Goal: Task Accomplishment & Management: Use online tool/utility

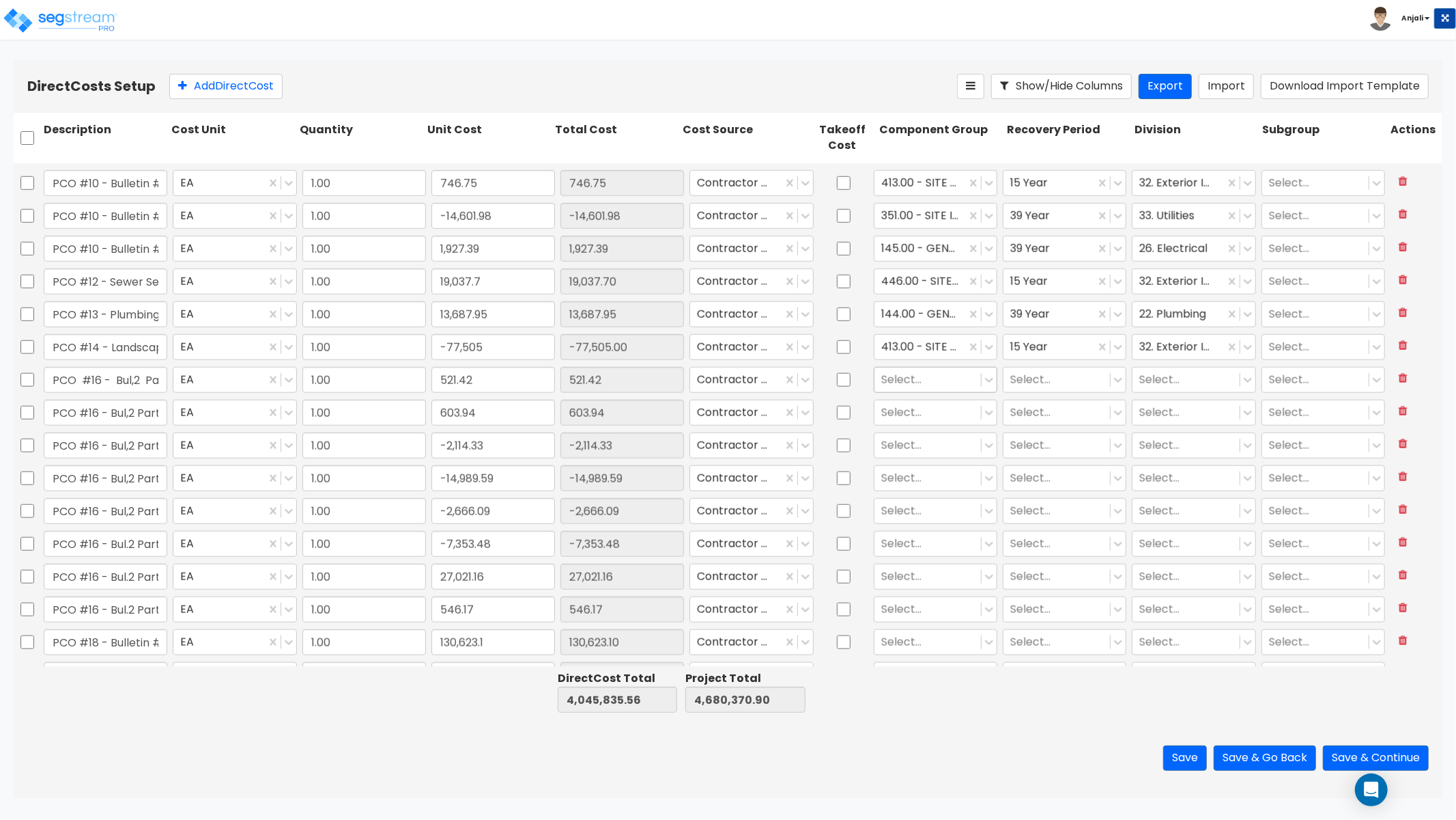
scroll to position [1214, 0]
click at [915, 339] on div at bounding box center [928, 342] width 93 height 19
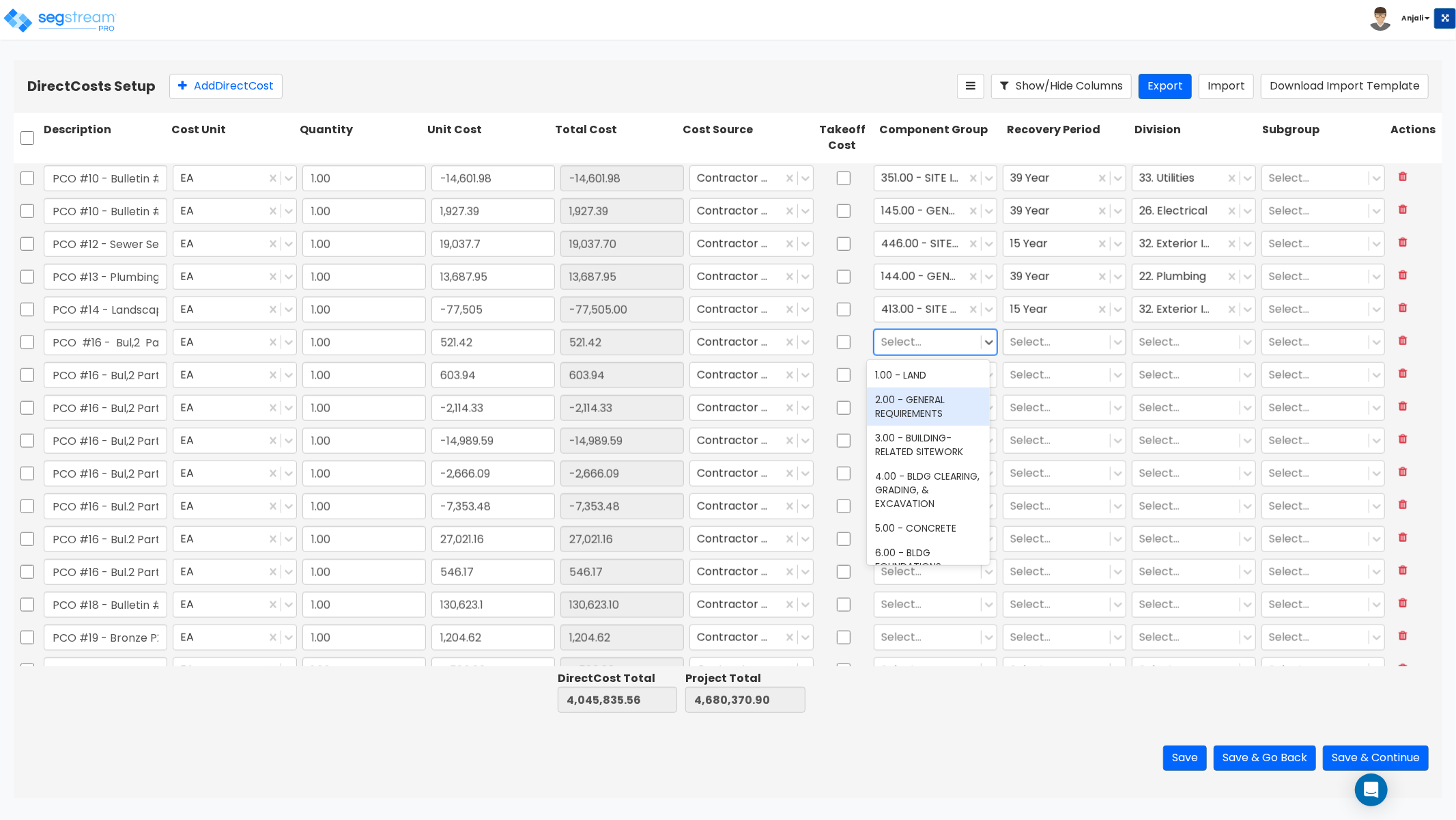
drag, startPoint x: 925, startPoint y: 399, endPoint x: 1013, endPoint y: 346, distance: 102.7
click at [925, 399] on div "2.00 - GENERAL REQUIREMENTS" at bounding box center [928, 406] width 123 height 38
click at [1030, 338] on div at bounding box center [1057, 342] width 93 height 19
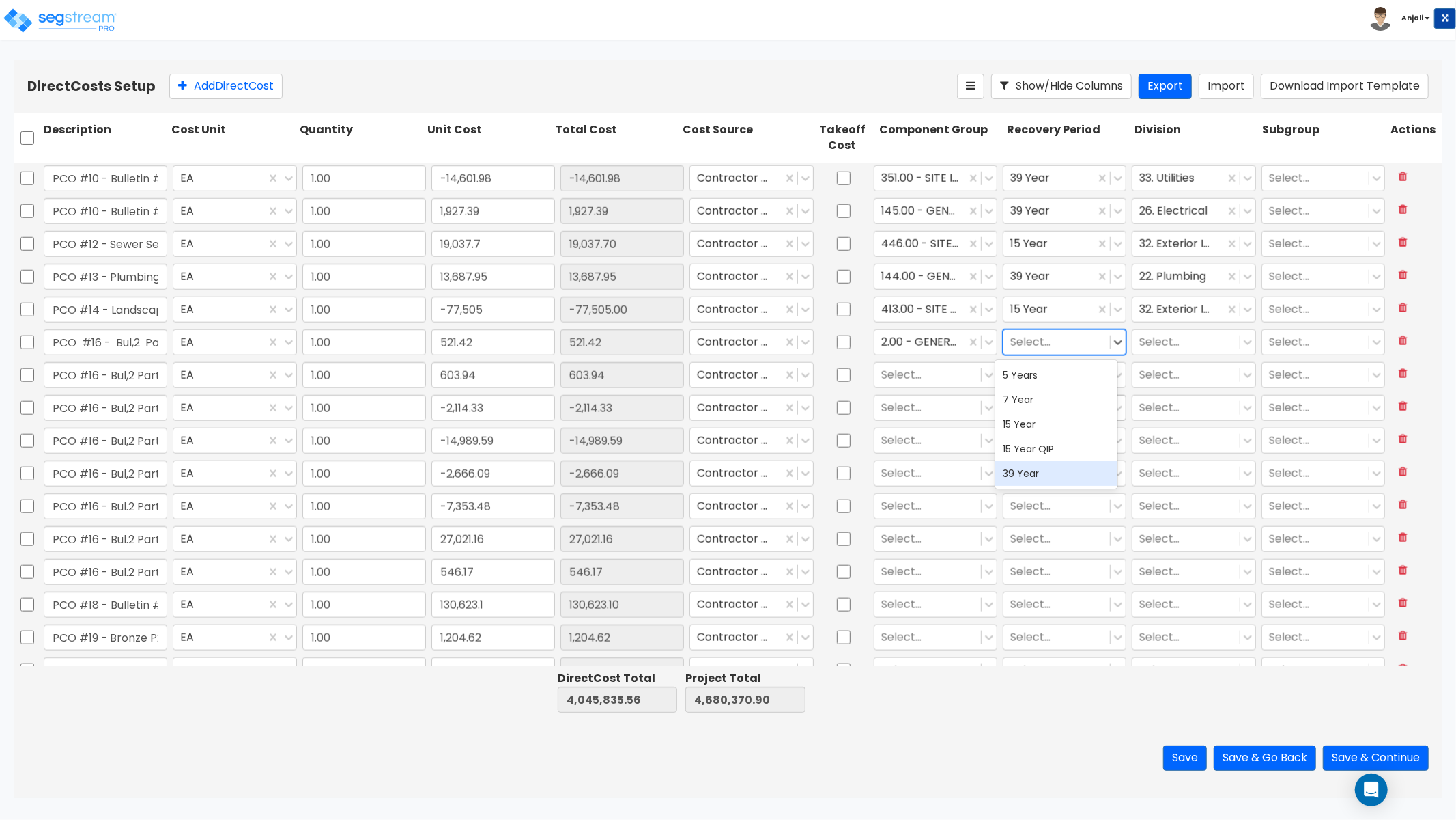
drag, startPoint x: 1042, startPoint y: 467, endPoint x: 1097, endPoint y: 398, distance: 88.2
click at [1042, 467] on div "39 Year" at bounding box center [1057, 473] width 123 height 25
click at [1148, 338] on div at bounding box center [1186, 342] width 93 height 19
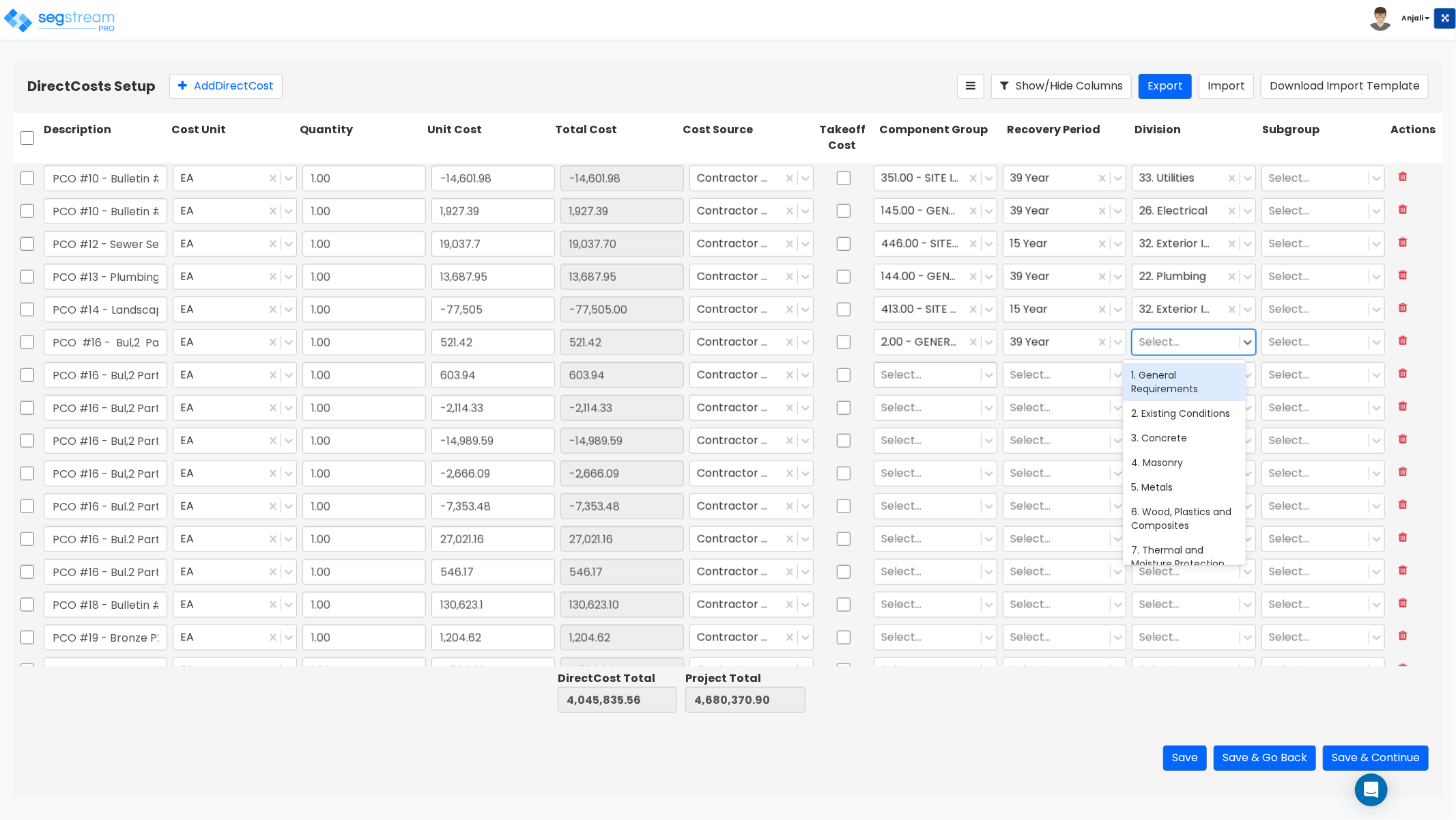
drag, startPoint x: 1166, startPoint y: 385, endPoint x: 950, endPoint y: 377, distance: 216.1
click at [1166, 385] on div "1. General Requirements" at bounding box center [1184, 382] width 123 height 38
click at [933, 382] on div at bounding box center [928, 375] width 93 height 19
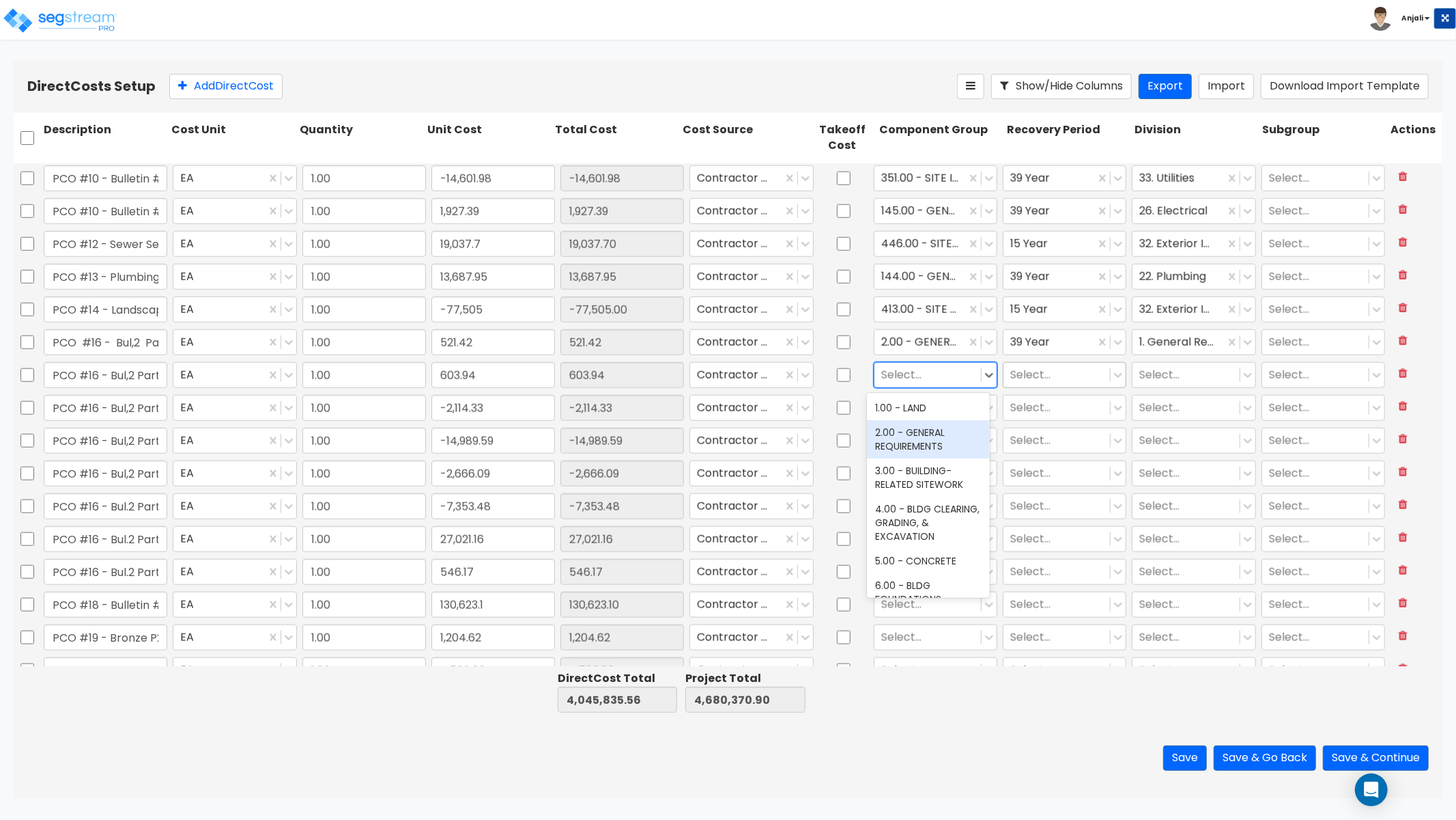
drag, startPoint x: 917, startPoint y: 431, endPoint x: 1001, endPoint y: 377, distance: 99.9
click at [917, 431] on div "2.00 - GENERAL REQUIREMENTS" at bounding box center [928, 438] width 123 height 38
drag, startPoint x: 1027, startPoint y: 364, endPoint x: 1031, endPoint y: 385, distance: 21.4
click at [1027, 364] on div "Select..." at bounding box center [1057, 375] width 107 height 24
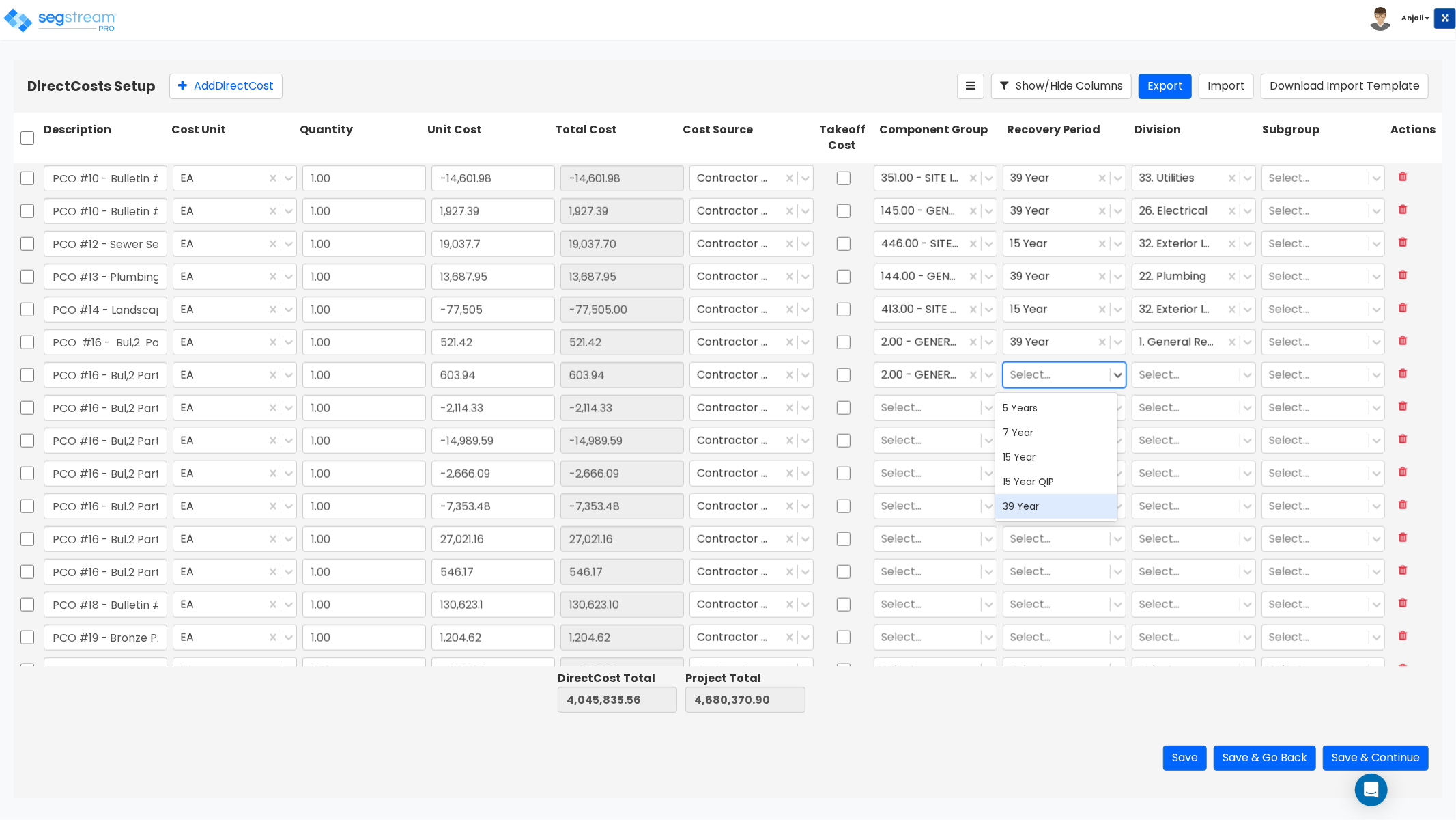
drag, startPoint x: 1038, startPoint y: 505, endPoint x: 1157, endPoint y: 390, distance: 165.5
click at [1038, 505] on div "39 Year" at bounding box center [1057, 505] width 123 height 25
click at [1175, 365] on div at bounding box center [1186, 375] width 93 height 19
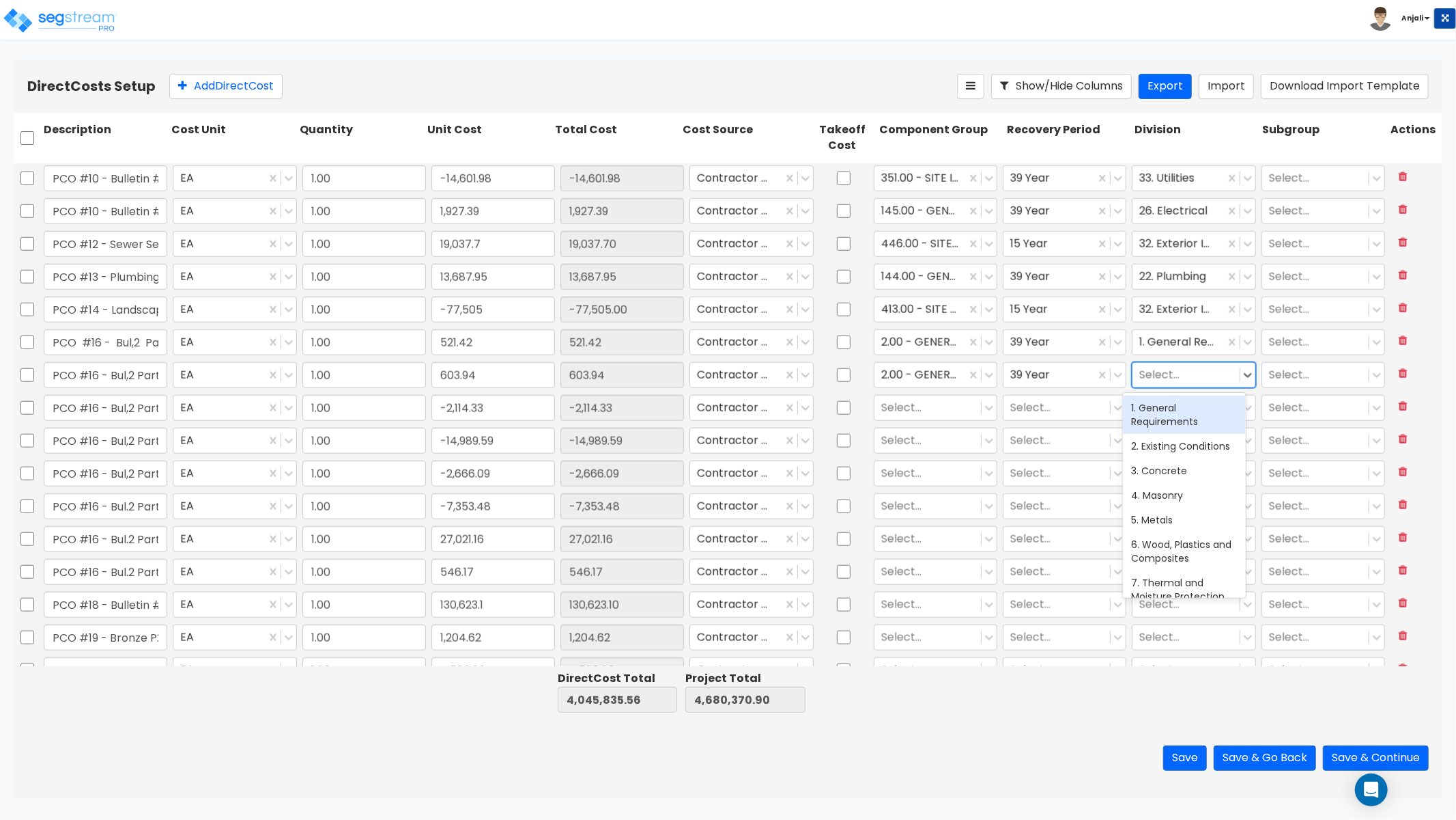
click at [1171, 420] on div "1. General Requirements" at bounding box center [1184, 414] width 123 height 38
click at [932, 408] on div at bounding box center [928, 408] width 93 height 19
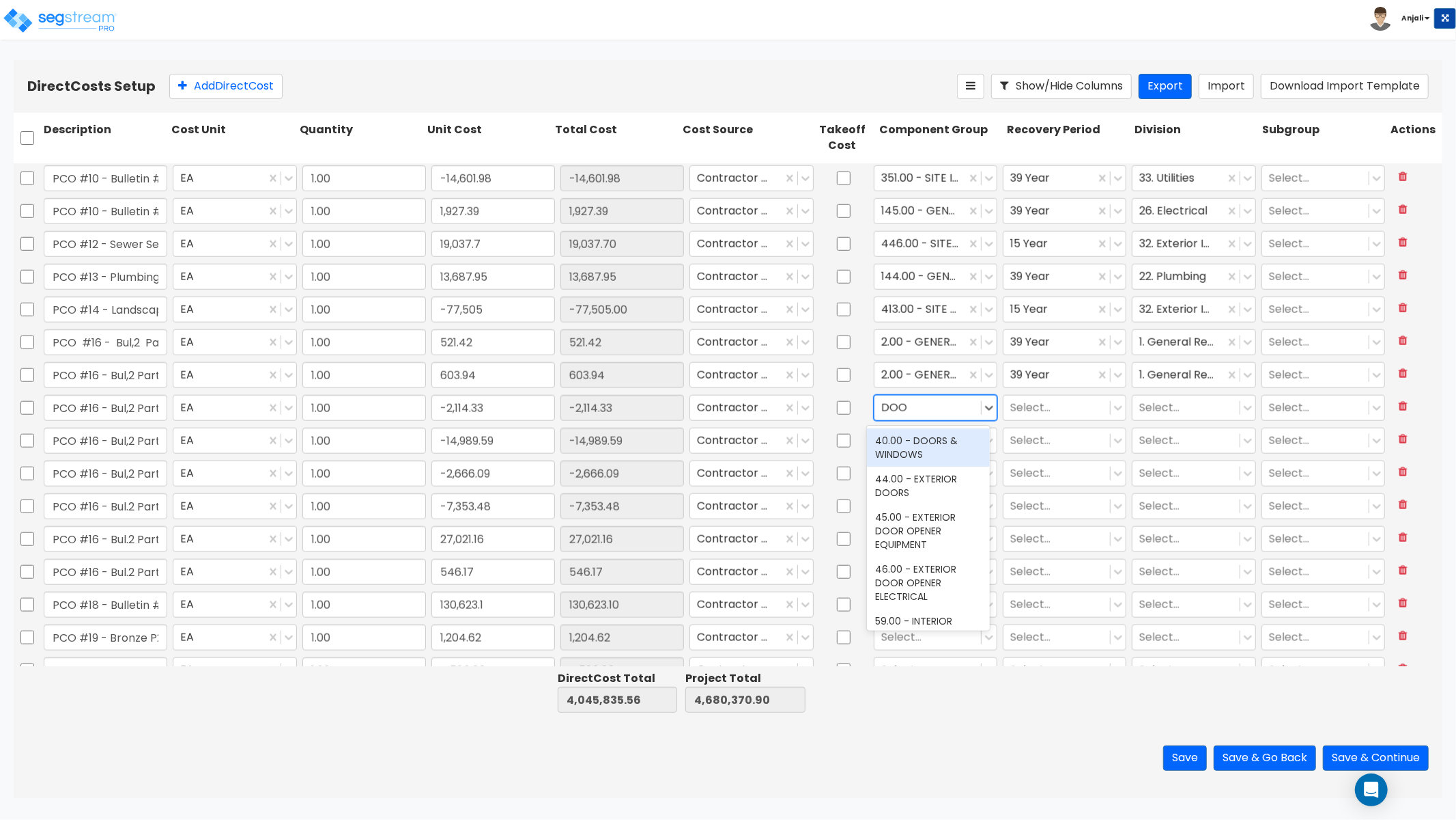
type input "DOOR"
click at [927, 434] on div "40.00 - DOORS & WINDOWS" at bounding box center [928, 447] width 123 height 38
click at [1042, 422] on div "Select..." at bounding box center [1064, 407] width 129 height 31
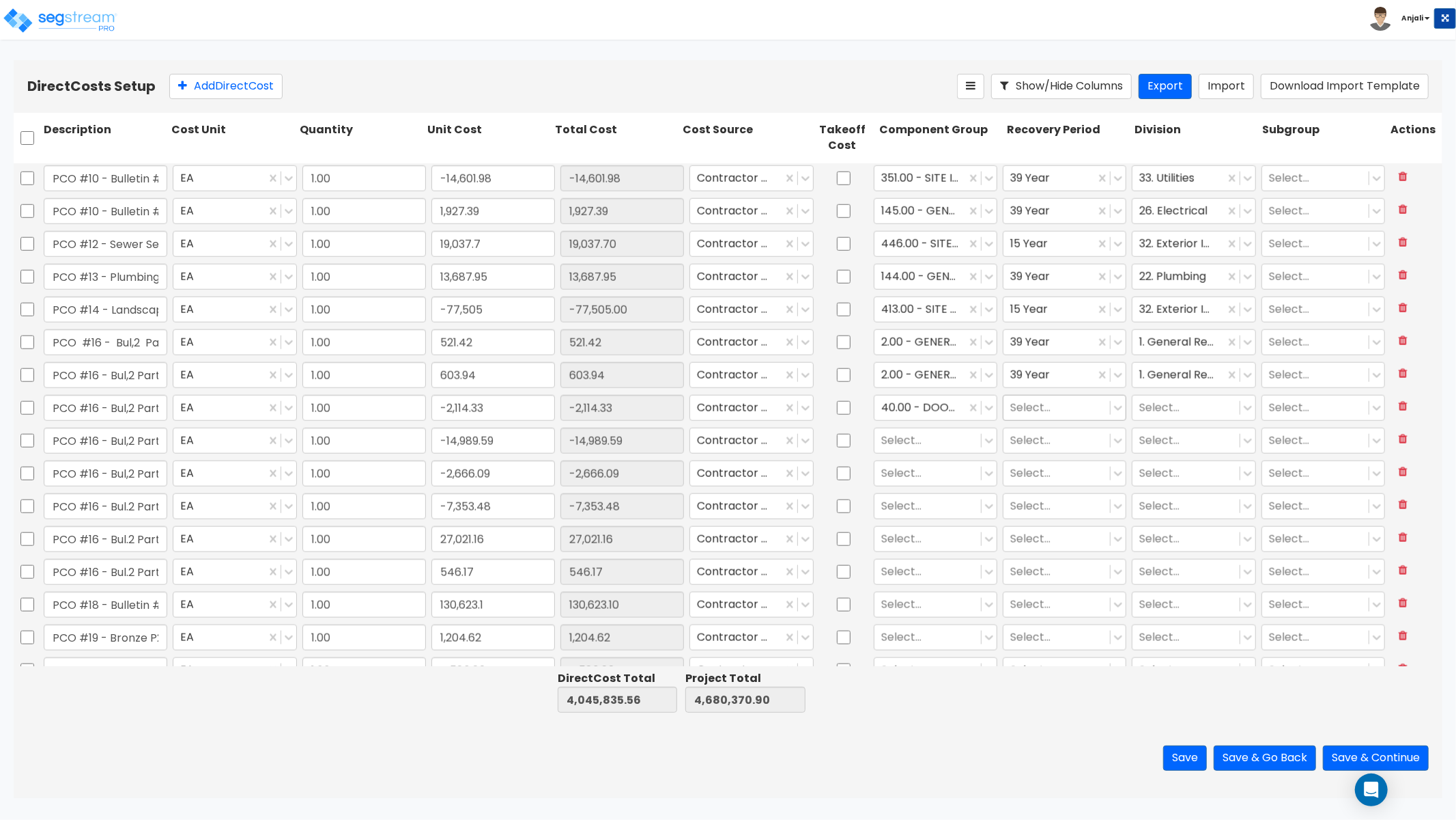
click at [1015, 406] on div at bounding box center [1057, 408] width 93 height 19
drag, startPoint x: 1032, startPoint y: 540, endPoint x: 1153, endPoint y: 427, distance: 165.6
click at [1034, 535] on div "39 Year" at bounding box center [1057, 538] width 123 height 25
click at [1172, 413] on div at bounding box center [1186, 408] width 93 height 19
type input "OPE"
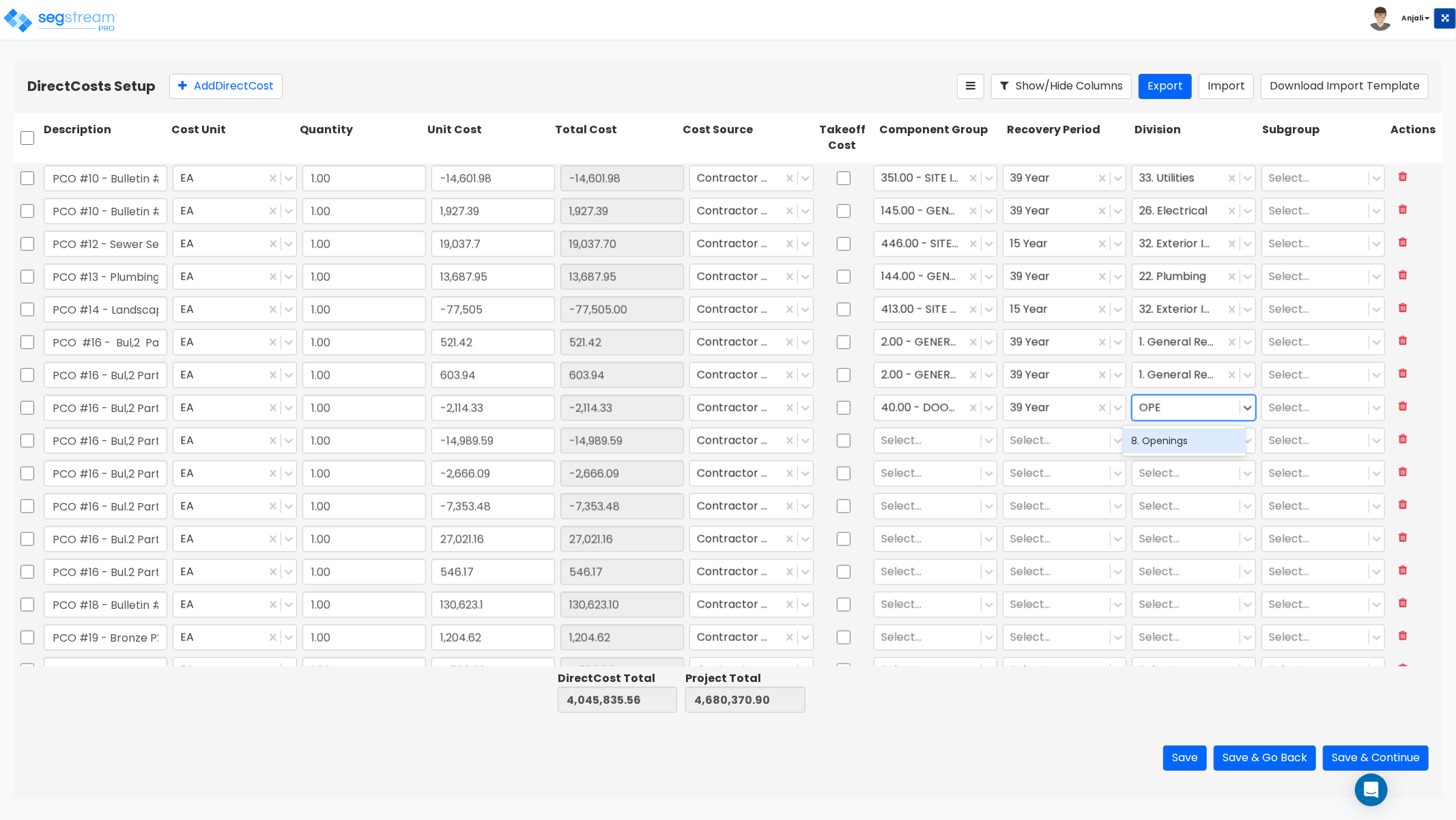
click at [1172, 435] on div "8. Openings" at bounding box center [1184, 440] width 123 height 25
click at [923, 455] on div "PCO #16 - Bul,2 Part I - Wood Products EA 1.00 -14,989.59 -14,989.59 Contractor…" at bounding box center [728, 441] width 1429 height 33
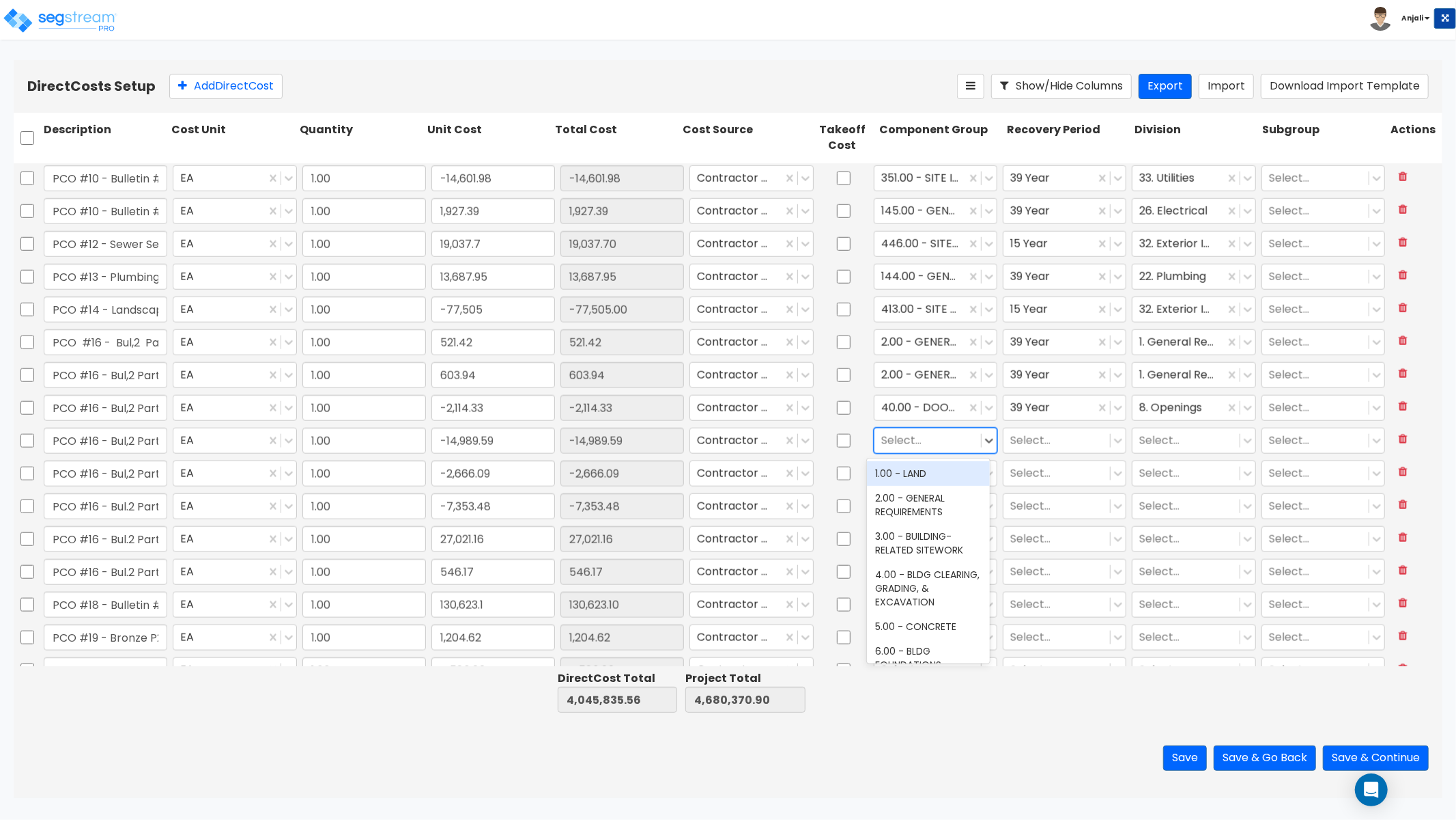
click at [916, 435] on div at bounding box center [928, 440] width 93 height 19
type input "WOOD"
click at [914, 476] on div "12.00 - WOOD & PLASTICS" at bounding box center [928, 480] width 123 height 38
click at [1014, 432] on div at bounding box center [1057, 440] width 93 height 19
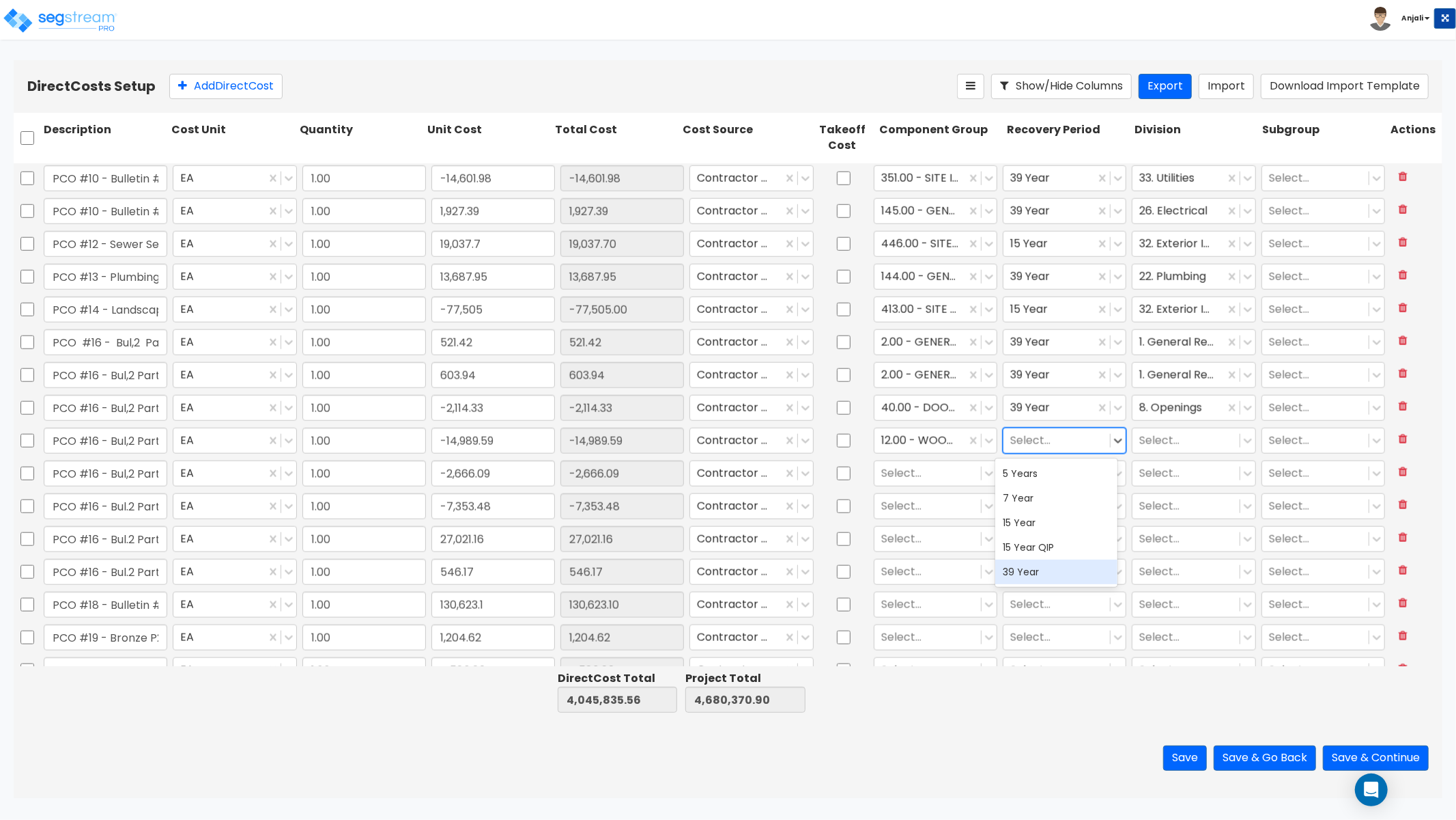
drag, startPoint x: 1035, startPoint y: 572, endPoint x: 1153, endPoint y: 453, distance: 167.6
click at [1036, 572] on div "39 Year" at bounding box center [1057, 572] width 123 height 25
click at [1161, 445] on div at bounding box center [1186, 440] width 93 height 19
type input "WOO"
click at [1152, 466] on div "6. Wood, Plastics and Composites" at bounding box center [1184, 480] width 123 height 38
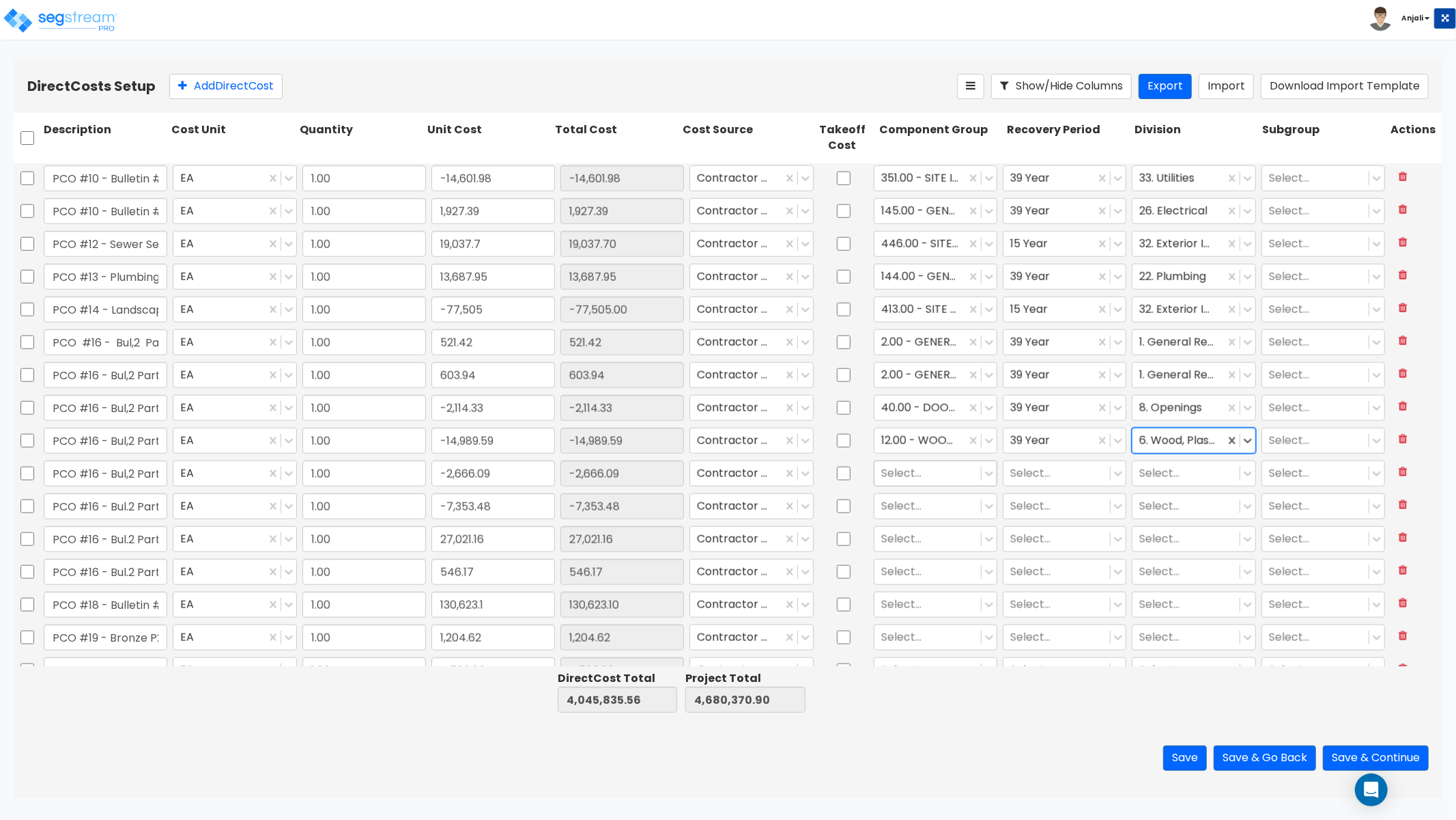
click at [896, 477] on div at bounding box center [928, 473] width 93 height 19
type input "PAINT"
drag, startPoint x: 925, startPoint y: 513, endPoint x: 889, endPoint y: 493, distance: 41.2
click at [925, 513] on div "111.00 - EXTERIOR PAINT" at bounding box center [928, 505] width 123 height 25
click at [889, 477] on div at bounding box center [920, 473] width 78 height 19
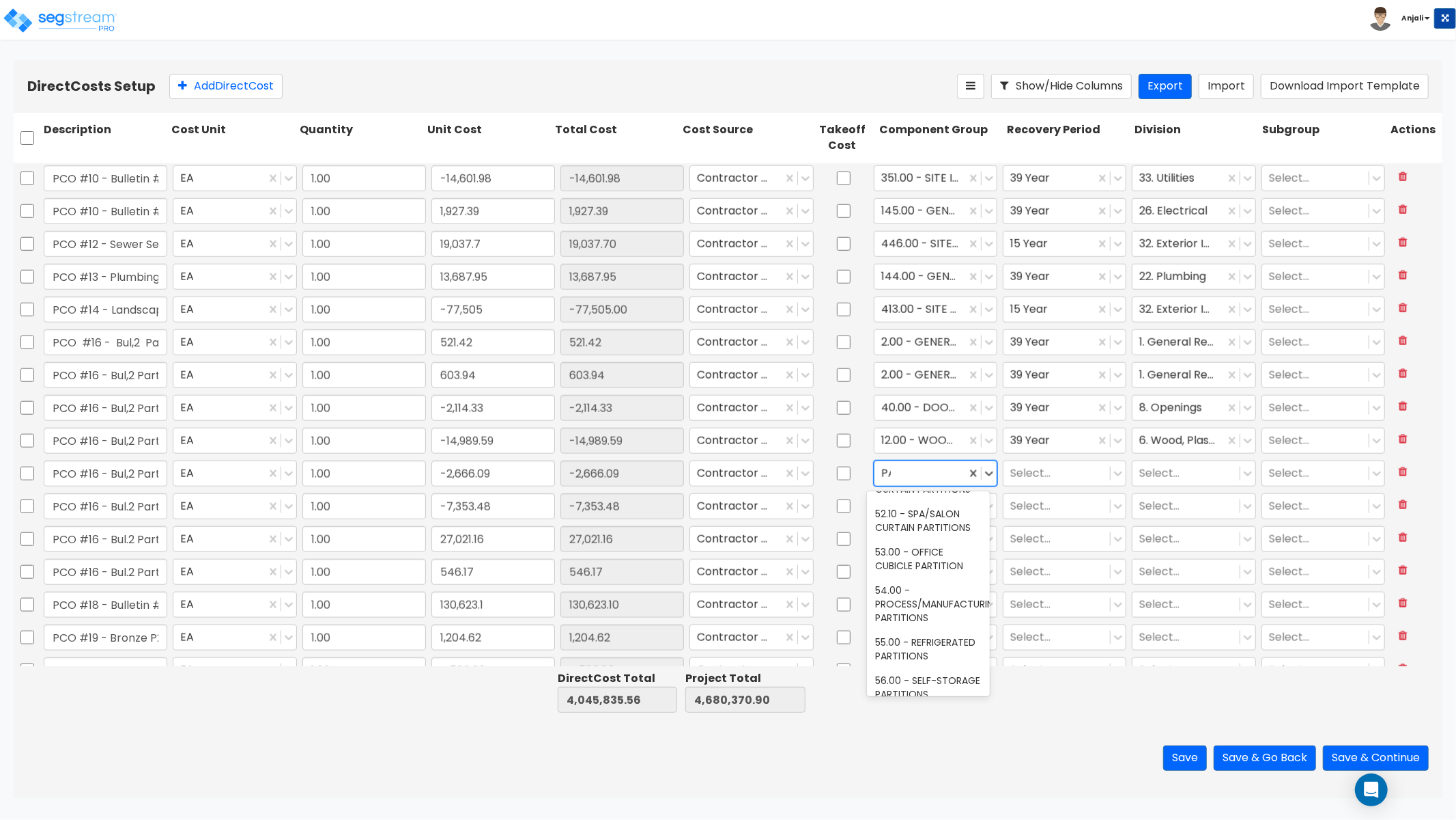
scroll to position [0, 0]
type input "PAIN"
drag, startPoint x: 927, startPoint y: 533, endPoint x: 897, endPoint y: 523, distance: 31.6
click at [927, 533] on div "112.00 - INTERIOR PAINT" at bounding box center [928, 530] width 123 height 25
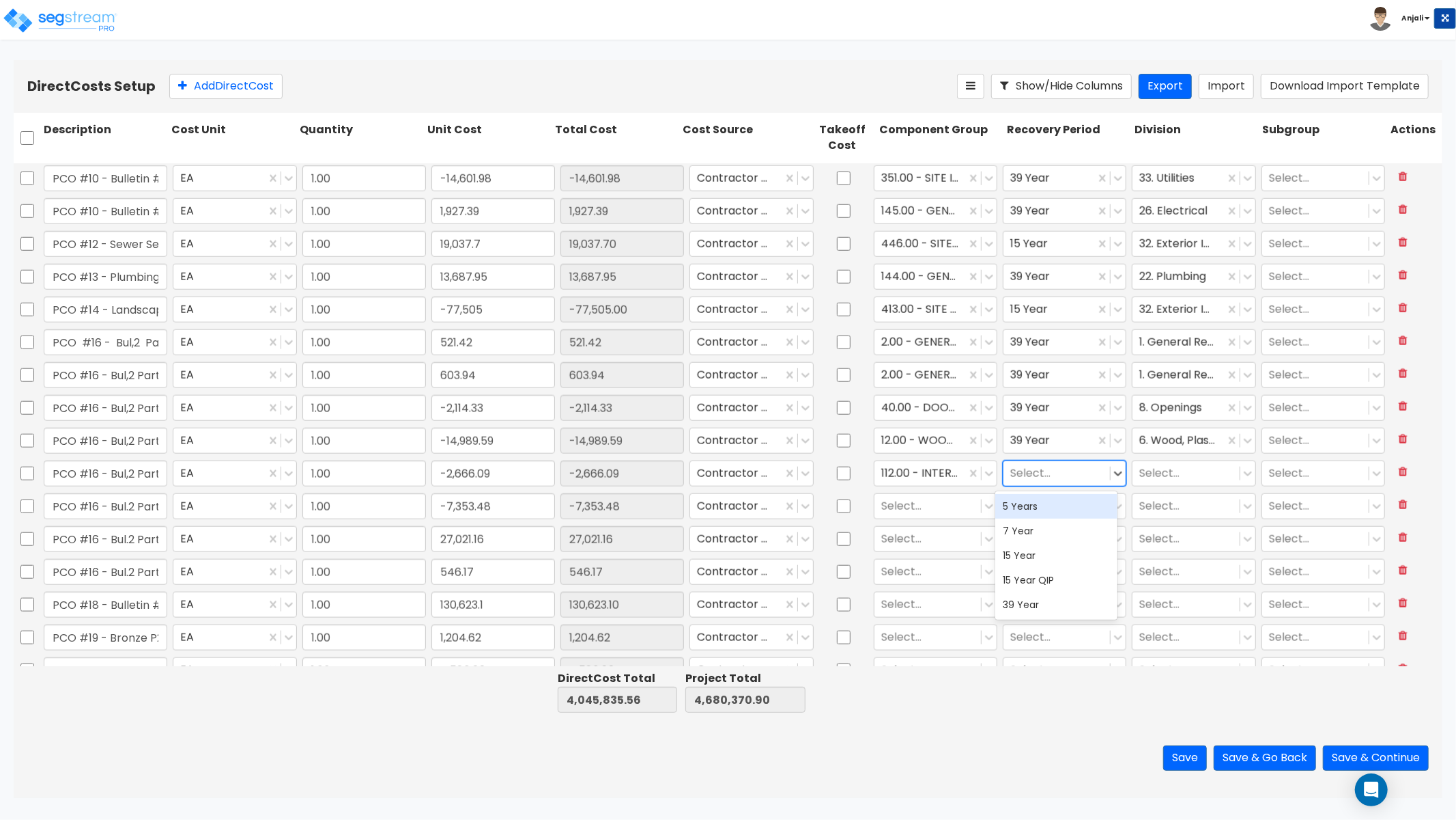
drag, startPoint x: 1059, startPoint y: 477, endPoint x: 1054, endPoint y: 492, distance: 15.8
click at [1059, 477] on div at bounding box center [1057, 473] width 93 height 19
drag, startPoint x: 1039, startPoint y: 605, endPoint x: 1138, endPoint y: 527, distance: 126.0
click at [1040, 603] on div "39 Year" at bounding box center [1057, 605] width 123 height 25
click at [1153, 473] on div at bounding box center [1186, 473] width 93 height 19
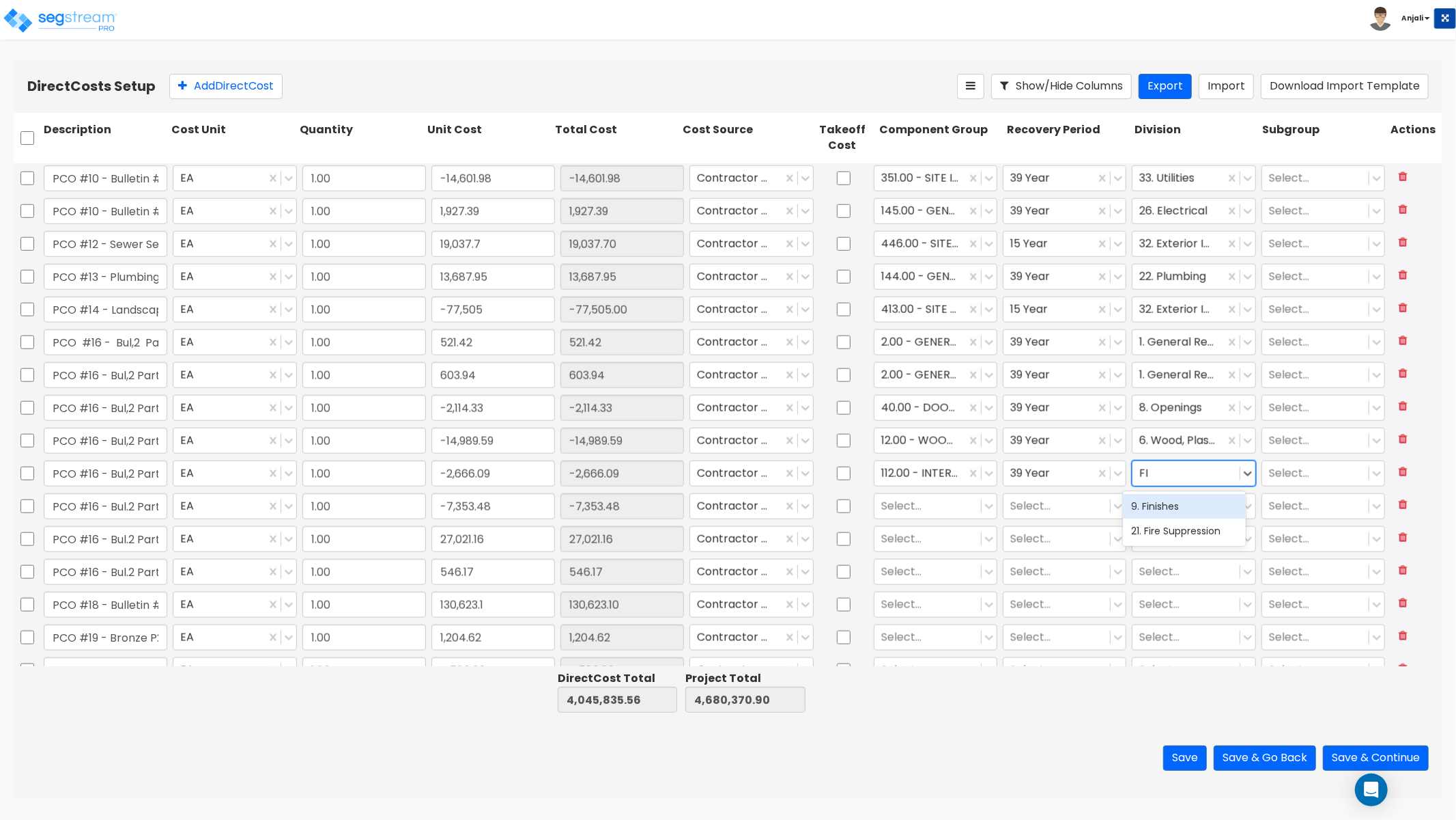
type input "FIN"
click at [1132, 500] on div "9. Finishes" at bounding box center [1184, 505] width 123 height 25
click at [897, 511] on div at bounding box center [928, 506] width 93 height 19
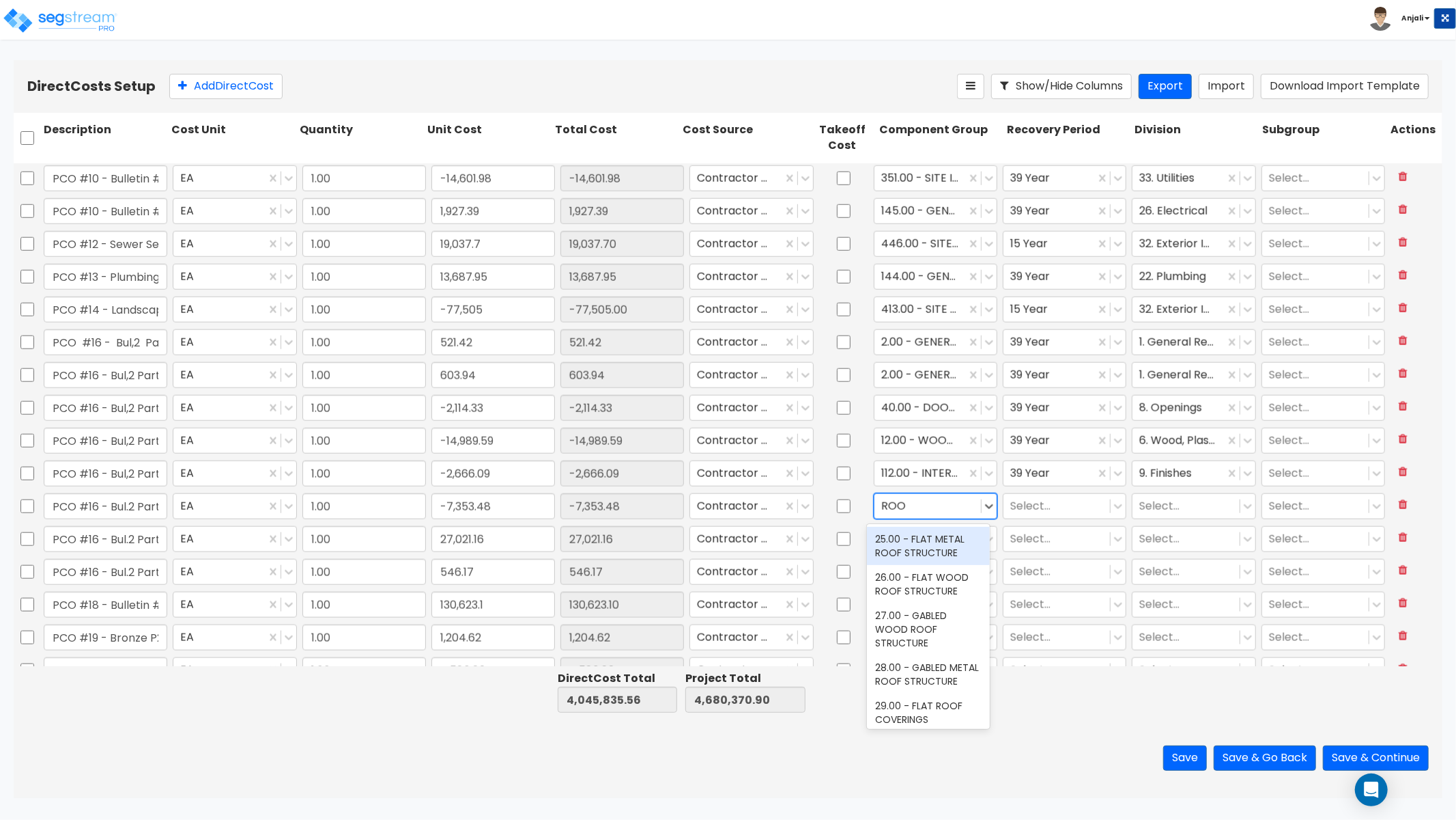
type input "ROOF"
drag, startPoint x: 936, startPoint y: 594, endPoint x: 992, endPoint y: 509, distance: 101.8
click at [936, 594] on div "26.00 - FLAT WOOD ROOF STRUCTURE" at bounding box center [928, 583] width 123 height 38
click at [1013, 494] on div "Select..." at bounding box center [1057, 505] width 107 height 24
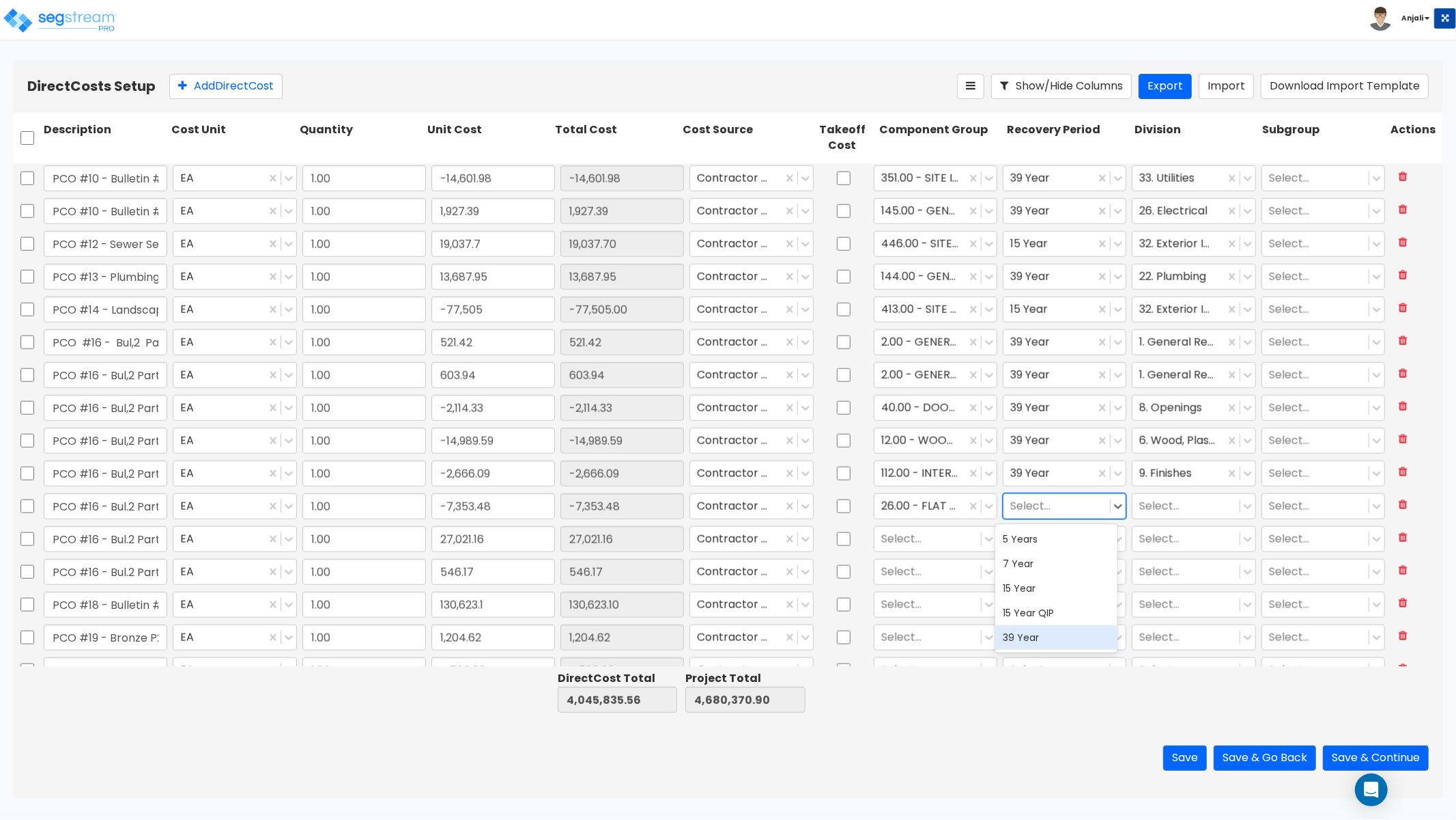
drag, startPoint x: 1033, startPoint y: 630, endPoint x: 1091, endPoint y: 552, distance: 97.2
click at [1033, 630] on div "39 Year" at bounding box center [1057, 637] width 123 height 25
click at [1145, 519] on div "Select..." at bounding box center [1194, 505] width 129 height 31
click at [1153, 509] on div at bounding box center [1186, 506] width 93 height 19
type input "FIN"
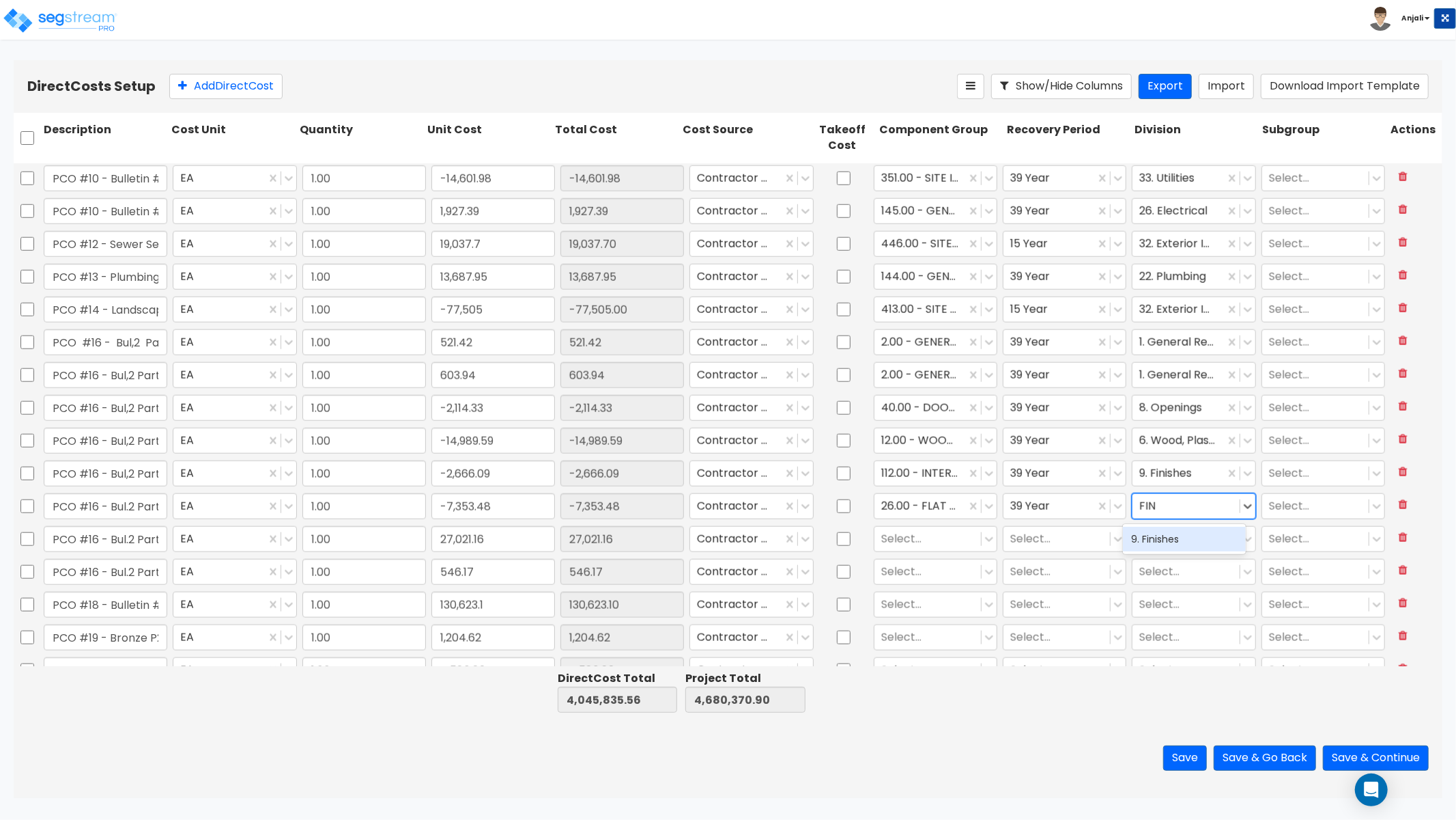
click at [1158, 536] on div "9. Finishes" at bounding box center [1184, 538] width 123 height 25
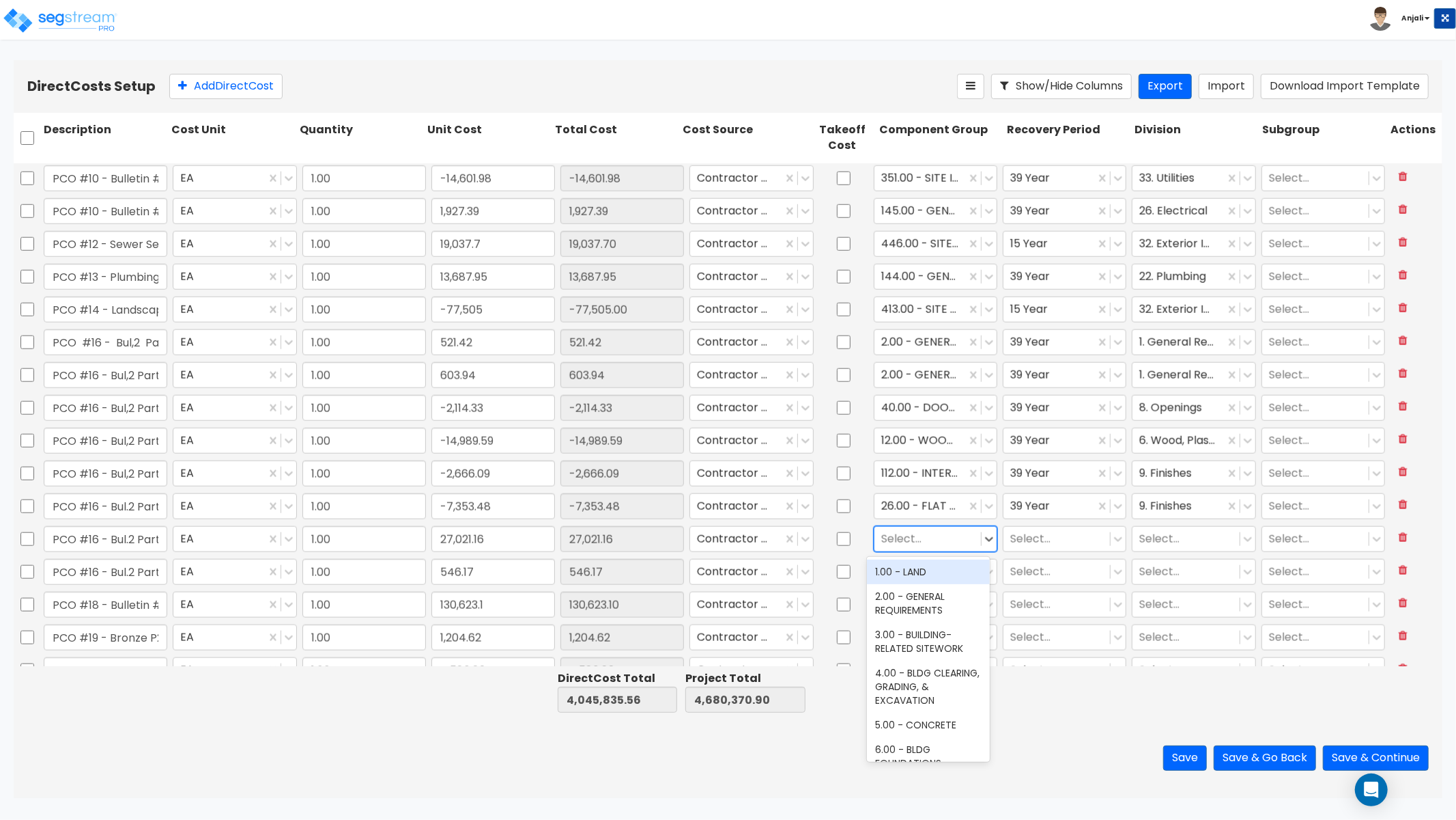
click at [920, 538] on div at bounding box center [928, 538] width 93 height 19
type input "DR"
drag, startPoint x: 925, startPoint y: 622, endPoint x: 992, endPoint y: 548, distance: 99.8
click at [925, 622] on div "47.00 - INTERIOR DRYWALL PARTITIONS" at bounding box center [928, 616] width 123 height 38
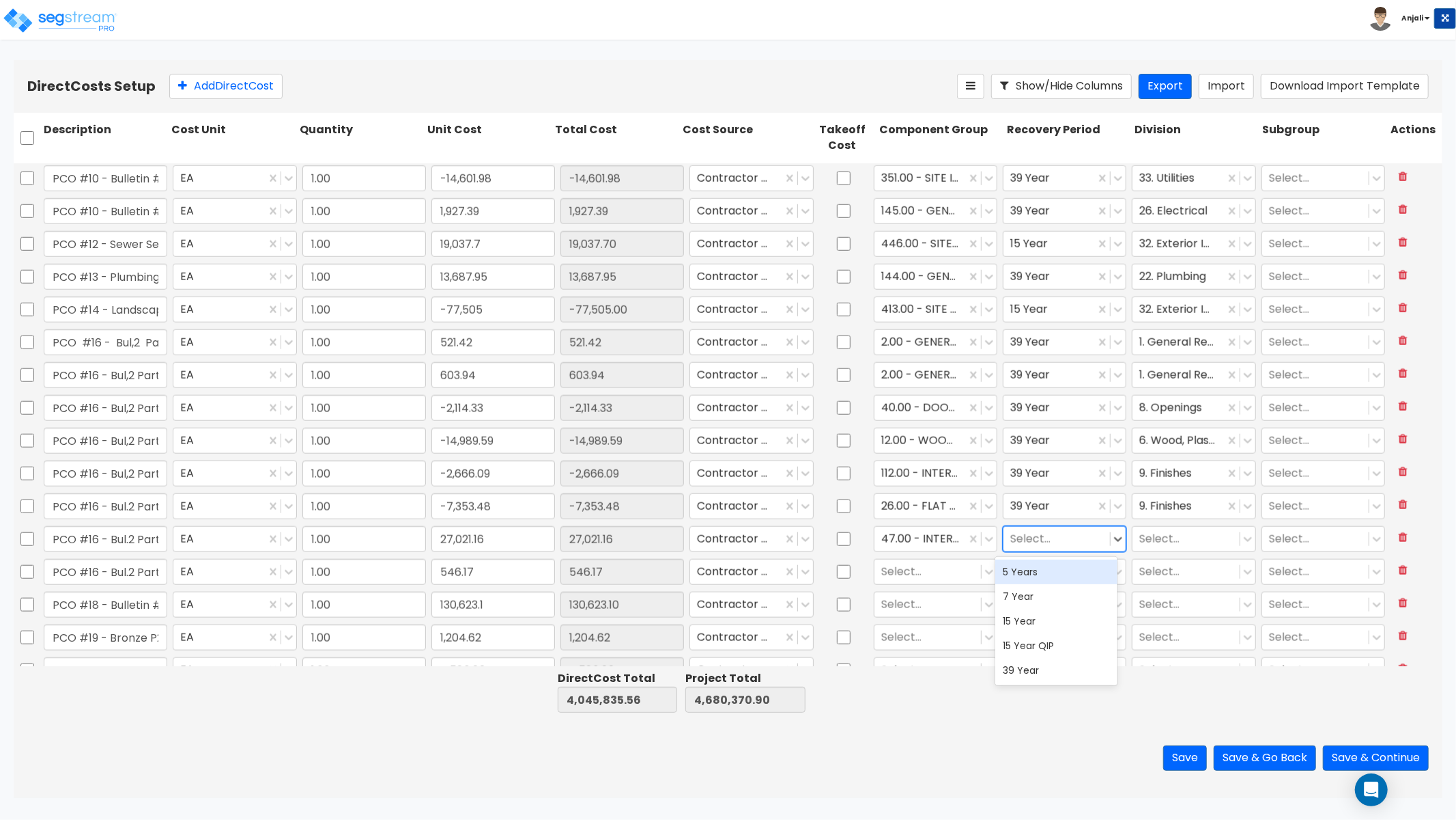
click at [1014, 535] on div at bounding box center [1057, 538] width 93 height 19
drag, startPoint x: 1035, startPoint y: 667, endPoint x: 1086, endPoint y: 622, distance: 68.0
click at [1035, 667] on div "39 Year" at bounding box center [1057, 670] width 123 height 25
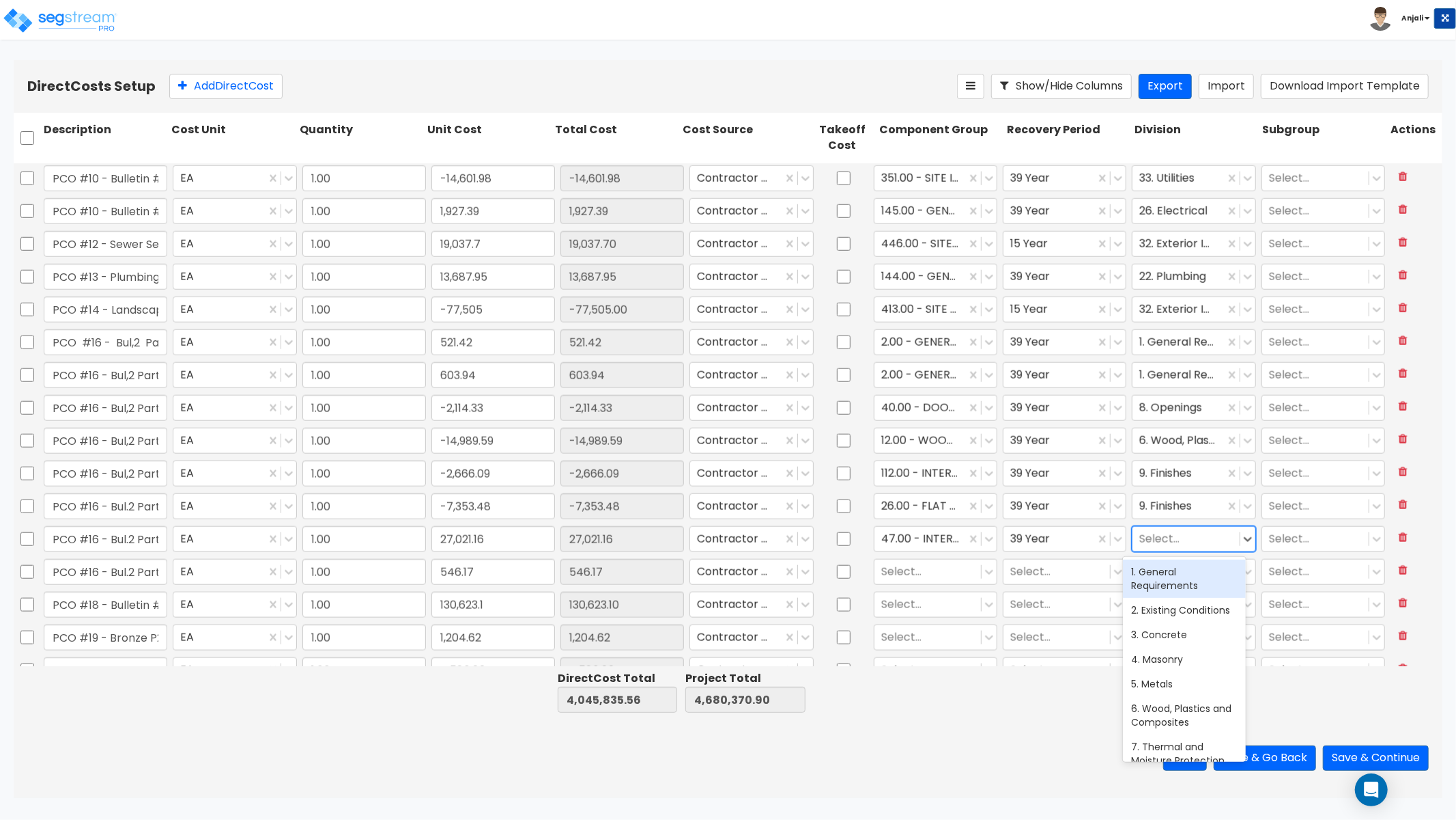
click at [1168, 536] on div at bounding box center [1186, 538] width 93 height 19
type input "FI"
click at [1158, 577] on div "9. Finishes" at bounding box center [1184, 572] width 123 height 25
click at [919, 569] on div at bounding box center [928, 572] width 93 height 19
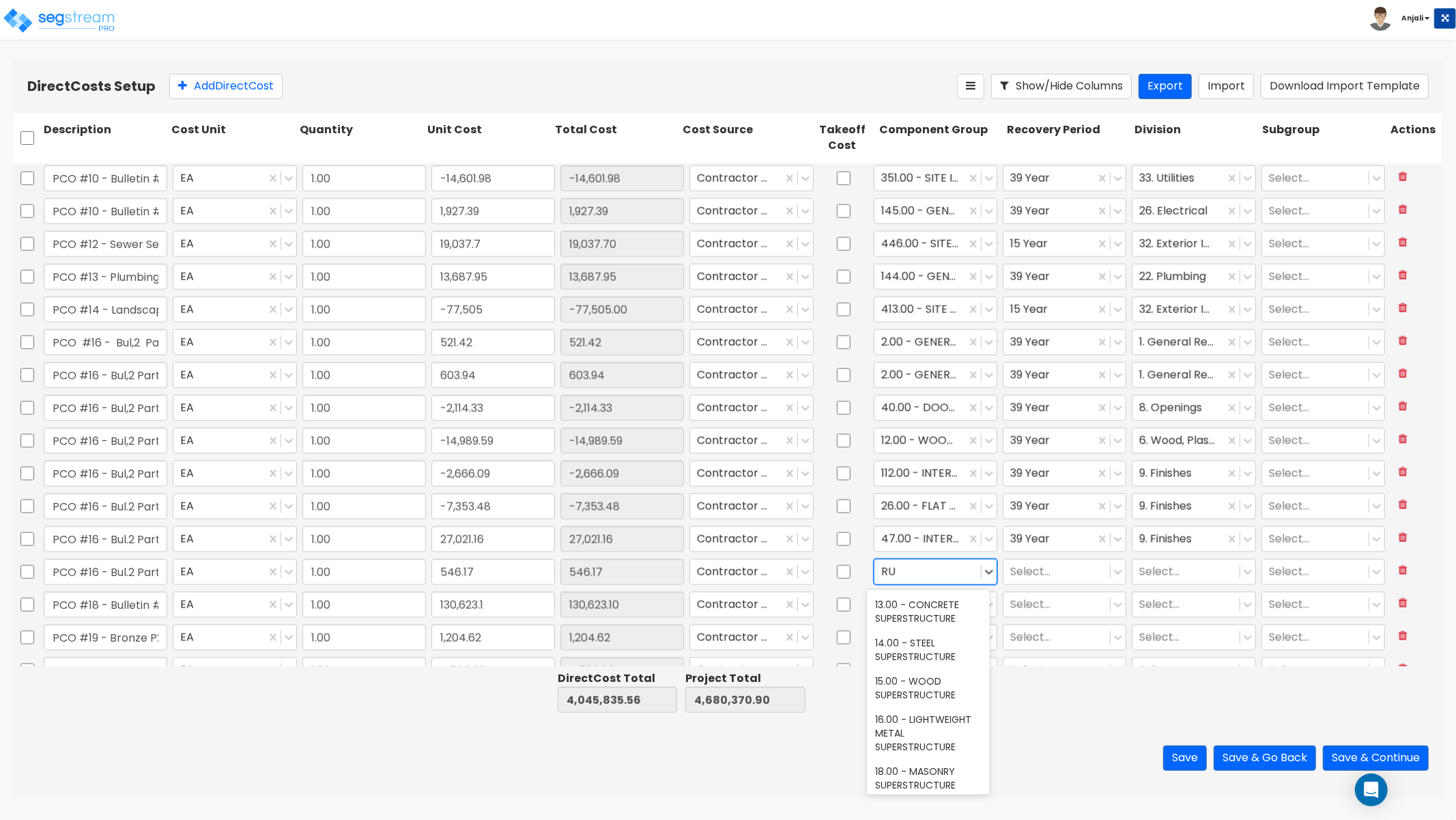
type input "R"
type input "BASE"
drag, startPoint x: 922, startPoint y: 694, endPoint x: 975, endPoint y: 620, distance: 91.0
click at [922, 694] on div "114.00 - VINYL BASE MOLDING" at bounding box center [928, 688] width 123 height 38
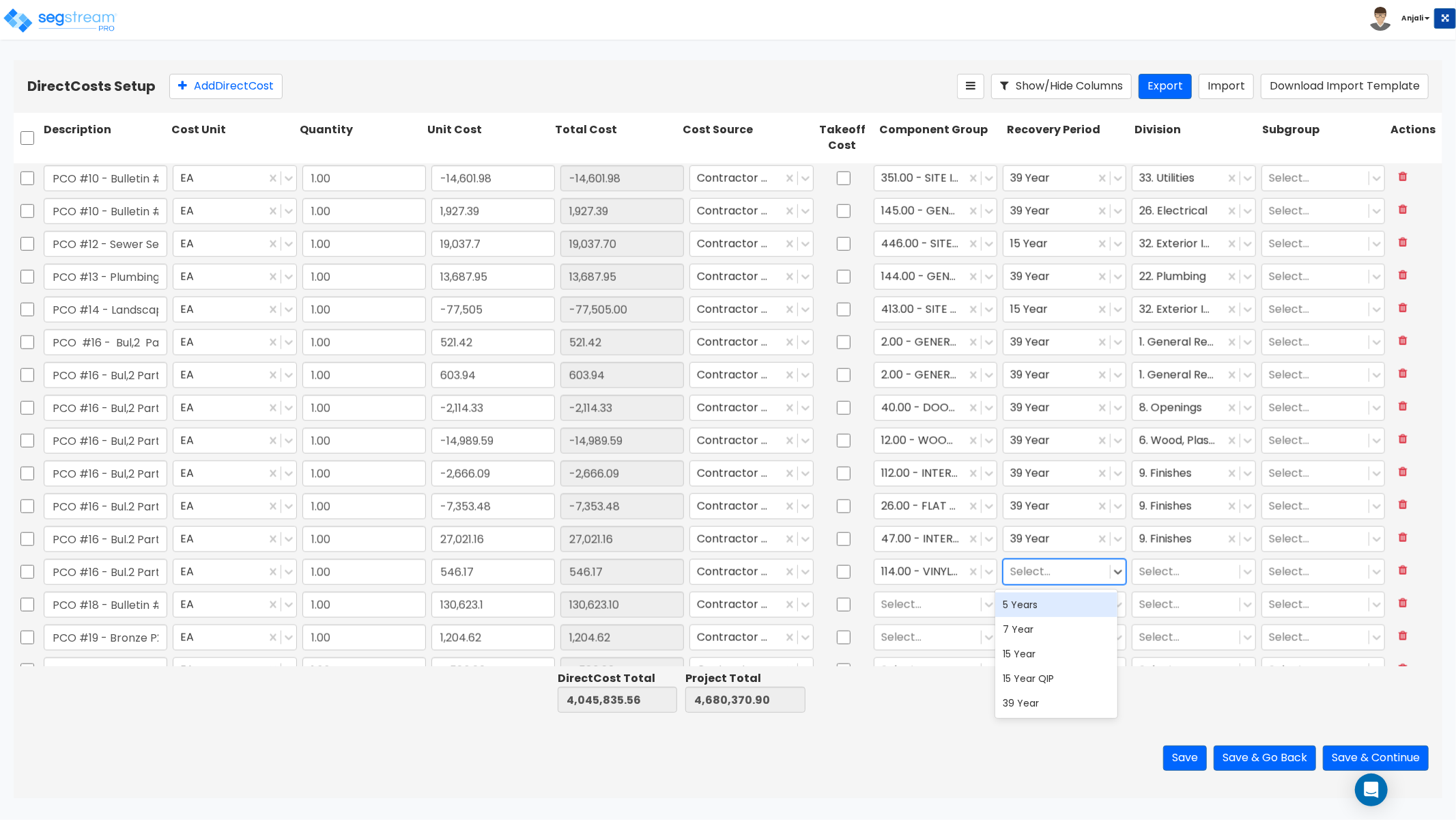
drag, startPoint x: 1024, startPoint y: 581, endPoint x: 1030, endPoint y: 596, distance: 16.2
click at [1024, 581] on div "Select..." at bounding box center [1057, 572] width 107 height 24
drag, startPoint x: 1033, startPoint y: 605, endPoint x: 1136, endPoint y: 583, distance: 105.3
click at [1033, 605] on div "5 Years" at bounding box center [1057, 605] width 123 height 25
click at [1168, 560] on div "Select..." at bounding box center [1186, 572] width 107 height 24
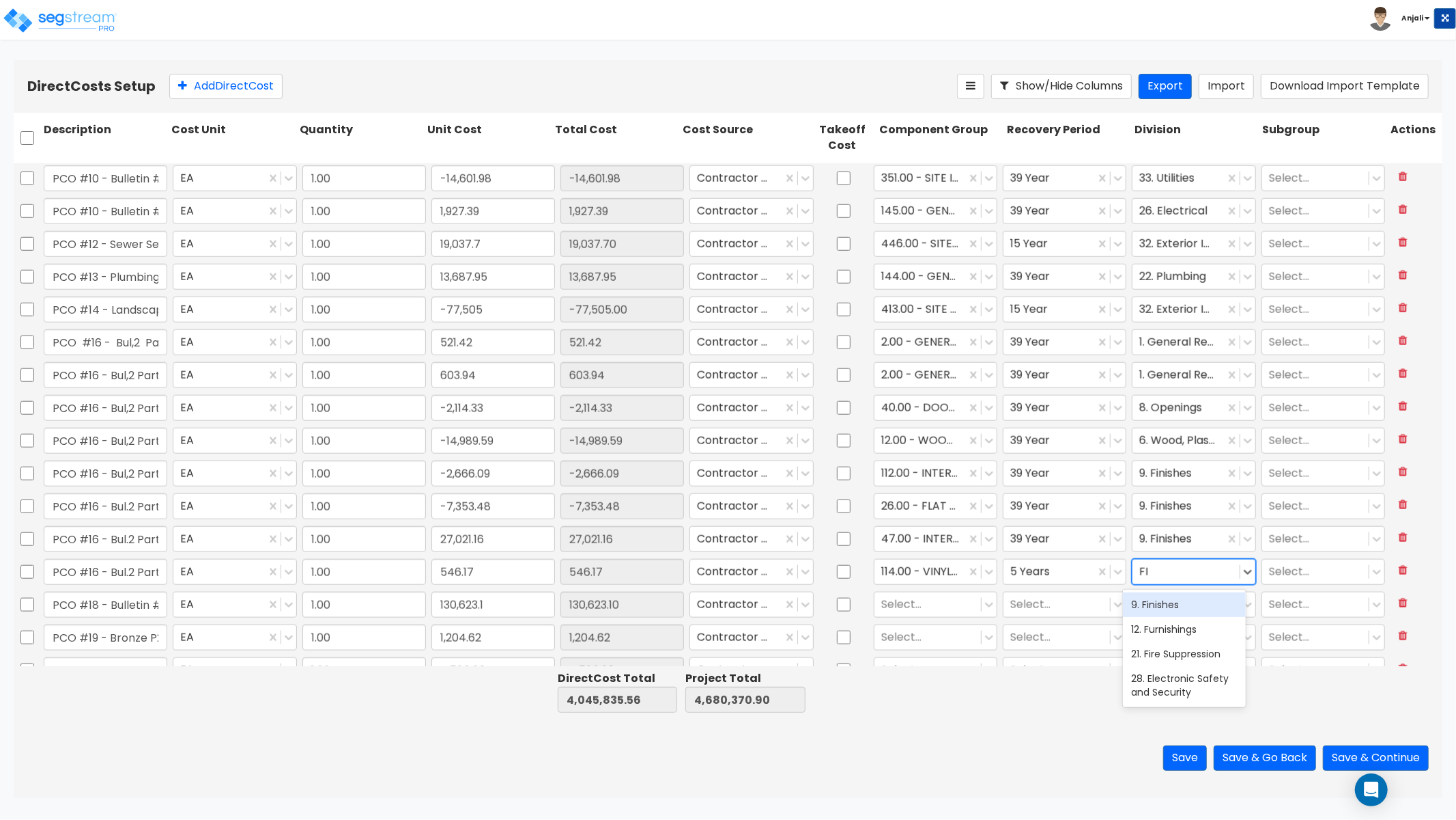
type input "FIN"
click at [1180, 603] on div "9. Finishes" at bounding box center [1184, 605] width 123 height 25
click at [939, 598] on div at bounding box center [928, 605] width 93 height 19
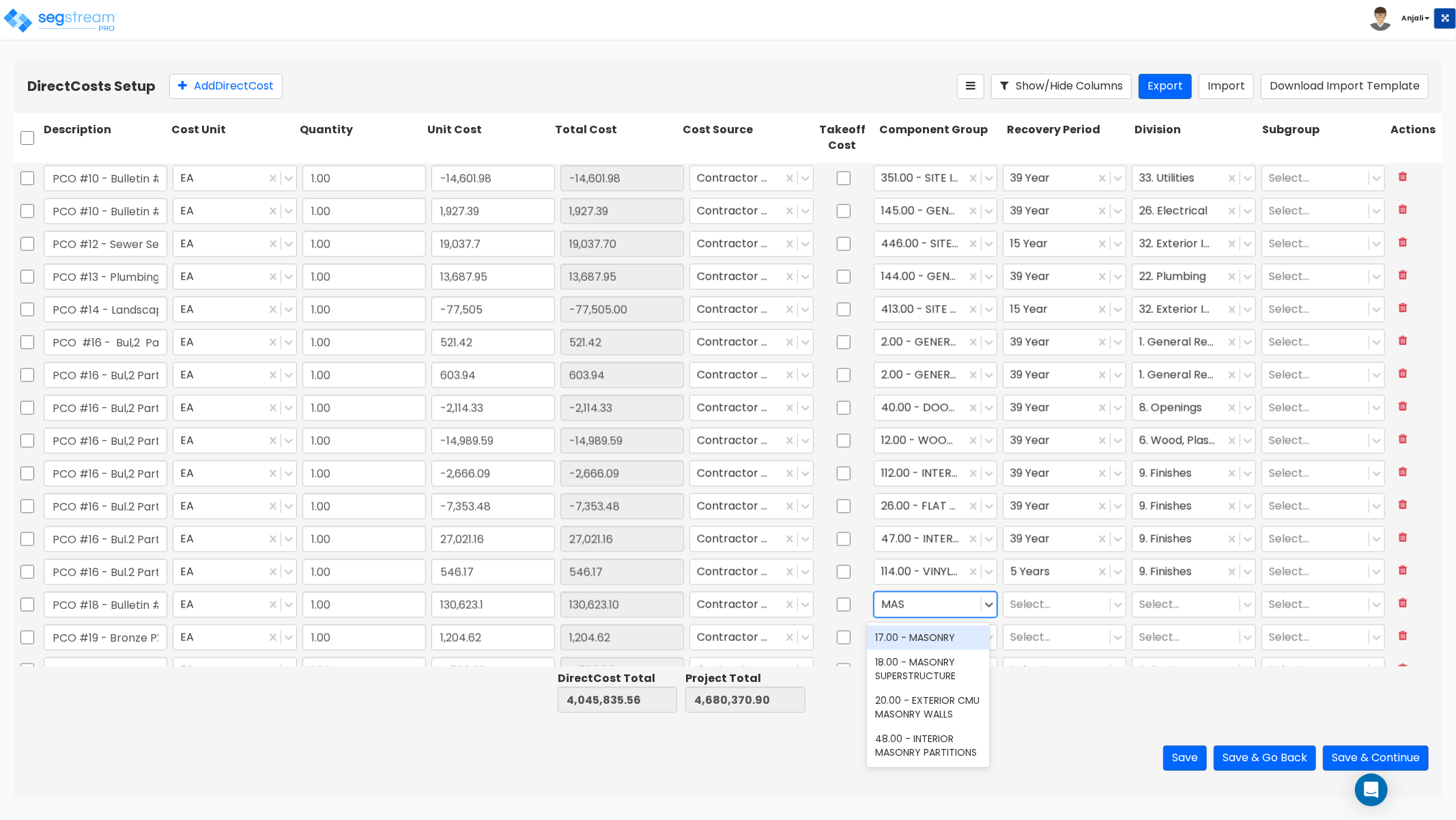
type input "MASO"
click at [953, 645] on div "17.00 - MASONRY" at bounding box center [928, 637] width 123 height 25
click at [1059, 608] on div at bounding box center [1057, 605] width 93 height 19
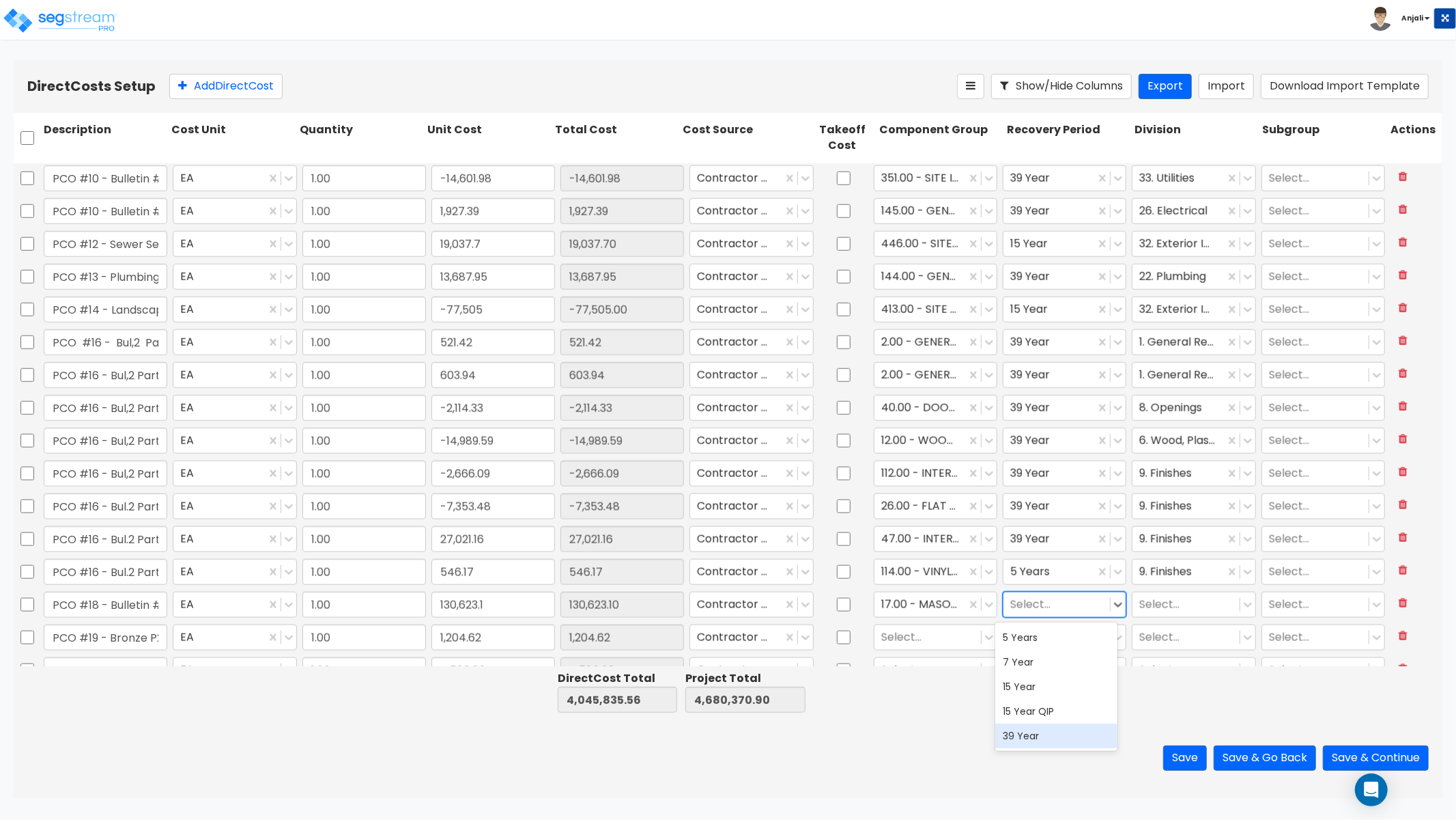
drag, startPoint x: 1022, startPoint y: 735, endPoint x: 1091, endPoint y: 611, distance: 141.9
click at [1022, 734] on div "39 Year" at bounding box center [1057, 735] width 123 height 25
click at [1159, 596] on div at bounding box center [1186, 605] width 93 height 19
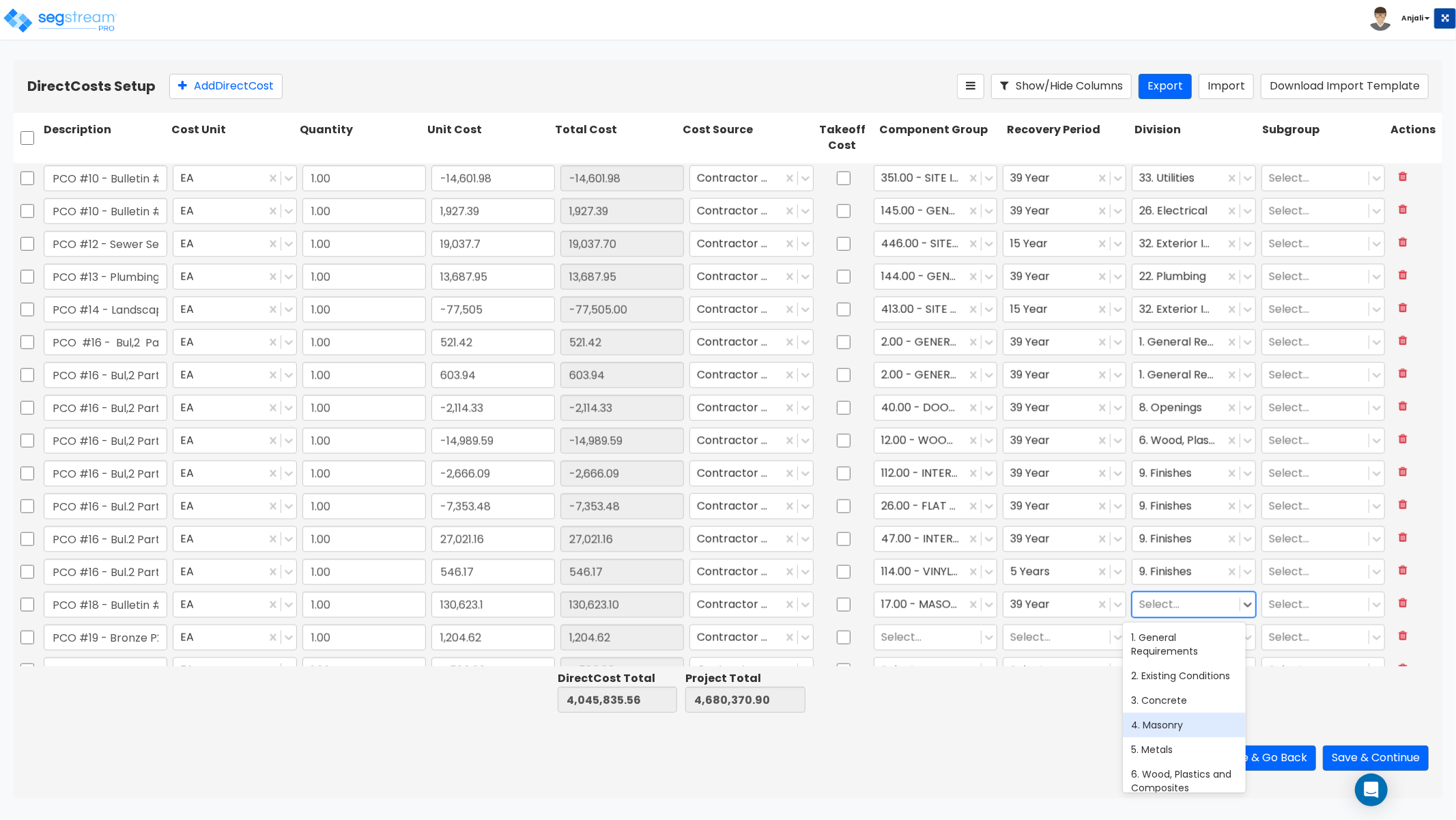
drag, startPoint x: 1168, startPoint y: 750, endPoint x: 1138, endPoint y: 716, distance: 45.3
click at [1168, 750] on div "5. Metals" at bounding box center [1184, 749] width 123 height 25
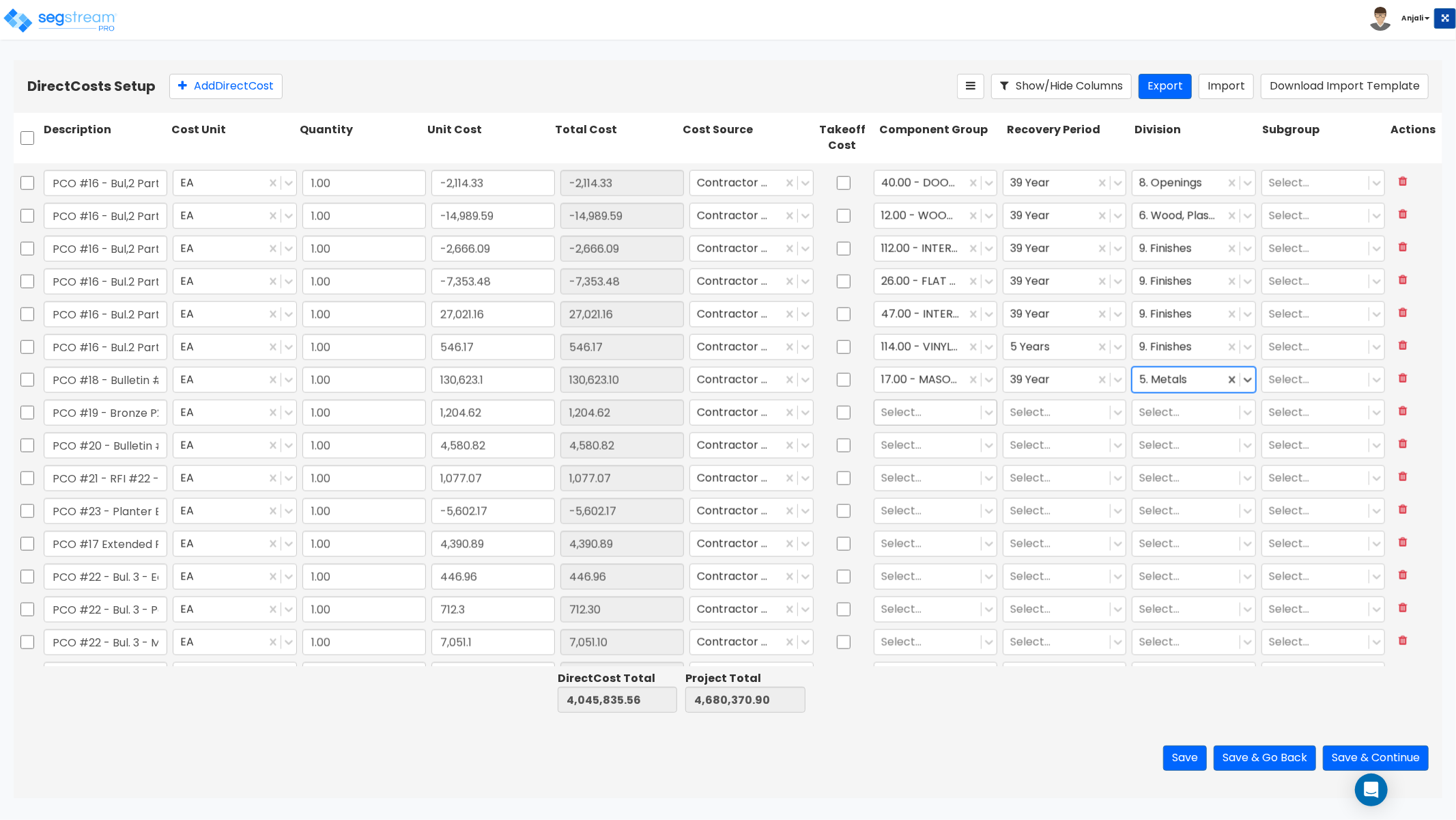
scroll to position [1442, 0]
click at [915, 408] on div at bounding box center [928, 409] width 93 height 19
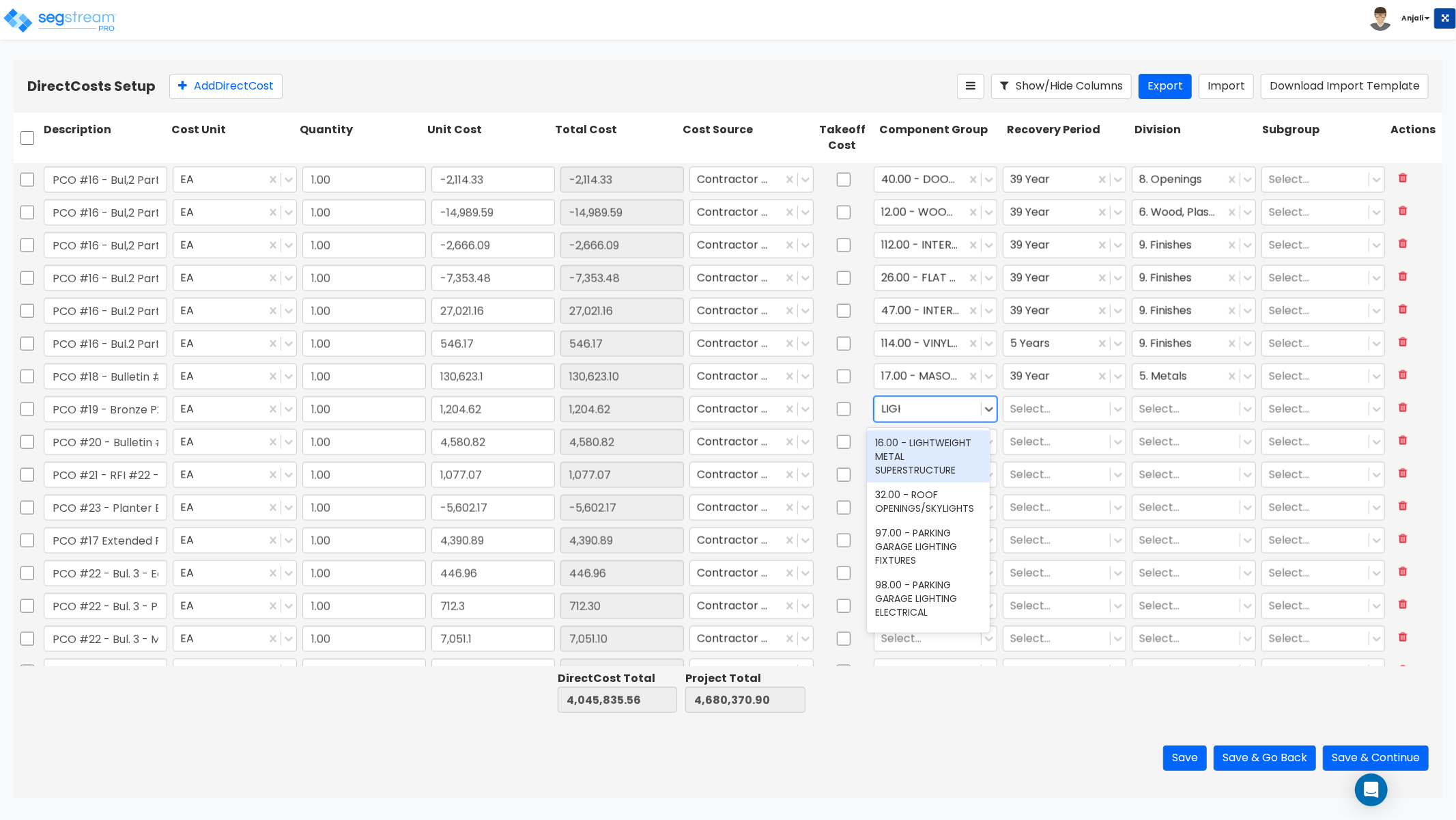
type input "LIGHT"
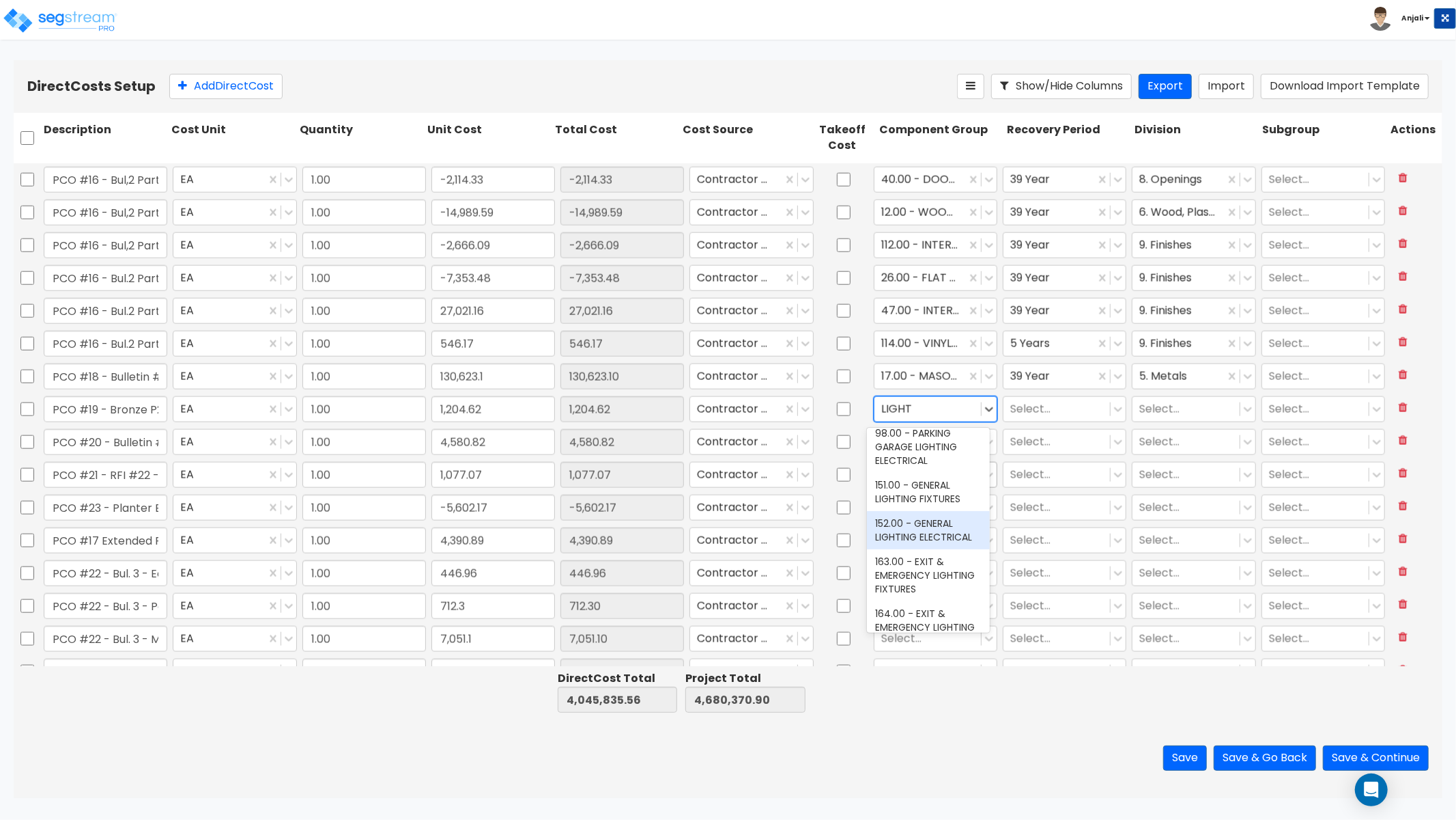
drag, startPoint x: 925, startPoint y: 538, endPoint x: 973, endPoint y: 482, distance: 73.8
click at [925, 538] on div "152.00 - GENERAL LIGHTING ELECTRICAL" at bounding box center [928, 530] width 123 height 38
click at [1043, 404] on div at bounding box center [1057, 409] width 93 height 19
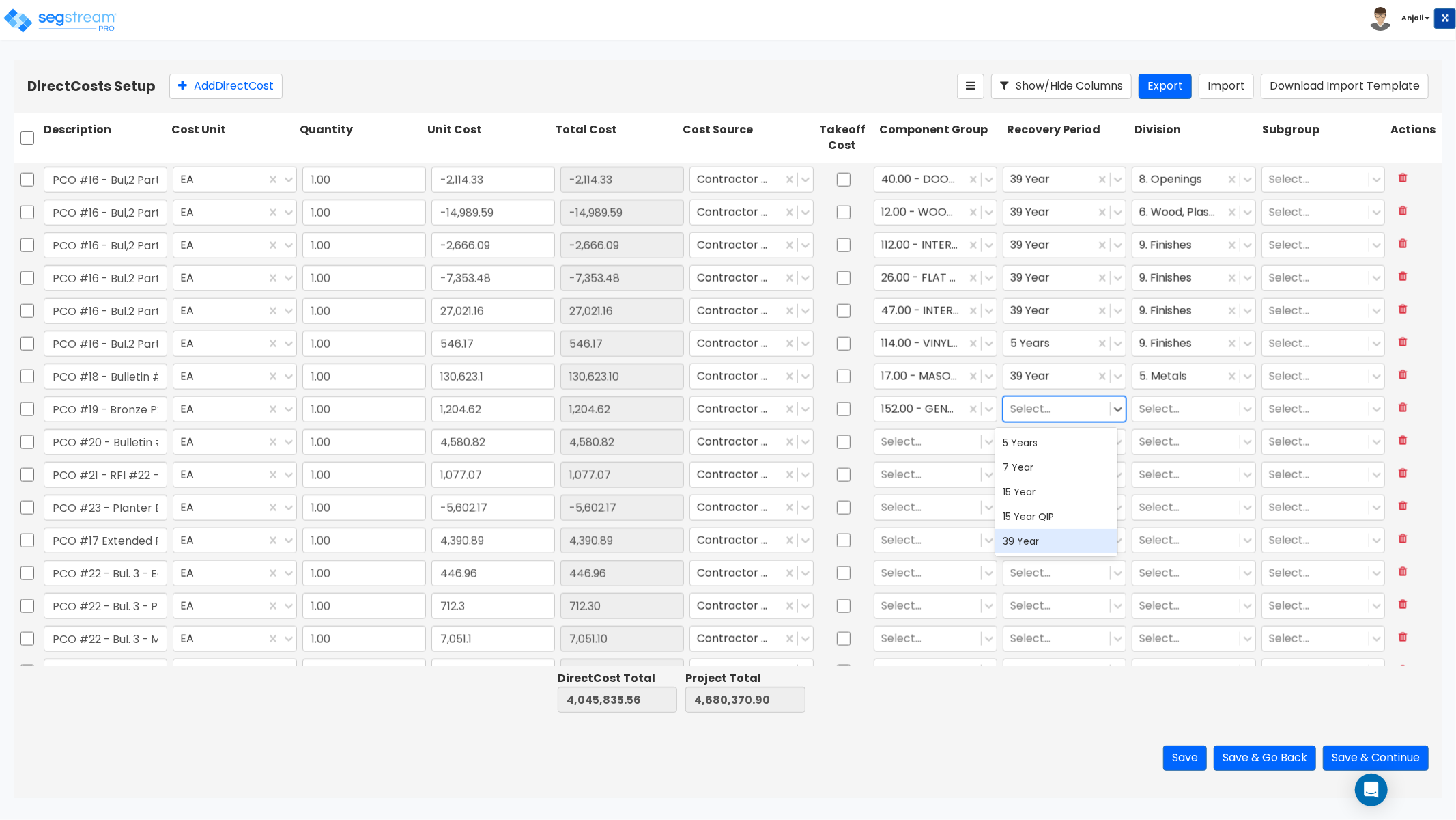
drag, startPoint x: 1028, startPoint y: 529, endPoint x: 1059, endPoint y: 494, distance: 46.8
click at [1028, 529] on div "39 Year" at bounding box center [1057, 541] width 123 height 25
click at [1164, 398] on div "Select..." at bounding box center [1186, 409] width 107 height 24
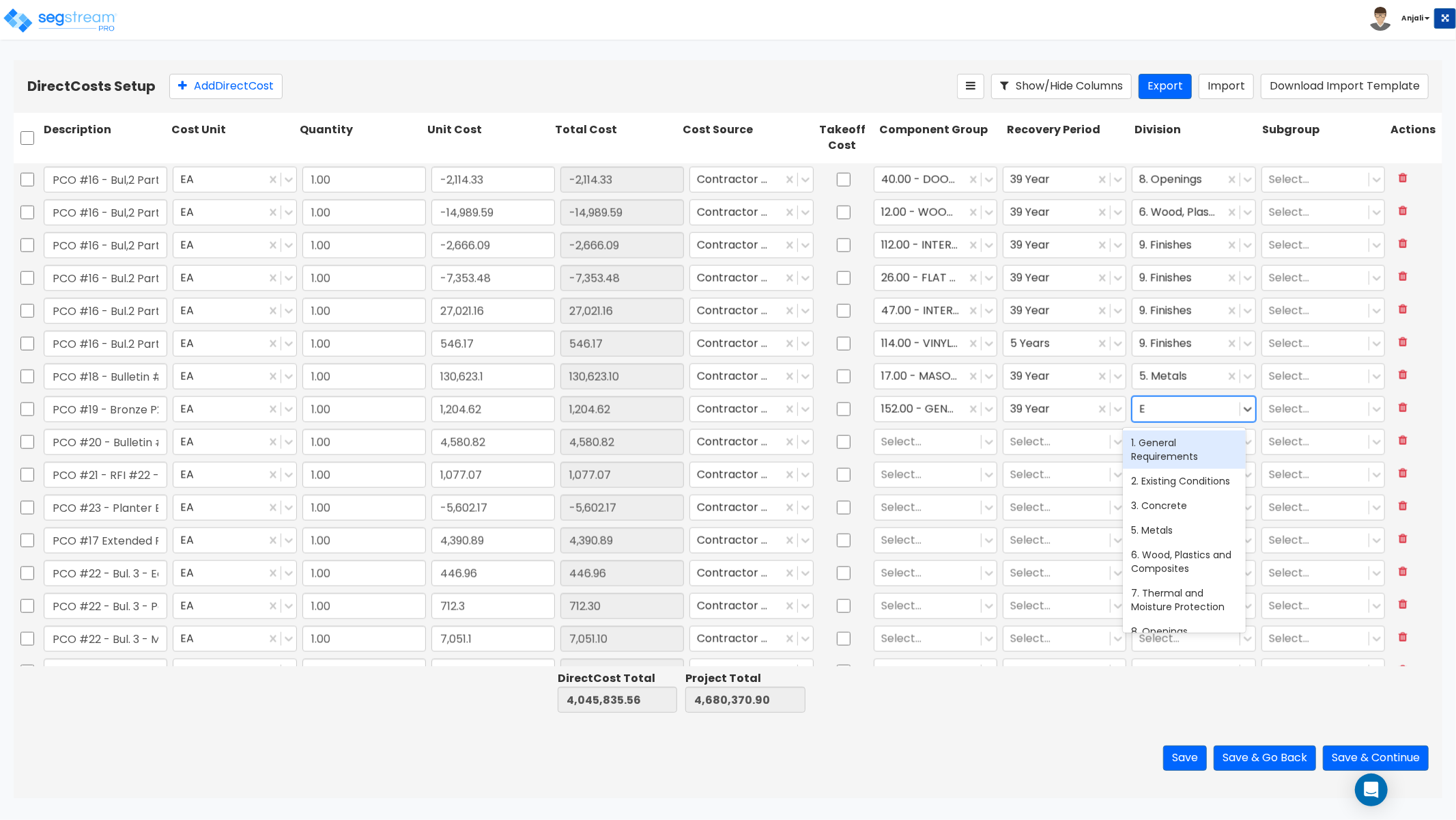
type input "EL"
click at [1164, 438] on div "26. Electrical" at bounding box center [1184, 443] width 123 height 25
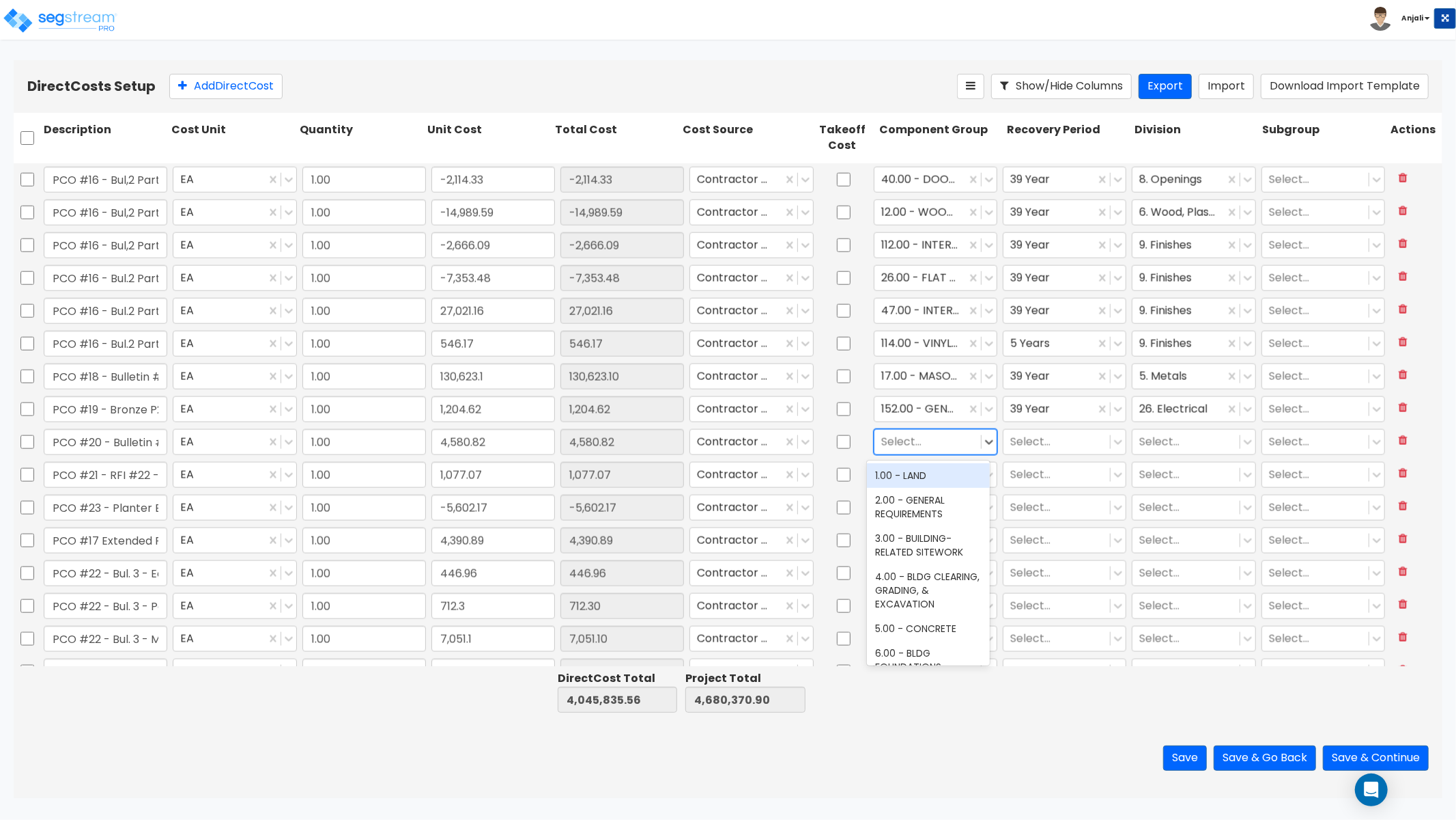
click at [907, 447] on div at bounding box center [928, 442] width 93 height 19
type input "ELEC"
drag, startPoint x: 933, startPoint y: 565, endPoint x: 984, endPoint y: 510, distance: 75.0
click at [933, 565] on div "145.00 - GENERAL ELECTRICAL" at bounding box center [928, 562] width 123 height 38
click at [1033, 453] on div "Select..." at bounding box center [1057, 442] width 107 height 24
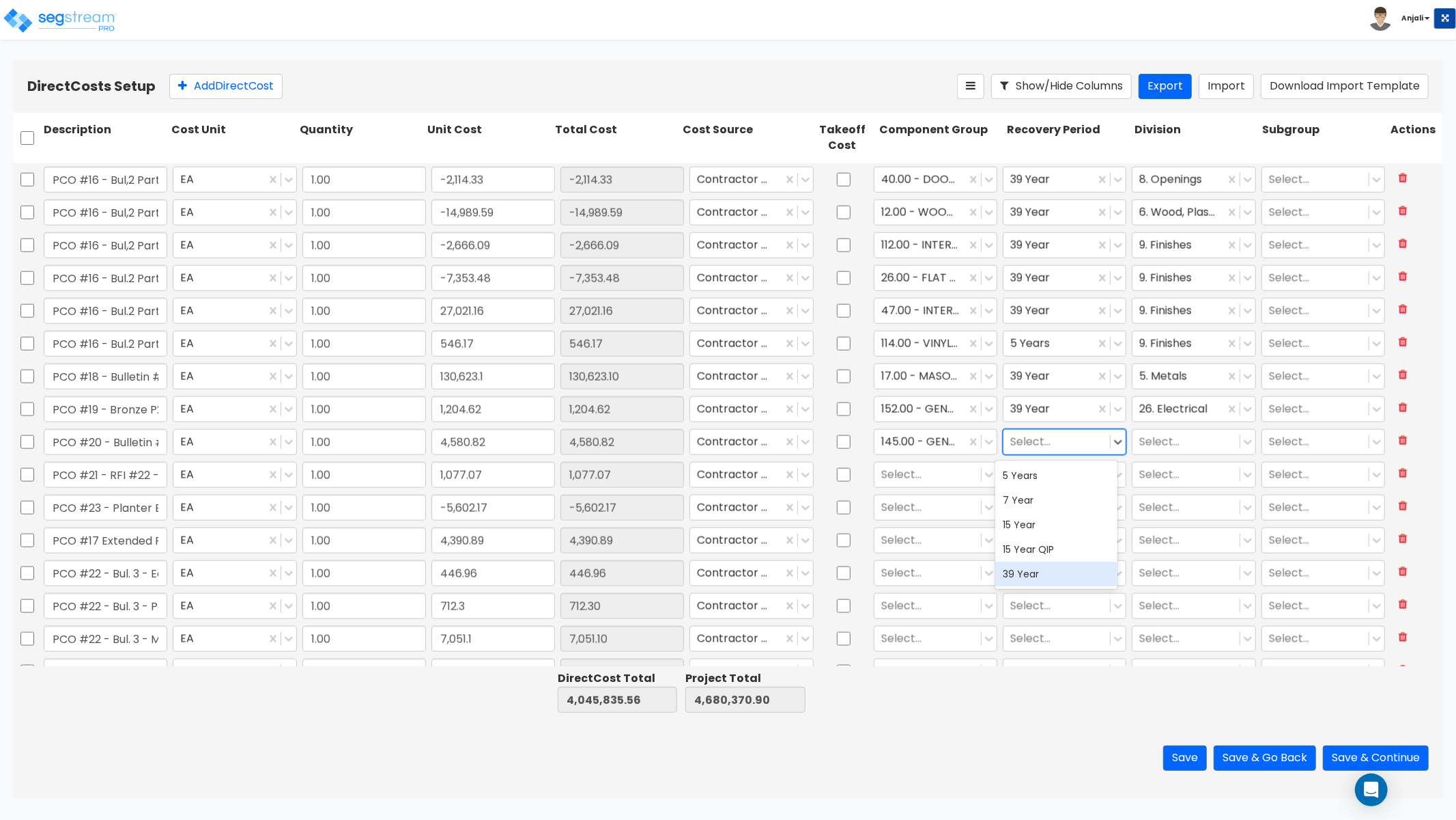
click at [1042, 577] on div "39 Year" at bounding box center [1057, 573] width 123 height 25
click at [1161, 436] on div at bounding box center [1186, 442] width 93 height 19
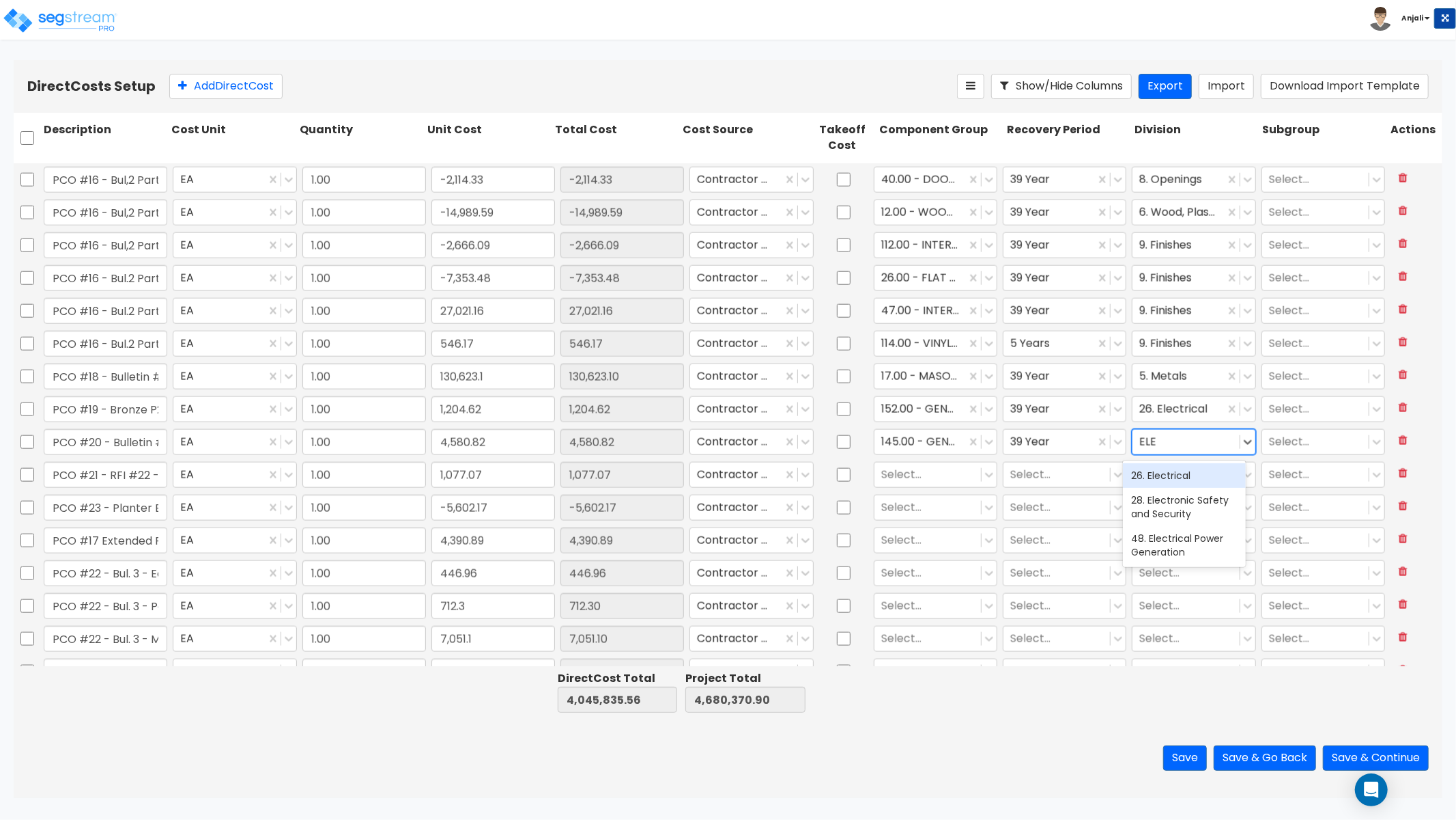
type input "ELEC"
drag, startPoint x: 1159, startPoint y: 482, endPoint x: 1152, endPoint y: 486, distance: 8.1
click at [1159, 482] on div "26. Electrical" at bounding box center [1184, 475] width 123 height 25
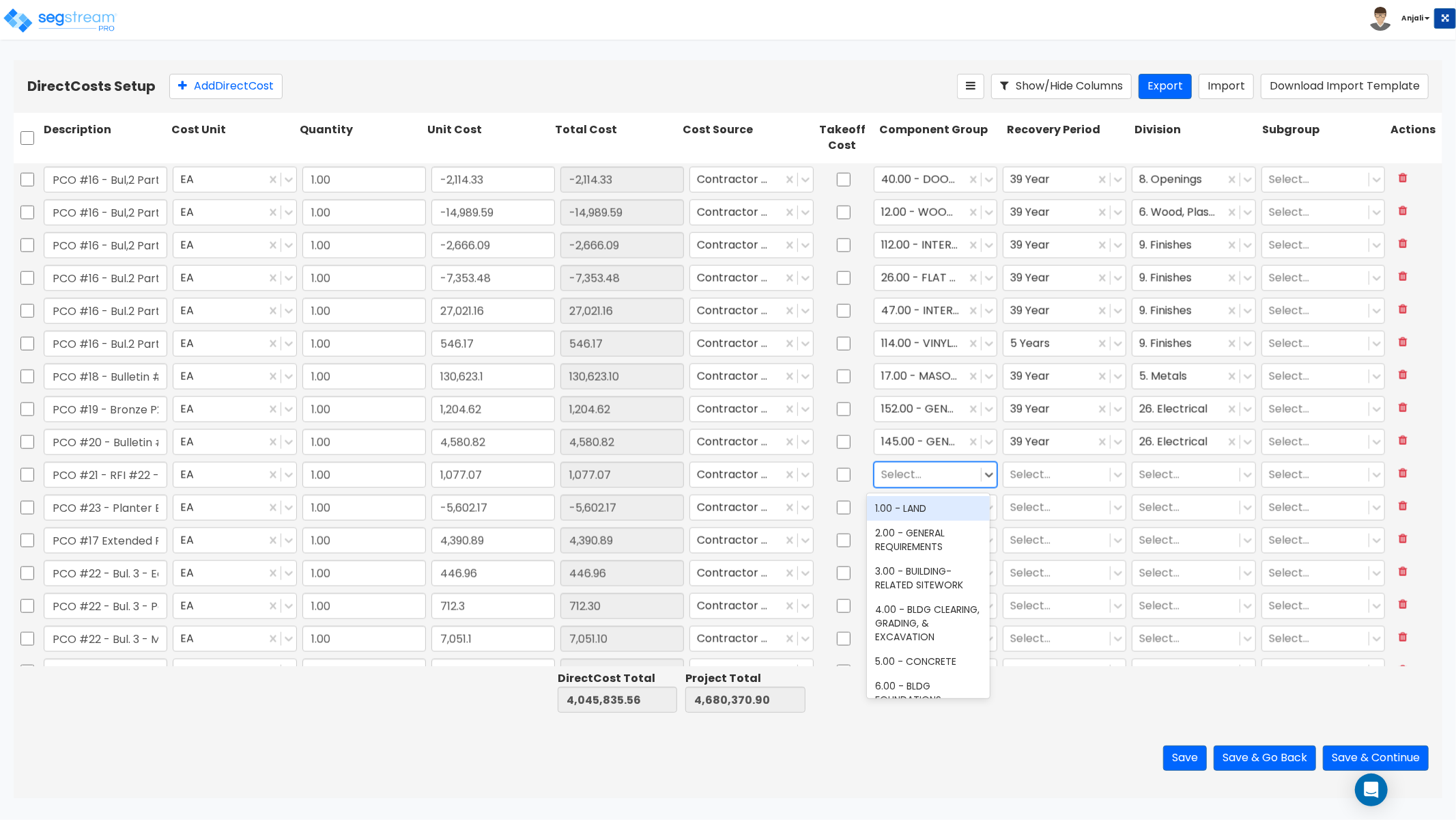
click at [906, 471] on div at bounding box center [928, 475] width 93 height 19
type input "F"
type input "PLUM"
click at [929, 566] on div "264.00 - KITCHEN PLUMBING" at bounding box center [928, 547] width 123 height 38
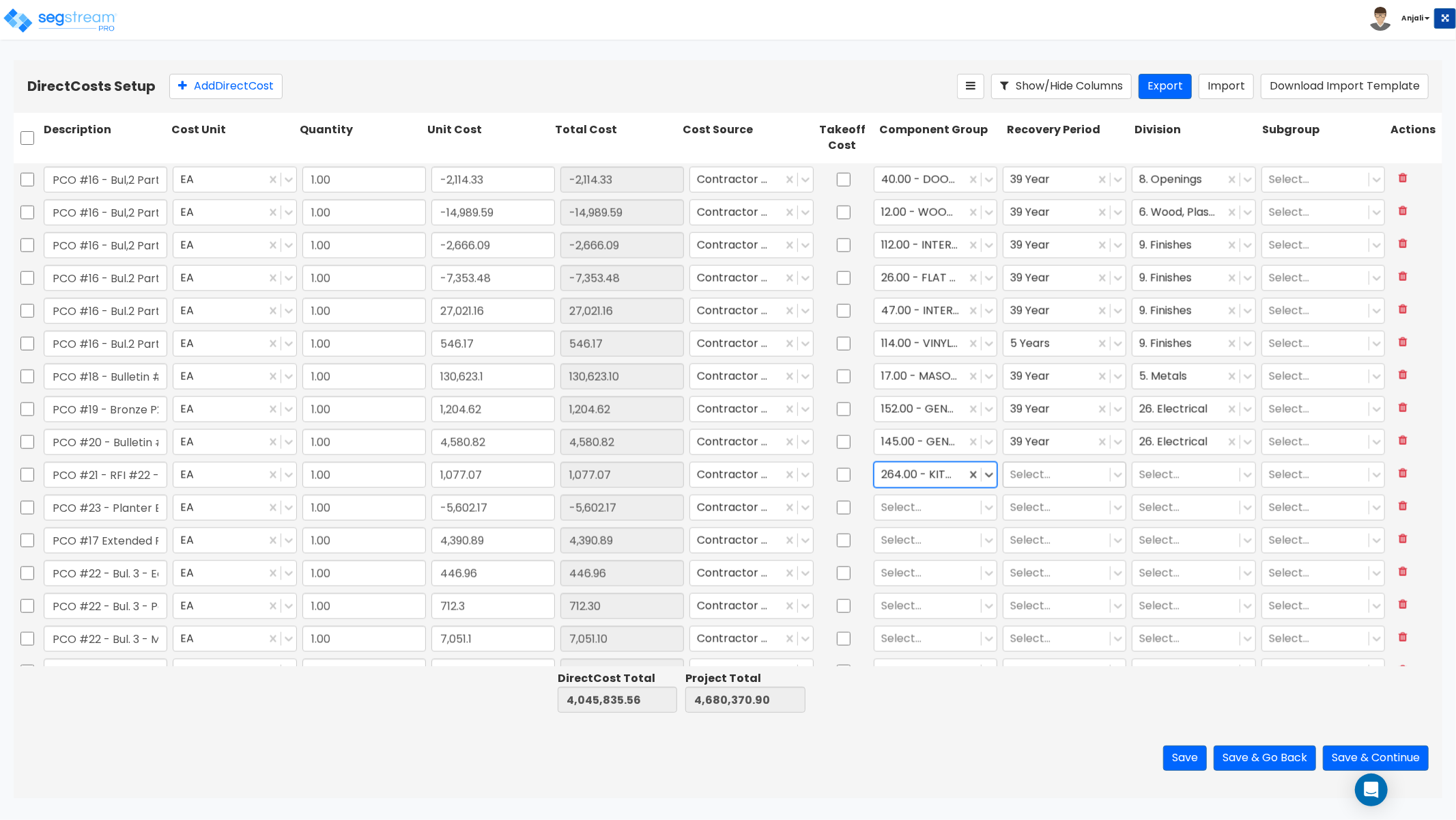
click at [1036, 481] on div at bounding box center [1057, 475] width 93 height 19
drag, startPoint x: 1041, startPoint y: 514, endPoint x: 1063, endPoint y: 505, distance: 23.8
click at [1041, 514] on div "5 Years" at bounding box center [1057, 508] width 123 height 25
click at [1220, 466] on div at bounding box center [1186, 475] width 93 height 19
type input "PLUM"
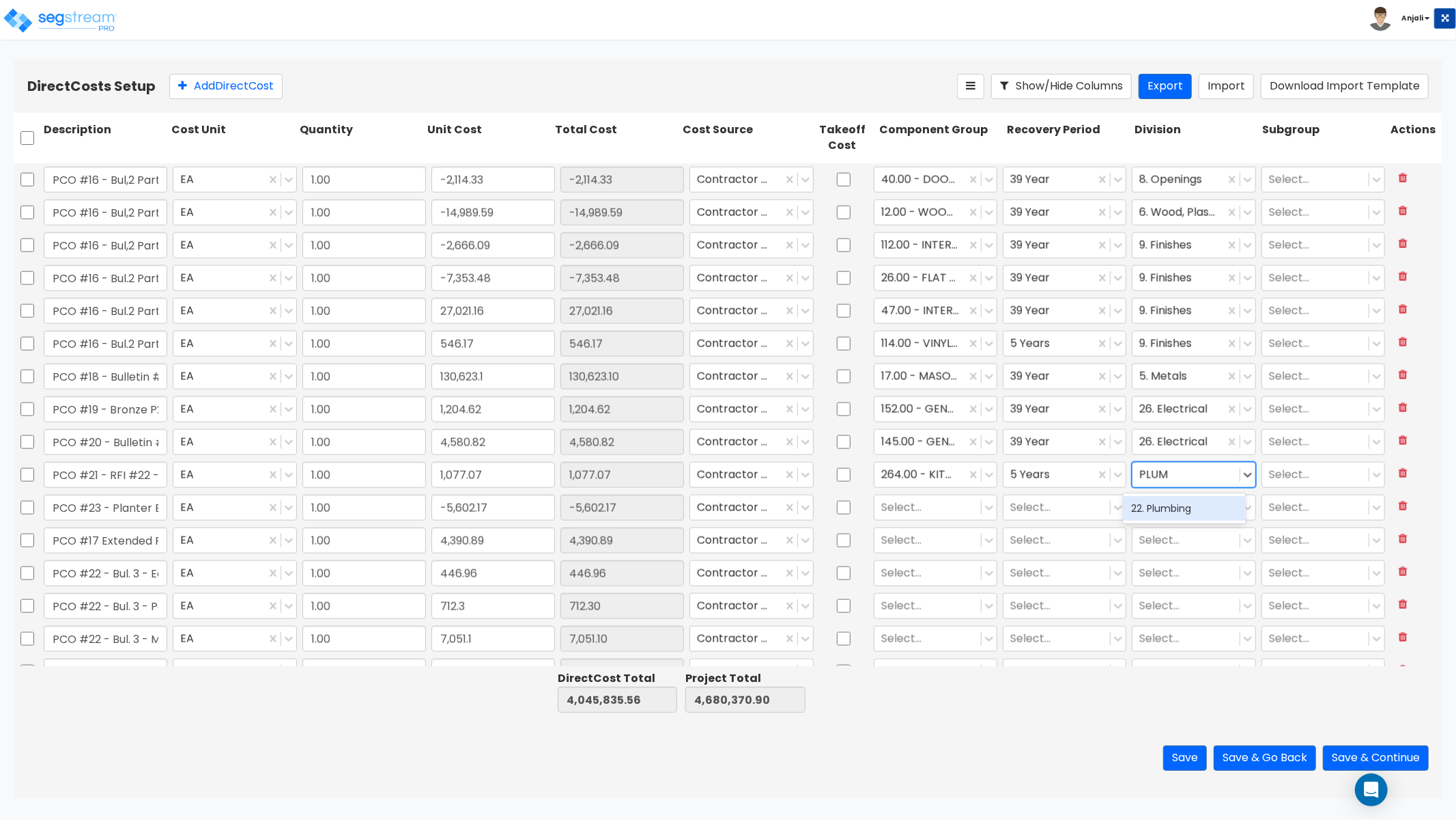
click at [1175, 496] on div "22. Plumbing" at bounding box center [1184, 508] width 123 height 25
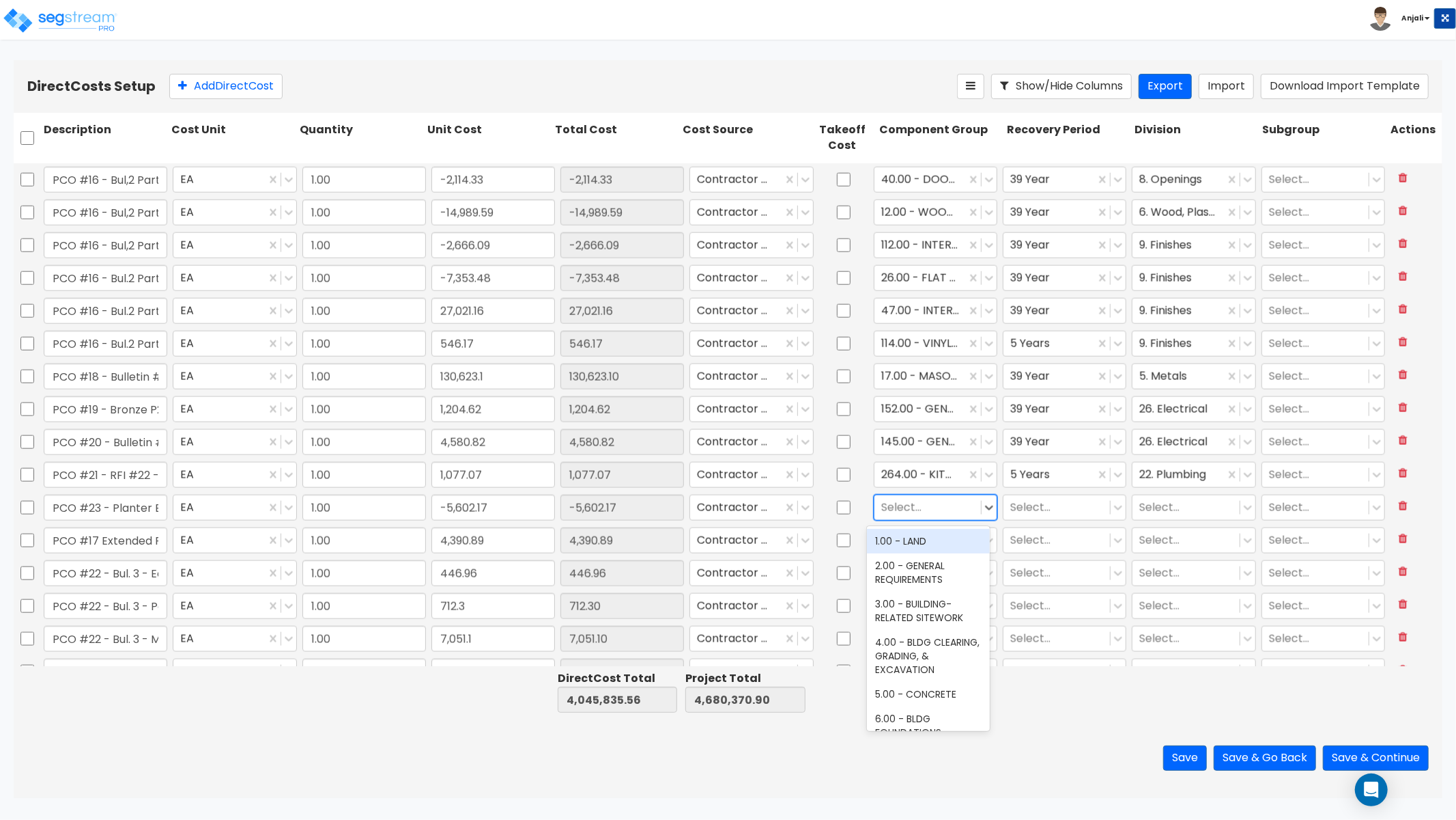
click at [931, 505] on div at bounding box center [928, 507] width 93 height 19
type input "LAND"
drag, startPoint x: 933, startPoint y: 567, endPoint x: 975, endPoint y: 541, distance: 49.4
click at [933, 567] on div "413.00 - SITE LANDSCAPING" at bounding box center [928, 572] width 123 height 38
click at [1021, 510] on div at bounding box center [1057, 507] width 93 height 19
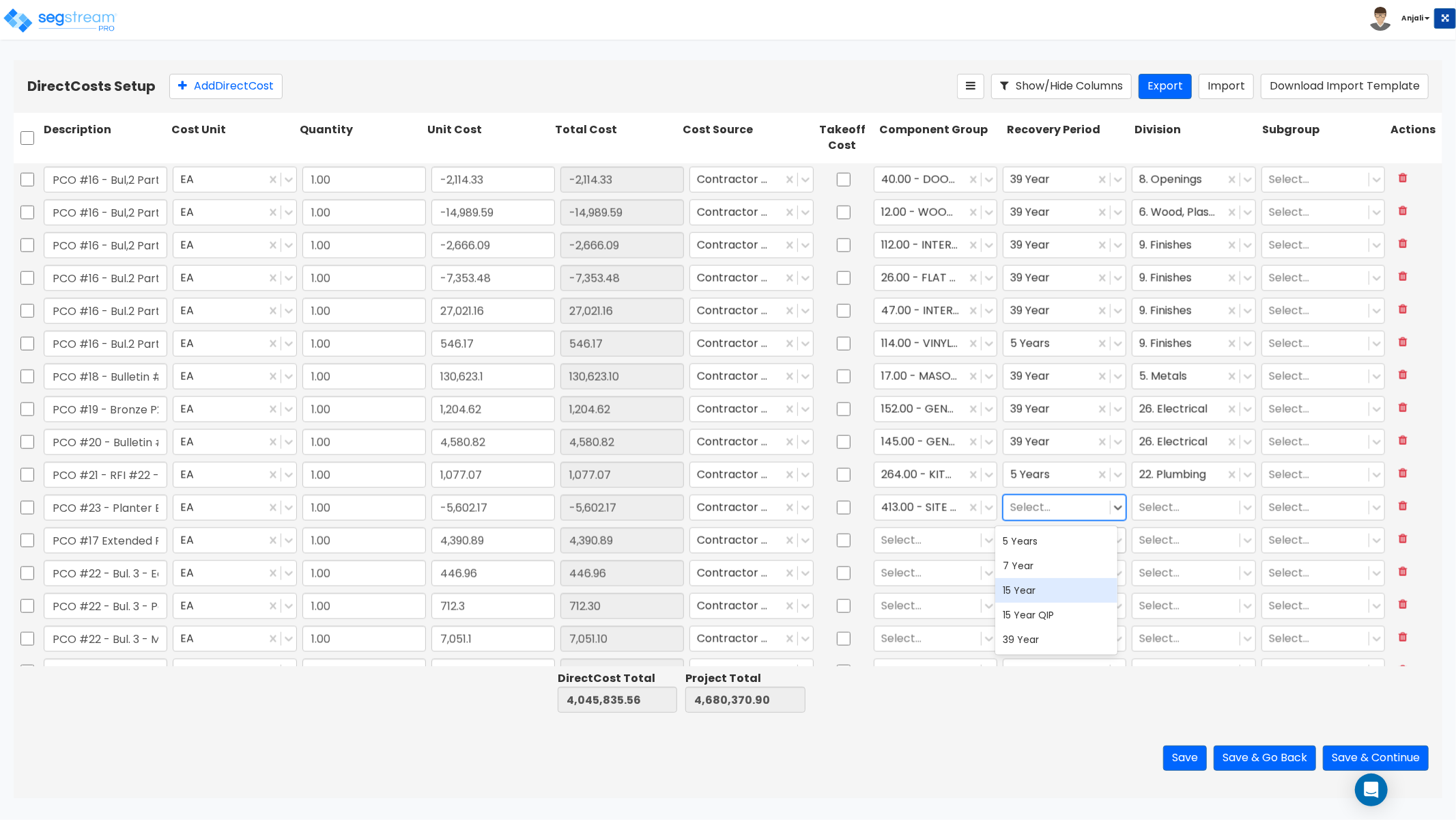
drag, startPoint x: 1025, startPoint y: 583, endPoint x: 1077, endPoint y: 527, distance: 76.4
click at [1025, 583] on div "15 Year" at bounding box center [1057, 590] width 123 height 25
click at [1176, 510] on div at bounding box center [1186, 507] width 93 height 19
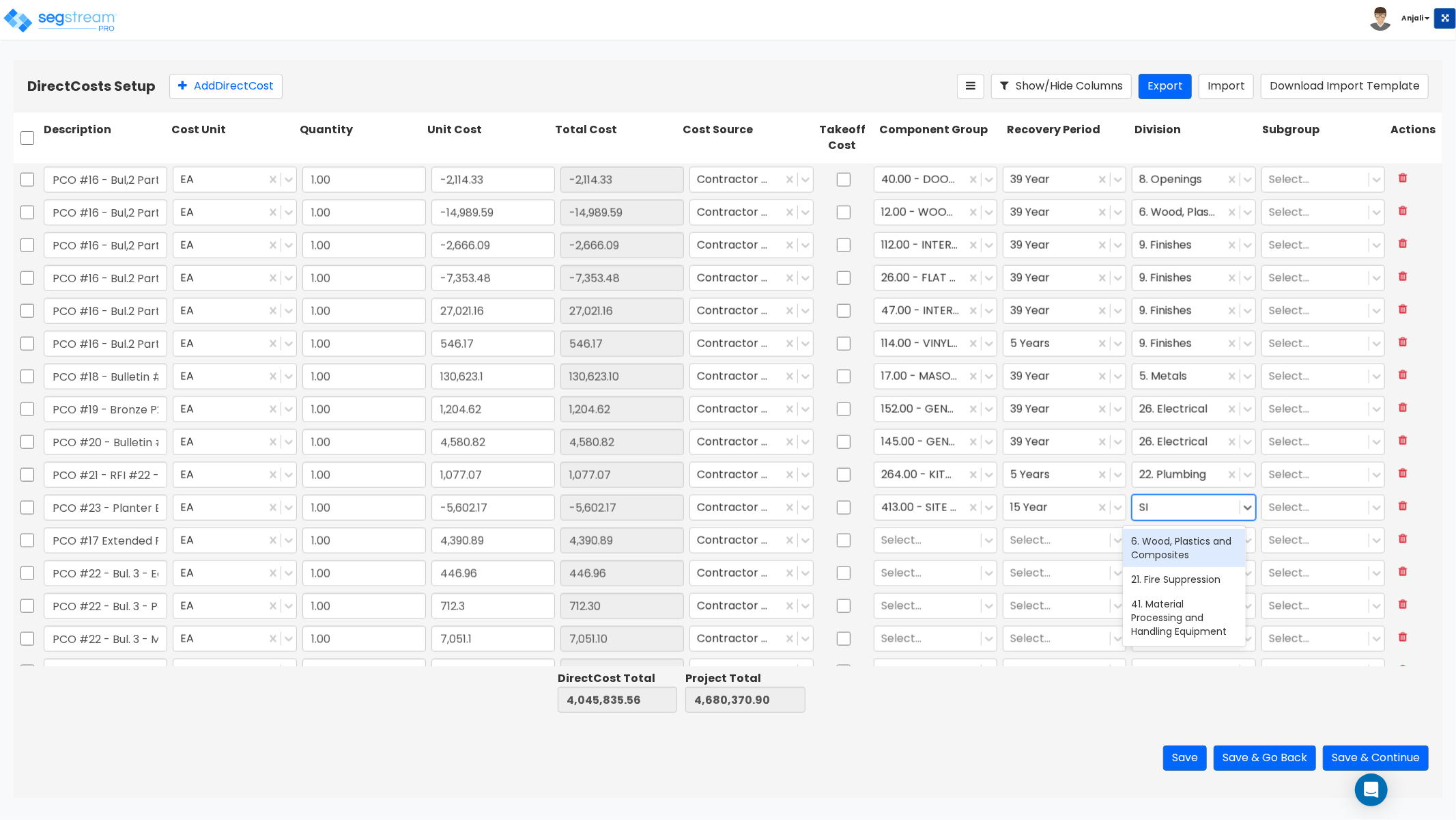
type input "S"
type input "EXTER"
click at [1207, 556] on div "32. Exterior Improvements" at bounding box center [1184, 548] width 123 height 38
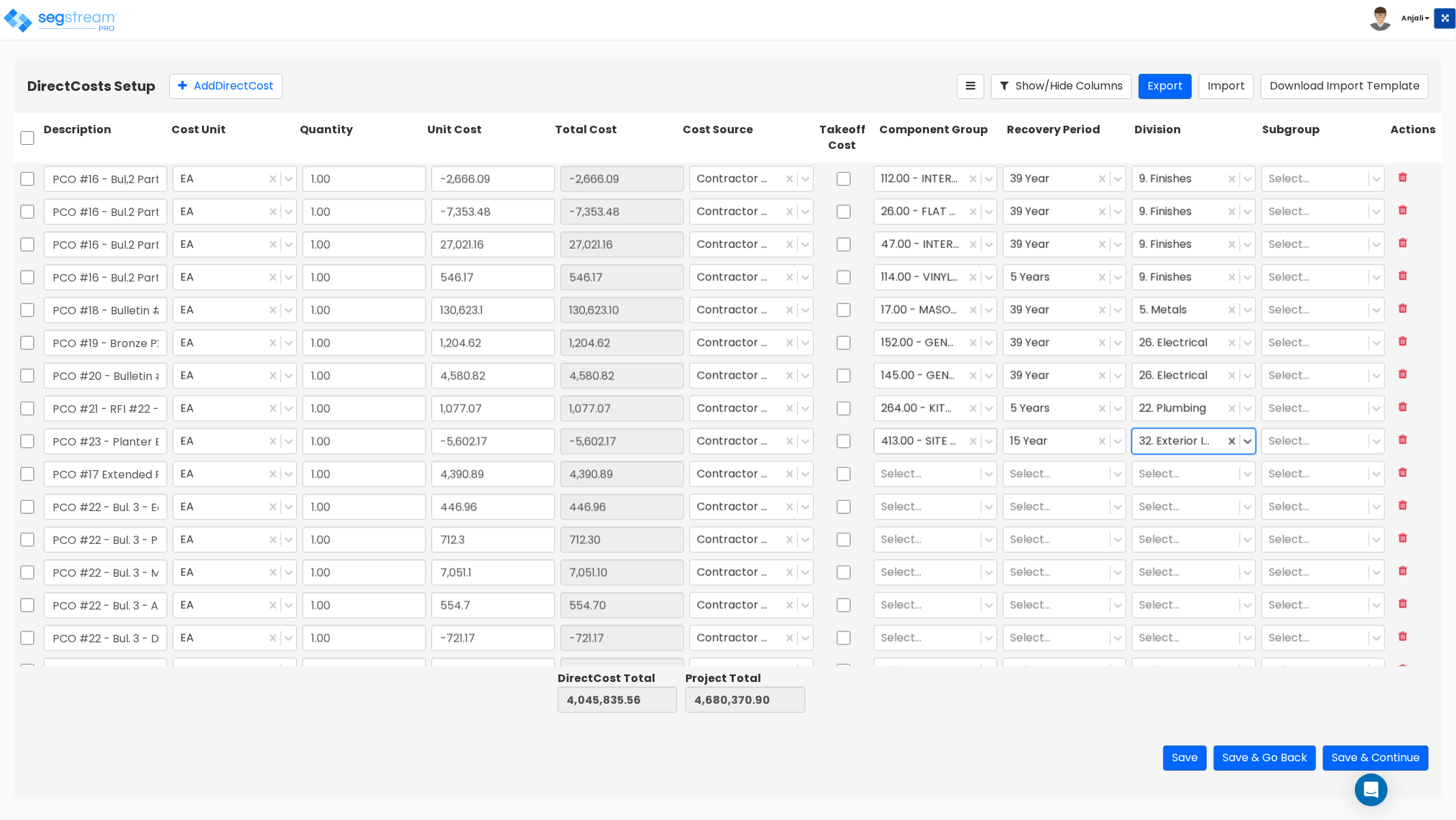
scroll to position [1518, 0]
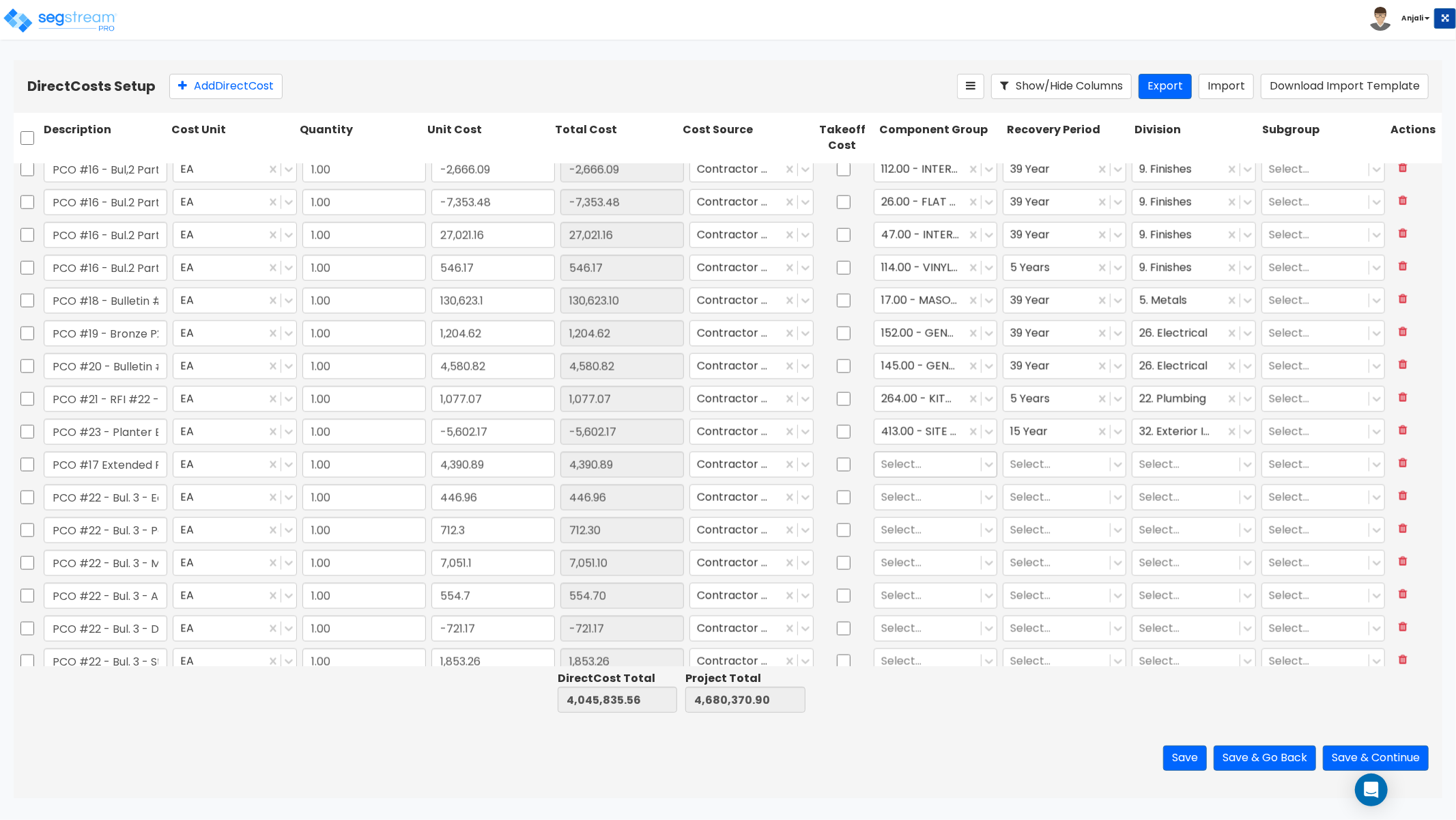
click at [920, 462] on div at bounding box center [928, 465] width 93 height 19
drag, startPoint x: 932, startPoint y: 537, endPoint x: 1042, endPoint y: 470, distance: 128.8
click at [932, 537] on div "2.00 - GENERAL REQUIREMENTS" at bounding box center [928, 528] width 123 height 38
drag, startPoint x: 1060, startPoint y: 462, endPoint x: 1061, endPoint y: 473, distance: 11.0
click at [1060, 462] on div at bounding box center [1057, 465] width 93 height 19
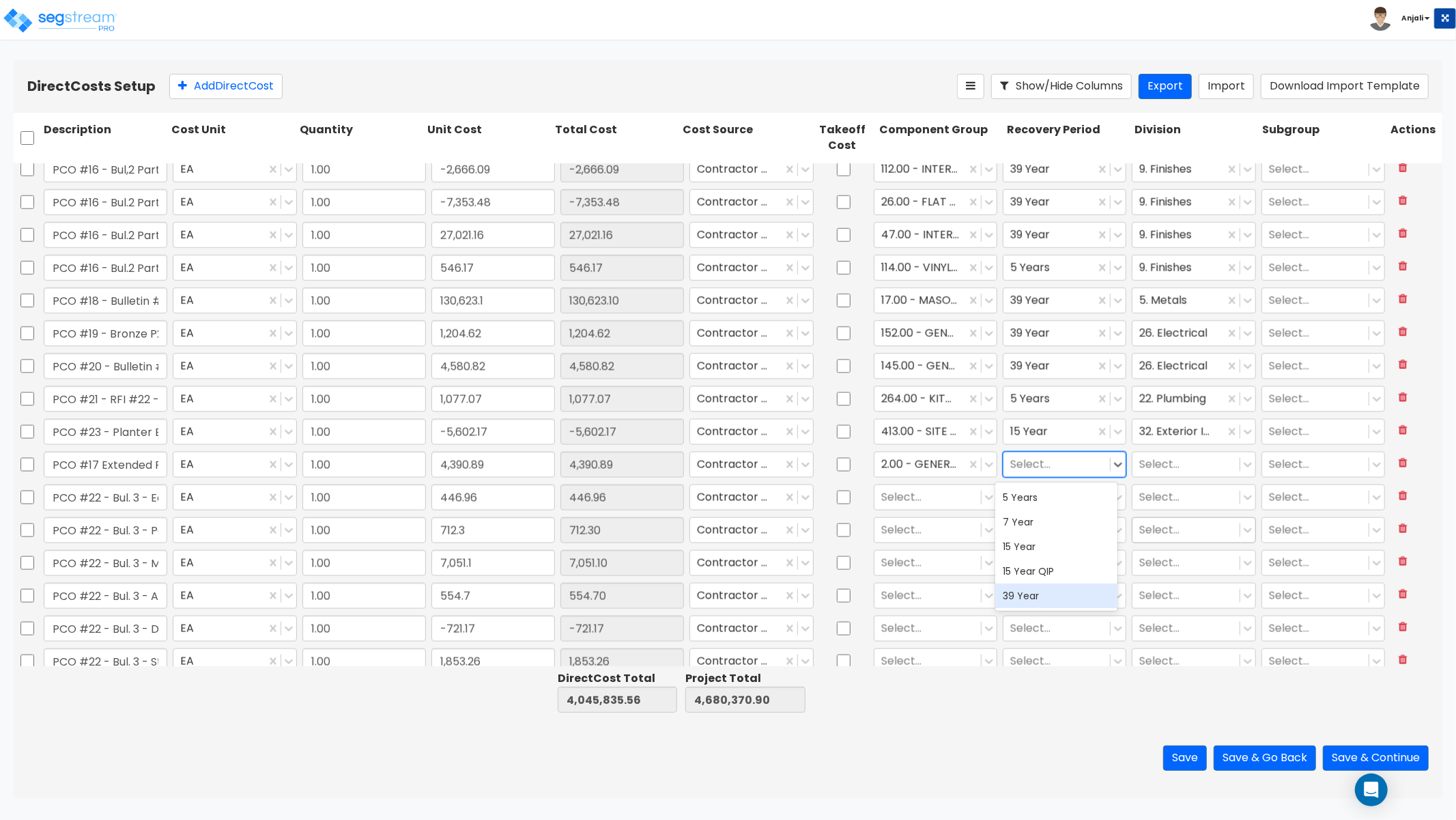
drag, startPoint x: 1046, startPoint y: 602, endPoint x: 1136, endPoint y: 528, distance: 116.5
click at [1046, 602] on div "39 Year" at bounding box center [1057, 595] width 123 height 25
click at [1188, 455] on div at bounding box center [1186, 465] width 93 height 19
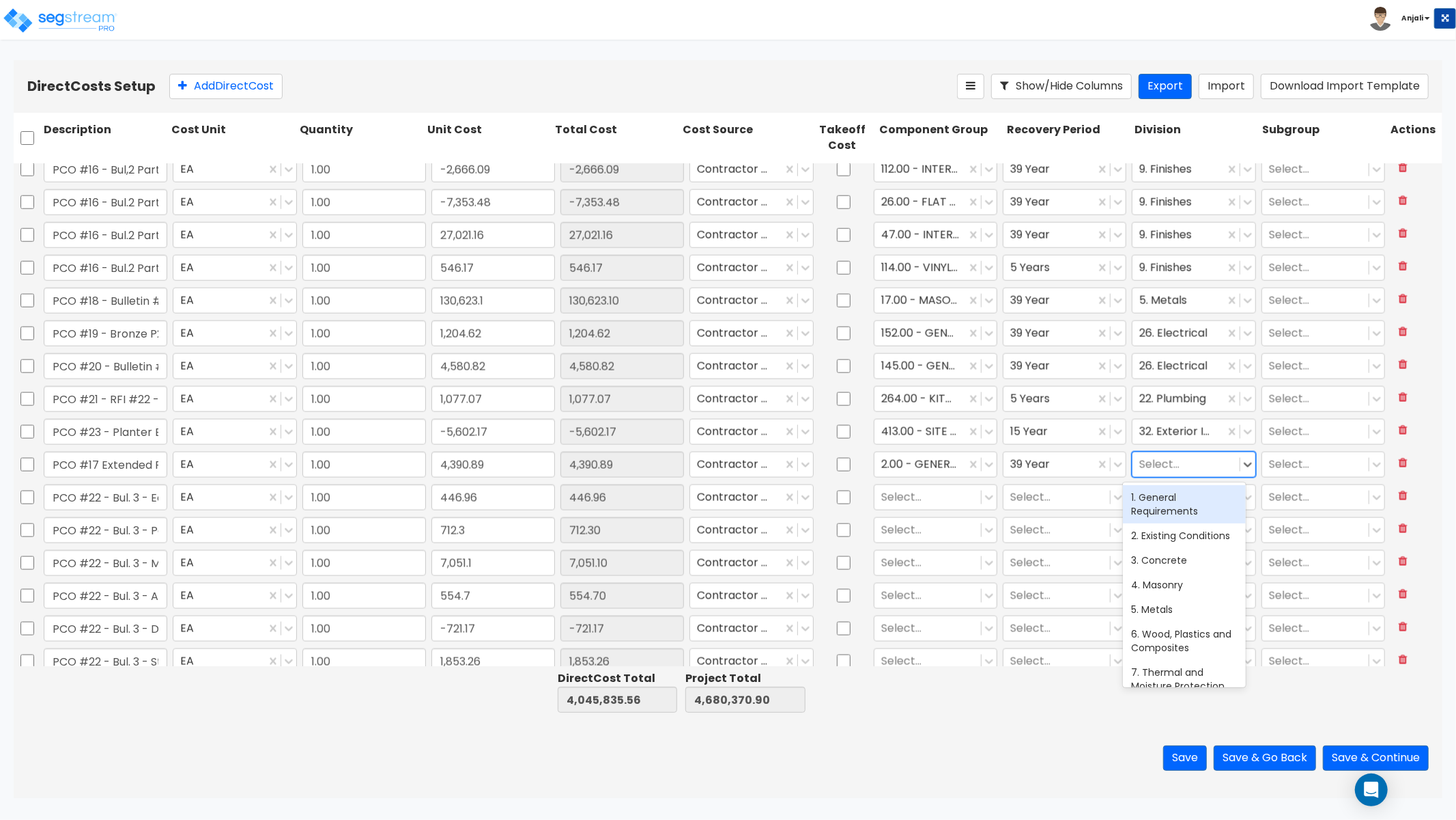
click at [1186, 501] on div "1. General Requirements" at bounding box center [1184, 504] width 123 height 38
click at [899, 493] on div at bounding box center [928, 497] width 93 height 19
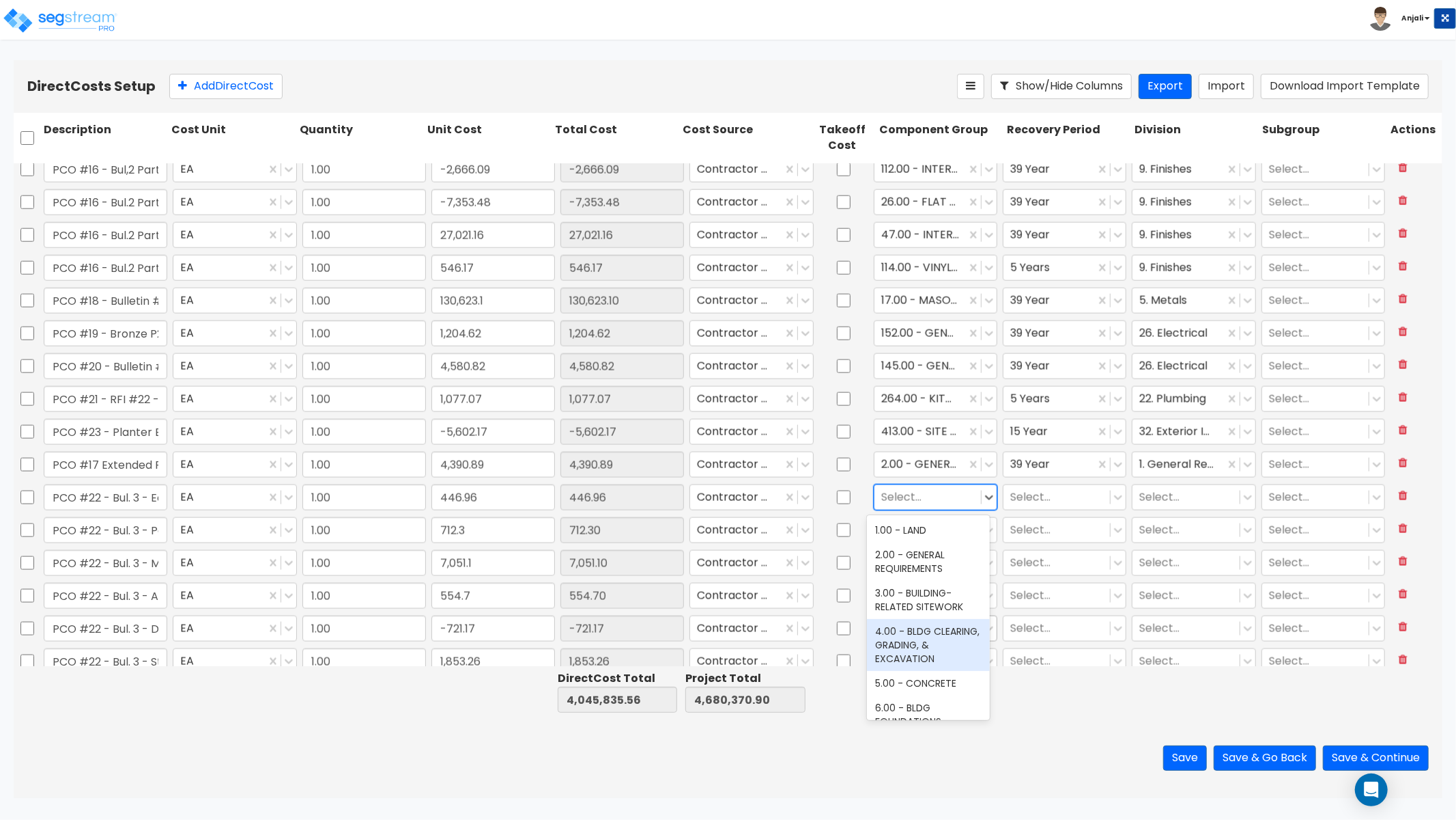
drag, startPoint x: 925, startPoint y: 637, endPoint x: 937, endPoint y: 621, distance: 20.0
click at [925, 637] on div "4.00 - BLDG CLEARING, GRADING, & EXCAVATION" at bounding box center [928, 644] width 123 height 52
click at [1041, 503] on div at bounding box center [1057, 497] width 93 height 19
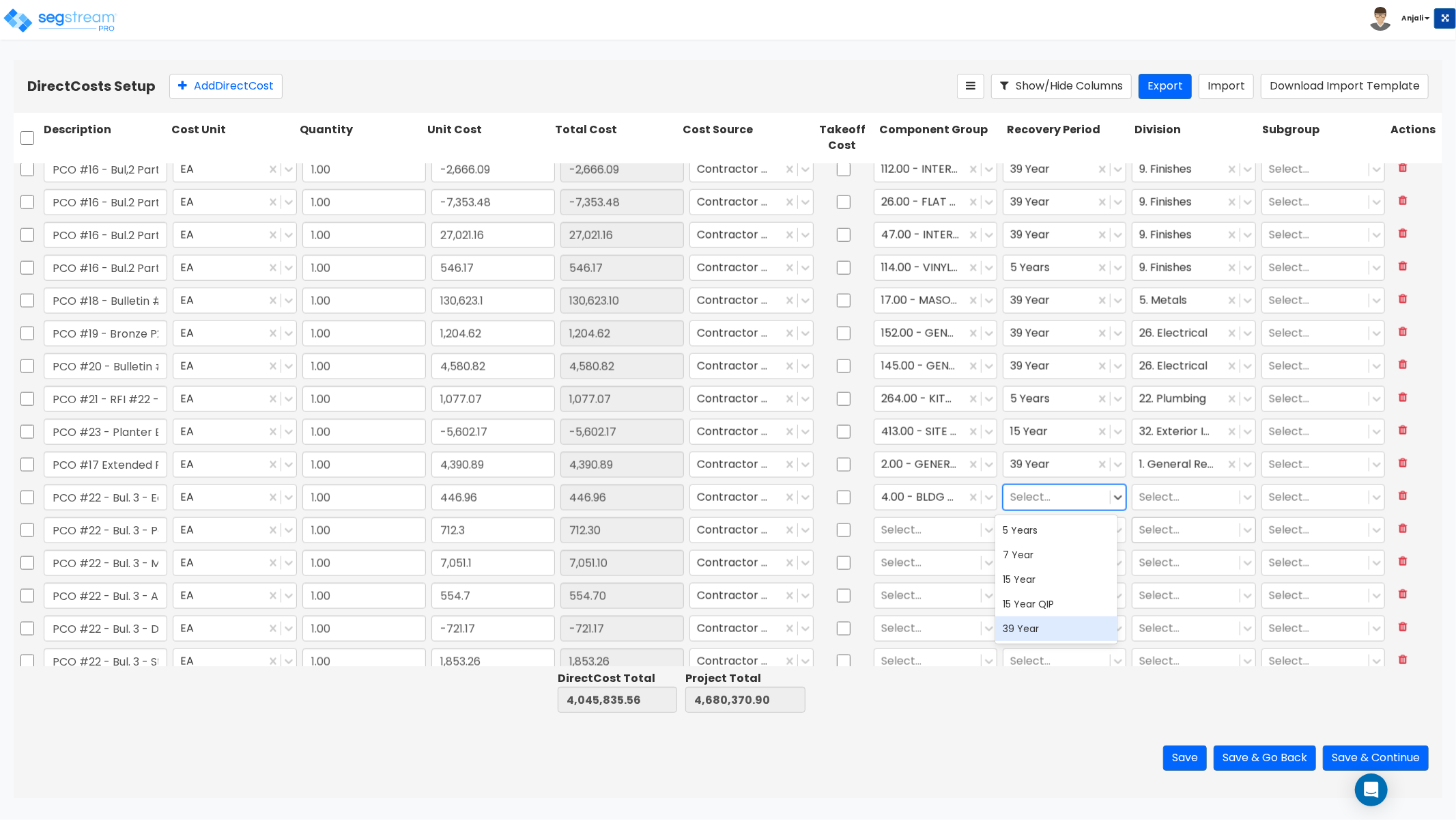
drag, startPoint x: 1036, startPoint y: 634, endPoint x: 1151, endPoint y: 538, distance: 149.8
click at [1036, 633] on div "39 Year" at bounding box center [1057, 628] width 123 height 25
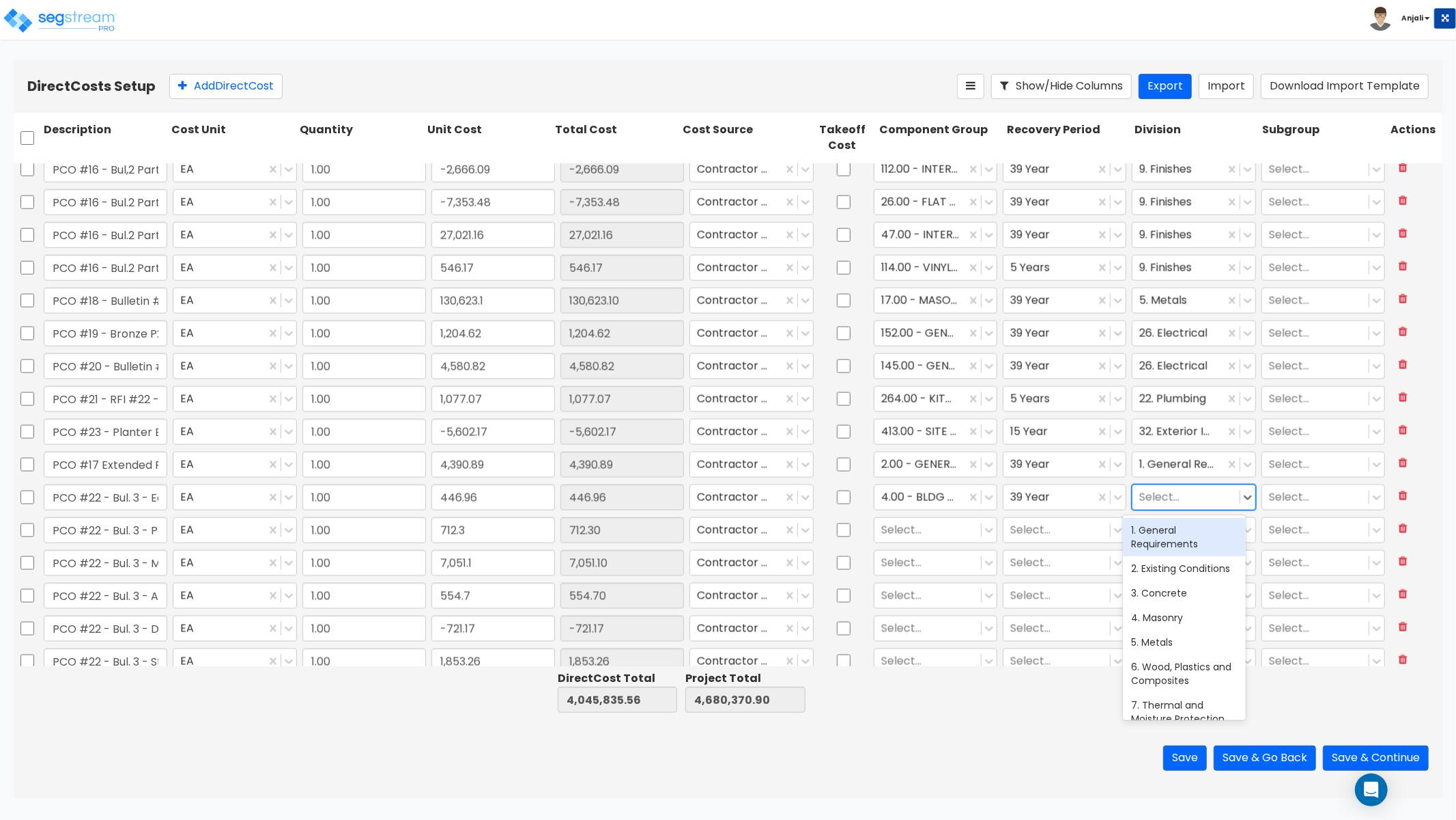
click at [1179, 501] on div at bounding box center [1186, 497] width 93 height 19
type input "EART"
click at [1164, 533] on div "31. Earthwork" at bounding box center [1184, 530] width 123 height 25
click at [948, 530] on div at bounding box center [928, 530] width 93 height 19
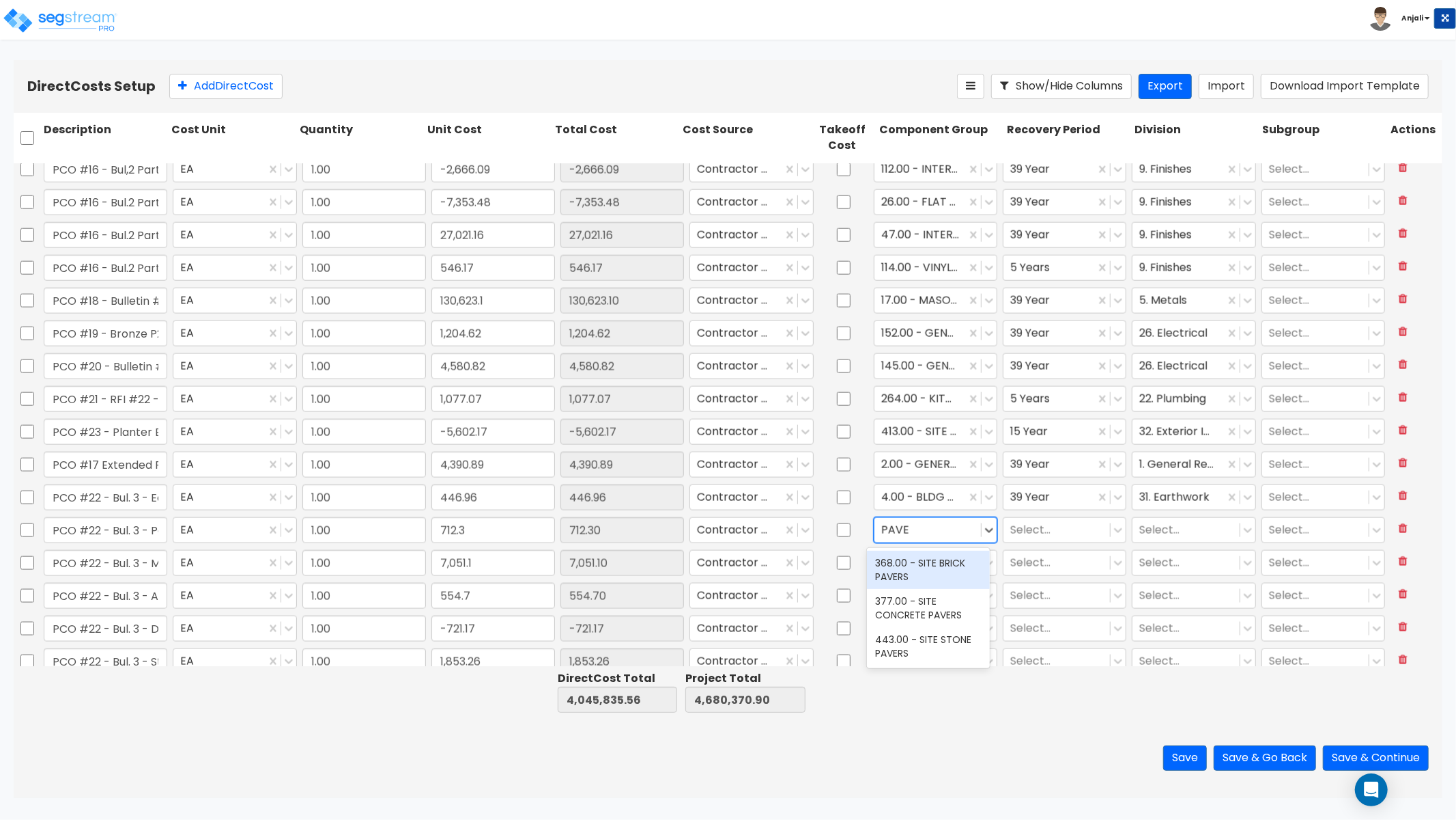
type input "PAVER"
drag, startPoint x: 936, startPoint y: 570, endPoint x: 996, endPoint y: 540, distance: 67.1
click at [936, 570] on div "368.00 - SITE BRICK PAVERS" at bounding box center [928, 569] width 123 height 38
click at [1029, 529] on div at bounding box center [1057, 530] width 93 height 19
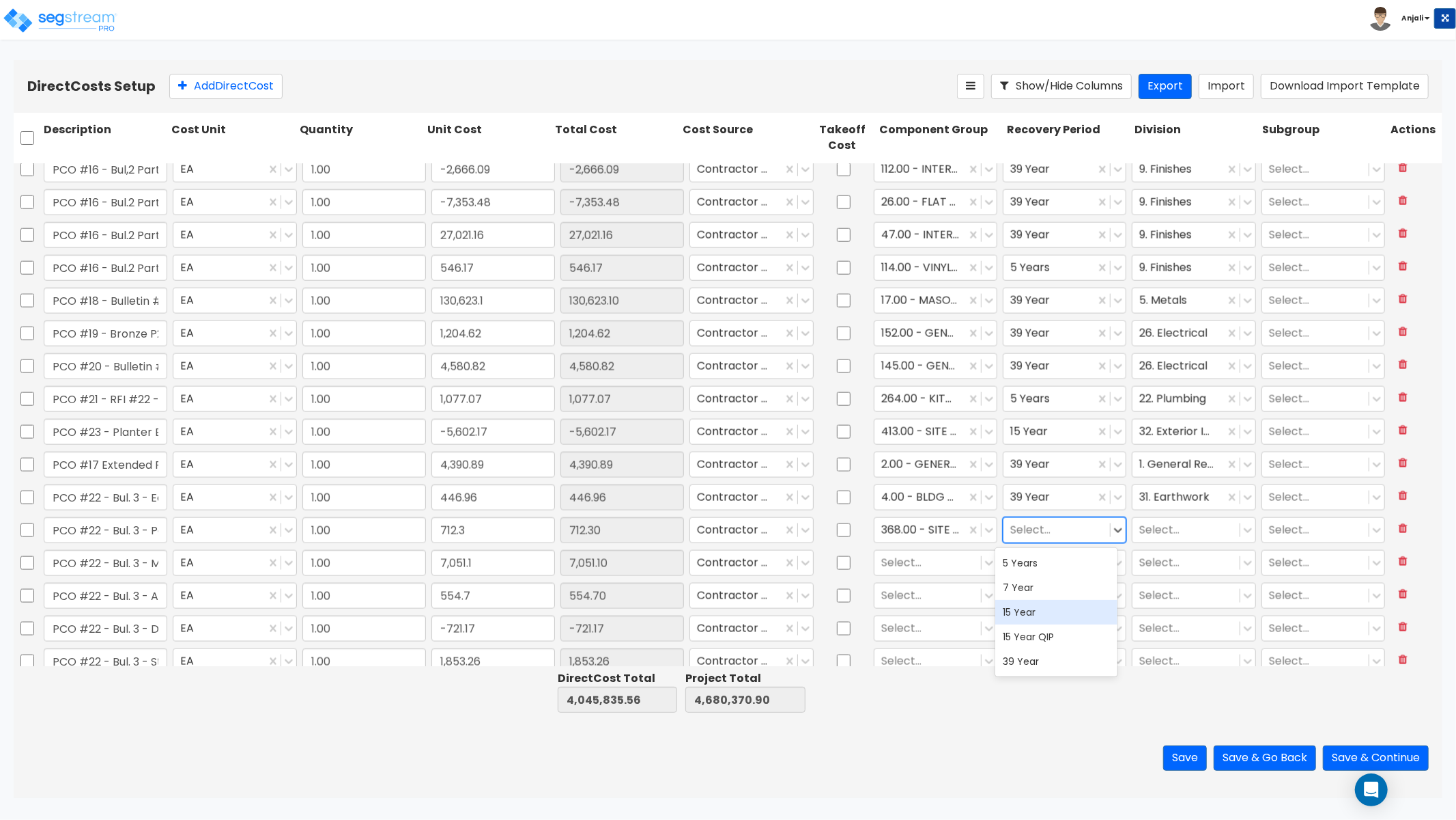
click at [1038, 610] on div "15 Year" at bounding box center [1057, 611] width 123 height 25
click at [1161, 544] on div "Select..." at bounding box center [1194, 530] width 129 height 31
click at [1170, 524] on div at bounding box center [1186, 530] width 93 height 19
type input "EXTER"
click at [1173, 569] on div "32. Exterior Improvements" at bounding box center [1184, 569] width 123 height 38
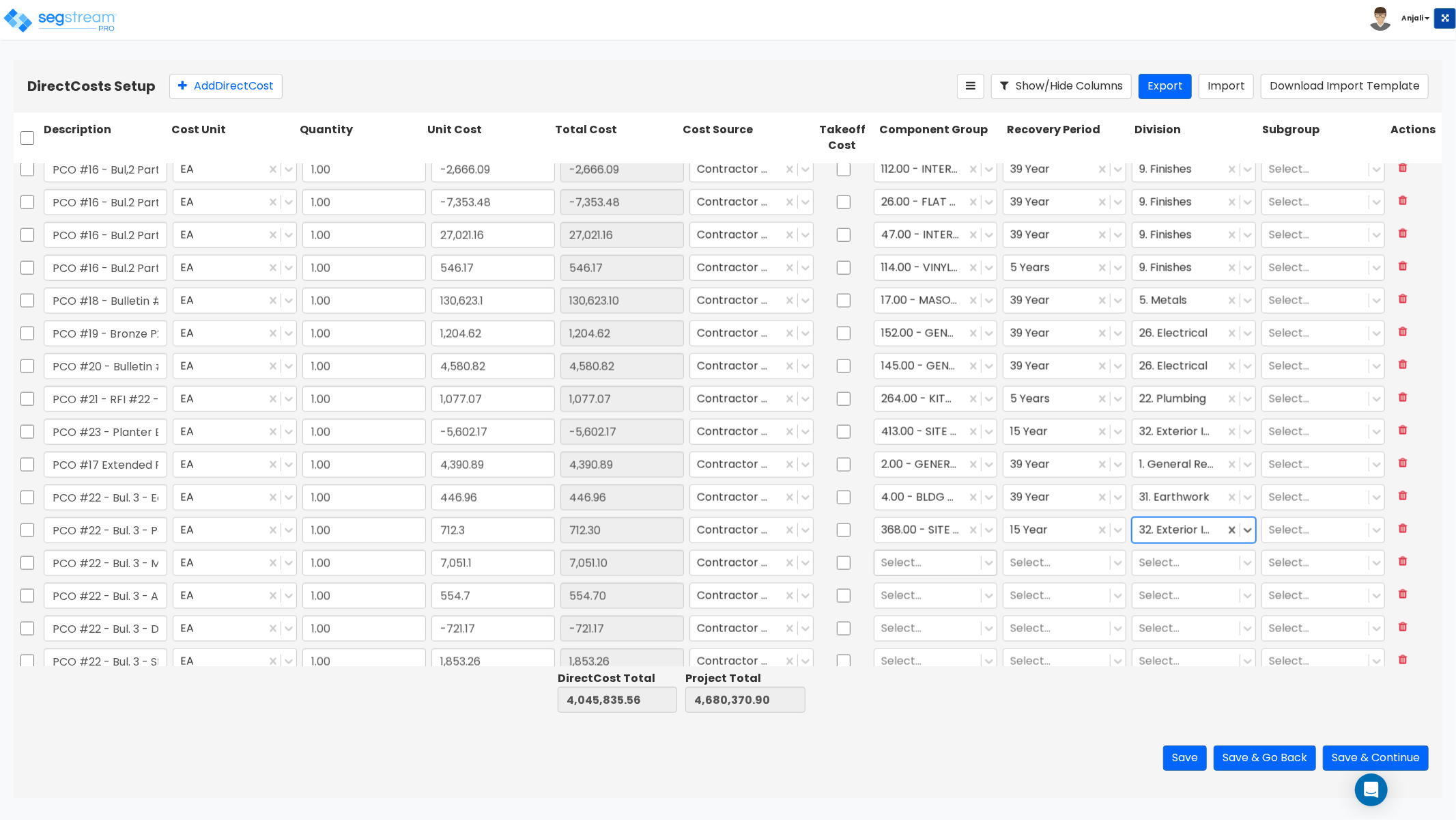
click at [909, 561] on div at bounding box center [928, 563] width 93 height 19
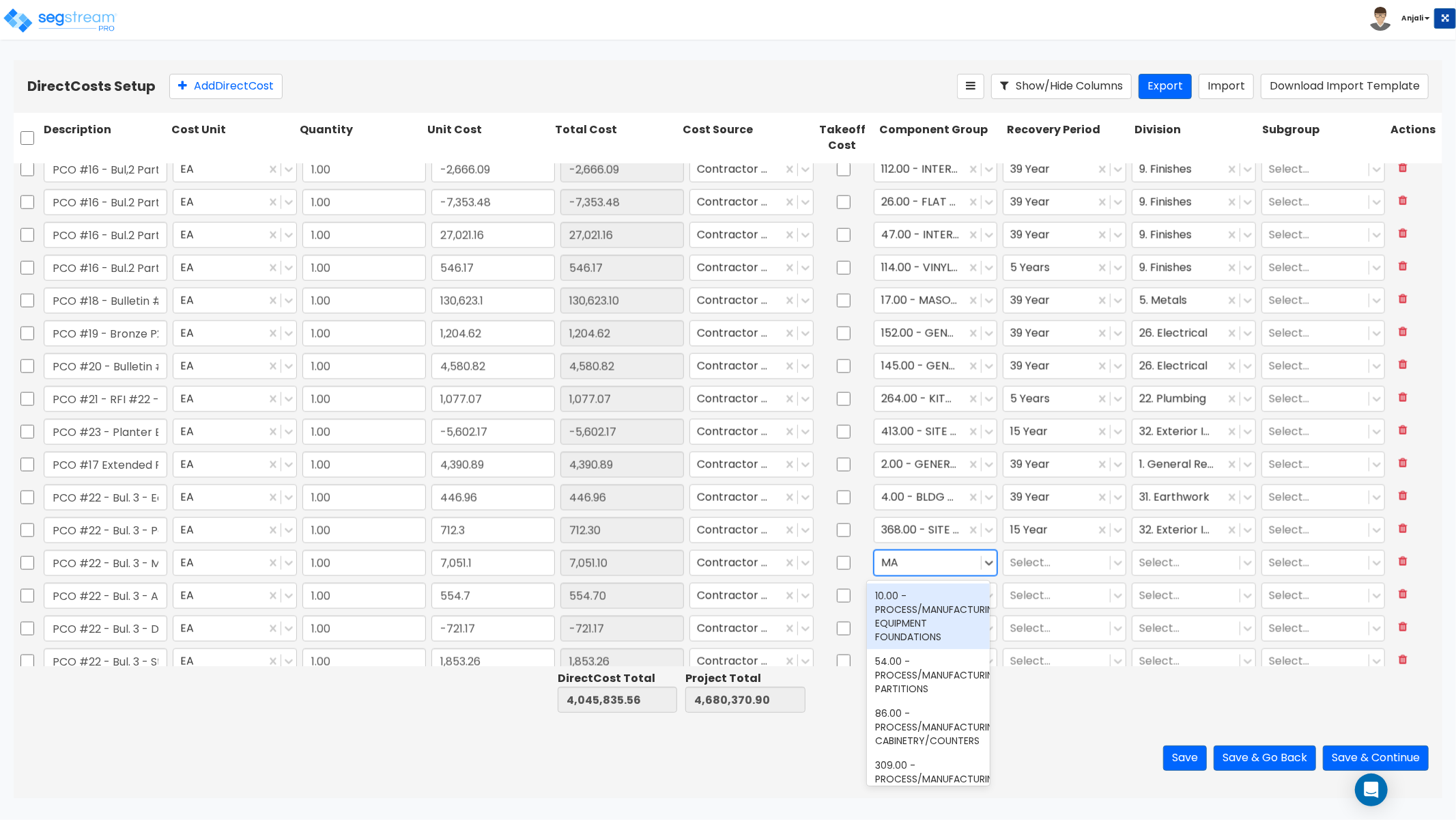
type input "MAS"
click at [933, 592] on div "17.00 - MASONRY" at bounding box center [928, 595] width 123 height 25
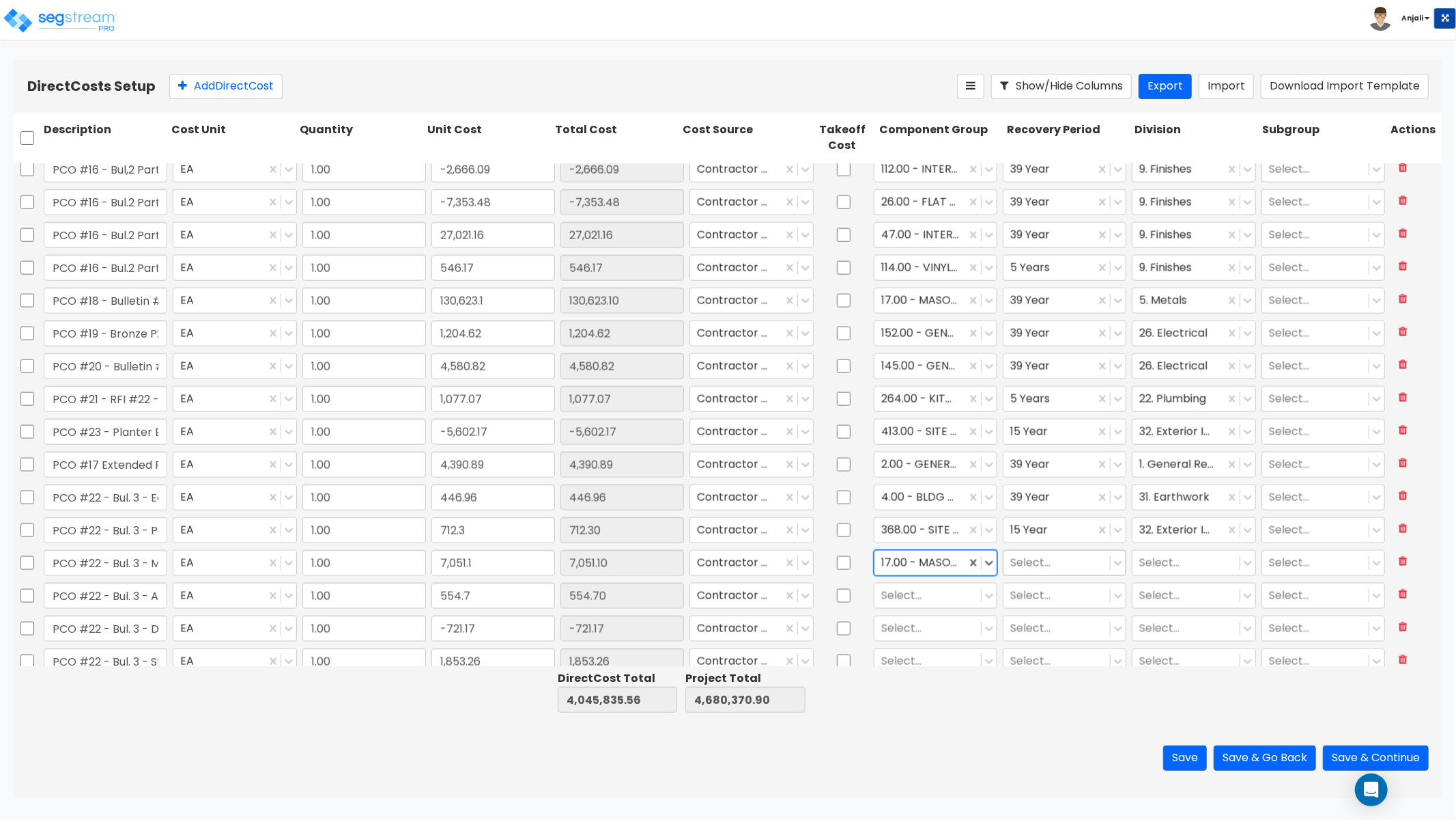
click at [1079, 563] on div at bounding box center [1057, 563] width 93 height 19
drag, startPoint x: 1026, startPoint y: 697, endPoint x: 1117, endPoint y: 619, distance: 119.9
click at [1026, 697] on div "39 Year" at bounding box center [1057, 694] width 123 height 25
click at [1161, 562] on div at bounding box center [1186, 563] width 93 height 19
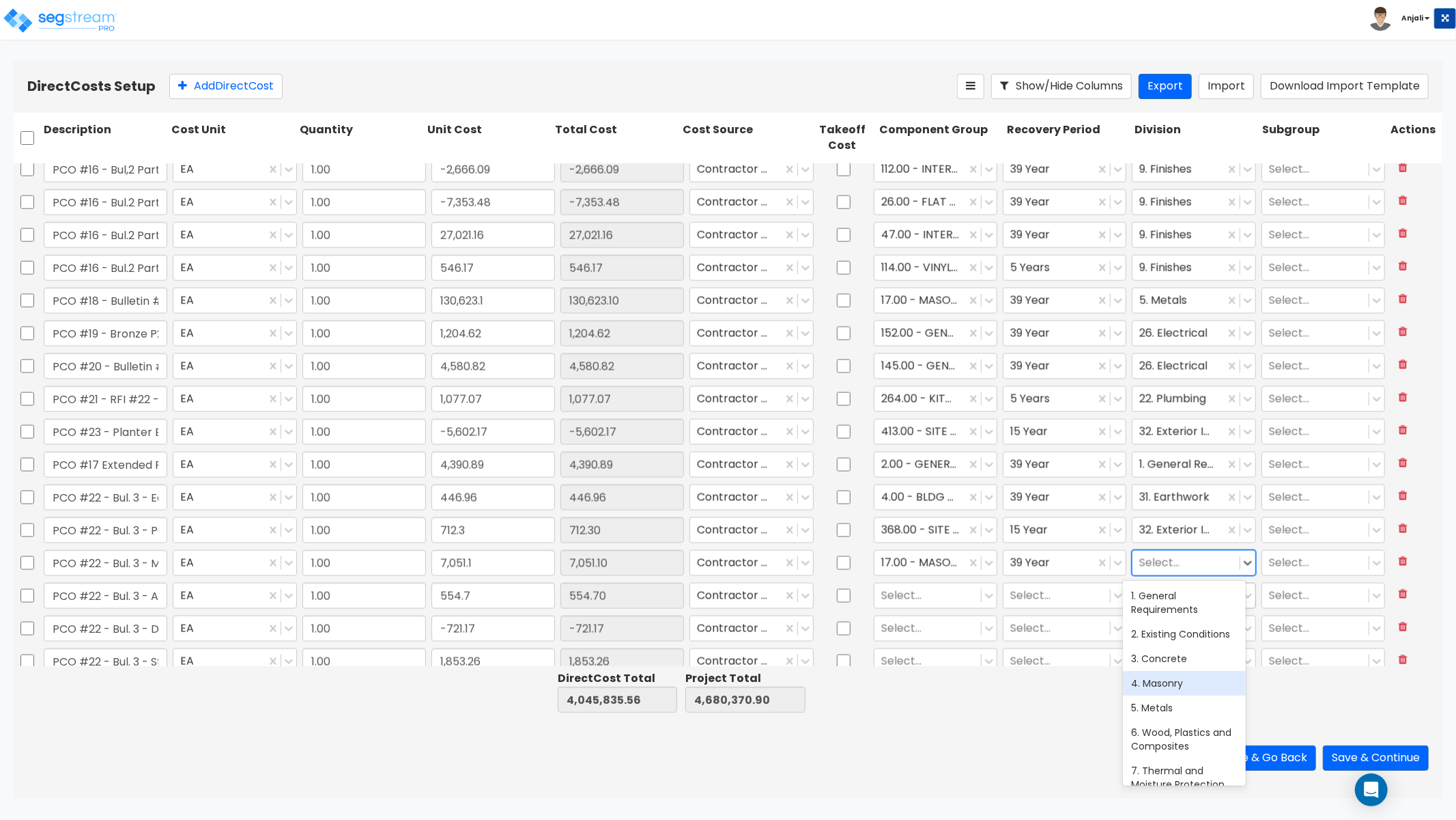
drag, startPoint x: 1175, startPoint y: 685, endPoint x: 1125, endPoint y: 606, distance: 93.5
click at [1175, 685] on div "4. Masonry" at bounding box center [1184, 683] width 123 height 25
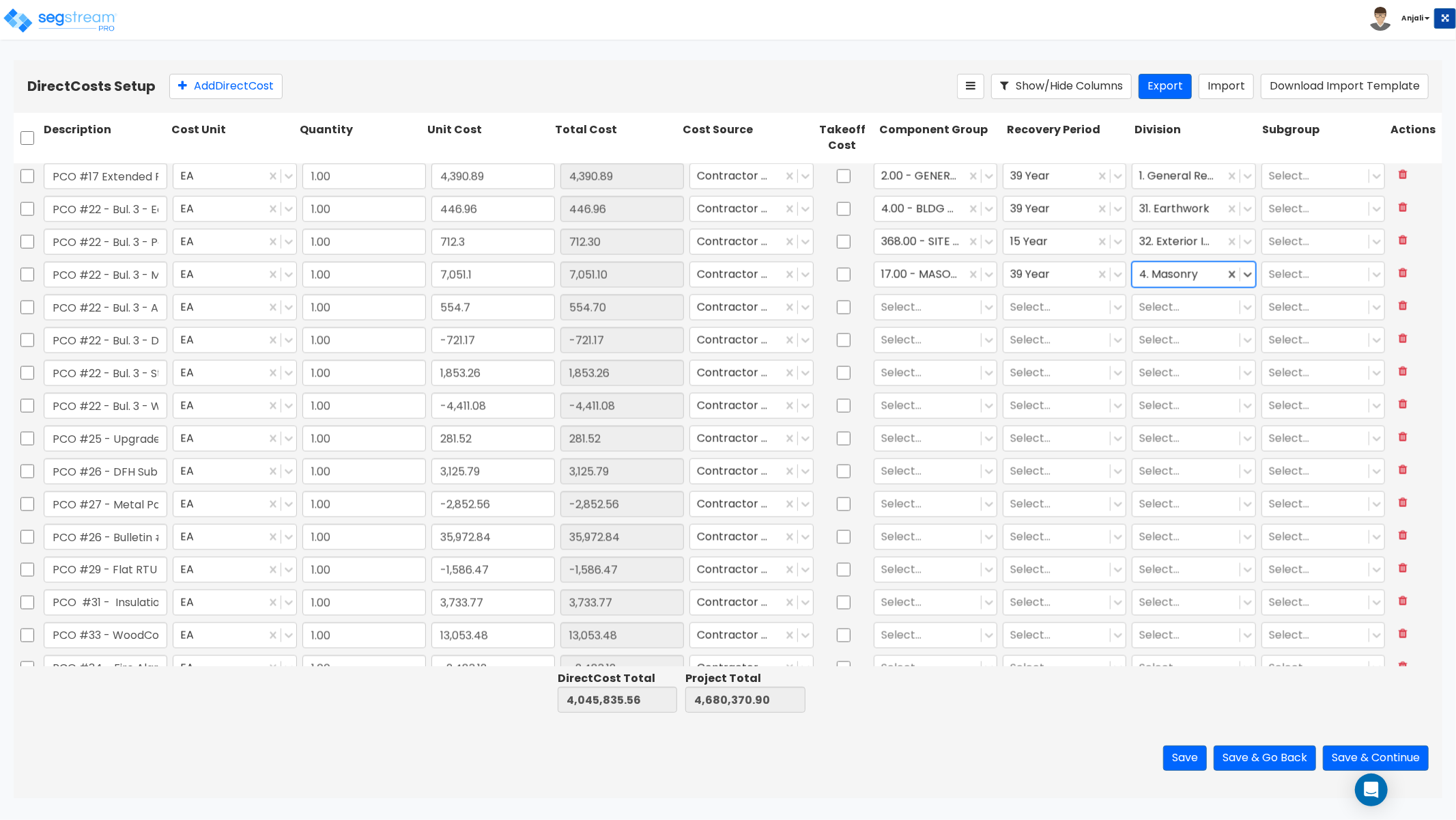
type input "1.00"
type input "2,071.29"
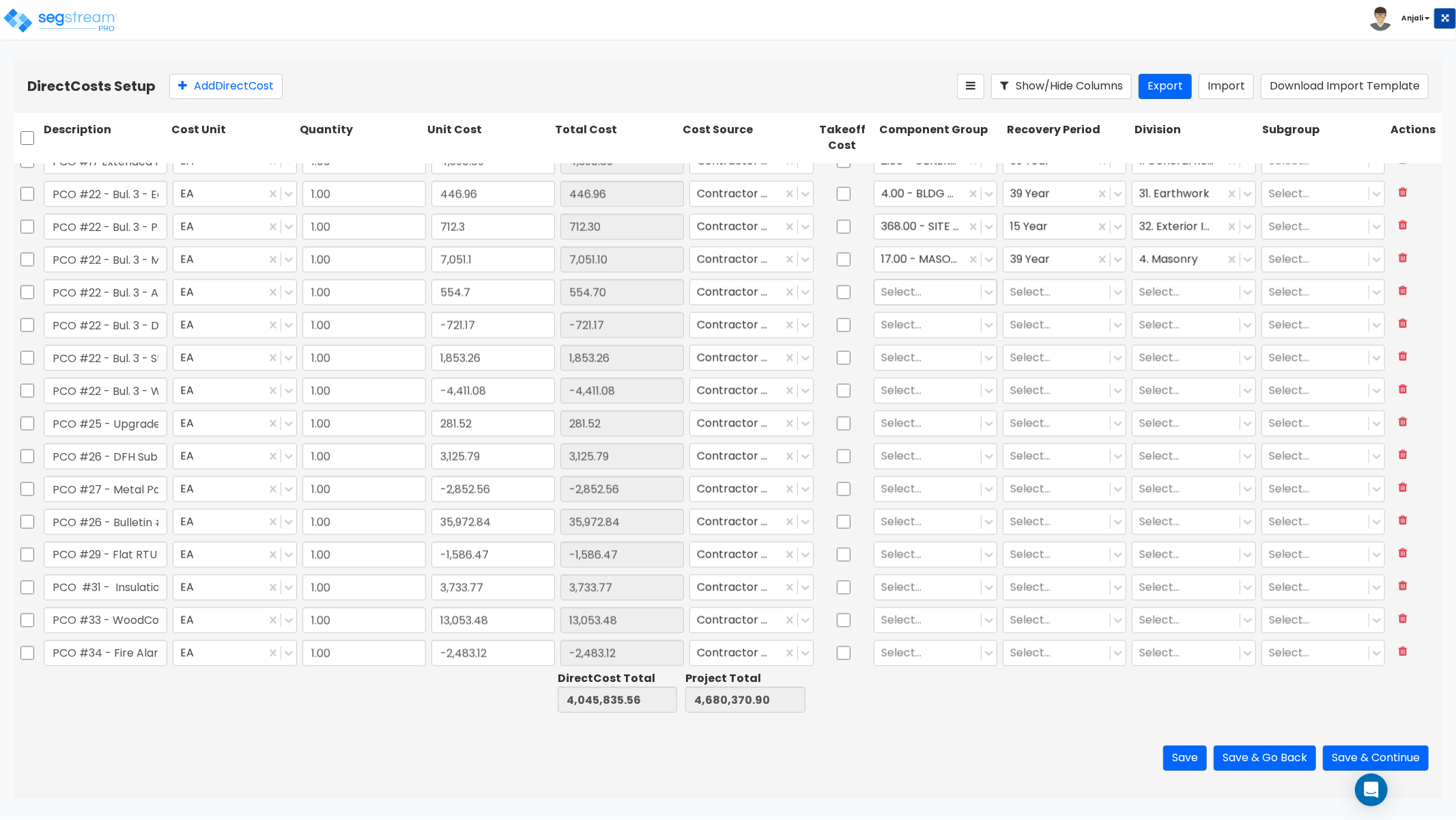
click at [897, 292] on div at bounding box center [928, 293] width 93 height 19
type input "CEILI"
drag, startPoint x: 929, startPoint y: 343, endPoint x: 992, endPoint y: 304, distance: 74.1
click at [929, 337] on div "134.00 - DROP CEILING" at bounding box center [928, 325] width 123 height 25
click at [1029, 285] on div at bounding box center [1057, 293] width 93 height 19
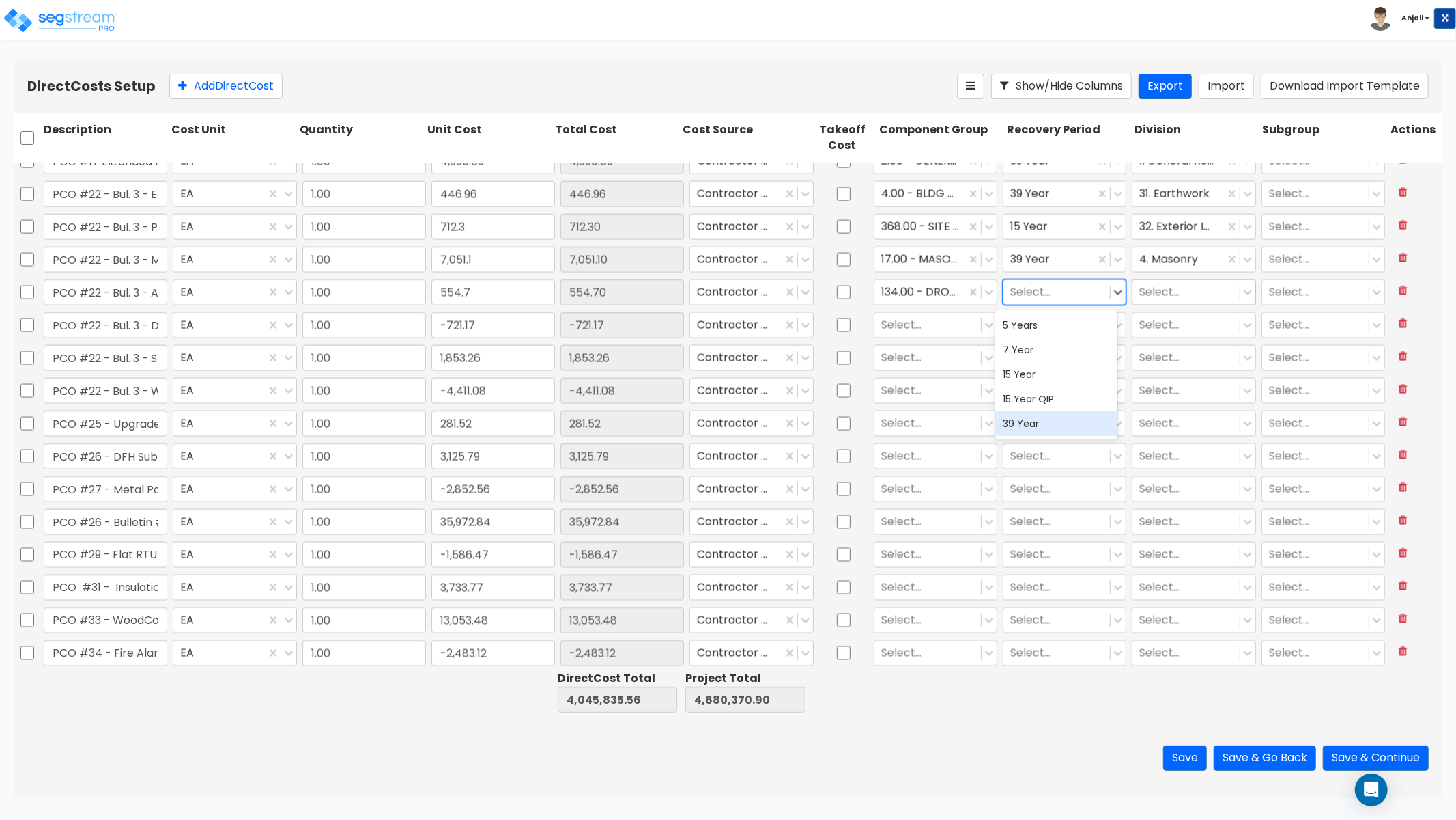
drag, startPoint x: 1043, startPoint y: 422, endPoint x: 1126, endPoint y: 301, distance: 146.7
click at [1043, 422] on div "39 Year" at bounding box center [1057, 423] width 123 height 25
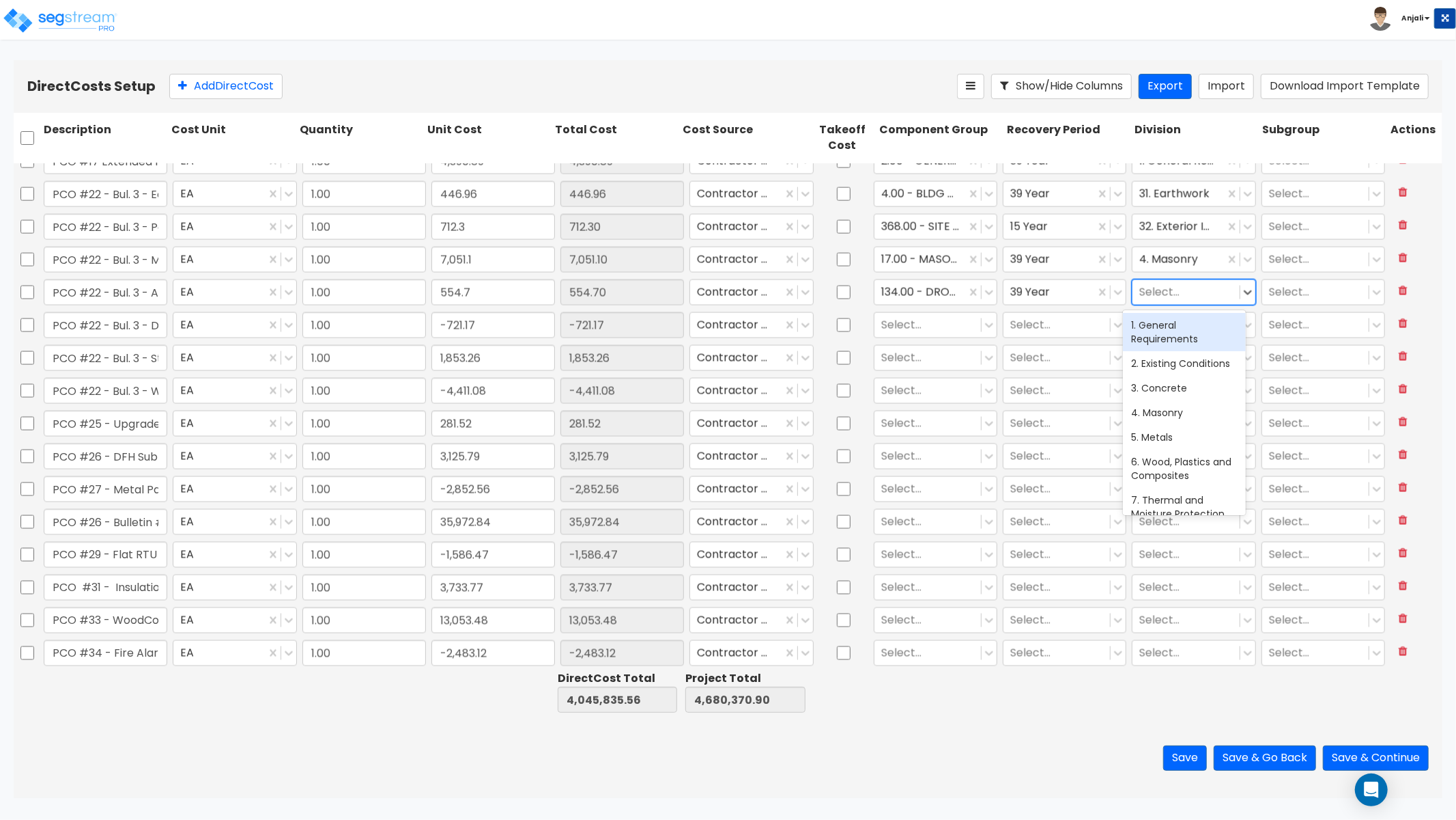
click at [1140, 297] on div at bounding box center [1186, 293] width 93 height 19
type input "FIN"
click at [1172, 325] on div "9. Finishes" at bounding box center [1184, 325] width 123 height 25
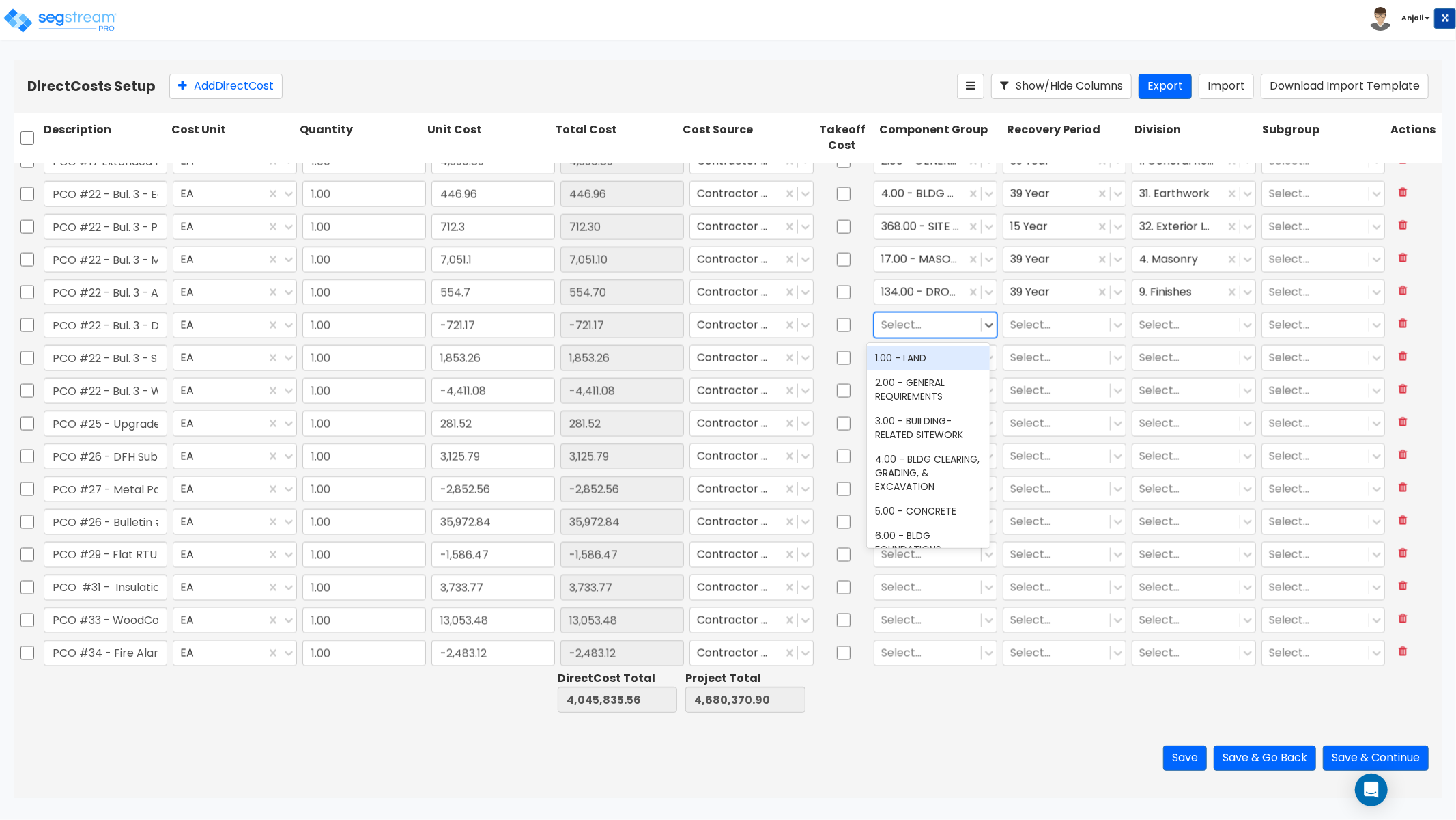
click at [907, 326] on div at bounding box center [928, 325] width 93 height 19
type input "DOOR"
click at [922, 346] on div "40.00 - DOORS & WINDOWS" at bounding box center [928, 365] width 123 height 38
click at [1053, 325] on div at bounding box center [1057, 325] width 93 height 19
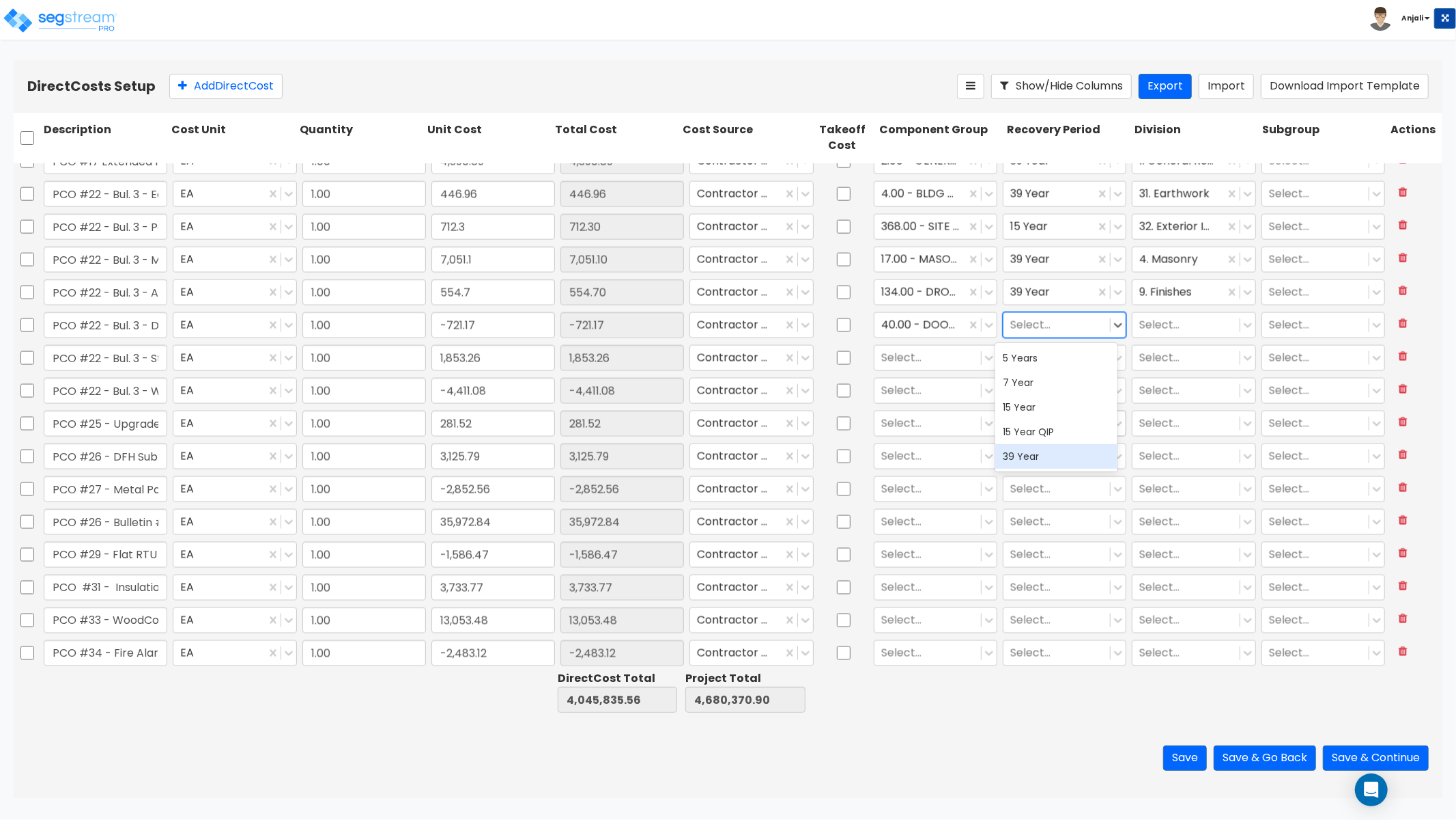
drag, startPoint x: 1025, startPoint y: 460, endPoint x: 1082, endPoint y: 413, distance: 73.9
click at [1025, 460] on div "39 Year" at bounding box center [1057, 456] width 123 height 25
click at [1168, 332] on div at bounding box center [1186, 325] width 93 height 19
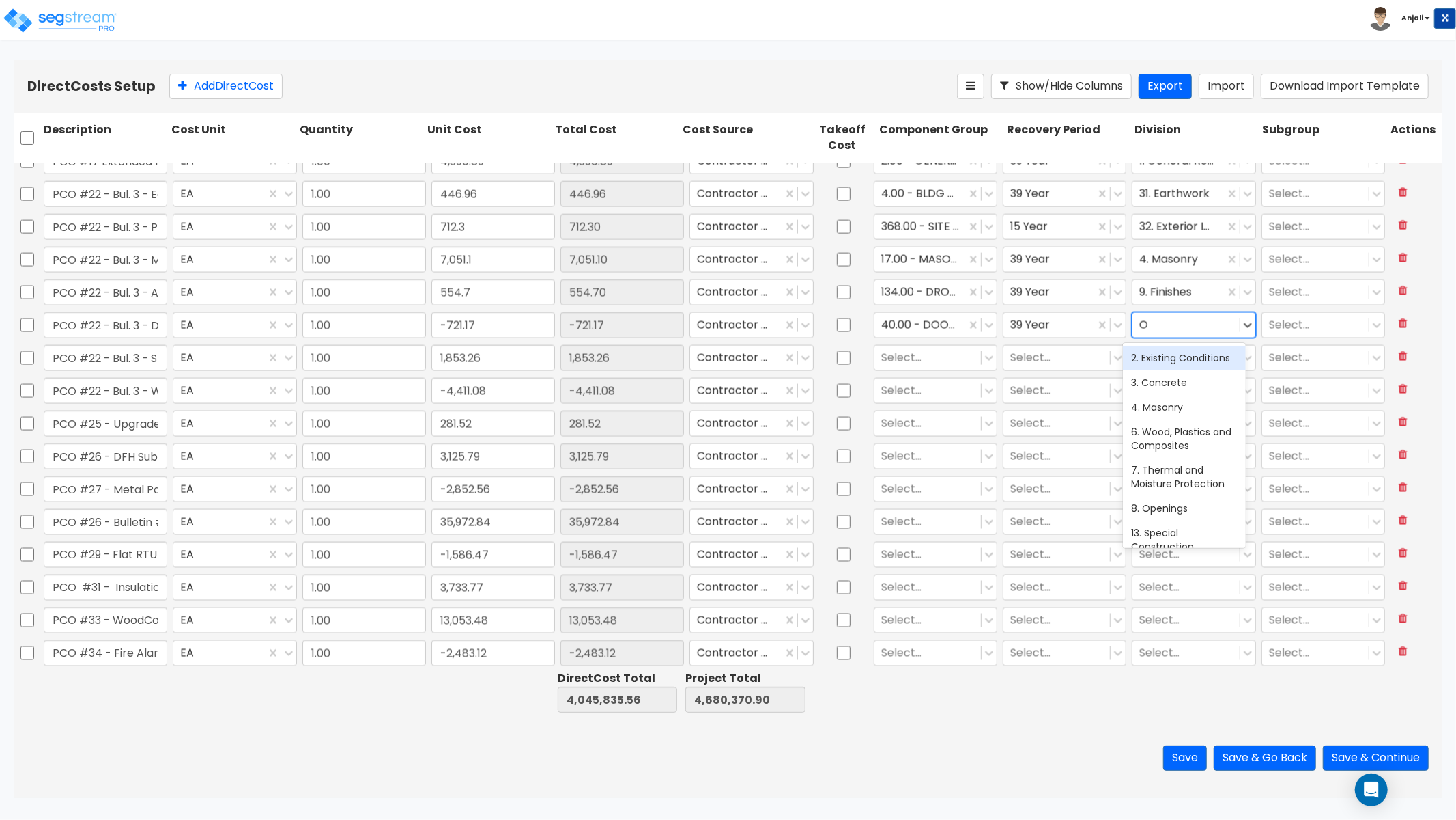
type input "OP"
click at [1186, 366] on div "8. Openings" at bounding box center [1184, 358] width 123 height 25
click at [915, 357] on div at bounding box center [928, 358] width 93 height 19
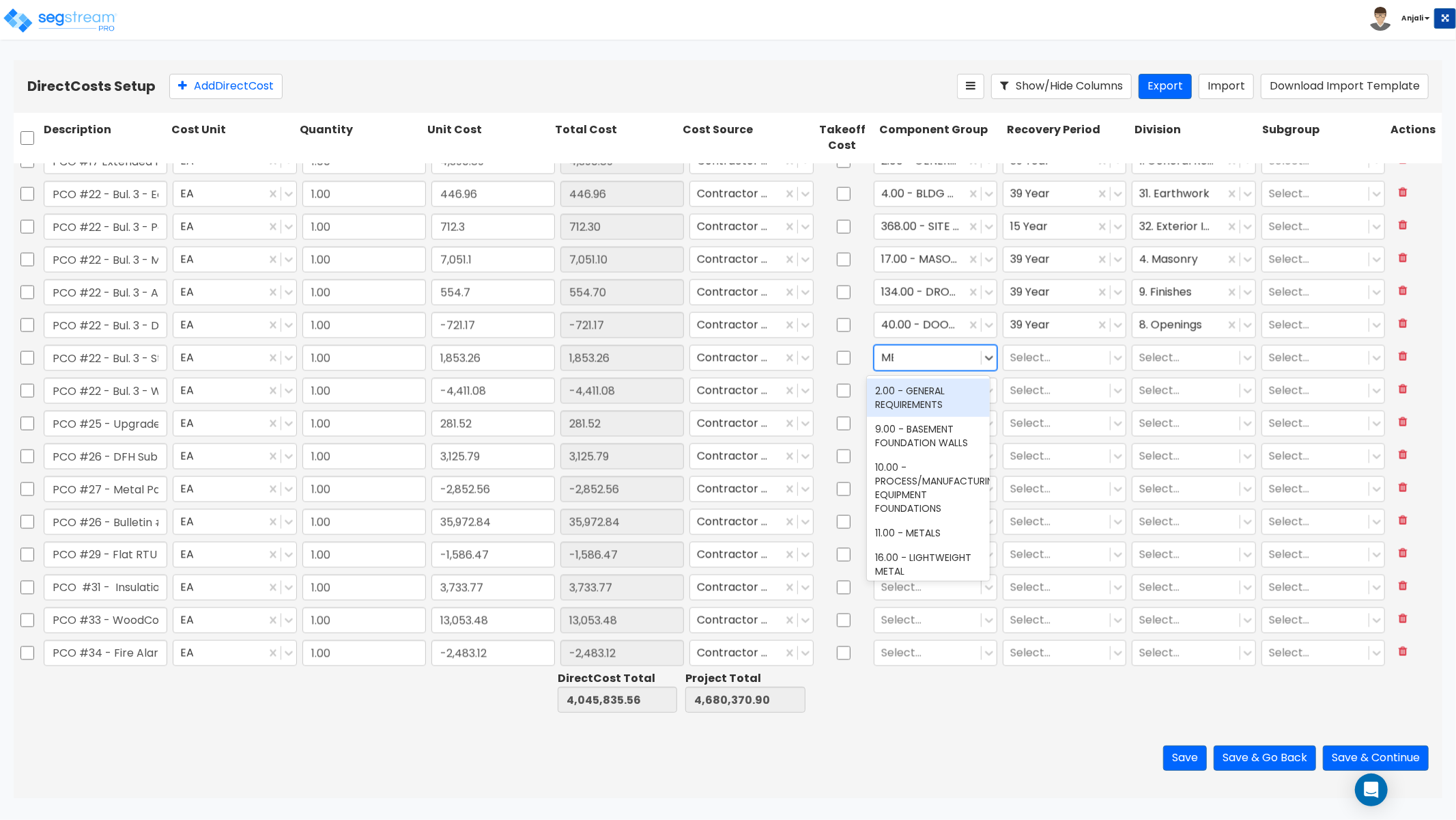
type input "MET"
drag, startPoint x: 943, startPoint y: 388, endPoint x: 1020, endPoint y: 369, distance: 79.3
click at [943, 388] on div "11.00 - METALS" at bounding box center [928, 390] width 123 height 25
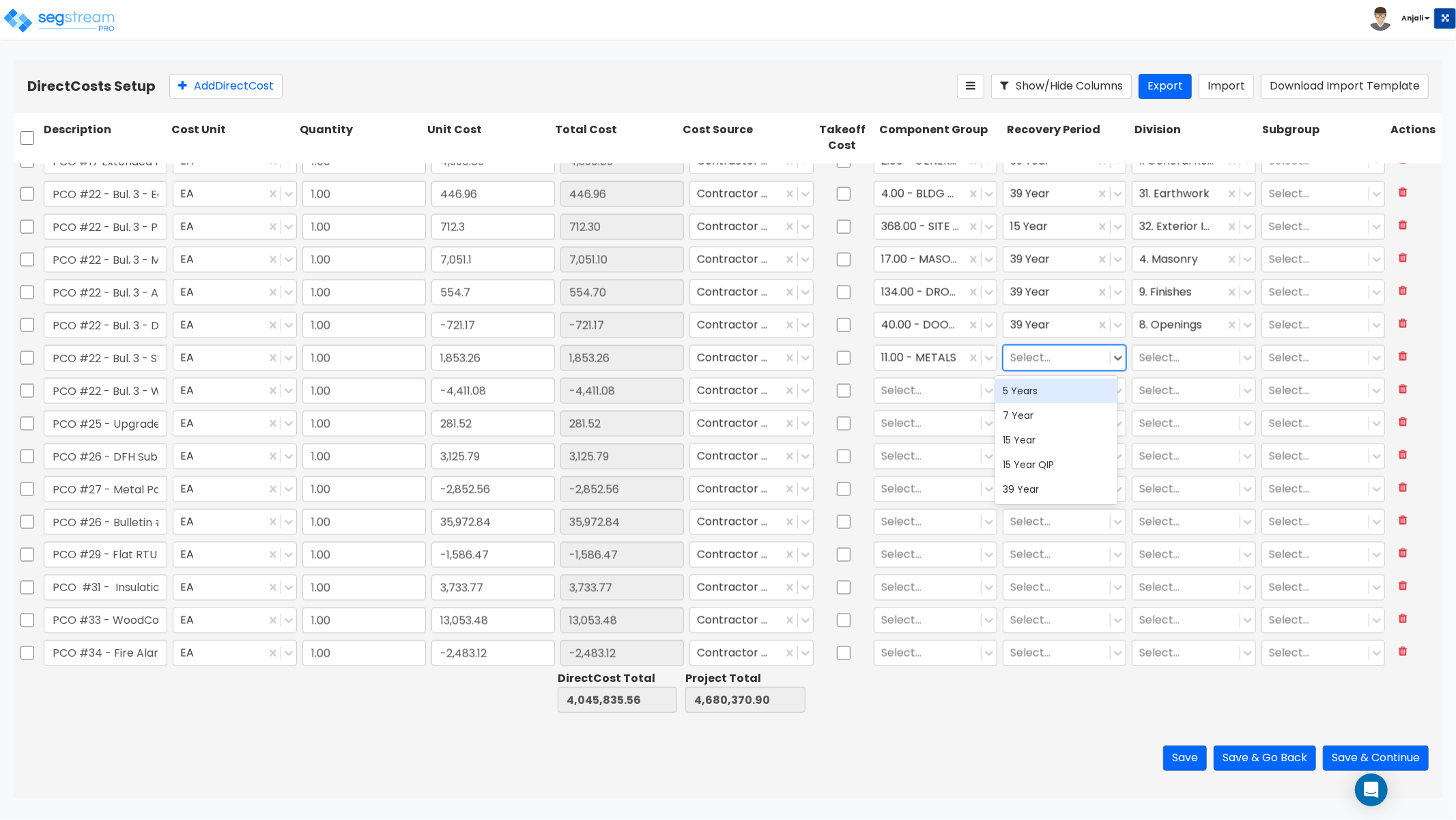
drag, startPoint x: 1030, startPoint y: 360, endPoint x: 1026, endPoint y: 384, distance: 24.3
click at [1030, 360] on div at bounding box center [1057, 358] width 93 height 19
drag, startPoint x: 1031, startPoint y: 483, endPoint x: 1113, endPoint y: 409, distance: 110.5
click at [1031, 483] on div "39 Year" at bounding box center [1057, 488] width 123 height 25
click at [1169, 355] on div at bounding box center [1186, 358] width 93 height 19
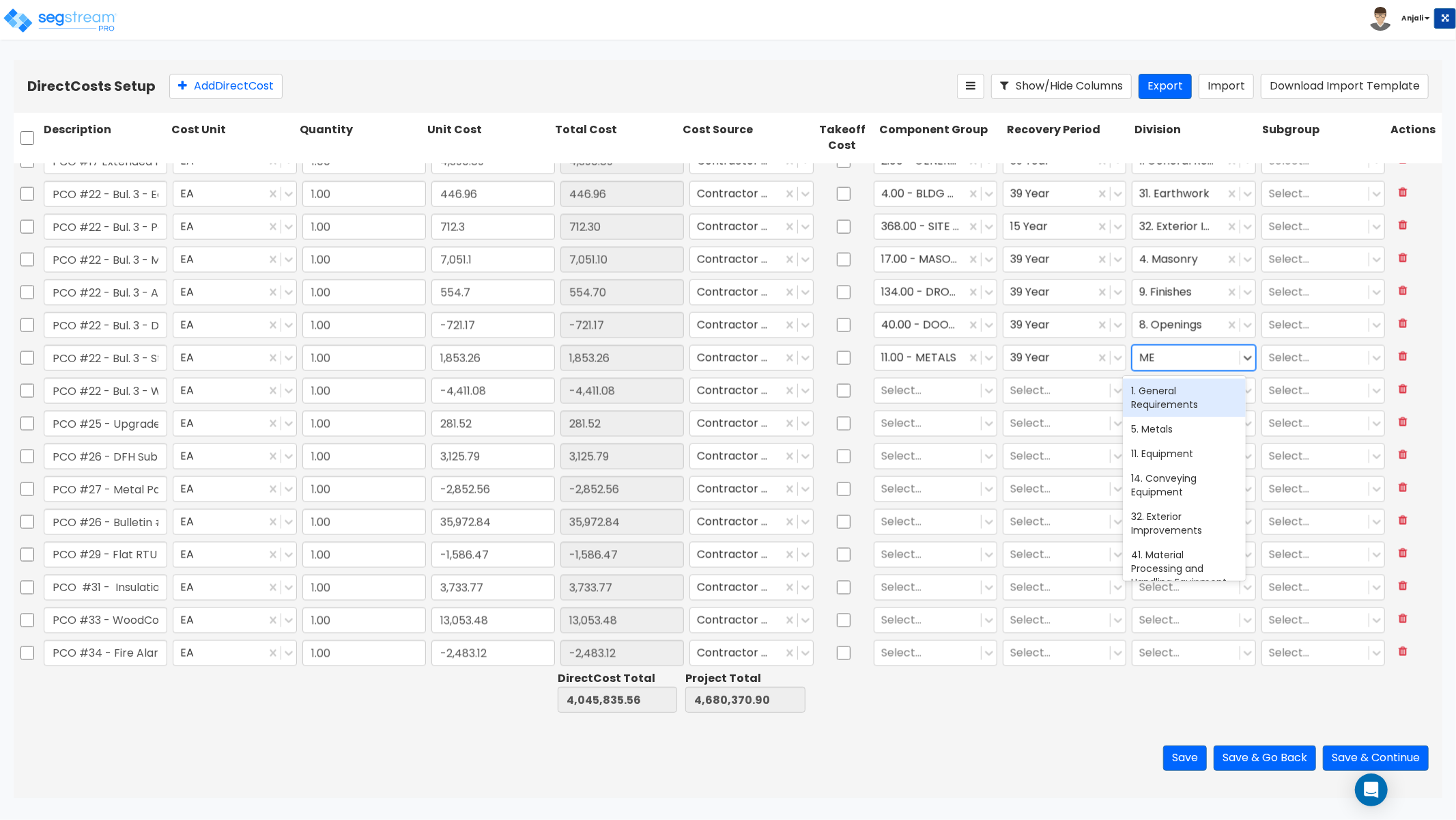
type input "MET"
click at [1169, 387] on div "5. Metals" at bounding box center [1184, 390] width 123 height 25
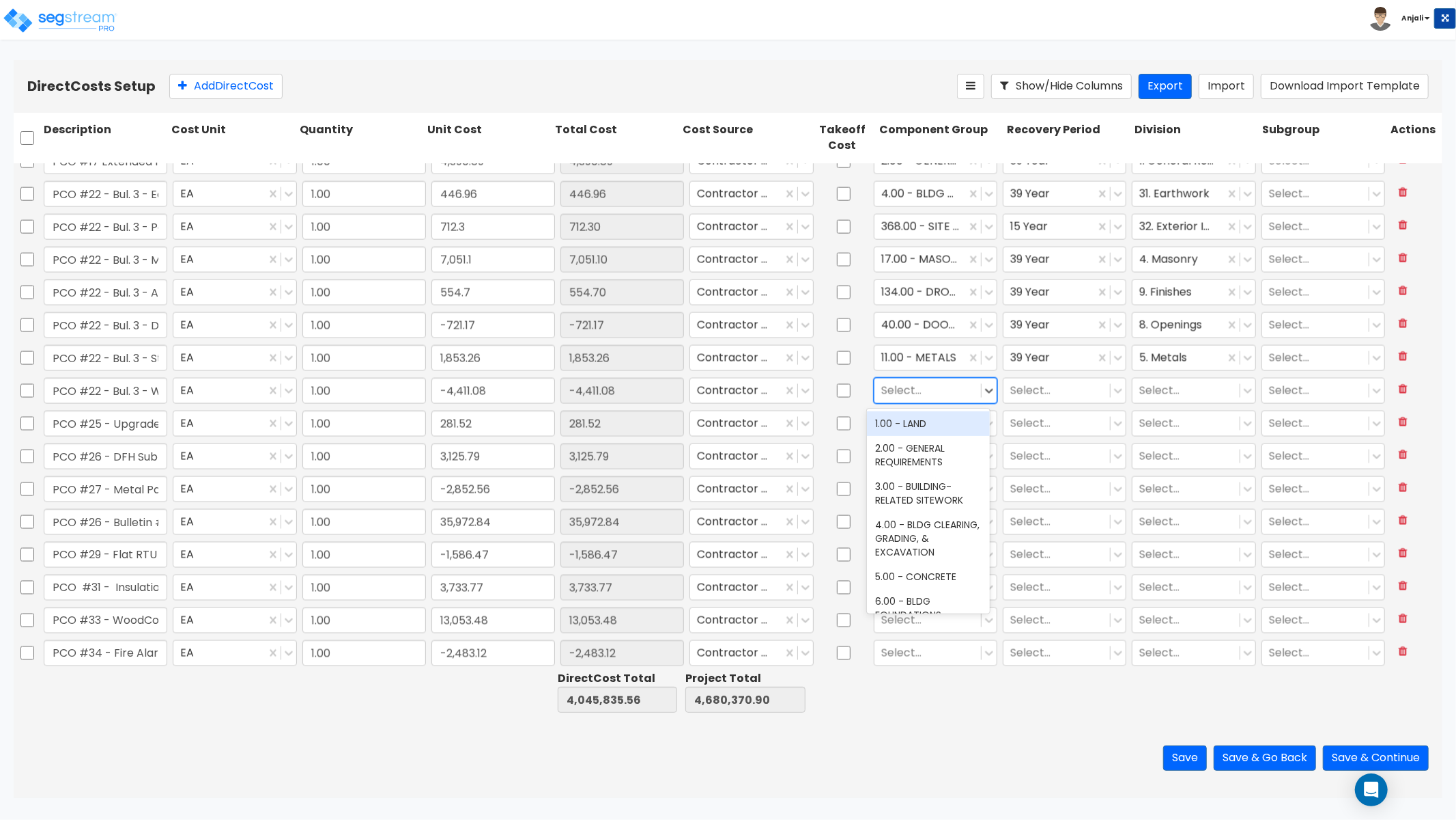
click at [915, 393] on div at bounding box center [928, 391] width 93 height 19
type input "WOOD"
drag, startPoint x: 929, startPoint y: 435, endPoint x: 1009, endPoint y: 383, distance: 95.4
click at [929, 435] on div "12.00 - WOOD & PLASTICS" at bounding box center [928, 430] width 123 height 38
click at [1028, 375] on div "Select..." at bounding box center [1064, 390] width 129 height 31
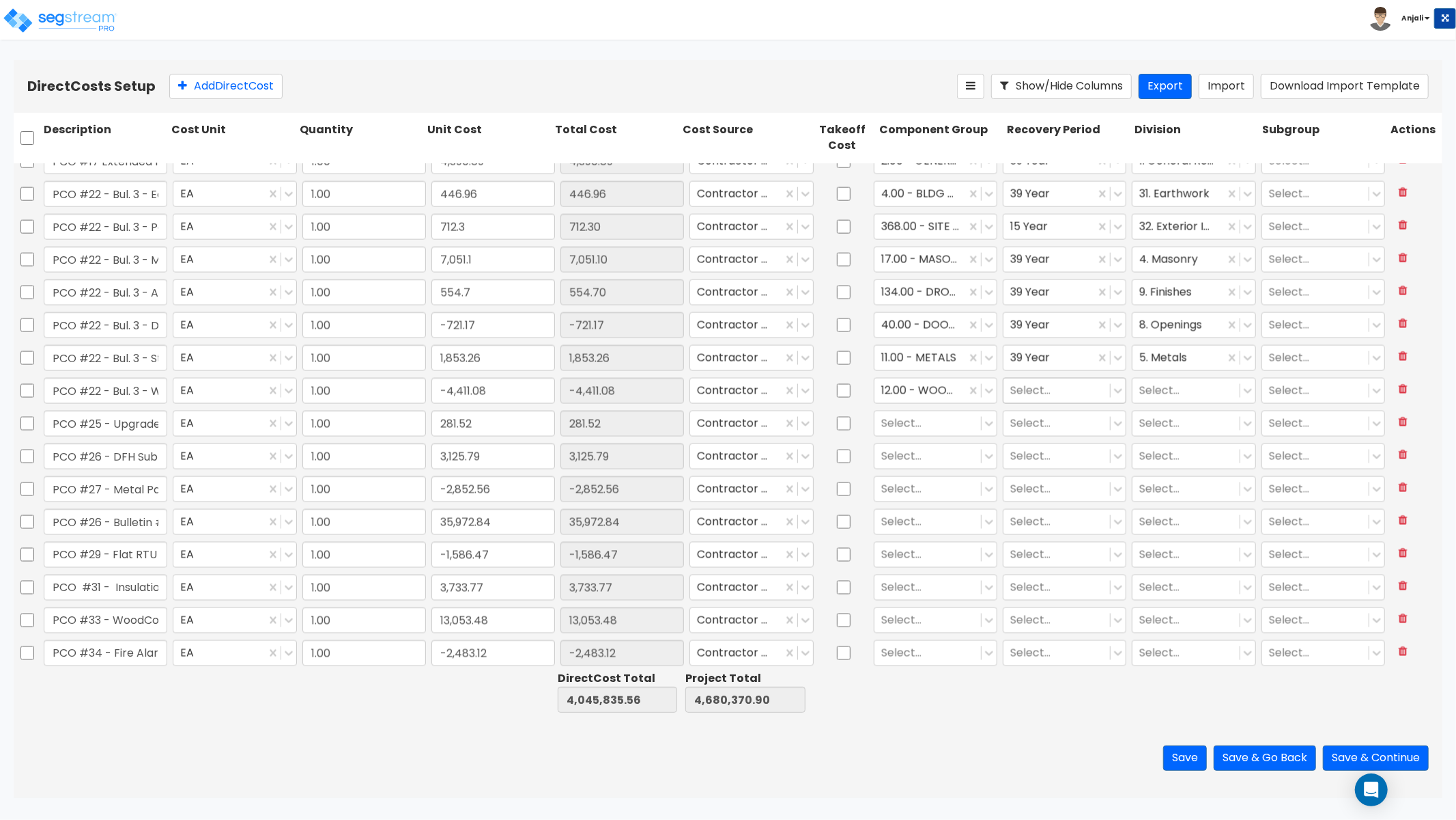
click at [1031, 392] on div at bounding box center [1057, 391] width 93 height 19
drag, startPoint x: 1027, startPoint y: 521, endPoint x: 1086, endPoint y: 454, distance: 89.3
click at [1027, 521] on div "39 Year" at bounding box center [1057, 522] width 123 height 25
click at [1149, 393] on div at bounding box center [1186, 391] width 93 height 19
type input "WOO"
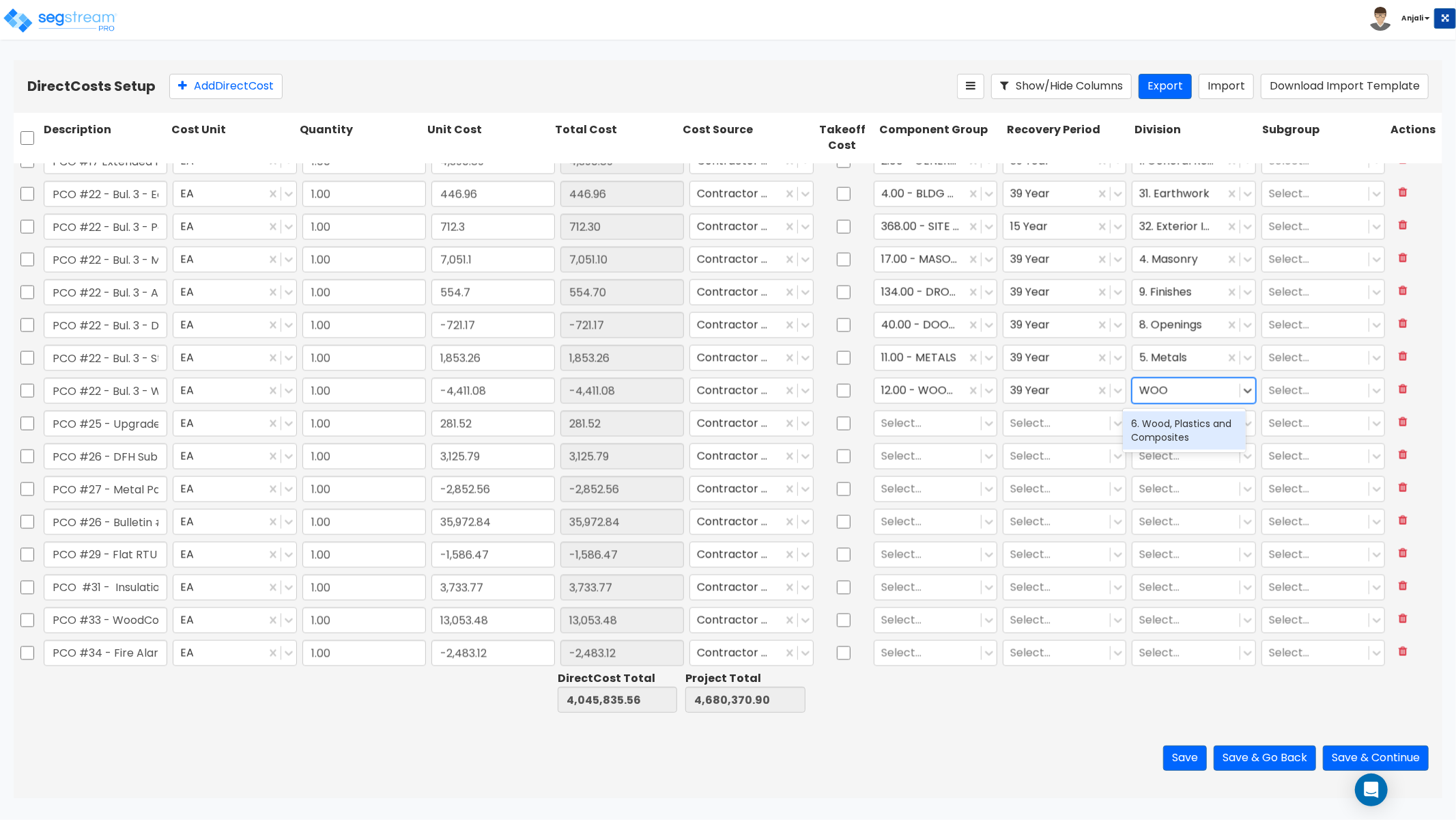
click at [1154, 431] on div "6. Wood, Plastics and Composites" at bounding box center [1184, 430] width 123 height 38
click at [936, 422] on div at bounding box center [928, 423] width 93 height 19
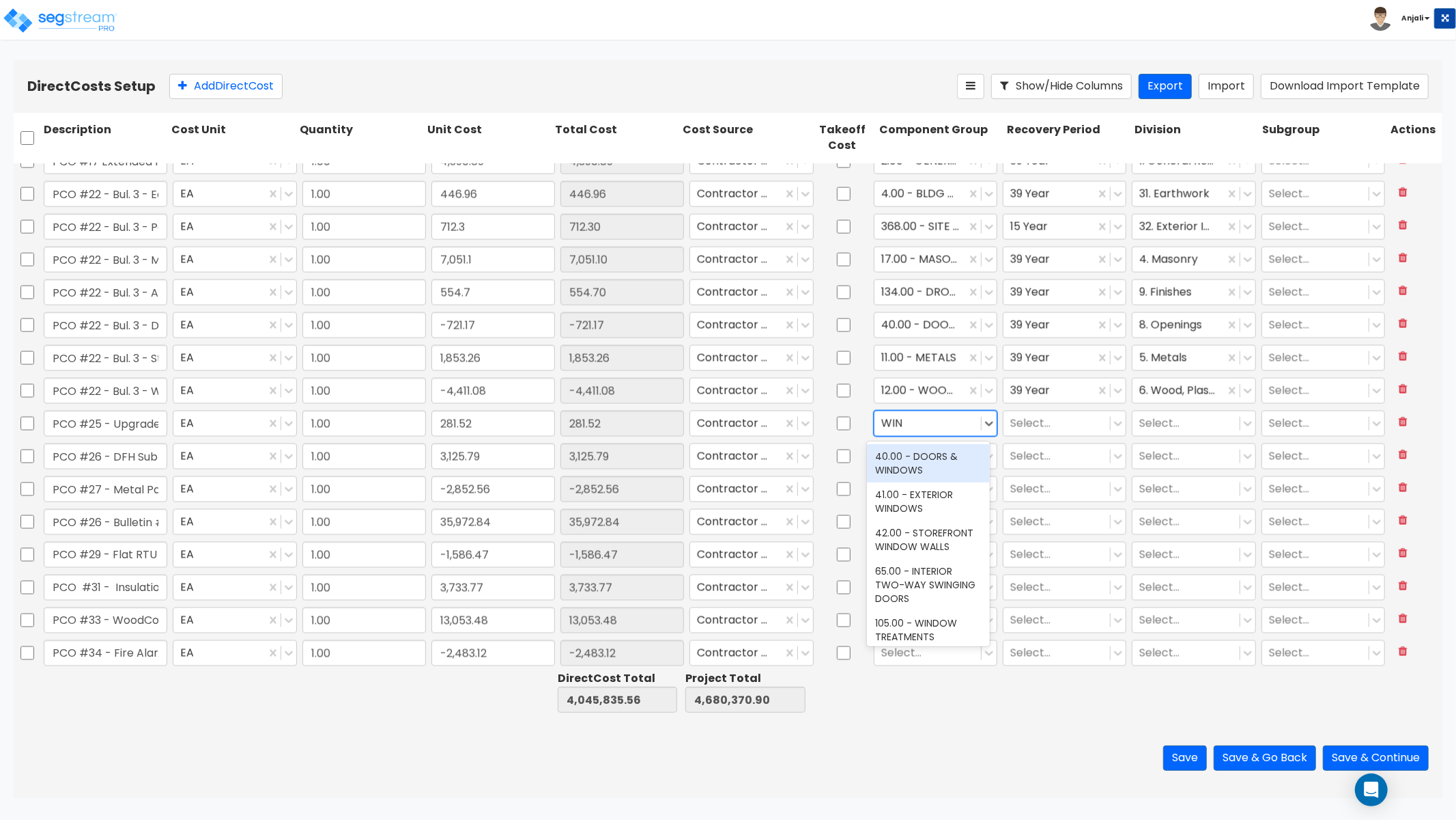
type input "WIND"
drag, startPoint x: 956, startPoint y: 498, endPoint x: 993, endPoint y: 459, distance: 53.8
click at [956, 498] on div "41.00 - EXTERIOR WINDOWS" at bounding box center [928, 501] width 123 height 38
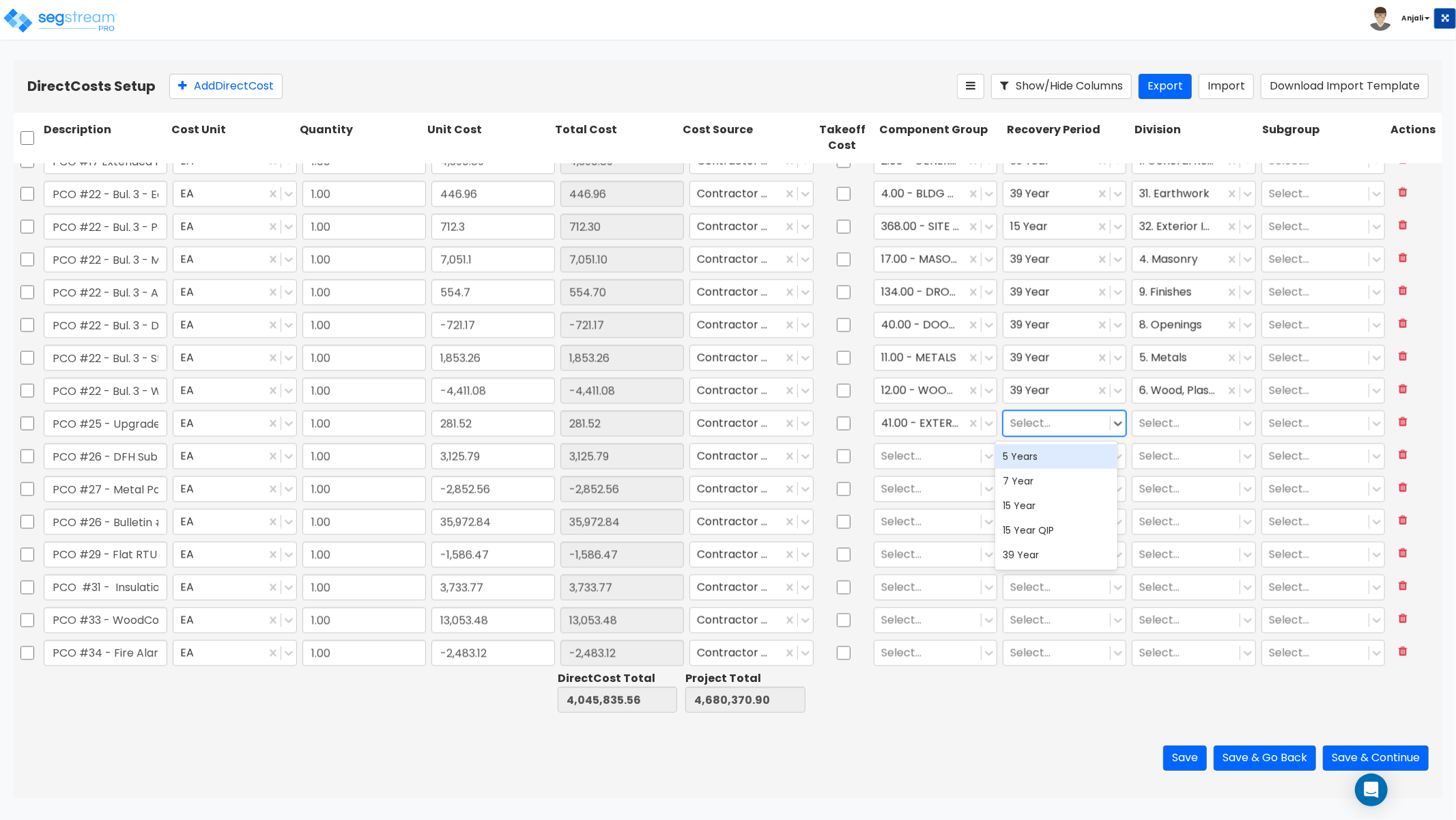
click at [1059, 426] on div at bounding box center [1057, 423] width 93 height 19
drag, startPoint x: 1046, startPoint y: 544, endPoint x: 1092, endPoint y: 490, distance: 70.9
click at [1047, 543] on div "39 Year" at bounding box center [1057, 555] width 123 height 25
click at [1152, 432] on div at bounding box center [1186, 423] width 93 height 19
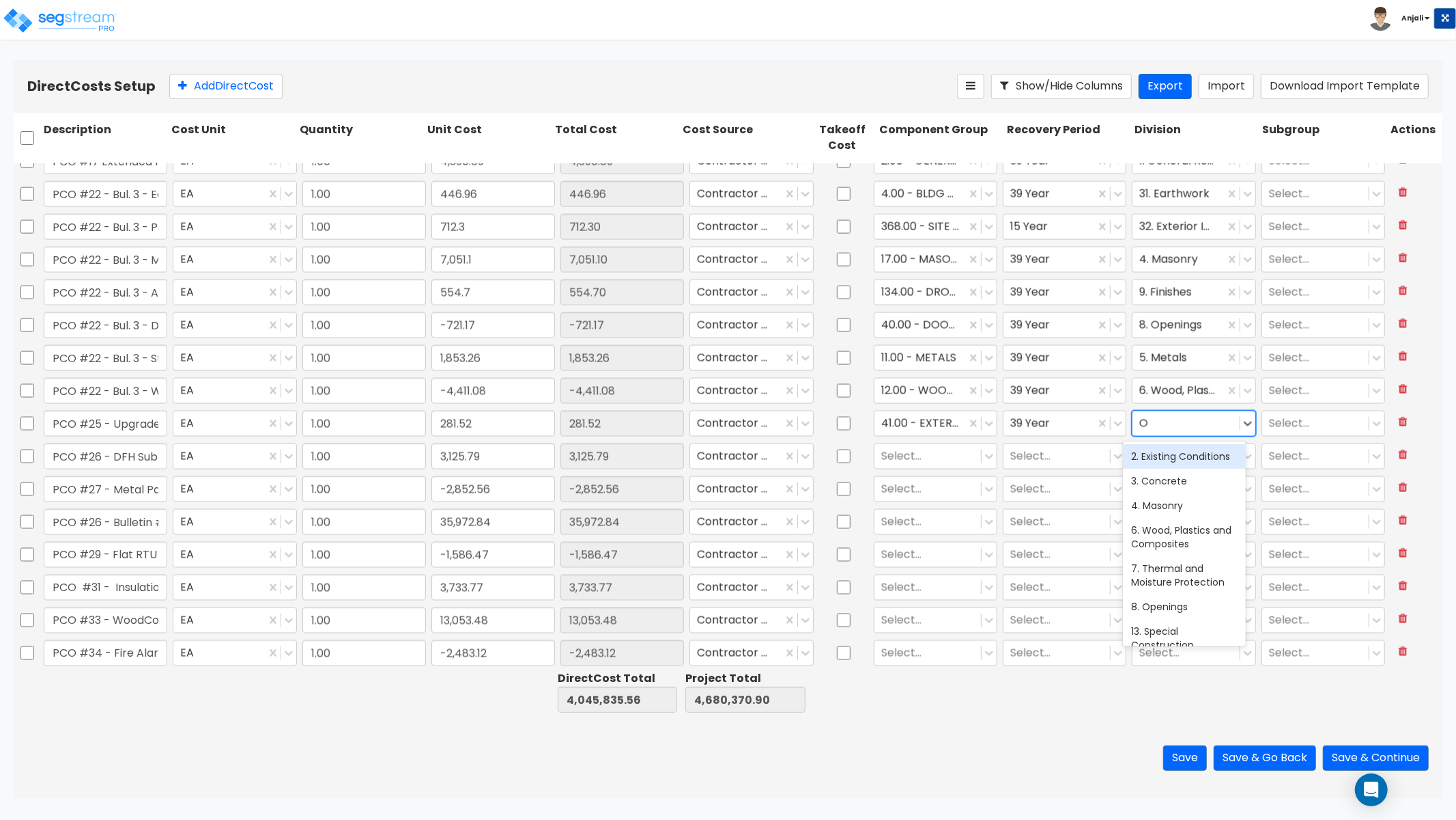
type input "OP"
click at [1163, 459] on div "8. Openings" at bounding box center [1184, 456] width 123 height 25
click at [922, 441] on div "Select..." at bounding box center [936, 456] width 129 height 31
click at [923, 455] on div at bounding box center [928, 456] width 93 height 19
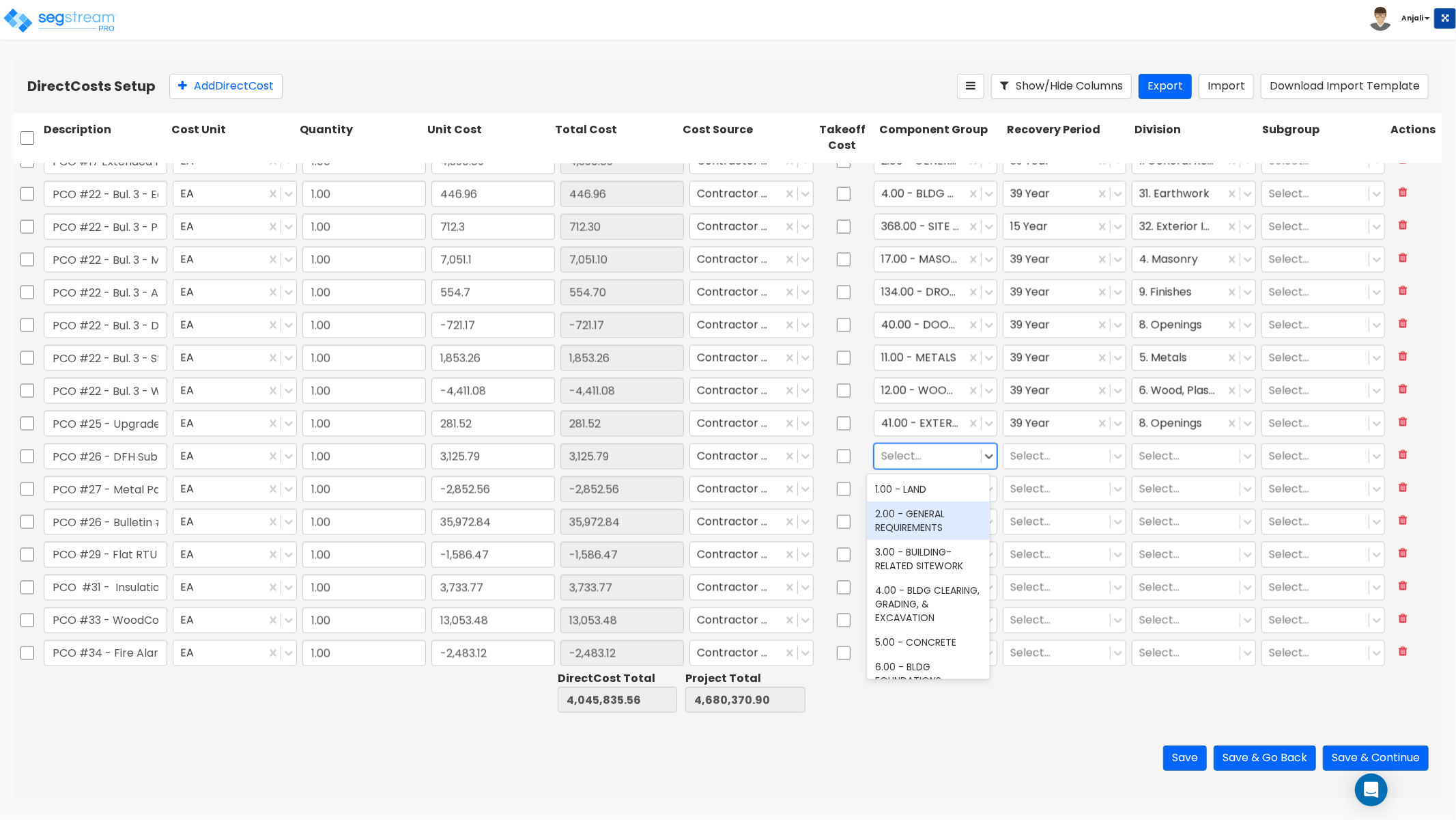
drag, startPoint x: 918, startPoint y: 516, endPoint x: 992, endPoint y: 480, distance: 82.3
click at [918, 516] on div "2.00 - GENERAL REQUIREMENTS" at bounding box center [928, 520] width 123 height 38
click at [1024, 455] on div at bounding box center [1057, 456] width 93 height 19
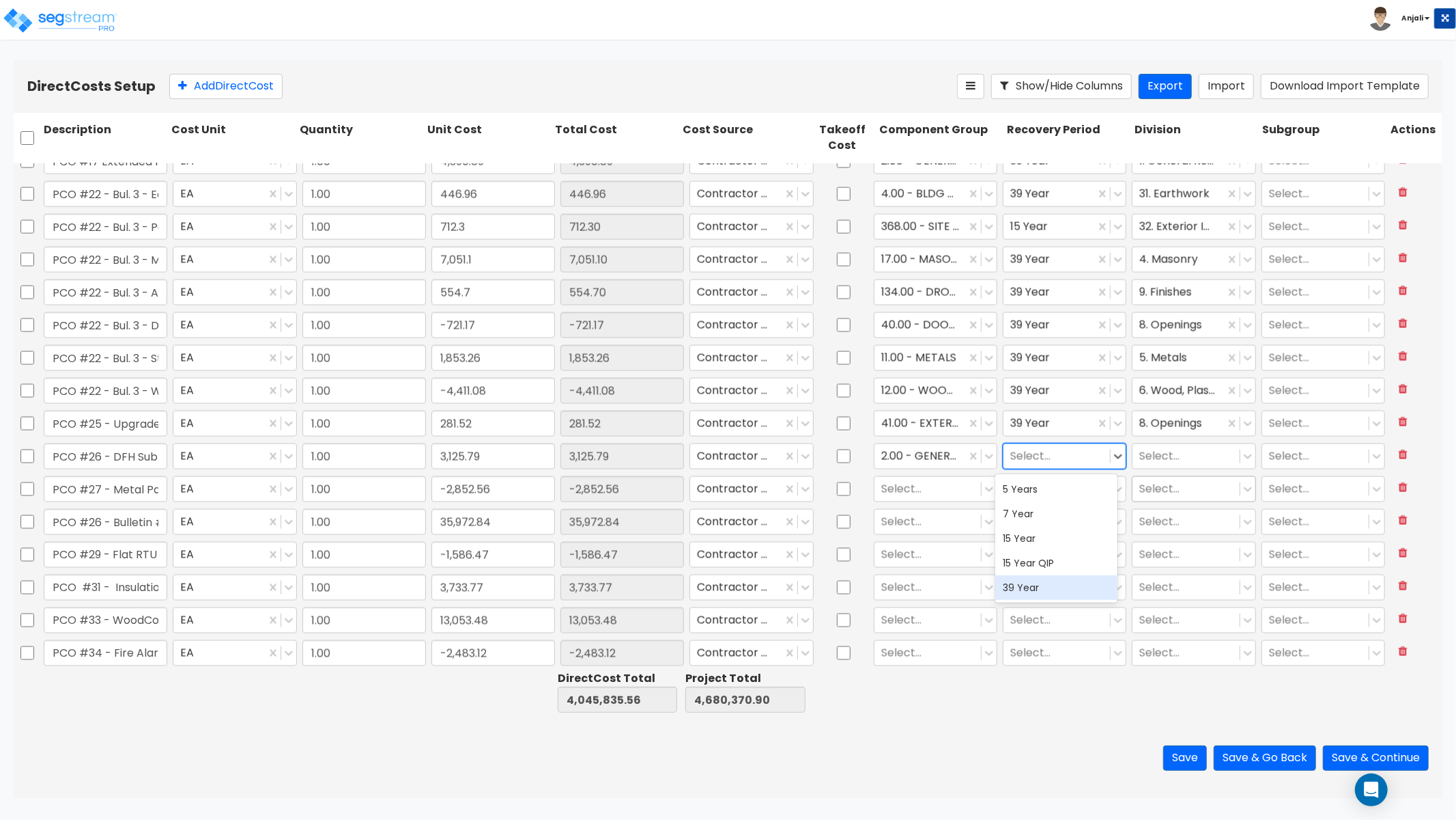
drag, startPoint x: 1020, startPoint y: 585, endPoint x: 1141, endPoint y: 494, distance: 151.4
click at [1020, 585] on div "39 Year" at bounding box center [1057, 587] width 123 height 25
click at [1168, 452] on div at bounding box center [1186, 456] width 93 height 19
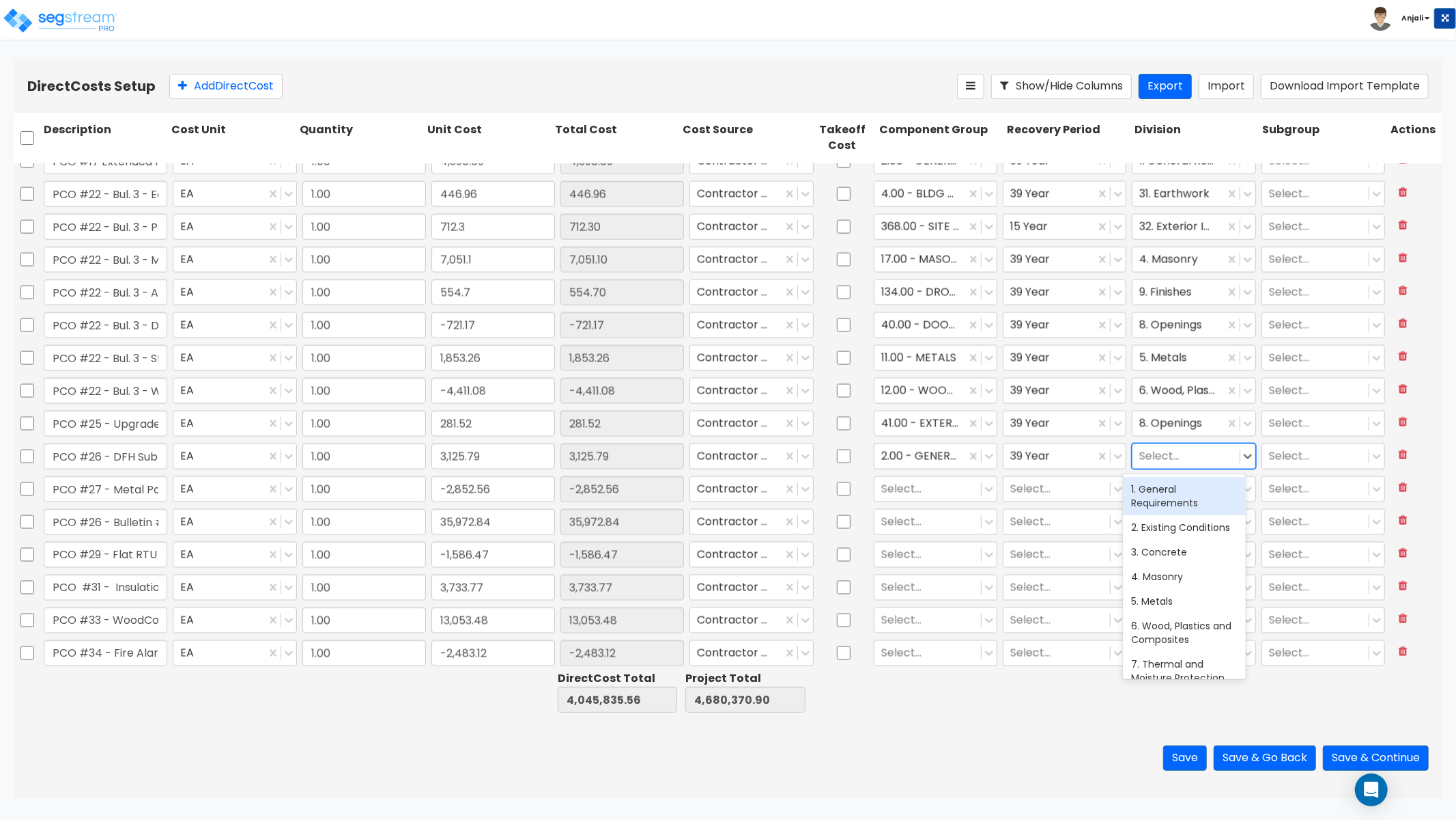
click at [1172, 502] on div "1. General Requirements" at bounding box center [1184, 495] width 123 height 38
click at [920, 494] on div at bounding box center [928, 489] width 93 height 19
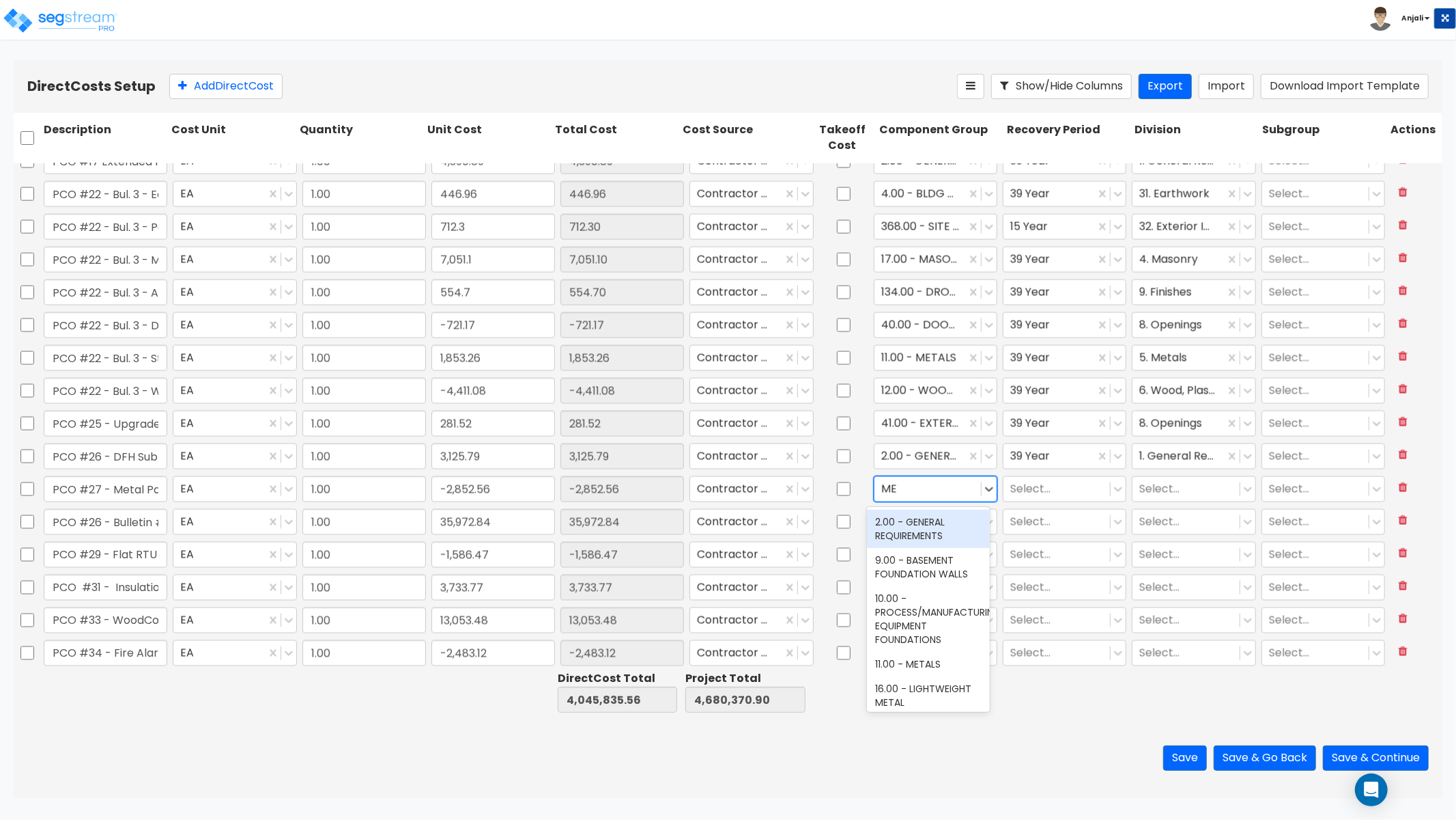
type input "MET"
drag, startPoint x: 934, startPoint y: 527, endPoint x: 986, endPoint y: 504, distance: 56.9
click at [934, 527] on div "11.00 - METALS" at bounding box center [928, 522] width 123 height 25
drag, startPoint x: 1031, startPoint y: 485, endPoint x: 1031, endPoint y: 494, distance: 9.0
click at [1031, 485] on div at bounding box center [1057, 489] width 93 height 19
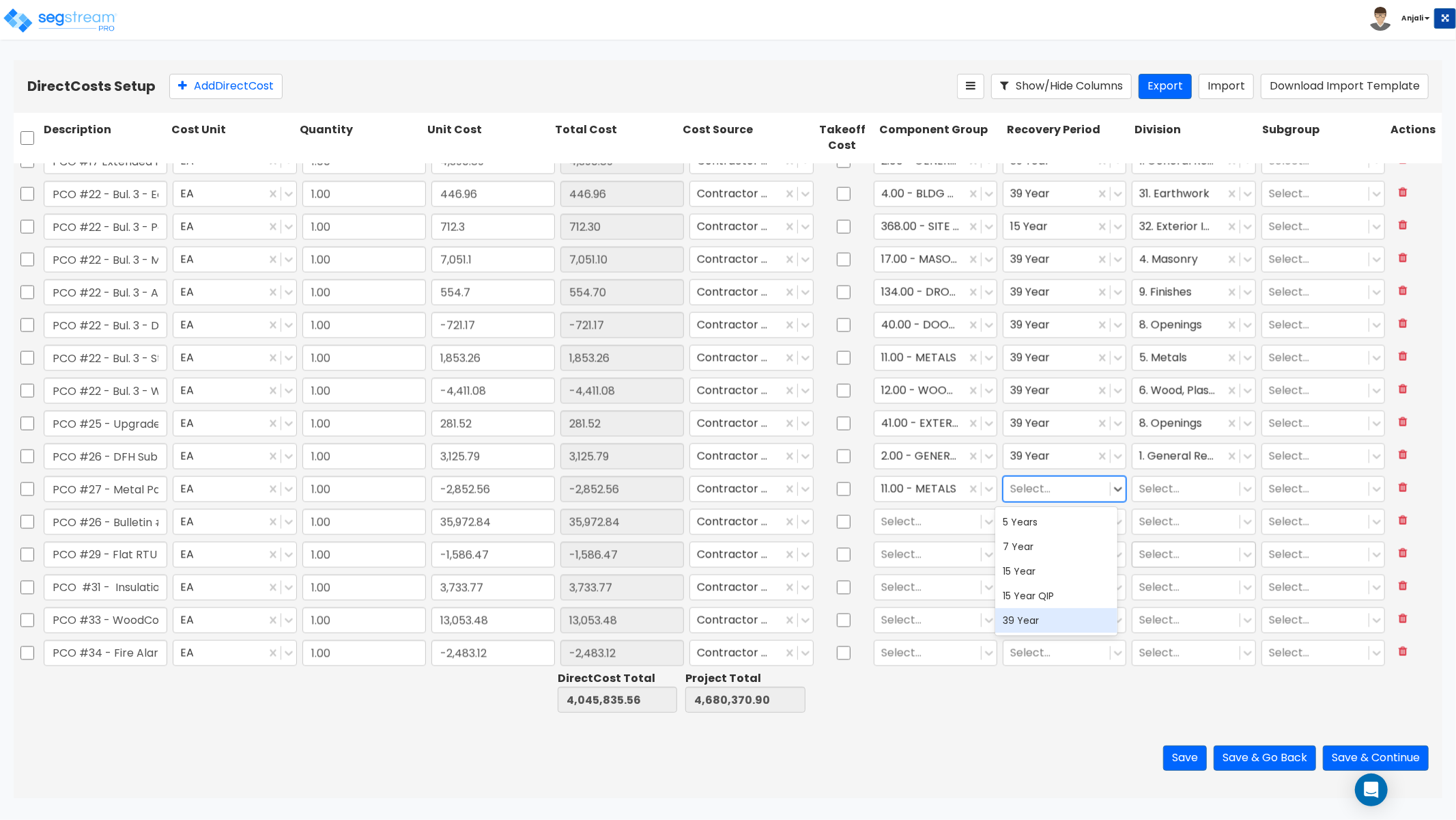
drag, startPoint x: 1040, startPoint y: 616, endPoint x: 1129, endPoint y: 544, distance: 114.5
click at [1040, 616] on div "39 Year" at bounding box center [1057, 620] width 123 height 25
click at [1154, 501] on div "Select..." at bounding box center [1194, 488] width 129 height 31
click at [1157, 490] on div at bounding box center [1186, 489] width 93 height 19
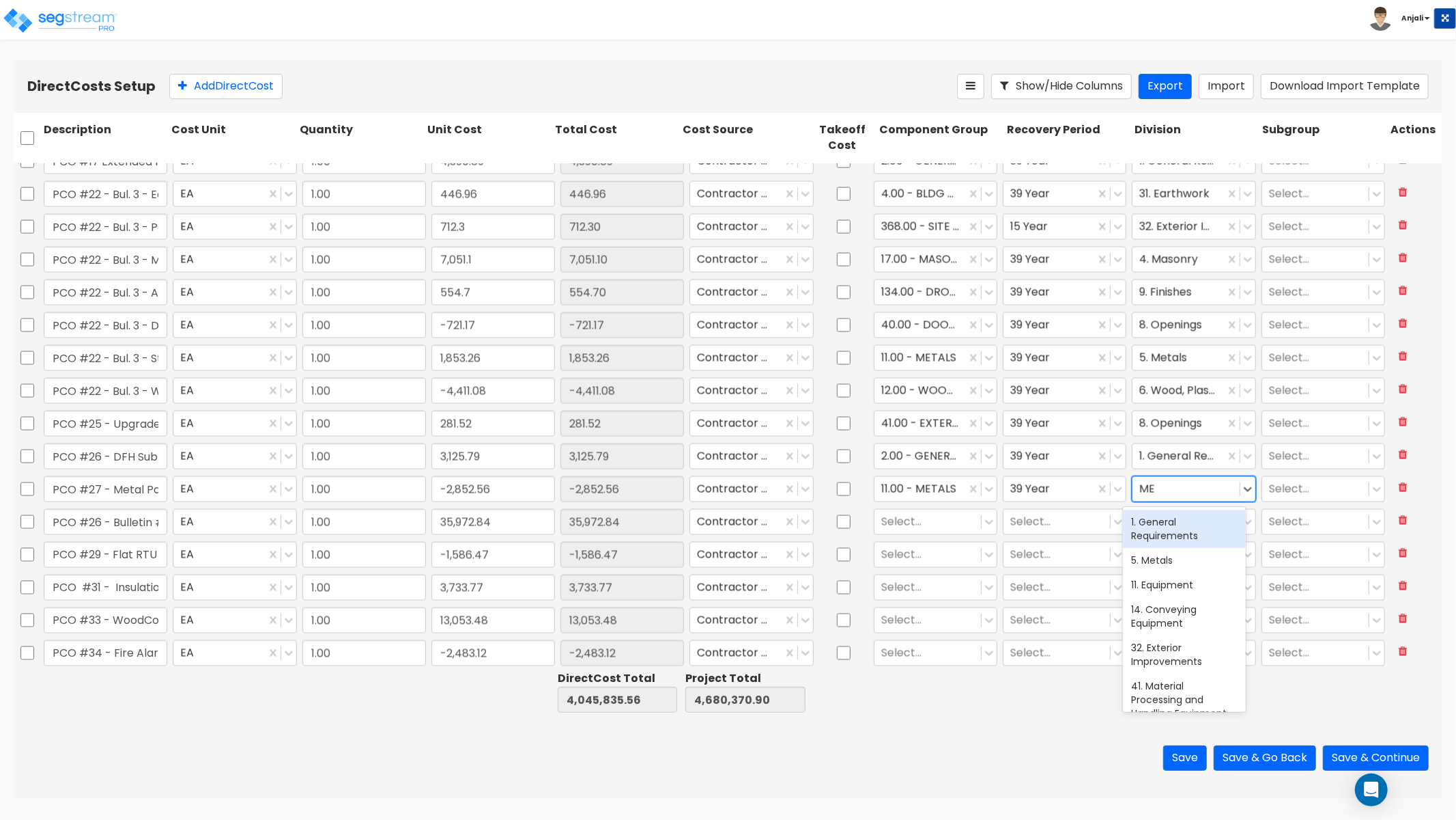
type input "MET"
click at [1157, 524] on div "5. Metals" at bounding box center [1184, 522] width 123 height 25
click at [926, 521] on div at bounding box center [928, 522] width 93 height 19
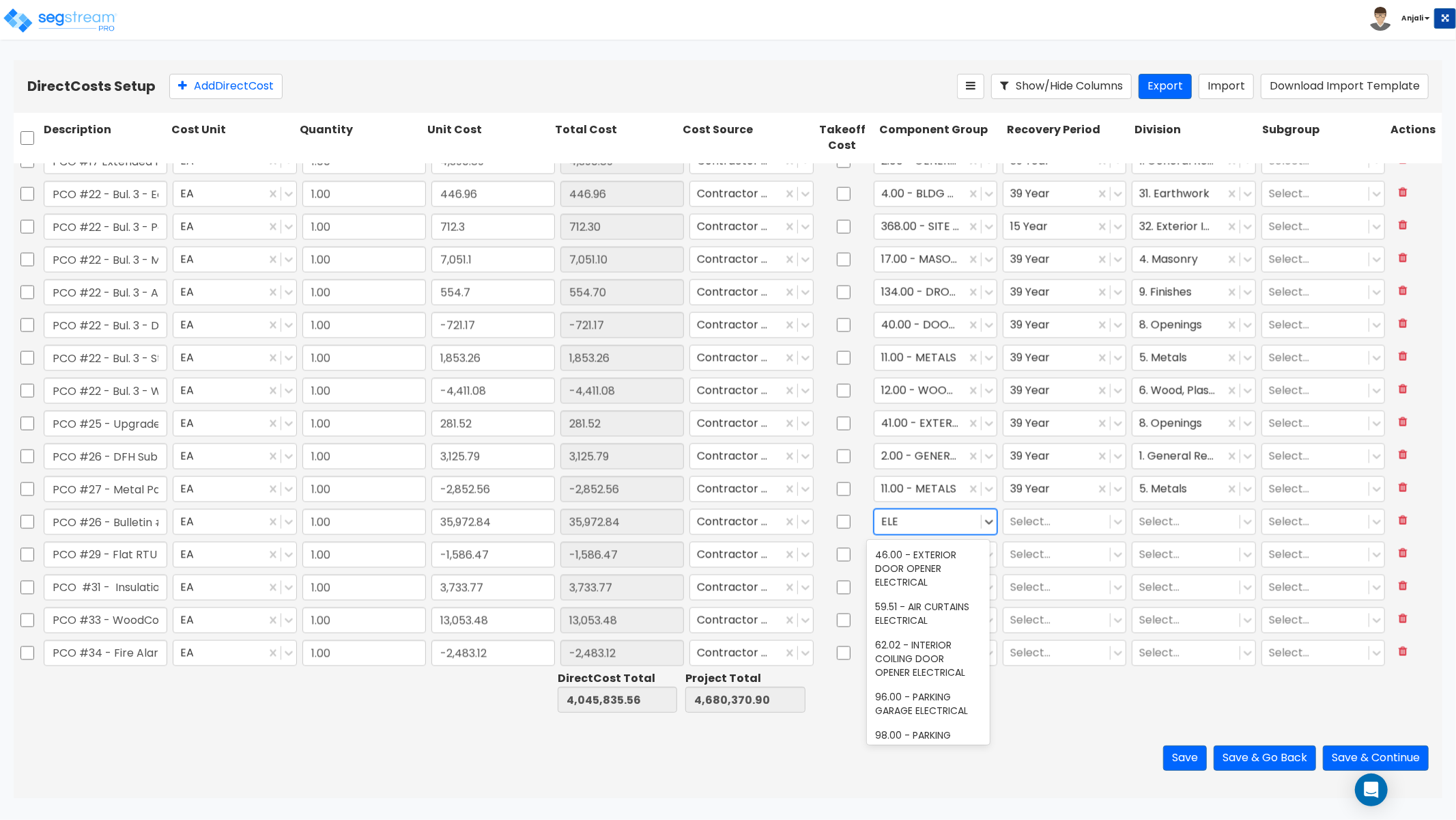
type input "ELEC"
drag, startPoint x: 936, startPoint y: 654, endPoint x: 953, endPoint y: 629, distance: 30.2
click at [936, 654] on div "145.00 - GENERAL ELECTRICAL" at bounding box center [928, 642] width 123 height 38
click at [1034, 530] on div "Select..." at bounding box center [1057, 522] width 107 height 24
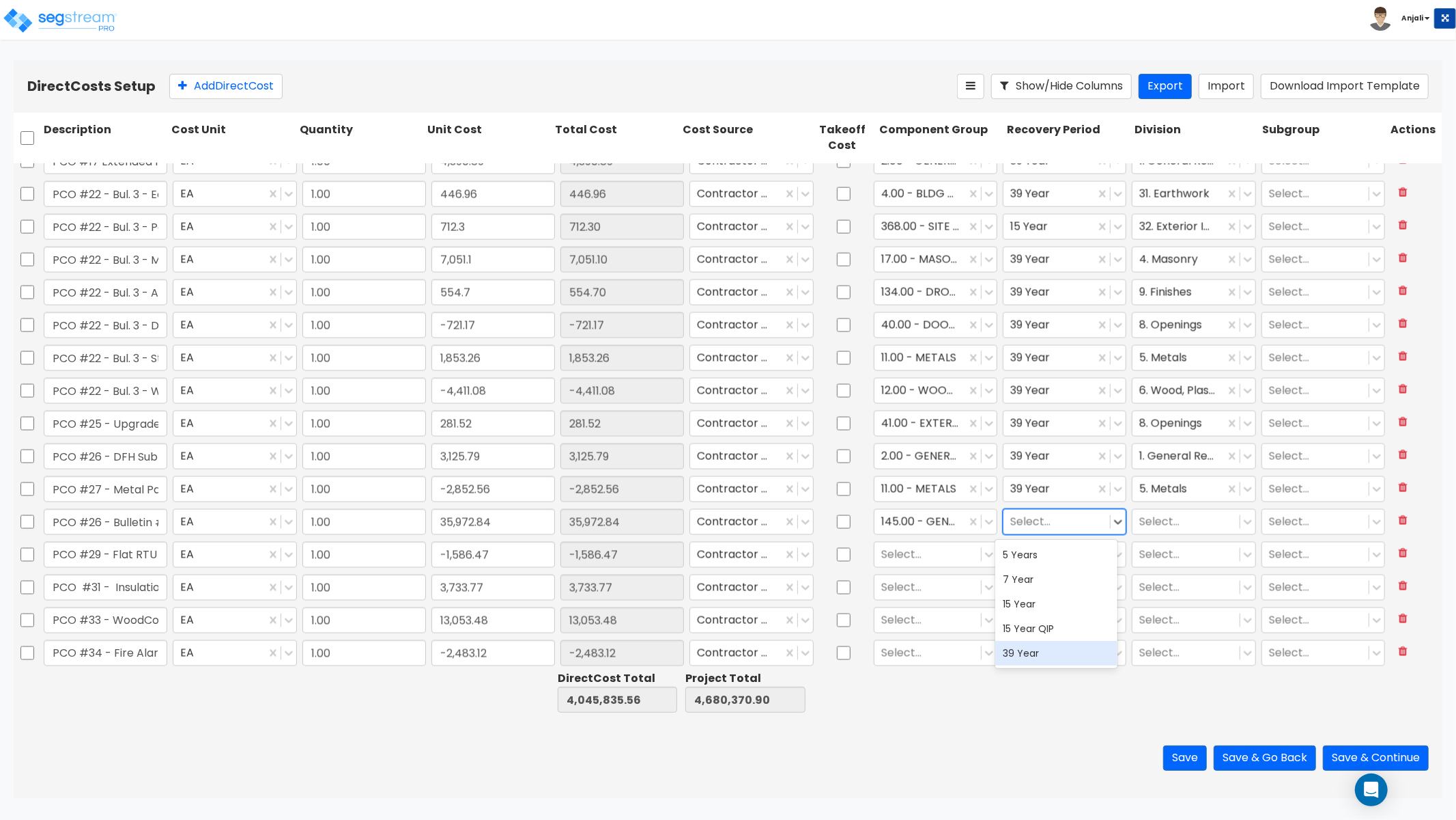
drag, startPoint x: 1025, startPoint y: 655, endPoint x: 1065, endPoint y: 603, distance: 65.6
click at [1025, 655] on div "39 Year" at bounding box center [1057, 653] width 123 height 25
click at [1172, 523] on div at bounding box center [1186, 522] width 93 height 19
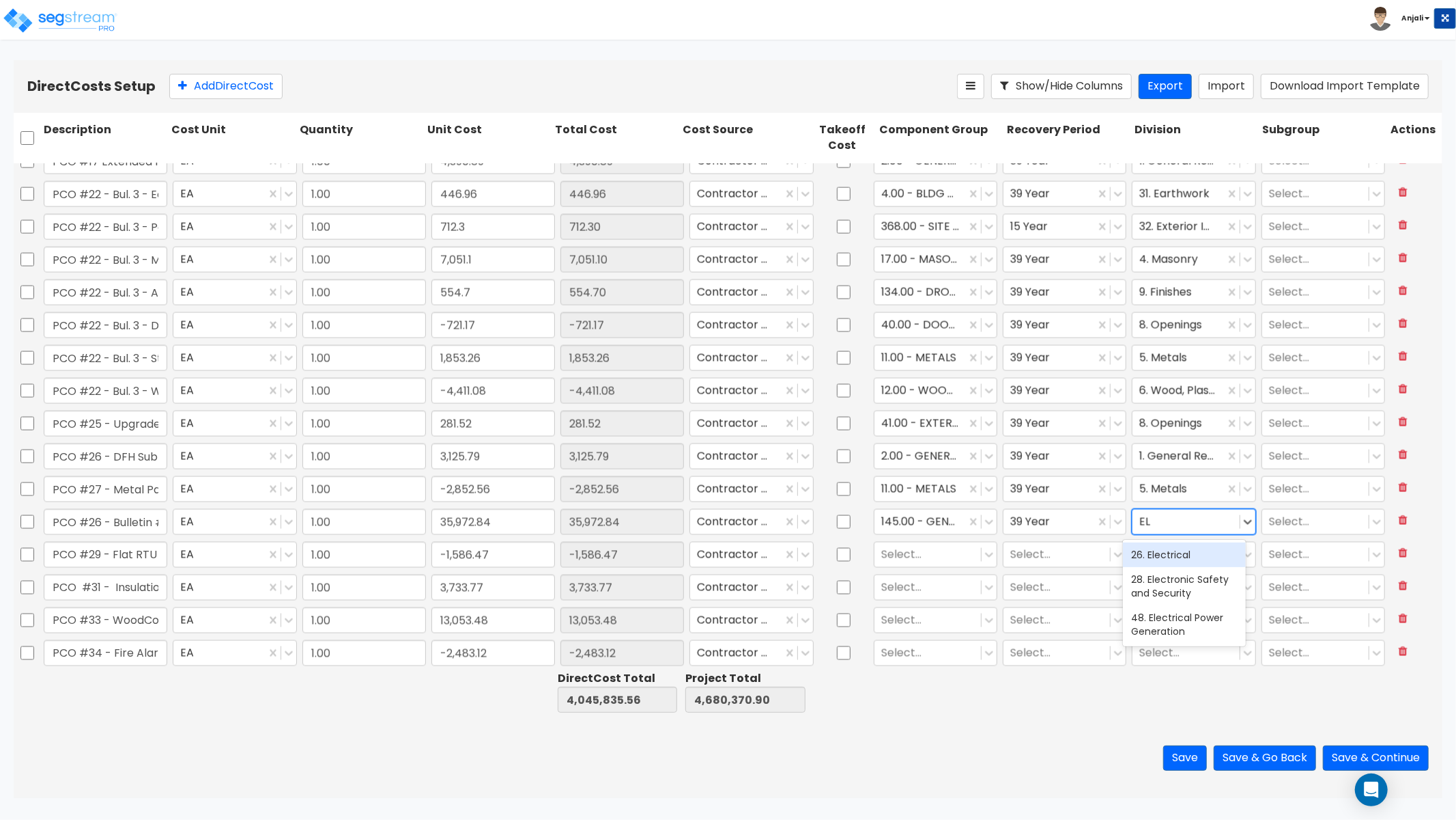
type input "ELE"
click at [1176, 554] on div "26. Electrical" at bounding box center [1184, 555] width 123 height 25
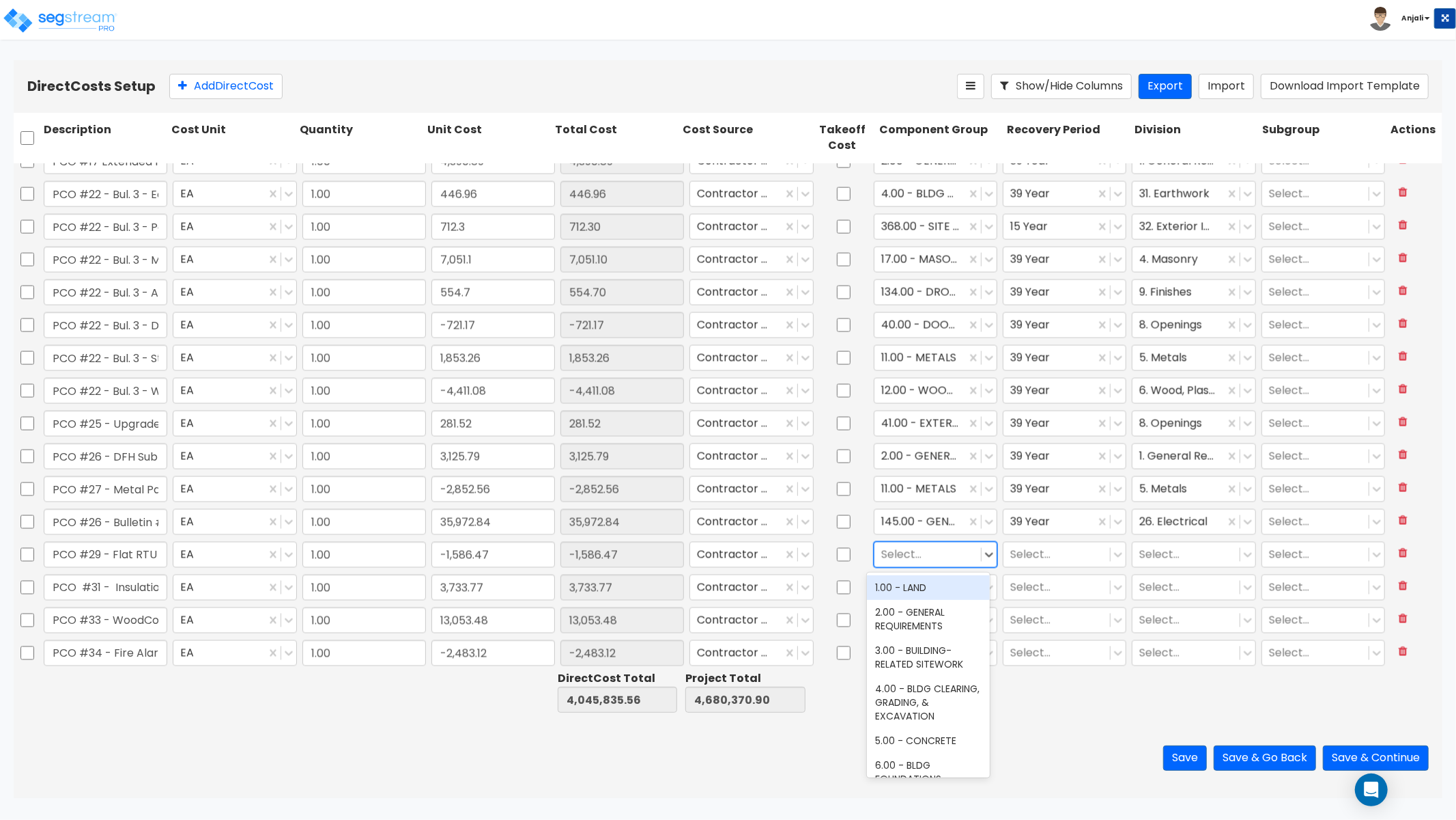
click at [929, 556] on div at bounding box center [928, 555] width 93 height 19
type input "CURB"
drag, startPoint x: 957, startPoint y: 616, endPoint x: 1020, endPoint y: 536, distance: 101.8
click at [957, 616] on div "373.00 - SITE CONCRETE CURBING" at bounding box center [928, 632] width 123 height 38
click at [1034, 549] on div at bounding box center [1057, 555] width 93 height 19
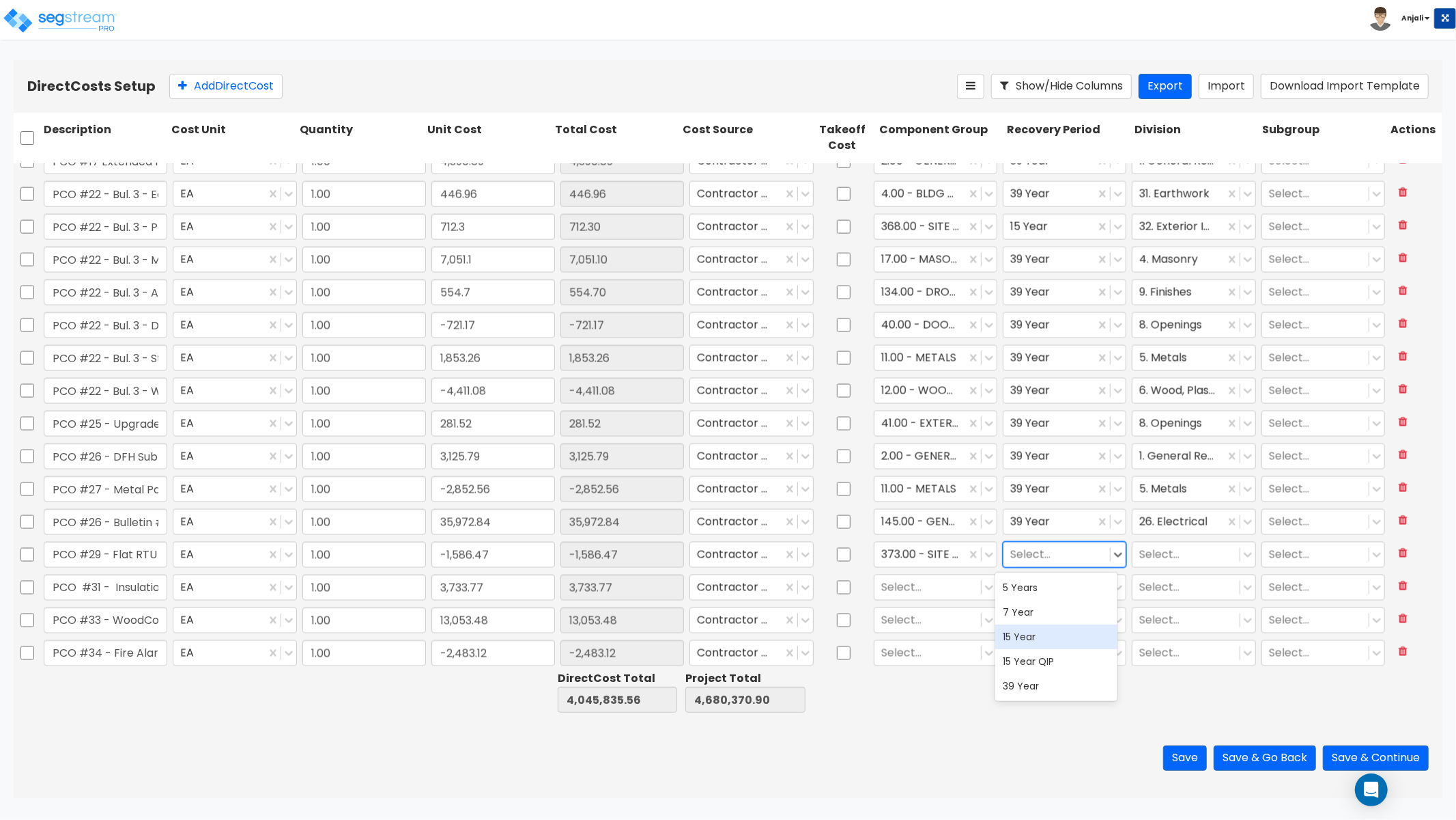
drag, startPoint x: 1046, startPoint y: 644, endPoint x: 1092, endPoint y: 572, distance: 85.4
click at [1046, 644] on div "15 Year" at bounding box center [1057, 636] width 123 height 25
click at [1132, 550] on div "Select..." at bounding box center [1194, 555] width 124 height 26
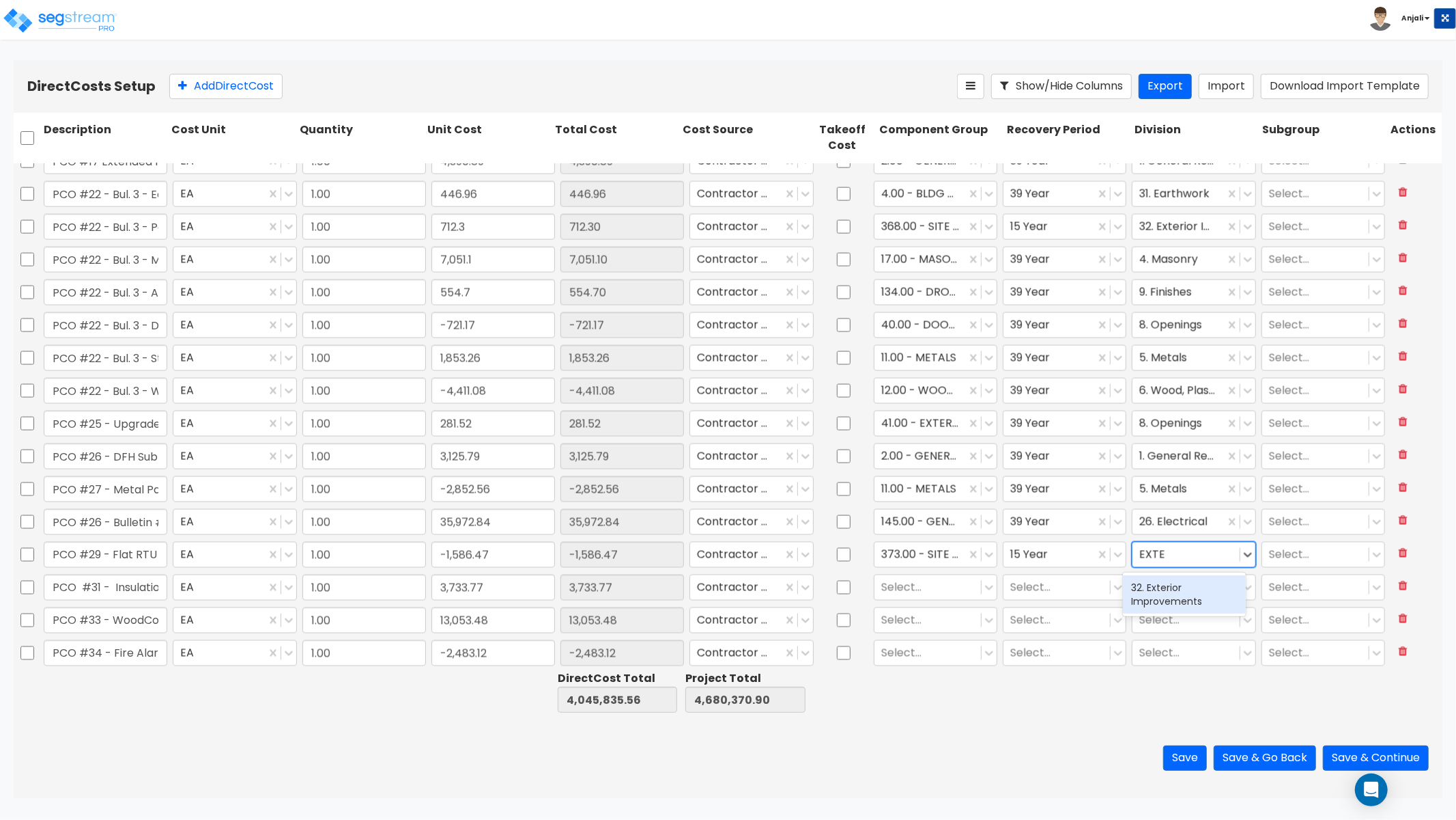
type input "EXTER"
click at [1175, 600] on div "32. Exterior Improvements" at bounding box center [1184, 594] width 123 height 38
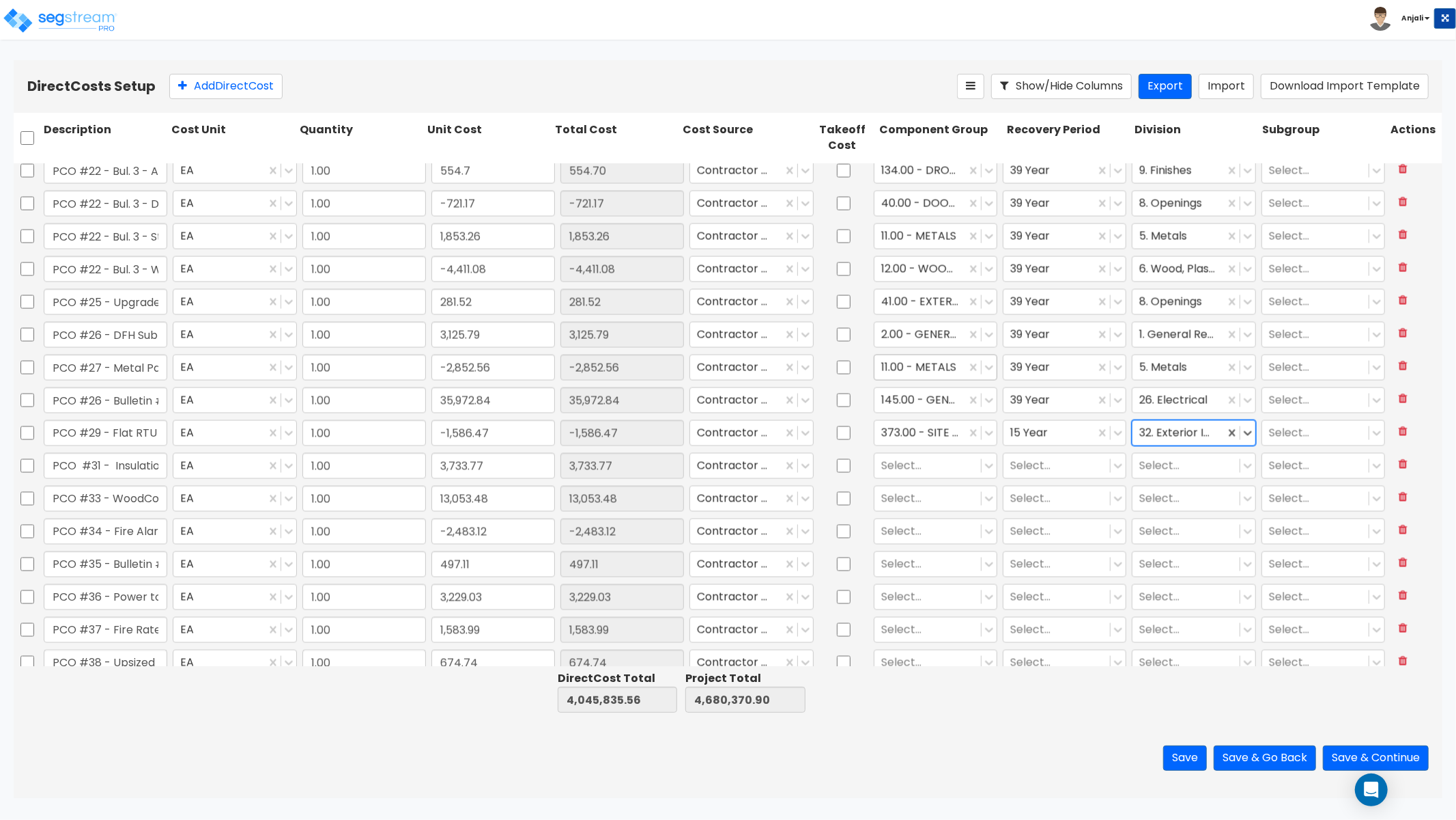
type input "1.00"
type input "6,704.43"
type input "1.00"
type input "7,051.1"
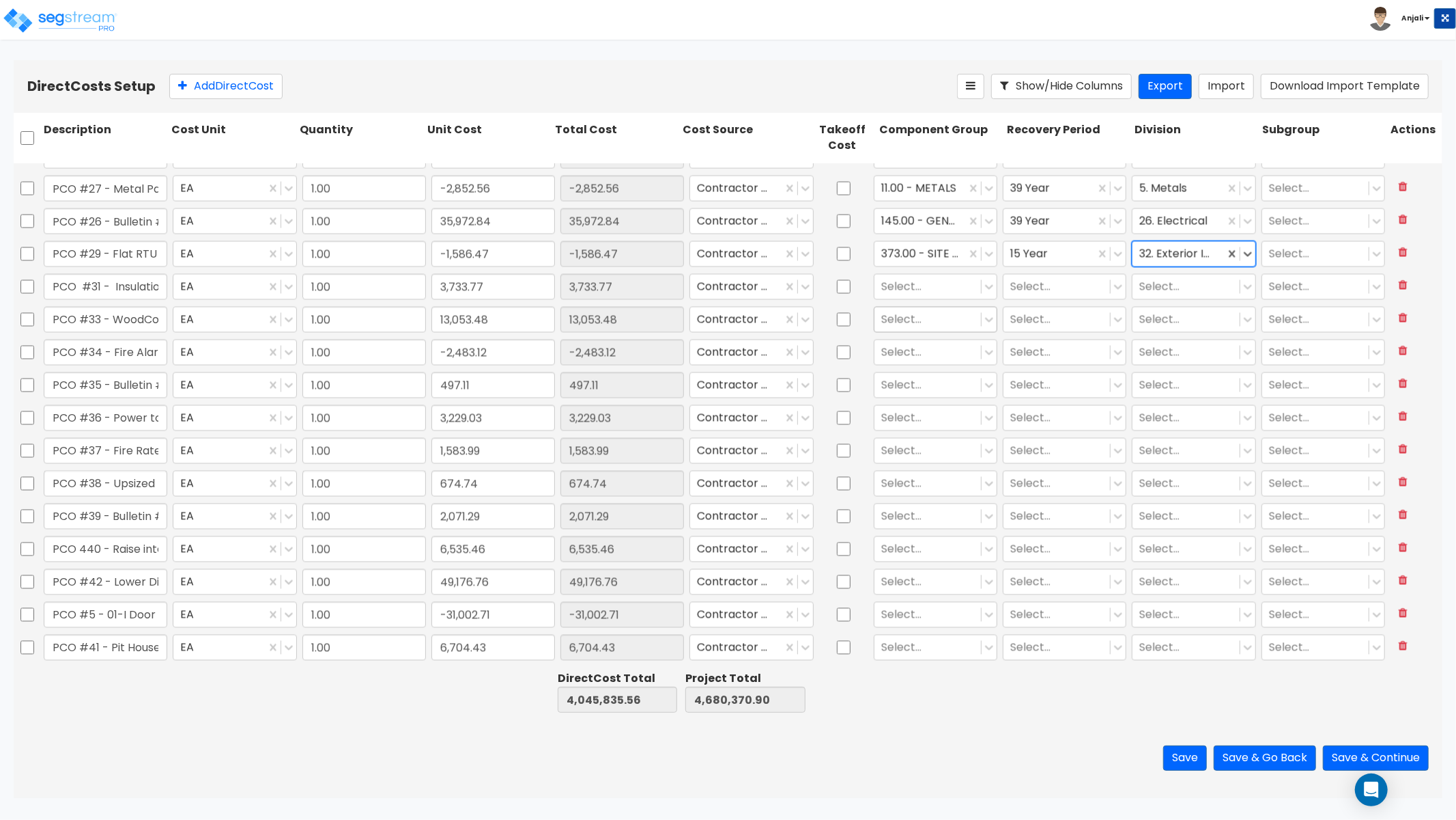
scroll to position [2125, 0]
click at [906, 283] on div at bounding box center [928, 283] width 93 height 19
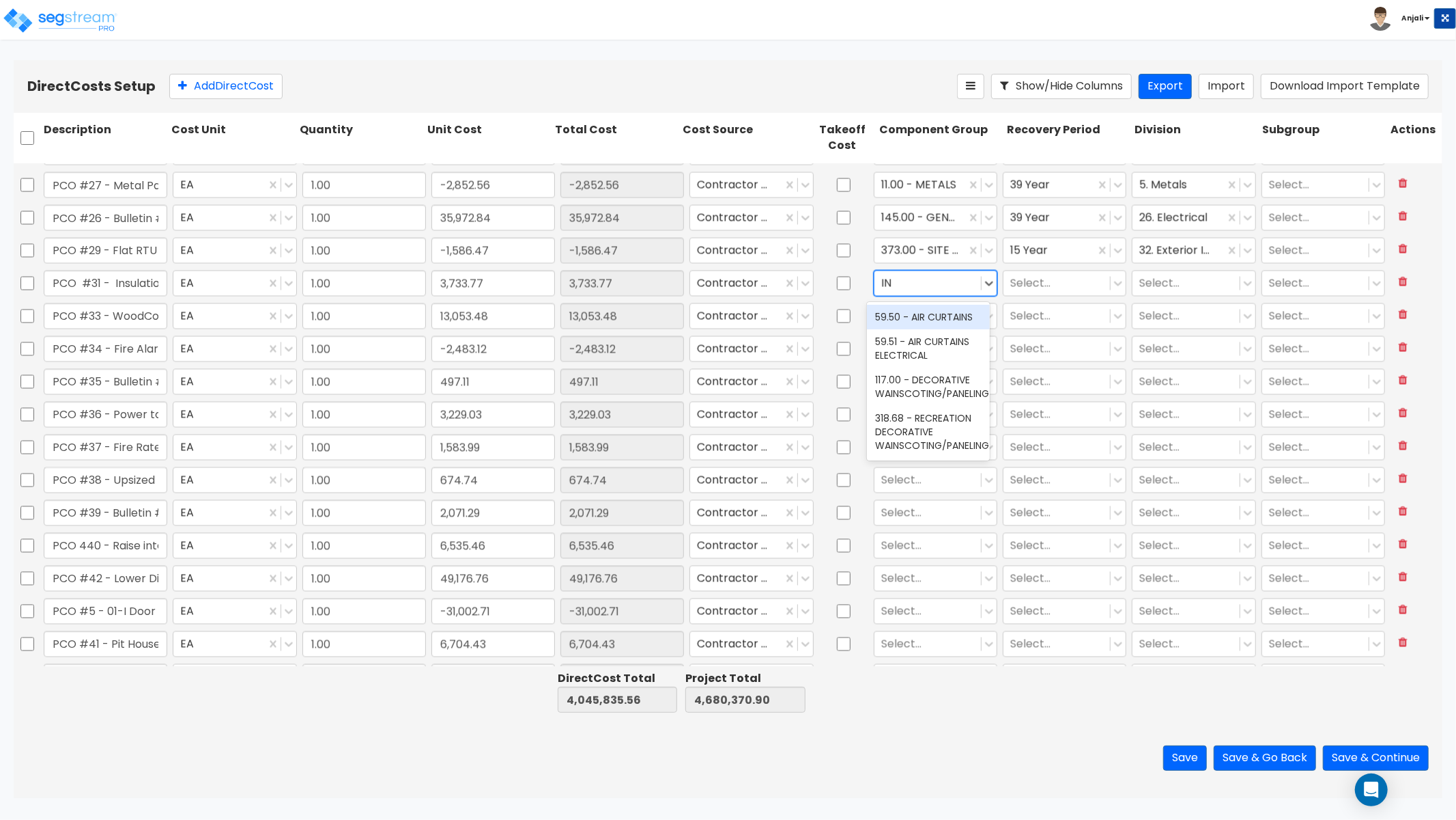
type input "I"
type input "MOIS"
drag, startPoint x: 922, startPoint y: 326, endPoint x: 968, endPoint y: 296, distance: 54.9
click at [922, 326] on div "24.00 - THERMAL & MOISTURE PROTECTION" at bounding box center [928, 330] width 123 height 52
drag, startPoint x: 1020, startPoint y: 268, endPoint x: 1024, endPoint y: 276, distance: 8.9
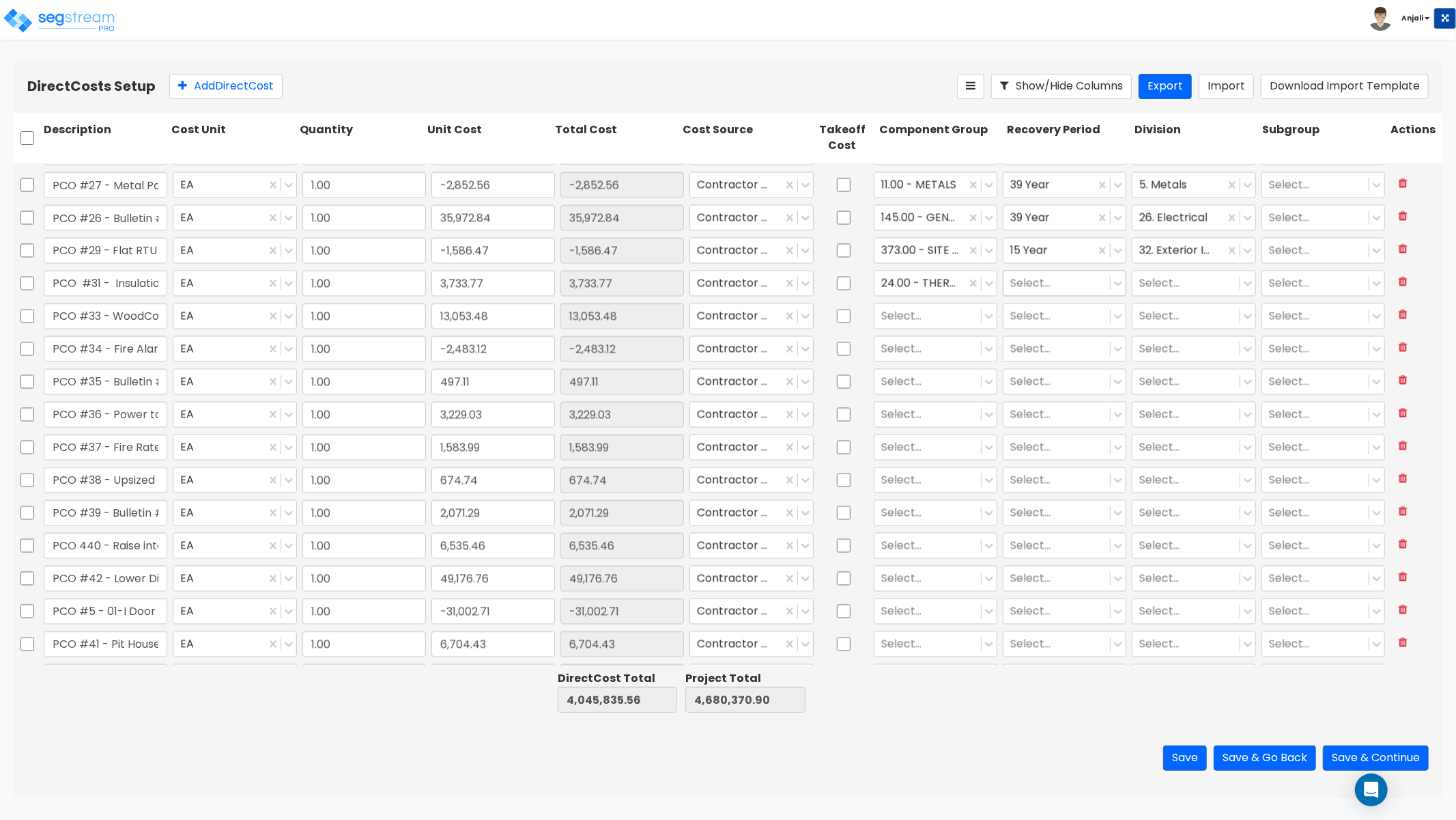
click at [1020, 268] on div "Select..." at bounding box center [1064, 283] width 129 height 31
click at [1024, 276] on div at bounding box center [1057, 283] width 93 height 19
drag, startPoint x: 1033, startPoint y: 410, endPoint x: 1188, endPoint y: 301, distance: 189.5
click at [1039, 405] on div "39 Year" at bounding box center [1057, 415] width 123 height 25
click at [1165, 284] on div at bounding box center [1186, 283] width 93 height 19
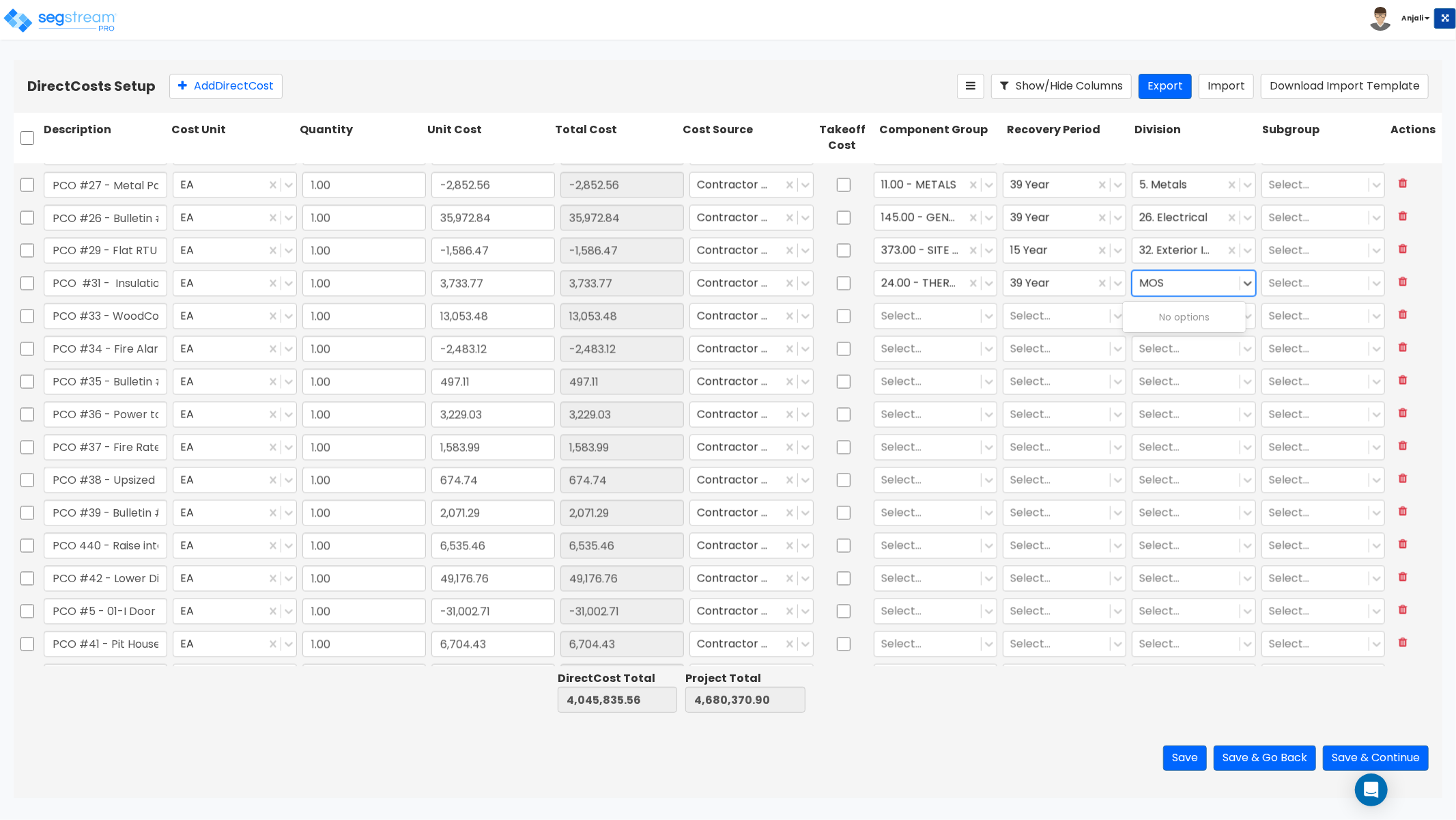
type input "MO"
click at [1207, 310] on div "7. Thermal and Moisture Protection" at bounding box center [1184, 323] width 123 height 38
click at [934, 315] on div at bounding box center [928, 316] width 93 height 19
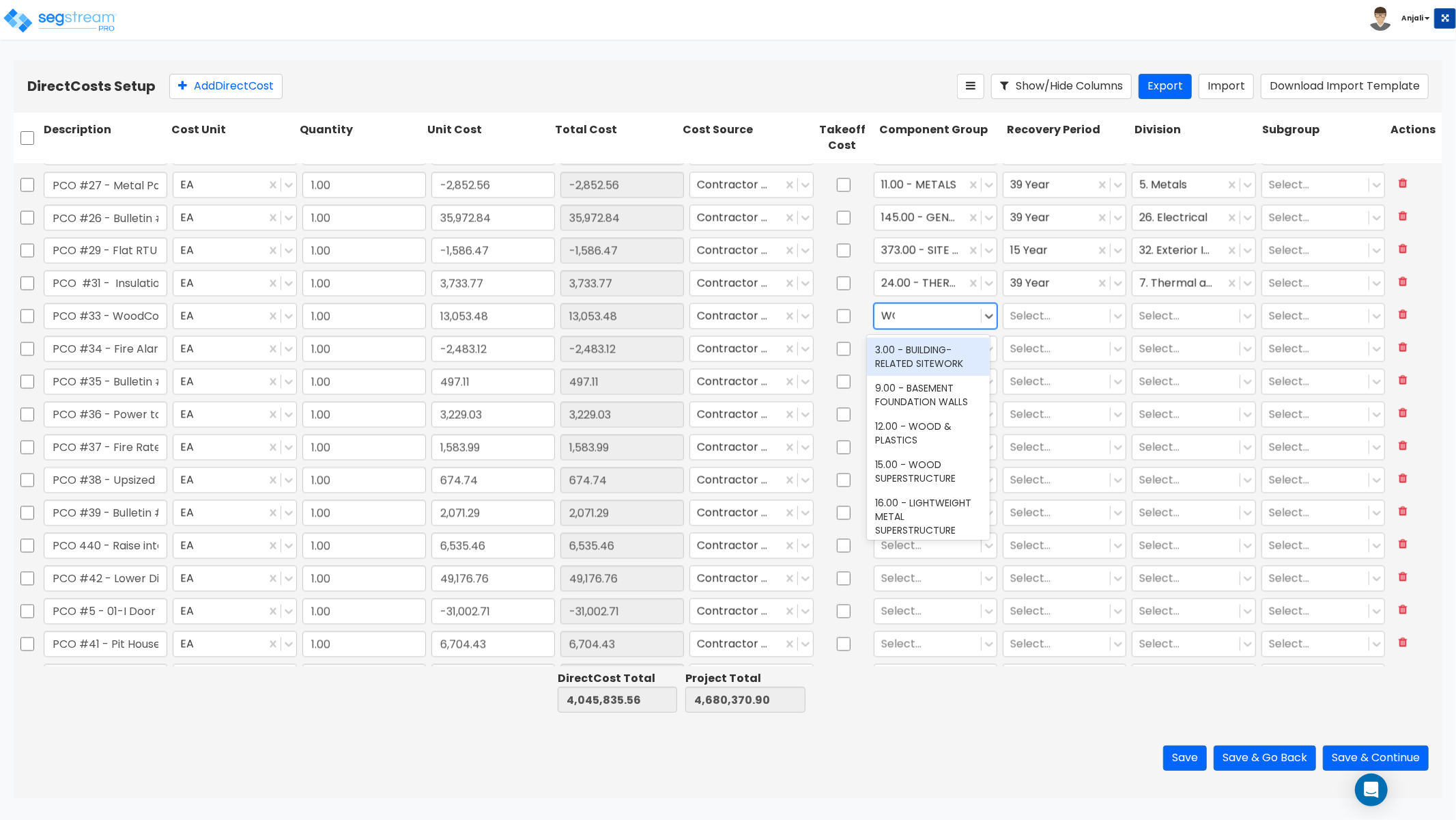
type input "WOO"
drag, startPoint x: 947, startPoint y: 350, endPoint x: 1028, endPoint y: 316, distance: 87.8
click at [947, 350] on div "12.00 - WOOD & PLASTICS" at bounding box center [928, 356] width 123 height 38
click at [1031, 316] on div at bounding box center [1057, 316] width 93 height 19
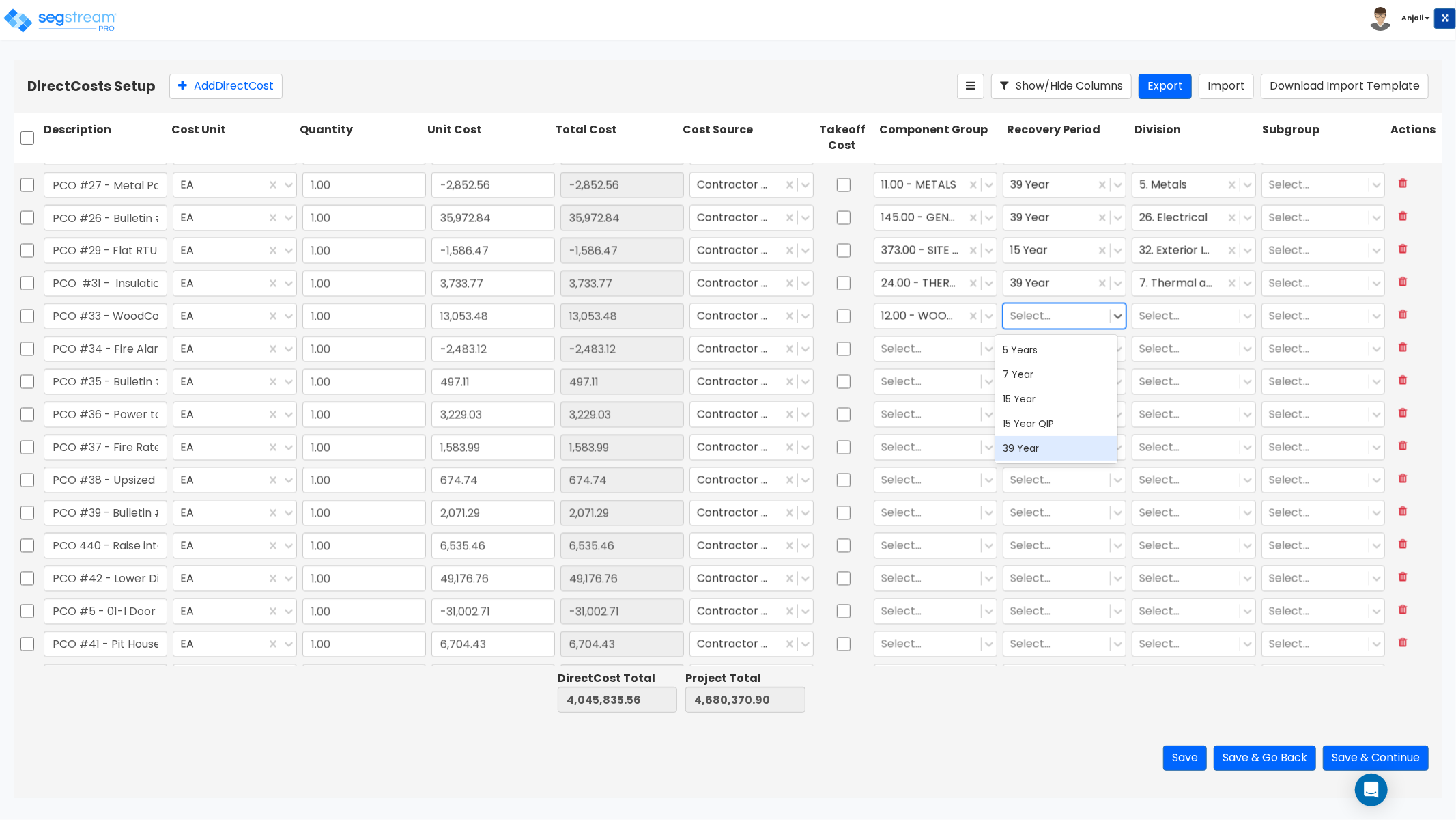
drag, startPoint x: 1032, startPoint y: 446, endPoint x: 1122, endPoint y: 332, distance: 145.2
click at [1032, 446] on div "39 Year" at bounding box center [1057, 448] width 123 height 25
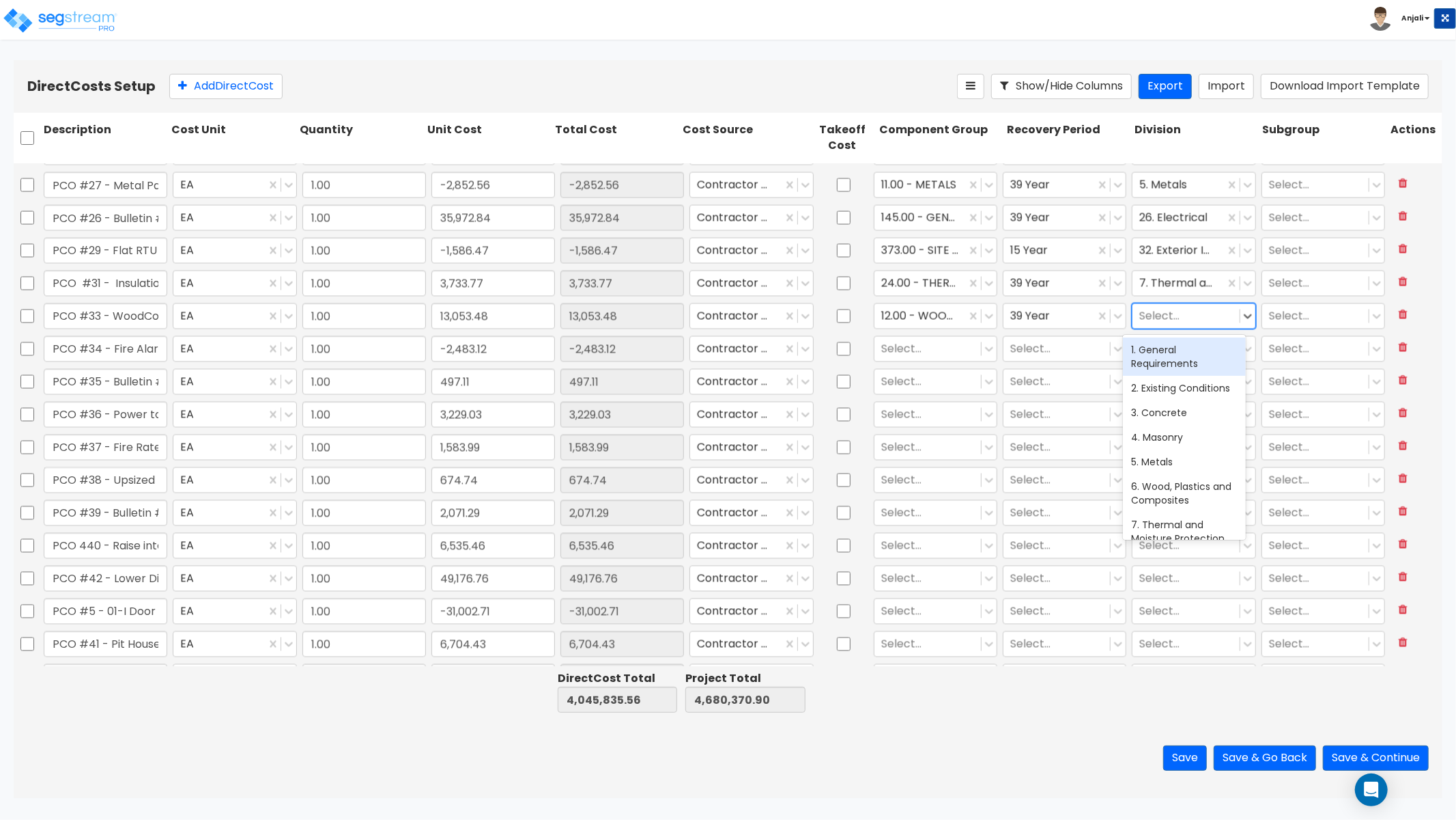
click at [1143, 315] on div at bounding box center [1186, 316] width 93 height 19
type input "WOO"
drag, startPoint x: 1147, startPoint y: 354, endPoint x: 1028, endPoint y: 365, distance: 119.5
click at [1147, 354] on div "6. Wood, Plastics and Composites" at bounding box center [1184, 356] width 123 height 38
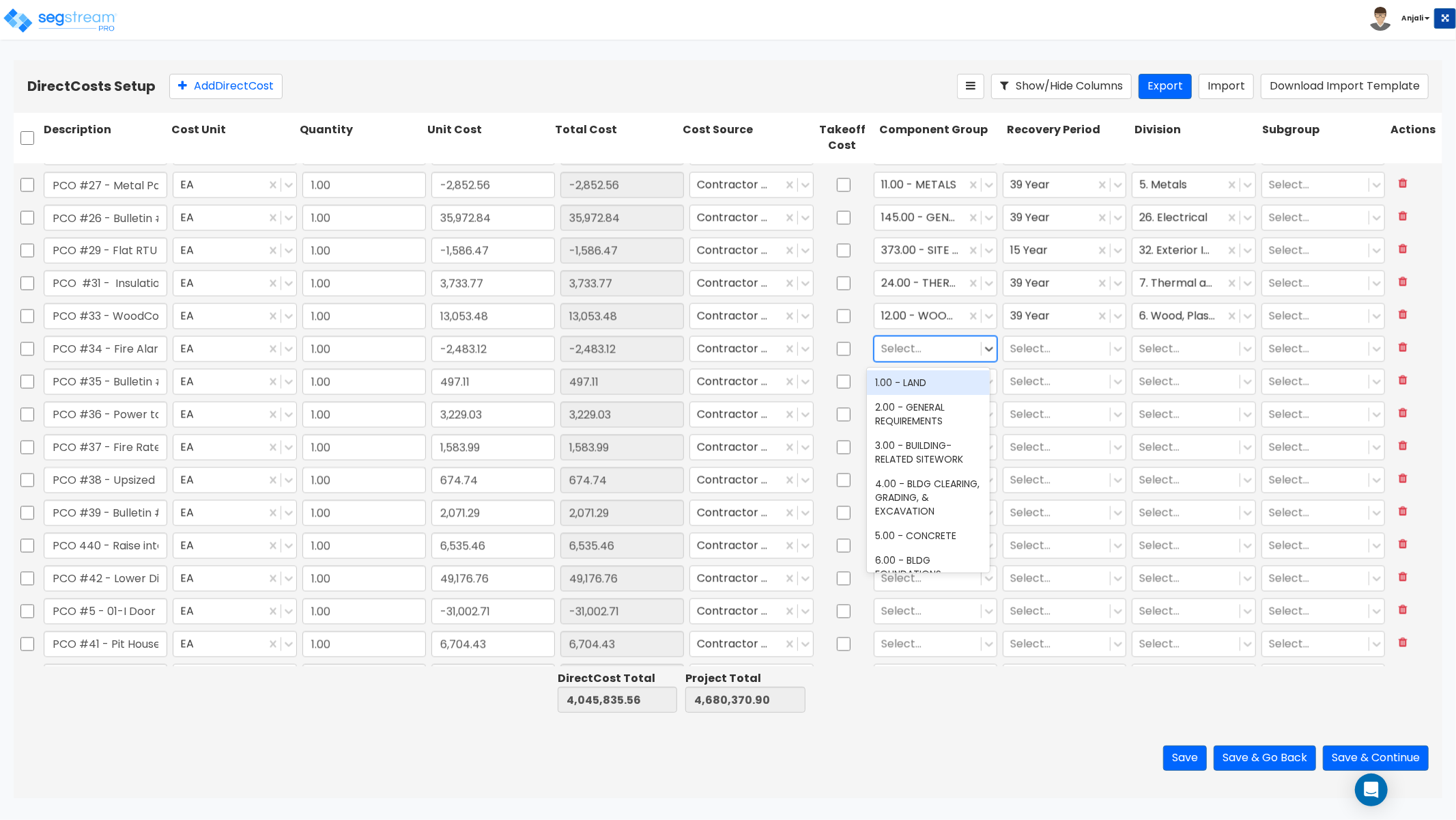
click at [929, 344] on div at bounding box center [928, 349] width 93 height 19
type input "FIRE"
click at [943, 385] on div "108.00 - FIRE ESCAPES" at bounding box center [928, 382] width 123 height 25
drag, startPoint x: 932, startPoint y: 335, endPoint x: 934, endPoint y: 343, distance: 8.2
click at [932, 335] on div "option 108.00 - FIRE ESCAPES, selected. 108.00 - FIRE ESCAPES" at bounding box center [936, 349] width 129 height 31
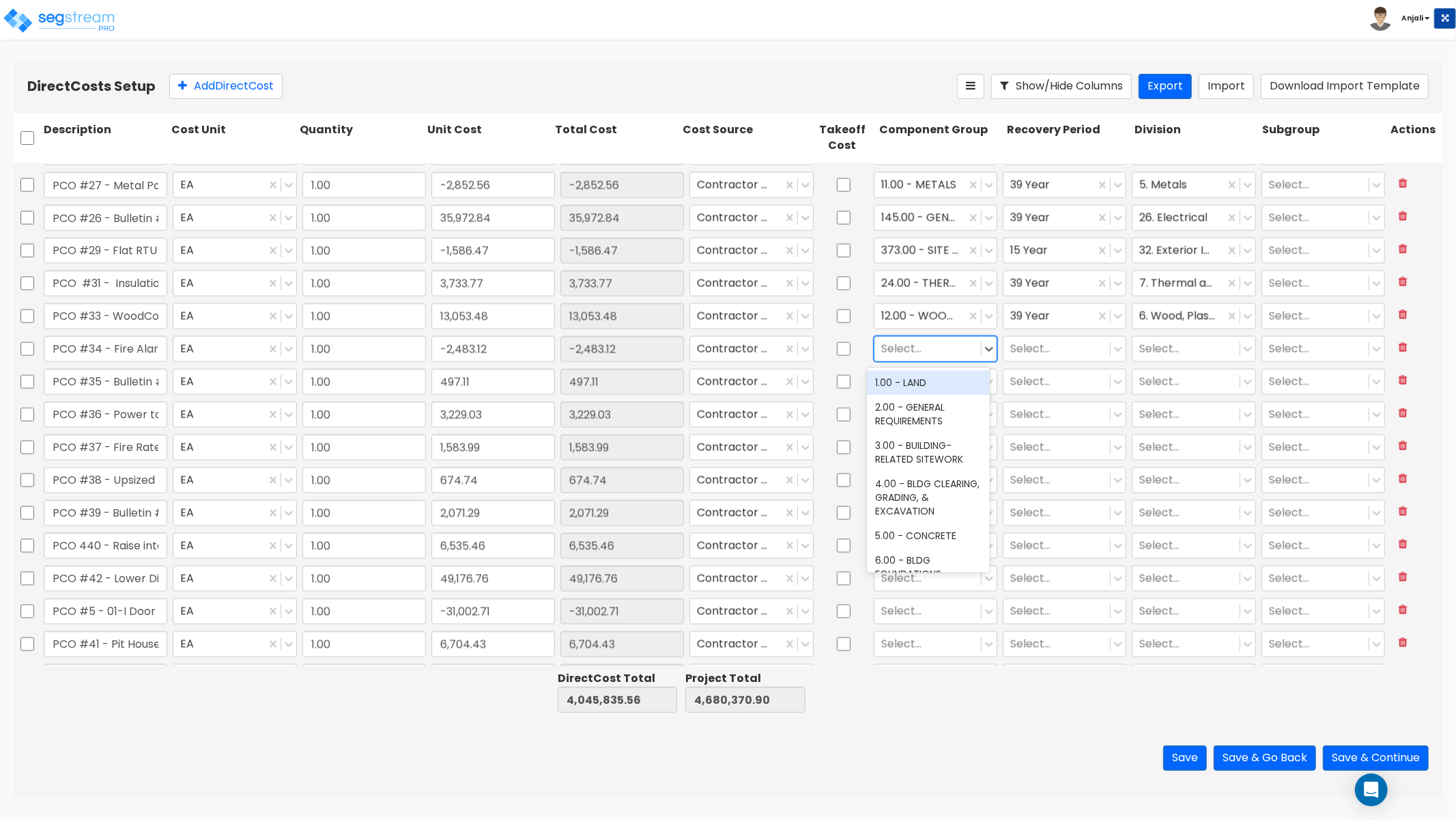
click at [950, 351] on div at bounding box center [928, 349] width 93 height 19
type input "FIRE"
drag, startPoint x: 903, startPoint y: 432, endPoint x: 918, endPoint y: 421, distance: 18.6
click at [903, 432] on div "141.00 - BLDG FIRE PROTECTION" at bounding box center [928, 414] width 123 height 38
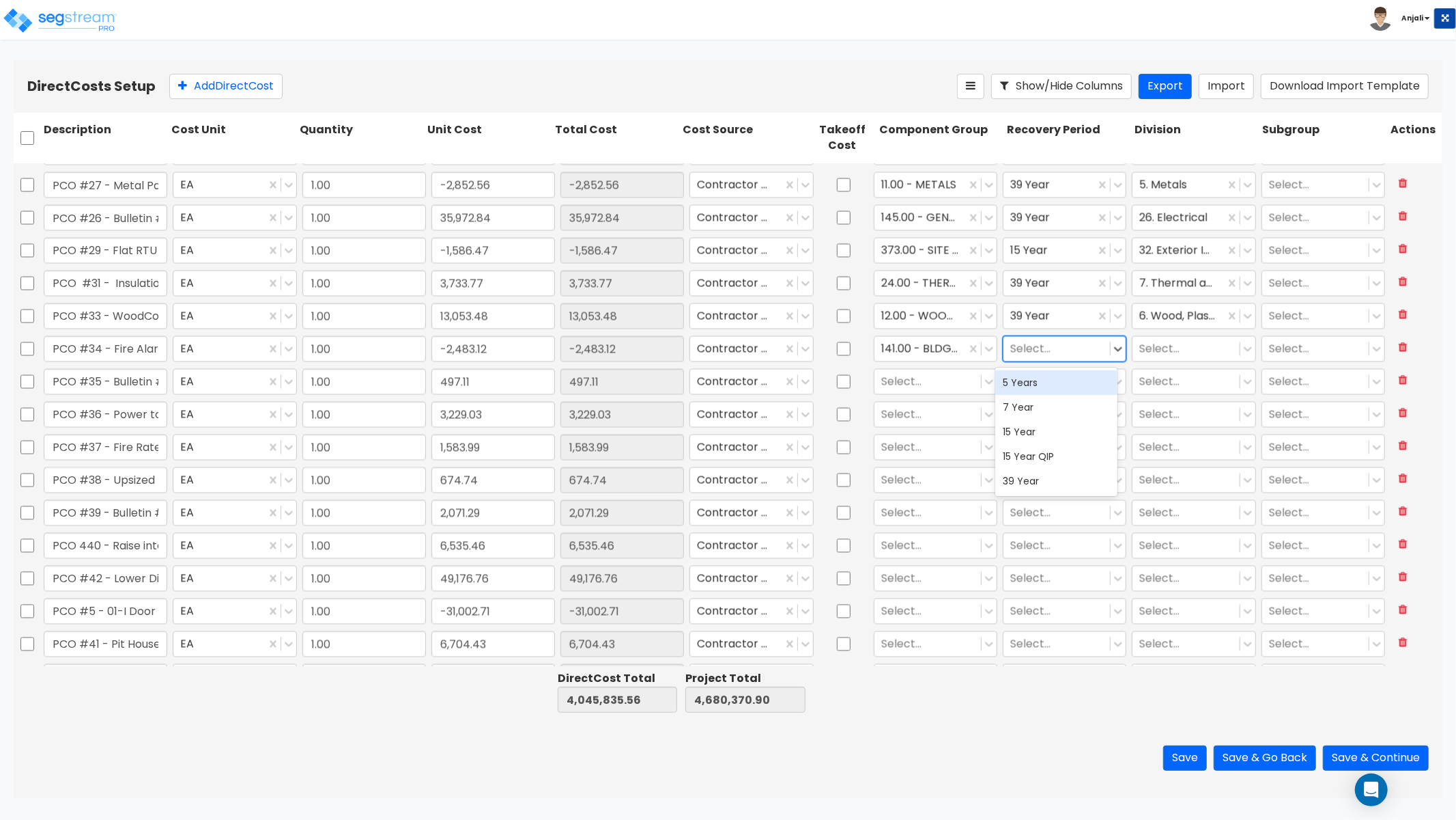
click at [1048, 359] on div "Select..." at bounding box center [1057, 349] width 107 height 24
click at [1042, 469] on div "39 Year" at bounding box center [1057, 481] width 123 height 25
click at [1138, 358] on div "Select..." at bounding box center [1186, 349] width 107 height 24
type input "FIRE"
click at [920, 394] on div "Select..." at bounding box center [936, 382] width 129 height 31
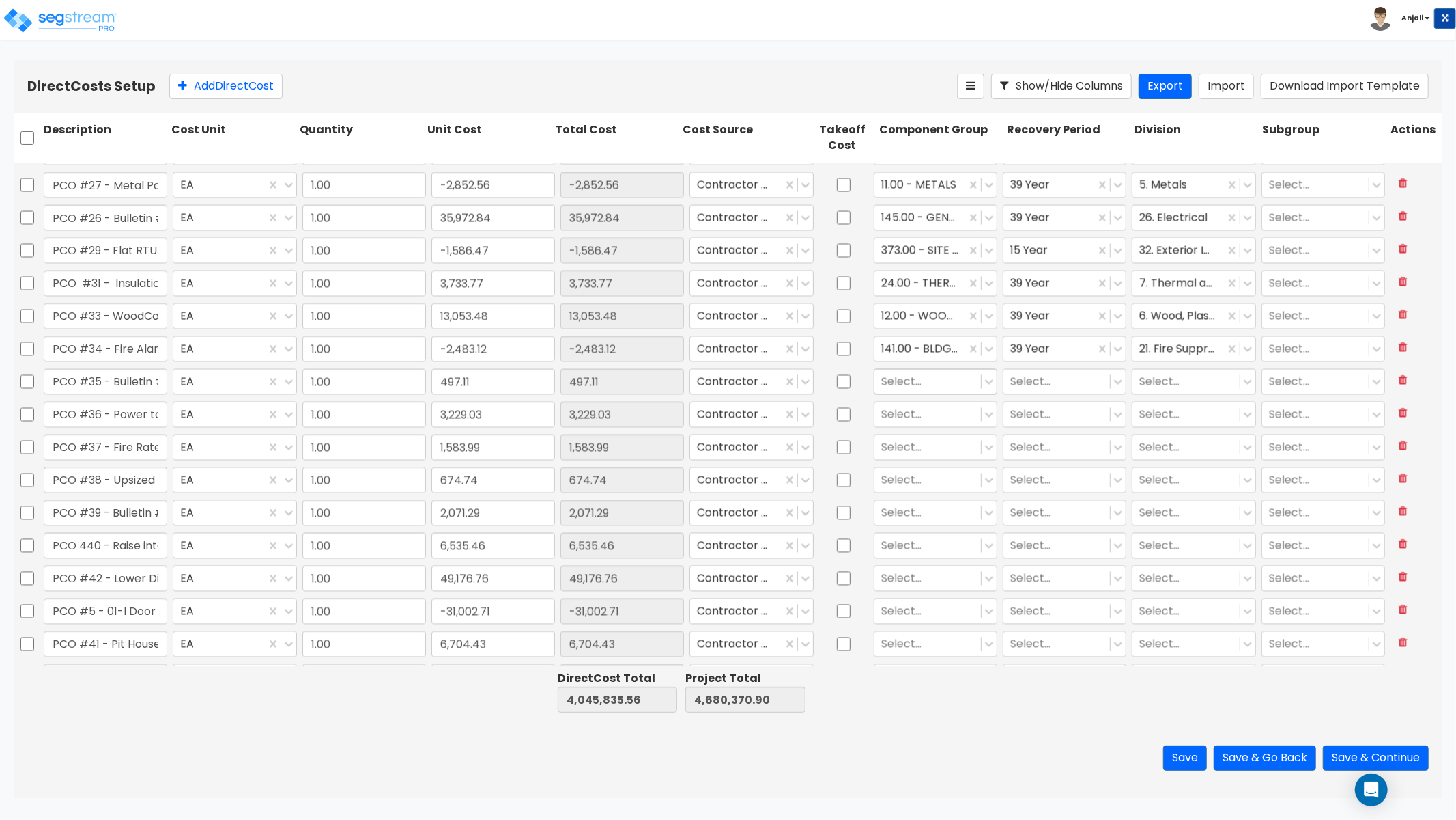
click at [920, 381] on div at bounding box center [928, 382] width 93 height 19
type input "ELE"
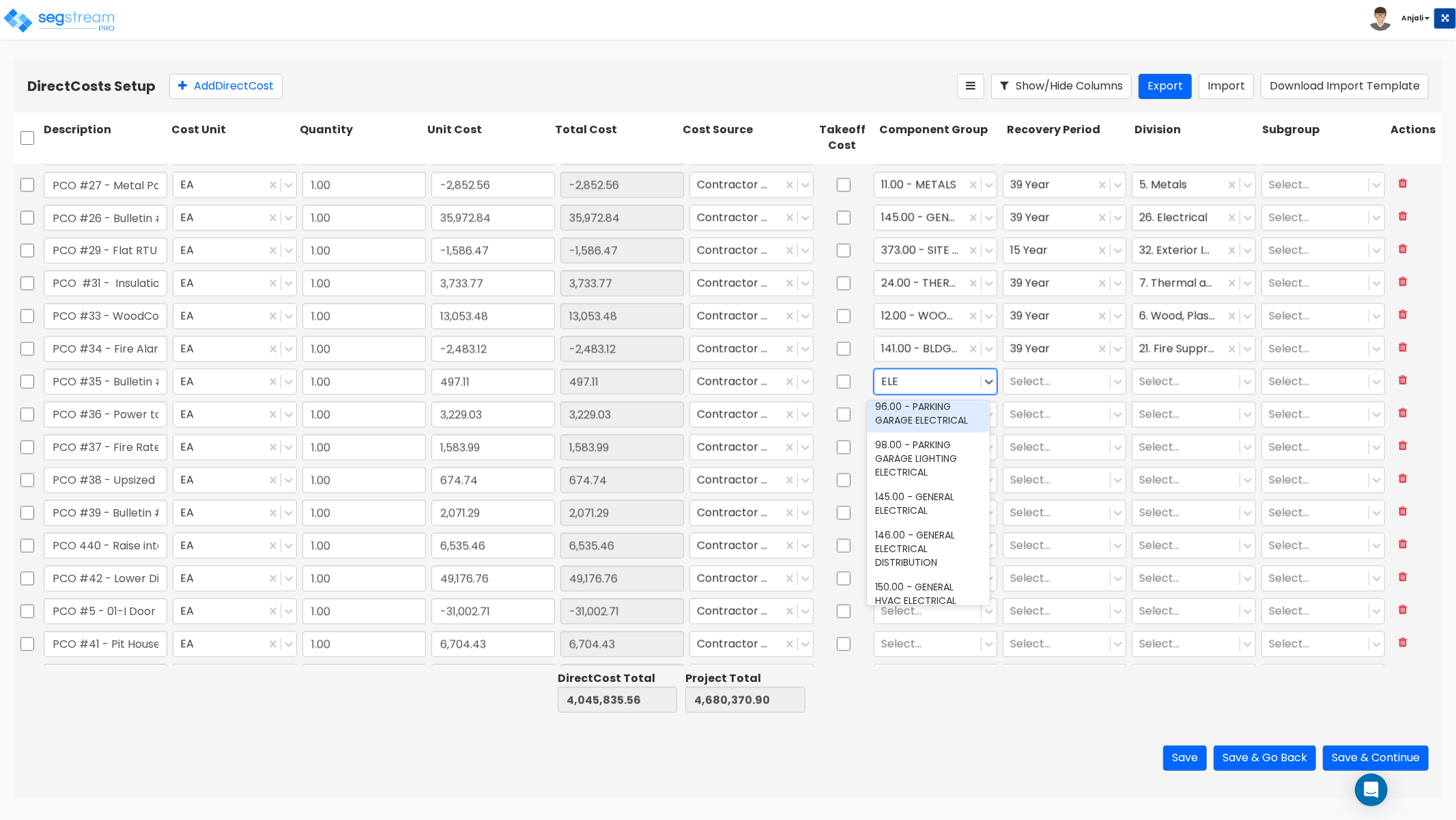
scroll to position [152, 0]
drag, startPoint x: 933, startPoint y: 527, endPoint x: 961, endPoint y: 485, distance: 50.5
click at [933, 522] on div "145.00 - GENERAL ELECTRICAL" at bounding box center [928, 502] width 123 height 38
click at [1023, 393] on div "Select..." at bounding box center [1065, 382] width 124 height 26
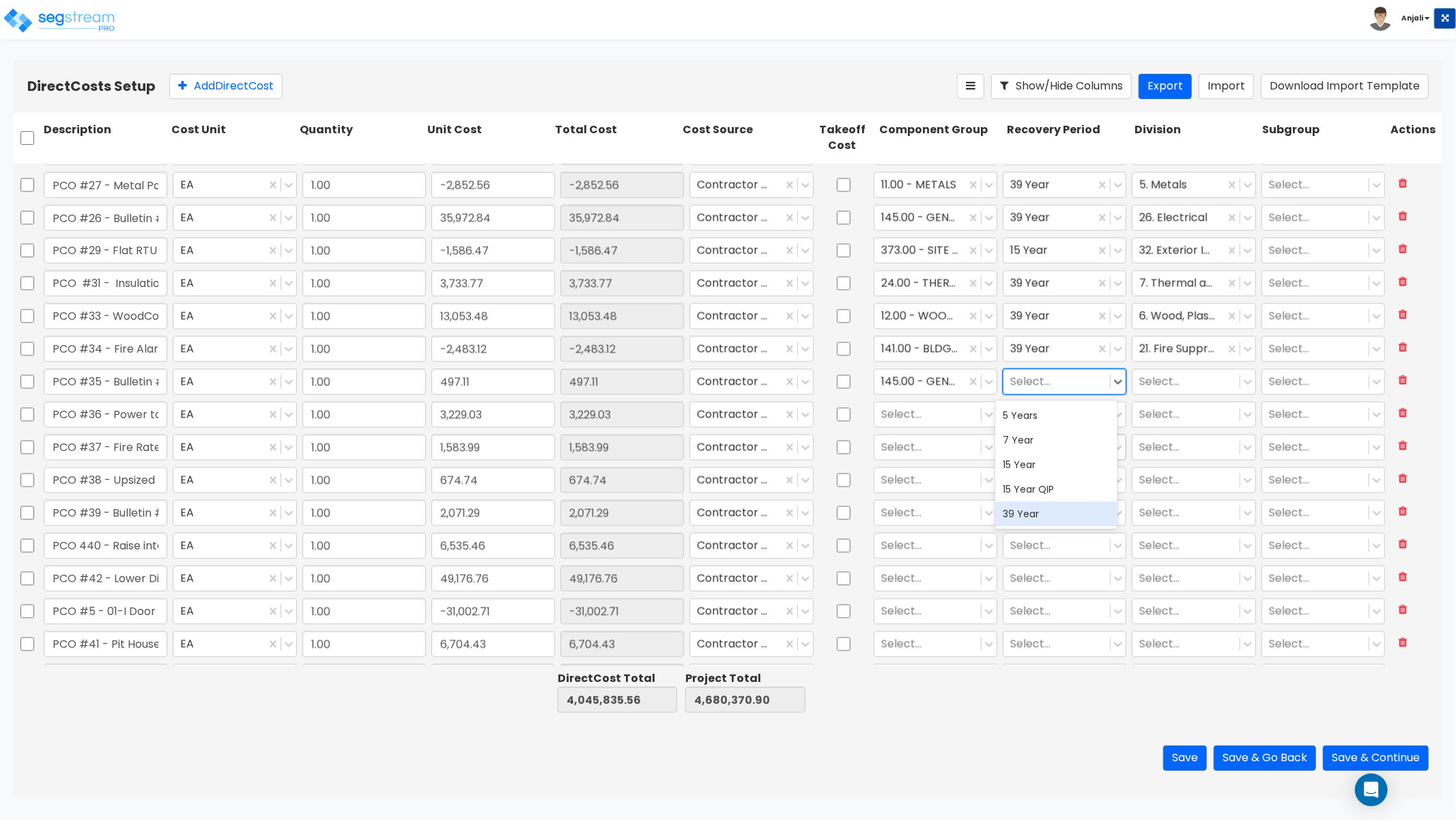
drag, startPoint x: 1033, startPoint y: 516, endPoint x: 1108, endPoint y: 438, distance: 108.2
click at [1033, 516] on div "39 Year" at bounding box center [1057, 513] width 123 height 25
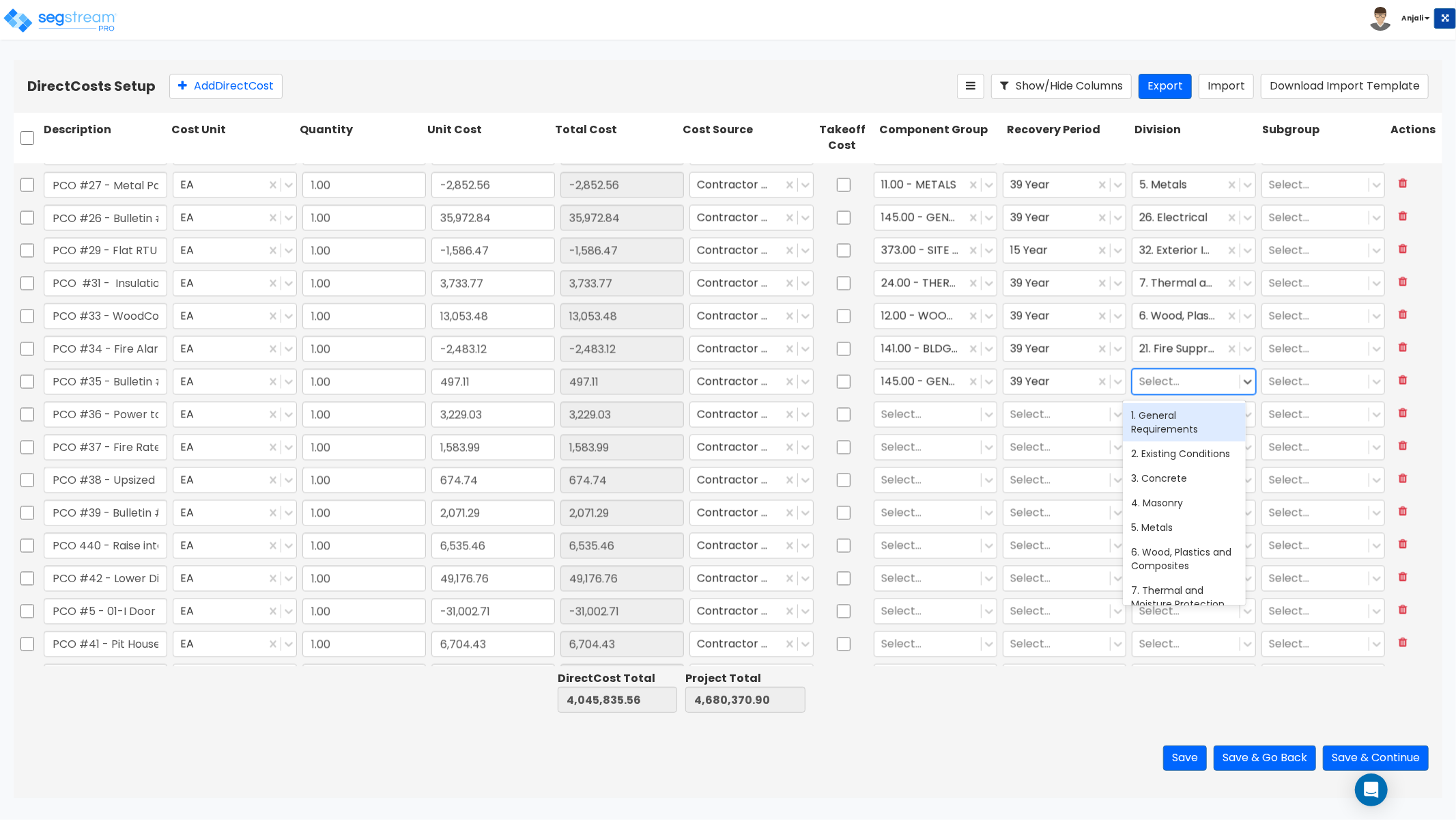
click at [1180, 382] on div at bounding box center [1186, 382] width 93 height 19
type input "ELE"
drag, startPoint x: 1171, startPoint y: 420, endPoint x: 1086, endPoint y: 432, distance: 85.8
click at [1171, 420] on div "26. Electrical" at bounding box center [1184, 415] width 123 height 25
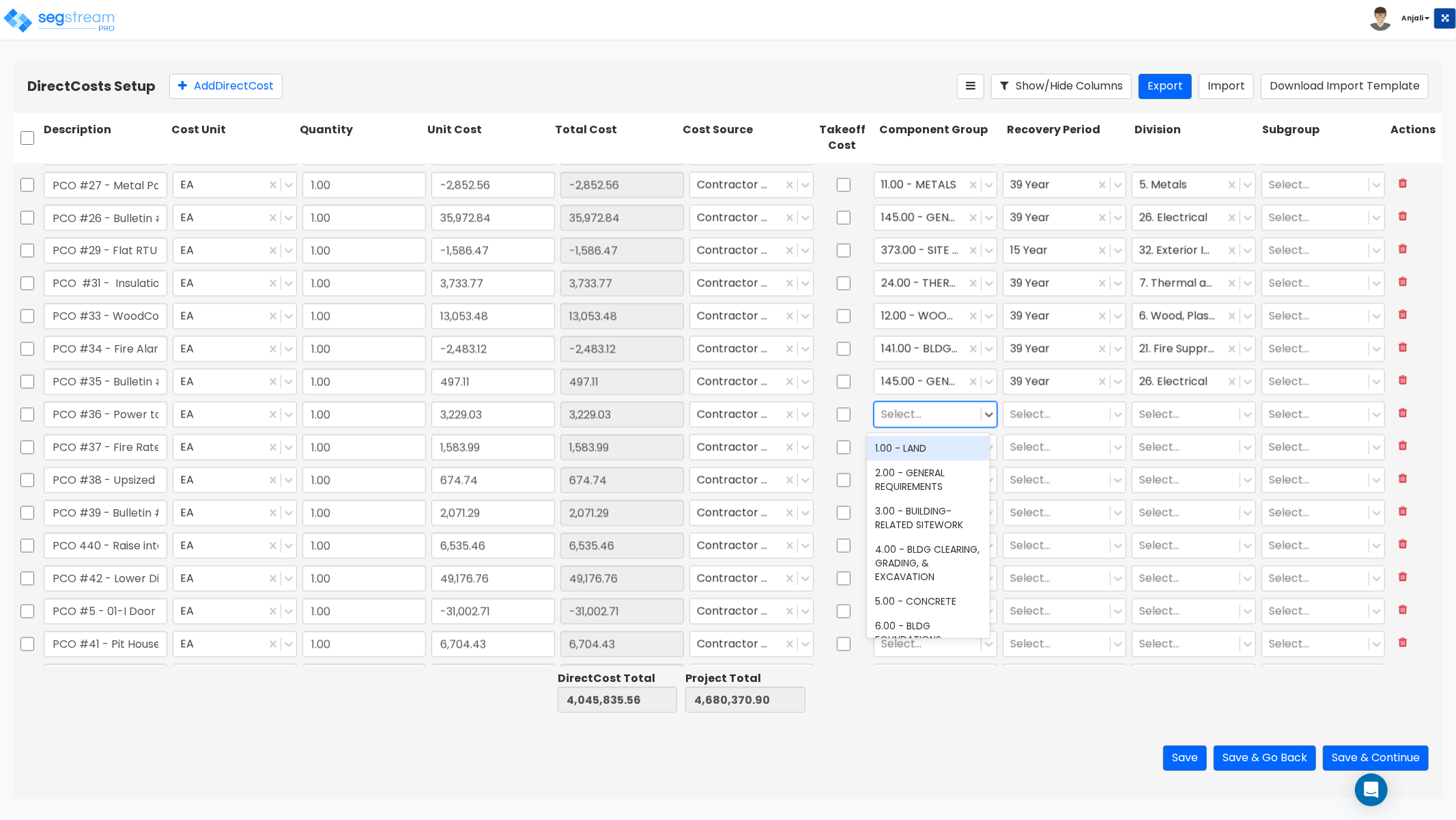
click at [920, 408] on div at bounding box center [928, 415] width 93 height 19
type input "SIGN"
drag, startPoint x: 940, startPoint y: 568, endPoint x: 998, endPoint y: 506, distance: 84.9
click at [940, 538] on div "329.00 - SIGNAGE ELECTRICAL" at bounding box center [928, 518] width 123 height 38
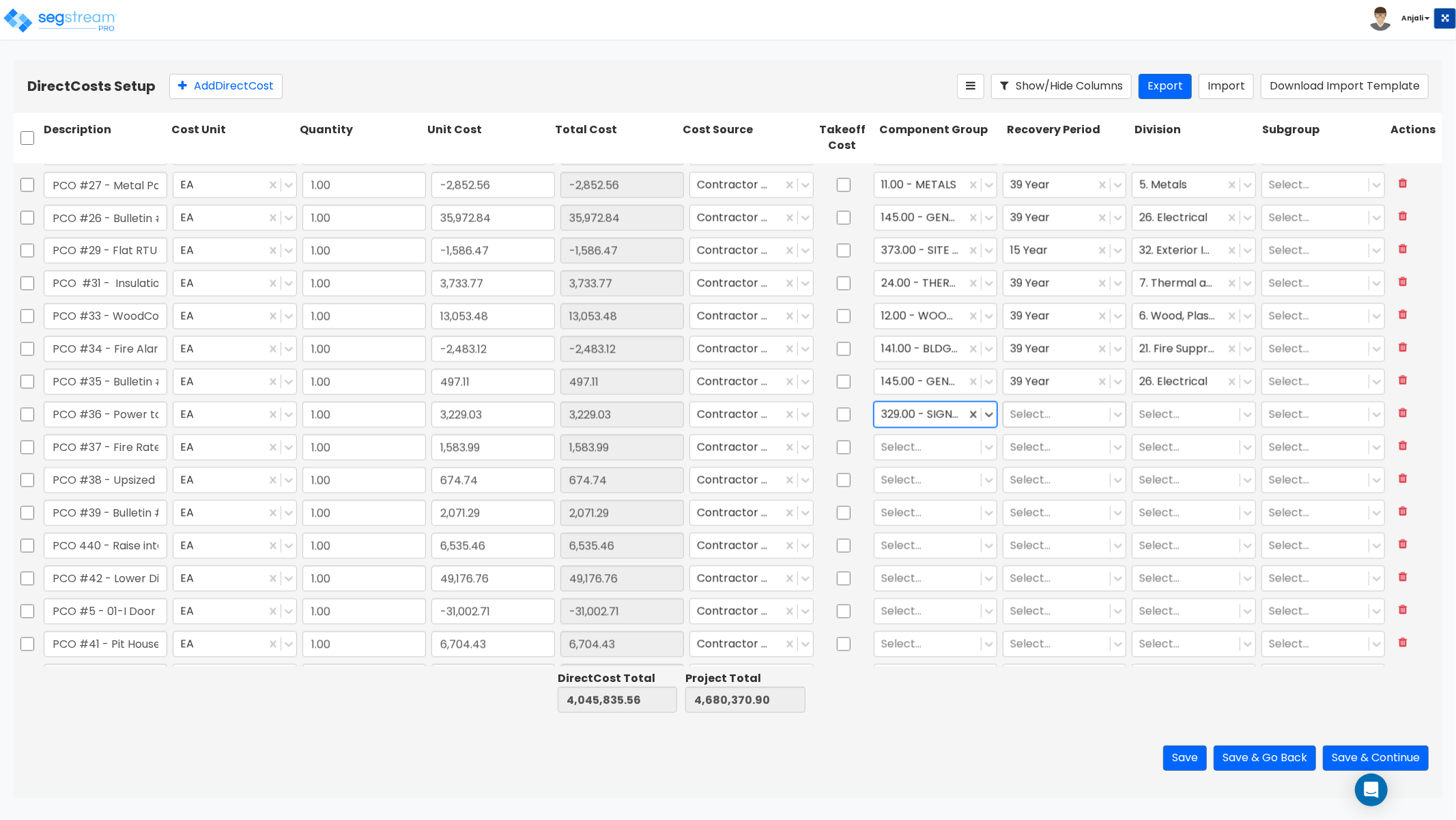
click at [1034, 420] on div at bounding box center [1057, 415] width 93 height 19
click at [1039, 455] on div "5 Years" at bounding box center [1057, 448] width 123 height 25
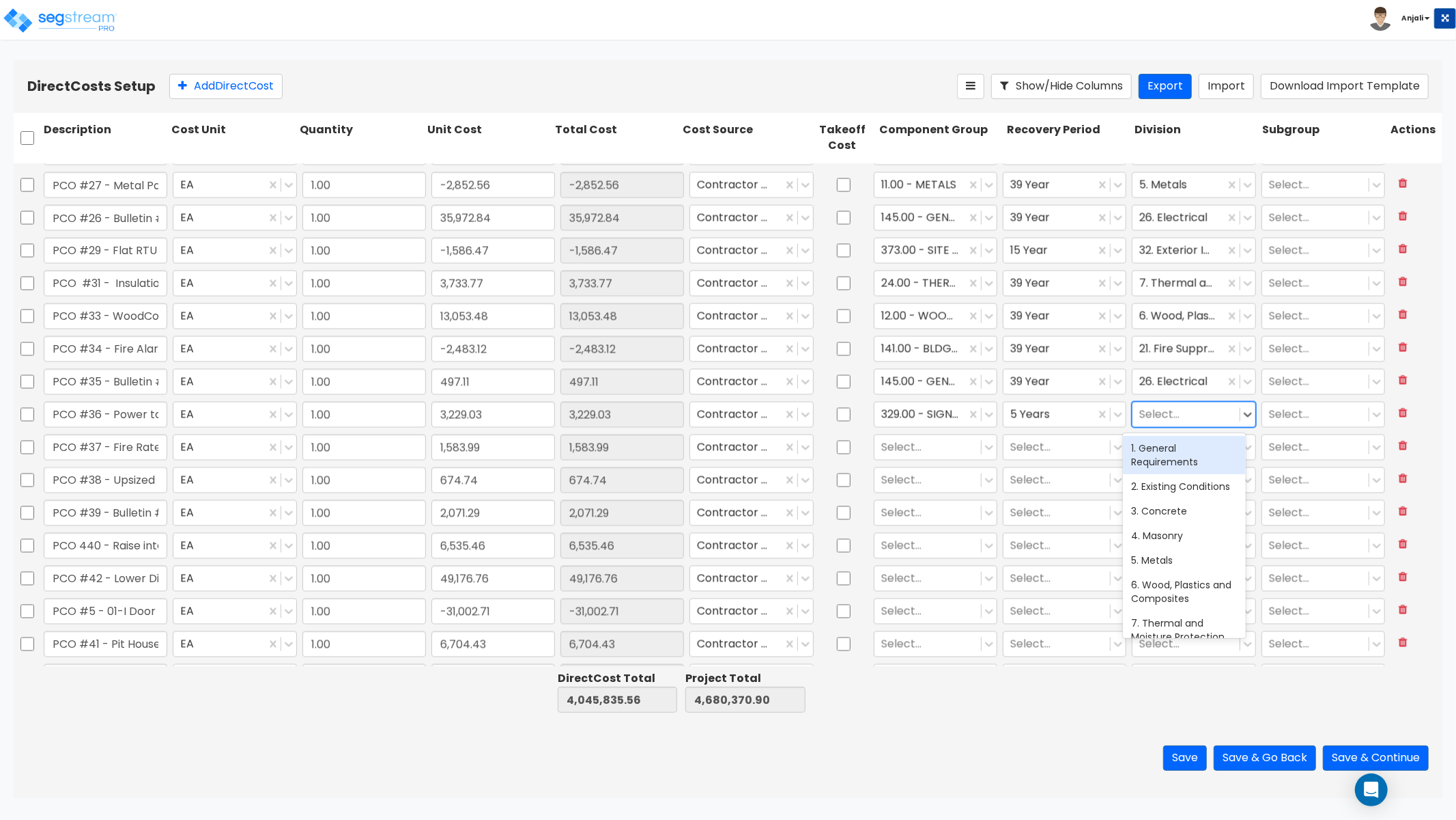
click at [1164, 418] on div at bounding box center [1186, 415] width 93 height 19
type input "FIN"
click at [1190, 444] on div "9. Finishes" at bounding box center [1184, 448] width 123 height 25
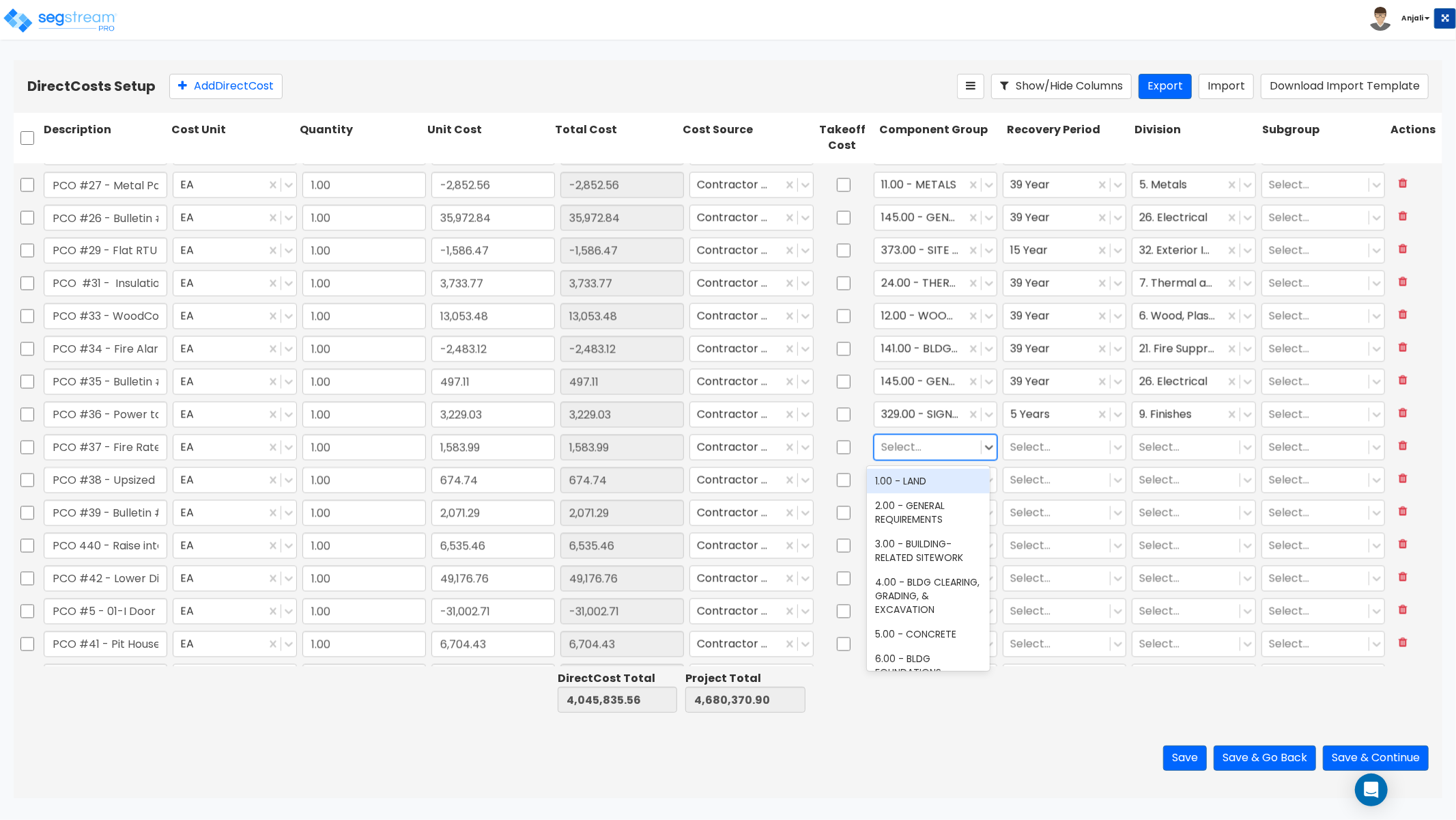
click at [951, 449] on div at bounding box center [928, 447] width 93 height 19
type input "FIRE"
drag, startPoint x: 958, startPoint y: 533, endPoint x: 961, endPoint y: 520, distance: 13.3
click at [958, 532] on div "141.00 - BLDG FIRE PROTECTION" at bounding box center [928, 512] width 123 height 38
click at [1024, 445] on div at bounding box center [1057, 447] width 93 height 19
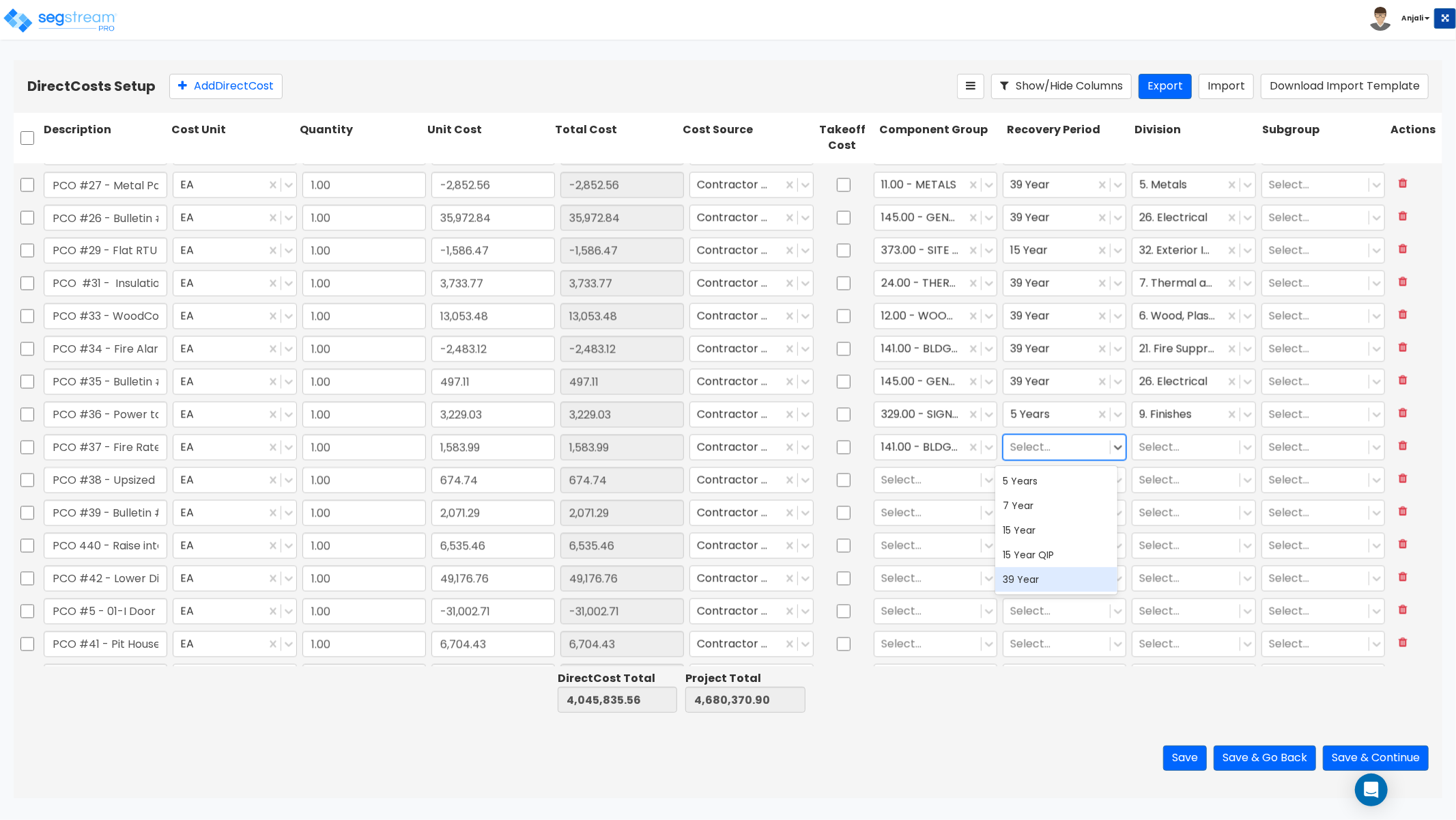
drag, startPoint x: 1038, startPoint y: 572, endPoint x: 1099, endPoint y: 494, distance: 99.0
click at [1038, 572] on div "39 Year" at bounding box center [1057, 579] width 123 height 25
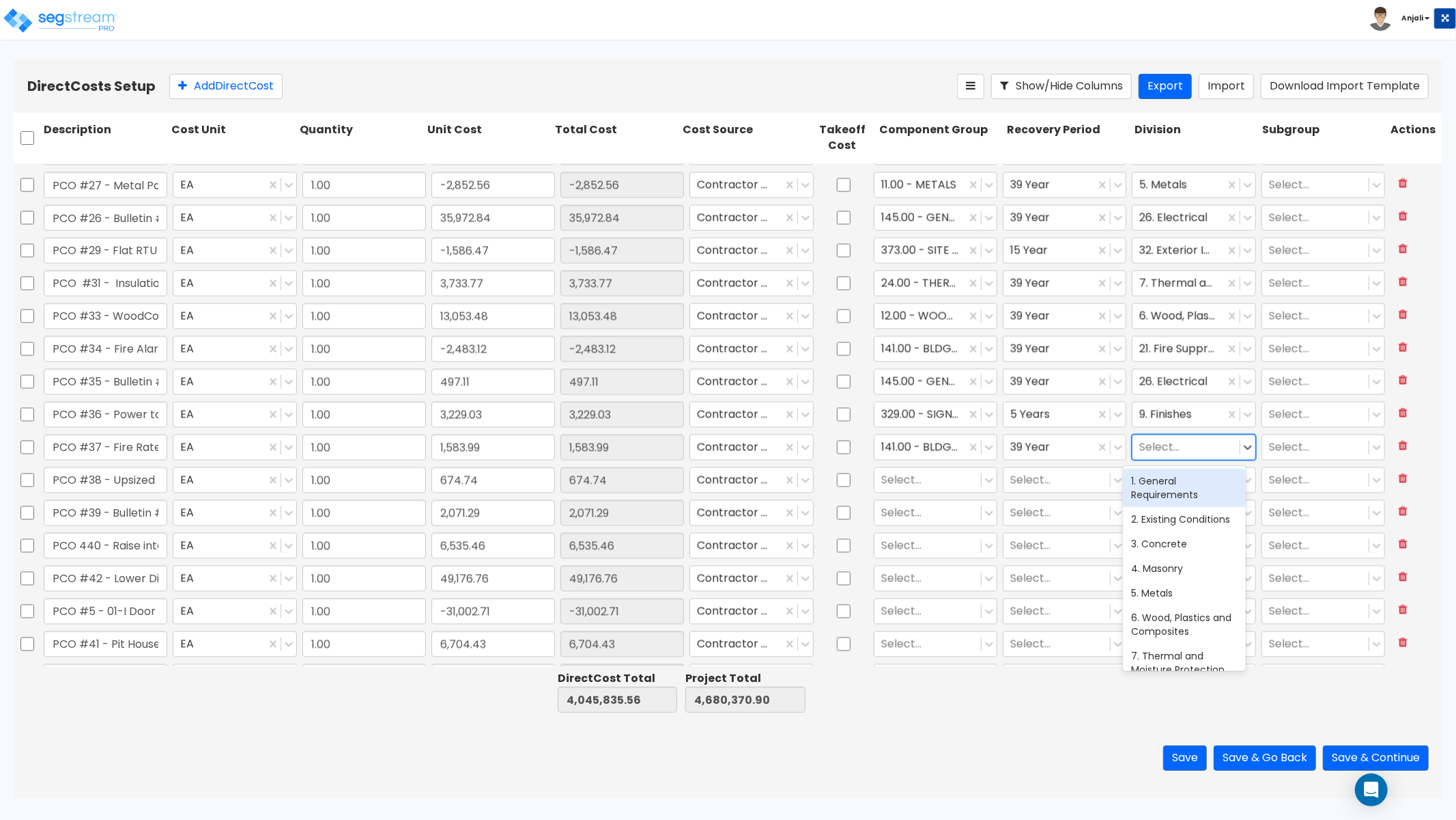
click at [1150, 454] on div at bounding box center [1186, 447] width 93 height 19
type input "FIRE"
click at [1154, 494] on div "21. Fire Suppression" at bounding box center [1184, 480] width 123 height 30
click at [1156, 488] on div "21. Fire Suppression" at bounding box center [1184, 481] width 123 height 25
click at [912, 482] on div at bounding box center [928, 480] width 93 height 19
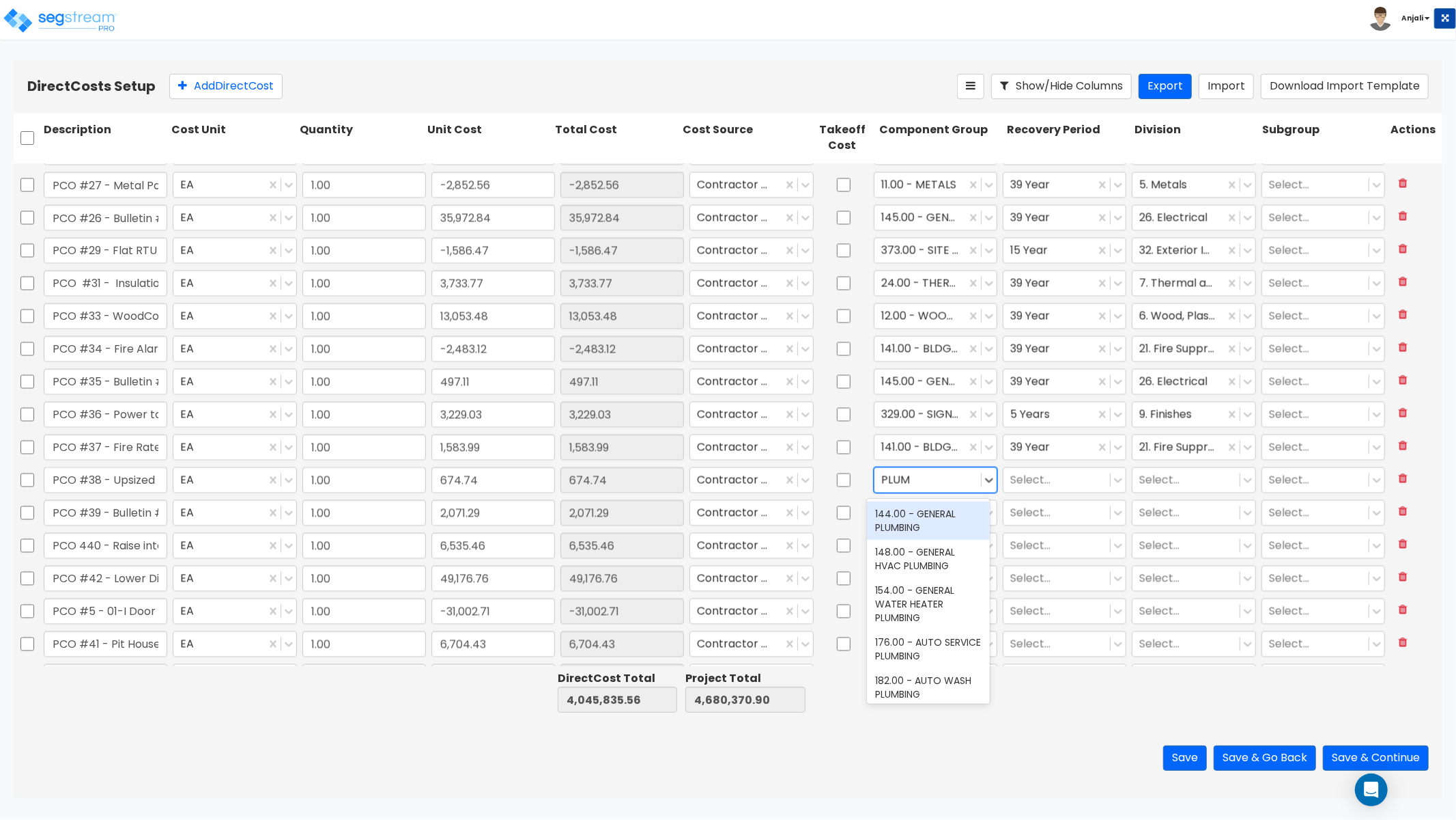
type input "PLUMB"
drag, startPoint x: 905, startPoint y: 524, endPoint x: 980, endPoint y: 501, distance: 78.4
click at [905, 496] on div "264.00 - KITCHEN PLUMBING" at bounding box center [928, 477] width 123 height 38
click at [1010, 482] on div at bounding box center [1057, 480] width 93 height 19
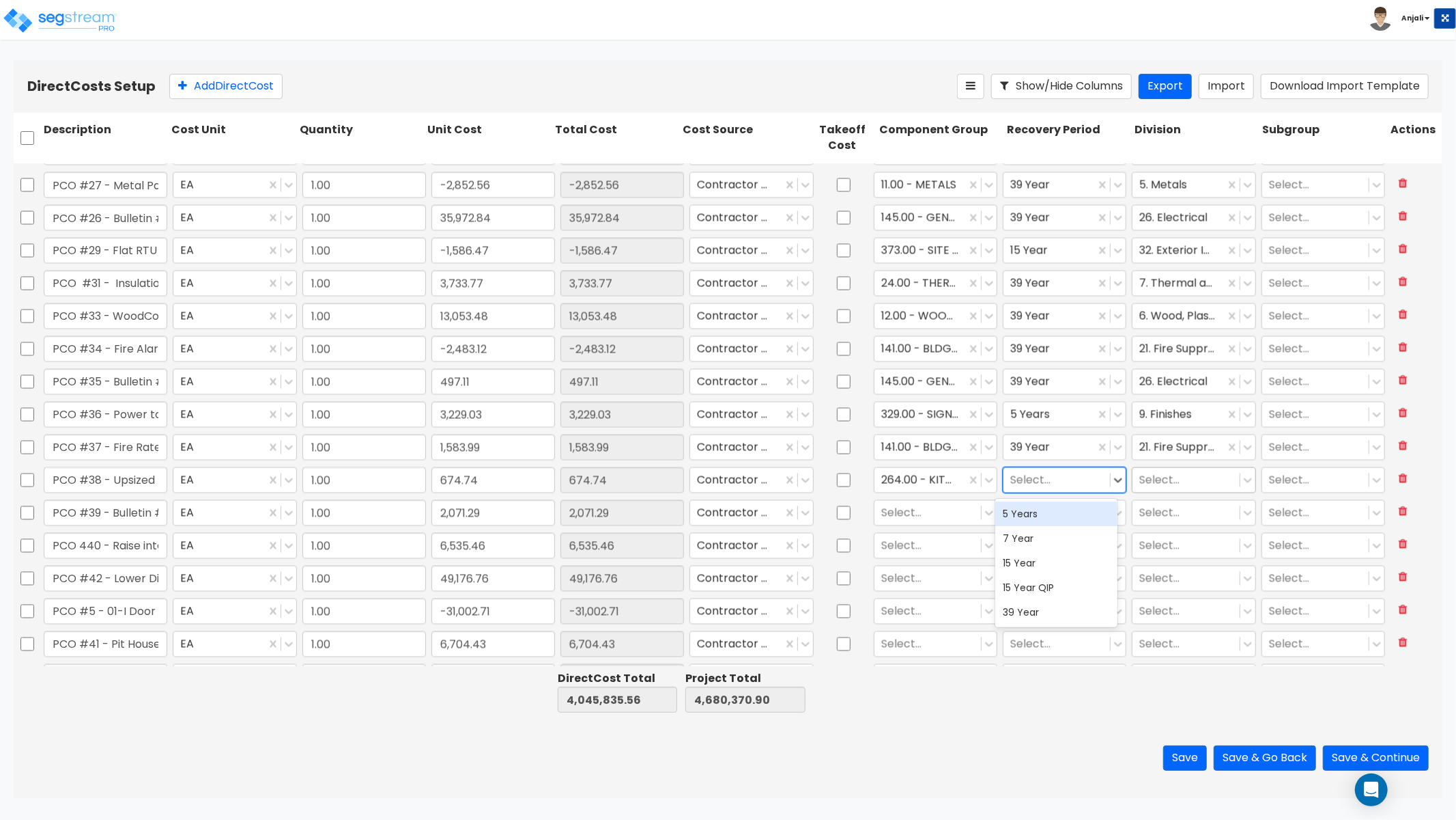
drag, startPoint x: 1024, startPoint y: 514, endPoint x: 1175, endPoint y: 475, distance: 156.0
click at [1024, 514] on div "5 Years" at bounding box center [1057, 513] width 123 height 25
click at [1176, 475] on div at bounding box center [1186, 480] width 93 height 19
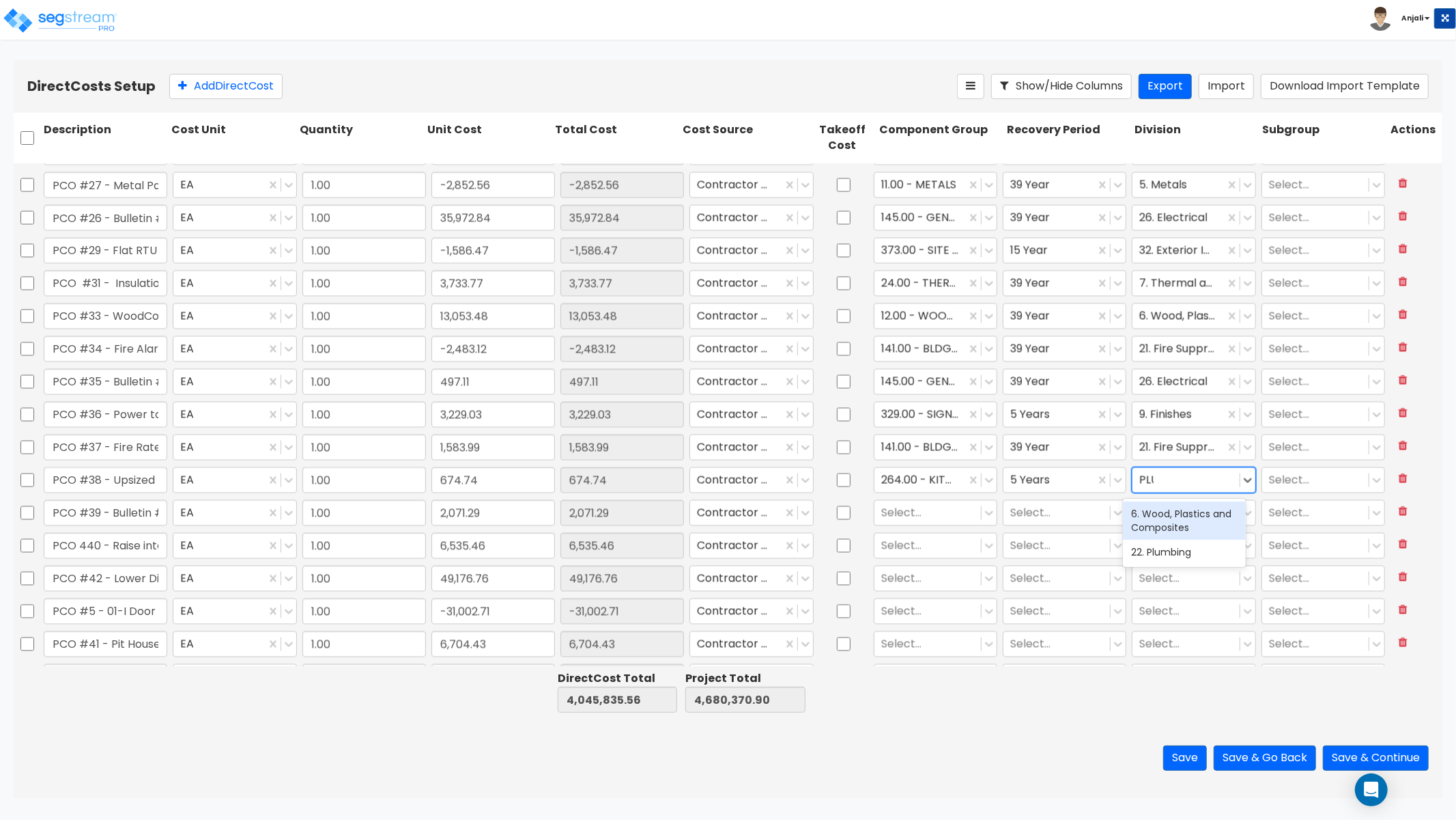
type input "PLUM"
drag, startPoint x: 1165, startPoint y: 507, endPoint x: 1175, endPoint y: 508, distance: 10.0
click at [1165, 507] on div "22. Plumbing" at bounding box center [1184, 513] width 123 height 25
click at [920, 509] on div at bounding box center [928, 513] width 93 height 19
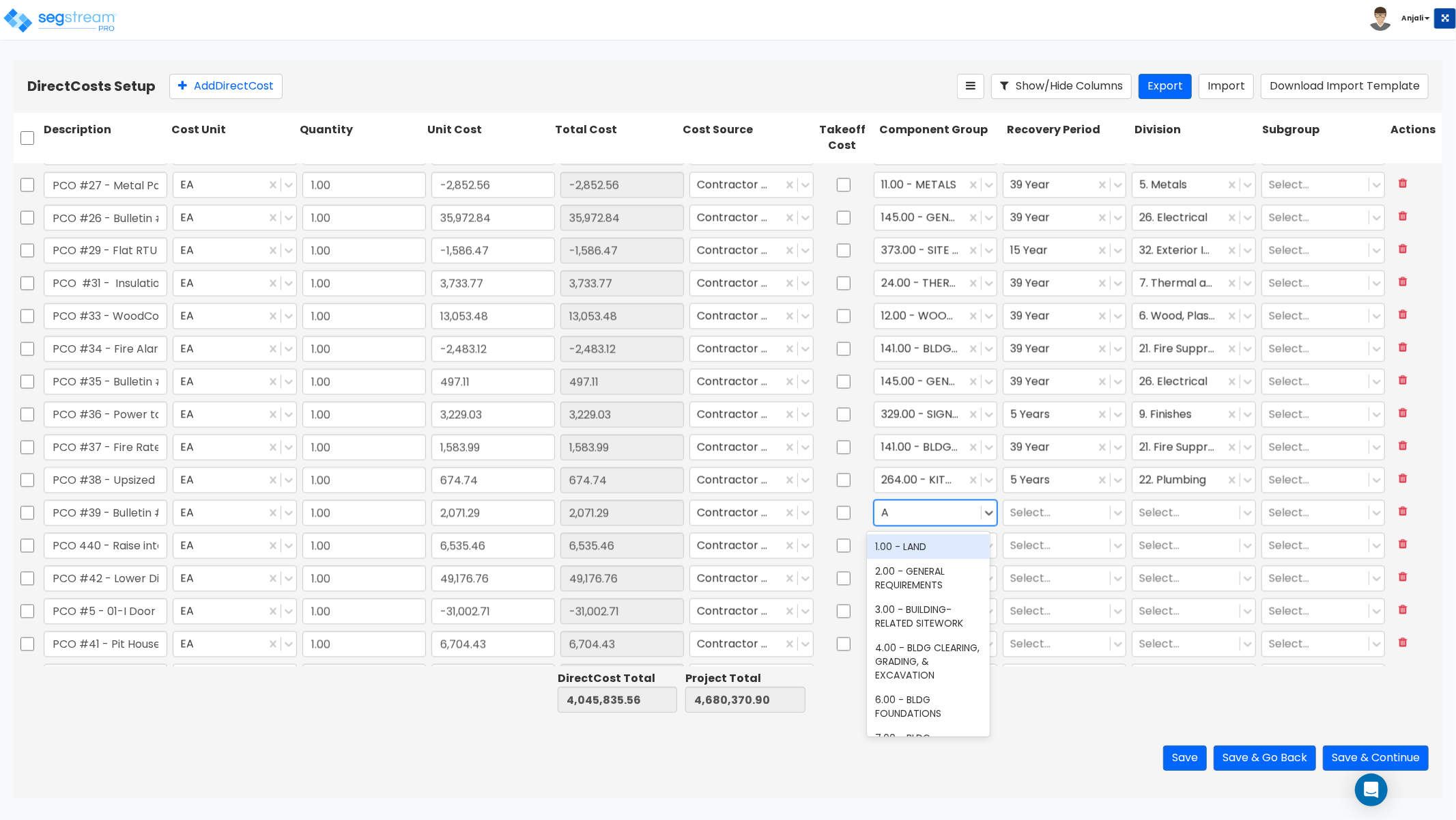
type input "AW"
drag, startPoint x: 920, startPoint y: 540, endPoint x: 945, endPoint y: 531, distance: 26.6
click at [920, 540] on div "38.00 - DEMOUNTABLE AWNINGS & CANOPIES" at bounding box center [928, 553] width 123 height 38
drag, startPoint x: 1005, startPoint y: 507, endPoint x: 1035, endPoint y: 522, distance: 33.5
click at [1010, 507] on input "text" at bounding box center [1011, 512] width 3 height 16
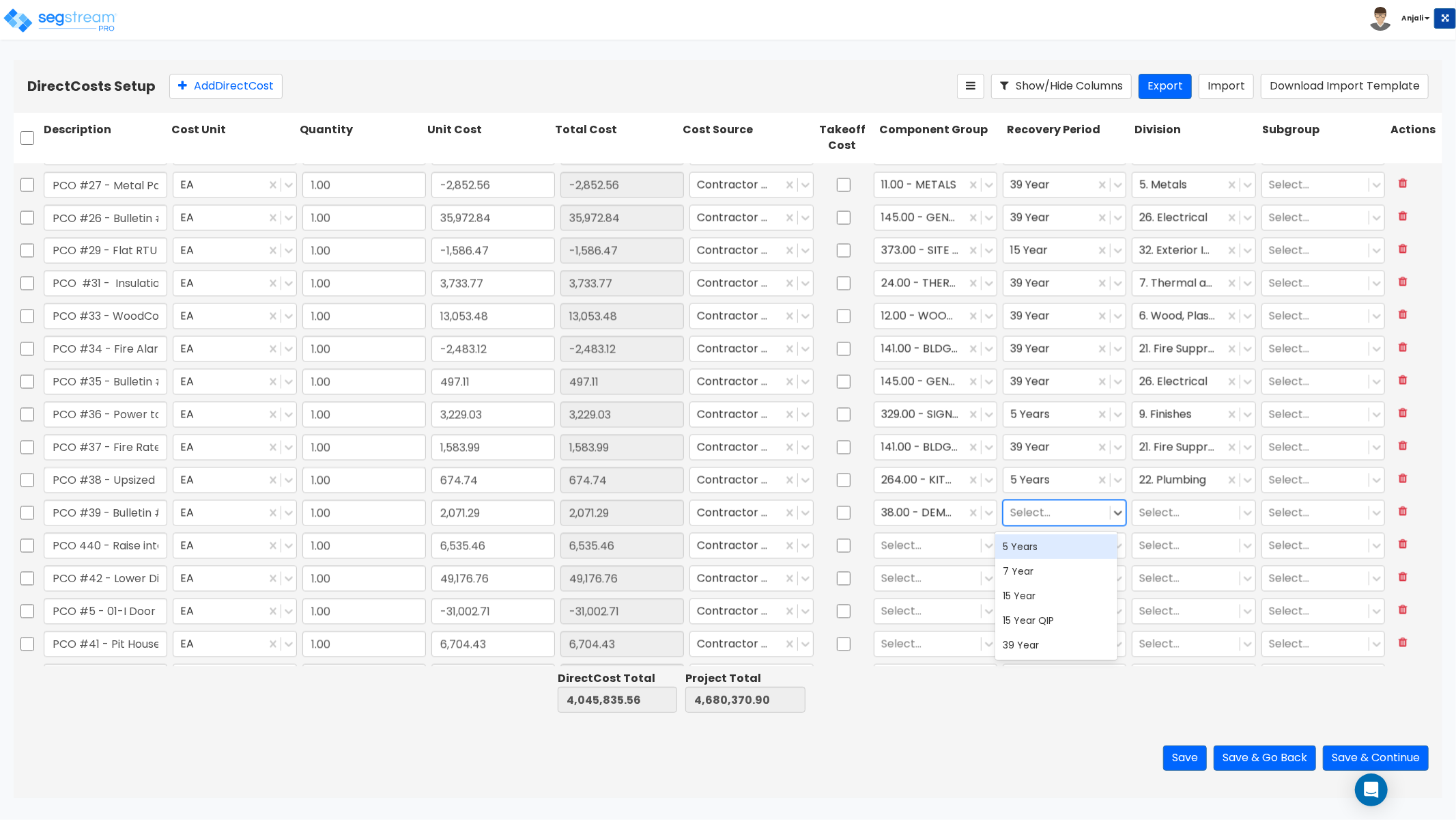
drag, startPoint x: 1041, startPoint y: 544, endPoint x: 1122, endPoint y: 527, distance: 82.8
click at [1041, 544] on div "5 Years" at bounding box center [1057, 546] width 123 height 25
click at [1149, 512] on div at bounding box center [1186, 513] width 93 height 19
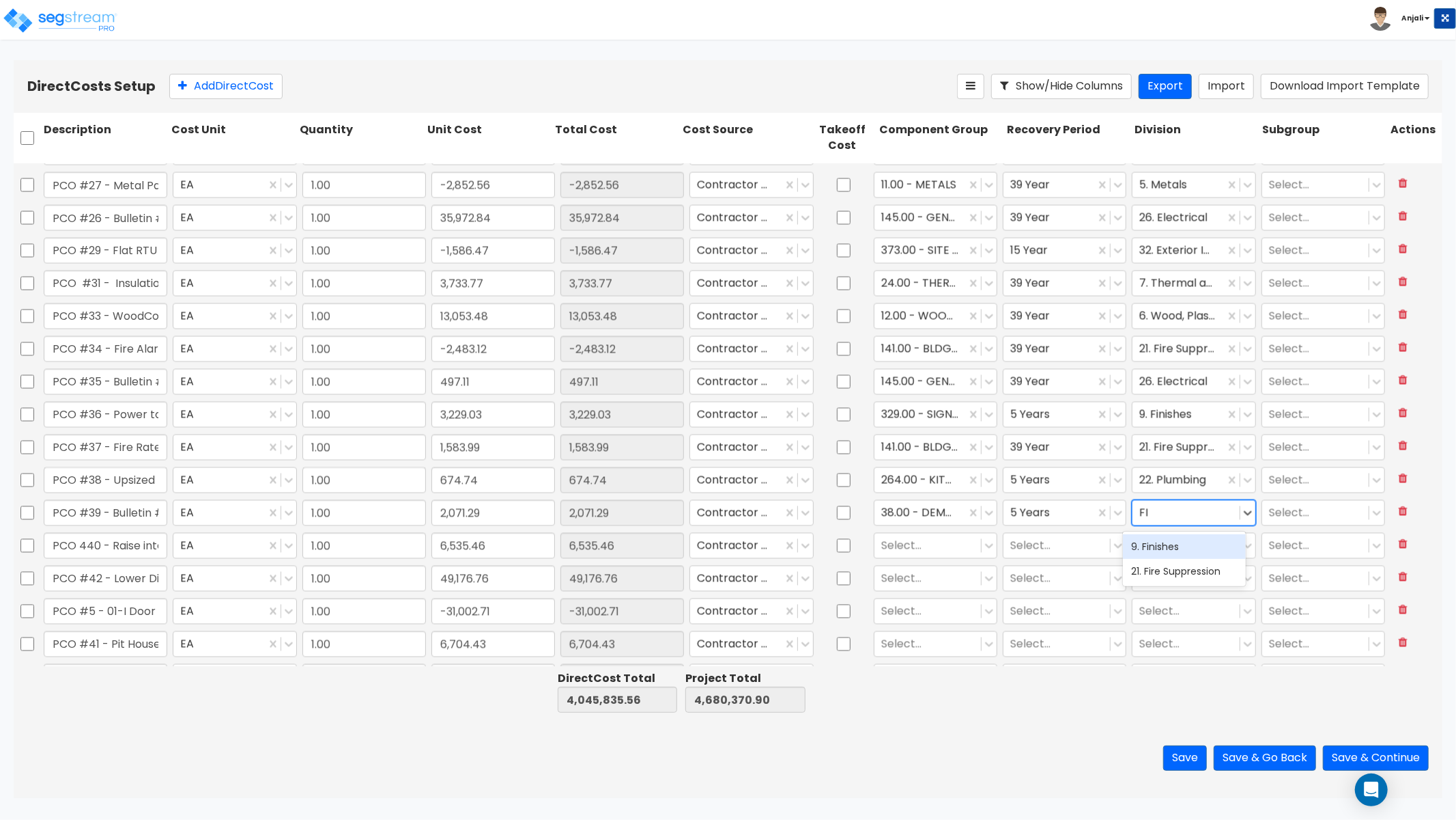
type input "FIN"
drag, startPoint x: 1148, startPoint y: 544, endPoint x: 913, endPoint y: 532, distance: 235.3
click at [1148, 544] on div "9. Finishes" at bounding box center [1184, 546] width 123 height 25
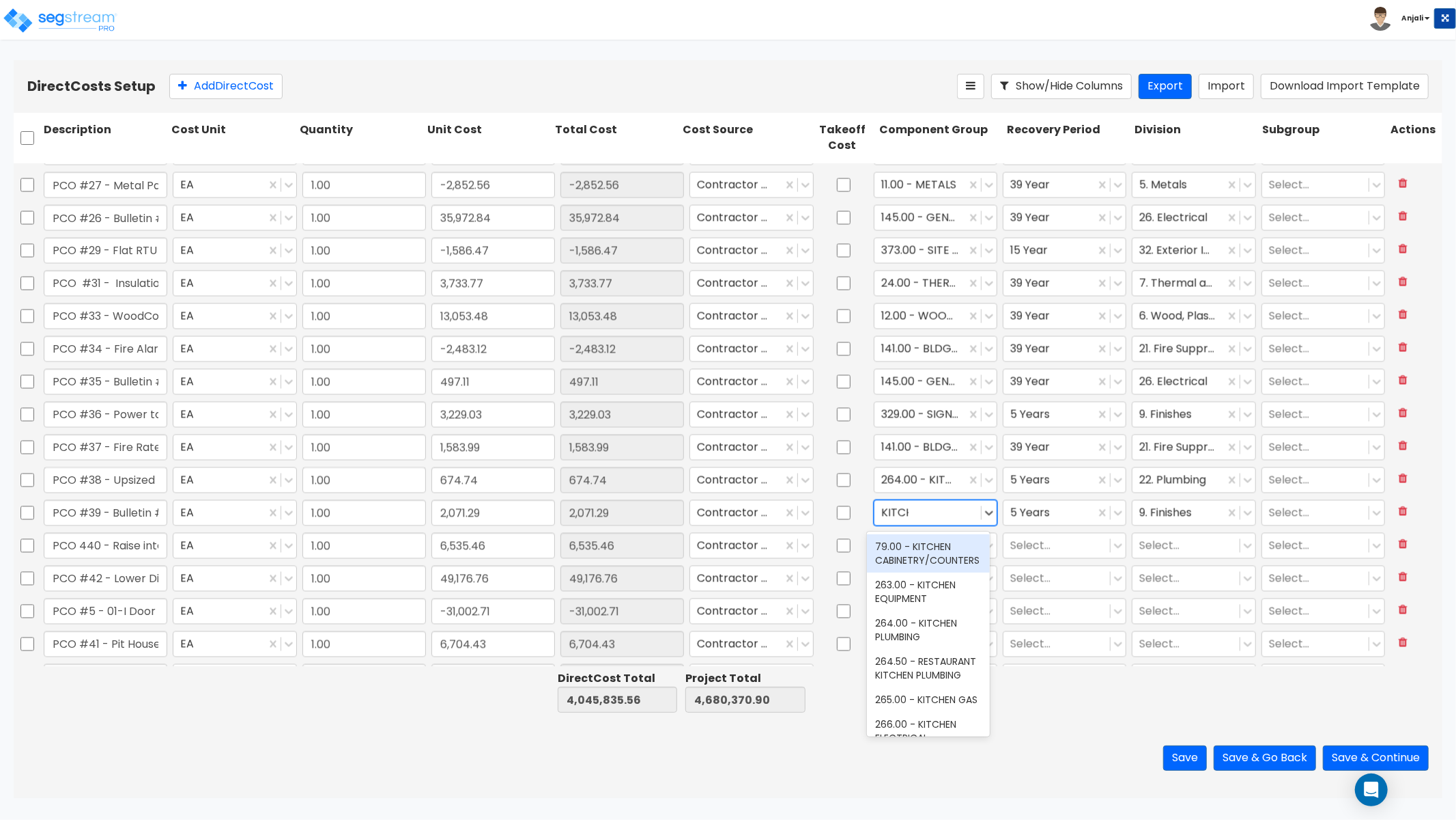
type input "KITCHE"
drag, startPoint x: 931, startPoint y: 596, endPoint x: 936, endPoint y: 579, distance: 17.7
click at [931, 596] on div "263.00 - KITCHEN EQUIPMENT" at bounding box center [928, 591] width 123 height 38
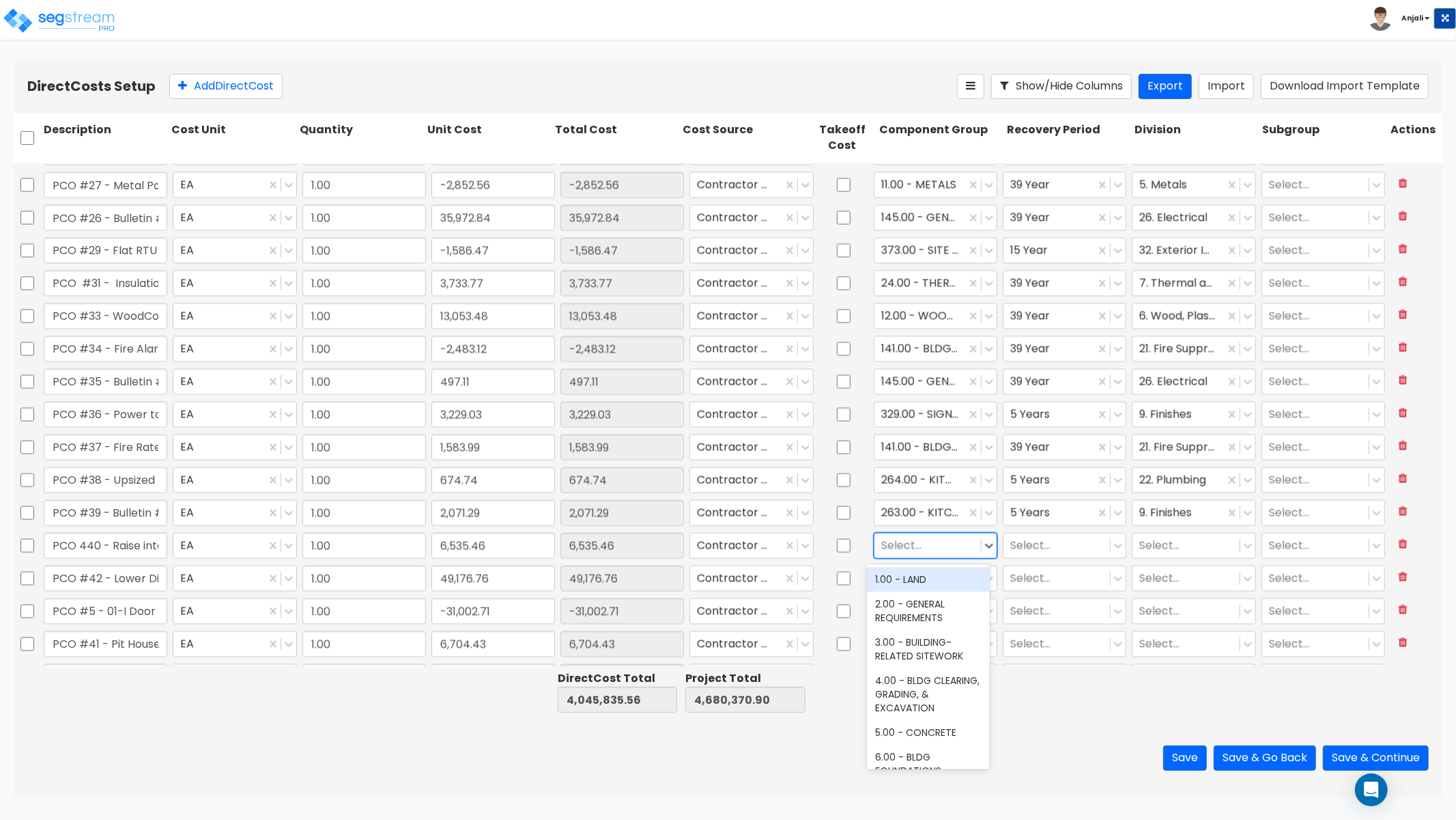
click at [929, 543] on div at bounding box center [928, 545] width 93 height 19
type input "CAN"
drag, startPoint x: 924, startPoint y: 600, endPoint x: 948, endPoint y: 578, distance: 32.6
click at [924, 600] on div "38.00 - DEMOUNTABLE AWNINGS & CANOPIES" at bounding box center [928, 586] width 123 height 38
click at [1010, 548] on div at bounding box center [1057, 545] width 93 height 19
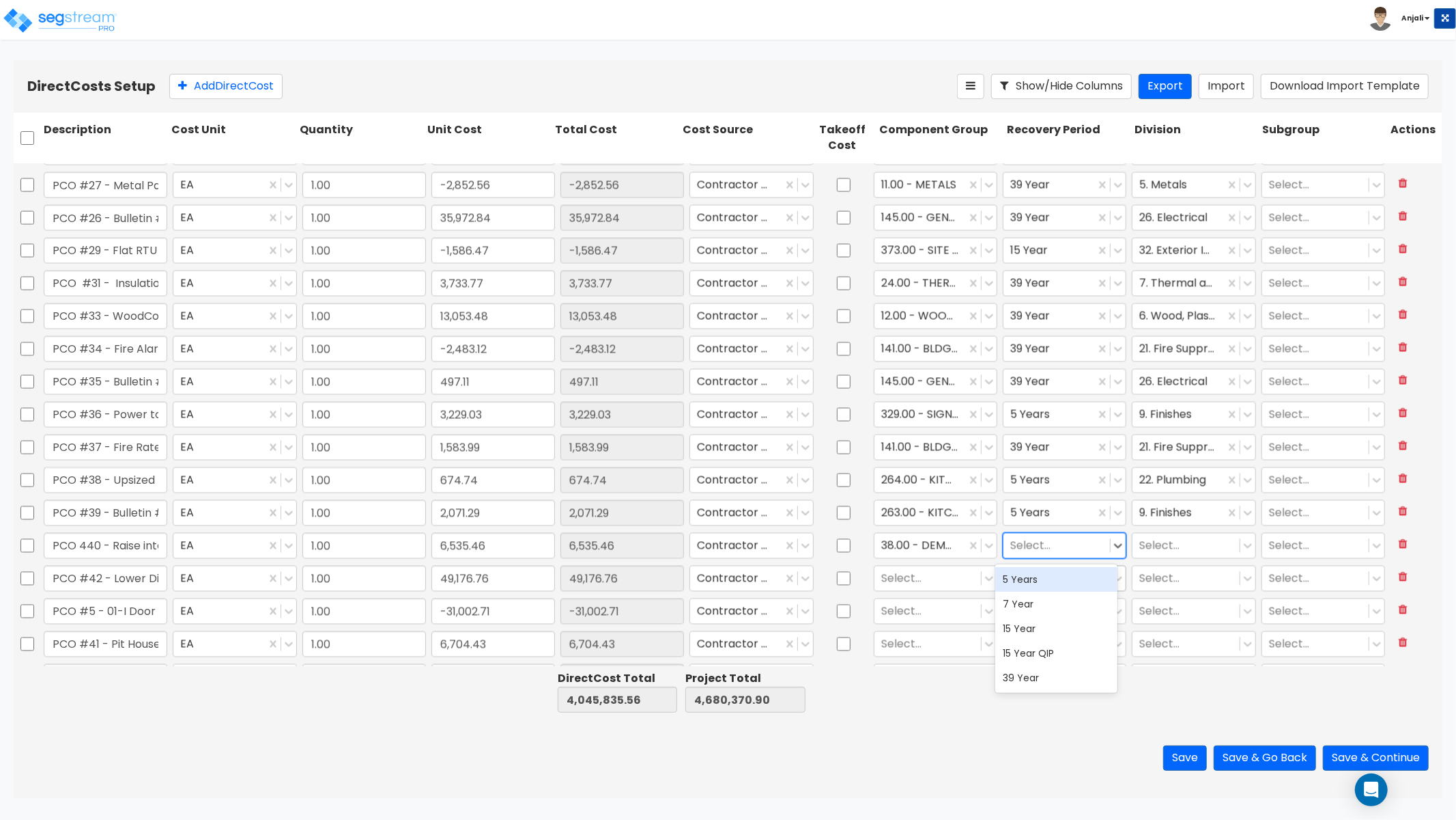
drag, startPoint x: 1027, startPoint y: 584, endPoint x: 1081, endPoint y: 567, distance: 56.6
click at [1027, 584] on div "5 Years" at bounding box center [1057, 579] width 123 height 25
click at [1159, 550] on div at bounding box center [1186, 545] width 93 height 19
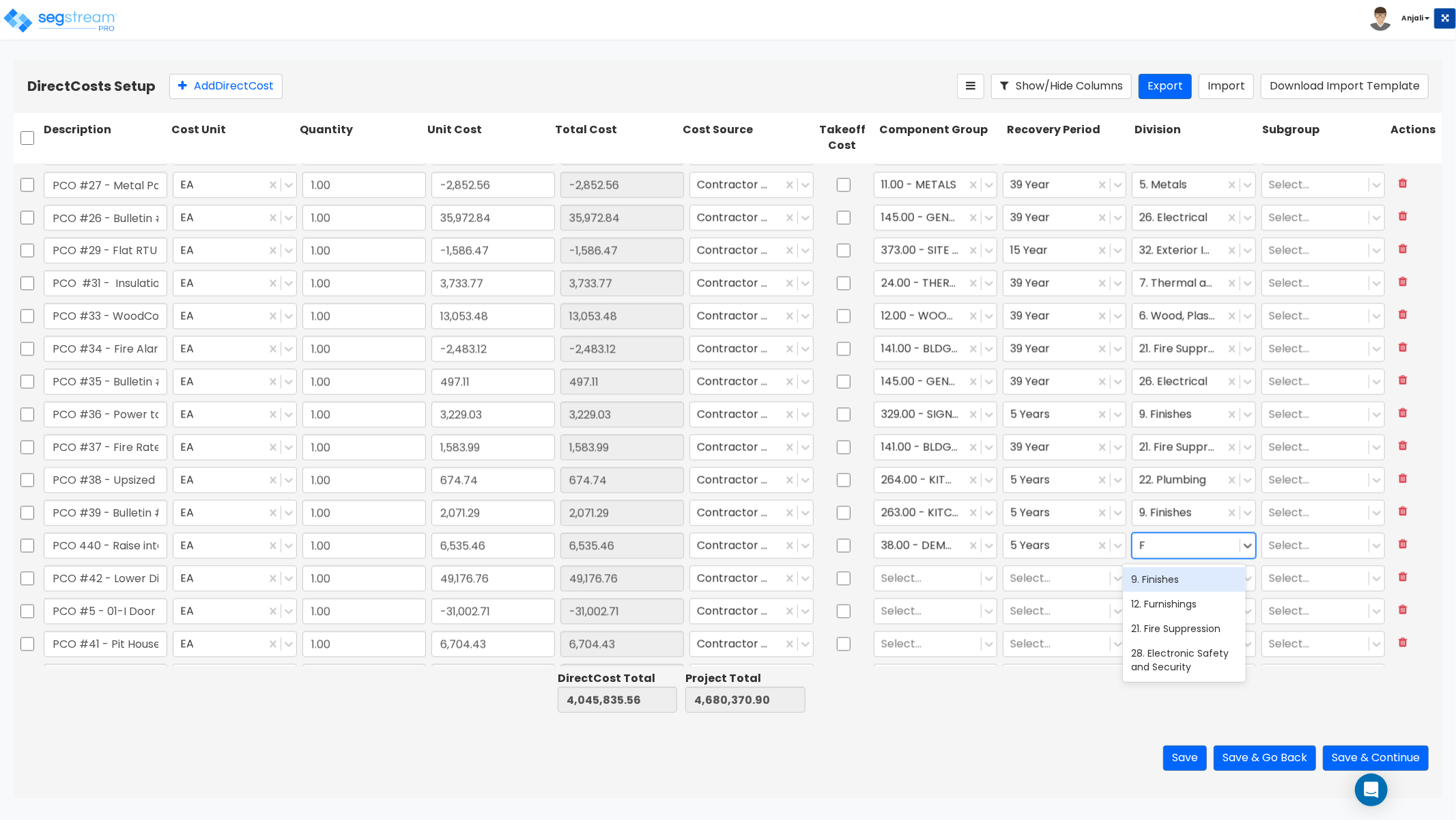
type input "FI"
drag, startPoint x: 1158, startPoint y: 575, endPoint x: 1105, endPoint y: 584, distance: 53.8
click at [1158, 575] on div "9. Finishes" at bounding box center [1184, 579] width 123 height 25
click at [912, 578] on div at bounding box center [928, 578] width 93 height 19
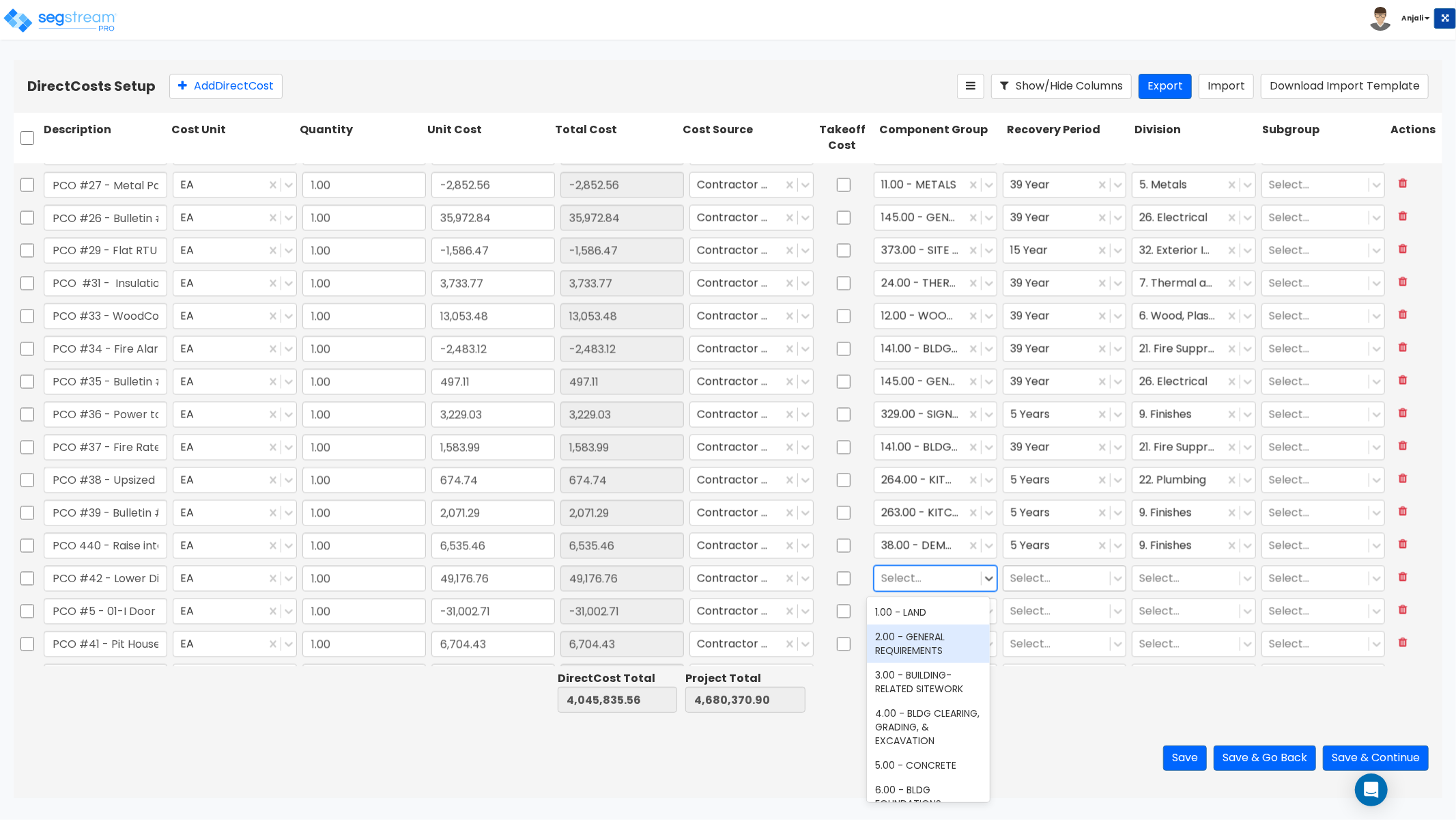
drag, startPoint x: 917, startPoint y: 646, endPoint x: 1038, endPoint y: 577, distance: 139.3
click at [918, 645] on div "2.00 - GENERAL REQUIREMENTS" at bounding box center [928, 643] width 123 height 38
click at [1048, 574] on div at bounding box center [1057, 578] width 93 height 19
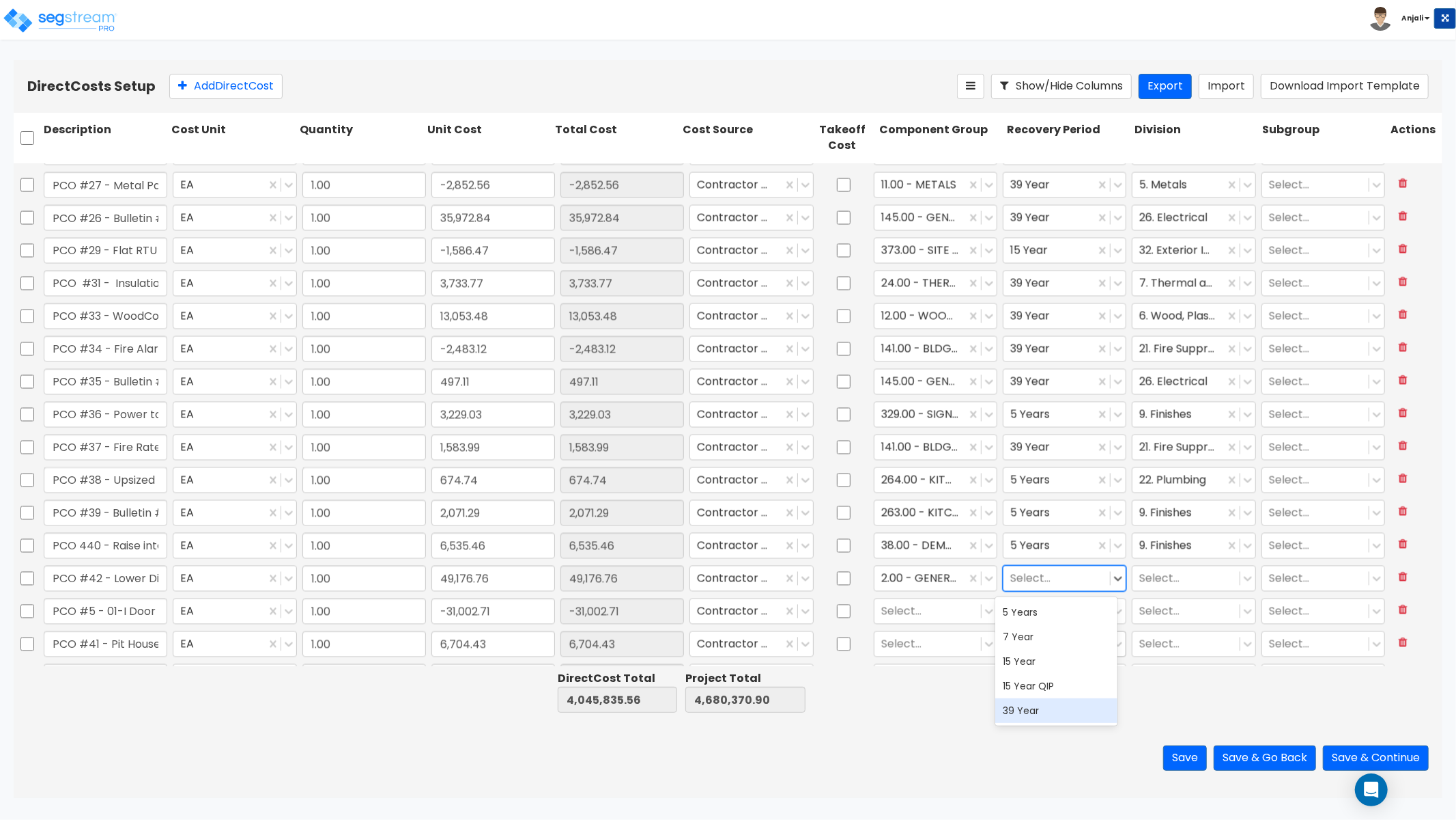
drag, startPoint x: 1053, startPoint y: 705, endPoint x: 1073, endPoint y: 650, distance: 58.5
click at [1053, 701] on div "39 Year" at bounding box center [1057, 710] width 123 height 25
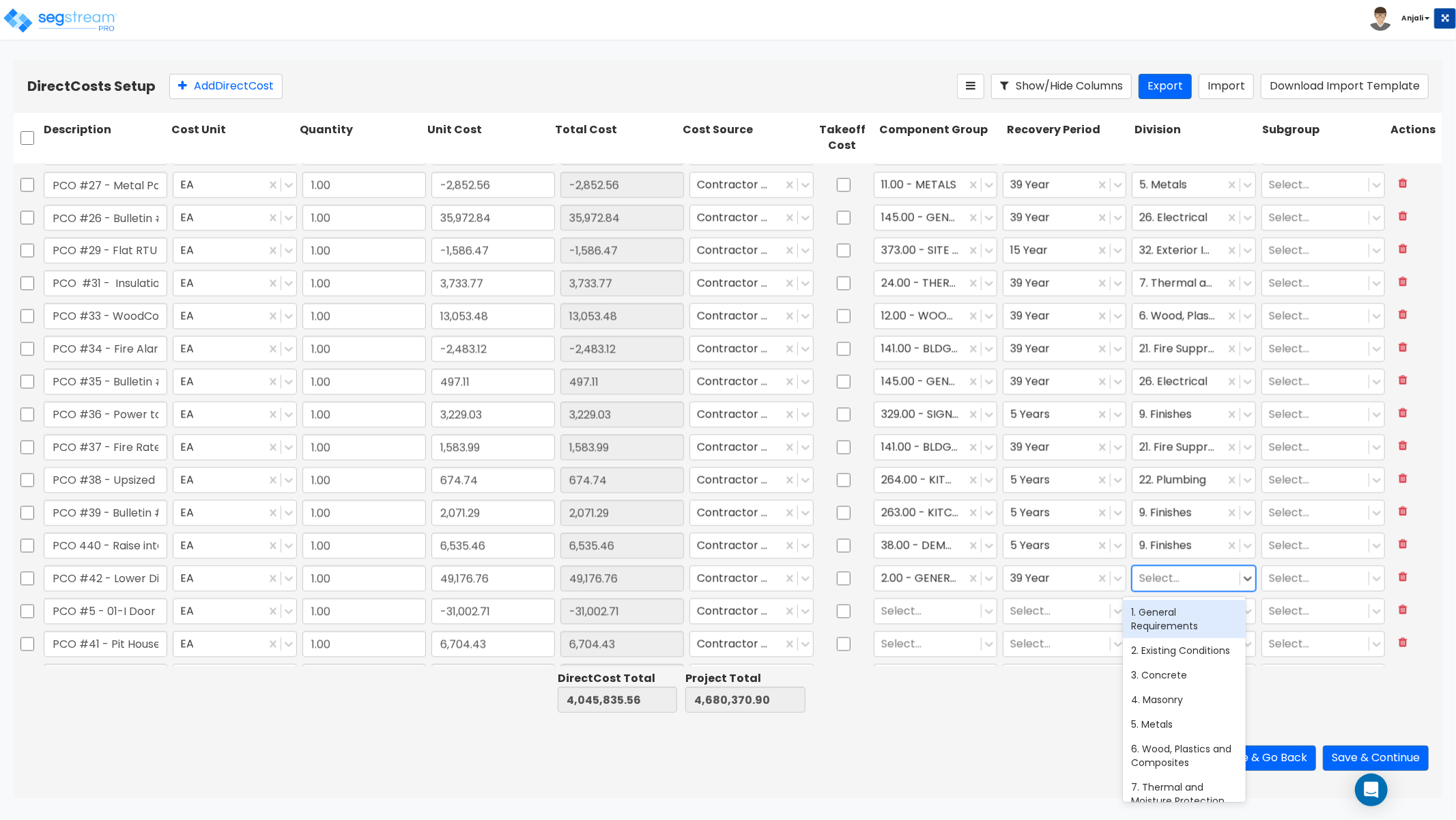
click at [1164, 583] on div at bounding box center [1186, 578] width 93 height 19
drag, startPoint x: 1172, startPoint y: 622, endPoint x: 1292, endPoint y: 620, distance: 120.0
click at [1172, 622] on div "1. General Requirements" at bounding box center [1184, 618] width 123 height 38
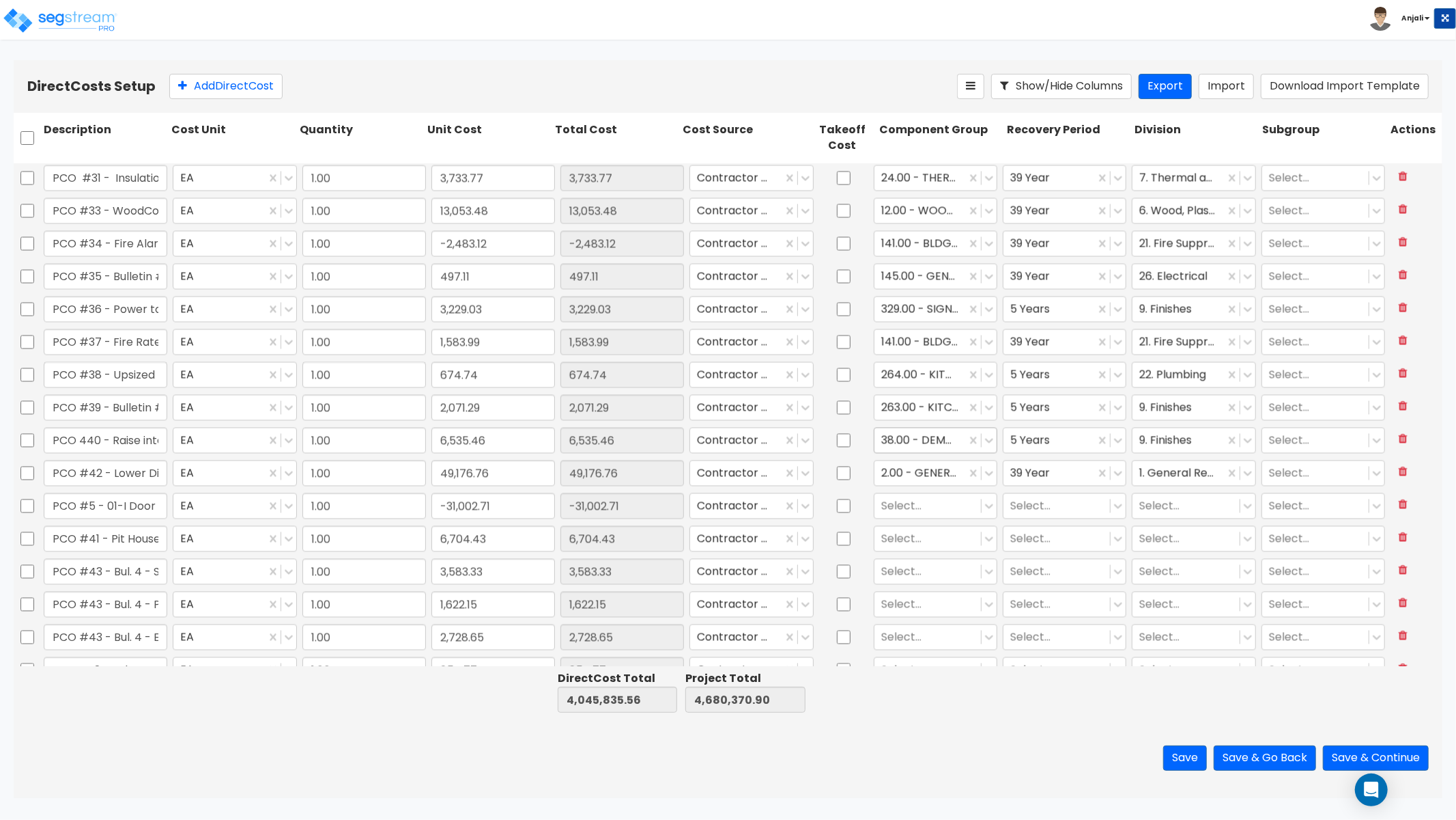
scroll to position [2277, 0]
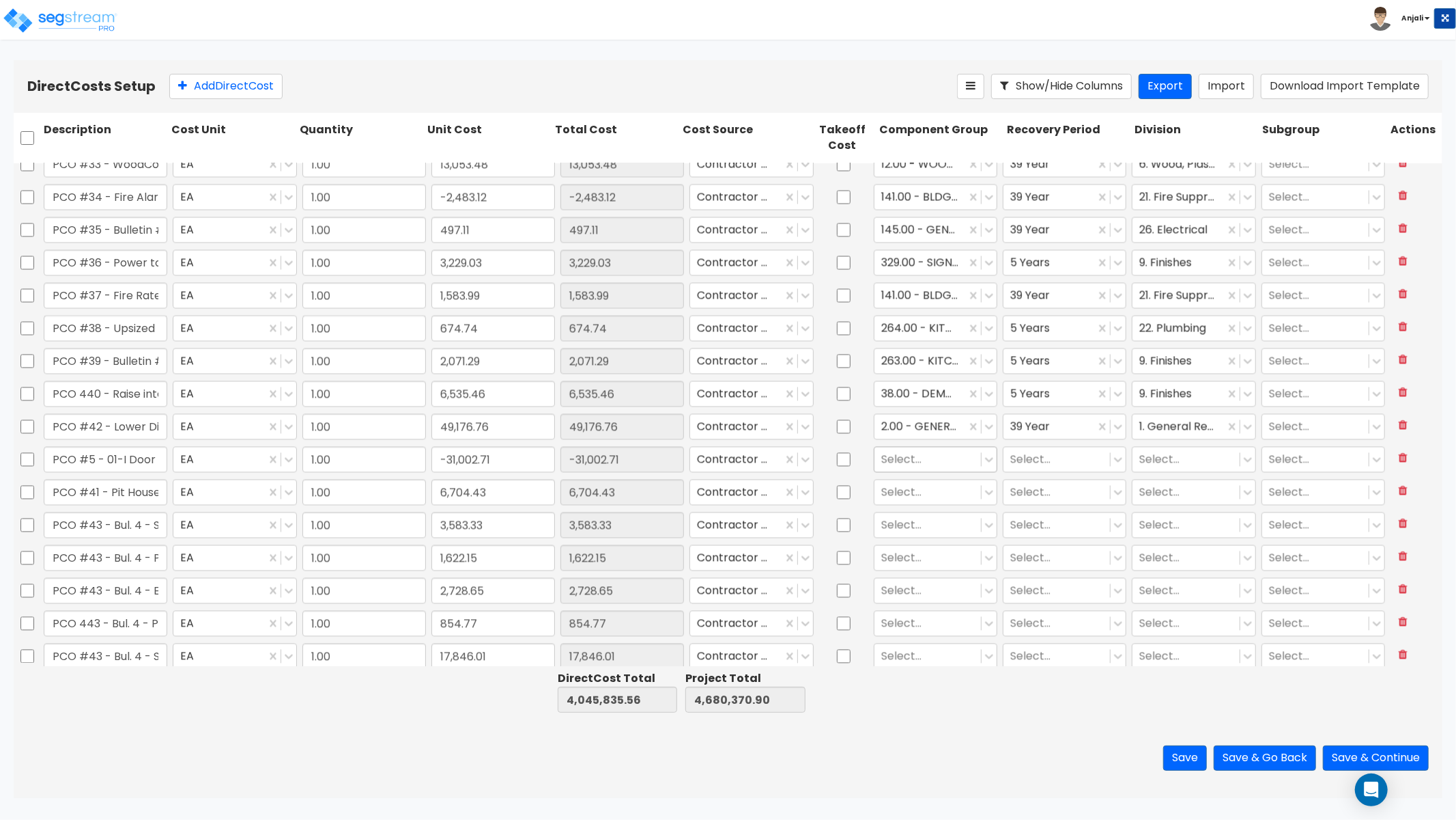
click at [919, 462] on div at bounding box center [928, 460] width 93 height 19
type input "DOOR"
click at [919, 501] on div "40.00 - DOORS & WINDOWS" at bounding box center [928, 499] width 123 height 38
click at [1036, 468] on div at bounding box center [1057, 460] width 93 height 19
drag, startPoint x: 1031, startPoint y: 589, endPoint x: 1096, endPoint y: 531, distance: 87.1
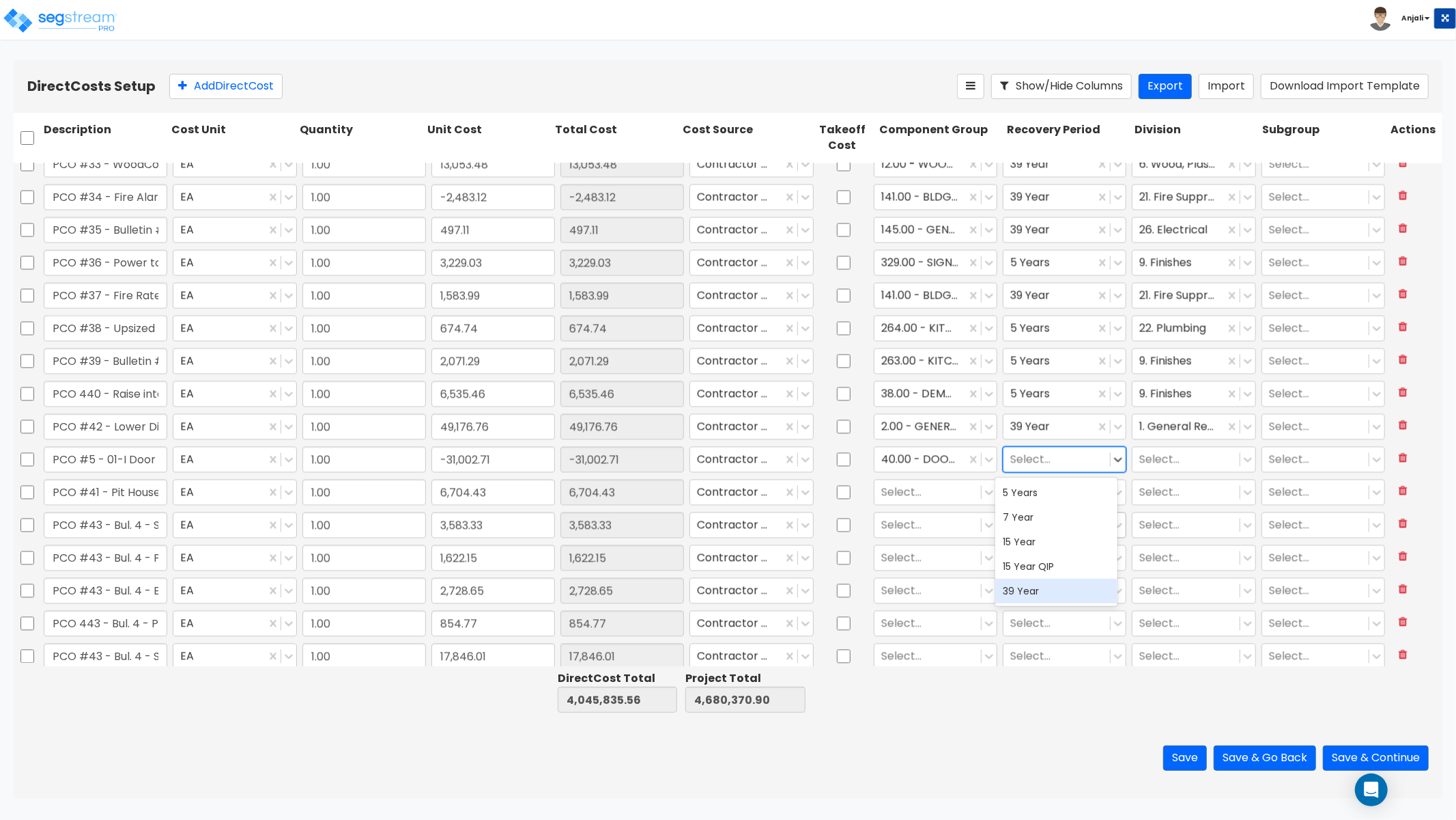
click at [1031, 589] on div "39 Year" at bounding box center [1057, 590] width 123 height 25
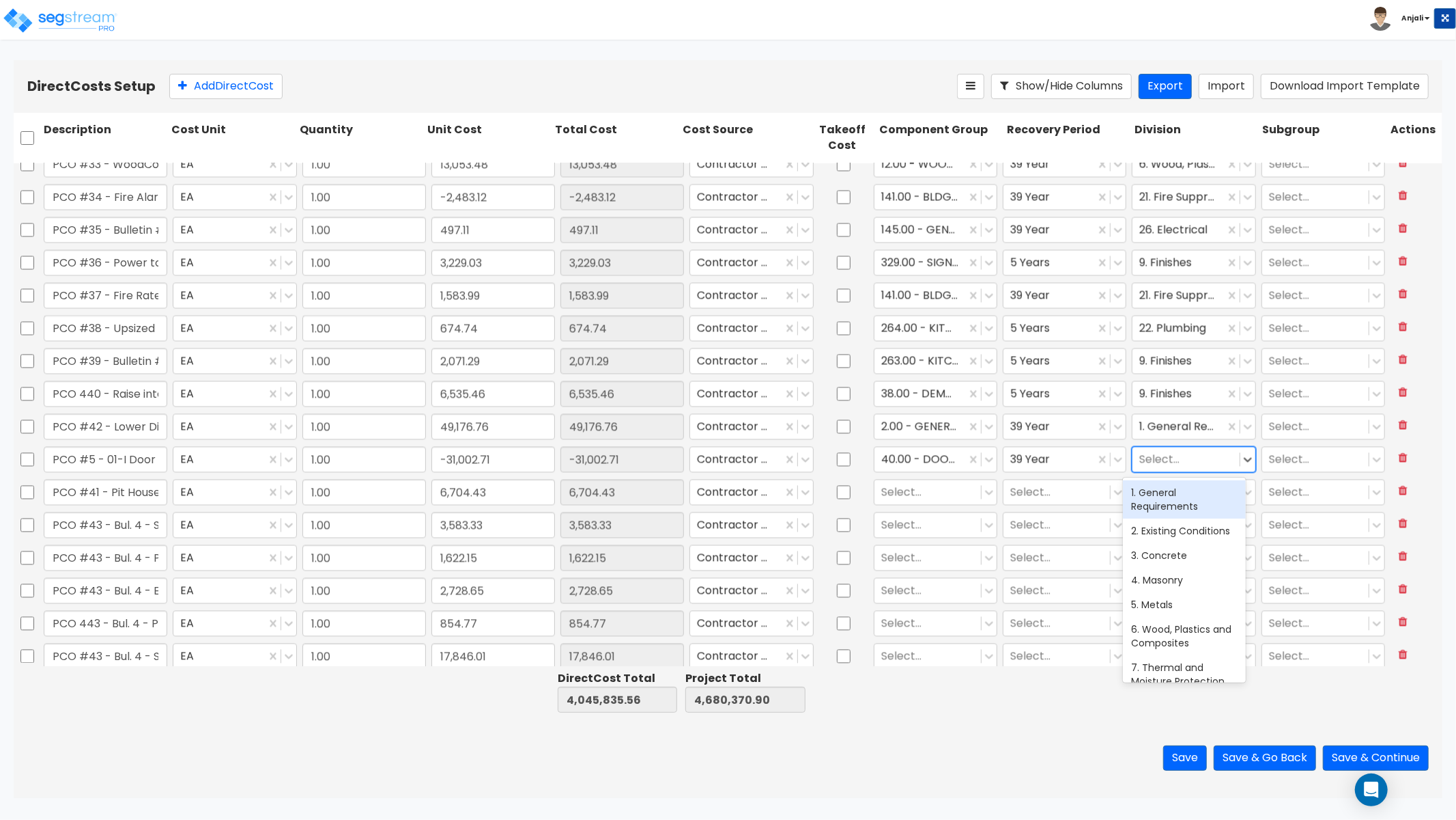
click at [1179, 455] on div at bounding box center [1186, 460] width 93 height 19
type input "OPE"
click at [1186, 489] on div "8. Openings" at bounding box center [1184, 492] width 123 height 25
click at [902, 495] on div at bounding box center [928, 493] width 93 height 19
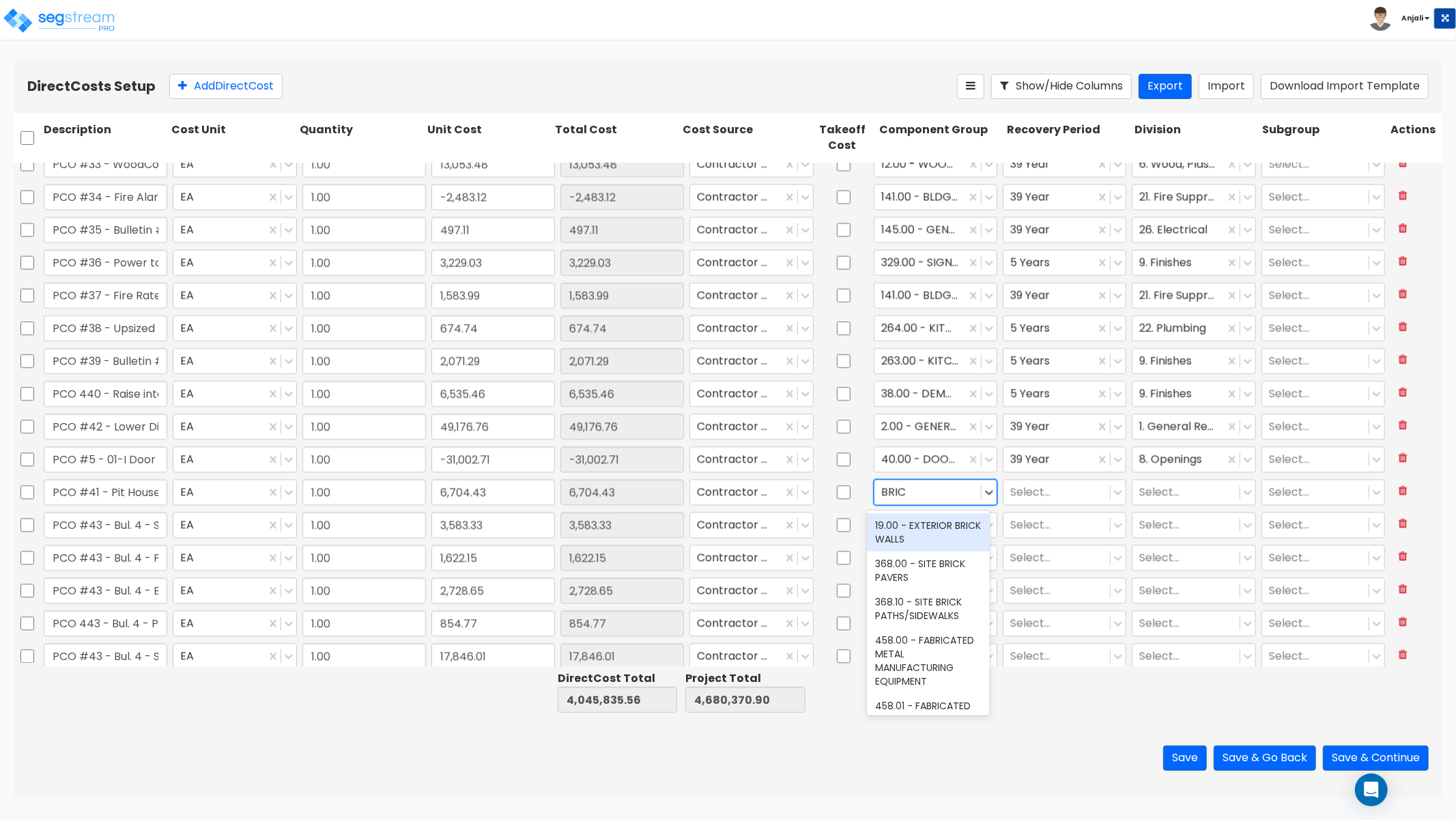
type input "BRICK"
drag, startPoint x: 929, startPoint y: 525, endPoint x: 958, endPoint y: 523, distance: 29.1
click at [929, 525] on div "19.00 - EXTERIOR BRICK WALLS" at bounding box center [928, 532] width 123 height 38
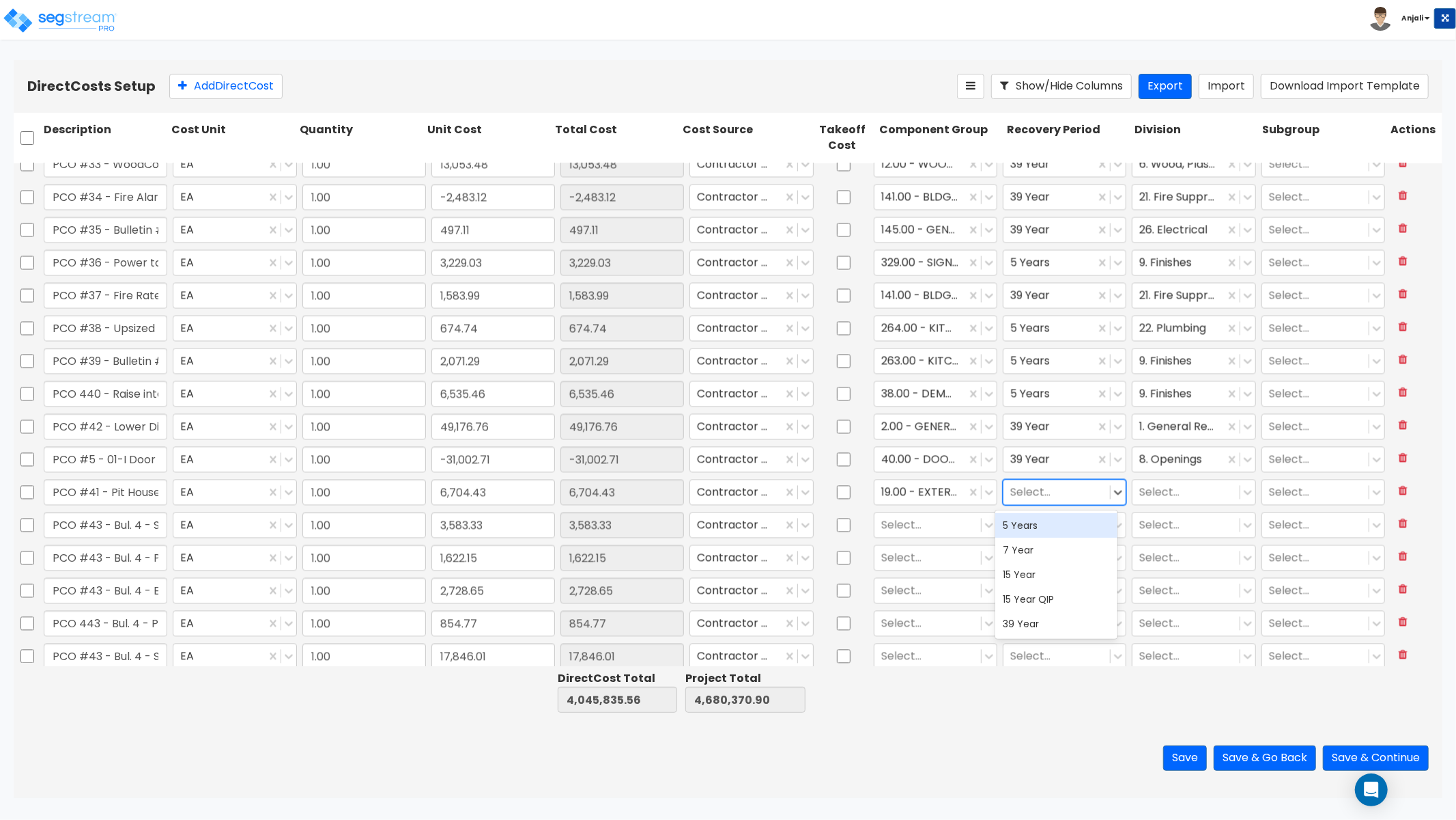
click at [1059, 502] on div "Select..." at bounding box center [1057, 492] width 107 height 24
drag, startPoint x: 1047, startPoint y: 621, endPoint x: 1073, endPoint y: 567, distance: 59.9
click at [1047, 621] on div "39 Year" at bounding box center [1057, 623] width 123 height 25
click at [1182, 487] on div at bounding box center [1186, 493] width 93 height 19
type input "FIN"
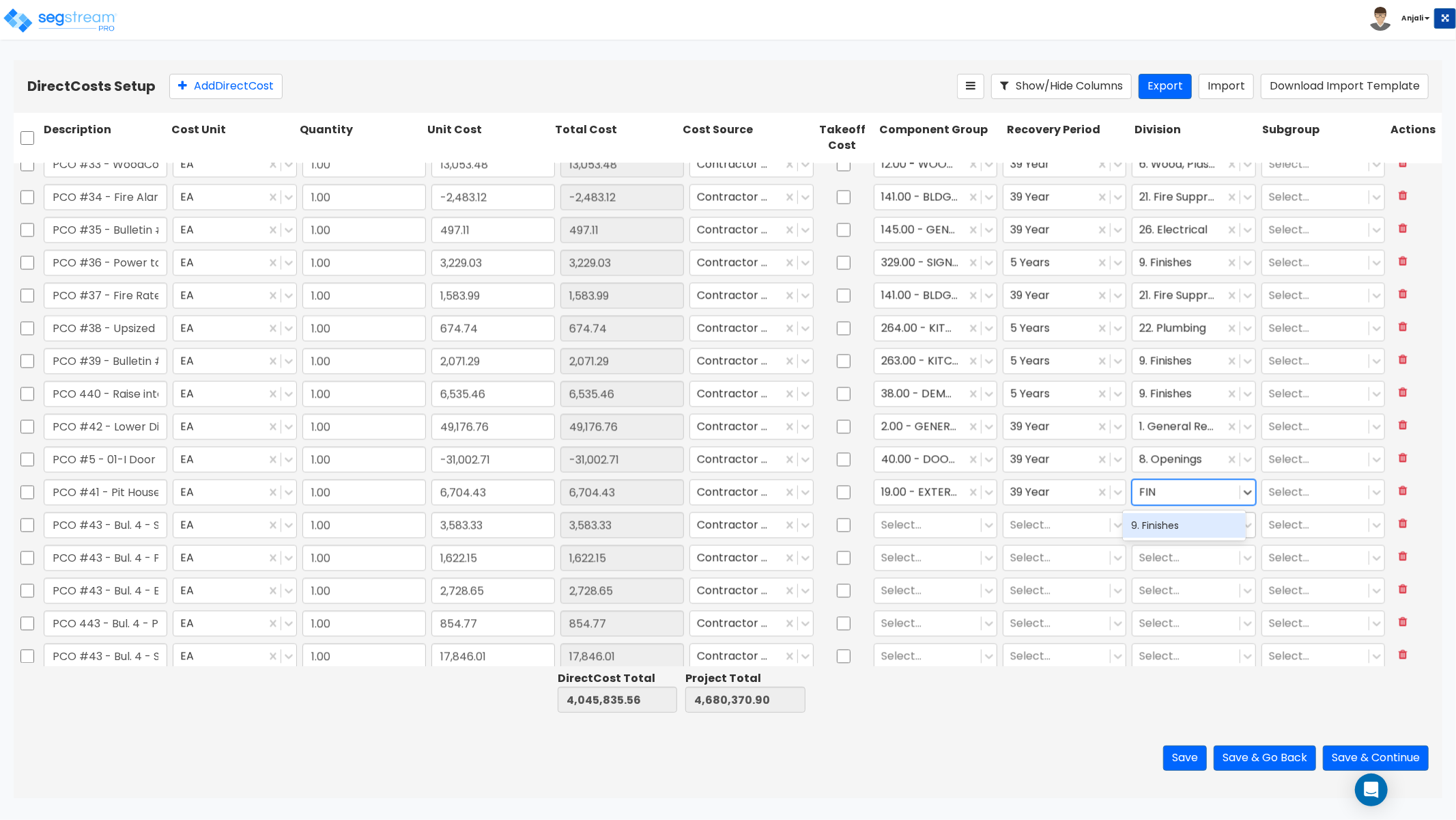
click at [1199, 518] on div "9. Finishes" at bounding box center [1184, 525] width 123 height 25
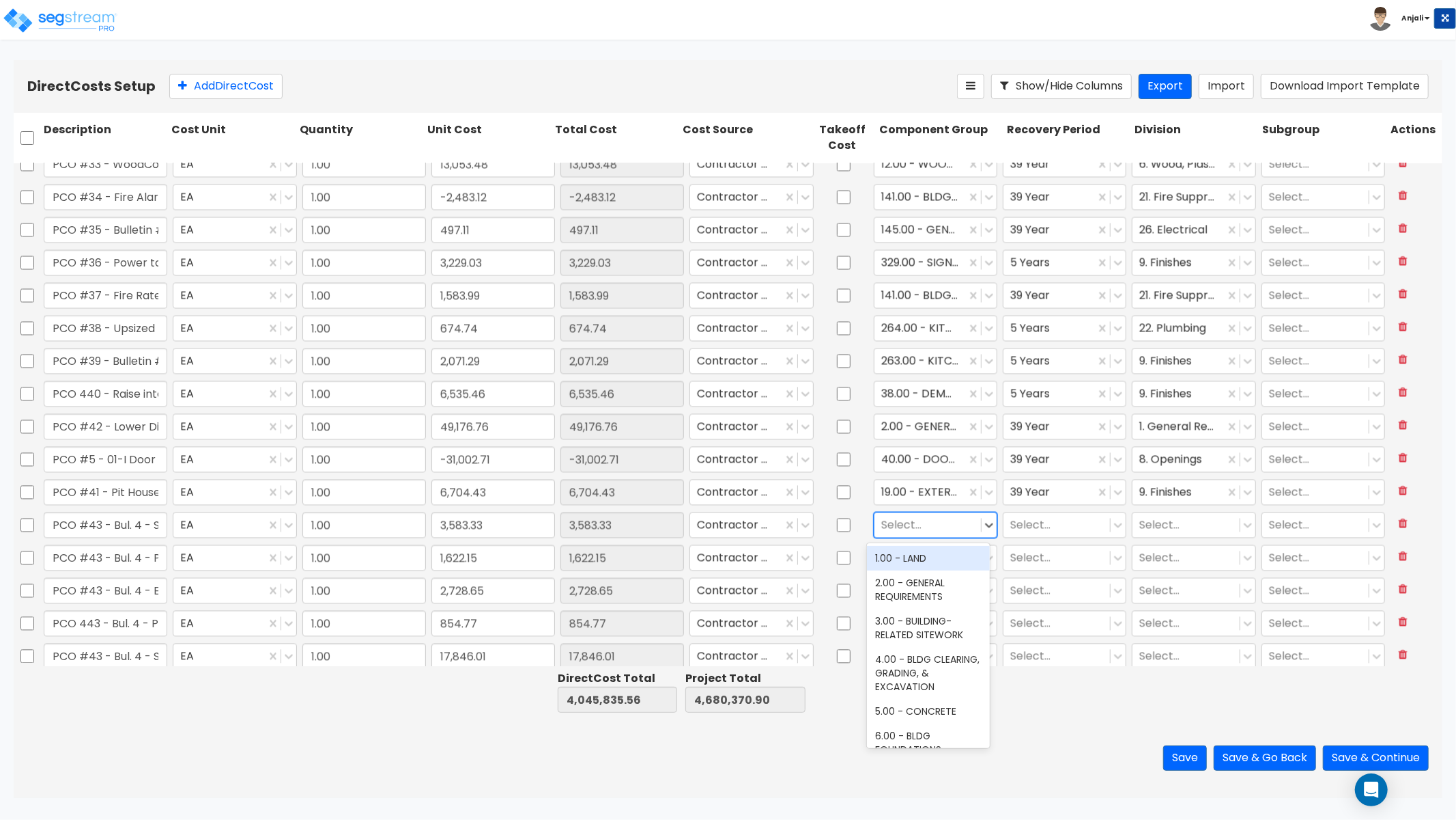
click at [915, 530] on div at bounding box center [928, 525] width 93 height 19
type input "S"
type input "WALLCO"
drag, startPoint x: 941, startPoint y: 585, endPoint x: 1016, endPoint y: 562, distance: 78.4
click at [941, 585] on div "121.00 - PROTECTIVE WALLCOVERING" at bounding box center [928, 603] width 123 height 38
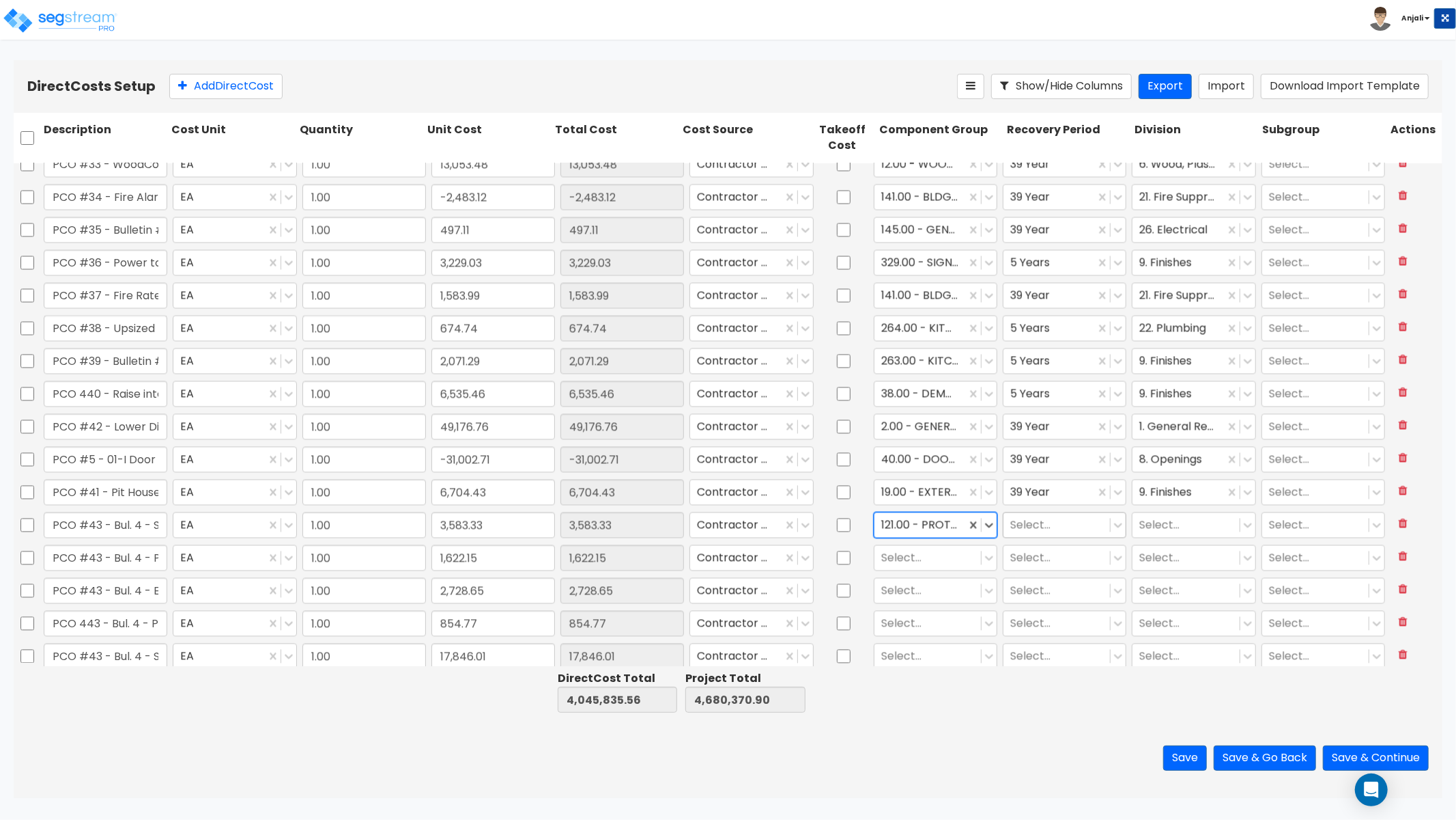
click at [1040, 531] on div at bounding box center [1057, 525] width 93 height 19
click at [1034, 572] on div "7 Year" at bounding box center [1057, 583] width 123 height 25
click at [1053, 528] on div at bounding box center [1049, 525] width 78 height 19
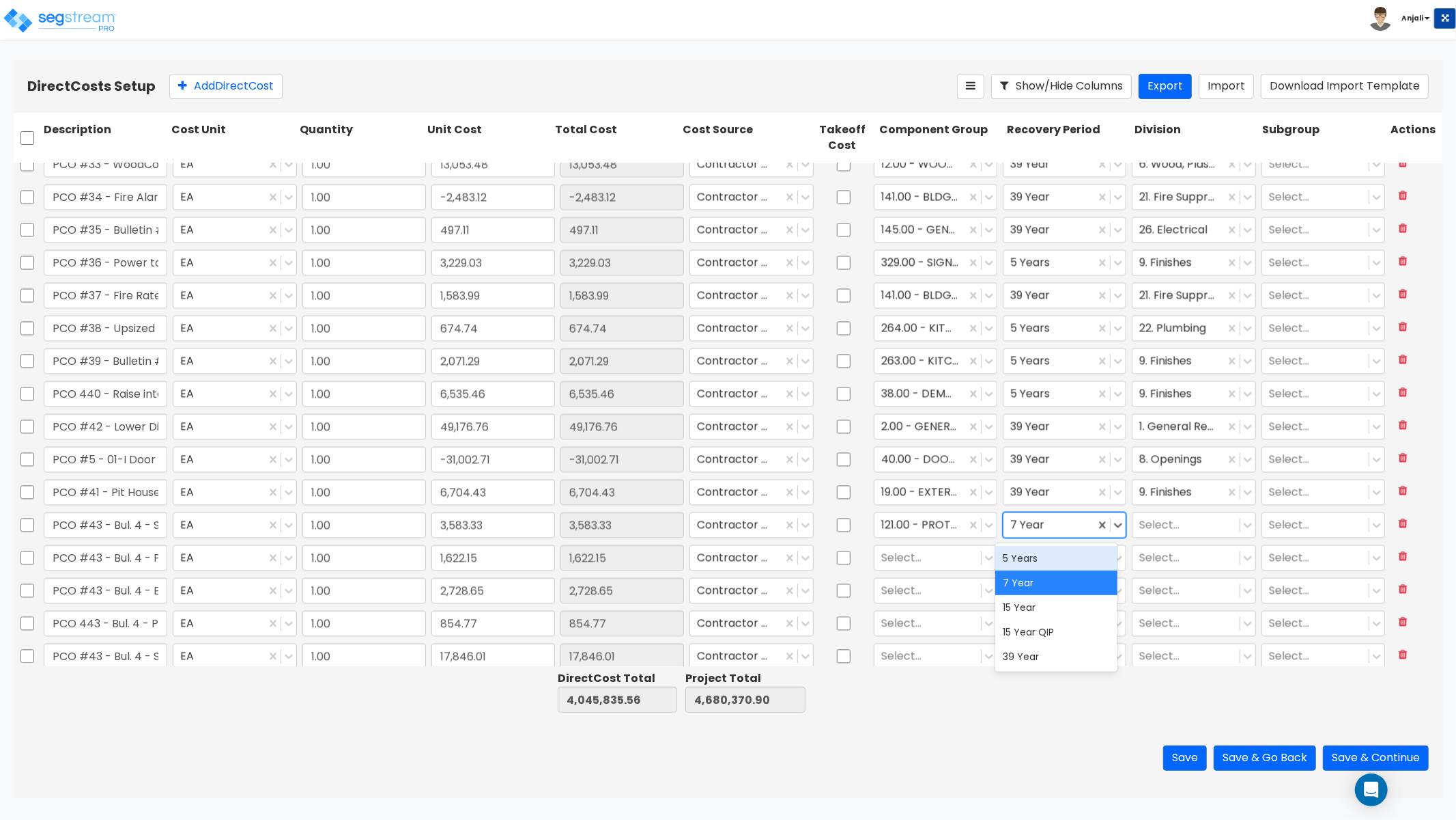
drag, startPoint x: 1018, startPoint y: 561, endPoint x: 1063, endPoint y: 535, distance: 52.0
click at [1018, 561] on div "5 Years" at bounding box center [1057, 558] width 123 height 25
click at [1149, 510] on div "Select..." at bounding box center [1194, 525] width 129 height 31
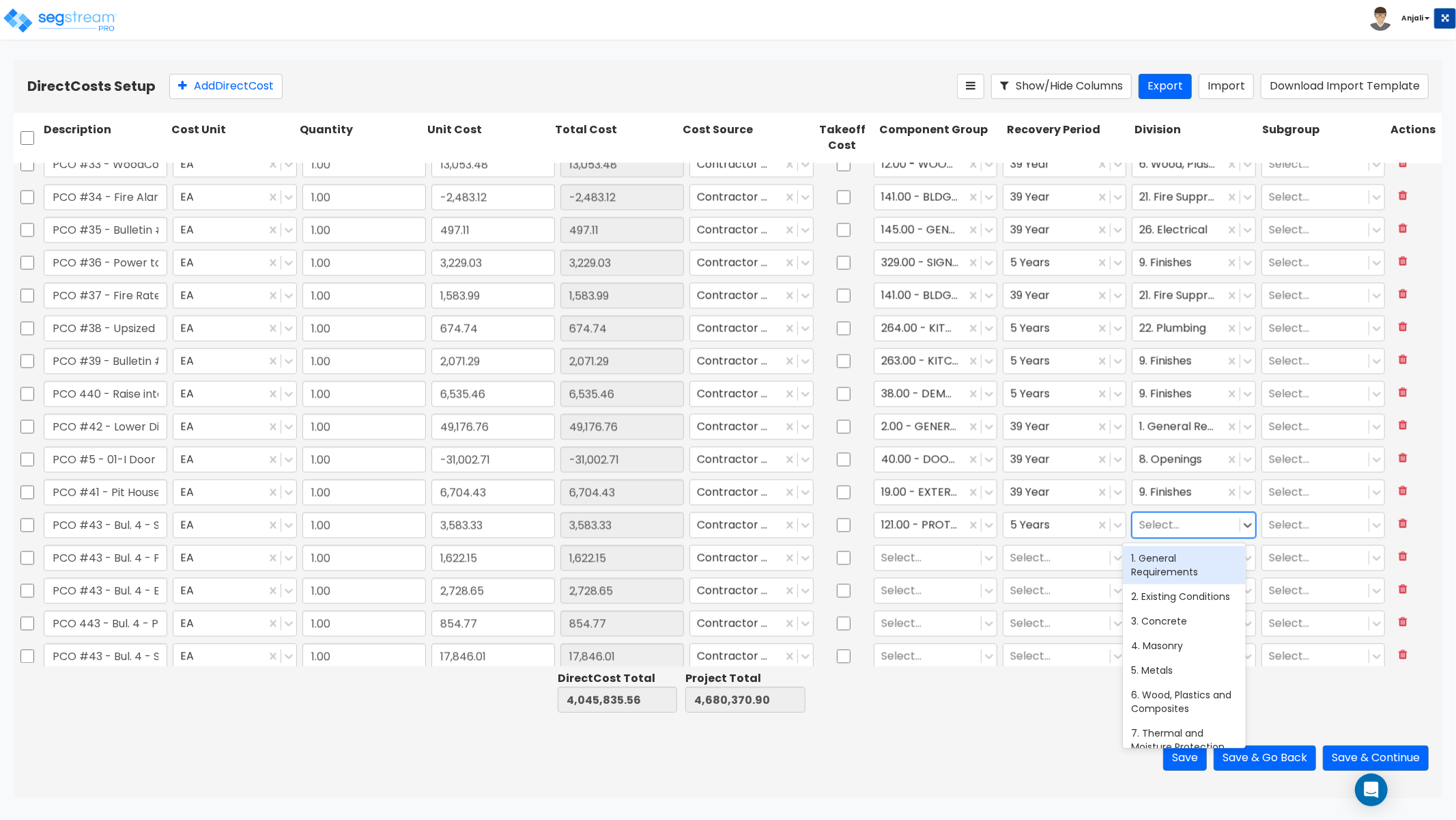
click at [1153, 517] on div at bounding box center [1186, 525] width 93 height 19
type input "FIN"
click at [1150, 554] on div "9. Finishes" at bounding box center [1184, 558] width 123 height 25
click at [919, 556] on div at bounding box center [928, 558] width 93 height 19
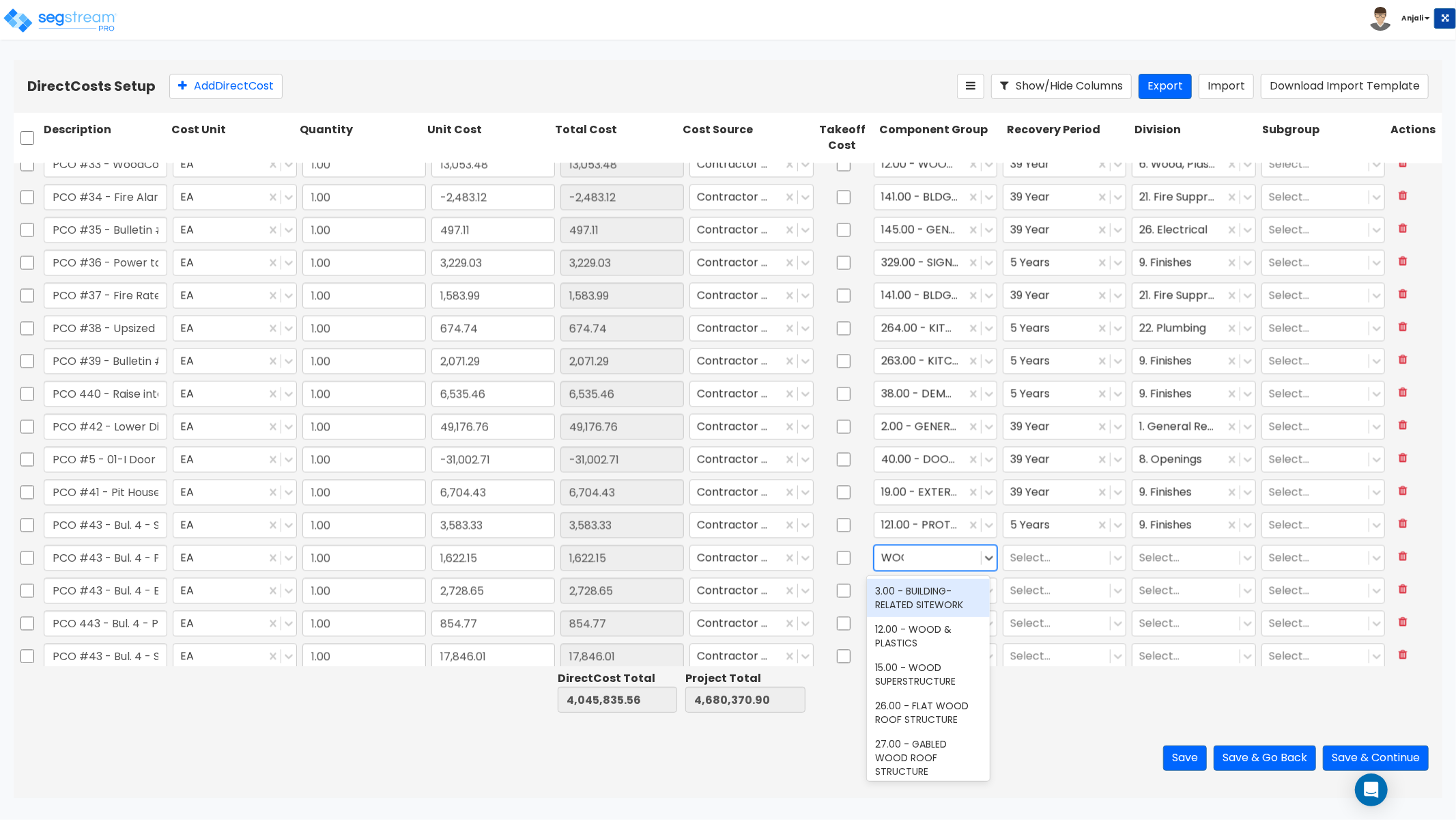
type input "WOOD"
drag, startPoint x: 910, startPoint y: 585, endPoint x: 920, endPoint y: 564, distance: 23.3
click at [910, 585] on div "12.00 - WOOD & PLASTICS" at bounding box center [928, 597] width 123 height 38
click at [1054, 558] on div at bounding box center [1057, 558] width 93 height 19
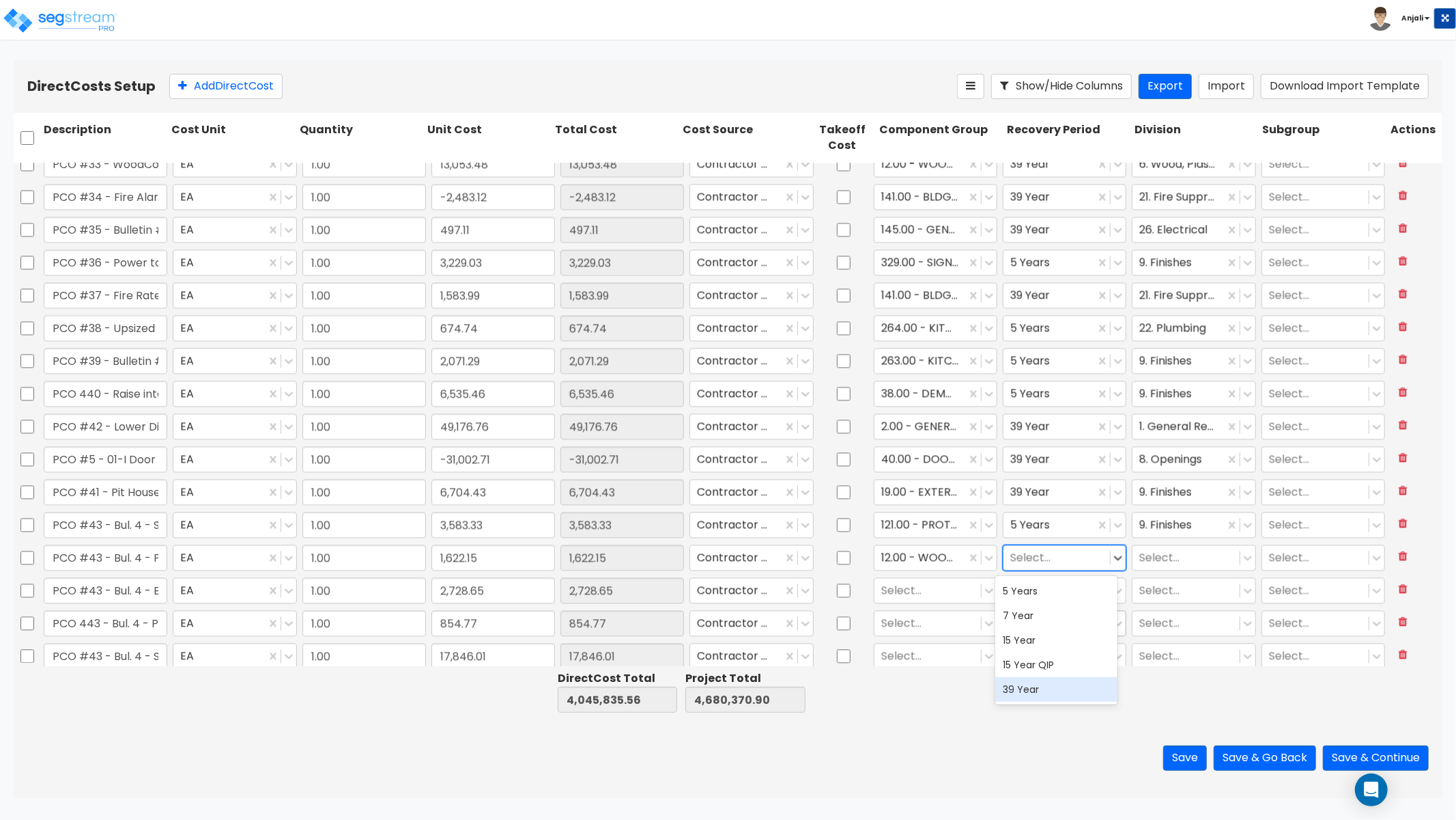
drag, startPoint x: 1036, startPoint y: 692, endPoint x: 1111, endPoint y: 611, distance: 110.4
click at [1036, 688] on div "39 Year" at bounding box center [1057, 689] width 123 height 25
click at [1164, 558] on div at bounding box center [1186, 558] width 93 height 19
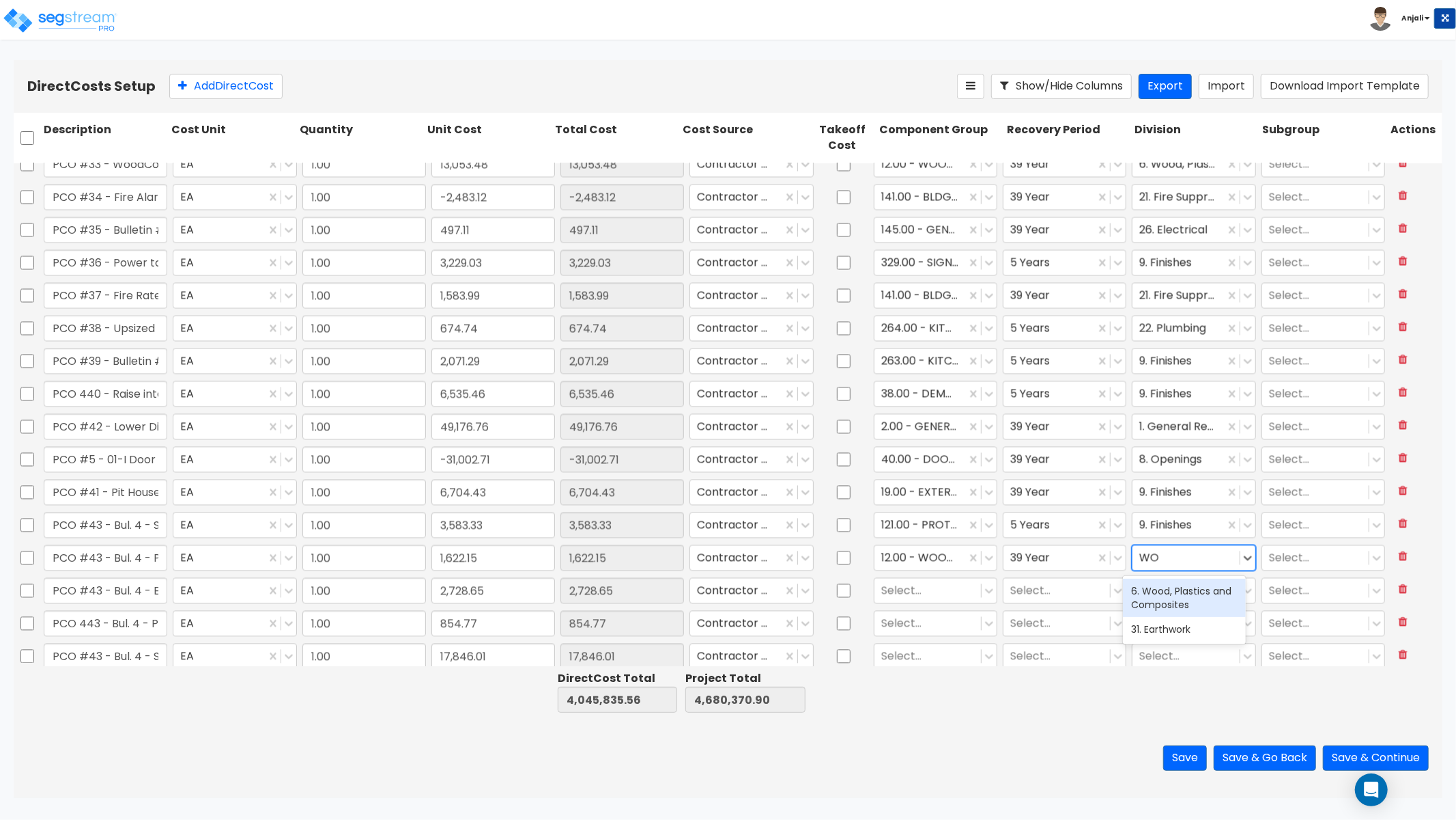
type input "WOO"
drag, startPoint x: 1180, startPoint y: 592, endPoint x: 933, endPoint y: 517, distance: 258.1
click at [1180, 592] on div "6. Wood, Plastics and Composites" at bounding box center [1184, 597] width 123 height 38
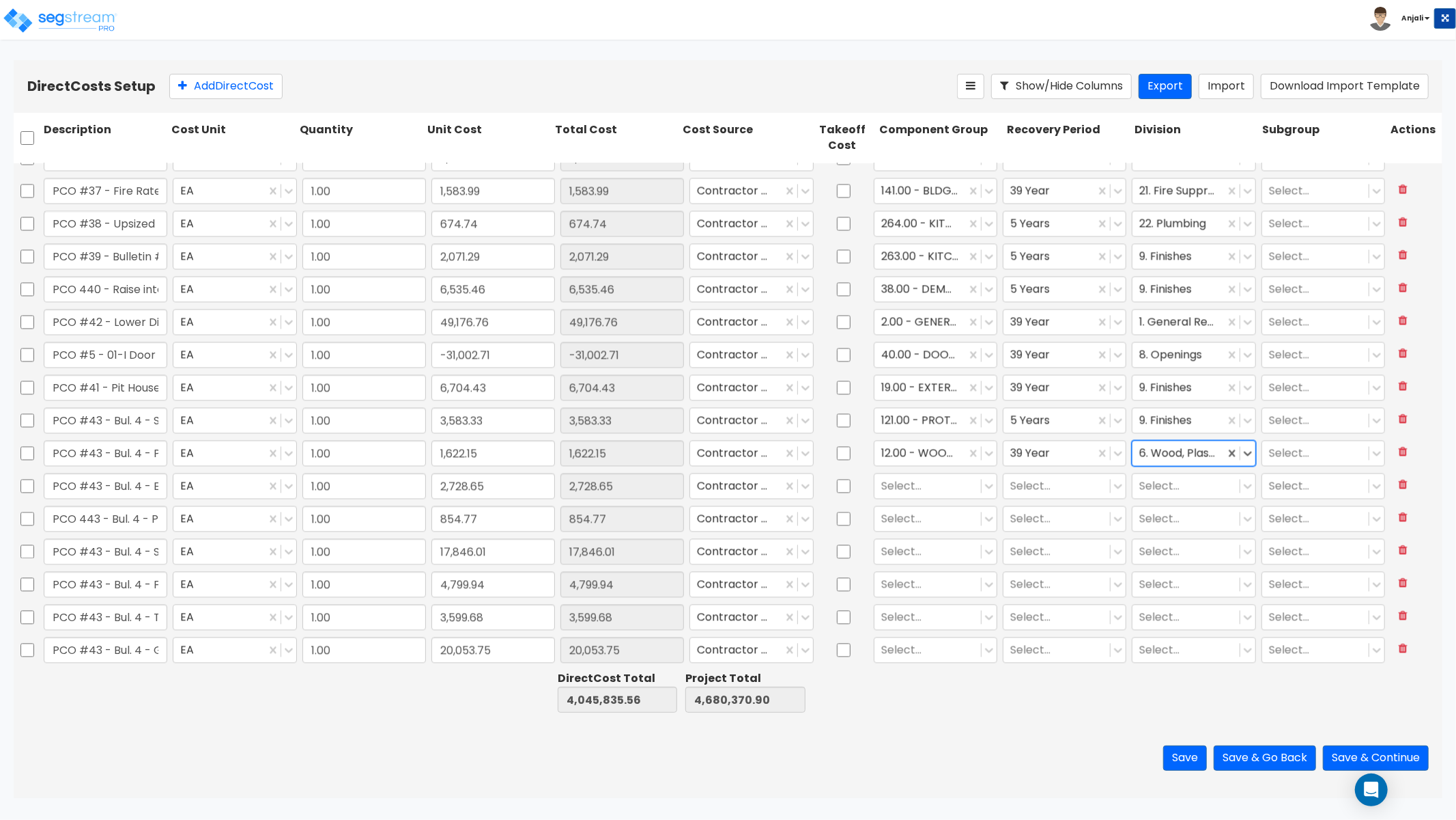
scroll to position [2429, 0]
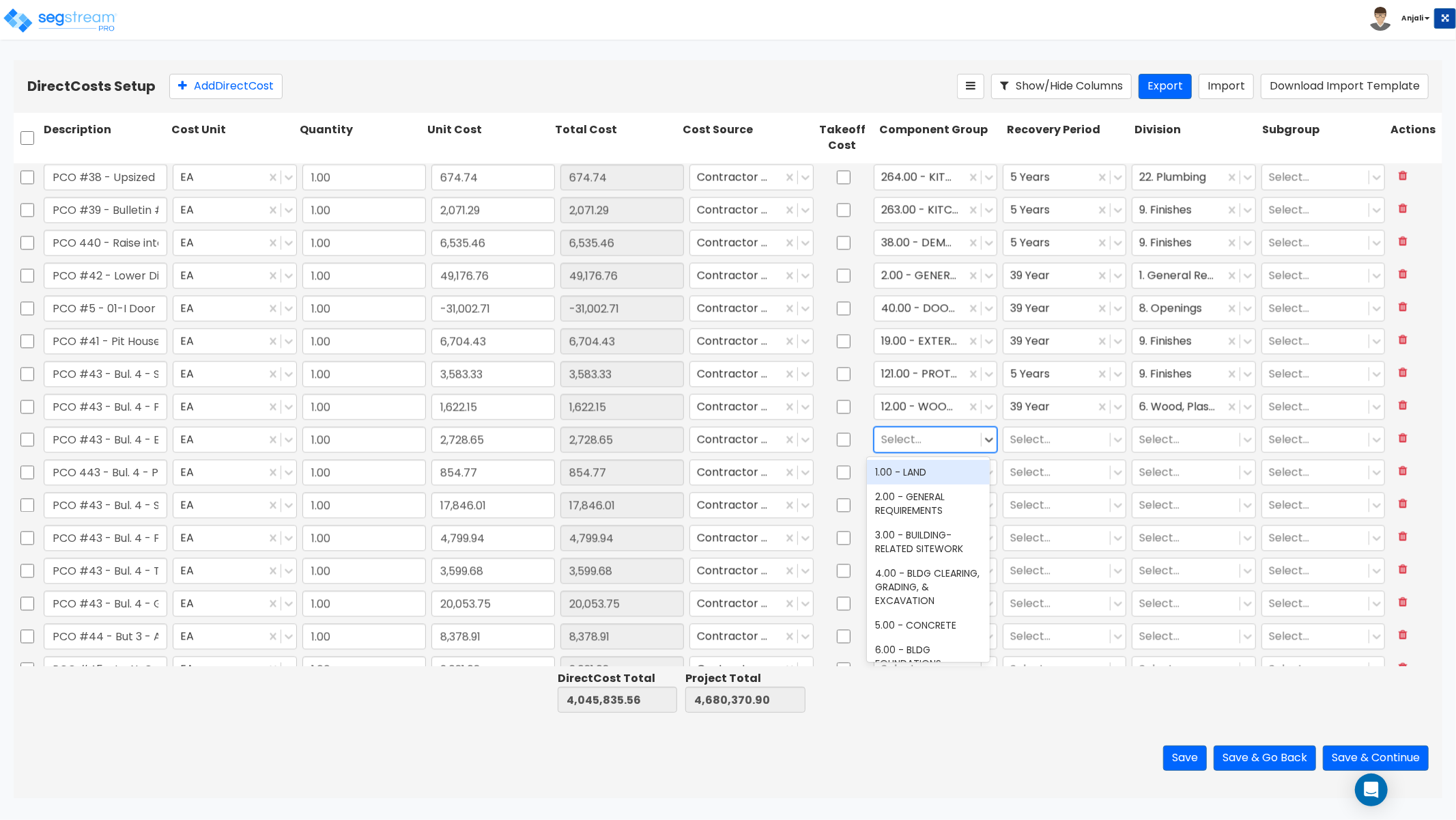
click at [914, 443] on div at bounding box center [928, 439] width 93 height 19
type input "ELE"
drag, startPoint x: 911, startPoint y: 569, endPoint x: 967, endPoint y: 499, distance: 89.6
click at [911, 569] on div "145.00 - GENERAL ELECTRICAL" at bounding box center [928, 559] width 123 height 38
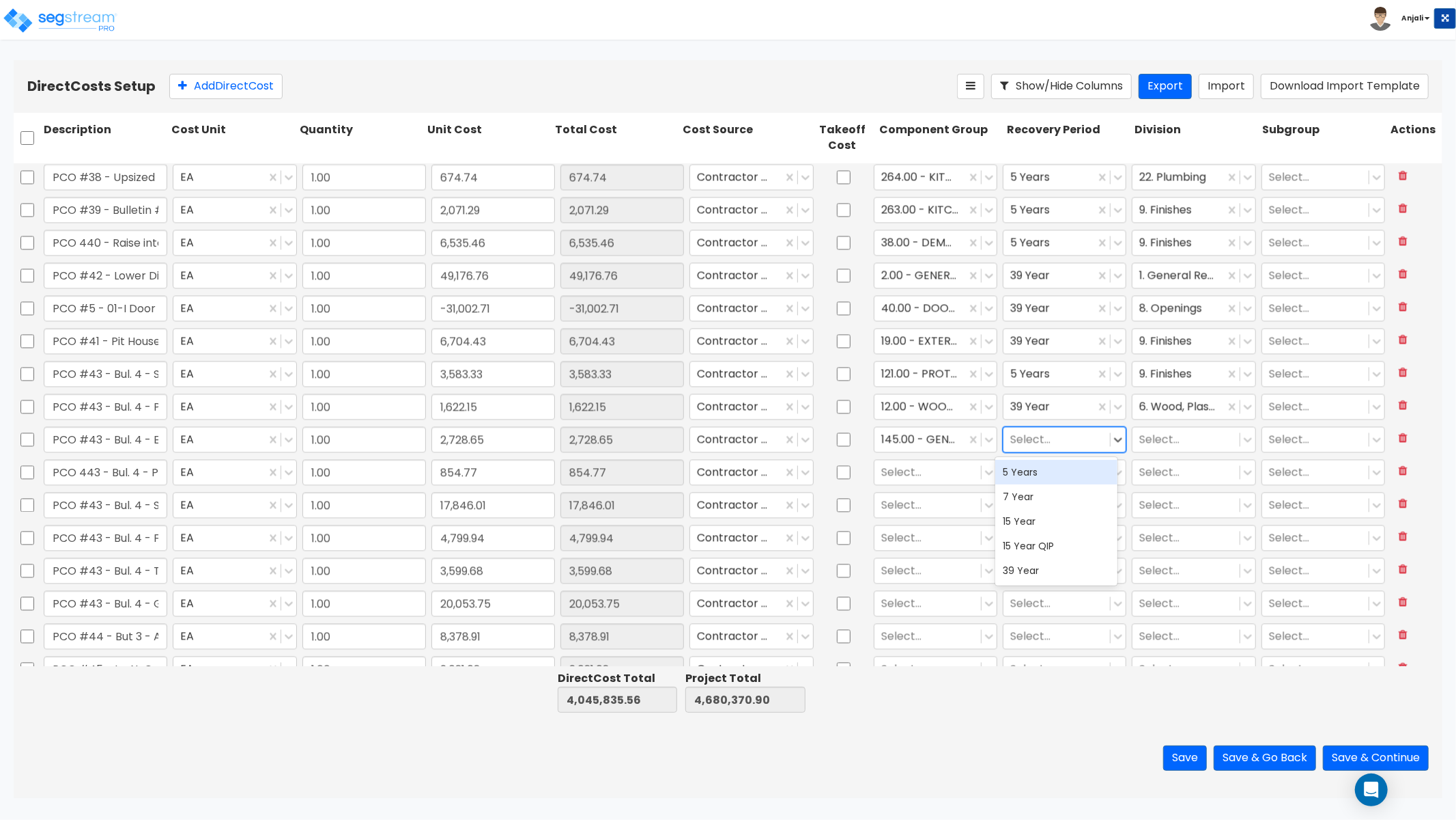
drag, startPoint x: 1021, startPoint y: 438, endPoint x: 1024, endPoint y: 470, distance: 32.1
click at [1021, 438] on div at bounding box center [1057, 439] width 93 height 19
drag, startPoint x: 1036, startPoint y: 570, endPoint x: 1121, endPoint y: 425, distance: 168.1
click at [1036, 570] on div "39 Year" at bounding box center [1057, 570] width 123 height 25
click at [1162, 451] on div "Select..." at bounding box center [1194, 439] width 124 height 26
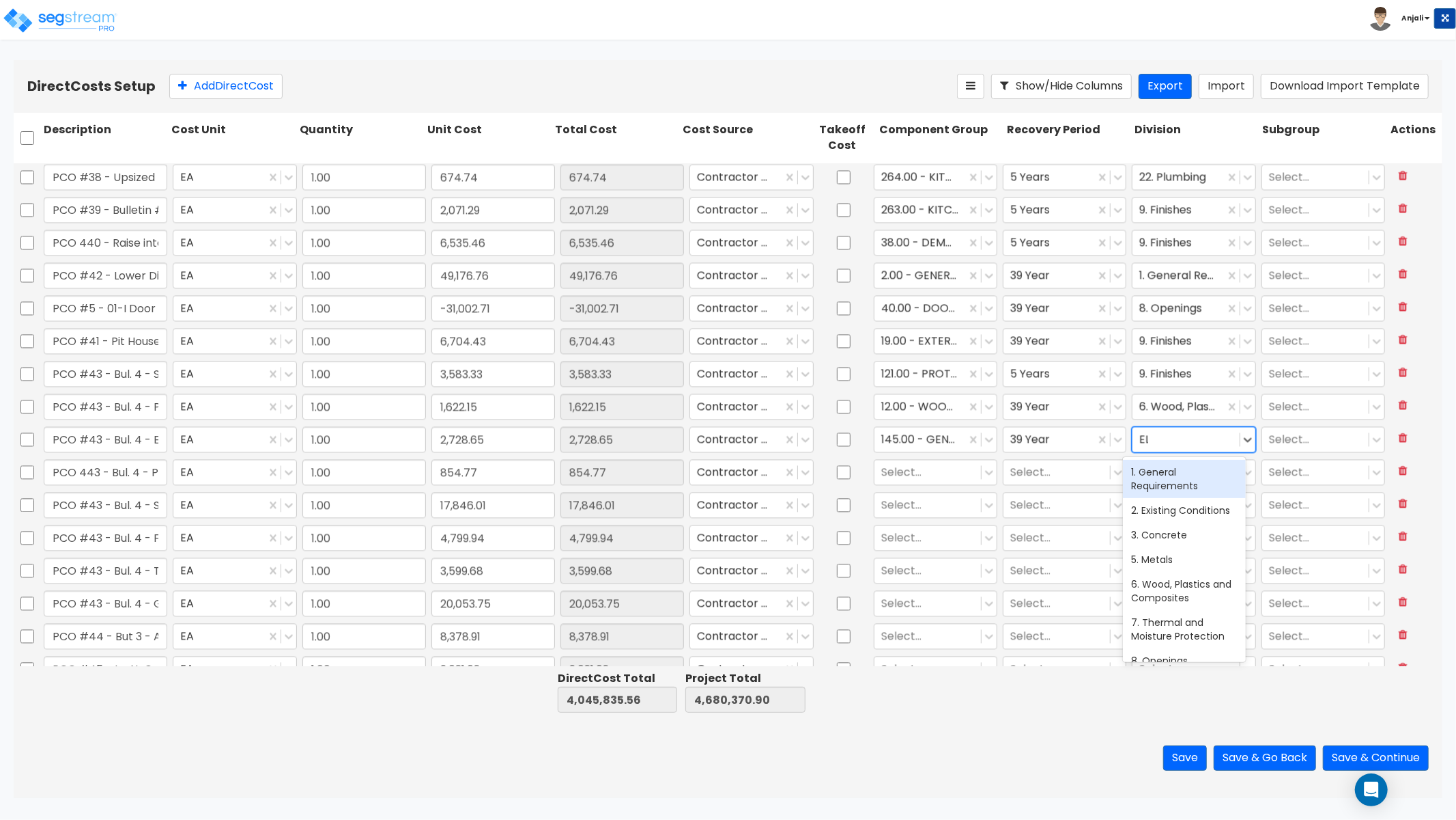
type input "ELE"
click at [1173, 471] on div "26. Electrical" at bounding box center [1184, 471] width 123 height 25
click at [901, 471] on div at bounding box center [928, 471] width 93 height 19
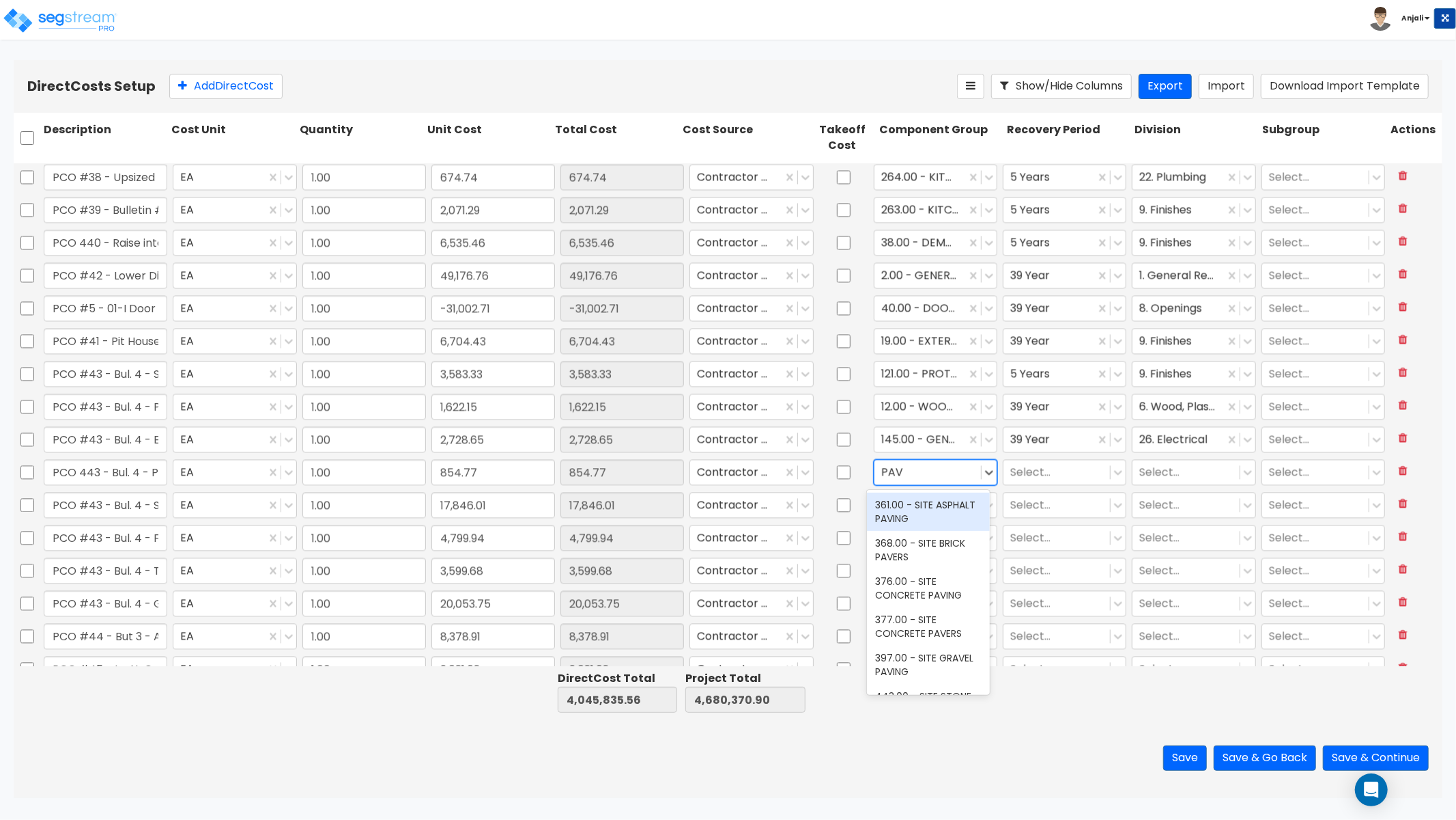
type input "PAVE"
drag, startPoint x: 911, startPoint y: 524, endPoint x: 968, endPoint y: 496, distance: 63.5
click at [911, 524] on div "368.00 - SITE BRICK PAVERS" at bounding box center [928, 511] width 123 height 38
drag, startPoint x: 1020, startPoint y: 468, endPoint x: 1025, endPoint y: 475, distance: 8.6
click at [1020, 468] on div at bounding box center [1057, 471] width 93 height 19
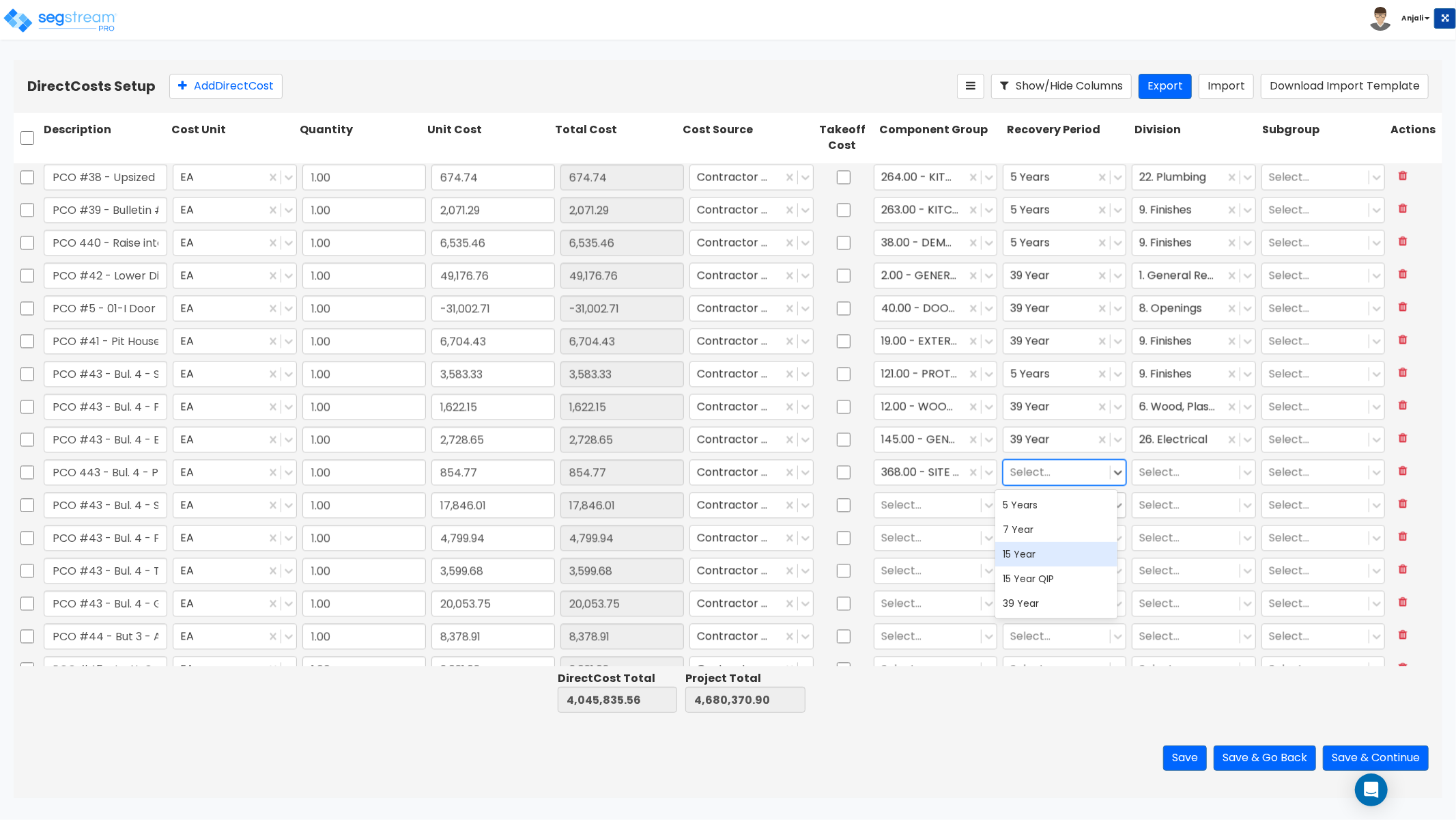
drag, startPoint x: 1028, startPoint y: 551, endPoint x: 1109, endPoint y: 496, distance: 97.9
click at [1028, 551] on div "15 Year" at bounding box center [1057, 554] width 123 height 25
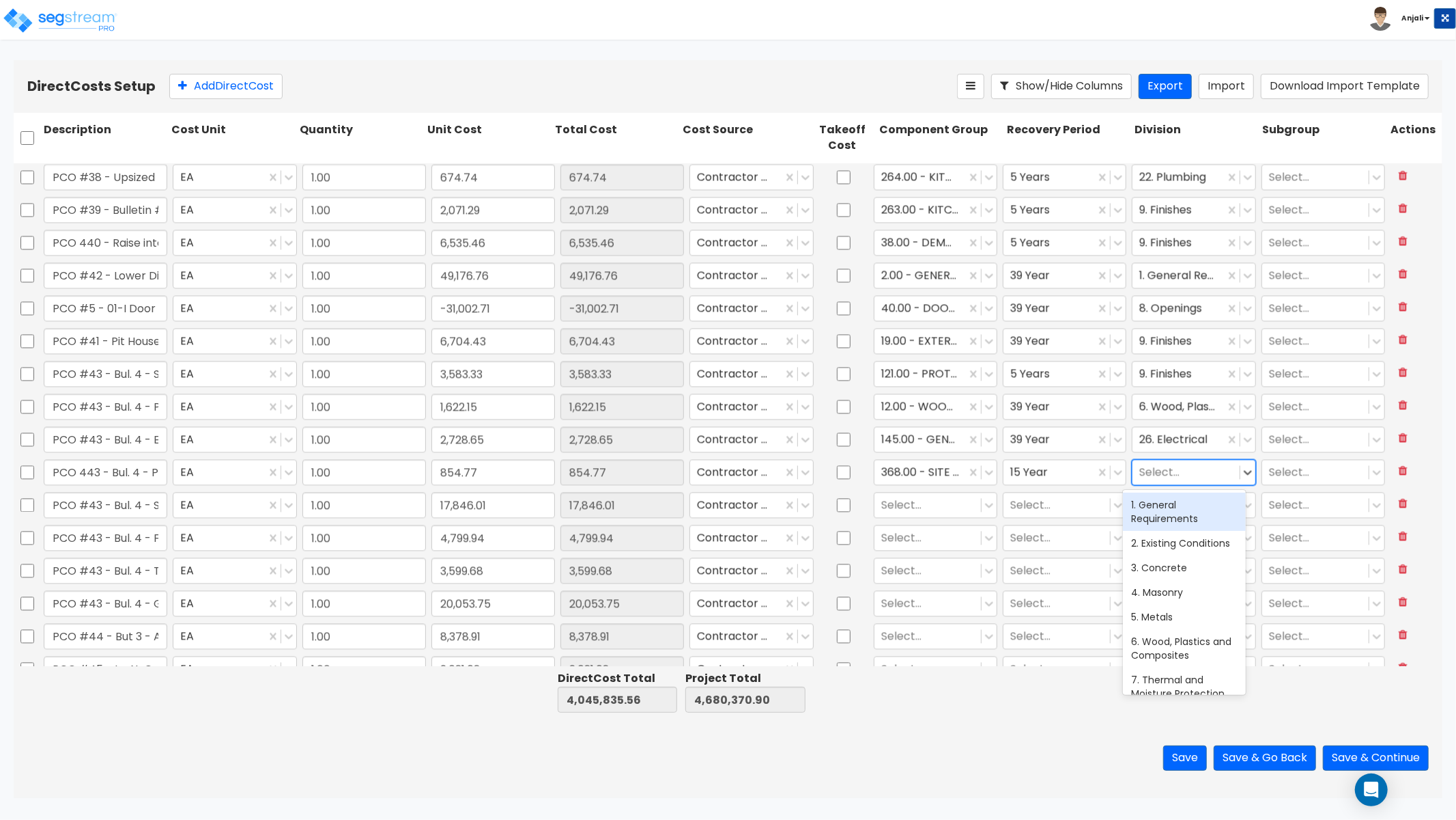
click at [1157, 477] on div at bounding box center [1186, 471] width 93 height 19
type input "SITE"
click at [1211, 502] on div "6. Wood, Plastics and Composites" at bounding box center [1184, 511] width 123 height 38
click at [909, 515] on div "Select..." at bounding box center [928, 505] width 107 height 24
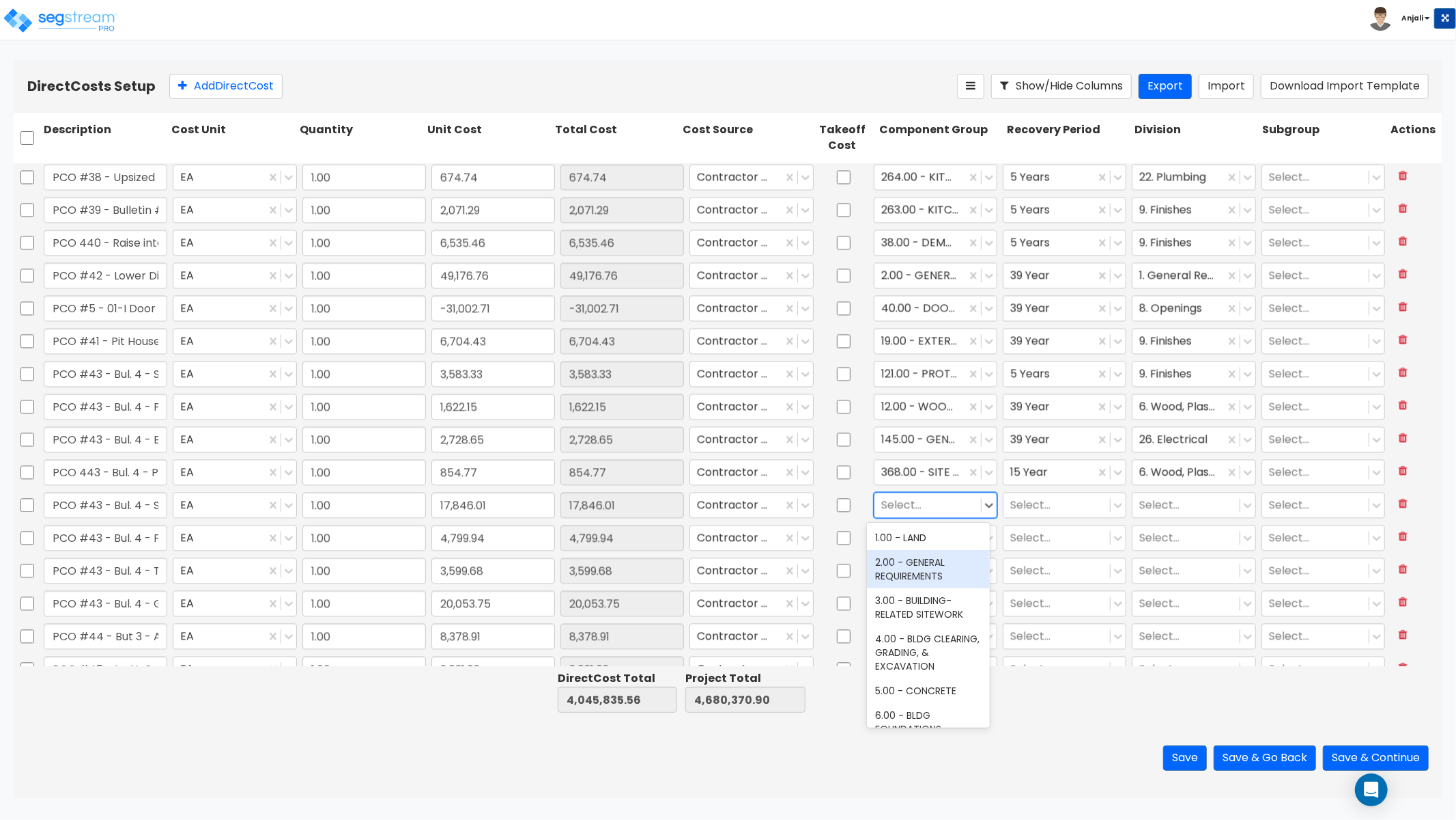
drag, startPoint x: 919, startPoint y: 561, endPoint x: 956, endPoint y: 522, distance: 53.8
click at [919, 561] on div "2.00 - GENERAL REQUIREMENTS" at bounding box center [928, 569] width 123 height 38
drag, startPoint x: 1020, startPoint y: 501, endPoint x: 1022, endPoint y: 521, distance: 20.1
click at [1020, 501] on div at bounding box center [1057, 505] width 93 height 19
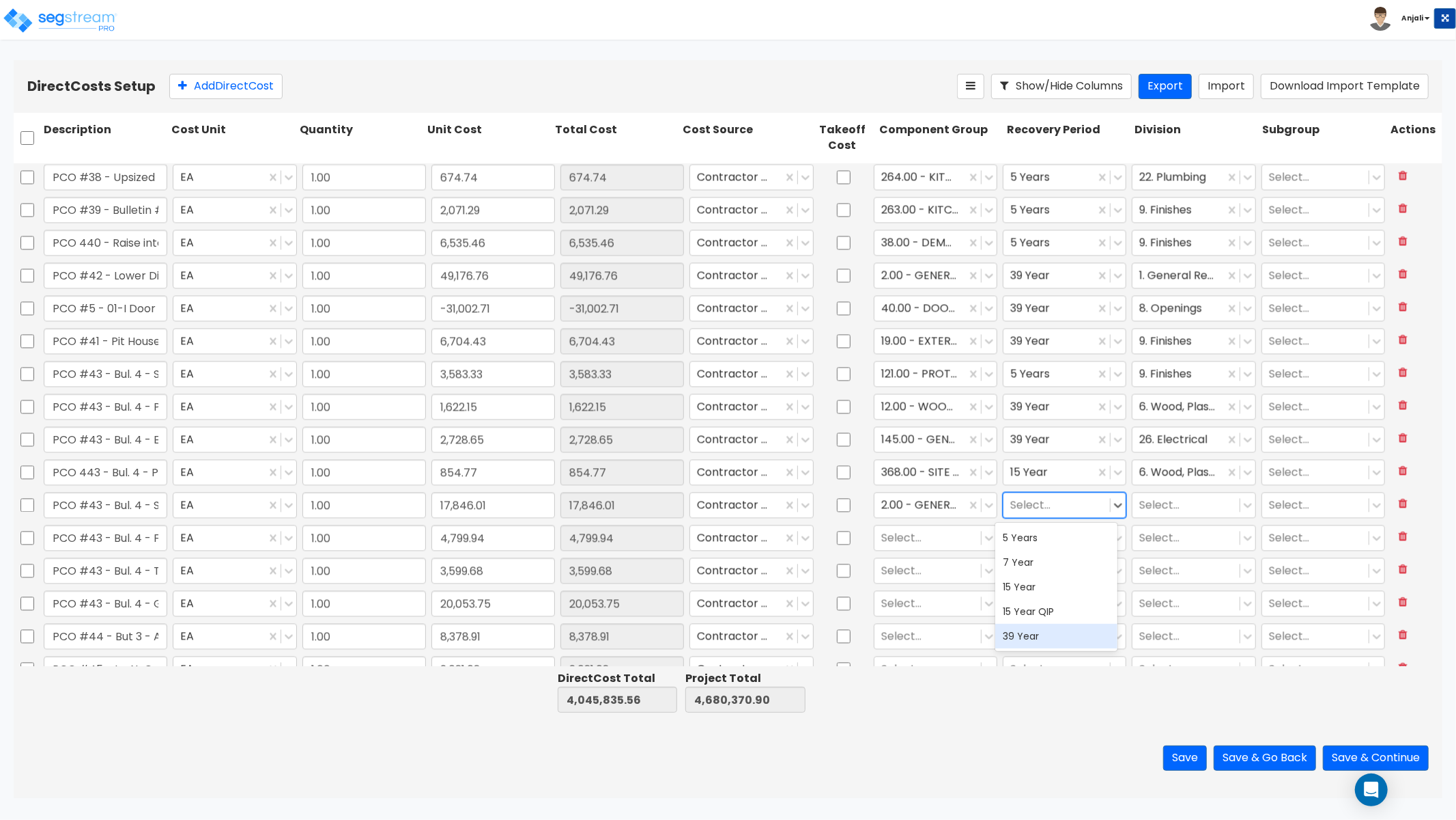
drag, startPoint x: 1043, startPoint y: 635, endPoint x: 1171, endPoint y: 552, distance: 152.6
click at [1043, 635] on div "39 Year" at bounding box center [1057, 636] width 123 height 25
click at [1159, 494] on div "Select..." at bounding box center [1186, 505] width 107 height 24
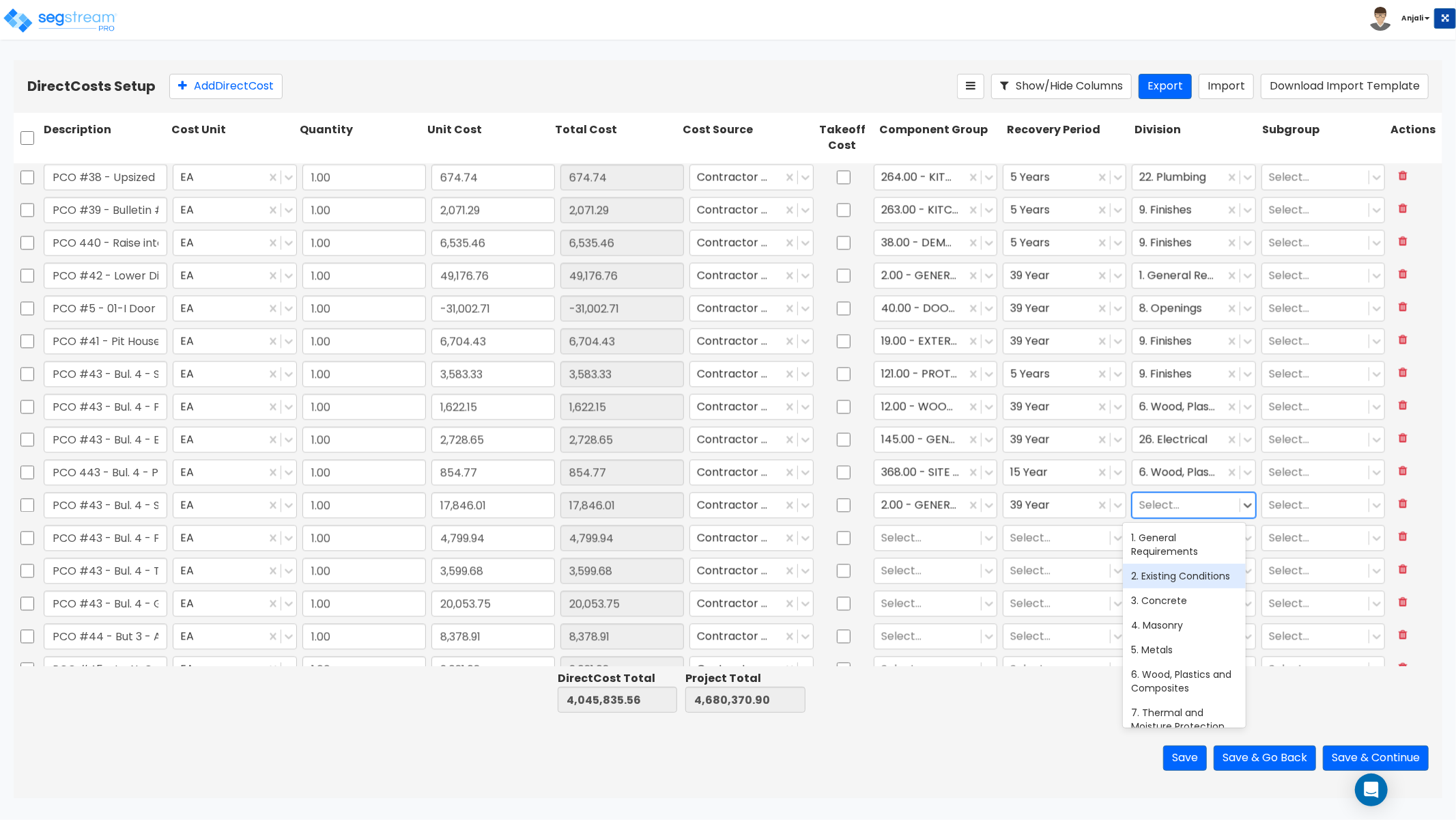
click at [1168, 544] on div "1. General Requirements" at bounding box center [1184, 544] width 123 height 38
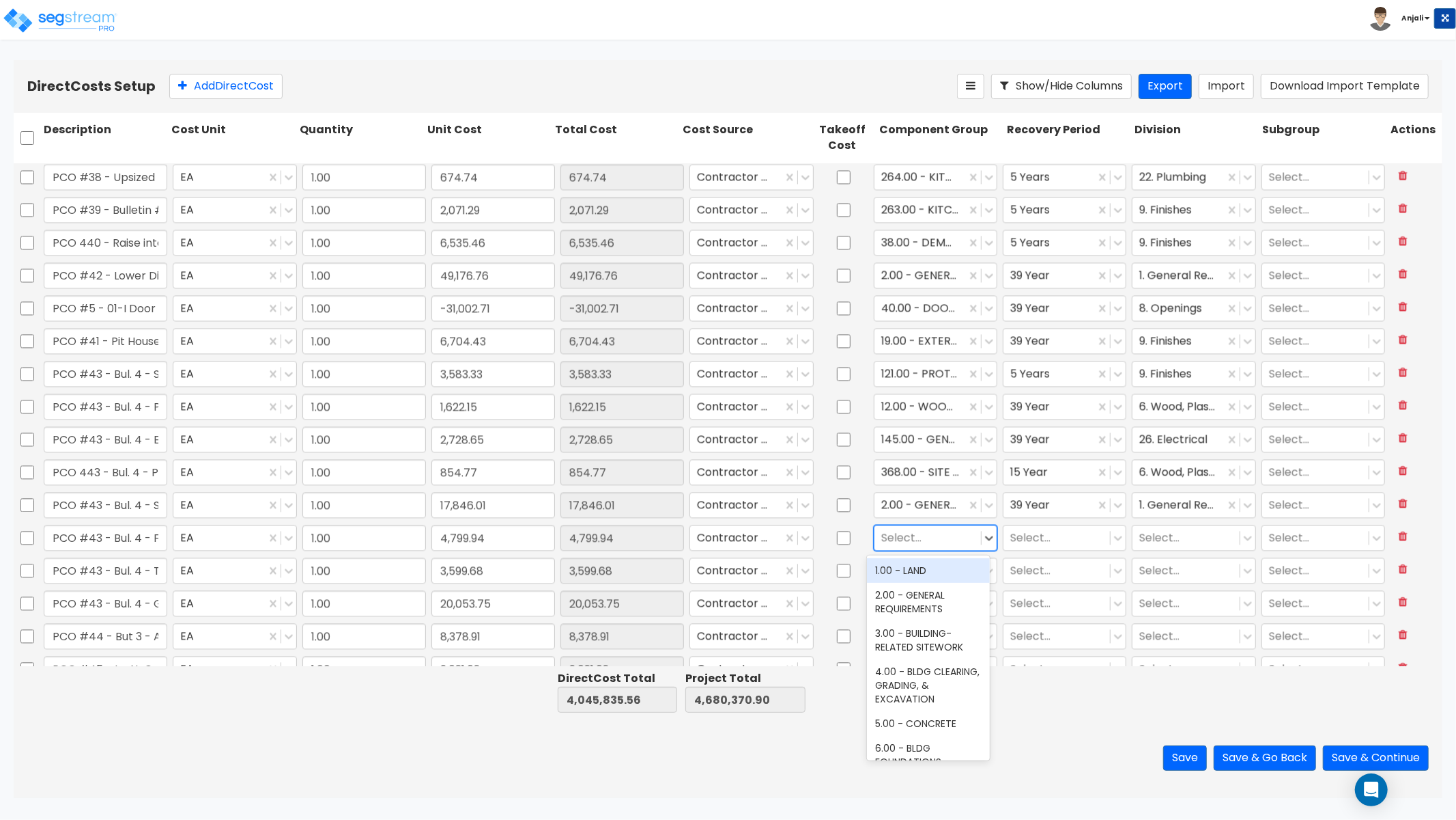
click at [912, 540] on div at bounding box center [928, 538] width 93 height 19
type input "FIRE"
drag, startPoint x: 919, startPoint y: 681, endPoint x: 959, endPoint y: 638, distance: 58.7
click at [919, 673] on div "142.00 - FIRE ALARM/SMOKE DETECTOR SYSTEMS" at bounding box center [928, 646] width 123 height 52
click at [1029, 544] on div at bounding box center [1057, 538] width 93 height 19
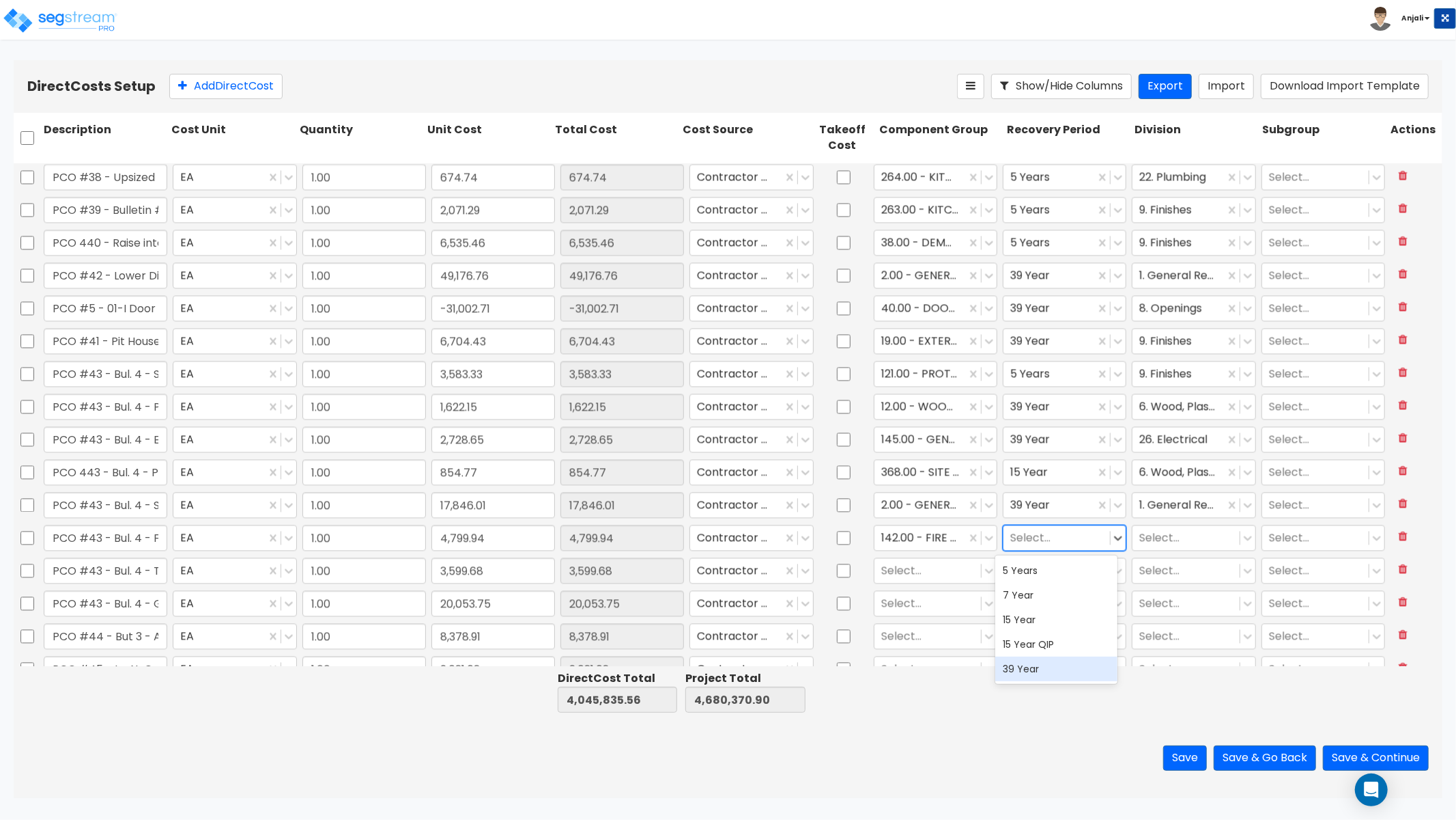
drag, startPoint x: 1031, startPoint y: 661, endPoint x: 1148, endPoint y: 555, distance: 157.9
click at [1031, 661] on div "39 Year" at bounding box center [1057, 668] width 123 height 25
click at [1176, 531] on div at bounding box center [1186, 538] width 93 height 19
type input "FIRE"
click at [1151, 564] on div "21. Fire Suppression" at bounding box center [1184, 570] width 123 height 25
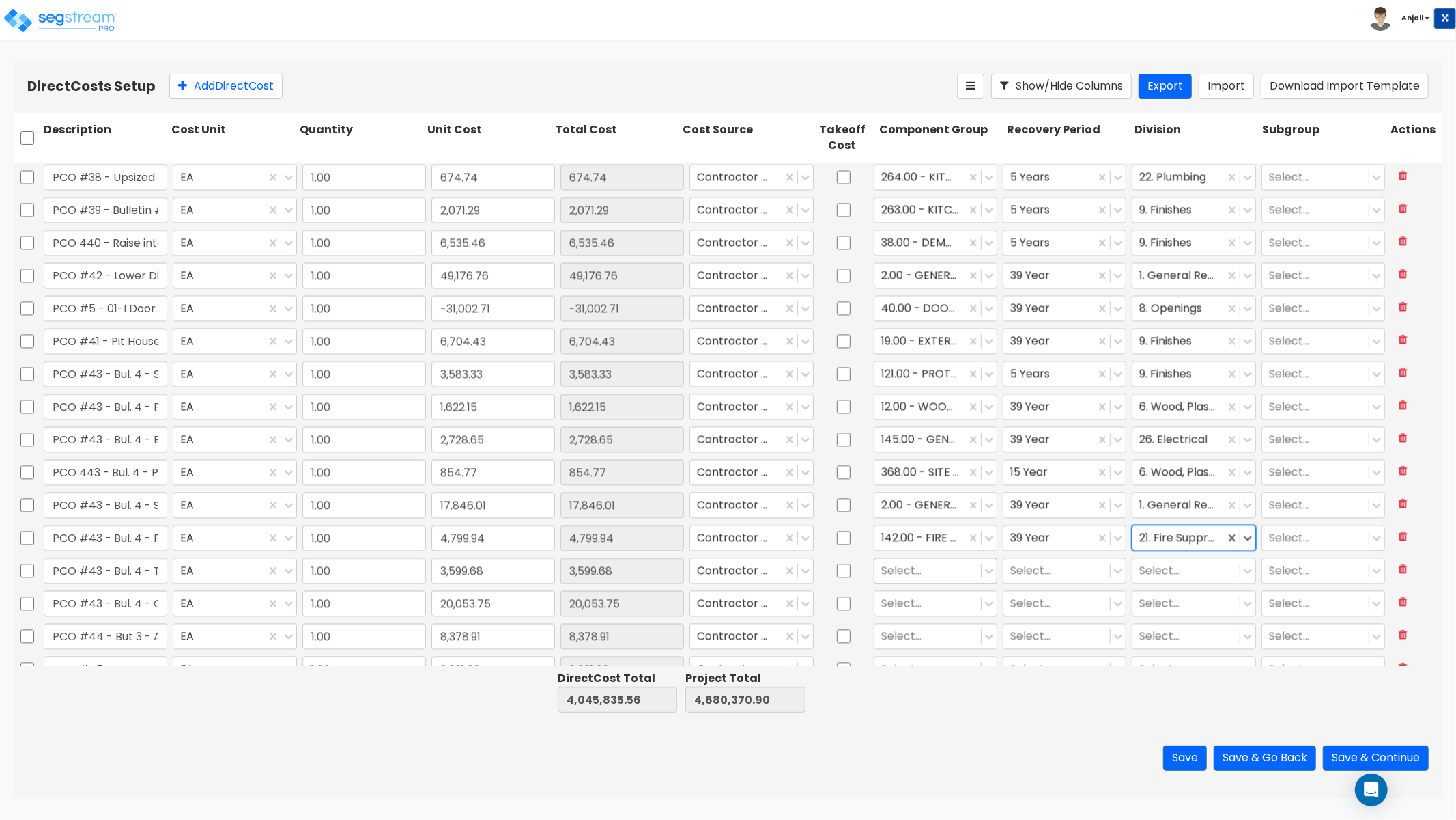
click at [944, 565] on div at bounding box center [928, 570] width 93 height 19
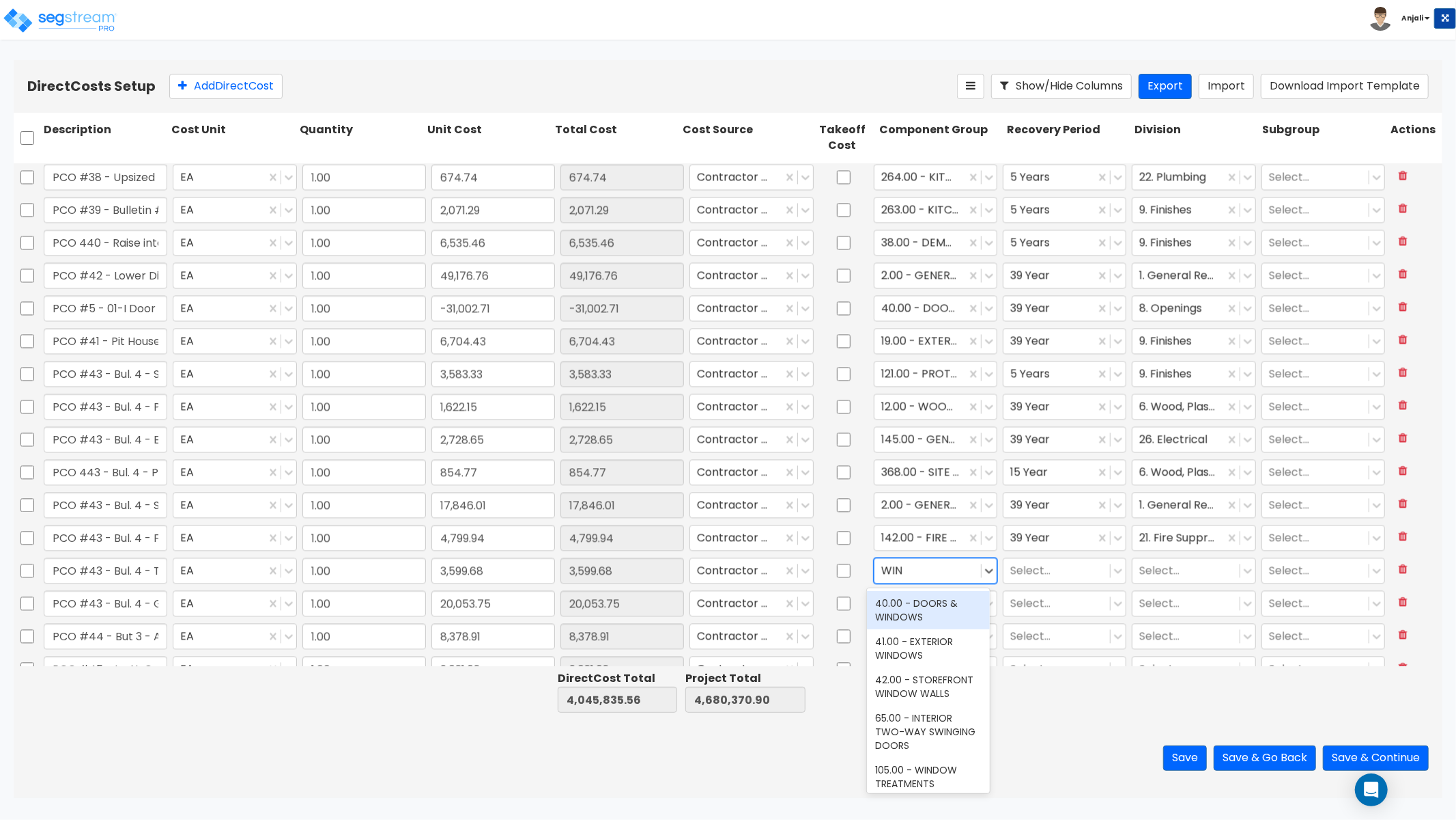
type input "WIND"
drag, startPoint x: 933, startPoint y: 639, endPoint x: 1002, endPoint y: 613, distance: 73.7
click at [933, 639] on div "41.00 - EXTERIOR WINDOWS" at bounding box center [928, 648] width 123 height 38
drag, startPoint x: 1038, startPoint y: 579, endPoint x: 1042, endPoint y: 585, distance: 7.2
click at [1038, 579] on div "Select..." at bounding box center [1057, 570] width 107 height 24
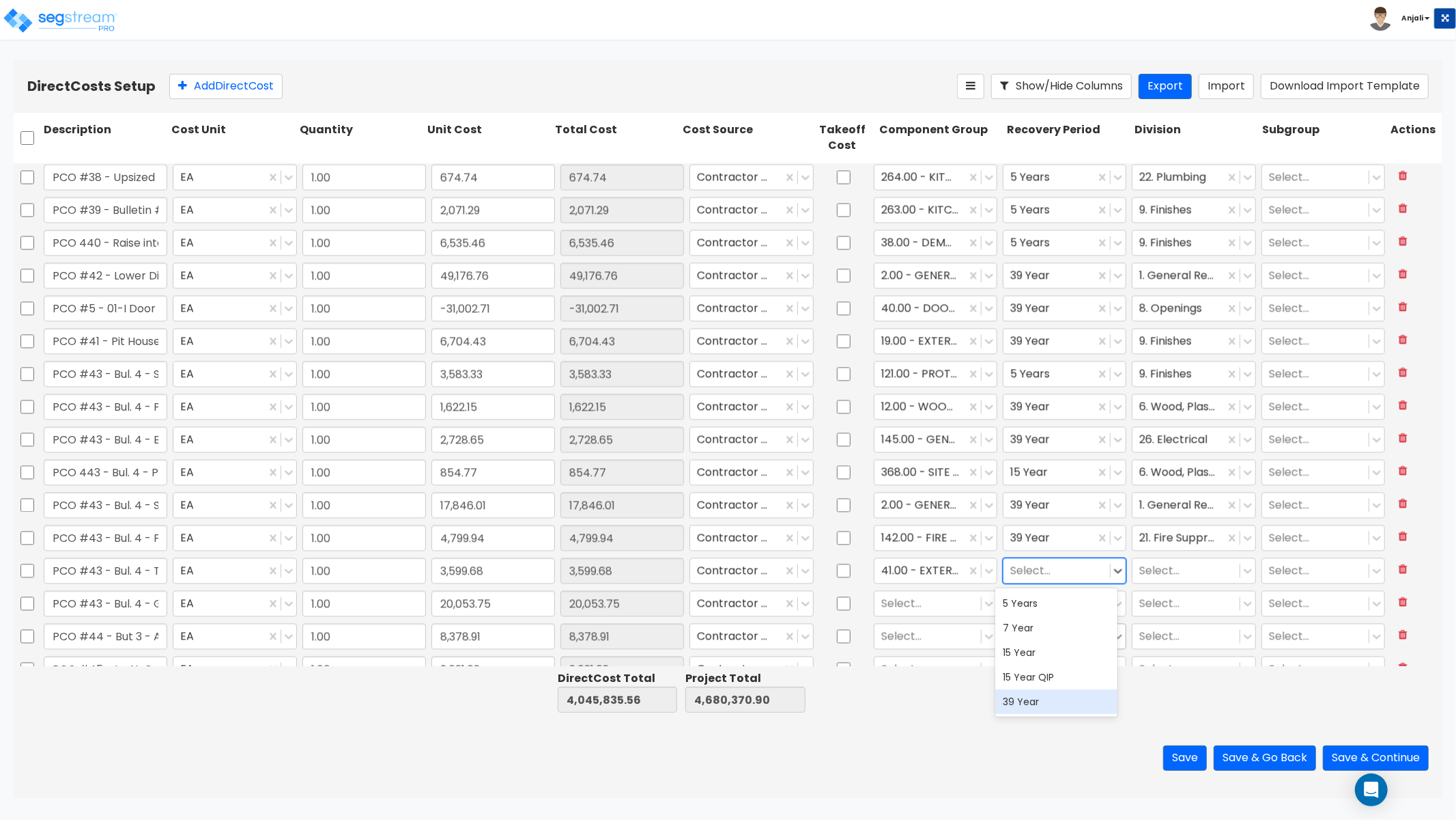
drag, startPoint x: 1049, startPoint y: 708, endPoint x: 1109, endPoint y: 641, distance: 89.9
click at [1052, 706] on div "39 Year" at bounding box center [1057, 701] width 123 height 25
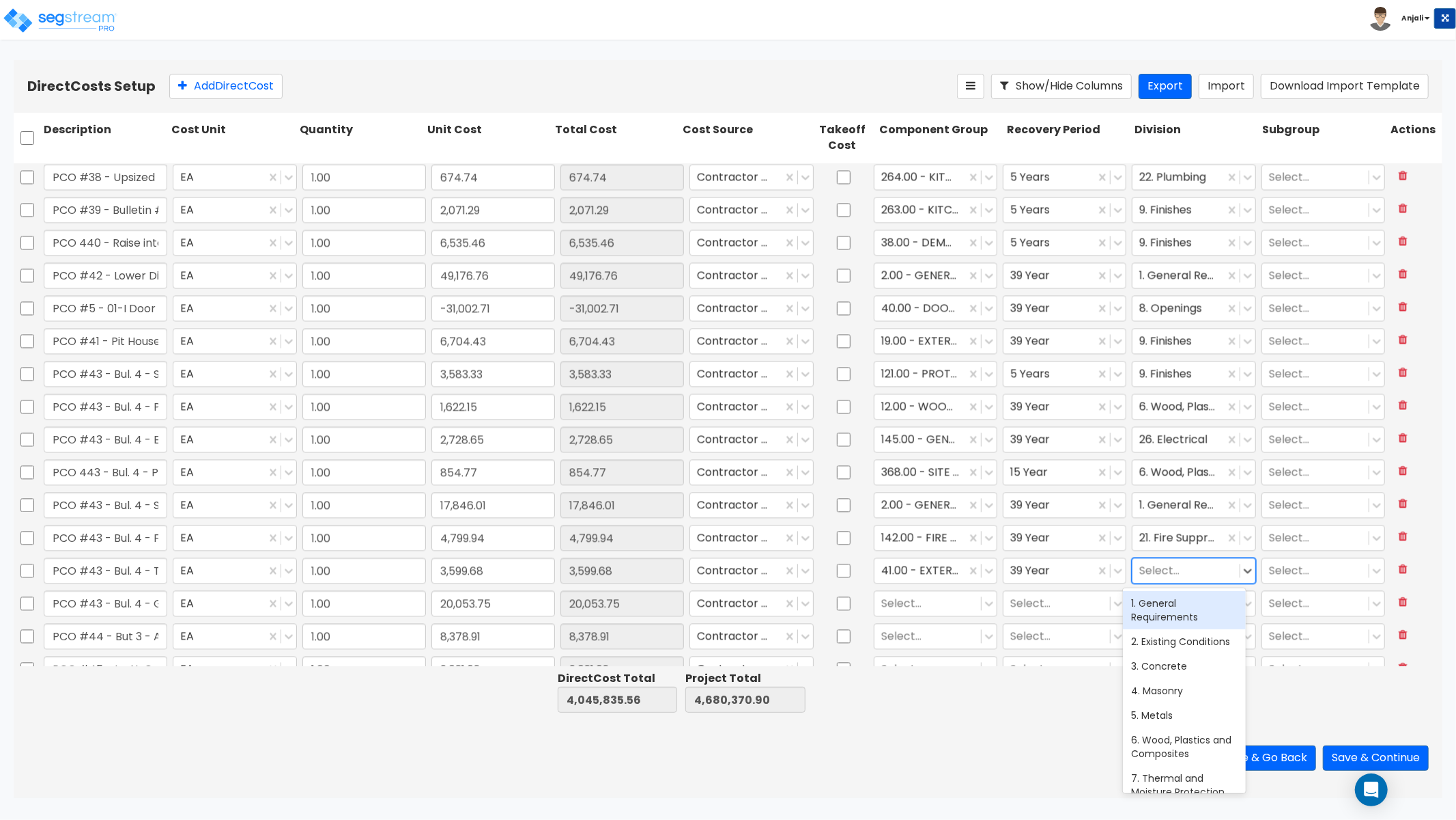
click at [1164, 566] on div at bounding box center [1186, 570] width 93 height 19
type input "OPE"
click at [1176, 596] on div "8. Openings" at bounding box center [1184, 603] width 123 height 25
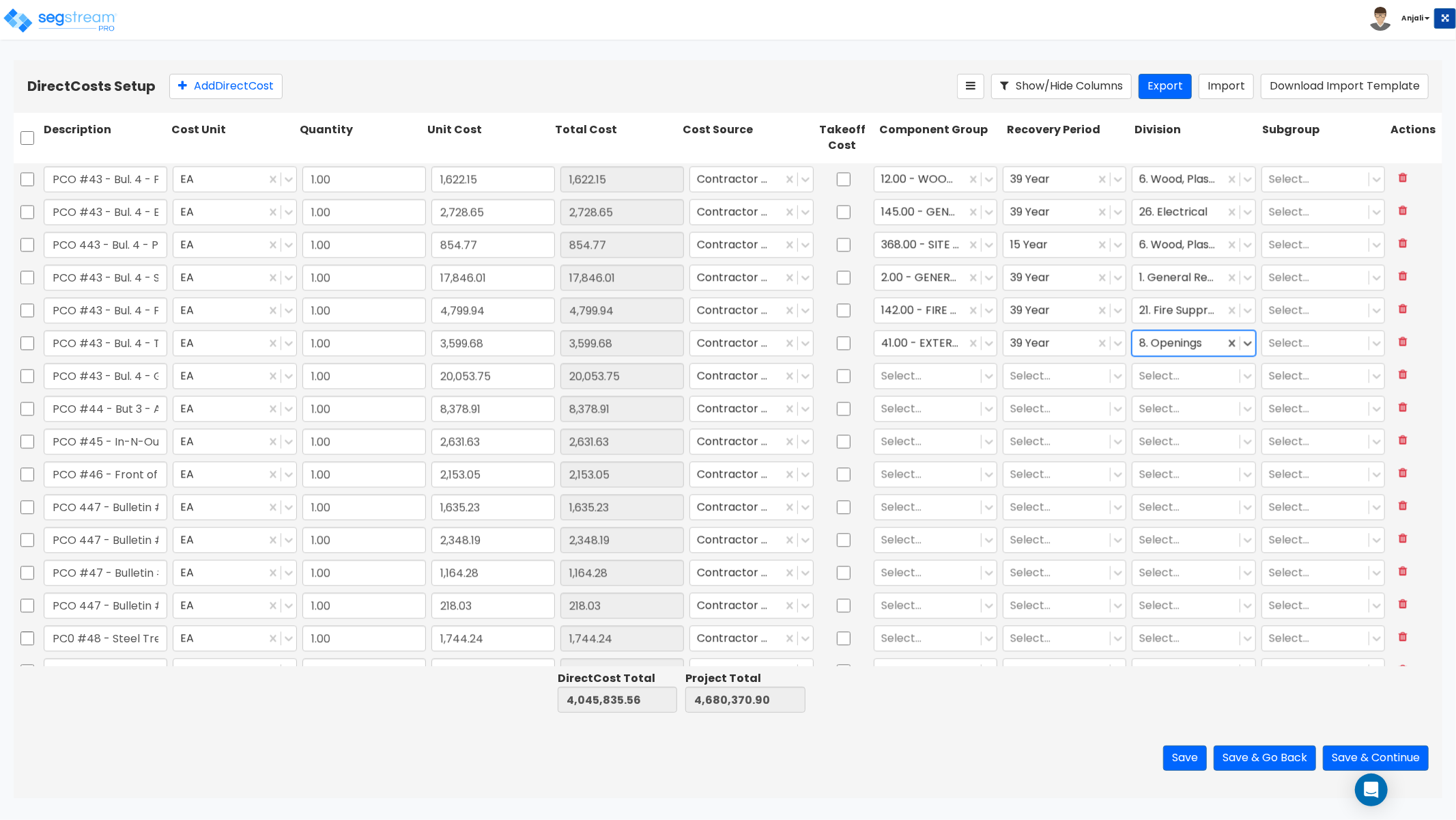
scroll to position [2733, 0]
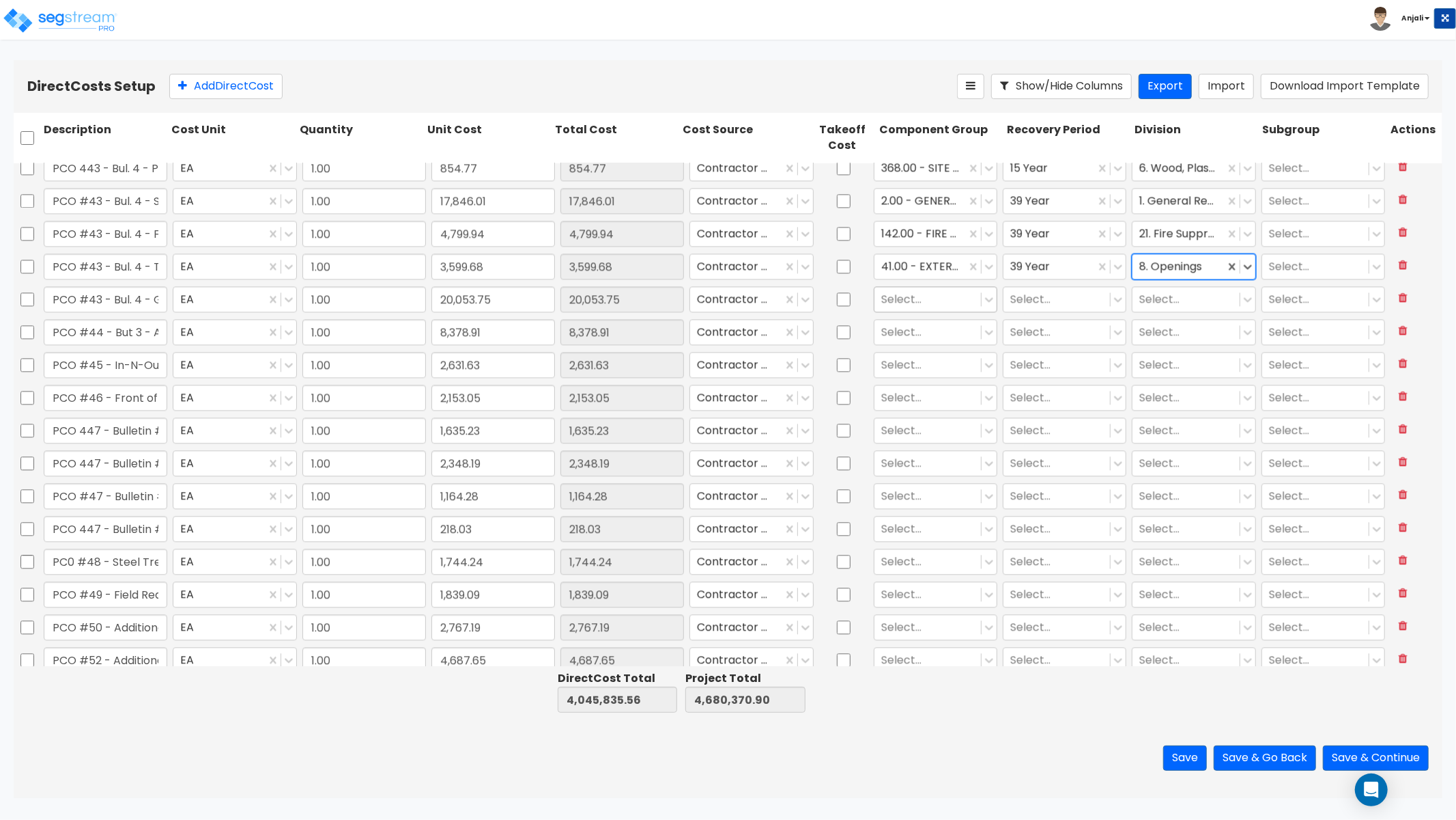
click at [919, 296] on div at bounding box center [928, 299] width 93 height 19
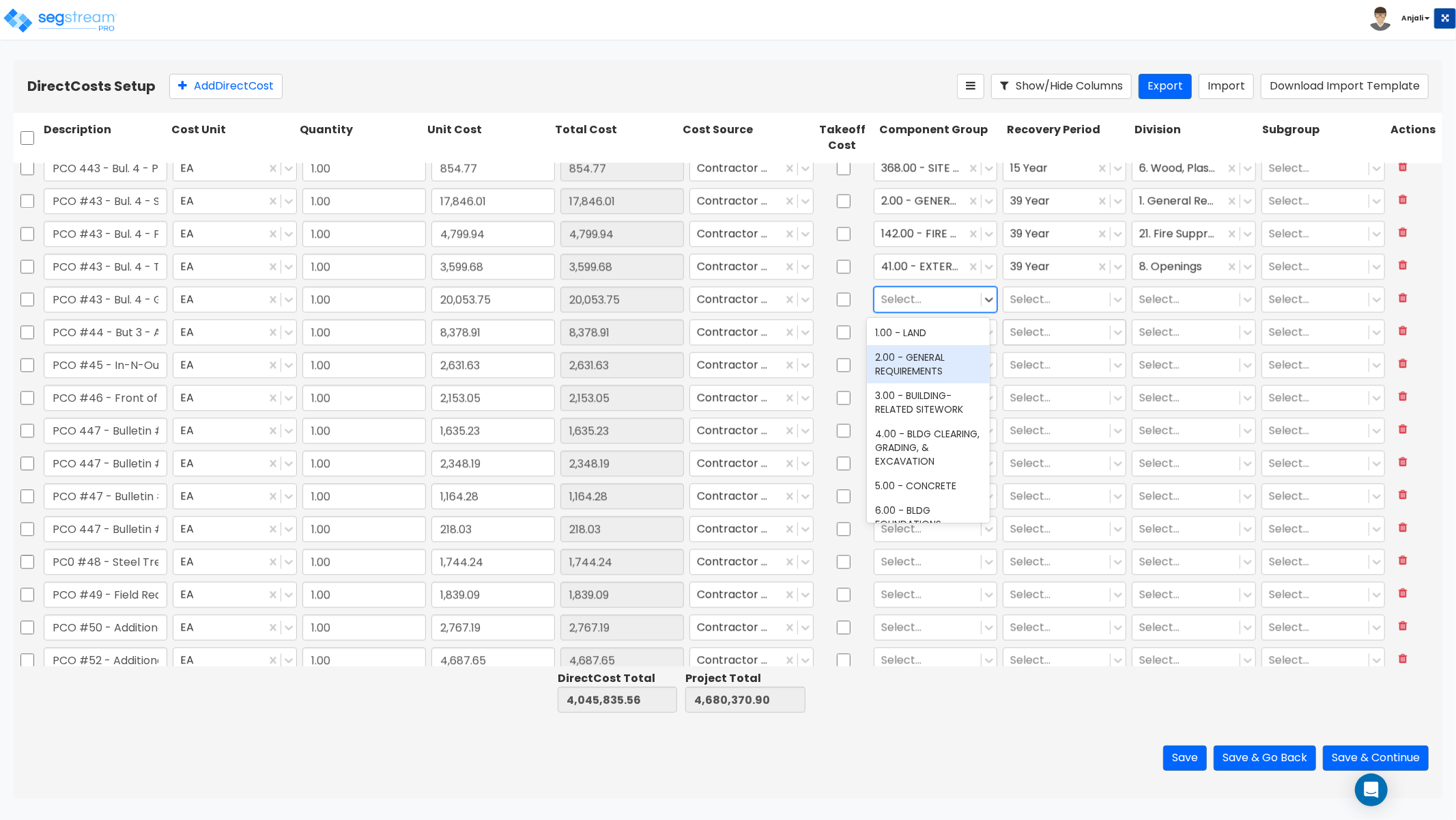
drag, startPoint x: 924, startPoint y: 359, endPoint x: 1020, endPoint y: 329, distance: 100.6
click at [925, 359] on div "2.00 - GENERAL REQUIREMENTS" at bounding box center [928, 364] width 123 height 38
click at [1042, 308] on div at bounding box center [1057, 299] width 93 height 19
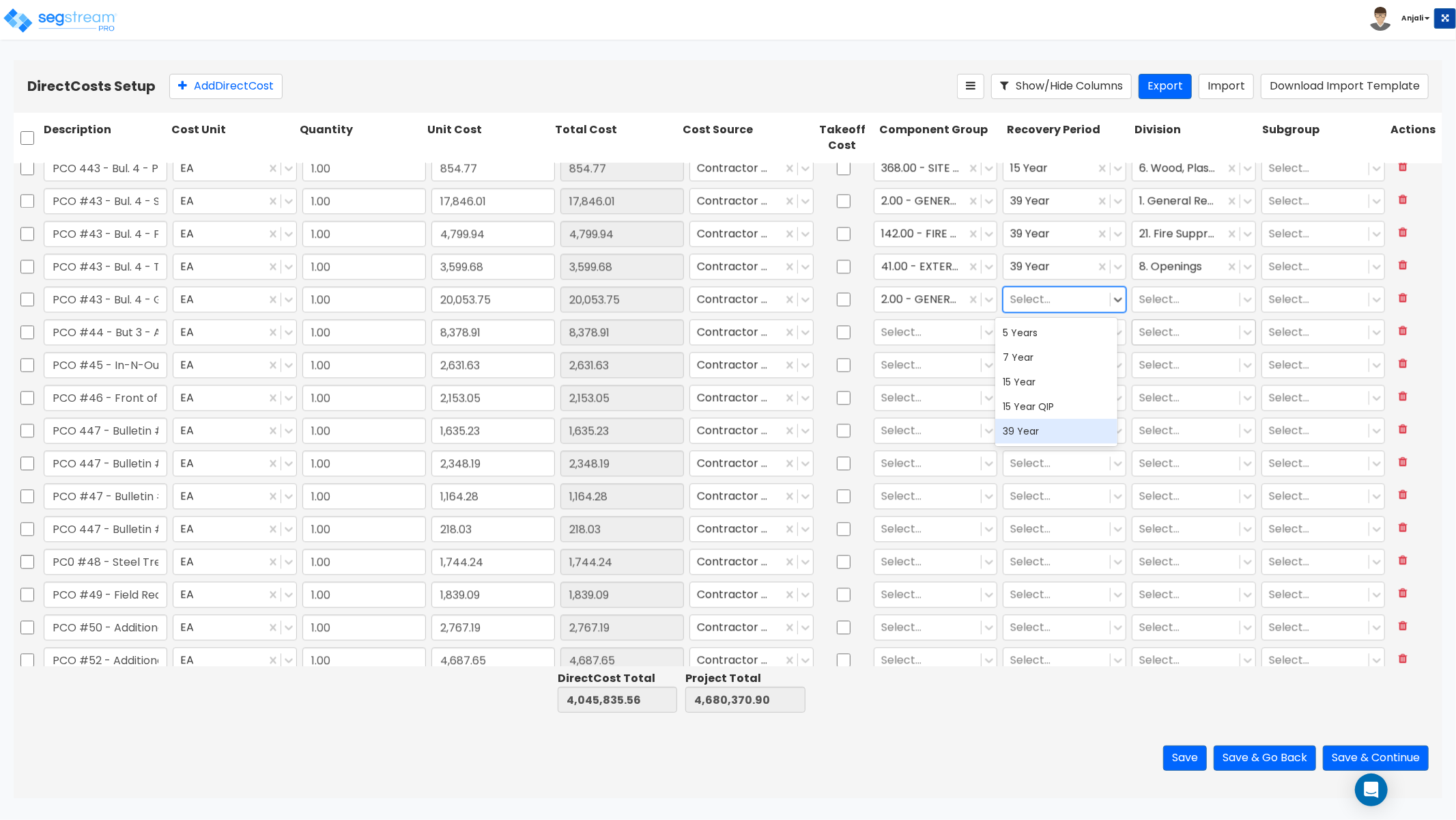
drag, startPoint x: 1068, startPoint y: 434, endPoint x: 1164, endPoint y: 318, distance: 150.6
click at [1068, 434] on div "39 Year" at bounding box center [1057, 431] width 123 height 25
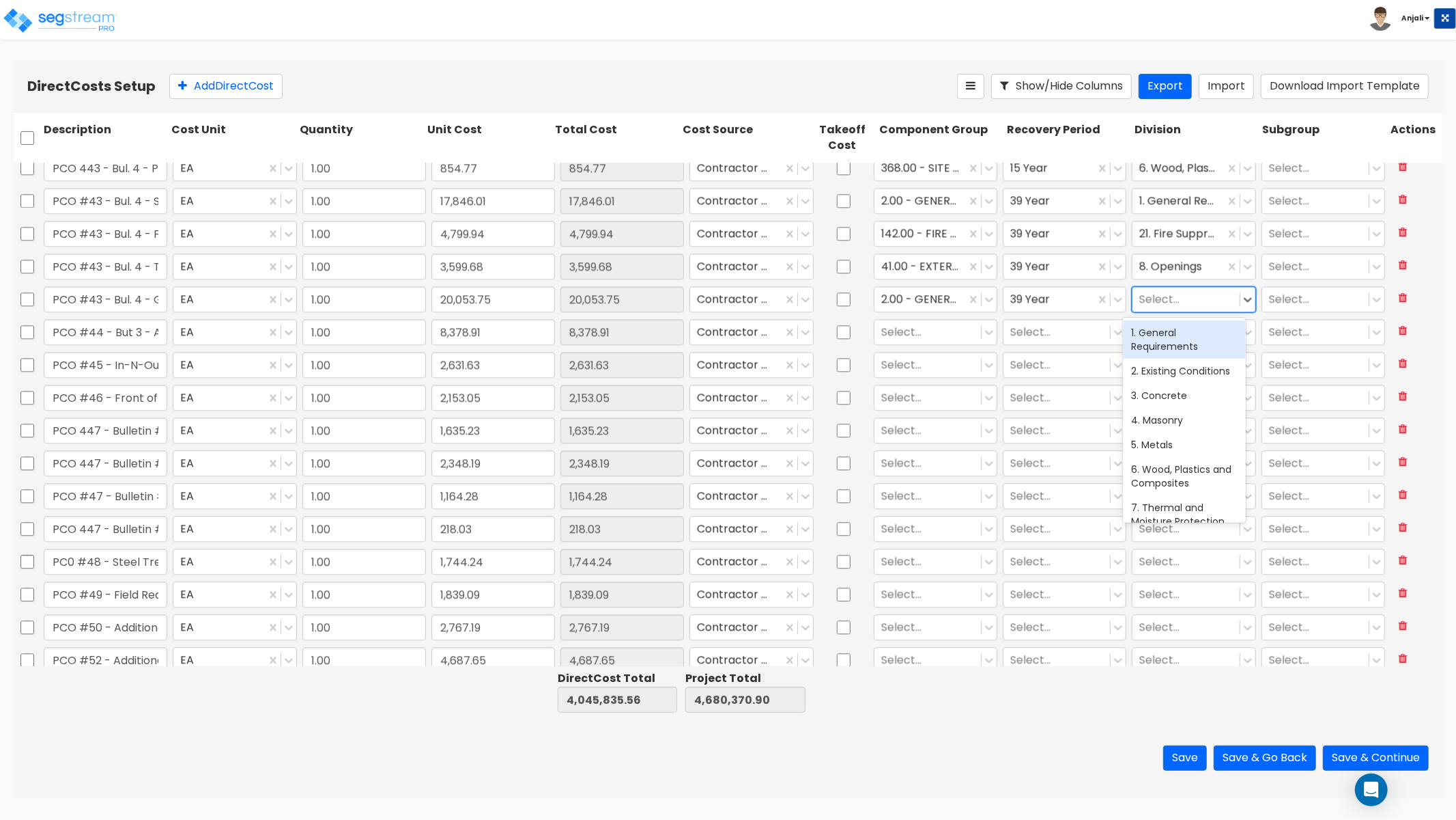
click at [1177, 294] on div at bounding box center [1186, 299] width 93 height 19
click at [1180, 373] on div "2. Existing Conditions" at bounding box center [1184, 371] width 123 height 25
drag, startPoint x: 1164, startPoint y: 285, endPoint x: 1172, endPoint y: 293, distance: 11.3
click at [1165, 287] on div "2. Existing Conditions" at bounding box center [1194, 299] width 124 height 26
click at [1175, 329] on div "1. General Requirements" at bounding box center [1184, 339] width 123 height 38
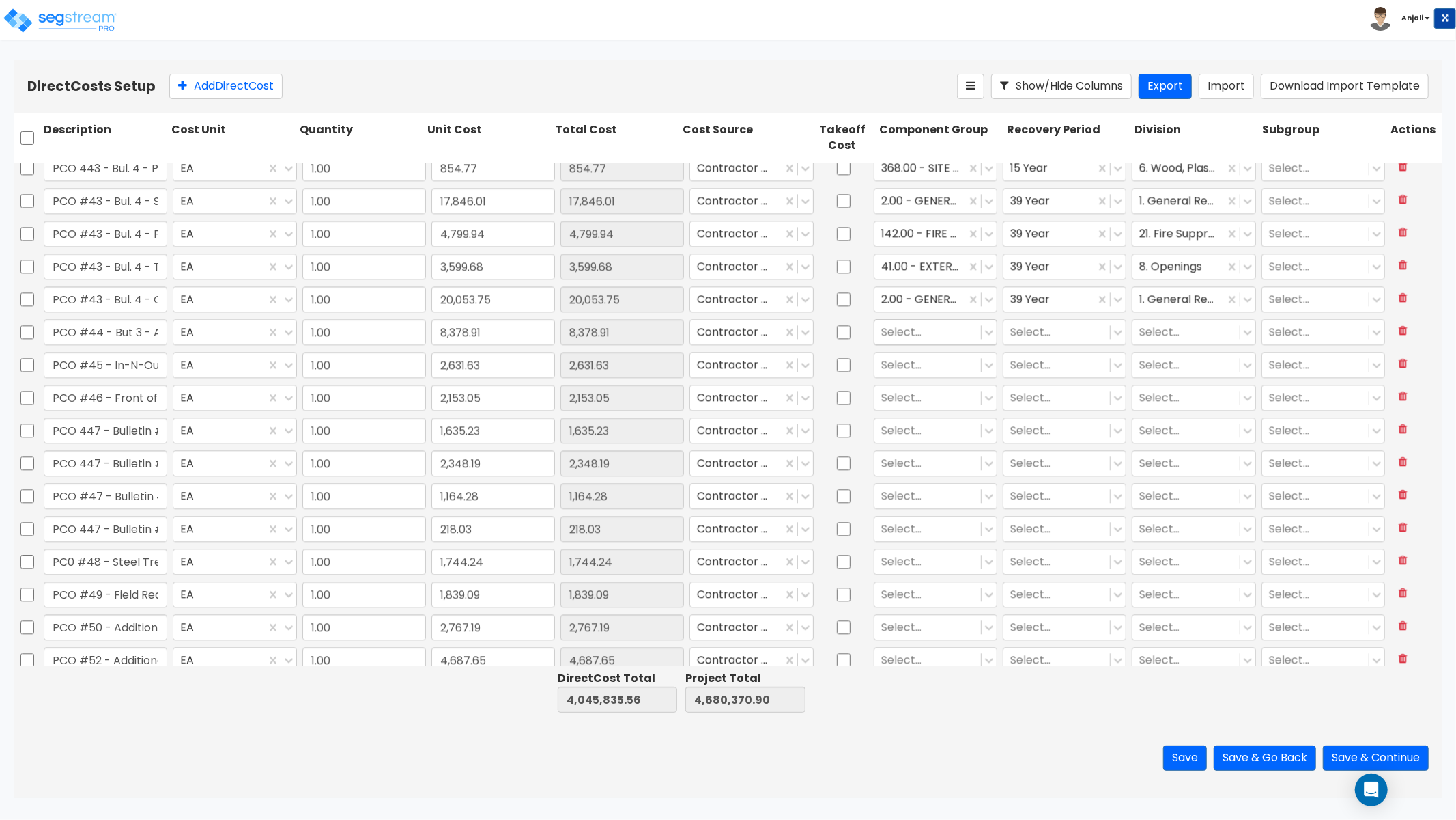
click at [912, 337] on div at bounding box center [928, 332] width 93 height 19
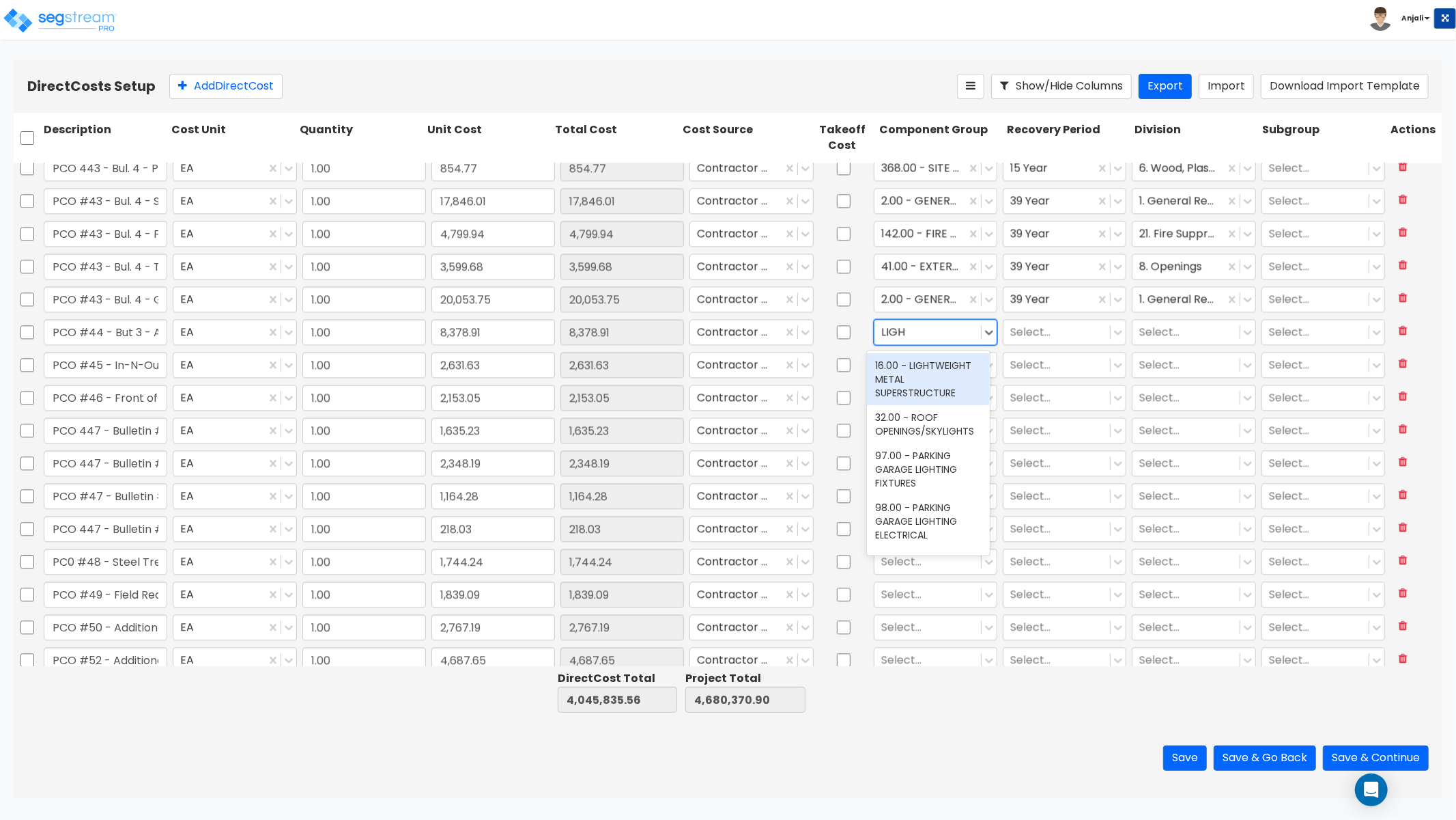
type input "LIGHT"
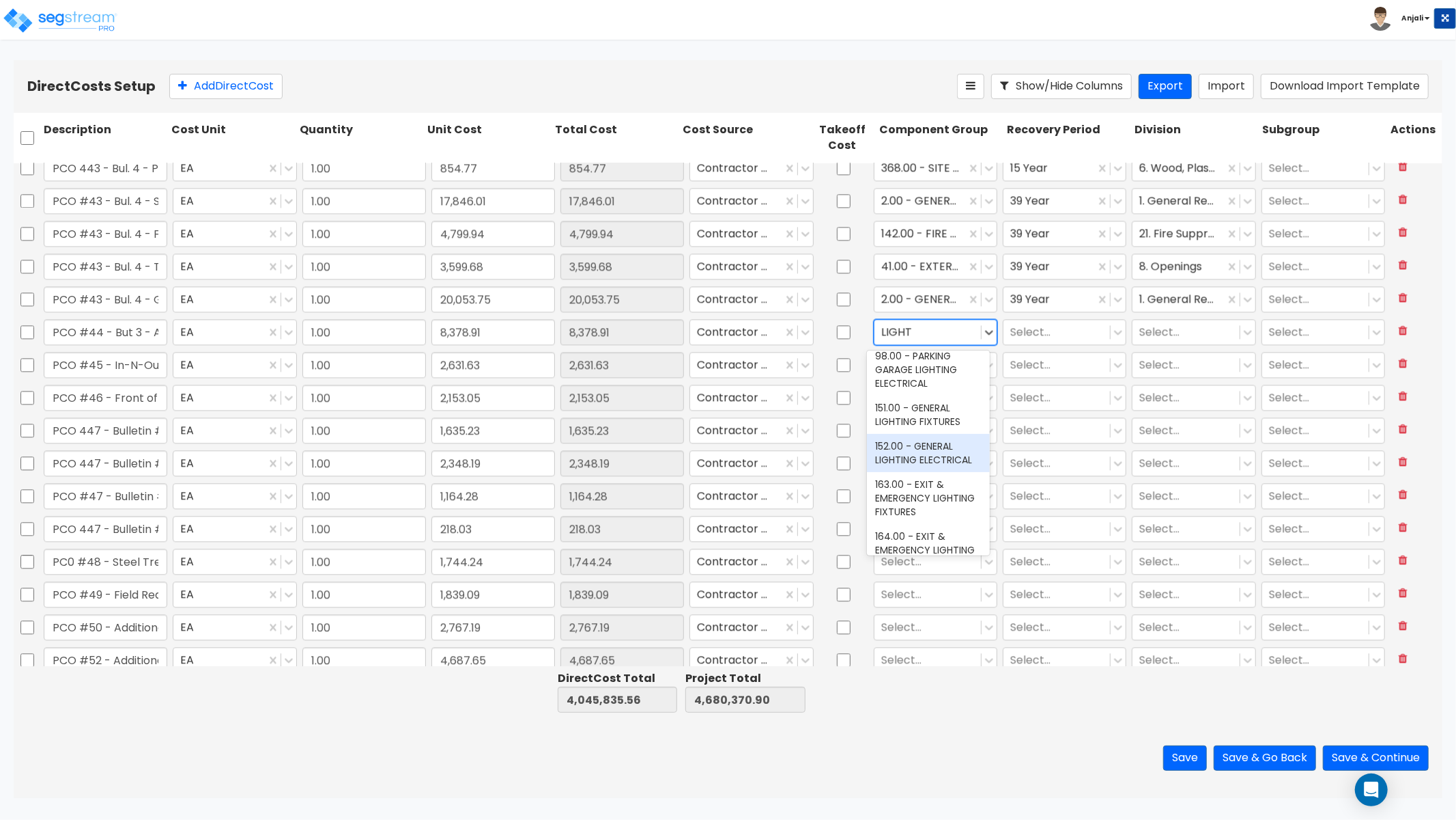
drag, startPoint x: 903, startPoint y: 463, endPoint x: 942, endPoint y: 438, distance: 46.3
click at [903, 463] on div "152.00 - GENERAL LIGHTING ELECTRICAL" at bounding box center [928, 453] width 123 height 38
click at [1020, 325] on div at bounding box center [1057, 332] width 93 height 19
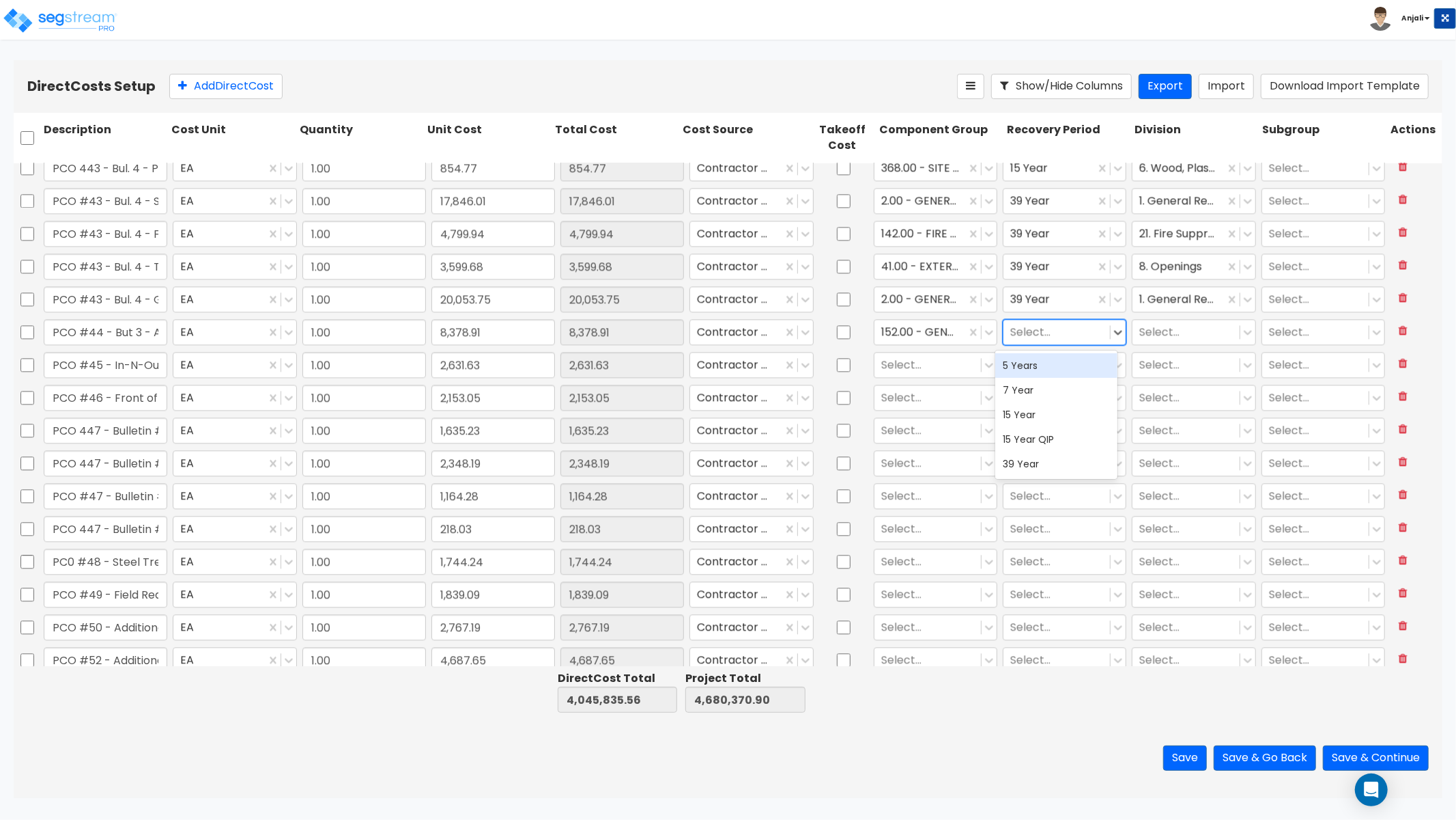
click at [1038, 369] on div "5 Years" at bounding box center [1057, 365] width 123 height 25
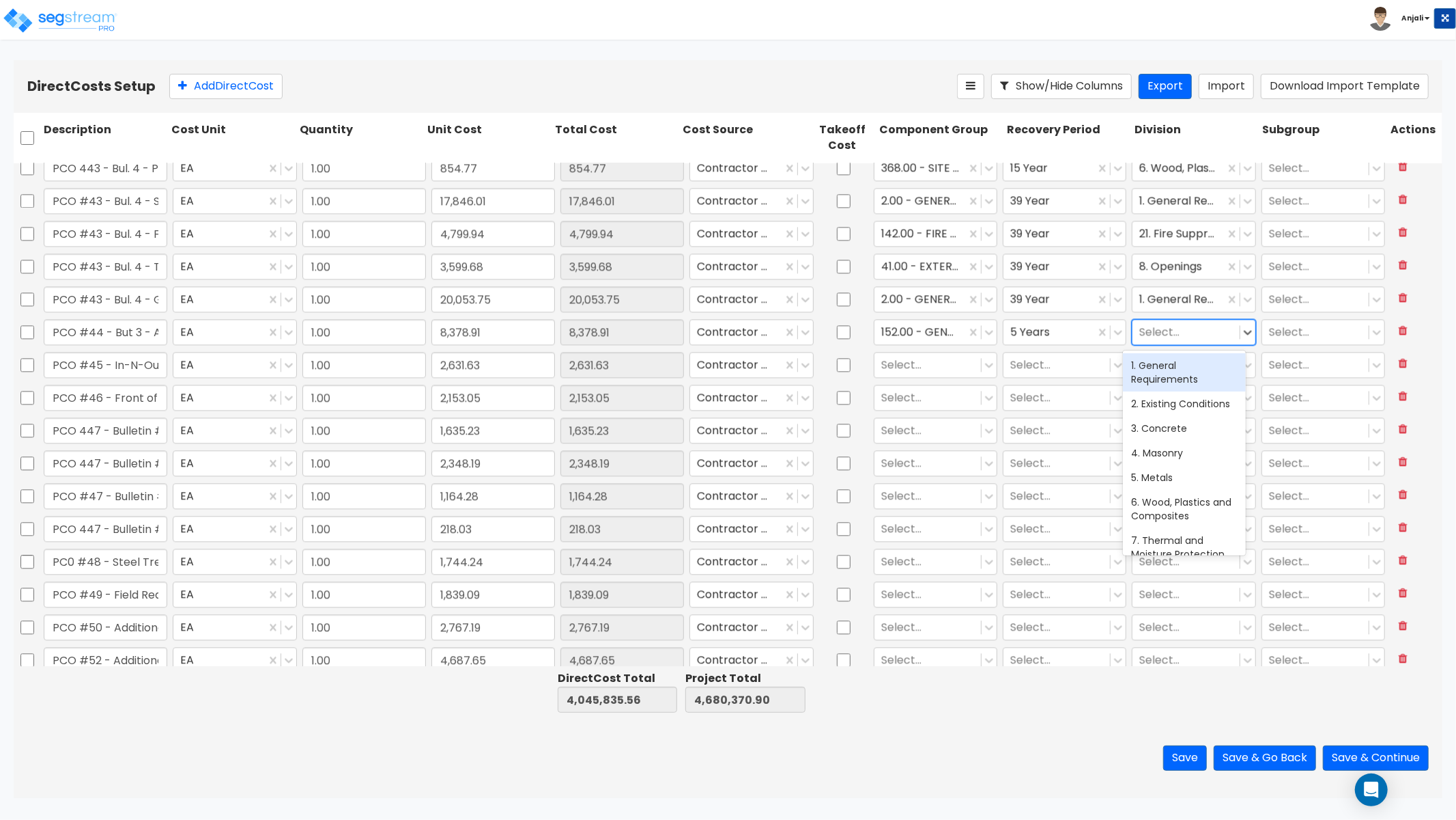
click at [1152, 335] on div at bounding box center [1186, 332] width 93 height 19
type input "ELE"
click at [1165, 363] on div "26. Electrical" at bounding box center [1184, 365] width 123 height 25
click at [920, 362] on div at bounding box center [928, 365] width 93 height 19
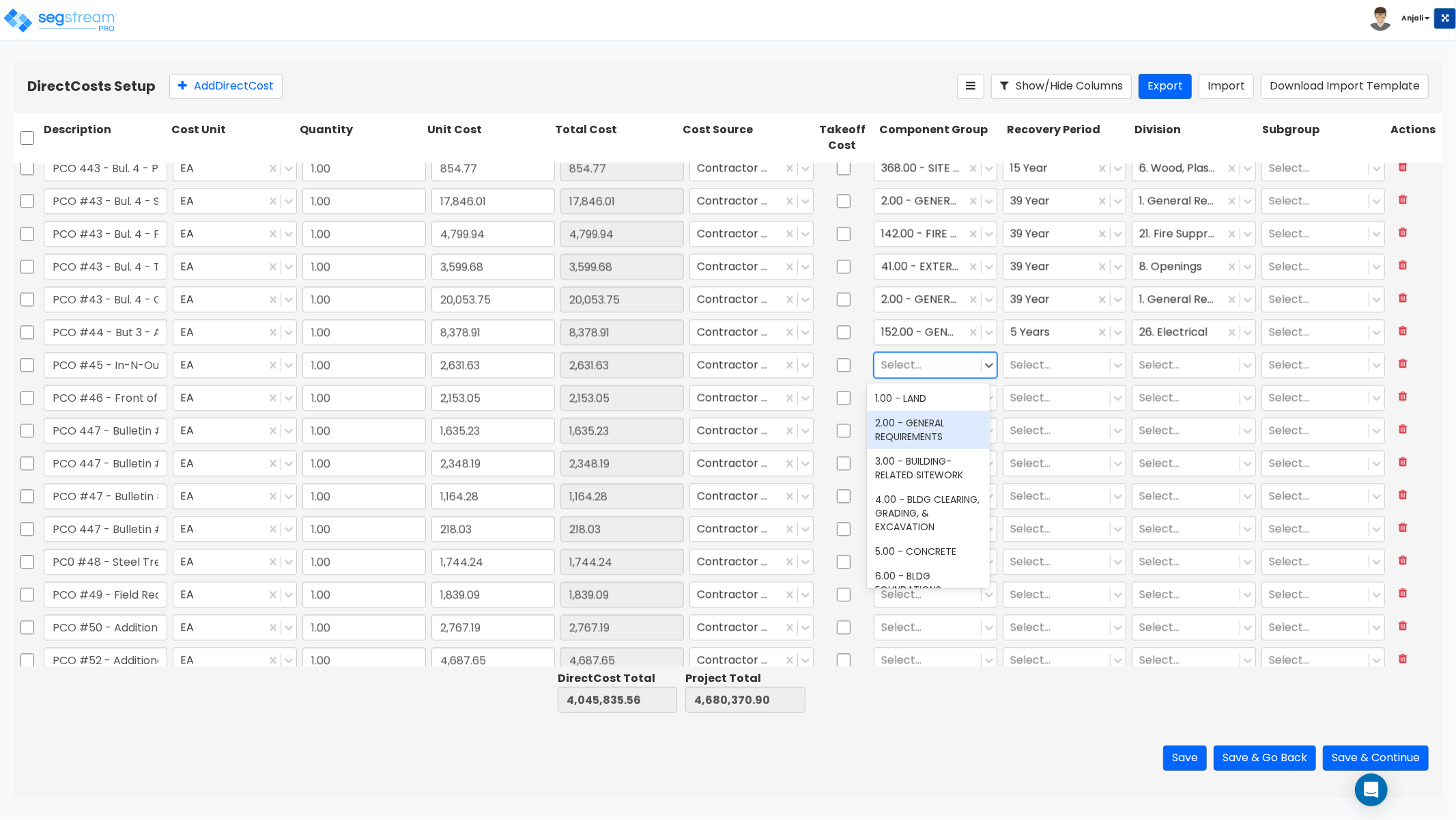
click at [920, 427] on div "2.00 - GENERAL REQUIREMENTS" at bounding box center [928, 429] width 123 height 38
click at [1066, 365] on div at bounding box center [1057, 365] width 93 height 19
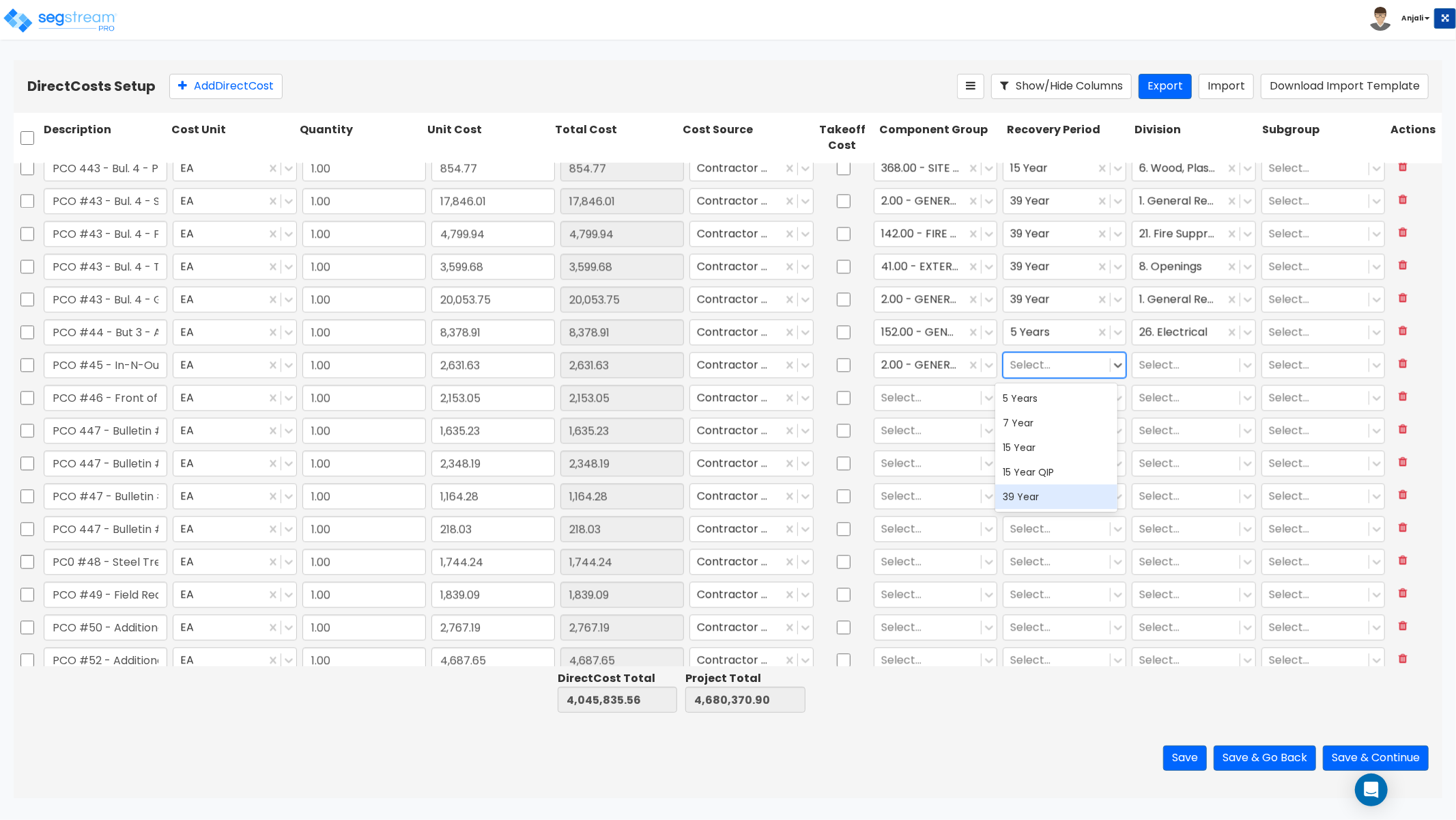
drag, startPoint x: 1054, startPoint y: 501, endPoint x: 1110, endPoint y: 443, distance: 80.6
click at [1054, 501] on div "39 Year" at bounding box center [1057, 496] width 123 height 25
click at [1170, 350] on div "Select..." at bounding box center [1194, 365] width 129 height 31
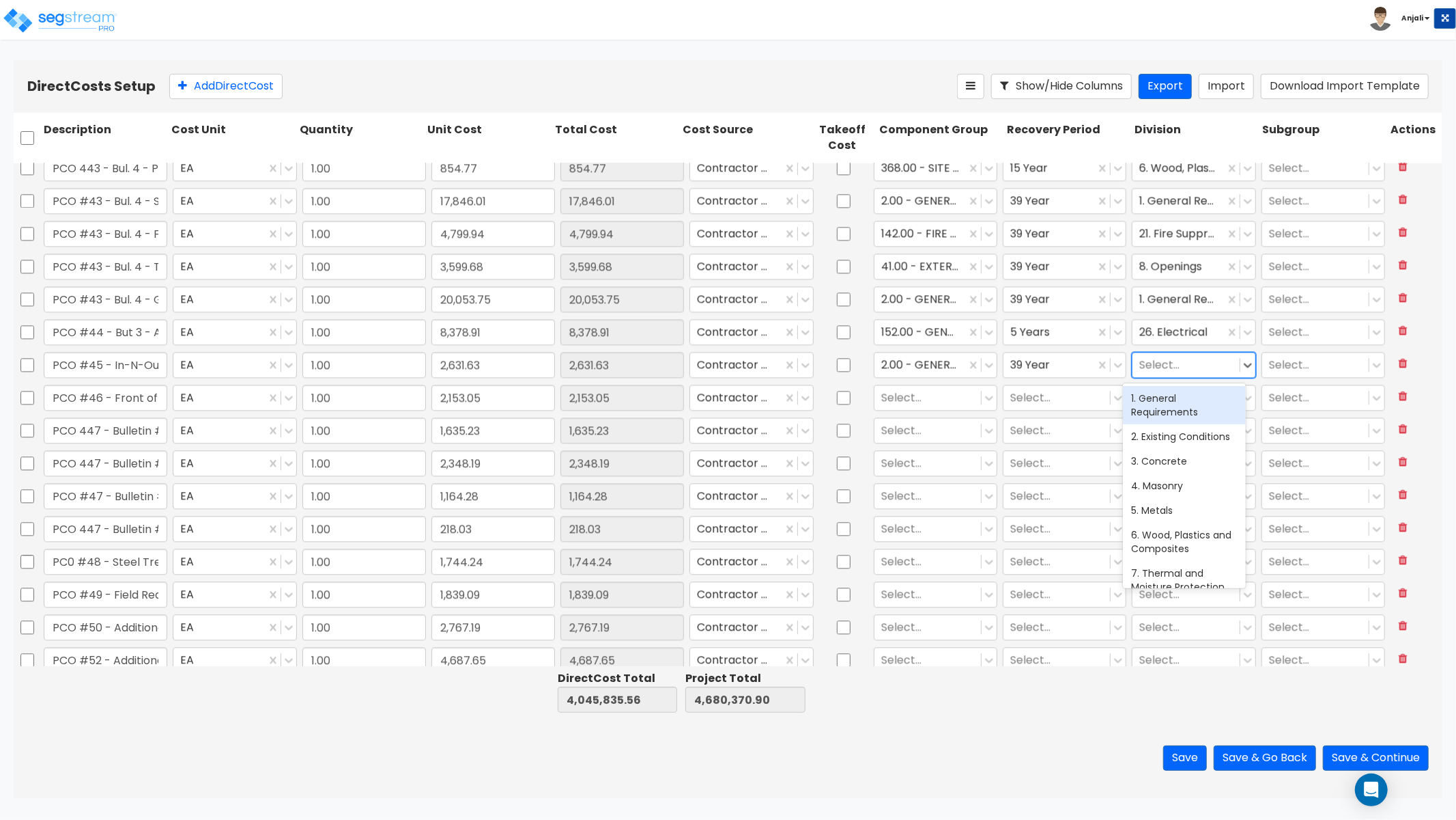
click at [1170, 371] on div at bounding box center [1186, 365] width 93 height 19
click at [1172, 406] on div "1. General Requirements" at bounding box center [1184, 404] width 123 height 38
click at [947, 398] on div at bounding box center [928, 398] width 93 height 19
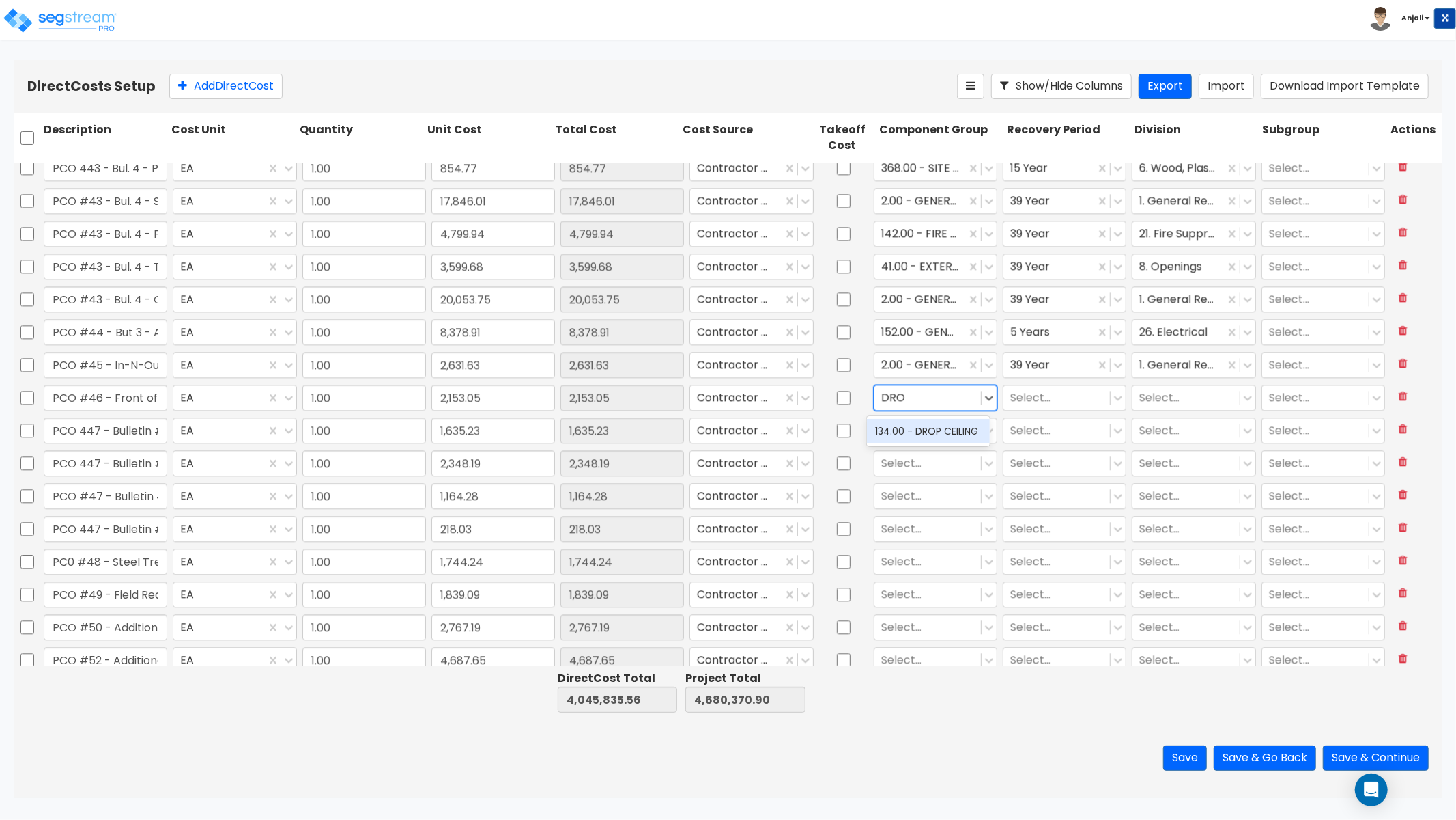
type input "DROP"
drag, startPoint x: 950, startPoint y: 427, endPoint x: 971, endPoint y: 414, distance: 24.7
click at [950, 427] on div "134.00 - DROP CEILING" at bounding box center [928, 431] width 123 height 25
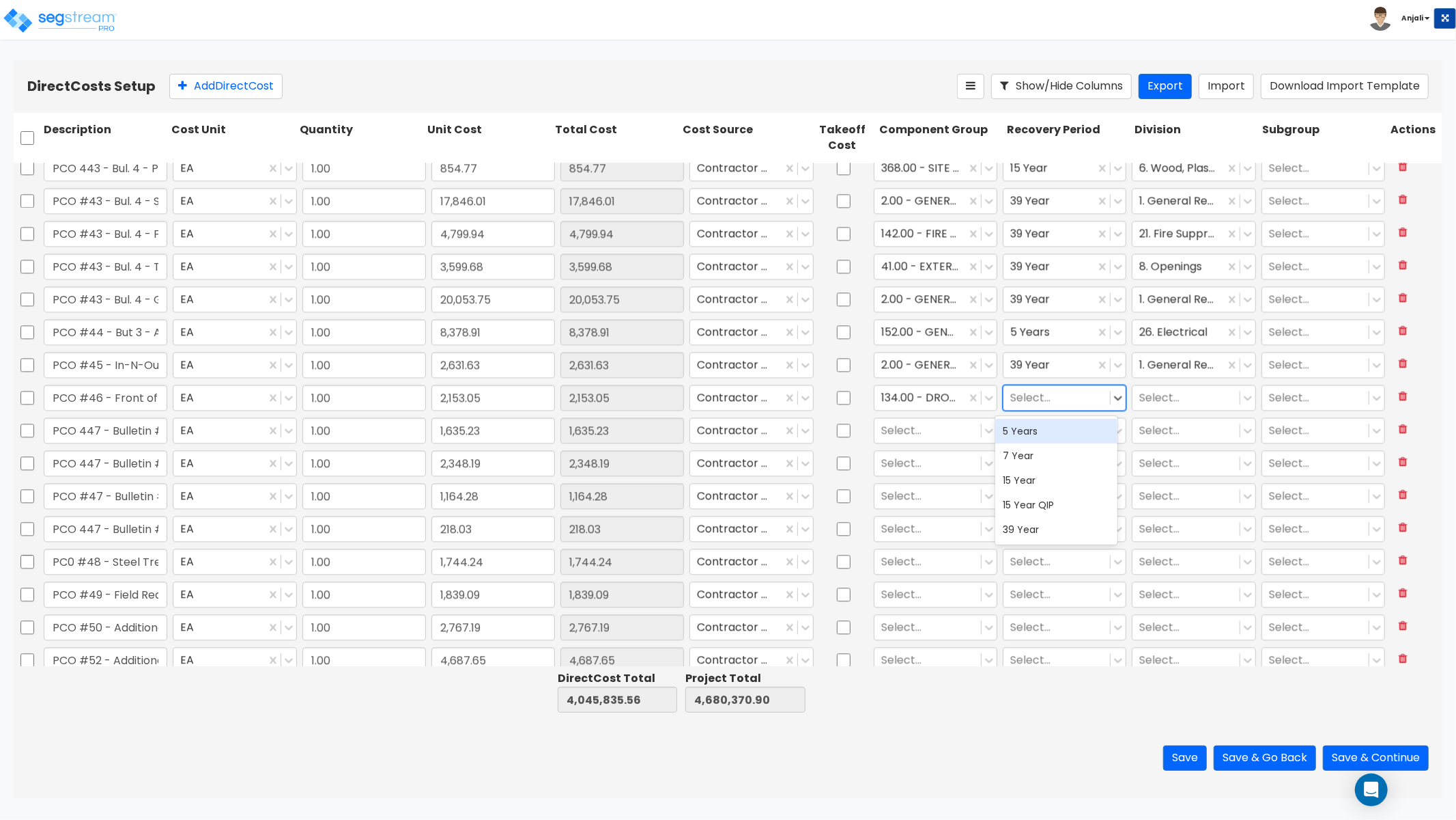
click at [1029, 387] on div "Select..." at bounding box center [1057, 397] width 107 height 24
drag, startPoint x: 1032, startPoint y: 529, endPoint x: 1093, endPoint y: 463, distance: 89.9
click at [1032, 529] on div "39 Year" at bounding box center [1057, 529] width 123 height 25
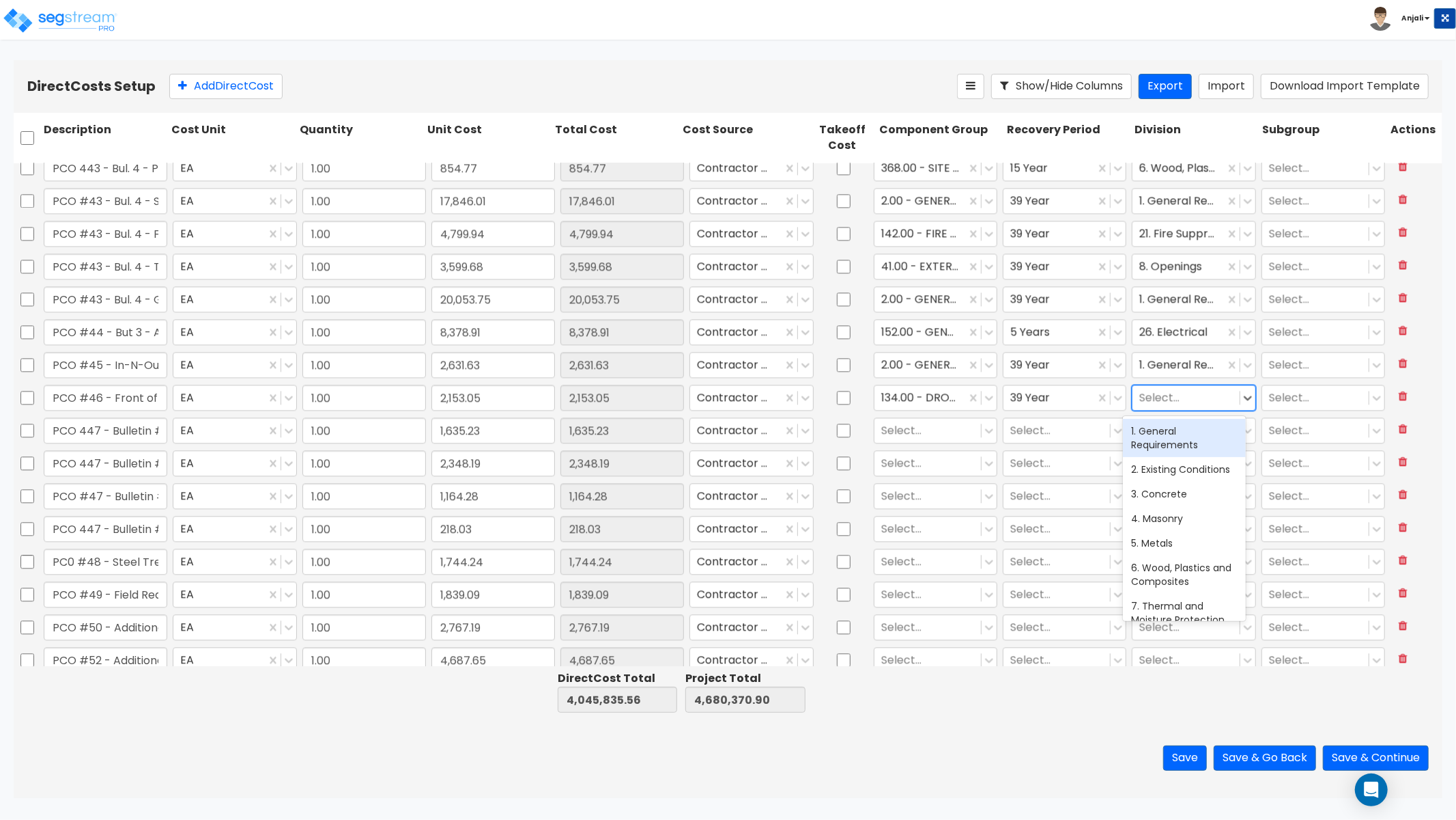
click at [1168, 395] on div at bounding box center [1186, 398] width 93 height 19
type input "FIN"
drag, startPoint x: 1164, startPoint y: 427, endPoint x: 1112, endPoint y: 431, distance: 52.2
click at [1164, 427] on div "9. Finishes" at bounding box center [1184, 431] width 123 height 25
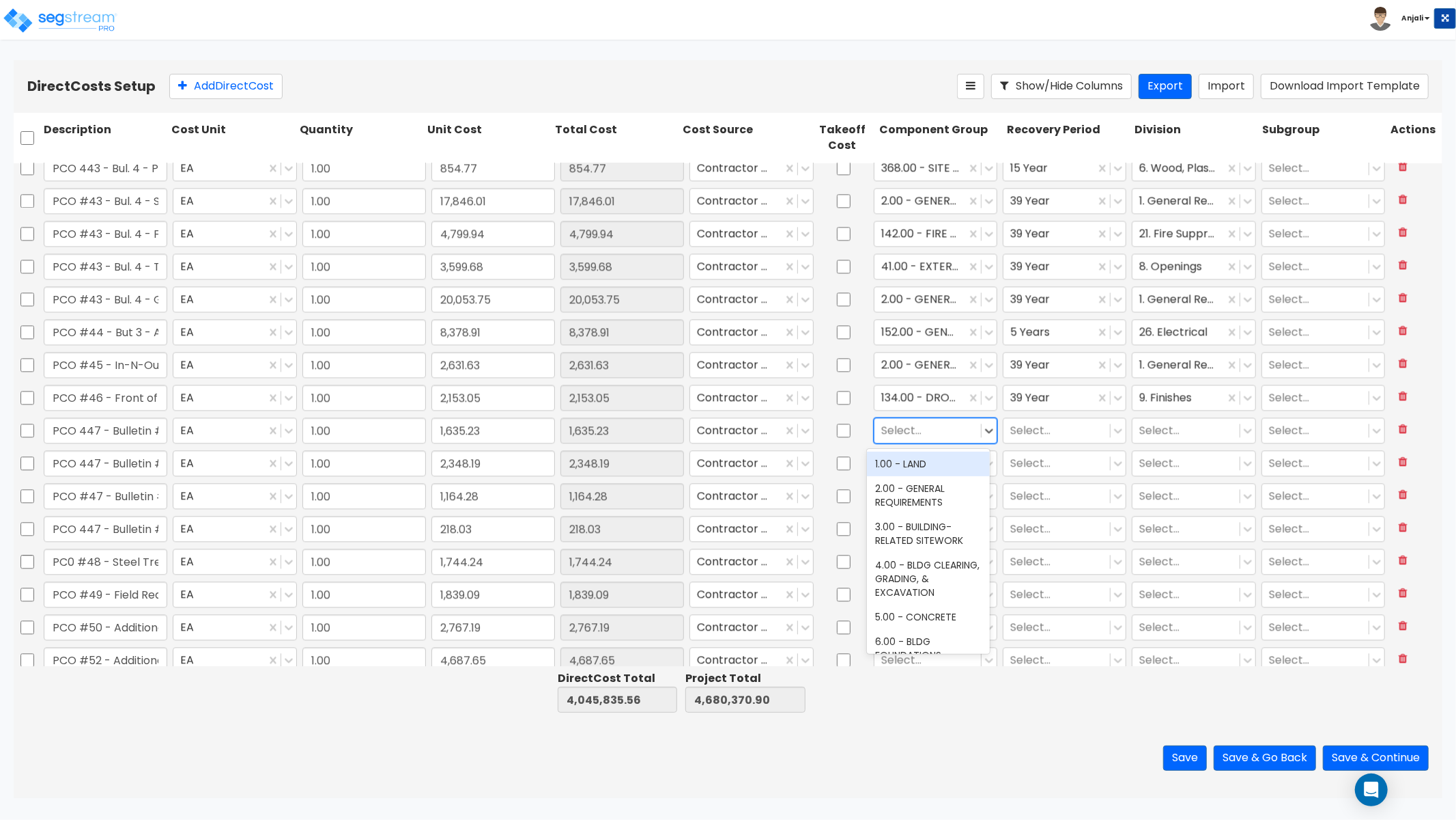
click at [907, 418] on div "Select..." at bounding box center [928, 430] width 107 height 24
click at [925, 590] on div "4.00 - BLDG CLEARING, GRADING, & EXCAVATION" at bounding box center [928, 578] width 123 height 52
click at [1033, 432] on div at bounding box center [1057, 430] width 93 height 19
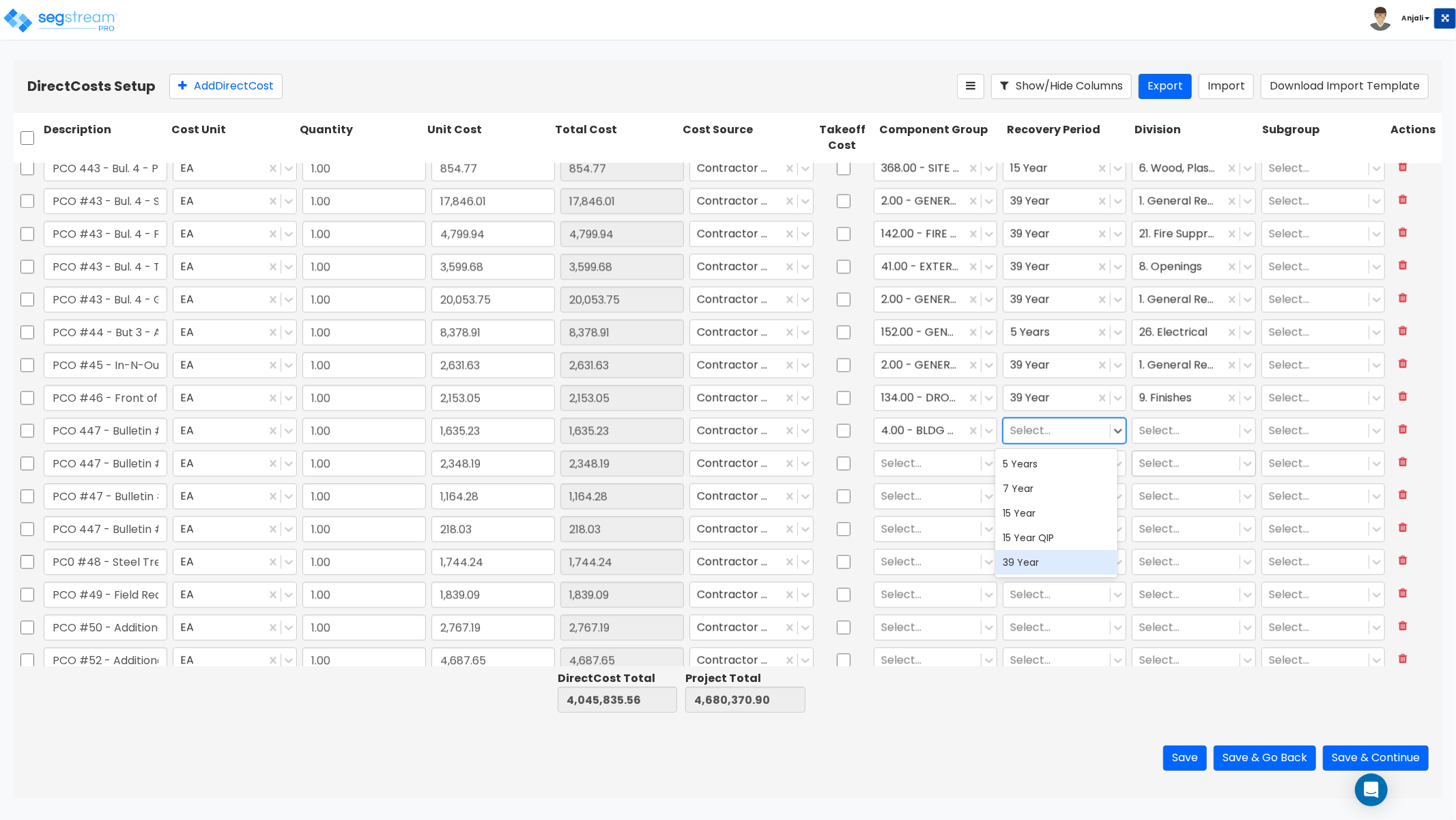
drag, startPoint x: 1035, startPoint y: 551, endPoint x: 1159, endPoint y: 475, distance: 145.4
click at [1035, 551] on div "39 Year" at bounding box center [1057, 562] width 123 height 25
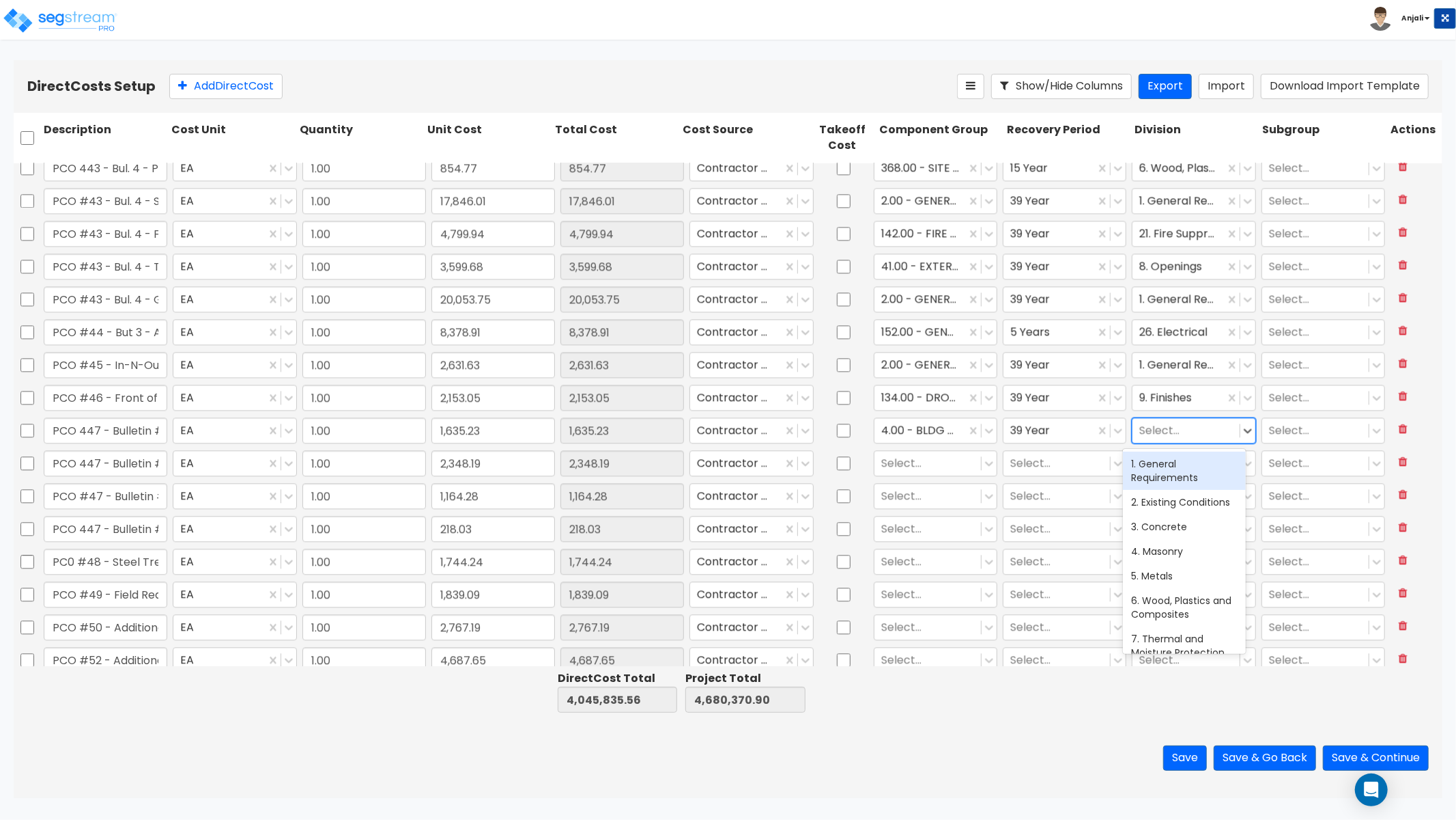
click at [1202, 432] on div at bounding box center [1186, 430] width 93 height 19
type input "EAR"
drag, startPoint x: 1188, startPoint y: 466, endPoint x: 1066, endPoint y: 498, distance: 126.1
click at [1188, 466] on div "31. Earthwork" at bounding box center [1184, 464] width 123 height 25
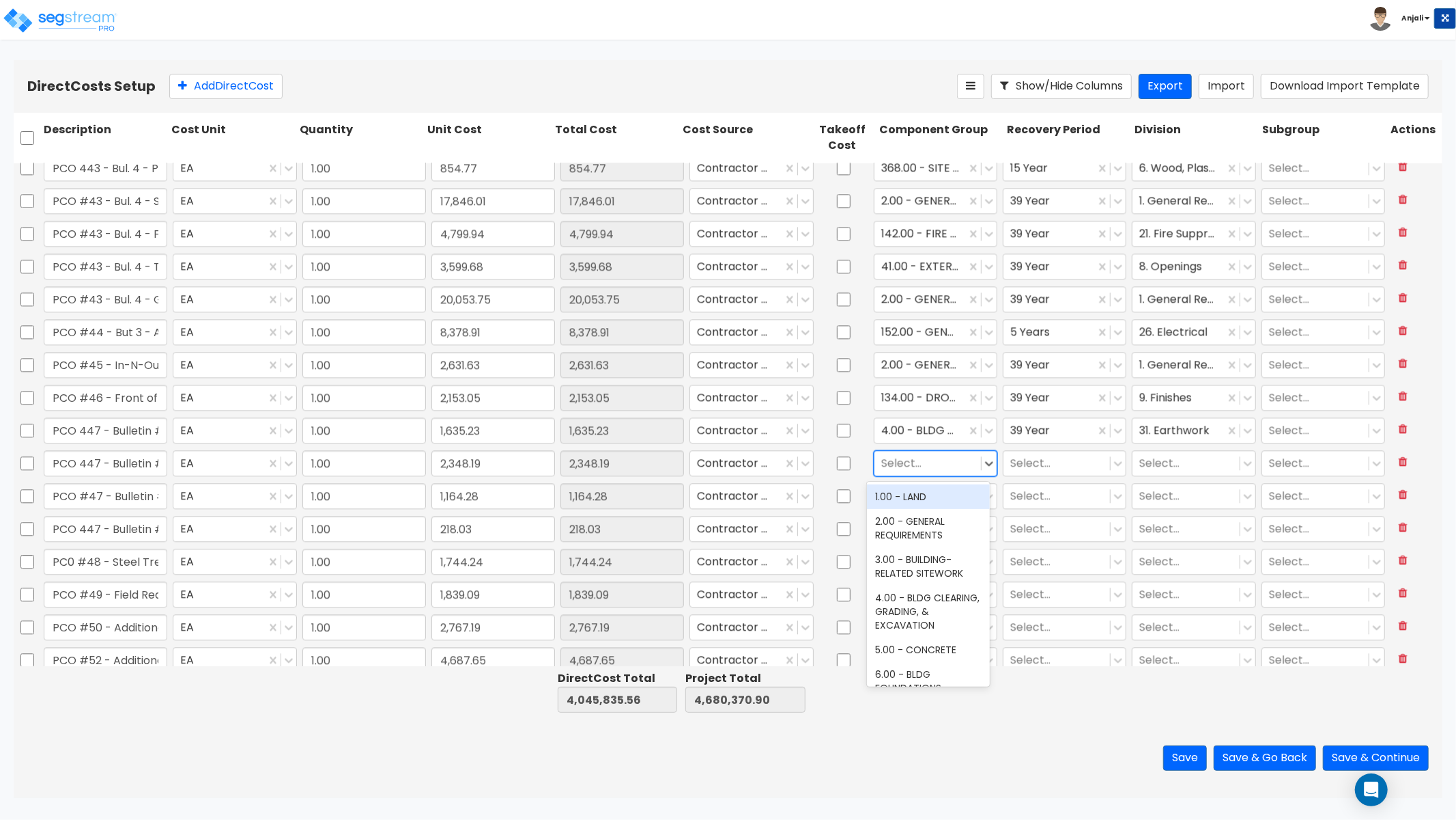
click at [940, 462] on div at bounding box center [928, 463] width 93 height 19
type input "ELE"
drag, startPoint x: 925, startPoint y: 514, endPoint x: 1020, endPoint y: 476, distance: 102.3
click at [925, 514] on div "145.00 - GENERAL ELECTRICAL" at bounding box center [928, 508] width 123 height 38
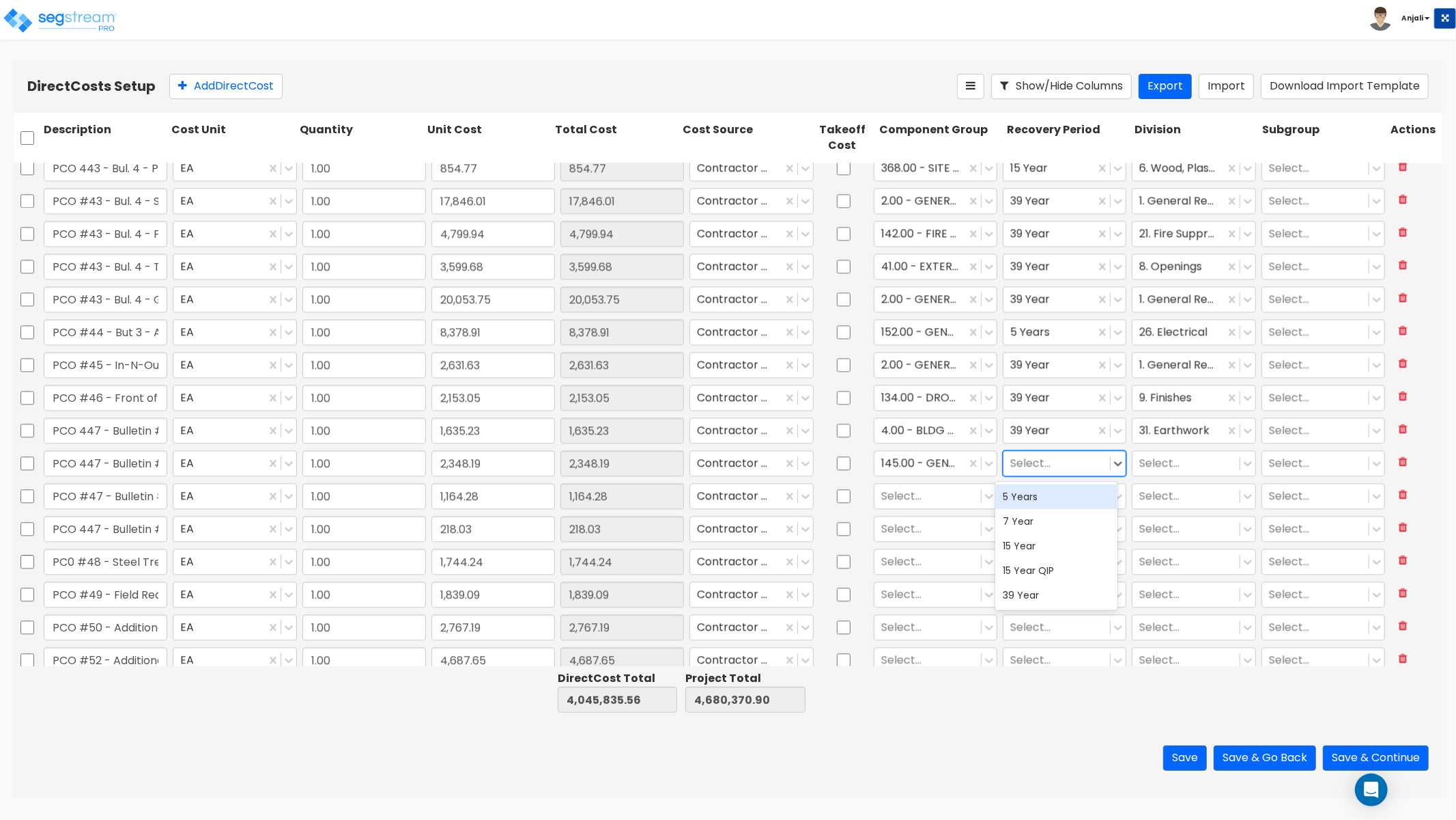
click at [1062, 466] on div at bounding box center [1057, 463] width 93 height 19
click at [1052, 585] on div "39 Year" at bounding box center [1057, 594] width 123 height 25
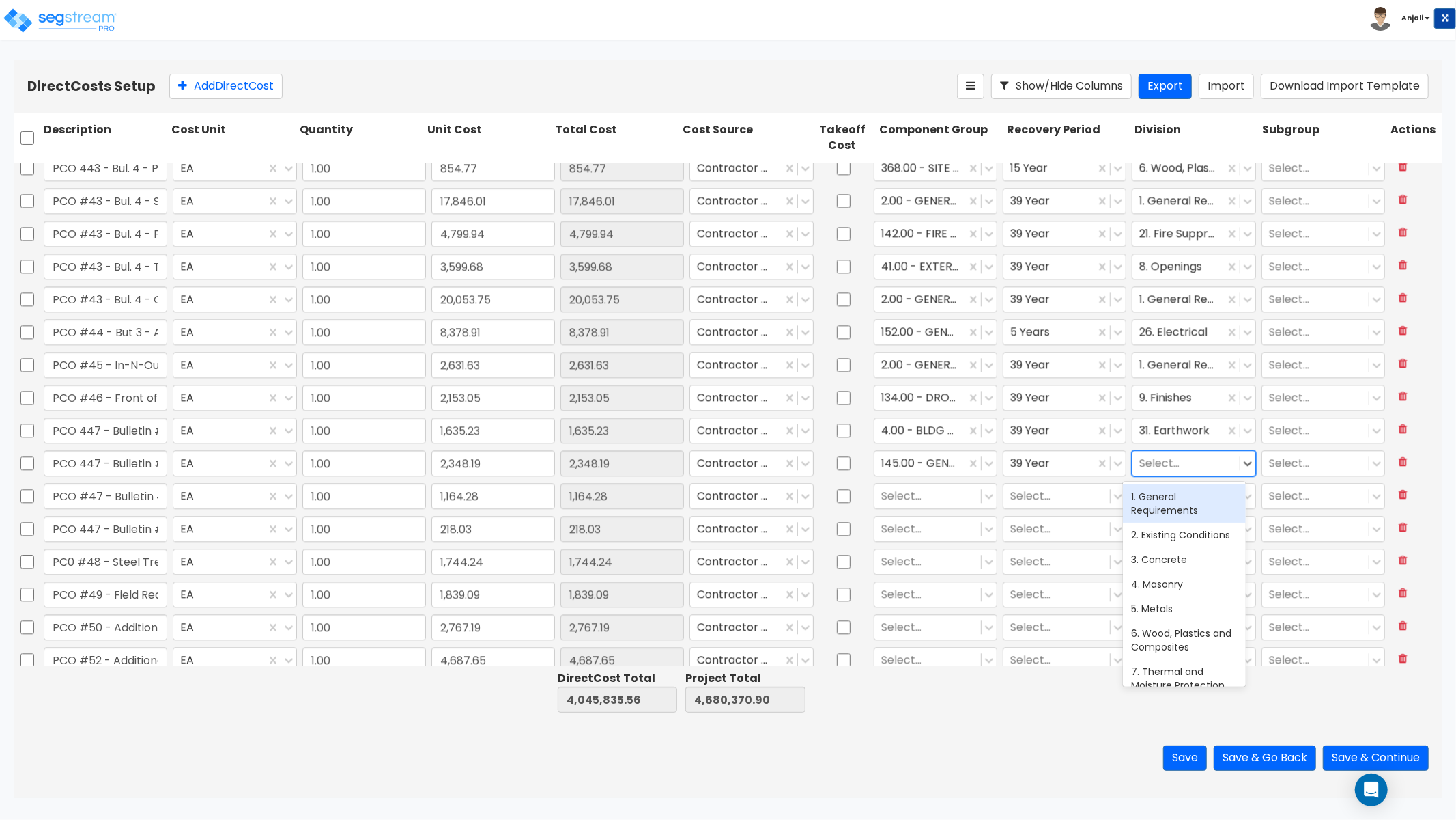
click at [1147, 466] on div at bounding box center [1186, 463] width 93 height 19
type input "ELE"
click at [1147, 515] on div "28. Electronic Safety and Security" at bounding box center [1184, 527] width 123 height 38
drag, startPoint x: 1214, startPoint y: 461, endPoint x: 1224, endPoint y: 463, distance: 10.2
click at [1214, 461] on div "28. Electronic Safety and Security" at bounding box center [1179, 463] width 92 height 24
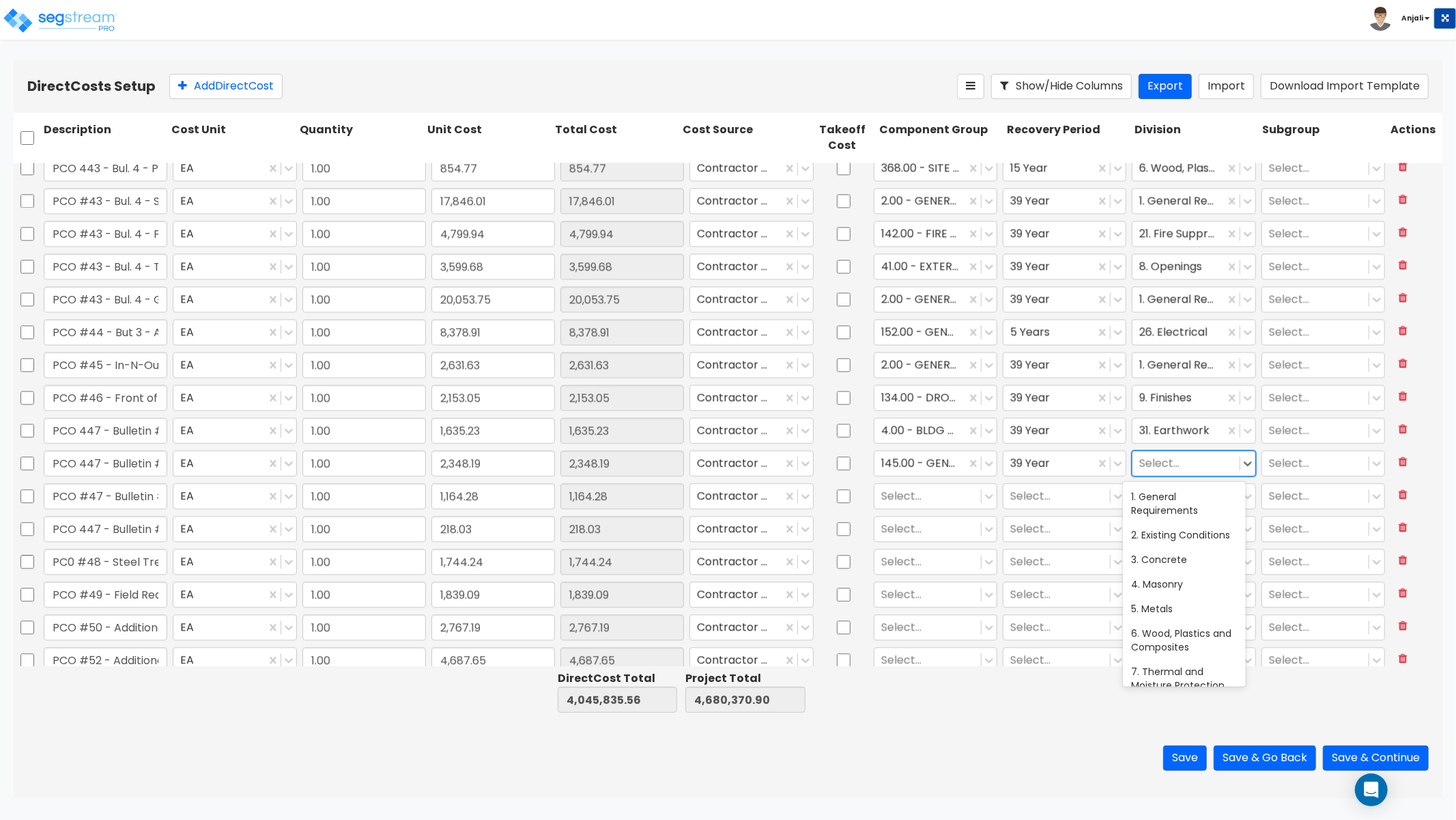
scroll to position [490, 0]
click at [1140, 461] on div at bounding box center [1186, 463] width 93 height 19
type input "ELE"
drag, startPoint x: 1144, startPoint y: 494, endPoint x: 1125, endPoint y: 496, distance: 19.1
click at [1144, 494] on div "26. Electrical" at bounding box center [1184, 496] width 123 height 25
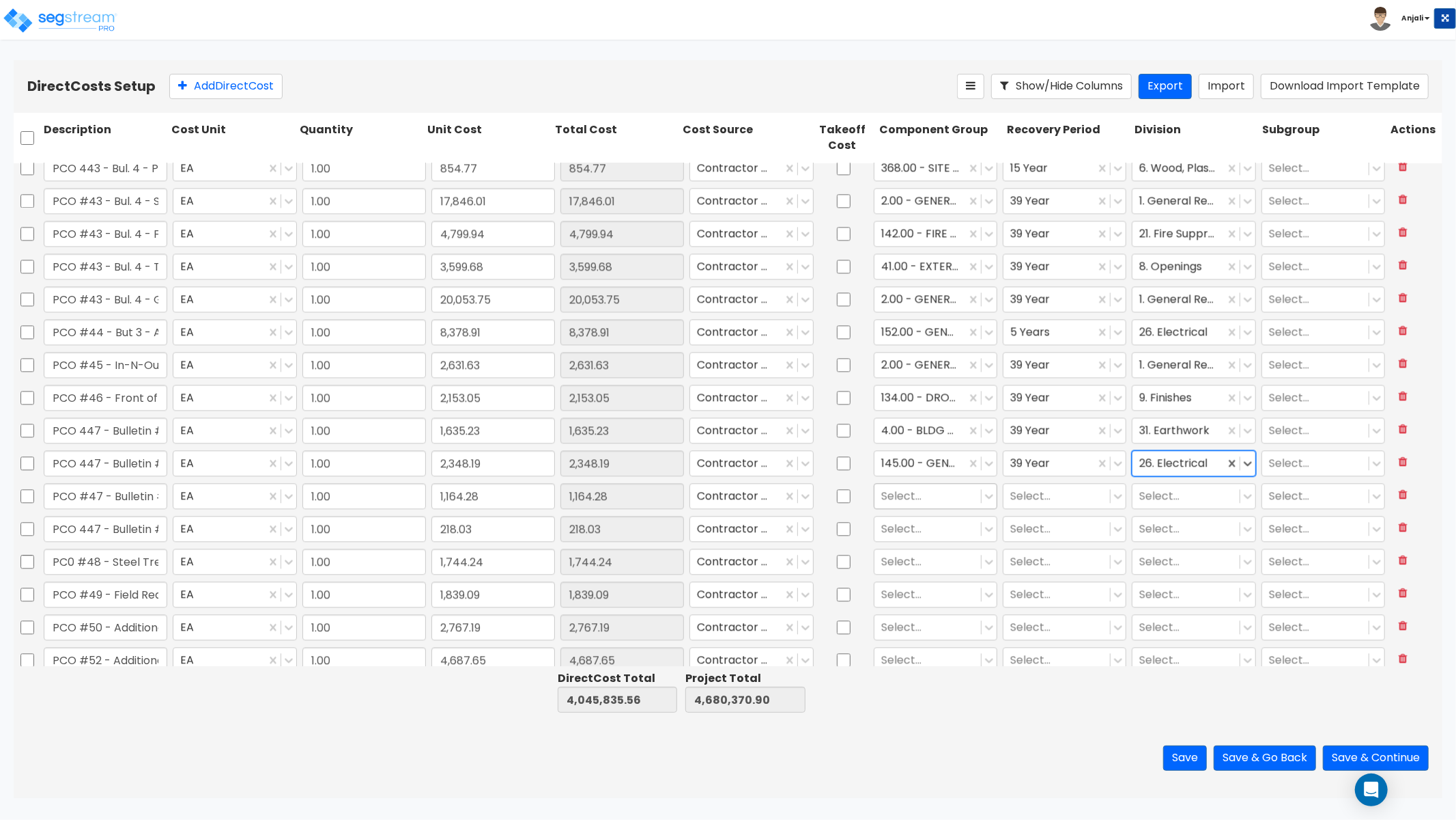
click at [909, 496] on div at bounding box center [928, 496] width 93 height 19
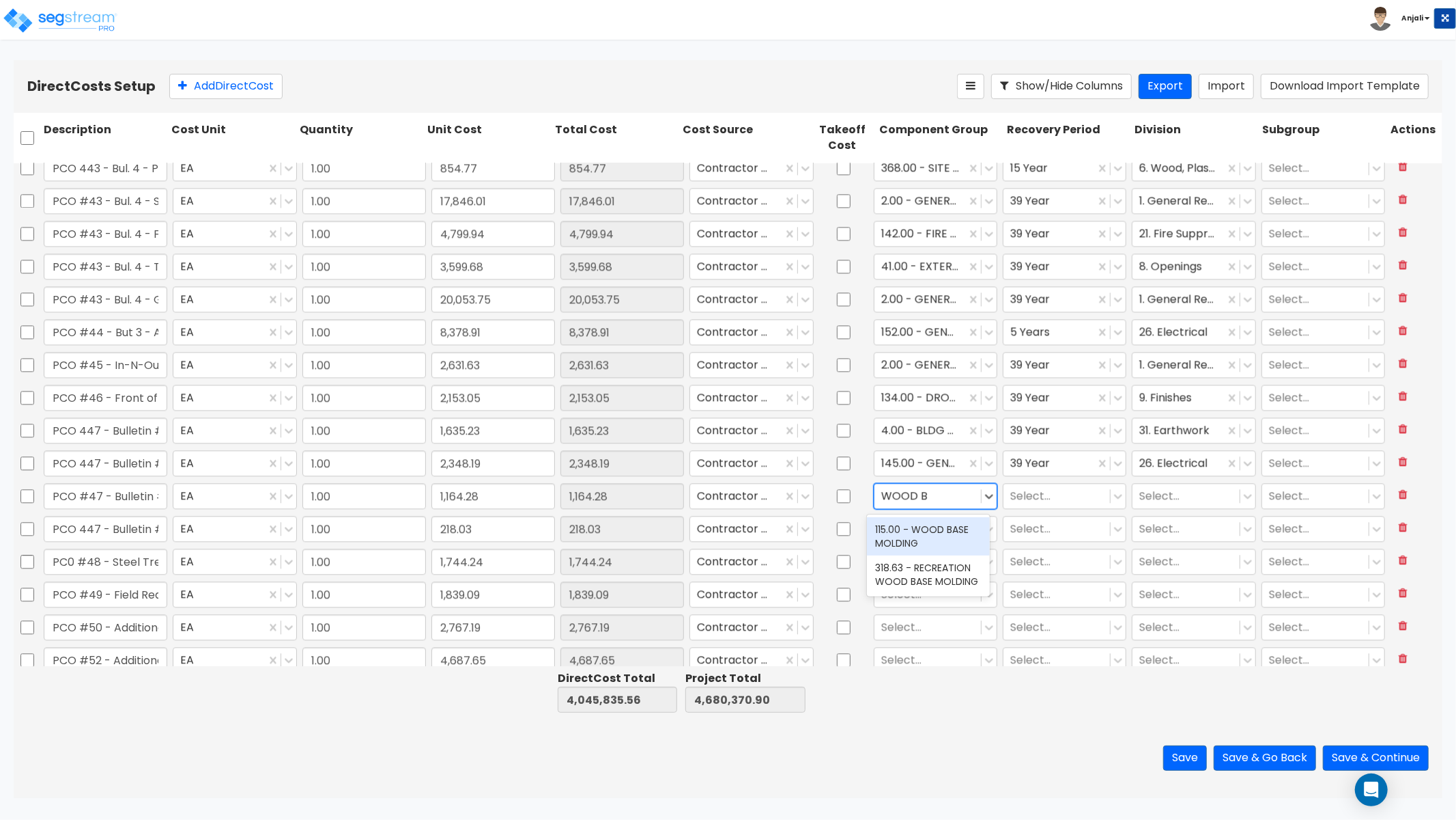
type input "WOOD BA"
click at [909, 532] on div "115.00 - WOOD BASE MOLDING" at bounding box center [928, 536] width 123 height 38
click at [1043, 488] on div at bounding box center [1057, 496] width 93 height 19
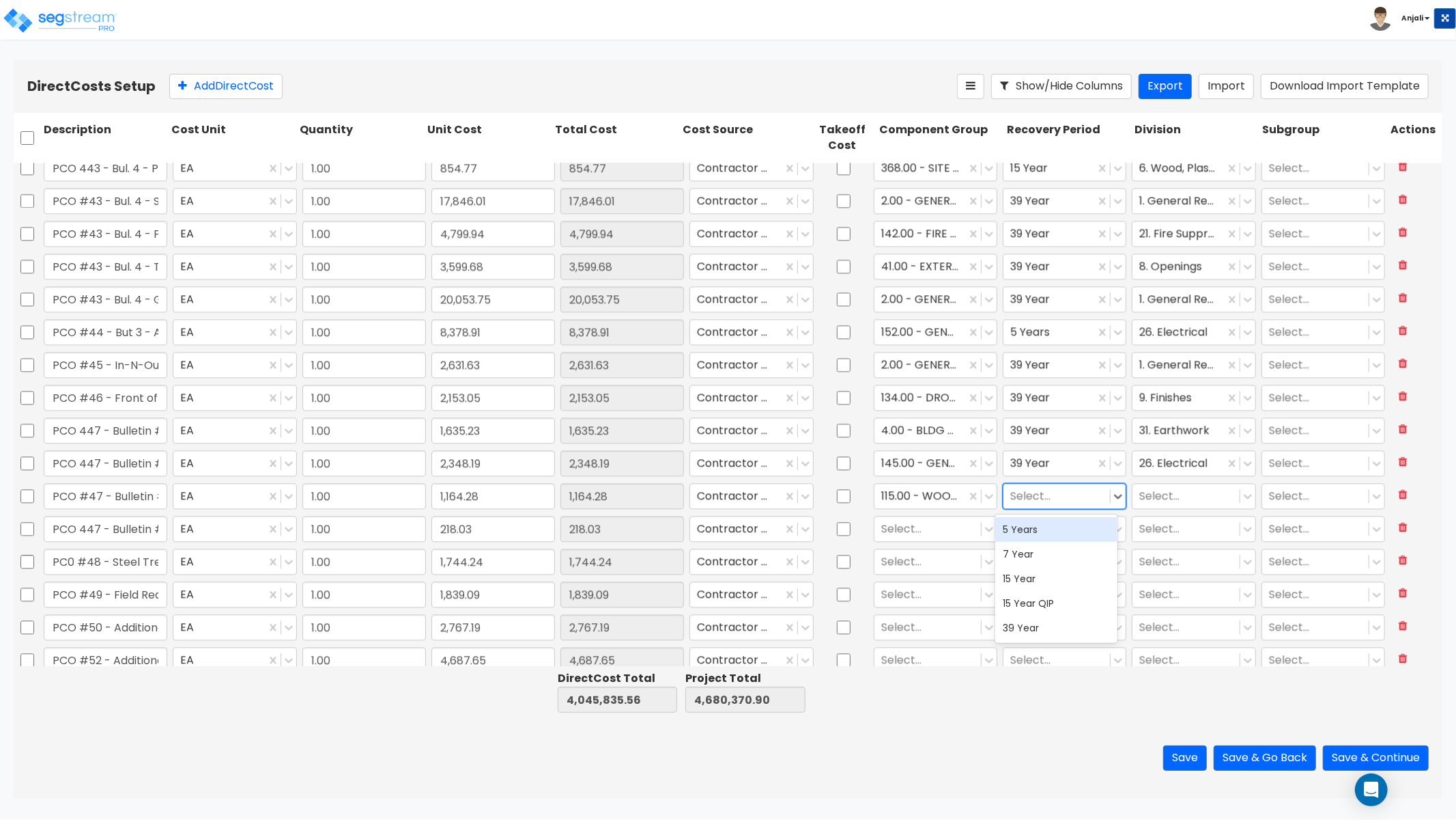
drag, startPoint x: 1048, startPoint y: 533, endPoint x: 1138, endPoint y: 515, distance: 91.8
click at [1048, 533] on div "5 Years" at bounding box center [1057, 529] width 123 height 25
click at [1153, 501] on div at bounding box center [1186, 496] width 93 height 19
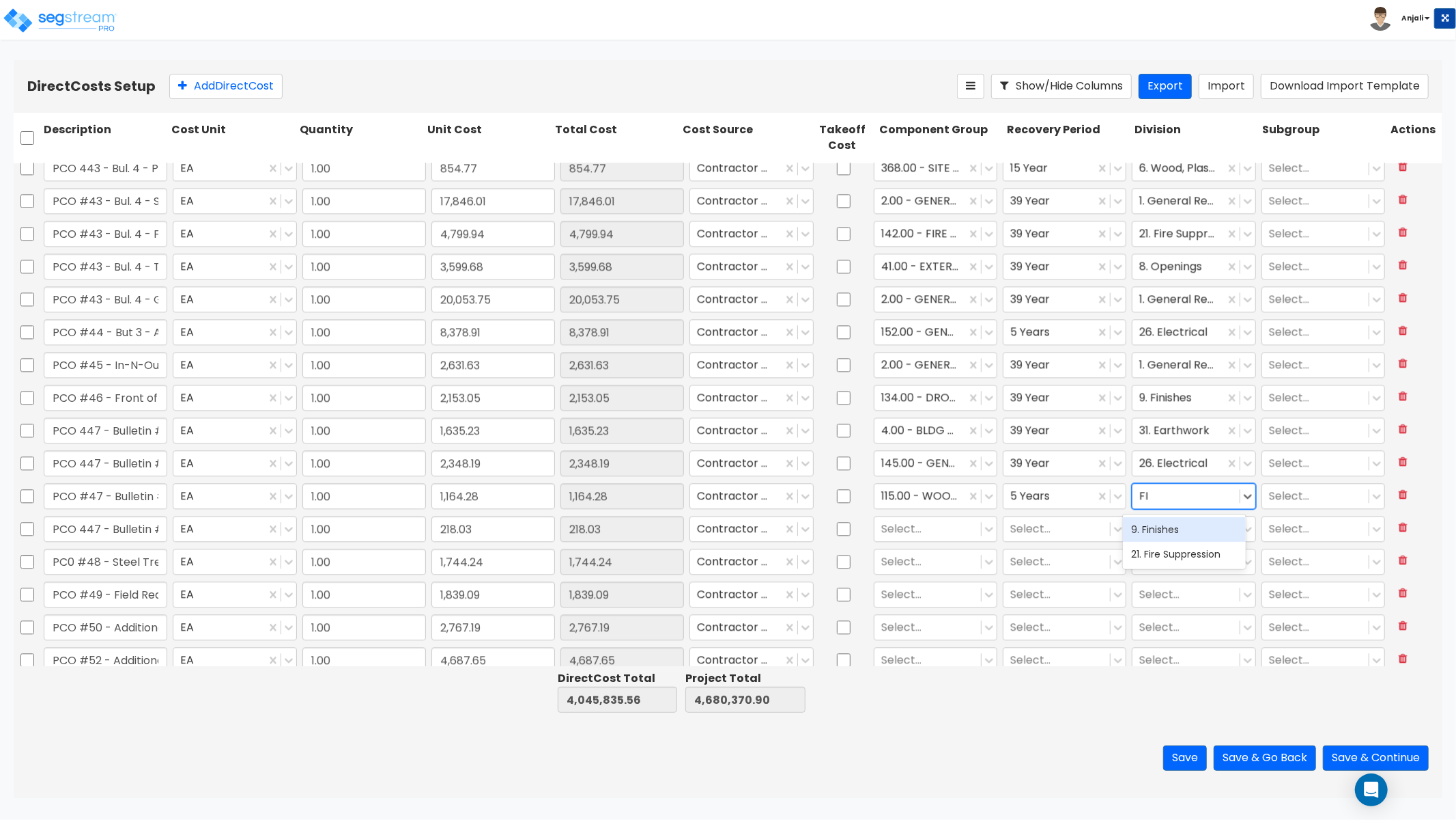
type input "FIN"
drag, startPoint x: 1177, startPoint y: 533, endPoint x: 1164, endPoint y: 522, distance: 17.0
click at [1177, 533] on div "9. Finishes" at bounding box center [1184, 529] width 123 height 25
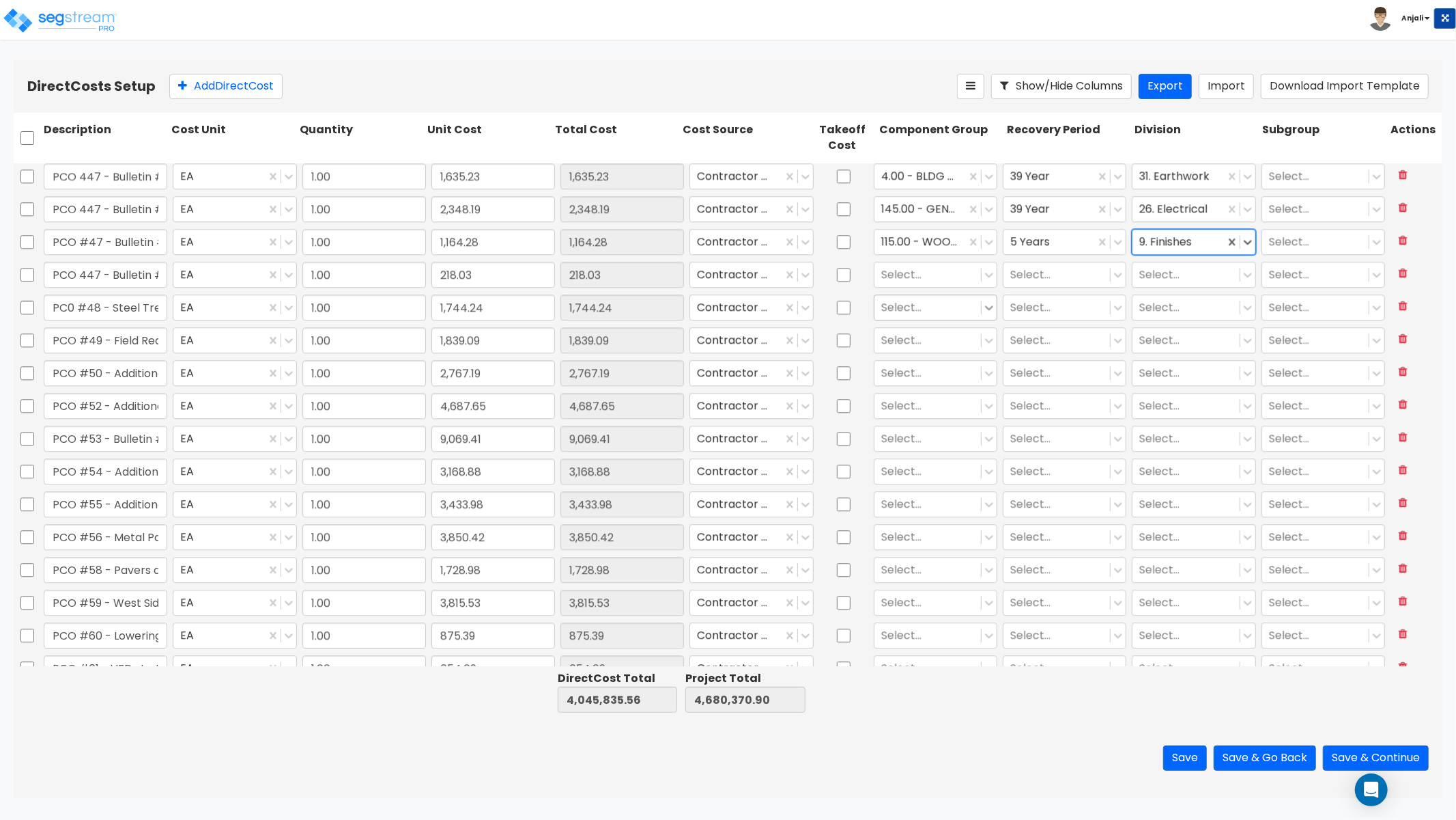
scroll to position [2960, 0]
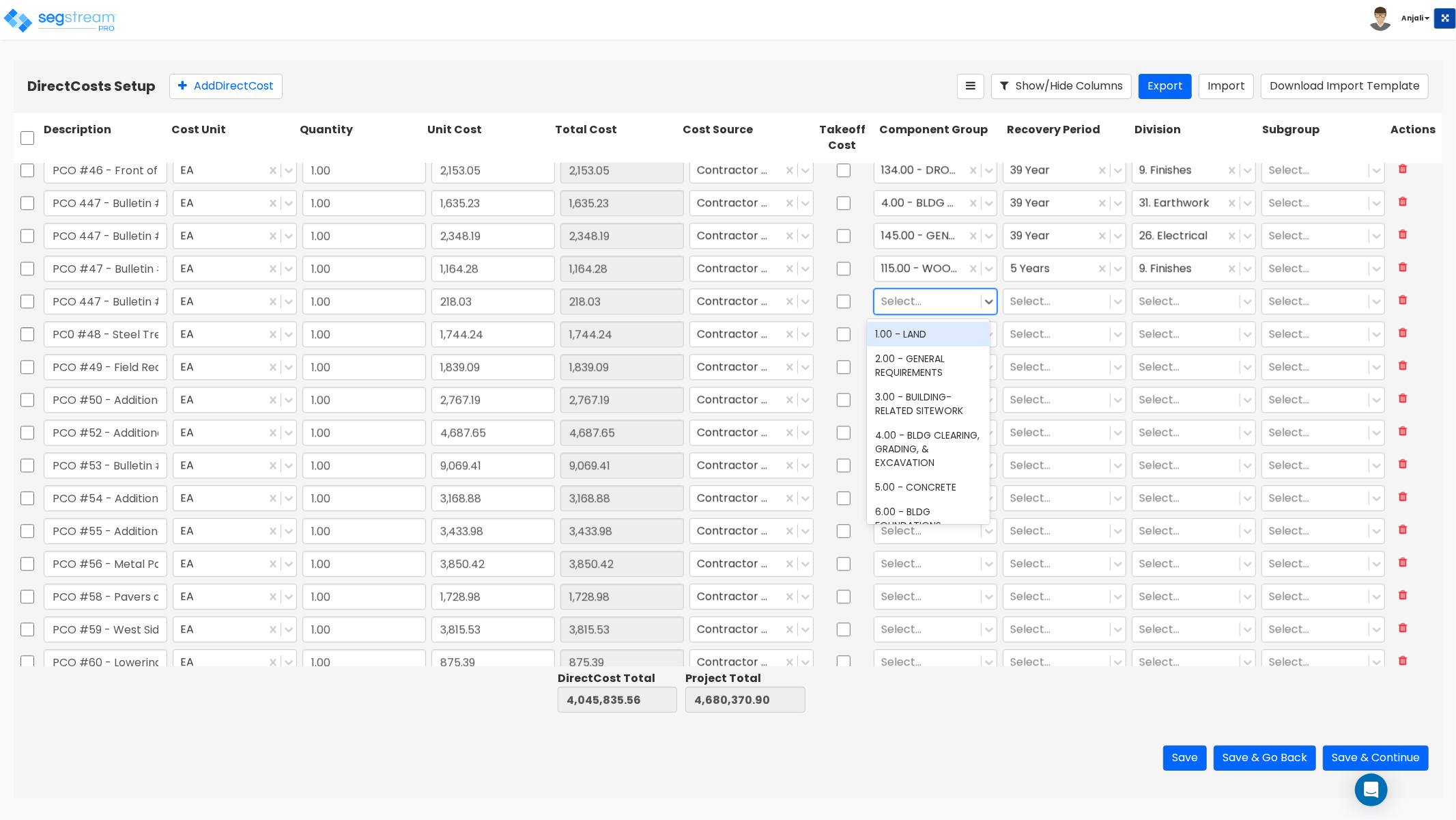
click at [920, 300] on div at bounding box center [928, 301] width 93 height 19
type input "STRIP"
drag, startPoint x: 934, startPoint y: 363, endPoint x: 981, endPoint y: 331, distance: 56.9
click at [934, 363] on div "423.00 - SITE PARKING LOT STRIPING" at bounding box center [928, 379] width 123 height 38
drag, startPoint x: 1038, startPoint y: 282, endPoint x: 1043, endPoint y: 304, distance: 22.6
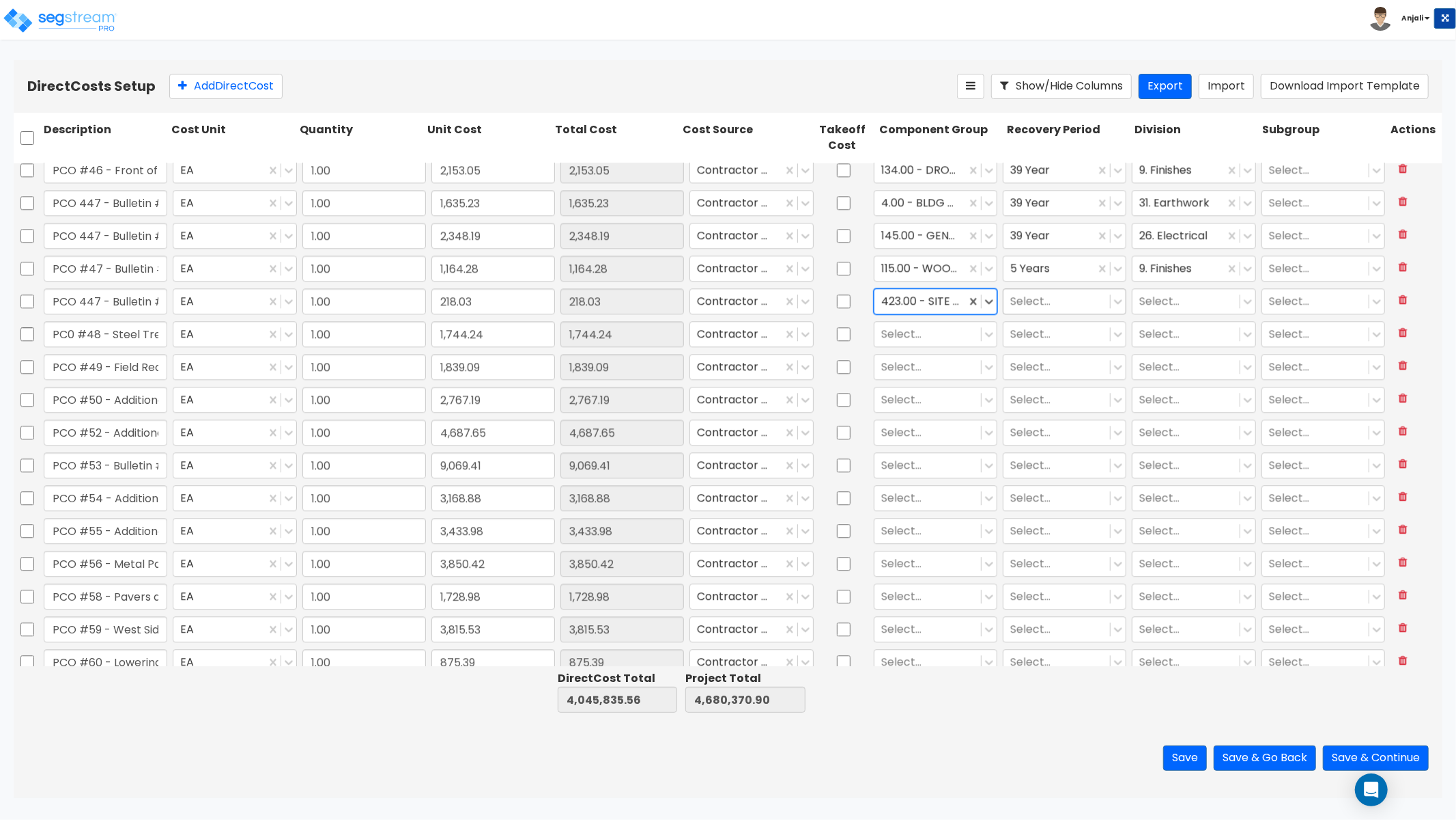
click at [1038, 282] on div "5 Years" at bounding box center [1064, 268] width 129 height 31
click at [1045, 309] on div at bounding box center [1057, 301] width 93 height 19
drag, startPoint x: 1032, startPoint y: 378, endPoint x: 1103, endPoint y: 333, distance: 84.1
click at [1032, 378] on div "15 Year" at bounding box center [1057, 382] width 123 height 25
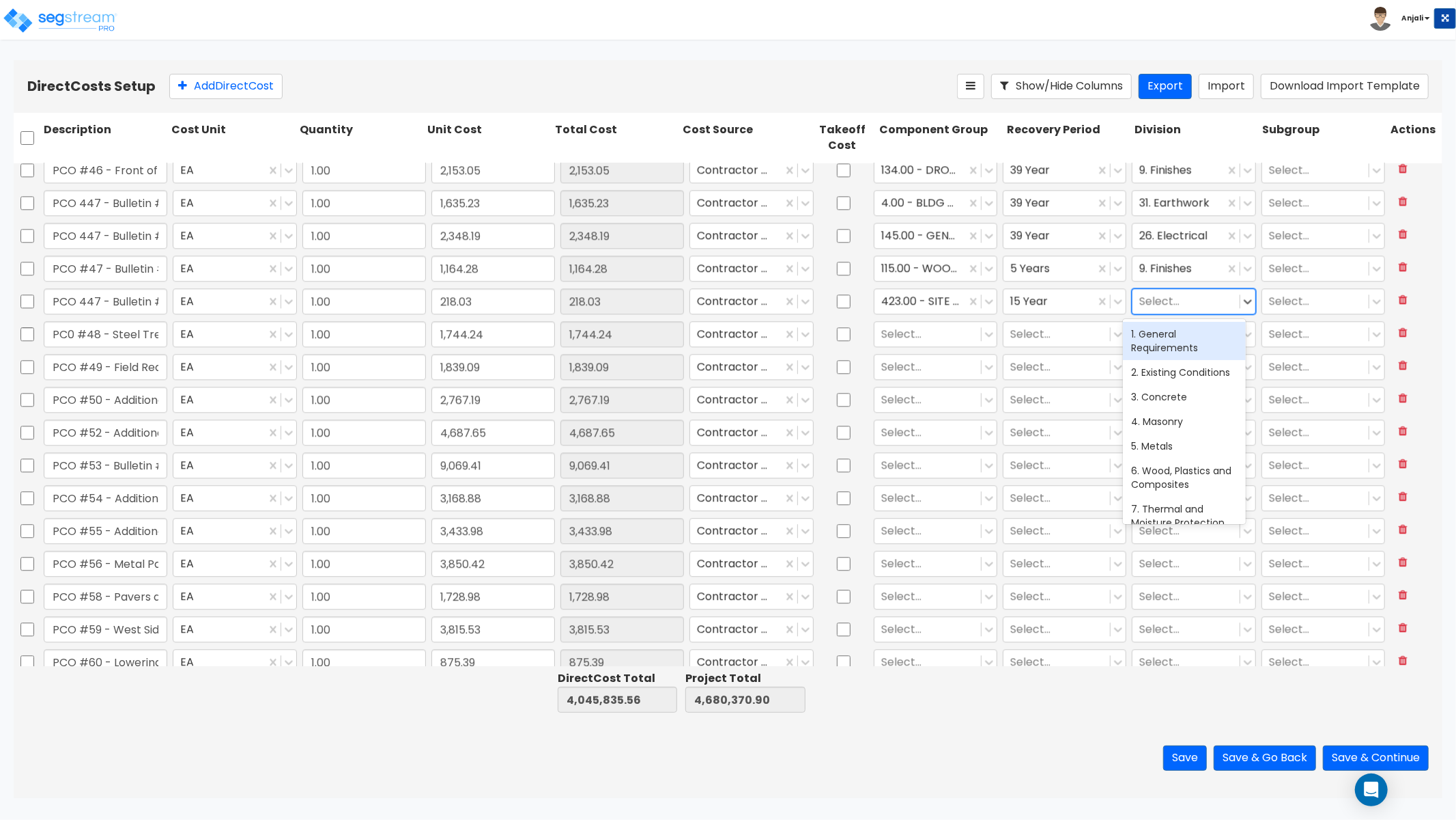
click at [1150, 298] on div at bounding box center [1186, 301] width 93 height 19
type input "EXTER"
click at [1158, 337] on div "32. Exterior Improvements" at bounding box center [1184, 340] width 123 height 38
click at [915, 329] on div at bounding box center [928, 334] width 93 height 19
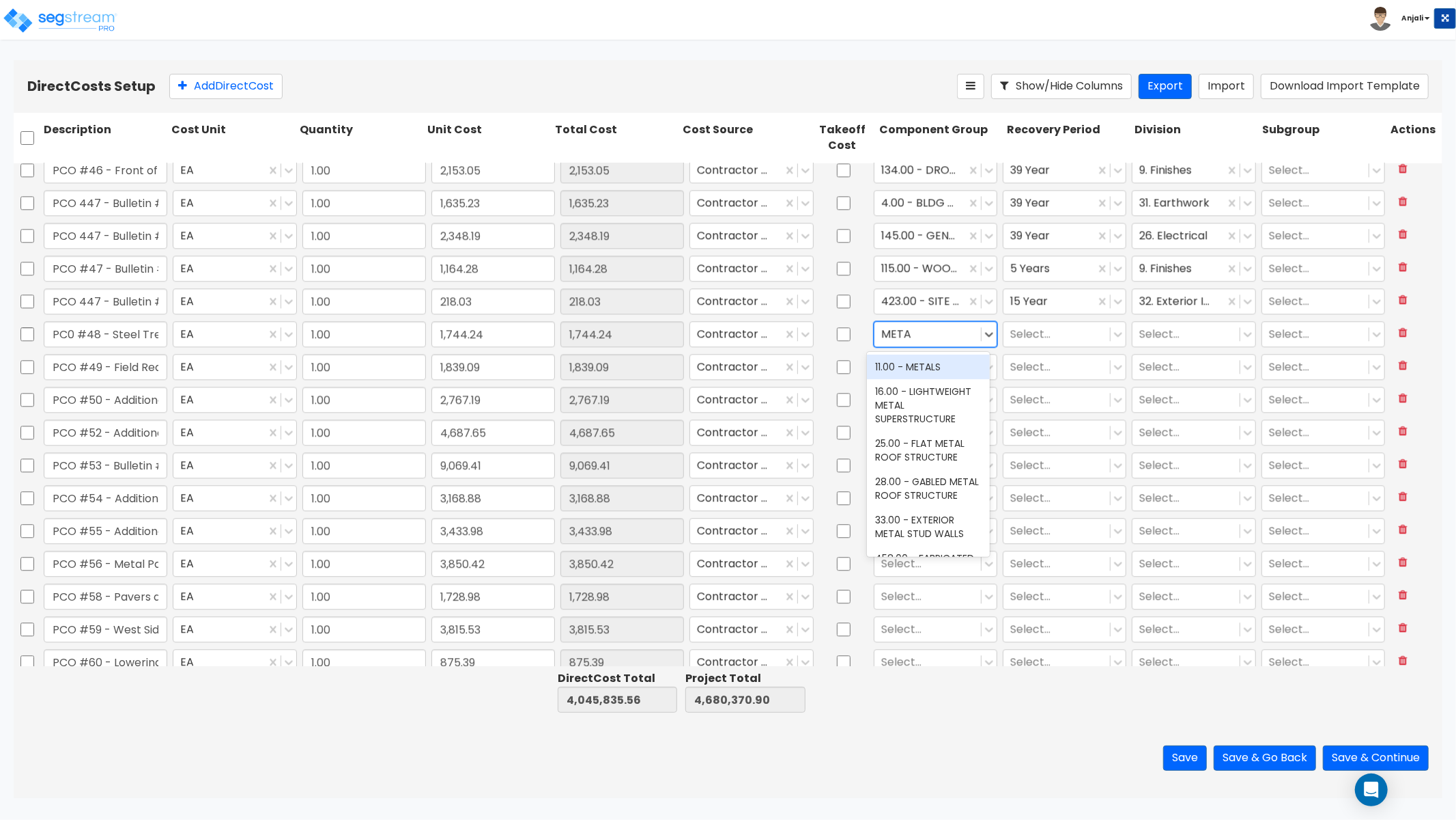
type input "METAL"
drag, startPoint x: 924, startPoint y: 363, endPoint x: 990, endPoint y: 342, distance: 69.3
click at [924, 363] on div "11.00 - METALS" at bounding box center [928, 366] width 123 height 25
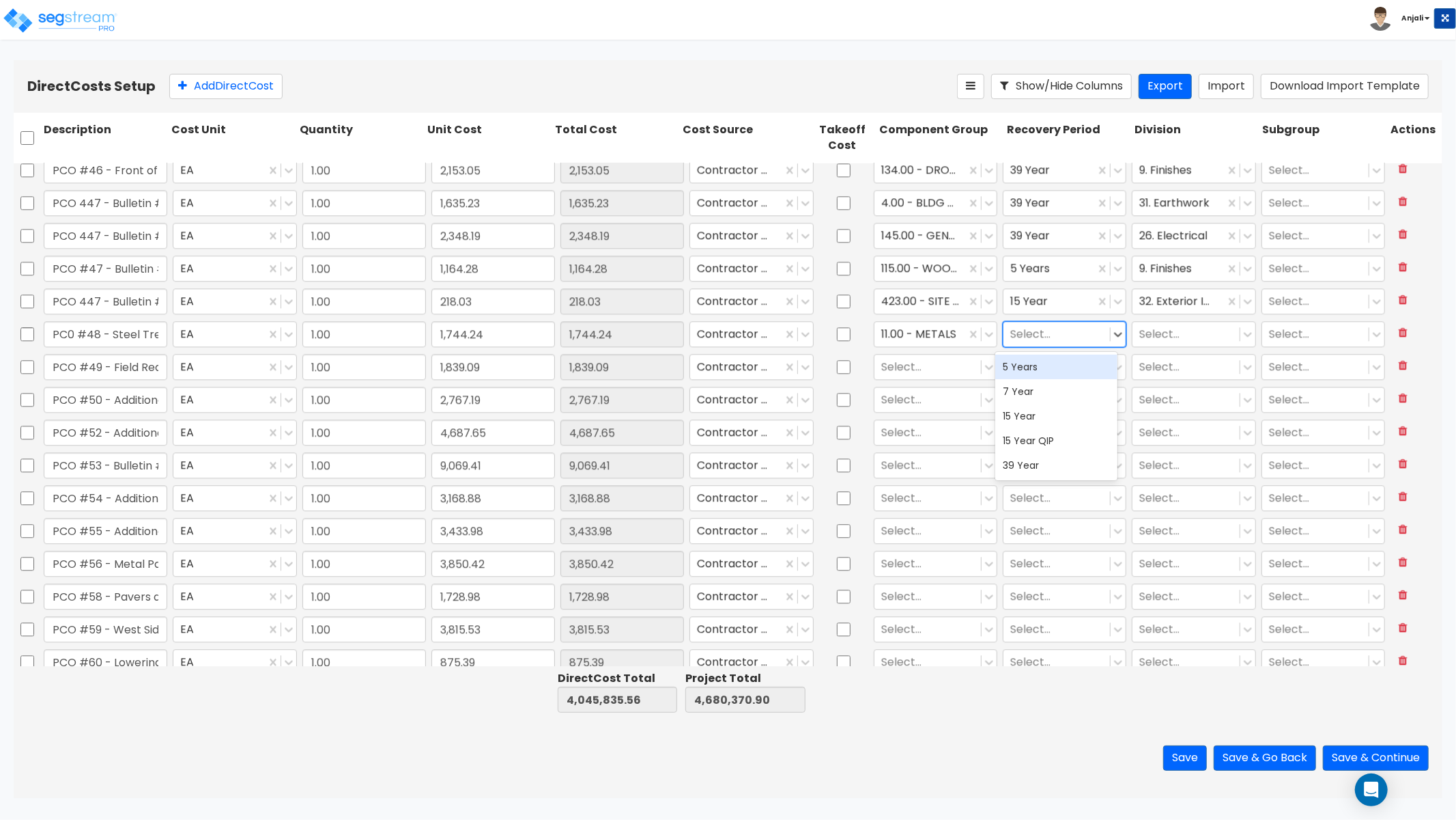
drag, startPoint x: 1018, startPoint y: 332, endPoint x: 1023, endPoint y: 339, distance: 8.6
click at [1018, 332] on div at bounding box center [1057, 334] width 93 height 19
drag, startPoint x: 1038, startPoint y: 455, endPoint x: 1143, endPoint y: 310, distance: 179.0
click at [1038, 455] on div "39 Year" at bounding box center [1057, 465] width 123 height 25
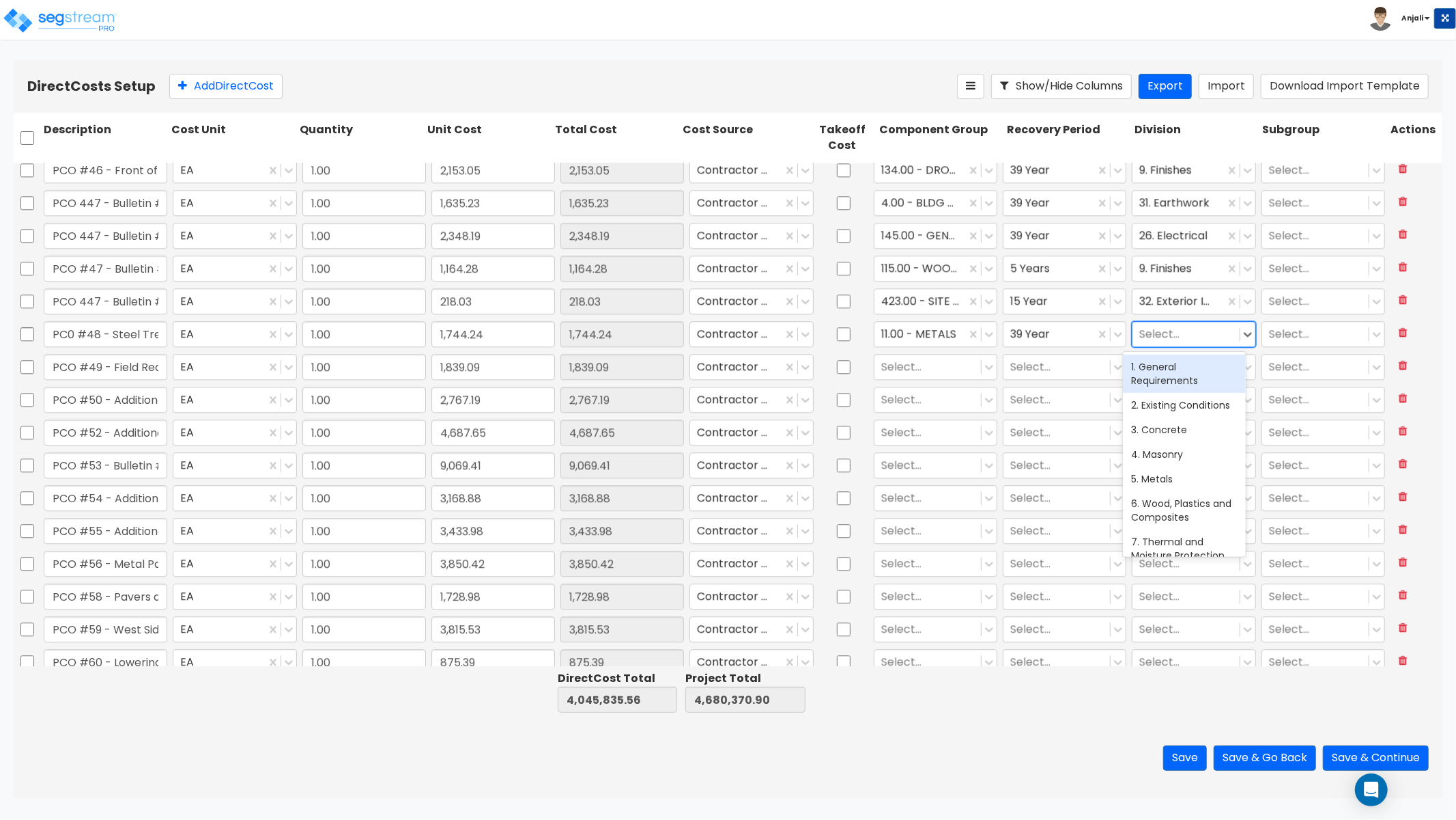
click at [1155, 331] on div at bounding box center [1186, 334] width 93 height 19
type input "META"
click at [1168, 369] on div "5. Metals" at bounding box center [1184, 366] width 123 height 25
click at [904, 370] on div at bounding box center [928, 366] width 93 height 19
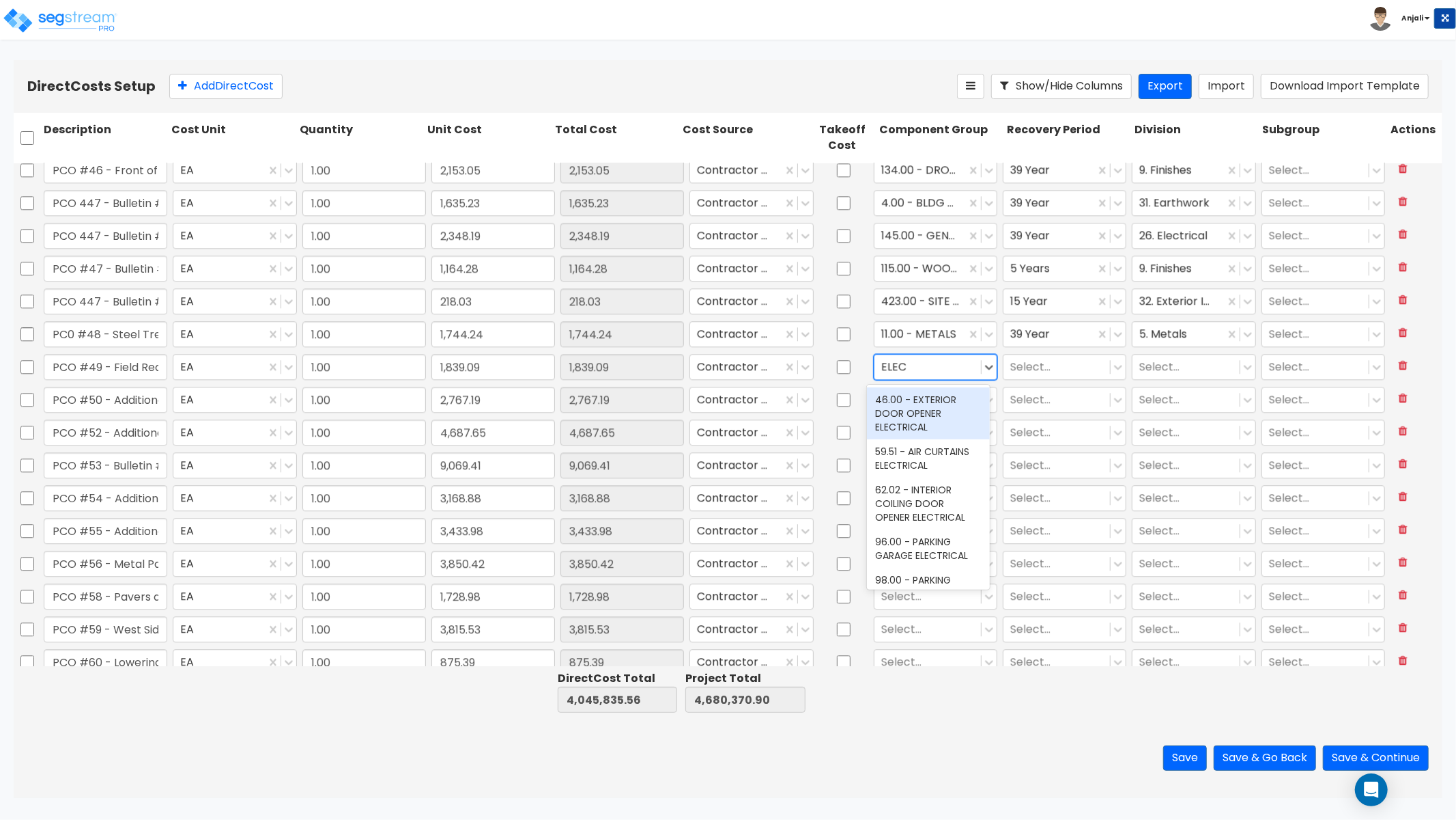
type input "ELECT"
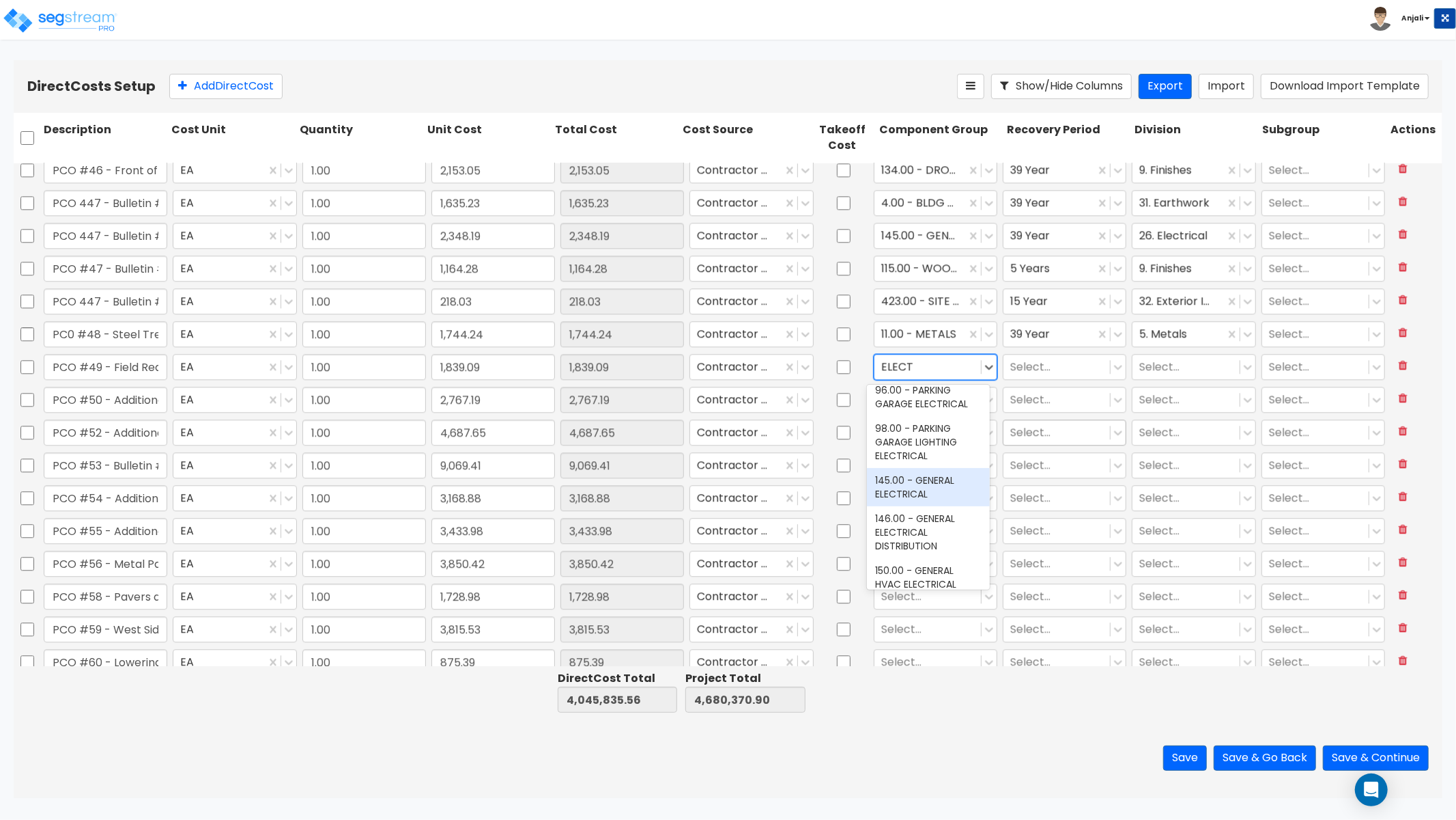
drag, startPoint x: 920, startPoint y: 494, endPoint x: 1003, endPoint y: 426, distance: 107.3
click at [920, 494] on div "145.00 - GENERAL ELECTRICAL" at bounding box center [928, 487] width 123 height 38
click at [1067, 367] on div at bounding box center [1057, 366] width 93 height 19
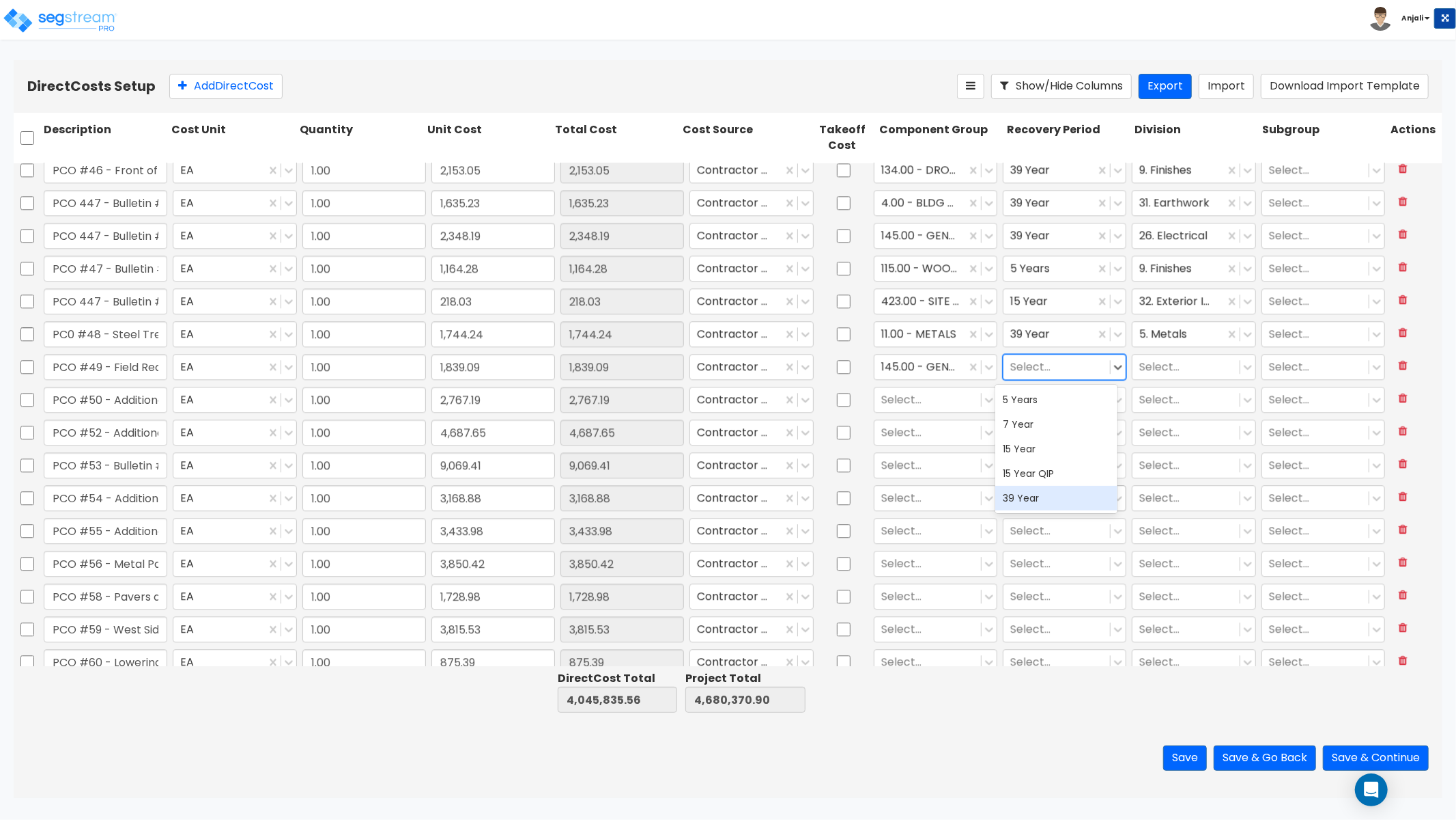
drag, startPoint x: 1042, startPoint y: 508, endPoint x: 1046, endPoint y: 500, distance: 8.9
click at [1042, 508] on div "39 Year" at bounding box center [1057, 498] width 123 height 25
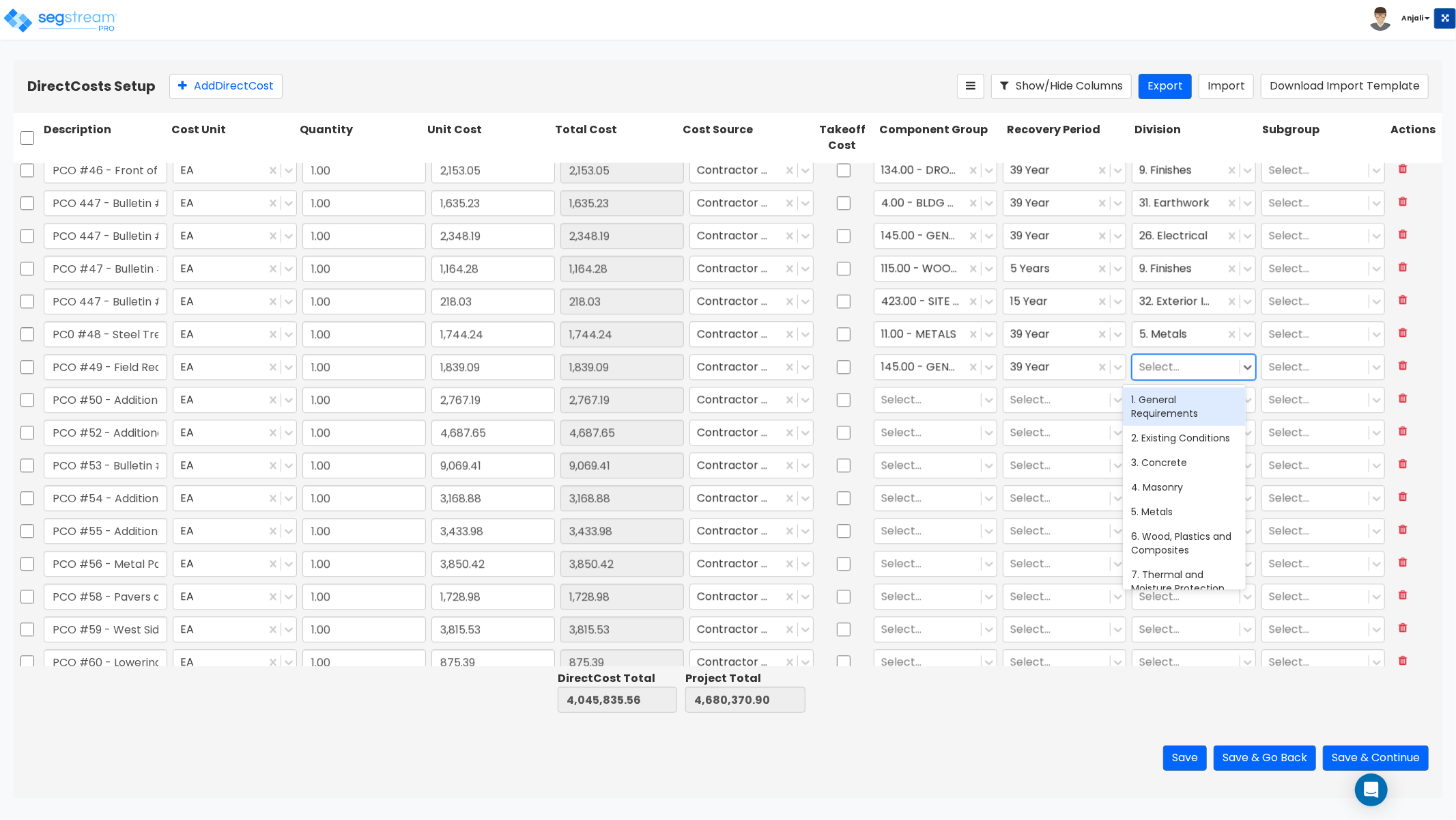
click at [1148, 356] on div "Select..." at bounding box center [1186, 366] width 107 height 24
type input "ELE"
click at [1145, 410] on div "26. Electrical" at bounding box center [1184, 399] width 123 height 25
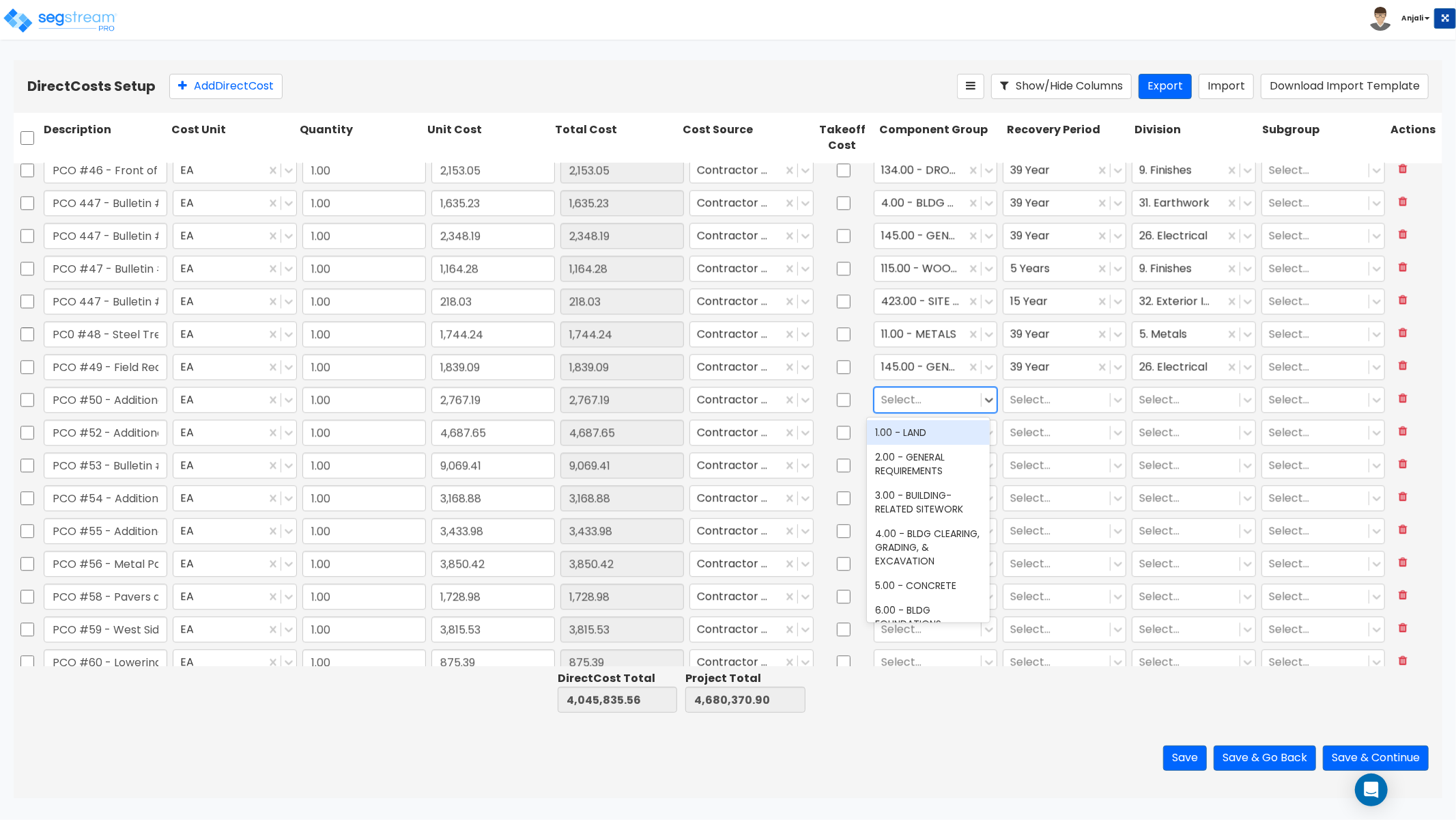
click at [898, 391] on div at bounding box center [928, 399] width 93 height 19
drag, startPoint x: 896, startPoint y: 448, endPoint x: 919, endPoint y: 435, distance: 26.4
click at [896, 448] on div "2.00 - GENERAL REQUIREMENTS" at bounding box center [928, 463] width 123 height 38
click at [1010, 393] on input "text" at bounding box center [1011, 399] width 3 height 16
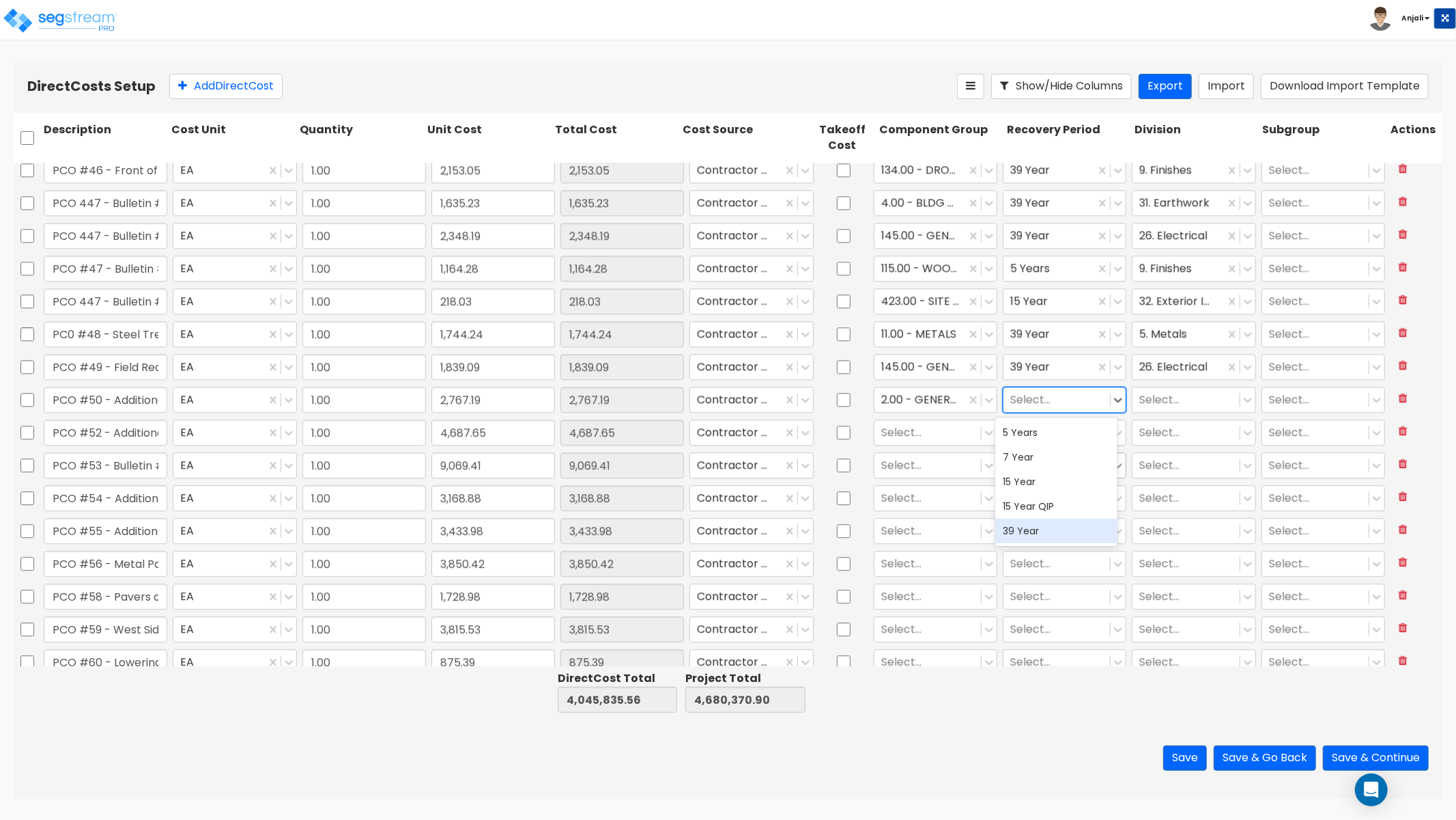
drag, startPoint x: 1031, startPoint y: 532, endPoint x: 1109, endPoint y: 471, distance: 99.0
click at [1031, 532] on div "39 Year" at bounding box center [1057, 530] width 123 height 25
drag, startPoint x: 1175, startPoint y: 405, endPoint x: 1182, endPoint y: 410, distance: 8.6
click at [1175, 405] on div at bounding box center [1186, 399] width 93 height 19
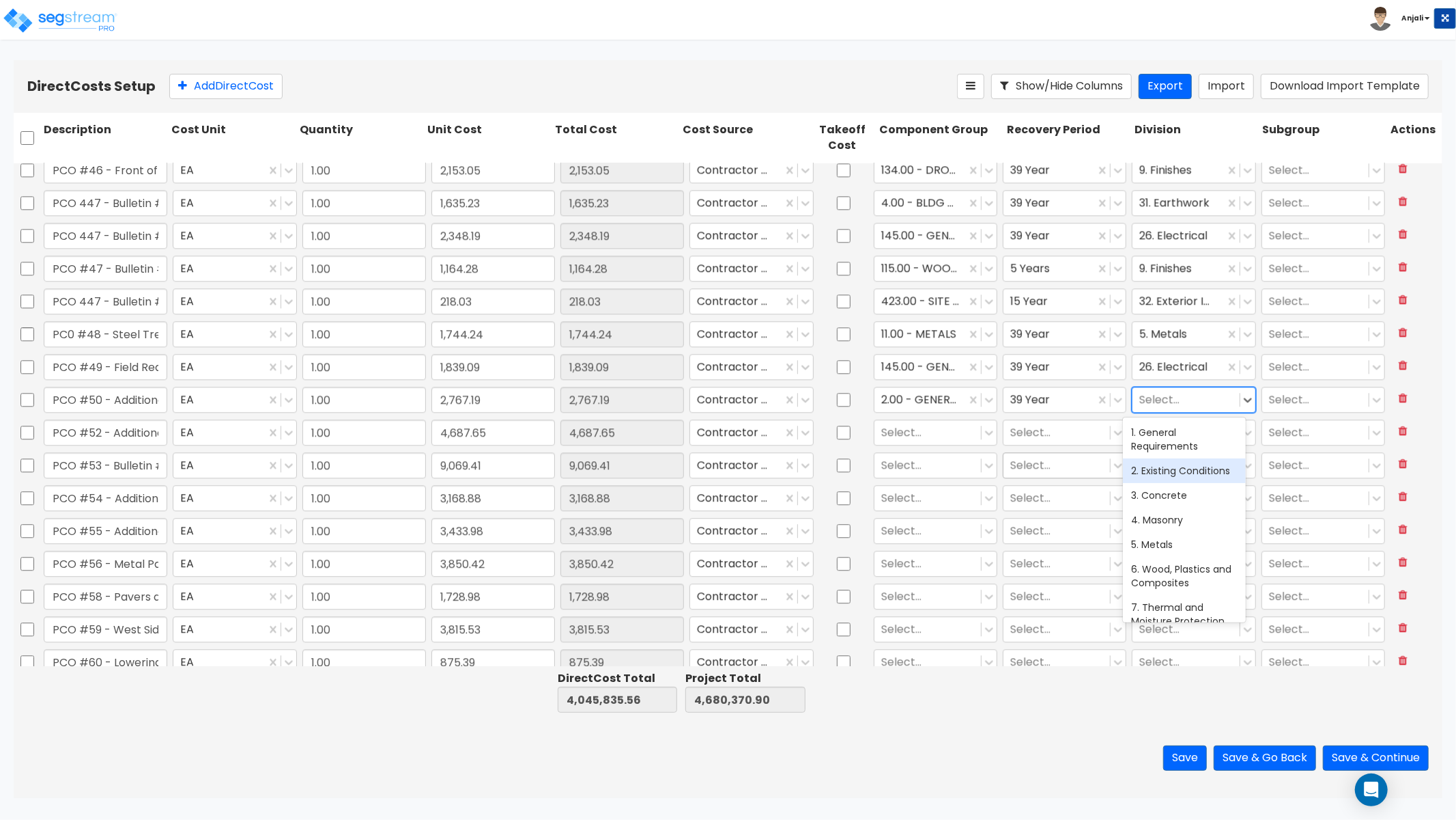
drag, startPoint x: 1175, startPoint y: 492, endPoint x: 1040, endPoint y: 472, distance: 136.5
click at [1175, 483] on div "2. Existing Conditions" at bounding box center [1184, 471] width 123 height 25
click at [904, 434] on div at bounding box center [928, 432] width 93 height 19
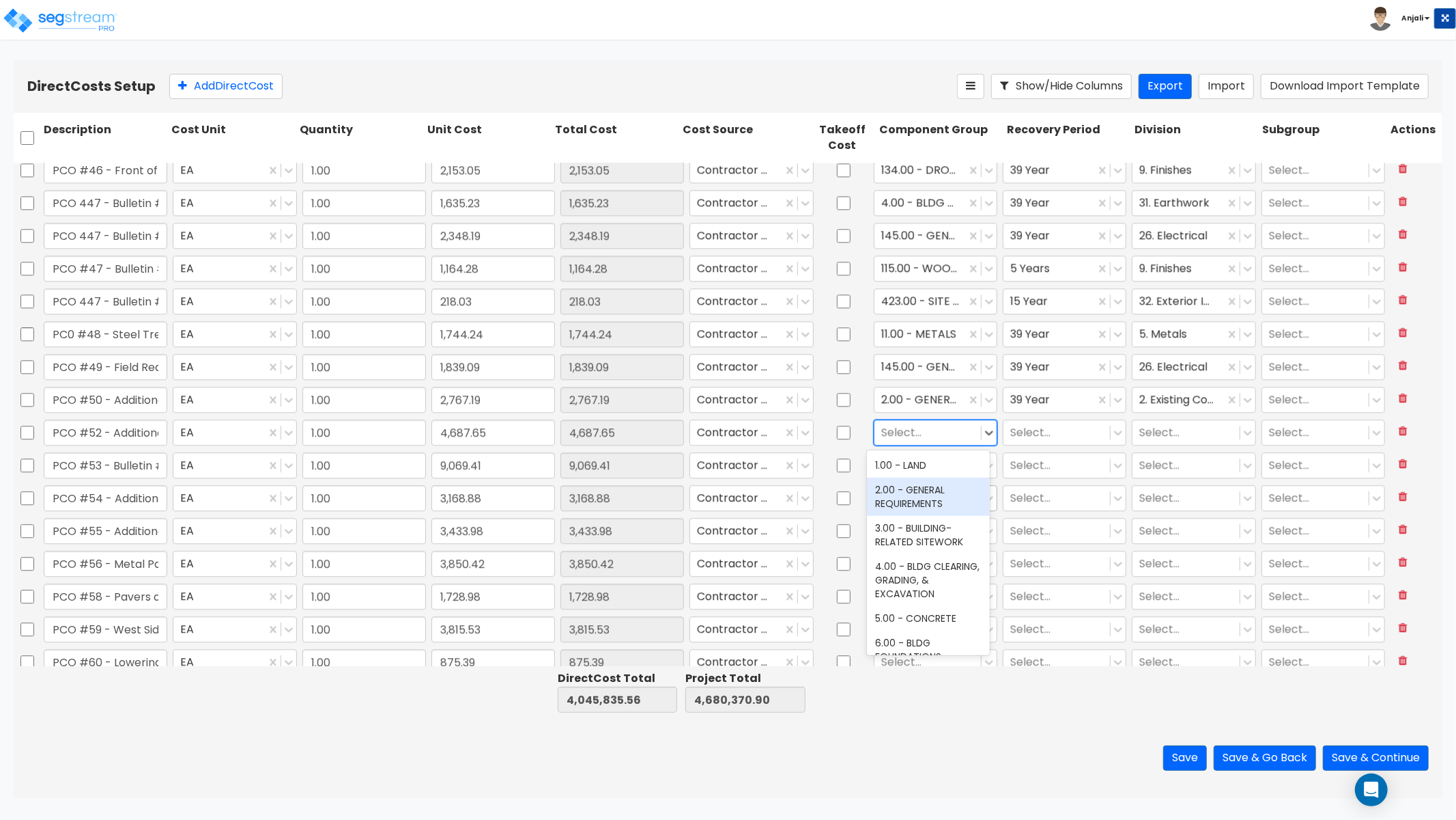
drag, startPoint x: 918, startPoint y: 515, endPoint x: 944, endPoint y: 488, distance: 37.5
click at [918, 515] on div "2.00 - GENERAL REQUIREMENTS" at bounding box center [928, 496] width 123 height 38
drag, startPoint x: 1020, startPoint y: 438, endPoint x: 1022, endPoint y: 448, distance: 10.2
click at [1020, 438] on div at bounding box center [1057, 432] width 93 height 19
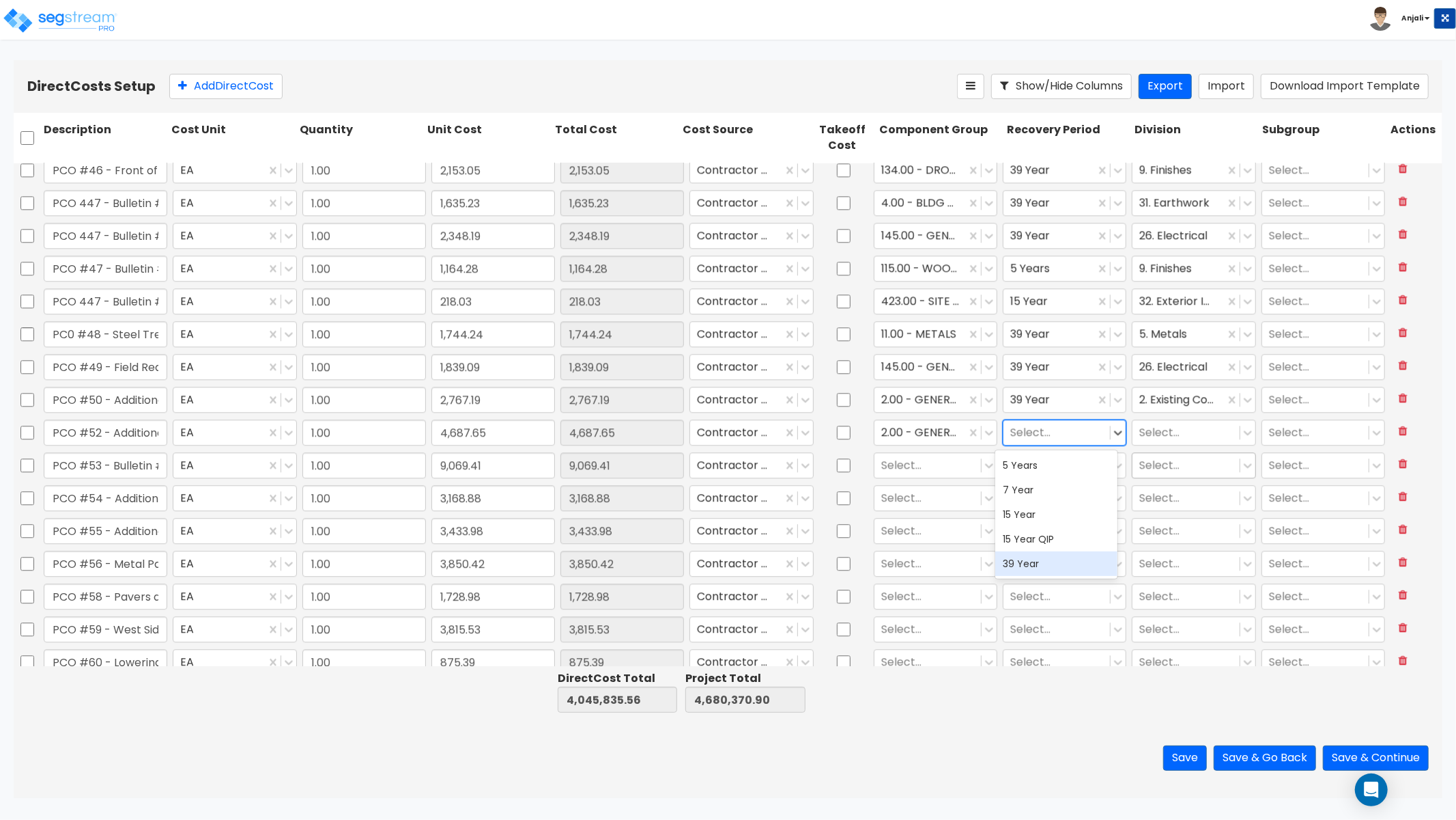
drag, startPoint x: 1040, startPoint y: 569, endPoint x: 1170, endPoint y: 460, distance: 169.6
click at [1040, 568] on div "39 Year" at bounding box center [1057, 563] width 123 height 25
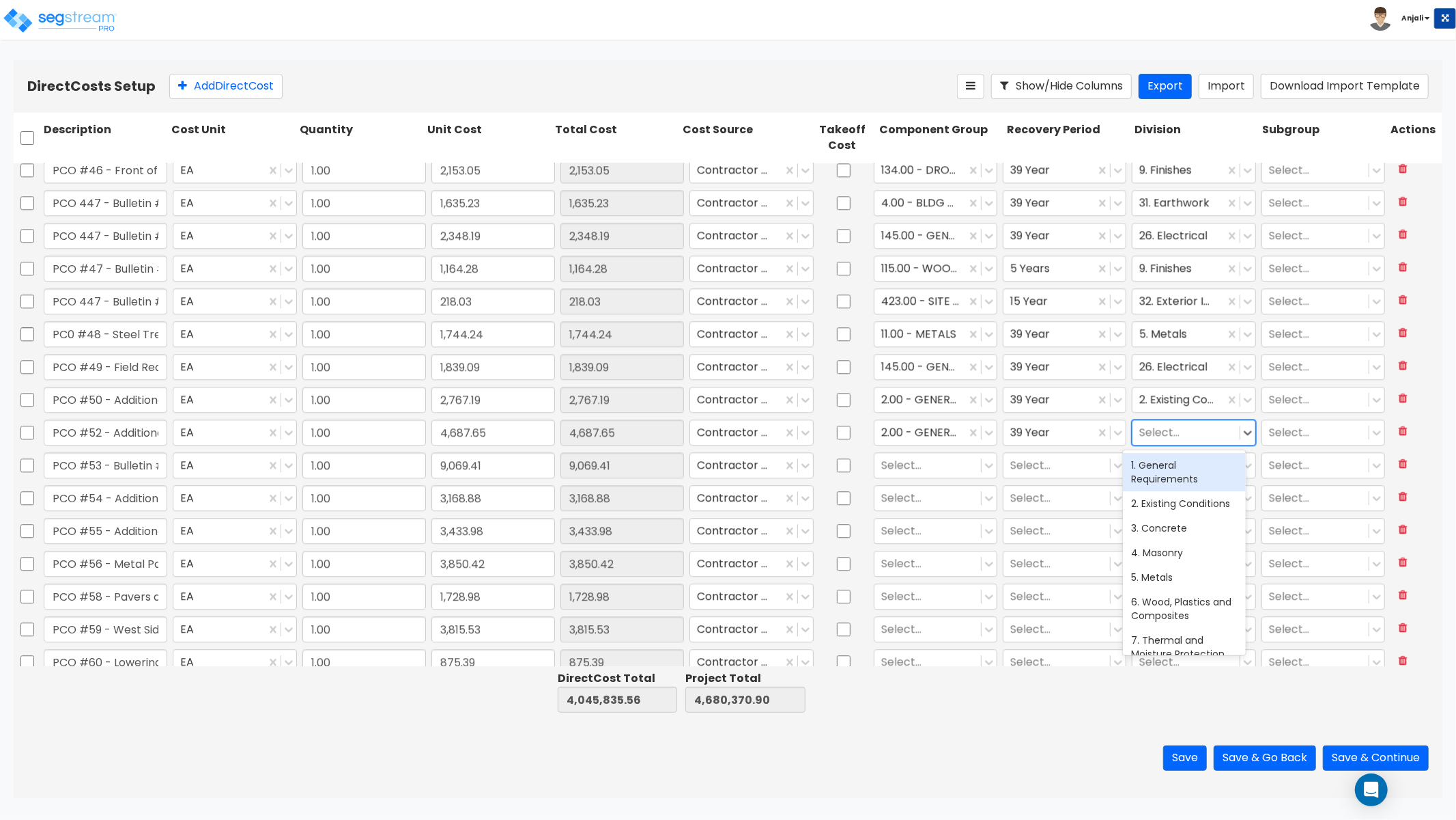
drag, startPoint x: 1175, startPoint y: 434, endPoint x: 1168, endPoint y: 447, distance: 14.8
click at [1175, 434] on div at bounding box center [1186, 432] width 93 height 19
click at [1148, 515] on div "2. Existing Conditions" at bounding box center [1184, 503] width 123 height 25
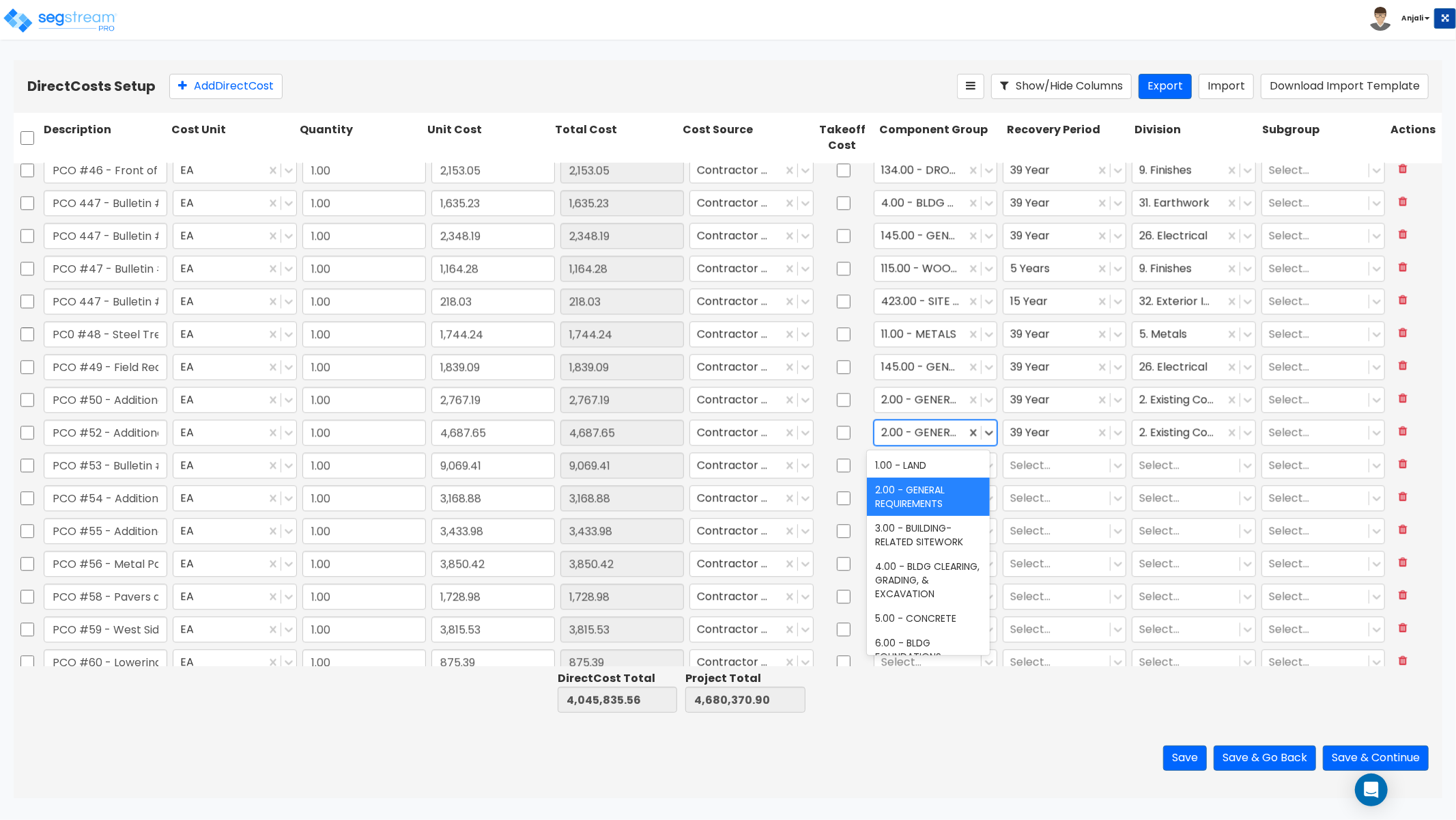
click at [909, 436] on div at bounding box center [920, 432] width 78 height 19
drag, startPoint x: 910, startPoint y: 613, endPoint x: 947, endPoint y: 575, distance: 53.0
click at [910, 613] on div "5.00 - CONCRETE" at bounding box center [928, 618] width 123 height 25
click at [916, 431] on div at bounding box center [928, 432] width 93 height 19
click at [916, 432] on div at bounding box center [928, 432] width 93 height 19
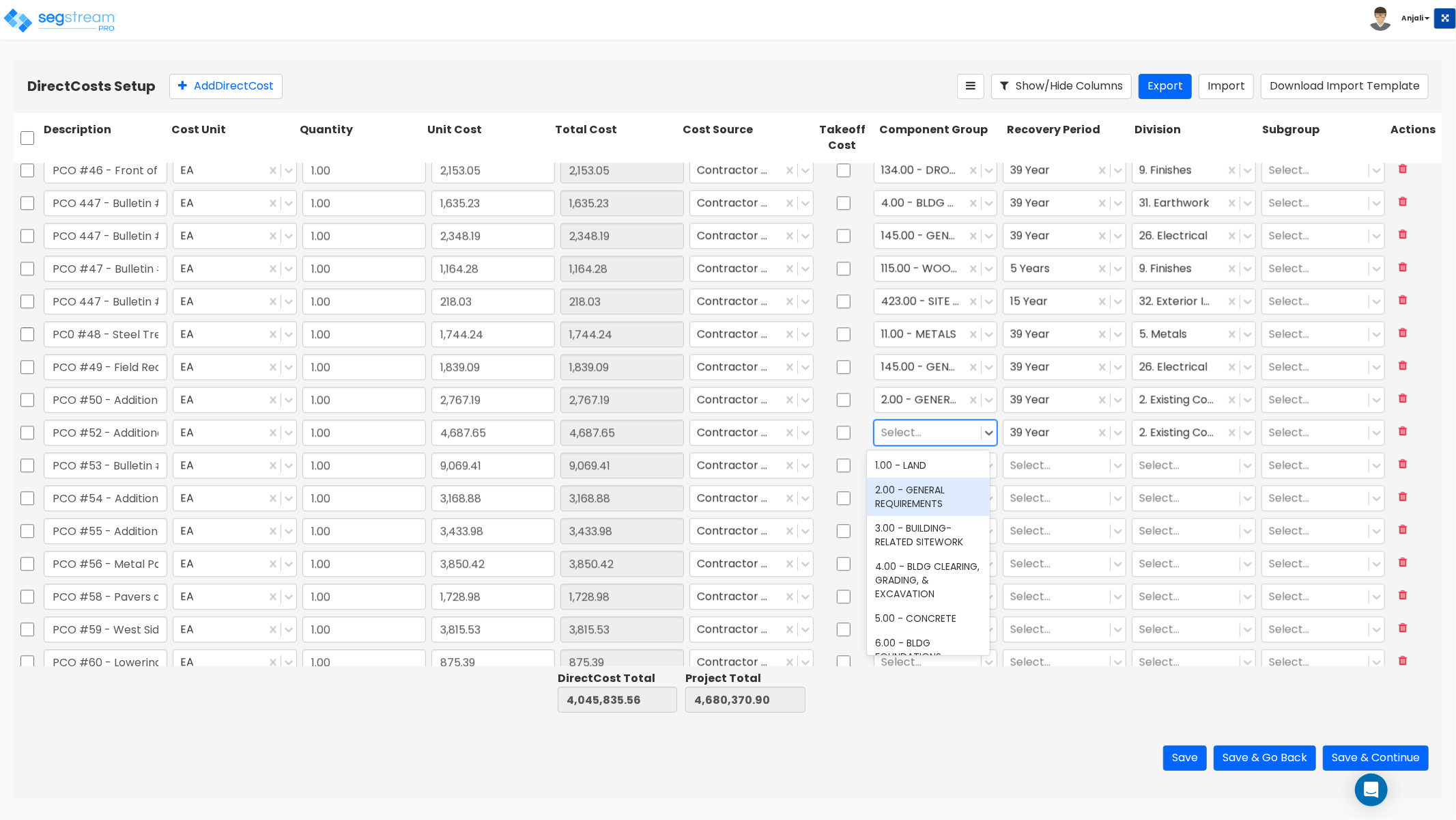
click at [906, 506] on div "2.00 - GENERAL REQUIREMENTS" at bounding box center [928, 496] width 123 height 38
click at [922, 478] on div "Select..." at bounding box center [936, 465] width 129 height 31
click at [930, 469] on div at bounding box center [928, 465] width 93 height 19
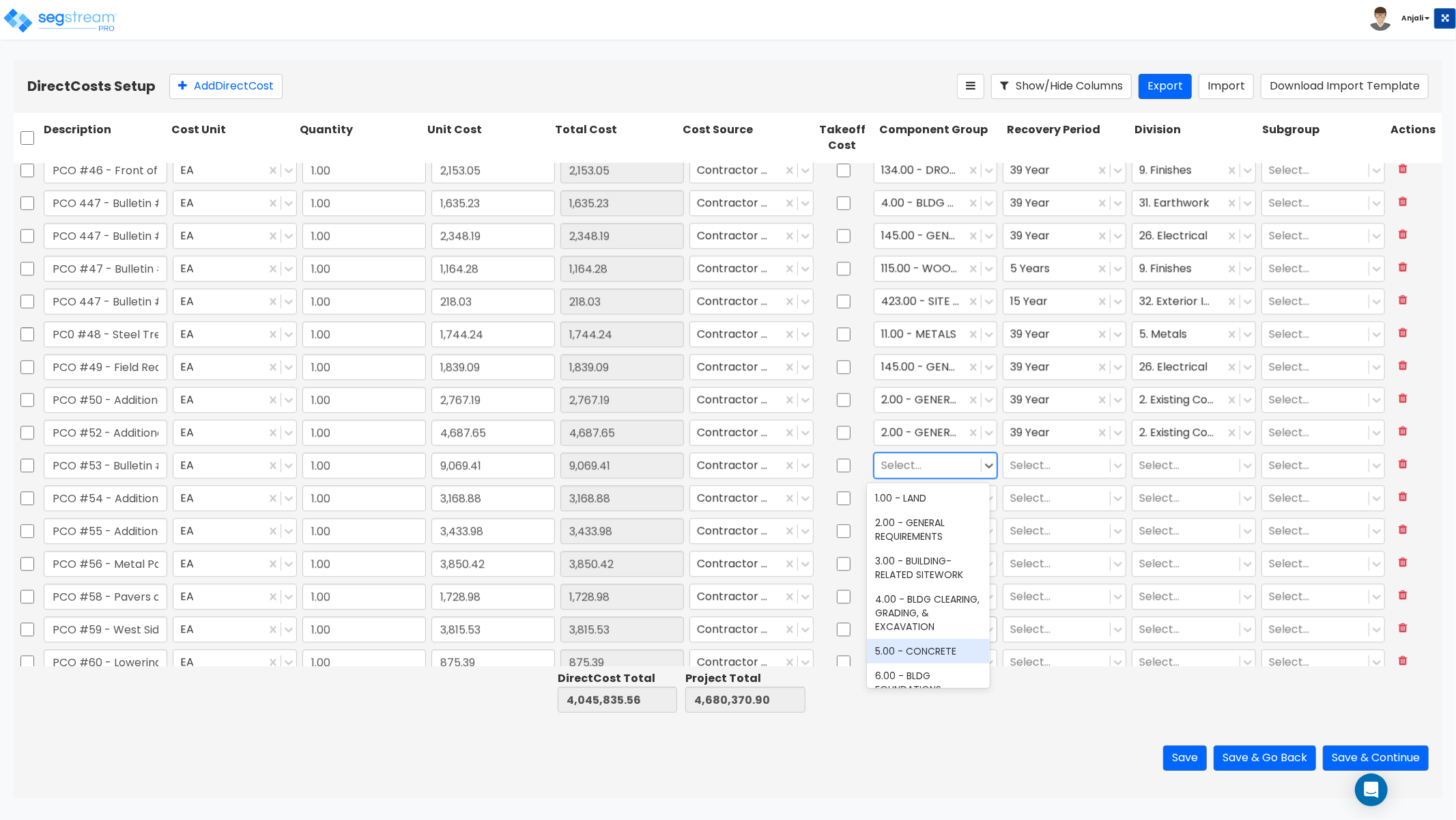
drag, startPoint x: 937, startPoint y: 650, endPoint x: 953, endPoint y: 631, distance: 24.8
click at [937, 650] on div "5.00 - CONCRETE" at bounding box center [928, 650] width 123 height 25
click at [1042, 453] on div "Select..." at bounding box center [1057, 465] width 107 height 24
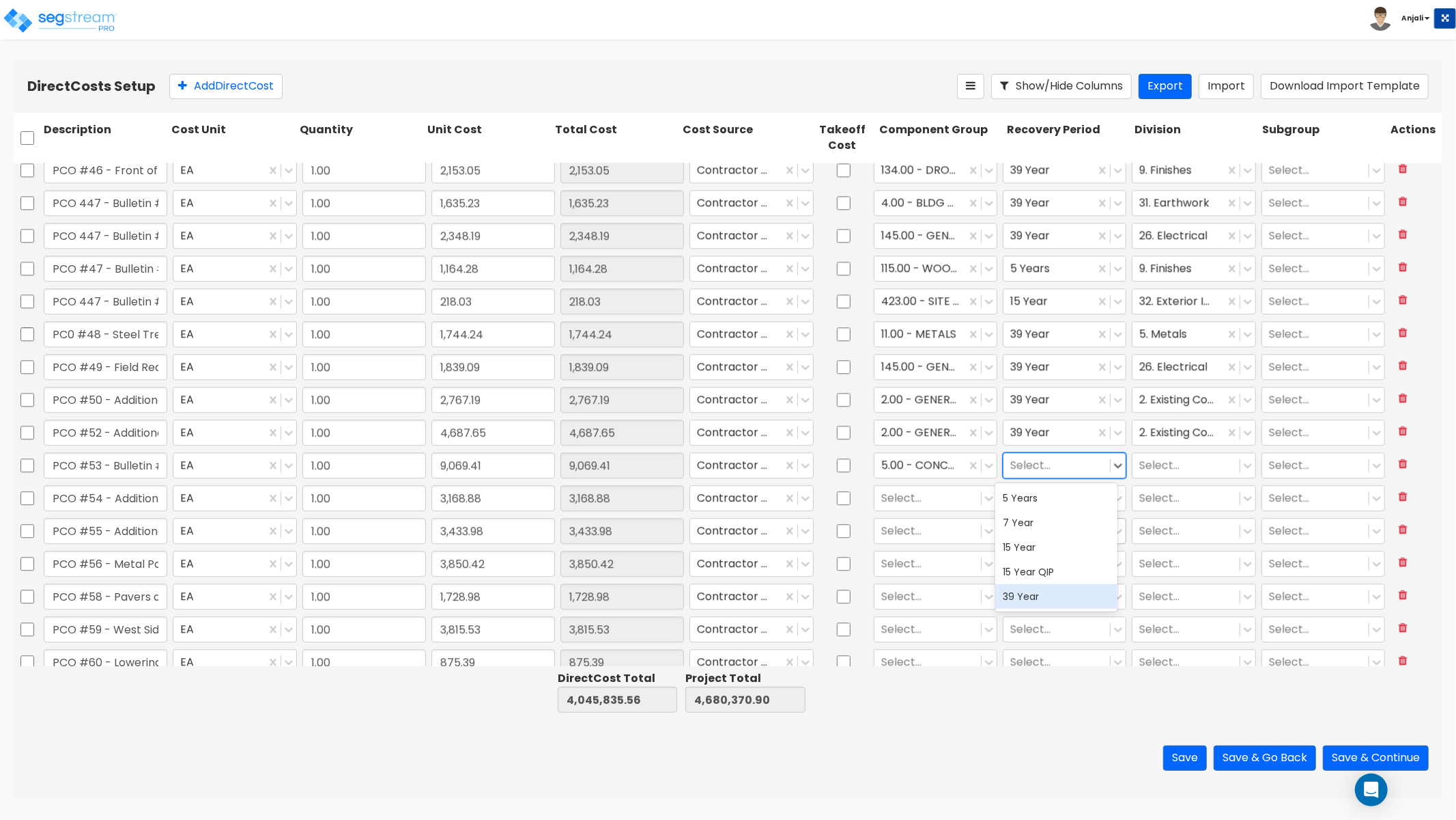
drag, startPoint x: 1038, startPoint y: 603, endPoint x: 1112, endPoint y: 538, distance: 98.5
click at [1038, 603] on div "39 Year" at bounding box center [1057, 596] width 123 height 25
click at [1154, 466] on div at bounding box center [1186, 465] width 93 height 19
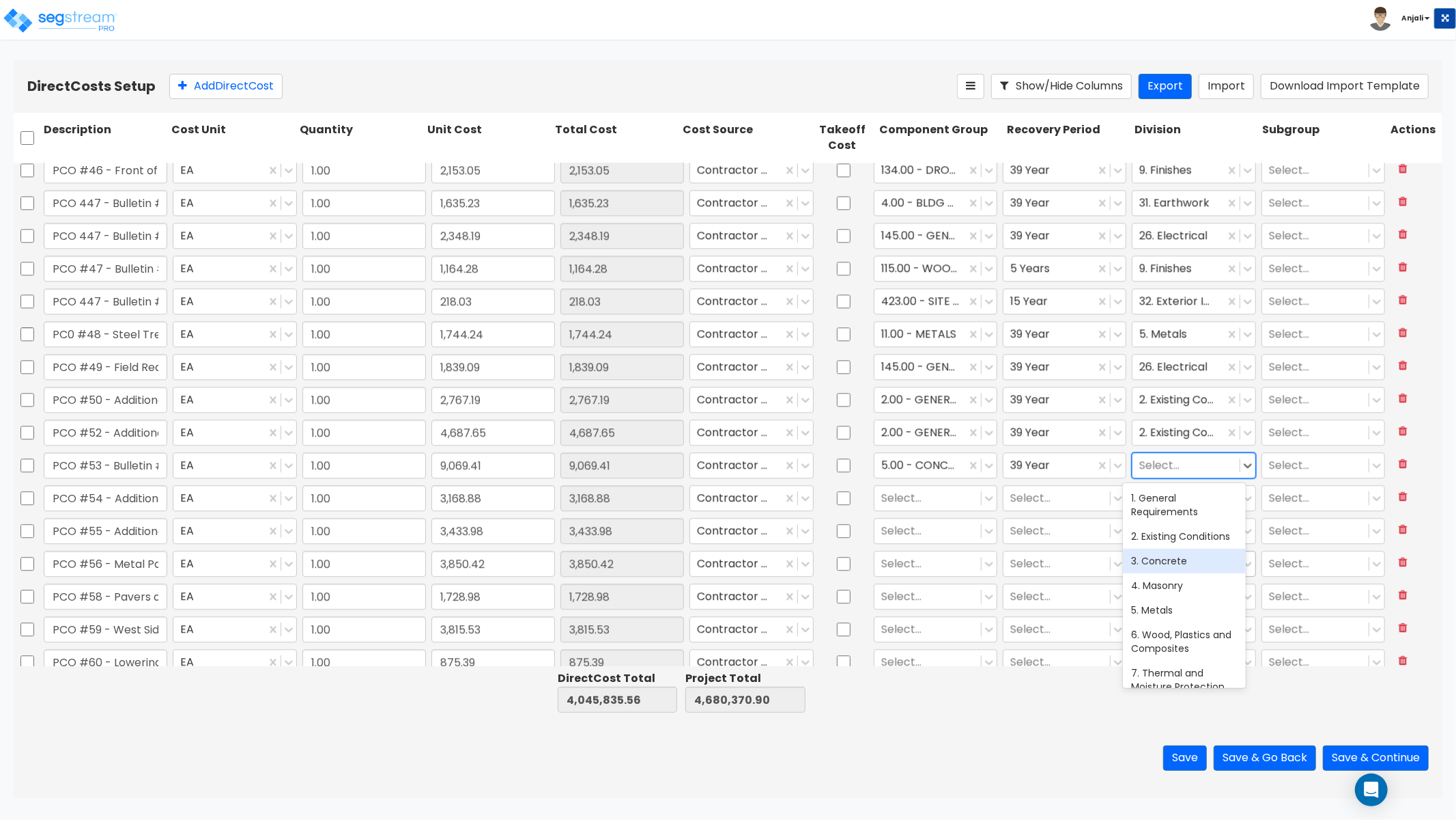
drag, startPoint x: 1162, startPoint y: 579, endPoint x: 1164, endPoint y: 565, distance: 14.1
click at [1162, 573] on div "3. Concrete" at bounding box center [1184, 561] width 123 height 25
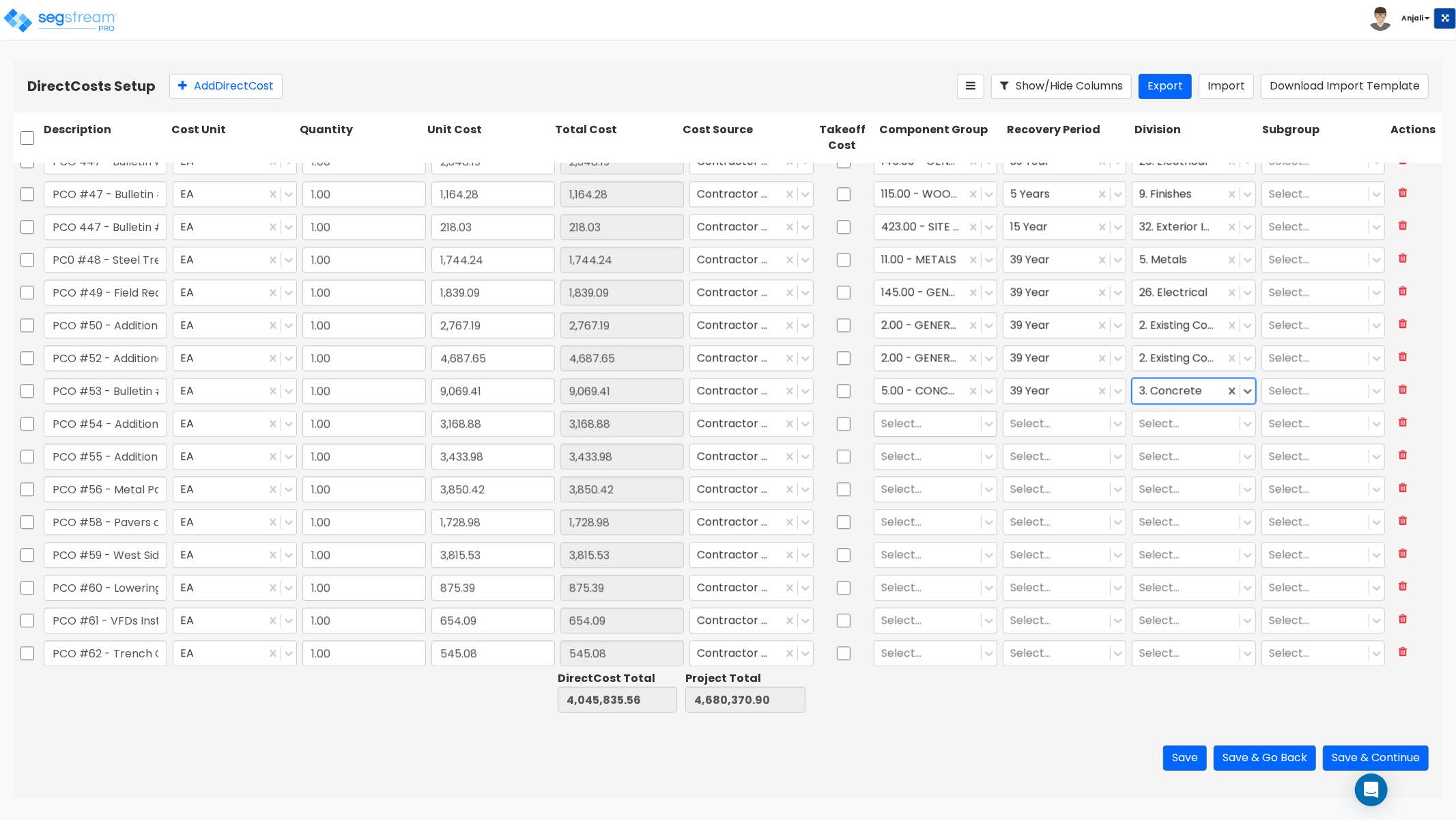
scroll to position [3036, 0]
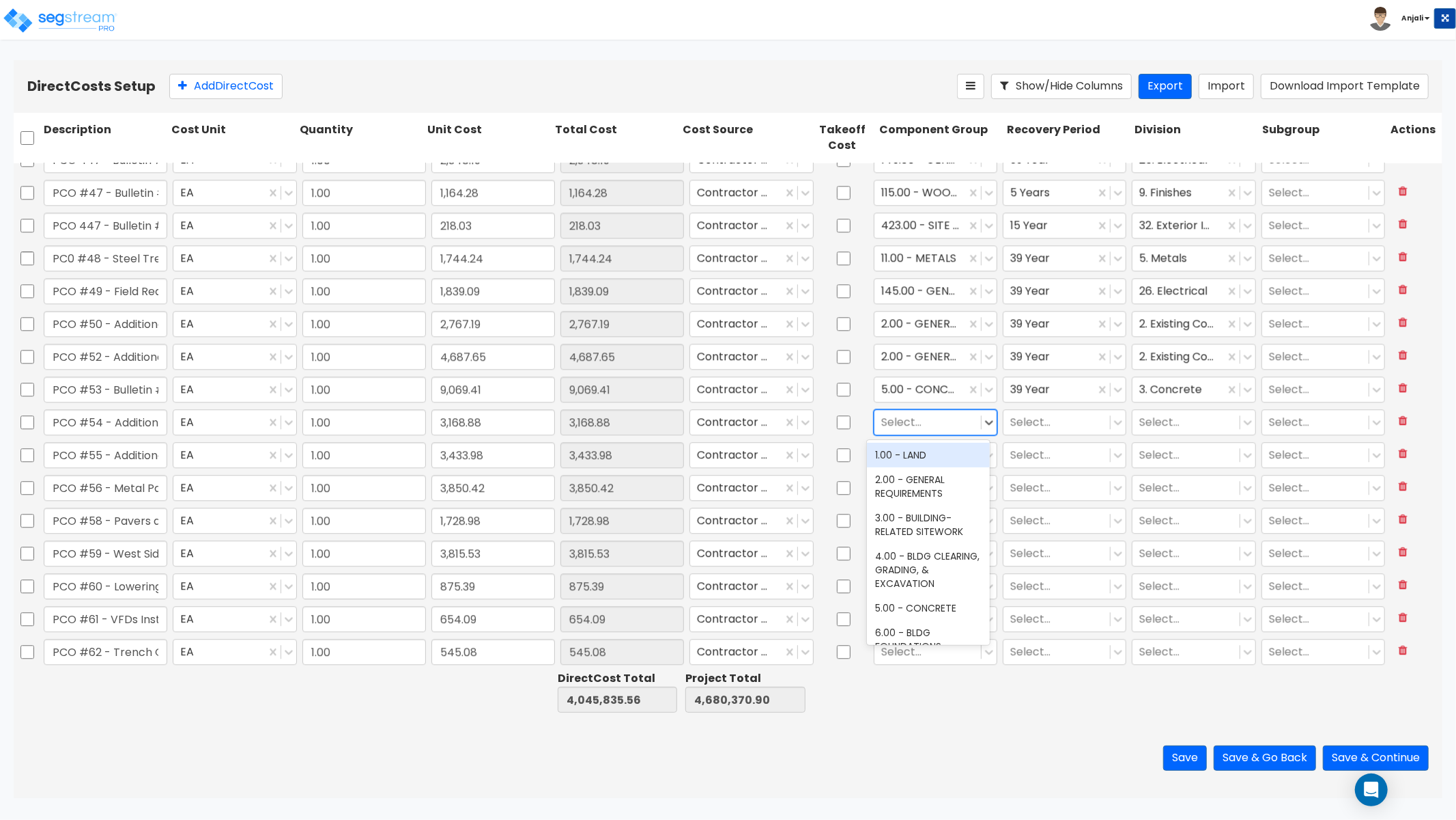
click at [925, 415] on div at bounding box center [928, 422] width 93 height 19
type input "DRAI"
drag, startPoint x: 925, startPoint y: 463, endPoint x: 985, endPoint y: 432, distance: 67.5
click at [925, 463] on div "31.00 - ROOF DRAINAGE" at bounding box center [928, 461] width 123 height 38
click at [1022, 410] on div "Select..." at bounding box center [1065, 422] width 124 height 26
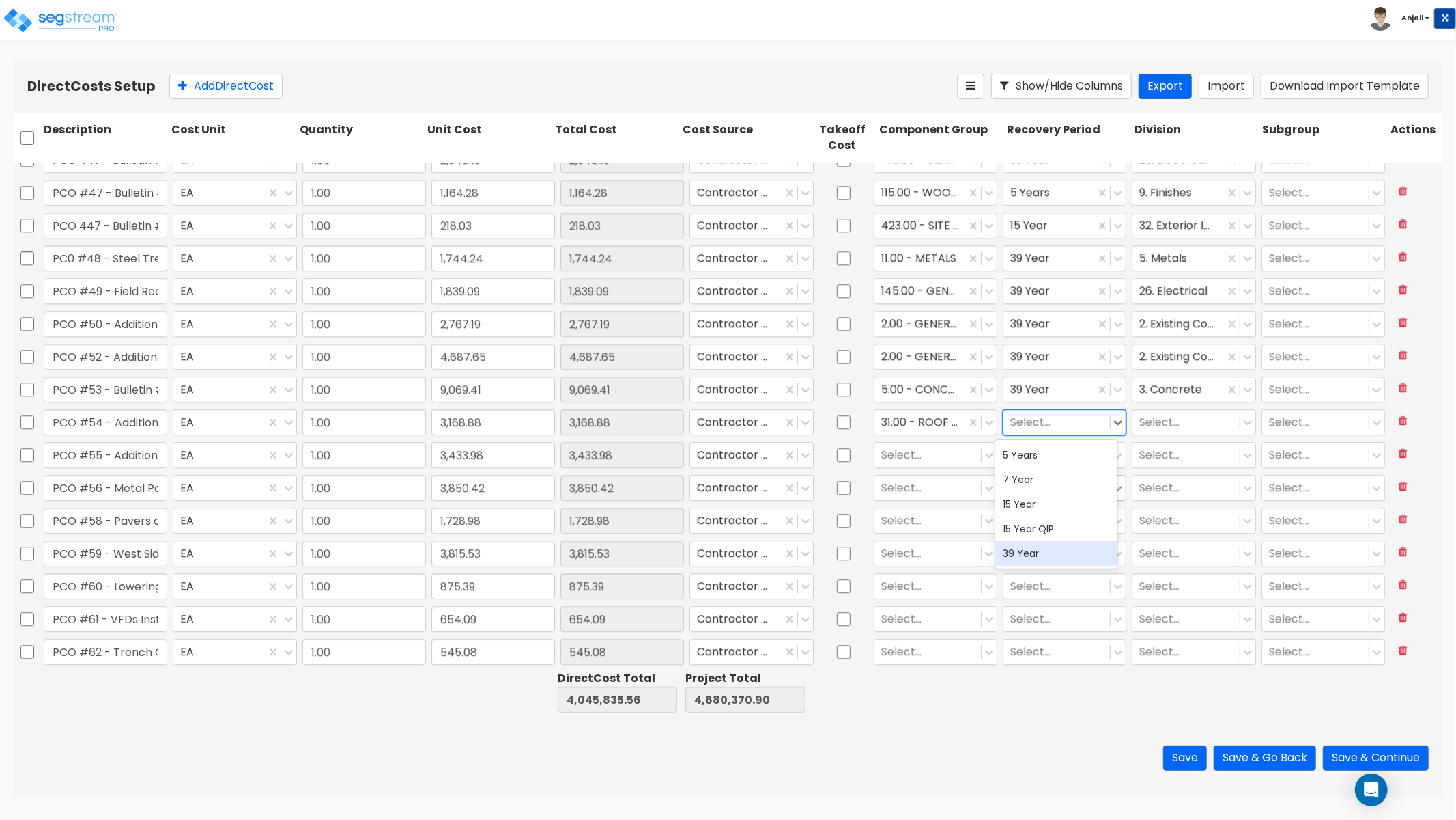
drag, startPoint x: 1054, startPoint y: 556, endPoint x: 1109, endPoint y: 483, distance: 91.4
click at [1054, 556] on div "39 Year" at bounding box center [1057, 553] width 123 height 25
click at [1148, 422] on div at bounding box center [1186, 422] width 93 height 19
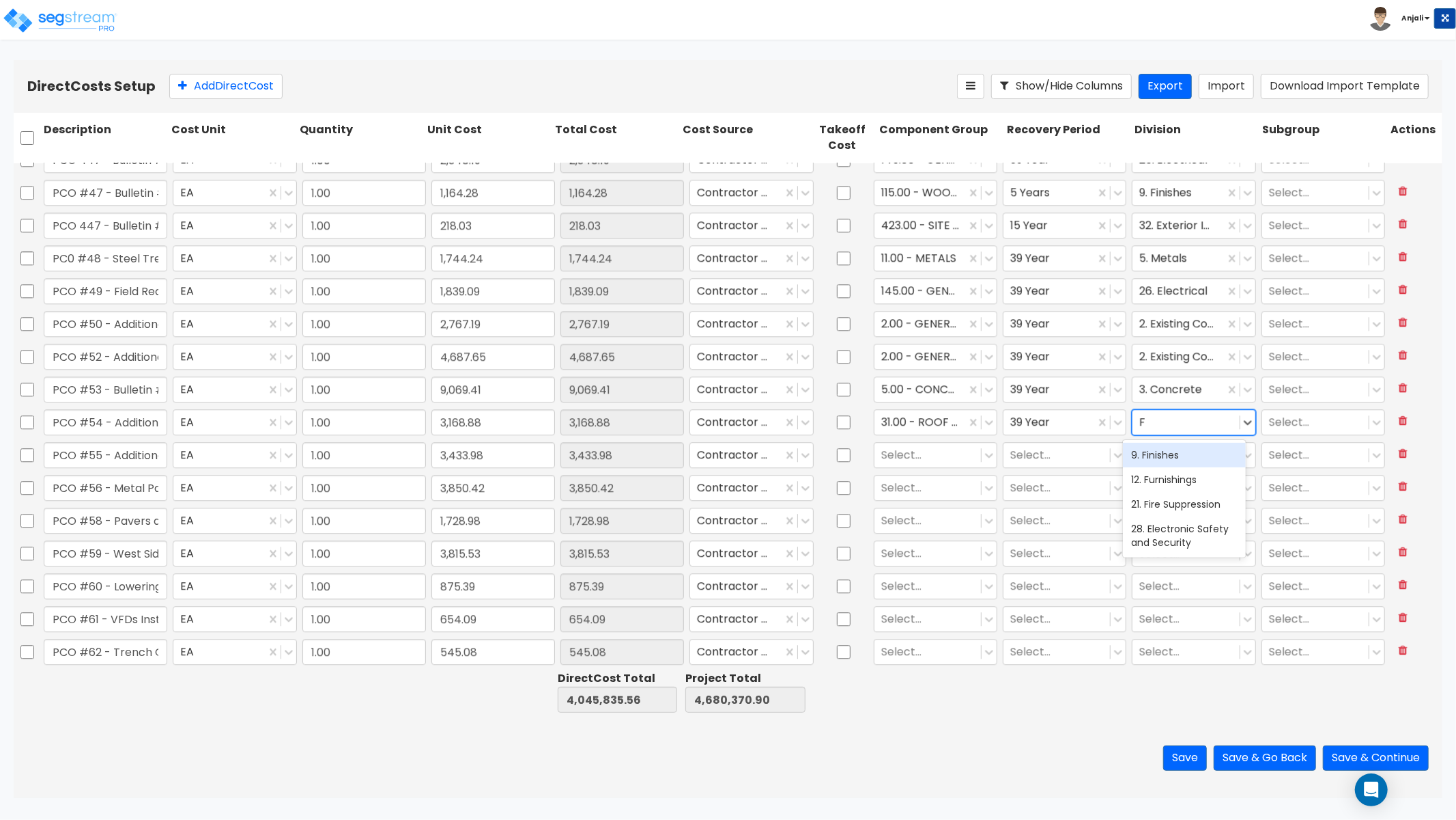
type input "FI"
drag, startPoint x: 1179, startPoint y: 455, endPoint x: 1142, endPoint y: 455, distance: 37.0
click at [1179, 455] on div "9. Finishes" at bounding box center [1184, 455] width 123 height 25
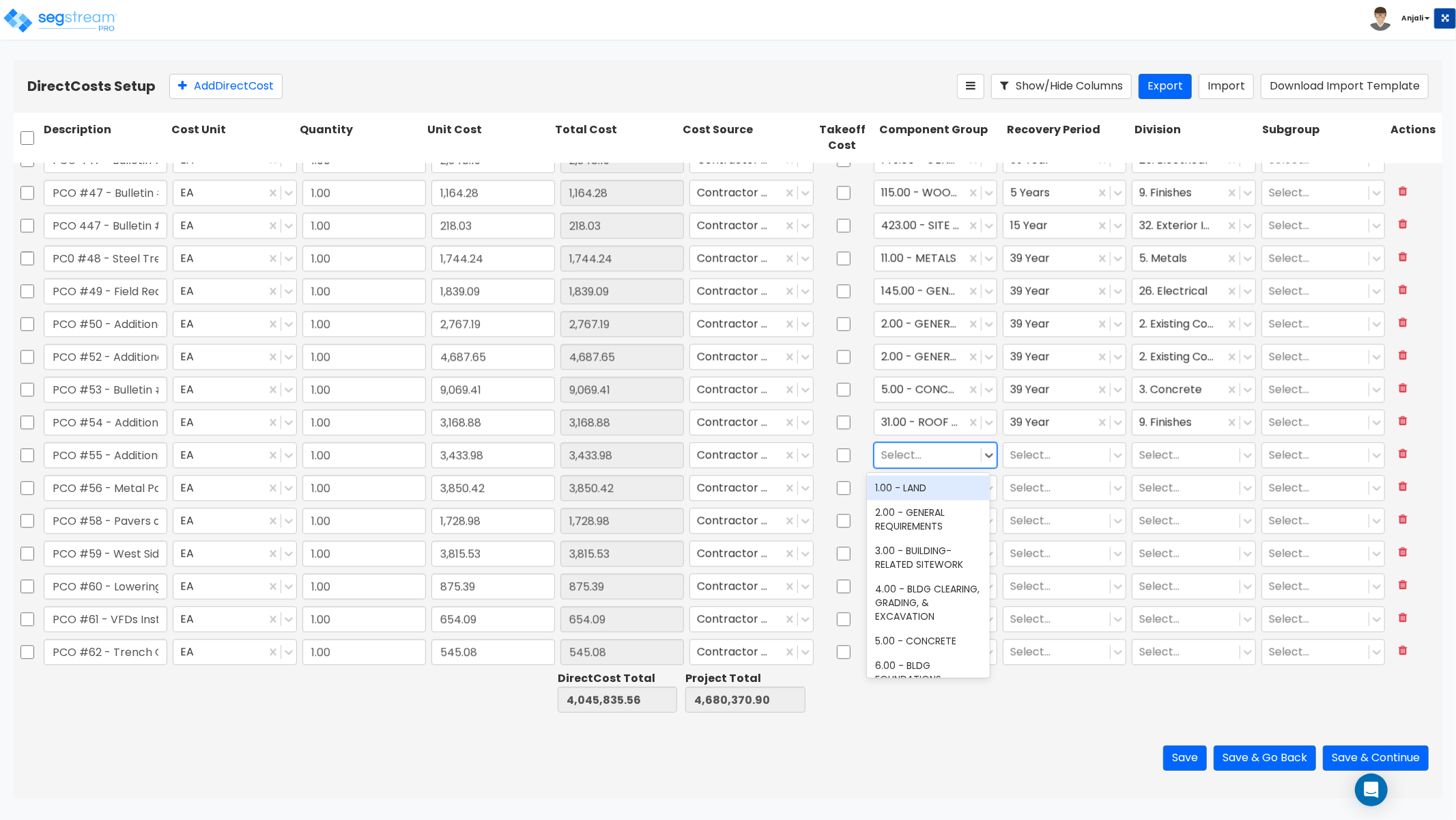
click at [901, 452] on div at bounding box center [928, 455] width 93 height 19
drag, startPoint x: 876, startPoint y: 508, endPoint x: 997, endPoint y: 445, distance: 136.4
click at [876, 508] on div "112.00 - INTERIOR PAINT" at bounding box center [928, 512] width 123 height 25
click at [1025, 447] on div at bounding box center [1057, 455] width 93 height 19
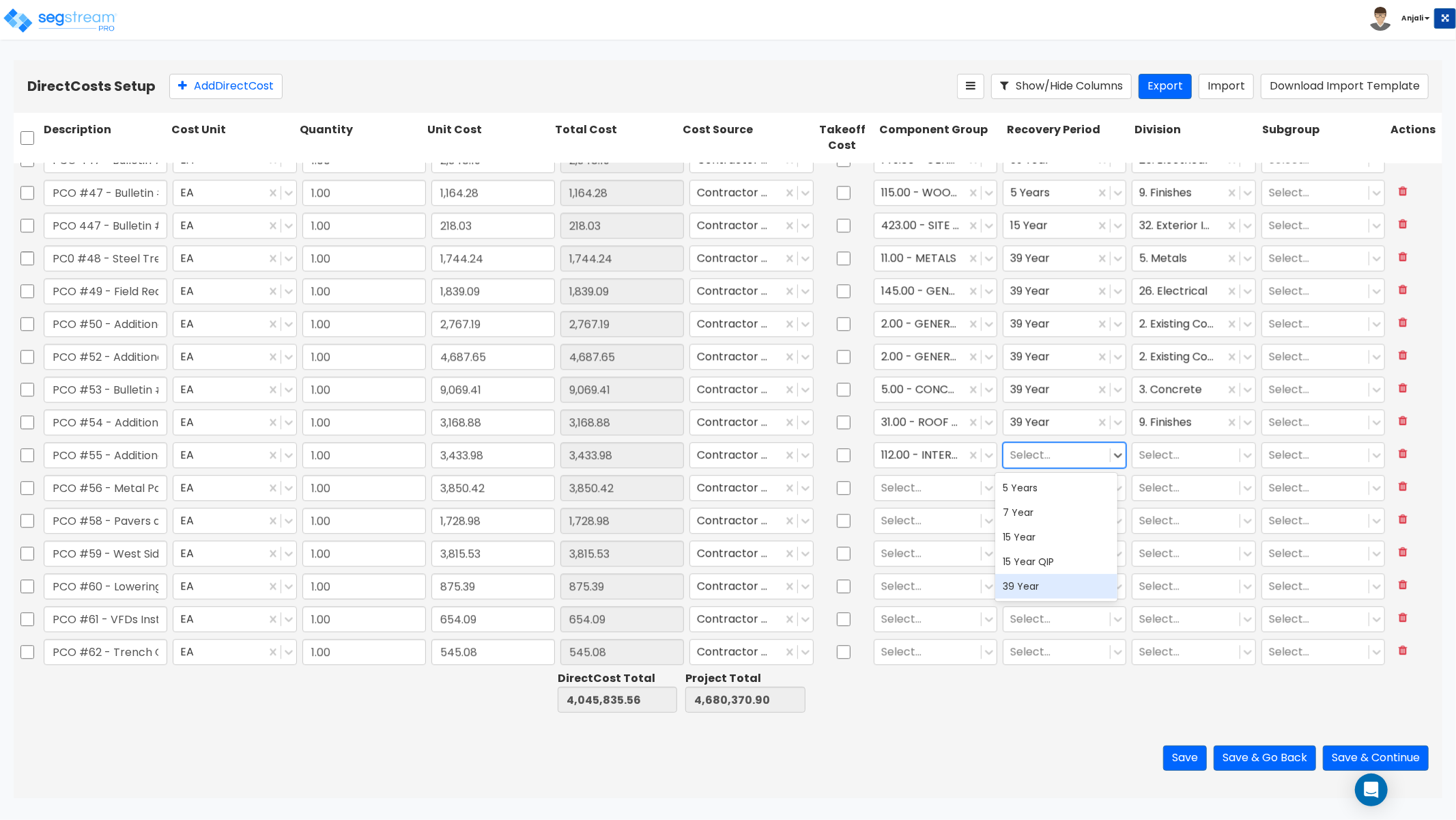
click at [1056, 586] on div "39 Year" at bounding box center [1057, 586] width 123 height 25
drag, startPoint x: 1162, startPoint y: 446, endPoint x: 1168, endPoint y: 440, distance: 8.5
click at [1165, 442] on div "Select..." at bounding box center [1194, 455] width 124 height 26
click at [1177, 499] on div "9. Finishes" at bounding box center [1184, 488] width 123 height 25
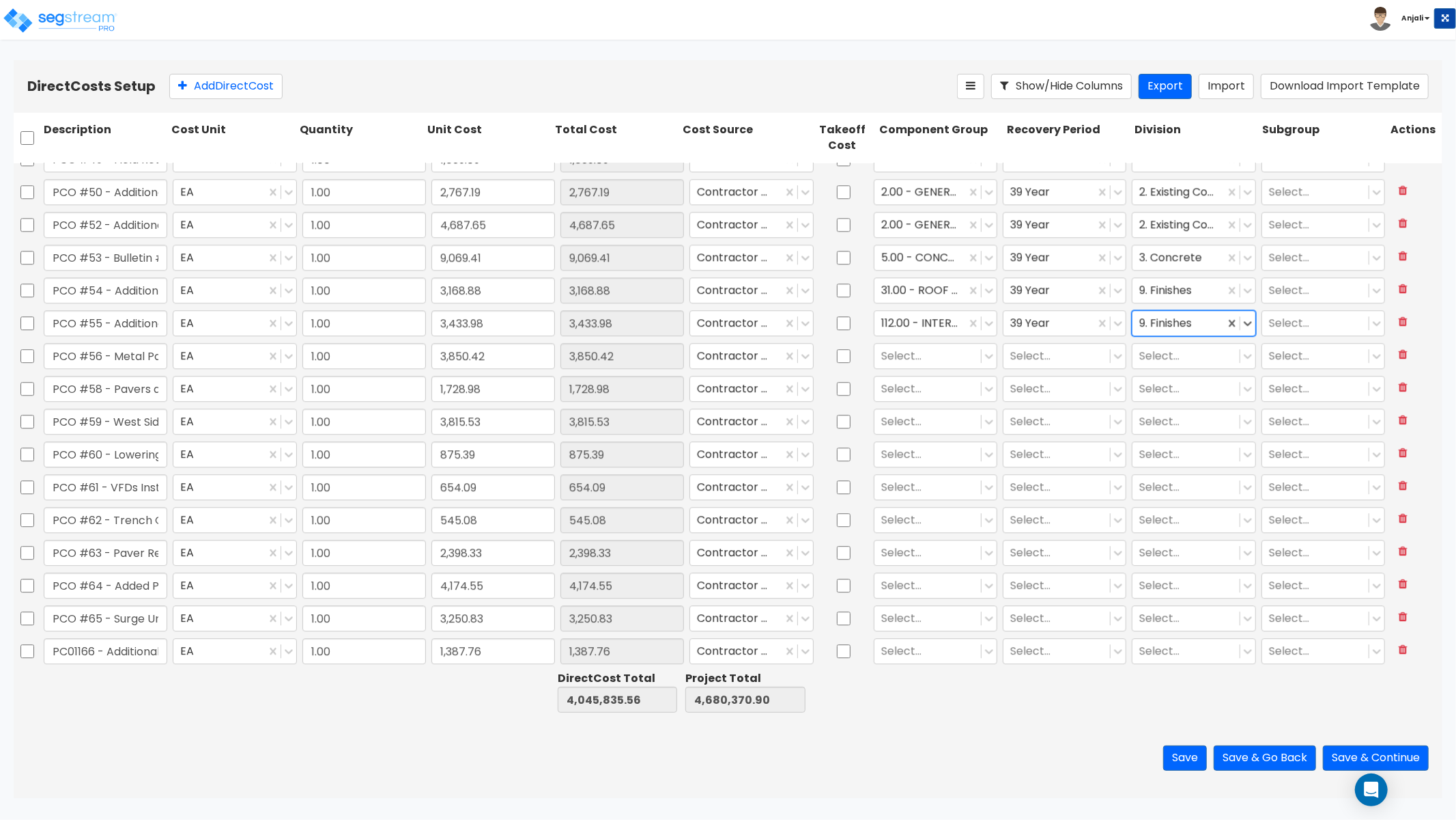
scroll to position [3203, 0]
click at [922, 325] on div at bounding box center [928, 321] width 93 height 19
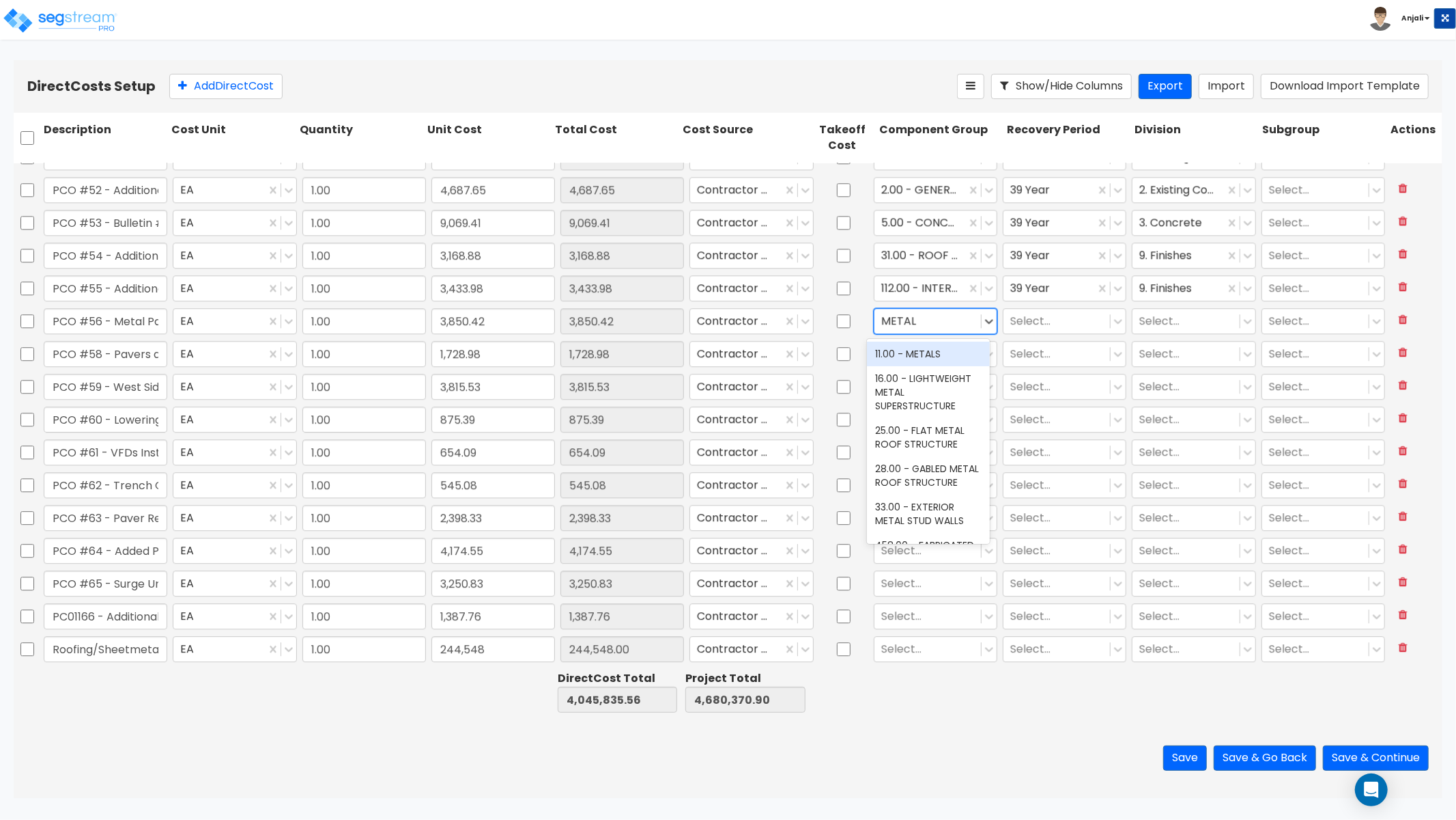
click at [931, 346] on div "11.00 - METALS" at bounding box center [928, 354] width 123 height 25
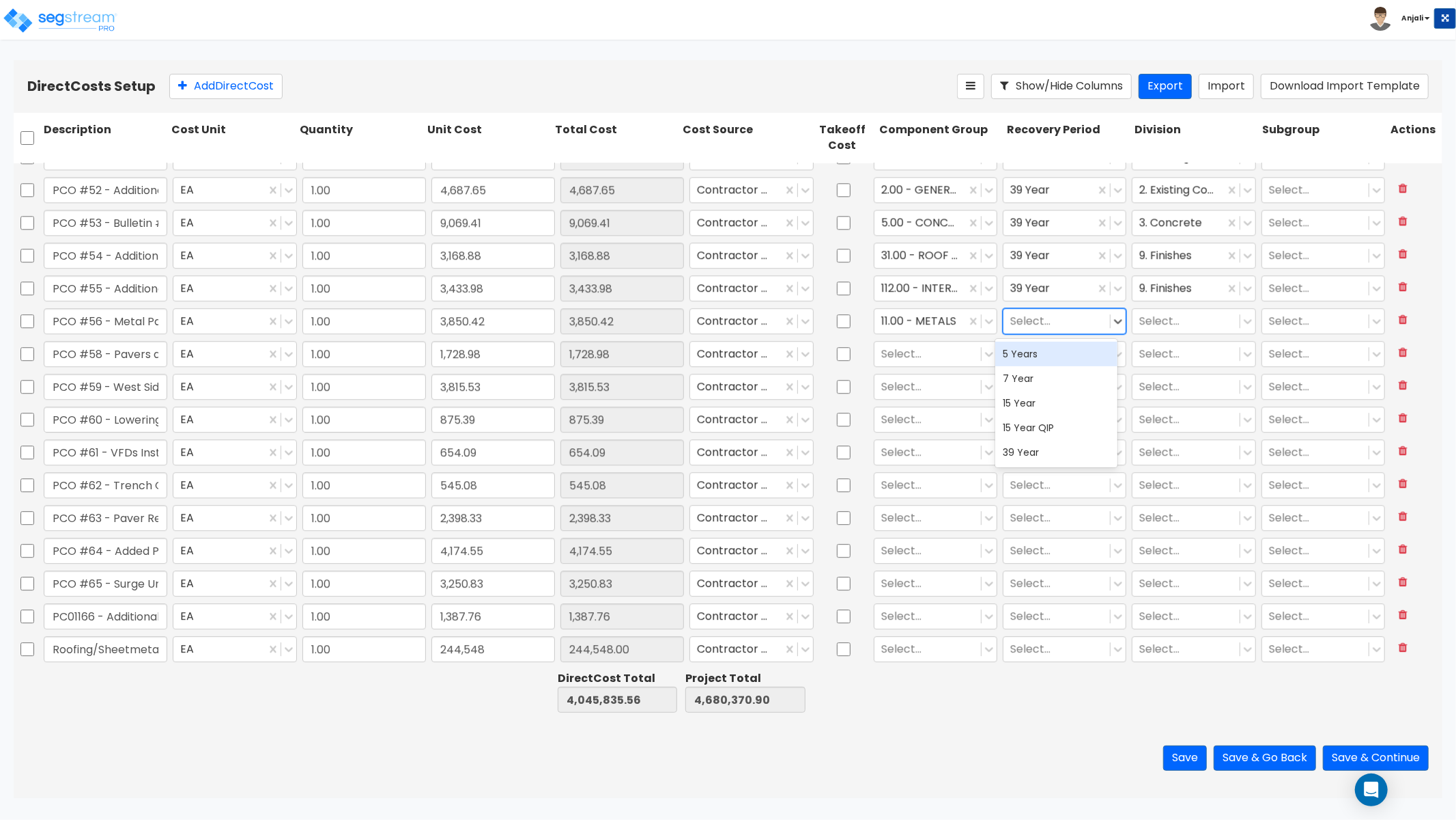
click at [1032, 322] on div at bounding box center [1057, 321] width 93 height 19
drag, startPoint x: 1038, startPoint y: 452, endPoint x: 1094, endPoint y: 377, distance: 93.6
click at [1038, 452] on div "39 Year" at bounding box center [1057, 452] width 123 height 25
click at [1171, 311] on div at bounding box center [1186, 321] width 93 height 19
click at [1183, 346] on div "5. Metals" at bounding box center [1184, 354] width 123 height 25
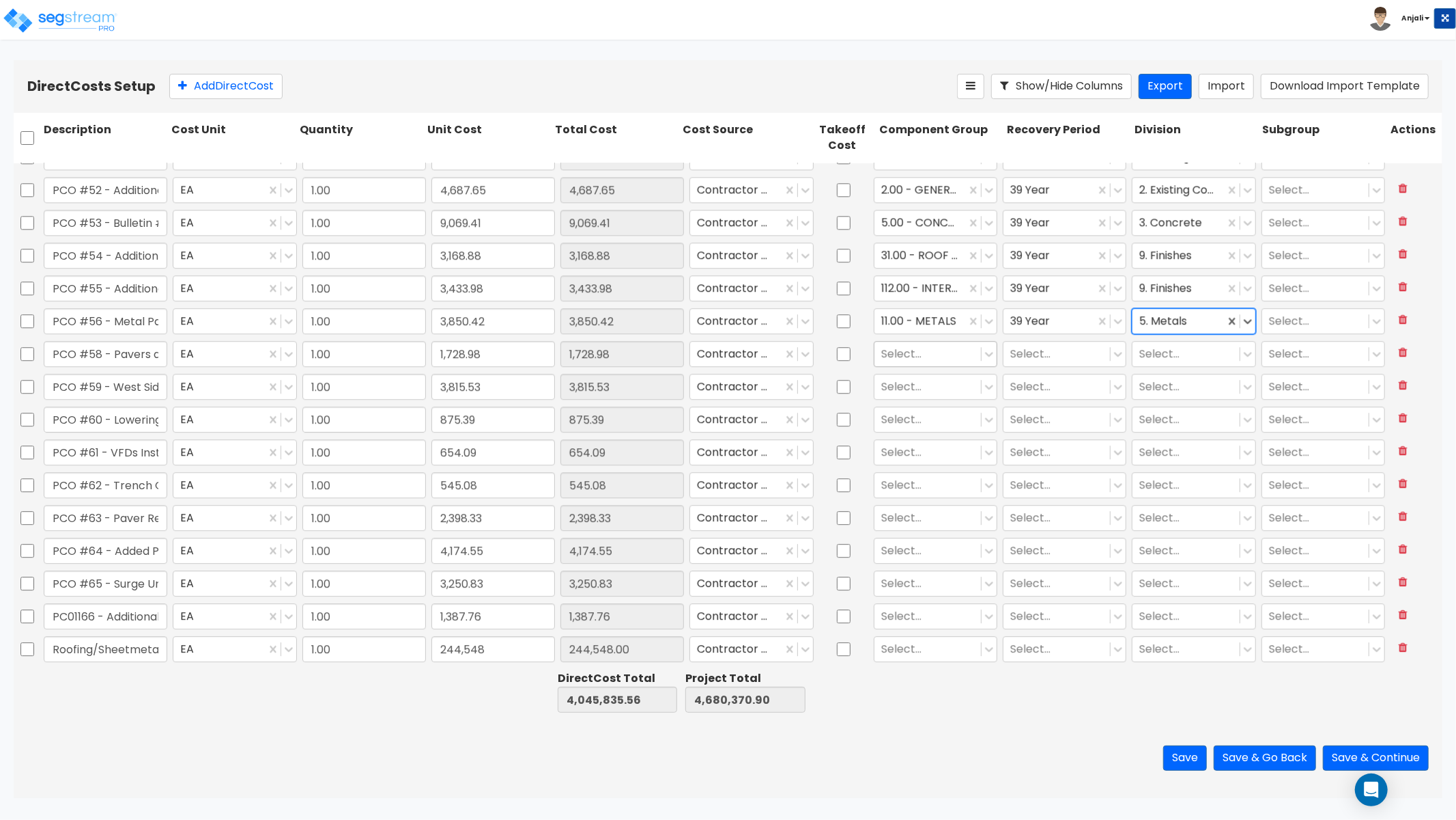
click at [917, 355] on div at bounding box center [928, 354] width 93 height 19
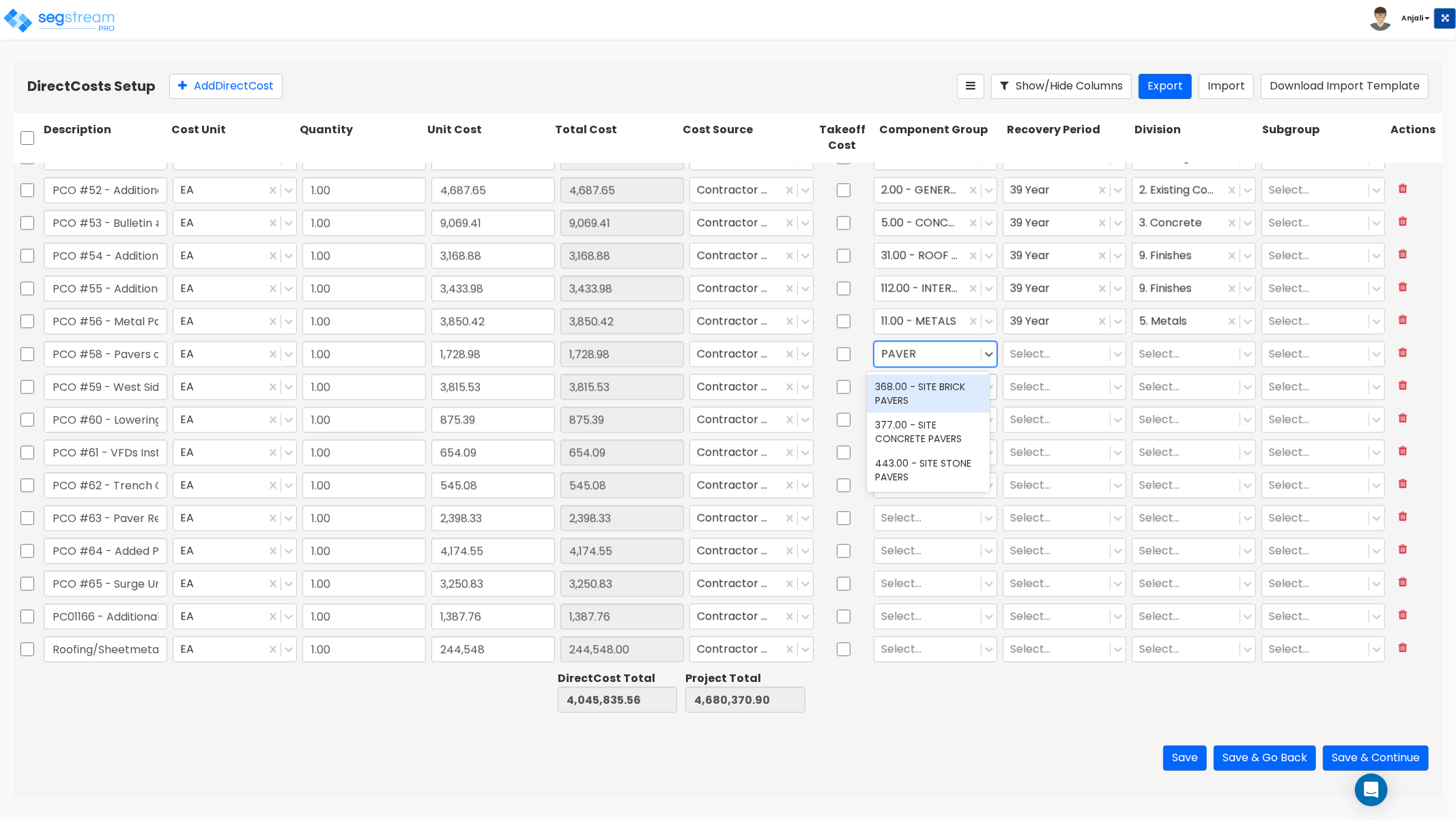
drag, startPoint x: 946, startPoint y: 398, endPoint x: 959, endPoint y: 386, distance: 17.7
click at [946, 398] on div "368.00 - SITE BRICK PAVERS" at bounding box center [928, 393] width 123 height 38
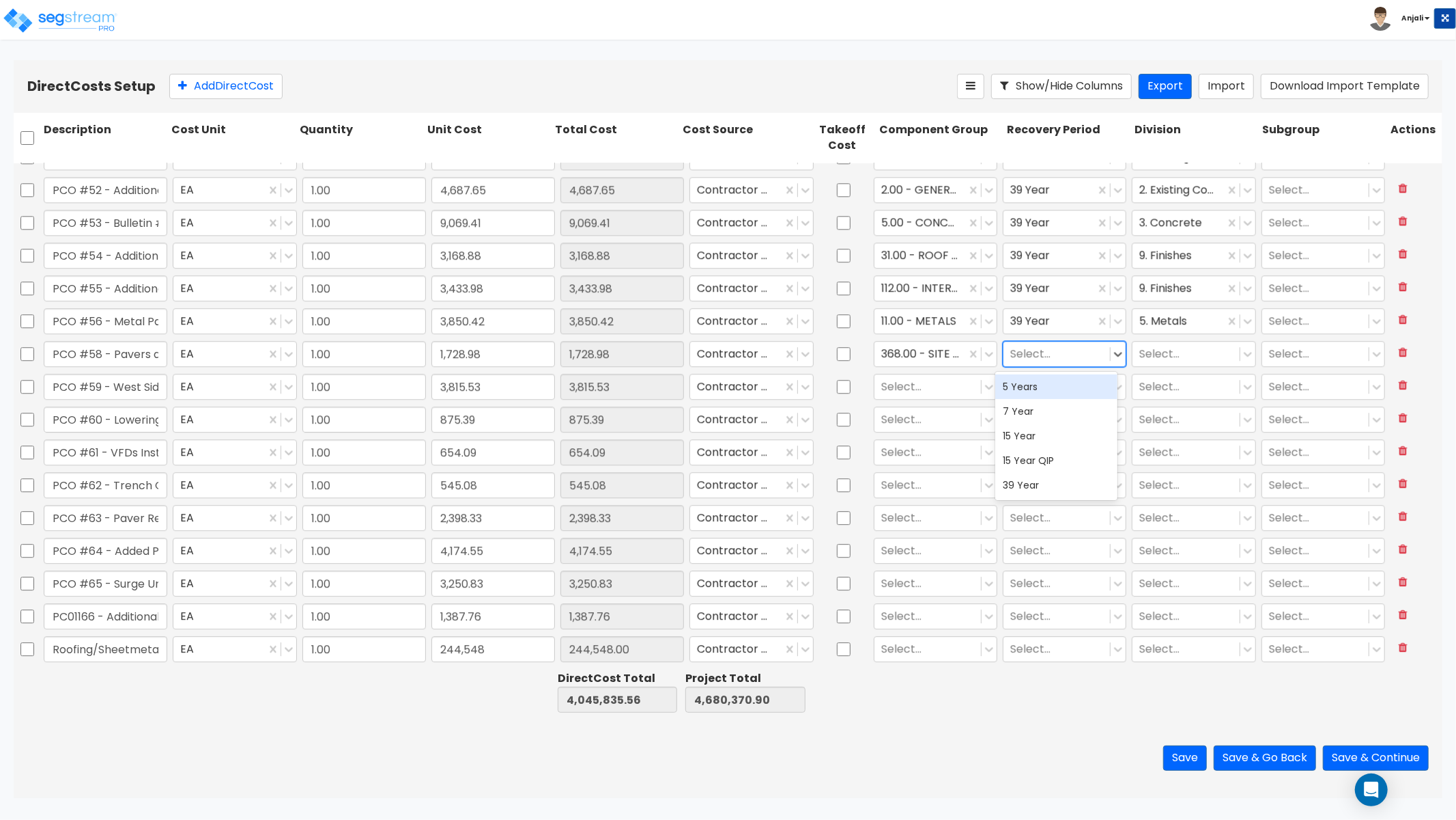
click at [1010, 354] on div at bounding box center [1057, 354] width 93 height 19
click at [1045, 434] on div "15 Year" at bounding box center [1057, 436] width 123 height 25
click at [1140, 356] on div at bounding box center [1186, 354] width 93 height 19
drag, startPoint x: 1171, startPoint y: 404, endPoint x: 1164, endPoint y: 403, distance: 7.1
click at [1171, 404] on div "32. Exterior Improvements" at bounding box center [1184, 393] width 123 height 38
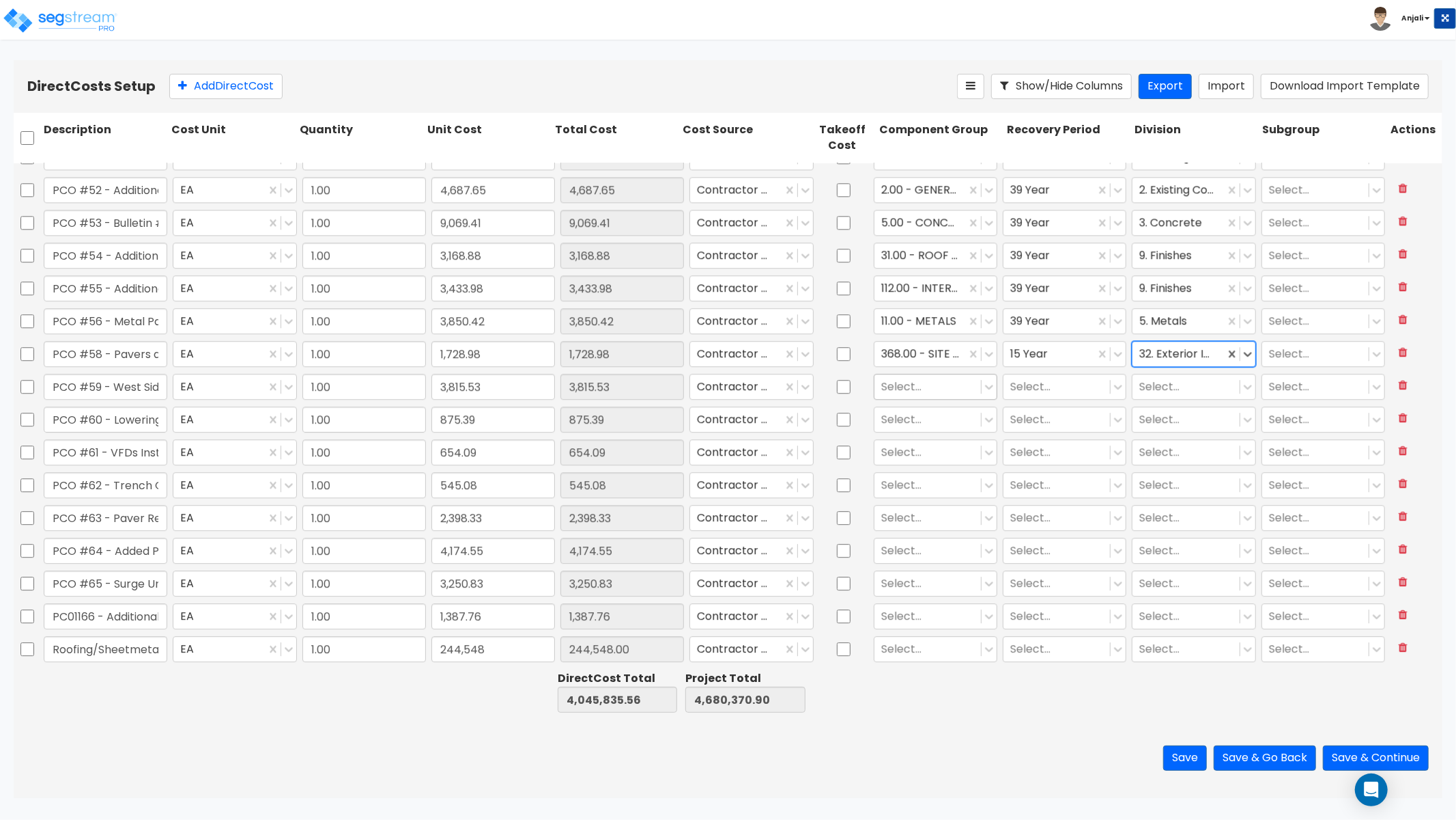
click at [927, 376] on div "Select..." at bounding box center [928, 386] width 107 height 24
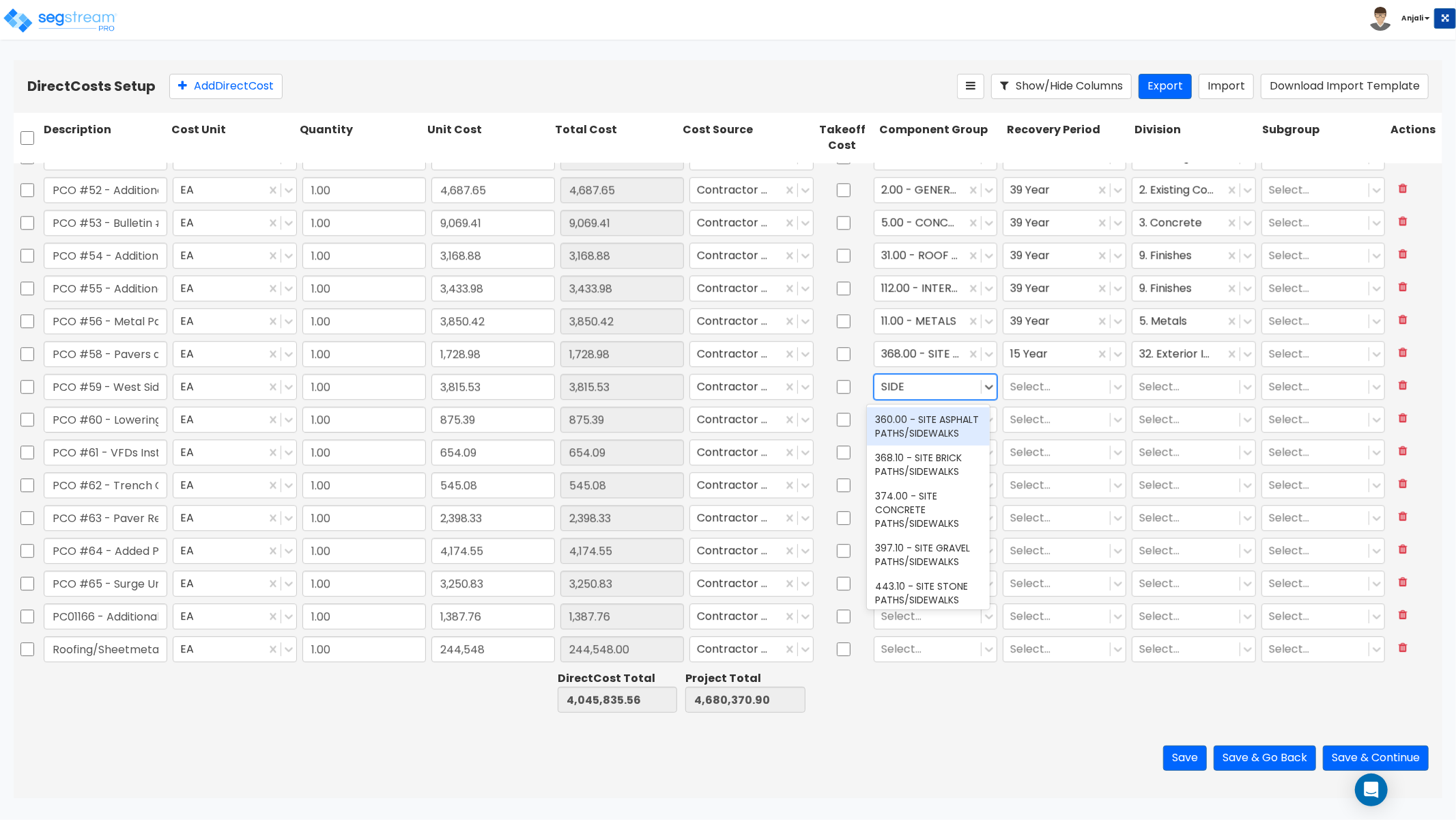
click at [915, 416] on div "360.00 - SITE ASPHALT PATHS/SIDEWALKS" at bounding box center [928, 426] width 123 height 38
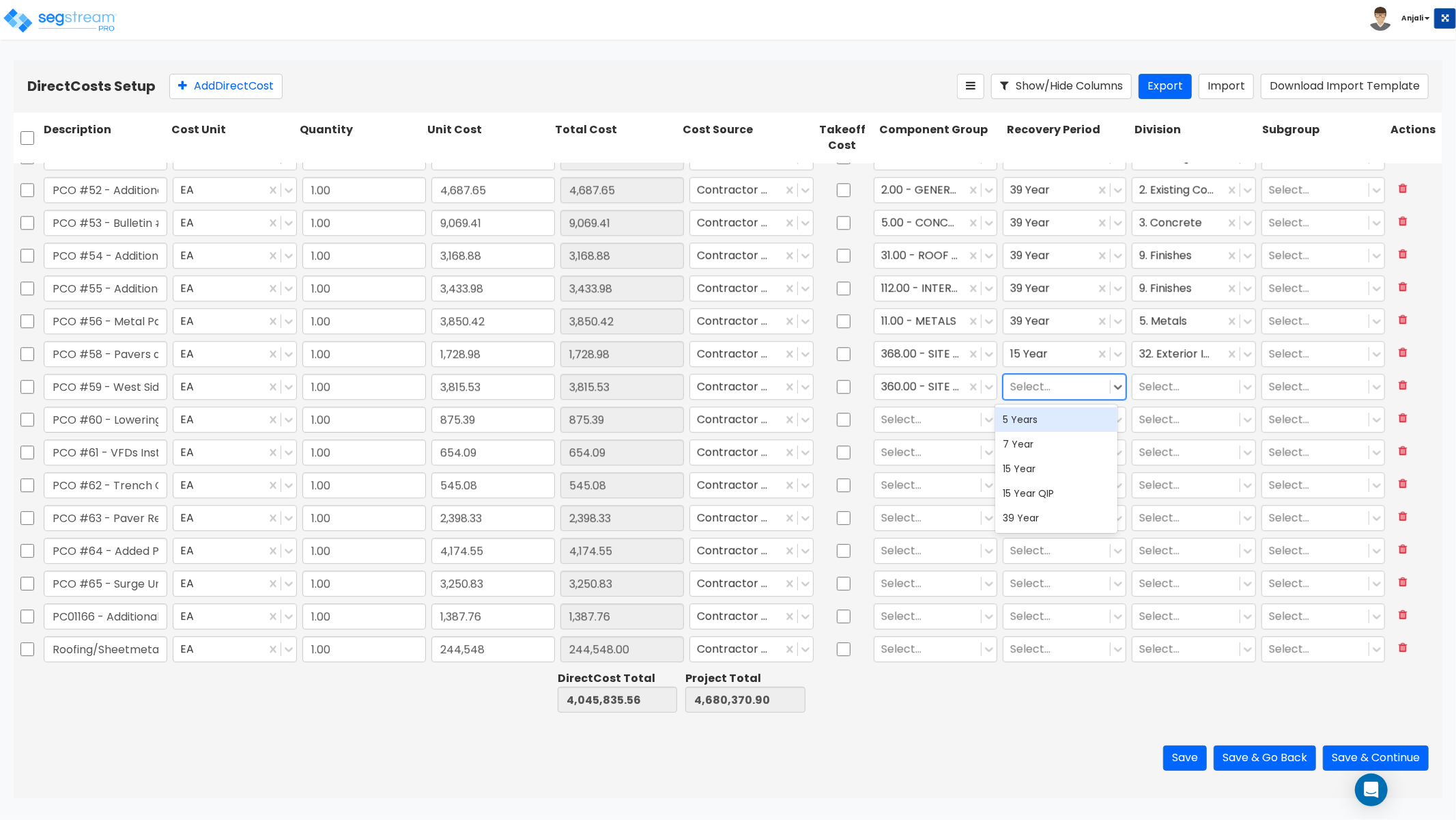
click at [1029, 377] on div at bounding box center [1057, 387] width 93 height 19
drag, startPoint x: 1027, startPoint y: 466, endPoint x: 1099, endPoint y: 414, distance: 88.8
click at [1027, 466] on div "15 Year" at bounding box center [1057, 468] width 123 height 25
click at [1161, 382] on div at bounding box center [1186, 387] width 93 height 19
click at [1180, 421] on div "32. Exterior Improvements" at bounding box center [1184, 426] width 123 height 38
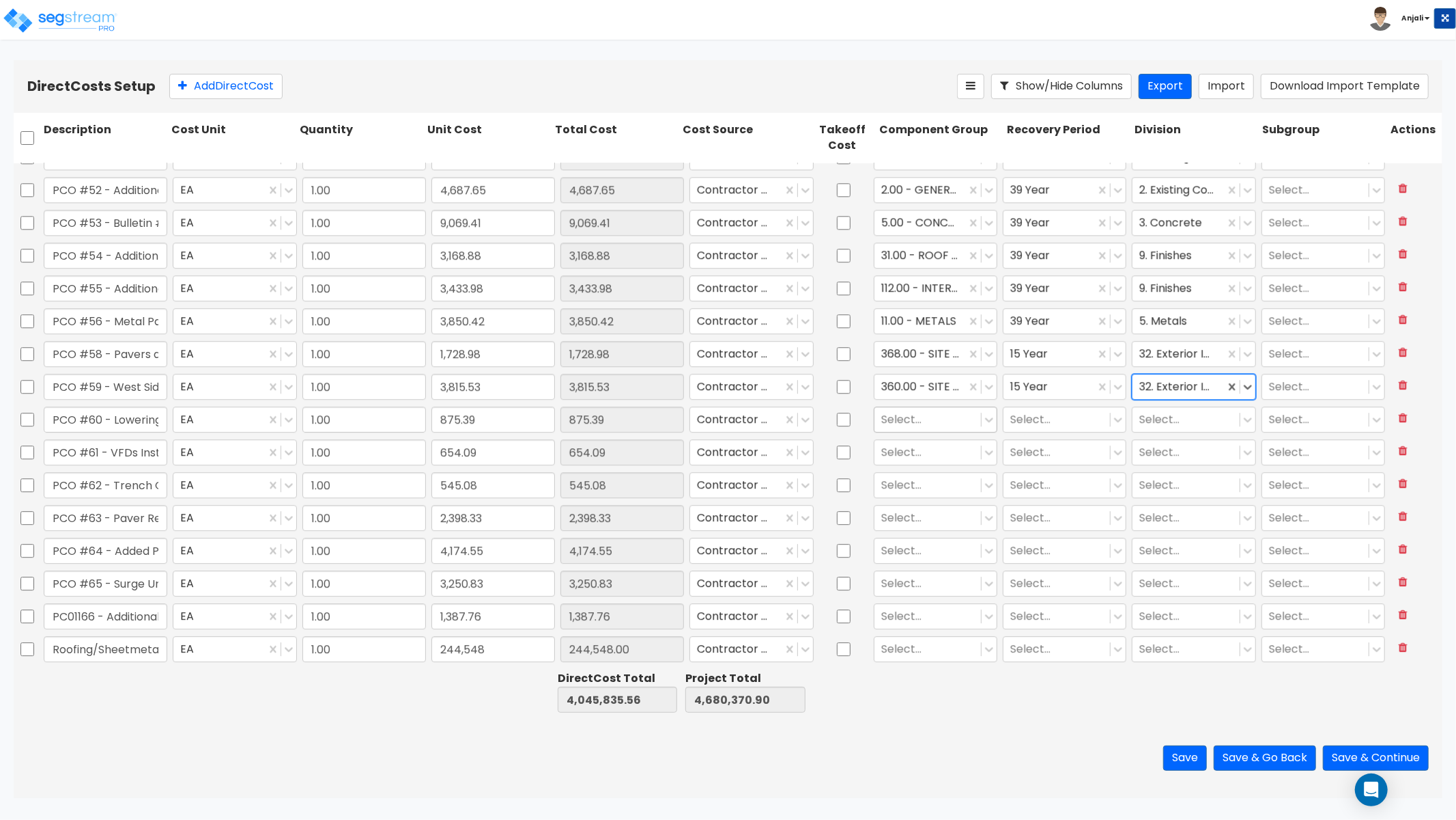
click at [923, 418] on div at bounding box center [928, 419] width 93 height 19
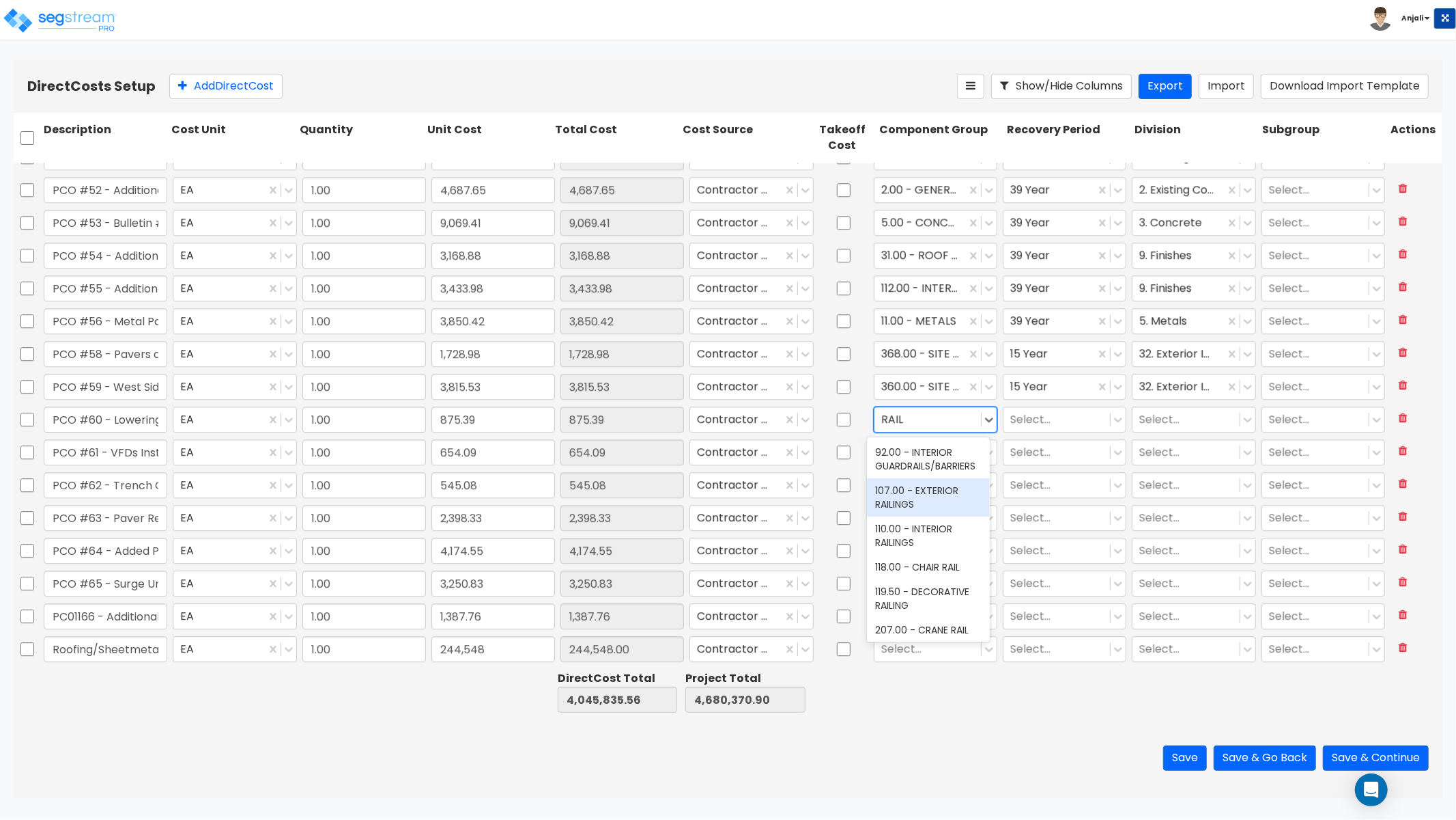
drag, startPoint x: 936, startPoint y: 493, endPoint x: 981, endPoint y: 467, distance: 52.0
click at [936, 493] on div "107.00 - EXTERIOR RAILINGS" at bounding box center [928, 497] width 123 height 38
click at [1035, 415] on div at bounding box center [1057, 419] width 93 height 19
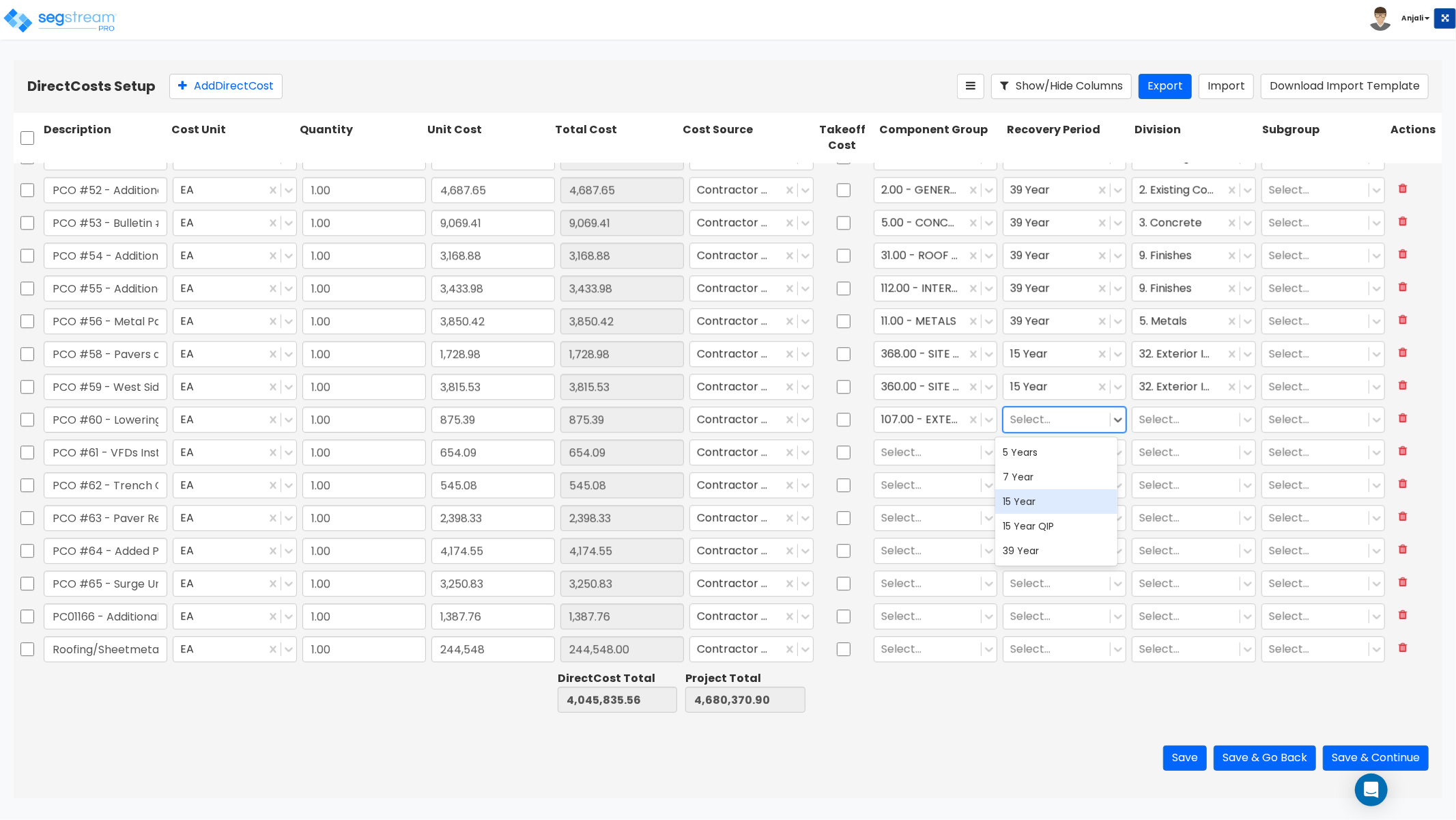
click at [1031, 496] on div "15 Year" at bounding box center [1057, 501] width 123 height 25
drag, startPoint x: 1151, startPoint y: 400, endPoint x: 1168, endPoint y: 421, distance: 27.0
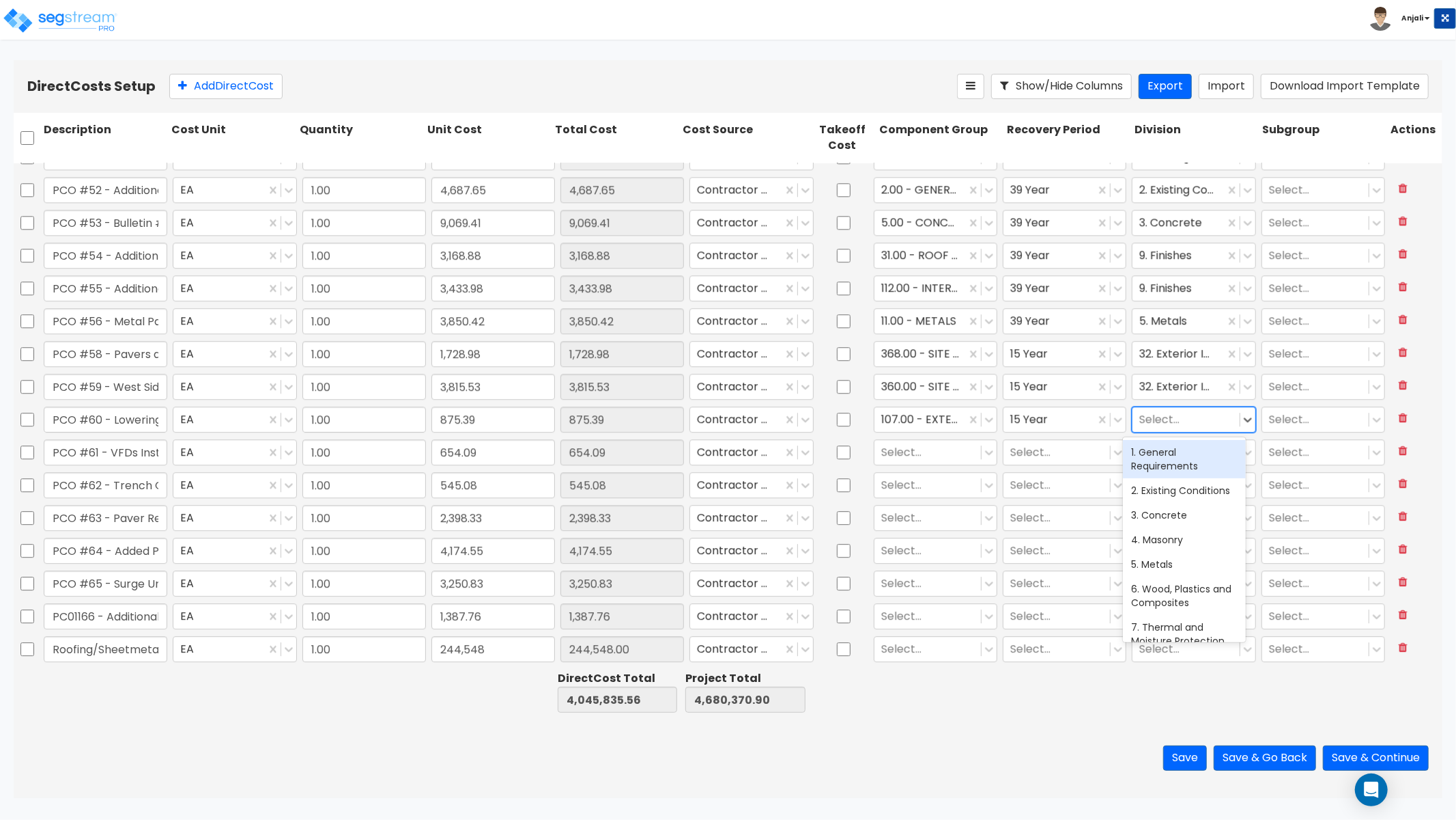
click at [1181, 420] on div at bounding box center [1186, 419] width 93 height 19
click at [1206, 459] on div "32. Exterior Improvements" at bounding box center [1184, 459] width 123 height 38
click at [930, 451] on div at bounding box center [928, 452] width 93 height 19
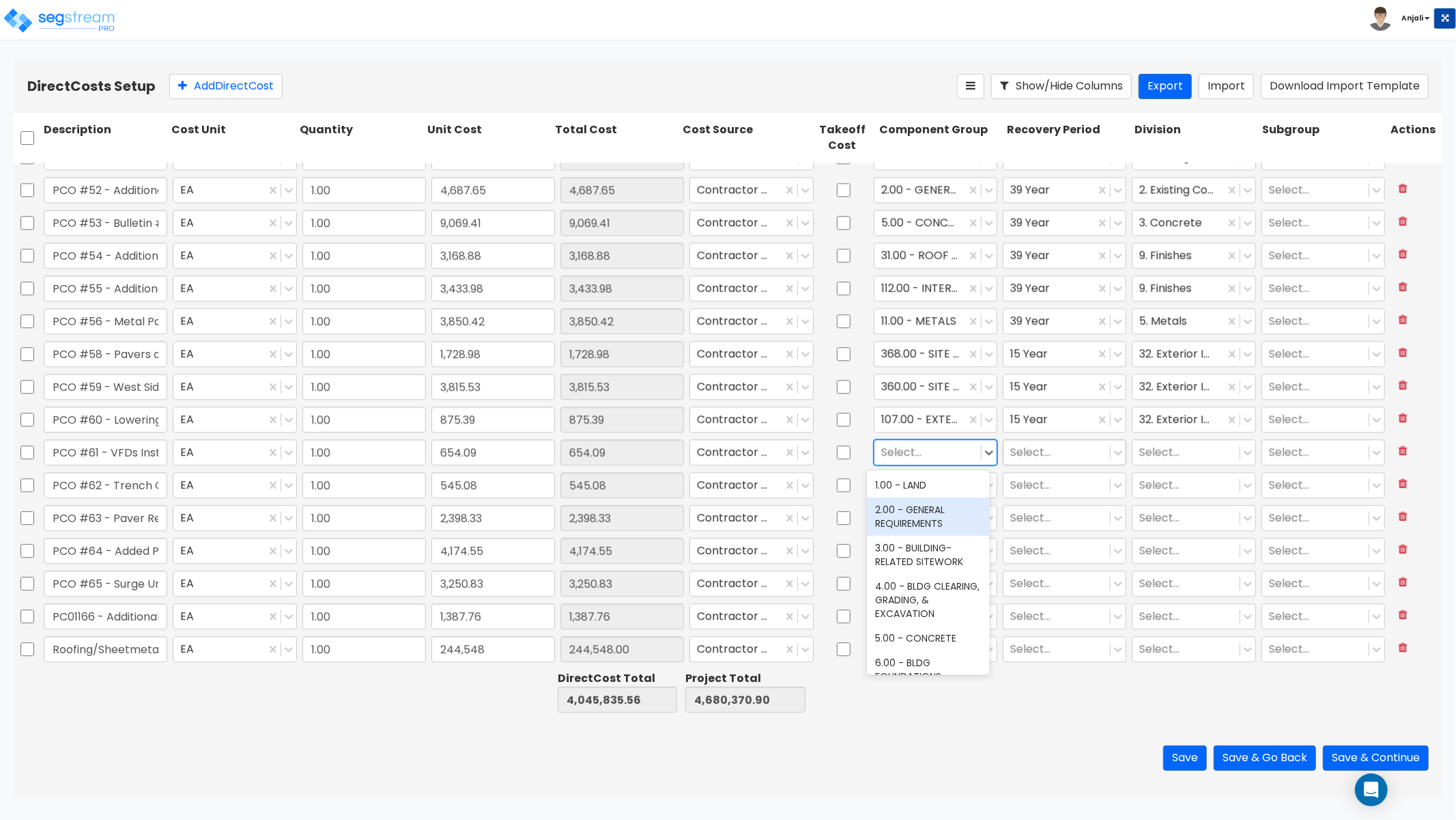
drag, startPoint x: 912, startPoint y: 513, endPoint x: 995, endPoint y: 460, distance: 98.5
click at [913, 513] on div "2.00 - GENERAL REQUIREMENTS" at bounding box center [928, 516] width 123 height 38
click at [1018, 446] on div at bounding box center [1057, 452] width 93 height 19
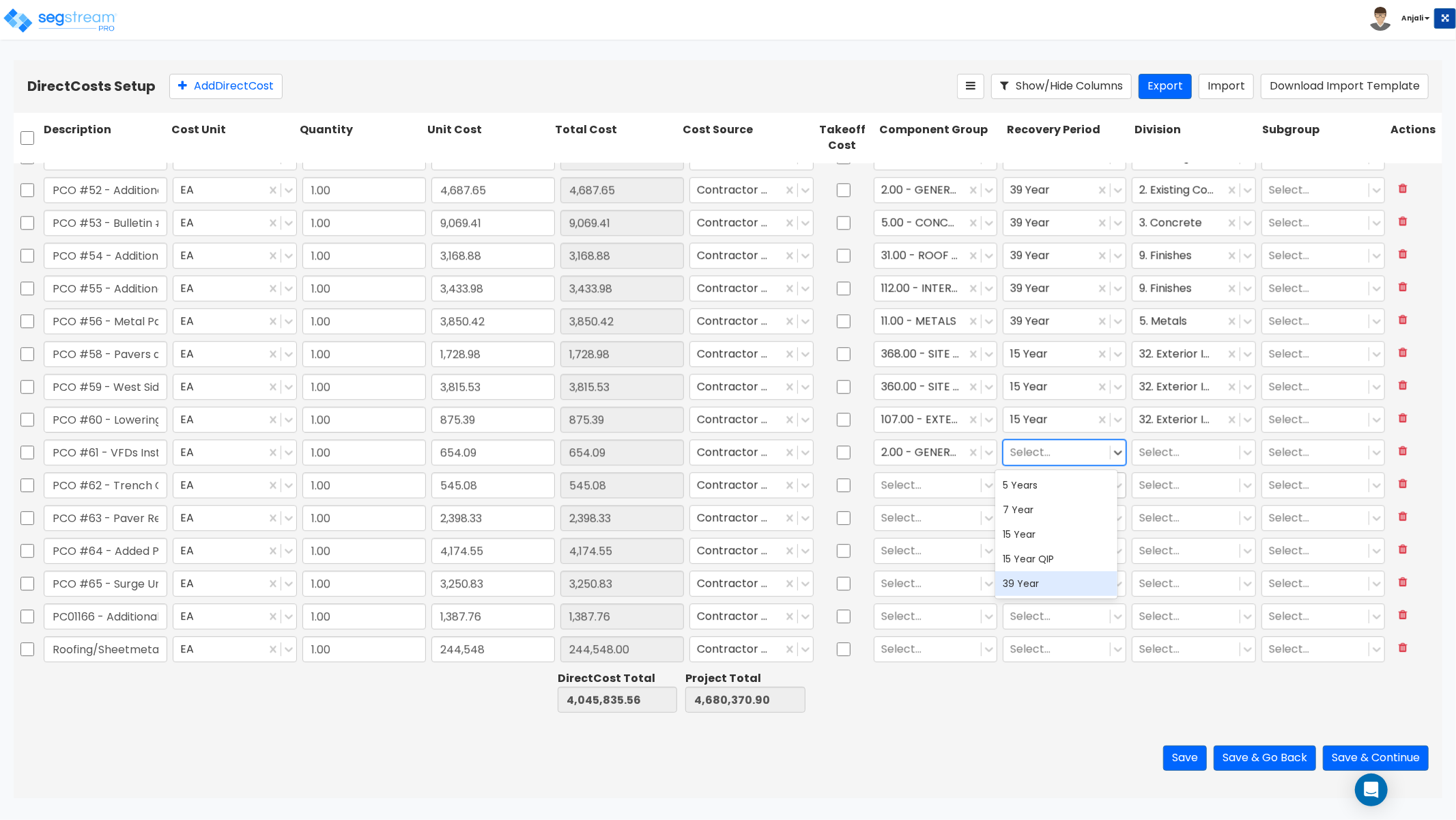
drag, startPoint x: 1016, startPoint y: 586, endPoint x: 1108, endPoint y: 496, distance: 128.7
click at [1017, 584] on div "39 Year" at bounding box center [1057, 583] width 123 height 25
click at [1157, 452] on div at bounding box center [1186, 452] width 93 height 19
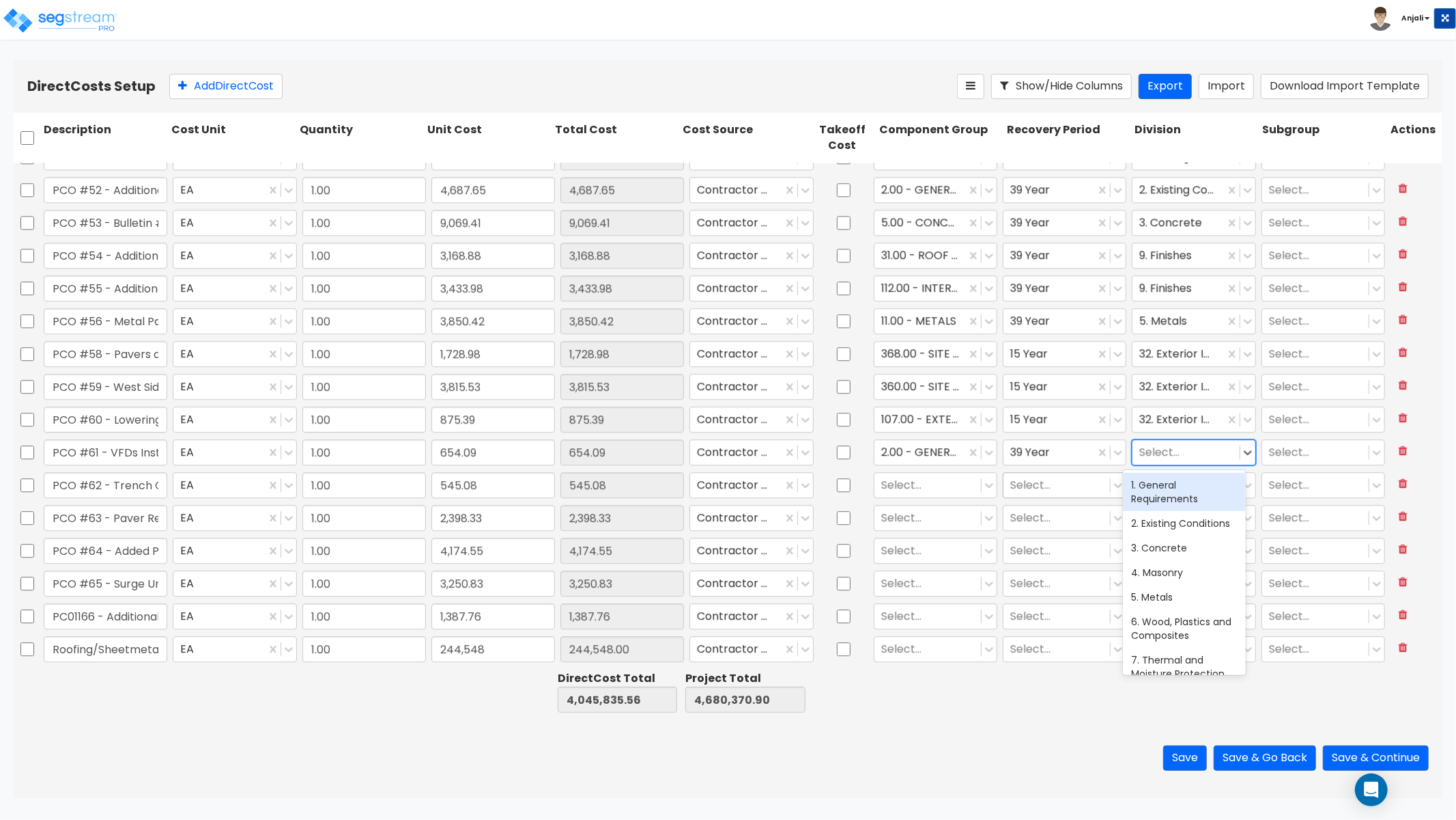
drag, startPoint x: 1162, startPoint y: 488, endPoint x: 1062, endPoint y: 489, distance: 100.0
click at [1162, 488] on div "1. General Requirements" at bounding box center [1184, 492] width 123 height 38
click at [907, 480] on div at bounding box center [928, 485] width 93 height 19
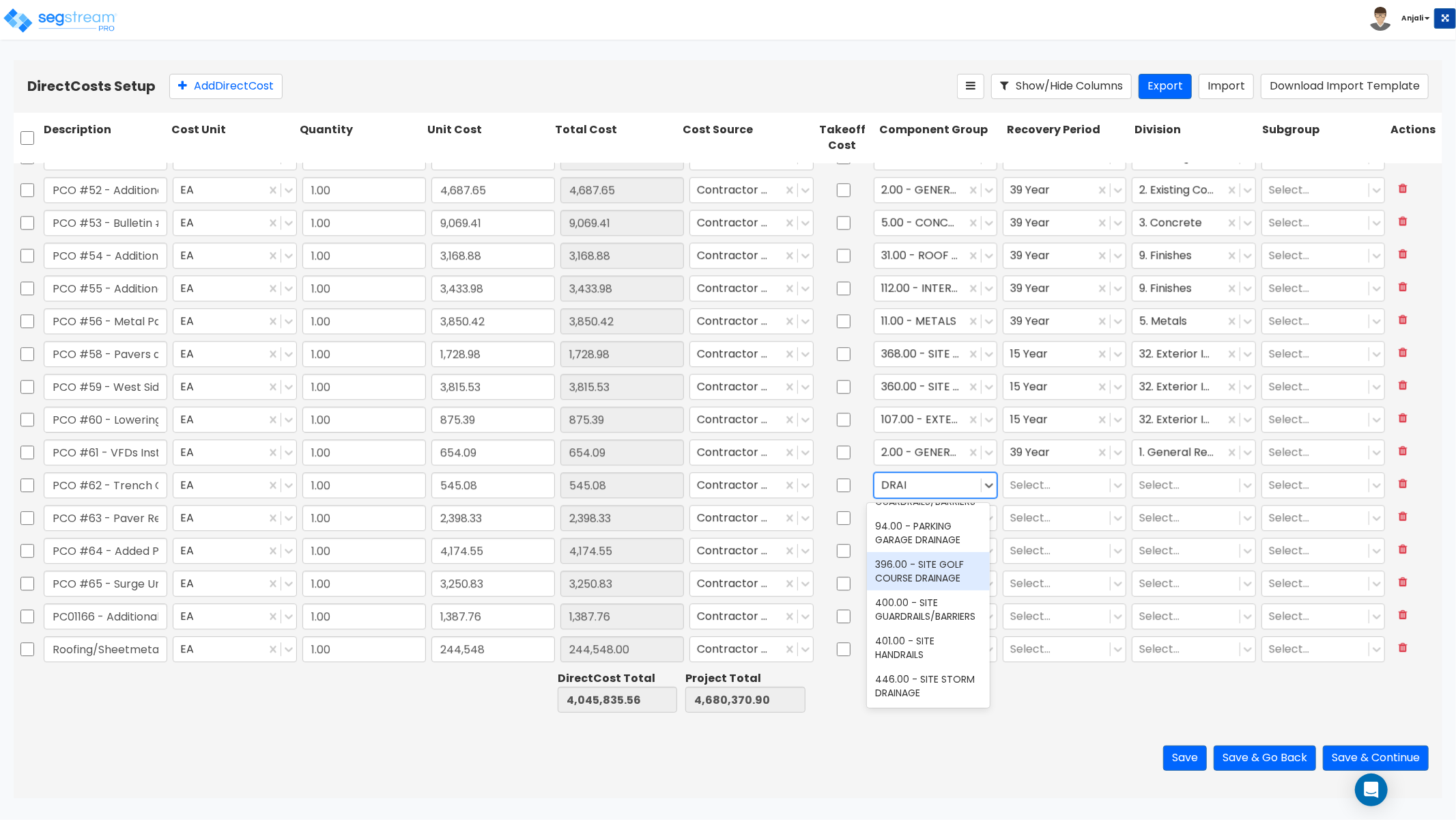
scroll to position [75, 0]
click at [946, 643] on div "401.00 - SITE HANDRAILS" at bounding box center [928, 647] width 123 height 38
drag, startPoint x: 938, startPoint y: 670, endPoint x: 944, endPoint y: 658, distance: 13.4
click at [938, 670] on div "446.00 - SITE STORM DRAINAGE" at bounding box center [928, 685] width 123 height 38
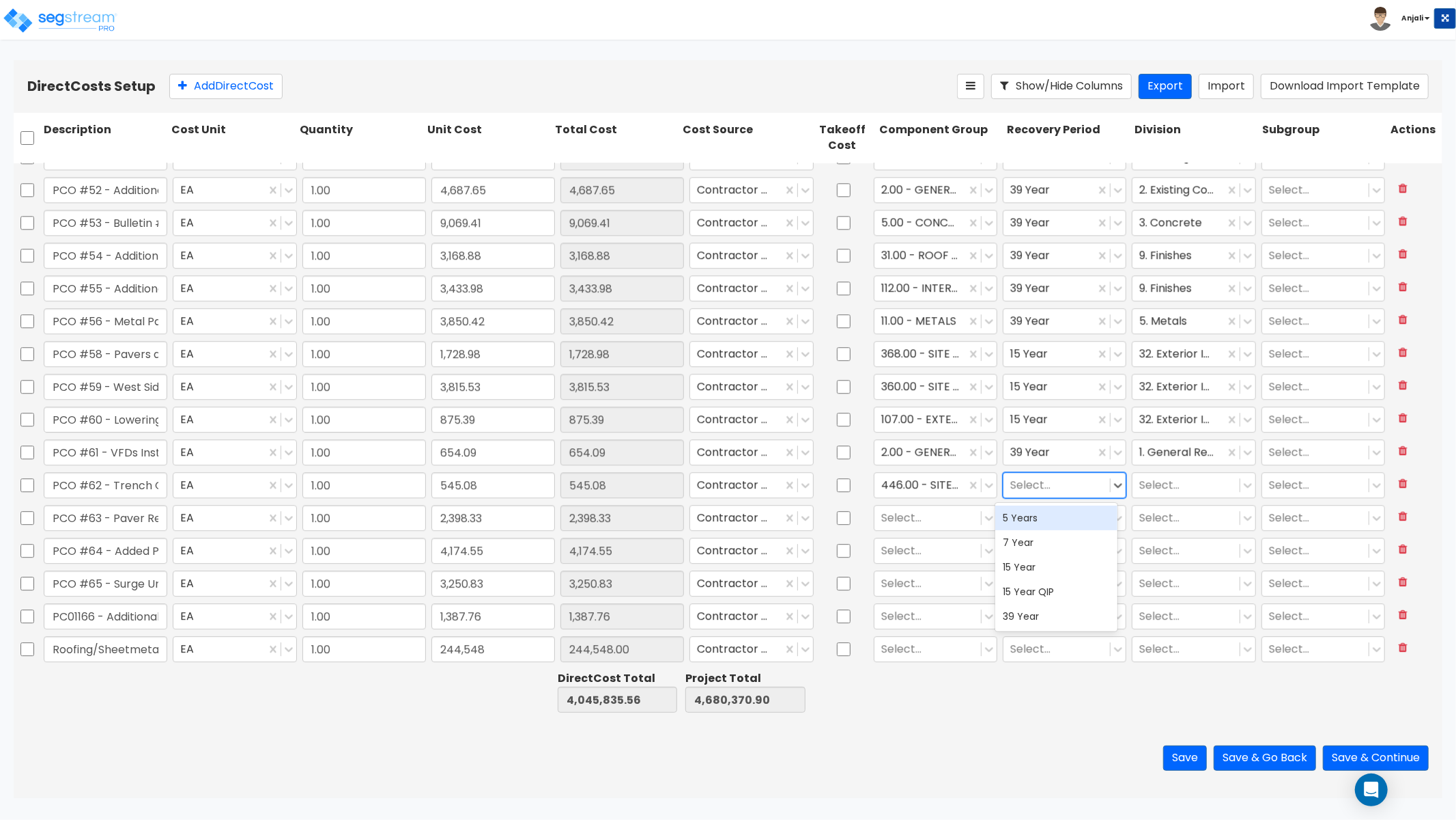
click at [1036, 487] on div at bounding box center [1057, 485] width 93 height 19
drag, startPoint x: 1019, startPoint y: 572, endPoint x: 1064, endPoint y: 533, distance: 59.5
click at [1019, 572] on div "15 Year" at bounding box center [1057, 566] width 123 height 25
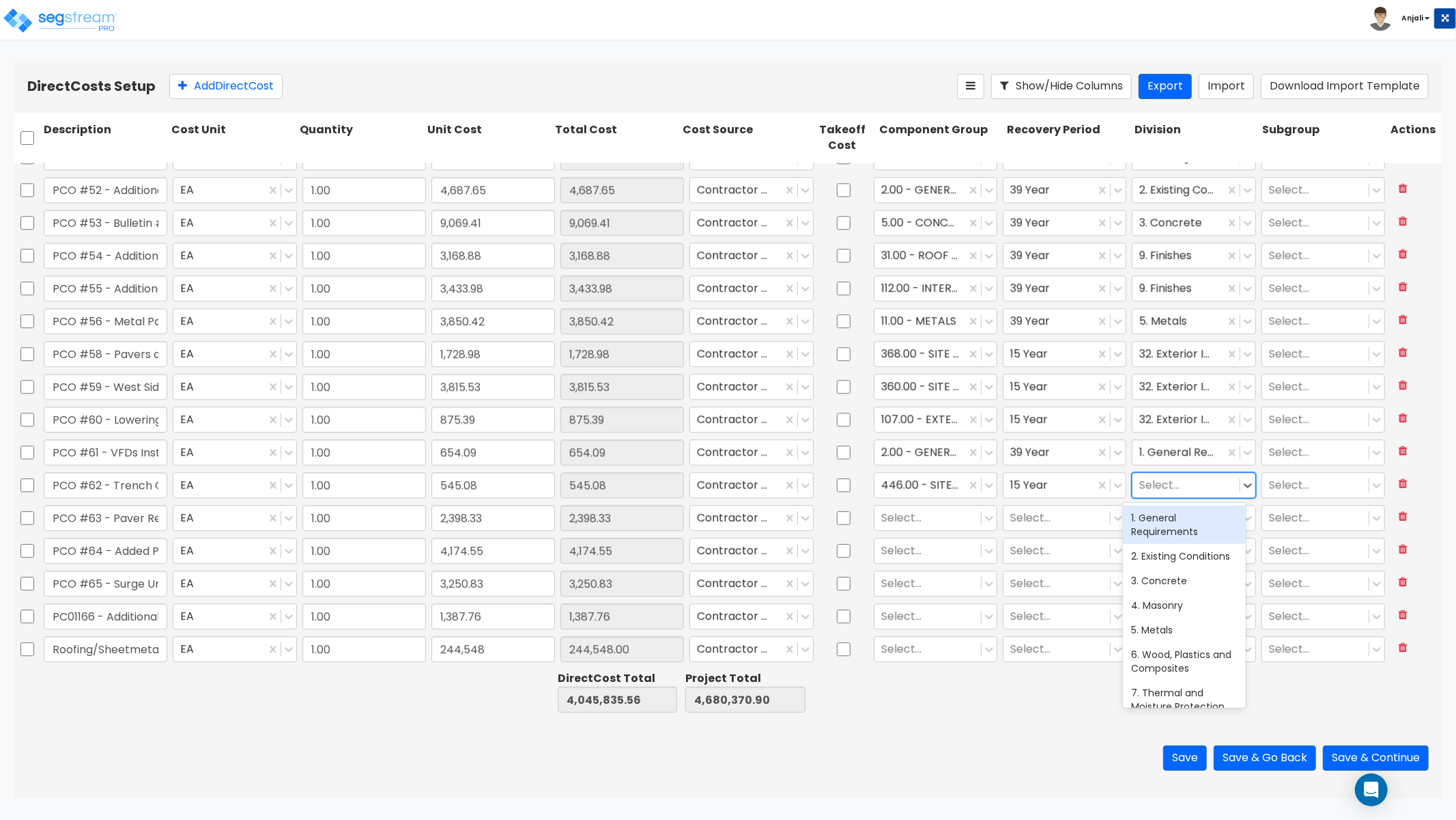
click at [1146, 477] on div at bounding box center [1186, 485] width 93 height 19
click at [1179, 527] on div "32. Exterior Improvements" at bounding box center [1184, 524] width 123 height 38
click at [936, 507] on div "Select..." at bounding box center [928, 517] width 107 height 24
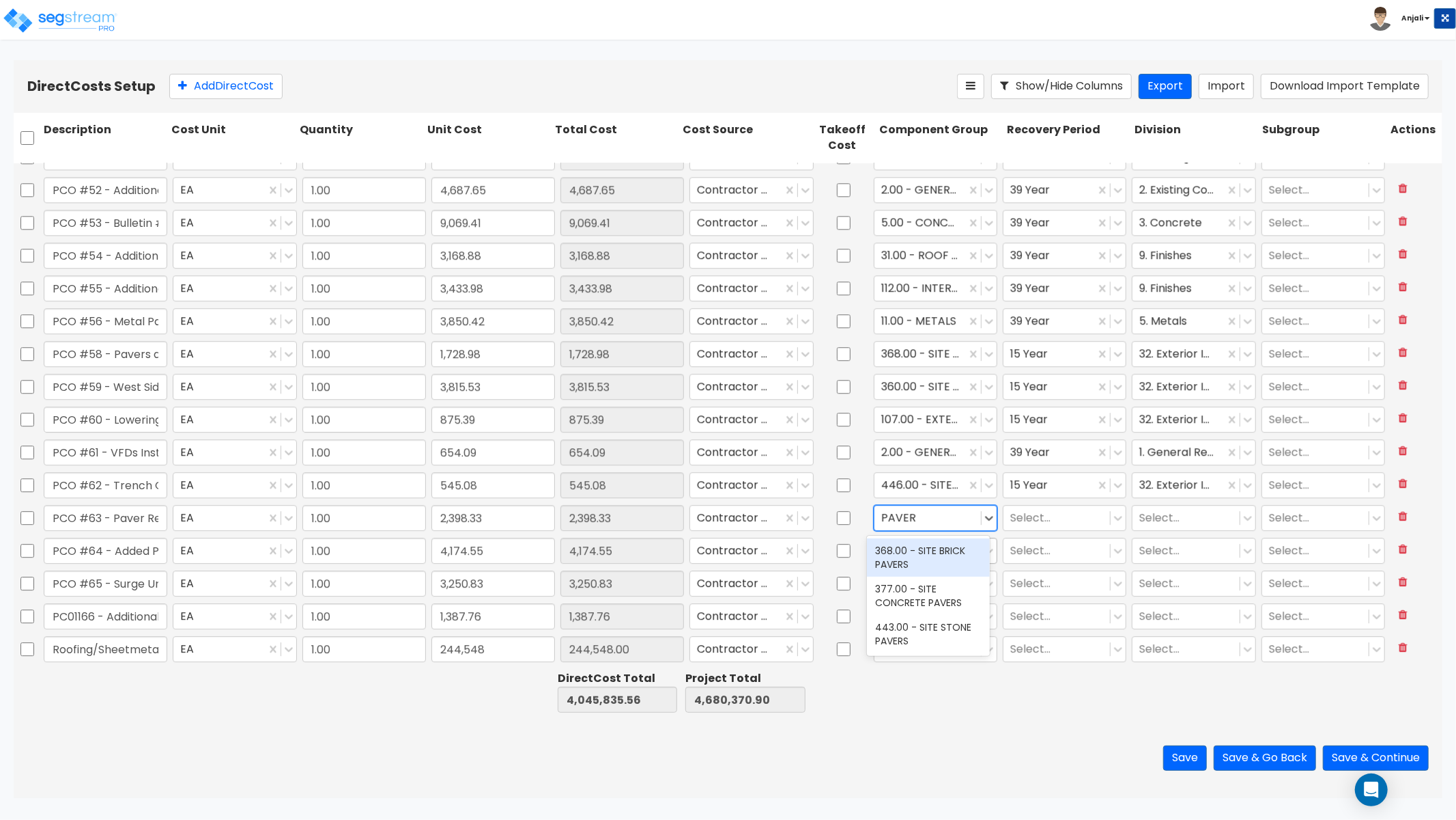
click at [940, 550] on div "368.00 - SITE BRICK PAVERS" at bounding box center [928, 557] width 123 height 38
click at [1025, 515] on div at bounding box center [1057, 517] width 93 height 19
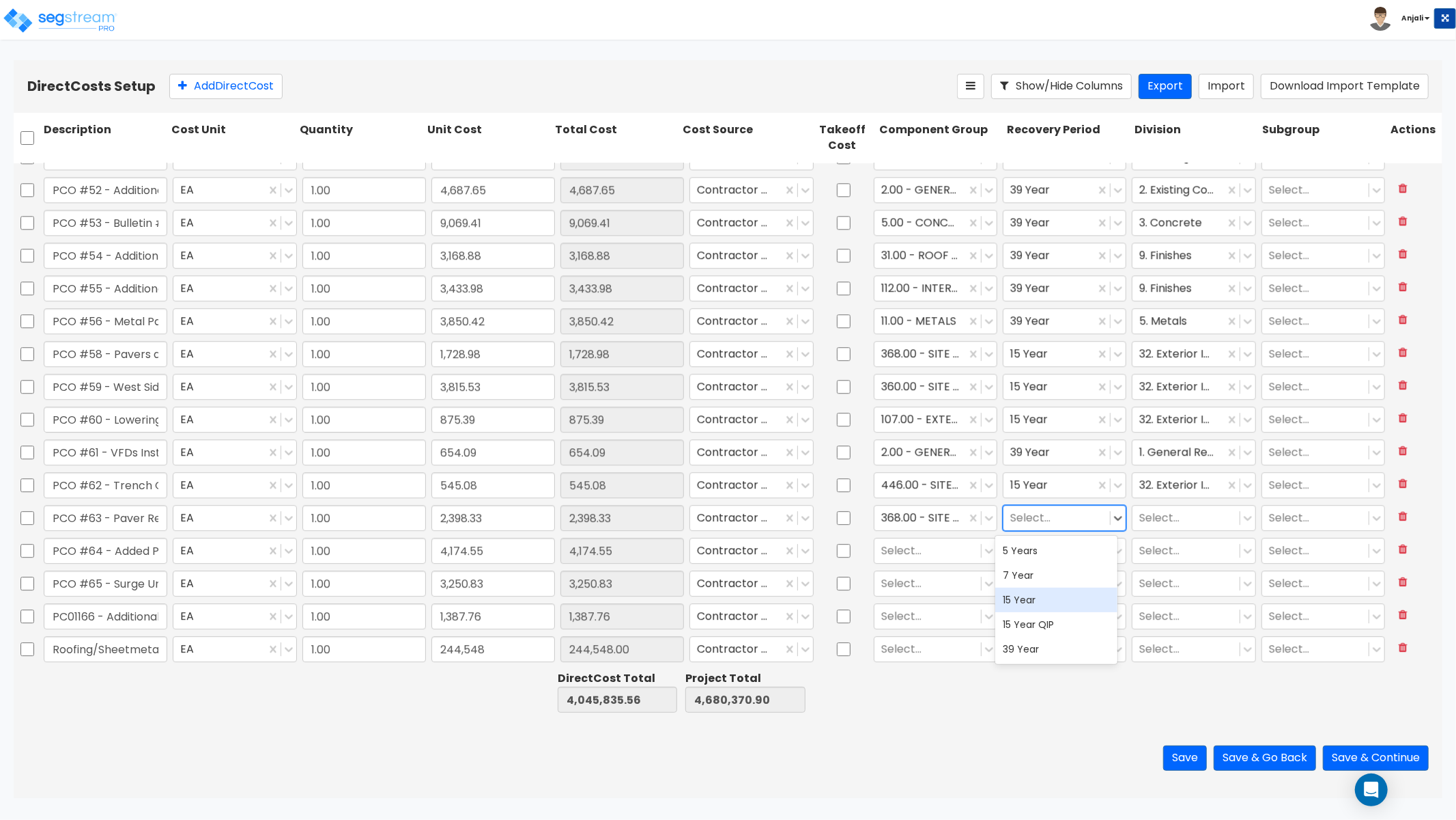
click at [1036, 608] on div "15 Year" at bounding box center [1057, 600] width 123 height 25
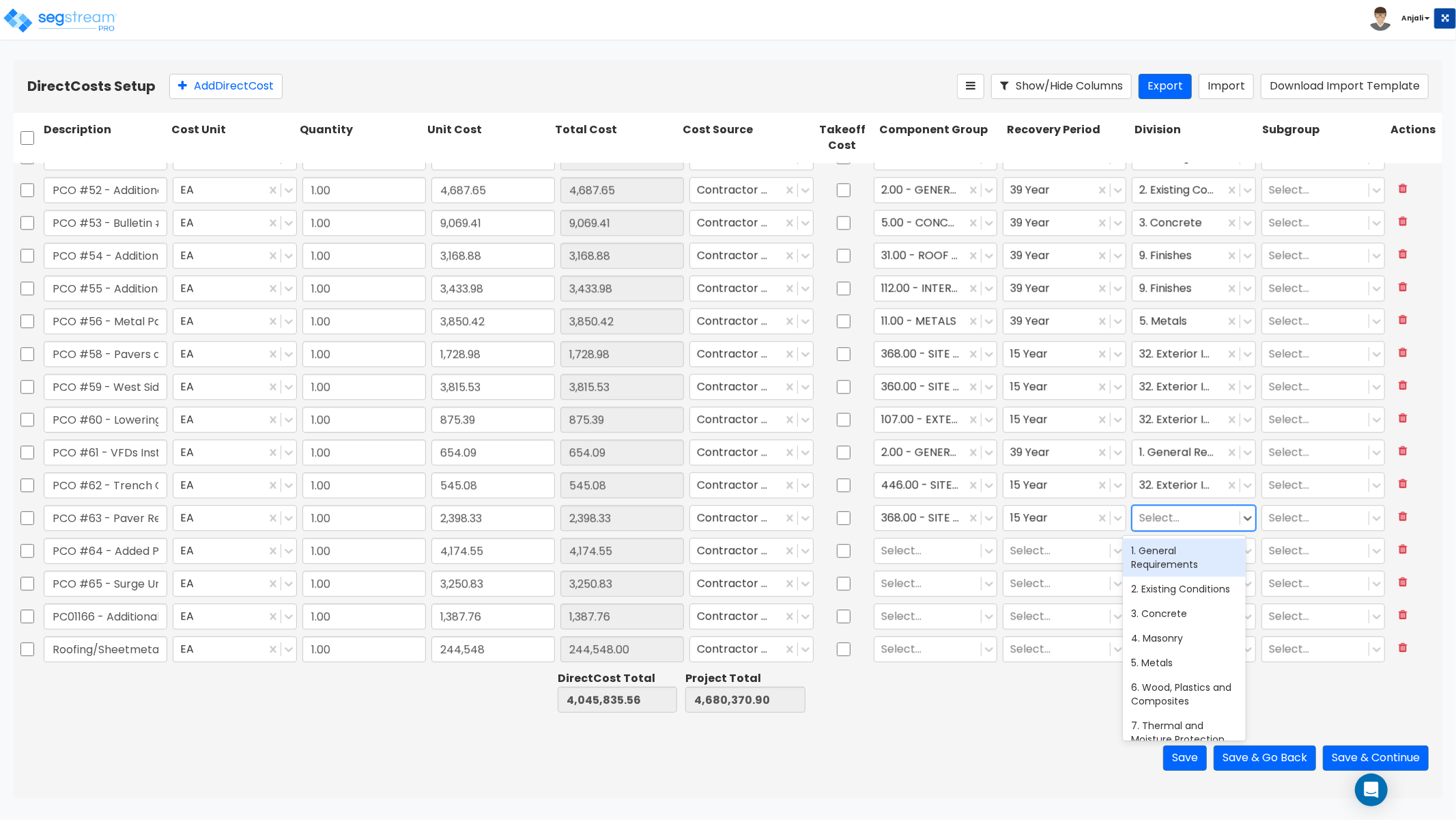
click at [1164, 515] on div at bounding box center [1186, 517] width 93 height 19
click at [1169, 550] on div "32. Exterior Improvements" at bounding box center [1184, 557] width 123 height 38
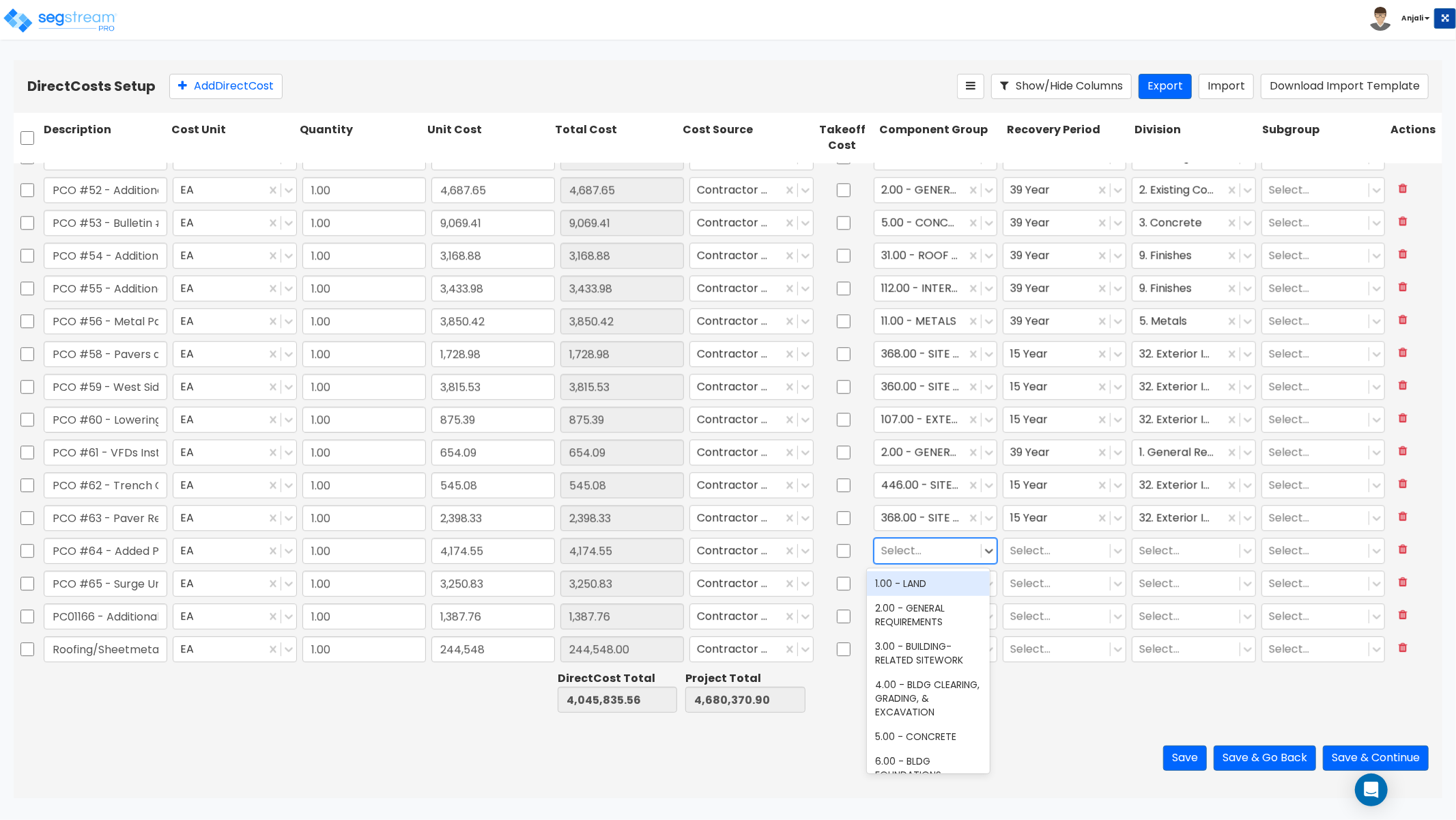
click at [924, 544] on div at bounding box center [928, 550] width 93 height 19
drag, startPoint x: 919, startPoint y: 588, endPoint x: 998, endPoint y: 567, distance: 81.7
click at [919, 588] on div "38.00 - DEMOUNTABLE AWNINGS & CANOPIES" at bounding box center [928, 590] width 123 height 38
click at [1025, 551] on div at bounding box center [1057, 550] width 93 height 19
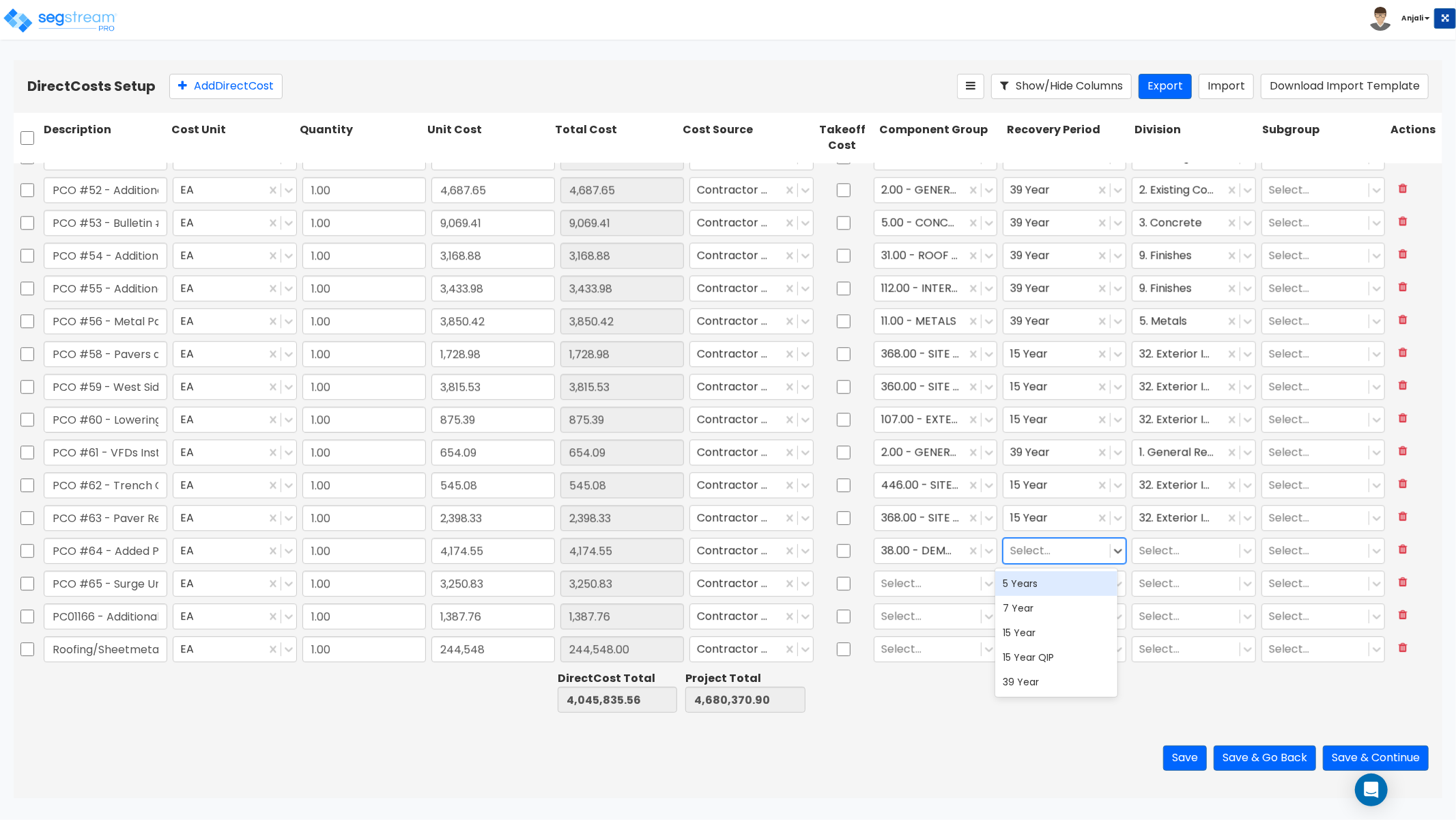
drag, startPoint x: 1047, startPoint y: 567, endPoint x: 1045, endPoint y: 582, distance: 15.1
click at [1047, 570] on div "5 Years 7 Year 15 Year 15 Year QIP 39 Year" at bounding box center [1057, 632] width 123 height 128
drag, startPoint x: 1045, startPoint y: 582, endPoint x: 1055, endPoint y: 578, distance: 10.8
click at [1045, 582] on div "5 Years" at bounding box center [1057, 583] width 123 height 25
click at [1172, 547] on div at bounding box center [1186, 550] width 93 height 19
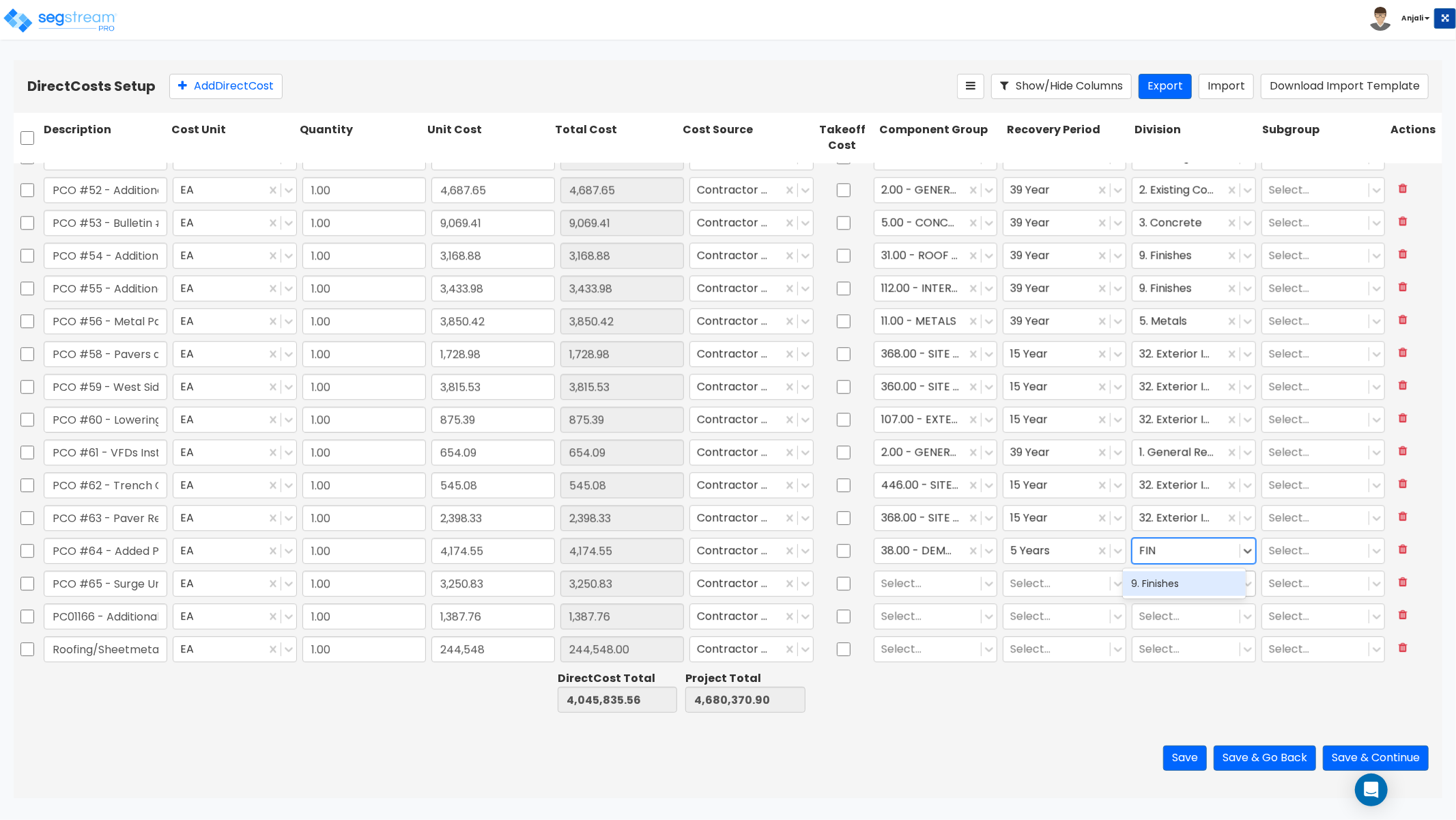
drag, startPoint x: 1164, startPoint y: 576, endPoint x: 1148, endPoint y: 581, distance: 16.8
click at [1164, 576] on div "9. Finishes" at bounding box center [1184, 583] width 123 height 25
click at [926, 576] on div at bounding box center [928, 583] width 93 height 19
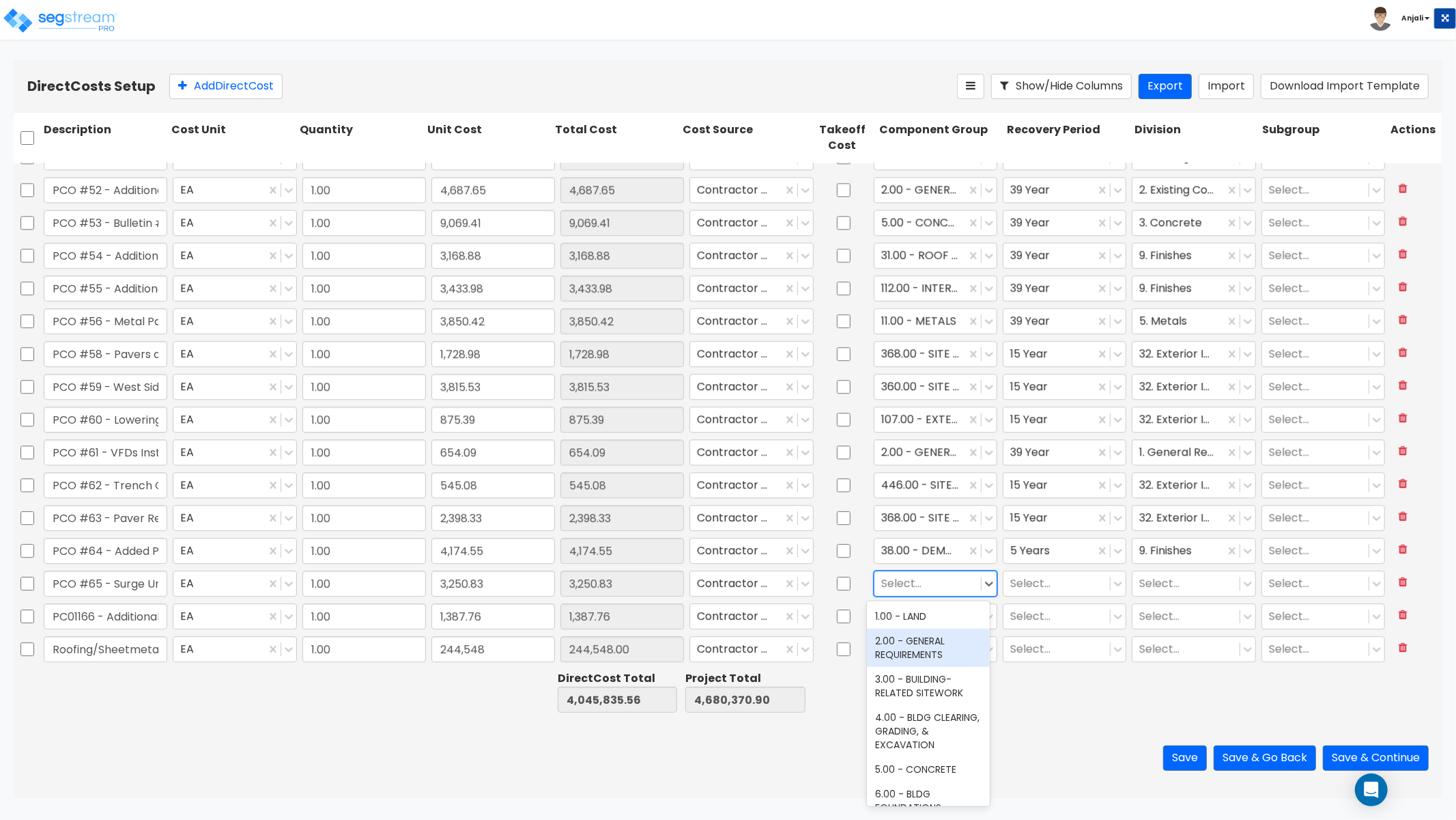
drag, startPoint x: 930, startPoint y: 656, endPoint x: 970, endPoint y: 633, distance: 46.1
click at [930, 656] on div "2.00 - GENERAL REQUIREMENTS" at bounding box center [928, 647] width 123 height 38
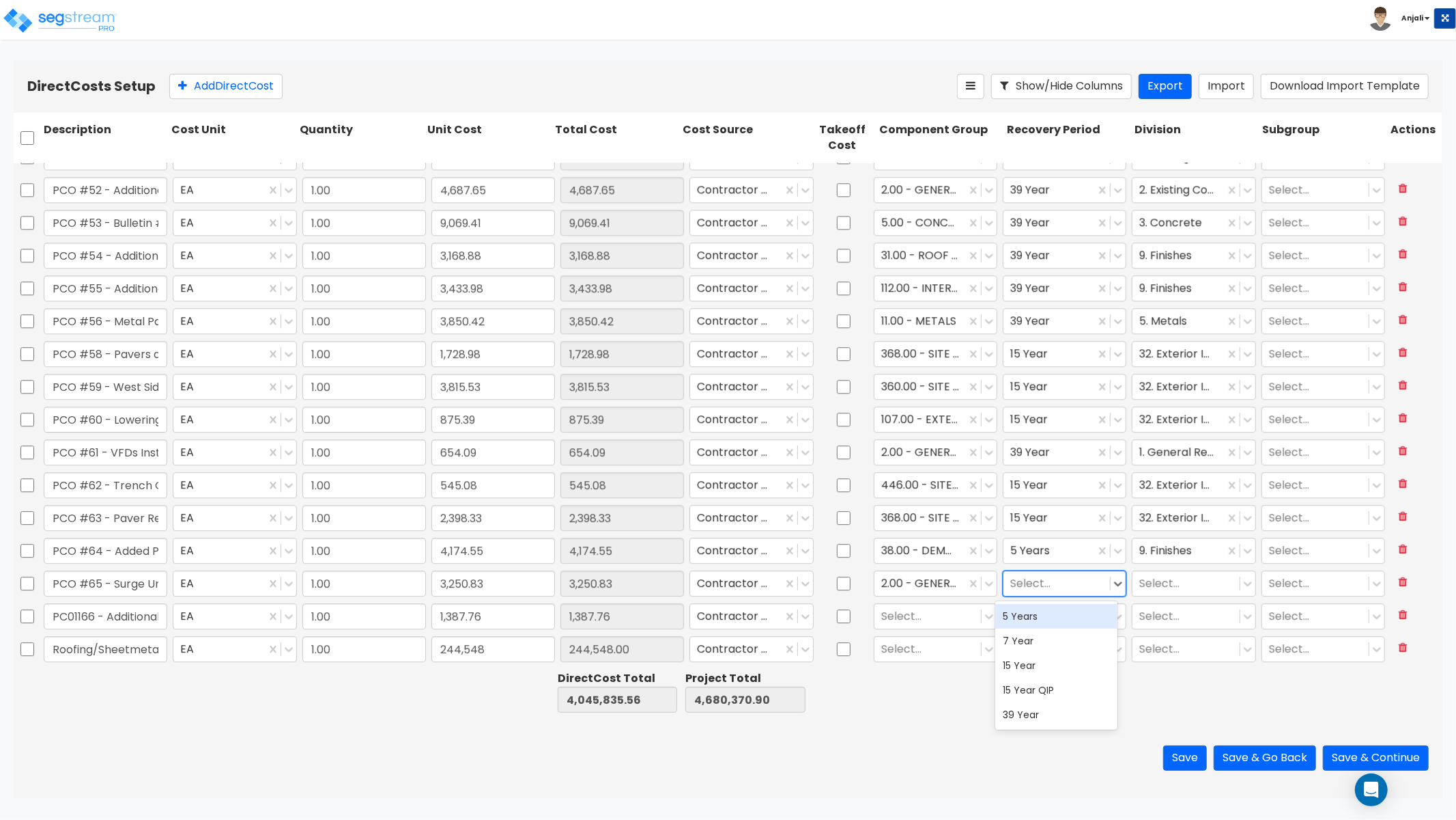
click at [1042, 588] on div at bounding box center [1057, 583] width 93 height 19
drag, startPoint x: 1043, startPoint y: 720, endPoint x: 1047, endPoint y: 708, distance: 12.6
click at [1043, 720] on div "39 Year" at bounding box center [1057, 714] width 123 height 25
drag, startPoint x: 1148, startPoint y: 582, endPoint x: 1150, endPoint y: 589, distance: 7.3
click at [1148, 582] on div at bounding box center [1186, 583] width 93 height 19
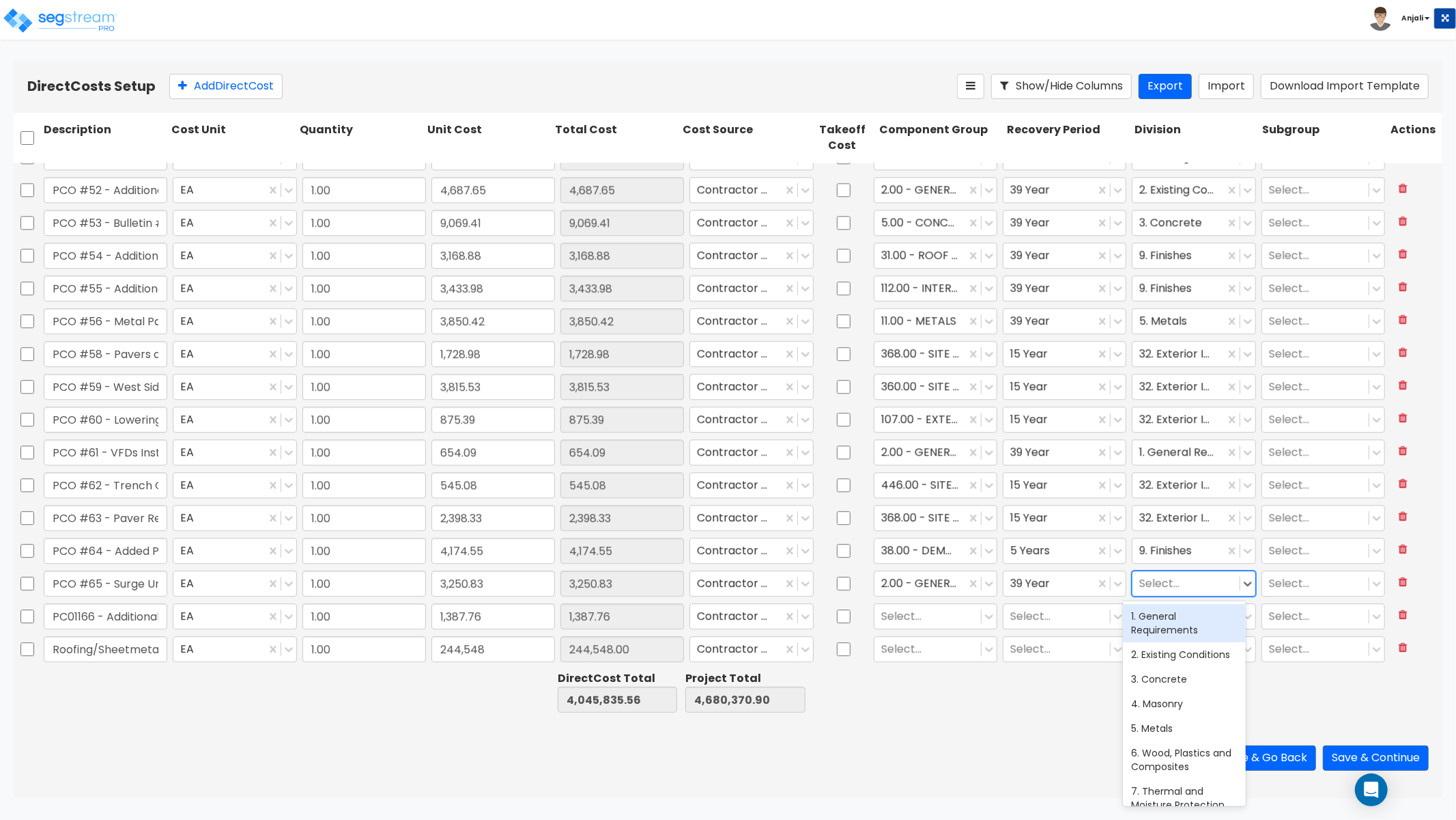
click at [1164, 622] on div "1. General Requirements" at bounding box center [1184, 622] width 123 height 38
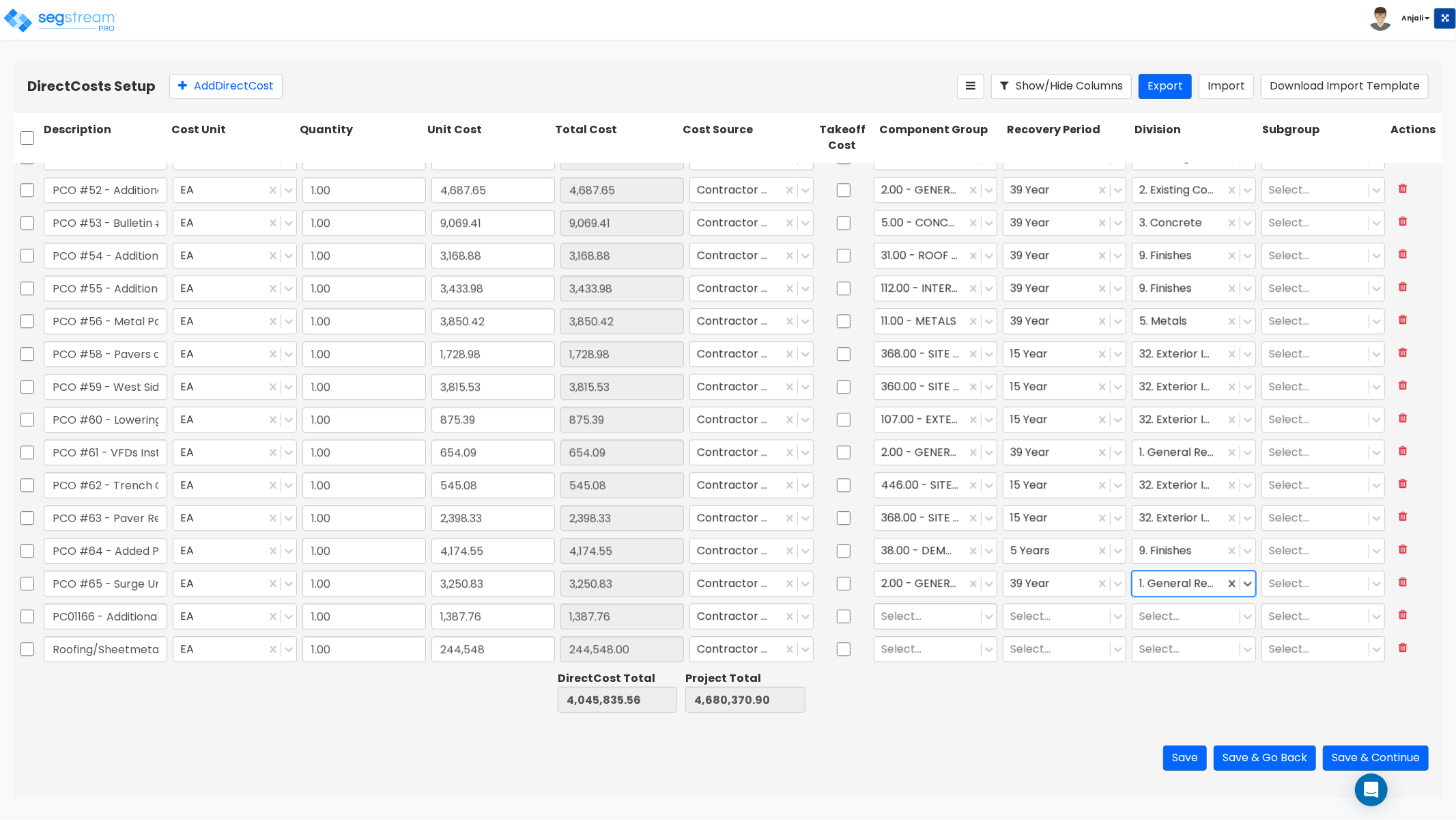
click at [926, 619] on div at bounding box center [928, 616] width 93 height 19
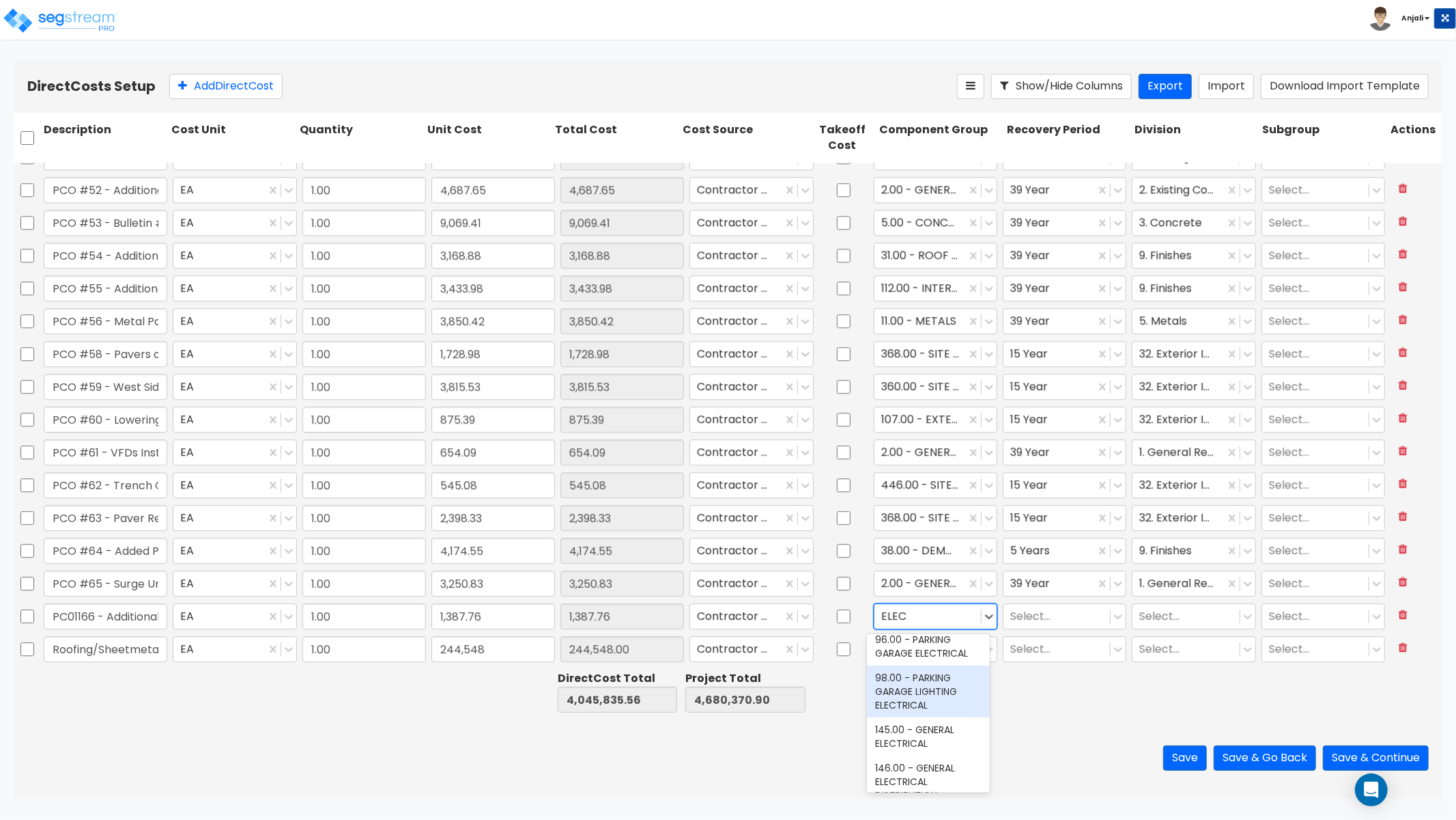
scroll to position [227, 0]
drag, startPoint x: 934, startPoint y: 683, endPoint x: 945, endPoint y: 670, distance: 17.0
click at [934, 680] on div "145.00 - GENERAL ELECTRICAL" at bounding box center [928, 661] width 123 height 38
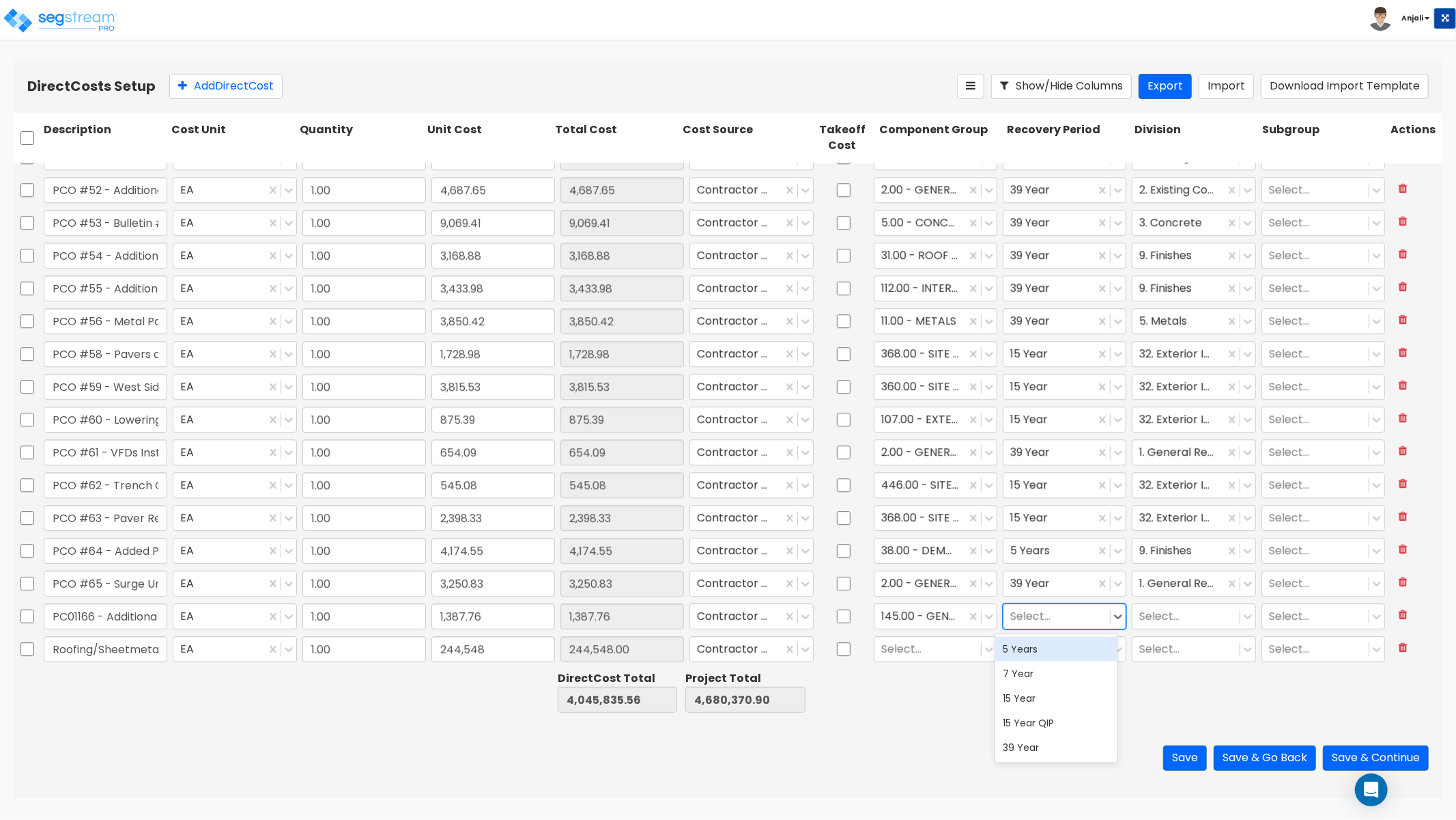
click at [1020, 621] on div at bounding box center [1057, 616] width 93 height 19
click at [1045, 745] on div "39 Year" at bounding box center [1057, 747] width 123 height 25
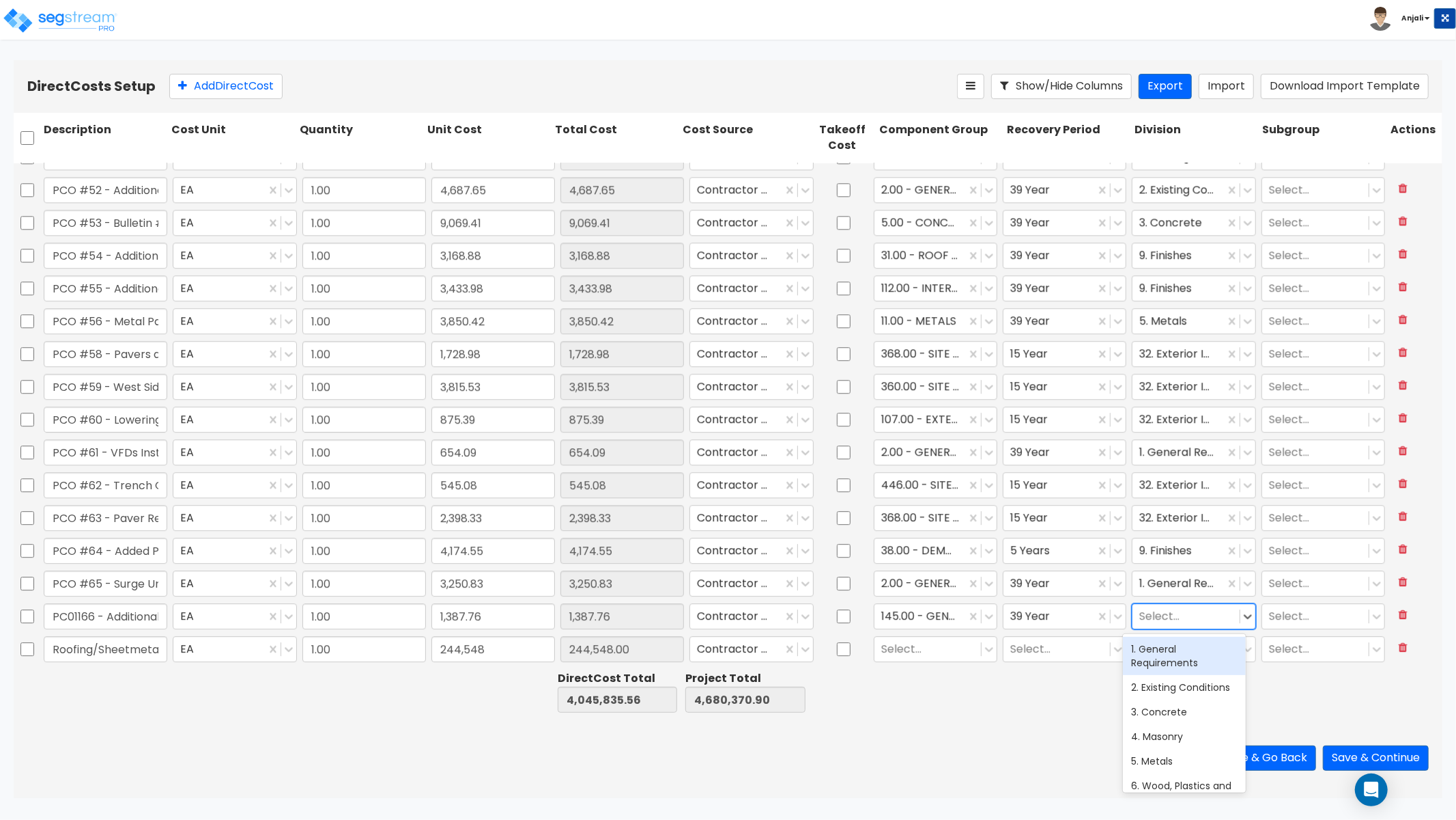
click at [1170, 615] on div at bounding box center [1186, 616] width 93 height 19
click at [1192, 644] on div "26. Electrical" at bounding box center [1184, 649] width 123 height 25
click at [912, 650] on div at bounding box center [928, 649] width 93 height 19
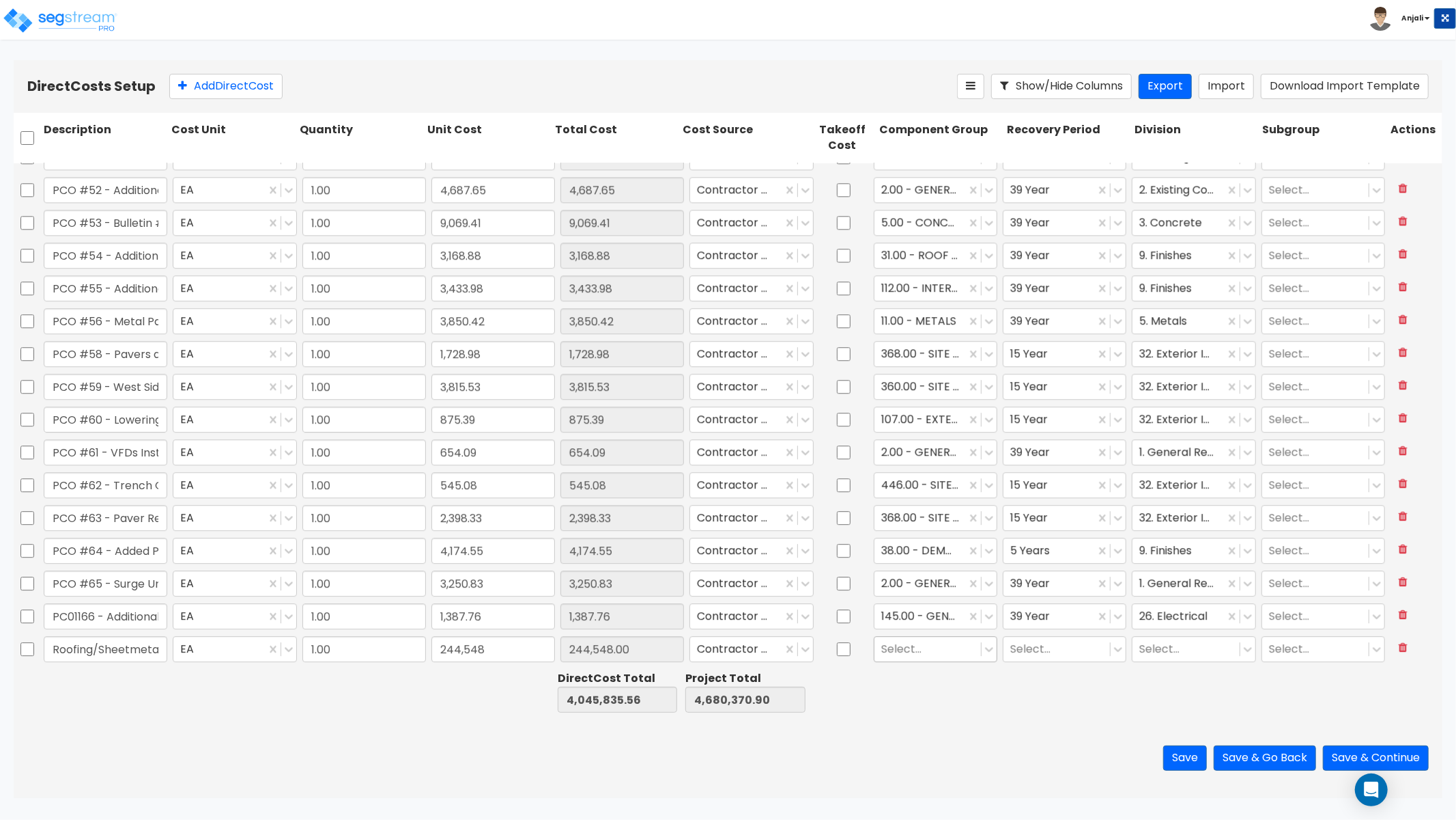
click at [888, 653] on div at bounding box center [928, 649] width 93 height 19
click at [947, 713] on div "29.00 - FLAT ROOF COVERINGS" at bounding box center [928, 703] width 123 height 38
click at [881, 642] on input "text" at bounding box center [882, 649] width 3 height 16
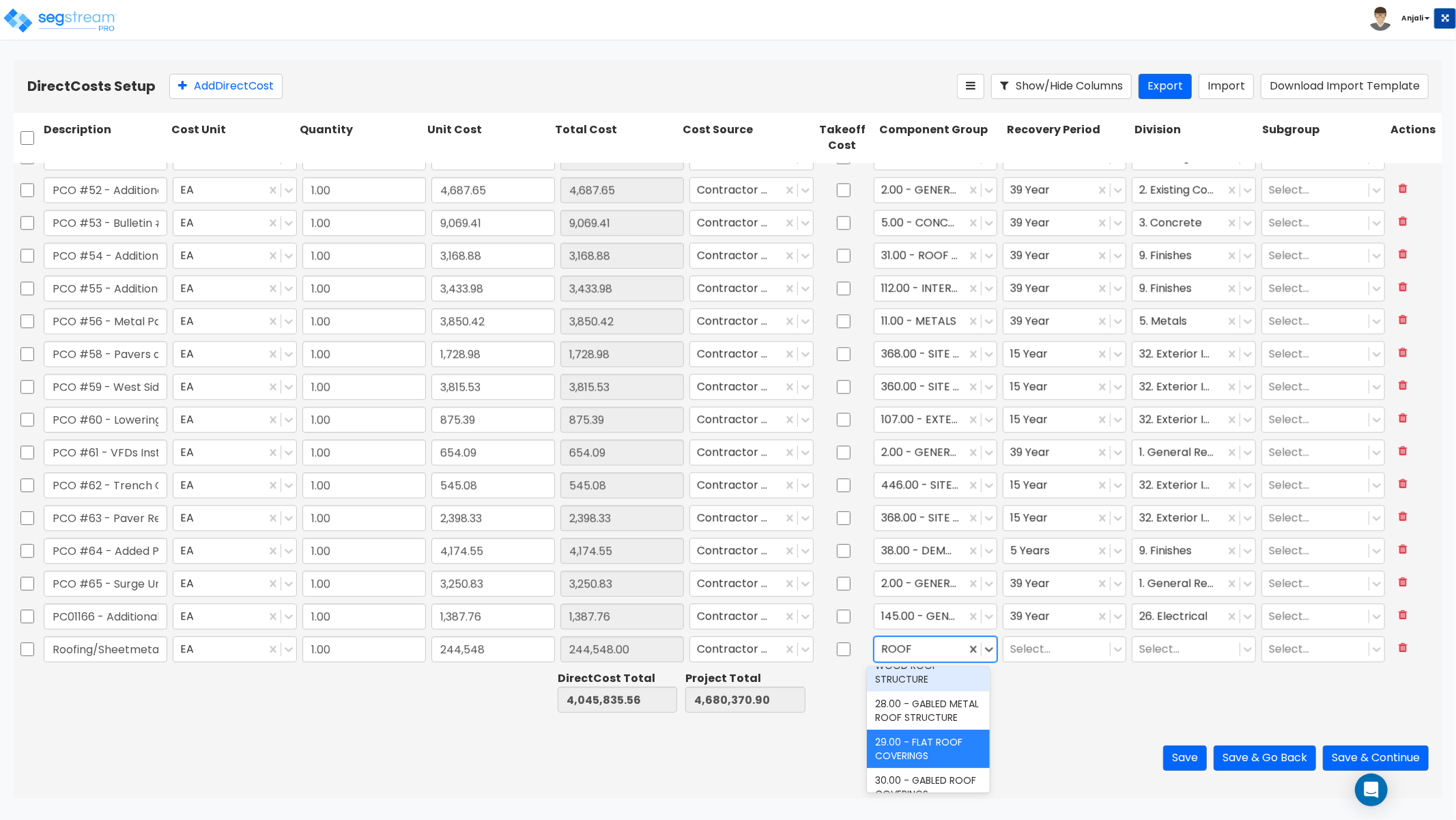
scroll to position [107, 0]
click at [940, 725] on div "28.00 - GABLED METAL ROOF STRUCTURE" at bounding box center [928, 710] width 123 height 38
click at [1047, 642] on div at bounding box center [1057, 649] width 93 height 19
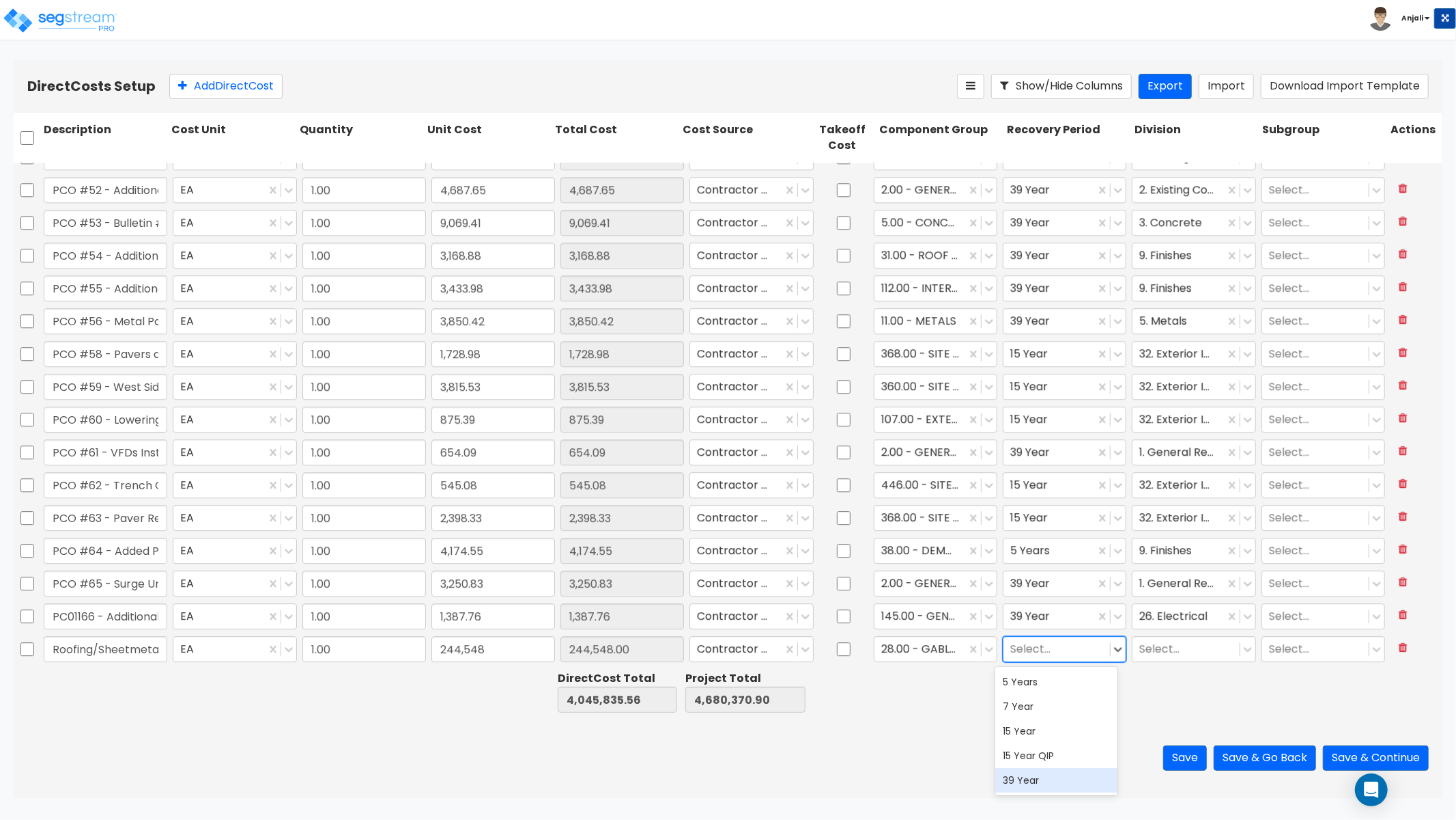
drag, startPoint x: 1038, startPoint y: 778, endPoint x: 1090, endPoint y: 711, distance: 84.8
click at [1038, 777] on div "39 Year" at bounding box center [1057, 780] width 123 height 25
click at [1138, 658] on div "Select..." at bounding box center [1186, 649] width 107 height 24
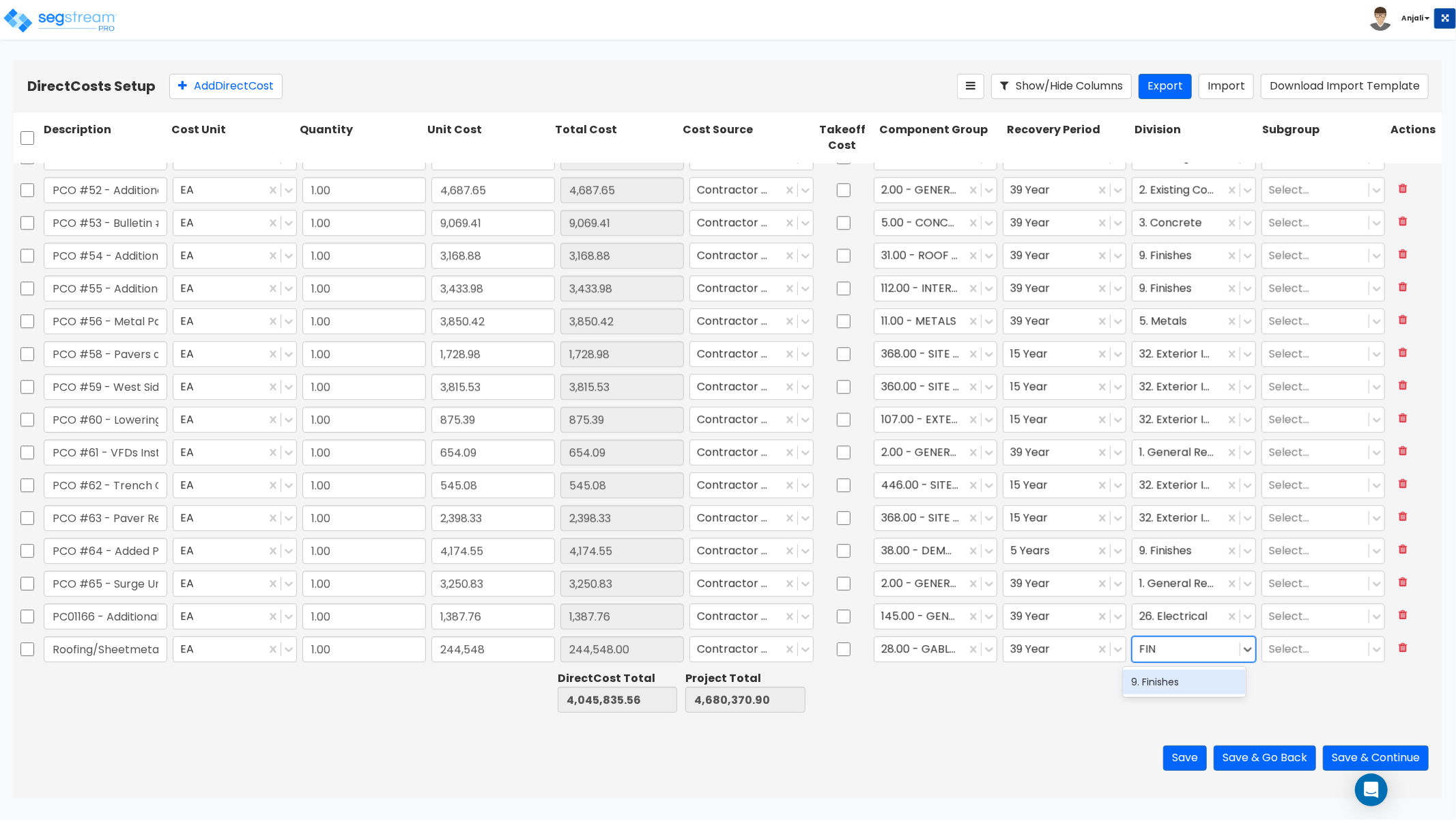
click at [1158, 675] on div "9. Finishes" at bounding box center [1184, 682] width 123 height 25
click at [917, 716] on div "Direct Cost Total 4,045,835.56 Project Total 4,680,370.90" at bounding box center [728, 692] width 1429 height 53
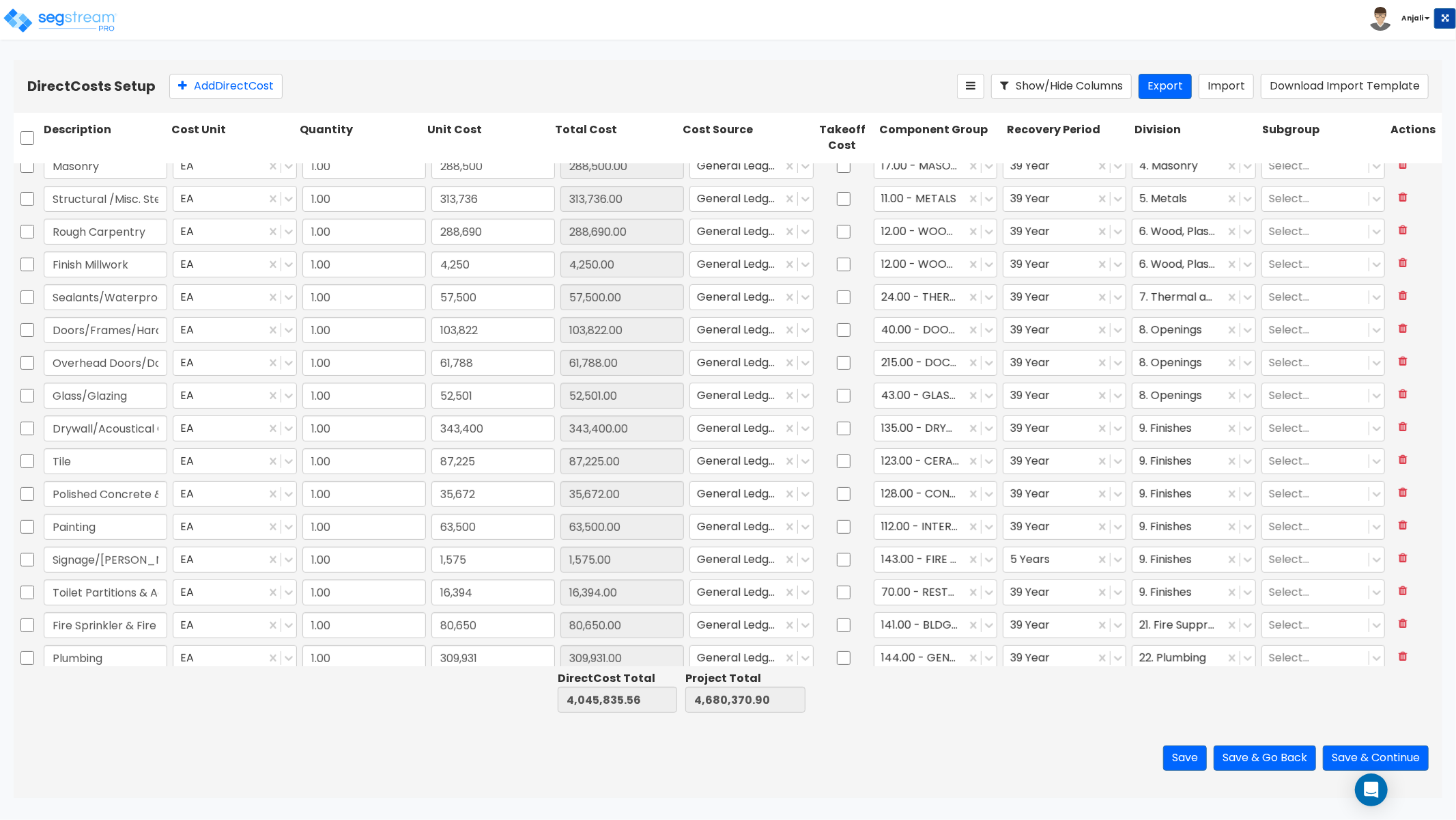
scroll to position [0, 0]
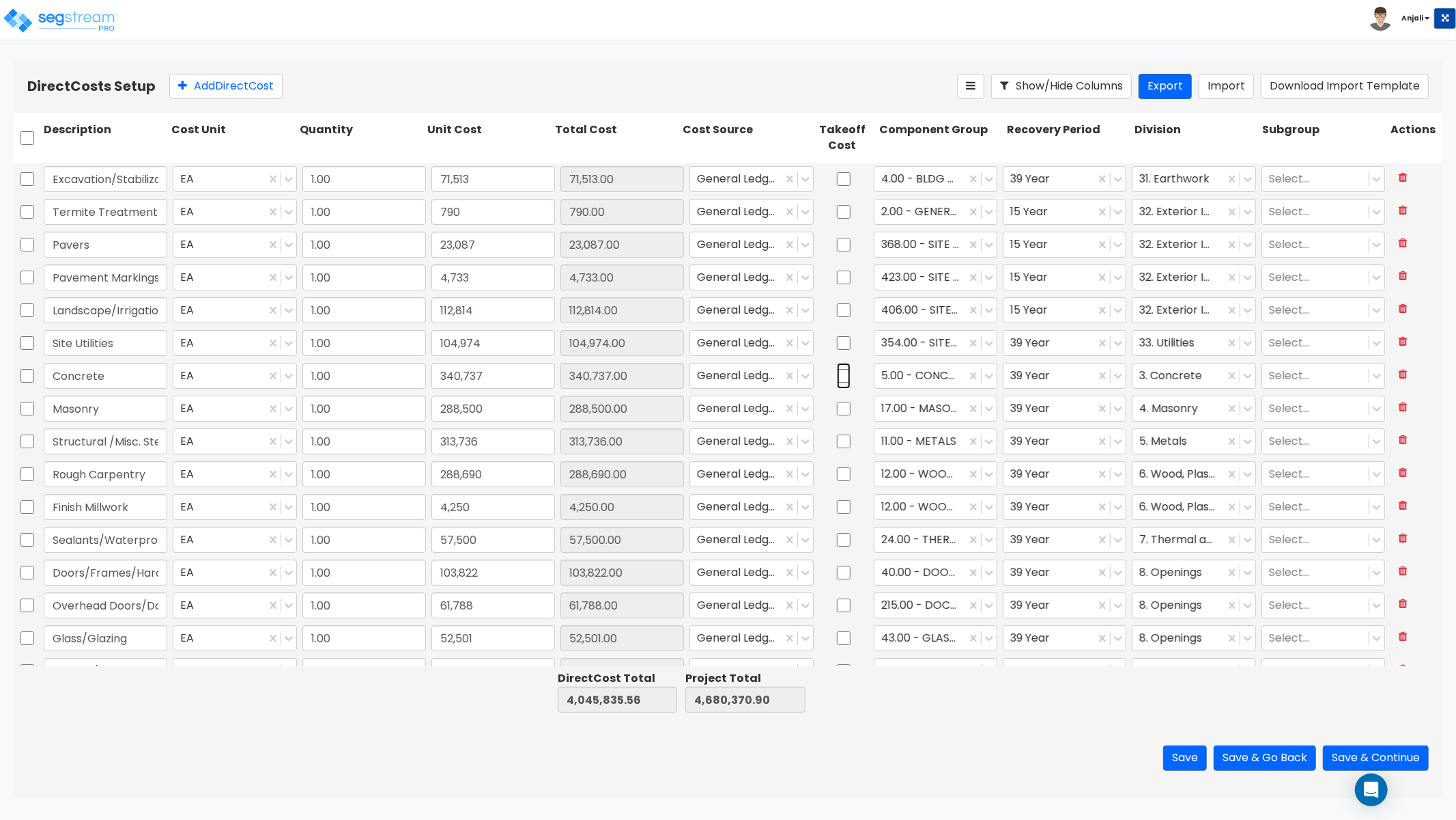
click at [837, 376] on input "checkbox" at bounding box center [844, 376] width 14 height 26
click at [837, 407] on input "checkbox" at bounding box center [844, 408] width 14 height 26
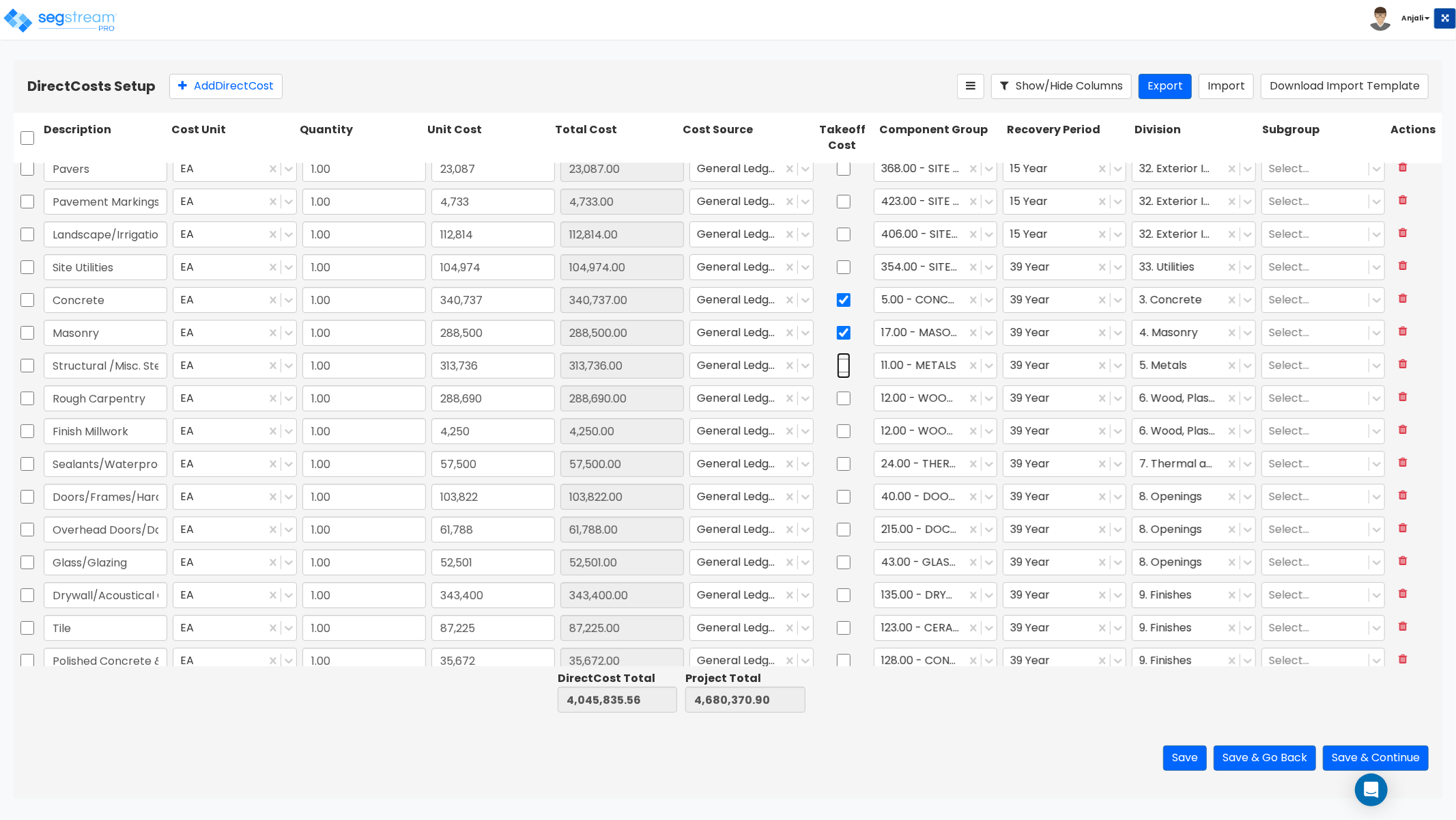
click at [842, 369] on input "checkbox" at bounding box center [844, 365] width 14 height 26
click at [837, 428] on input "checkbox" at bounding box center [844, 431] width 14 height 26
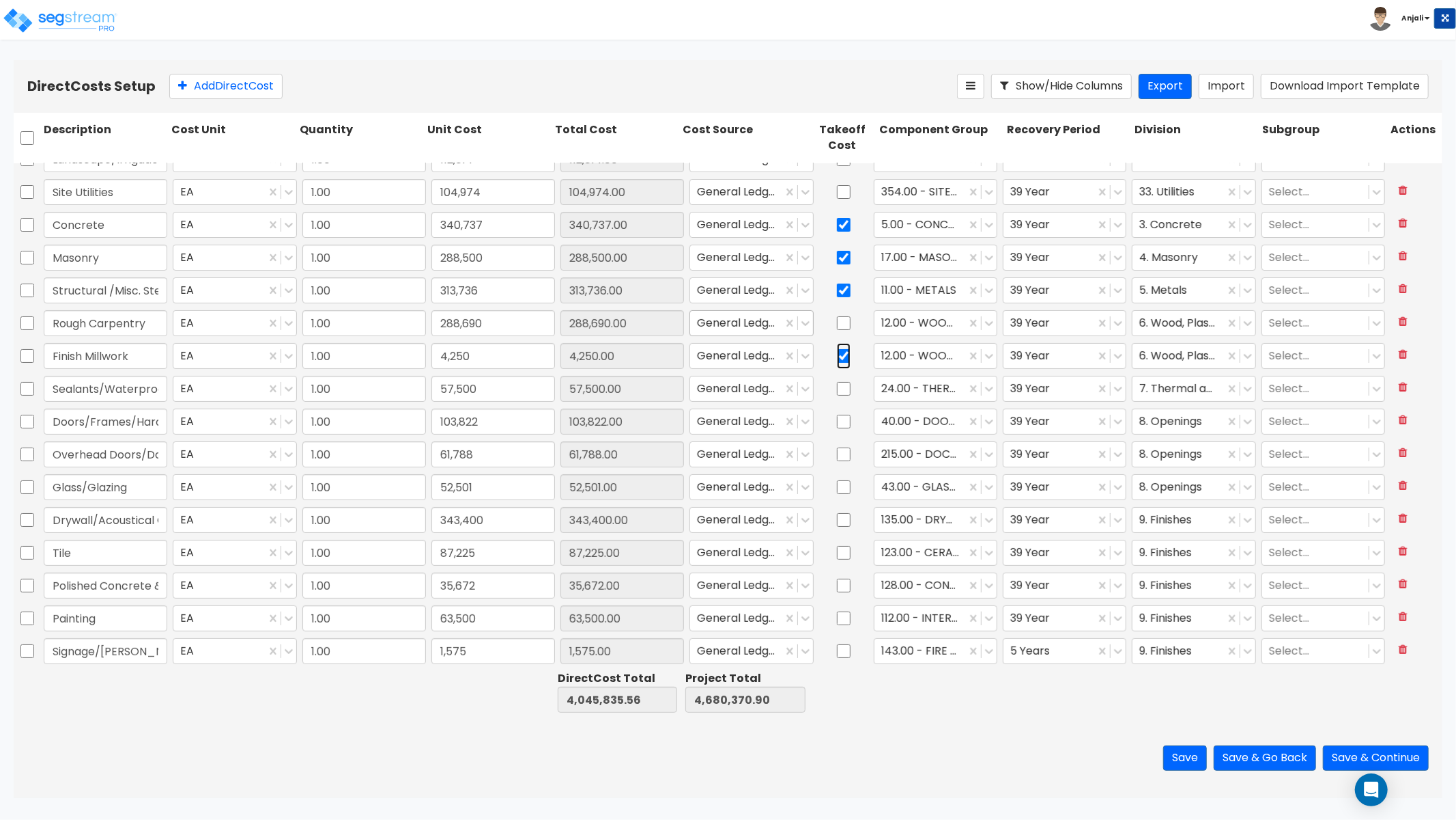
scroll to position [152, 0]
click at [837, 417] on input "checkbox" at bounding box center [844, 421] width 14 height 26
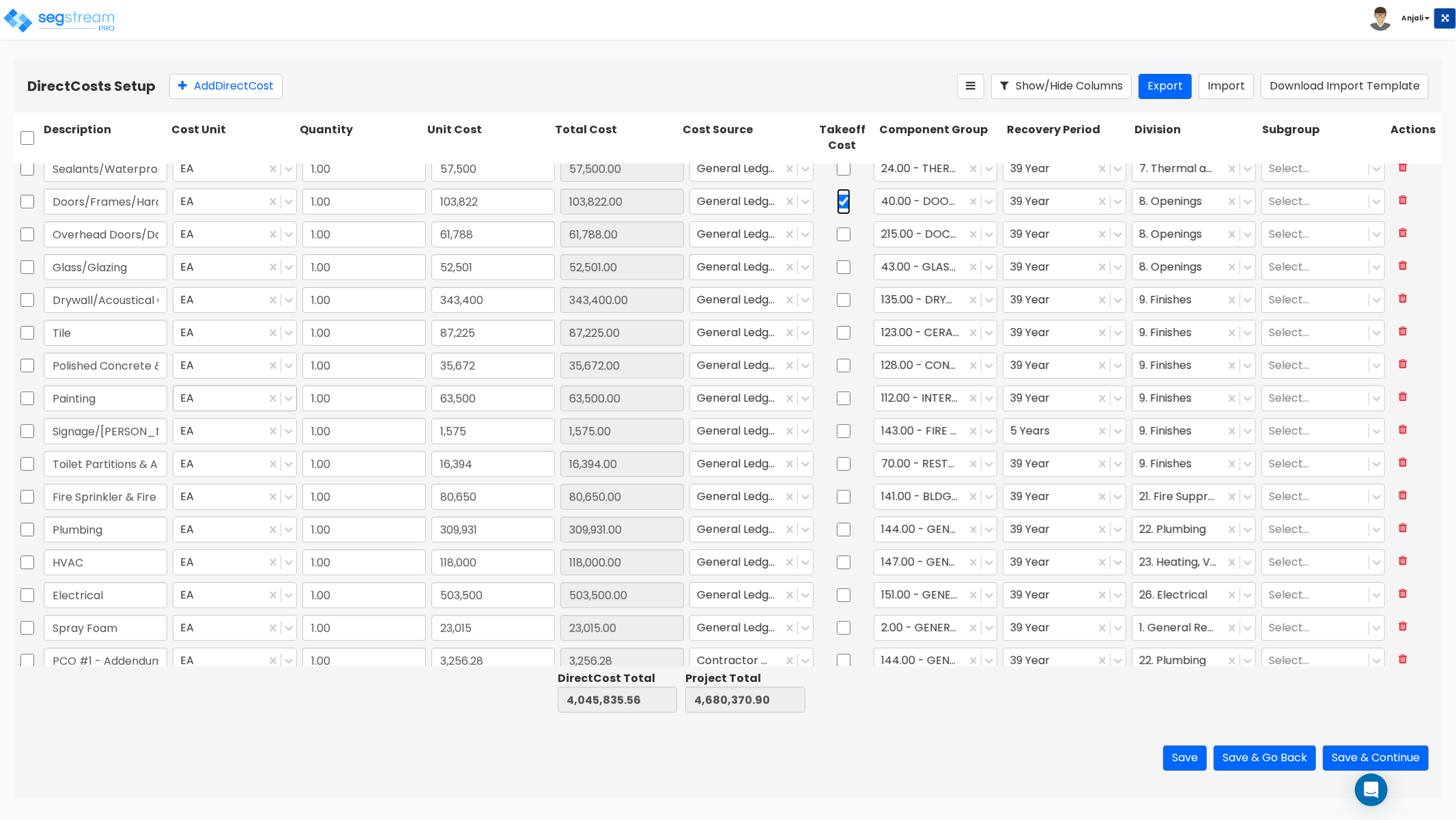
scroll to position [379, 0]
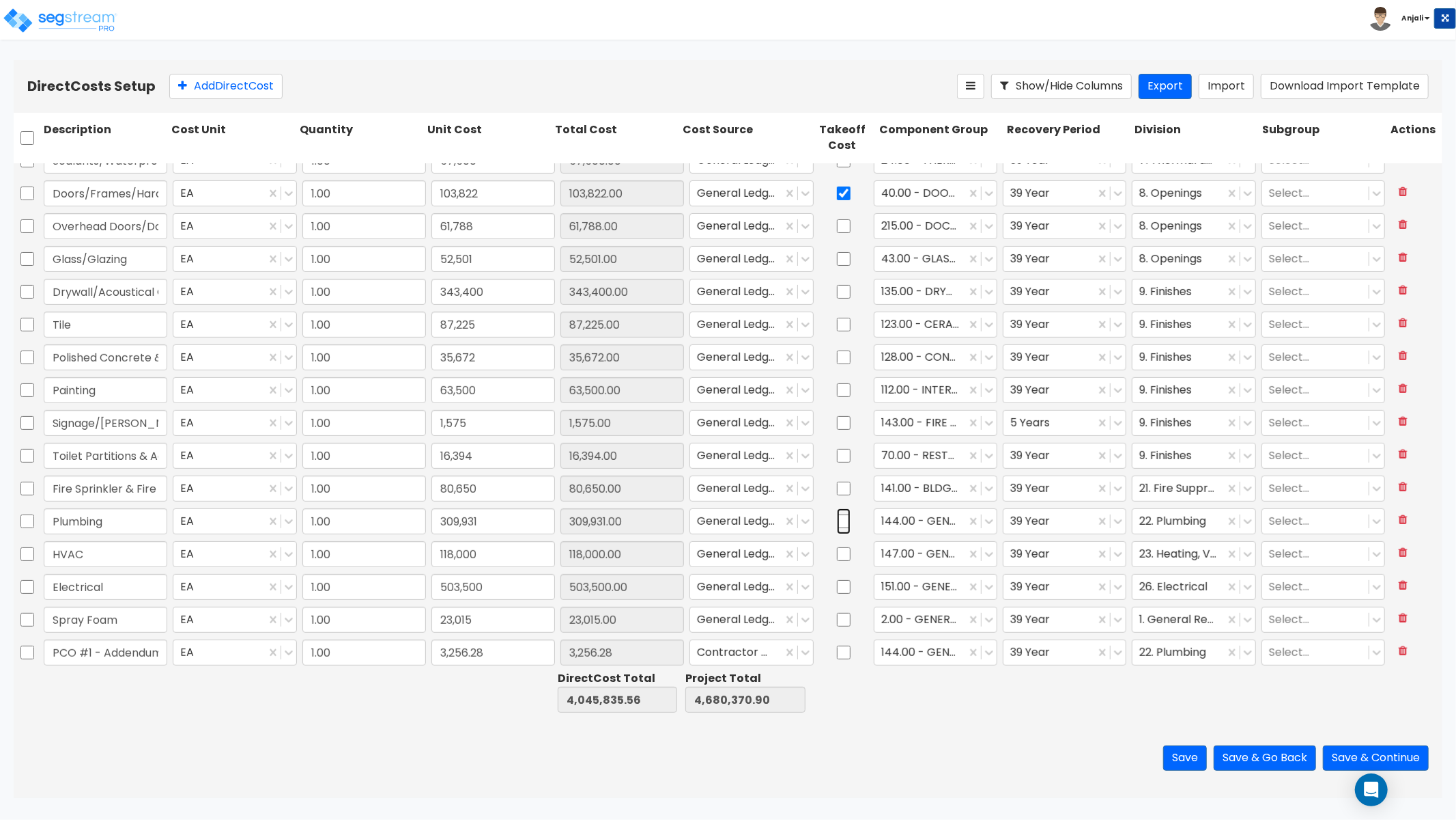
click at [837, 519] on input "checkbox" at bounding box center [844, 521] width 14 height 26
click at [838, 557] on input "checkbox" at bounding box center [844, 554] width 14 height 26
click at [837, 584] on input "checkbox" at bounding box center [844, 587] width 14 height 26
click at [1377, 754] on button "Save & Continue" at bounding box center [1375, 758] width 106 height 25
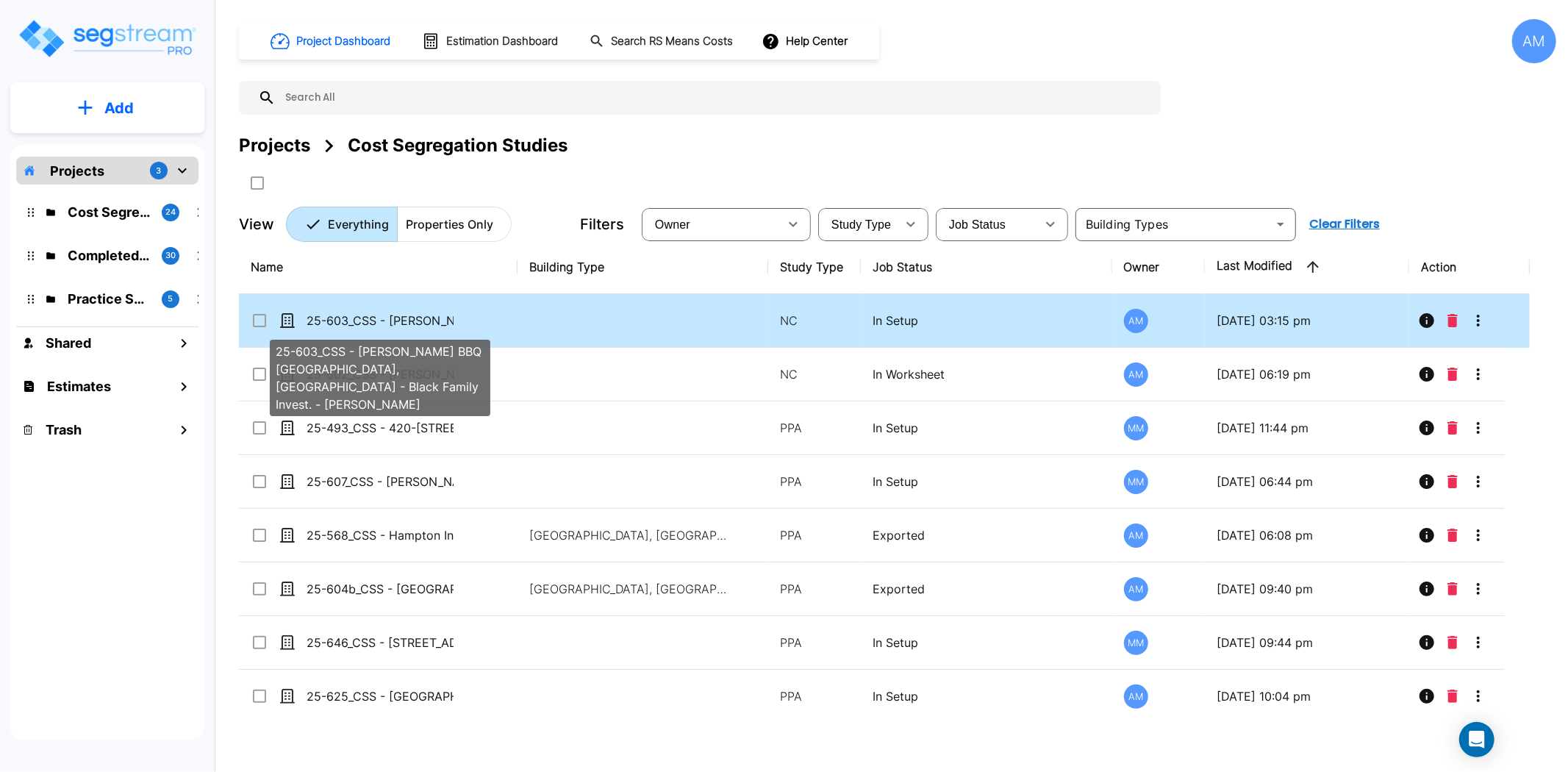
click at [413, 318] on p "25-603_CSS - [PERSON_NAME] BBQ [GEOGRAPHIC_DATA], [GEOGRAPHIC_DATA] - Black Fam…" at bounding box center [380, 320] width 147 height 17
checkbox input "true"
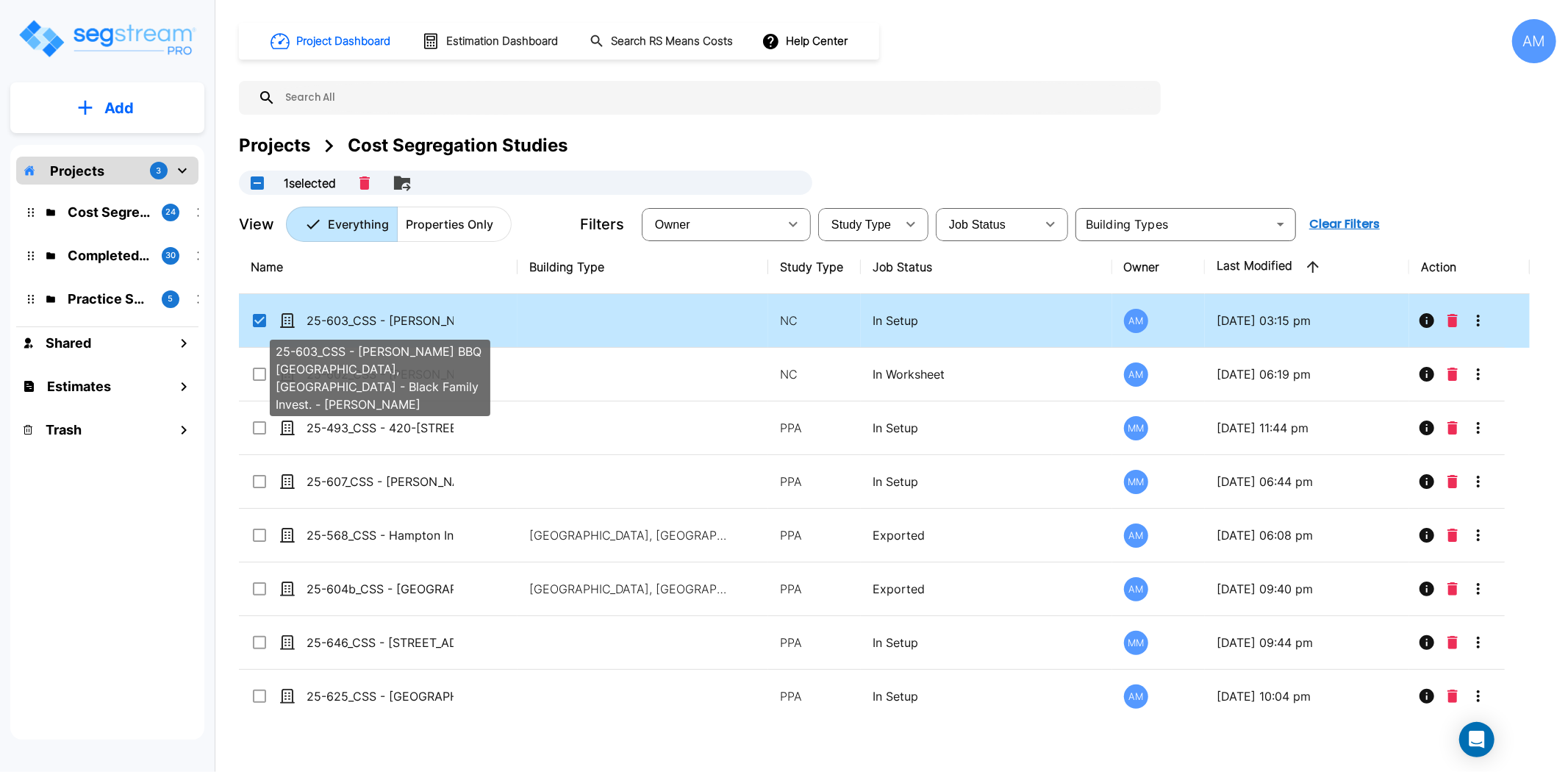
click at [413, 318] on p "25-603_CSS - [PERSON_NAME] BBQ [GEOGRAPHIC_DATA], [GEOGRAPHIC_DATA] - Black Fam…" at bounding box center [380, 320] width 147 height 17
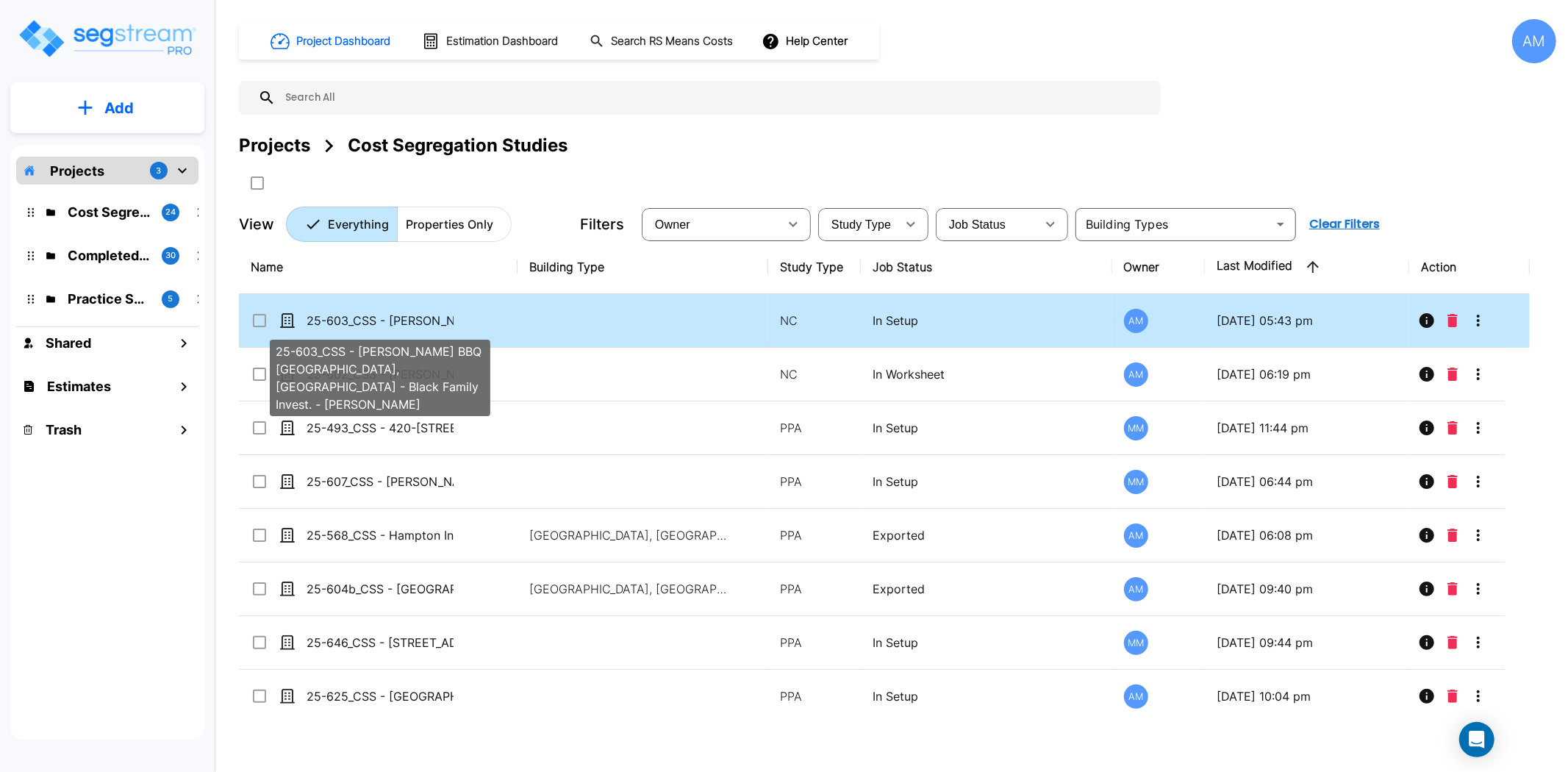
click at [415, 326] on p "25-603_CSS - [PERSON_NAME] BBQ [GEOGRAPHIC_DATA], [GEOGRAPHIC_DATA] - Black Fam…" at bounding box center [380, 320] width 147 height 17
checkbox input "true"
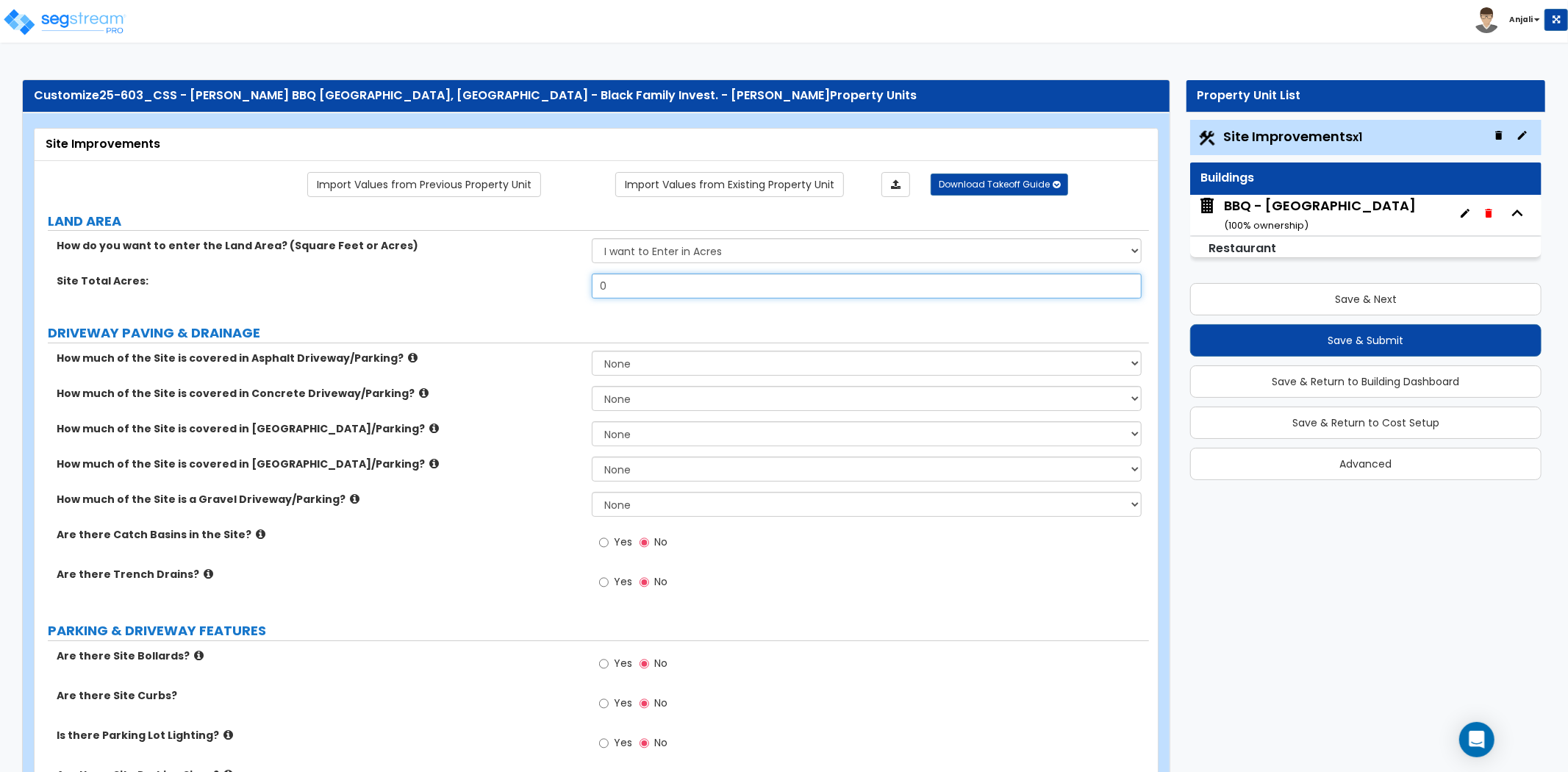
click at [632, 280] on input "0" at bounding box center [867, 286] width 550 height 25
type input "0.92"
click at [541, 325] on label "DRIVEWAY PAVING & DRAINAGE" at bounding box center [598, 332] width 1102 height 19
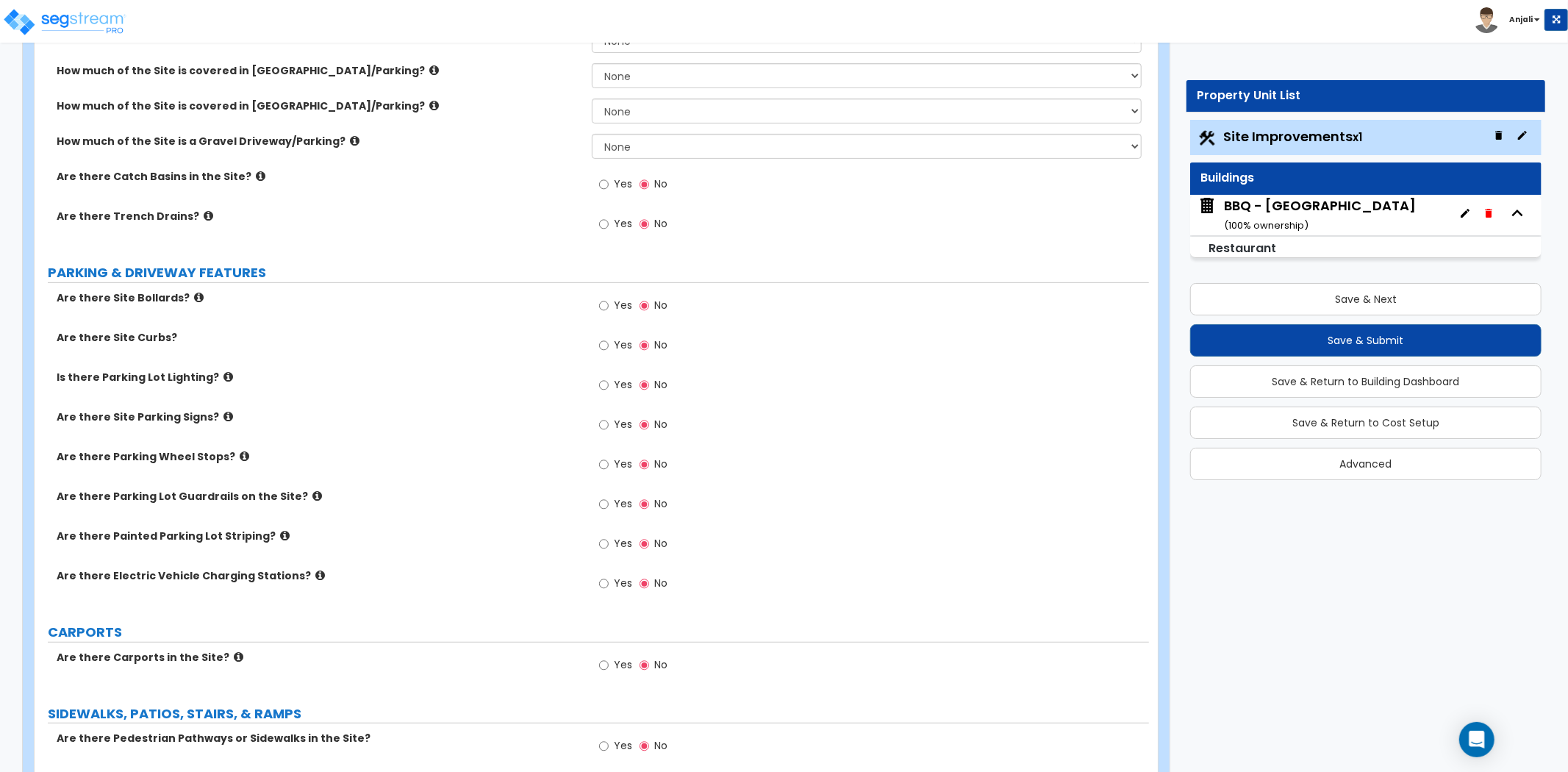
scroll to position [245, 0]
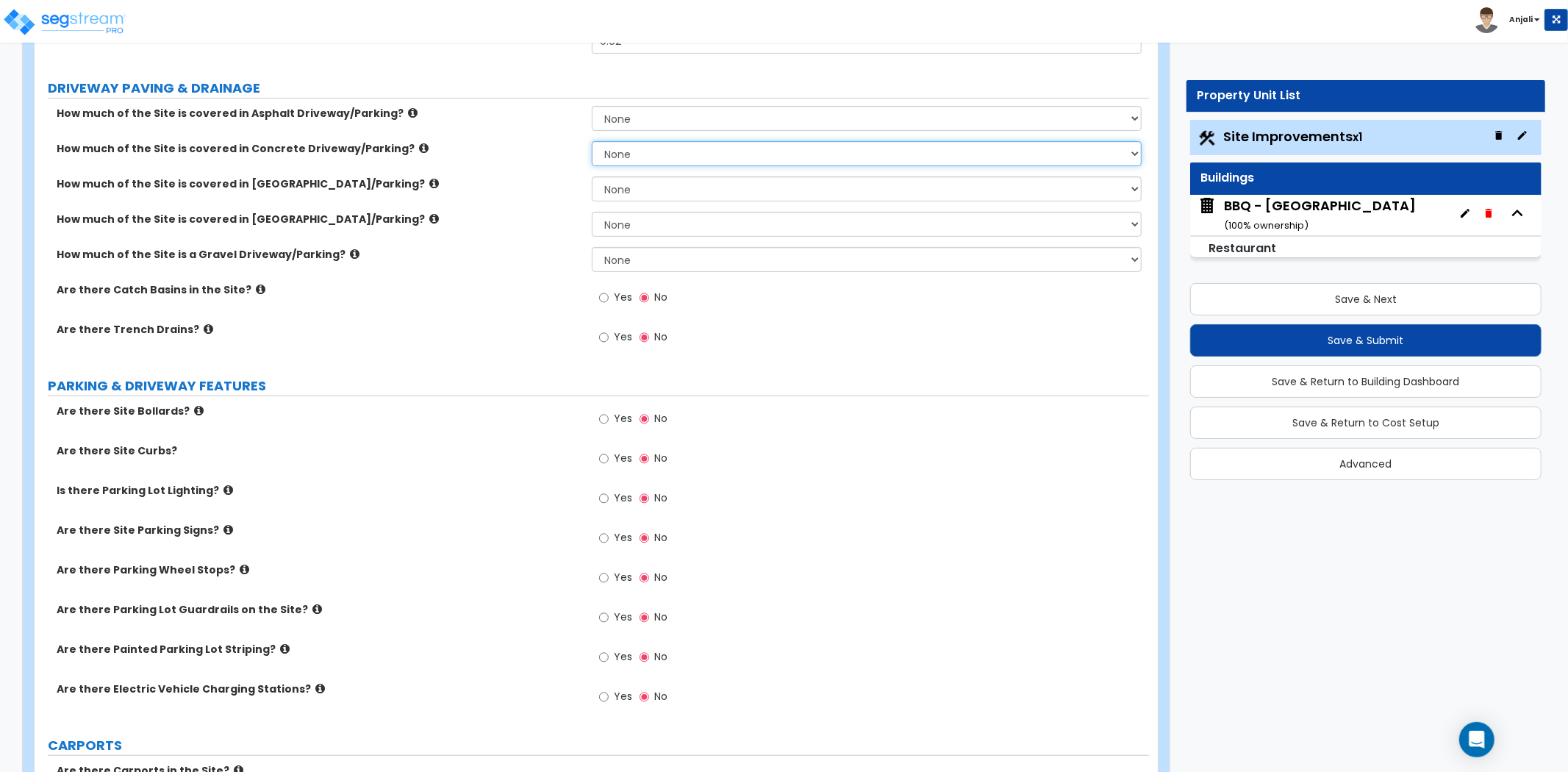
click at [656, 156] on select "None I want to Enter an Approximate Percentage I want to Enter the Square Foota…" at bounding box center [867, 153] width 550 height 25
select select "2"
click at [592, 141] on select "None I want to Enter an Approximate Percentage I want to Enter the Square Foota…" at bounding box center [867, 153] width 550 height 25
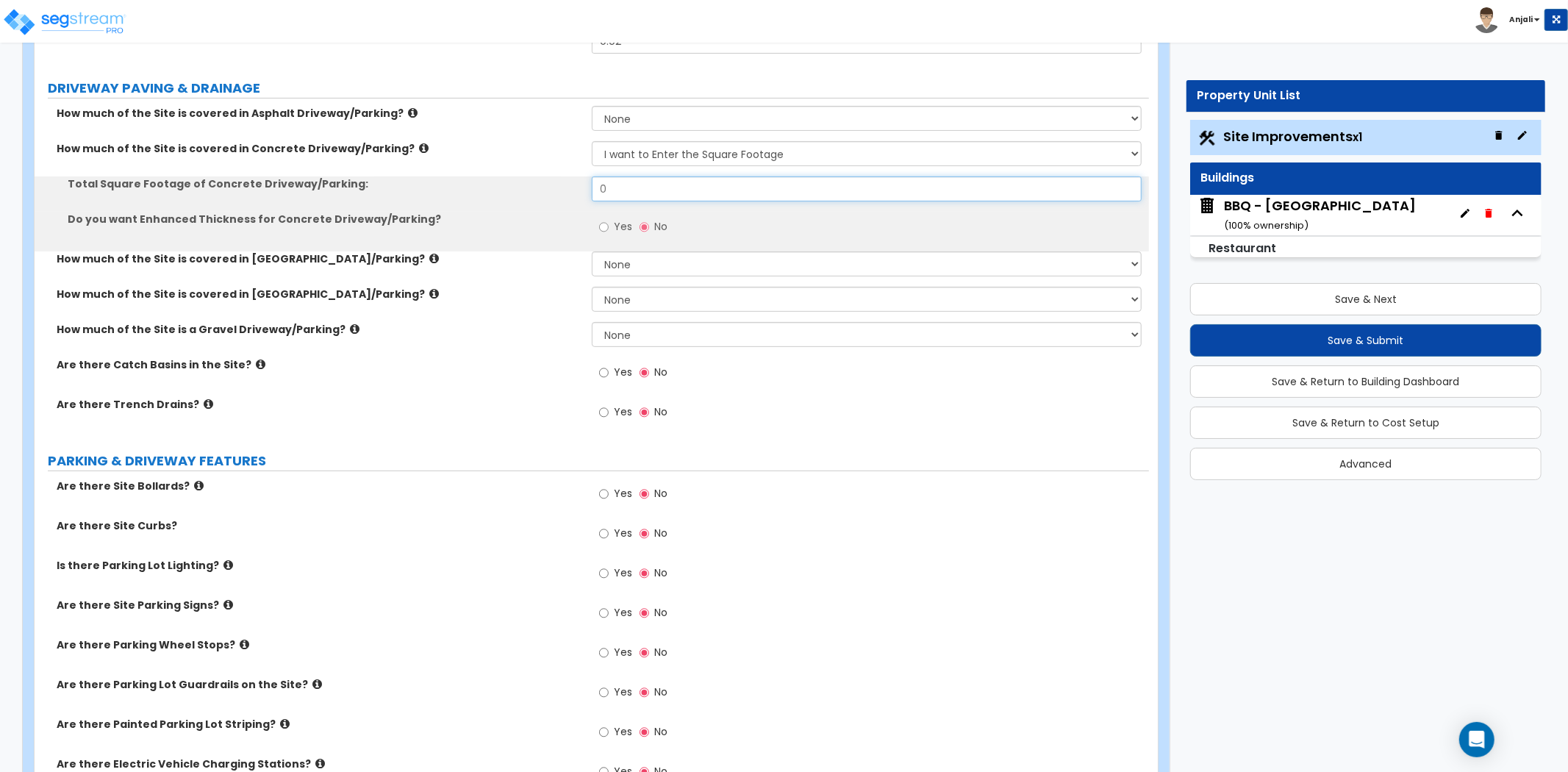
click at [653, 187] on input "0" at bounding box center [867, 188] width 550 height 25
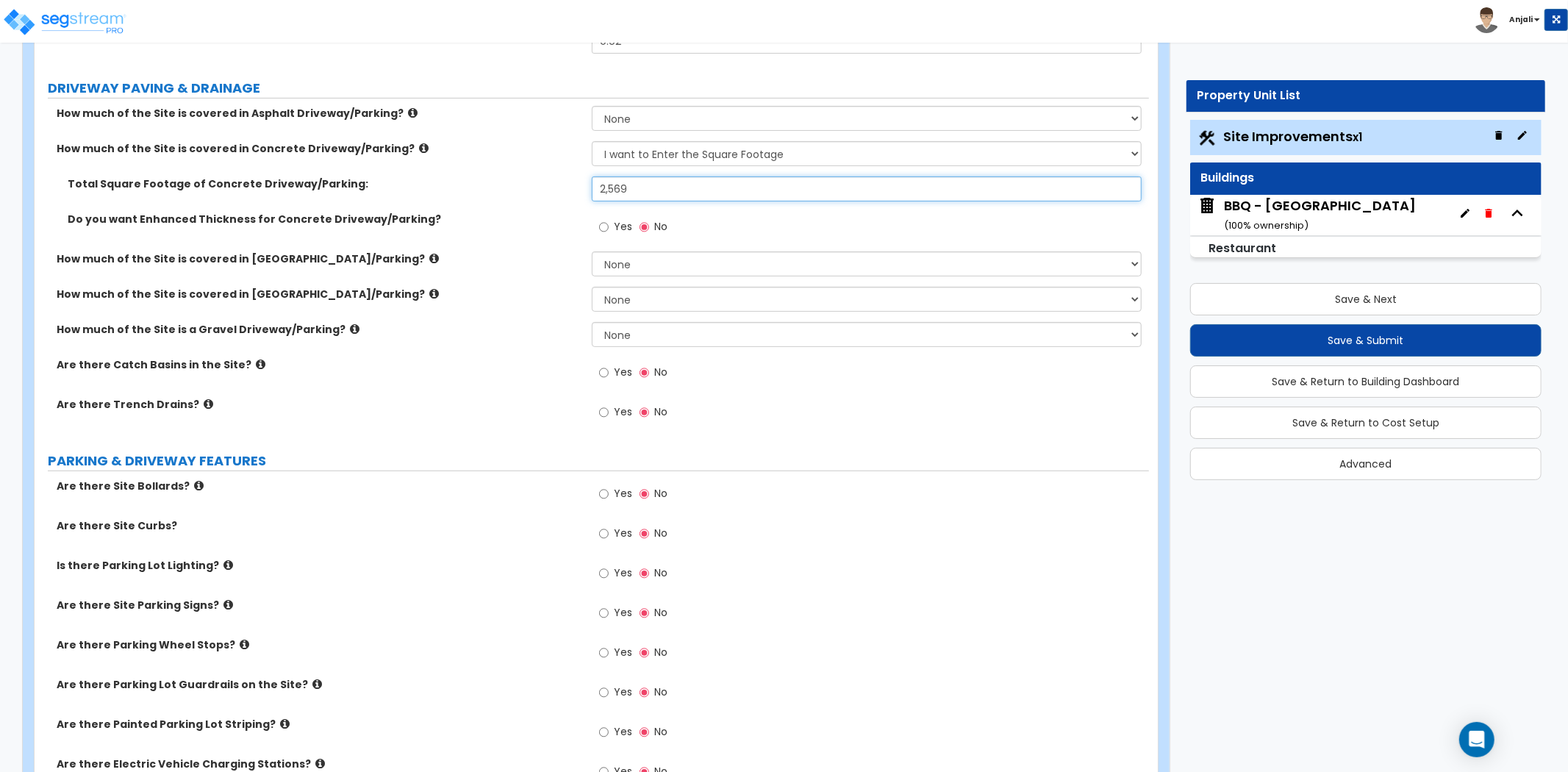
type input "2,569"
click at [559, 185] on label "Total Square Footage of Concrete Driveway/Parking:" at bounding box center [324, 183] width 513 height 15
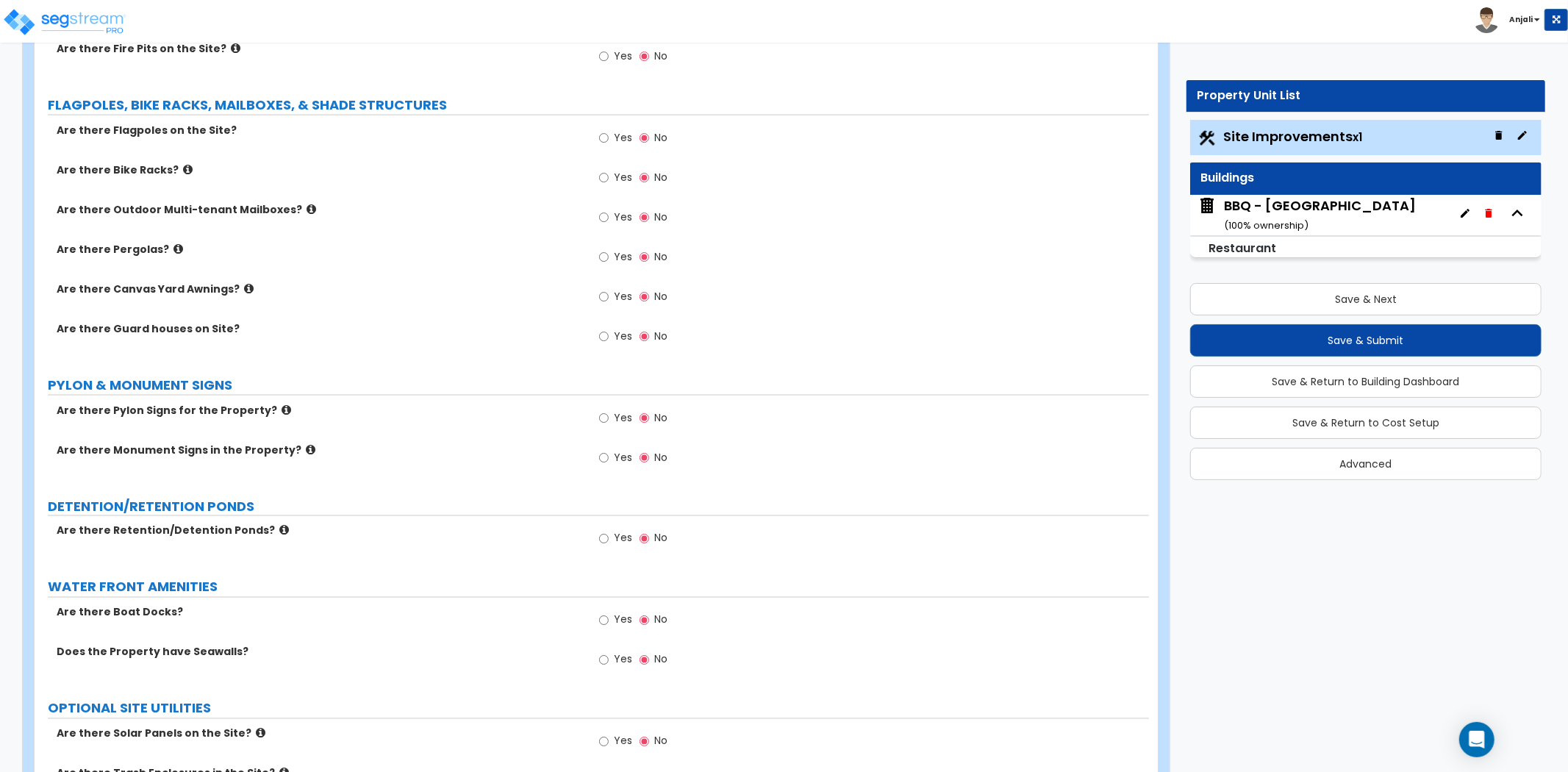
scroll to position [2019, 0]
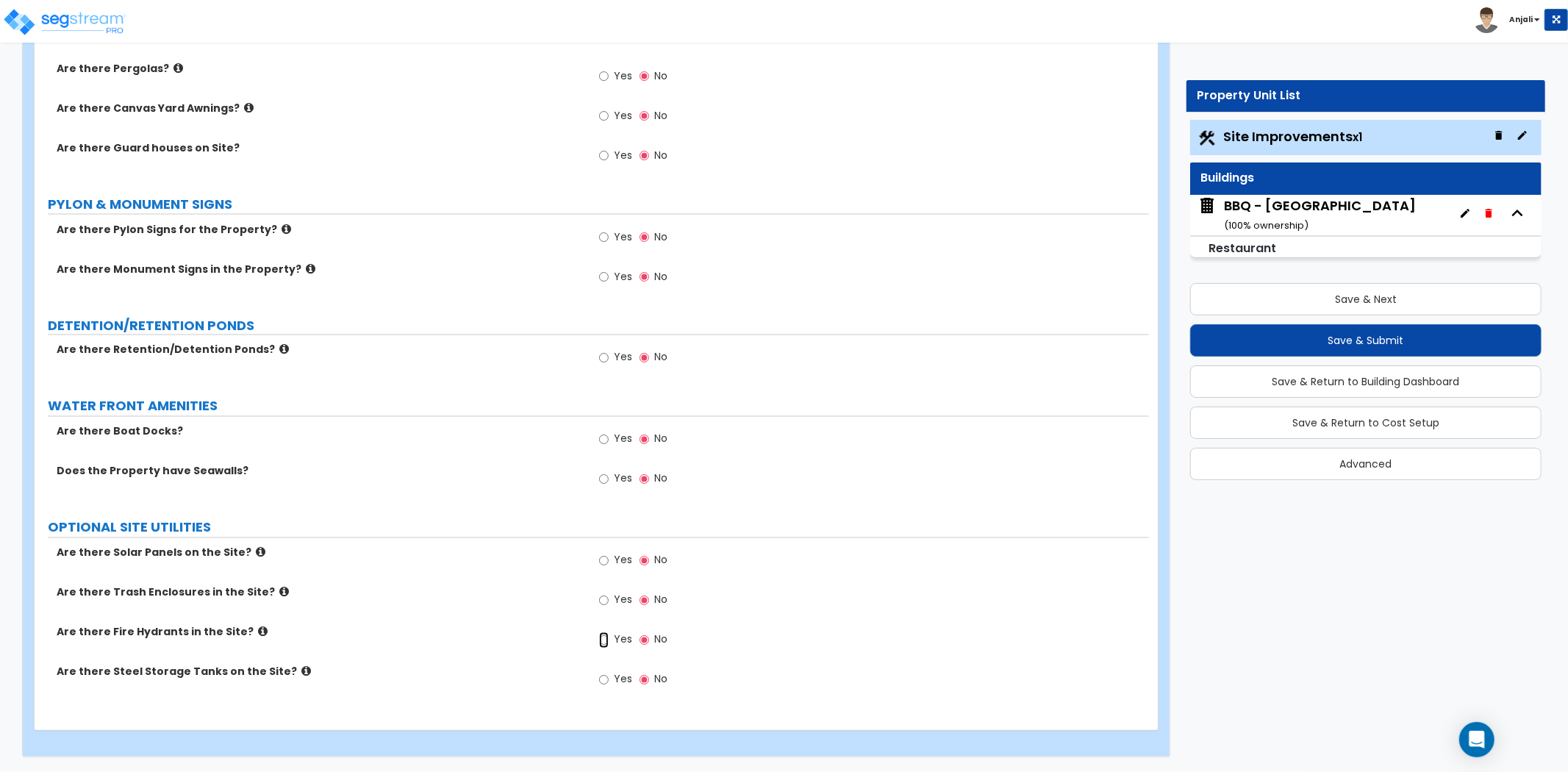
click at [601, 642] on input "Yes" at bounding box center [604, 641] width 9 height 16
radio input "true"
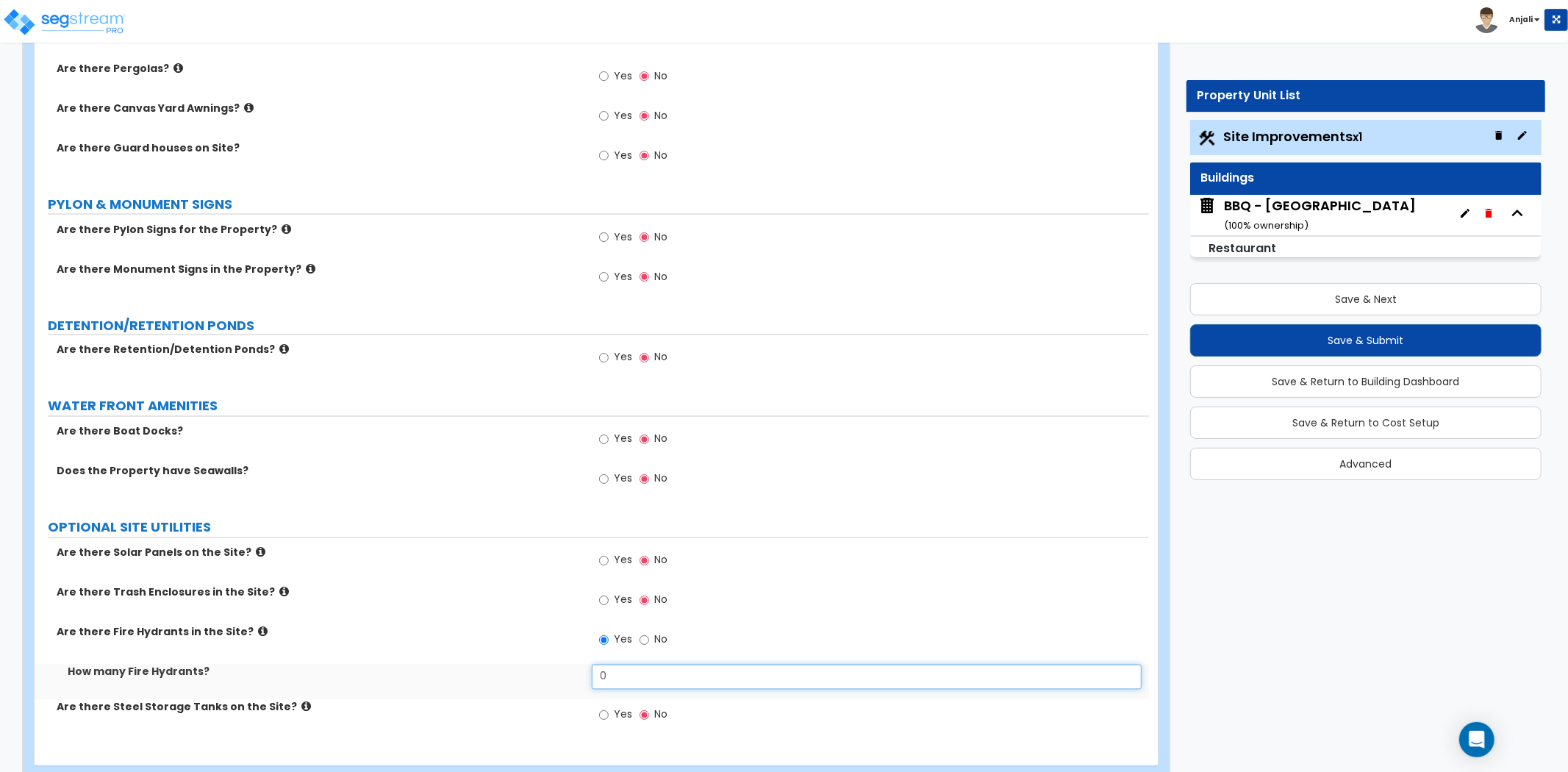
click at [640, 674] on input "0" at bounding box center [867, 676] width 550 height 25
type input "1"
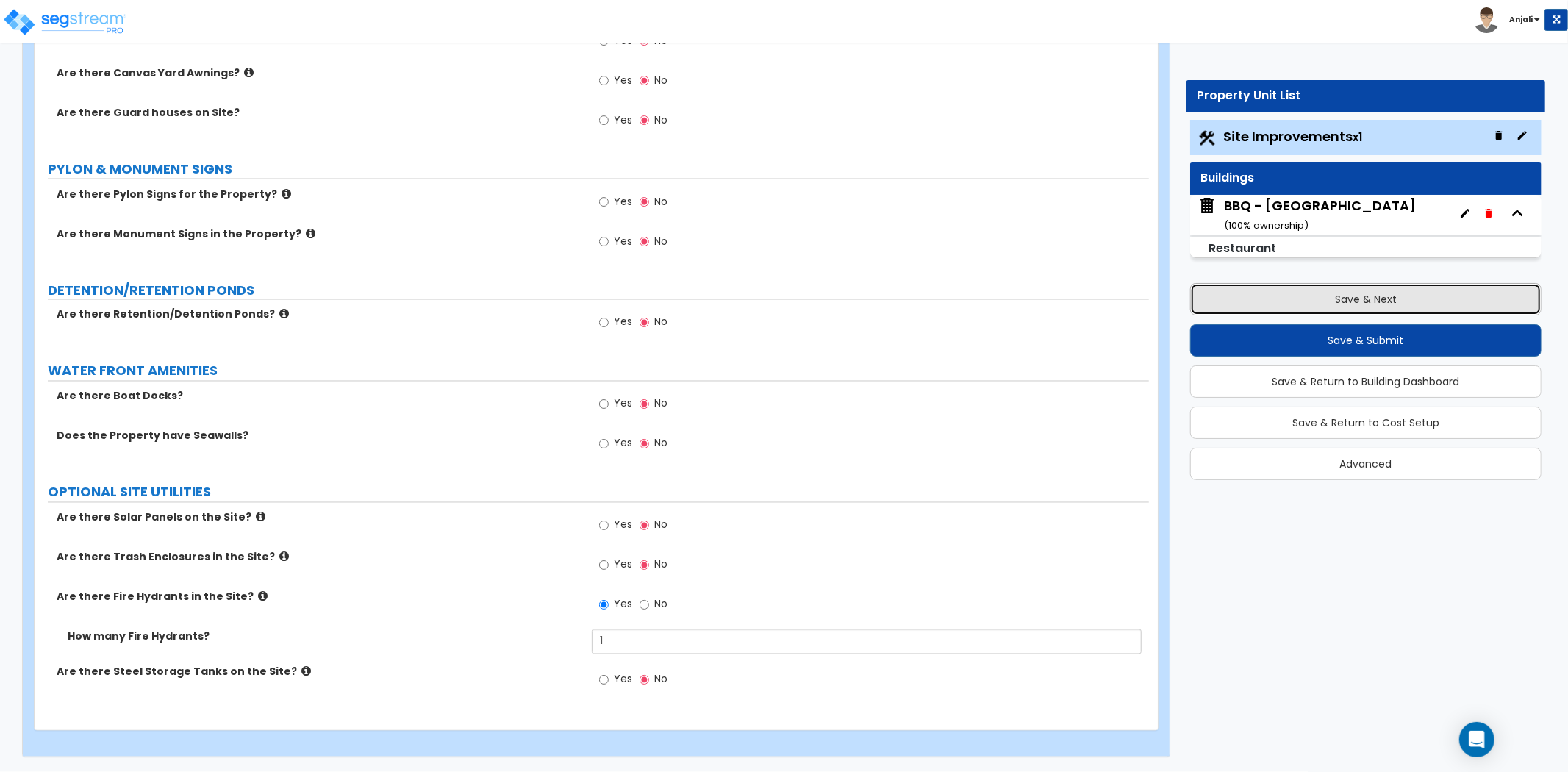
click at [1322, 287] on button "Save & Next" at bounding box center [1365, 298] width 351 height 32
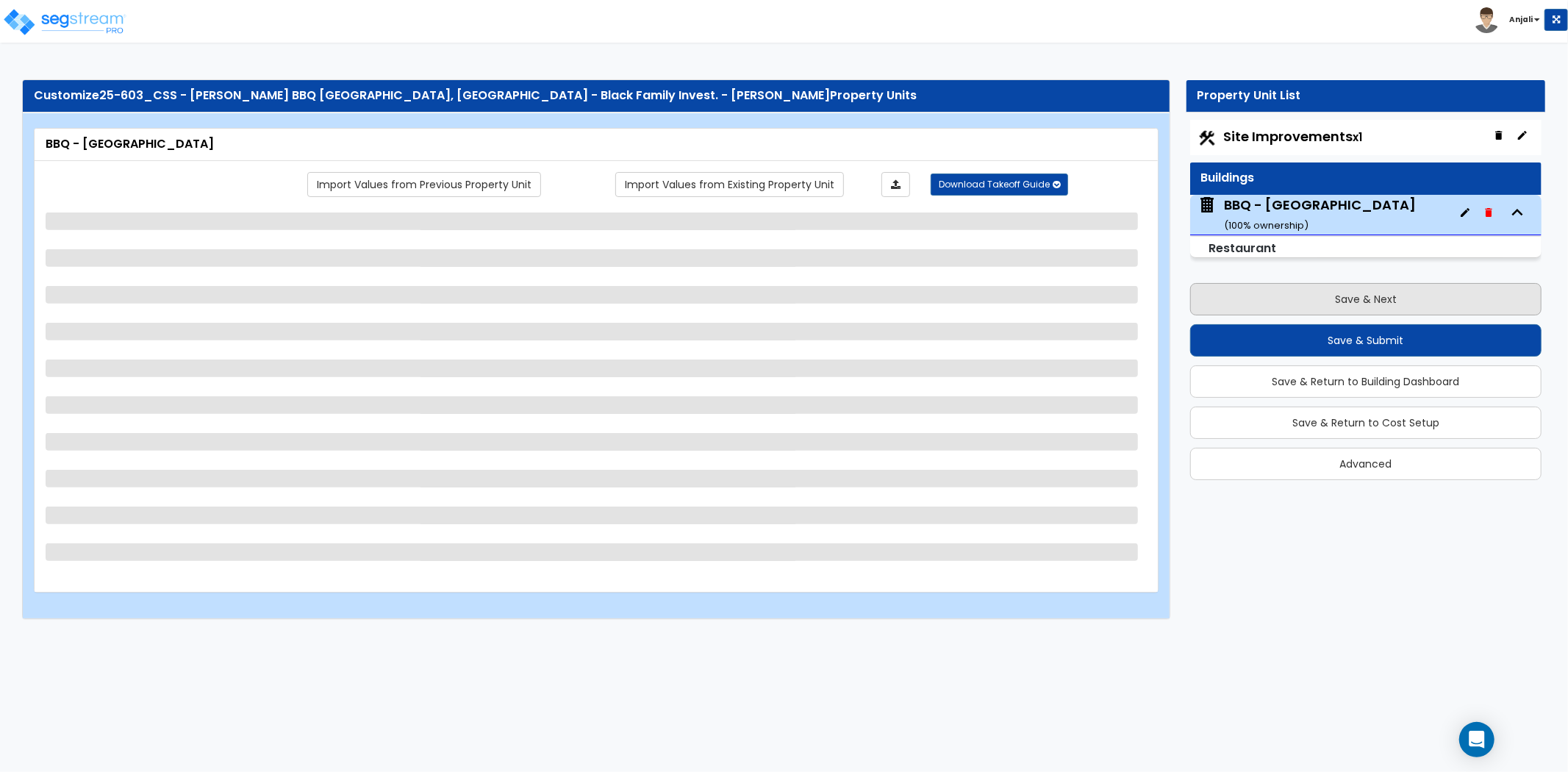
scroll to position [0, 0]
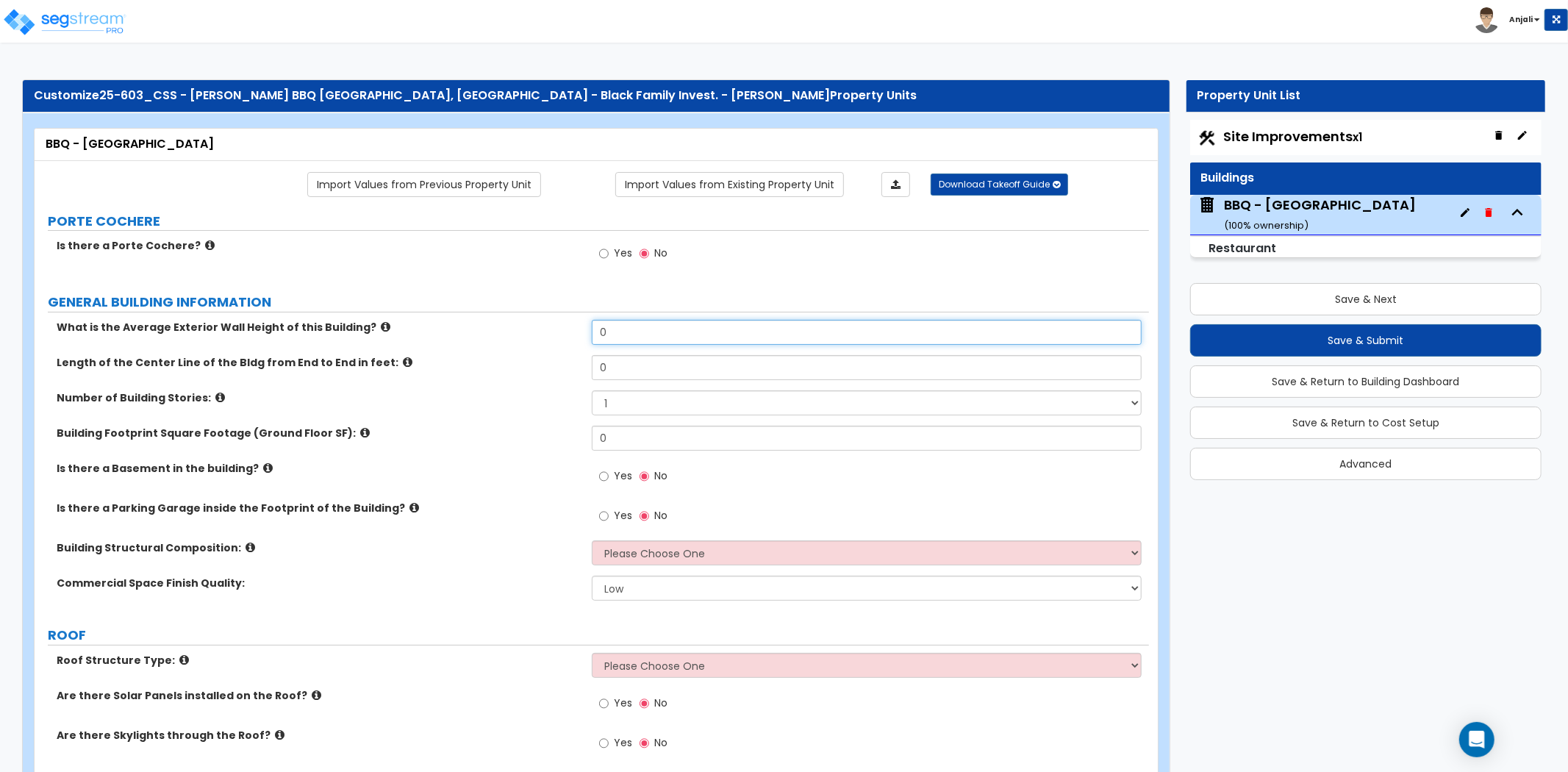
click at [649, 335] on input "0" at bounding box center [867, 331] width 550 height 25
type input "17"
click at [636, 370] on input "0" at bounding box center [867, 367] width 550 height 25
type input "239"
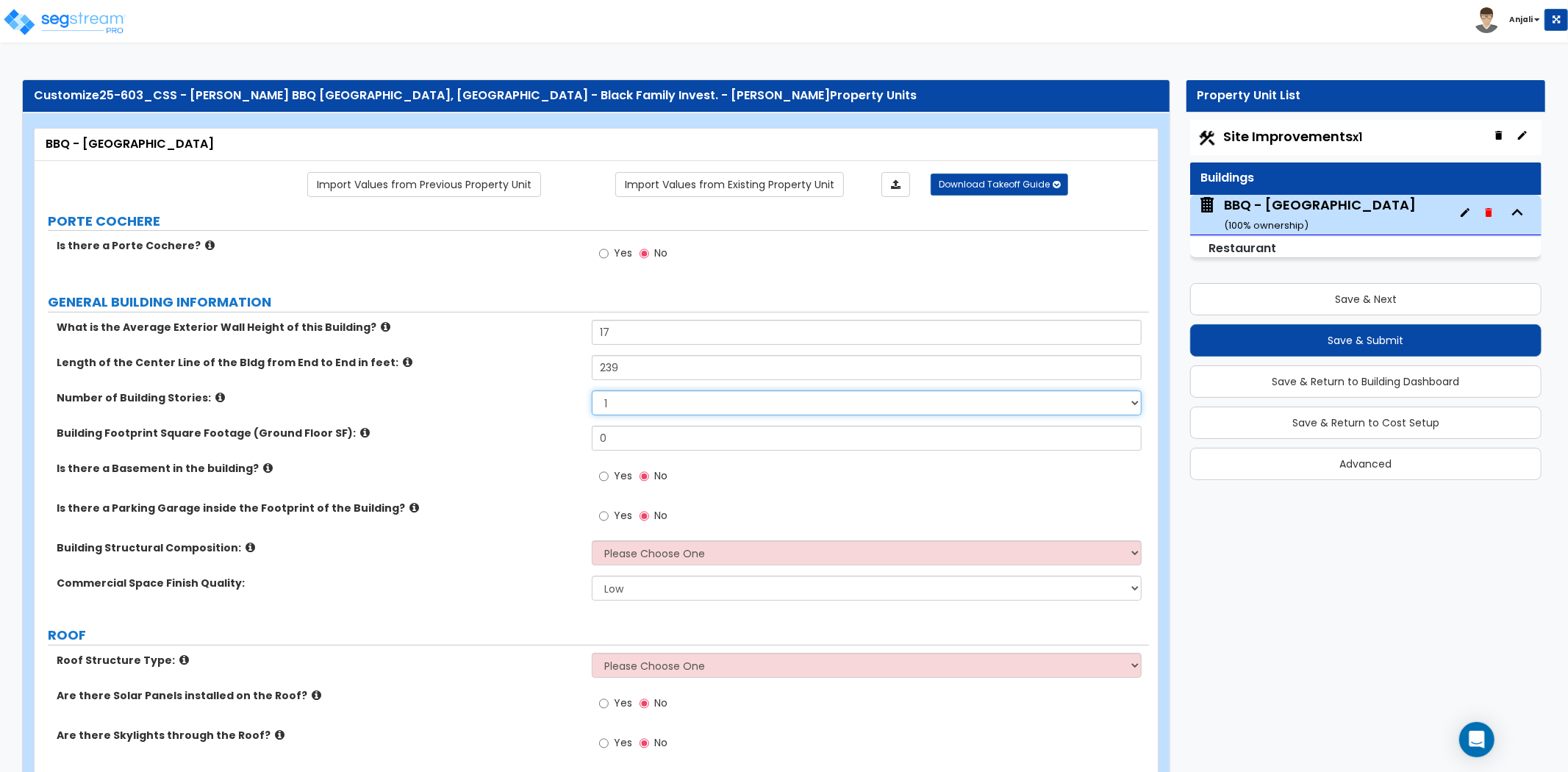
click at [626, 399] on select "1 2 3 4 5" at bounding box center [867, 402] width 550 height 25
click at [592, 391] on select "1 2 3 4 5" at bounding box center [867, 402] width 550 height 25
click at [626, 432] on input "0" at bounding box center [867, 437] width 550 height 25
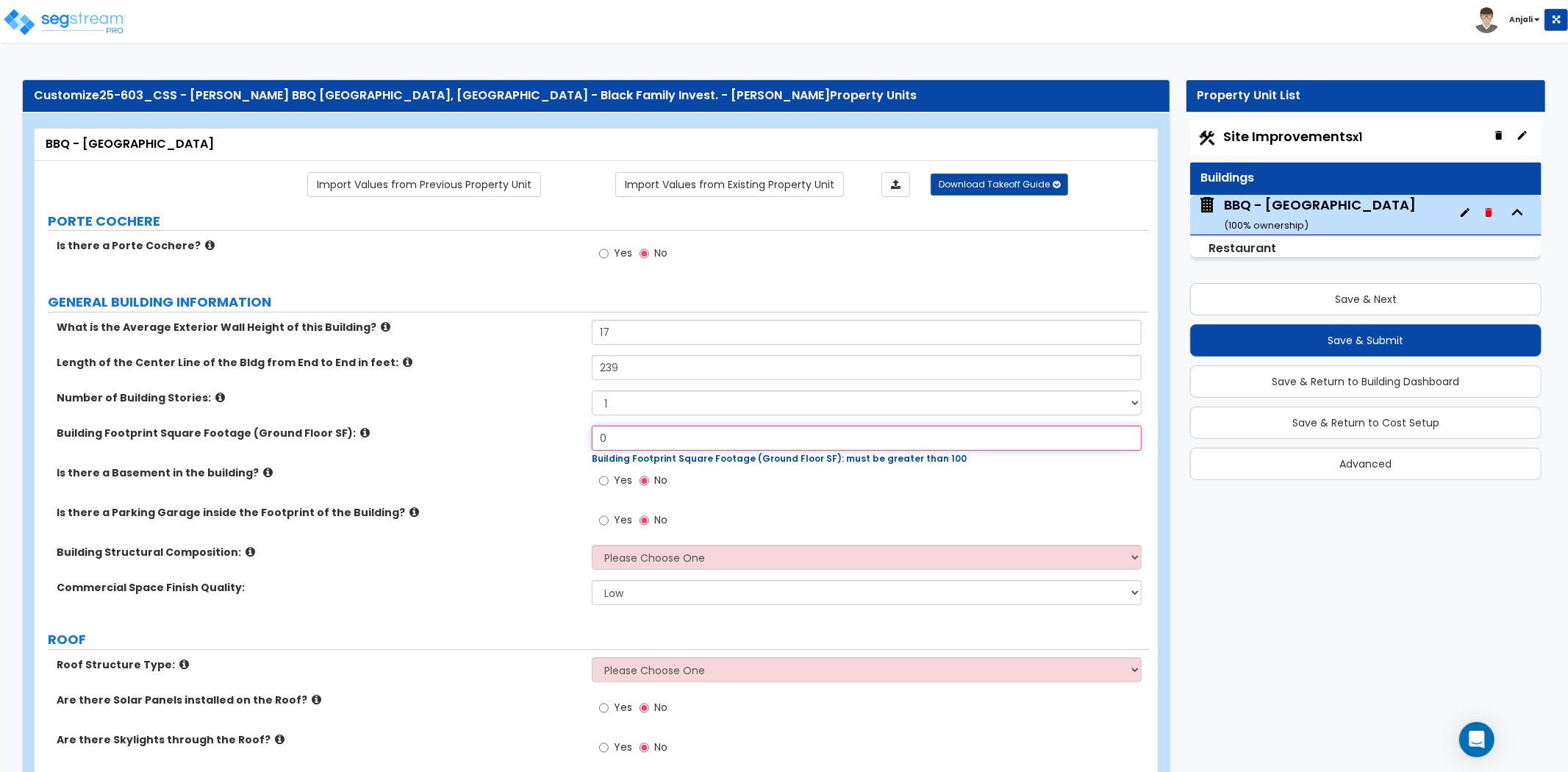
click at [620, 437] on input "0" at bounding box center [867, 437] width 550 height 25
type input "7,797"
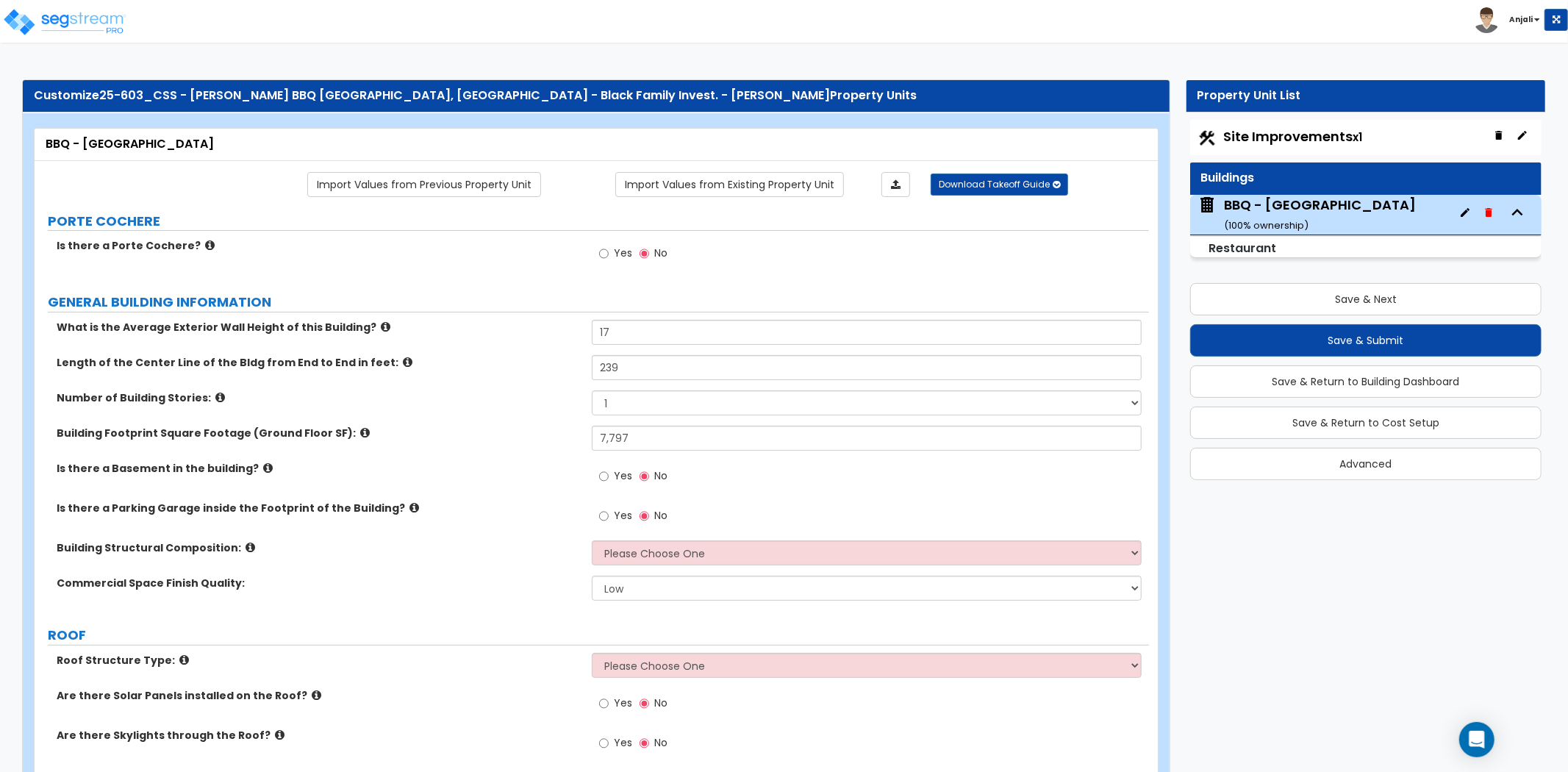
click at [491, 461] on div "What is the Average Exterior Wall Height of this Building? 17 Length of the Cen…" at bounding box center [591, 464] width 1092 height 291
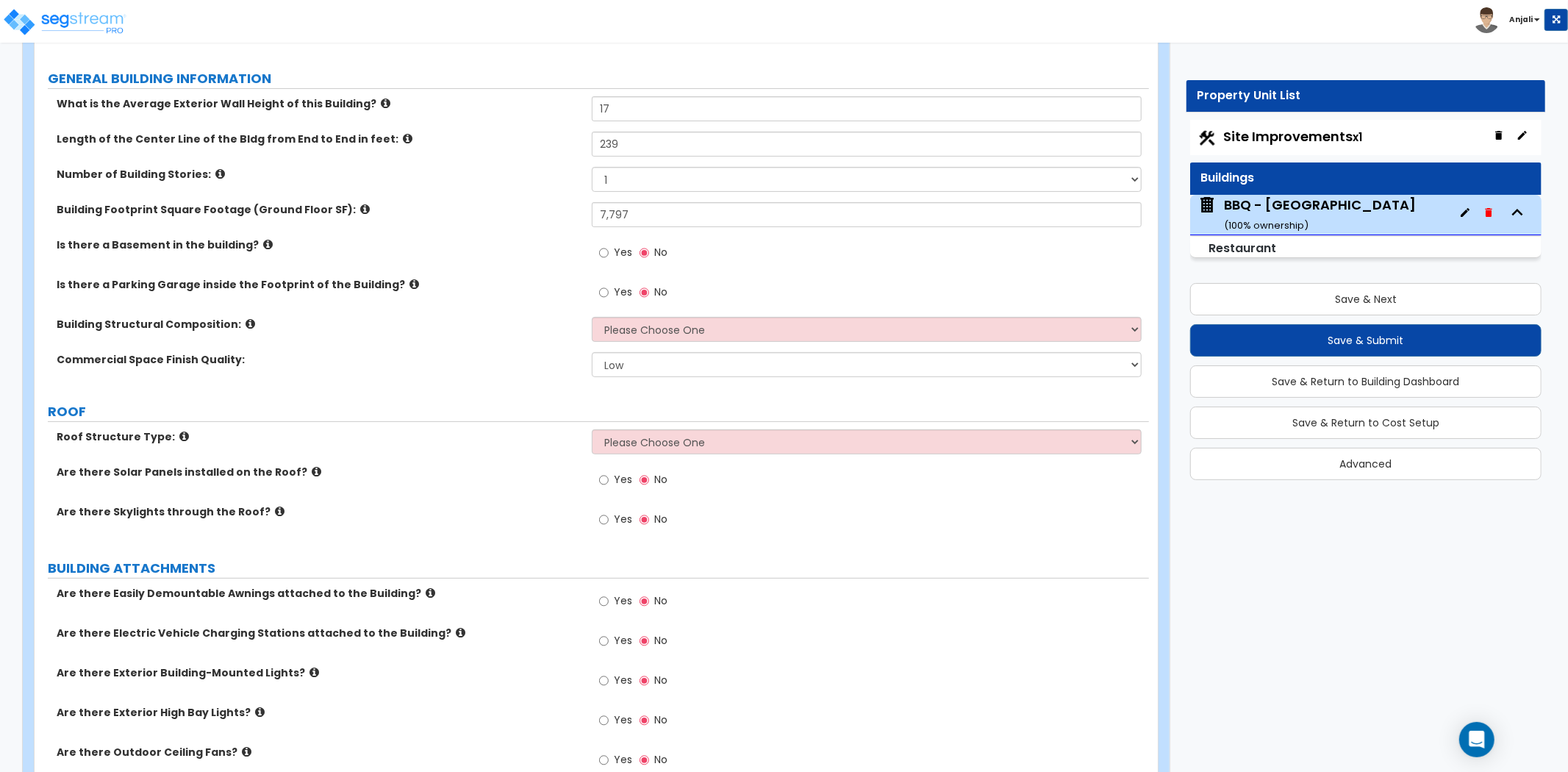
scroll to position [245, 0]
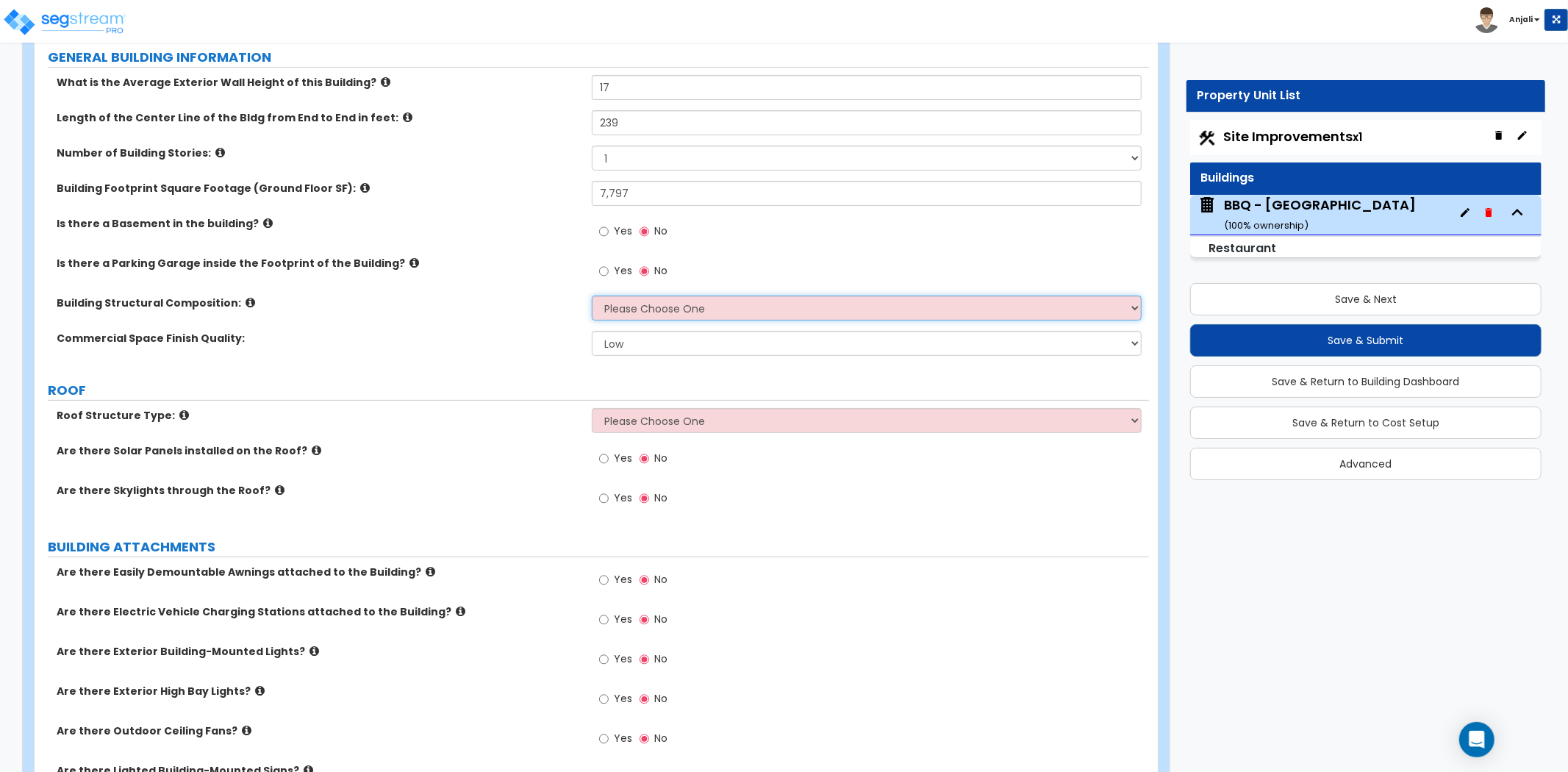
click at [708, 305] on select "Please Choose One Tilt-up Wall Construction Reinforced Concrete Structural Stee…" at bounding box center [867, 308] width 550 height 25
select select "7"
click at [592, 296] on select "Please Choose One Tilt-up Wall Construction Reinforced Concrete Structural Stee…" at bounding box center [867, 308] width 550 height 25
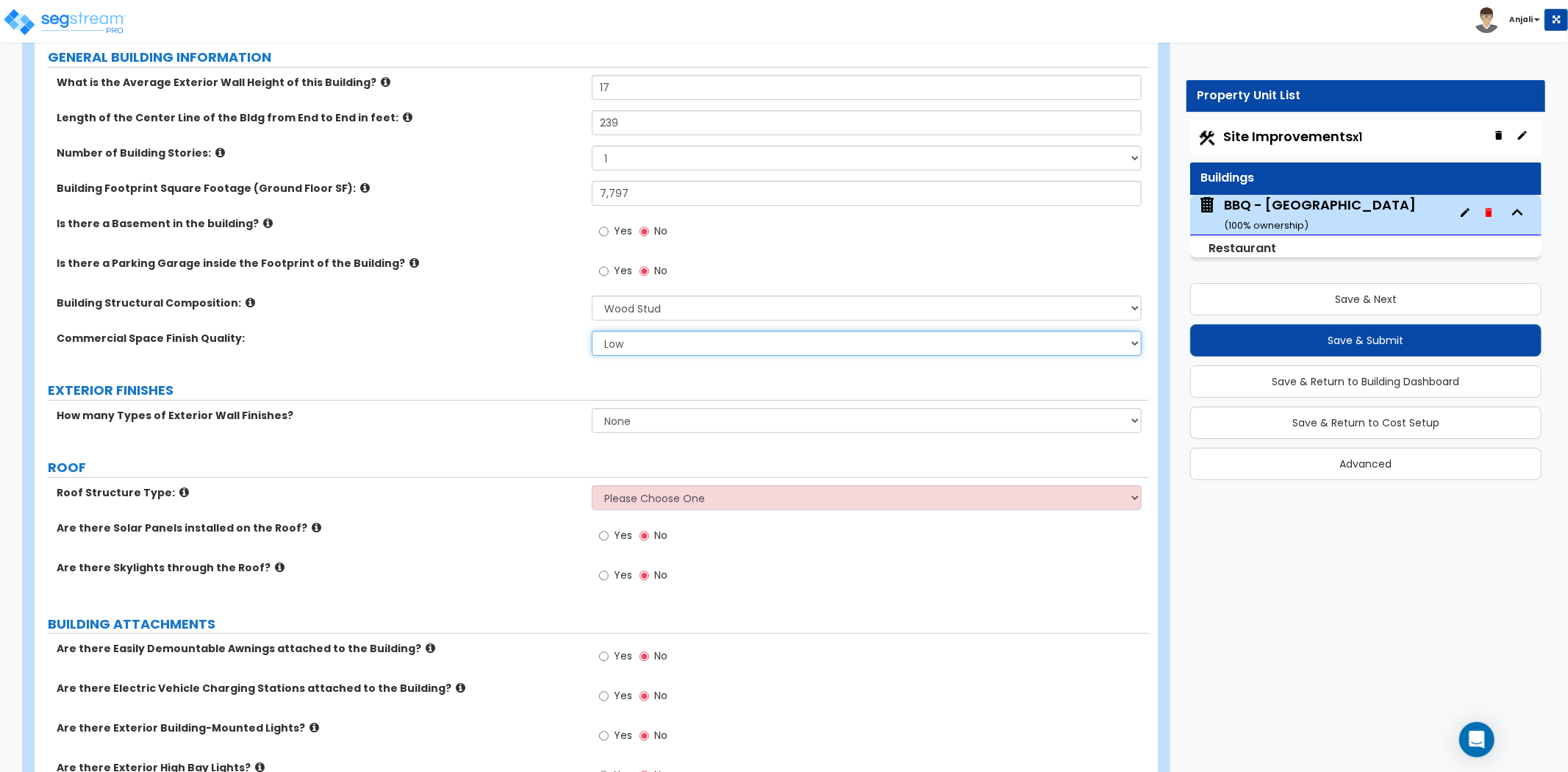
click at [693, 341] on select "Low Average High" at bounding box center [867, 343] width 550 height 25
select select "2"
click at [592, 331] on select "Low Average High" at bounding box center [867, 343] width 550 height 25
click at [676, 417] on select "None 1 2 3" at bounding box center [867, 420] width 550 height 25
click at [592, 408] on select "None 1 2 3" at bounding box center [867, 420] width 550 height 25
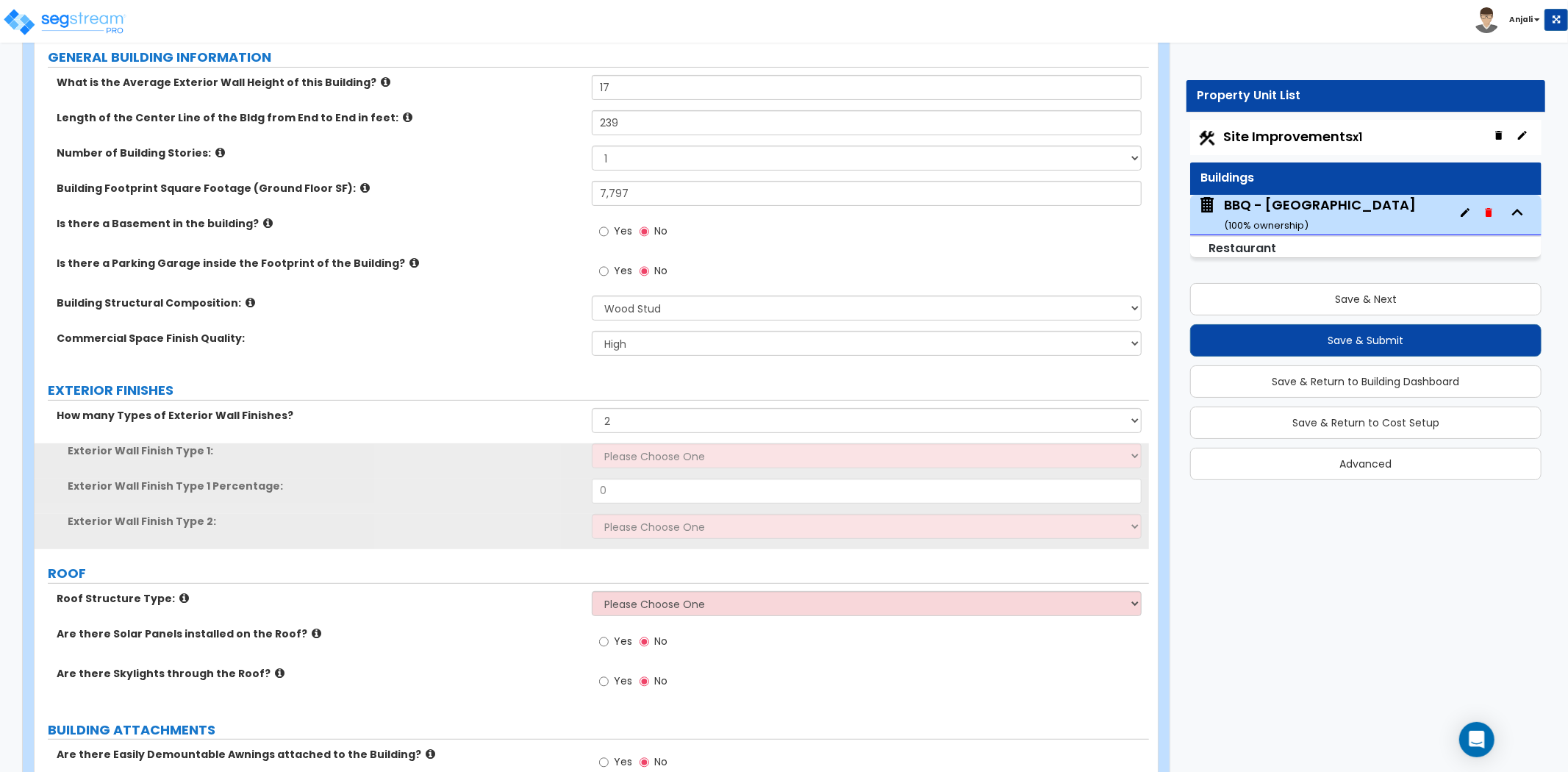
drag, startPoint x: 671, startPoint y: 402, endPoint x: 675, endPoint y: 430, distance: 28.3
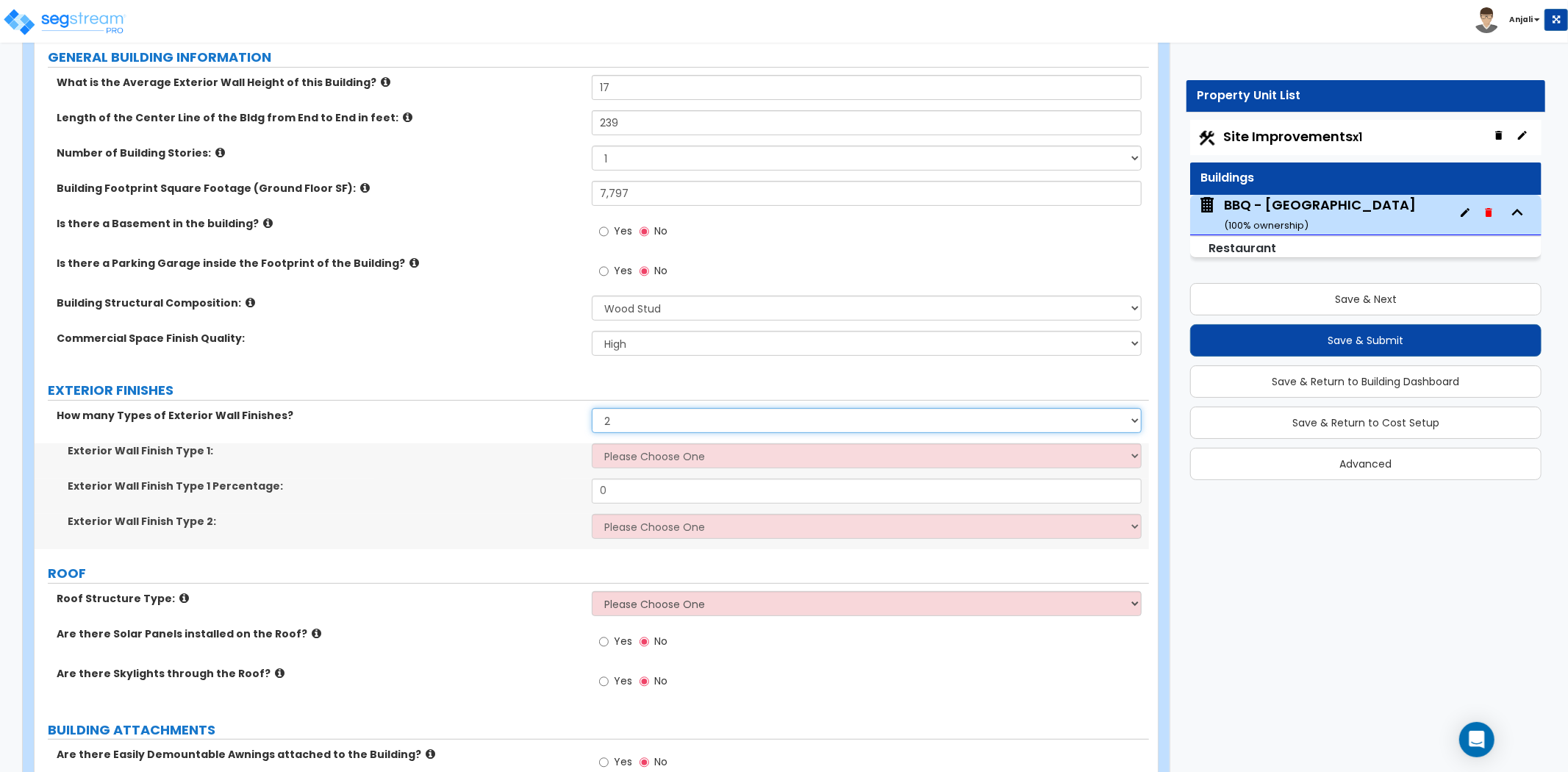
click at [675, 430] on select "None 1 2 3" at bounding box center [867, 420] width 550 height 25
select select "1"
click at [592, 408] on select "None 1 2 3" at bounding box center [867, 420] width 550 height 25
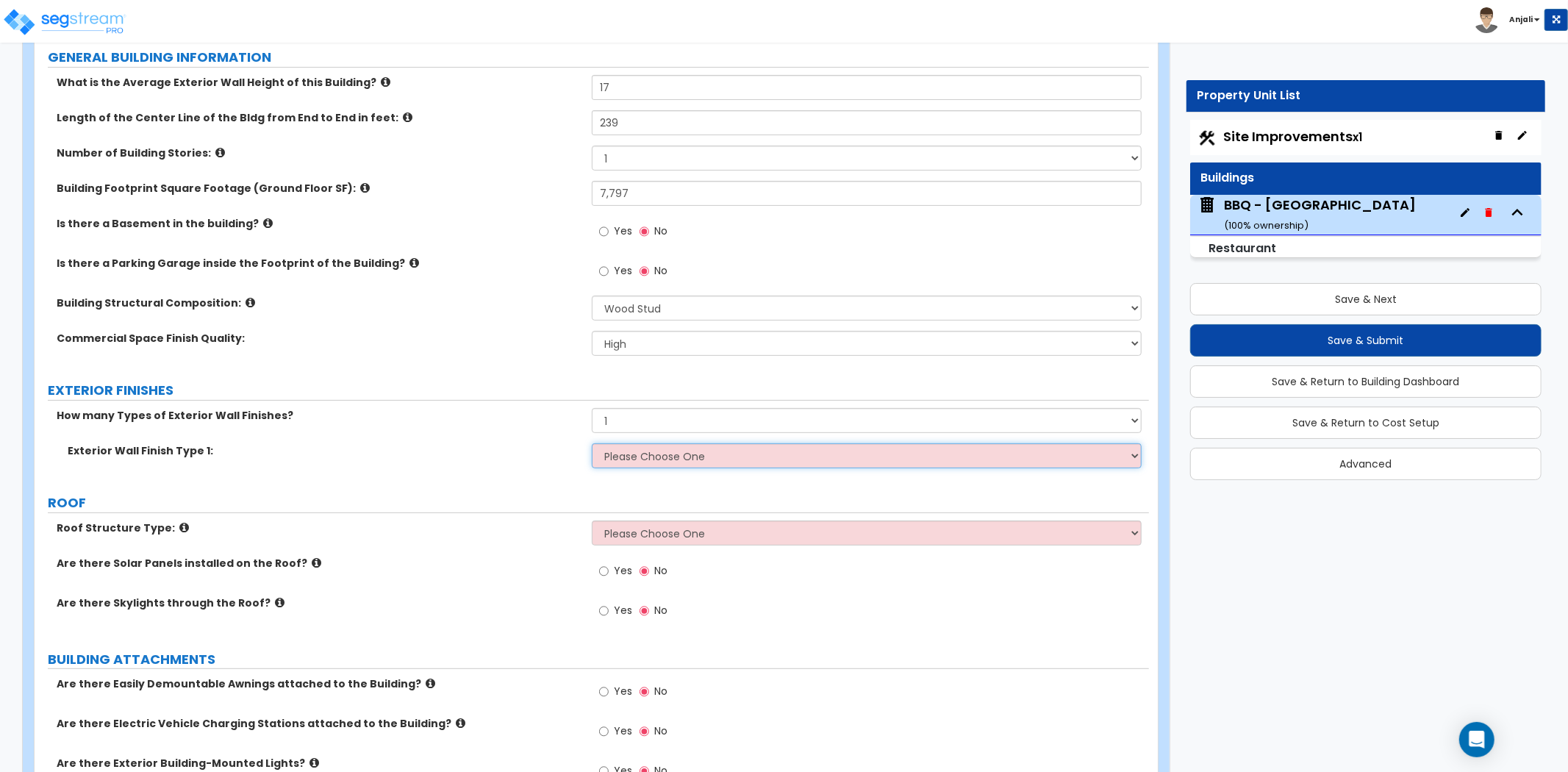
click at [672, 448] on select "Please Choose One No Finish/Shared Wall No Wall Brick Veneer Stone Veneer Wood …" at bounding box center [867, 455] width 550 height 25
select select "2"
click at [592, 443] on select "Please Choose One No Finish/Shared Wall No Wall Brick Veneer Stone Veneer Wood …" at bounding box center [867, 455] width 550 height 25
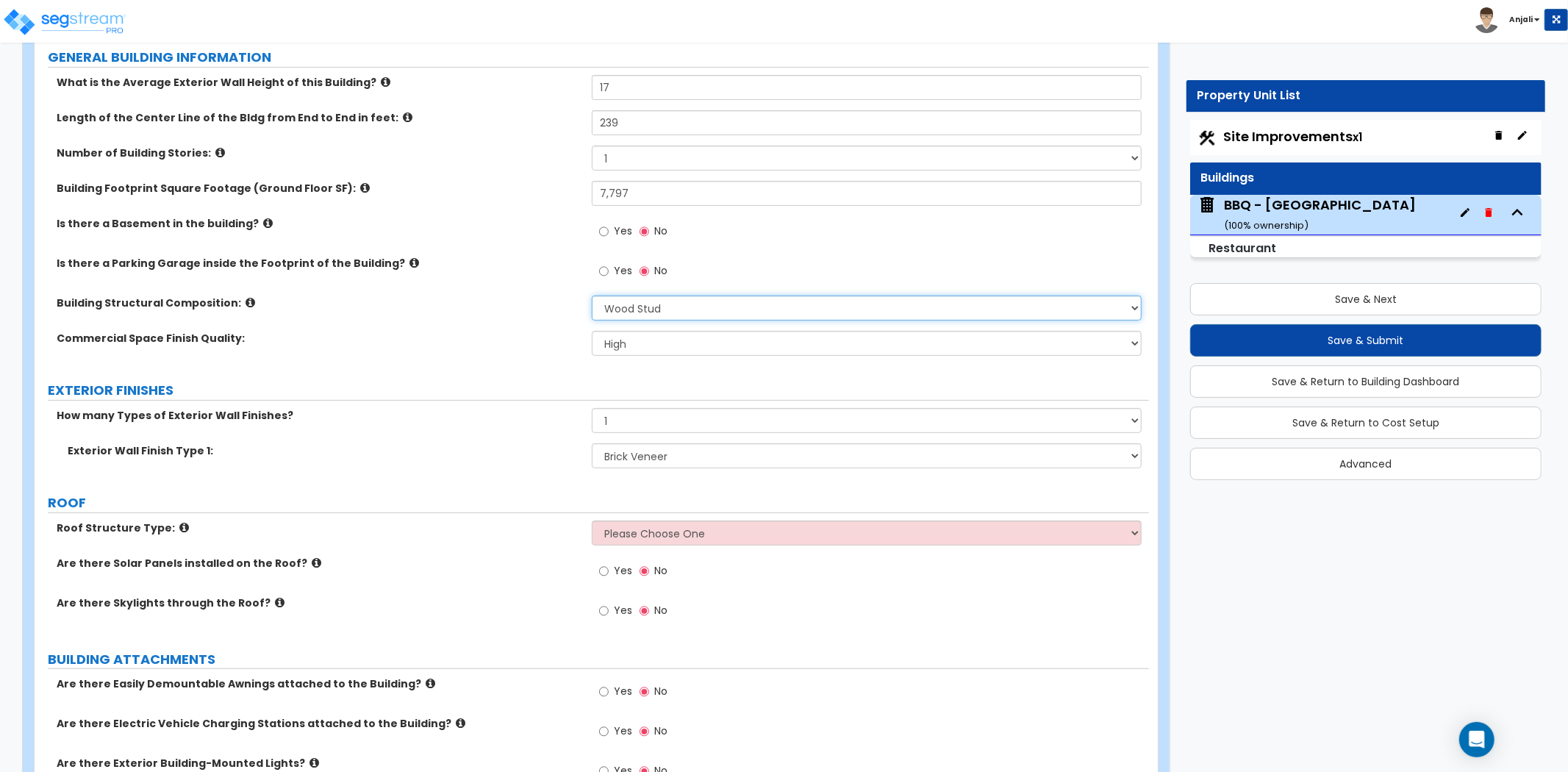
click at [701, 301] on select "Please Choose One Tilt-up Wall Construction Reinforced Concrete Structural Stee…" at bounding box center [867, 308] width 550 height 25
select select "3"
click at [592, 296] on select "Please Choose One Tilt-up Wall Construction Reinforced Concrete Structural Stee…" at bounding box center [867, 308] width 550 height 25
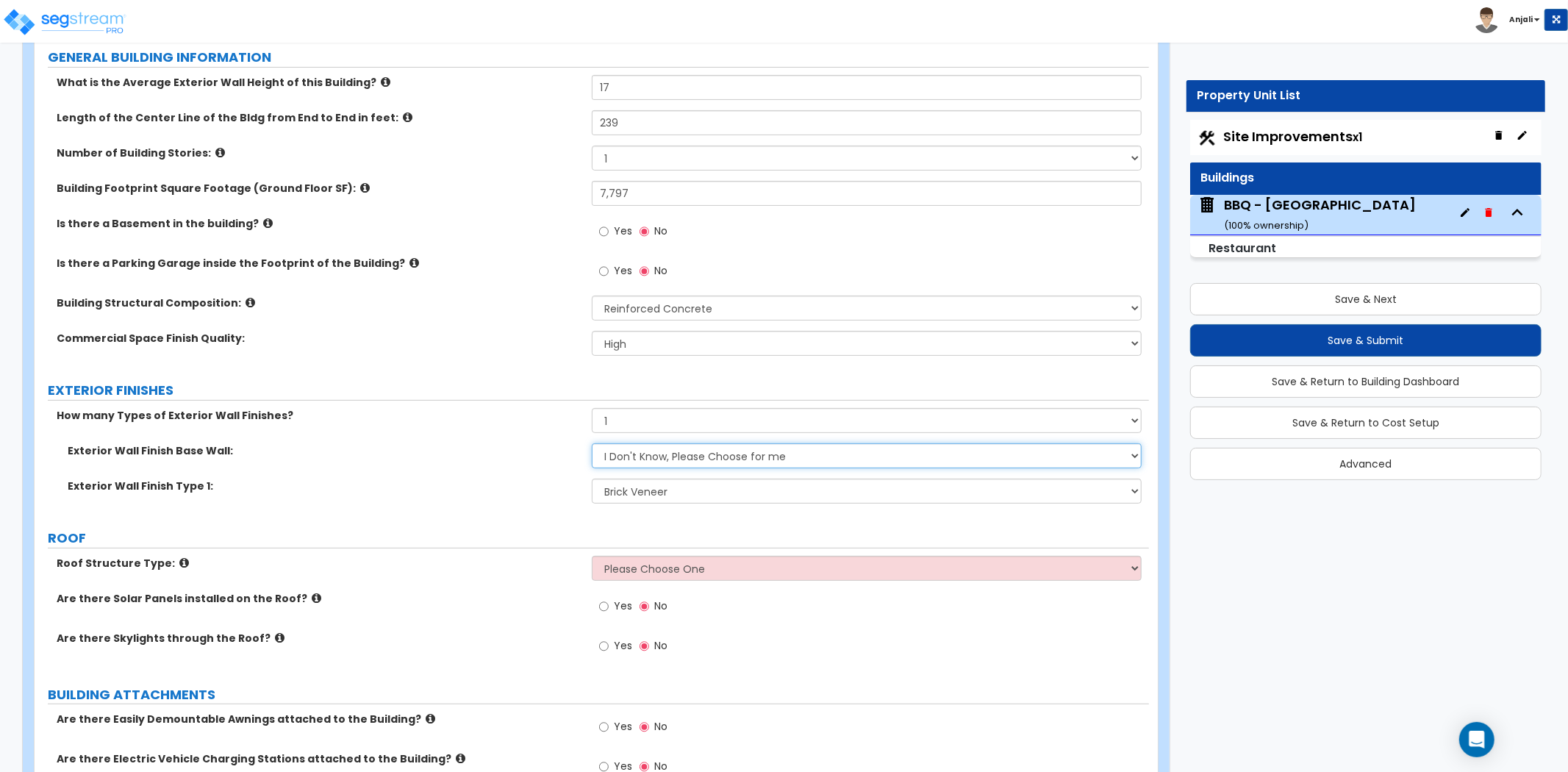
click at [699, 450] on select "I Don't Know, Please Choose for me Concrete Masonry Units (CMU) Cast-in-Place C…" at bounding box center [867, 455] width 550 height 25
select select "5"
click at [592, 443] on select "I Don't Know, Please Choose for me Concrete Masonry Units (CMU) Cast-in-Place C…" at bounding box center [867, 455] width 550 height 25
click at [527, 348] on div "Commercial Space Finish Quality: Low Average High" at bounding box center [591, 349] width 1114 height 36
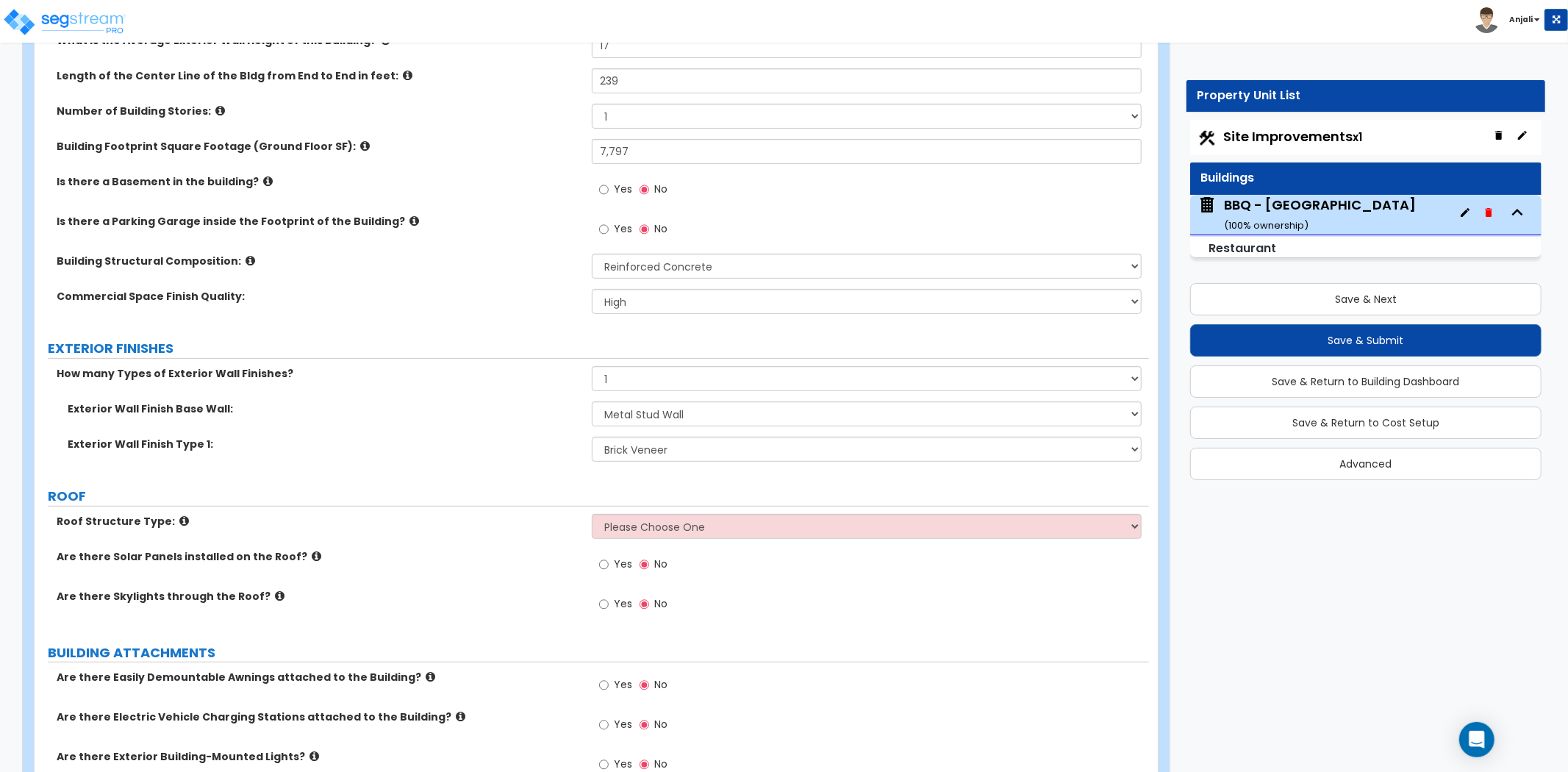
scroll to position [327, 0]
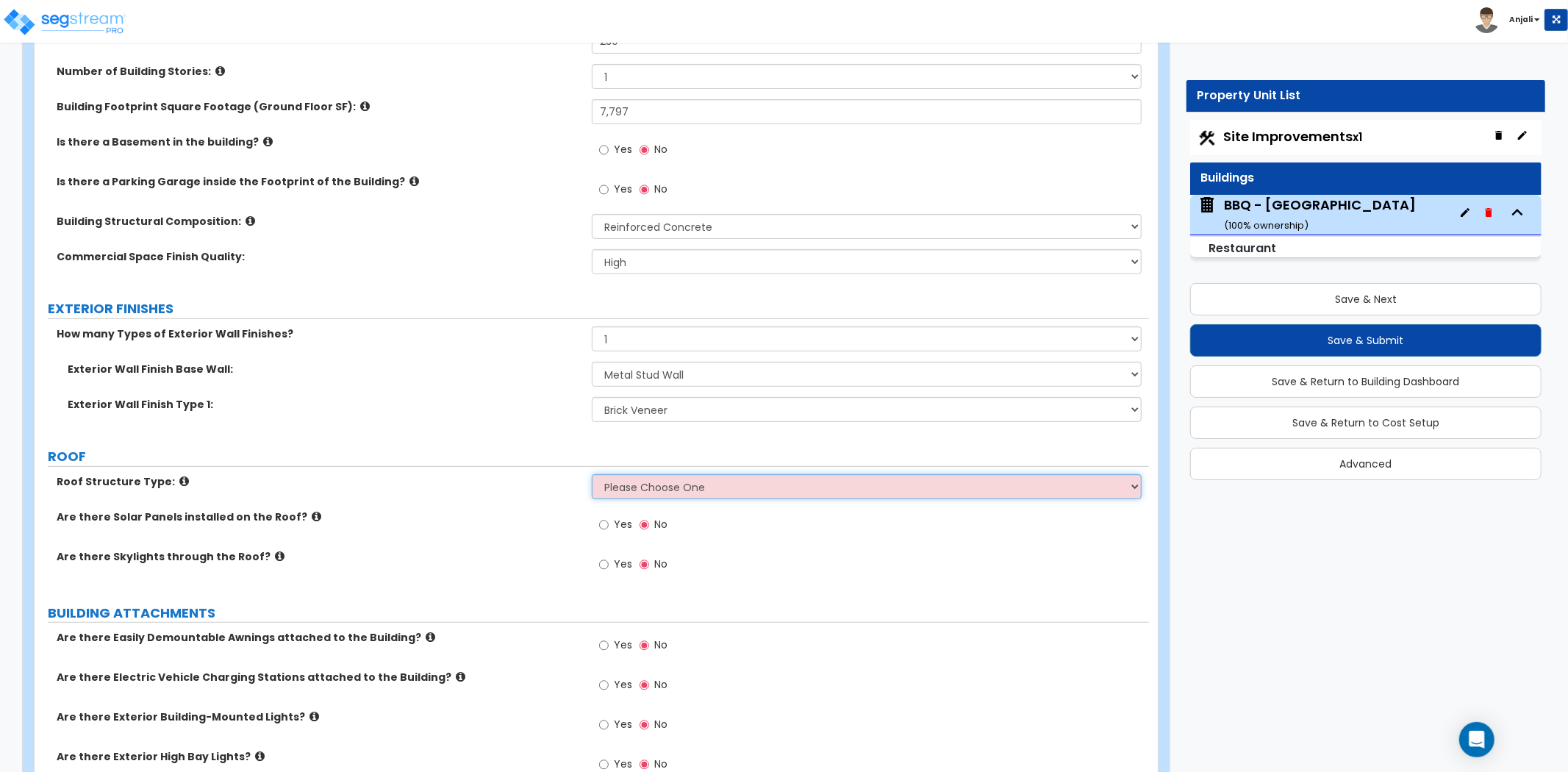
click at [616, 475] on select "Please Choose One Gable Roof Flat Roof Hybrid Gable & Flat Roof" at bounding box center [867, 486] width 550 height 25
select select "2"
click at [592, 475] on select "Please Choose One Gable Roof Flat Roof Hybrid Gable & Flat Roof" at bounding box center [867, 486] width 550 height 25
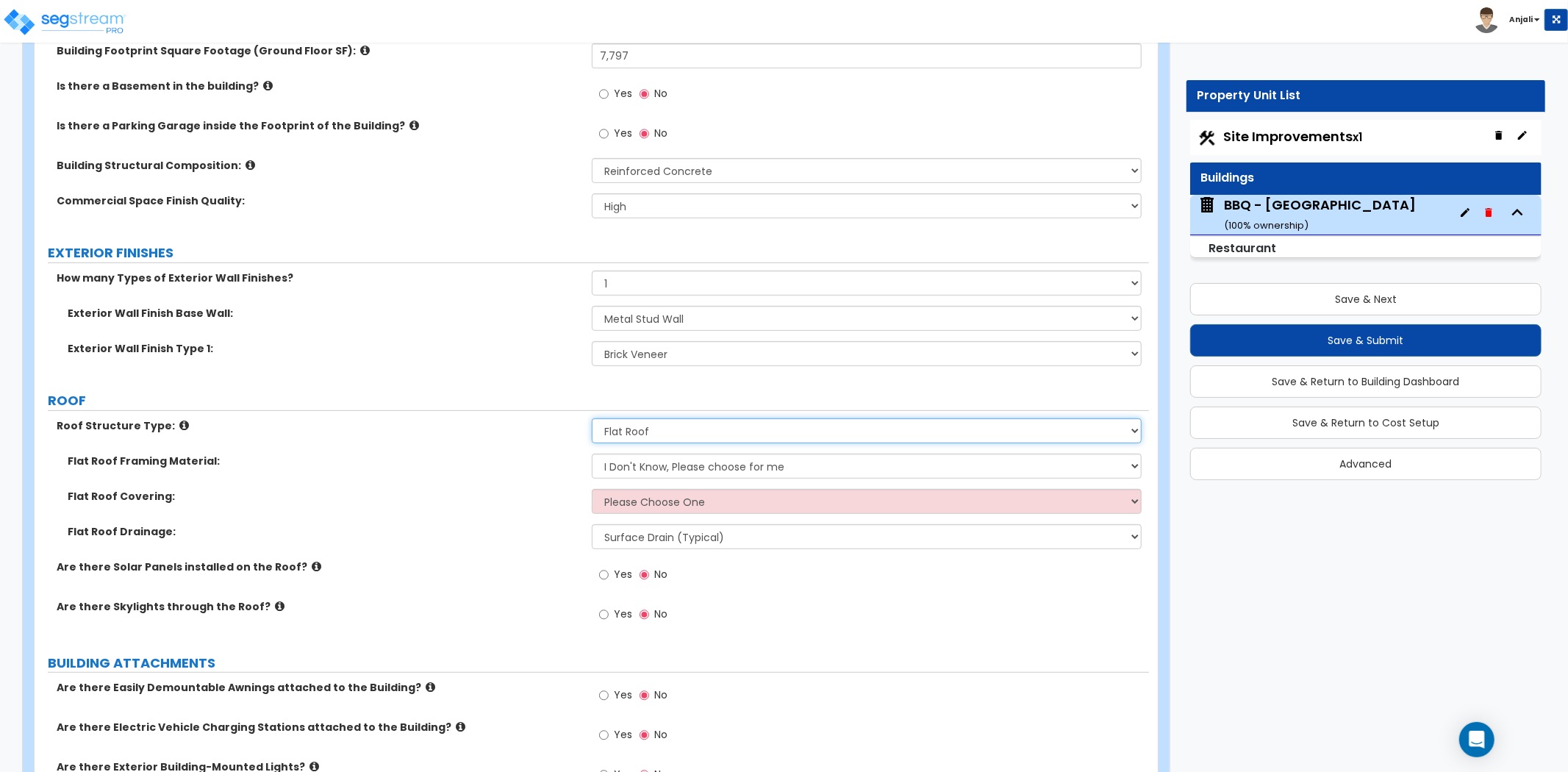
scroll to position [408, 0]
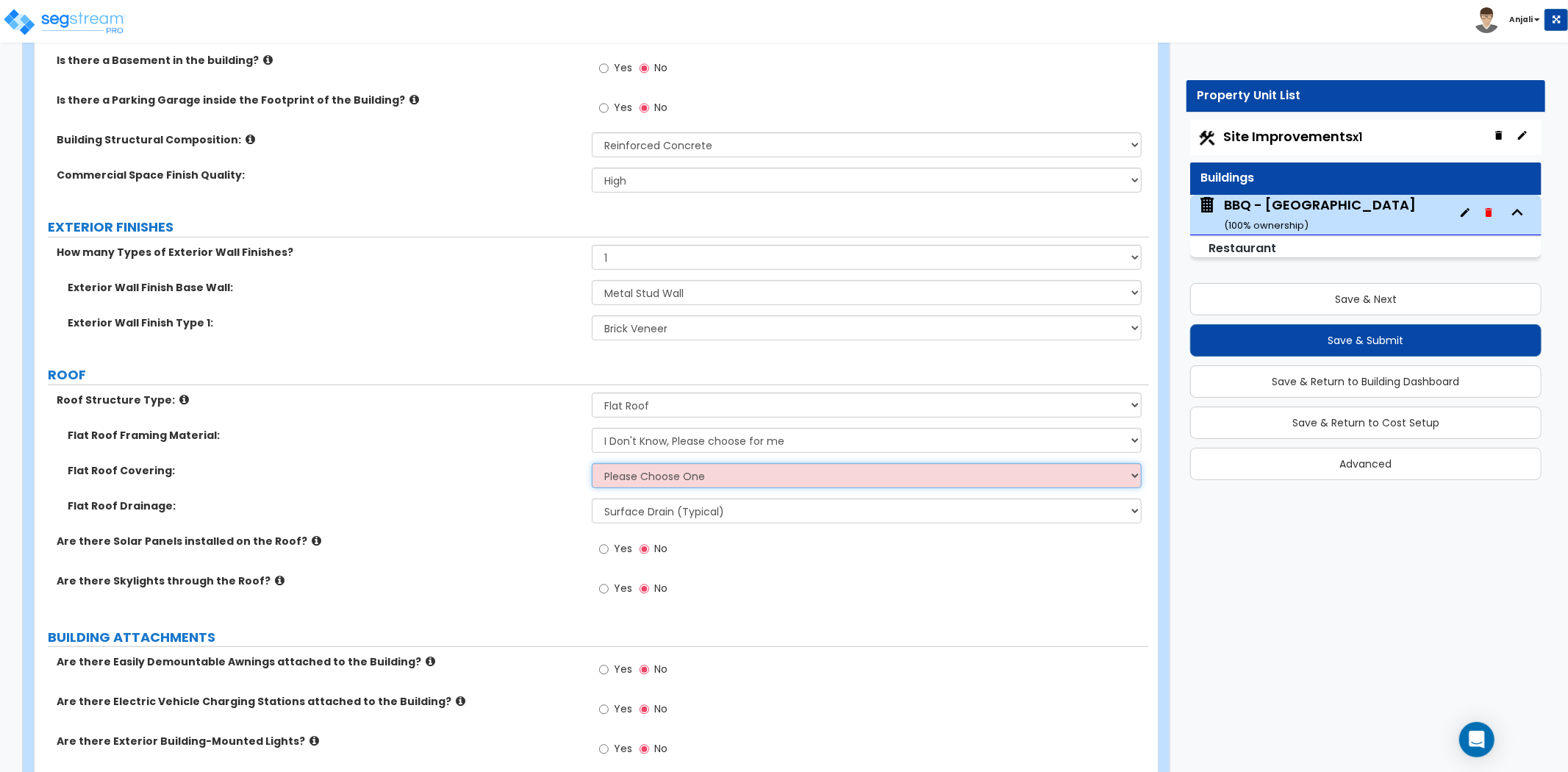
click at [701, 478] on select "Please Choose One Rolled Asphalt PVC Membrane Plastic (EPDM) Membrane Asphalt F…" at bounding box center [867, 475] width 550 height 25
select select "1"
click at [592, 464] on select "Please Choose One Rolled Asphalt PVC Membrane Plastic (EPDM) Membrane Asphalt F…" at bounding box center [867, 475] width 550 height 25
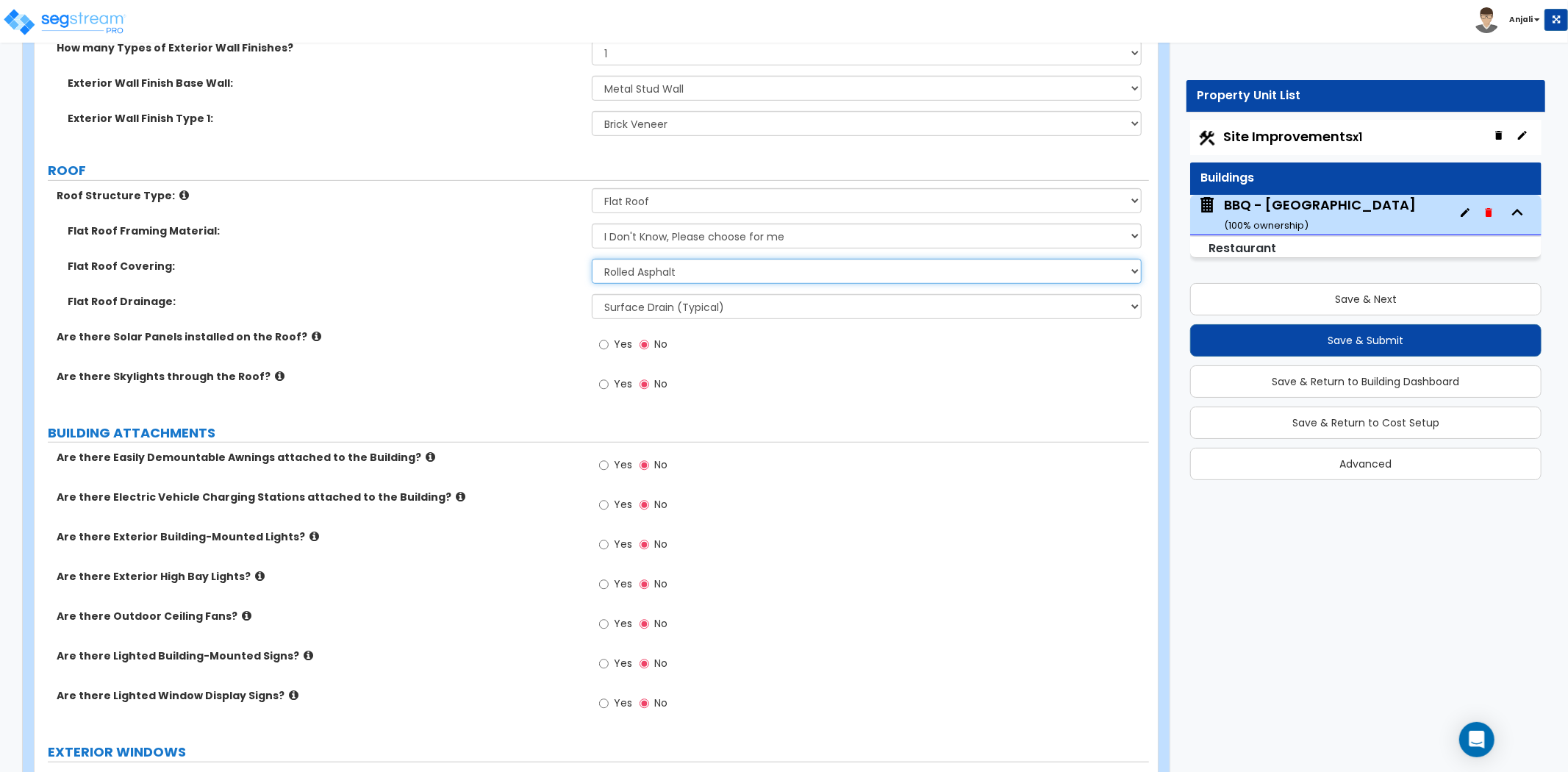
scroll to position [652, 0]
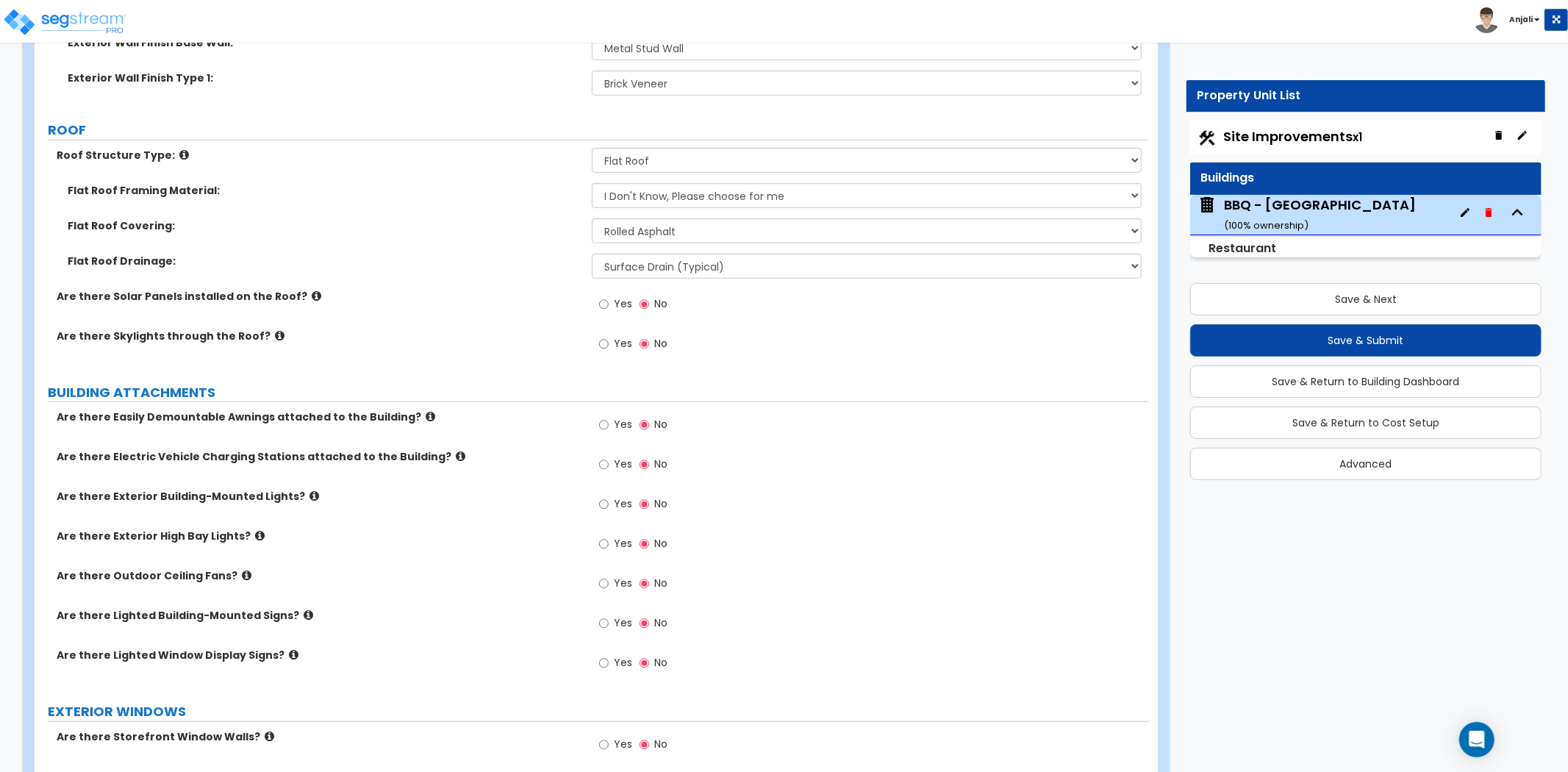
click at [596, 422] on div "Yes No" at bounding box center [633, 426] width 83 height 34
click at [601, 426] on input "Yes" at bounding box center [604, 425] width 9 height 16
radio input "true"
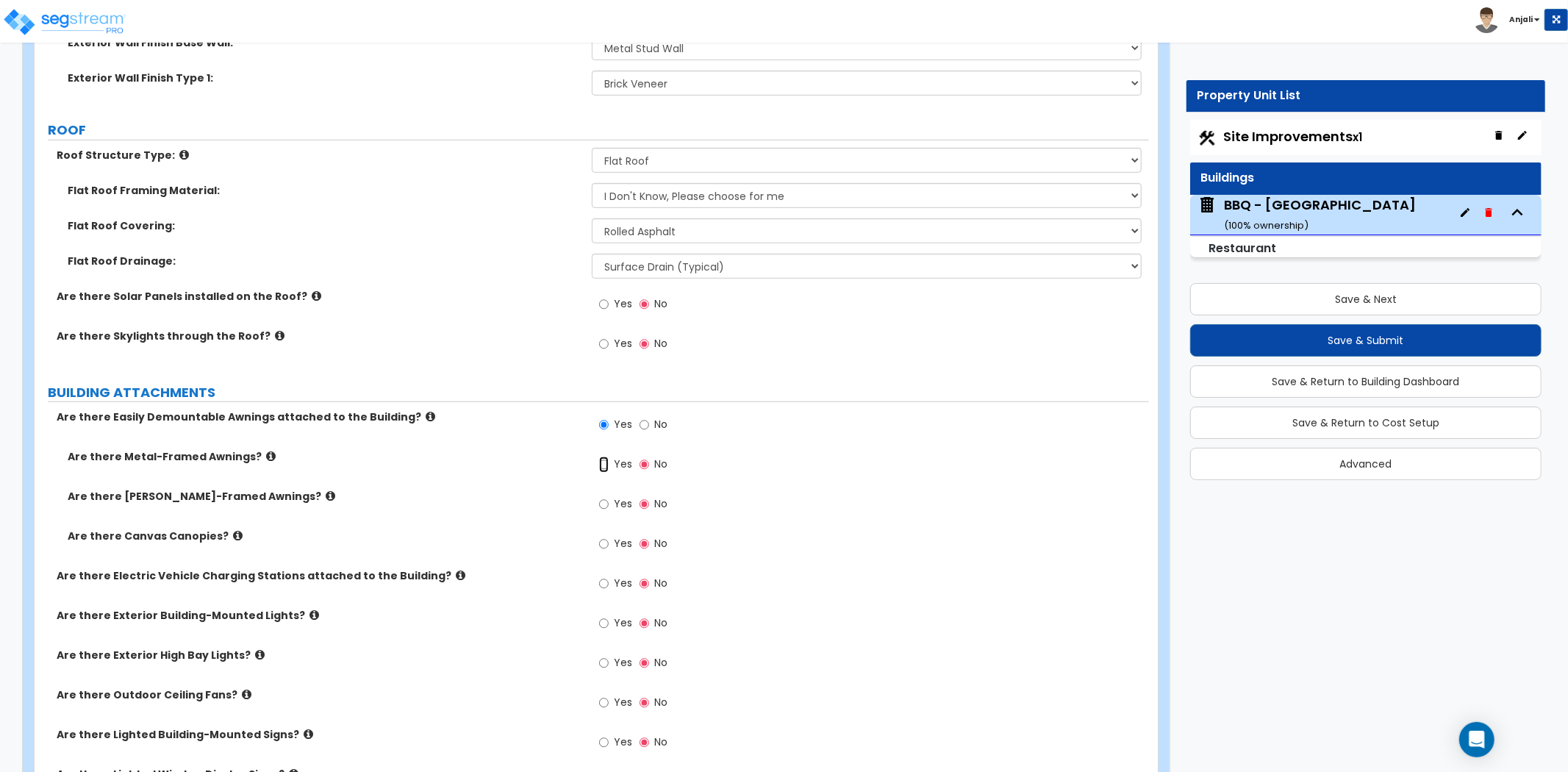
click at [600, 461] on input "Yes" at bounding box center [604, 464] width 9 height 16
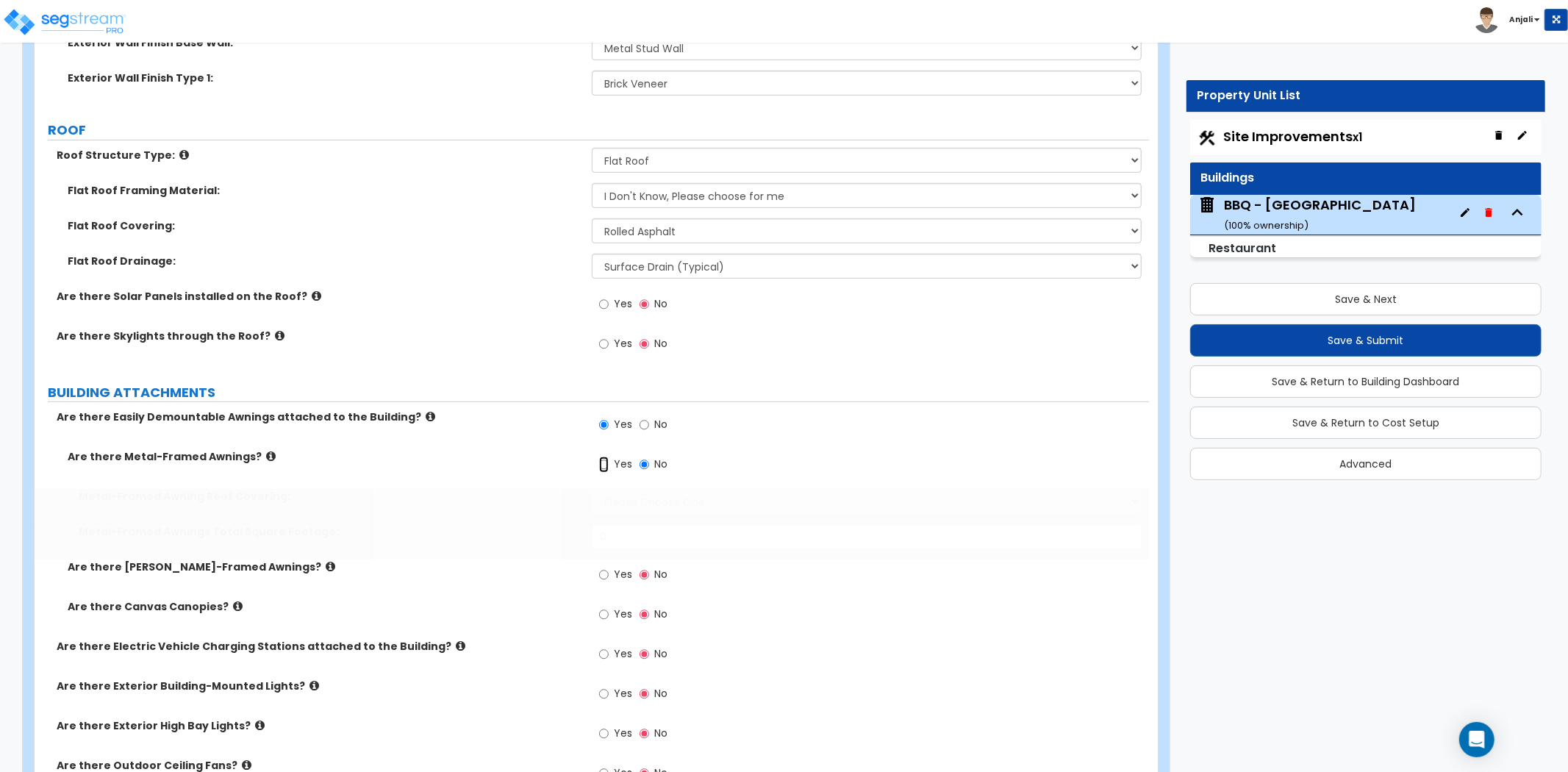
radio input "true"
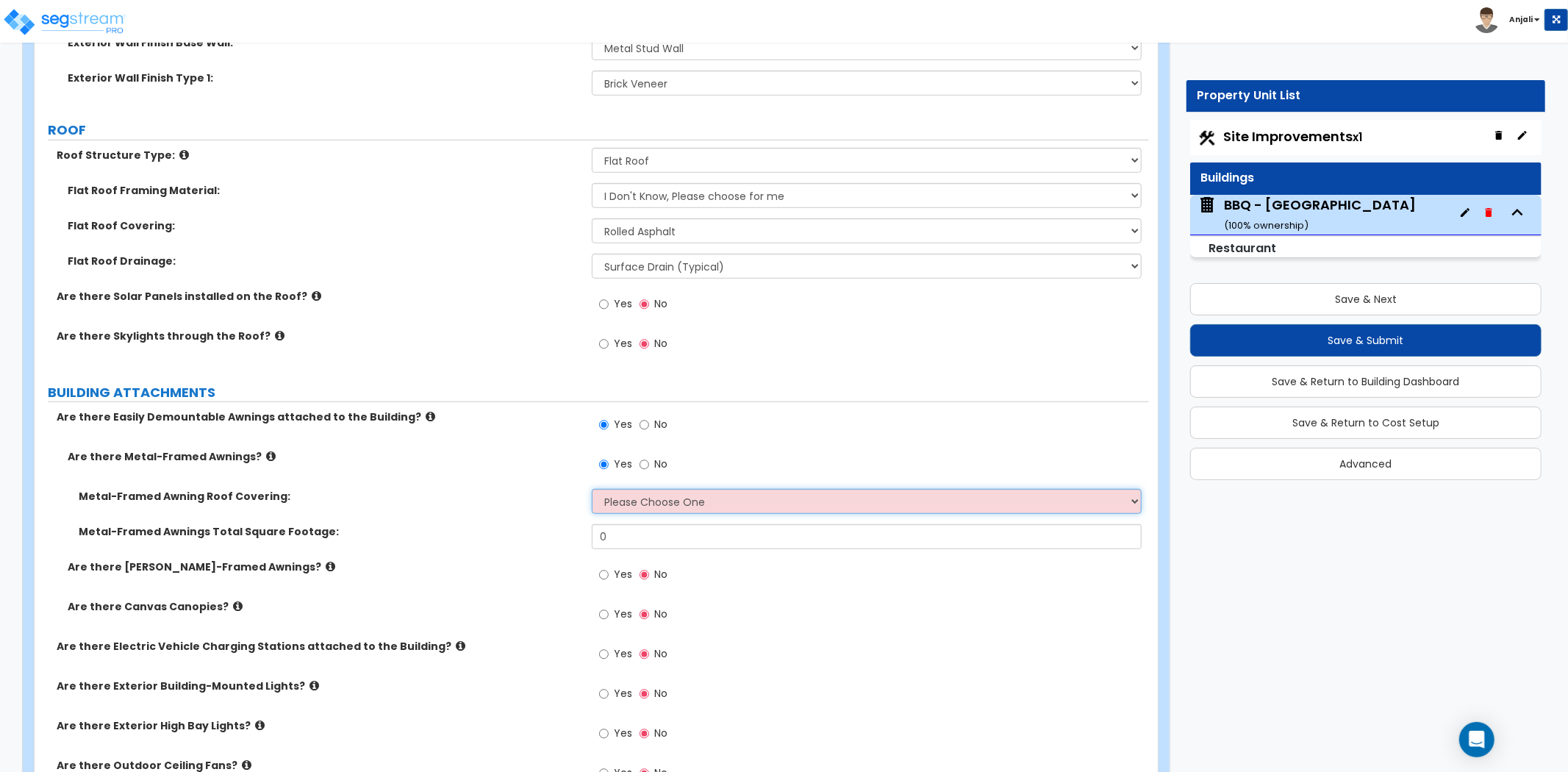
click at [672, 497] on select "Please Choose One Plastic Metal Glass" at bounding box center [867, 501] width 550 height 25
select select "2"
click at [592, 489] on select "Please Choose One Plastic Metal Glass" at bounding box center [867, 501] width 550 height 25
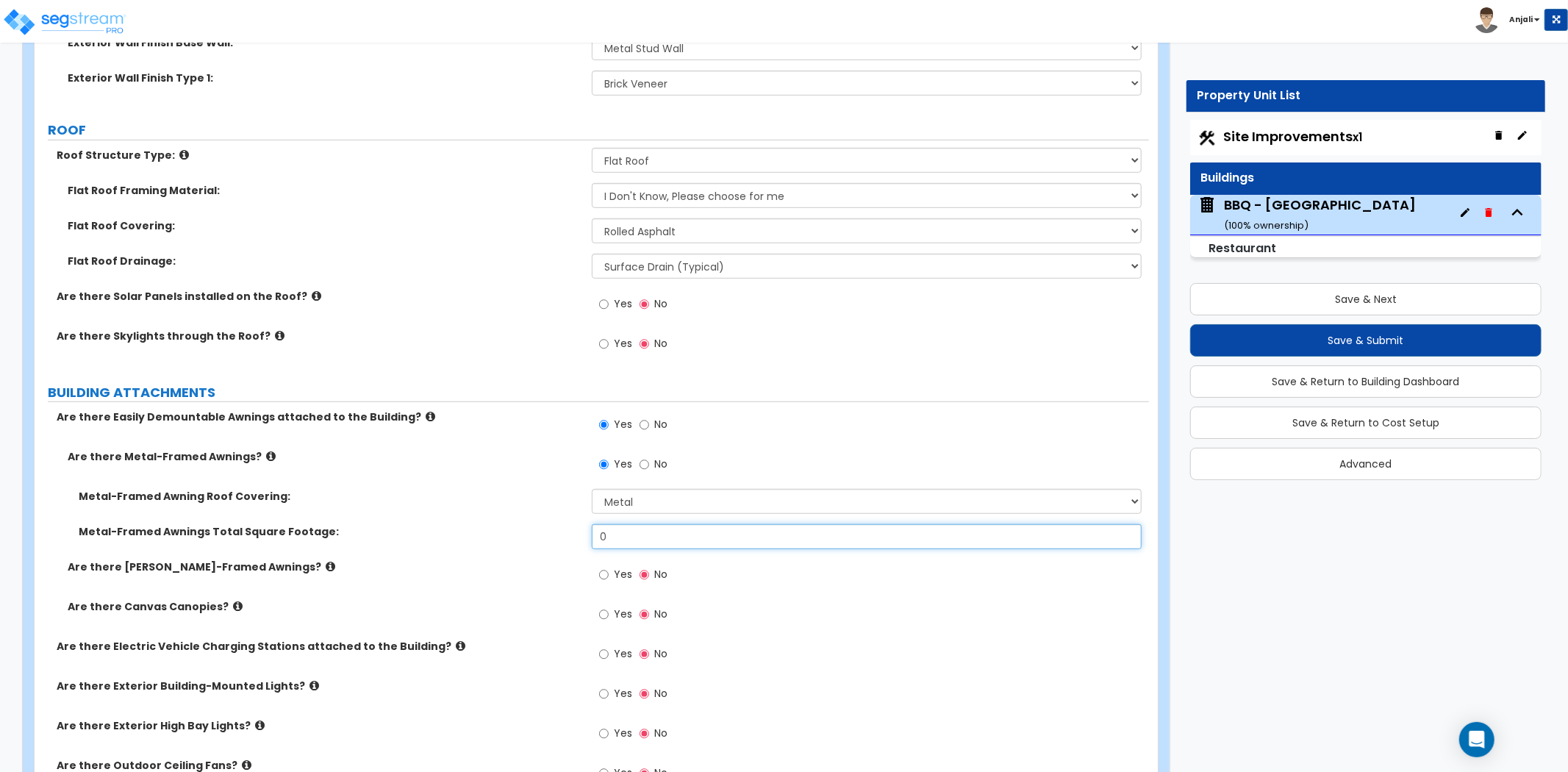
click at [672, 543] on input "0" at bounding box center [867, 536] width 550 height 25
type input "120"
click at [555, 550] on div "Metal-Framed Awnings Total Square Footage: 120" at bounding box center [591, 541] width 1114 height 36
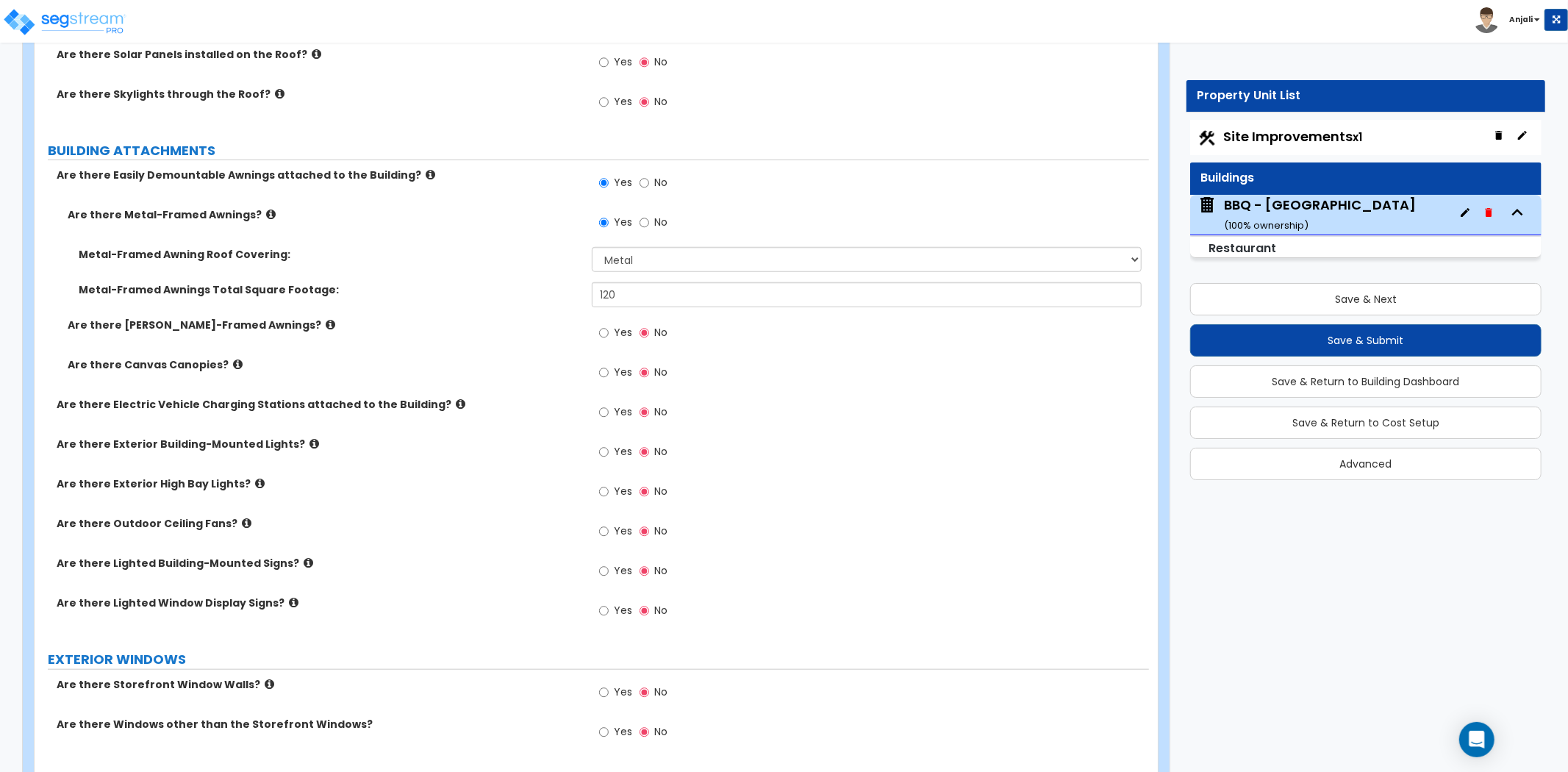
scroll to position [899, 0]
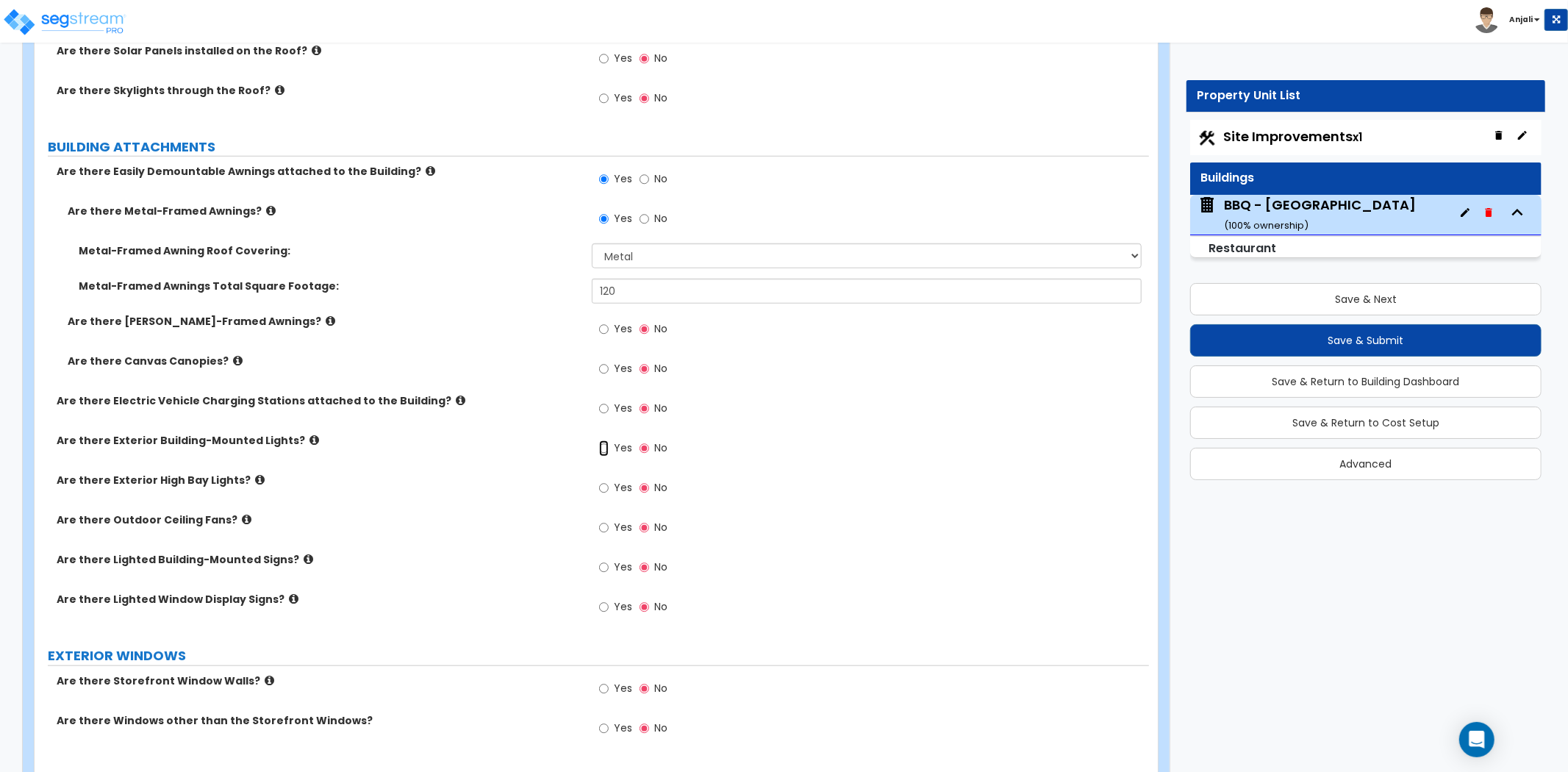
click at [603, 448] on input "Yes" at bounding box center [604, 449] width 9 height 16
radio input "true"
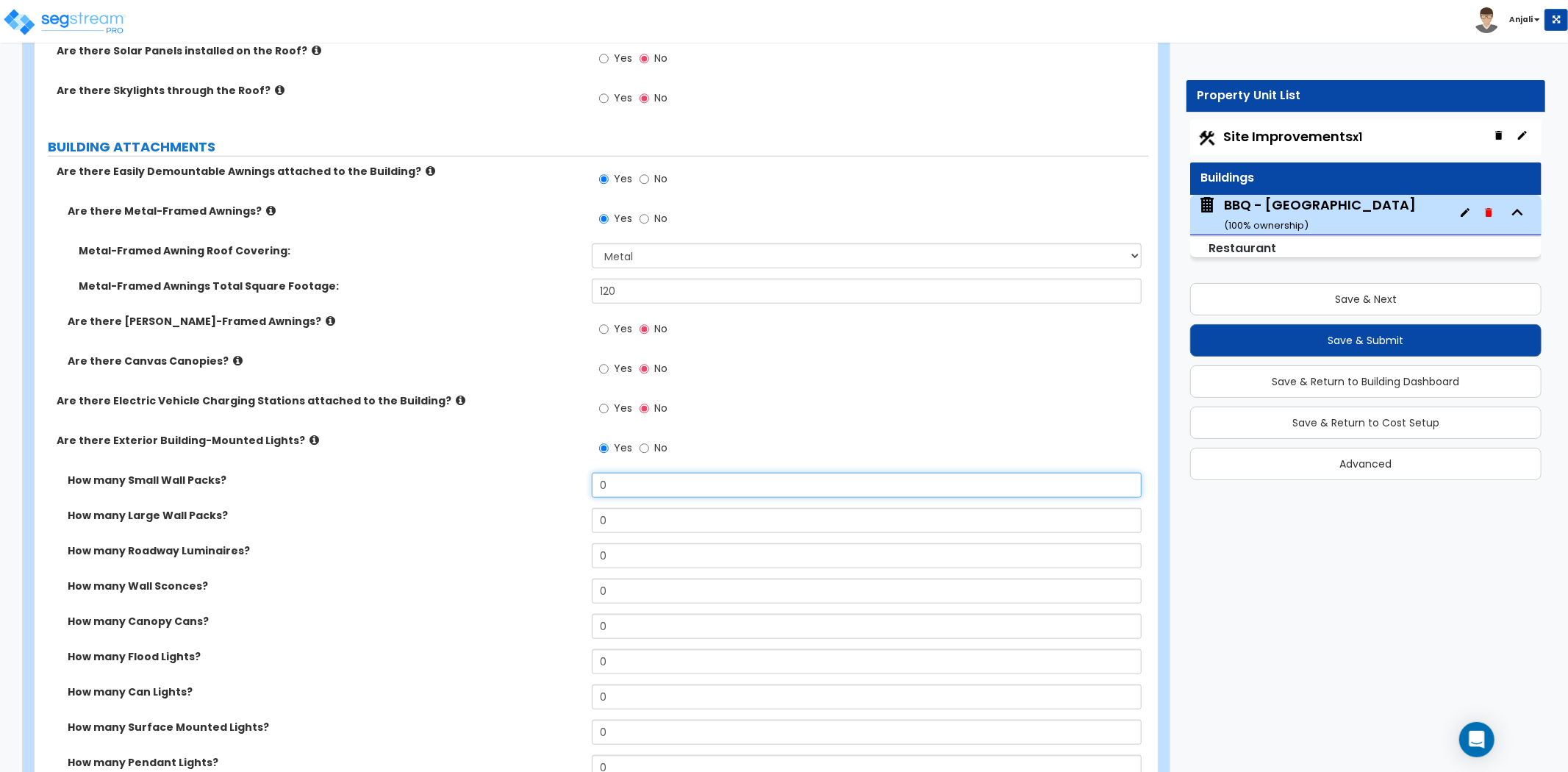
click at [633, 487] on input "0" at bounding box center [867, 485] width 550 height 25
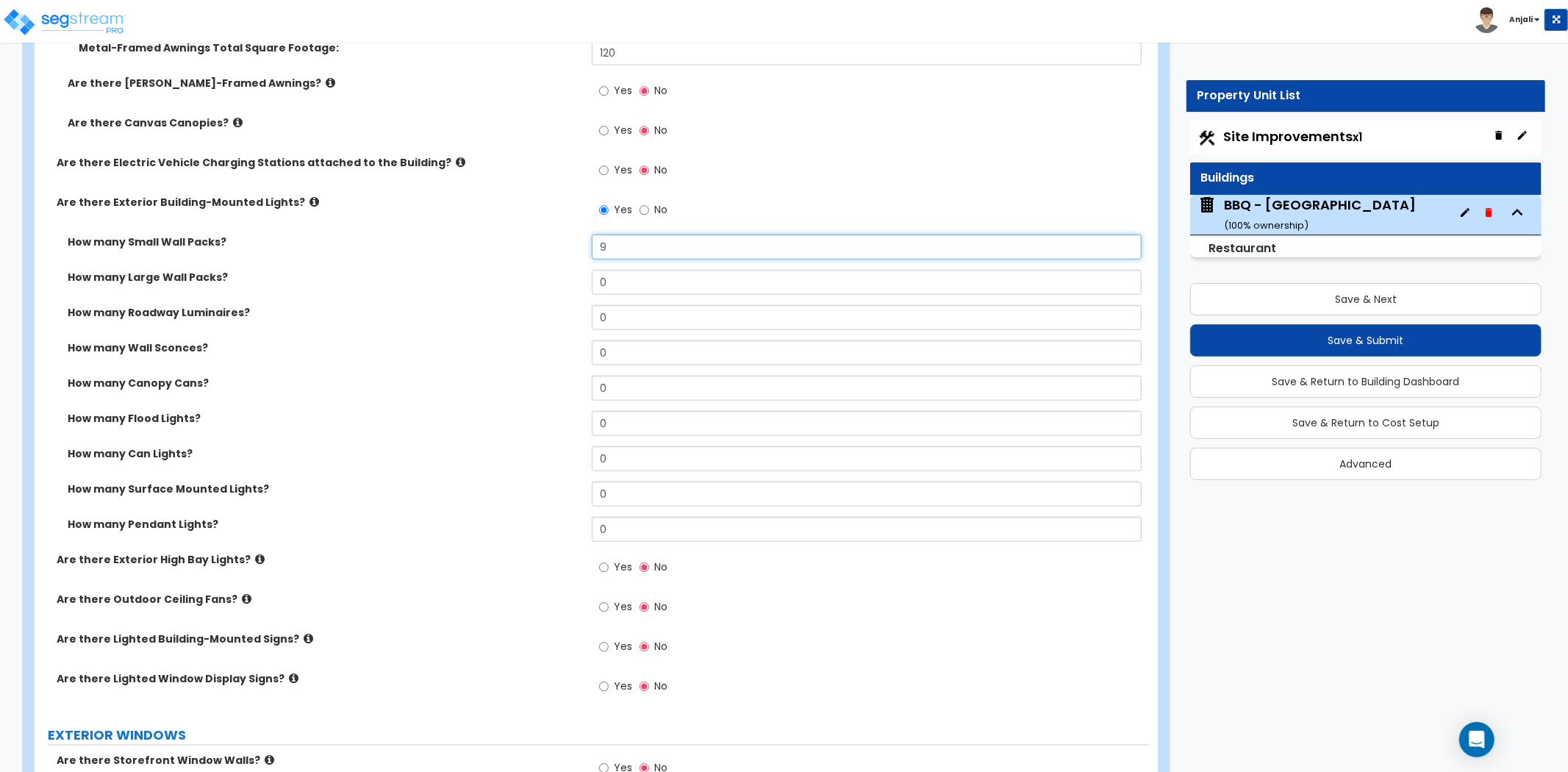
scroll to position [1143, 0]
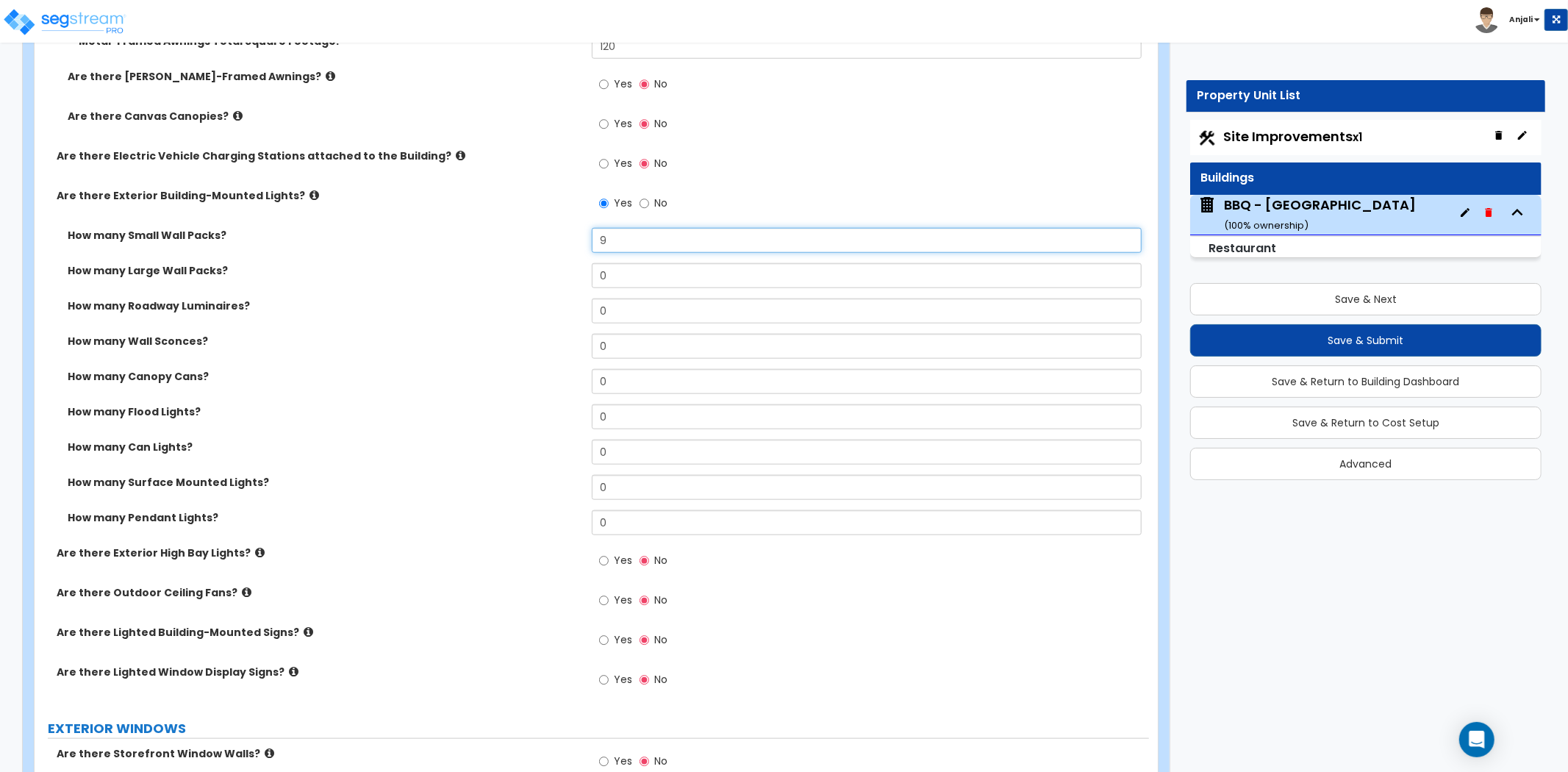
type input "9"
click at [486, 454] on div "How many Can Lights? 0" at bounding box center [591, 457] width 1114 height 36
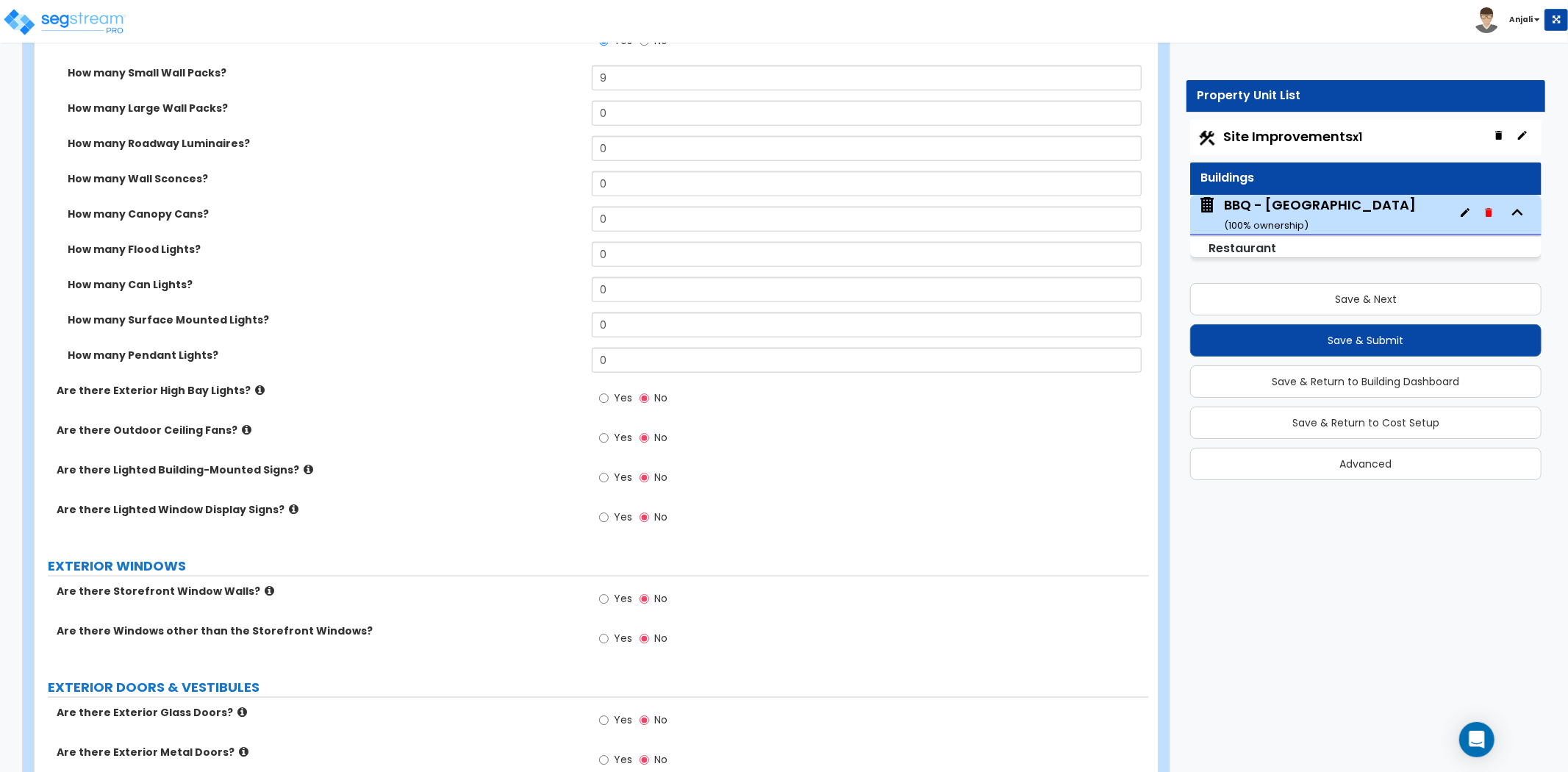
scroll to position [1307, 0]
click at [600, 478] on input "Yes" at bounding box center [604, 477] width 9 height 16
radio input "true"
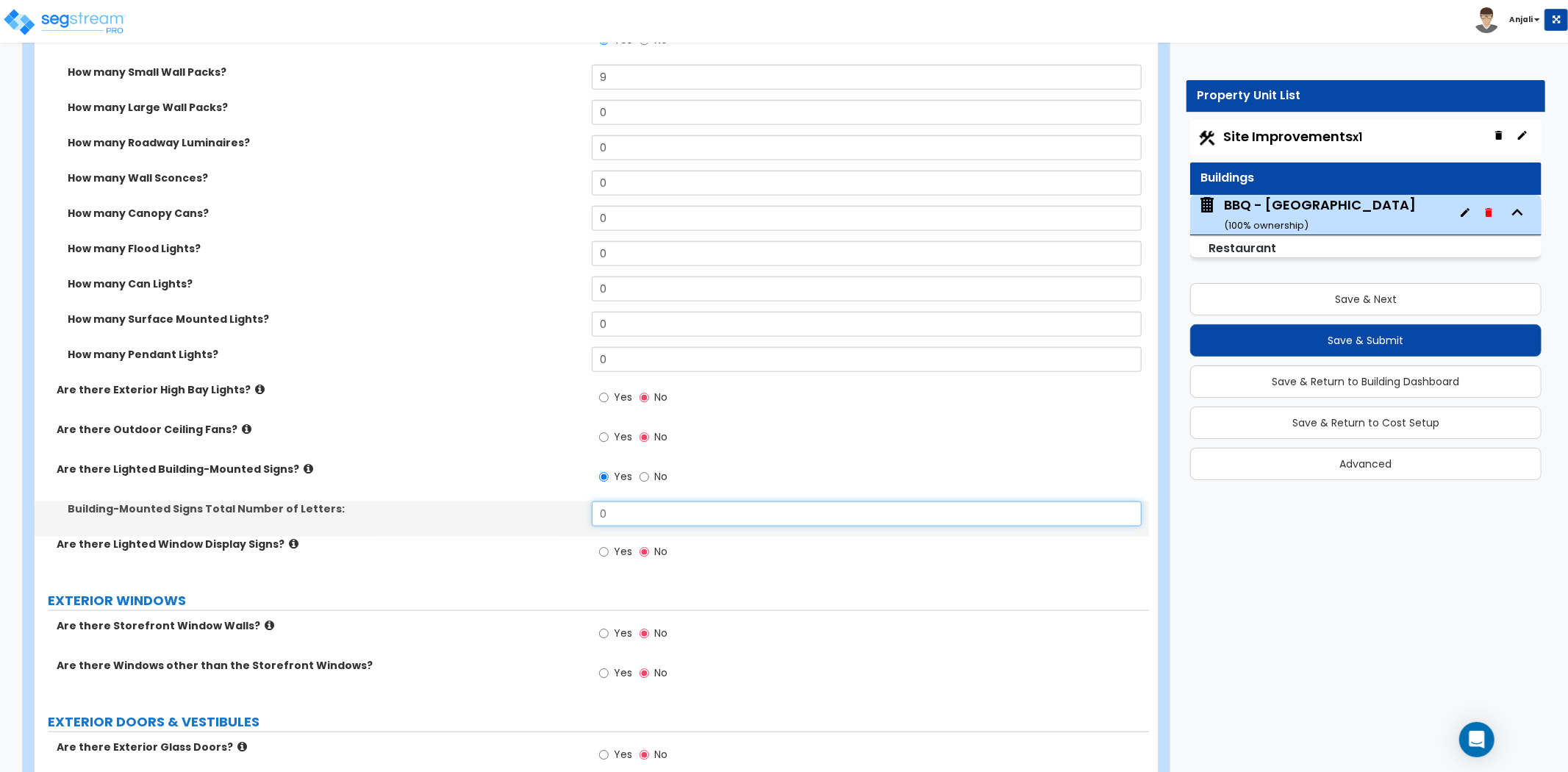
click at [622, 513] on input "0" at bounding box center [867, 513] width 550 height 25
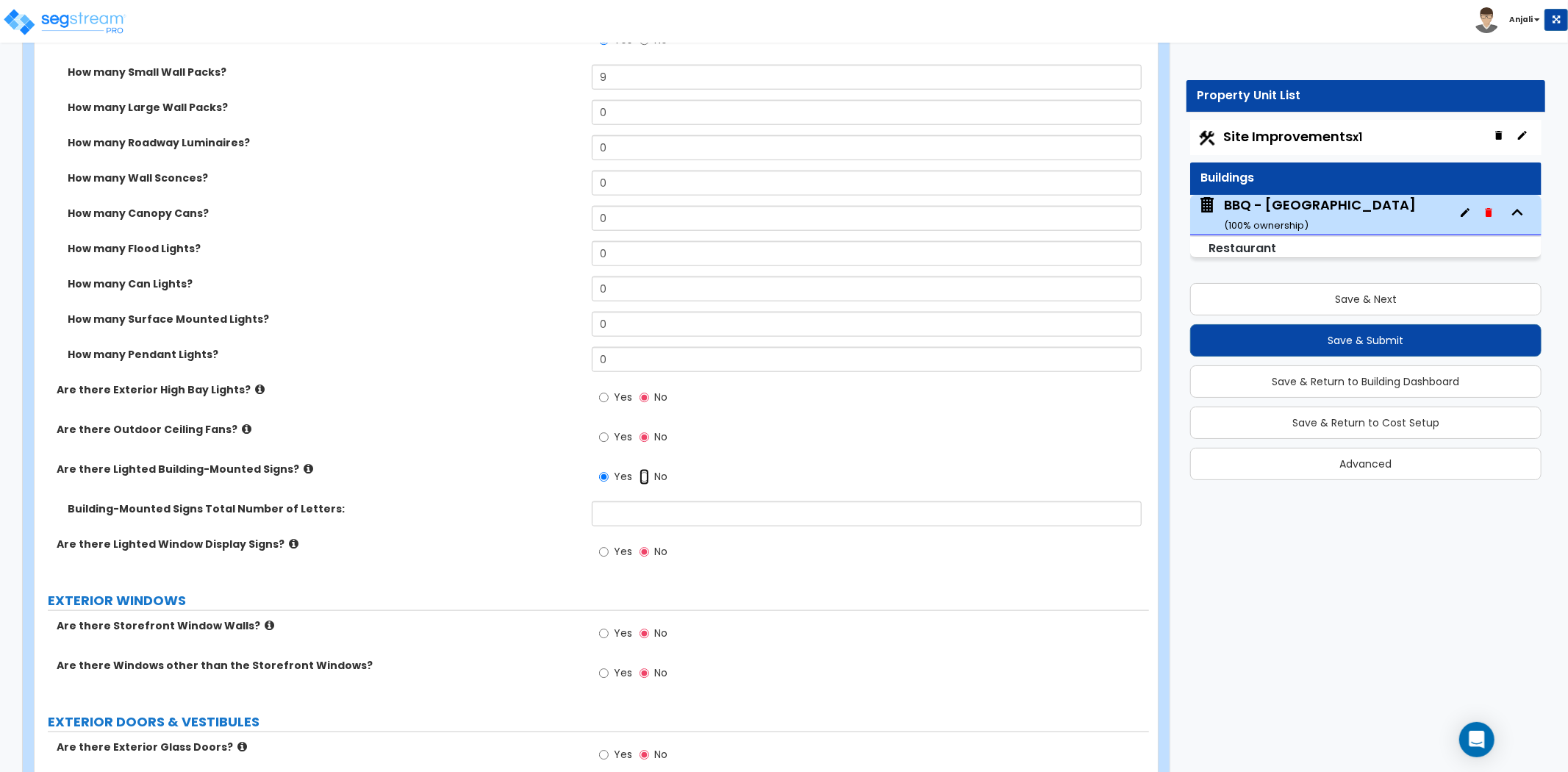
drag, startPoint x: 644, startPoint y: 475, endPoint x: 630, endPoint y: 513, distance: 40.5
click at [644, 475] on input "No" at bounding box center [644, 477] width 9 height 16
radio input "false"
radio input "true"
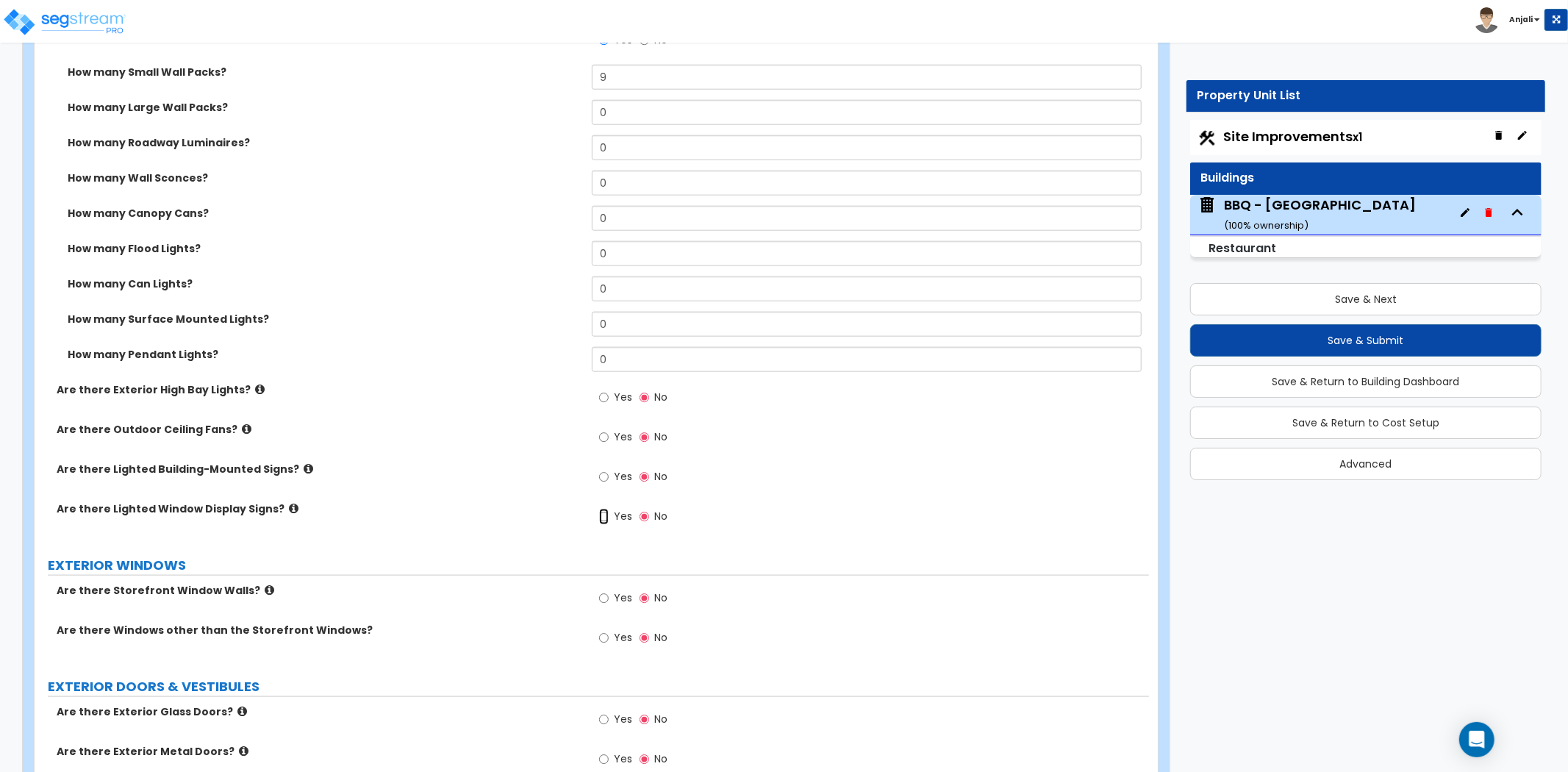
click at [601, 516] on input "Yes" at bounding box center [604, 517] width 9 height 16
radio input "true"
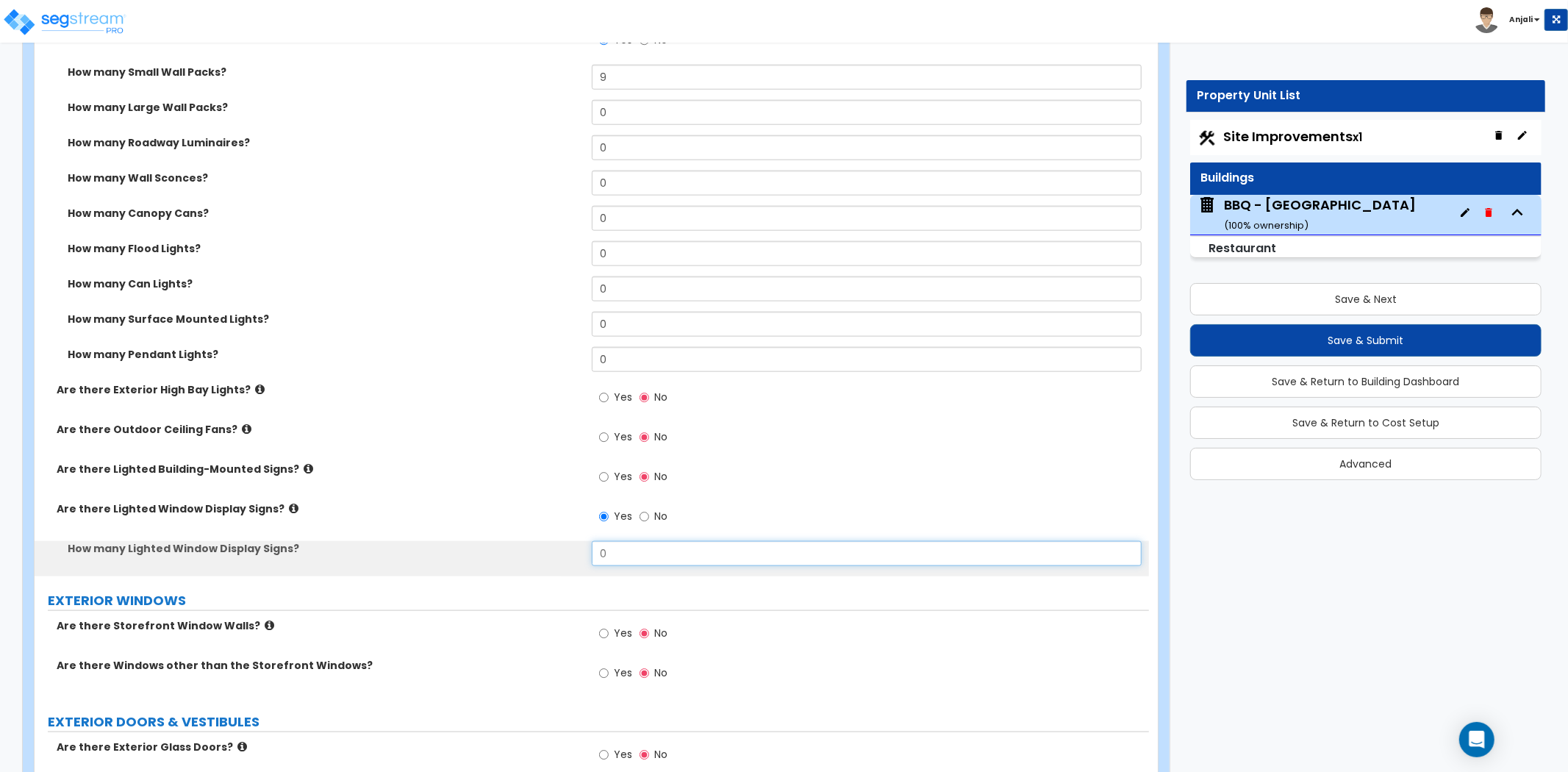
click at [638, 558] on input "0" at bounding box center [867, 553] width 550 height 25
type input "1"
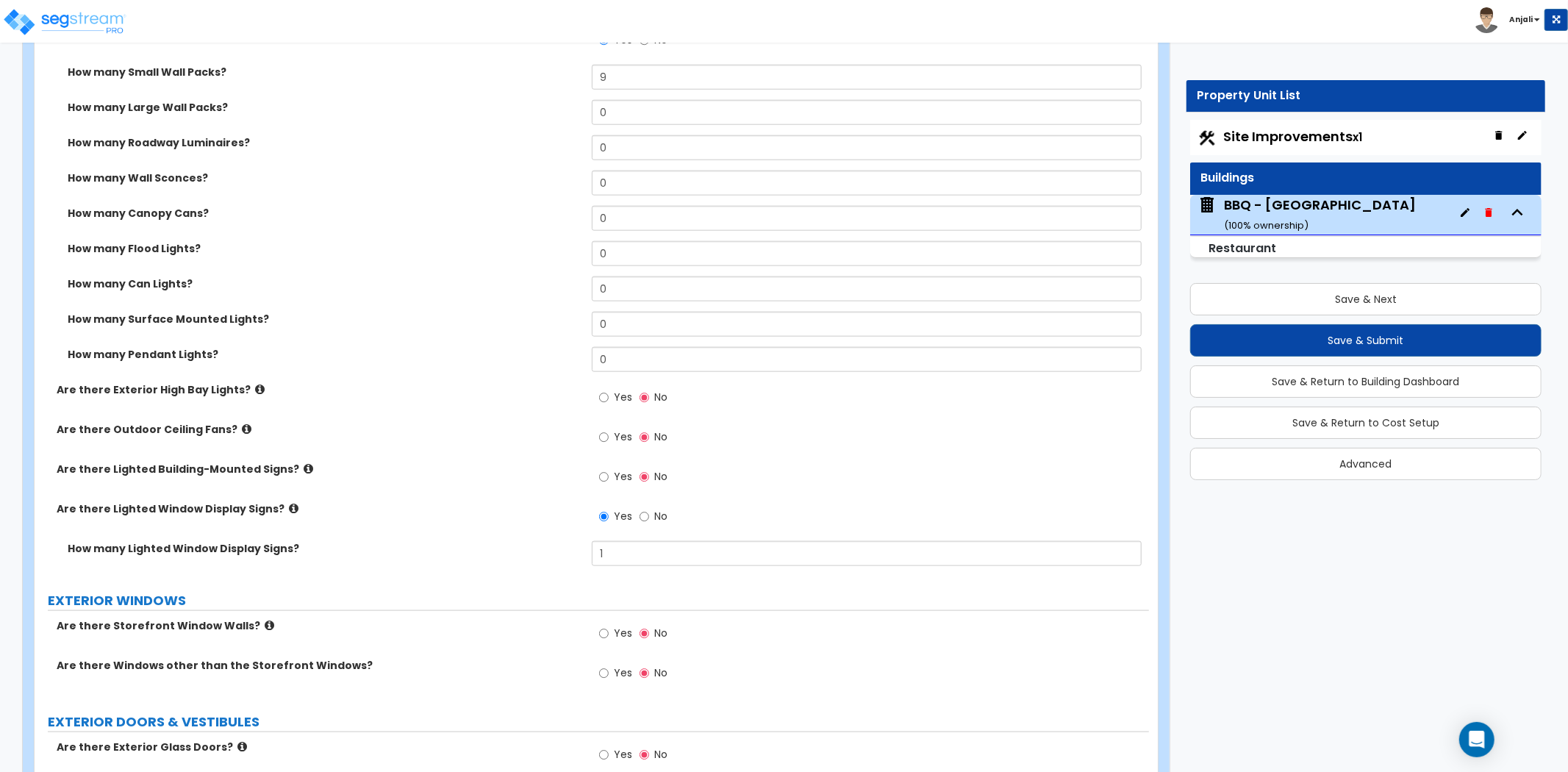
click at [501, 529] on div "Are there Lighted Window Display Signs? Yes No" at bounding box center [591, 521] width 1114 height 40
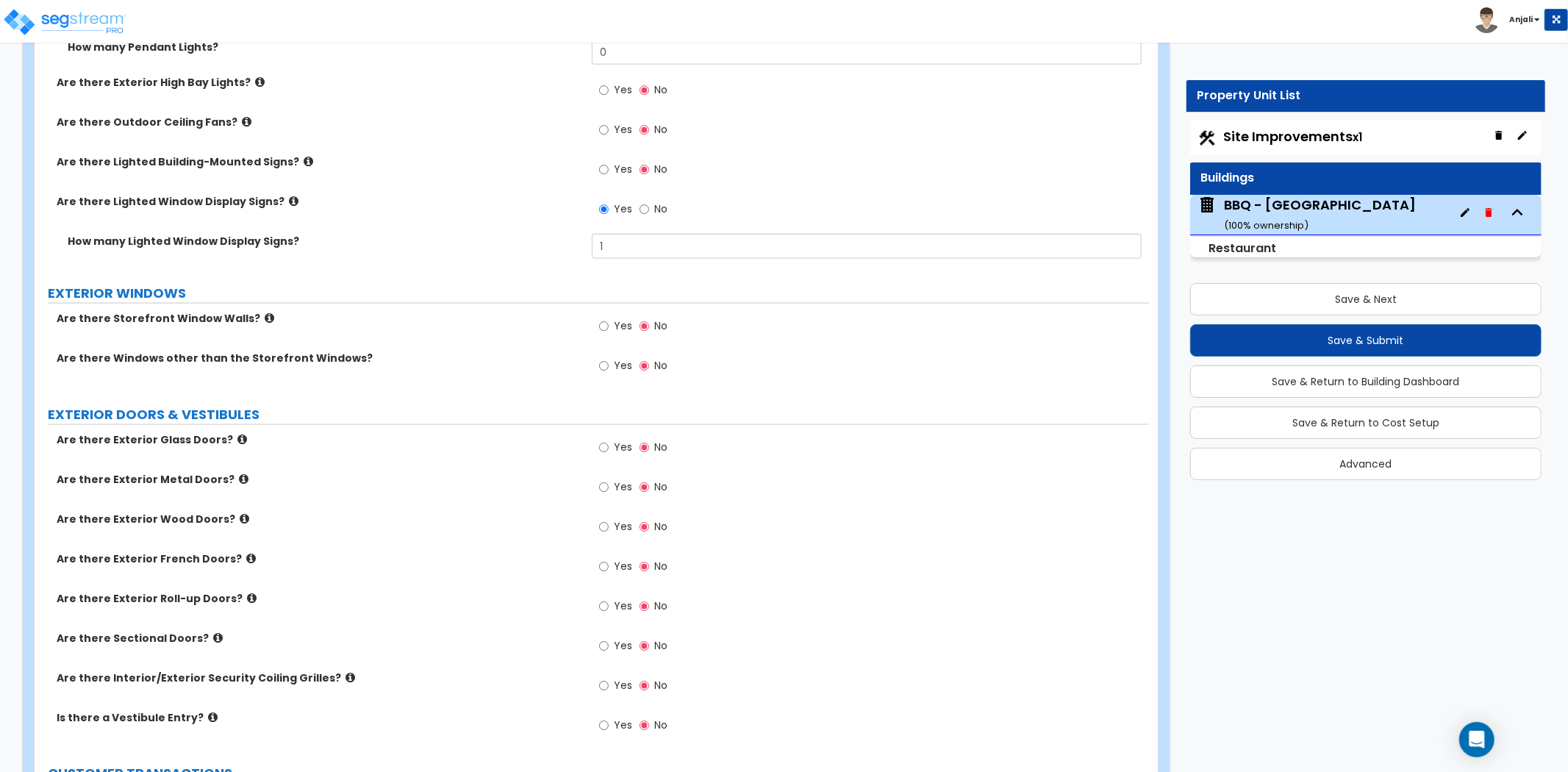
scroll to position [1633, 0]
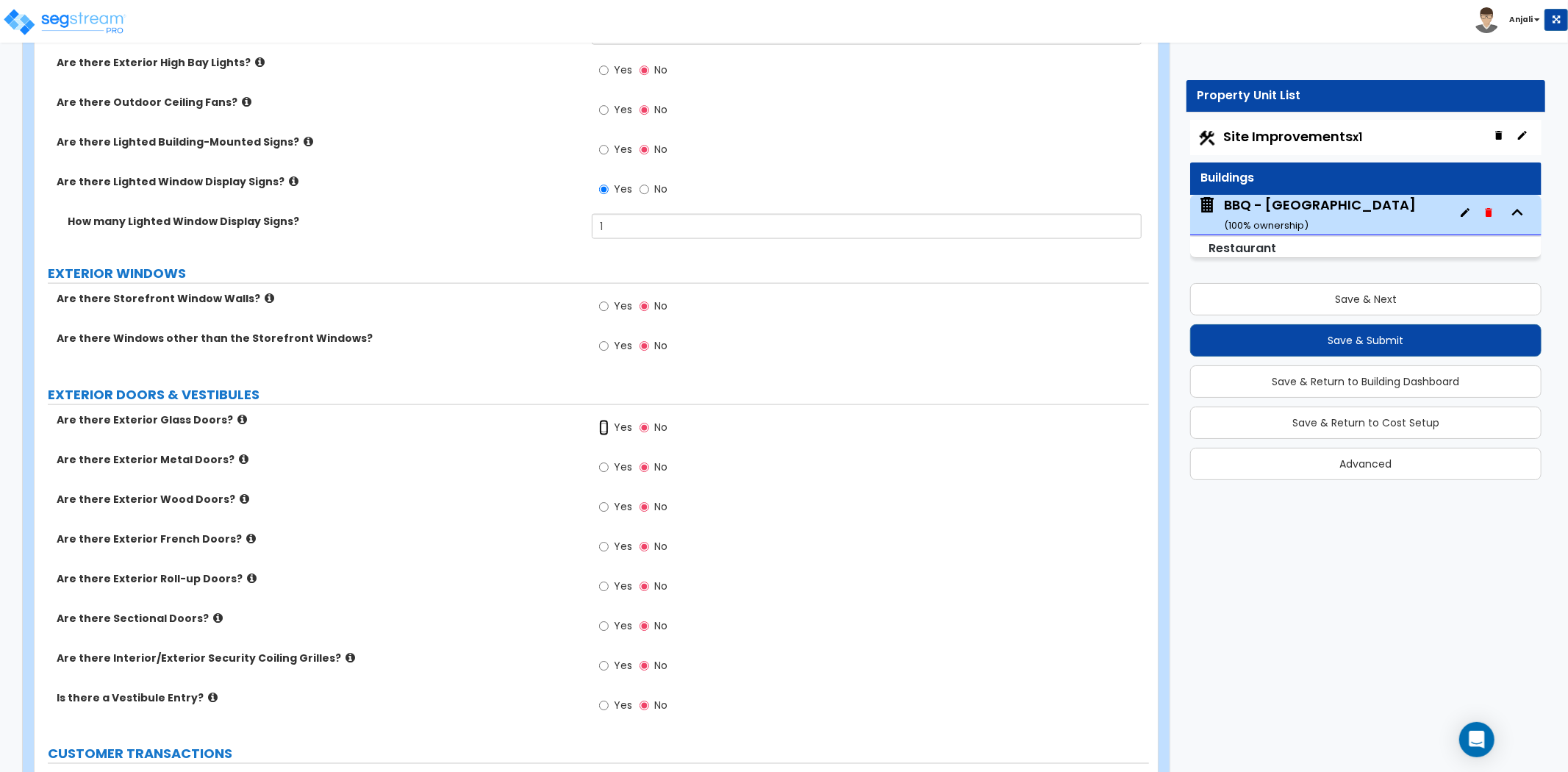
click at [606, 427] on input "Yes" at bounding box center [604, 428] width 9 height 16
radio input "true"
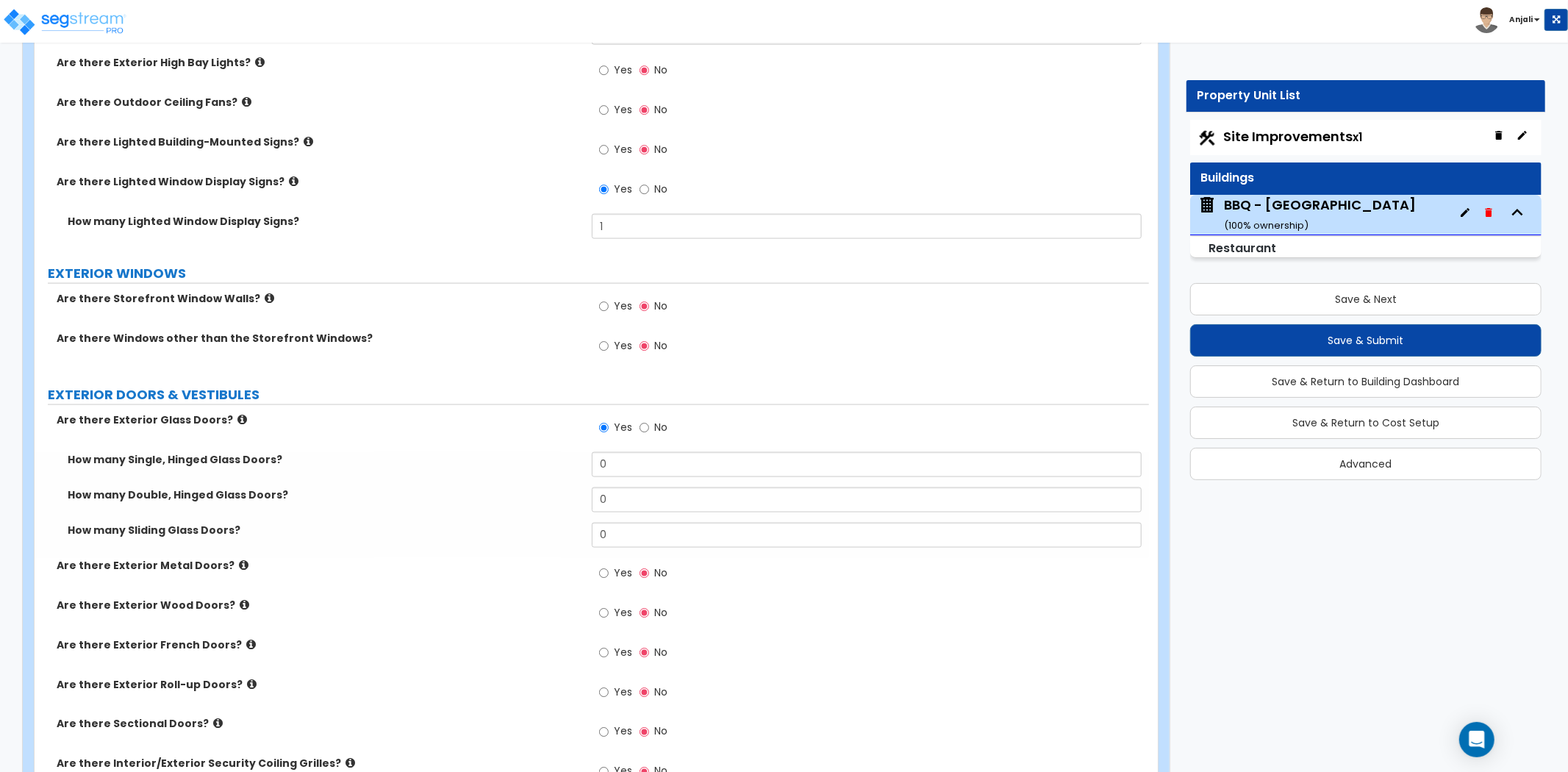
click at [637, 478] on div "How many Single, Hinged Glass Doors? 0" at bounding box center [591, 469] width 1114 height 36
click at [643, 462] on input "0" at bounding box center [867, 464] width 550 height 25
click at [645, 493] on input "0" at bounding box center [867, 499] width 550 height 25
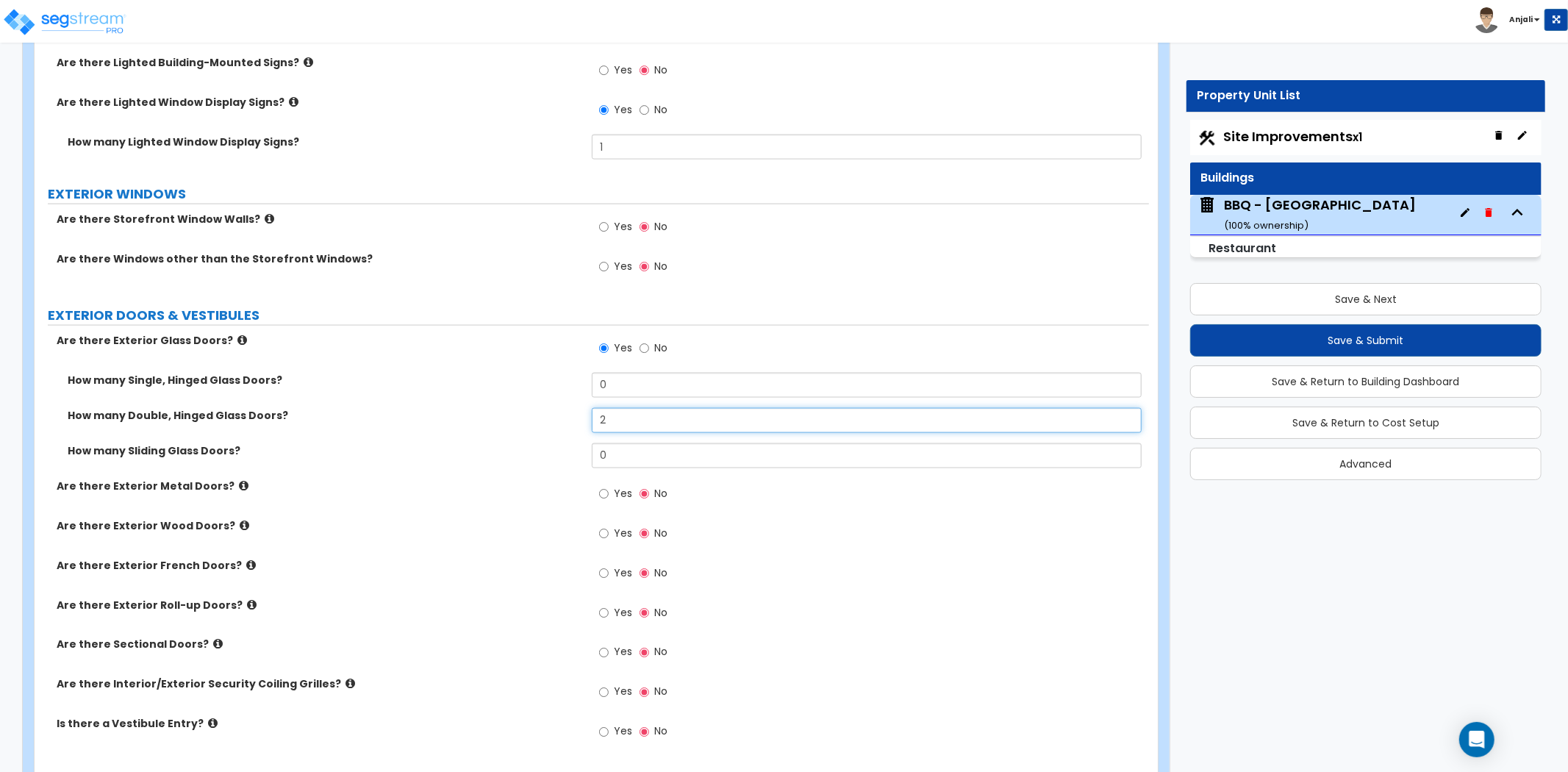
scroll to position [1716, 0]
type input "2"
click at [606, 495] on input "Yes" at bounding box center [604, 492] width 9 height 16
radio input "true"
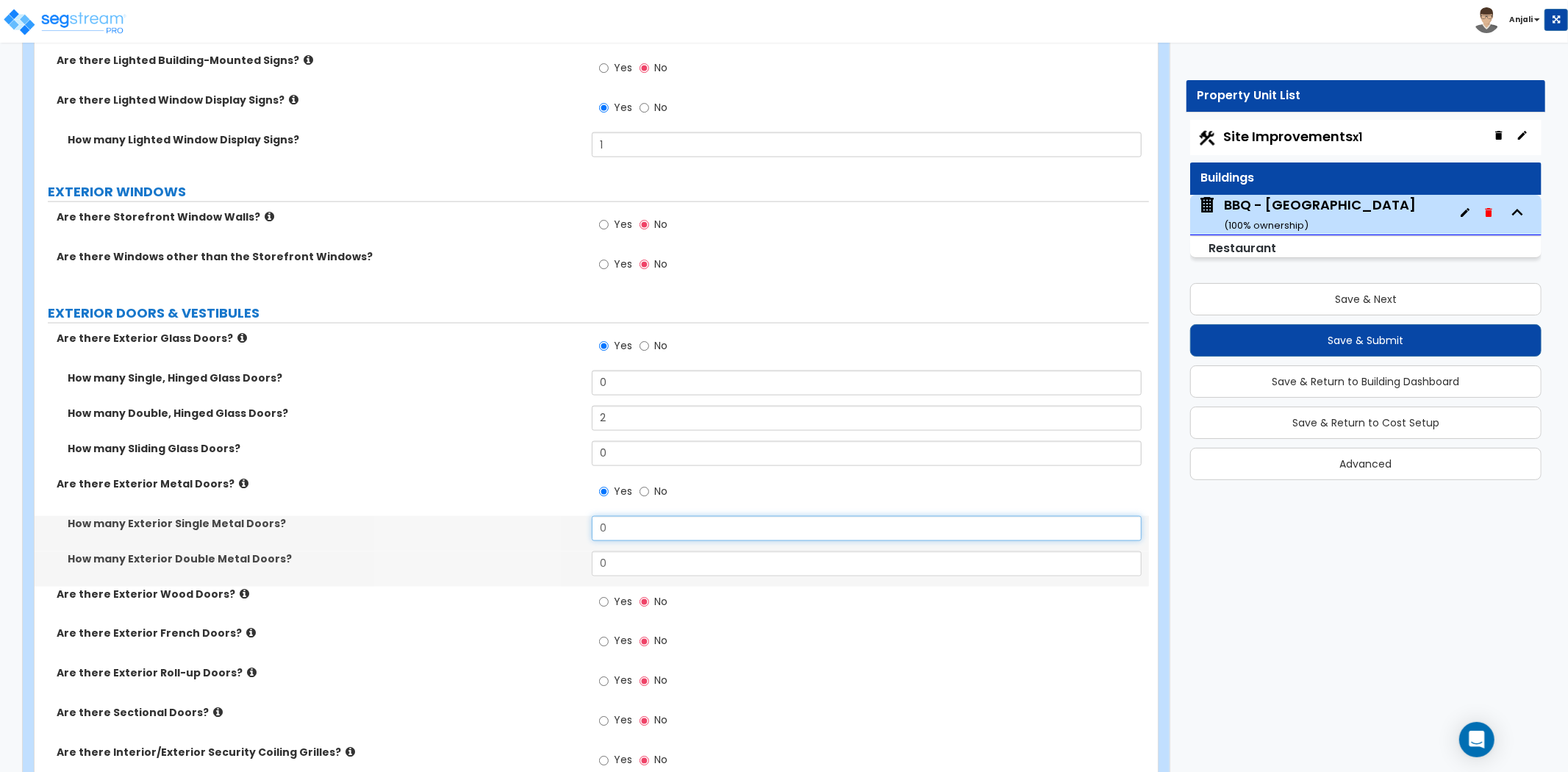
click at [638, 533] on input "0" at bounding box center [867, 528] width 550 height 25
type input "2"
click at [503, 525] on label "How many Exterior Single Metal Doors?" at bounding box center [324, 524] width 513 height 15
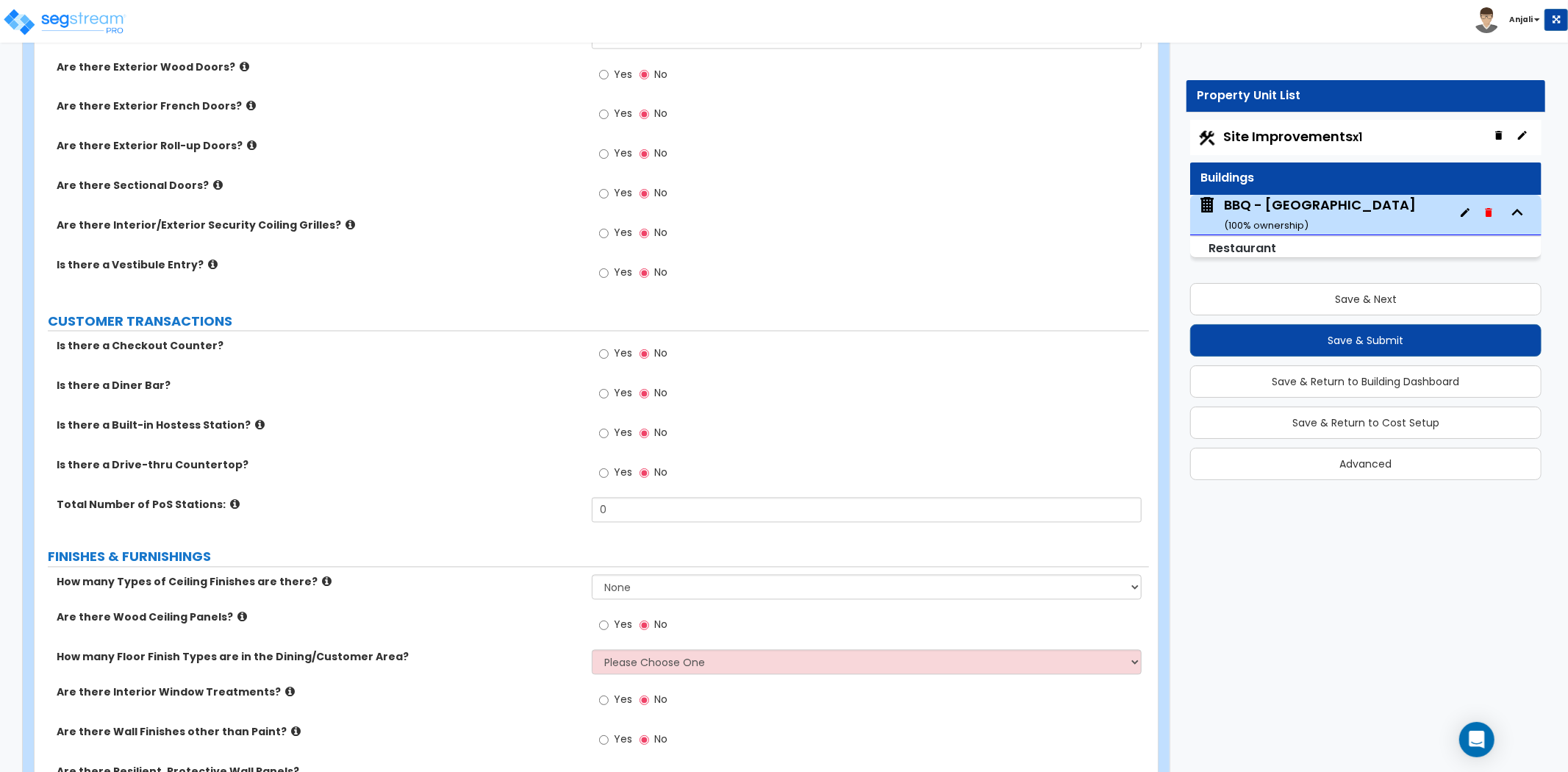
scroll to position [2369, 0]
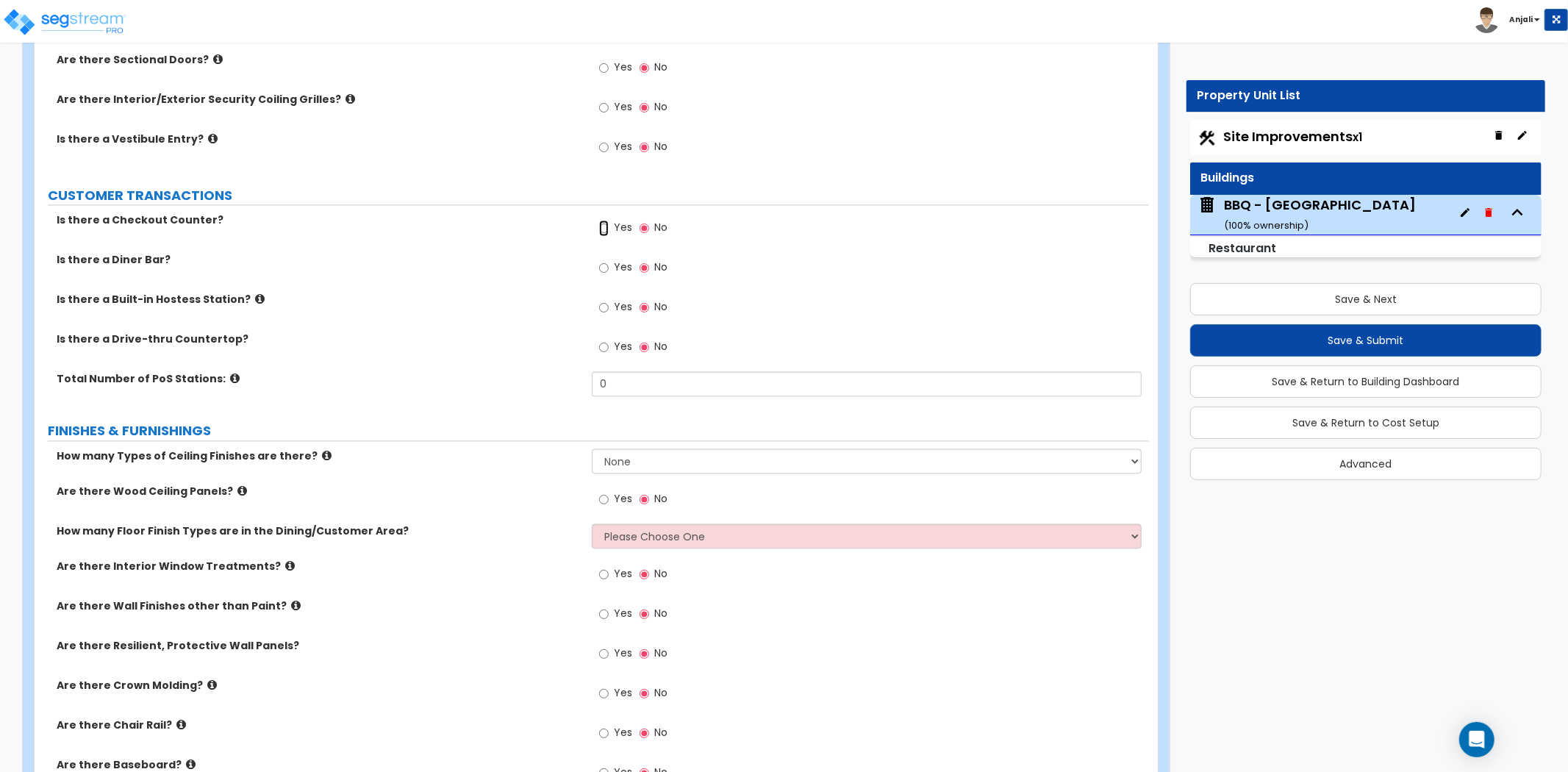
click at [603, 226] on input "Yes" at bounding box center [604, 228] width 9 height 16
radio input "true"
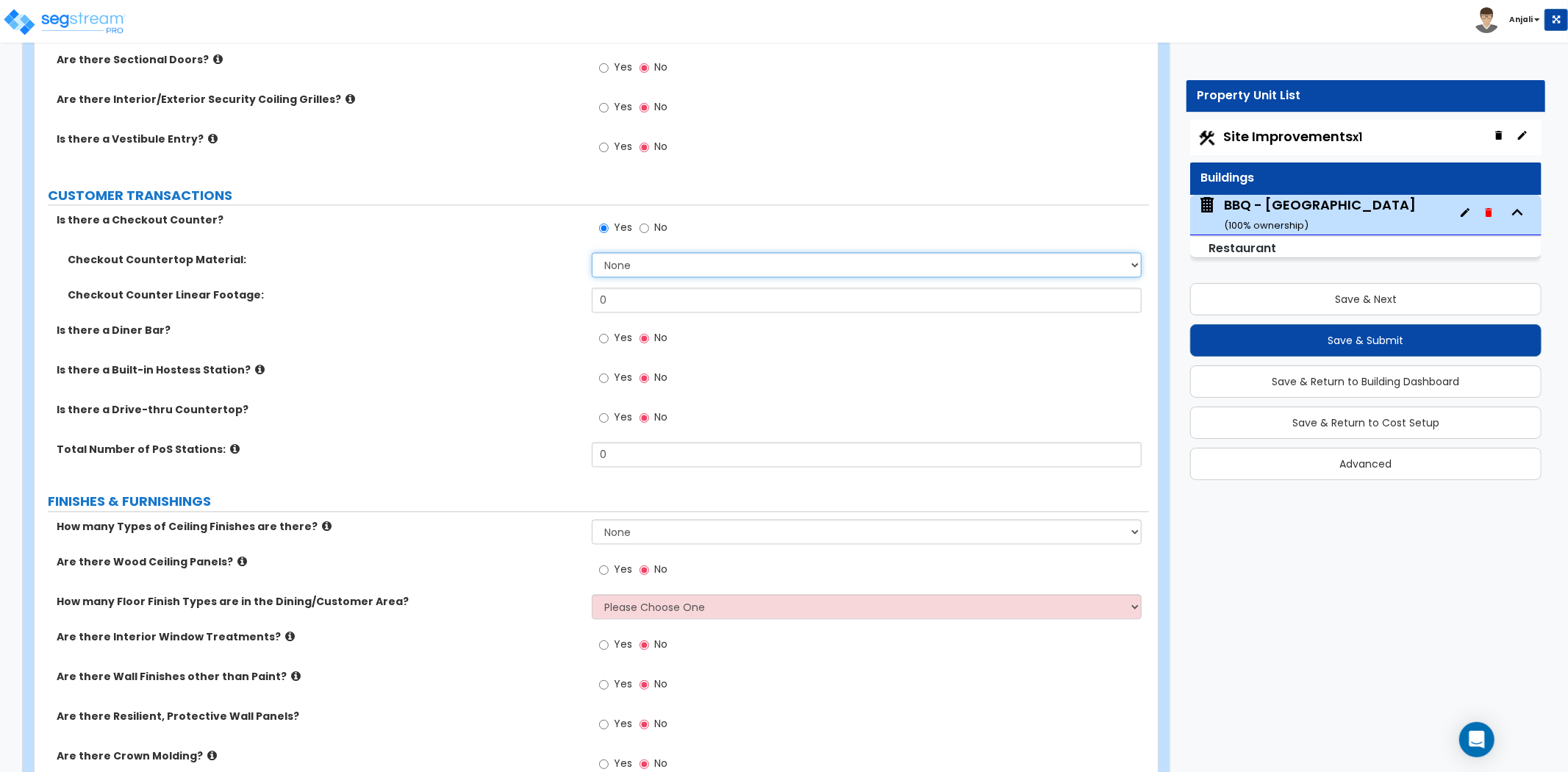
click at [641, 256] on select "None Plastic Laminate Solid Surface Stone Quartz Marble Tile Wood Stainless Ste…" at bounding box center [867, 264] width 550 height 25
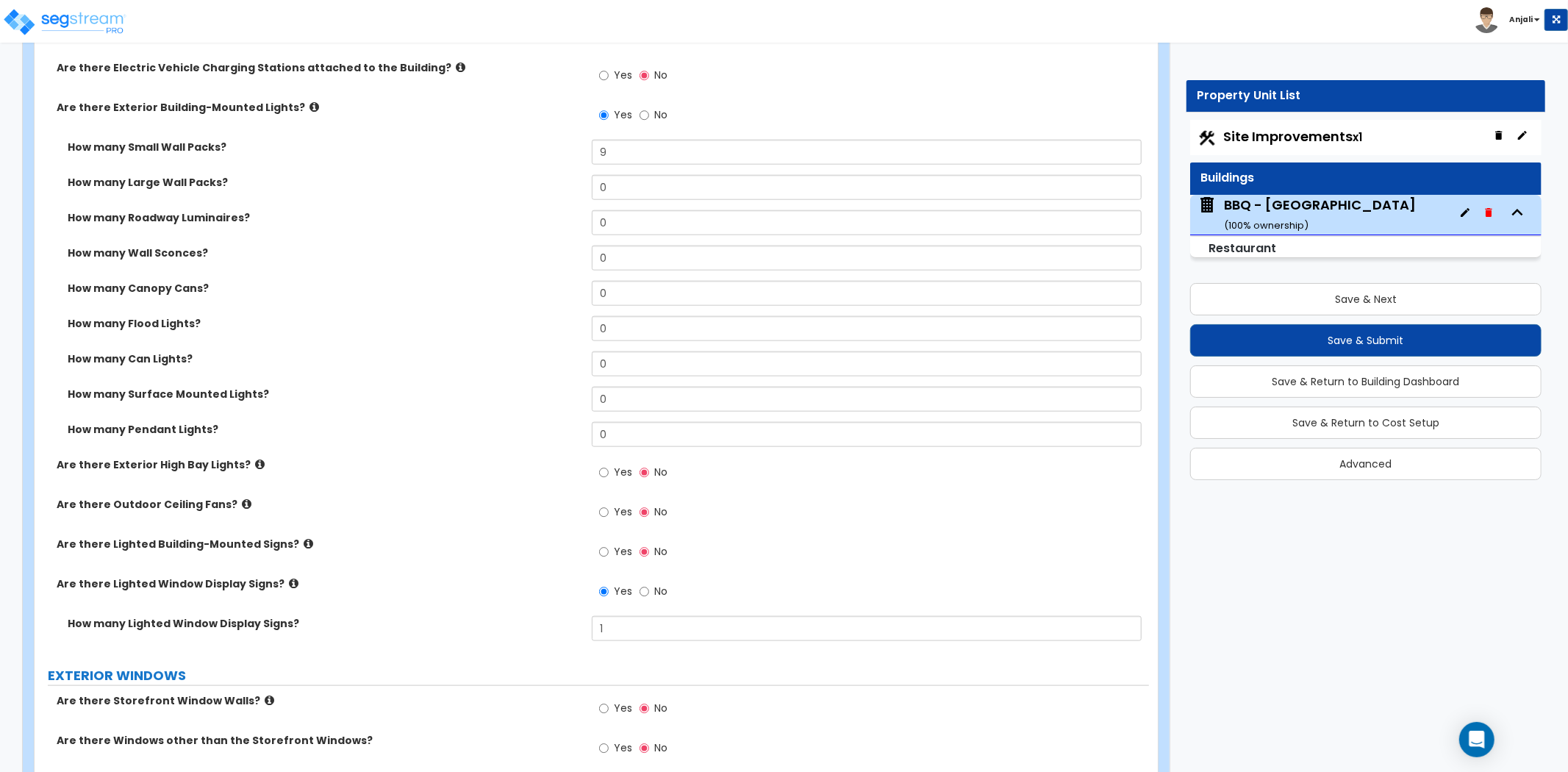
scroll to position [1225, 0]
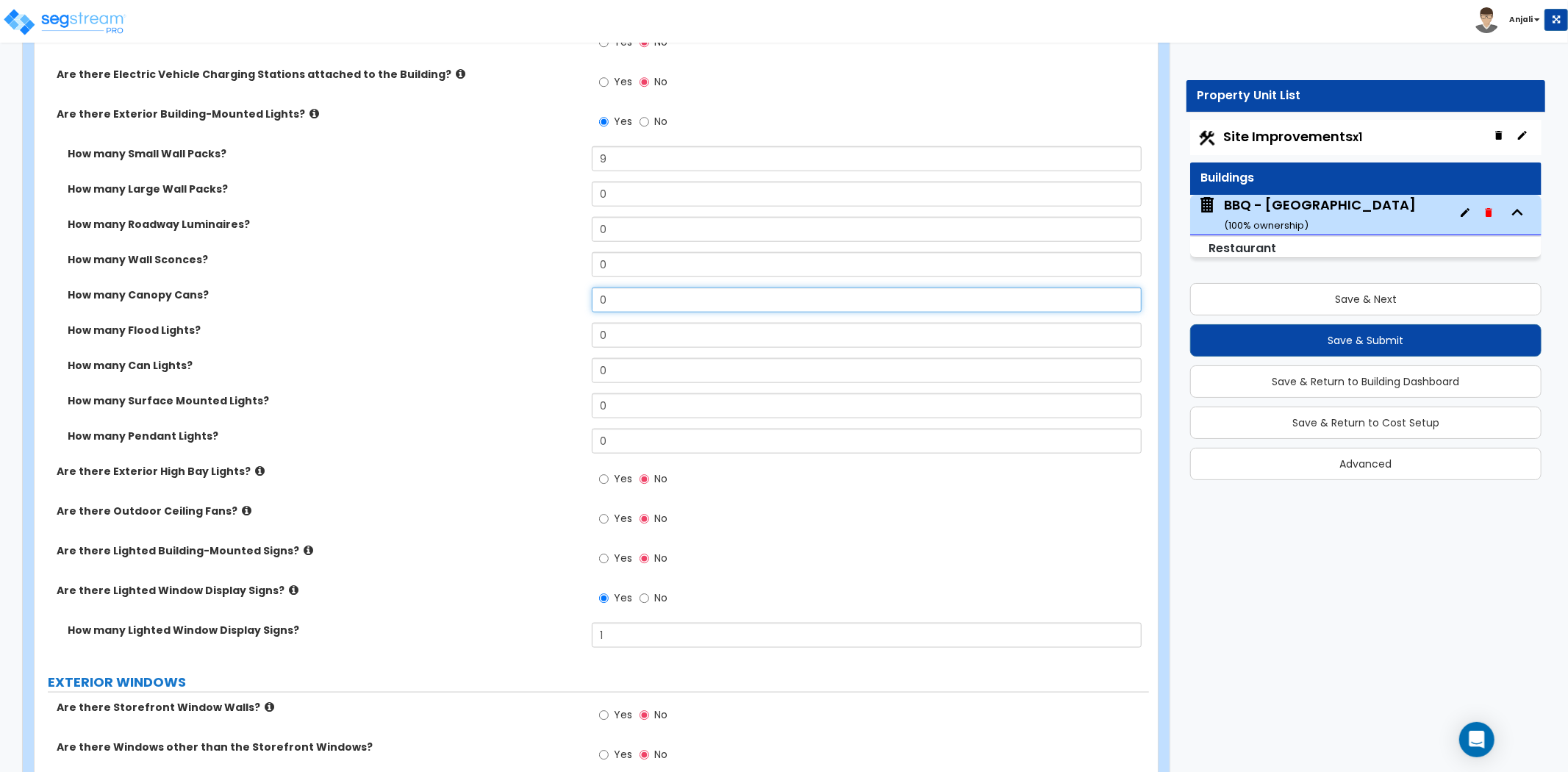
click at [638, 297] on input "0" at bounding box center [867, 299] width 550 height 25
type input "15"
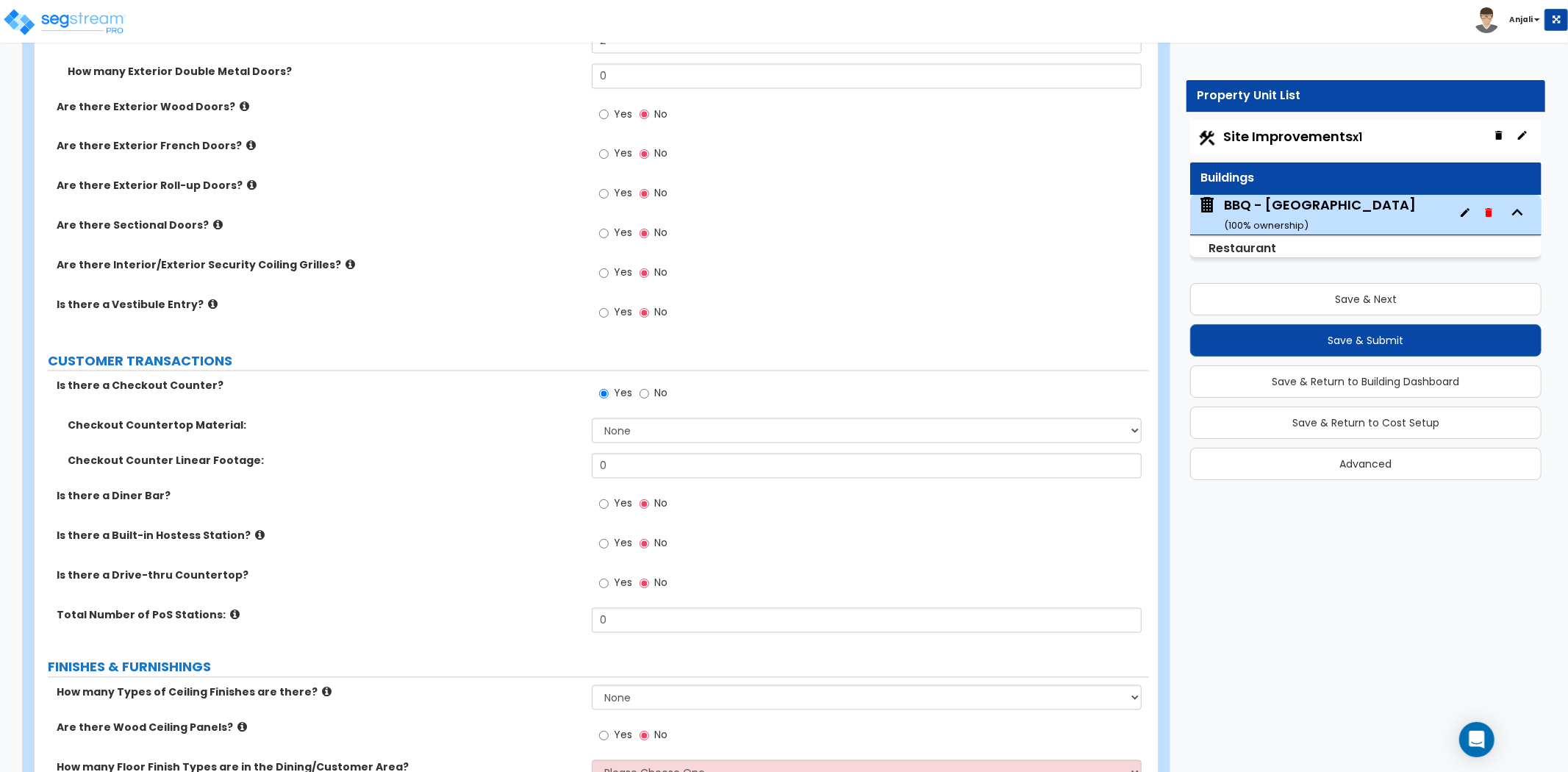
scroll to position [2206, 0]
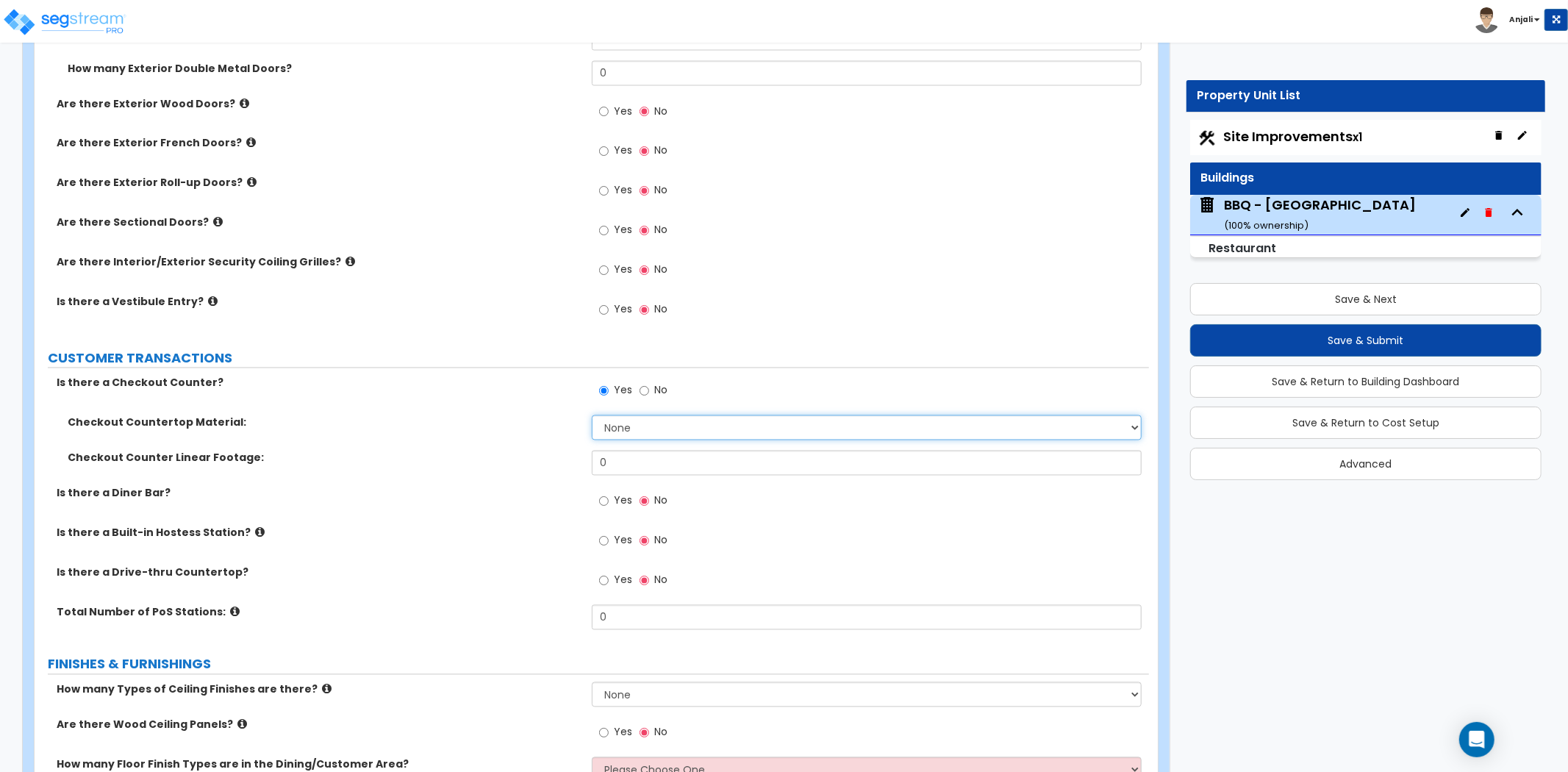
click at [638, 423] on select "None Plastic Laminate Solid Surface Stone Quartz Marble Tile Wood Stainless Ste…" at bounding box center [867, 427] width 550 height 25
select select "2"
click at [592, 415] on select "None Plastic Laminate Solid Surface Stone Quartz Marble Tile Wood Stainless Ste…" at bounding box center [867, 427] width 550 height 25
click at [628, 461] on input "0" at bounding box center [867, 463] width 550 height 25
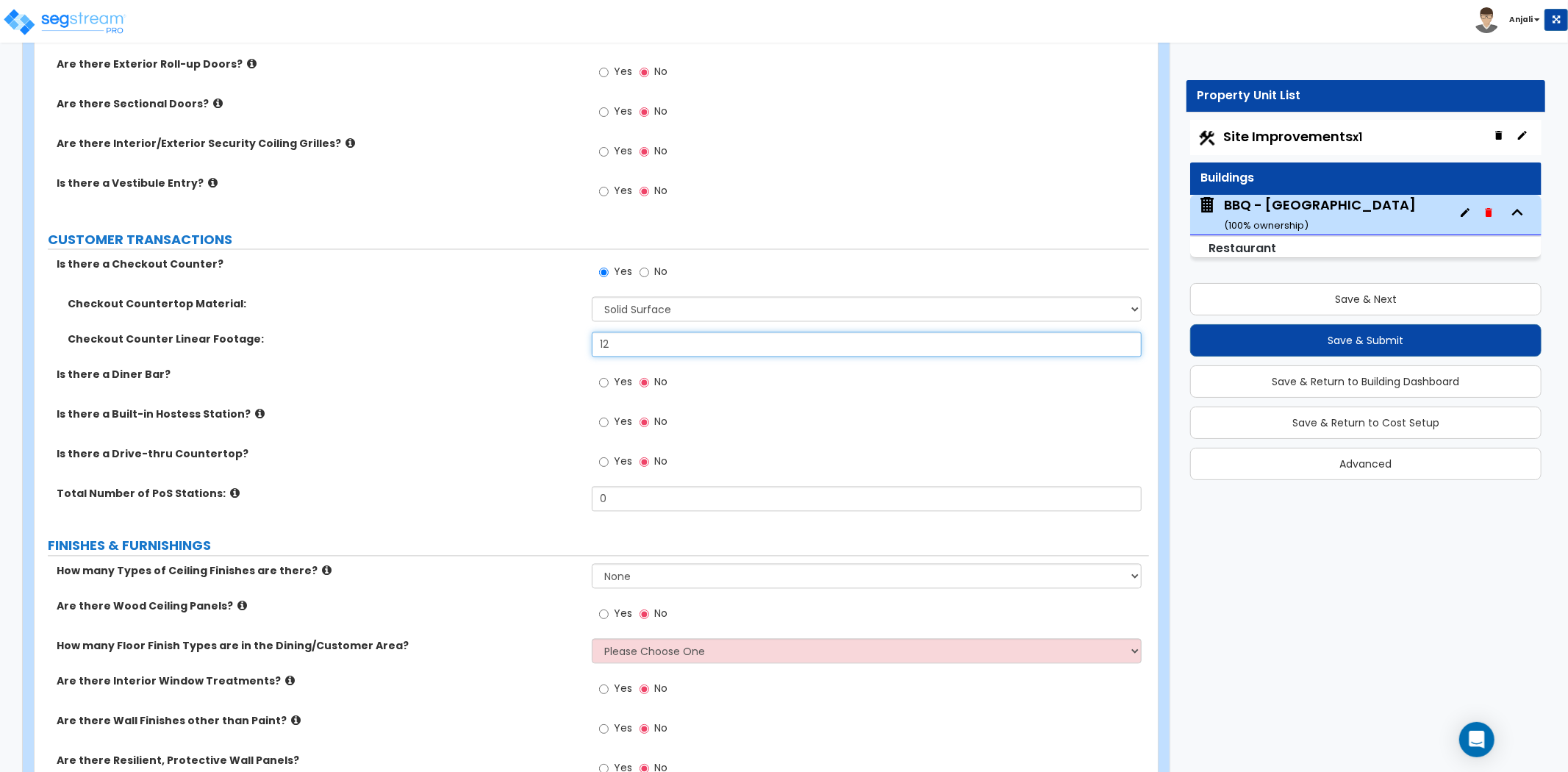
scroll to position [2369, 0]
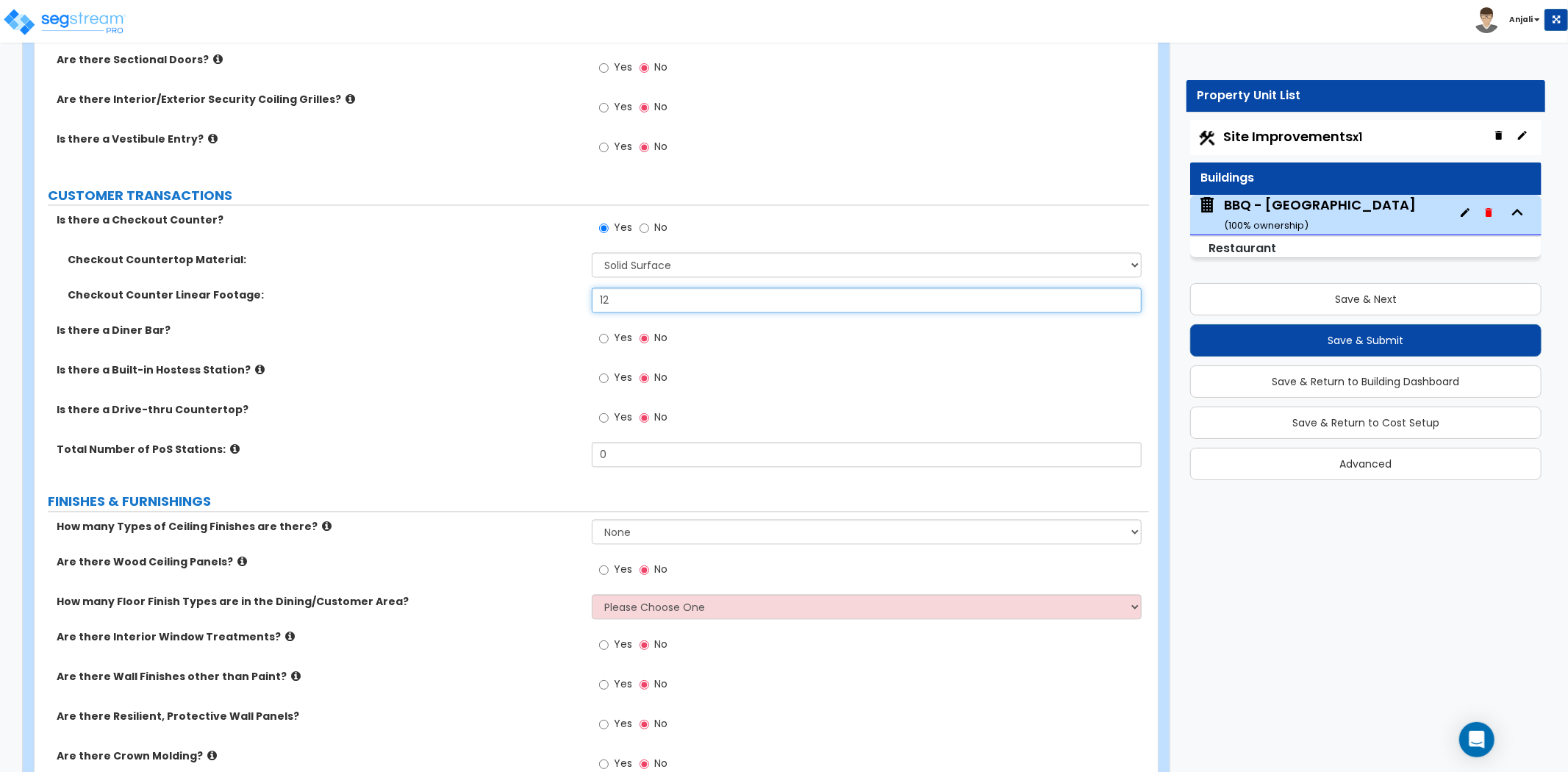
type input "12"
click at [607, 339] on input "Yes" at bounding box center [604, 339] width 9 height 16
radio input "true"
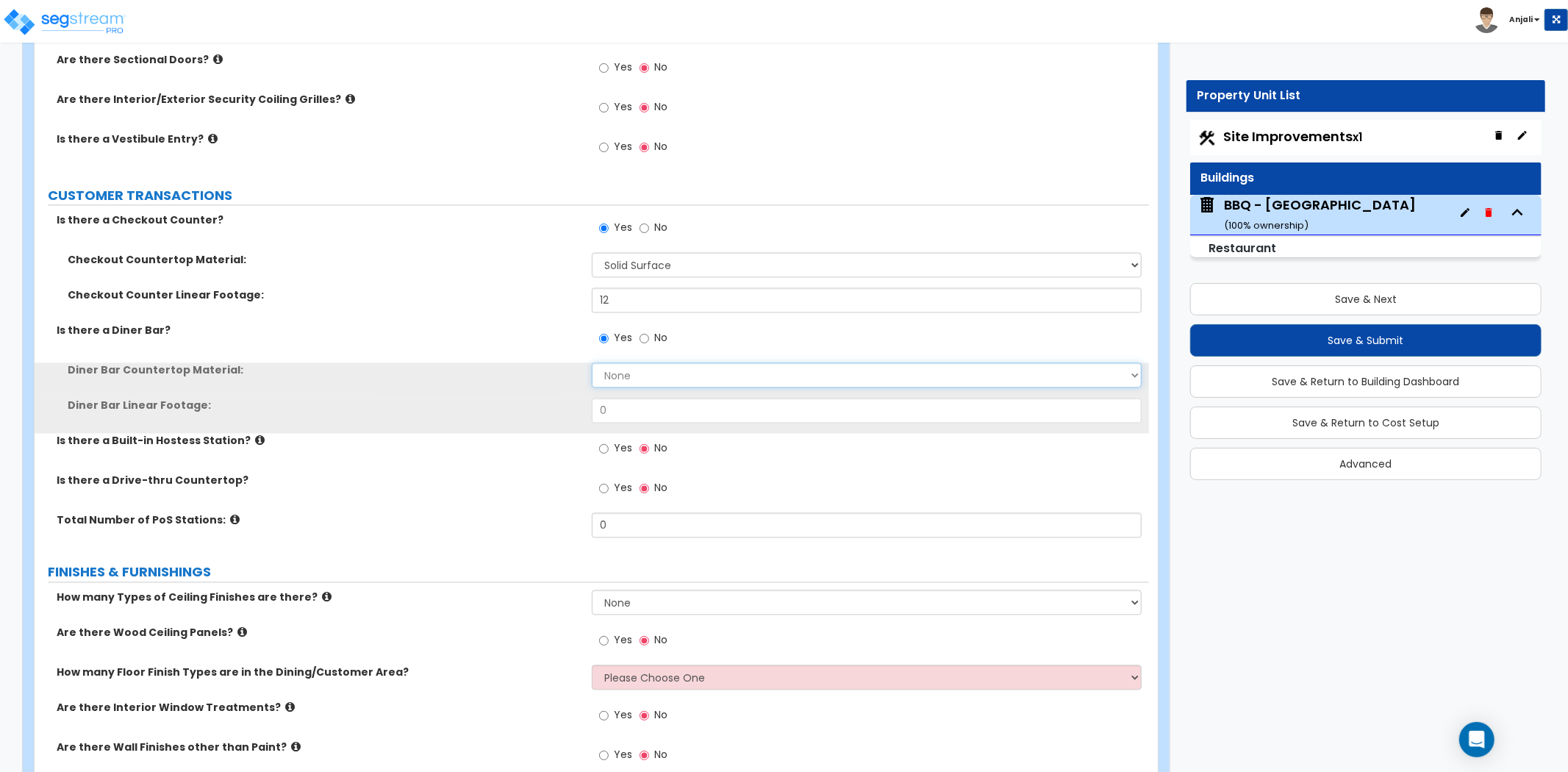
click at [644, 370] on select "None Plastic Laminate Solid Surface Stone Quartz Marble Tile Wood Stainless Ste…" at bounding box center [867, 374] width 550 height 25
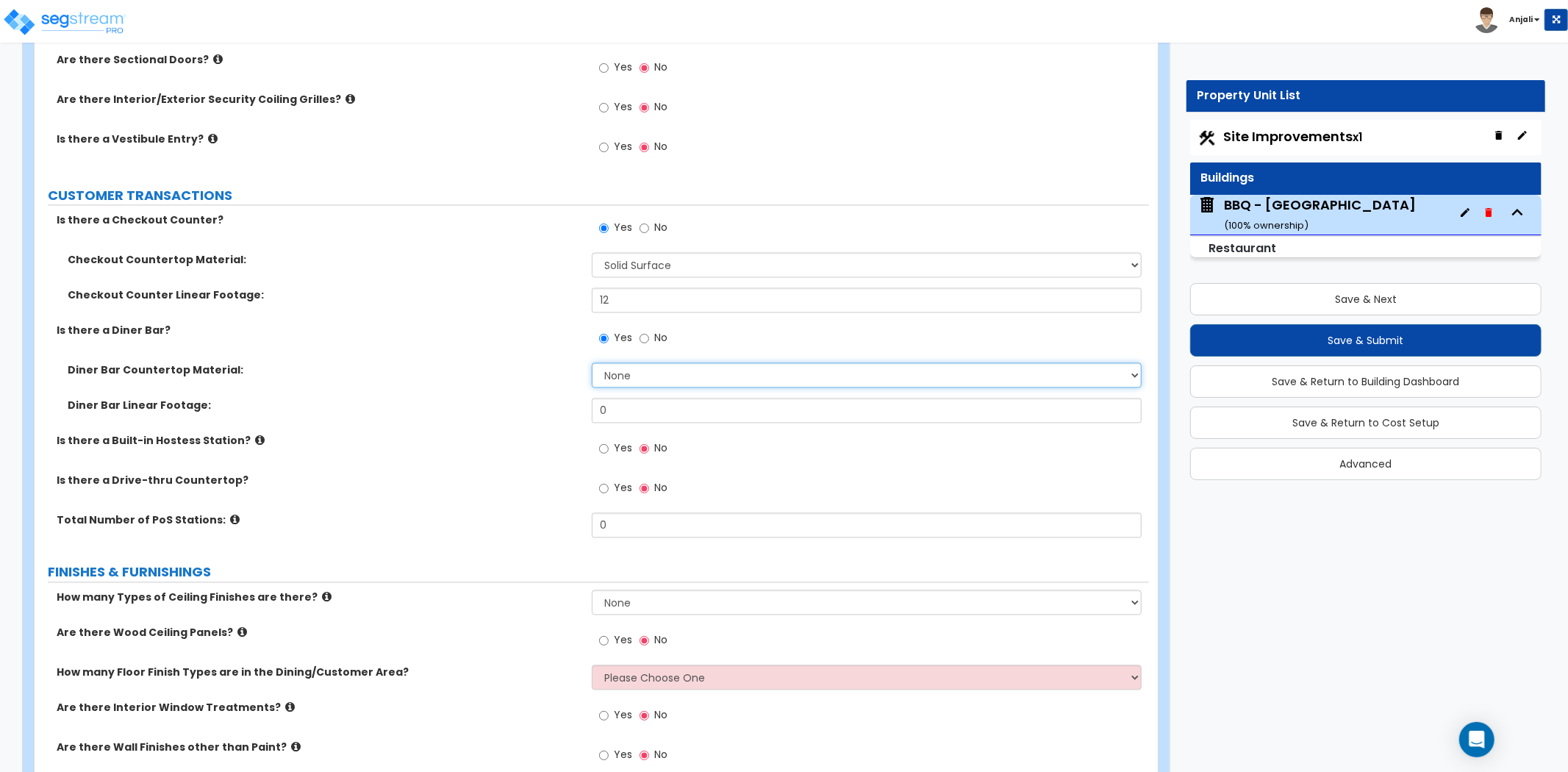
select select "5"
click at [592, 362] on select "None Plastic Laminate Solid Surface Stone Quartz Marble Tile Wood Stainless Ste…" at bounding box center [867, 374] width 550 height 25
click at [638, 420] on input "0" at bounding box center [867, 410] width 550 height 25
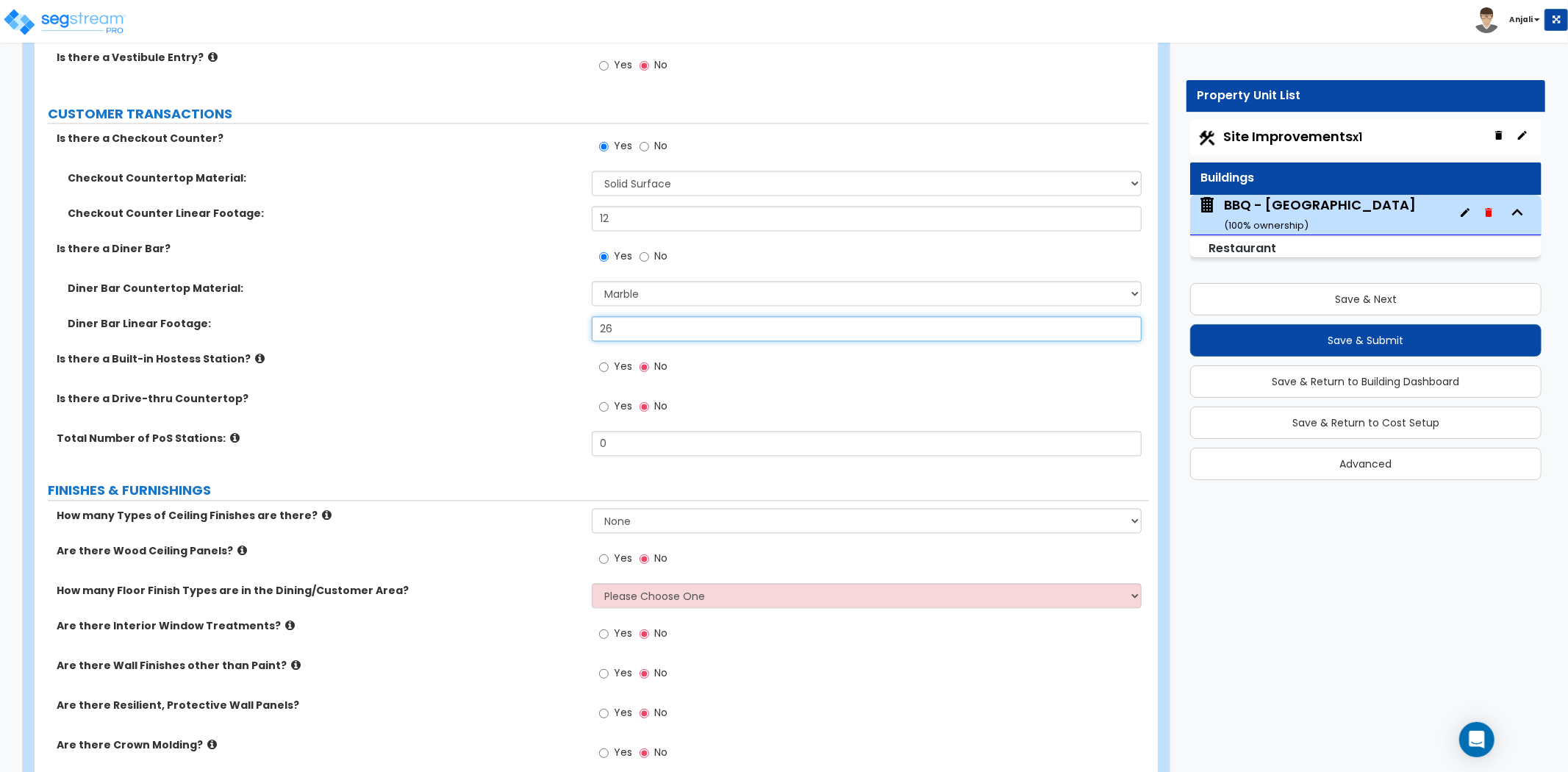
scroll to position [2532, 0]
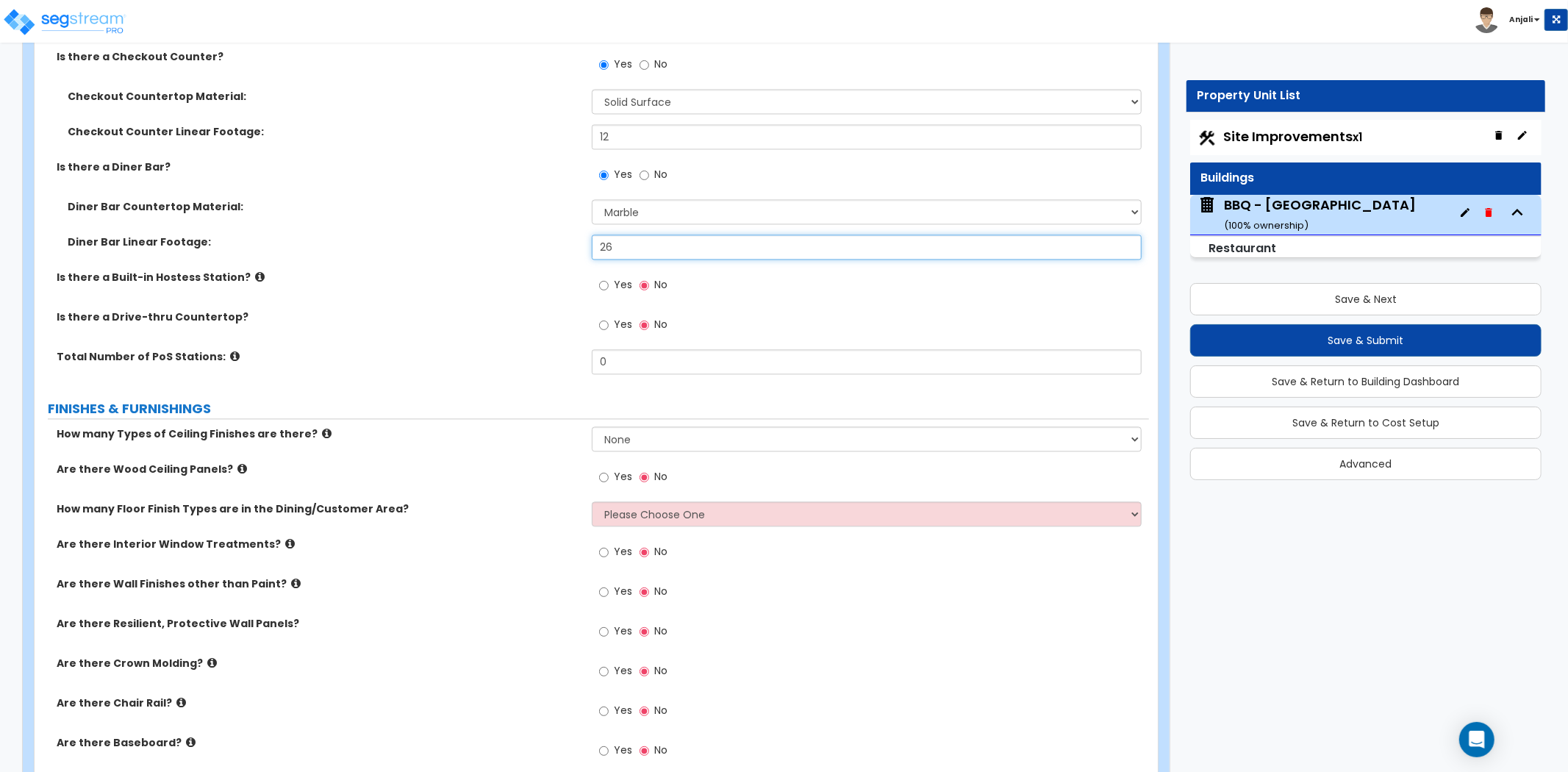
type input "26"
click at [622, 368] on input "0" at bounding box center [867, 361] width 550 height 25
type input "0"
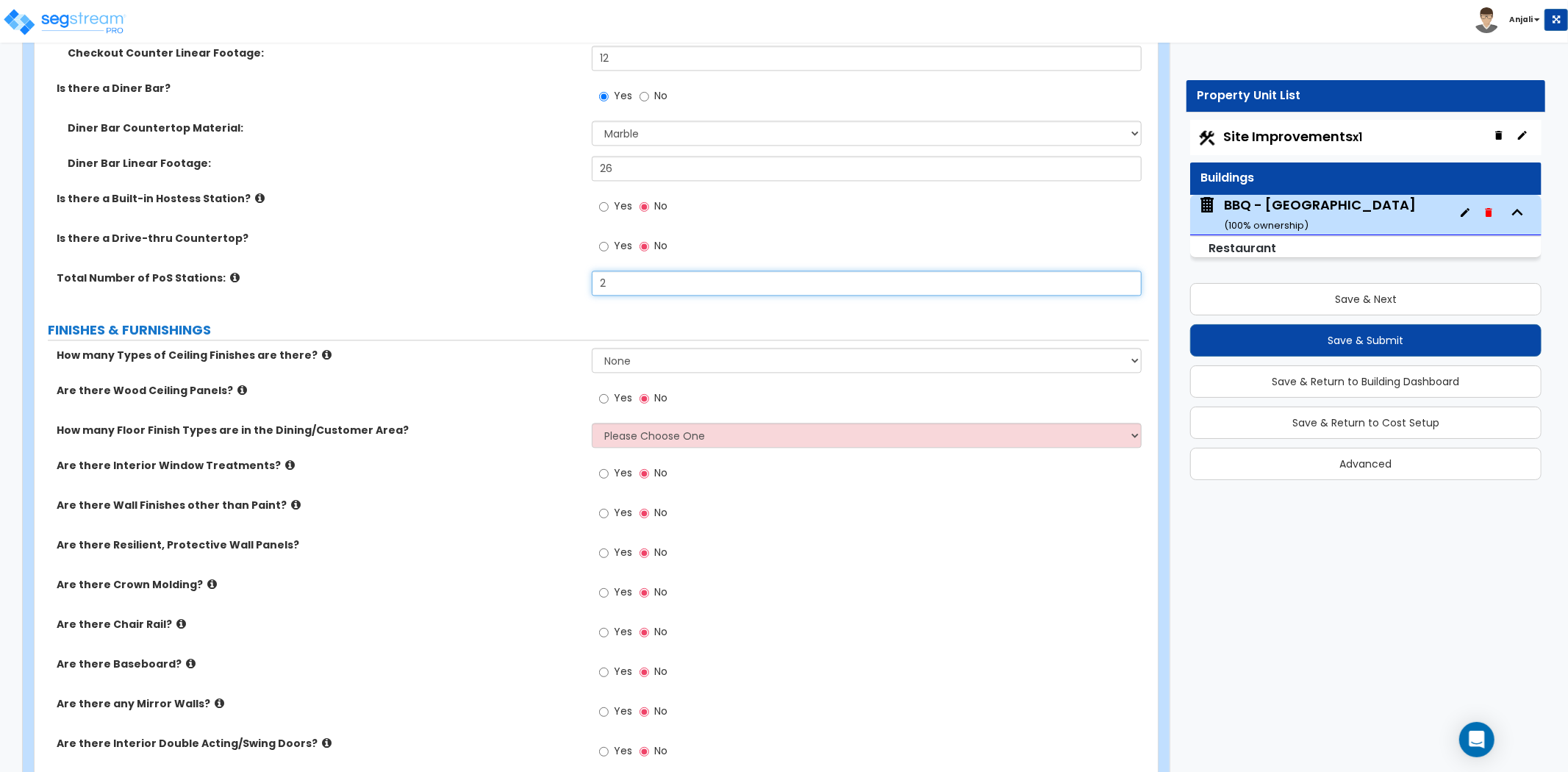
scroll to position [2613, 0]
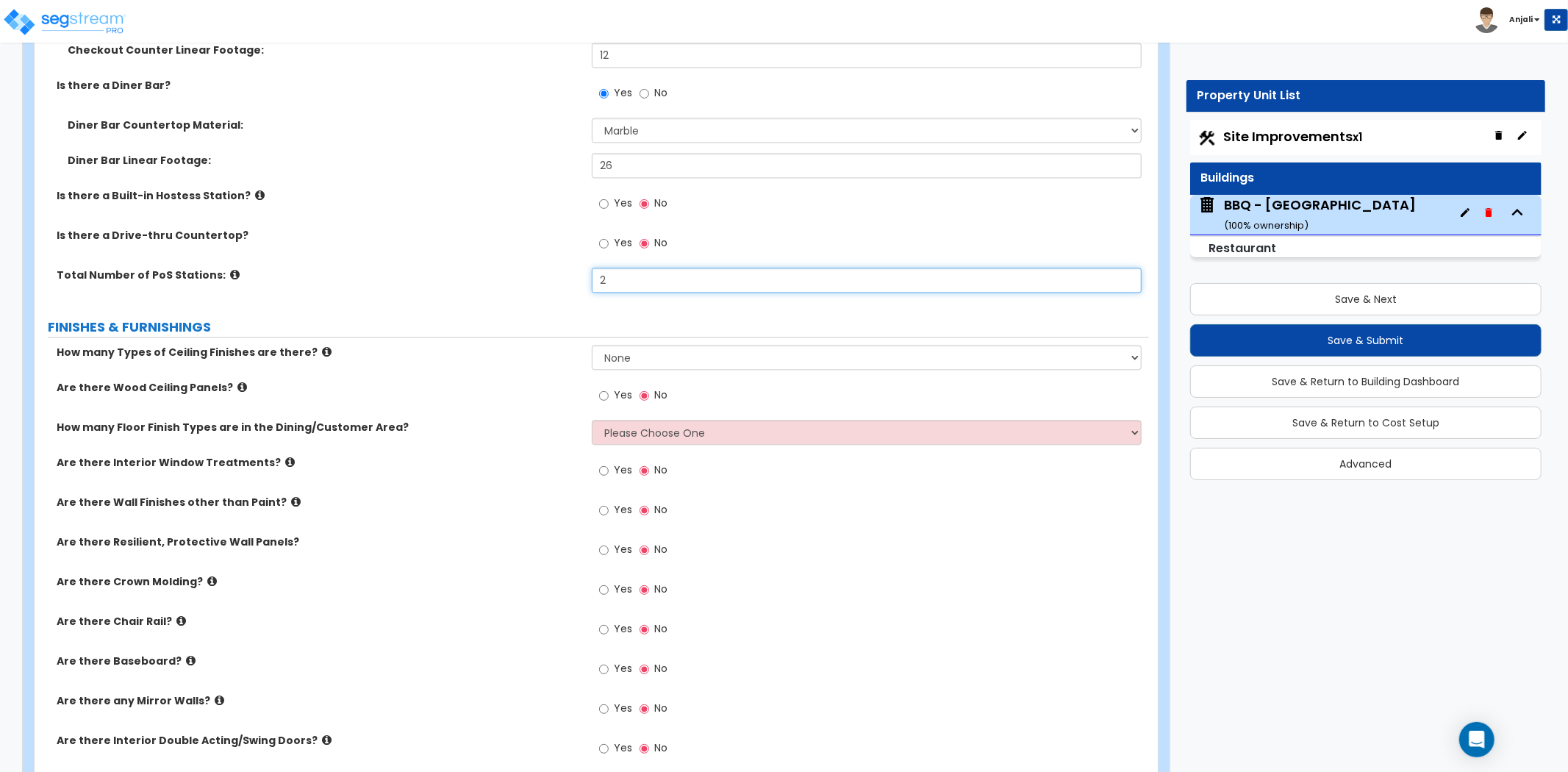
type input "2"
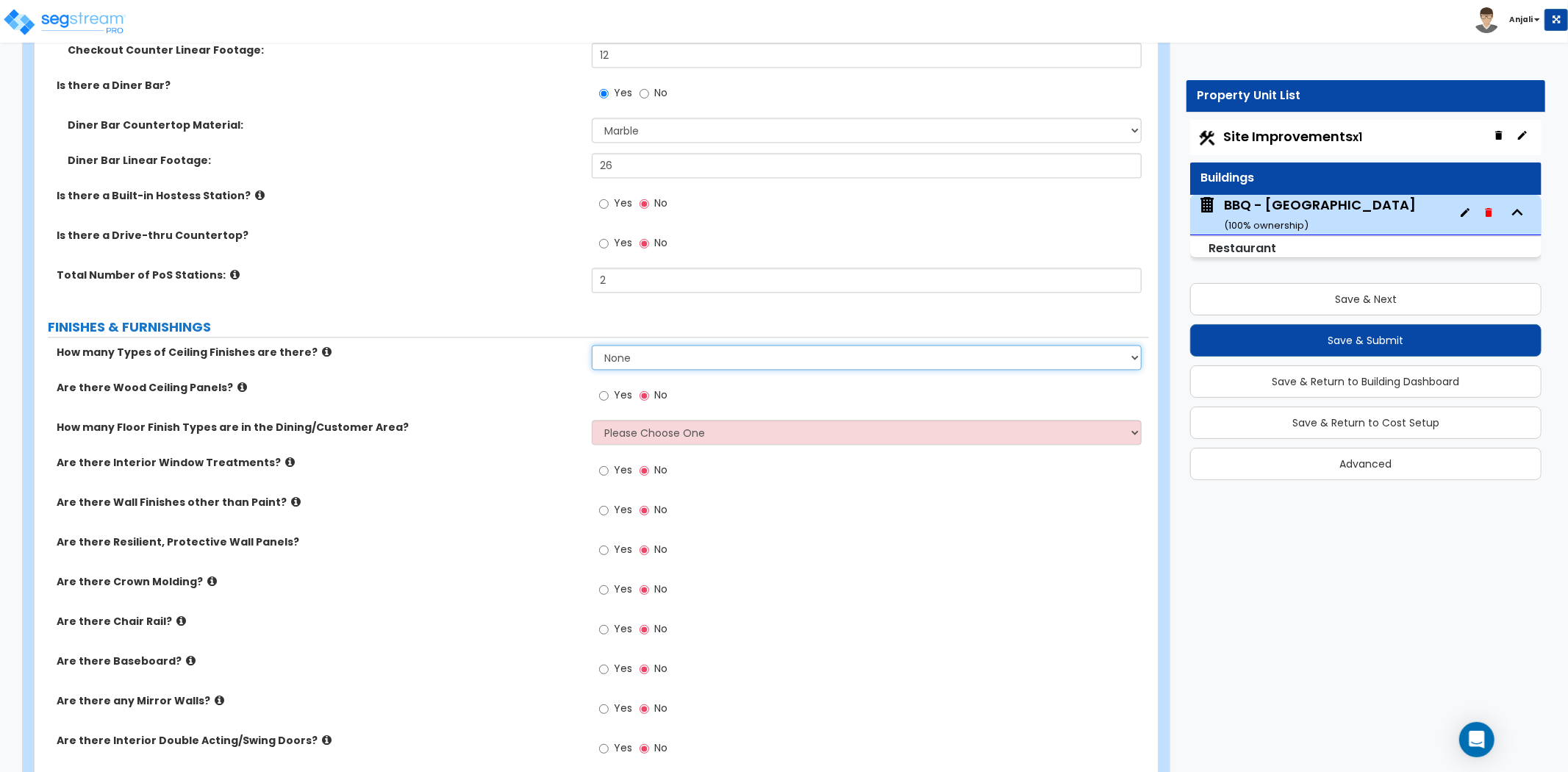
click at [671, 365] on select "None 1 2 3" at bounding box center [867, 357] width 550 height 25
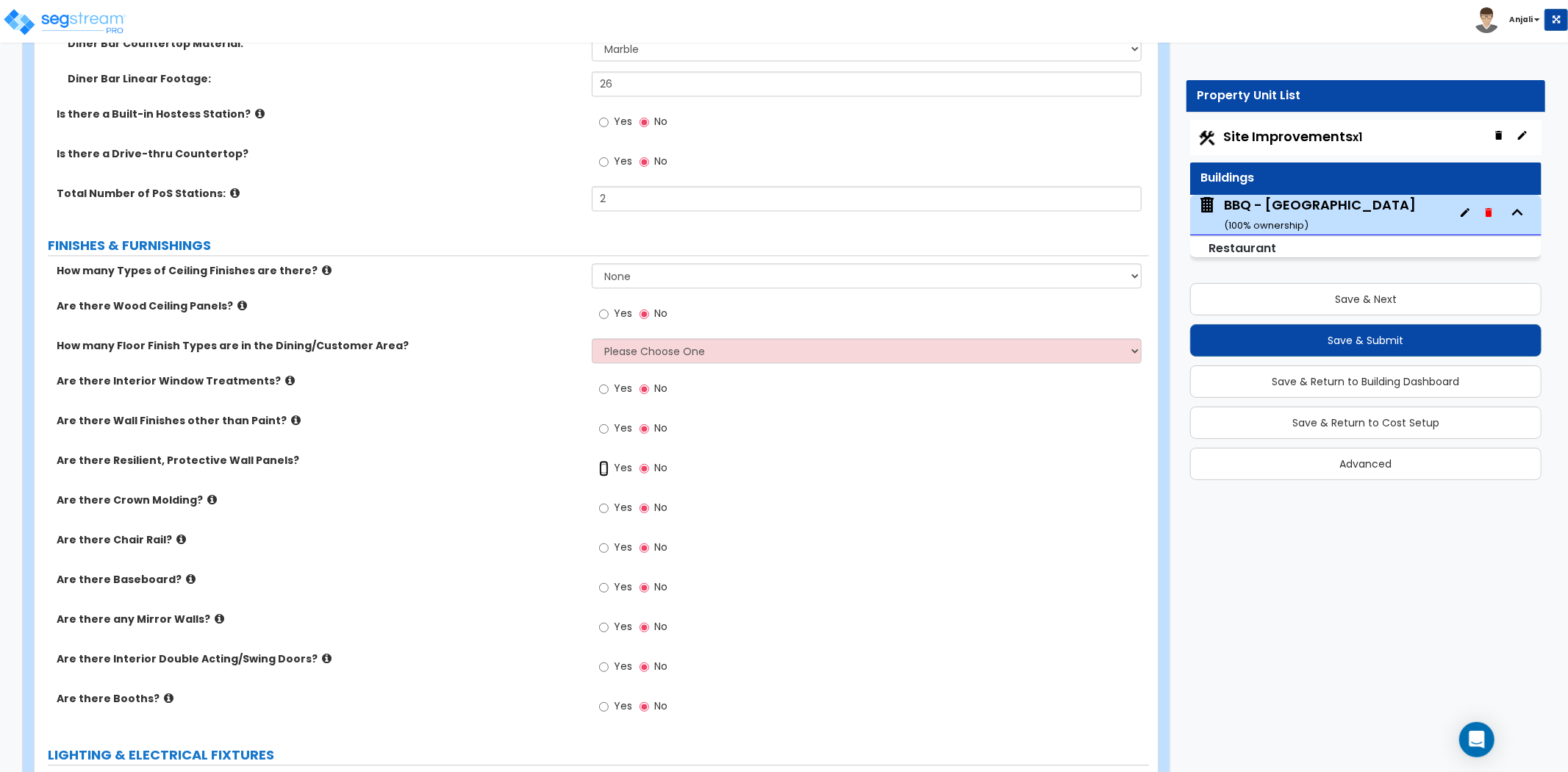
click at [603, 468] on input "Yes" at bounding box center [604, 468] width 9 height 16
radio input "true"
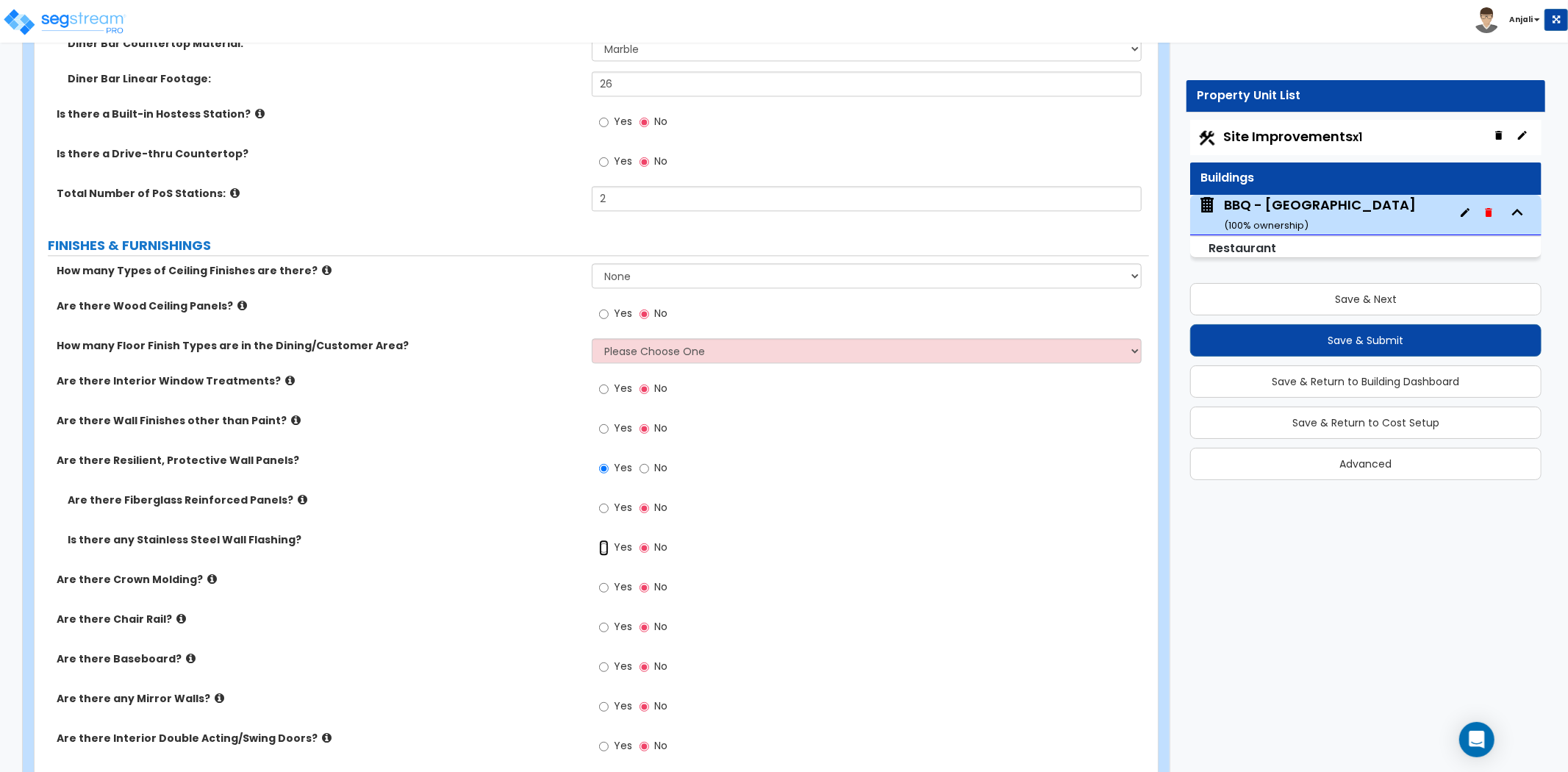
click at [607, 544] on input "Yes" at bounding box center [604, 548] width 9 height 16
radio input "true"
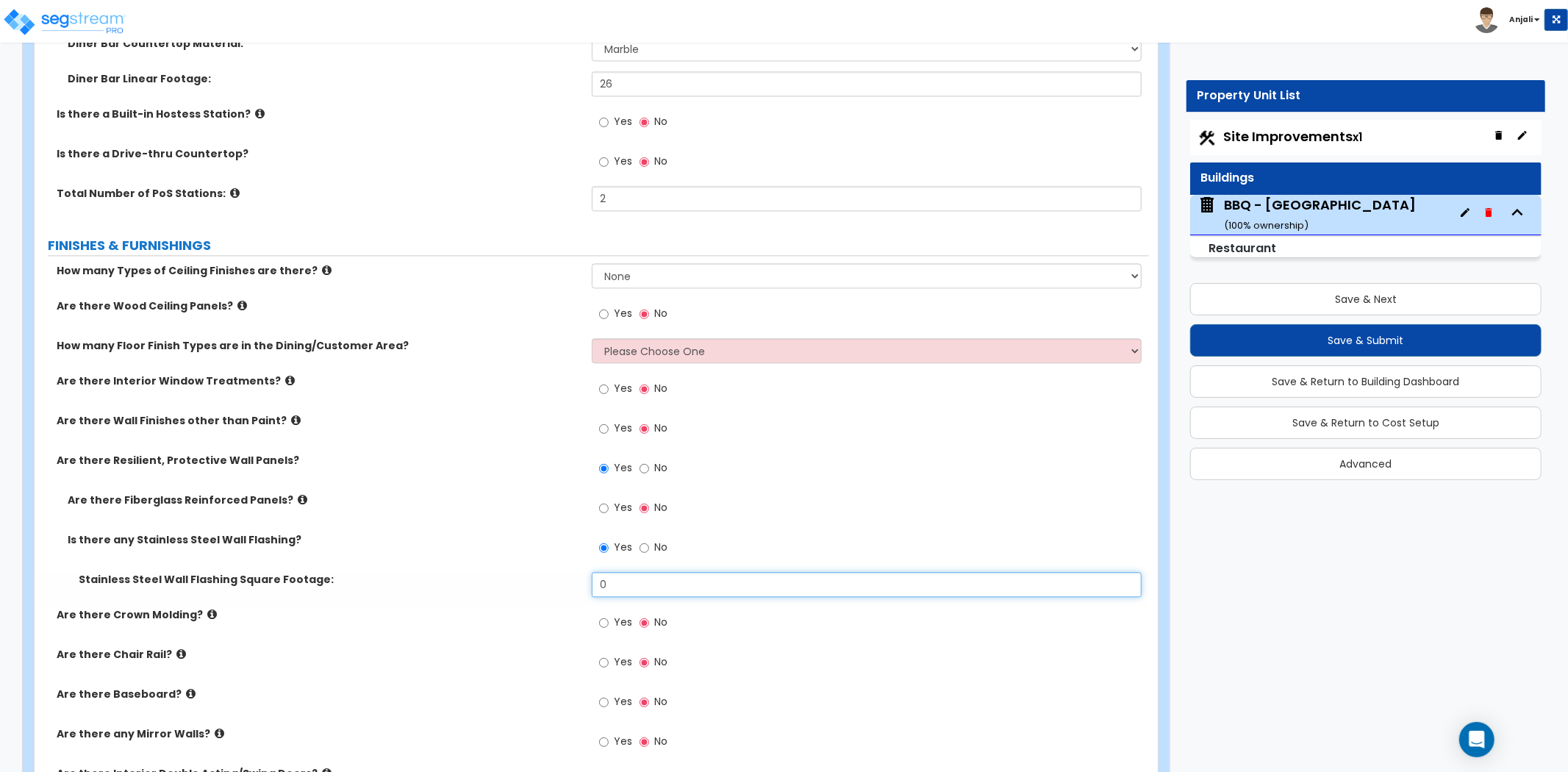
click at [627, 581] on input "0" at bounding box center [867, 584] width 550 height 25
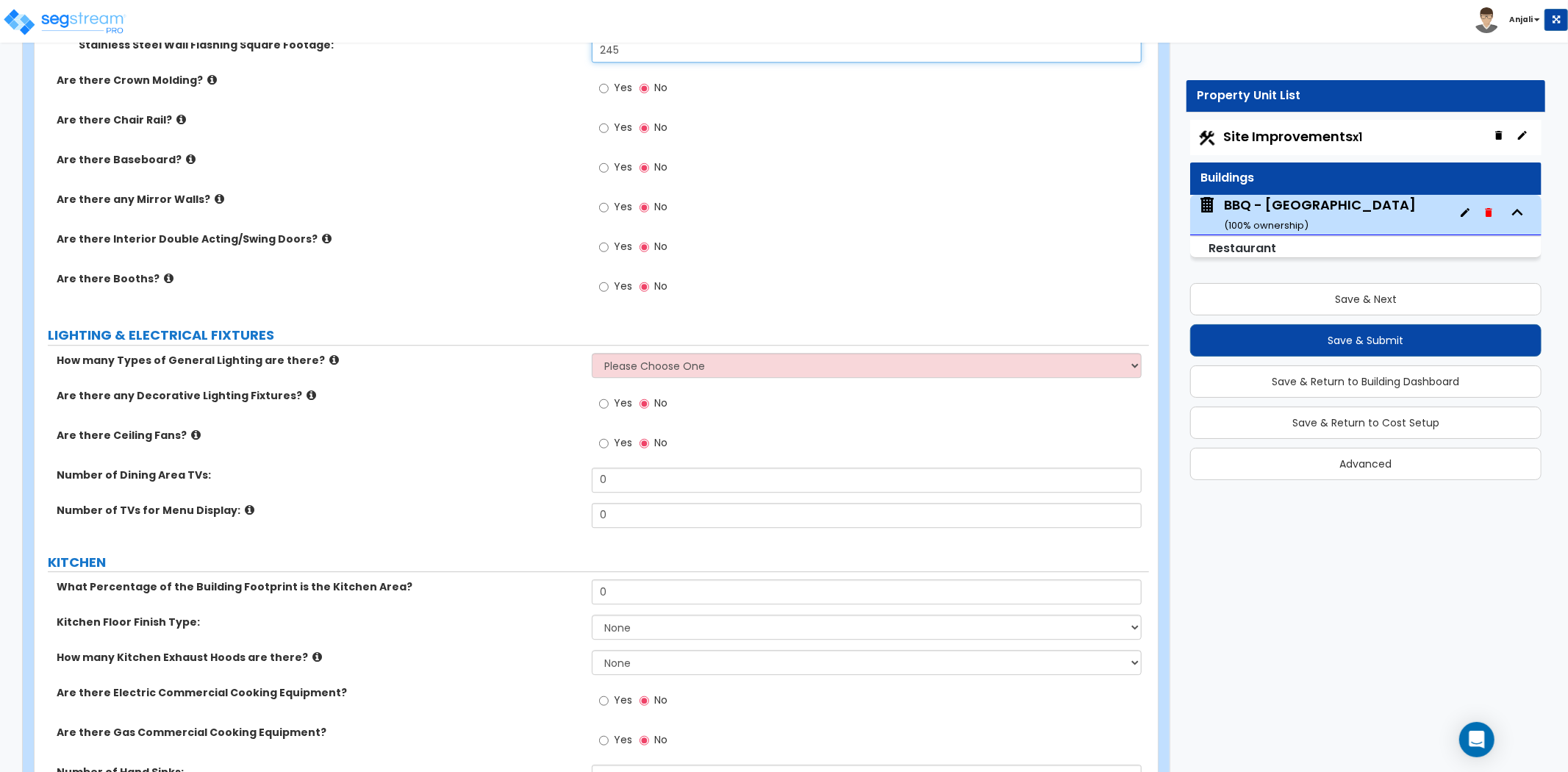
scroll to position [3267, 0]
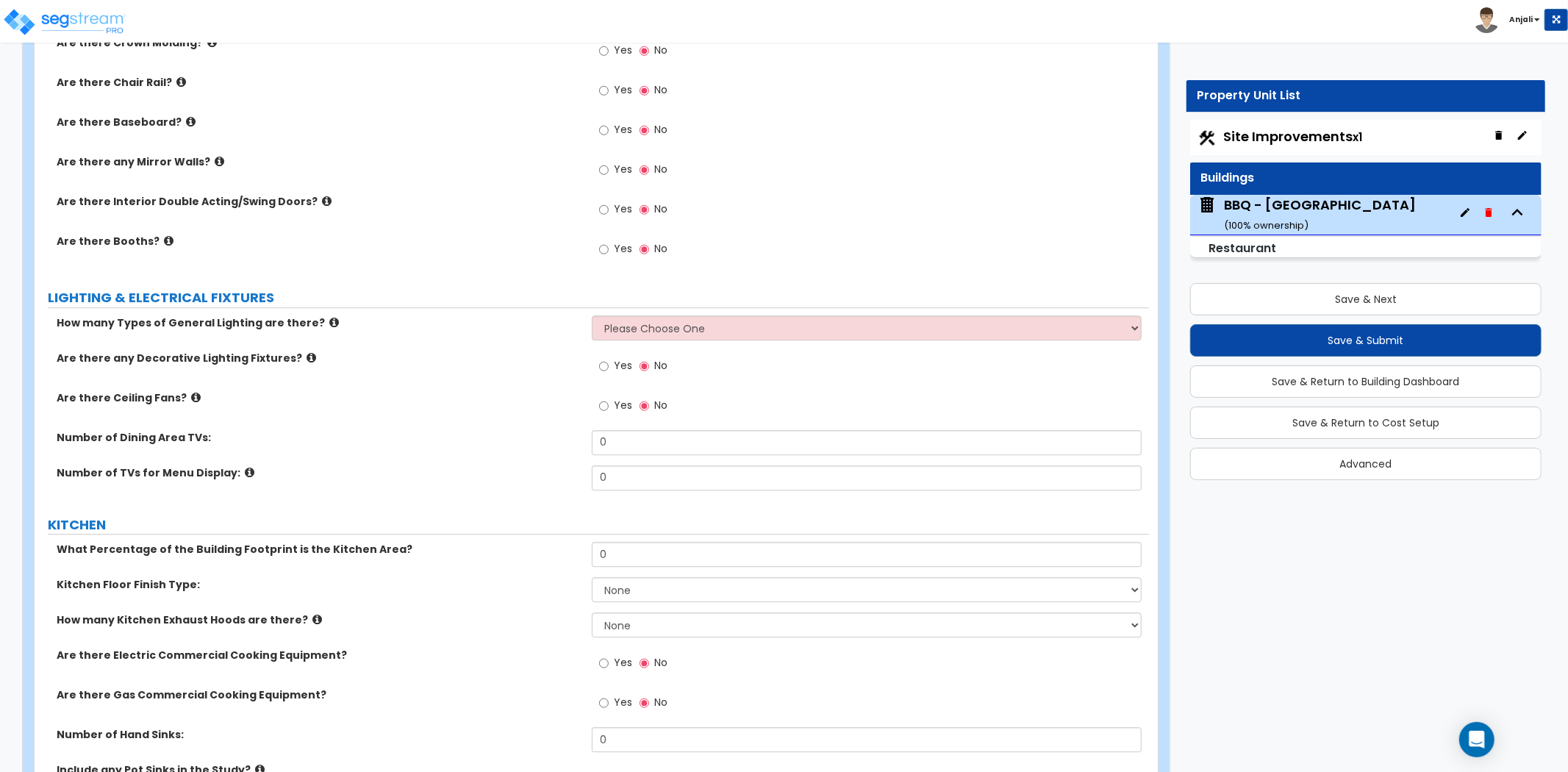
type input "245"
click at [628, 331] on select "Please Choose One 1 2 3" at bounding box center [867, 328] width 550 height 25
select select "2"
click at [592, 316] on select "Please Choose One 1 2 3" at bounding box center [867, 328] width 550 height 25
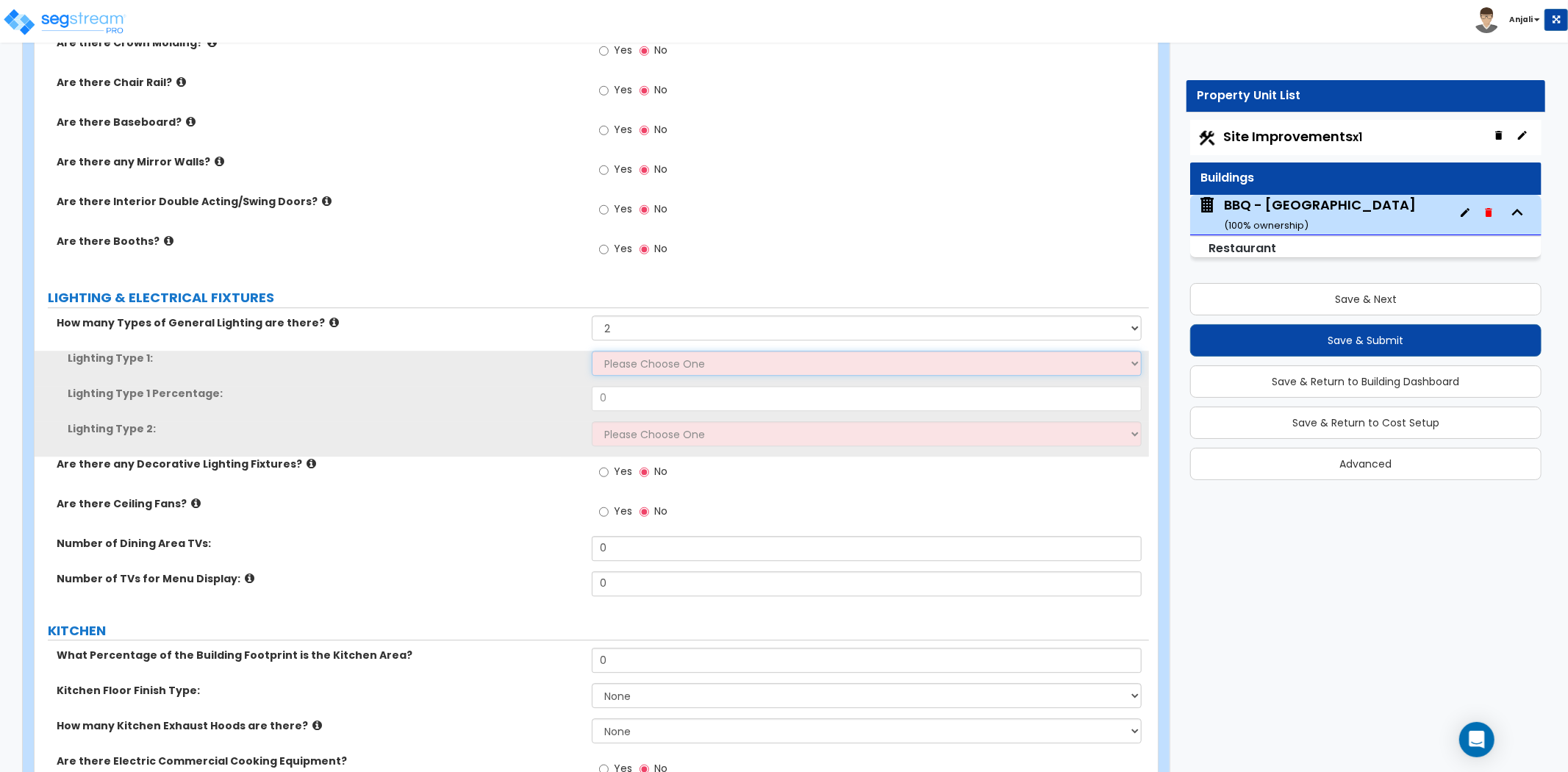
click at [645, 362] on select "Please Choose One LED Surface-Mounted LED Recessed Fluorescent Surface-Mounted …" at bounding box center [867, 362] width 550 height 25
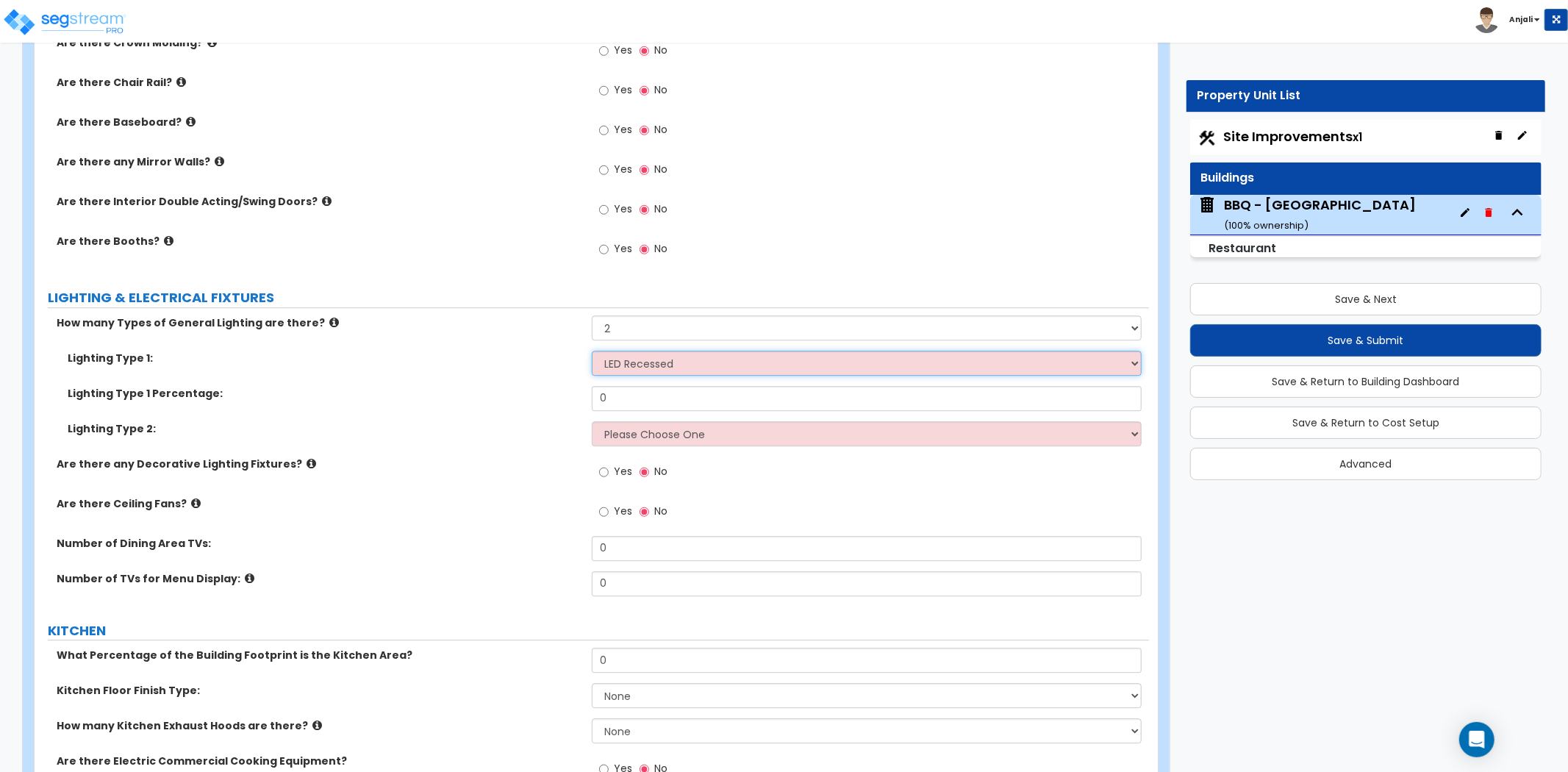
click at [592, 350] on select "Please Choose One LED Surface-Mounted LED Recessed Fluorescent Surface-Mounted …" at bounding box center [867, 362] width 550 height 25
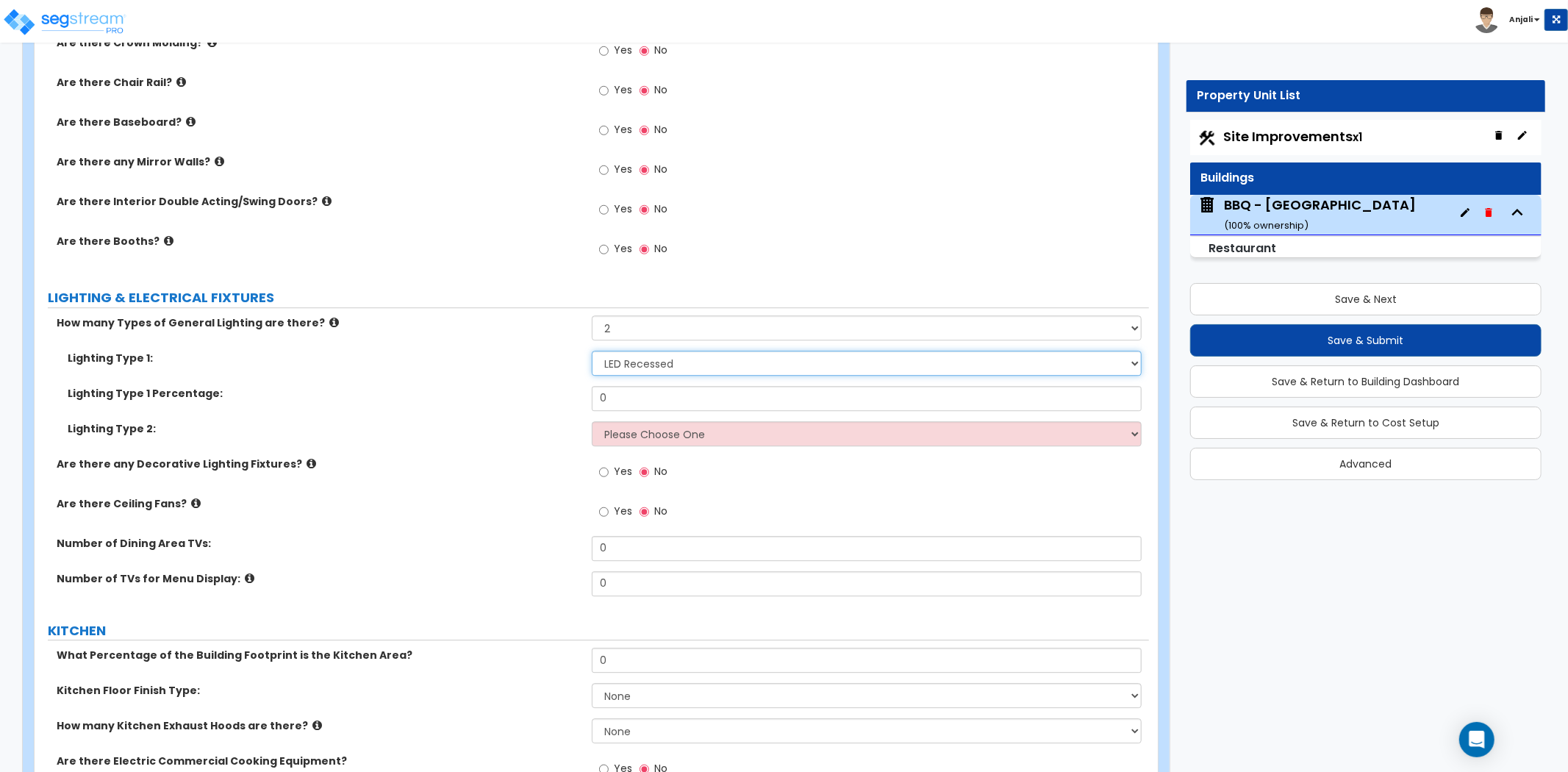
click at [654, 369] on select "Please Choose One LED Surface-Mounted LED Recessed Fluorescent Surface-Mounted …" at bounding box center [867, 362] width 550 height 25
select select "1"
click at [592, 350] on select "Please Choose One LED Surface-Mounted LED Recessed Fluorescent Surface-Mounted …" at bounding box center [867, 362] width 550 height 25
click at [634, 391] on input "0" at bounding box center [867, 398] width 550 height 25
type input "54"
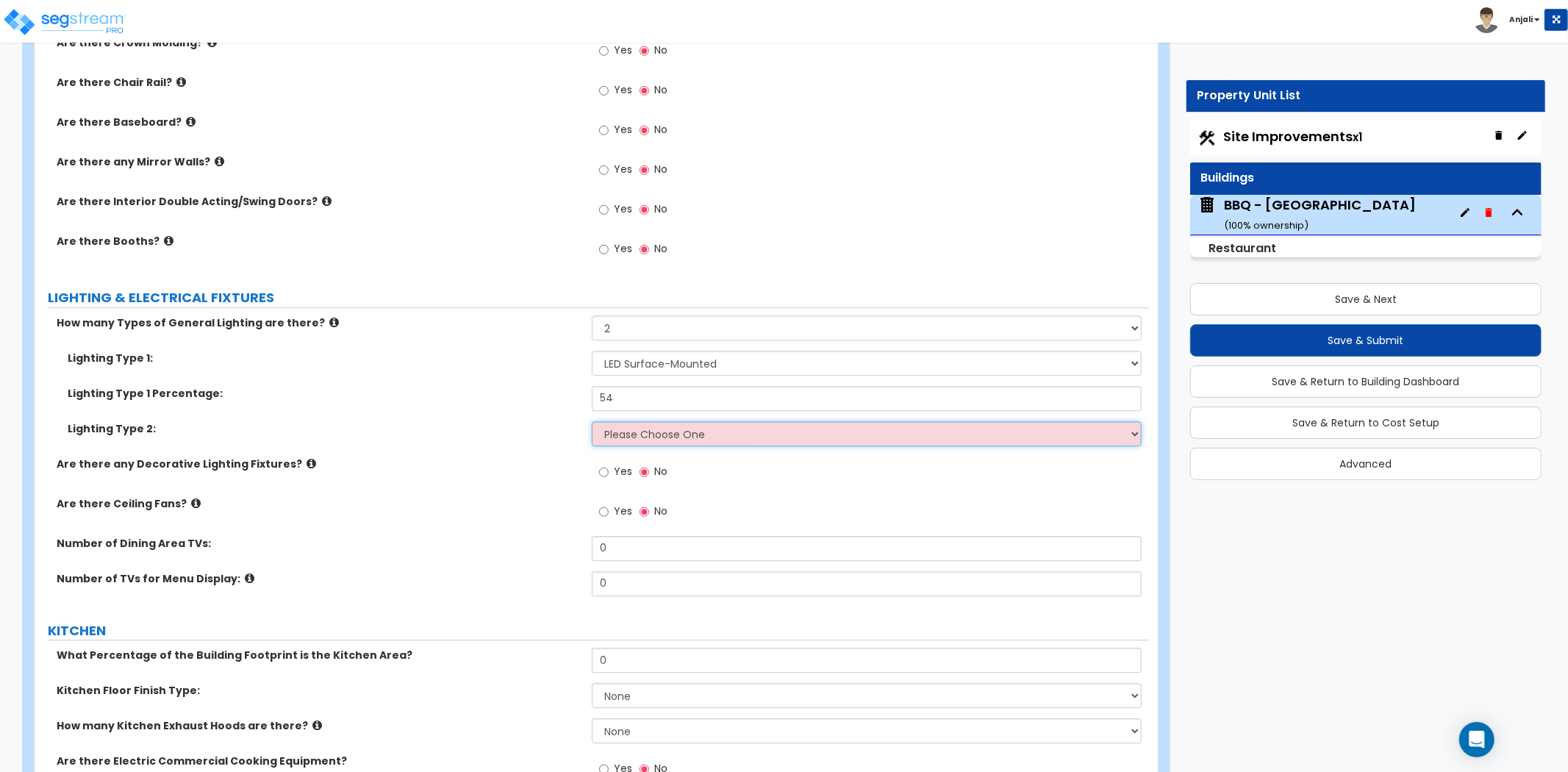
click at [667, 428] on select "Please Choose One LED Surface-Mounted LED Recessed Fluorescent Surface-Mounted …" at bounding box center [867, 433] width 550 height 25
select select "4"
click at [592, 422] on select "Please Choose One LED Surface-Mounted LED Recessed Fluorescent Surface-Mounted …" at bounding box center [867, 433] width 550 height 25
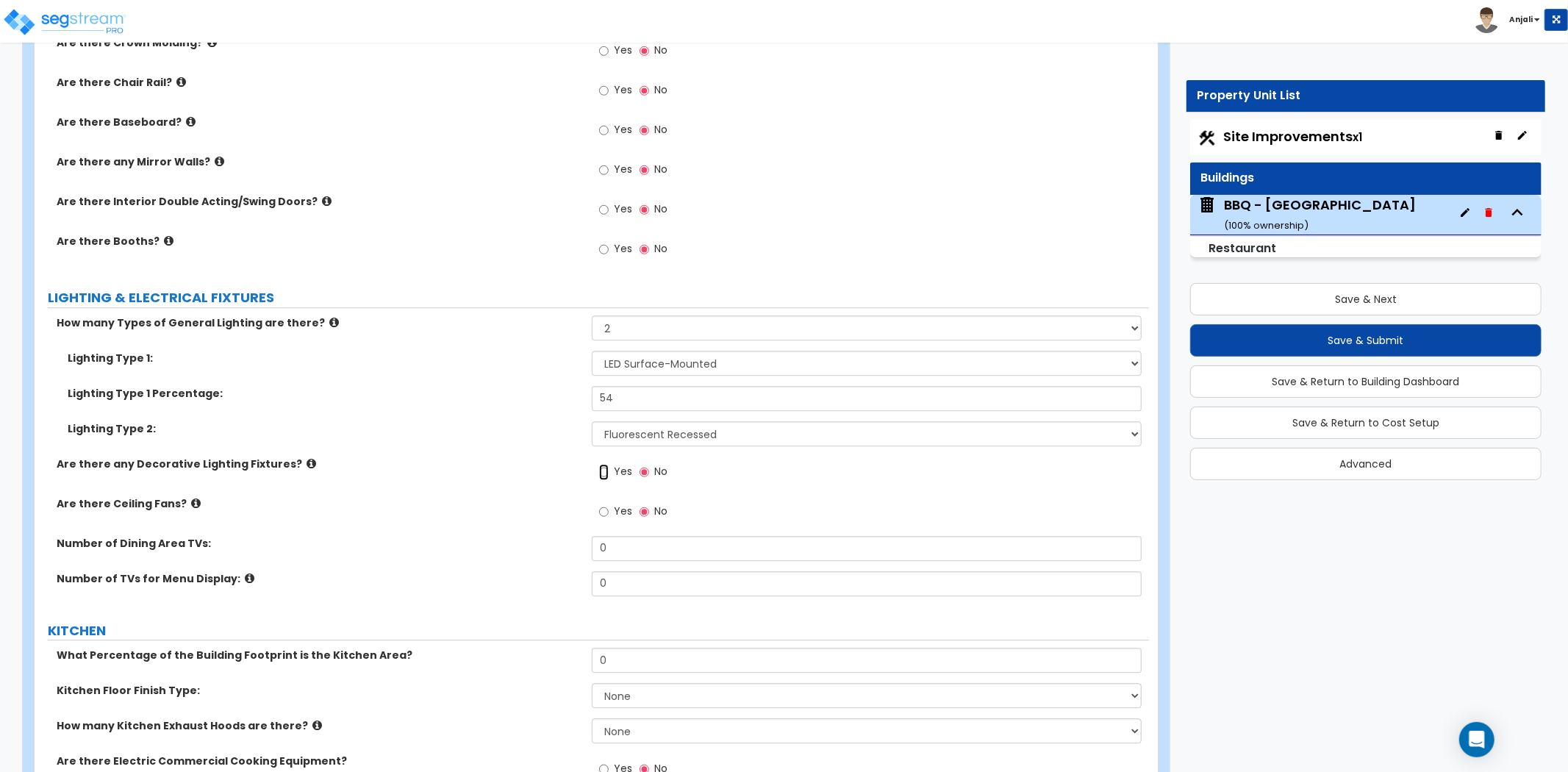
click at [606, 467] on input "Yes" at bounding box center [604, 472] width 9 height 16
radio input "true"
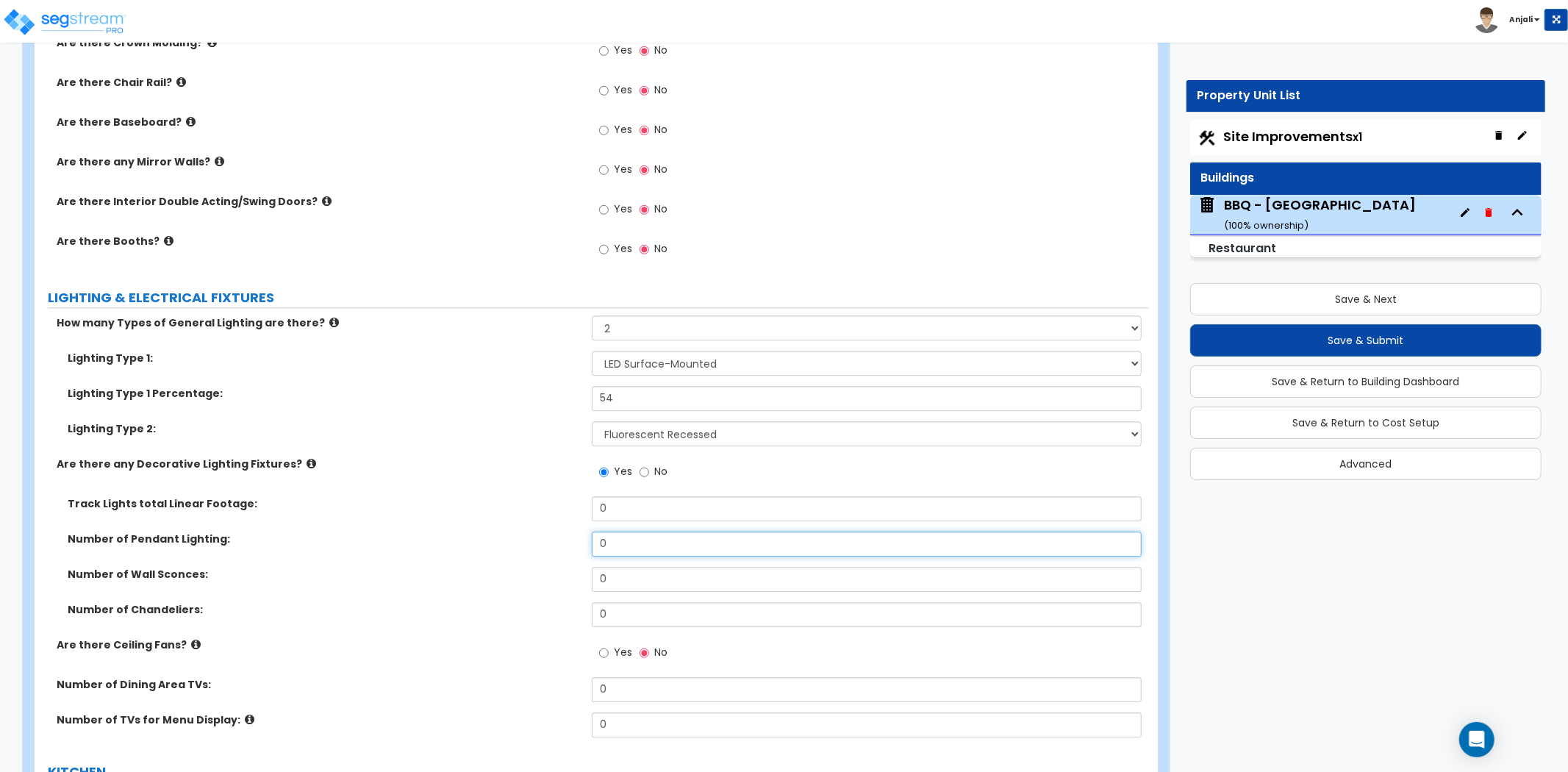
click at [622, 548] on input "0" at bounding box center [867, 543] width 550 height 25
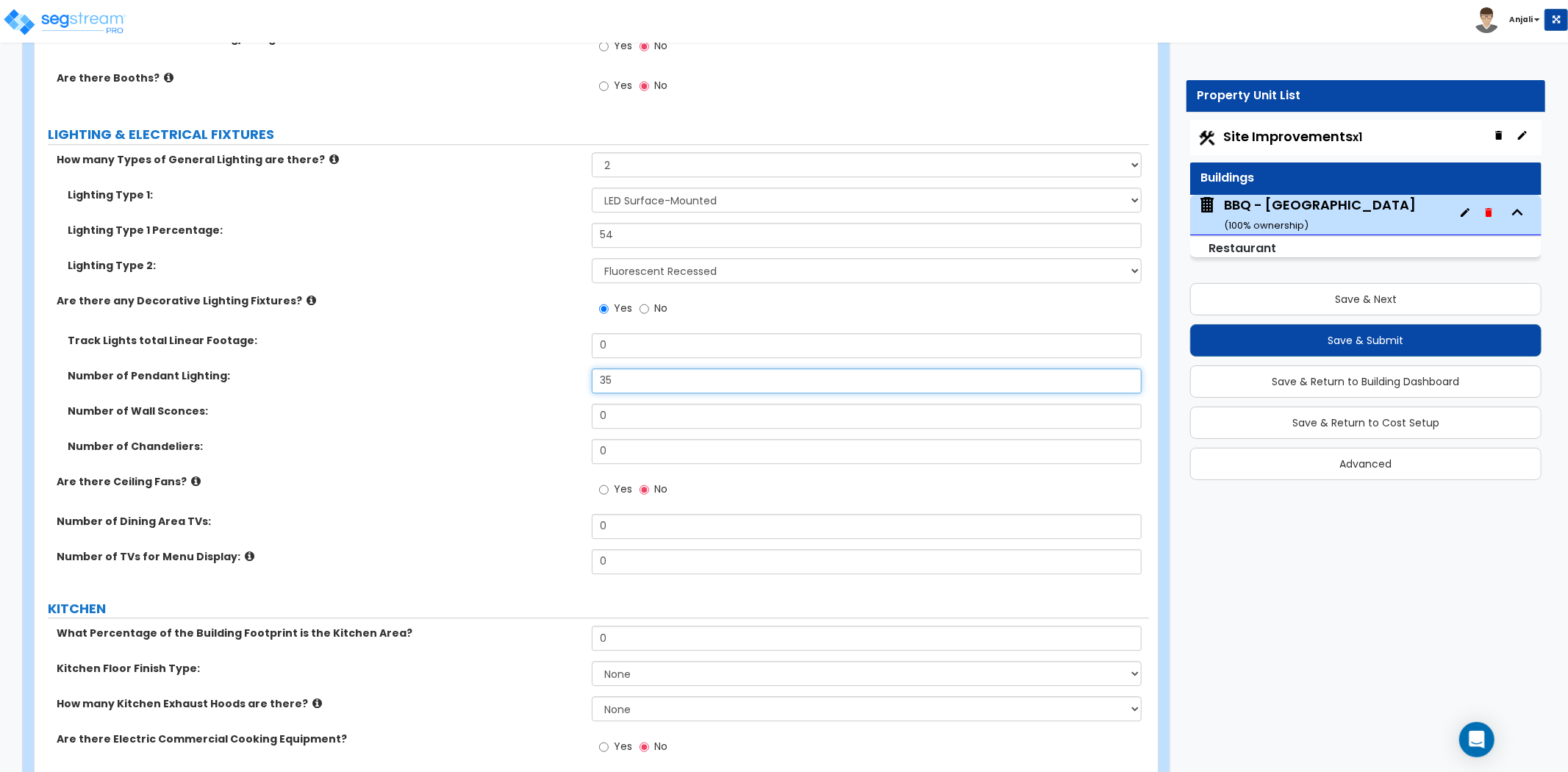
scroll to position [3512, 0]
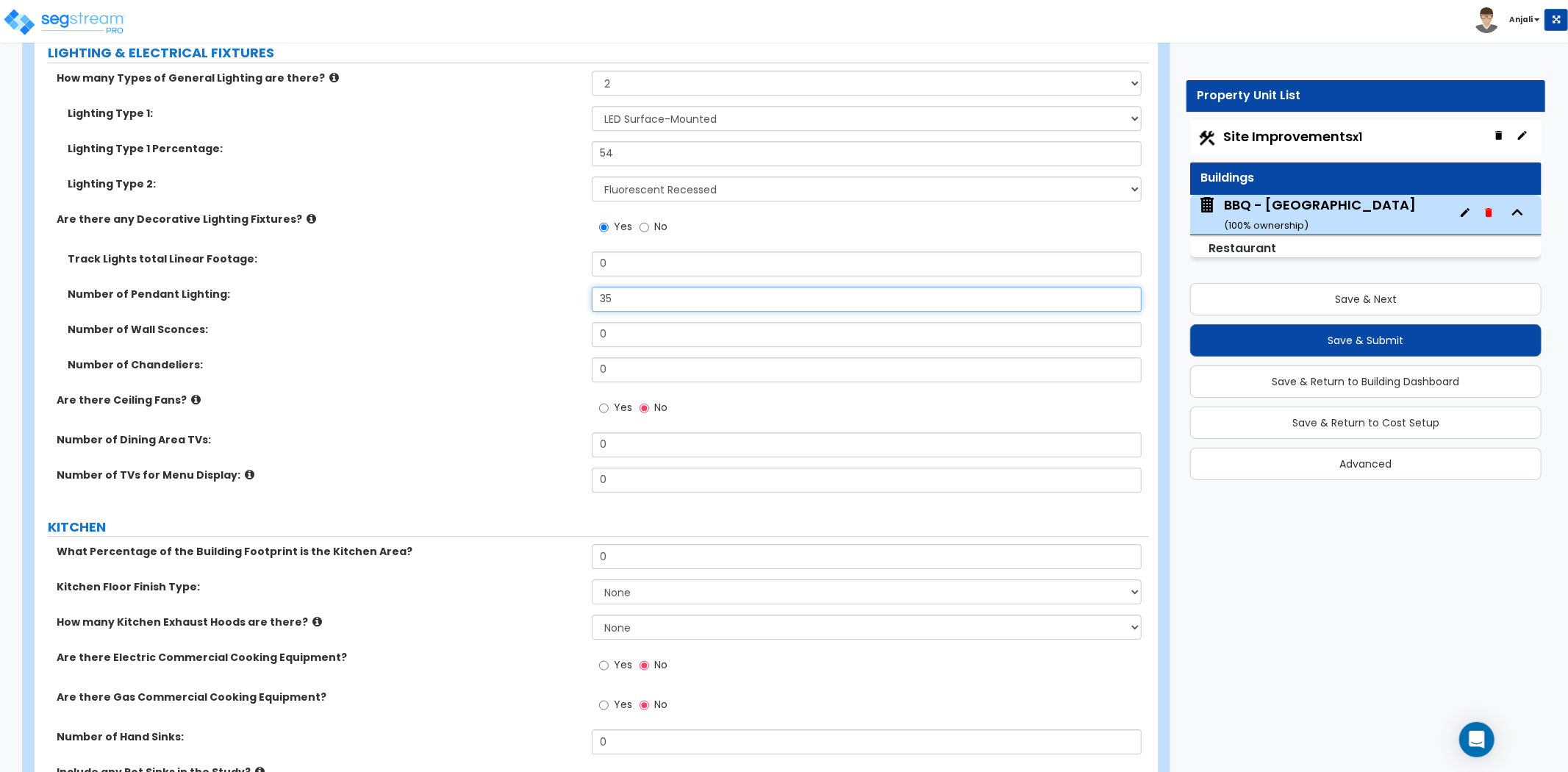
type input "35"
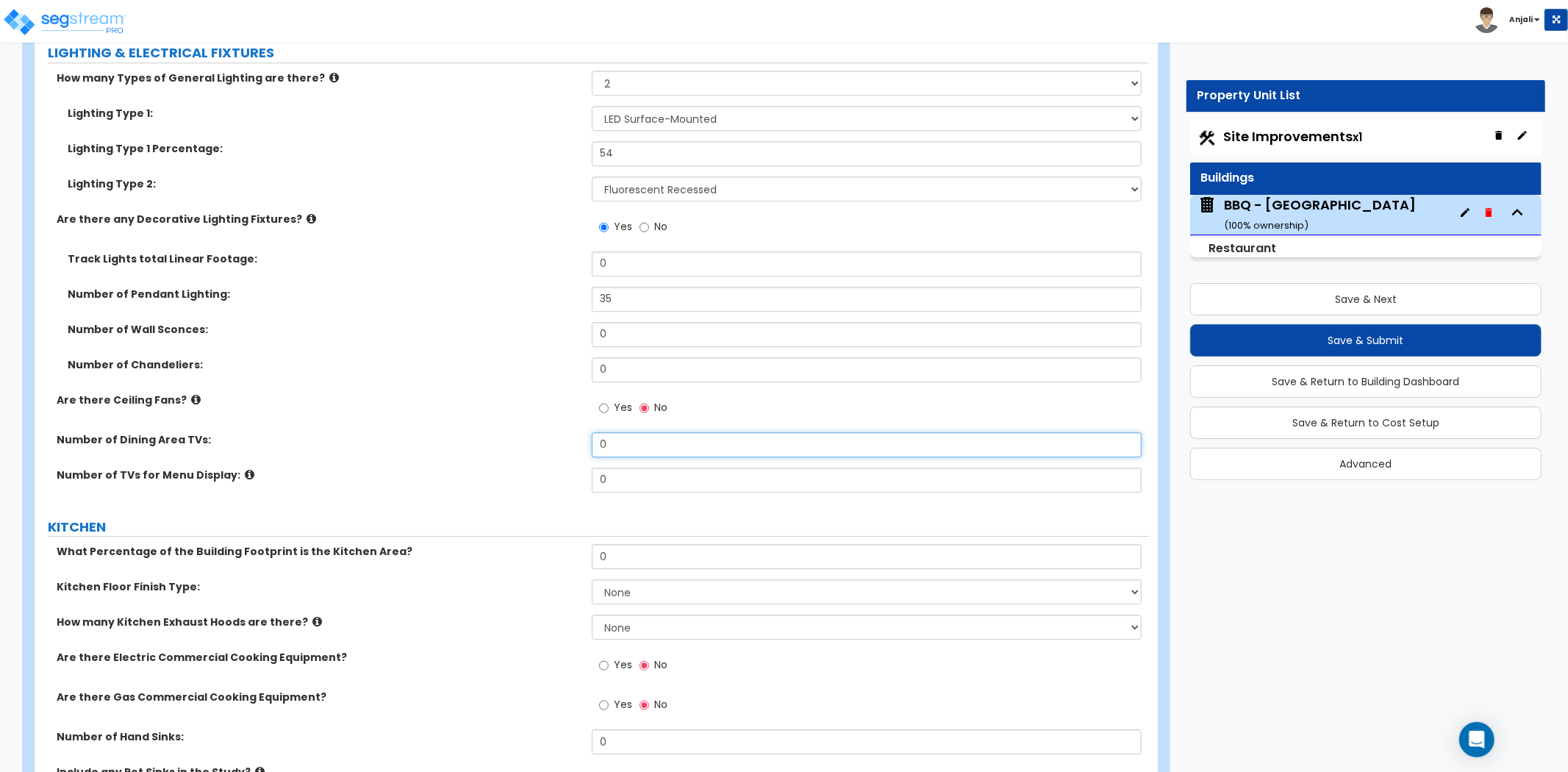
click at [664, 443] on input "0" at bounding box center [867, 444] width 550 height 25
type input "2"
click at [659, 487] on input "0" at bounding box center [867, 479] width 550 height 25
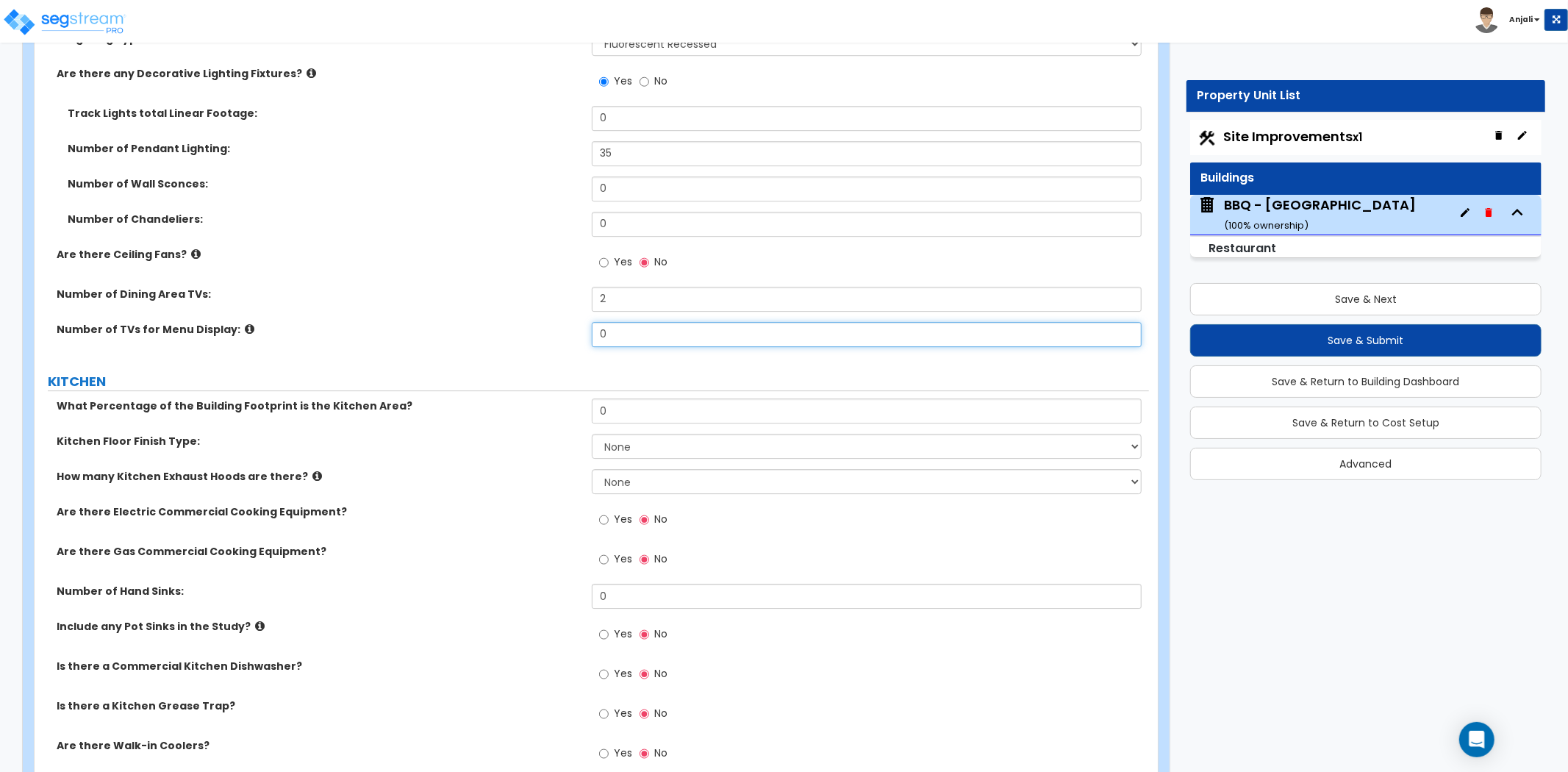
scroll to position [3676, 0]
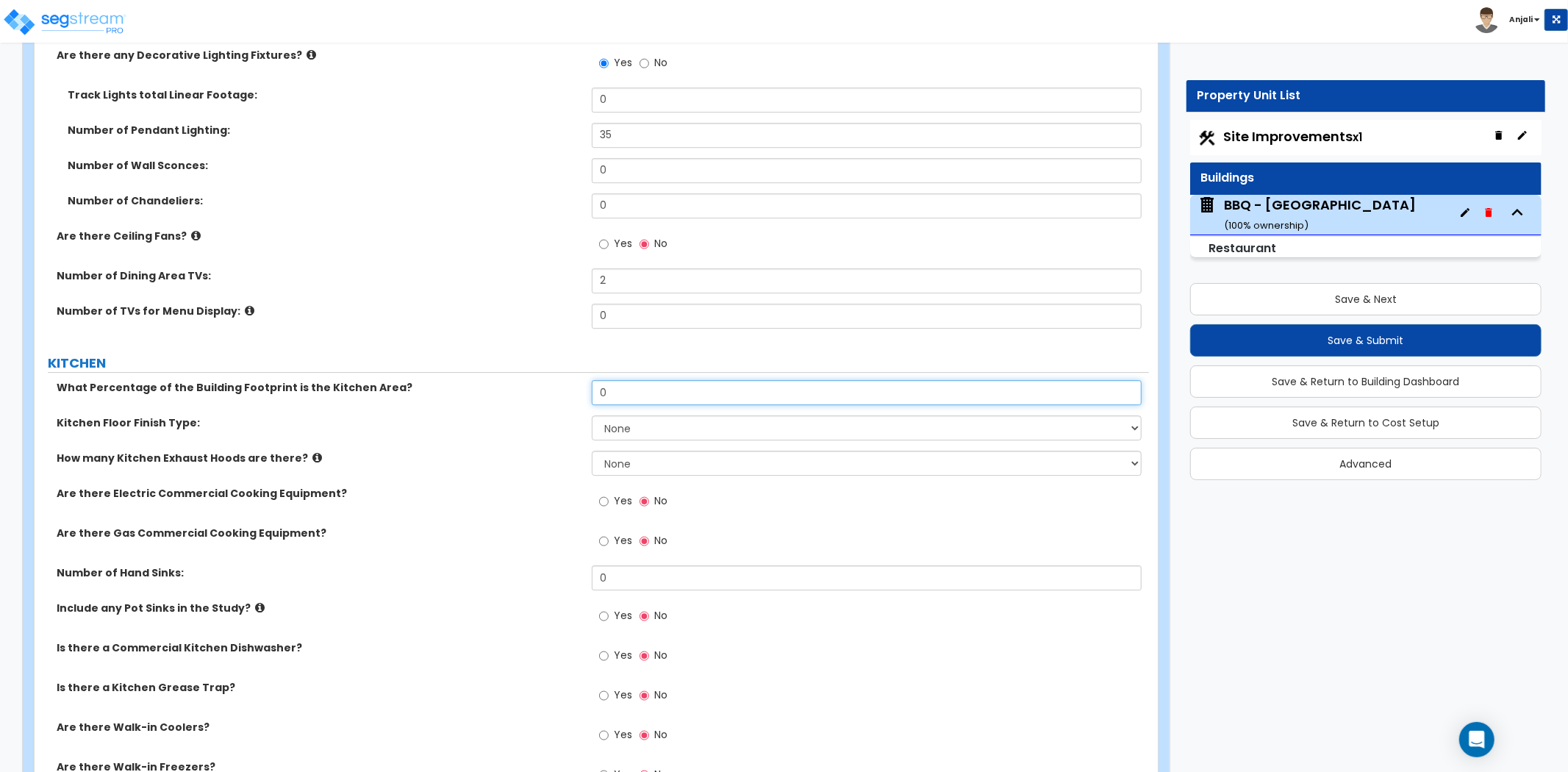
click at [630, 392] on input "0" at bounding box center [867, 392] width 550 height 25
type input "5"
click at [631, 425] on select "None Tile Flooring VCT Flooring Sheet Vinyl Flooring" at bounding box center [867, 427] width 550 height 25
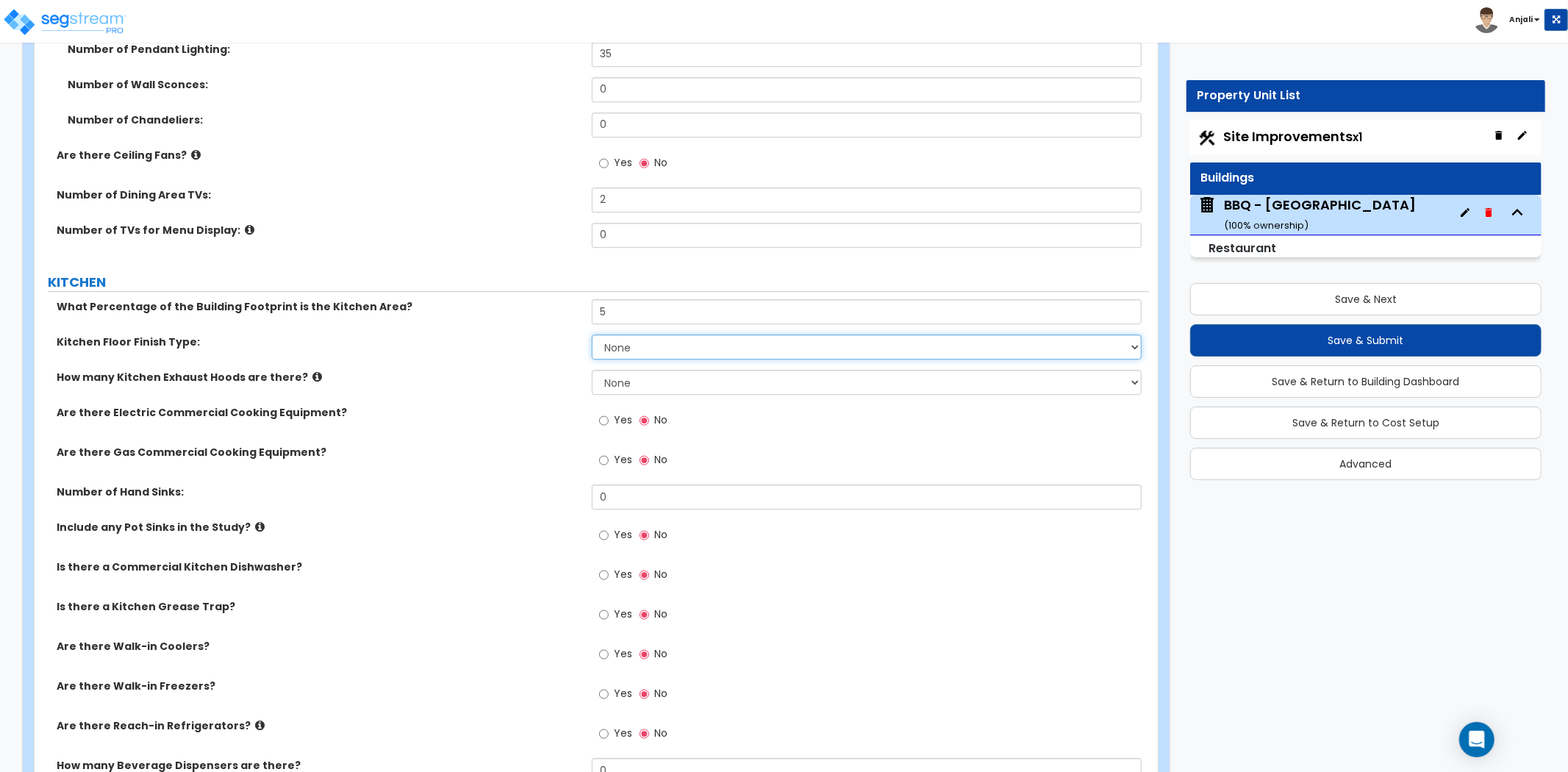
scroll to position [3758, 0]
drag, startPoint x: 605, startPoint y: 418, endPoint x: 612, endPoint y: 435, distance: 18.4
click at [605, 418] on input "Yes" at bounding box center [604, 420] width 9 height 16
radio input "true"
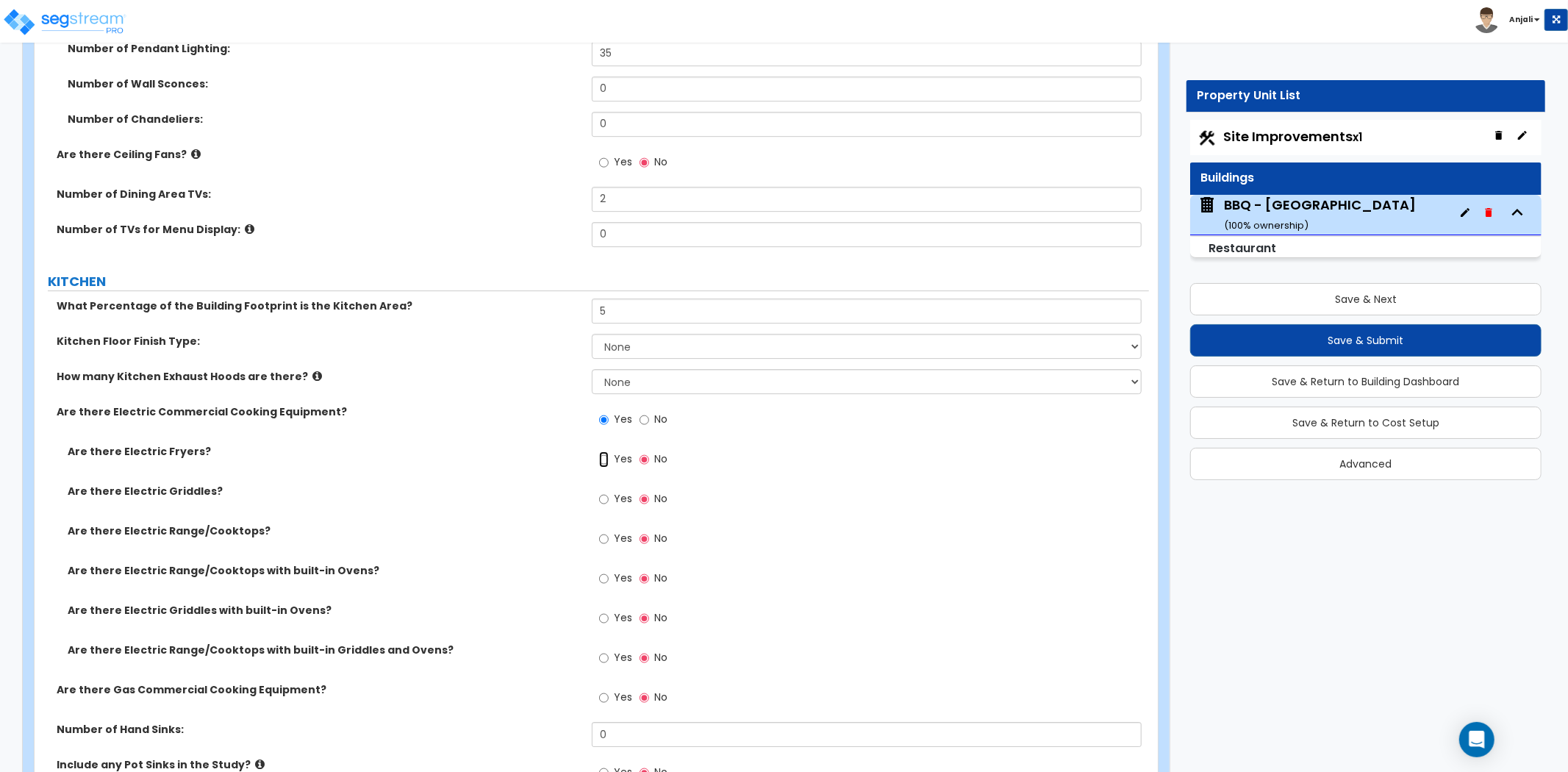
click at [603, 454] on input "Yes" at bounding box center [604, 460] width 9 height 16
radio input "true"
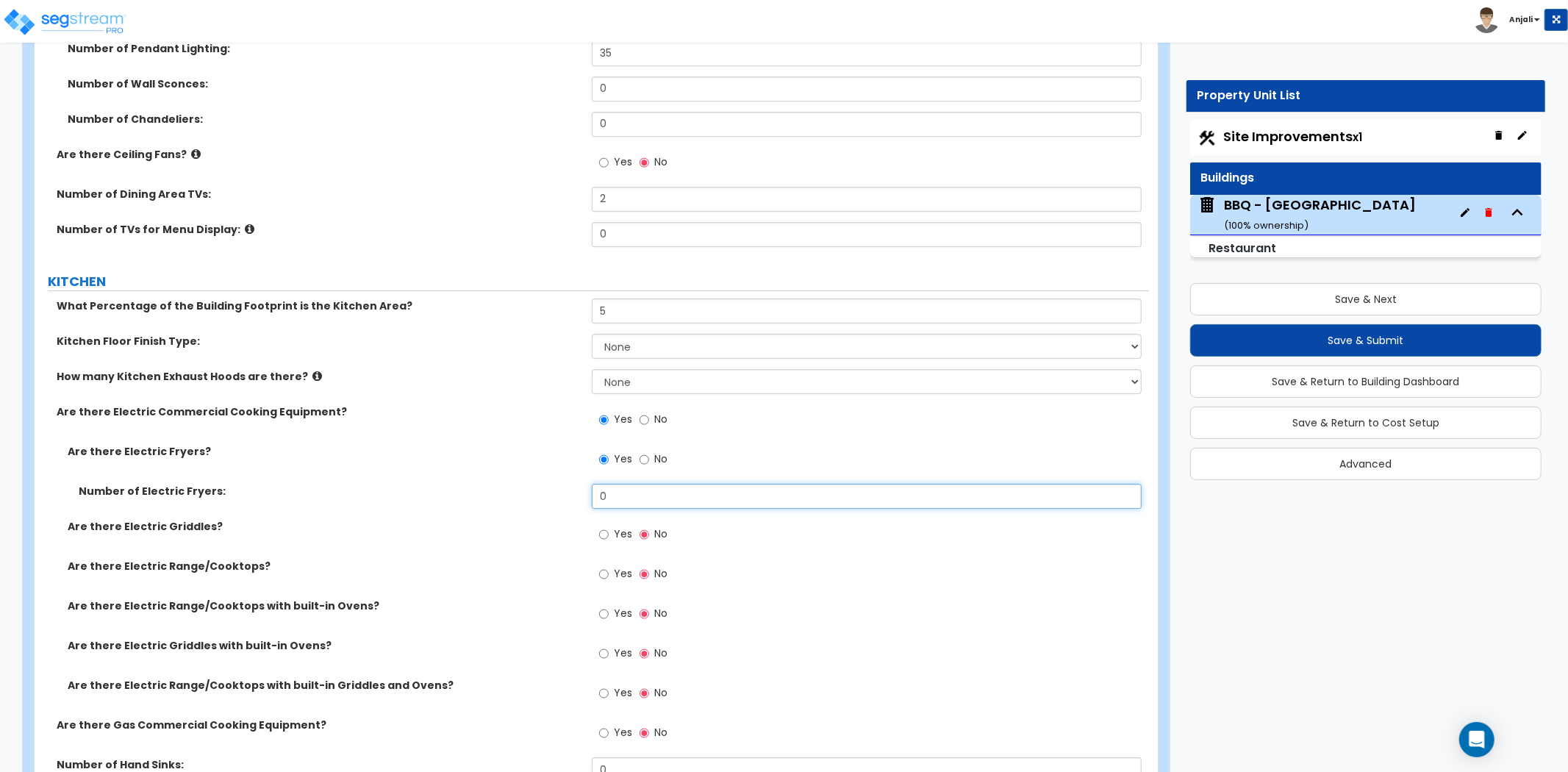
click at [636, 494] on input "0" at bounding box center [867, 496] width 550 height 25
click at [645, 421] on input "No" at bounding box center [644, 420] width 9 height 16
radio input "false"
radio input "true"
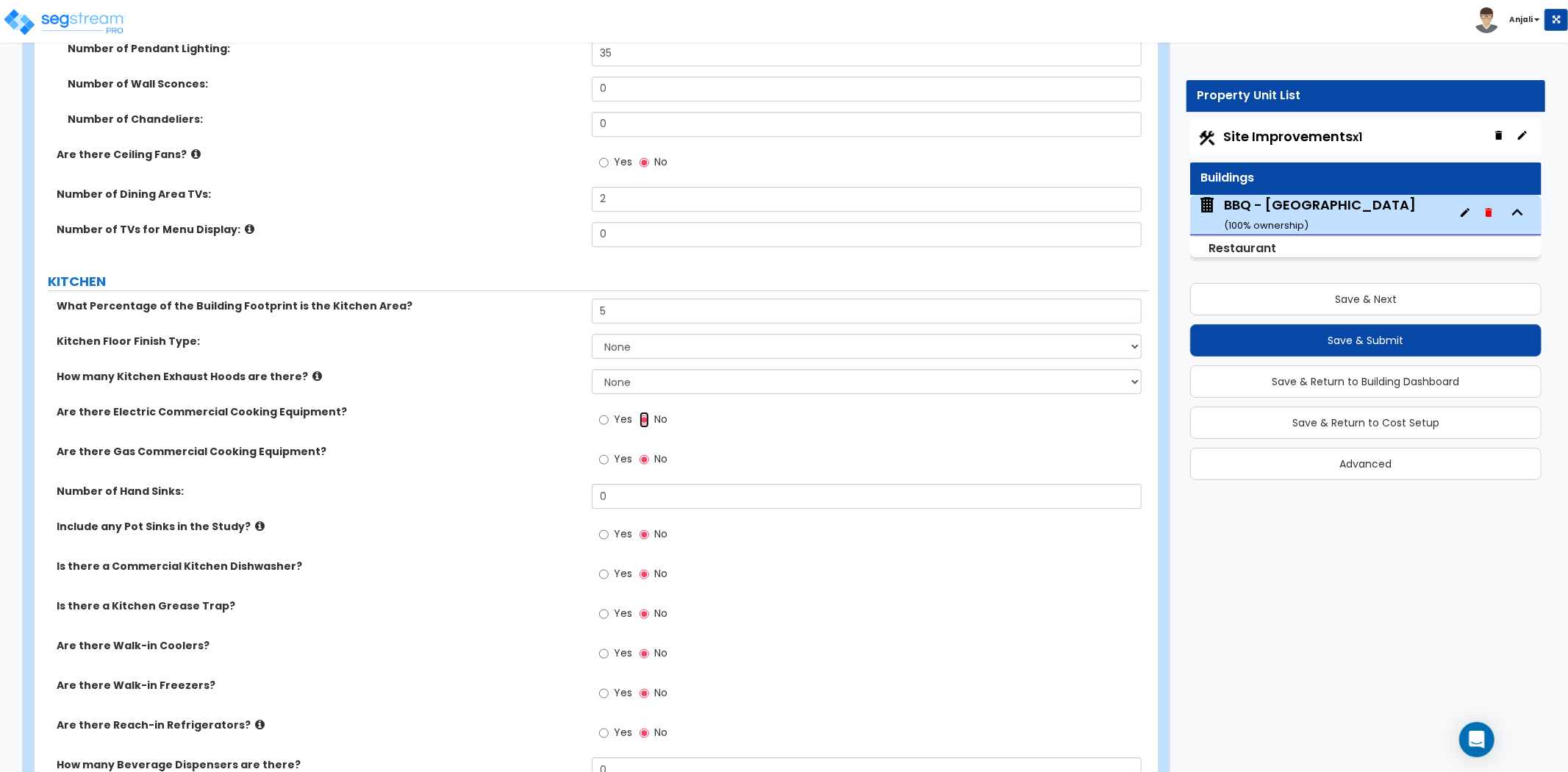
scroll to position [3839, 0]
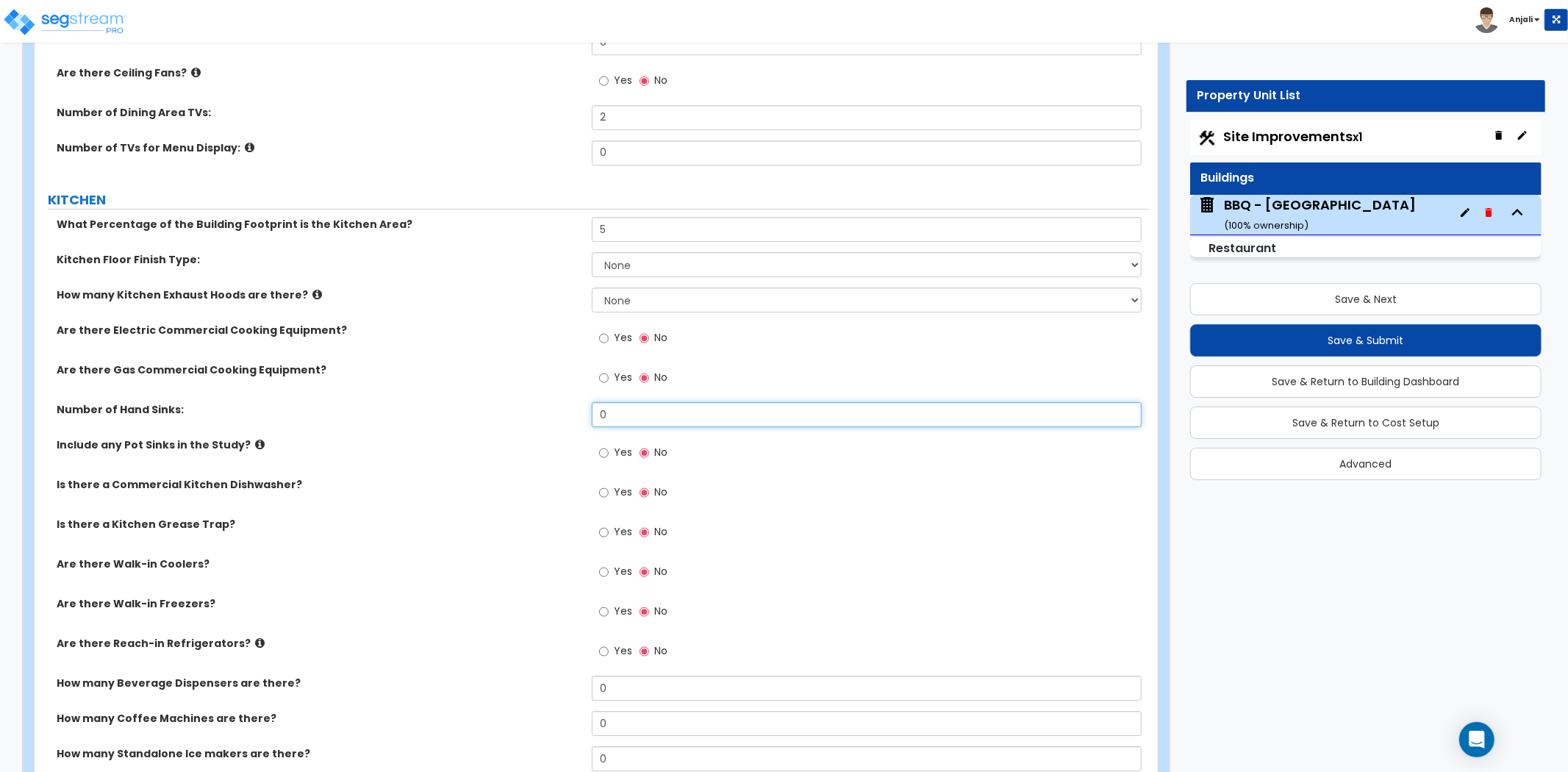
click at [638, 408] on input "0" at bounding box center [867, 414] width 550 height 25
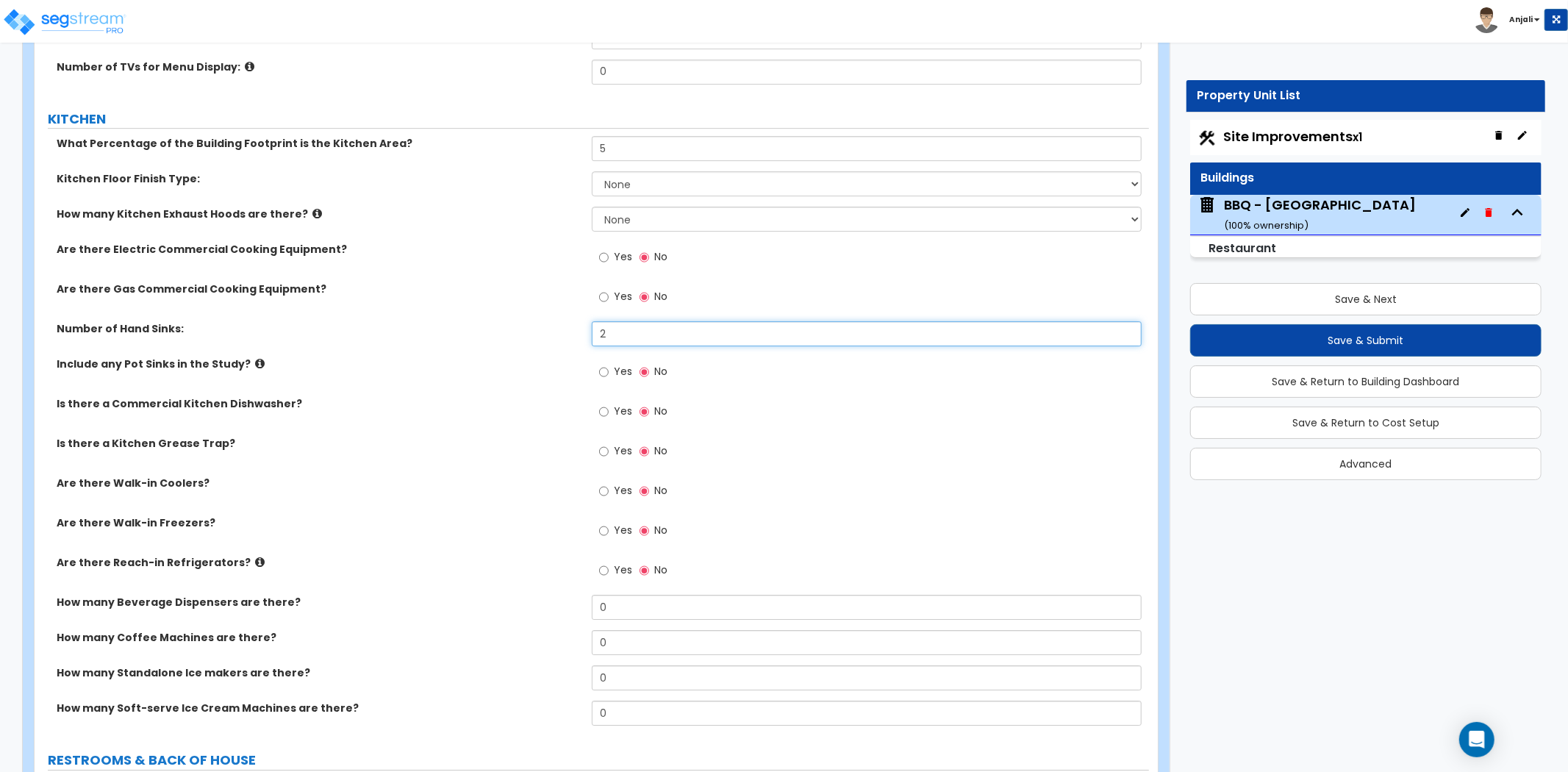
scroll to position [3921, 0]
type input "2"
click at [606, 371] on input "Yes" at bounding box center [604, 371] width 9 height 16
radio input "true"
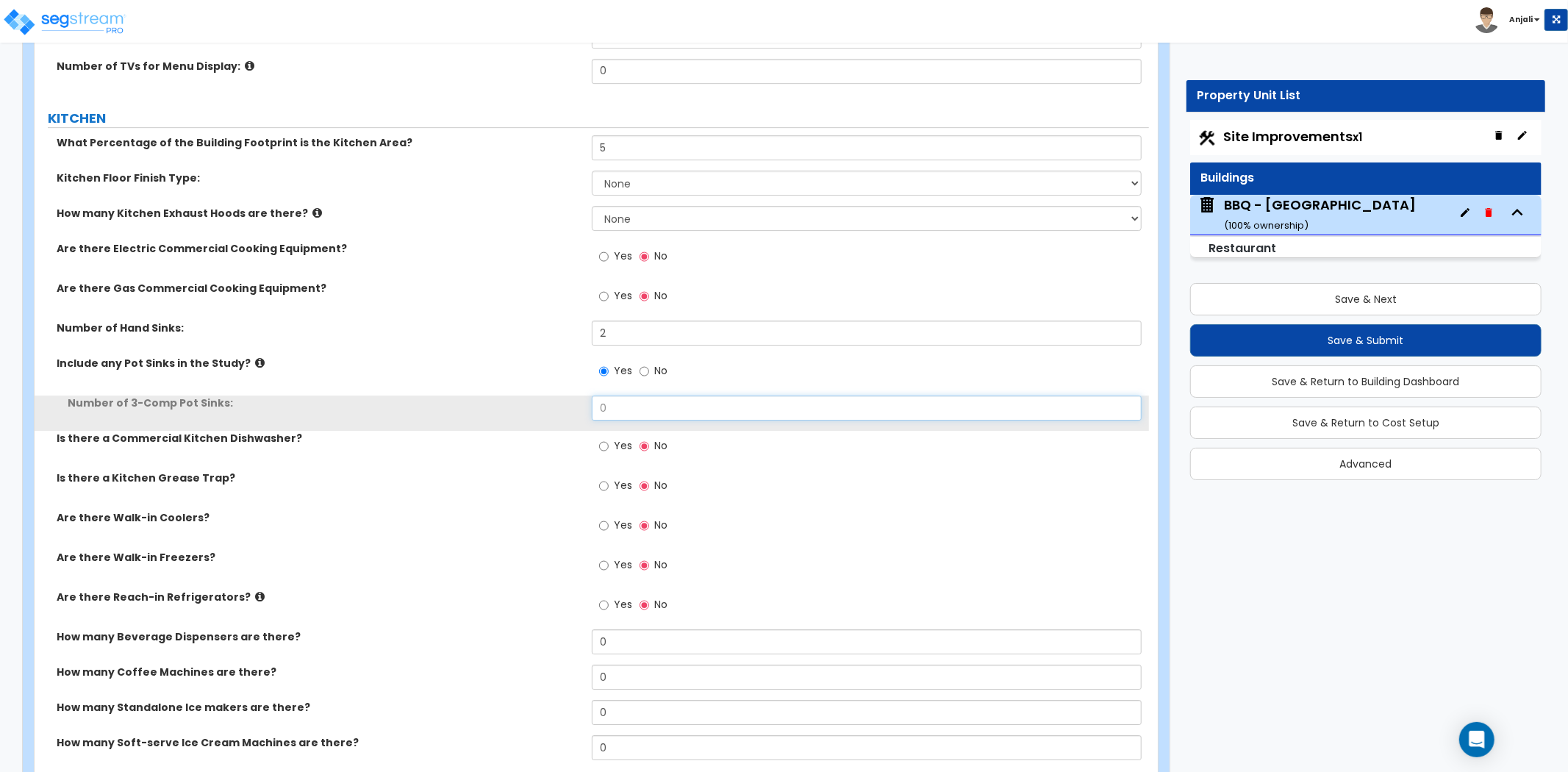
click at [616, 409] on input "0" at bounding box center [867, 407] width 550 height 25
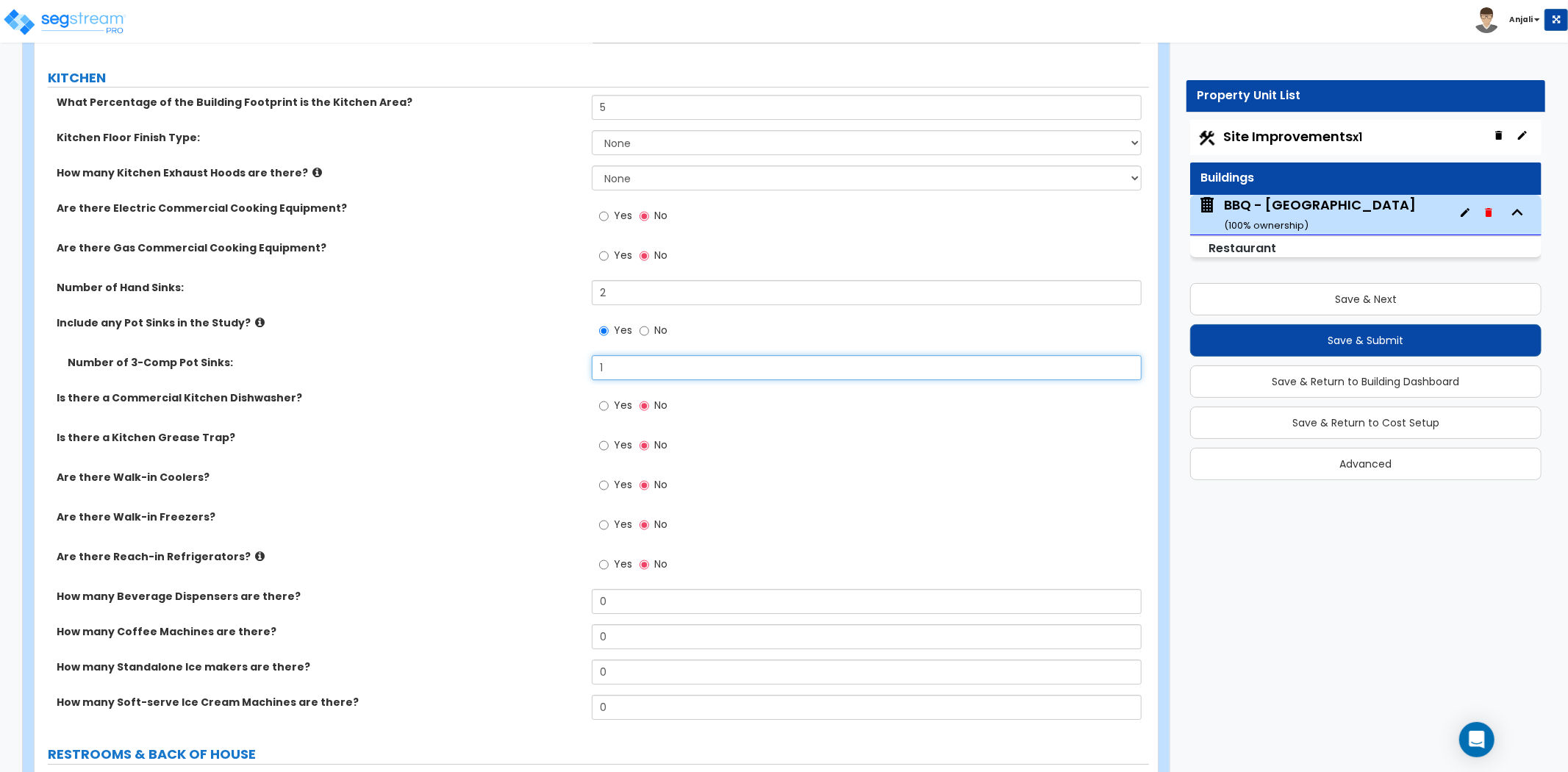
scroll to position [4002, 0]
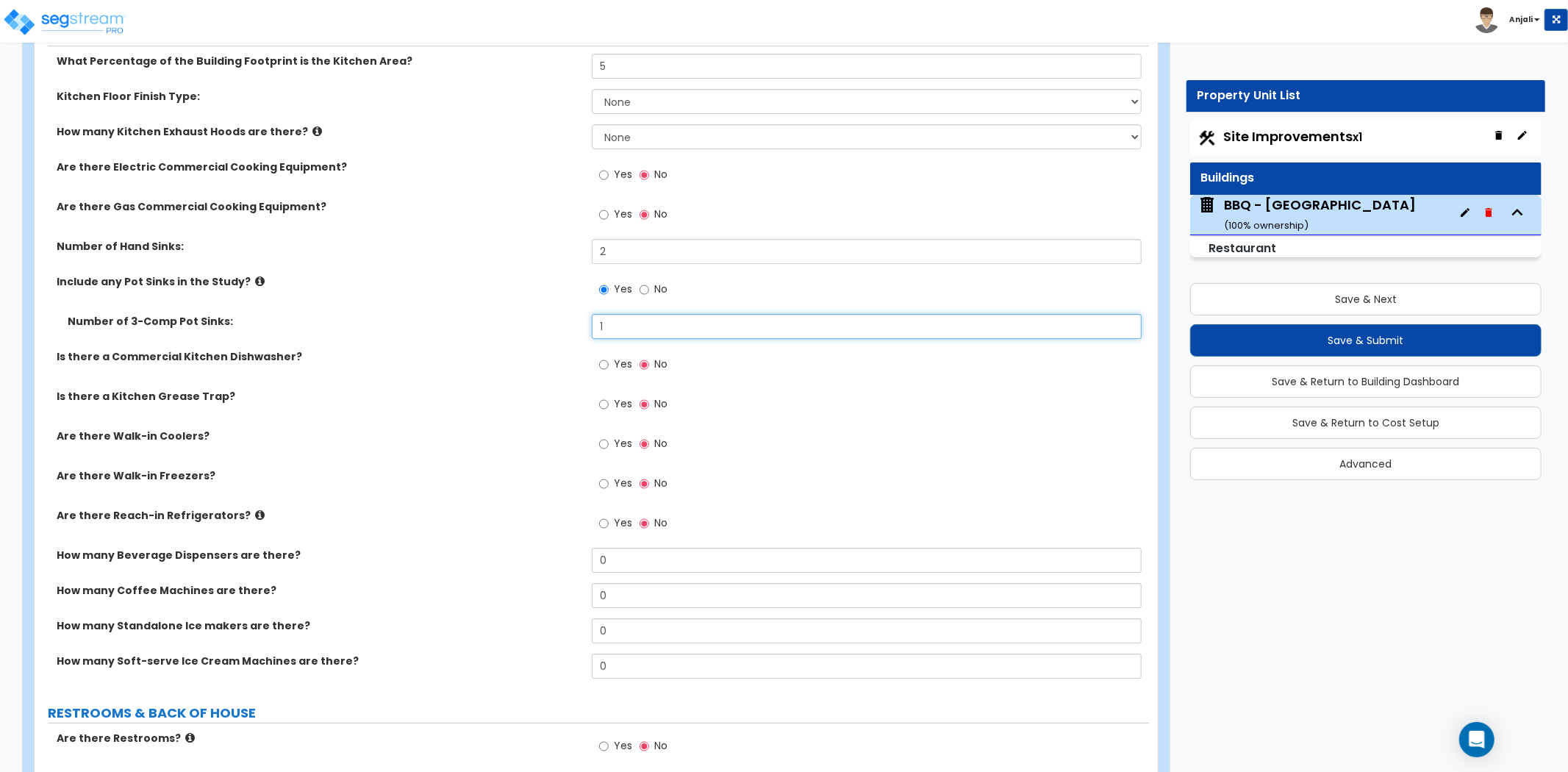
type input "1"
click at [600, 362] on input "Yes" at bounding box center [604, 365] width 9 height 16
radio input "true"
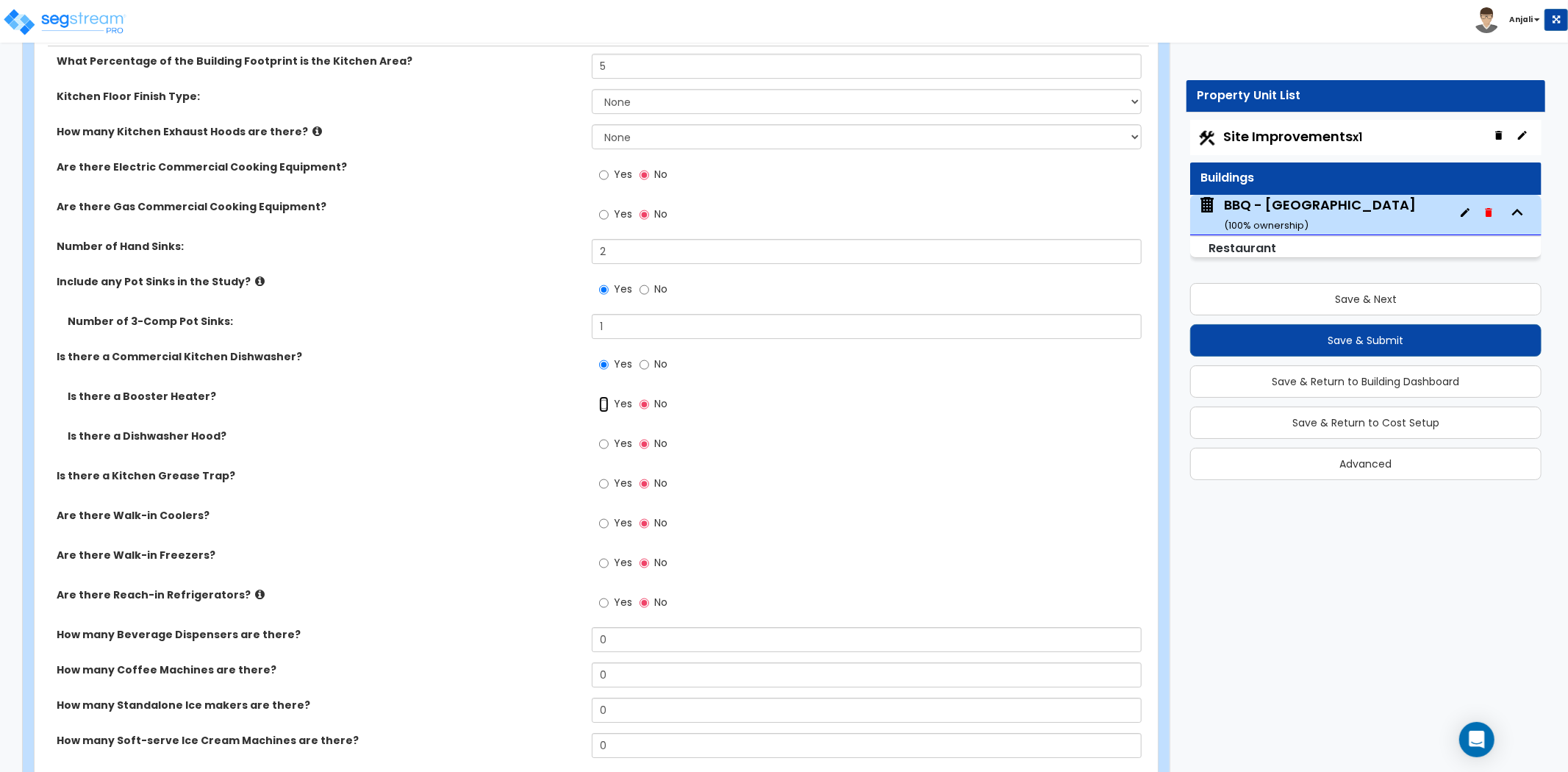
click at [607, 399] on input "Yes" at bounding box center [604, 404] width 9 height 16
radio input "true"
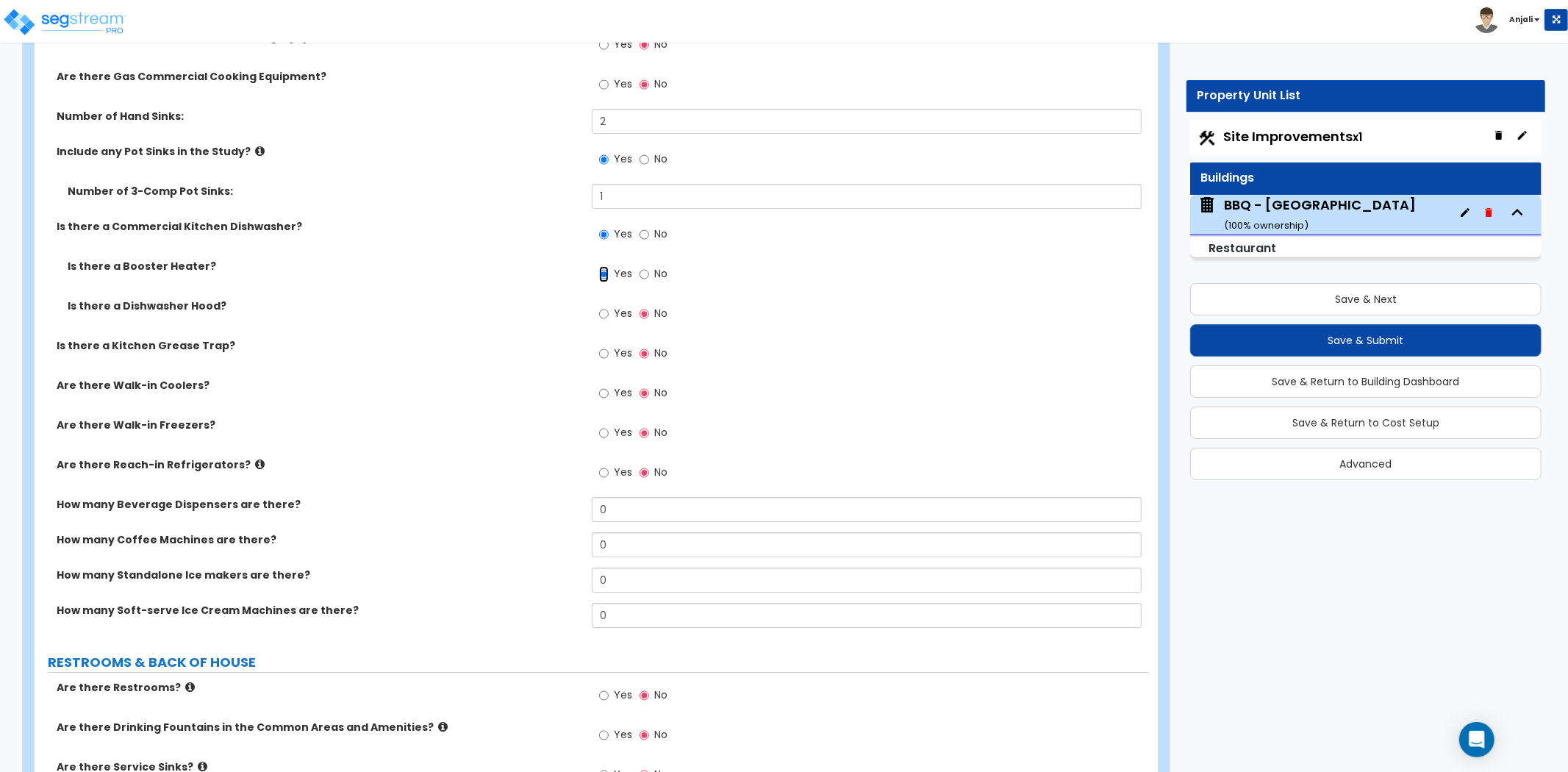
scroll to position [4166, 0]
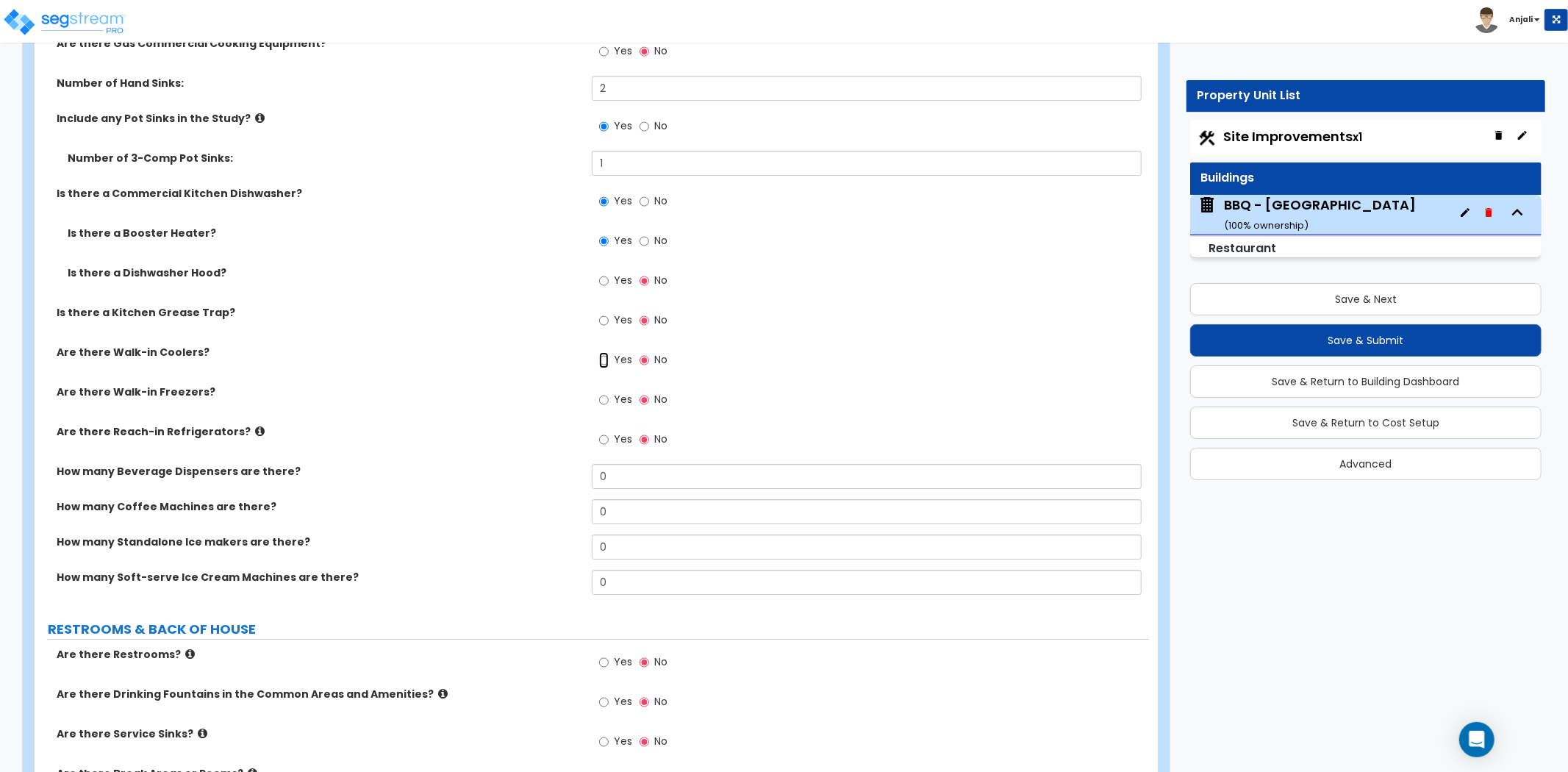
click at [607, 358] on input "Yes" at bounding box center [604, 360] width 9 height 16
radio input "true"
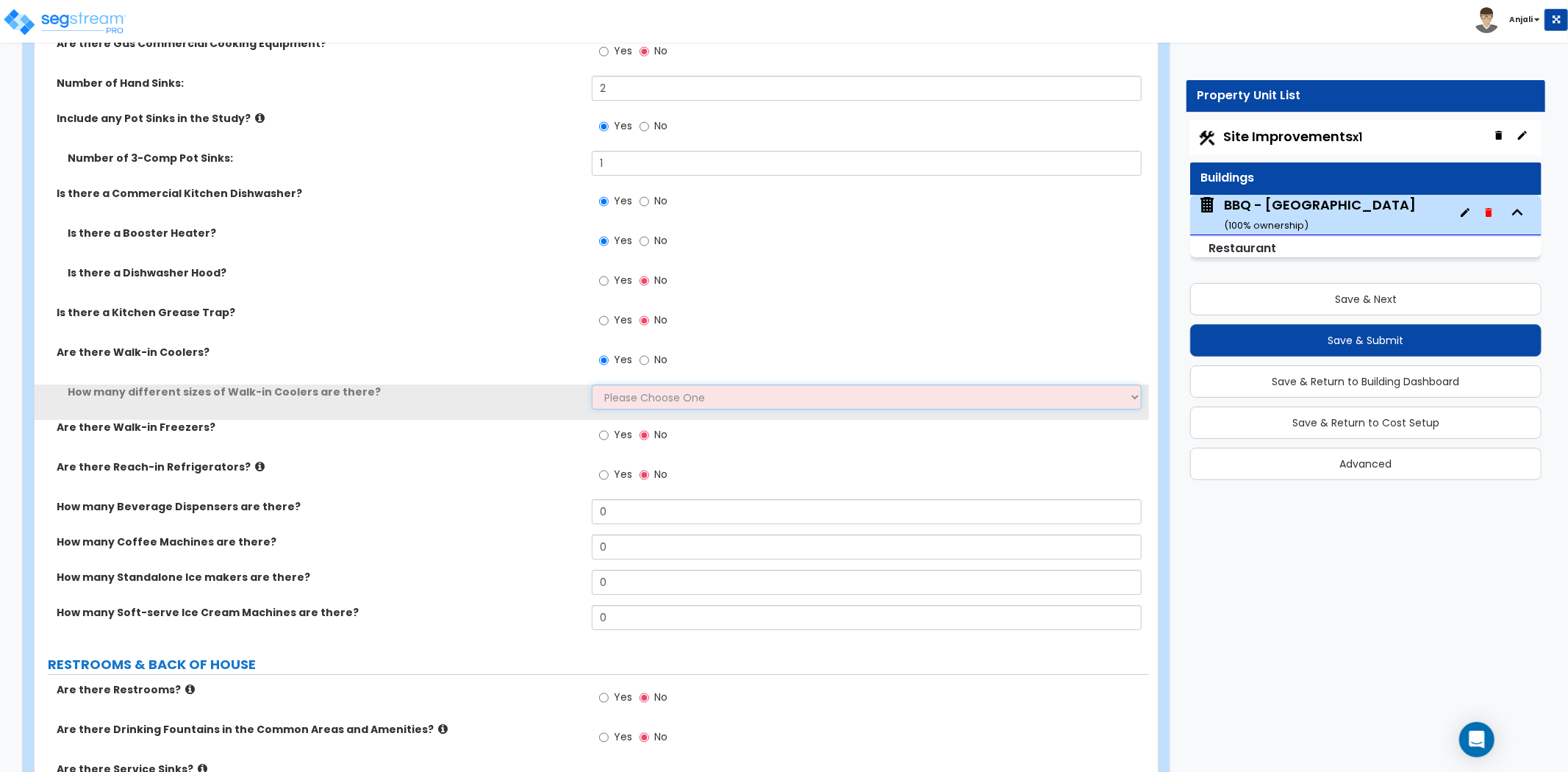
click at [627, 391] on select "Please Choose One 1 2 3 4" at bounding box center [867, 396] width 550 height 25
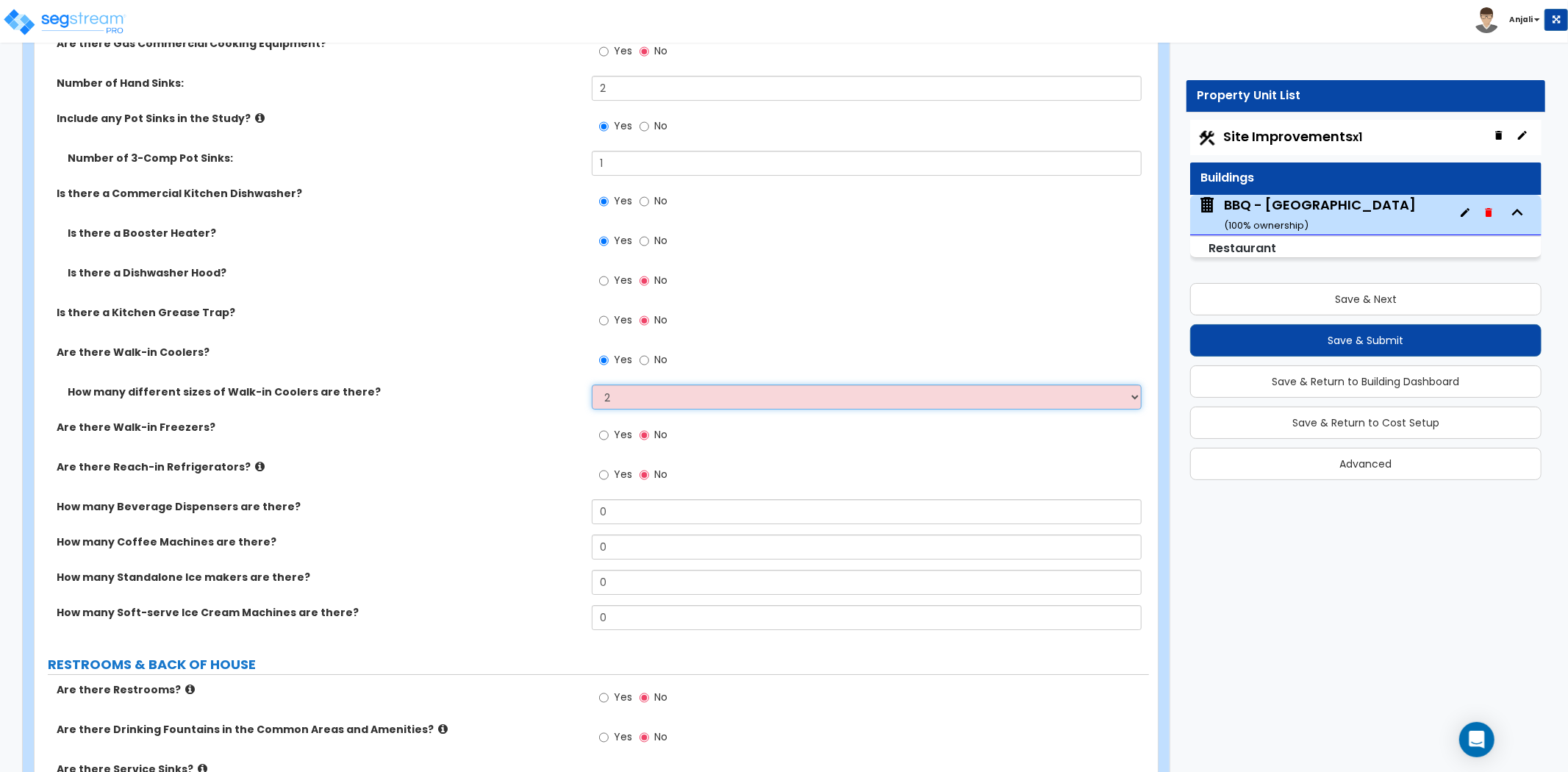
click at [592, 384] on select "Please Choose One 1 2 3 4" at bounding box center [867, 396] width 550 height 25
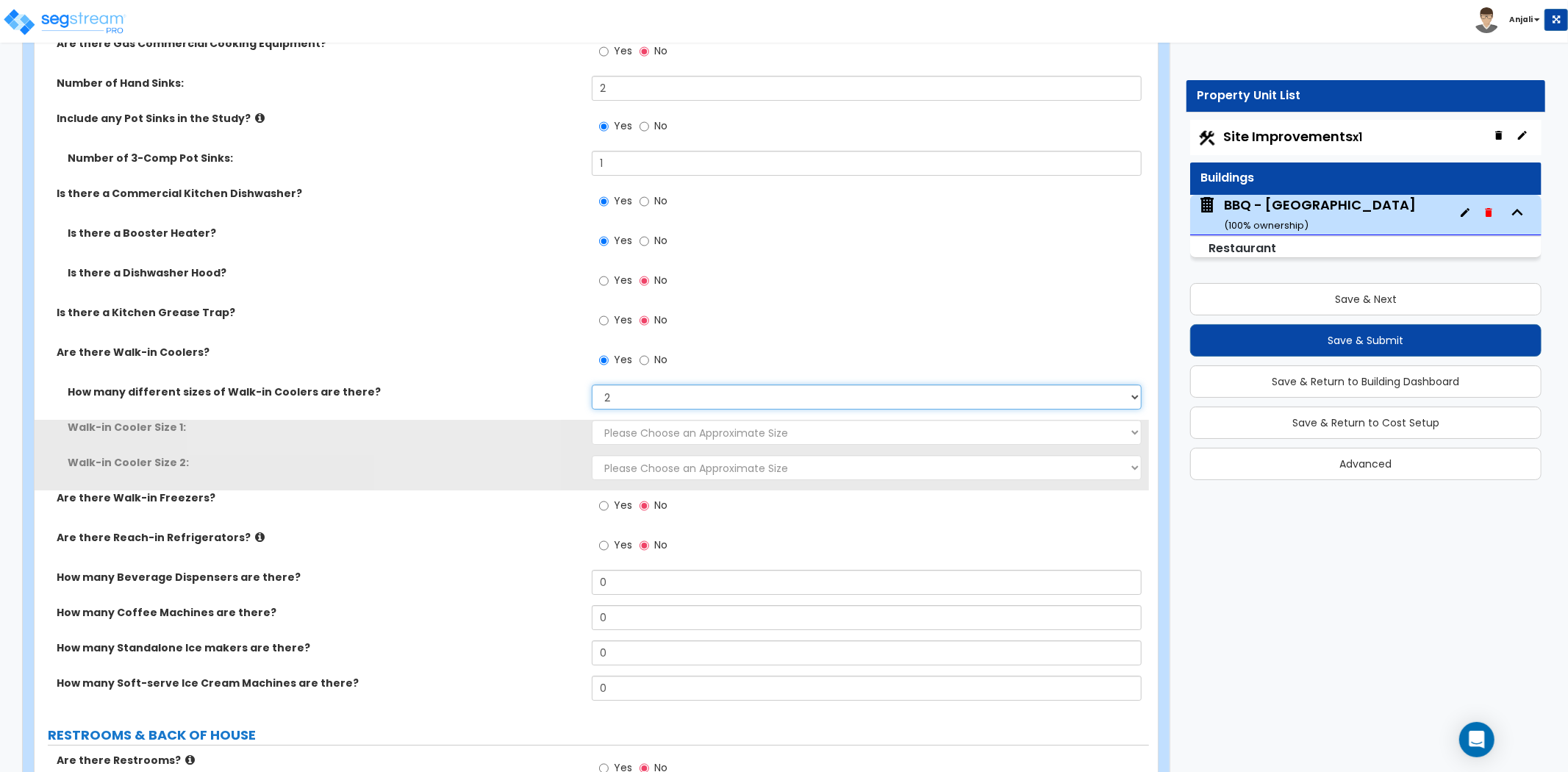
click at [653, 402] on select "Please Choose One 1 2 3 4" at bounding box center [867, 396] width 550 height 25
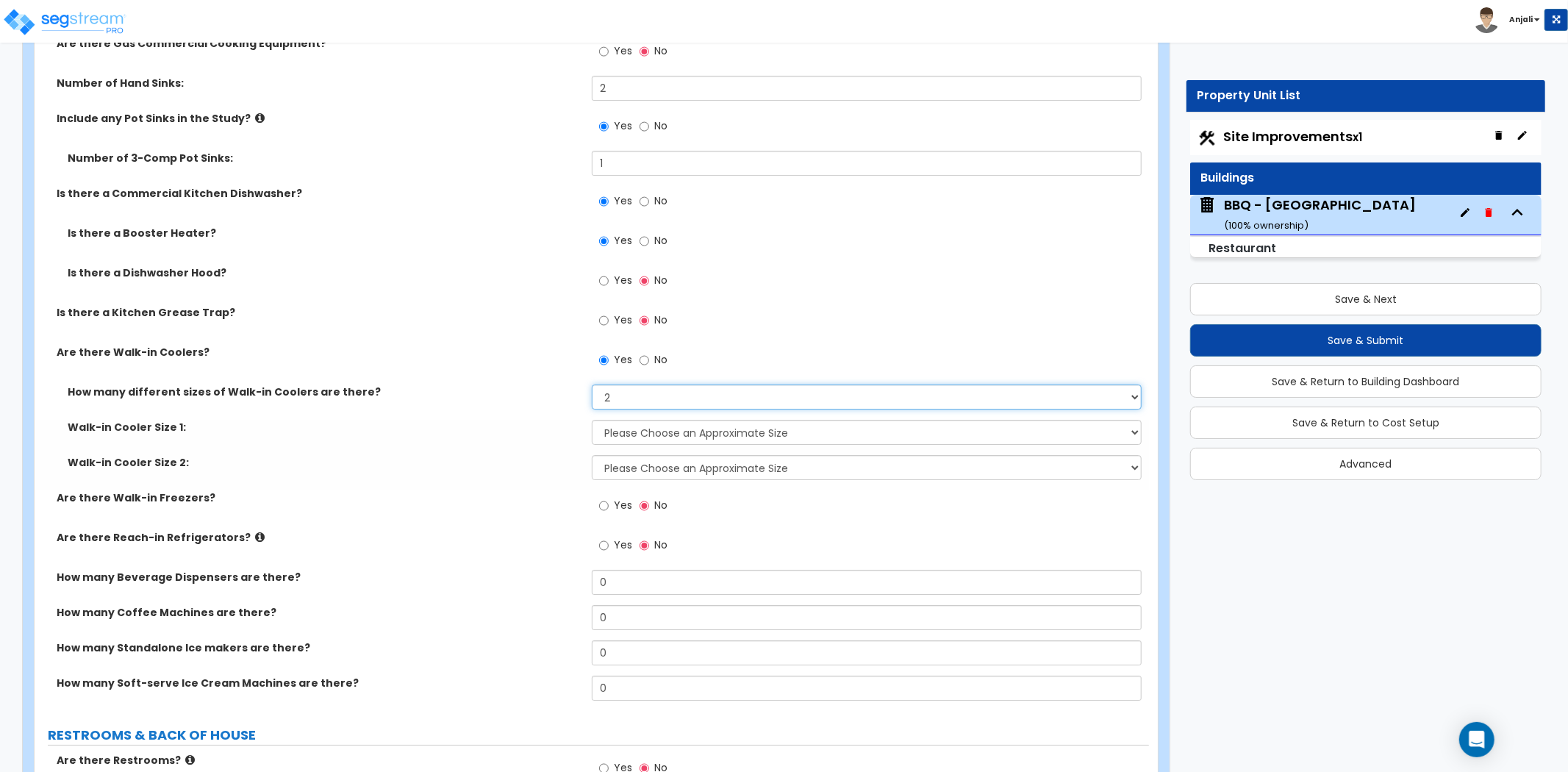
select select "1"
click at [592, 384] on select "Please Choose One 1 2 3 4" at bounding box center [867, 396] width 550 height 25
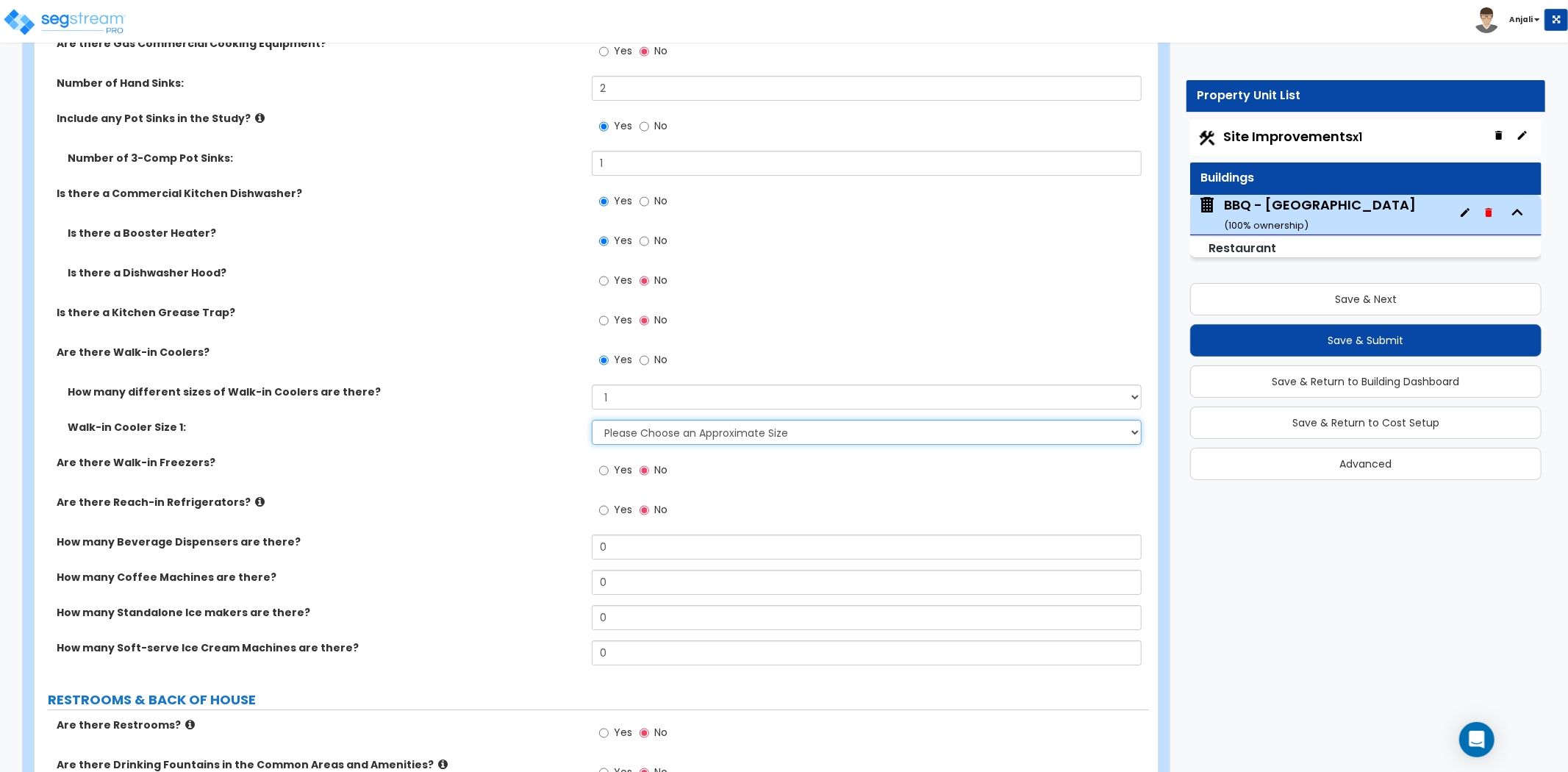
click at [648, 435] on select "Please Choose an Approximate Size 6' x 6' 10' x 6' 12' x 14' 12' x 20' I want t…" at bounding box center [867, 432] width 550 height 25
select select "3"
click at [592, 420] on select "Please Choose an Approximate Size 6' x 6' 10' x 6' 12' x 14' 12' x 20' I want t…" at bounding box center [867, 432] width 550 height 25
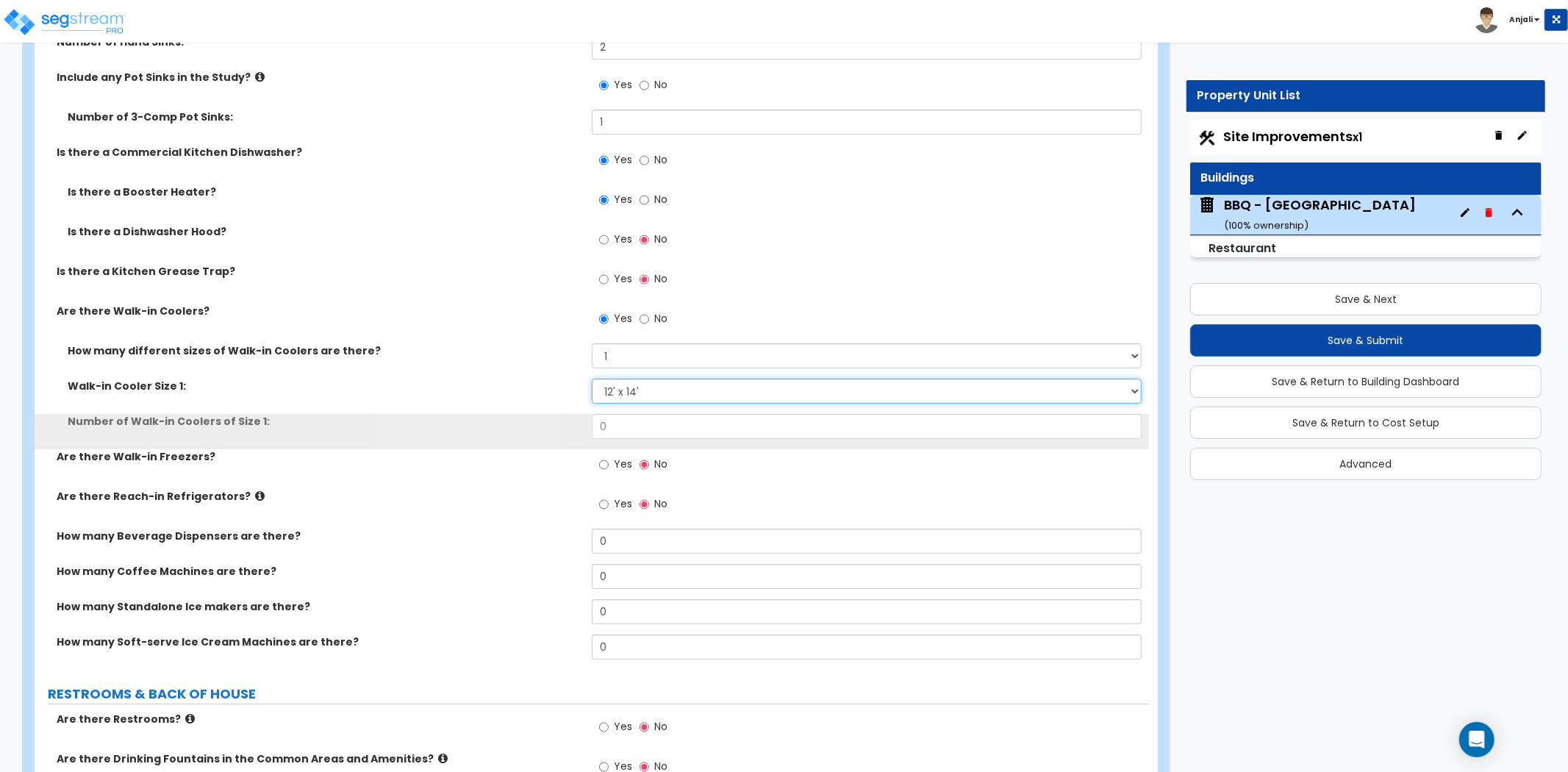
scroll to position [4247, 0]
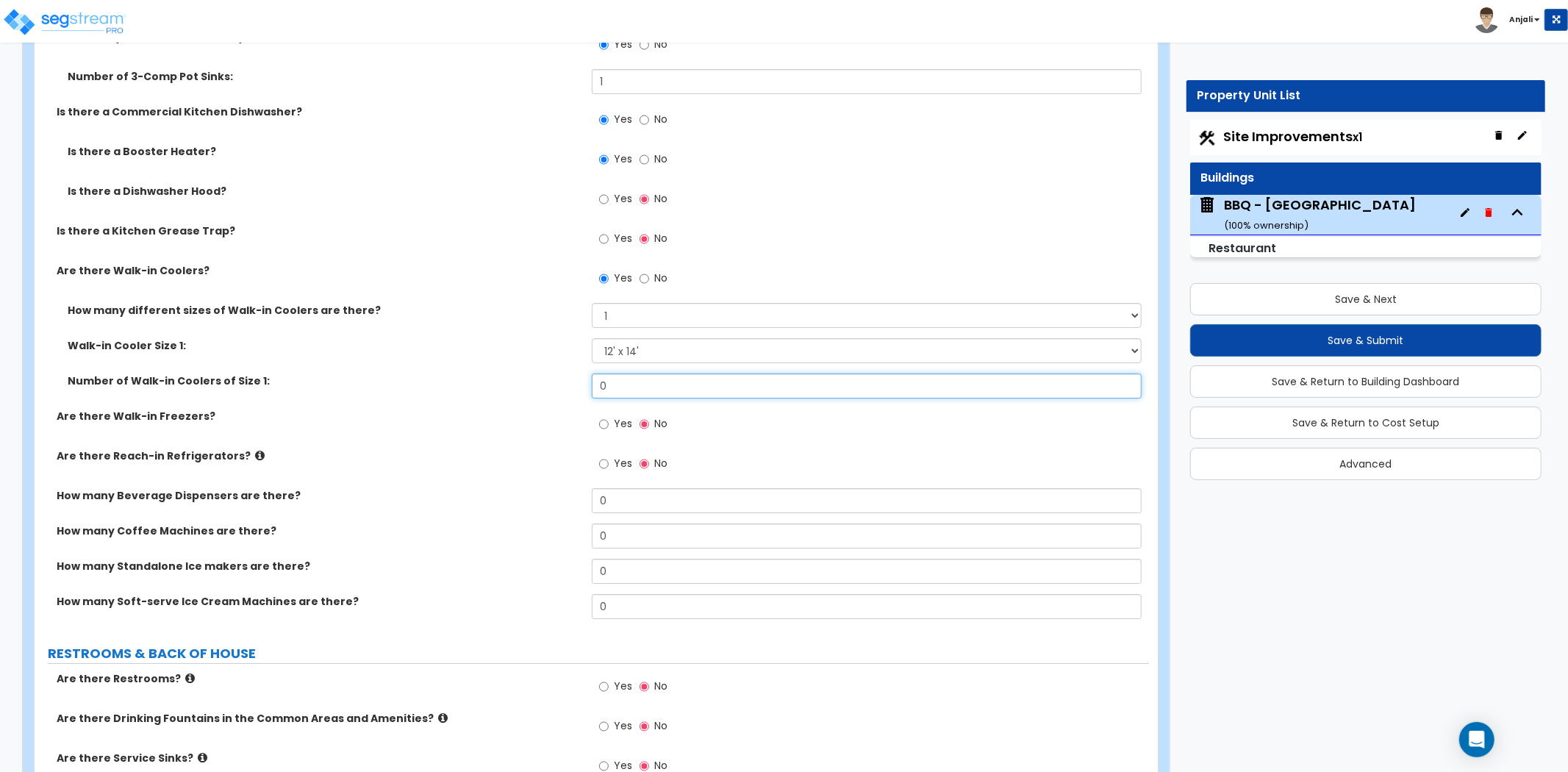
click at [664, 388] on input "0" at bounding box center [867, 385] width 550 height 25
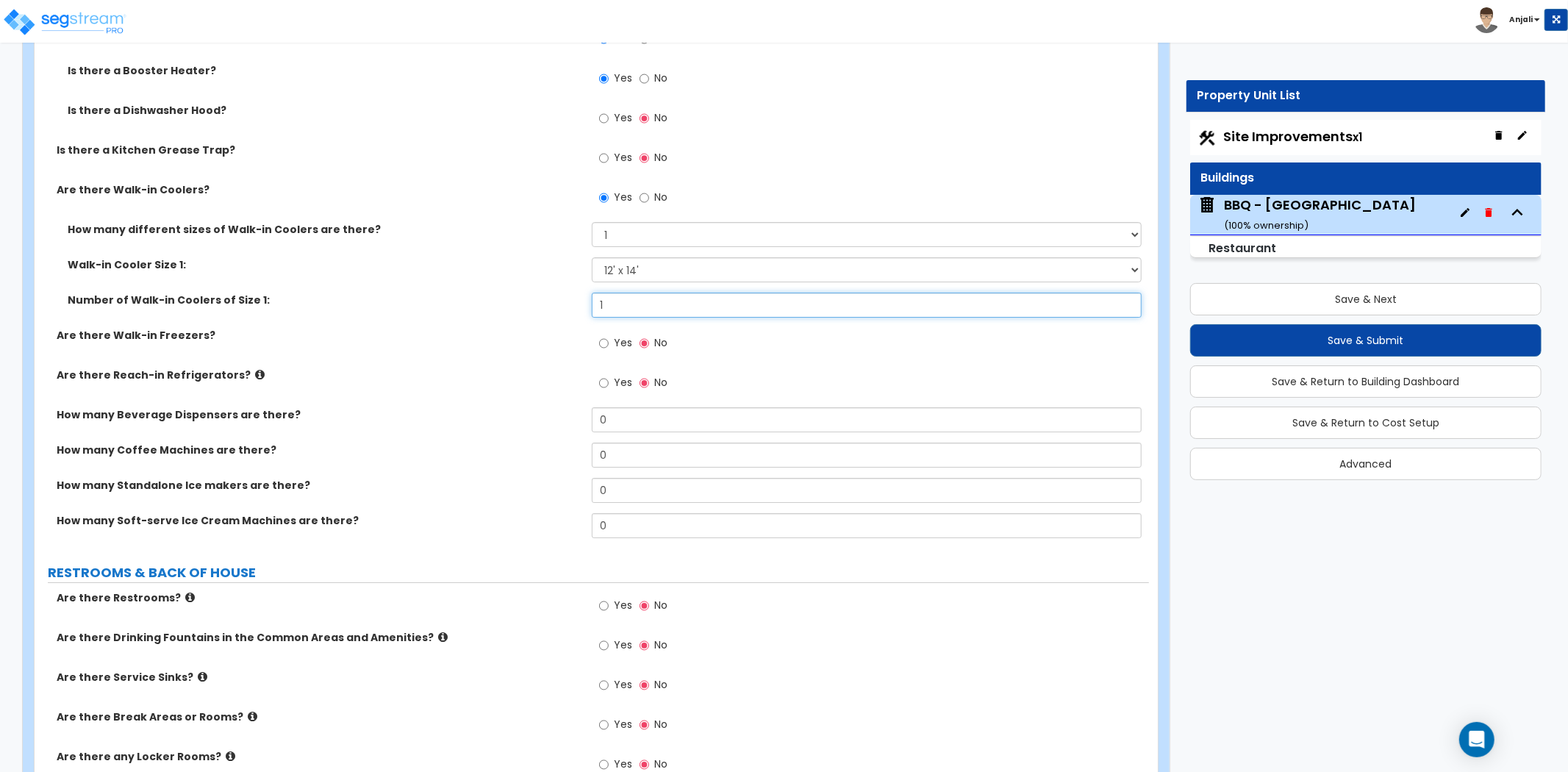
scroll to position [4329, 0]
type input "1"
click at [607, 382] on input "Yes" at bounding box center [604, 382] width 9 height 16
radio input "true"
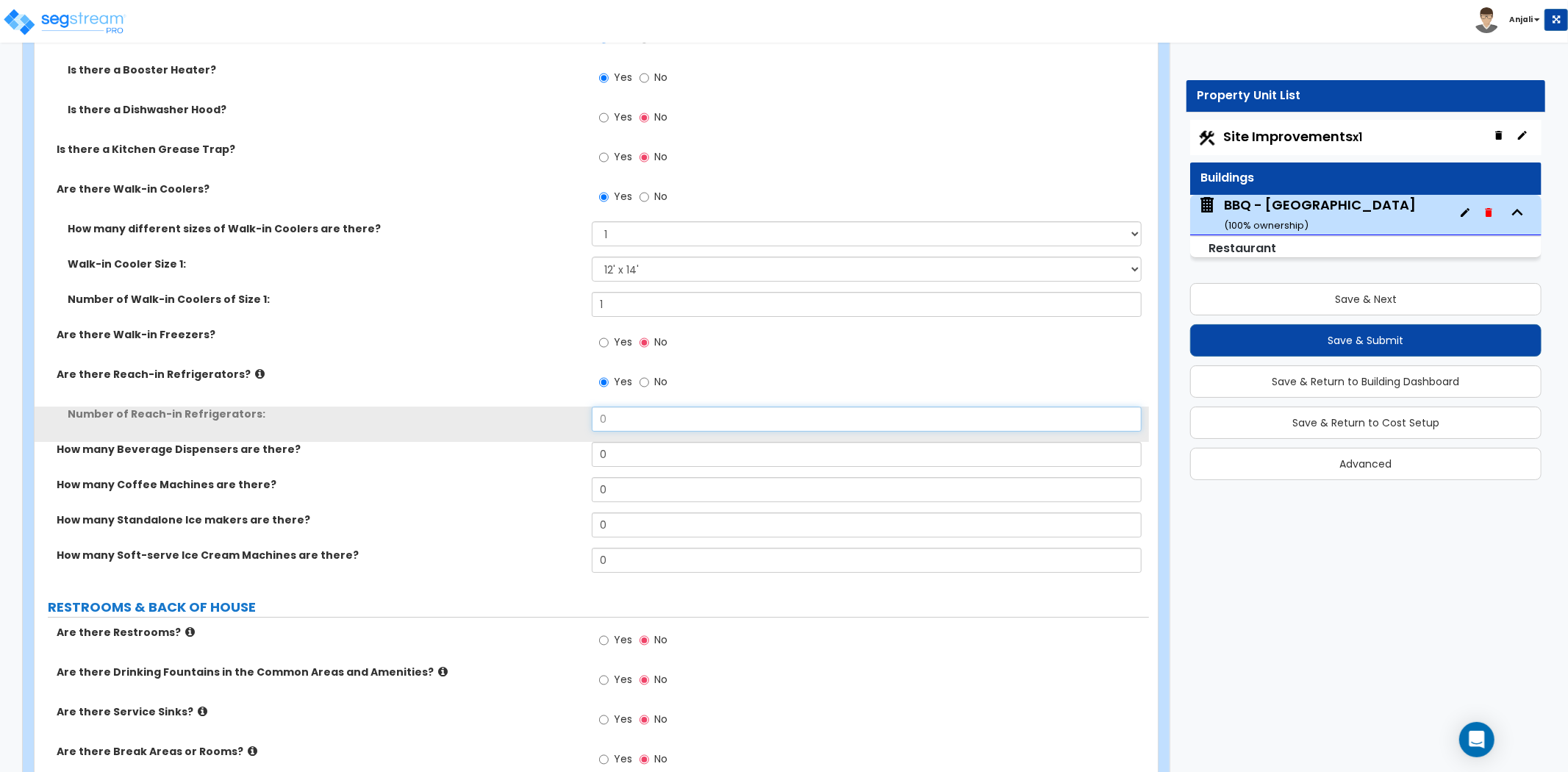
click at [611, 417] on input "0" at bounding box center [867, 419] width 550 height 25
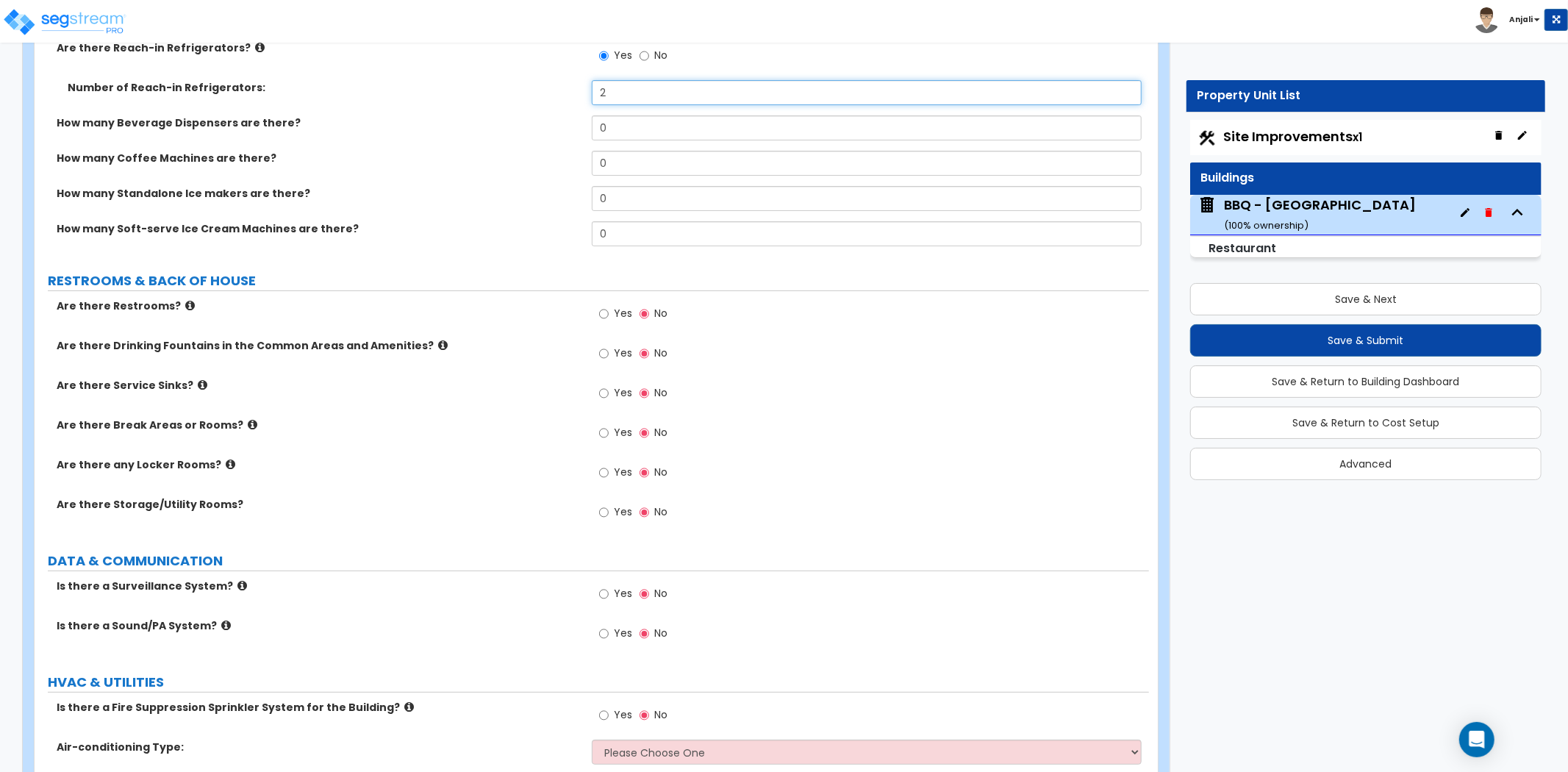
scroll to position [4656, 0]
type input "2"
click at [604, 316] on input "Yes" at bounding box center [604, 313] width 9 height 16
radio input "true"
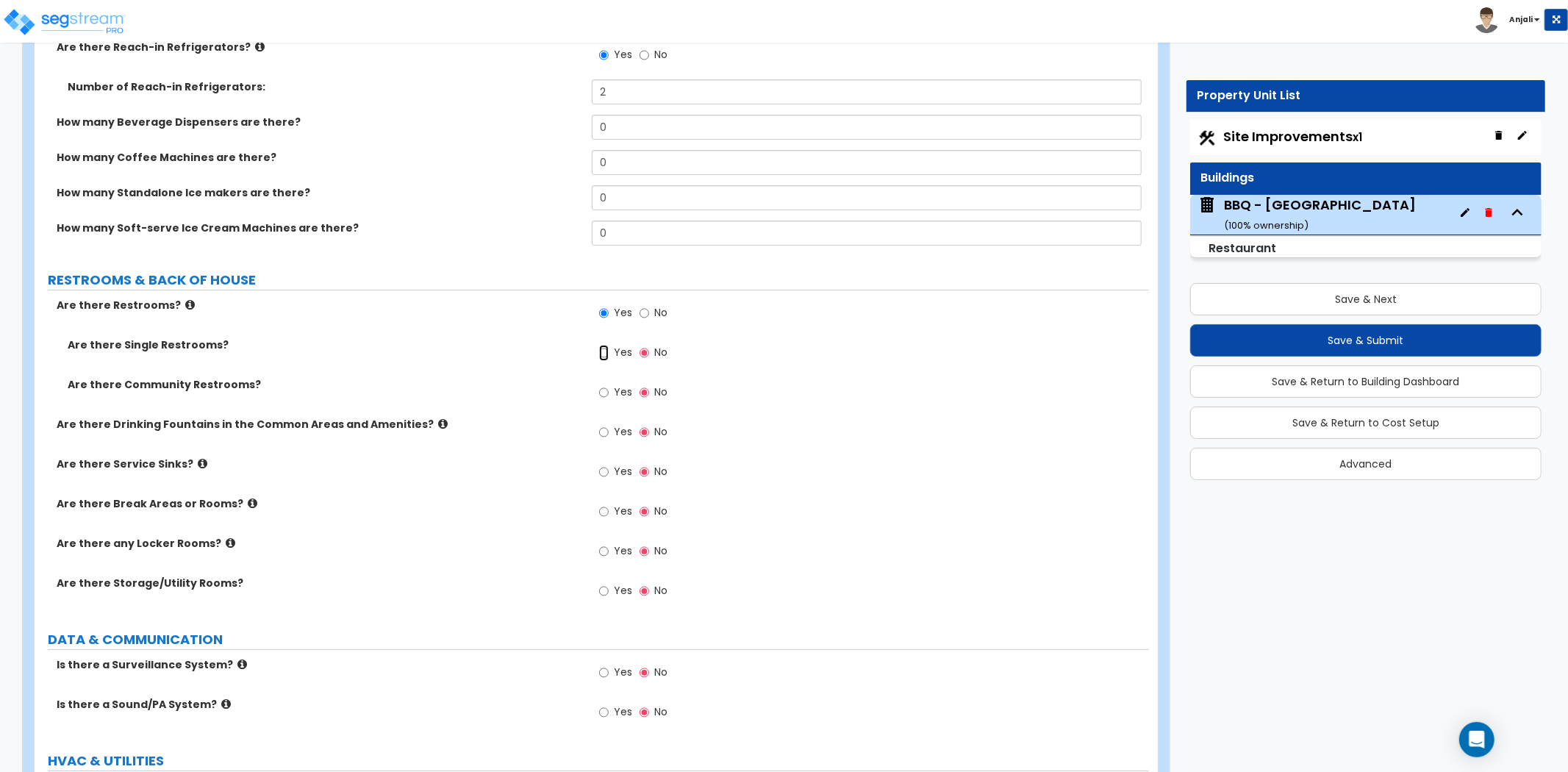
click at [605, 350] on input "Yes" at bounding box center [604, 353] width 9 height 16
radio input "true"
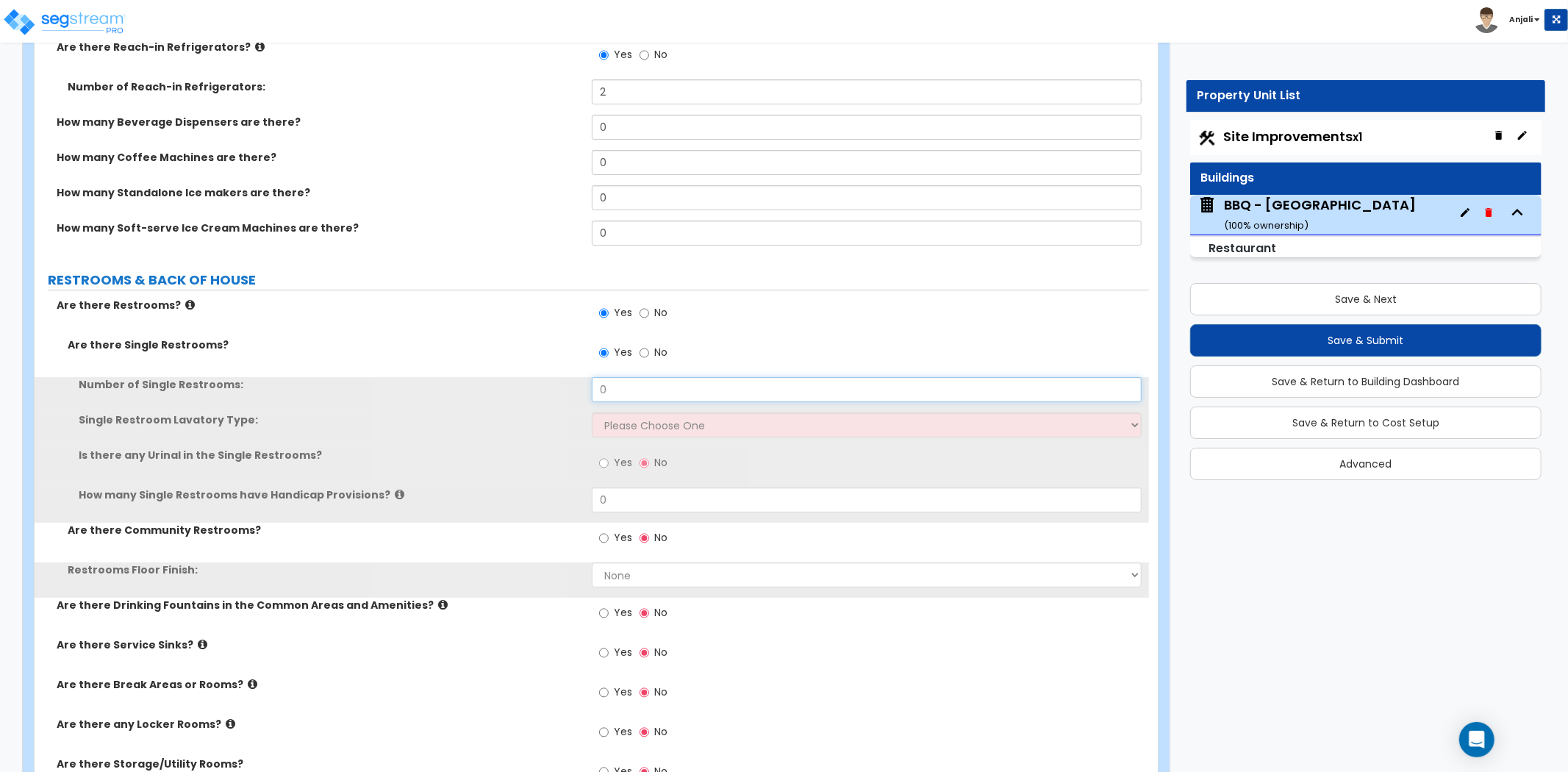
click at [626, 385] on input "0" at bounding box center [867, 389] width 550 height 25
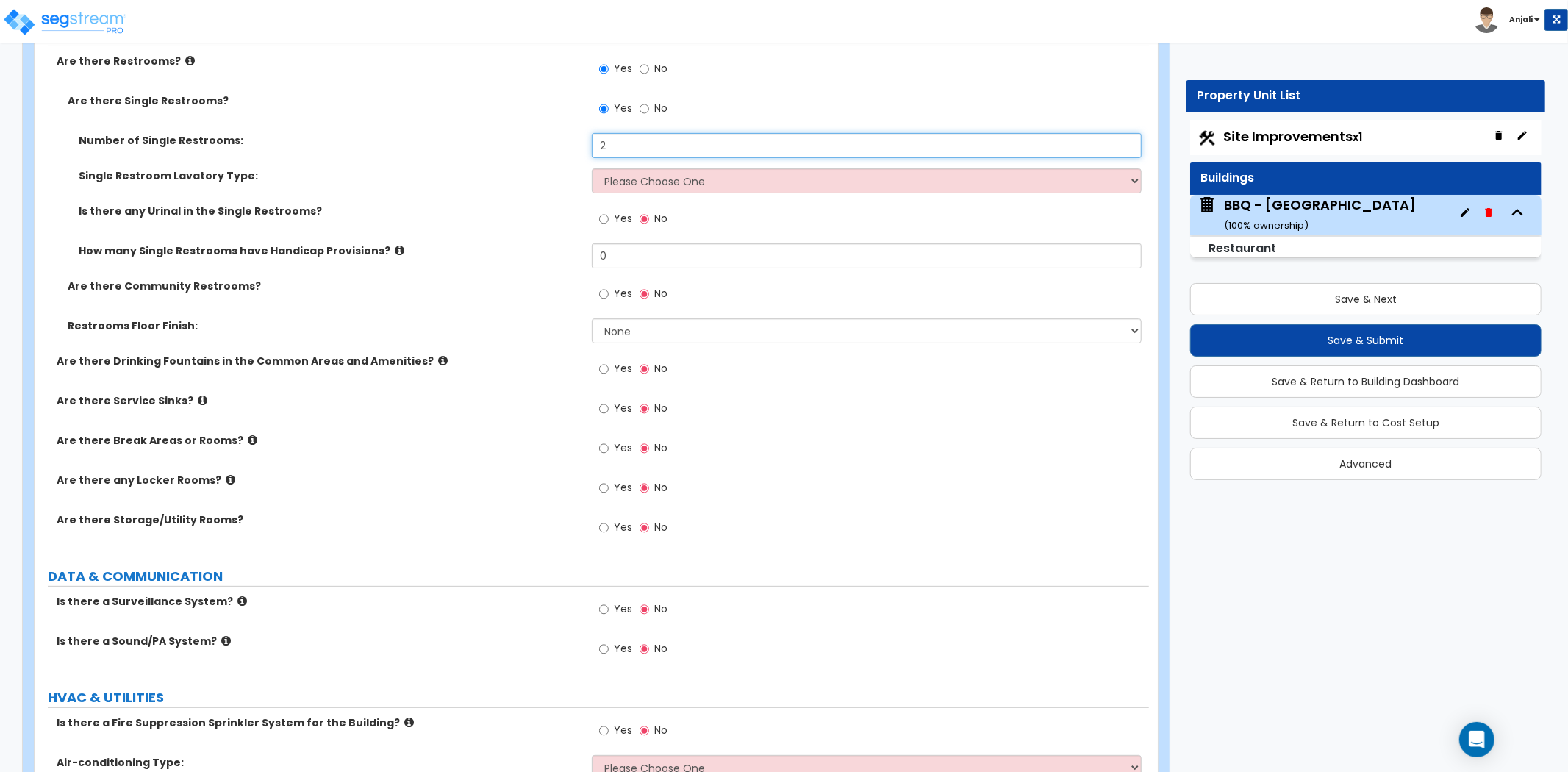
scroll to position [4900, 0]
type input "2"
drag, startPoint x: 600, startPoint y: 407, endPoint x: 612, endPoint y: 414, distance: 13.9
click at [600, 407] on input "Yes" at bounding box center [604, 408] width 9 height 16
radio input "true"
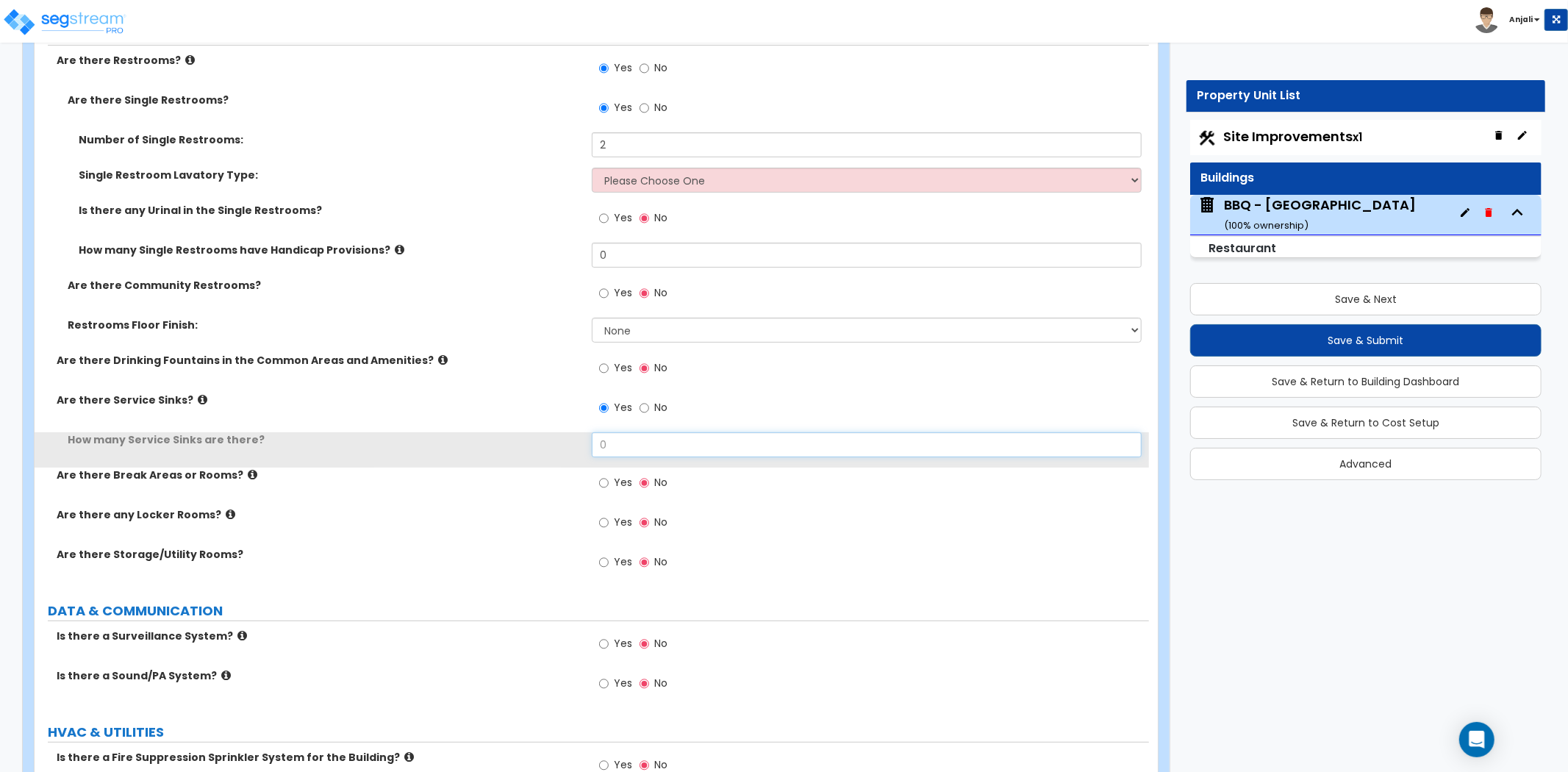
click at [630, 447] on input "0" at bounding box center [867, 444] width 550 height 25
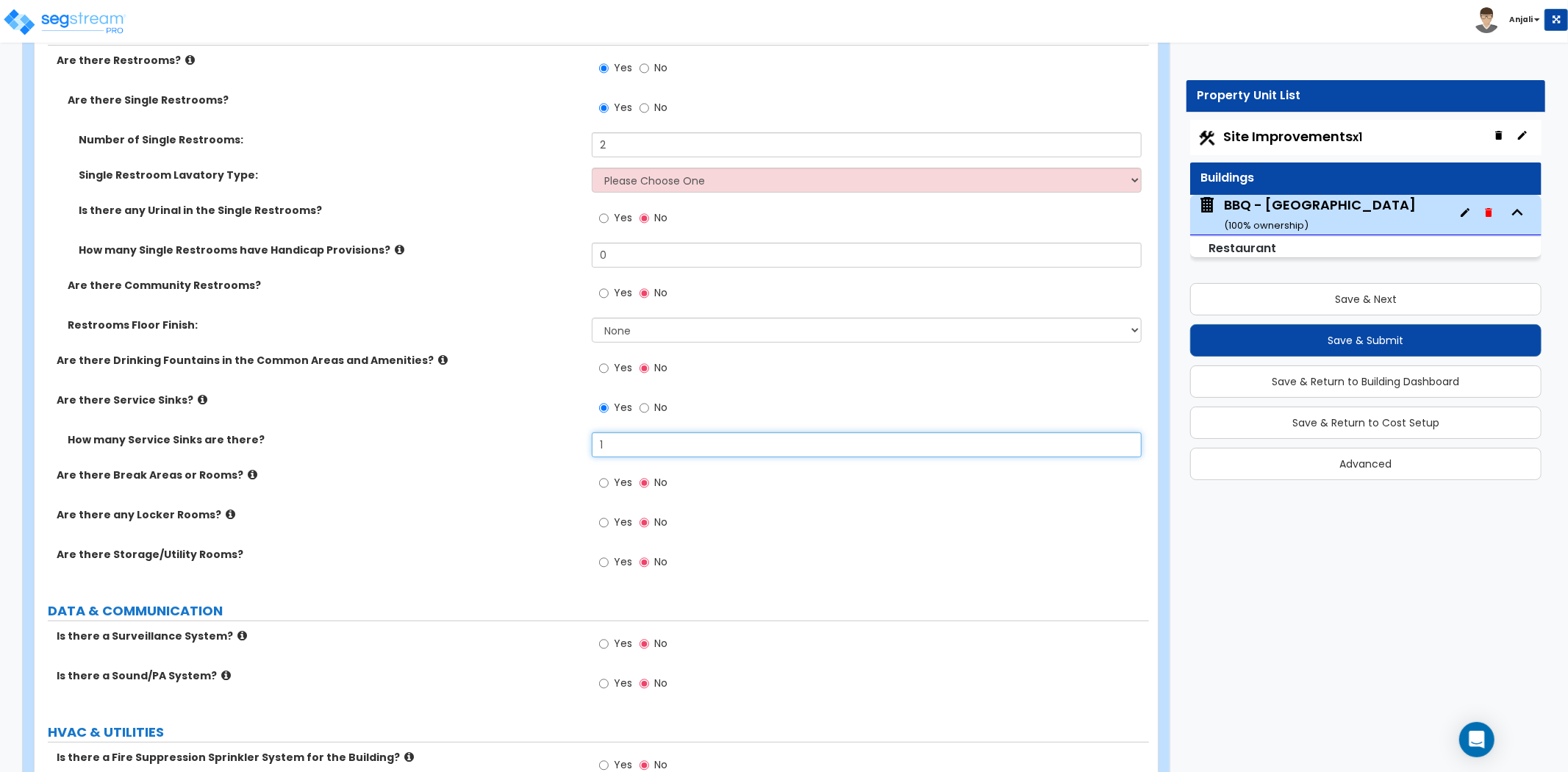
type input "1"
click at [535, 460] on div "How many Service Sinks are there? 1" at bounding box center [591, 450] width 1114 height 36
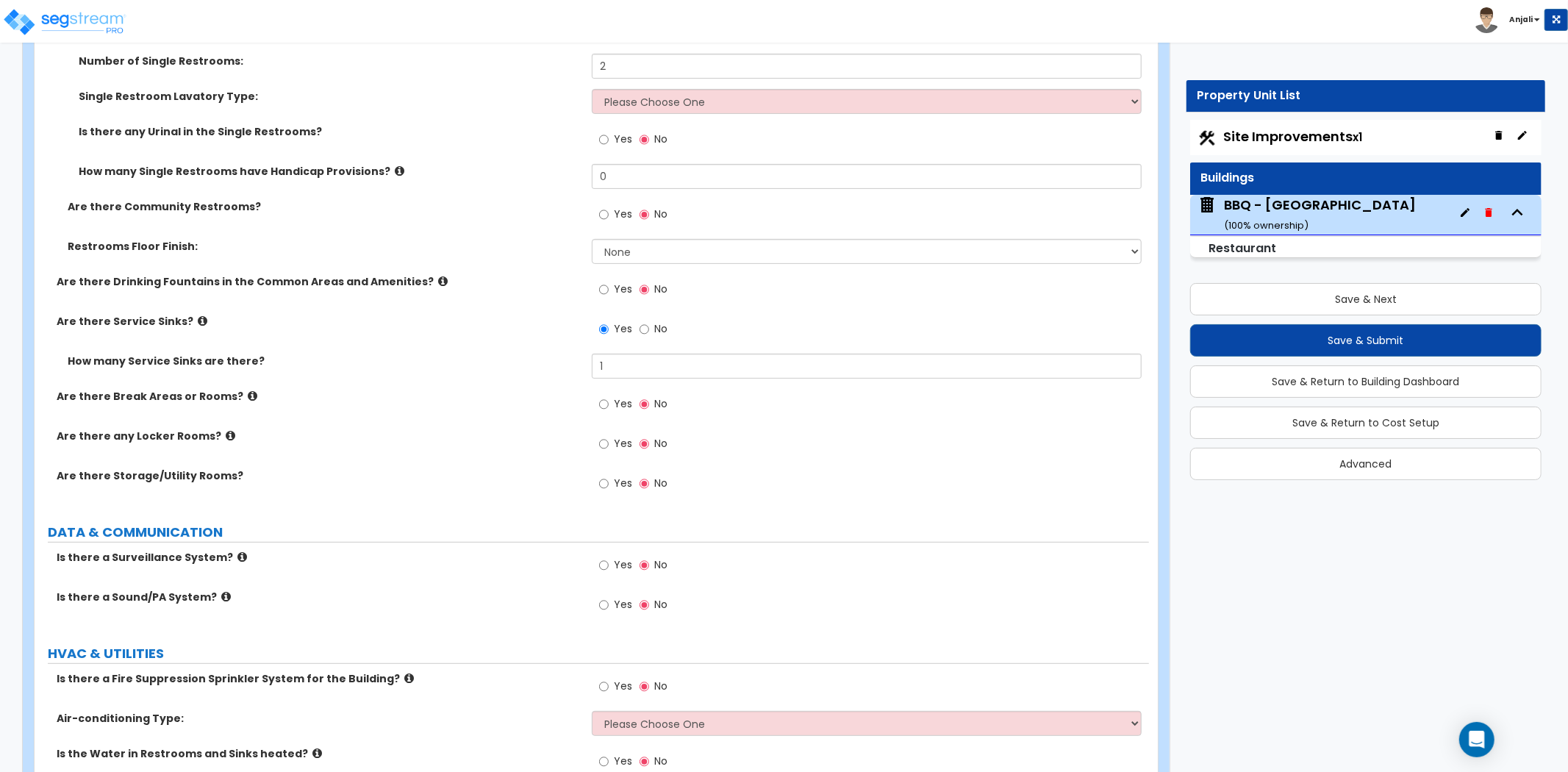
scroll to position [4982, 0]
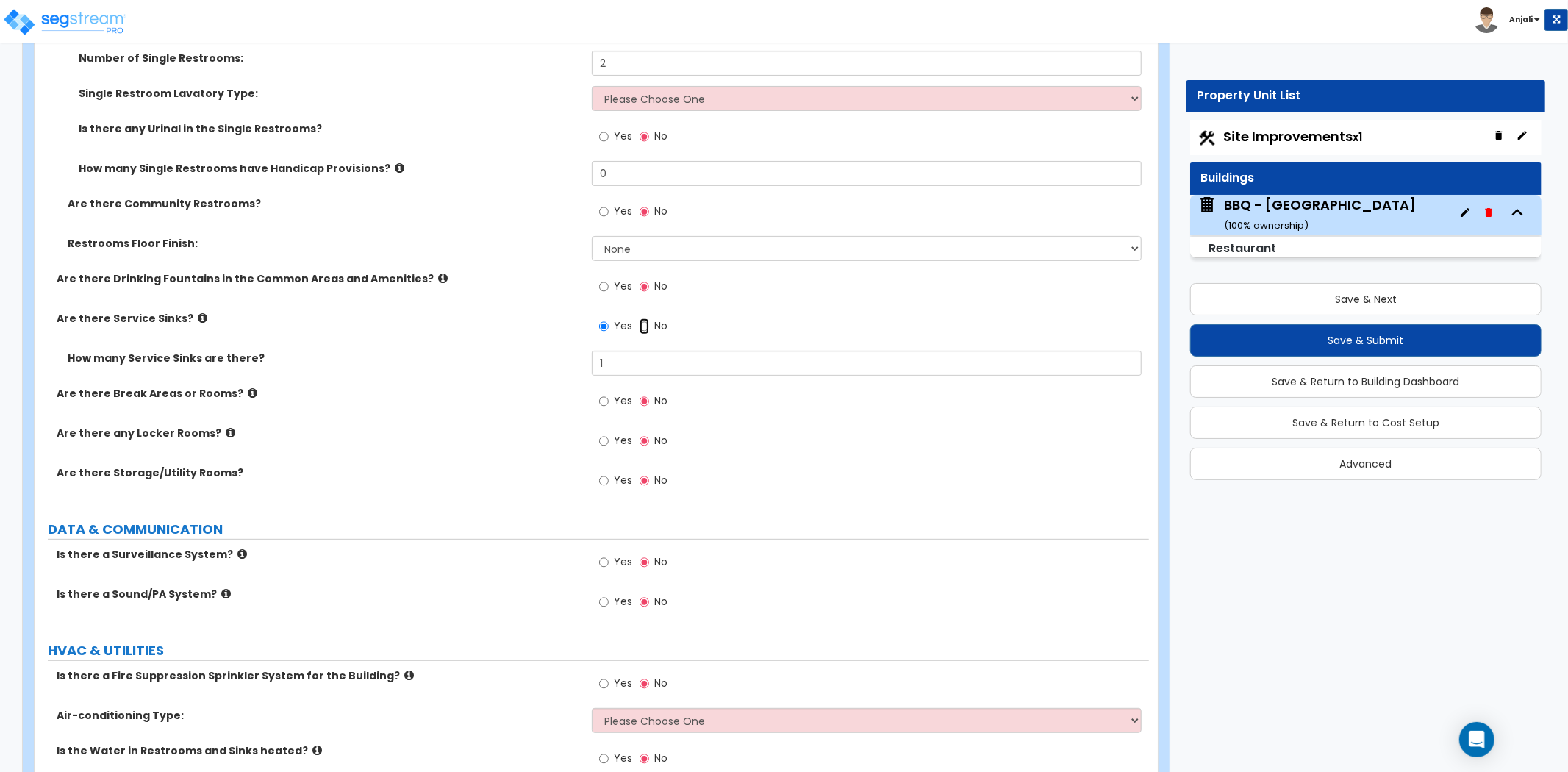
click at [648, 325] on input "No" at bounding box center [644, 327] width 9 height 16
radio input "false"
radio input "true"
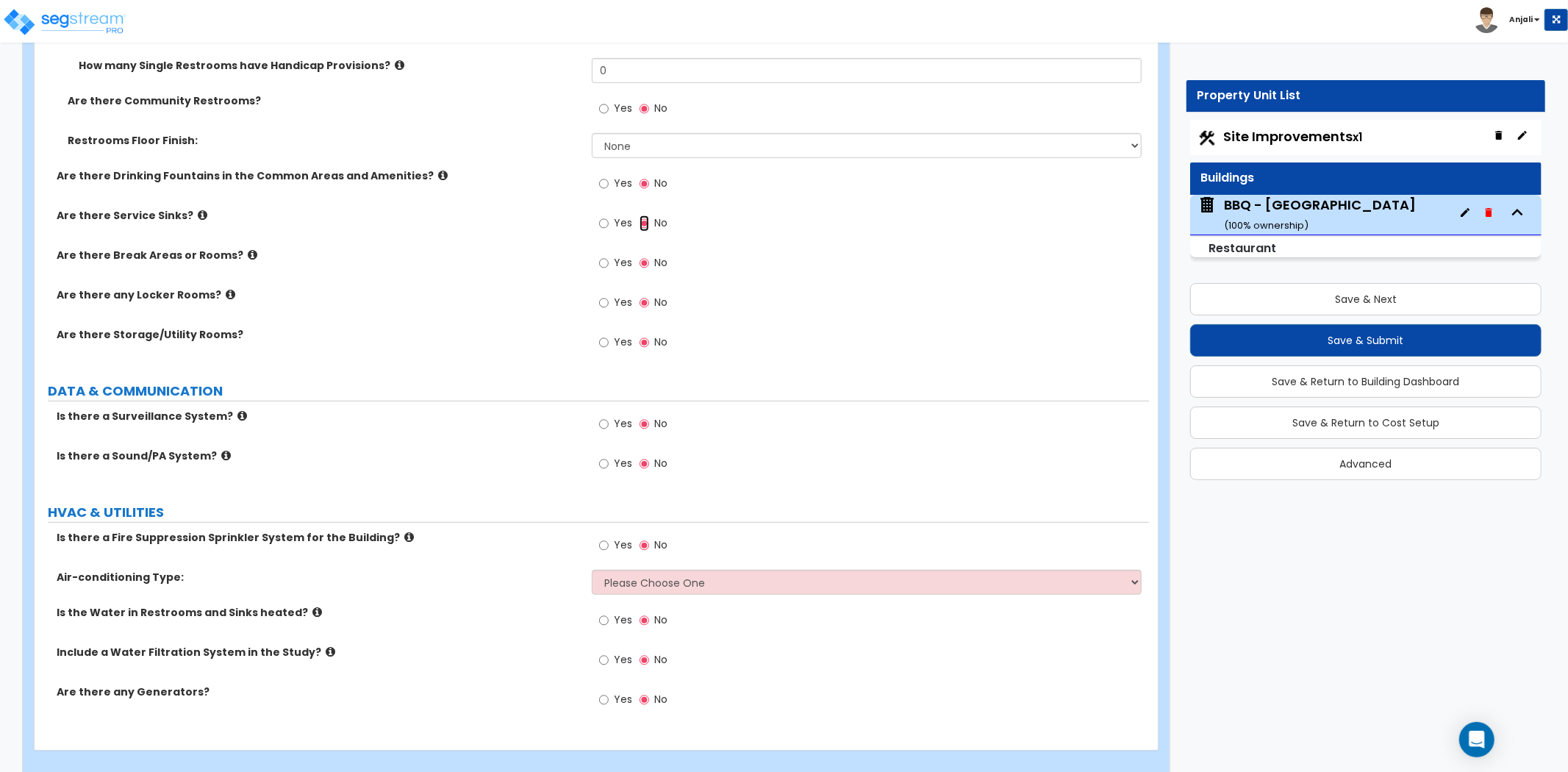
scroll to position [5103, 0]
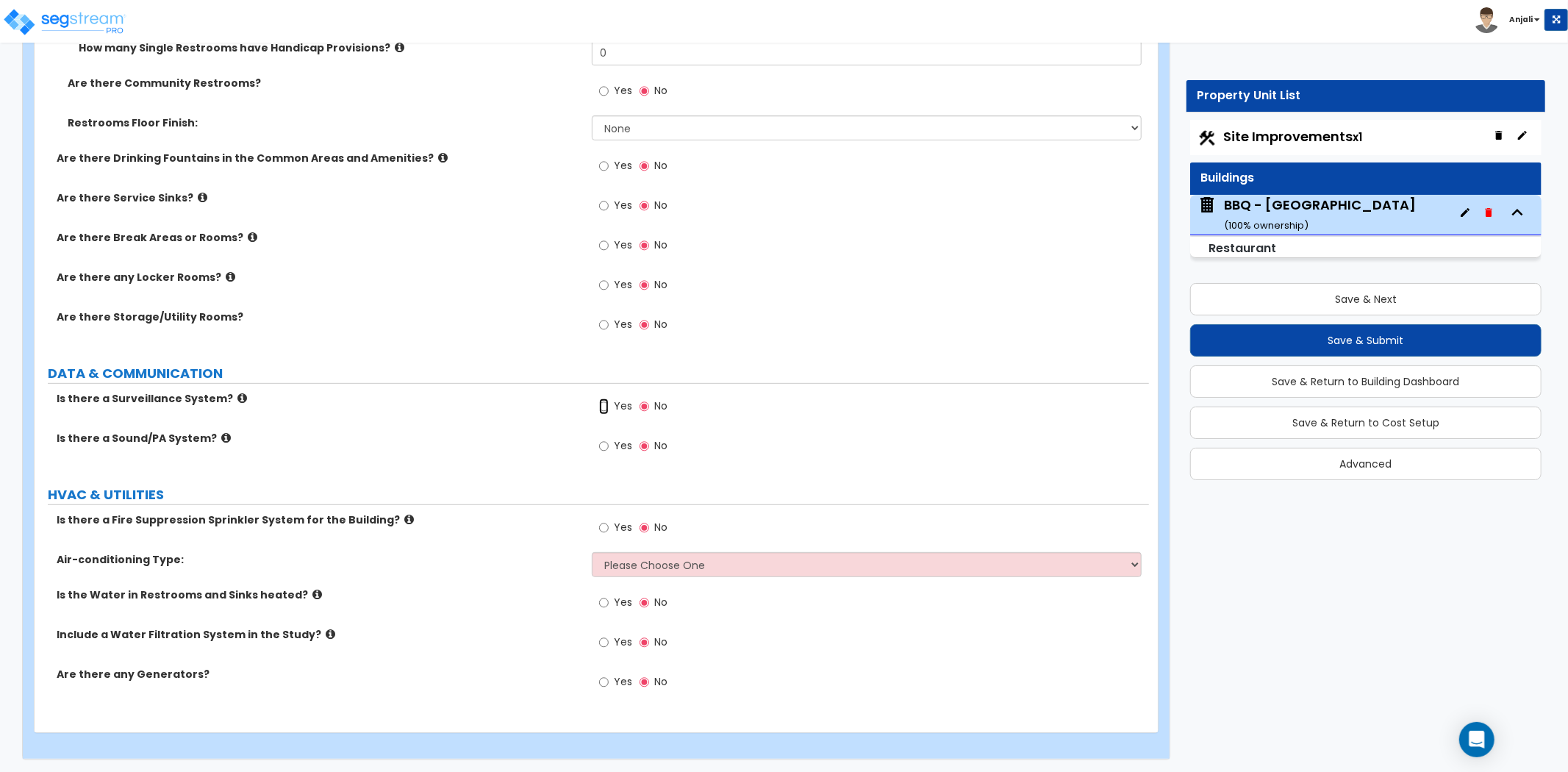
click at [603, 402] on input "Yes" at bounding box center [604, 407] width 9 height 16
radio input "true"
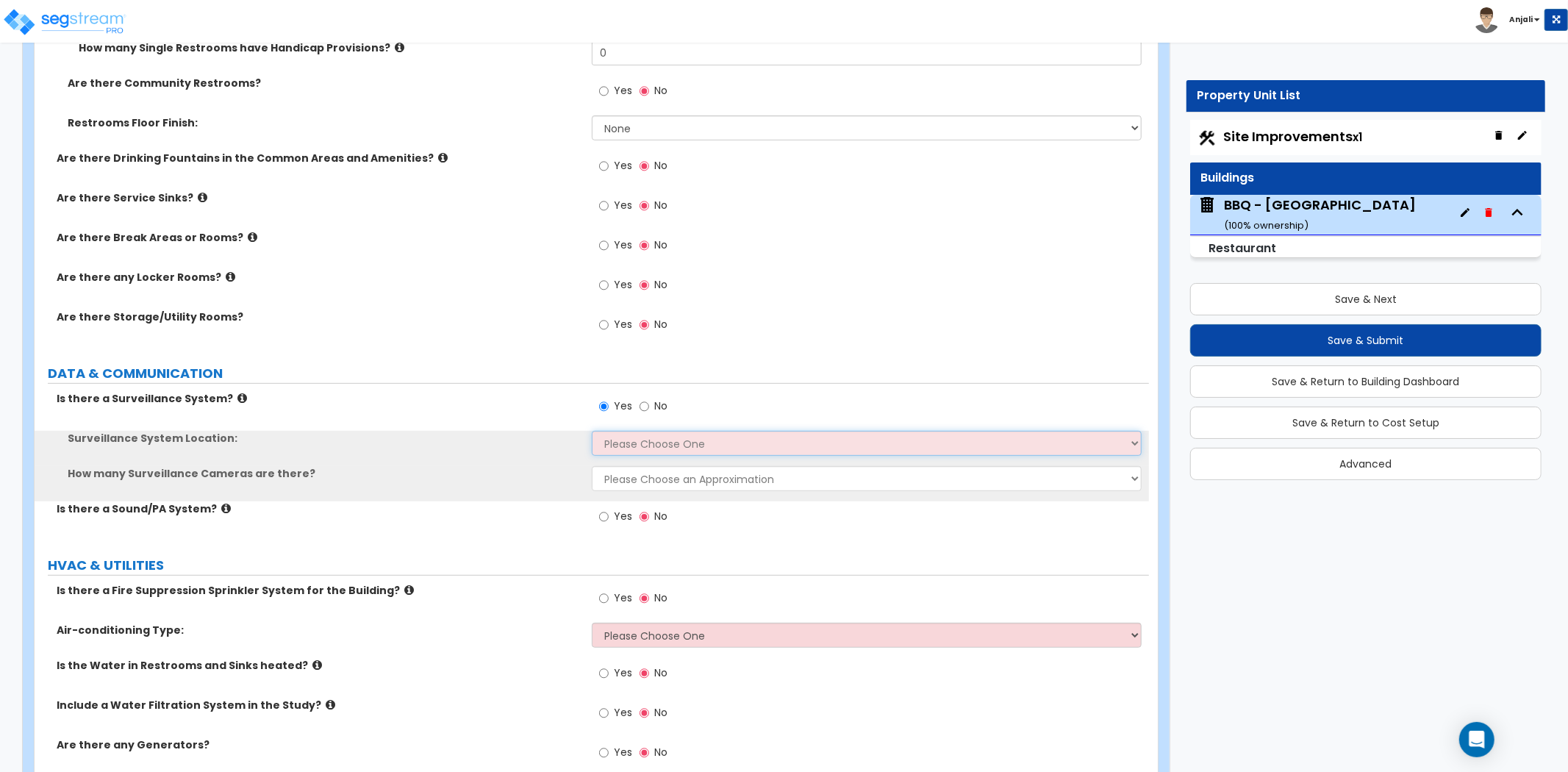
click at [613, 447] on select "Please Choose One Inside the Building Outside the Building Both Inside & Outside" at bounding box center [867, 443] width 550 height 25
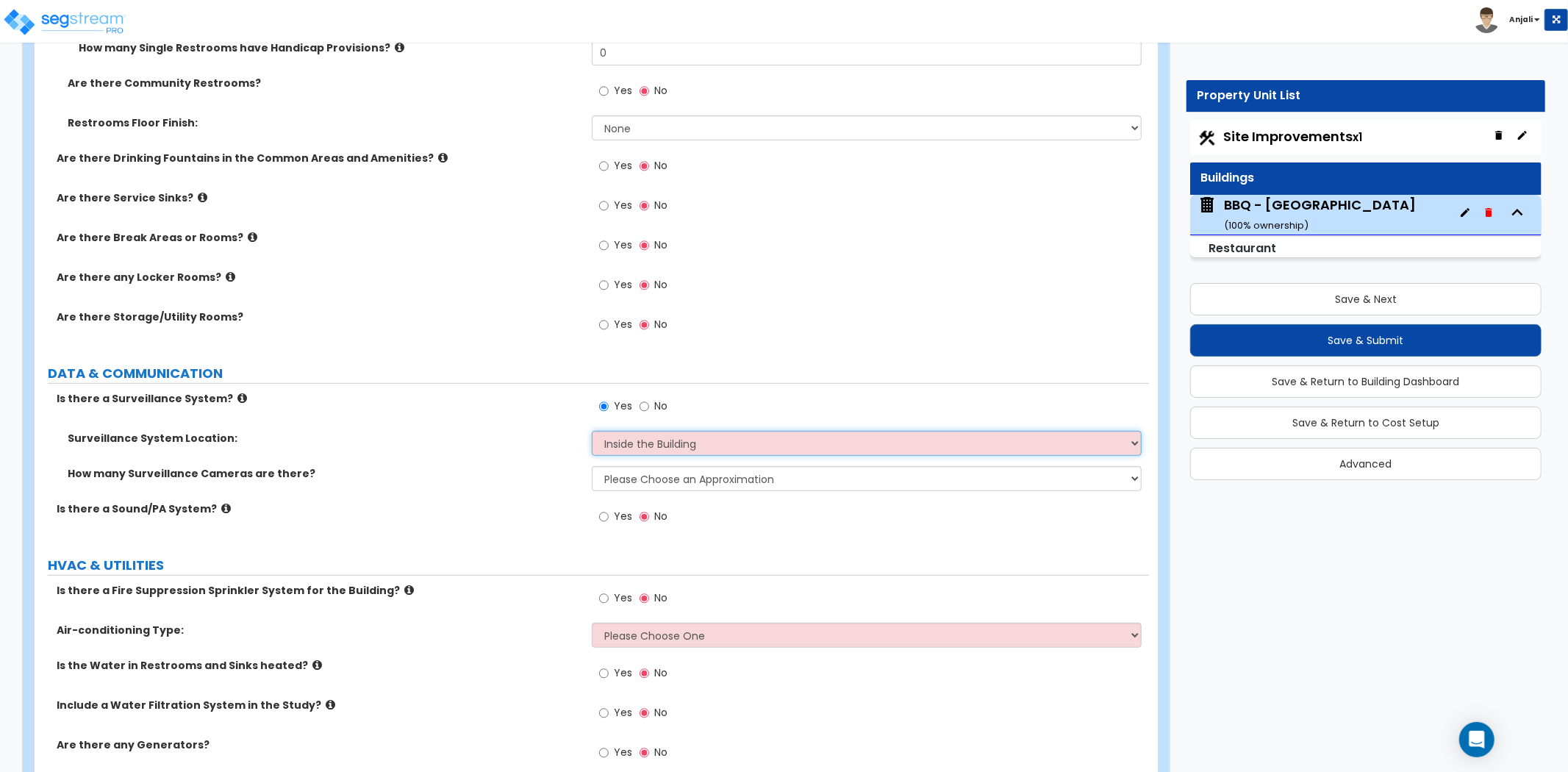
click at [592, 431] on select "Please Choose One Inside the Building Outside the Building Both Inside & Outside" at bounding box center [867, 443] width 550 height 25
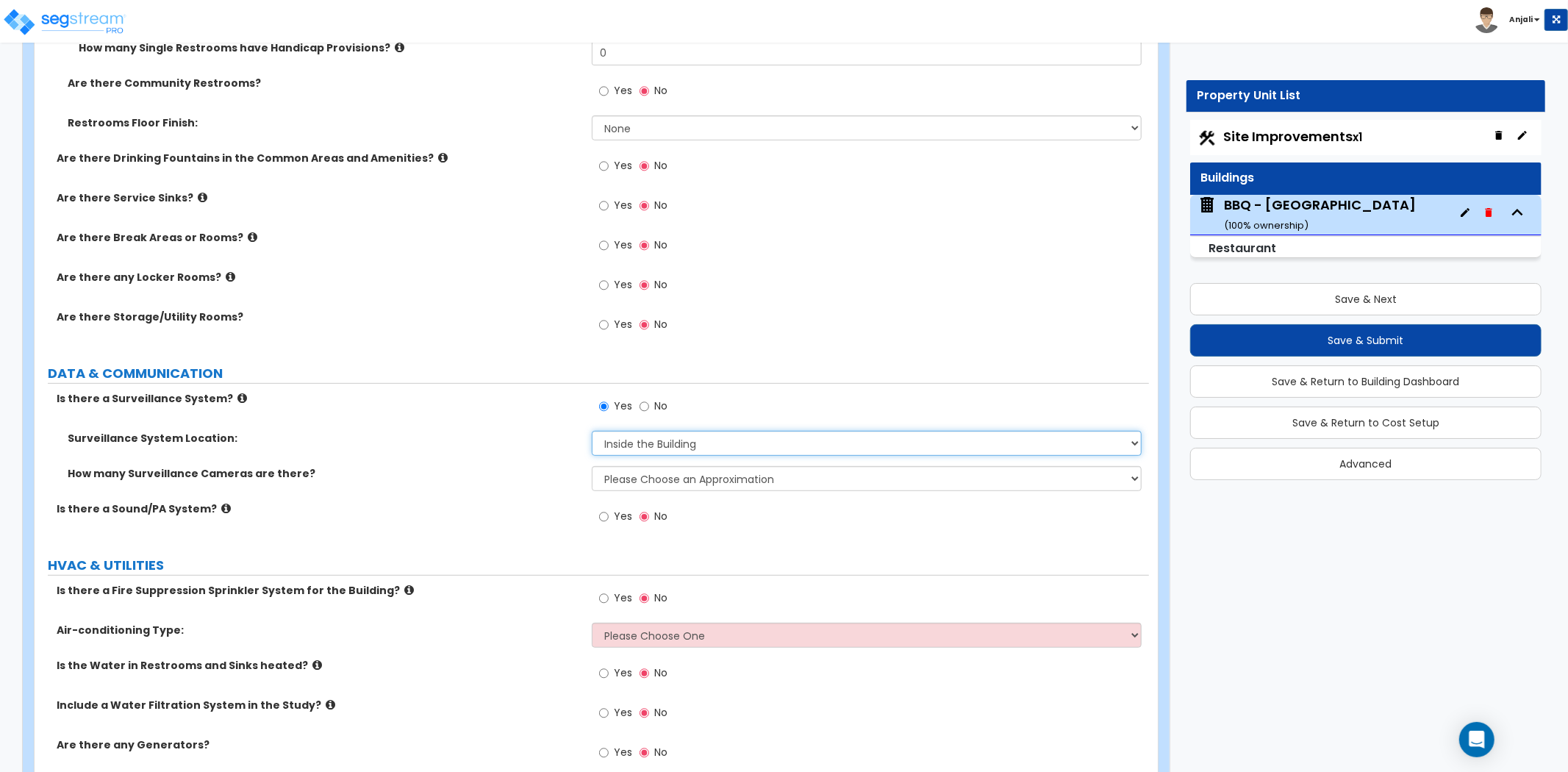
click at [648, 434] on select "Please Choose One Inside the Building Outside the Building Both Inside & Outside" at bounding box center [867, 443] width 550 height 25
select select "3"
click at [592, 431] on select "Please Choose One Inside the Building Outside the Building Both Inside & Outside" at bounding box center [867, 443] width 550 height 25
click at [658, 490] on div "How many Surveillance Cameras are there? Please Choose an Approximation Barely …" at bounding box center [591, 484] width 1114 height 36
click at [672, 473] on select "Please Choose an Approximation Barely Noticed Any Noticed a Couple Frequently S…" at bounding box center [867, 478] width 550 height 25
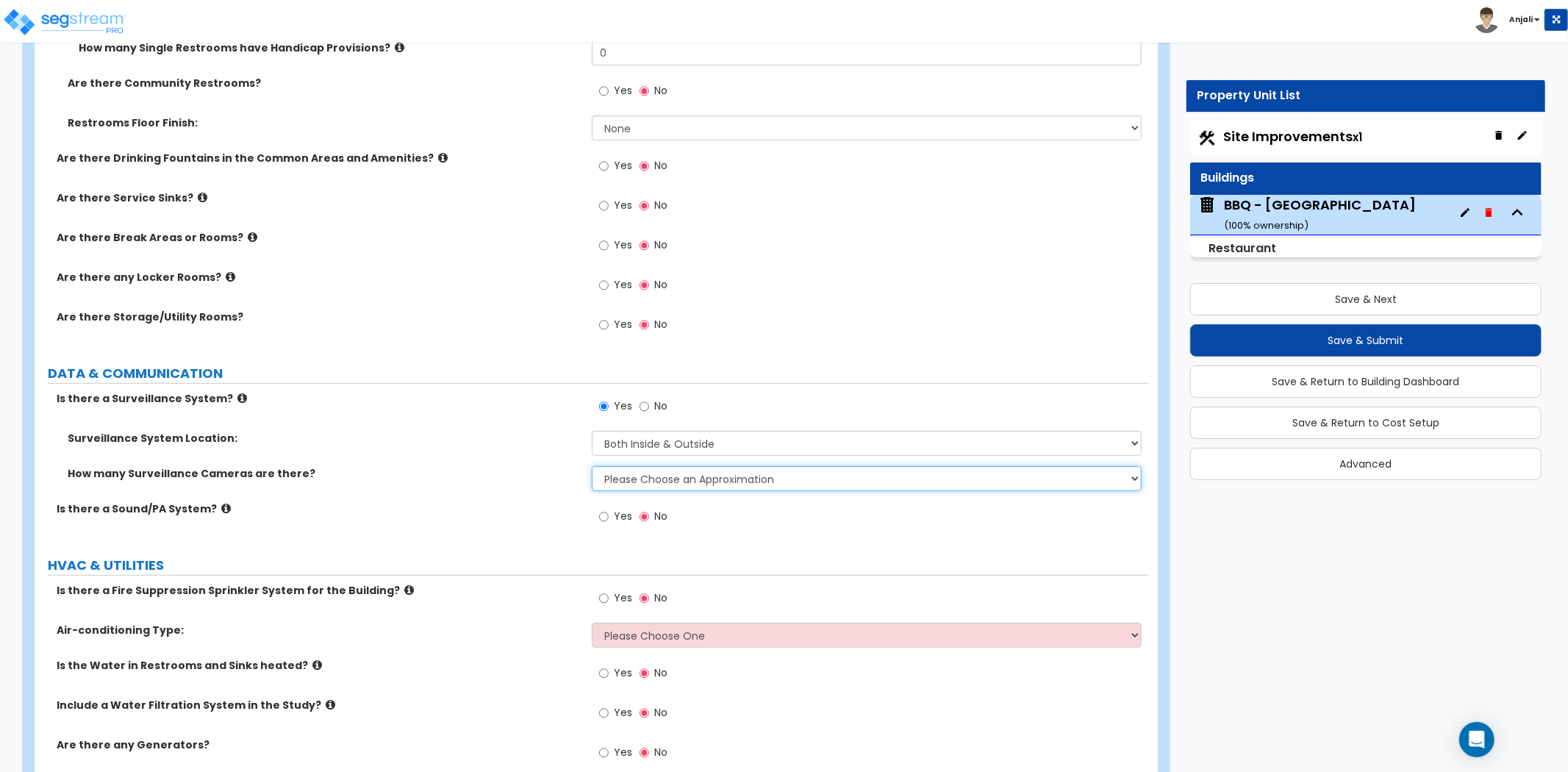
select select "2"
click at [592, 466] on select "Please Choose an Approximation Barely Noticed Any Noticed a Couple Frequently S…" at bounding box center [867, 478] width 550 height 25
click at [606, 515] on input "Yes" at bounding box center [604, 517] width 9 height 16
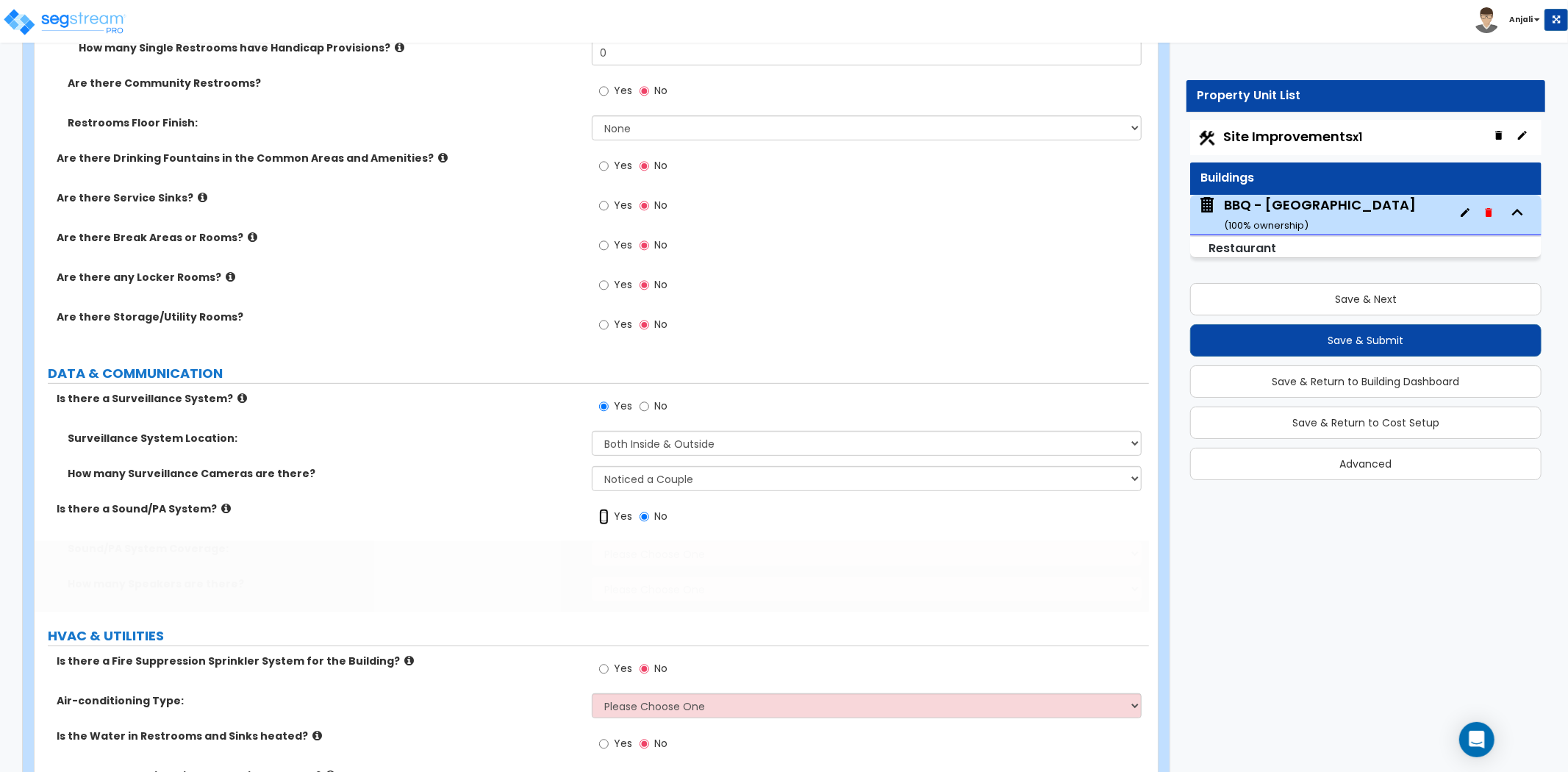
radio input "true"
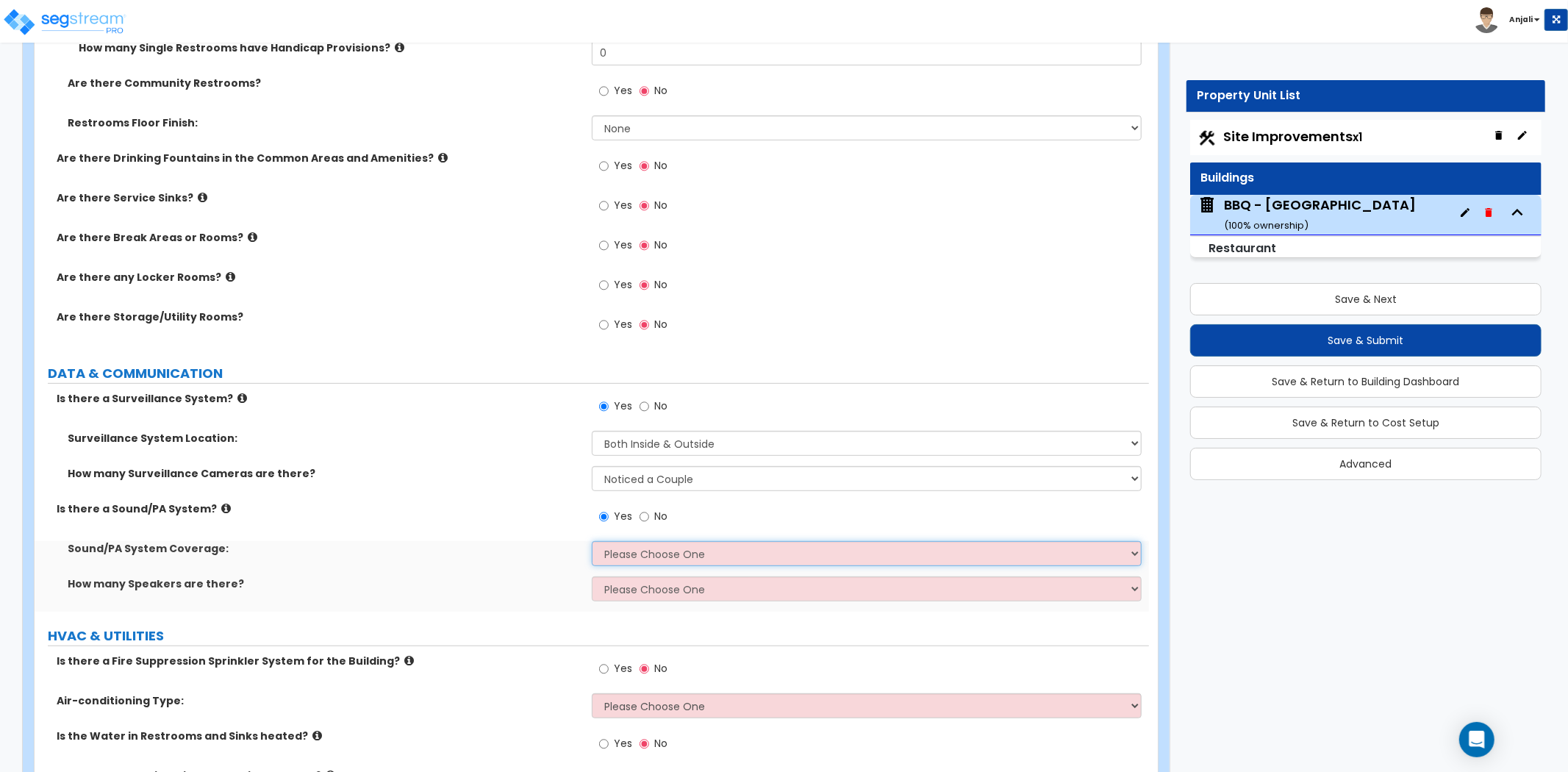
click at [679, 554] on select "Please Choose One All Areas Enter Percent Coverage" at bounding box center [867, 553] width 550 height 25
select select "2"
click at [592, 541] on select "Please Choose One All Areas Enter Percent Coverage" at bounding box center [867, 553] width 550 height 25
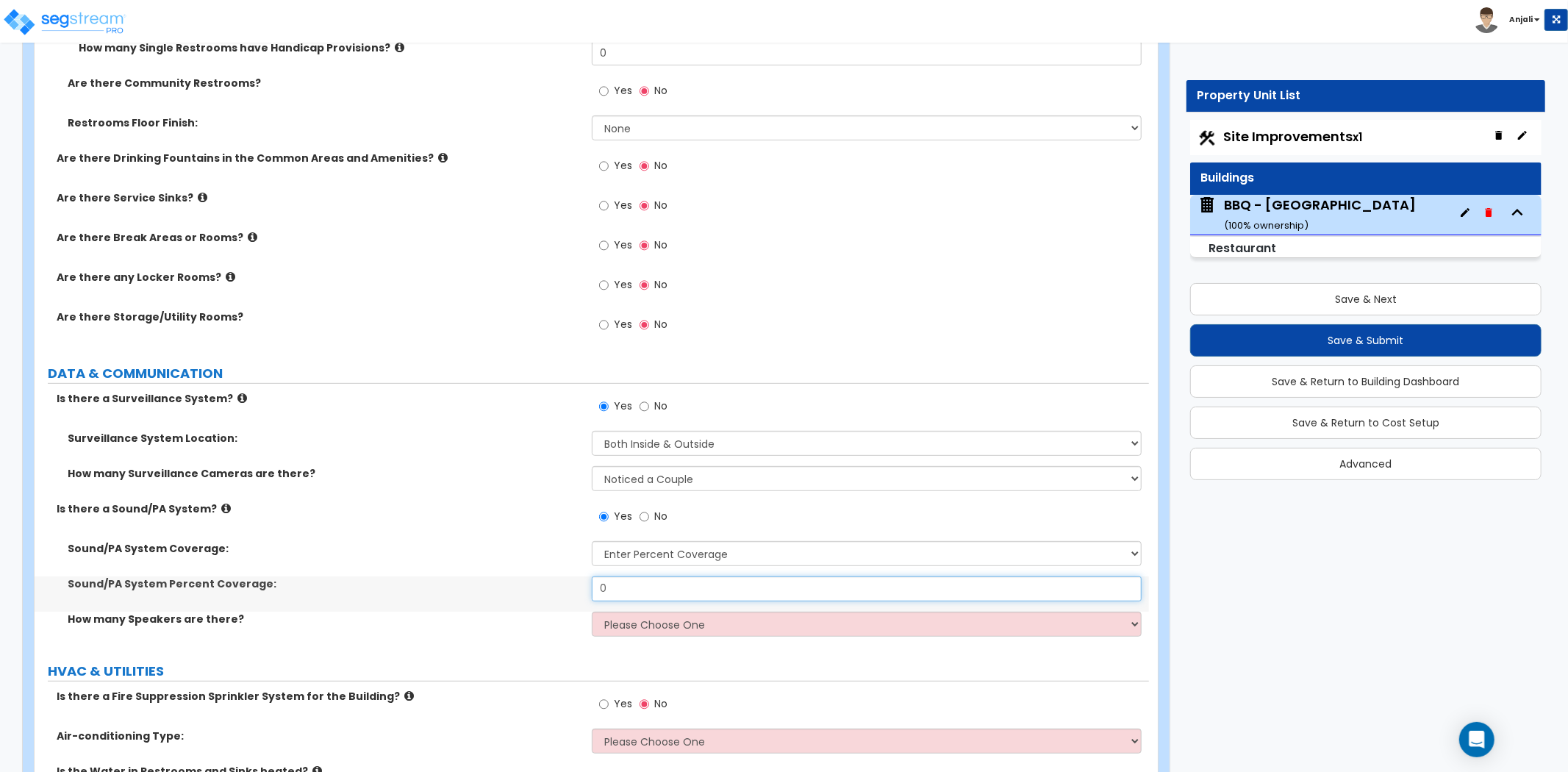
click at [670, 584] on input "0" at bounding box center [867, 589] width 550 height 25
type input "35"
click at [653, 625] on select "Please Choose One Enter Number of Speakers Please Estimate for me" at bounding box center [867, 623] width 550 height 25
select select "2"
click at [592, 611] on select "Please Choose One Enter Number of Speakers Please Estimate for me" at bounding box center [867, 623] width 550 height 25
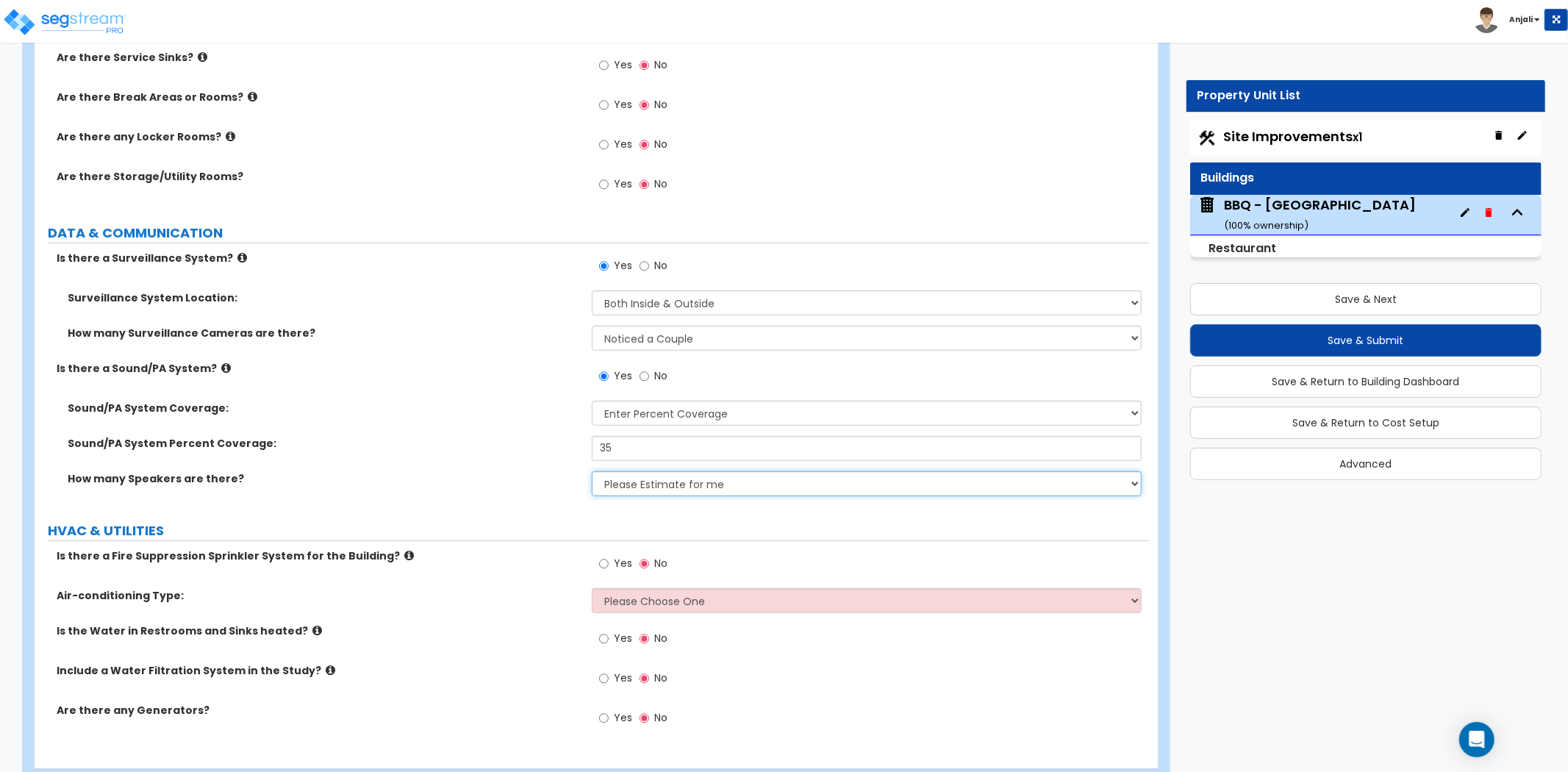
scroll to position [5279, 0]
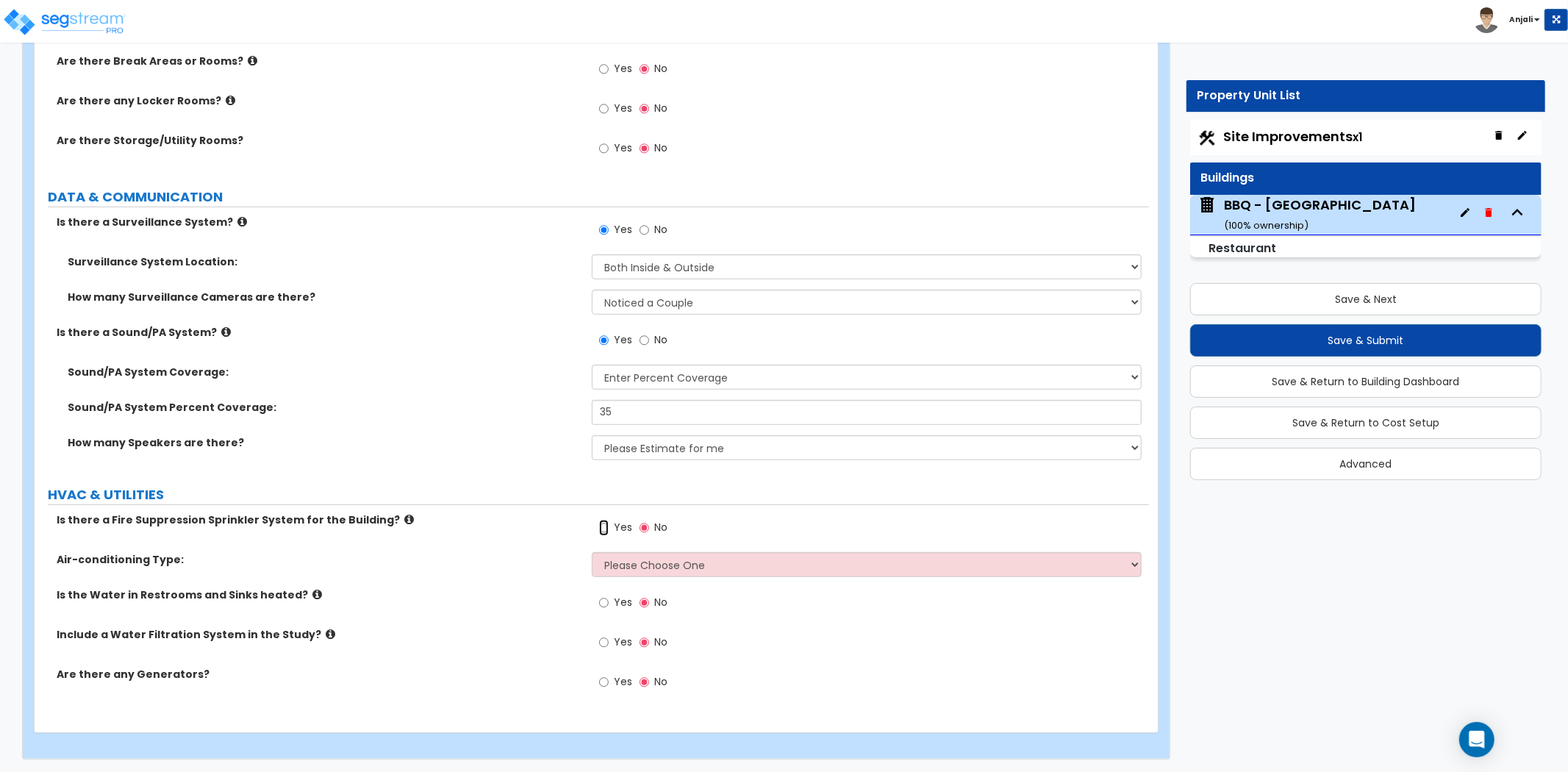
click at [600, 526] on input "Yes" at bounding box center [604, 528] width 9 height 16
radio input "true"
click at [652, 562] on select "Please Choose One Rooftop Unit Furnace-Condenser Forced Air Split Heating/Cooli…" at bounding box center [867, 564] width 550 height 25
select select "2"
click at [592, 552] on select "Please Choose One Rooftop Unit Furnace-Condenser Forced Air Split Heating/Cooli…" at bounding box center [867, 564] width 550 height 25
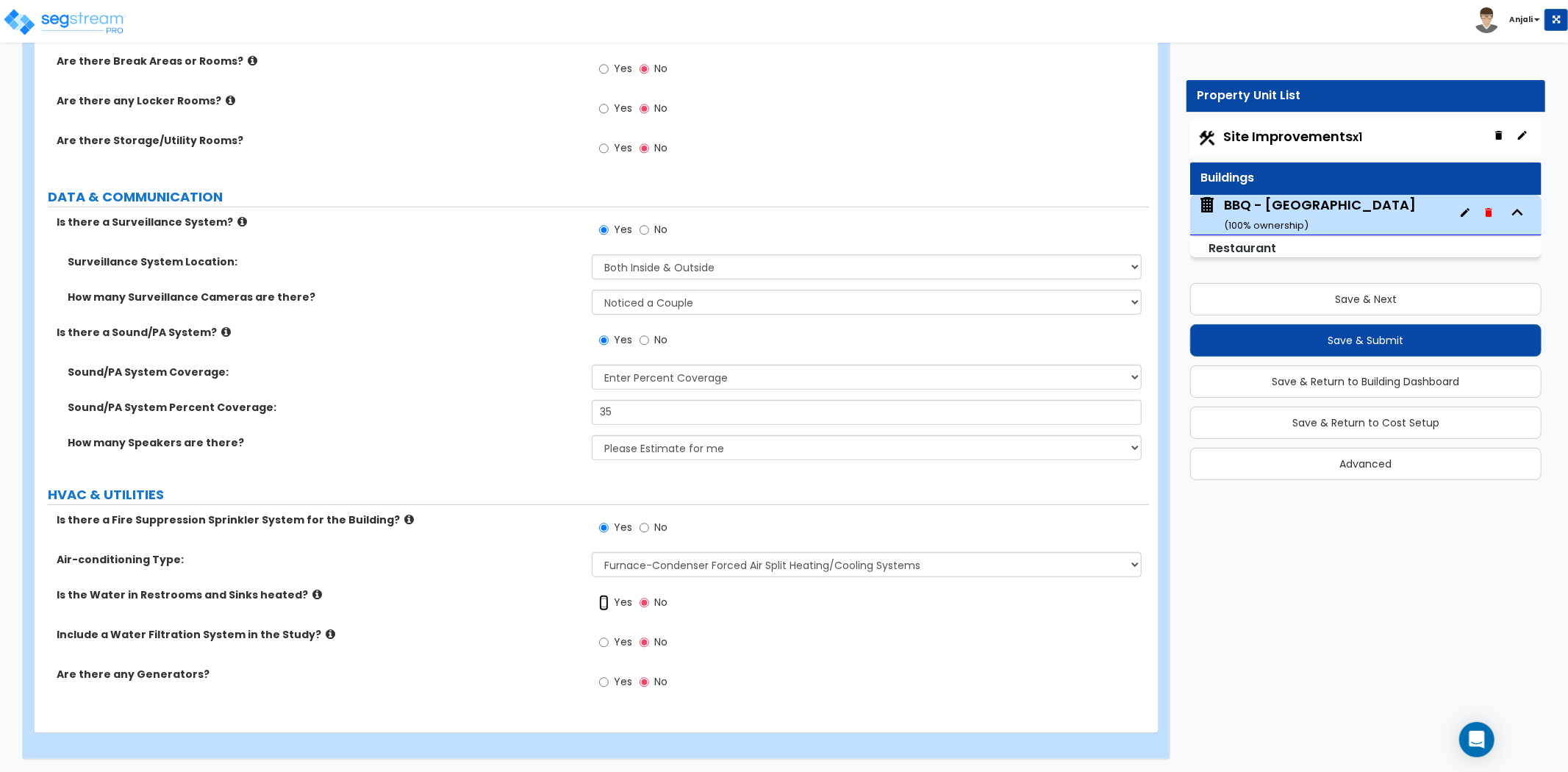
click at [600, 600] on input "Yes" at bounding box center [604, 603] width 9 height 16
radio input "true"
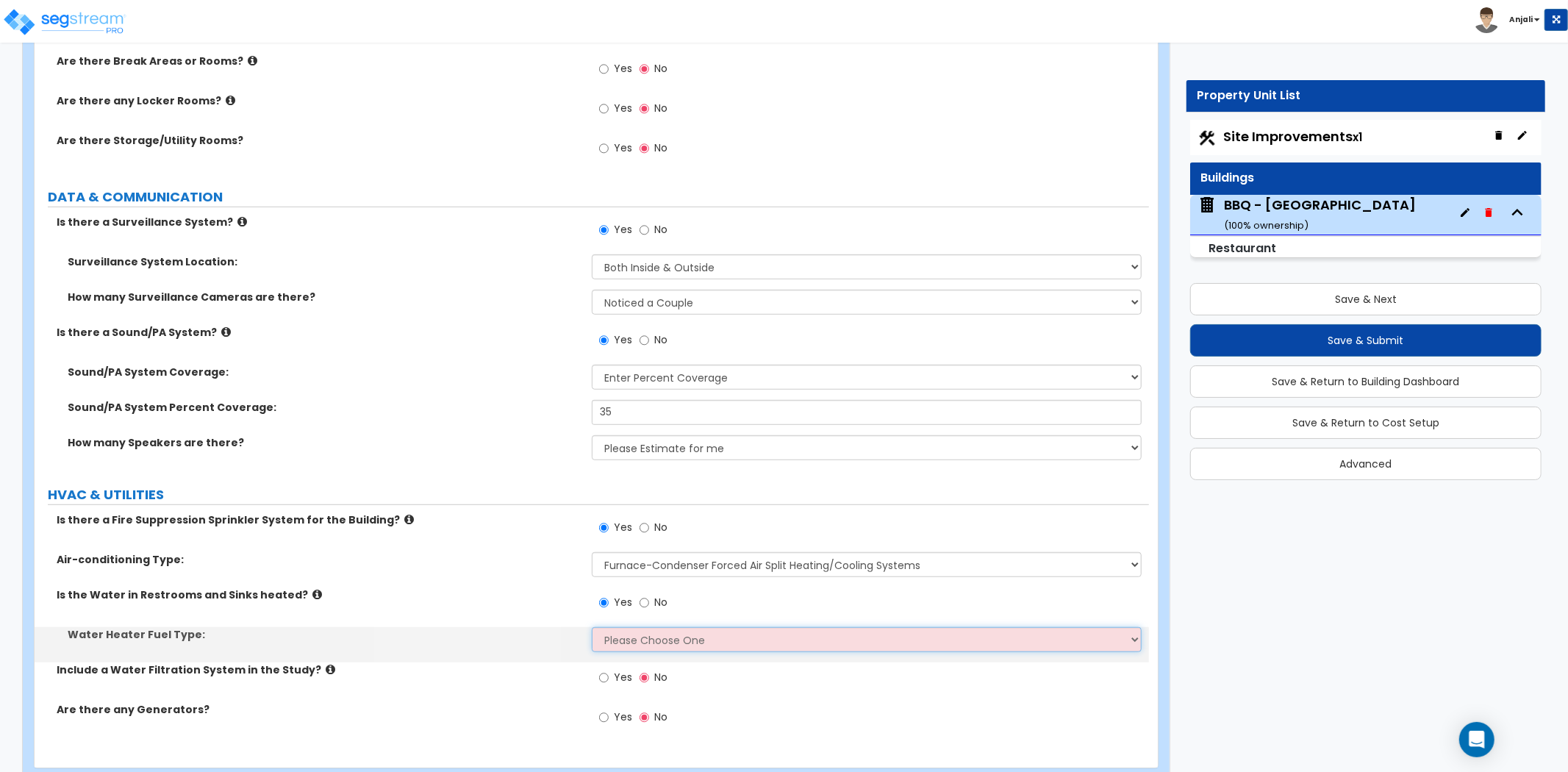
click at [619, 627] on select "Please Choose One Gas Electric" at bounding box center [867, 639] width 550 height 25
select select "2"
click at [592, 627] on select "Please Choose One Gas Electric" at bounding box center [867, 639] width 550 height 25
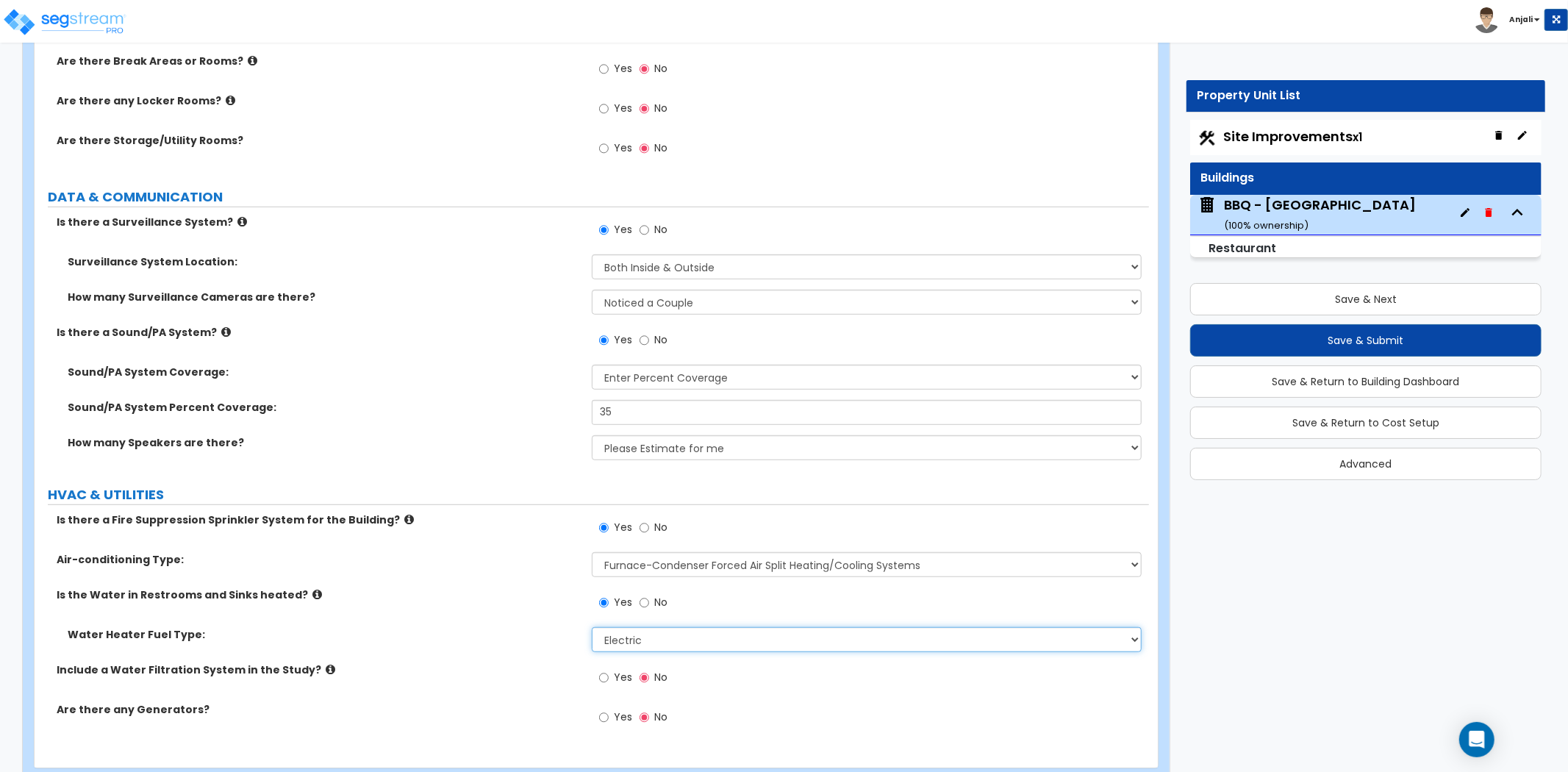
scroll to position [5314, 0]
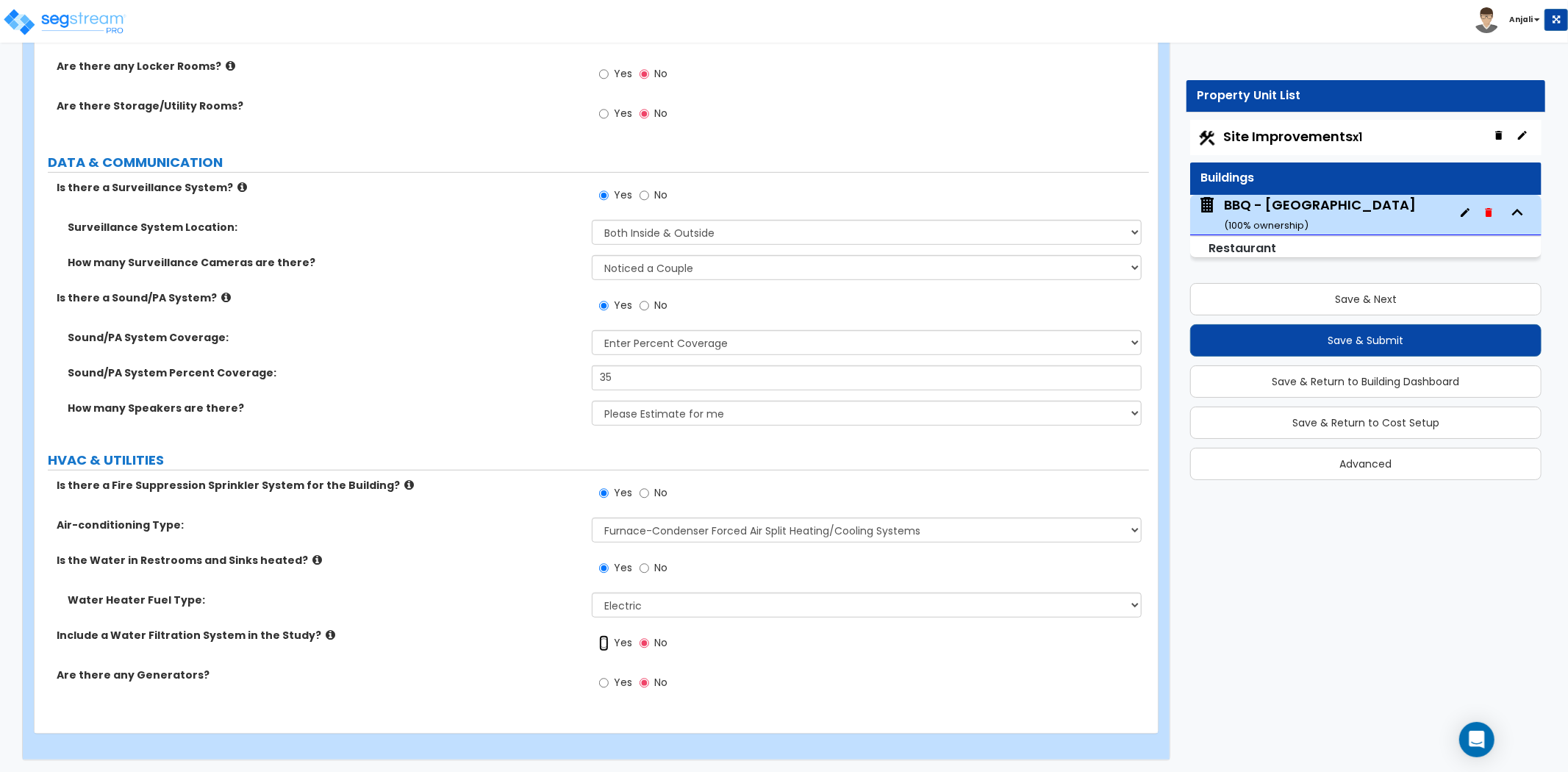
click at [607, 641] on input "Yes" at bounding box center [604, 643] width 9 height 16
radio input "true"
click at [1342, 278] on div "Save & Next Save & Submit Save & Return to Building Dashboard Save & Return to …" at bounding box center [1365, 376] width 351 height 207
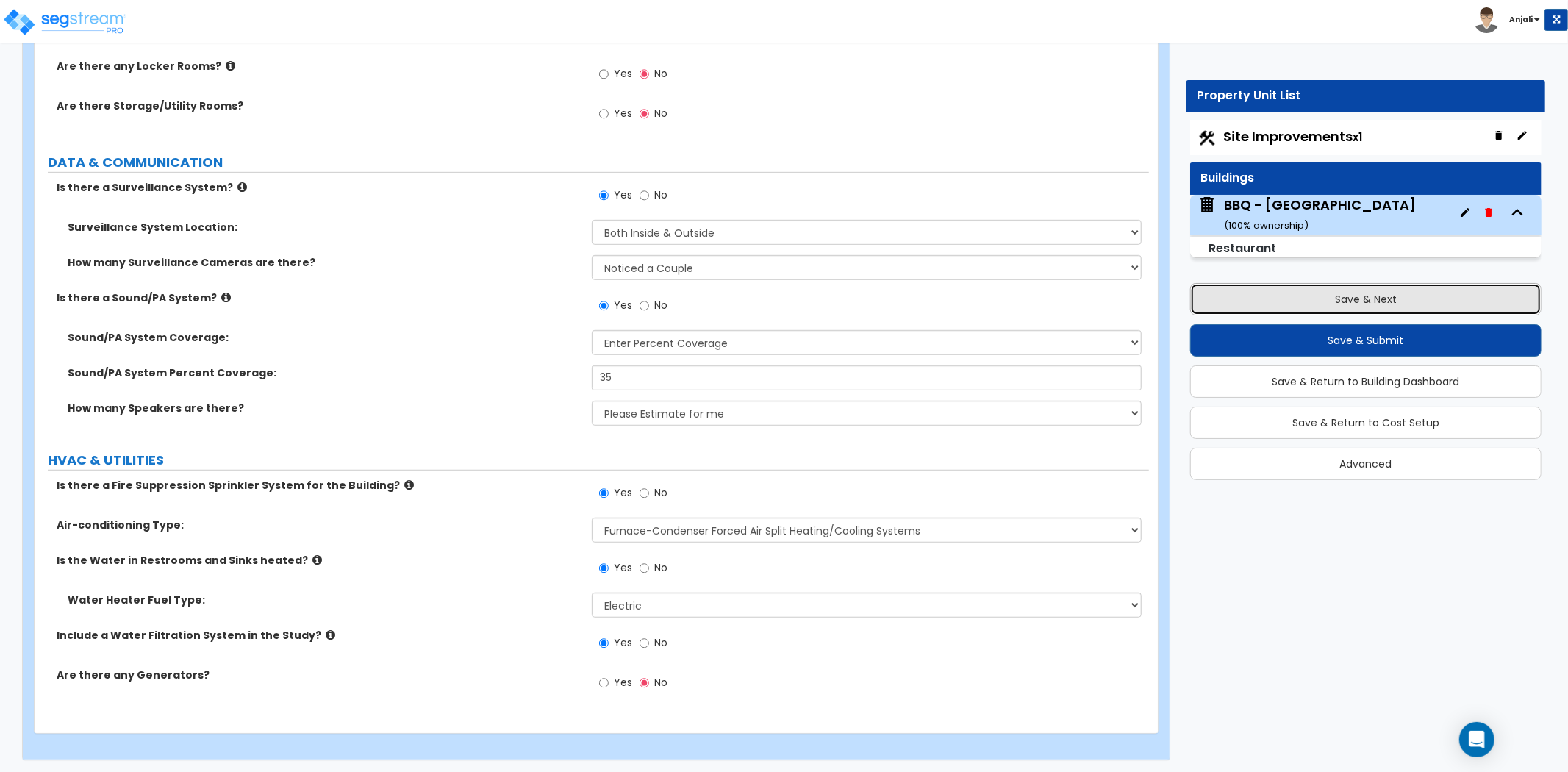
click at [1347, 291] on button "Save & Next" at bounding box center [1365, 298] width 351 height 32
select select "2"
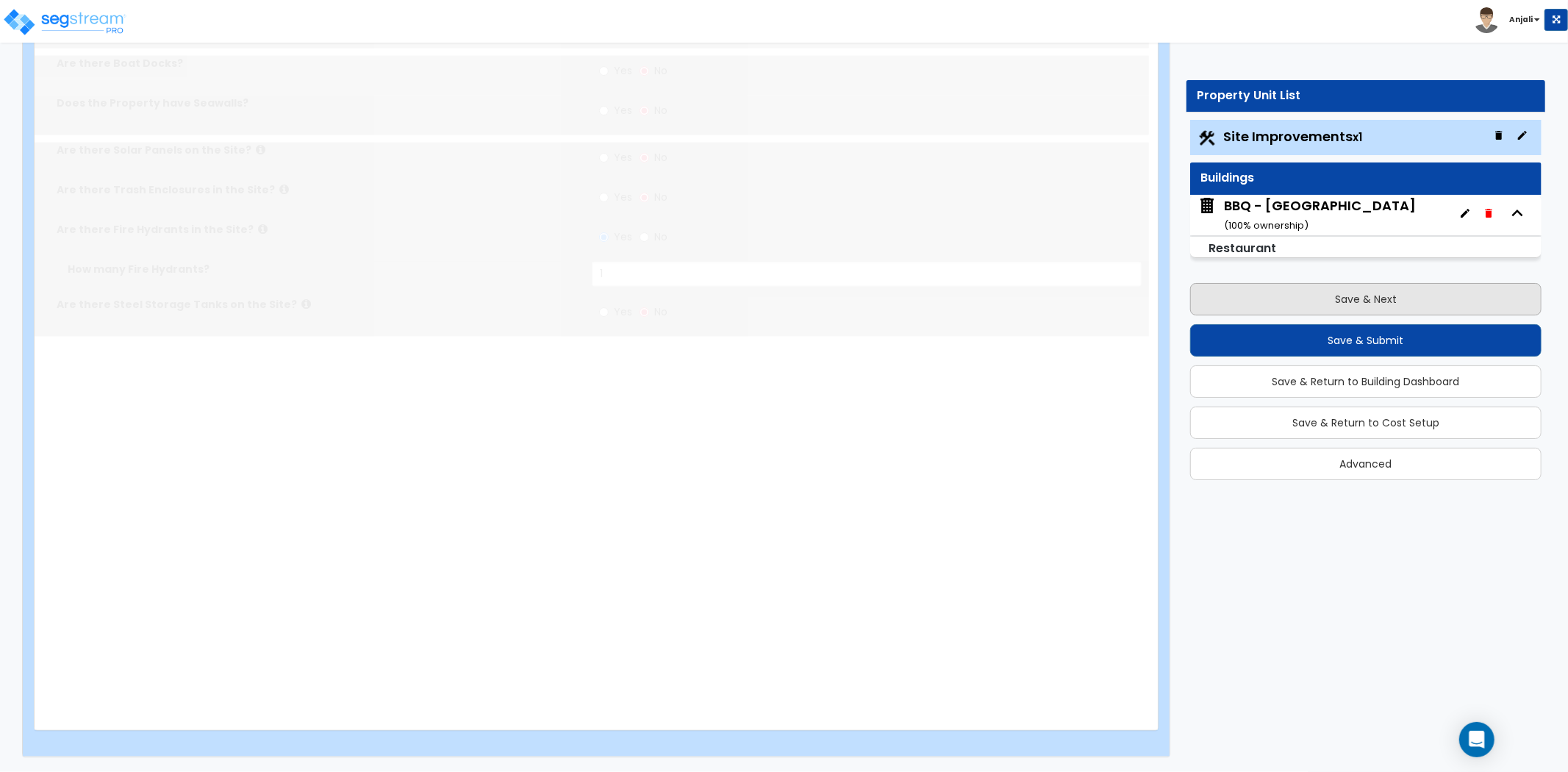
scroll to position [0, 0]
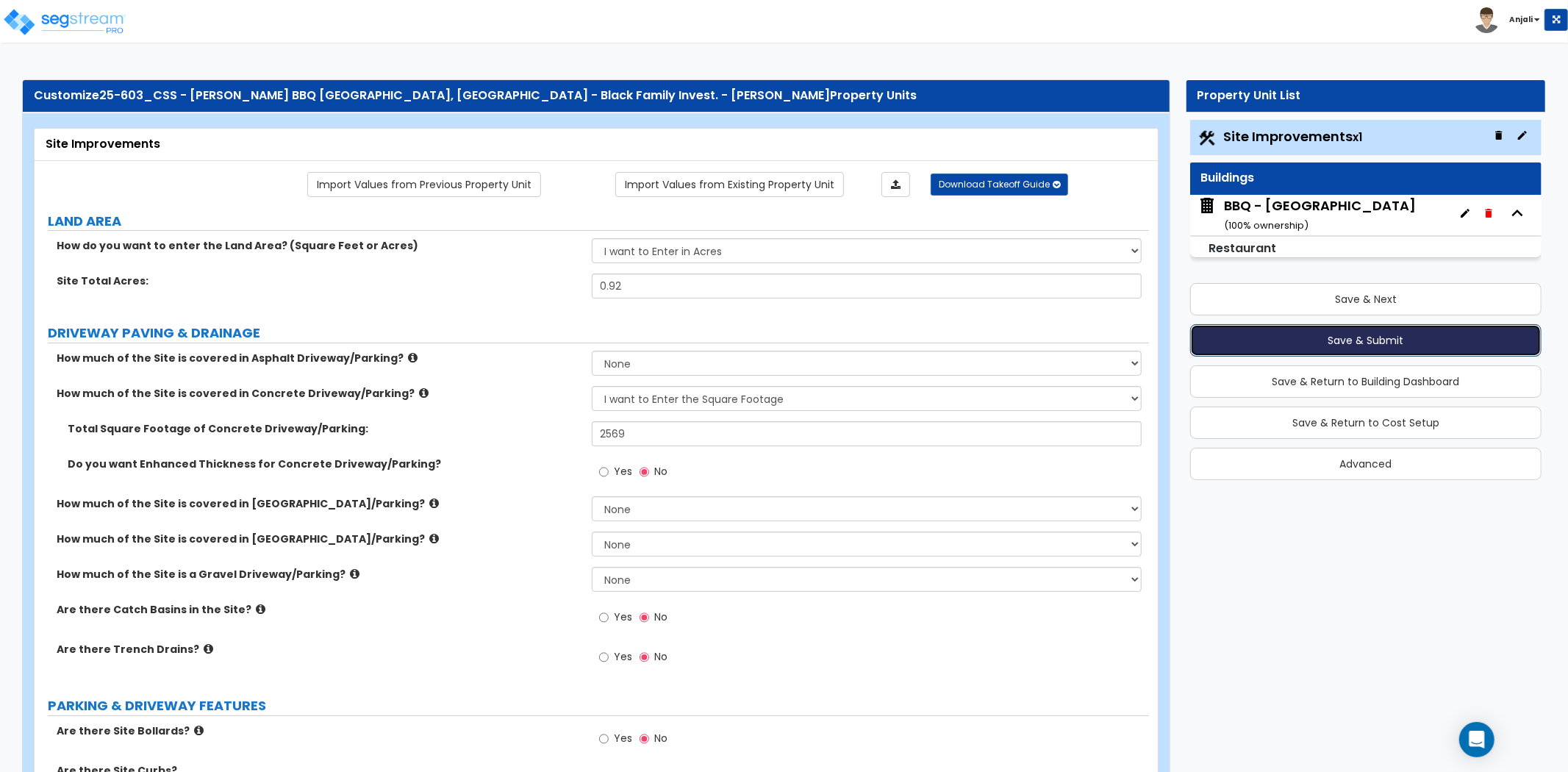
click at [1371, 331] on button "Save & Submit" at bounding box center [1365, 339] width 351 height 32
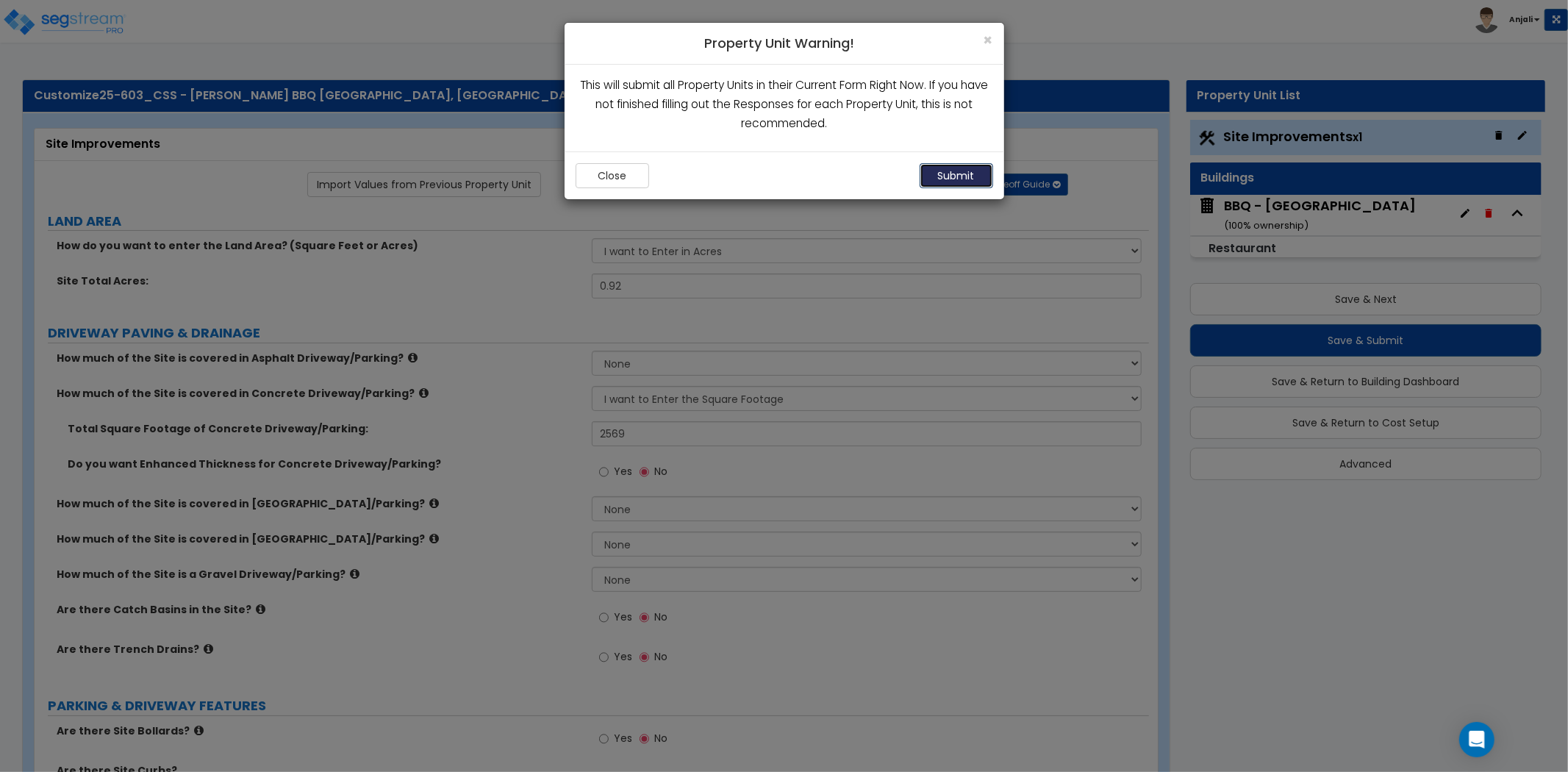
click at [956, 168] on button "Submit" at bounding box center [956, 175] width 74 height 25
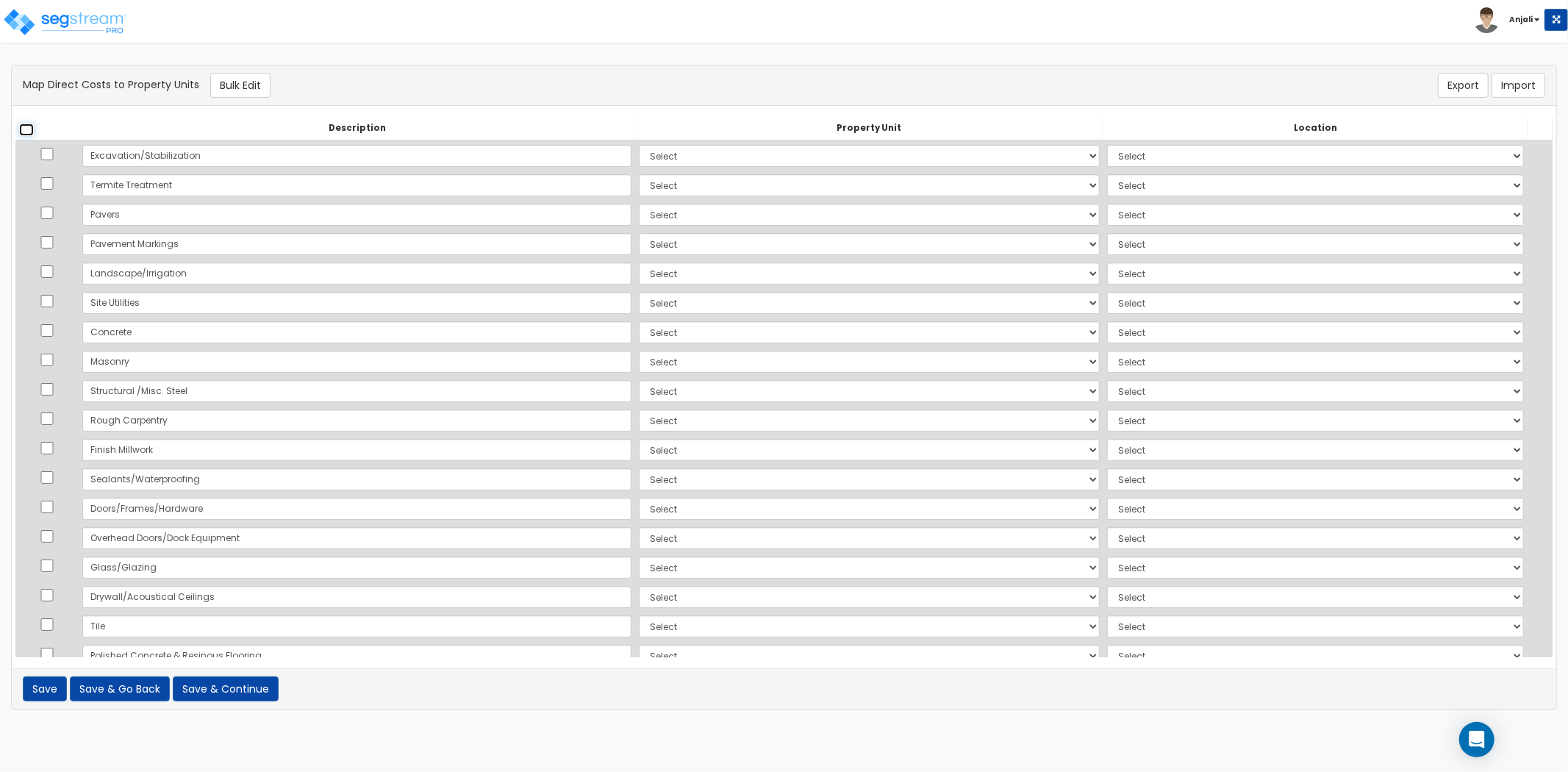
click at [26, 132] on input "checkbox" at bounding box center [26, 130] width 15 height 13
checkbox input "true"
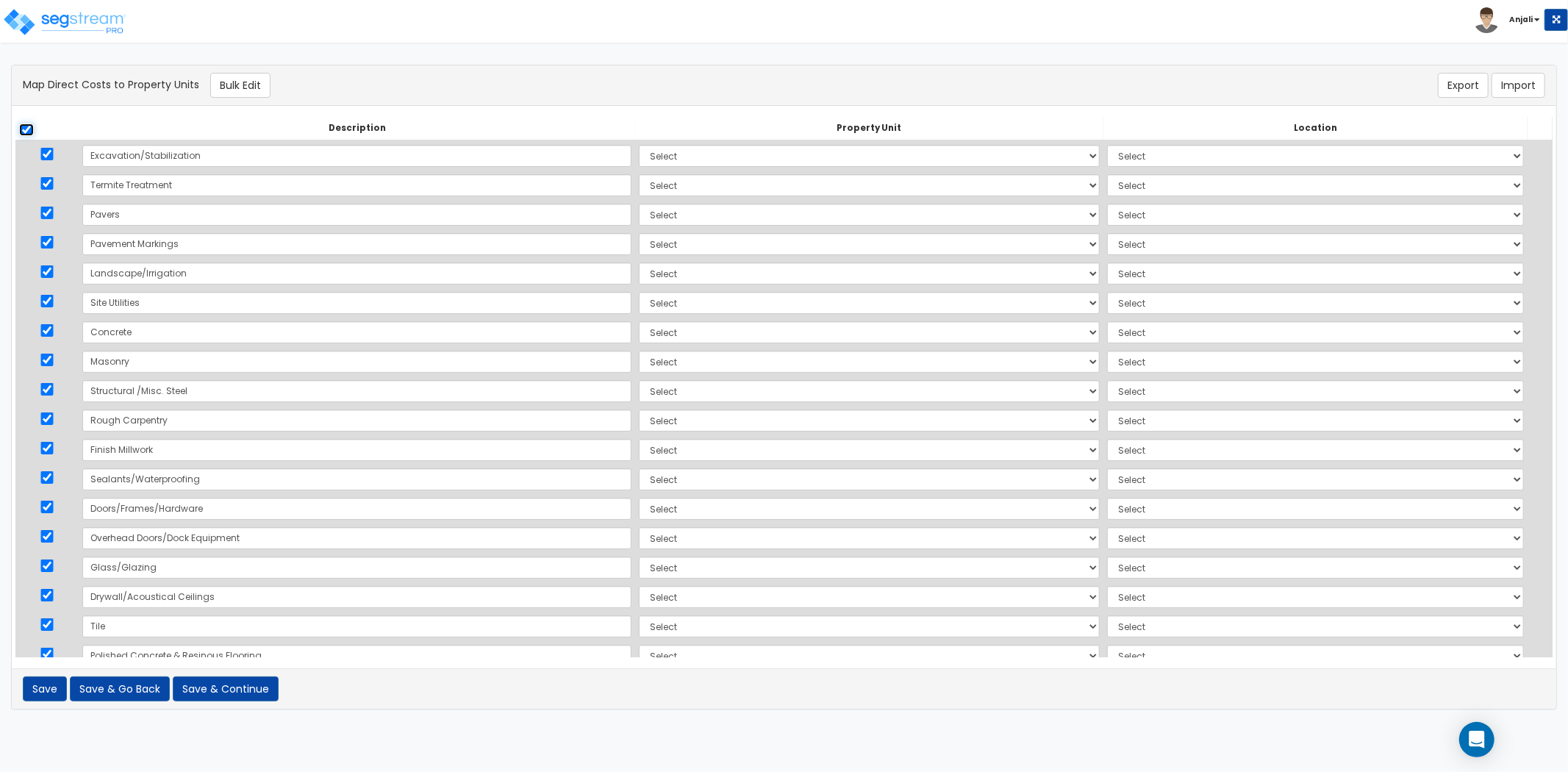
checkbox input "true"
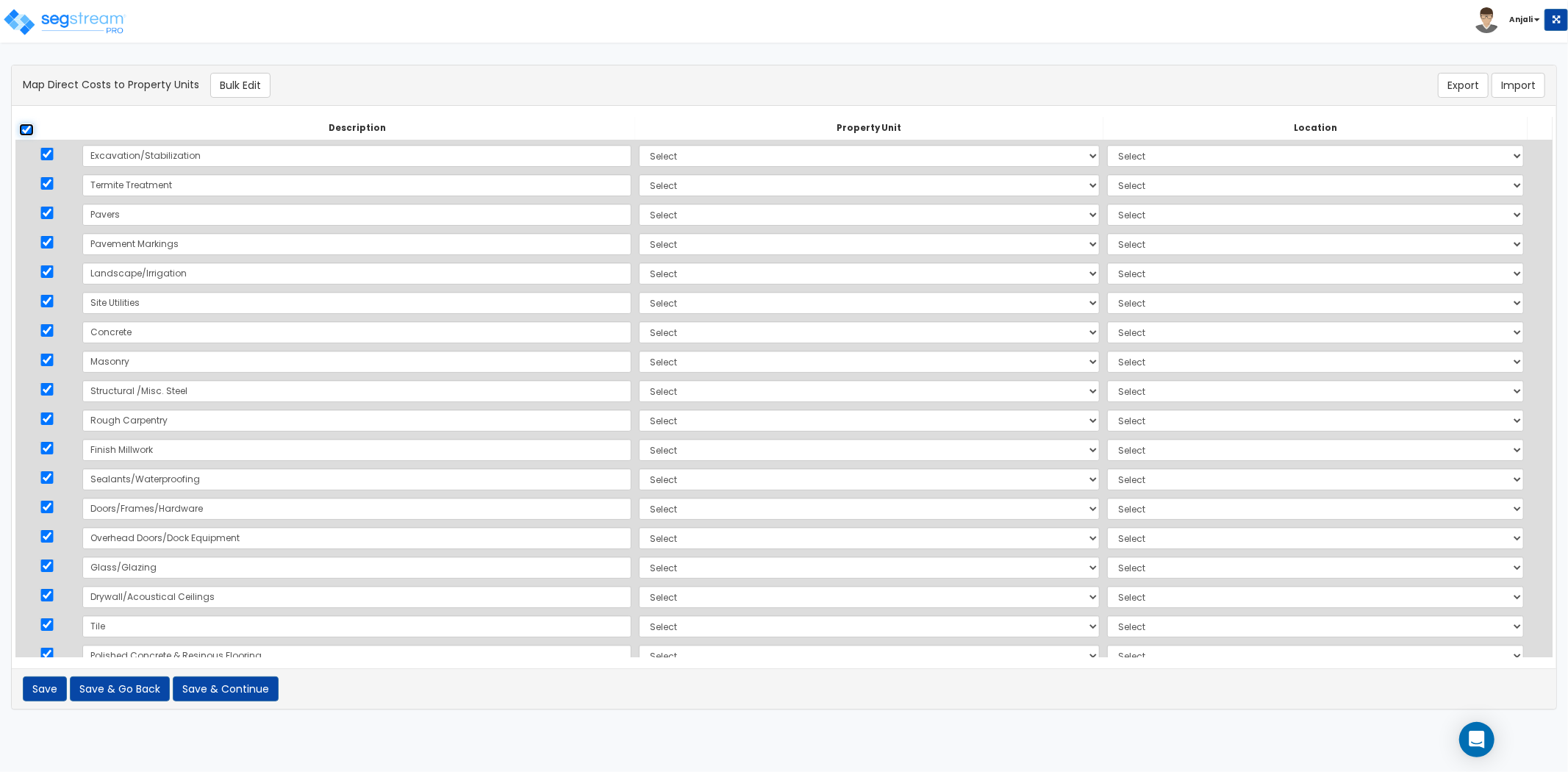
checkbox input "true"
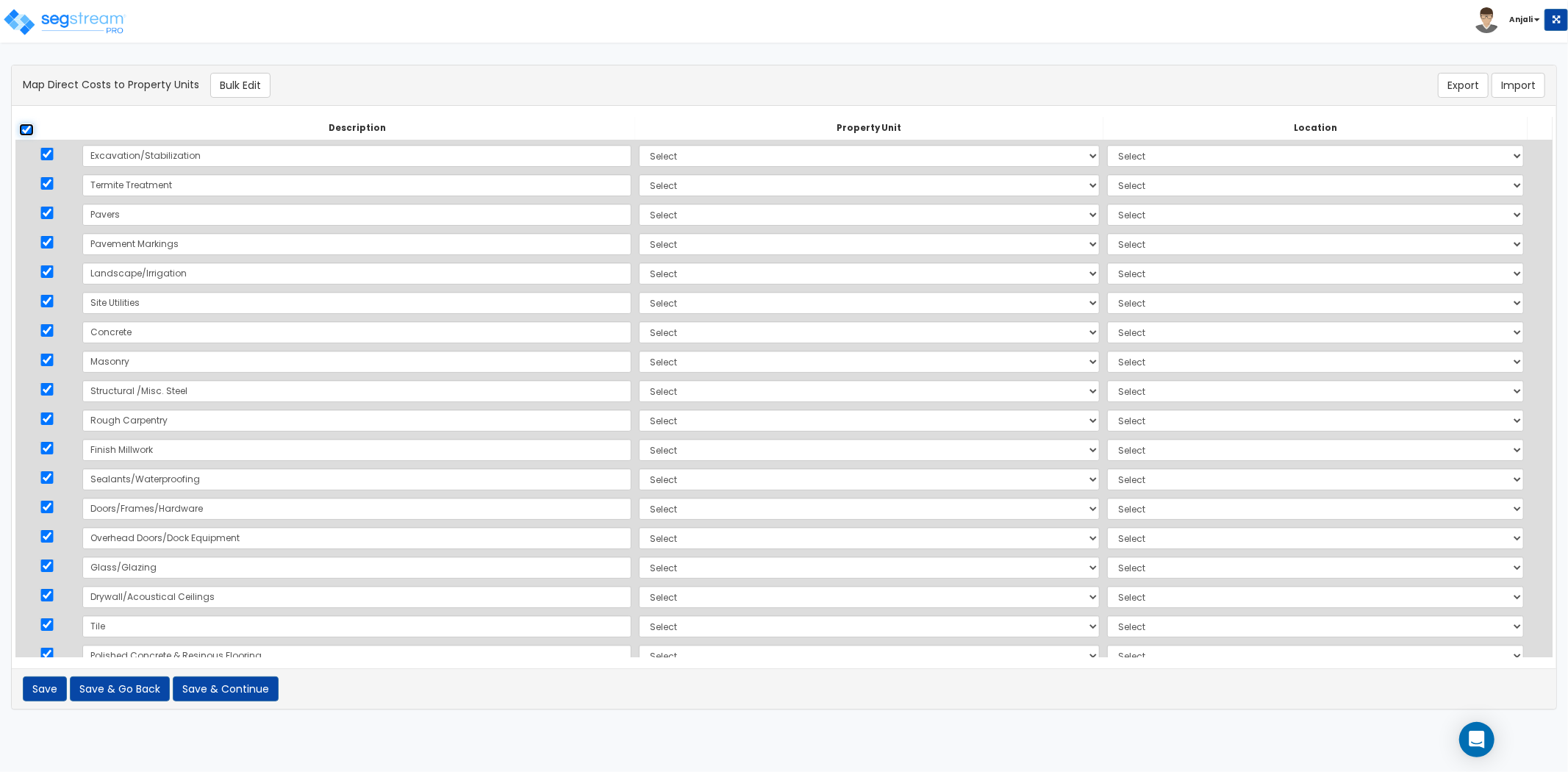
checkbox input "true"
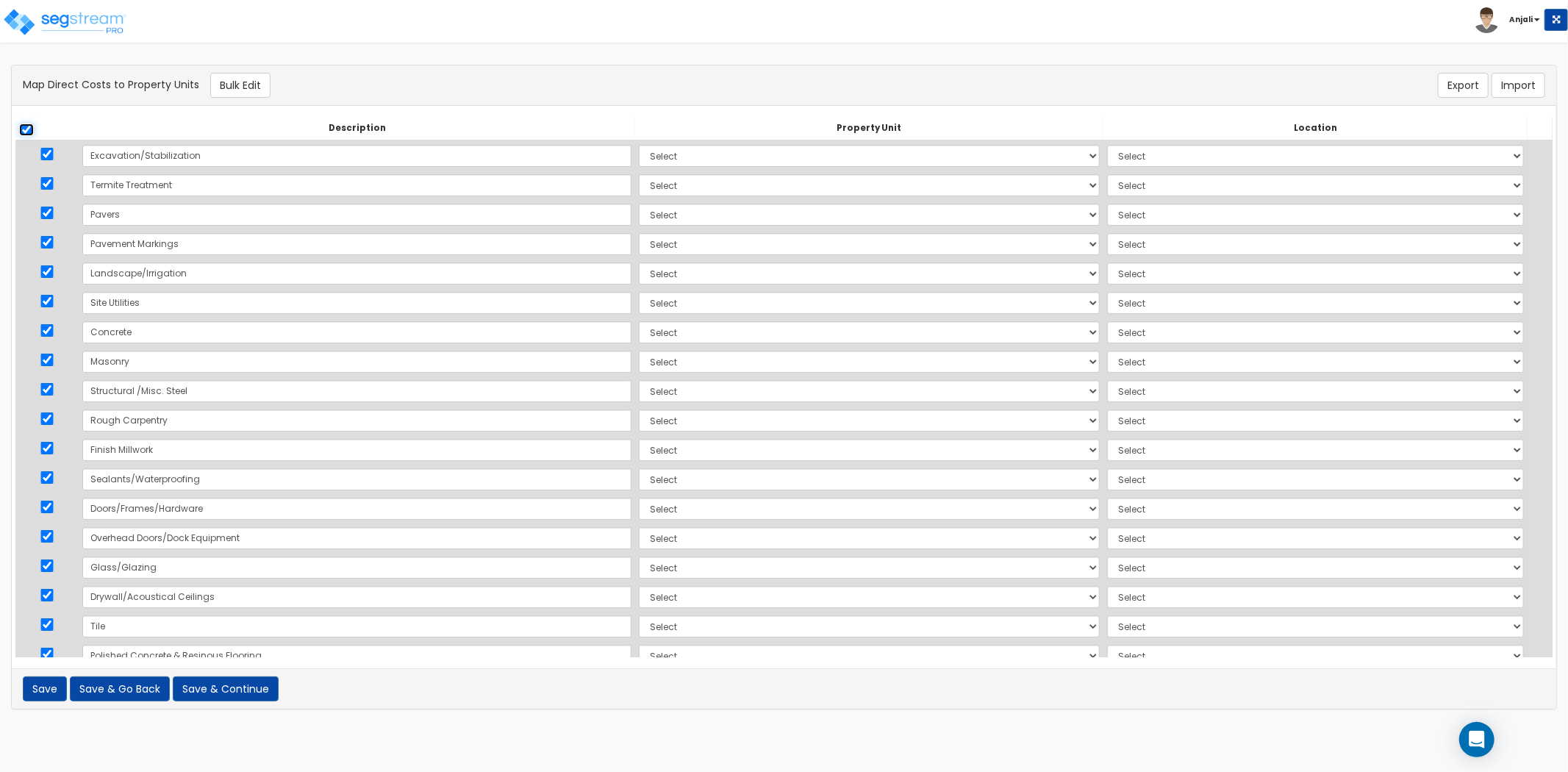
checkbox input "true"
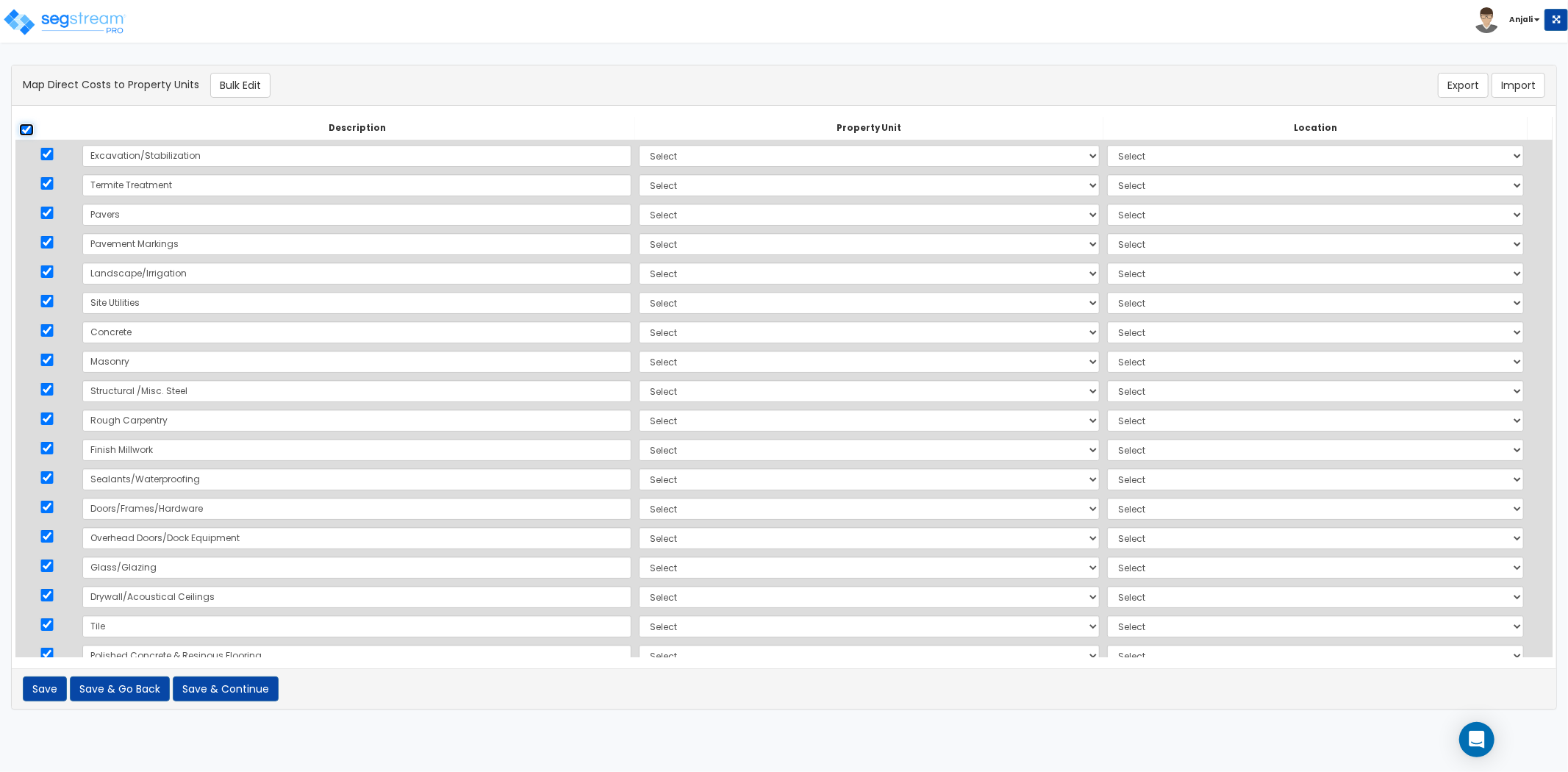
checkbox input "true"
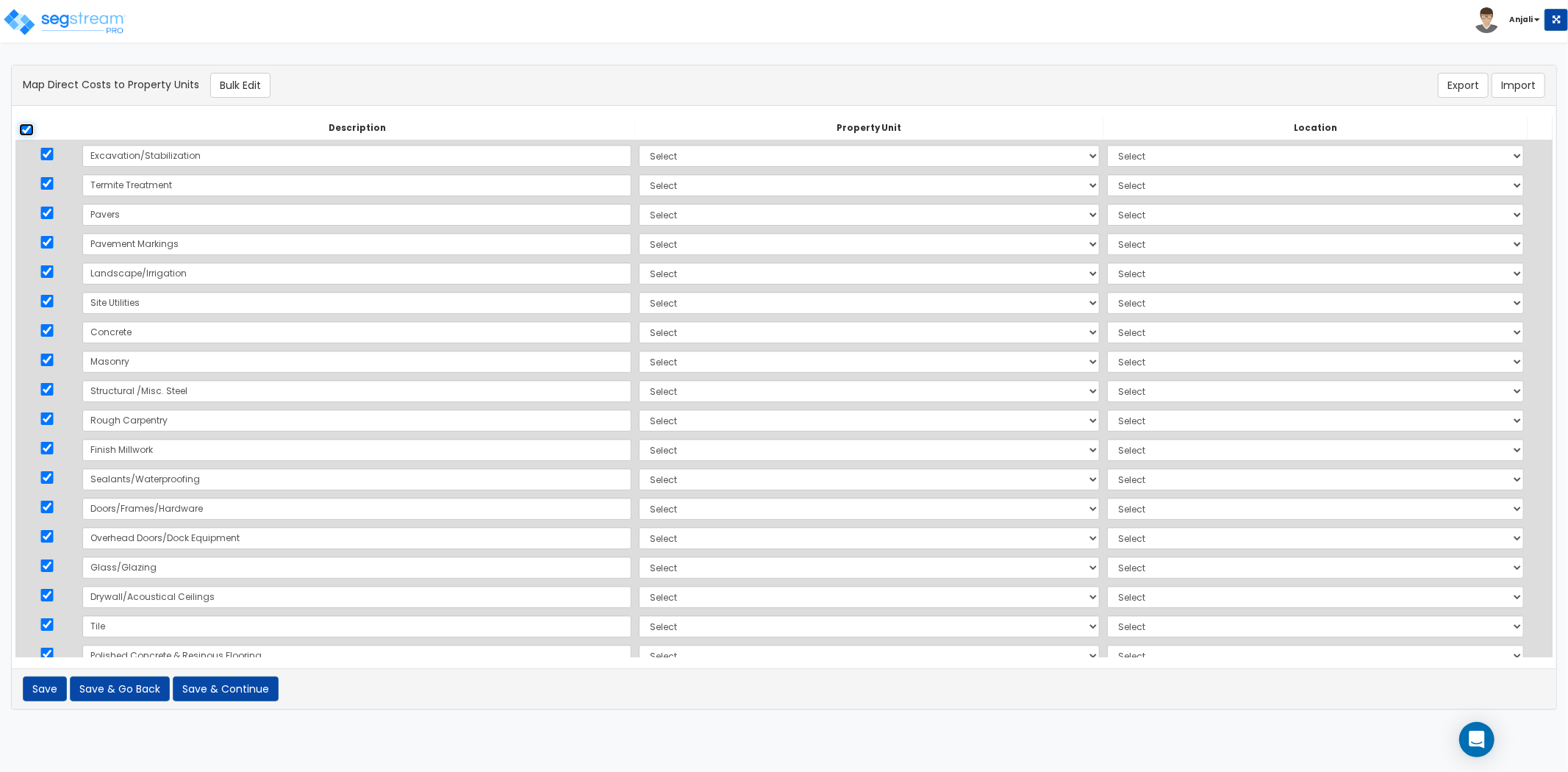
checkbox input "true"
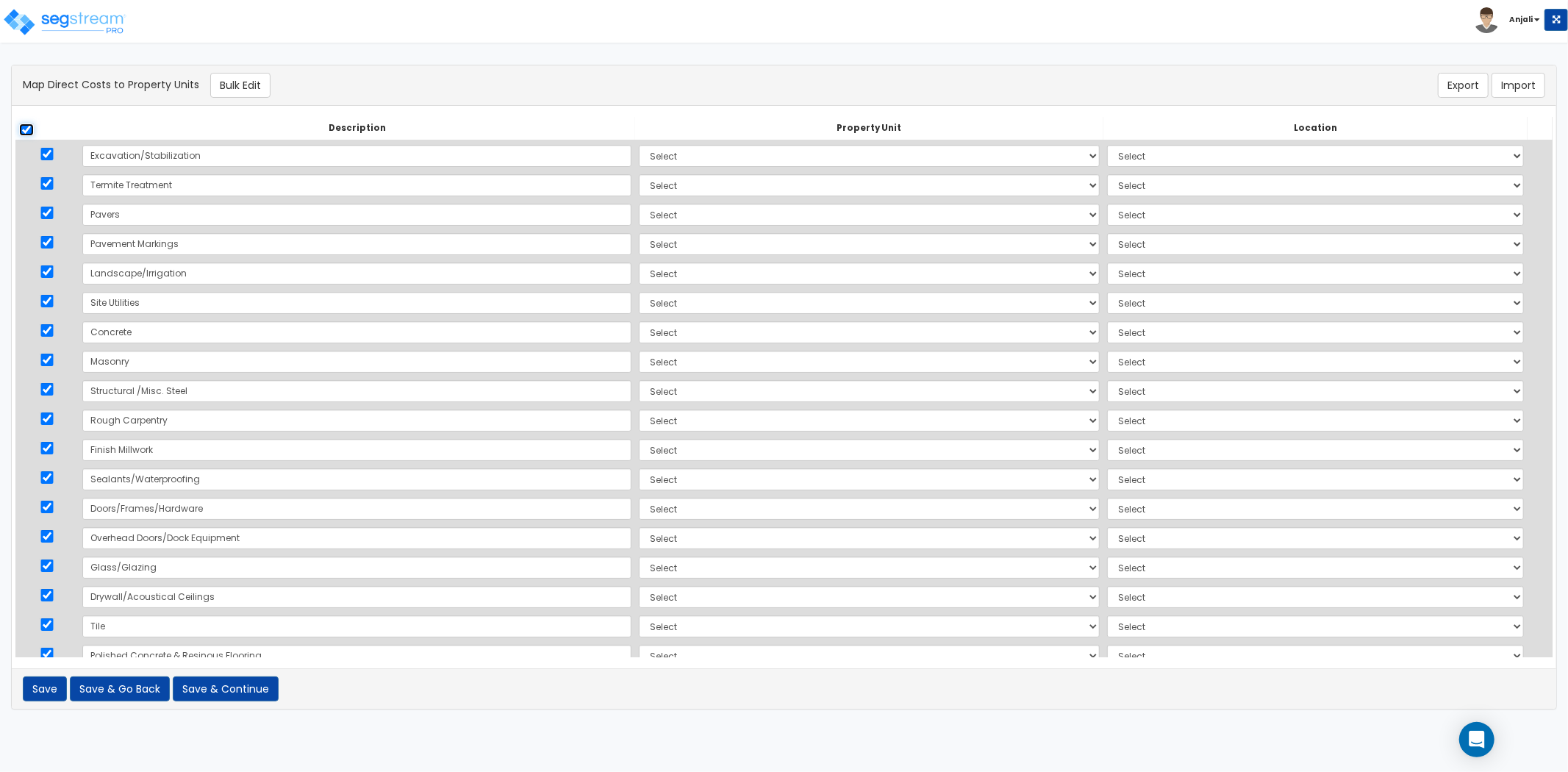
checkbox input "true"
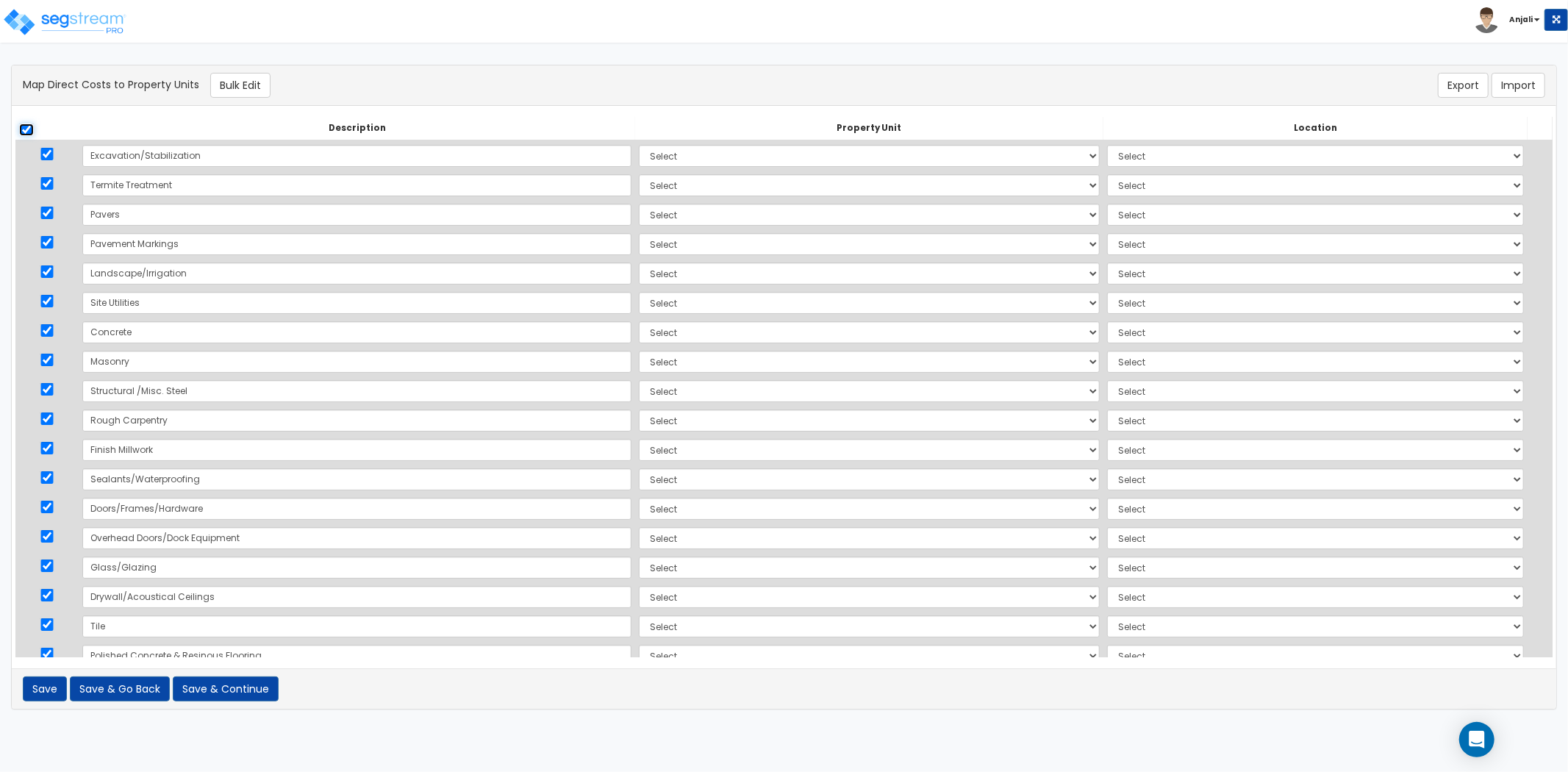
checkbox input "true"
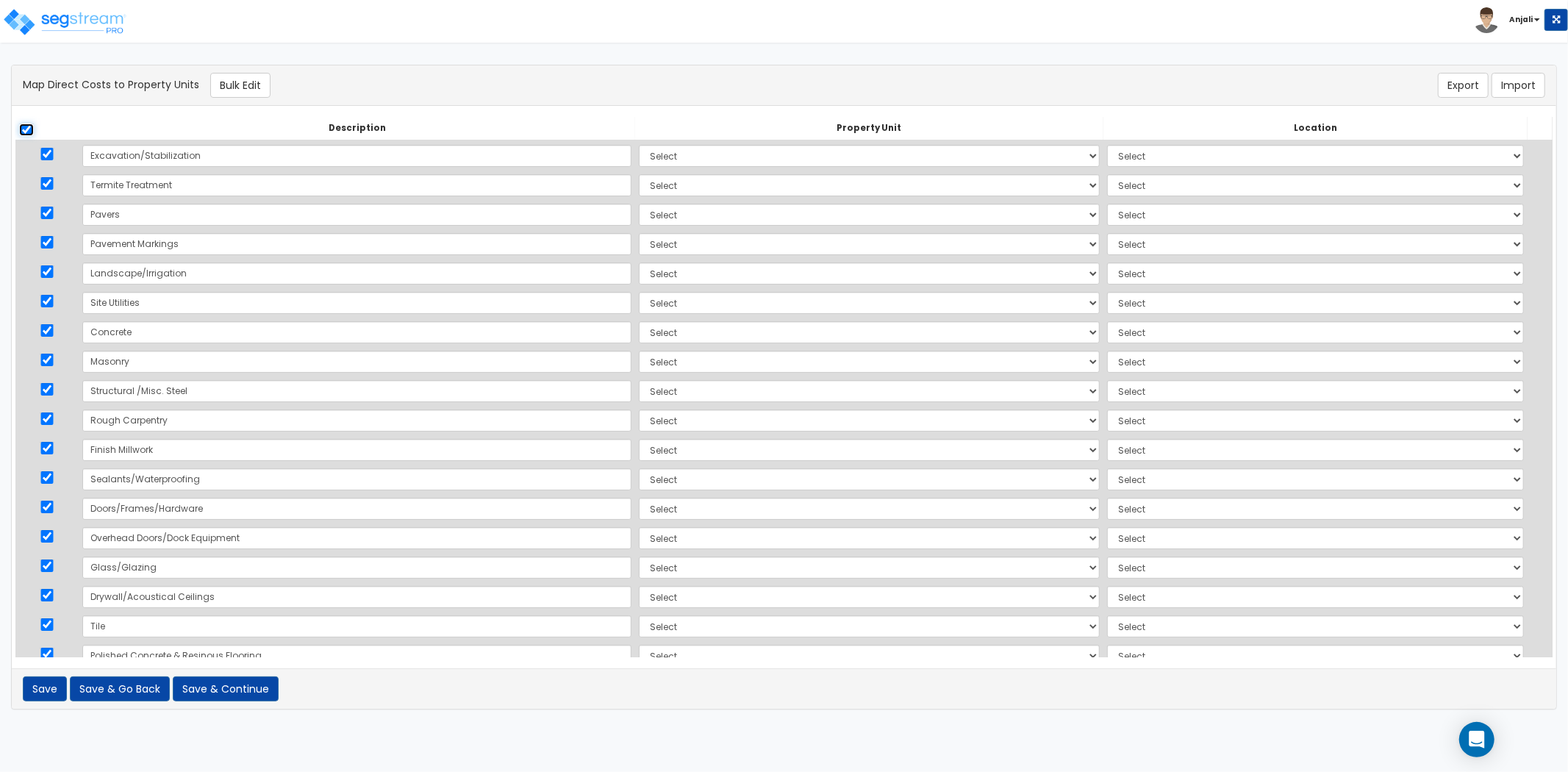
checkbox input "true"
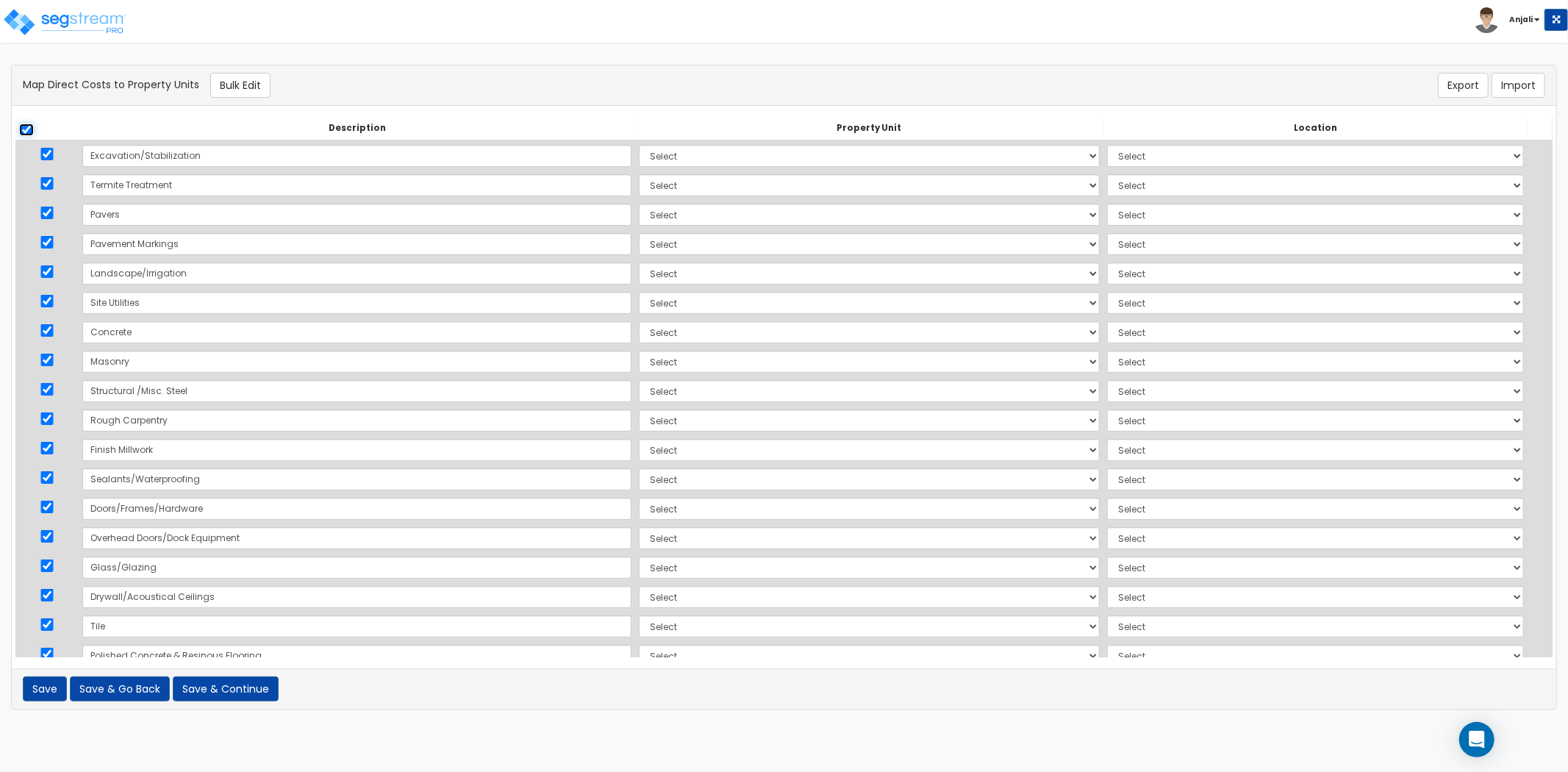
checkbox input "true"
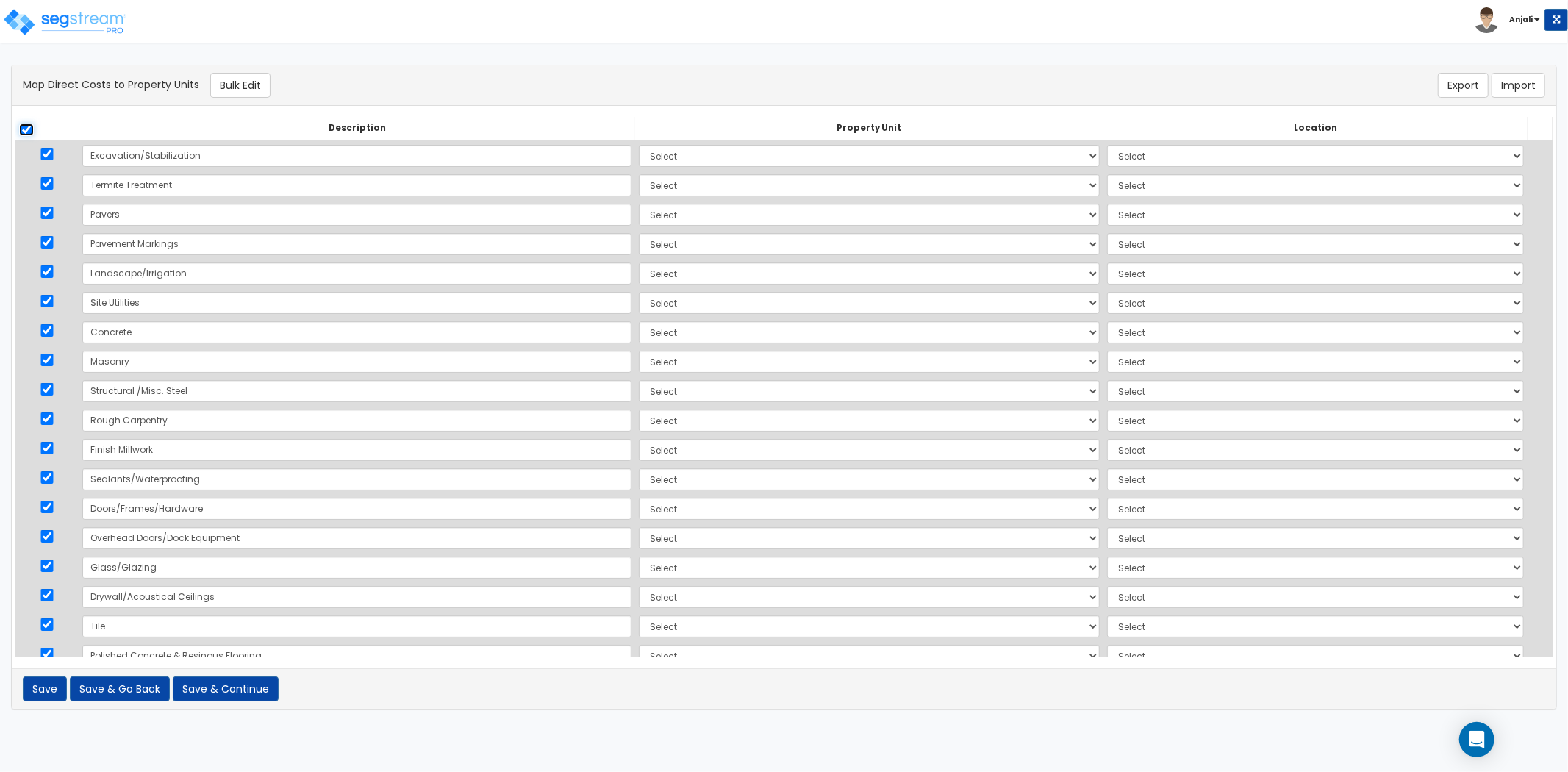
checkbox input "true"
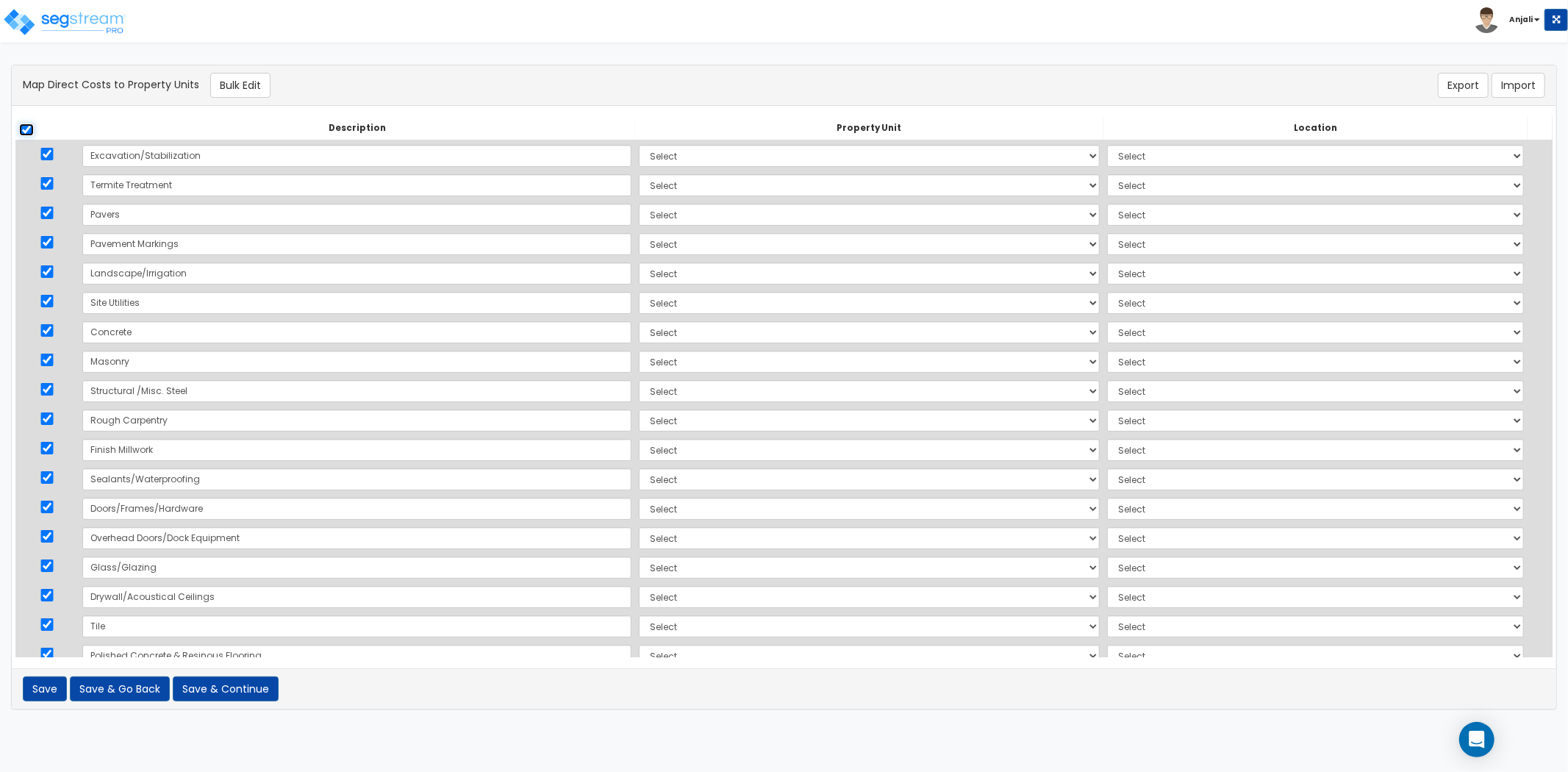
checkbox input "true"
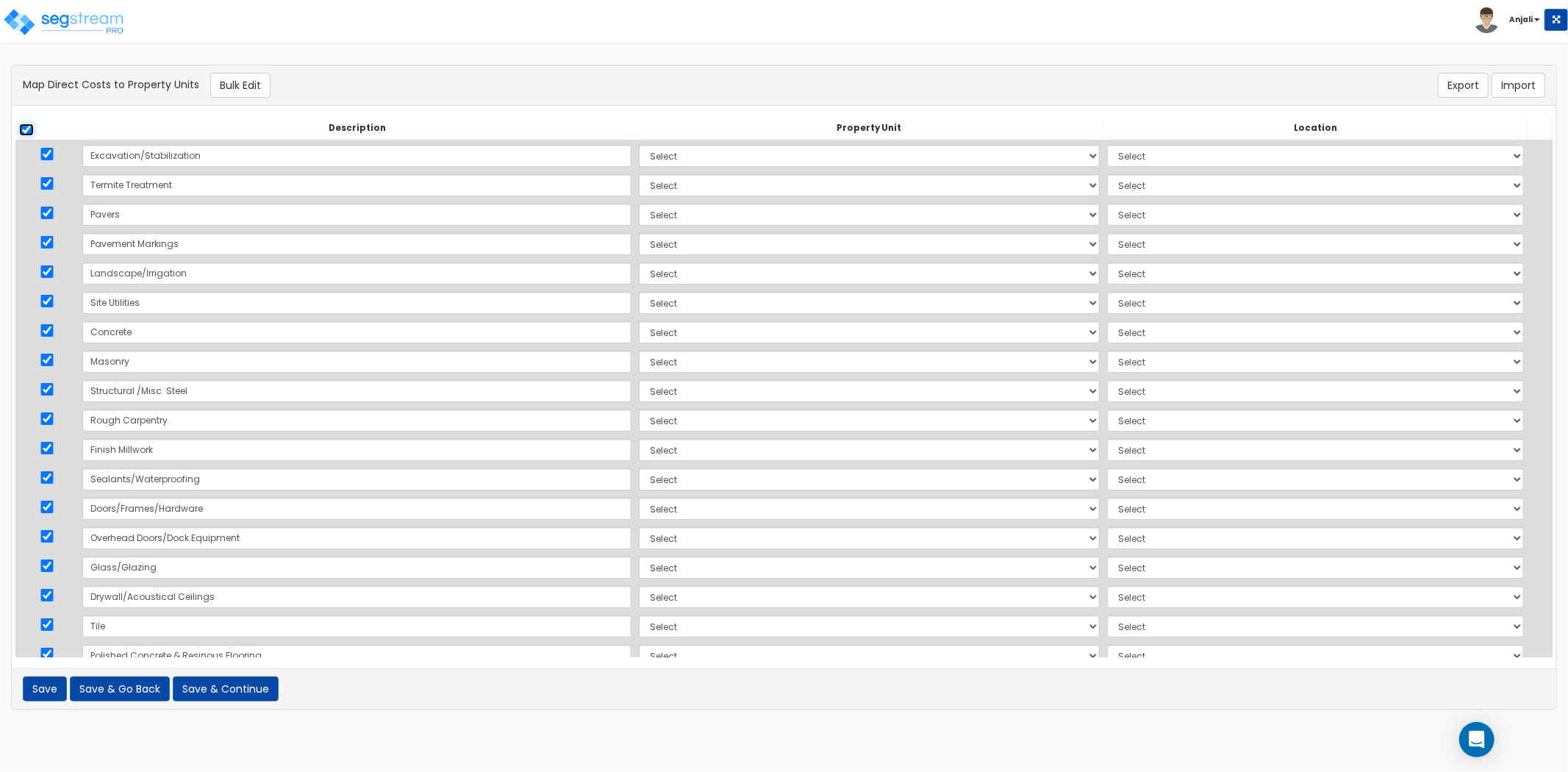
checkbox input "true"
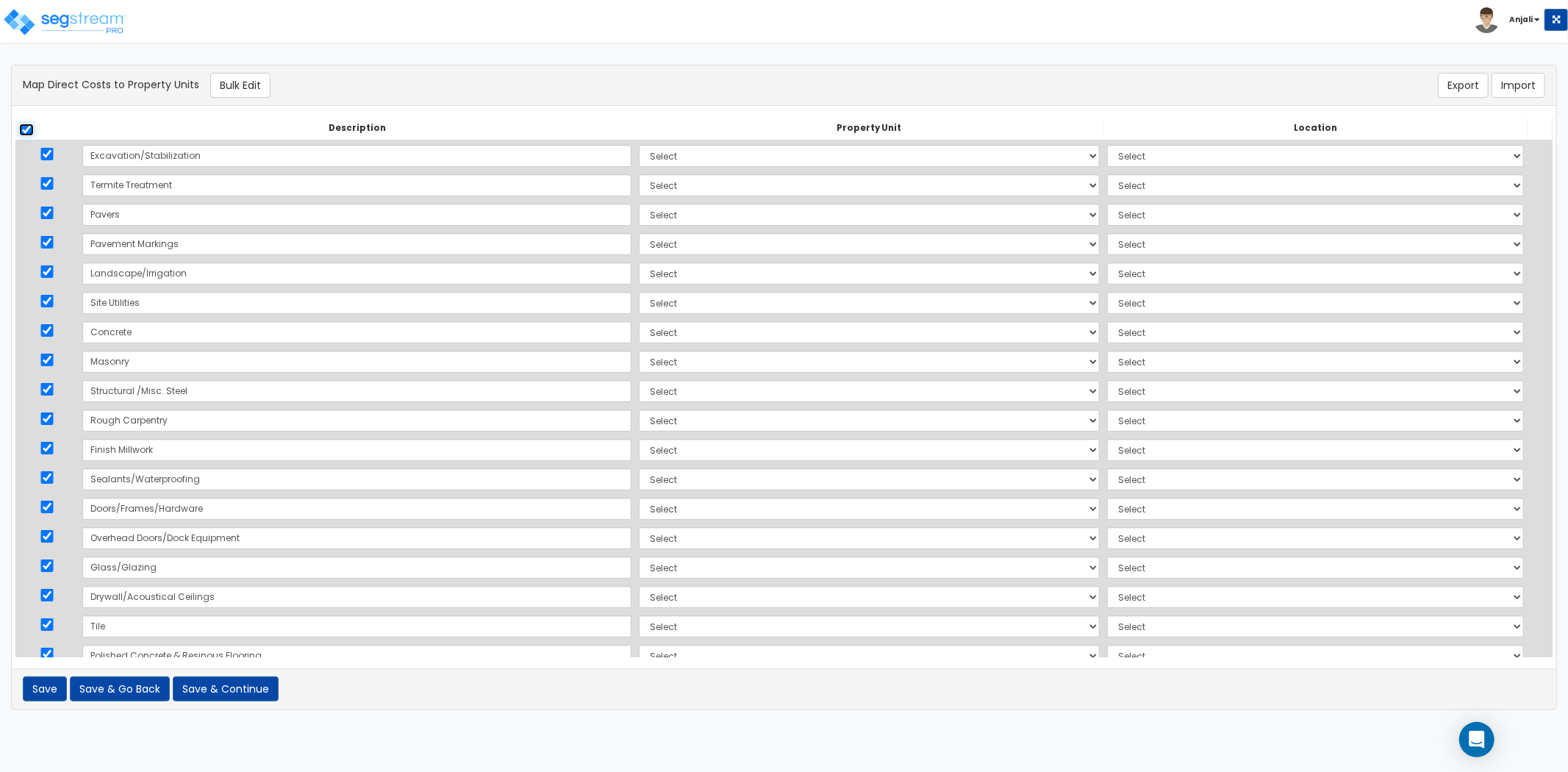
checkbox input "true"
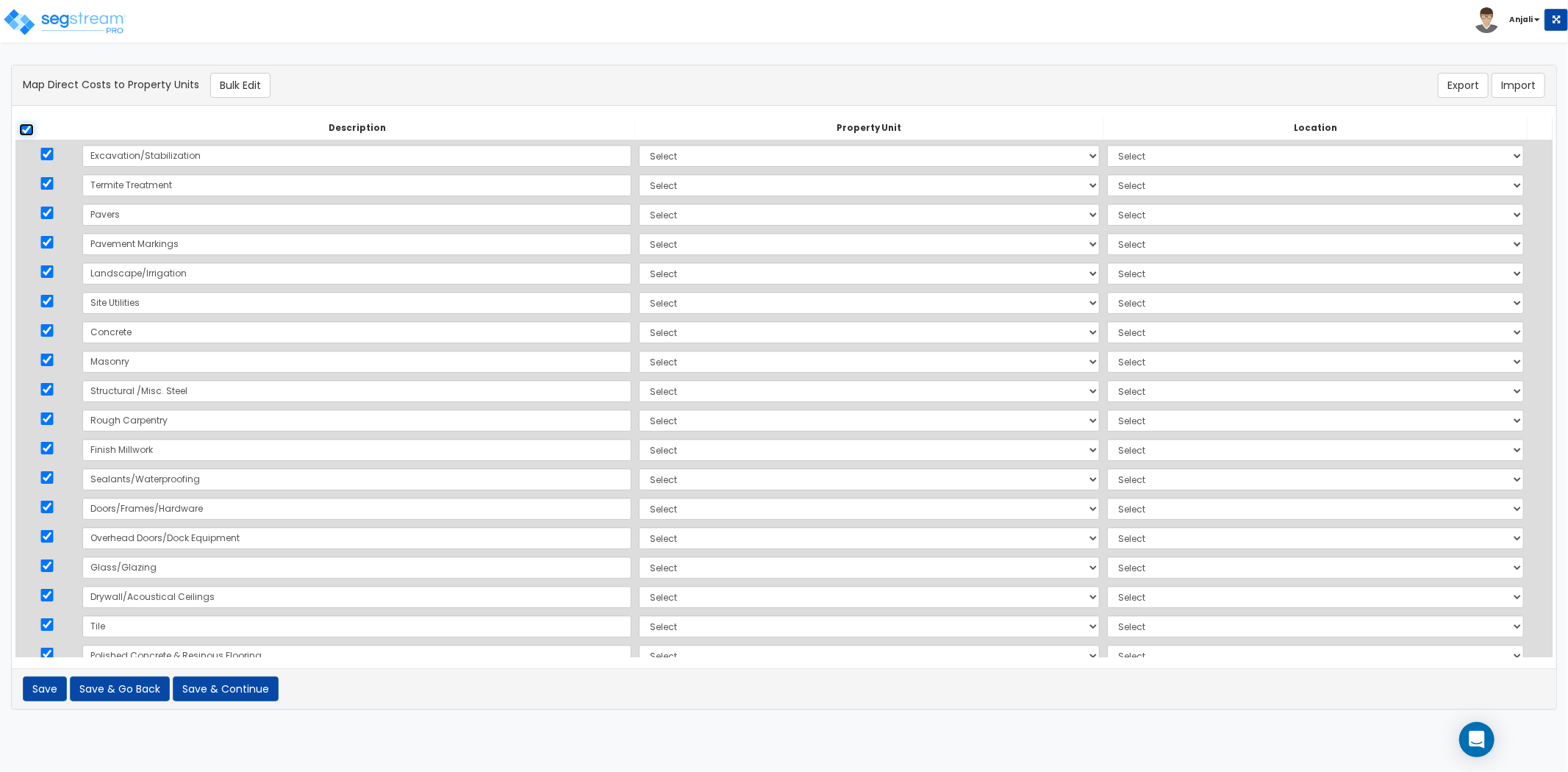
checkbox input "true"
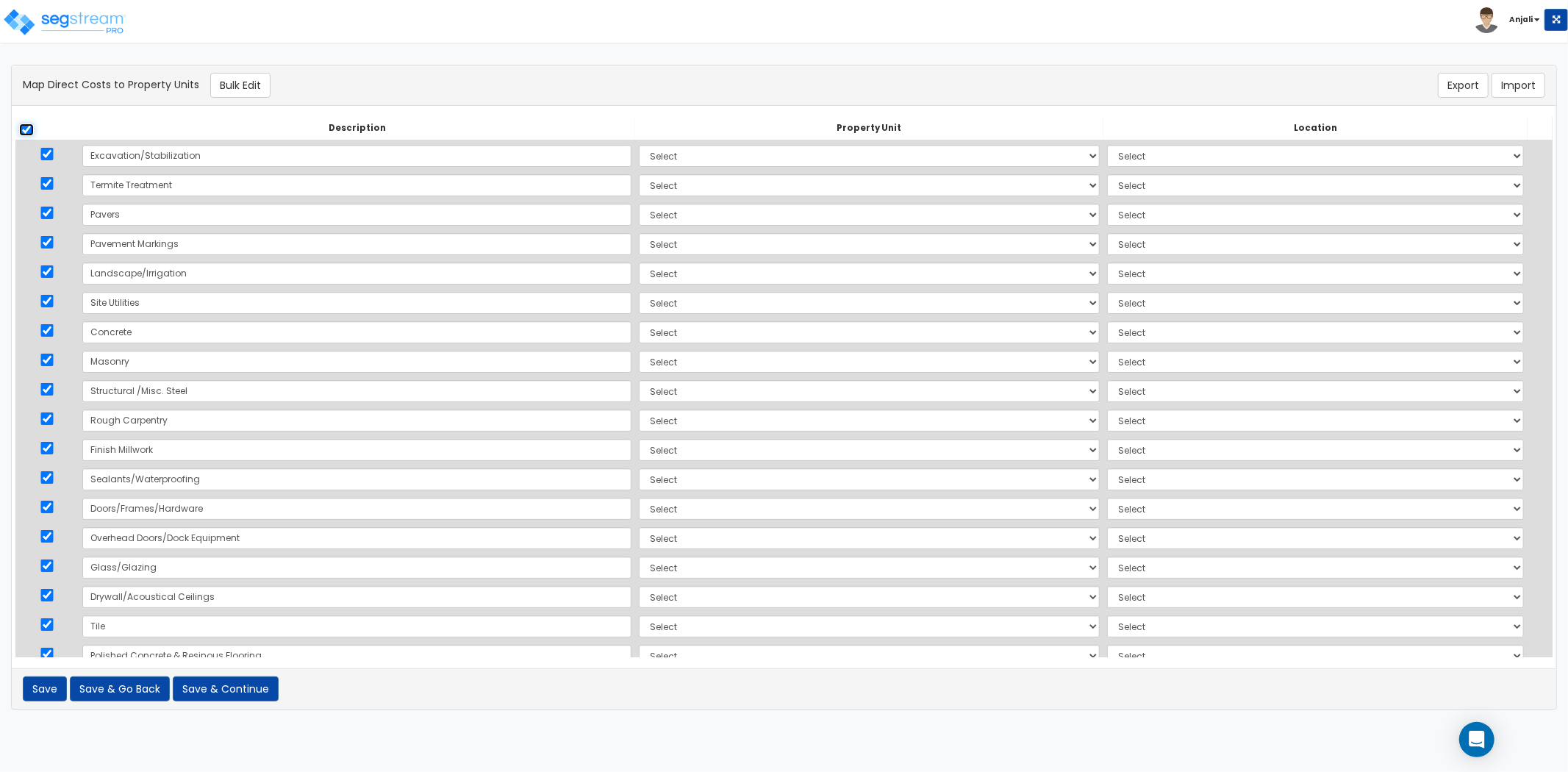
checkbox input "true"
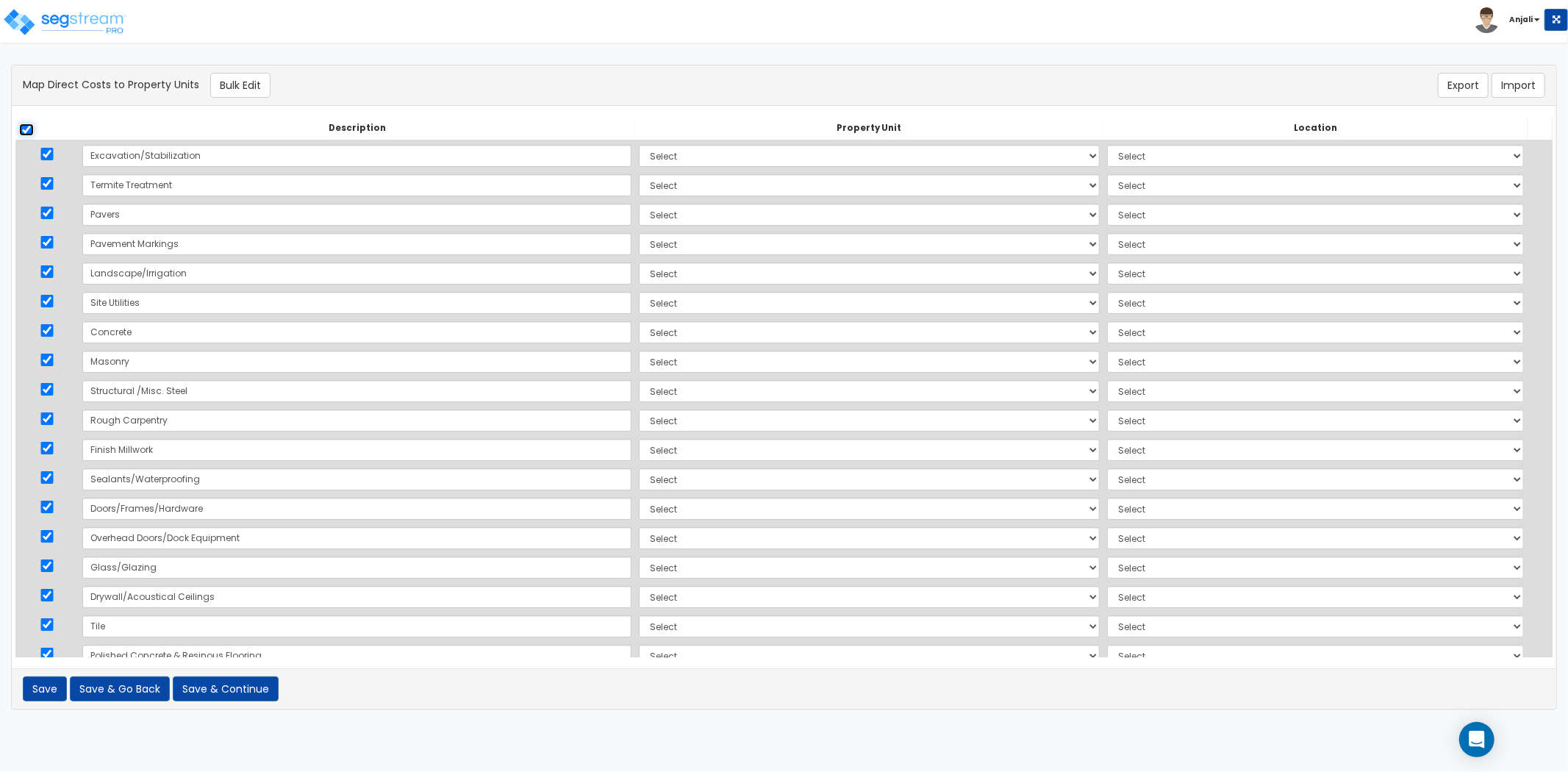
checkbox input "true"
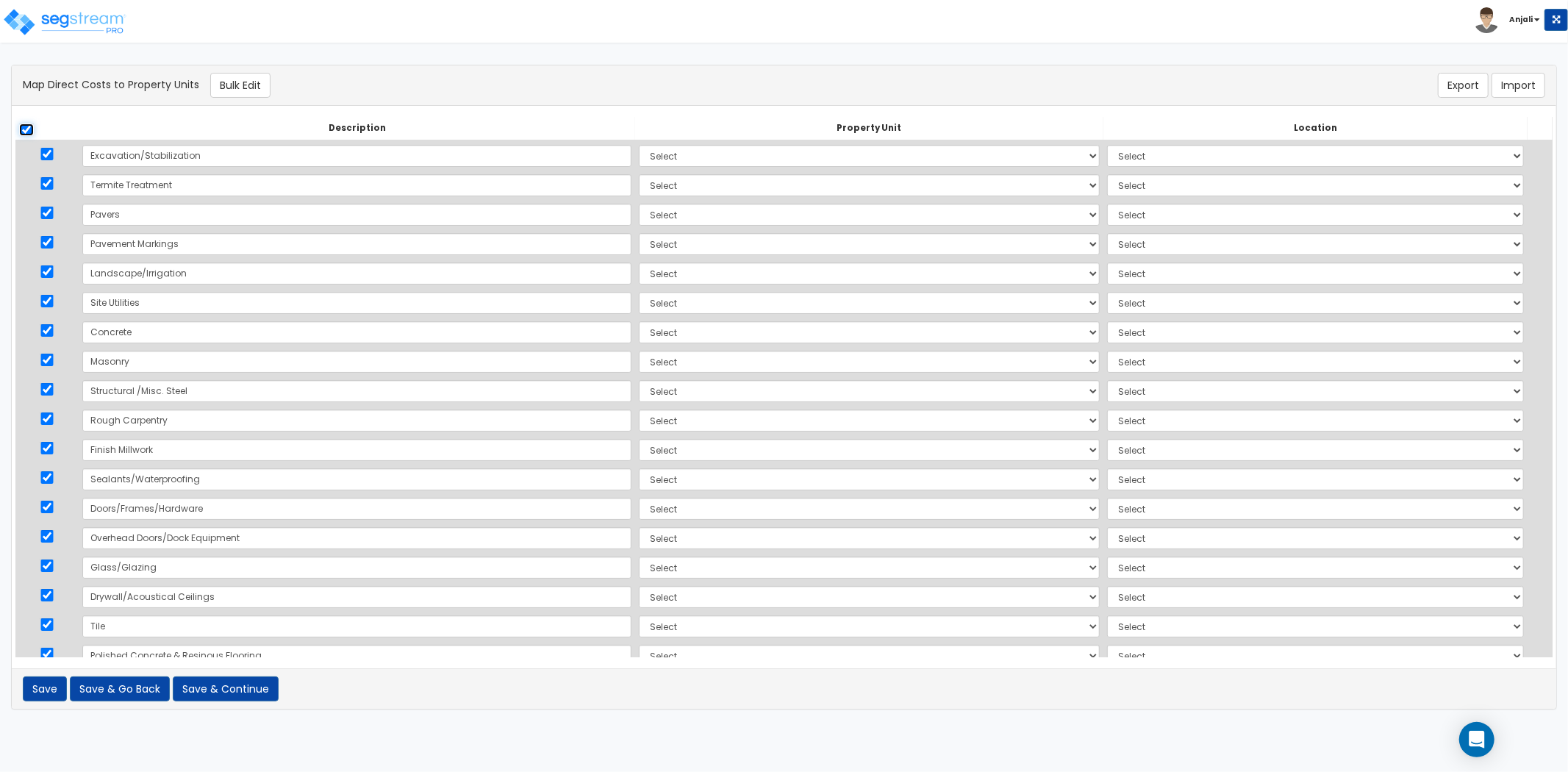
checkbox input "true"
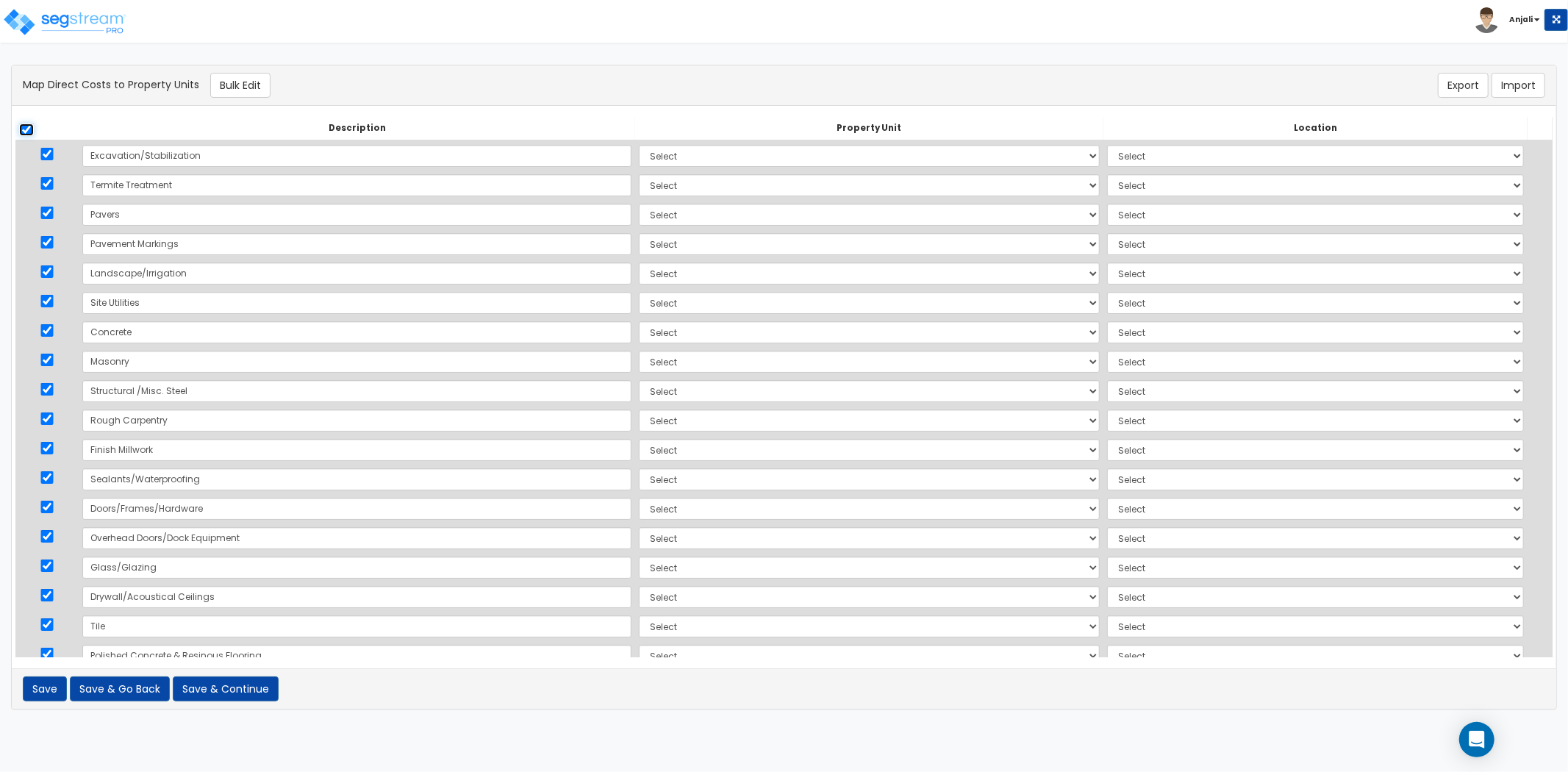
checkbox input "true"
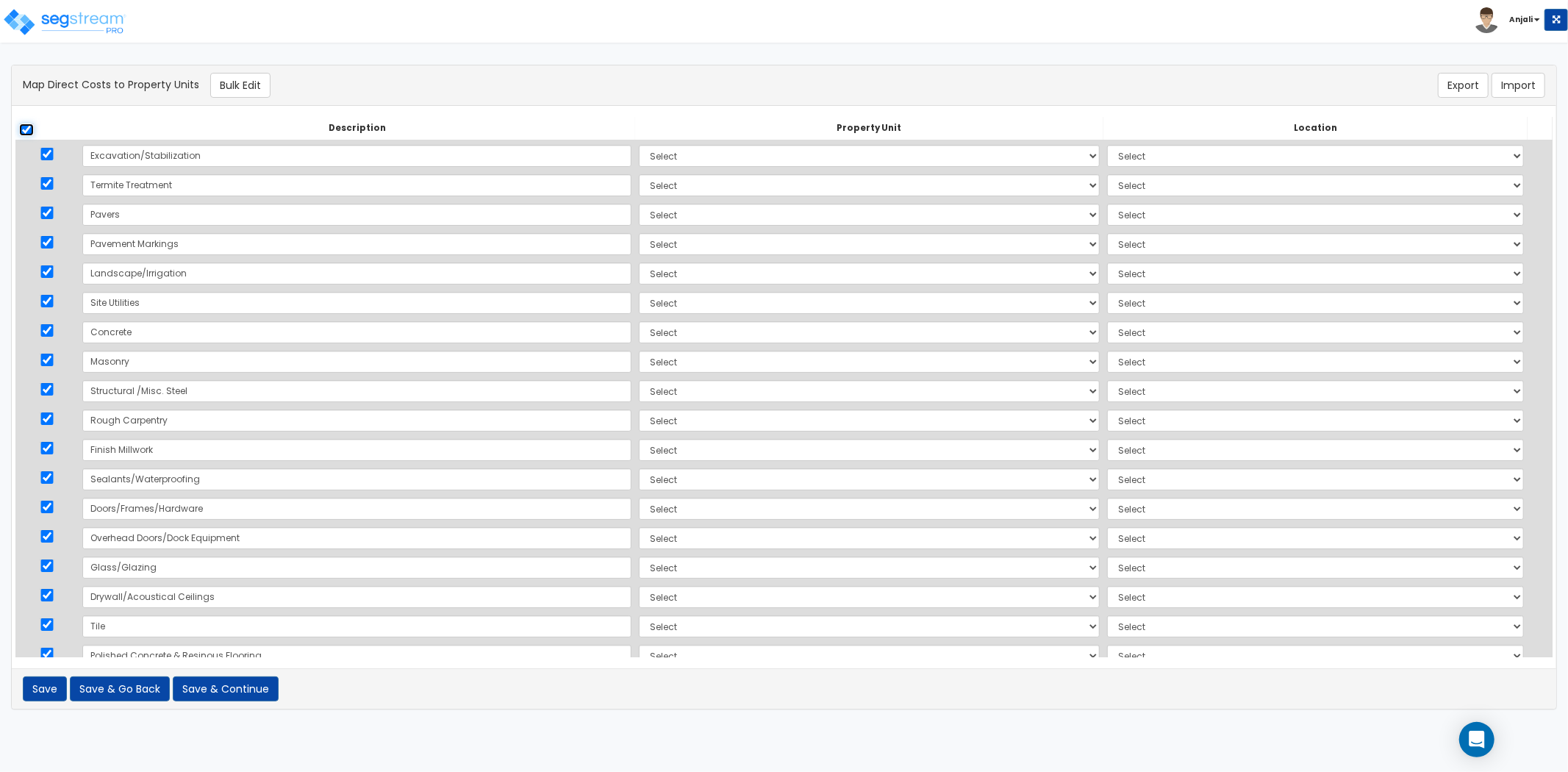
checkbox input "true"
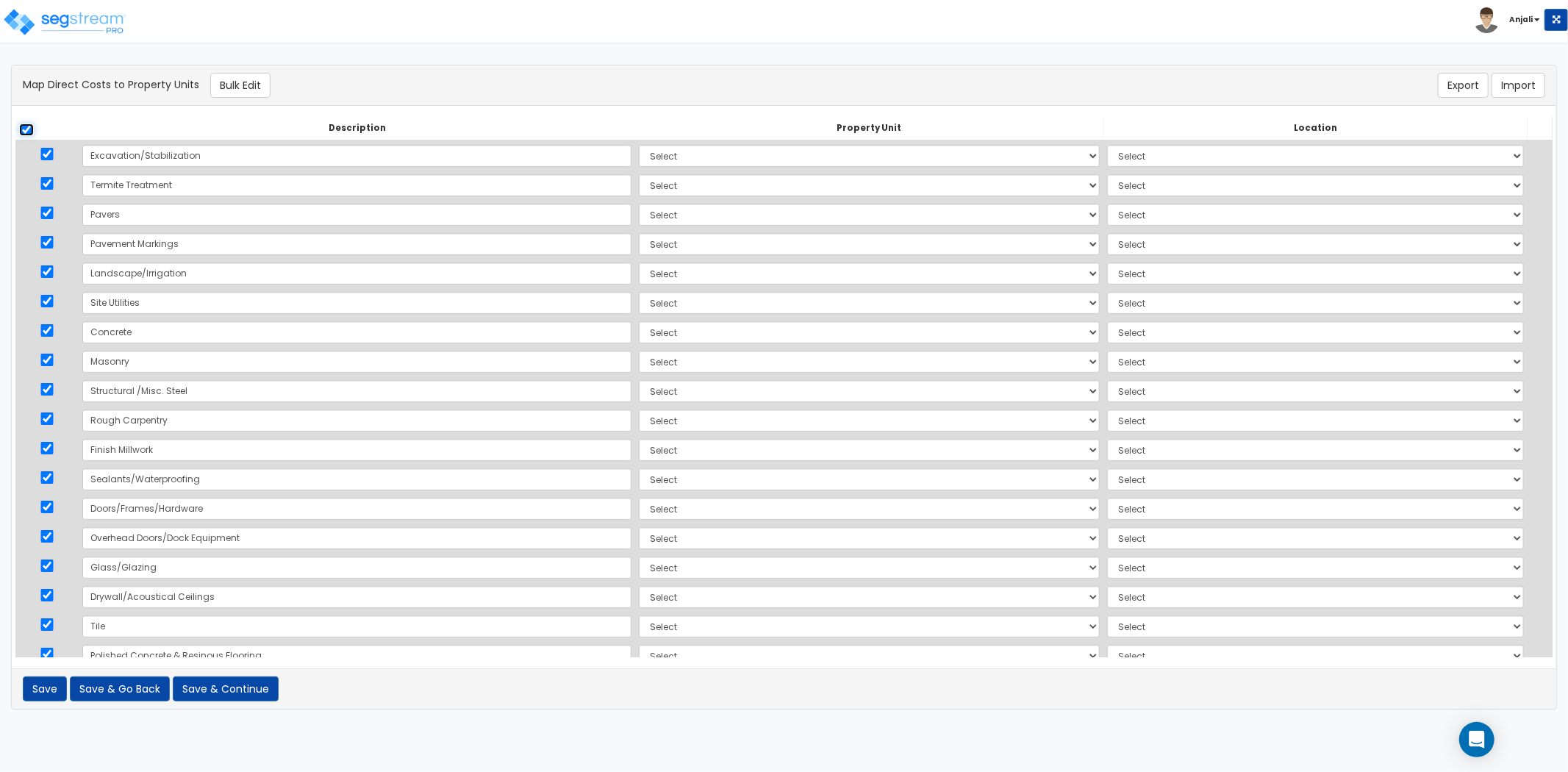
checkbox input "true"
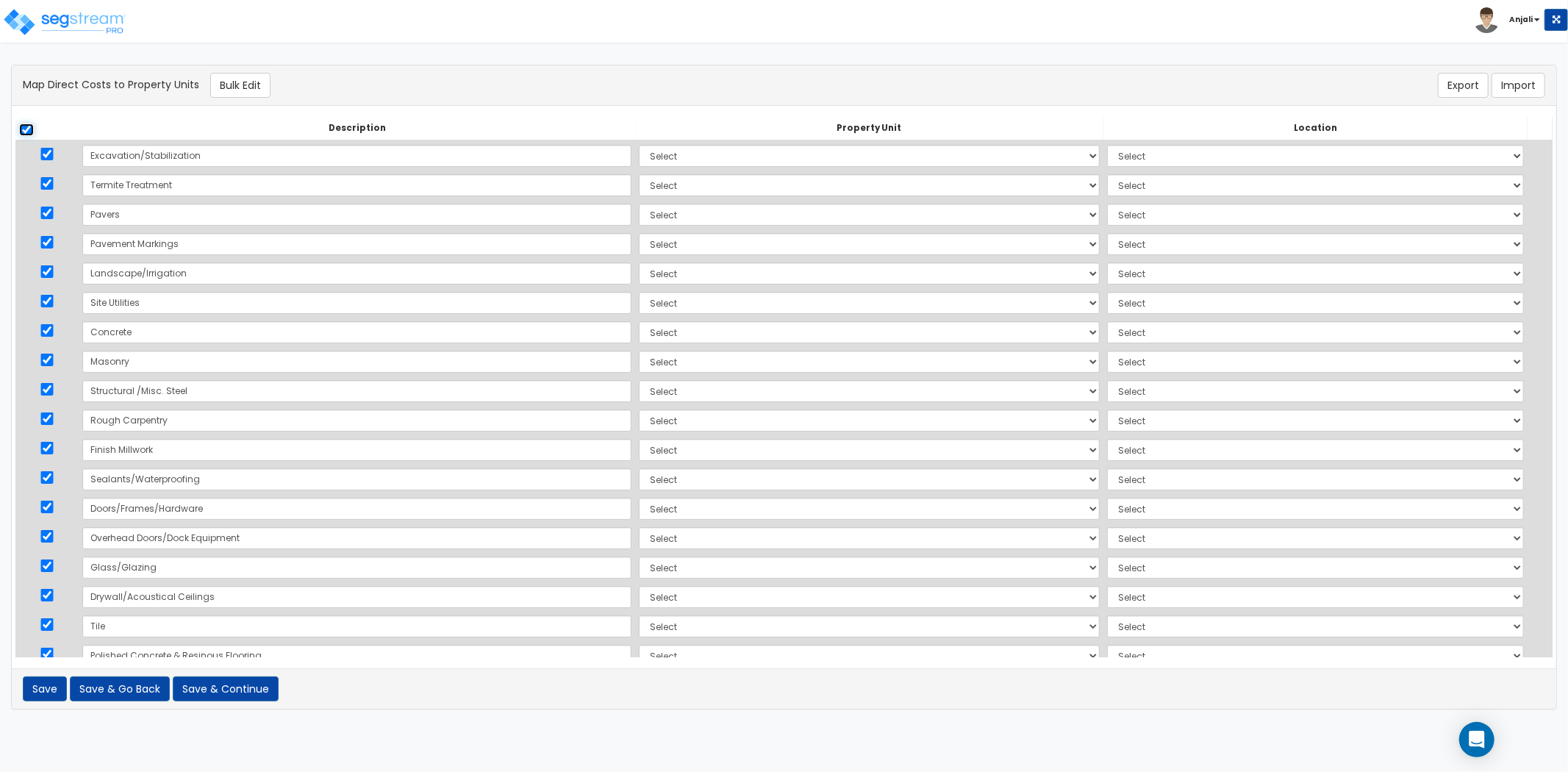
checkbox input "true"
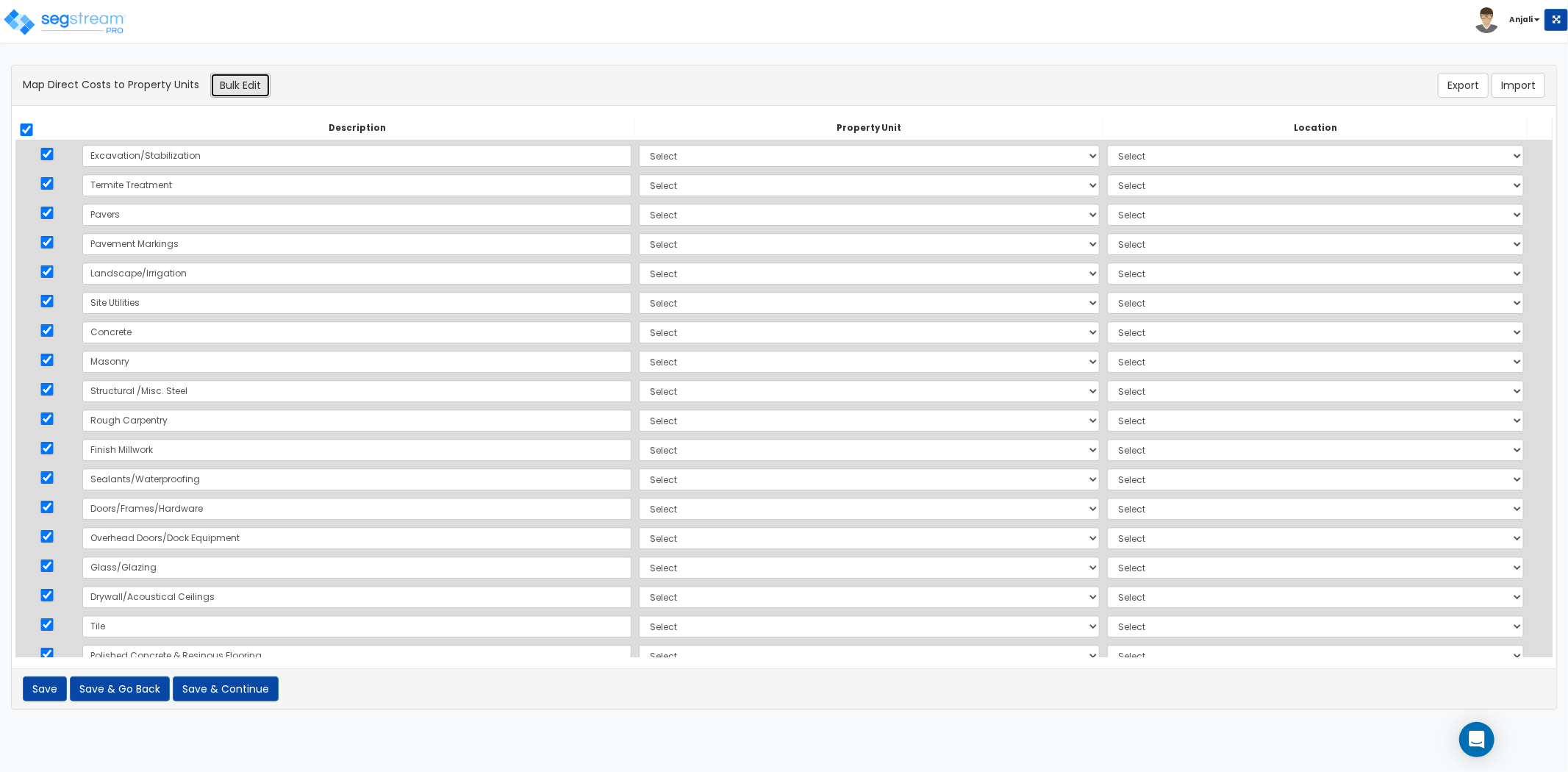
click at [247, 86] on button "Bulk Edit" at bounding box center [240, 85] width 60 height 25
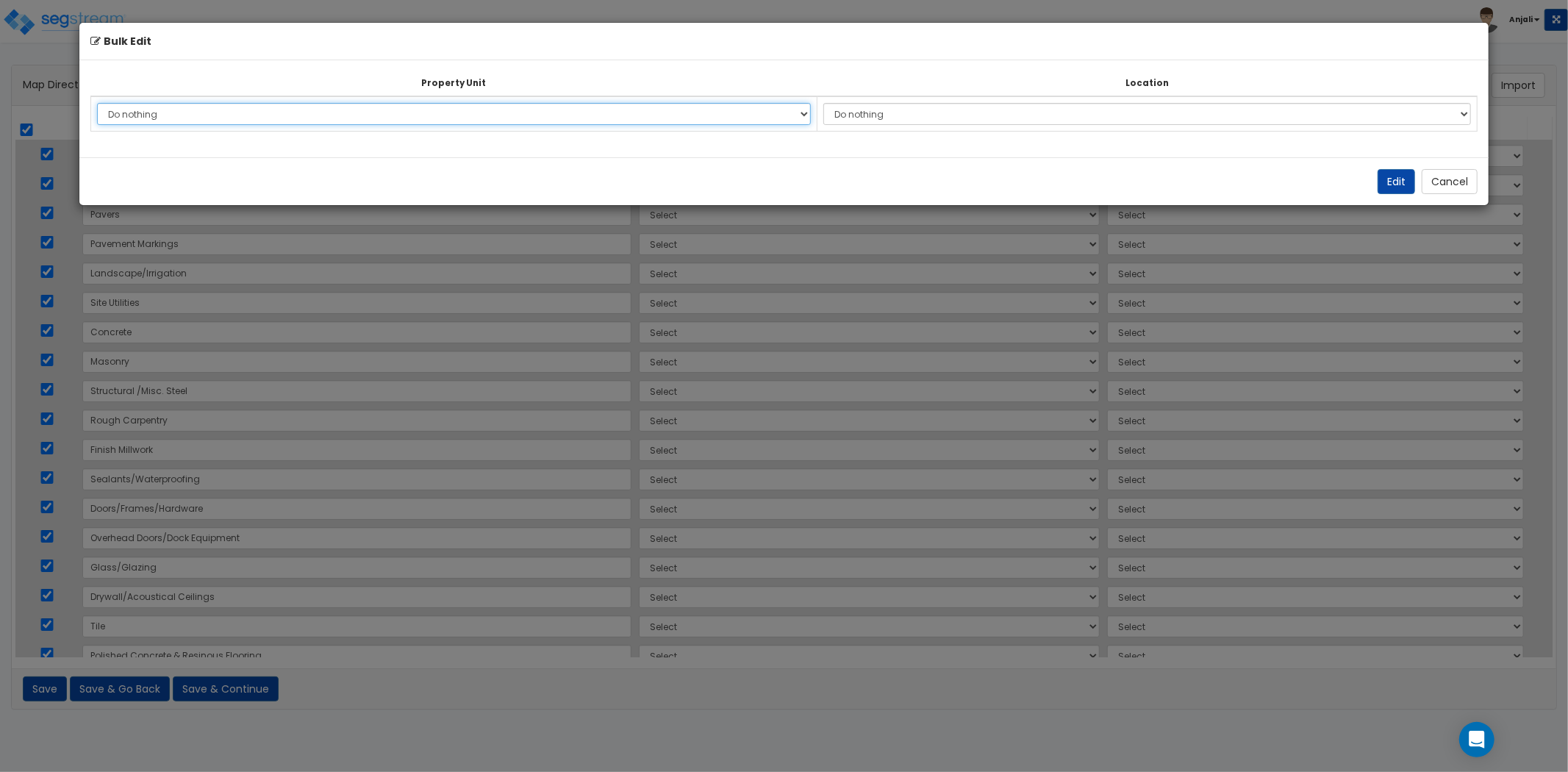
click at [298, 108] on select "Do nothing BBQ - FORT WORTH Site Improvements Add Additional Property Unit" at bounding box center [454, 114] width 715 height 22
select select "171381"
click at [97, 103] on select "Do nothing BBQ - FORT WORTH Site Improvements Add Additional Property Unit" at bounding box center [454, 114] width 715 height 22
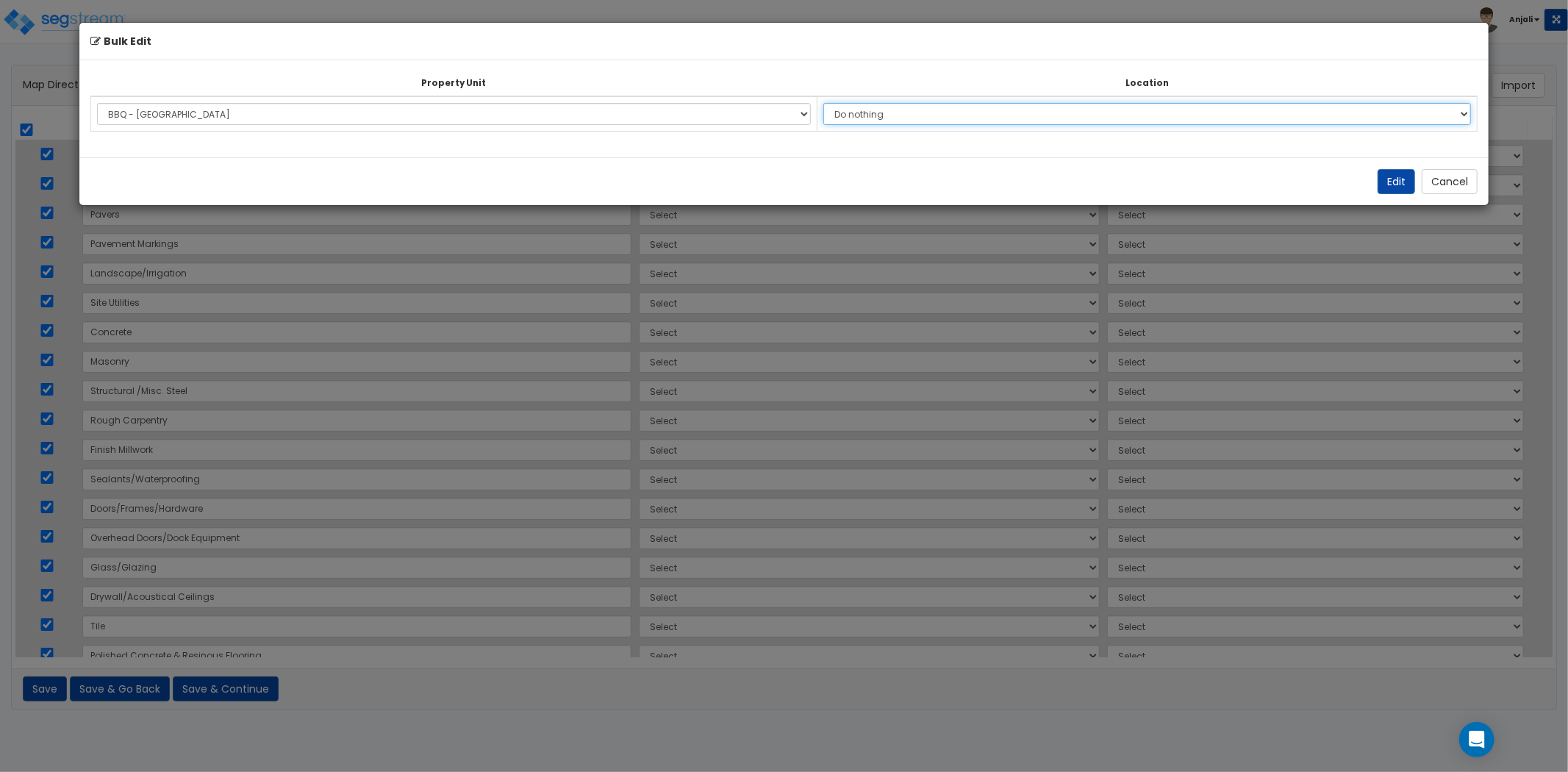
click at [838, 116] on select "Do nothing Add Additional Location Building Building Interior" at bounding box center [1147, 114] width 648 height 22
select select "6"
click at [831, 103] on select "Do nothing Add Additional Location Building Building Interior" at bounding box center [1147, 114] width 648 height 22
click at [1393, 182] on button "Edit" at bounding box center [1396, 181] width 37 height 25
select select "171381"
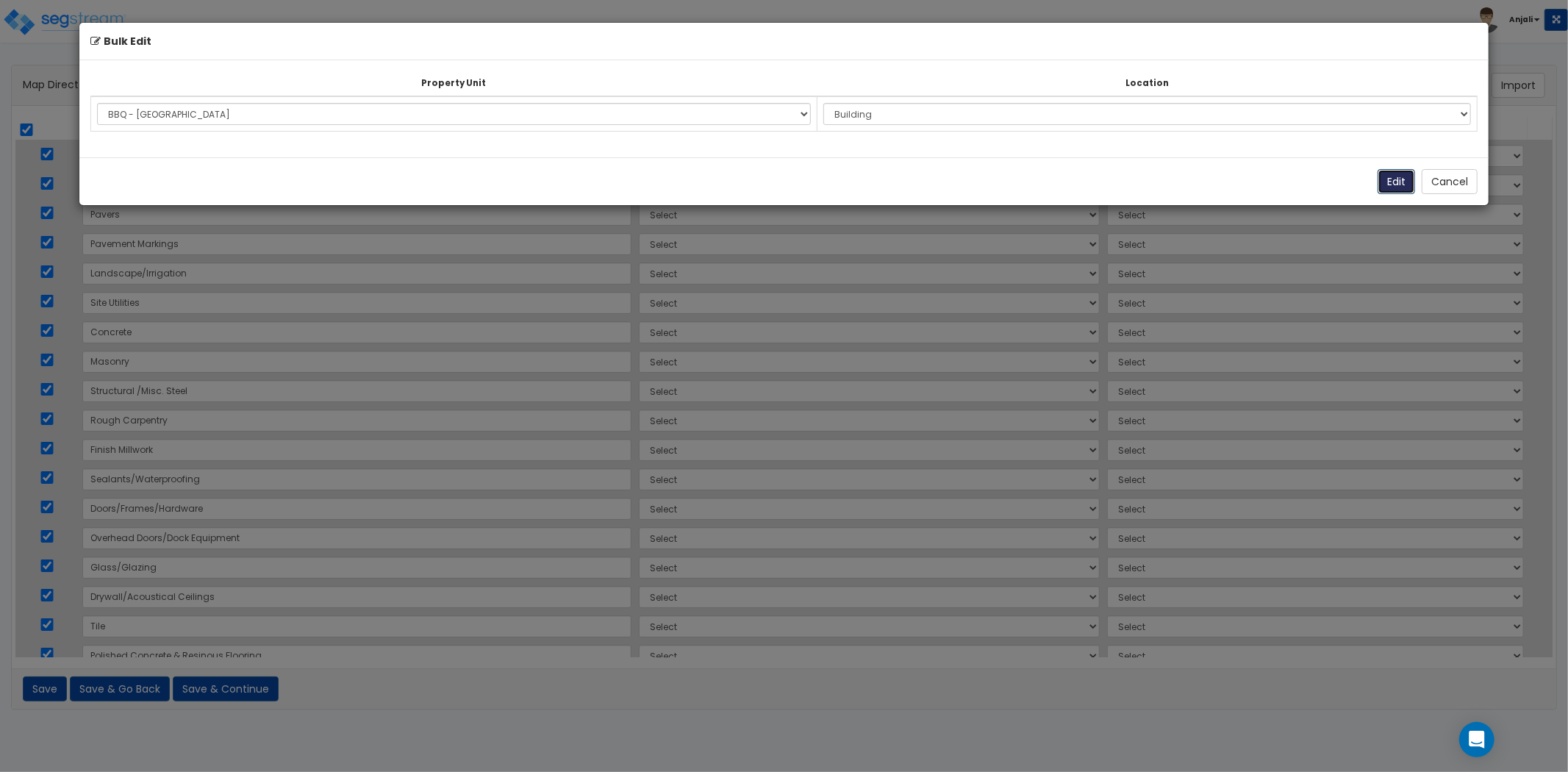
select select "171381"
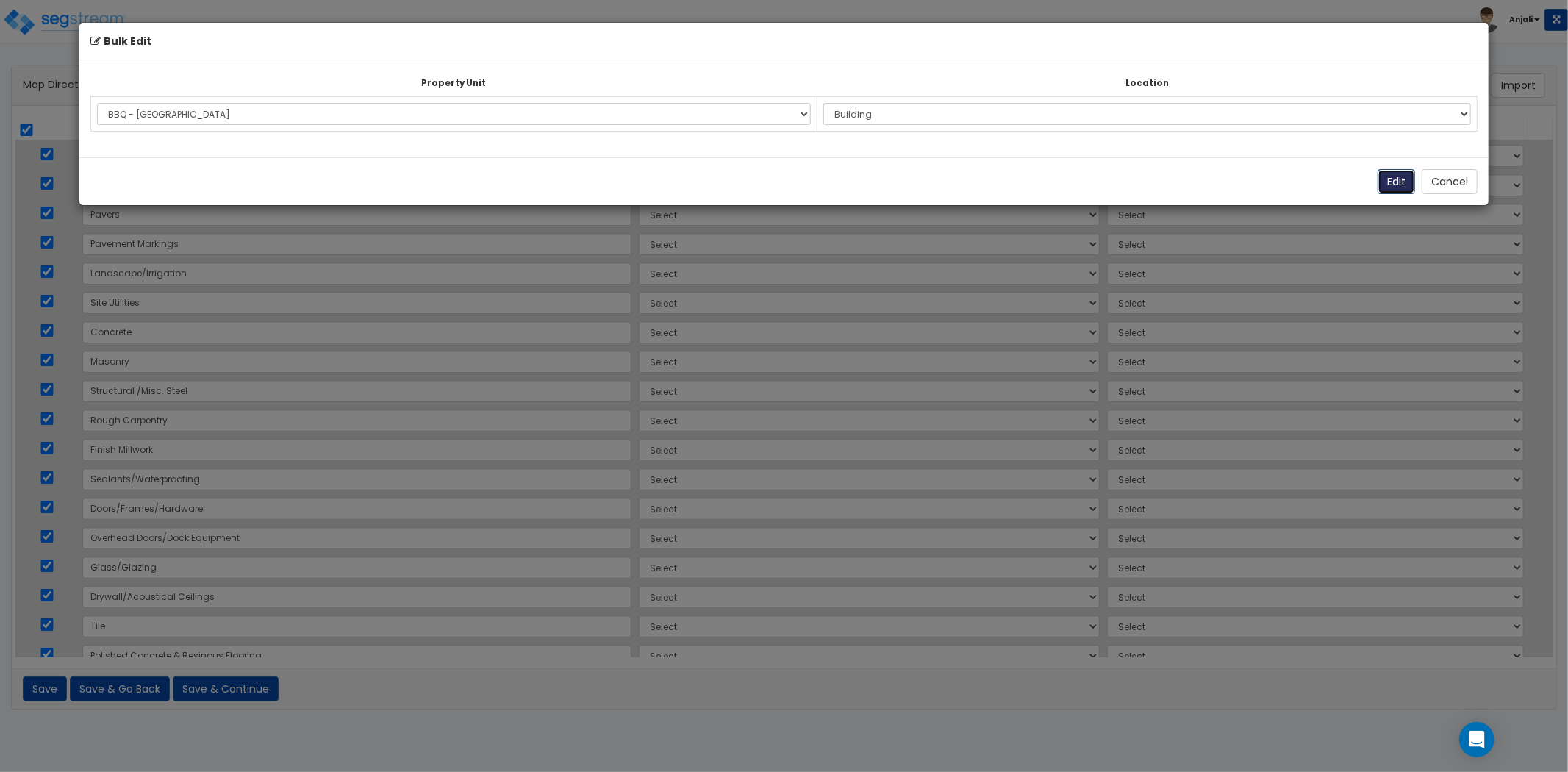
select select "171381"
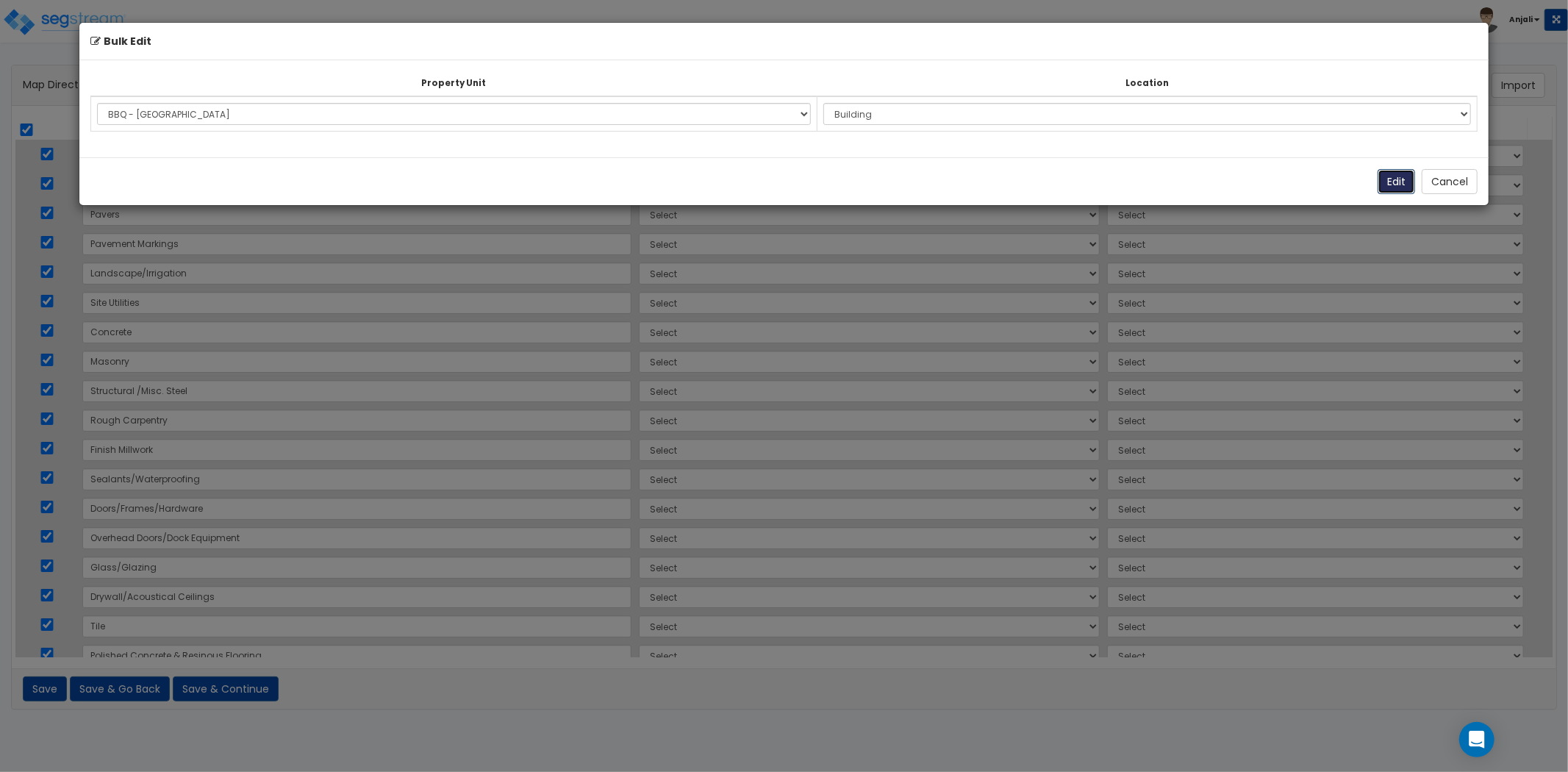
select select "171381"
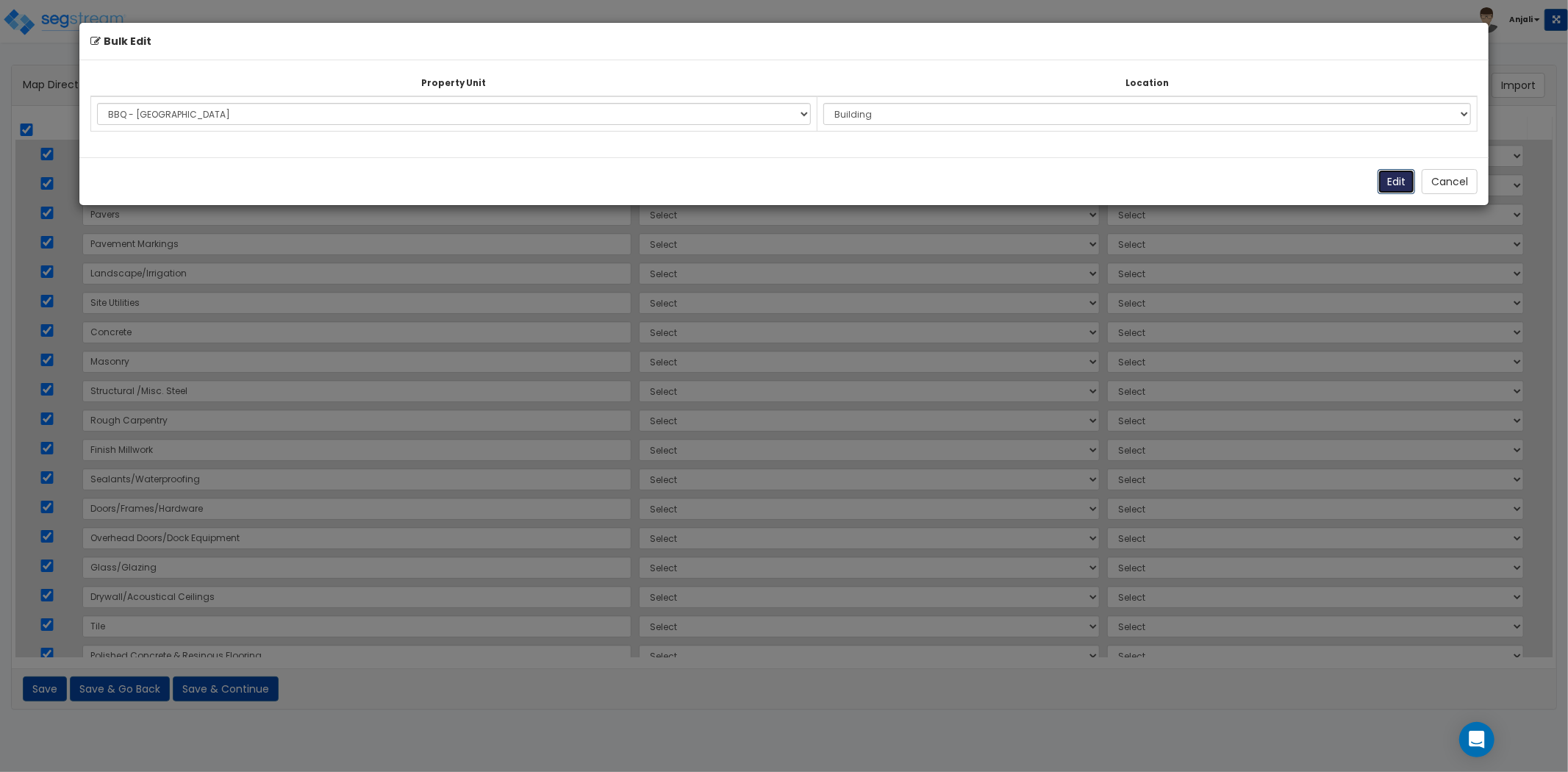
select select "171381"
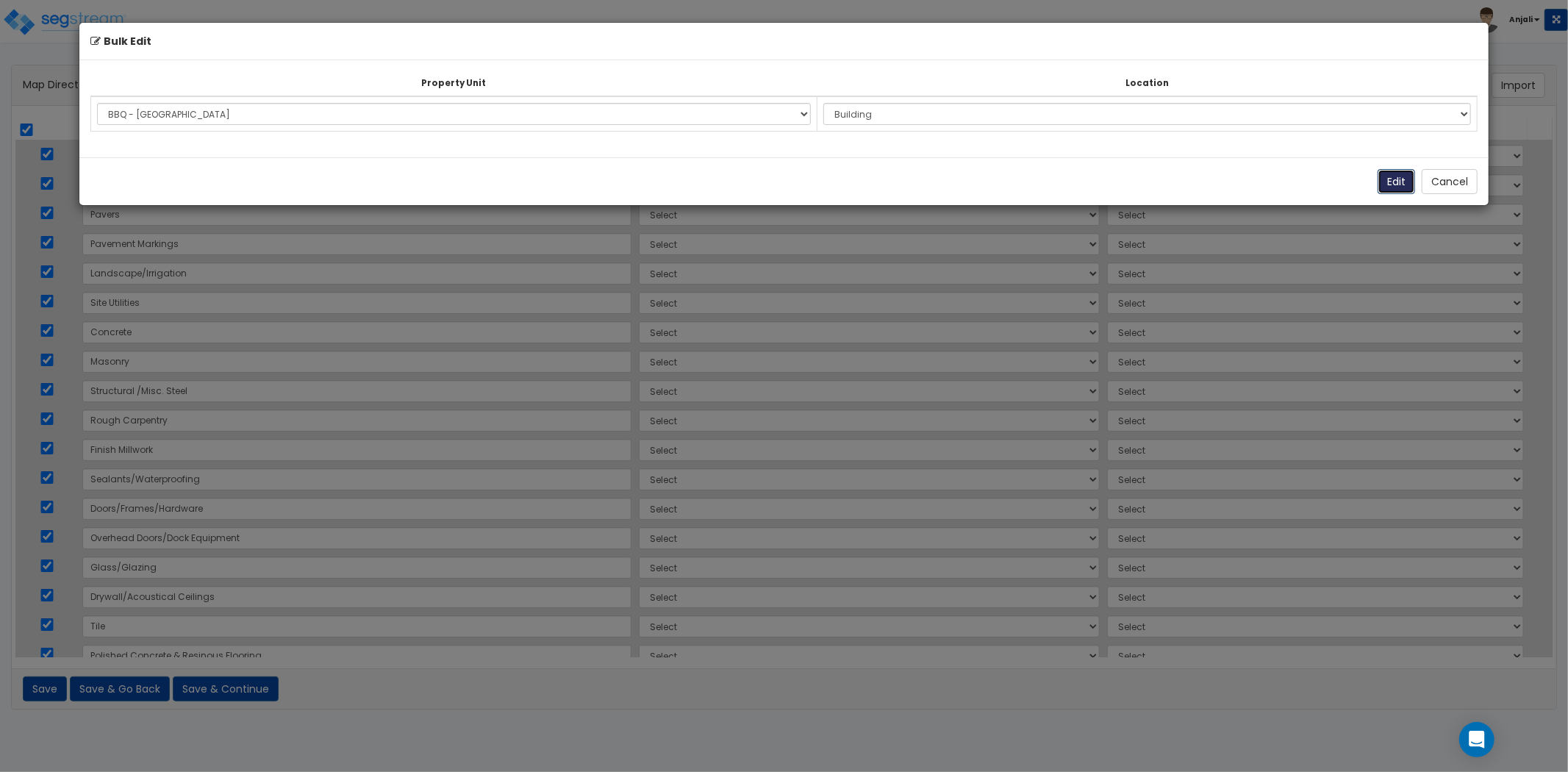
select select "171381"
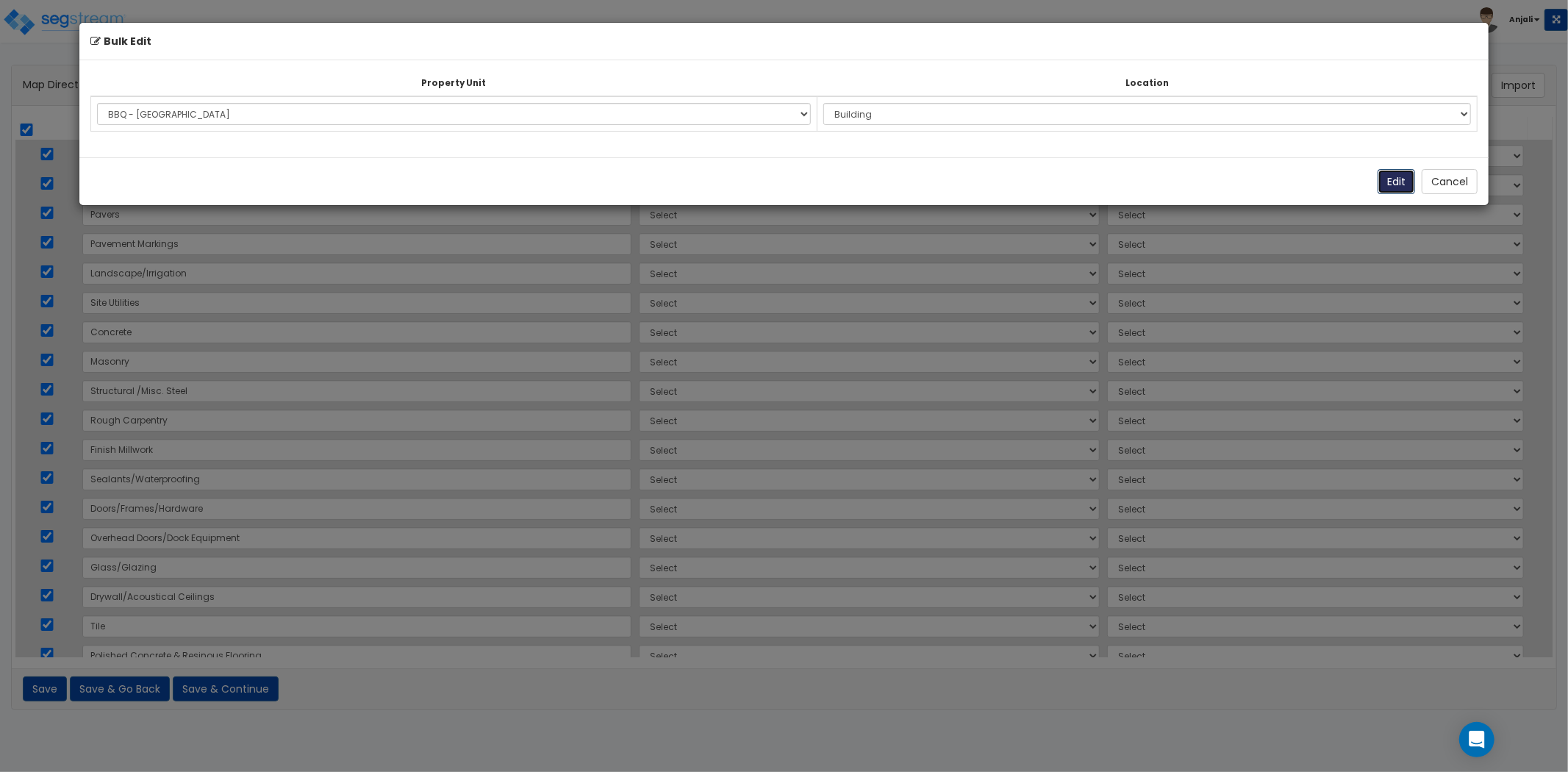
select select "171381"
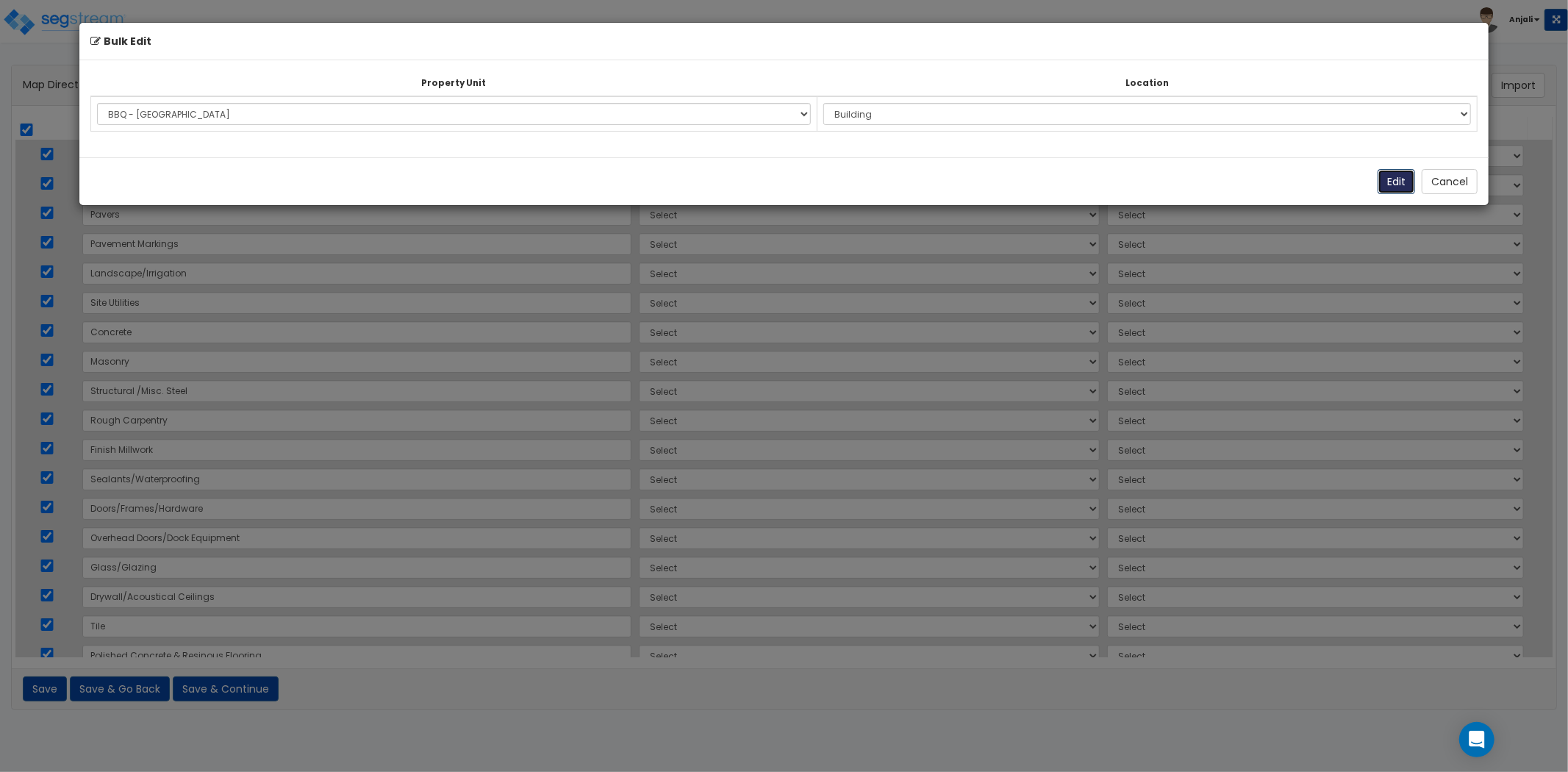
select select "171381"
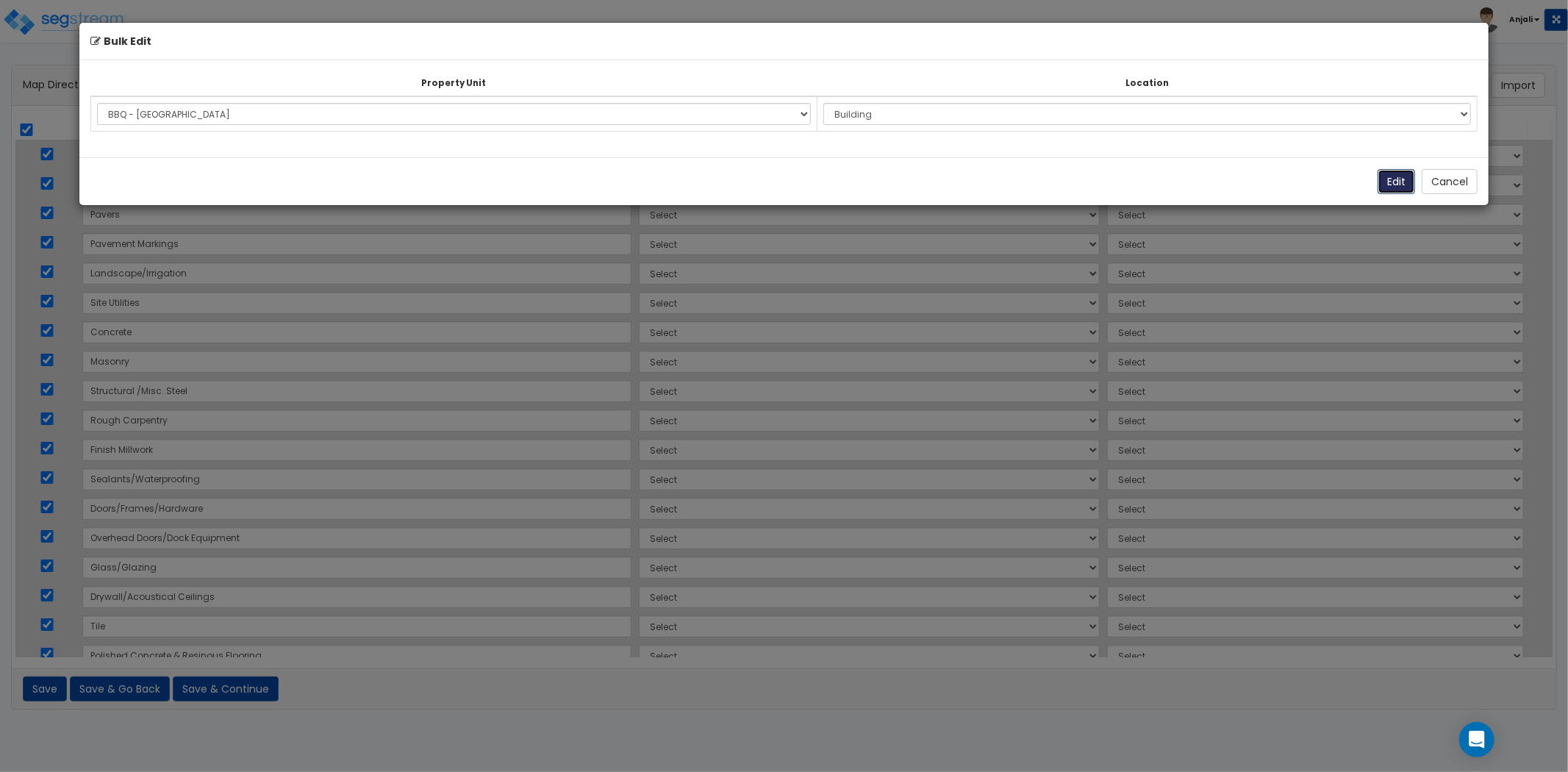
select select "171381"
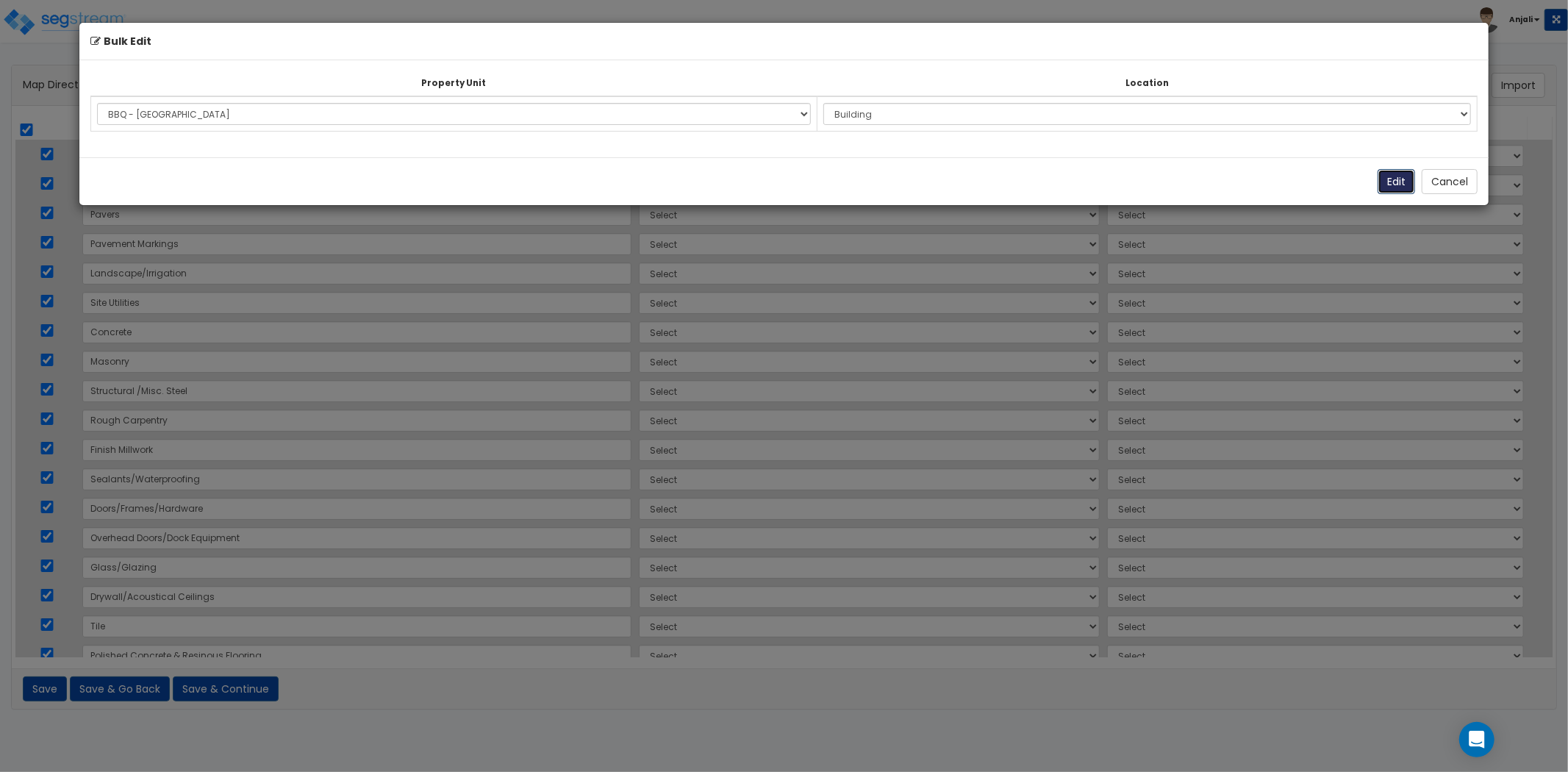
select select "171381"
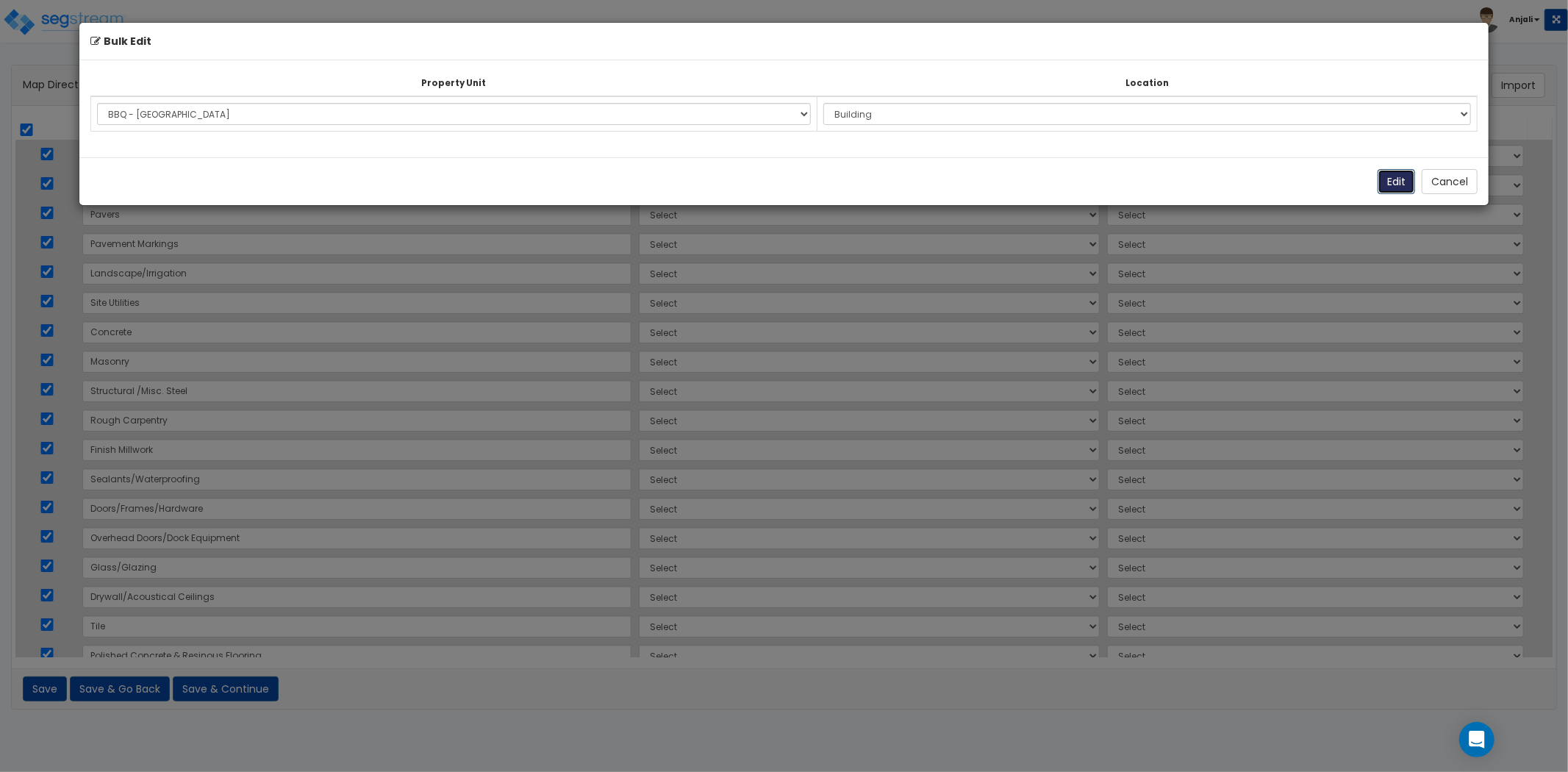
select select "171381"
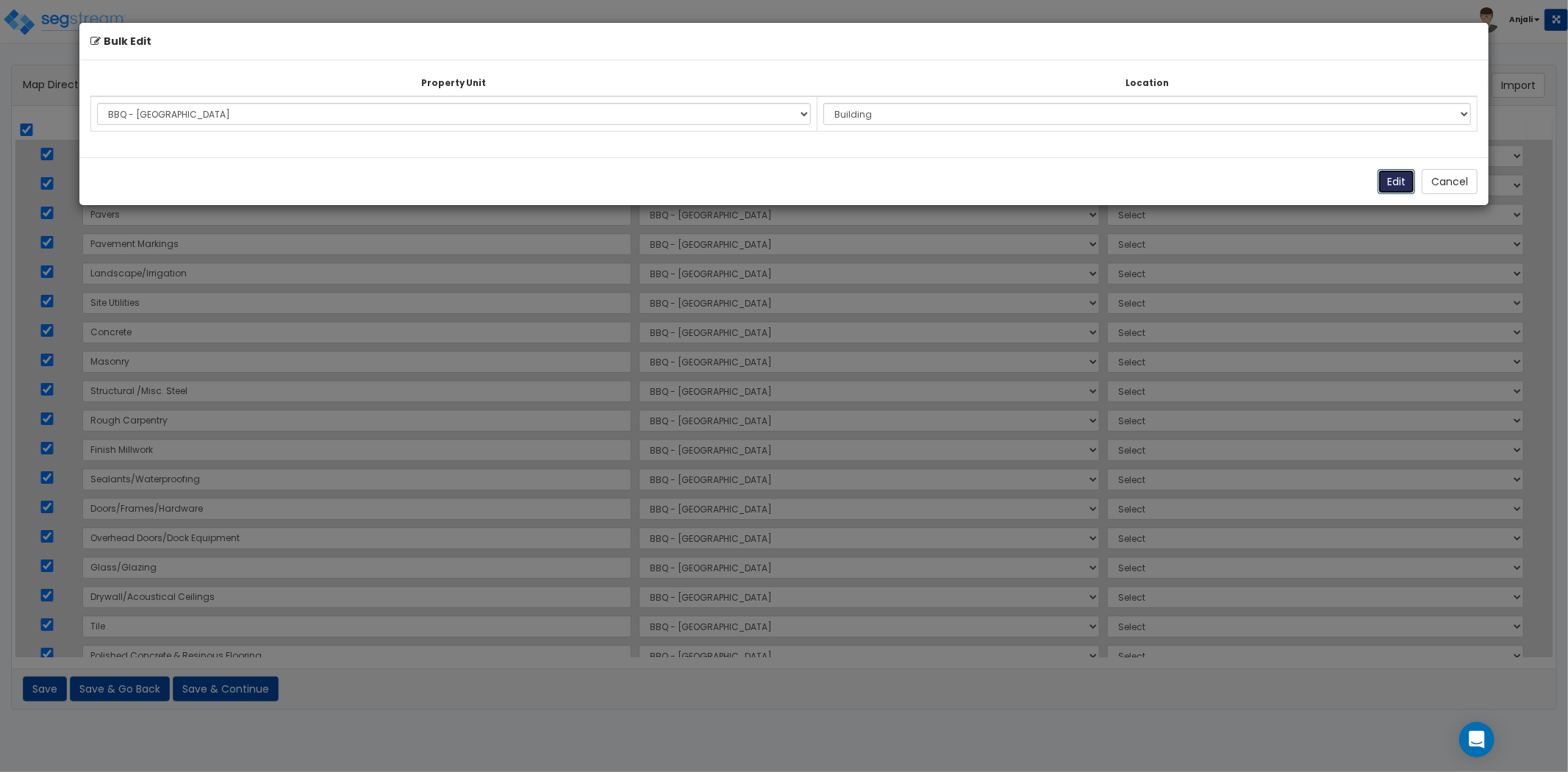
select select "171381"
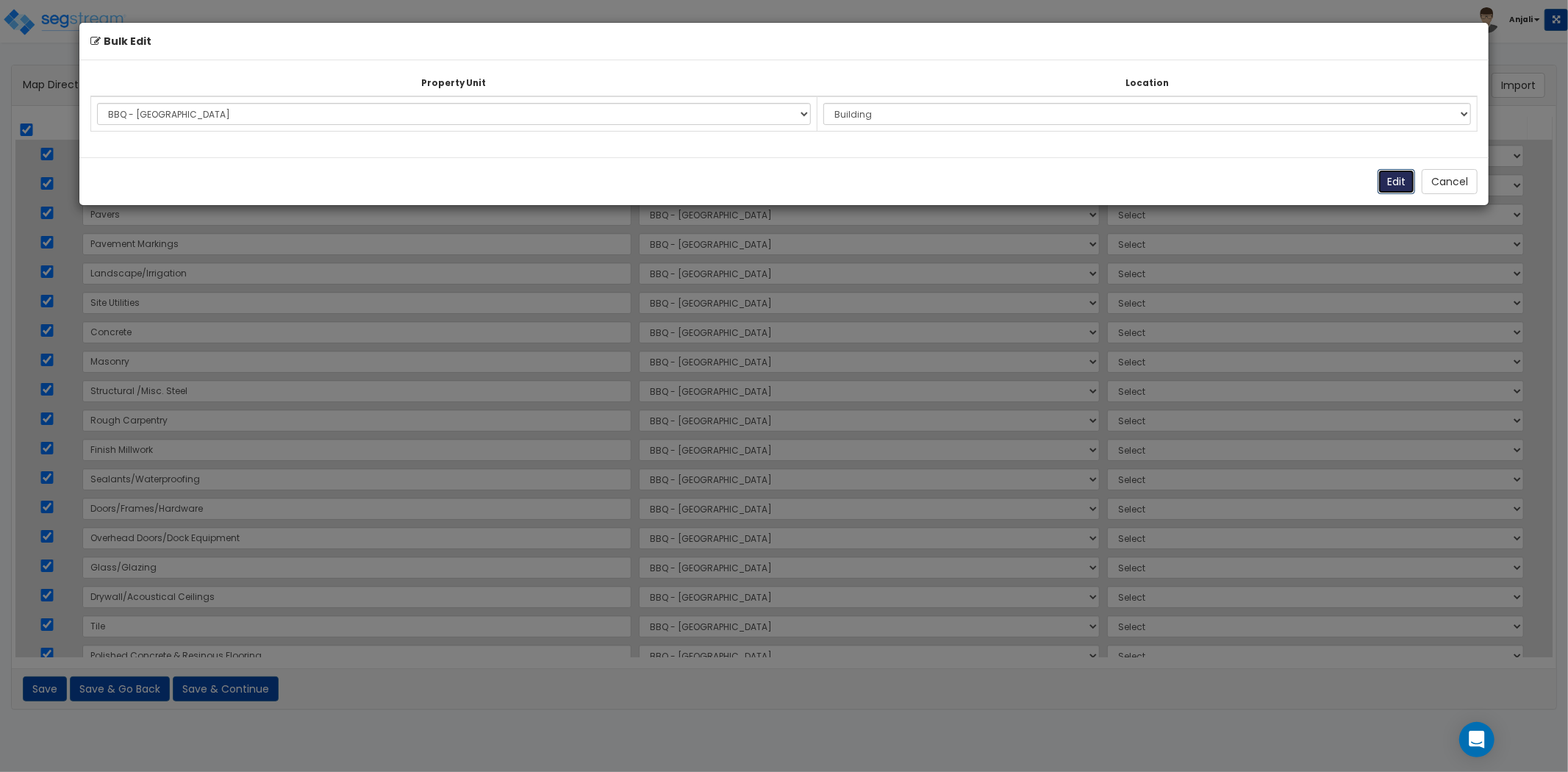
select select "171381"
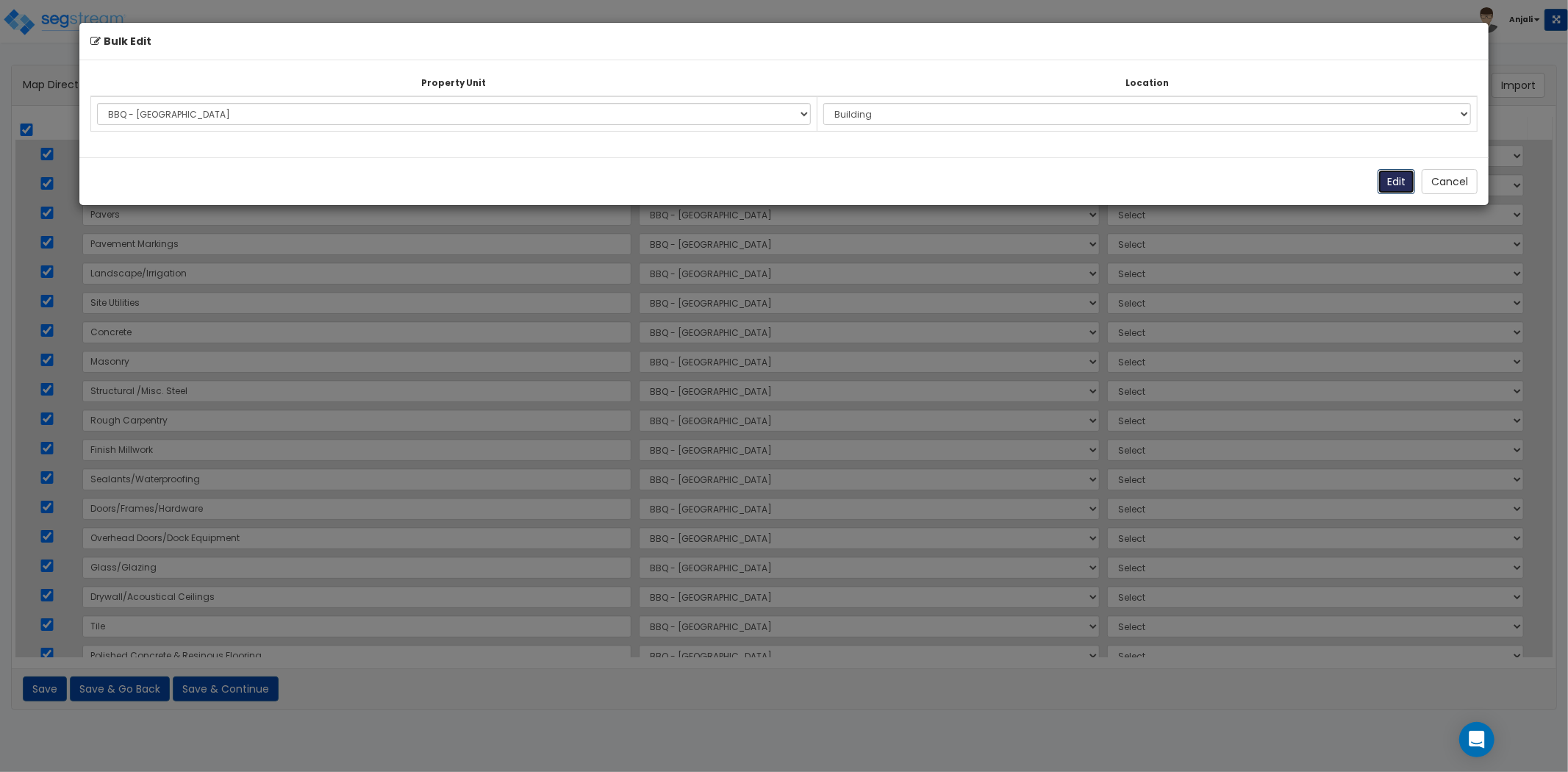
select select "171381"
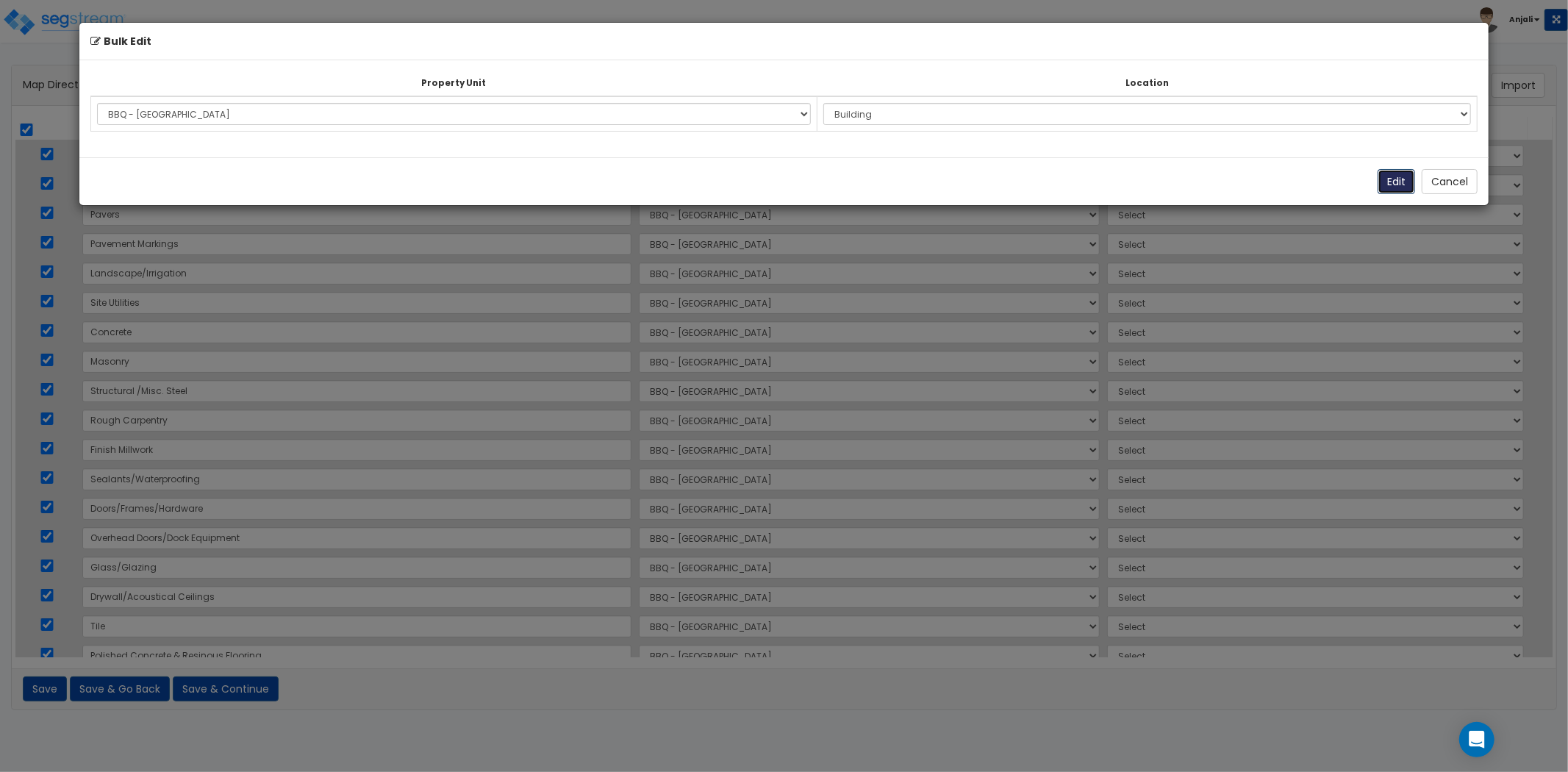
select select "171381"
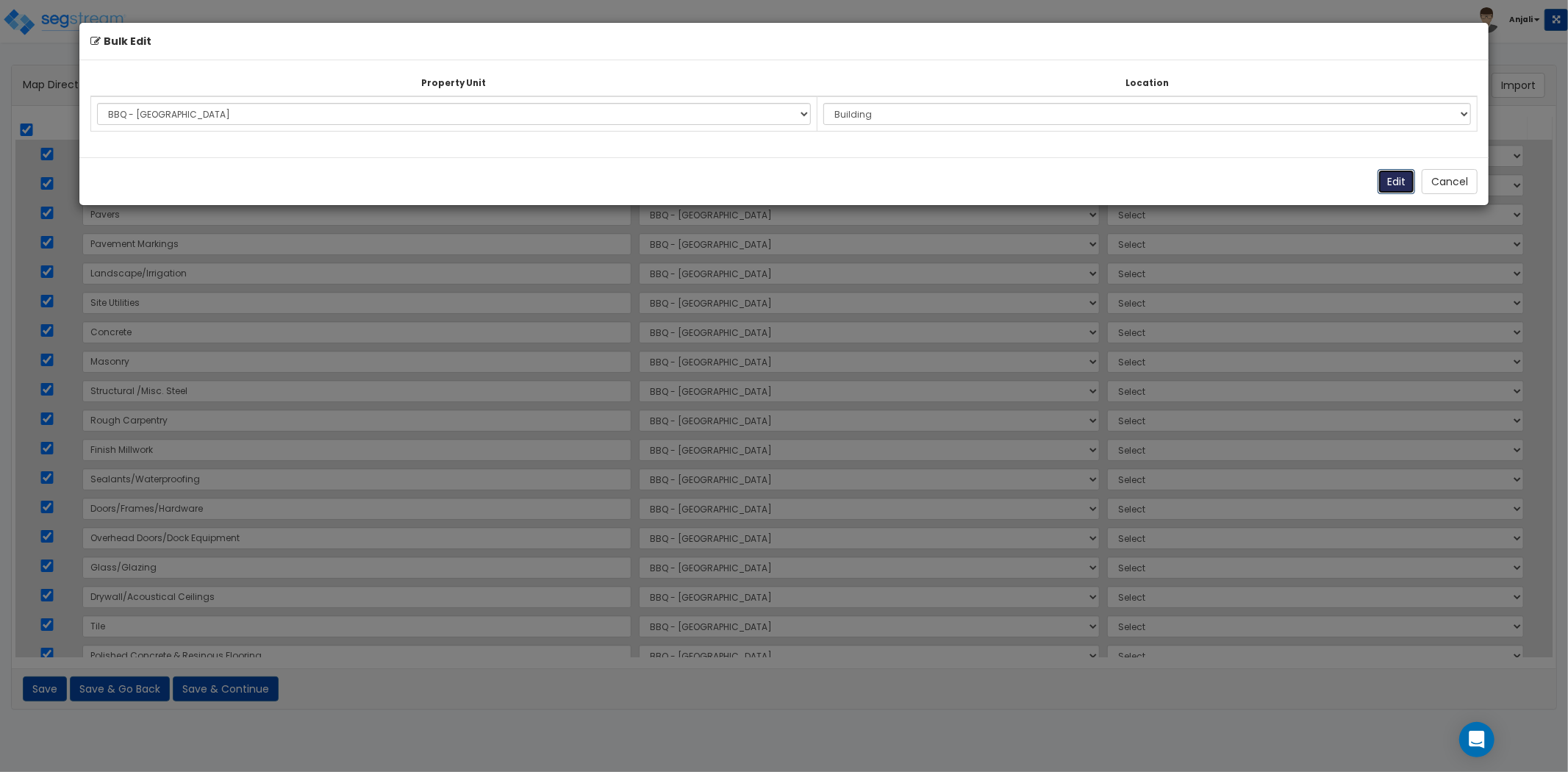
select select "171381"
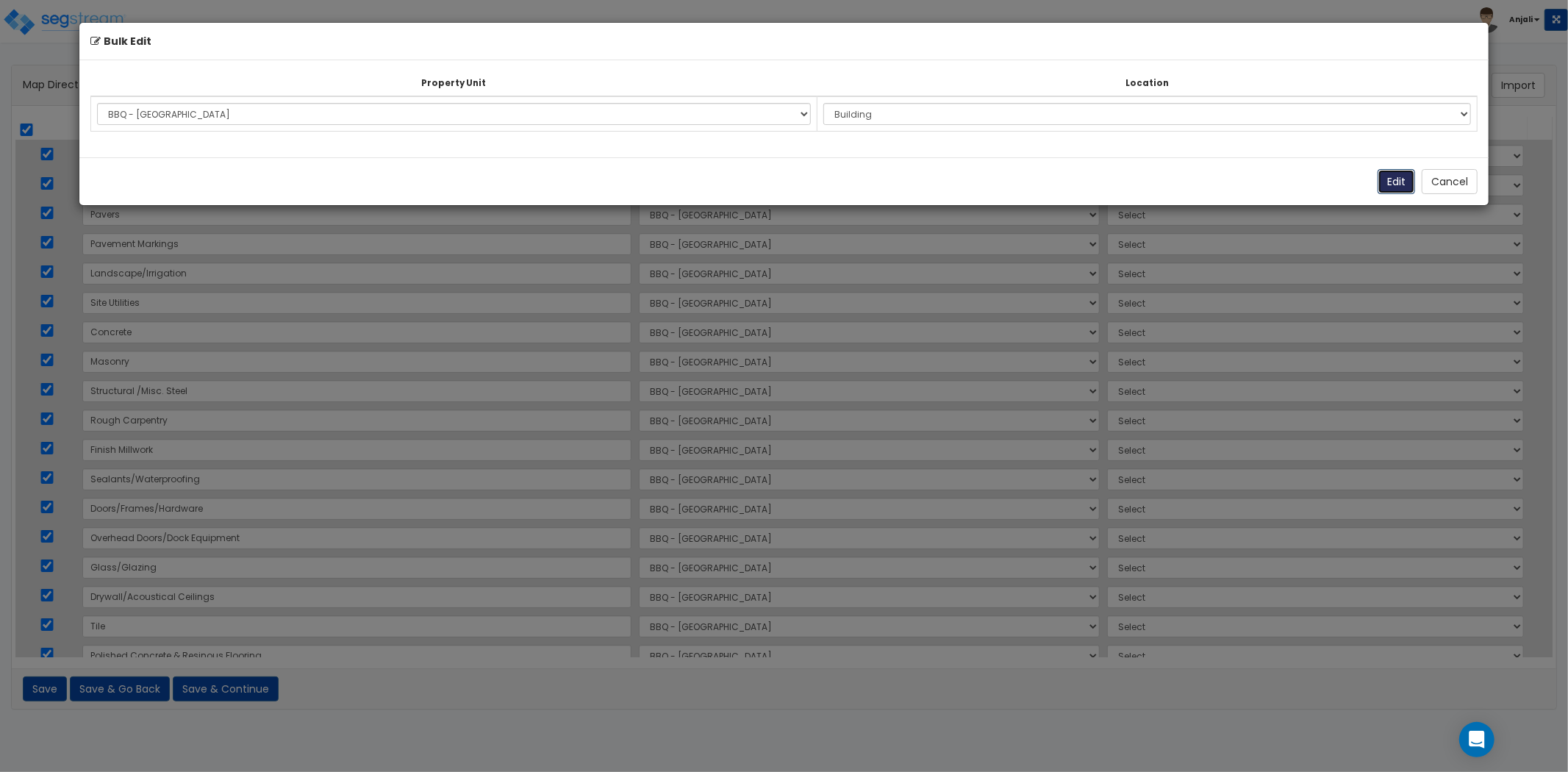
select select "171381"
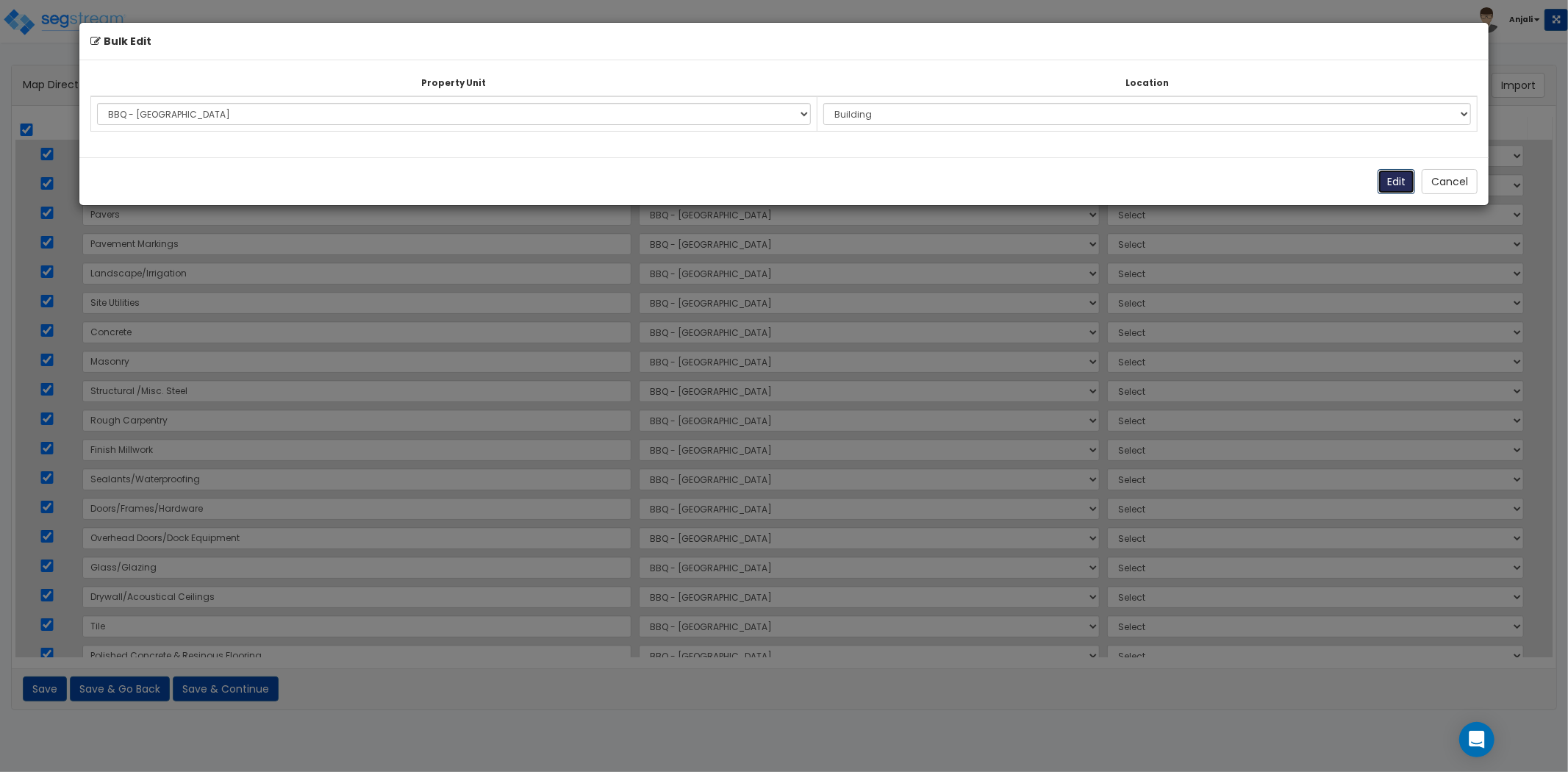
select select "171381"
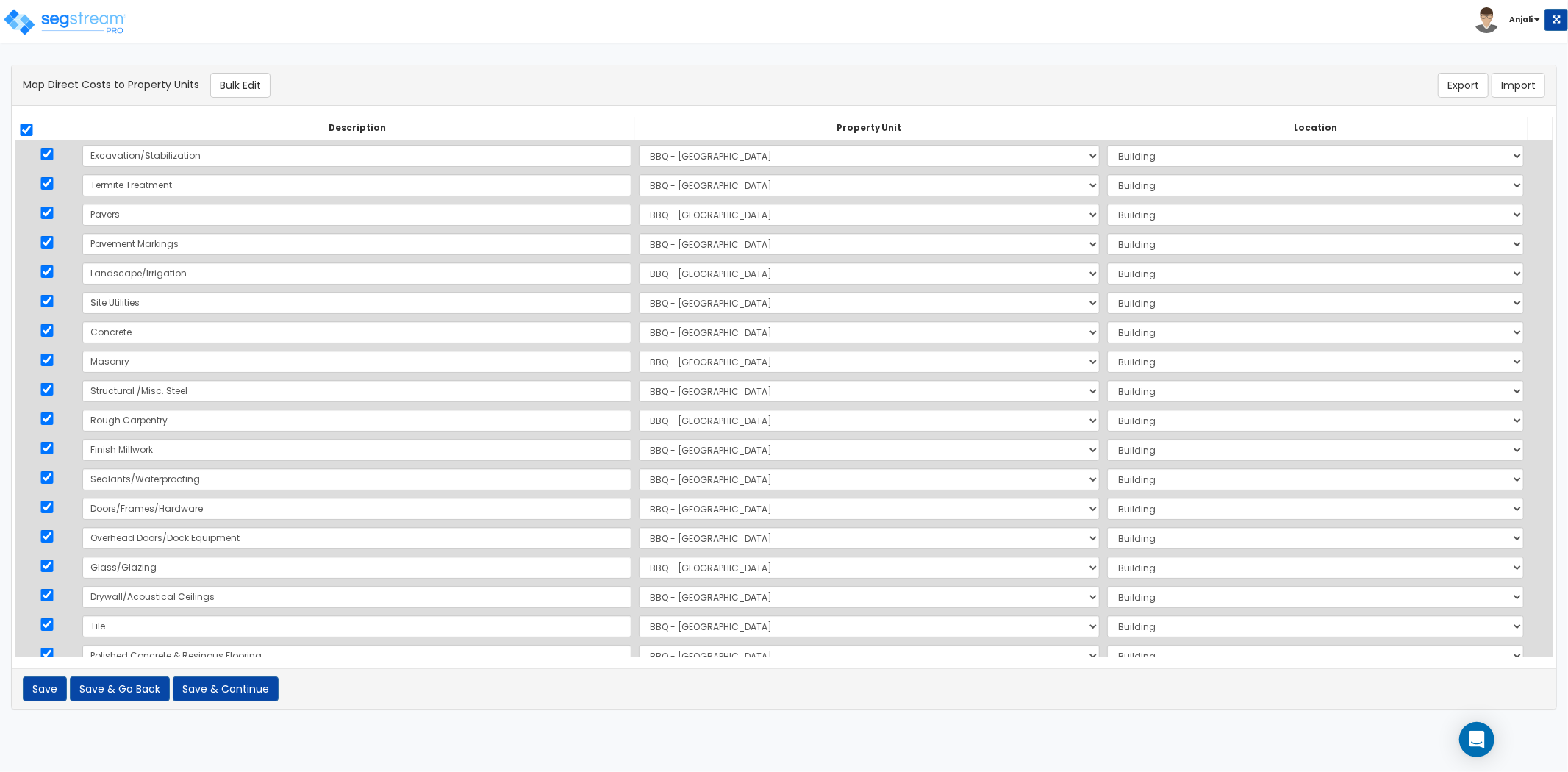
click at [39, 120] on th at bounding box center [47, 129] width 63 height 24
click at [28, 123] on input "checkbox" at bounding box center [26, 130] width 15 height 13
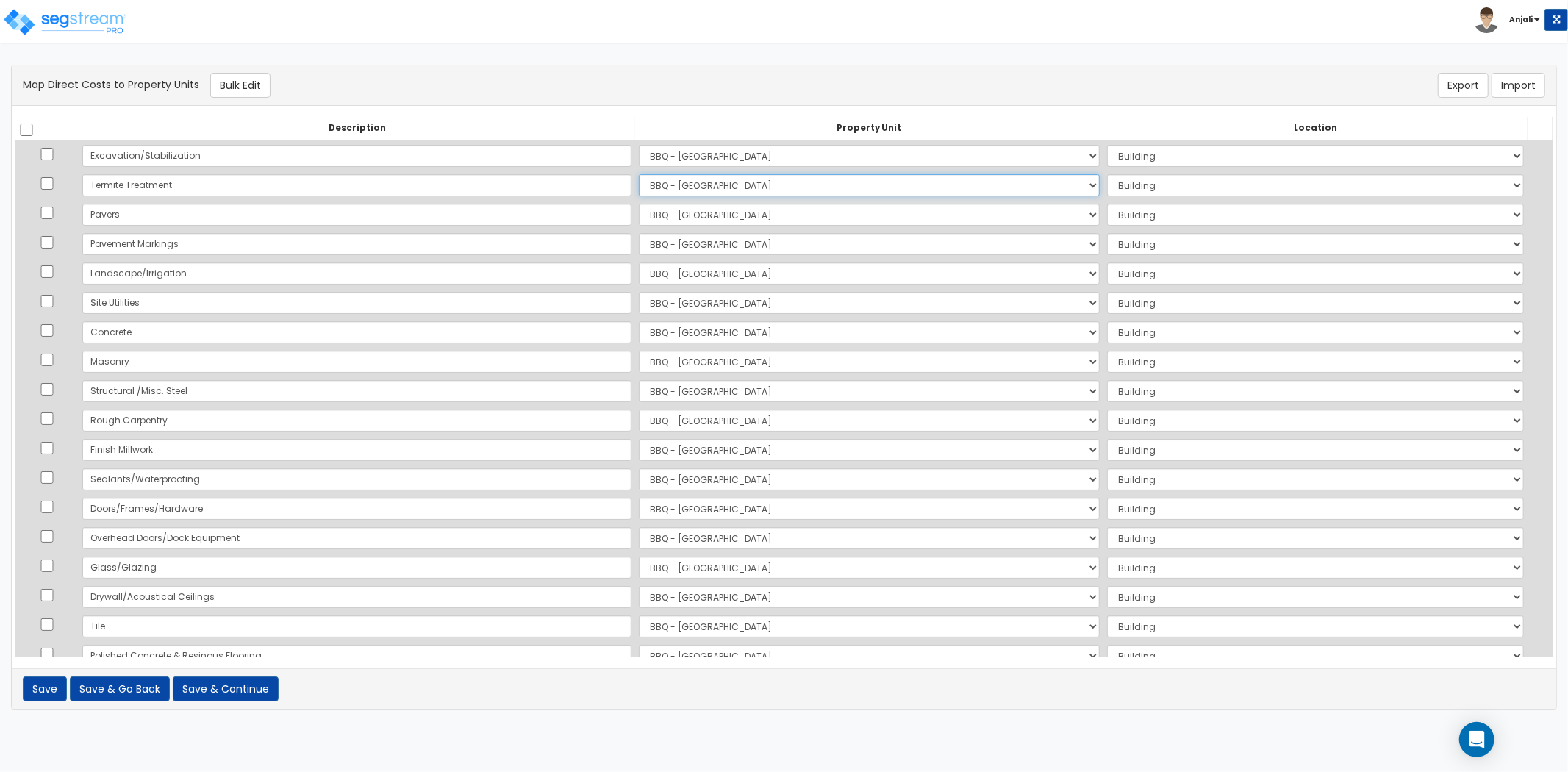
click at [678, 181] on select "Select BBQ - FORT WORTH Site Improvements Add Additional Property Unit" at bounding box center [869, 185] width 461 height 22
click at [683, 193] on select "Select BBQ - FORT WORTH Site Improvements Add Additional Property Unit" at bounding box center [869, 185] width 461 height 22
click at [645, 217] on select "Select BBQ - FORT WORTH Site Improvements Add Additional Property Unit" at bounding box center [869, 214] width 461 height 22
click at [639, 203] on select "Select BBQ - FORT WORTH Site Improvements Add Additional Property Unit" at bounding box center [869, 214] width 461 height 22
click at [1107, 224] on select "Select Add Additional Location Site Exterior" at bounding box center [1315, 214] width 417 height 22
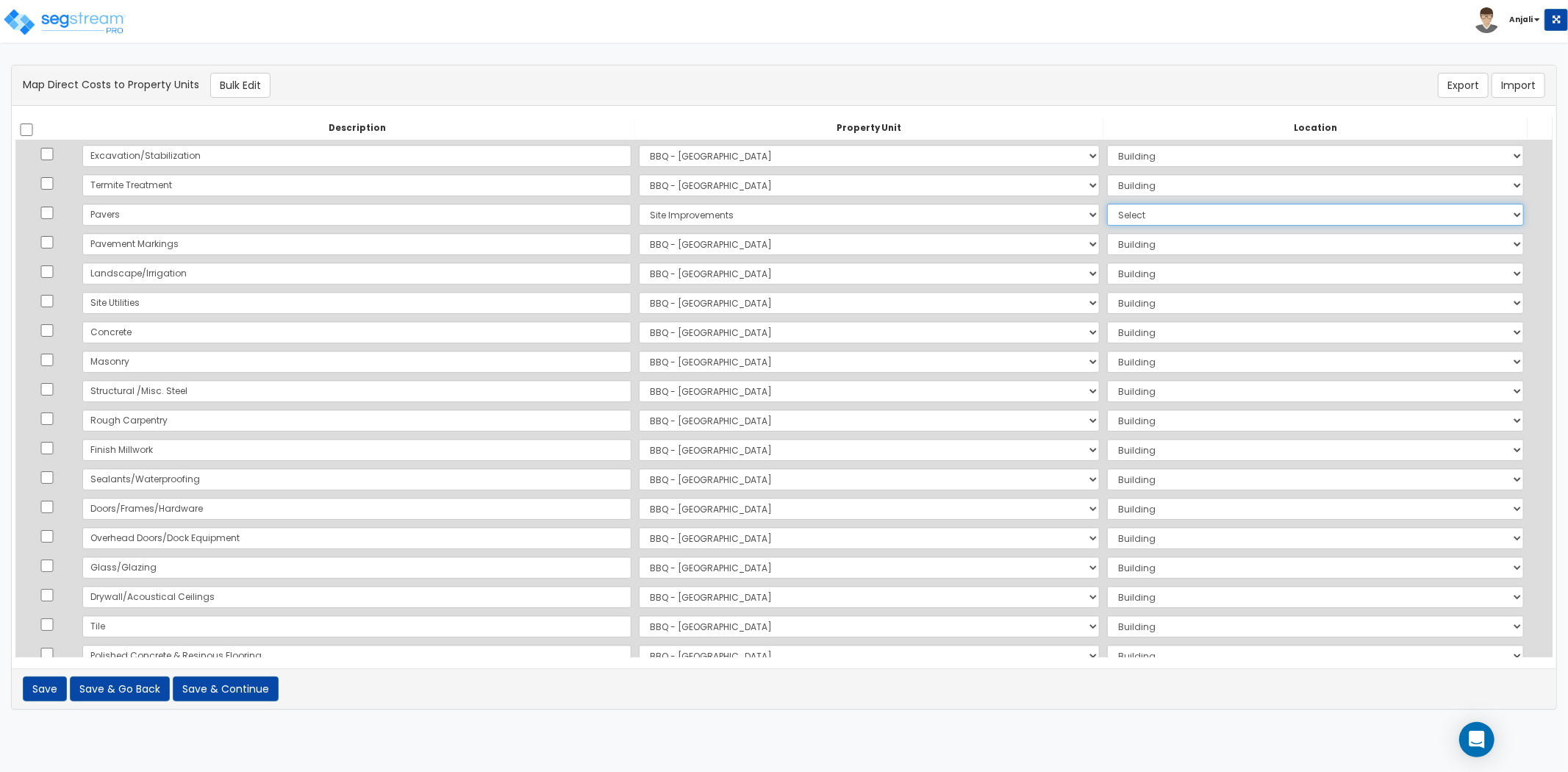
click at [1107, 203] on select "Select Add Additional Location Site Exterior" at bounding box center [1315, 214] width 417 height 22
click at [691, 243] on select "Select BBQ - FORT WORTH Site Improvements Add Additional Property Unit" at bounding box center [869, 244] width 461 height 22
click at [639, 233] on select "Select BBQ - FORT WORTH Site Improvements Add Additional Property Unit" at bounding box center [869, 244] width 461 height 22
click at [1107, 240] on select "Select Add Additional Location Site Exterior" at bounding box center [1315, 244] width 417 height 22
click at [1107, 233] on select "Select Add Additional Location Site Exterior" at bounding box center [1315, 244] width 417 height 22
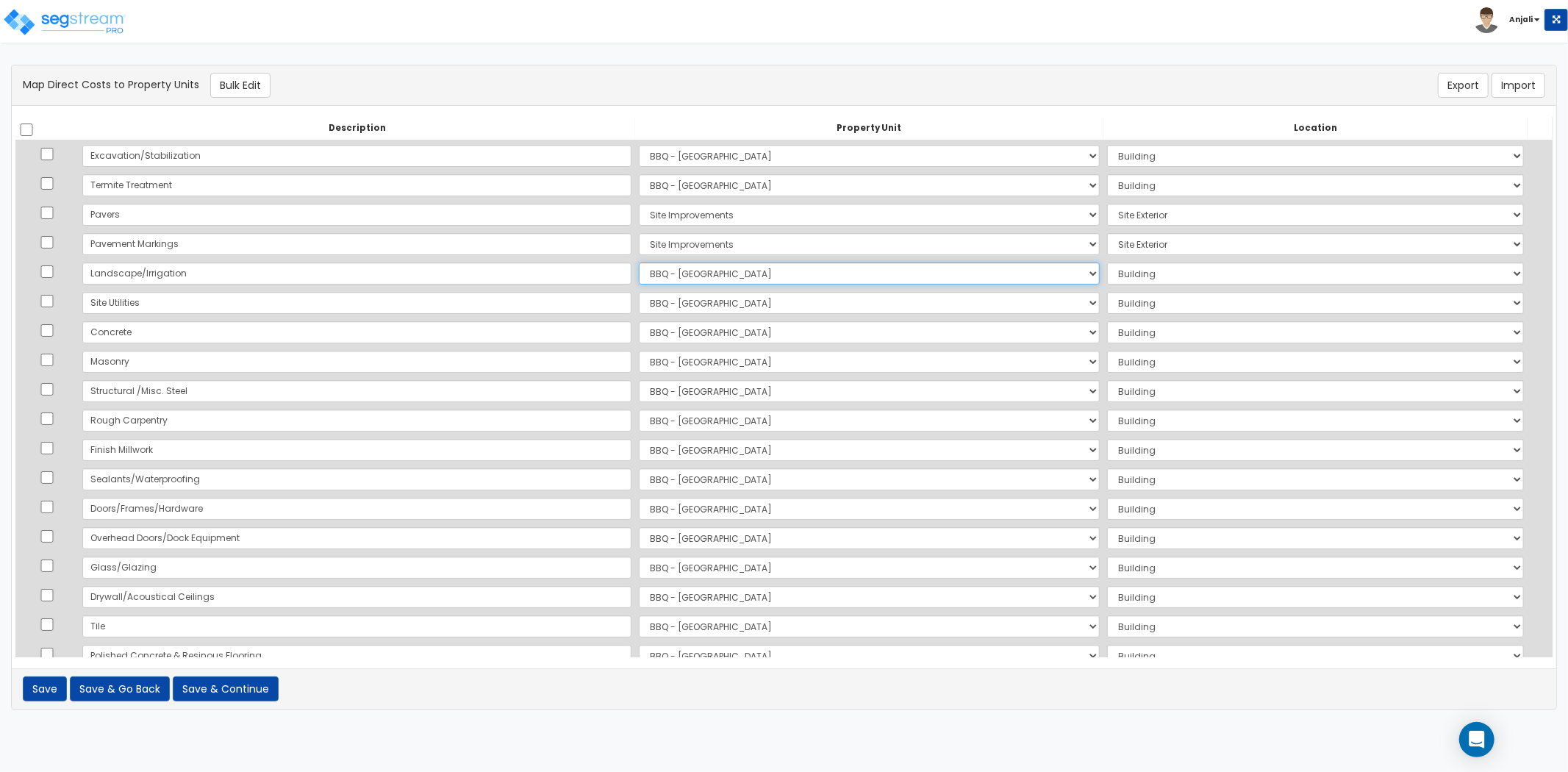
click at [639, 273] on select "Select BBQ - FORT WORTH Site Improvements Add Additional Property Unit" at bounding box center [869, 274] width 461 height 22
click at [639, 263] on select "Select BBQ - FORT WORTH Site Improvements Add Additional Property Unit" at bounding box center [869, 274] width 461 height 22
drag, startPoint x: 1076, startPoint y: 256, endPoint x: 1094, endPoint y: 278, distance: 28.4
click at [1103, 256] on td "Select Add Additional Location Site Exterior" at bounding box center [1315, 244] width 424 height 29
click at [1107, 278] on select "Select Add Additional Location Site Exterior" at bounding box center [1315, 274] width 417 height 22
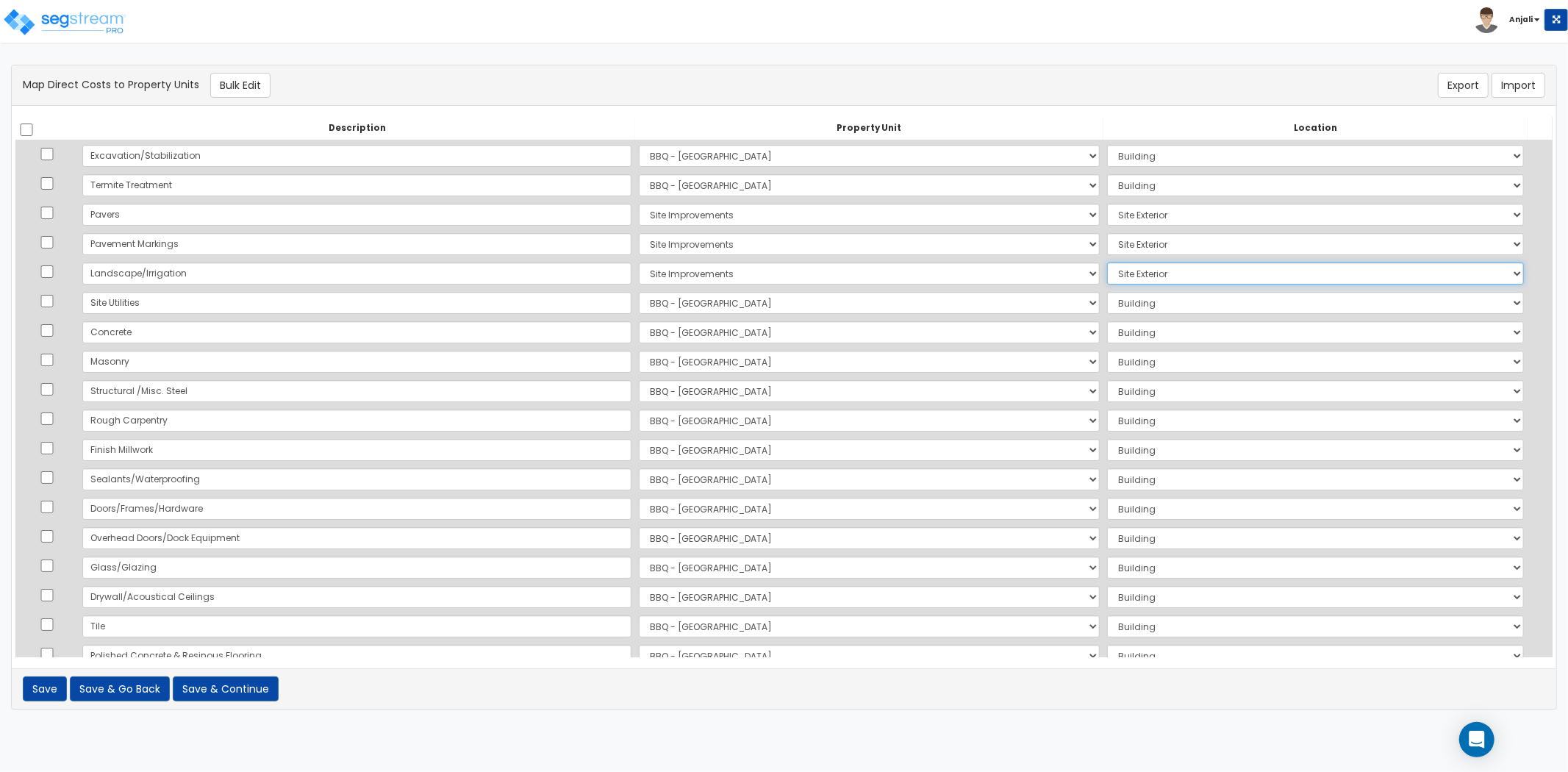
click at [1107, 263] on select "Select Add Additional Location Site Exterior" at bounding box center [1315, 274] width 417 height 22
click at [639, 303] on select "Select BBQ - FORT WORTH Site Improvements Add Additional Property Unit" at bounding box center [869, 303] width 461 height 22
click at [639, 292] on select "Select BBQ - FORT WORTH Site Improvements Add Additional Property Unit" at bounding box center [869, 303] width 461 height 22
click at [1115, 306] on select "Select Add Additional Location Site Exterior" at bounding box center [1315, 303] width 417 height 22
click at [1107, 292] on select "Select Add Additional Location Site Exterior" at bounding box center [1315, 303] width 417 height 22
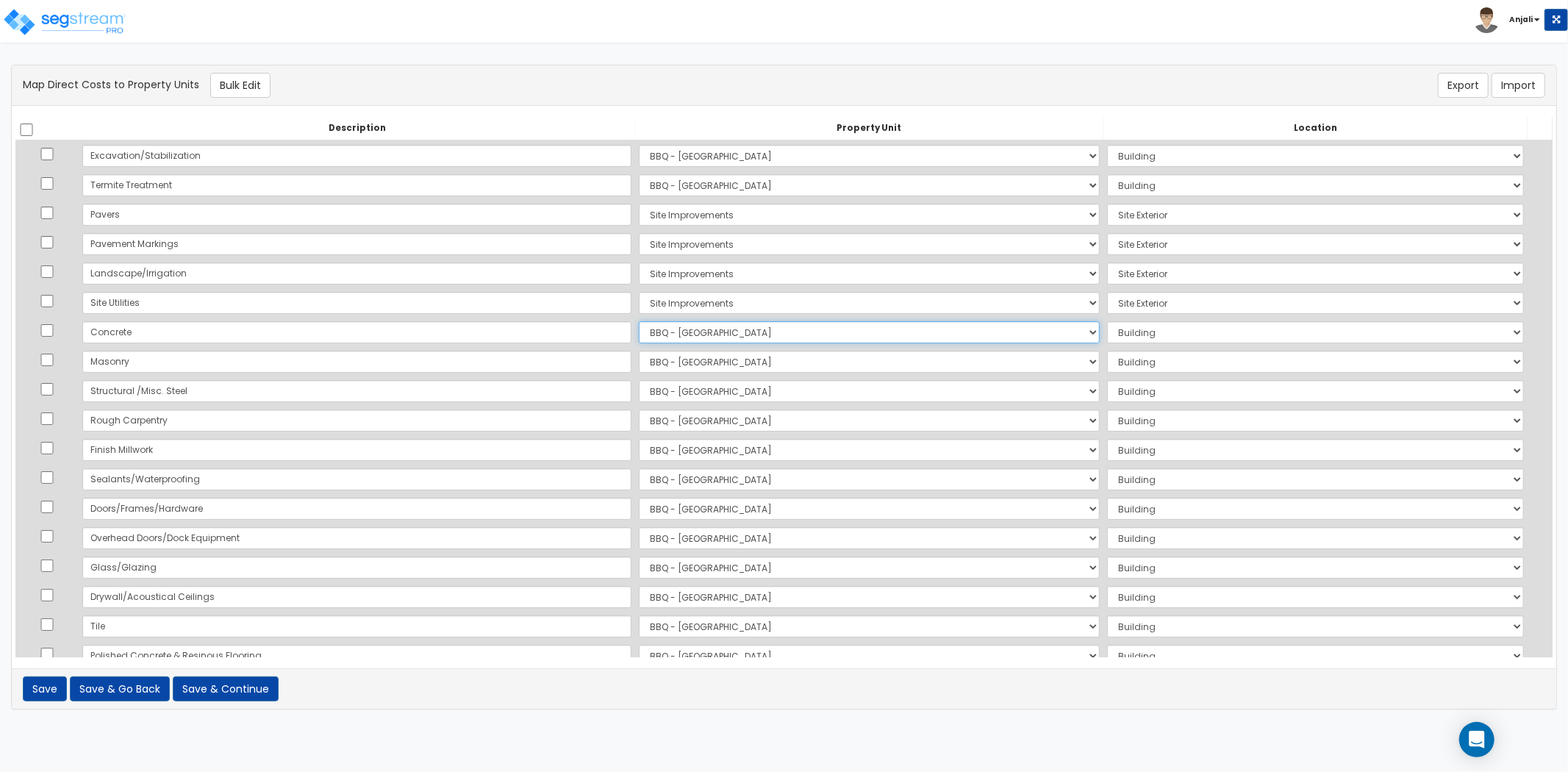
click at [690, 327] on select "Select BBQ - FORT WORTH Site Improvements Add Additional Property Unit" at bounding box center [869, 332] width 461 height 22
click at [639, 321] on select "Select BBQ - FORT WORTH Site Improvements Add Additional Property Unit" at bounding box center [869, 332] width 461 height 22
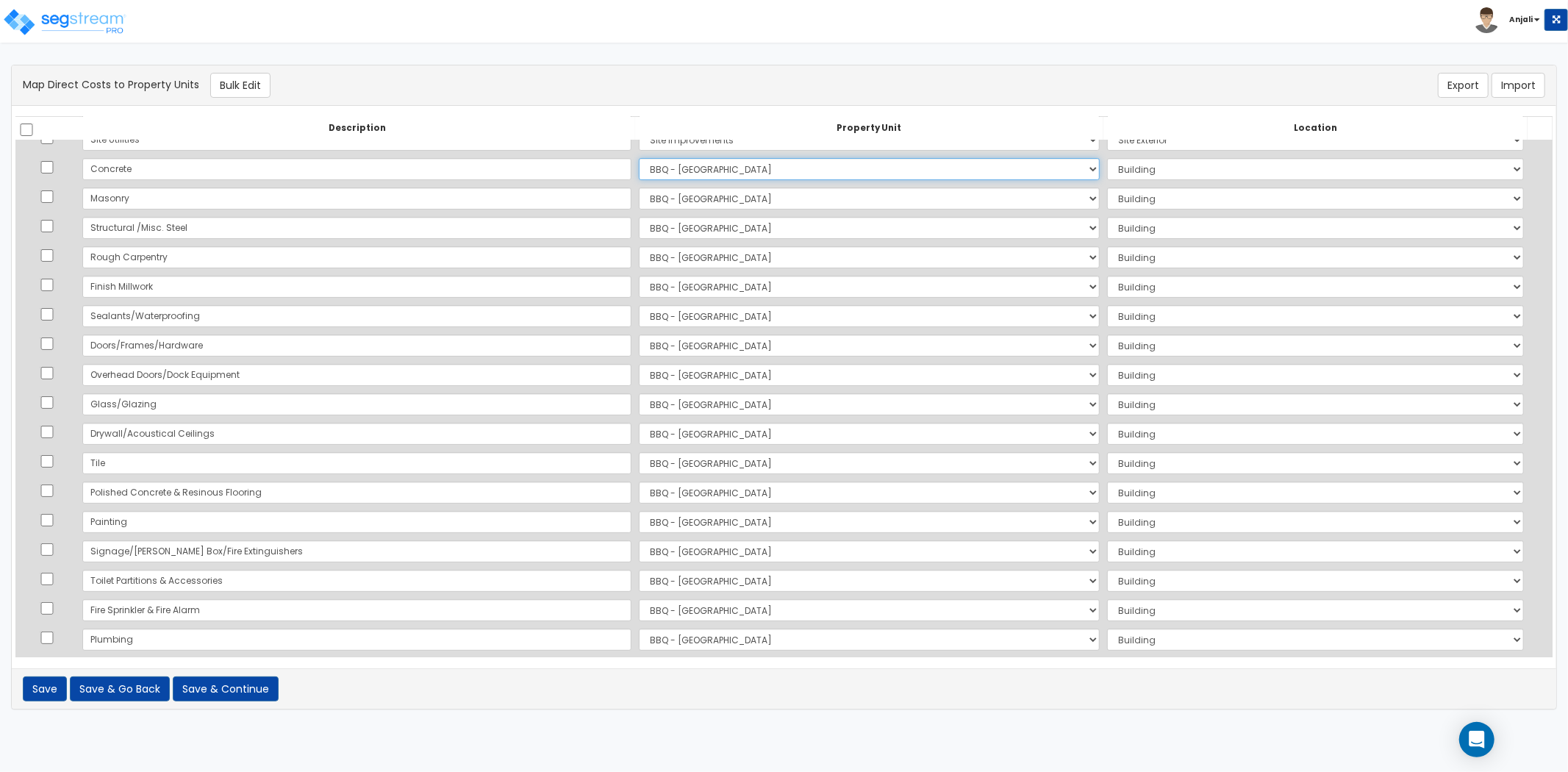
scroll to position [245, 0]
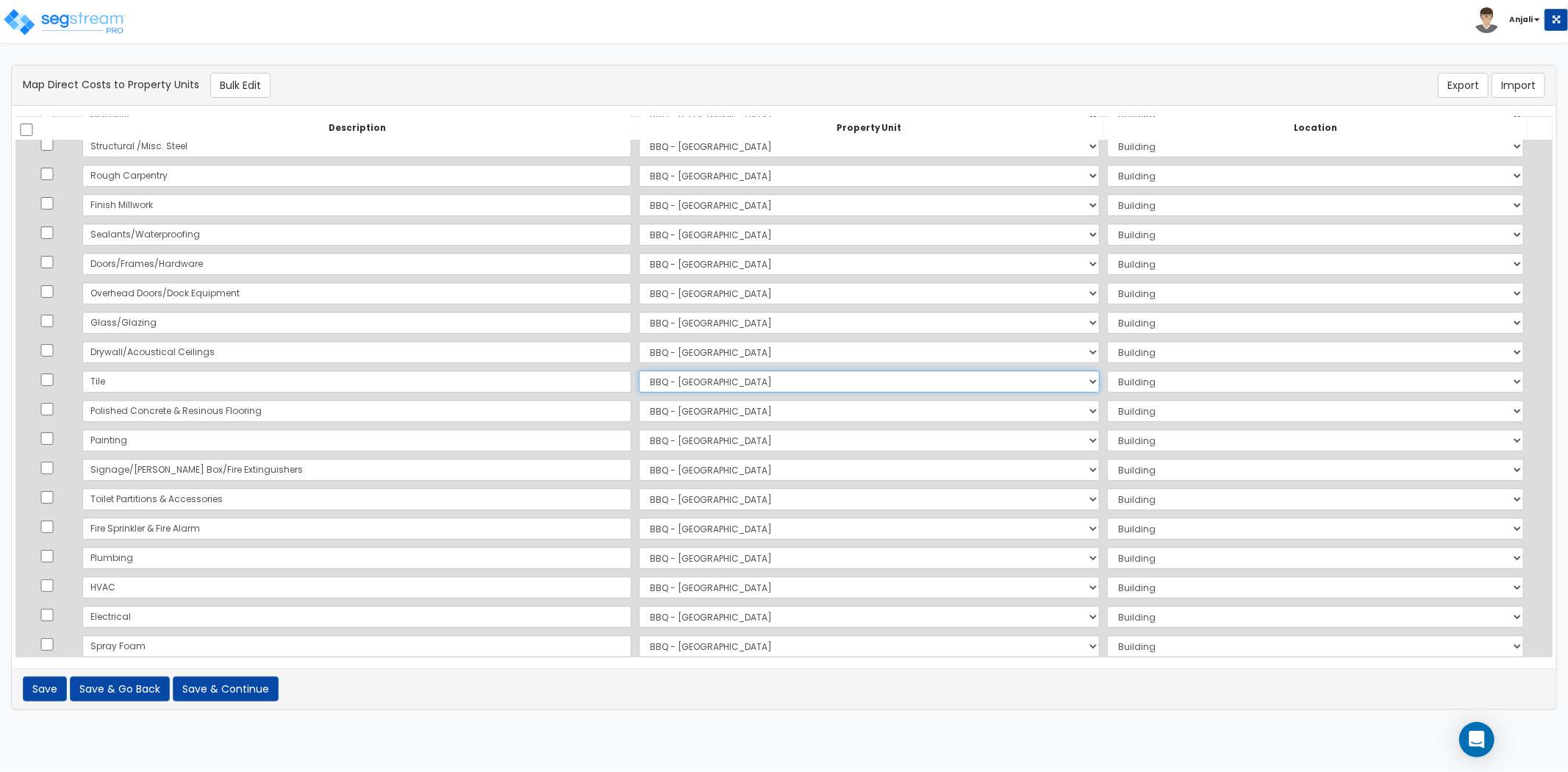
click at [639, 376] on select "Select BBQ - FORT WORTH Site Improvements Add Additional Property Unit" at bounding box center [869, 381] width 461 height 22
click at [639, 370] on select "Select BBQ - FORT WORTH Site Improvements Add Additional Property Unit" at bounding box center [869, 381] width 461 height 22
click at [1113, 375] on select "Select Add Additional Location Building Building Interior" at bounding box center [1315, 381] width 417 height 22
click at [1107, 370] on select "Select Add Additional Location Building Building Interior" at bounding box center [1315, 381] width 417 height 22
click at [1107, 402] on select "Select Add Additional Location Building Building Interior" at bounding box center [1315, 411] width 417 height 22
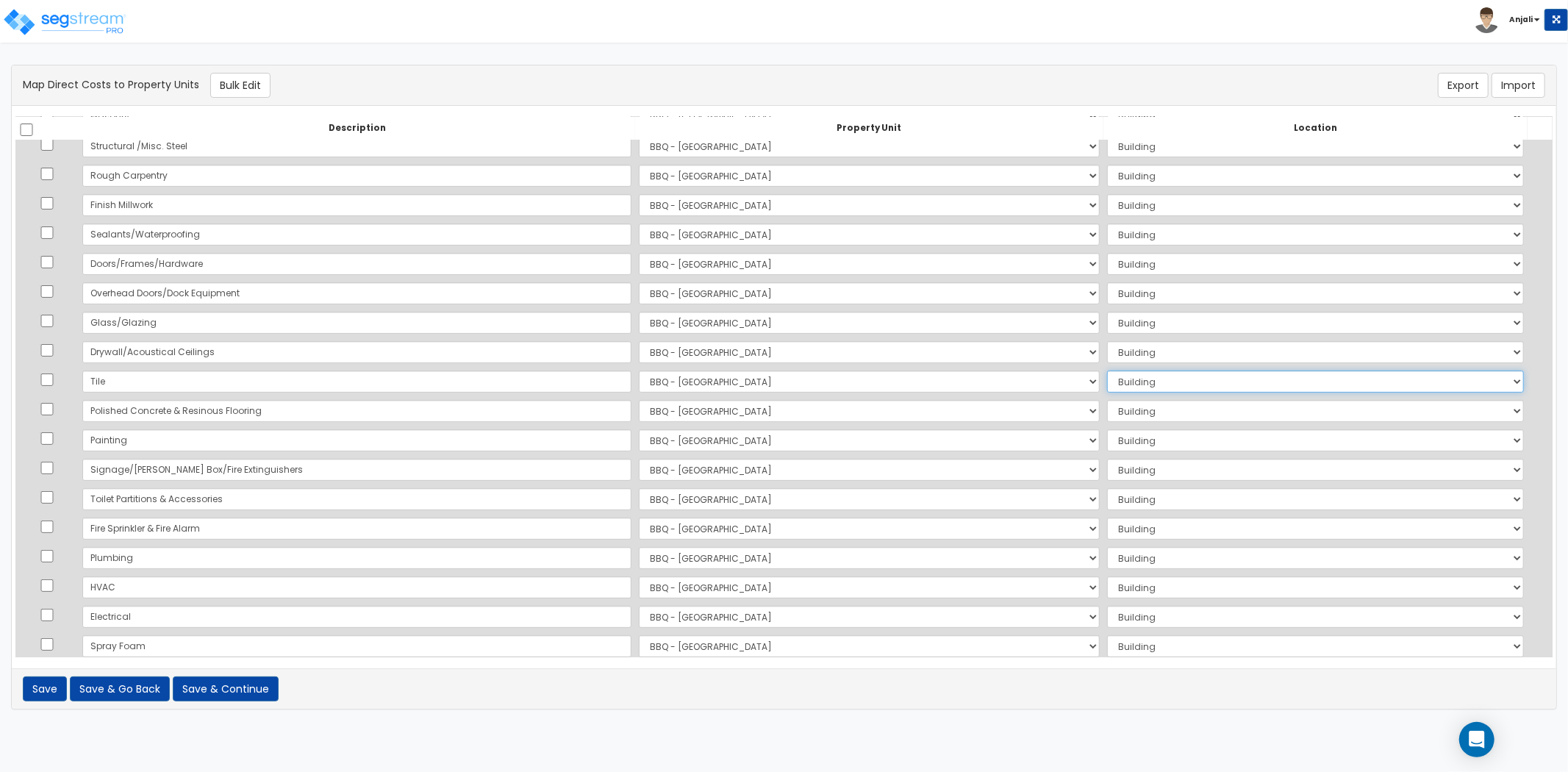
click at [1107, 384] on select "Select Add Additional Location Building Building Interior" at bounding box center [1315, 381] width 417 height 22
click at [1107, 370] on select "Select Add Additional Location Building Building Interior" at bounding box center [1315, 381] width 417 height 22
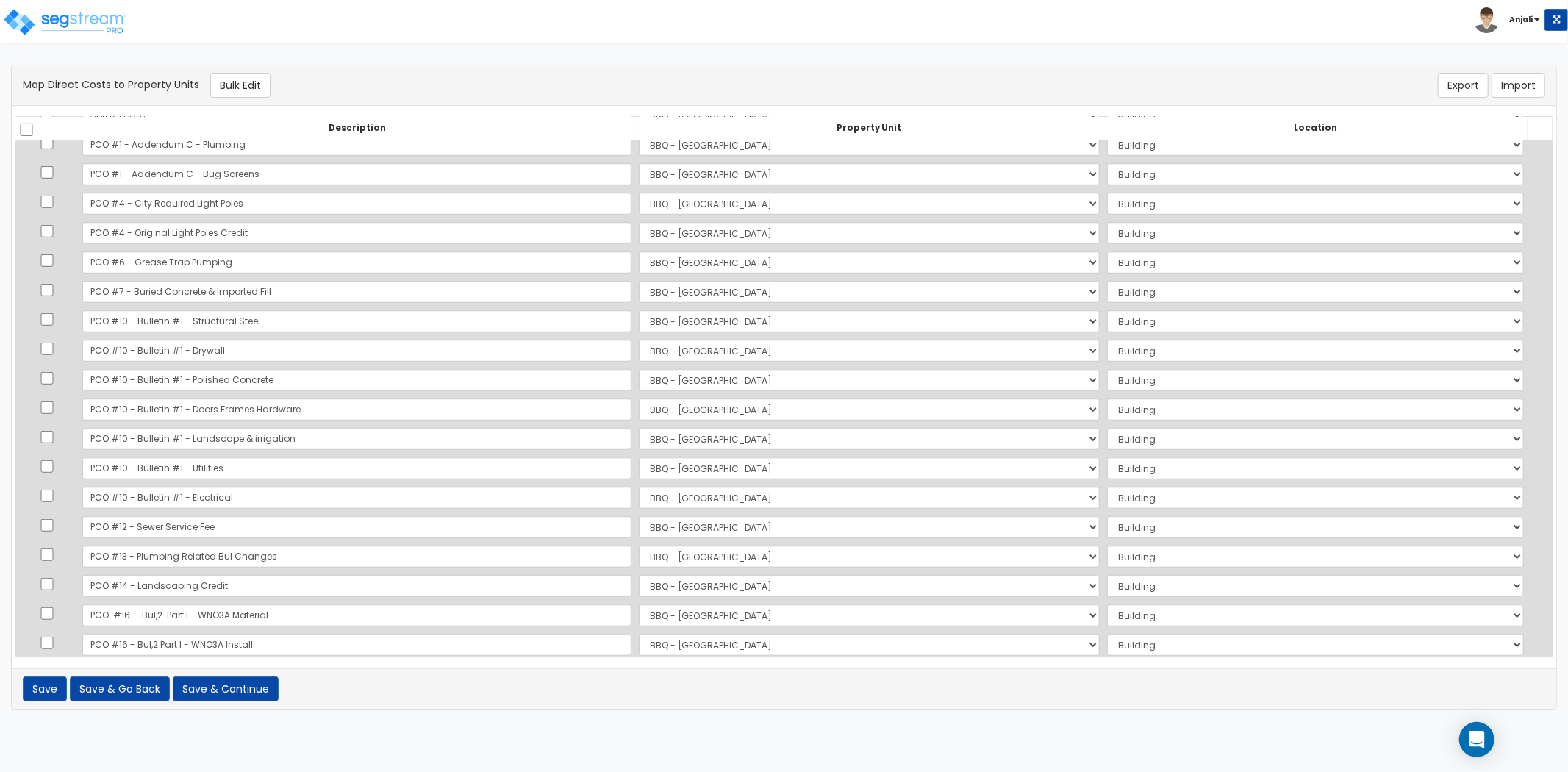
scroll to position [817, 0]
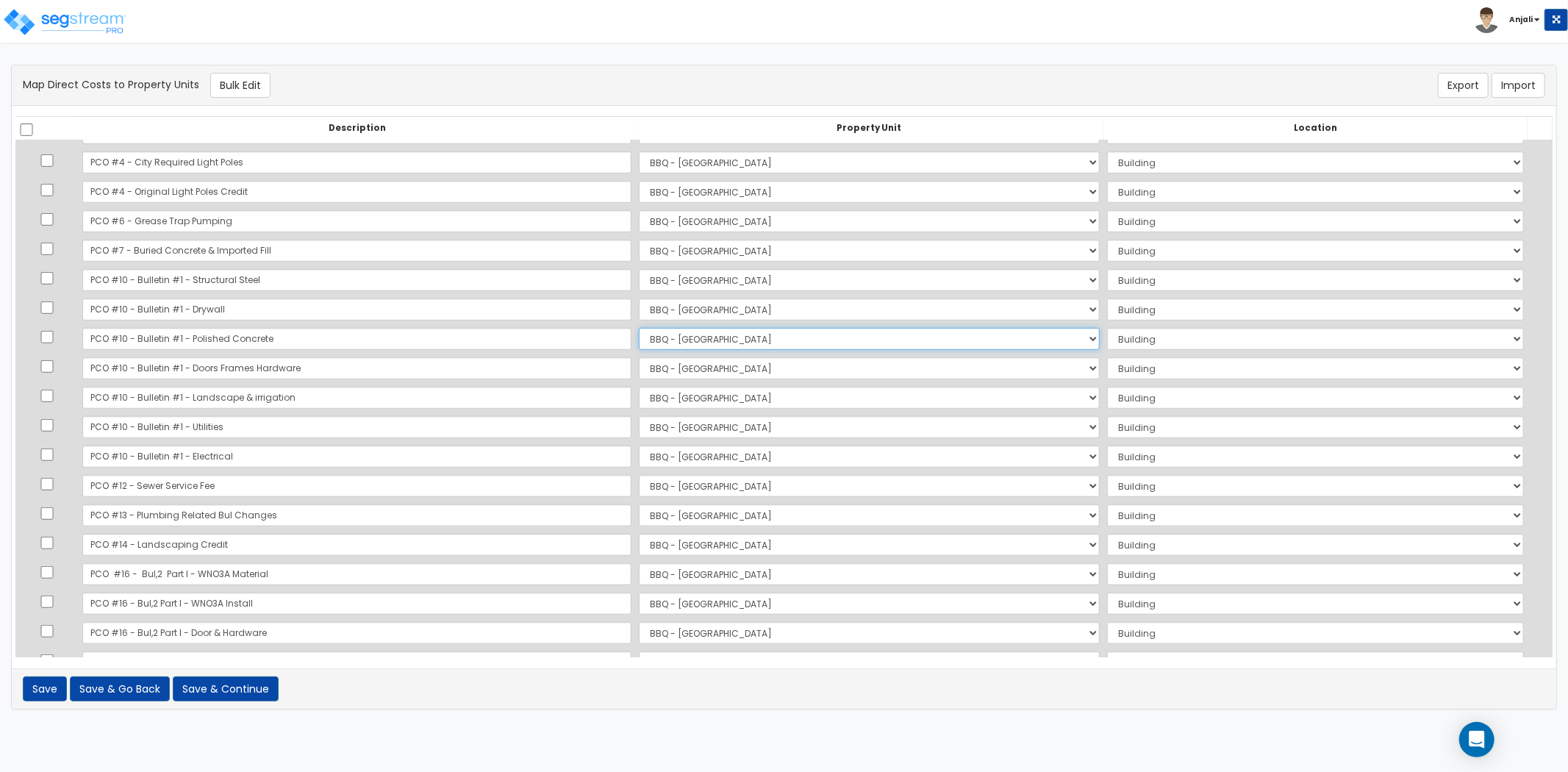
click at [642, 339] on select "Select BBQ - FORT WORTH Site Improvements Add Additional Property Unit" at bounding box center [869, 339] width 461 height 22
click at [639, 328] on select "Select BBQ - FORT WORTH Site Improvements Add Additional Property Unit" at bounding box center [869, 339] width 461 height 22
drag, startPoint x: 1196, startPoint y: 327, endPoint x: 1190, endPoint y: 335, distance: 10.0
click at [1196, 328] on select "Select Add Additional Location Site Exterior" at bounding box center [1315, 339] width 417 height 22
click at [1107, 328] on select "Select Add Additional Location Site Exterior" at bounding box center [1315, 339] width 417 height 22
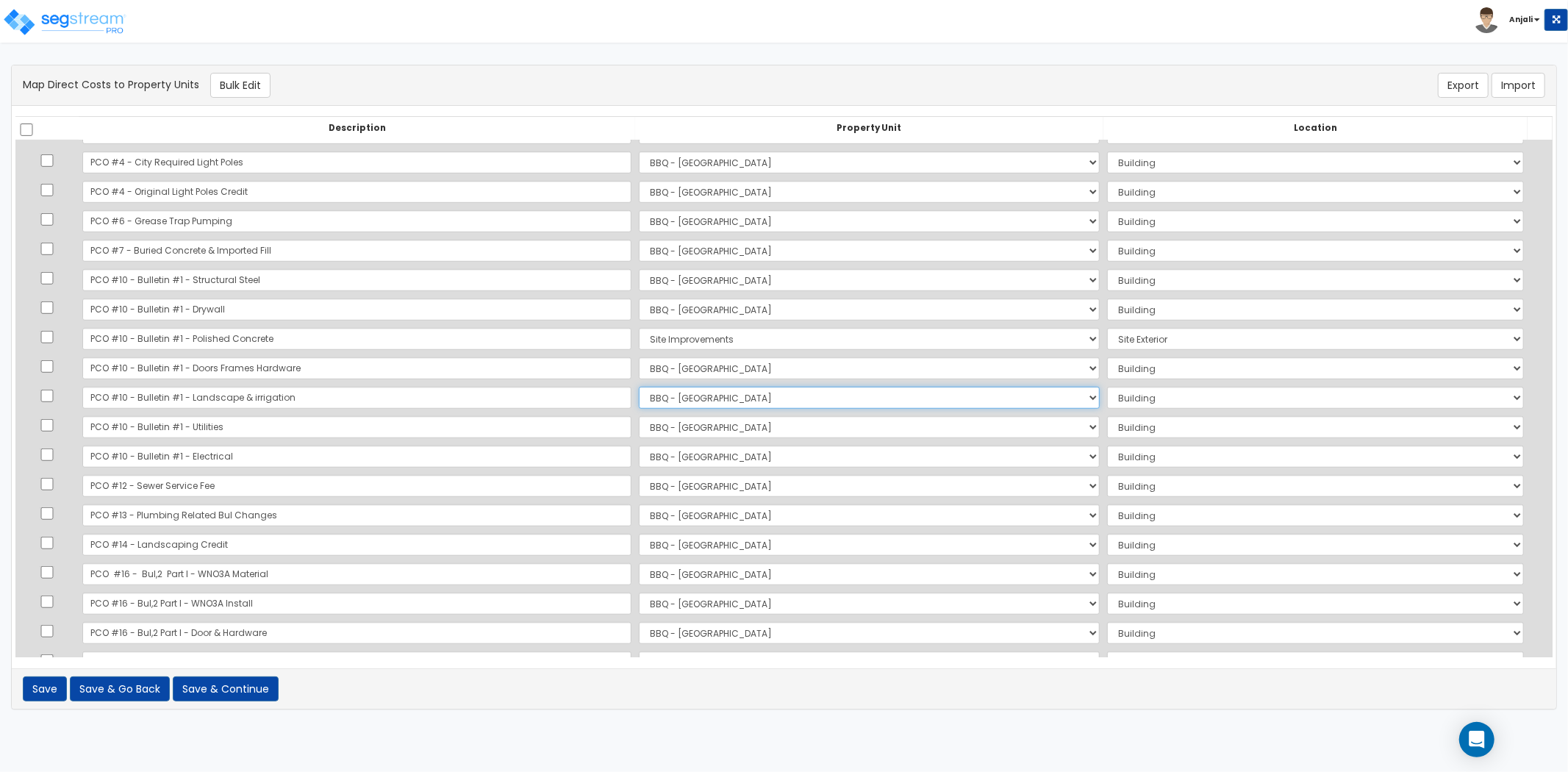
click at [639, 402] on select "Select BBQ - FORT WORTH Site Improvements Add Additional Property Unit" at bounding box center [869, 398] width 461 height 22
click at [639, 387] on select "Select BBQ - FORT WORTH Site Improvements Add Additional Property Unit" at bounding box center [869, 398] width 461 height 22
click at [1107, 399] on select "Select Add Additional Location Site Exterior" at bounding box center [1315, 398] width 417 height 22
click at [1107, 387] on select "Select Add Additional Location Site Exterior" at bounding box center [1315, 398] width 417 height 22
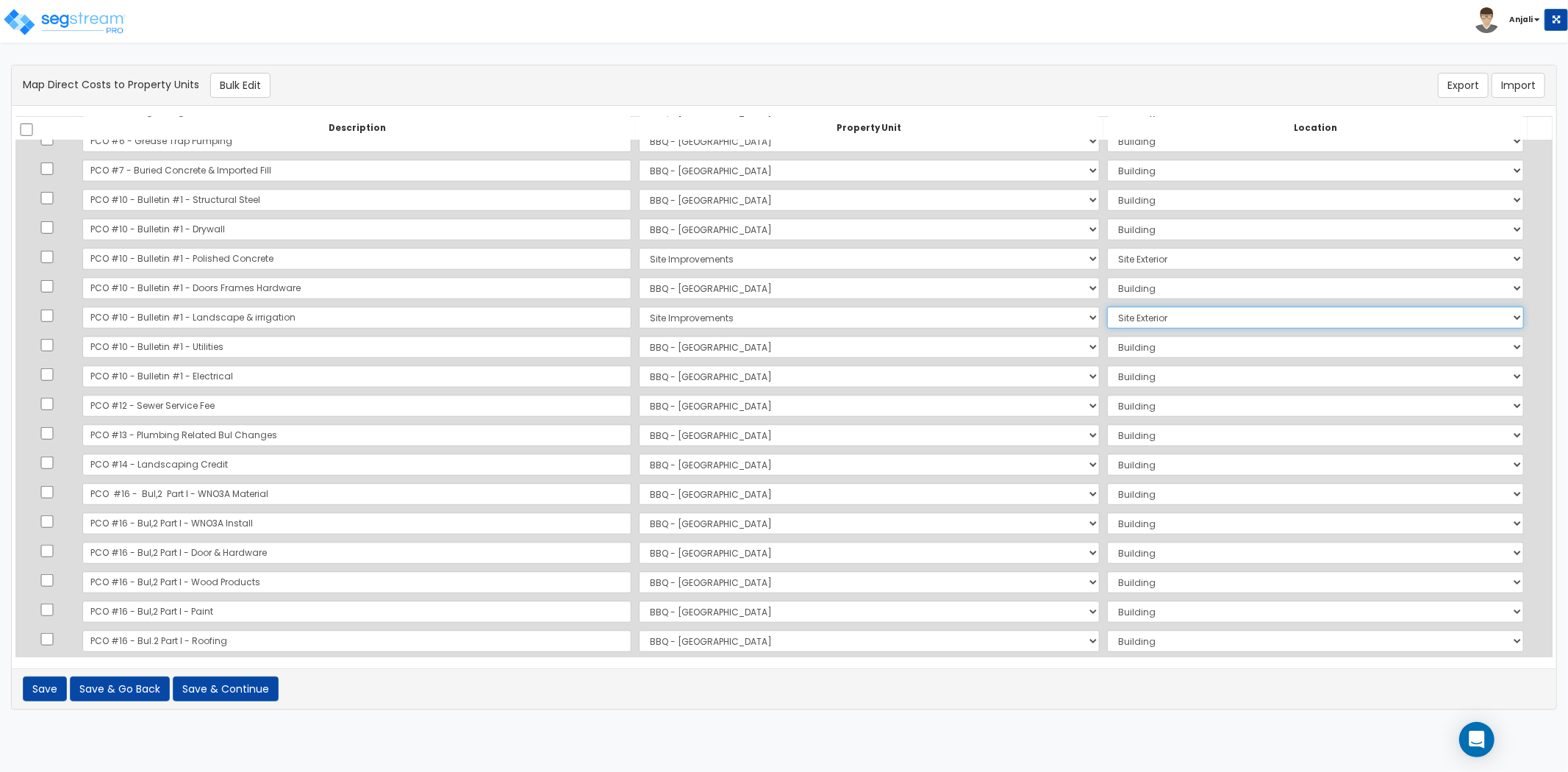
scroll to position [899, 0]
click at [639, 347] on select "Select BBQ - FORT WORTH Site Improvements Add Additional Property Unit" at bounding box center [869, 346] width 461 height 22
click at [639, 335] on select "Select BBQ - FORT WORTH Site Improvements Add Additional Property Unit" at bounding box center [869, 346] width 461 height 22
drag, startPoint x: 1085, startPoint y: 342, endPoint x: 1091, endPoint y: 355, distance: 14.3
click at [1107, 342] on select "Select Add Additional Location Site Exterior" at bounding box center [1315, 346] width 417 height 22
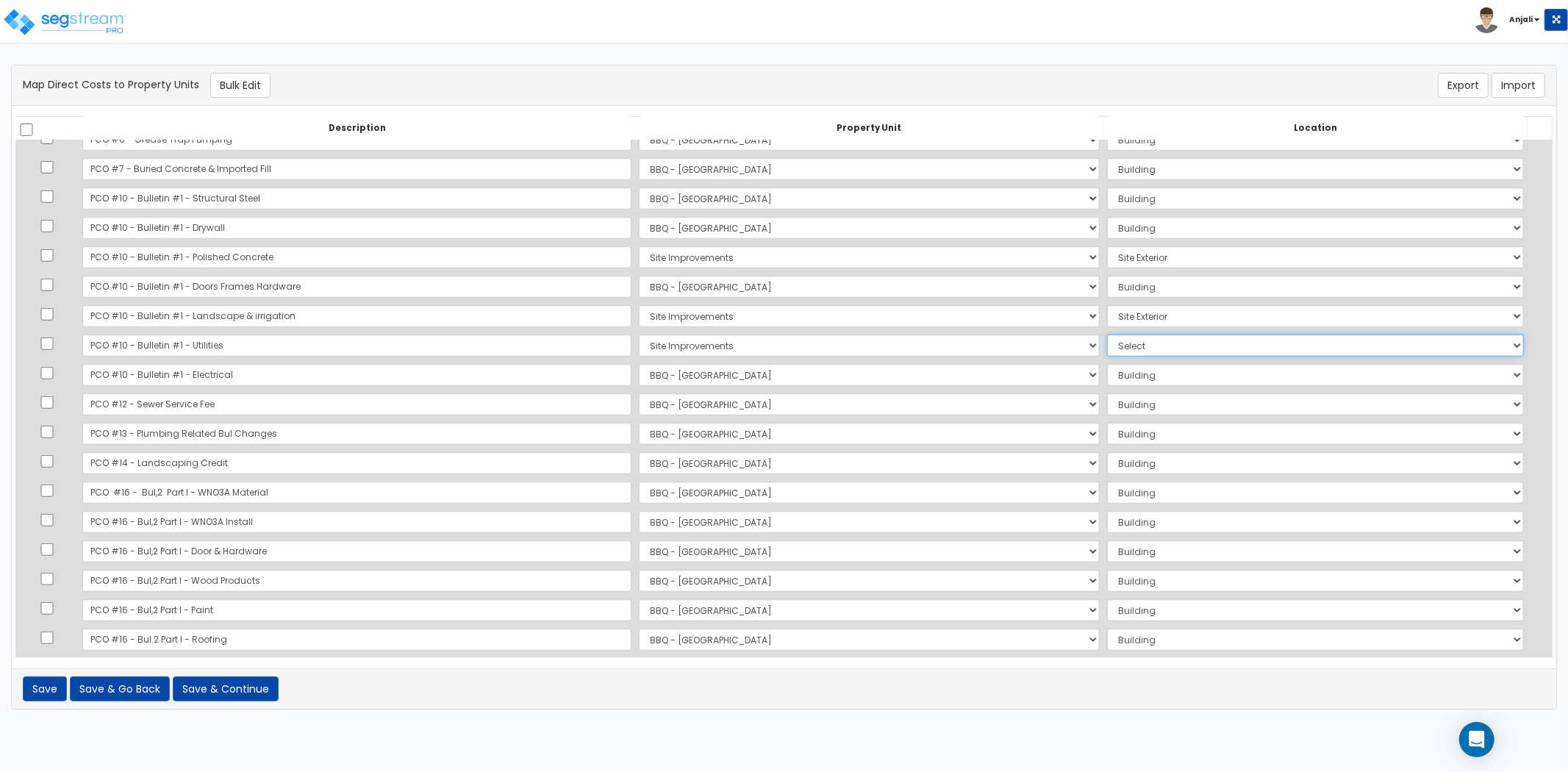
click at [1107, 335] on select "Select Add Additional Location Site Exterior" at bounding box center [1315, 346] width 417 height 22
click at [639, 408] on select "Select BBQ - FORT WORTH Site Improvements Add Additional Property Unit" at bounding box center [869, 404] width 461 height 22
click at [639, 393] on select "Select BBQ - FORT WORTH Site Improvements Add Additional Property Unit" at bounding box center [869, 404] width 461 height 22
click at [1107, 402] on select "Select Add Additional Location Site Exterior" at bounding box center [1315, 404] width 417 height 22
click at [1107, 393] on select "Select Add Additional Location Site Exterior" at bounding box center [1315, 404] width 417 height 22
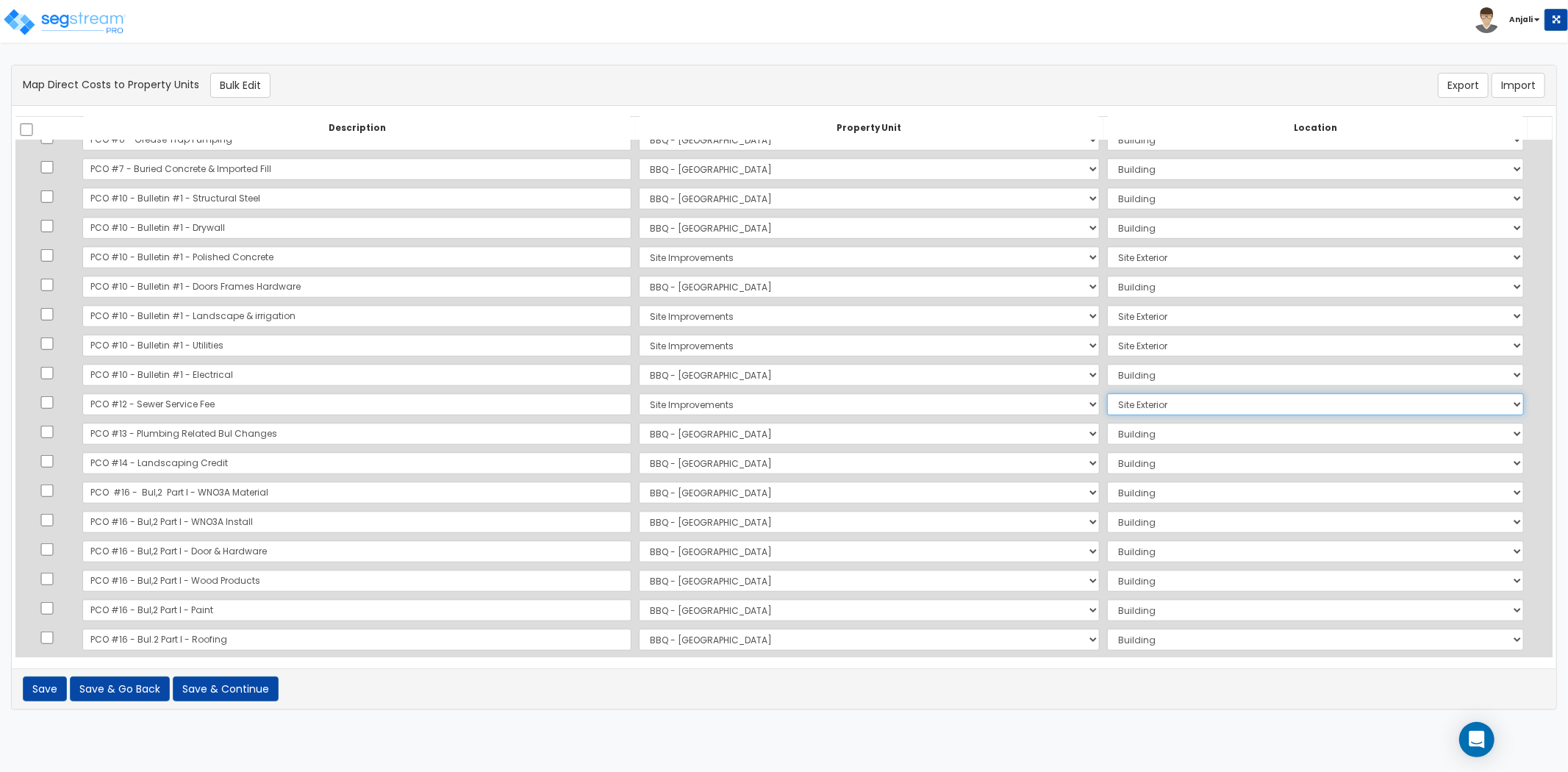
scroll to position [980, 0]
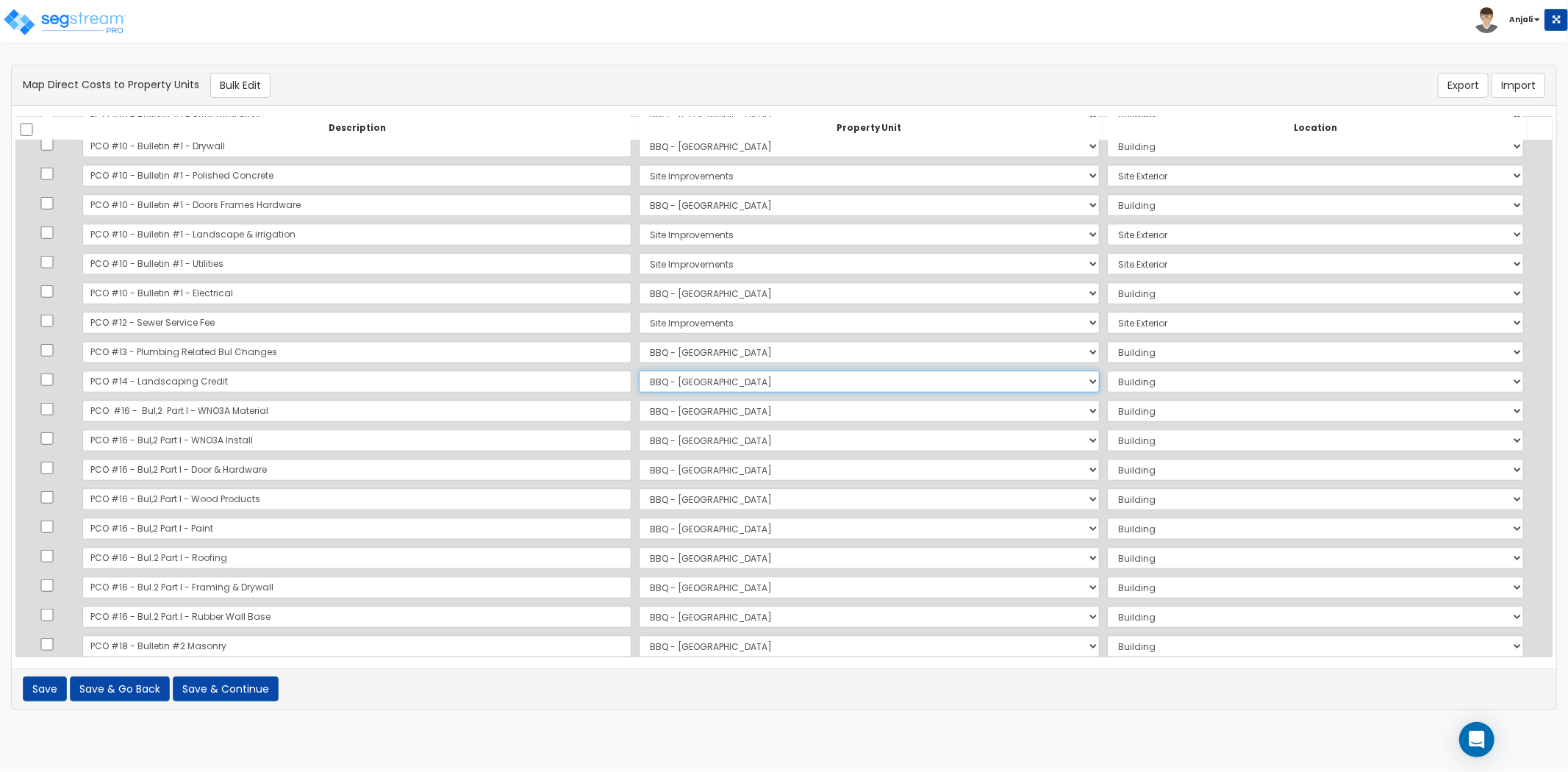
click at [676, 388] on select "Select BBQ - FORT WORTH Site Improvements Add Additional Property Unit" at bounding box center [869, 381] width 461 height 22
click at [639, 370] on select "Select BBQ - FORT WORTH Site Improvements Add Additional Property Unit" at bounding box center [869, 381] width 461 height 22
click at [669, 382] on select "Select BBQ - FORT WORTH Site Improvements Add Additional Property Unit" at bounding box center [869, 381] width 461 height 22
click at [639, 370] on select "Select BBQ - FORT WORTH Site Improvements Add Additional Property Unit" at bounding box center [869, 381] width 461 height 22
click at [1107, 382] on select "Select Add Additional Location Site Exterior" at bounding box center [1315, 381] width 417 height 22
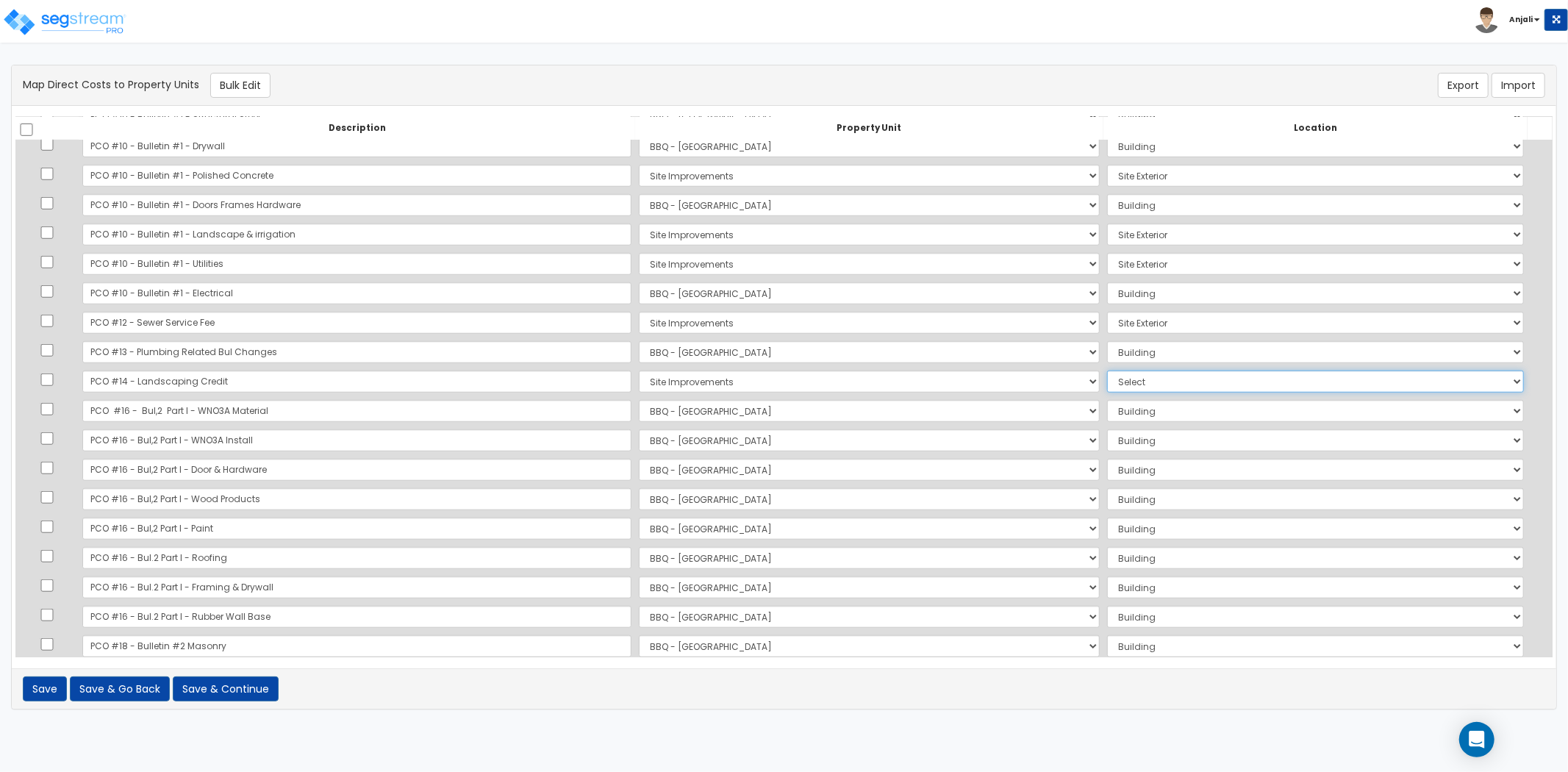
click at [1107, 370] on select "Select Add Additional Location Site Exterior" at bounding box center [1315, 381] width 417 height 22
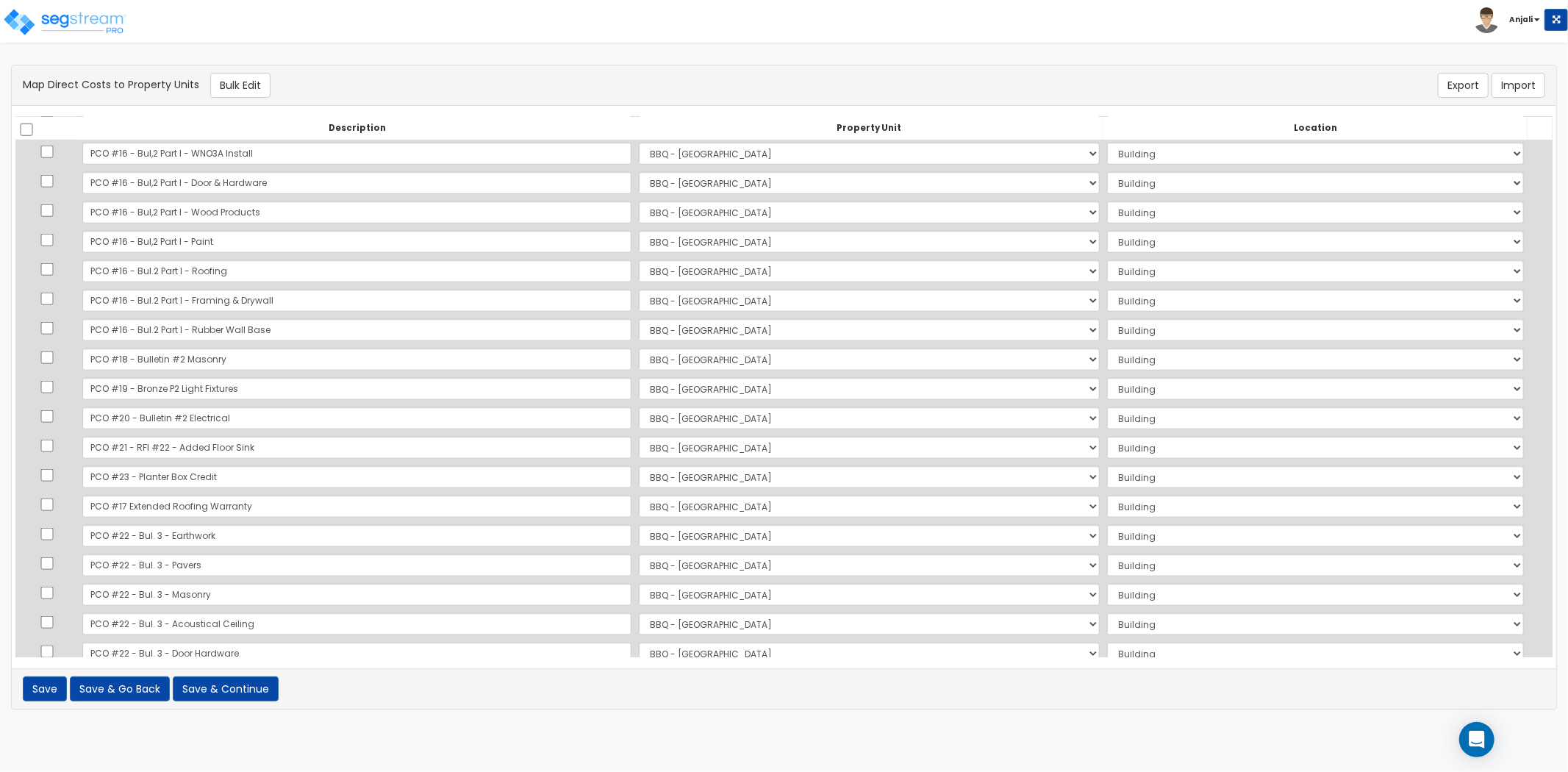
scroll to position [1307, 0]
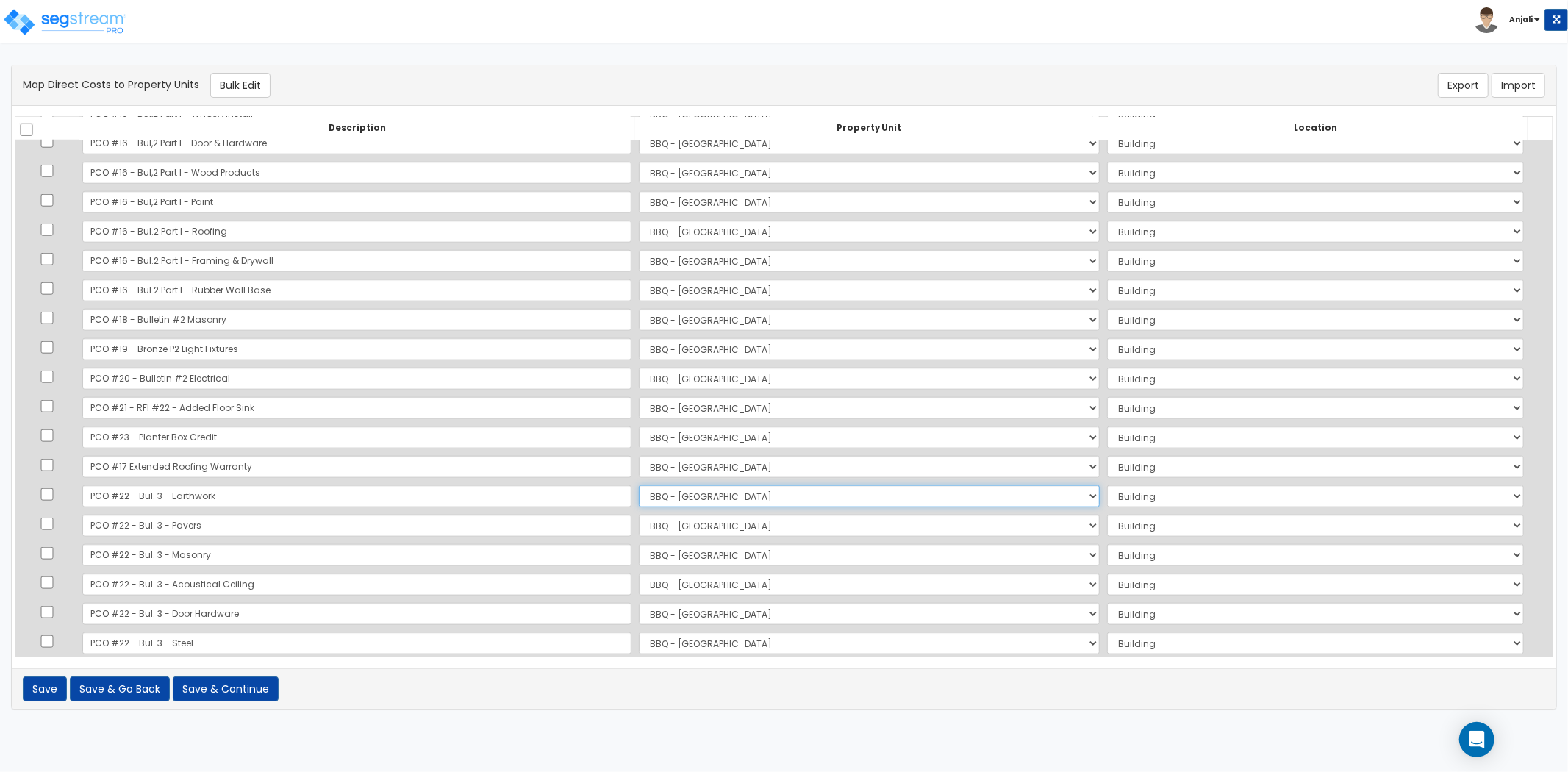
click at [639, 493] on select "Select BBQ - FORT WORTH Site Improvements Add Additional Property Unit" at bounding box center [869, 496] width 461 height 22
drag, startPoint x: 605, startPoint y: 512, endPoint x: 606, endPoint y: 522, distance: 10.0
click at [635, 512] on td "Select BBQ - FORT WORTH Site Improvements Add Additional Property Unit" at bounding box center [869, 526] width 468 height 29
click at [639, 523] on select "Select BBQ - FORT WORTH Site Improvements Add Additional Property Unit" at bounding box center [869, 526] width 461 height 22
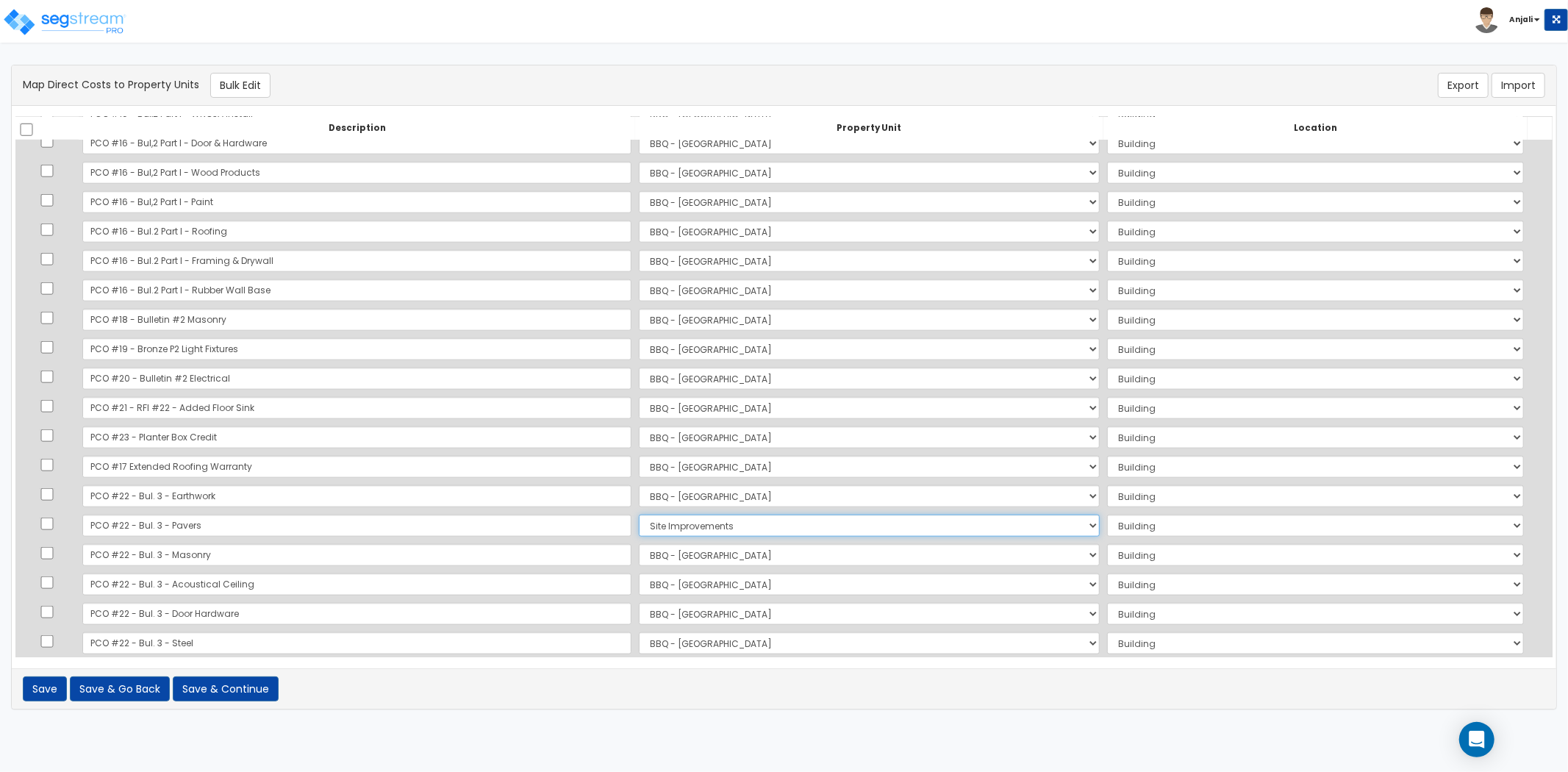
click at [639, 515] on select "Select BBQ - FORT WORTH Site Improvements Add Additional Property Unit" at bounding box center [869, 526] width 461 height 22
drag, startPoint x: 1155, startPoint y: 537, endPoint x: 1153, endPoint y: 545, distance: 8.2
click at [1155, 537] on td "Select Add Additional Location Site Exterior" at bounding box center [1315, 526] width 424 height 29
drag, startPoint x: 1113, startPoint y: 527, endPoint x: 1112, endPoint y: 534, distance: 7.1
click at [1113, 527] on select "Select Add Additional Location Site Exterior" at bounding box center [1315, 526] width 417 height 22
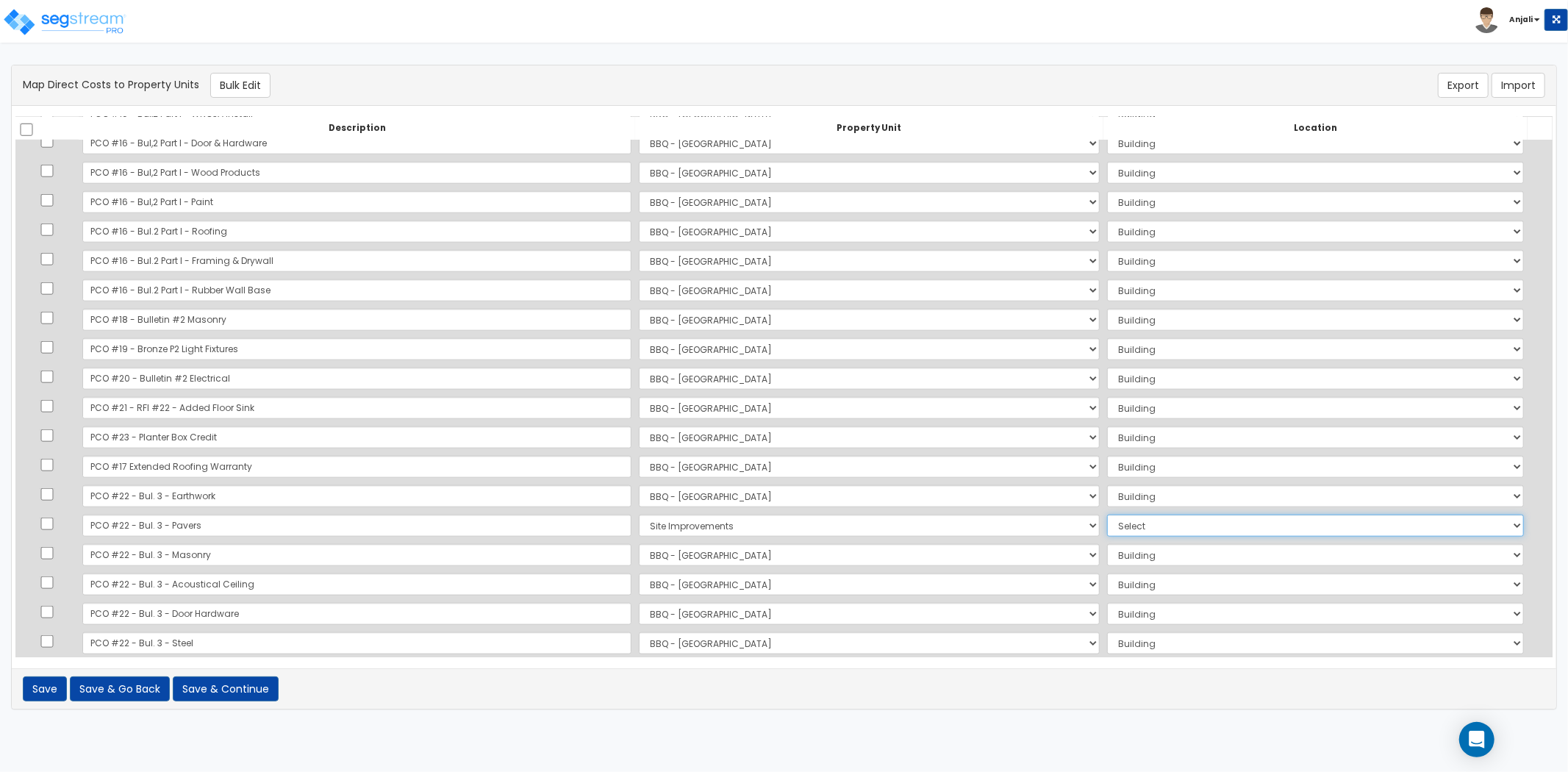
click at [1107, 515] on select "Select Add Additional Location Site Exterior" at bounding box center [1315, 526] width 417 height 22
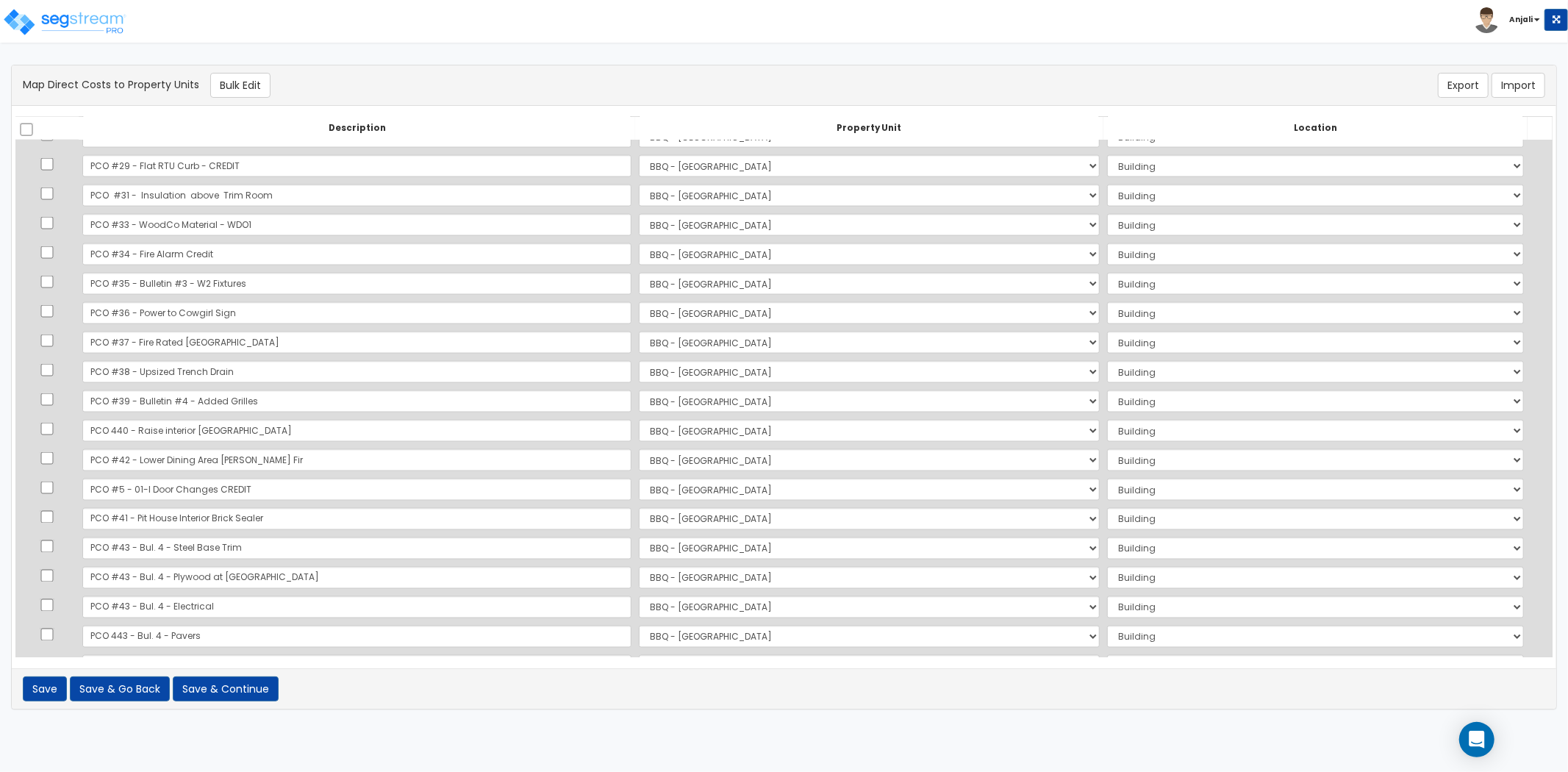
scroll to position [2041, 0]
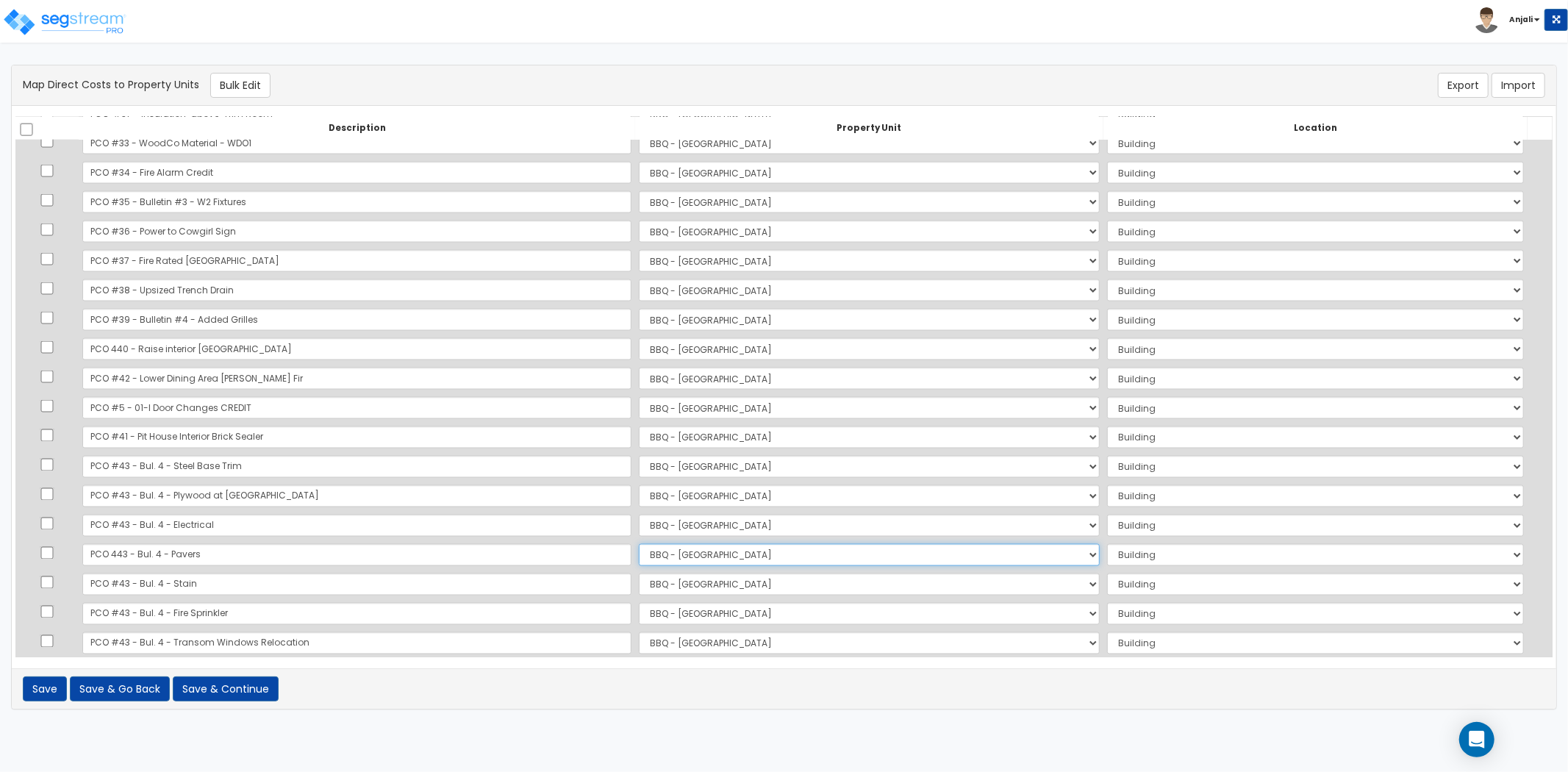
click at [639, 552] on select "Select BBQ - FORT WORTH Site Improvements Add Additional Property Unit" at bounding box center [869, 555] width 461 height 22
click at [639, 544] on select "Select BBQ - FORT WORTH Site Improvements Add Additional Property Unit" at bounding box center [869, 555] width 461 height 22
click at [1175, 557] on select "Select Add Additional Location Site Exterior" at bounding box center [1315, 555] width 417 height 22
click at [1107, 544] on select "Select Add Additional Location Site Exterior" at bounding box center [1315, 555] width 417 height 22
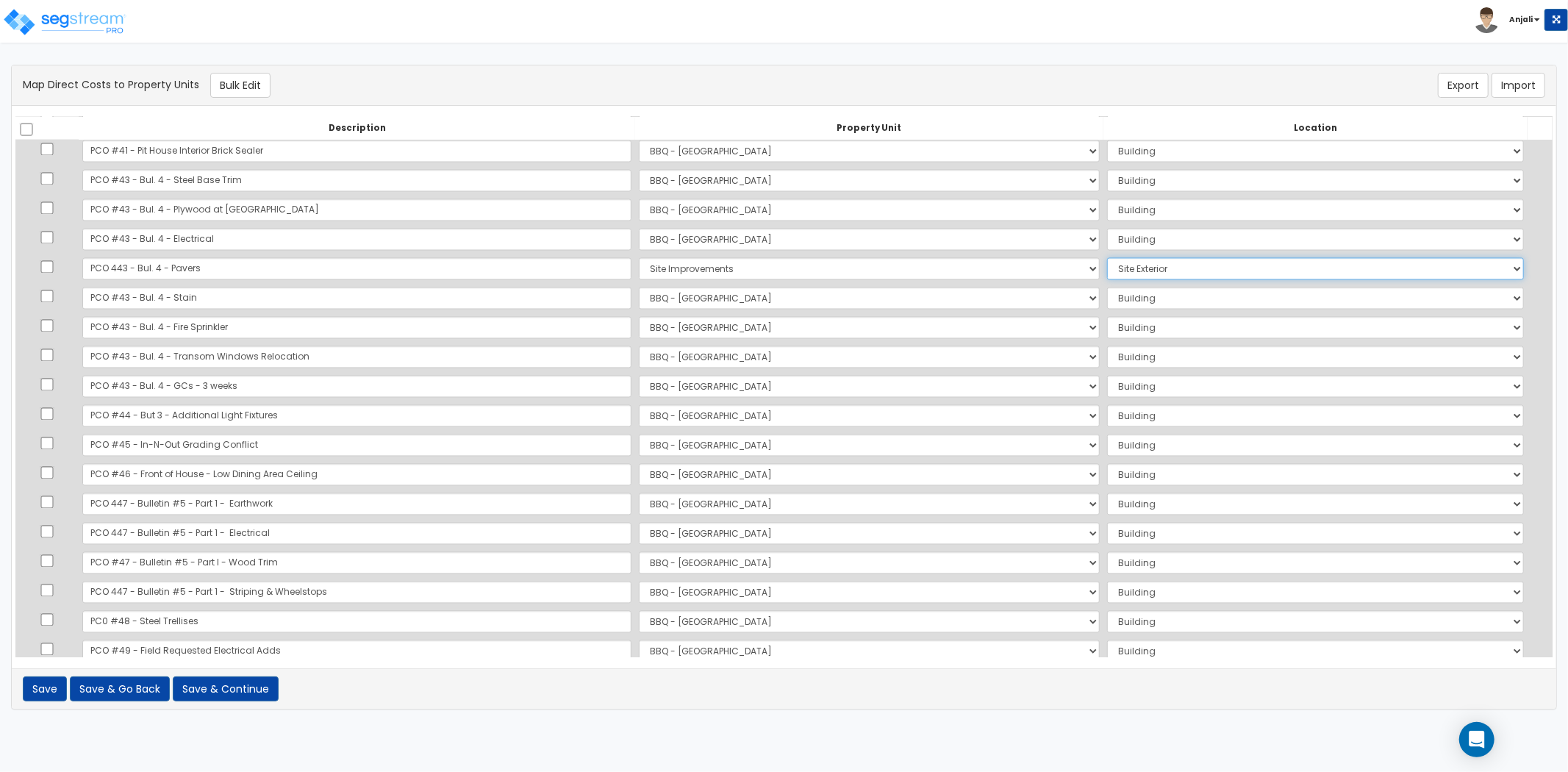
scroll to position [2369, 0]
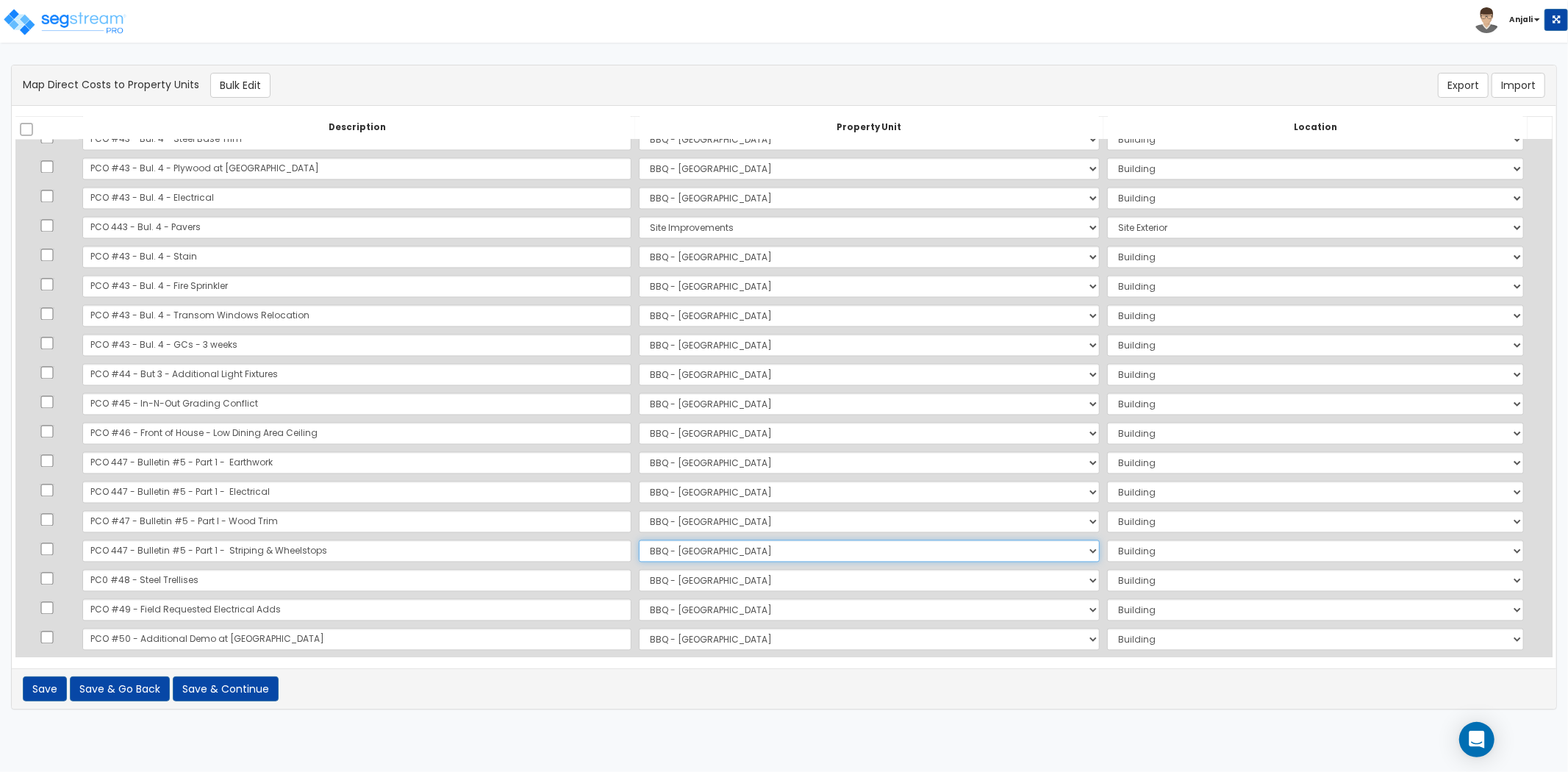
click at [653, 554] on select "Select BBQ - FORT WORTH Site Improvements Add Additional Property Unit" at bounding box center [869, 551] width 461 height 22
click at [639, 540] on select "Select BBQ - FORT WORTH Site Improvements Add Additional Property Unit" at bounding box center [869, 551] width 461 height 22
click at [1107, 551] on select "Select Add Additional Location Site Exterior" at bounding box center [1315, 551] width 417 height 22
click at [1107, 540] on select "Select Add Additional Location Site Exterior" at bounding box center [1315, 551] width 417 height 22
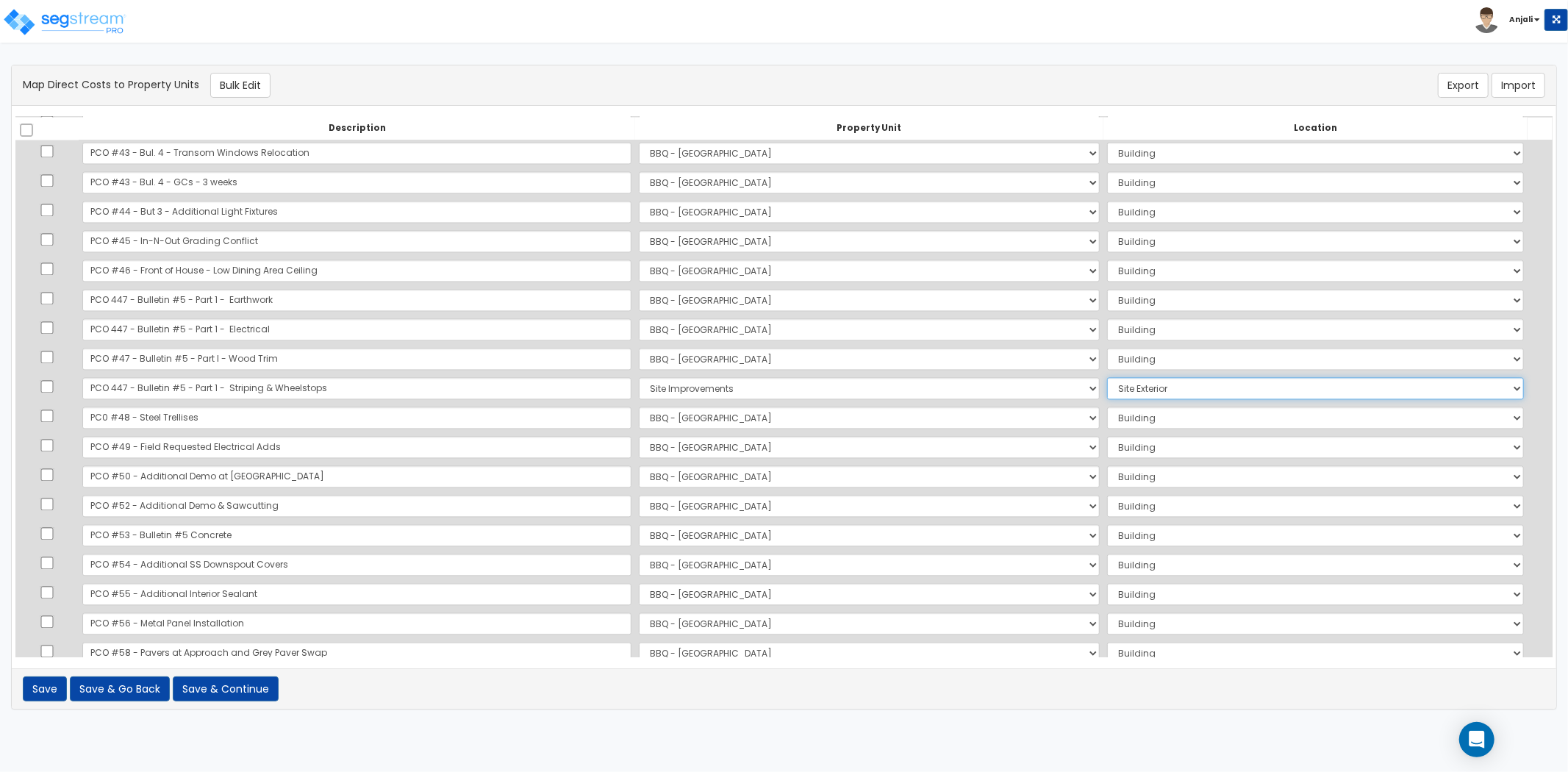
scroll to position [2613, 0]
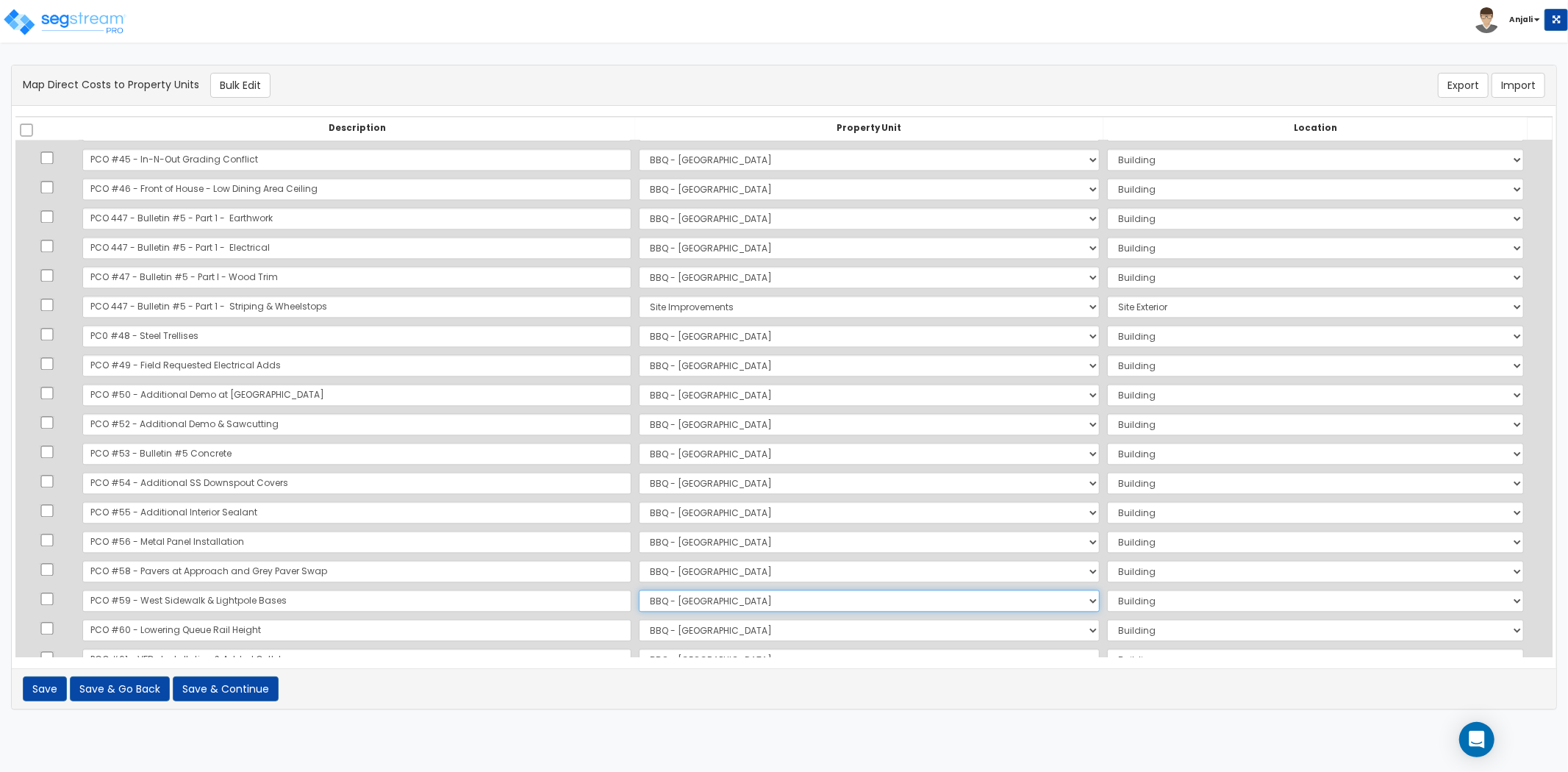
click at [639, 596] on select "Select BBQ - FORT WORTH Site Improvements Add Additional Property Unit" at bounding box center [869, 600] width 461 height 22
click at [639, 589] on select "Select BBQ - FORT WORTH Site Improvements Add Additional Property Unit" at bounding box center [869, 600] width 461 height 22
click at [1107, 607] on select "Select Add Additional Location Site Exterior" at bounding box center [1315, 600] width 417 height 22
click at [1107, 589] on select "Select Add Additional Location Site Exterior" at bounding box center [1315, 600] width 417 height 22
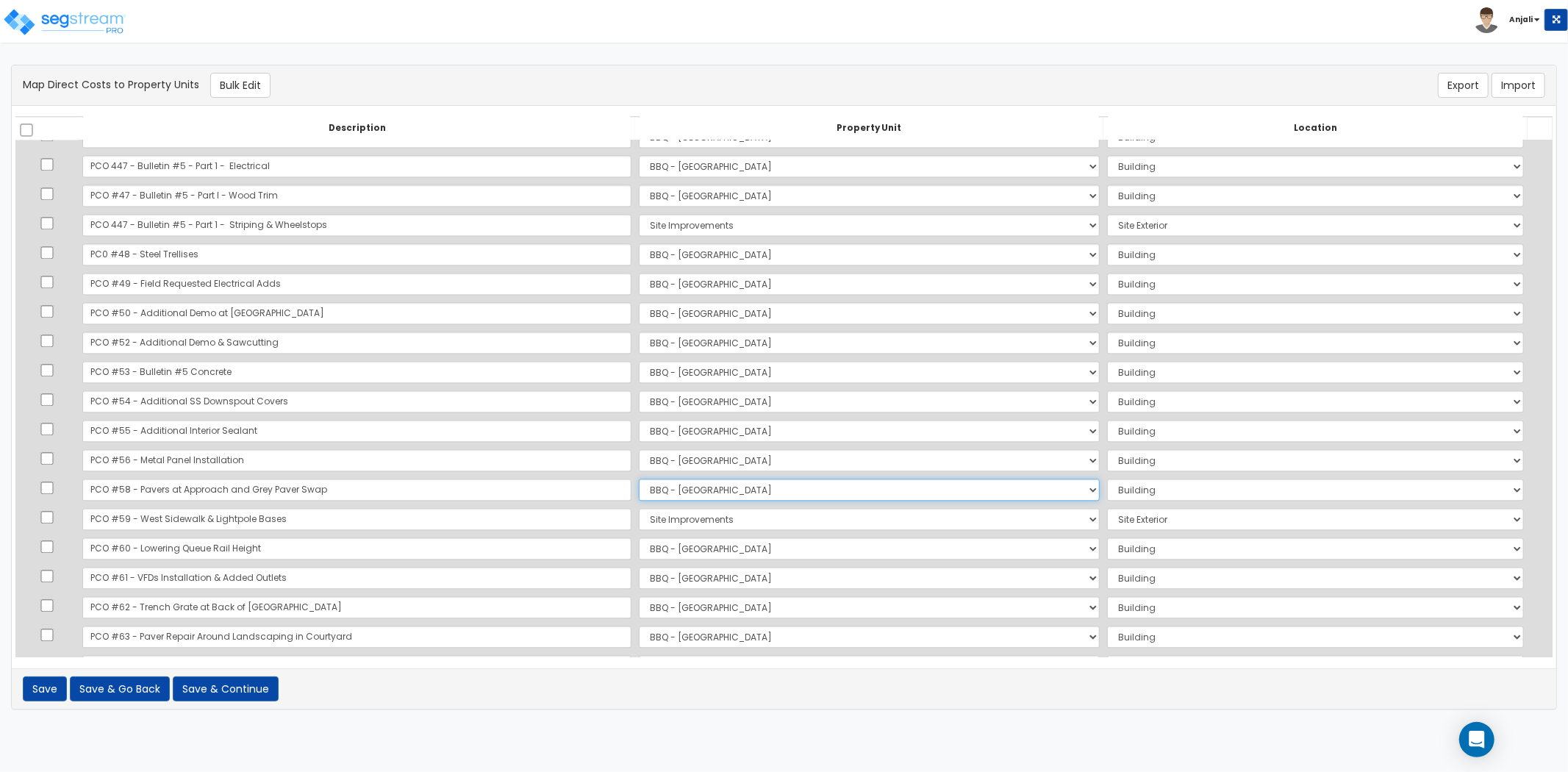
click at [680, 493] on select "Select BBQ - FORT WORTH Site Improvements Add Additional Property Unit" at bounding box center [869, 489] width 461 height 22
click at [639, 478] on select "Select BBQ - FORT WORTH Site Improvements Add Additional Property Unit" at bounding box center [869, 489] width 461 height 22
drag, startPoint x: 1062, startPoint y: 493, endPoint x: 1070, endPoint y: 498, distance: 9.4
click at [1107, 493] on select "Select Add Additional Location Site Exterior" at bounding box center [1315, 489] width 417 height 22
click at [1107, 478] on select "Select Add Additional Location Site Exterior" at bounding box center [1315, 489] width 417 height 22
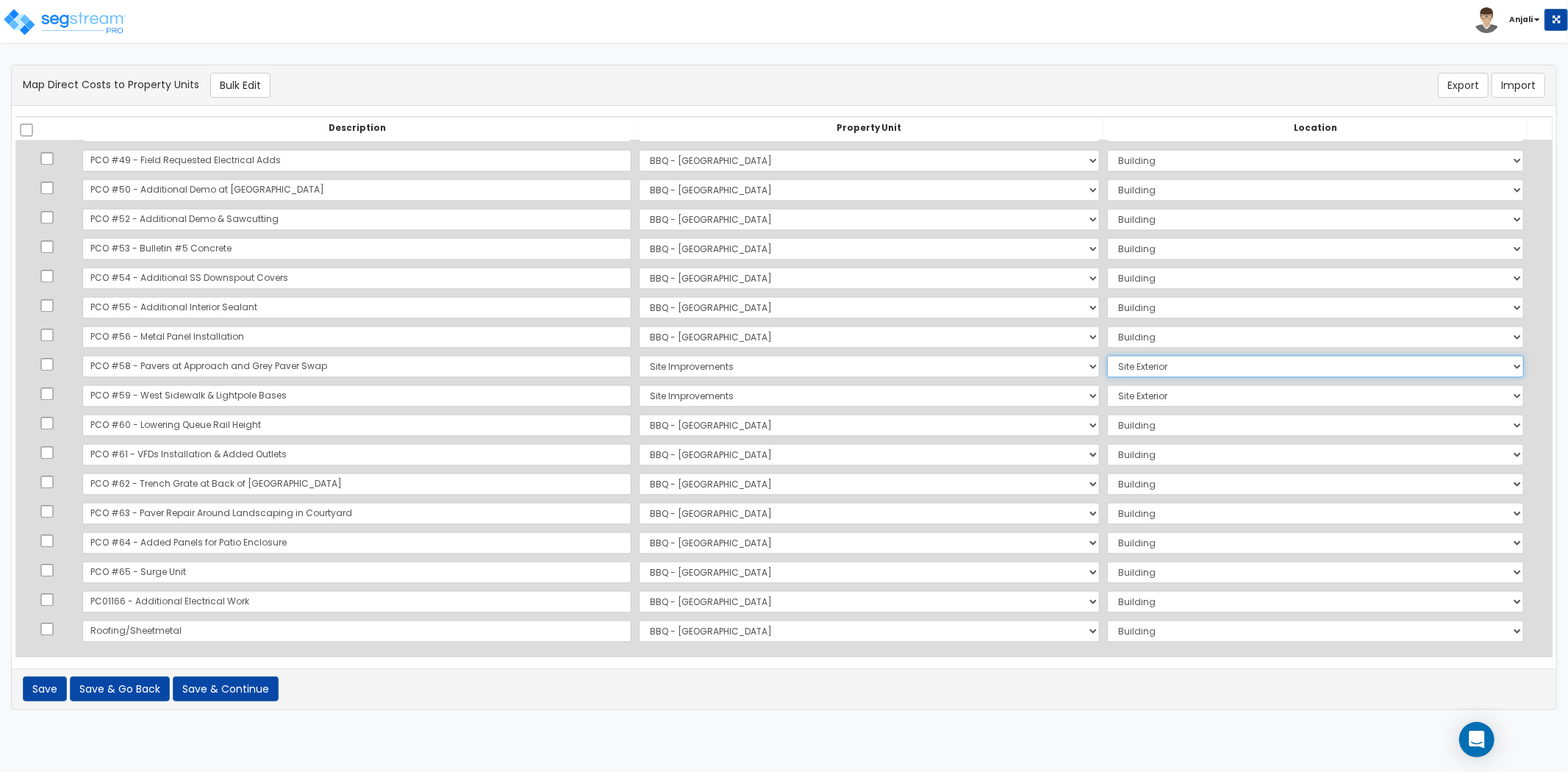
scroll to position [2820, 0]
click at [246, 688] on button "Save & Continue" at bounding box center [225, 688] width 106 height 25
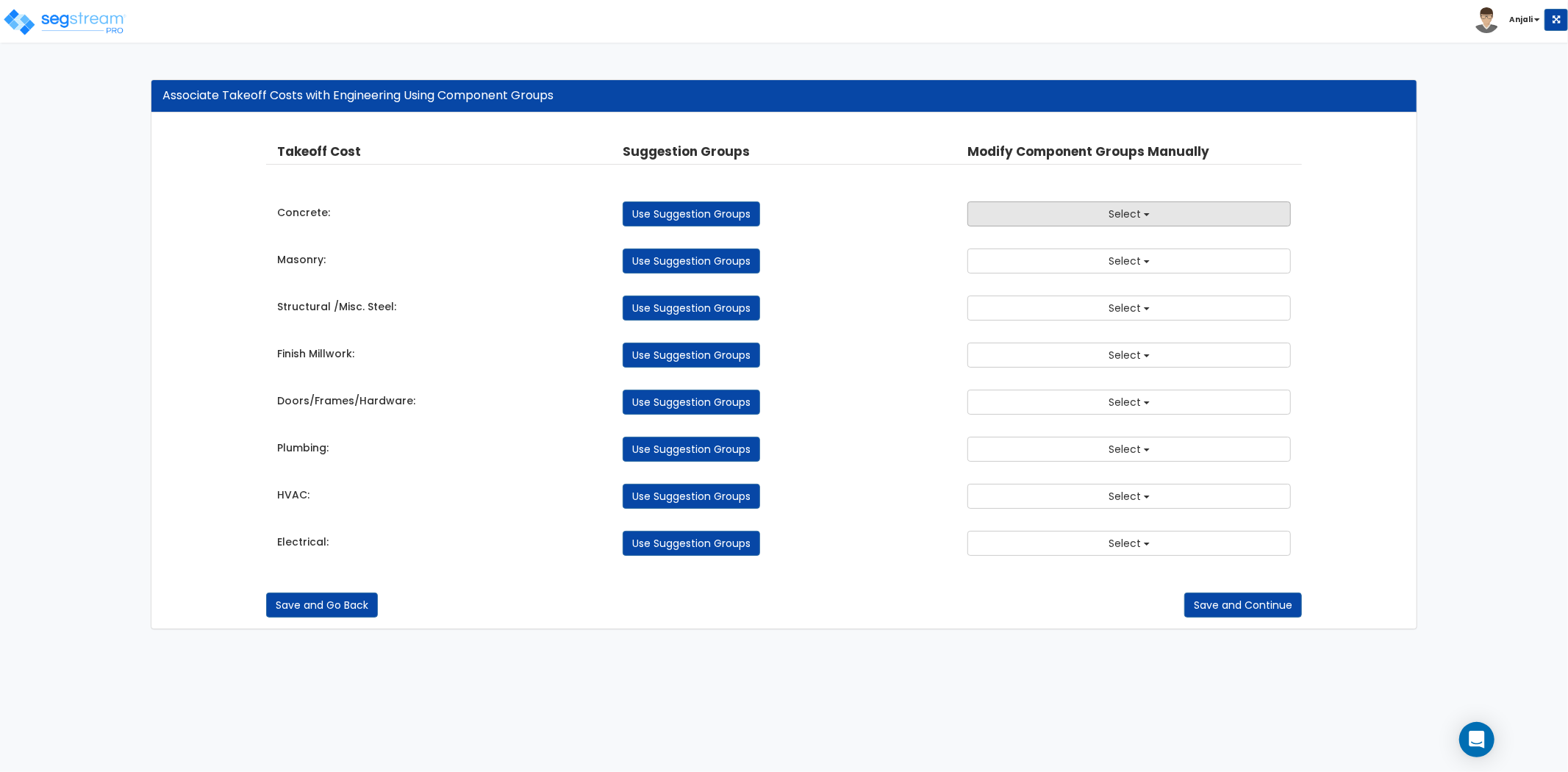
click at [1128, 217] on span "Select" at bounding box center [1124, 214] width 32 height 15
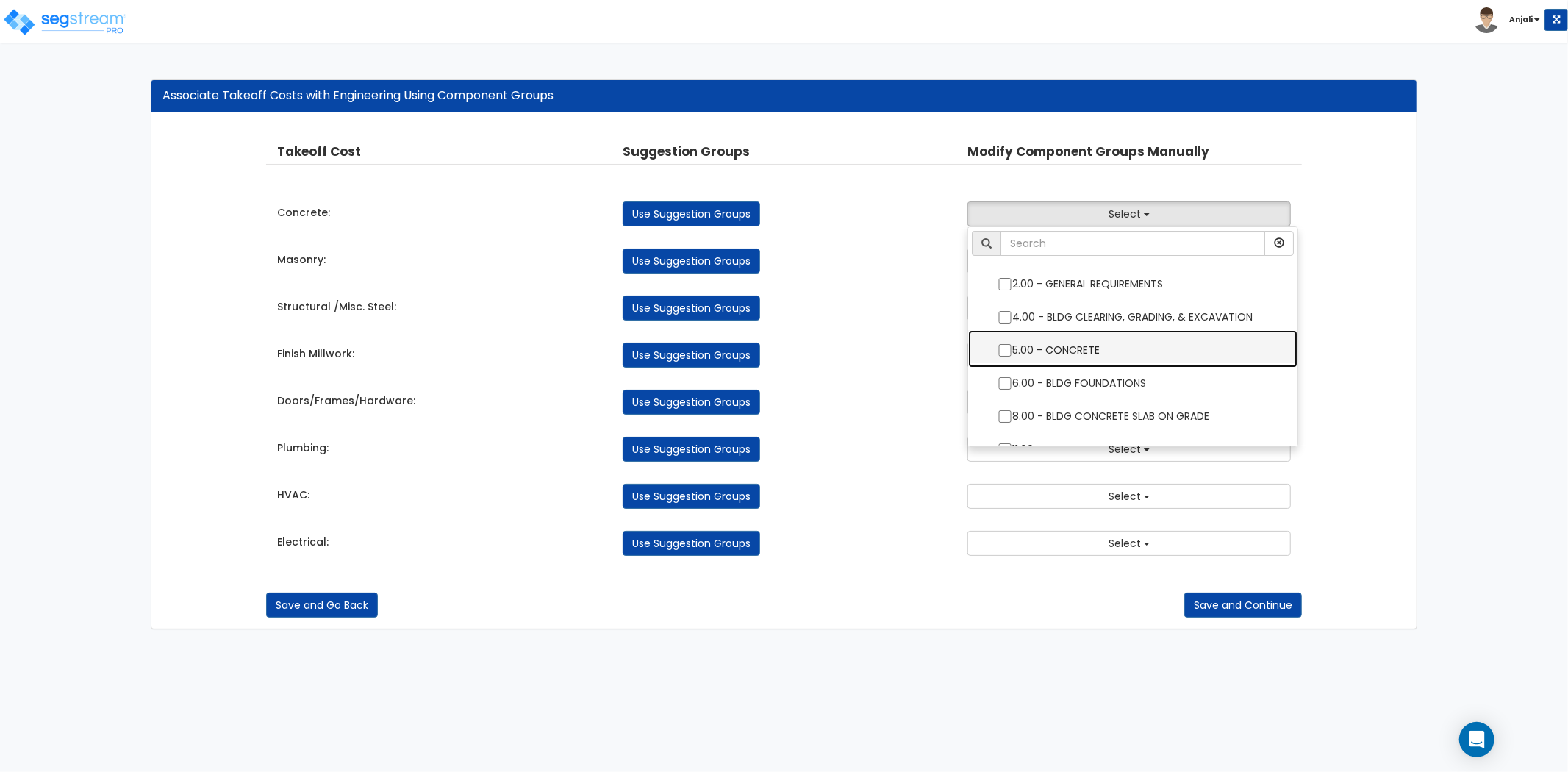
click at [1000, 342] on label "5.00 - CONCRETE" at bounding box center [1133, 348] width 300 height 34
click at [1000, 344] on input "5.00 - CONCRETE" at bounding box center [1005, 350] width 15 height 13
checkbox input "true"
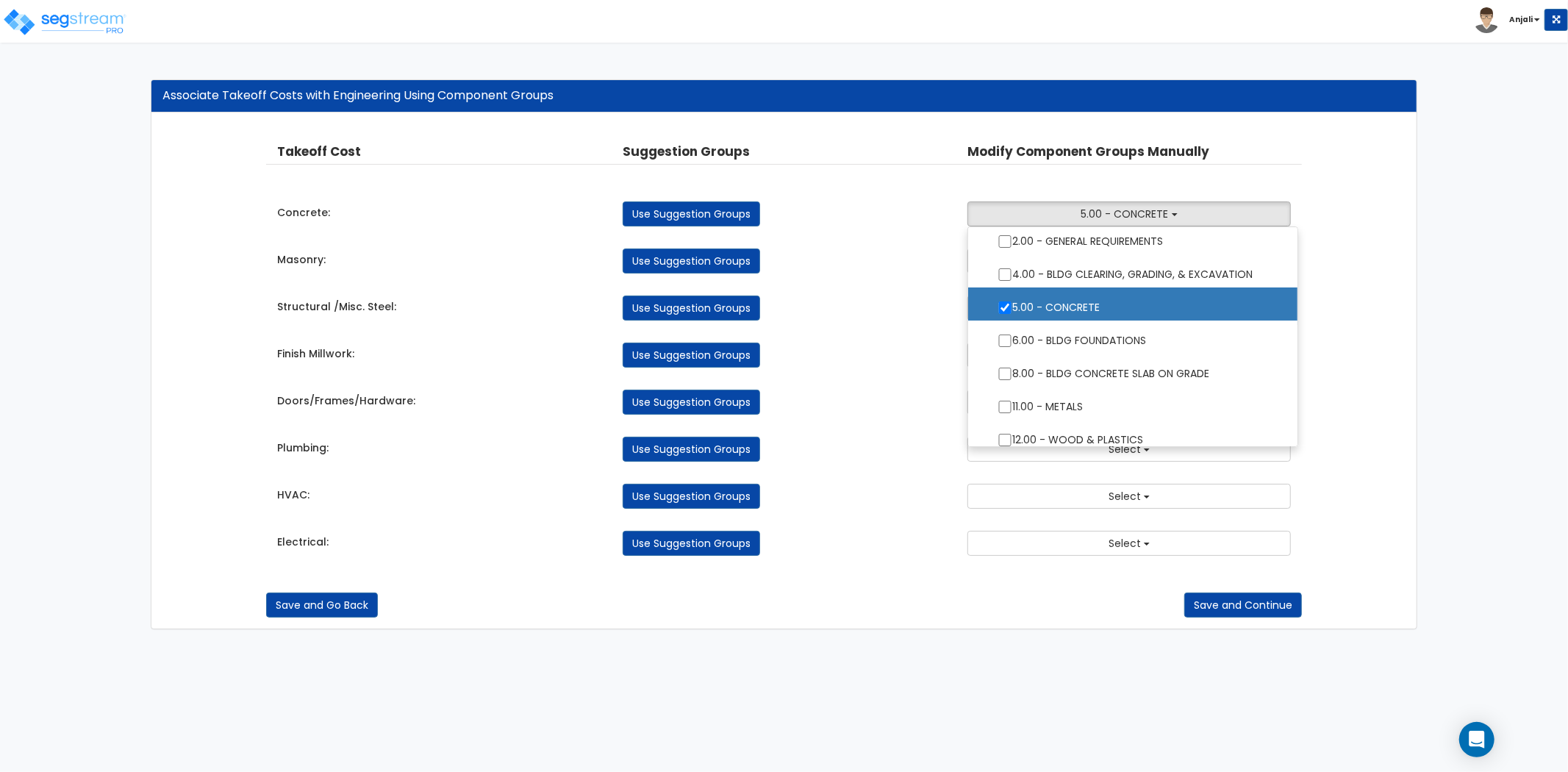
scroll to position [81, 0]
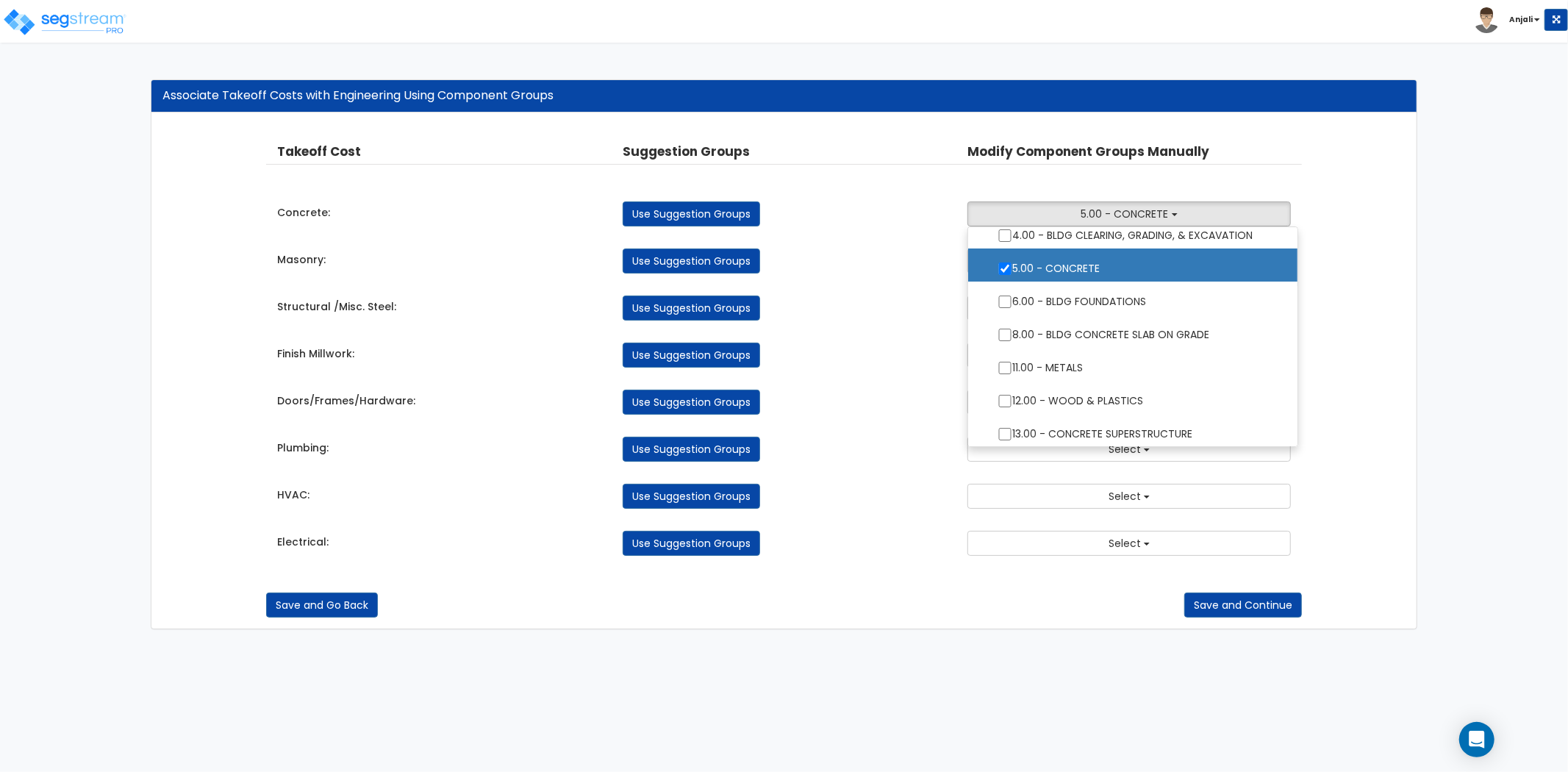
click at [1001, 334] on ul "2.00 - GENERAL REQUIREMENTS 4.00 - BLDG CLEARING, GRADING, & EXCAVATION 5.00 - …" at bounding box center [1133, 337] width 331 height 221
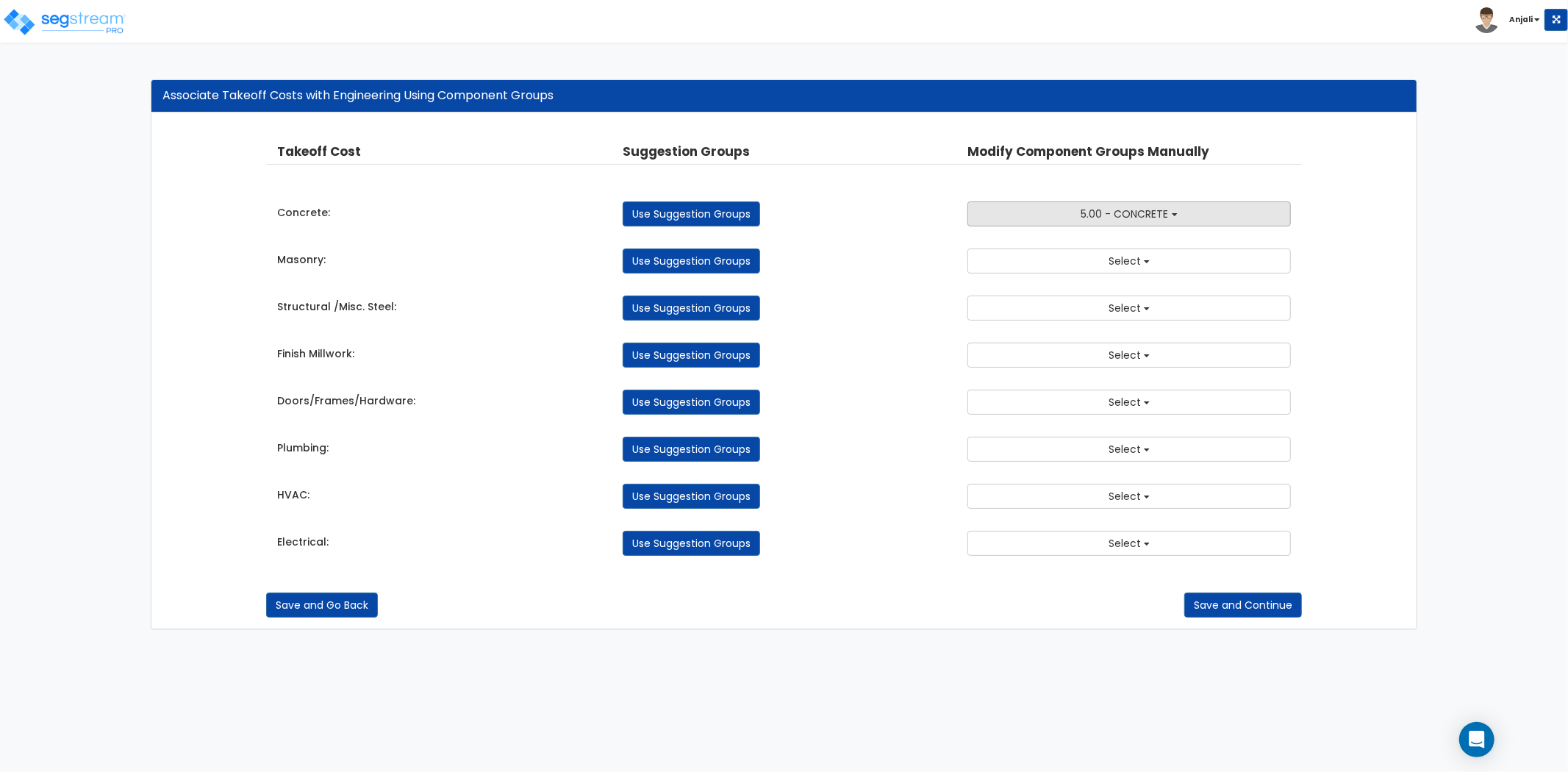
click at [1102, 214] on span "5.00 - CONCRETE" at bounding box center [1125, 214] width 88 height 15
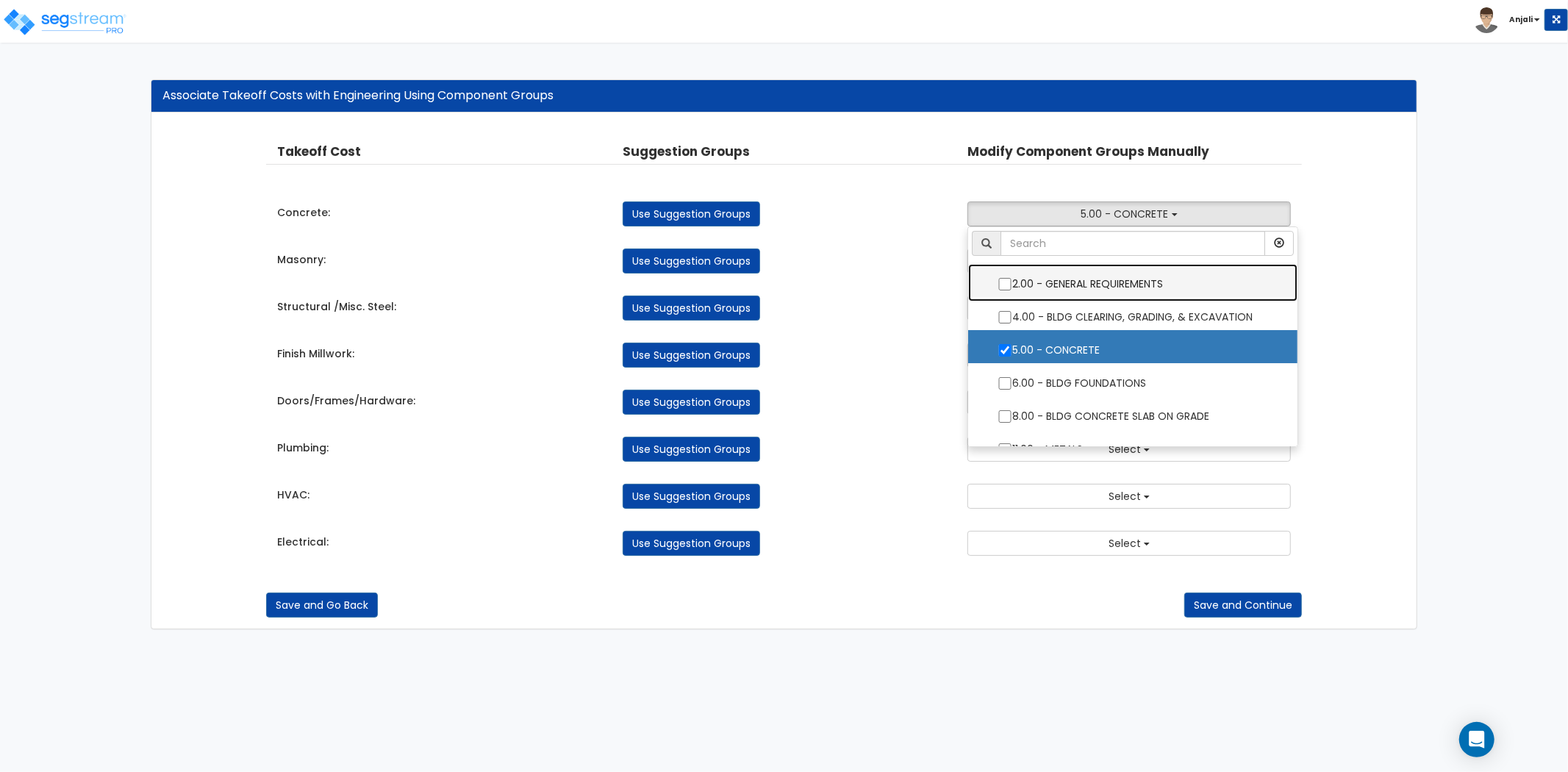
click at [1000, 333] on ul "2.00 - GENERAL REQUIREMENTS 4.00 - BLDG CLEARING, GRADING, & EXCAVATION 5.00 - …" at bounding box center [1133, 337] width 331 height 221
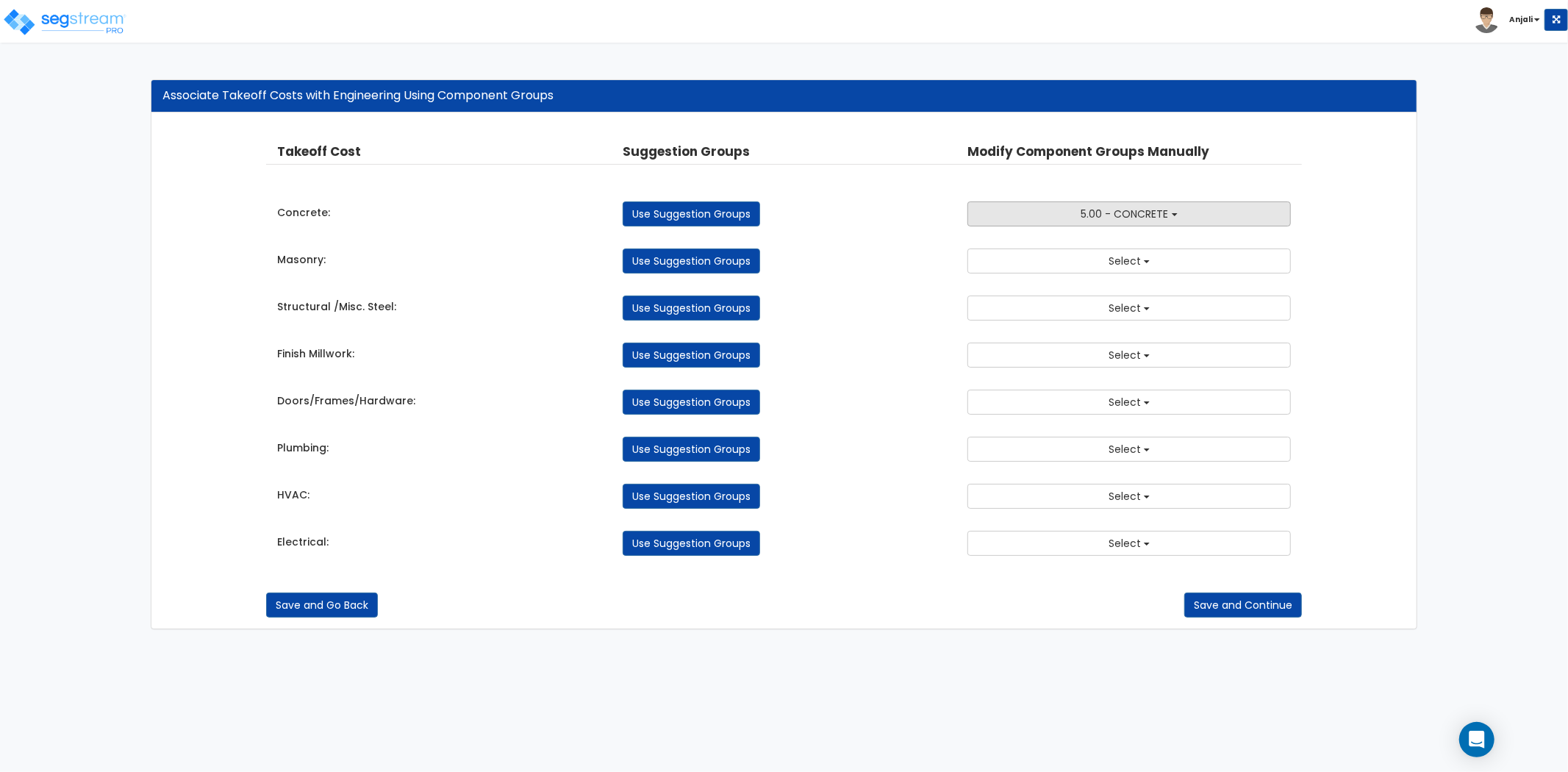
click at [1093, 223] on button "5.00 - CONCRETE" at bounding box center [1129, 214] width 323 height 25
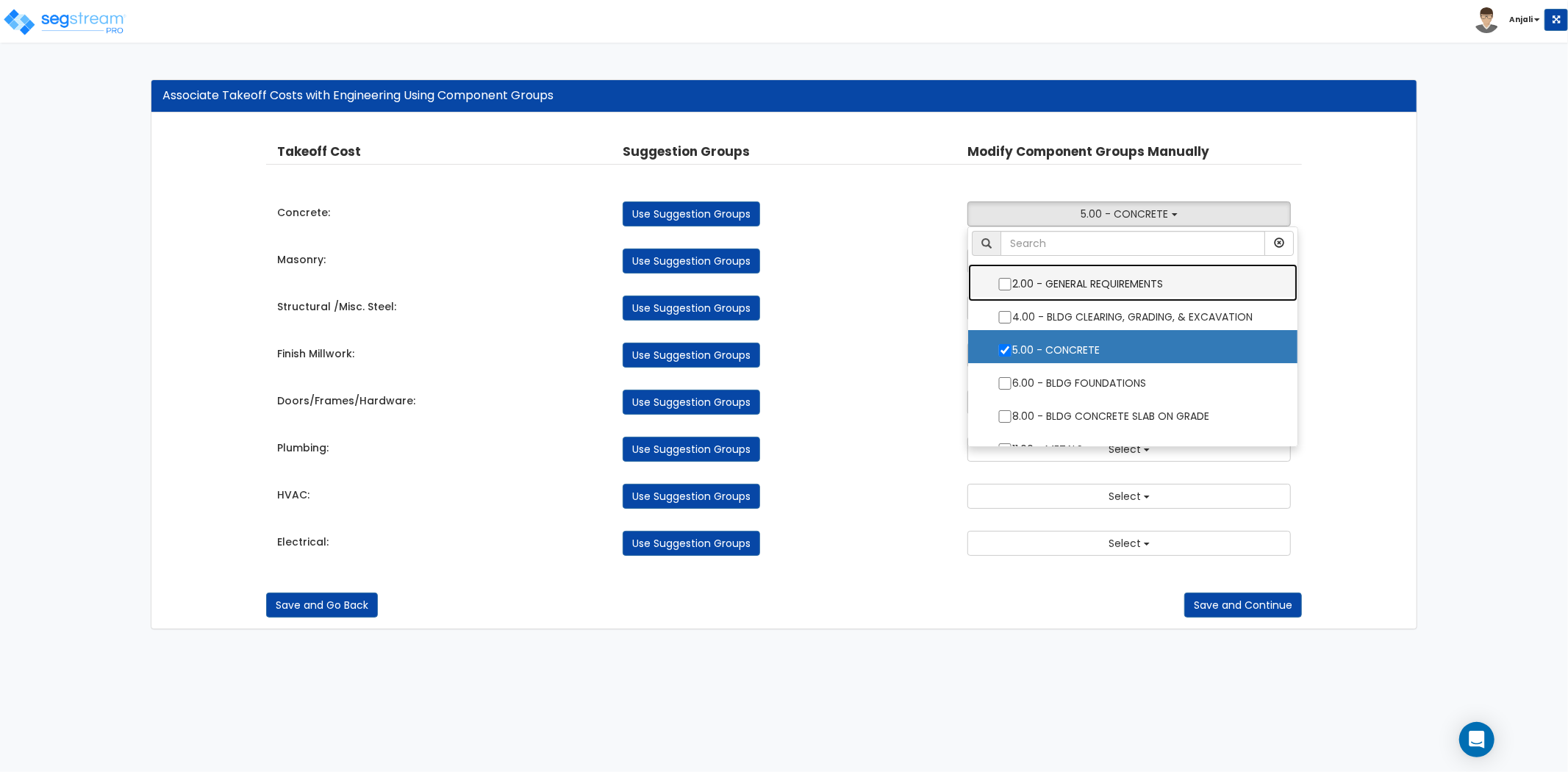
click at [1005, 333] on ul "2.00 - GENERAL REQUIREMENTS 4.00 - BLDG CLEARING, GRADING, & EXCAVATION 5.00 - …" at bounding box center [1133, 337] width 331 height 221
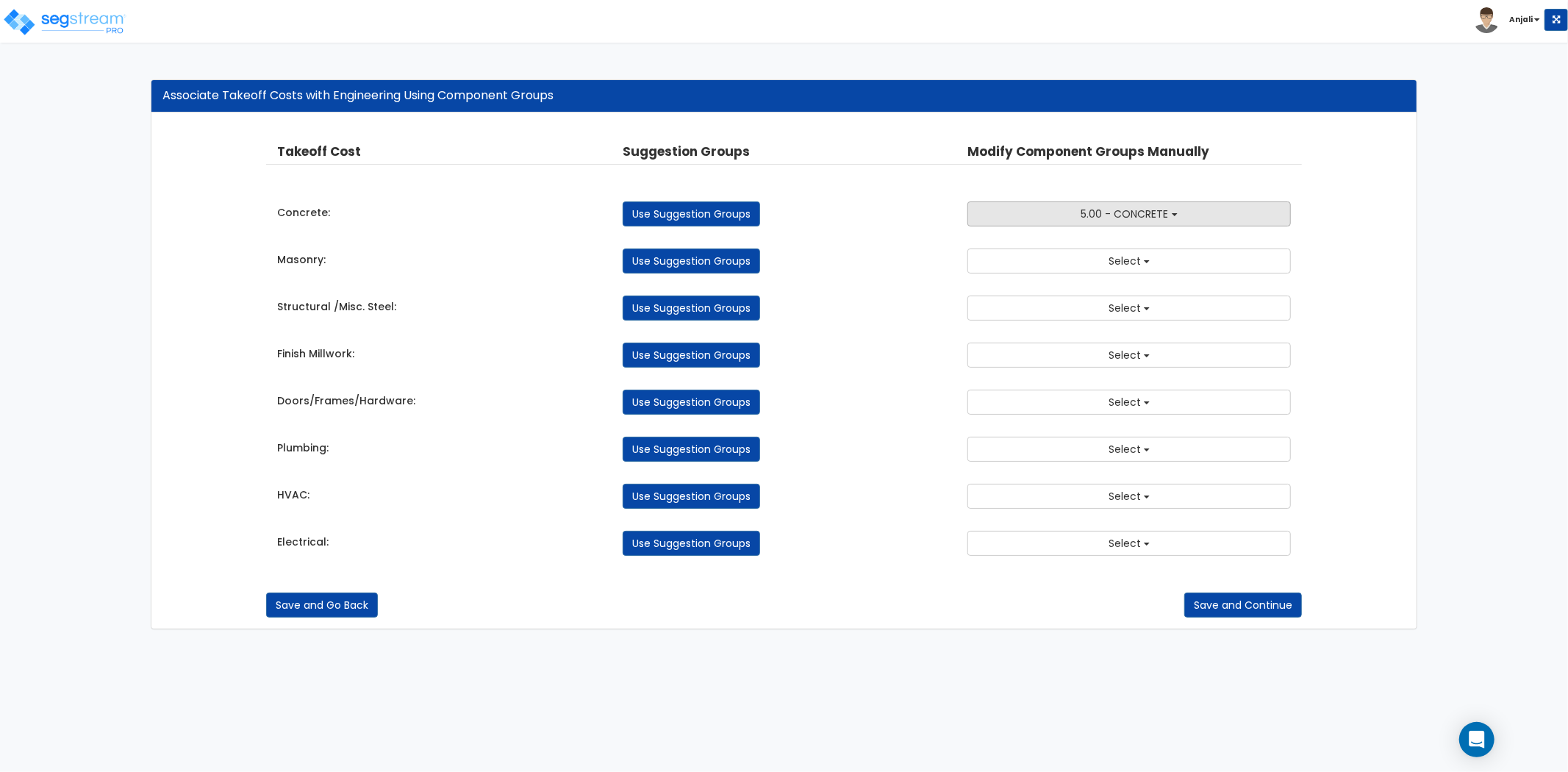
click at [1113, 212] on span "5.00 - CONCRETE" at bounding box center [1125, 214] width 88 height 15
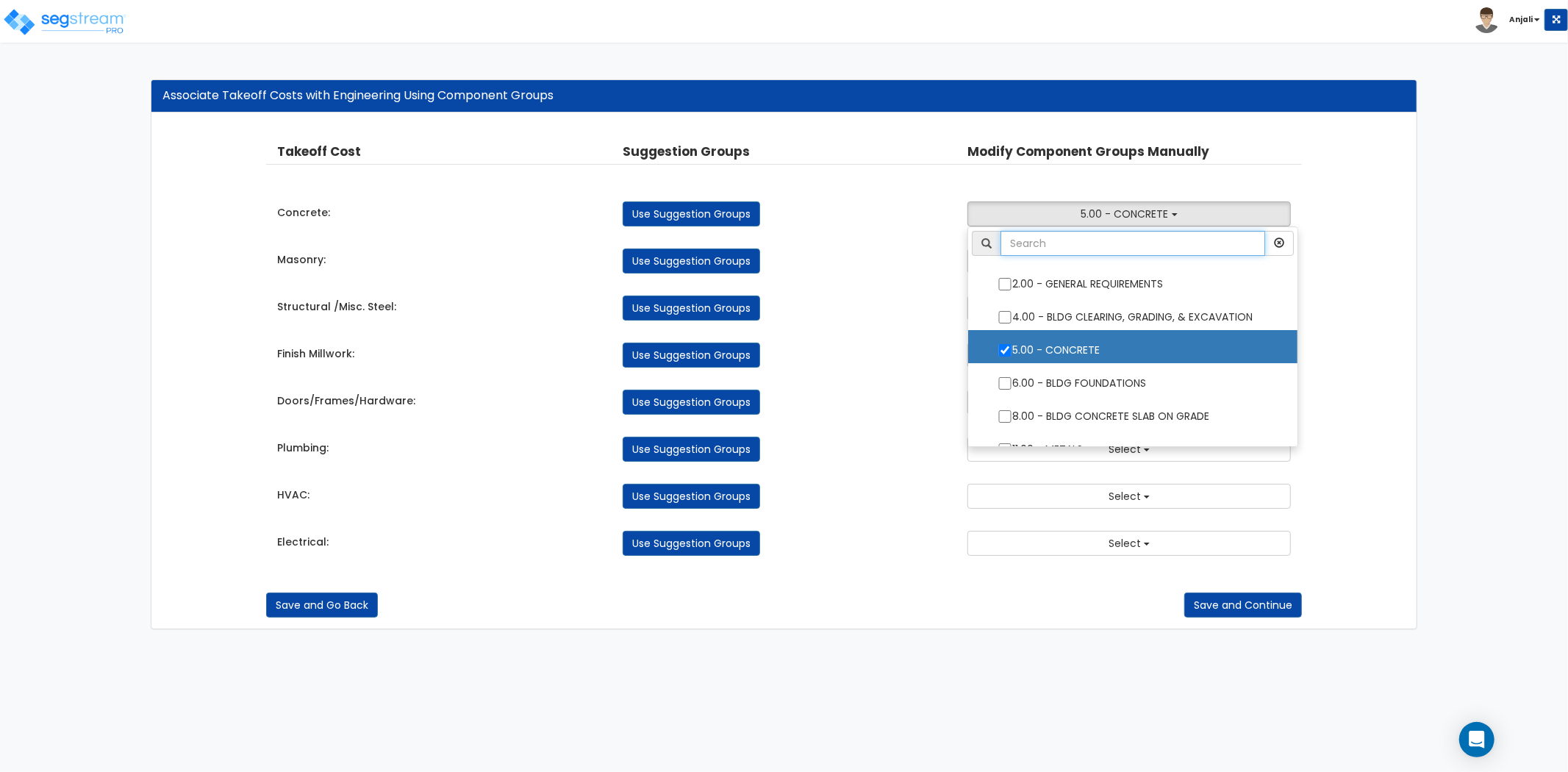
click at [1042, 244] on input "text" at bounding box center [1133, 243] width 265 height 25
type input "CON"
click at [827, 240] on div "Takeoff Cost Suggestion Groups Modify Component Groups Manually Concrete: Use S…" at bounding box center [784, 349] width 1036 height 443
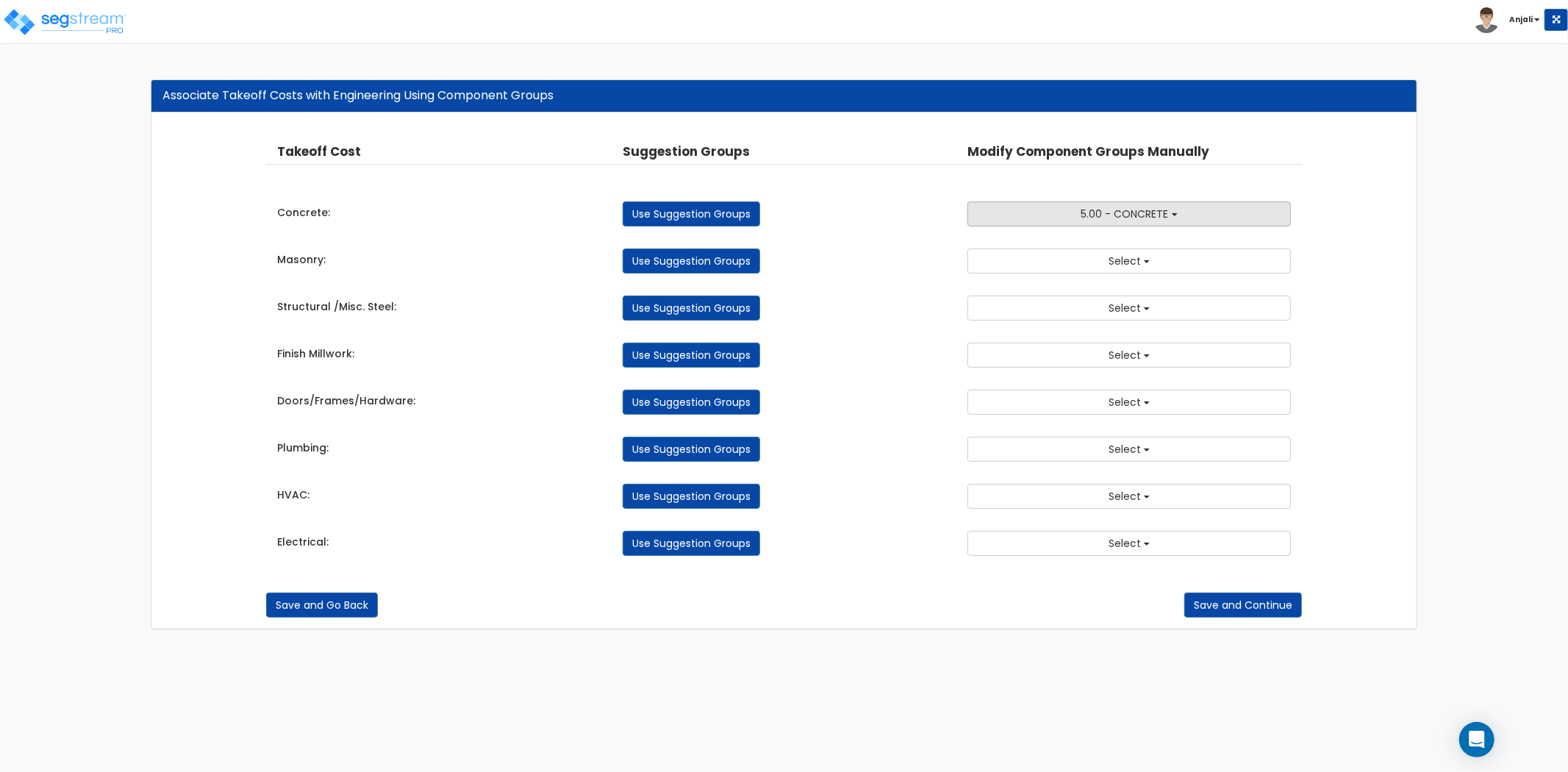
click at [1119, 211] on span "5.00 - CONCRETE" at bounding box center [1125, 214] width 88 height 15
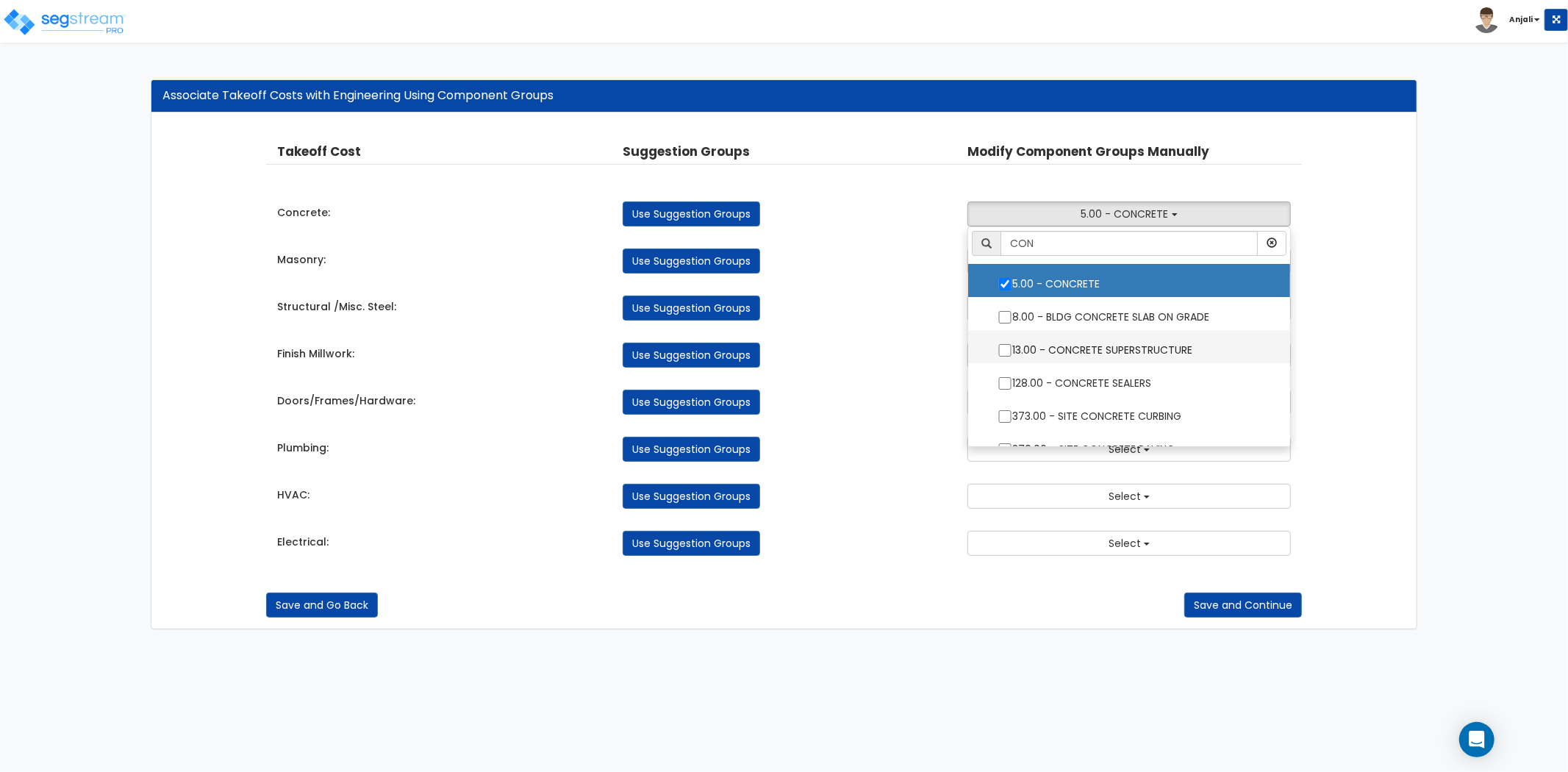
scroll to position [20, 0]
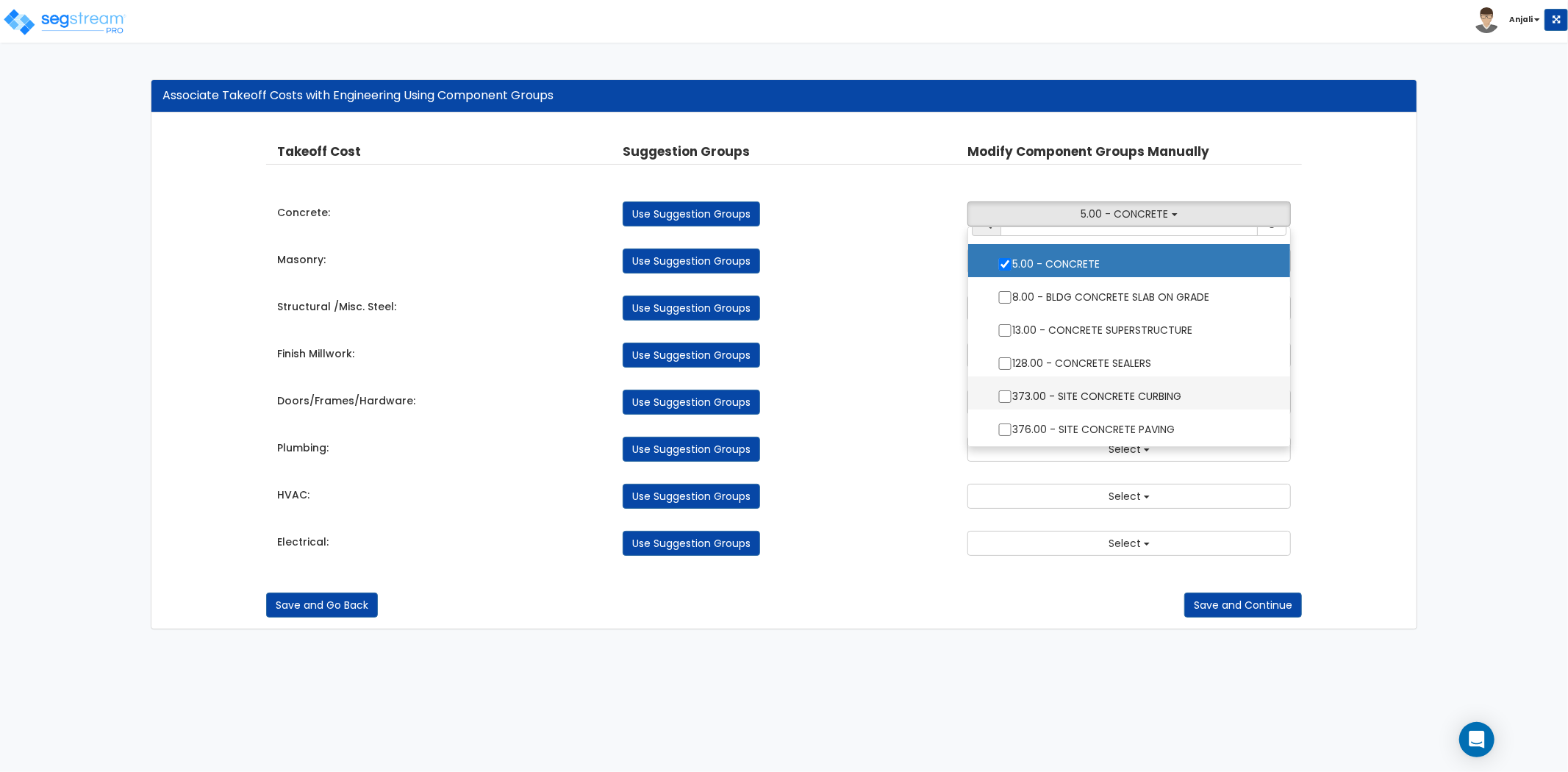
click at [1006, 393] on input "373.00 - SITE CONCRETE CURBING" at bounding box center [1005, 397] width 15 height 13
checkbox input "true"
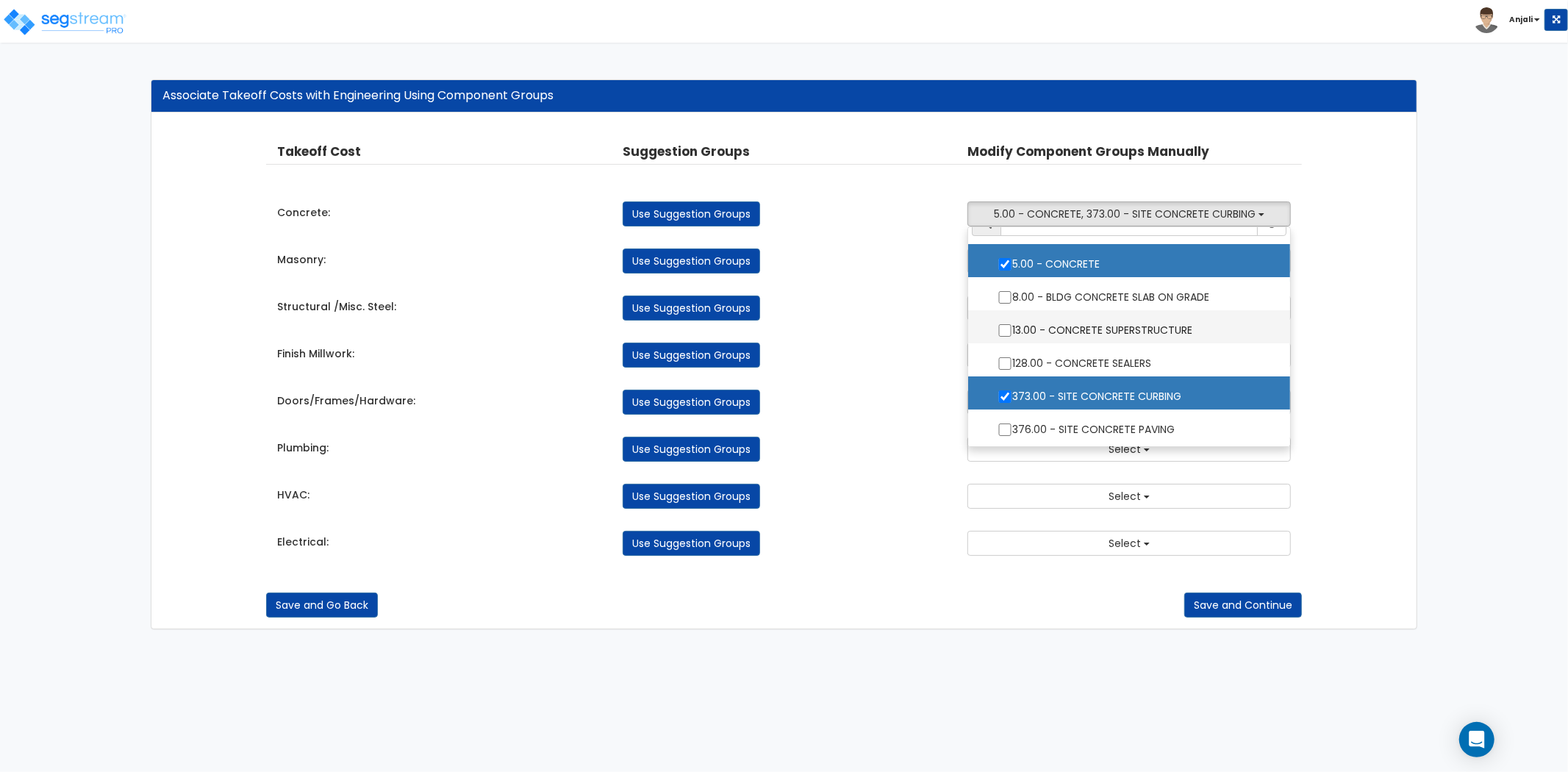
click at [1003, 328] on input "13.00 - CONCRETE SUPERSTRUCTURE" at bounding box center [1005, 330] width 15 height 13
checkbox input "true"
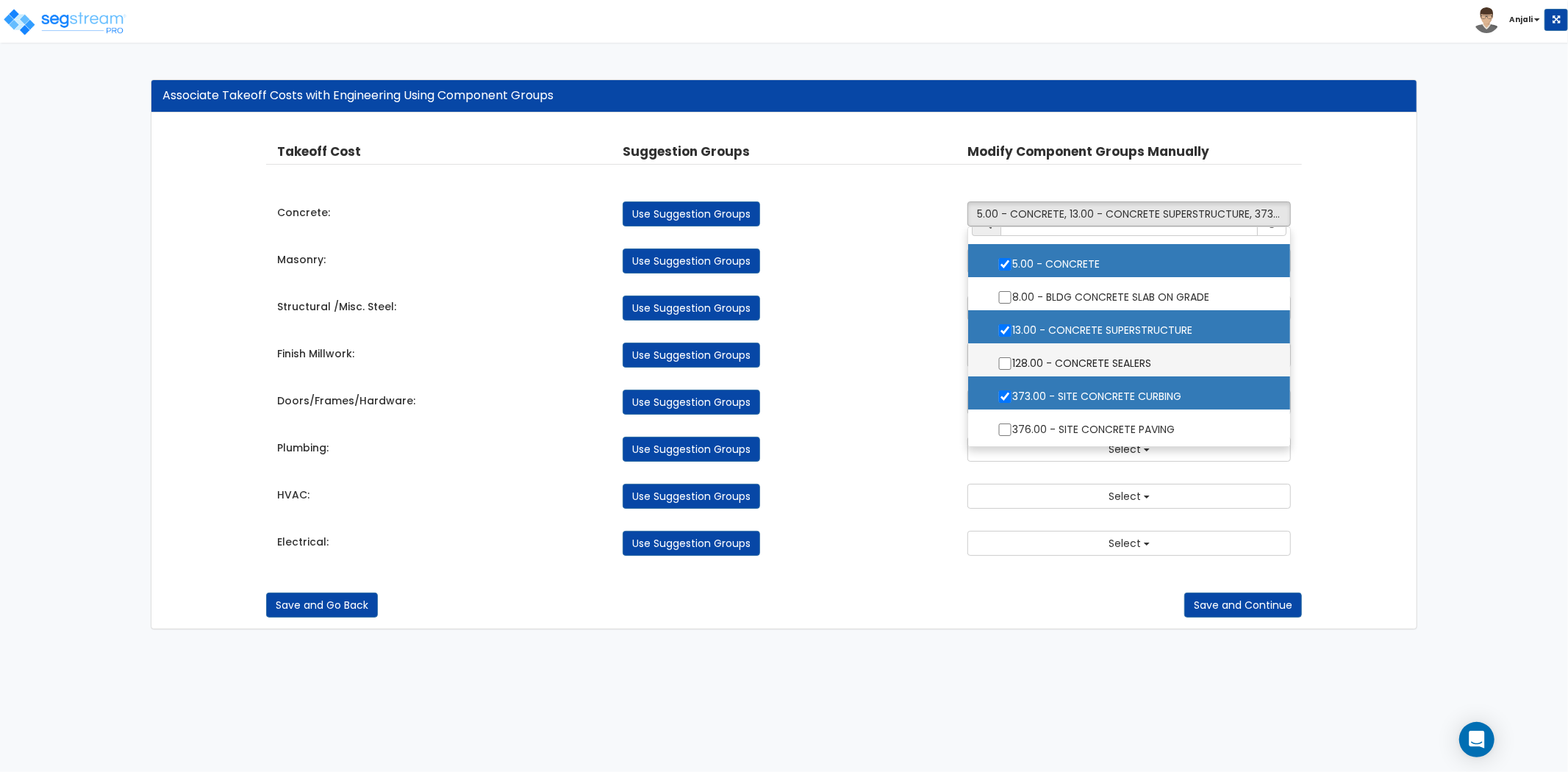
click at [1004, 362] on input "128.00 - CONCRETE SEALERS" at bounding box center [1005, 364] width 15 height 13
checkbox input "true"
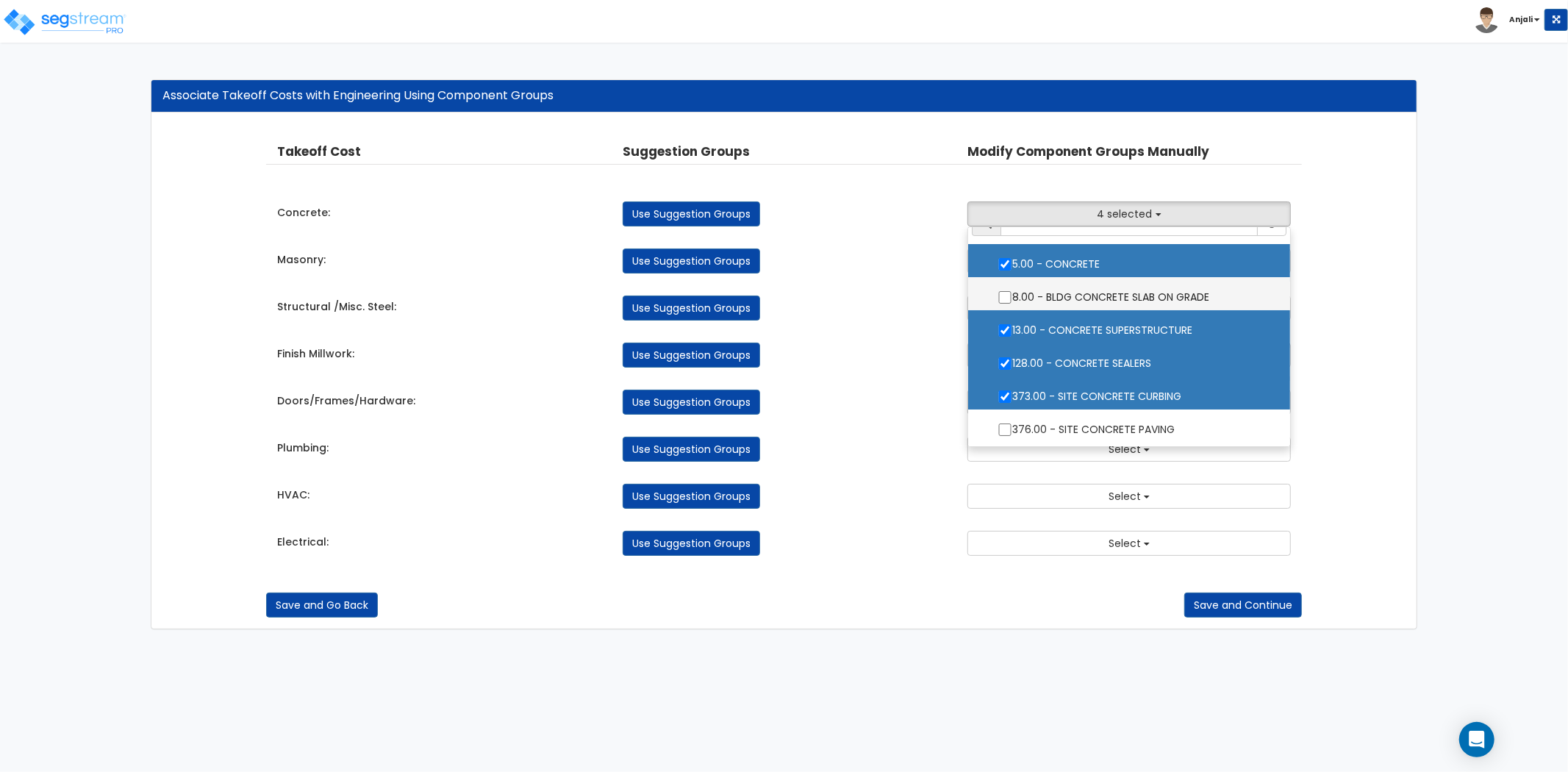
click at [1005, 298] on input "8.00 - BLDG CONCRETE SLAB ON GRADE" at bounding box center [1005, 297] width 15 height 13
checkbox input "true"
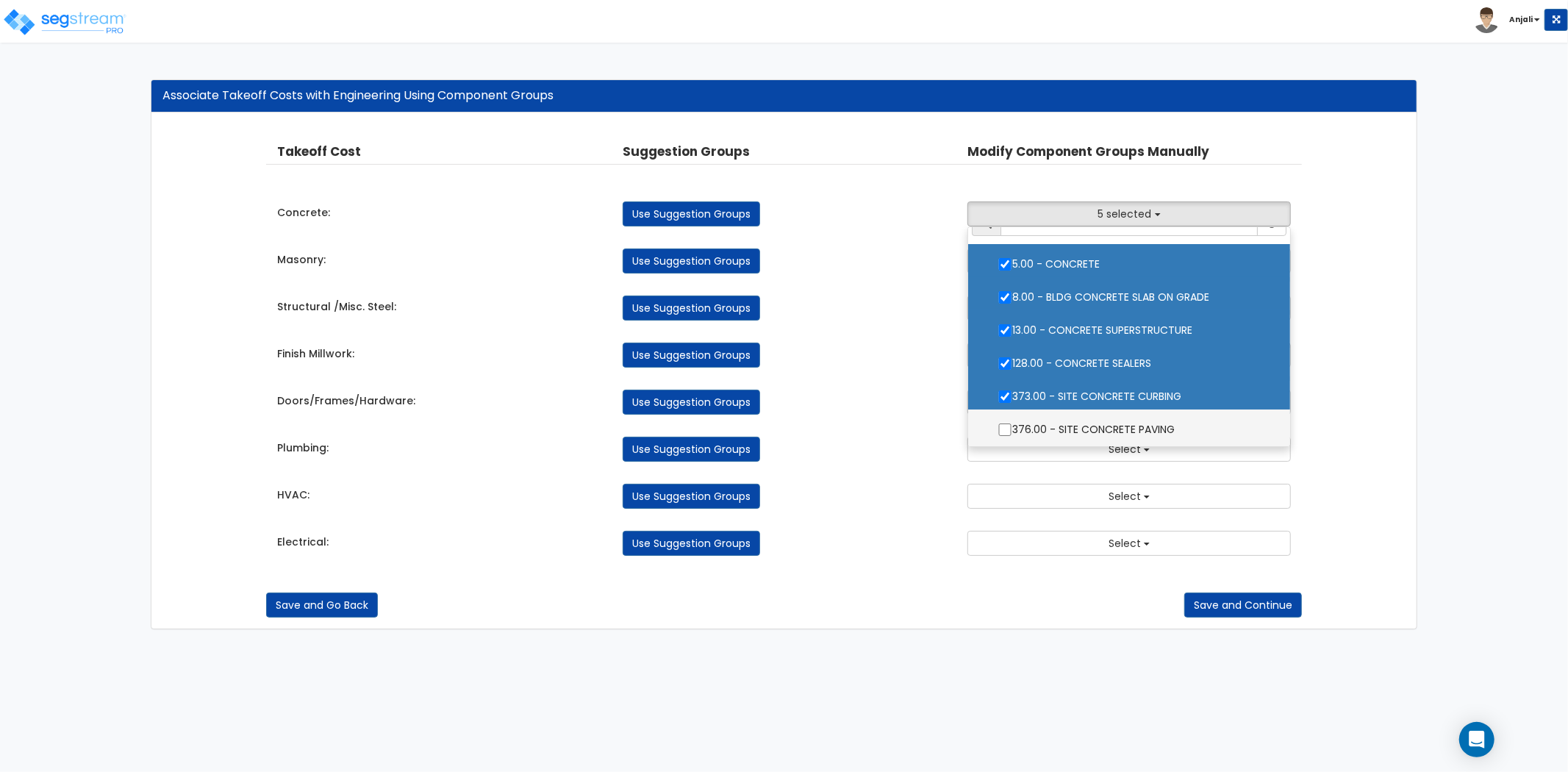
click at [1003, 430] on input "376.00 - SITE CONCRETE PAVING" at bounding box center [1005, 430] width 15 height 13
checkbox input "true"
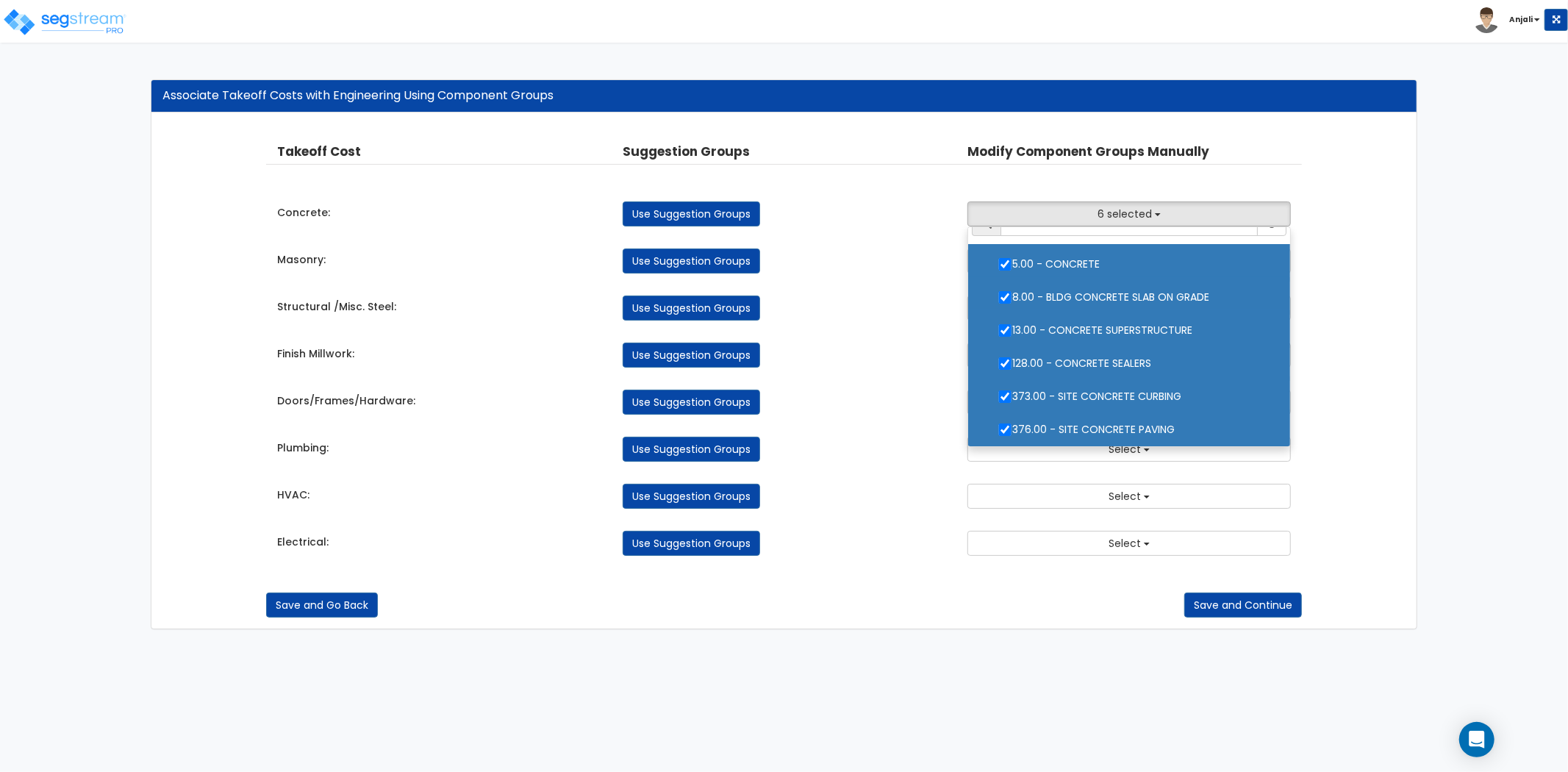
click at [938, 381] on div "Takeoff Cost Suggestion Groups Modify Component Groups Manually Concrete: Use S…" at bounding box center [784, 349] width 1036 height 443
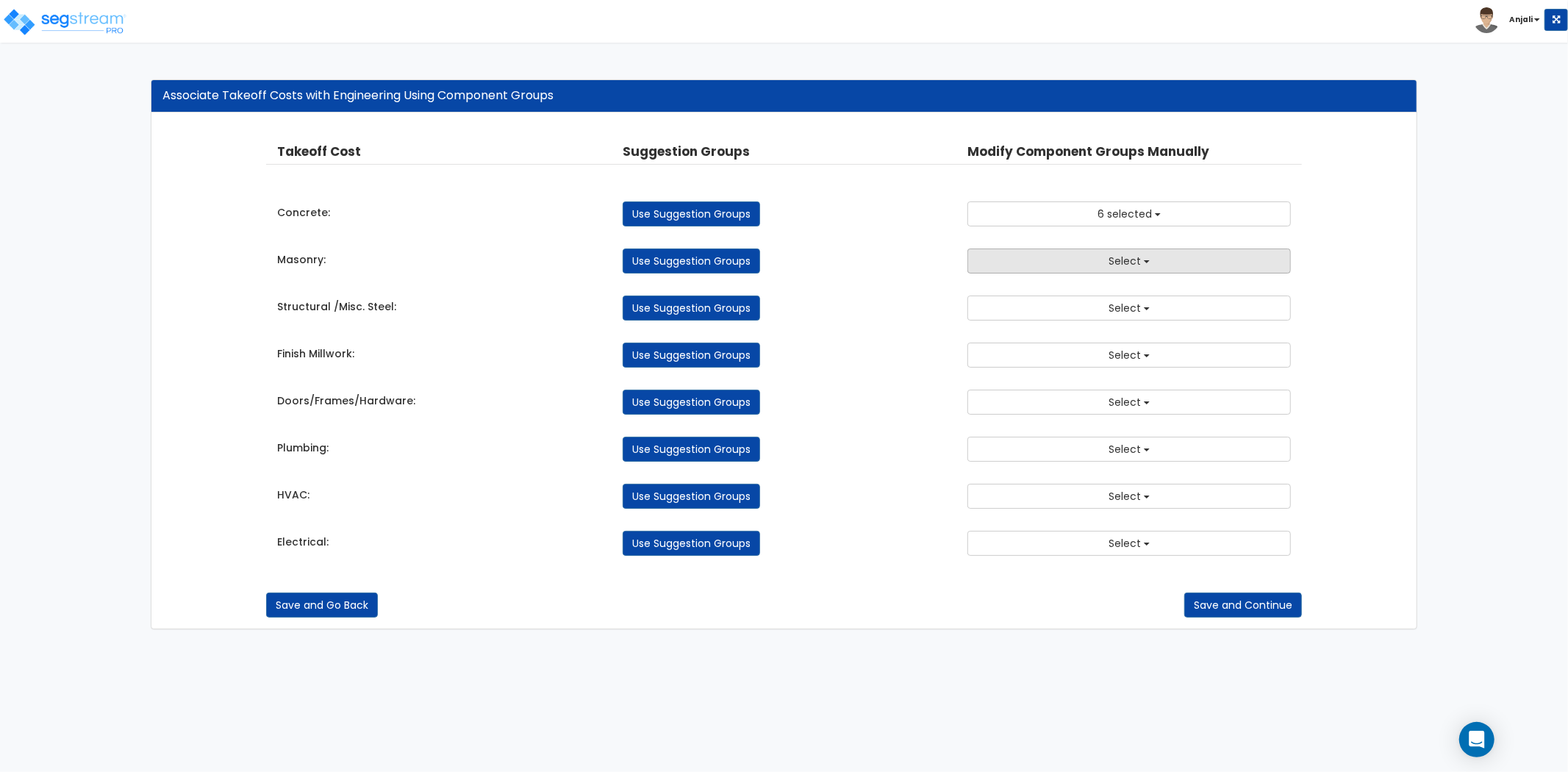
click at [1141, 256] on button "Select" at bounding box center [1129, 260] width 323 height 25
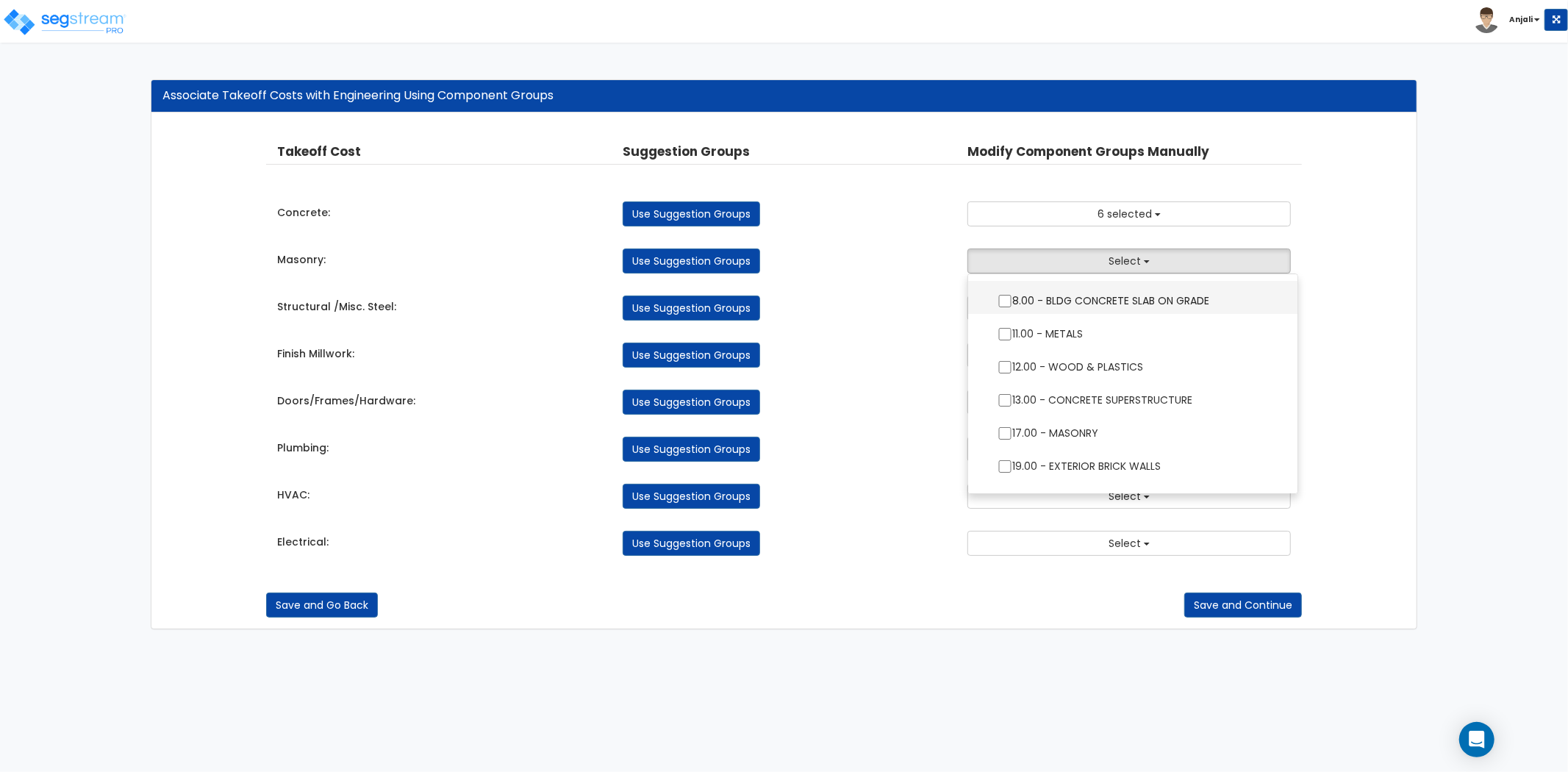
scroll to position [163, 0]
click at [1006, 464] on ul "2.00 - GENERAL REQUIREMENTS 4.00 - BLDG CLEARING, GRADING, & EXCAVATION 5.00 - …" at bounding box center [1133, 384] width 331 height 221
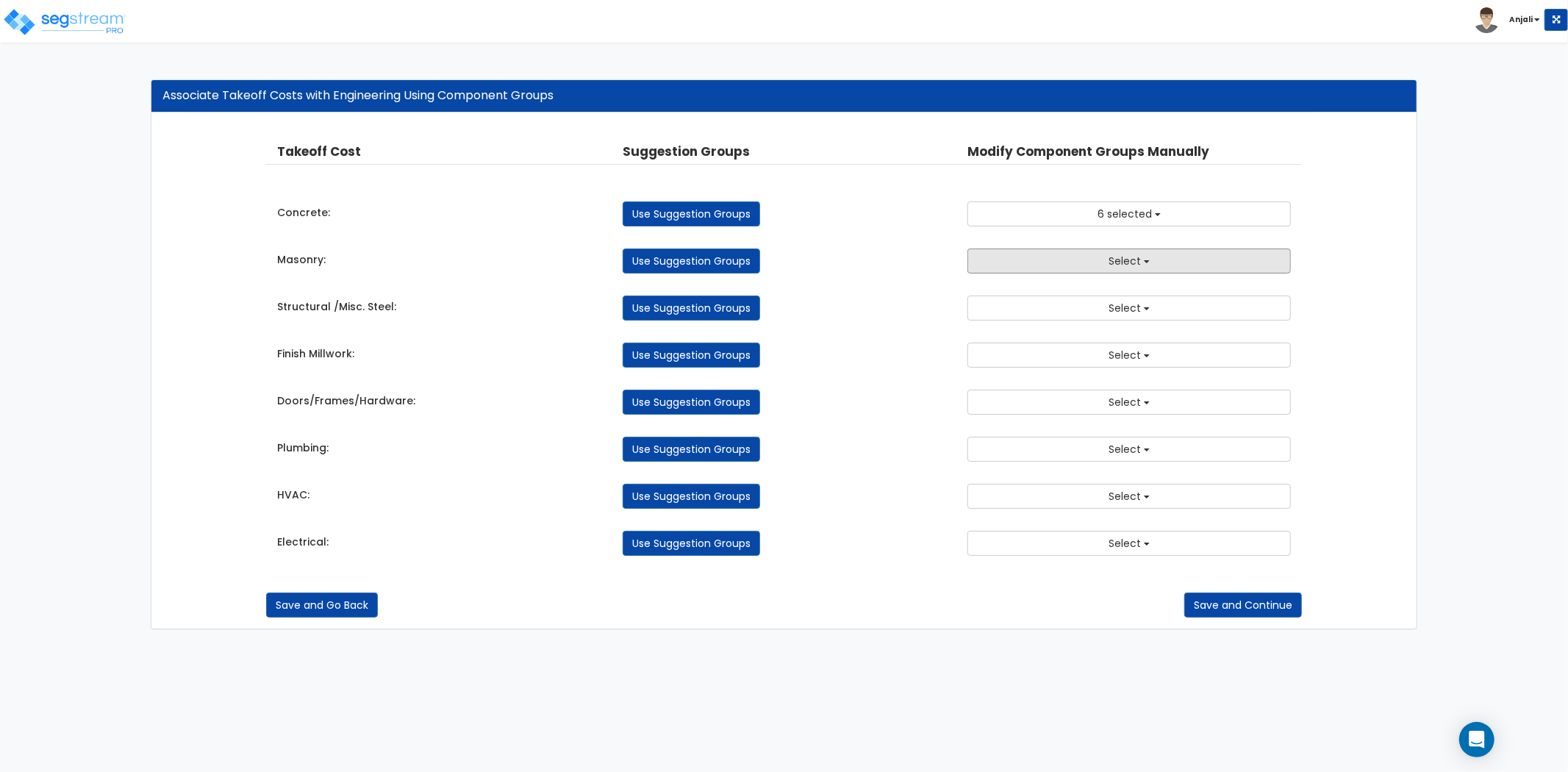
drag, startPoint x: 1134, startPoint y: 263, endPoint x: 1130, endPoint y: 278, distance: 15.5
click at [1134, 263] on span "Select" at bounding box center [1124, 261] width 32 height 15
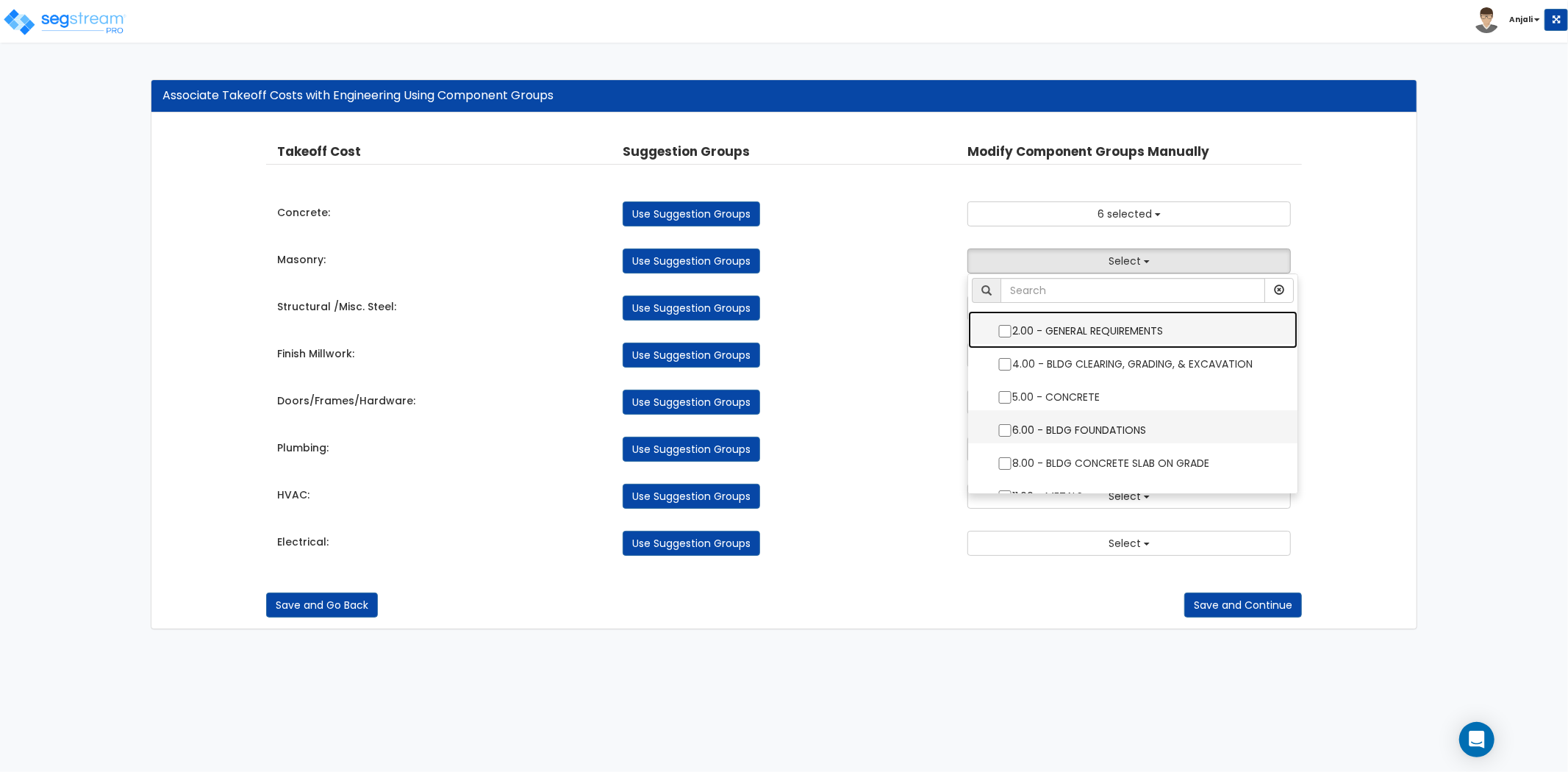
click at [1005, 431] on ul "2.00 - GENERAL REQUIREMENTS 4.00 - BLDG CLEARING, GRADING, & EXCAVATION 5.00 - …" at bounding box center [1133, 384] width 331 height 221
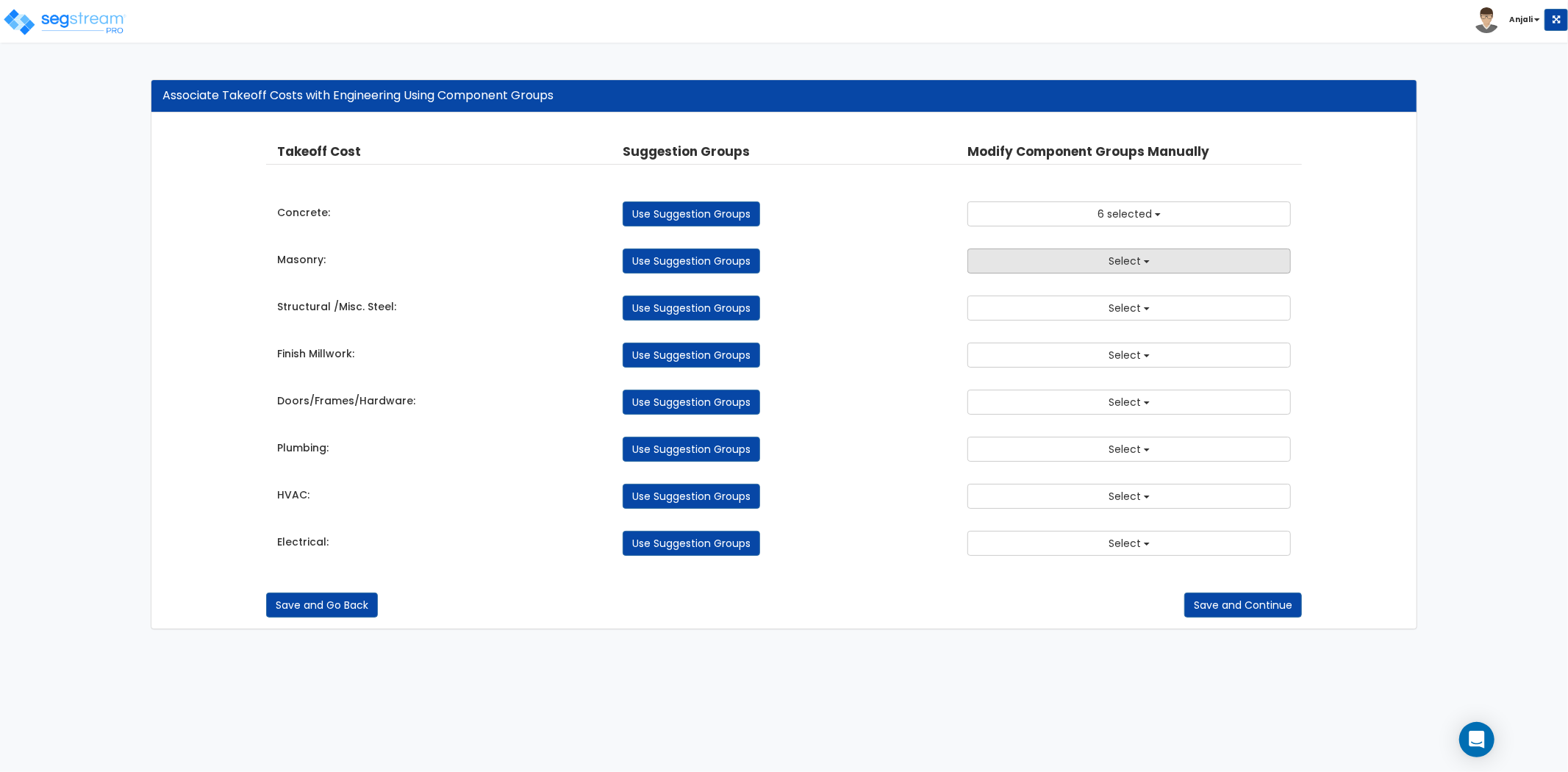
click at [1116, 269] on button "Select" at bounding box center [1129, 260] width 323 height 25
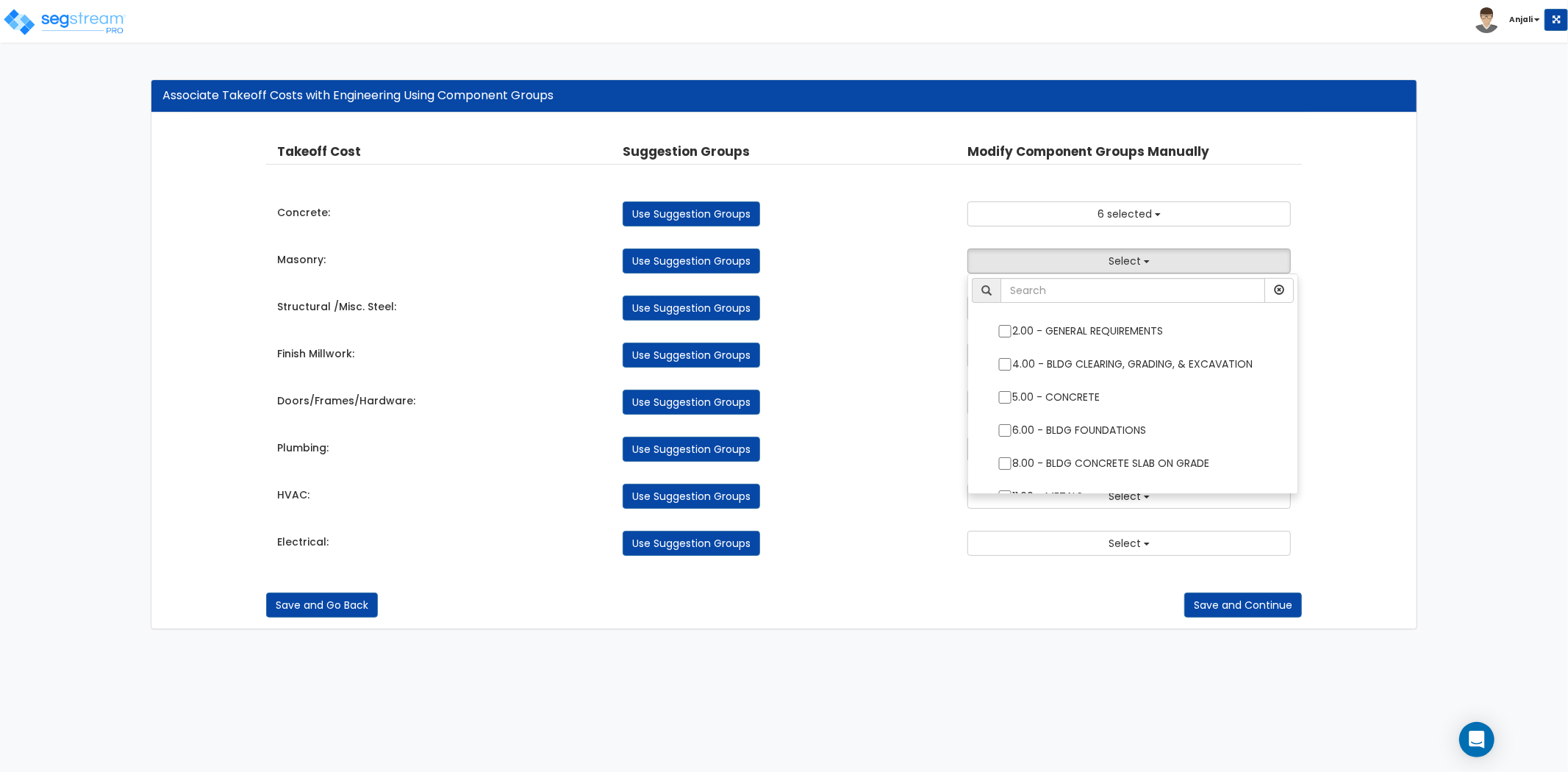
drag, startPoint x: 1094, startPoint y: 307, endPoint x: 1101, endPoint y: 297, distance: 12.2
click at [1094, 307] on li at bounding box center [1133, 295] width 329 height 33
click at [1101, 287] on input "text" at bounding box center [1133, 290] width 265 height 25
type input "MA"
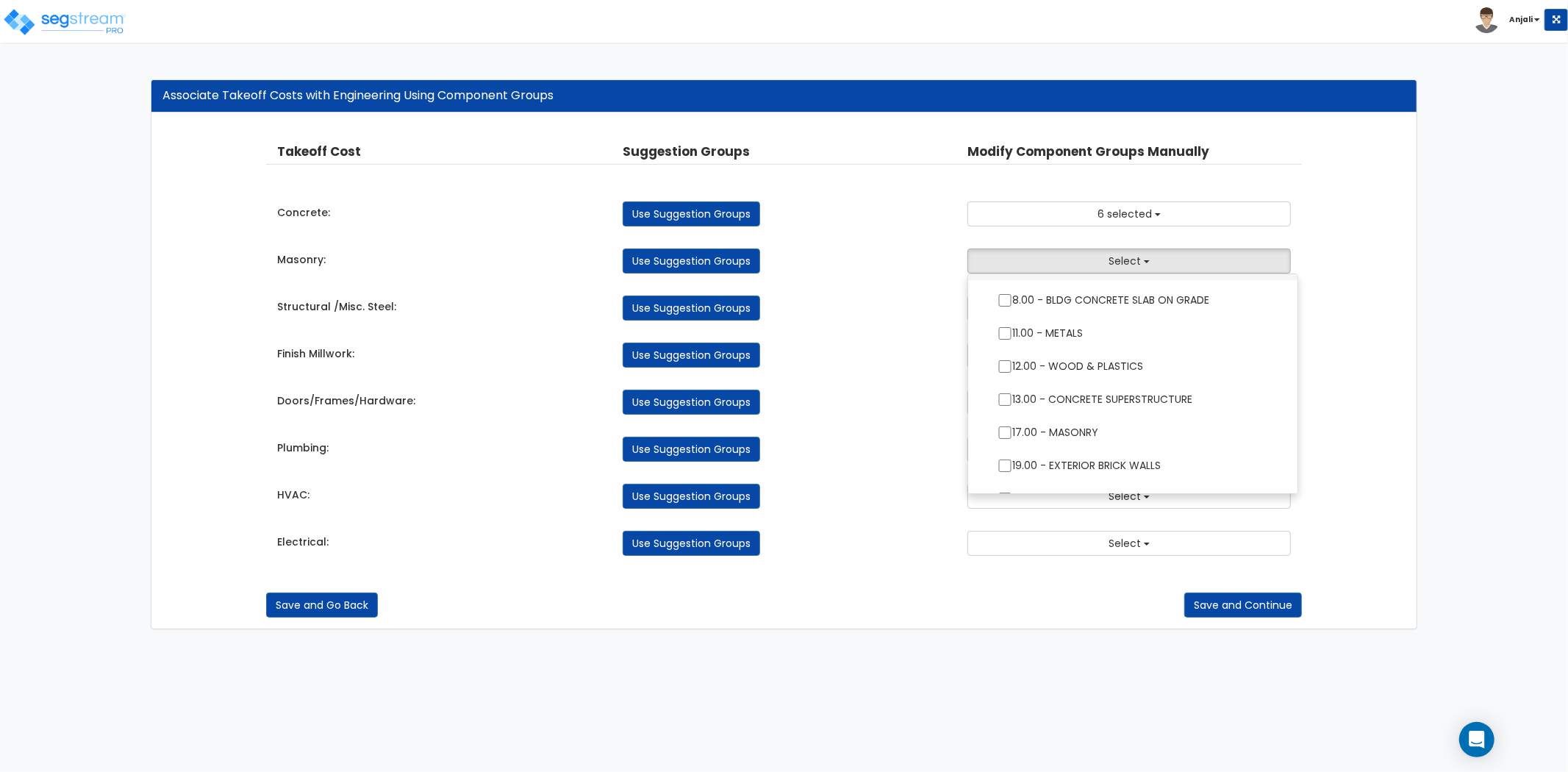
scroll to position [0, 0]
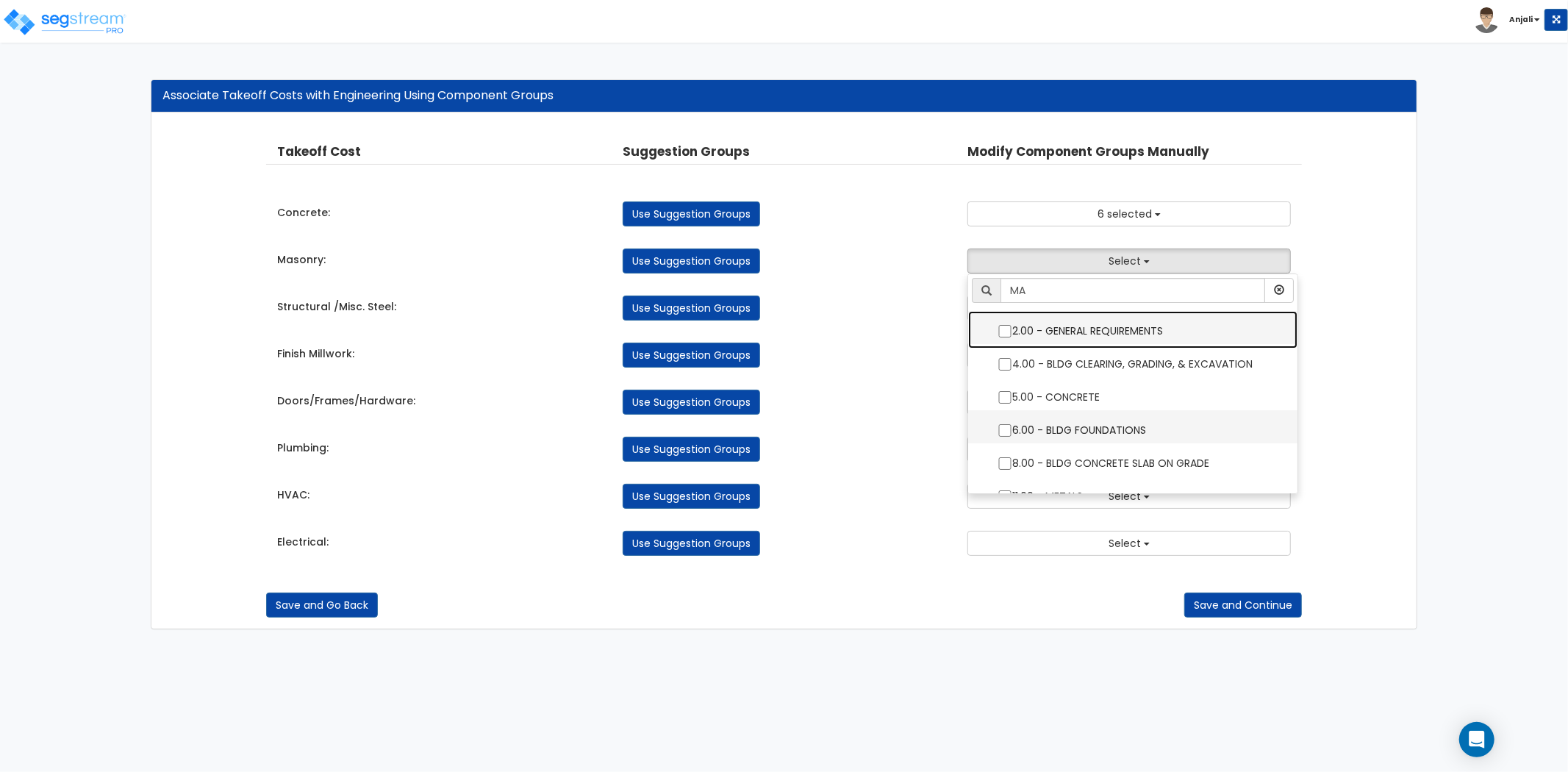
click at [1002, 430] on ul "MA 2.00 - GENERAL REQUIREMENTS 4.00 - BLDG CLEARING, GRADING, & EXCAVATION 5.00…" at bounding box center [1133, 384] width 331 height 221
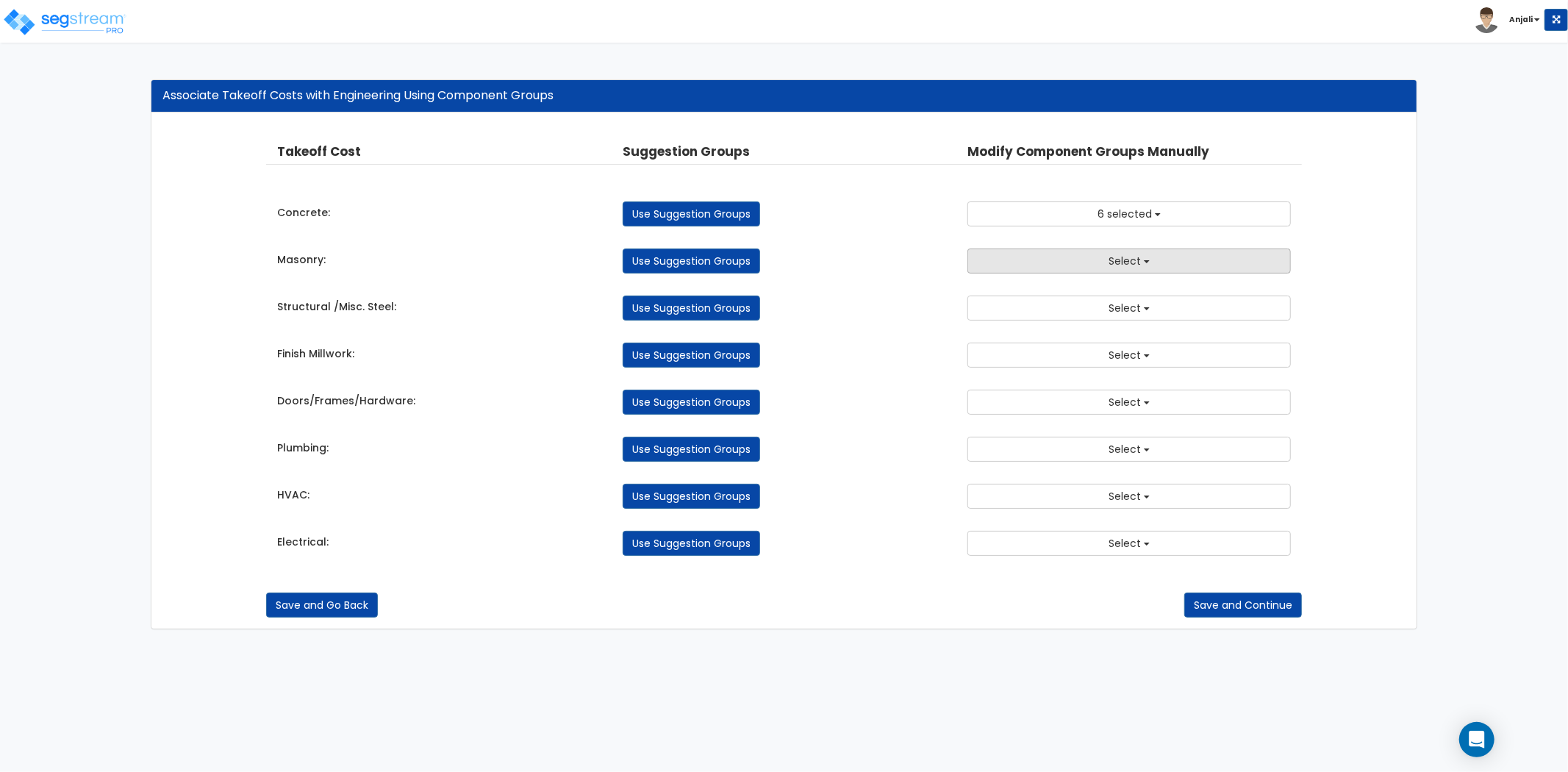
click at [1098, 268] on button "Select" at bounding box center [1129, 260] width 323 height 25
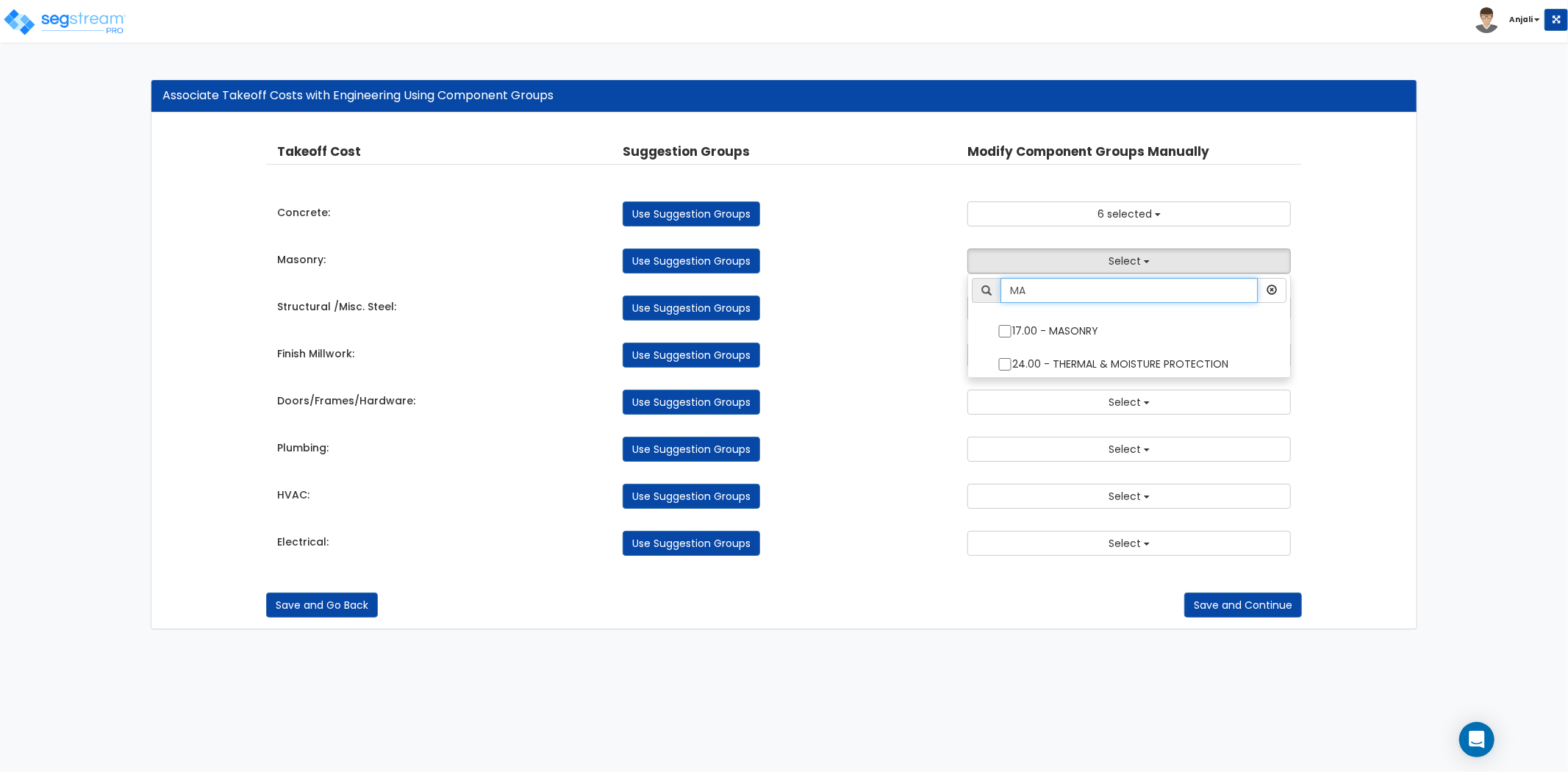
click at [1058, 289] on input "MA" at bounding box center [1129, 290] width 257 height 25
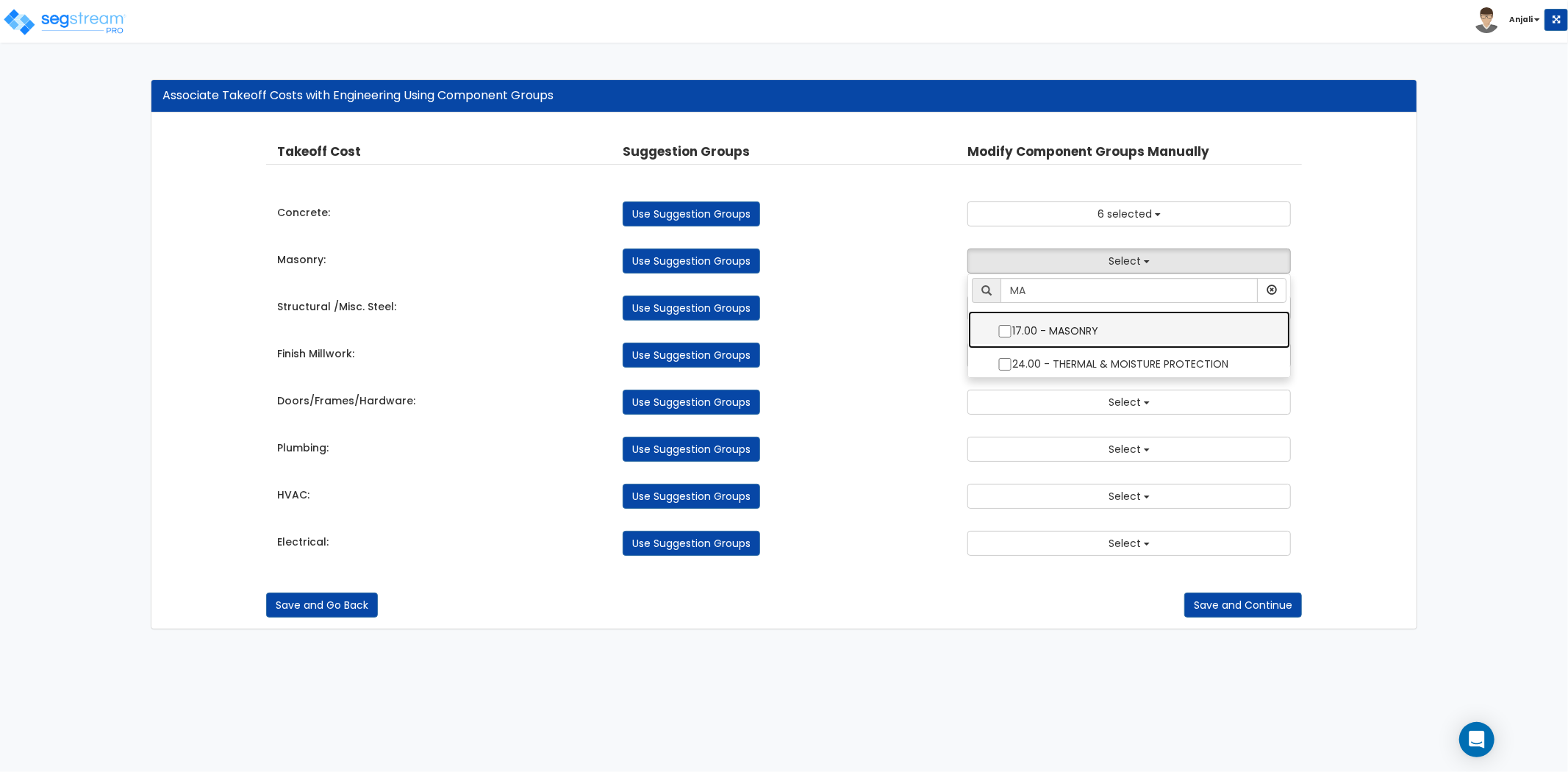
click at [1005, 331] on input "17.00 - MASONRY" at bounding box center [1005, 331] width 15 height 13
checkbox input "true"
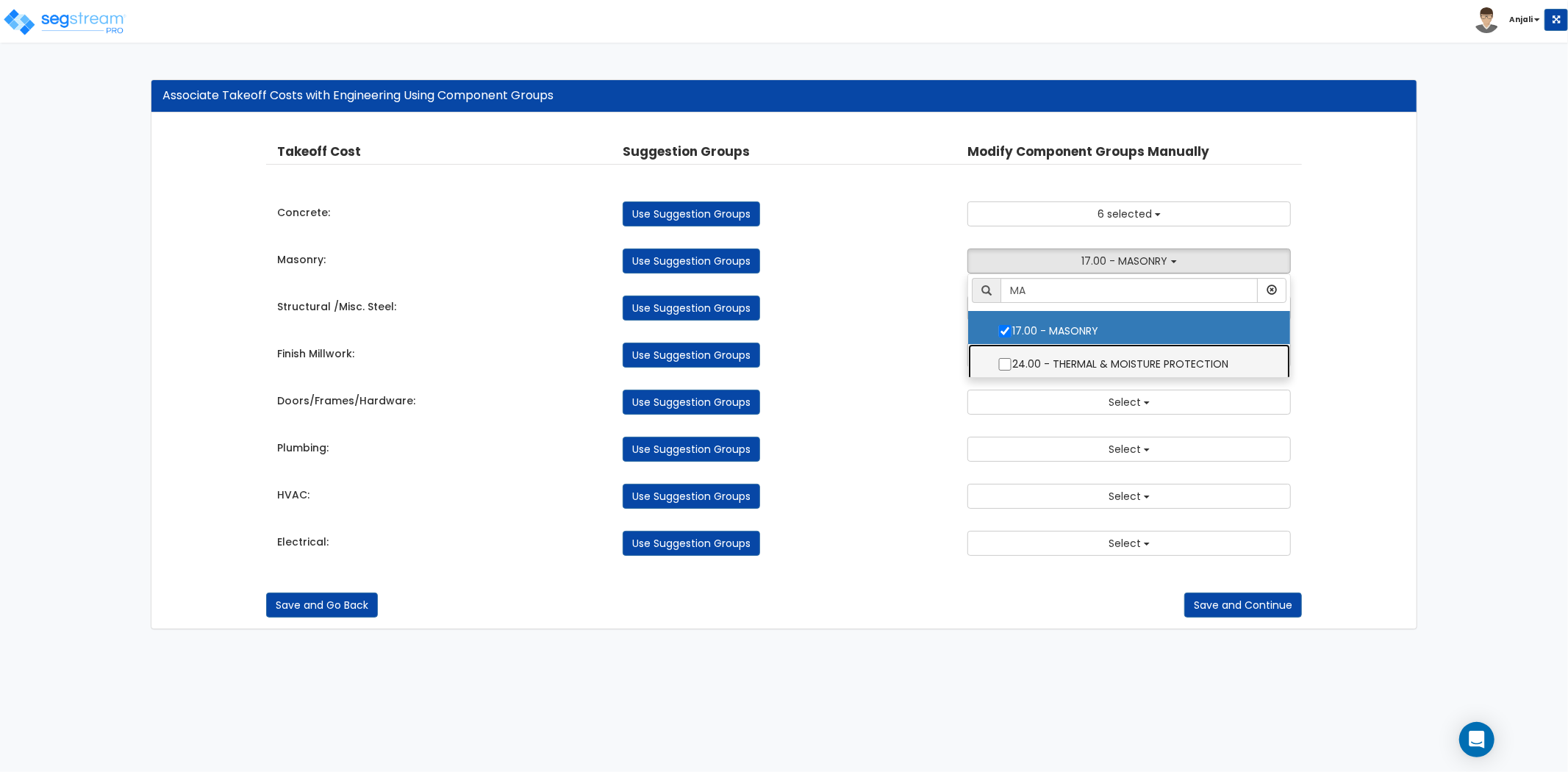
click at [1005, 354] on label "24.00 - THERMAL & MOISTURE PROTECTION" at bounding box center [1129, 362] width 293 height 34
click at [1005, 358] on input "24.00 - THERMAL & MOISTURE PROTECTION" at bounding box center [1005, 364] width 15 height 13
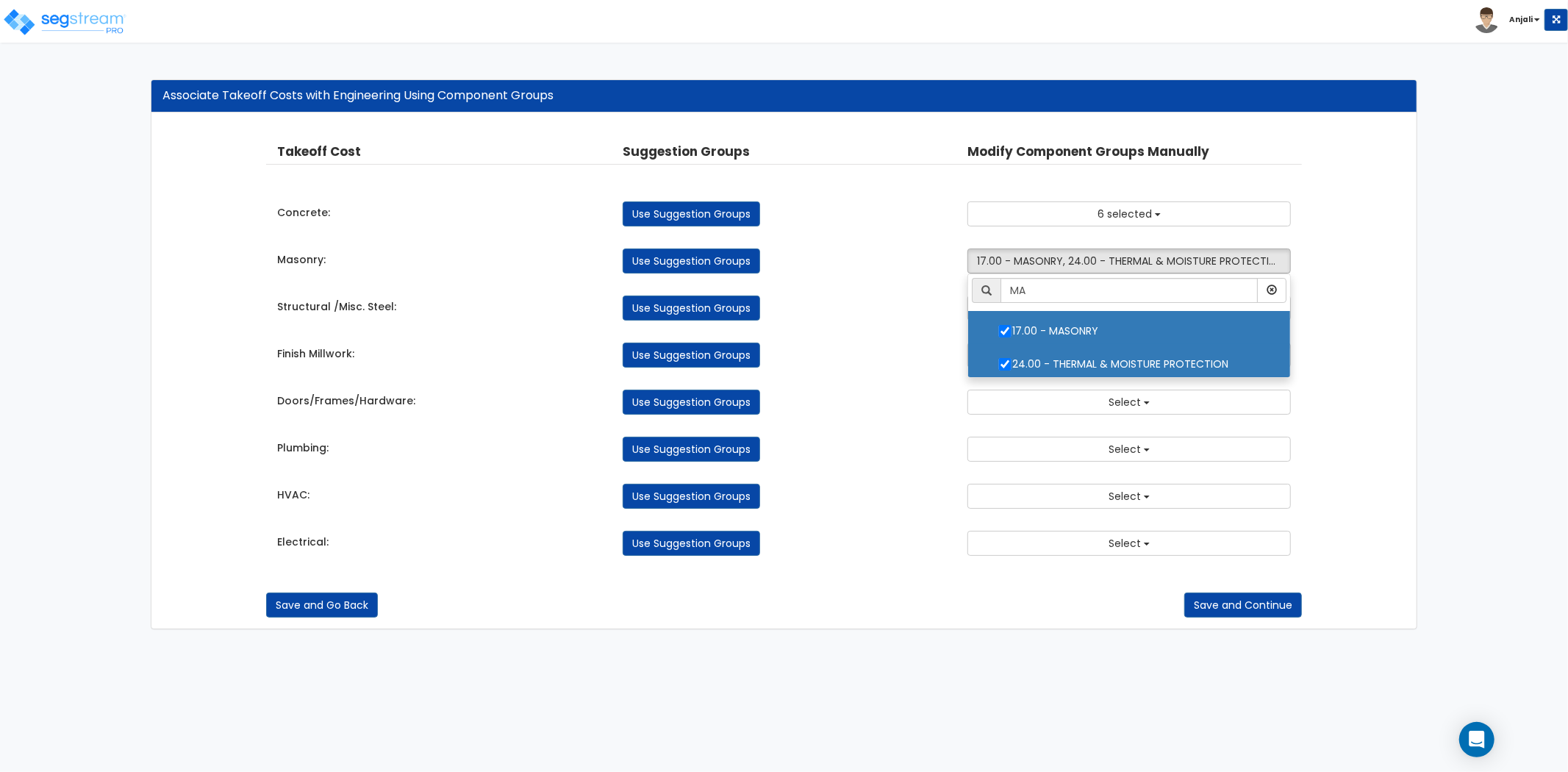
click at [831, 355] on div "Use Suggestion Groups" at bounding box center [784, 354] width 346 height 25
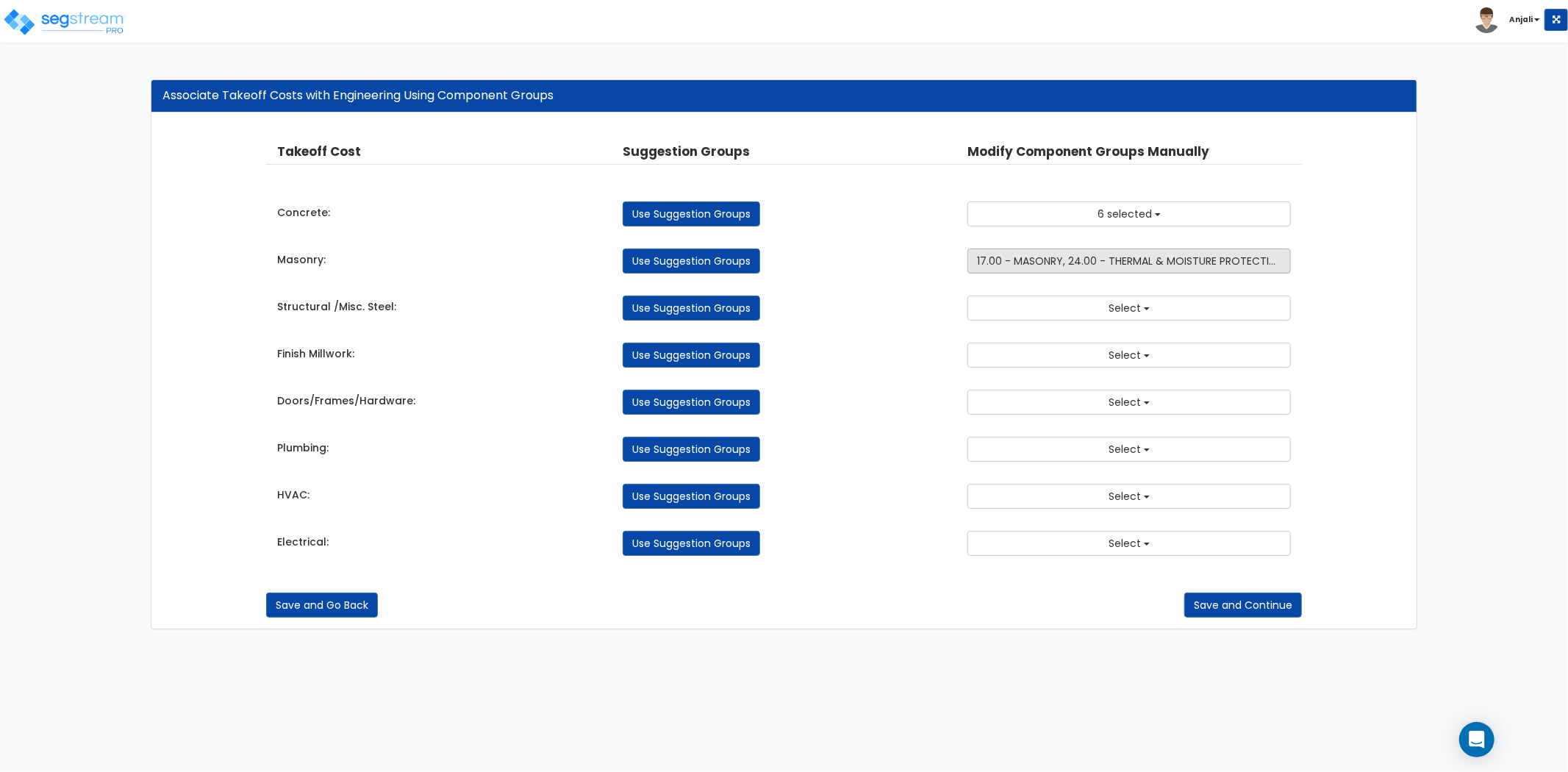
click at [1113, 262] on span "17.00 - MASONRY, 24.00 - THERMAL & MOISTURE PROTECTION" at bounding box center [1131, 261] width 308 height 15
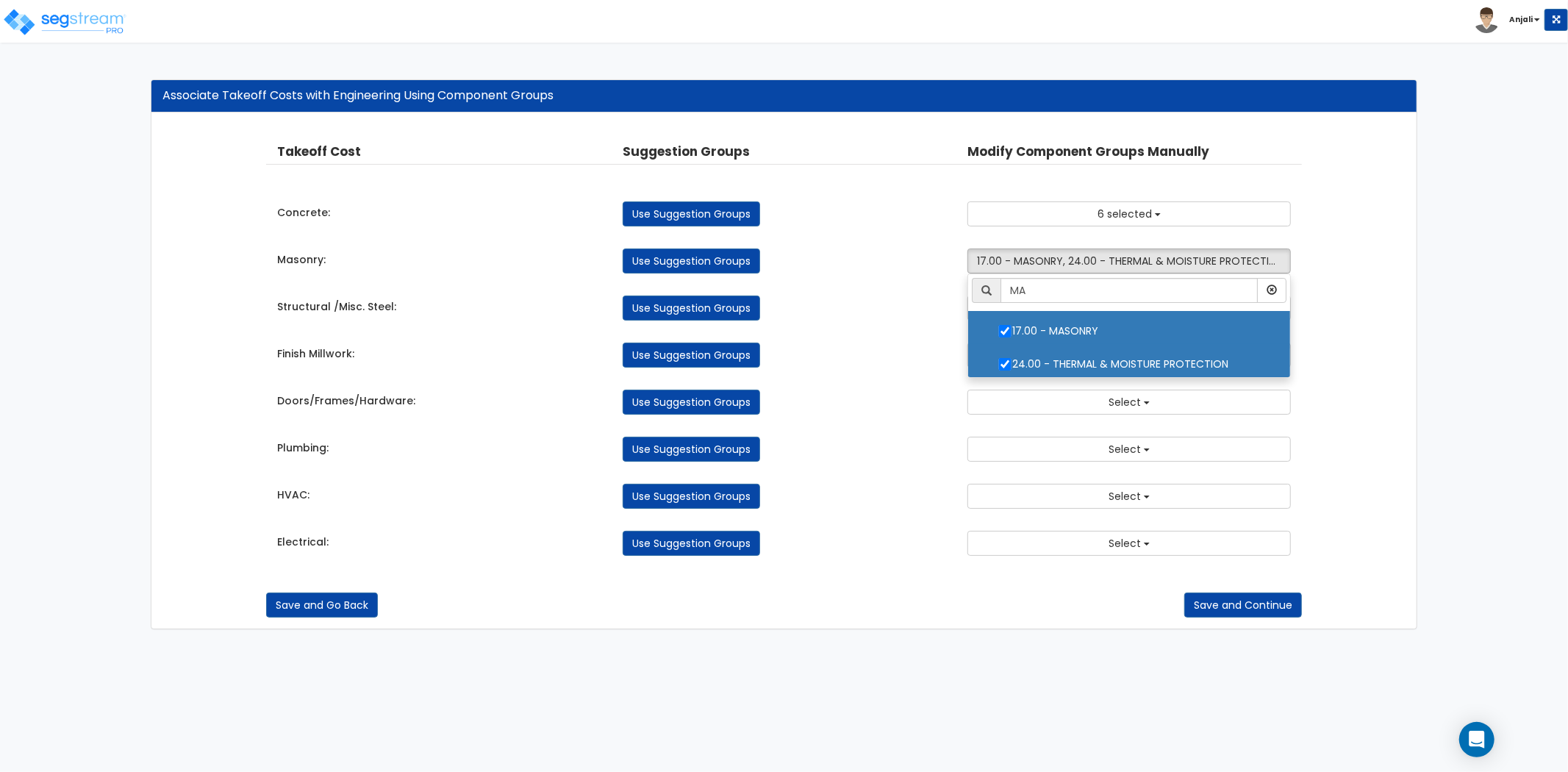
click at [1001, 362] on input "24.00 - THERMAL & MOISTURE PROTECTION" at bounding box center [1005, 364] width 15 height 13
checkbox input "false"
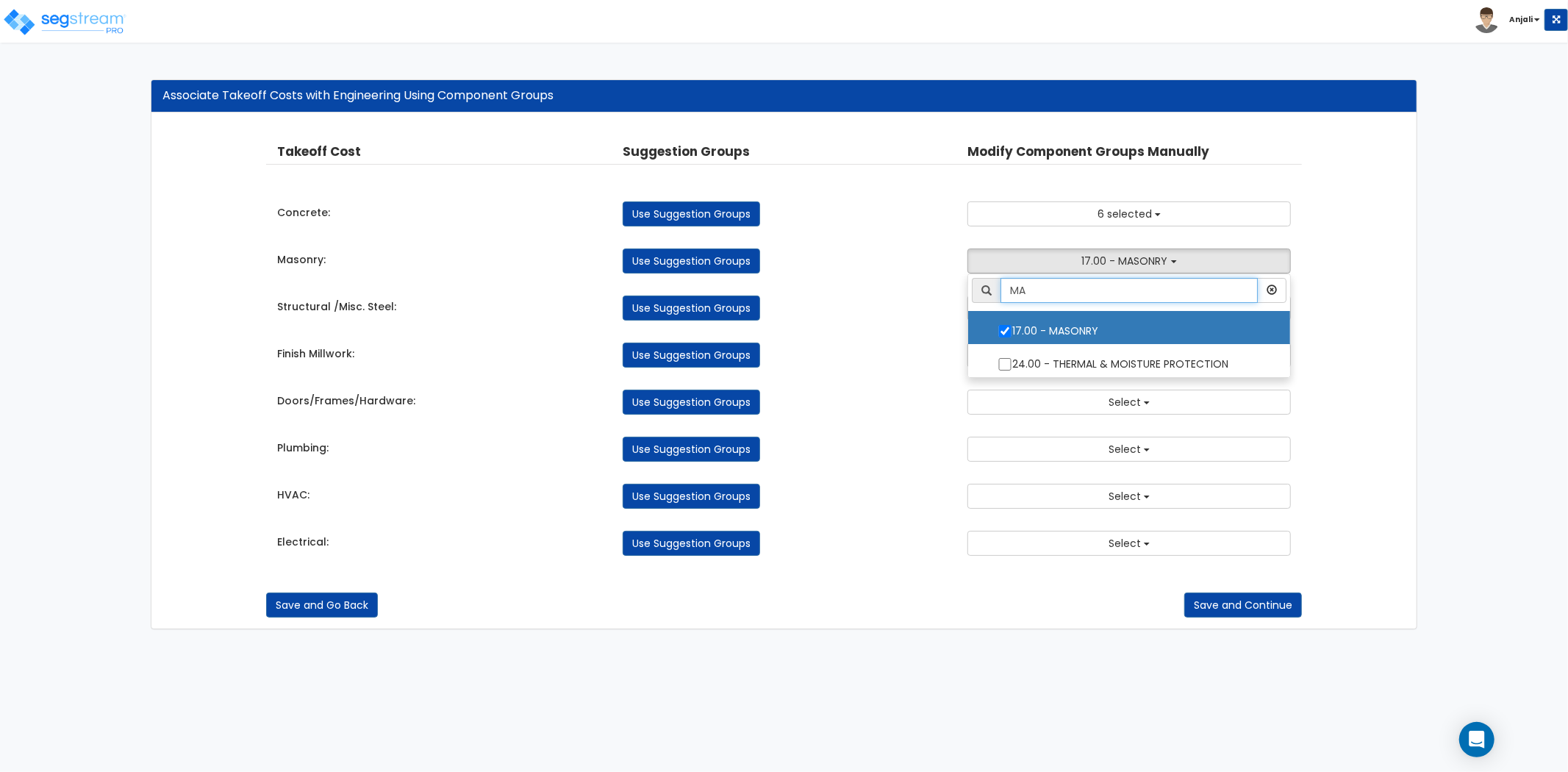
drag, startPoint x: 1057, startPoint y: 284, endPoint x: 989, endPoint y: 286, distance: 68.0
click at [993, 286] on div "MA" at bounding box center [1129, 290] width 315 height 25
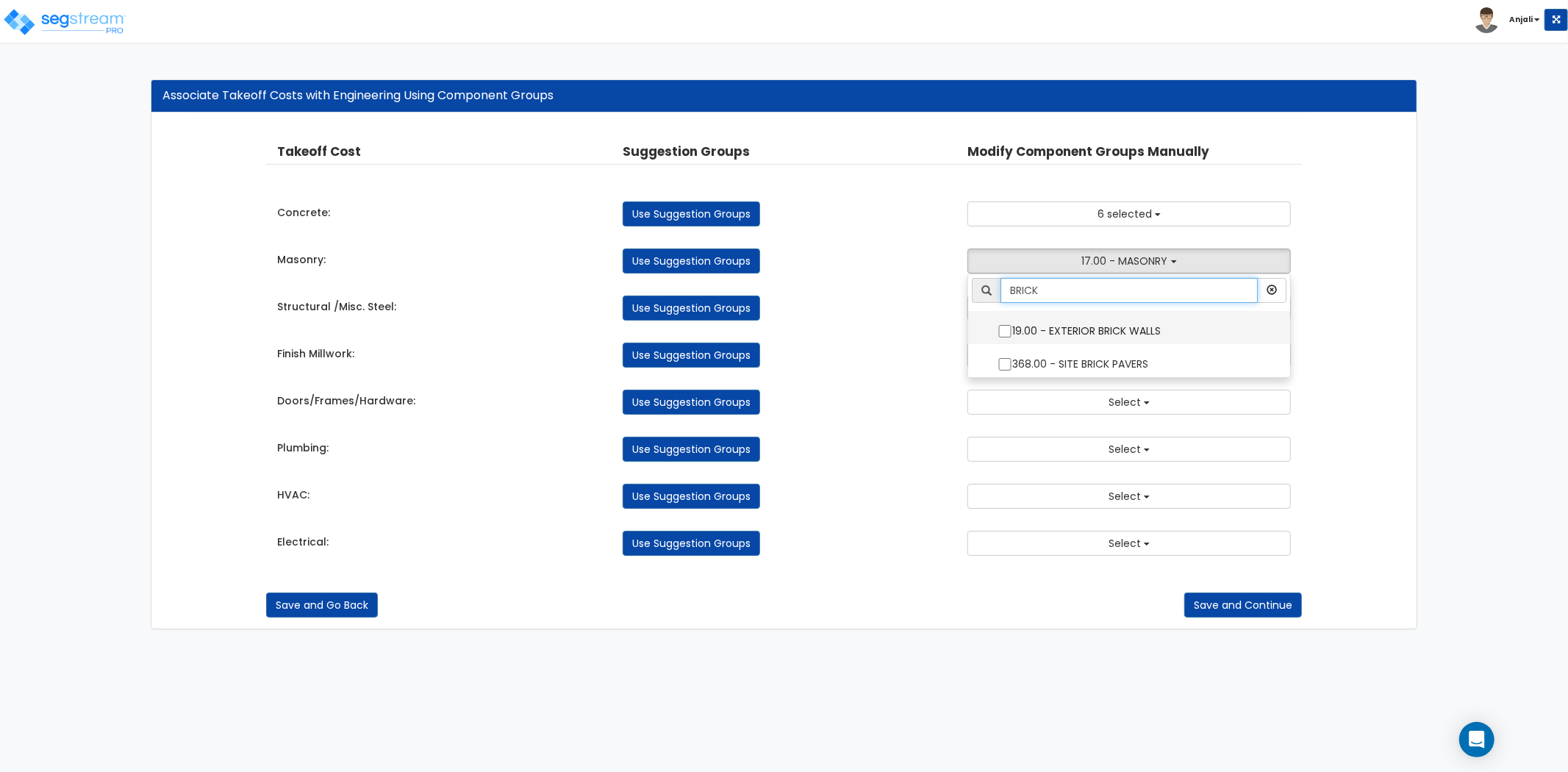
type input "BRICK"
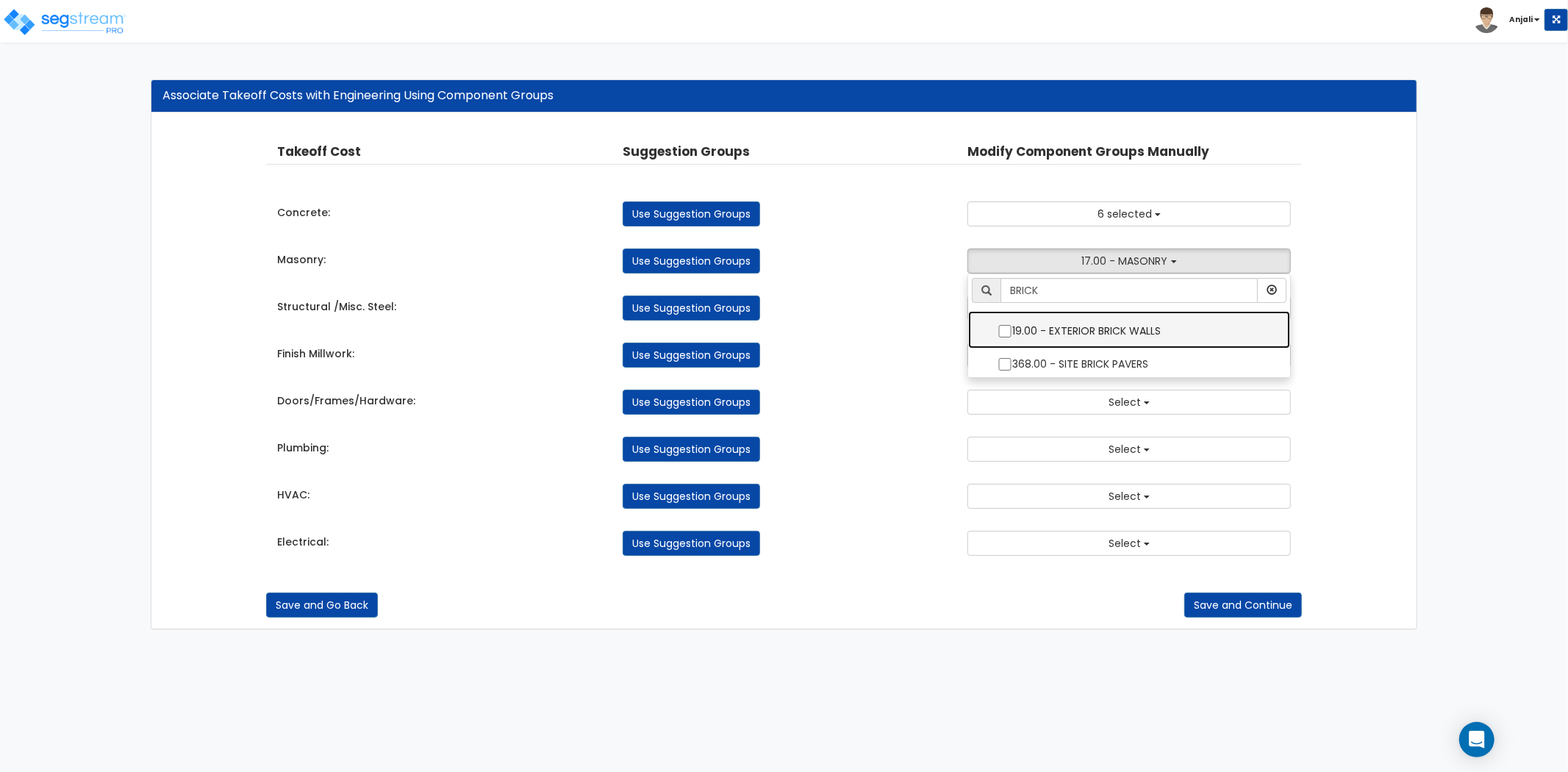
click at [1002, 331] on input "19.00 - EXTERIOR BRICK WALLS" at bounding box center [1005, 331] width 15 height 13
checkbox input "true"
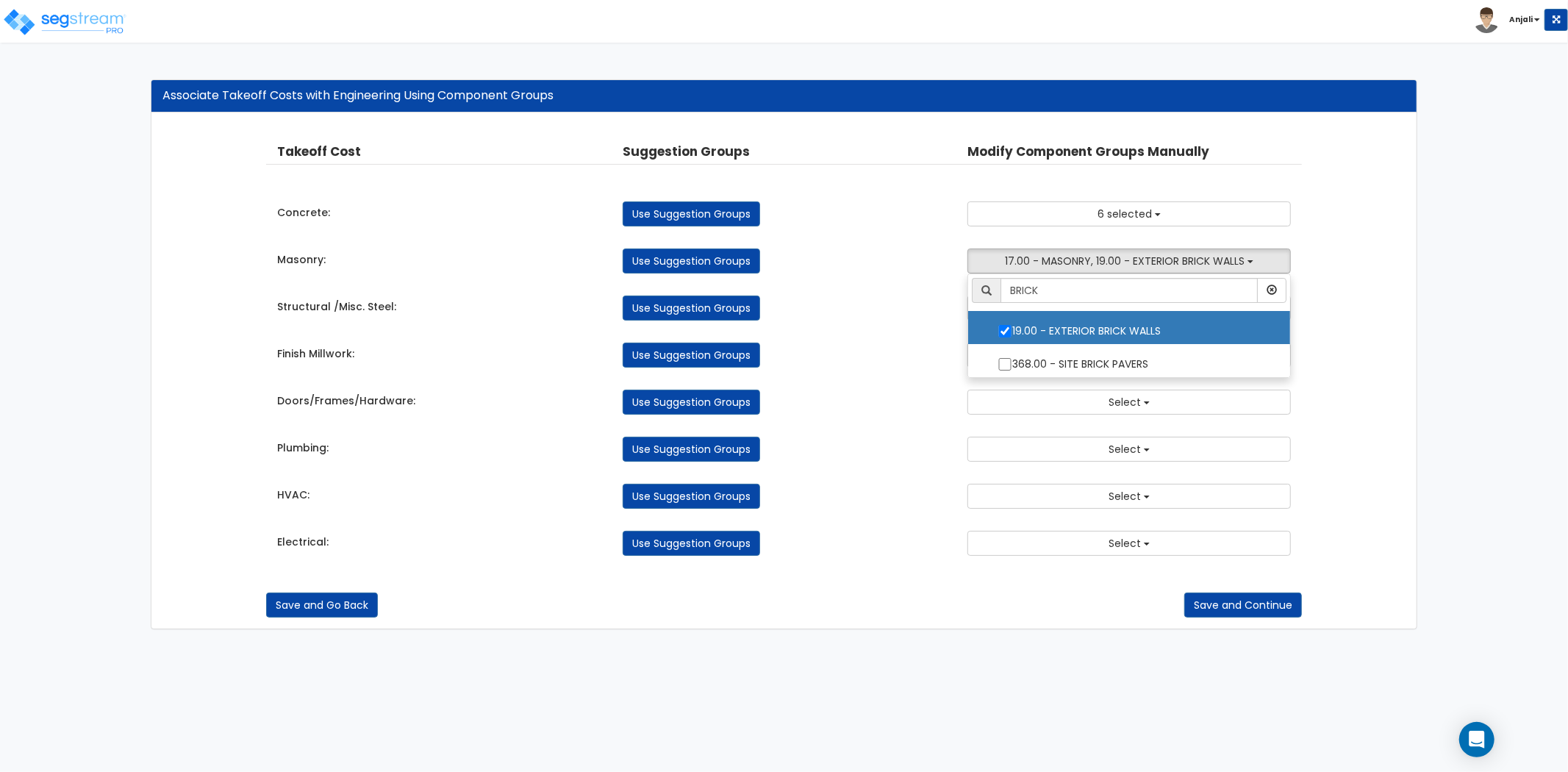
click at [921, 332] on div "Takeoff Cost Suggestion Groups Modify Component Groups Manually Concrete: Use S…" at bounding box center [784, 349] width 1036 height 443
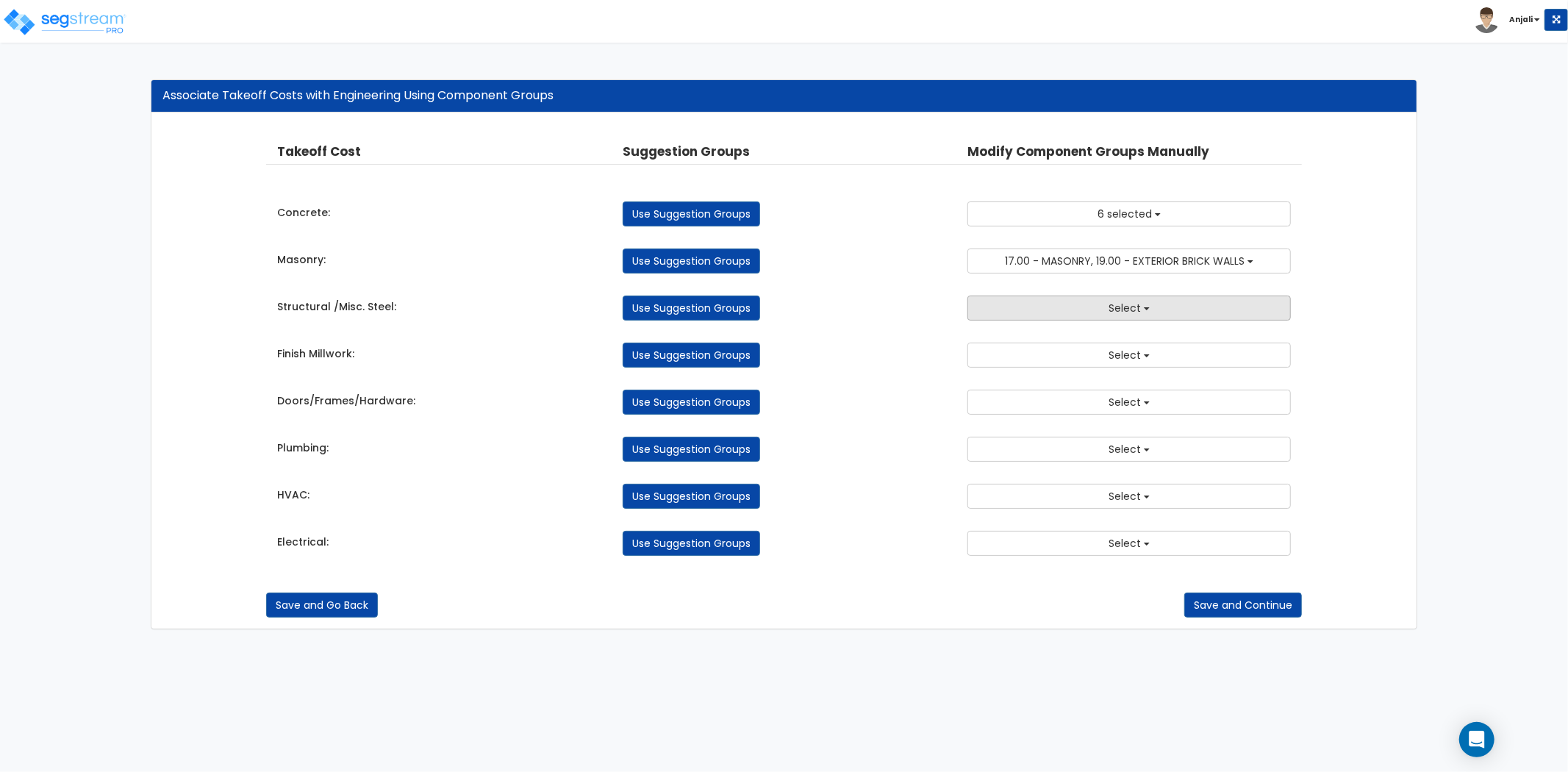
click at [1101, 309] on button "Select" at bounding box center [1129, 308] width 323 height 25
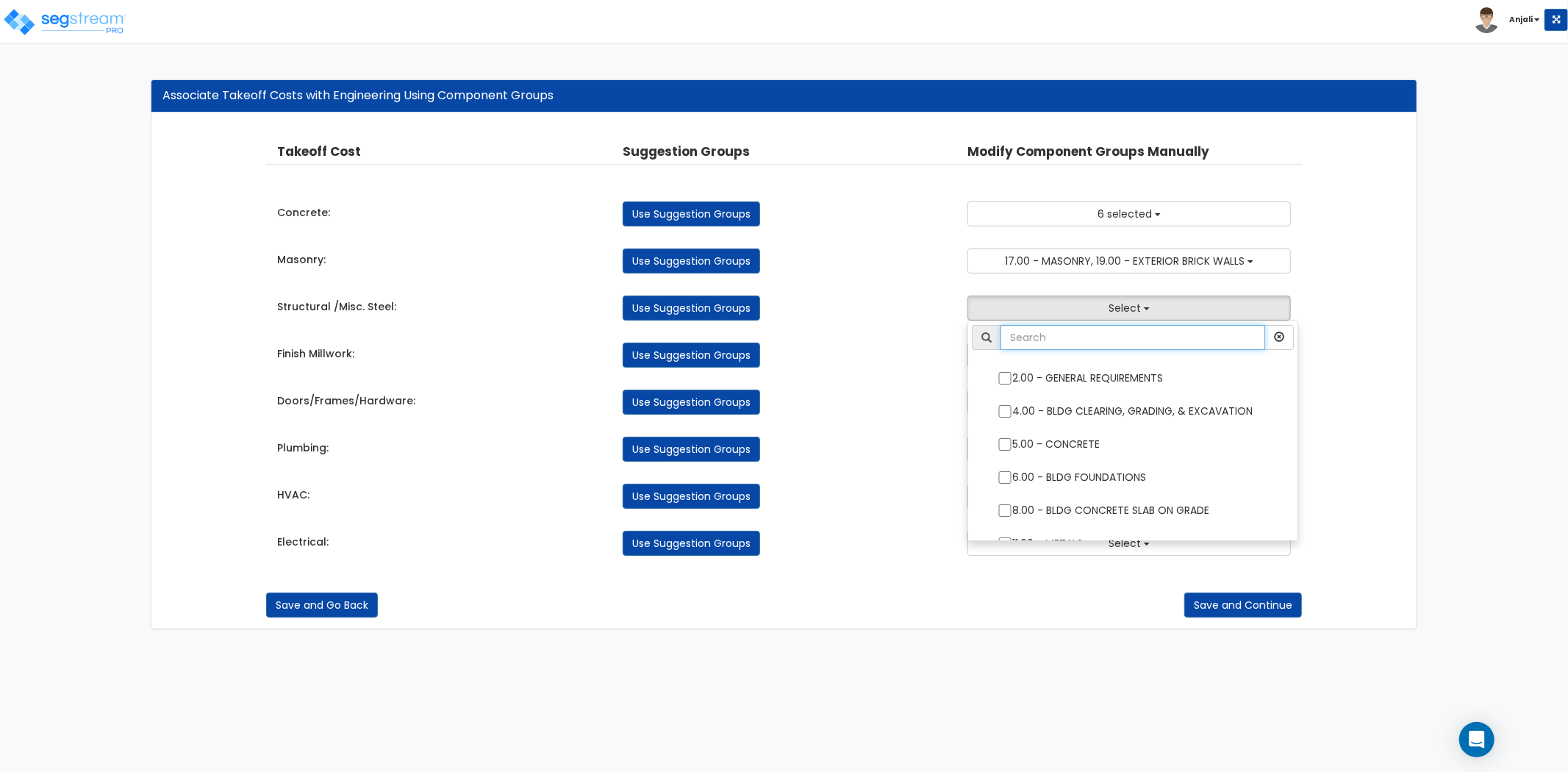
click at [1081, 333] on input "text" at bounding box center [1133, 337] width 265 height 25
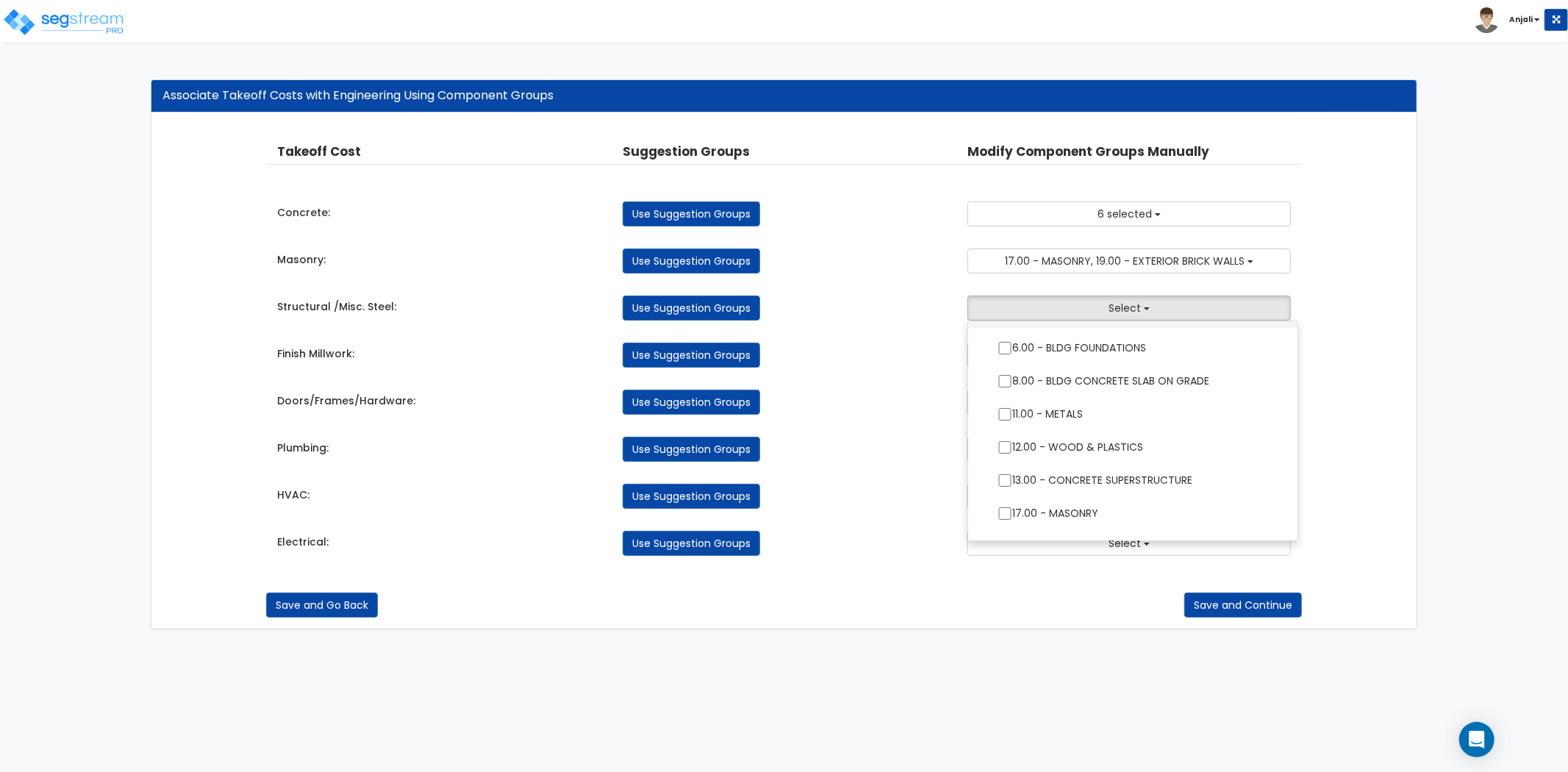
scroll to position [163, 0]
type input "METAL"
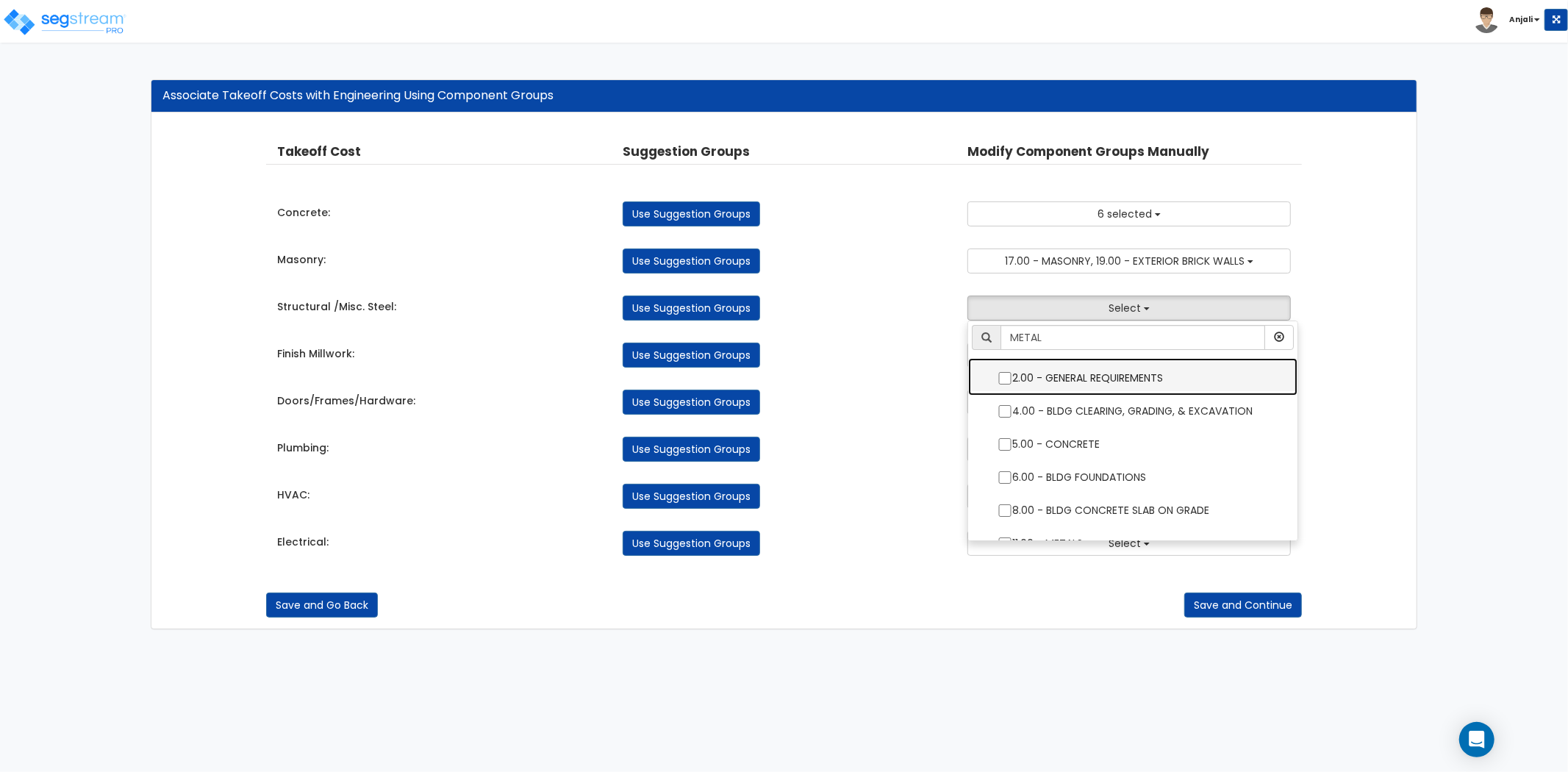
click at [1004, 383] on ul "METAL 2.00 - GENERAL REQUIREMENTS 4.00 - BLDG CLEARING, GRADING, & EXCAVATION 5…" at bounding box center [1133, 431] width 331 height 221
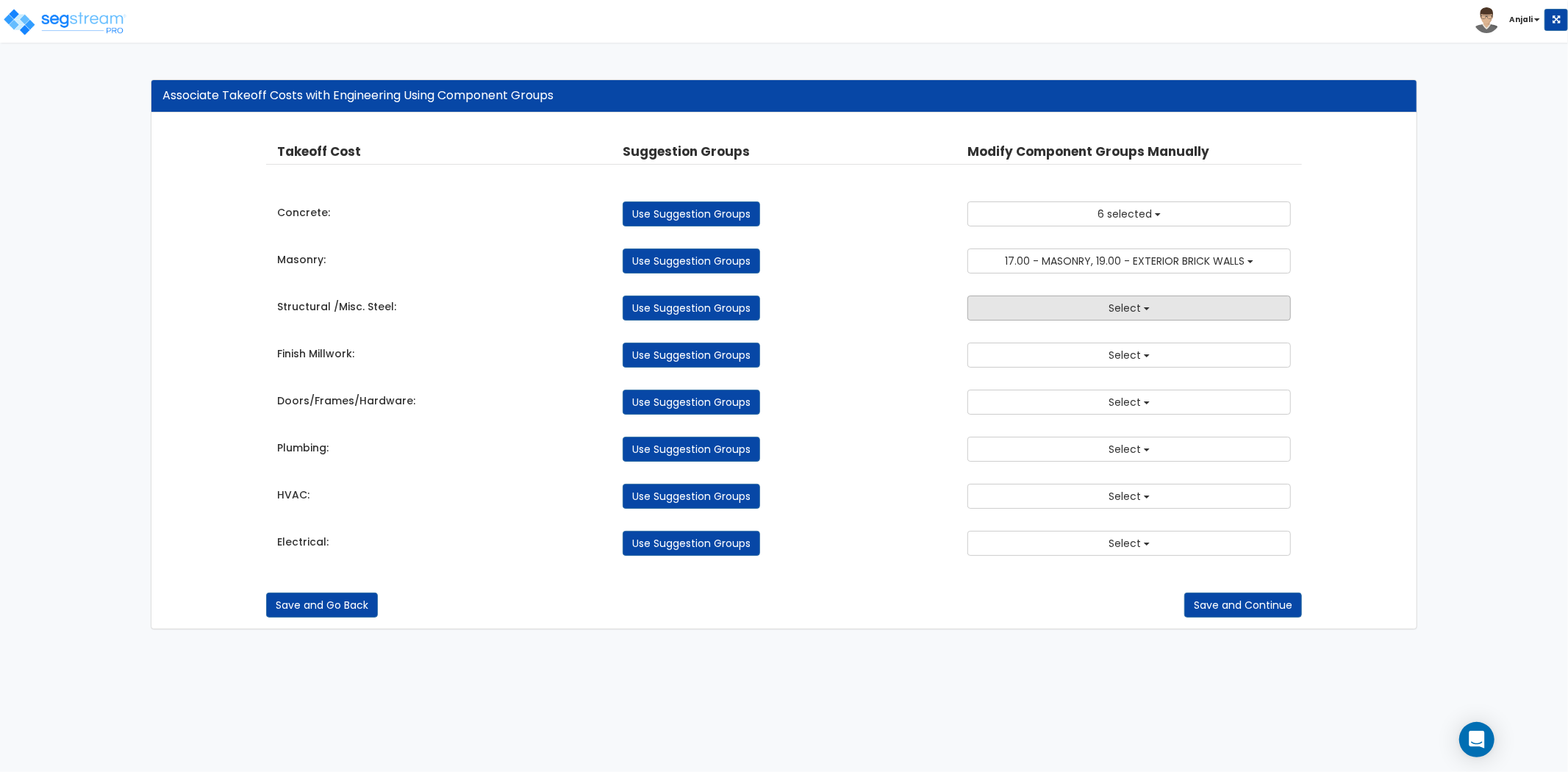
click at [1062, 310] on button "Select" at bounding box center [1129, 308] width 323 height 25
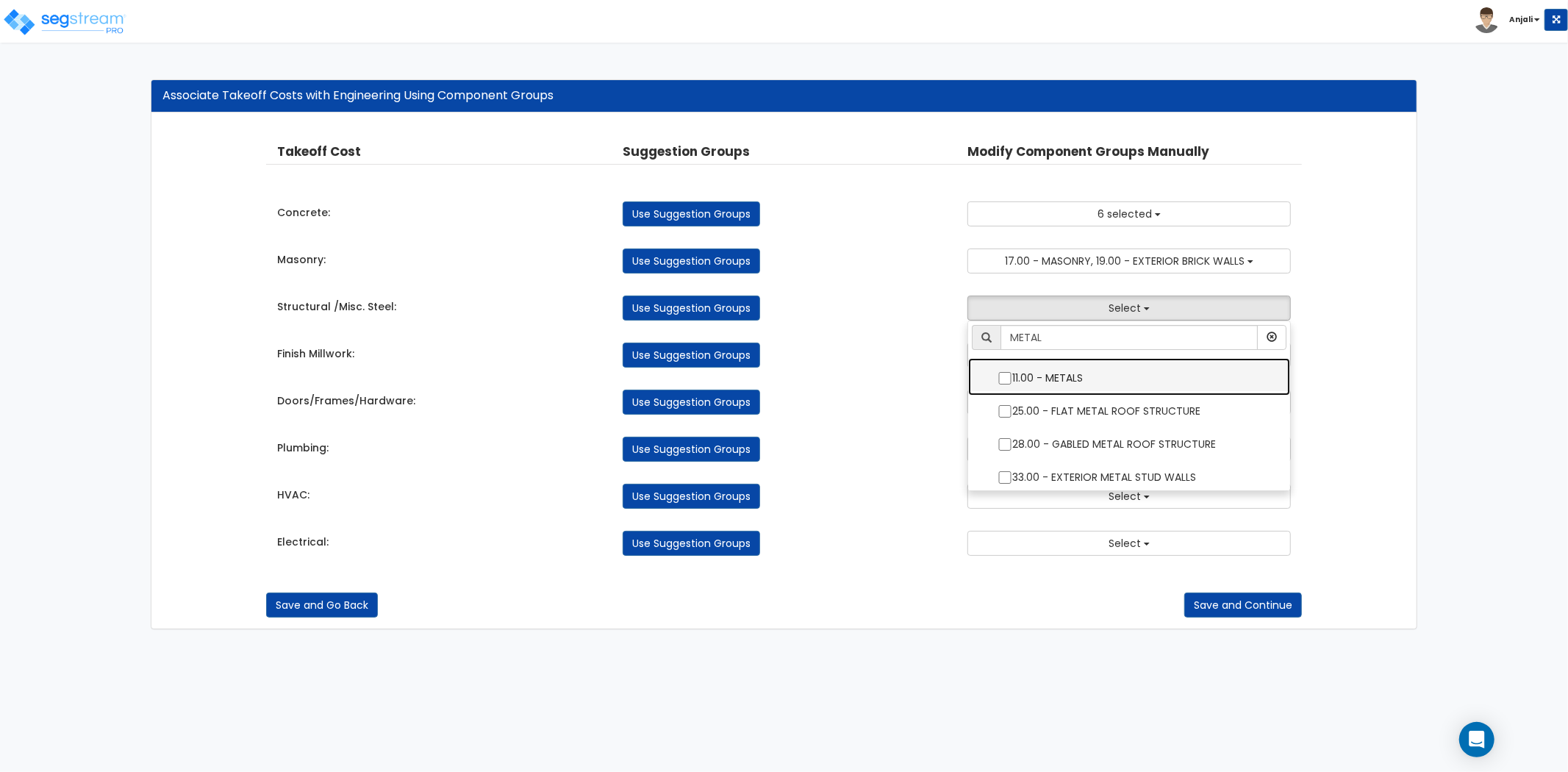
click at [998, 375] on input "11.00 - METALS" at bounding box center [1005, 379] width 15 height 13
checkbox input "true"
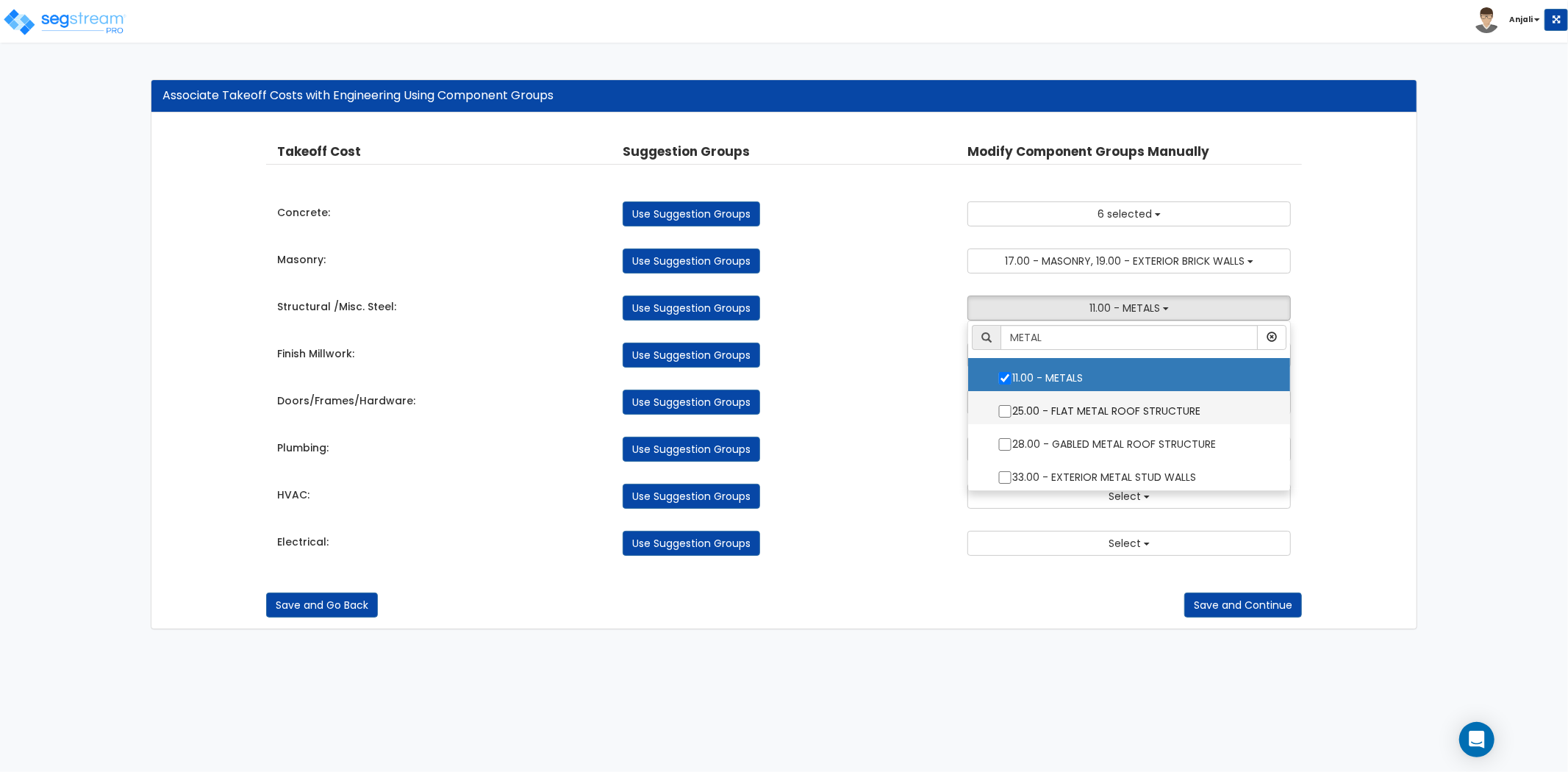
click at [1005, 406] on input "25.00 - FLAT METAL ROOF STRUCTURE" at bounding box center [1005, 412] width 15 height 13
checkbox input "true"
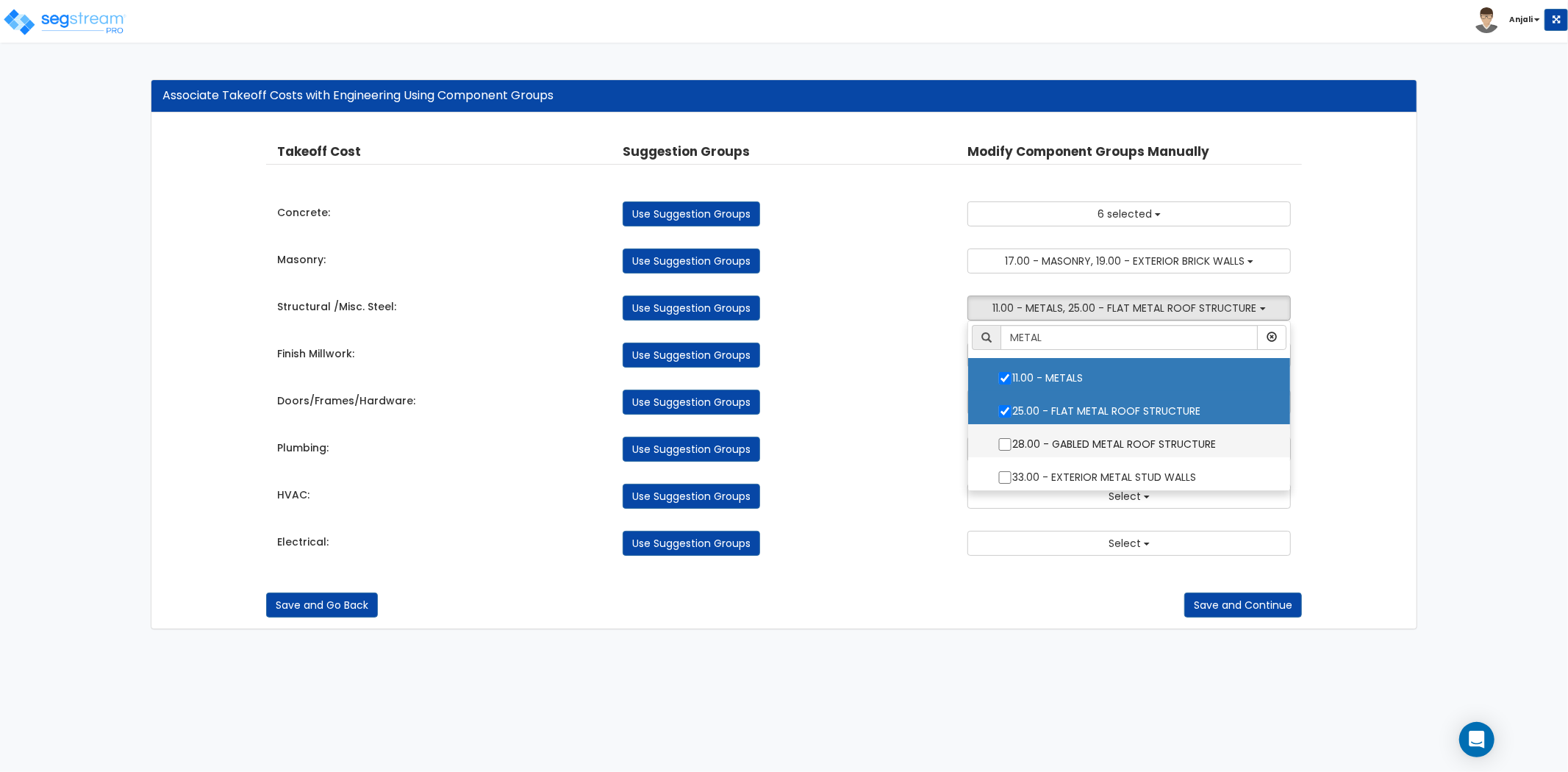
click at [1005, 443] on input "28.00 - GABLED METAL ROOF STRUCTURE" at bounding box center [1005, 444] width 15 height 13
checkbox input "true"
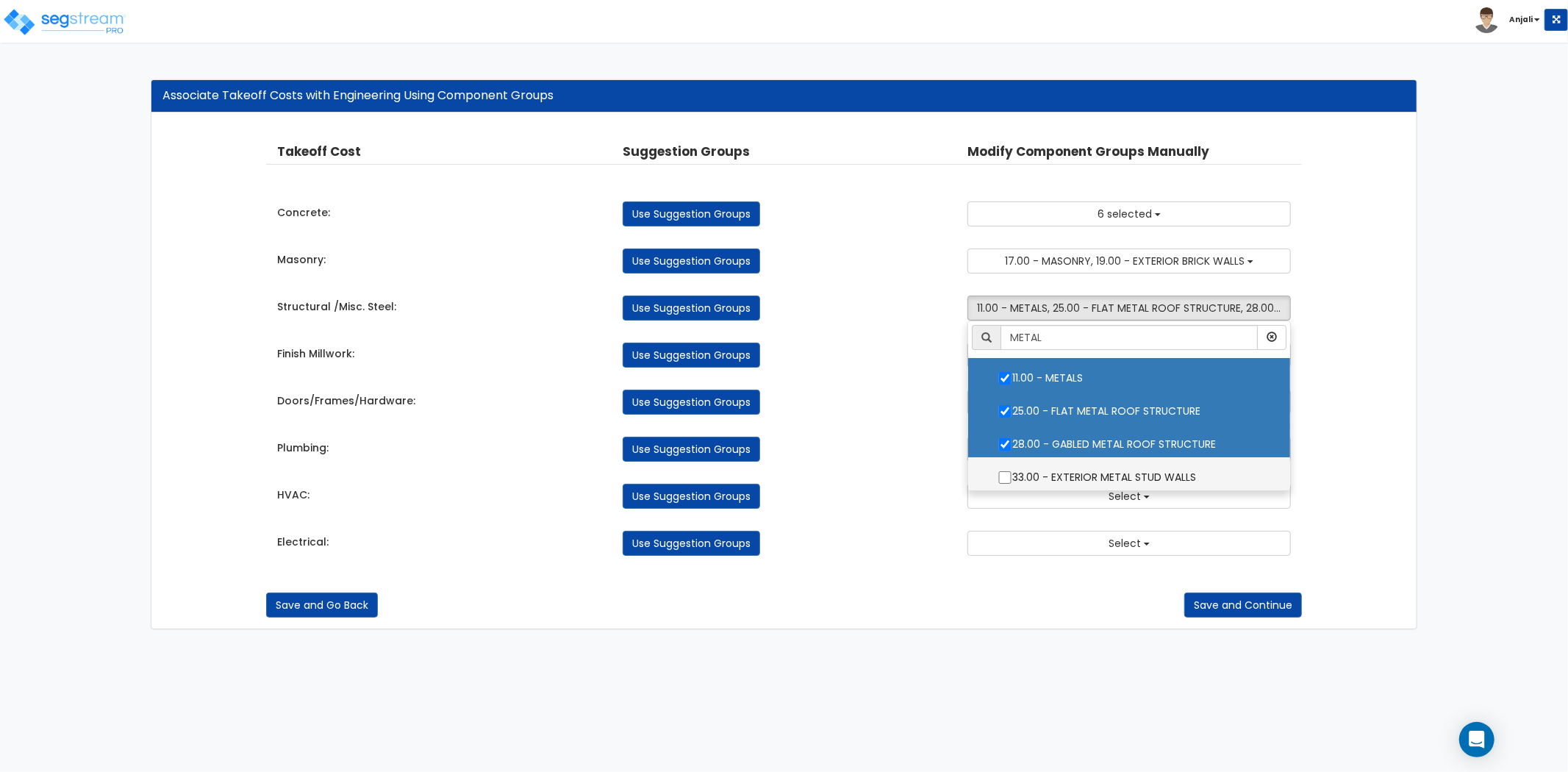
click at [998, 476] on input "33.00 - EXTERIOR METAL STUD WALLS" at bounding box center [1005, 477] width 15 height 13
checkbox input "true"
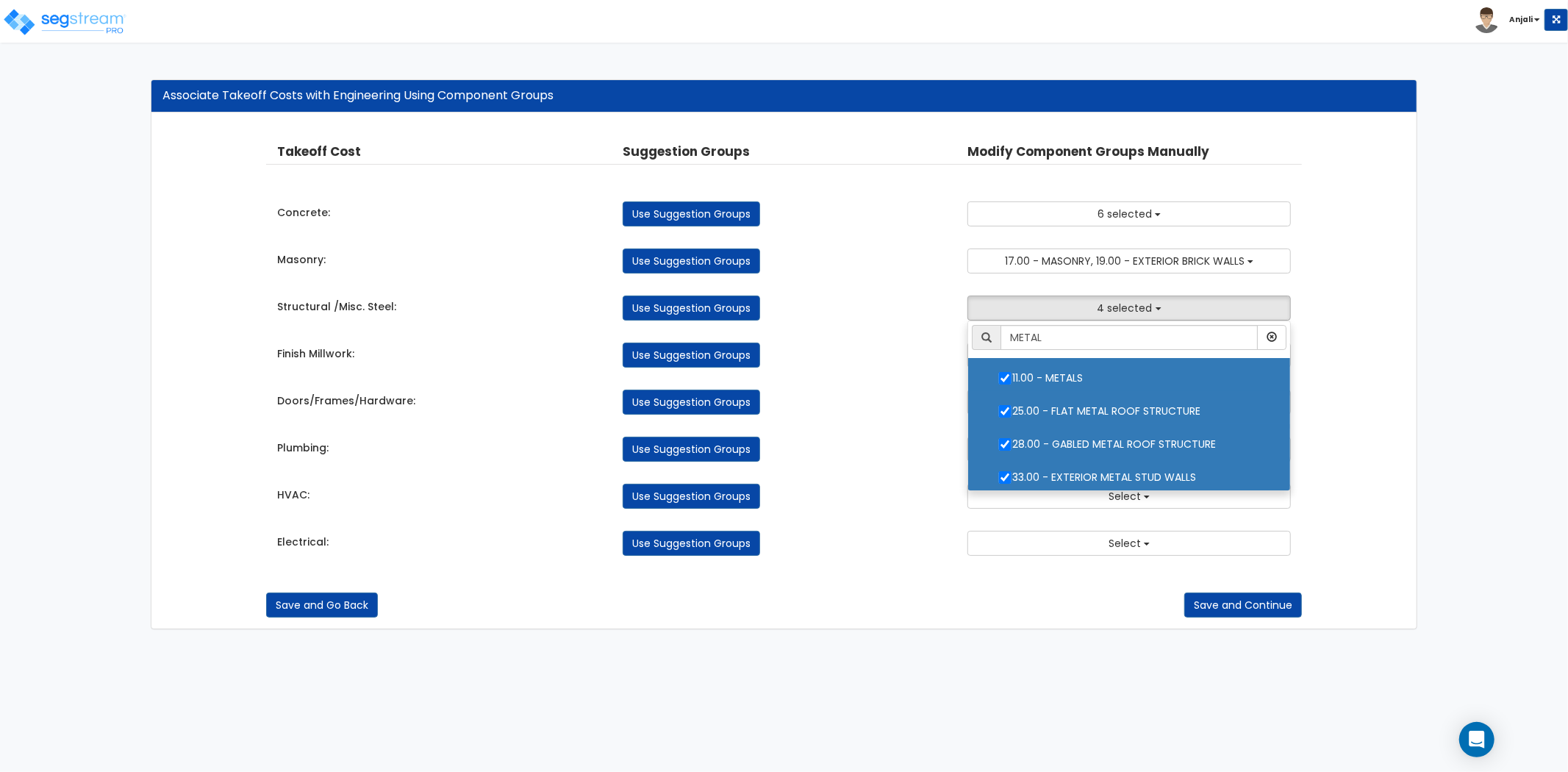
drag, startPoint x: 920, startPoint y: 456, endPoint x: 935, endPoint y: 454, distance: 15.1
click at [920, 456] on div "Use Suggestion Groups" at bounding box center [784, 449] width 346 height 25
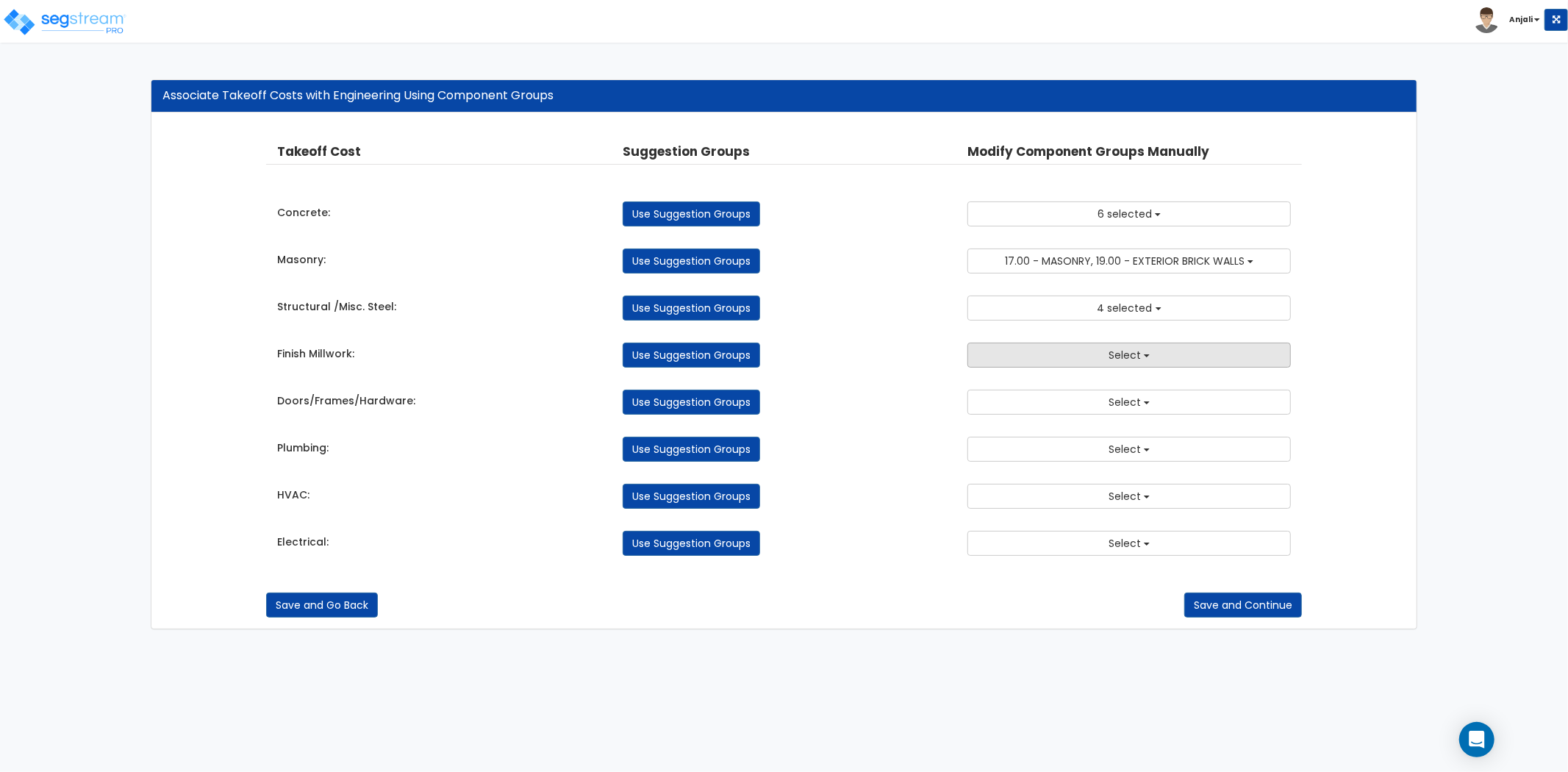
click at [1092, 357] on button "Select" at bounding box center [1129, 354] width 323 height 25
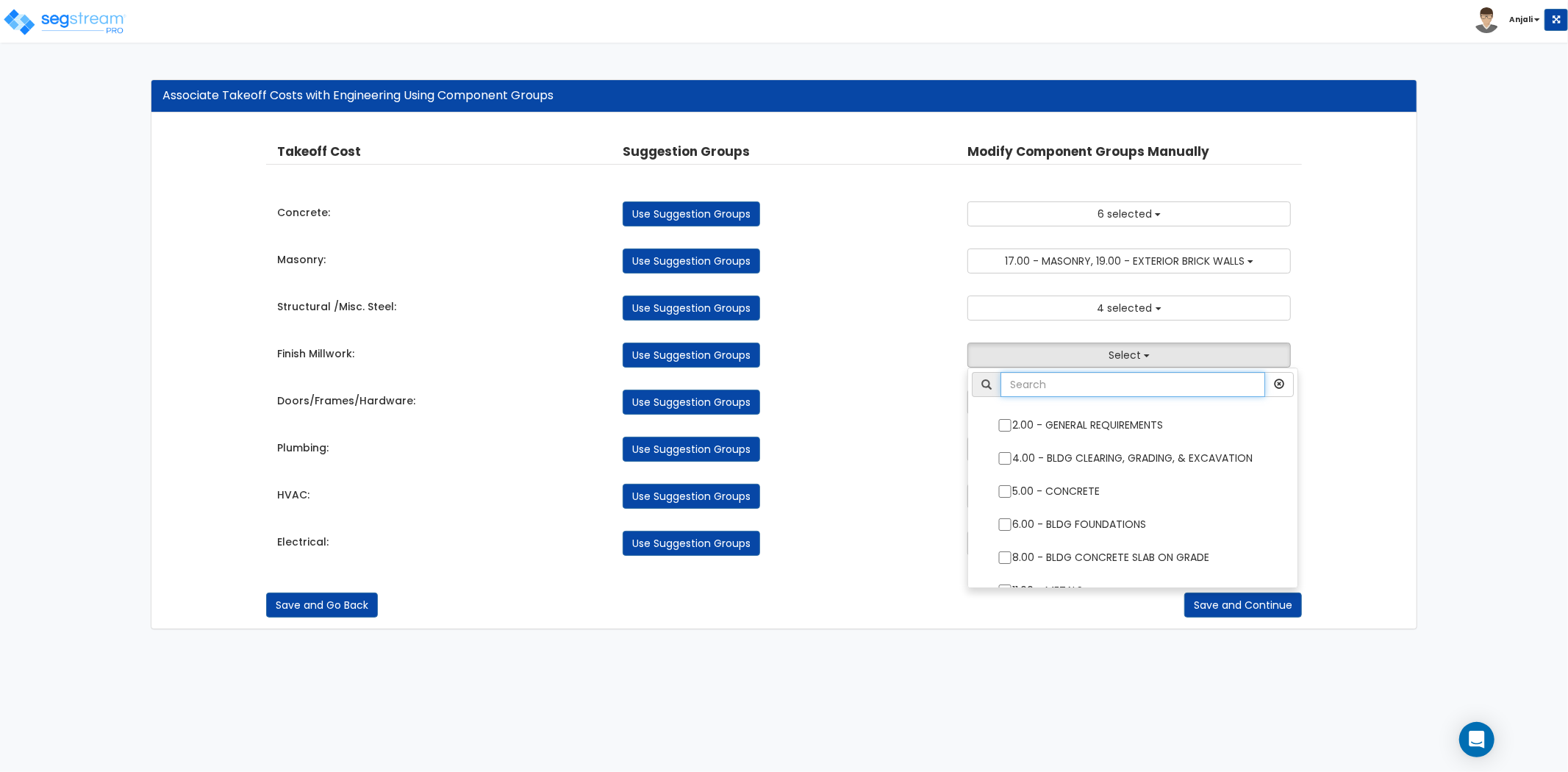
click at [1077, 385] on input "text" at bounding box center [1133, 384] width 265 height 25
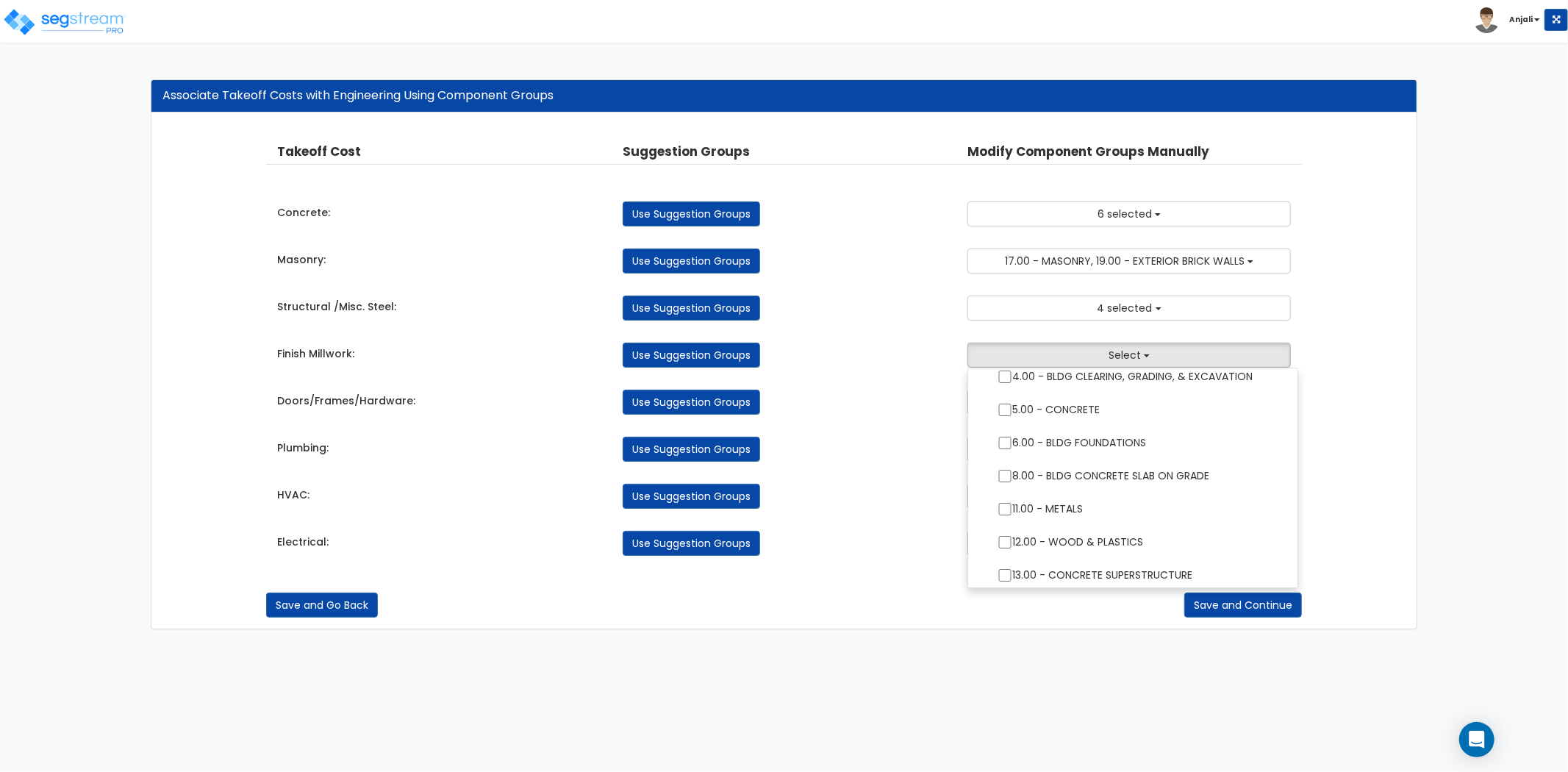
type input "CAB"
drag, startPoint x: 838, startPoint y: 370, endPoint x: 887, endPoint y: 371, distance: 49.0
click at [838, 370] on div "Takeoff Cost Suggestion Groups Modify Component Groups Manually Concrete: Use S…" at bounding box center [784, 349] width 1036 height 443
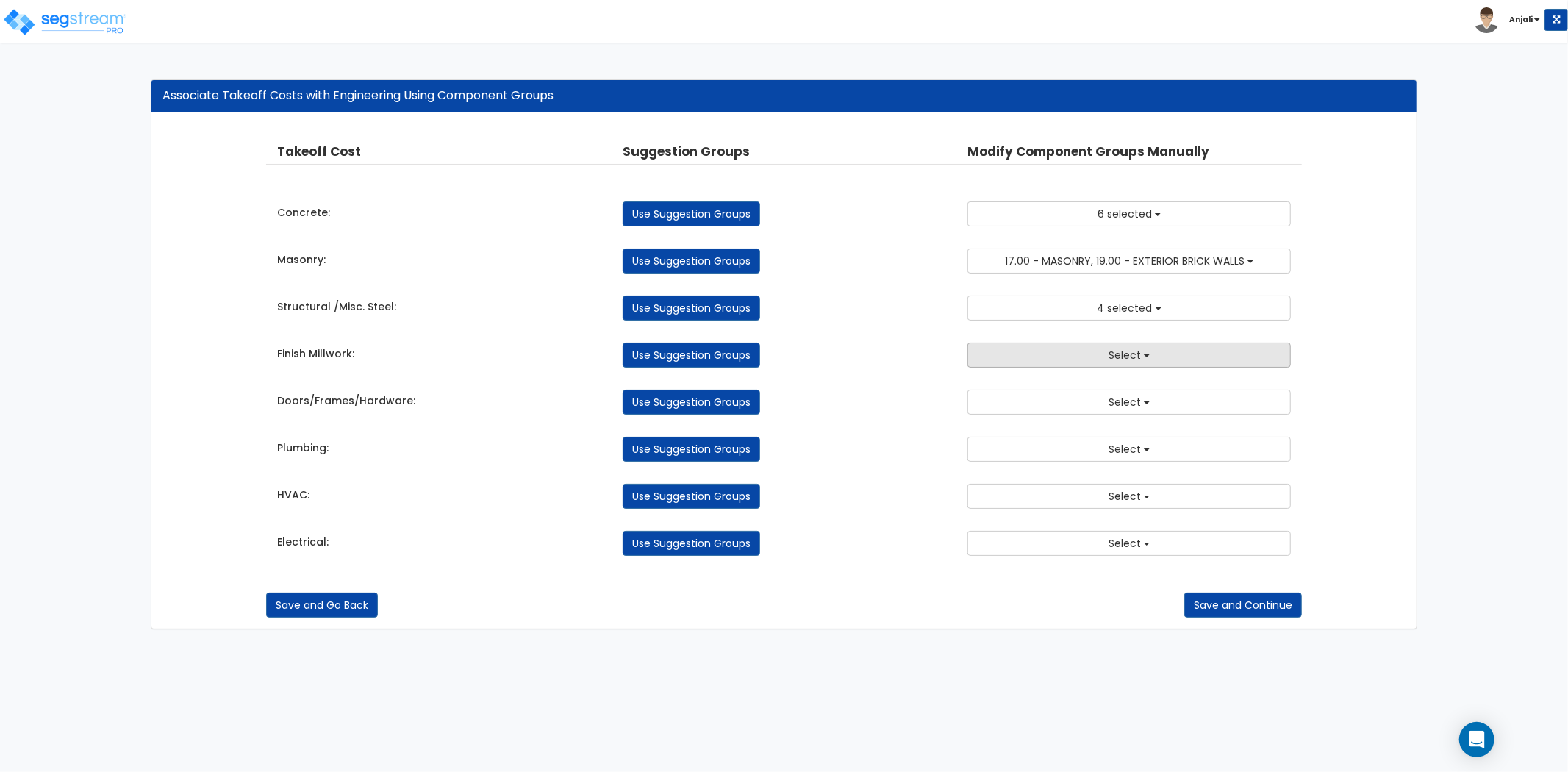
click at [1138, 355] on span "Select" at bounding box center [1124, 355] width 32 height 15
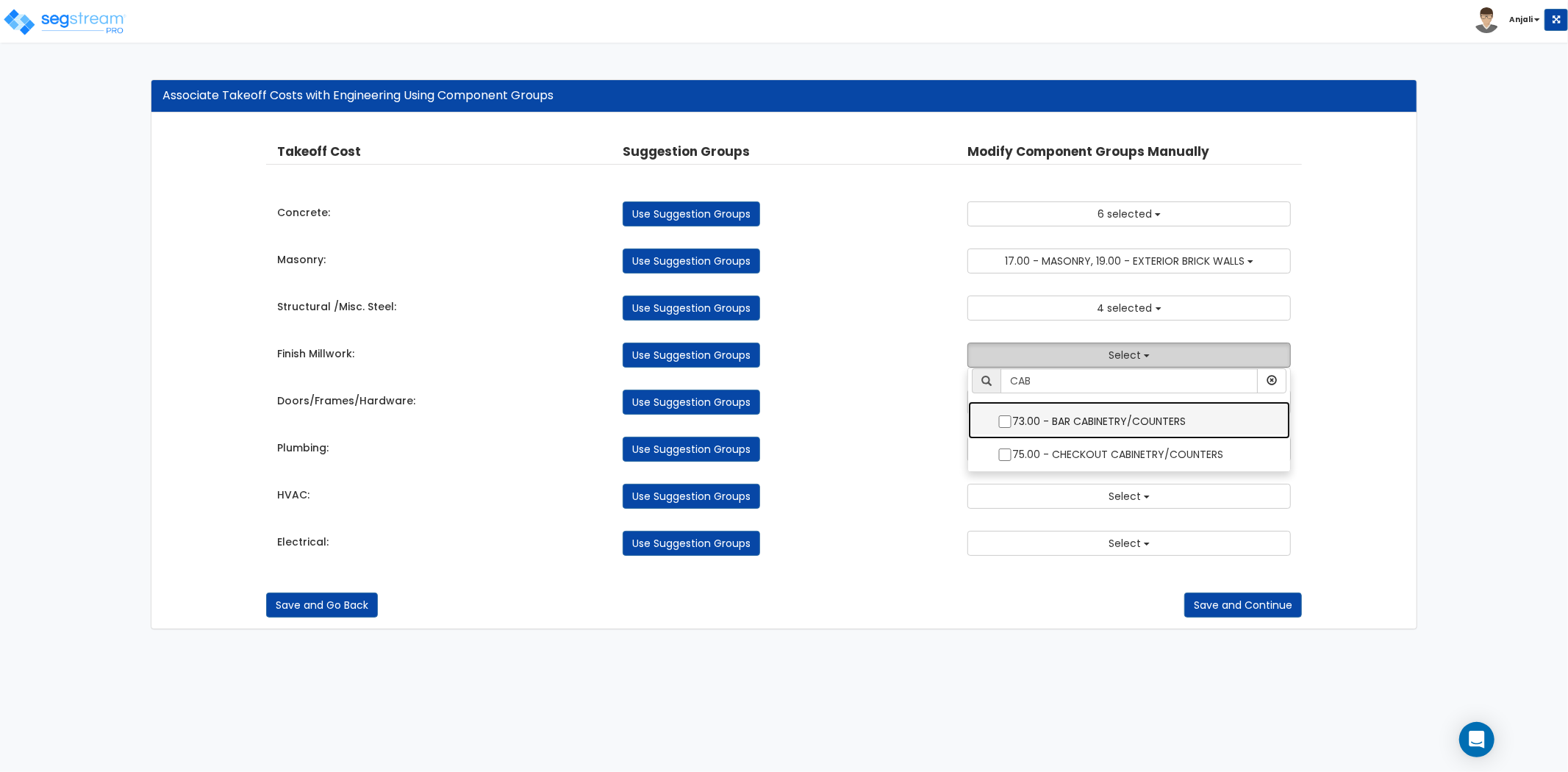
scroll to position [4, 0]
click at [997, 422] on label "73.00 - BAR CABINETRY/COUNTERS" at bounding box center [1129, 419] width 293 height 34
click at [998, 422] on input "73.00 - BAR CABINETRY/COUNTERS" at bounding box center [1005, 422] width 15 height 13
checkbox input "true"
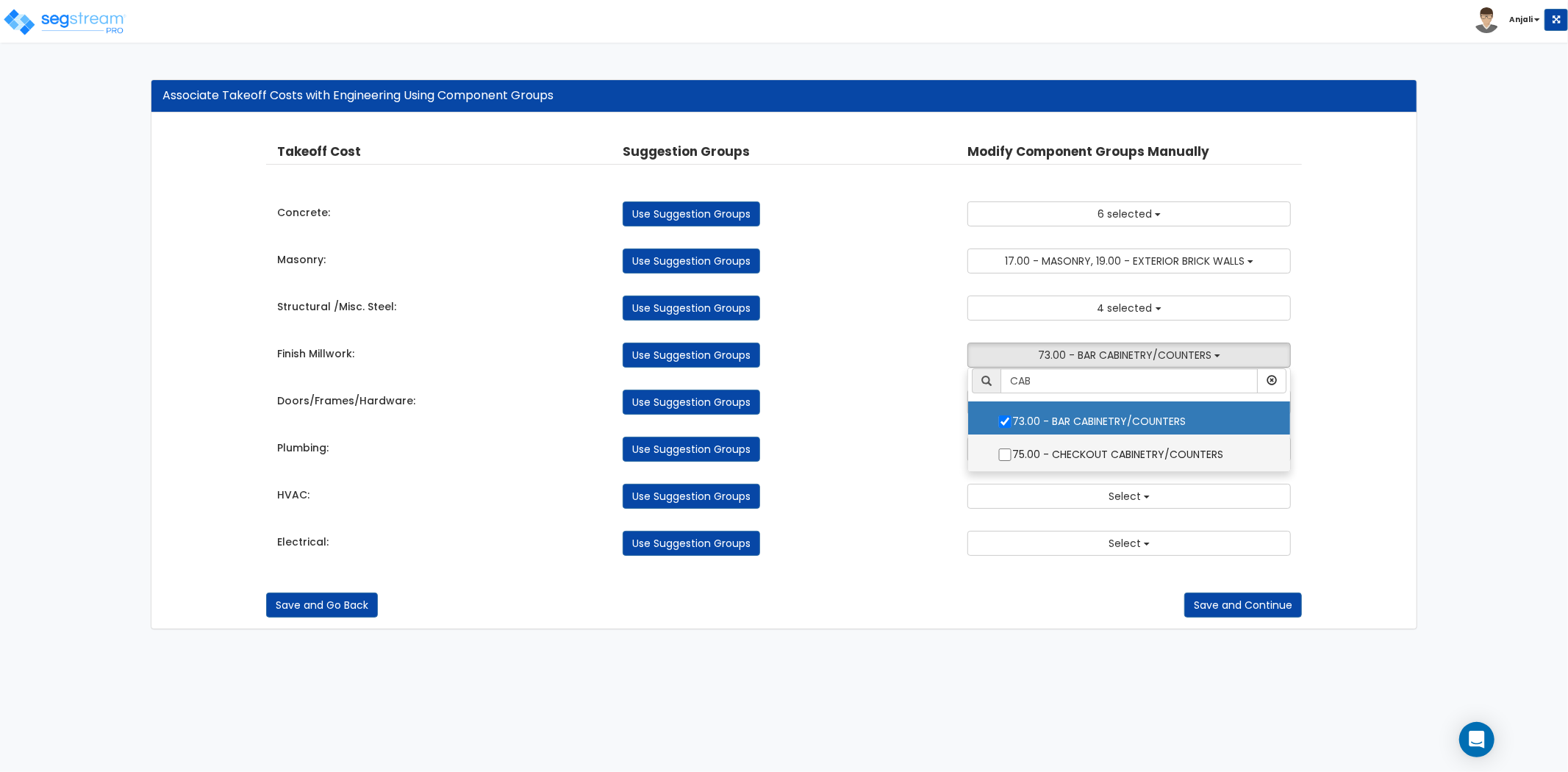
click at [1008, 454] on input "75.00 - CHECKOUT CABINETRY/COUNTERS" at bounding box center [1005, 454] width 15 height 13
checkbox input "true"
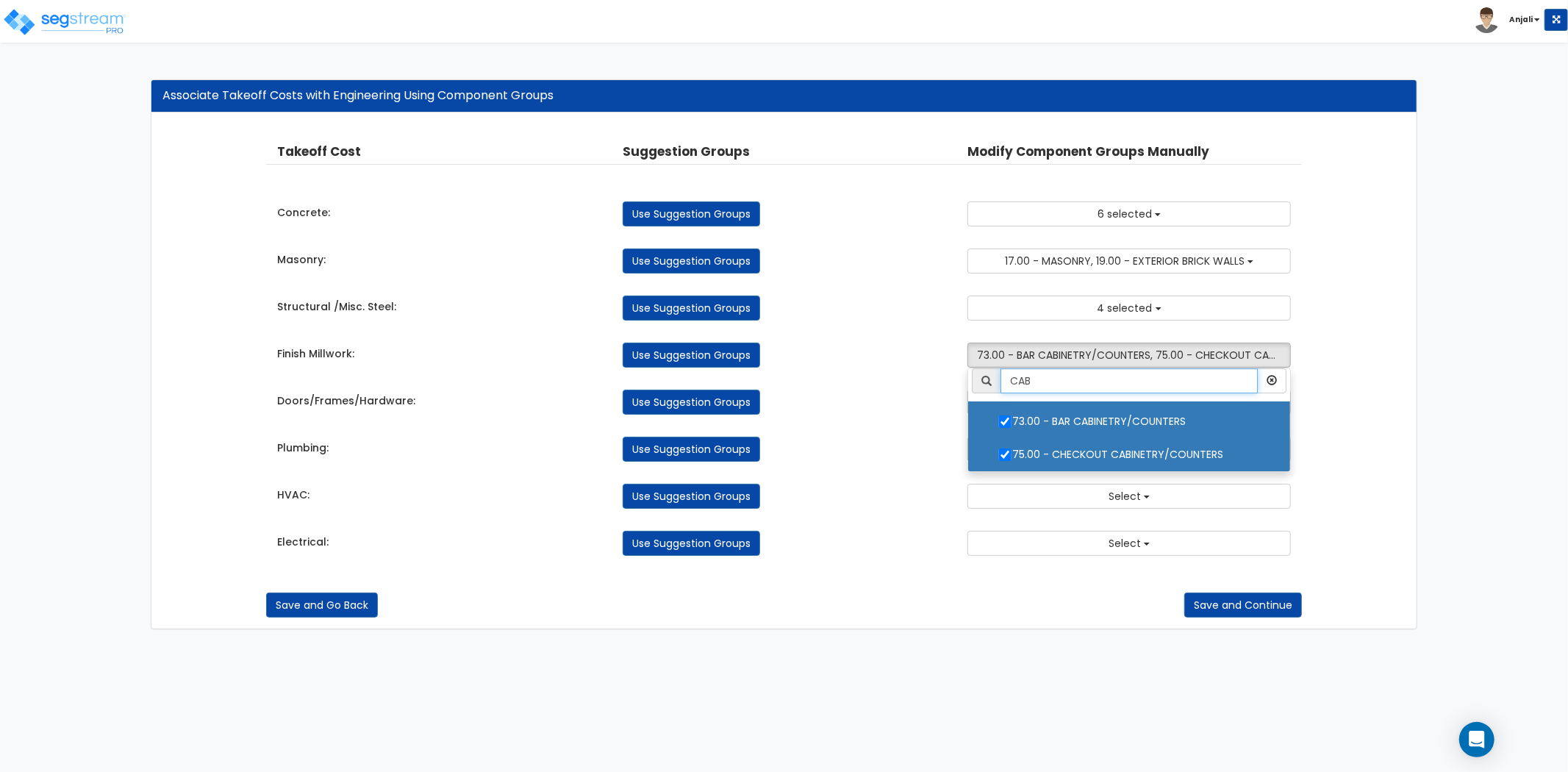
click at [1053, 382] on input "CAB" at bounding box center [1129, 381] width 257 height 25
click at [864, 421] on div "Takeoff Cost Suggestion Groups Modify Component Groups Manually Concrete: Use S…" at bounding box center [784, 349] width 1036 height 443
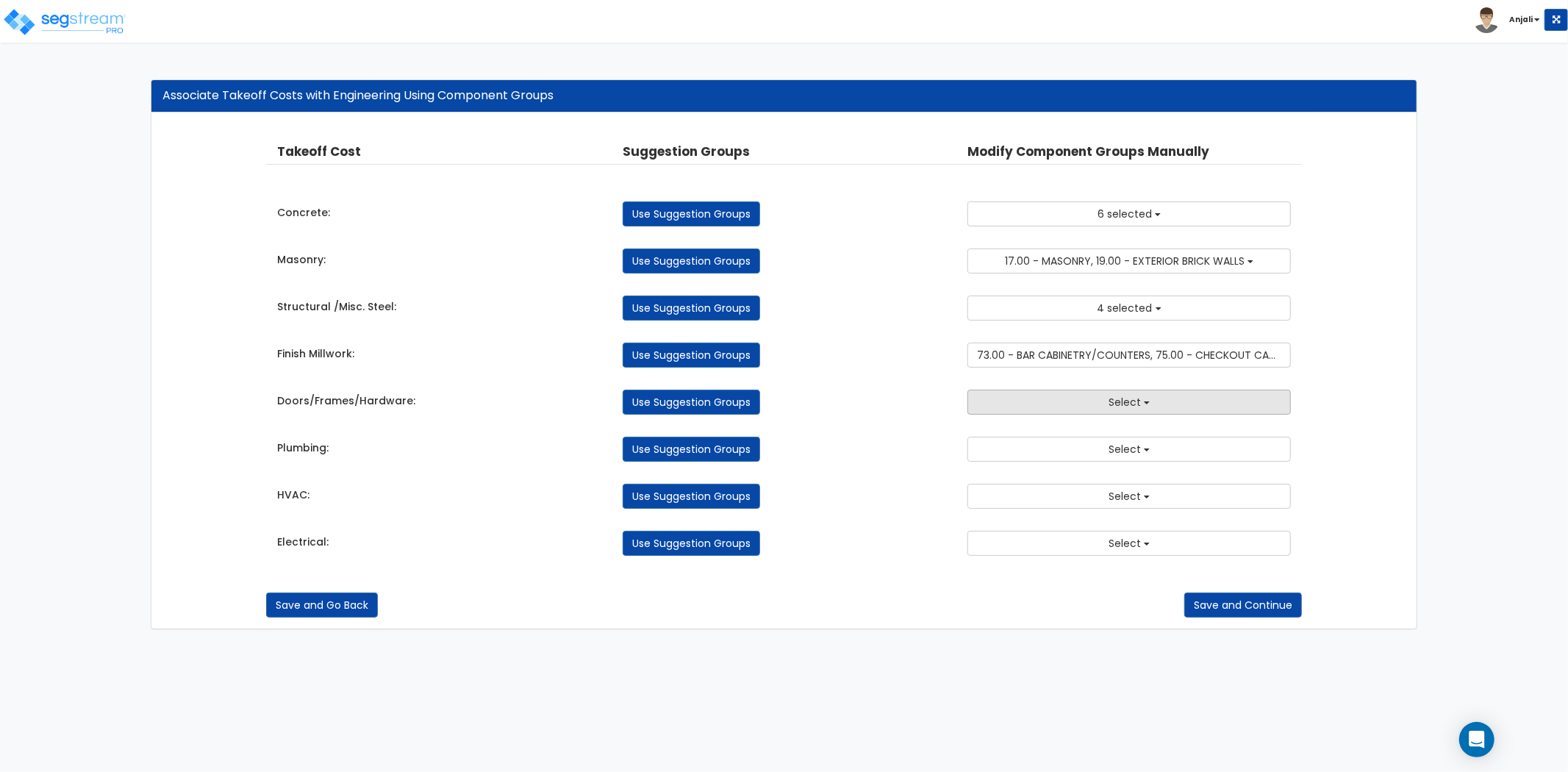
click at [1052, 402] on button "Select" at bounding box center [1129, 402] width 323 height 25
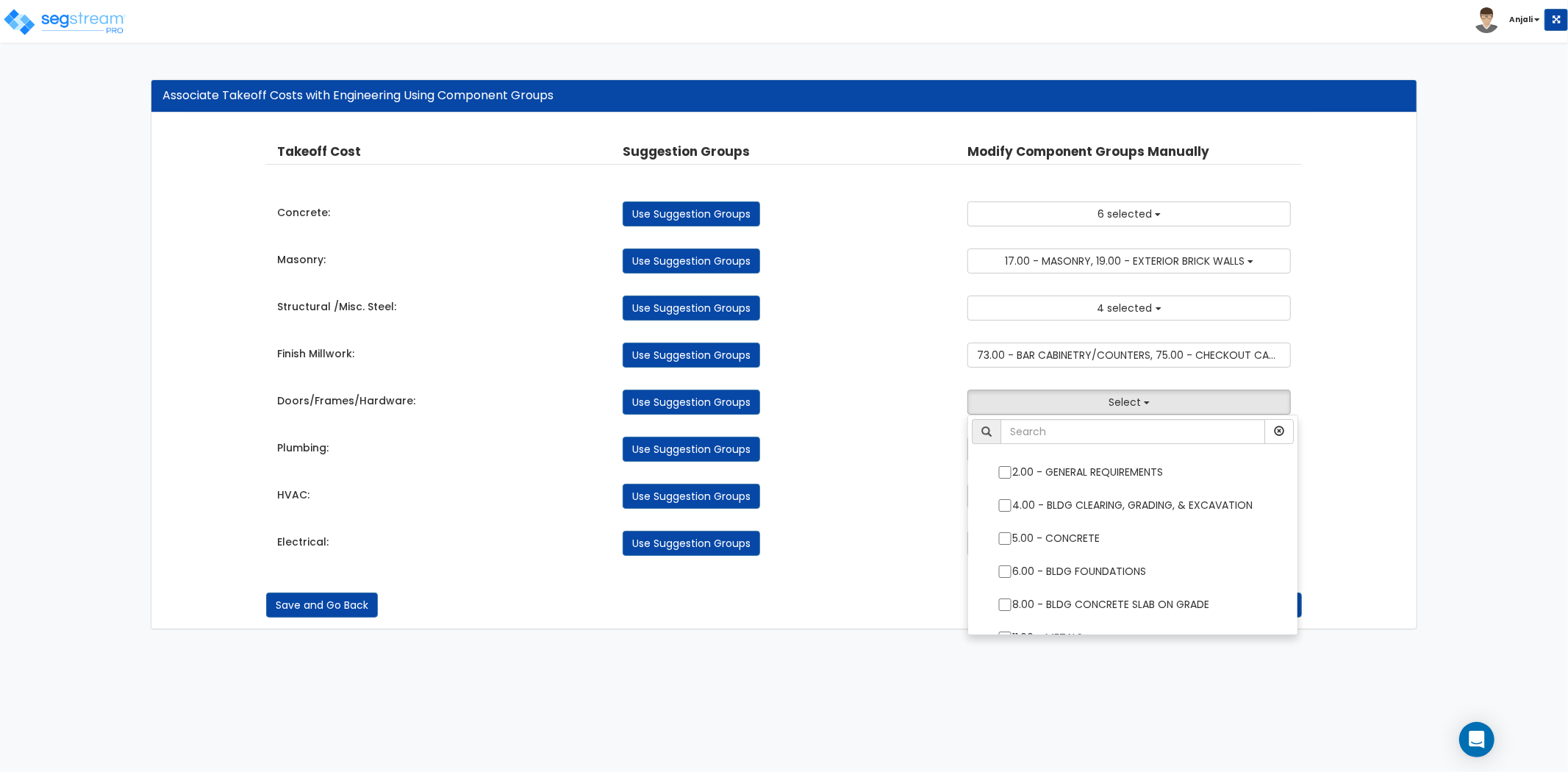
click at [1058, 448] on li at bounding box center [1133, 435] width 329 height 33
click at [1061, 429] on input "text" at bounding box center [1133, 431] width 265 height 25
type input "DOOR"
click at [823, 443] on div "Use Suggestion Groups" at bounding box center [784, 449] width 346 height 25
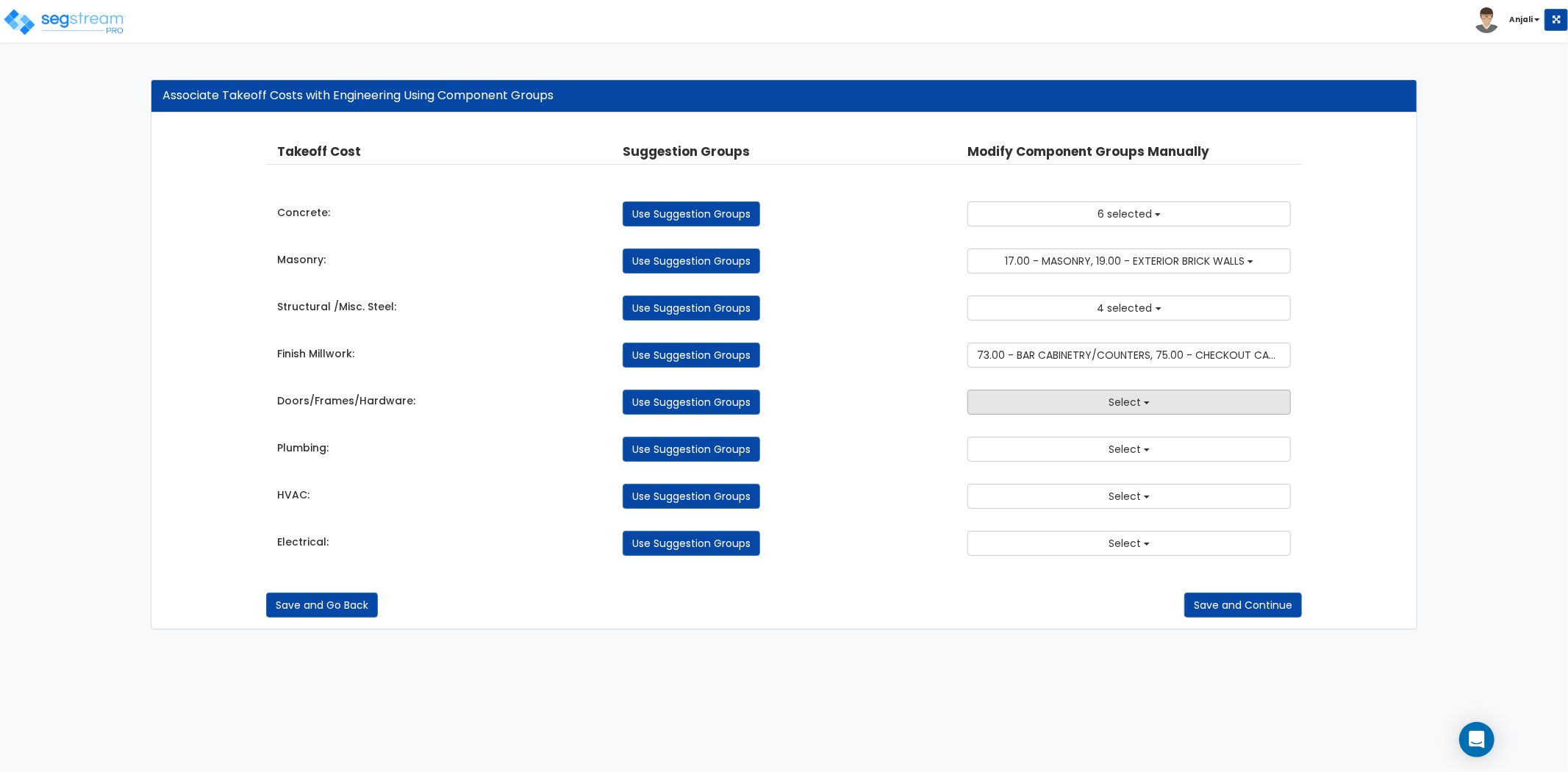
click at [1082, 408] on button "Select" at bounding box center [1129, 402] width 323 height 25
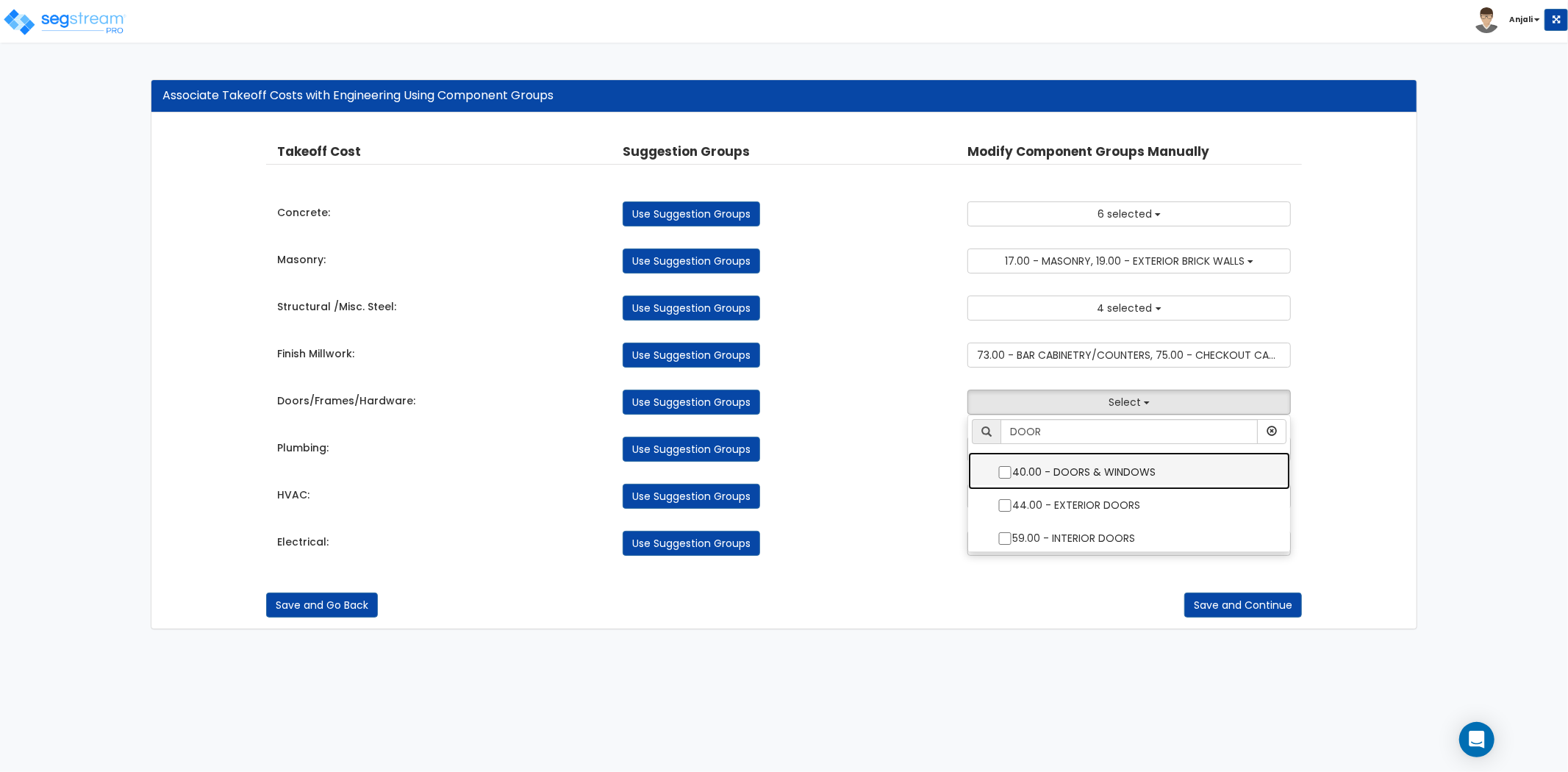
click at [1009, 468] on input "40.00 - DOORS & WINDOWS" at bounding box center [1005, 473] width 15 height 13
checkbox input "true"
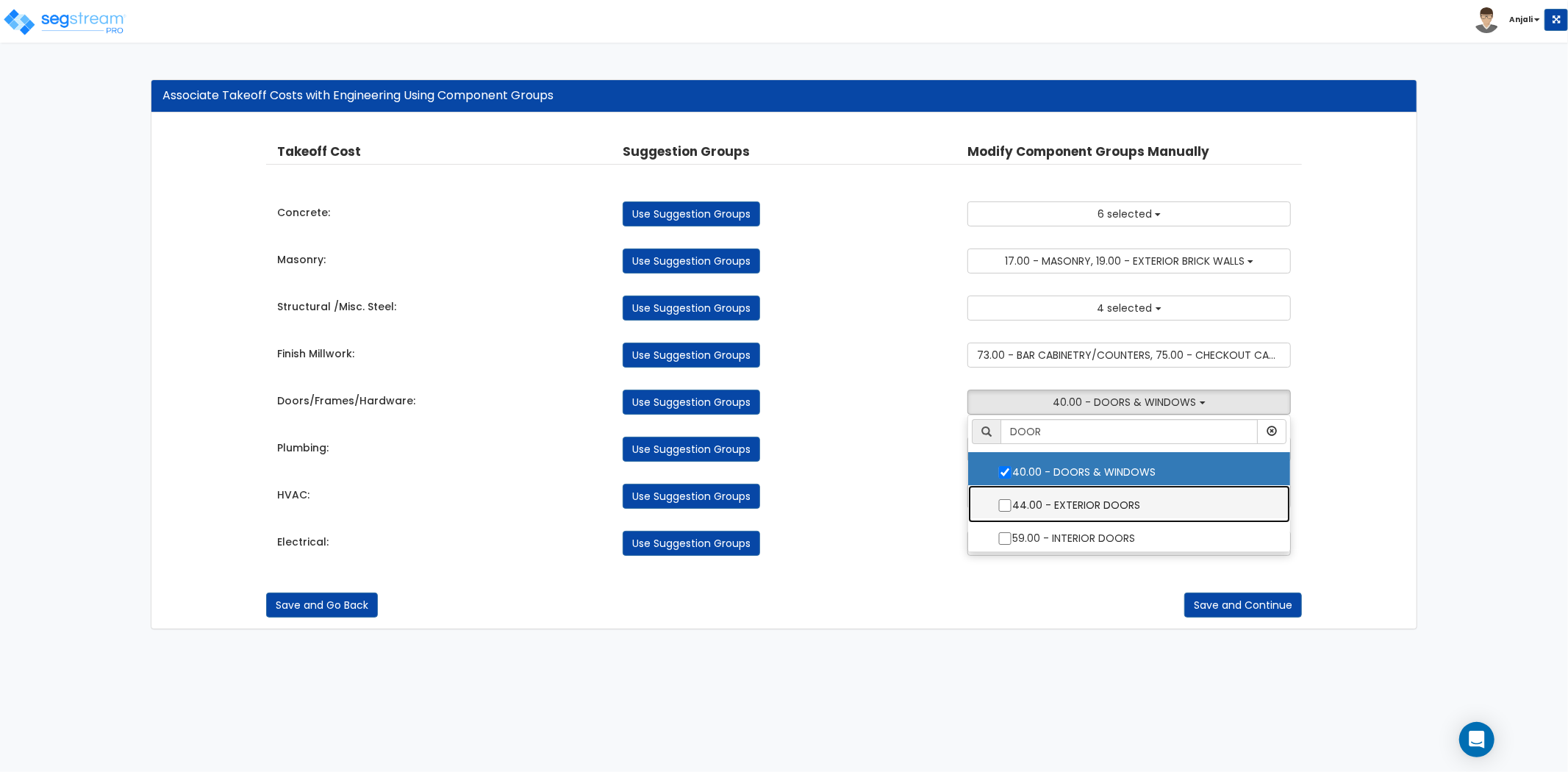
click at [1008, 497] on label "44.00 - EXTERIOR DOORS" at bounding box center [1129, 503] width 293 height 34
click at [1008, 499] on input "44.00 - EXTERIOR DOORS" at bounding box center [1005, 506] width 15 height 13
checkbox input "true"
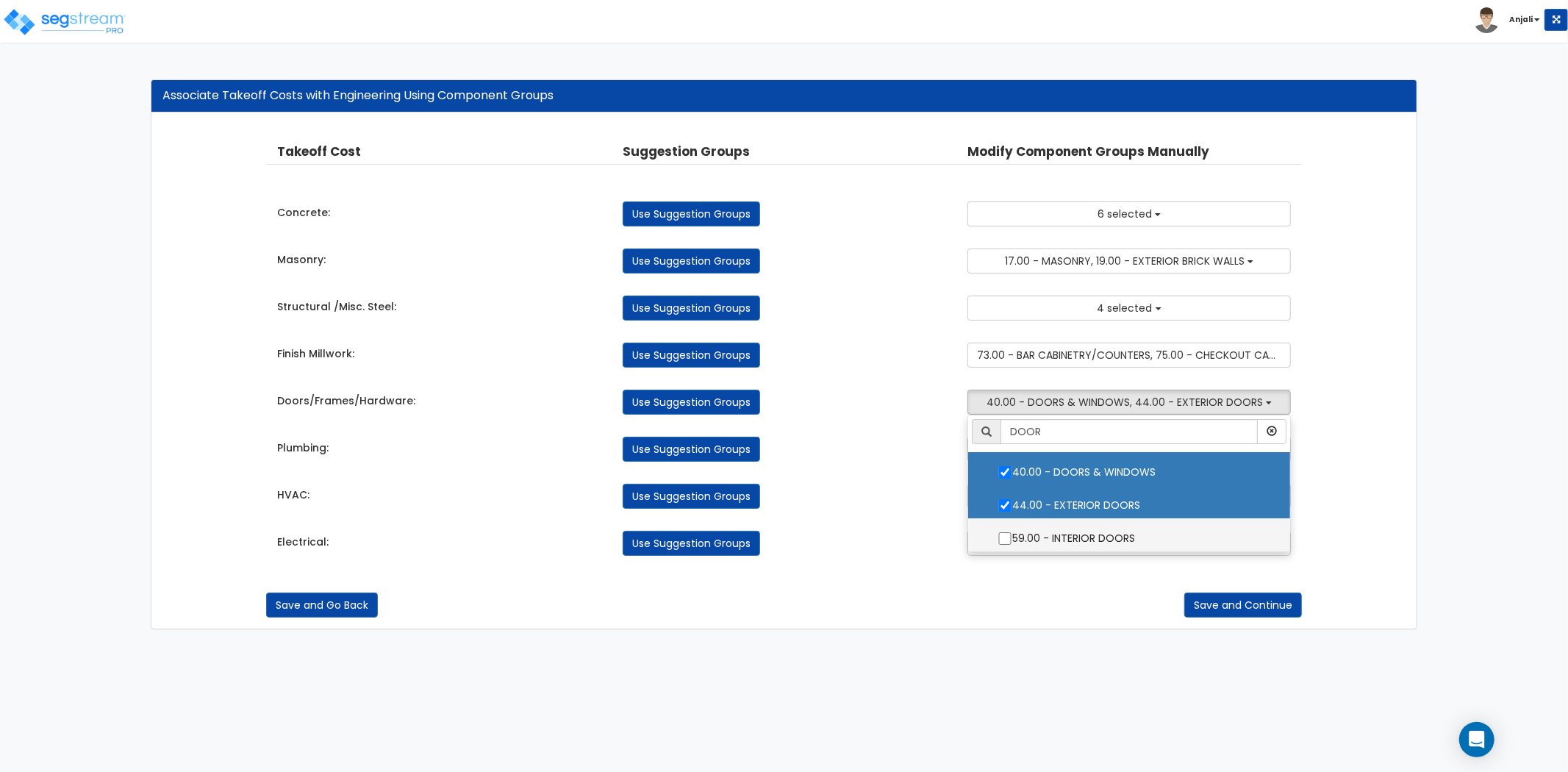
click at [1002, 539] on input "59.00 - INTERIOR DOORS" at bounding box center [1005, 538] width 15 height 13
checkbox input "true"
click at [894, 484] on div "Use Suggestion Groups" at bounding box center [784, 496] width 346 height 25
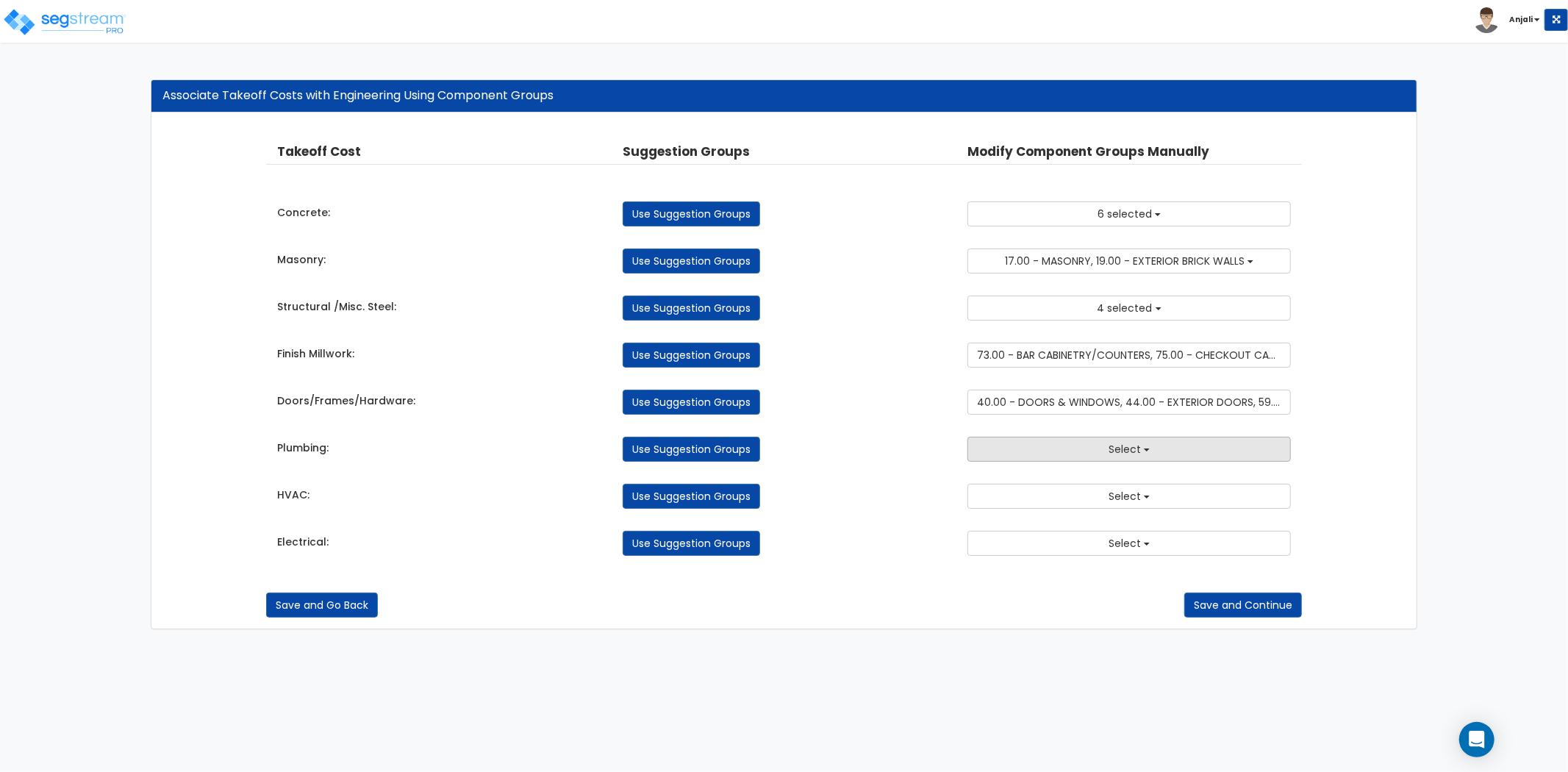
click at [1054, 452] on button "Select" at bounding box center [1129, 449] width 323 height 25
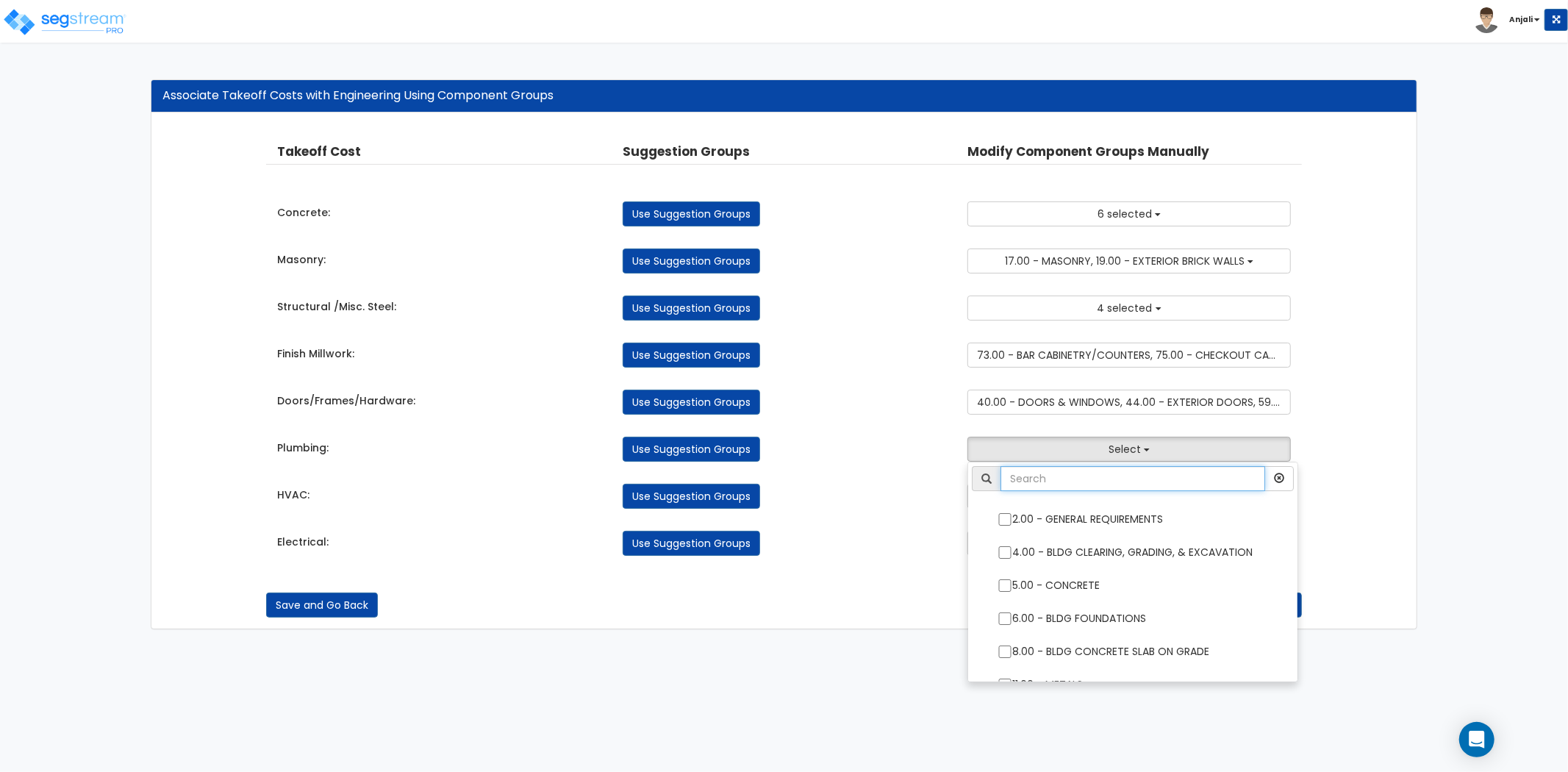
click at [1057, 478] on input "text" at bounding box center [1133, 478] width 265 height 25
type input "PLUMB"
drag, startPoint x: 920, startPoint y: 481, endPoint x: 961, endPoint y: 474, distance: 41.6
click at [920, 481] on div "HVAC: Use Suggestion Groups 2.00 - GENERAL REQUIREMENTS 4.00 - BLDG CLEARING, G…" at bounding box center [784, 492] width 1036 height 32
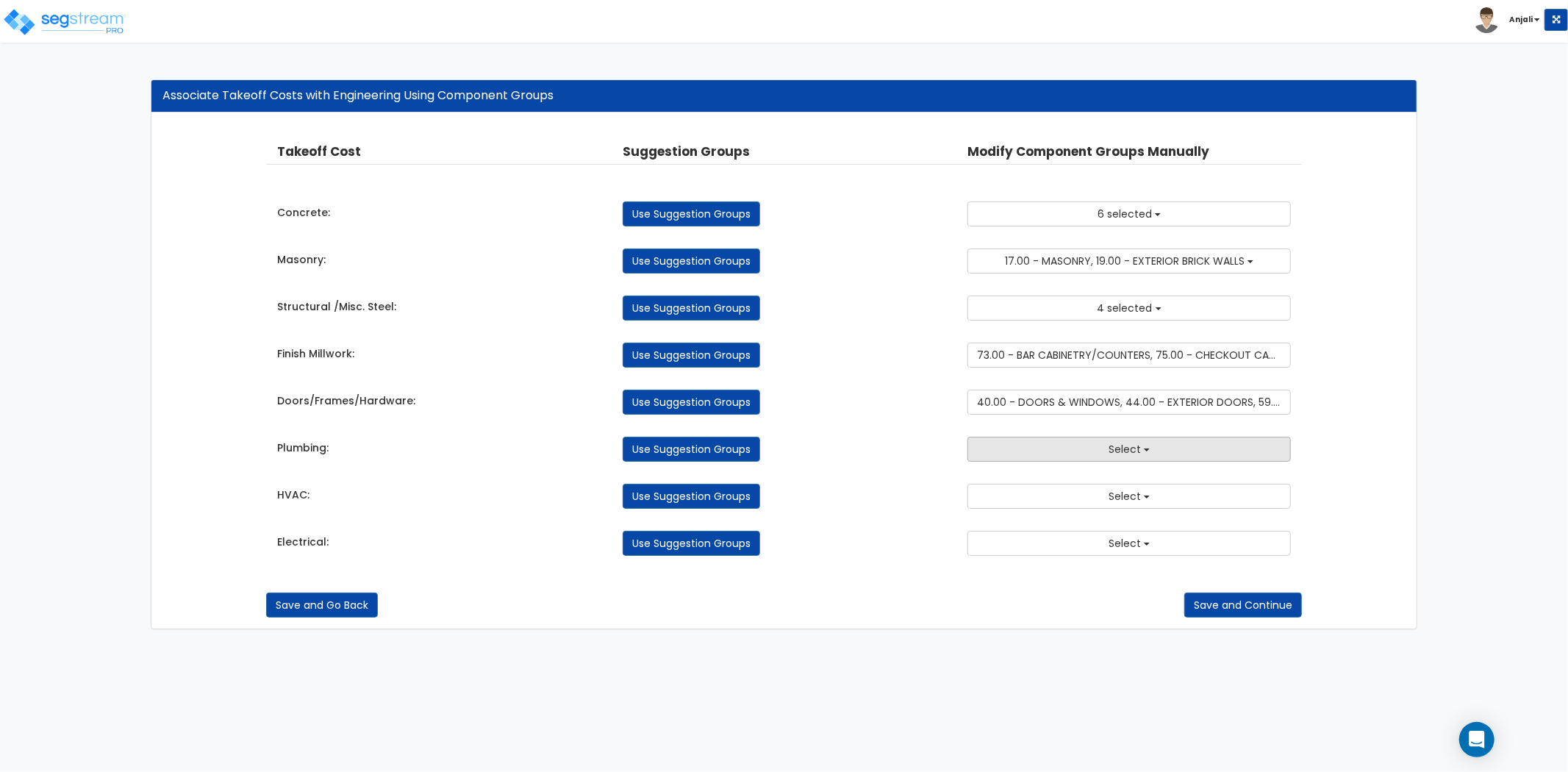
click at [1053, 445] on button "Select" at bounding box center [1129, 449] width 323 height 25
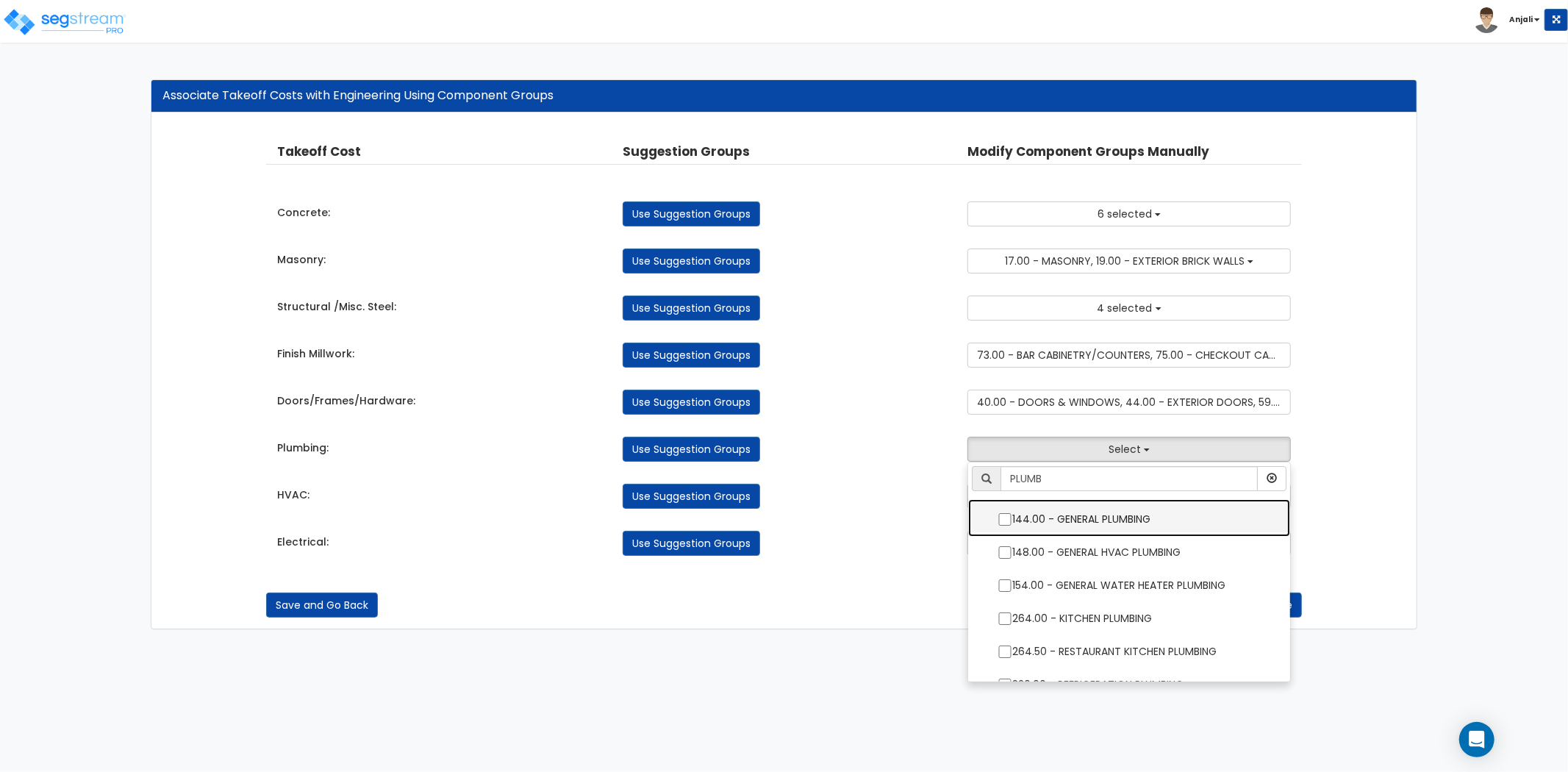
click at [1006, 516] on input "144.00 - GENERAL PLUMBING" at bounding box center [1005, 519] width 15 height 13
checkbox input "true"
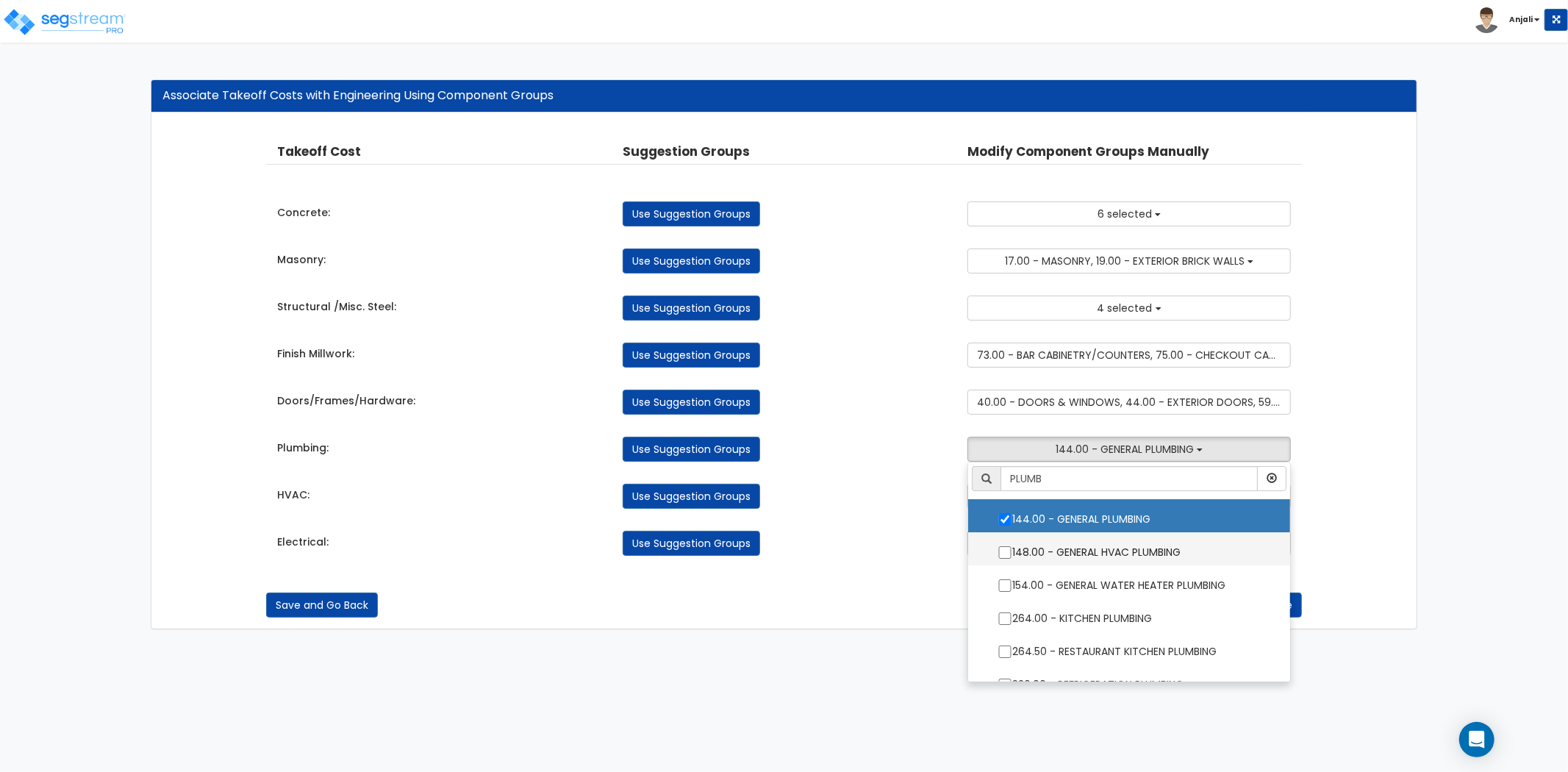
click at [1003, 548] on input "148.00 - GENERAL HVAC PLUMBING" at bounding box center [1005, 553] width 15 height 13
checkbox input "true"
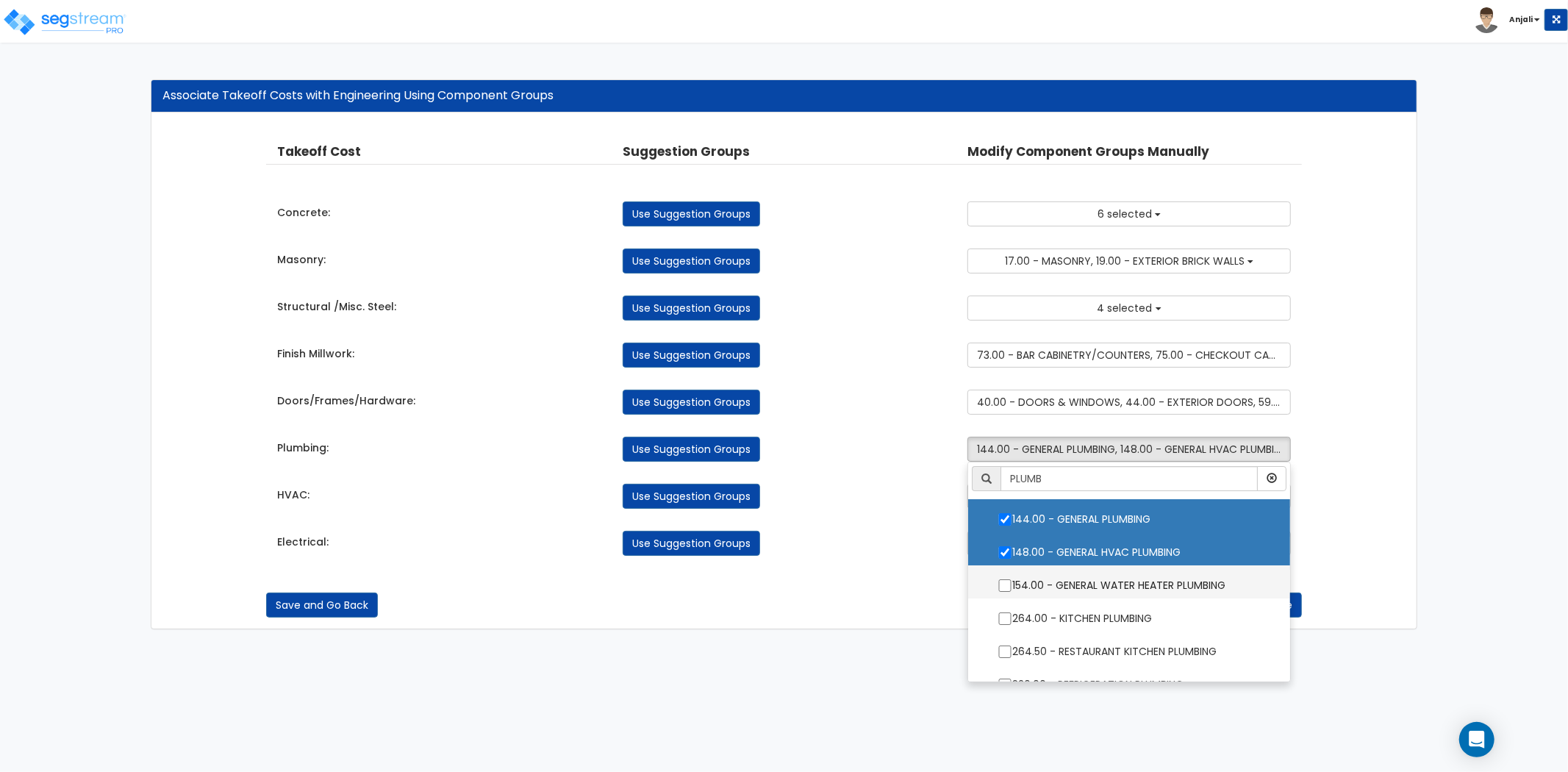
click at [1000, 583] on input "154.00 - GENERAL WATER HEATER PLUMBING" at bounding box center [1005, 586] width 15 height 13
checkbox input "true"
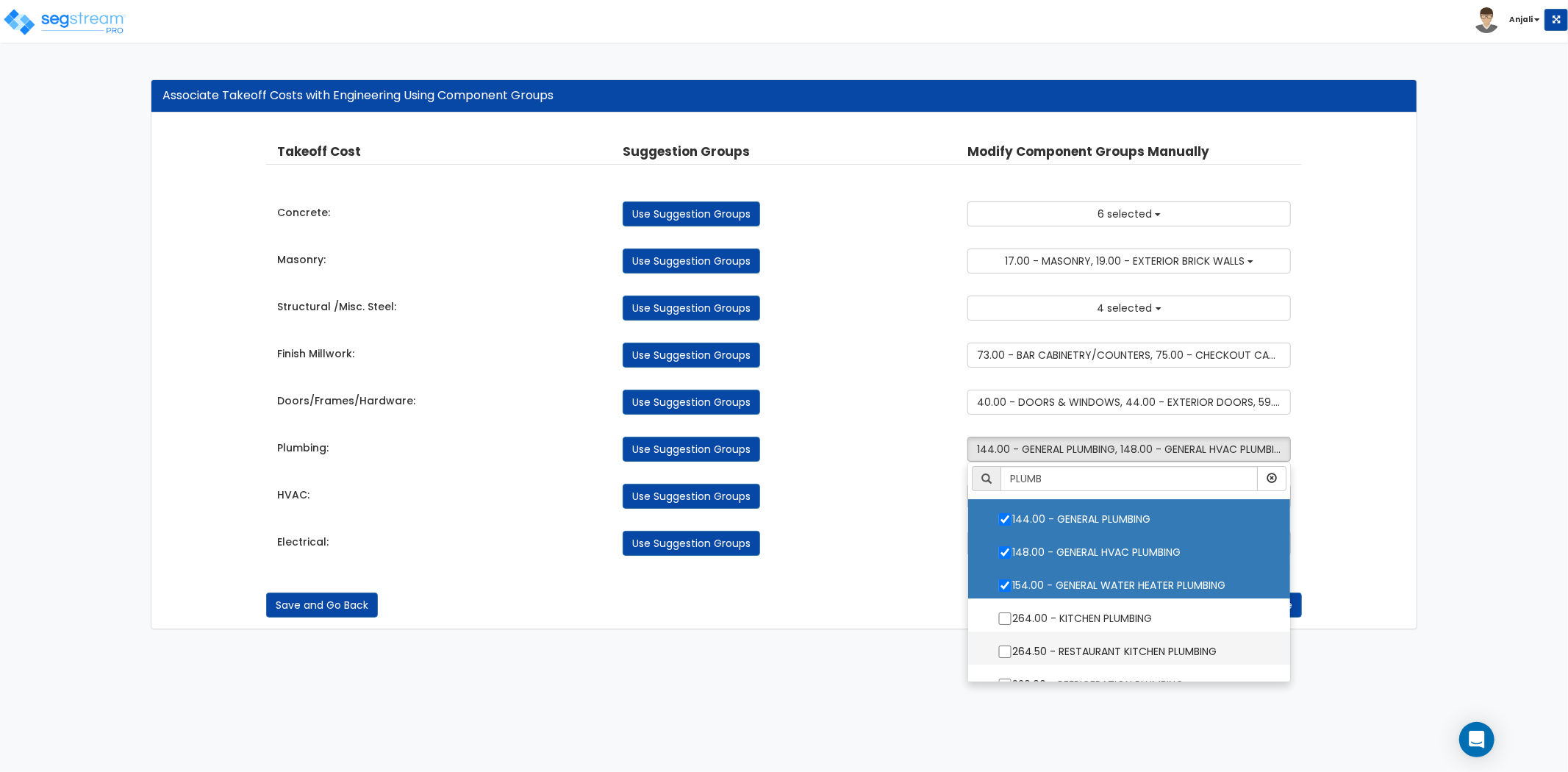
drag, startPoint x: 997, startPoint y: 616, endPoint x: 1000, endPoint y: 636, distance: 20.2
click at [998, 616] on input "264.00 - KITCHEN PLUMBING" at bounding box center [1005, 619] width 15 height 13
checkbox input "true"
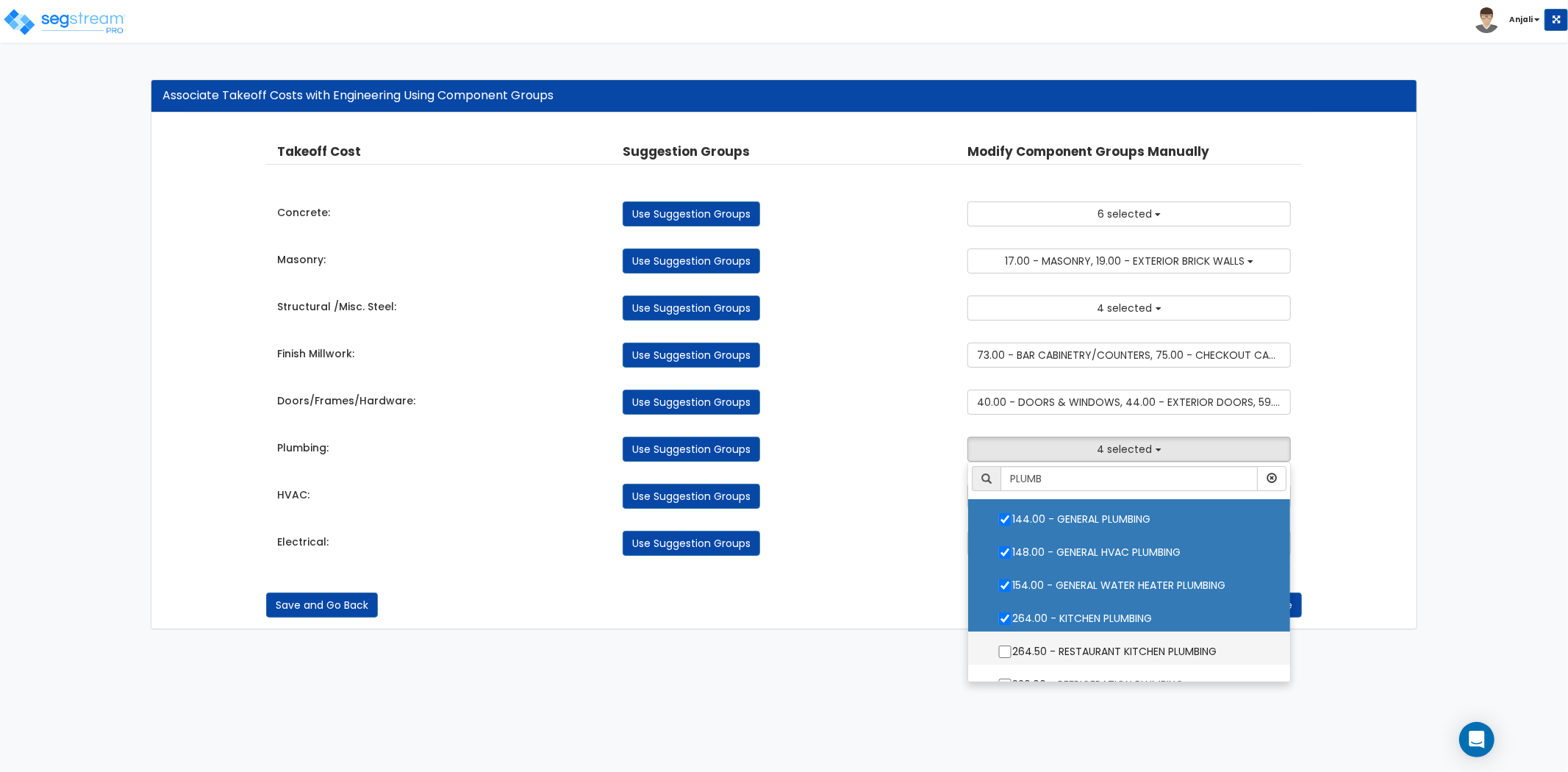
click at [1000, 651] on input "264.50 - RESTAURANT KITCHEN PLUMBING" at bounding box center [1005, 652] width 15 height 13
checkbox input "true"
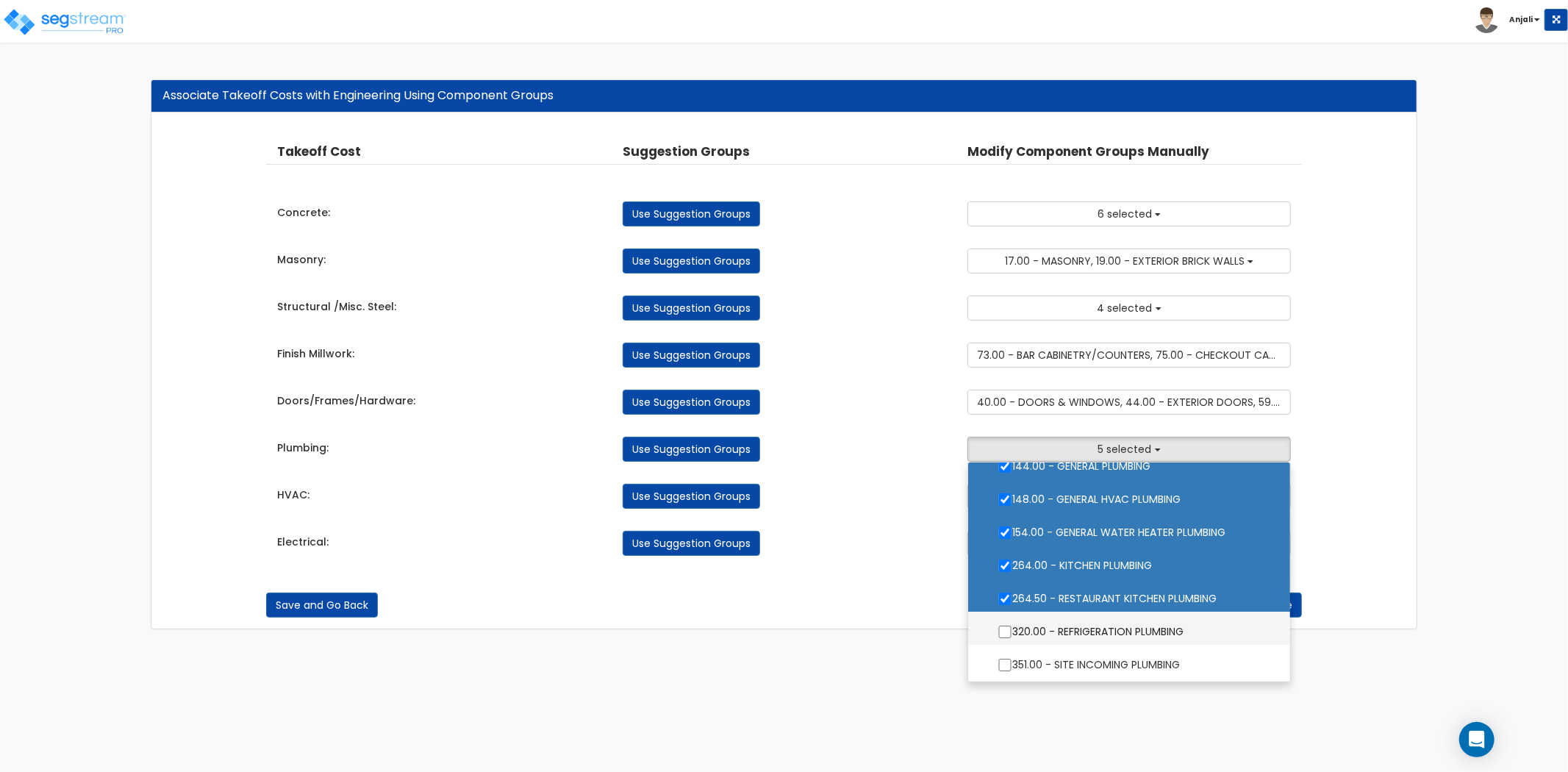
drag, startPoint x: 1005, startPoint y: 630, endPoint x: 1012, endPoint y: 649, distance: 20.2
click at [1005, 630] on label "320.00 - REFRIGERATION PLUMBING" at bounding box center [1129, 630] width 293 height 34
click at [1005, 630] on input "320.00 - REFRIGERATION PLUMBING" at bounding box center [1005, 632] width 15 height 13
checkbox input "true"
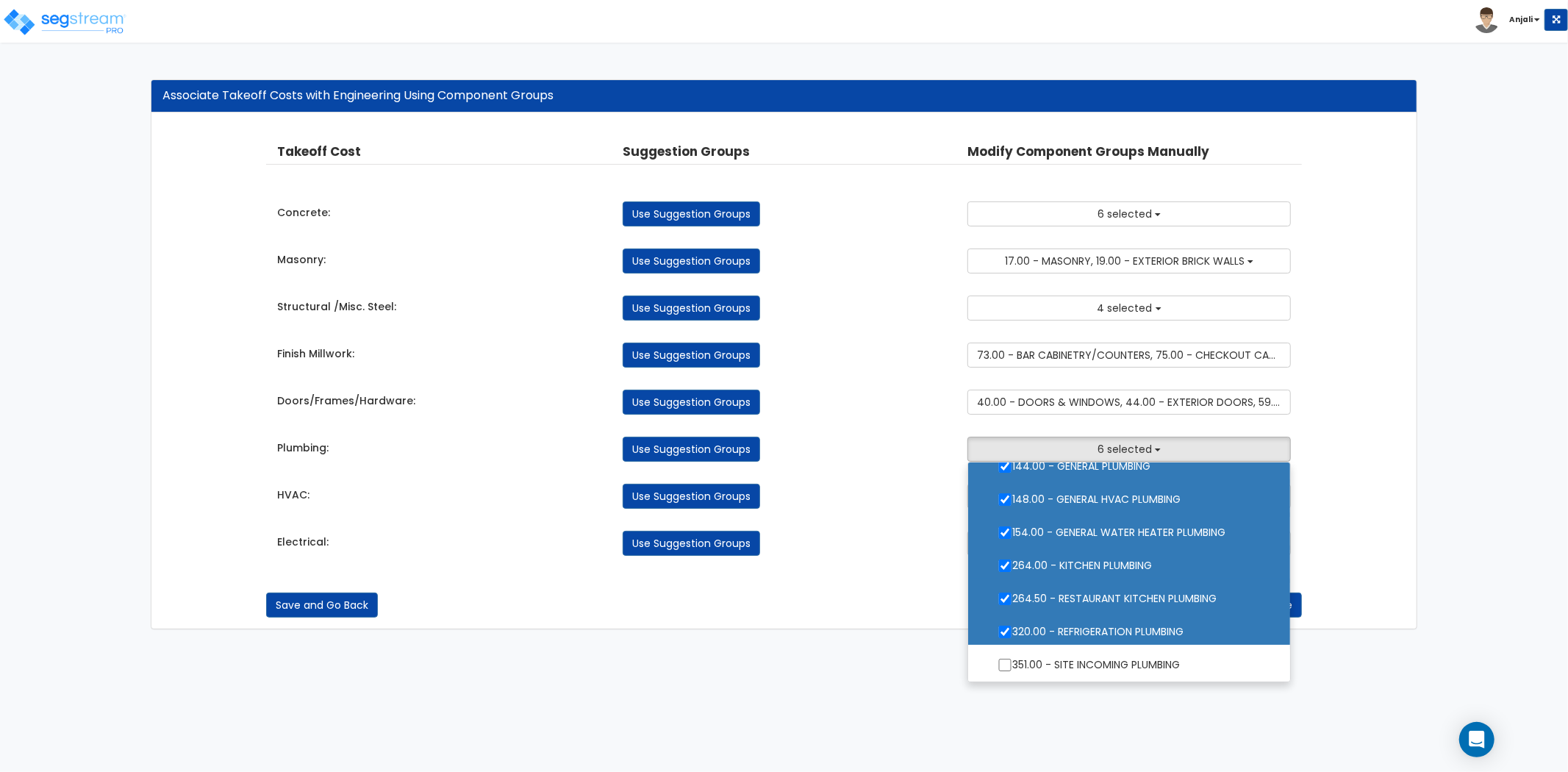
click at [906, 580] on div "Save and Go Back Save and Continue" at bounding box center [784, 594] width 1036 height 47
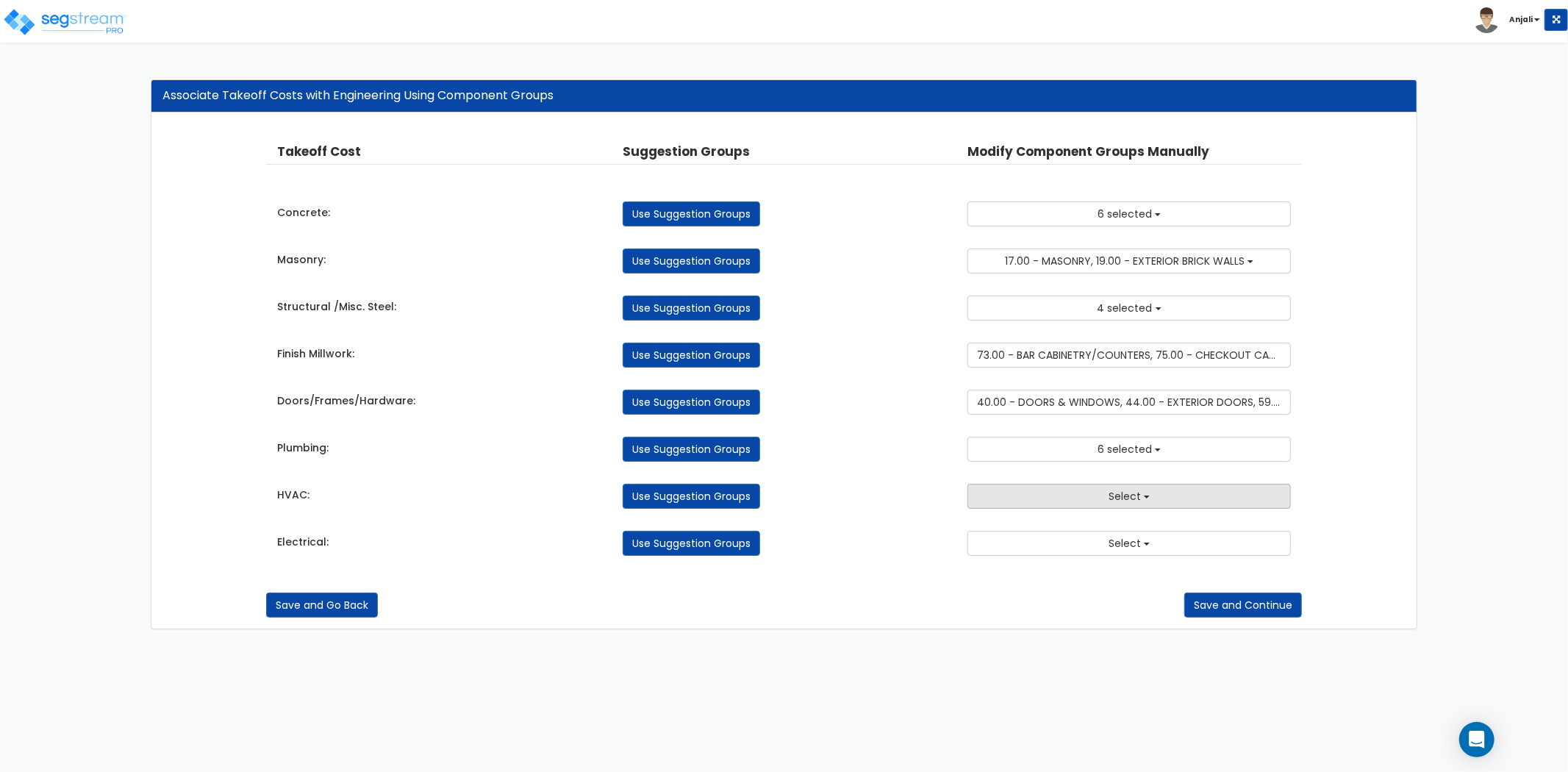
click at [1091, 494] on button "Select" at bounding box center [1129, 496] width 323 height 25
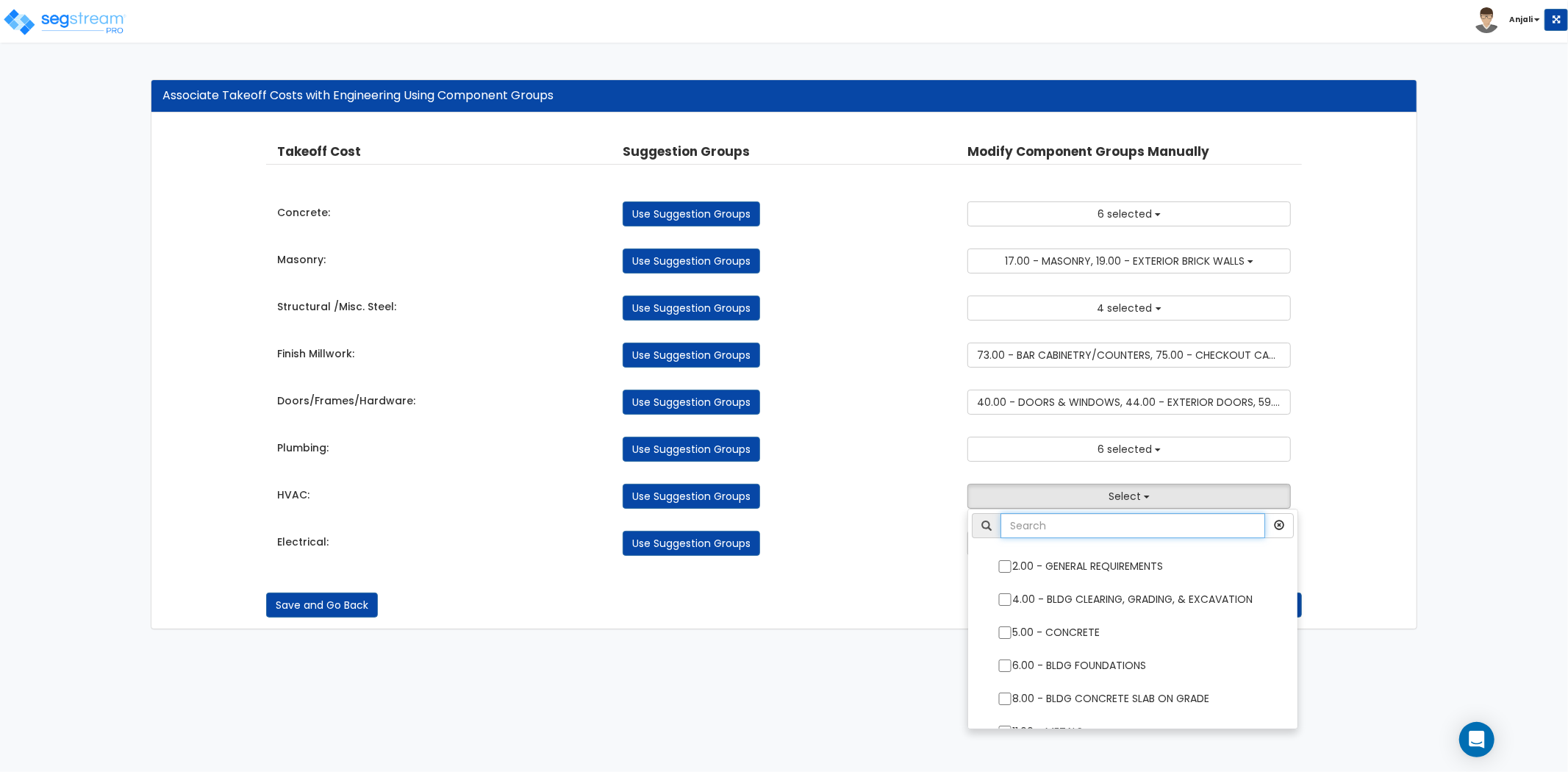
click at [1113, 529] on input "text" at bounding box center [1133, 525] width 265 height 25
type input "HVA"
click at [873, 510] on div "Takeoff Cost Suggestion Groups Modify Component Groups Manually Concrete: Use S…" at bounding box center [784, 349] width 1036 height 443
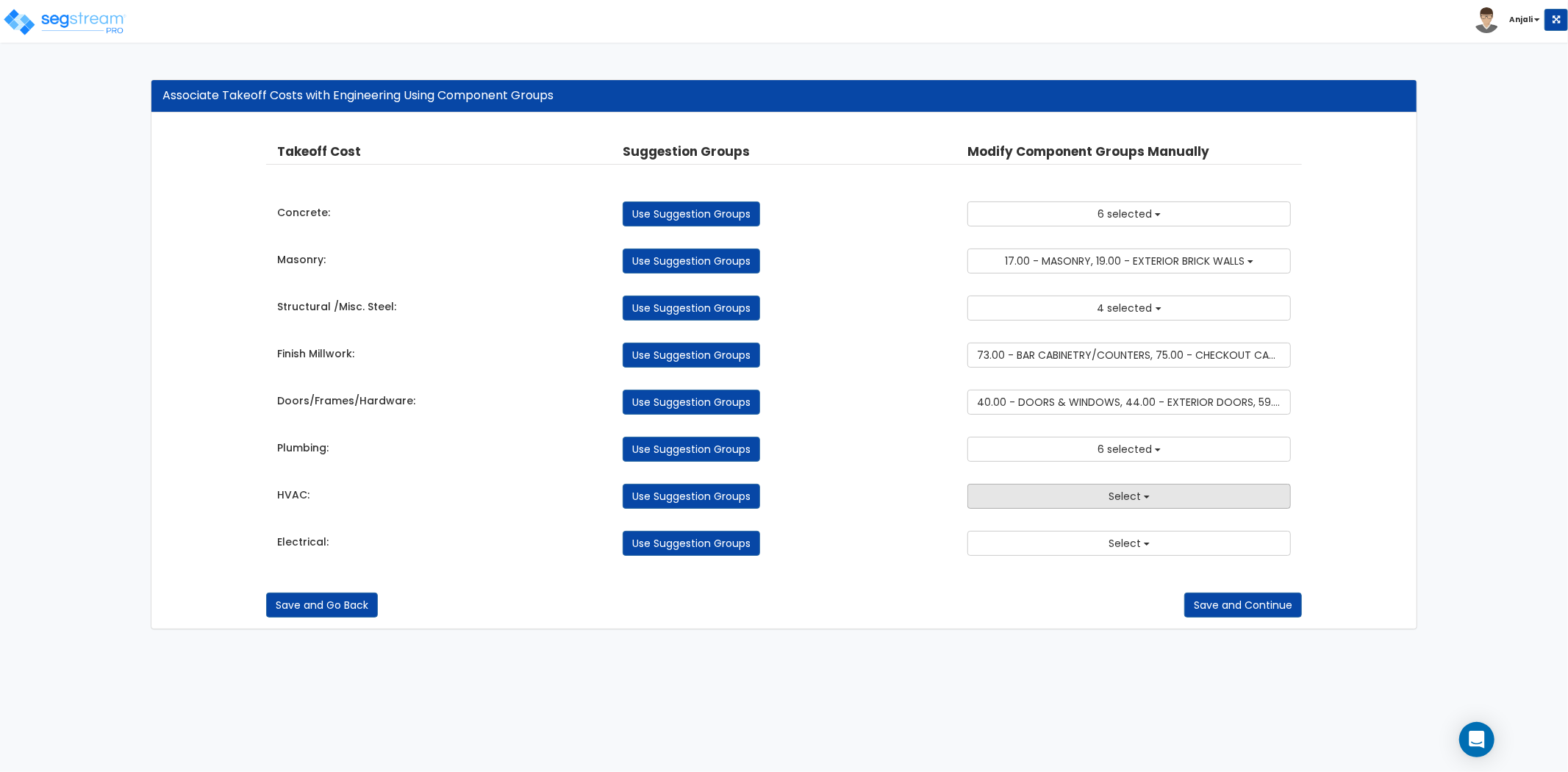
click at [1103, 505] on button "Select" at bounding box center [1129, 496] width 323 height 25
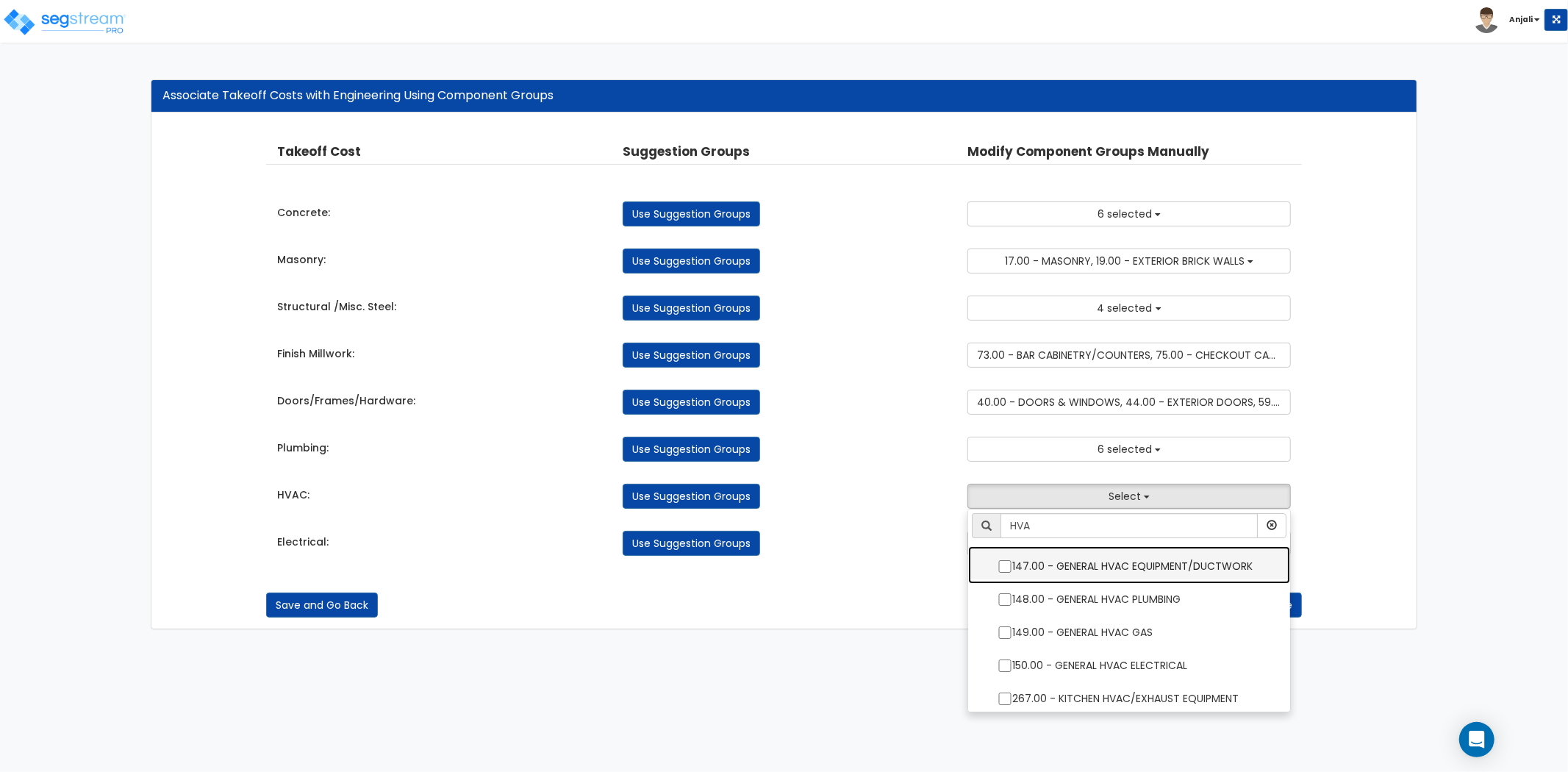
click at [1009, 567] on input "147.00 - GENERAL HVAC EQUIPMENT/DUCTWORK" at bounding box center [1005, 567] width 15 height 13
checkbox input "true"
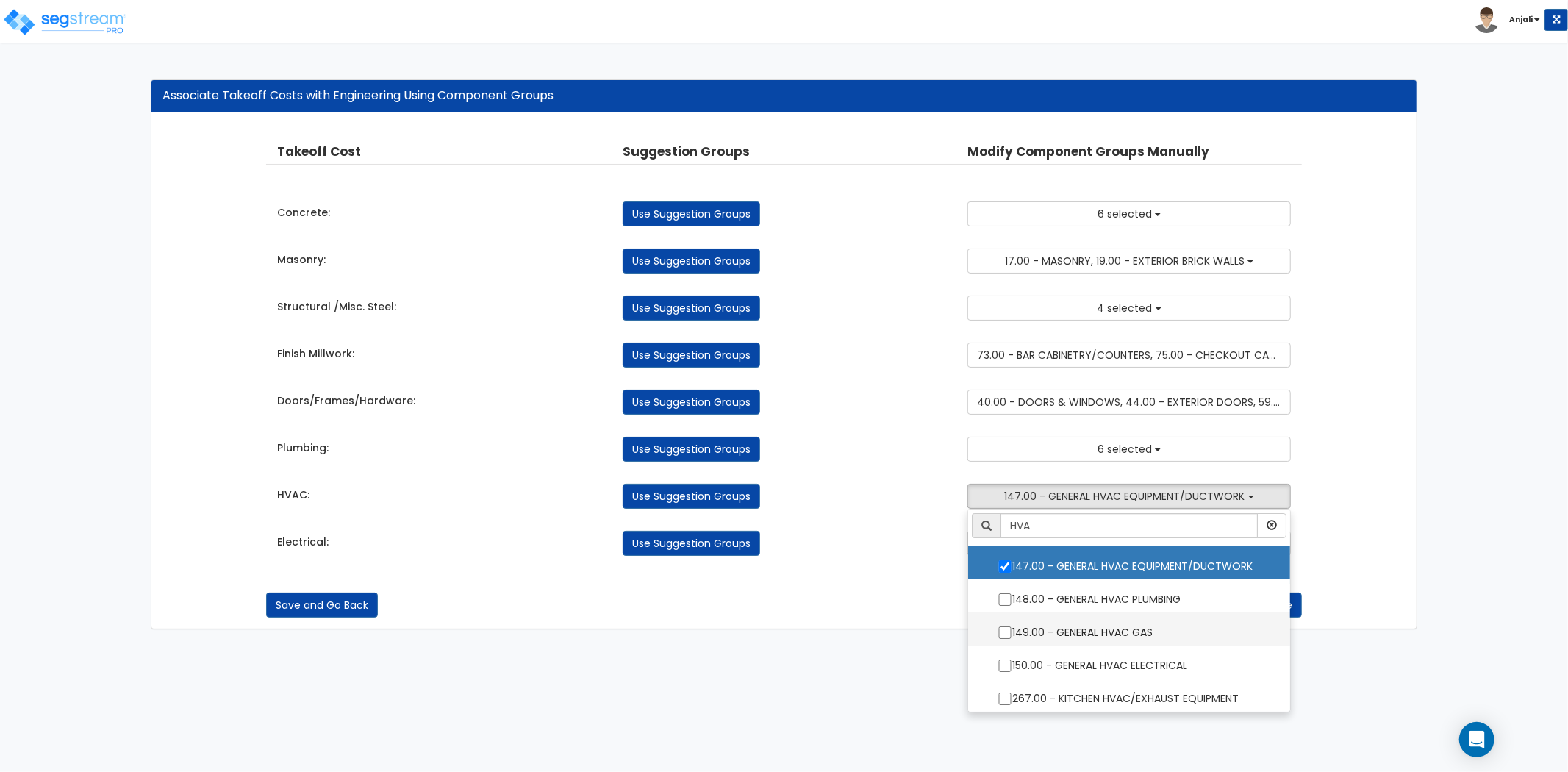
click at [1008, 633] on input "149.00 - GENERAL HVAC GAS" at bounding box center [1005, 632] width 15 height 13
checkbox input "true"
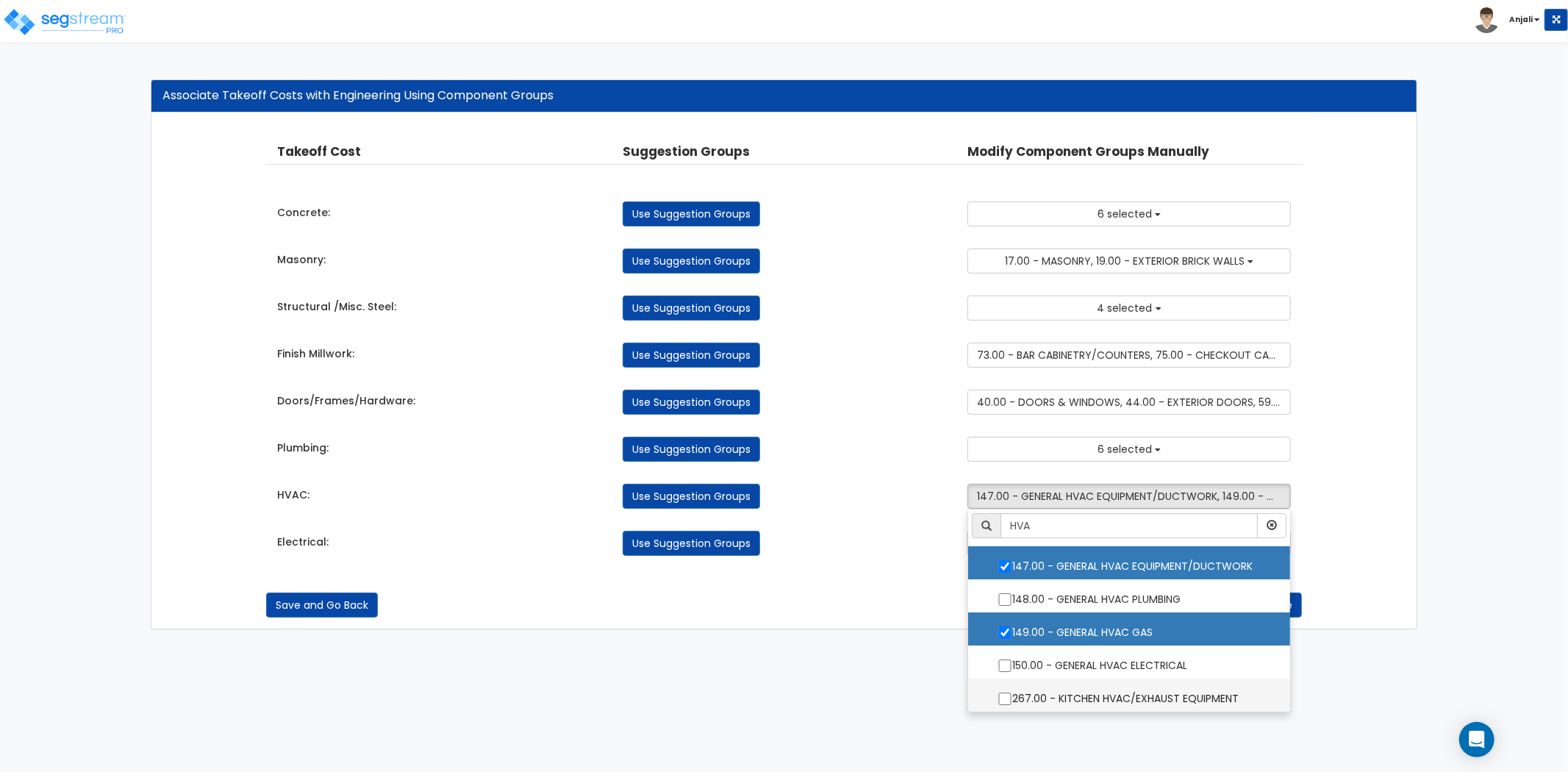
click at [1005, 699] on input "267.00 - KITCHEN HVAC/EXHAUST EQUIPMENT" at bounding box center [1005, 699] width 15 height 13
checkbox input "true"
click at [870, 614] on div "Save and Go Back Save and Continue" at bounding box center [784, 604] width 1036 height 25
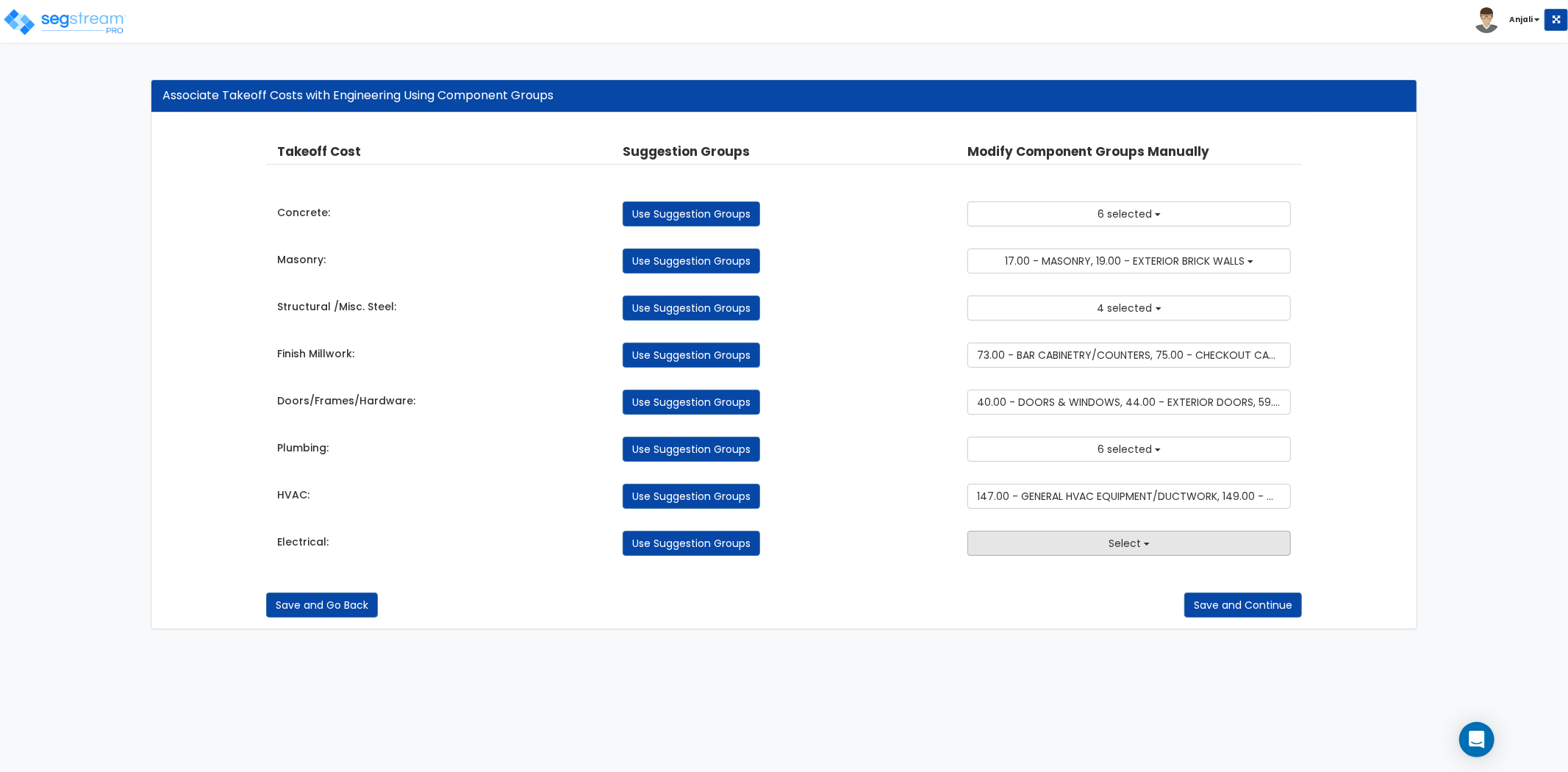
click at [1061, 548] on button "Select" at bounding box center [1129, 543] width 323 height 25
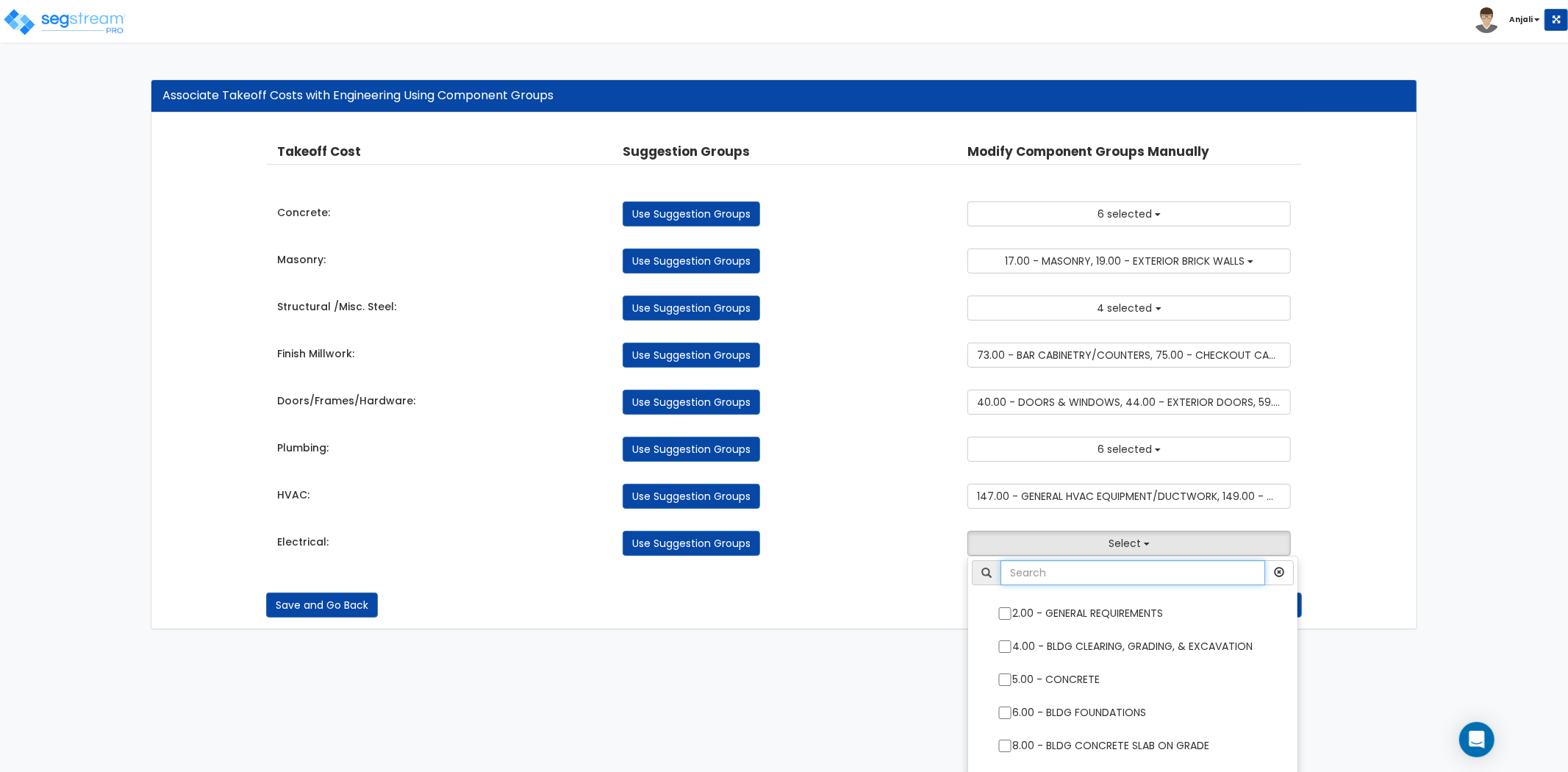
click at [1054, 565] on input "text" at bounding box center [1133, 572] width 265 height 25
type input "ELE"
click at [835, 589] on div "Save and Go Back Save and Continue" at bounding box center [784, 594] width 1036 height 47
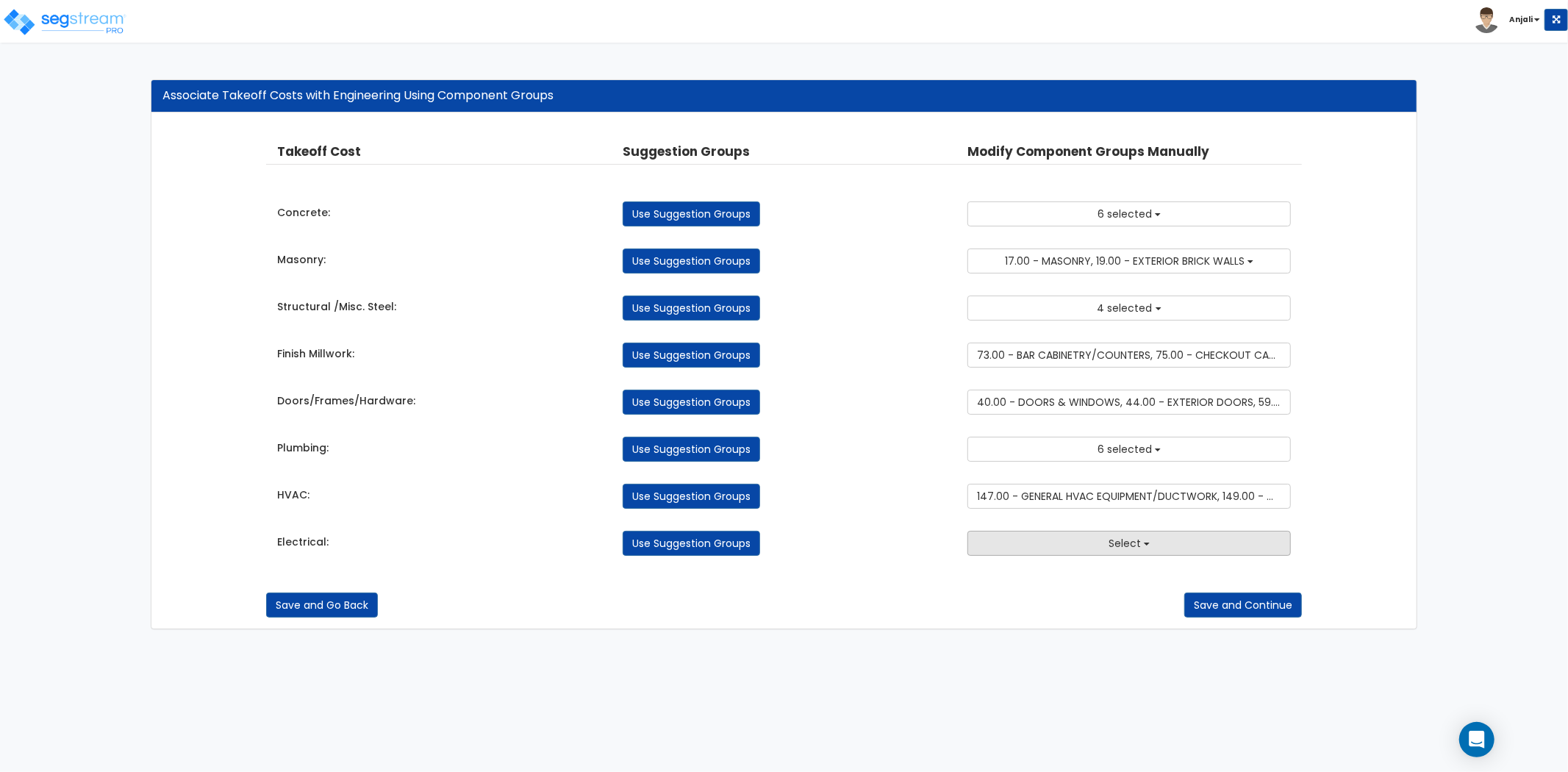
click at [1094, 532] on button "Select" at bounding box center [1129, 543] width 323 height 25
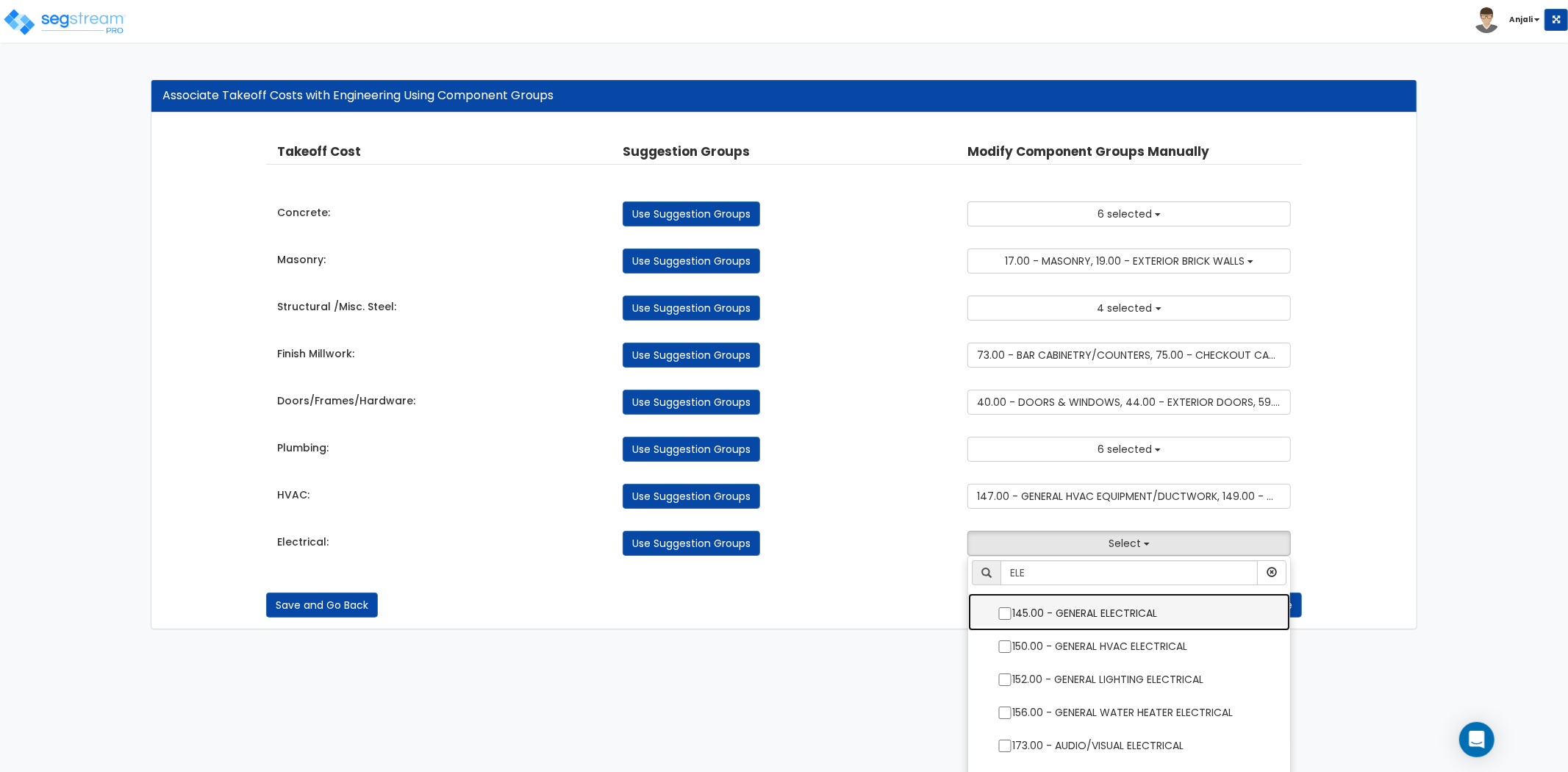
click at [1004, 615] on input "145.00 - GENERAL ELECTRICAL" at bounding box center [1005, 613] width 15 height 13
checkbox input "true"
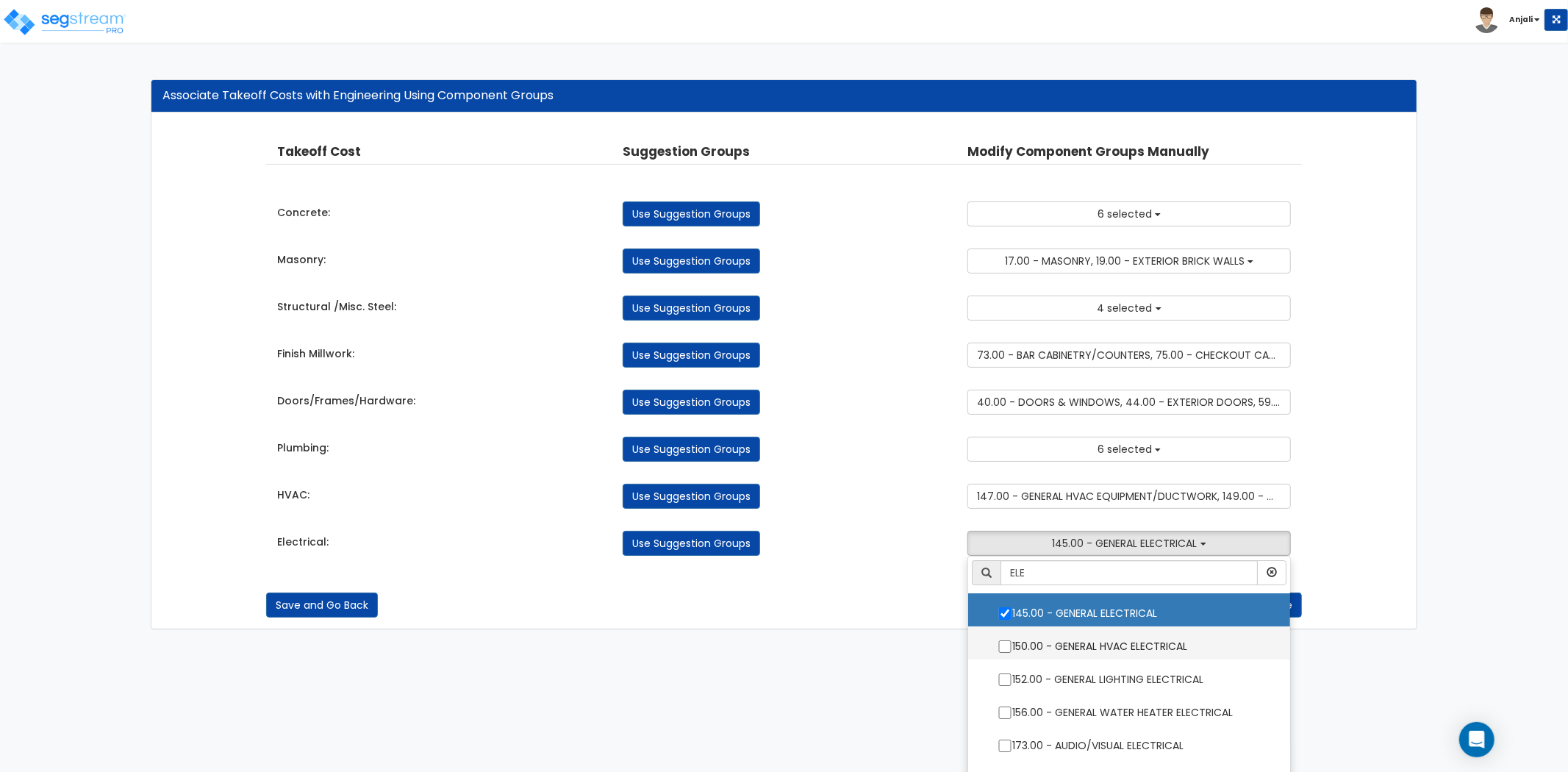
click at [1001, 649] on input "150.00 - GENERAL HVAC ELECTRICAL" at bounding box center [1005, 647] width 15 height 13
checkbox input "true"
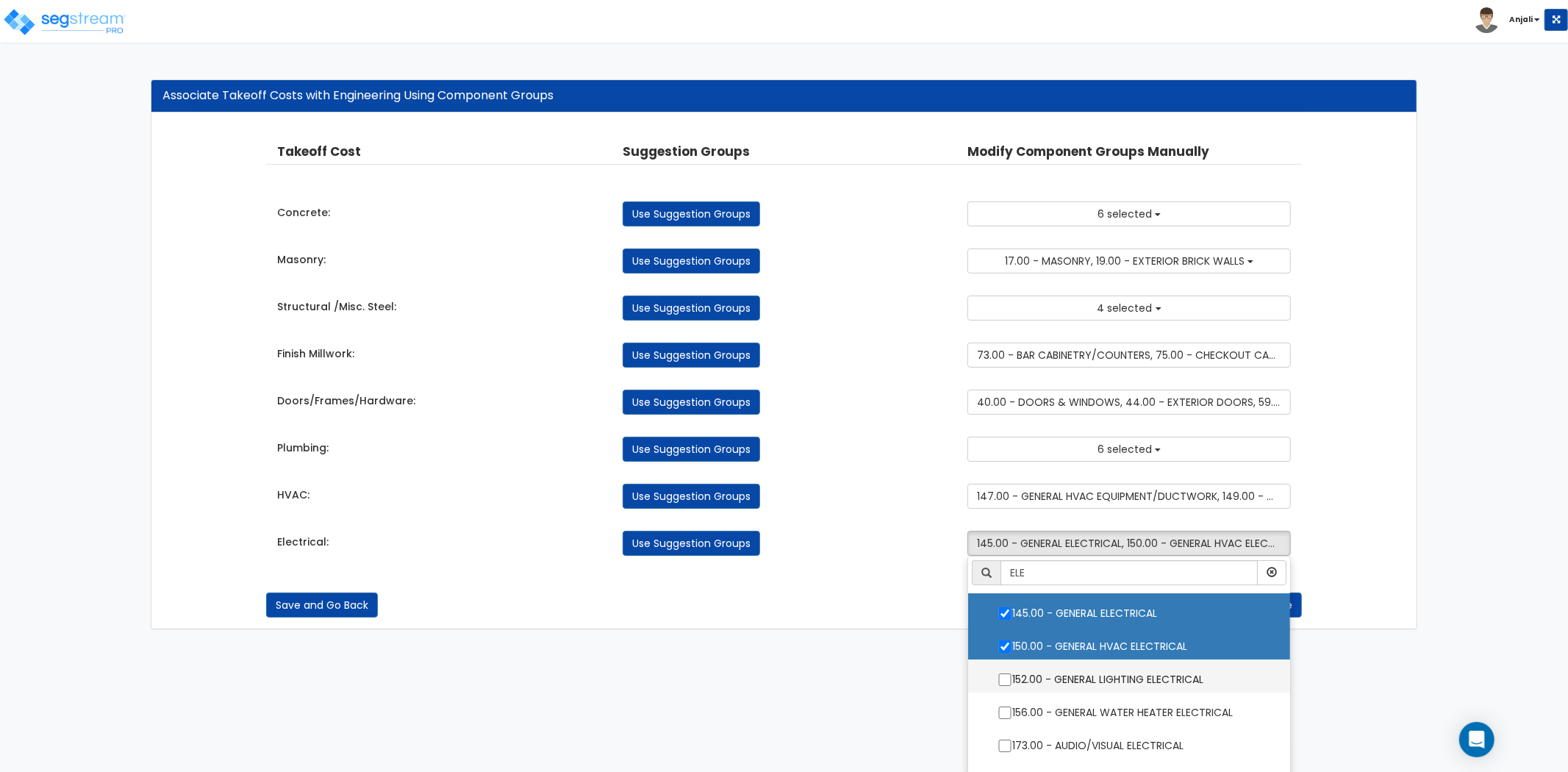
click at [1005, 679] on input "152.00 - GENERAL LIGHTING ELECTRICAL" at bounding box center [1005, 680] width 15 height 13
checkbox input "true"
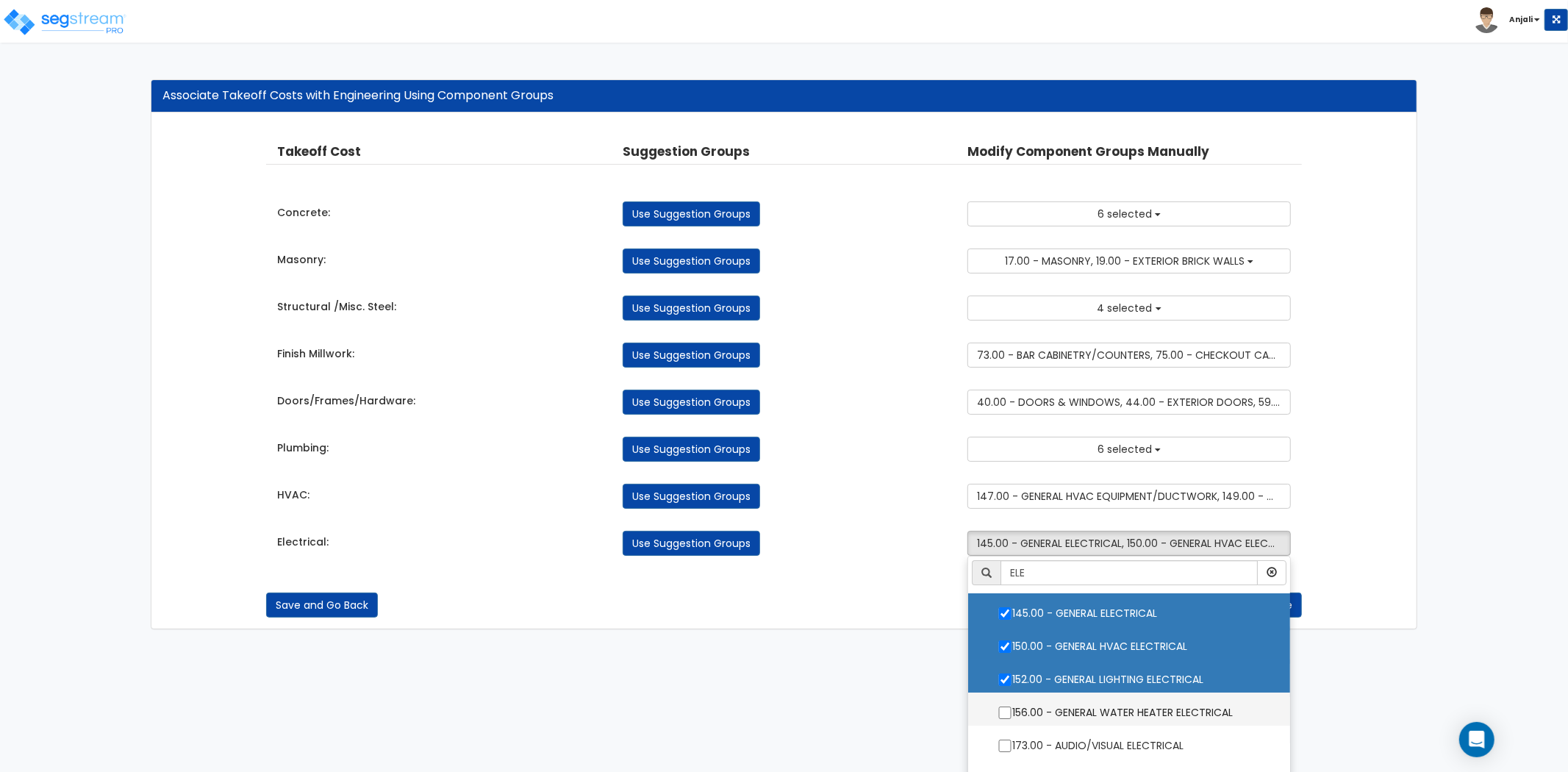
click at [1001, 710] on input "156.00 - GENERAL WATER HEATER ELECTRICAL" at bounding box center [1005, 713] width 15 height 13
checkbox input "true"
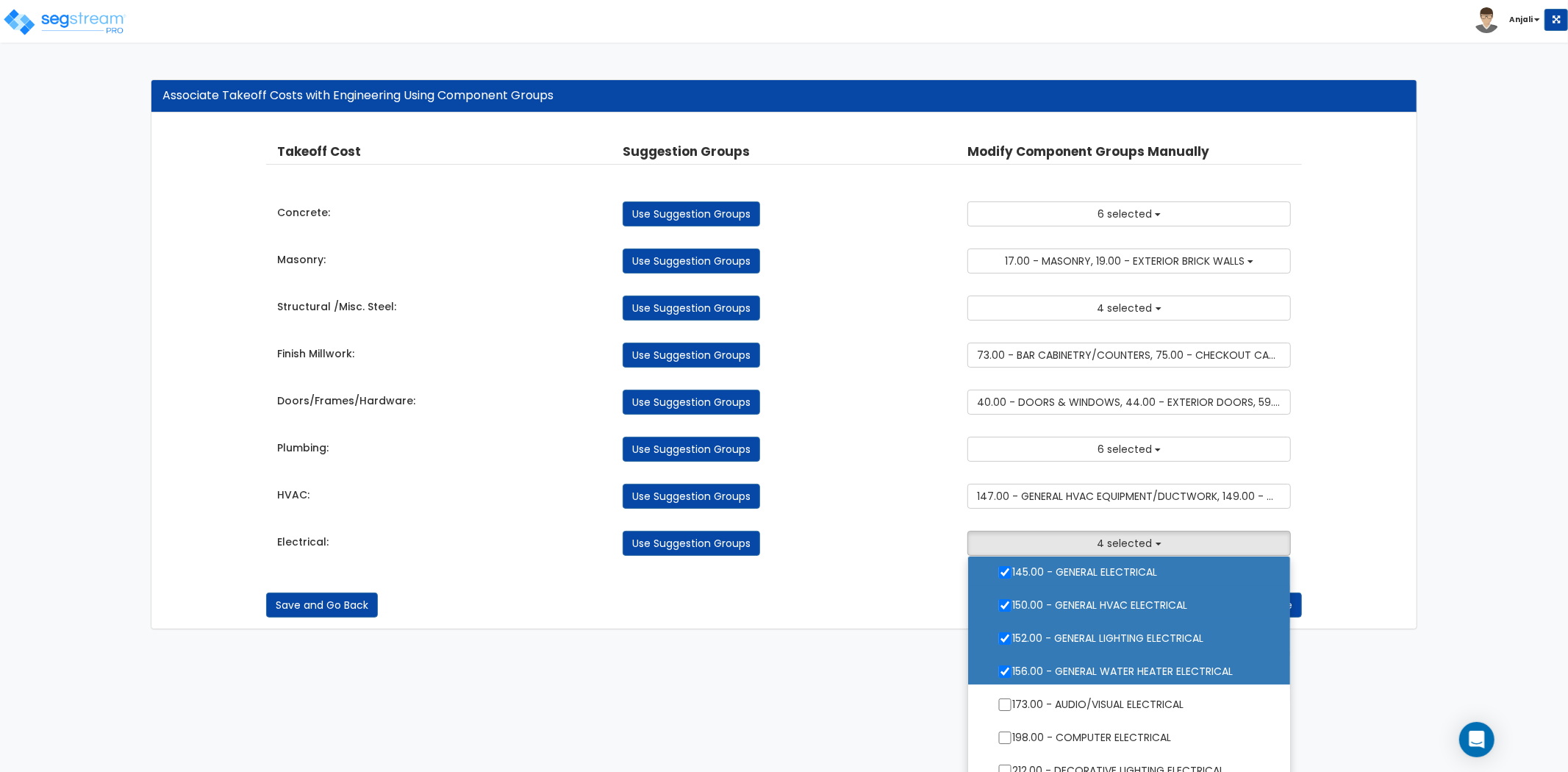
scroll to position [81, 0]
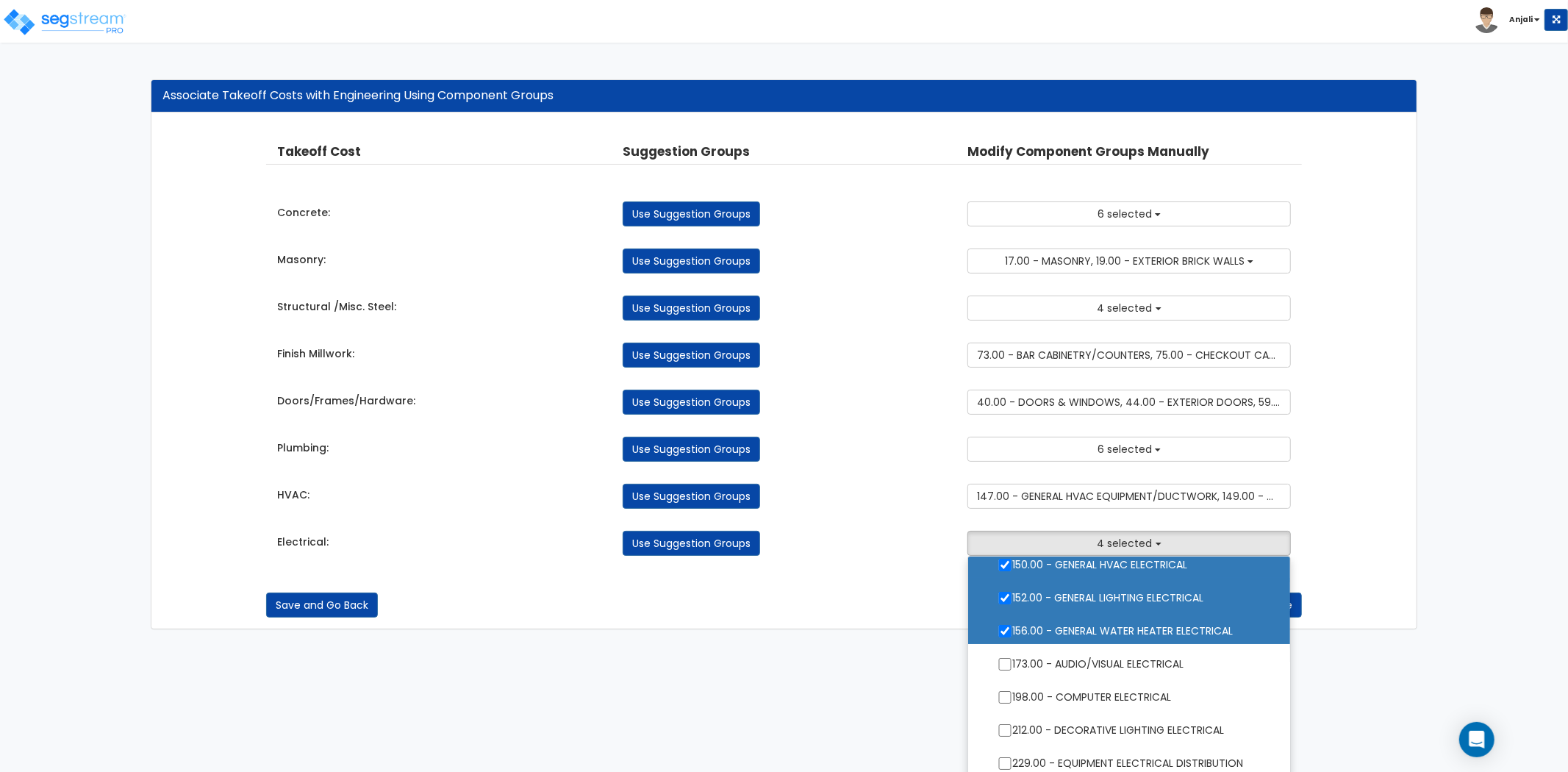
click at [1002, 671] on ul "ELE 2.00 - GENERAL REQUIREMENTS 4.00 - BLDG CLEARING, GRADING, & EXCAVATION 5.0…" at bounding box center [1129, 666] width 323 height 221
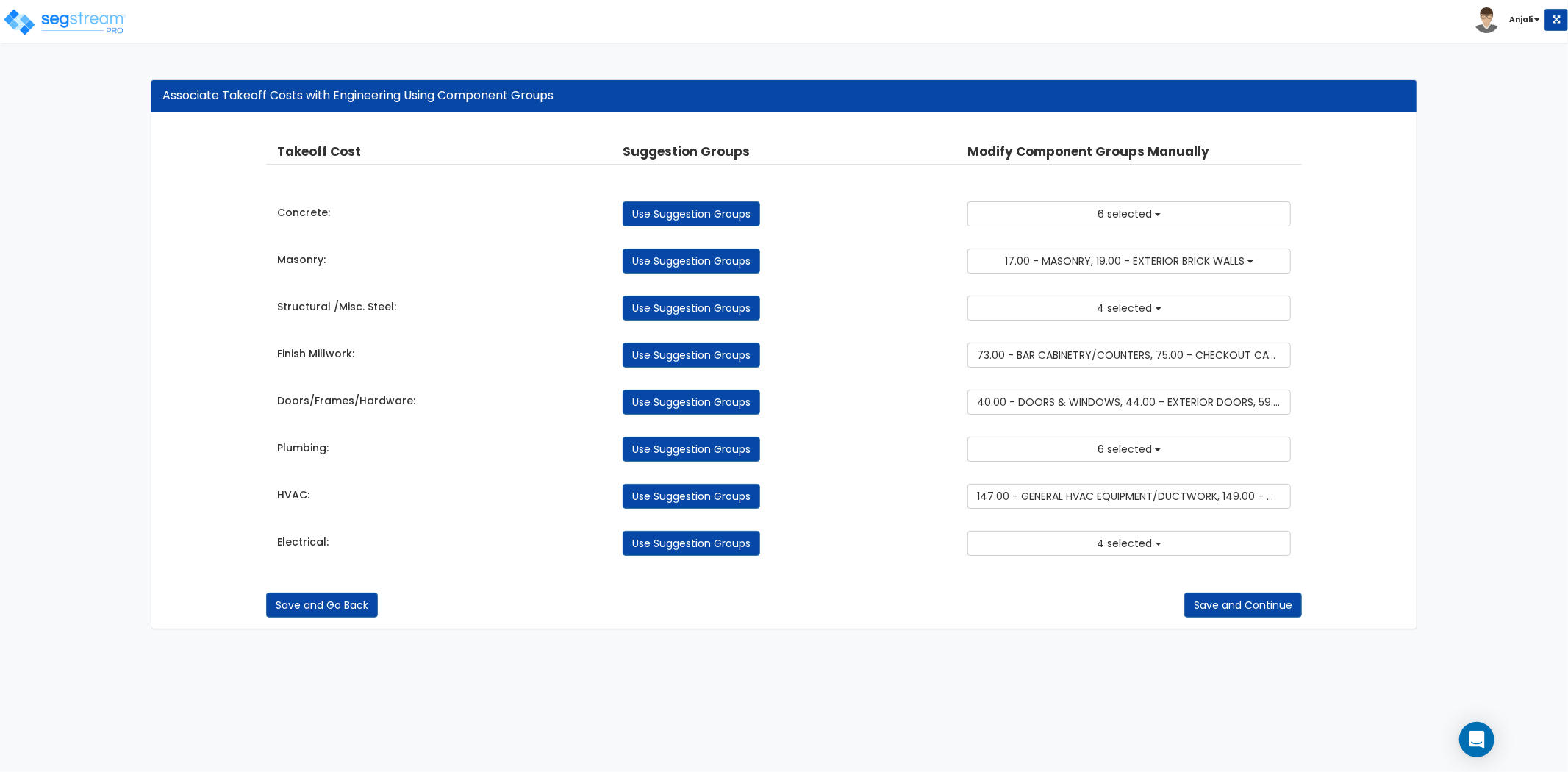
click at [1093, 558] on div "Takeoff Cost Suggestion Groups Modify Component Groups Manually Concrete: Use S…" at bounding box center [784, 349] width 1036 height 443
click at [1098, 548] on button "4 selected" at bounding box center [1129, 543] width 323 height 25
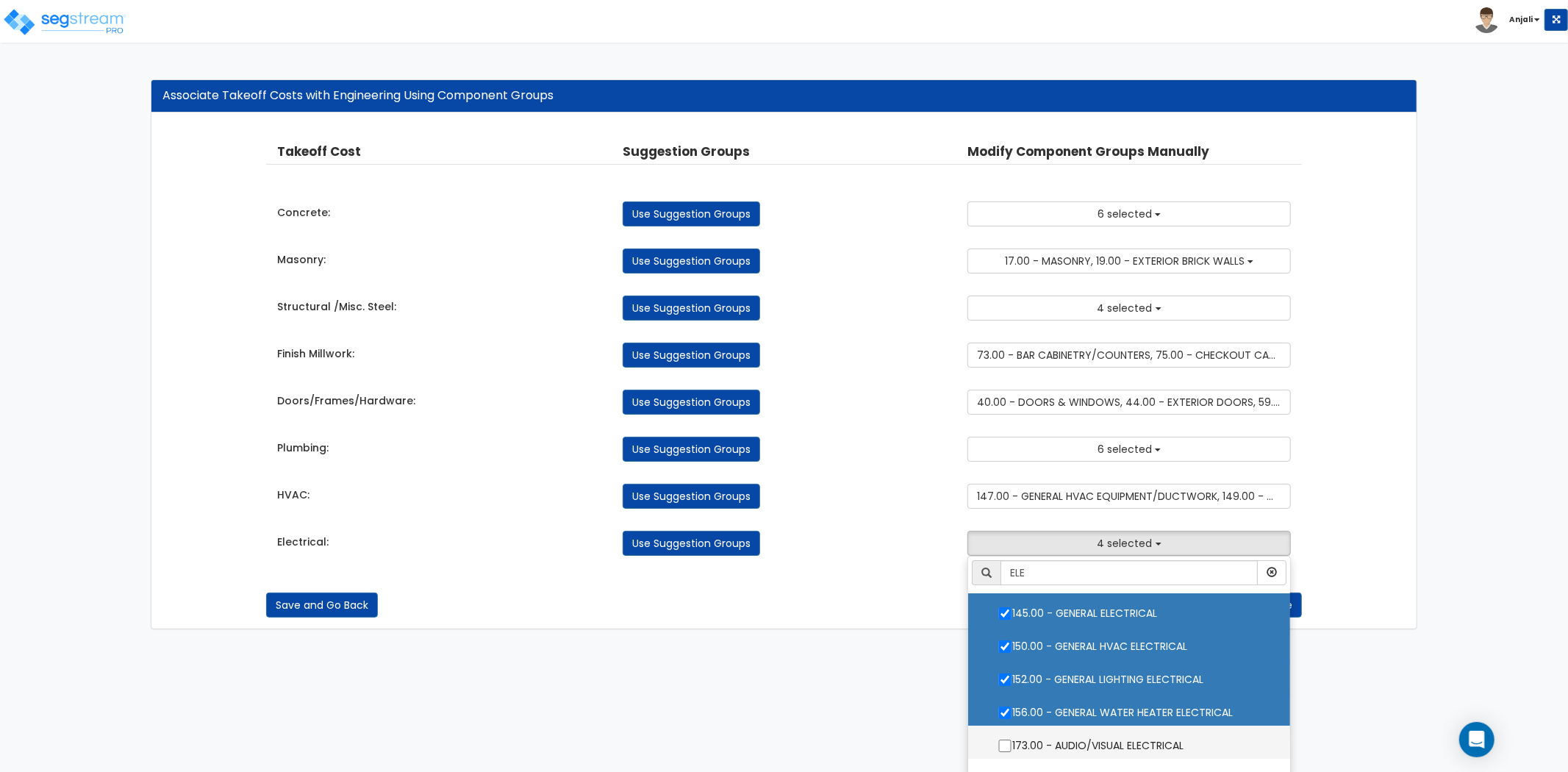
click at [1005, 745] on input "173.00 - AUDIO/VISUAL ELECTRICAL" at bounding box center [1005, 746] width 15 height 13
checkbox input "true"
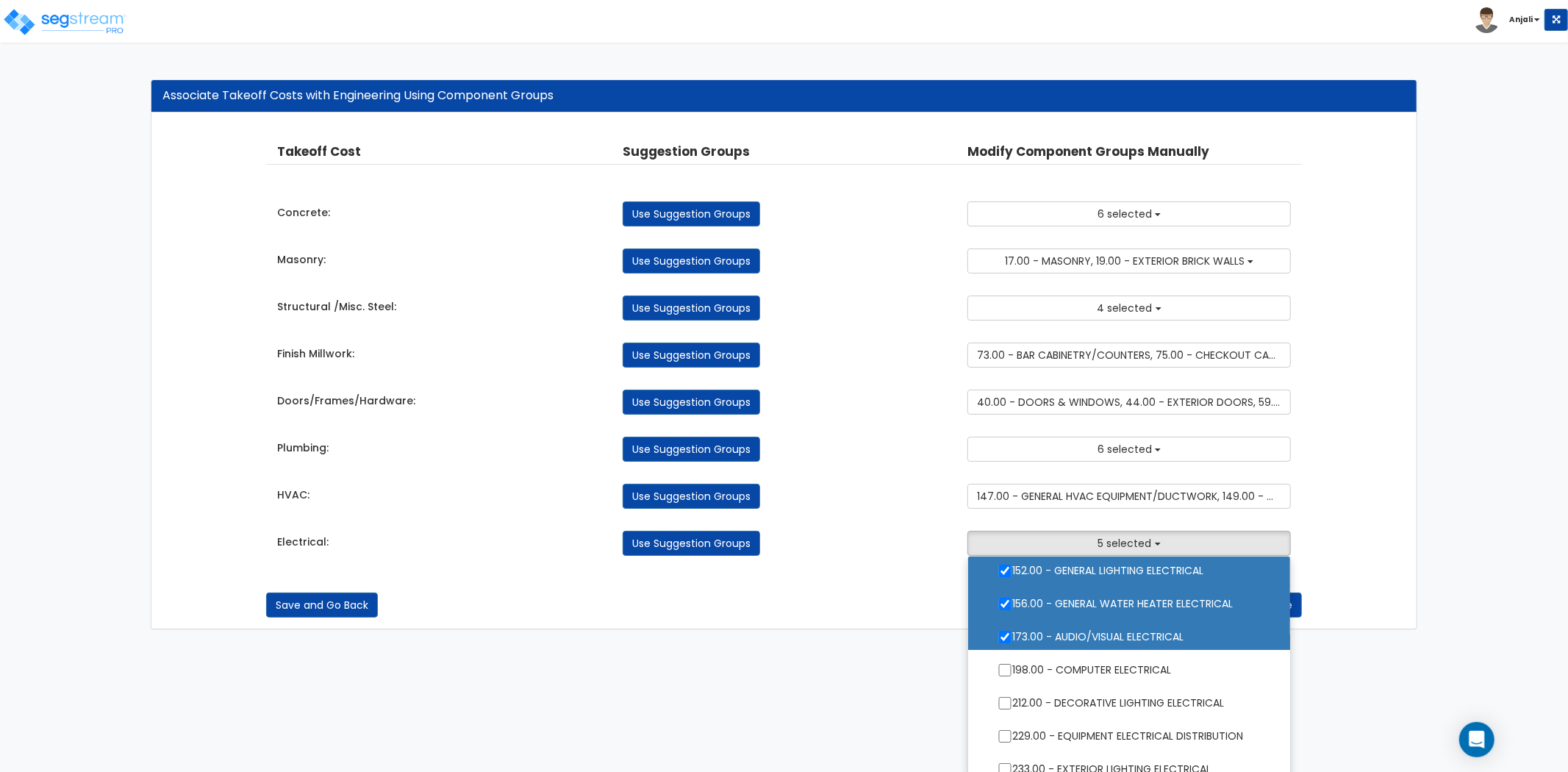
scroll to position [163, 0]
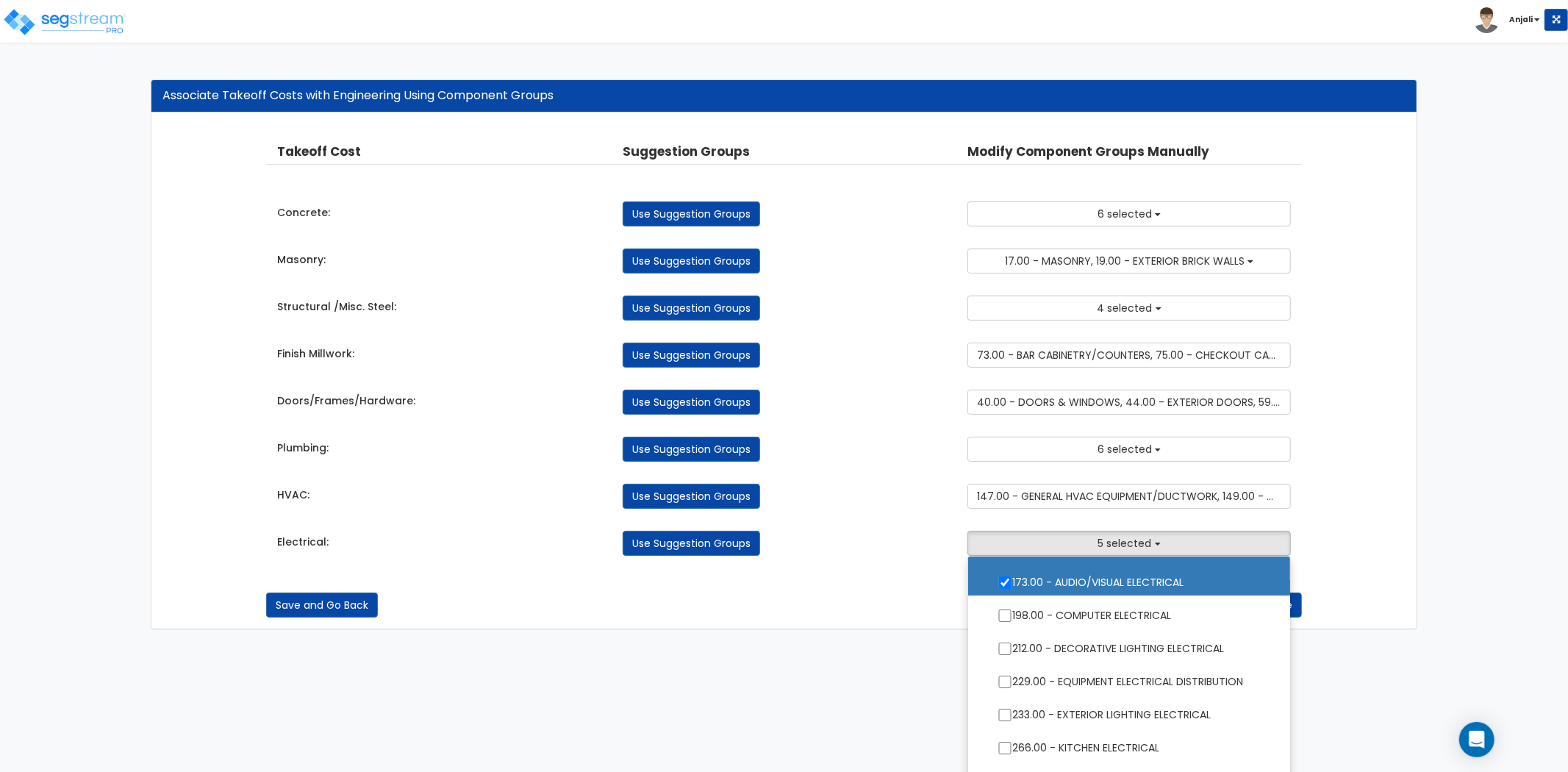
click at [1004, 619] on ul "ELE 2.00 - GENERAL REQUIREMENTS 4.00 - BLDG CLEARING, GRADING, & EXCAVATION 5.0…" at bounding box center [1129, 666] width 323 height 221
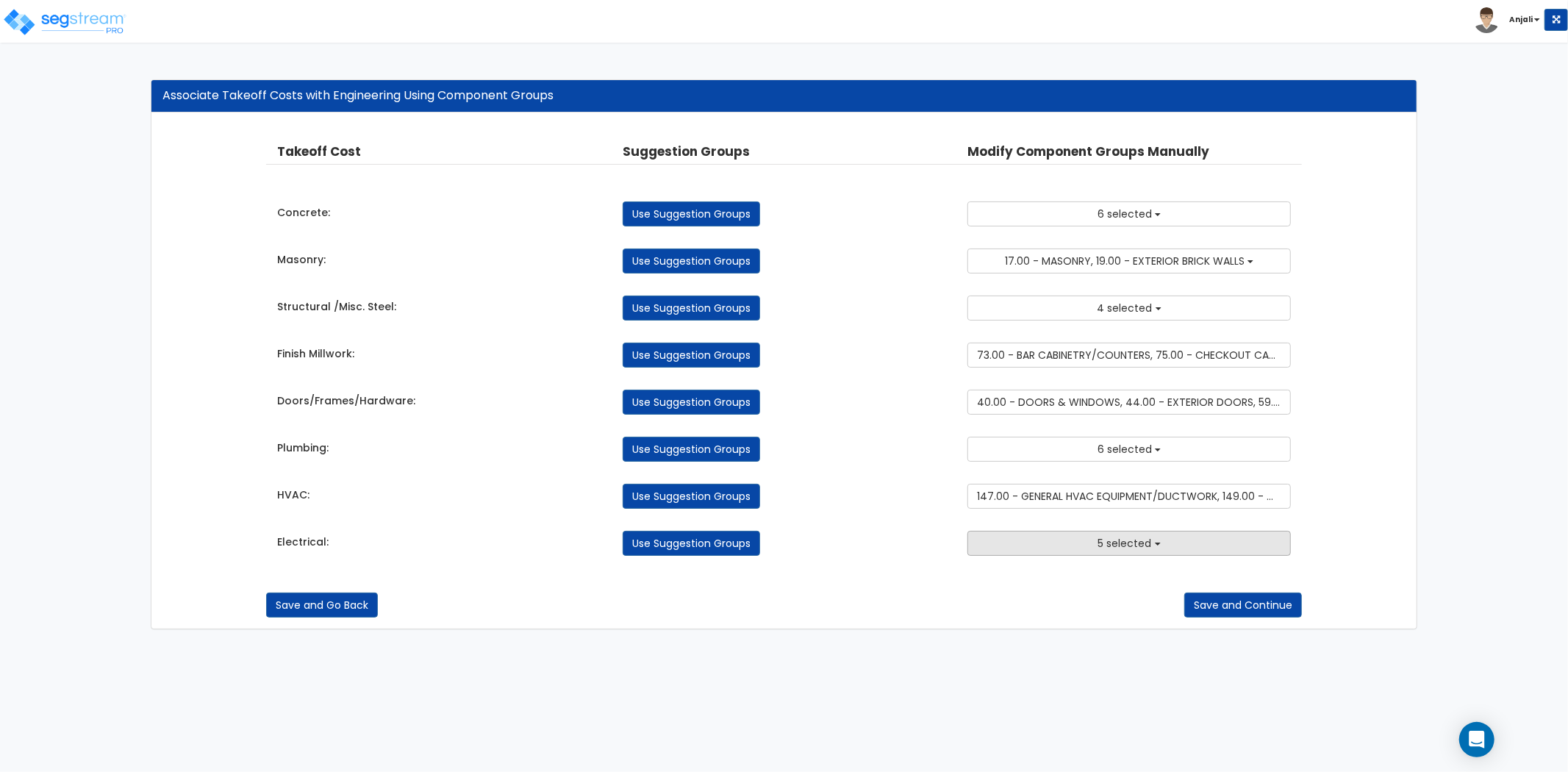
click at [1107, 538] on span "5 selected" at bounding box center [1125, 543] width 54 height 15
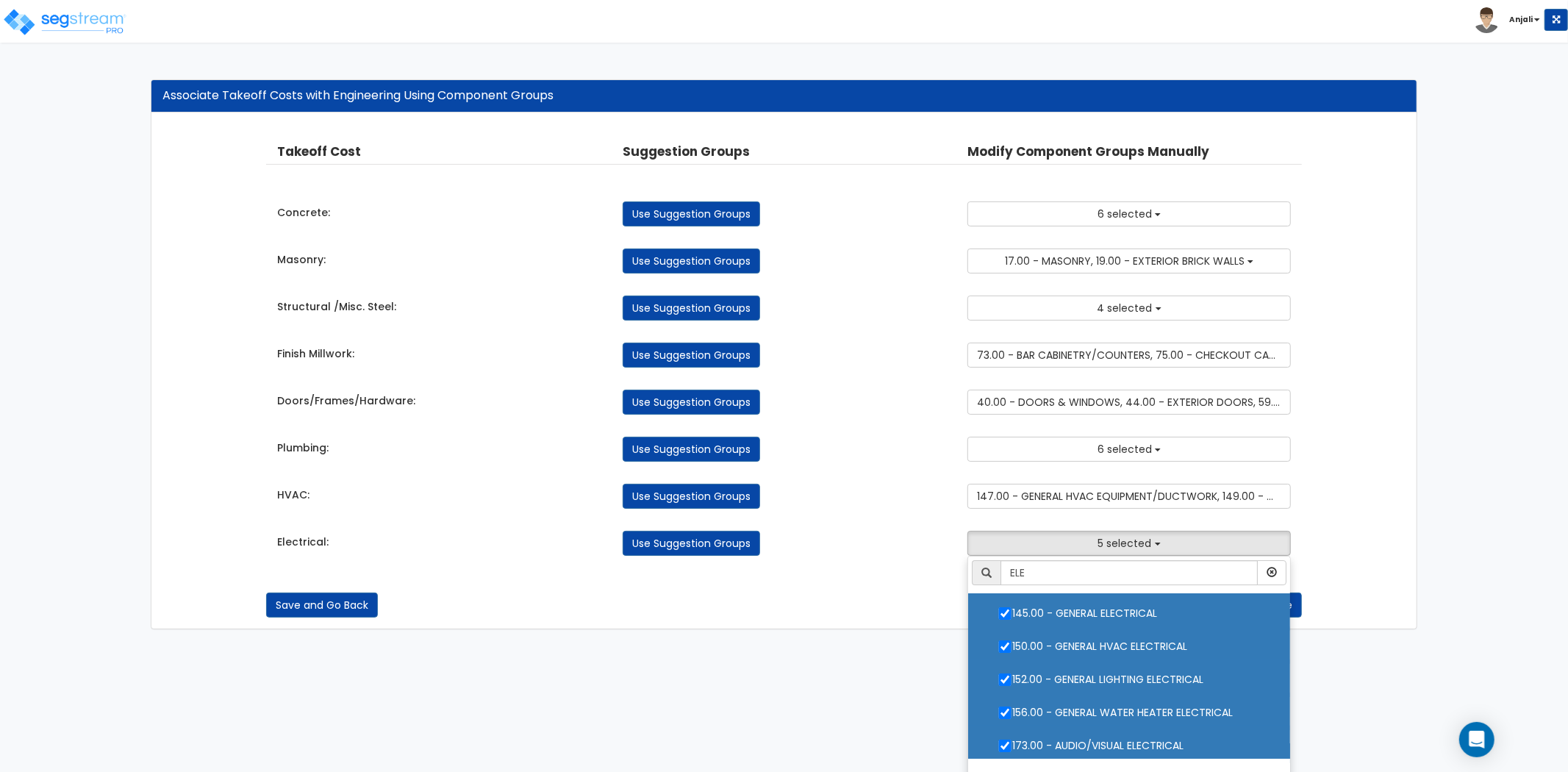
click at [1005, 614] on ul "ELE 2.00 - GENERAL REQUIREMENTS 4.00 - BLDG CLEARING, GRADING, & EXCAVATION 5.0…" at bounding box center [1129, 666] width 323 height 221
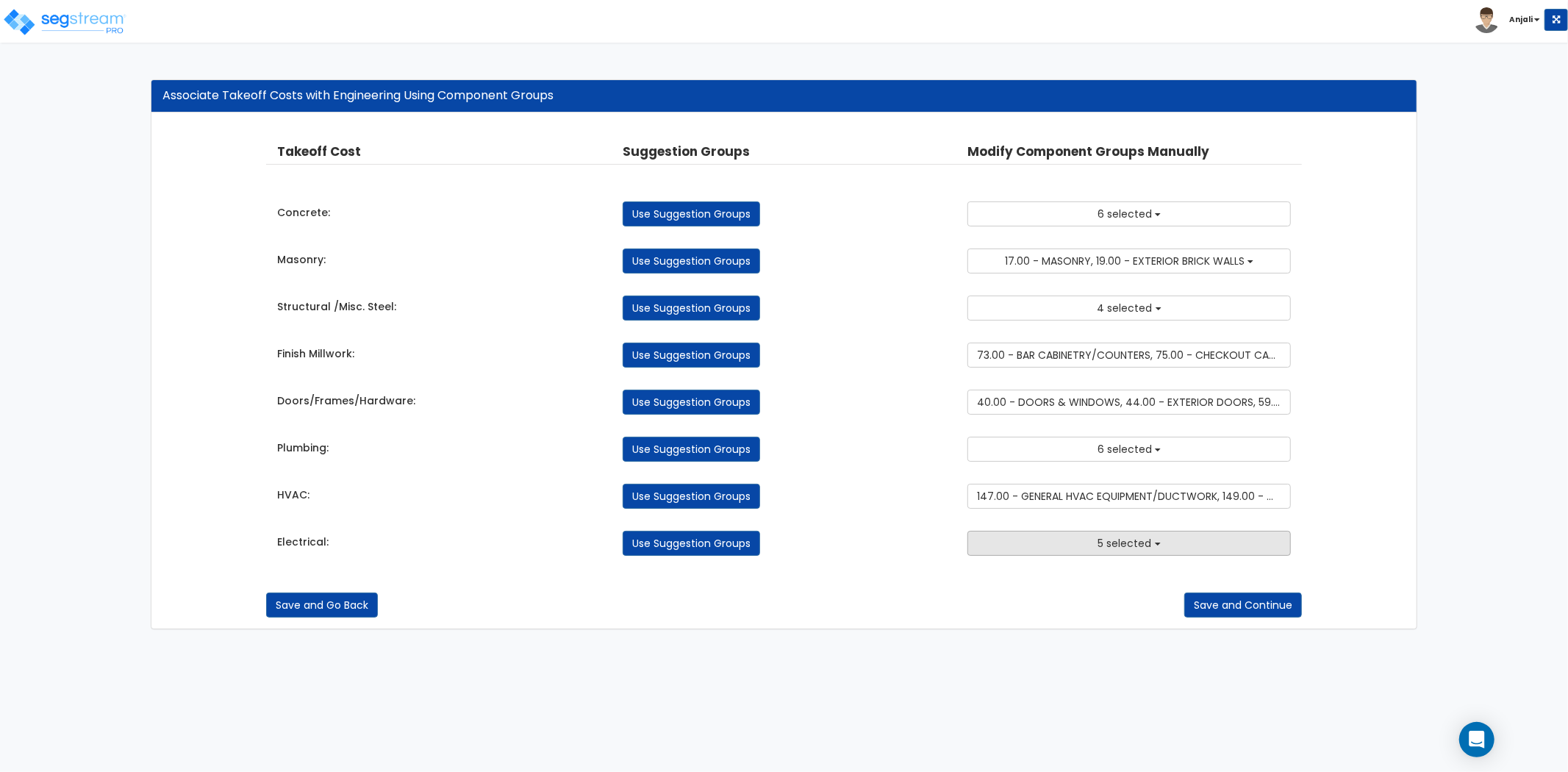
click at [1119, 548] on span "5 selected" at bounding box center [1125, 543] width 54 height 15
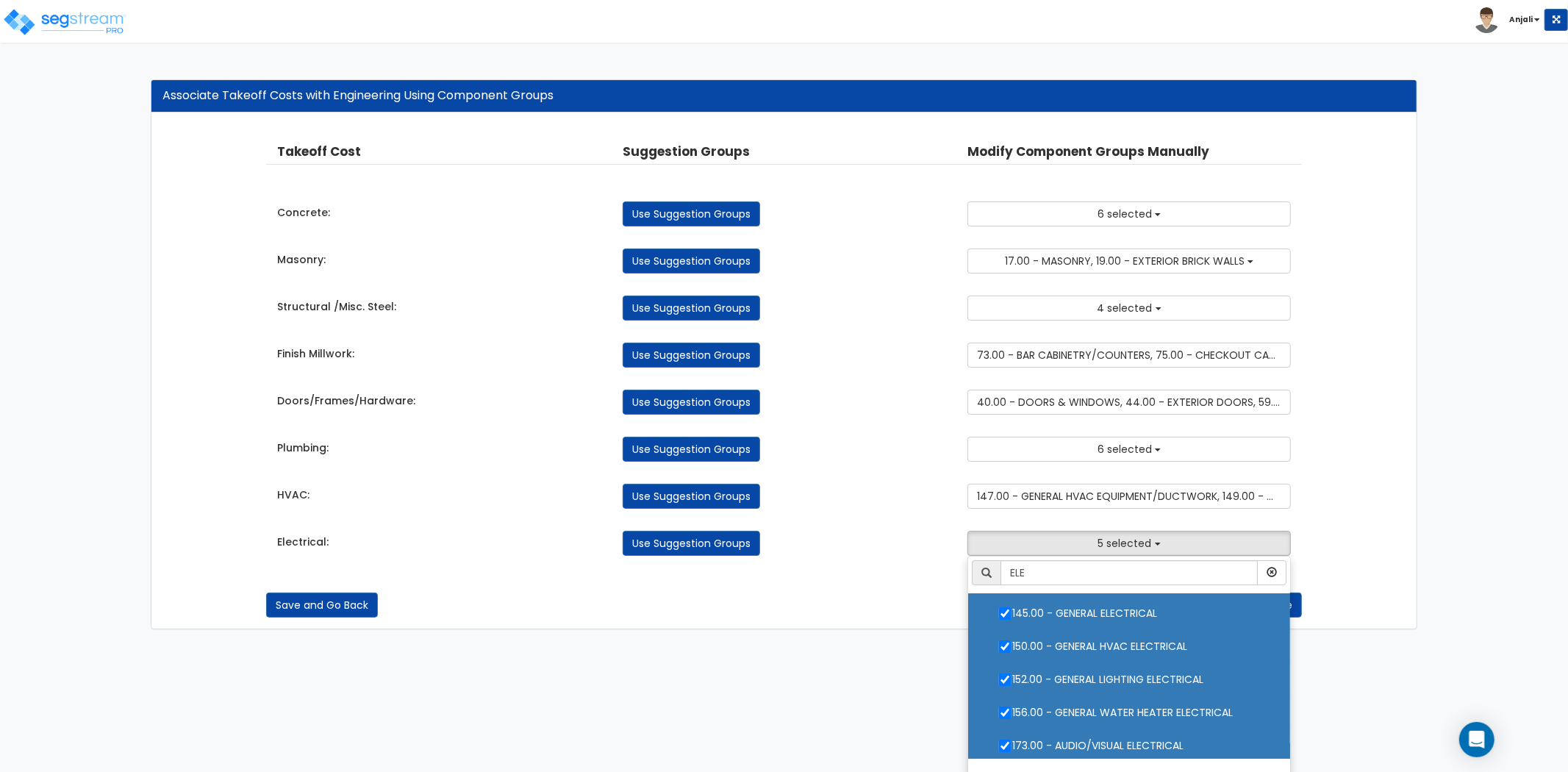
click at [1006, 616] on ul "ELE 2.00 - GENERAL REQUIREMENTS 4.00 - BLDG CLEARING, GRADING, & EXCAVATION 5.0…" at bounding box center [1129, 666] width 323 height 221
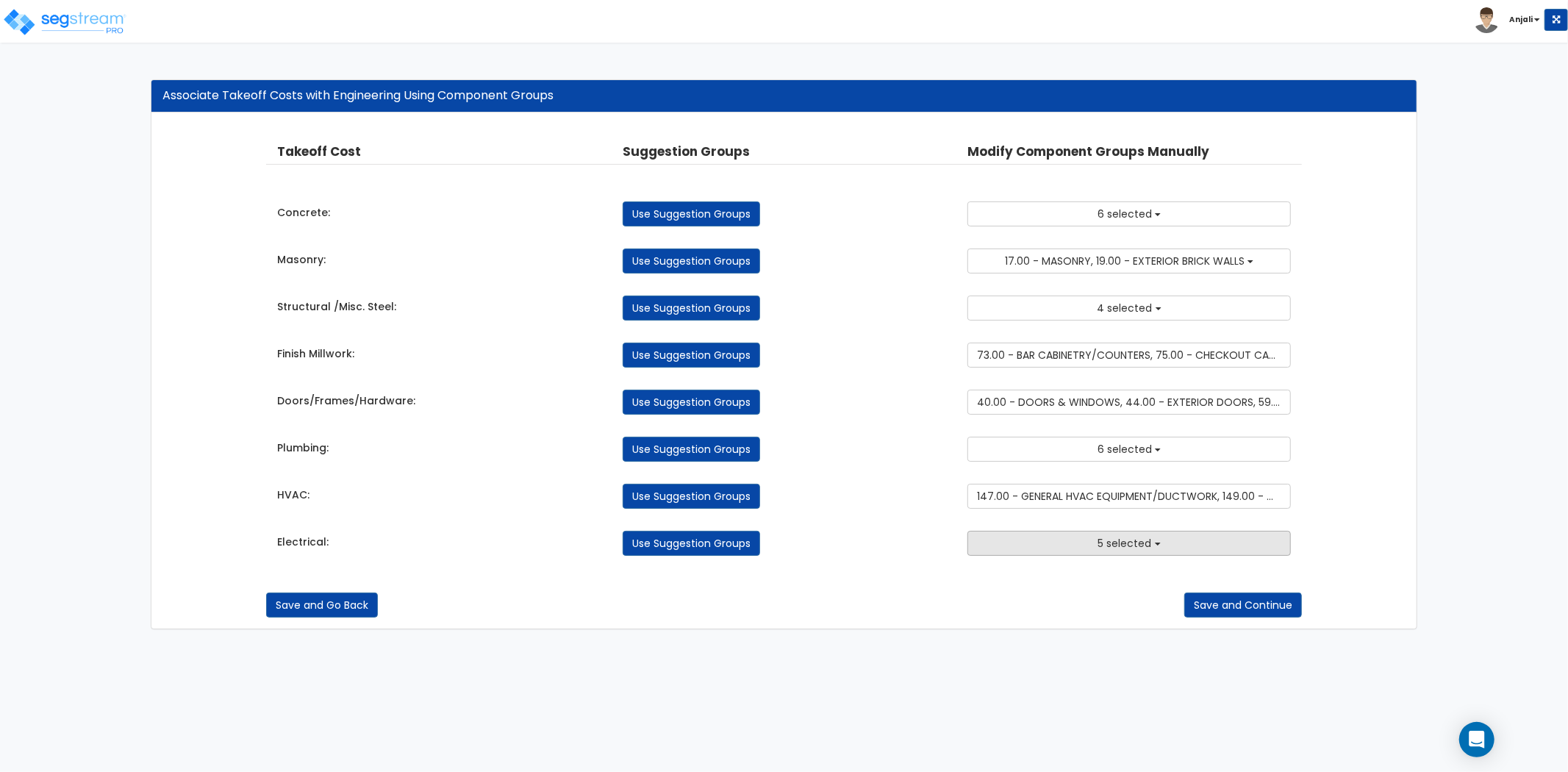
click at [1033, 551] on button "5 selected" at bounding box center [1129, 543] width 323 height 25
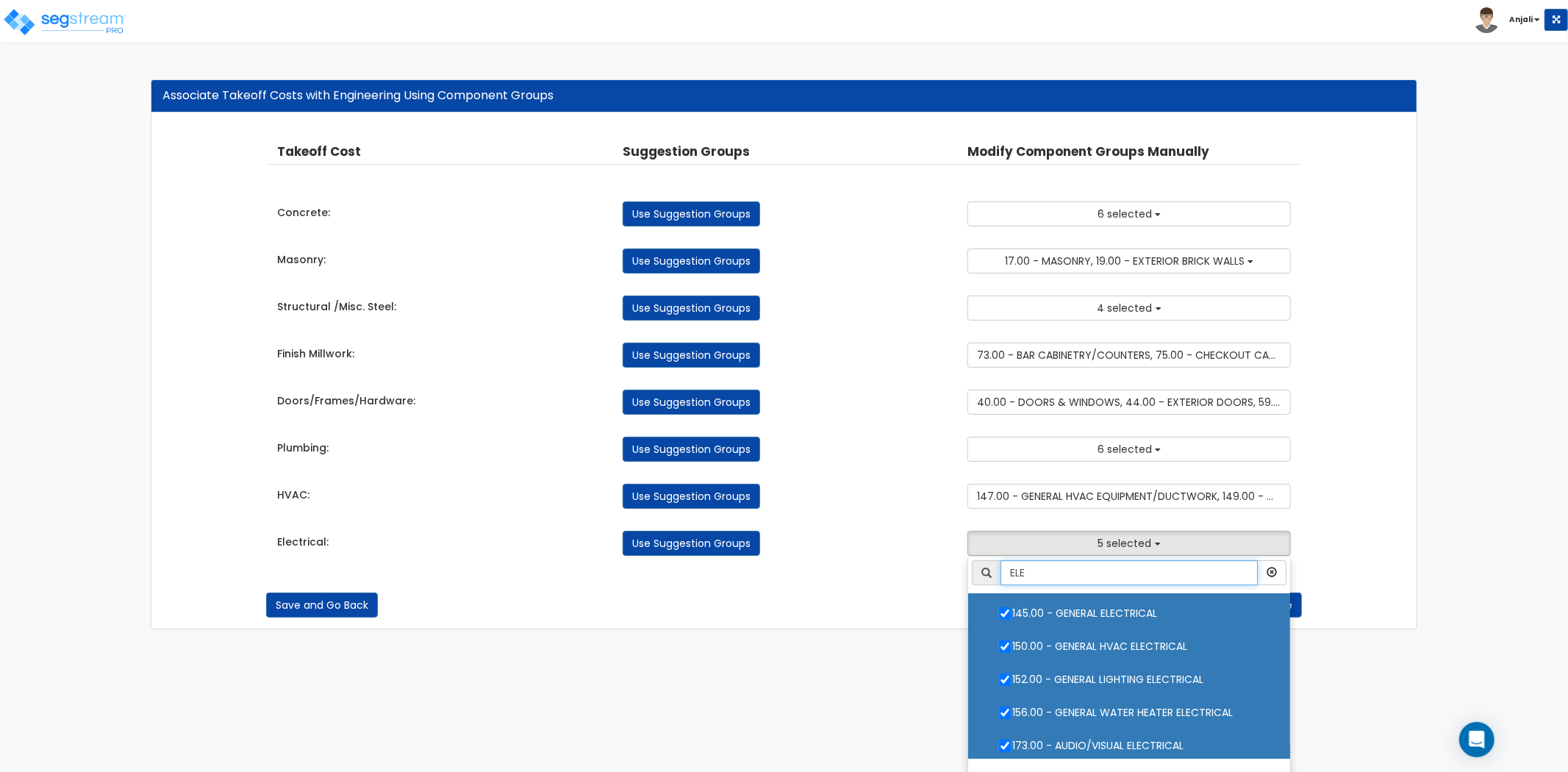
click at [1054, 578] on input "ELE" at bounding box center [1129, 572] width 257 height 25
click at [898, 520] on div "Takeoff Cost Suggestion Groups Modify Component Groups Manually Concrete: Use S…" at bounding box center [784, 349] width 1036 height 443
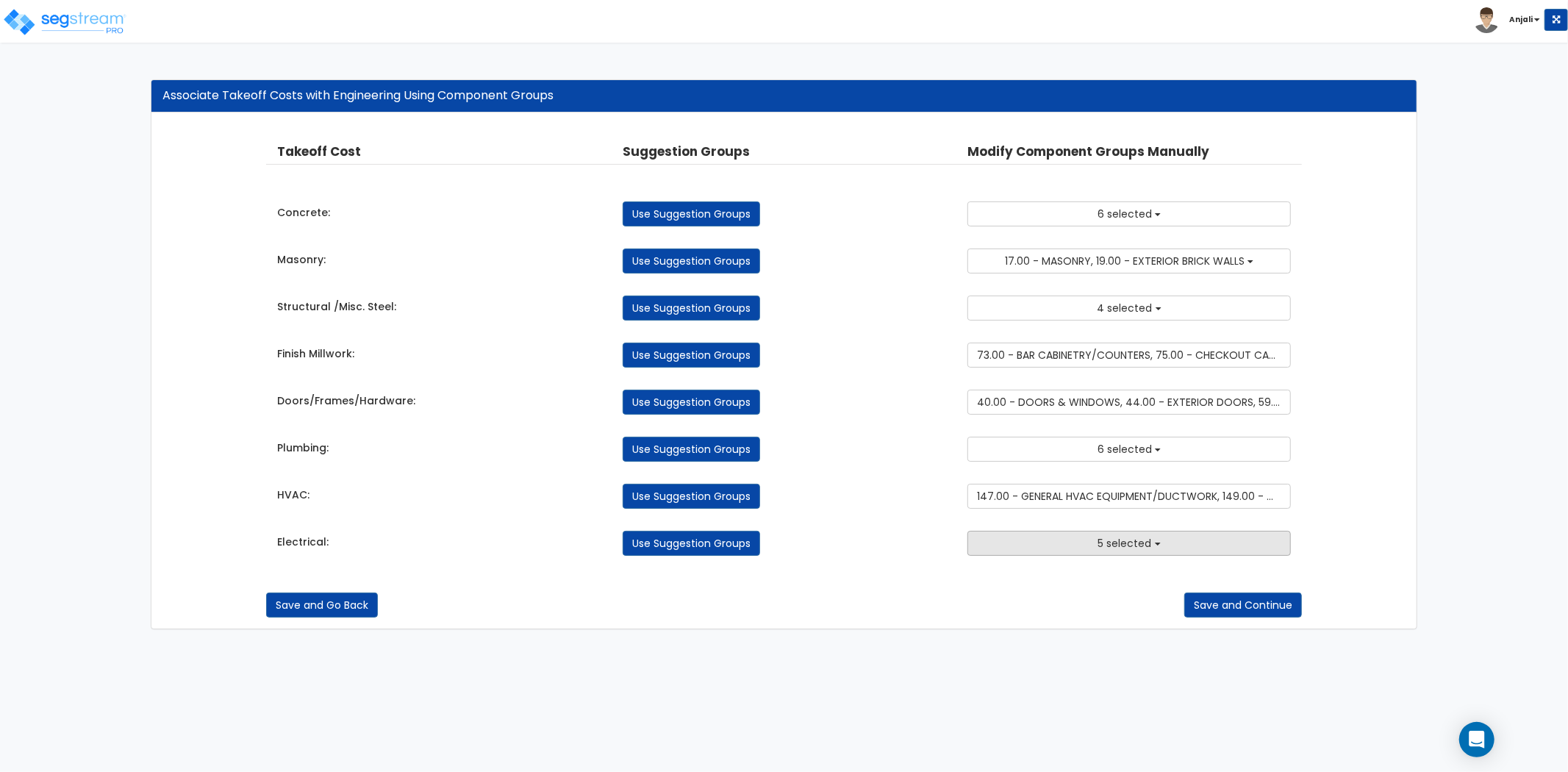
click at [1094, 542] on button "5 selected" at bounding box center [1129, 543] width 323 height 25
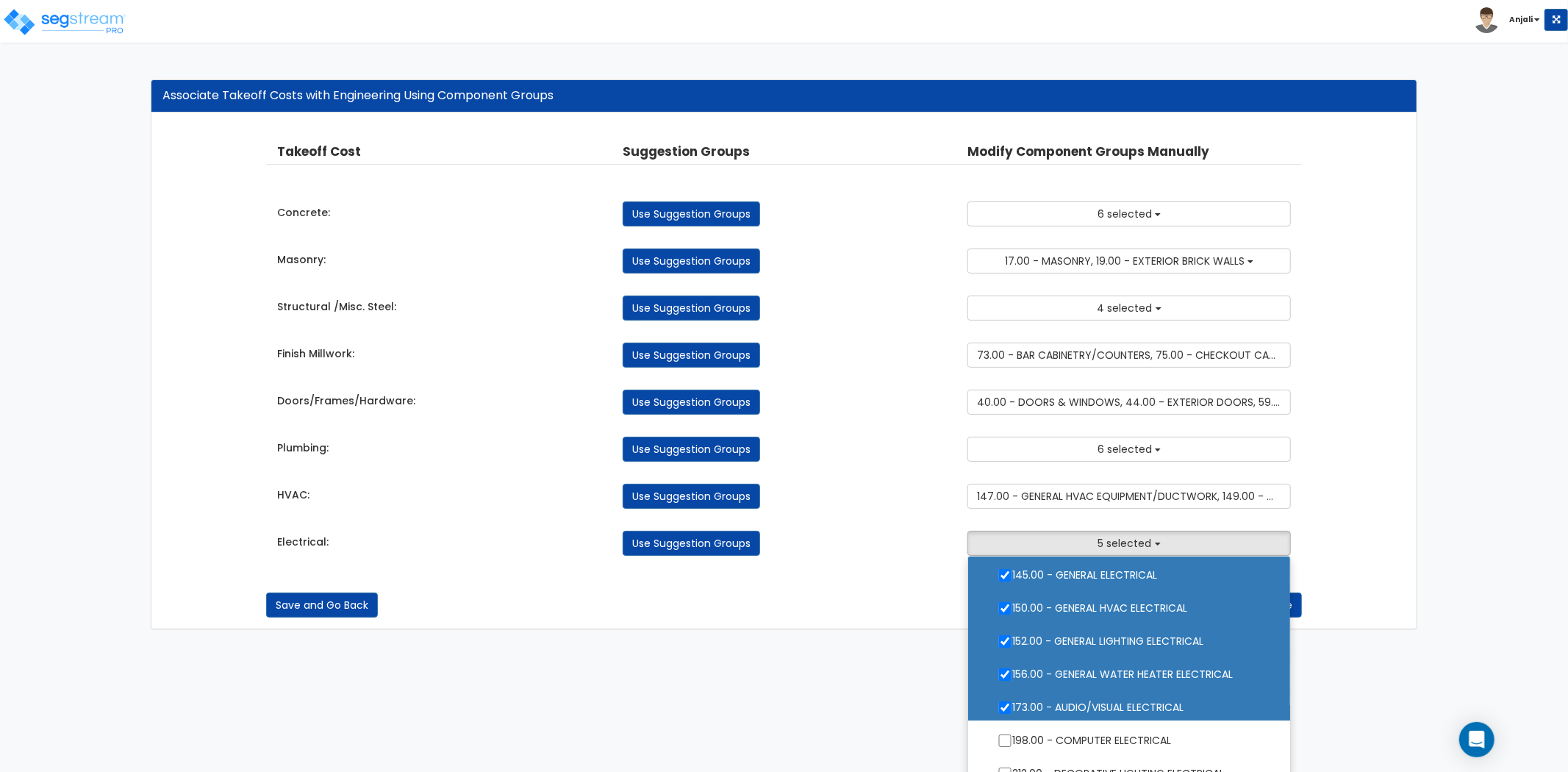
scroll to position [163, 0]
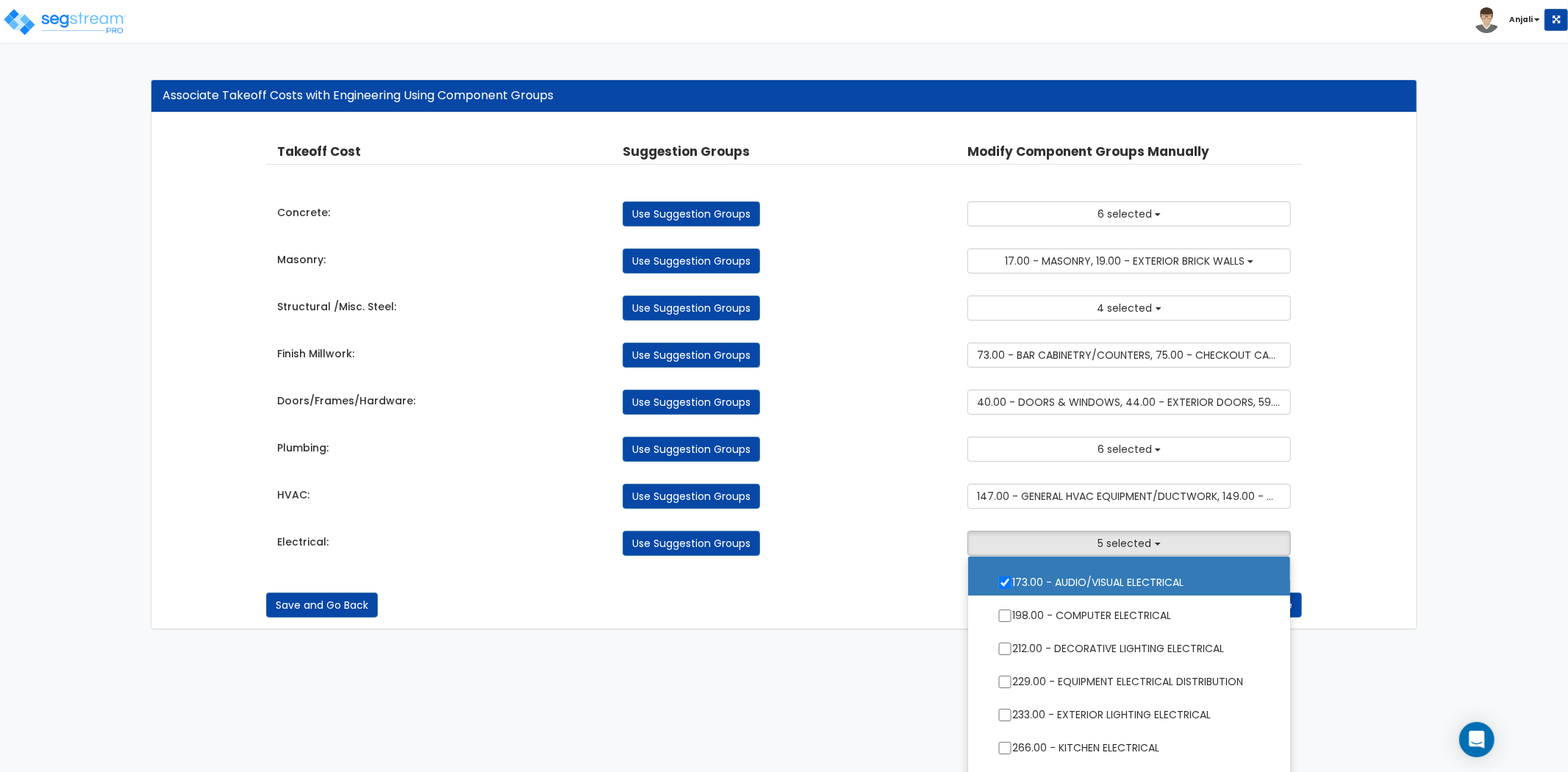
click at [1000, 615] on ul "ELE 2.00 - GENERAL REQUIREMENTS 4.00 - BLDG CLEARING, GRADING, & EXCAVATION 5.0…" at bounding box center [1129, 666] width 323 height 221
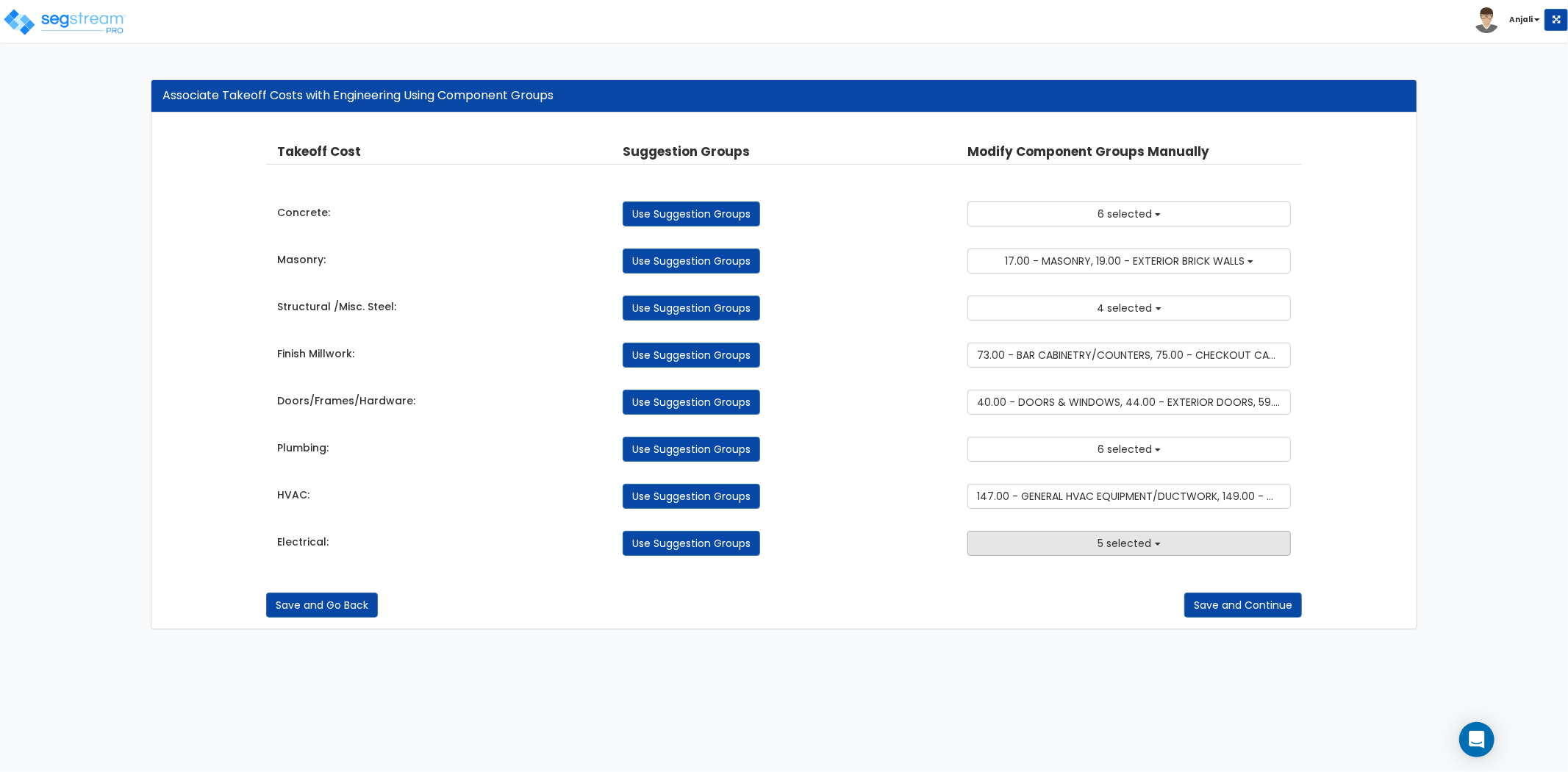
click at [1084, 544] on button "5 selected" at bounding box center [1129, 543] width 323 height 25
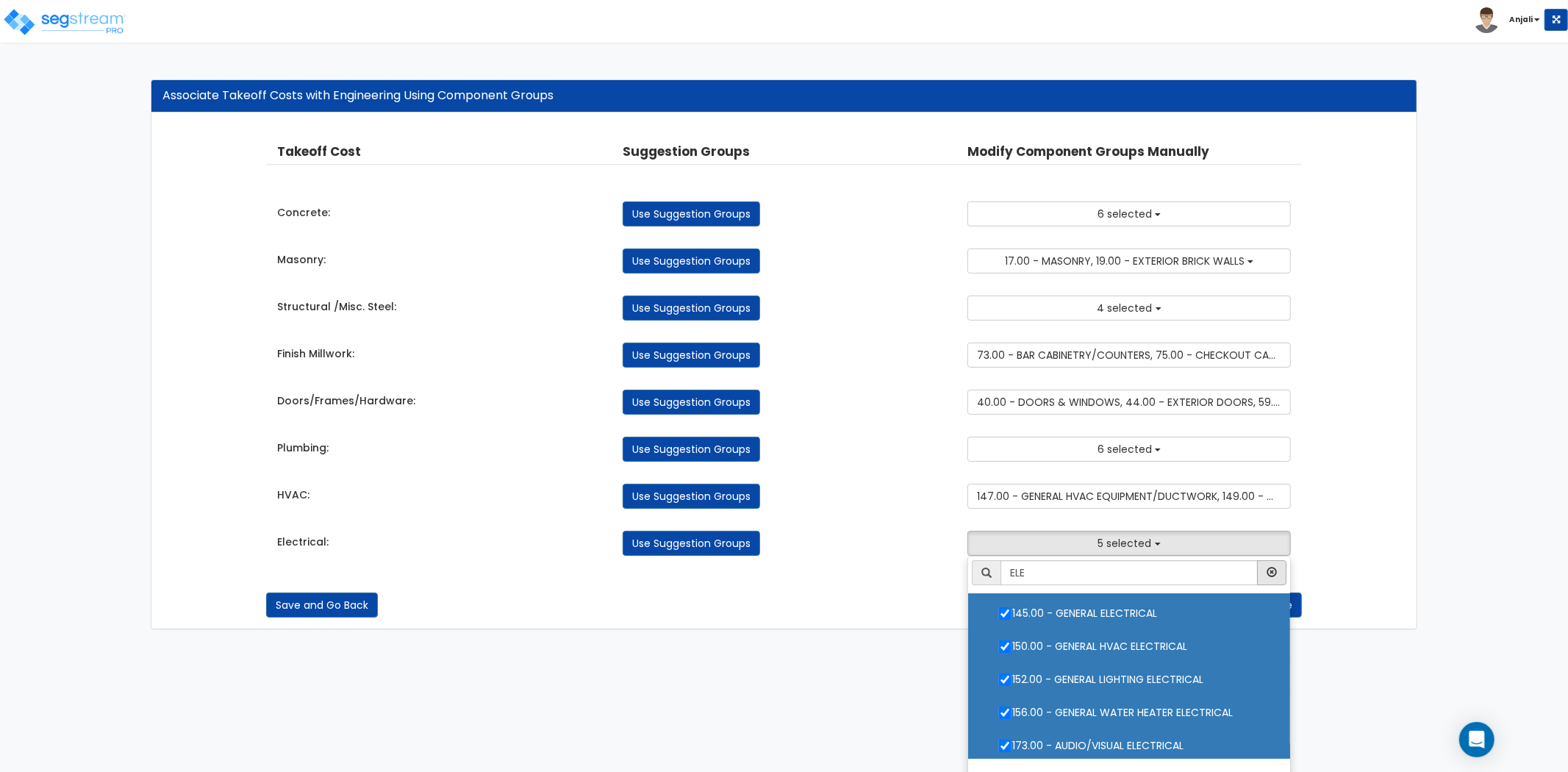
click at [1281, 569] on button "button" at bounding box center [1272, 572] width 29 height 25
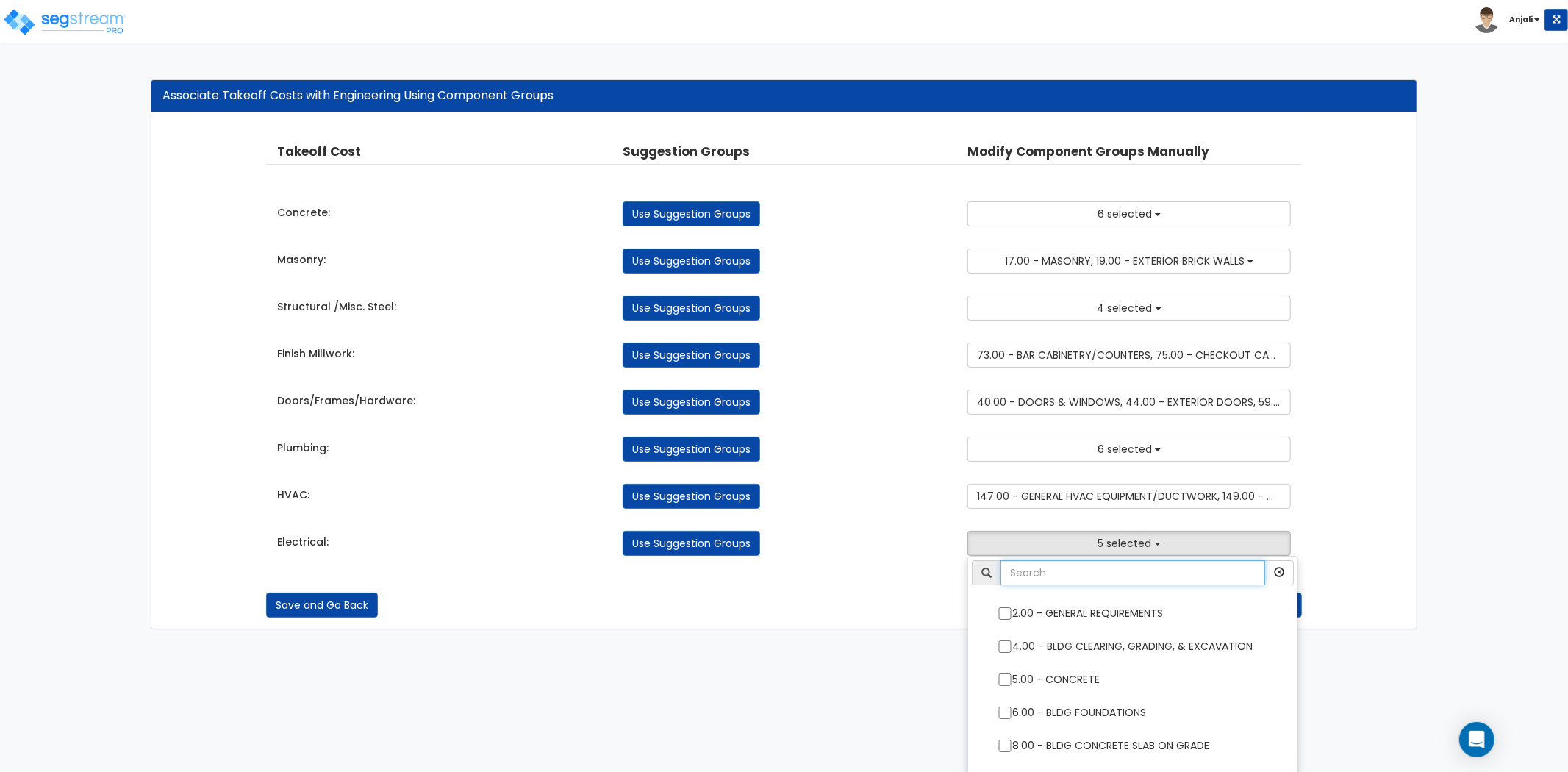
click at [1071, 577] on input "text" at bounding box center [1133, 572] width 265 height 25
type input "ELEC"
drag, startPoint x: 883, startPoint y: 573, endPoint x: 916, endPoint y: 567, distance: 33.5
click at [883, 573] on div "Save and Go Back Save and Continue" at bounding box center [784, 594] width 1036 height 47
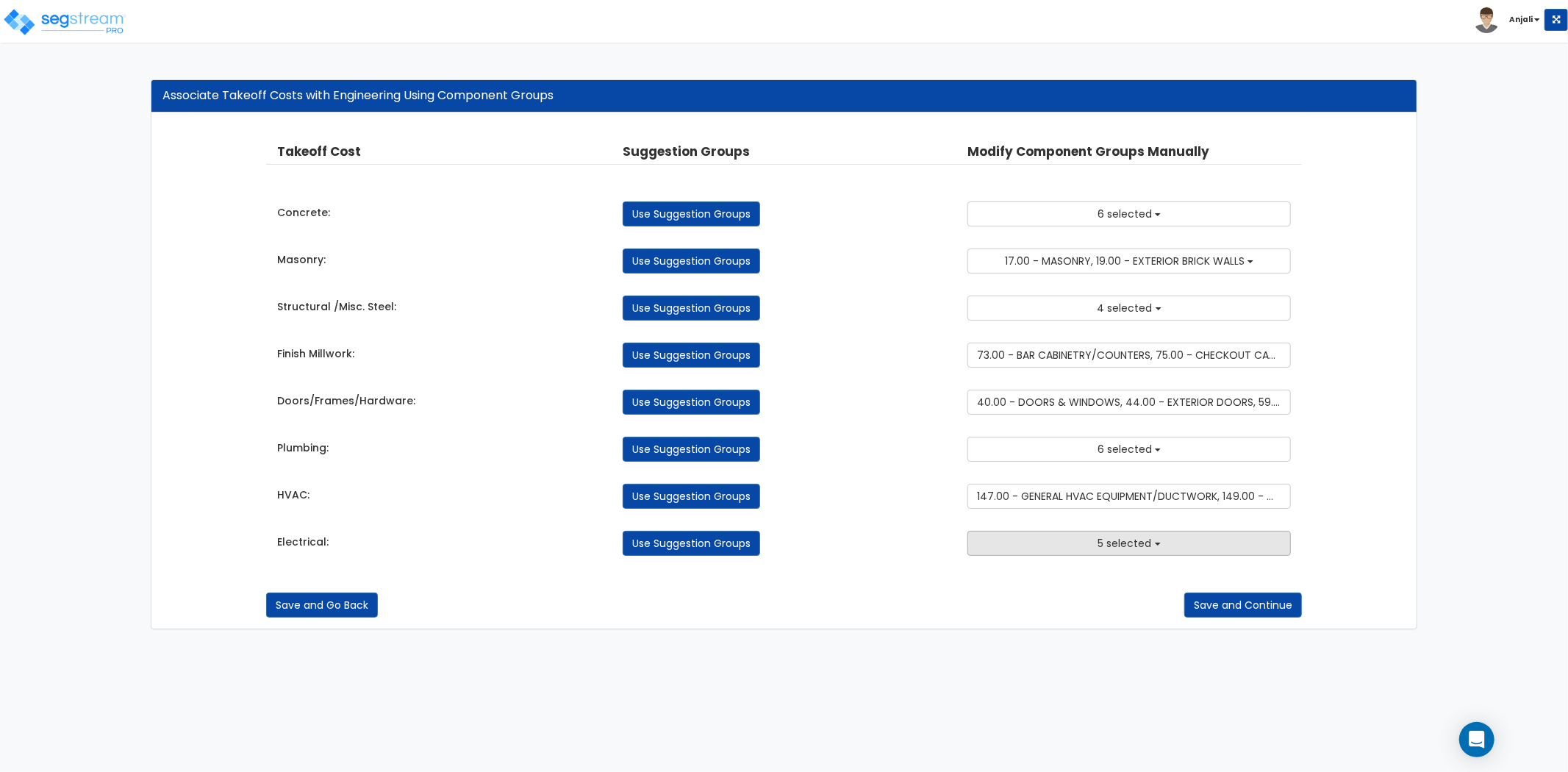
click at [1091, 545] on button "5 selected" at bounding box center [1129, 543] width 323 height 25
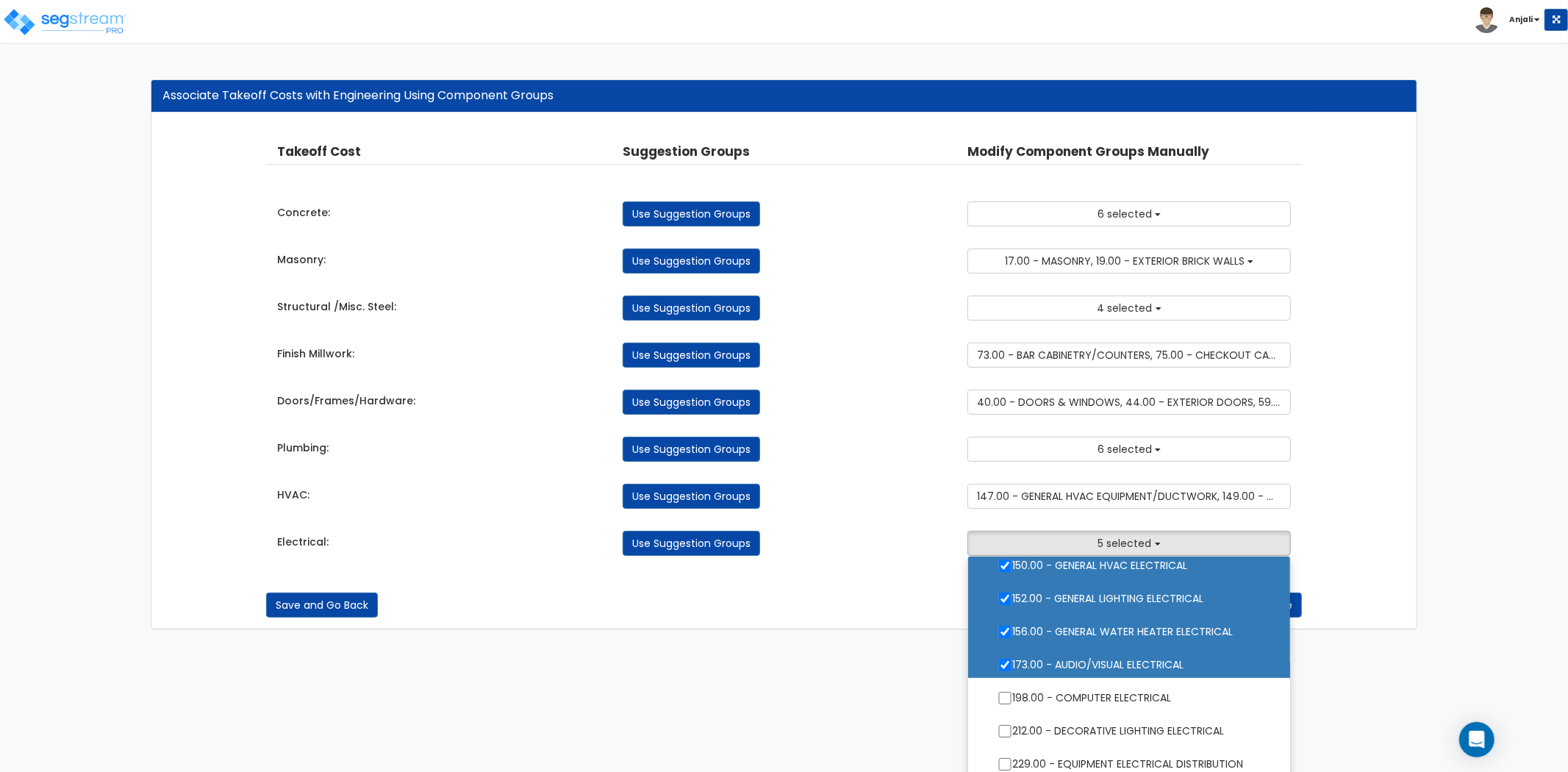
scroll to position [163, 0]
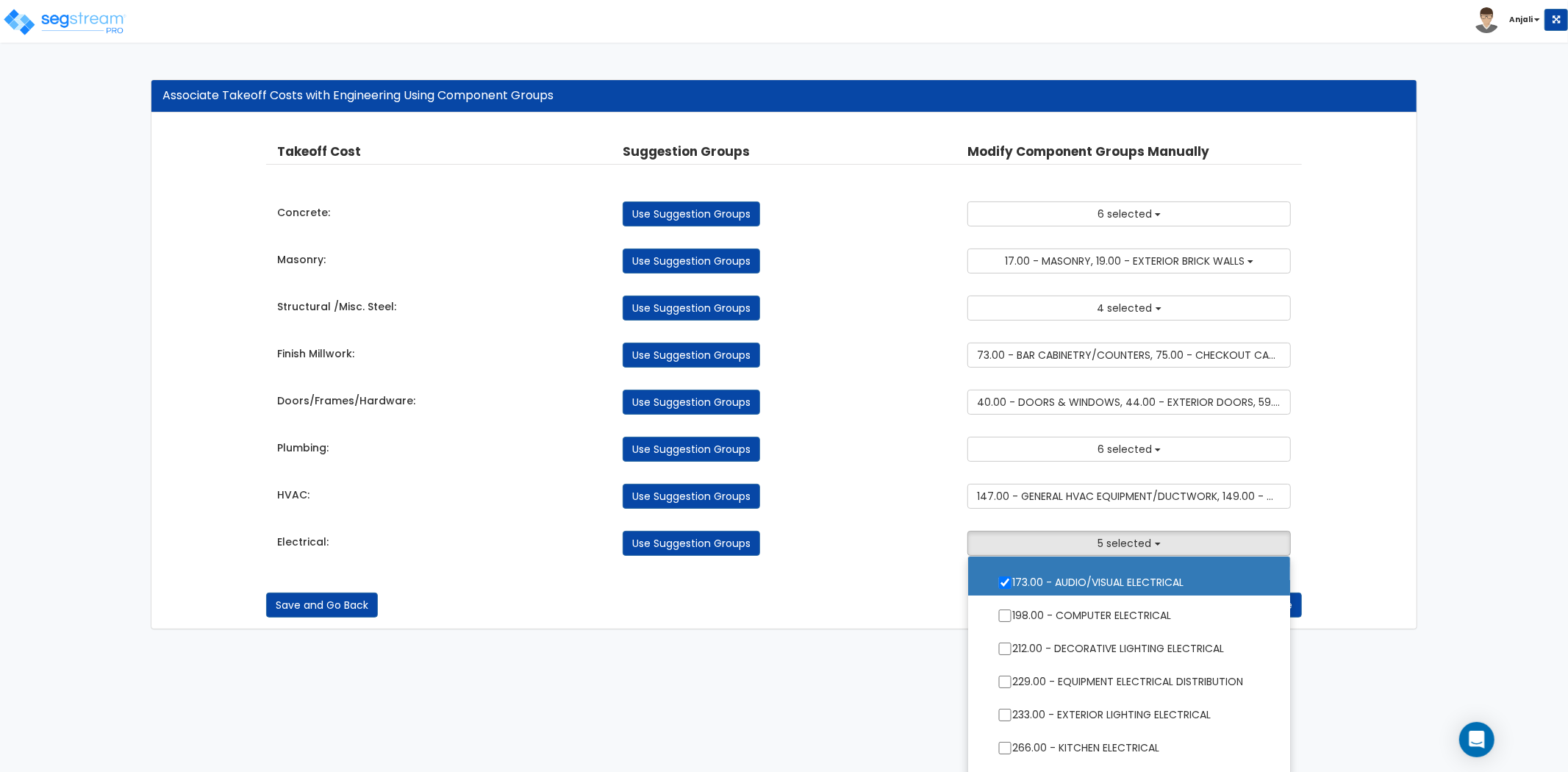
click at [1009, 620] on ul "ELEC 2.00 - GENERAL REQUIREMENTS 4.00 - BLDG CLEARING, GRADING, & EXCAVATION 5.…" at bounding box center [1129, 666] width 323 height 221
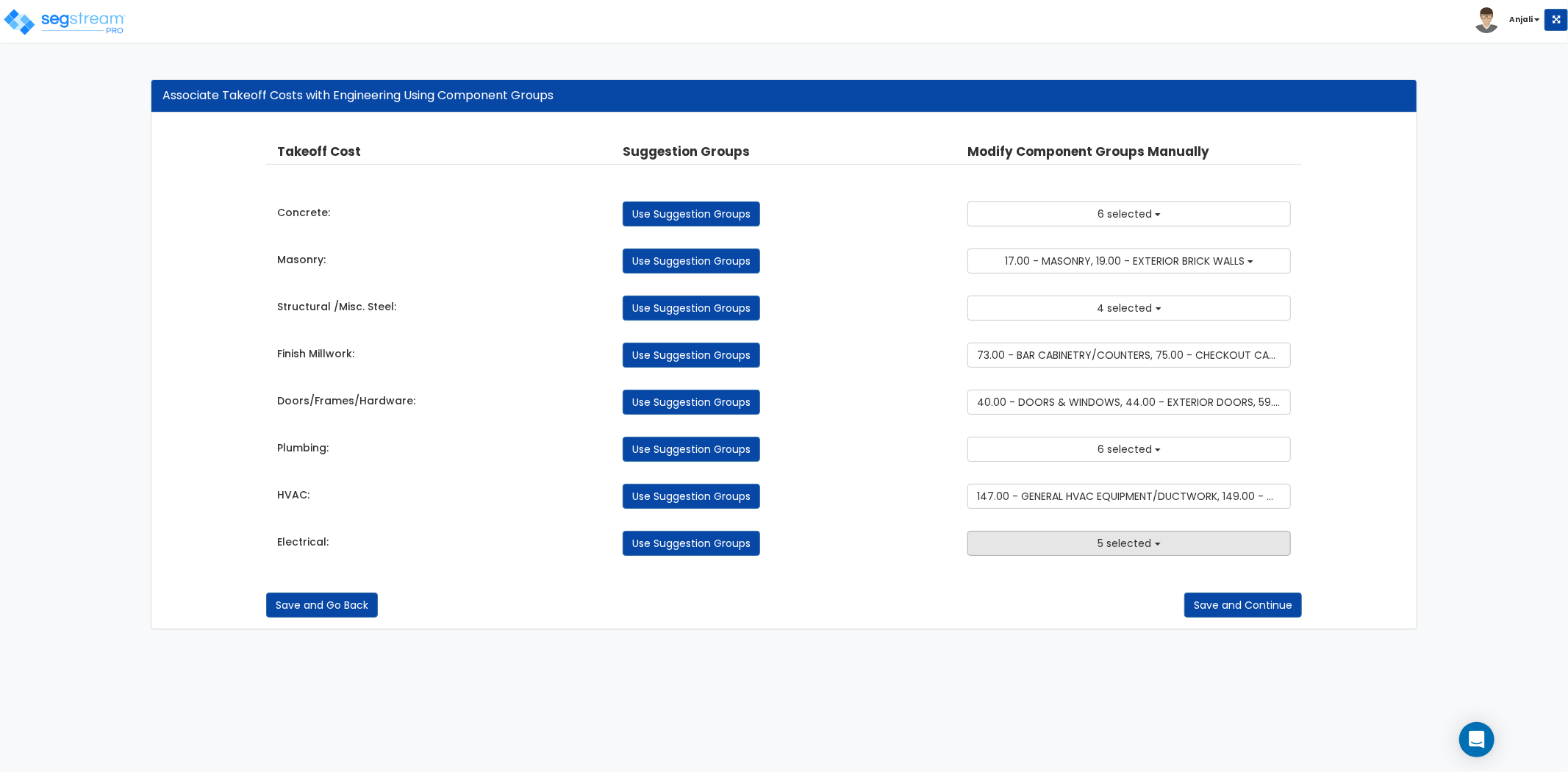
click at [1077, 546] on button "5 selected" at bounding box center [1129, 543] width 323 height 25
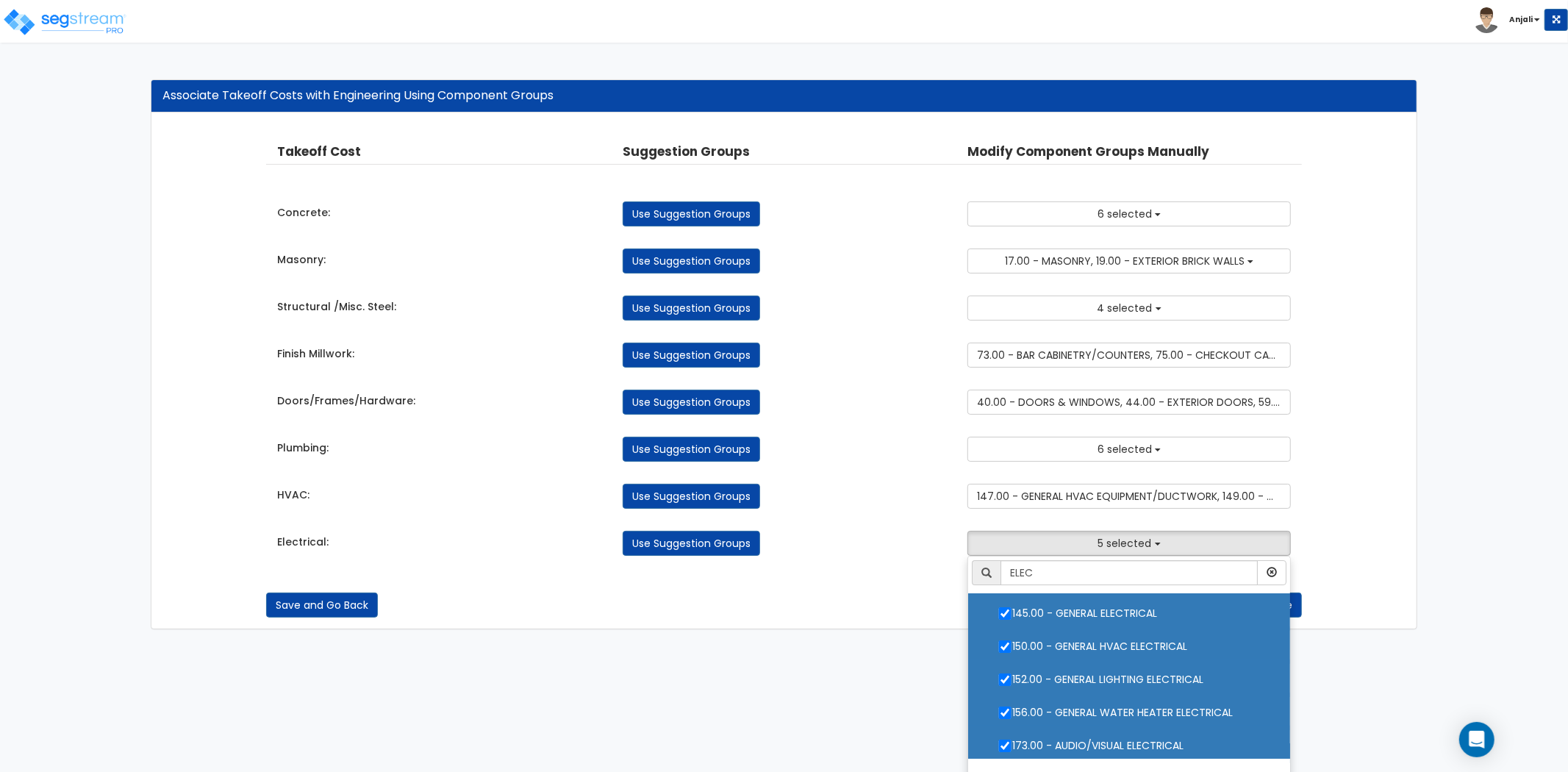
drag, startPoint x: 774, startPoint y: 550, endPoint x: 787, endPoint y: 550, distance: 13.0
click at [787, 550] on div "Use Suggestion Groups" at bounding box center [784, 543] width 346 height 25
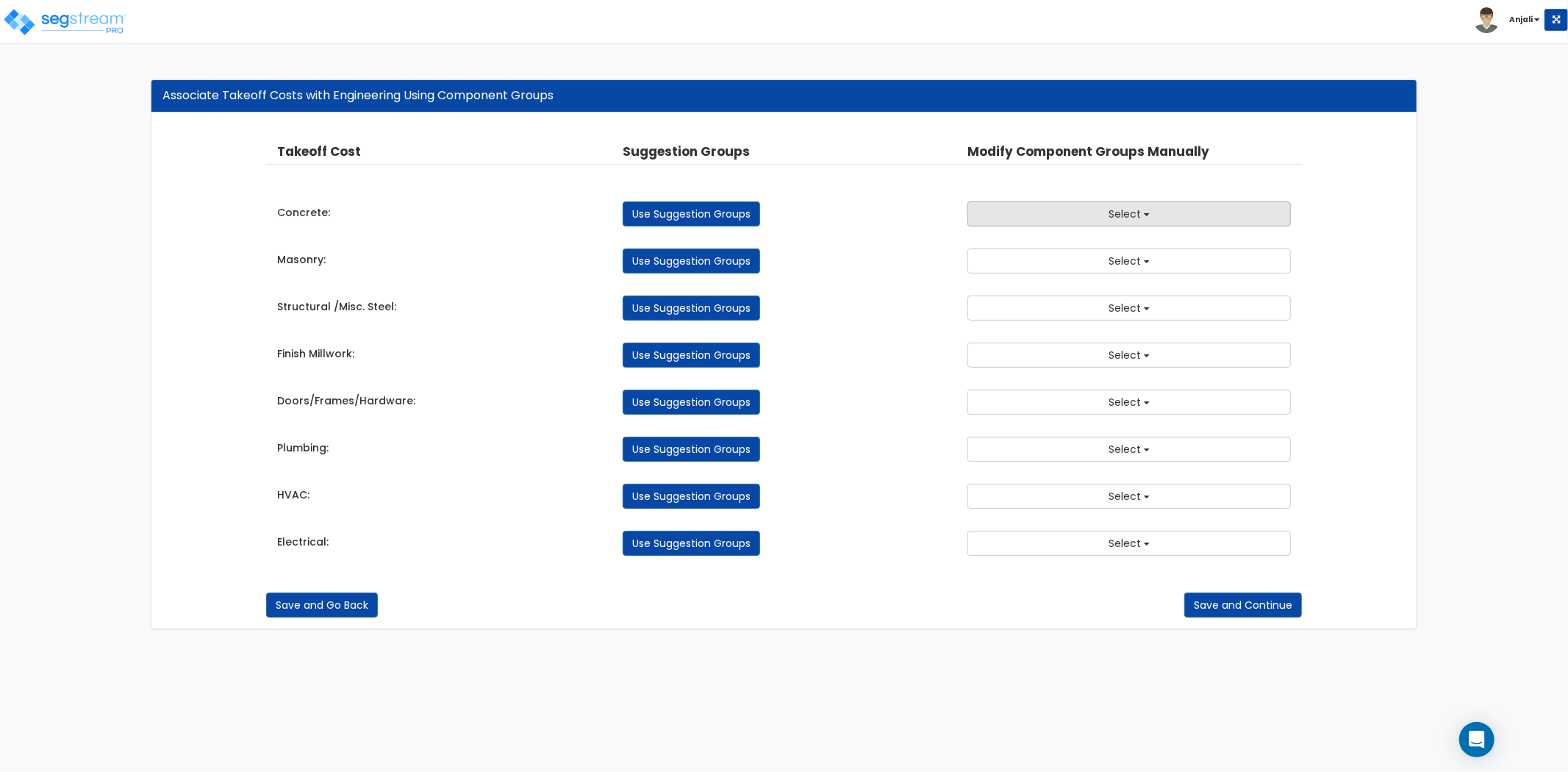
click at [1180, 203] on button "Select" at bounding box center [1129, 214] width 323 height 25
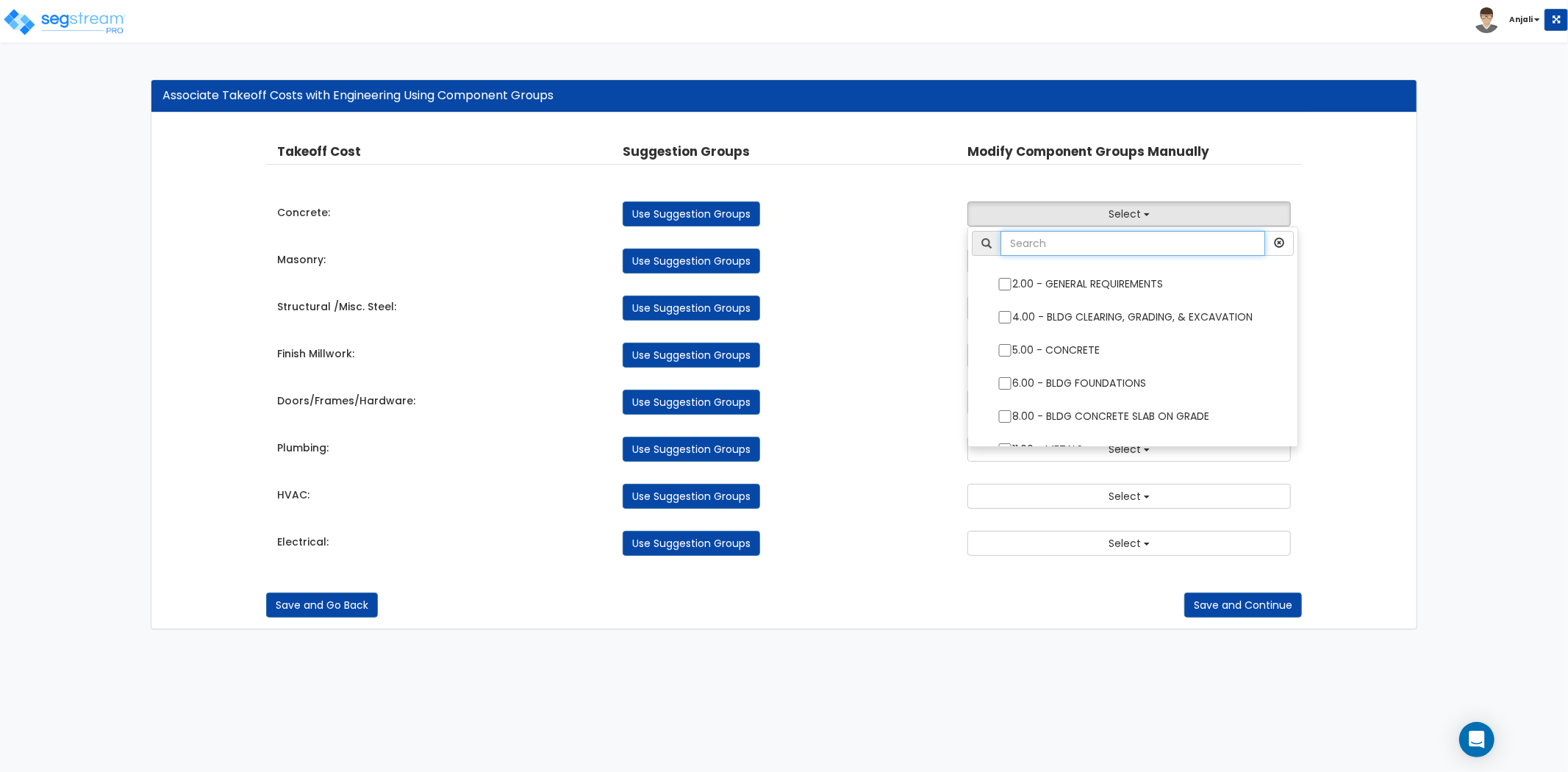
click at [1155, 236] on input "text" at bounding box center [1133, 243] width 265 height 25
type input "CON"
click at [929, 266] on div "Use Suggestion Groups" at bounding box center [784, 260] width 346 height 25
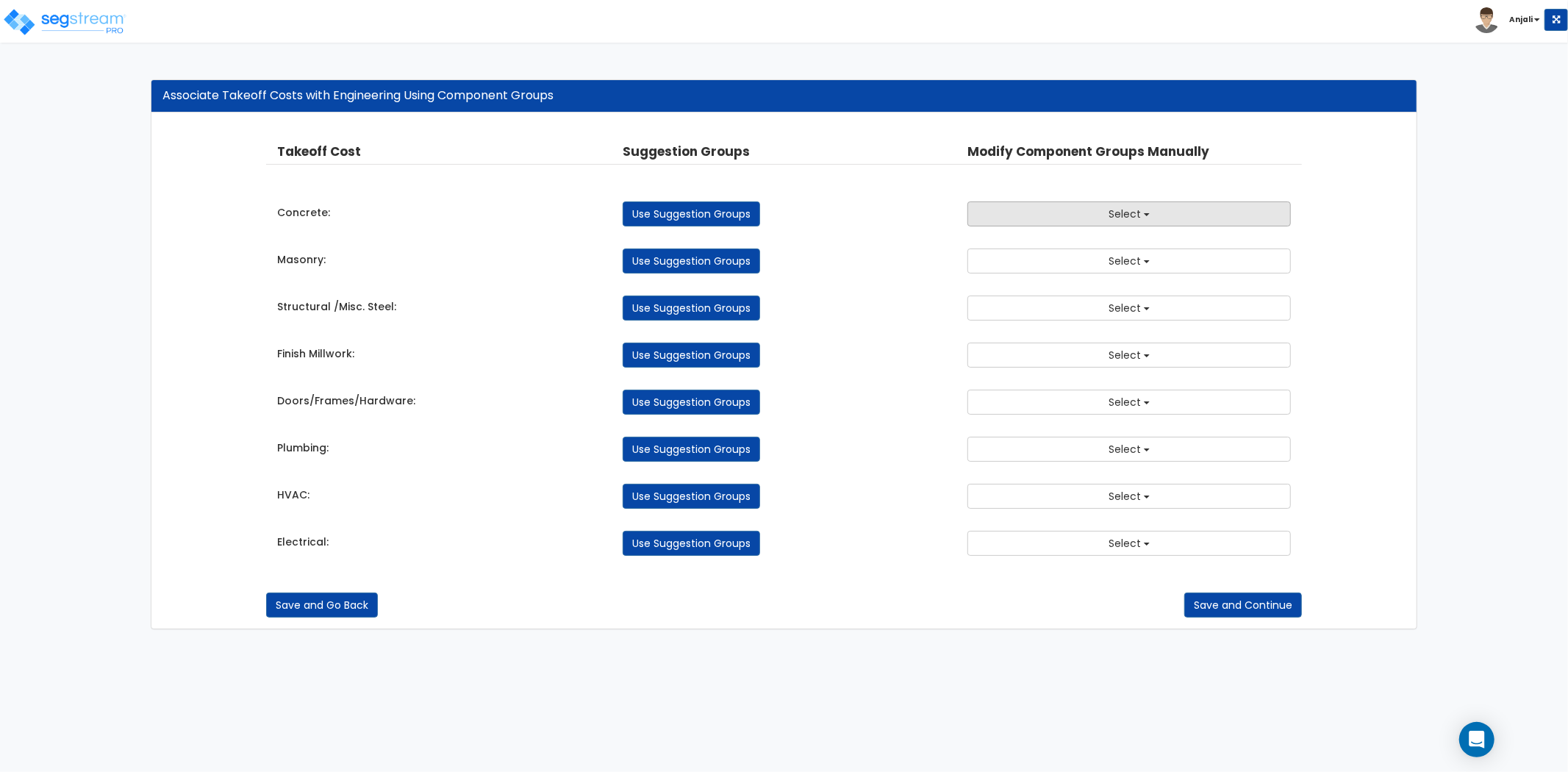
click at [1100, 225] on button "Select" at bounding box center [1129, 214] width 323 height 25
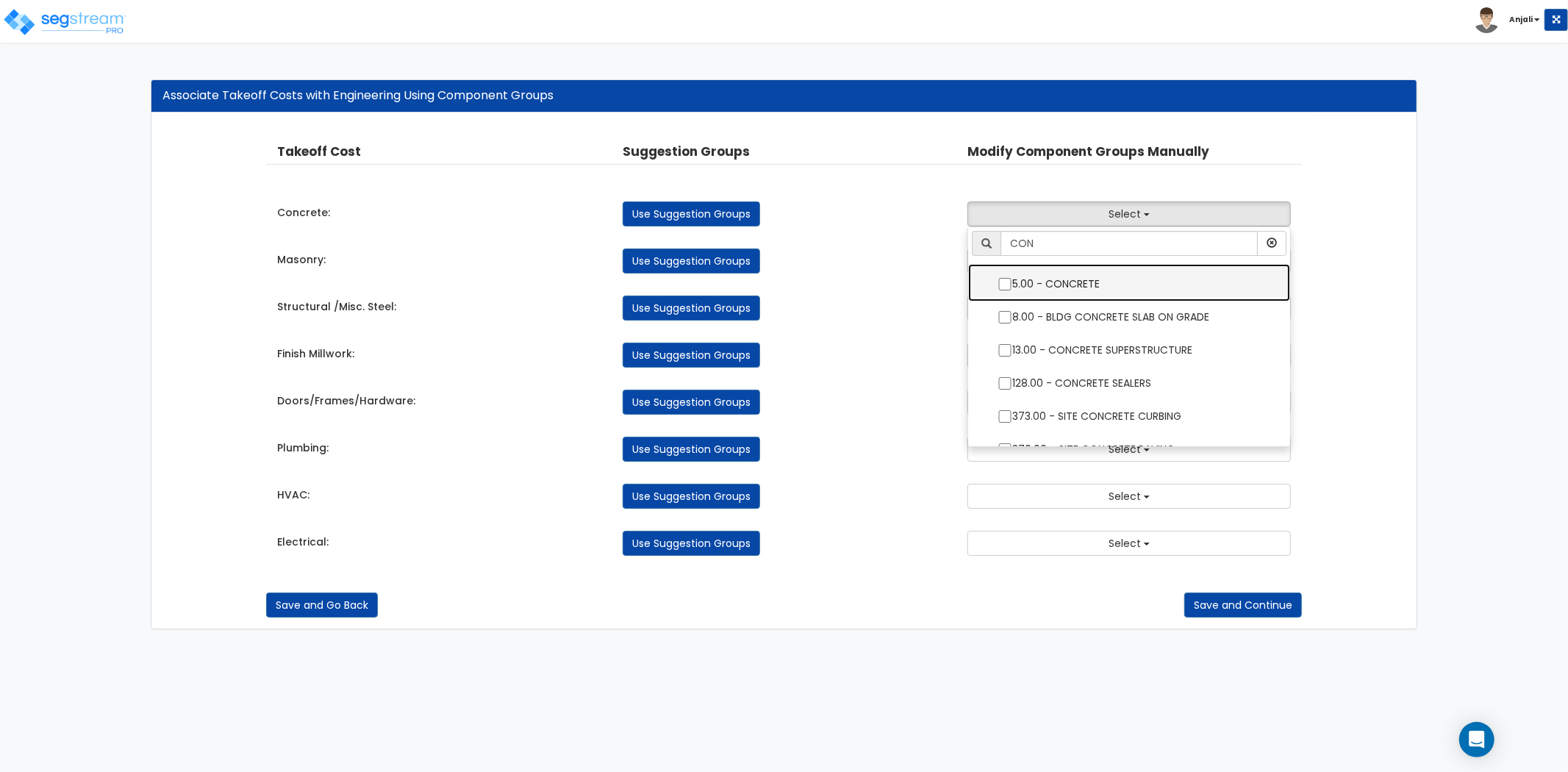
click at [1005, 286] on input "5.00 - CONCRETE" at bounding box center [1005, 285] width 15 height 13
checkbox input "true"
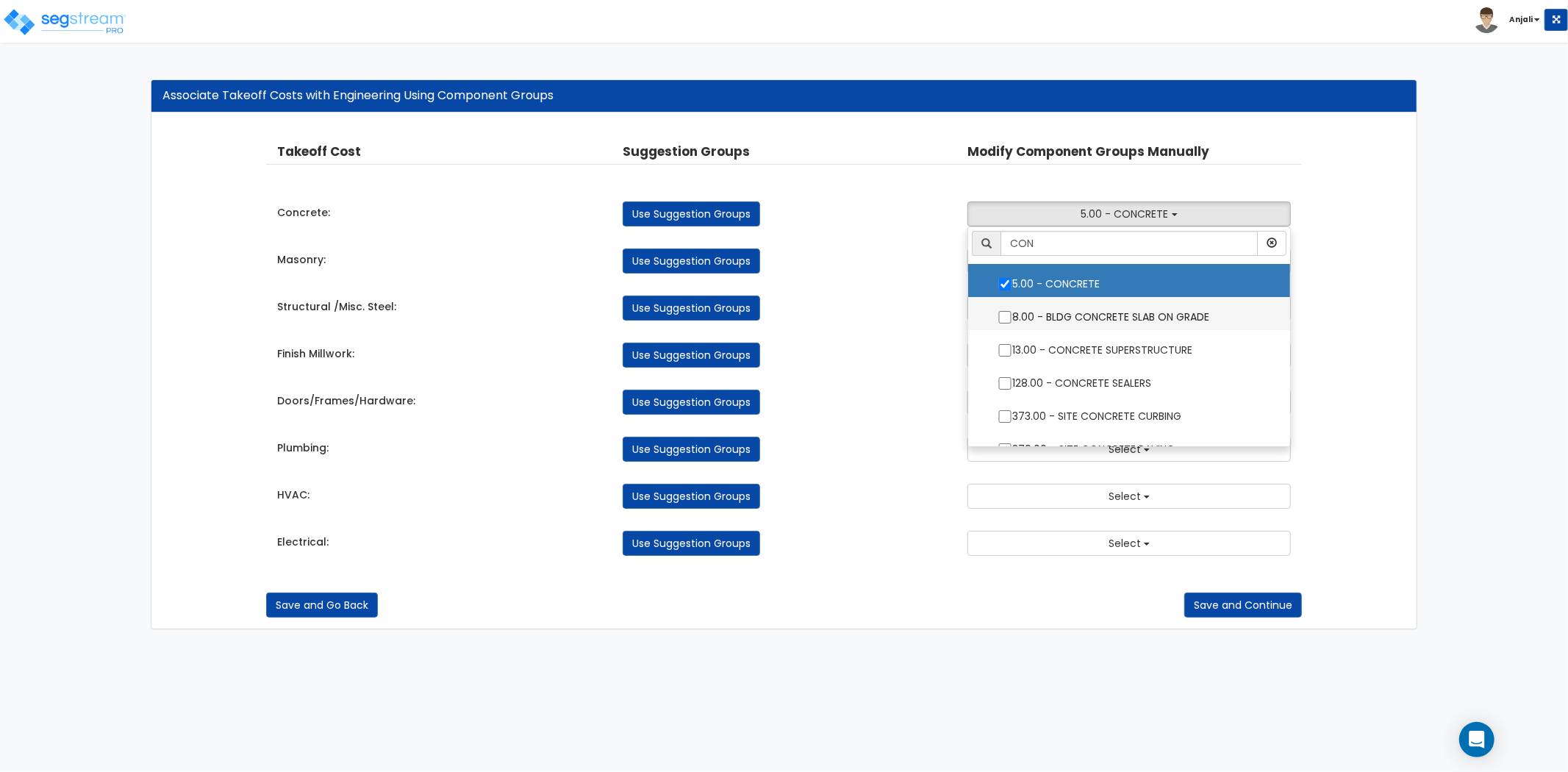
click at [1005, 314] on input "8.00 - BLDG CONCRETE SLAB ON GRADE" at bounding box center [1005, 318] width 15 height 13
checkbox input "true"
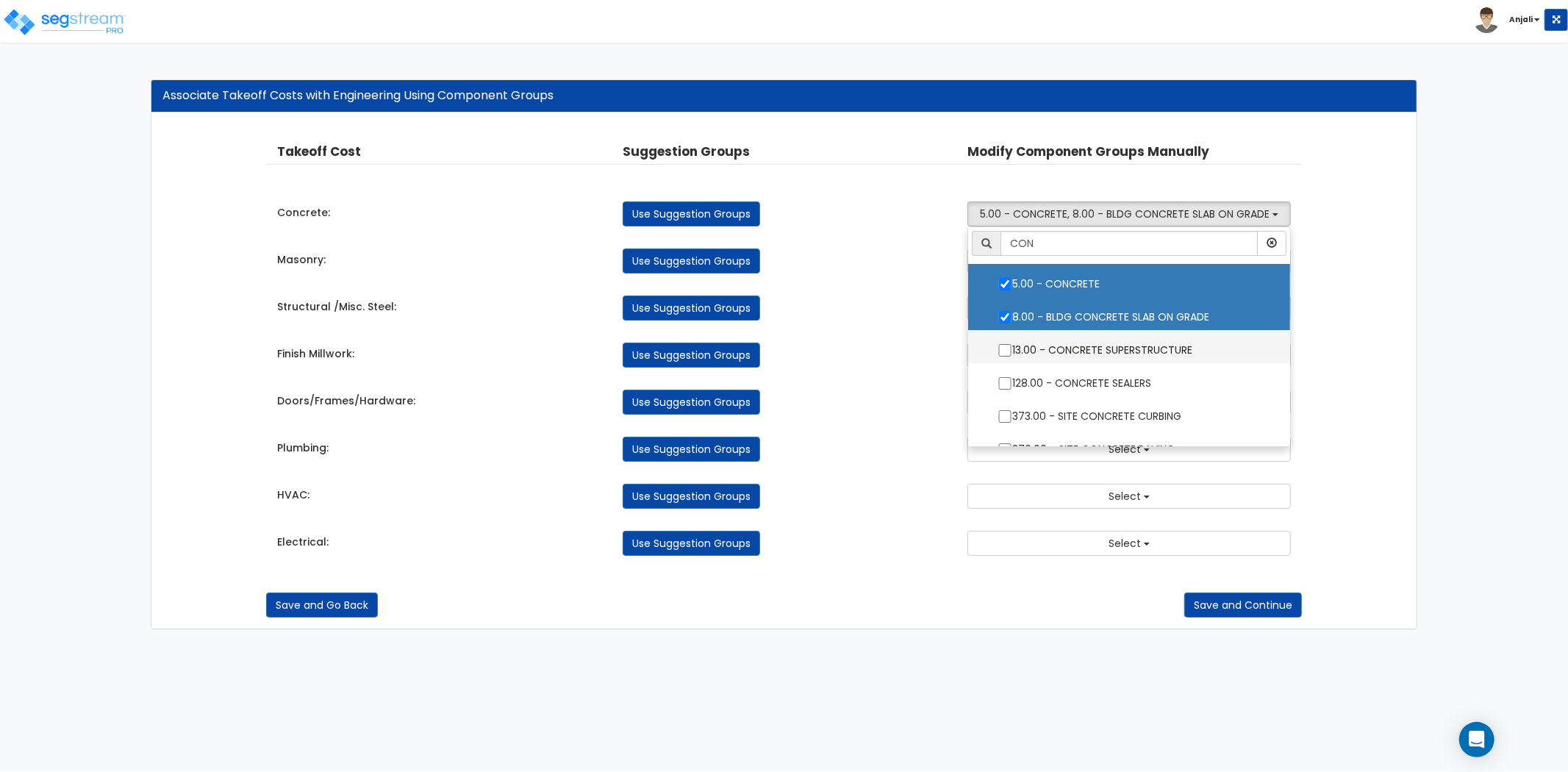
click at [1005, 344] on input "13.00 - CONCRETE SUPERSTRUCTURE" at bounding box center [1005, 350] width 15 height 13
checkbox input "true"
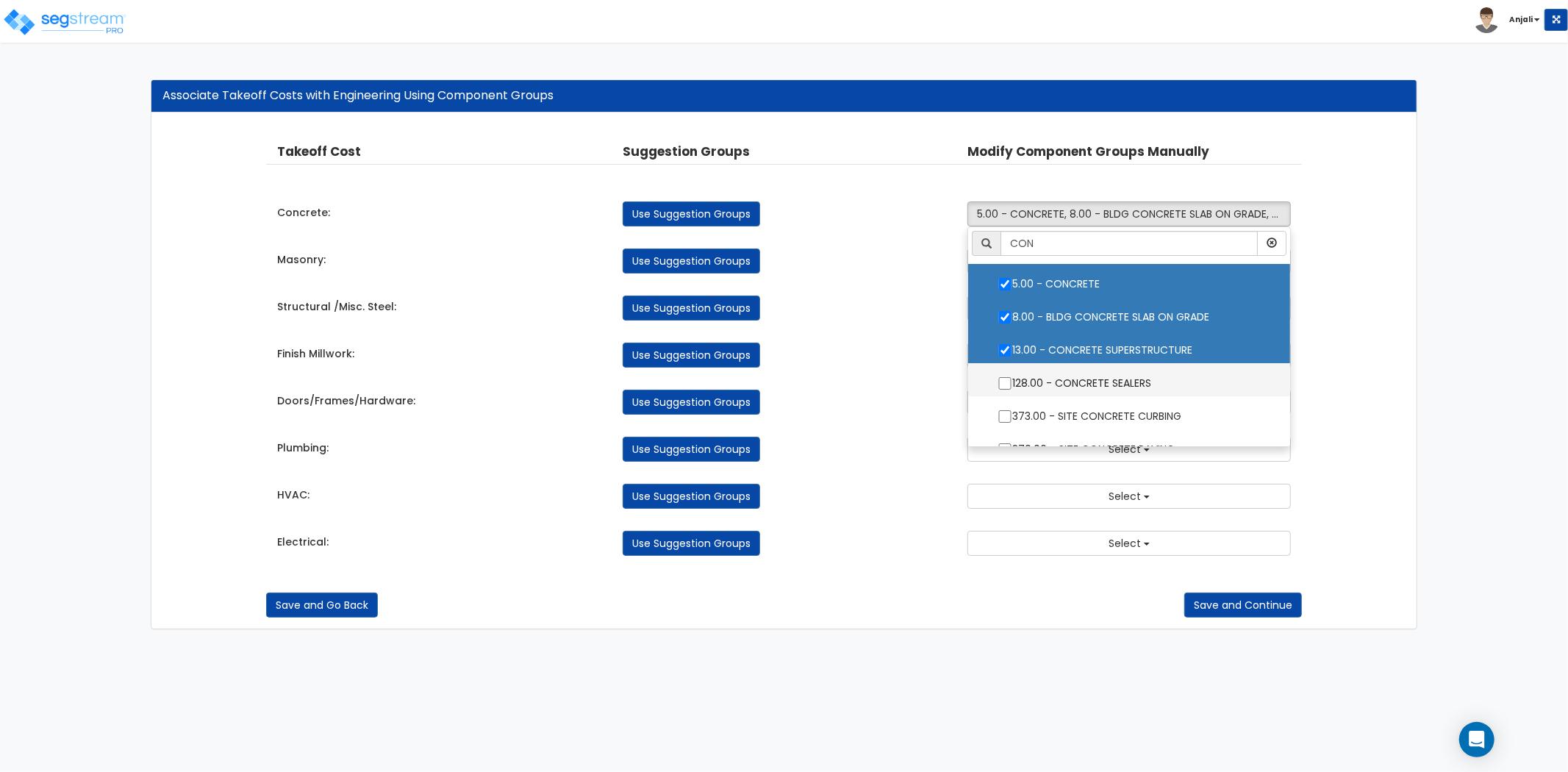
click at [1005, 384] on input "128.00 - CONCRETE SEALERS" at bounding box center [1005, 383] width 15 height 13
checkbox input "true"
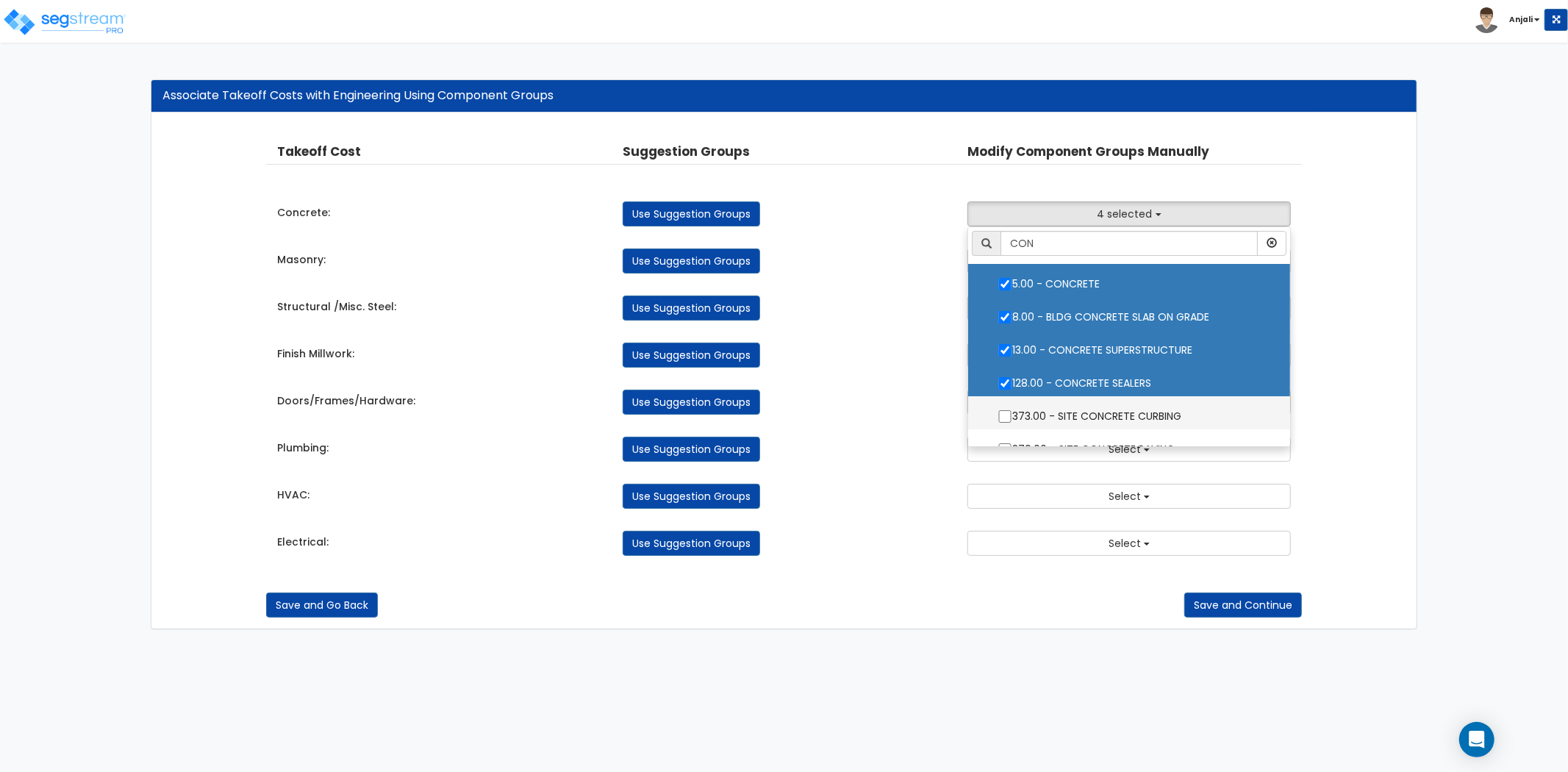
click at [1003, 412] on input "373.00 - SITE CONCRETE CURBING" at bounding box center [1005, 417] width 15 height 13
checkbox input "true"
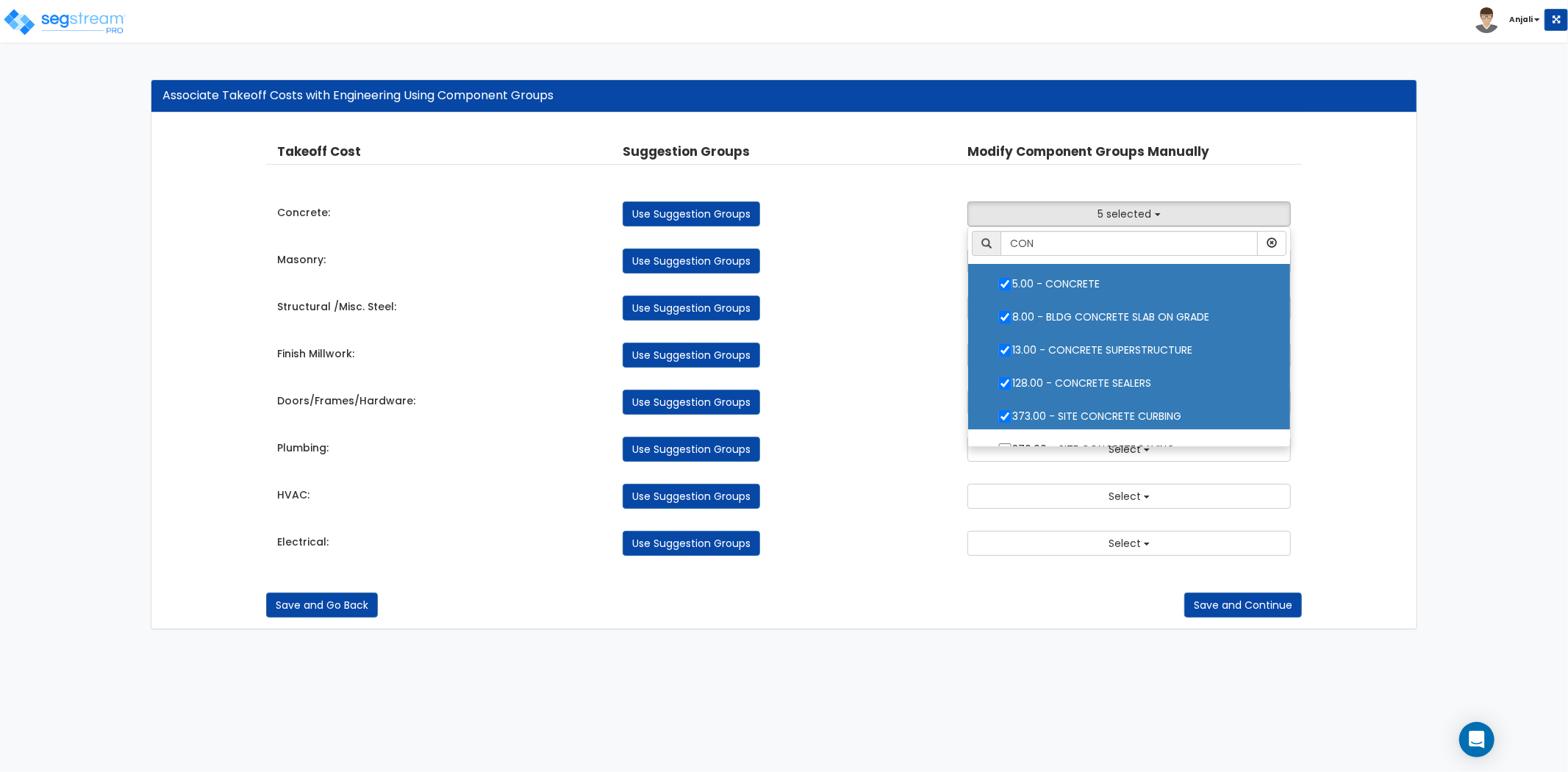
scroll to position [20, 0]
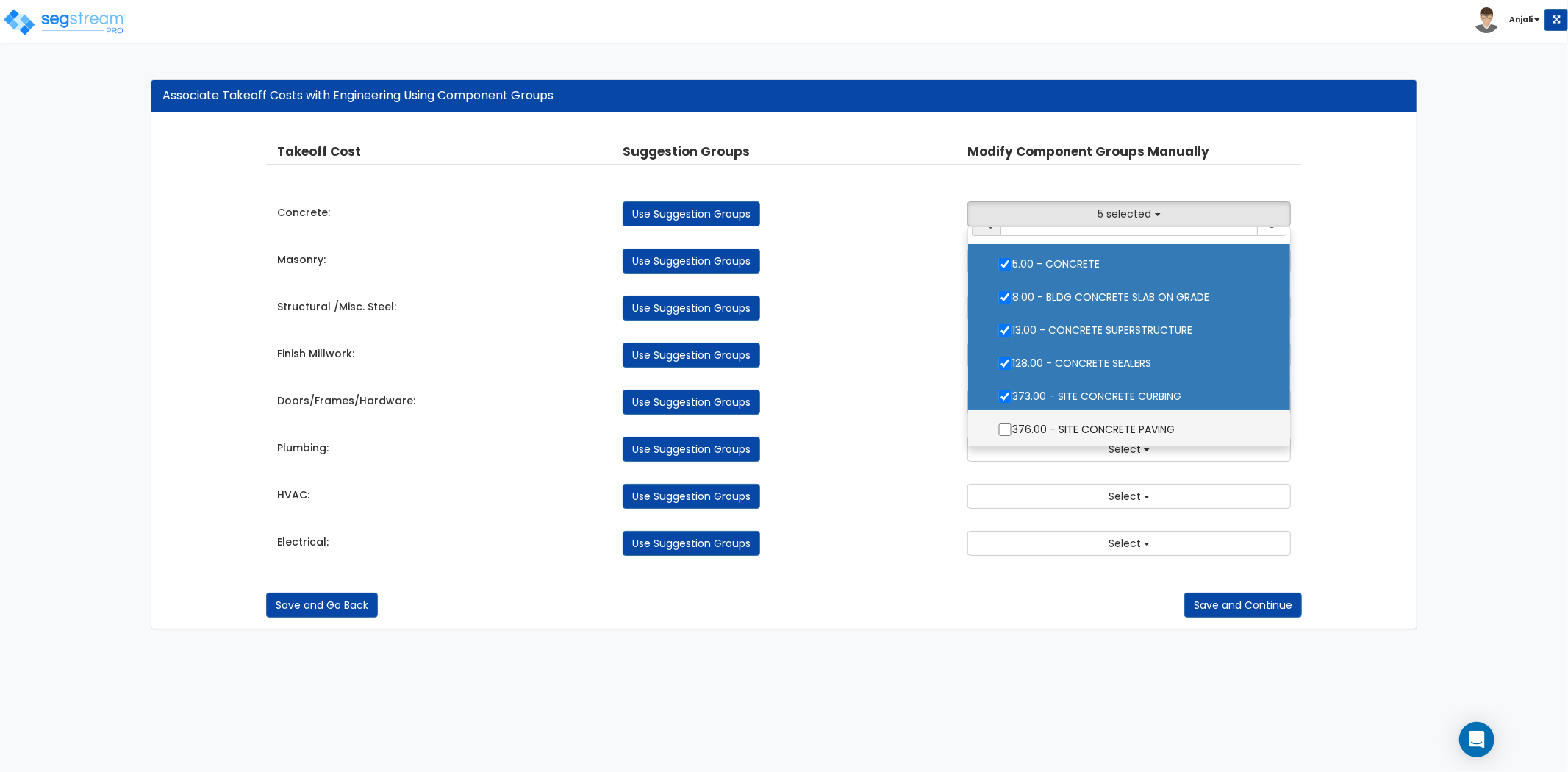
click at [998, 426] on input "376.00 - SITE CONCRETE PAVING" at bounding box center [1005, 430] width 15 height 13
checkbox input "true"
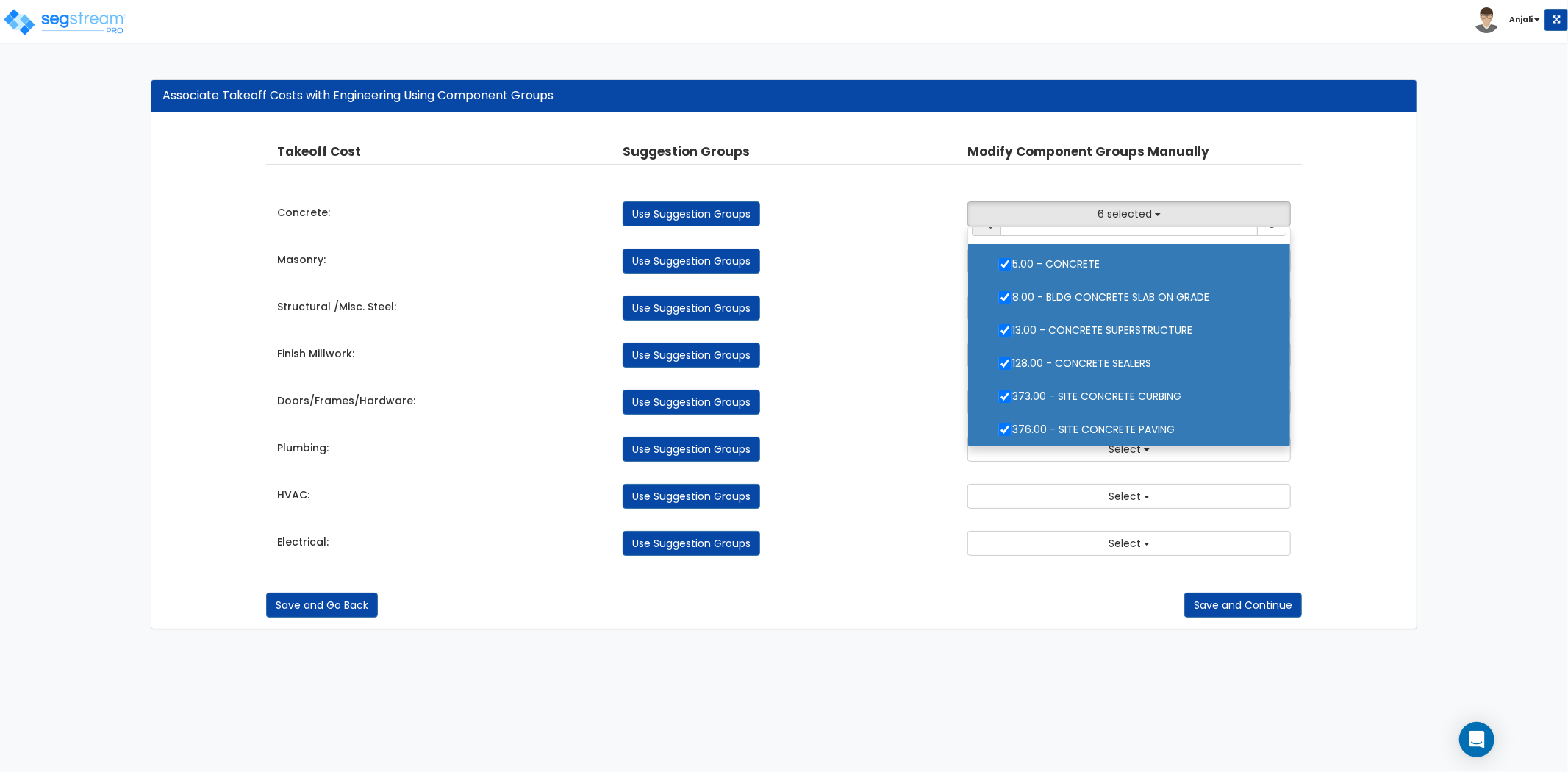
drag, startPoint x: 827, startPoint y: 380, endPoint x: 946, endPoint y: 357, distance: 121.2
click at [829, 380] on div "Takeoff Cost Suggestion Groups Modify Component Groups Manually Concrete: Use S…" at bounding box center [784, 349] width 1036 height 443
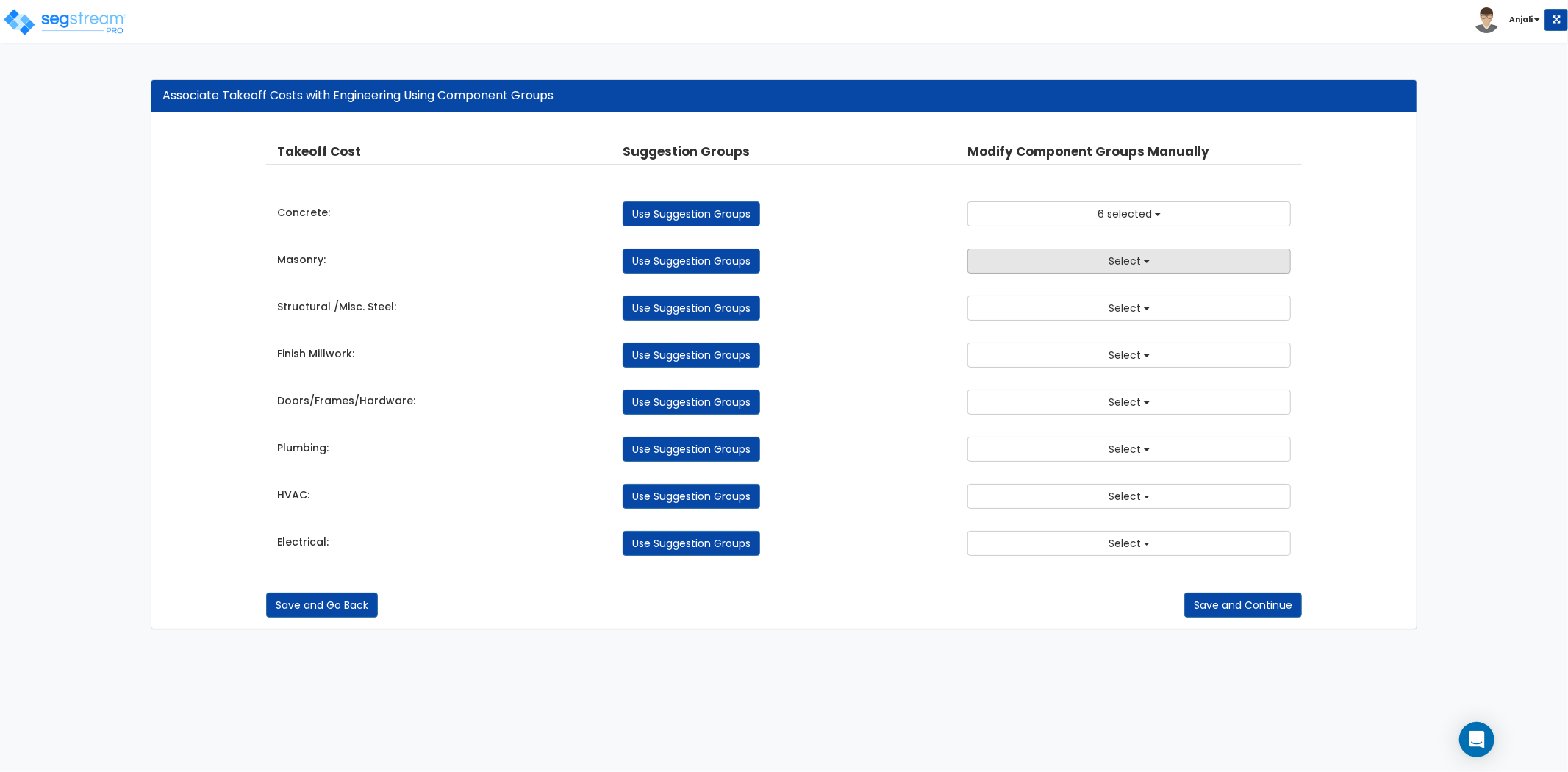
click at [1083, 266] on button "Select" at bounding box center [1129, 260] width 323 height 25
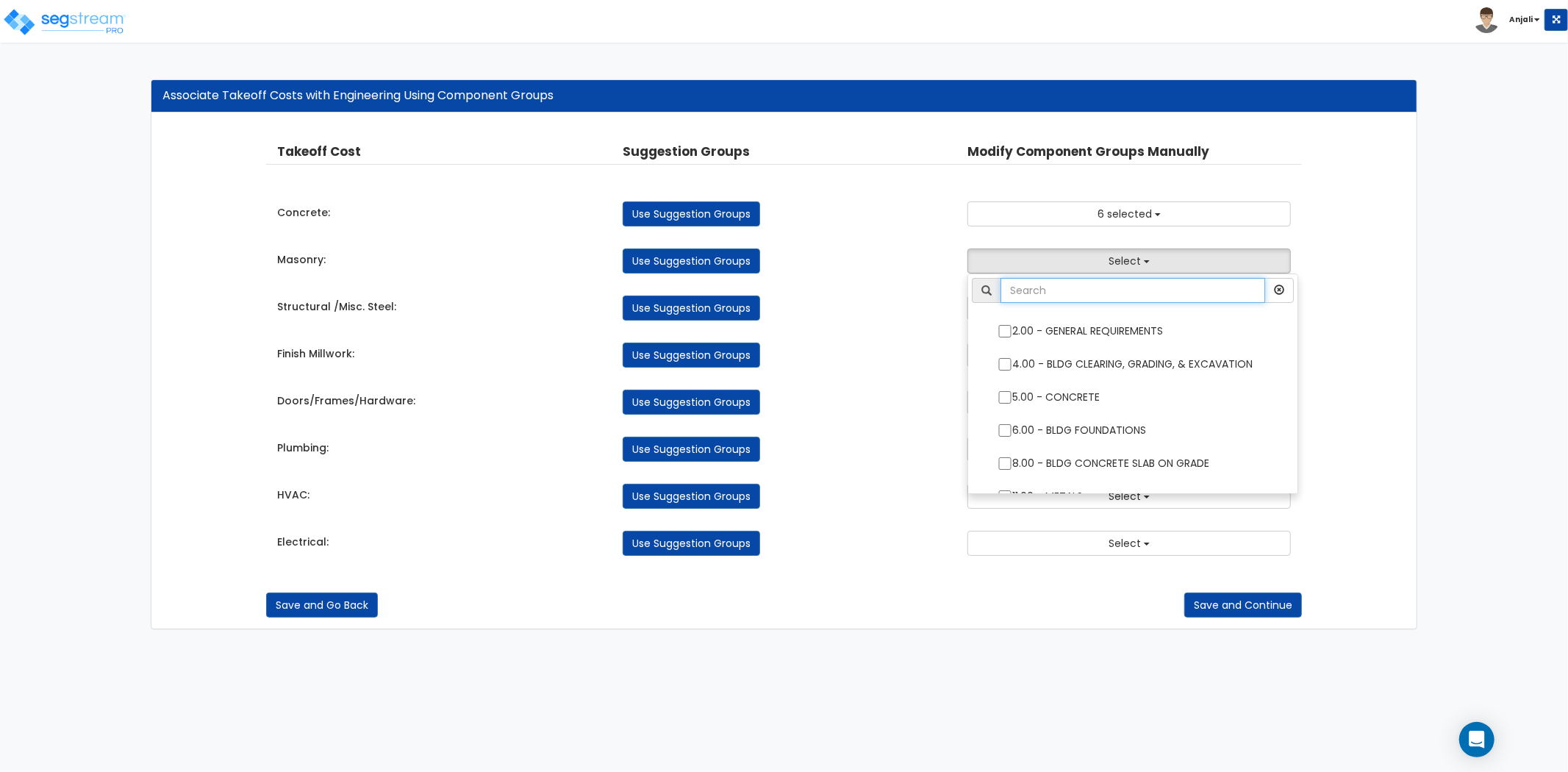
click at [1105, 297] on input "text" at bounding box center [1133, 290] width 265 height 25
type input "MAS"
click at [929, 277] on div "Takeoff Cost Suggestion Groups Modify Component Groups Manually Concrete: Use S…" at bounding box center [784, 349] width 1036 height 443
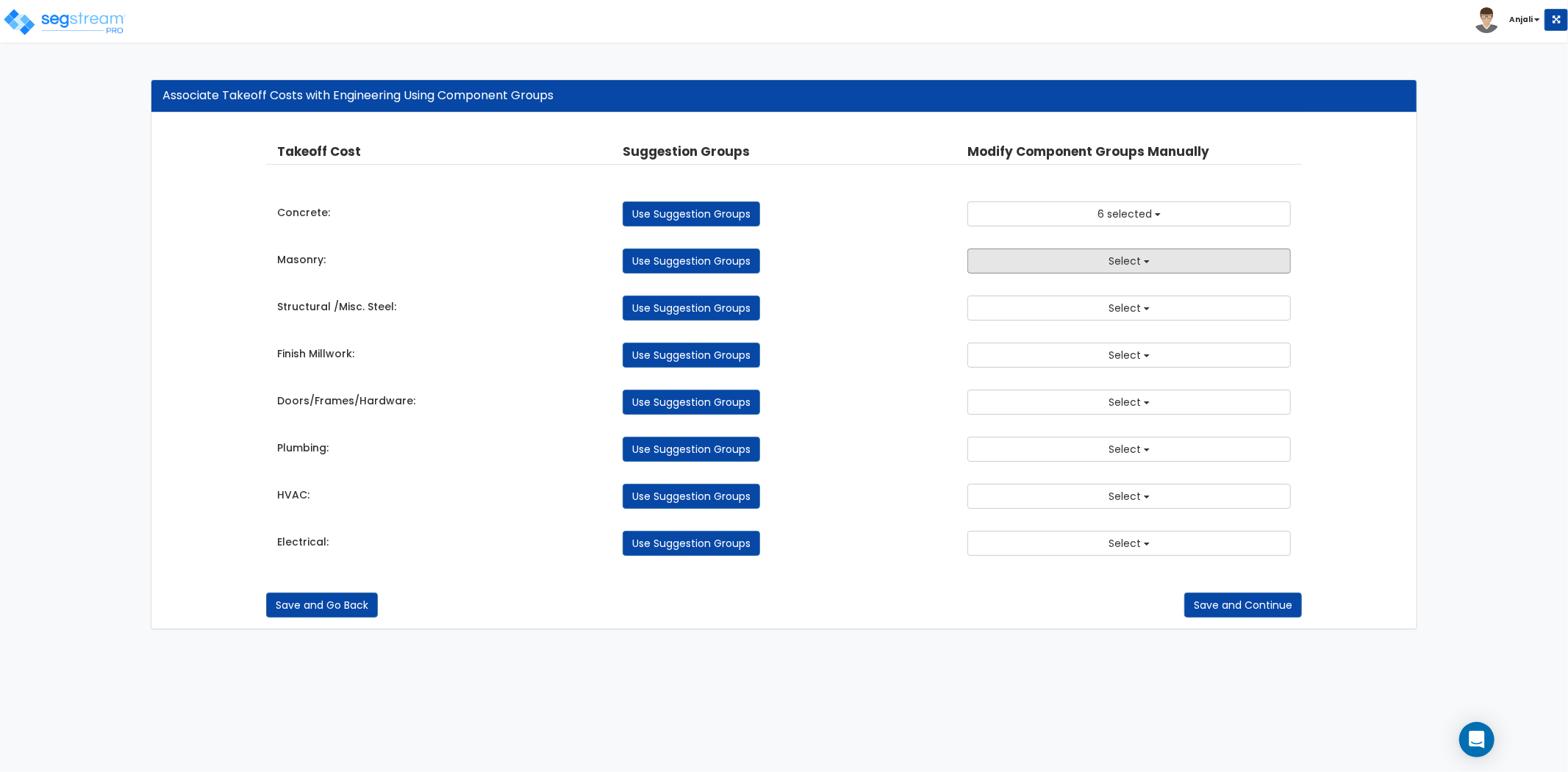
drag, startPoint x: 1111, startPoint y: 269, endPoint x: 1103, endPoint y: 275, distance: 10.0
click at [1111, 269] on button "Select" at bounding box center [1129, 260] width 323 height 25
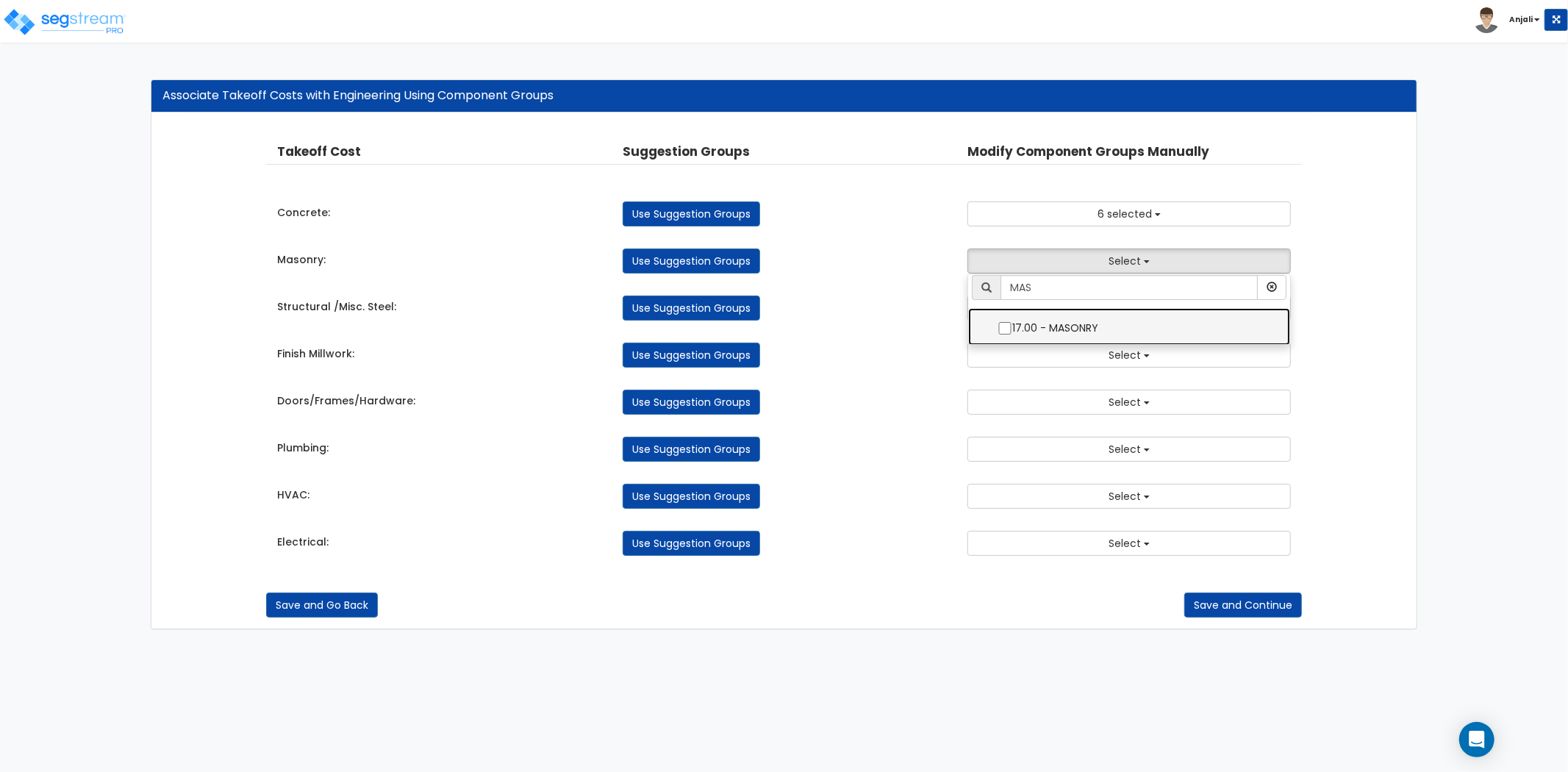
click at [1005, 326] on input "17.00 - MASONRY" at bounding box center [1005, 329] width 15 height 13
checkbox input "true"
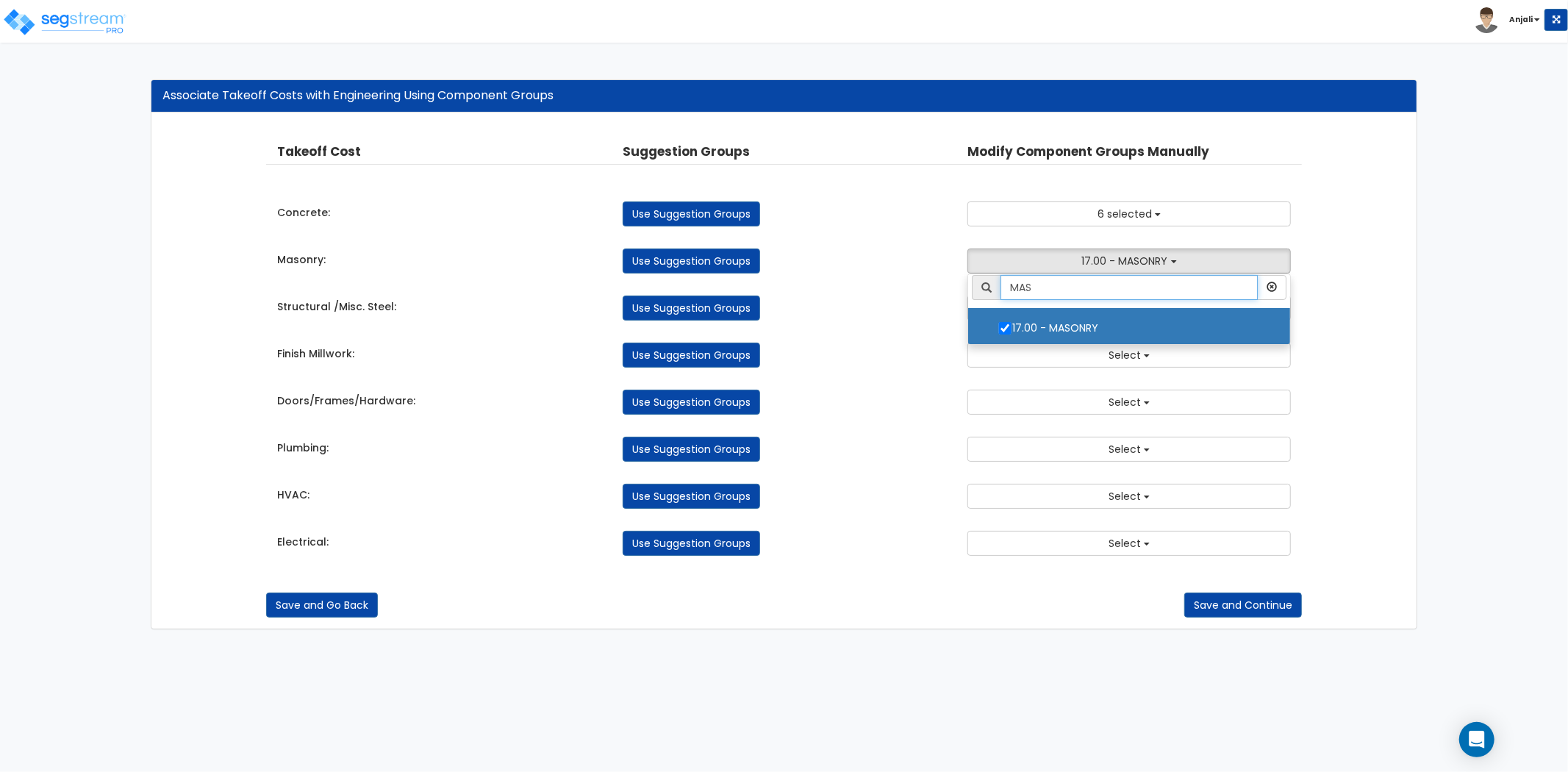
scroll to position [0, 0]
drag, startPoint x: 1049, startPoint y: 291, endPoint x: 986, endPoint y: 284, distance: 63.4
click at [986, 284] on div "MAS" at bounding box center [1129, 290] width 315 height 25
type input "BRI"
click at [880, 289] on div "Structural /Misc. Steel: Use Suggestion Groups 2.00 - GENERAL REQUIREMENTS 4.00…" at bounding box center [784, 304] width 1036 height 32
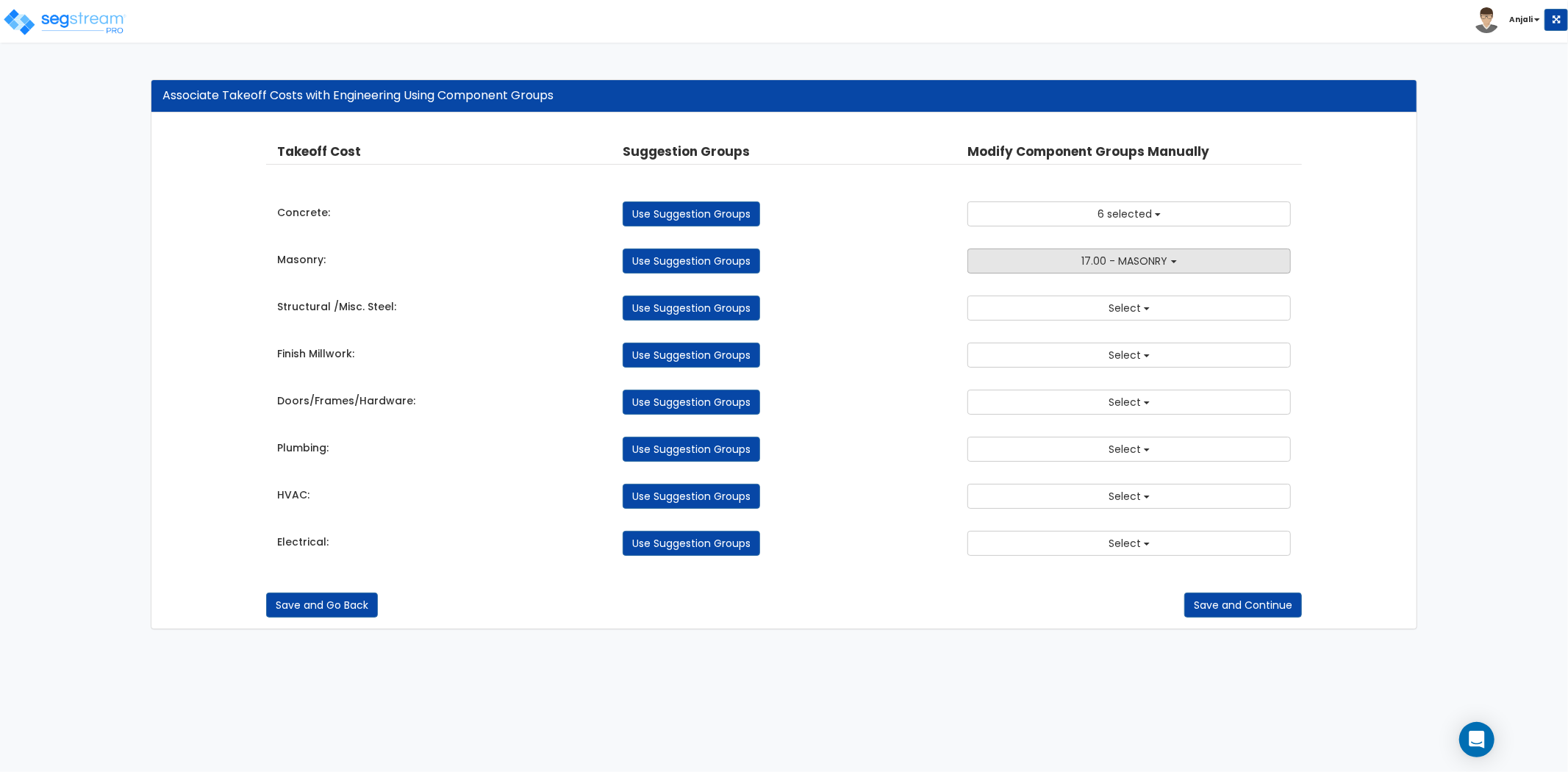
click at [1058, 269] on button "17.00 - MASONRY" at bounding box center [1129, 260] width 323 height 25
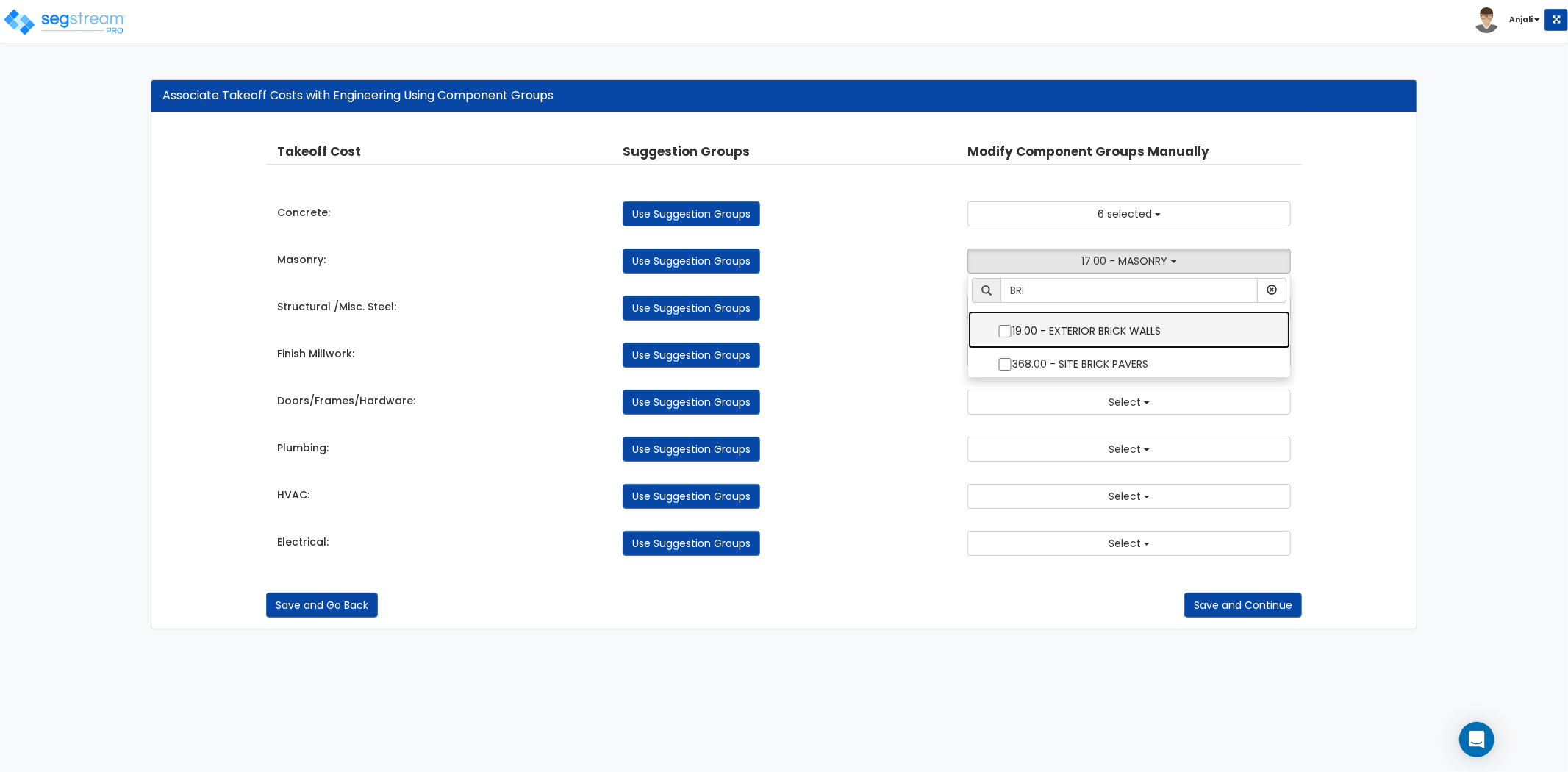
click at [1001, 329] on input "19.00 - EXTERIOR BRICK WALLS" at bounding box center [1005, 331] width 15 height 13
checkbox input "true"
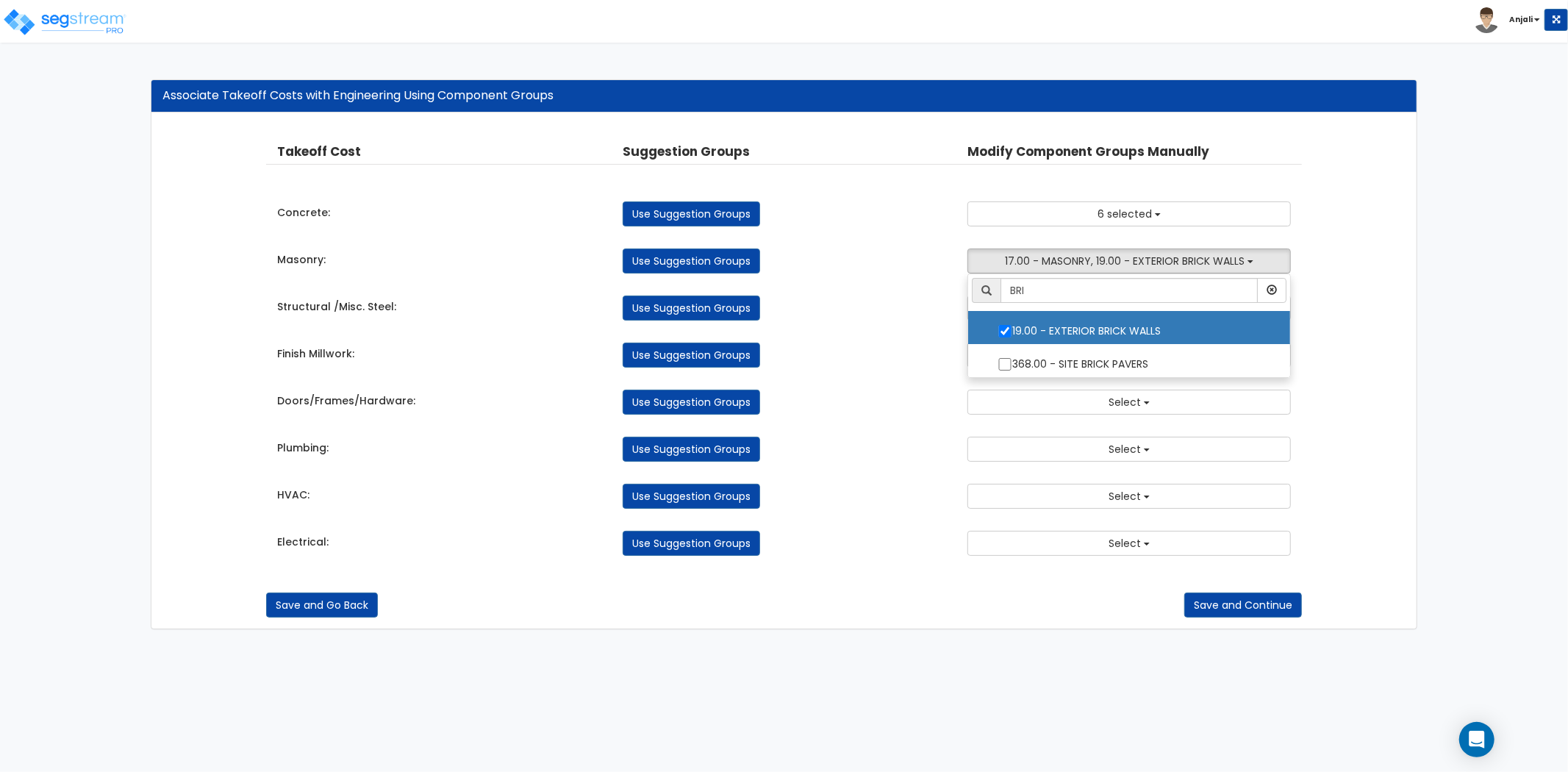
drag, startPoint x: 926, startPoint y: 346, endPoint x: 968, endPoint y: 339, distance: 42.6
click at [926, 346] on div "Use Suggestion Groups" at bounding box center [784, 354] width 346 height 25
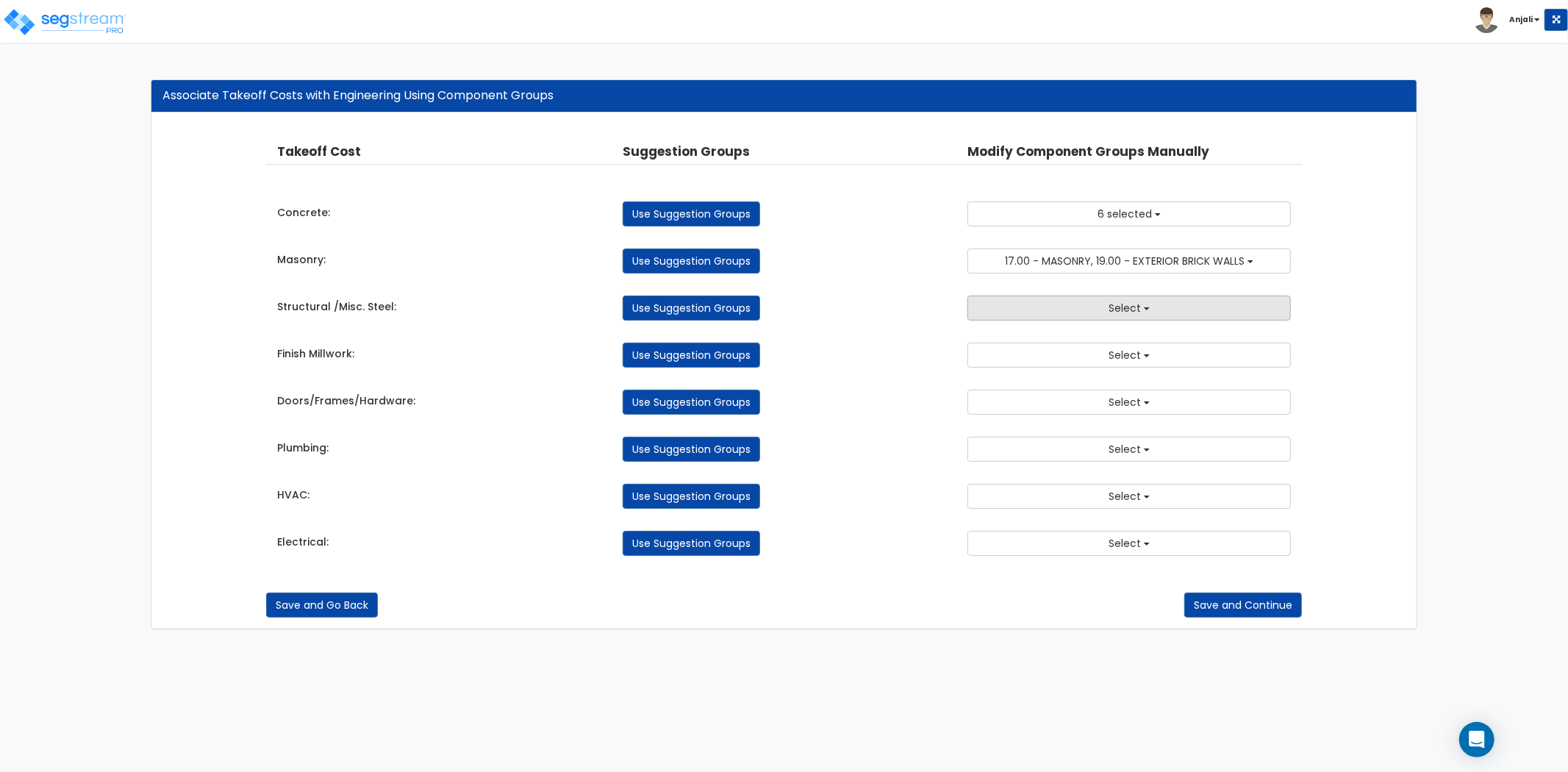
click at [1109, 312] on span "Select" at bounding box center [1124, 308] width 32 height 15
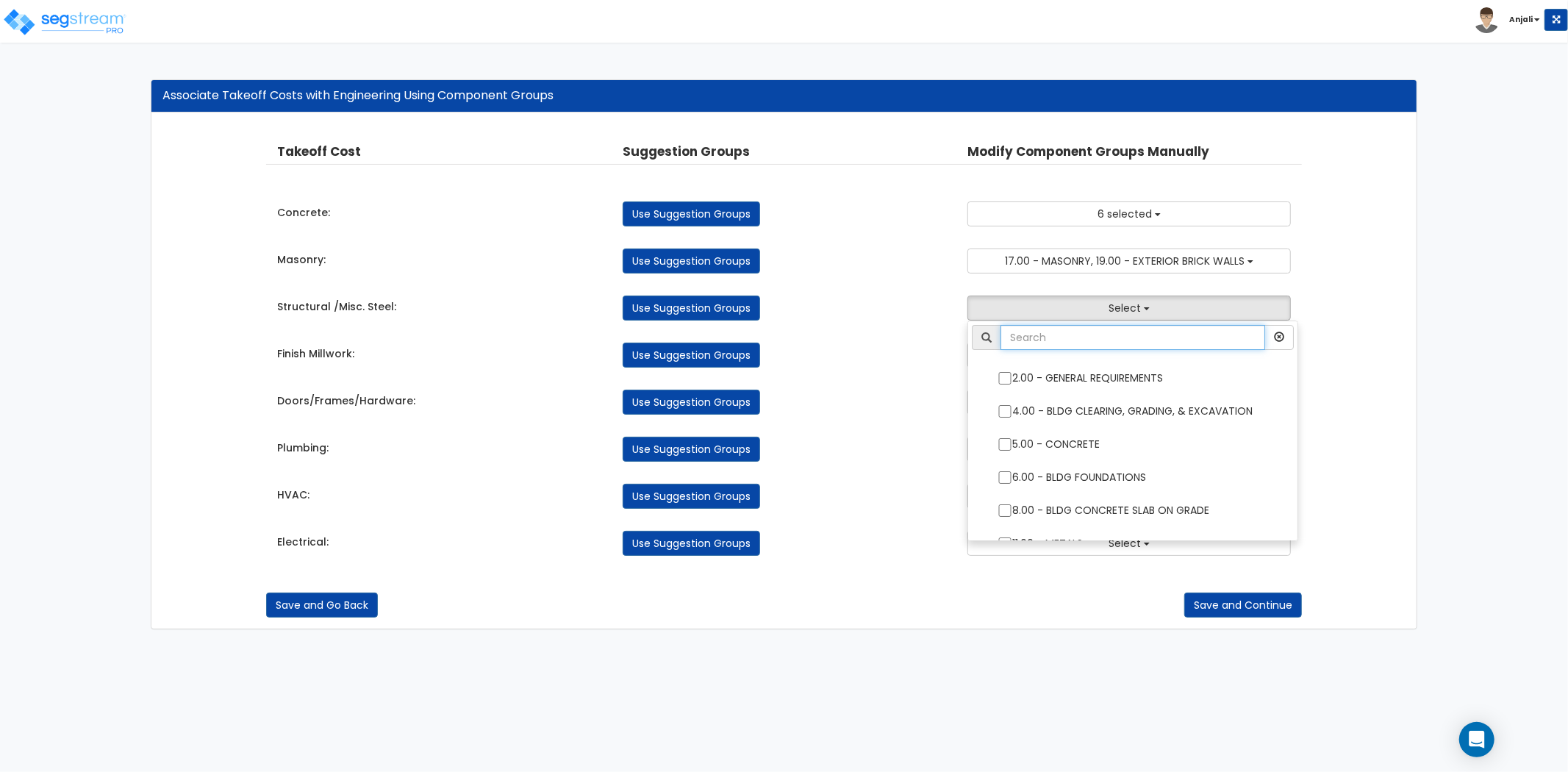
click at [1108, 339] on input "text" at bounding box center [1133, 337] width 265 height 25
type input "METAL"
drag, startPoint x: 732, startPoint y: 399, endPoint x: 781, endPoint y: 393, distance: 49.4
click at [755, 395] on link "Use Suggestion Groups" at bounding box center [691, 402] width 138 height 25
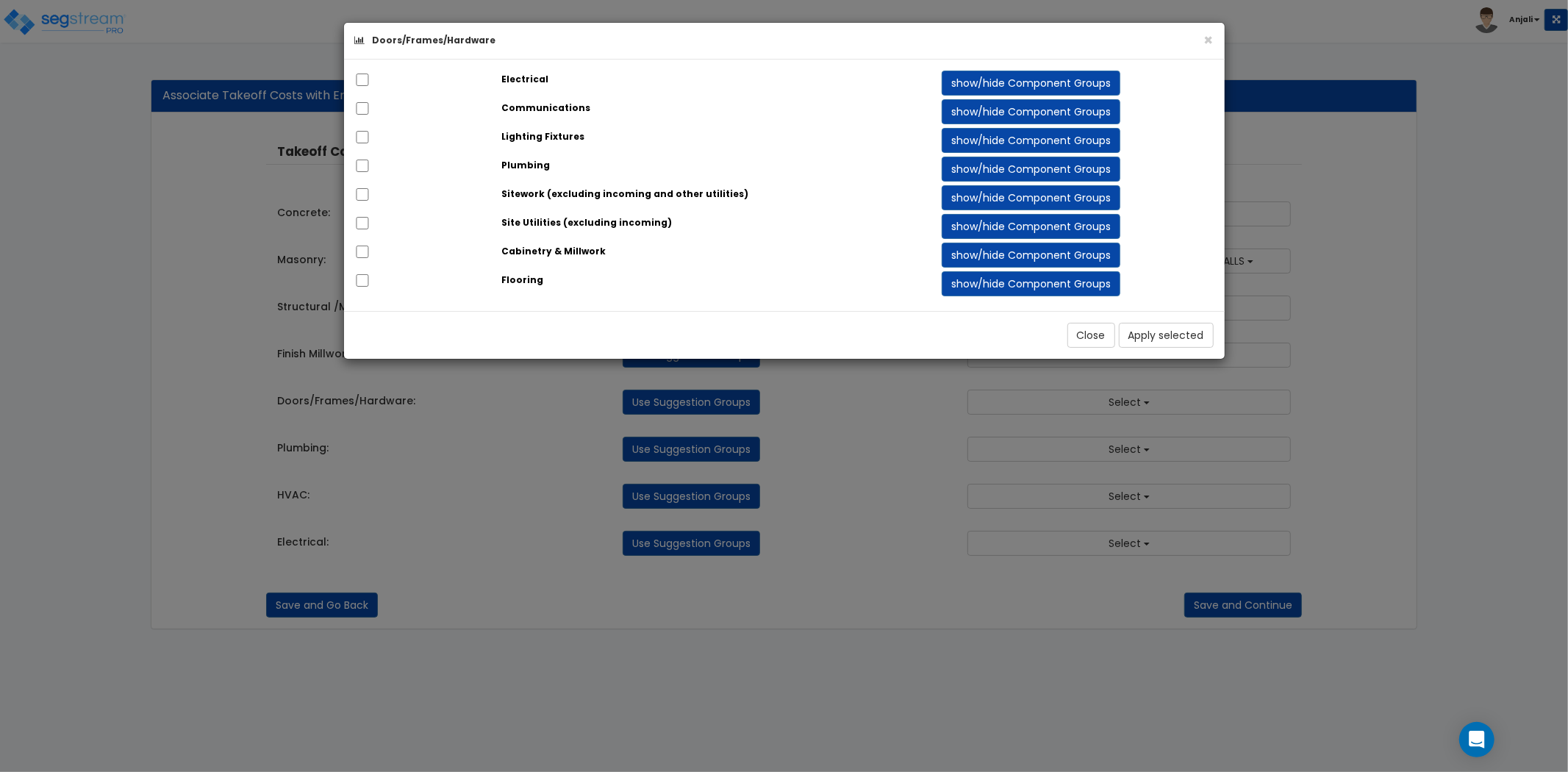
drag, startPoint x: 819, startPoint y: 331, endPoint x: 825, endPoint y: 340, distance: 10.8
click at [819, 331] on div "Close Apply selected" at bounding box center [784, 335] width 881 height 47
click at [1210, 35] on button "×" at bounding box center [1209, 39] width 9 height 16
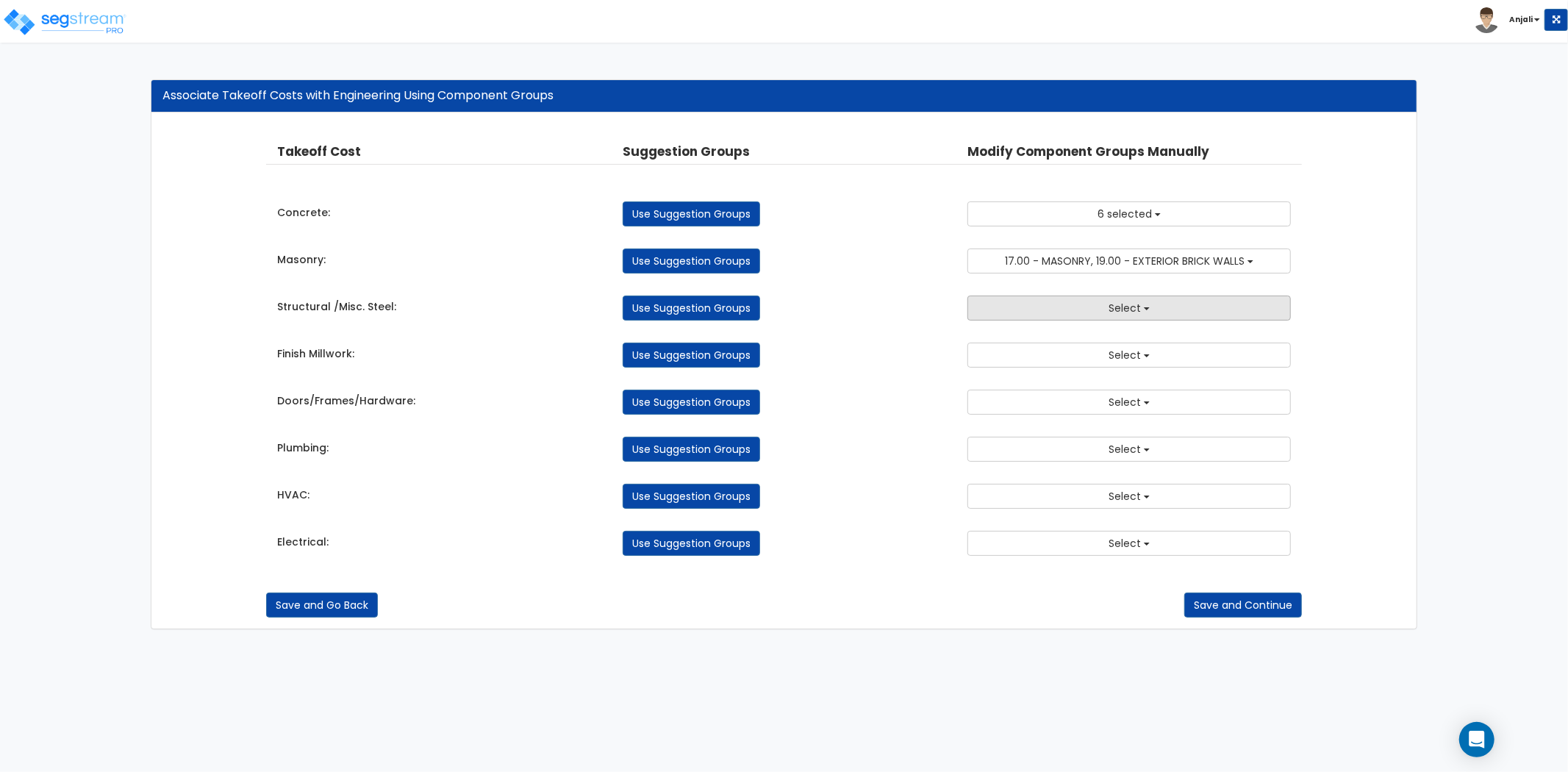
drag, startPoint x: 1042, startPoint y: 290, endPoint x: 1042, endPoint y: 306, distance: 16.0
click at [1042, 290] on div "Structural /Misc. Steel: Use Suggestion Groups 2.00 - GENERAL REQUIREMENTS 4.00…" at bounding box center [784, 304] width 1036 height 32
click at [1048, 313] on button "Select" at bounding box center [1129, 308] width 323 height 25
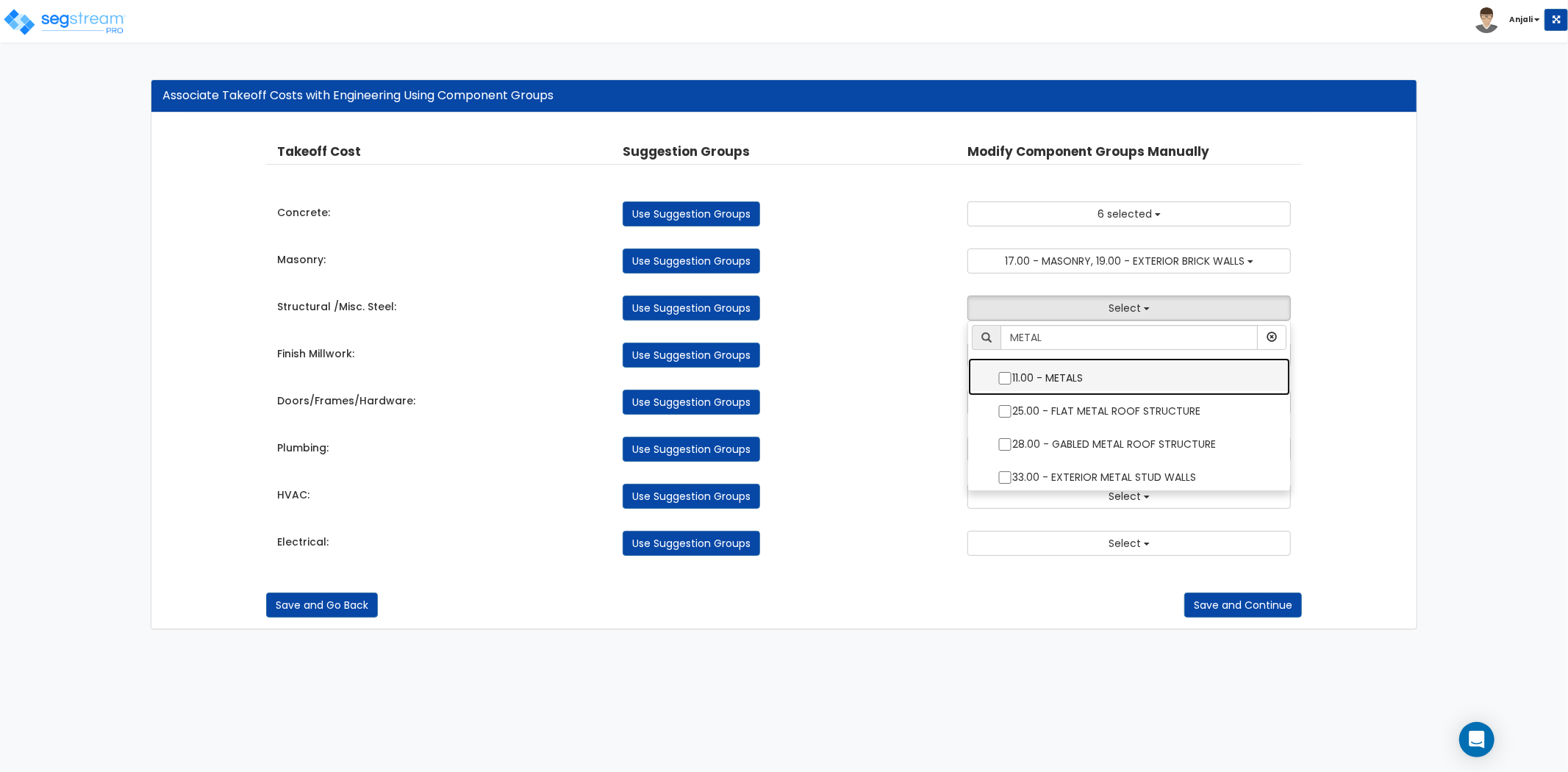
click at [1005, 375] on input "11.00 - METALS" at bounding box center [1005, 379] width 15 height 13
checkbox input "true"
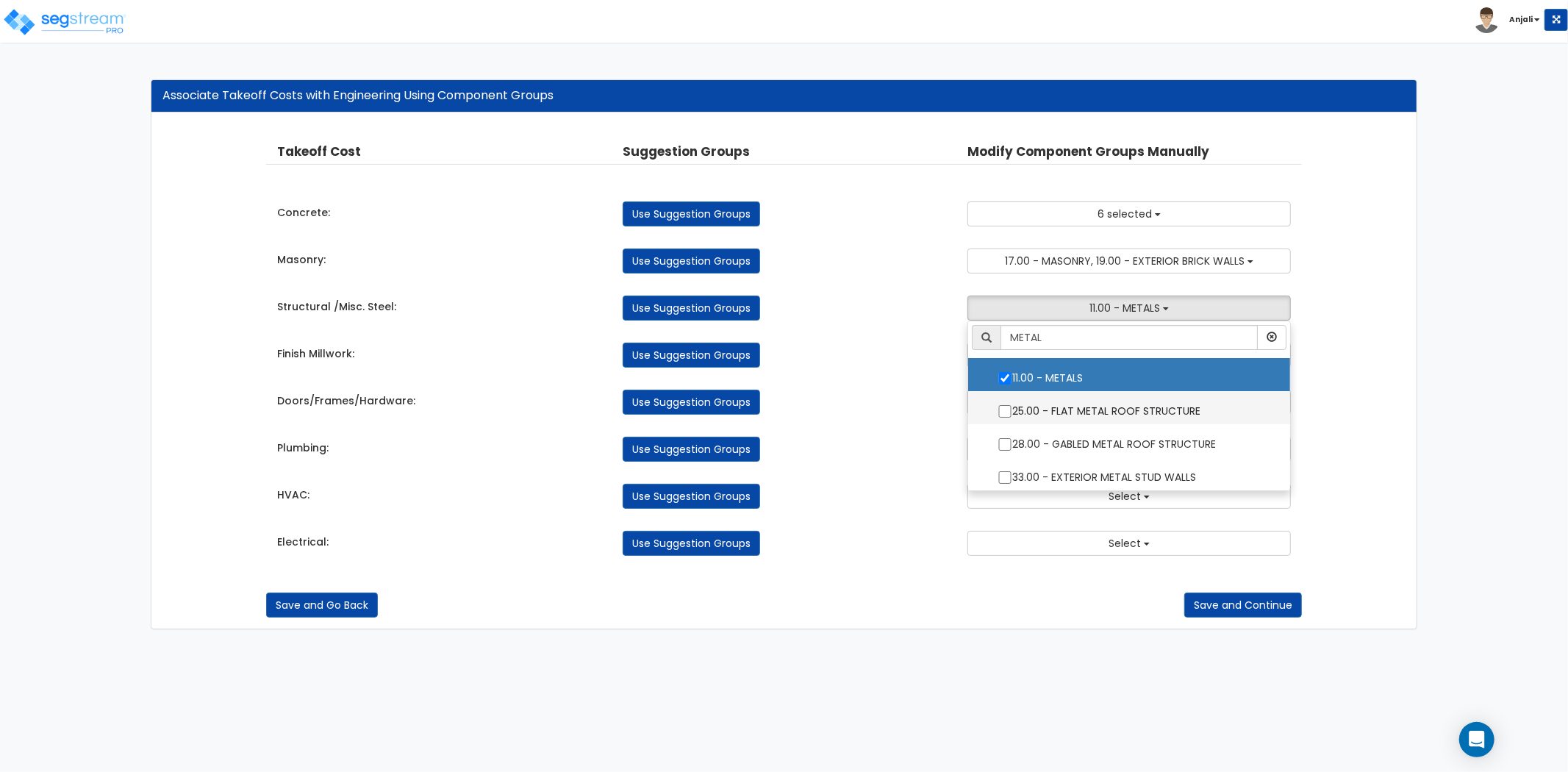
click at [1000, 416] on input "25.00 - FLAT METAL ROOF STRUCTURE" at bounding box center [1005, 412] width 15 height 13
checkbox input "true"
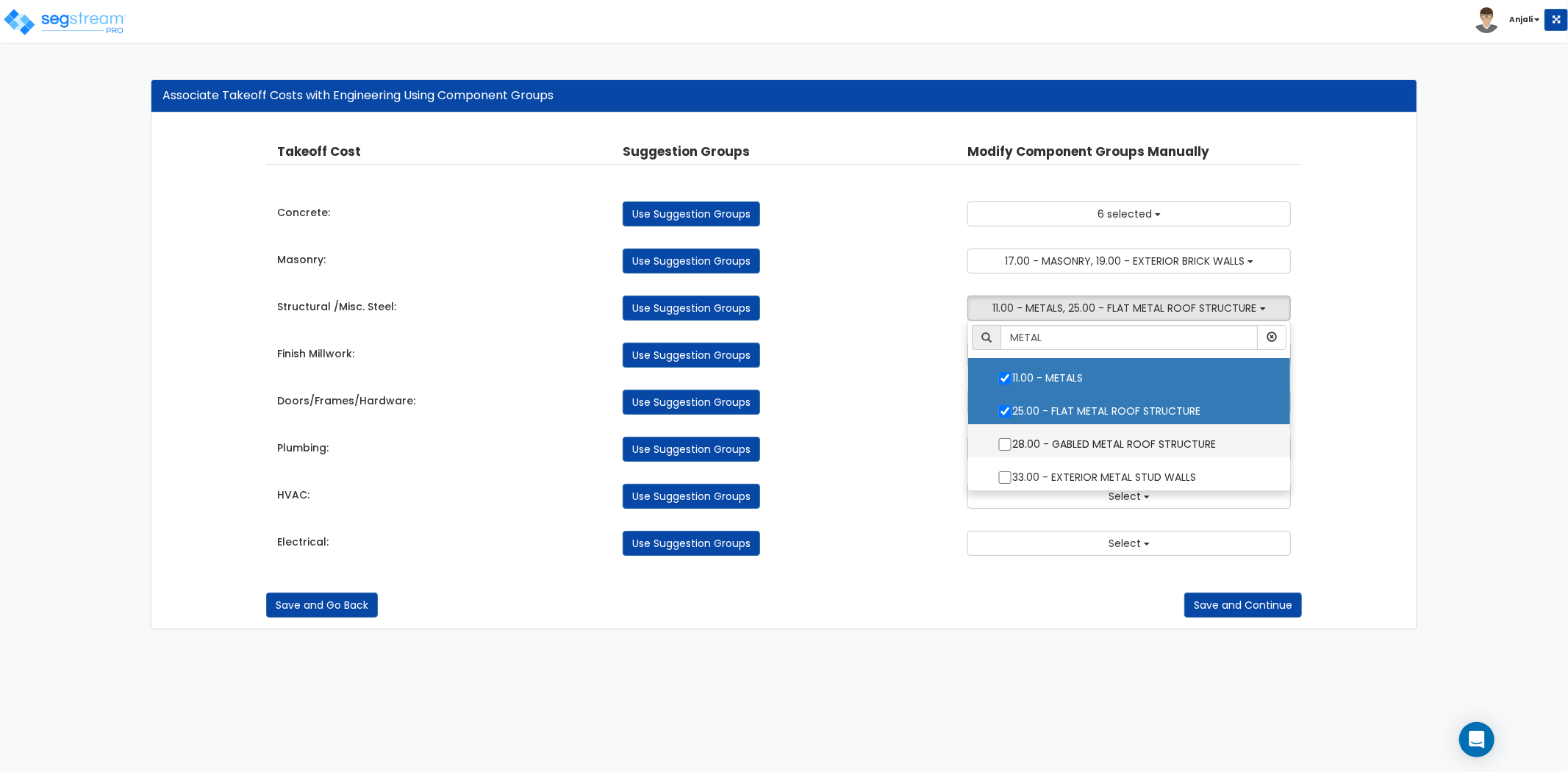
click at [1008, 444] on input "28.00 - GABLED METAL ROOF STRUCTURE" at bounding box center [1005, 444] width 15 height 13
checkbox input "true"
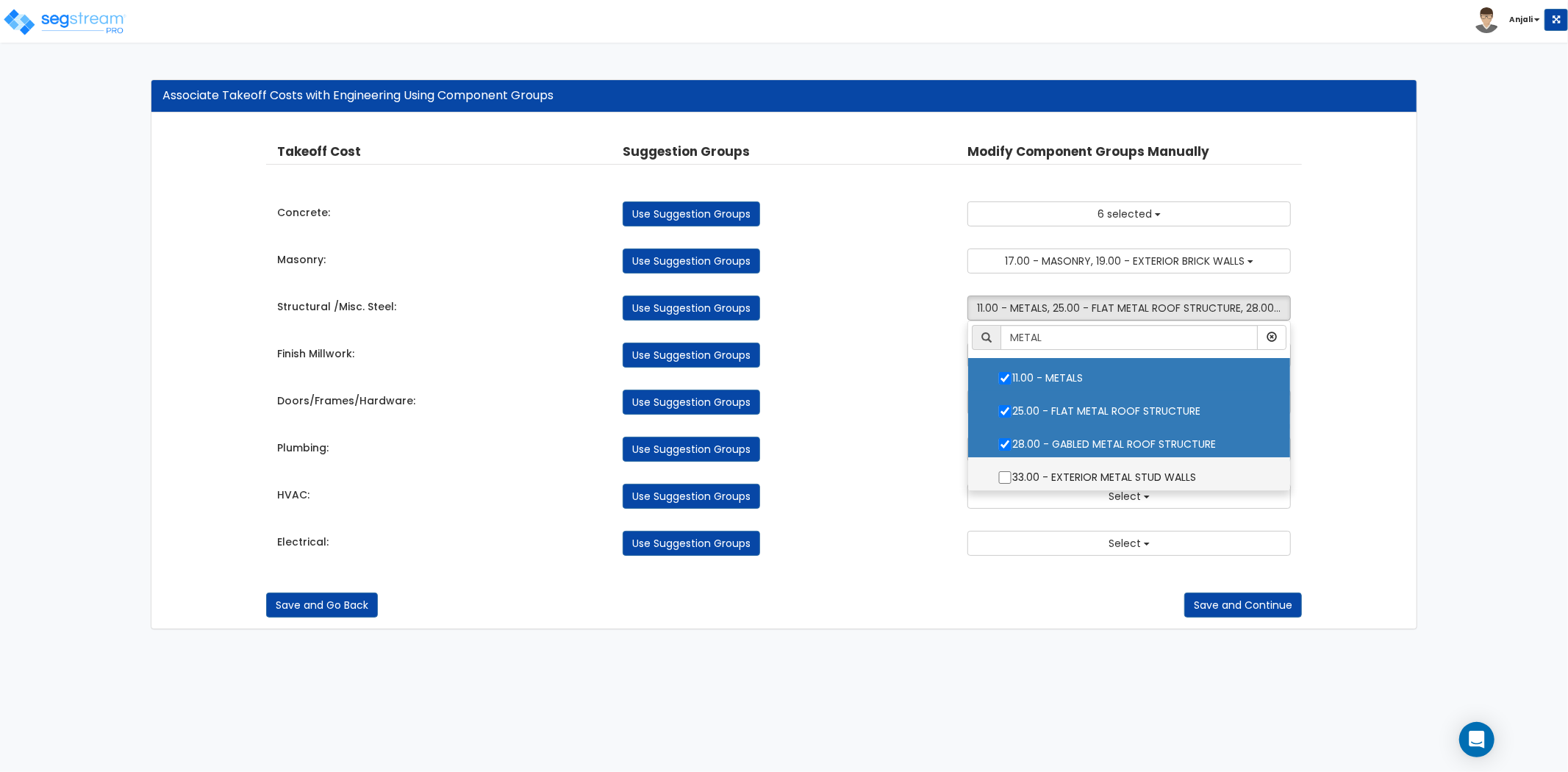
click at [1004, 476] on input "33.00 - EXTERIOR METAL STUD WALLS" at bounding box center [1005, 477] width 15 height 13
checkbox input "true"
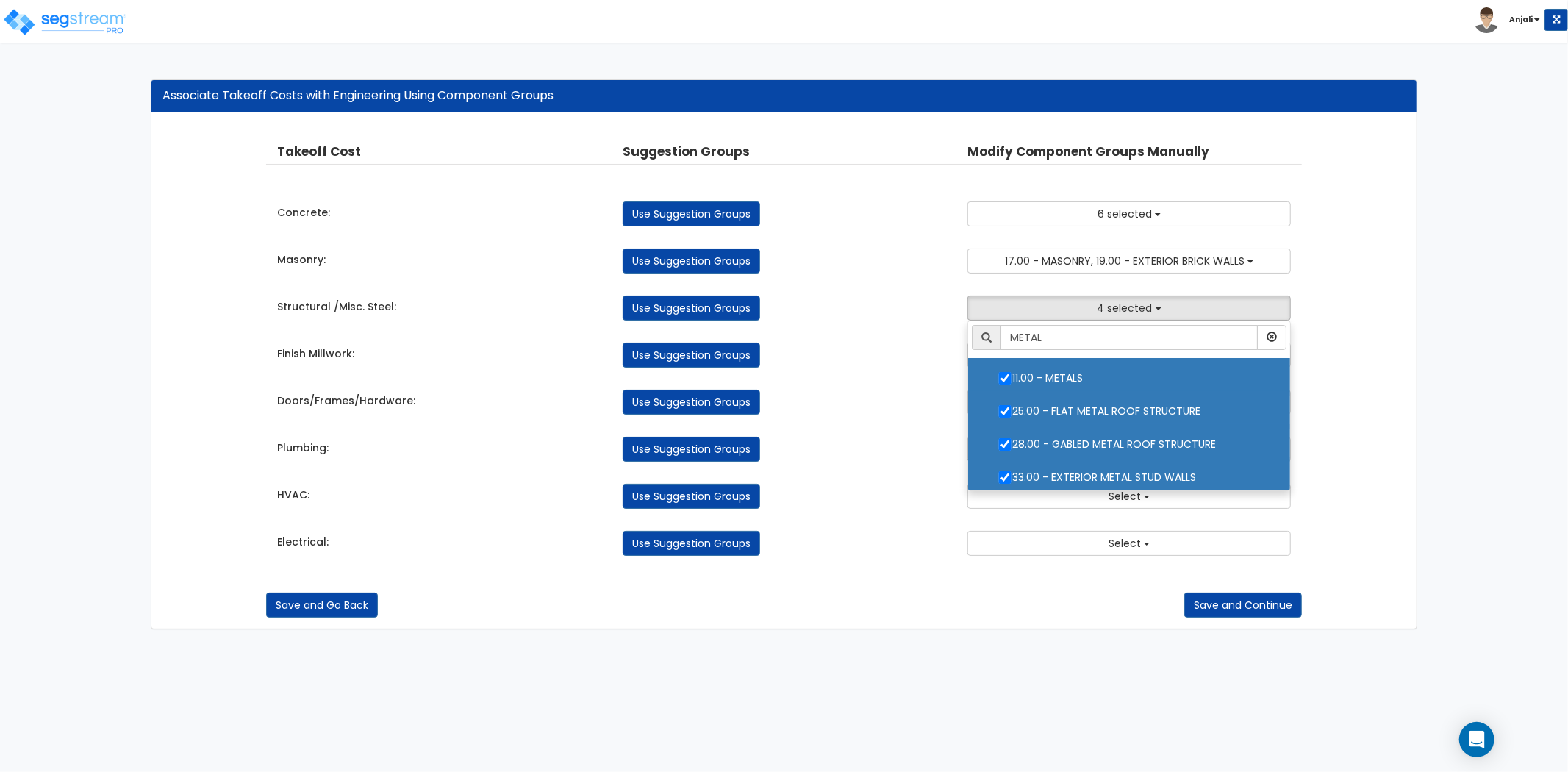
click at [841, 406] on div "Use Suggestion Groups" at bounding box center [784, 402] width 346 height 25
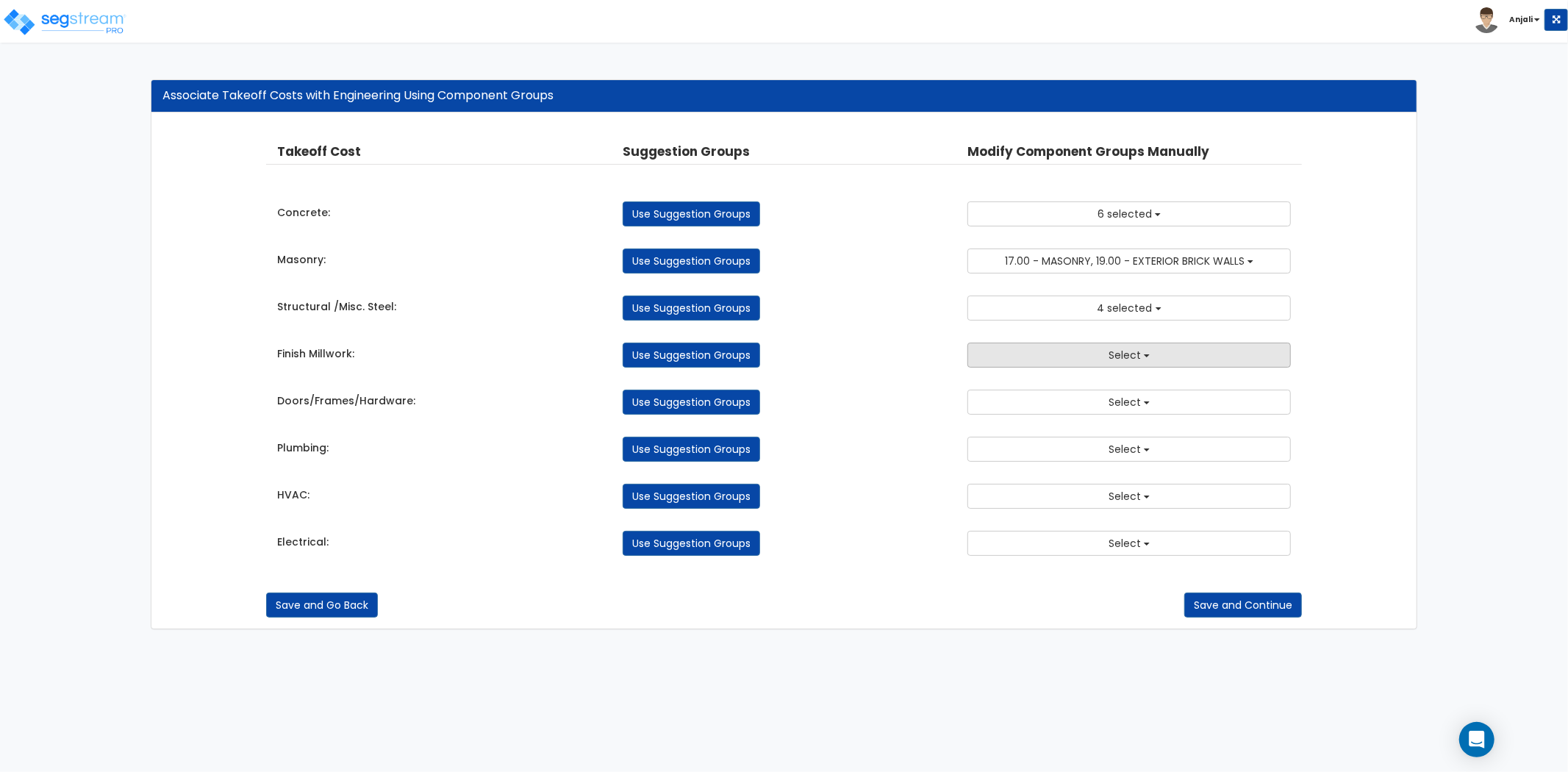
click at [1038, 364] on button "Select" at bounding box center [1129, 354] width 323 height 25
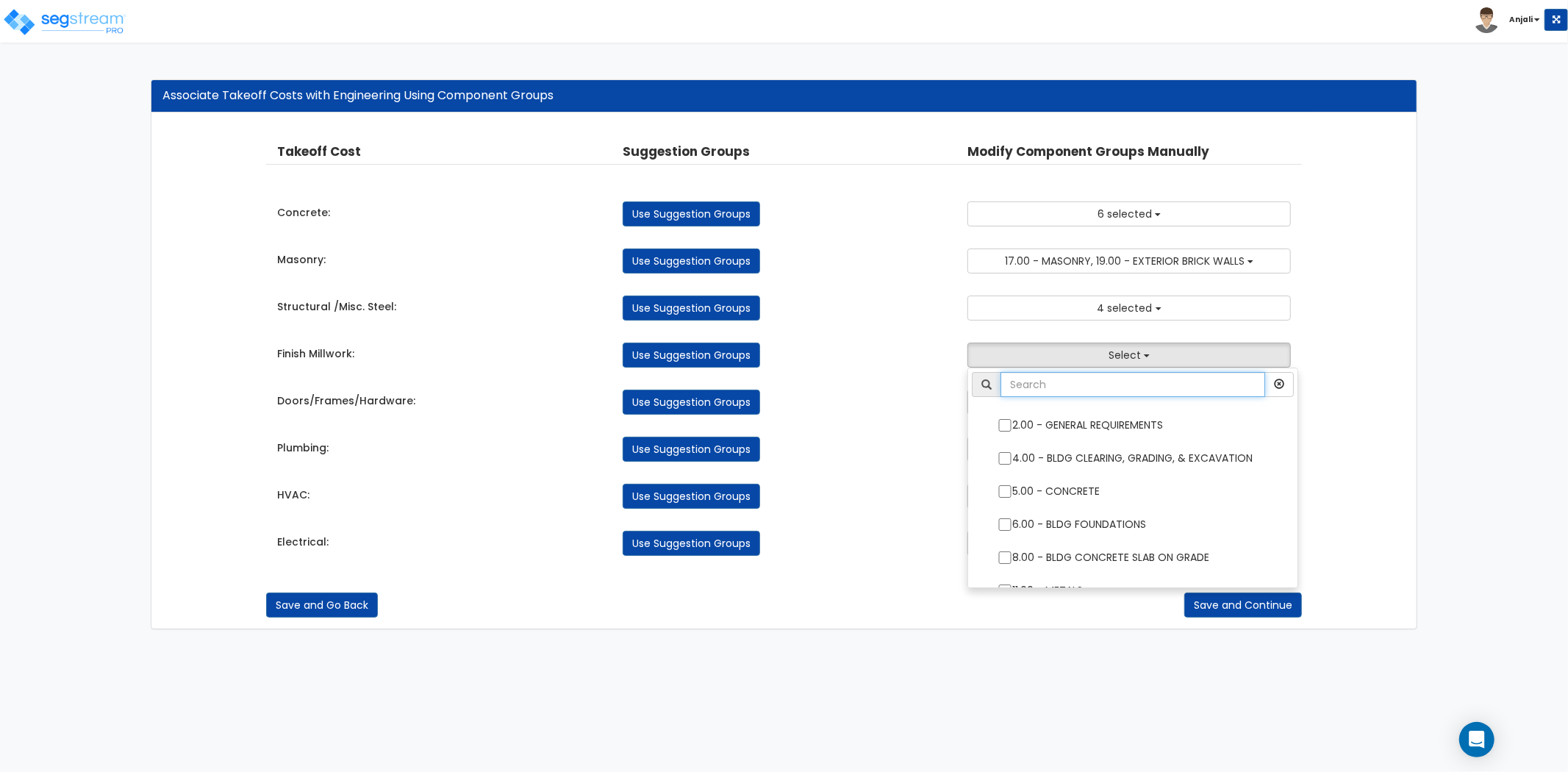
click at [1034, 385] on input "text" at bounding box center [1133, 384] width 265 height 25
type input "WOOD"
drag, startPoint x: 932, startPoint y: 365, endPoint x: 955, endPoint y: 365, distance: 23.0
click at [932, 365] on div "Use Suggestion Groups" at bounding box center [784, 354] width 346 height 25
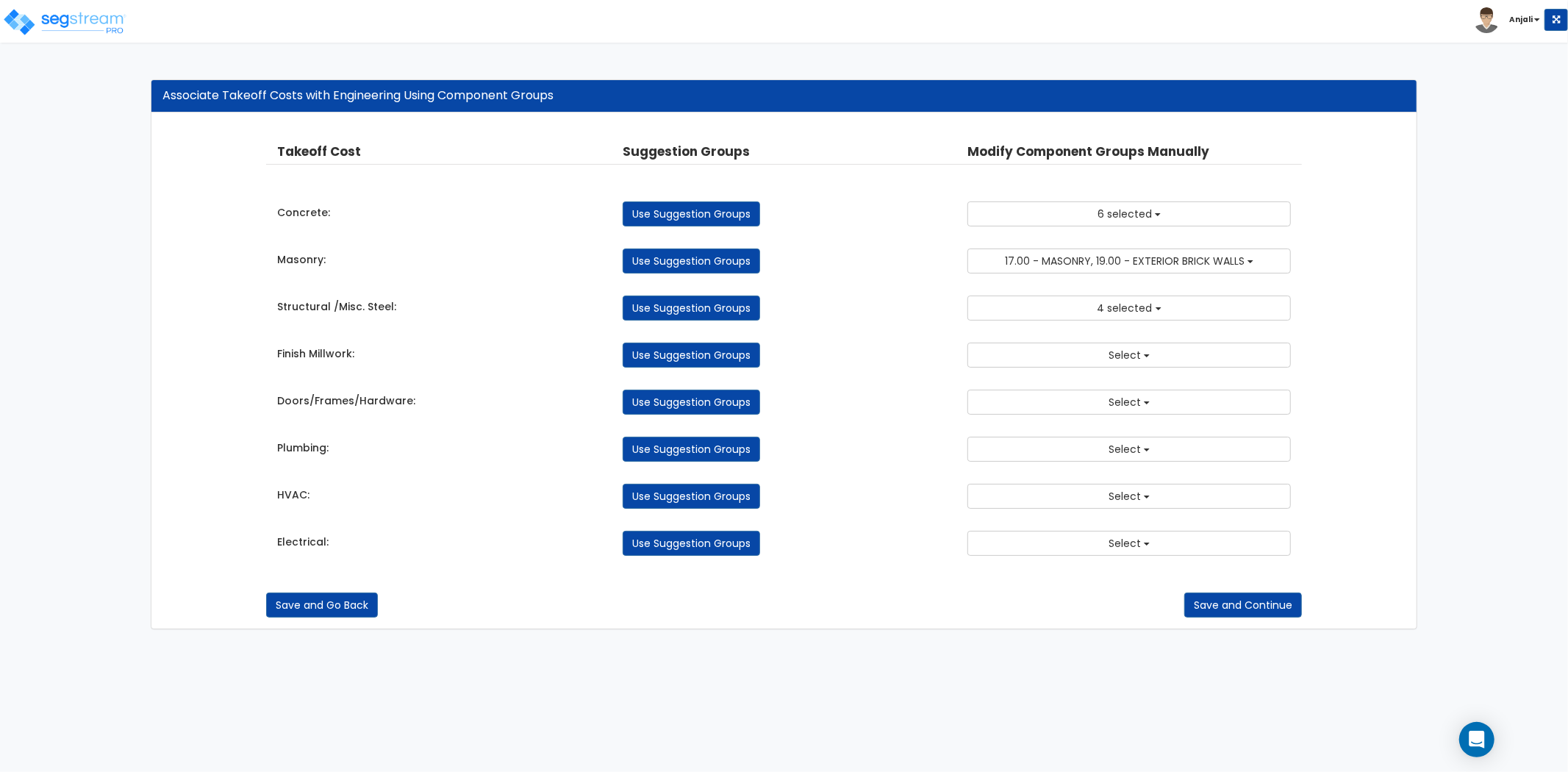
click at [1041, 373] on div "Takeoff Cost Suggestion Groups Modify Component Groups Manually Concrete: Use S…" at bounding box center [784, 349] width 1036 height 443
click at [1057, 358] on button "Select" at bounding box center [1129, 354] width 323 height 25
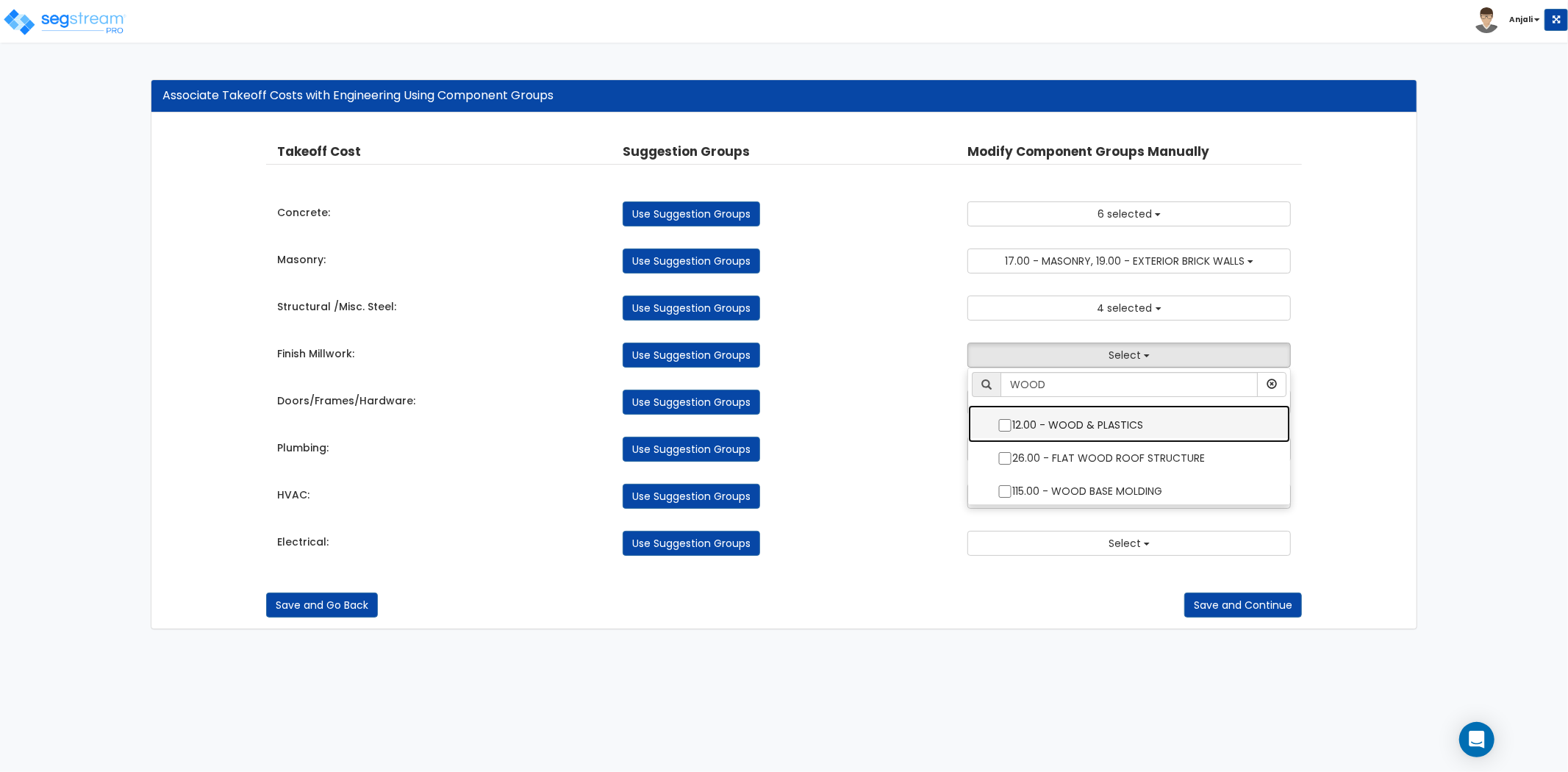
click at [1005, 425] on input "12.00 - WOOD & PLASTICS" at bounding box center [1005, 425] width 15 height 13
checkbox input "true"
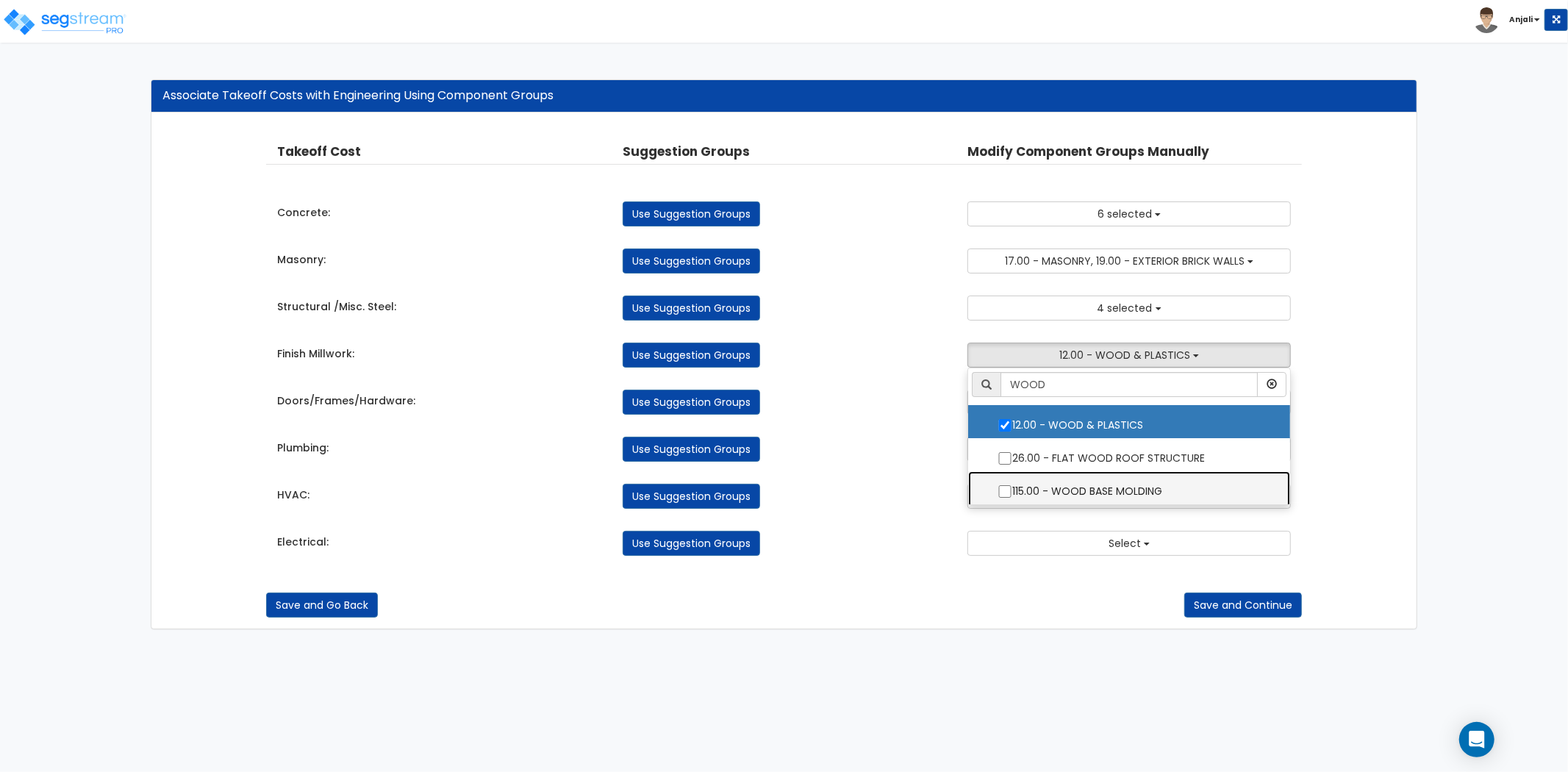
click at [998, 484] on label "115.00 - WOOD BASE MOLDING" at bounding box center [1129, 489] width 293 height 34
click at [998, 485] on input "115.00 - WOOD BASE MOLDING" at bounding box center [1005, 492] width 15 height 13
checkbox input "true"
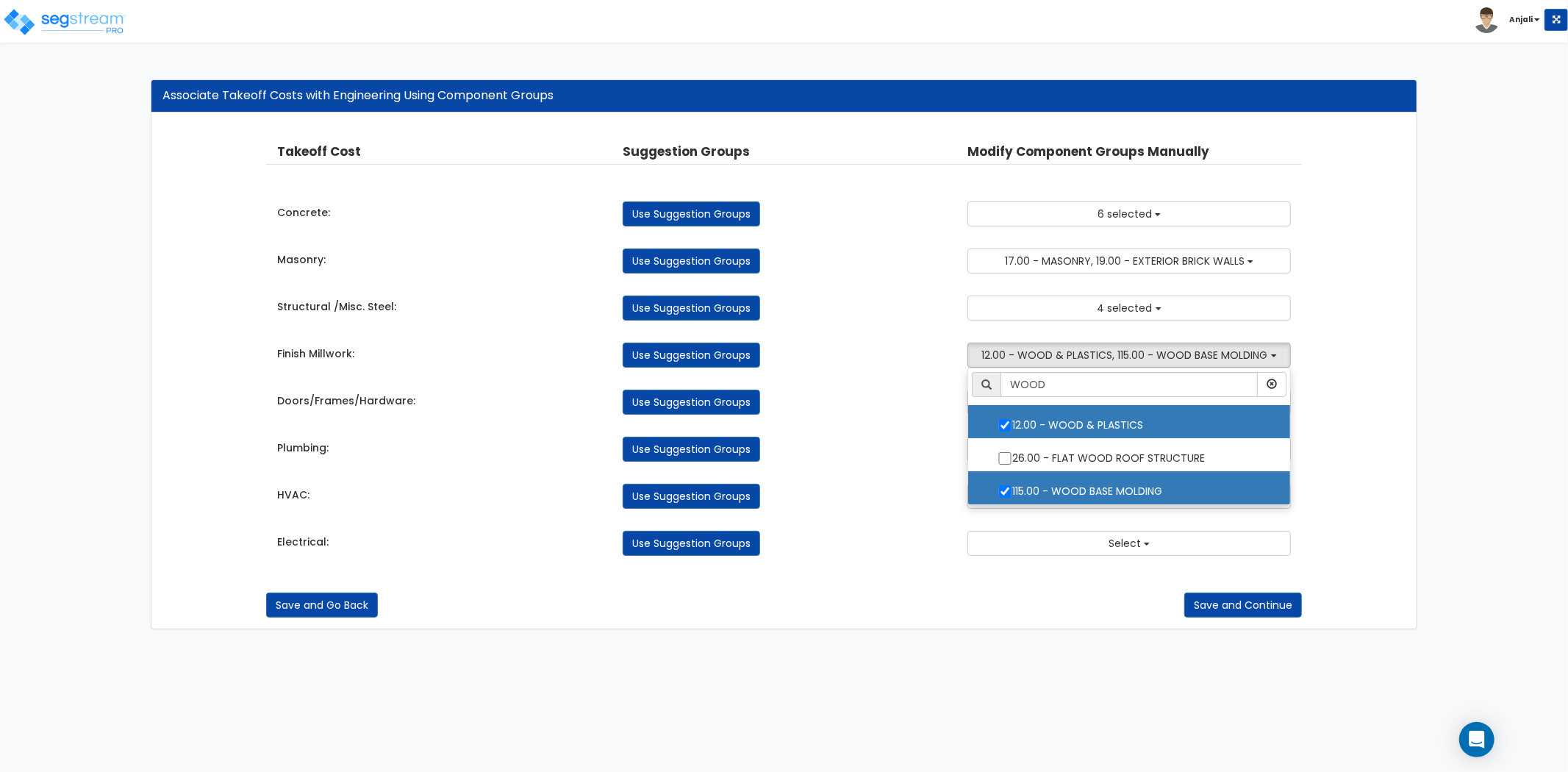
click at [873, 426] on div "Takeoff Cost Suggestion Groups Modify Component Groups Manually Concrete: Use S…" at bounding box center [784, 349] width 1036 height 443
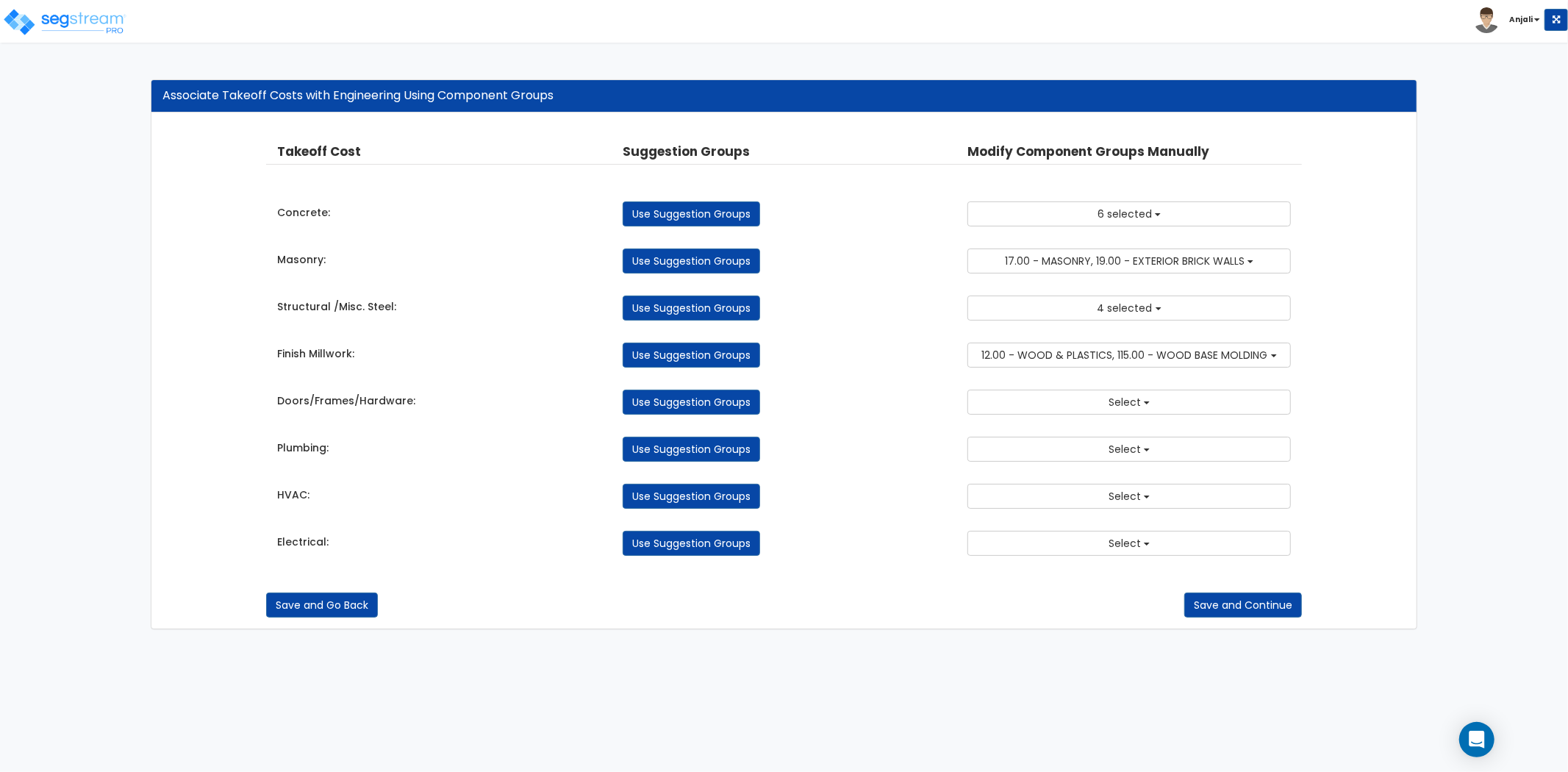
click at [1059, 370] on div "Takeoff Cost Suggestion Groups Modify Component Groups Manually Concrete: Use S…" at bounding box center [784, 349] width 1036 height 443
click at [1072, 360] on span "12.00 - WOOD & PLASTICS, 115.00 - WOOD BASE MOLDING" at bounding box center [1124, 355] width 286 height 15
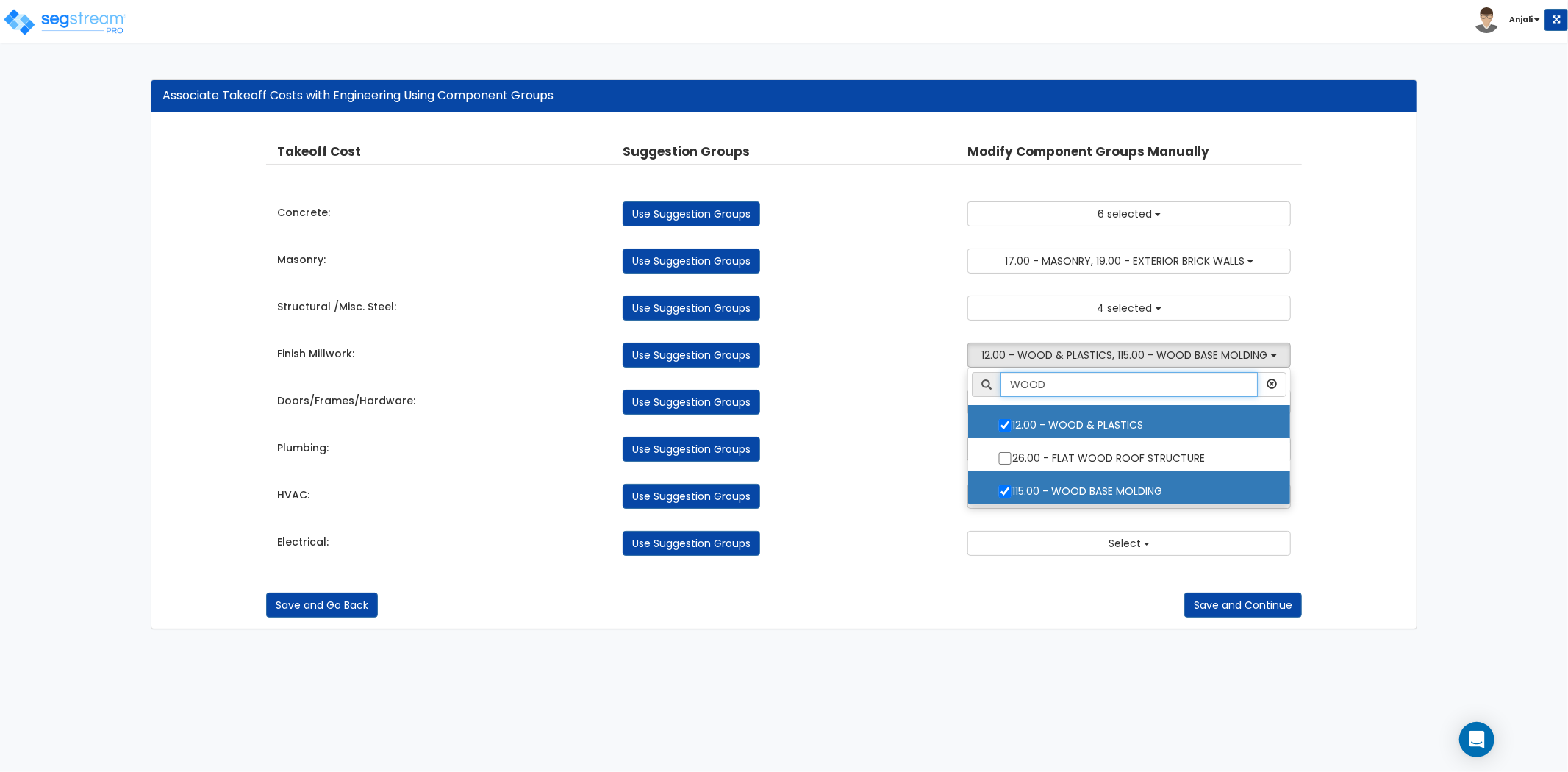
drag, startPoint x: 1042, startPoint y: 384, endPoint x: 1012, endPoint y: 384, distance: 30.0
click at [1012, 384] on input "WOOD" at bounding box center [1129, 384] width 257 height 25
type input "CAB"
click at [952, 405] on div "Use Suggestion Groups" at bounding box center [784, 402] width 346 height 25
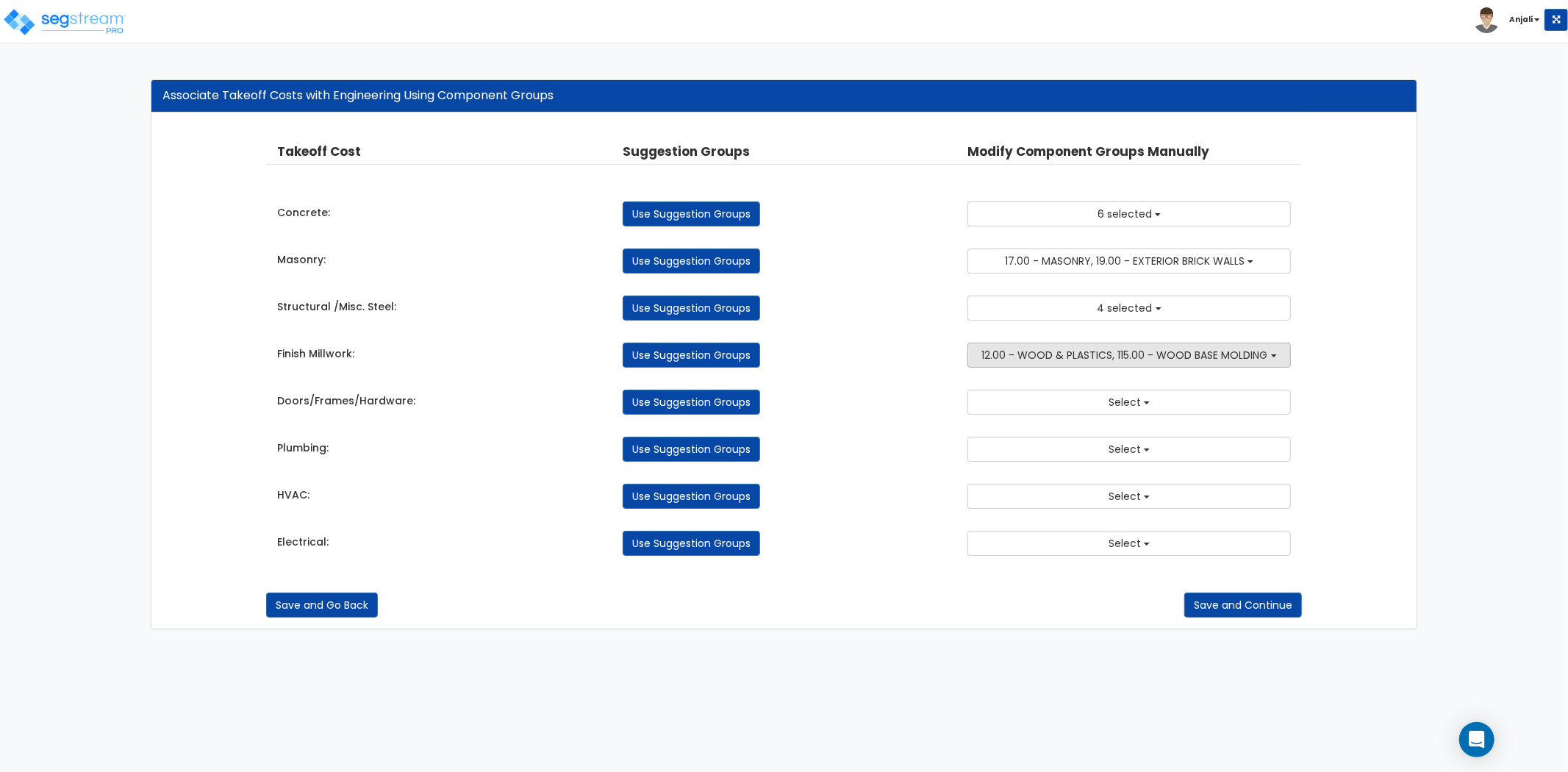
click at [1046, 361] on span "12.00 - WOOD & PLASTICS, 115.00 - WOOD BASE MOLDING" at bounding box center [1124, 355] width 286 height 15
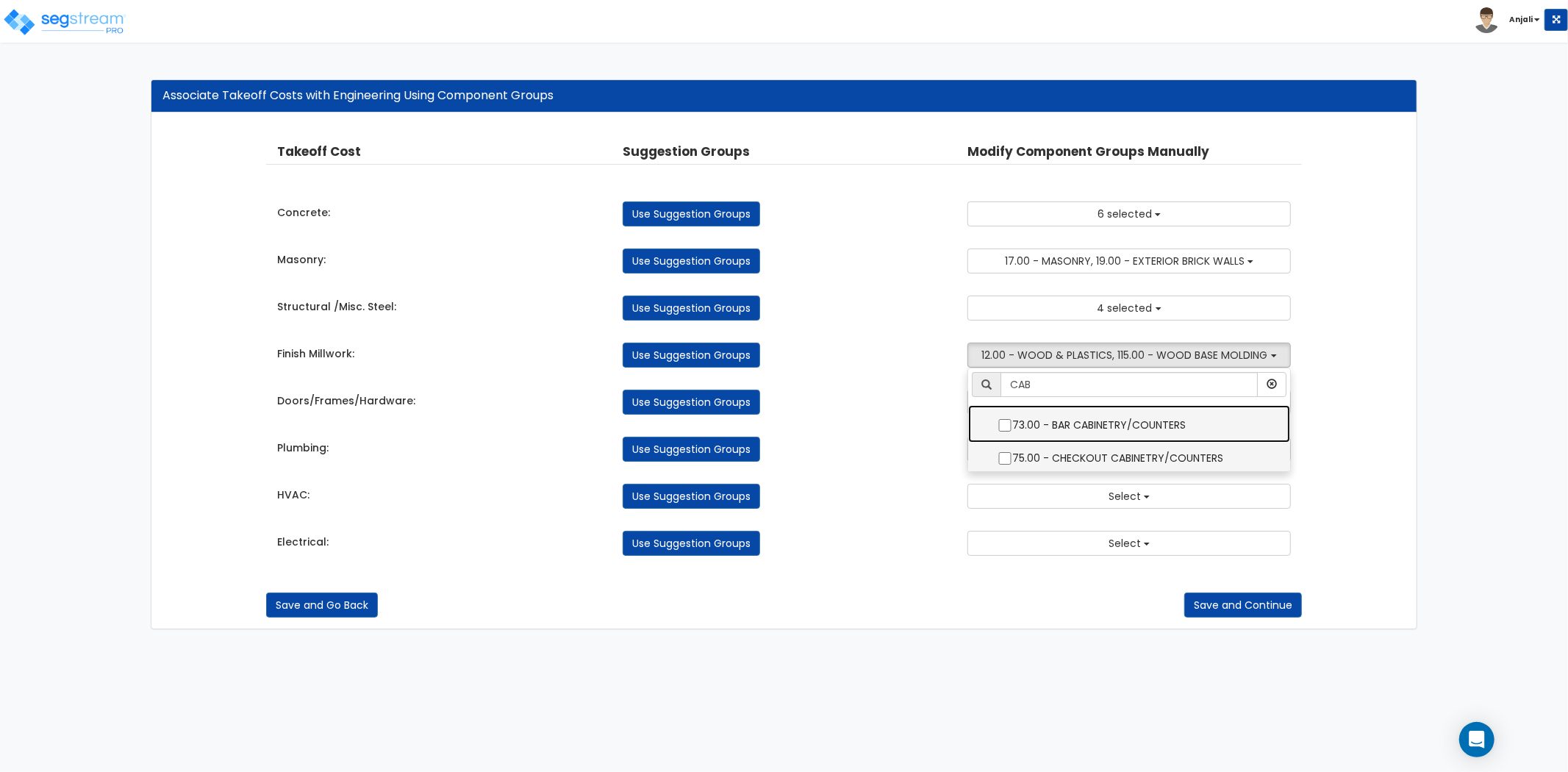
drag, startPoint x: 1003, startPoint y: 425, endPoint x: 1003, endPoint y: 451, distance: 26.0
click at [1003, 425] on input "73.00 - BAR CABINETRY/COUNTERS" at bounding box center [1005, 425] width 15 height 13
checkbox input "true"
click at [1004, 460] on input "75.00 - CHECKOUT CABINETRY/COUNTERS" at bounding box center [1005, 458] width 15 height 13
checkbox input "true"
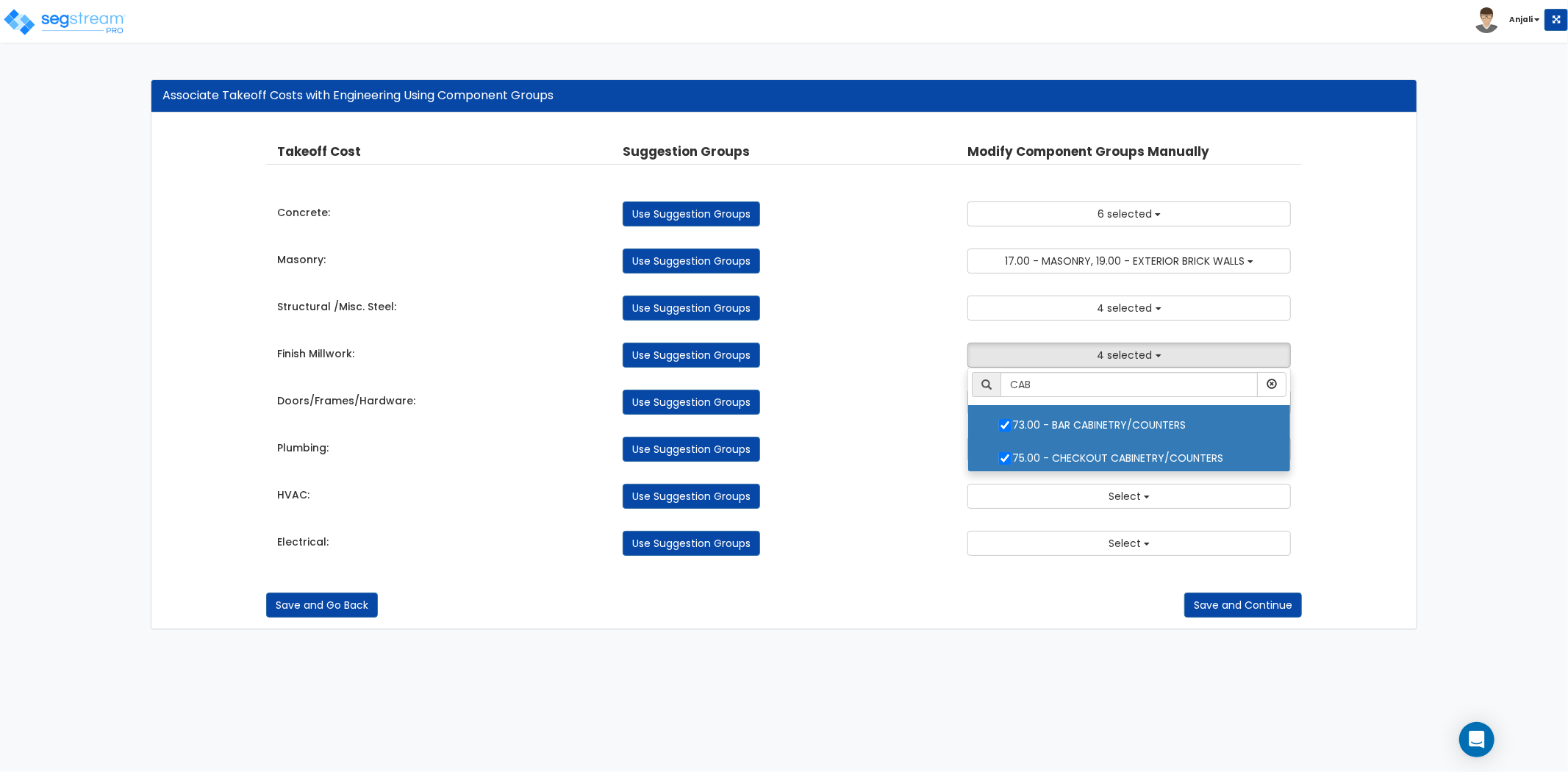
drag, startPoint x: 902, startPoint y: 441, endPoint x: 917, endPoint y: 434, distance: 16.6
click at [902, 441] on div "Use Suggestion Groups" at bounding box center [784, 449] width 346 height 25
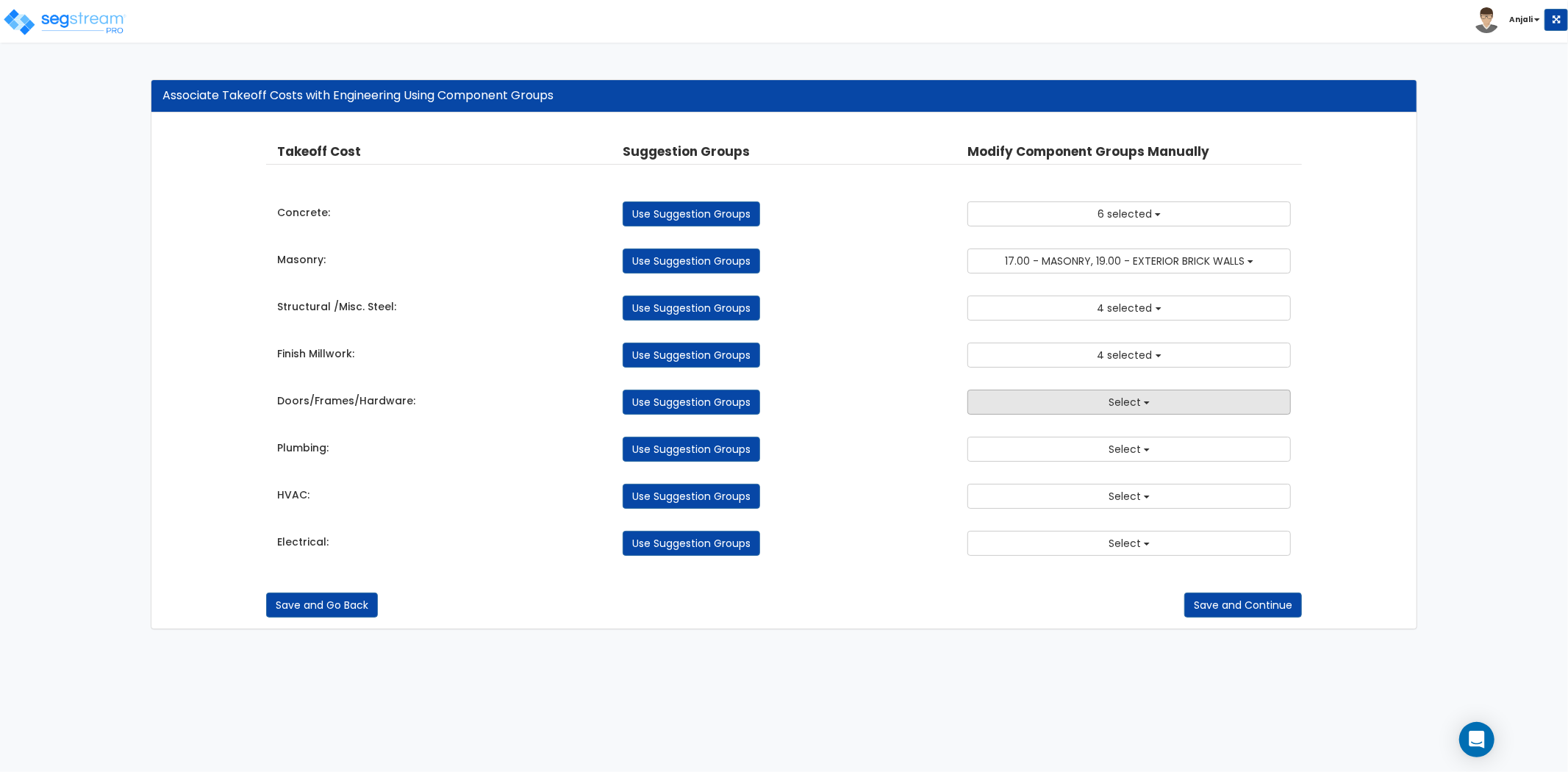
drag, startPoint x: 1067, startPoint y: 402, endPoint x: 1076, endPoint y: 408, distance: 10.8
click at [1067, 402] on button "Select" at bounding box center [1129, 402] width 323 height 25
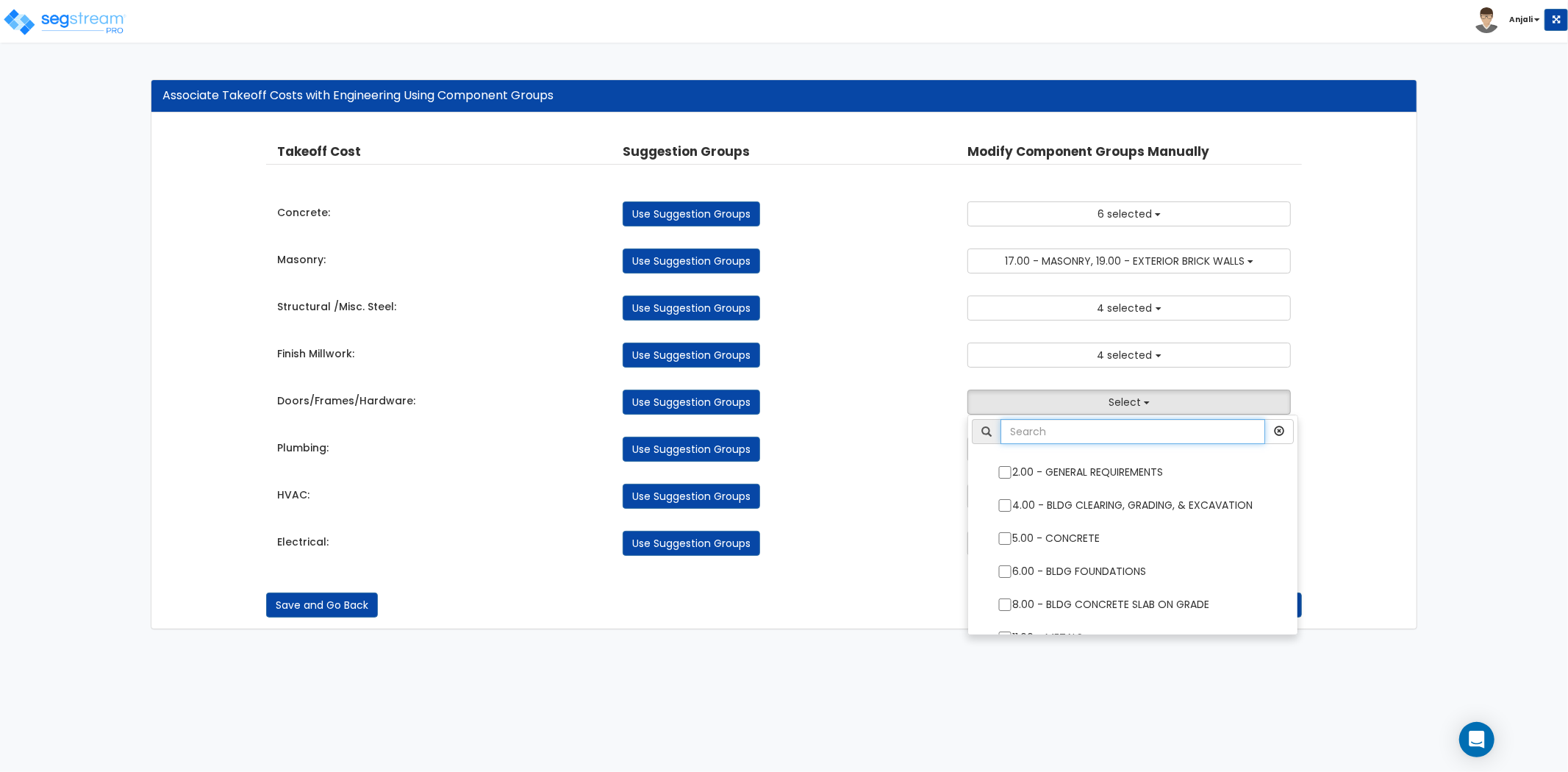
click at [1085, 431] on input "text" at bounding box center [1133, 431] width 265 height 25
type input "DOOR"
click at [935, 441] on div "Use Suggestion Groups" at bounding box center [784, 449] width 346 height 25
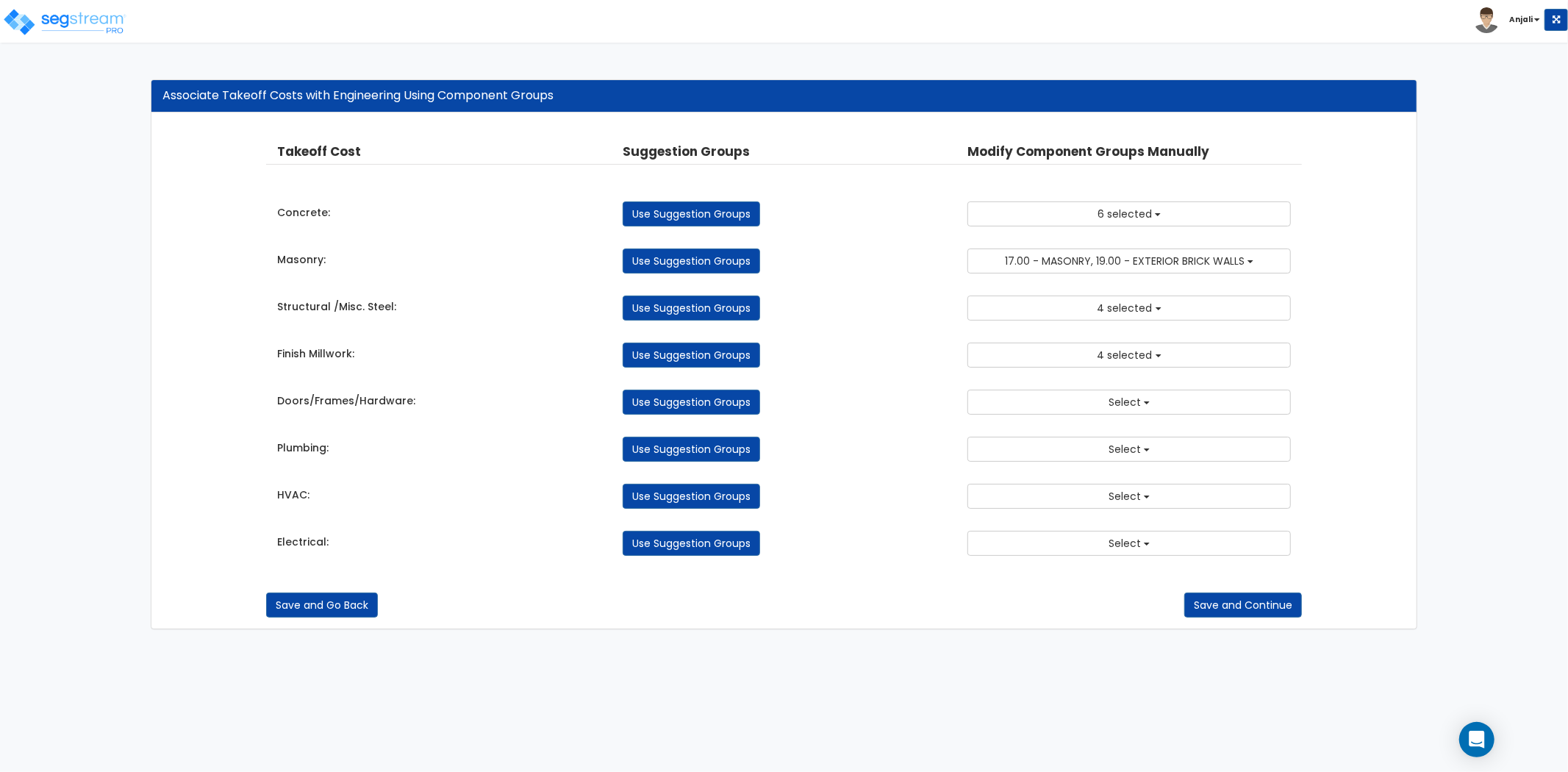
click at [1092, 384] on div "Doors/Frames/Hardware: Use Suggestion Groups 2.00 - GENERAL REQUIREMENTS 4.00 -…" at bounding box center [784, 398] width 1036 height 32
click at [1095, 393] on button "Select" at bounding box center [1129, 402] width 323 height 25
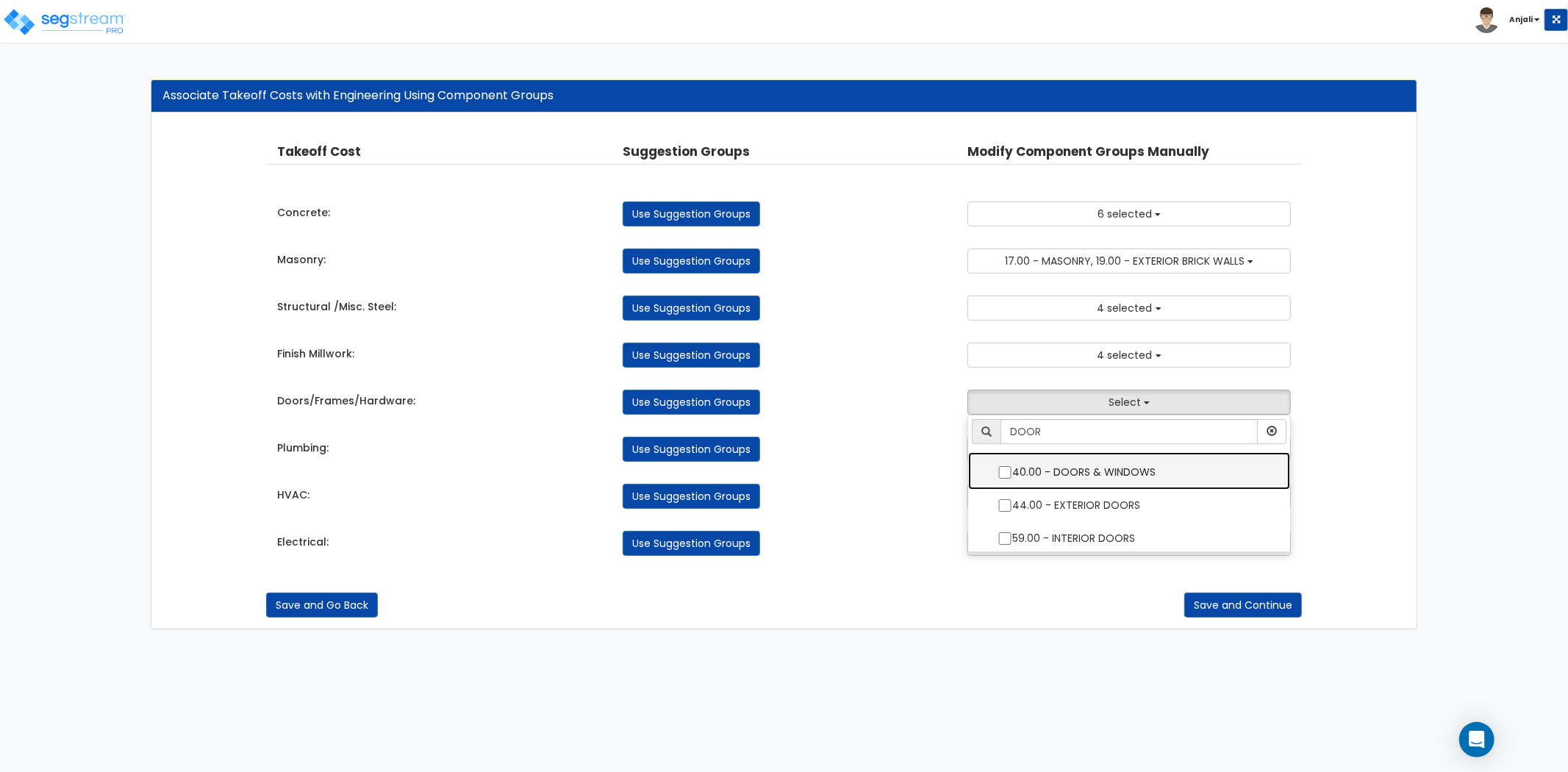
click at [1003, 472] on input "40.00 - DOORS & WINDOWS" at bounding box center [1005, 473] width 15 height 13
checkbox input "true"
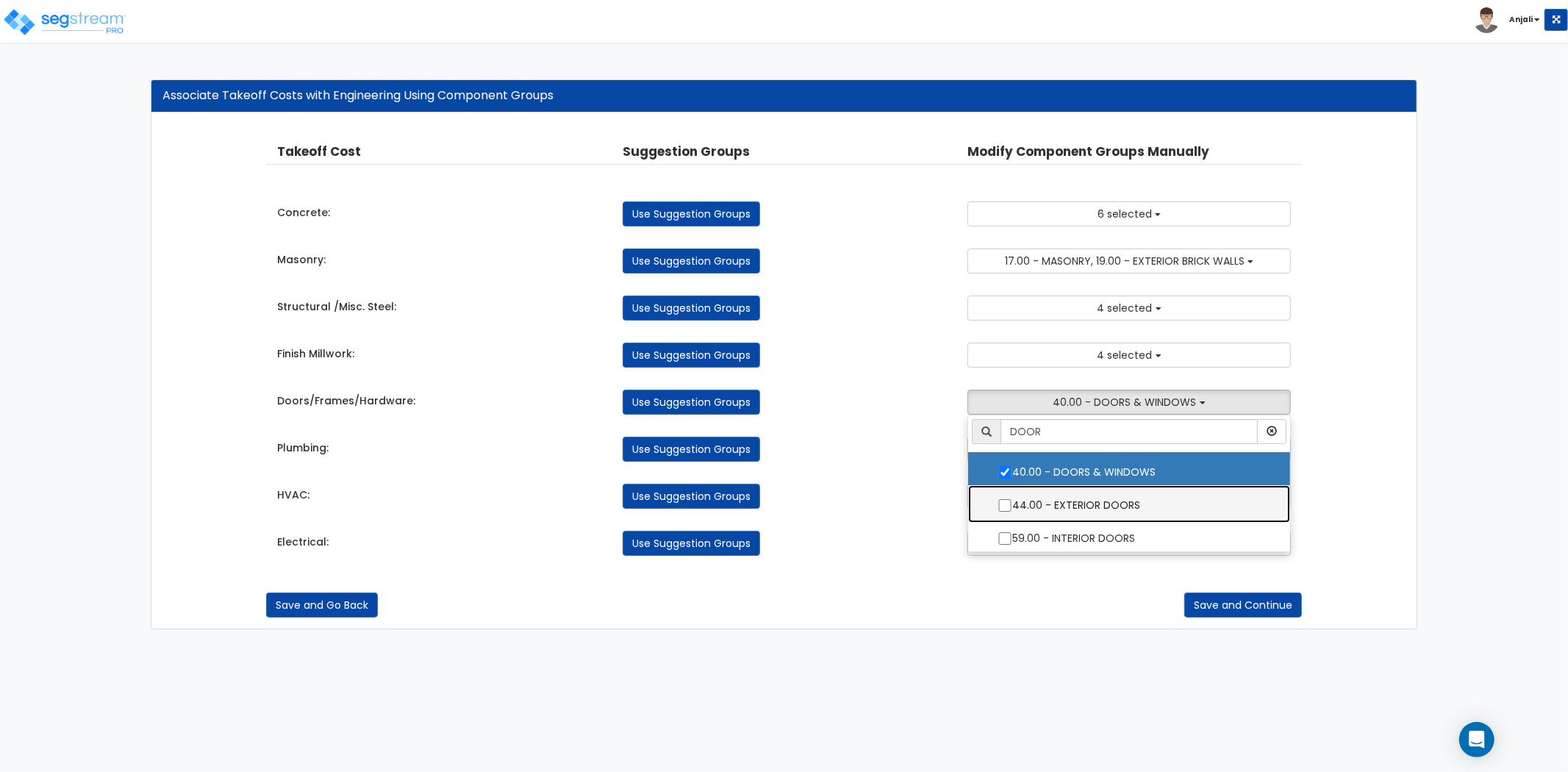
drag, startPoint x: 1001, startPoint y: 496, endPoint x: 1002, endPoint y: 509, distance: 13.0
click at [1001, 496] on label "44.00 - EXTERIOR DOORS" at bounding box center [1129, 503] width 293 height 34
click at [1001, 499] on input "44.00 - EXTERIOR DOORS" at bounding box center [1005, 506] width 15 height 13
checkbox input "true"
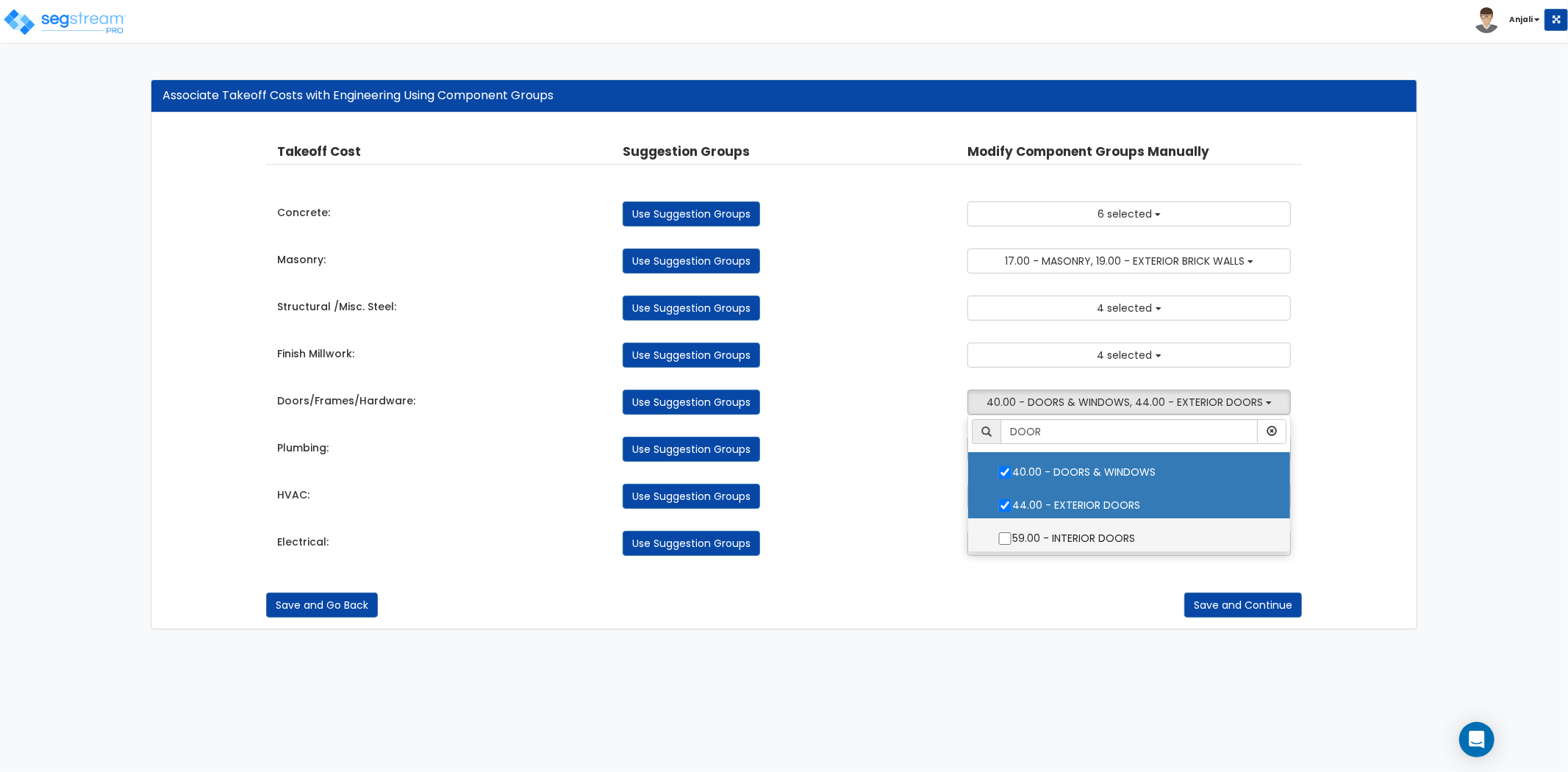
click at [1001, 537] on input "59.00 - INTERIOR DOORS" at bounding box center [1005, 538] width 15 height 13
checkbox input "true"
drag, startPoint x: 880, startPoint y: 495, endPoint x: 894, endPoint y: 493, distance: 14.1
click at [887, 493] on div "Use Suggestion Groups" at bounding box center [784, 496] width 346 height 25
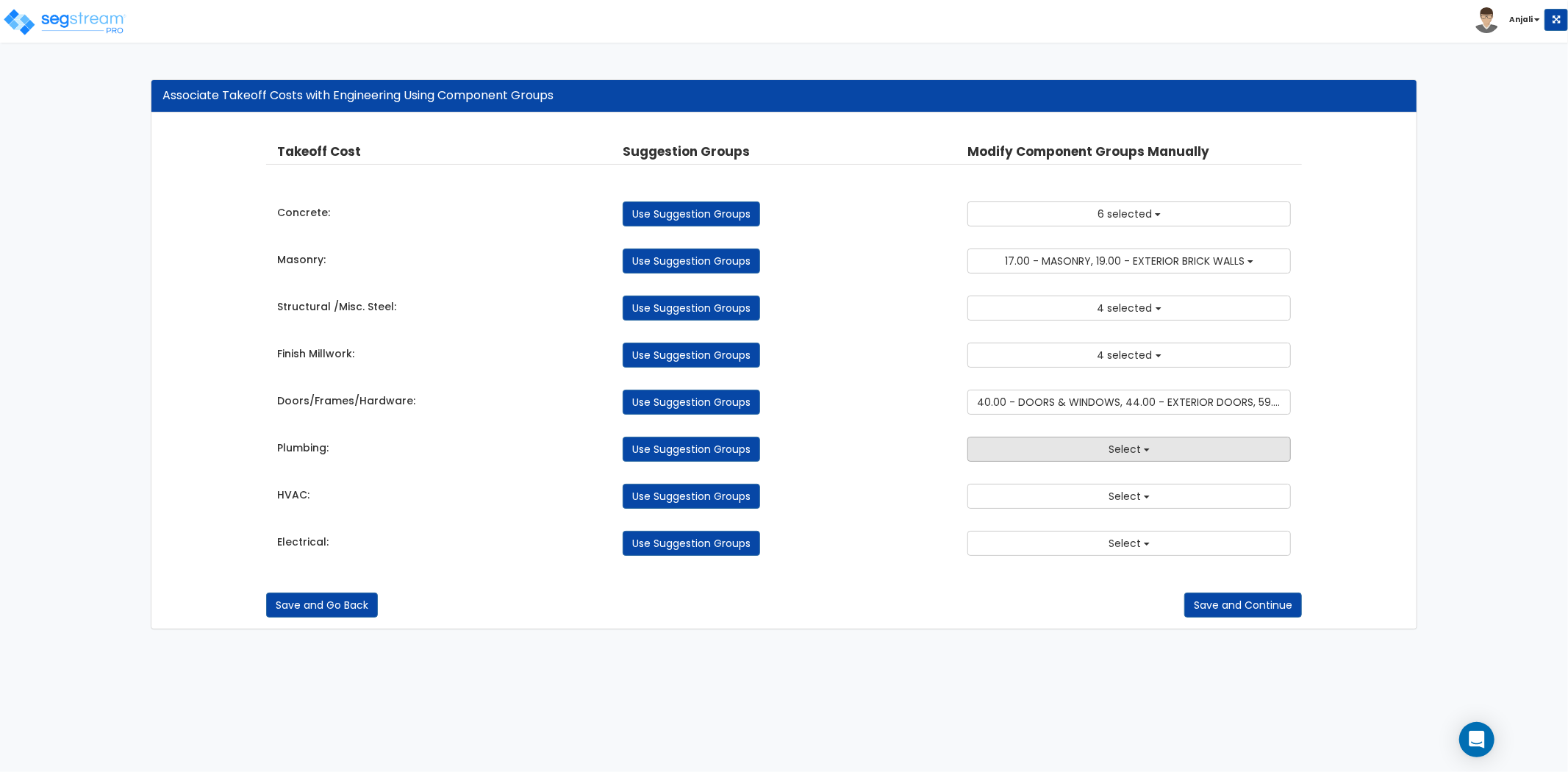
click at [1063, 459] on button "Select" at bounding box center [1129, 449] width 323 height 25
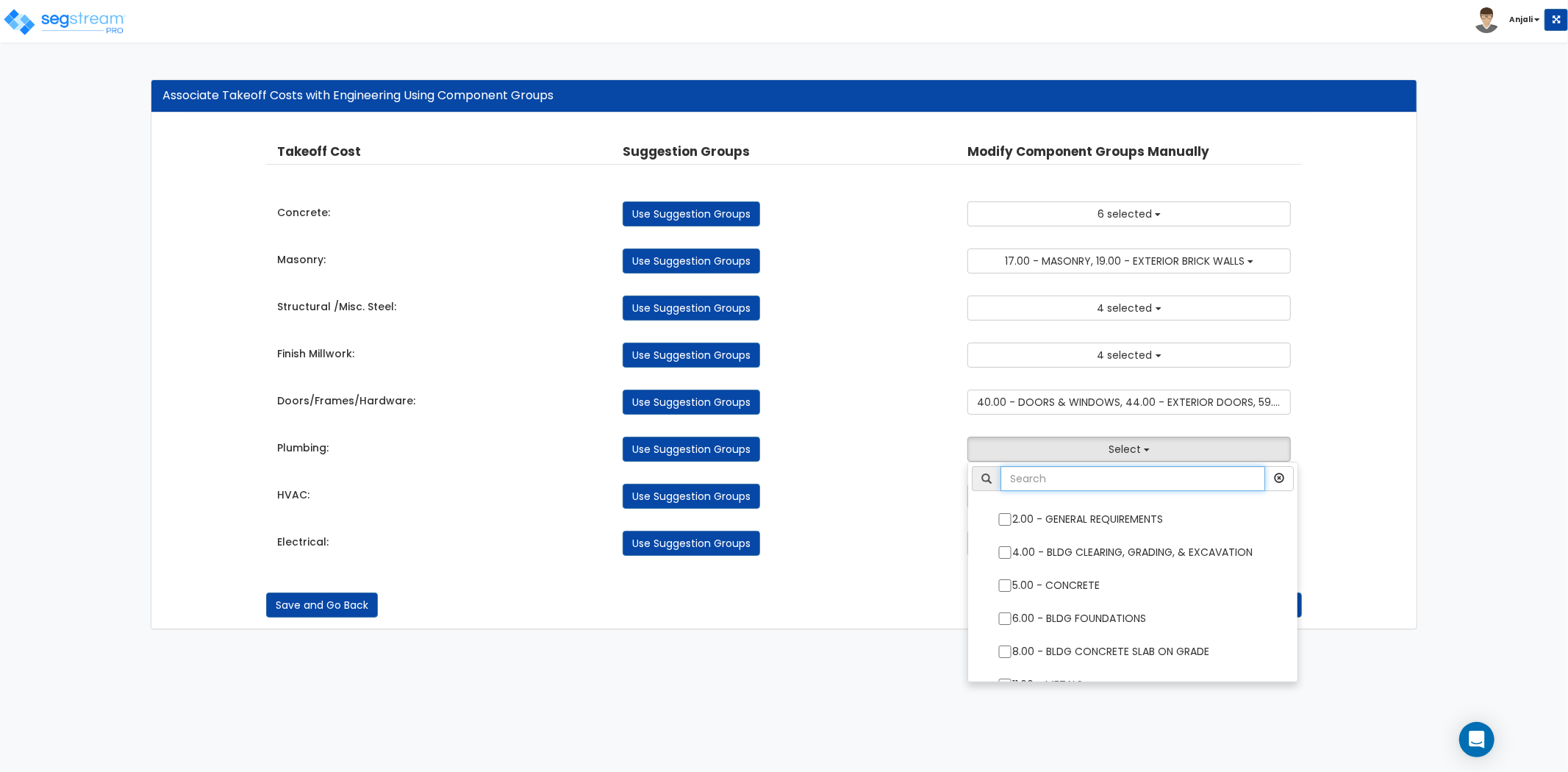
click at [1031, 484] on input "text" at bounding box center [1133, 478] width 265 height 25
type input "ELE"
drag, startPoint x: 865, startPoint y: 513, endPoint x: 910, endPoint y: 515, distance: 45.0
click at [865, 513] on div "Takeoff Cost Suggestion Groups Modify Component Groups Manually Concrete: Use S…" at bounding box center [784, 349] width 1036 height 443
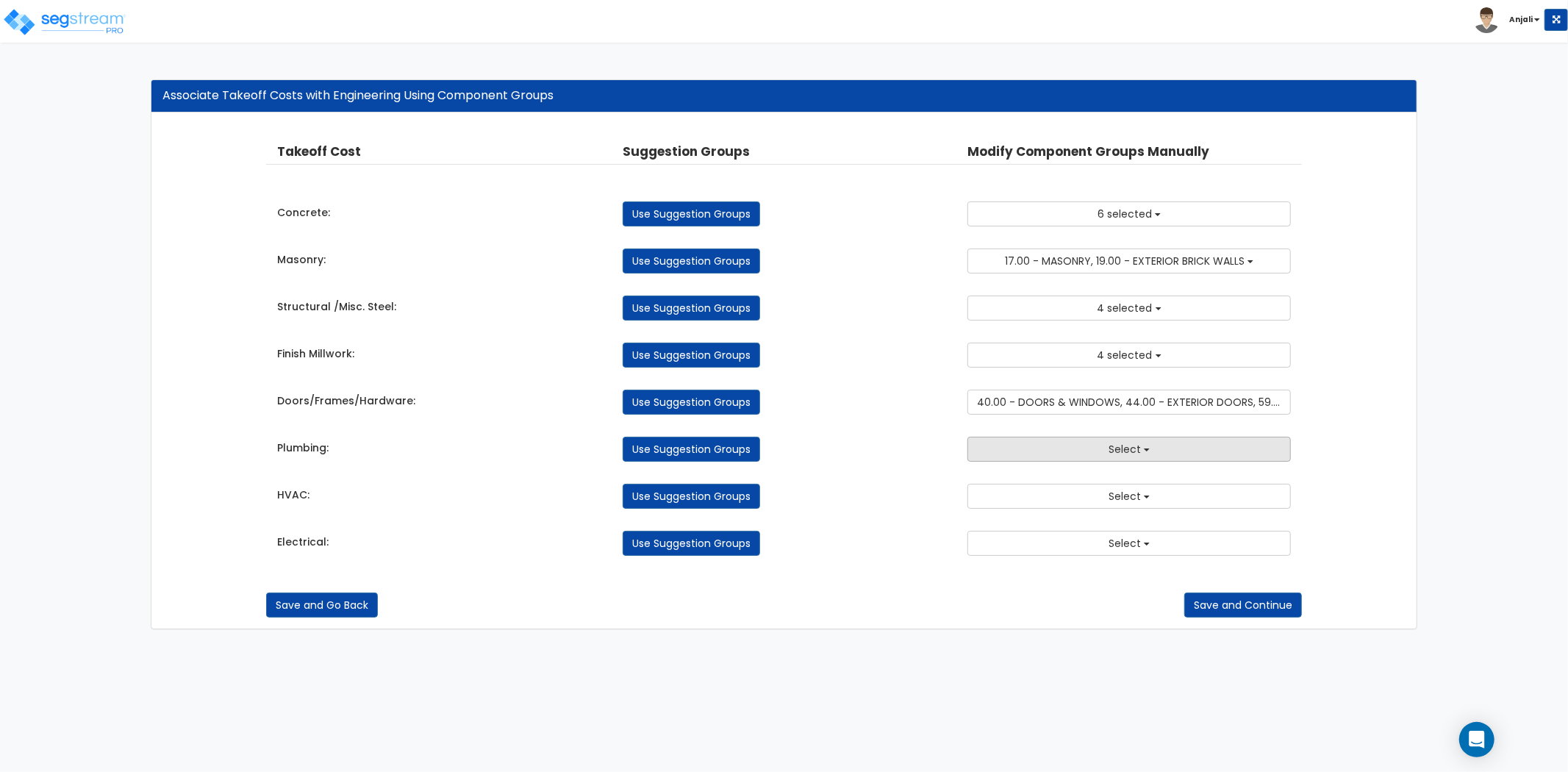
drag, startPoint x: 1111, startPoint y: 450, endPoint x: 1111, endPoint y: 458, distance: 8.0
click at [1111, 450] on span "Select" at bounding box center [1124, 449] width 32 height 15
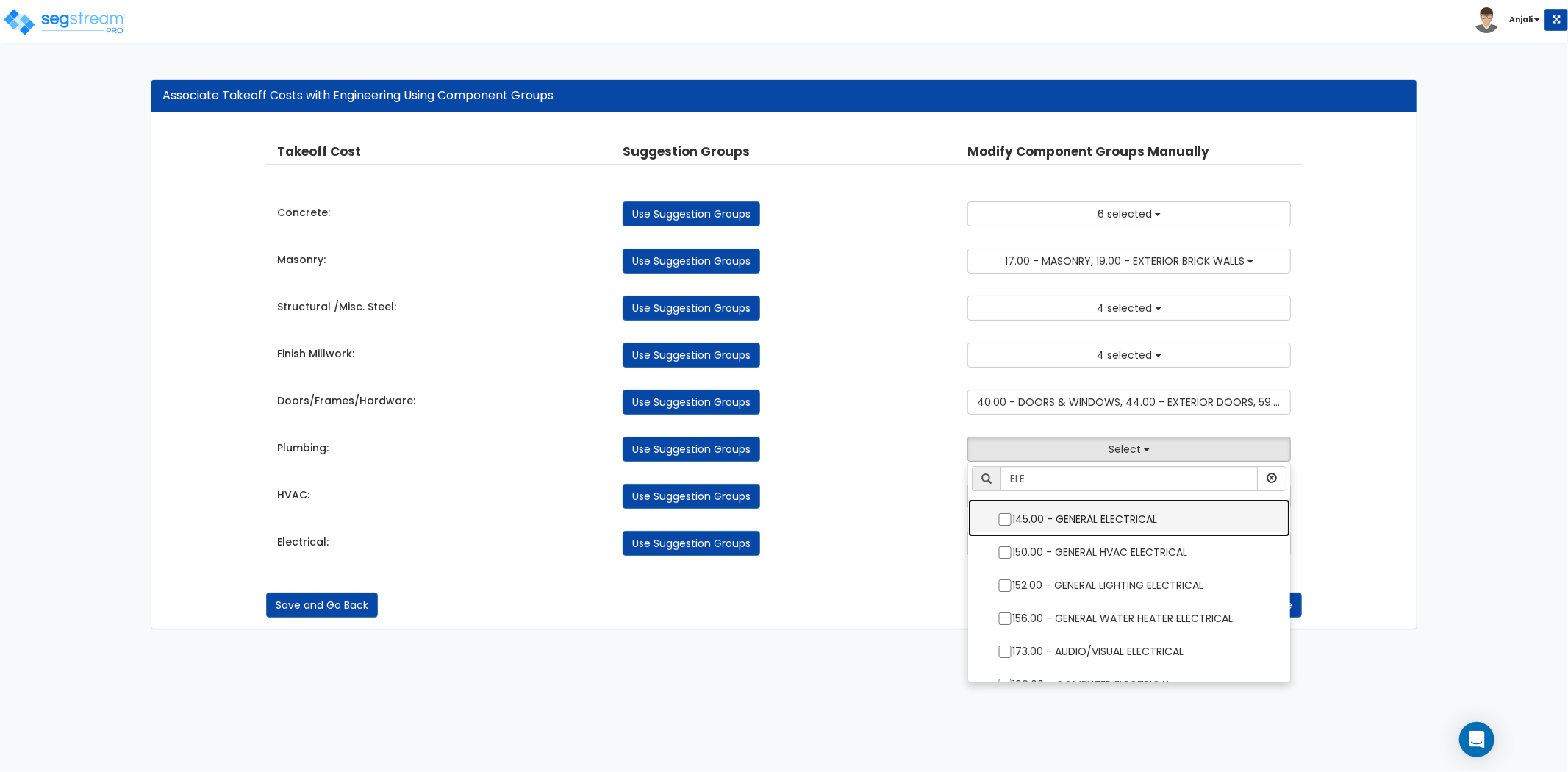
click at [1003, 518] on input "145.00 - GENERAL ELECTRICAL" at bounding box center [1005, 519] width 15 height 13
checkbox input "true"
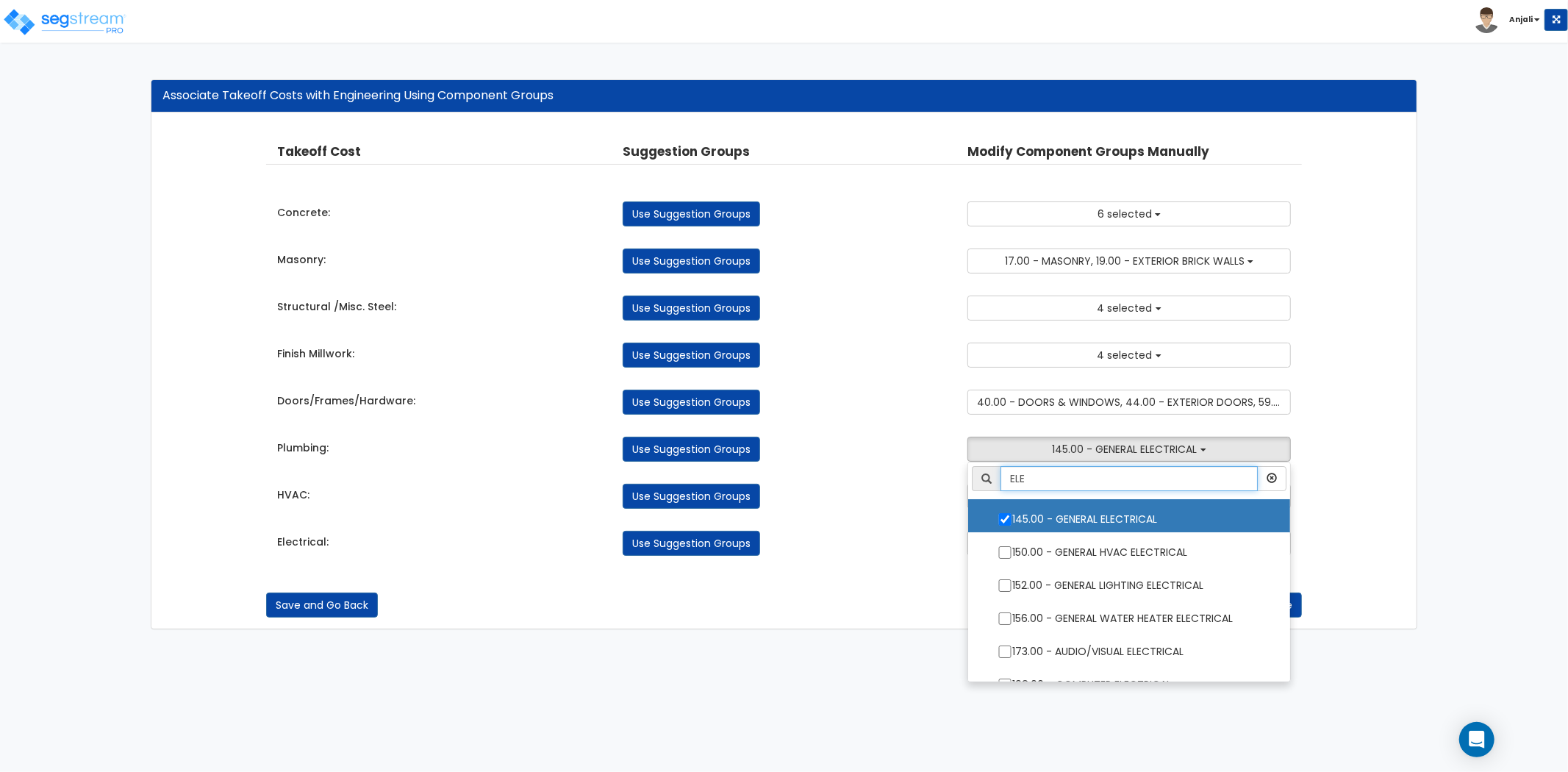
drag, startPoint x: 1057, startPoint y: 488, endPoint x: 974, endPoint y: 481, distance: 83.3
click at [974, 481] on div "ELE" at bounding box center [1129, 478] width 315 height 25
type input "PLUMB"
click at [862, 459] on div "Use Suggestion Groups" at bounding box center [784, 449] width 346 height 25
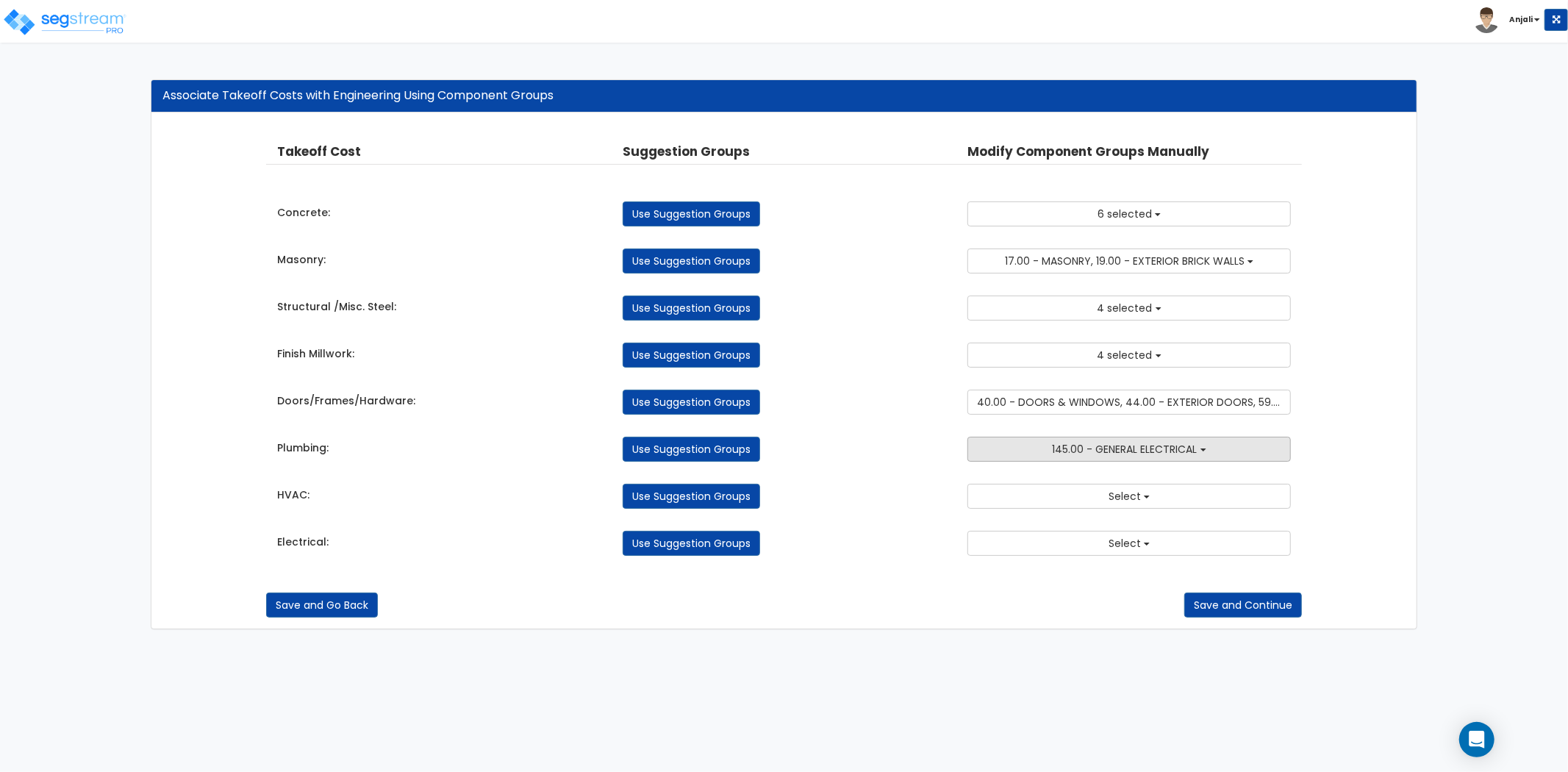
click at [1164, 447] on span "145.00 - GENERAL ELECTRICAL" at bounding box center [1125, 449] width 145 height 15
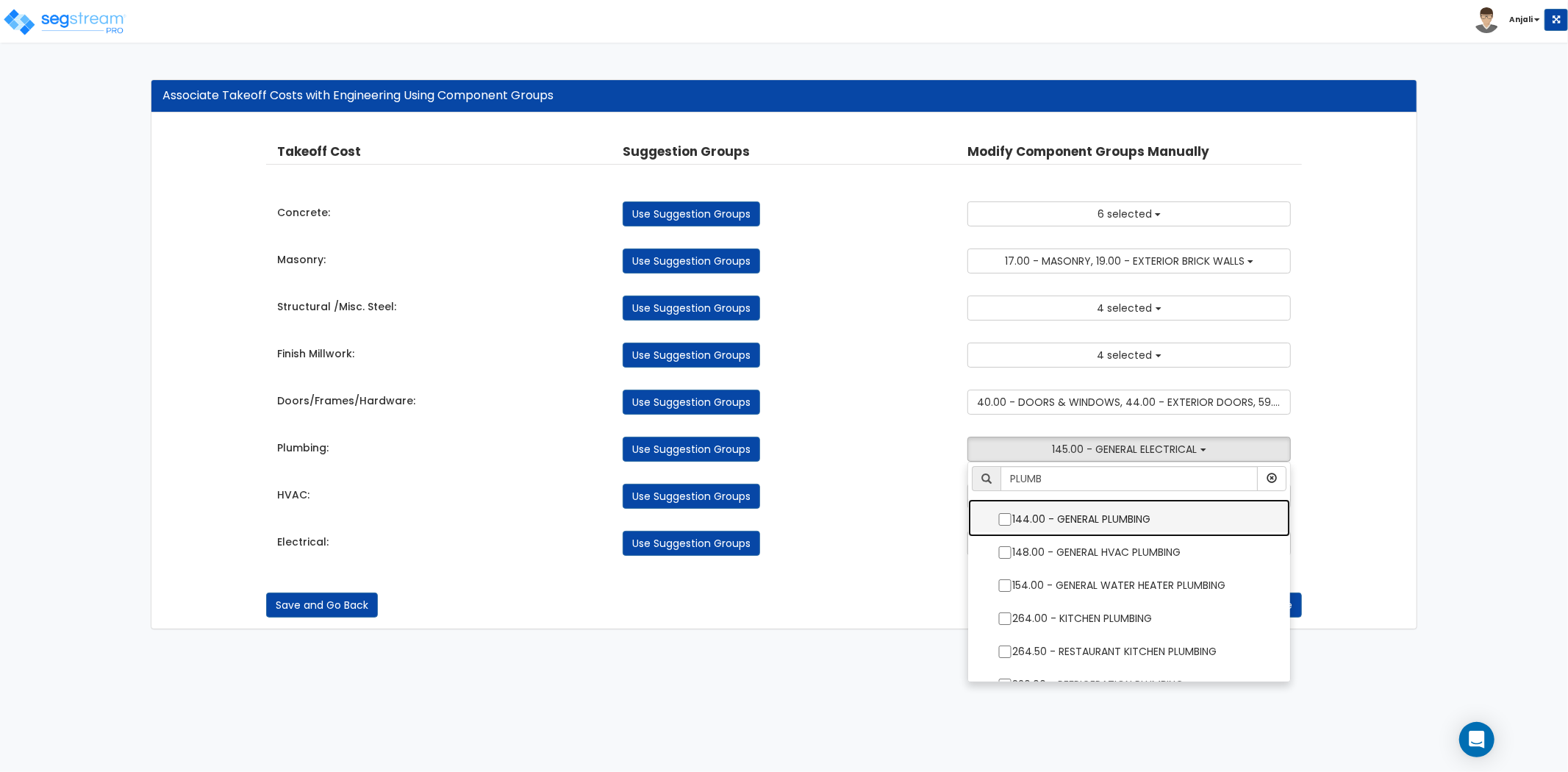
click at [1009, 517] on input "144.00 - GENERAL PLUMBING" at bounding box center [1005, 519] width 15 height 13
checkbox input "true"
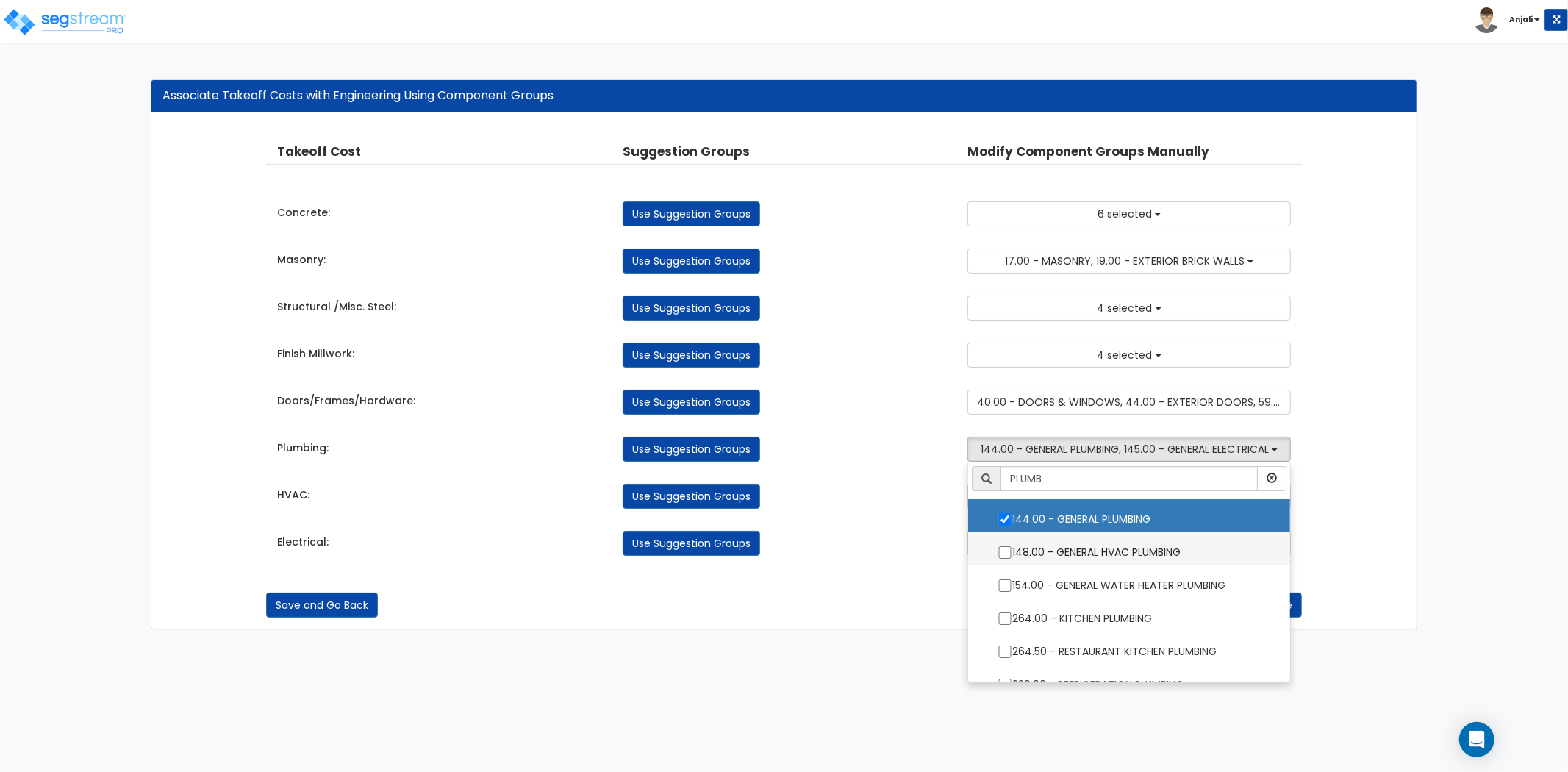
click at [1005, 552] on input "148.00 - GENERAL HVAC PLUMBING" at bounding box center [1005, 553] width 15 height 13
checkbox input "true"
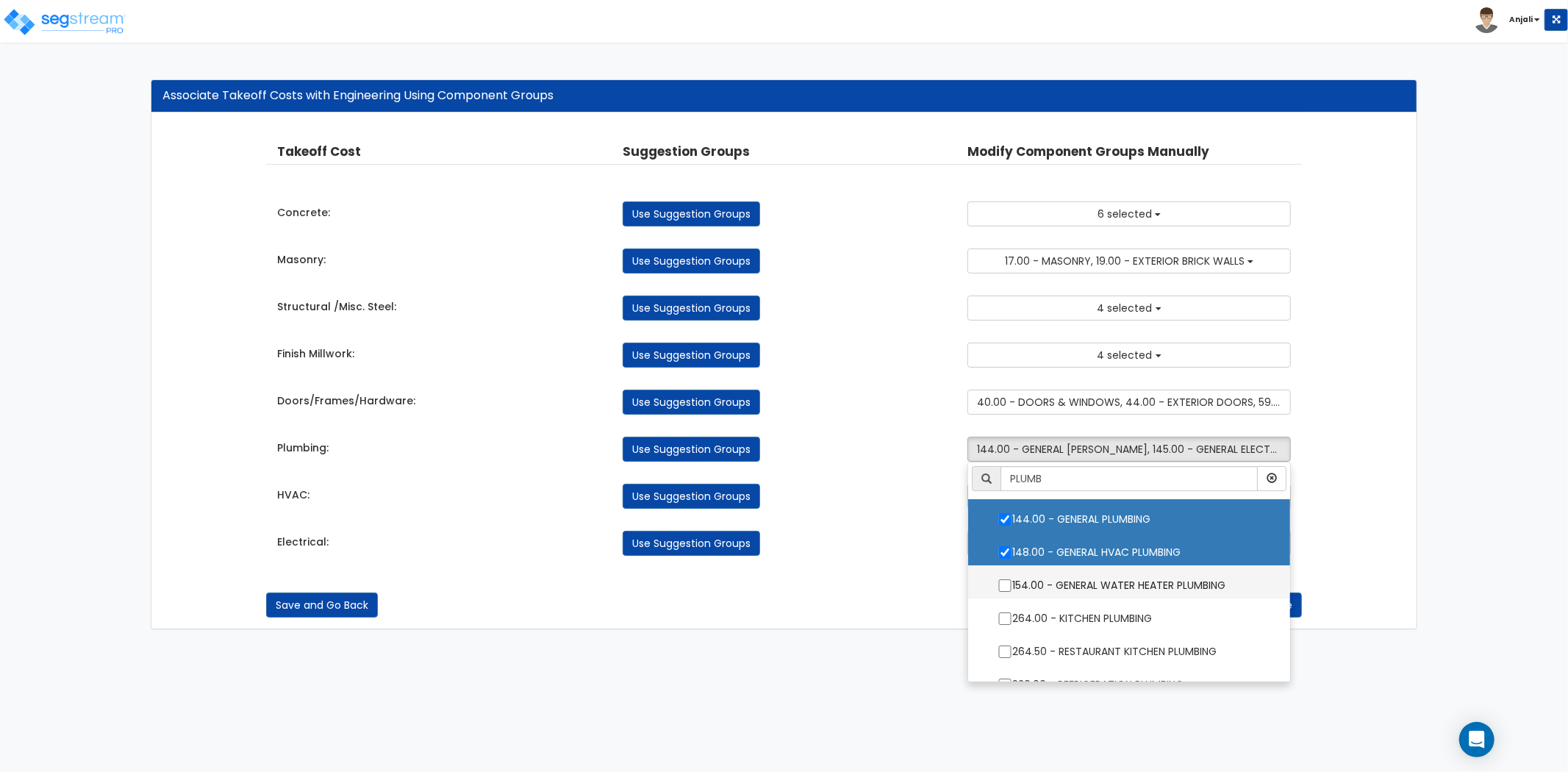
click at [1004, 584] on input "154.00 - GENERAL WATER HEATER PLUMBING" at bounding box center [1005, 586] width 15 height 13
checkbox input "true"
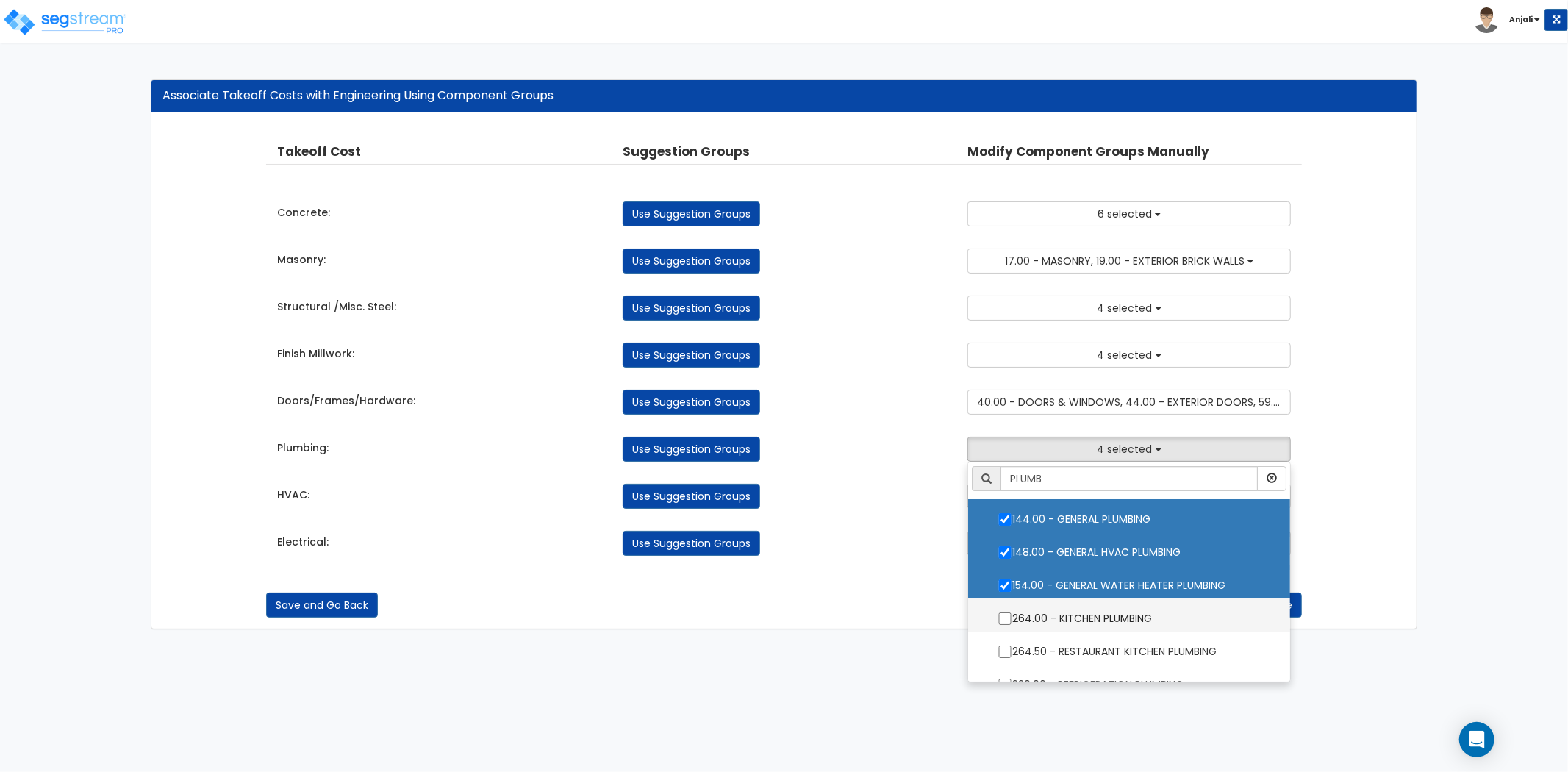
click at [1005, 620] on input "264.00 - KITCHEN PLUMBING" at bounding box center [1005, 619] width 15 height 13
checkbox input "true"
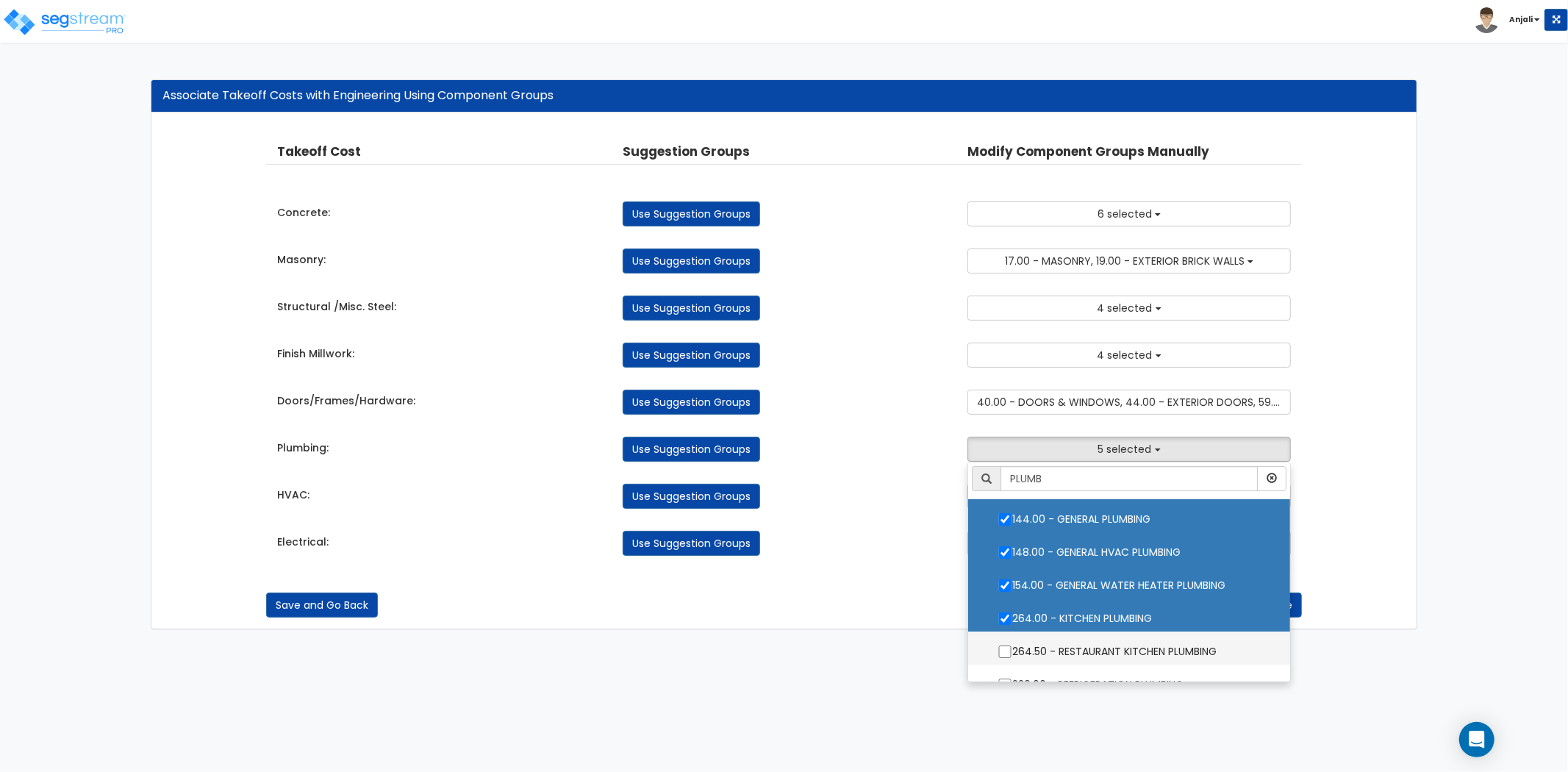
click at [1005, 656] on input "264.50 - RESTAURANT KITCHEN PLUMBING" at bounding box center [1005, 652] width 15 height 13
checkbox input "true"
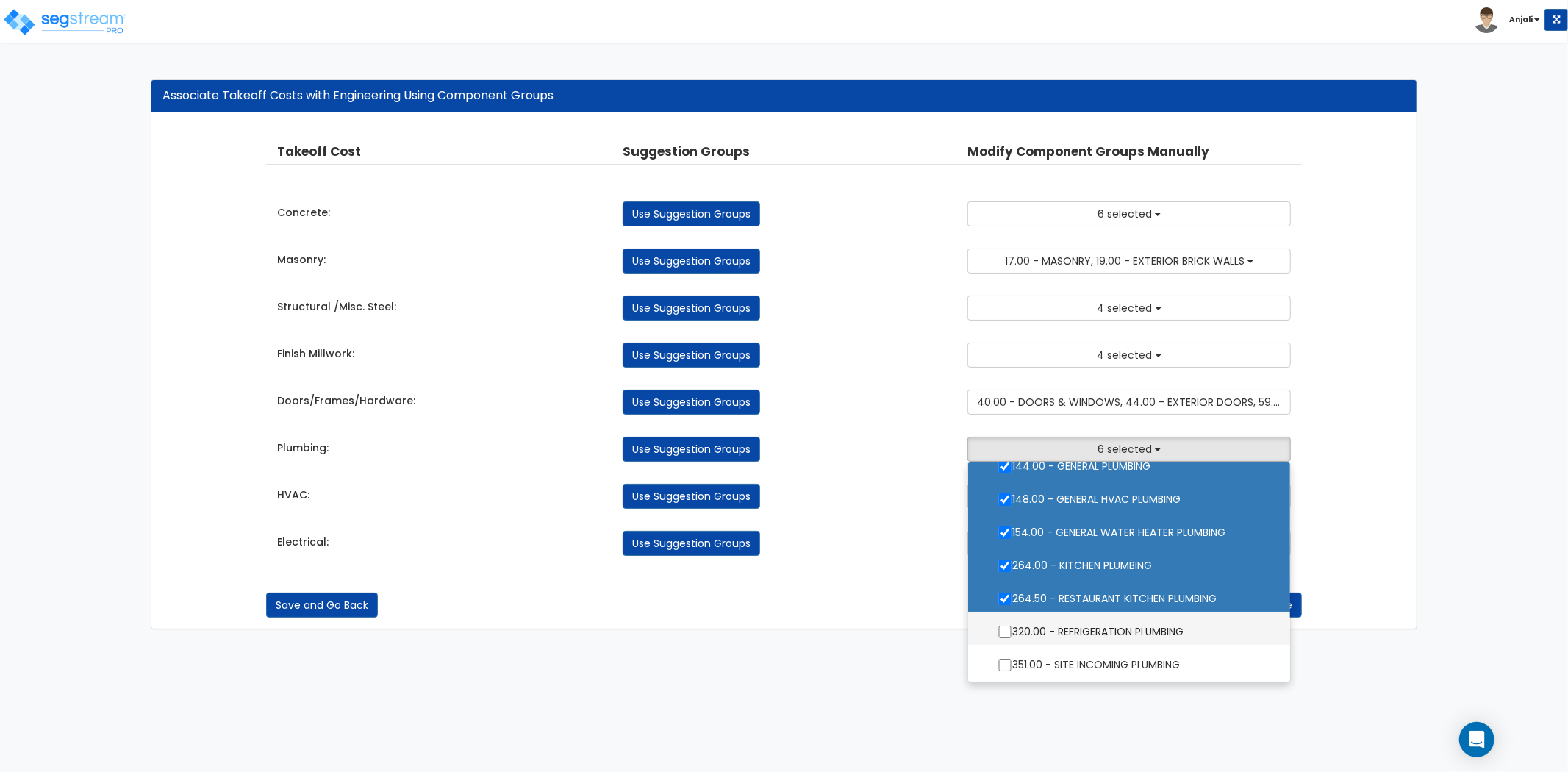
drag, startPoint x: 1008, startPoint y: 633, endPoint x: 1009, endPoint y: 641, distance: 8.1
click at [1008, 633] on label "320.00 - REFRIGERATION PLUMBING" at bounding box center [1129, 630] width 293 height 34
click at [1008, 633] on input "320.00 - REFRIGERATION PLUMBING" at bounding box center [1005, 632] width 15 height 13
checkbox input "true"
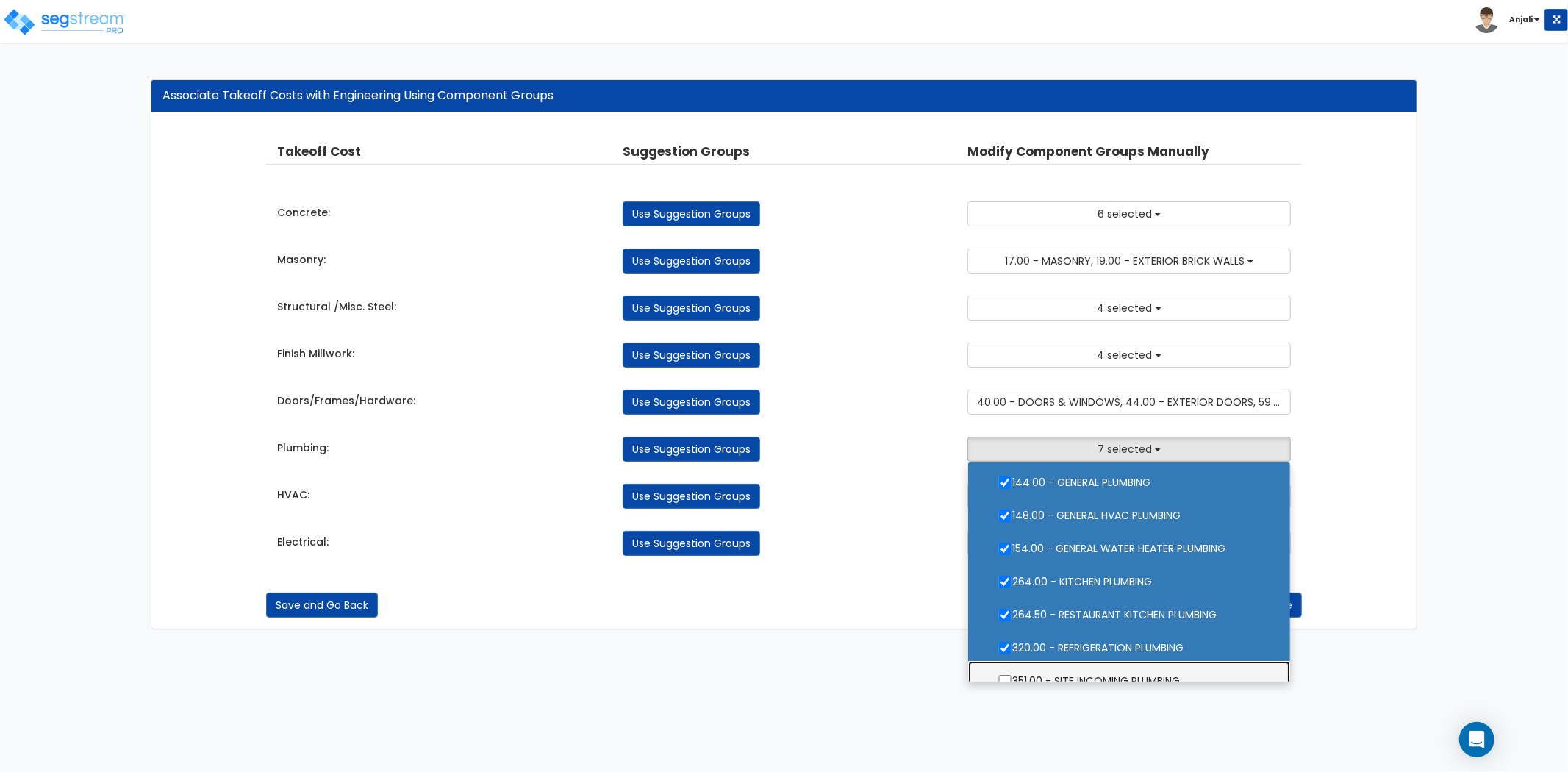
click at [1008, 673] on label "351.00 - SITE INCOMING PLUMBING" at bounding box center [1129, 679] width 293 height 34
click at [1008, 675] on input "351.00 - SITE INCOMING PLUMBING" at bounding box center [1005, 682] width 15 height 13
checkbox input "true"
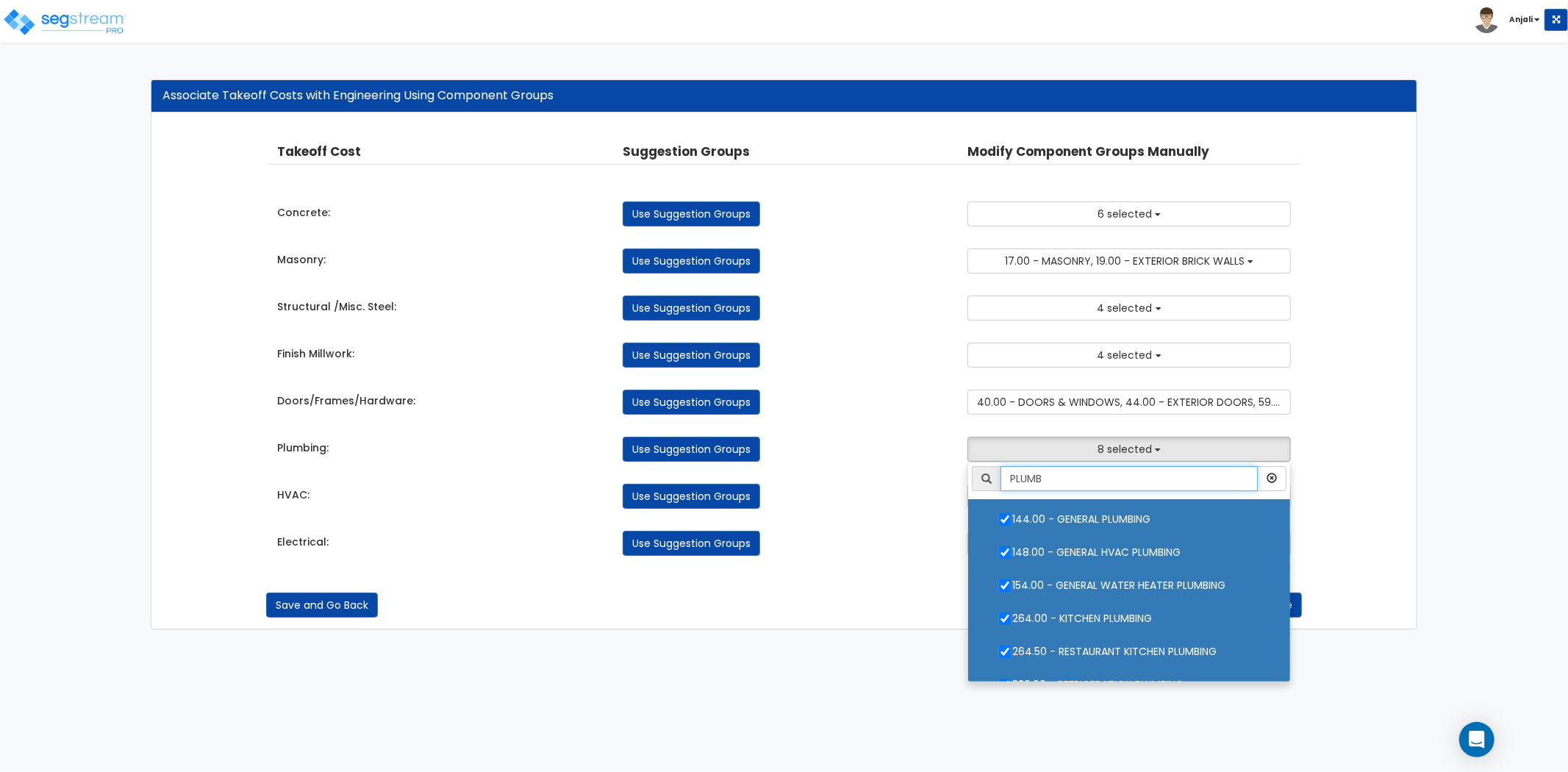
drag, startPoint x: 1066, startPoint y: 474, endPoint x: 975, endPoint y: 475, distance: 91.0
click at [975, 475] on div "PLUMB" at bounding box center [1129, 478] width 315 height 25
type input "ELE"
click at [887, 495] on div "Use Suggestion Groups" at bounding box center [784, 496] width 346 height 25
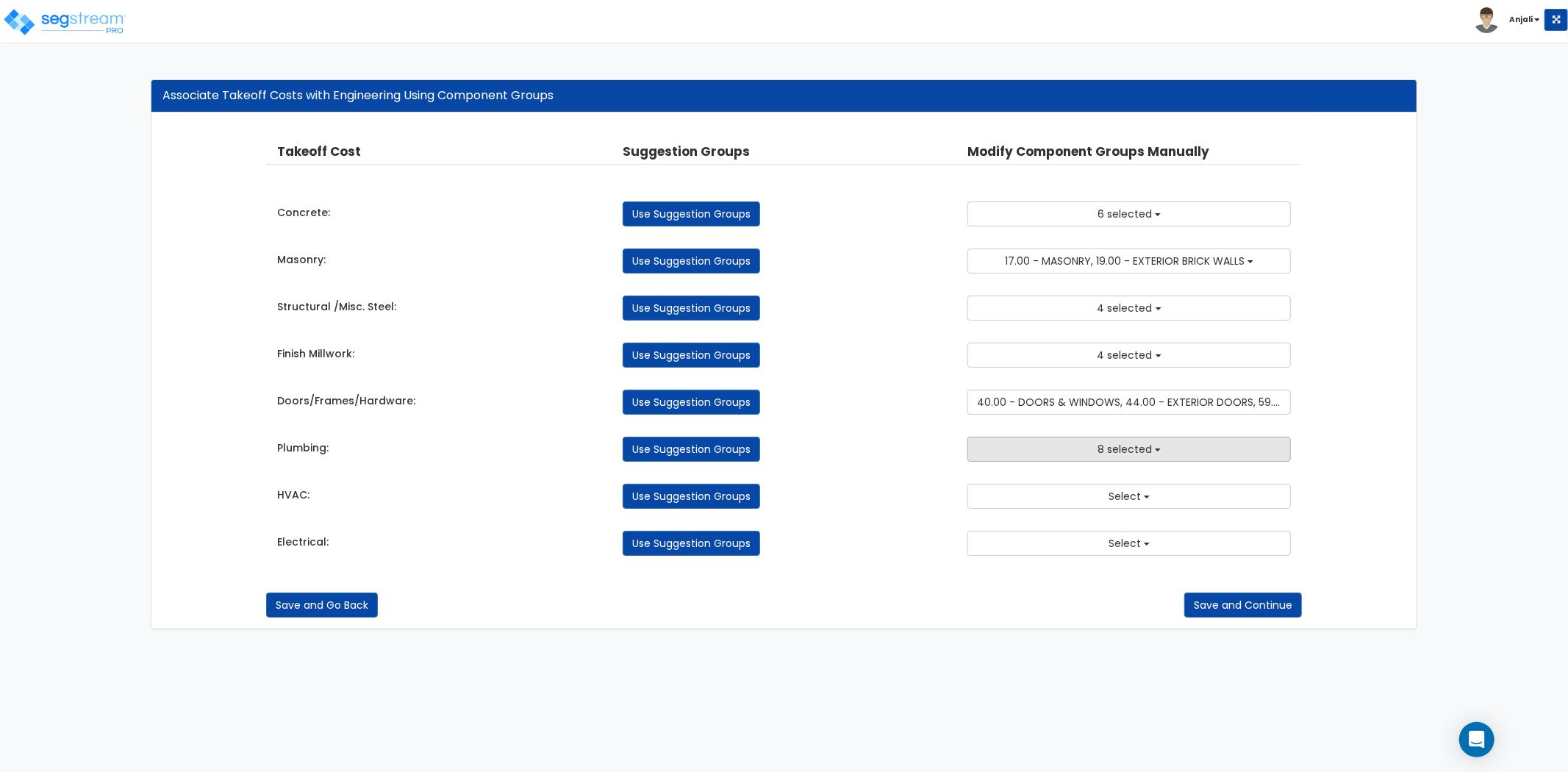
click at [1040, 439] on button "8 selected" at bounding box center [1129, 449] width 323 height 25
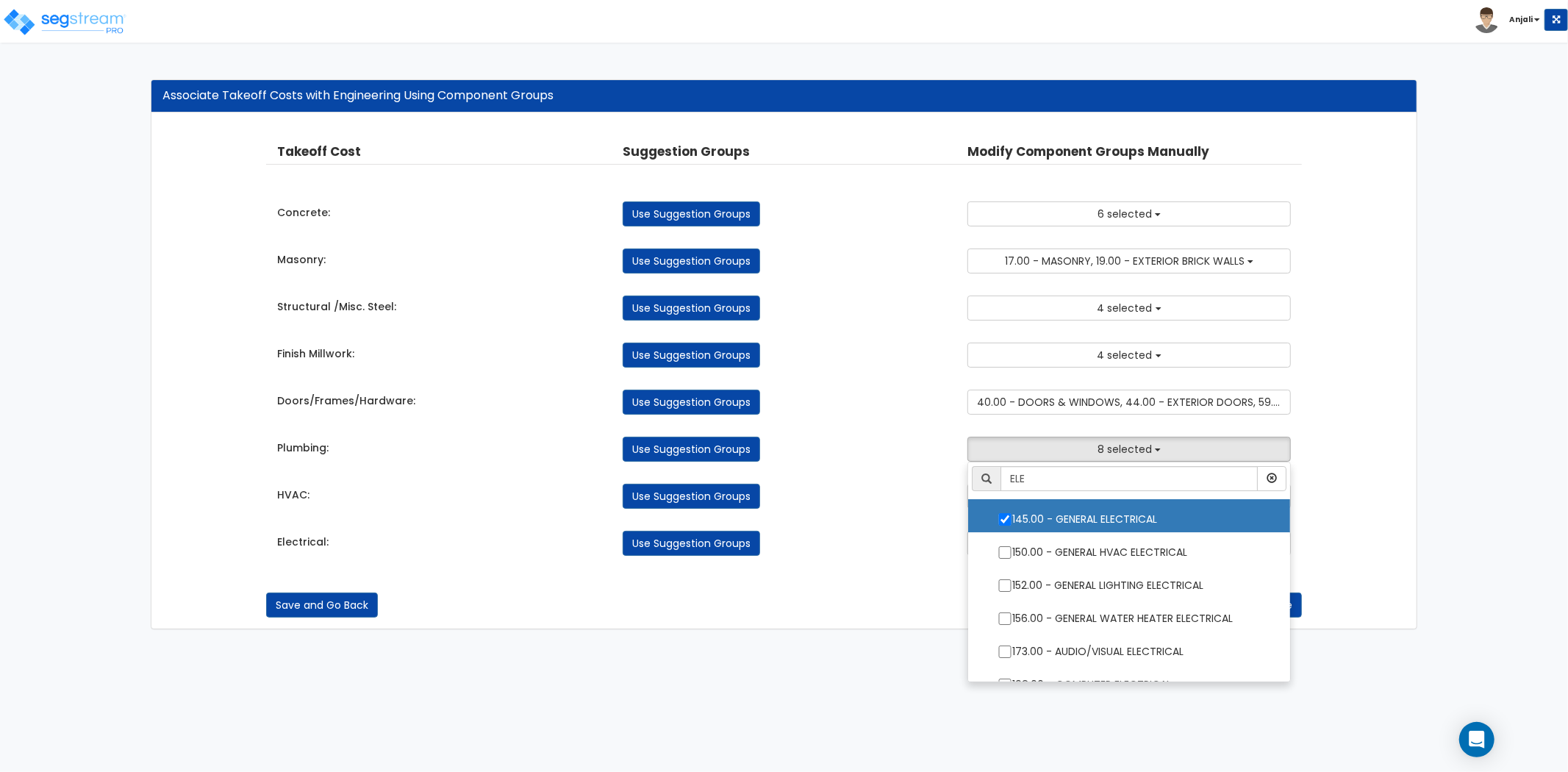
click at [1008, 519] on input "145.00 - GENERAL ELECTRICAL" at bounding box center [1005, 519] width 15 height 13
checkbox input "false"
click at [904, 516] on div "Takeoff Cost Suggestion Groups Modify Component Groups Manually Concrete: Use S…" at bounding box center [784, 349] width 1036 height 443
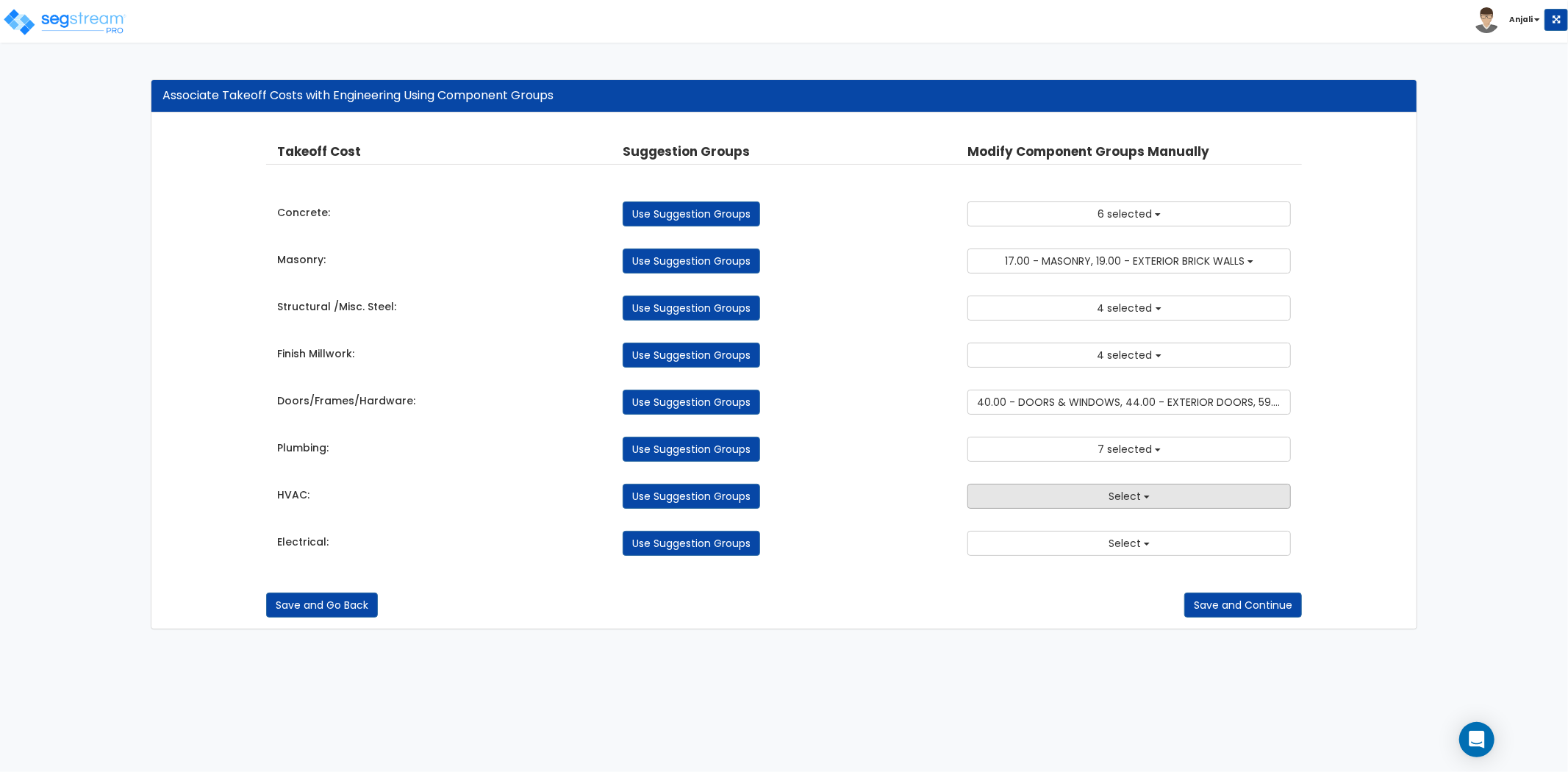
click at [1025, 496] on button "Select" at bounding box center [1129, 496] width 323 height 25
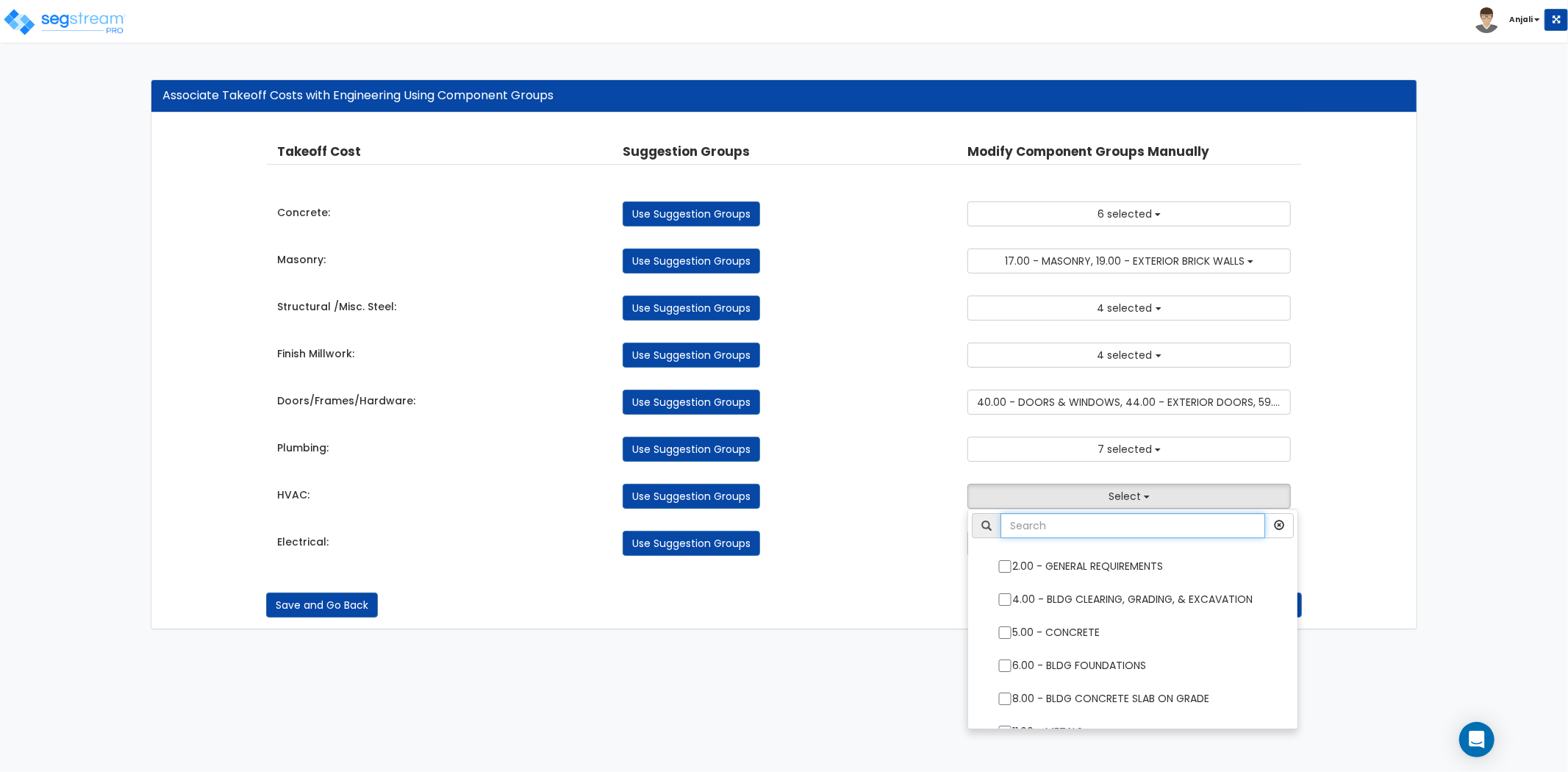
click at [1039, 527] on input "text" at bounding box center [1133, 525] width 265 height 25
type input "HVAC"
click at [815, 516] on div "Takeoff Cost Suggestion Groups Modify Component Groups Manually Concrete: Use S…" at bounding box center [784, 349] width 1036 height 443
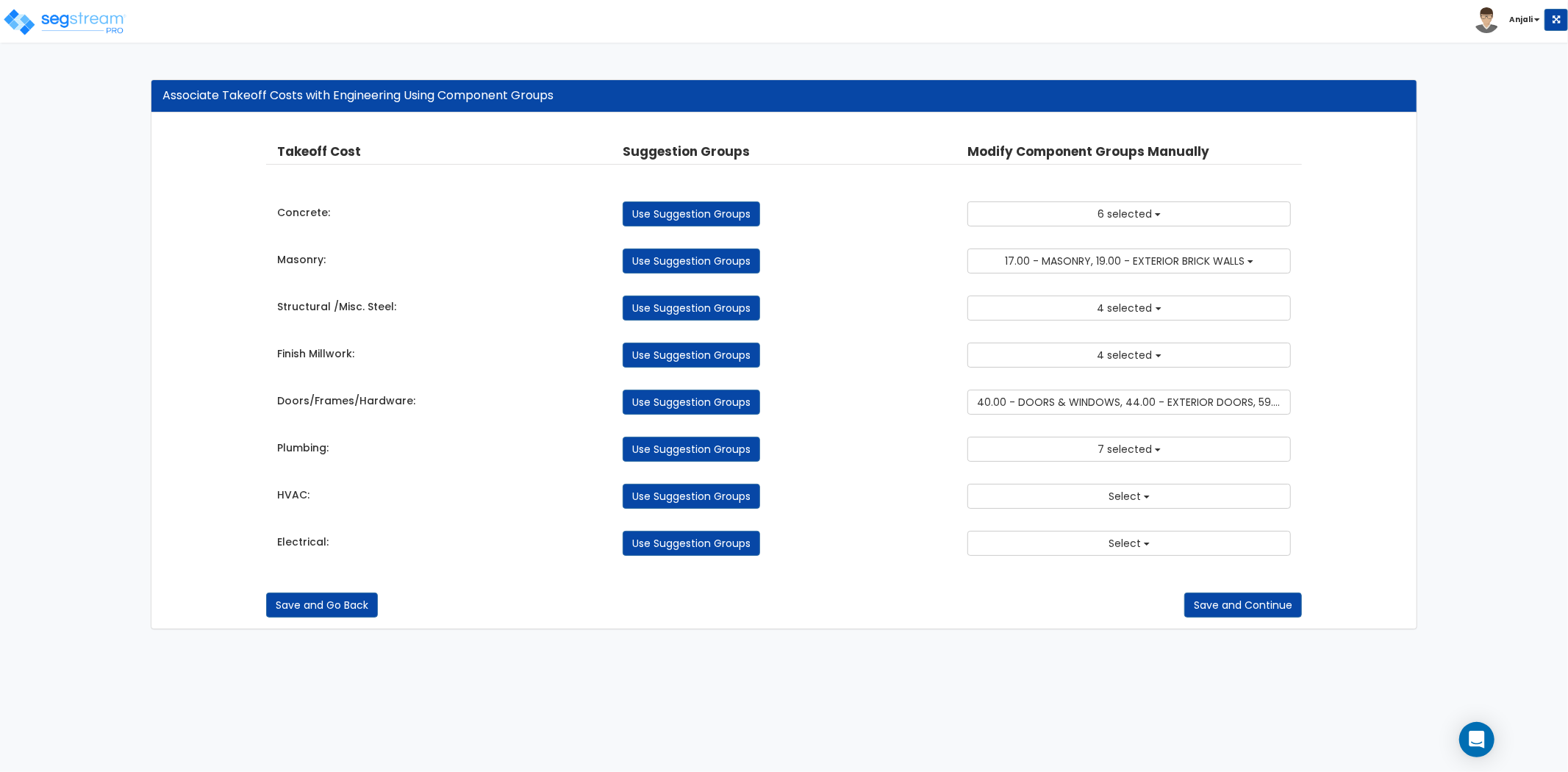
click at [1079, 478] on div "HVAC: Use Suggestion Groups 2.00 - GENERAL REQUIREMENTS 4.00 - BLDG CLEARING, G…" at bounding box center [784, 492] width 1036 height 32
click at [1077, 486] on button "Select" at bounding box center [1129, 496] width 323 height 25
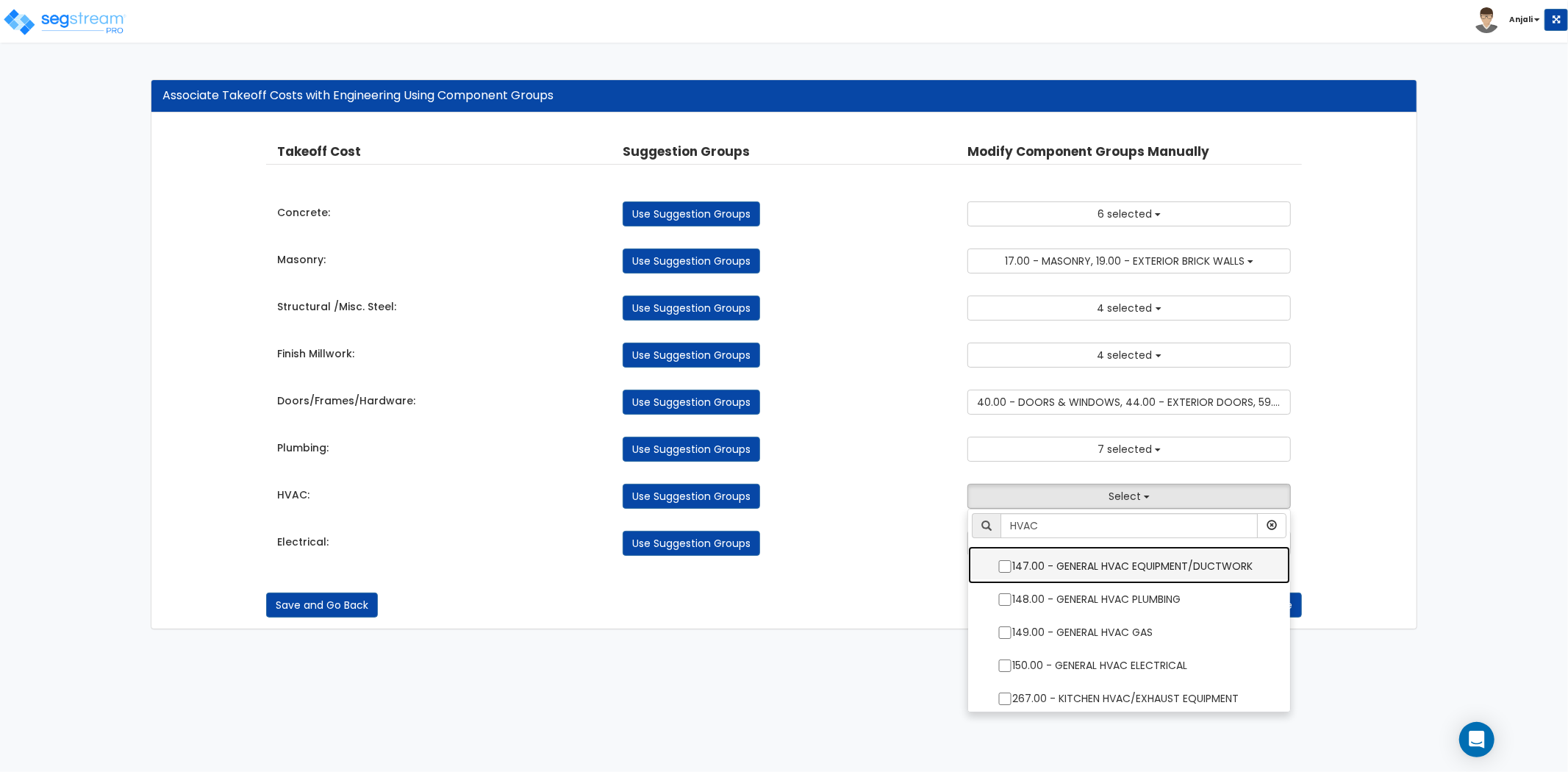
click at [1005, 563] on input "147.00 - GENERAL HVAC EQUIPMENT/DUCTWORK" at bounding box center [1005, 567] width 15 height 13
checkbox input "true"
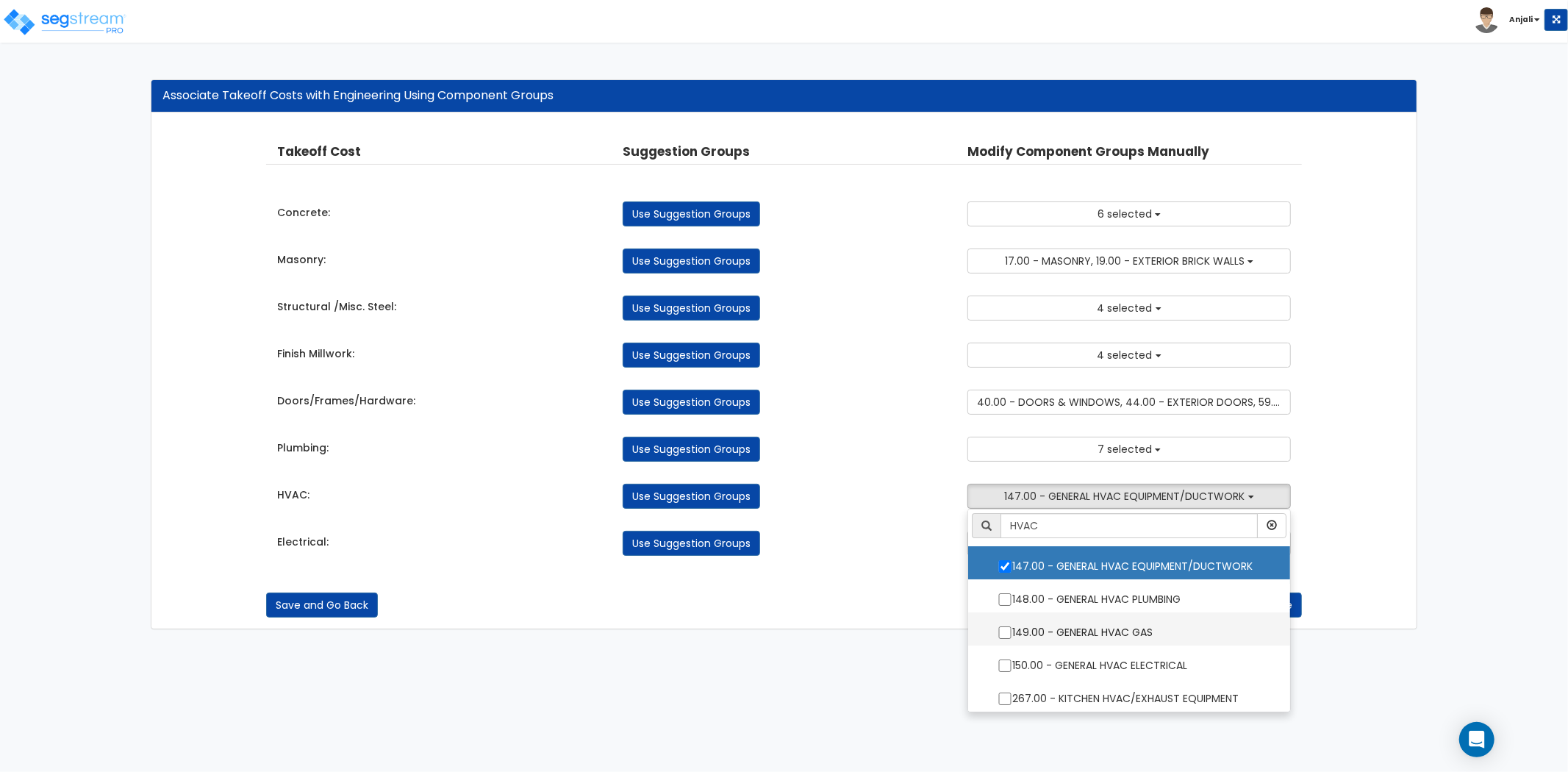
click at [1006, 632] on input "149.00 - GENERAL HVAC GAS" at bounding box center [1005, 632] width 15 height 13
checkbox input "true"
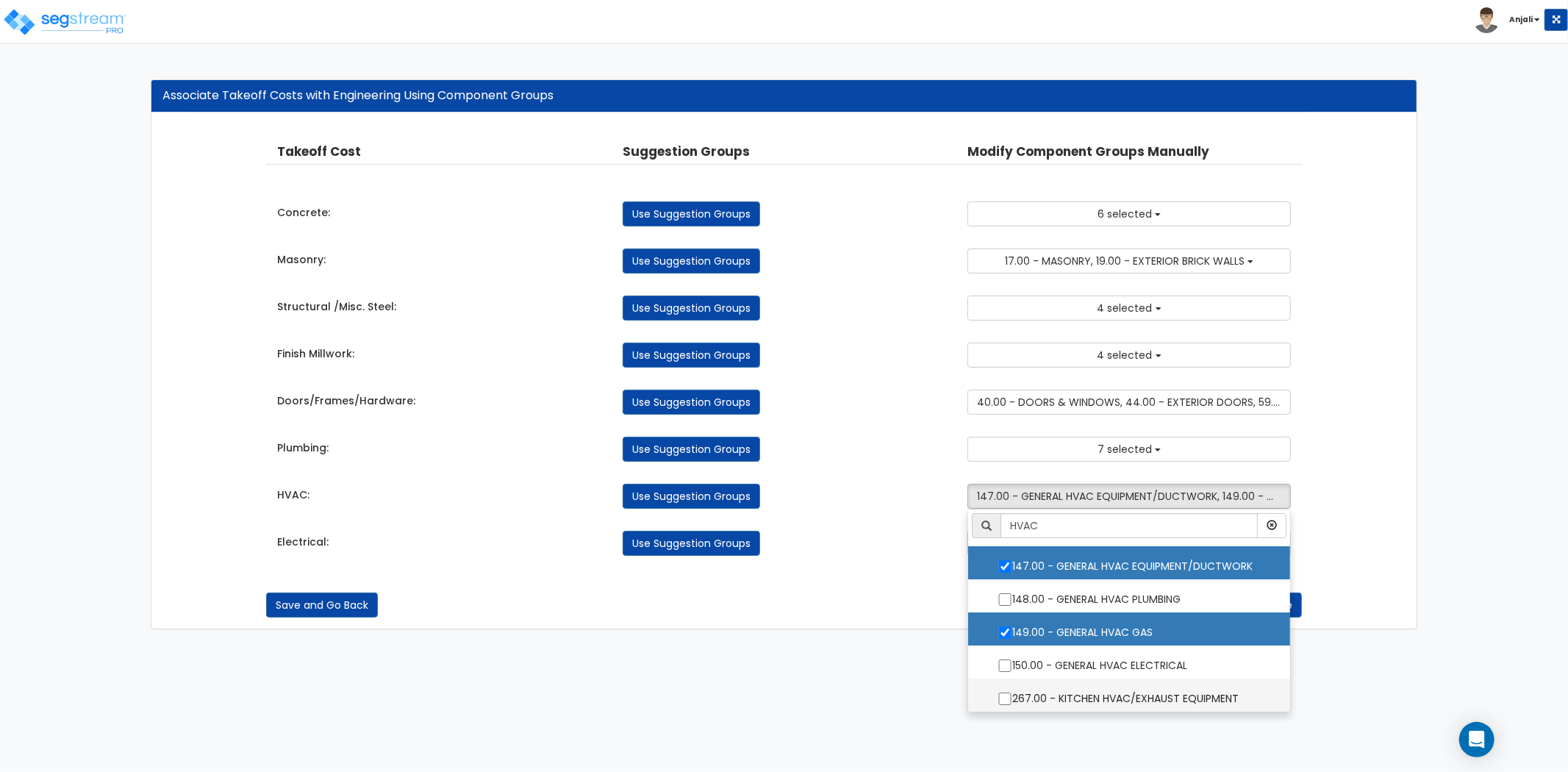
click at [1001, 699] on input "267.00 - KITCHEN HVAC/EXHAUST EQUIPMENT" at bounding box center [1005, 699] width 15 height 13
checkbox input "true"
click at [894, 594] on div "Save and Go Back Save and Continue" at bounding box center [784, 604] width 1036 height 25
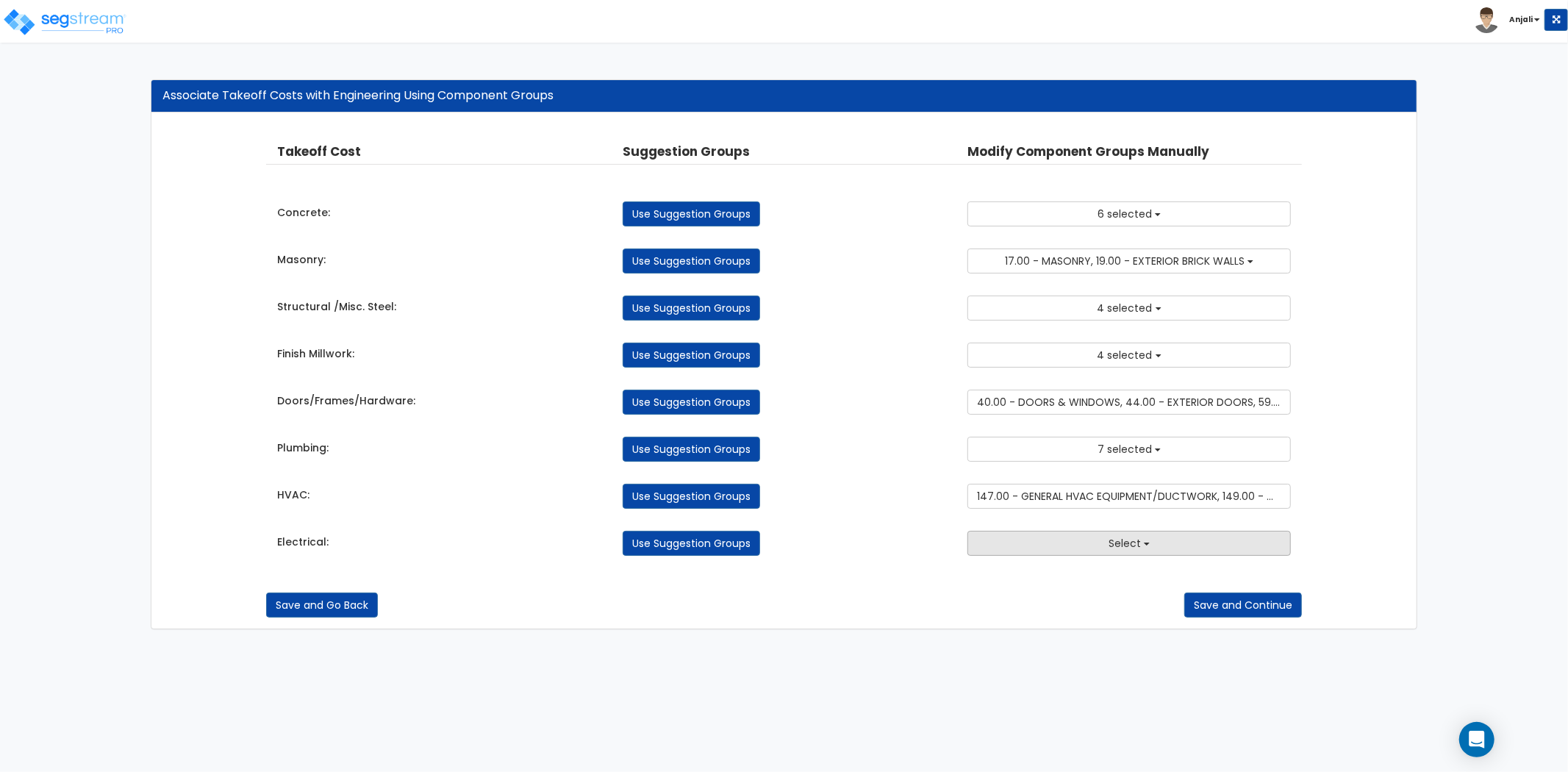
click at [1066, 546] on button "Select" at bounding box center [1129, 543] width 323 height 25
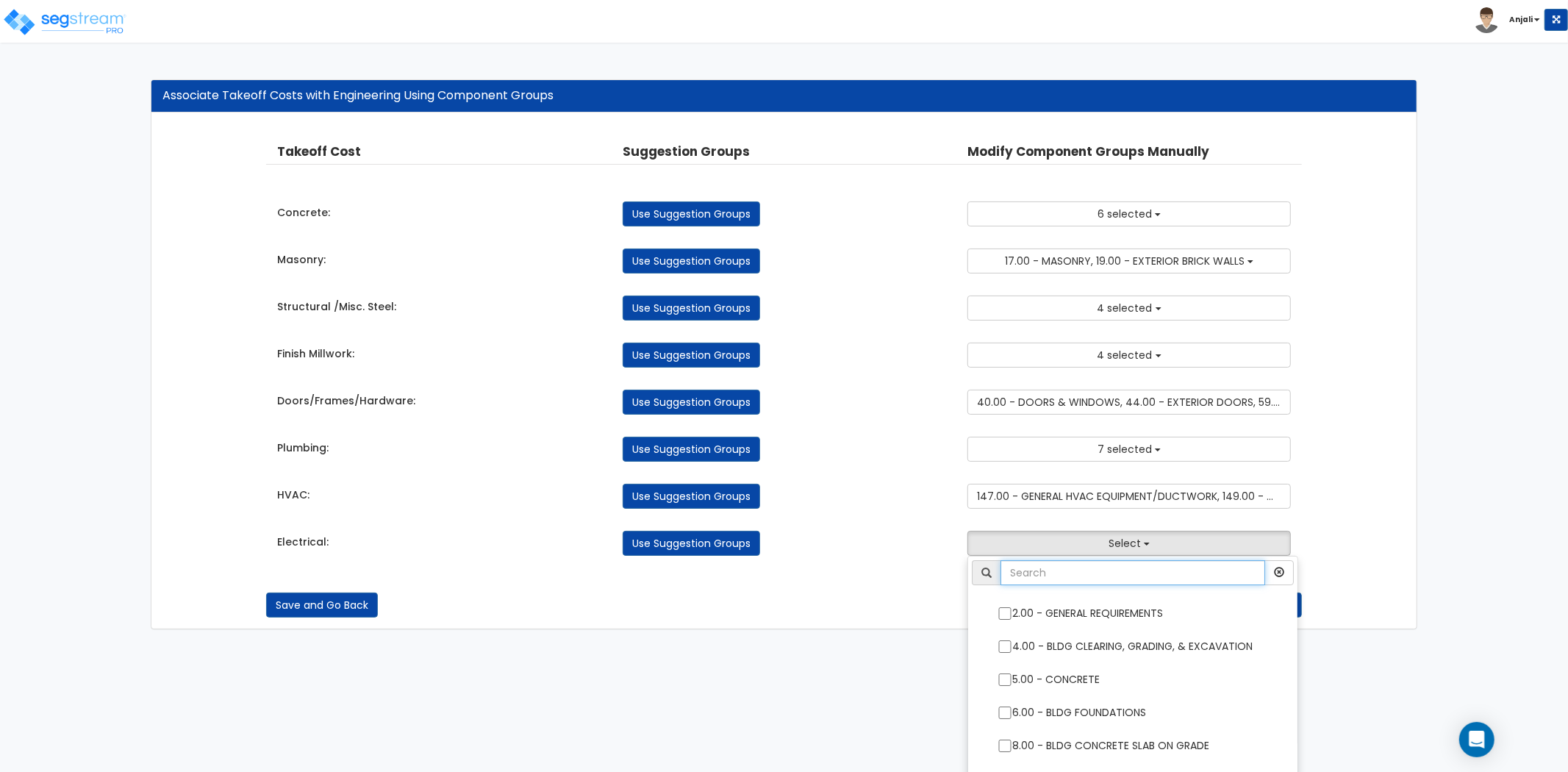
click at [1066, 571] on input "text" at bounding box center [1133, 572] width 265 height 25
type input "ELE"
click at [933, 574] on div "Save and Go Back Save and Continue" at bounding box center [784, 594] width 1036 height 47
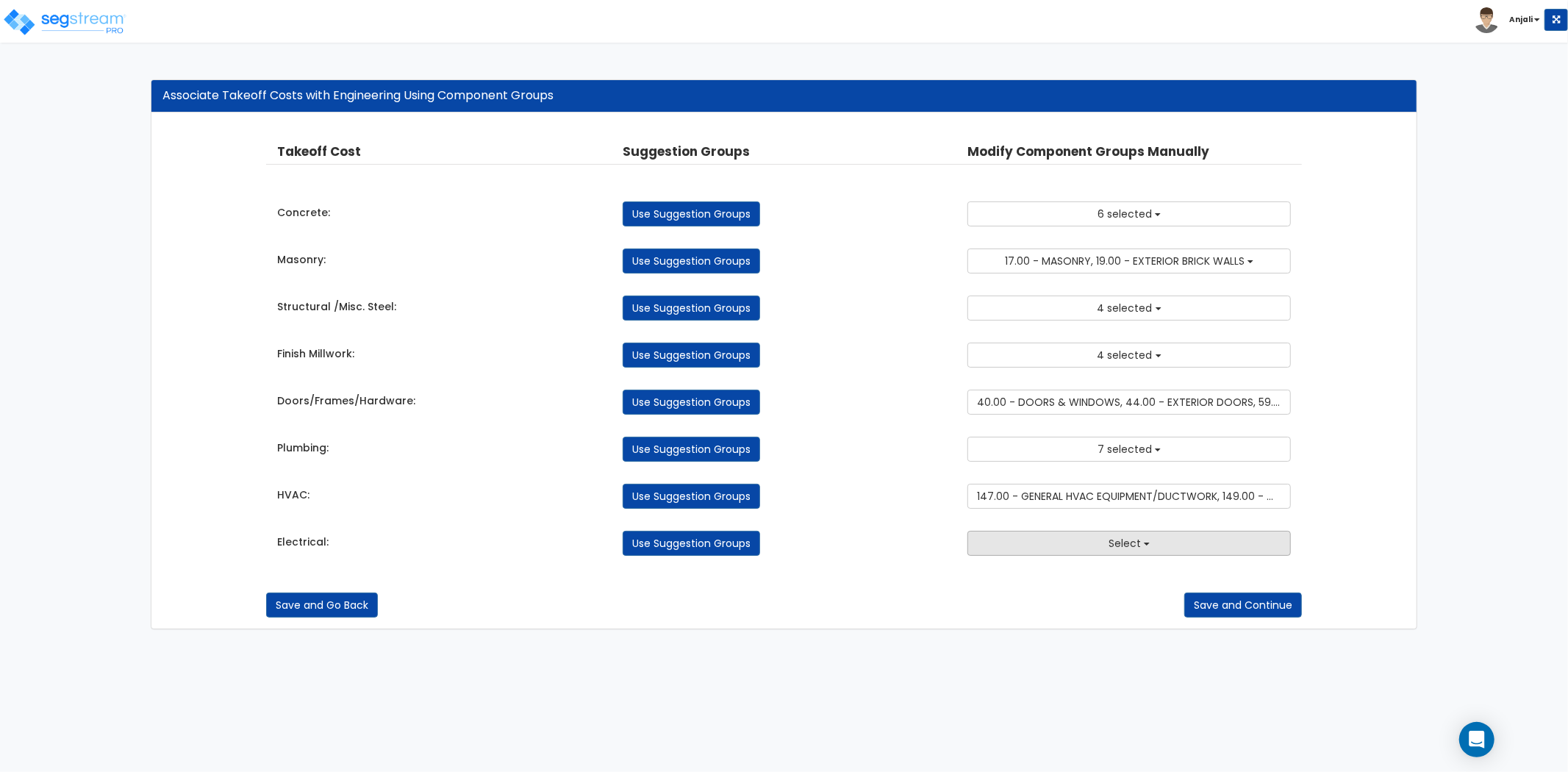
click at [1051, 547] on button "Select" at bounding box center [1129, 543] width 323 height 25
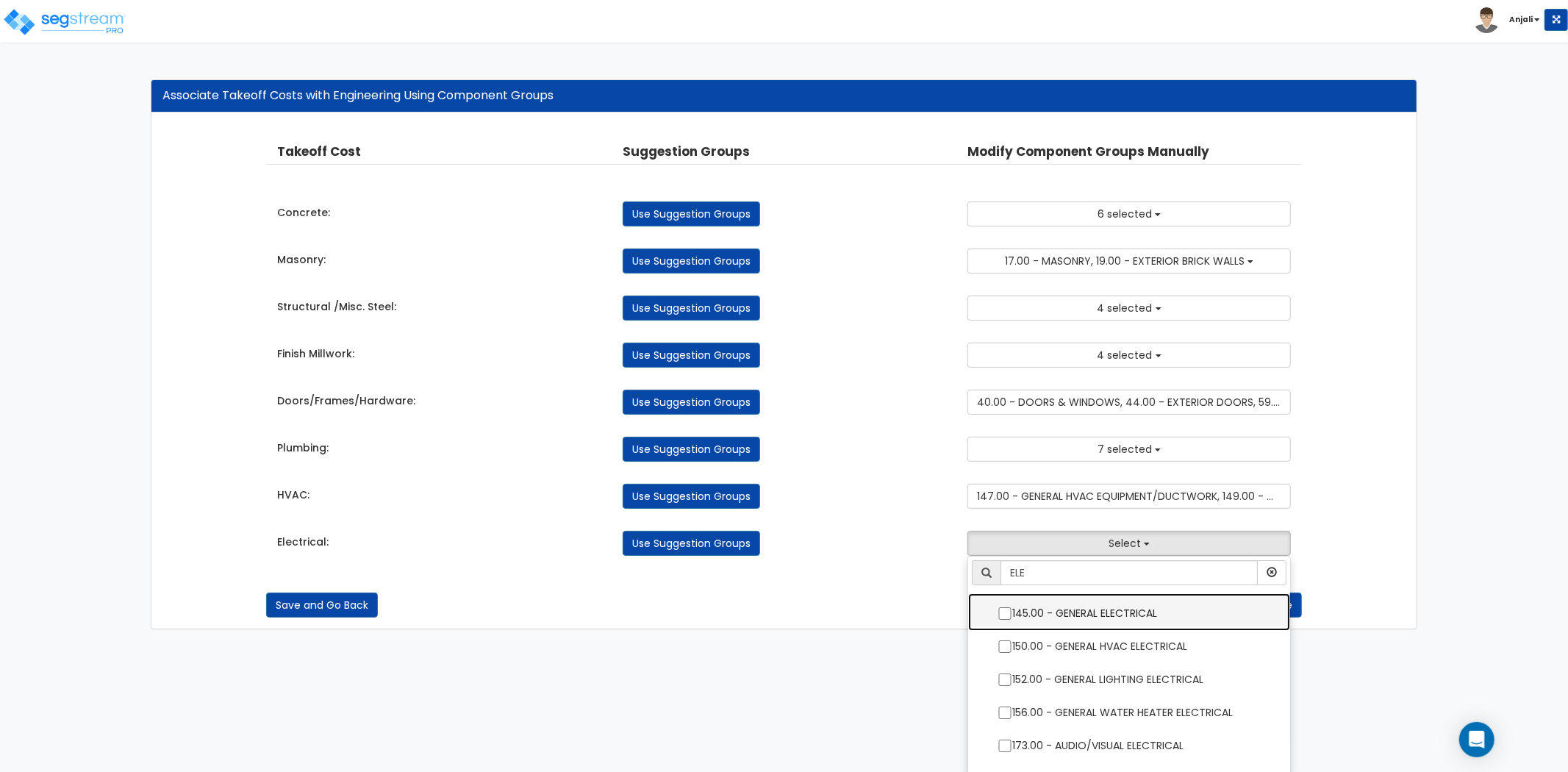
click at [1008, 618] on input "145.00 - GENERAL ELECTRICAL" at bounding box center [1005, 613] width 15 height 13
checkbox input "true"
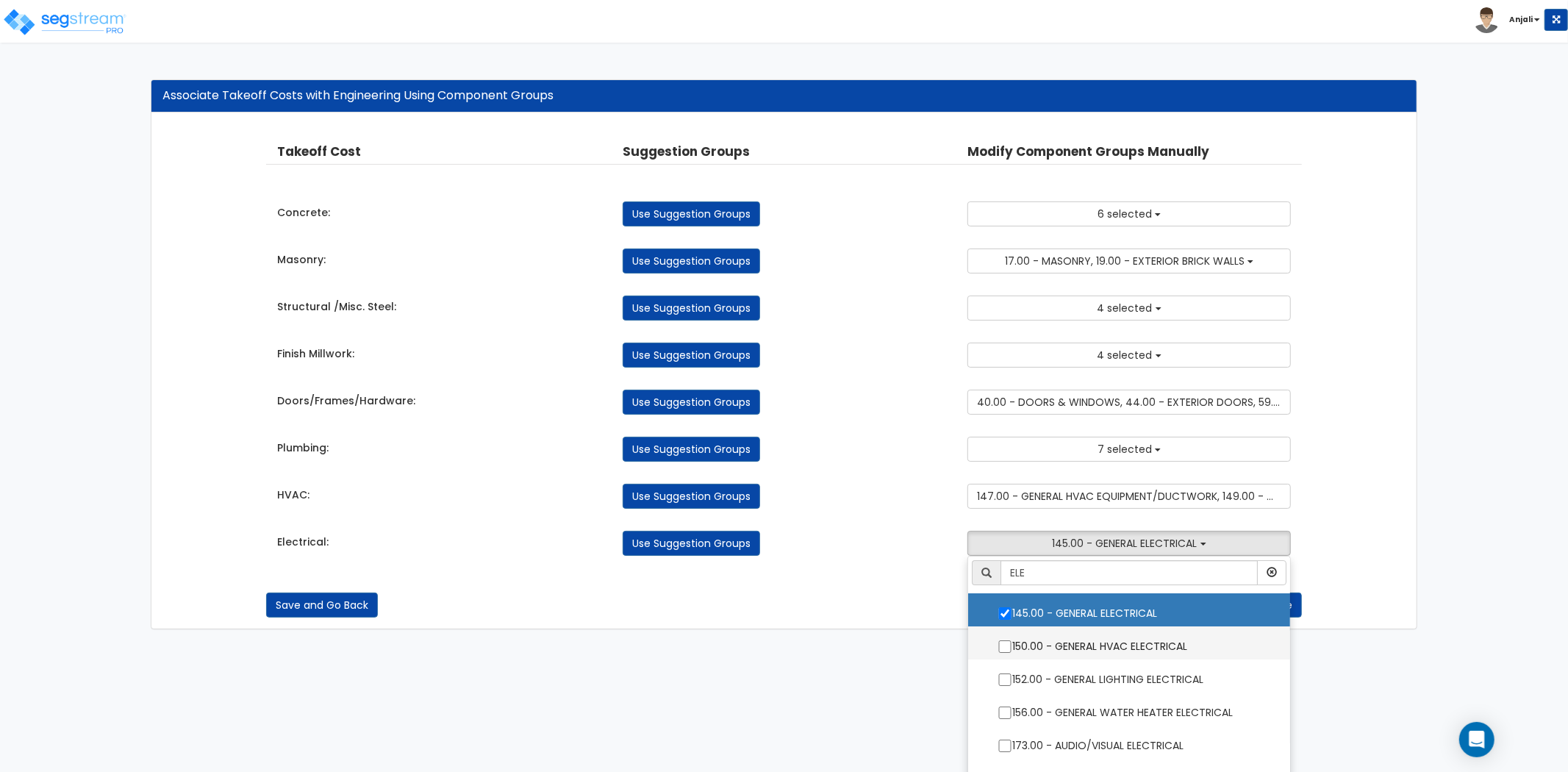
click at [1005, 647] on input "150.00 - GENERAL HVAC ELECTRICAL" at bounding box center [1005, 647] width 15 height 13
checkbox input "true"
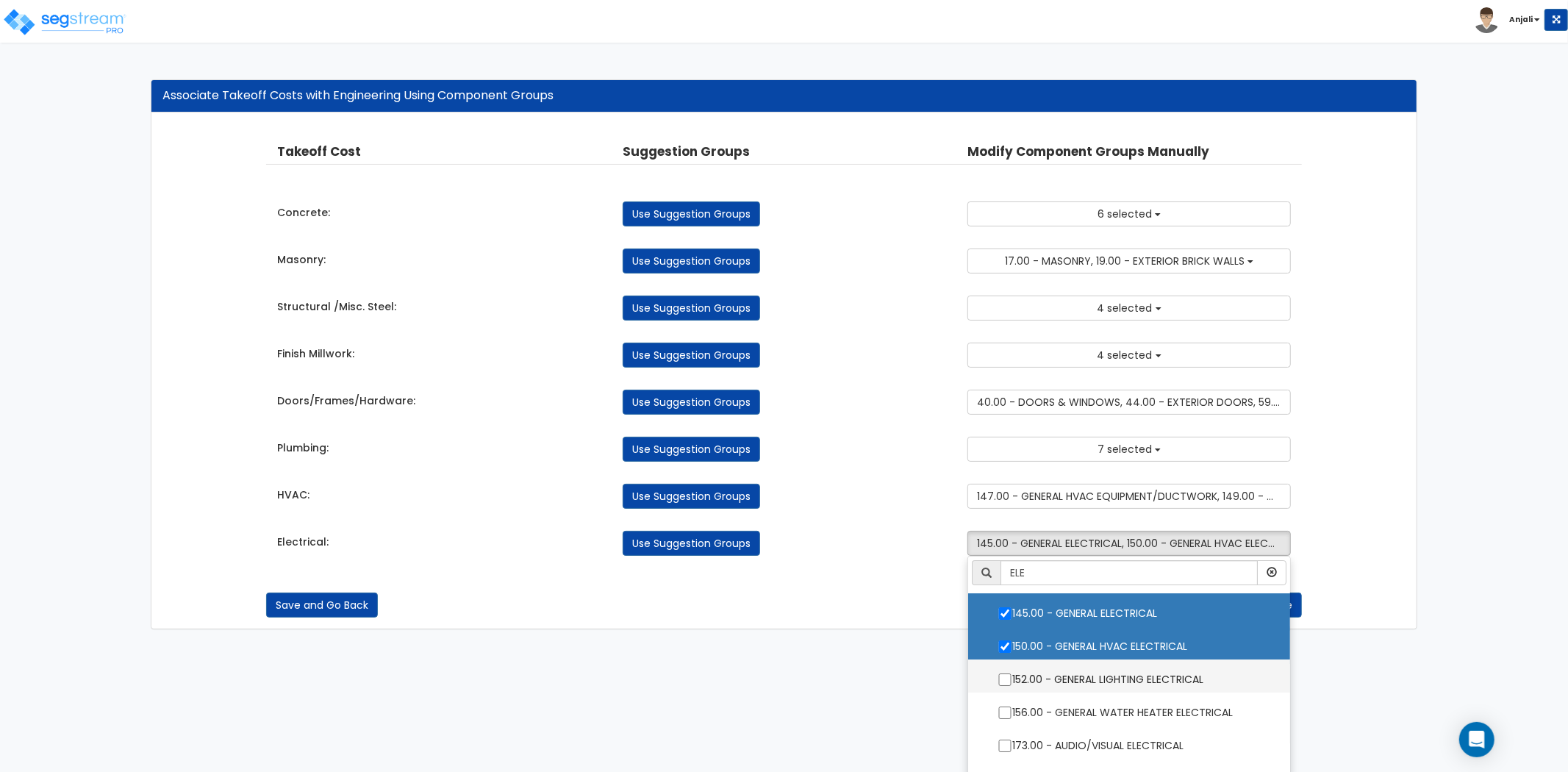
click at [1004, 678] on input "152.00 - GENERAL LIGHTING ELECTRICAL" at bounding box center [1005, 680] width 15 height 13
checkbox input "true"
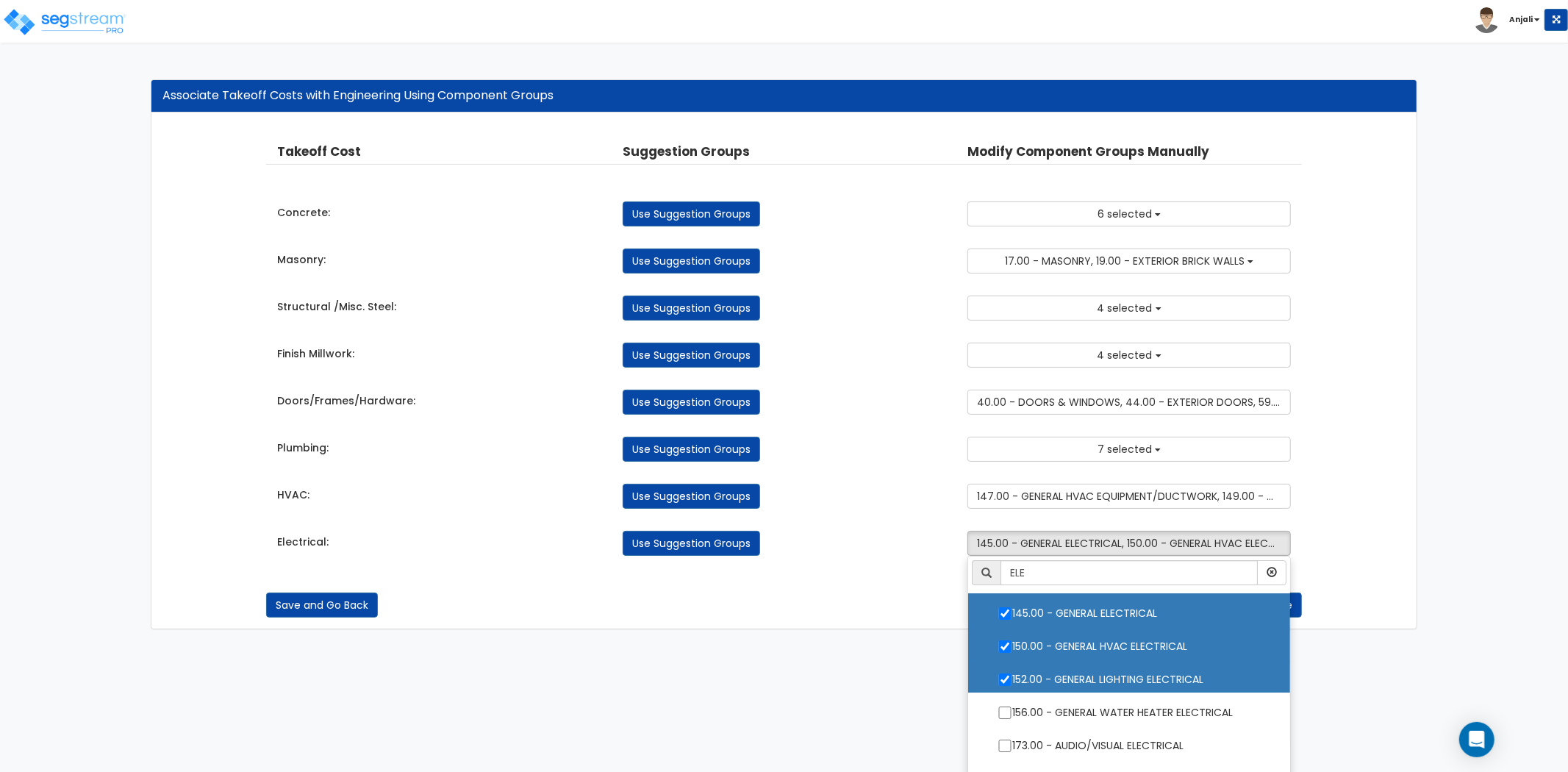
scroll to position [81, 0]
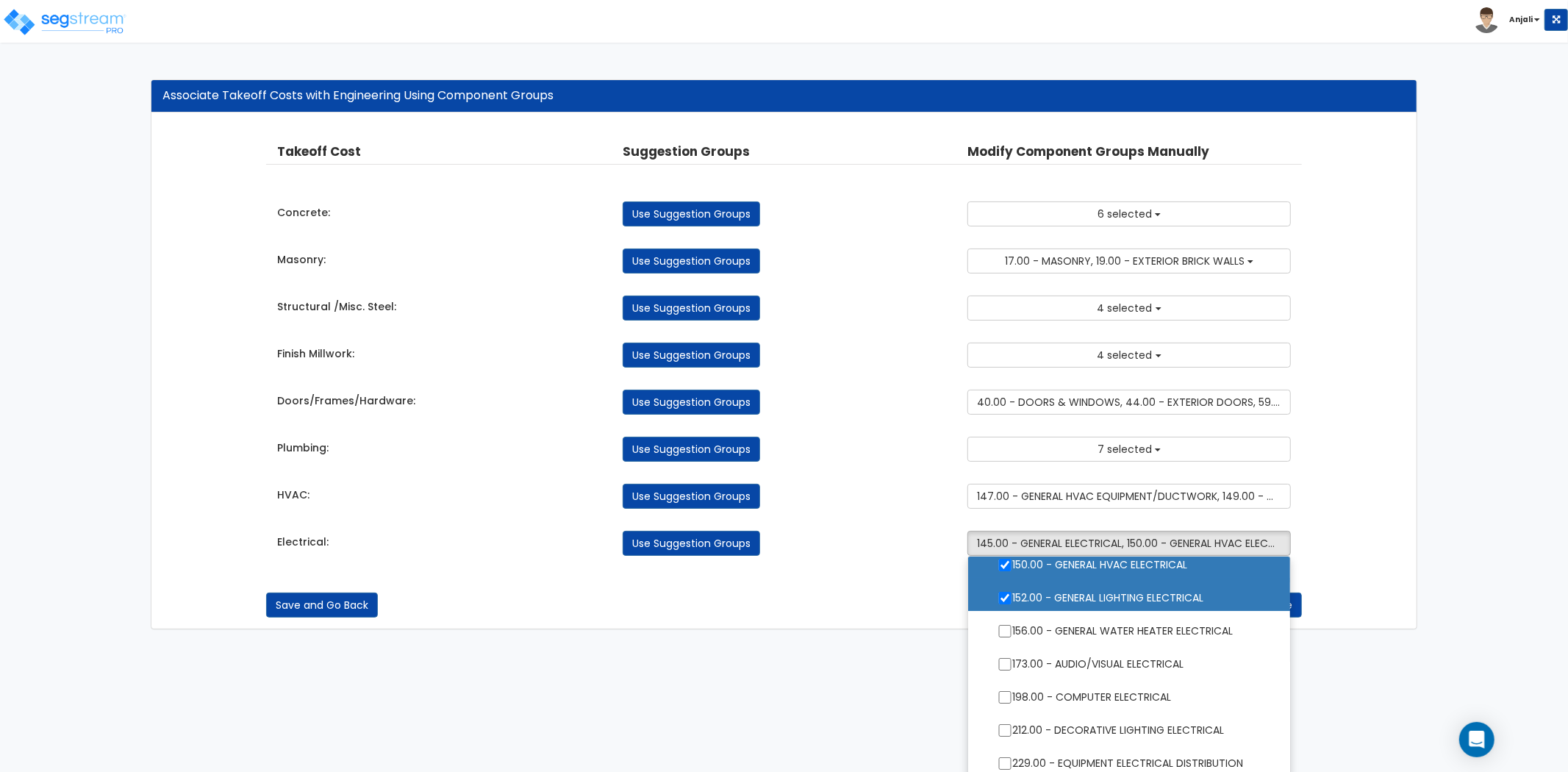
click at [1009, 633] on ul "ELE 2.00 - GENERAL REQUIREMENTS 4.00 - BLDG CLEARING, GRADING, & EXCAVATION 5.0…" at bounding box center [1129, 666] width 323 height 221
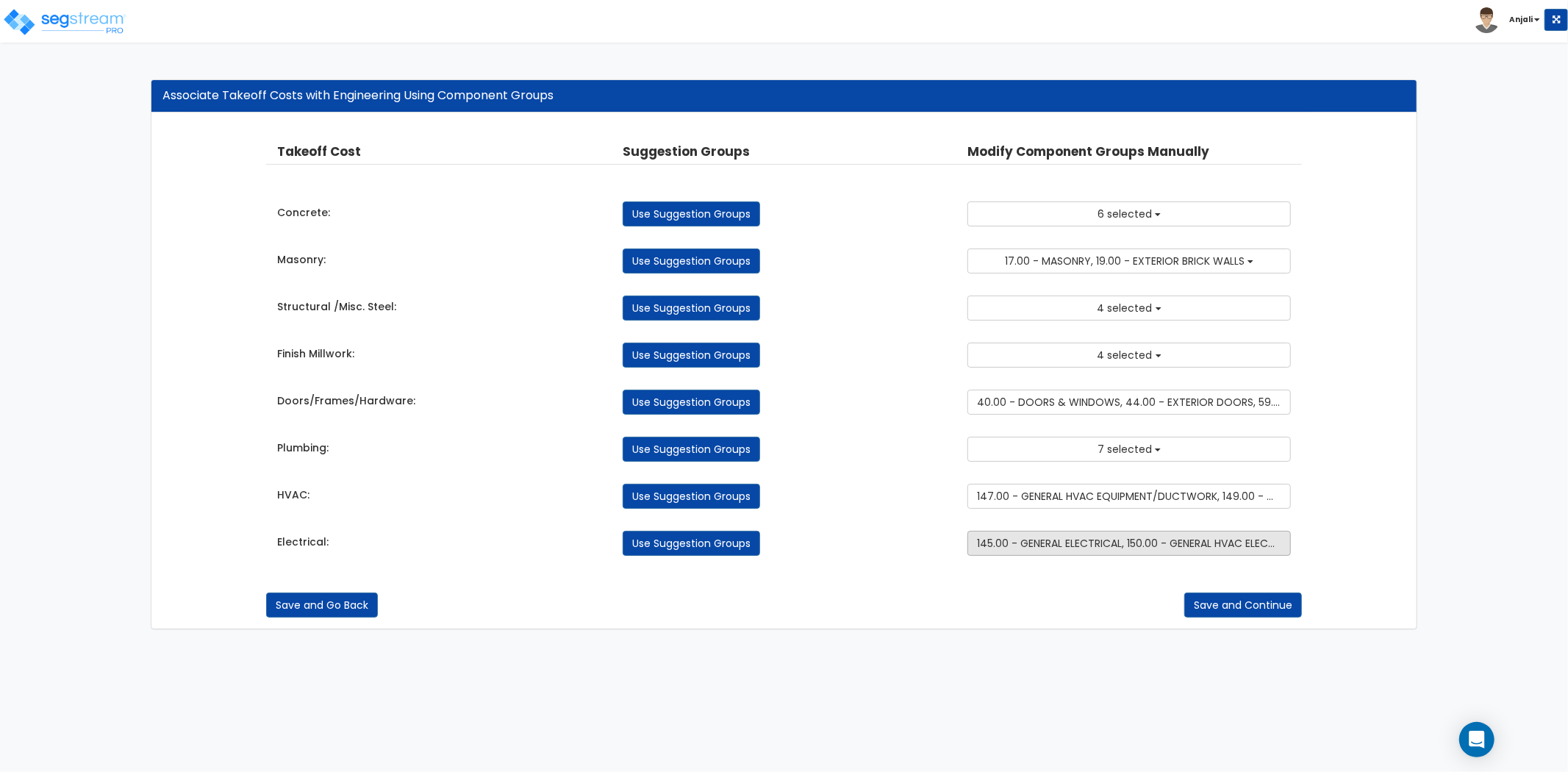
click at [1094, 553] on button "145.00 - GENERAL ELECTRICAL, 150.00 - GENERAL HVAC ELECTRICAL, 152.00 - GENERAL…" at bounding box center [1129, 543] width 323 height 25
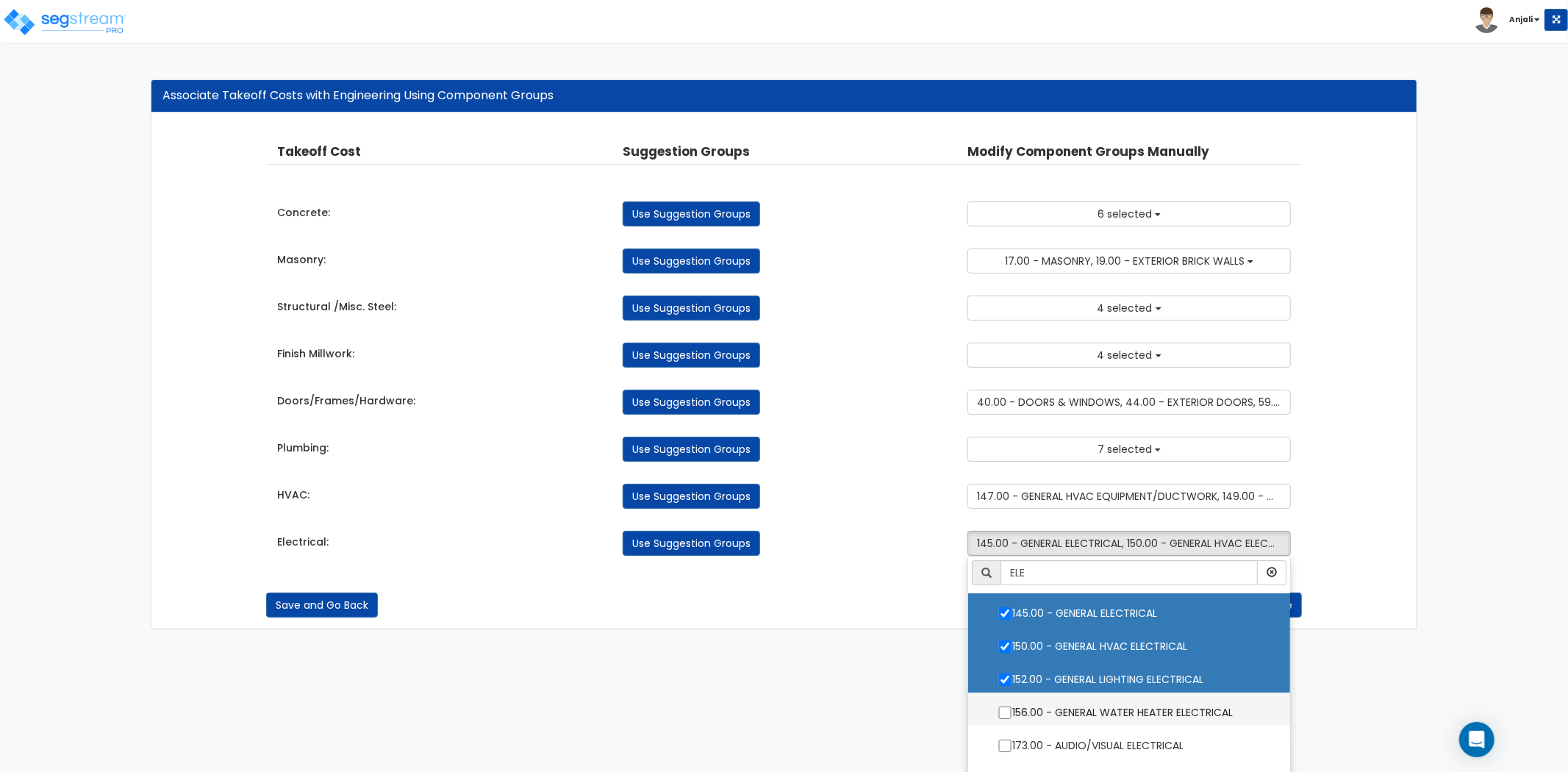
click at [1004, 710] on input "156.00 - GENERAL WATER HEATER ELECTRICAL" at bounding box center [1005, 713] width 15 height 13
checkbox input "true"
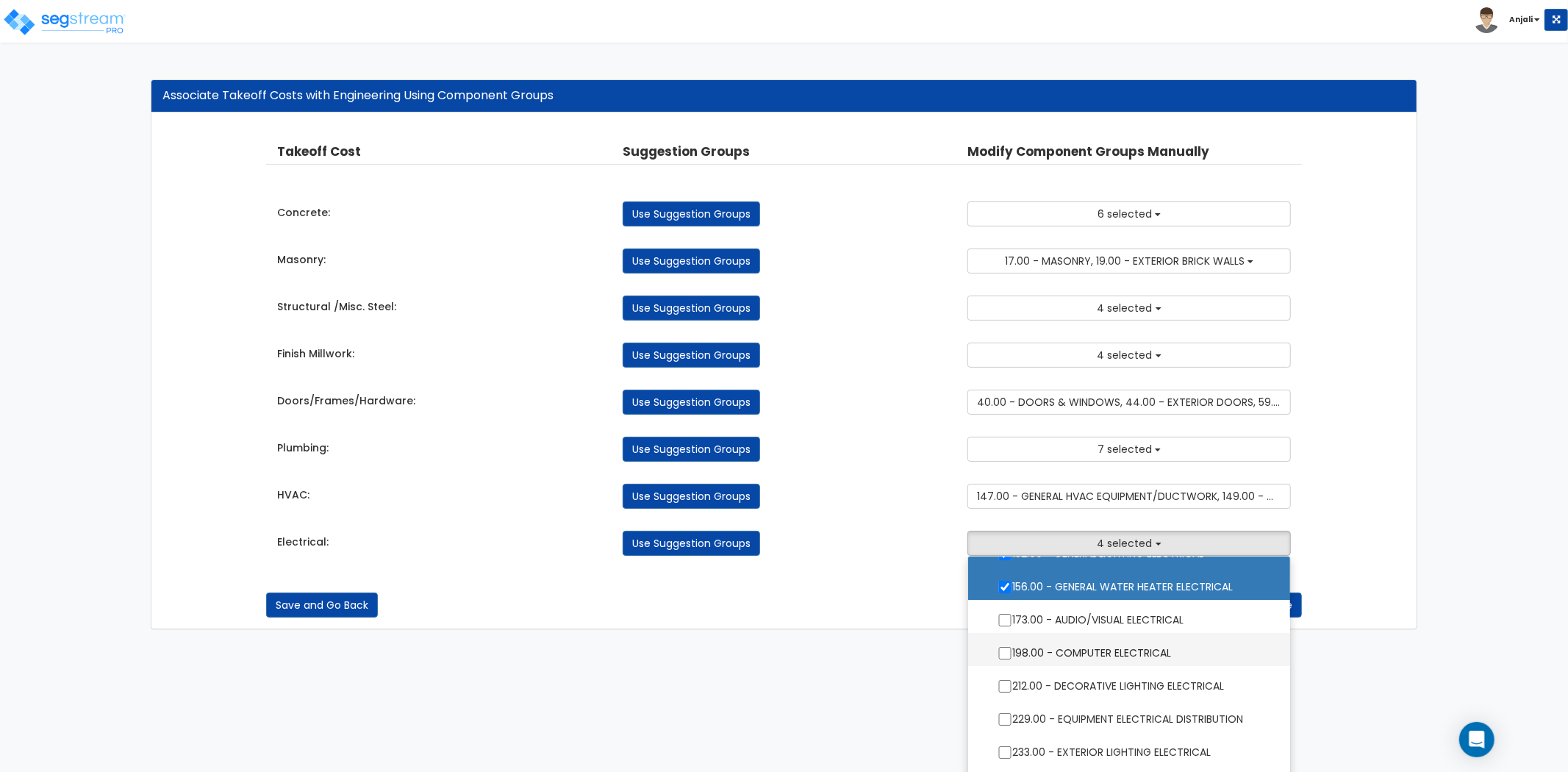
scroll to position [163, 0]
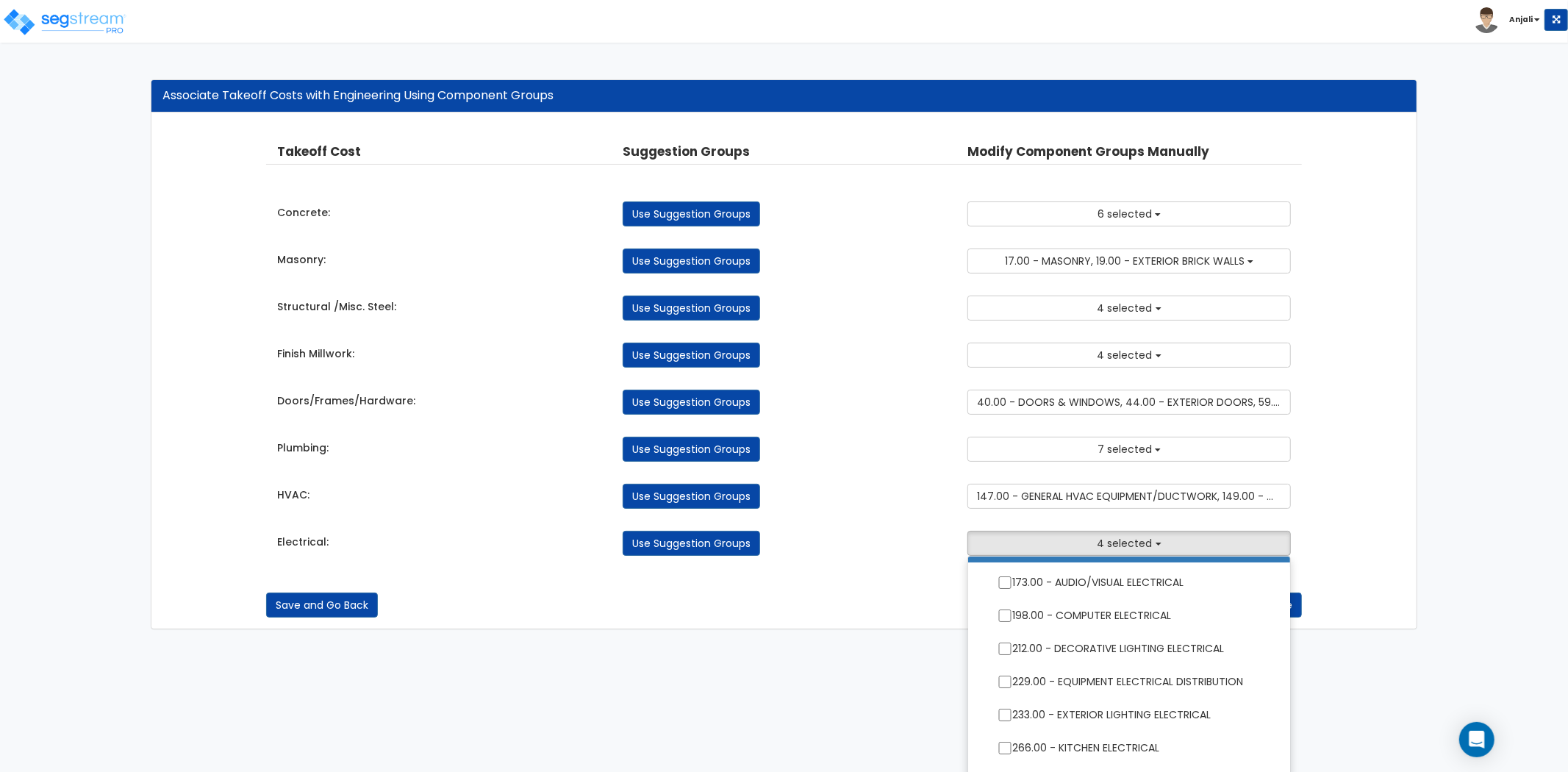
click at [1008, 584] on ul "ELE 2.00 - GENERAL REQUIREMENTS 4.00 - BLDG CLEARING, GRADING, & EXCAVATION 5.0…" at bounding box center [1129, 666] width 323 height 221
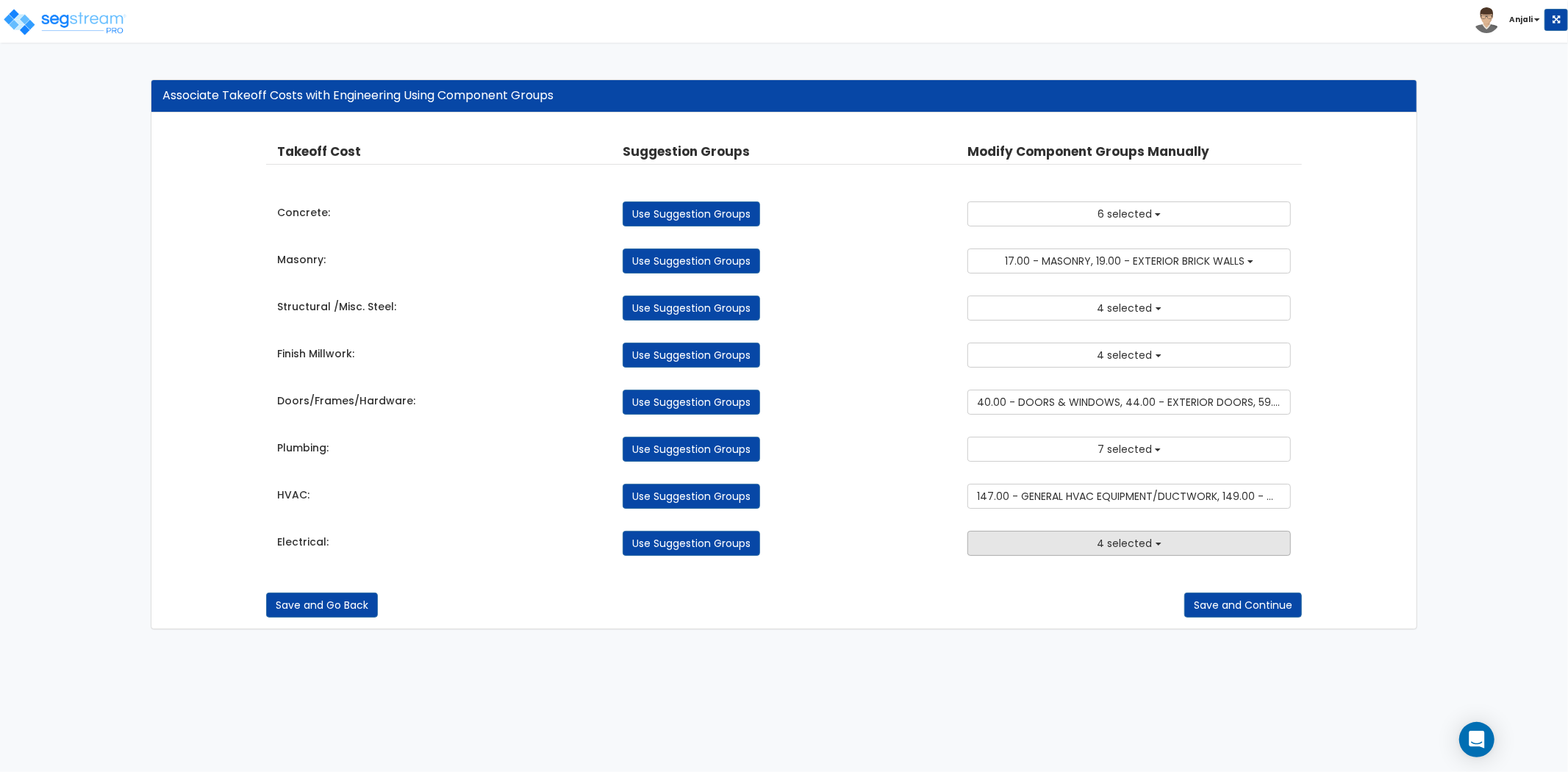
click at [1072, 554] on button "4 selected" at bounding box center [1129, 543] width 323 height 25
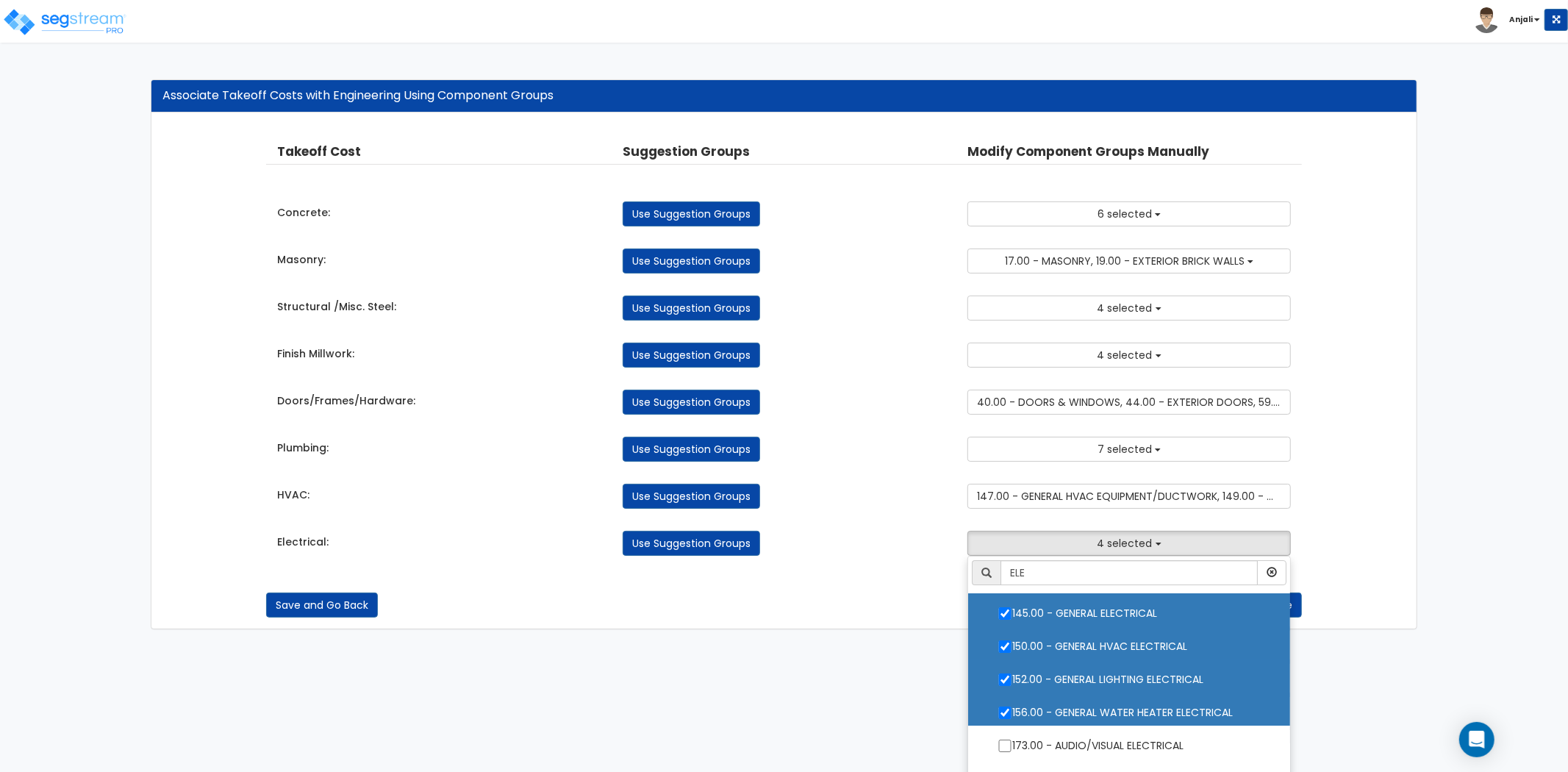
click at [1008, 660] on ul "ELE 2.00 - GENERAL REQUIREMENTS 4.00 - BLDG CLEARING, GRADING, & EXCAVATION 5.0…" at bounding box center [1129, 666] width 323 height 221
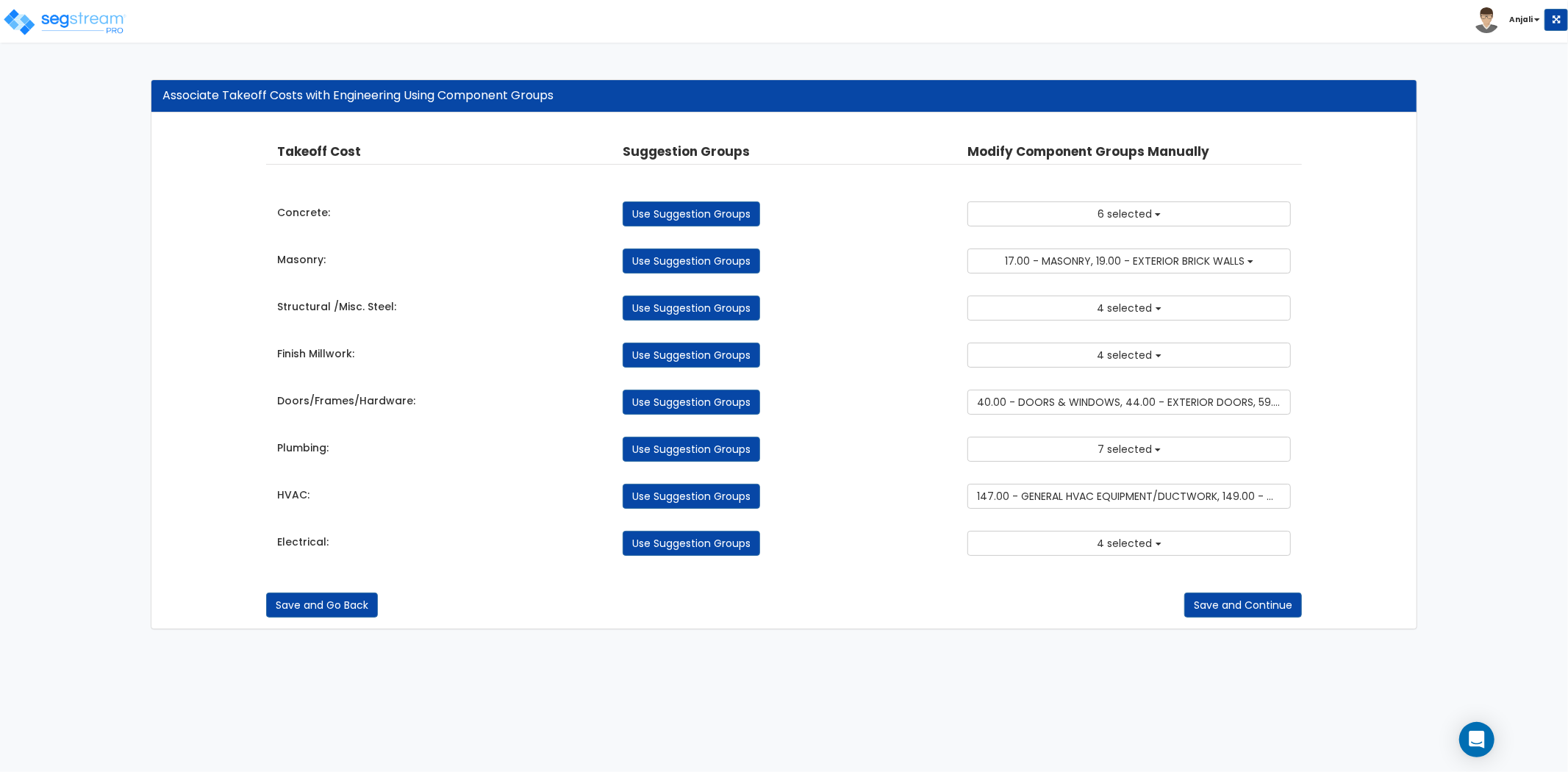
click at [1081, 558] on div "Takeoff Cost Suggestion Groups Modify Component Groups Manually Concrete: Use S…" at bounding box center [784, 349] width 1036 height 443
click at [1086, 550] on button "4 selected" at bounding box center [1129, 543] width 323 height 25
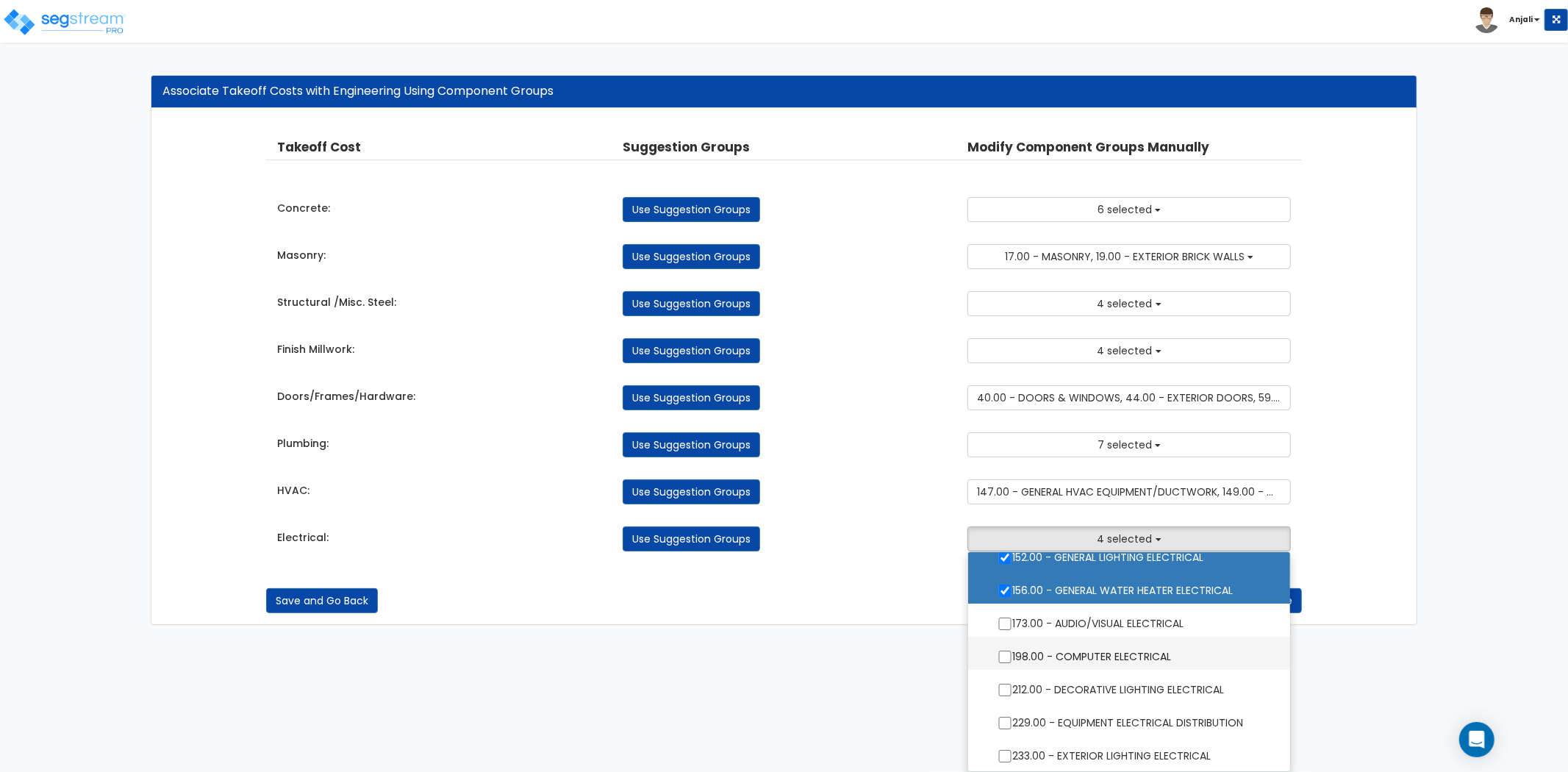
scroll to position [163, 0]
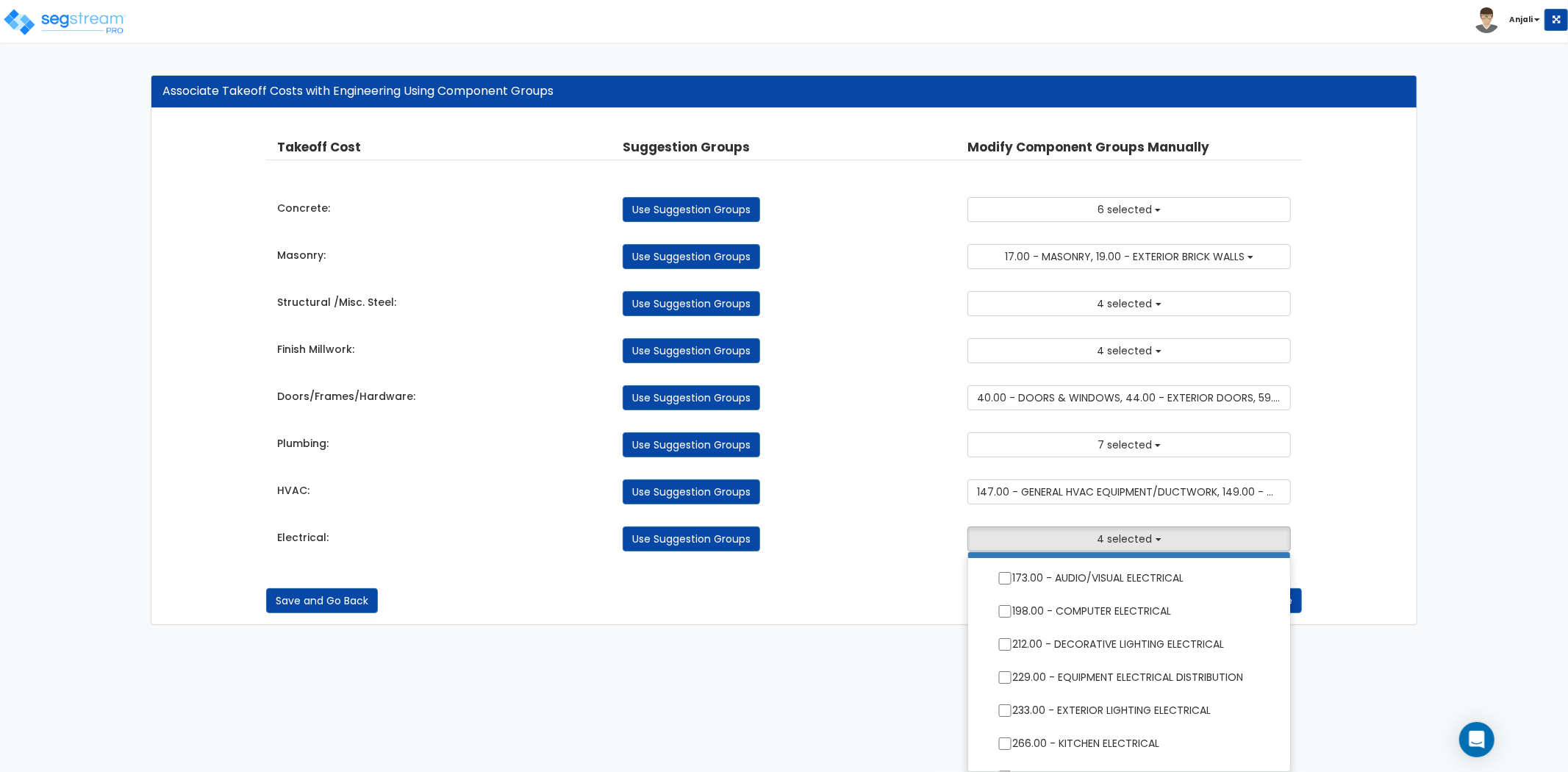
click at [1004, 649] on ul "ELE 2.00 - GENERAL REQUIREMENTS 4.00 - BLDG CLEARING, GRADING, & EXCAVATION 5.0…" at bounding box center [1129, 662] width 323 height 221
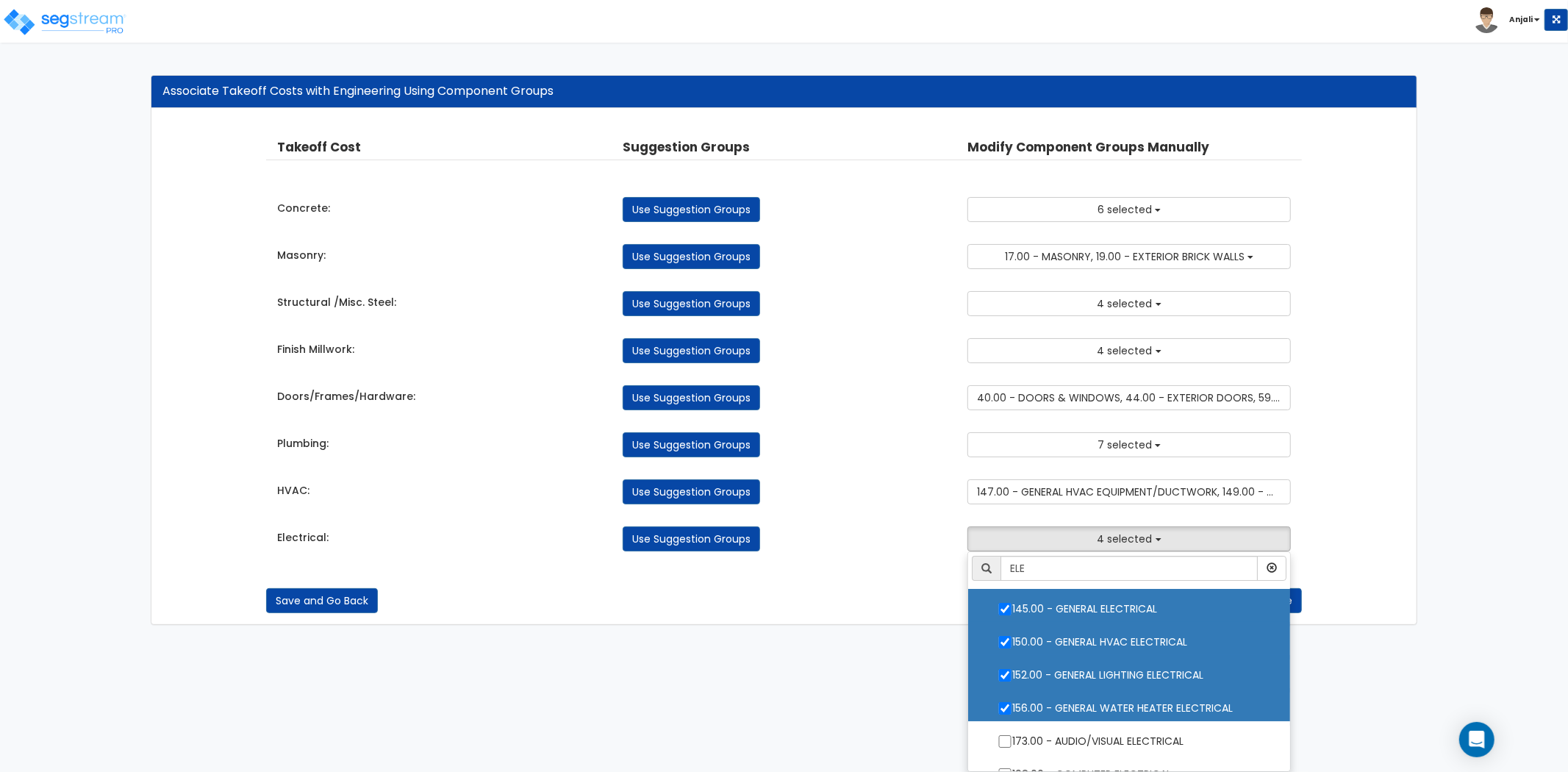
scroll to position [0, 0]
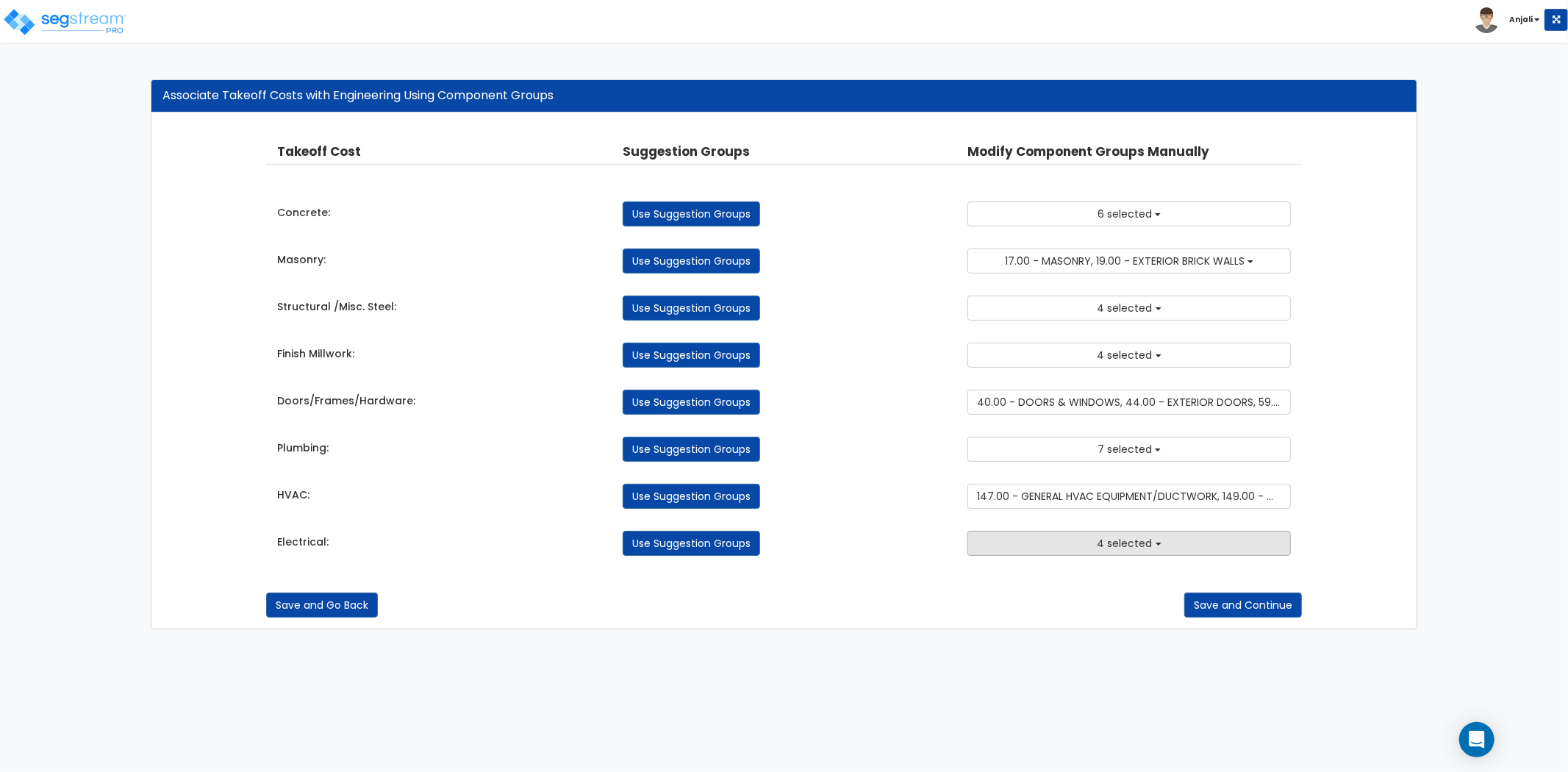
click at [1097, 548] on button "4 selected" at bounding box center [1129, 543] width 323 height 25
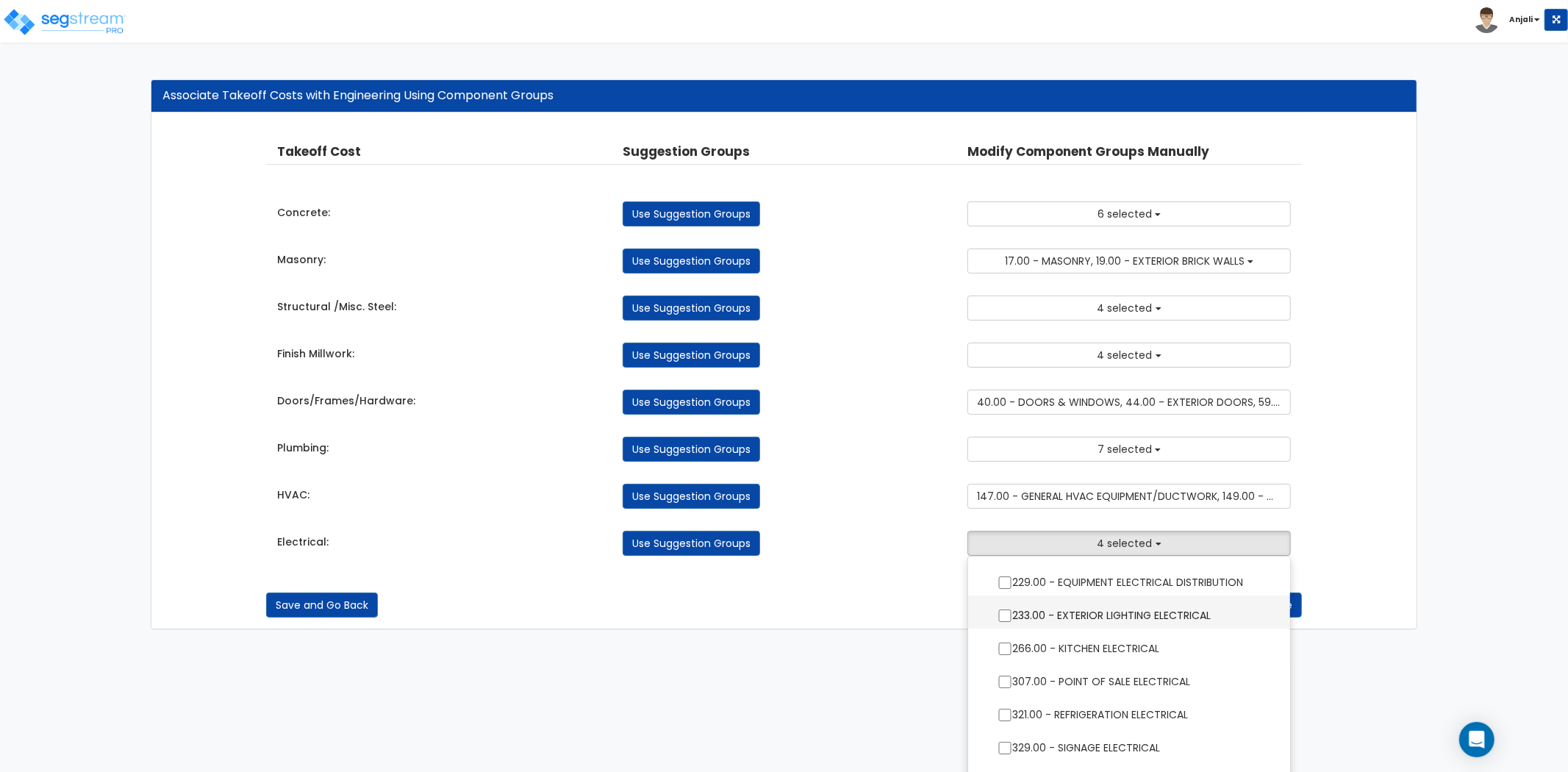
scroll to position [285, 0]
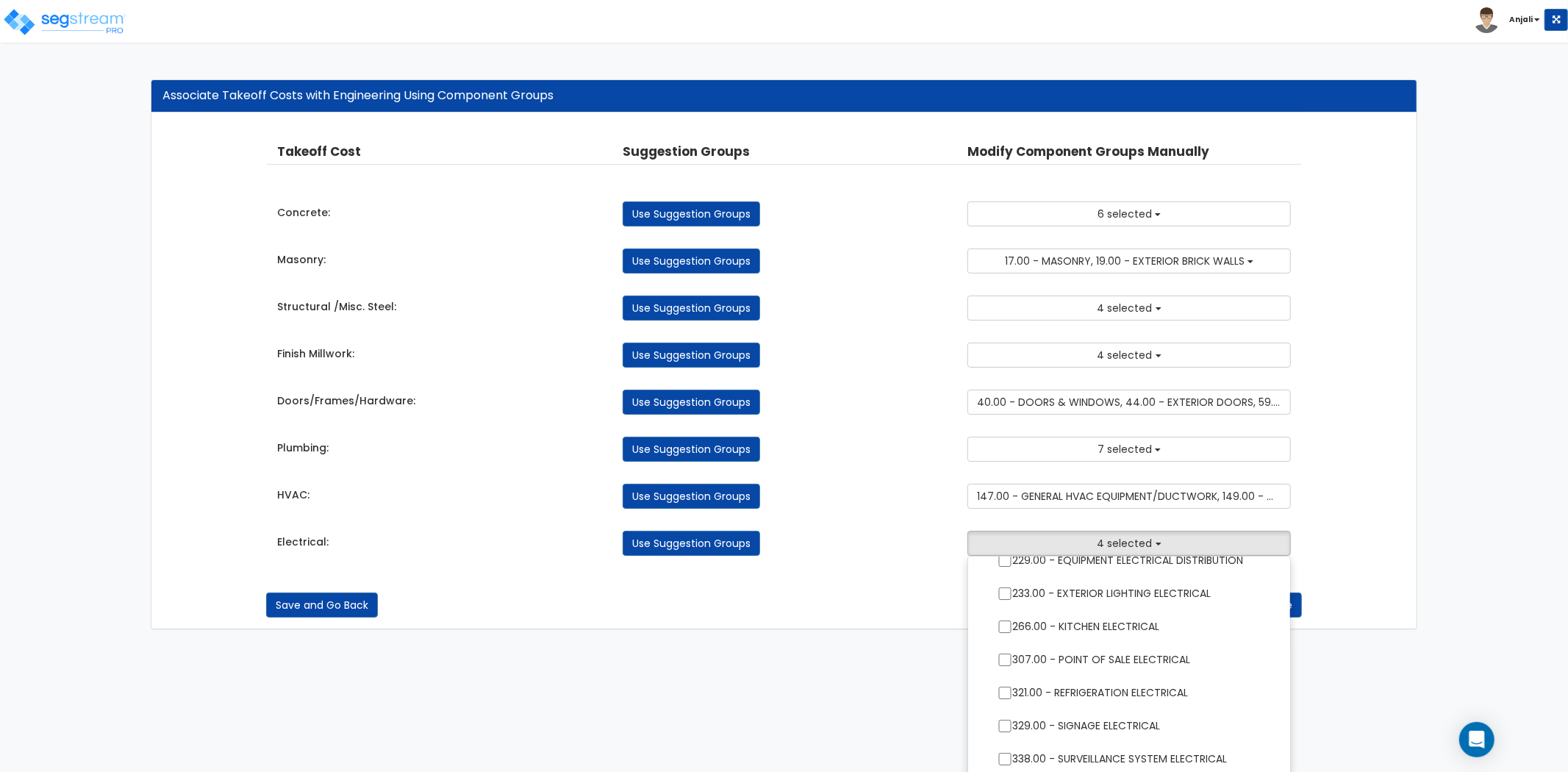
click at [1002, 627] on ul "ELE 2.00 - GENERAL REQUIREMENTS 4.00 - BLDG CLEARING, GRADING, & EXCAVATION 5.0…" at bounding box center [1129, 666] width 323 height 221
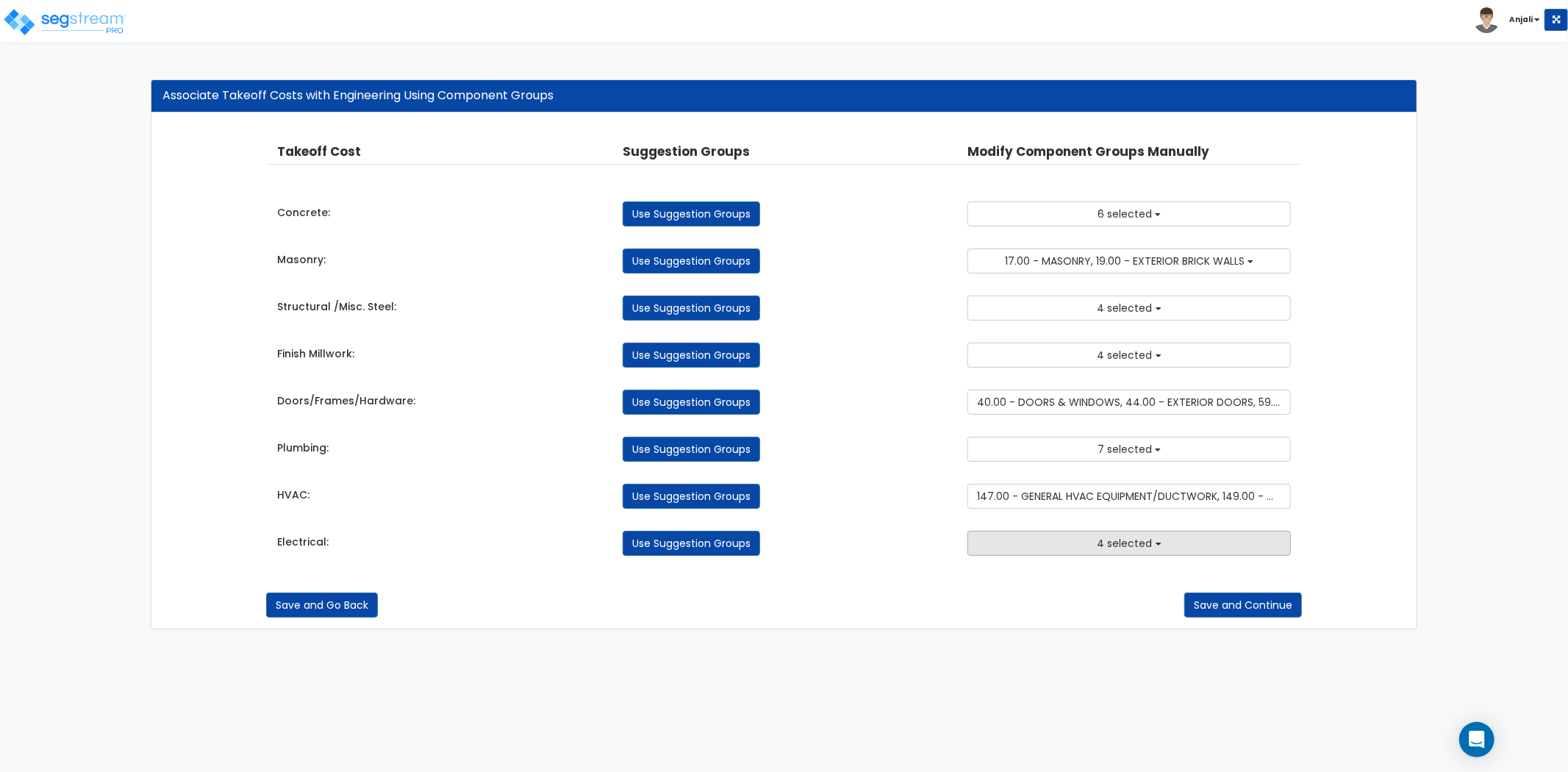
click at [1084, 548] on button "4 selected" at bounding box center [1129, 543] width 323 height 25
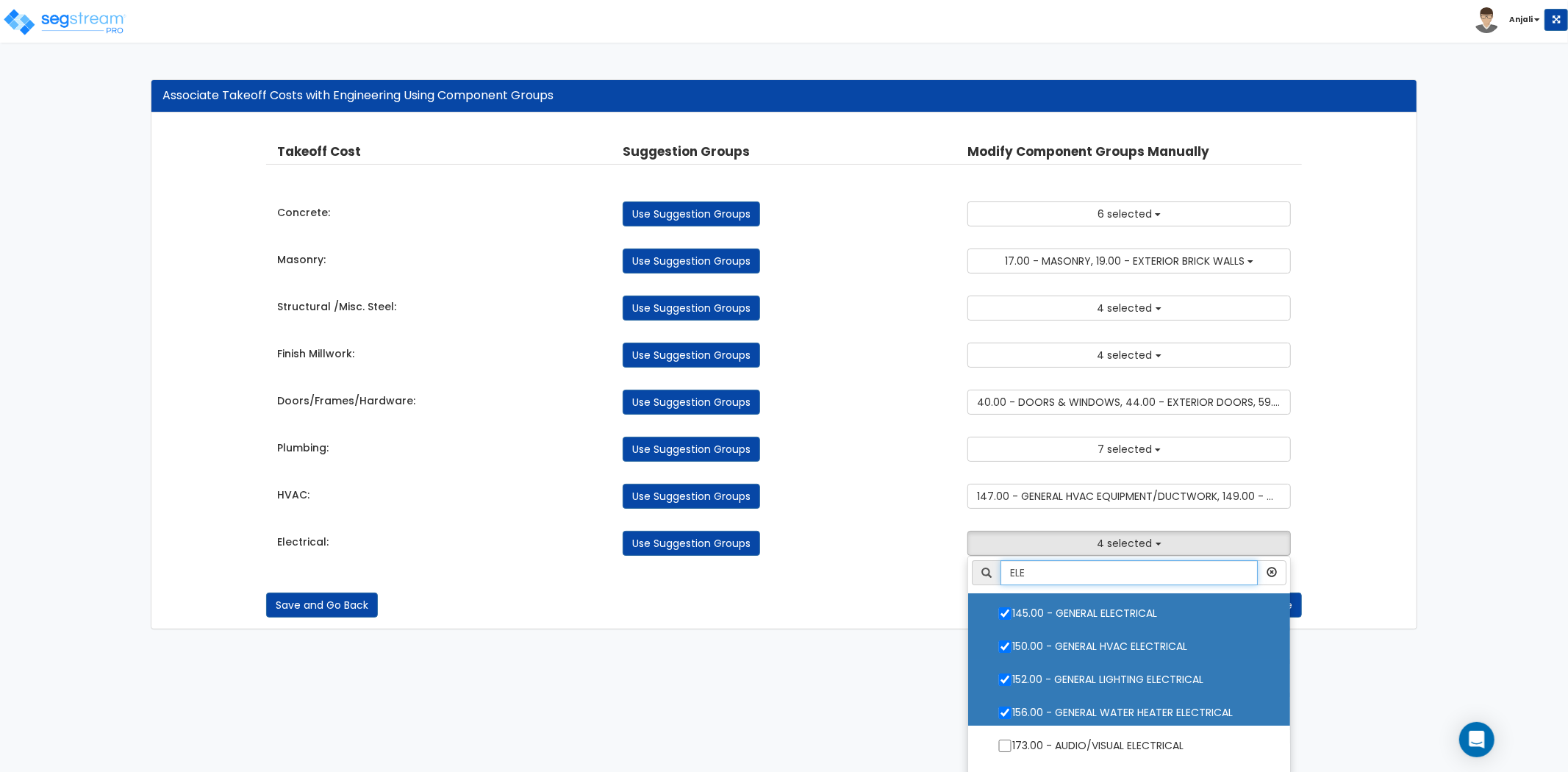
click at [1067, 571] on input "ELE" at bounding box center [1129, 572] width 257 height 25
drag, startPoint x: 853, startPoint y: 564, endPoint x: 945, endPoint y: 550, distance: 93.1
click at [853, 564] on div "Takeoff Cost Suggestion Groups Modify Component Groups Manually Concrete: Use S…" at bounding box center [784, 349] width 1036 height 443
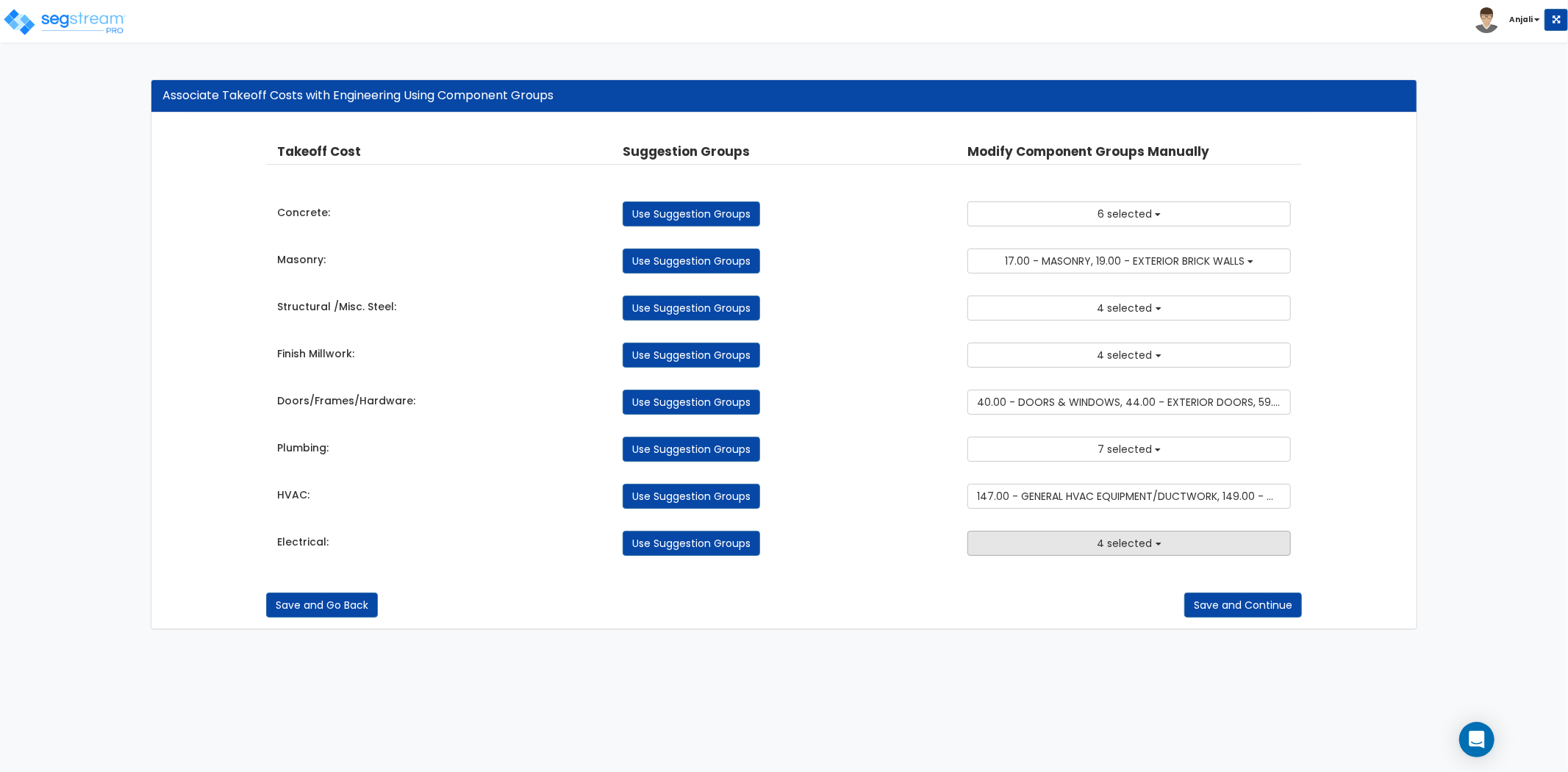
click at [1116, 547] on span "4 selected" at bounding box center [1125, 543] width 55 height 15
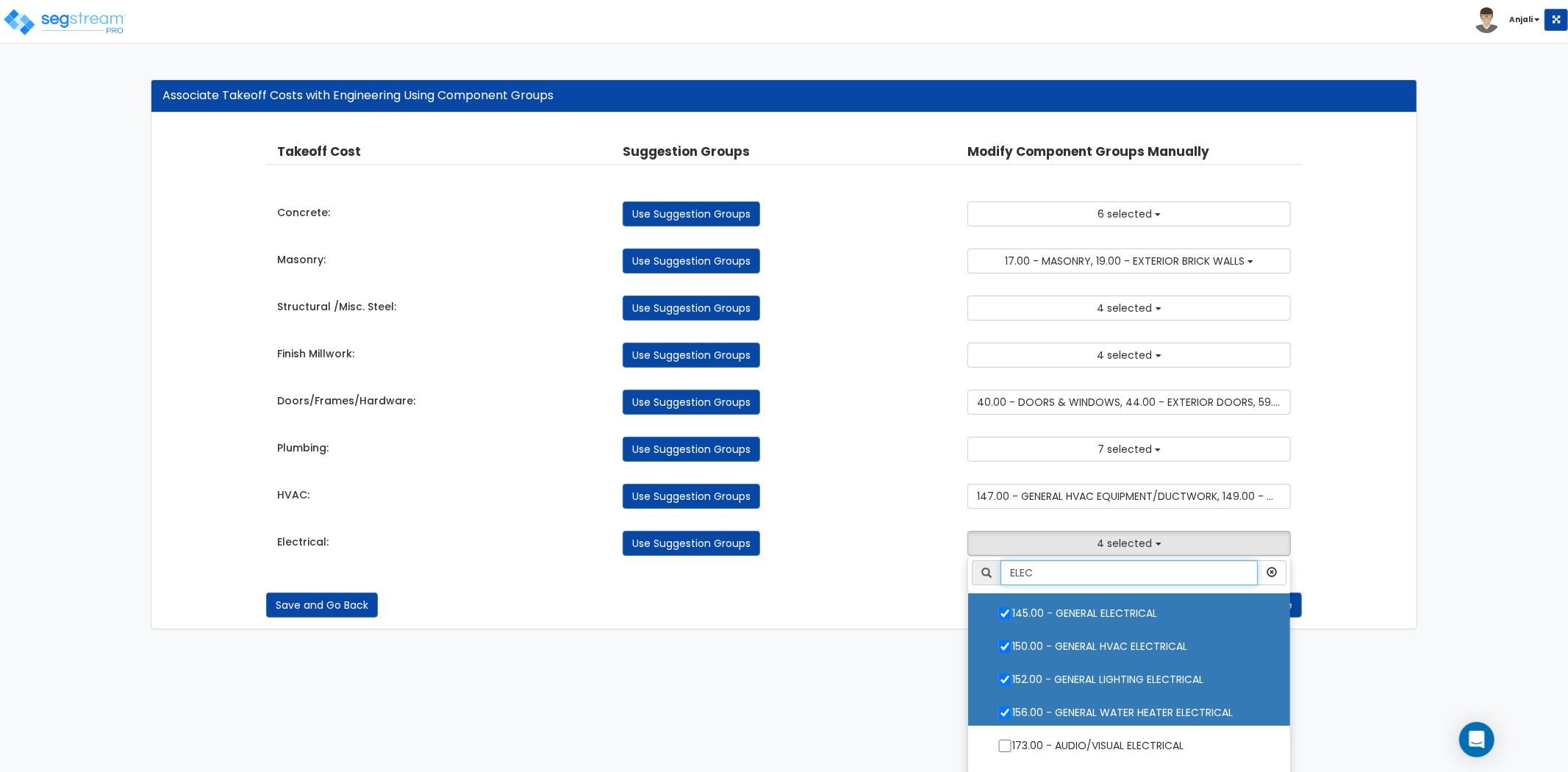
click at [1094, 579] on input "ELEC" at bounding box center [1129, 572] width 257 height 25
type input "ELECTRICAL"
click at [937, 537] on div "Use Suggestion Groups" at bounding box center [784, 543] width 346 height 25
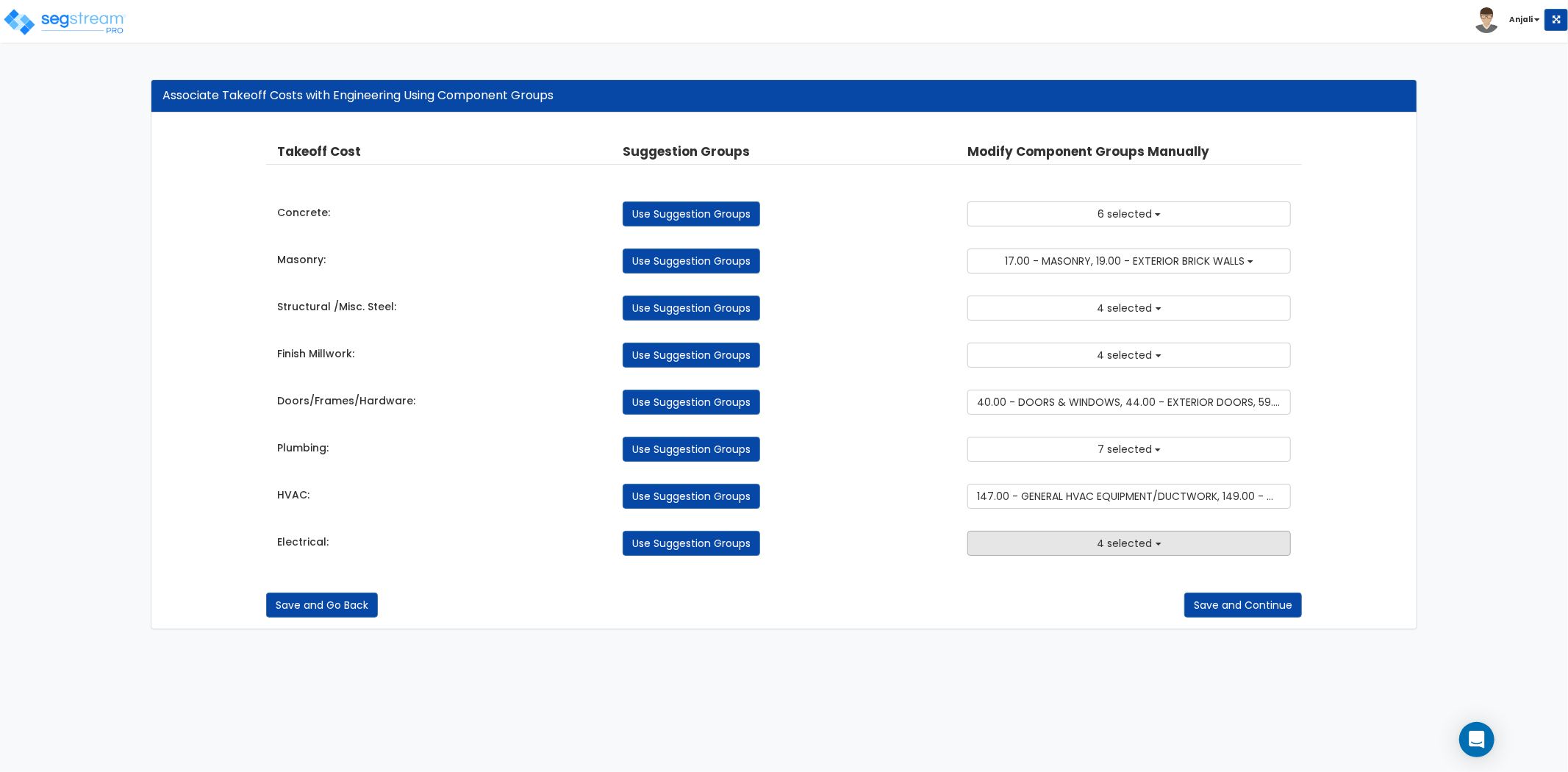
click at [1145, 539] on span "4 selected" at bounding box center [1125, 543] width 55 height 15
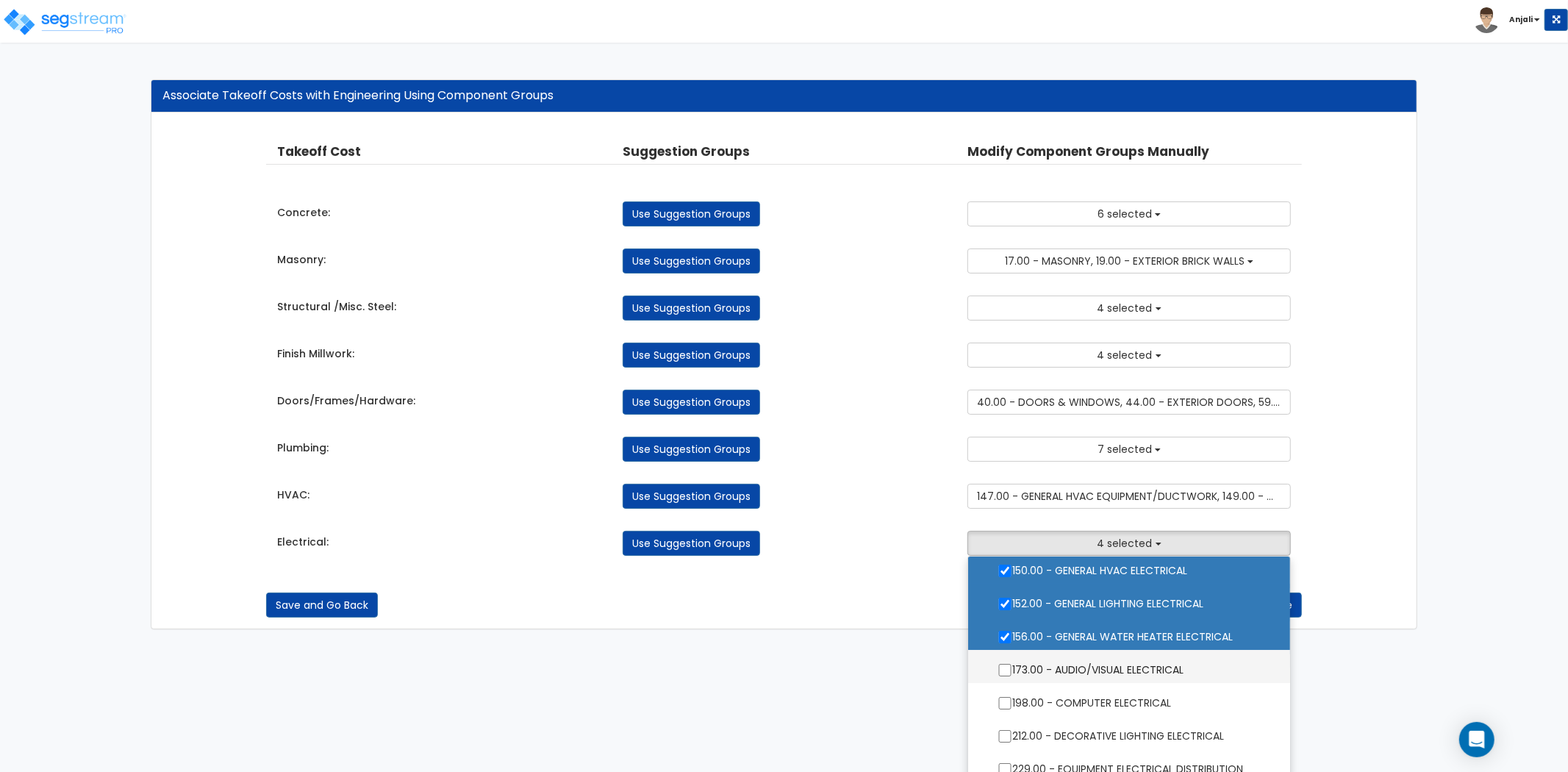
scroll to position [81, 0]
click at [1001, 733] on ul "ELECTRICAL 2.00 - GENERAL REQUIREMENTS 4.00 - BLDG CLEARING, GRADING, & EXCAVAT…" at bounding box center [1129, 666] width 323 height 221
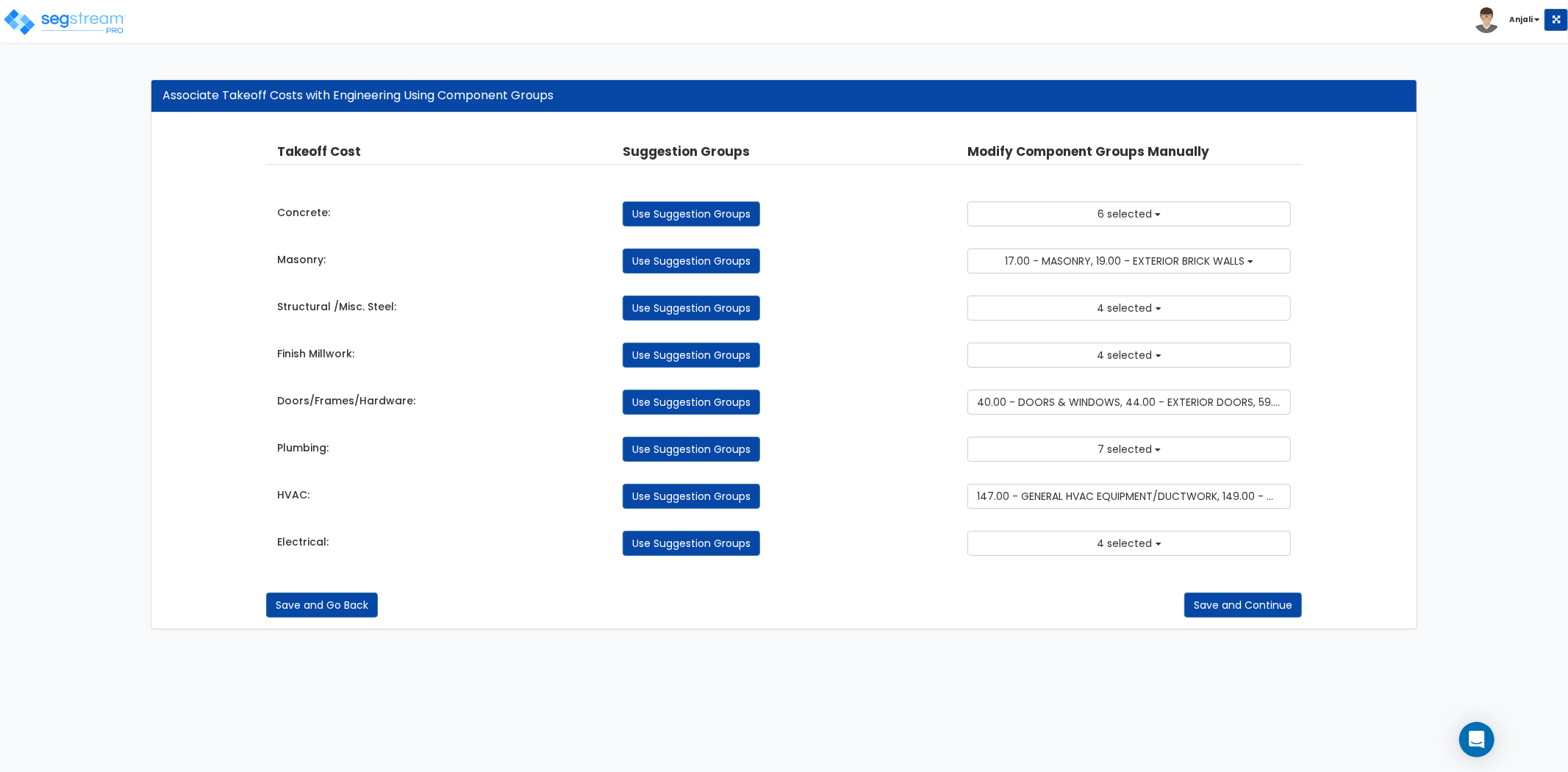
click at [1104, 564] on div "Takeoff Cost Suggestion Groups Modify Component Groups Manually Concrete: Use S…" at bounding box center [784, 349] width 1036 height 443
type button "next"
click at [1224, 596] on button "Save and Continue" at bounding box center [1243, 604] width 118 height 25
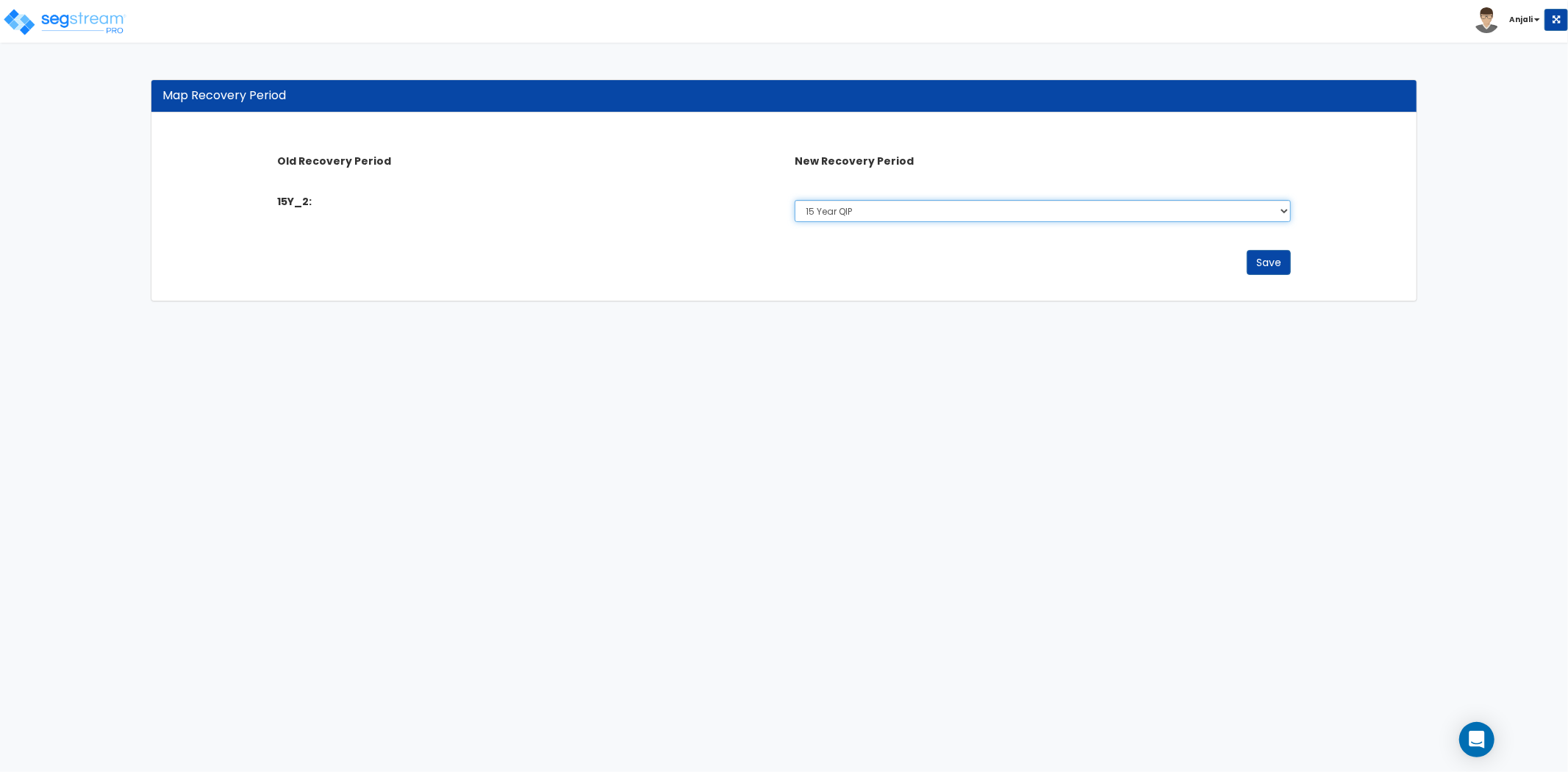
click at [841, 212] on select "Select 5 Years 7 Year 15 Year 15 Year QIP 39 Year" at bounding box center [1042, 211] width 496 height 22
select select "15Y_1"
click at [795, 200] on select "Select 5 Years 7 Year 15 Year 15 Year QIP 39 Year" at bounding box center [1042, 211] width 496 height 22
click at [1277, 266] on button "Save" at bounding box center [1269, 262] width 44 height 25
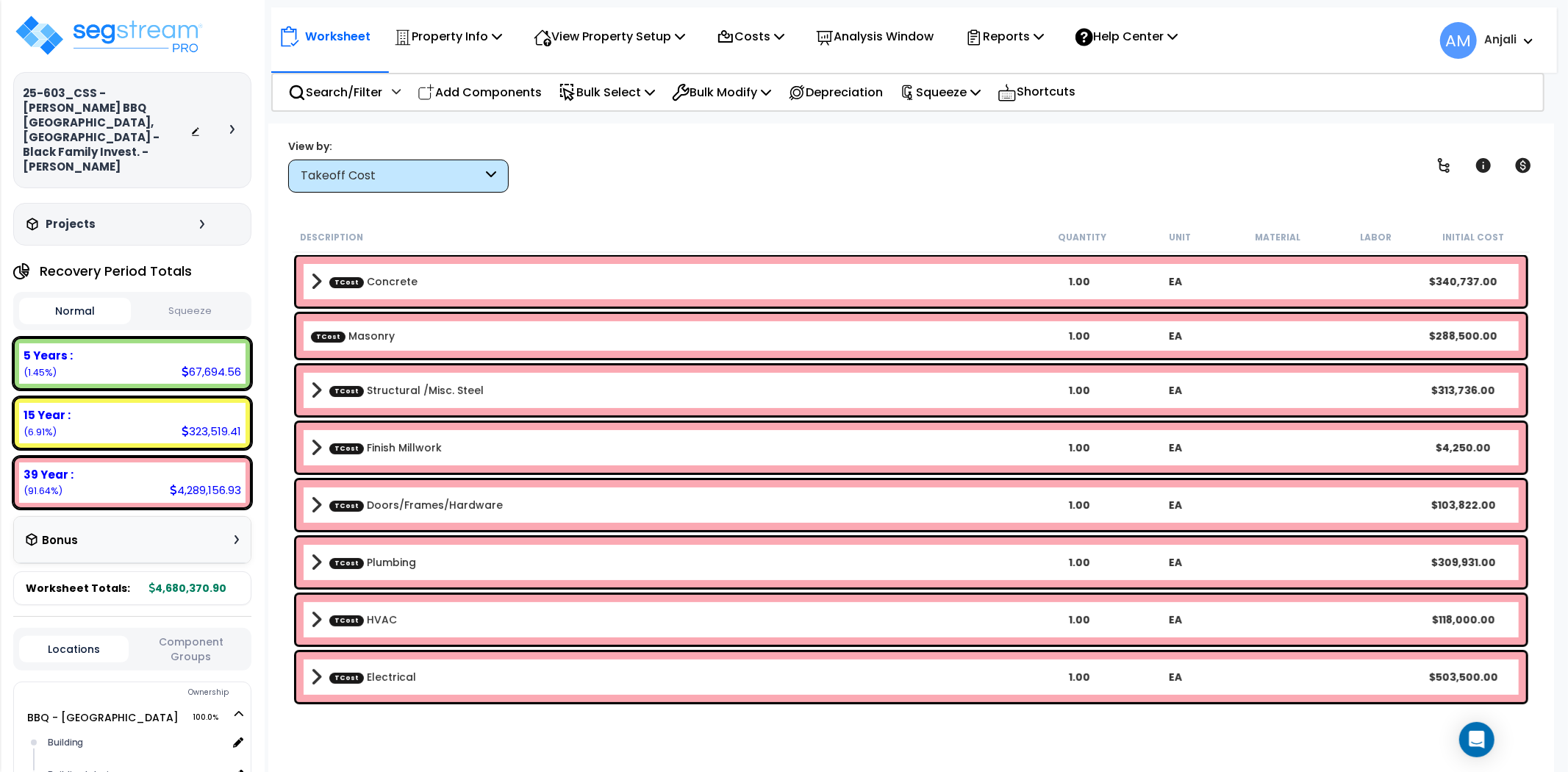
scroll to position [64, 0]
click at [363, 570] on b "TCost Plumbing" at bounding box center [672, 562] width 721 height 21
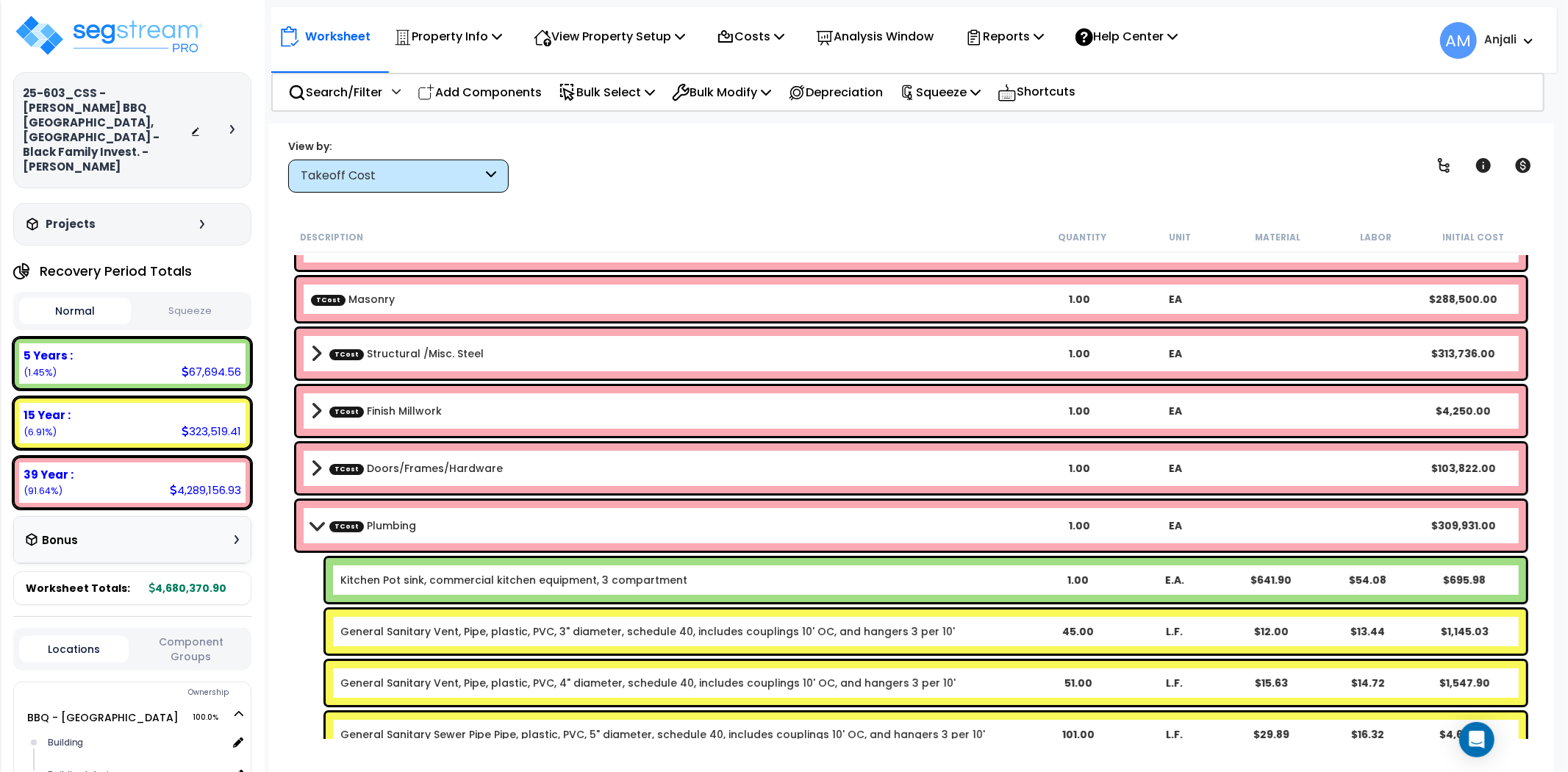
scroll to position [0, 0]
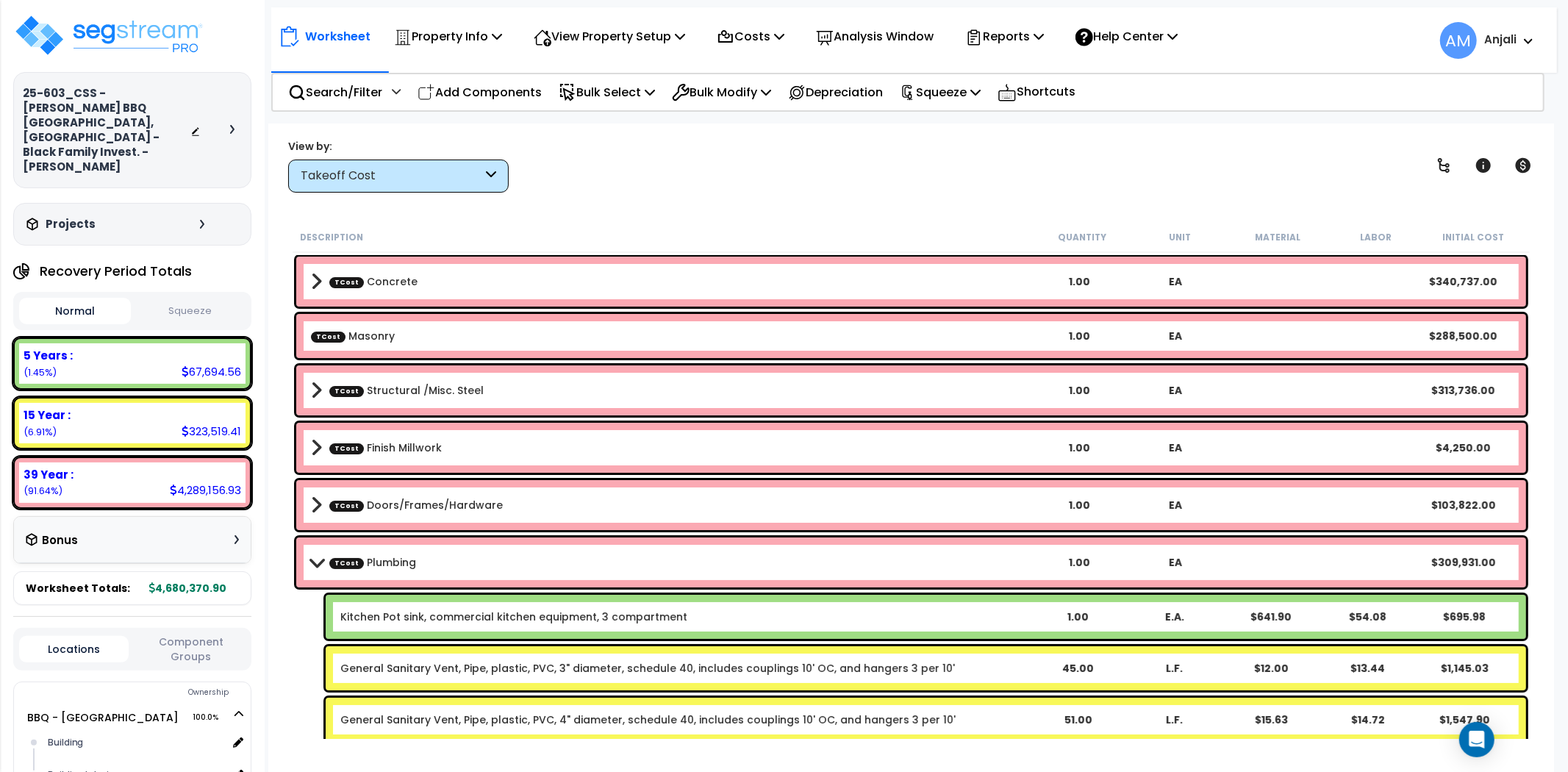
click at [465, 174] on div "Takeoff Cost" at bounding box center [392, 176] width 182 height 17
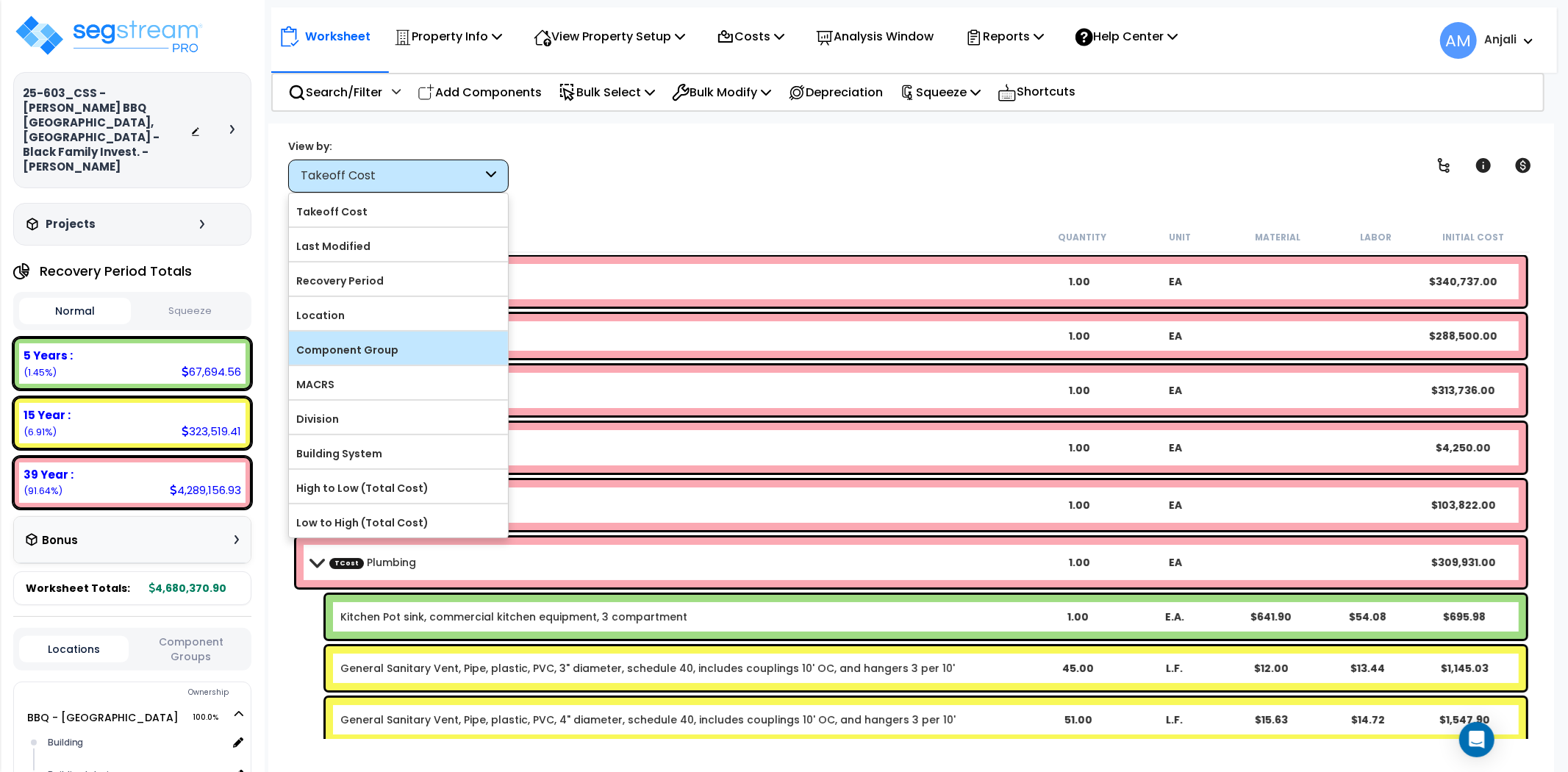
click at [382, 344] on label "Component Group" at bounding box center [399, 349] width 219 height 22
click at [0, 0] on input "Component Group" at bounding box center [0, 0] width 0 height 0
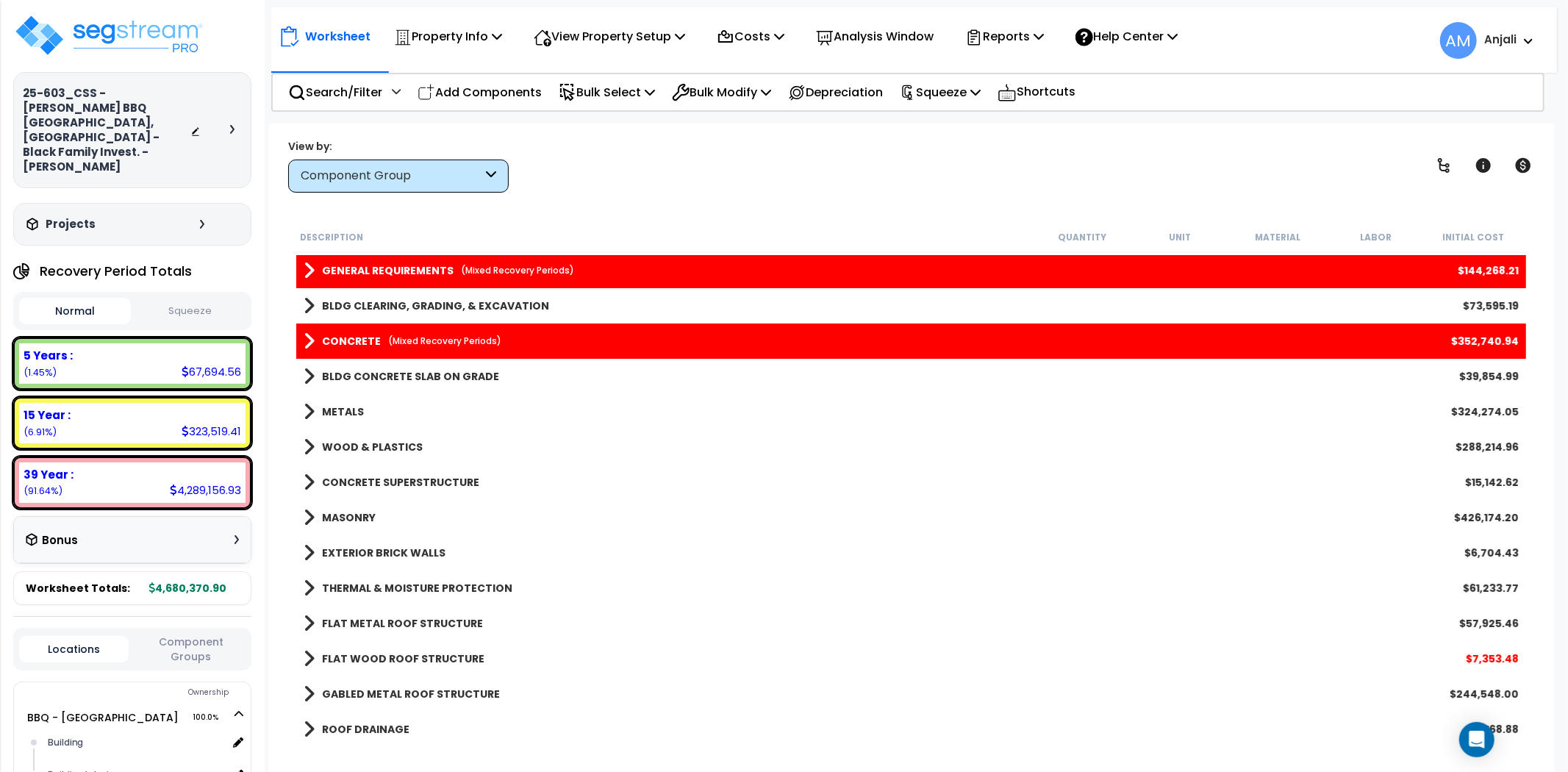
click at [464, 168] on div "Component Group" at bounding box center [392, 176] width 182 height 17
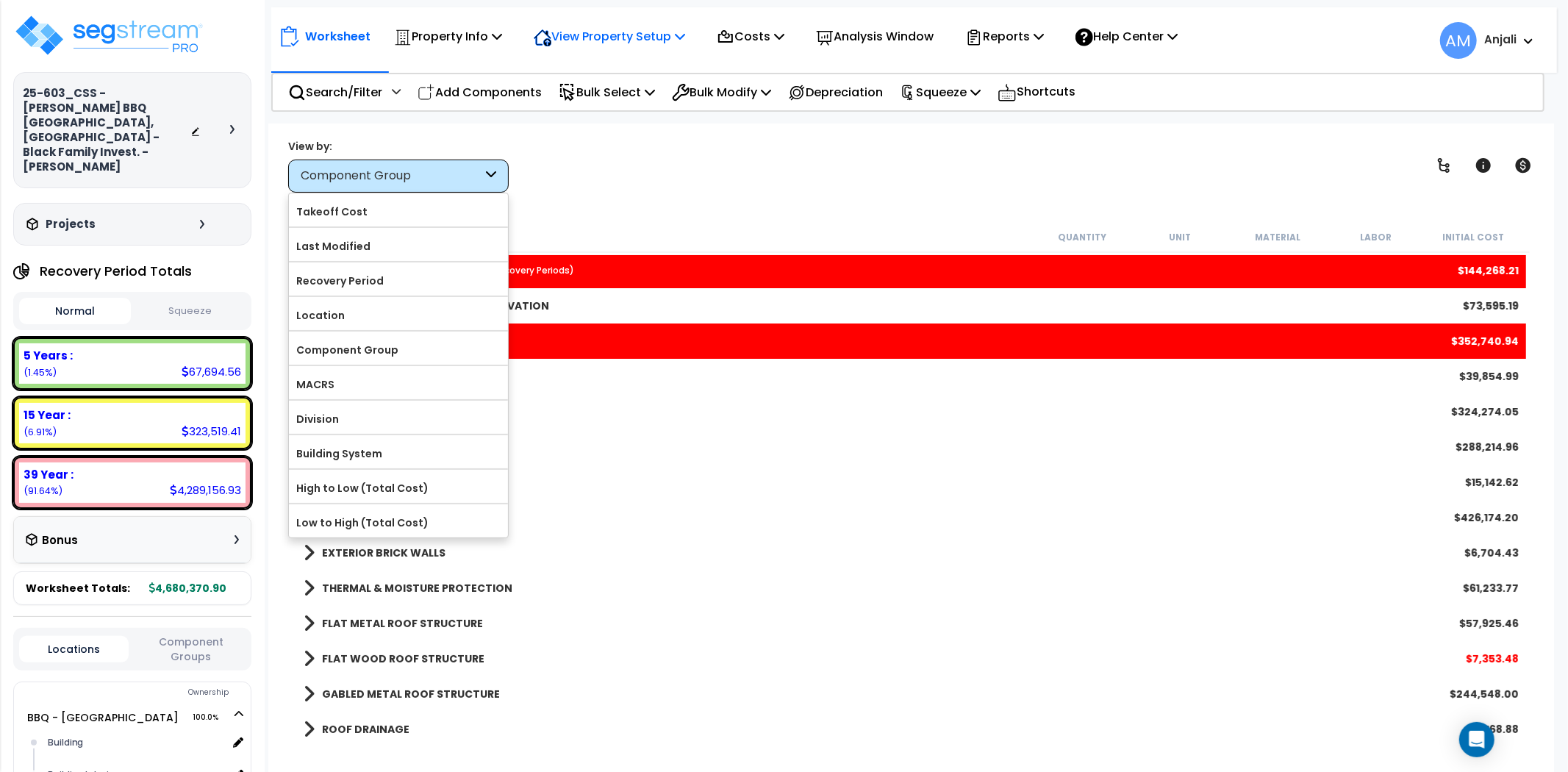
click at [601, 45] on p "View Property Setup" at bounding box center [610, 37] width 152 height 20
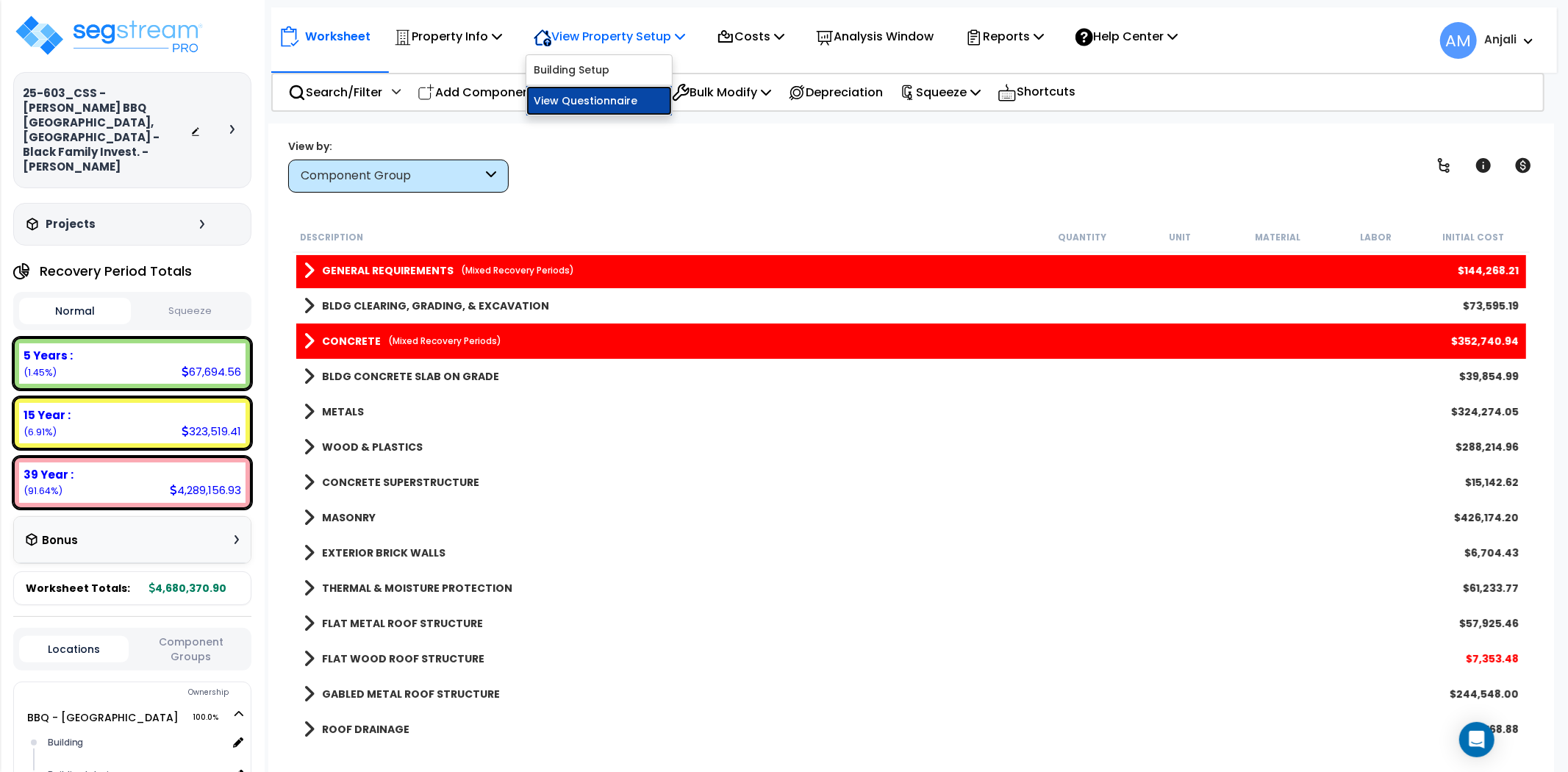
click at [591, 101] on link "View Questionnaire" at bounding box center [600, 100] width 146 height 29
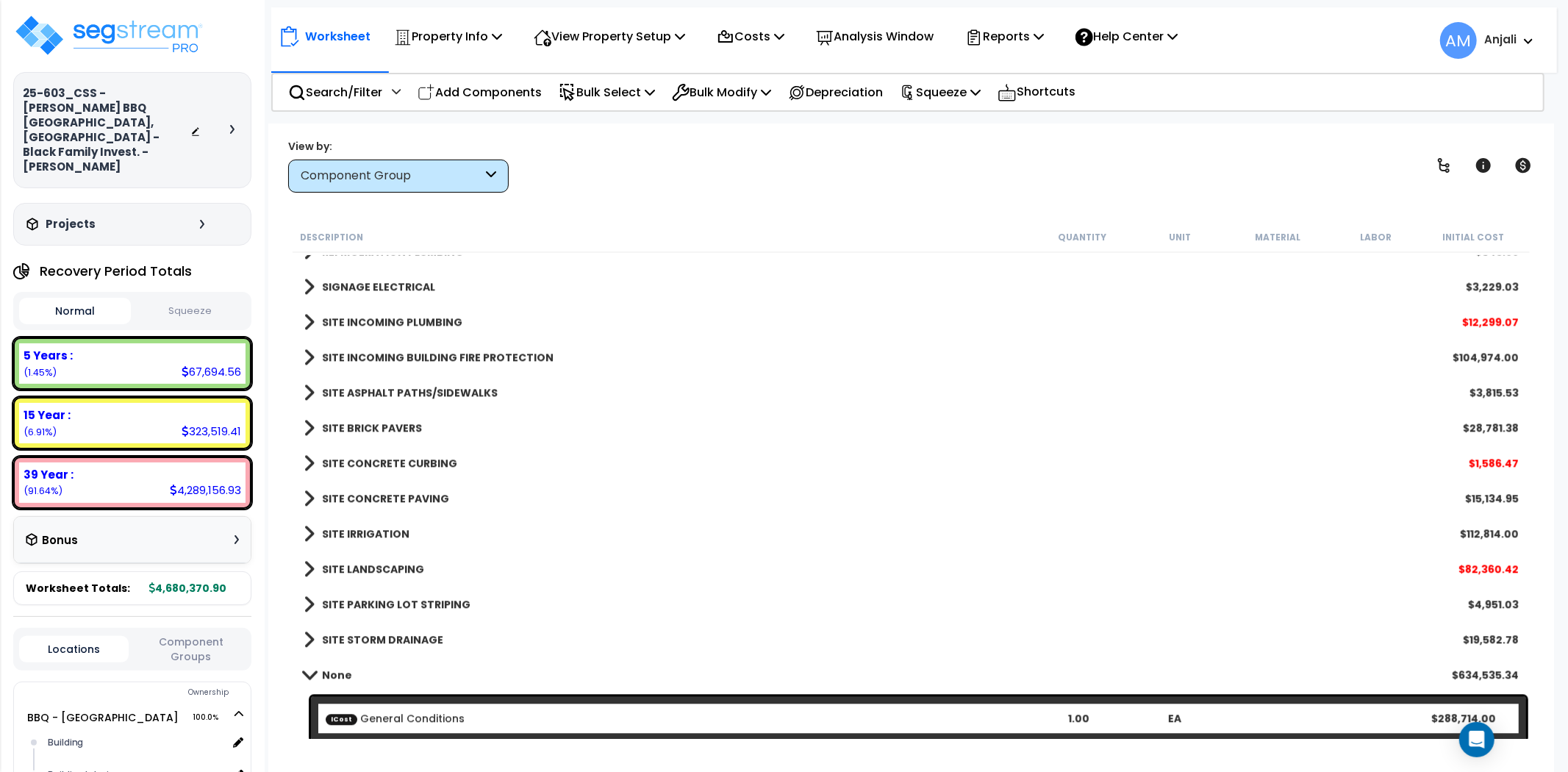
scroll to position [2989, 0]
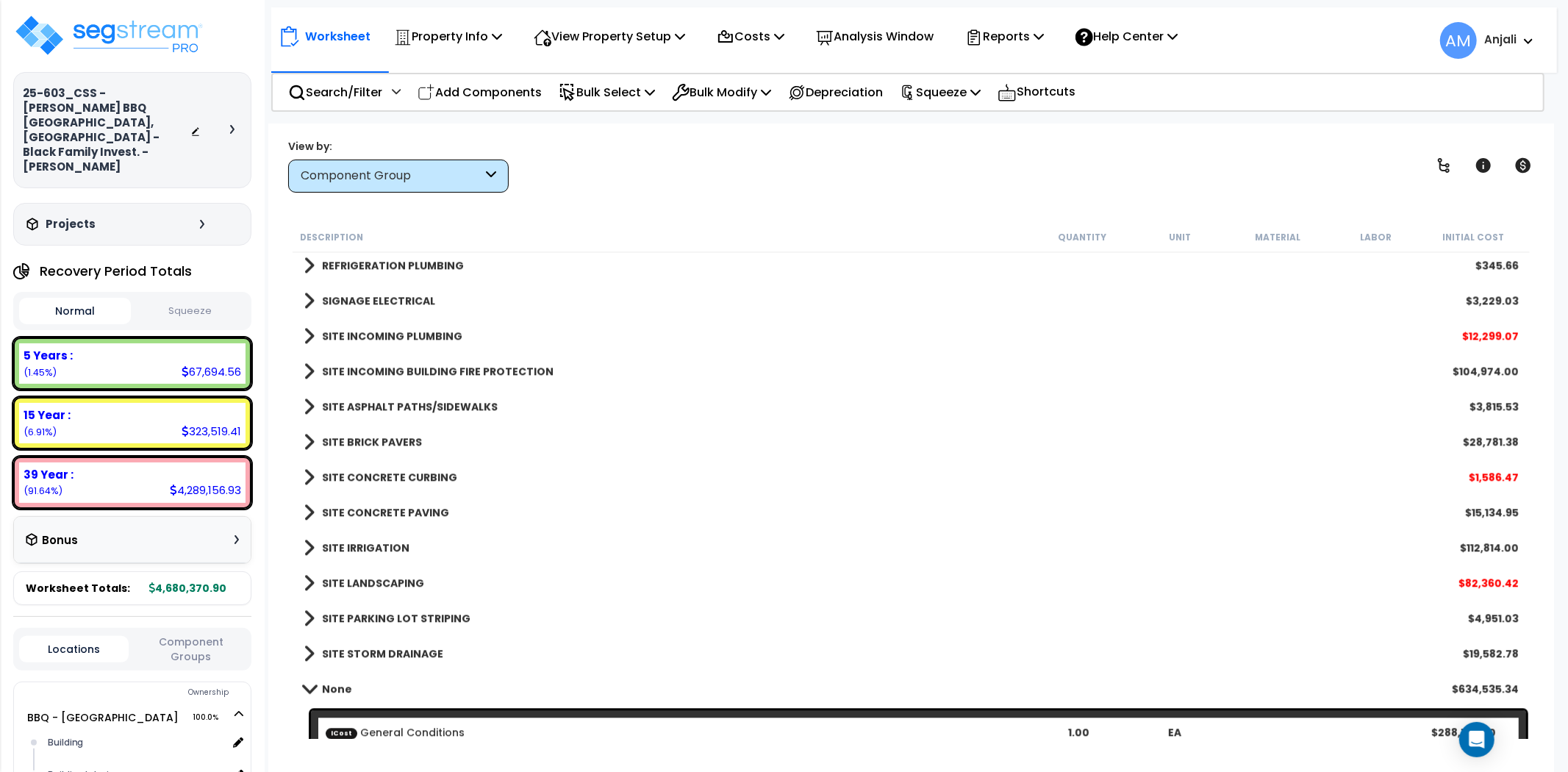
click at [433, 263] on b "REFRIGERATION PLUMBING" at bounding box center [392, 266] width 141 height 15
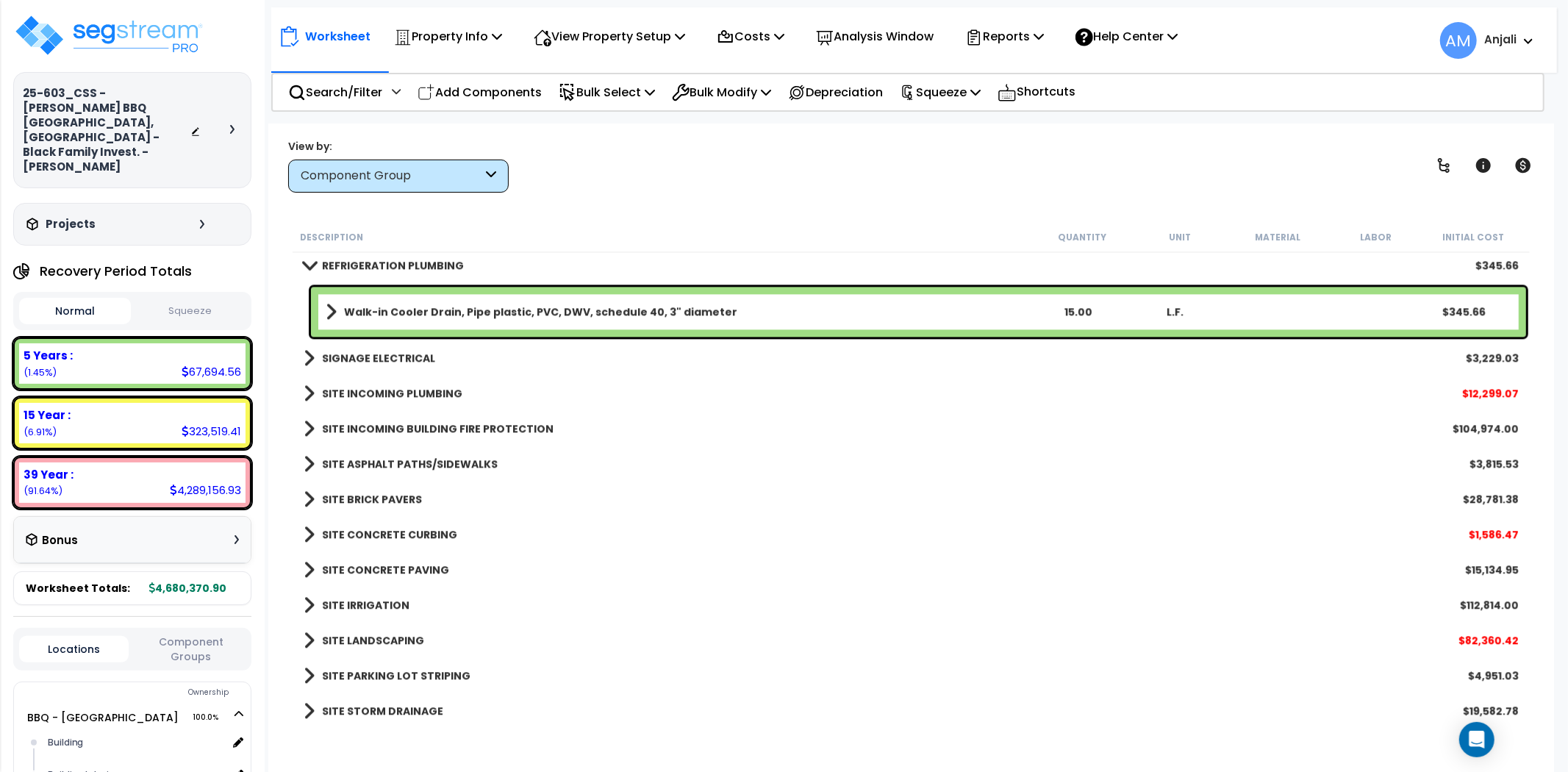
click at [390, 355] on b "SIGNAGE ELECTRICAL" at bounding box center [379, 358] width 113 height 15
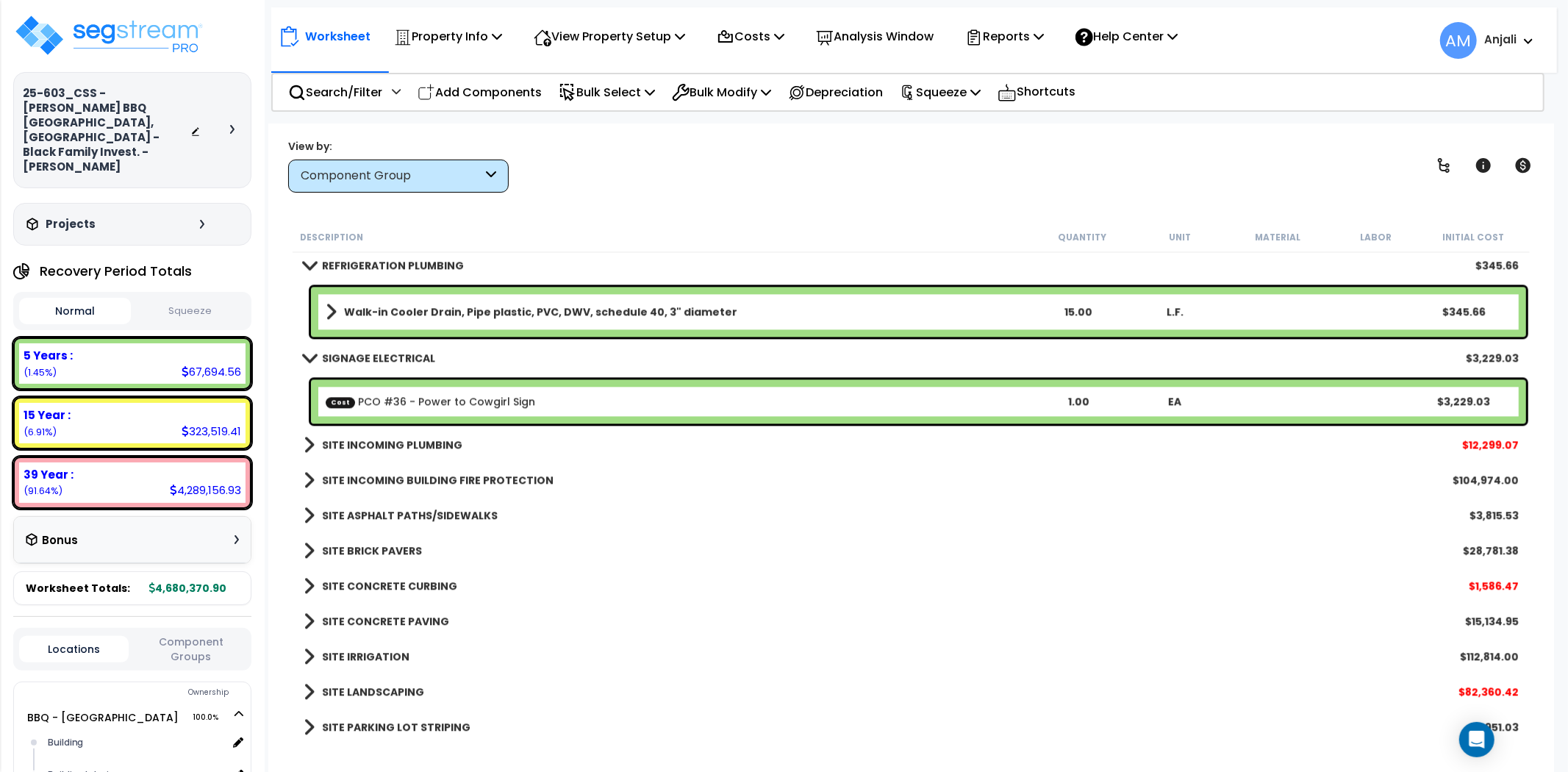
click at [408, 439] on b "SITE INCOMING PLUMBING" at bounding box center [392, 444] width 141 height 15
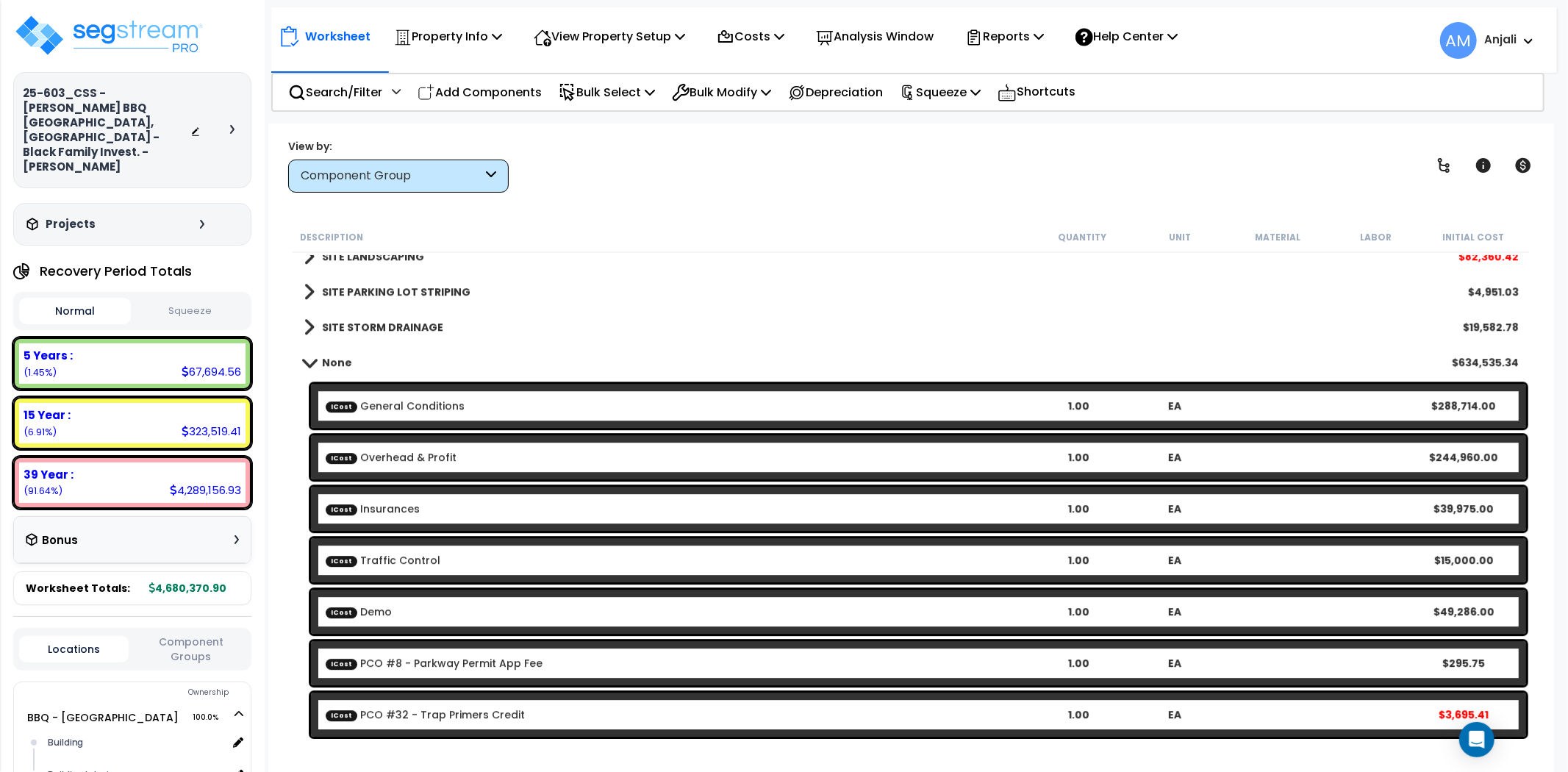
scroll to position [3070, 0]
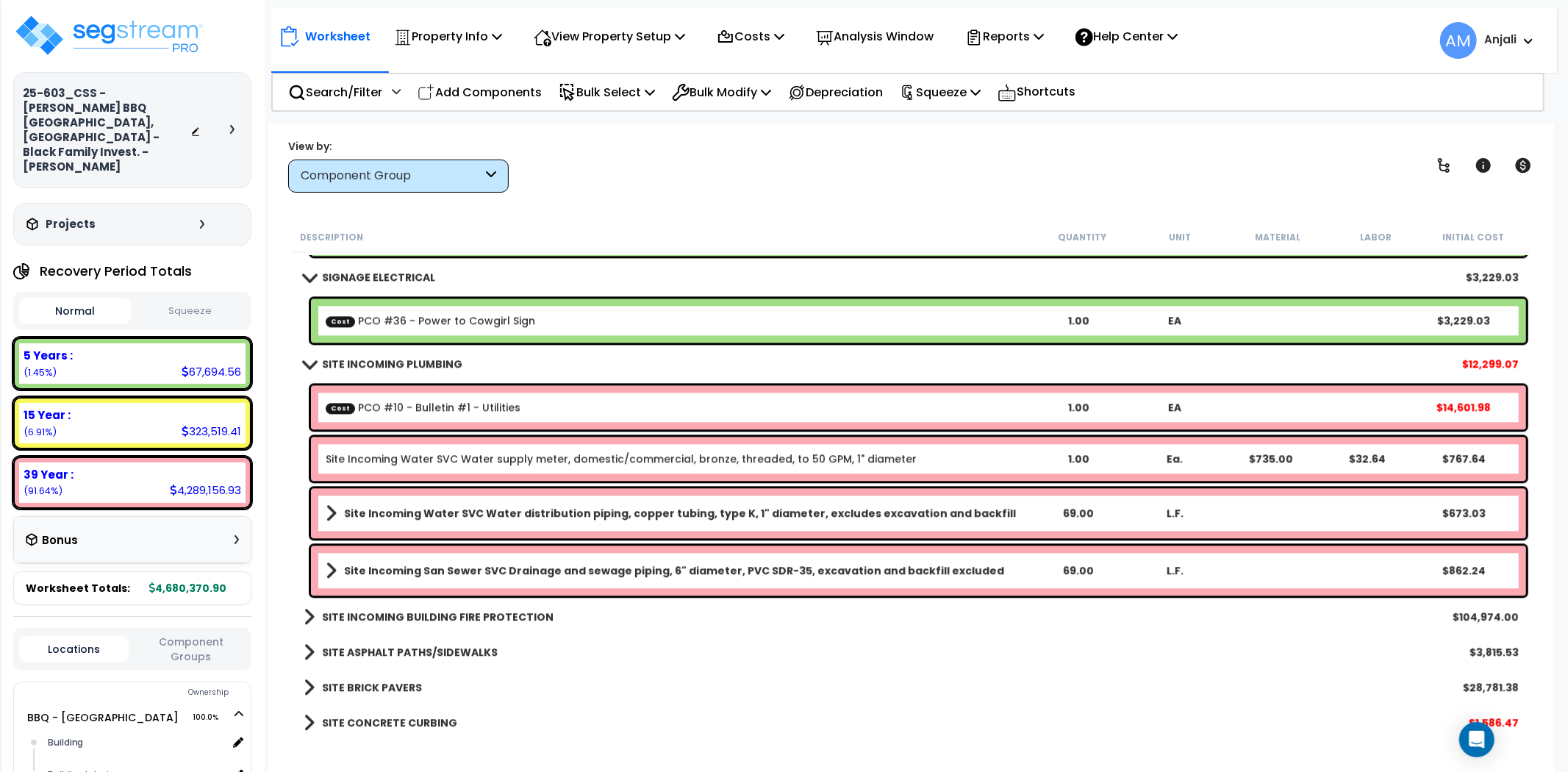
drag, startPoint x: 479, startPoint y: 89, endPoint x: 508, endPoint y: 89, distance: 29.0
click at [479, 89] on p "Add Components" at bounding box center [480, 92] width 124 height 20
select select
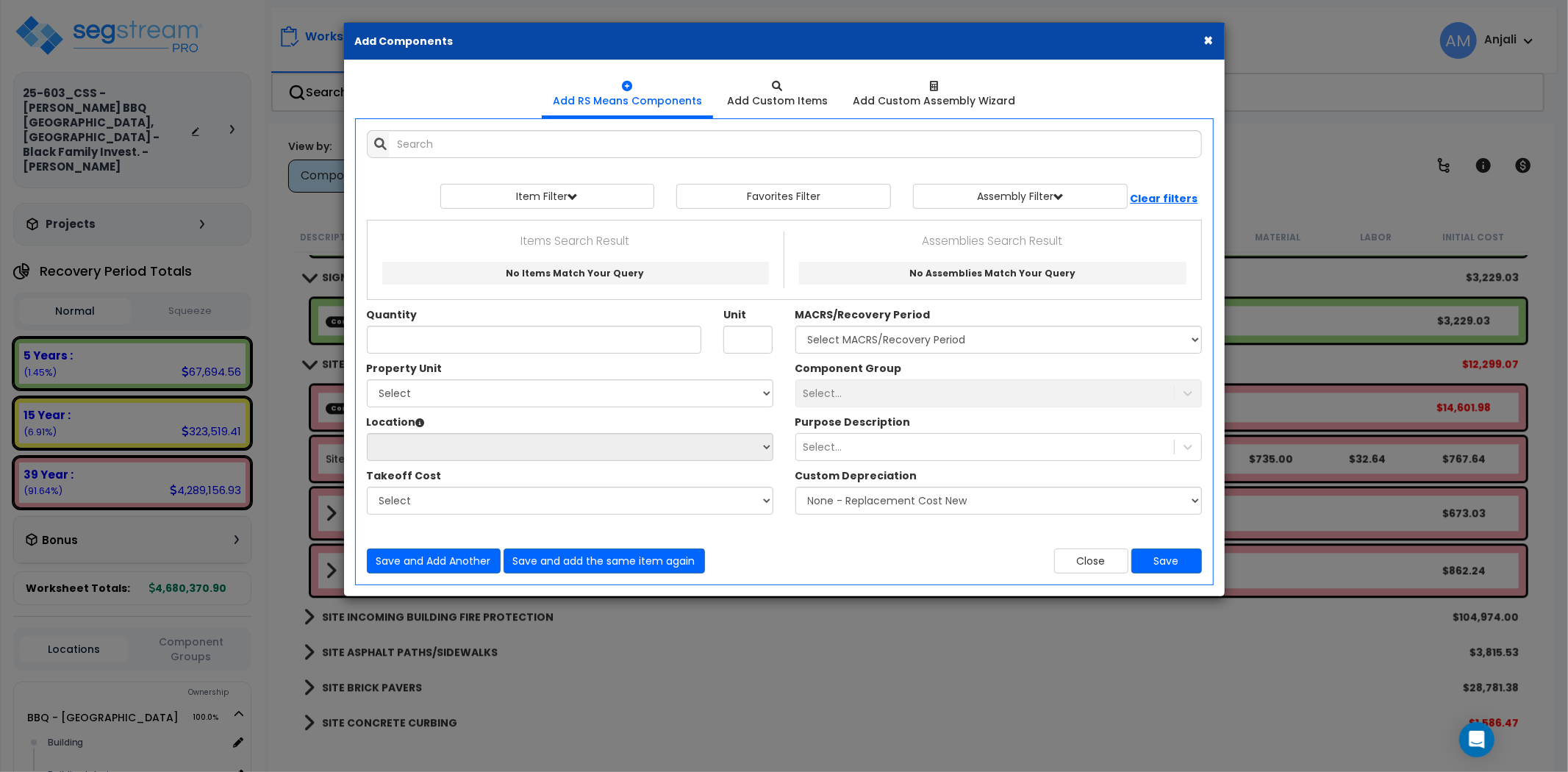
drag, startPoint x: 1206, startPoint y: 40, endPoint x: 737, endPoint y: 108, distance: 473.9
click at [1206, 40] on button "×" at bounding box center [1209, 39] width 9 height 16
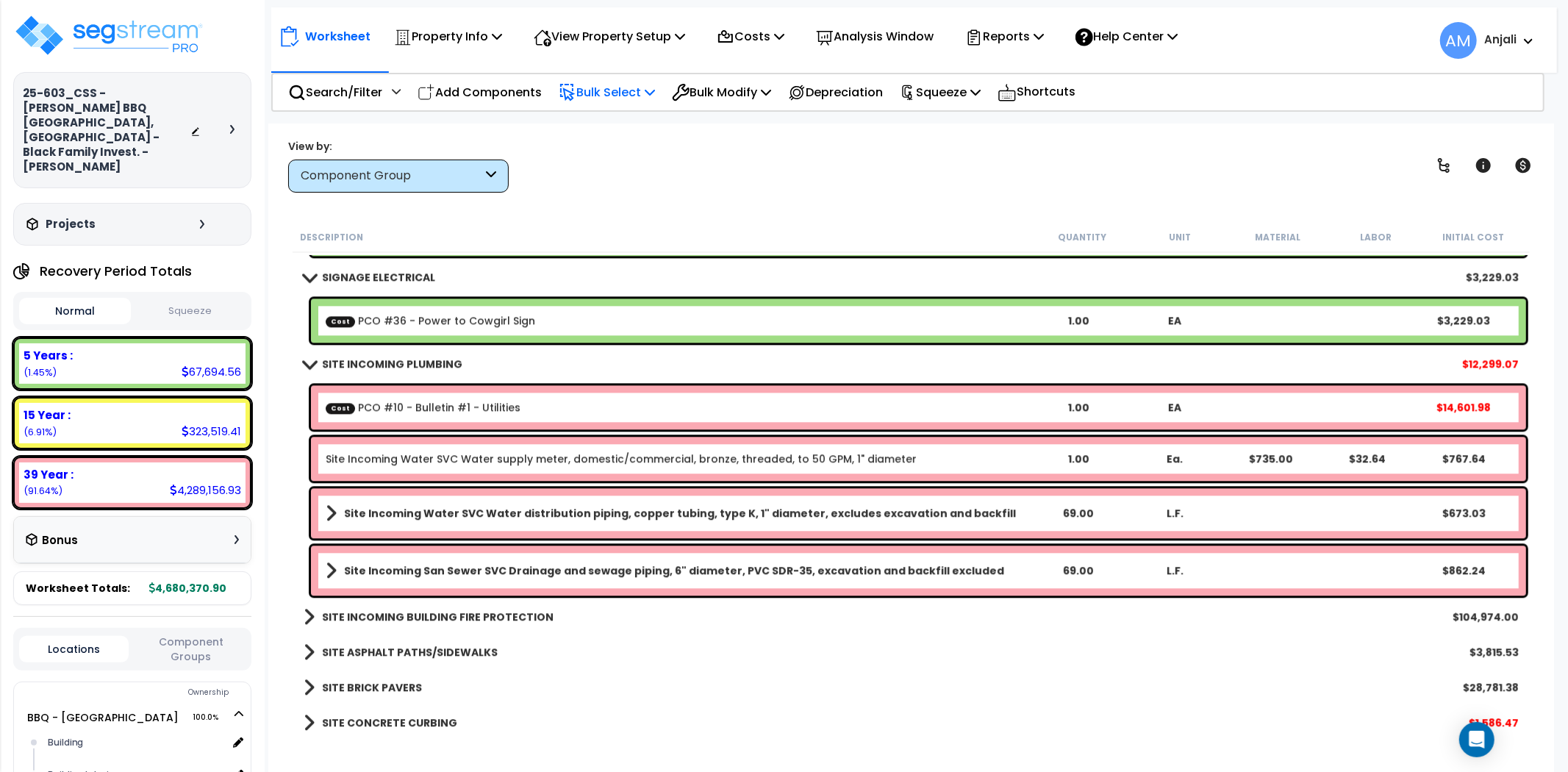
click at [622, 96] on p "Bulk Select" at bounding box center [607, 92] width 97 height 20
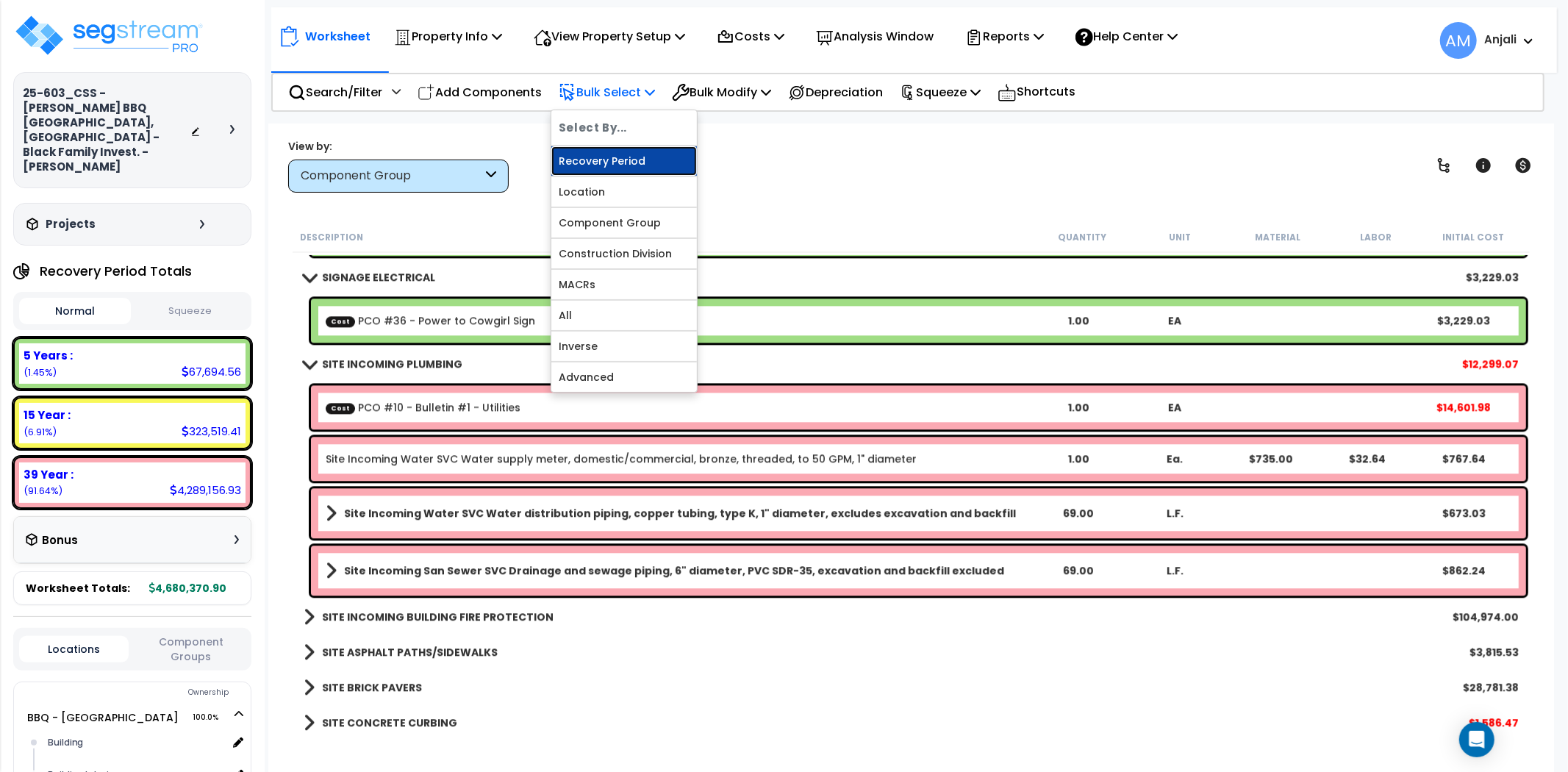
click at [621, 157] on link "Recovery Period" at bounding box center [624, 161] width 146 height 29
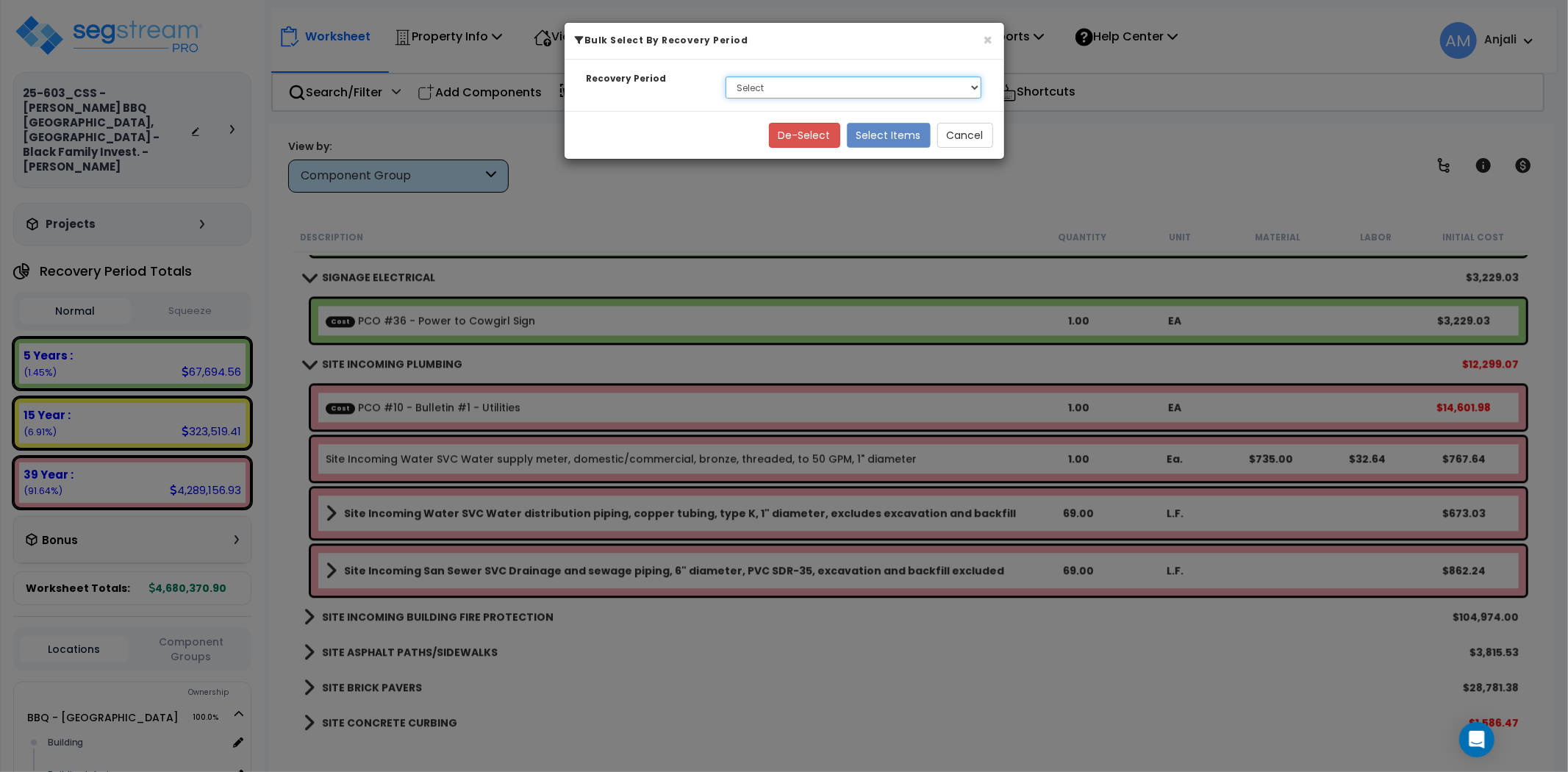
click at [796, 91] on select "Select 5 Years 15 Year 39 Year Soft Cost" at bounding box center [853, 88] width 256 height 22
select select "5Y"
click at [726, 77] on select "Select 5 Years 15 Year 39 Year Soft Cost" at bounding box center [853, 88] width 256 height 22
click at [894, 133] on button "Select Items" at bounding box center [889, 135] width 84 height 25
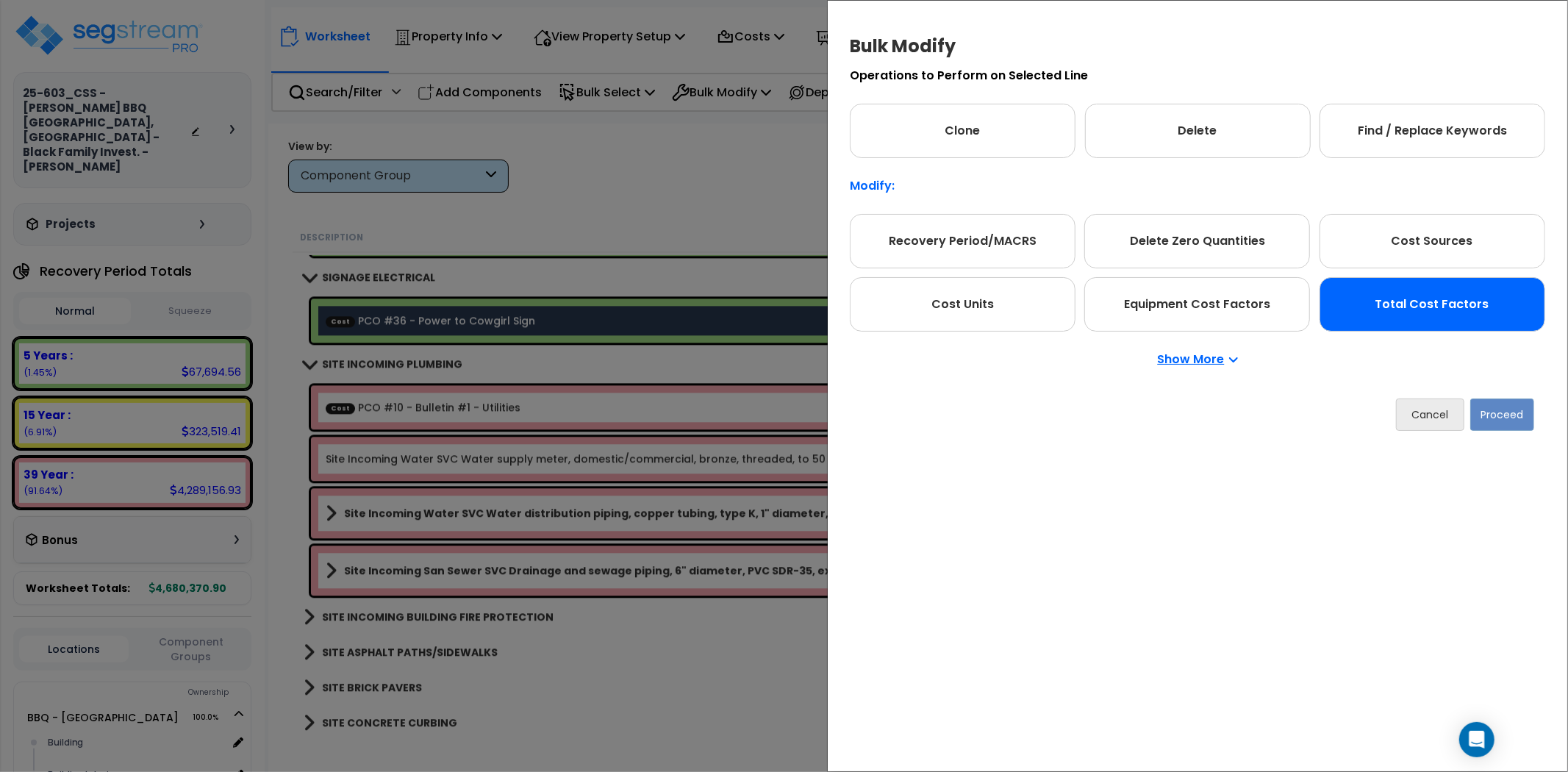
click at [1341, 318] on div "Total Cost Factors" at bounding box center [1432, 305] width 225 height 55
click at [1497, 405] on button "Proceed" at bounding box center [1502, 414] width 64 height 32
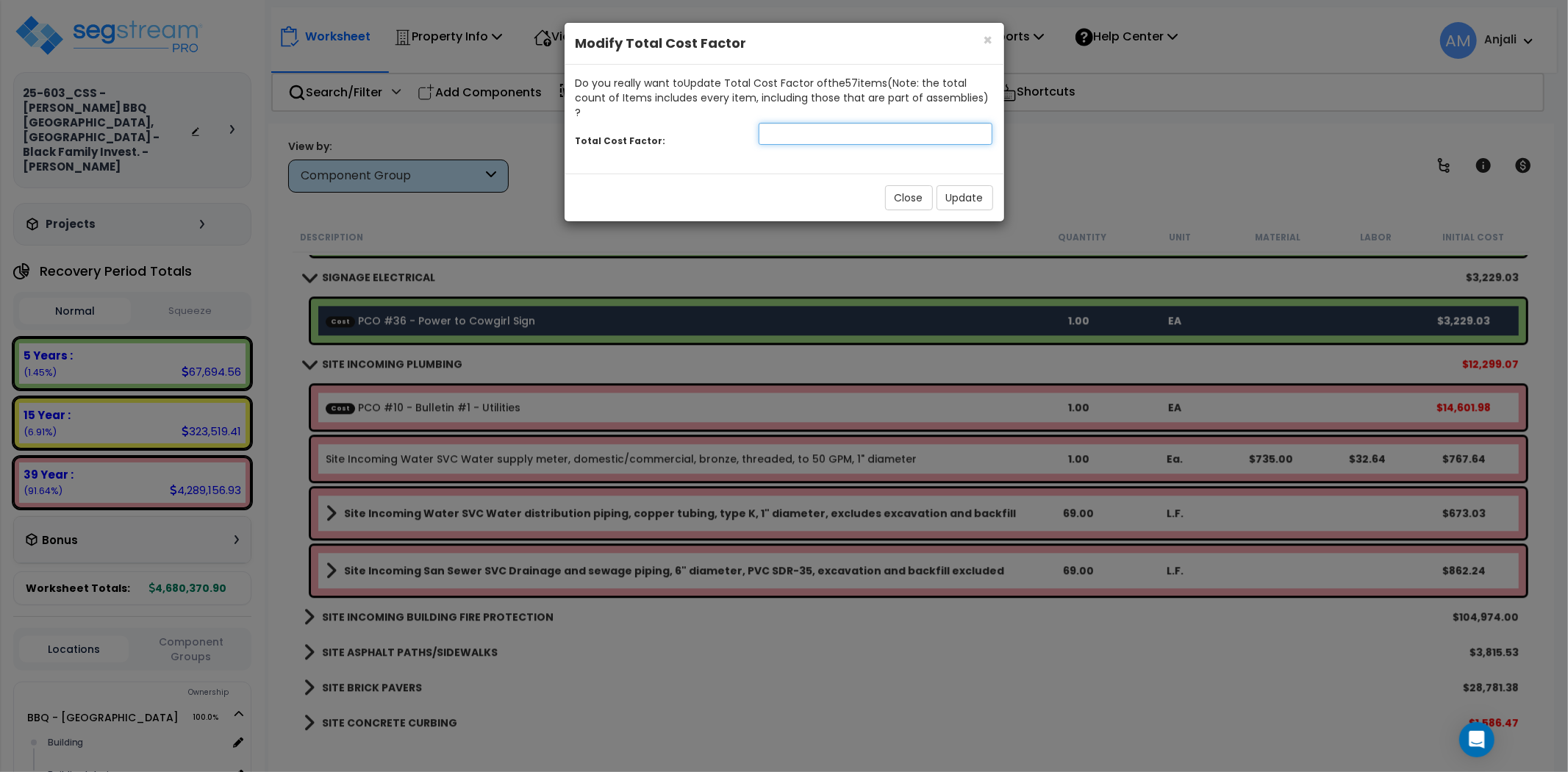
click at [822, 123] on input "number" at bounding box center [875, 134] width 235 height 22
type input "2.5"
click at [974, 185] on button "Update" at bounding box center [965, 197] width 57 height 25
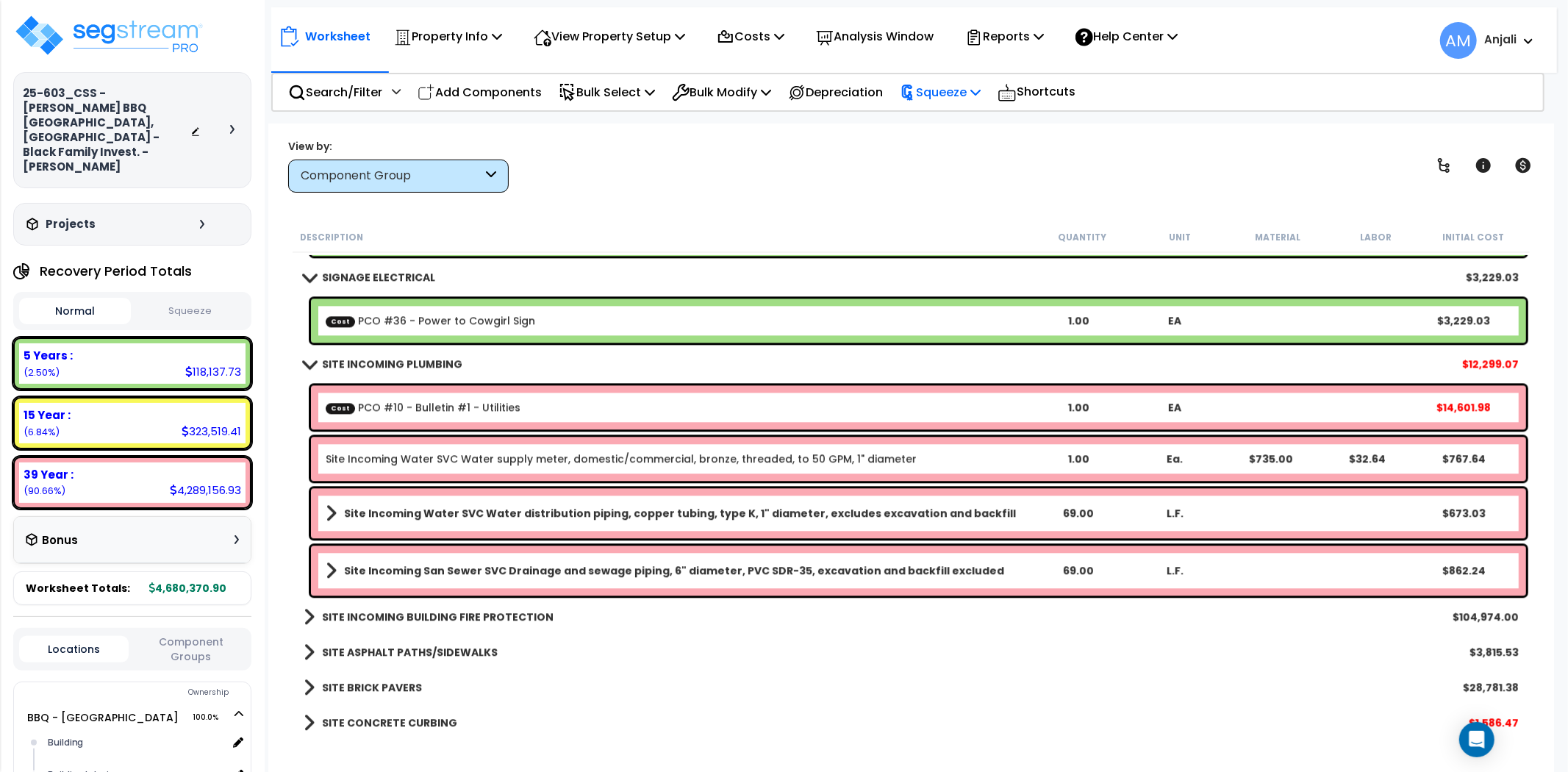
click at [945, 78] on div "Squeeze" at bounding box center [940, 92] width 81 height 35
click at [946, 113] on link "Squeeze" at bounding box center [966, 125] width 146 height 29
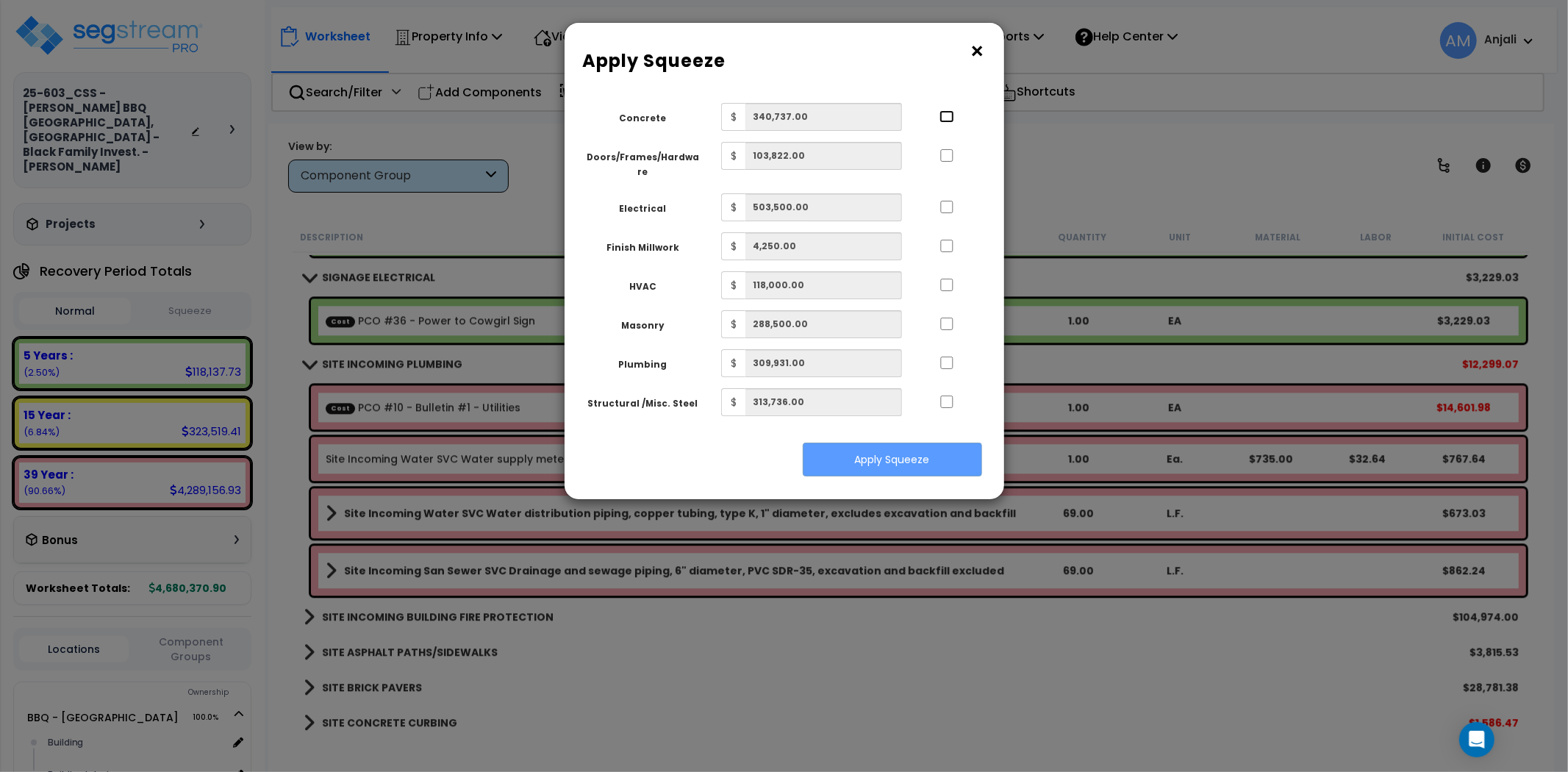
drag, startPoint x: 950, startPoint y: 114, endPoint x: 947, endPoint y: 136, distance: 22.2
click at [950, 114] on input "..." at bounding box center [947, 117] width 15 height 13
checkbox input "true"
drag, startPoint x: 947, startPoint y: 151, endPoint x: 948, endPoint y: 172, distance: 21.0
click at [947, 151] on input "..." at bounding box center [947, 156] width 15 height 13
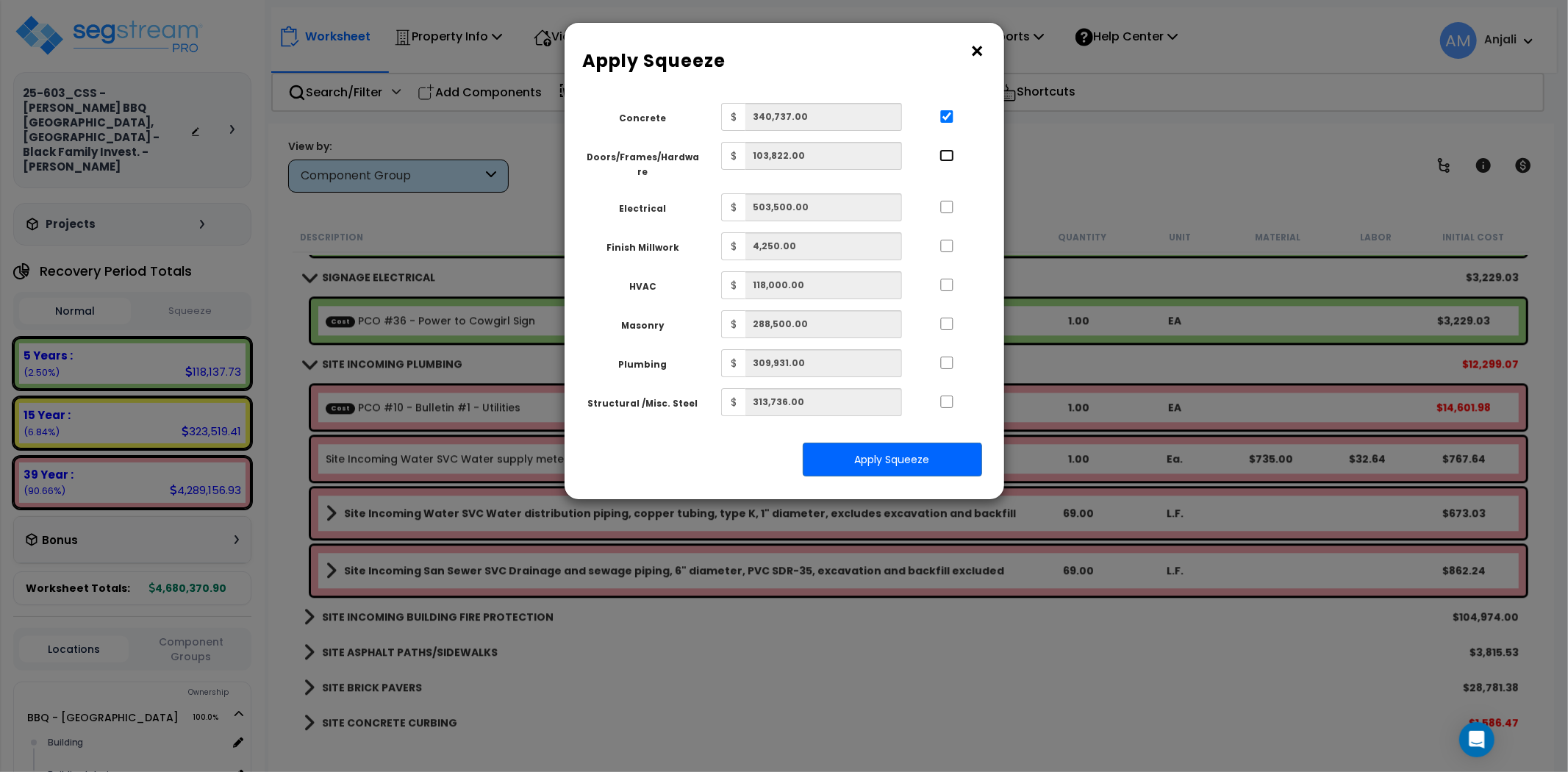
checkbox input "true"
click at [948, 193] on div at bounding box center [947, 205] width 68 height 24
drag, startPoint x: 945, startPoint y: 191, endPoint x: 951, endPoint y: 223, distance: 32.6
click at [945, 201] on input "..." at bounding box center [947, 207] width 15 height 13
checkbox input "true"
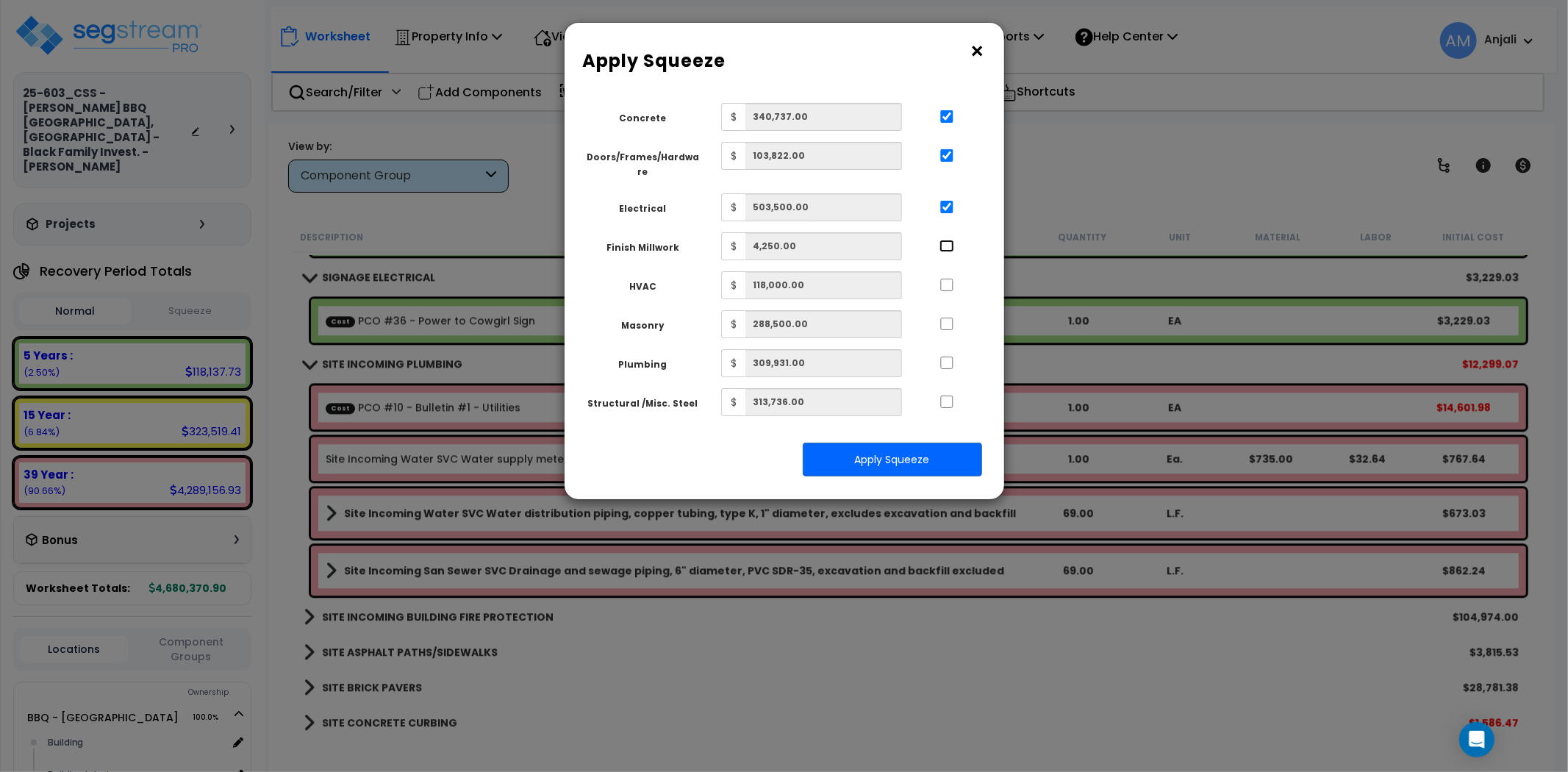
drag, startPoint x: 948, startPoint y: 232, endPoint x: 949, endPoint y: 243, distance: 11.0
click at [948, 240] on input "..." at bounding box center [947, 246] width 15 height 13
checkbox input "true"
drag, startPoint x: 951, startPoint y: 268, endPoint x: 951, endPoint y: 283, distance: 15.0
click at [951, 278] on input "..." at bounding box center [947, 285] width 15 height 13
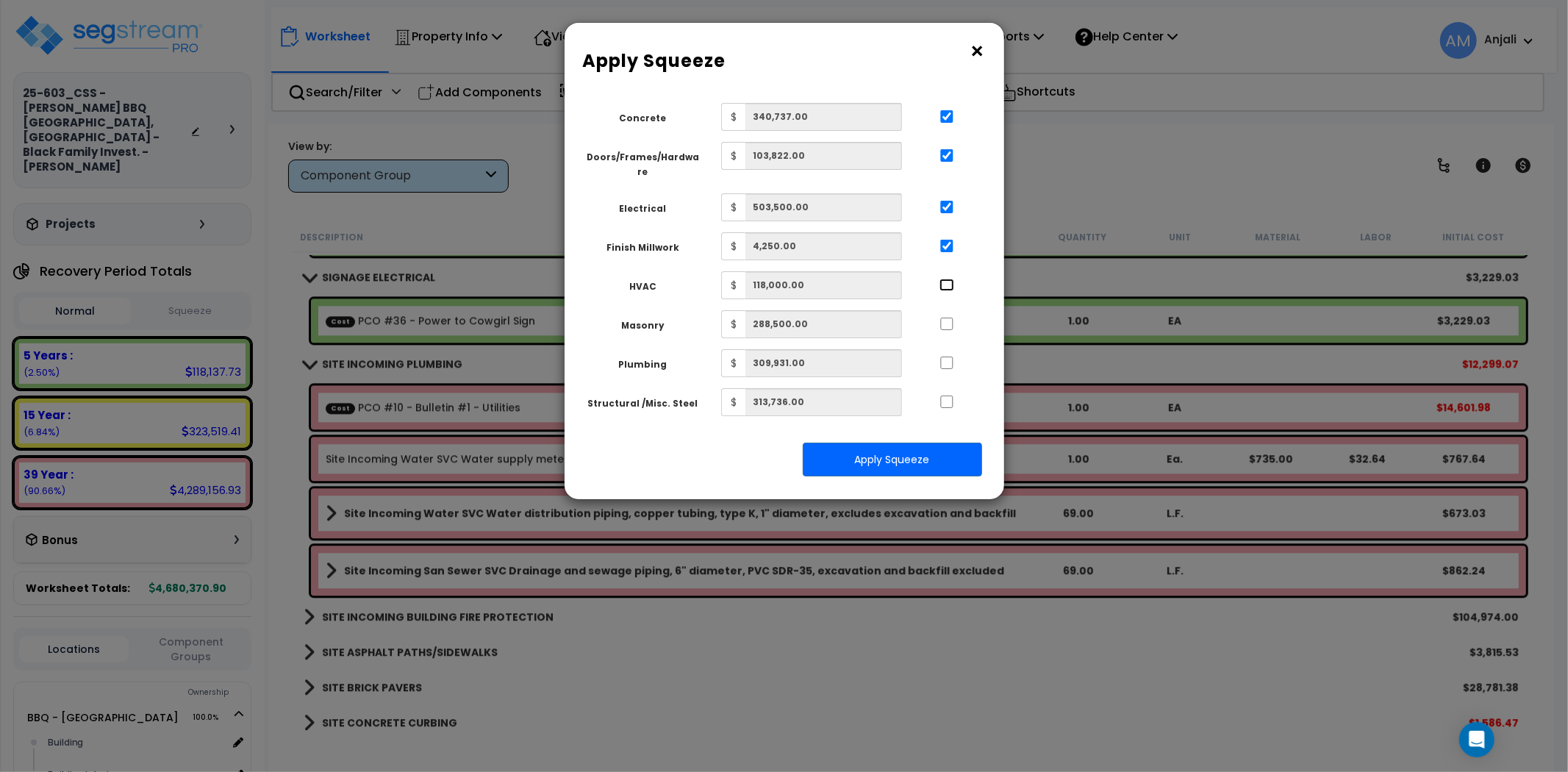
checkbox input "true"
drag, startPoint x: 948, startPoint y: 313, endPoint x: 948, endPoint y: 339, distance: 26.0
click at [948, 318] on input "..." at bounding box center [947, 324] width 15 height 13
checkbox input "true"
drag, startPoint x: 946, startPoint y: 346, endPoint x: 948, endPoint y: 358, distance: 12.2
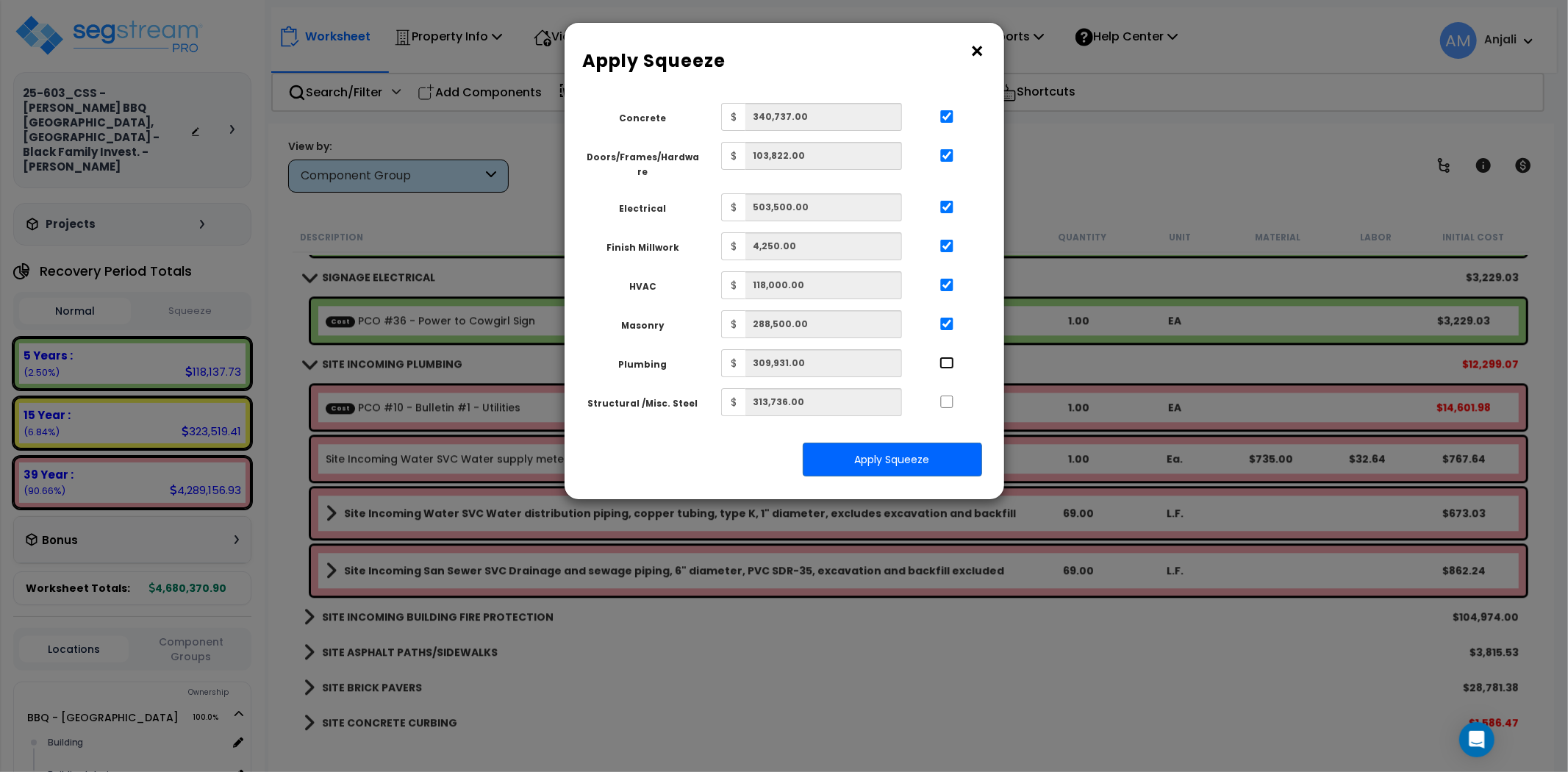
click at [946, 357] on input "..." at bounding box center [947, 363] width 15 height 13
checkbox input "true"
click at [947, 395] on input "..." at bounding box center [947, 402] width 15 height 13
checkbox input "true"
click at [951, 445] on button "Apply Squeeze" at bounding box center [893, 459] width 180 height 34
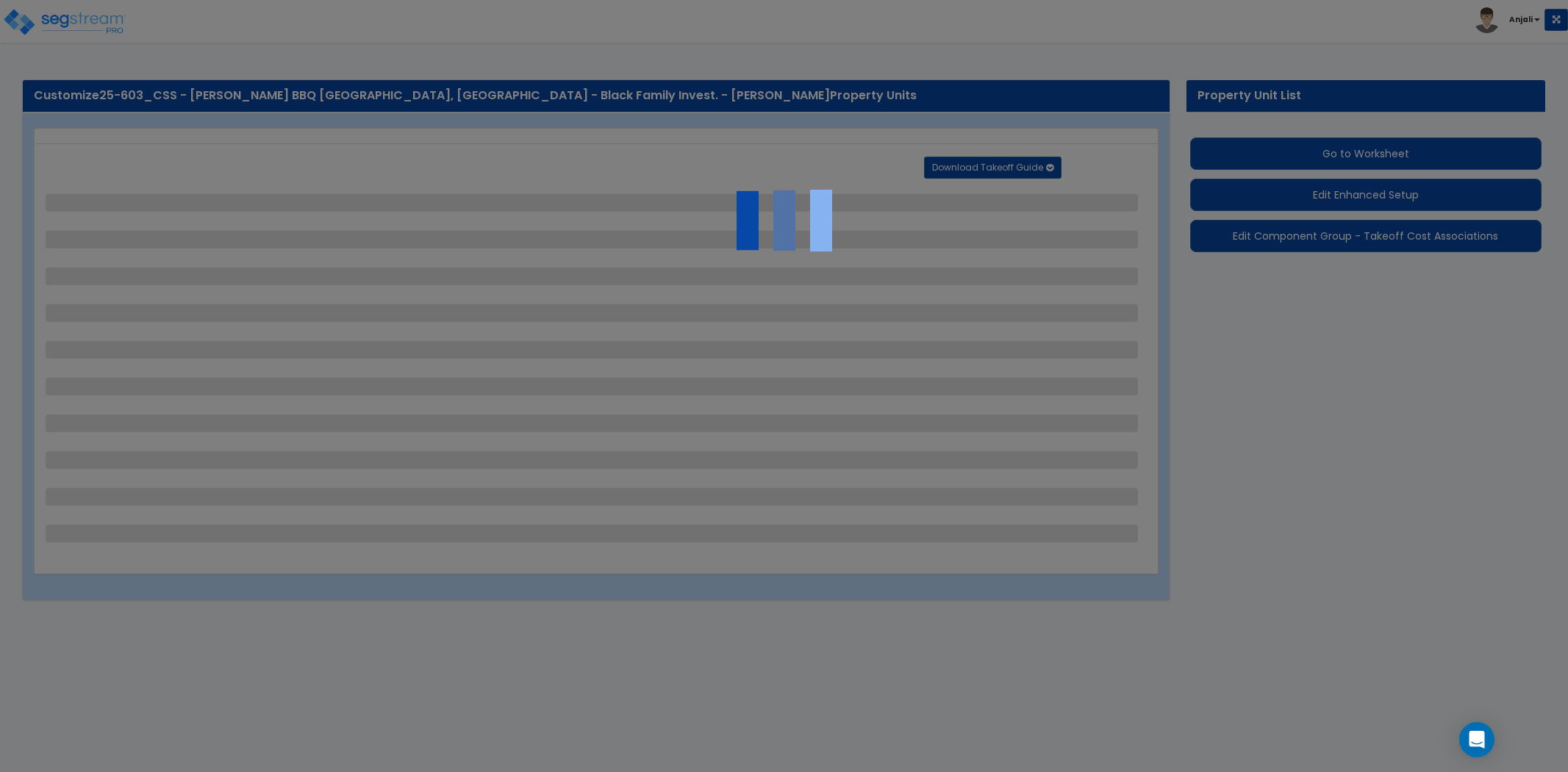
select select "2"
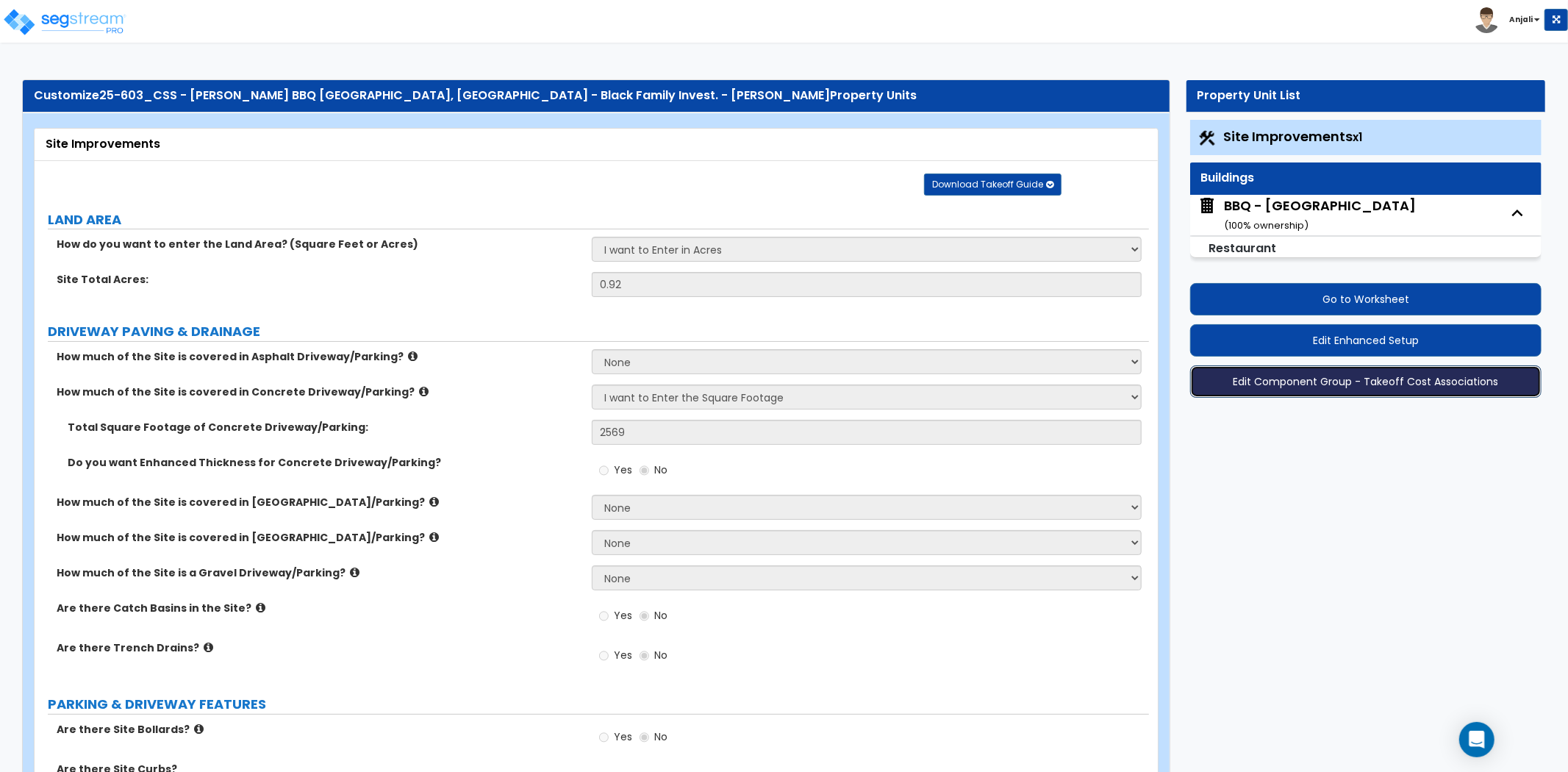
click at [1374, 380] on button "Edit Component Group - Takeoff Cost Associations" at bounding box center [1365, 381] width 351 height 32
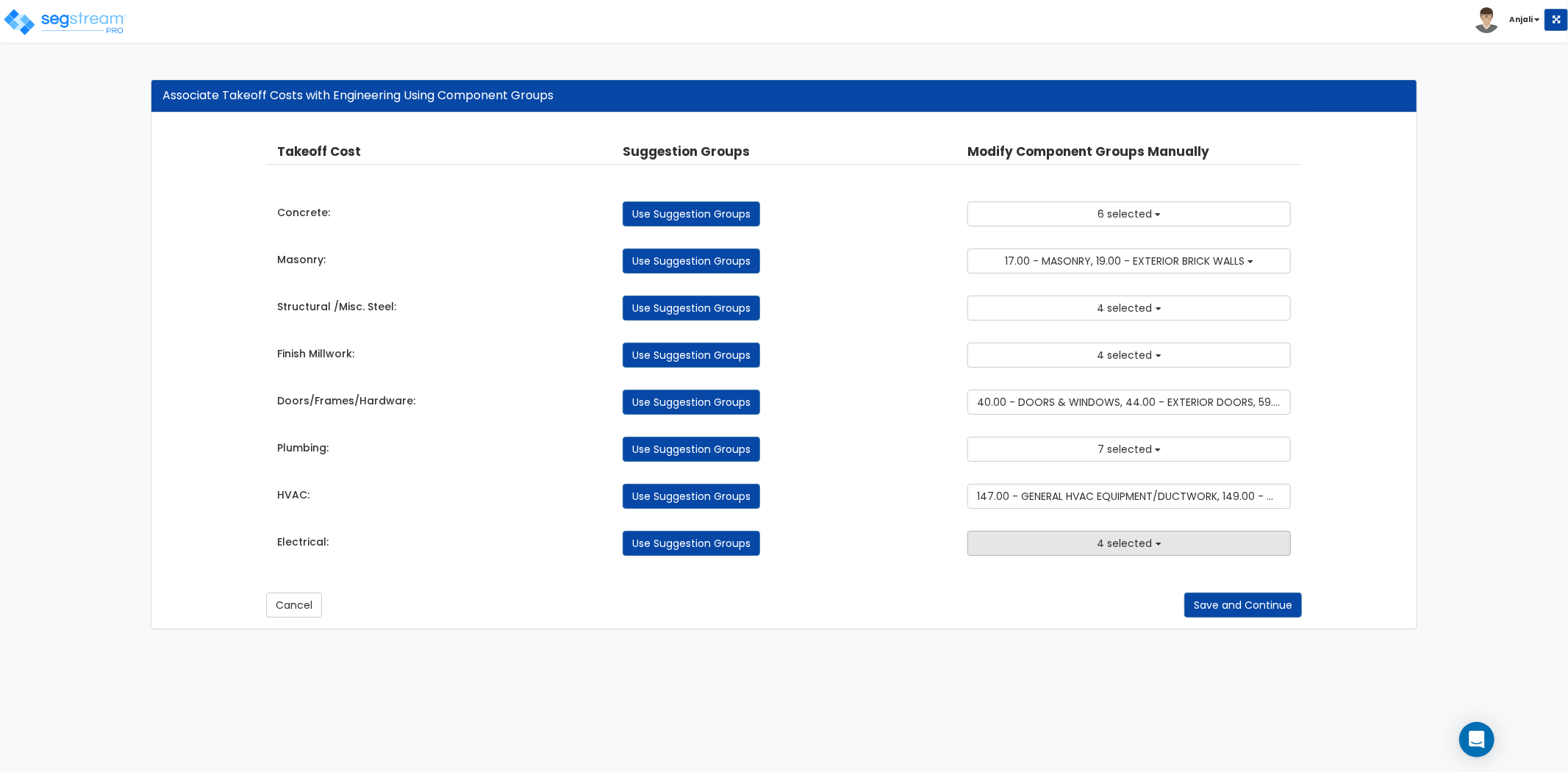
click at [1134, 530] on div "Electrical: Use Suggestion Groups 2.00 - GENERAL REQUIREMENTS 4.00 - BLDG CLEAR…" at bounding box center [784, 539] width 1036 height 32
click at [1133, 544] on span "4 selected" at bounding box center [1125, 543] width 55 height 15
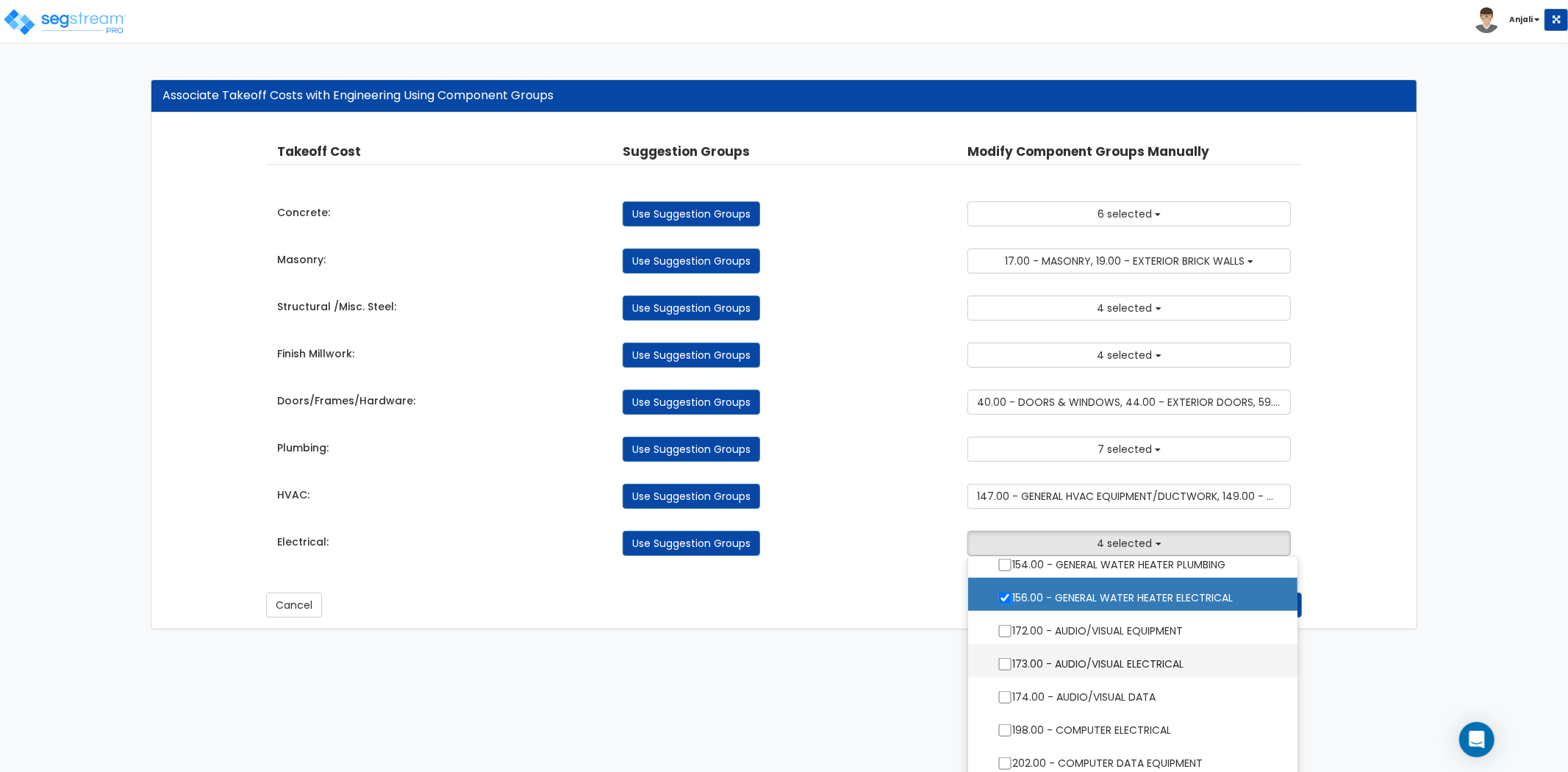
scroll to position [1633, 0]
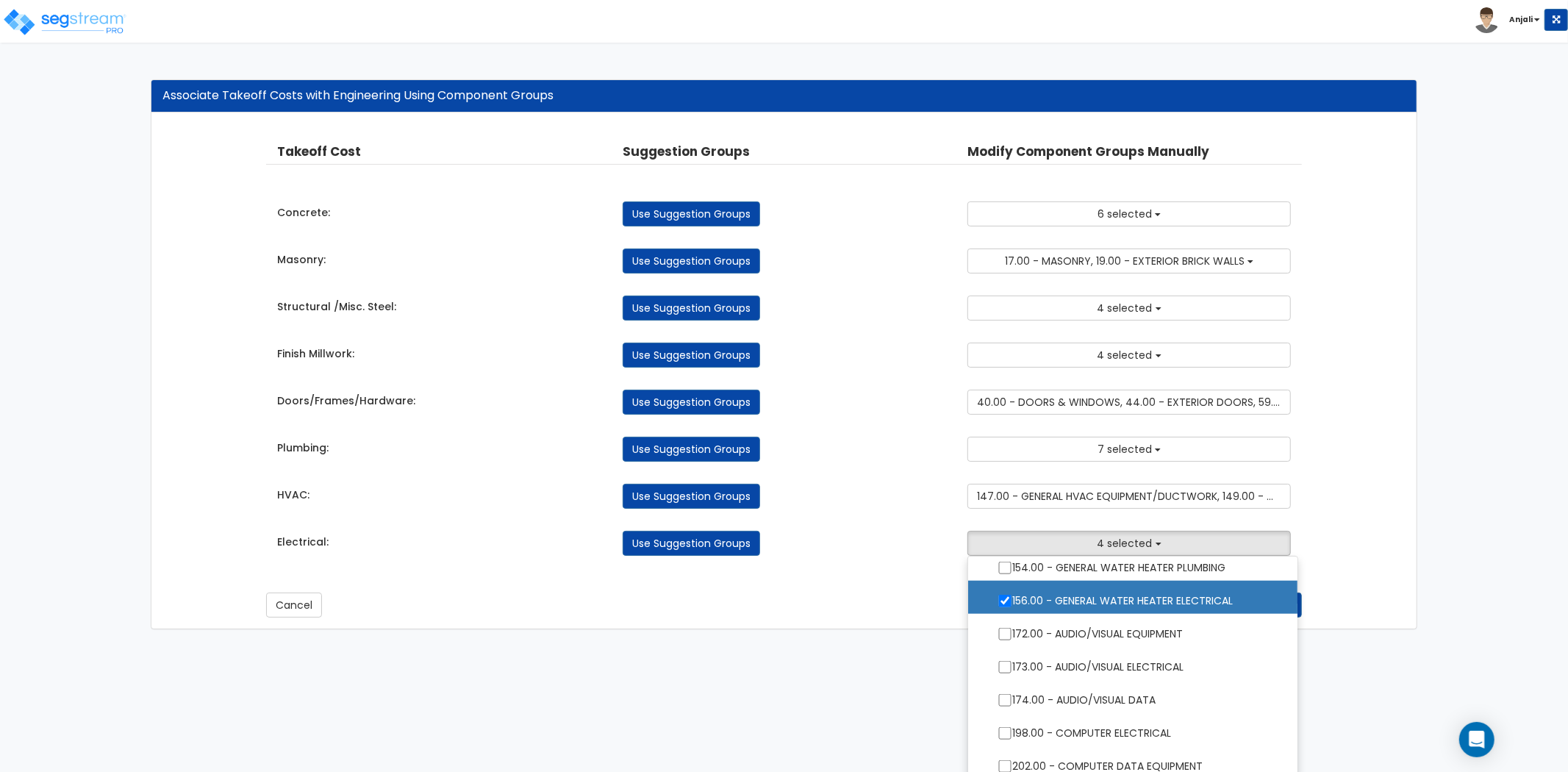
click at [1005, 664] on ul "2.00 - GENERAL REQUIREMENTS 4.00 - BLDG CLEARING, GRADING, & EXCAVATION 5.00 - …" at bounding box center [1133, 666] width 331 height 221
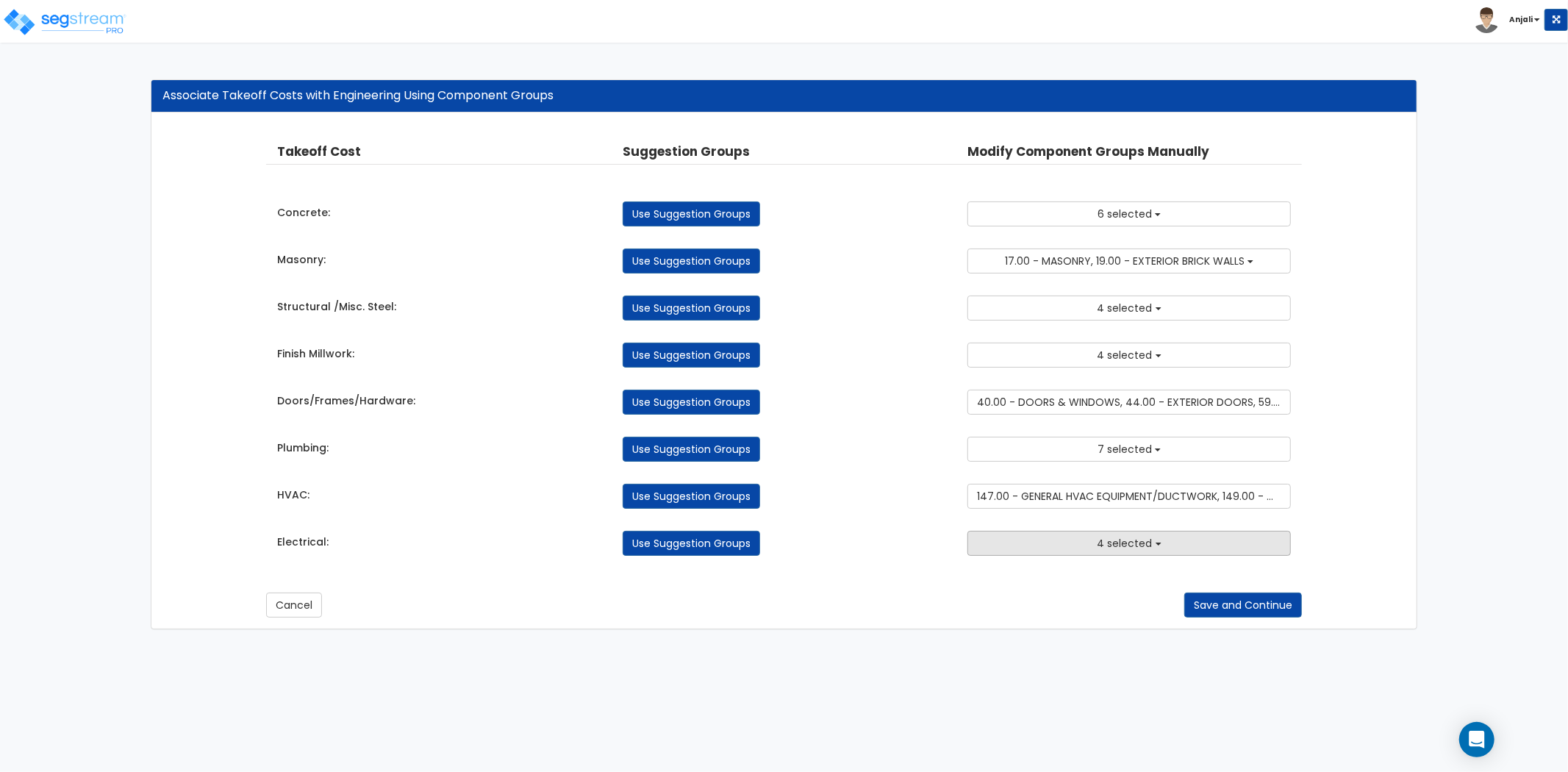
click at [1116, 534] on button "4 selected" at bounding box center [1129, 543] width 323 height 25
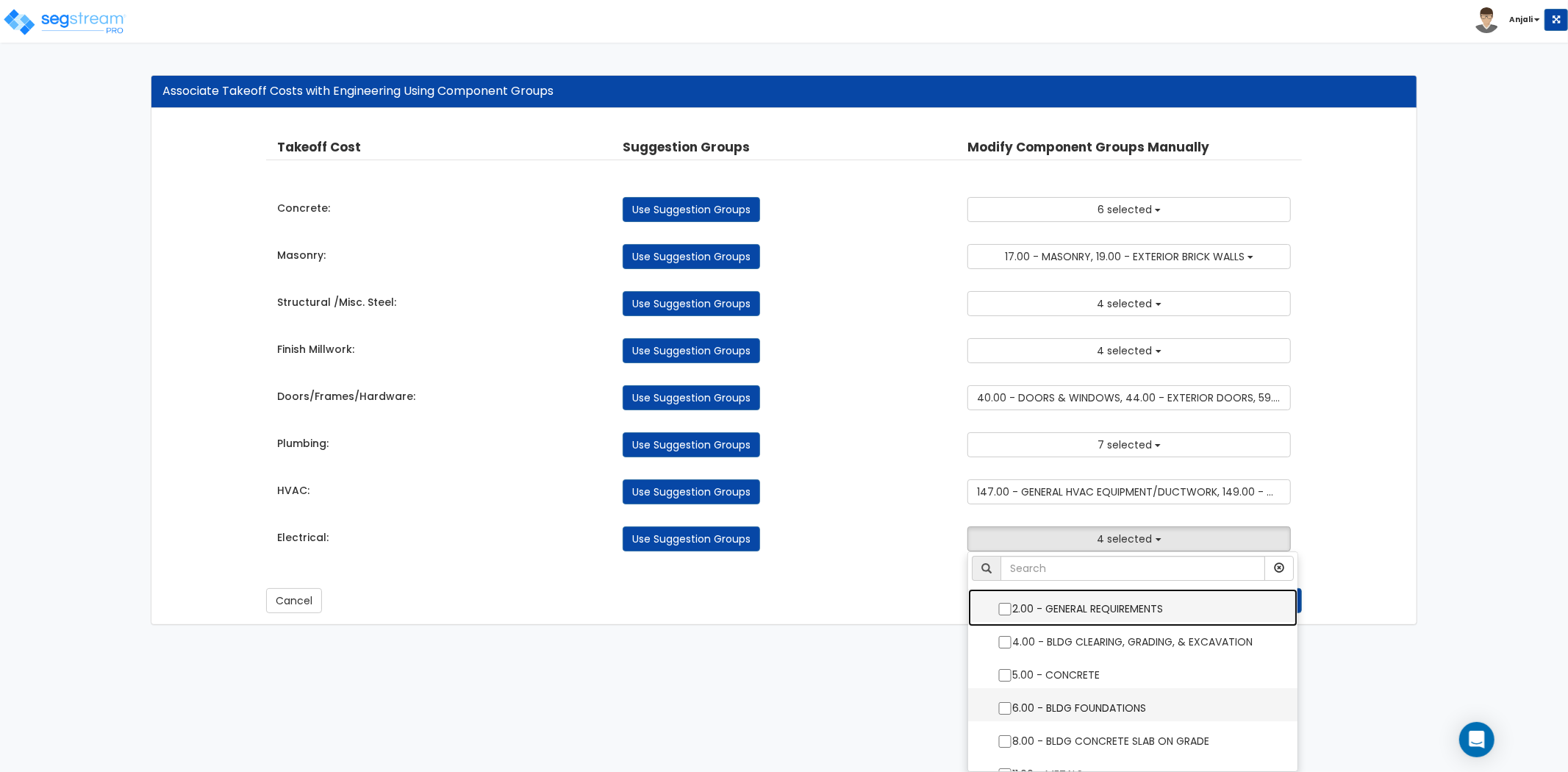
click at [1004, 711] on ul "2.00 - GENERAL REQUIREMENTS 4.00 - BLDG CLEARING, GRADING, & EXCAVATION 5.00 - …" at bounding box center [1133, 662] width 331 height 221
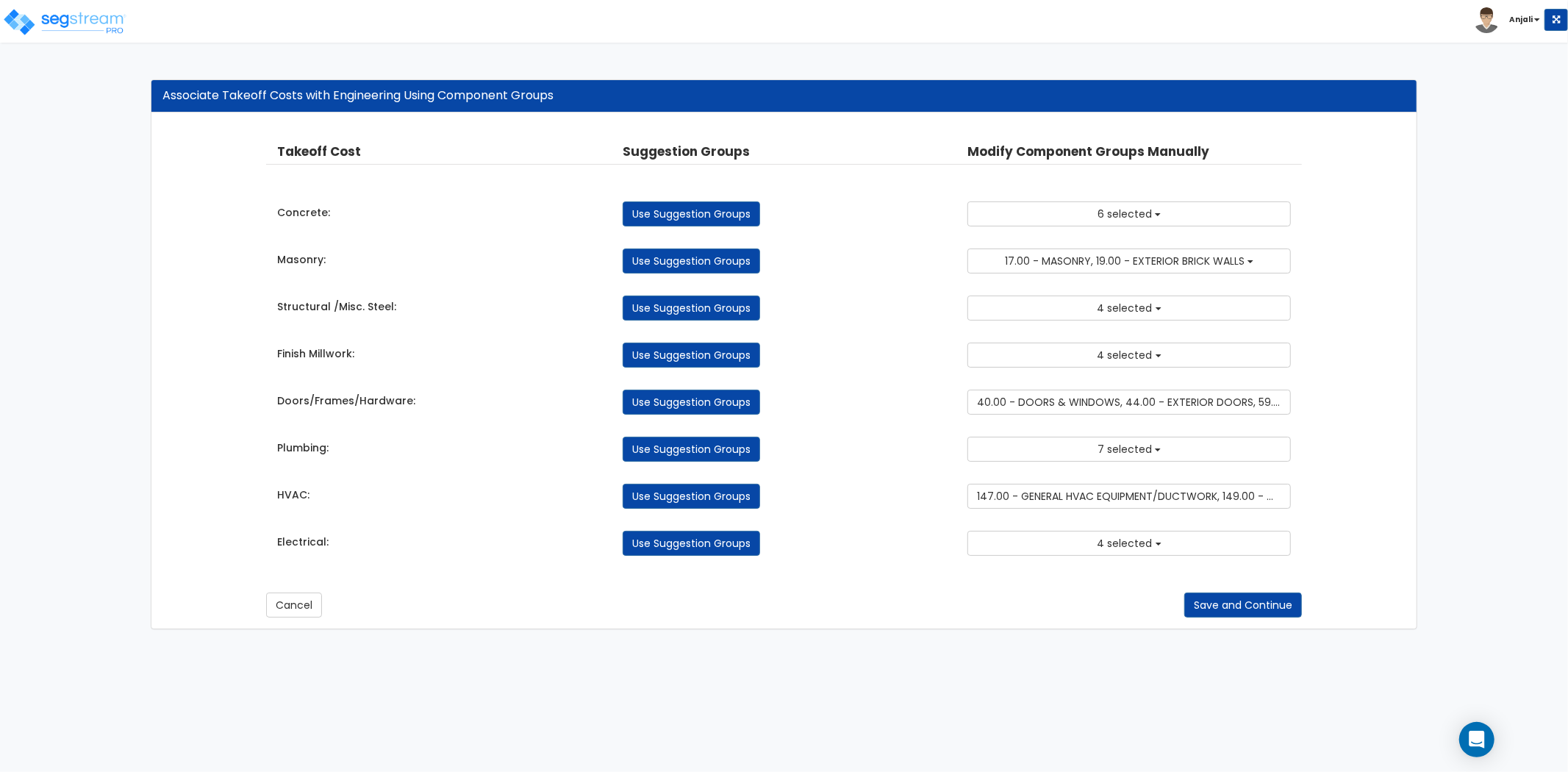
click at [1125, 559] on div "Takeoff Cost Suggestion Groups Modify Component Groups Manually Concrete: Use S…" at bounding box center [784, 349] width 1036 height 443
click at [1134, 542] on span "4 selected" at bounding box center [1125, 543] width 55 height 15
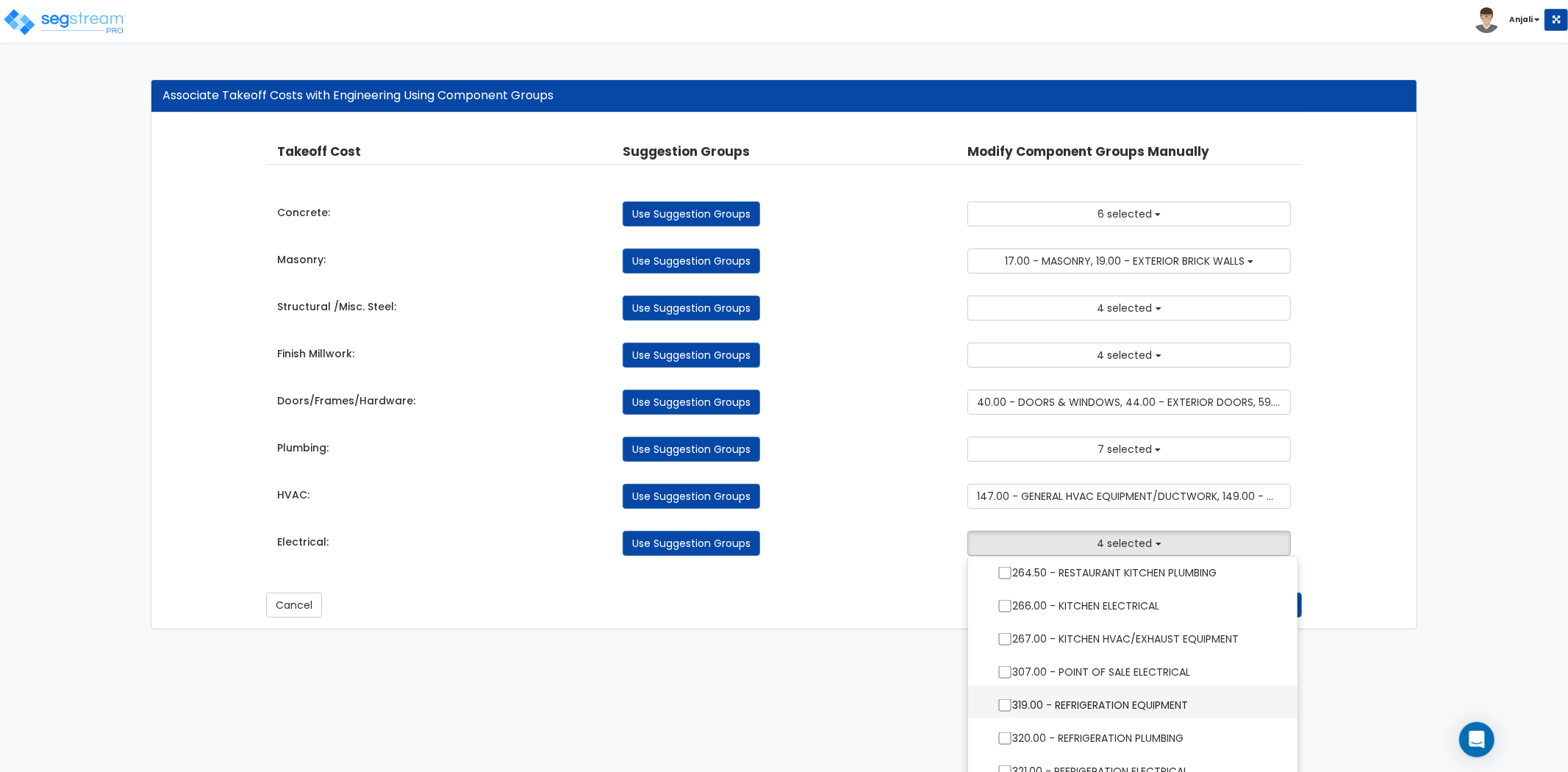
scroll to position [2123, 0]
click at [1004, 610] on ul "2.00 - GENERAL REQUIREMENTS 4.00 - BLDG CLEARING, GRADING, & EXCAVATION 5.00 - …" at bounding box center [1133, 666] width 331 height 221
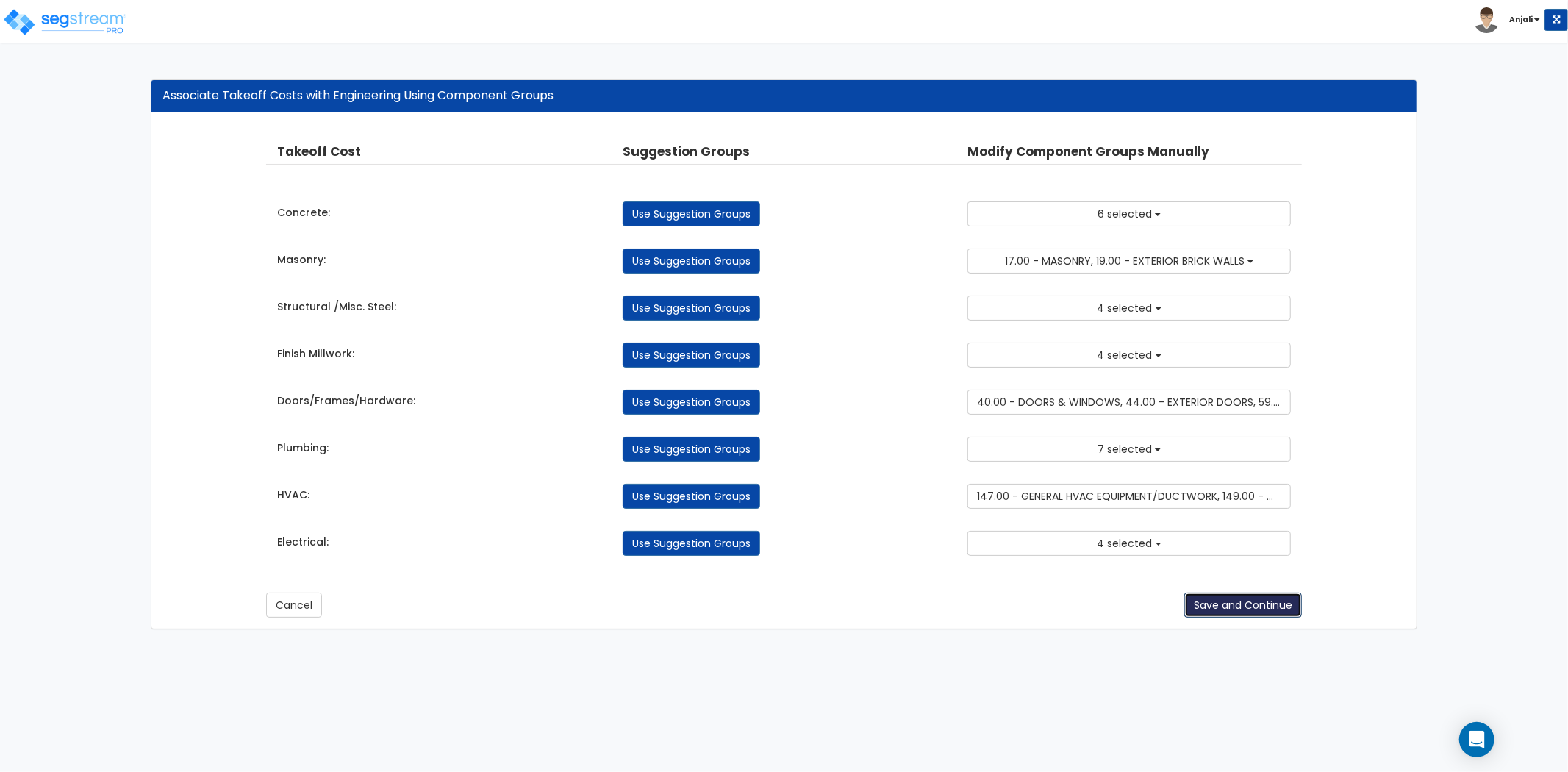
type button "next"
click at [1225, 609] on button "Save and Continue" at bounding box center [1243, 604] width 118 height 25
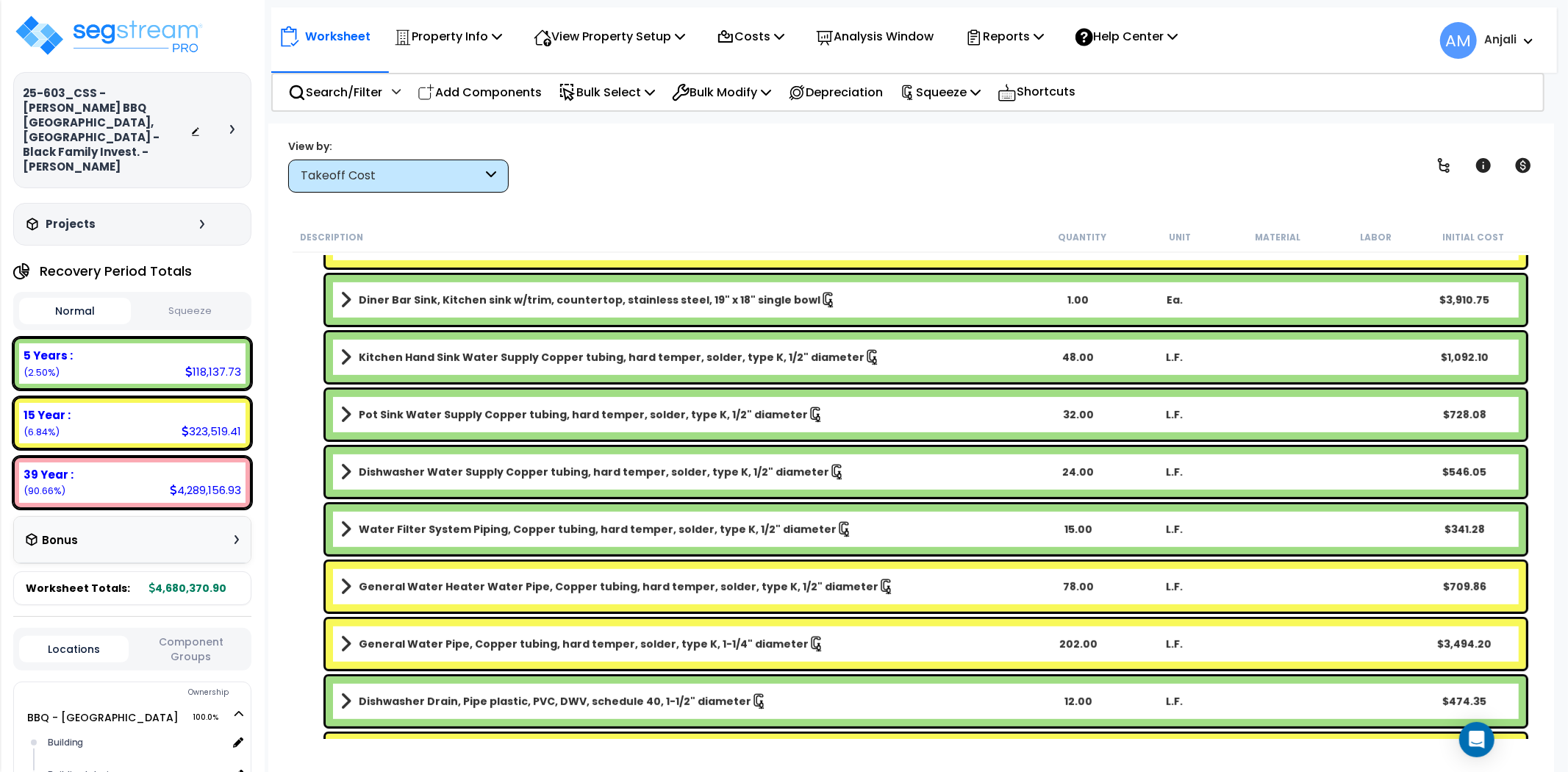
scroll to position [652, 0]
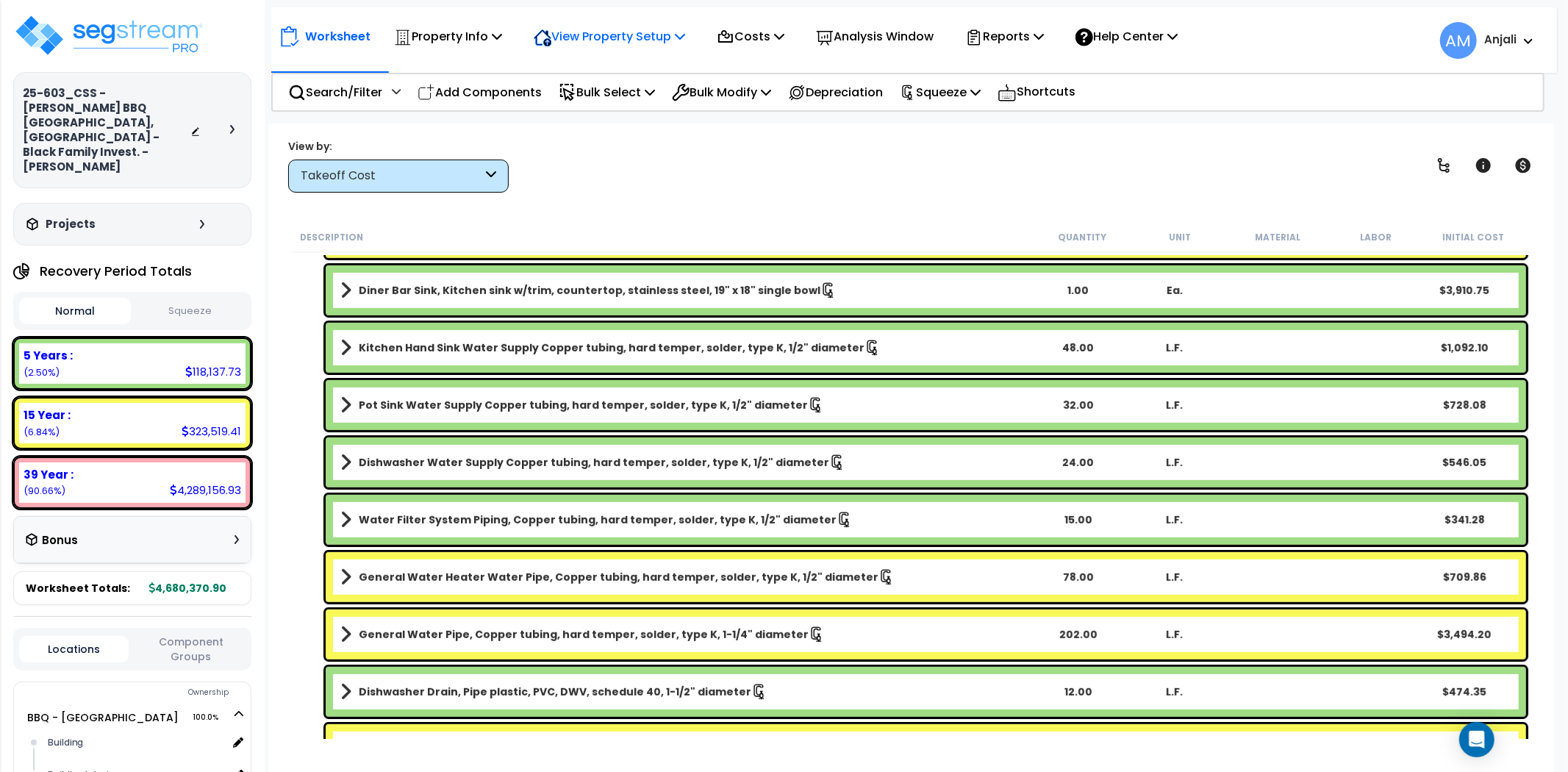
click at [573, 37] on p "View Property Setup" at bounding box center [610, 37] width 152 height 20
click at [581, 63] on link "Building Setup" at bounding box center [600, 69] width 146 height 29
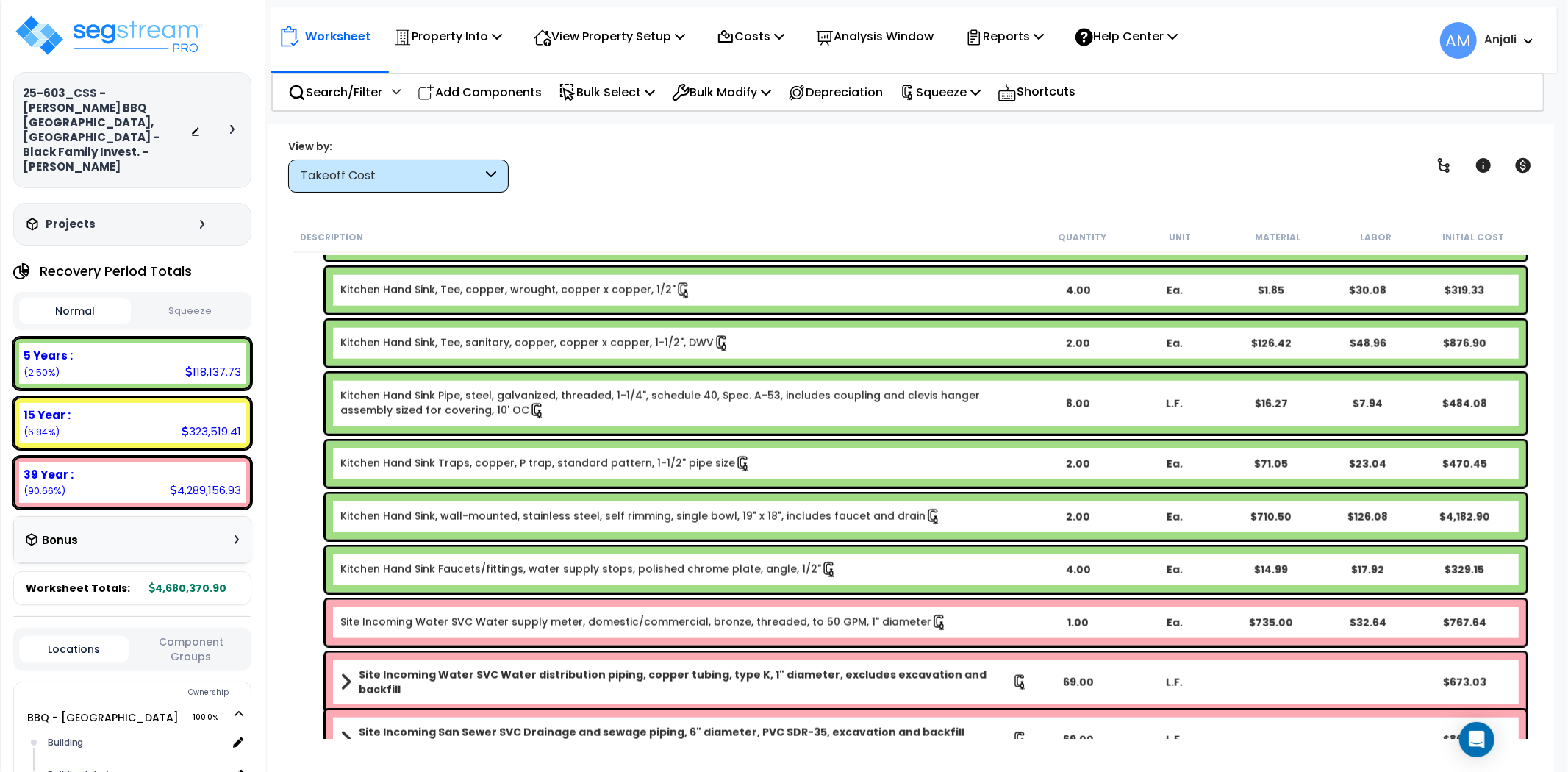
scroll to position [1693, 0]
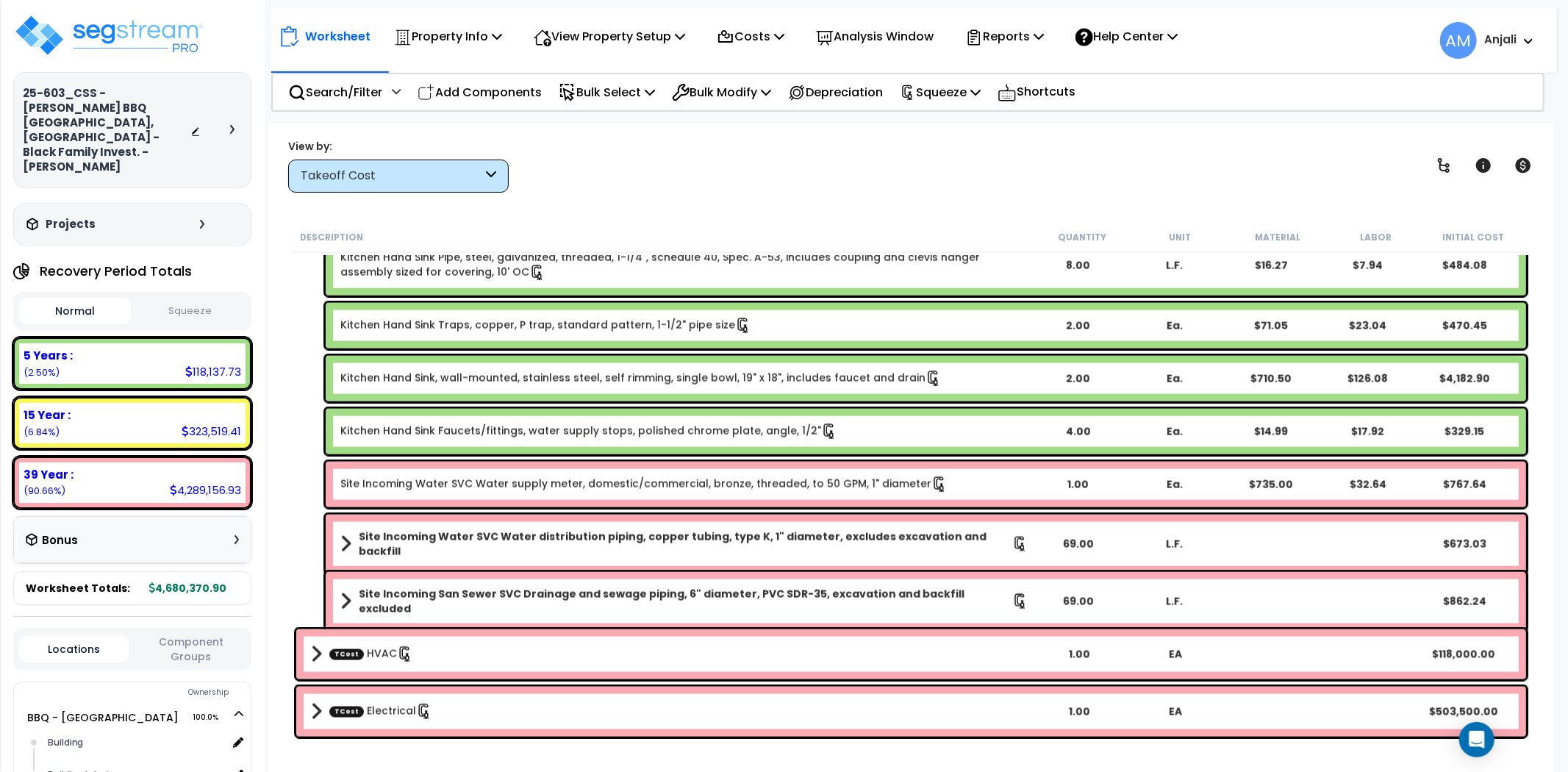
click at [433, 711] on b "TCost Electrical" at bounding box center [672, 712] width 721 height 21
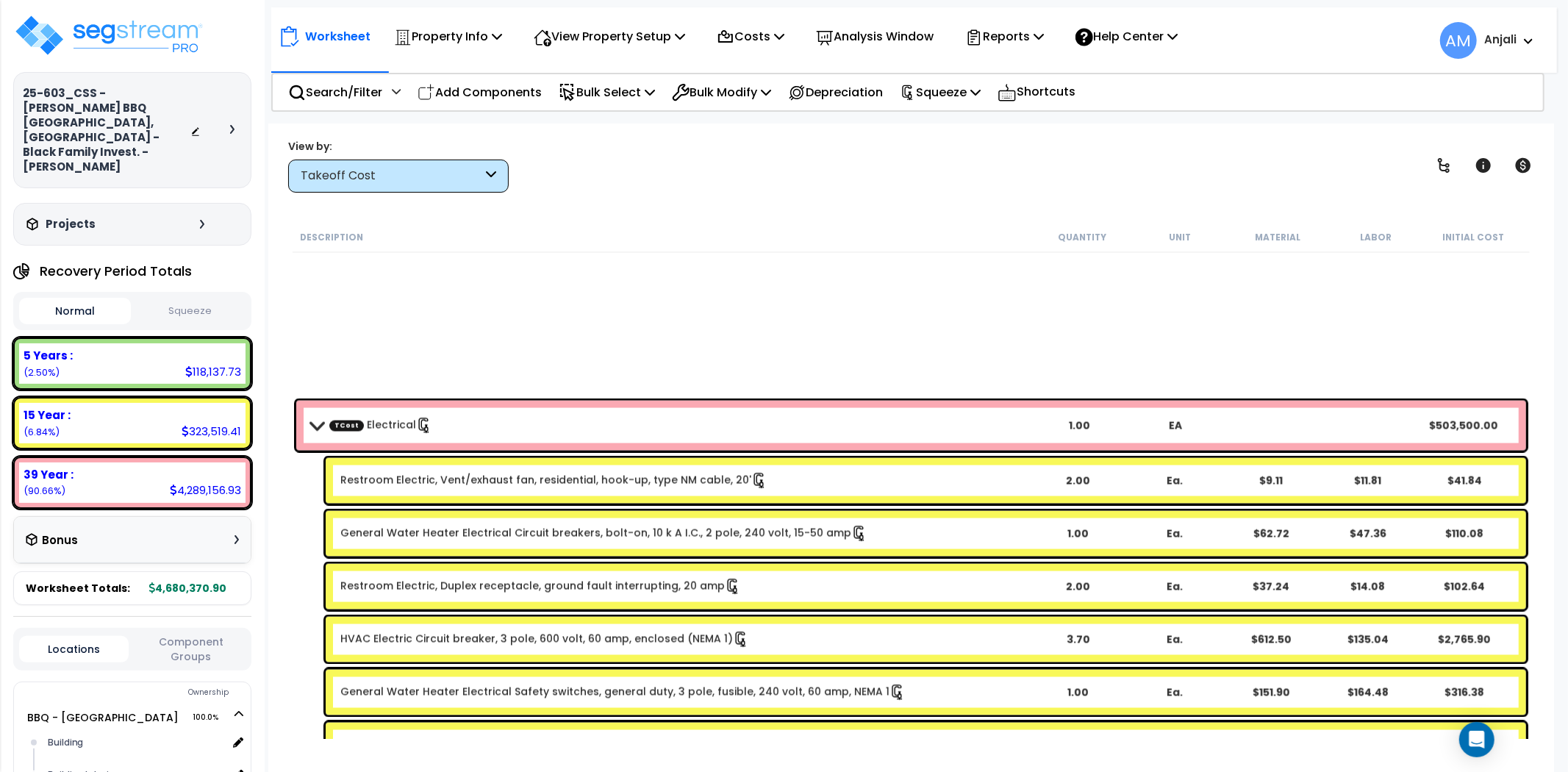
scroll to position [1935, 0]
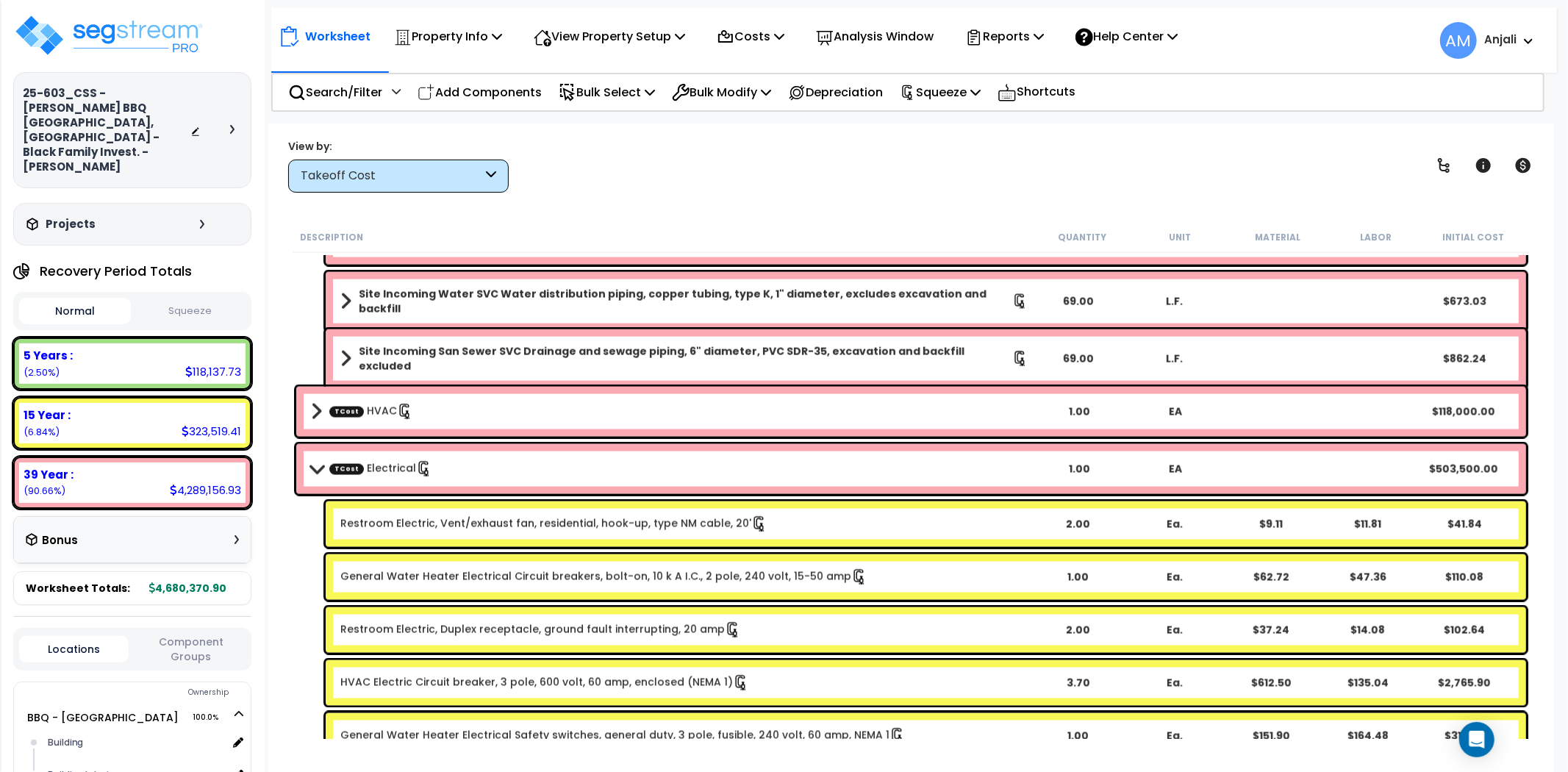
drag, startPoint x: 429, startPoint y: 472, endPoint x: 388, endPoint y: 471, distance: 41.0
click at [388, 471] on link "TCost Electrical" at bounding box center [381, 469] width 103 height 16
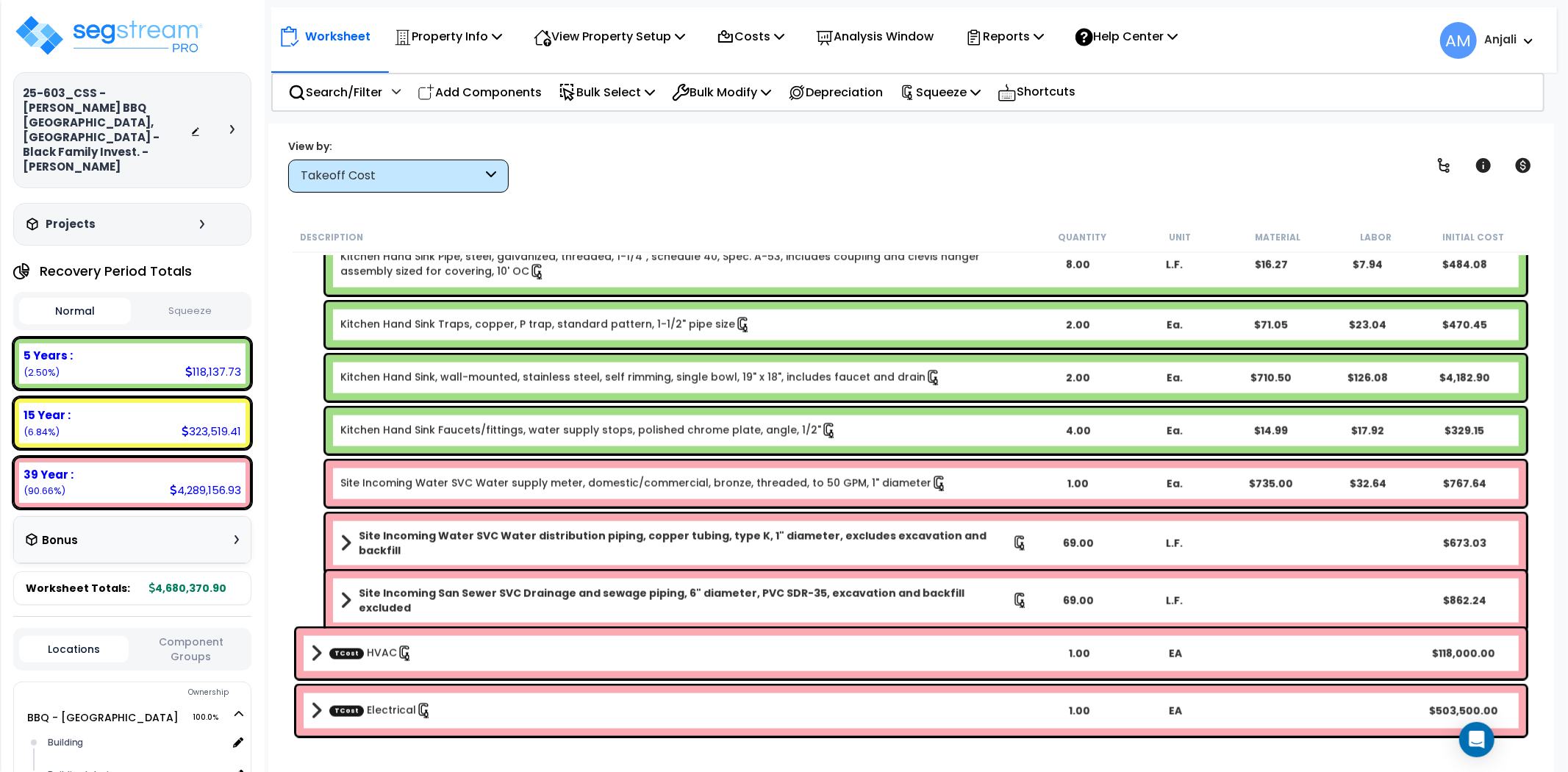
scroll to position [1693, 0]
click at [342, 705] on span "TCost" at bounding box center [347, 711] width 35 height 11
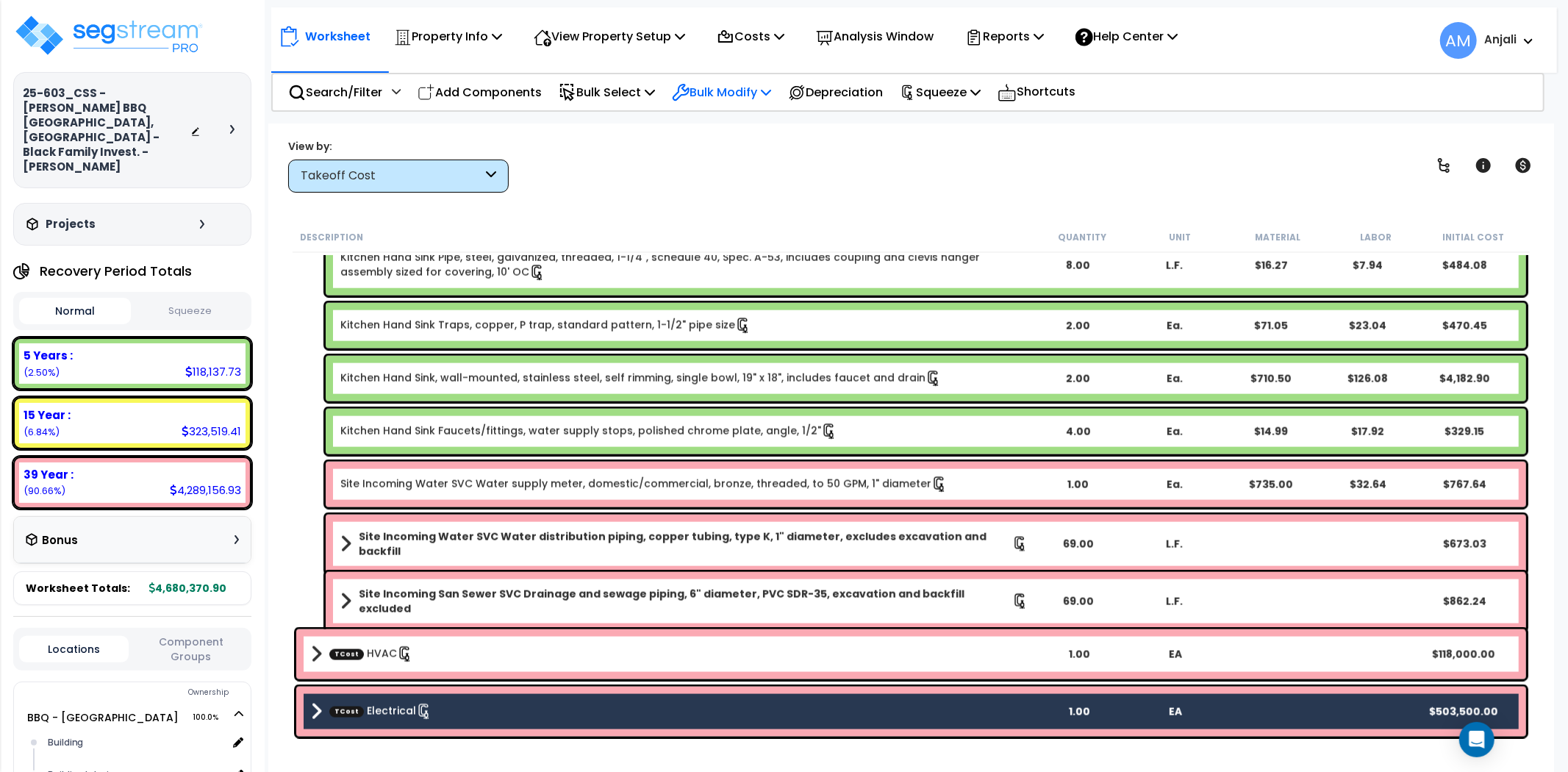
click at [729, 91] on p "Bulk Modify" at bounding box center [721, 92] width 99 height 20
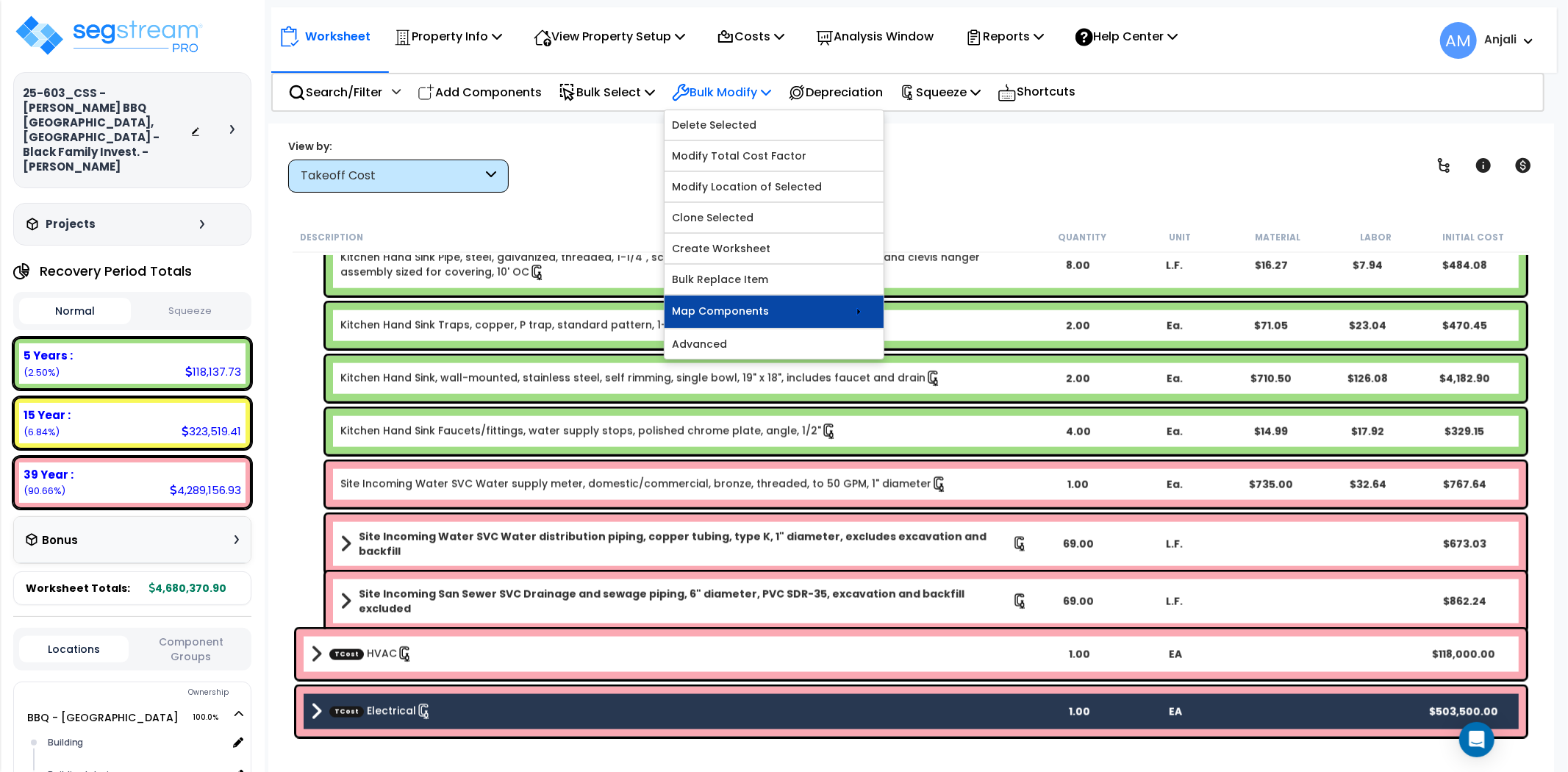
click at [767, 316] on link "Map Components" at bounding box center [774, 311] width 219 height 32
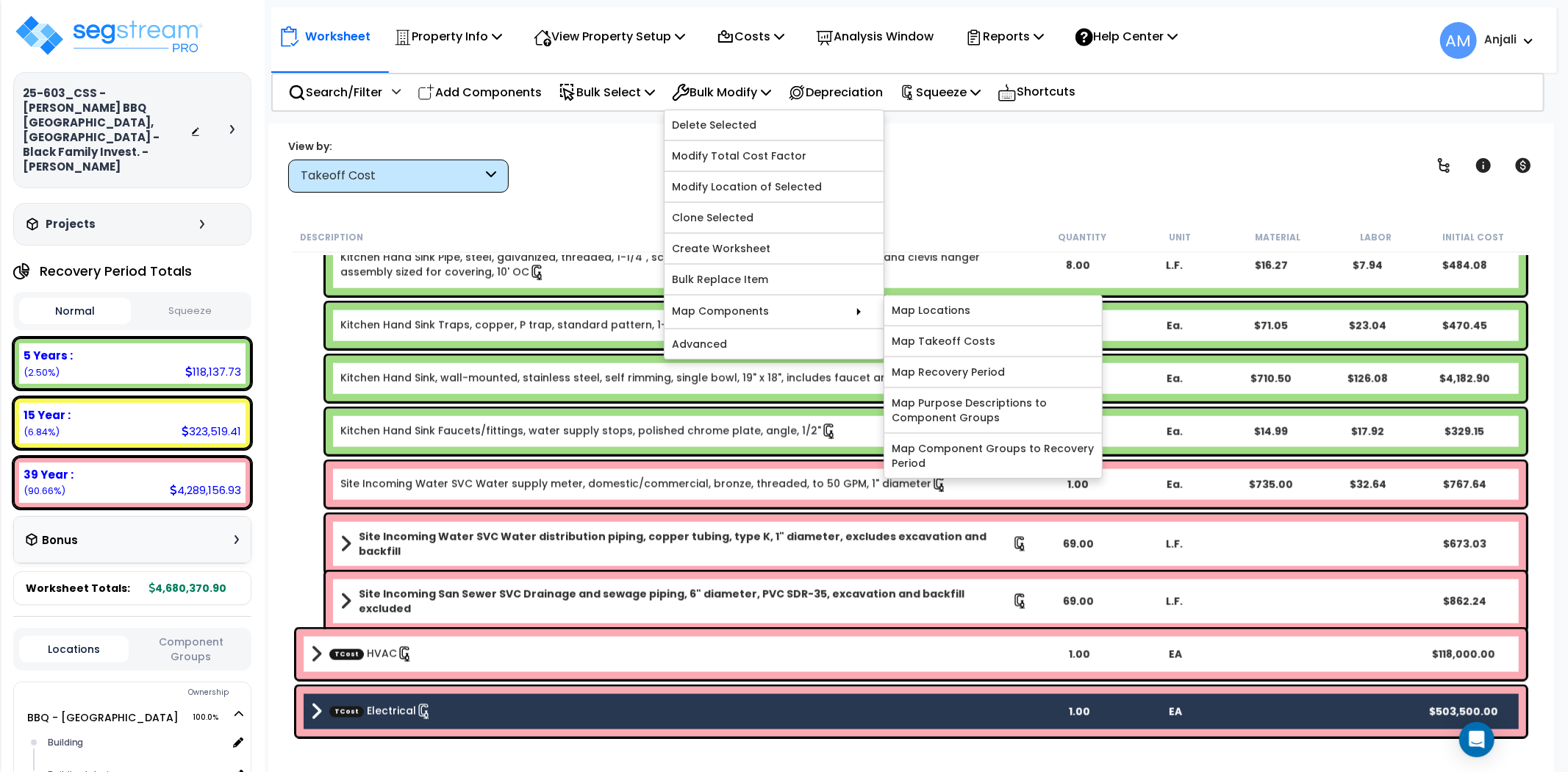
click at [993, 170] on div "View by: Takeoff Cost Takeoff Cost" at bounding box center [911, 165] width 1257 height 55
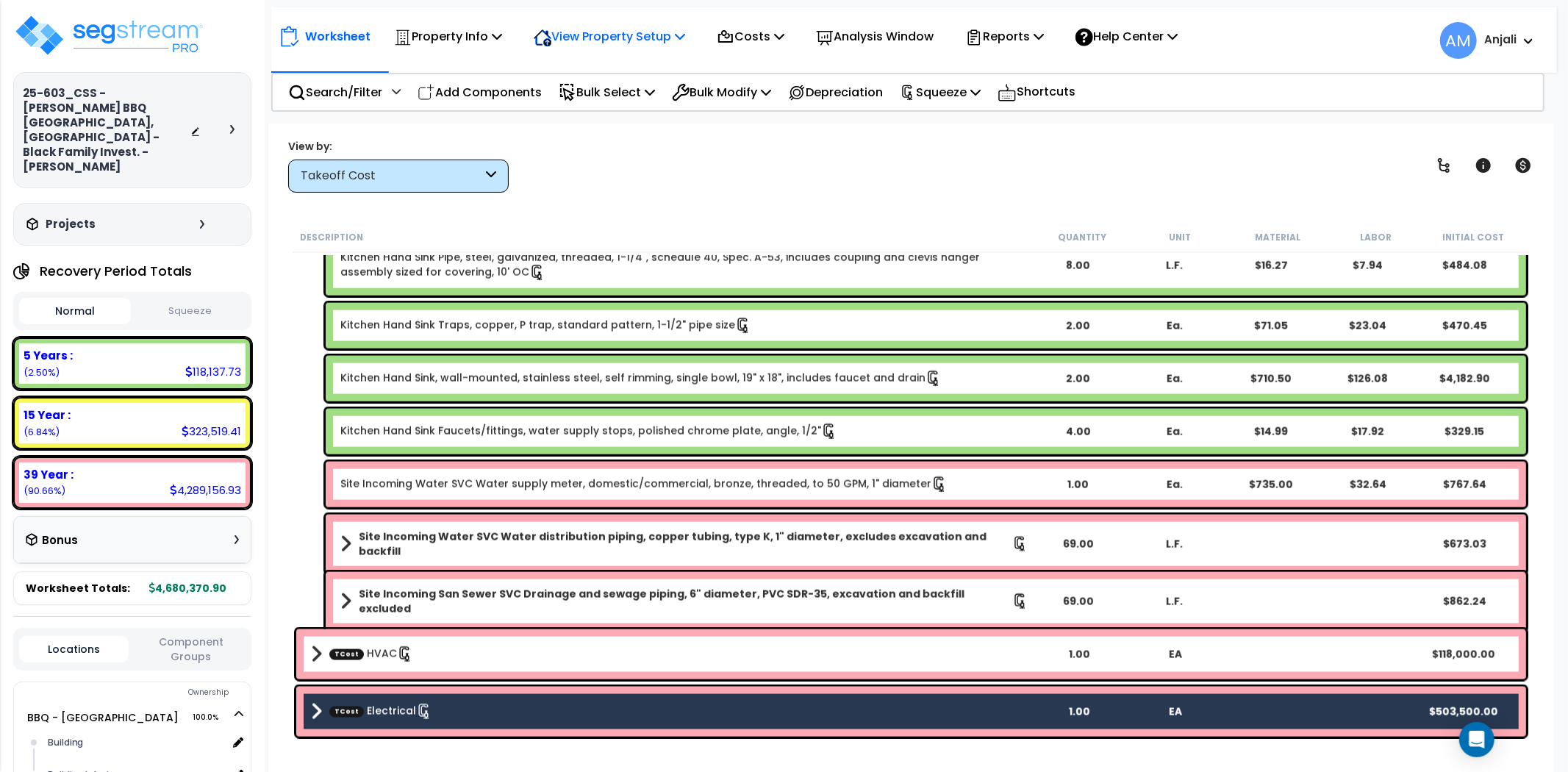
click at [645, 47] on div "View Property Setup" at bounding box center [610, 37] width 152 height 35
click at [621, 90] on link "View Questionnaire" at bounding box center [600, 100] width 146 height 29
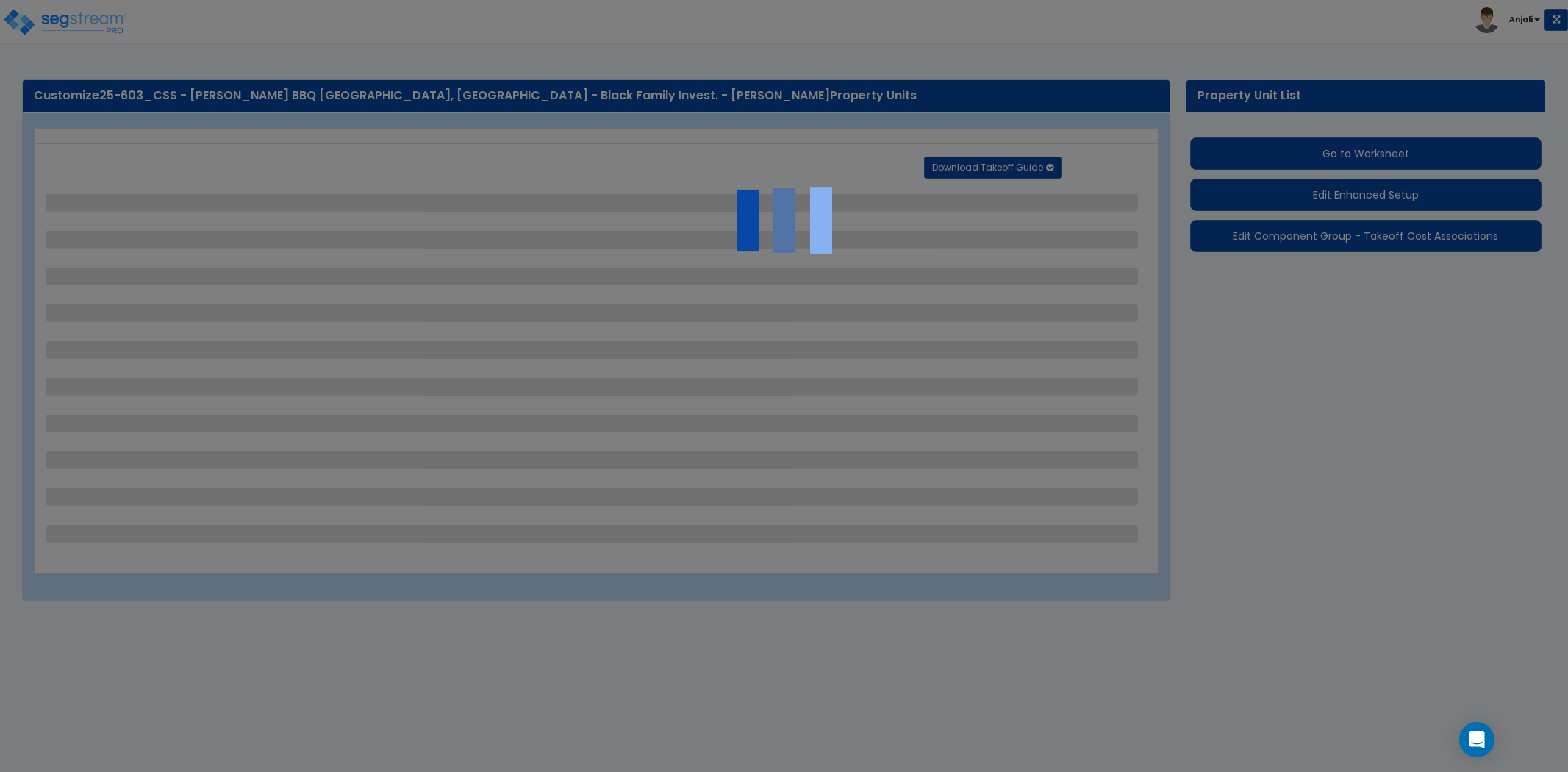
select select "2"
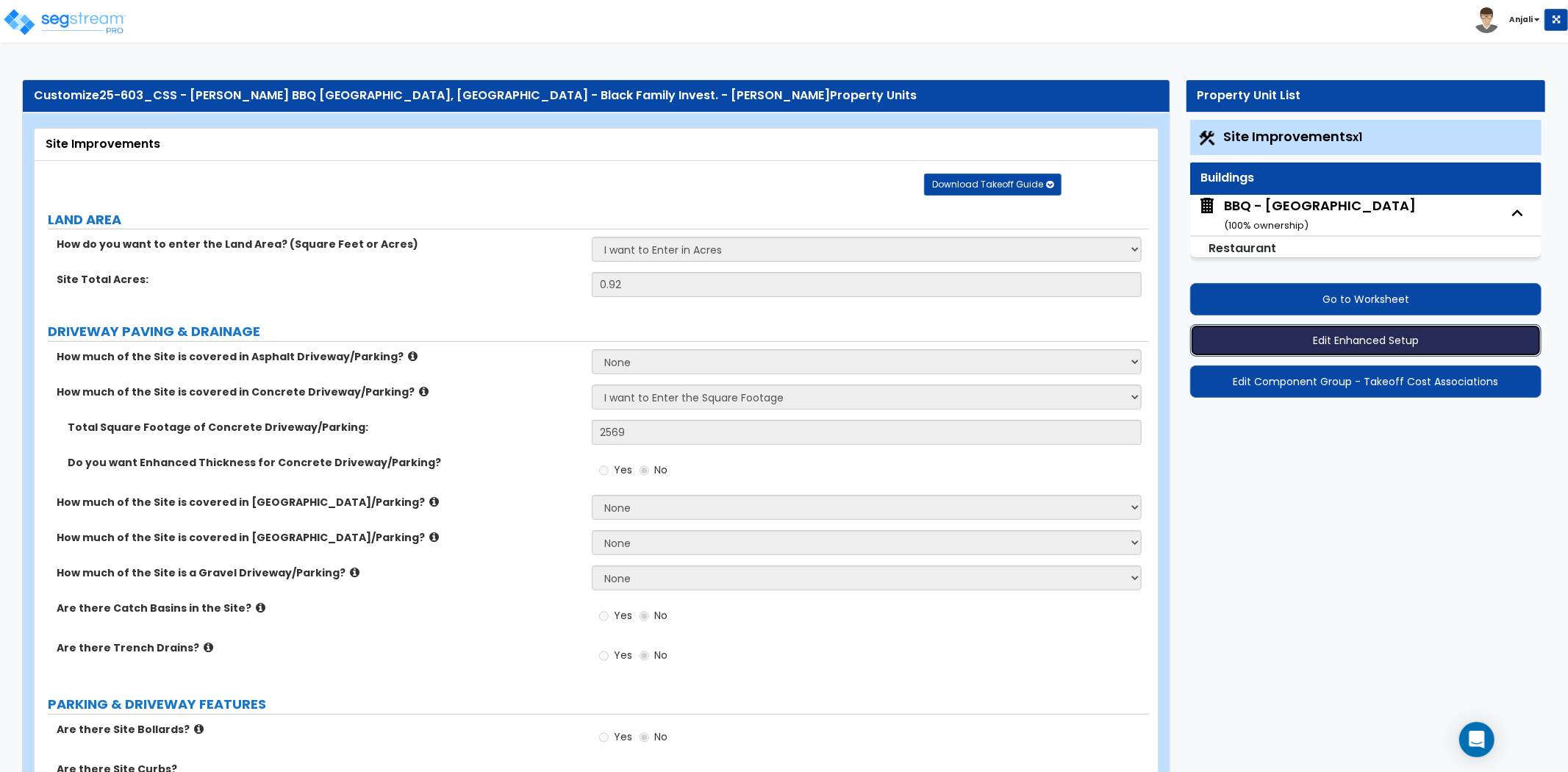
click at [1285, 339] on button "Edit Enhanced Setup" at bounding box center [1365, 339] width 351 height 32
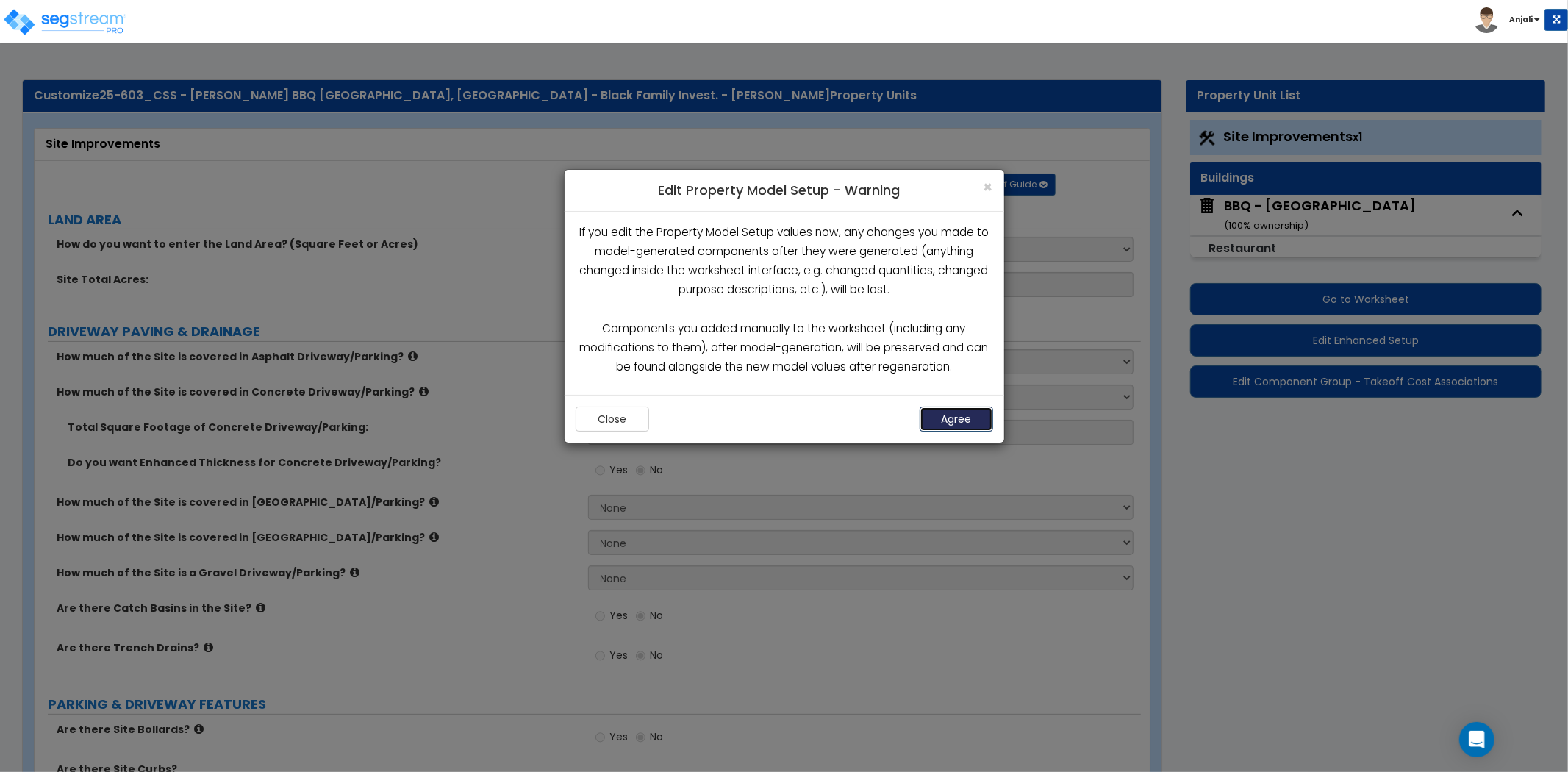
click at [971, 419] on button "Agree" at bounding box center [956, 419] width 74 height 25
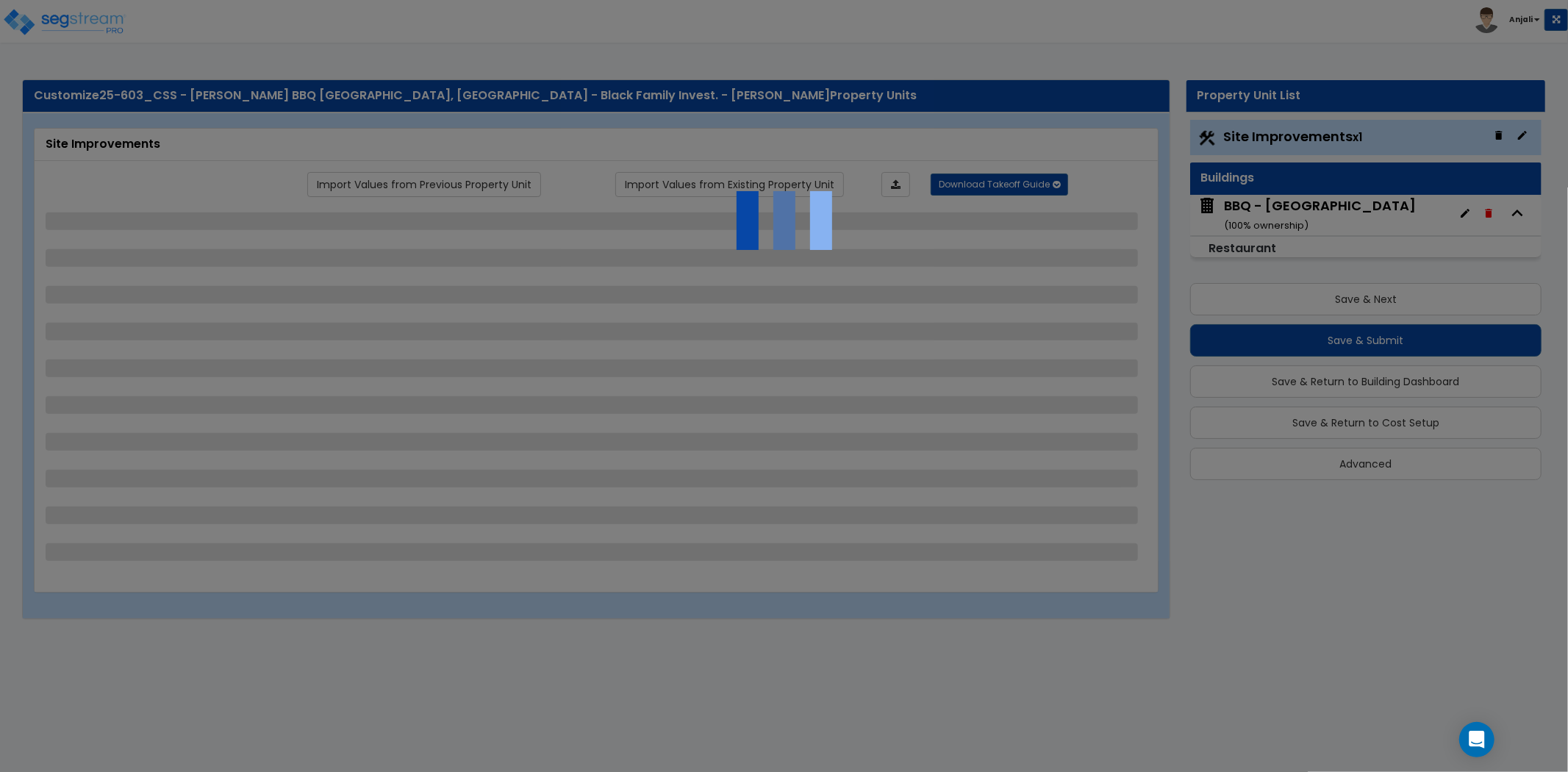
select select "2"
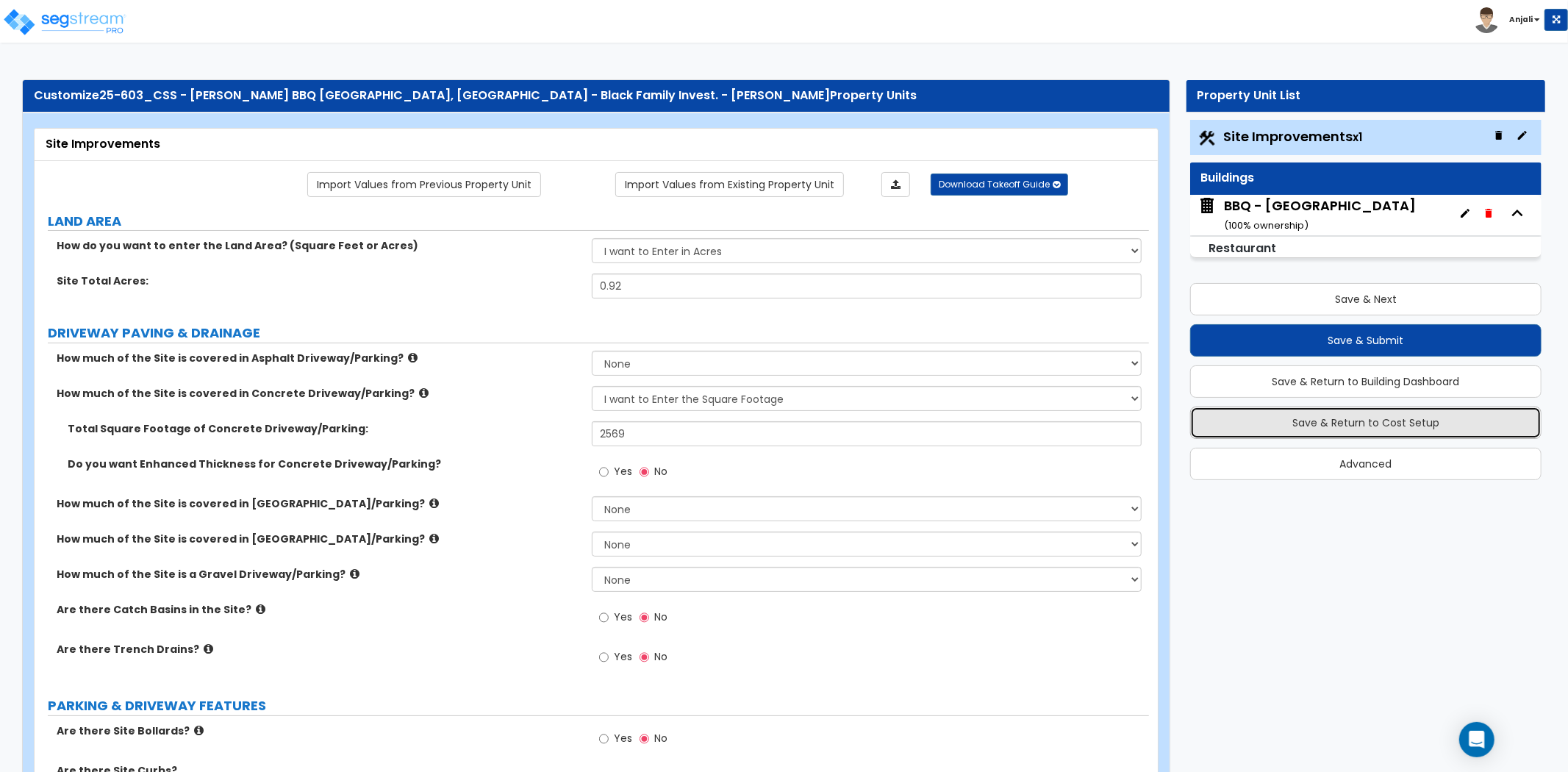
click at [1372, 429] on button "Save & Return to Cost Setup" at bounding box center [1365, 423] width 351 height 32
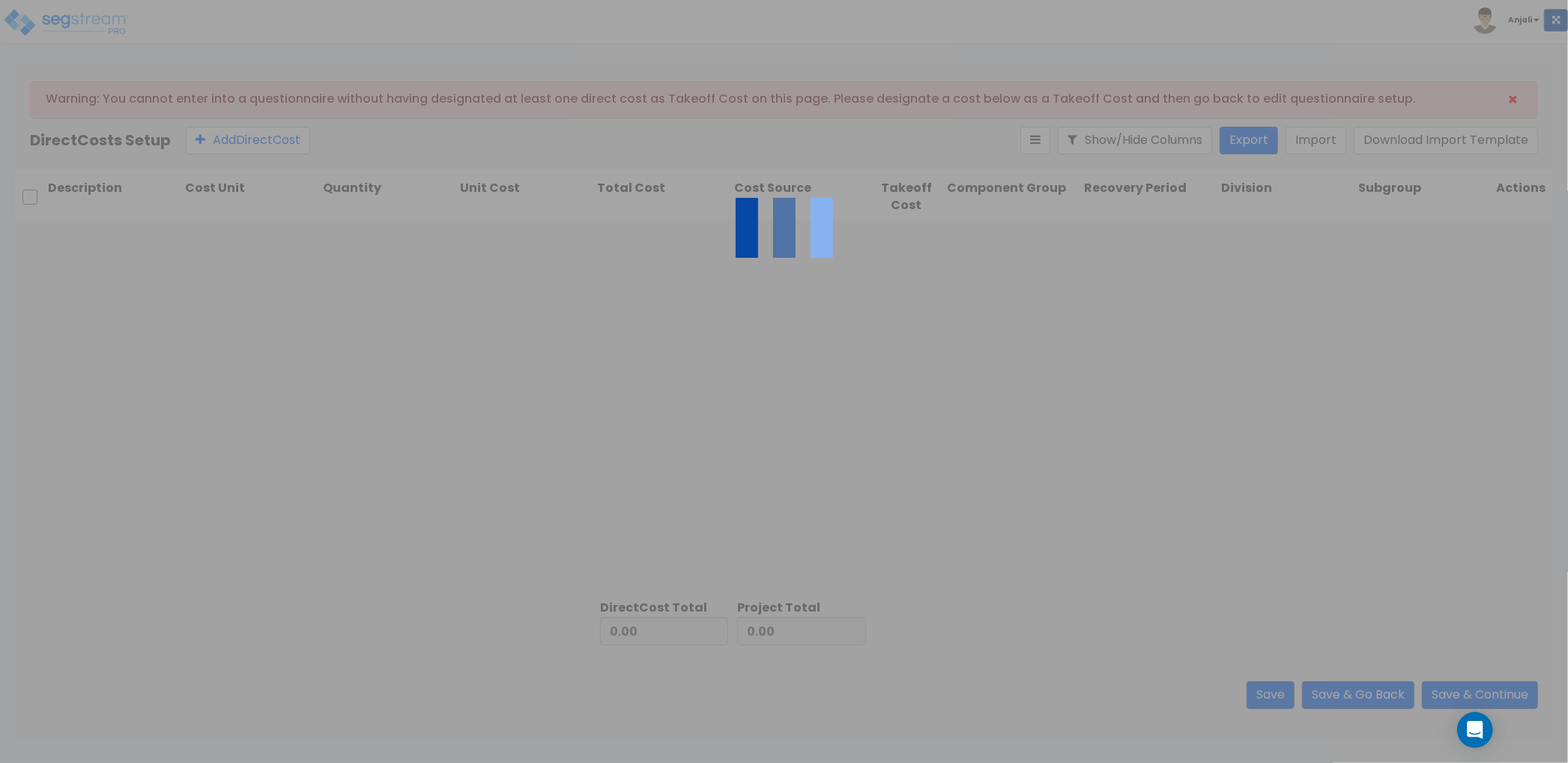
type input "634,535.34"
type input "4,045,835.56"
type input "4,680,370.90"
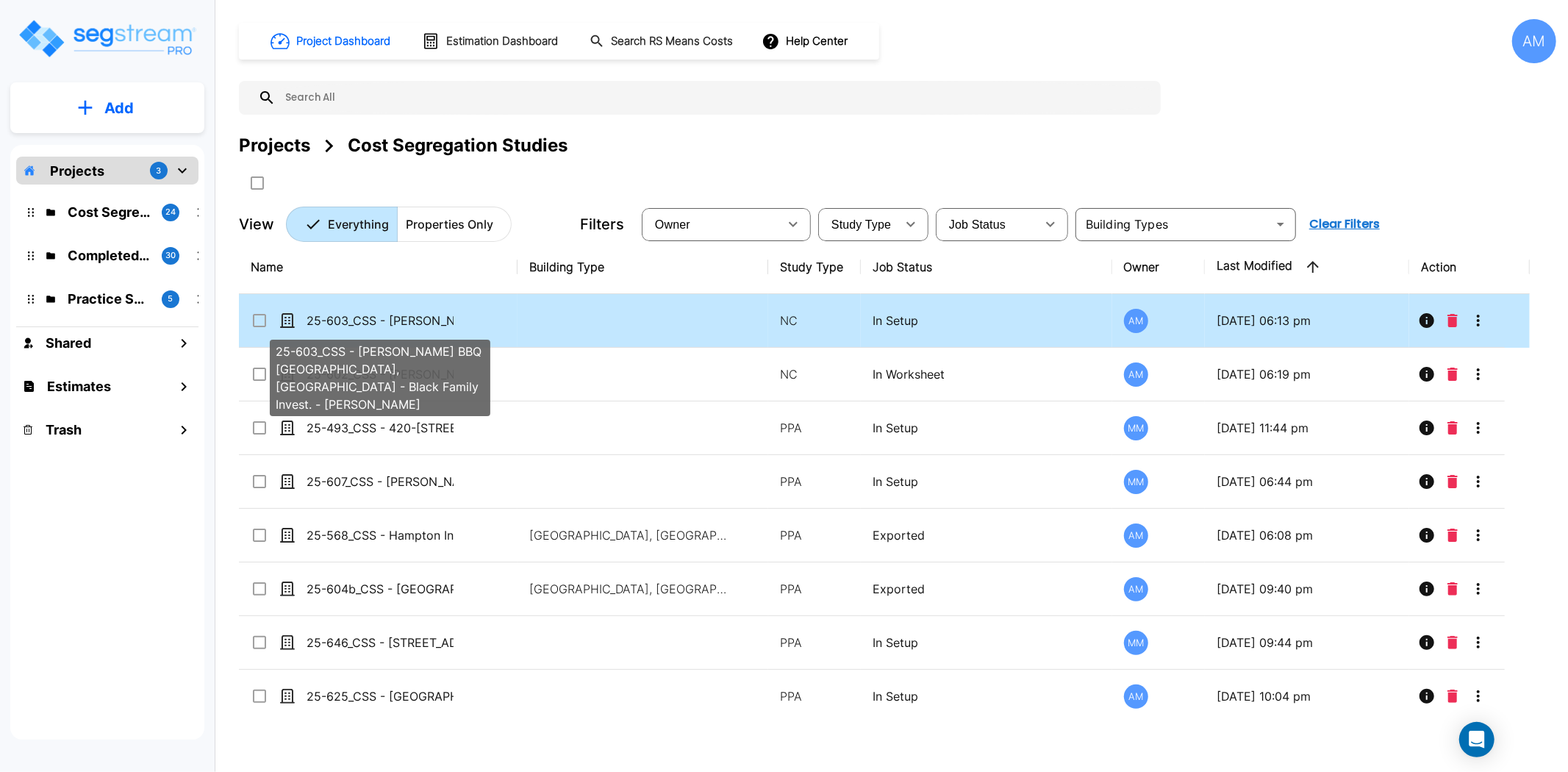
click at [402, 319] on p "25-603_CSS - [PERSON_NAME] BBQ [GEOGRAPHIC_DATA], [GEOGRAPHIC_DATA] - Black Fam…" at bounding box center [380, 320] width 147 height 17
checkbox input "true"
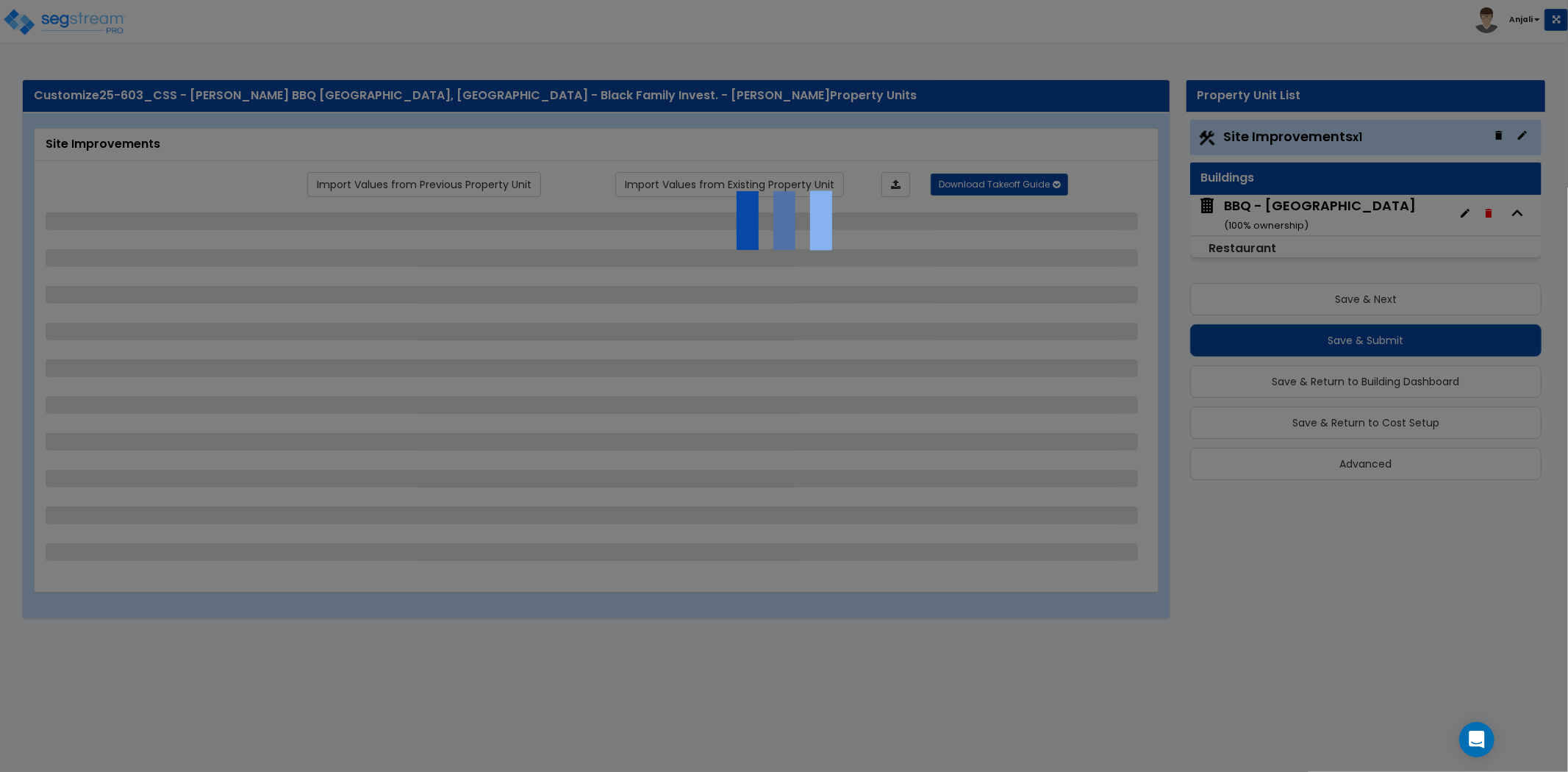
select select "2"
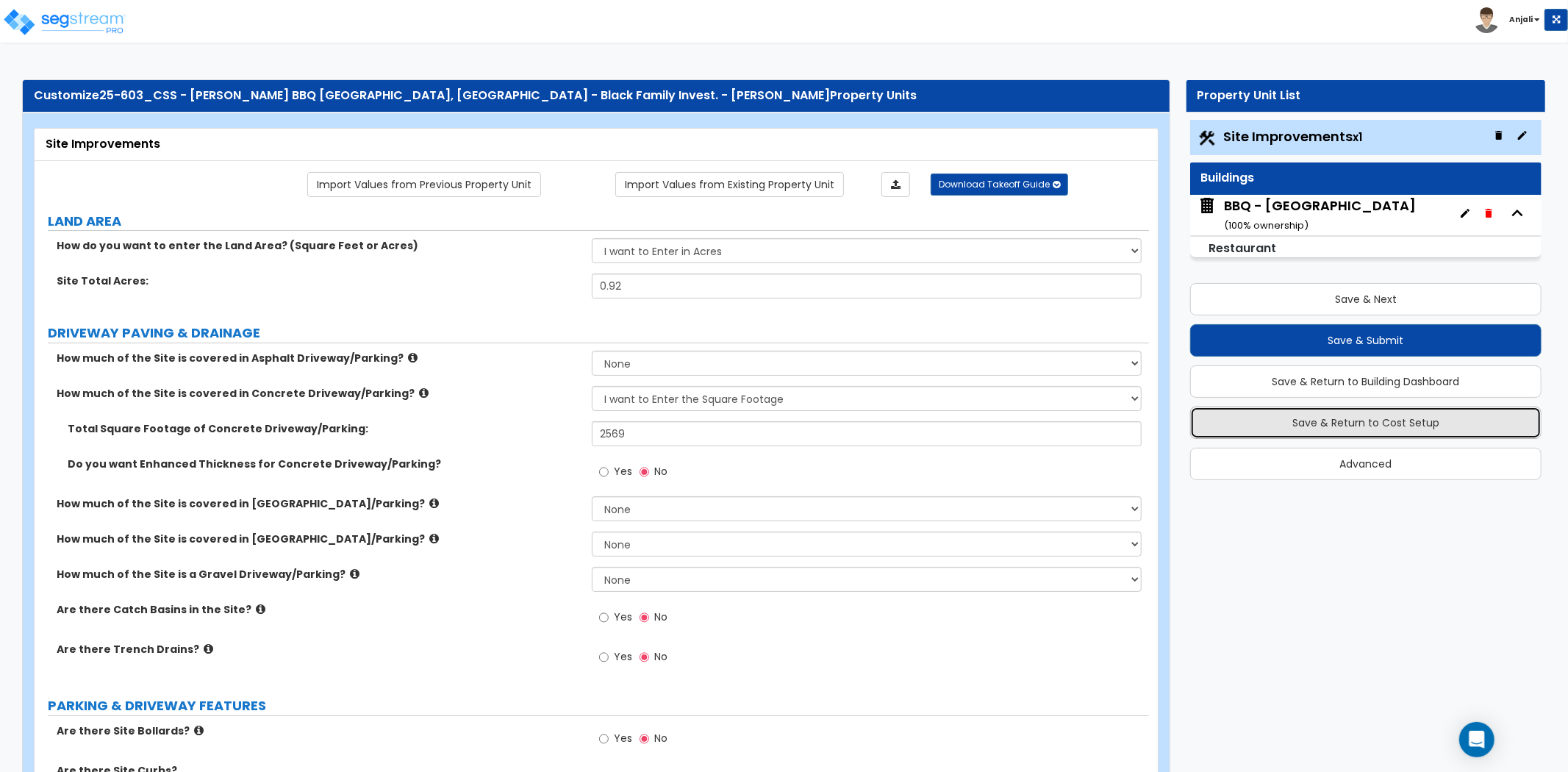
click at [1366, 428] on button "Save & Return to Cost Setup" at bounding box center [1365, 423] width 351 height 32
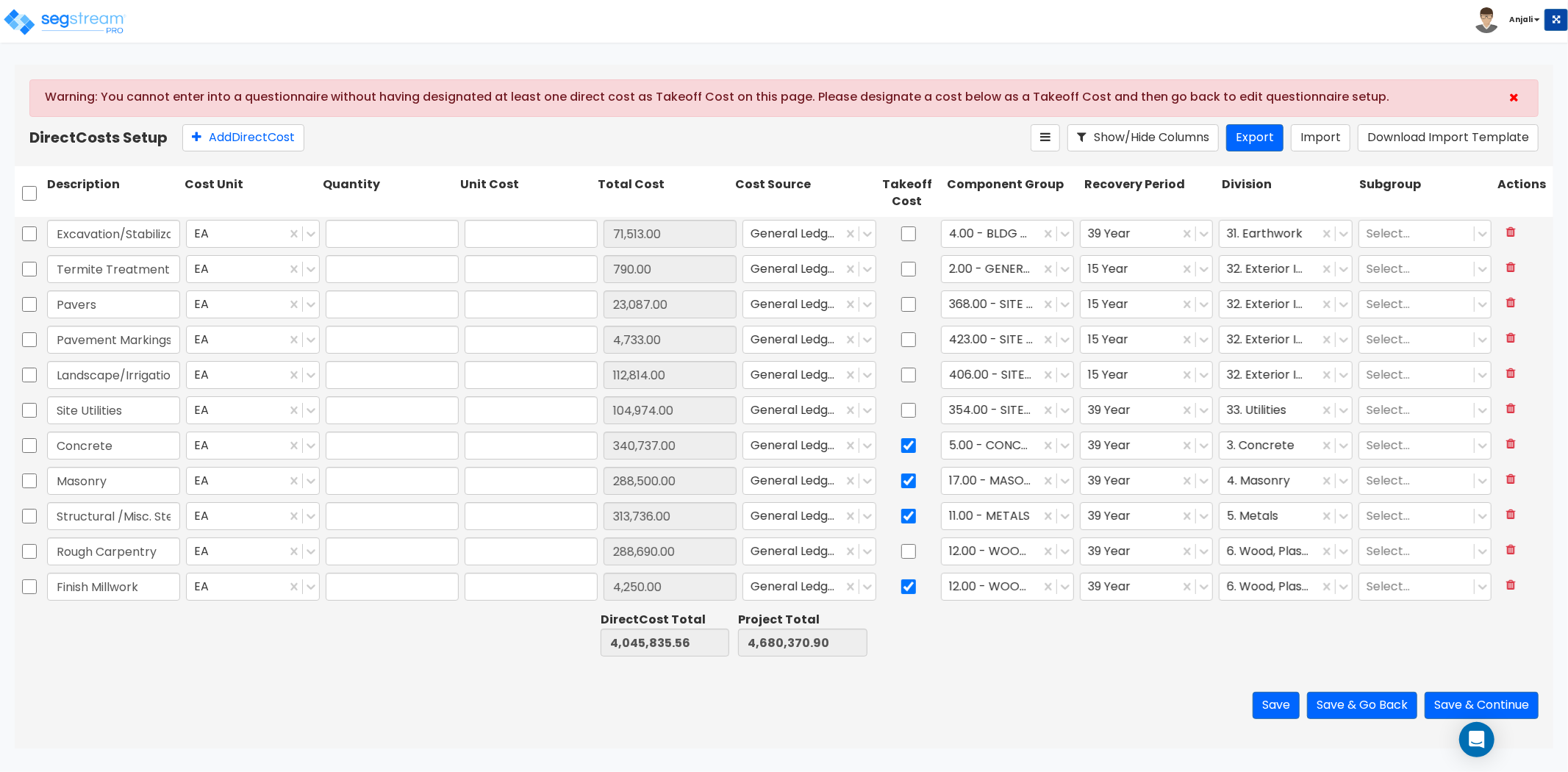
type input "1.00"
type input "71,513.00"
type input "1.00"
type input "790.00"
type input "1.00"
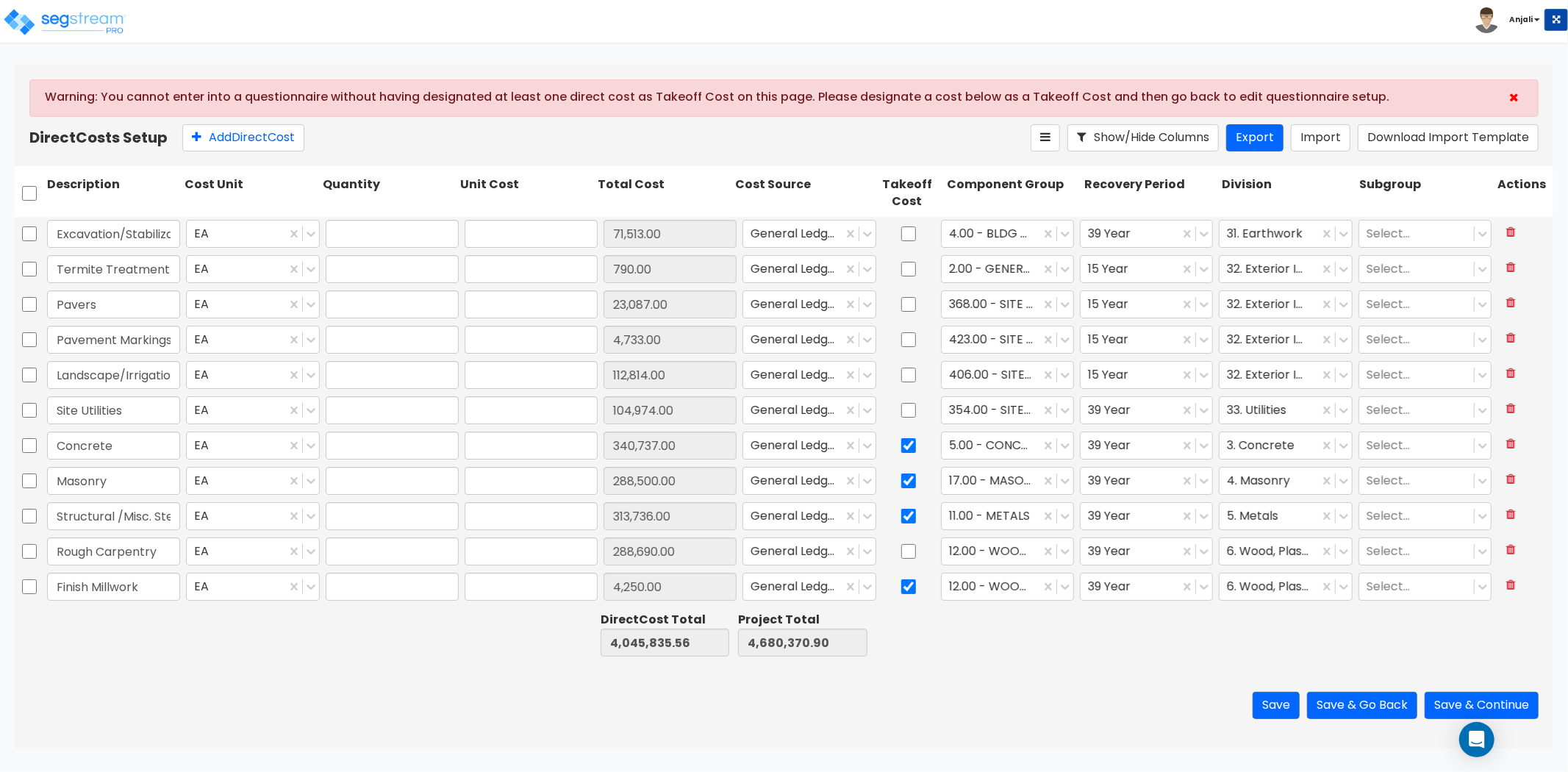
type input "23,087.00"
type input "1.00"
type input "4,733.00"
type input "1.00"
type input "112,814.00"
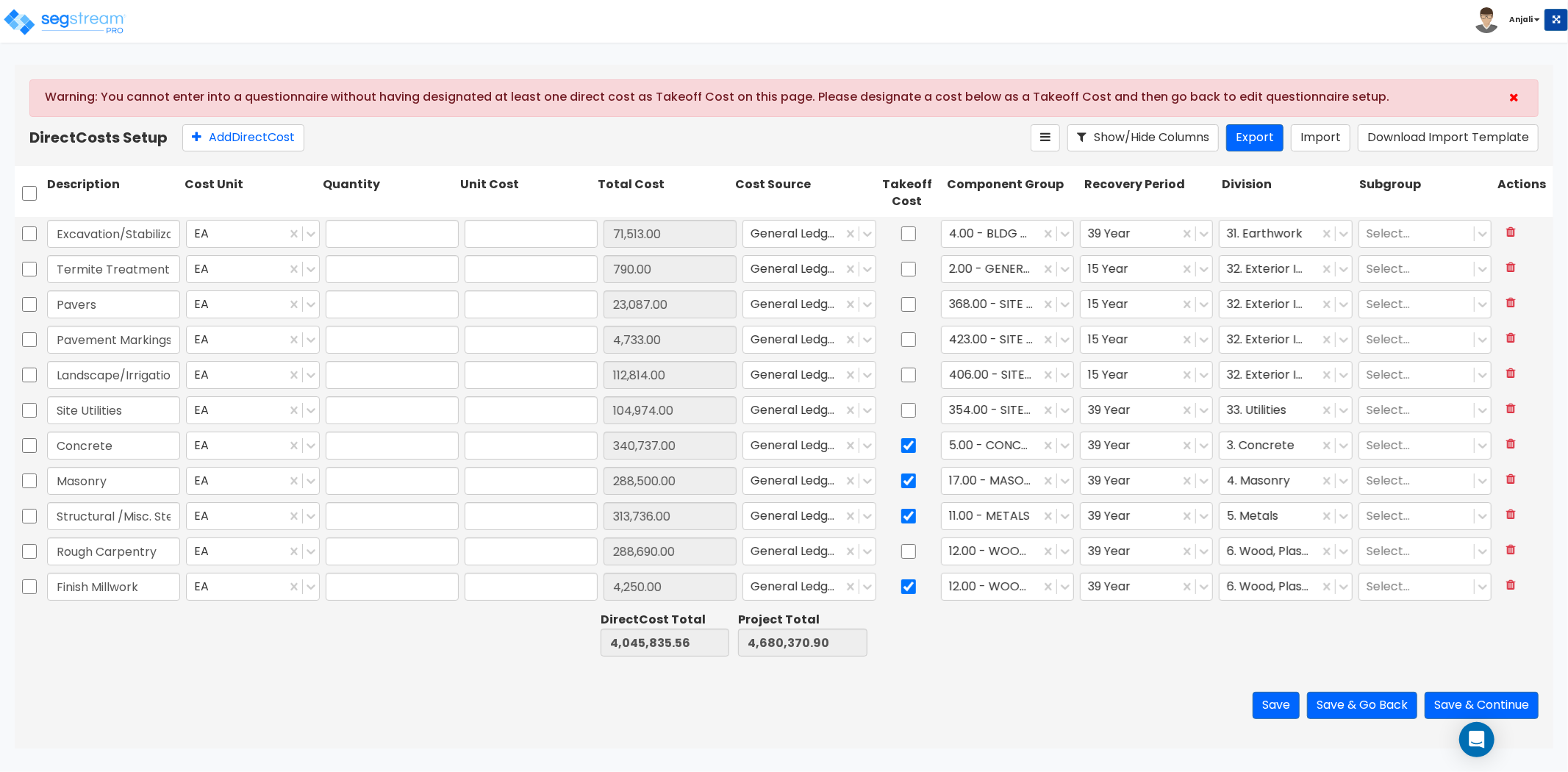
type input "1.00"
type input "104,974.00"
type input "1.00"
type input "340,737.00"
type input "1.00"
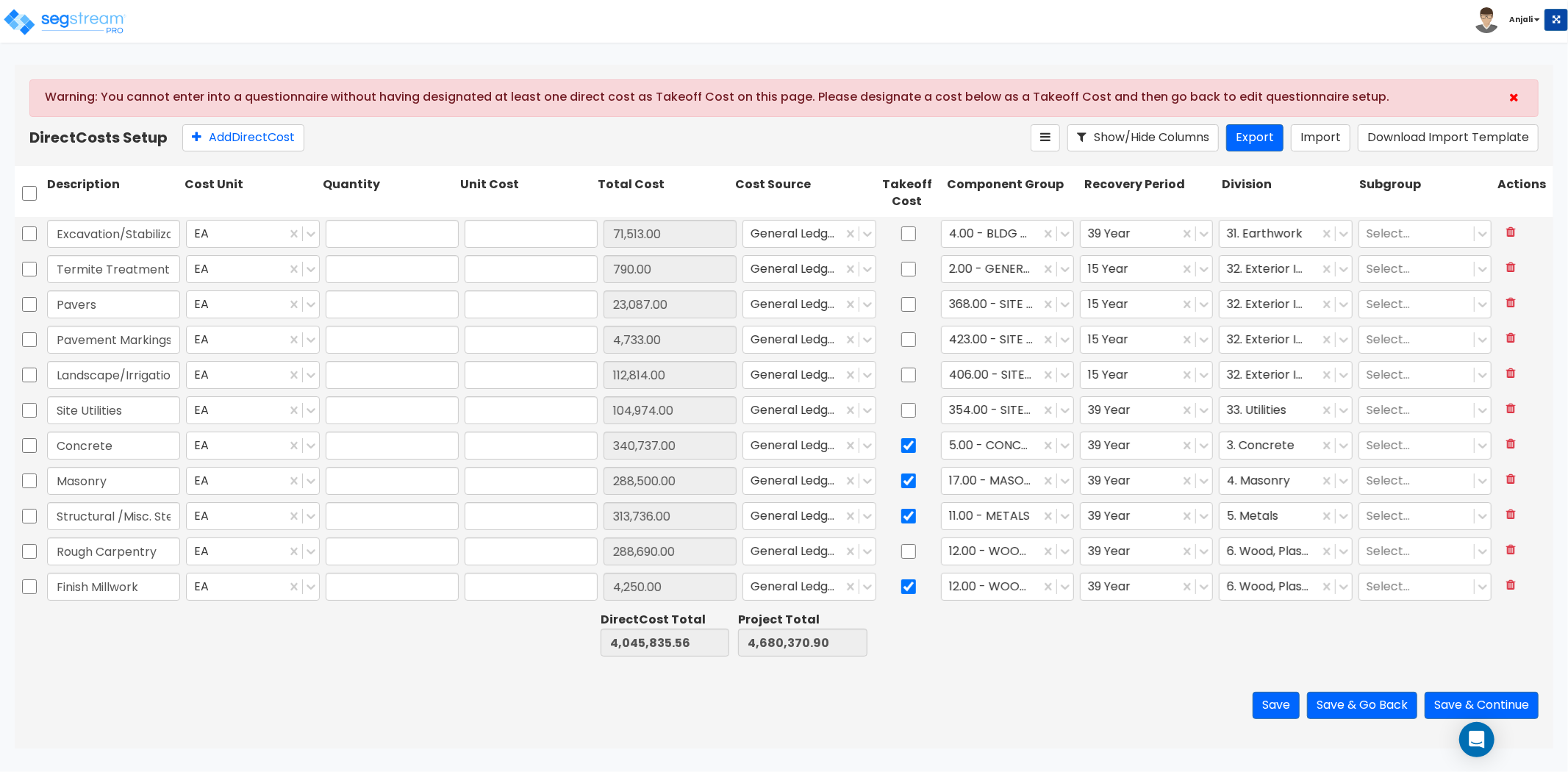
type input "288,500.00"
type input "1.00"
type input "313,736.00"
type input "1.00"
type input "288,690.00"
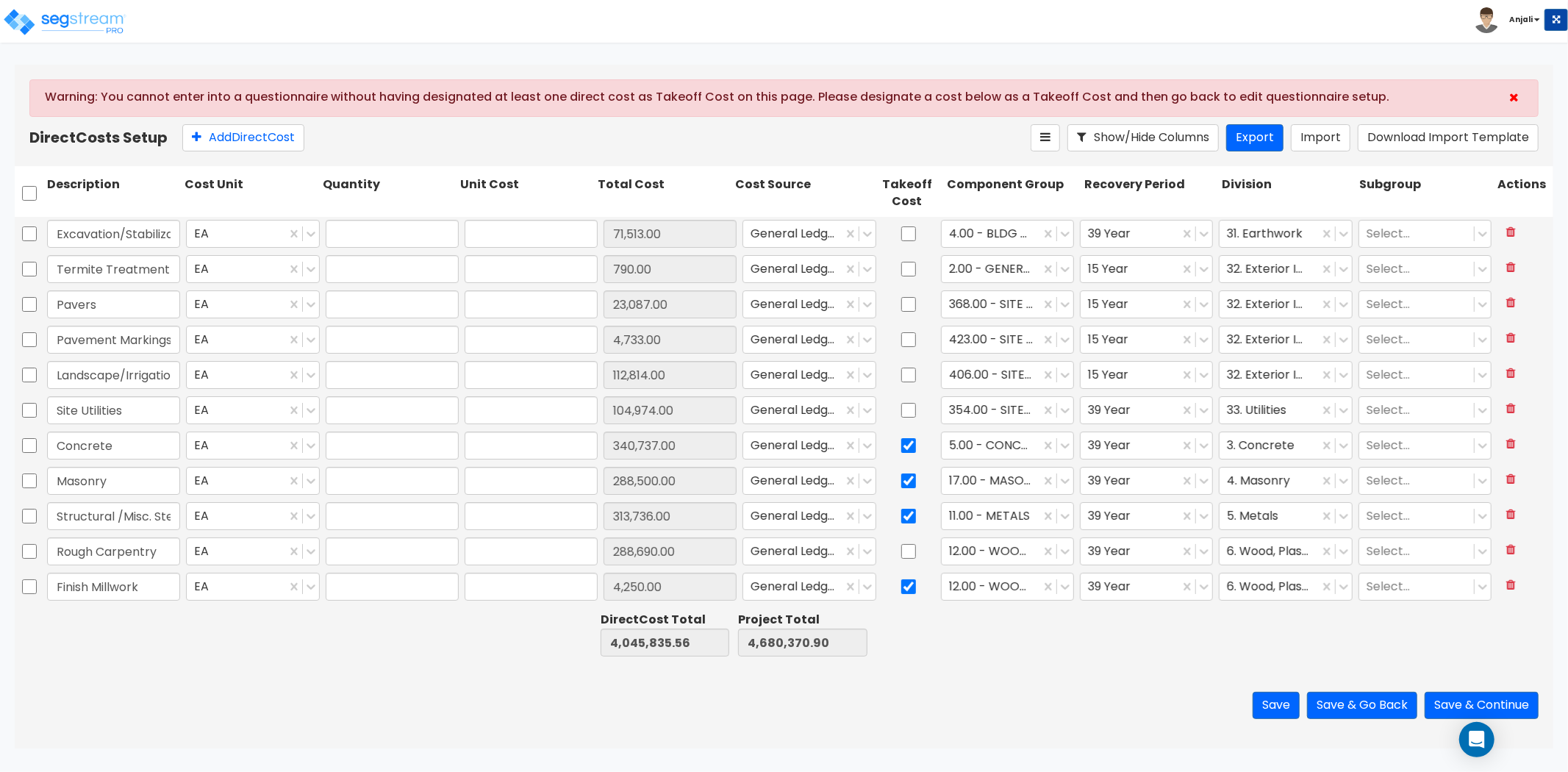
type input "1.00"
type input "4,250.00"
type input "1.00"
type input "57,500.00"
type input "1.00"
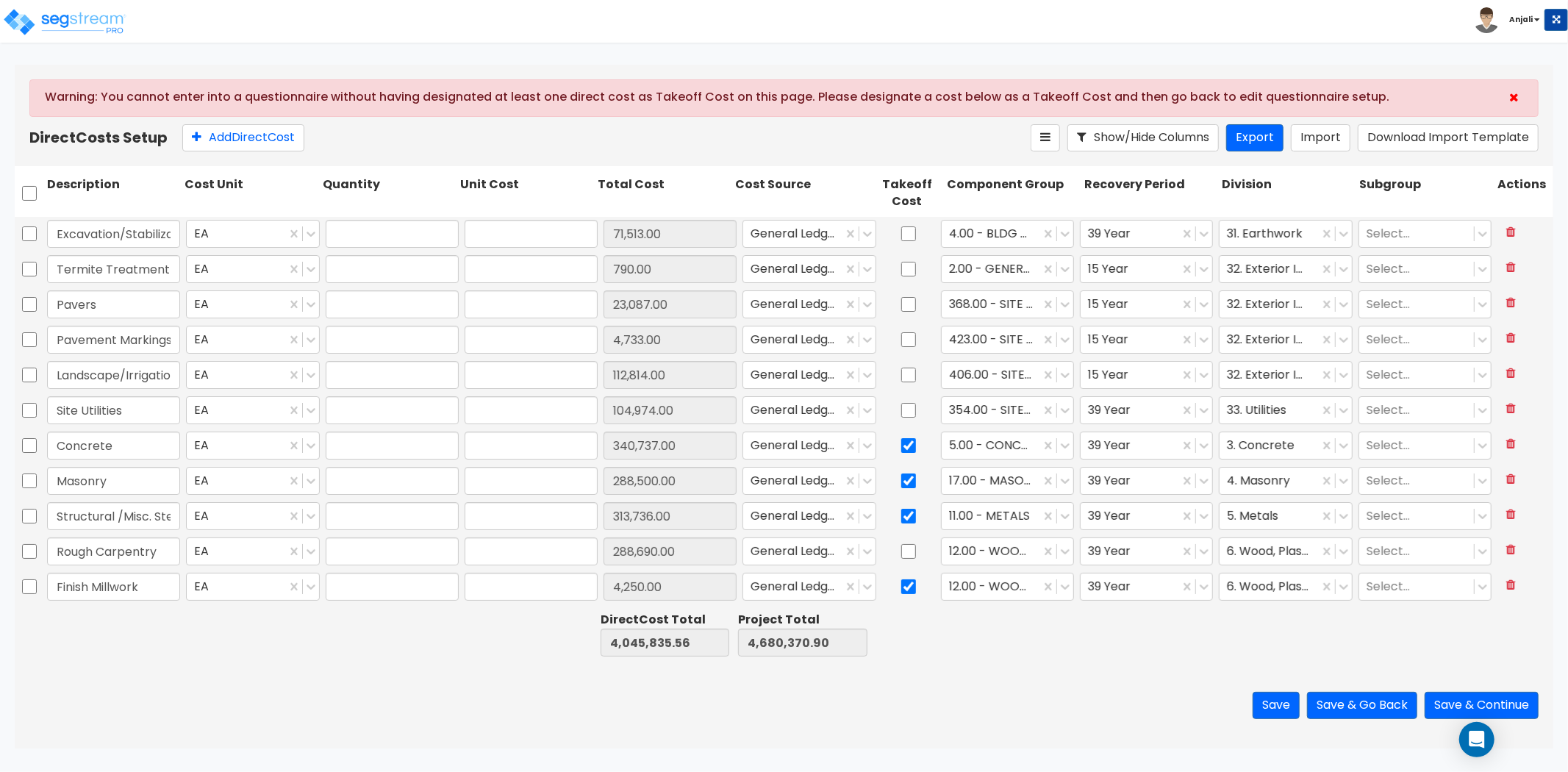
type input "103,822.00"
type input "1.00"
type input "61,788.00"
type input "1.00"
type input "52,501.00"
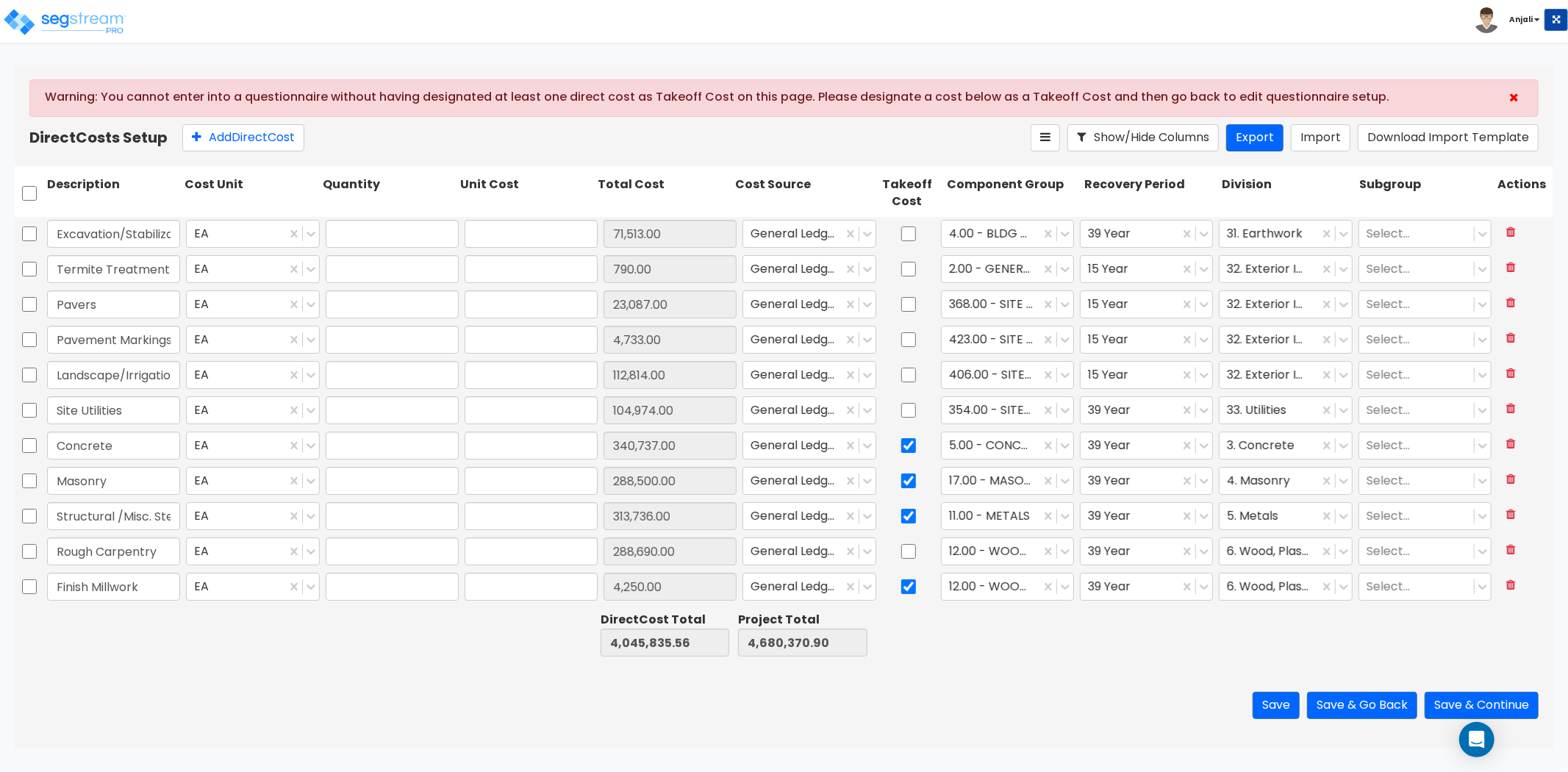
type input "1.00"
type input "343,400.00"
type input "1.00"
type input "87,225.00"
click at [1518, 94] on icon at bounding box center [1514, 97] width 9 height 12
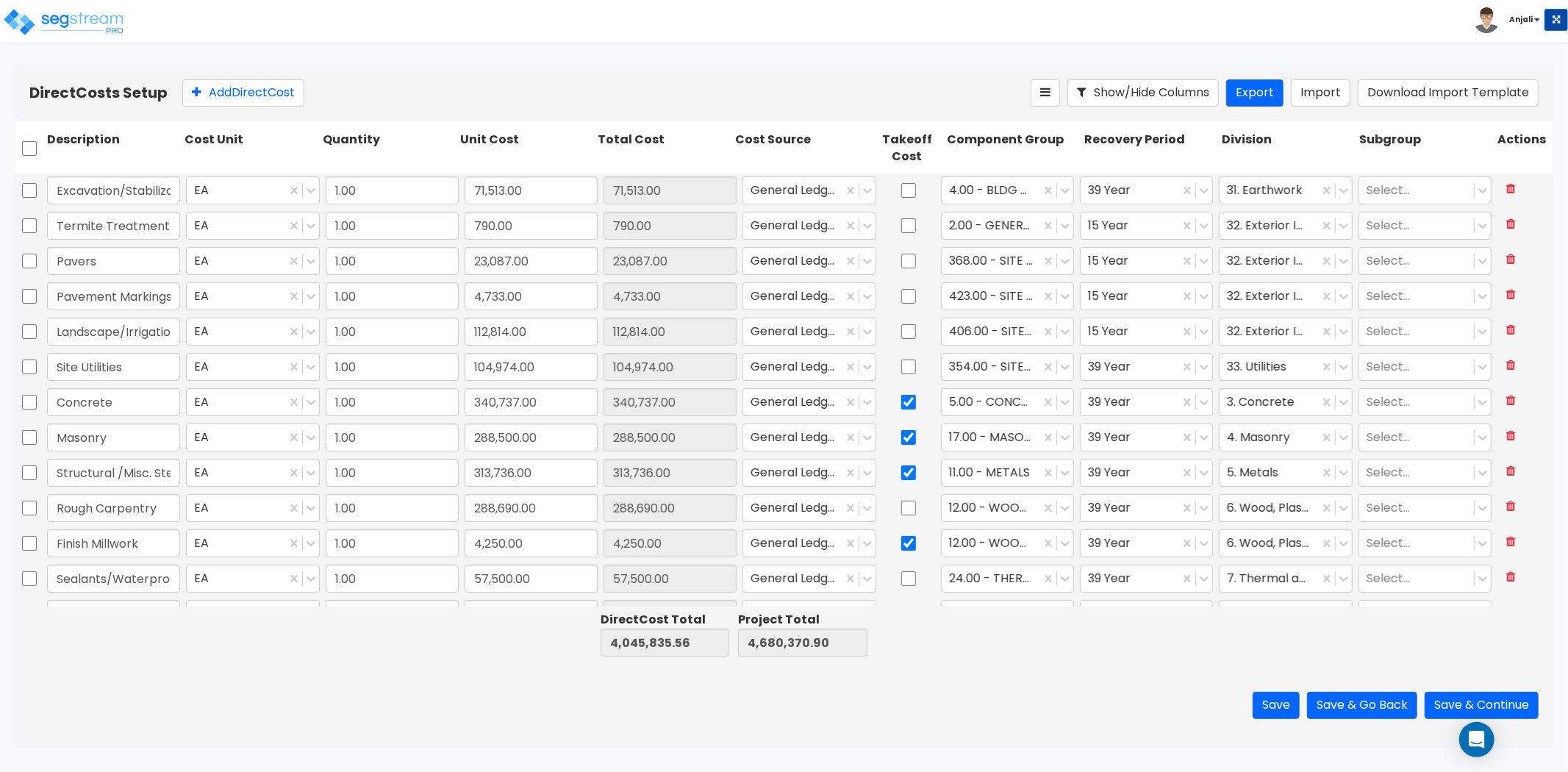
type input "1.00"
type input "35,672.00"
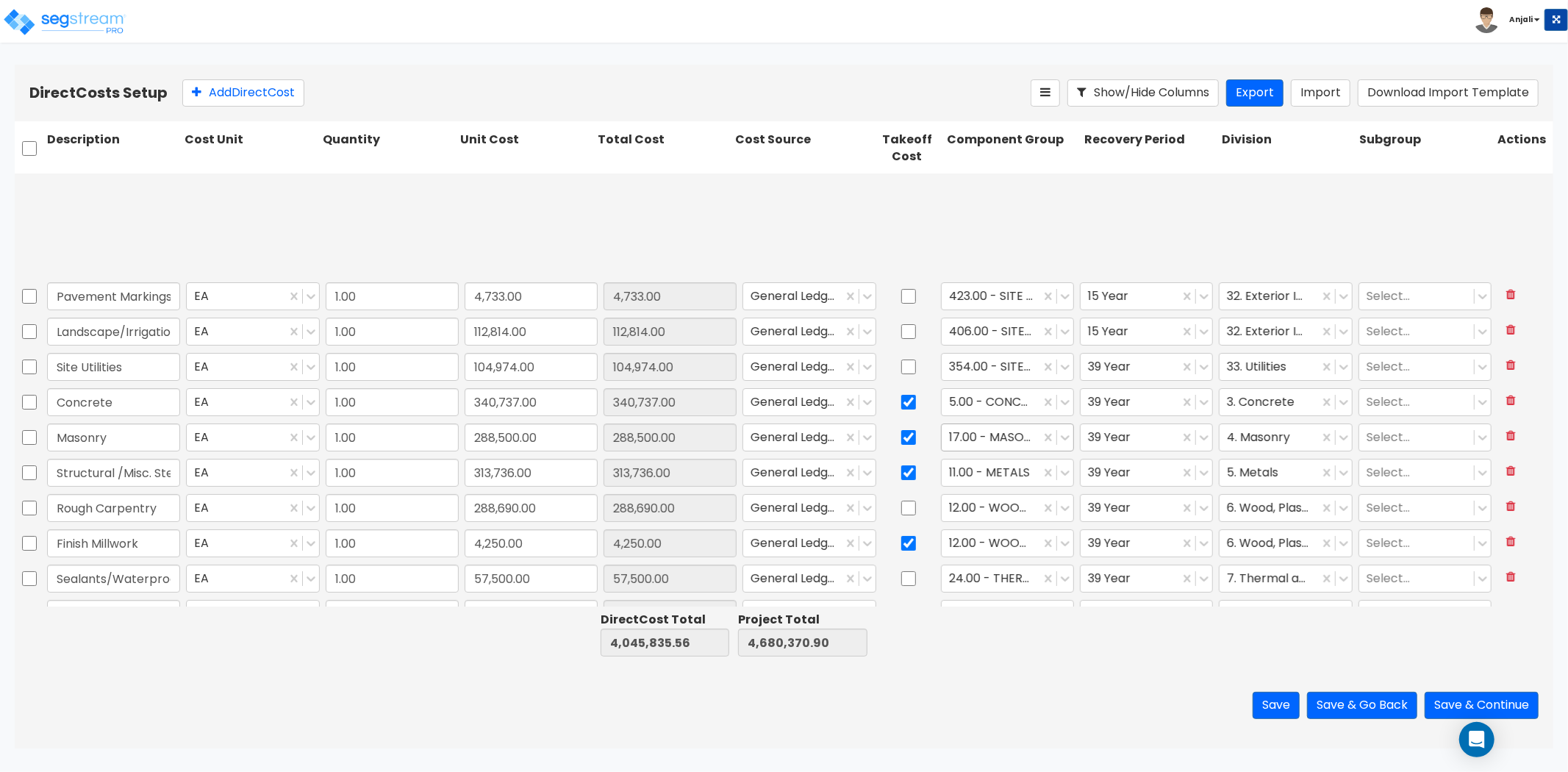
type input "1.00"
type input "1,575.00"
type input "1.00"
type input "16,394.00"
type input "1.00"
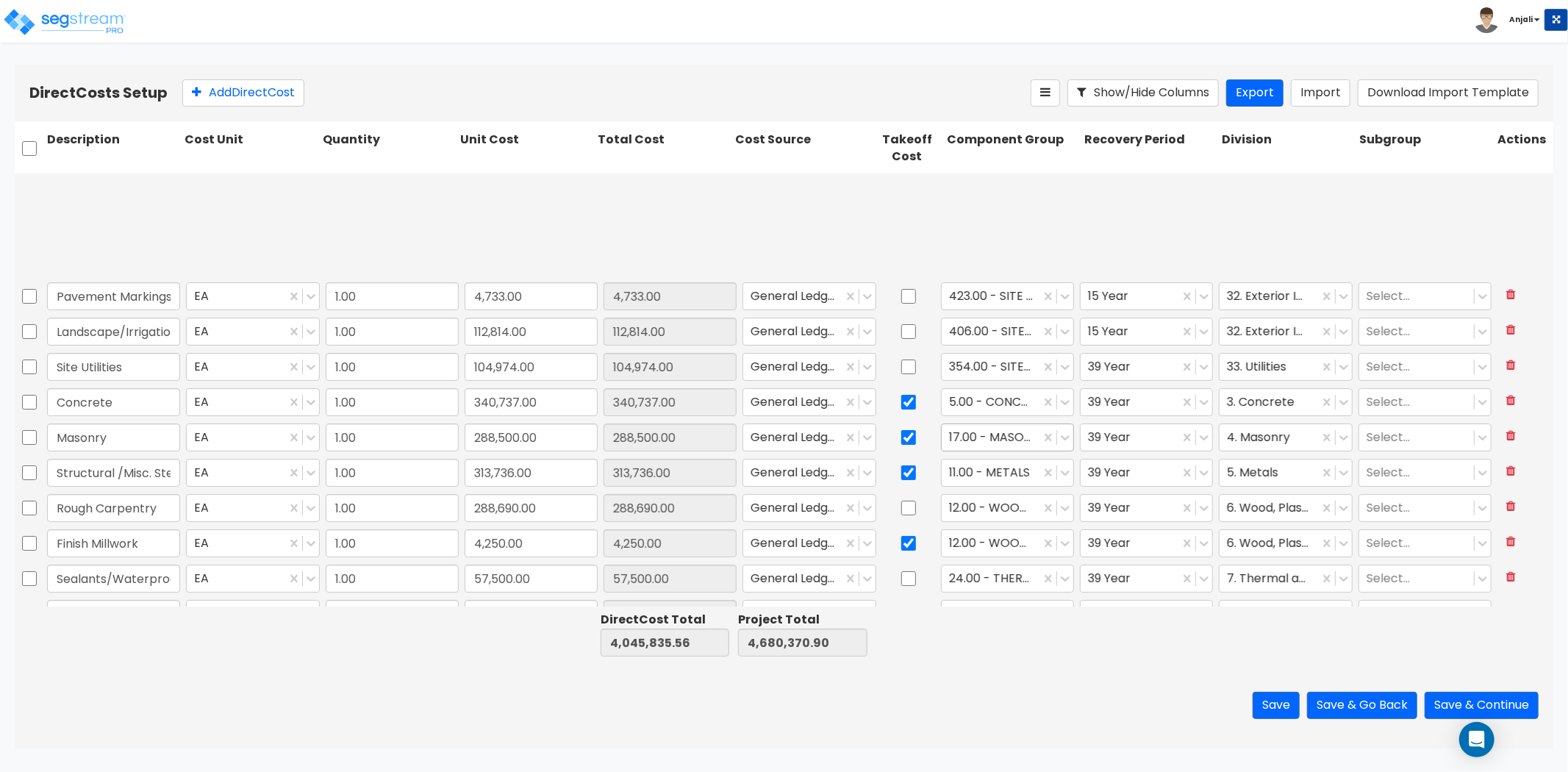
type input "80,650.00"
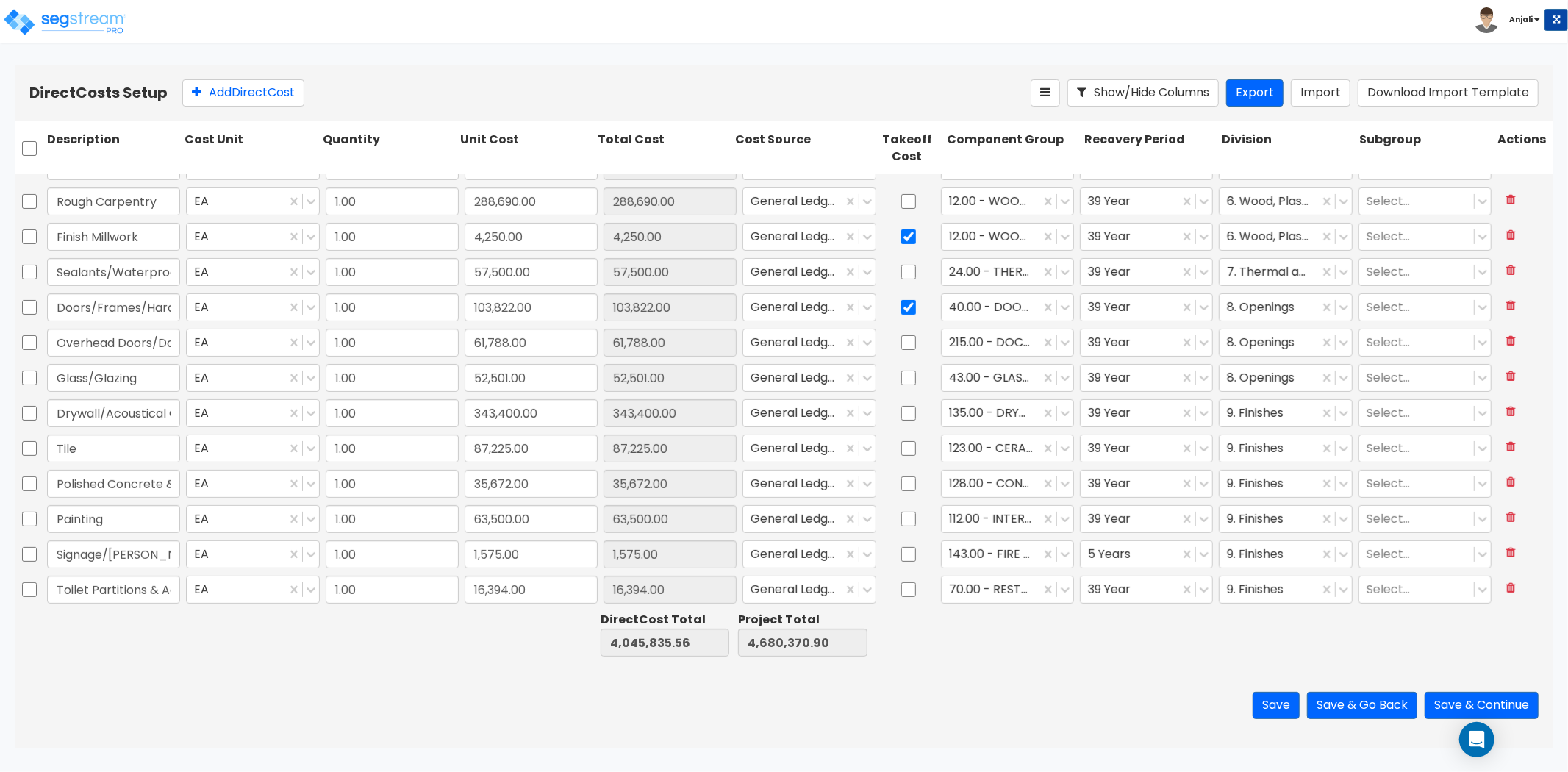
type input "1.00"
type input "503,500.00"
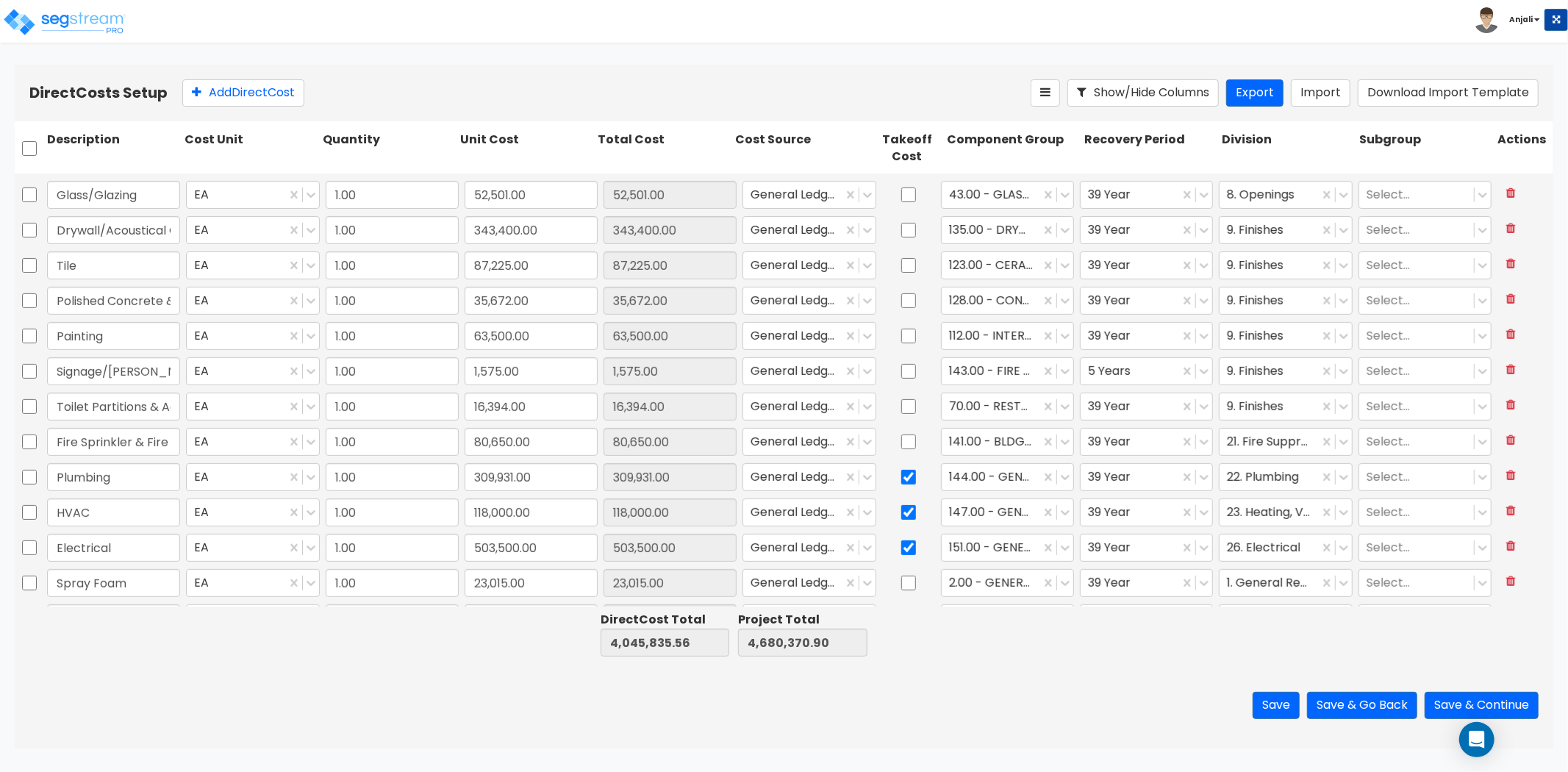
type input "1.00"
type input "-13,929.72"
type input "1.00"
type input "57,500.00"
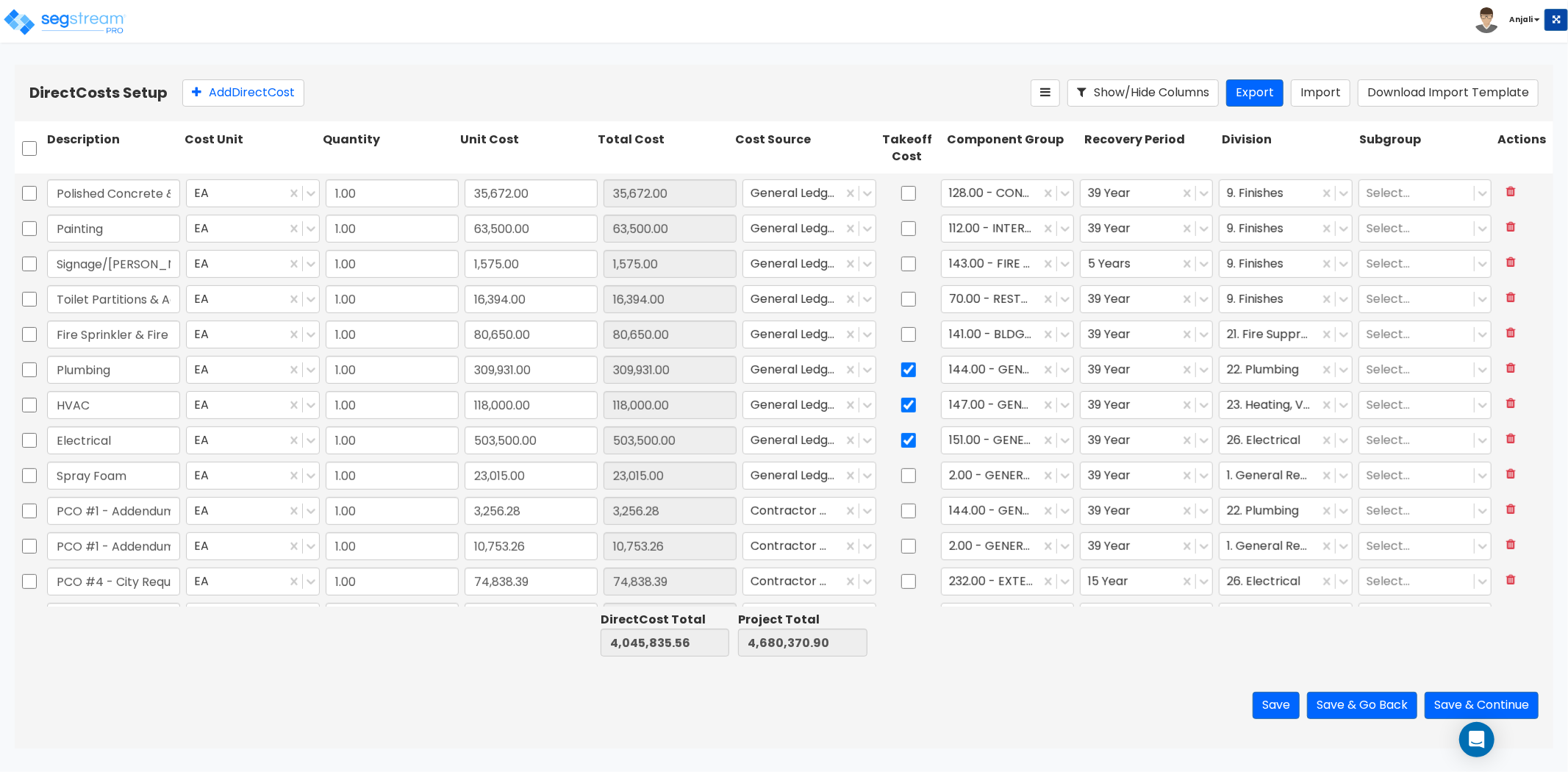
type input "1.00"
type input "3,032.83"
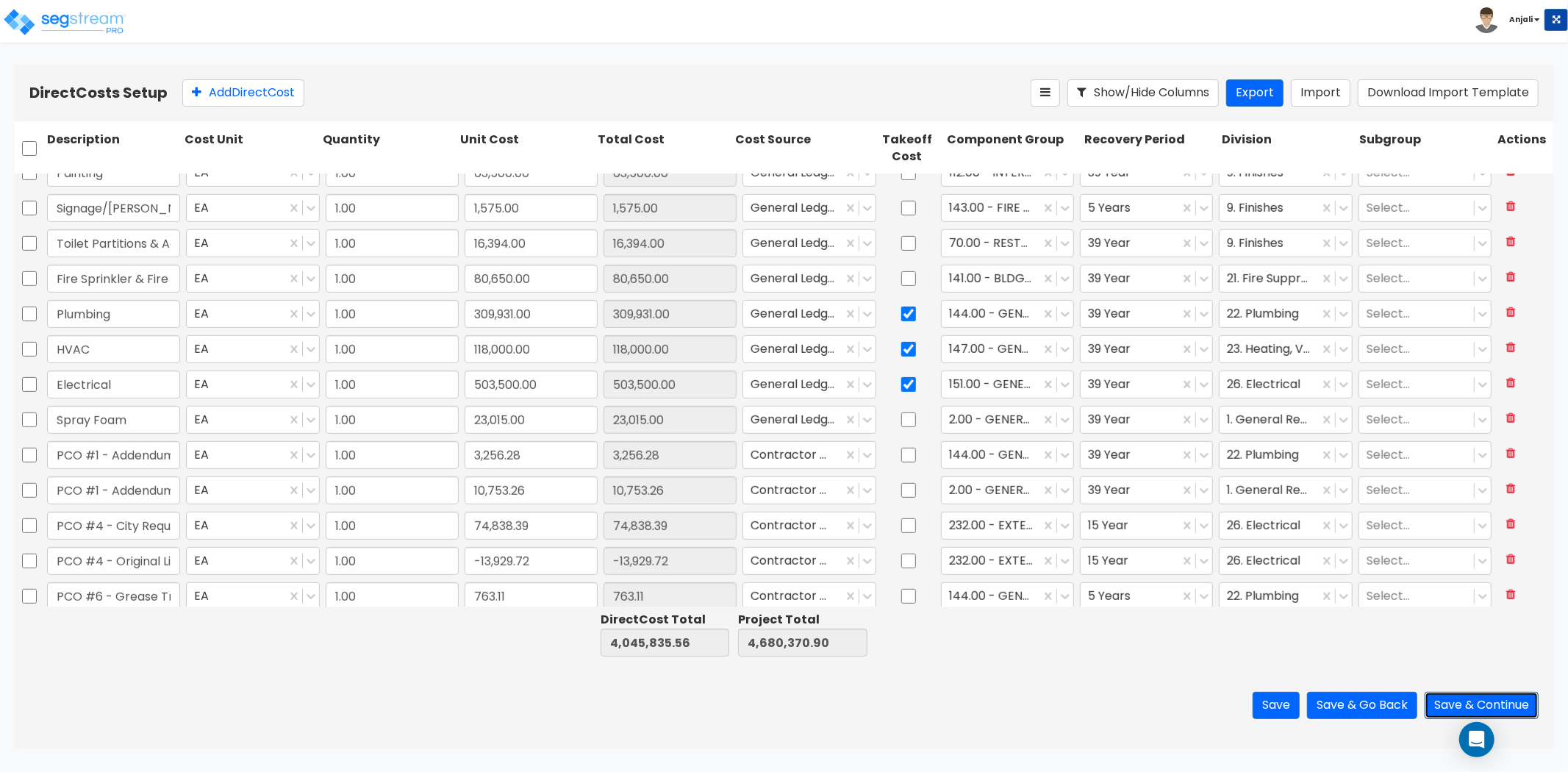
click at [1458, 705] on button "Save & Continue" at bounding box center [1481, 705] width 114 height 27
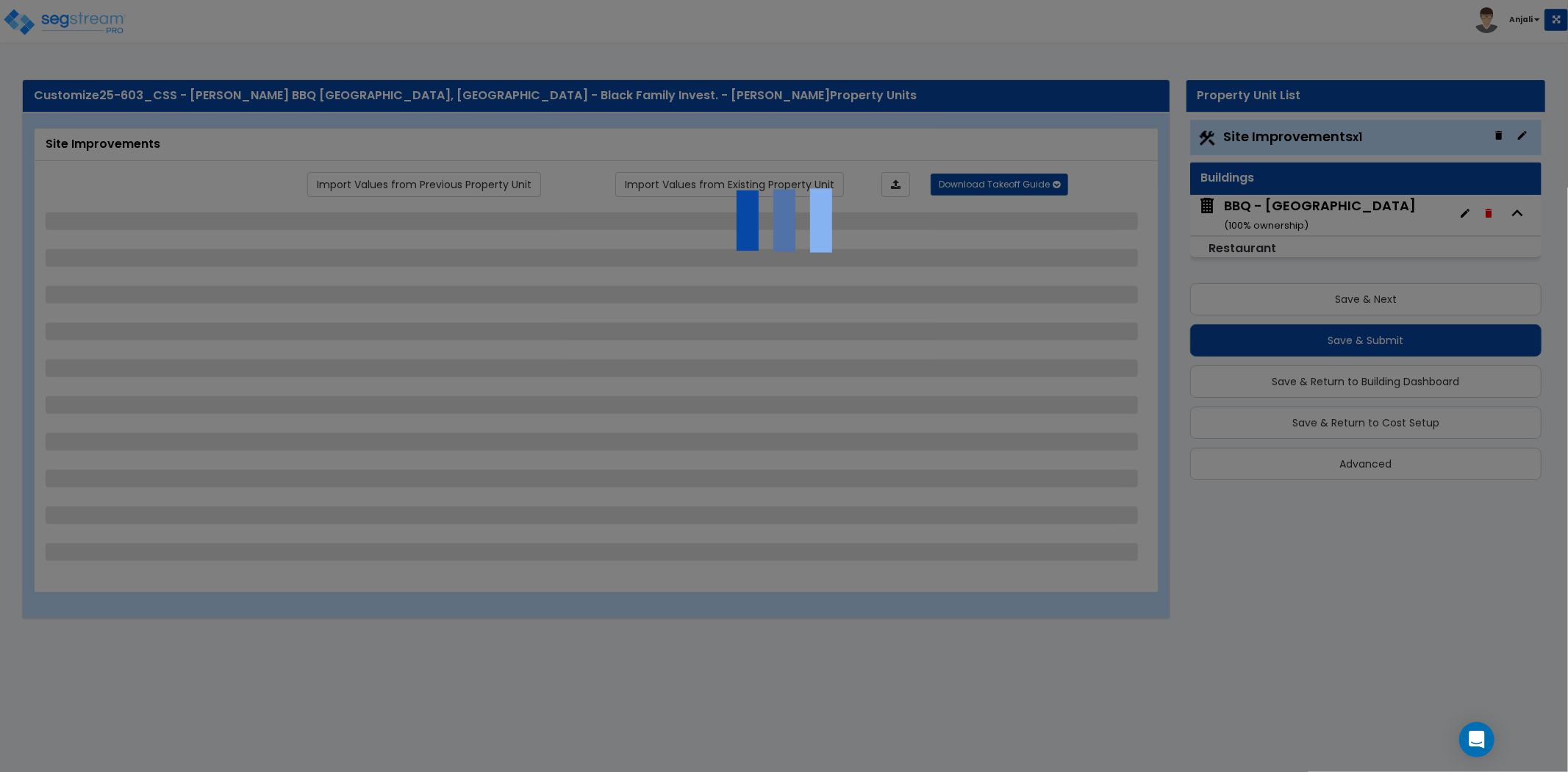
select select "2"
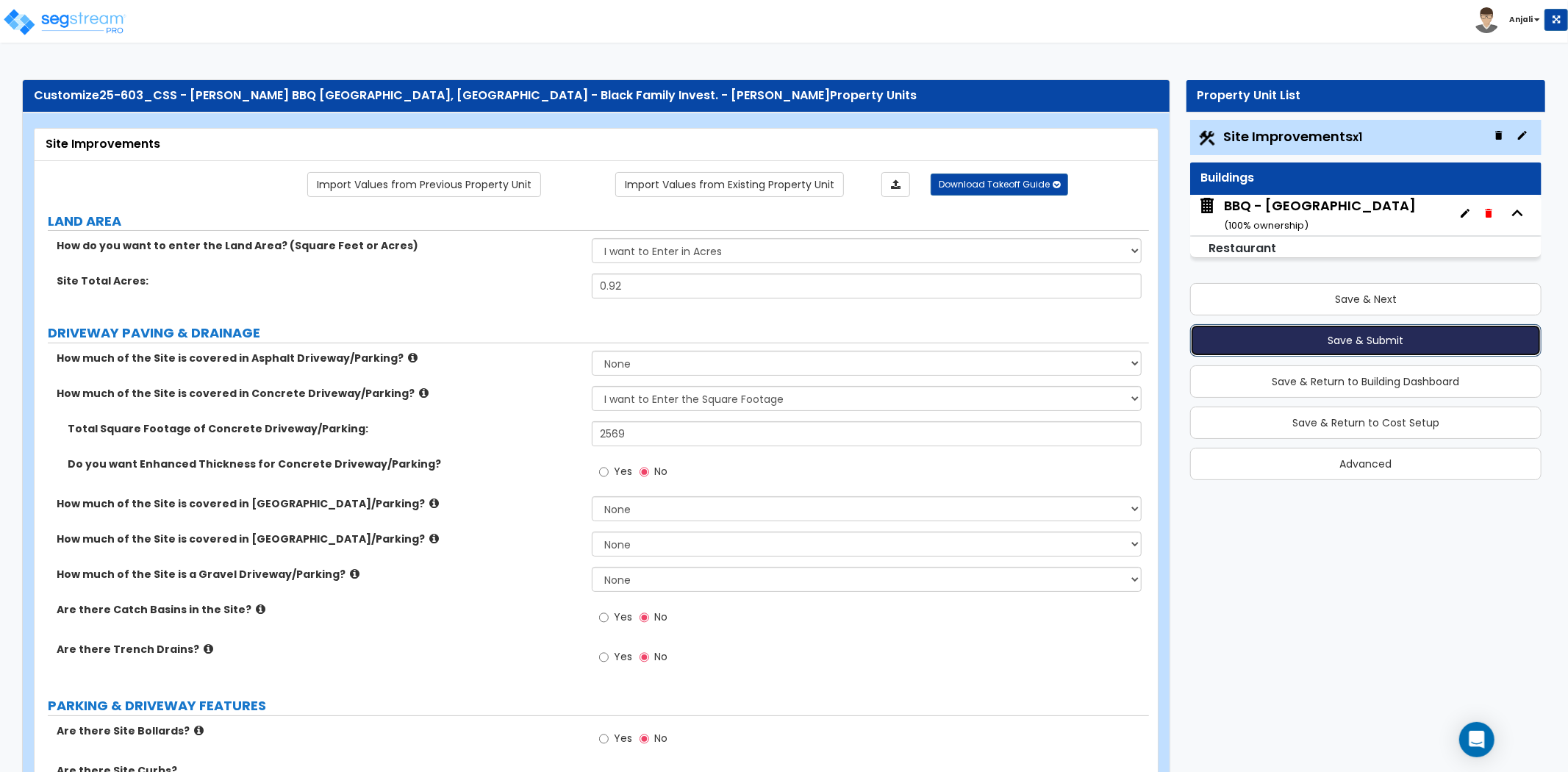
click at [1363, 339] on button "Save & Submit" at bounding box center [1365, 339] width 351 height 32
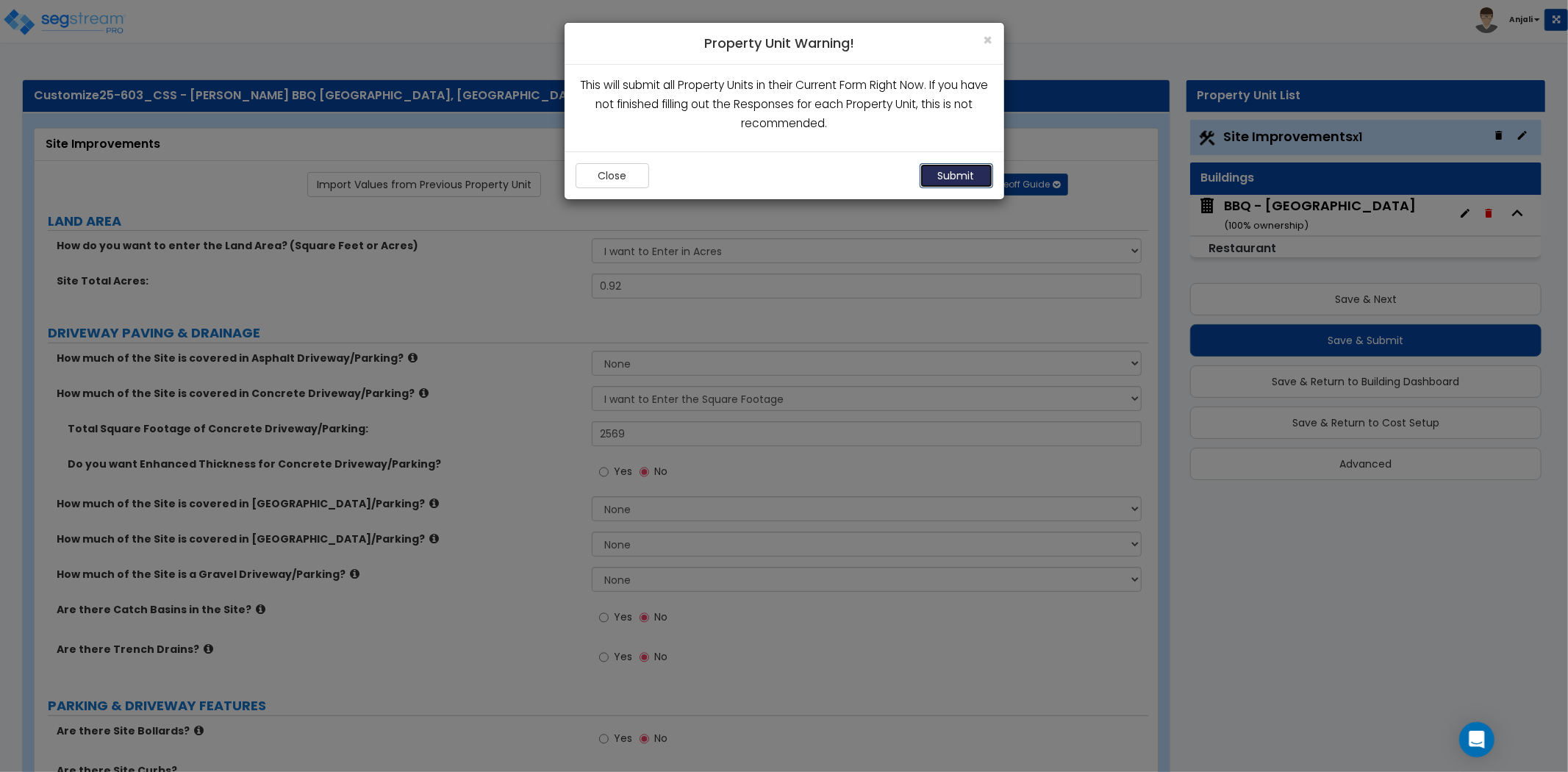
click at [936, 176] on button "Submit" at bounding box center [956, 175] width 74 height 25
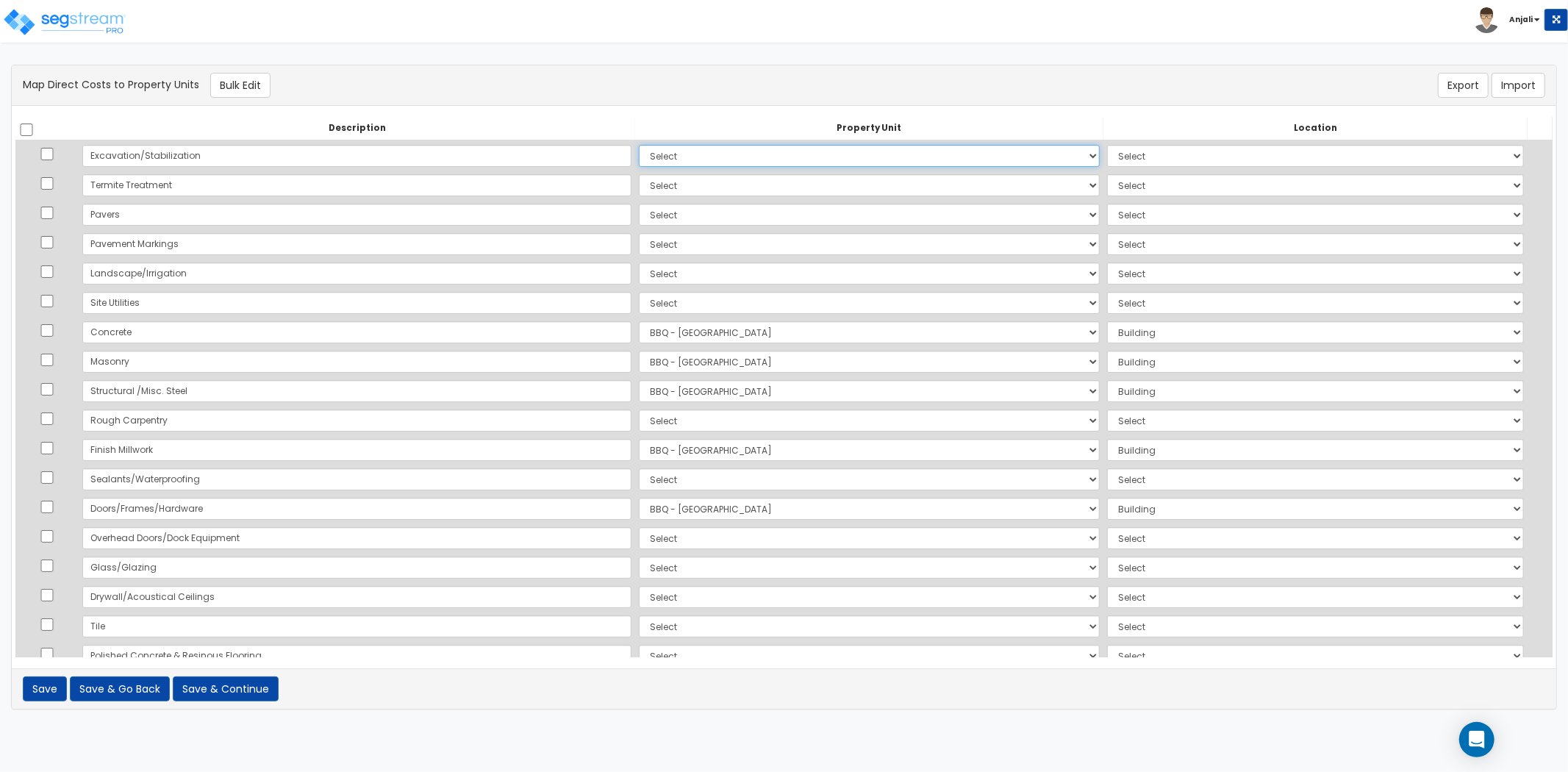
click at [639, 154] on select "Select BBQ - [GEOGRAPHIC_DATA] Site Improvements Add Additional Property Unit" at bounding box center [869, 156] width 461 height 22
select select "171383"
click at [639, 145] on select "Select BBQ - [GEOGRAPHIC_DATA] Site Improvements Add Additional Property Unit" at bounding box center [869, 156] width 461 height 22
select select "6"
click at [639, 192] on select "Select BBQ - [GEOGRAPHIC_DATA] Site Improvements Add Additional Property Unit" at bounding box center [869, 185] width 461 height 22
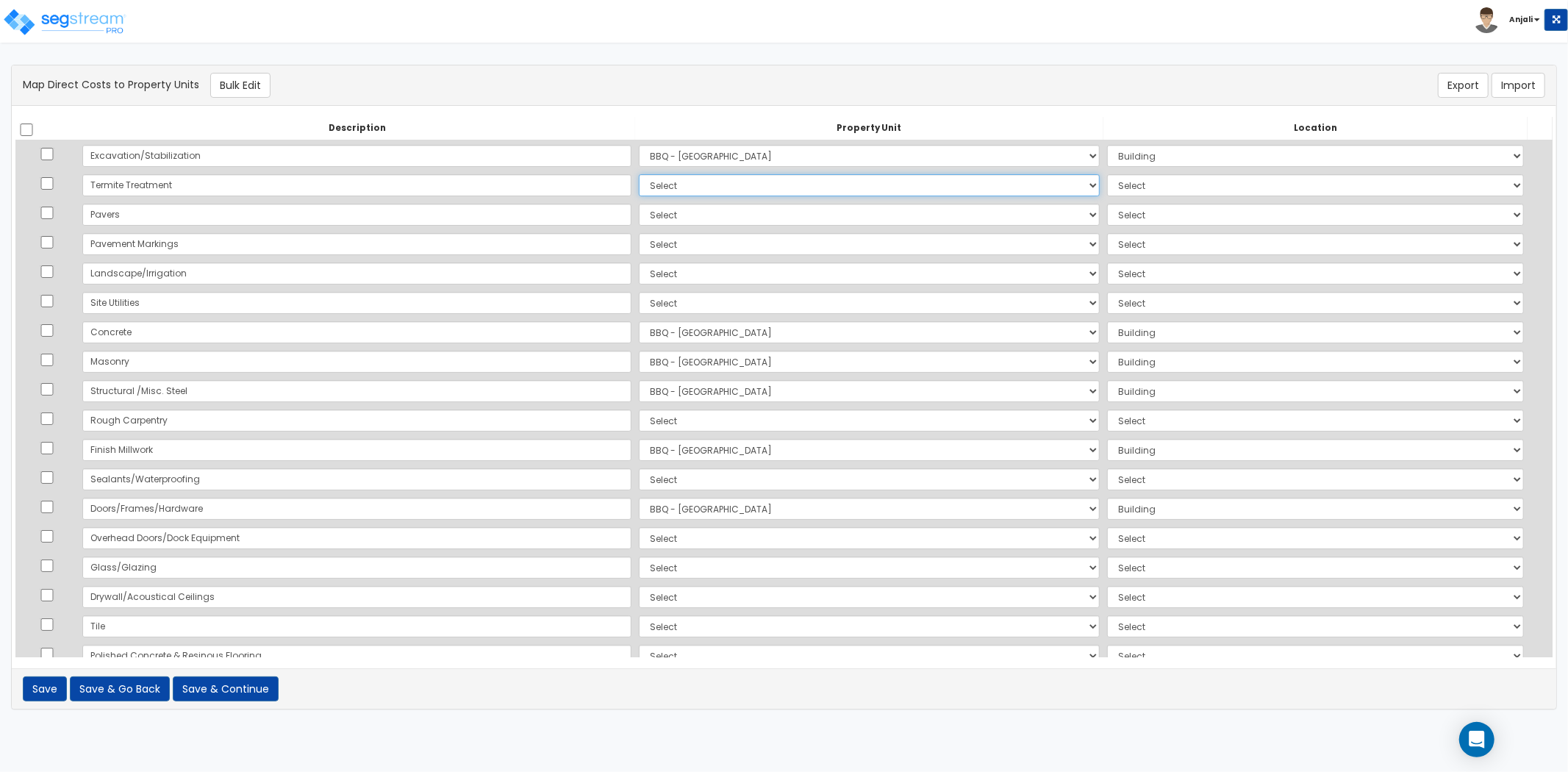
select select "171383"
click at [639, 174] on select "Select BBQ - [GEOGRAPHIC_DATA] Site Improvements Add Additional Property Unit" at bounding box center [869, 185] width 461 height 22
select select "6"
click at [639, 209] on select "Select BBQ - [GEOGRAPHIC_DATA] Site Improvements Add Additional Property Unit" at bounding box center [869, 214] width 461 height 22
select select "171384"
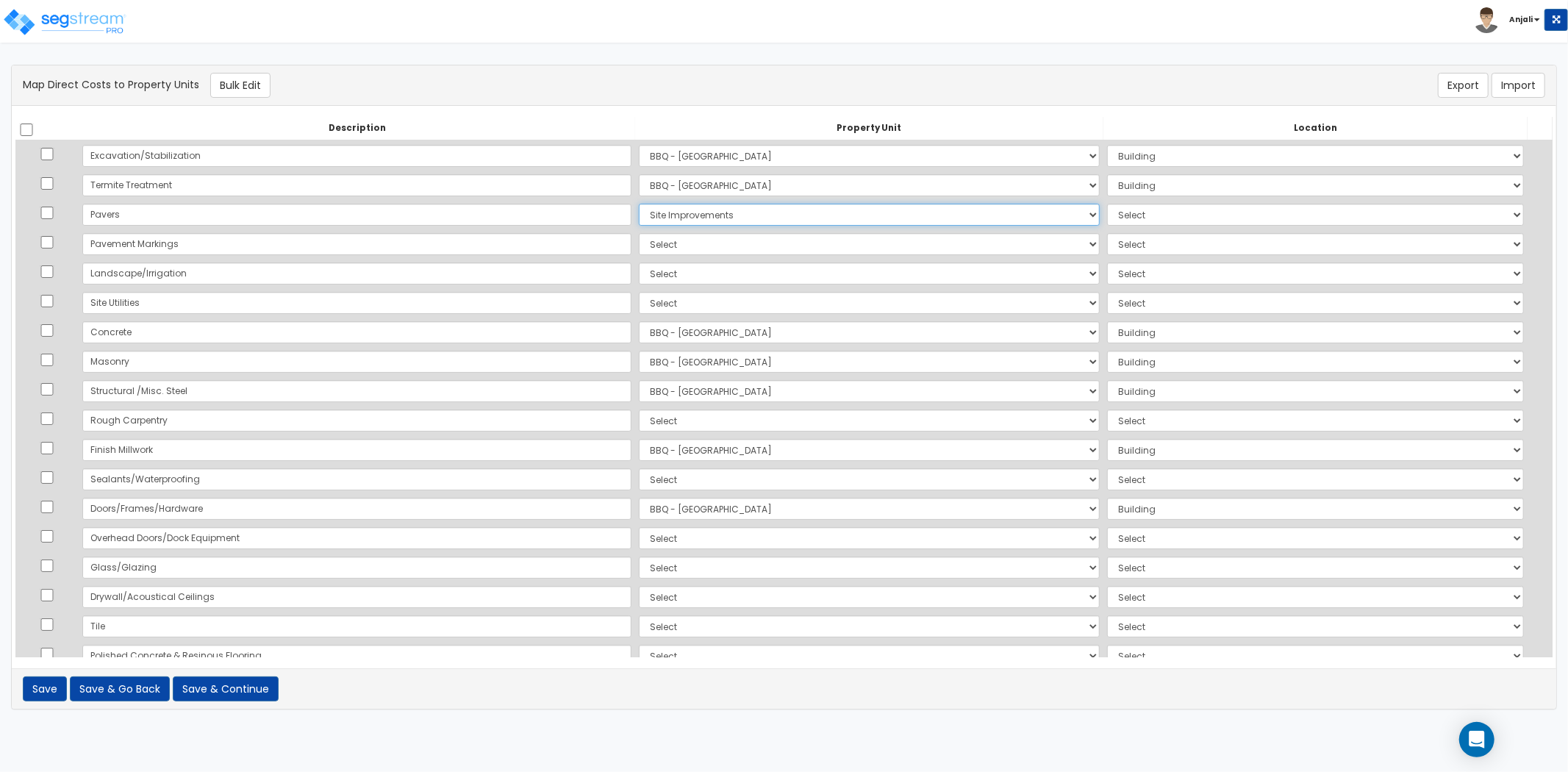
click at [639, 203] on select "Select BBQ - [GEOGRAPHIC_DATA] Site Improvements Add Additional Property Unit" at bounding box center [869, 214] width 461 height 22
select select "462"
click at [639, 243] on select "Select BBQ - [GEOGRAPHIC_DATA] Site Improvements Add Additional Property Unit" at bounding box center [869, 244] width 461 height 22
select select "171384"
click at [639, 233] on select "Select BBQ - [GEOGRAPHIC_DATA] Site Improvements Add Additional Property Unit" at bounding box center [869, 244] width 461 height 22
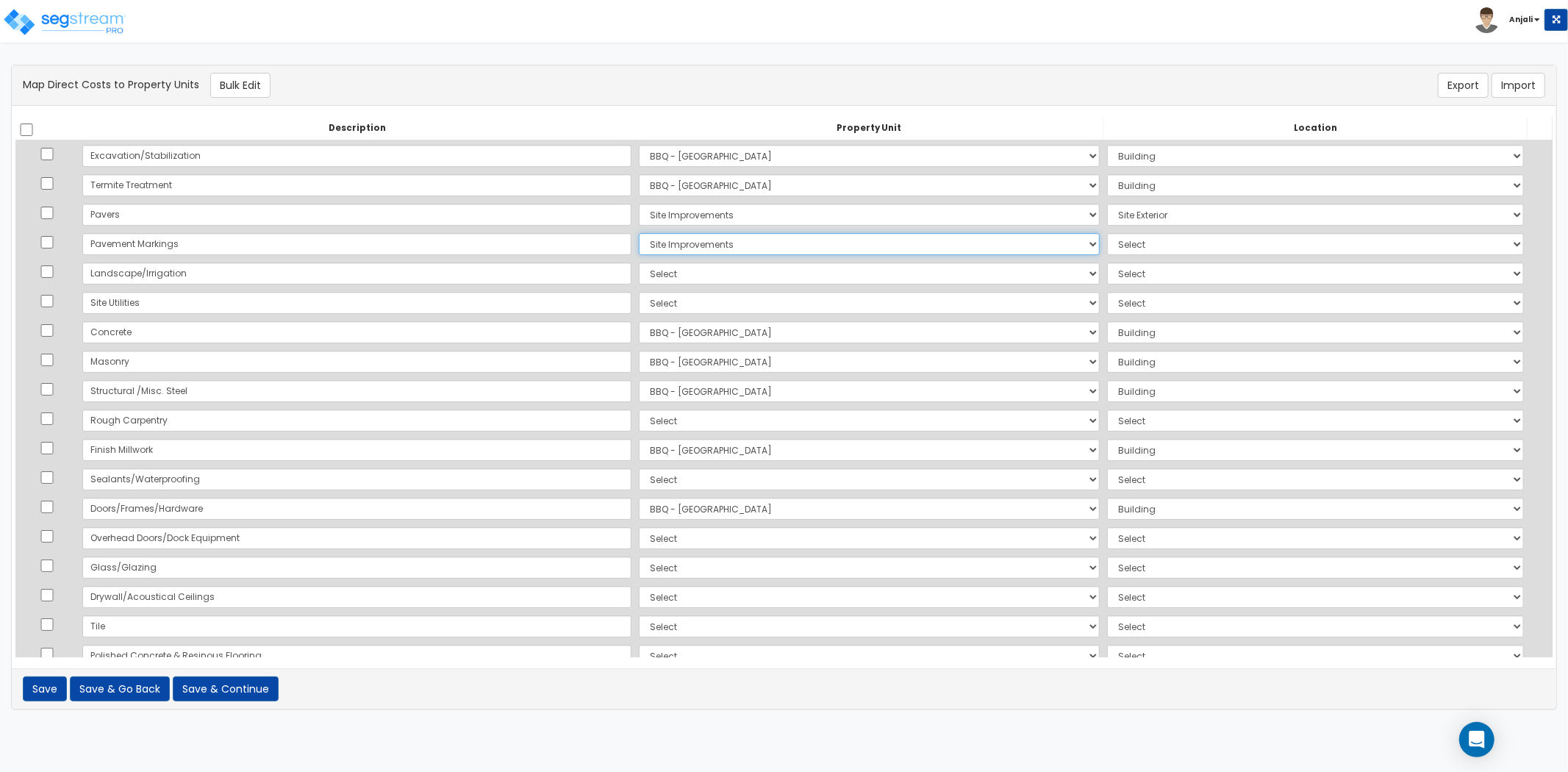
select select "462"
click at [635, 259] on td "Select BBQ - [GEOGRAPHIC_DATA] Site Improvements Add Additional Property Unit" at bounding box center [869, 274] width 468 height 29
click at [639, 270] on select "Select BBQ - [GEOGRAPHIC_DATA] Site Improvements Add Additional Property Unit" at bounding box center [869, 274] width 461 height 22
select select "171384"
click at [639, 263] on select "Select BBQ - [GEOGRAPHIC_DATA] Site Improvements Add Additional Property Unit" at bounding box center [869, 274] width 461 height 22
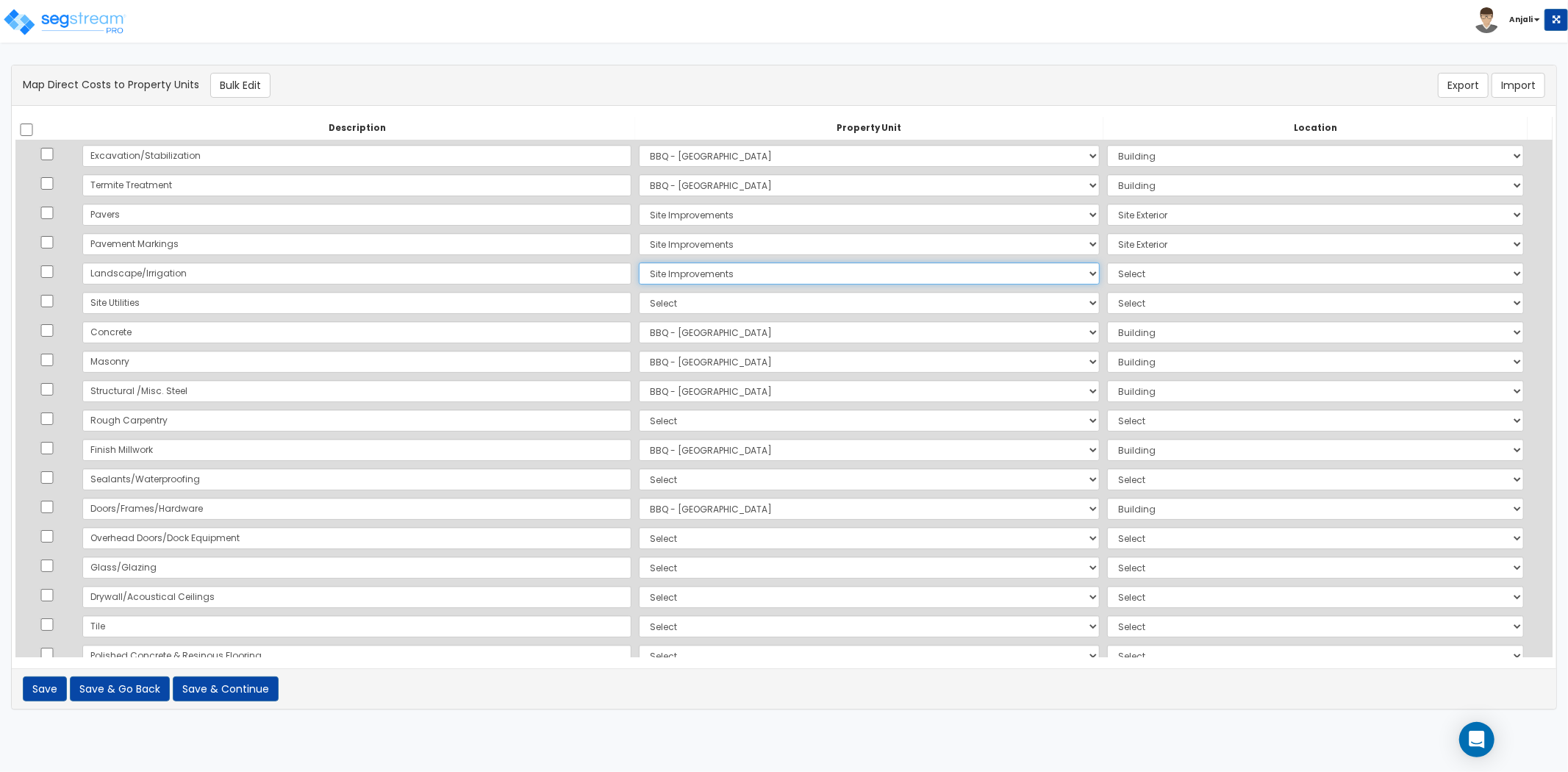
select select "462"
click at [639, 301] on select "Select BBQ - [GEOGRAPHIC_DATA] Site Improvements Add Additional Property Unit" at bounding box center [869, 303] width 461 height 22
select select "171384"
click at [639, 292] on select "Select BBQ - [GEOGRAPHIC_DATA] Site Improvements Add Additional Property Unit" at bounding box center [869, 303] width 461 height 22
select select "462"
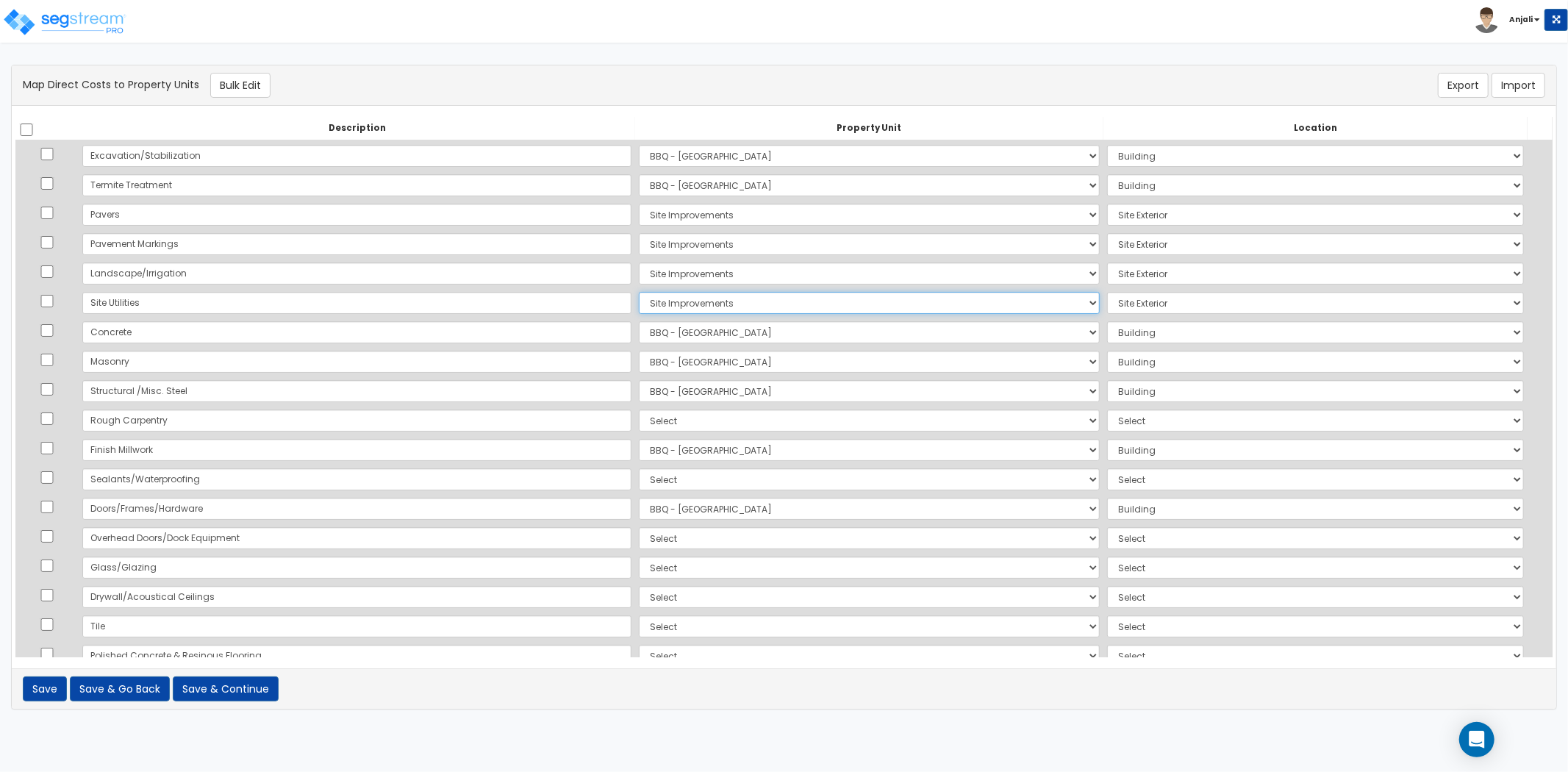
scroll to position [81, 0]
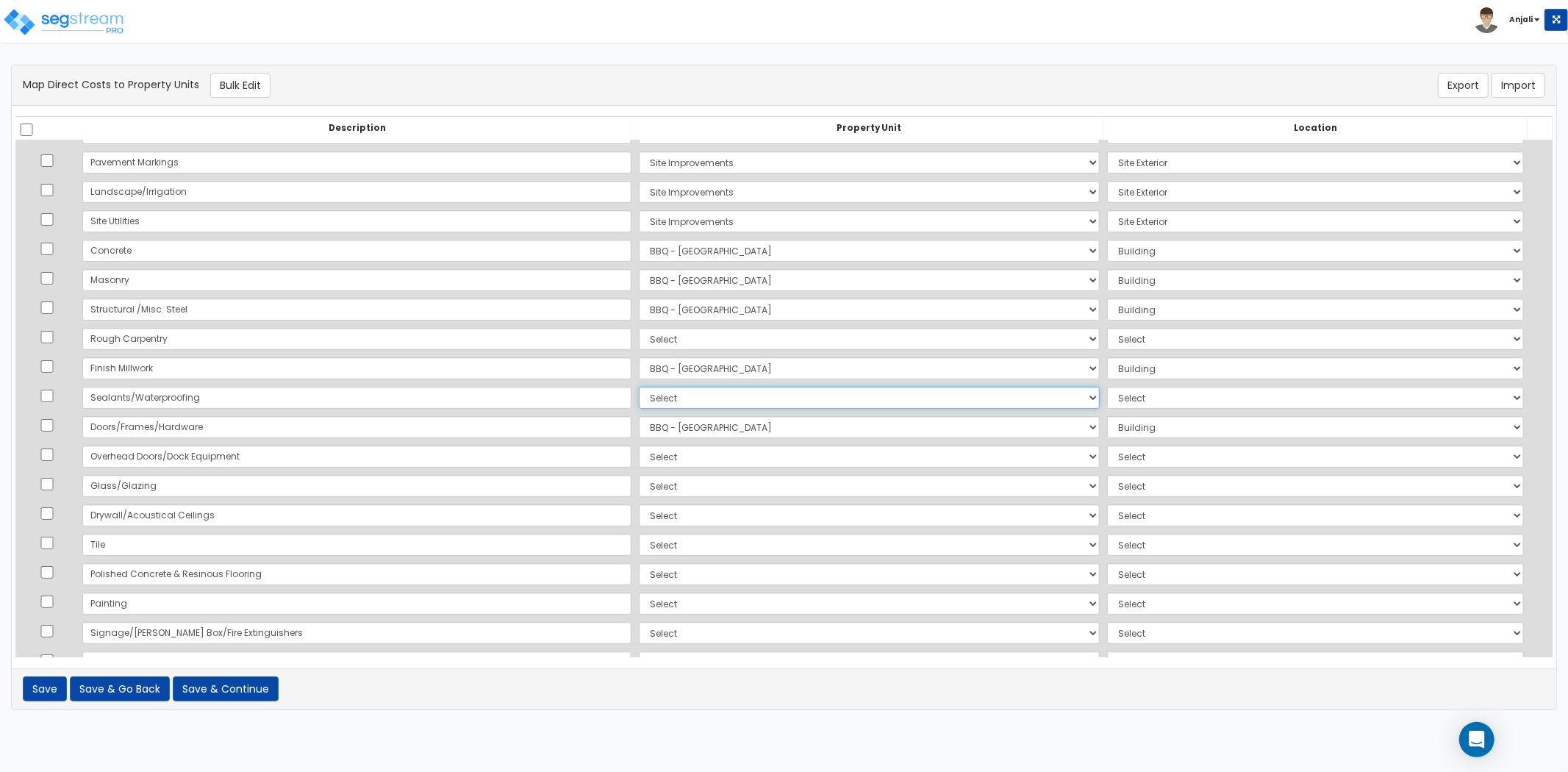
click at [639, 393] on select "Select BBQ - [GEOGRAPHIC_DATA] Site Improvements Add Additional Property Unit" at bounding box center [869, 398] width 461 height 22
select select "171384"
click at [639, 387] on select "Select BBQ - [GEOGRAPHIC_DATA] Site Improvements Add Additional Property Unit" at bounding box center [869, 398] width 461 height 22
select select
click at [639, 460] on select "Select BBQ - [GEOGRAPHIC_DATA] Site Improvements Add Additional Property Unit" at bounding box center [869, 456] width 461 height 22
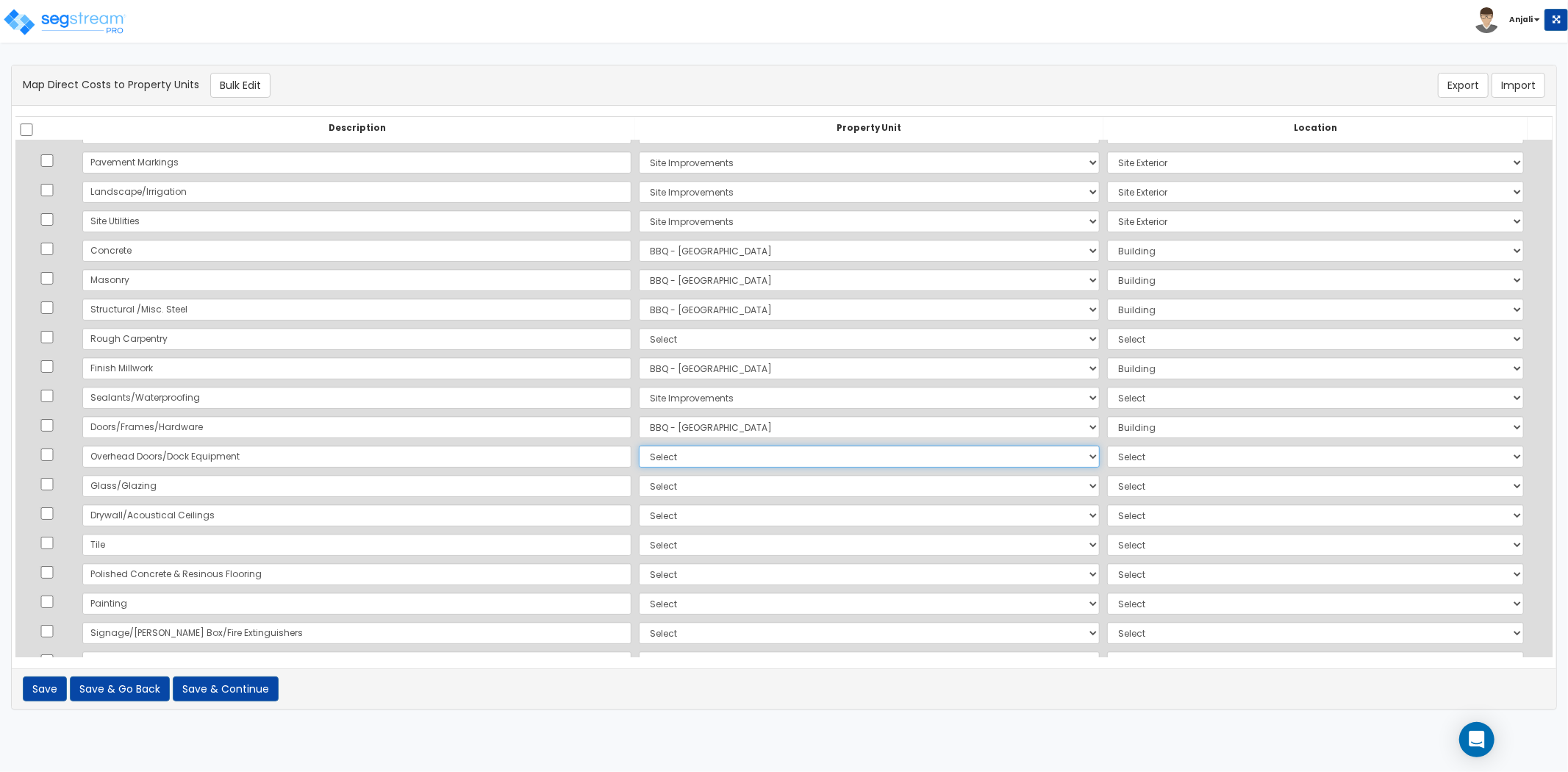
select select "171383"
click at [639, 445] on select "Select BBQ - [GEOGRAPHIC_DATA] Site Improvements Add Additional Property Unit" at bounding box center [869, 456] width 461 height 22
select select "6"
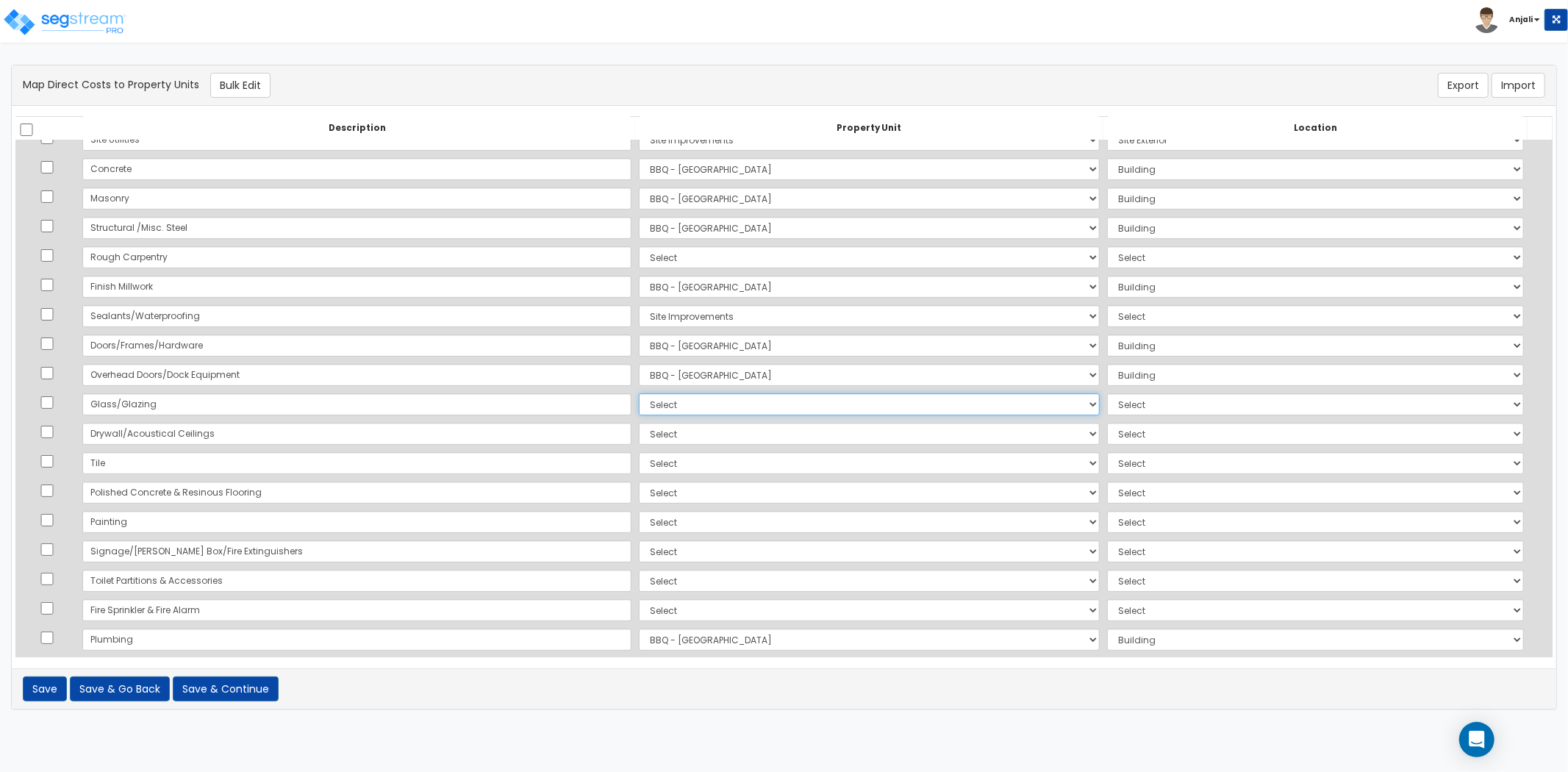
drag, startPoint x: 576, startPoint y: 405, endPoint x: 576, endPoint y: 414, distance: 9.0
click at [639, 405] on select "Select BBQ - [GEOGRAPHIC_DATA] Site Improvements Add Additional Property Unit" at bounding box center [869, 404] width 461 height 22
select select "171383"
click at [639, 393] on select "Select BBQ - [GEOGRAPHIC_DATA] Site Improvements Add Additional Property Unit" at bounding box center [869, 404] width 461 height 22
select select "6"
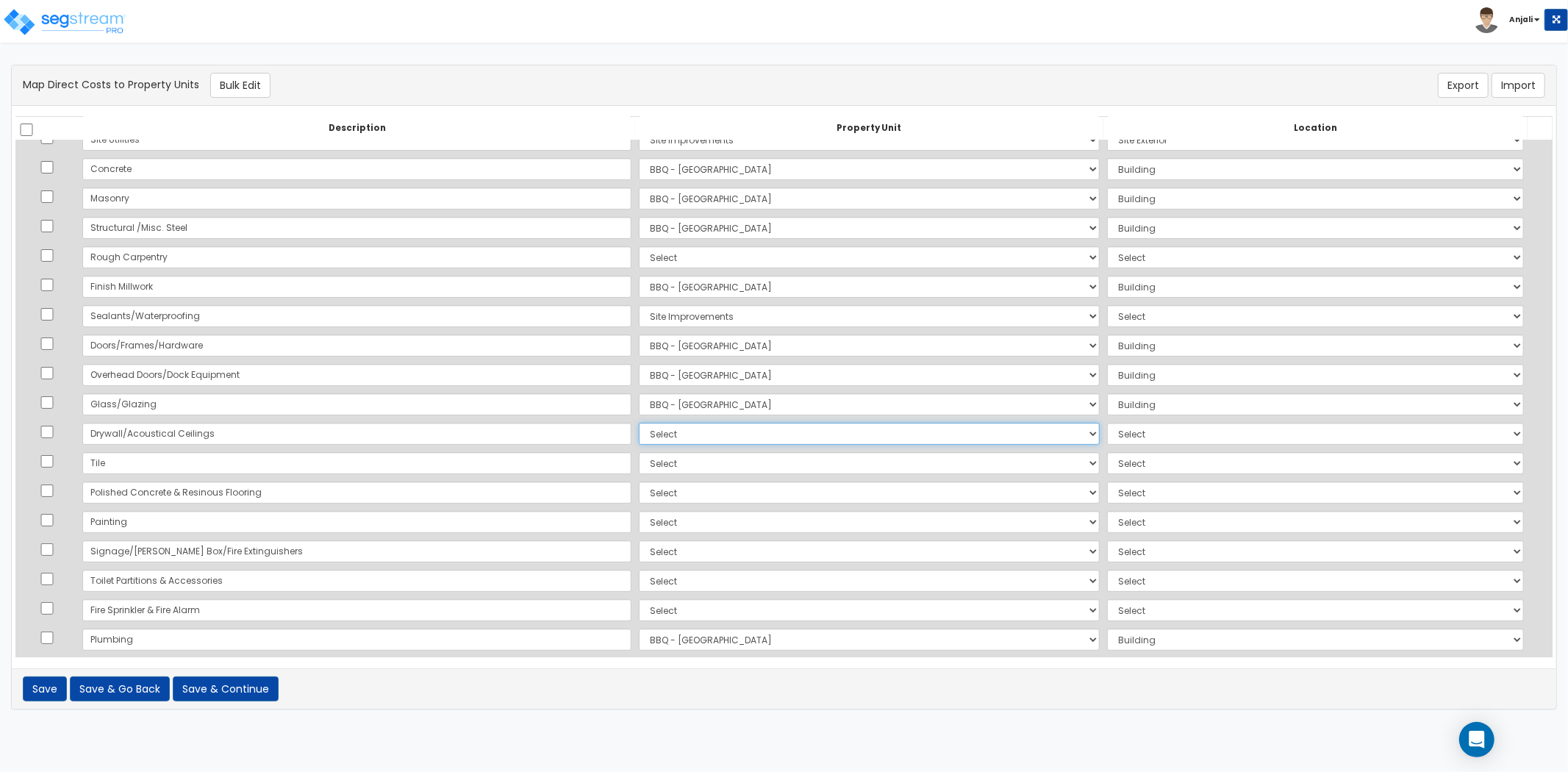
drag, startPoint x: 583, startPoint y: 435, endPoint x: 584, endPoint y: 443, distance: 8.1
click at [639, 435] on select "Select BBQ - [GEOGRAPHIC_DATA] Site Improvements Add Additional Property Unit" at bounding box center [869, 433] width 461 height 22
select select "171383"
click at [639, 423] on select "Select BBQ - [GEOGRAPHIC_DATA] Site Improvements Add Additional Property Unit" at bounding box center [869, 433] width 461 height 22
select select "6"
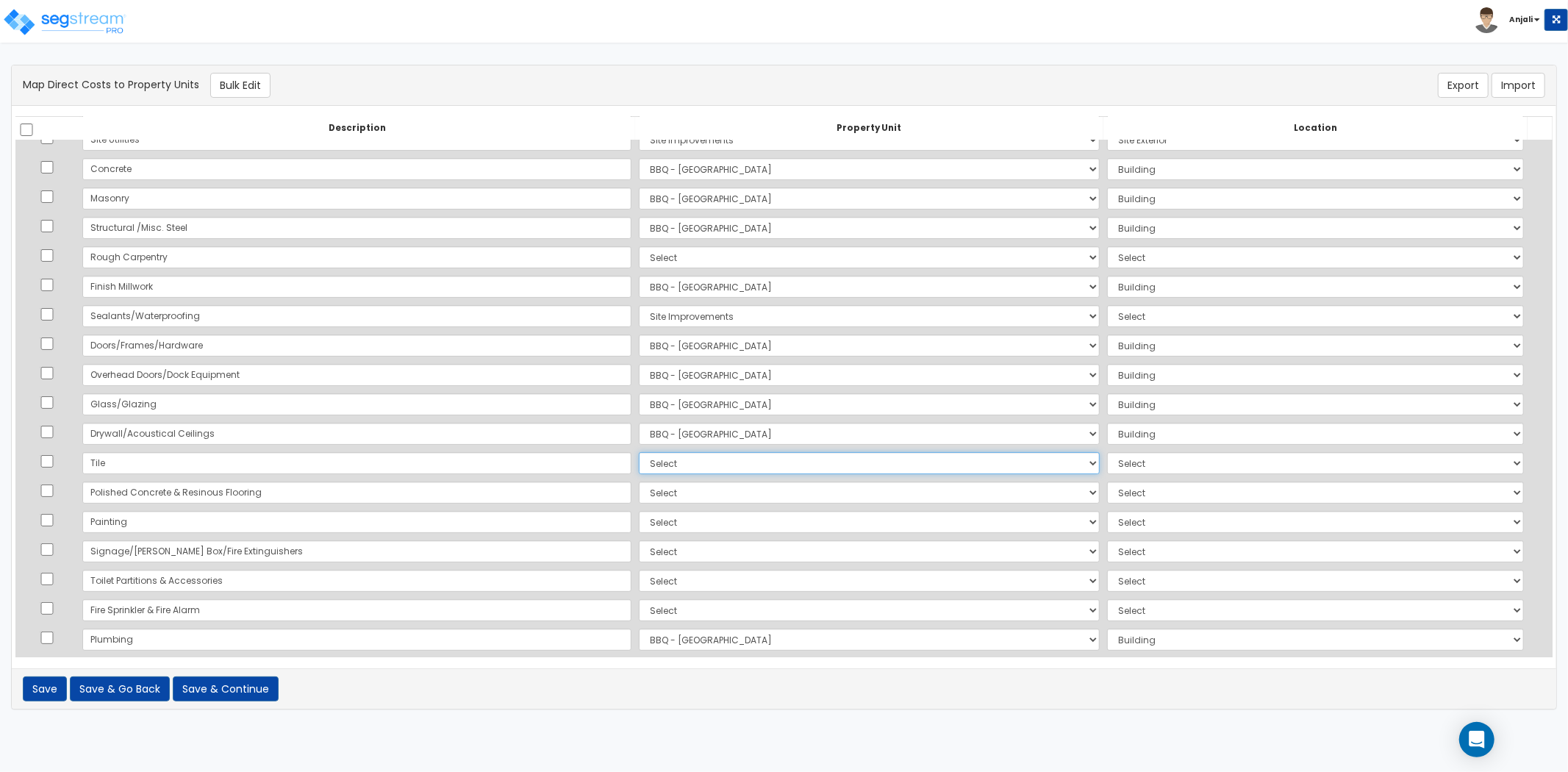
click at [639, 460] on select "Select BBQ - [GEOGRAPHIC_DATA] Site Improvements Add Additional Property Unit" at bounding box center [869, 463] width 461 height 22
select select "171383"
click at [639, 452] on select "Select BBQ - [GEOGRAPHIC_DATA] Site Improvements Add Additional Property Unit" at bounding box center [869, 463] width 461 height 22
select select "461"
click at [639, 495] on select "Select BBQ - [GEOGRAPHIC_DATA] Site Improvements Add Additional Property Unit" at bounding box center [869, 493] width 461 height 22
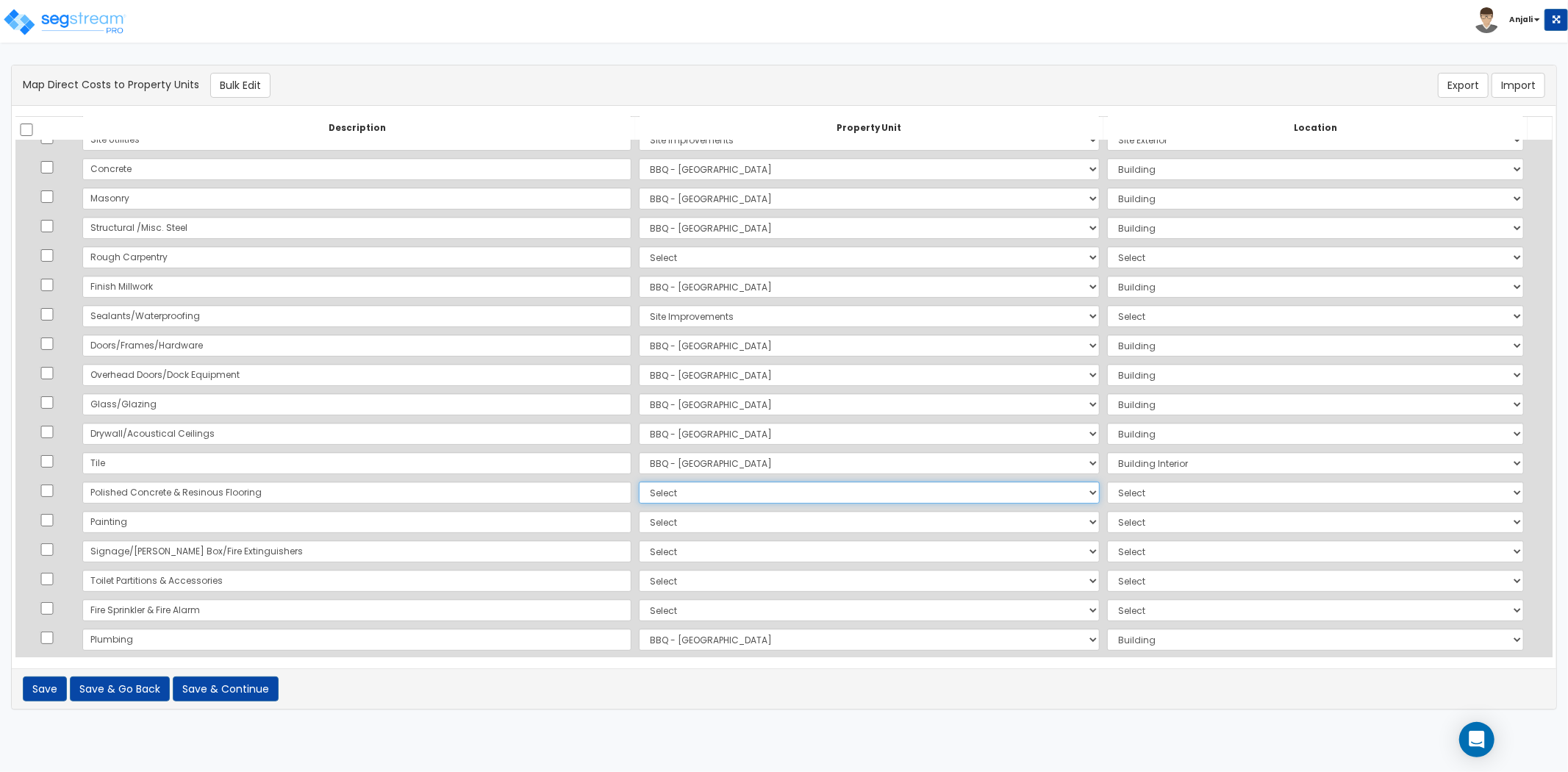
select select "171383"
click at [639, 482] on select "Select BBQ - [GEOGRAPHIC_DATA] Site Improvements Add Additional Property Unit" at bounding box center [869, 493] width 461 height 22
select select "6"
click at [639, 520] on select "Select BBQ - [GEOGRAPHIC_DATA] Site Improvements Add Additional Property Unit" at bounding box center [869, 522] width 461 height 22
select select "171383"
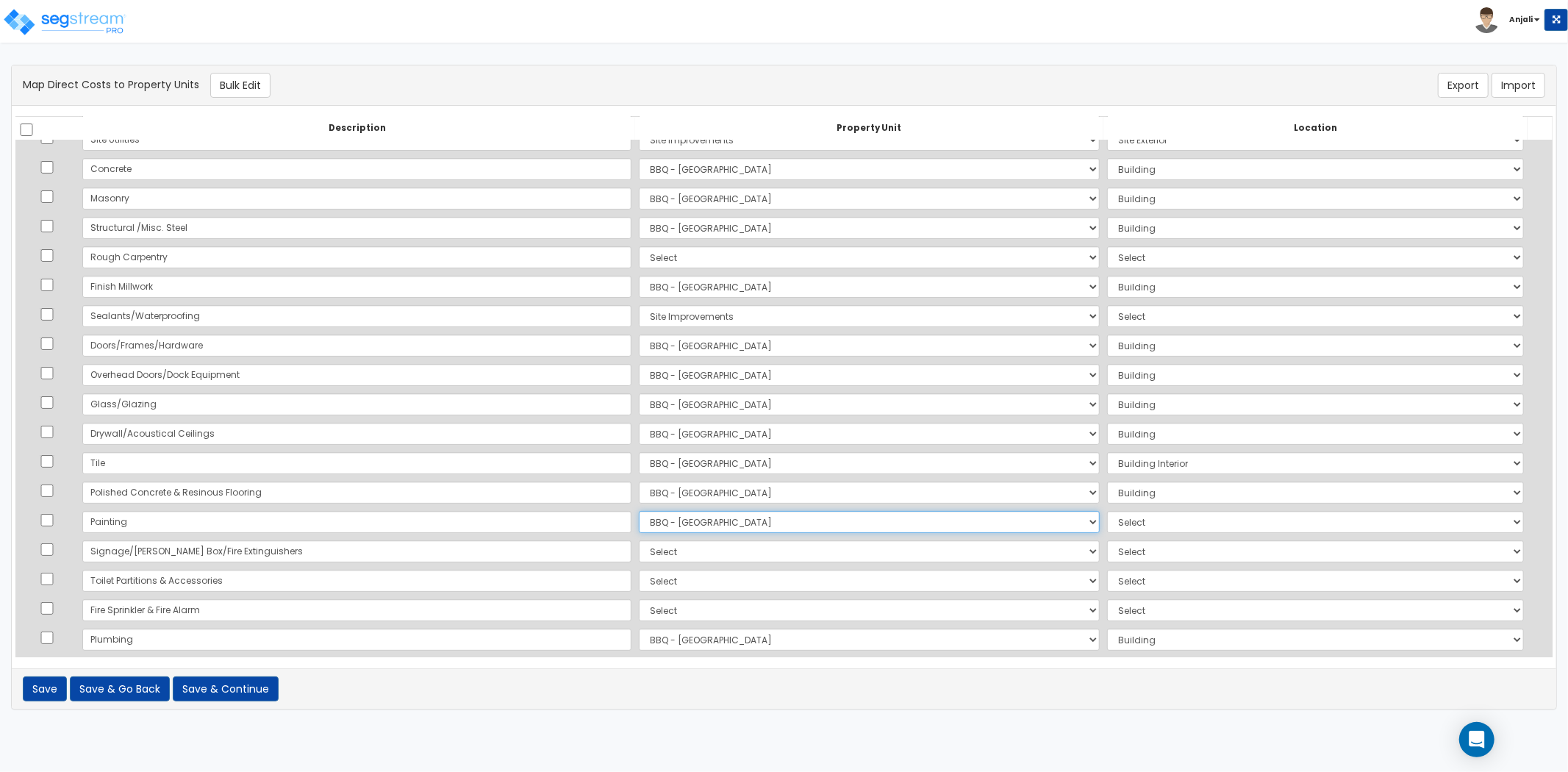
click at [639, 511] on select "Select BBQ - [GEOGRAPHIC_DATA] Site Improvements Add Additional Property Unit" at bounding box center [869, 522] width 461 height 22
select select "6"
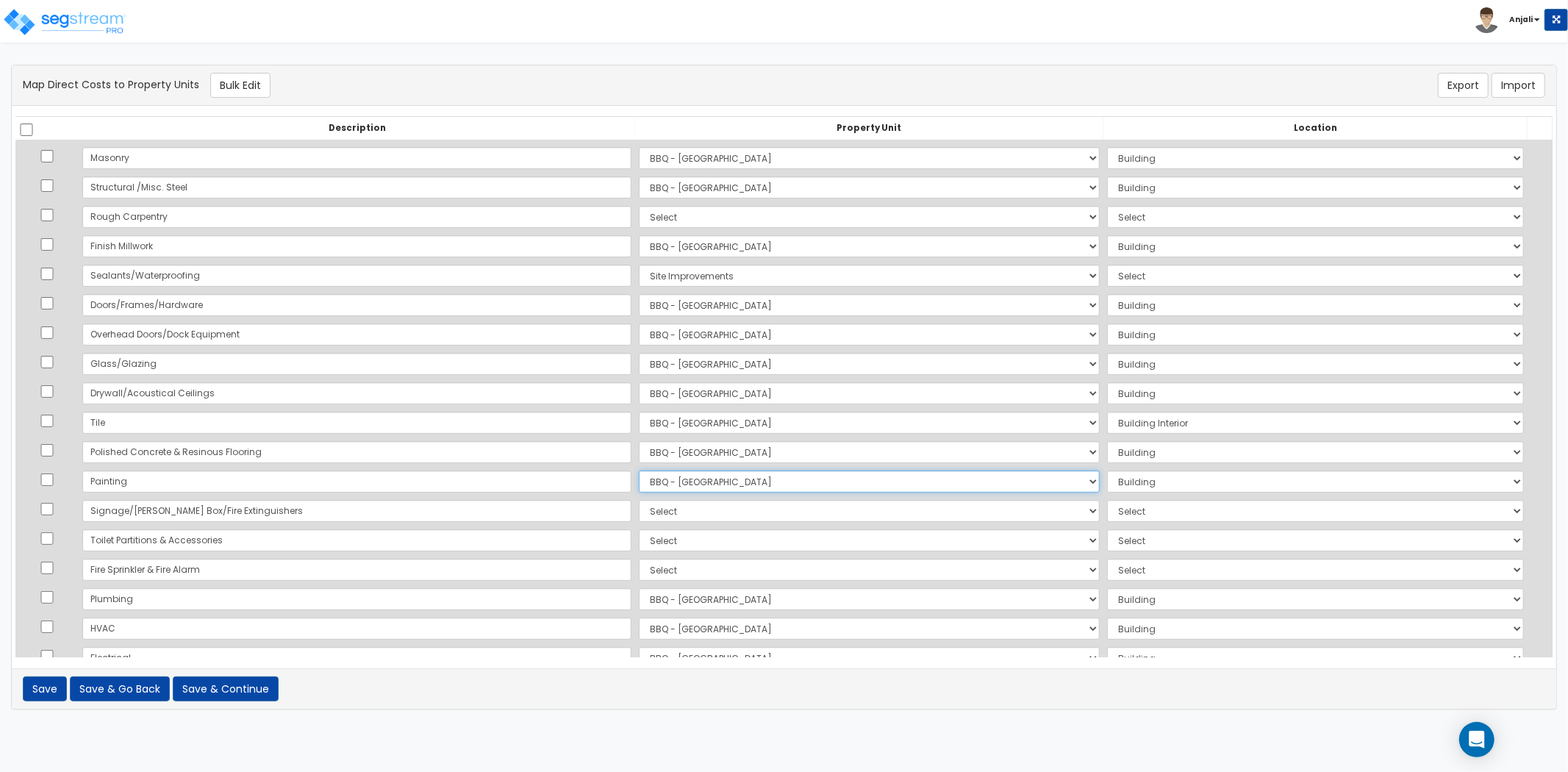
scroll to position [245, 0]
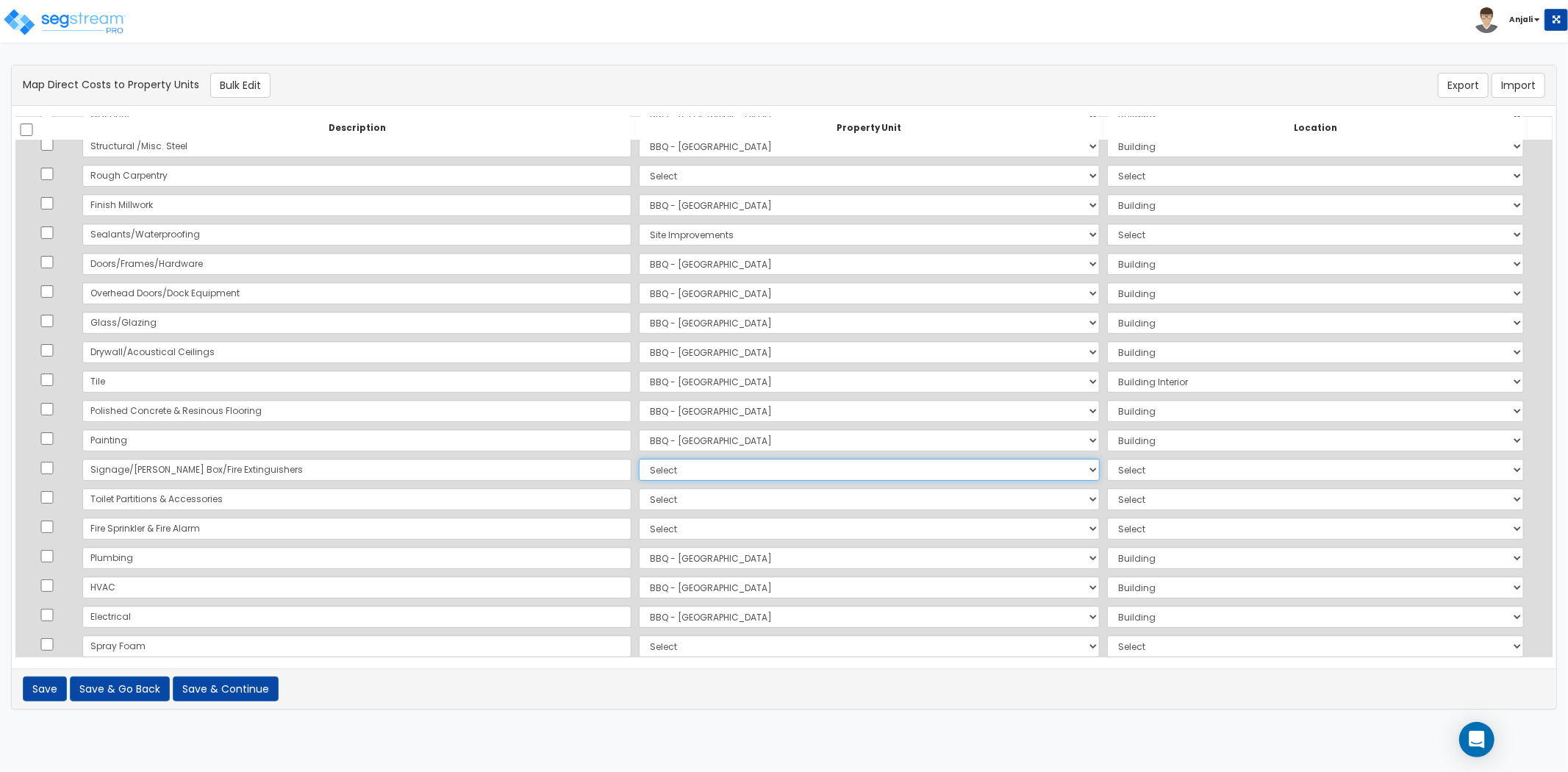
click at [639, 466] on select "Select BBQ - [GEOGRAPHIC_DATA] Site Improvements Add Additional Property Unit" at bounding box center [869, 470] width 461 height 22
select select "171383"
click at [639, 459] on select "Select BBQ - [GEOGRAPHIC_DATA] Site Improvements Add Additional Property Unit" at bounding box center [869, 470] width 461 height 22
select select "6"
click at [639, 495] on select "Select BBQ - [GEOGRAPHIC_DATA] Site Improvements Add Additional Property Unit" at bounding box center [869, 499] width 461 height 22
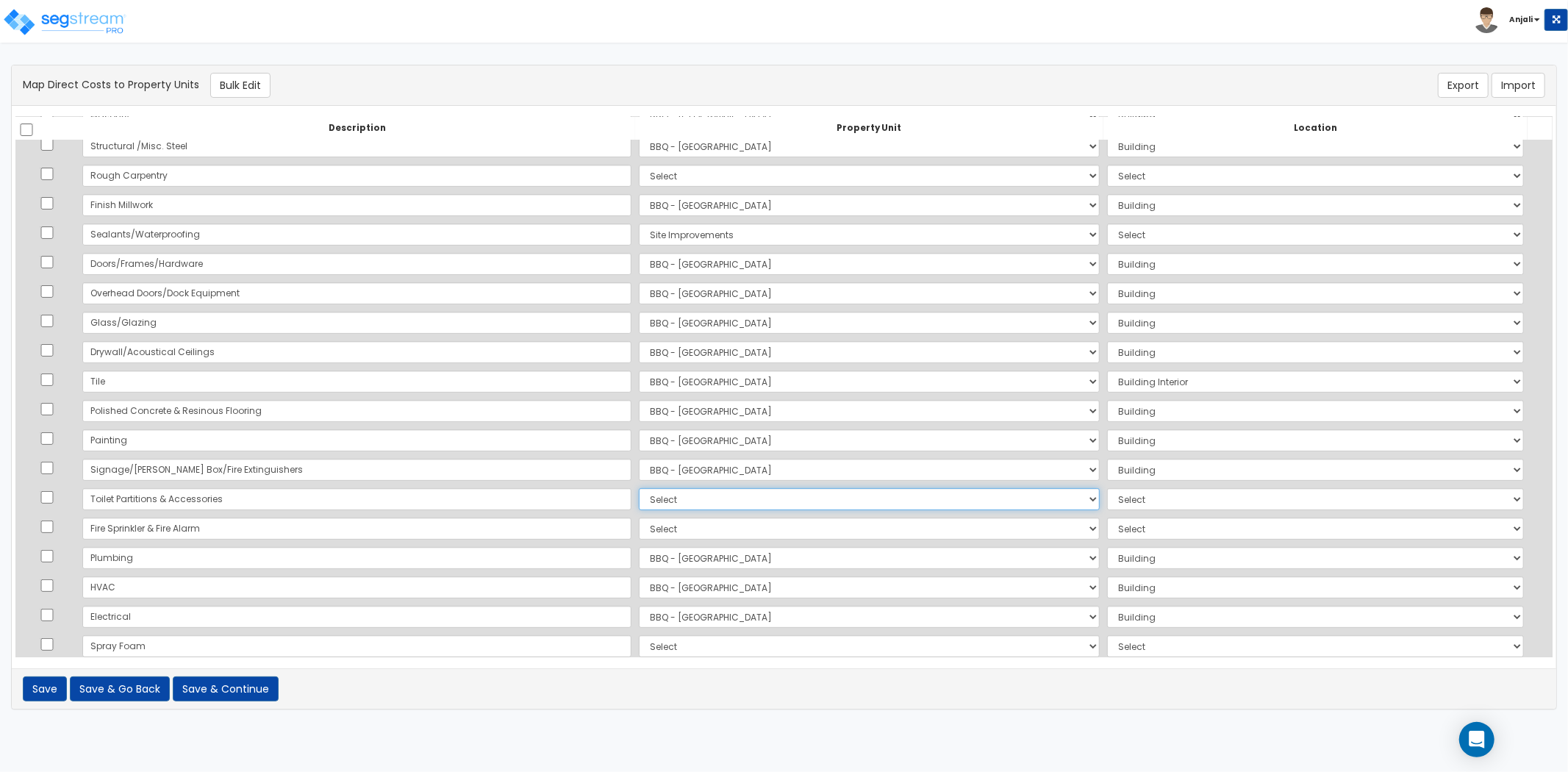
select select "171383"
click at [639, 488] on select "Select BBQ - [GEOGRAPHIC_DATA] Site Improvements Add Additional Property Unit" at bounding box center [869, 499] width 461 height 22
select select "6"
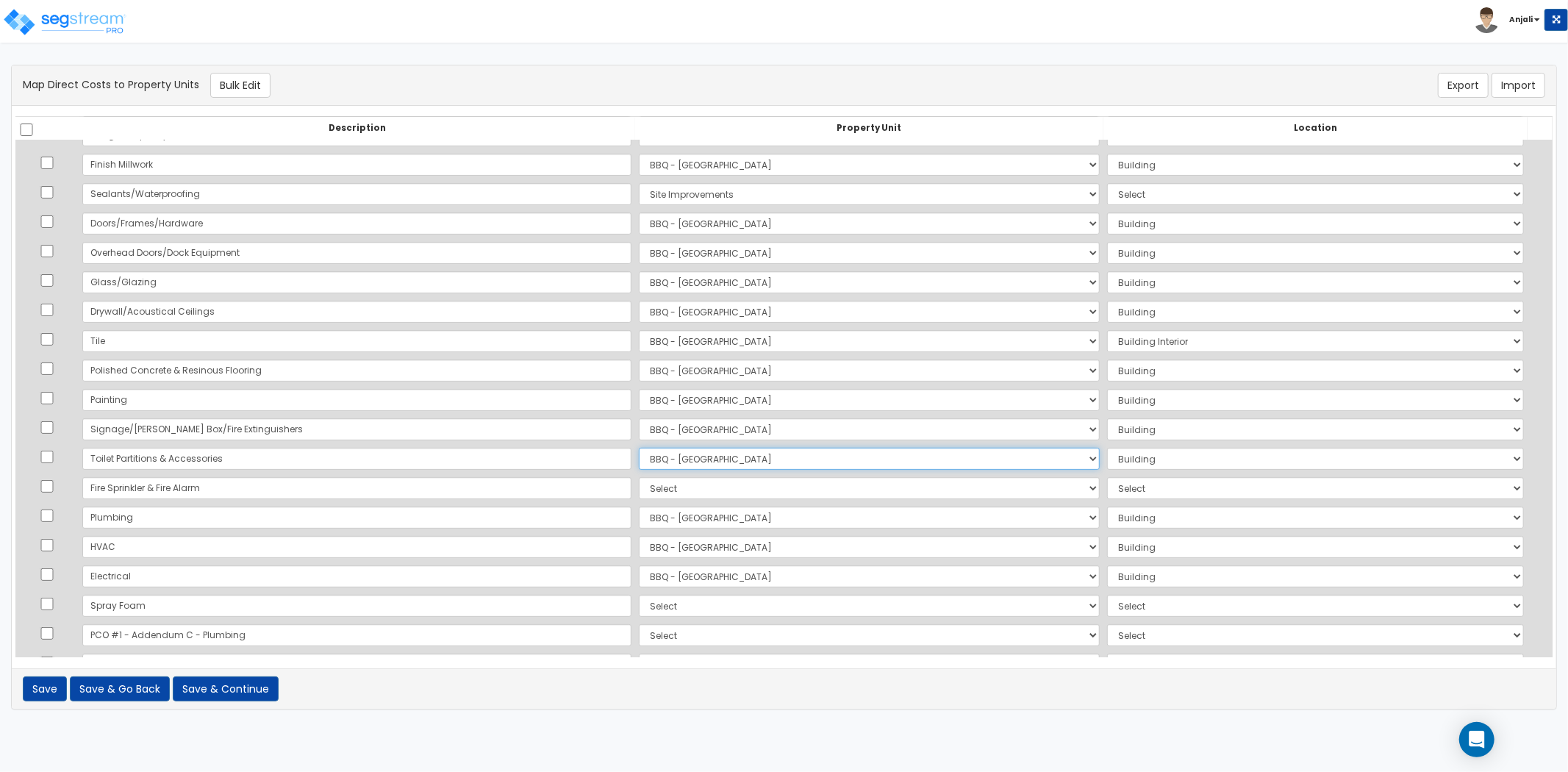
scroll to position [327, 0]
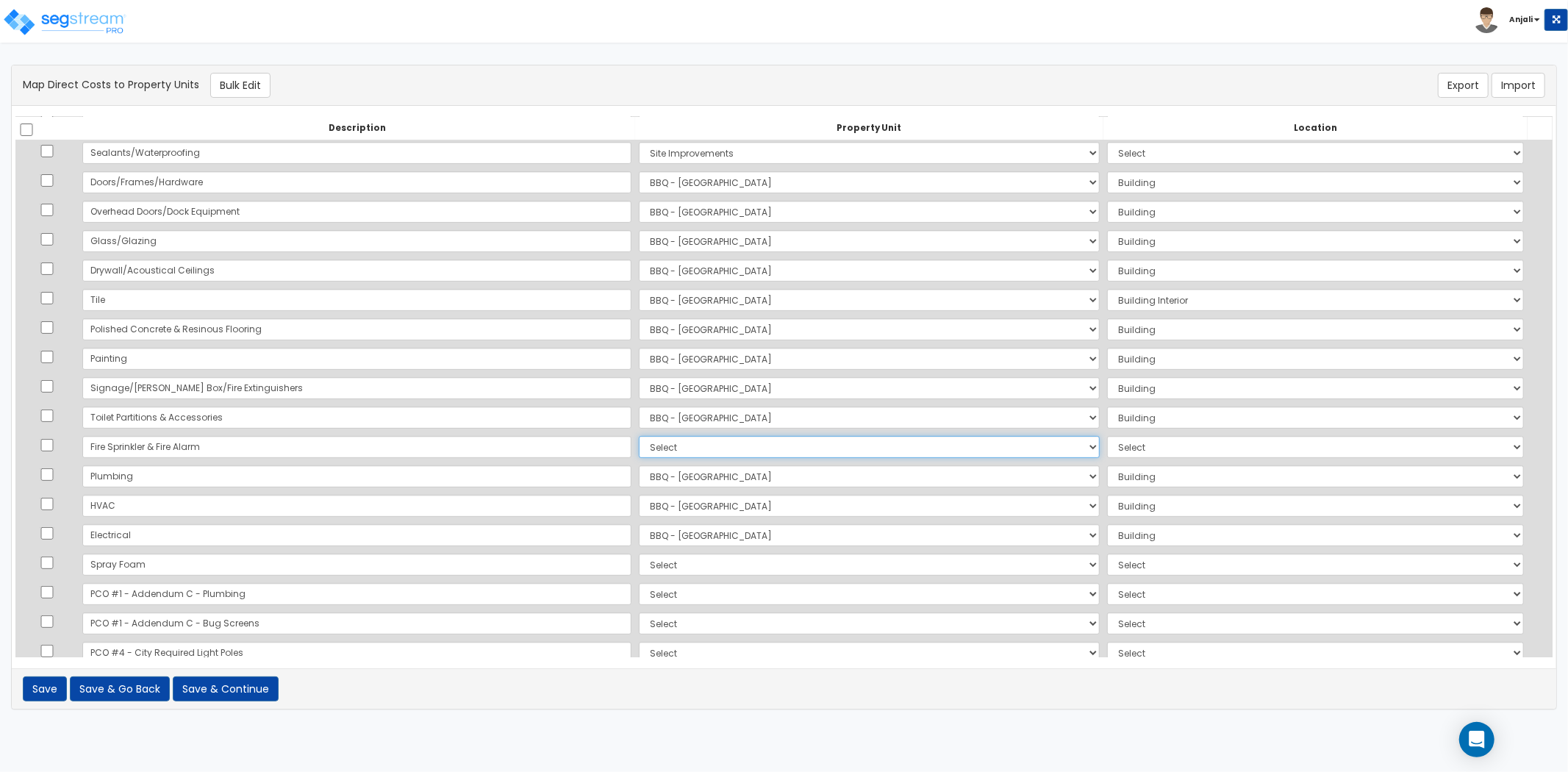
click at [639, 437] on select "Select BBQ - [GEOGRAPHIC_DATA] Site Improvements Add Additional Property Unit" at bounding box center [869, 447] width 461 height 22
select select "171383"
click at [639, 436] on select "Select BBQ - [GEOGRAPHIC_DATA] Site Improvements Add Additional Property Unit" at bounding box center [869, 447] width 461 height 22
select select "6"
click at [1107, 483] on select "Select Add Additional Location Building Building Interior" at bounding box center [1315, 476] width 417 height 22
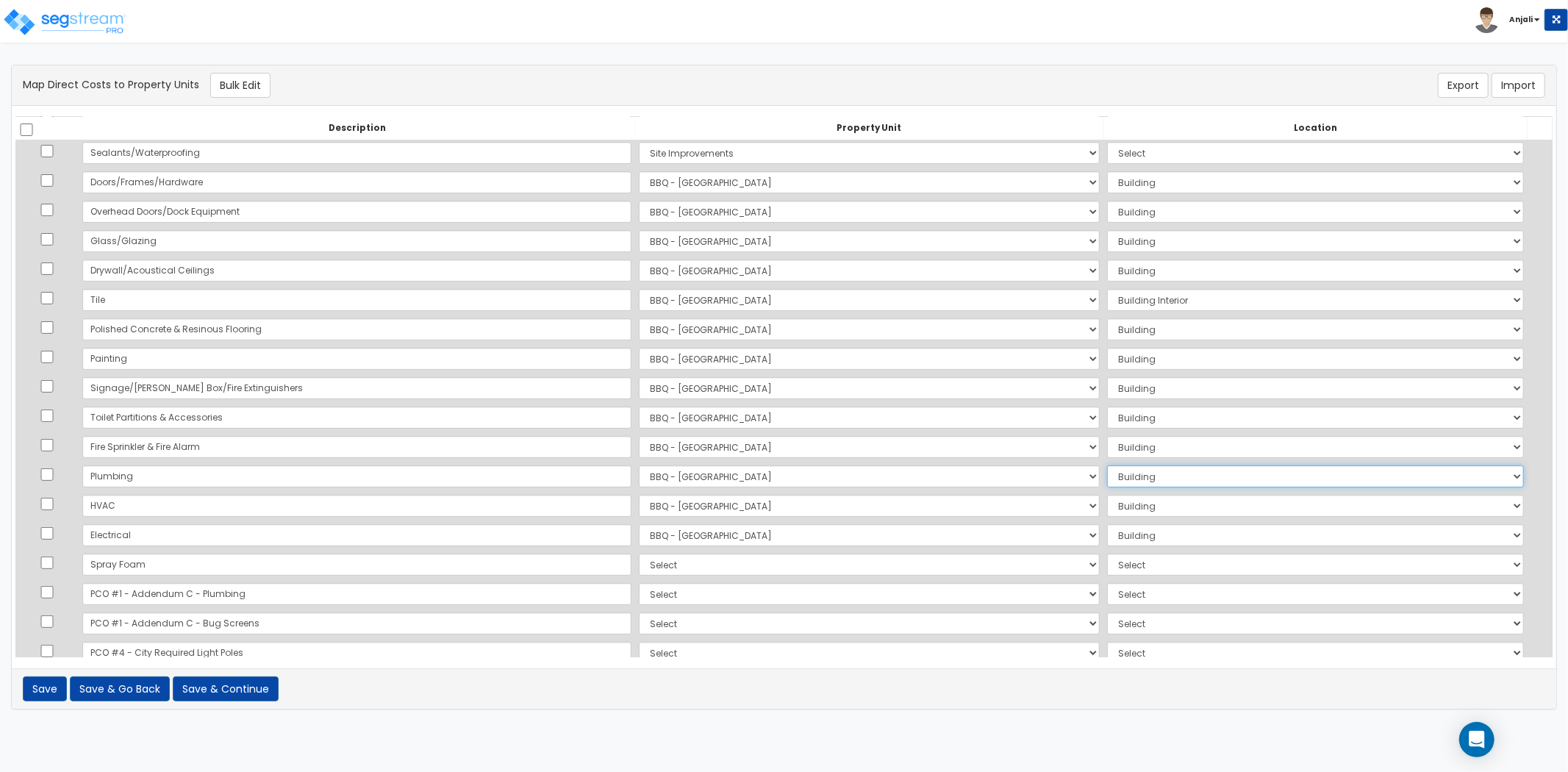
select select "461"
click at [1107, 465] on select "Select Add Additional Location Building Building Interior" at bounding box center [1315, 476] width 417 height 22
click at [1113, 516] on td "Select Add Additional Location Building Building Interior" at bounding box center [1315, 506] width 424 height 29
click at [1113, 505] on select "Select Add Additional Location Building Building Interior" at bounding box center [1315, 506] width 417 height 22
select select "461"
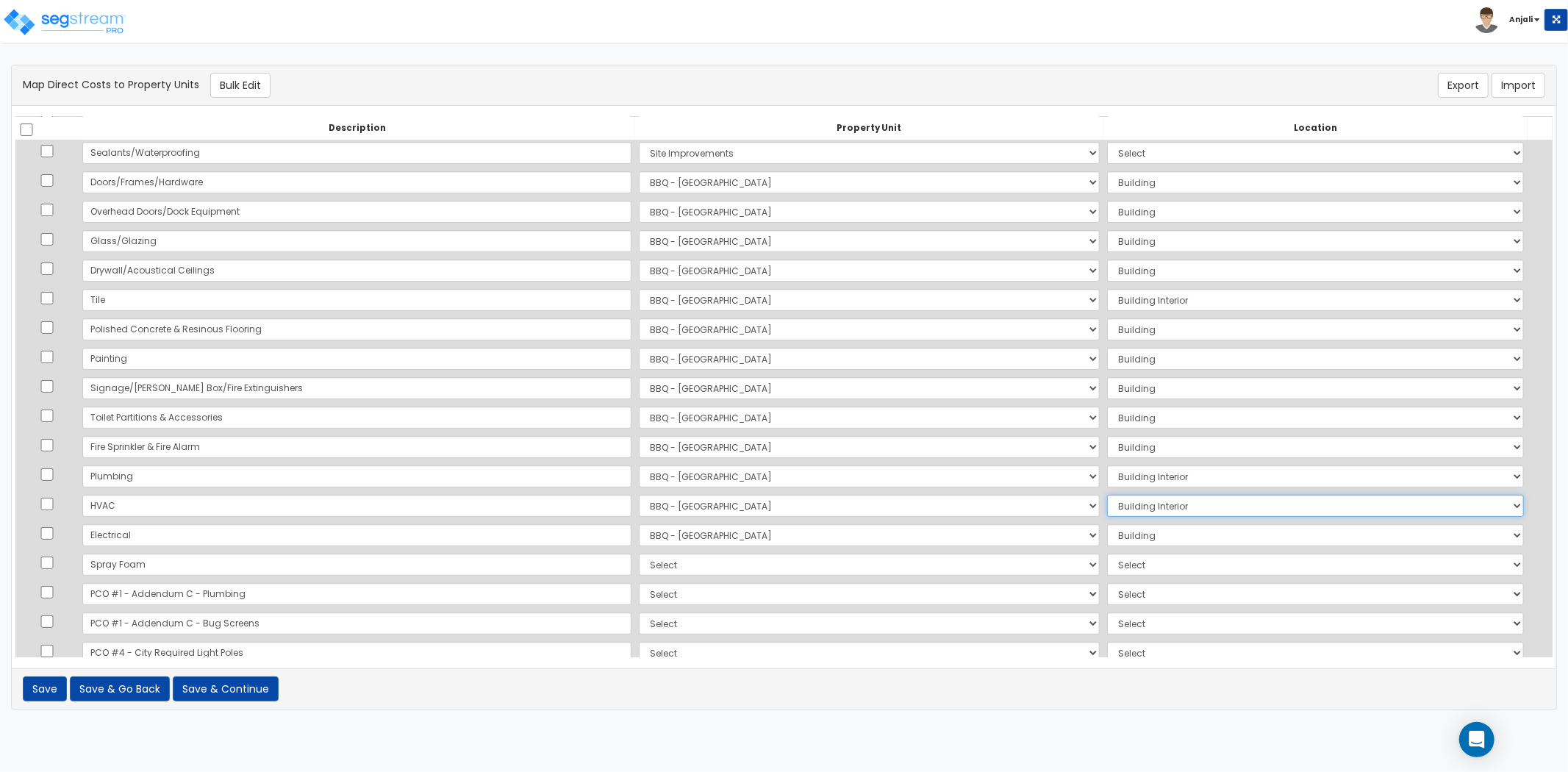
click at [1107, 495] on select "Select Add Additional Location Building Building Interior" at bounding box center [1315, 506] width 417 height 22
click at [1134, 536] on select "Select Add Additional Location Building Building Interior" at bounding box center [1315, 535] width 417 height 22
select select "461"
click at [1107, 524] on select "Select Add Additional Location Building Building Interior" at bounding box center [1315, 535] width 417 height 22
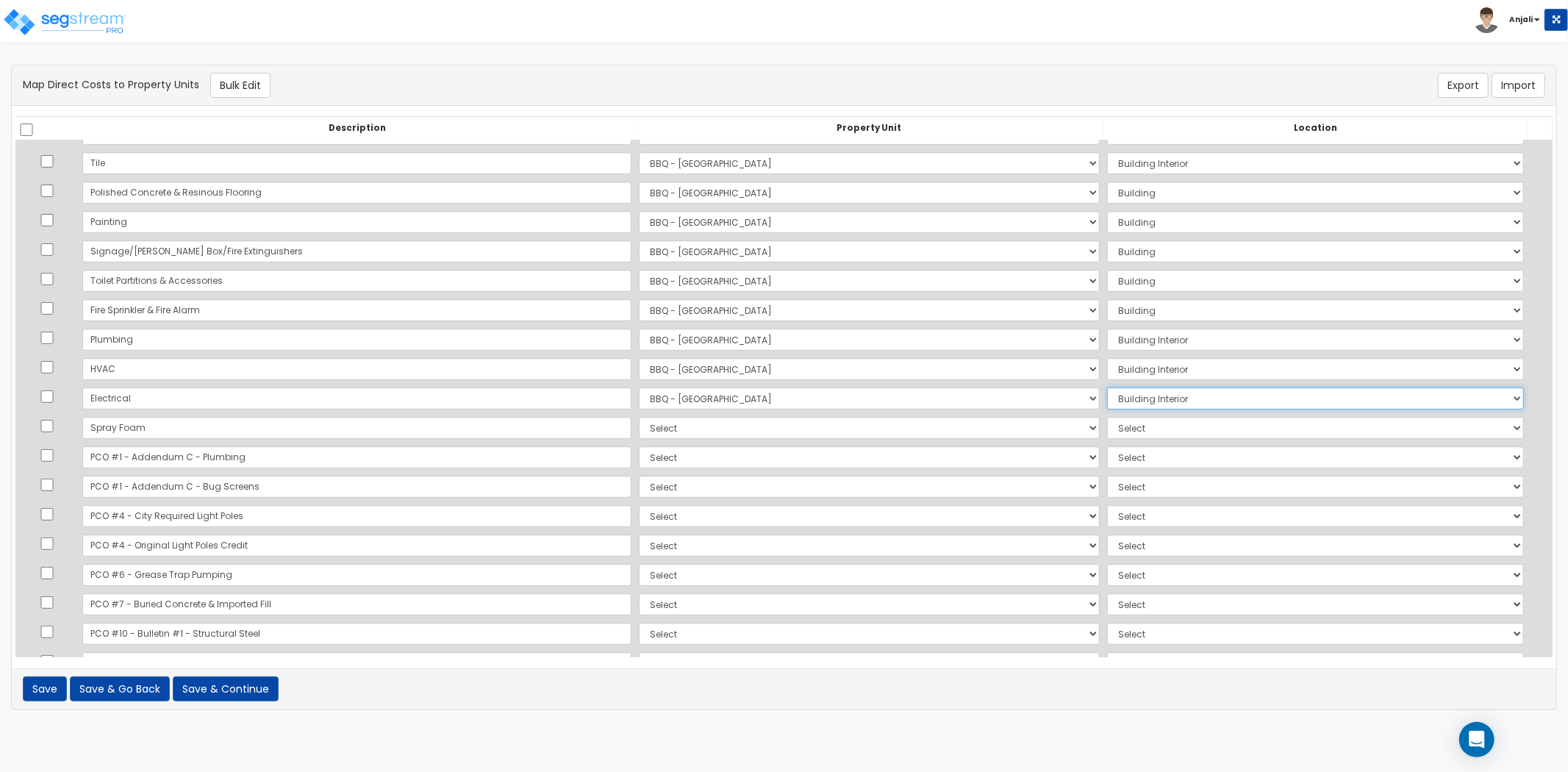
scroll to position [490, 0]
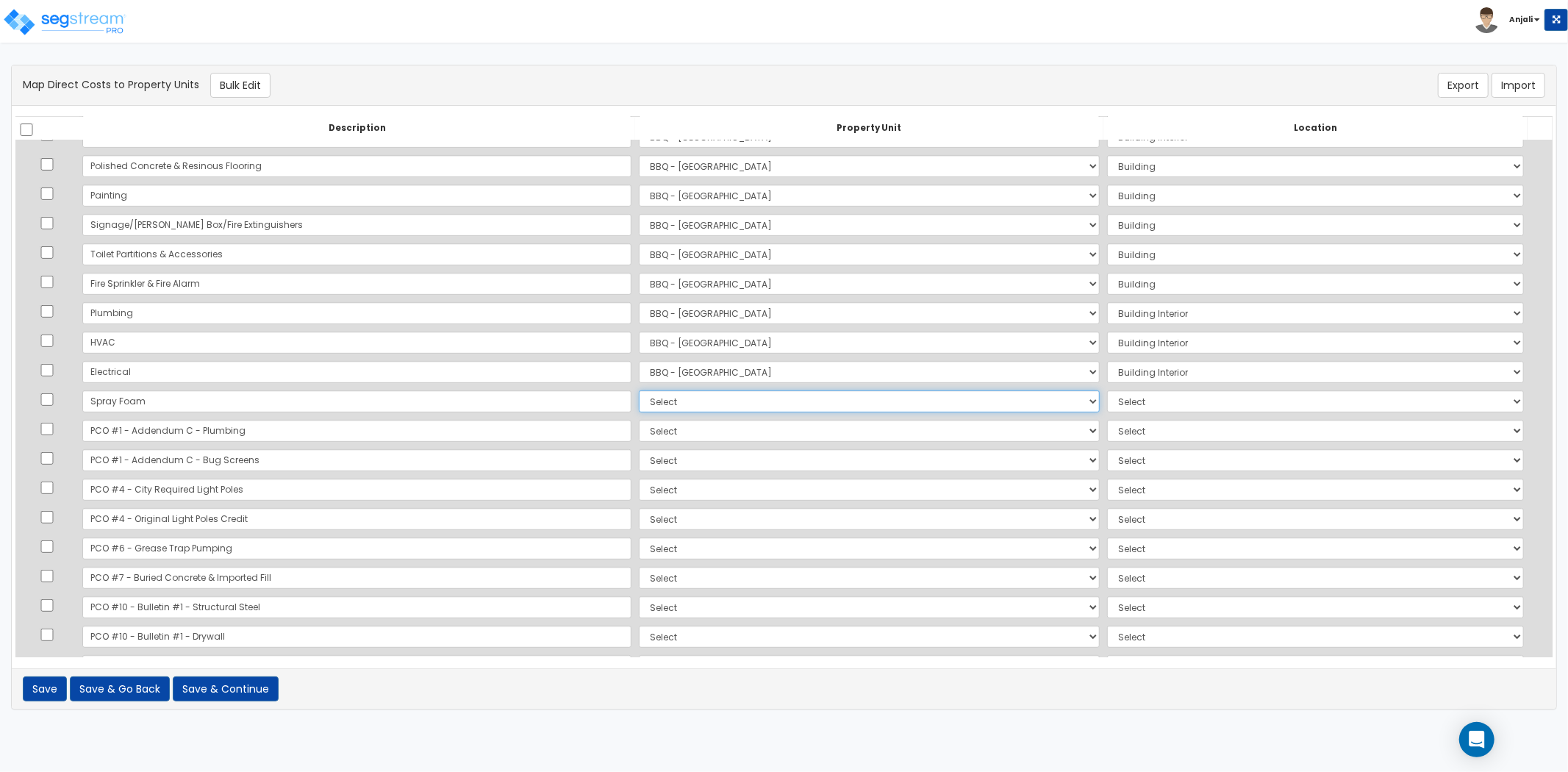
click at [639, 404] on select "Select BBQ - [GEOGRAPHIC_DATA] Site Improvements Add Additional Property Unit" at bounding box center [869, 402] width 461 height 22
select select "171383"
click at [639, 391] on select "Select BBQ - [GEOGRAPHIC_DATA] Site Improvements Add Additional Property Unit" at bounding box center [869, 402] width 461 height 22
select select "6"
click at [639, 432] on select "Select BBQ - [GEOGRAPHIC_DATA] Site Improvements Add Additional Property Unit" at bounding box center [869, 431] width 461 height 22
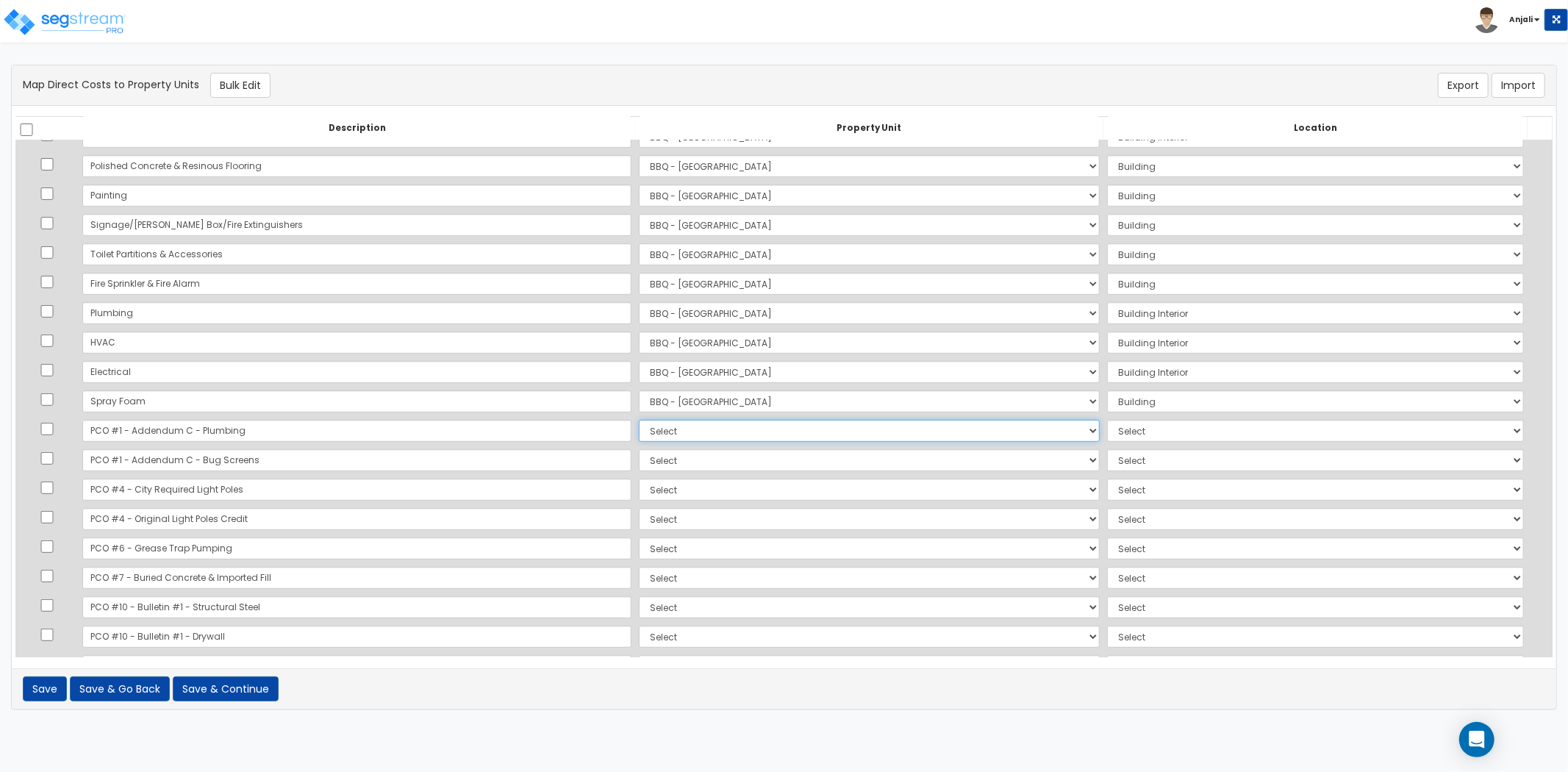
select select "171383"
click at [639, 420] on select "Select BBQ - [GEOGRAPHIC_DATA] Site Improvements Add Additional Property Unit" at bounding box center [869, 431] width 461 height 22
drag, startPoint x: 1078, startPoint y: 430, endPoint x: 1084, endPoint y: 440, distance: 11.7
click at [1107, 430] on select "Select Add Additional Location Building Building Interior" at bounding box center [1315, 431] width 417 height 22
select select "461"
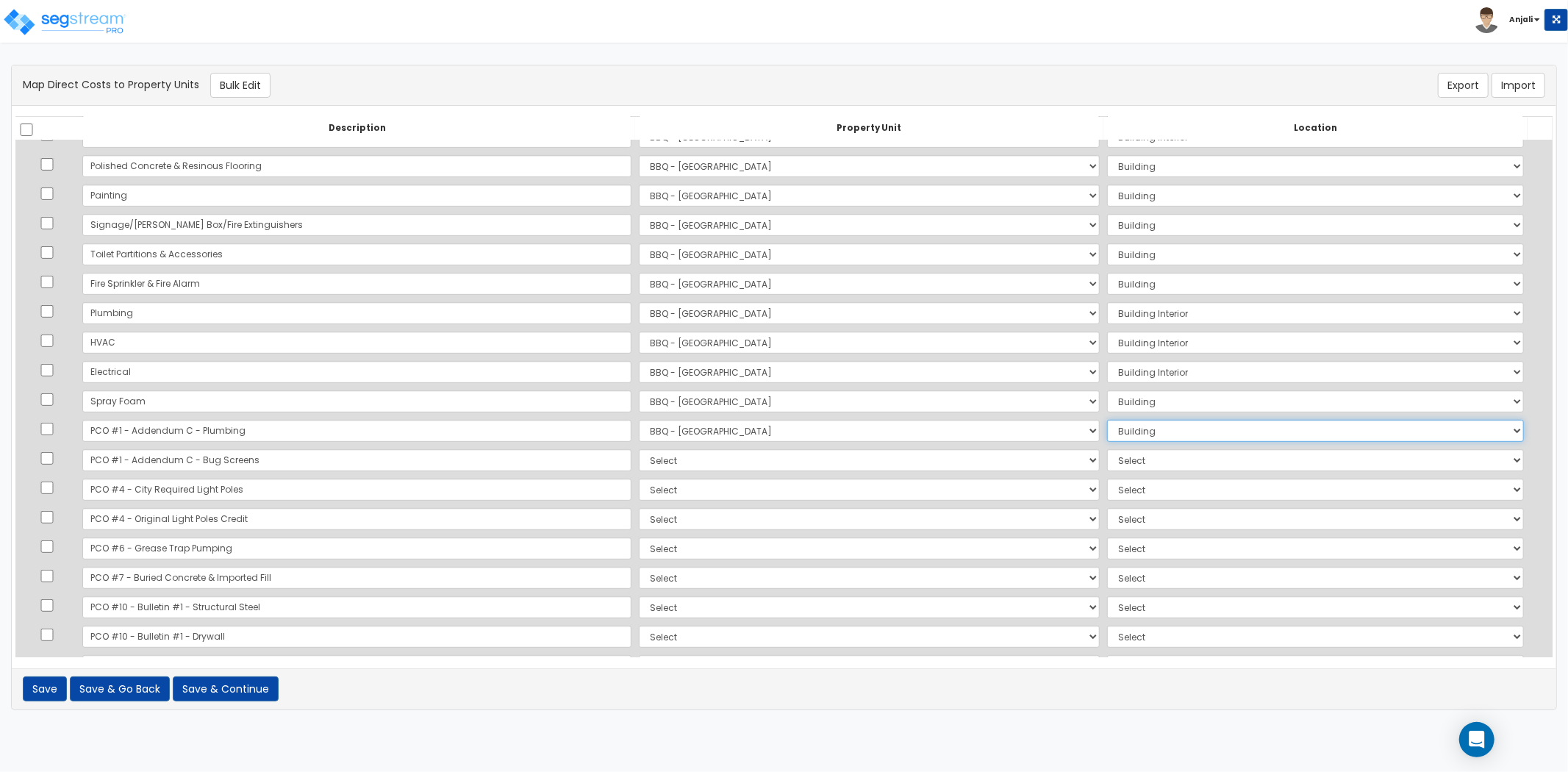
click at [1107, 420] on select "Select Add Additional Location Building Building Interior" at bounding box center [1315, 431] width 417 height 22
click at [656, 460] on select "Select BBQ - [GEOGRAPHIC_DATA] Site Improvements Add Additional Property Unit" at bounding box center [869, 460] width 461 height 22
select select "171383"
click at [639, 449] on select "Select BBQ - [GEOGRAPHIC_DATA] Site Improvements Add Additional Property Unit" at bounding box center [869, 460] width 461 height 22
select select "6"
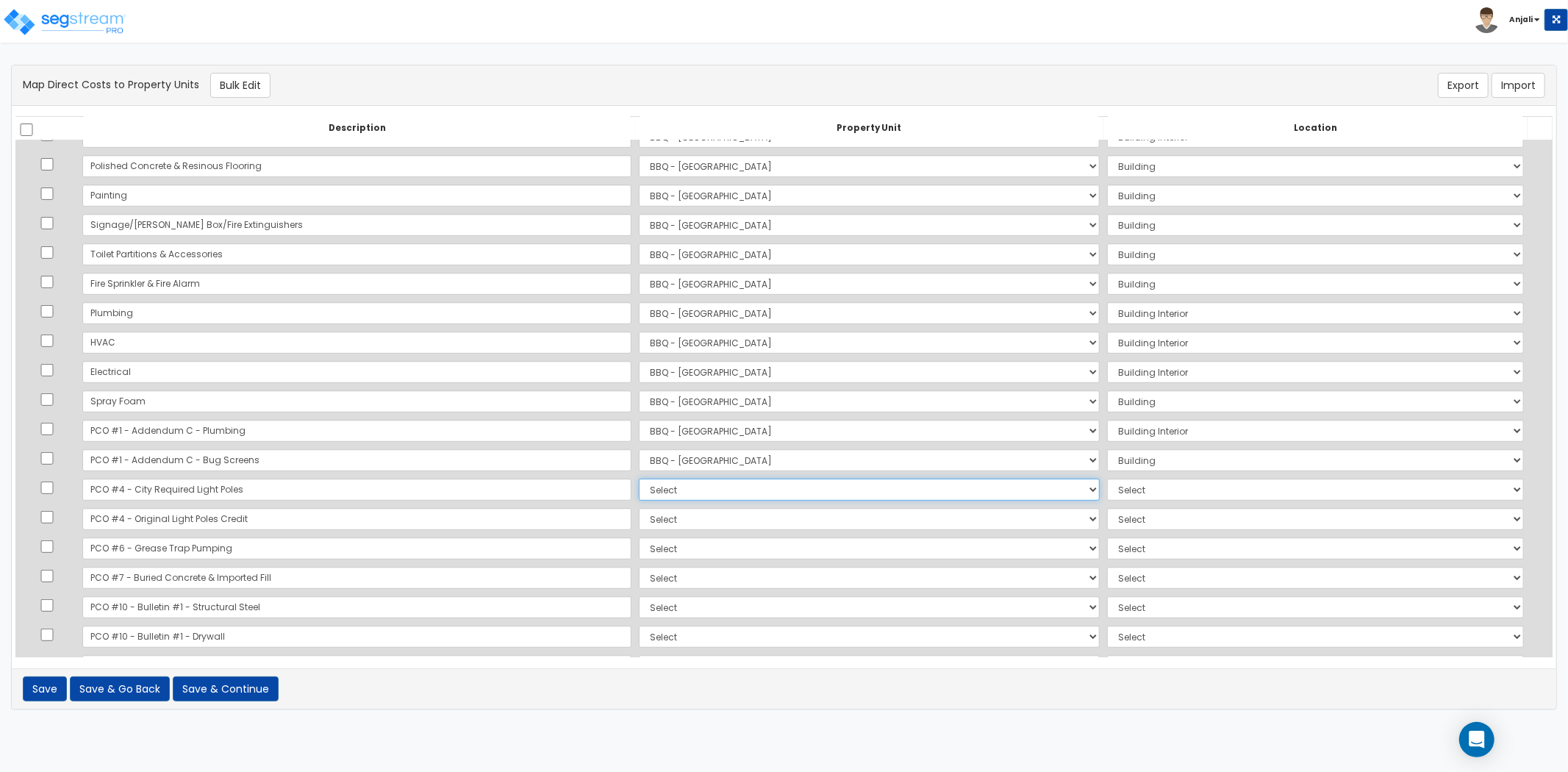
click at [718, 493] on select "Select BBQ - [GEOGRAPHIC_DATA] Site Improvements Add Additional Property Unit" at bounding box center [869, 489] width 461 height 22
select select "171383"
click at [639, 478] on select "Select BBQ - [GEOGRAPHIC_DATA] Site Improvements Add Additional Property Unit" at bounding box center [869, 489] width 461 height 22
select select "6"
click at [671, 518] on select "Select BBQ - [GEOGRAPHIC_DATA] Site Improvements Add Additional Property Unit" at bounding box center [869, 519] width 461 height 22
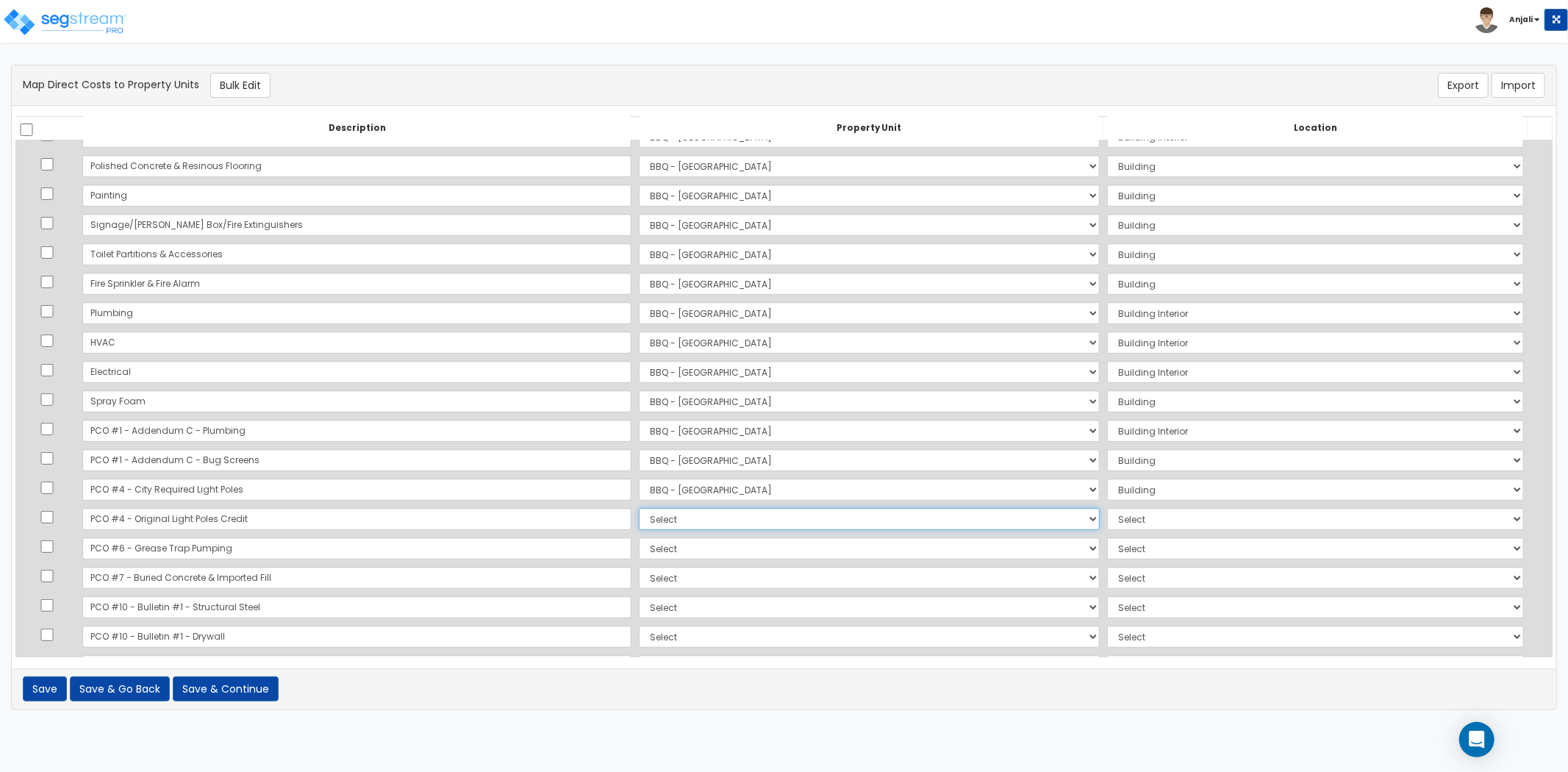
select select "171384"
click at [639, 508] on select "Select BBQ - [GEOGRAPHIC_DATA] Site Improvements Add Additional Property Unit" at bounding box center [869, 519] width 461 height 22
select select
click at [639, 543] on select "Select BBQ - [GEOGRAPHIC_DATA] Site Improvements Add Additional Property Unit" at bounding box center [869, 548] width 461 height 22
select select "171383"
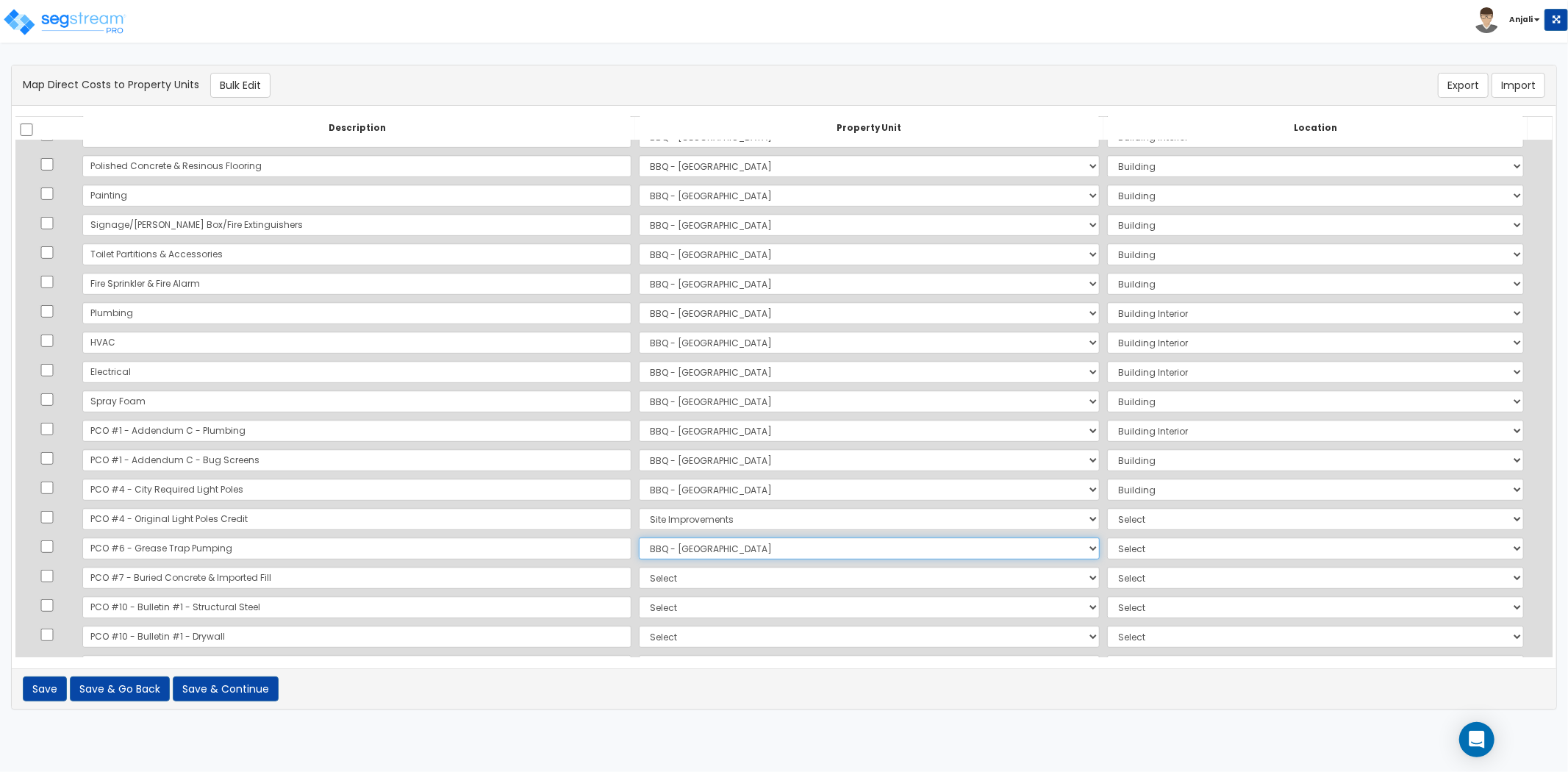
click at [639, 537] on select "Select BBQ - [GEOGRAPHIC_DATA] Site Improvements Add Additional Property Unit" at bounding box center [869, 548] width 461 height 22
select select "6"
click at [1107, 513] on select "Select Add Additional Location Site Exterior" at bounding box center [1315, 519] width 417 height 22
select select "462"
click at [1107, 508] on select "Select Add Additional Location Site Exterior" at bounding box center [1315, 519] width 417 height 22
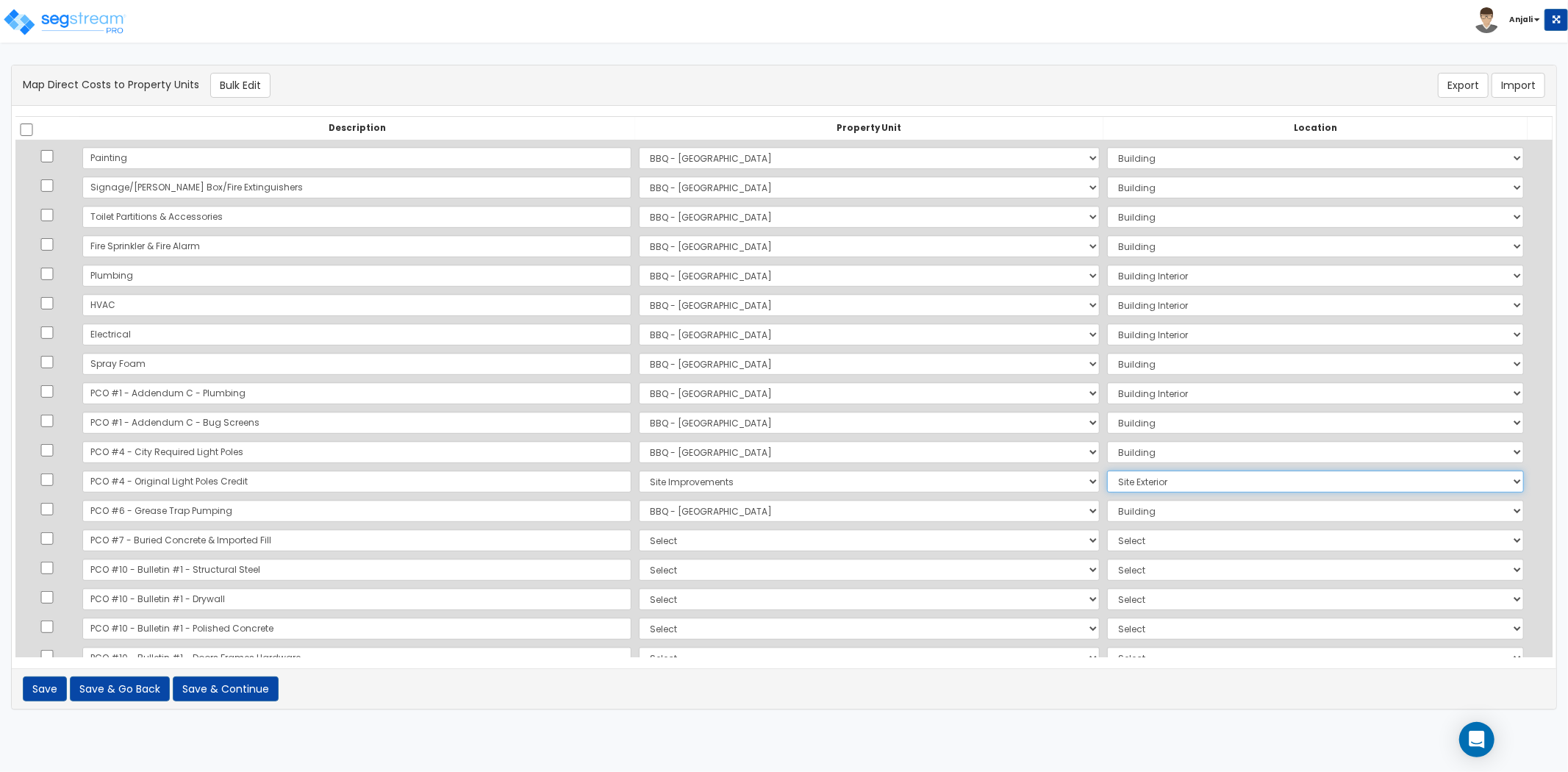
scroll to position [652, 0]
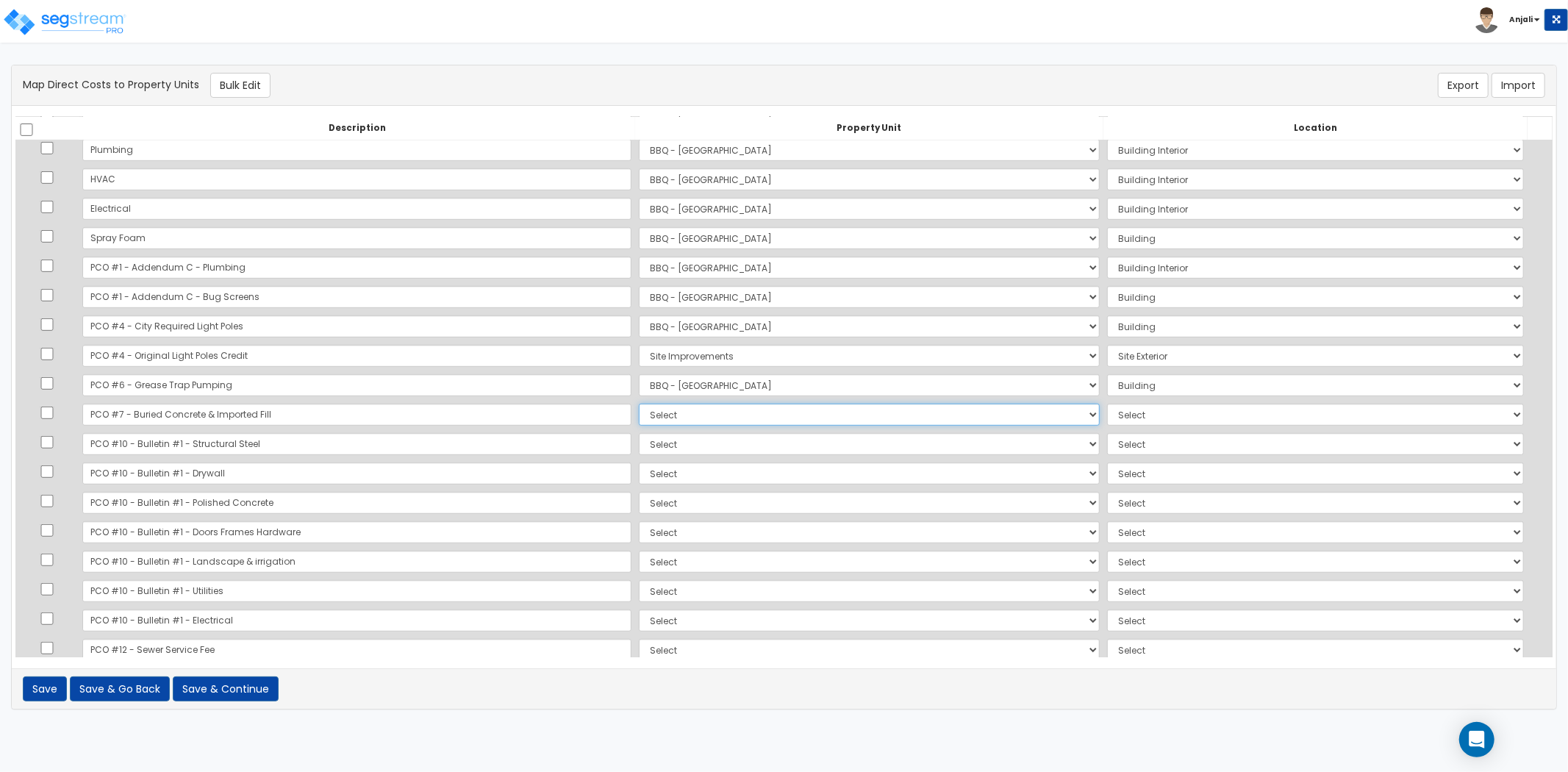
click at [639, 414] on select "Select BBQ - [GEOGRAPHIC_DATA] Site Improvements Add Additional Property Unit" at bounding box center [869, 414] width 461 height 22
select select "171384"
click at [639, 403] on select "Select BBQ - [GEOGRAPHIC_DATA] Site Improvements Add Additional Property Unit" at bounding box center [869, 414] width 461 height 22
click at [1107, 417] on select "Select Add Additional Location Site Exterior" at bounding box center [1315, 414] width 417 height 22
select select "462"
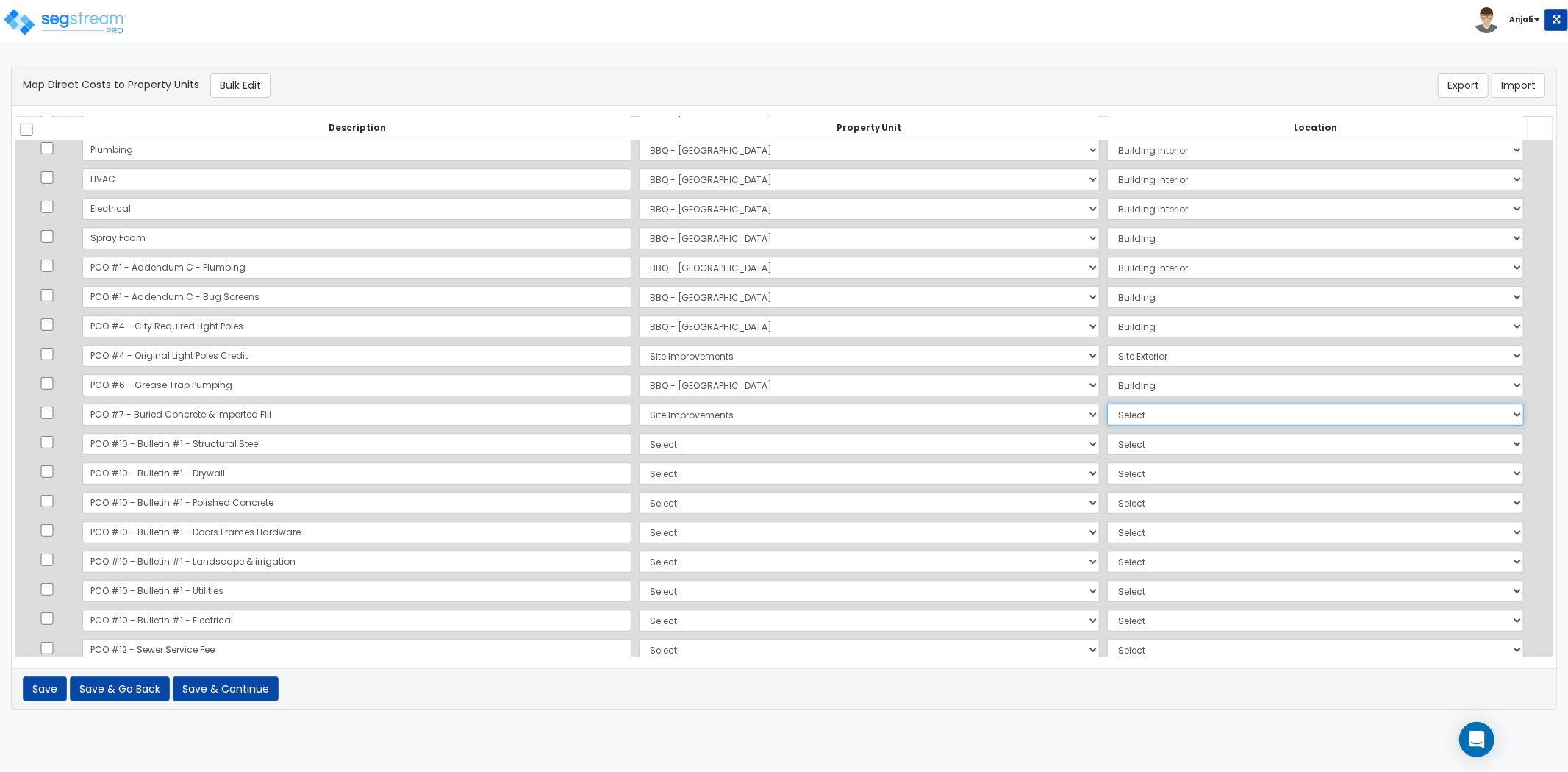
click at [1107, 403] on select "Select Add Additional Location Site Exterior" at bounding box center [1315, 414] width 417 height 22
click at [725, 443] on select "Select BBQ - [GEOGRAPHIC_DATA] Site Improvements Add Additional Property Unit" at bounding box center [869, 444] width 461 height 22
select select "171384"
click at [639, 433] on select "Select BBQ - [GEOGRAPHIC_DATA] Site Improvements Add Additional Property Unit" at bounding box center [869, 444] width 461 height 22
select select
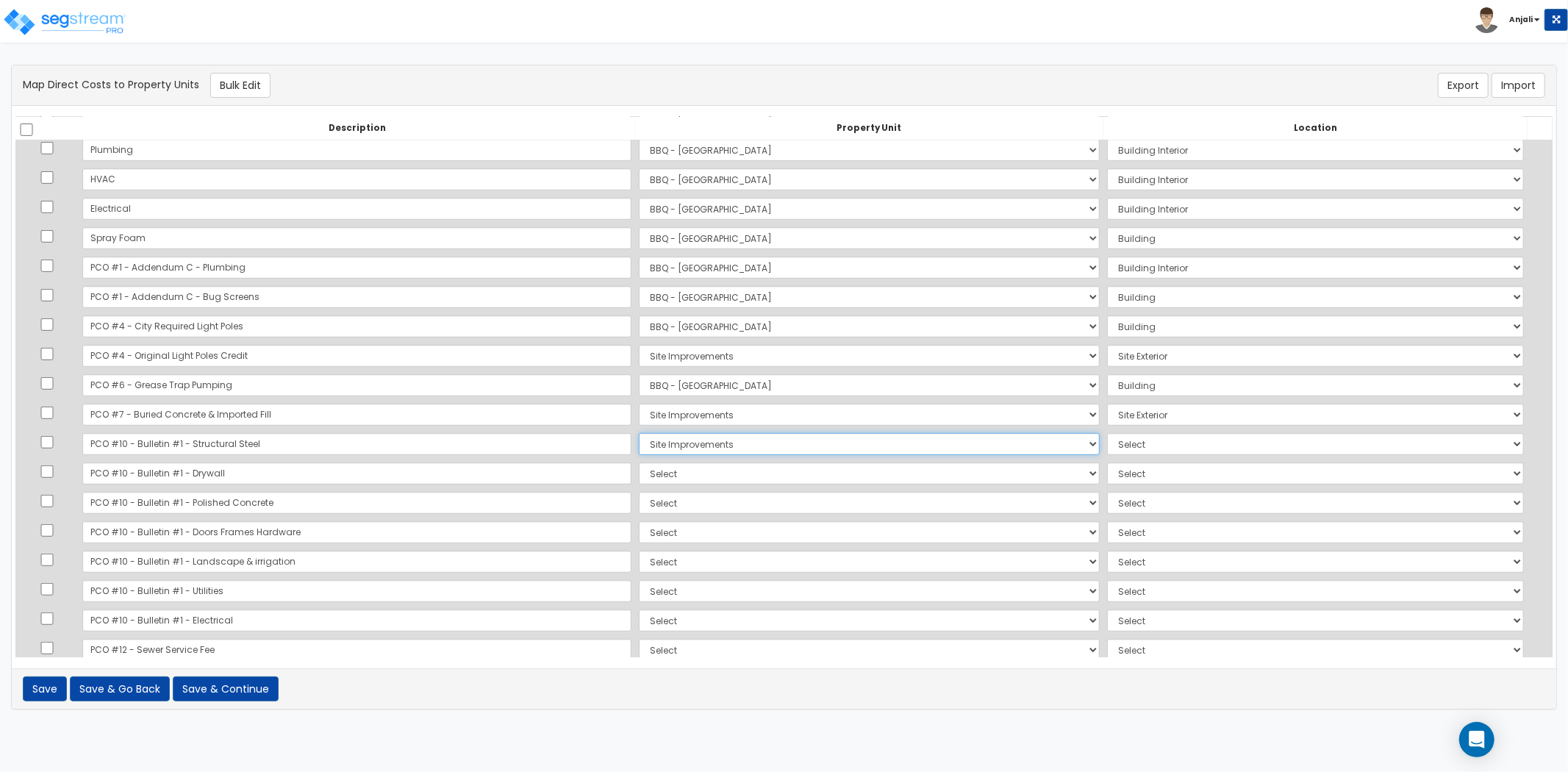
click at [677, 442] on select "Select BBQ - FORT WORTH Site Improvements Add Additional Property Unit" at bounding box center [869, 444] width 461 height 22
select select "171383"
click at [639, 433] on select "Select BBQ - FORT WORTH Site Improvements Add Additional Property Unit" at bounding box center [869, 444] width 461 height 22
select select "6"
click at [639, 481] on select "Select BBQ - FORT WORTH Site Improvements Add Additional Property Unit" at bounding box center [869, 474] width 461 height 22
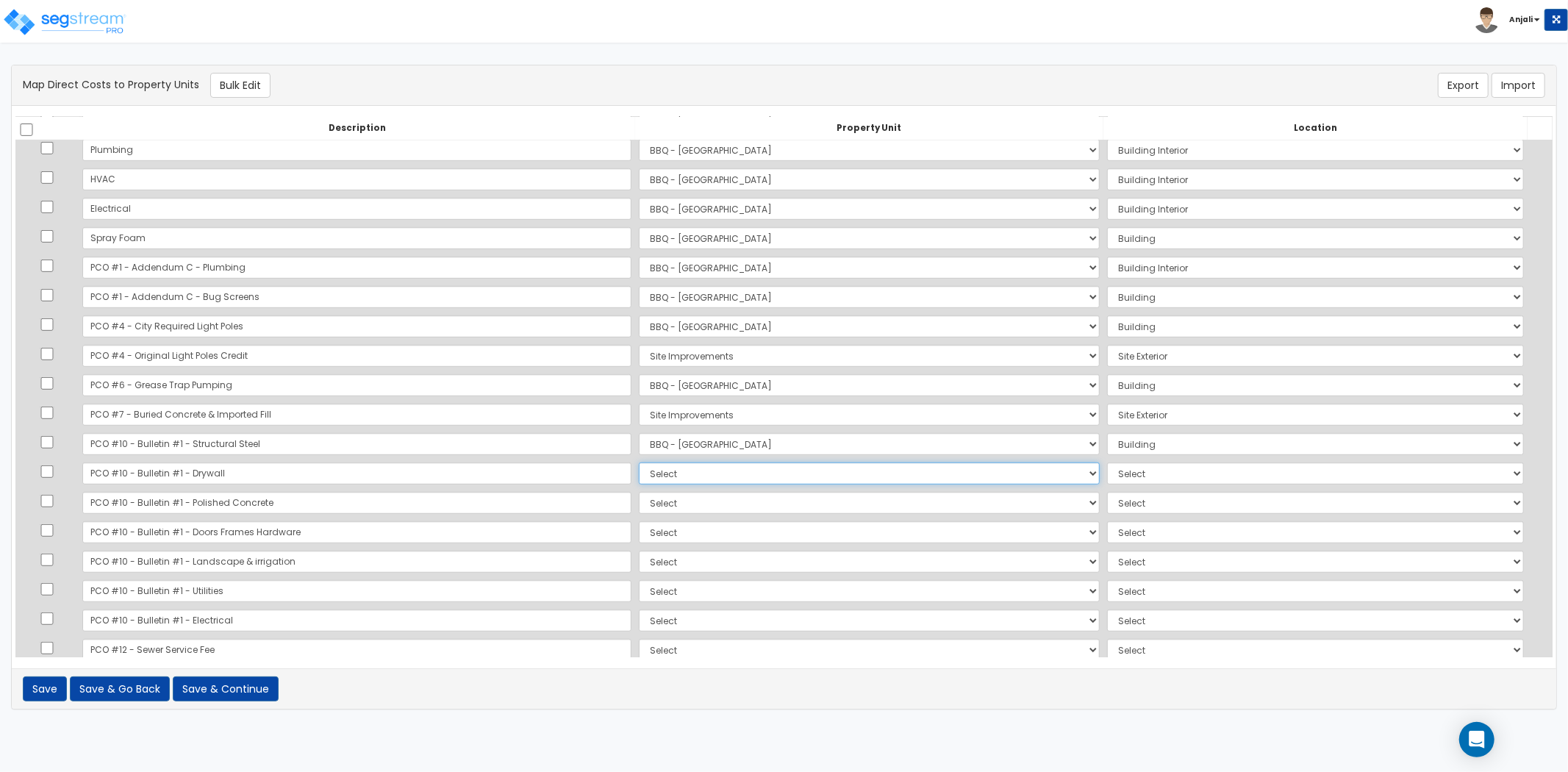
select select "171383"
click at [639, 463] on select "Select BBQ - FORT WORTH Site Improvements Add Additional Property Unit" at bounding box center [869, 474] width 461 height 22
select select "6"
click at [639, 505] on select "Select BBQ - FORT WORTH Site Improvements Add Additional Property Unit" at bounding box center [869, 503] width 461 height 22
select select "171383"
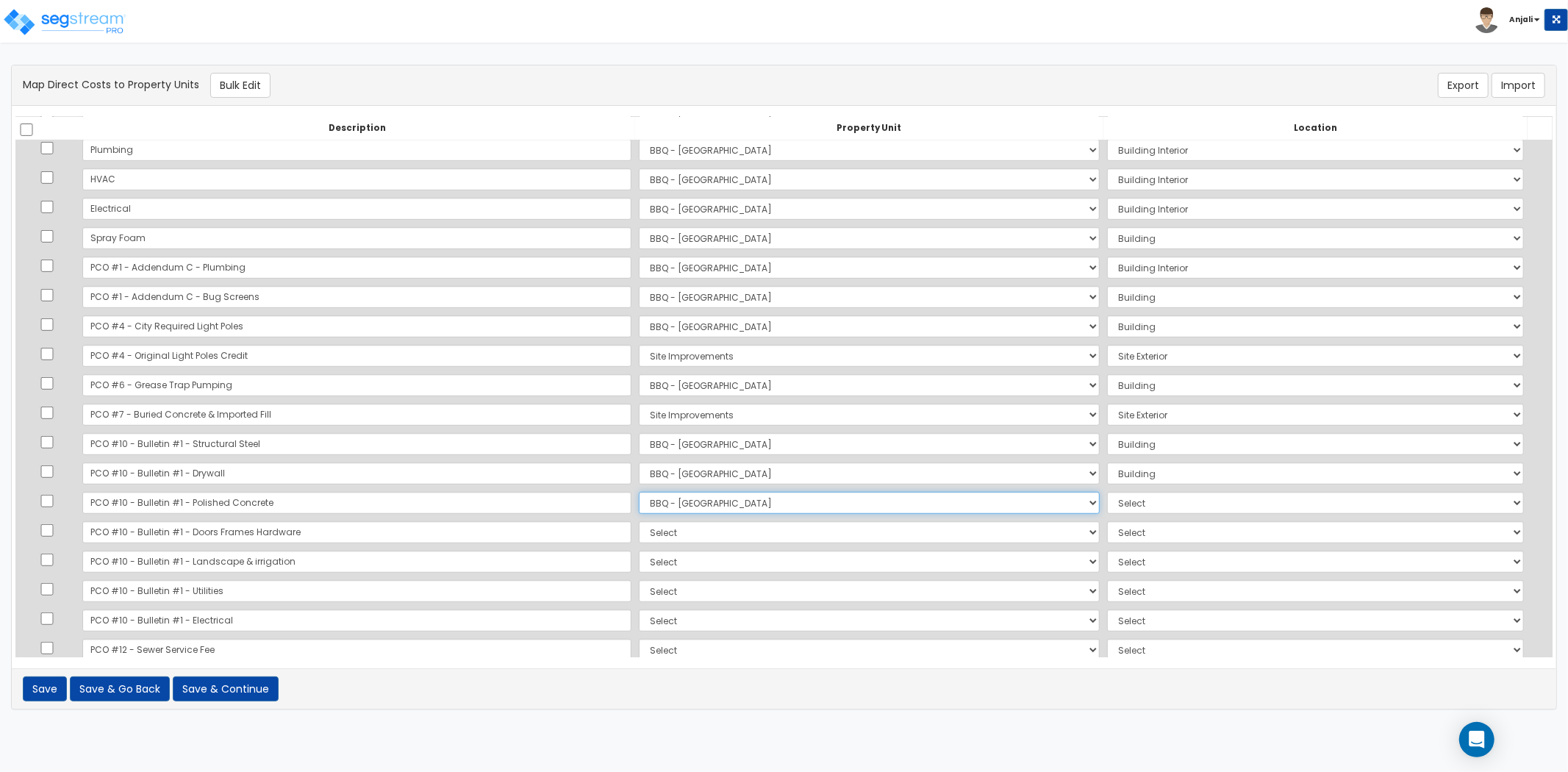
click at [639, 492] on select "Select BBQ - FORT WORTH Site Improvements Add Additional Property Unit" at bounding box center [869, 503] width 461 height 22
select select
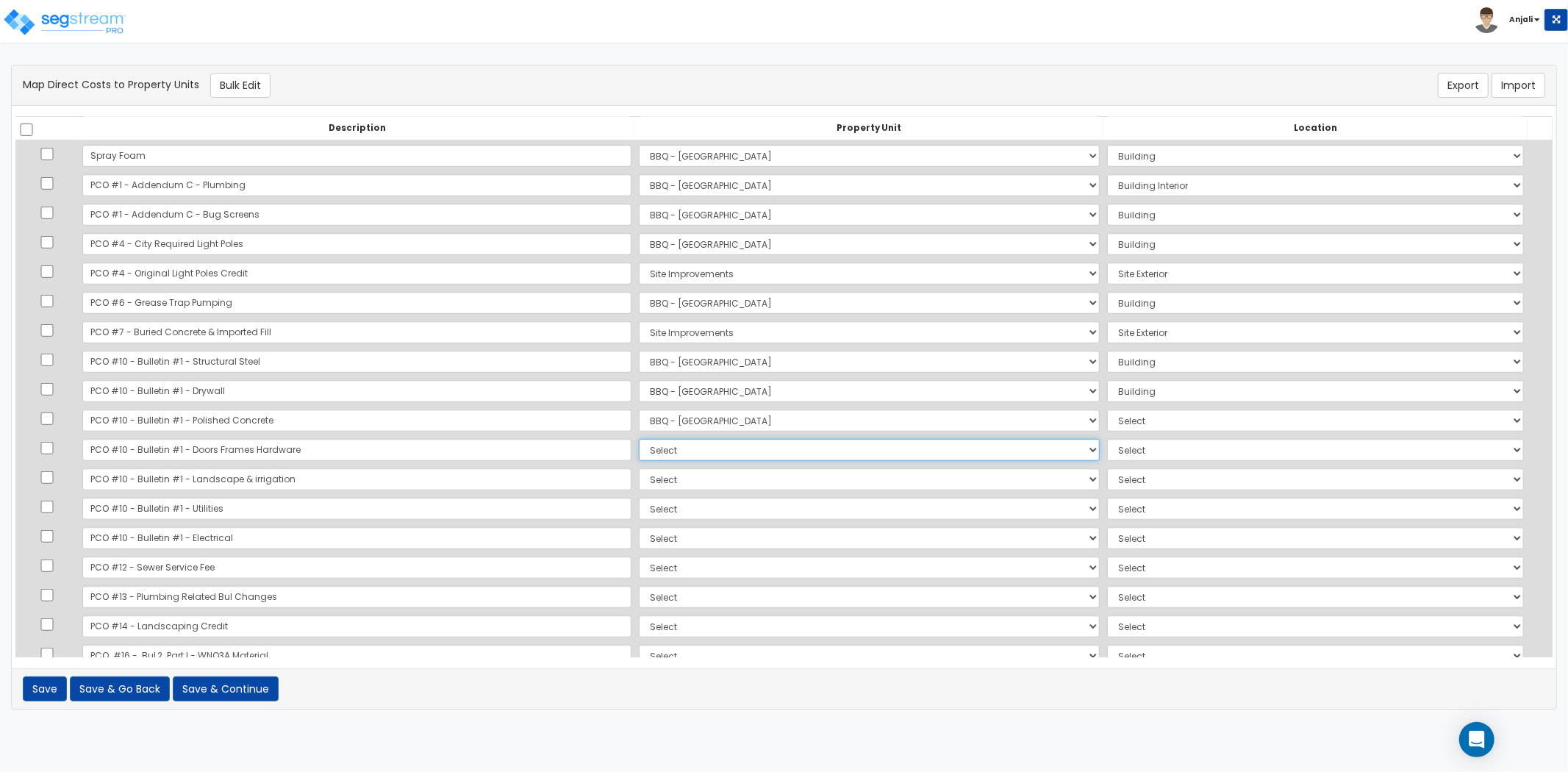
click at [639, 444] on select "Select BBQ - FORT WORTH Site Improvements Add Additional Property Unit" at bounding box center [869, 450] width 461 height 22
select select "171383"
click at [639, 439] on select "Select BBQ - FORT WORTH Site Improvements Add Additional Property Unit" at bounding box center [869, 450] width 461 height 22
select select "6"
click at [639, 478] on select "Select BBQ - FORT WORTH Site Improvements Add Additional Property Unit" at bounding box center [869, 479] width 461 height 22
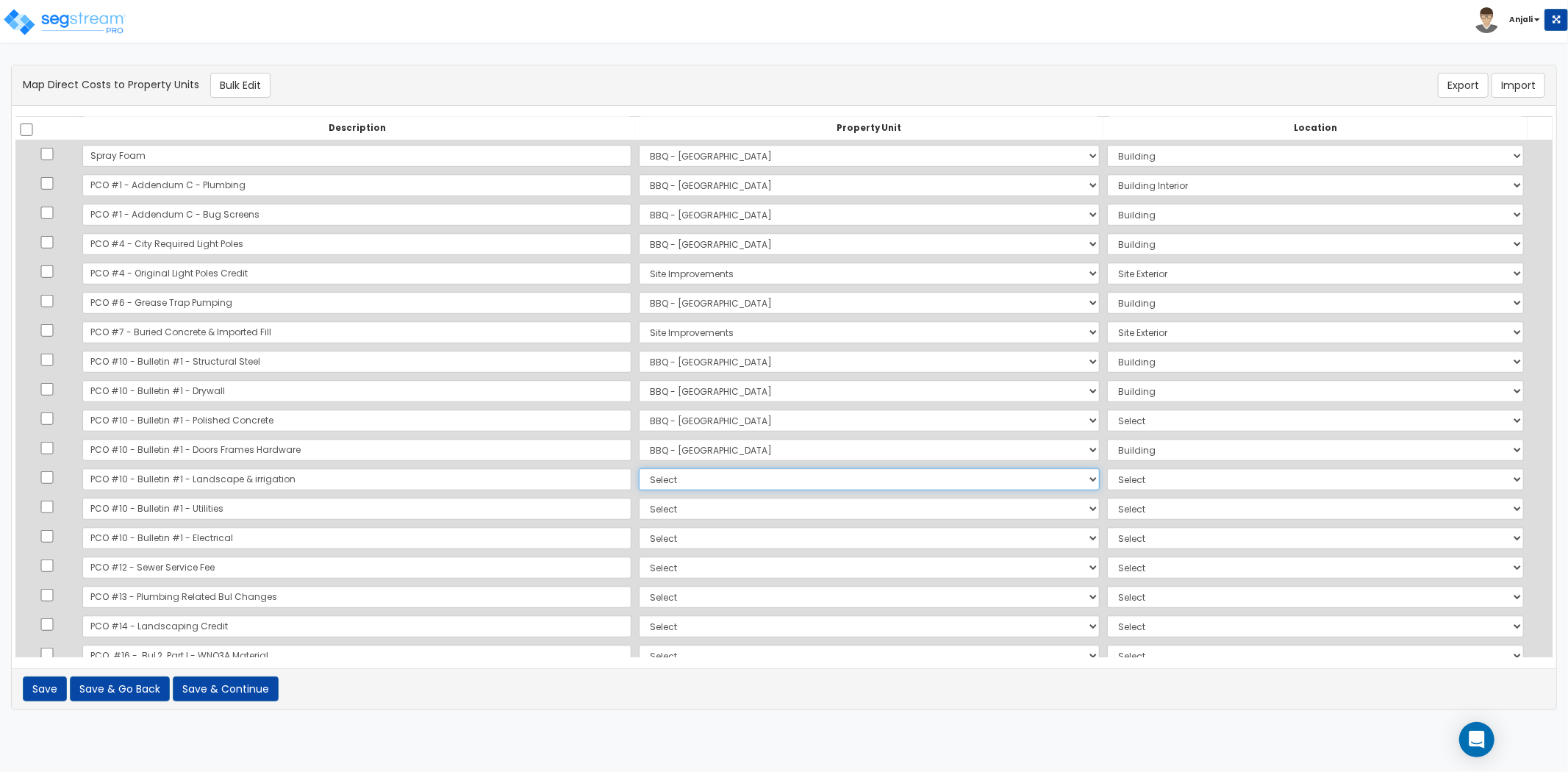
select select "171384"
click at [639, 468] on select "Select BBQ - FORT WORTH Site Improvements Add Additional Property Unit" at bounding box center [869, 479] width 461 height 22
select select "462"
click at [1113, 422] on select "Select Add Additional Location Building Building Interior" at bounding box center [1315, 421] width 417 height 22
select select "6"
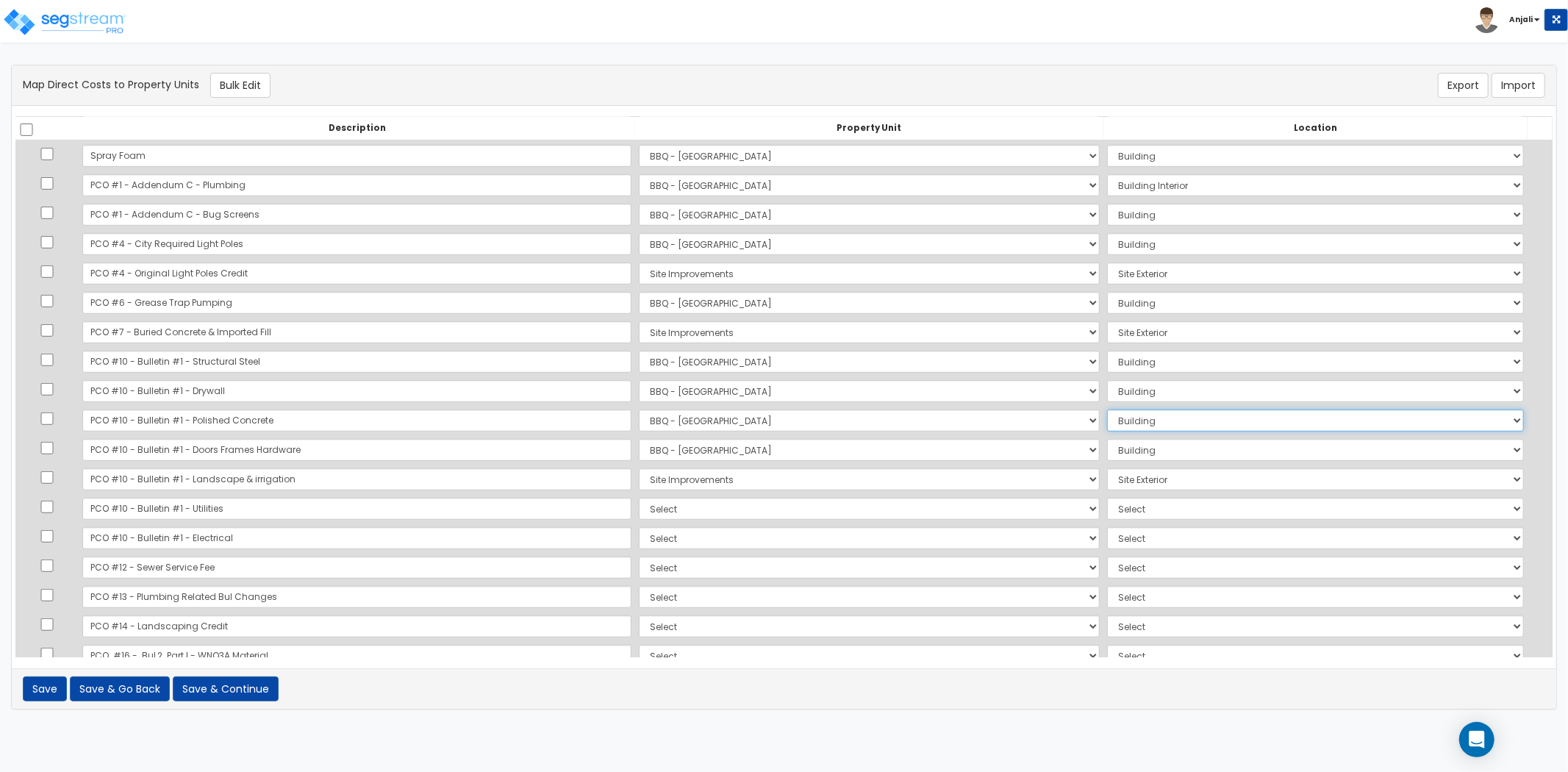
click at [1107, 410] on select "Select Add Additional Location Building Building Interior" at bounding box center [1315, 421] width 417 height 22
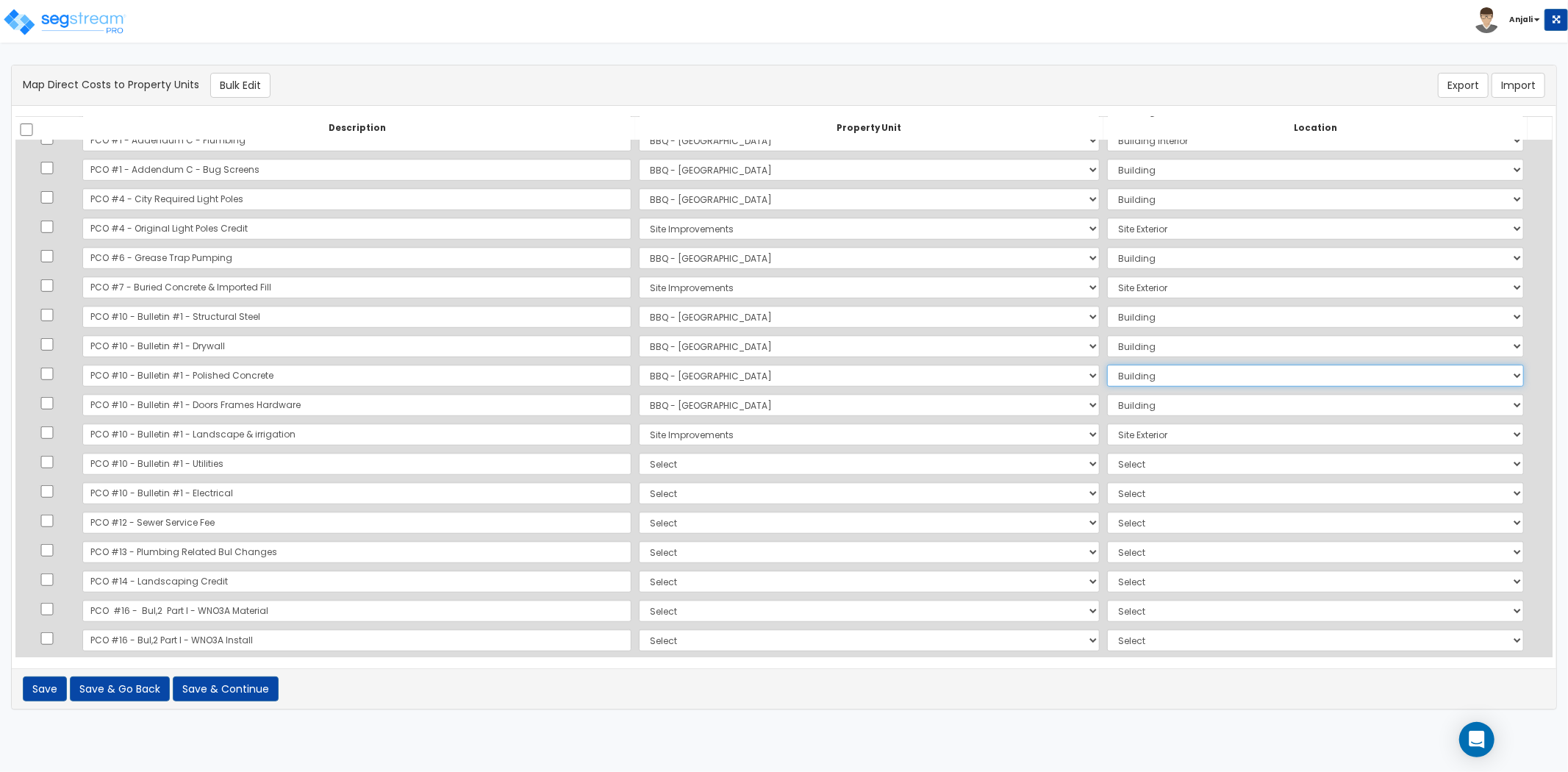
scroll to position [899, 0]
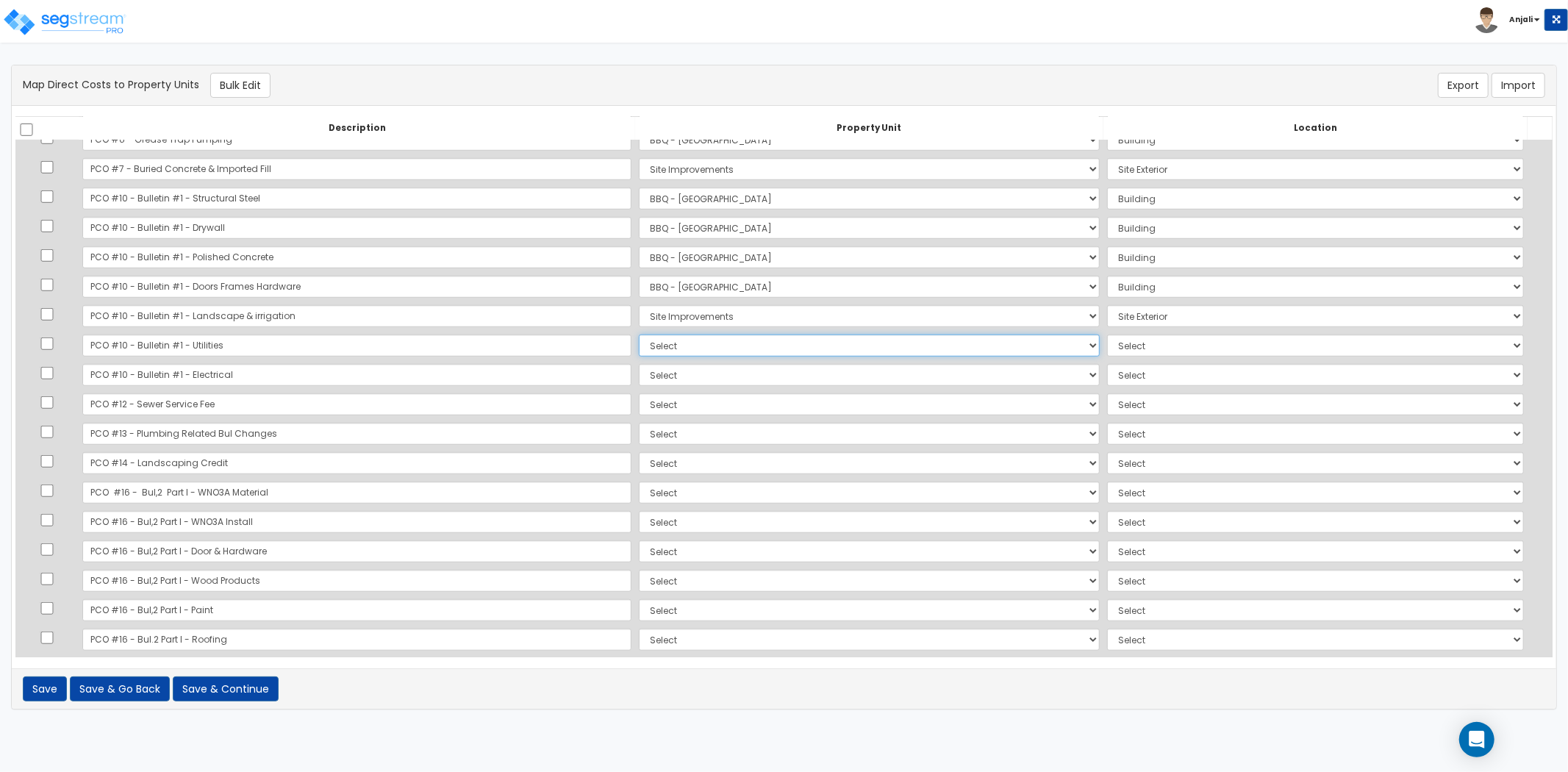
click at [639, 349] on select "Select BBQ - FORT WORTH Site Improvements Add Additional Property Unit" at bounding box center [869, 346] width 461 height 22
select select "171383"
click at [639, 335] on select "Select BBQ - FORT WORTH Site Improvements Add Additional Property Unit" at bounding box center [869, 346] width 461 height 22
select select
click at [639, 342] on select "Select BBQ - FORT WORTH Site Improvements Add Additional Property Unit" at bounding box center [869, 346] width 461 height 22
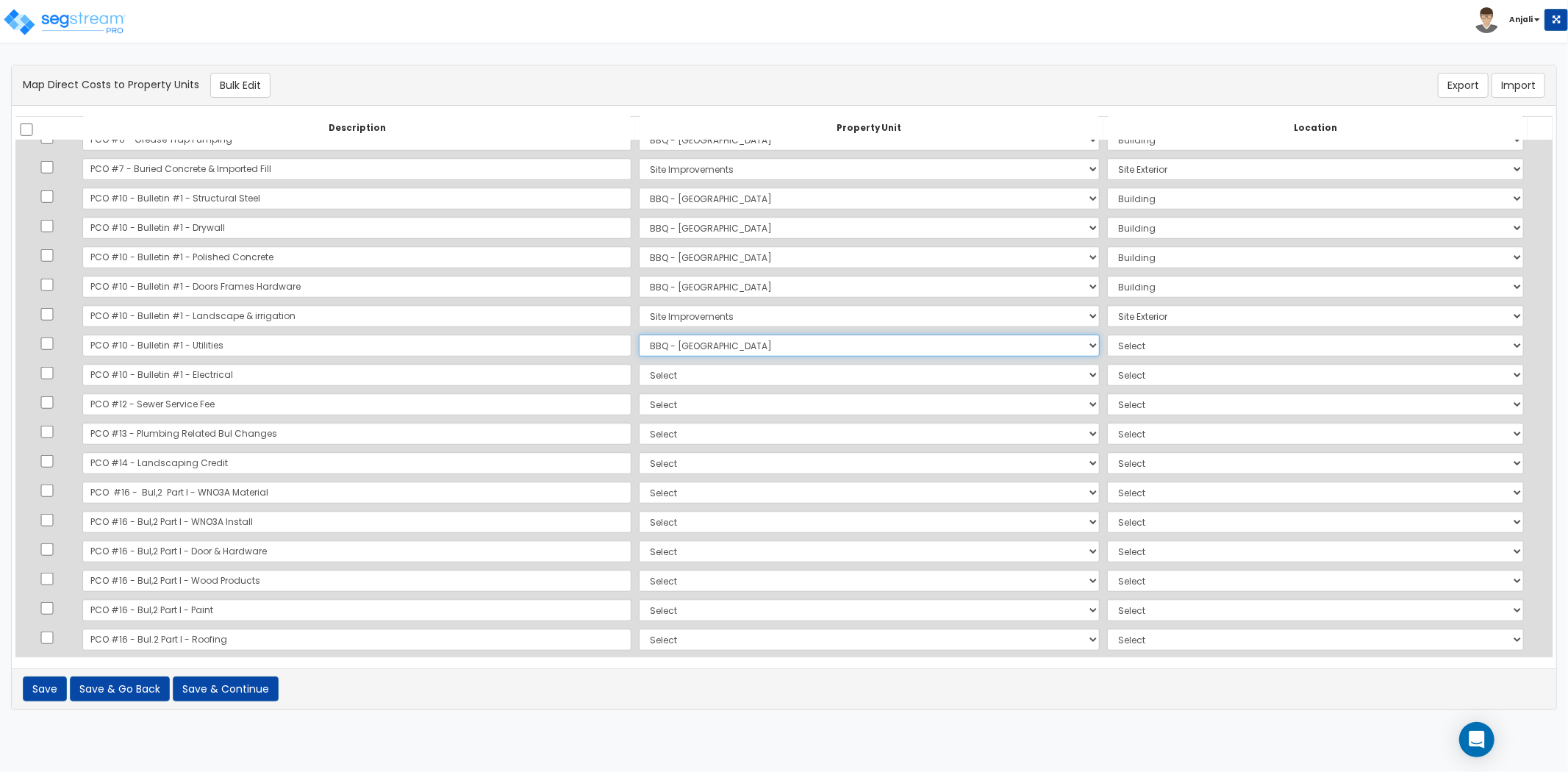
select select "171384"
click at [639, 335] on select "Select BBQ - FORT WORTH Site Improvements Add Additional Property Unit" at bounding box center [869, 346] width 461 height 22
select select "462"
click at [639, 376] on select "Select BBQ - FORT WORTH Site Improvements Add Additional Property Unit" at bounding box center [869, 375] width 461 height 22
select select "171383"
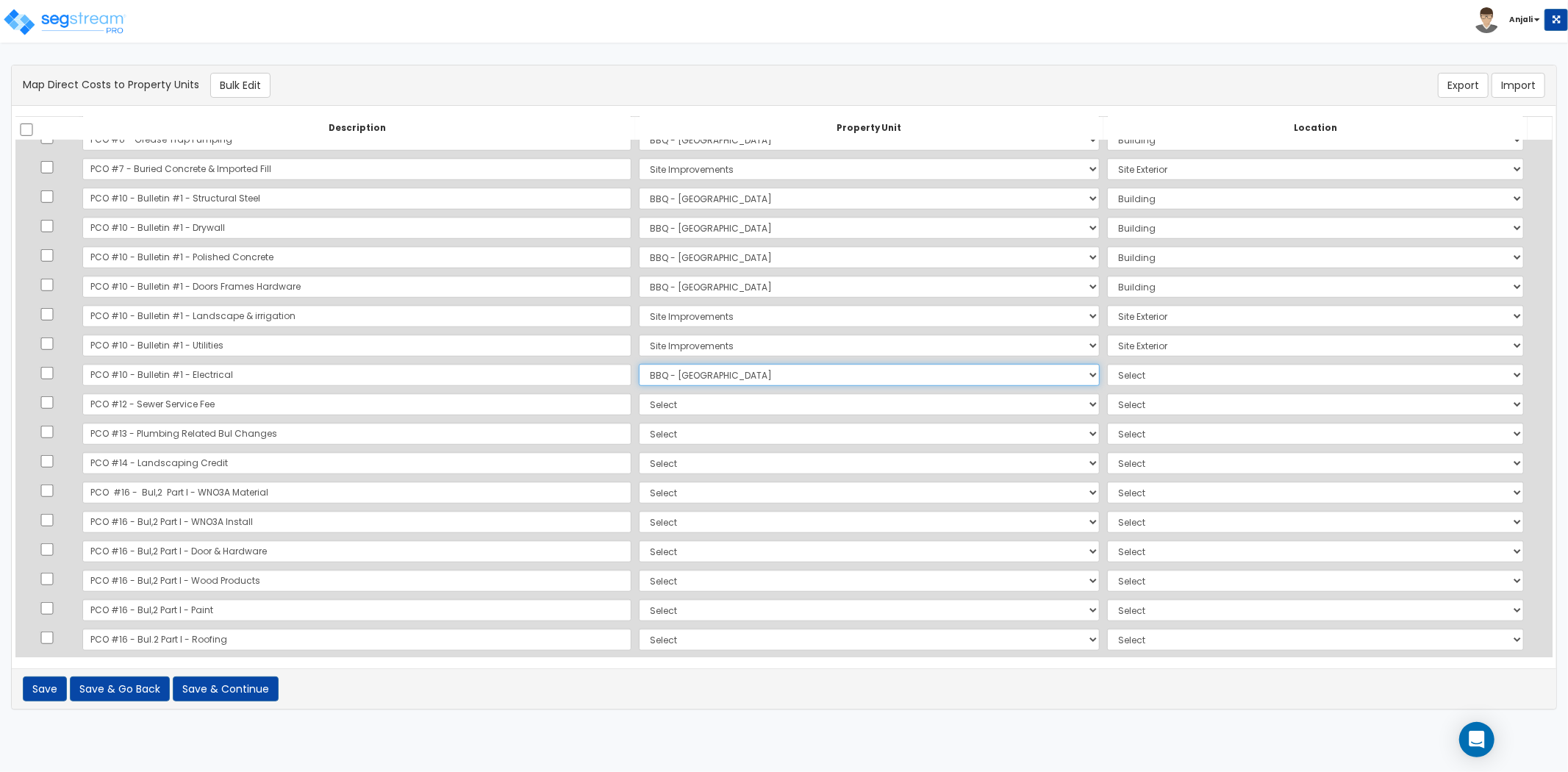
click at [639, 364] on select "Select BBQ - FORT WORTH Site Improvements Add Additional Property Unit" at bounding box center [869, 375] width 461 height 22
select select "6"
click at [639, 404] on select "Select BBQ - FORT WORTH Site Improvements Add Additional Property Unit" at bounding box center [869, 404] width 461 height 22
select select "171384"
click at [639, 393] on select "Select BBQ - FORT WORTH Site Improvements Add Additional Property Unit" at bounding box center [869, 404] width 461 height 22
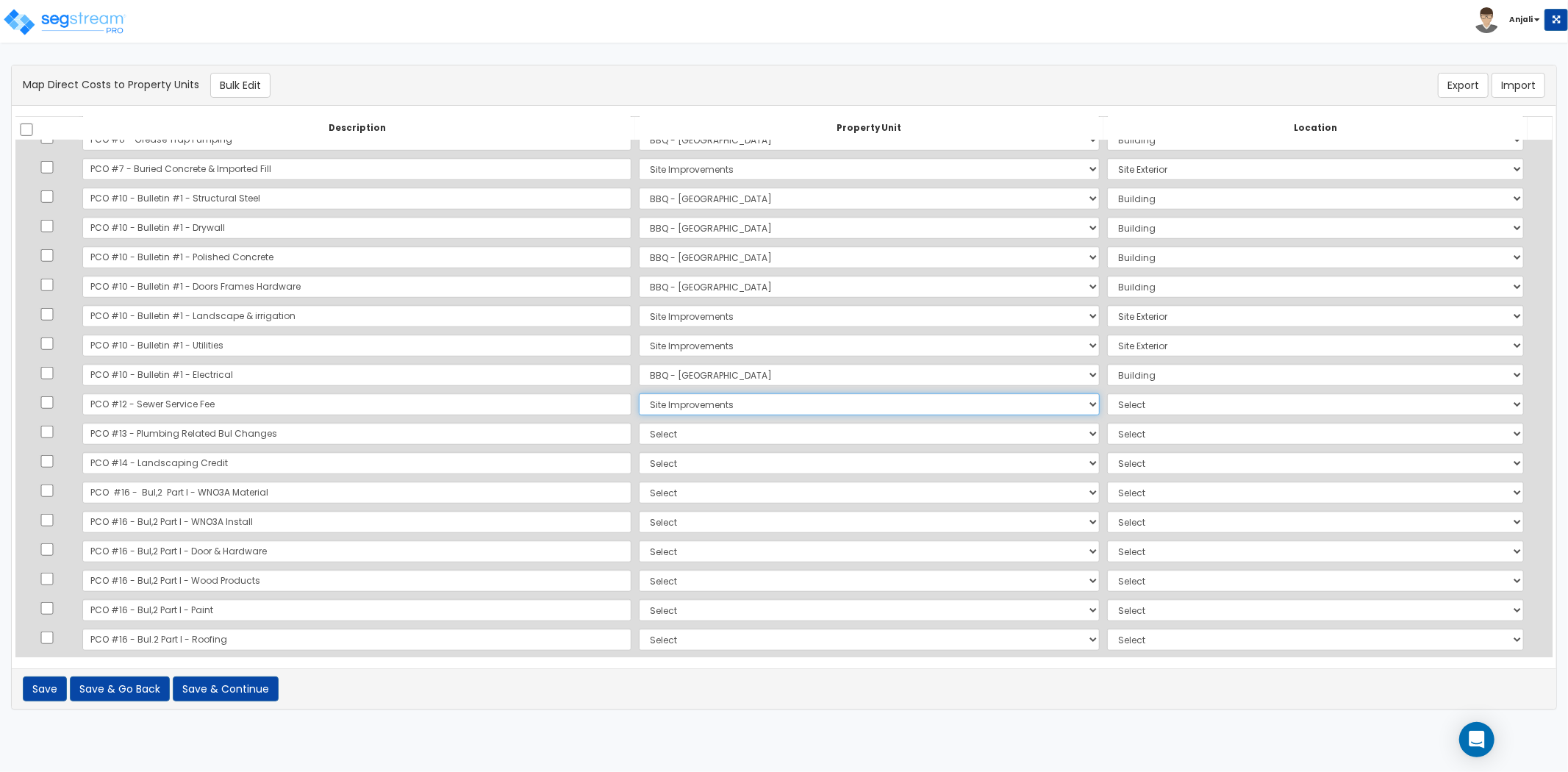
select select "462"
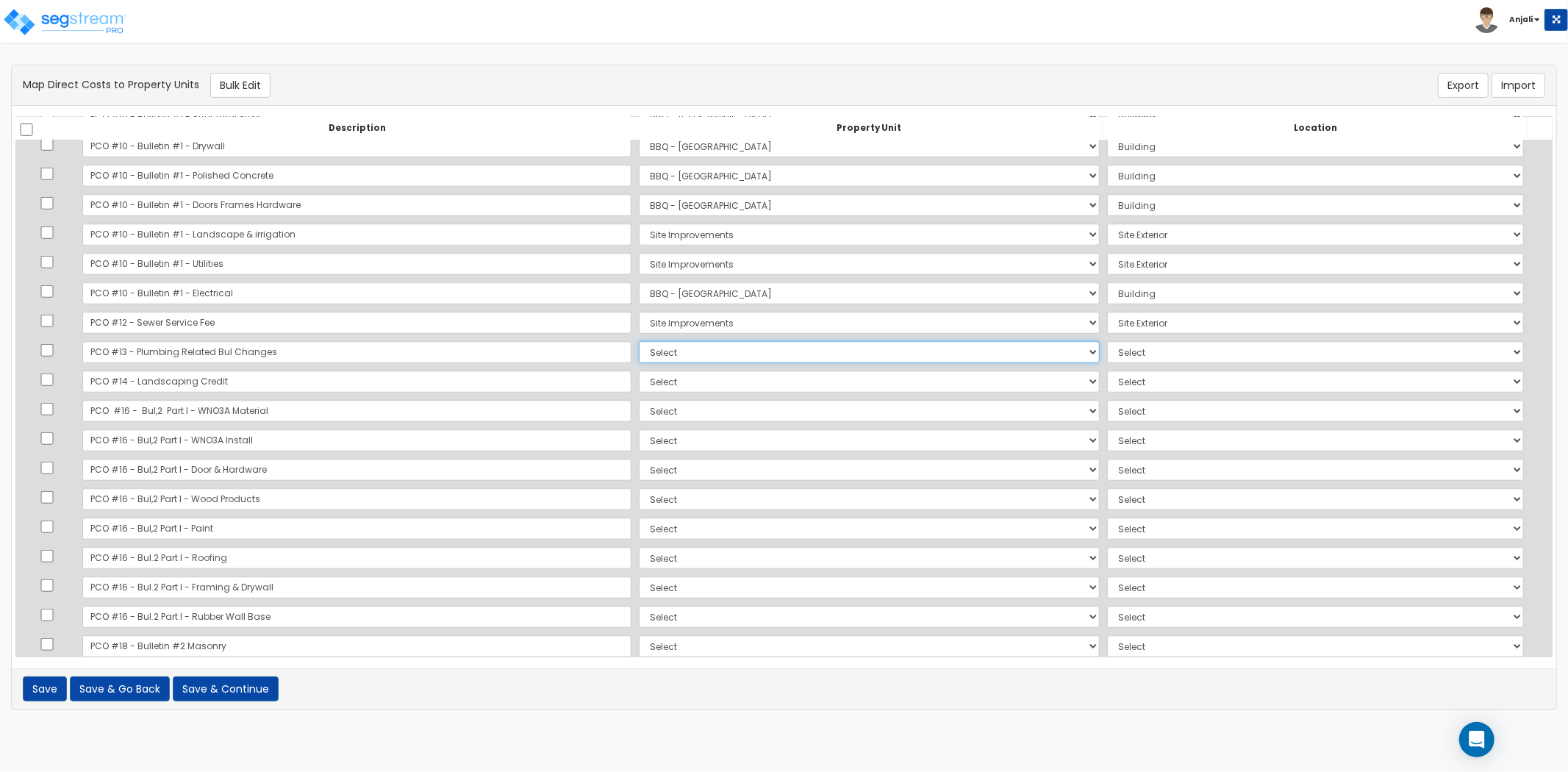
click at [639, 355] on select "Select BBQ - FORT WORTH Site Improvements Add Additional Property Unit" at bounding box center [869, 352] width 461 height 22
select select "171383"
click at [639, 341] on select "Select BBQ - FORT WORTH Site Improvements Add Additional Property Unit" at bounding box center [869, 352] width 461 height 22
select select "6"
click at [639, 380] on select "Select BBQ - FORT WORTH Site Improvements Add Additional Property Unit" at bounding box center [869, 381] width 461 height 22
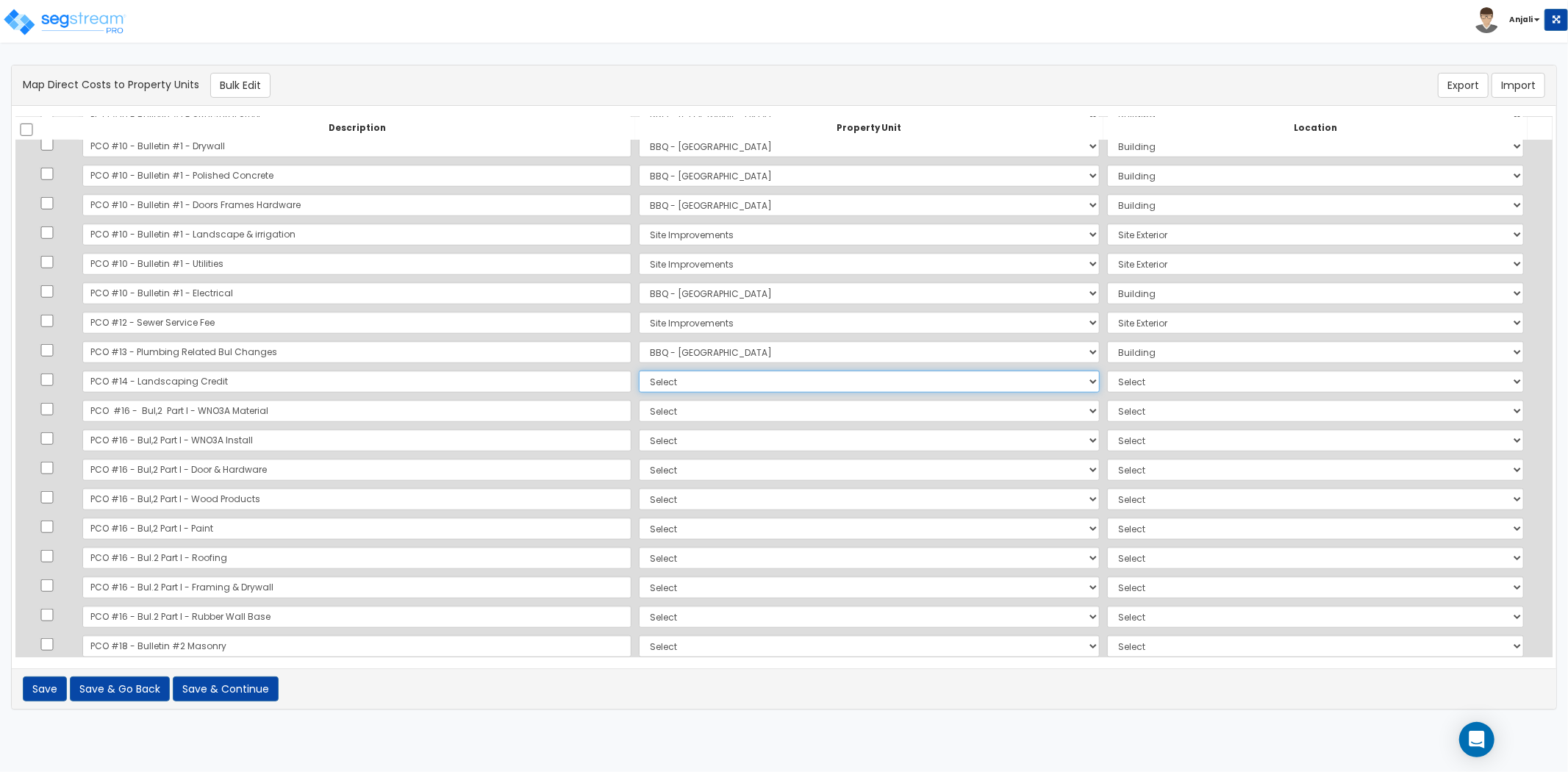
select select "171384"
click at [639, 370] on select "Select BBQ - FORT WORTH Site Improvements Add Additional Property Unit" at bounding box center [869, 381] width 461 height 22
select select "462"
click at [639, 409] on select "Select BBQ - FORT WORTH Site Improvements Add Additional Property Unit" at bounding box center [869, 411] width 461 height 22
select select "171383"
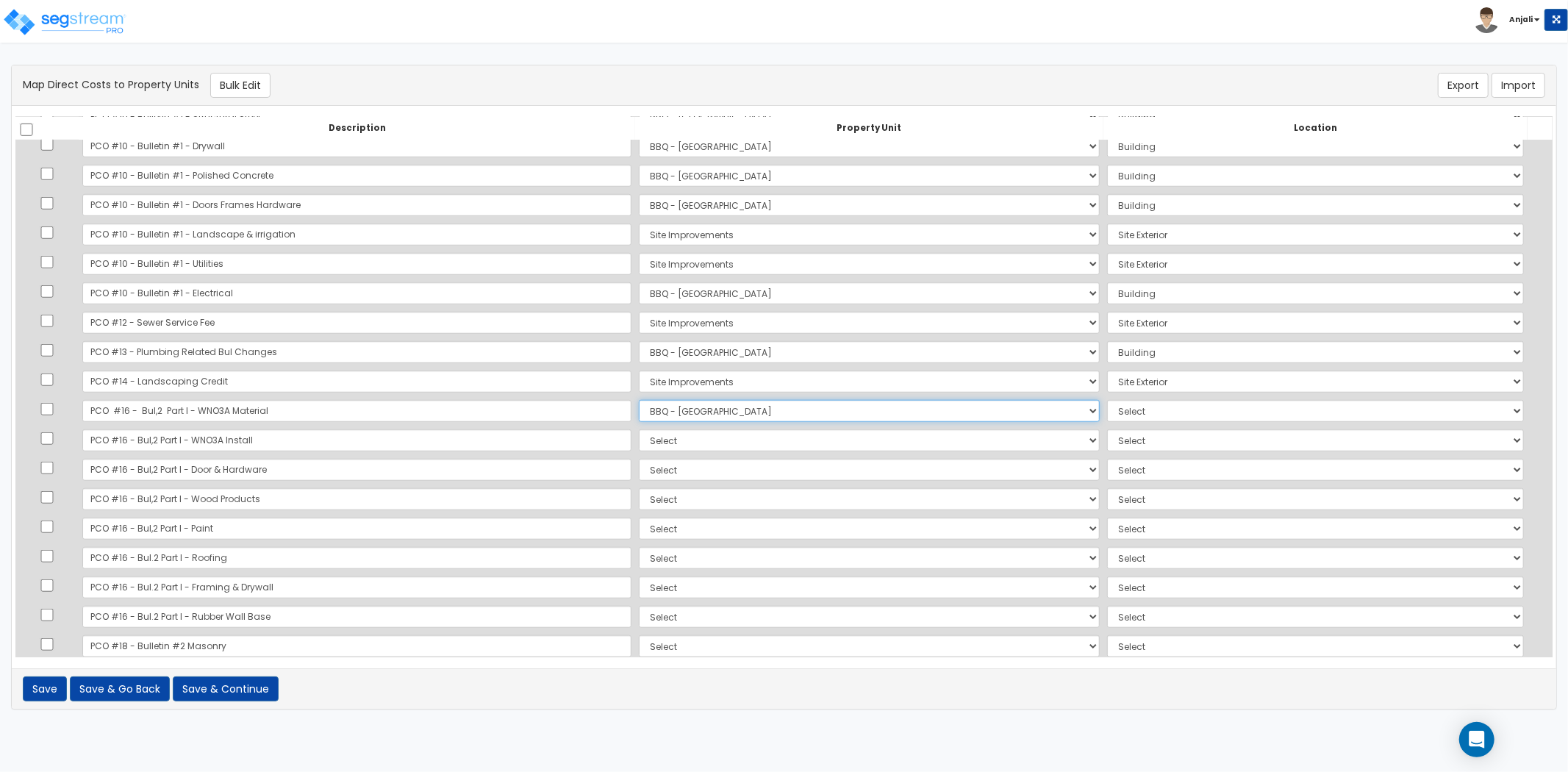
click at [639, 400] on select "Select BBQ - FORT WORTH Site Improvements Add Additional Property Unit" at bounding box center [869, 411] width 461 height 22
select select "6"
click at [639, 439] on select "Select BBQ - FORT WORTH Site Improvements Add Additional Property Unit" at bounding box center [869, 441] width 461 height 22
select select "171383"
click at [639, 430] on select "Select BBQ - FORT WORTH Site Improvements Add Additional Property Unit" at bounding box center [869, 441] width 461 height 22
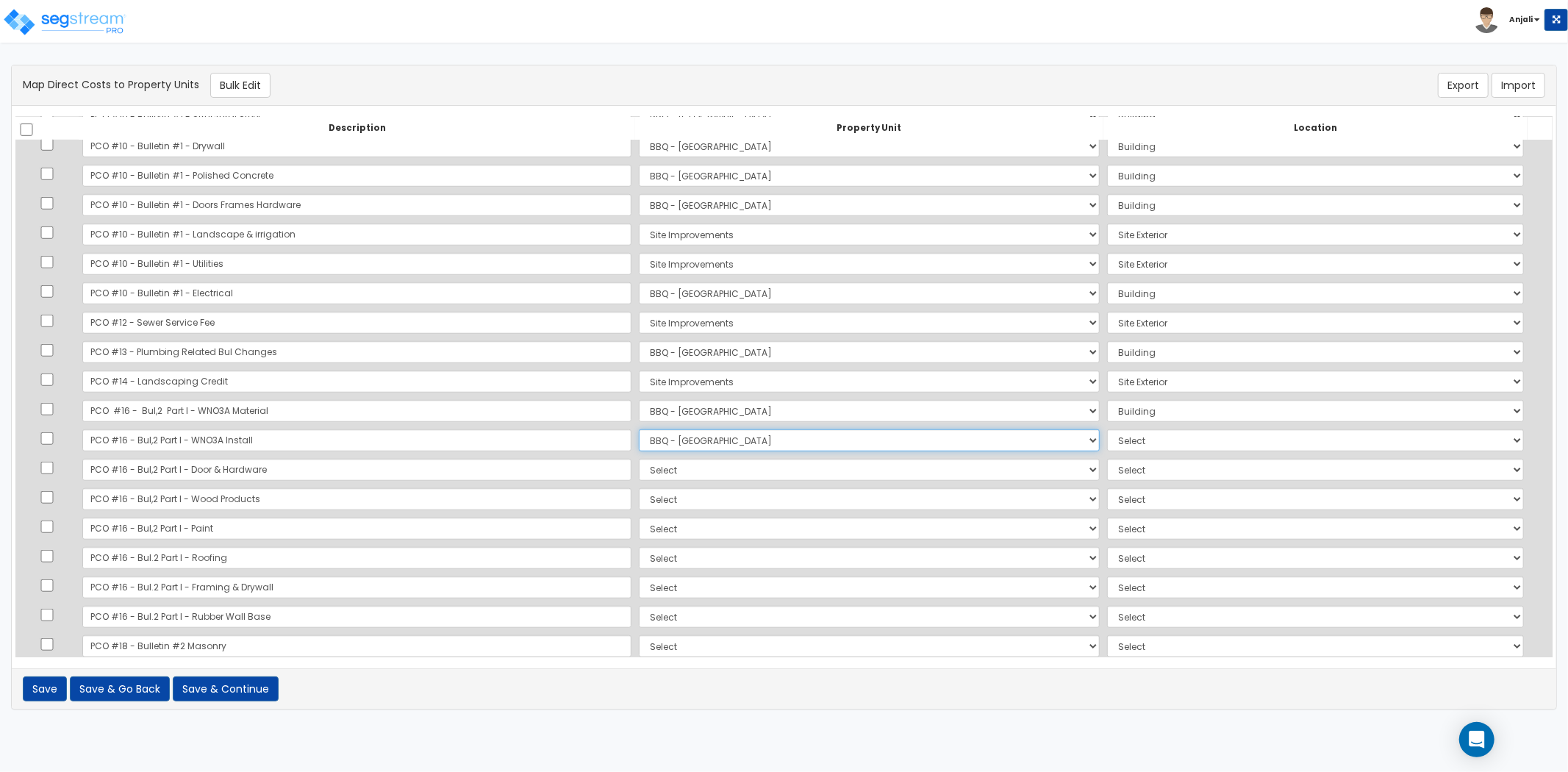
select select "6"
click at [639, 471] on select "Select BBQ - FORT WORTH Site Improvements Add Additional Property Unit" at bounding box center [869, 470] width 461 height 22
select select "171383"
click at [639, 459] on select "Select BBQ - FORT WORTH Site Improvements Add Additional Property Unit" at bounding box center [869, 470] width 461 height 22
select select "6"
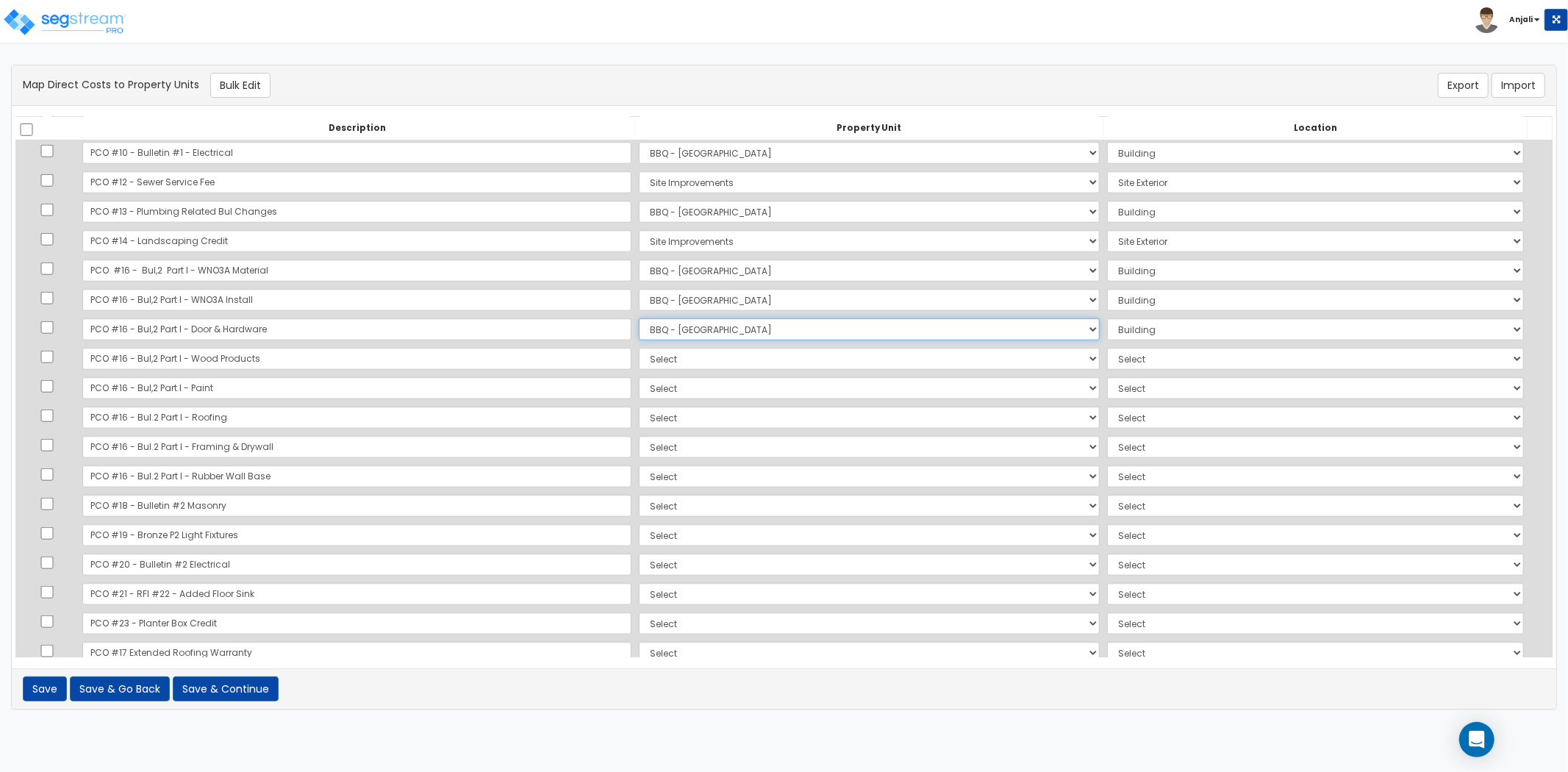
scroll to position [1143, 0]
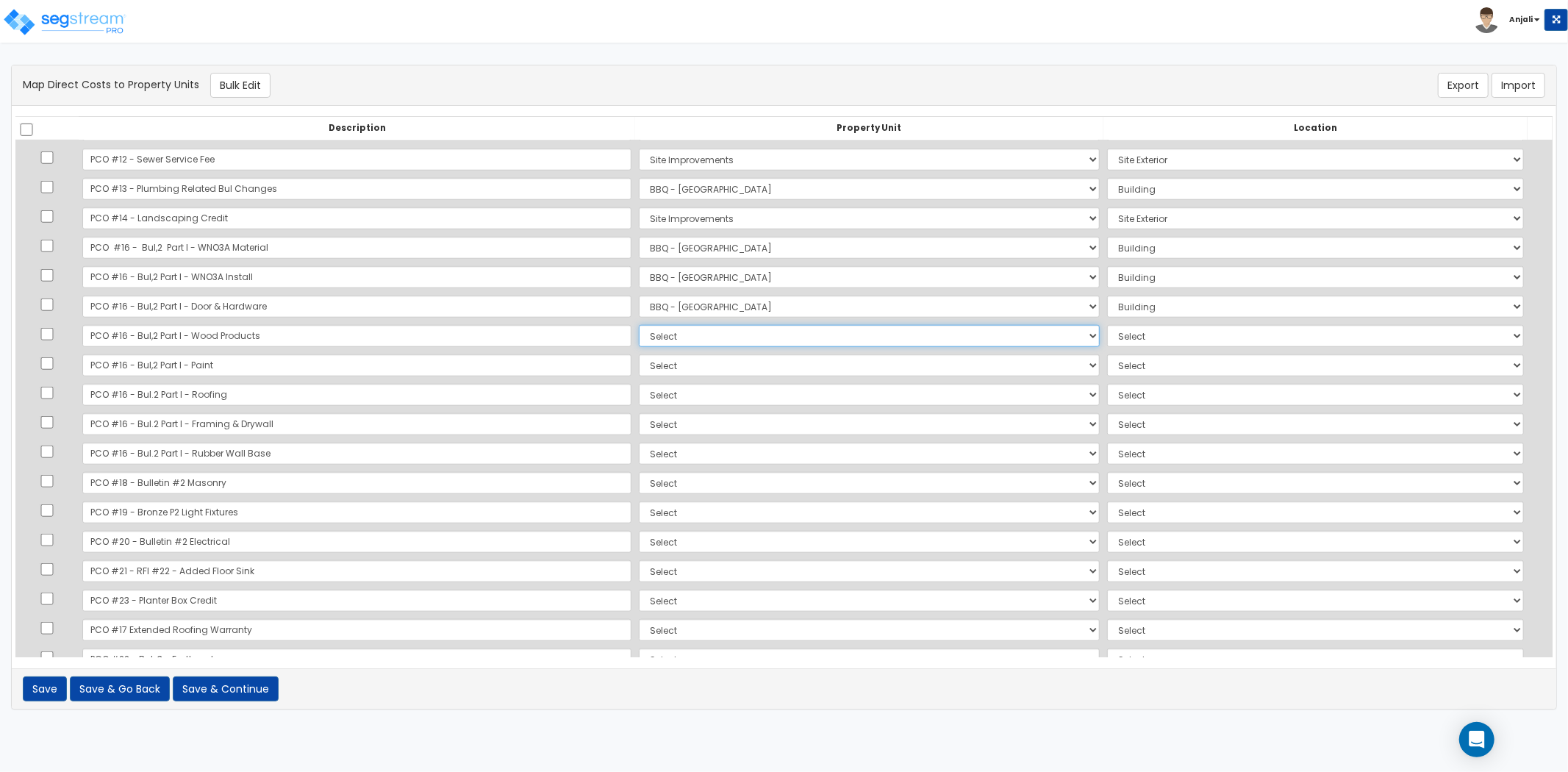
click at [639, 341] on select "Select BBQ - FORT WORTH Site Improvements Add Additional Property Unit" at bounding box center [869, 336] width 461 height 22
select select "171383"
click at [639, 325] on select "Select BBQ - FORT WORTH Site Improvements Add Additional Property Unit" at bounding box center [869, 336] width 461 height 22
select select "6"
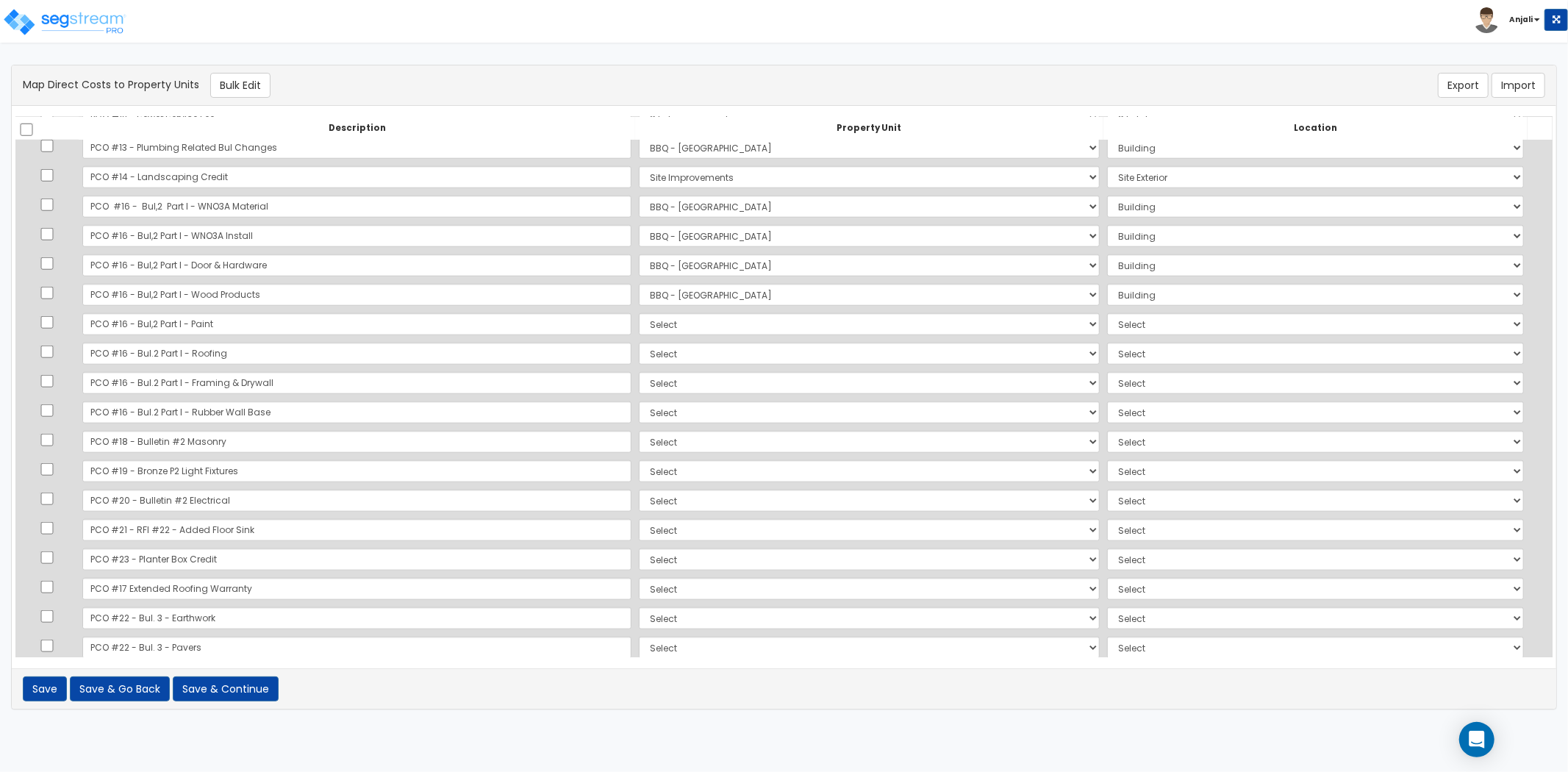
scroll to position [1225, 0]
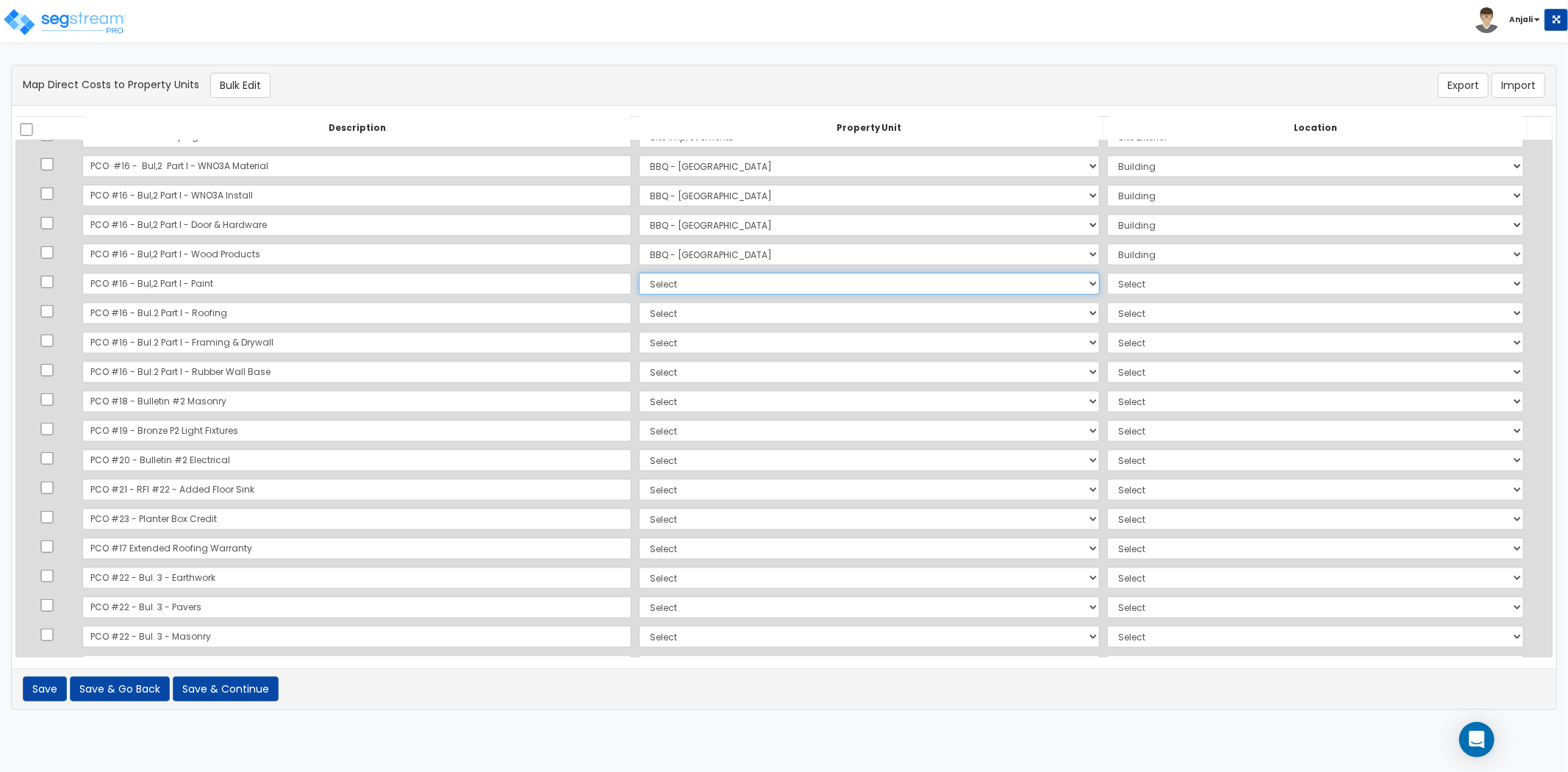
click at [639, 280] on select "Select BBQ - FORT WORTH Site Improvements Add Additional Property Unit" at bounding box center [869, 284] width 461 height 22
select select "171383"
click at [639, 273] on select "Select BBQ - FORT WORTH Site Improvements Add Additional Property Unit" at bounding box center [869, 284] width 461 height 22
select select "6"
click at [639, 314] on select "Select BBQ - FORT WORTH Site Improvements Add Additional Property Unit" at bounding box center [869, 313] width 461 height 22
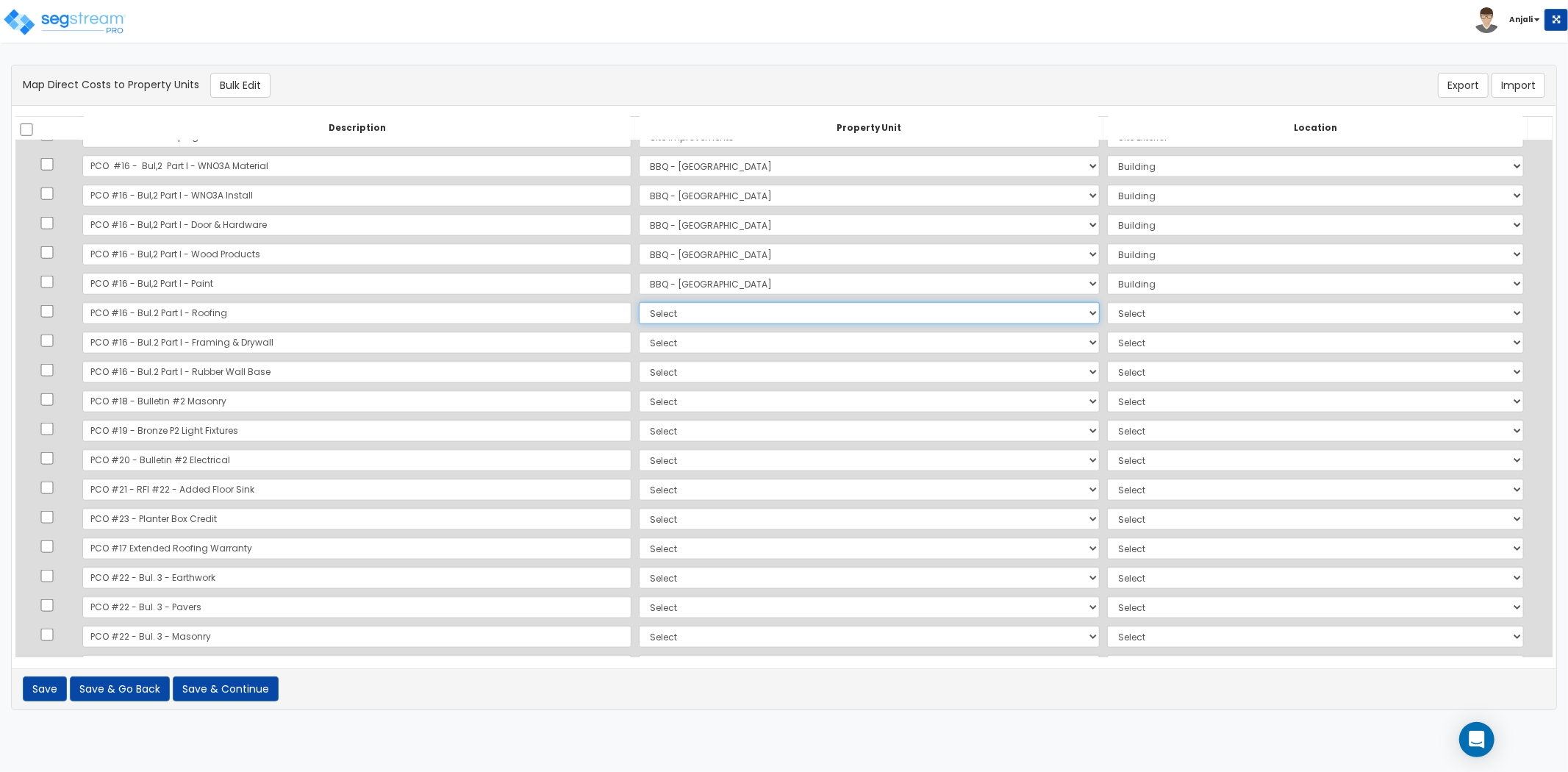
select select "171383"
click at [639, 302] on select "Select BBQ - FORT WORTH Site Improvements Add Additional Property Unit" at bounding box center [869, 313] width 461 height 22
select select "6"
click at [639, 306] on select "Select BBQ - FORT WORTH Site Improvements Add Additional Property Unit" at bounding box center [869, 313] width 461 height 22
click at [639, 302] on select "Select BBQ - FORT WORTH Site Improvements Add Additional Property Unit" at bounding box center [869, 313] width 461 height 22
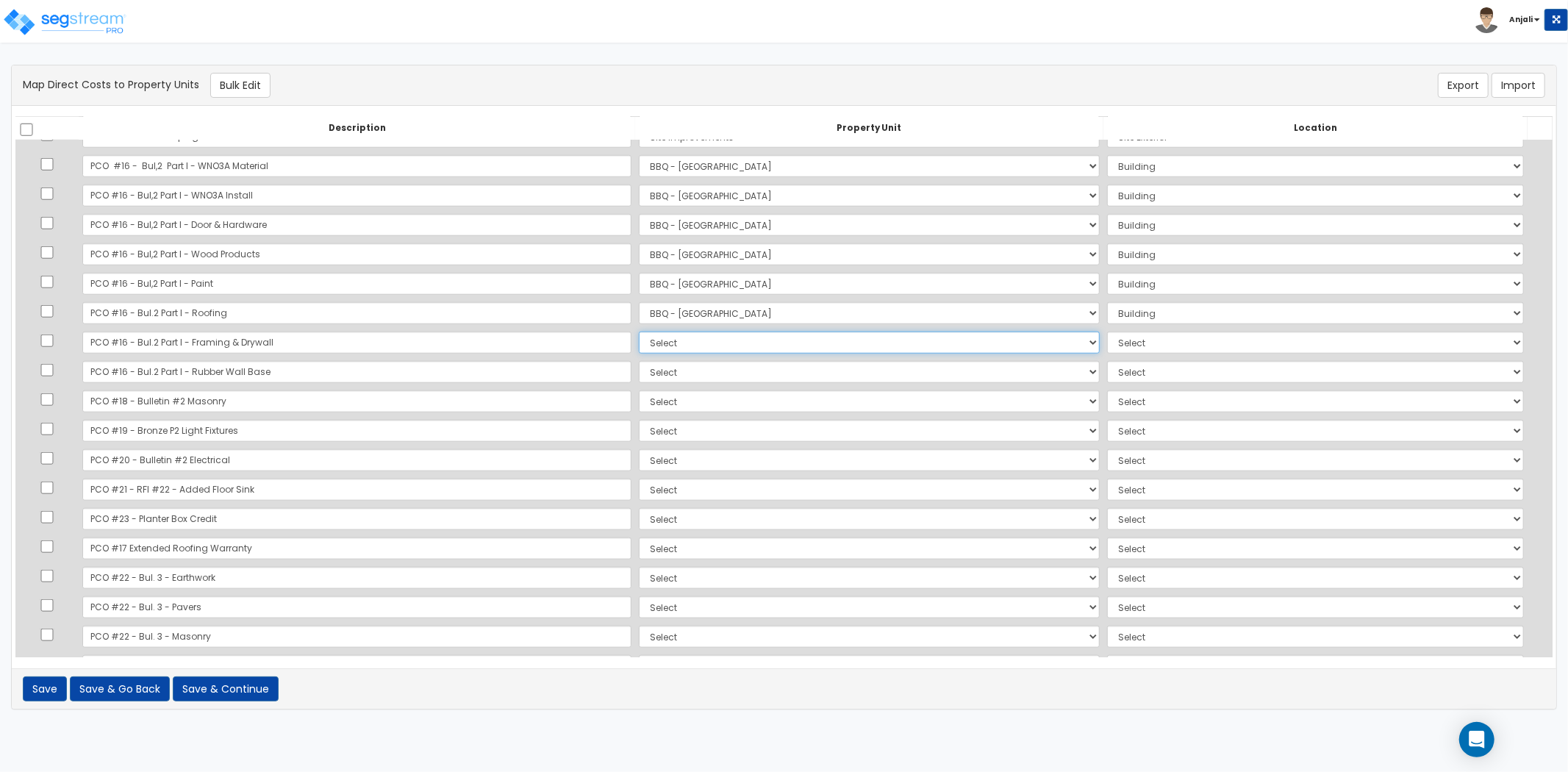
click at [639, 336] on select "Select BBQ - FORT WORTH Site Improvements Add Additional Property Unit" at bounding box center [869, 342] width 461 height 22
select select "171383"
click at [639, 331] on select "Select BBQ - FORT WORTH Site Improvements Add Additional Property Unit" at bounding box center [869, 342] width 461 height 22
select select "6"
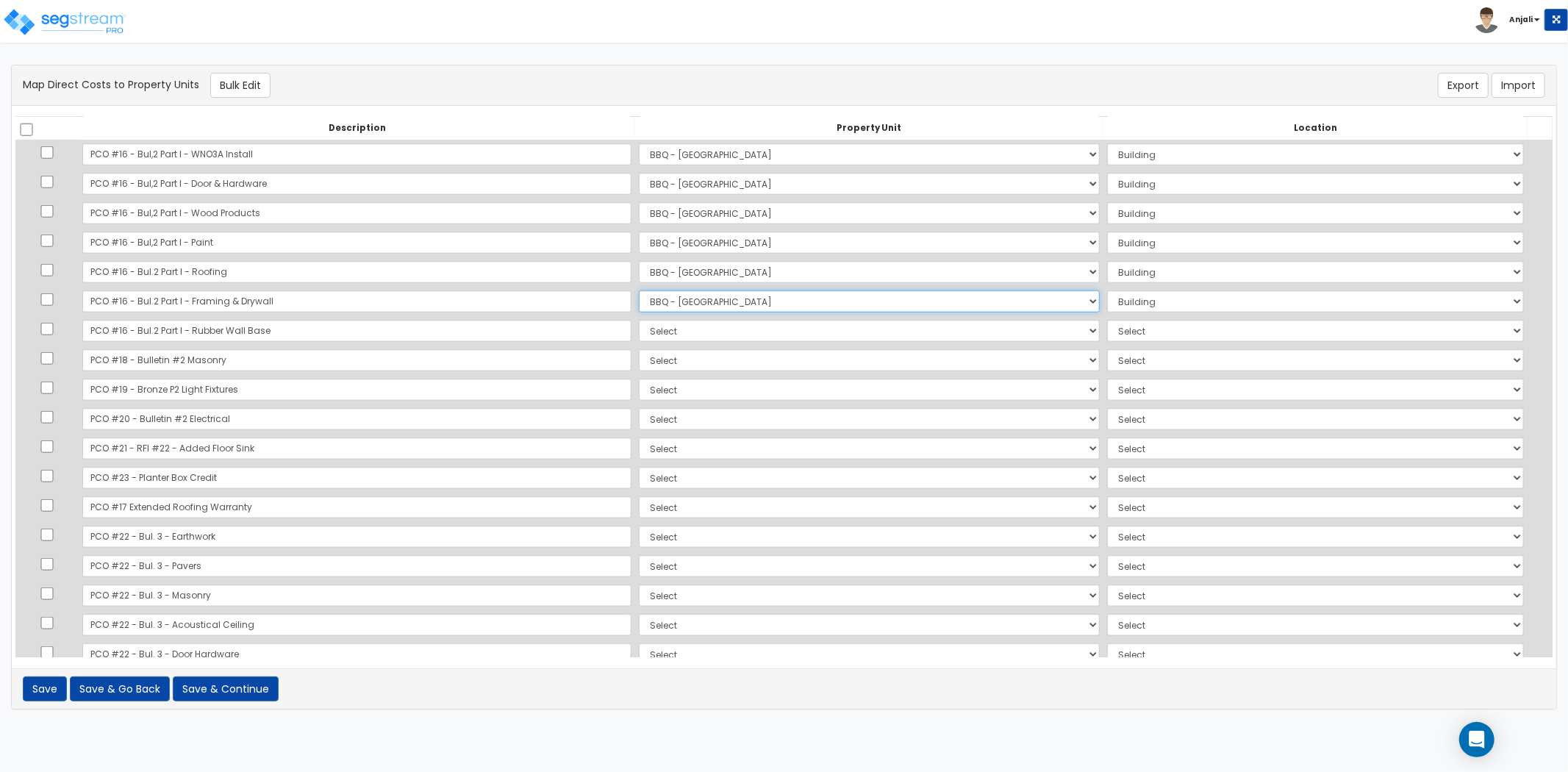
scroll to position [1307, 0]
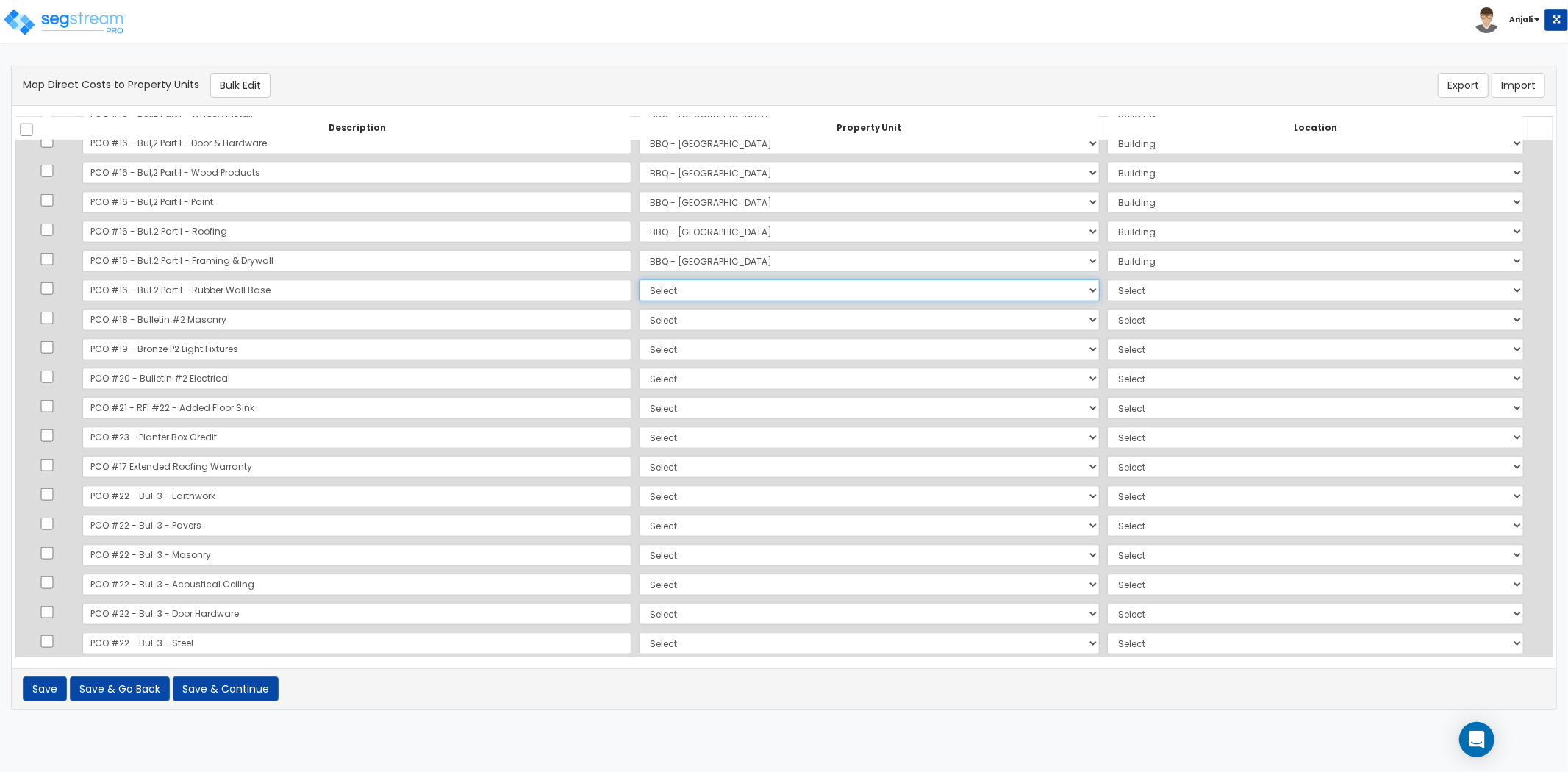
click at [639, 285] on select "Select BBQ - FORT WORTH Site Improvements Add Additional Property Unit" at bounding box center [869, 290] width 461 height 22
select select "171384"
click at [639, 279] on select "Select BBQ - FORT WORTH Site Improvements Add Additional Property Unit" at bounding box center [869, 290] width 461 height 22
select select
click at [639, 293] on select "Select BBQ - FORT WORTH Site Improvements Add Additional Property Unit" at bounding box center [869, 290] width 461 height 22
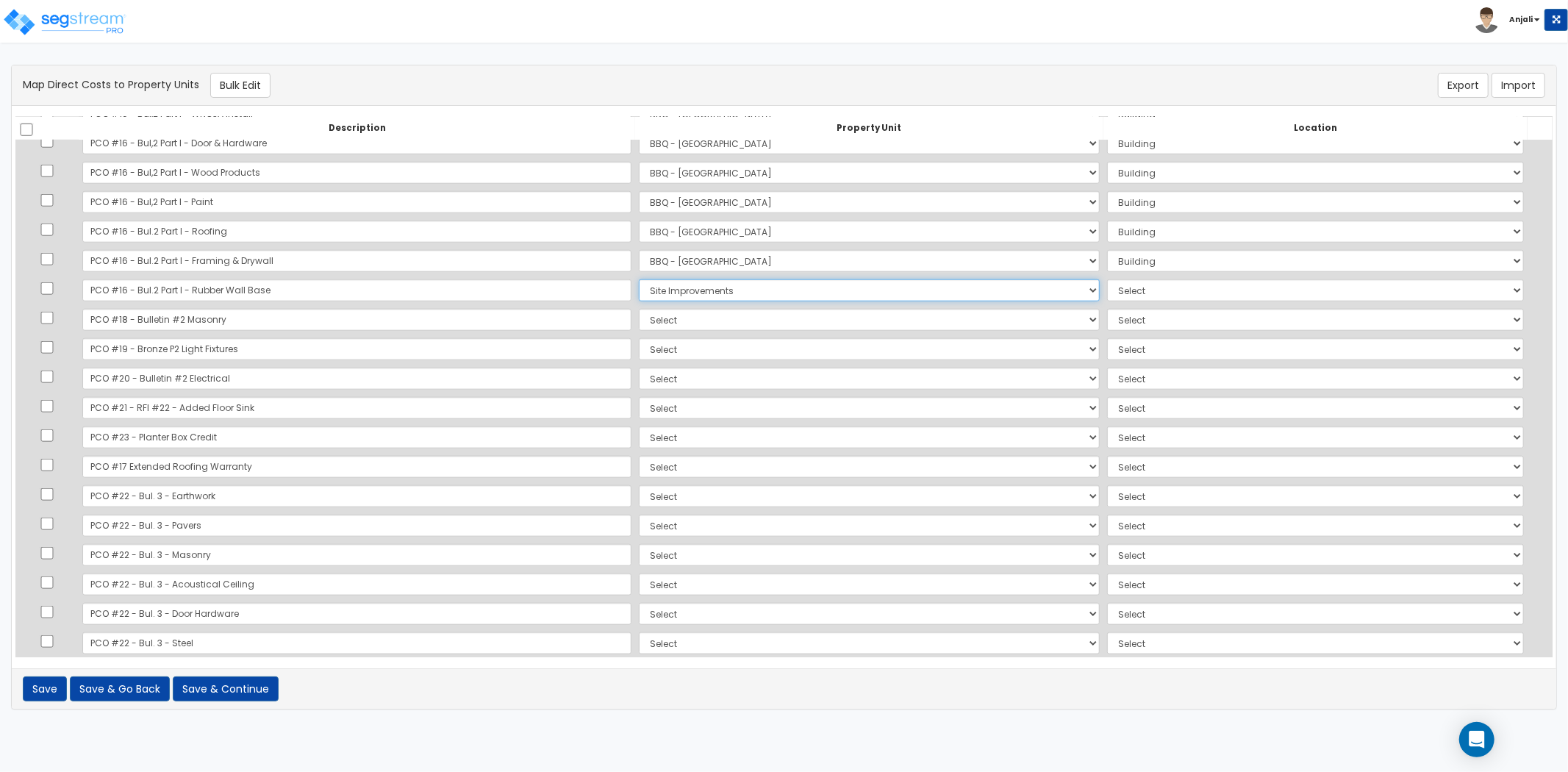
select select "171383"
click at [639, 279] on select "Select BBQ - FORT WORTH Site Improvements Add Additional Property Unit" at bounding box center [869, 290] width 461 height 22
select select "6"
click at [639, 316] on select "Select BBQ - FORT WORTH Site Improvements Add Additional Property Unit" at bounding box center [869, 319] width 461 height 22
select select "171383"
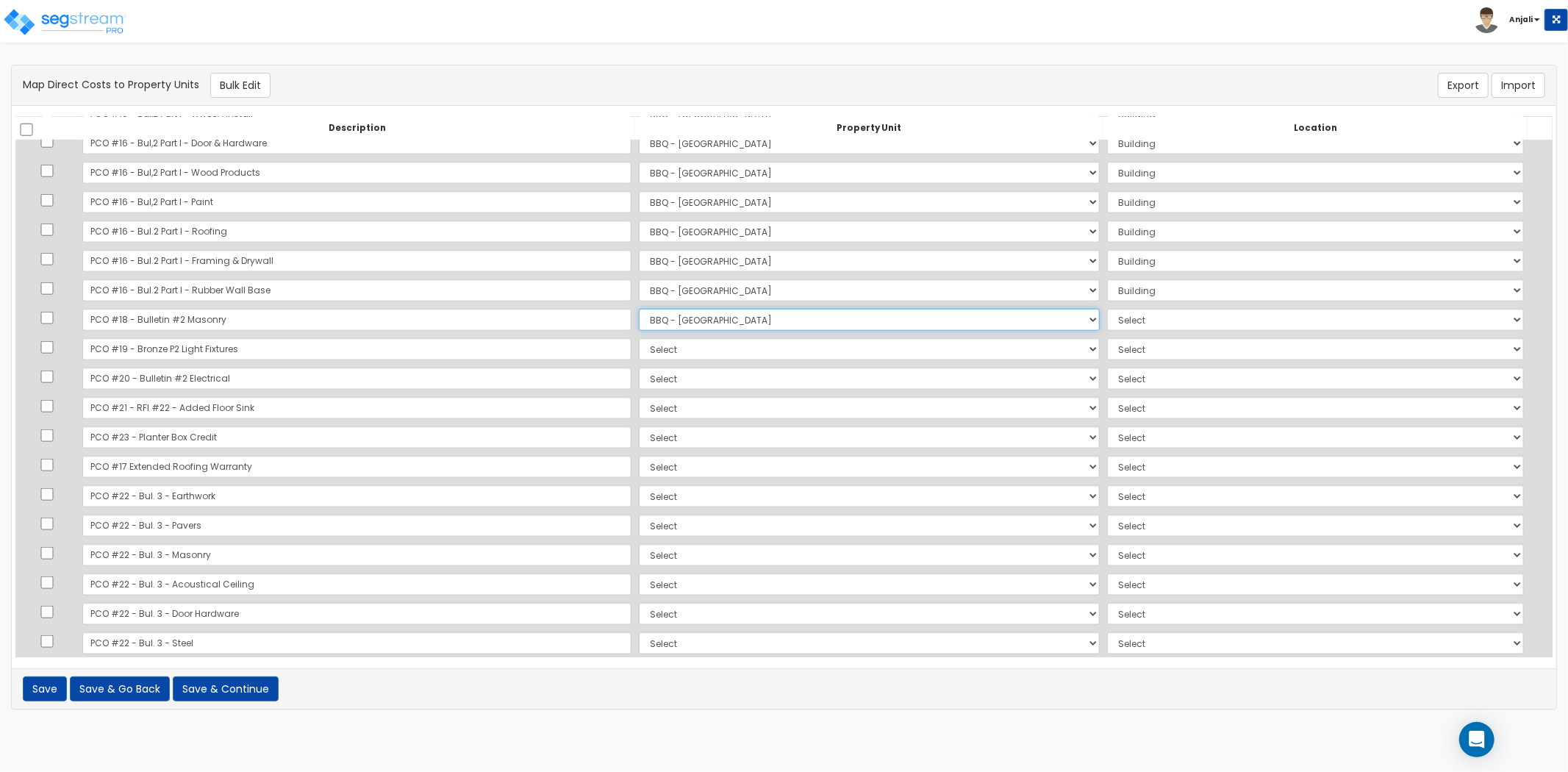
click at [639, 308] on select "Select BBQ - FORT WORTH Site Improvements Add Additional Property Unit" at bounding box center [869, 319] width 461 height 22
select select "6"
click at [639, 349] on select "Select BBQ - FORT WORTH Site Improvements Add Additional Property Unit" at bounding box center [869, 349] width 461 height 22
select select "171383"
click at [639, 339] on select "Select BBQ - FORT WORTH Site Improvements Add Additional Property Unit" at bounding box center [869, 349] width 461 height 22
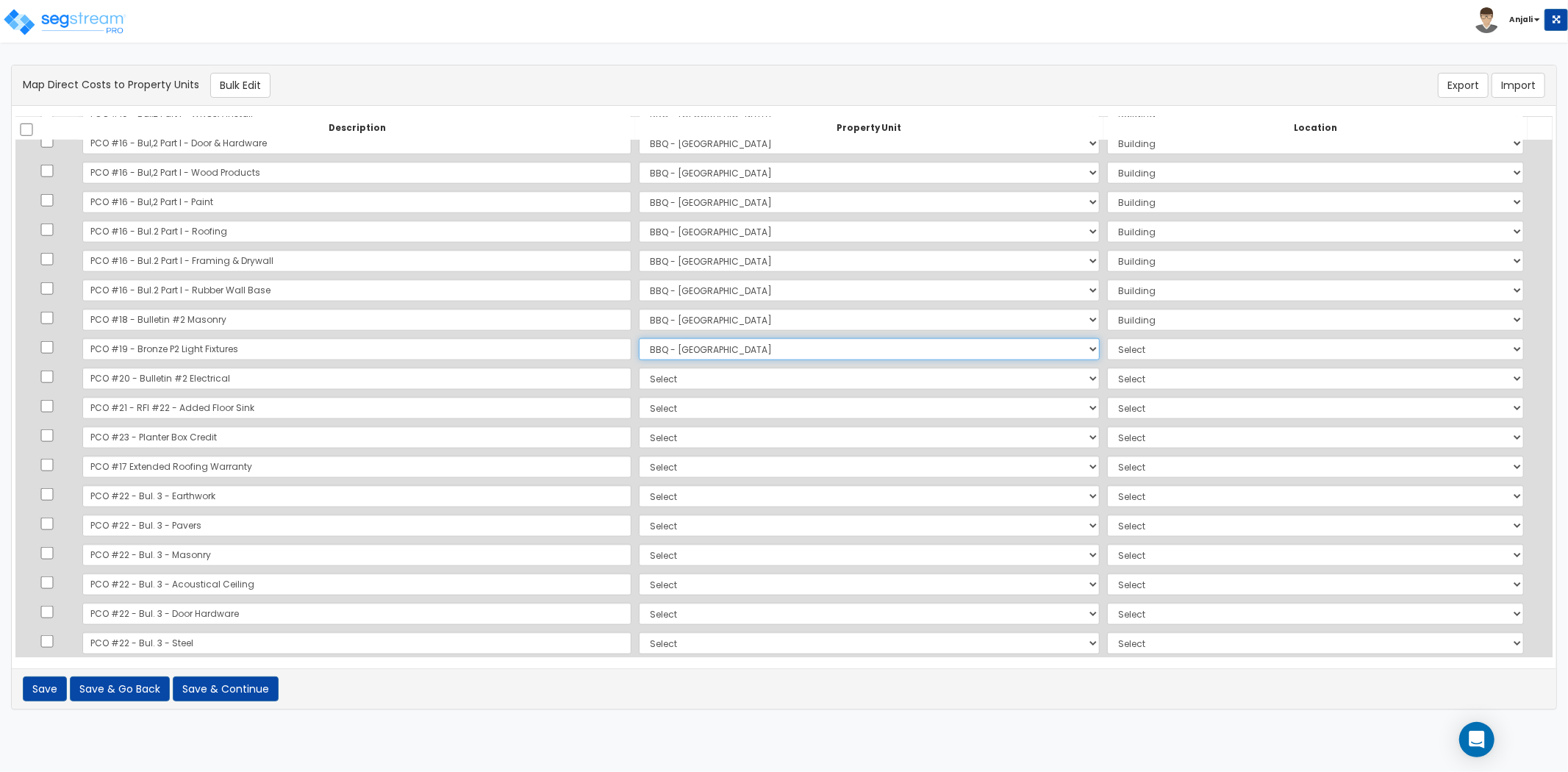
select select "6"
click at [639, 370] on select "Select BBQ - FORT WORTH Site Improvements Add Additional Property Unit" at bounding box center [869, 379] width 461 height 22
select select "171383"
click at [639, 368] on select "Select BBQ - FORT WORTH Site Improvements Add Additional Property Unit" at bounding box center [869, 379] width 461 height 22
select select "6"
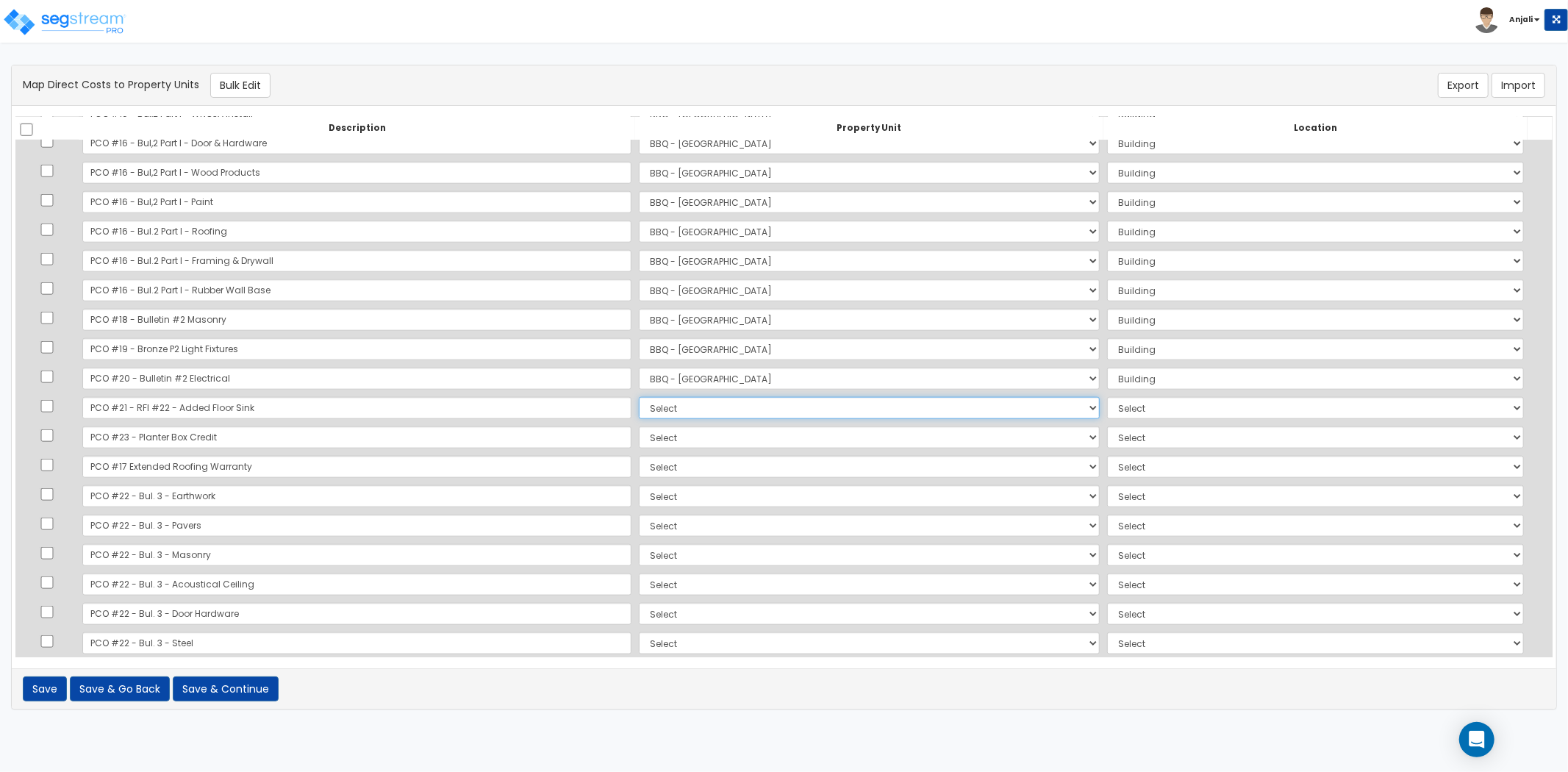
click at [639, 399] on select "Select BBQ - FORT WORTH Site Improvements Add Additional Property Unit" at bounding box center [869, 408] width 461 height 22
select select "171383"
click at [639, 397] on select "Select BBQ - FORT WORTH Site Improvements Add Additional Property Unit" at bounding box center [869, 408] width 461 height 22
select select "6"
drag, startPoint x: 1092, startPoint y: 370, endPoint x: 1100, endPoint y: 380, distance: 12.8
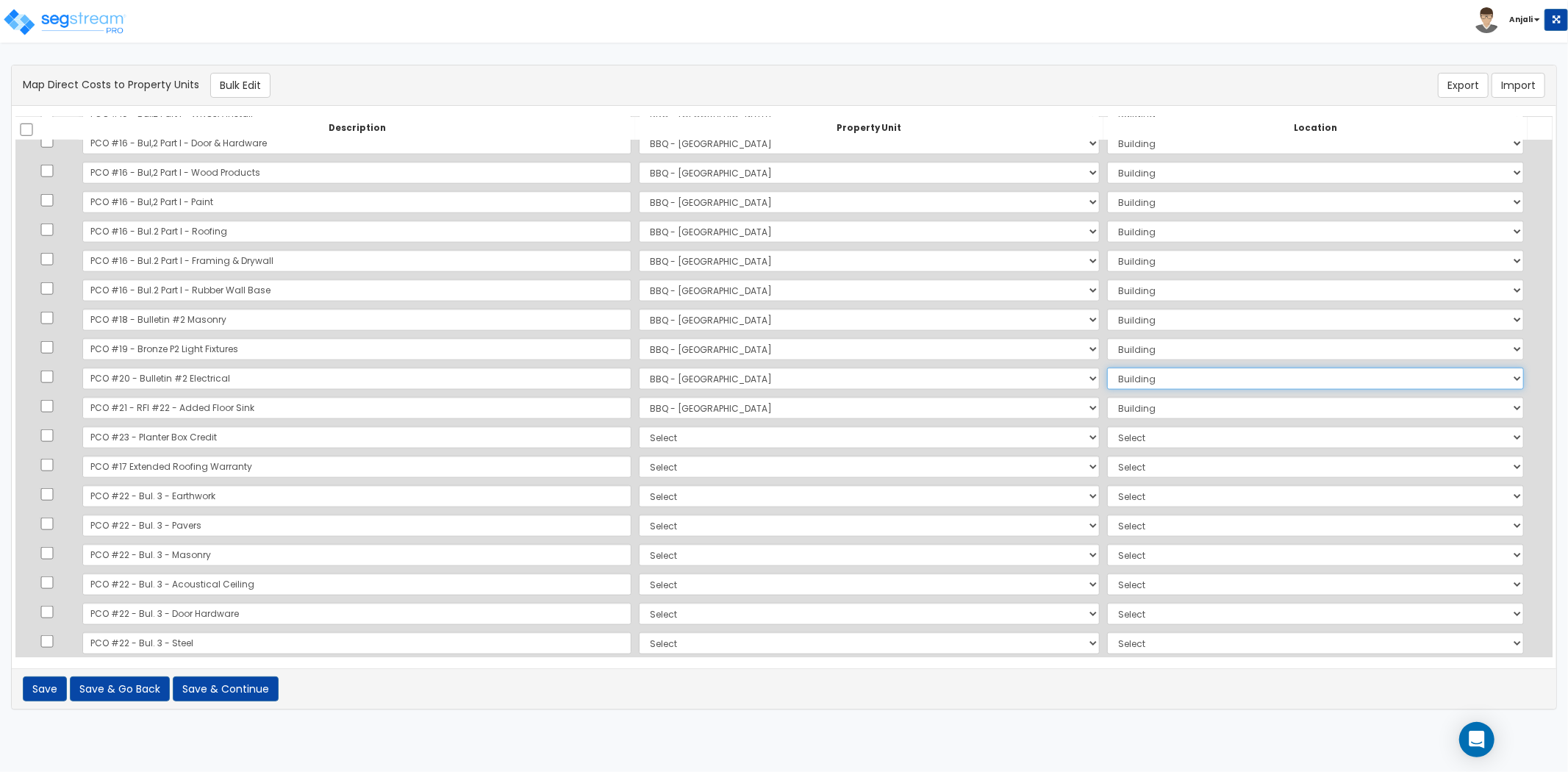
click at [1107, 370] on select "Select Add Additional Location Building Building Interior" at bounding box center [1315, 379] width 417 height 22
click at [1107, 368] on select "Select Add Additional Location Building Building Interior" at bounding box center [1315, 379] width 417 height 22
drag, startPoint x: 1107, startPoint y: 379, endPoint x: 1111, endPoint y: 388, distance: 9.8
click at [1109, 384] on select "Select Add Additional Location Building Building Interior" at bounding box center [1315, 379] width 417 height 22
select select "461"
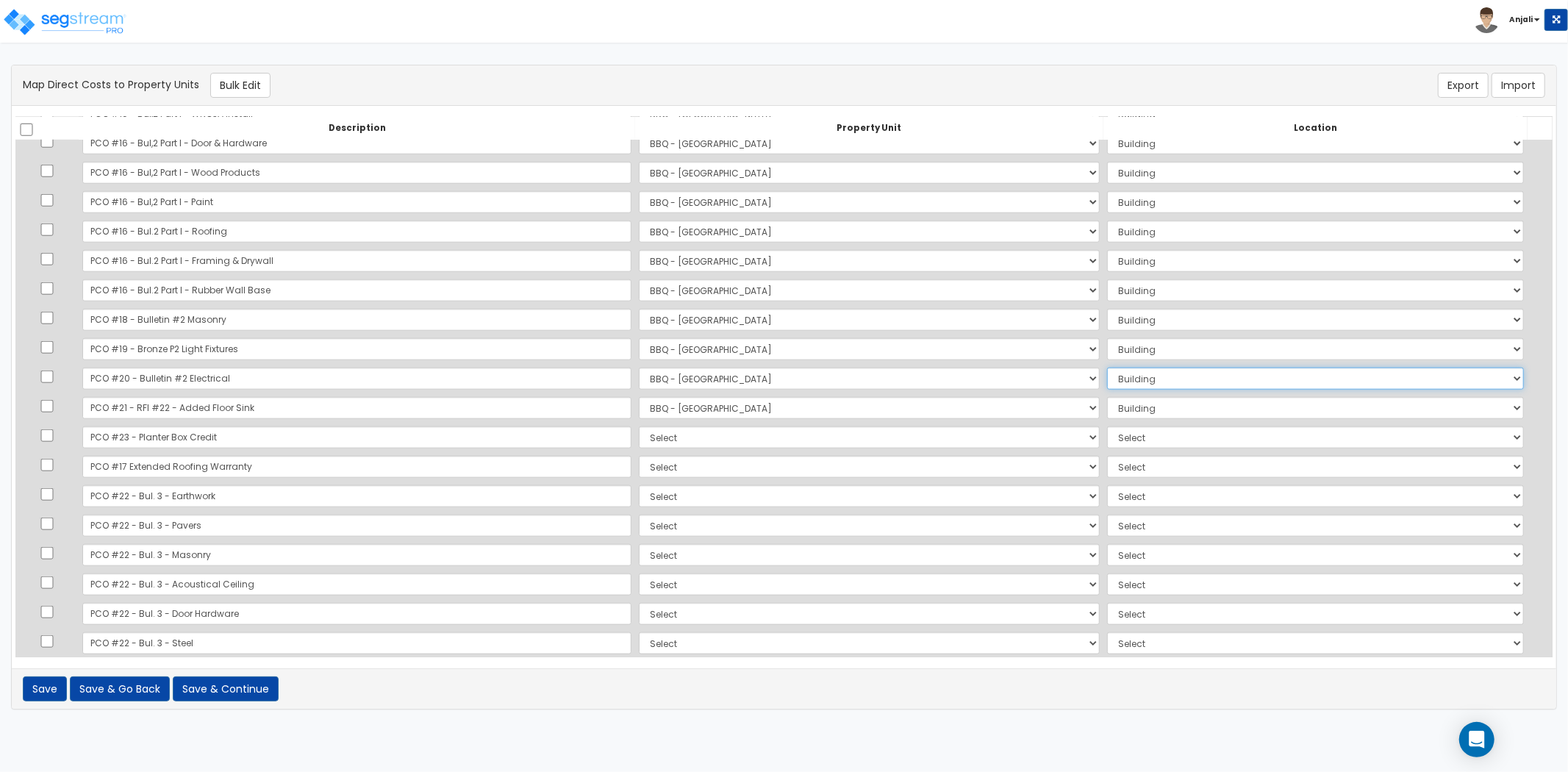
click at [1107, 368] on select "Select Add Additional Location Building Building Interior" at bounding box center [1315, 379] width 417 height 22
drag, startPoint x: 1131, startPoint y: 395, endPoint x: 1137, endPoint y: 402, distance: 9.2
click at [1131, 397] on td "Select Add Additional Location Building Building Interior" at bounding box center [1315, 408] width 424 height 29
drag, startPoint x: 1137, startPoint y: 409, endPoint x: 1147, endPoint y: 417, distance: 12.8
click at [1137, 409] on select "Select Add Additional Location Building Building Interior" at bounding box center [1315, 408] width 417 height 22
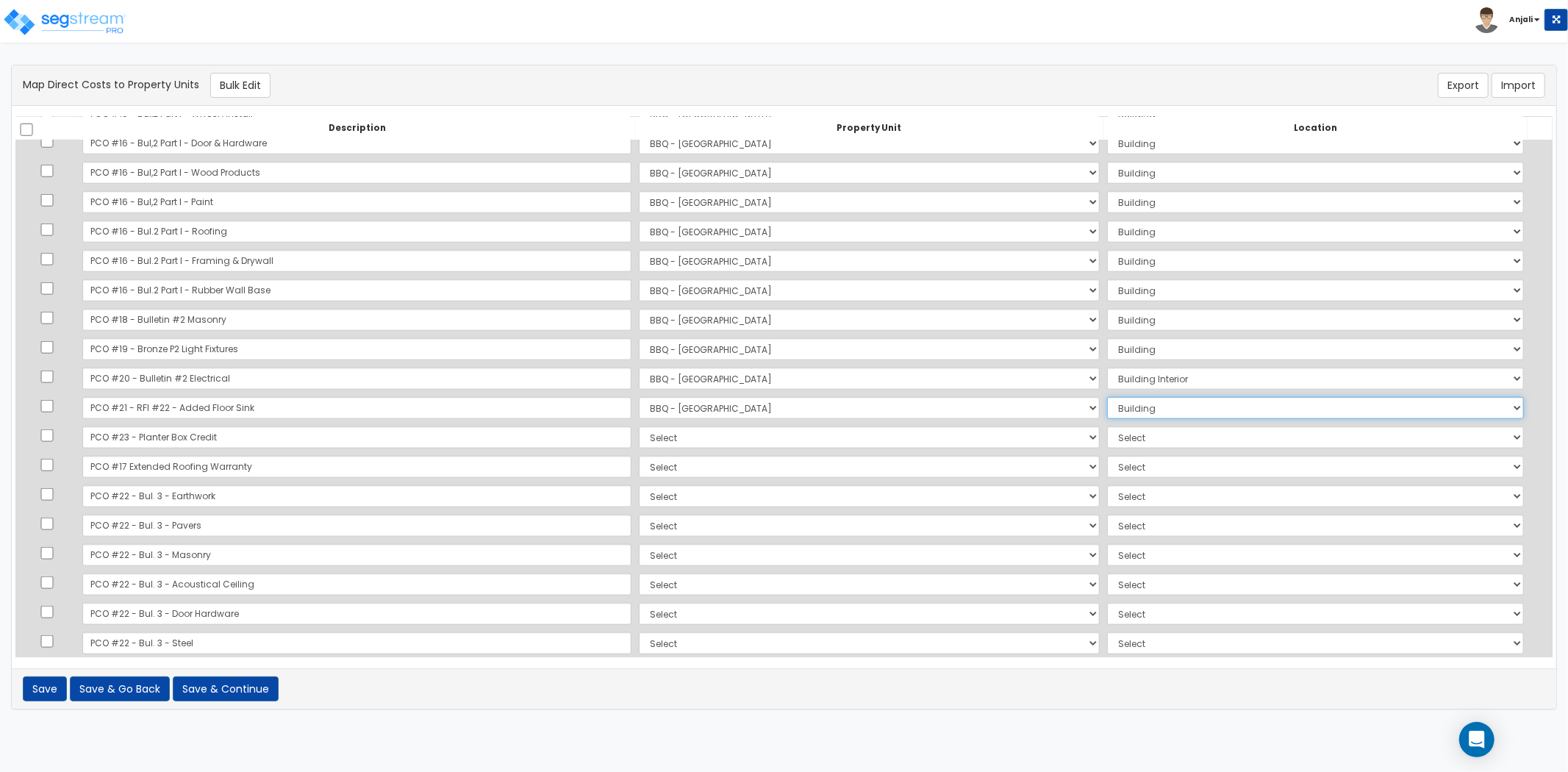
select select "461"
click at [1107, 397] on select "Select Add Additional Location Building Building Interior" at bounding box center [1315, 408] width 417 height 22
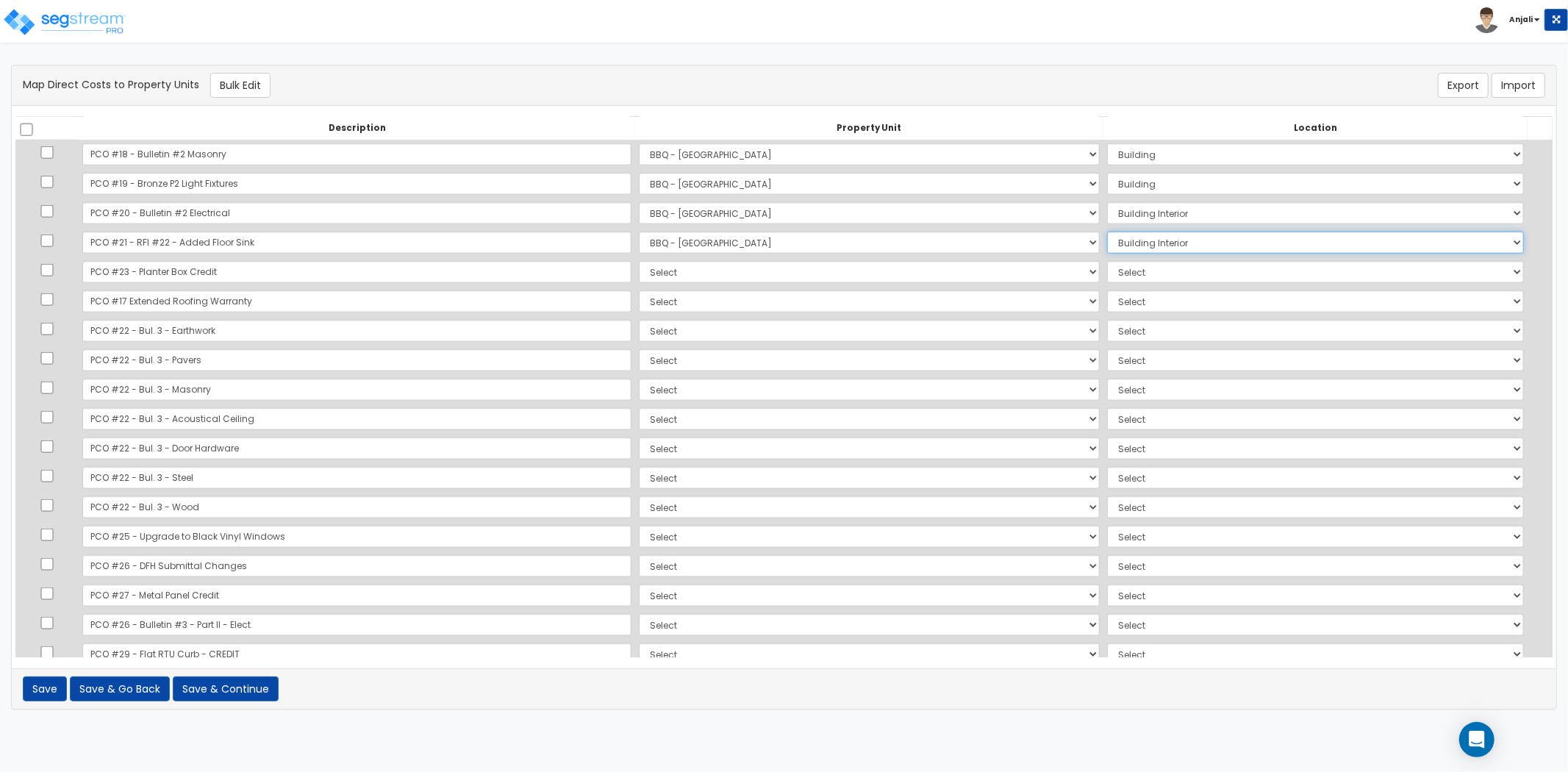
scroll to position [1470, 0]
click at [639, 276] on select "Select BBQ - FORT WORTH Site Improvements Add Additional Property Unit" at bounding box center [869, 274] width 461 height 22
select select "171383"
click at [639, 263] on select "Select BBQ - FORT WORTH Site Improvements Add Additional Property Unit" at bounding box center [869, 274] width 461 height 22
select select "6"
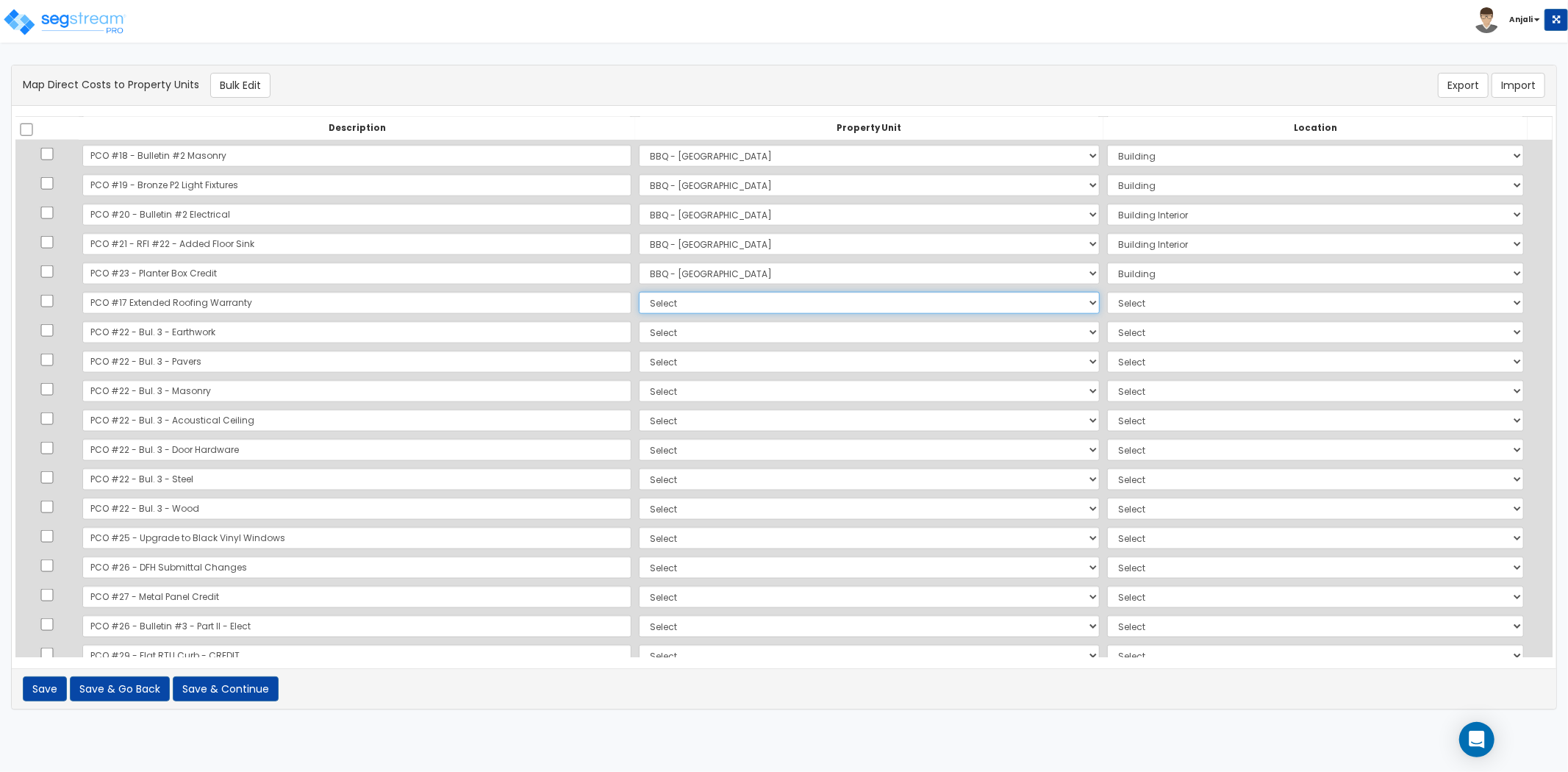
click at [639, 305] on select "Select BBQ - FORT WORTH Site Improvements Add Additional Property Unit" at bounding box center [869, 303] width 461 height 22
select select "171383"
click at [639, 292] on select "Select BBQ - FORT WORTH Site Improvements Add Additional Property Unit" at bounding box center [869, 303] width 461 height 22
select select "6"
click at [639, 327] on select "Select BBQ - FORT WORTH Site Improvements Add Additional Property Unit" at bounding box center [869, 332] width 461 height 22
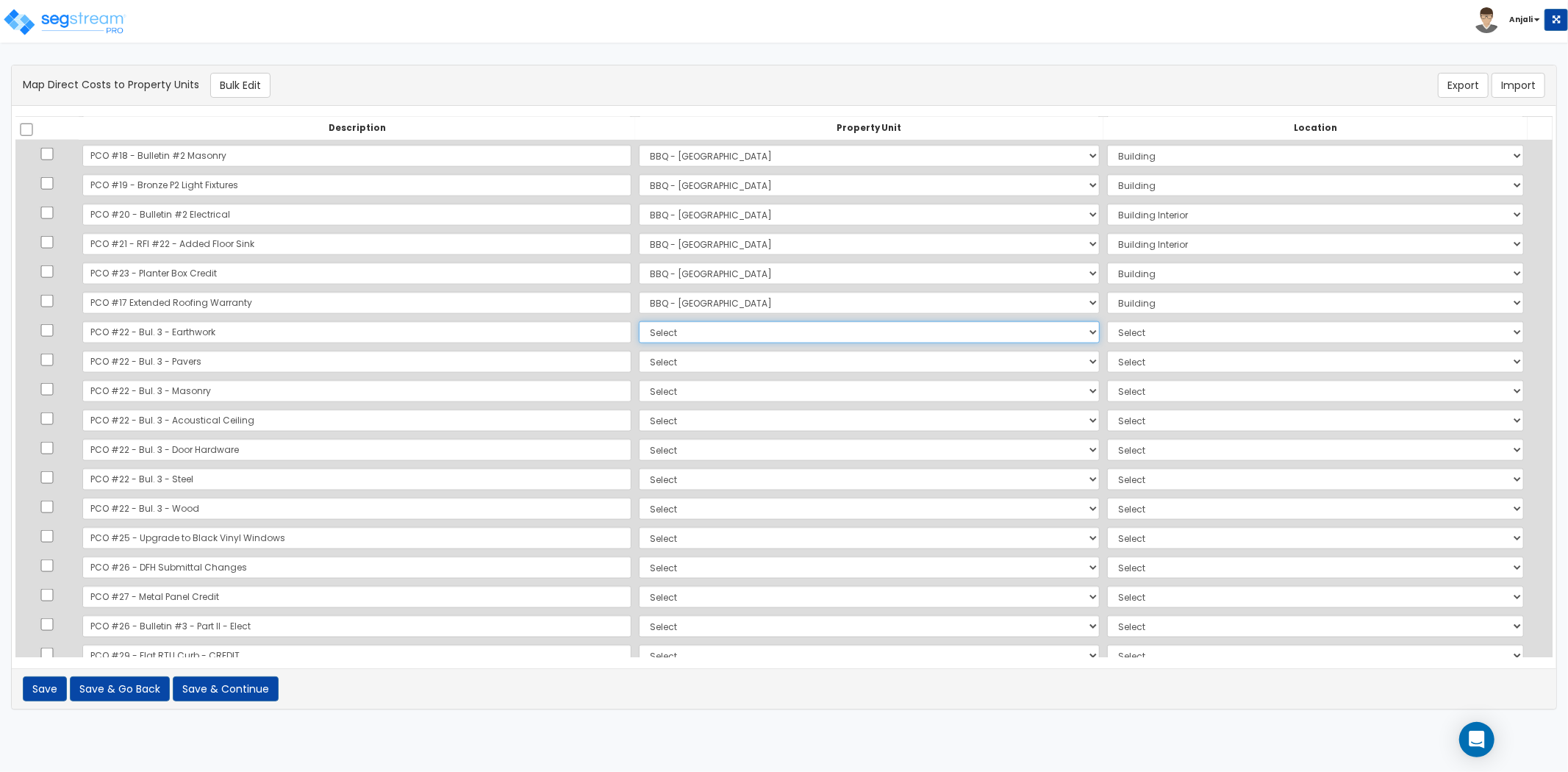
select select "171383"
click at [639, 321] on select "Select BBQ - FORT WORTH Site Improvements Add Additional Property Unit" at bounding box center [869, 332] width 461 height 22
select select "6"
click at [639, 359] on select "Select BBQ - FORT WORTH Site Improvements Add Additional Property Unit" at bounding box center [869, 361] width 461 height 22
select select "171384"
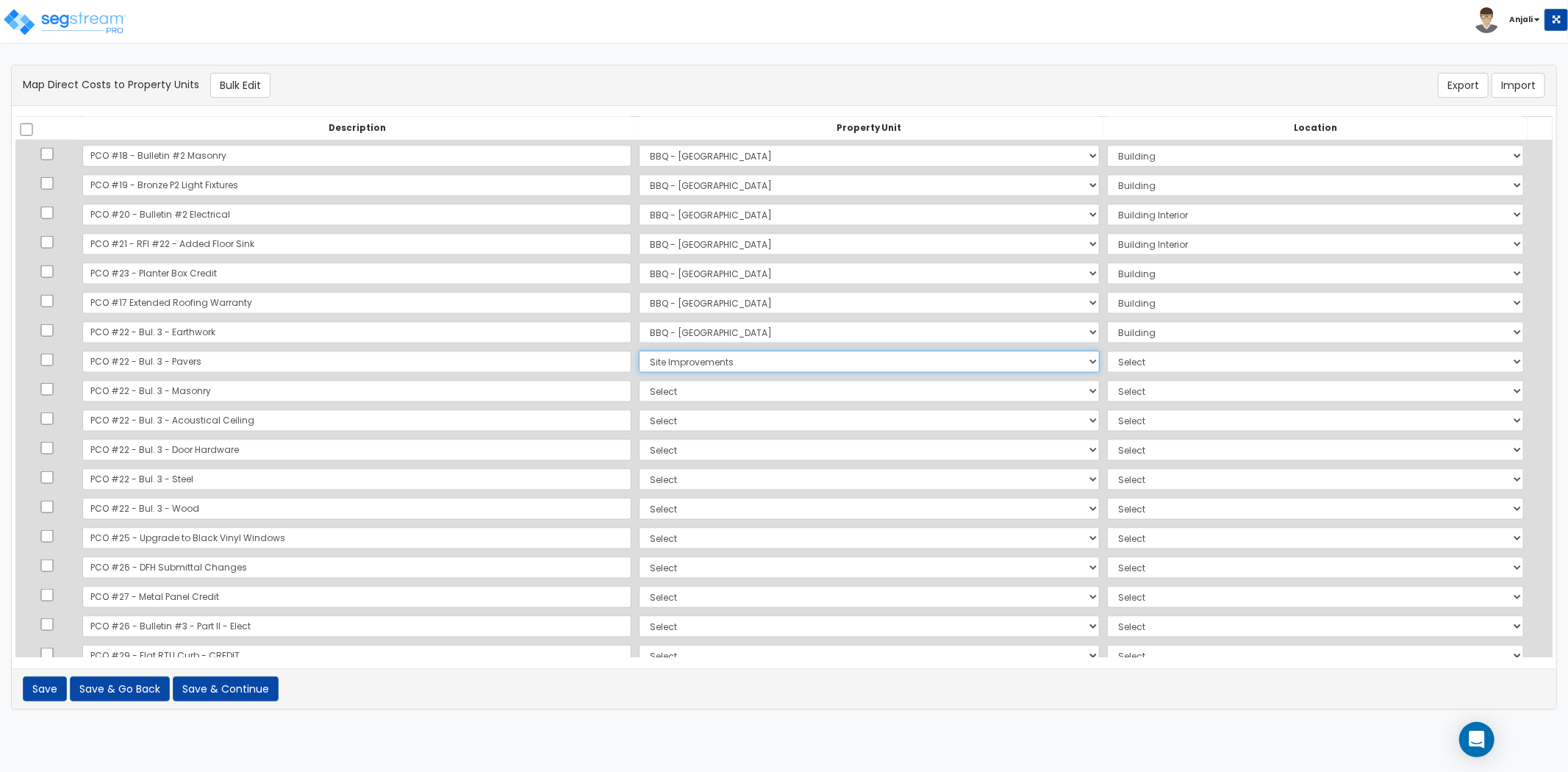
click at [639, 350] on select "Select BBQ - FORT WORTH Site Improvements Add Additional Property Unit" at bounding box center [869, 361] width 461 height 22
select select "462"
click at [639, 381] on select "Select BBQ - FORT WORTH Site Improvements Add Additional Property Unit" at bounding box center [869, 391] width 461 height 22
select select "171383"
click at [639, 381] on select "Select BBQ - FORT WORTH Site Improvements Add Additional Property Unit" at bounding box center [869, 391] width 461 height 22
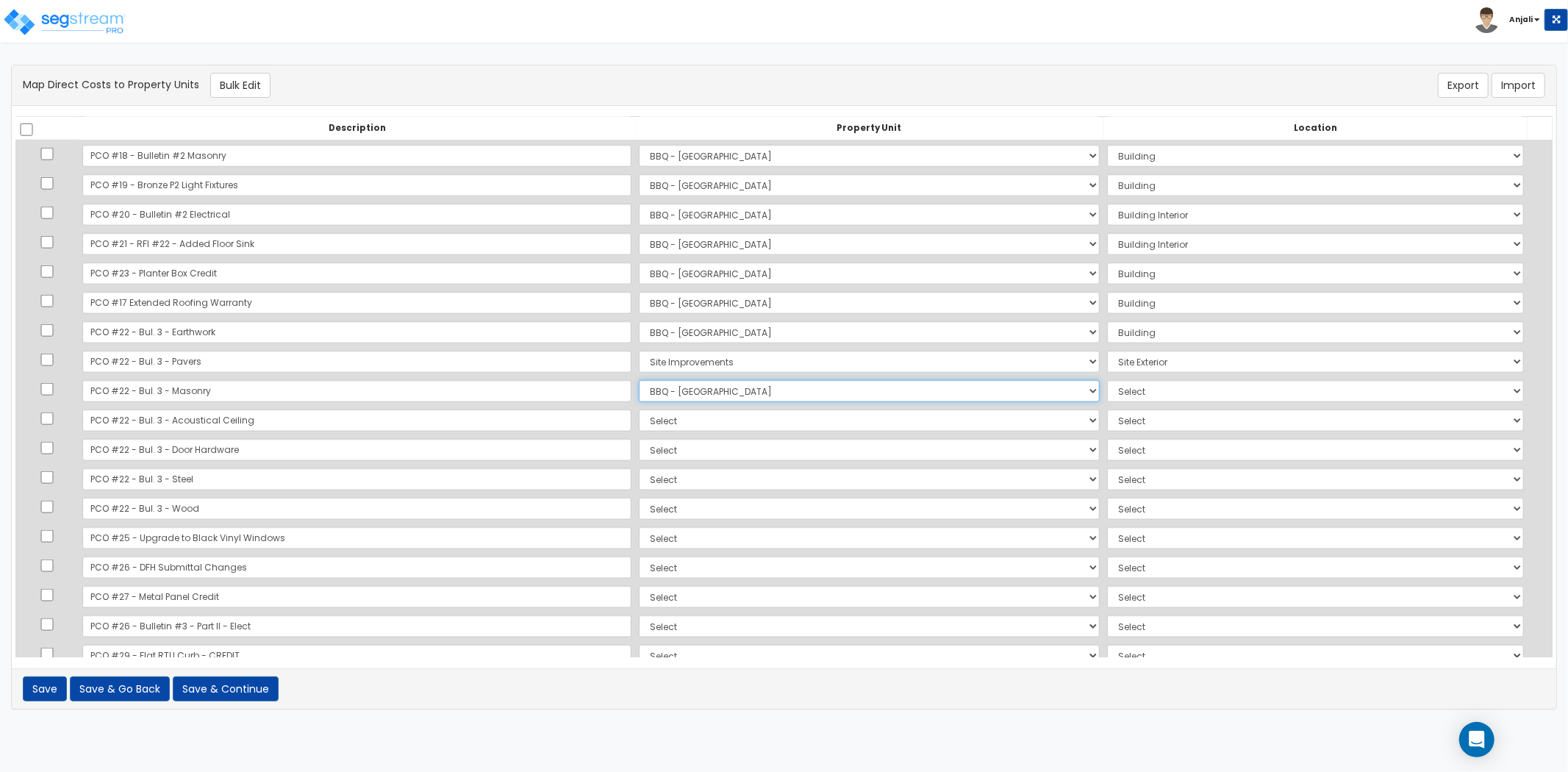
select select "6"
drag, startPoint x: 568, startPoint y: 417, endPoint x: 576, endPoint y: 424, distance: 10.6
click at [639, 417] on select "Select BBQ - FORT WORTH Site Improvements Add Additional Property Unit" at bounding box center [869, 421] width 461 height 22
select select "171383"
click at [639, 410] on select "Select BBQ - FORT WORTH Site Improvements Add Additional Property Unit" at bounding box center [869, 421] width 461 height 22
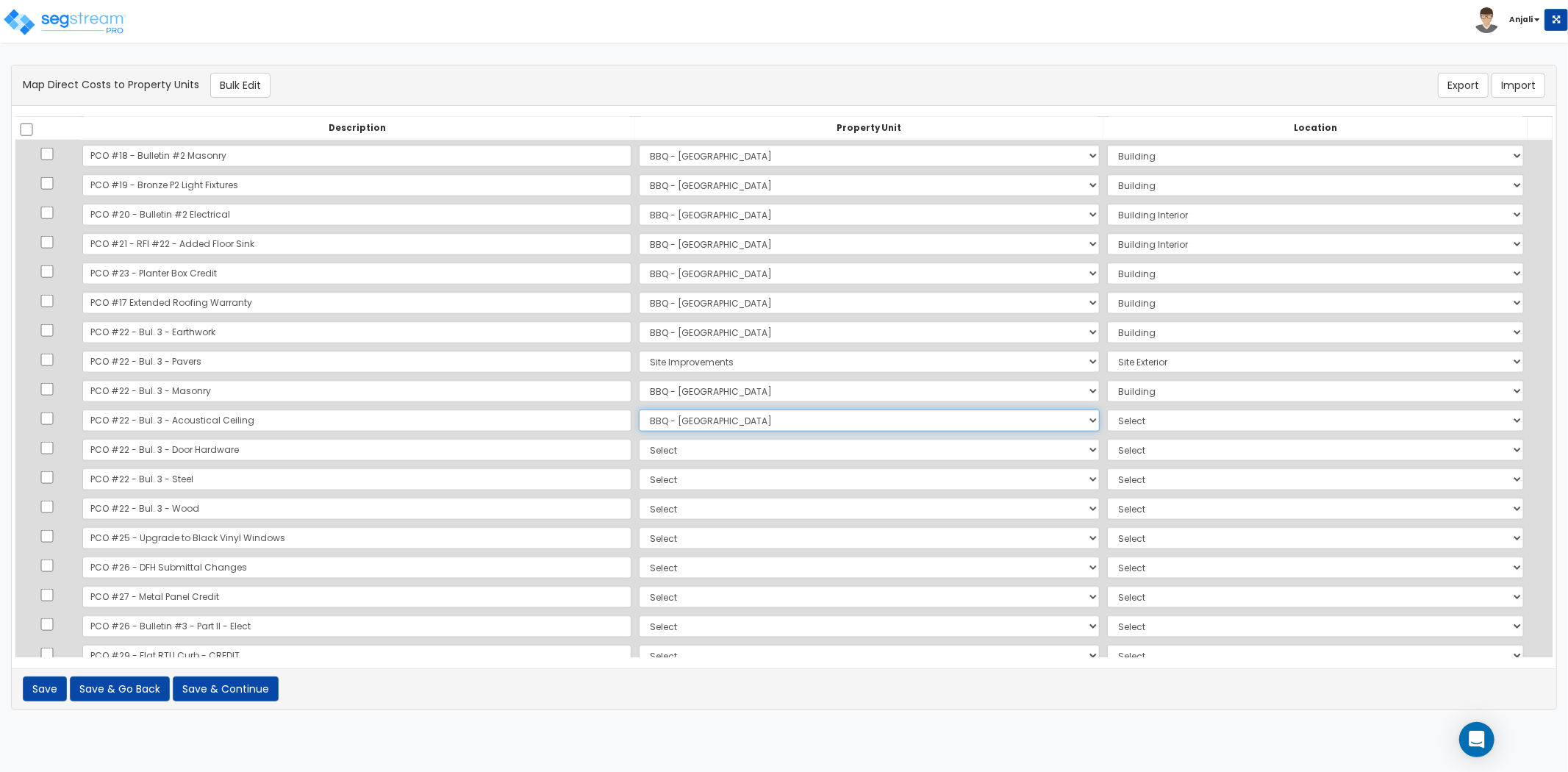
select select "6"
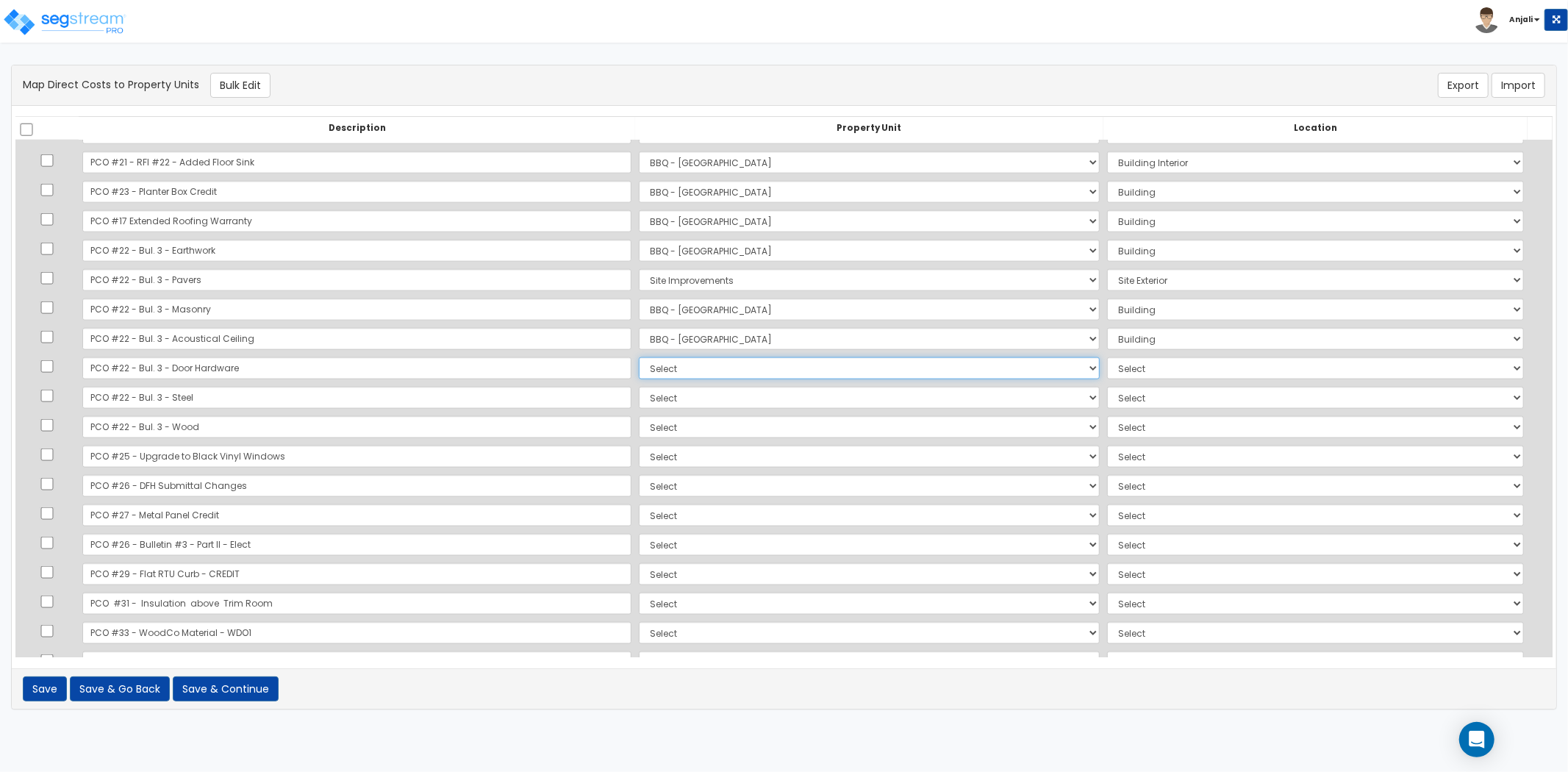
drag, startPoint x: 589, startPoint y: 365, endPoint x: 589, endPoint y: 377, distance: 12.0
click at [639, 372] on select "Select BBQ - FORT WORTH Site Improvements Add Additional Property Unit" at bounding box center [869, 369] width 461 height 22
select select "171383"
click at [639, 358] on select "Select BBQ - FORT WORTH Site Improvements Add Additional Property Unit" at bounding box center [869, 369] width 461 height 22
select select "6"
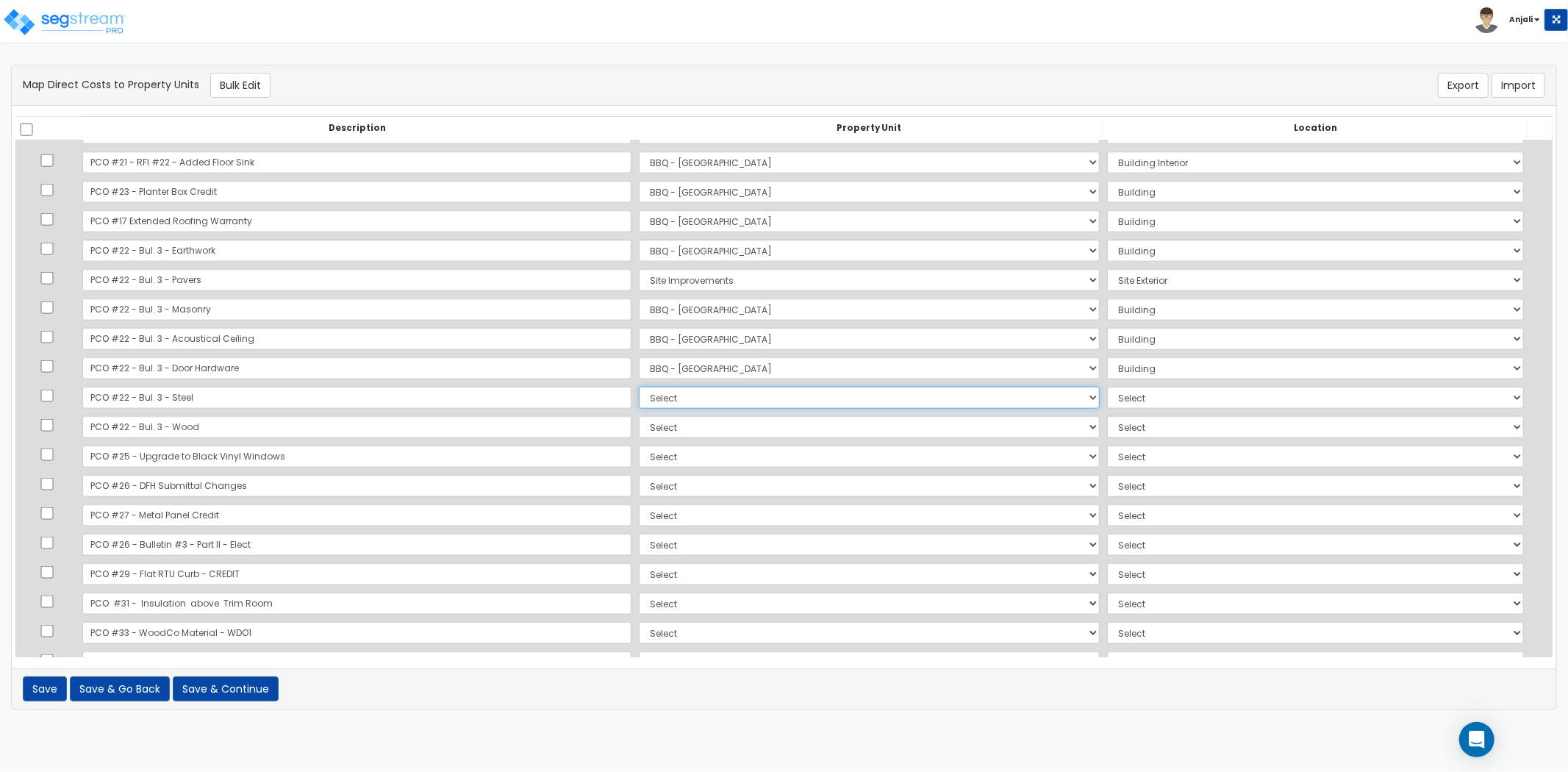
drag, startPoint x: 578, startPoint y: 394, endPoint x: 587, endPoint y: 404, distance: 13.5
click at [639, 394] on select "Select BBQ - FORT WORTH Site Improvements Add Additional Property Unit" at bounding box center [869, 398] width 461 height 22
select select "171383"
click at [639, 387] on select "Select BBQ - FORT WORTH Site Improvements Add Additional Property Unit" at bounding box center [869, 398] width 461 height 22
select select "6"
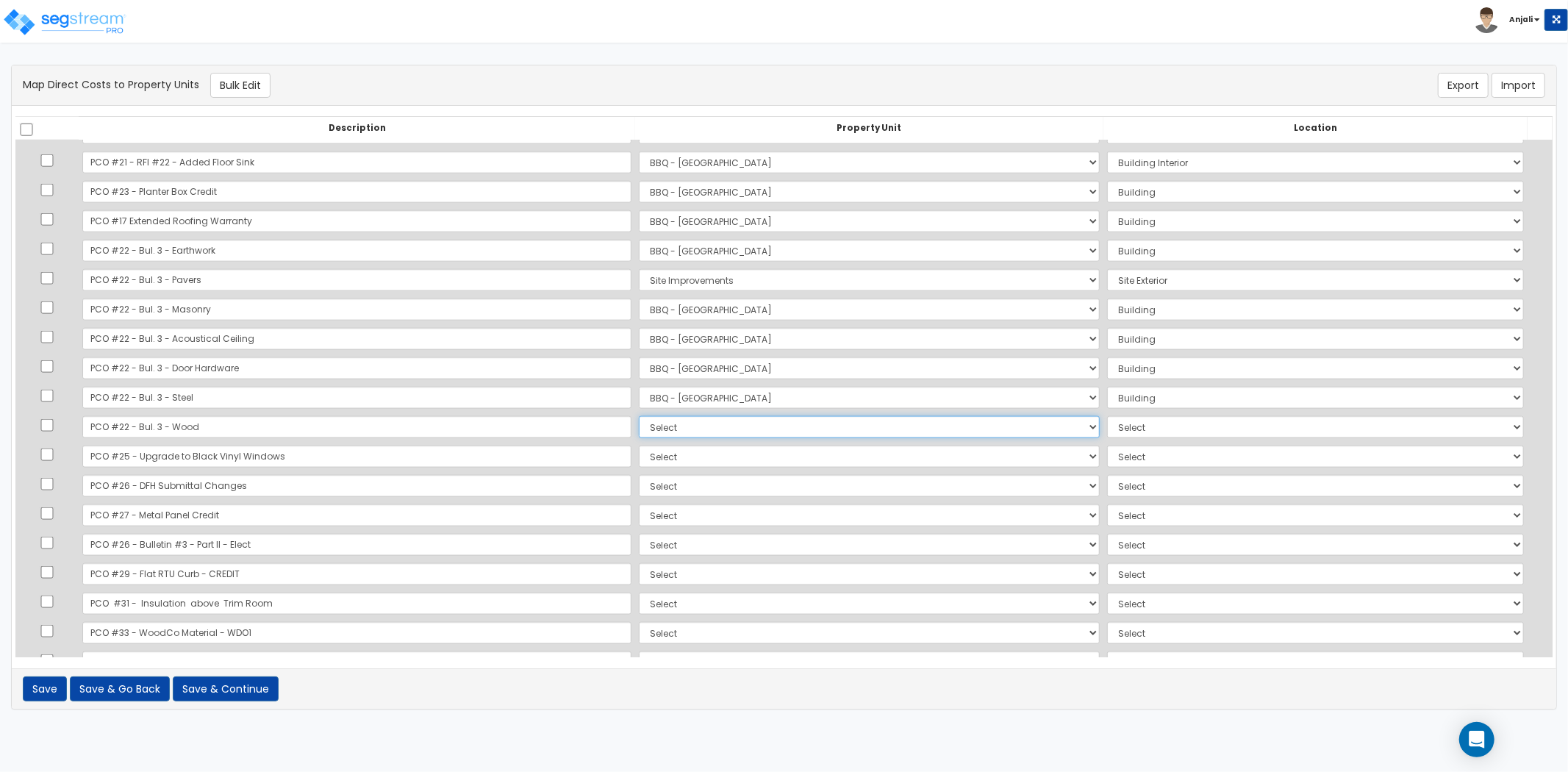
drag, startPoint x: 562, startPoint y: 426, endPoint x: 570, endPoint y: 437, distance: 13.6
click at [639, 429] on select "Select BBQ - FORT WORTH Site Improvements Add Additional Property Unit" at bounding box center [869, 427] width 461 height 22
select select "171383"
click at [639, 416] on select "Select BBQ - FORT WORTH Site Improvements Add Additional Property Unit" at bounding box center [869, 427] width 461 height 22
select select "6"
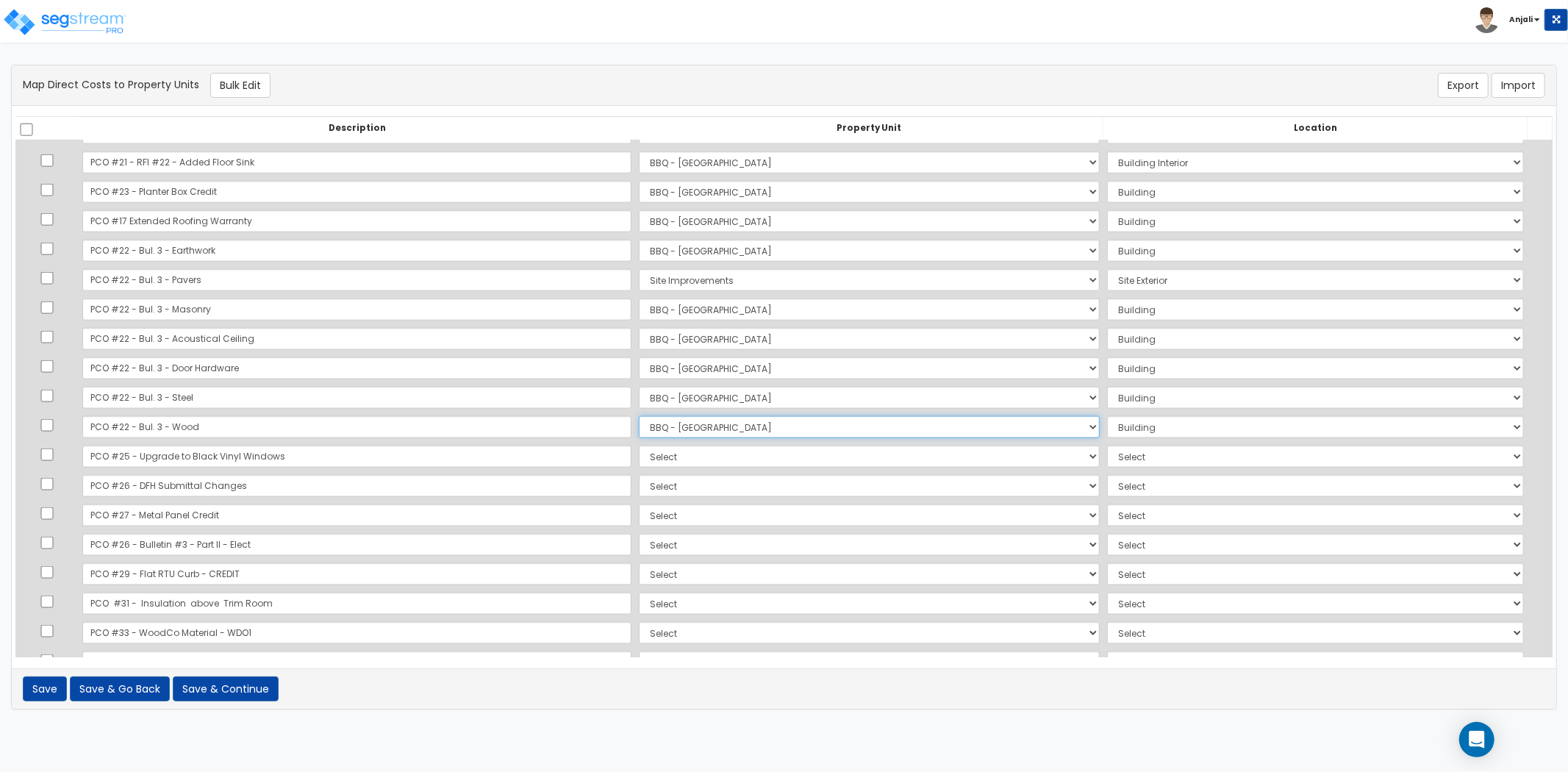
scroll to position [1633, 0]
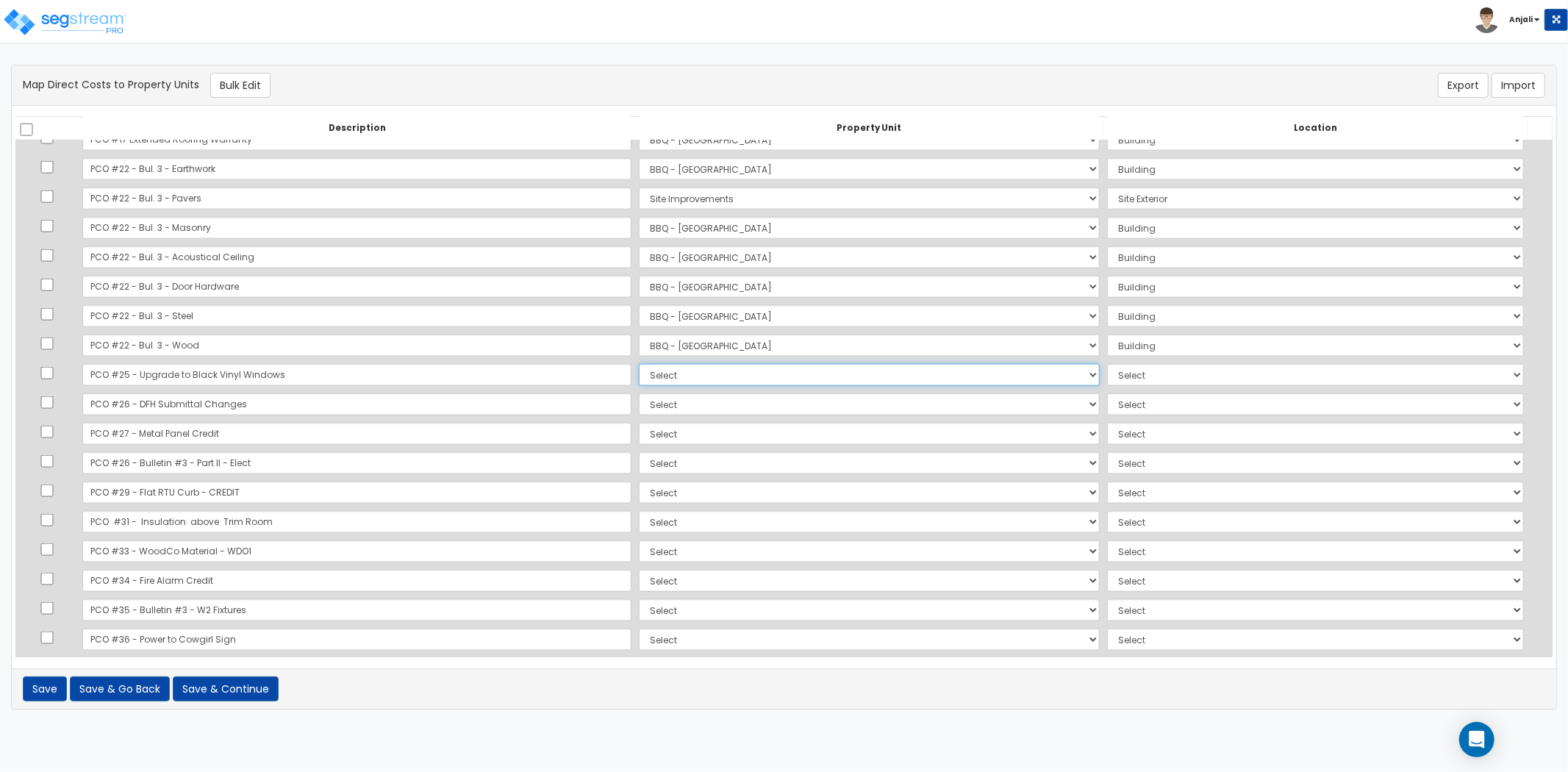
drag, startPoint x: 580, startPoint y: 369, endPoint x: 580, endPoint y: 384, distance: 15.0
click at [639, 369] on select "Select BBQ - FORT WORTH Site Improvements Add Additional Property Unit" at bounding box center [869, 375] width 461 height 22
select select "171383"
click at [639, 364] on select "Select BBQ - FORT WORTH Site Improvements Add Additional Property Unit" at bounding box center [869, 375] width 461 height 22
select select "6"
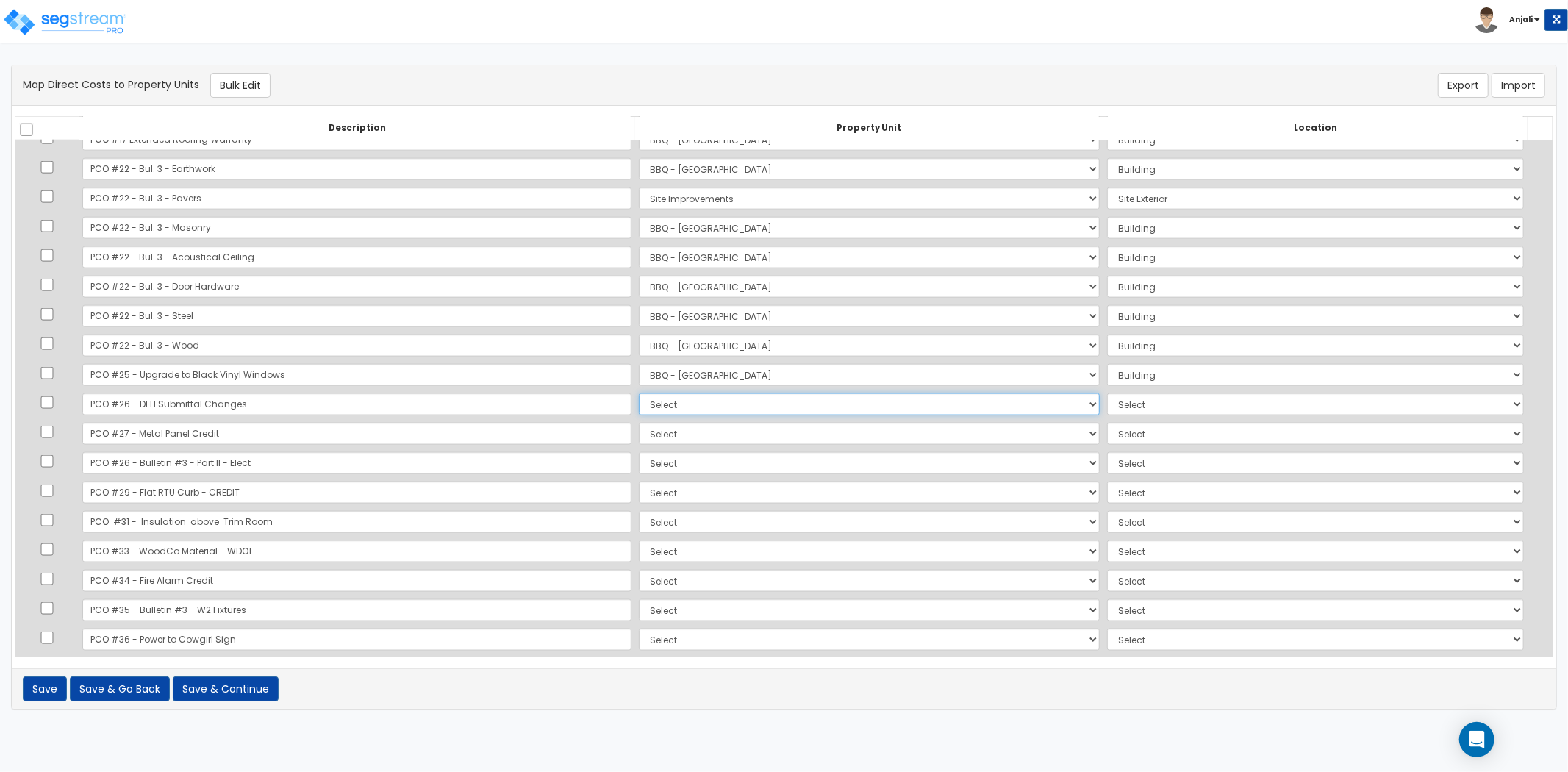
click at [639, 405] on select "Select BBQ - FORT WORTH Site Improvements Add Additional Property Unit" at bounding box center [869, 404] width 461 height 22
select select "171383"
click at [639, 393] on select "Select BBQ - FORT WORTH Site Improvements Add Additional Property Unit" at bounding box center [869, 404] width 461 height 22
select select "6"
click at [639, 439] on select "Select BBQ - FORT WORTH Site Improvements Add Additional Property Unit" at bounding box center [869, 433] width 461 height 22
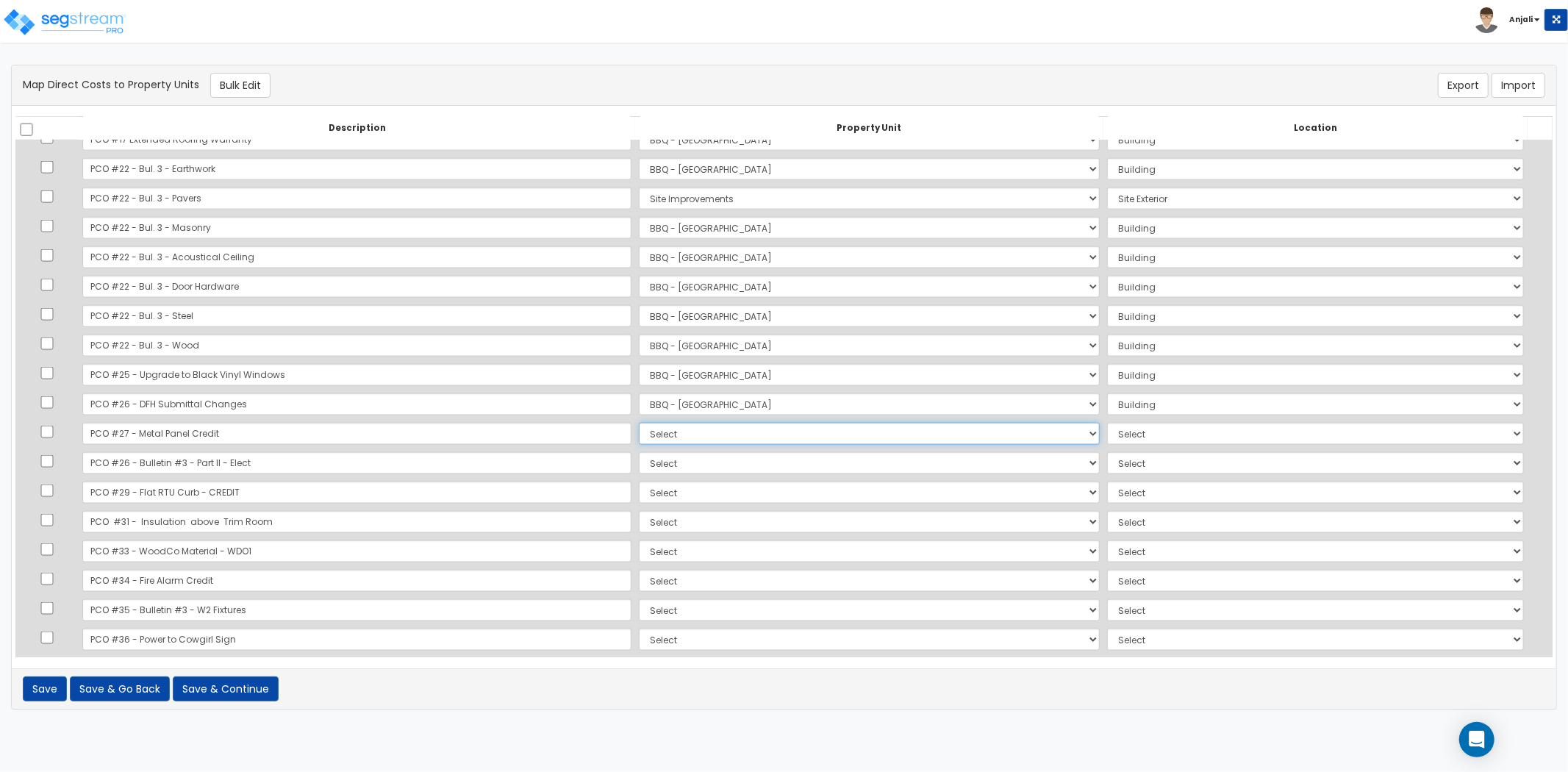
select select "171383"
click at [639, 423] on select "Select BBQ - FORT WORTH Site Improvements Add Additional Property Unit" at bounding box center [869, 433] width 461 height 22
select select "6"
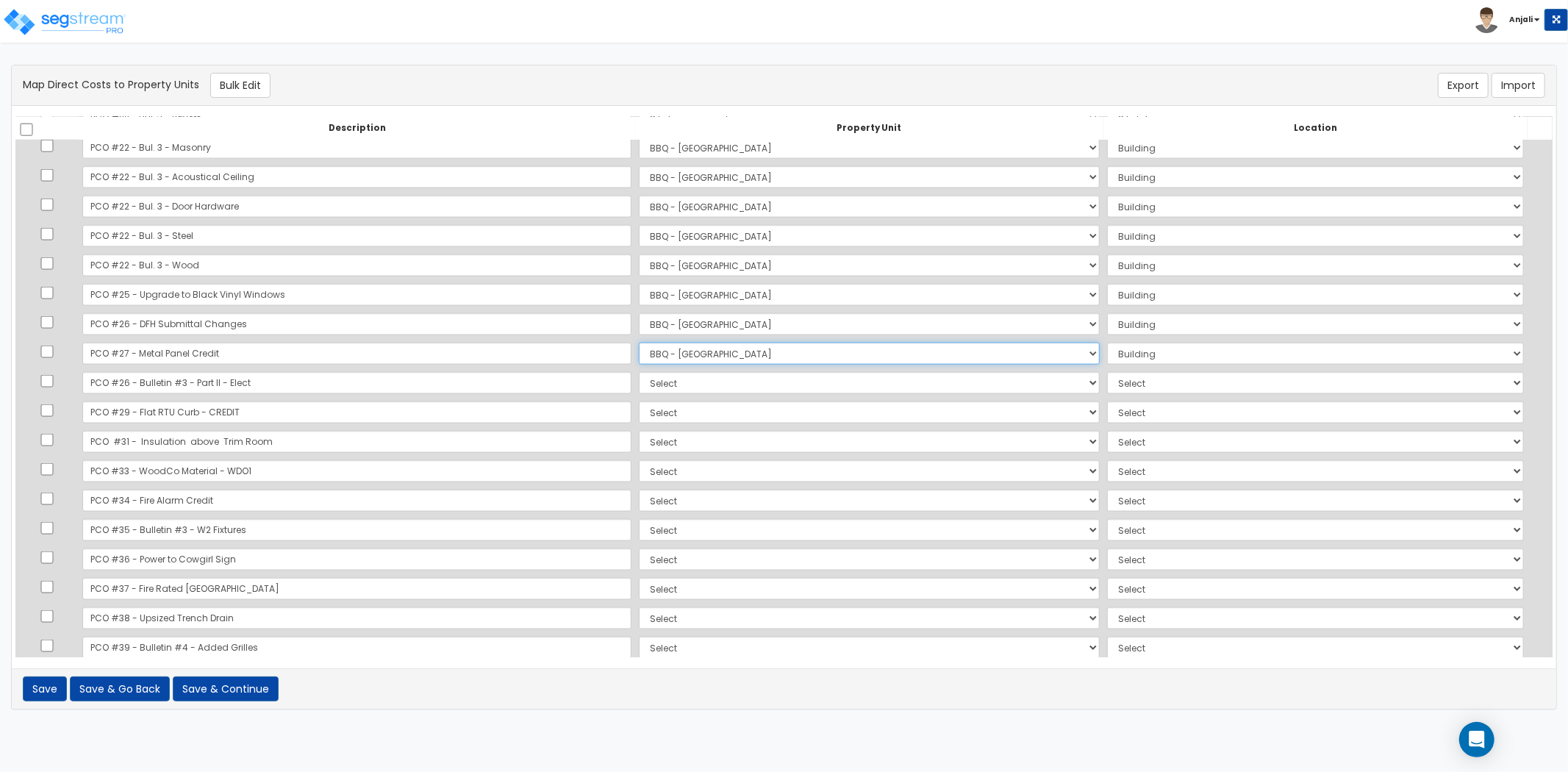
scroll to position [1716, 0]
click at [639, 381] on select "Select BBQ - FORT WORTH Site Improvements Add Additional Property Unit" at bounding box center [869, 381] width 461 height 22
select select "171383"
click at [639, 370] on select "Select BBQ - FORT WORTH Site Improvements Add Additional Property Unit" at bounding box center [869, 381] width 461 height 22
select select "6"
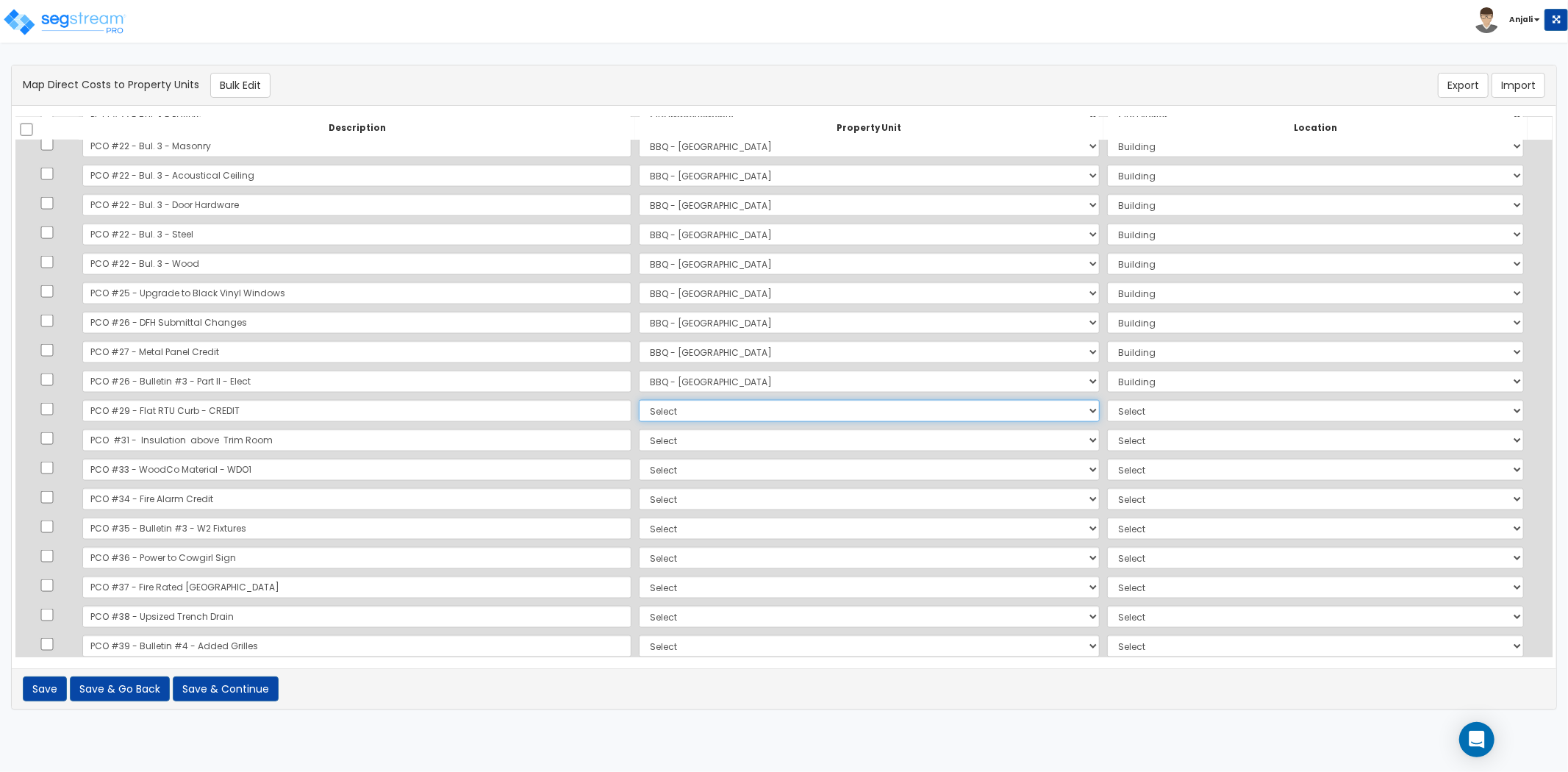
click at [639, 414] on select "Select BBQ - FORT WORTH Site Improvements Add Additional Property Unit" at bounding box center [869, 411] width 461 height 22
select select "171384"
click at [639, 400] on select "Select BBQ - FORT WORTH Site Improvements Add Additional Property Unit" at bounding box center [869, 411] width 461 height 22
drag, startPoint x: 1081, startPoint y: 414, endPoint x: 1099, endPoint y: 417, distance: 18.2
click at [1107, 414] on select "Select Add Additional Location Site Exterior" at bounding box center [1315, 411] width 417 height 22
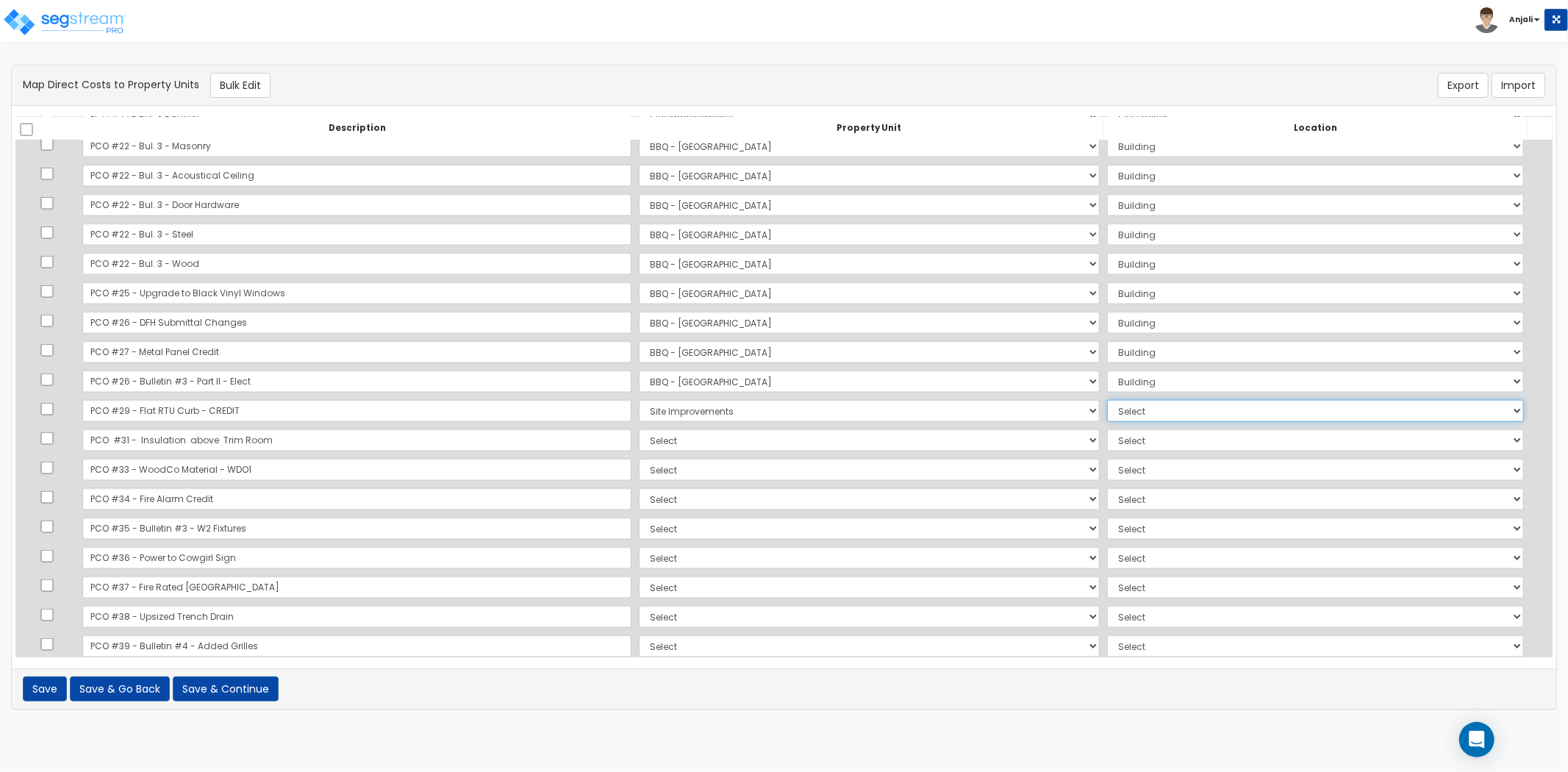
select select "_additional"
click at [1107, 400] on select "Select Add Additional Location Site Exterior" at bounding box center [1315, 411] width 417 height 22
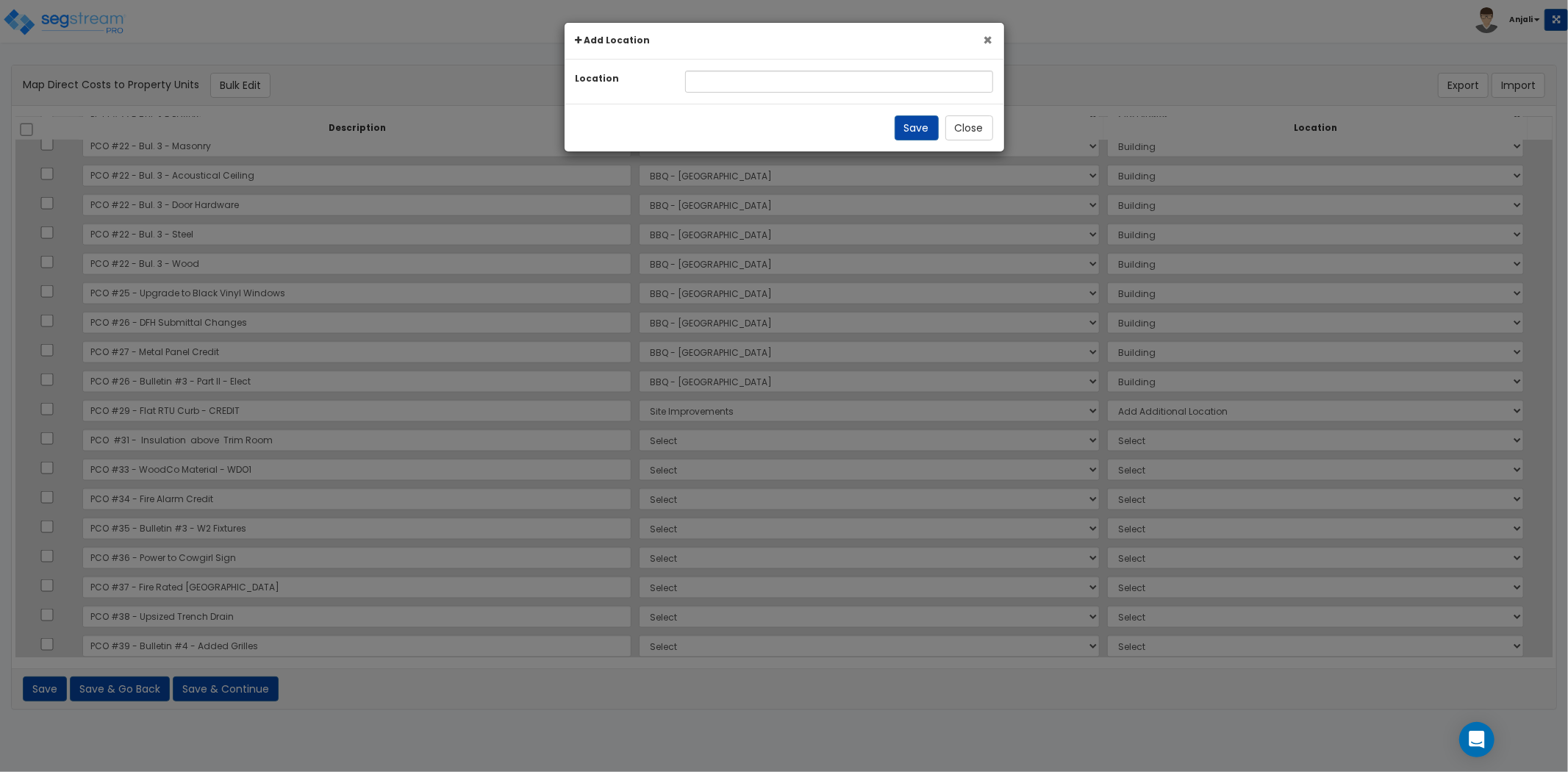
click at [990, 47] on button "×" at bounding box center [988, 39] width 9 height 16
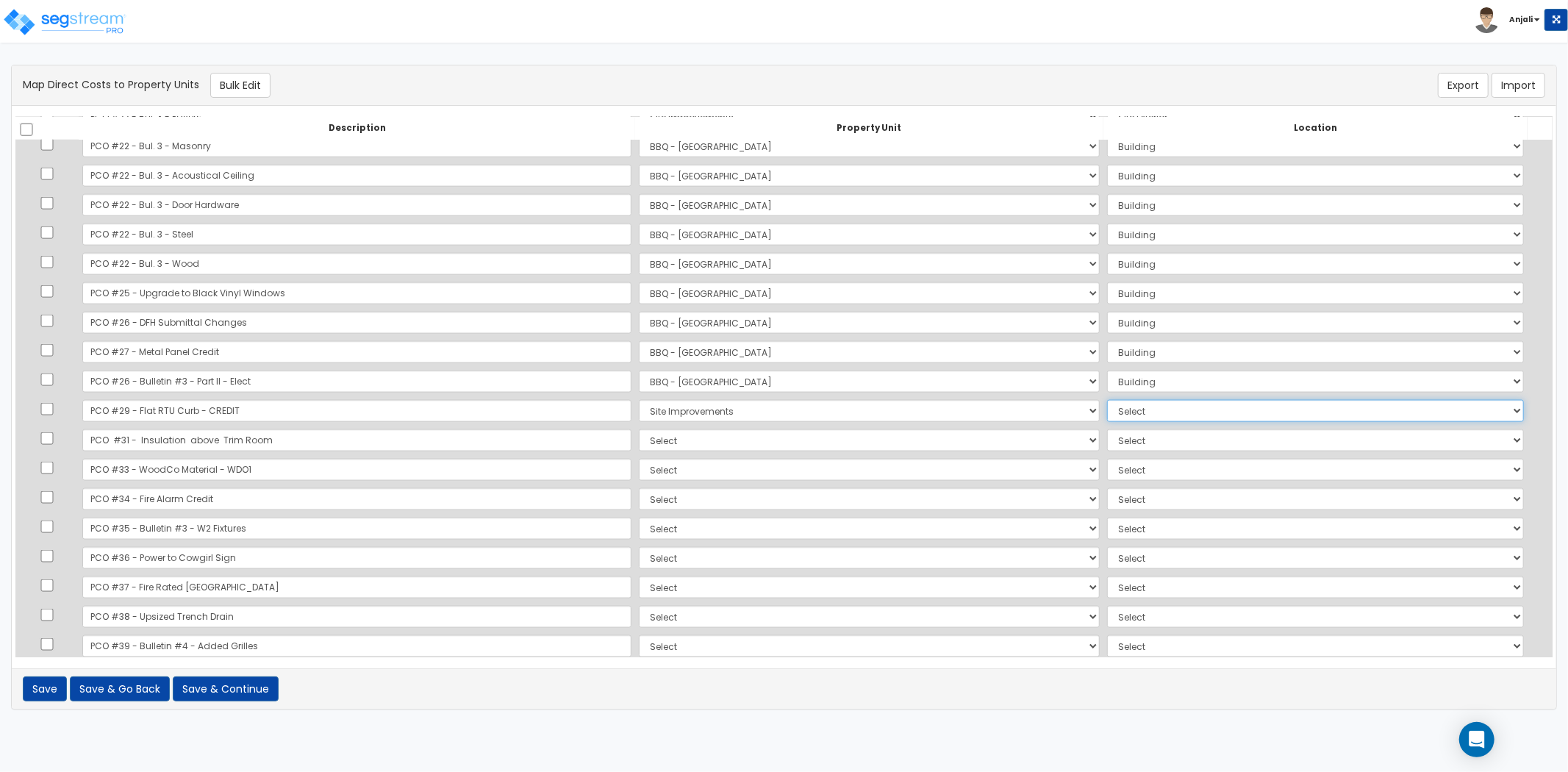
click at [1138, 408] on select "Select Add Additional Location Site Exterior" at bounding box center [1315, 411] width 417 height 22
click at [1134, 488] on select "Select Add Additional Location" at bounding box center [1315, 499] width 417 height 22
click at [1107, 407] on select "Select Add Additional Location Site Exterior" at bounding box center [1315, 411] width 417 height 22
select select "462"
click at [1107, 400] on select "Select Add Additional Location Site Exterior" at bounding box center [1315, 411] width 417 height 22
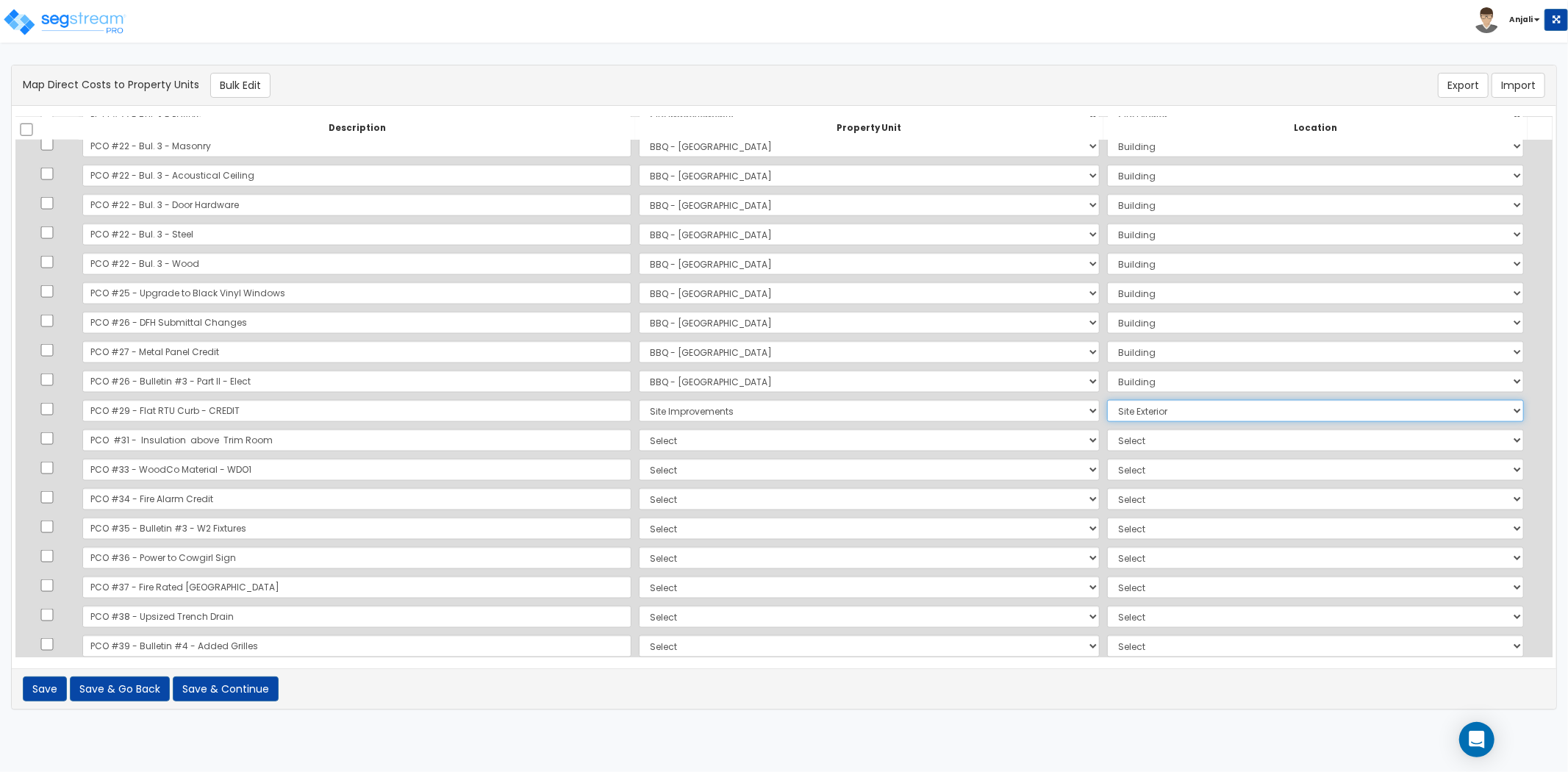
scroll to position [1797, 0]
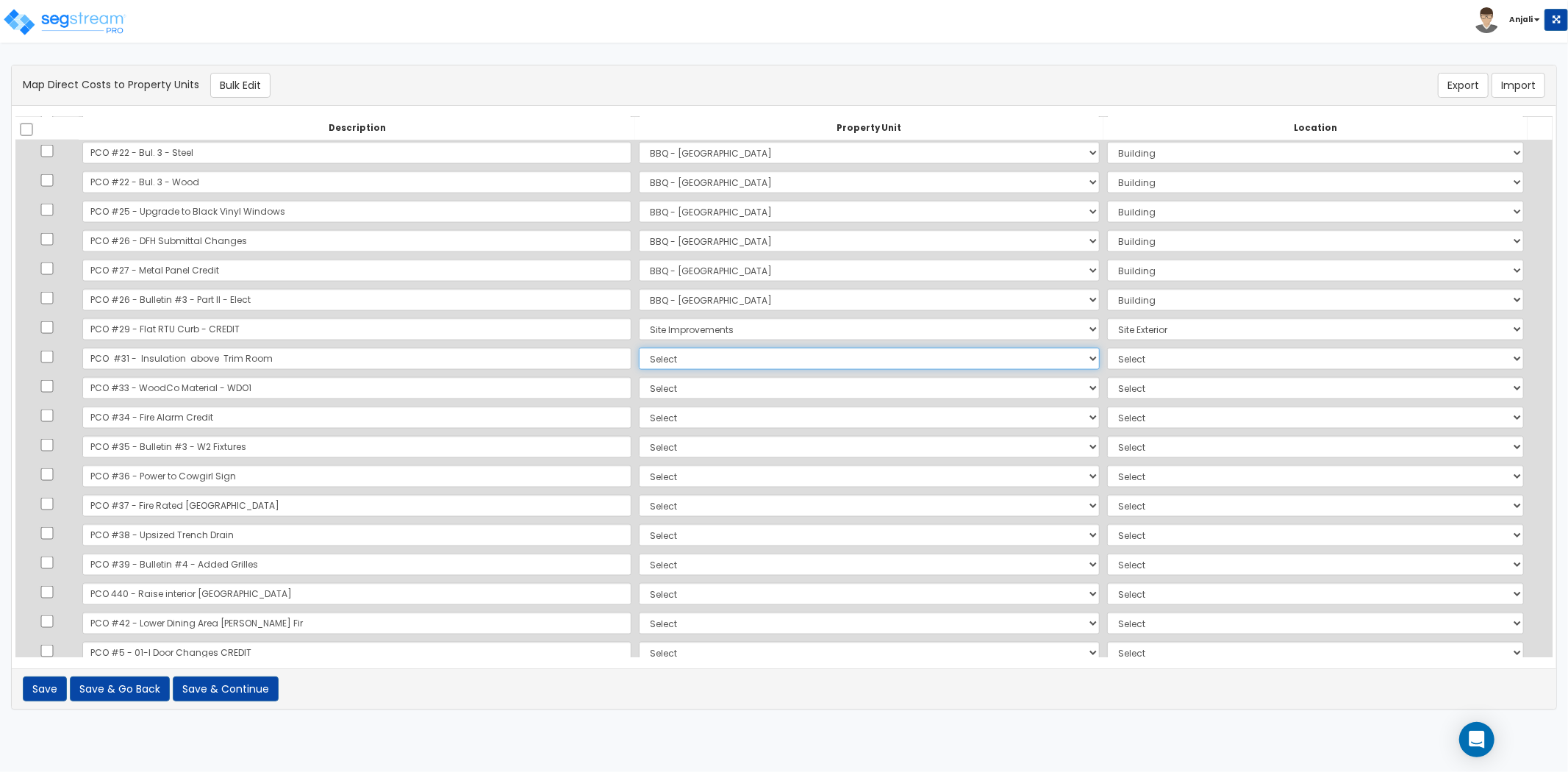
click at [639, 364] on select "Select BBQ - FORT WORTH Site Improvements Add Additional Property Unit" at bounding box center [869, 359] width 461 height 22
select select "171383"
click at [639, 348] on select "Select BBQ - FORT WORTH Site Improvements Add Additional Property Unit" at bounding box center [869, 359] width 461 height 22
select select "6"
click at [639, 390] on select "Select BBQ - FORT WORTH Site Improvements Add Additional Property Unit" at bounding box center [869, 388] width 461 height 22
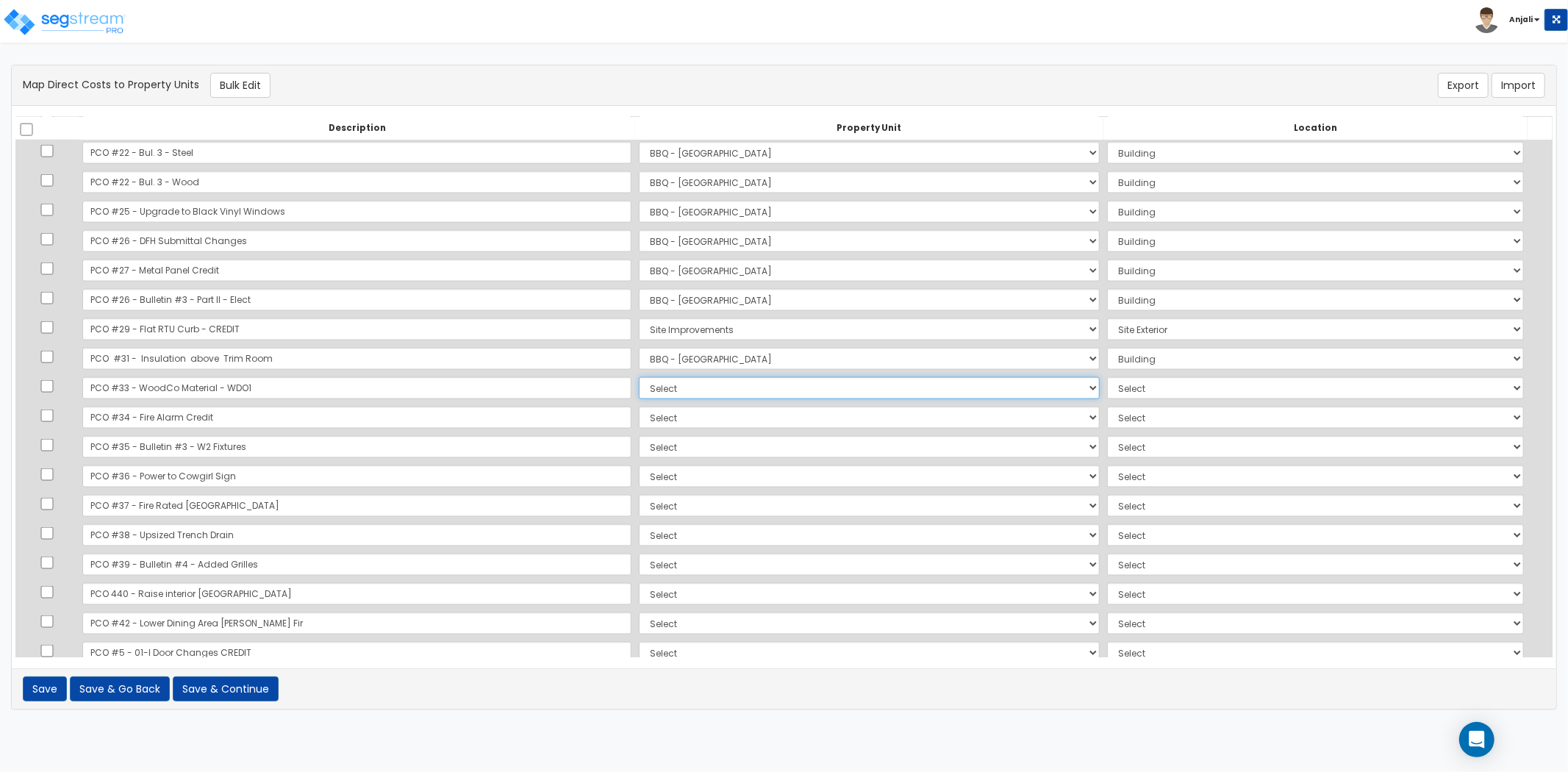
select select "171383"
click at [639, 377] on select "Select BBQ - FORT WORTH Site Improvements Add Additional Property Unit" at bounding box center [869, 388] width 461 height 22
select select "6"
click at [639, 414] on select "Select BBQ - FORT WORTH Site Improvements Add Additional Property Unit" at bounding box center [869, 418] width 461 height 22
select select "171383"
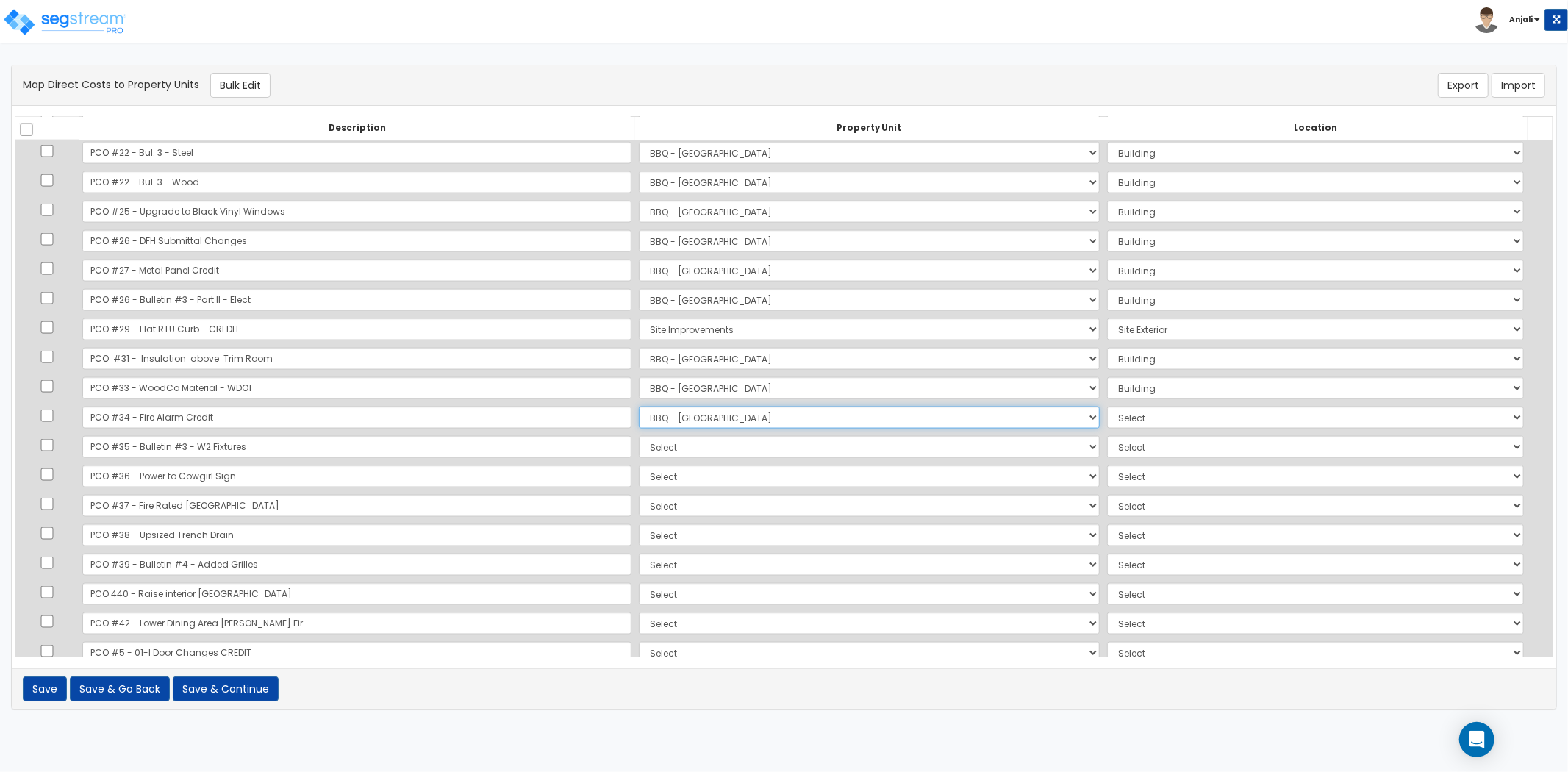
click at [639, 407] on select "Select BBQ - FORT WORTH Site Improvements Add Additional Property Unit" at bounding box center [869, 418] width 461 height 22
select select "6"
click at [639, 448] on select "Select BBQ - FORT WORTH Site Improvements Add Additional Property Unit" at bounding box center [869, 447] width 461 height 22
select select "171383"
click at [639, 436] on select "Select BBQ - FORT WORTH Site Improvements Add Additional Property Unit" at bounding box center [869, 447] width 461 height 22
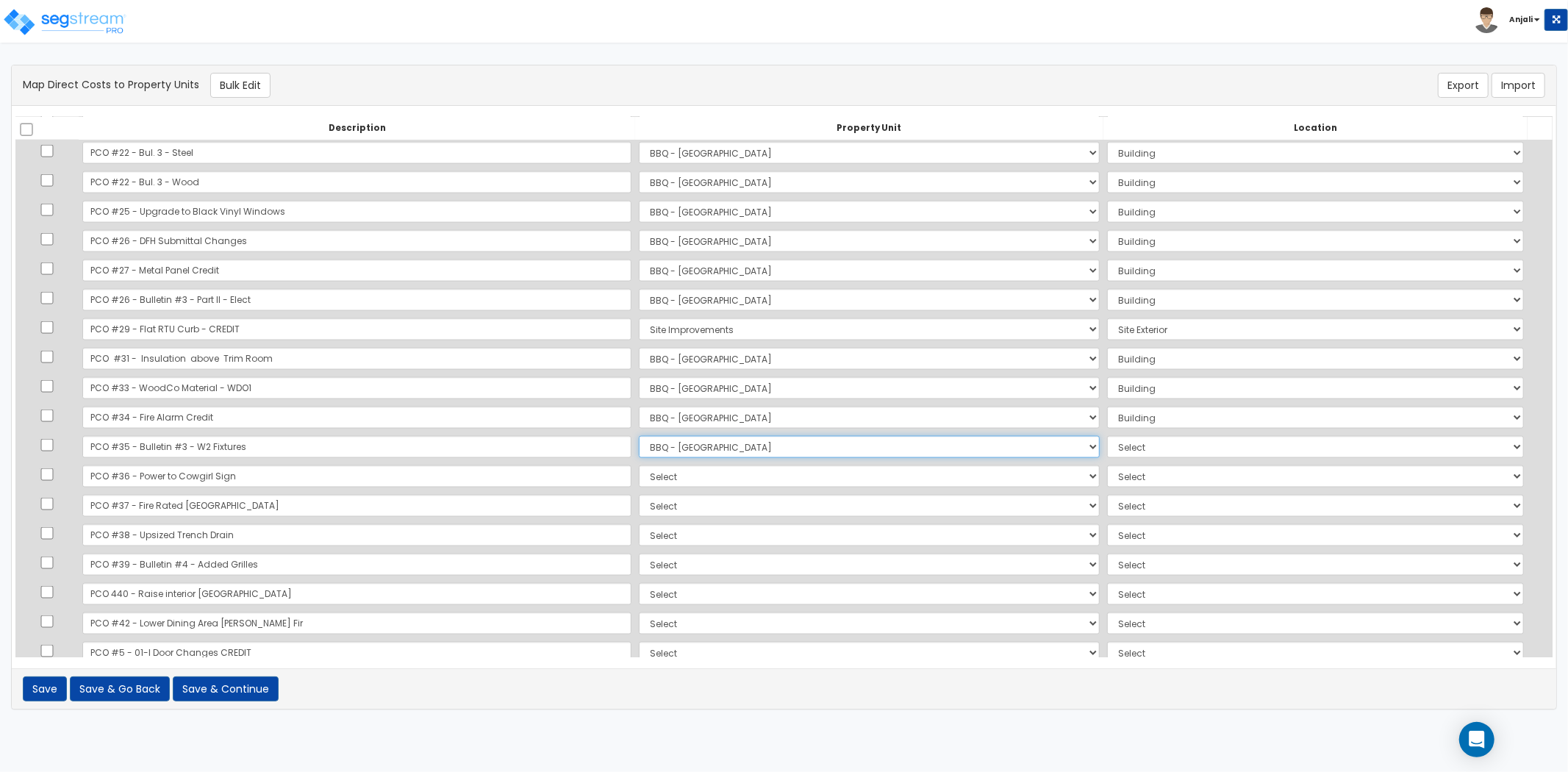
select select "6"
click at [639, 469] on select "Select BBQ - FORT WORTH Site Improvements Add Additional Property Unit" at bounding box center [869, 476] width 461 height 22
select select "171383"
click at [639, 465] on select "Select BBQ - FORT WORTH Site Improvements Add Additional Property Unit" at bounding box center [869, 476] width 461 height 22
select select "6"
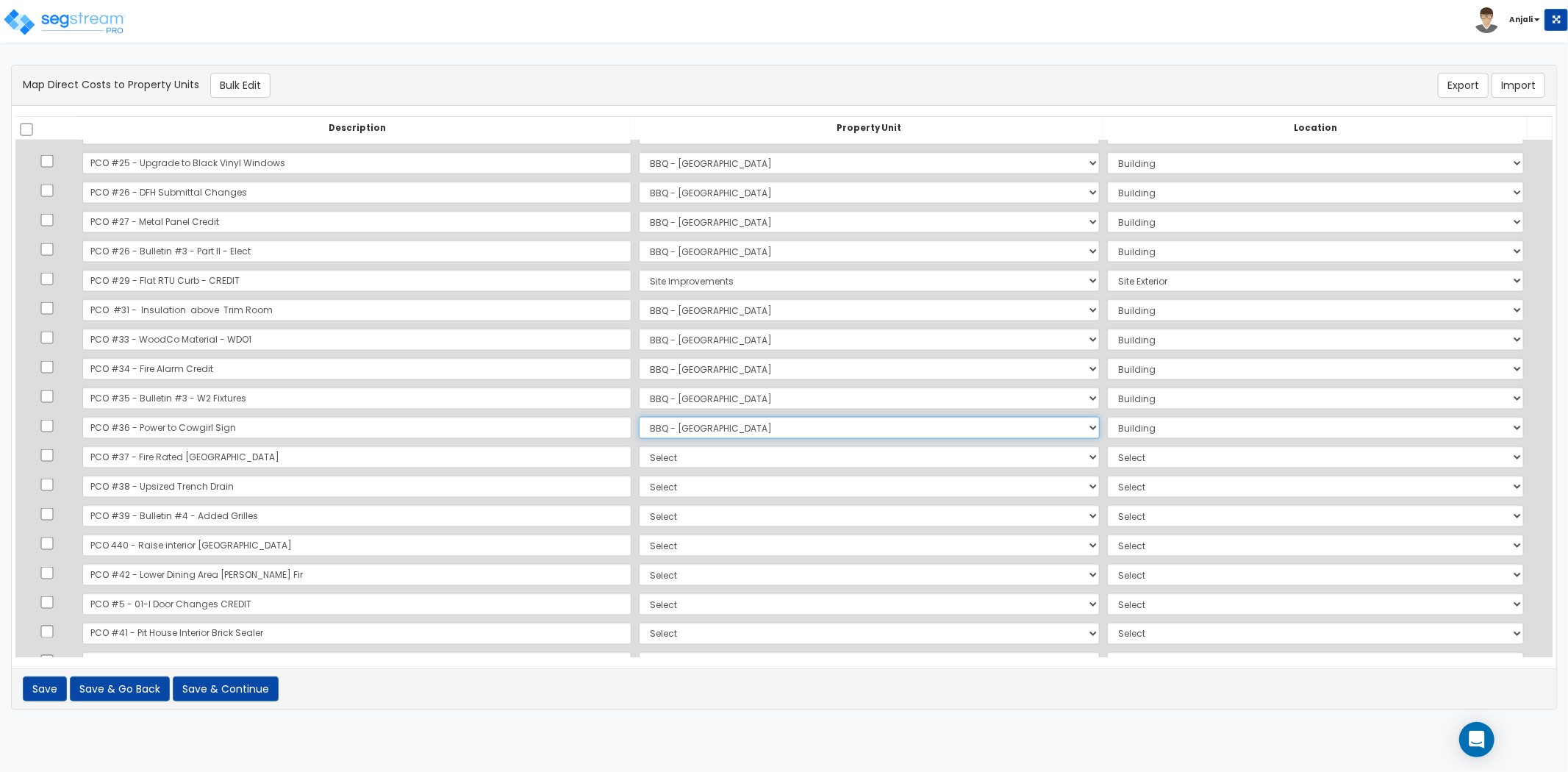
scroll to position [1878, 0]
click at [671, 429] on select "Select BBQ - FORT WORTH Site Improvements Add Additional Property Unit" at bounding box center [869, 424] width 461 height 22
select select "171383"
click at [639, 413] on select "Select BBQ - FORT WORTH Site Improvements Add Additional Property Unit" at bounding box center [869, 424] width 461 height 22
select select "6"
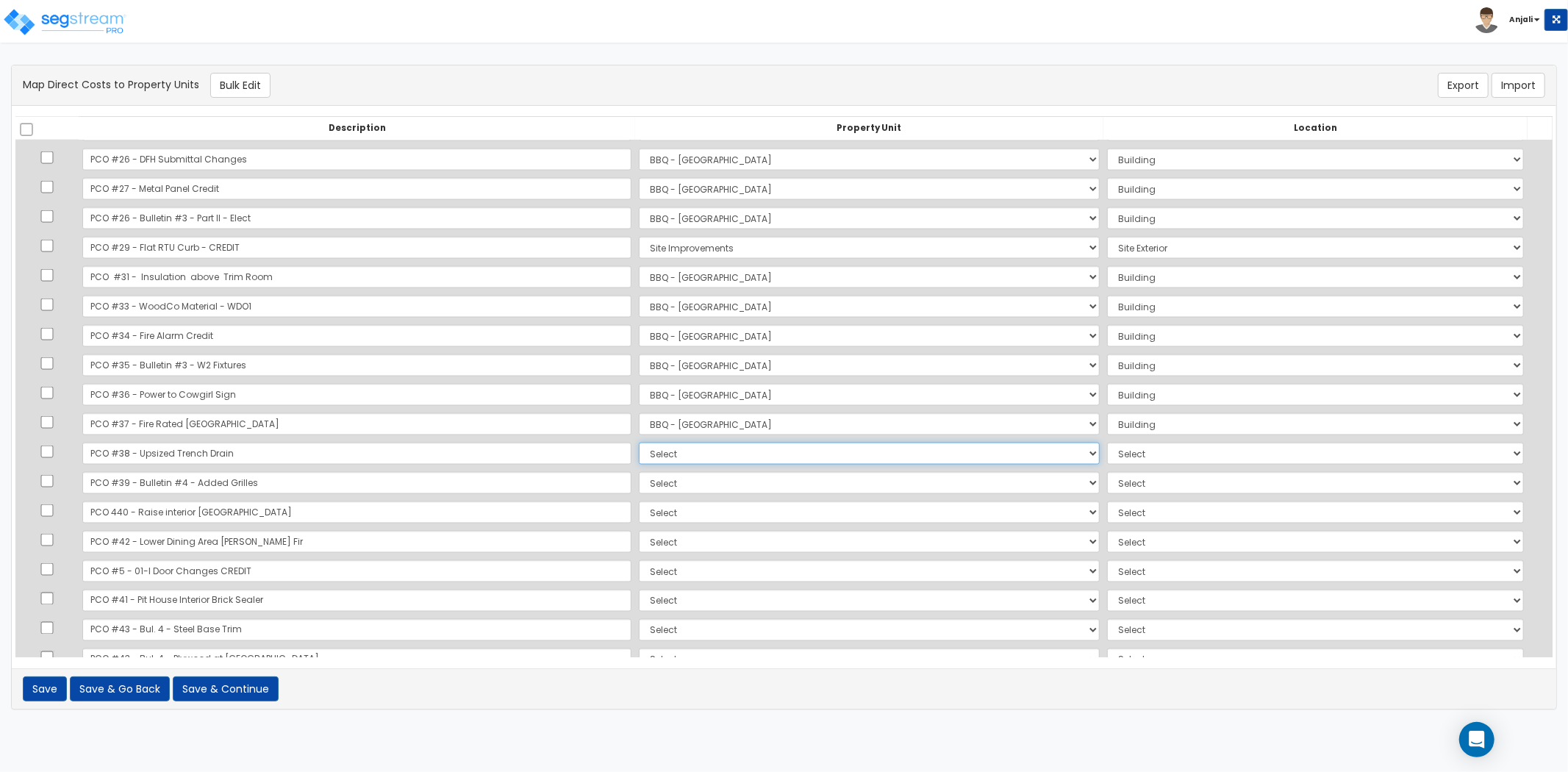
click at [639, 453] on select "Select BBQ - FORT WORTH Site Improvements Add Additional Property Unit" at bounding box center [869, 454] width 461 height 22
select select "171383"
click at [639, 443] on select "Select BBQ - FORT WORTH Site Improvements Add Additional Property Unit" at bounding box center [869, 454] width 461 height 22
select select "6"
click at [639, 486] on select "Select BBQ - FORT WORTH Site Improvements Add Additional Property Unit" at bounding box center [869, 483] width 461 height 22
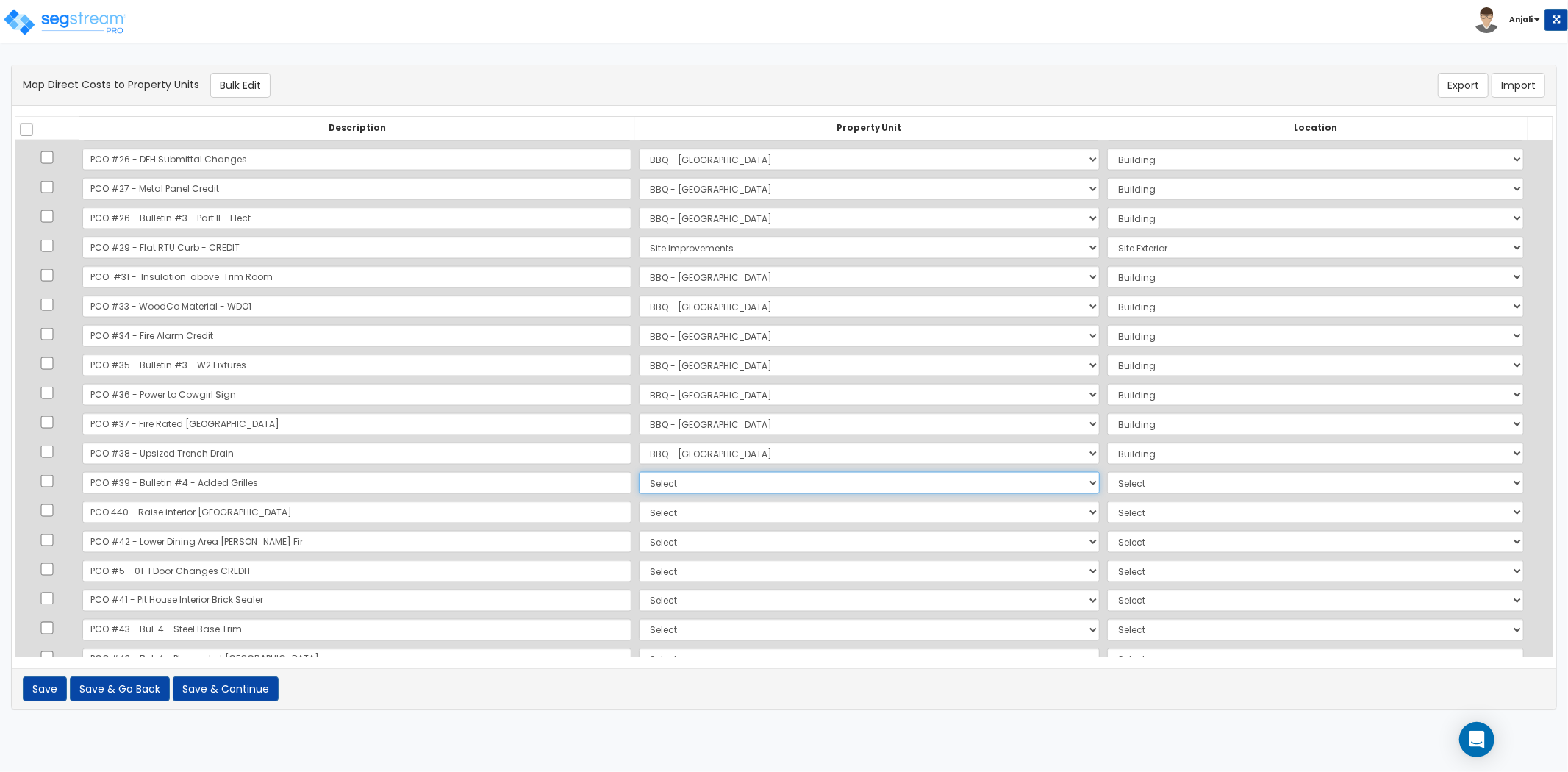
select select "171383"
click at [639, 472] on select "Select BBQ - FORT WORTH Site Improvements Add Additional Property Unit" at bounding box center [869, 483] width 461 height 22
select select "6"
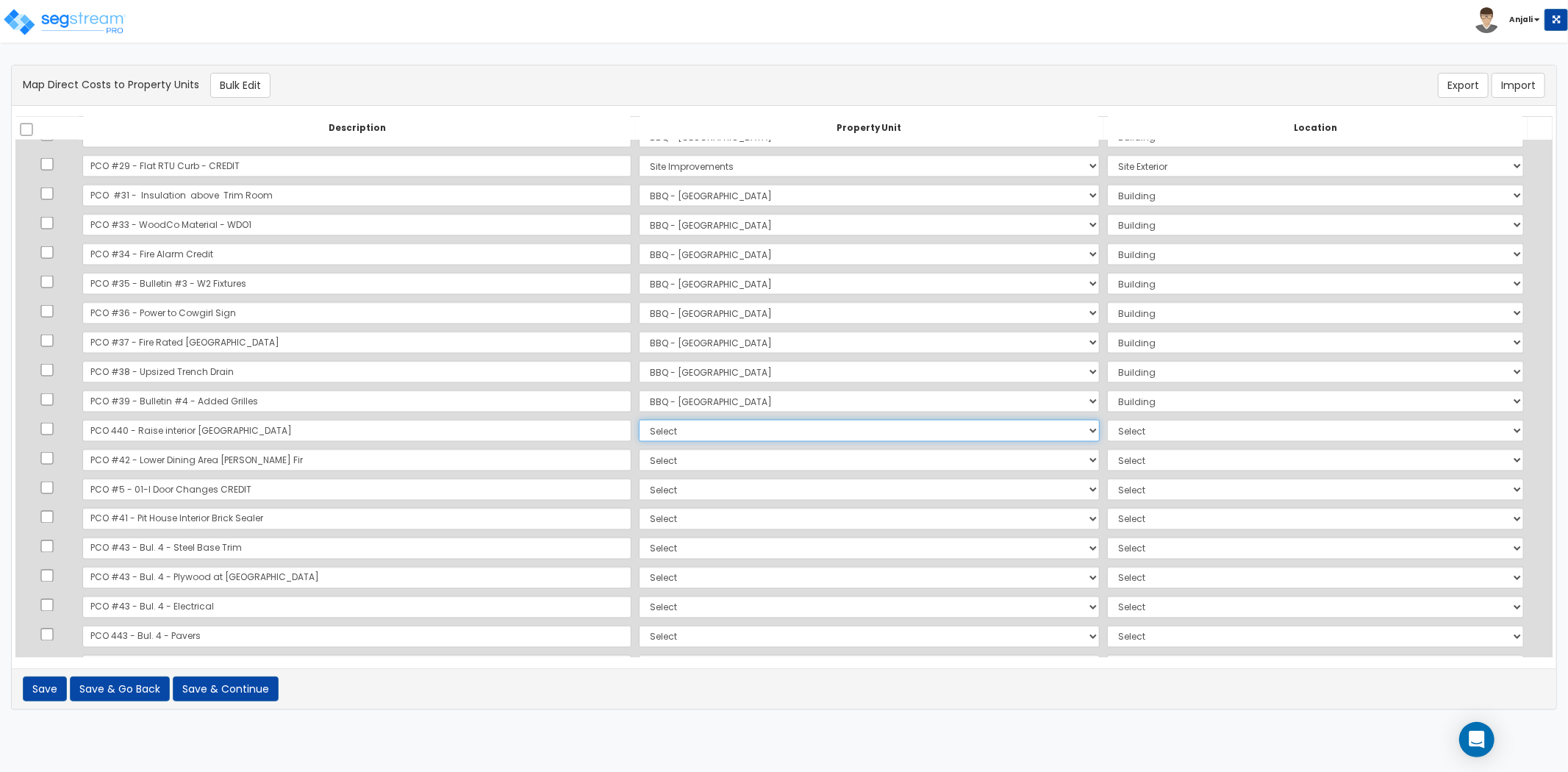
click at [639, 437] on select "Select BBQ - FORT WORTH Site Improvements Add Additional Property Unit" at bounding box center [869, 431] width 461 height 22
select select "171383"
click at [639, 420] on select "Select BBQ - FORT WORTH Site Improvements Add Additional Property Unit" at bounding box center [869, 431] width 461 height 22
select select "6"
click at [639, 458] on select "Select BBQ - FORT WORTH Site Improvements Add Additional Property Unit" at bounding box center [869, 460] width 461 height 22
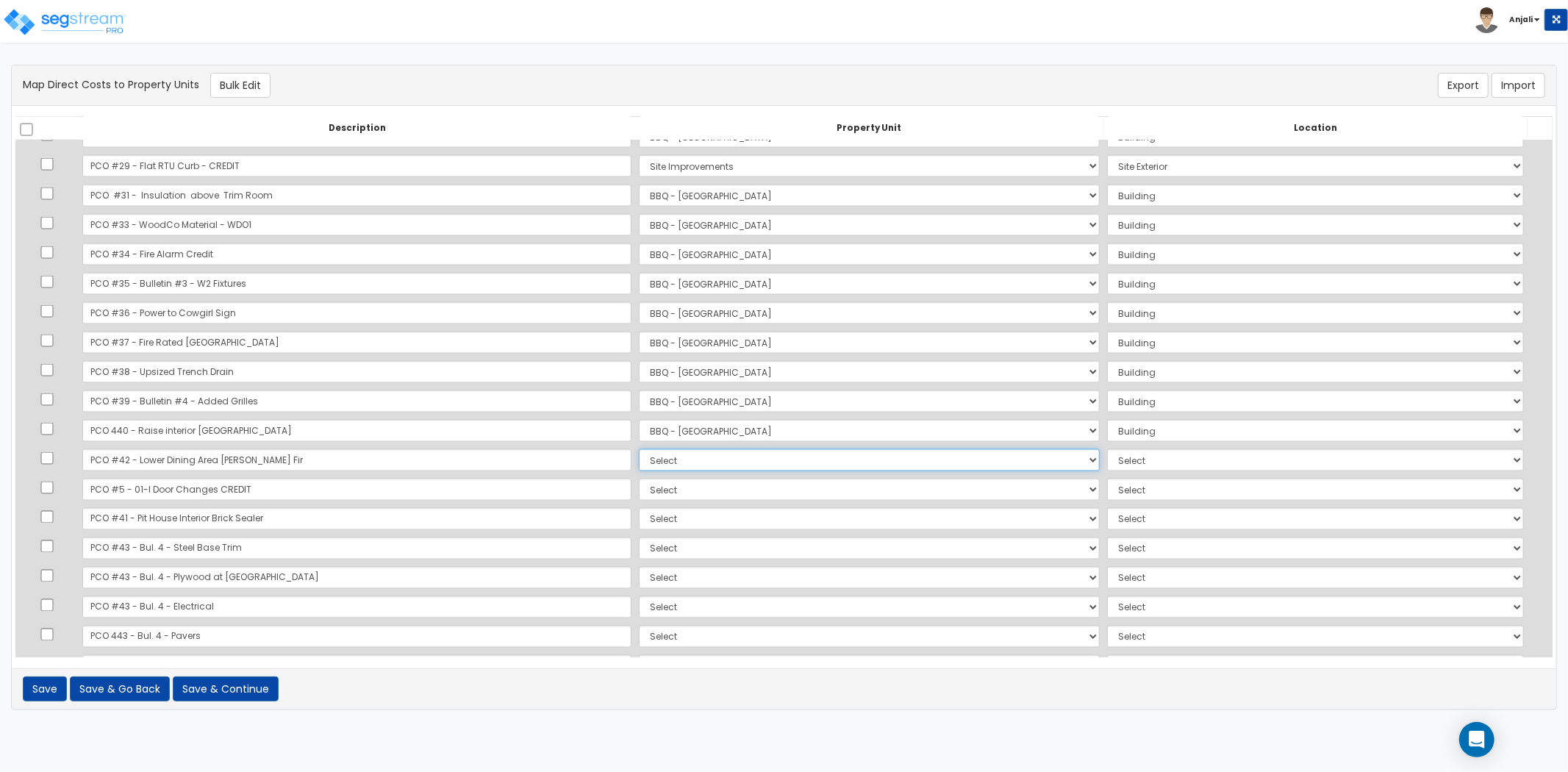
select select "171383"
click at [639, 449] on select "Select BBQ - FORT WORTH Site Improvements Add Additional Property Unit" at bounding box center [869, 460] width 461 height 22
select select "6"
drag, startPoint x: 591, startPoint y: 481, endPoint x: 600, endPoint y: 494, distance: 15.8
click at [639, 481] on select "Select BBQ - FORT WORTH Site Improvements Add Additional Property Unit" at bounding box center [869, 489] width 461 height 22
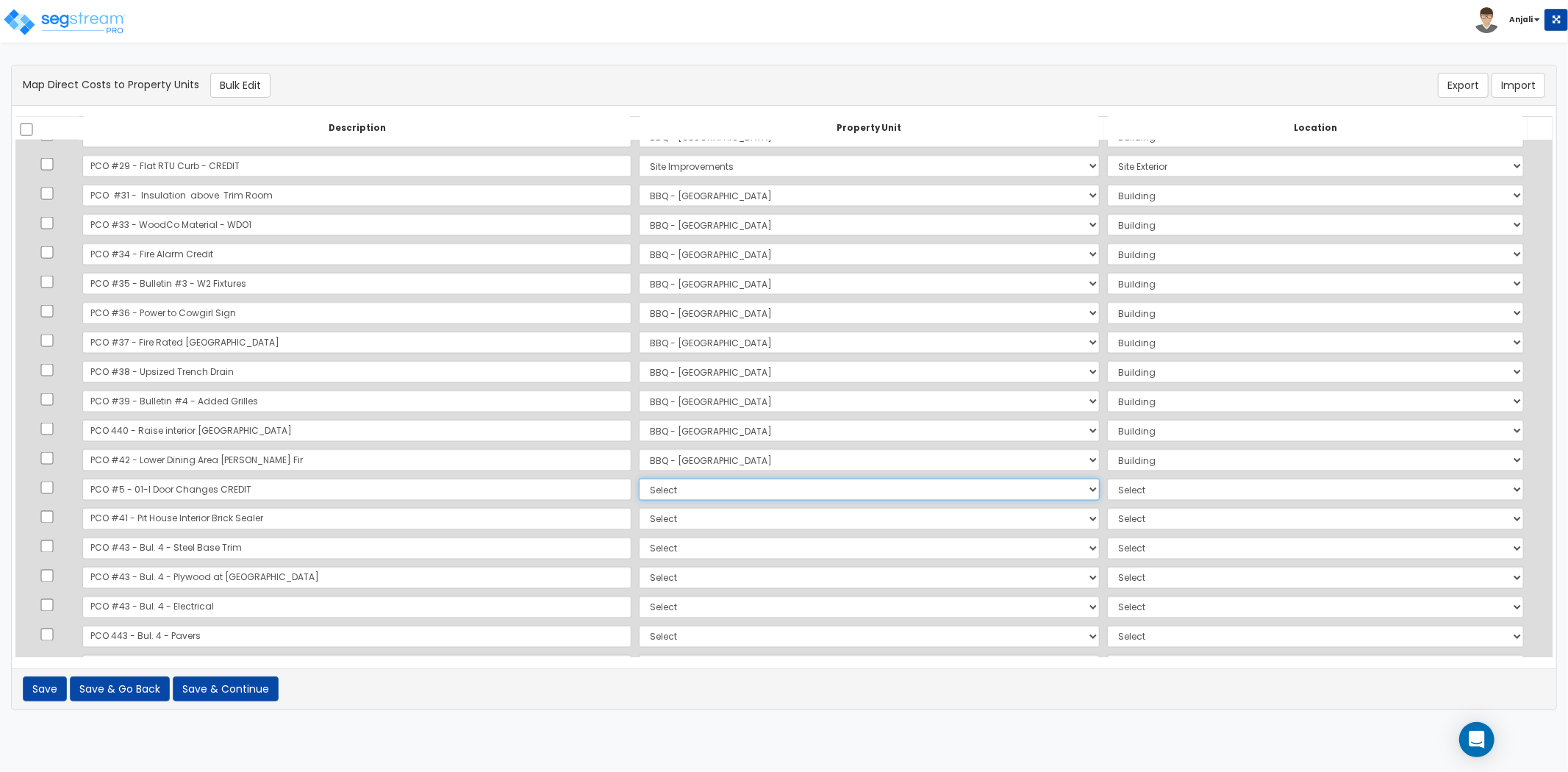
select select "171383"
click at [639, 478] on select "Select BBQ - FORT WORTH Site Improvements Add Additional Property Unit" at bounding box center [869, 489] width 461 height 22
select select "6"
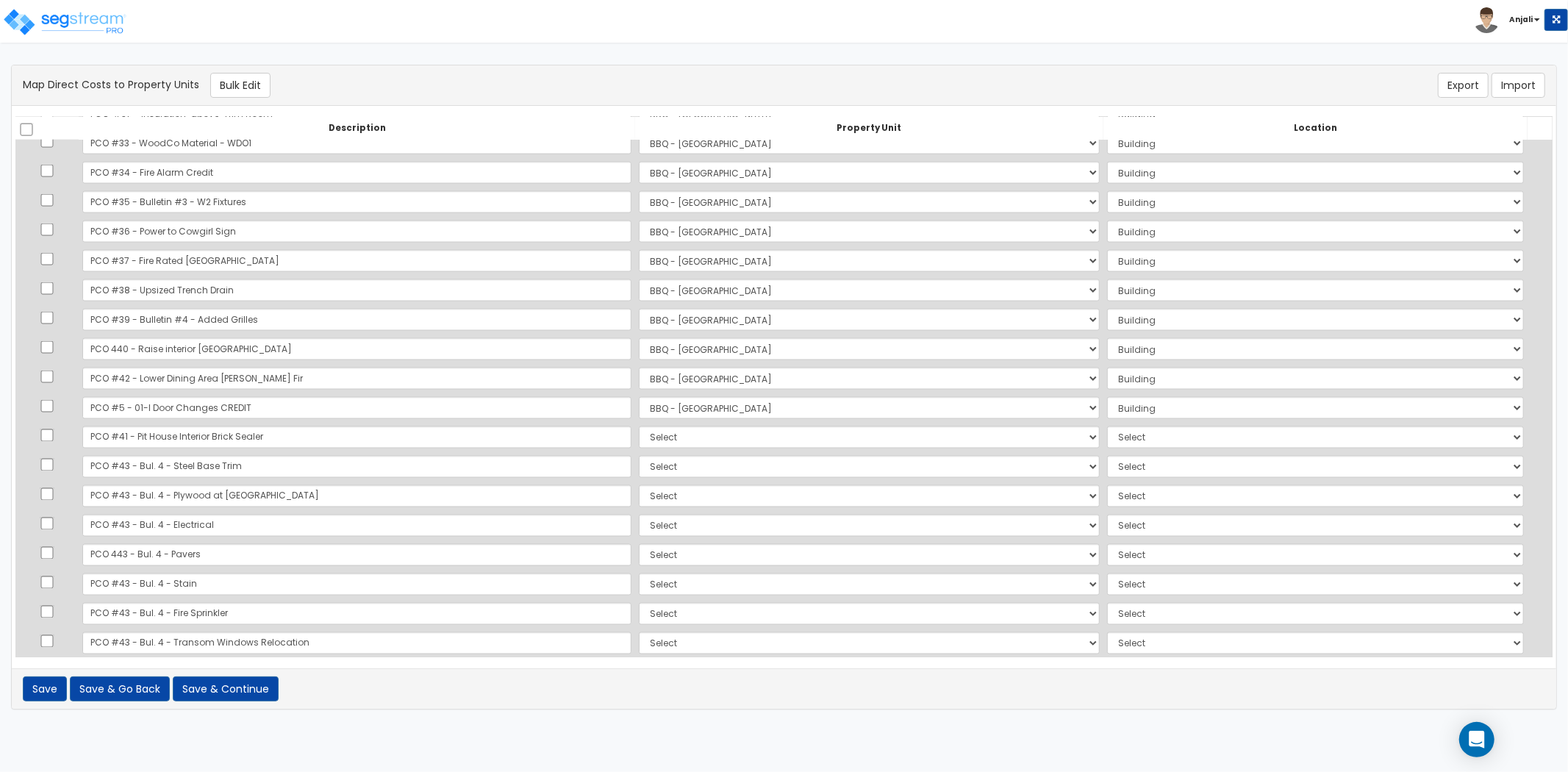
click at [635, 448] on td "Select BBQ - FORT WORTH Site Improvements Add Additional Property Unit" at bounding box center [869, 437] width 468 height 29
click at [639, 438] on select "Select BBQ - FORT WORTH Site Improvements Add Additional Property Unit" at bounding box center [869, 437] width 461 height 22
select select "171383"
click at [639, 426] on select "Select BBQ - FORT WORTH Site Improvements Add Additional Property Unit" at bounding box center [869, 437] width 461 height 22
select select "6"
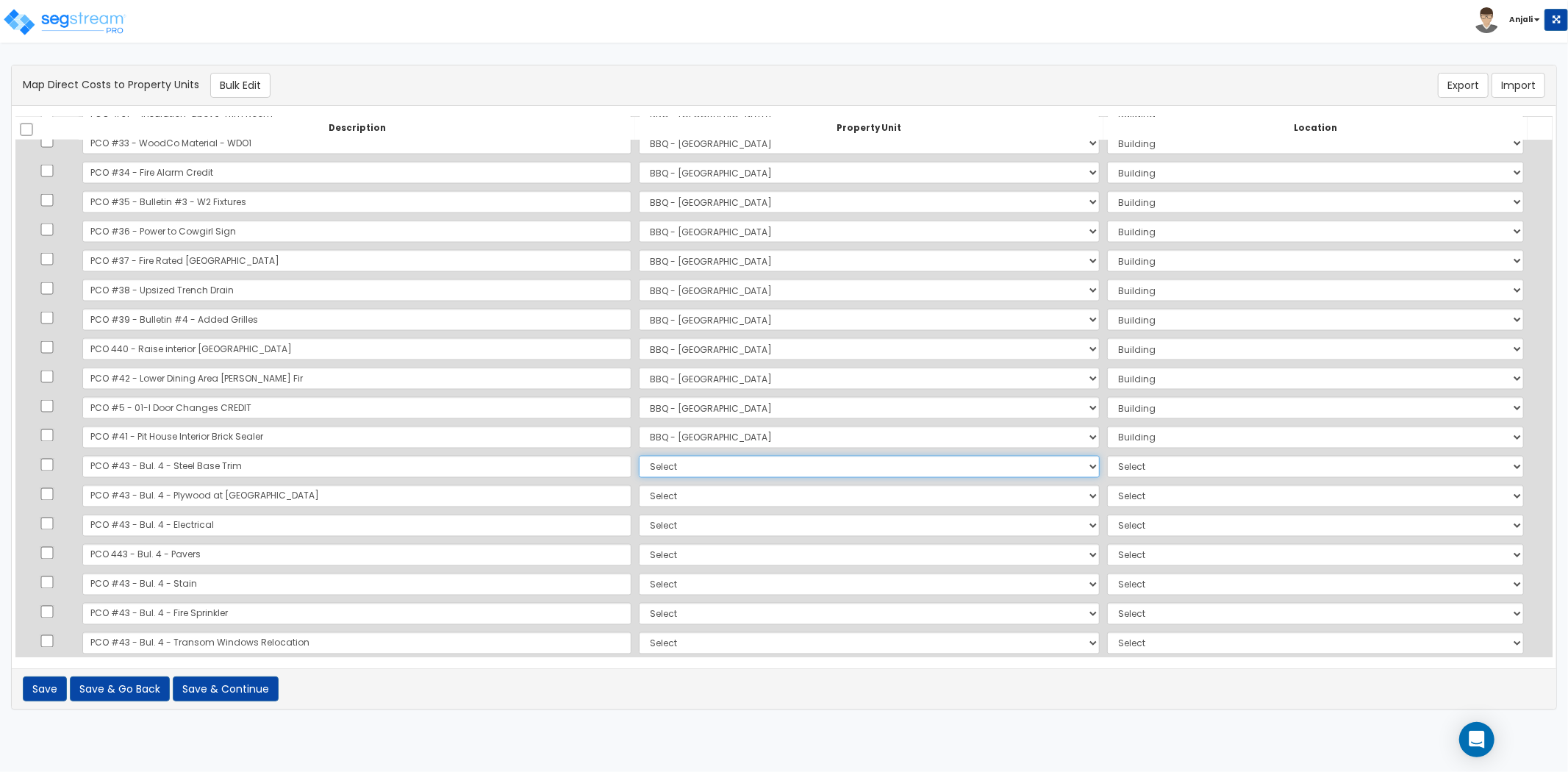
click at [639, 471] on select "Select BBQ - FORT WORTH Site Improvements Add Additional Property Unit" at bounding box center [869, 467] width 461 height 22
select select "171383"
click at [639, 456] on select "Select BBQ - FORT WORTH Site Improvements Add Additional Property Unit" at bounding box center [869, 467] width 461 height 22
select select "6"
click at [639, 486] on select "Select BBQ - FORT WORTH Site Improvements Add Additional Property Unit" at bounding box center [869, 496] width 461 height 22
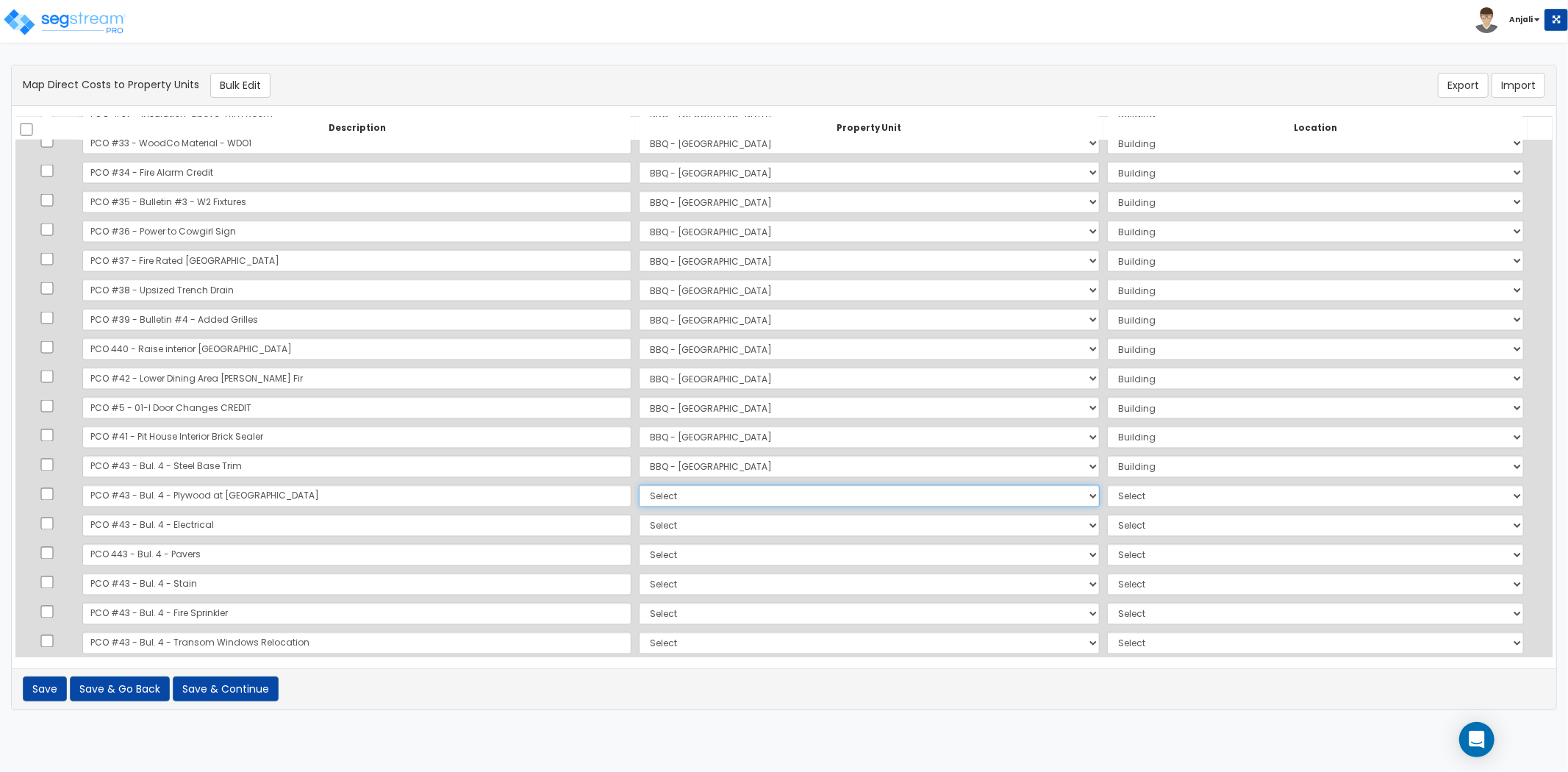
select select "171383"
click at [639, 485] on select "Select BBQ - FORT WORTH Site Improvements Add Additional Property Unit" at bounding box center [869, 496] width 461 height 22
select select "6"
click at [639, 534] on select "Select BBQ - FORT WORTH Site Improvements Add Additional Property Unit" at bounding box center [869, 526] width 461 height 22
select select "171383"
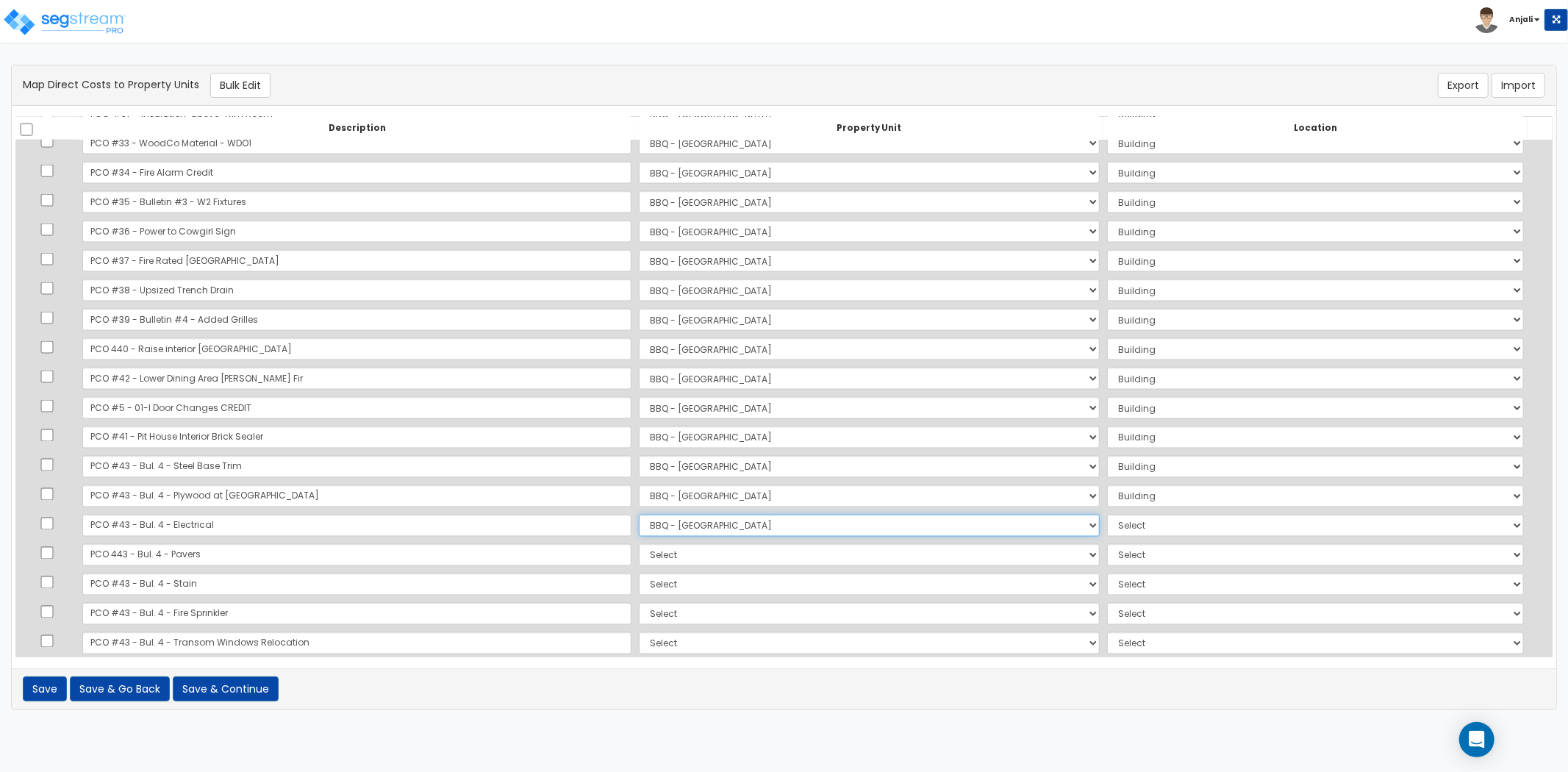
click at [639, 515] on select "Select BBQ - FORT WORTH Site Improvements Add Additional Property Unit" at bounding box center [869, 526] width 461 height 22
select select "6"
click at [639, 547] on select "Select BBQ - FORT WORTH Site Improvements Add Additional Property Unit" at bounding box center [869, 555] width 461 height 22
select select "171384"
click at [639, 544] on select "Select BBQ - FORT WORTH Site Improvements Add Additional Property Unit" at bounding box center [869, 555] width 461 height 22
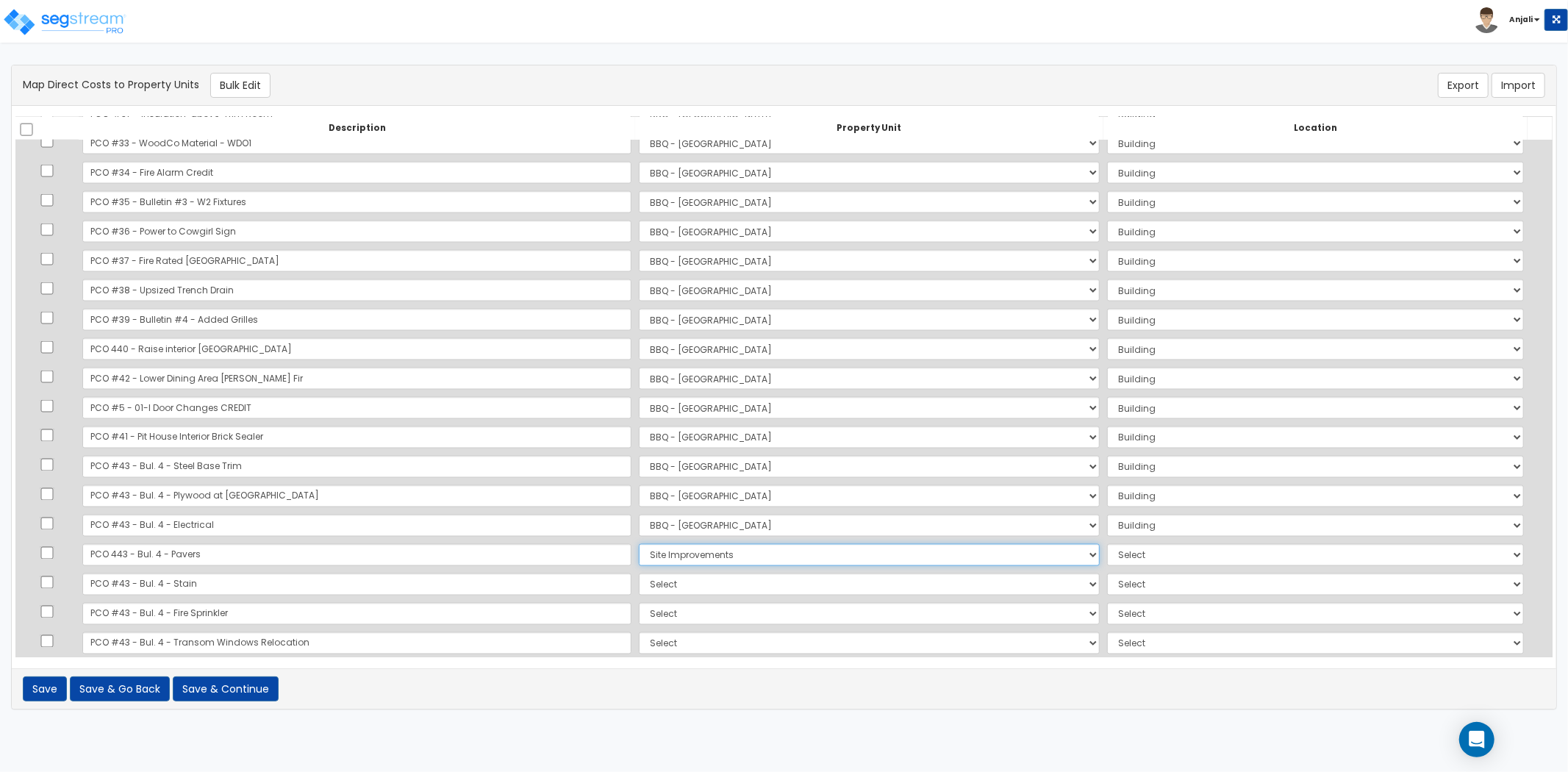
select select "462"
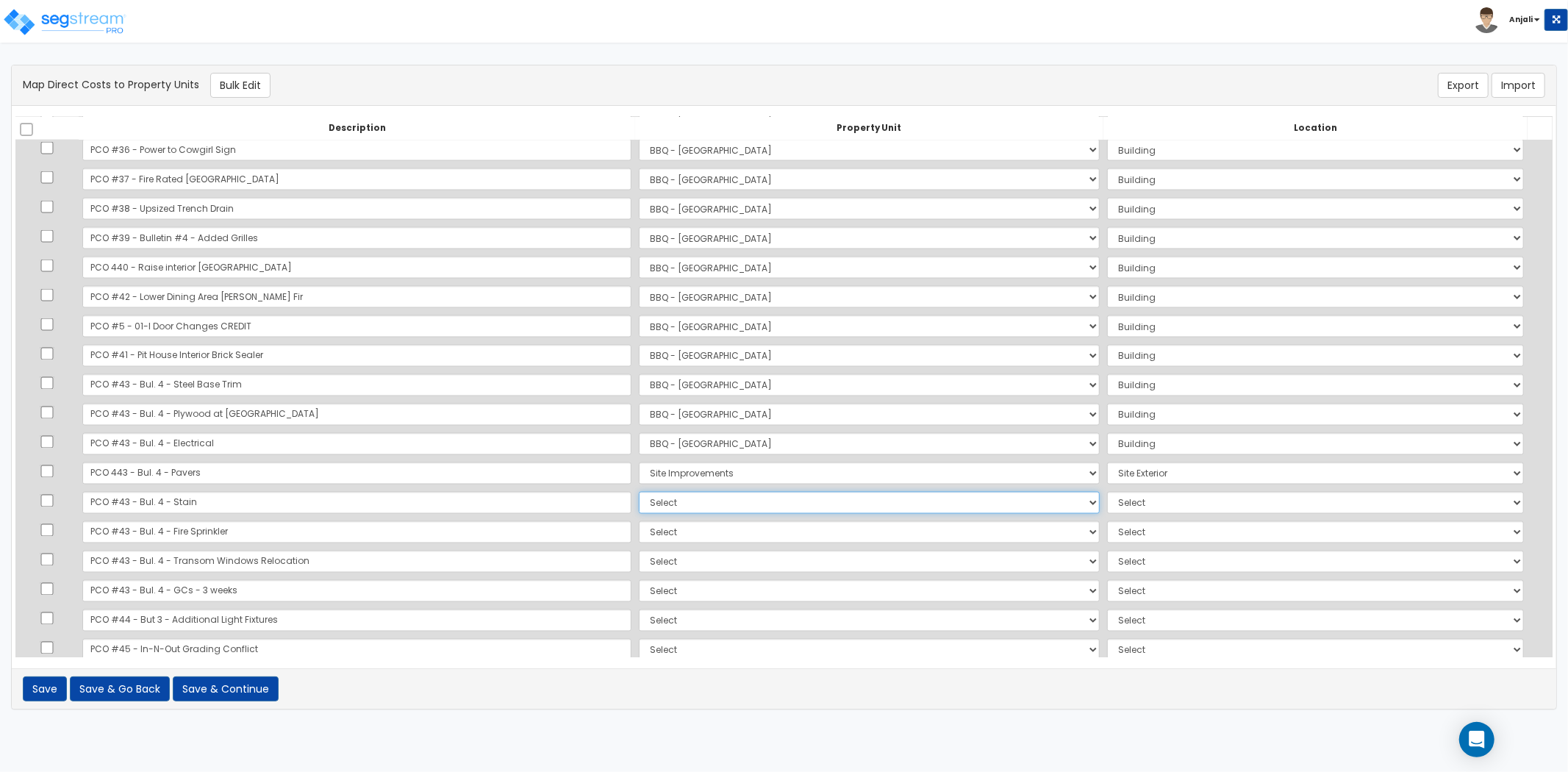
click at [639, 506] on select "Select BBQ - FORT WORTH Site Improvements Add Additional Property Unit" at bounding box center [869, 503] width 461 height 22
select select "171383"
click at [639, 492] on select "Select BBQ - FORT WORTH Site Improvements Add Additional Property Unit" at bounding box center [869, 503] width 461 height 22
select select "6"
click at [639, 537] on select "Select BBQ - FORT WORTH Site Improvements Add Additional Property Unit" at bounding box center [869, 532] width 461 height 22
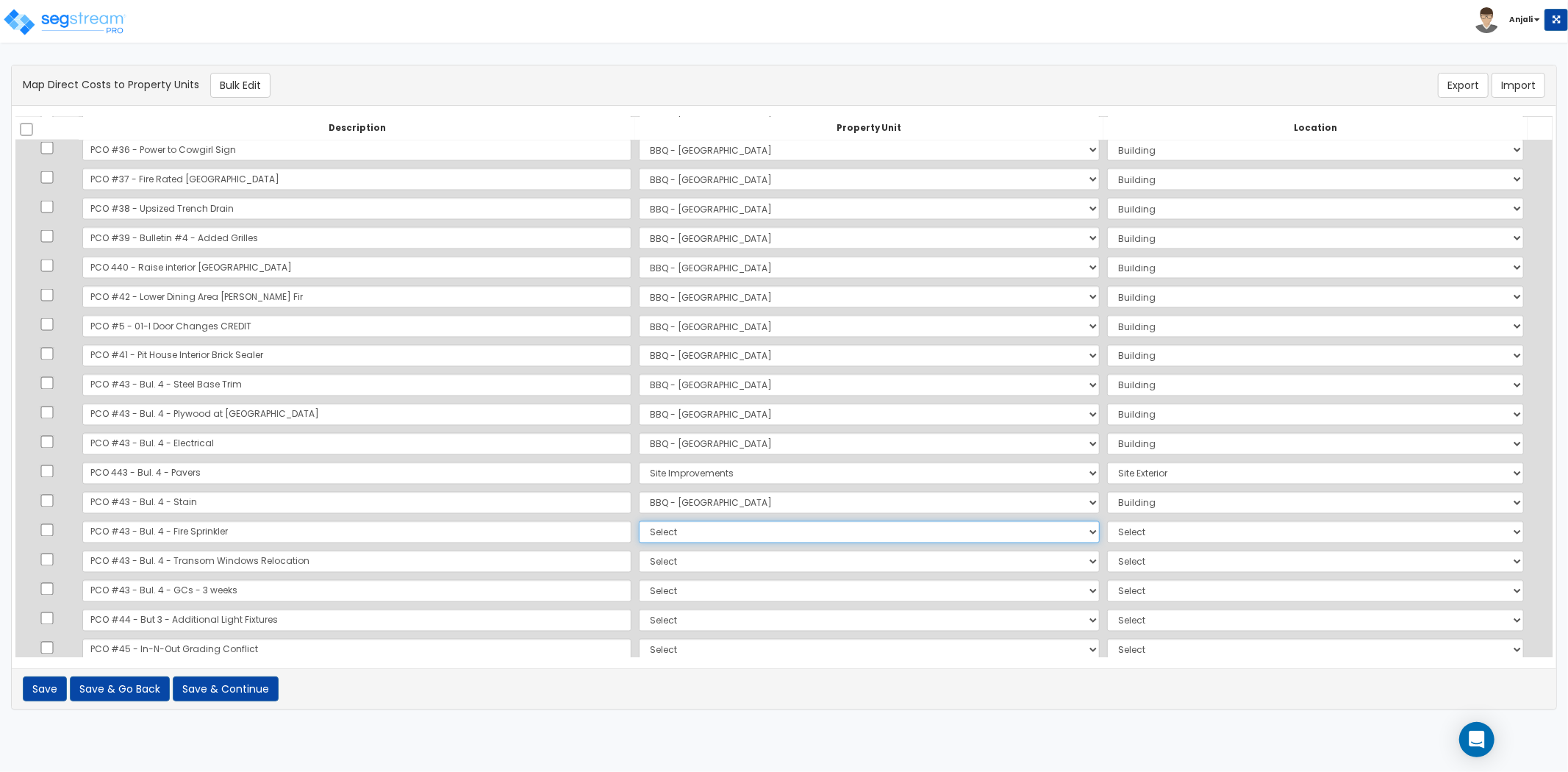
select select "171383"
click at [639, 521] on select "Select BBQ - FORT WORTH Site Improvements Add Additional Property Unit" at bounding box center [869, 532] width 461 height 22
select select "6"
drag, startPoint x: 583, startPoint y: 559, endPoint x: 589, endPoint y: 567, distance: 10.0
click at [639, 559] on select "Select BBQ - FORT WORTH Site Improvements Add Additional Property Unit" at bounding box center [869, 561] width 461 height 22
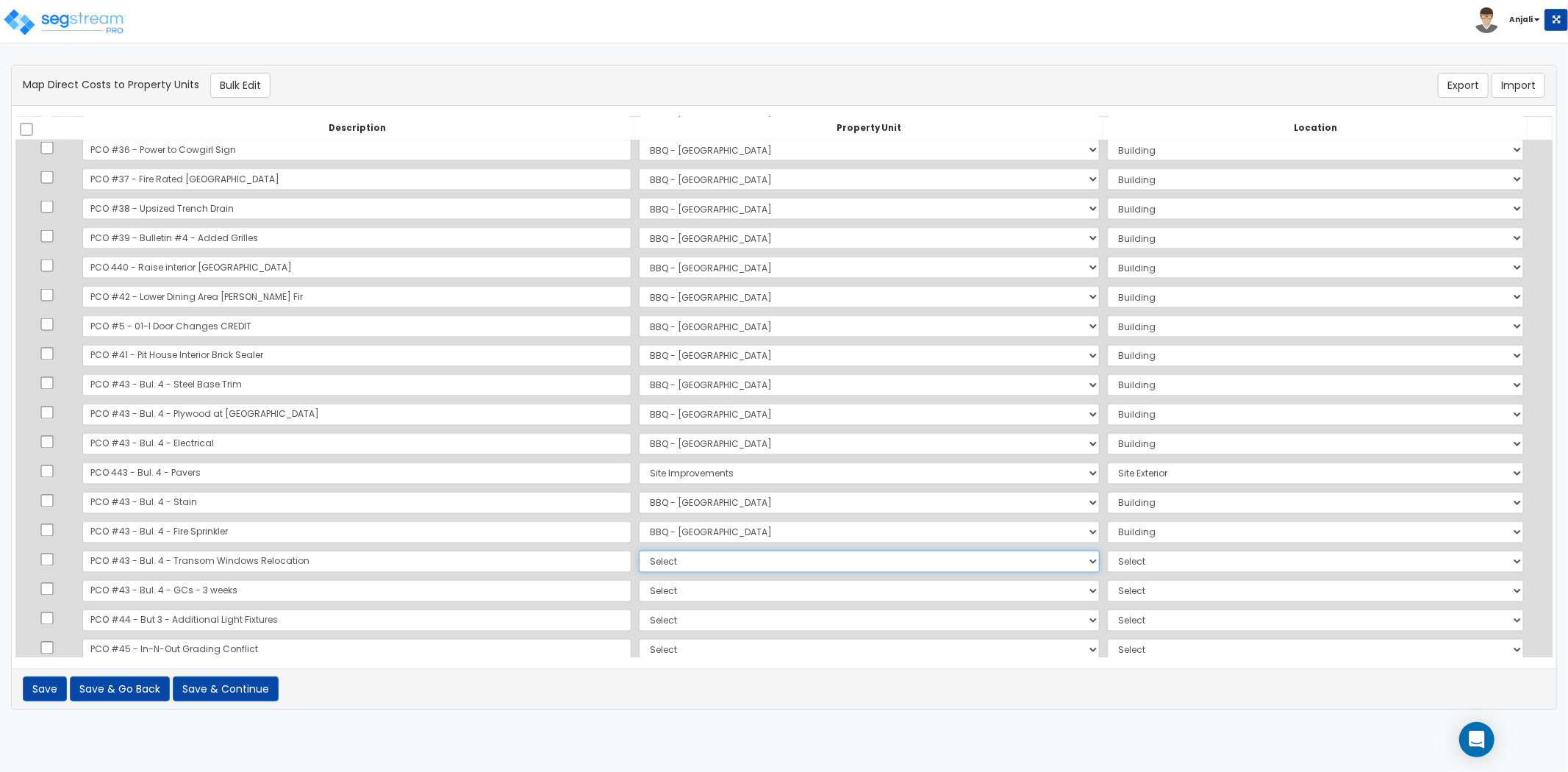
select select "171383"
click at [639, 550] on select "Select BBQ - FORT WORTH Site Improvements Add Additional Property Unit" at bounding box center [869, 561] width 461 height 22
select select "6"
click at [639, 584] on select "Select BBQ - FORT WORTH Site Improvements Add Additional Property Unit" at bounding box center [869, 591] width 461 height 22
click at [639, 580] on select "Select BBQ - FORT WORTH Site Improvements Add Additional Property Unit" at bounding box center [869, 591] width 461 height 22
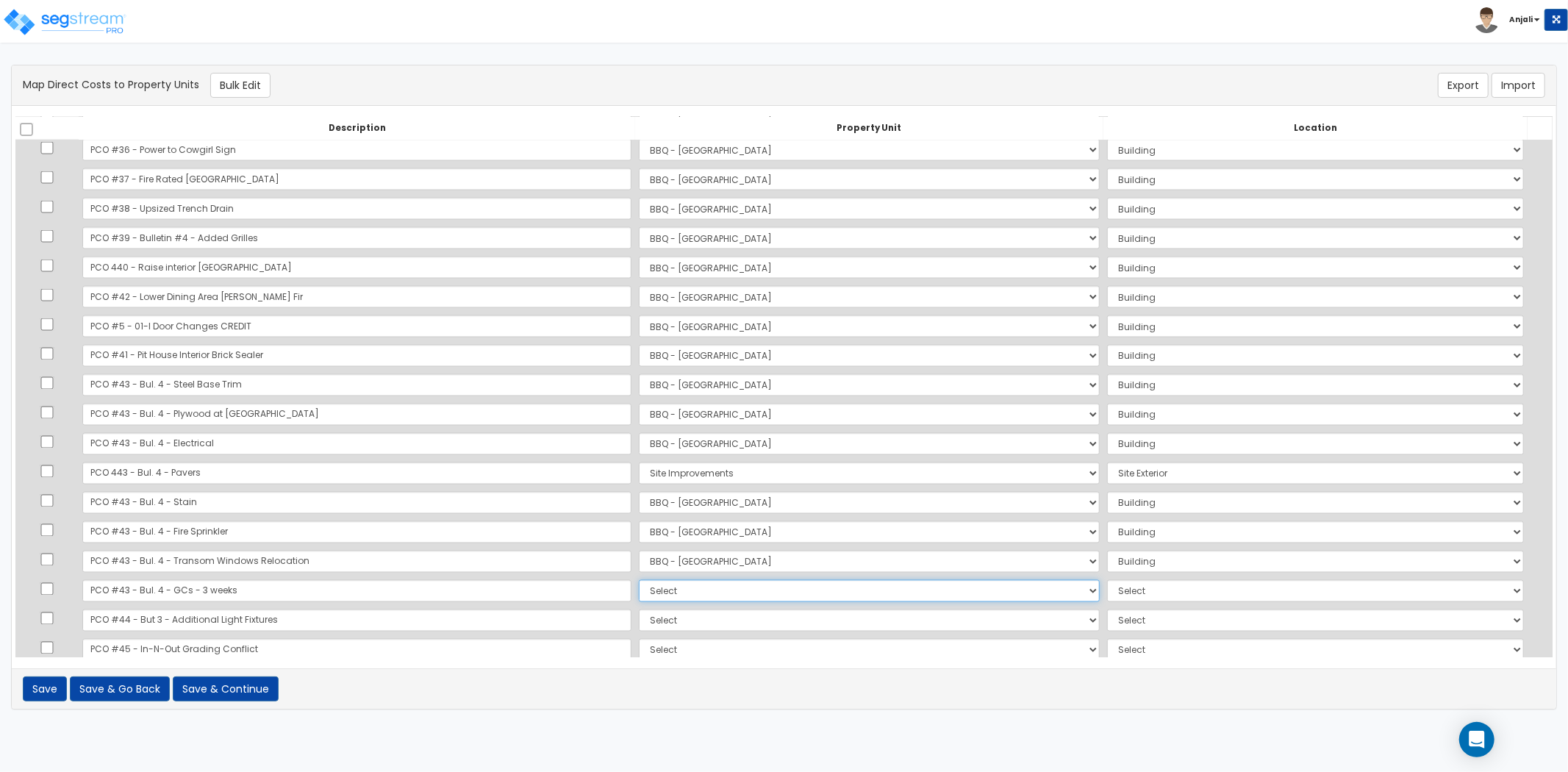
drag, startPoint x: 609, startPoint y: 583, endPoint x: 616, endPoint y: 596, distance: 14.8
click at [639, 583] on select "Select BBQ - FORT WORTH Site Improvements Add Additional Property Unit" at bounding box center [869, 591] width 461 height 22
select select "171383"
click at [639, 580] on select "Select BBQ - FORT WORTH Site Improvements Add Additional Property Unit" at bounding box center [869, 591] width 461 height 22
select select "6"
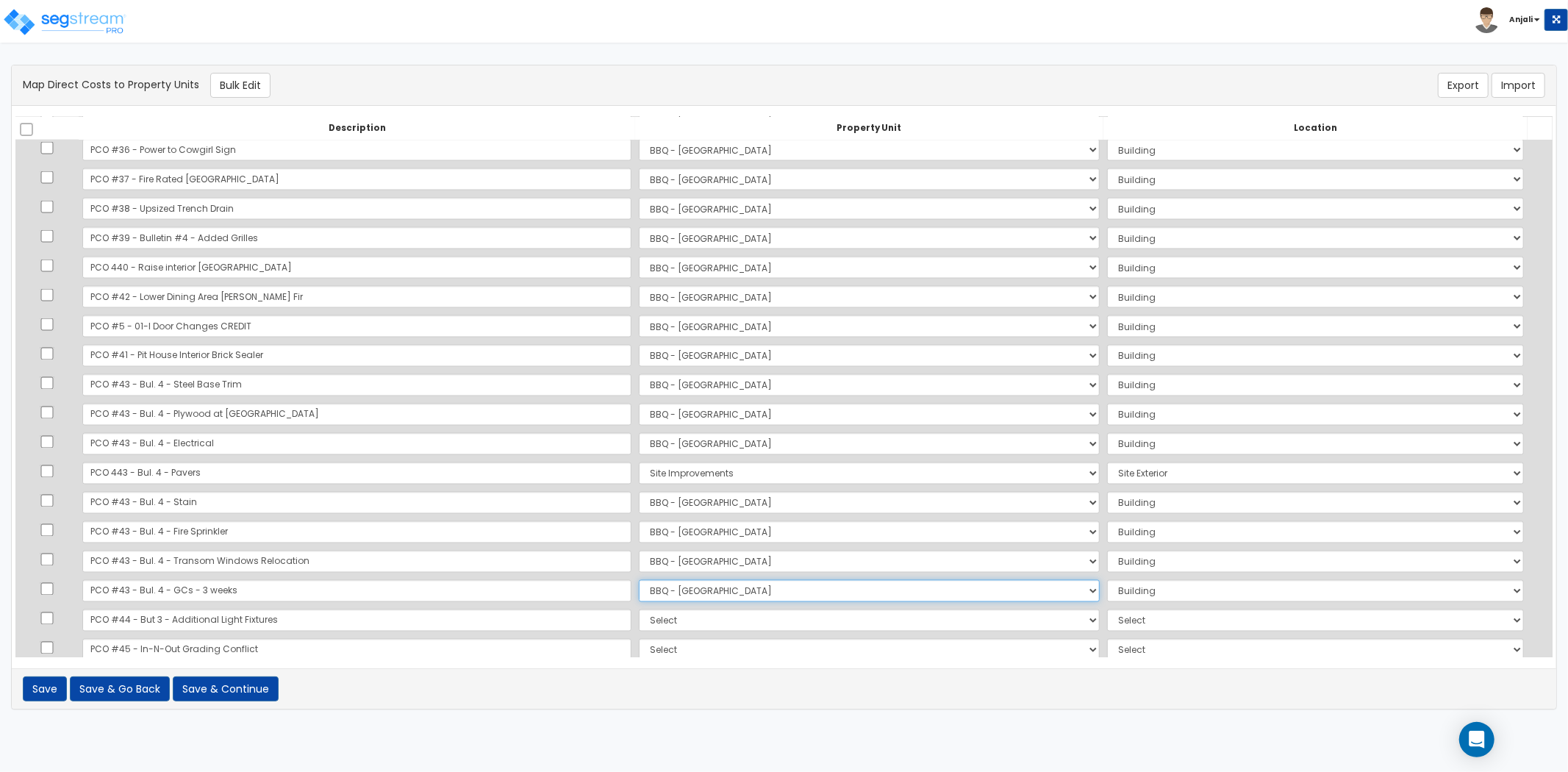
scroll to position [2206, 0]
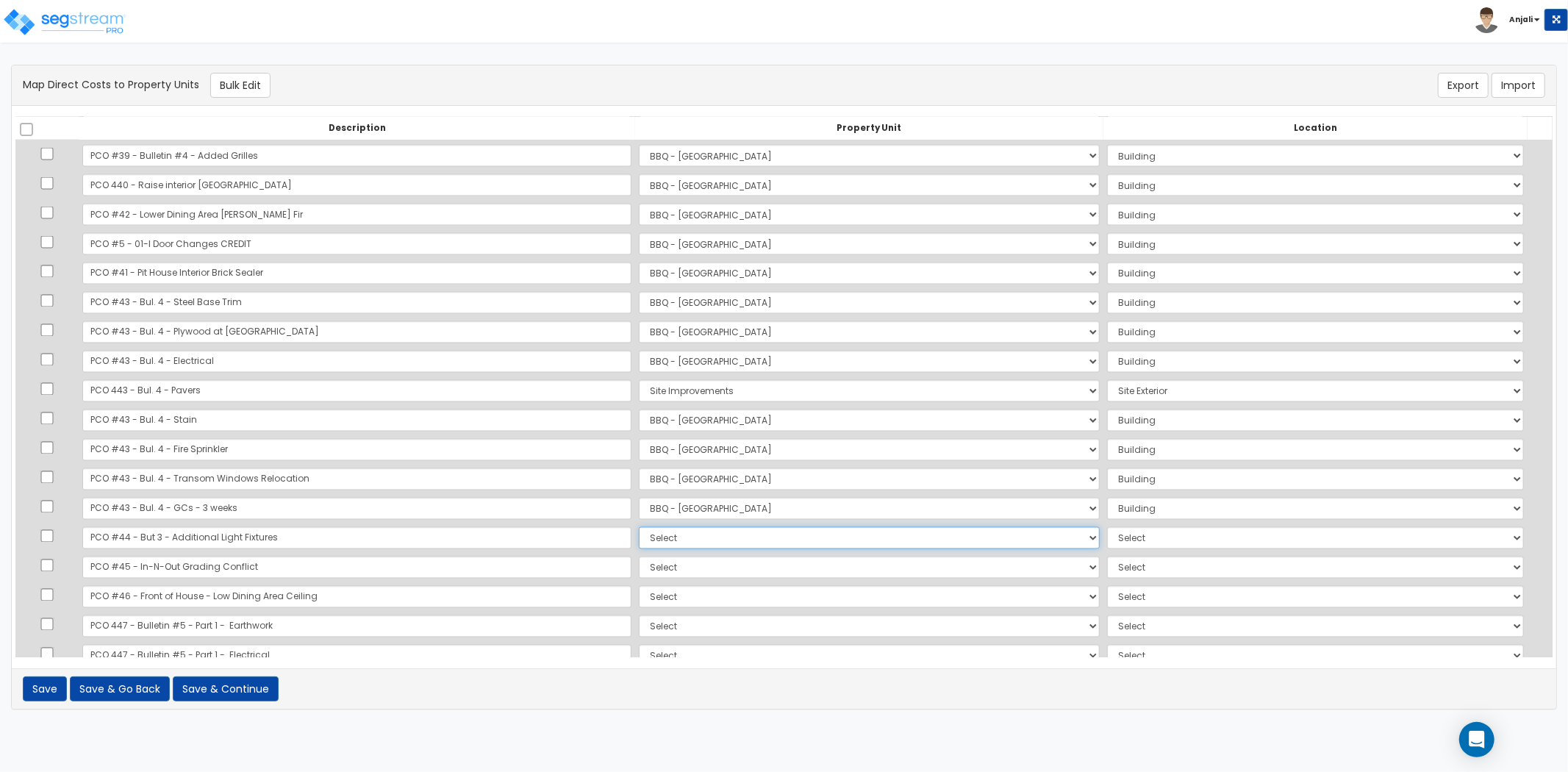
click at [639, 538] on select "Select BBQ - FORT WORTH Site Improvements Add Additional Property Unit" at bounding box center [869, 538] width 461 height 22
select select "171384"
click at [639, 527] on select "Select BBQ - FORT WORTH Site Improvements Add Additional Property Unit" at bounding box center [869, 538] width 461 height 22
select select
click at [1042, 544] on select "Select BBQ - FORT WORTH Site Improvements Add Additional Property Unit" at bounding box center [869, 538] width 461 height 22
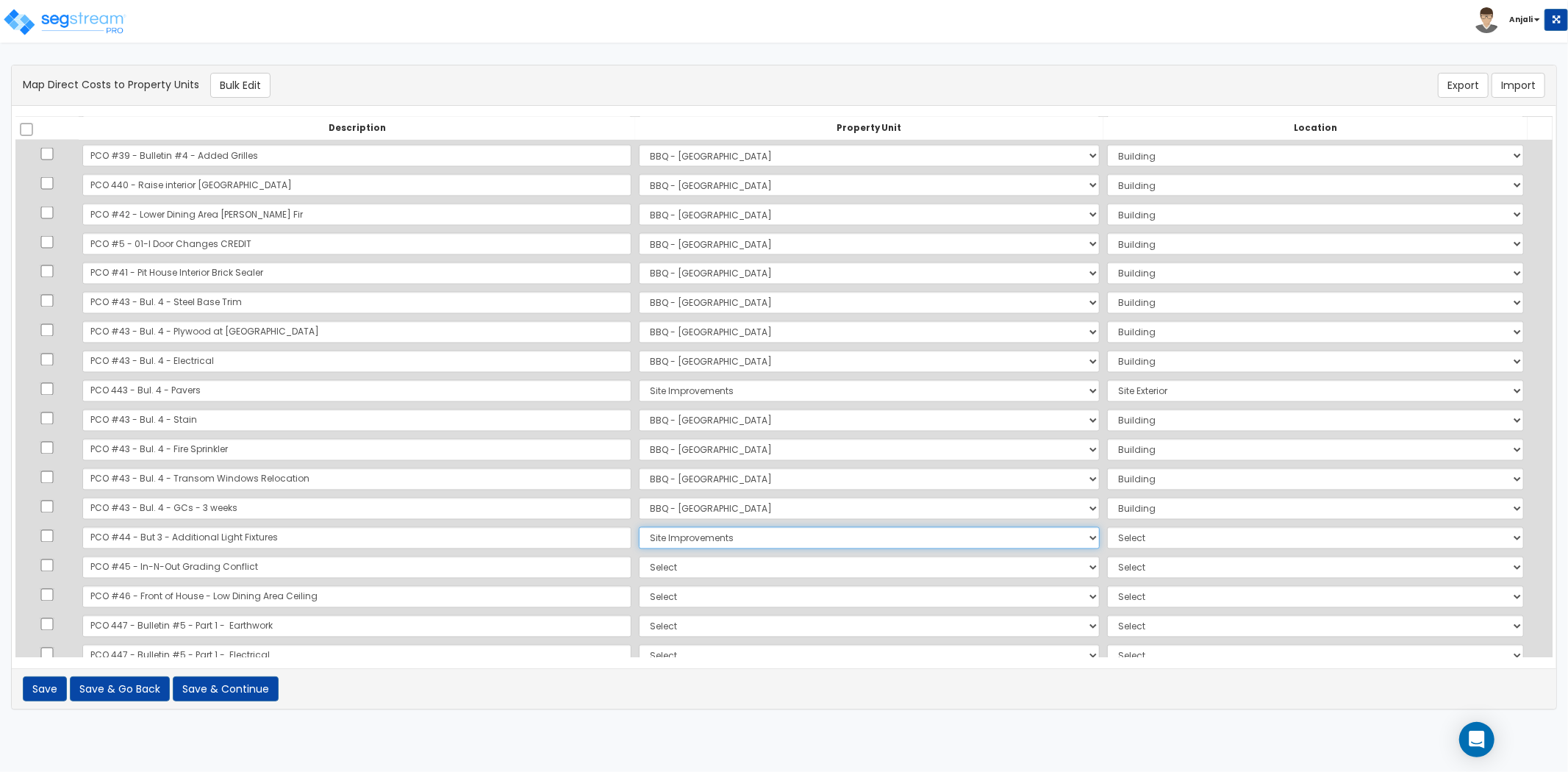
select select "171383"
click at [639, 527] on select "Select BBQ - FORT WORTH Site Improvements Add Additional Property Unit" at bounding box center [869, 538] width 461 height 22
select select "6"
click at [653, 564] on select "Select BBQ - FORT WORTH Site Improvements Add Additional Property Unit" at bounding box center [869, 568] width 461 height 22
select select "171383"
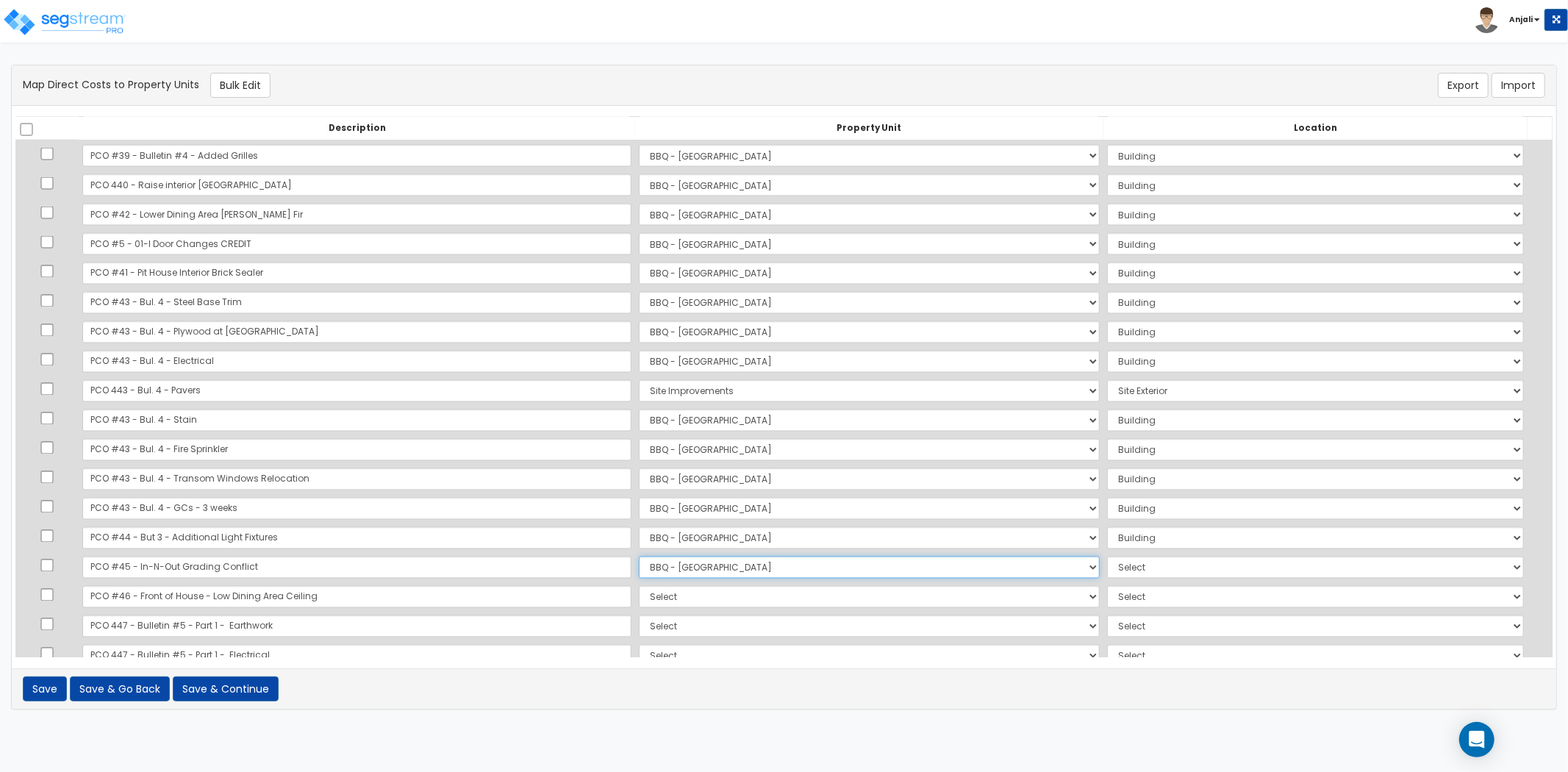
click at [639, 557] on select "Select BBQ - FORT WORTH Site Improvements Add Additional Property Unit" at bounding box center [869, 568] width 461 height 22
select select "6"
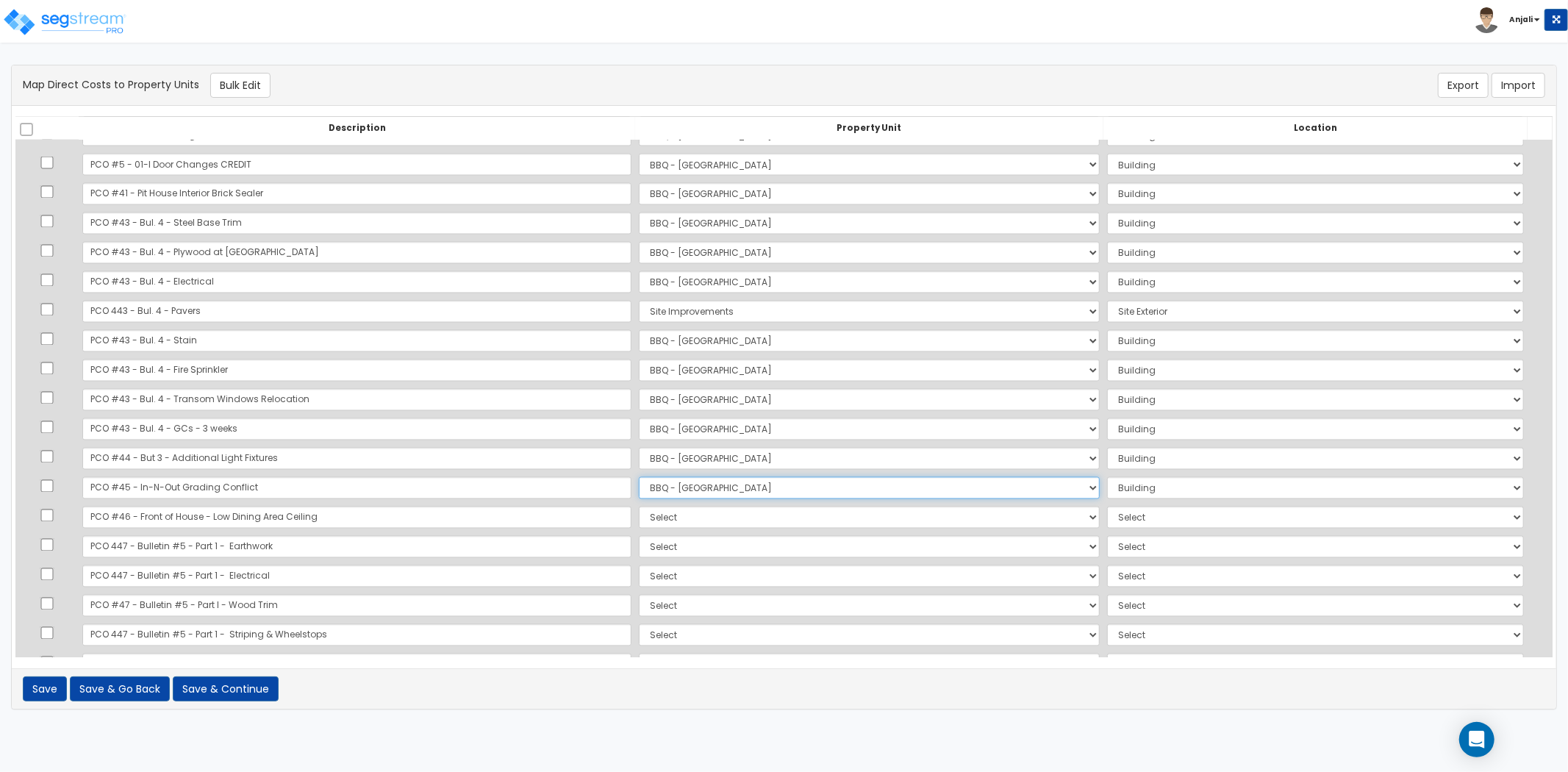
scroll to position [2287, 0]
click at [639, 520] on select "Select BBQ - FORT WORTH Site Improvements Add Additional Property Unit" at bounding box center [869, 516] width 461 height 22
select select "171383"
click at [639, 505] on select "Select BBQ - FORT WORTH Site Improvements Add Additional Property Unit" at bounding box center [869, 516] width 461 height 22
select select "6"
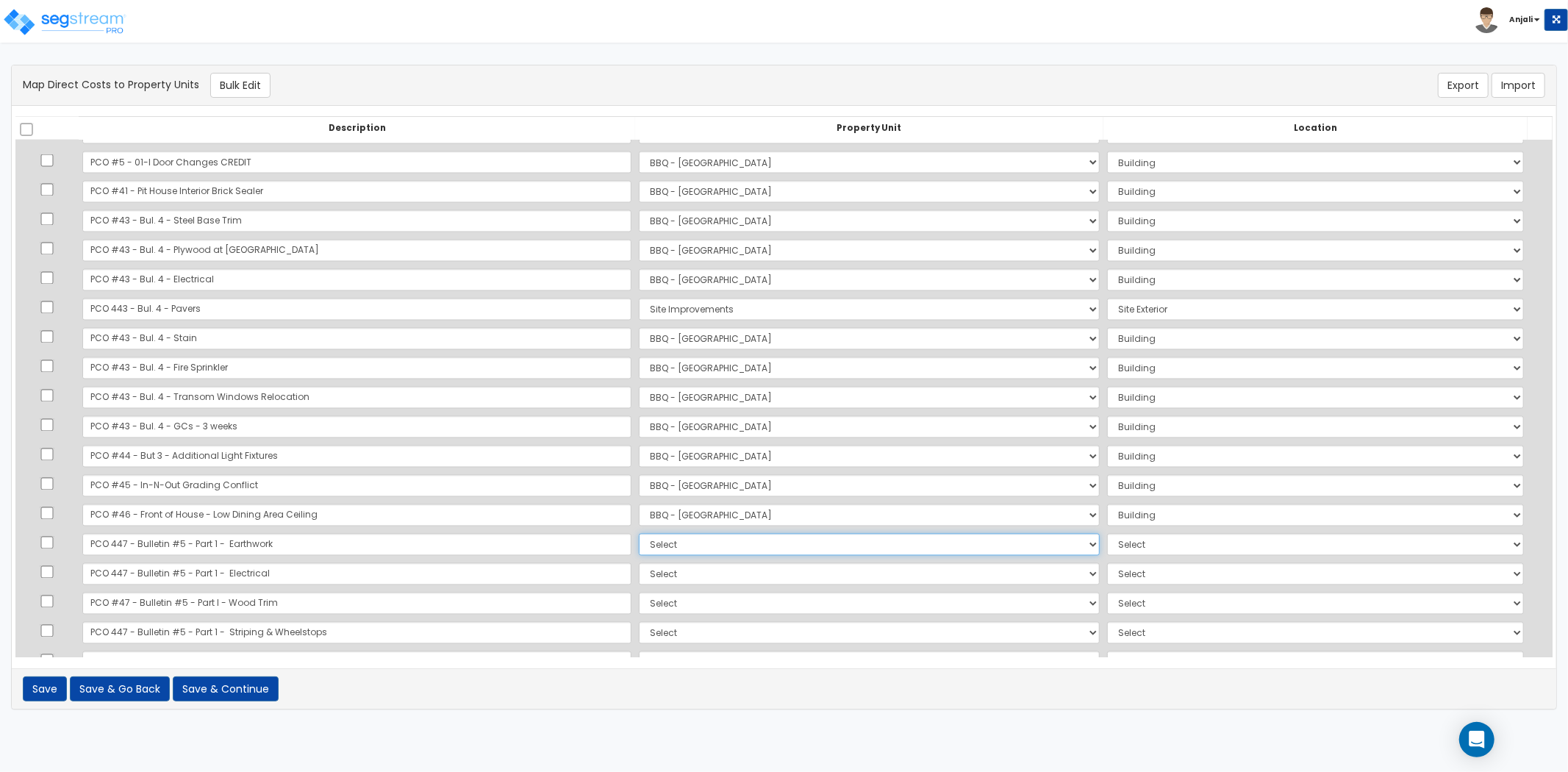
click at [639, 544] on select "Select BBQ - FORT WORTH Site Improvements Add Additional Property Unit" at bounding box center [869, 545] width 461 height 22
select select "171384"
click at [639, 534] on select "Select BBQ - FORT WORTH Site Improvements Add Additional Property Unit" at bounding box center [869, 545] width 461 height 22
click at [1107, 547] on select "Select Add Additional Location Site Exterior" at bounding box center [1315, 545] width 417 height 22
select select "462"
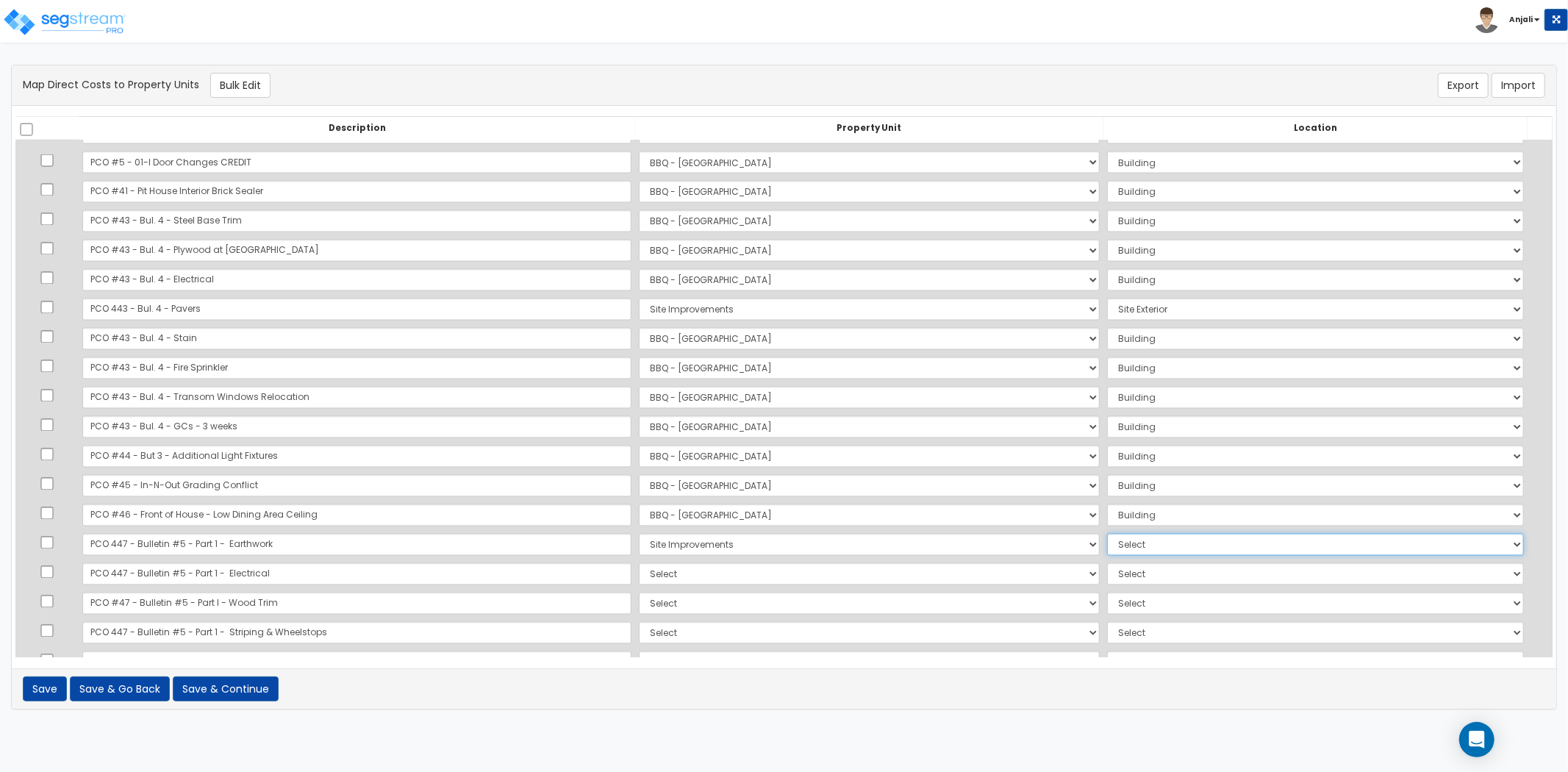
click at [1107, 534] on select "Select Add Additional Location Site Exterior" at bounding box center [1315, 545] width 417 height 22
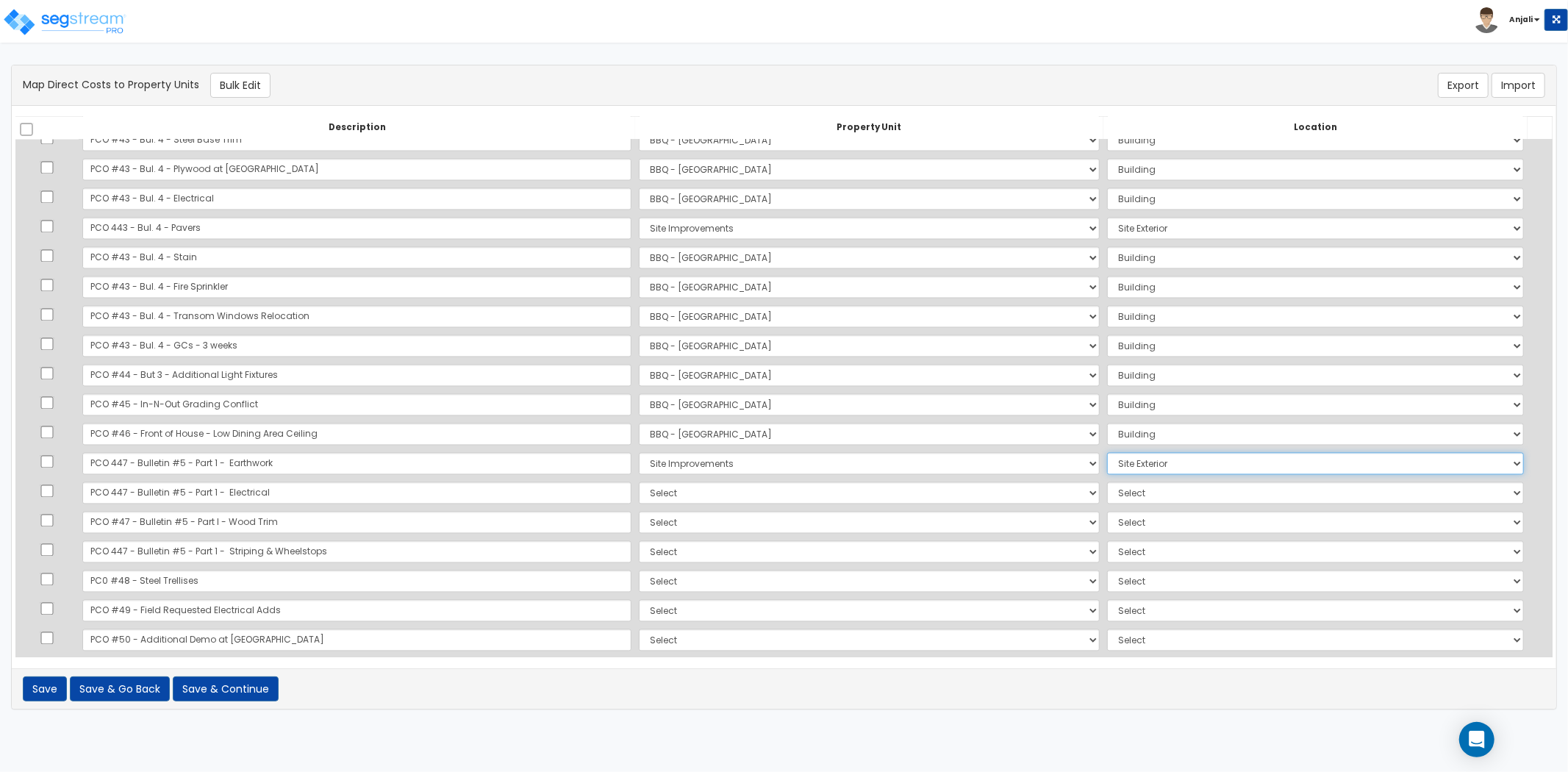
scroll to position [2369, 0]
click at [639, 482] on select "Select BBQ - FORT WORTH Site Improvements Add Additional Property Unit" at bounding box center [869, 493] width 461 height 22
select select "171383"
click at [639, 482] on select "Select BBQ - FORT WORTH Site Improvements Add Additional Property Unit" at bounding box center [869, 493] width 461 height 22
select select "6"
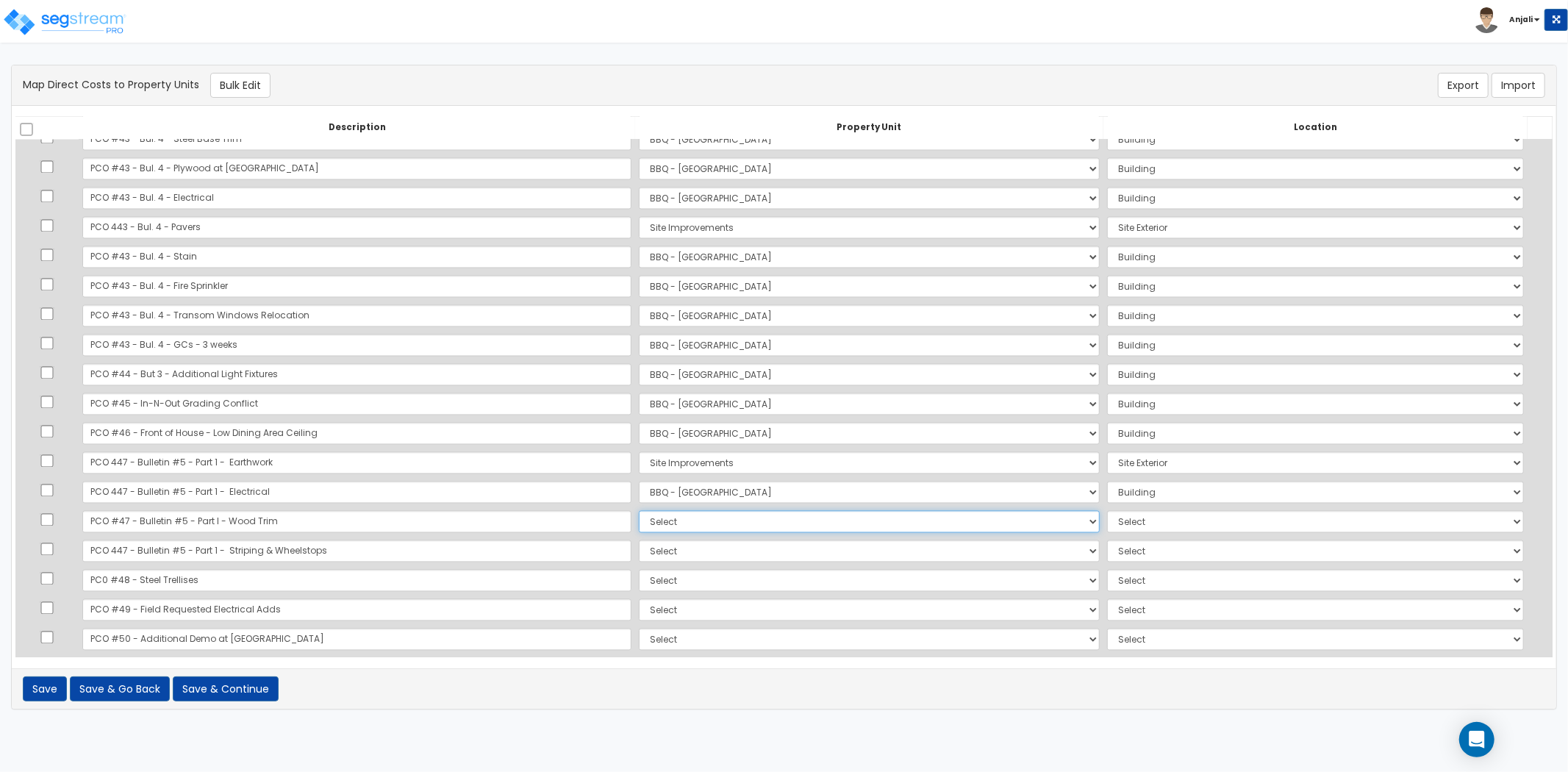
click at [639, 520] on select "Select BBQ - FORT WORTH Site Improvements Add Additional Property Unit" at bounding box center [869, 522] width 461 height 22
select select "171383"
click at [639, 511] on select "Select BBQ - FORT WORTH Site Improvements Add Additional Property Unit" at bounding box center [869, 522] width 461 height 22
select select "6"
click at [639, 551] on select "Select BBQ - FORT WORTH Site Improvements Add Additional Property Unit" at bounding box center [869, 551] width 461 height 22
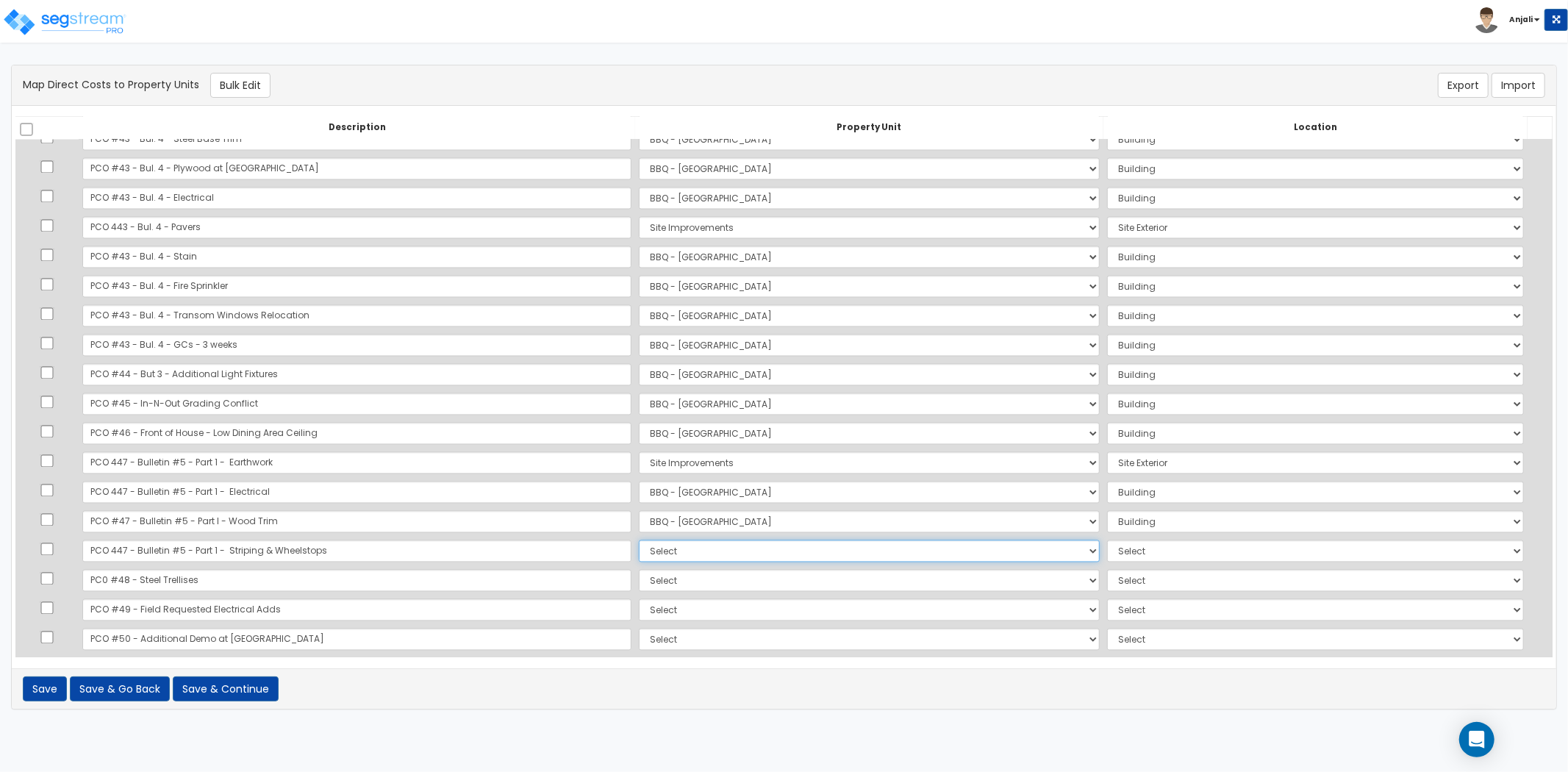
select select "171384"
click at [639, 540] on select "Select BBQ - FORT WORTH Site Improvements Add Additional Property Unit" at bounding box center [869, 551] width 461 height 22
select select "462"
click at [639, 579] on select "Select BBQ - FORT WORTH Site Improvements Add Additional Property Unit" at bounding box center [869, 580] width 461 height 22
select select "171383"
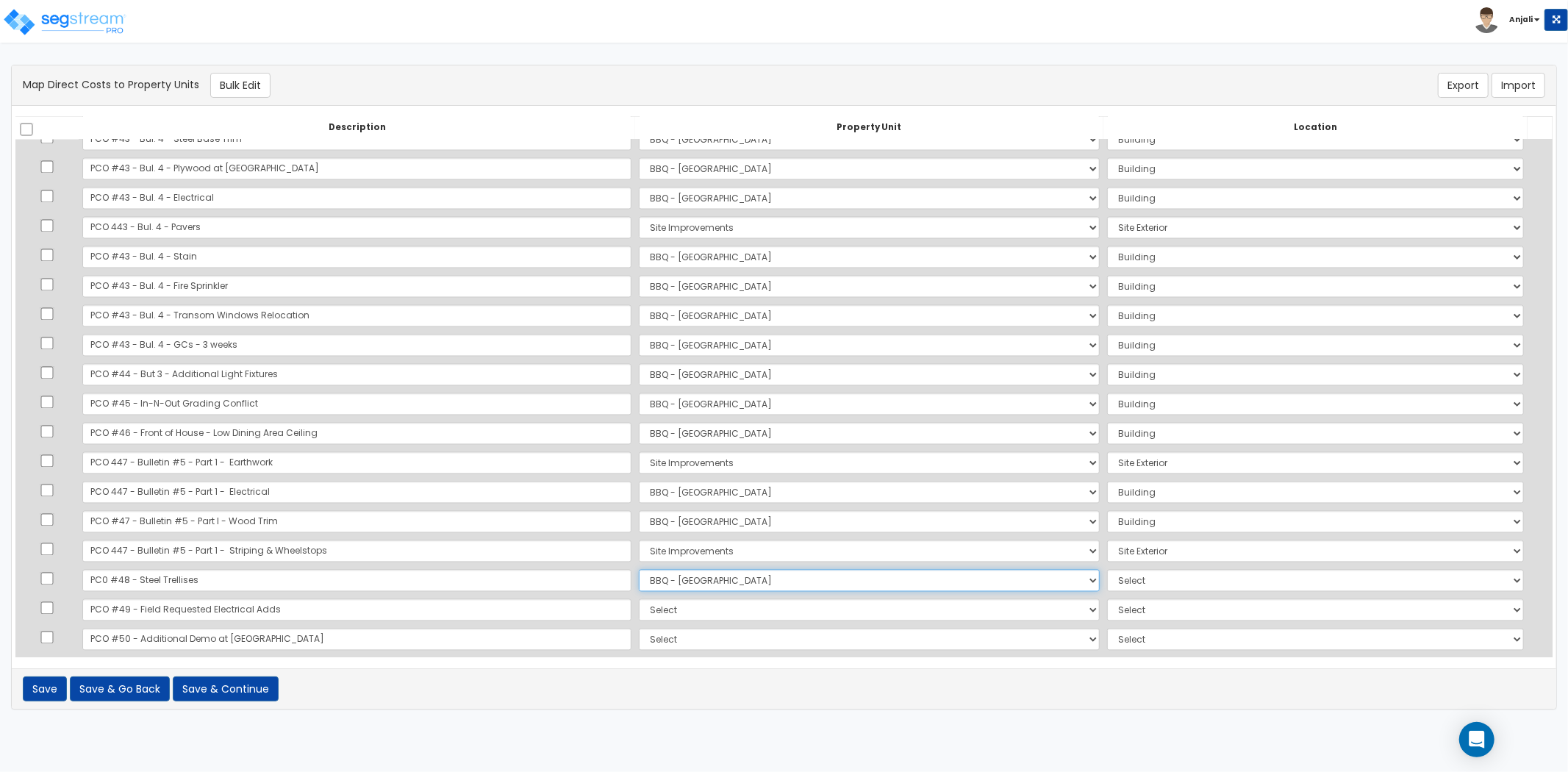
click at [639, 569] on select "Select BBQ - FORT WORTH Site Improvements Add Additional Property Unit" at bounding box center [869, 580] width 461 height 22
select select "6"
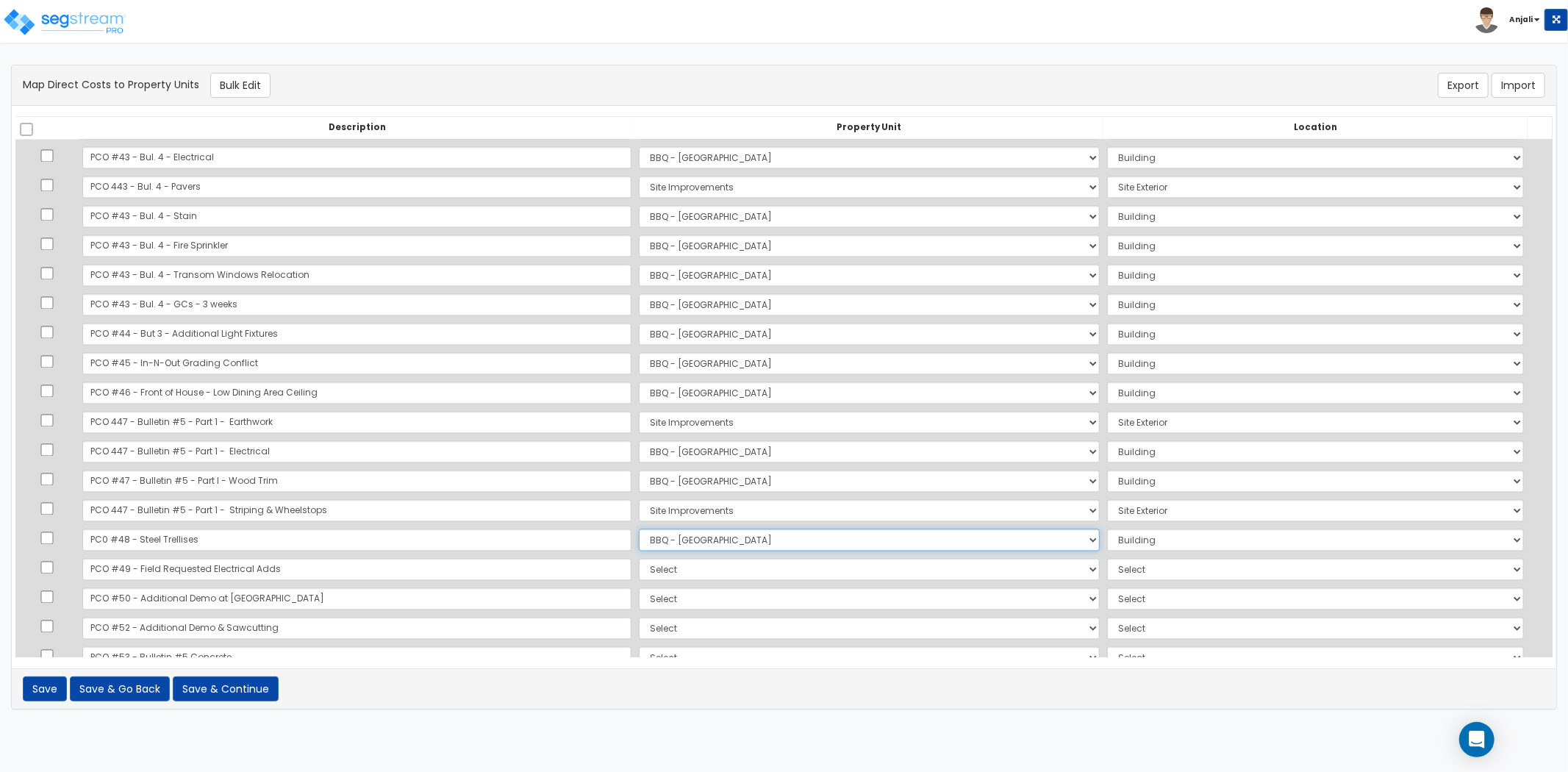
scroll to position [2450, 0]
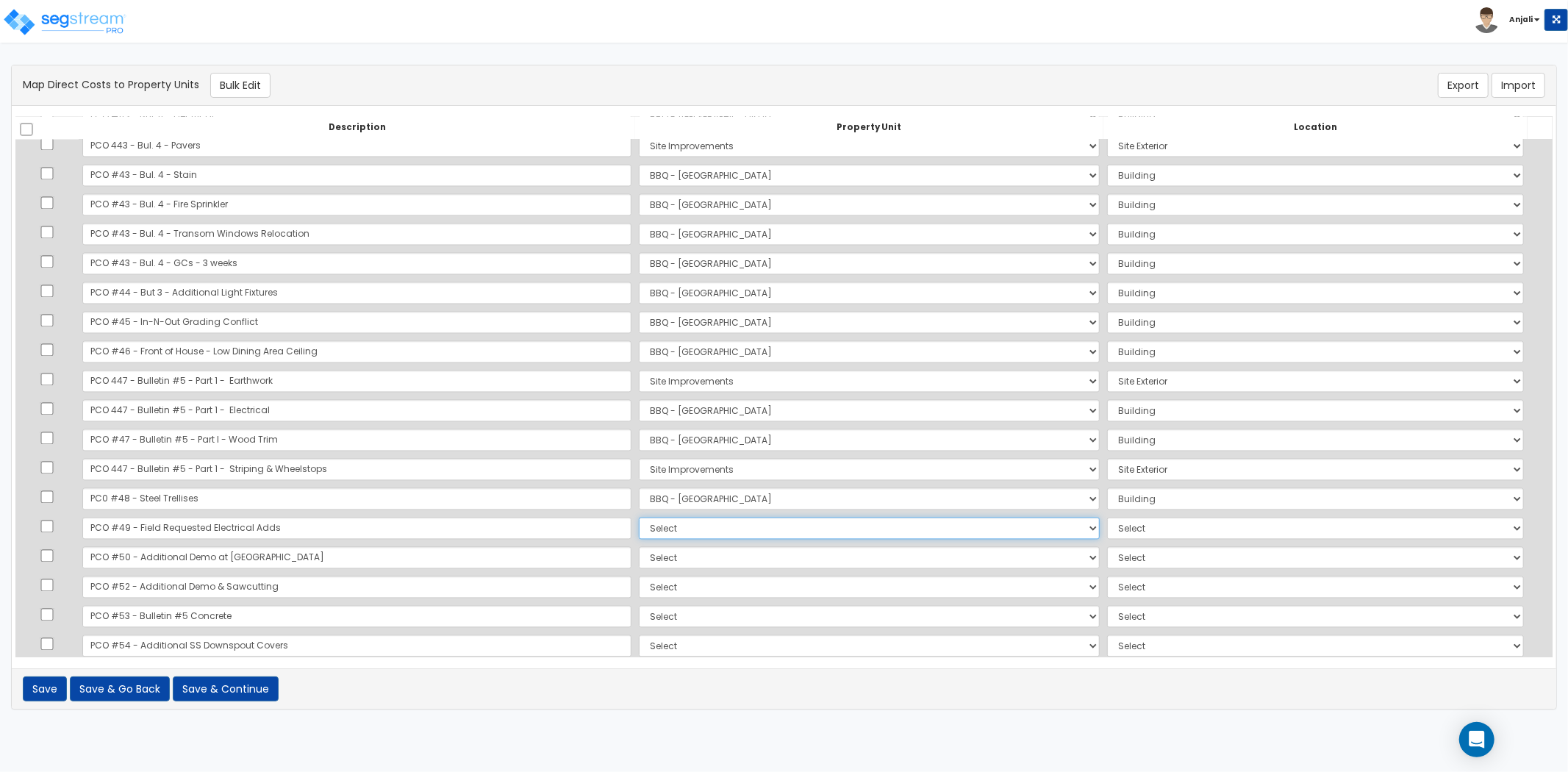
click at [639, 529] on select "Select BBQ - FORT WORTH Site Improvements Add Additional Property Unit" at bounding box center [869, 528] width 461 height 22
select select "171383"
click at [639, 517] on select "Select BBQ - FORT WORTH Site Improvements Add Additional Property Unit" at bounding box center [869, 528] width 461 height 22
select select "6"
click at [639, 557] on select "Select BBQ - FORT WORTH Site Improvements Add Additional Property Unit" at bounding box center [869, 558] width 461 height 22
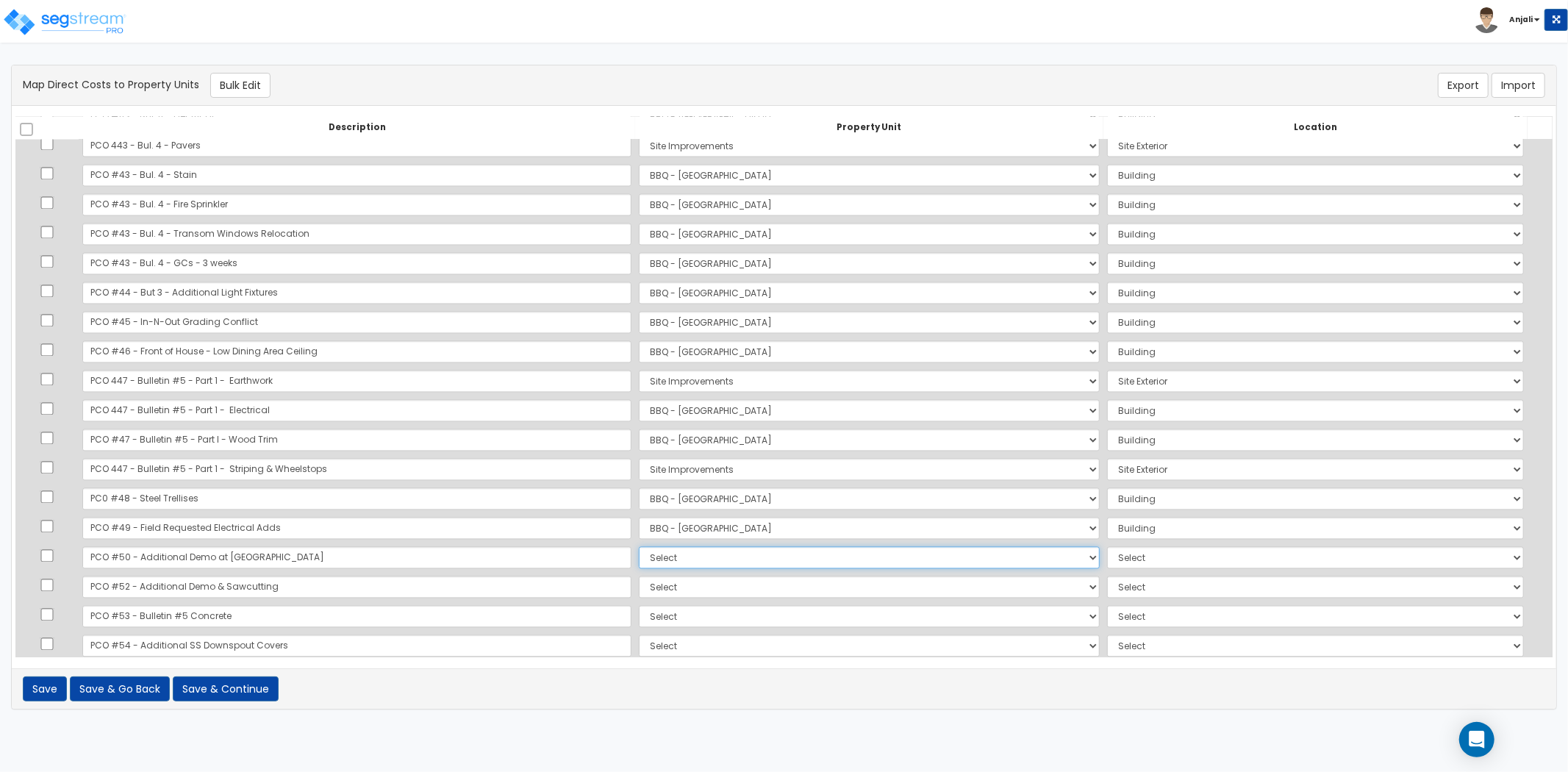
select select "171383"
click at [639, 547] on select "Select BBQ - FORT WORTH Site Improvements Add Additional Property Unit" at bounding box center [869, 558] width 461 height 22
select select "6"
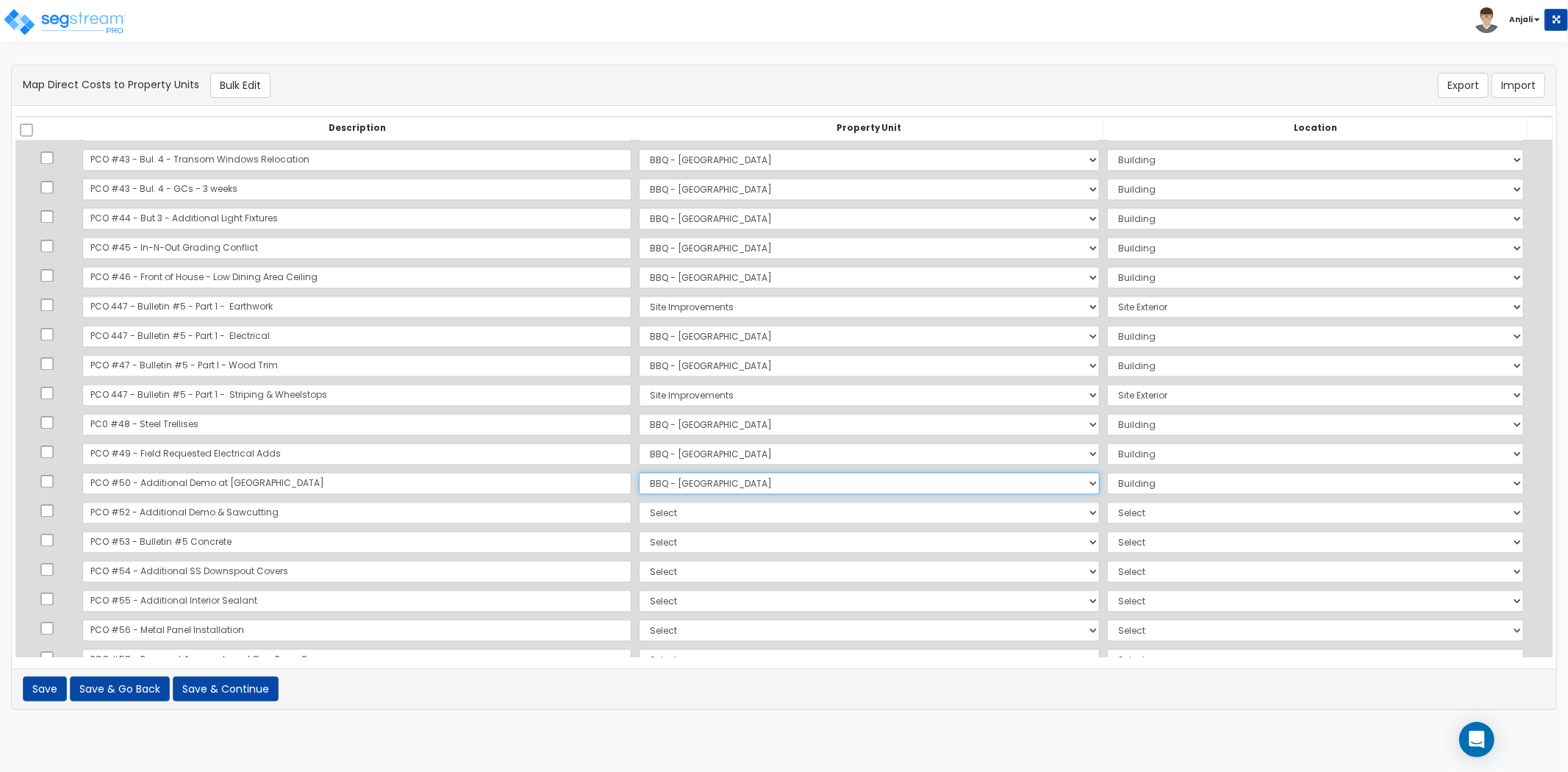
scroll to position [2532, 0]
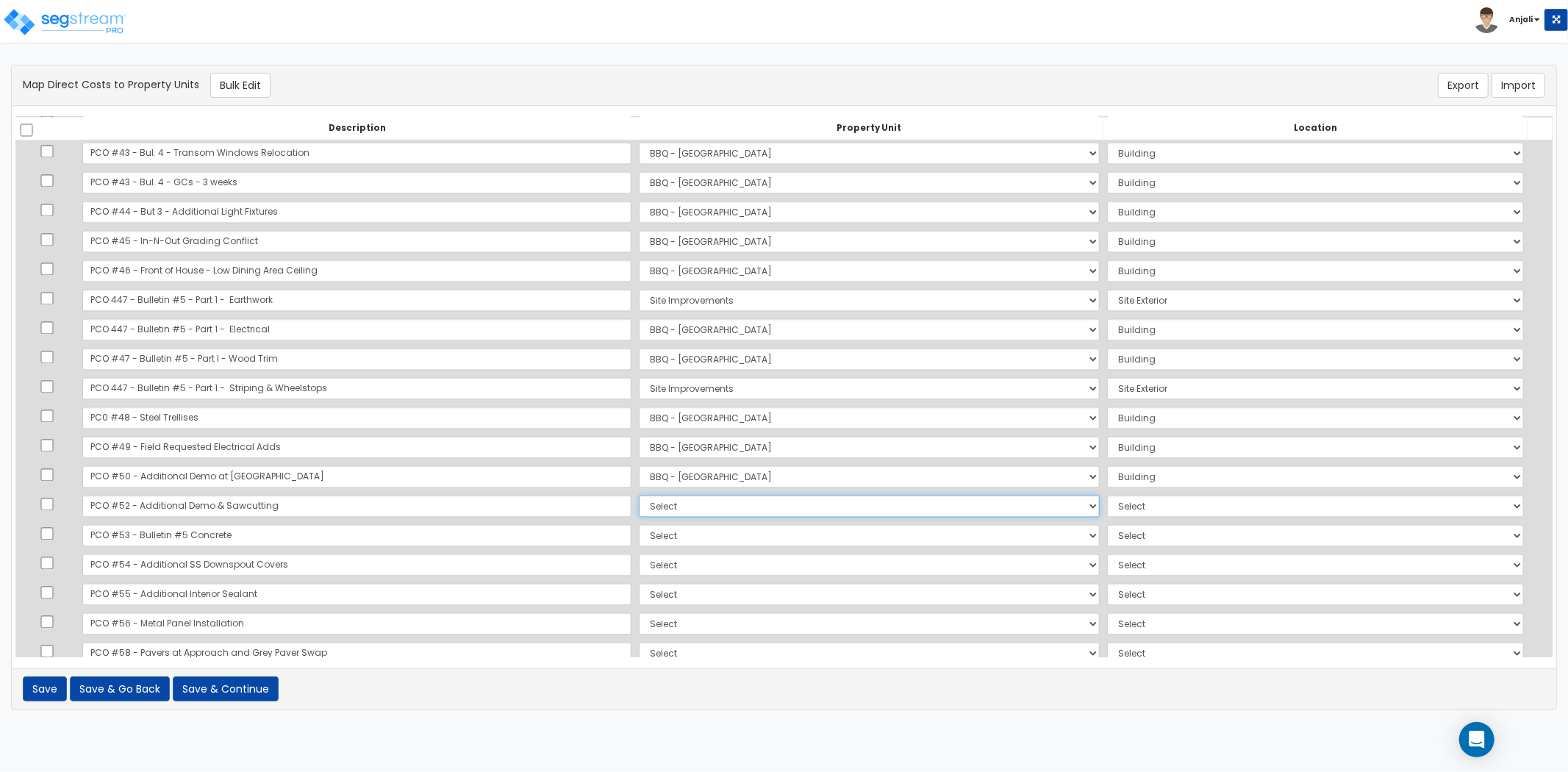
click at [639, 500] on select "Select BBQ - FORT WORTH Site Improvements Add Additional Property Unit" at bounding box center [869, 506] width 461 height 22
select select "171383"
click at [639, 495] on select "Select BBQ - FORT WORTH Site Improvements Add Additional Property Unit" at bounding box center [869, 506] width 461 height 22
select select "6"
click at [639, 537] on select "Select BBQ - FORT WORTH Site Improvements Add Additional Property Unit" at bounding box center [869, 535] width 461 height 22
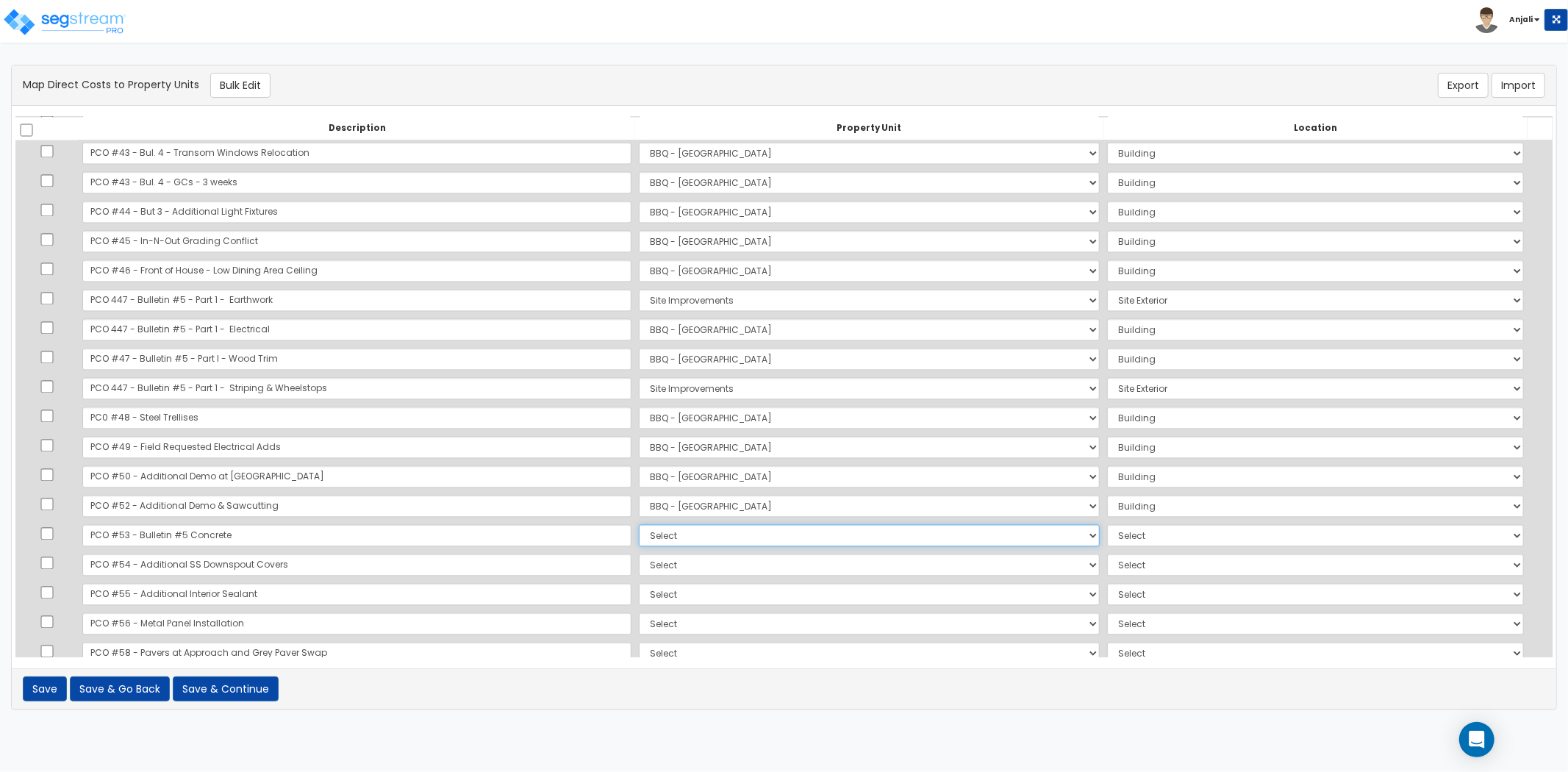
select select "171383"
click at [639, 524] on select "Select BBQ - FORT WORTH Site Improvements Add Additional Property Unit" at bounding box center [869, 535] width 461 height 22
select select "6"
click at [639, 562] on select "Select BBQ - FORT WORTH Site Improvements Add Additional Property Unit" at bounding box center [869, 565] width 461 height 22
select select "171383"
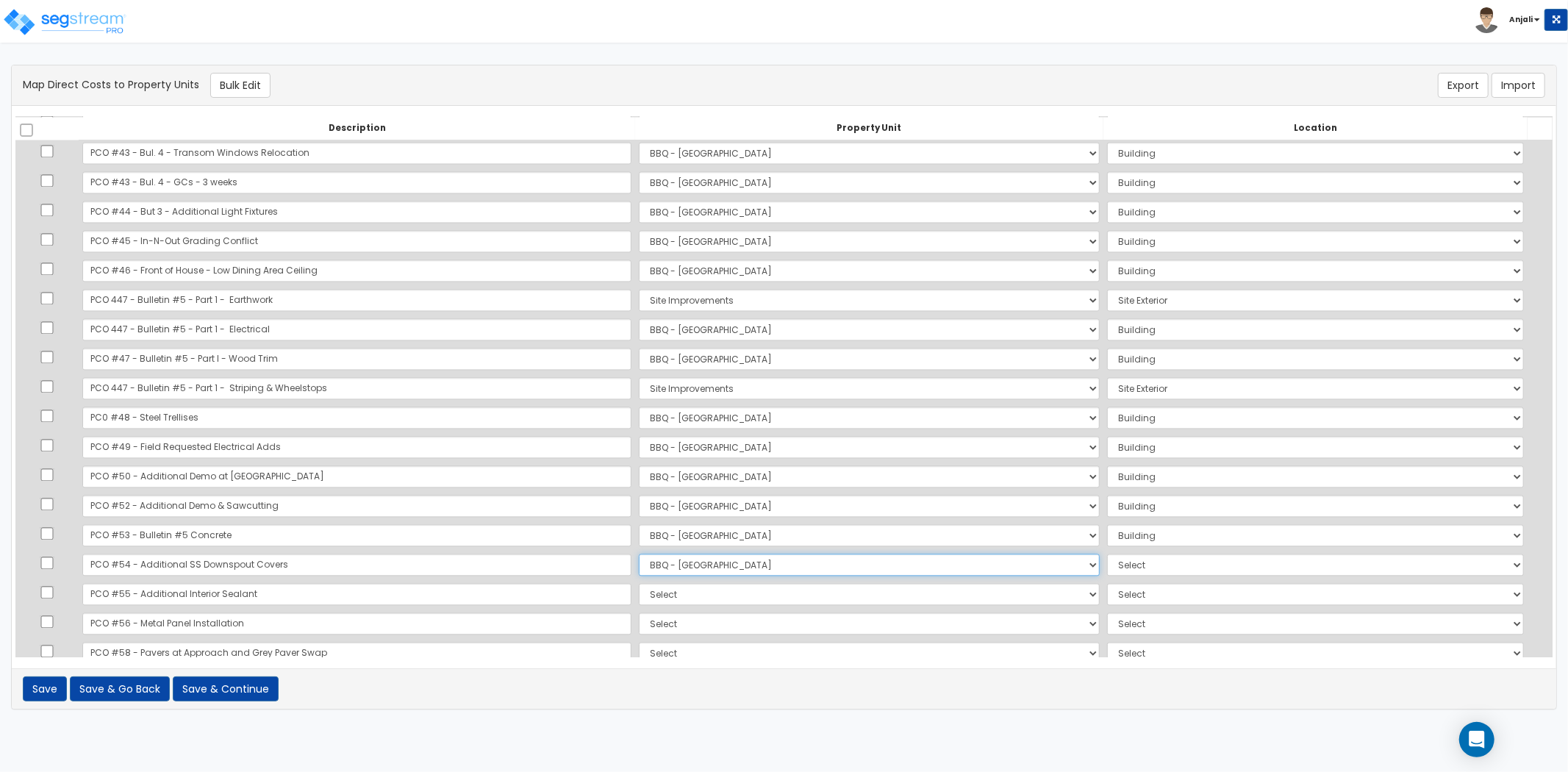
click at [639, 554] on select "Select BBQ - FORT WORTH Site Improvements Add Additional Property Unit" at bounding box center [869, 565] width 461 height 22
click at [639, 596] on select "Select BBQ - FORT WORTH Site Improvements Add Additional Property Unit" at bounding box center [869, 594] width 461 height 22
click at [639, 583] on select "Select BBQ - FORT WORTH Site Improvements Add Additional Property Unit" at bounding box center [869, 594] width 461 height 22
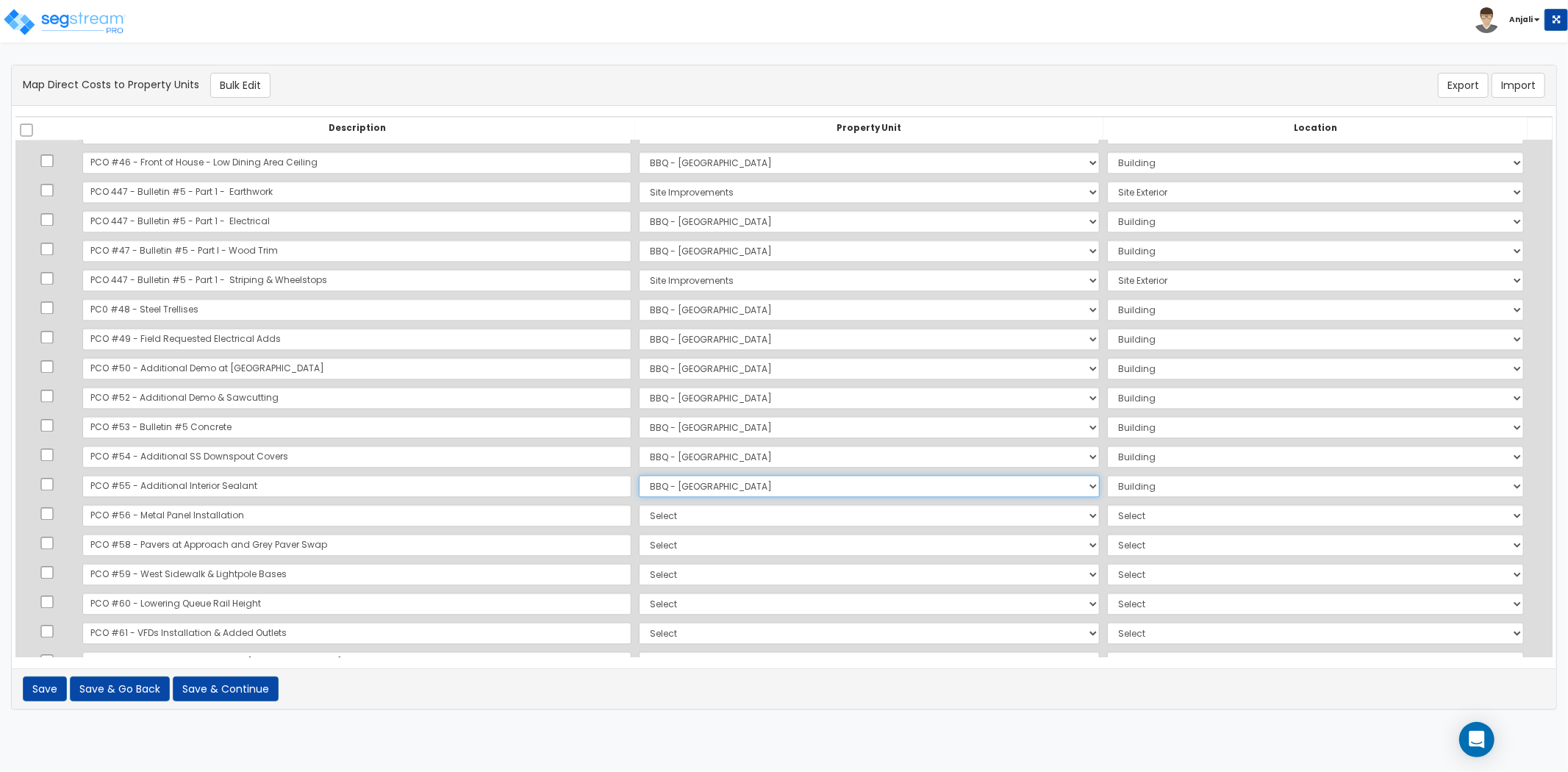
scroll to position [2696, 0]
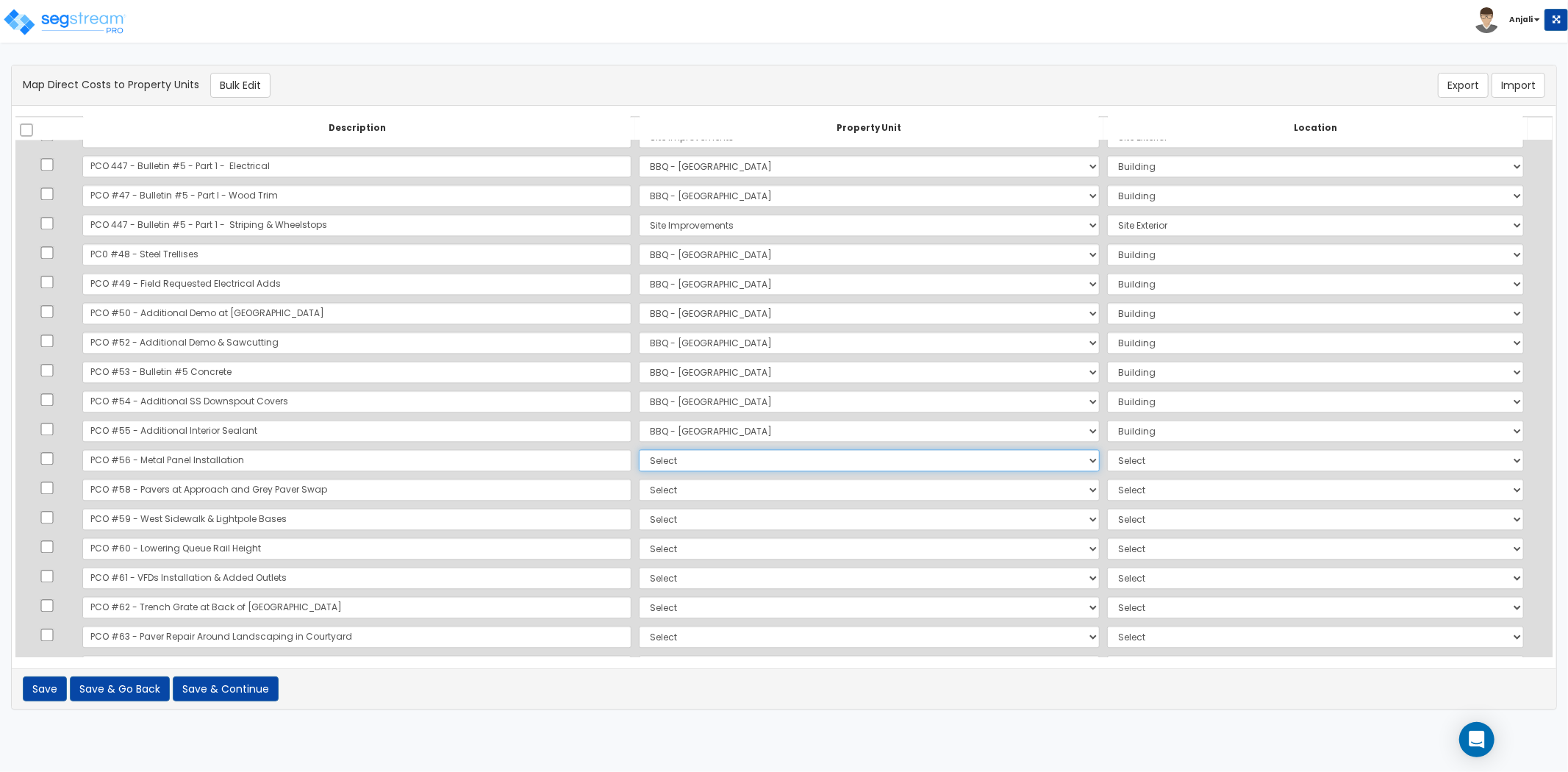
drag, startPoint x: 596, startPoint y: 454, endPoint x: 600, endPoint y: 467, distance: 13.6
click at [639, 458] on select "Select BBQ - FORT WORTH Site Improvements Add Additional Property Unit" at bounding box center [869, 460] width 461 height 22
click at [639, 449] on select "Select BBQ - FORT WORTH Site Improvements Add Additional Property Unit" at bounding box center [869, 460] width 461 height 22
click at [639, 496] on select "Select BBQ - FORT WORTH Site Improvements Add Additional Property Unit" at bounding box center [869, 489] width 461 height 22
click at [639, 478] on select "Select BBQ - FORT WORTH Site Improvements Add Additional Property Unit" at bounding box center [869, 489] width 461 height 22
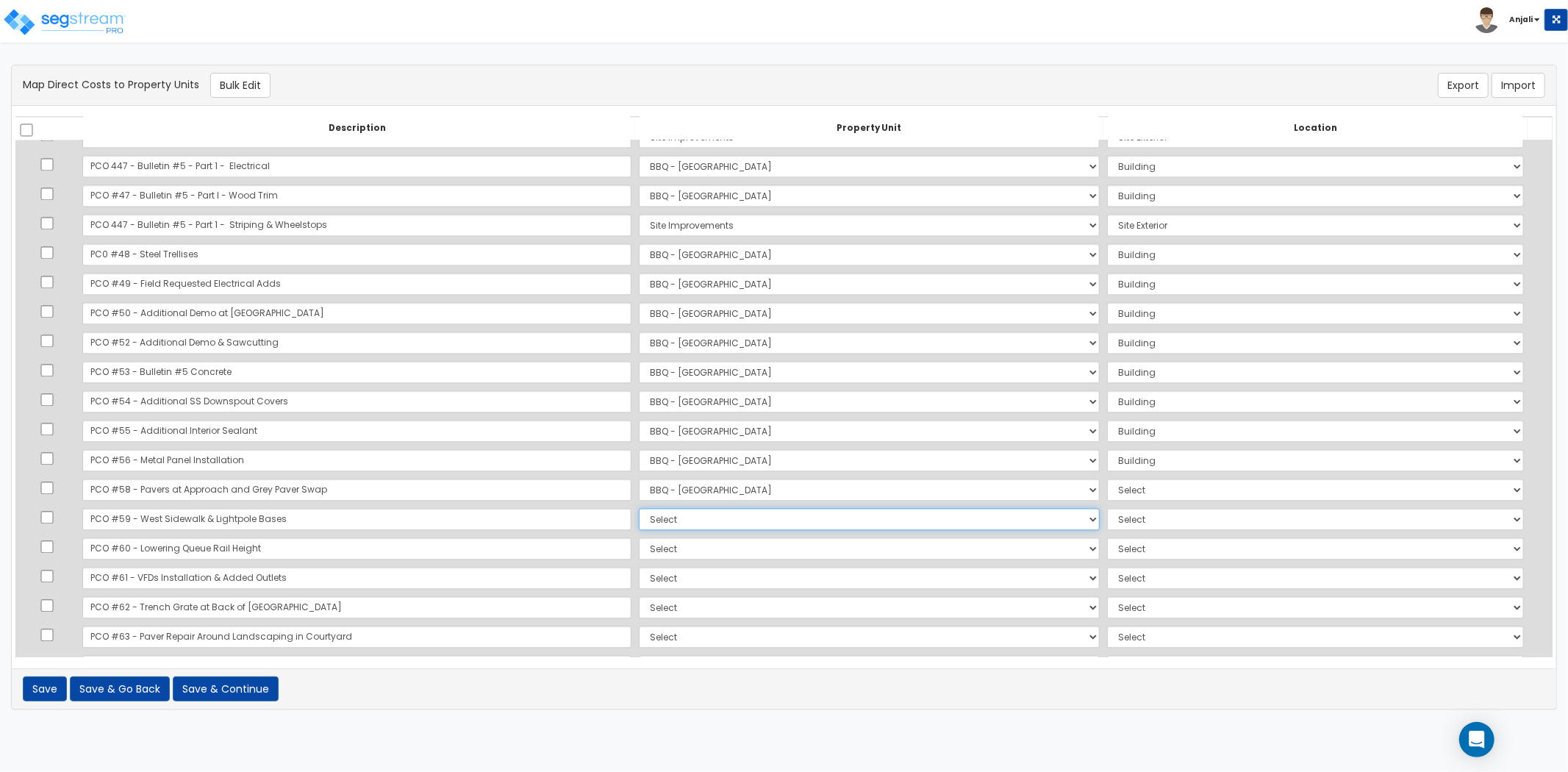
click at [639, 515] on select "Select BBQ - FORT WORTH Site Improvements Add Additional Property Unit" at bounding box center [869, 519] width 461 height 22
click at [639, 508] on select "Select BBQ - FORT WORTH Site Improvements Add Additional Property Unit" at bounding box center [869, 519] width 461 height 22
click at [660, 485] on select "Select BBQ - FORT WORTH Site Improvements Add Additional Property Unit" at bounding box center [869, 489] width 461 height 22
click at [639, 478] on select "Select BBQ - FORT WORTH Site Improvements Add Additional Property Unit" at bounding box center [869, 489] width 461 height 22
click at [639, 520] on select "Select BBQ - FORT WORTH Site Improvements Add Additional Property Unit" at bounding box center [869, 519] width 461 height 22
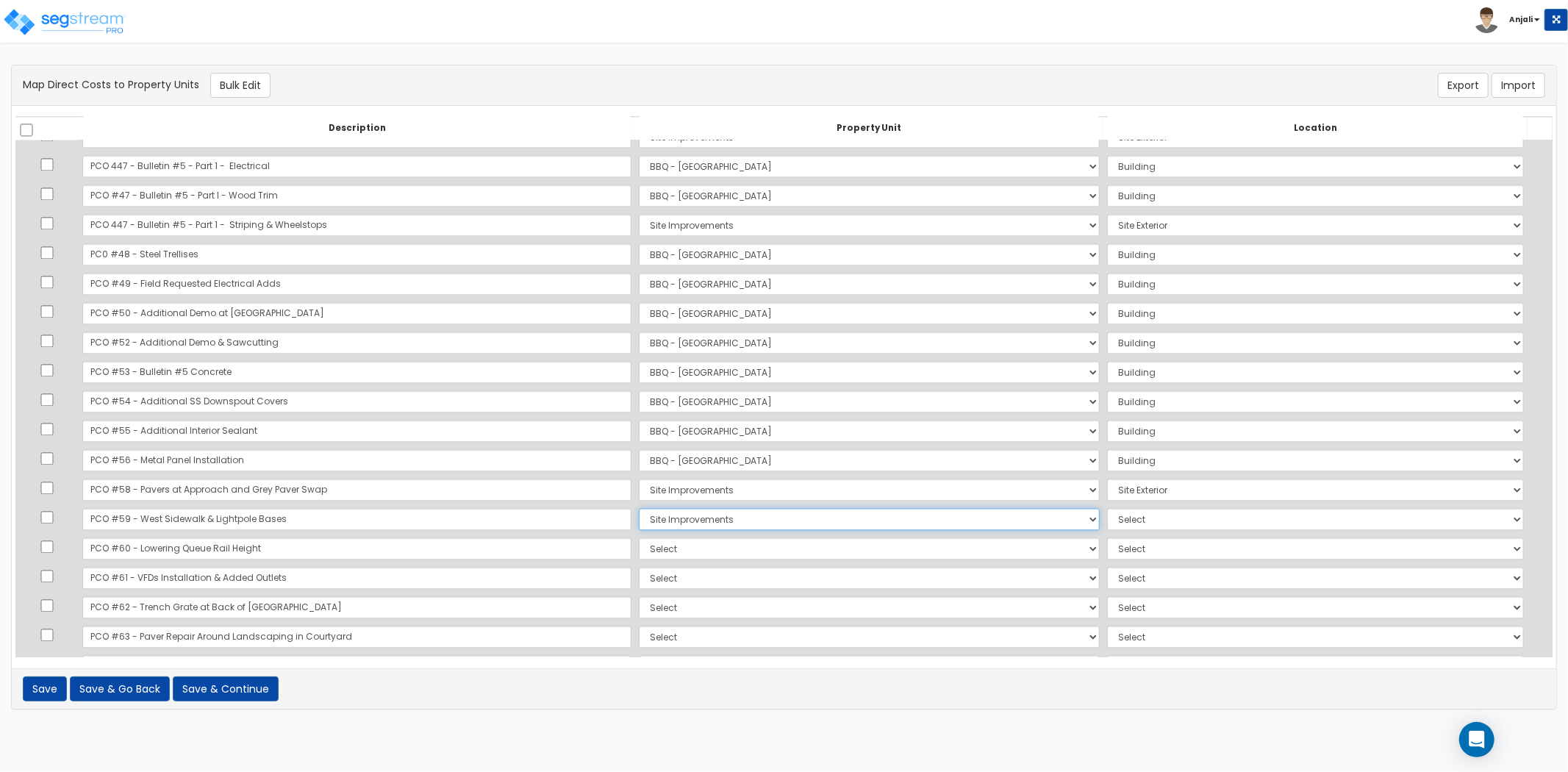
click at [639, 508] on select "Select BBQ - FORT WORTH Site Improvements Add Additional Property Unit" at bounding box center [869, 519] width 461 height 22
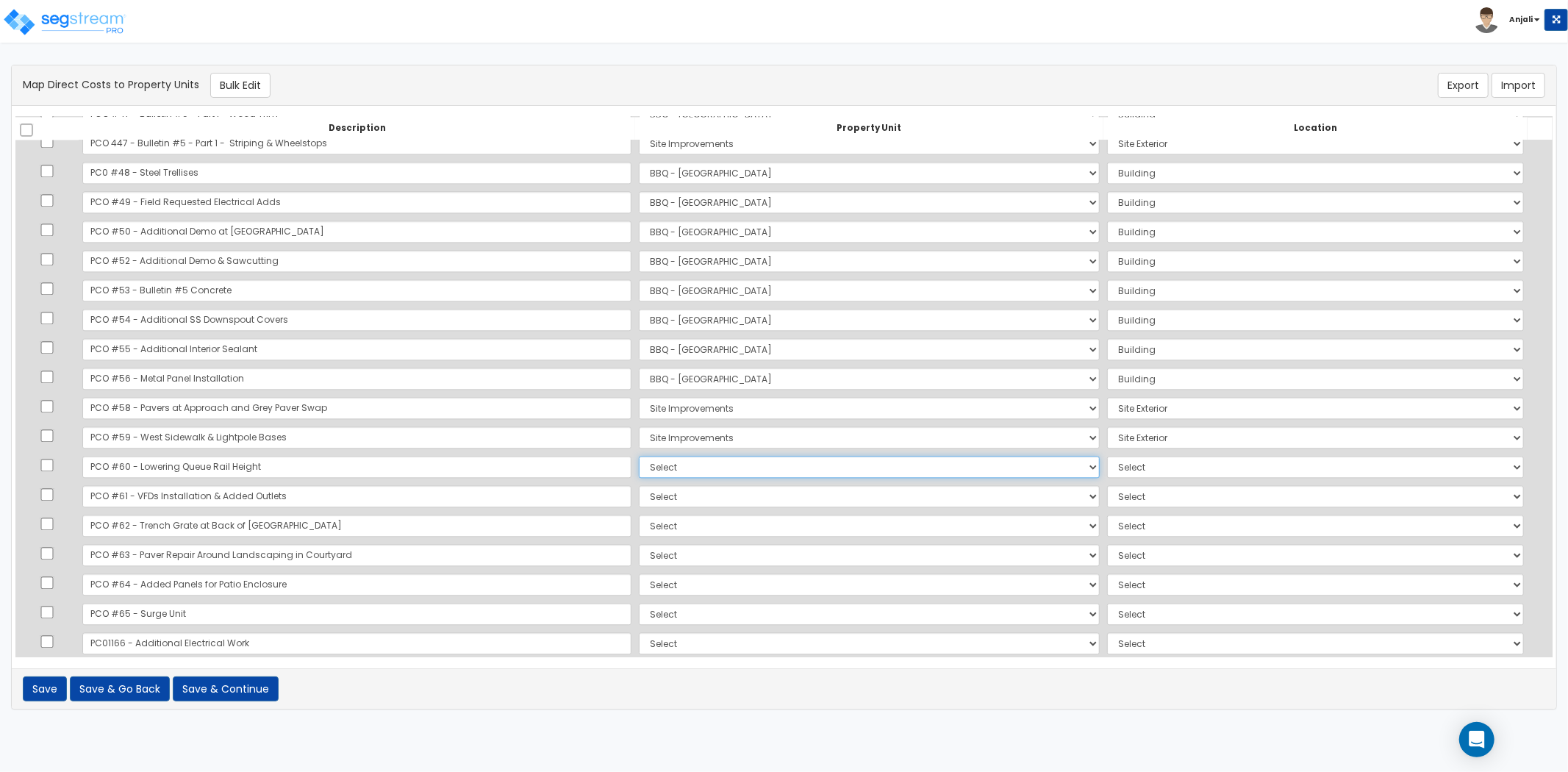
click at [639, 471] on select "Select BBQ - FORT WORTH Site Improvements Add Additional Property Unit" at bounding box center [869, 467] width 461 height 22
click at [639, 456] on select "Select BBQ - FORT WORTH Site Improvements Add Additional Property Unit" at bounding box center [869, 467] width 461 height 22
click at [1107, 469] on select "Select Add Additional Location Site Exterior" at bounding box center [1315, 467] width 417 height 22
click at [1107, 456] on select "Select Add Additional Location Site Exterior" at bounding box center [1315, 467] width 417 height 22
click at [648, 488] on select "Select BBQ - FORT WORTH Site Improvements Add Additional Property Unit" at bounding box center [869, 496] width 461 height 22
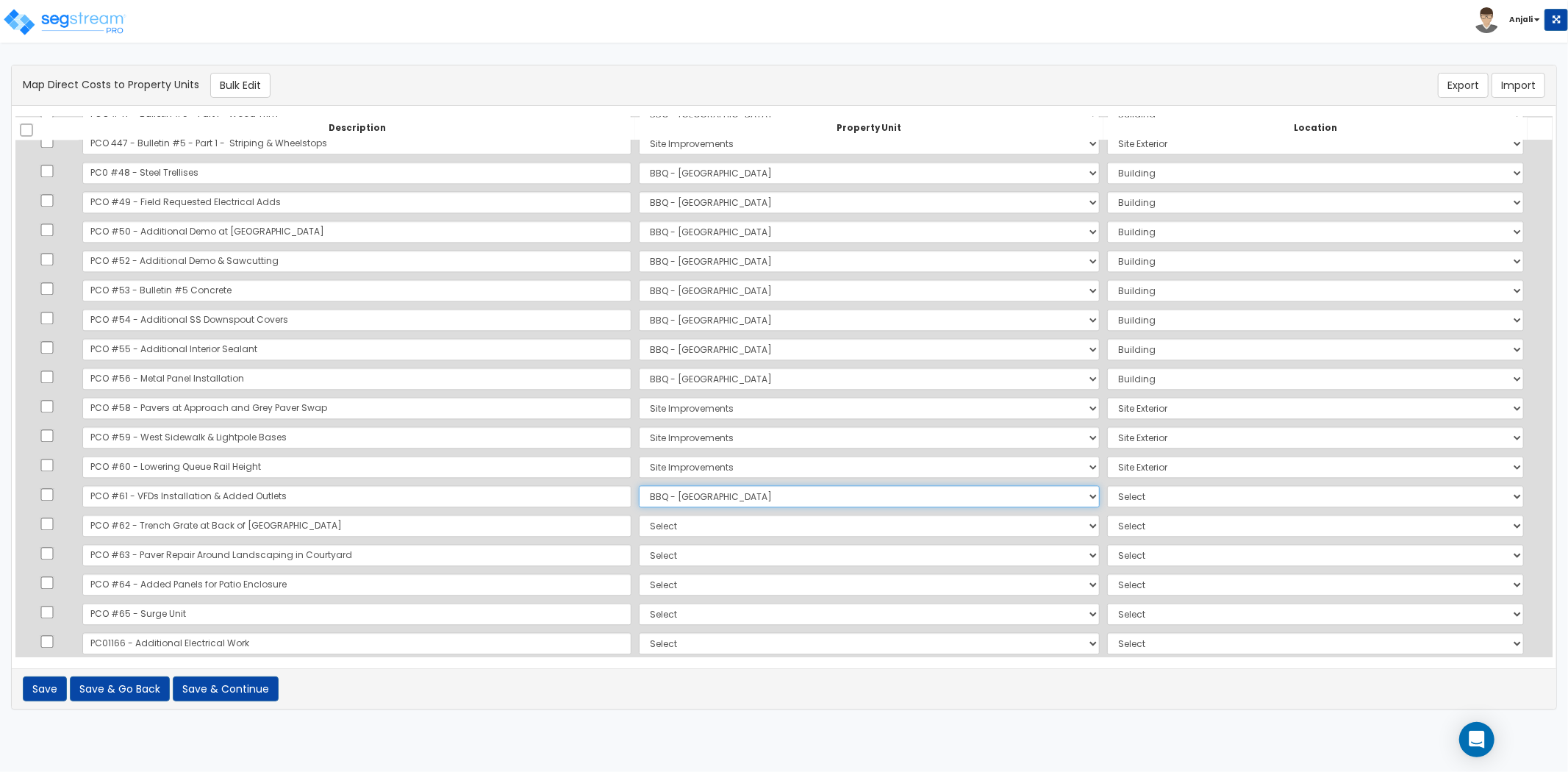
click at [639, 485] on select "Select BBQ - FORT WORTH Site Improvements Add Additional Property Unit" at bounding box center [869, 496] width 461 height 22
click at [639, 524] on select "Select BBQ - FORT WORTH Site Improvements Add Additional Property Unit" at bounding box center [869, 526] width 461 height 22
click at [639, 515] on select "Select BBQ - FORT WORTH Site Improvements Add Additional Property Unit" at bounding box center [869, 526] width 461 height 22
click at [639, 551] on select "Select BBQ - FORT WORTH Site Improvements Add Additional Property Unit" at bounding box center [869, 555] width 461 height 22
click at [639, 544] on select "Select BBQ - FORT WORTH Site Improvements Add Additional Property Unit" at bounding box center [869, 555] width 461 height 22
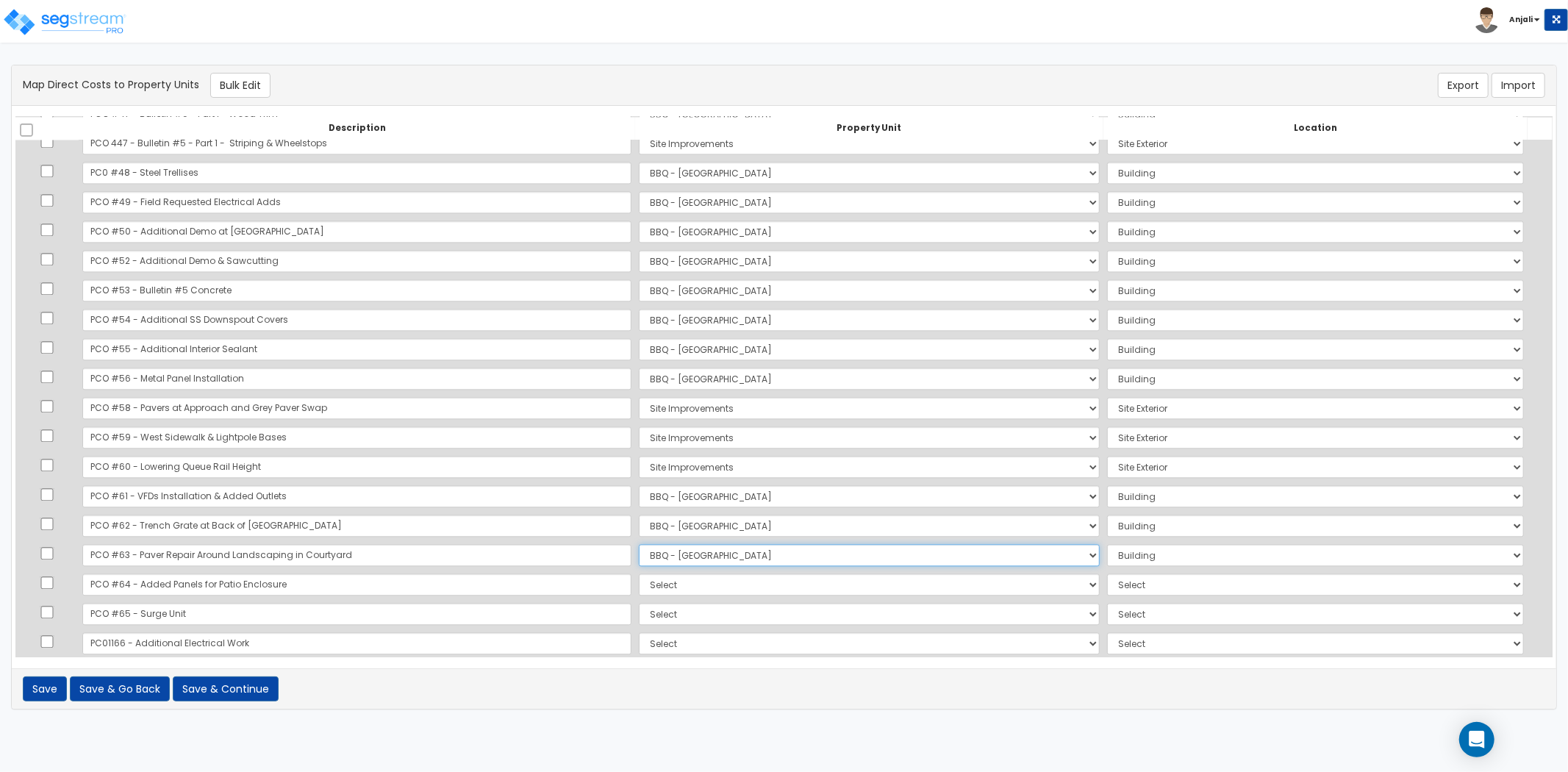
scroll to position [2820, 0]
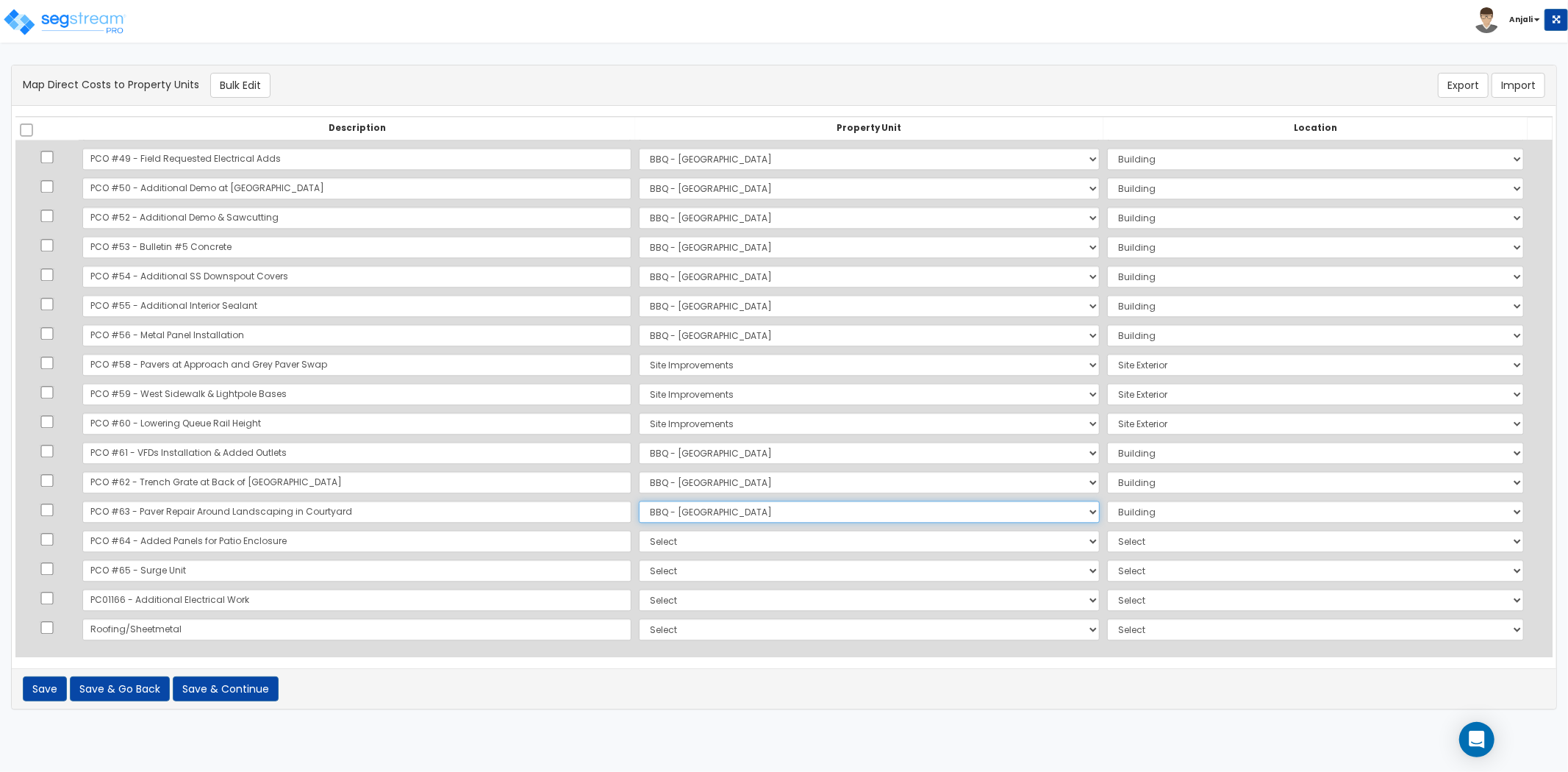
click at [639, 513] on select "Select BBQ - FORT WORTH Site Improvements Add Additional Property Unit" at bounding box center [869, 512] width 461 height 22
click at [639, 501] on select "Select BBQ - FORT WORTH Site Improvements Add Additional Property Unit" at bounding box center [869, 512] width 461 height 22
click at [1107, 517] on select "Select Add Additional Location Site Exterior" at bounding box center [1315, 512] width 417 height 22
click at [1107, 501] on select "Select Add Additional Location Site Exterior" at bounding box center [1315, 512] width 417 height 22
click at [639, 545] on select "Select BBQ - FORT WORTH Site Improvements Add Additional Property Unit" at bounding box center [869, 541] width 461 height 22
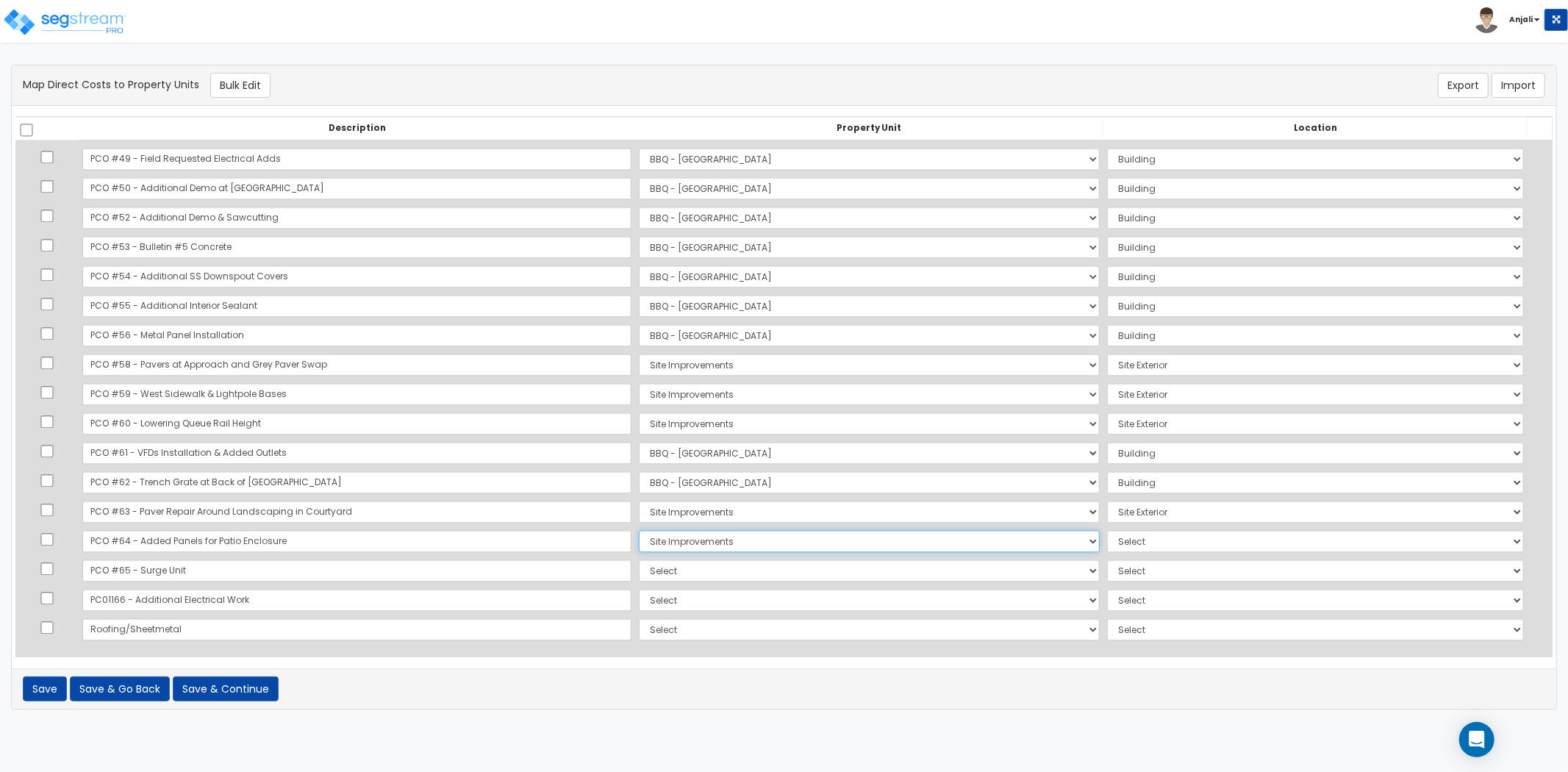
click at [639, 530] on select "Select BBQ - FORT WORTH Site Improvements Add Additional Property Unit" at bounding box center [869, 541] width 461 height 22
click at [1118, 547] on select "Select Add Additional Location Site Exterior" at bounding box center [1315, 541] width 417 height 22
click at [1107, 530] on select "Select Add Additional Location Site Exterior" at bounding box center [1315, 541] width 417 height 22
click at [639, 567] on select "Select BBQ - FORT WORTH Site Improvements Add Additional Property Unit" at bounding box center [869, 570] width 461 height 22
click at [639, 559] on select "Select BBQ - FORT WORTH Site Improvements Add Additional Property Unit" at bounding box center [869, 570] width 461 height 22
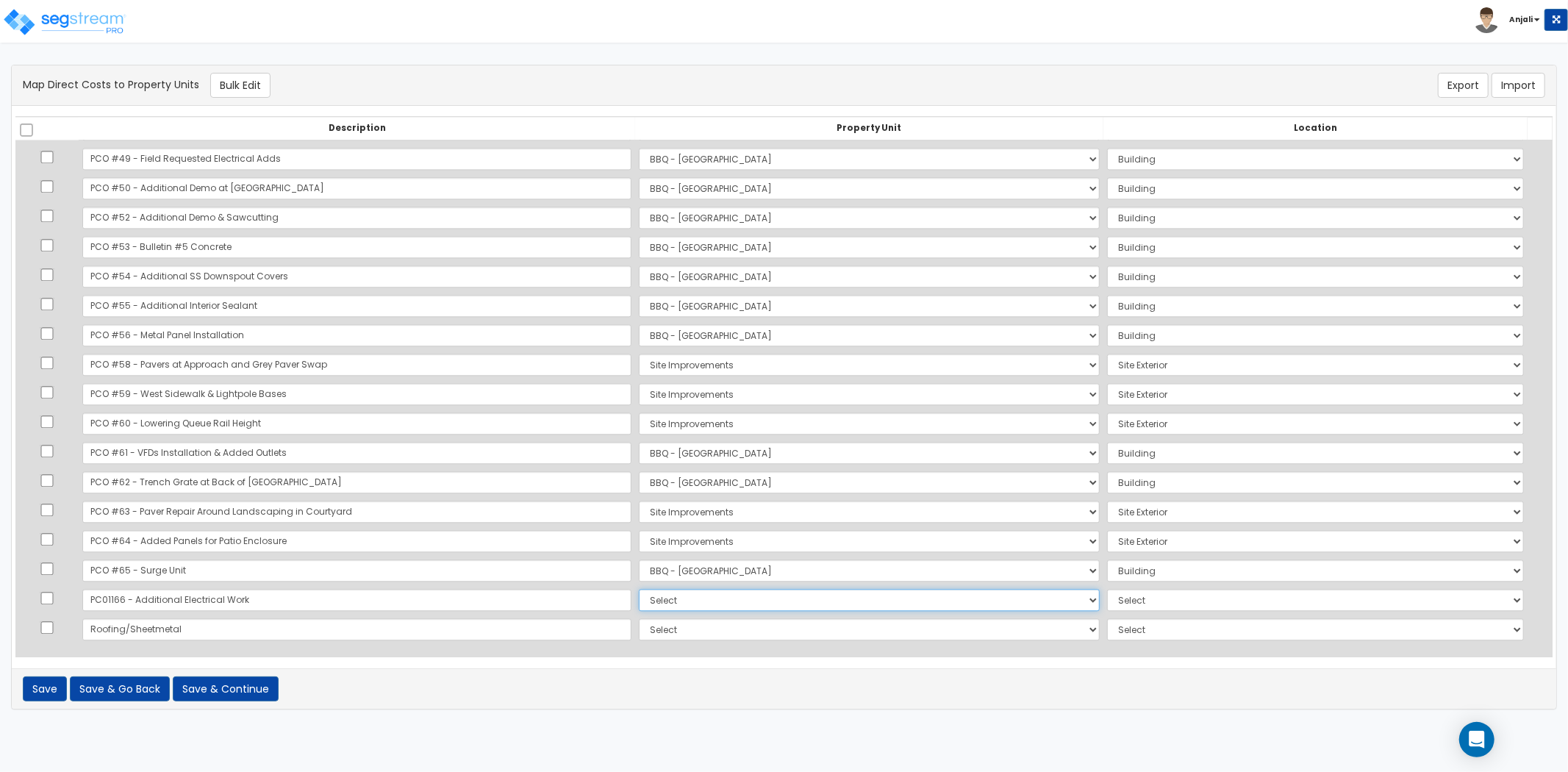
click at [639, 601] on select "Select BBQ - FORT WORTH Site Improvements Add Additional Property Unit" at bounding box center [869, 600] width 461 height 22
click at [639, 589] on select "Select BBQ - FORT WORTH Site Improvements Add Additional Property Unit" at bounding box center [869, 600] width 461 height 22
drag, startPoint x: 590, startPoint y: 628, endPoint x: 598, endPoint y: 636, distance: 11.3
click at [639, 628] on select "Select BBQ - FORT WORTH Site Improvements Add Additional Property Unit" at bounding box center [869, 630] width 461 height 22
click at [639, 619] on select "Select BBQ - FORT WORTH Site Improvements Add Additional Property Unit" at bounding box center [869, 630] width 461 height 22
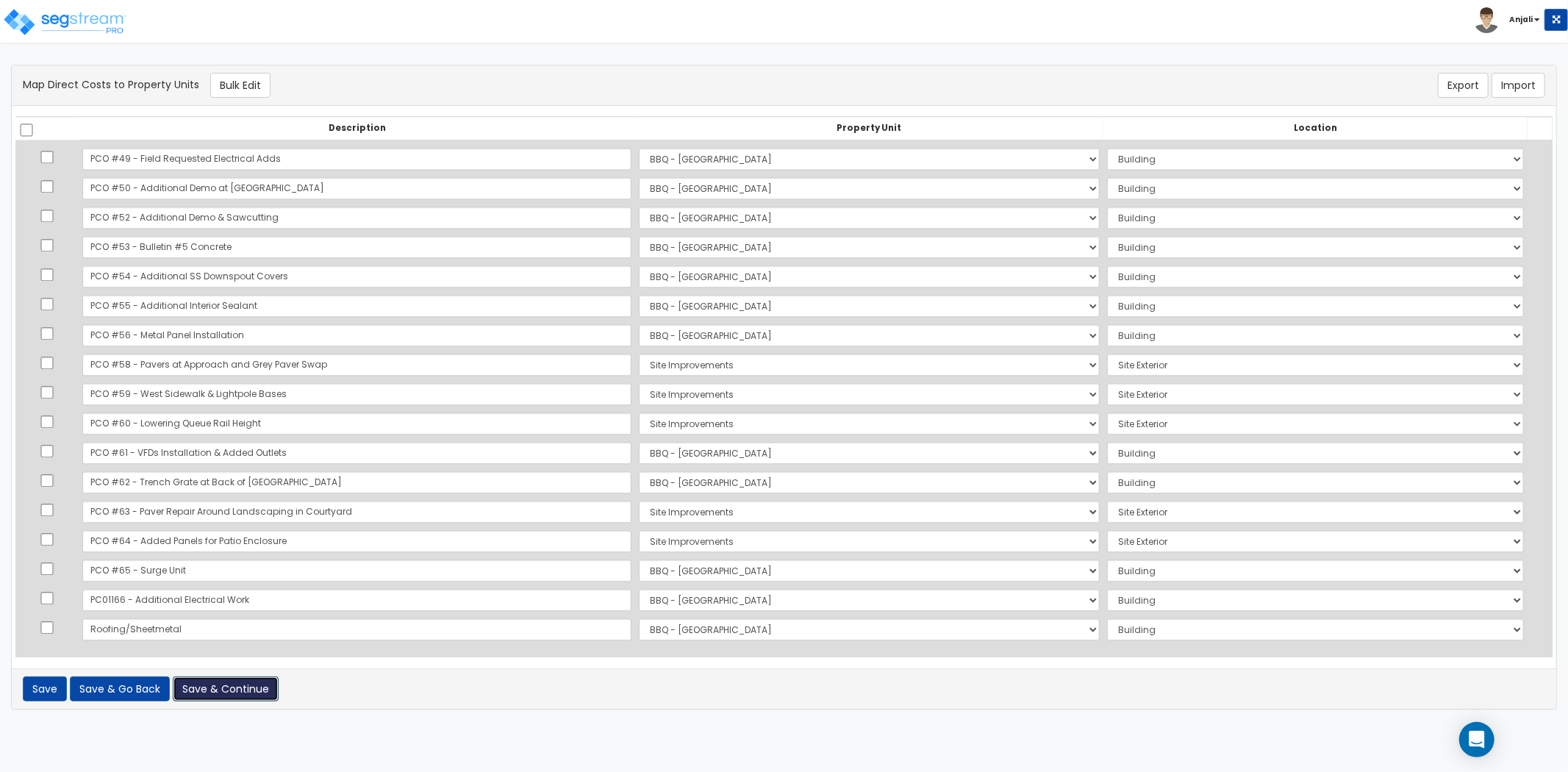
click at [252, 687] on button "Save & Continue" at bounding box center [225, 688] width 106 height 25
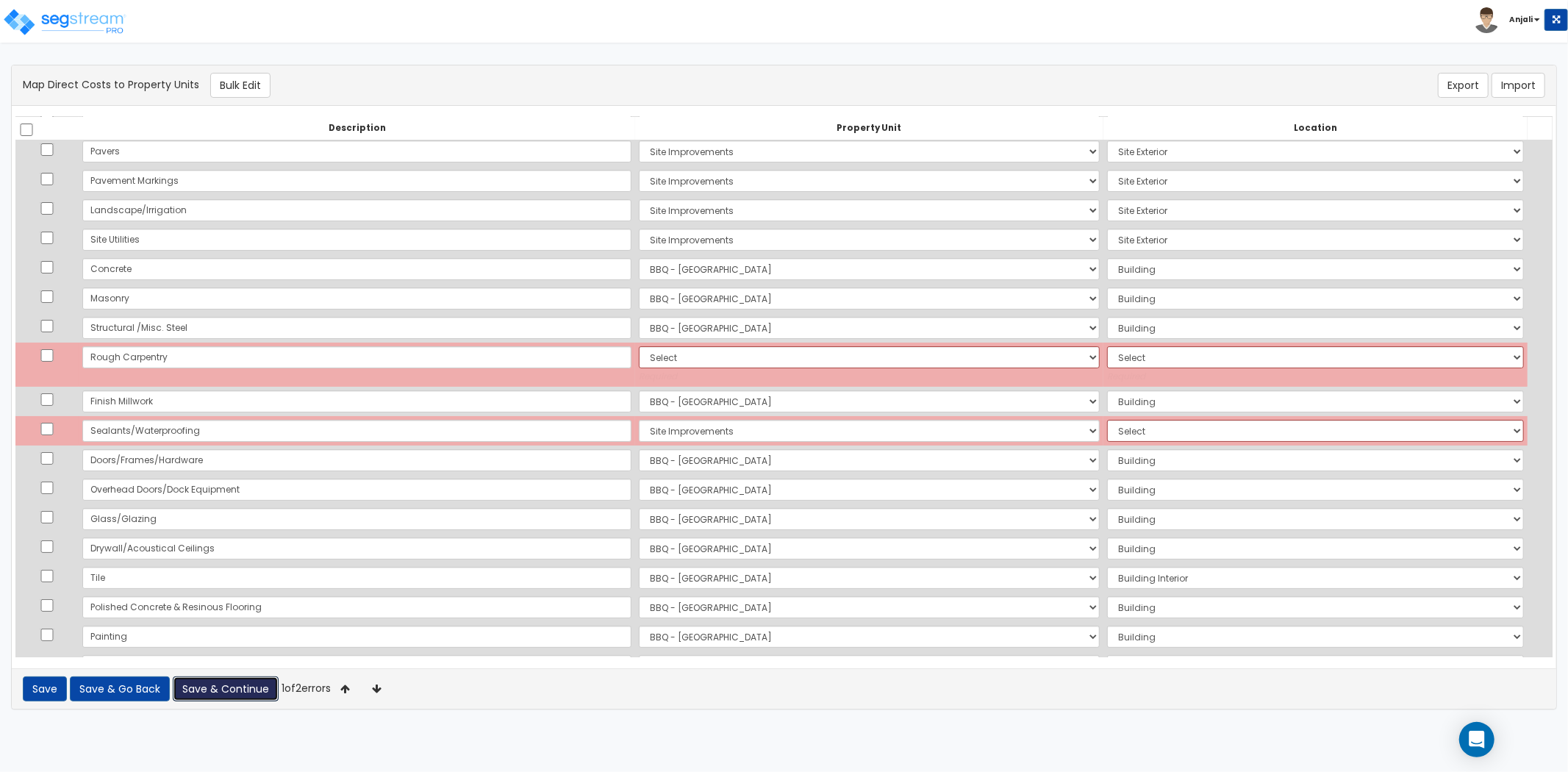
scroll to position [51, 0]
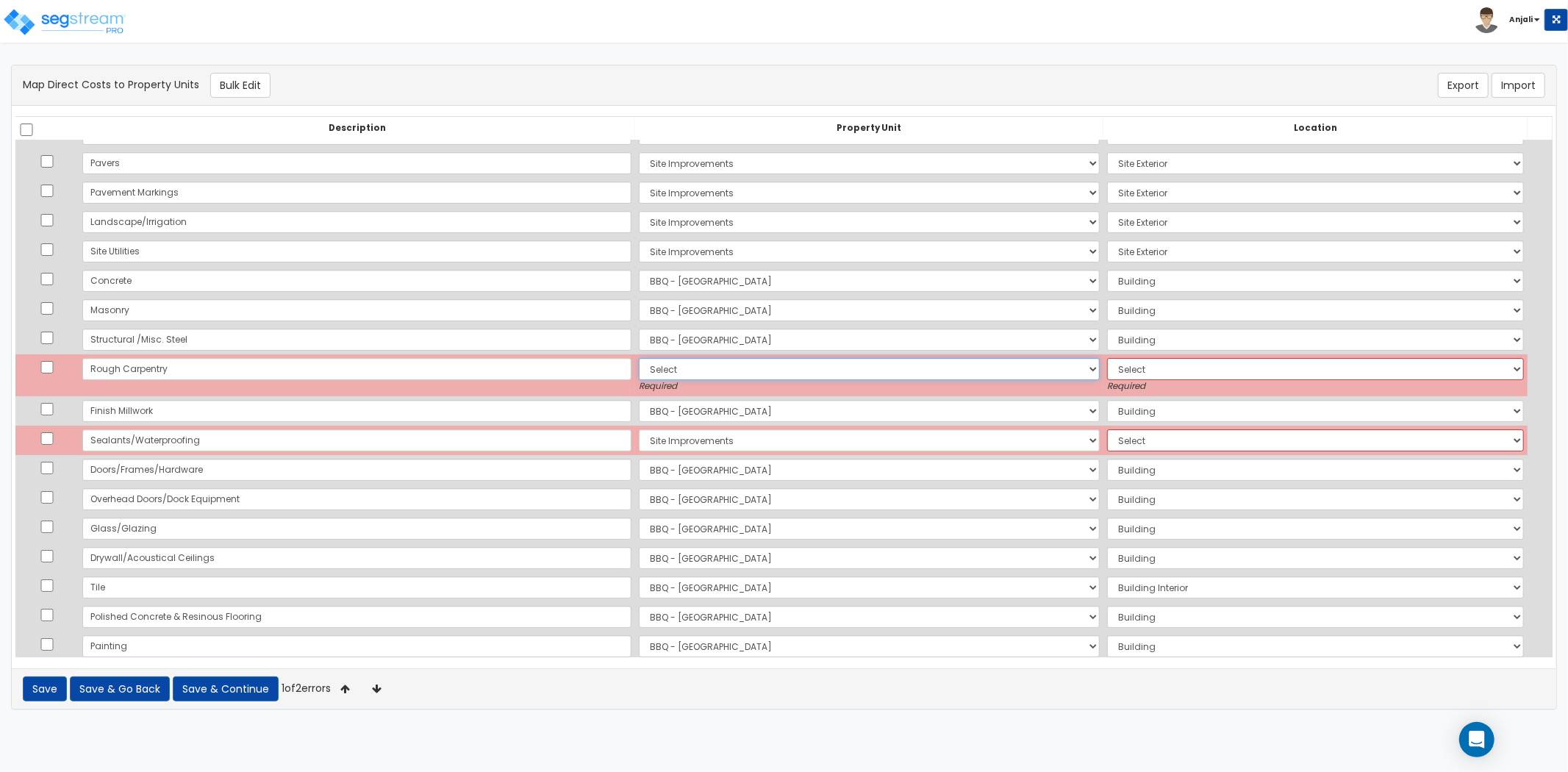
click at [676, 360] on select "Select BBQ - FORT WORTH Site Improvements Add Additional Property Unit" at bounding box center [869, 369] width 461 height 22
click at [639, 358] on select "Select BBQ - FORT WORTH Site Improvements Add Additional Property Unit" at bounding box center [869, 369] width 461 height 22
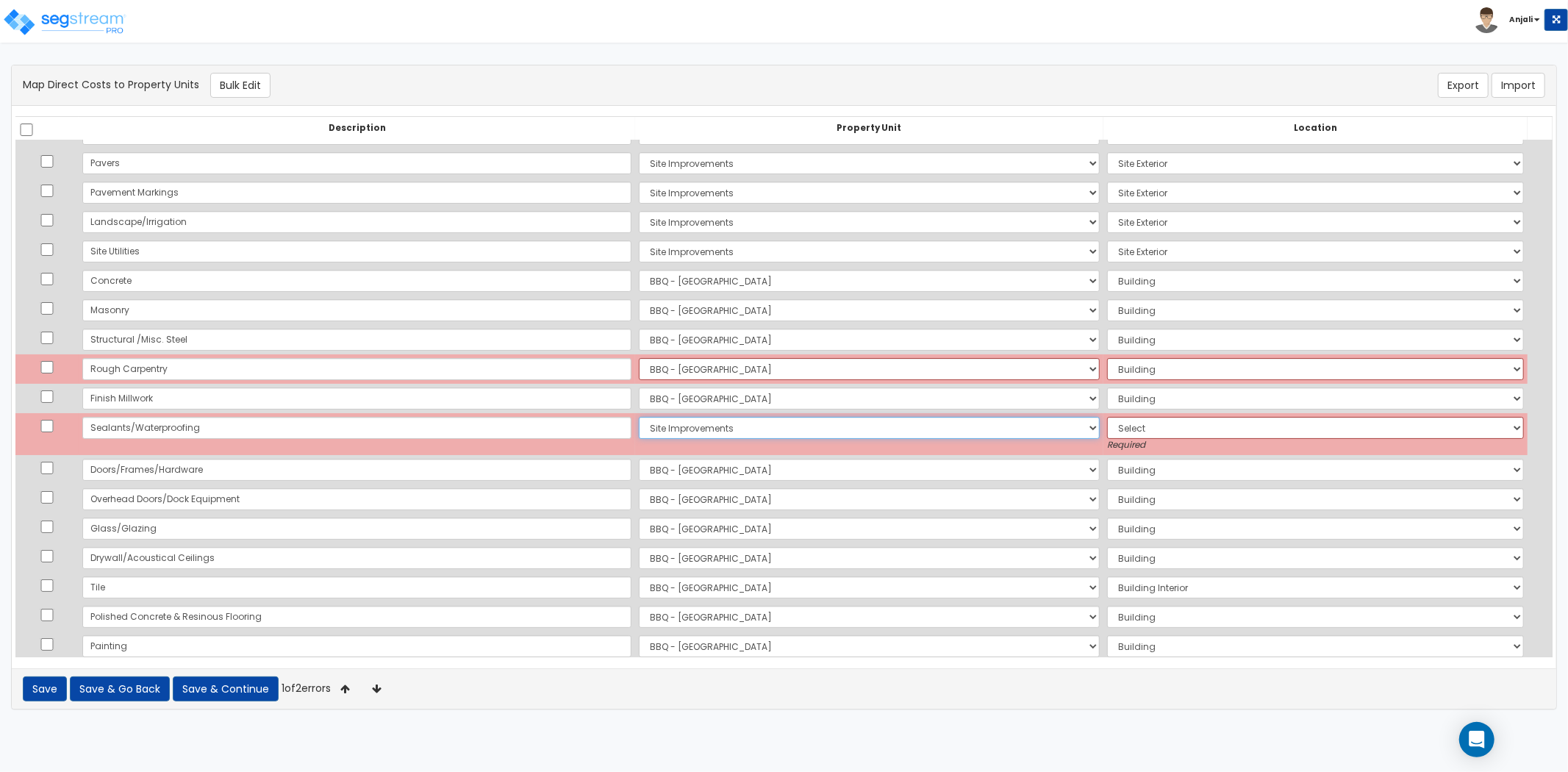
click at [639, 423] on select "Select BBQ - FORT WORTH Site Improvements Add Additional Property Unit" at bounding box center [869, 428] width 461 height 22
click at [639, 417] on select "Select BBQ - FORT WORTH Site Improvements Add Additional Property Unit" at bounding box center [869, 428] width 461 height 22
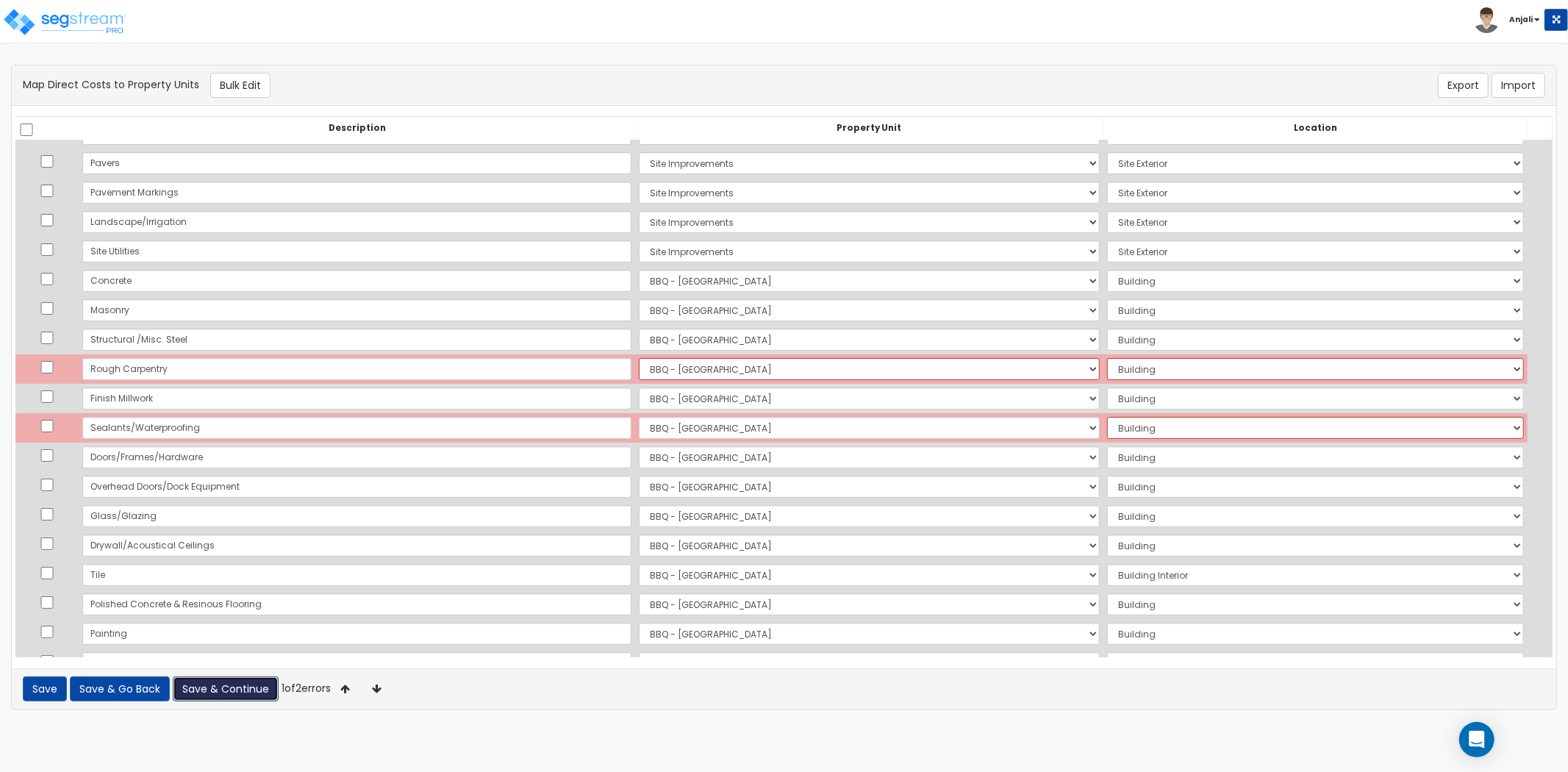
click at [246, 694] on button "Save & Continue" at bounding box center [225, 688] width 106 height 25
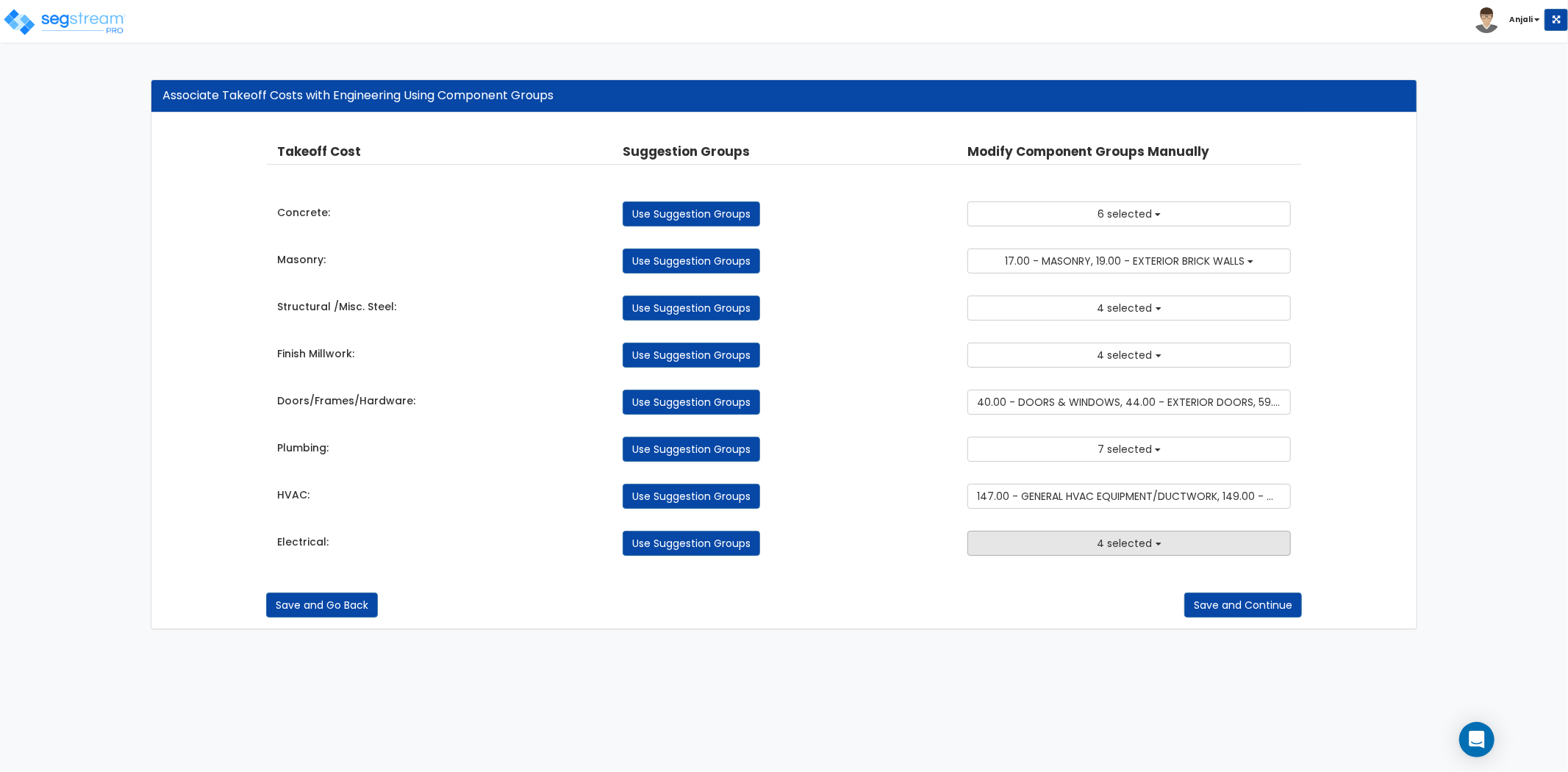
click at [995, 539] on button "4 selected" at bounding box center [1129, 543] width 323 height 25
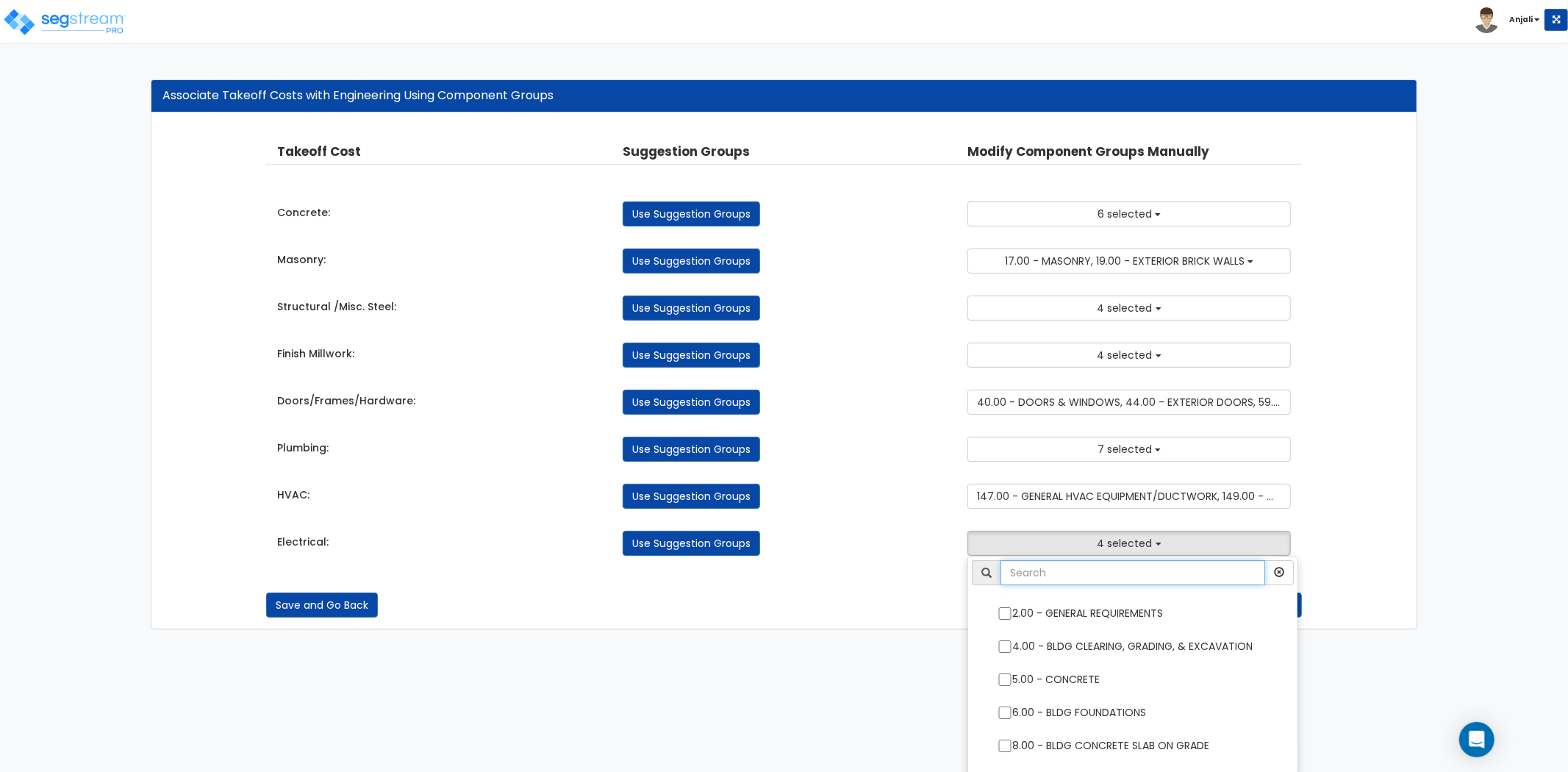
click at [1047, 569] on input "text" at bounding box center [1133, 572] width 265 height 25
type input "ELE"
click at [955, 593] on div "Save and Go Back Save and Continue" at bounding box center [784, 604] width 1036 height 25
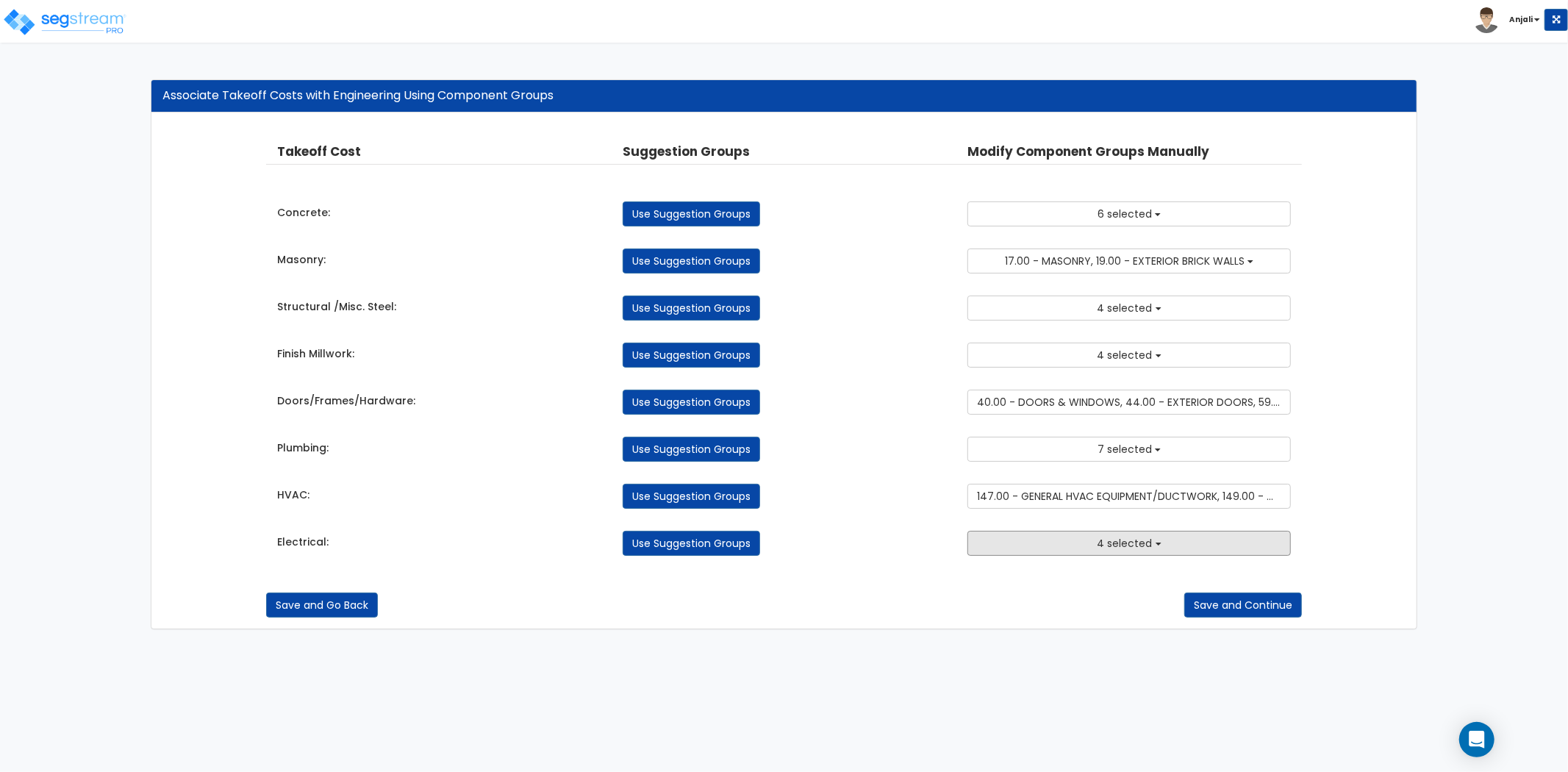
drag, startPoint x: 1072, startPoint y: 555, endPoint x: 1073, endPoint y: 579, distance: 24.0
click at [1072, 555] on button "4 selected" at bounding box center [1129, 543] width 323 height 25
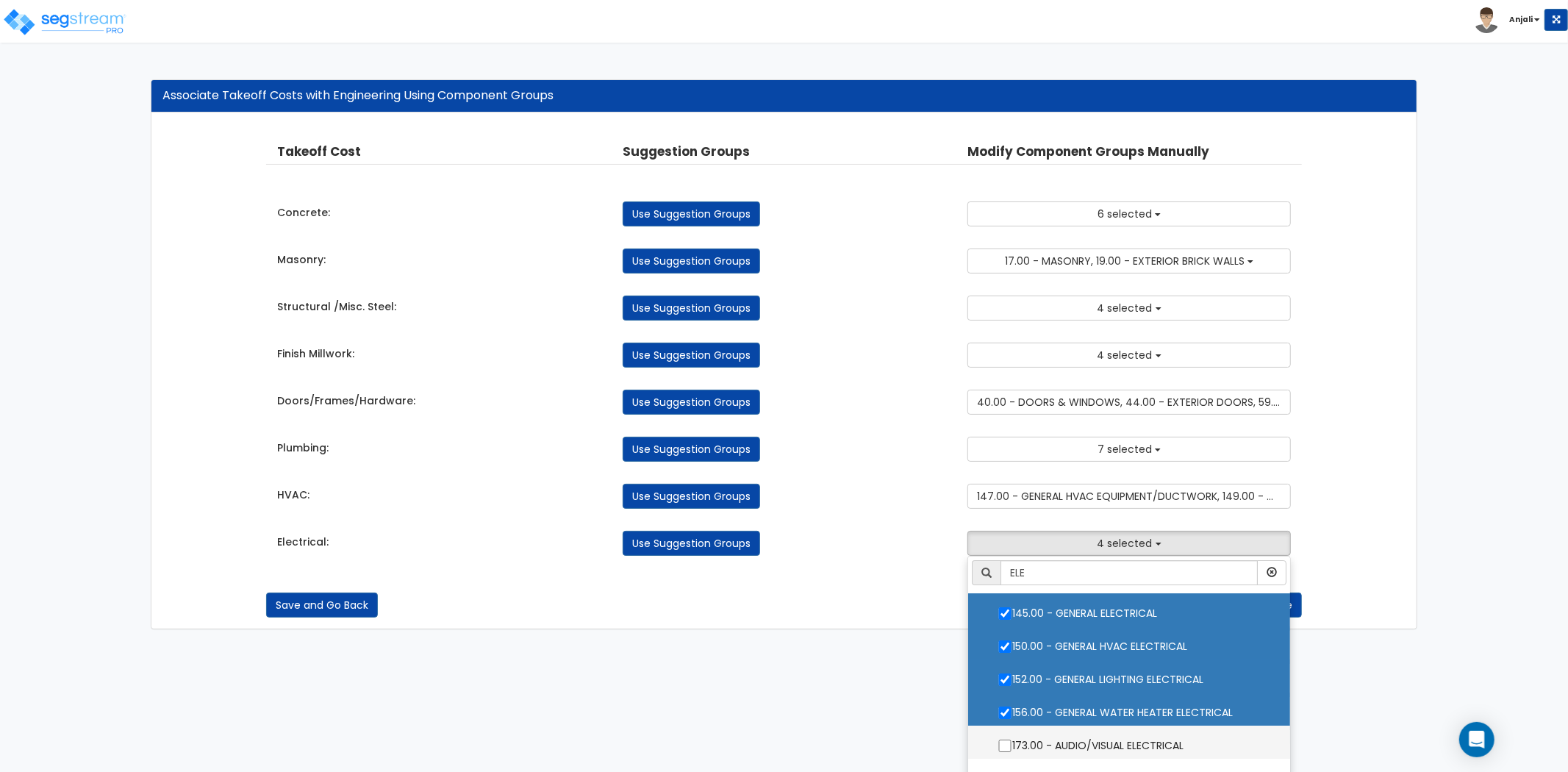
click at [1005, 665] on ul "ELE 2.00 - GENERAL REQUIREMENTS 4.00 - BLDG CLEARING, GRADING, & EXCAVATION 5.0…" at bounding box center [1129, 666] width 323 height 221
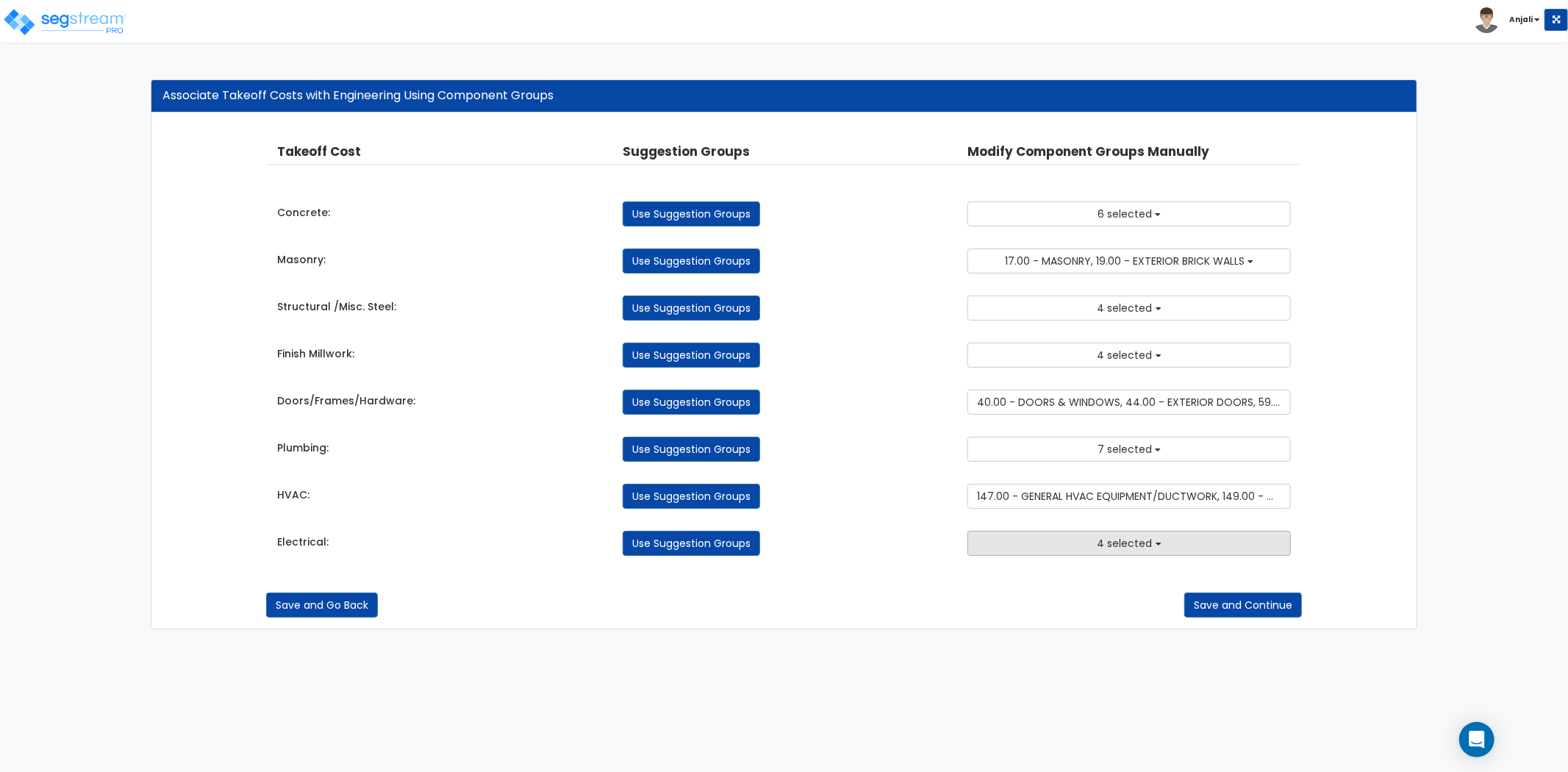
click at [1099, 543] on span "4 selected" at bounding box center [1125, 543] width 55 height 15
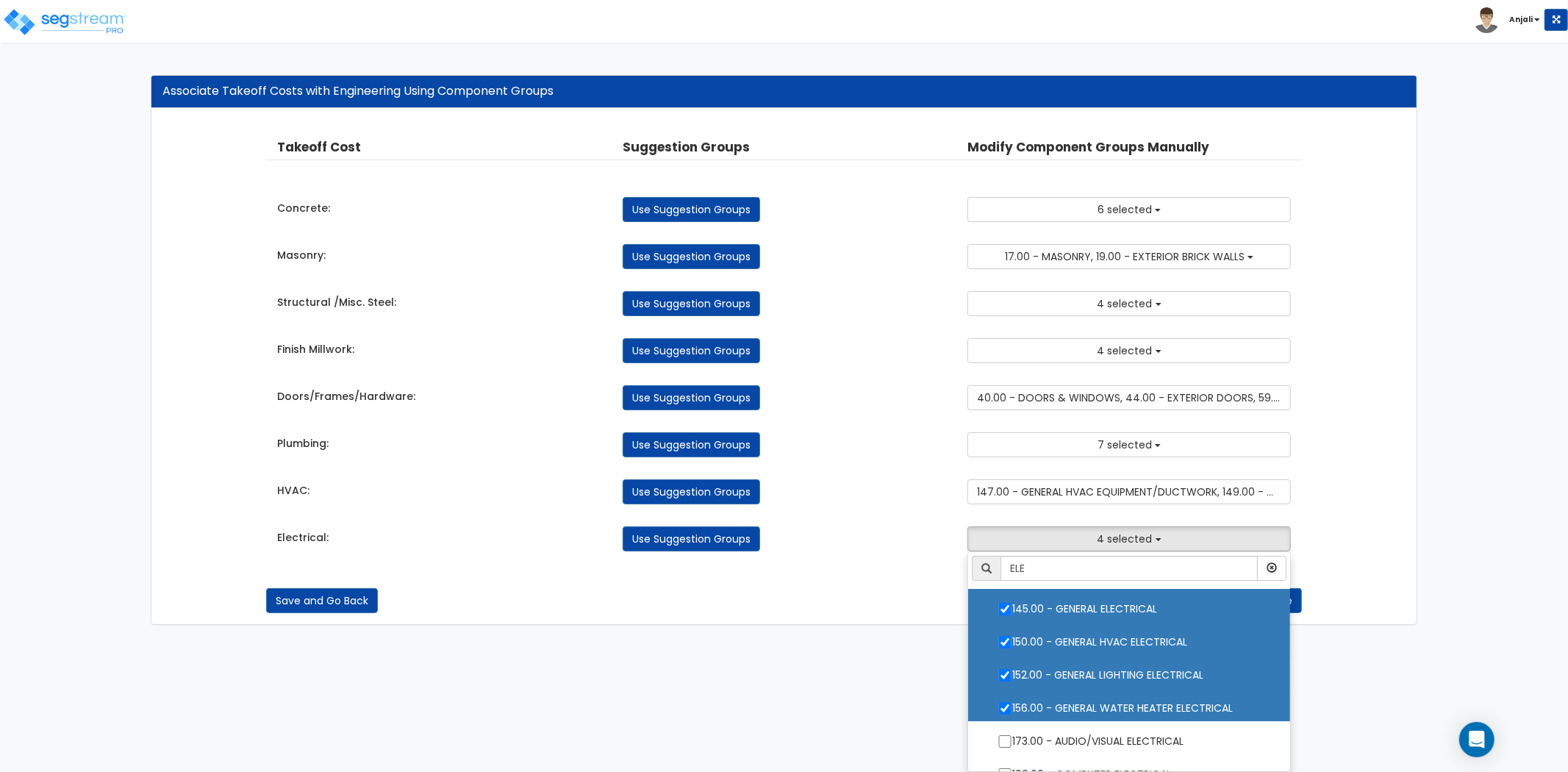
click at [1009, 645] on ul "ELE 2.00 - GENERAL REQUIREMENTS 4.00 - BLDG CLEARING, GRADING, & EXCAVATION 5.0…" at bounding box center [1129, 662] width 323 height 221
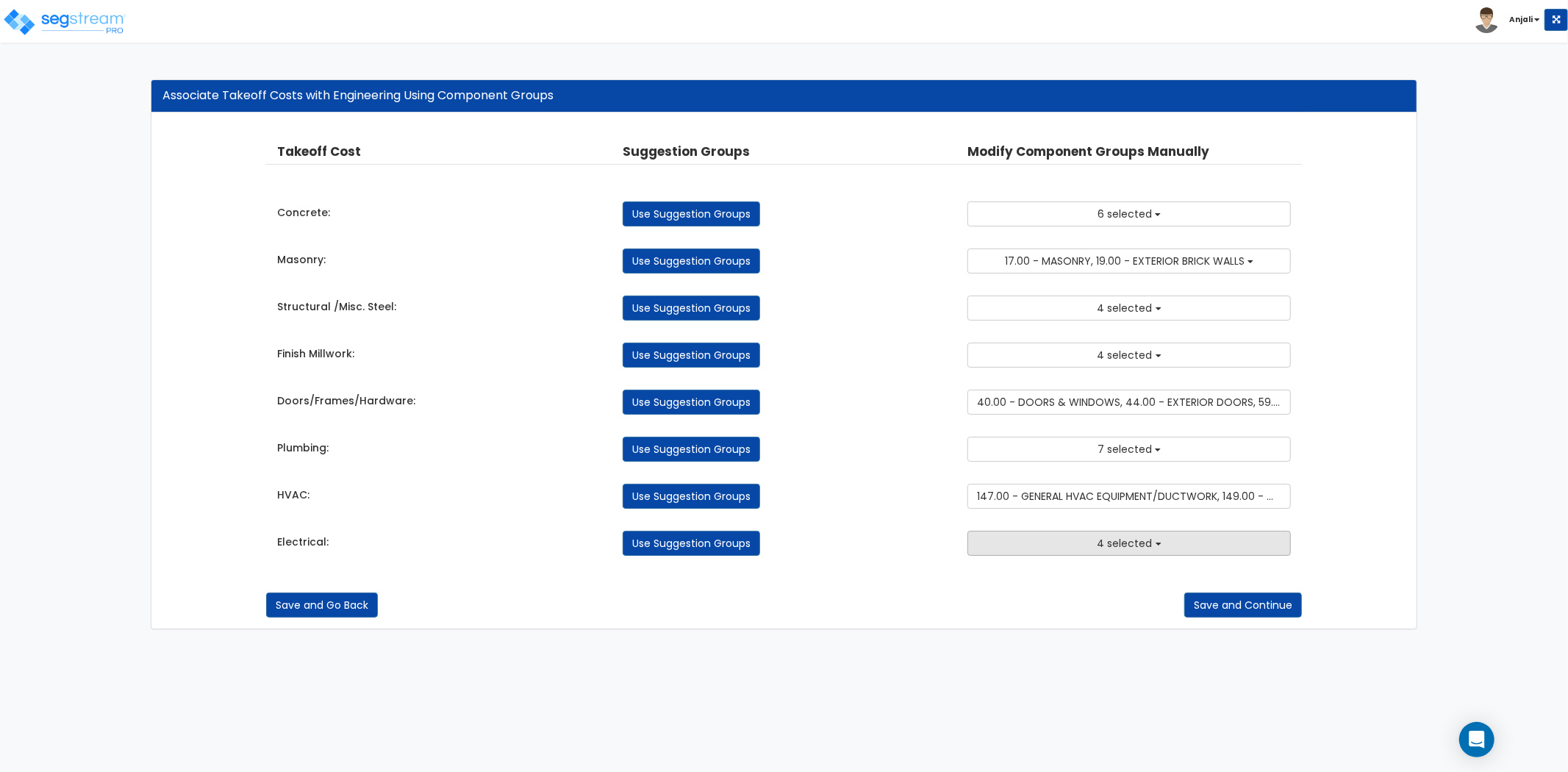
click at [1077, 554] on button "4 selected" at bounding box center [1129, 543] width 323 height 25
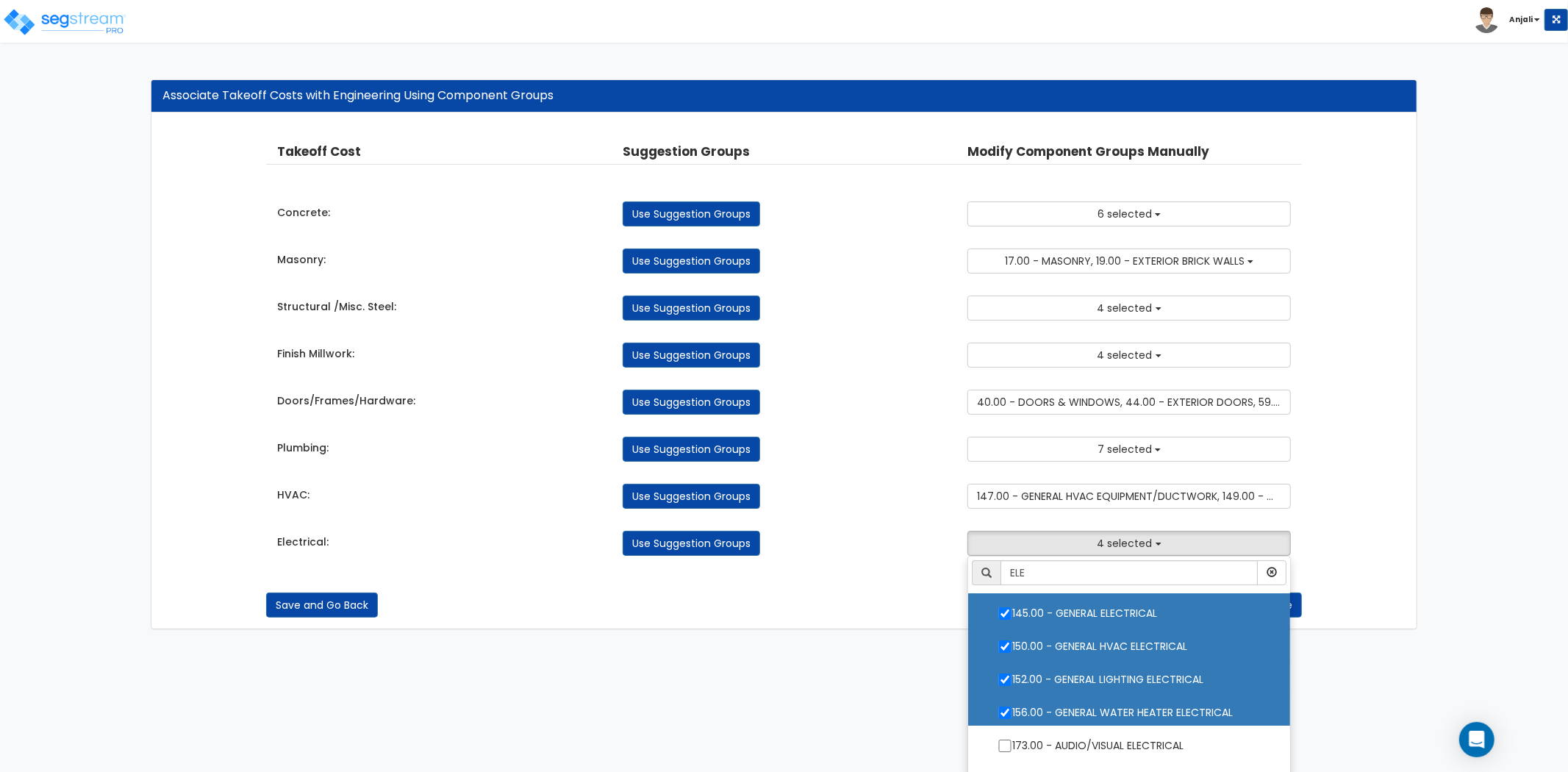
click at [1001, 612] on input "145.00 - GENERAL ELECTRICAL" at bounding box center [1005, 613] width 15 height 13
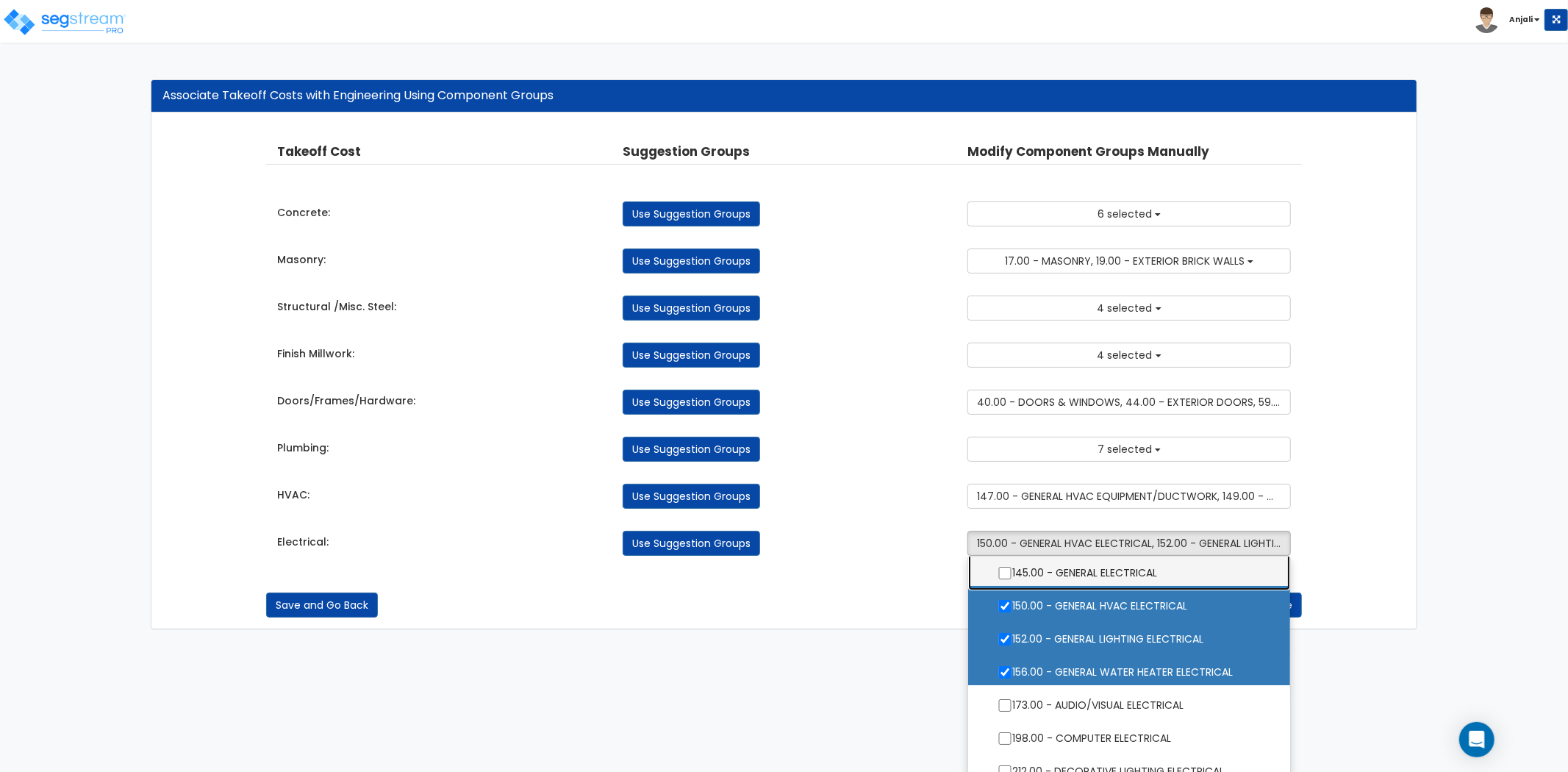
scroll to position [81, 0]
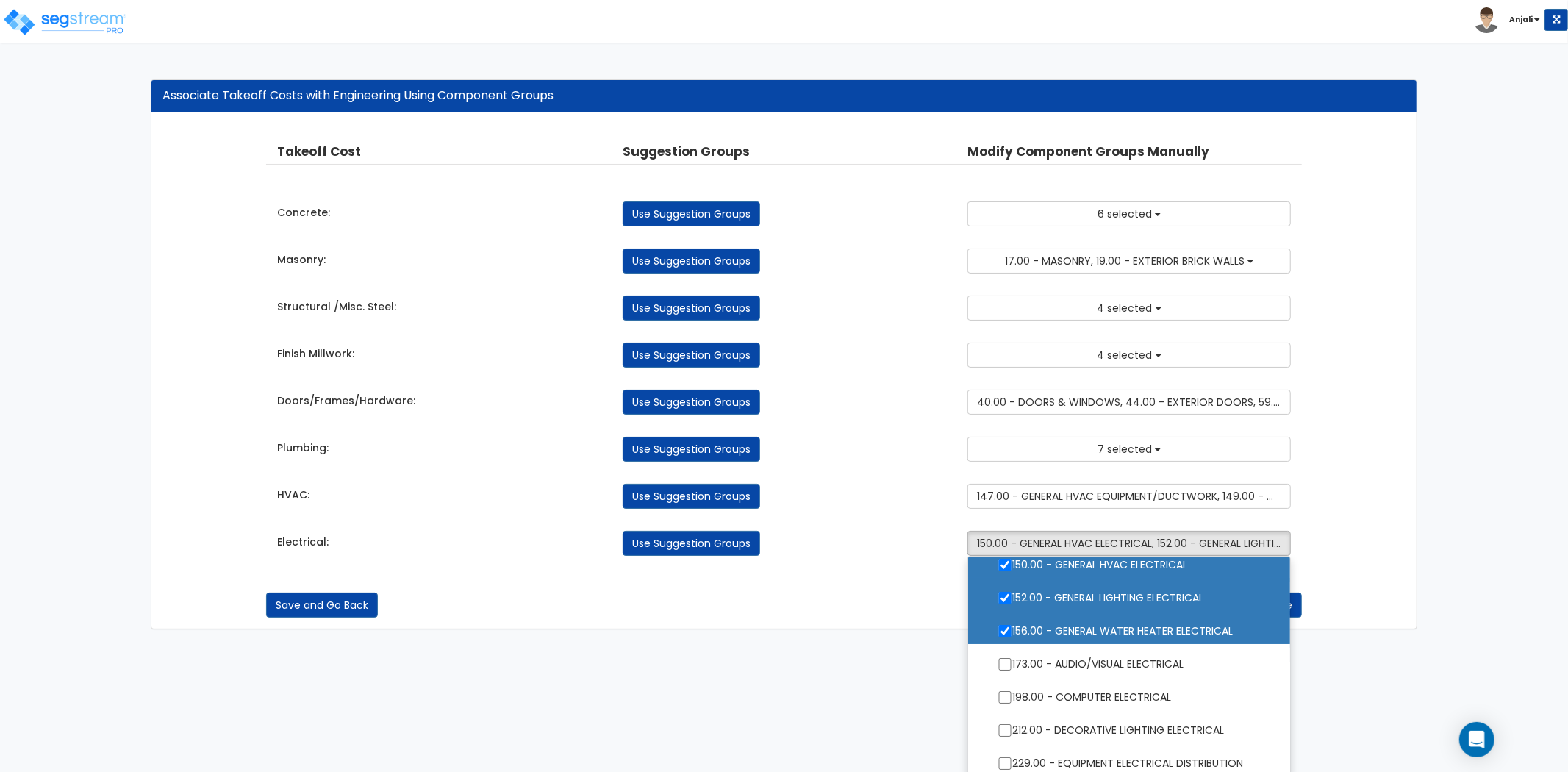
click at [1003, 732] on ul "ELE 2.00 - GENERAL REQUIREMENTS 4.00 - BLDG CLEARING, GRADING, & EXCAVATION 5.0…" at bounding box center [1129, 666] width 323 height 221
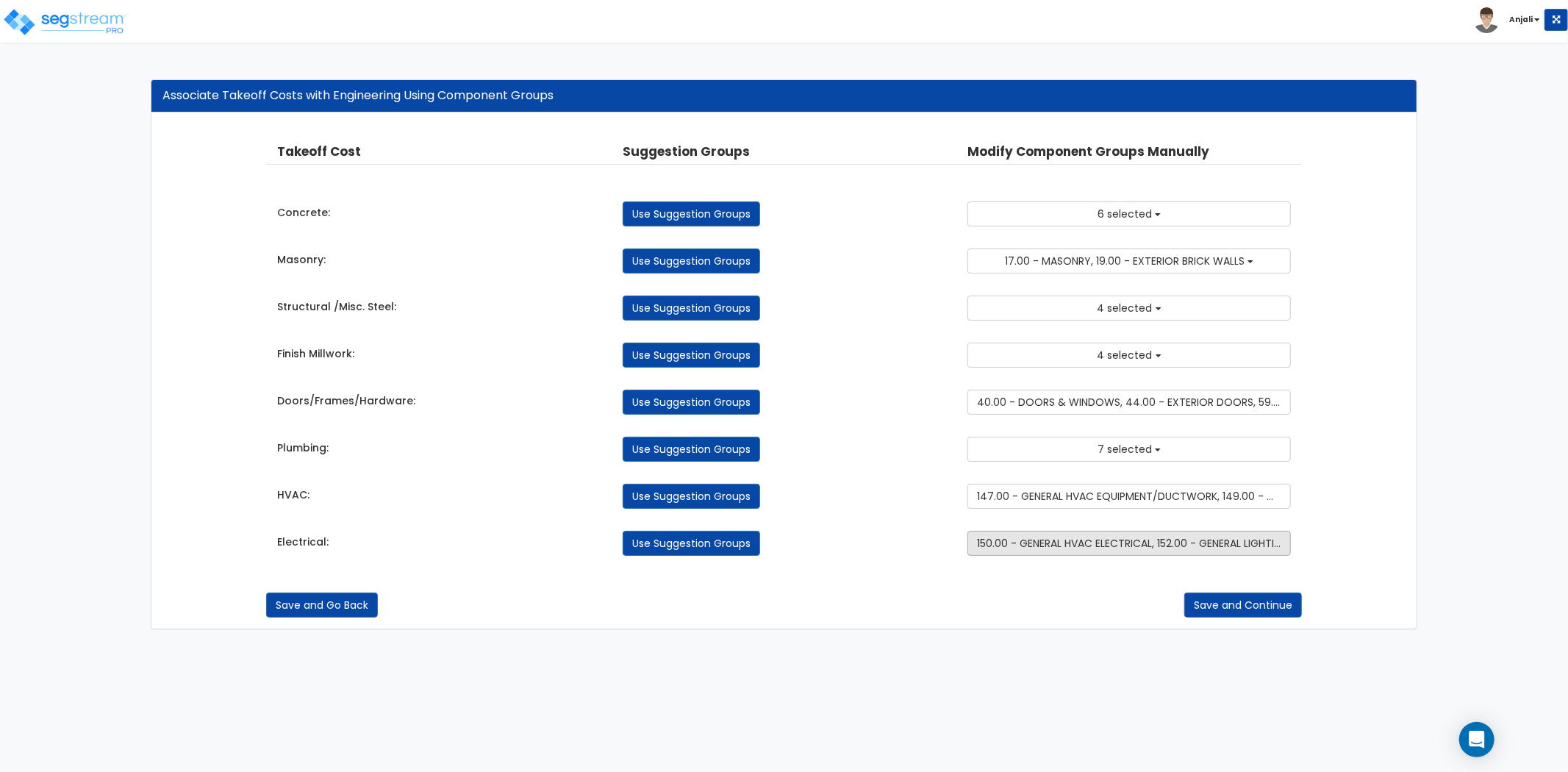
click at [1101, 550] on span "150.00 - GENERAL HVAC ELECTRICAL, 152.00 - GENERAL LIGHTING ELECTRICAL, 156.00 …" at bounding box center [1276, 543] width 597 height 15
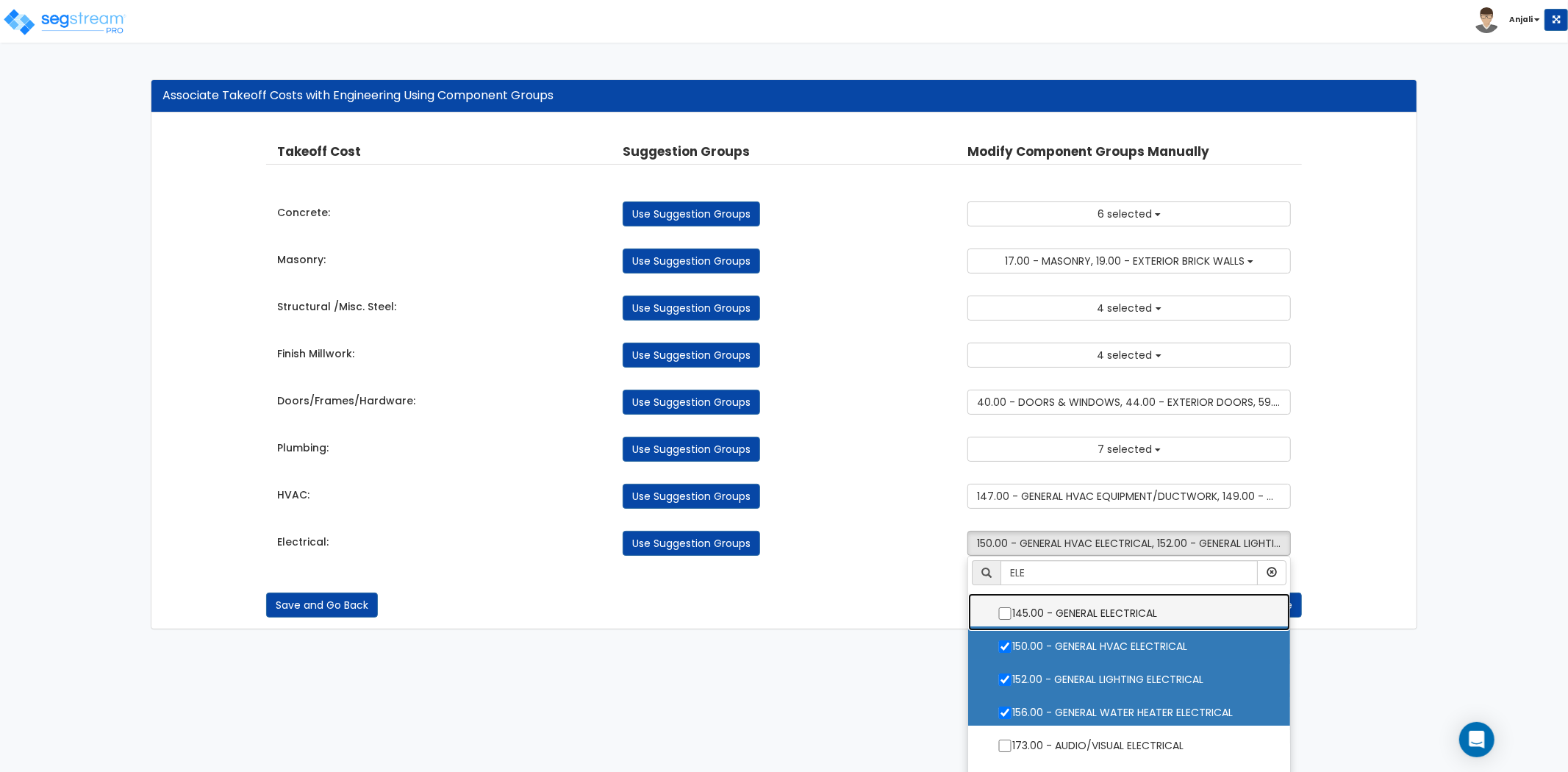
click at [1006, 729] on ul "ELE 2.00 - GENERAL REQUIREMENTS 4.00 - BLDG CLEARING, GRADING, & EXCAVATION 5.0…" at bounding box center [1129, 666] width 323 height 221
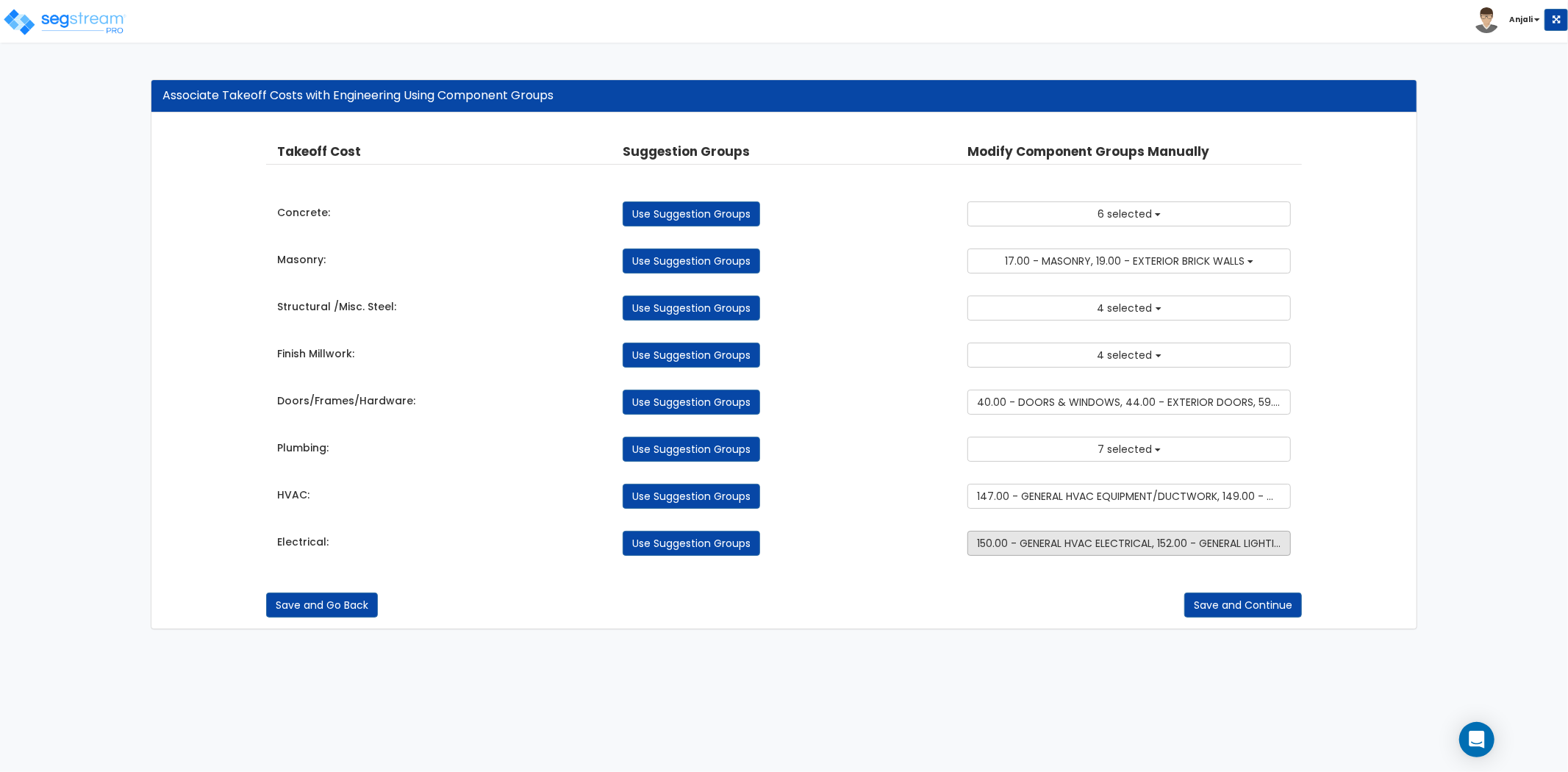
click at [1092, 543] on span "150.00 - GENERAL HVAC ELECTRICAL, 152.00 - GENERAL LIGHTING ELECTRICAL, 156.00 …" at bounding box center [1276, 543] width 597 height 15
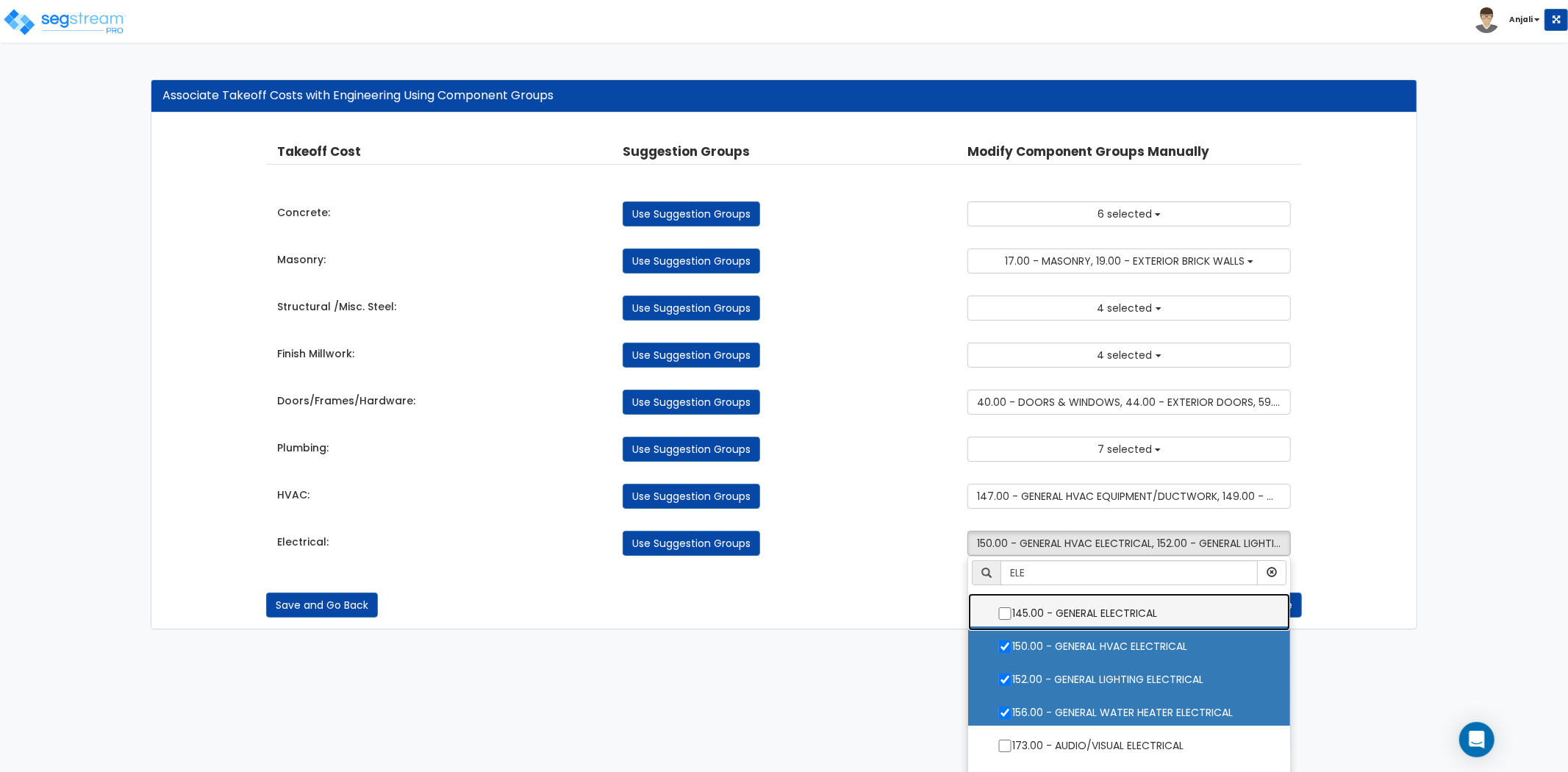
click at [1008, 615] on input "145.00 - GENERAL ELECTRICAL" at bounding box center [1005, 613] width 15 height 13
checkbox input "true"
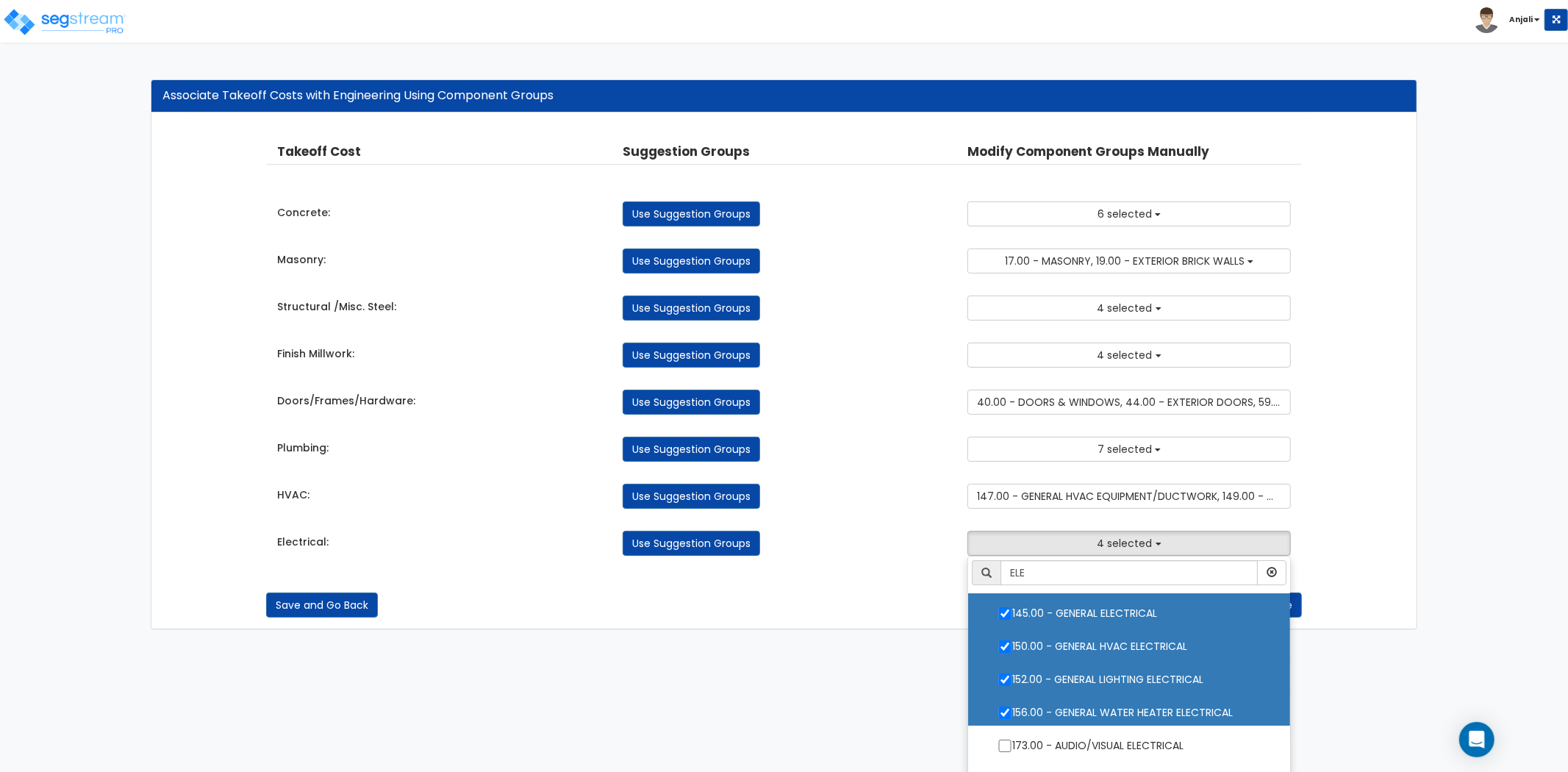
click at [1008, 645] on input "150.00 - GENERAL HVAC ELECTRICAL" at bounding box center [1005, 647] width 15 height 13
checkbox input "false"
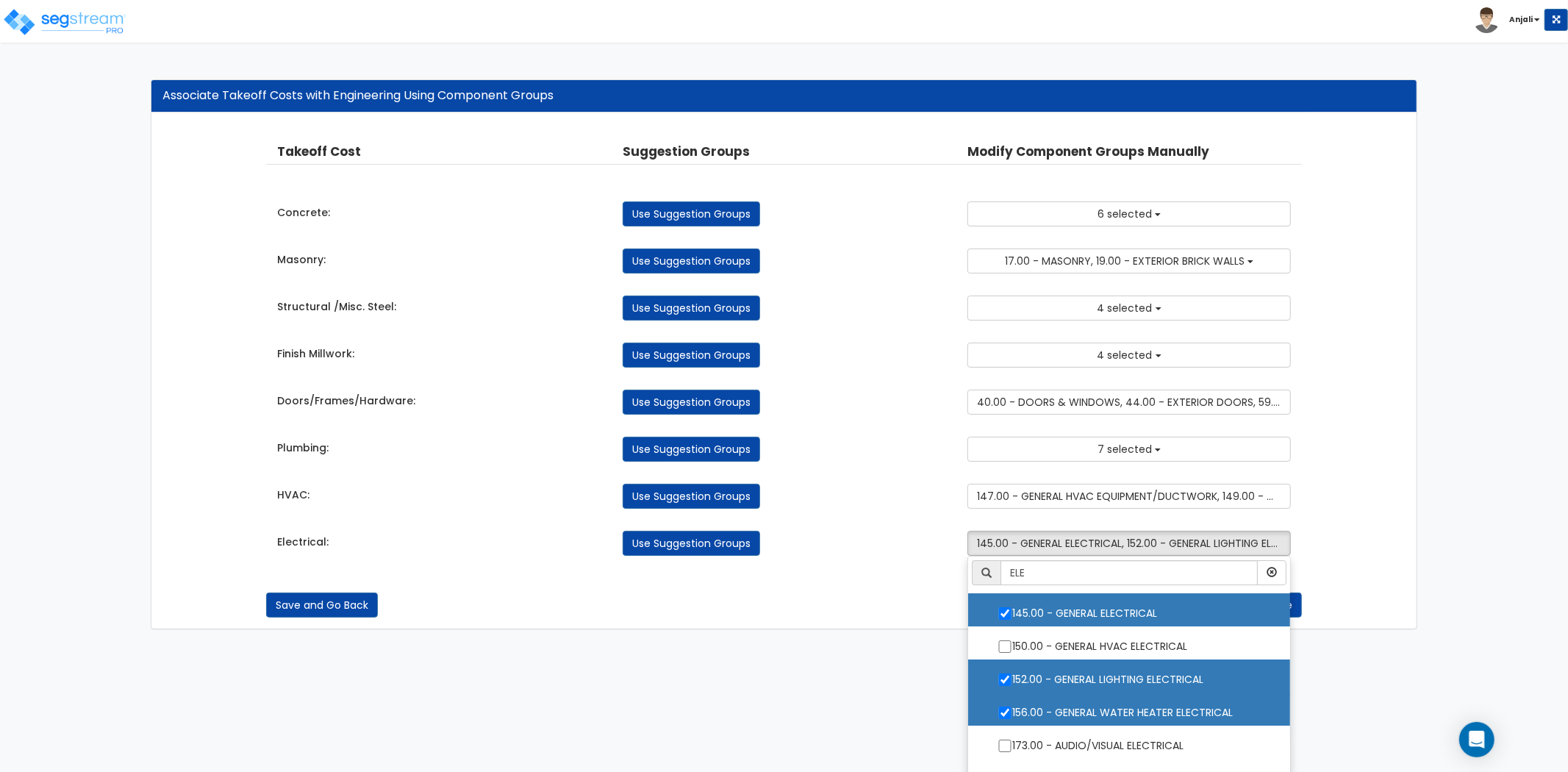
click at [1006, 650] on ul "ELE 2.00 - GENERAL REQUIREMENTS 4.00 - BLDG CLEARING, GRADING, & EXCAVATION 5.0…" at bounding box center [1129, 666] width 323 height 221
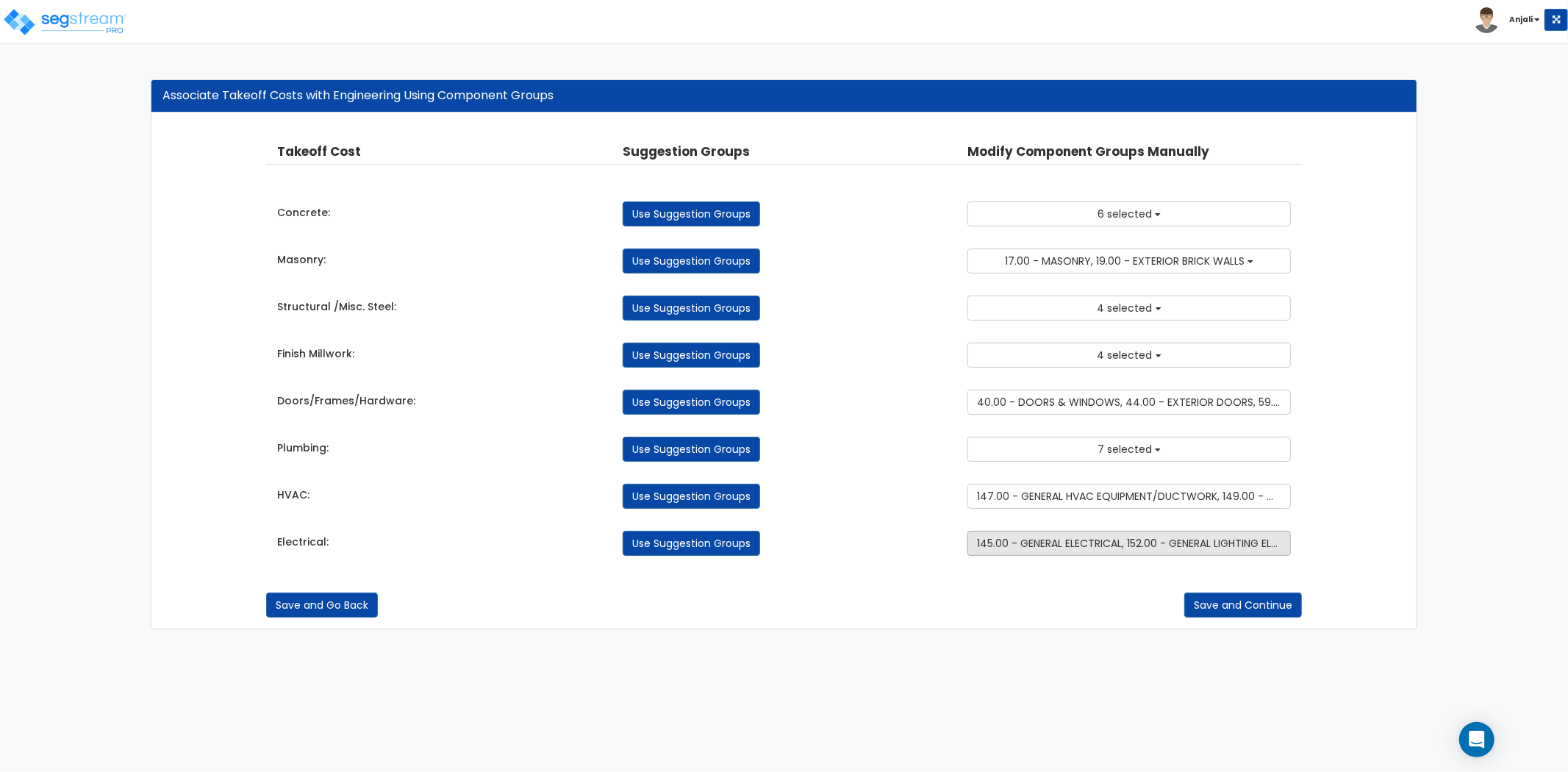
click at [1087, 554] on button "145.00 - GENERAL ELECTRICAL, 152.00 - GENERAL LIGHTING ELECTRICAL, 156.00 - GEN…" at bounding box center [1129, 543] width 323 height 25
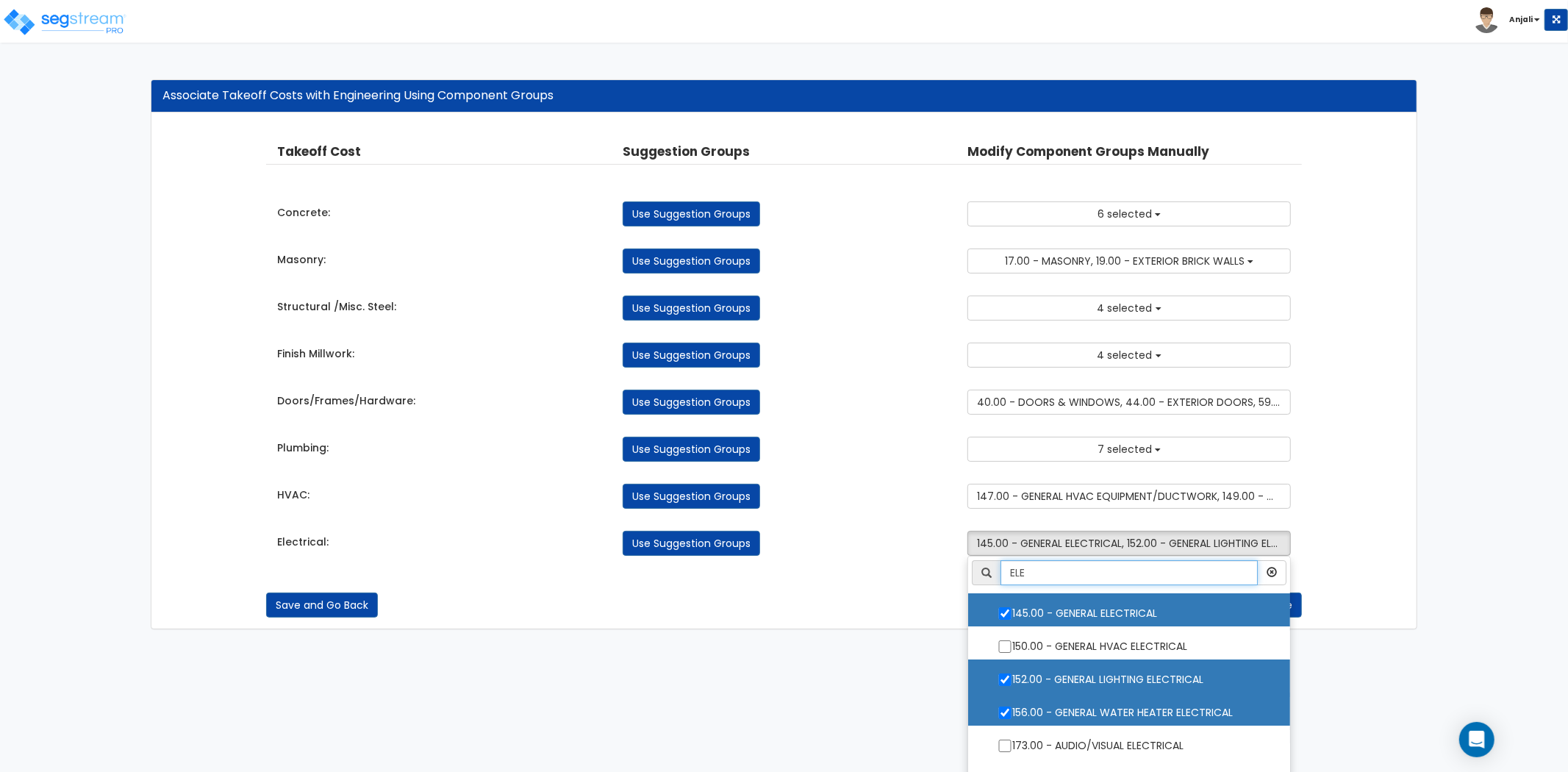
drag, startPoint x: 1042, startPoint y: 578, endPoint x: 1002, endPoint y: 578, distance: 40.0
click at [1002, 578] on input "ELE" at bounding box center [1129, 572] width 257 height 25
type input "LIG"
click at [936, 569] on div "Takeoff Cost Suggestion Groups Modify Component Groups Manually Concrete: Use S…" at bounding box center [784, 349] width 1036 height 443
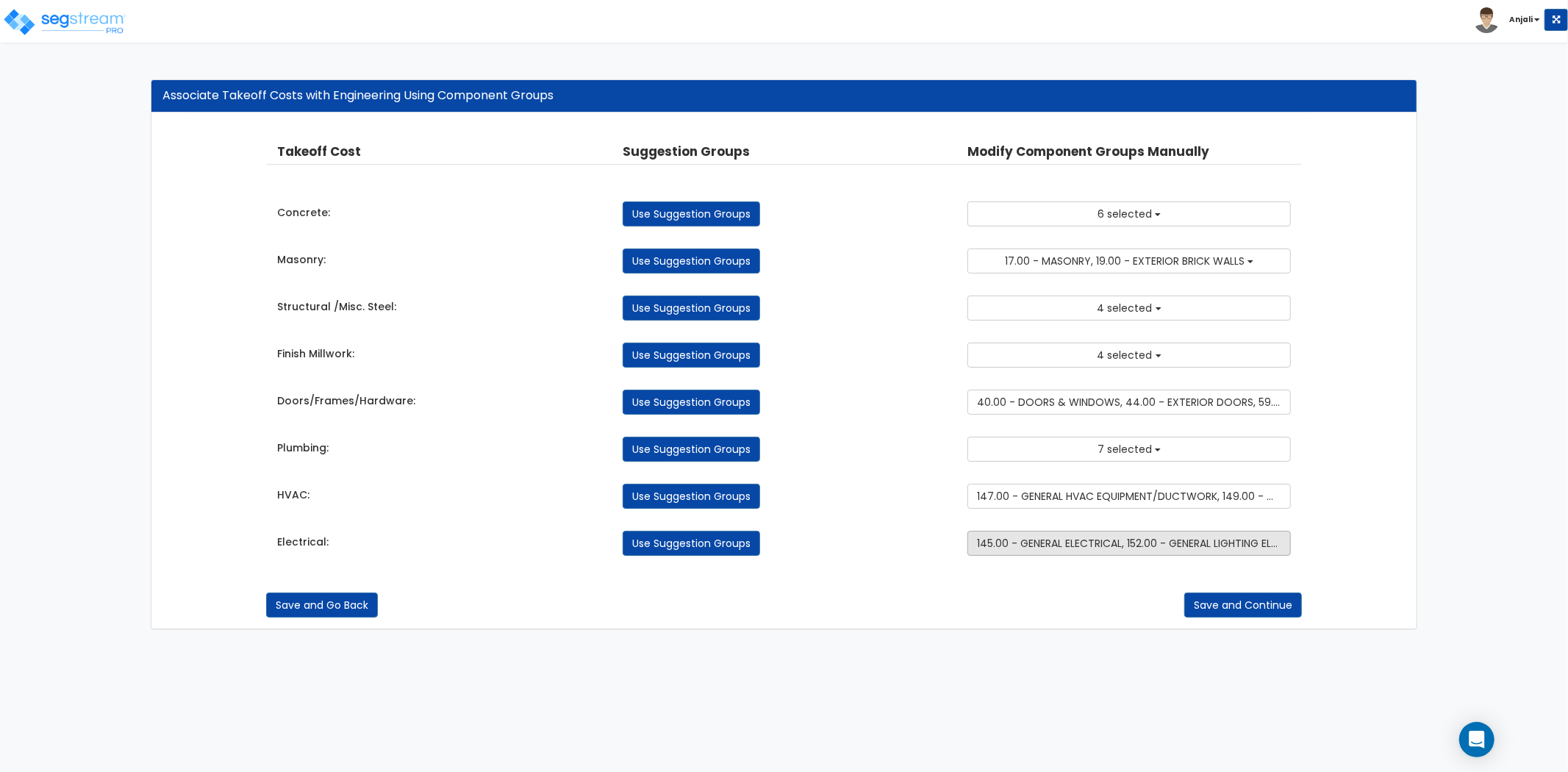
click at [1099, 545] on span "145.00 - GENERAL ELECTRICAL, 152.00 - GENERAL LIGHTING ELECTRICAL, 156.00 - GEN…" at bounding box center [1260, 543] width 567 height 15
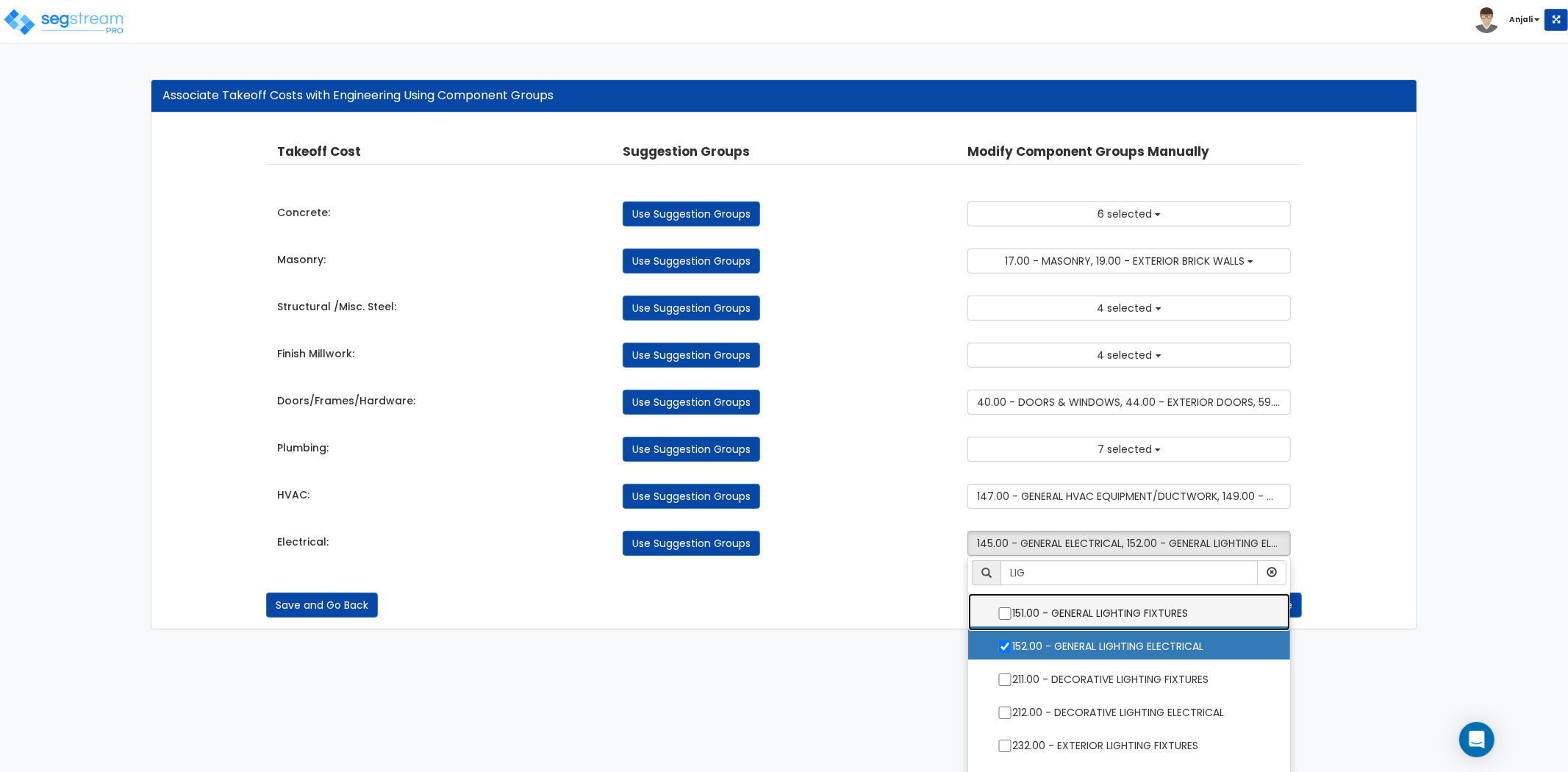
scroll to position [20, 0]
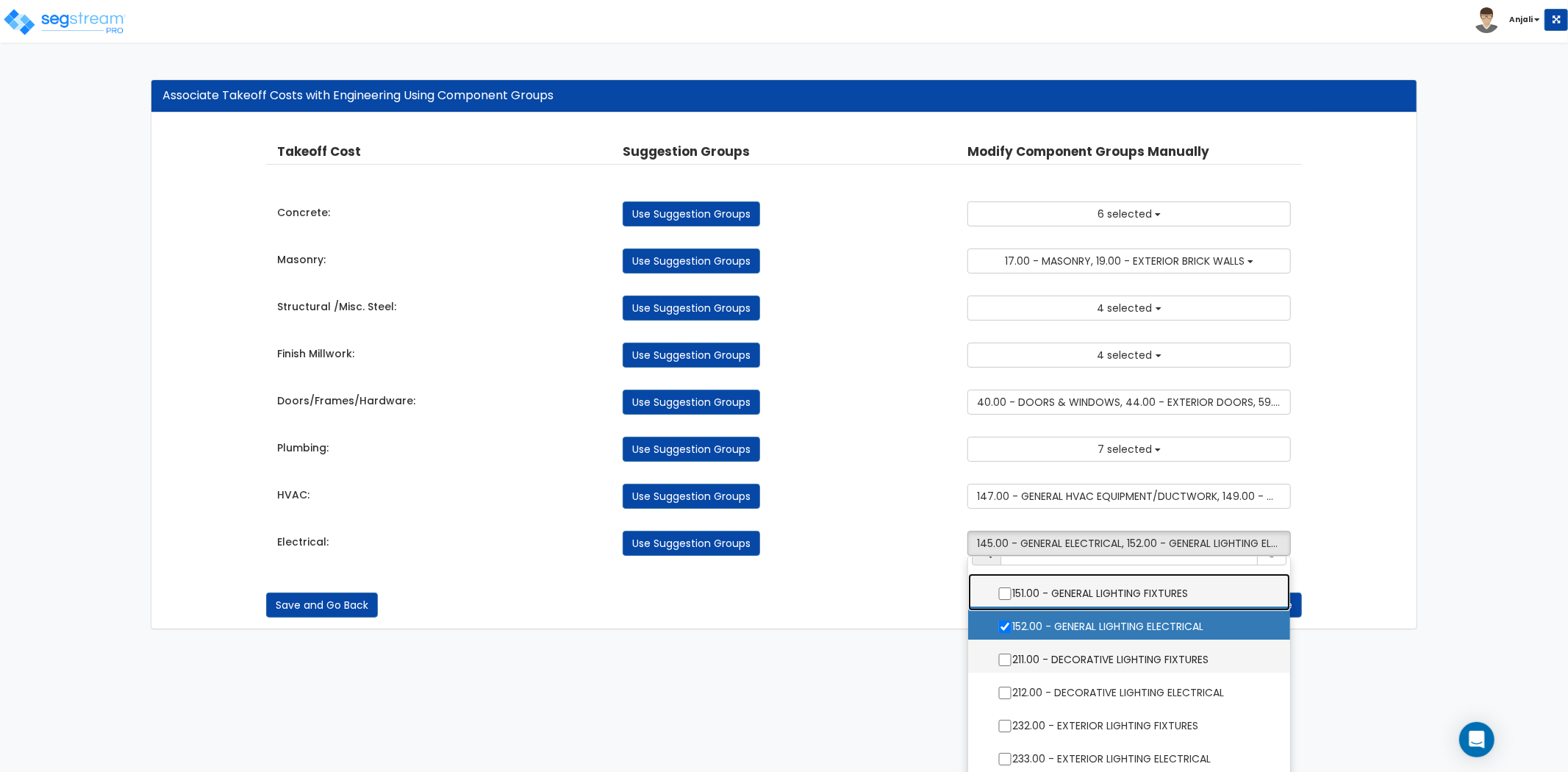
click at [1005, 662] on input "211.00 - DECORATIVE LIGHTING FIXTURES" at bounding box center [1005, 660] width 15 height 13
checkbox input "true"
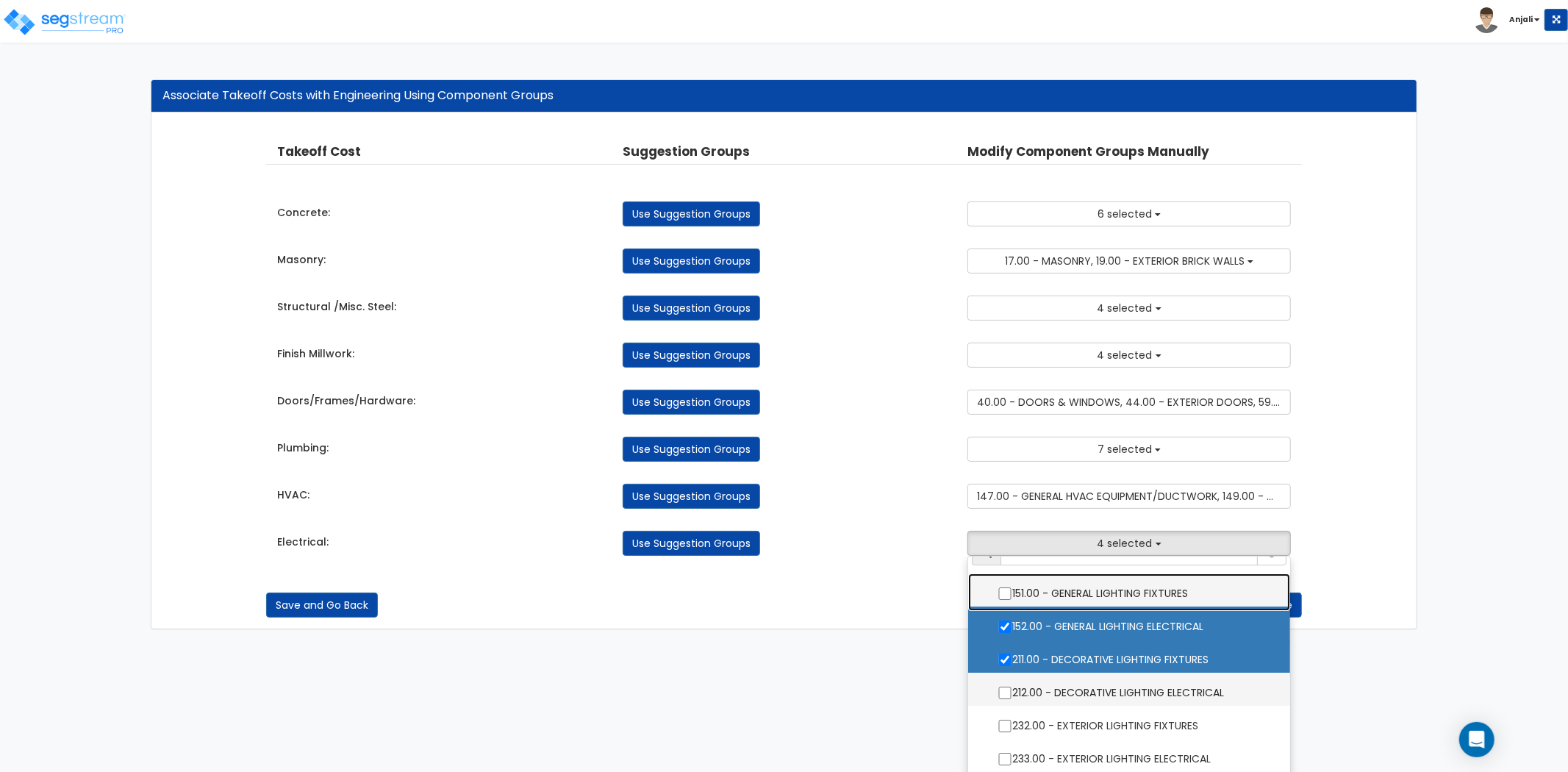
click at [1004, 691] on input "212.00 - DECORATIVE LIGHTING ELECTRICAL" at bounding box center [1005, 693] width 15 height 13
checkbox input "true"
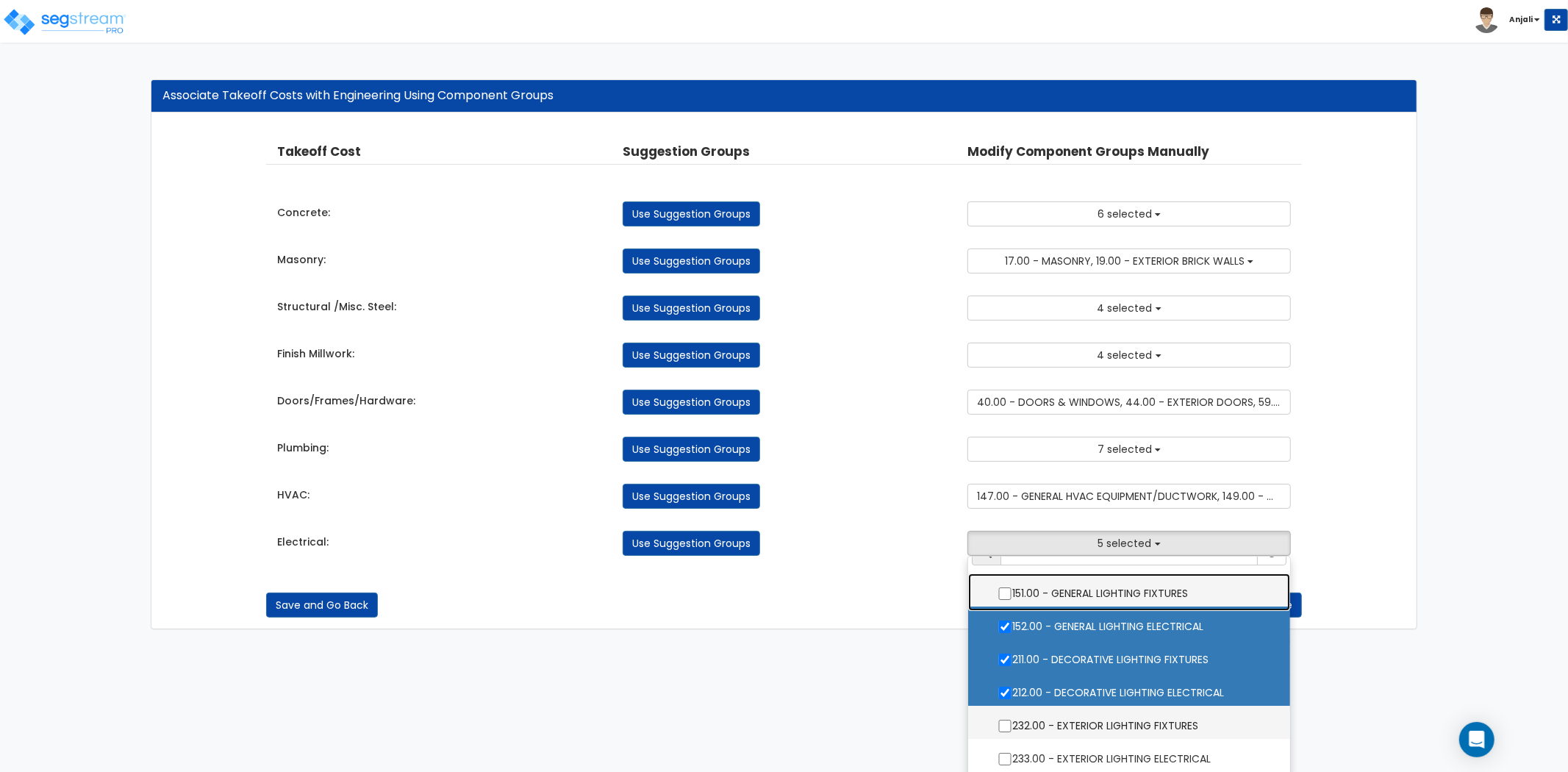
click at [1005, 726] on input "232.00 - EXTERIOR LIGHTING FIXTURES" at bounding box center [1005, 726] width 15 height 13
checkbox input "true"
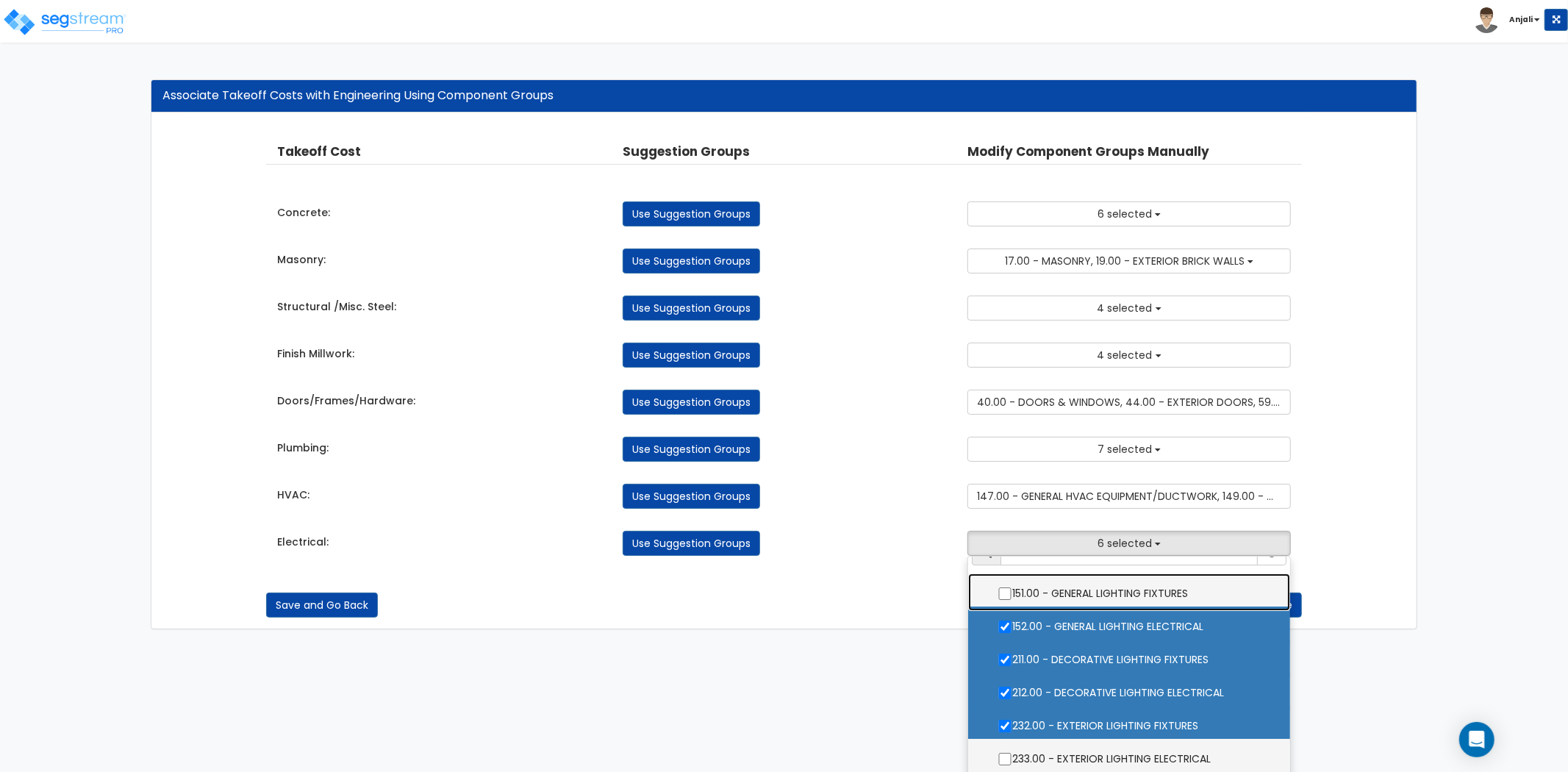
click at [1005, 762] on input "233.00 - EXTERIOR LIGHTING ELECTRICAL" at bounding box center [1005, 759] width 15 height 13
checkbox input "true"
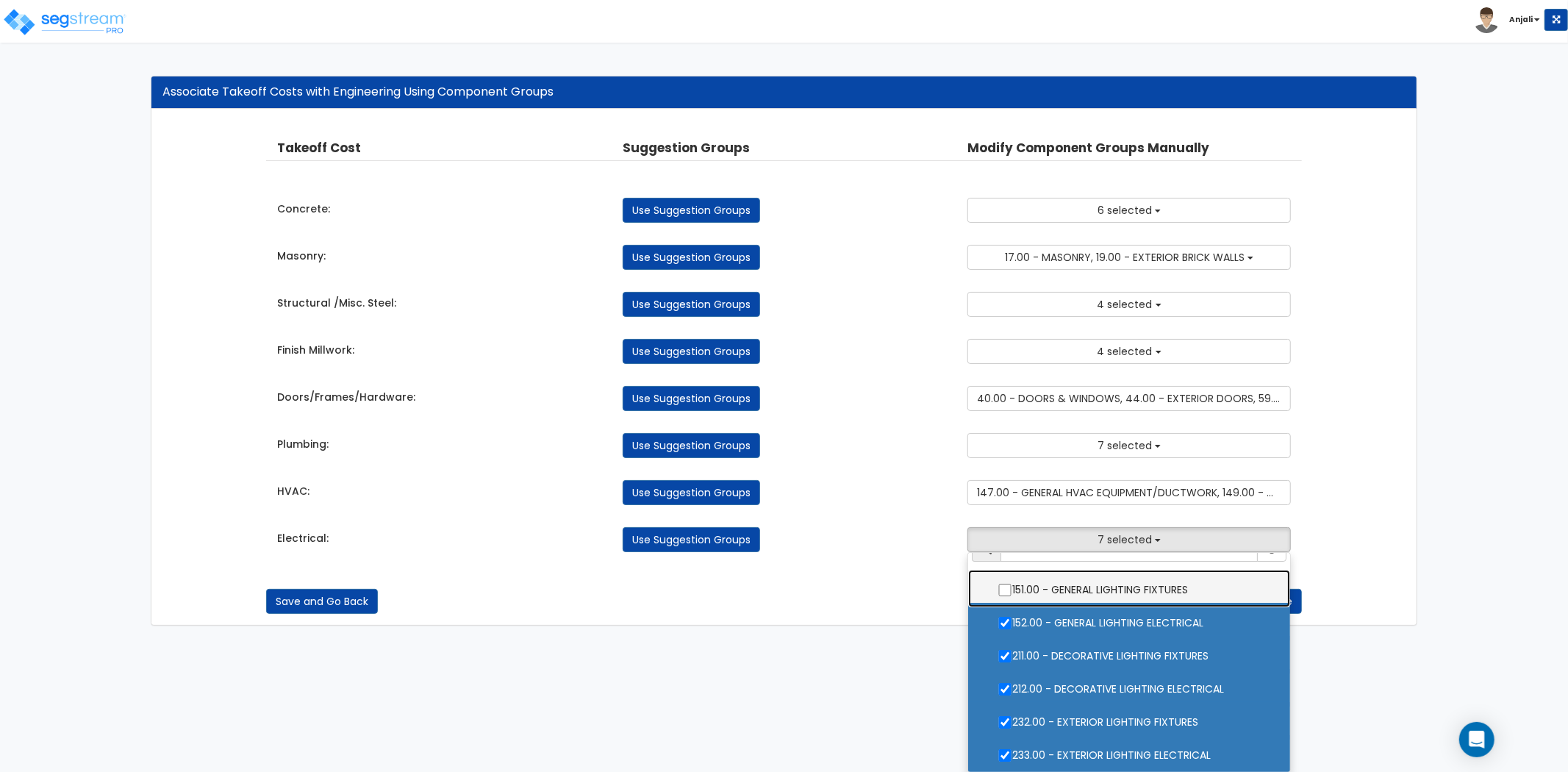
scroll to position [5, 0]
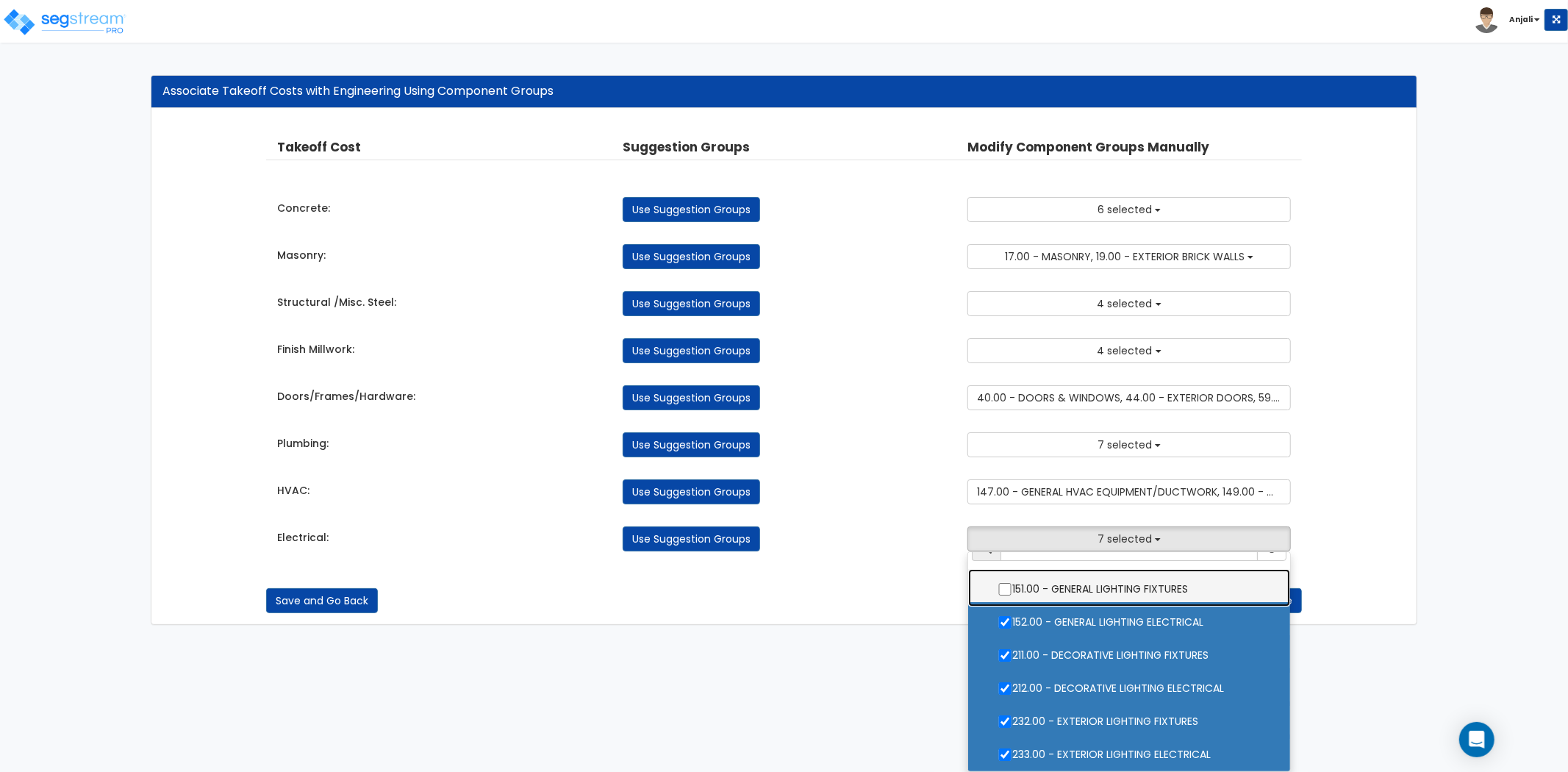
click at [1006, 590] on input "151.00 - GENERAL LIGHTING FIXTURES" at bounding box center [1005, 589] width 15 height 13
checkbox input "true"
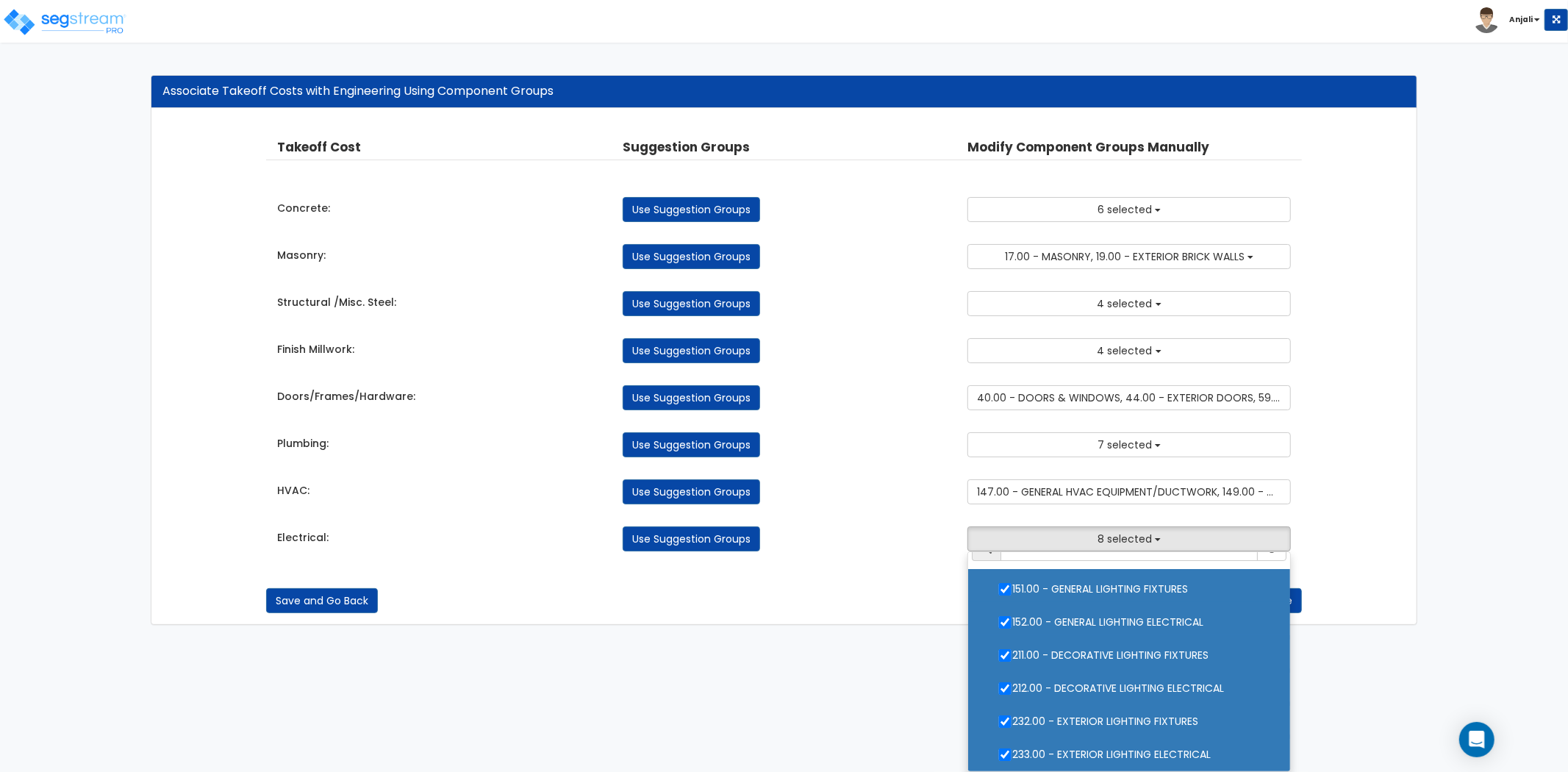
click at [903, 600] on div "Save and Go Back Save and Continue" at bounding box center [784, 600] width 1036 height 25
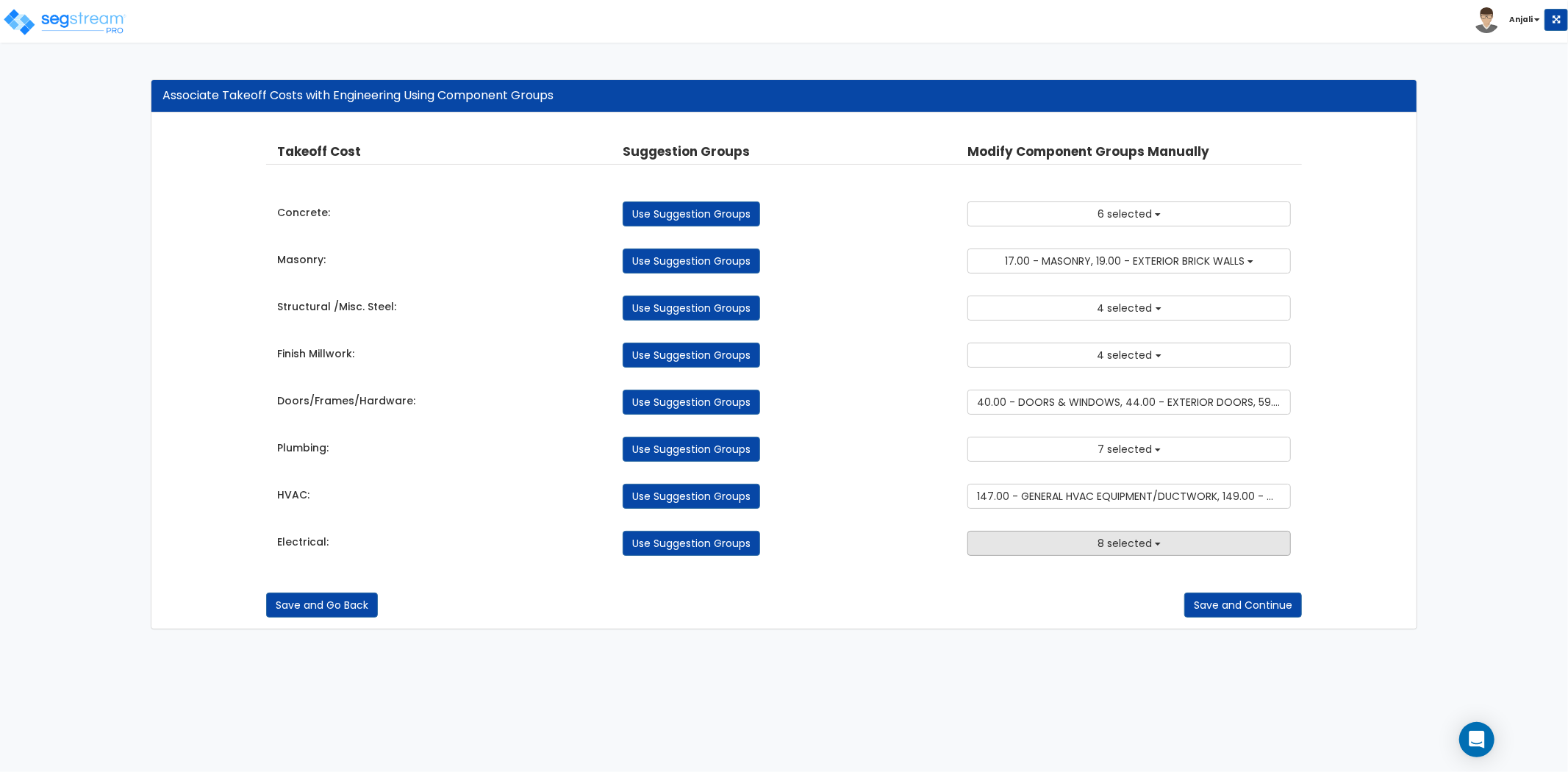
click at [1070, 544] on button "8 selected" at bounding box center [1129, 543] width 323 height 25
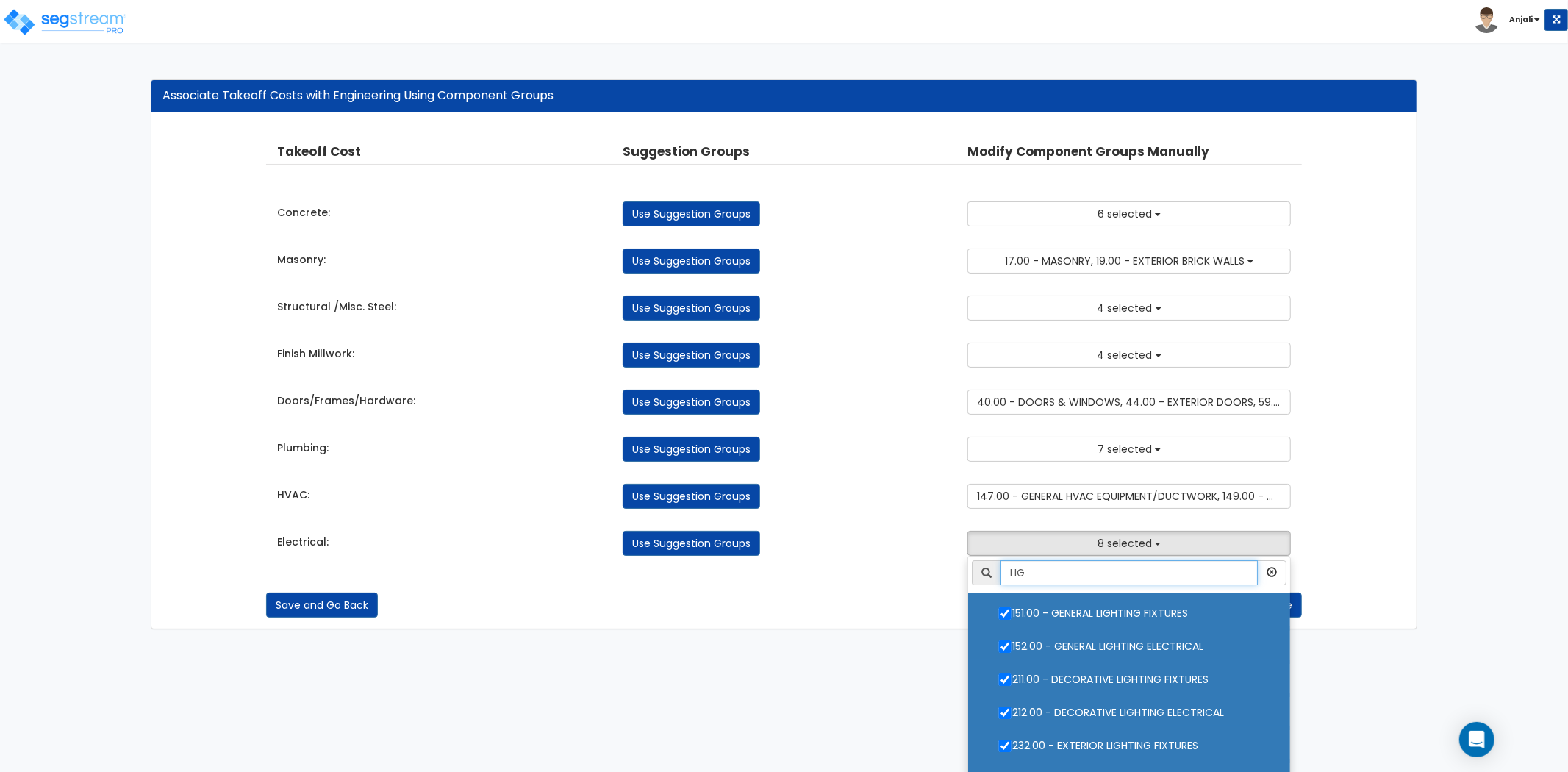
drag, startPoint x: 1046, startPoint y: 574, endPoint x: 995, endPoint y: 572, distance: 51.0
click at [997, 570] on div "LIG" at bounding box center [1129, 572] width 315 height 25
type input "ELE"
click at [939, 558] on div "Takeoff Cost Suggestion Groups Modify Component Groups Manually Concrete: Use S…" at bounding box center [784, 349] width 1036 height 443
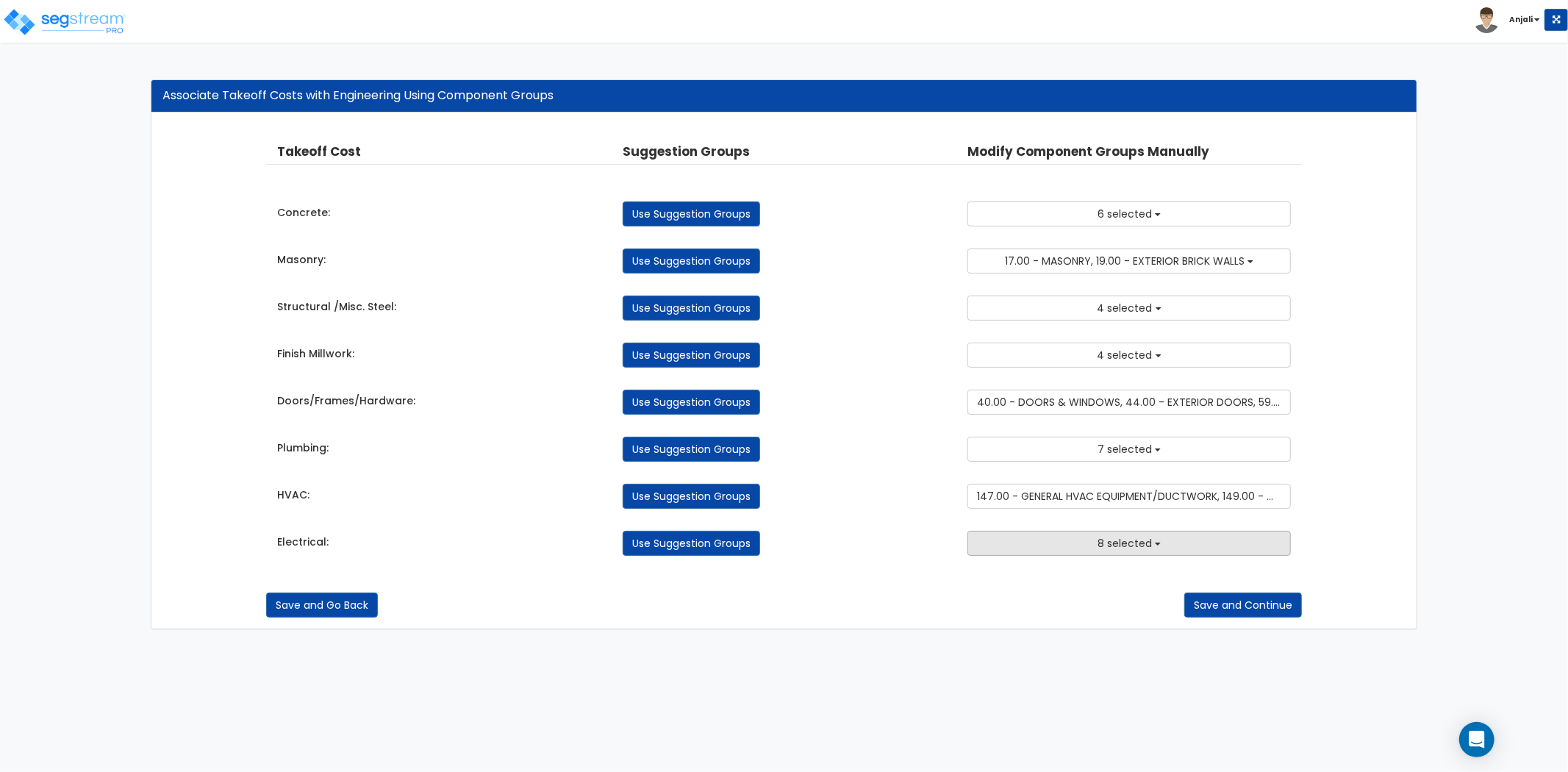
click at [1077, 546] on button "8 selected" at bounding box center [1129, 543] width 323 height 25
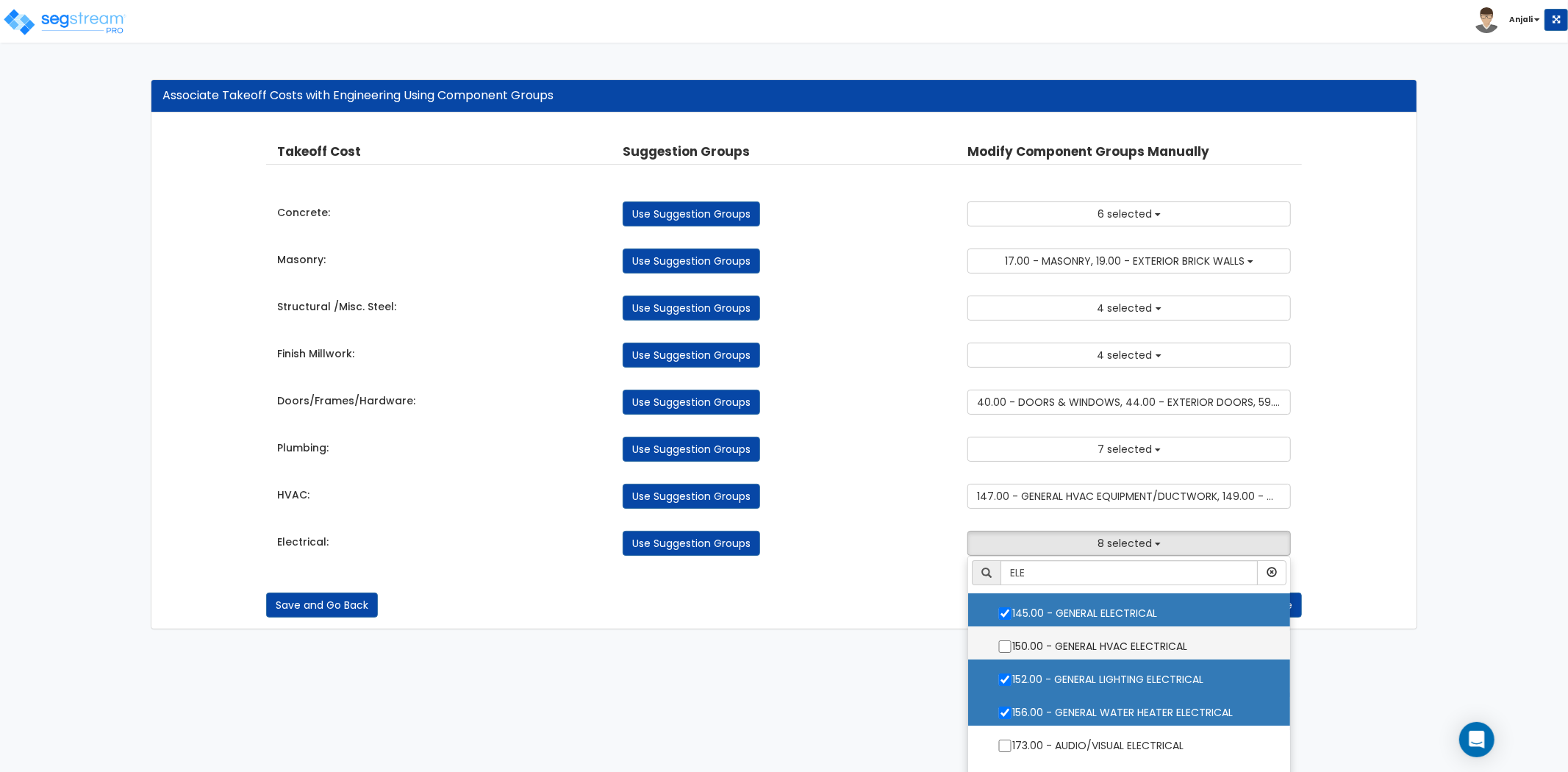
click at [1004, 649] on input "150.00 - GENERAL HVAC ELECTRICAL" at bounding box center [1005, 647] width 15 height 13
checkbox input "true"
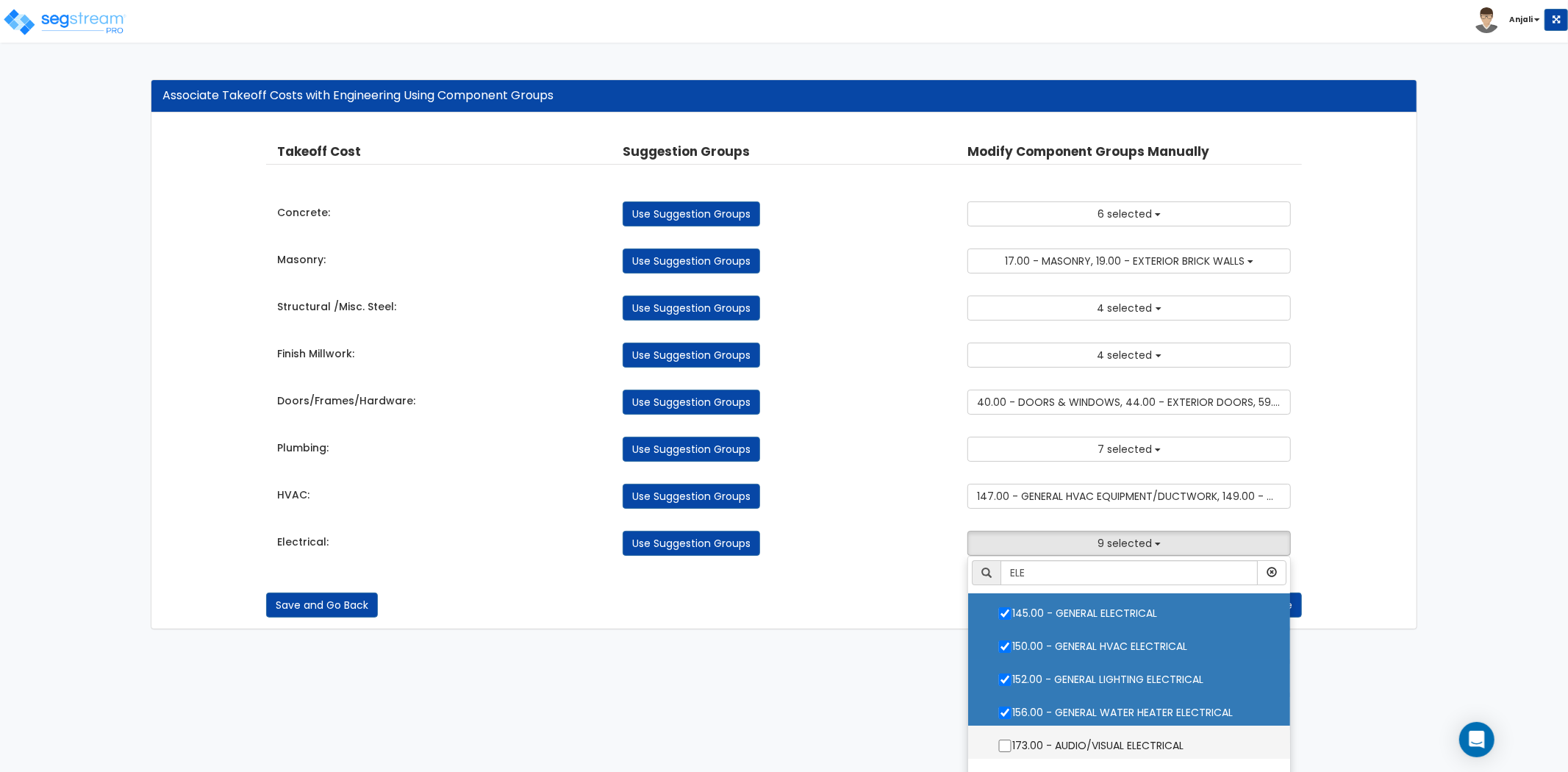
click at [1005, 666] on ul "ELE 2.00 - GENERAL REQUIREMENTS 4.00 - BLDG CLEARING, GRADING, & EXCAVATION 5.0…" at bounding box center [1129, 666] width 323 height 221
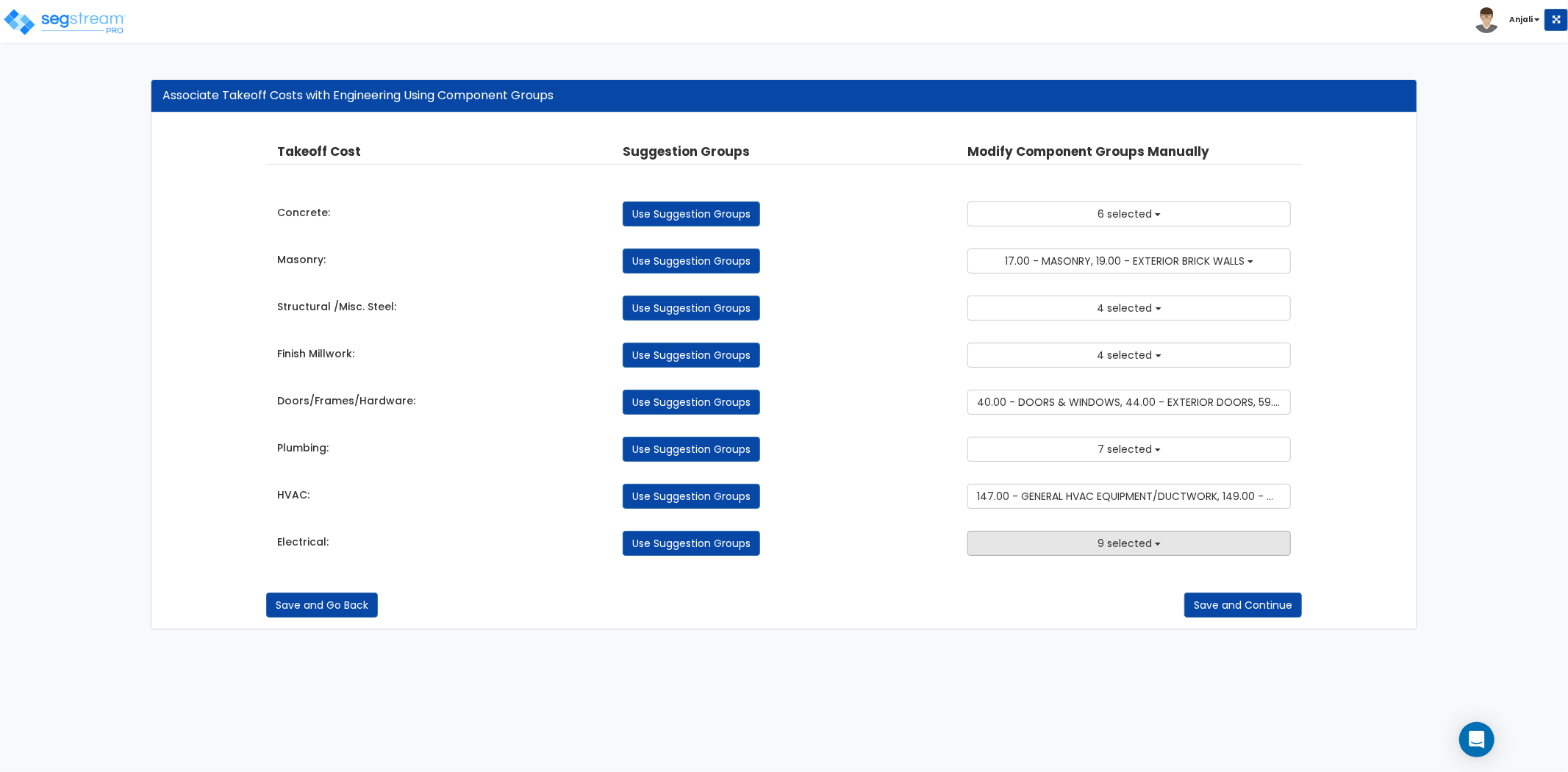
click at [1071, 545] on button "9 selected" at bounding box center [1129, 543] width 323 height 25
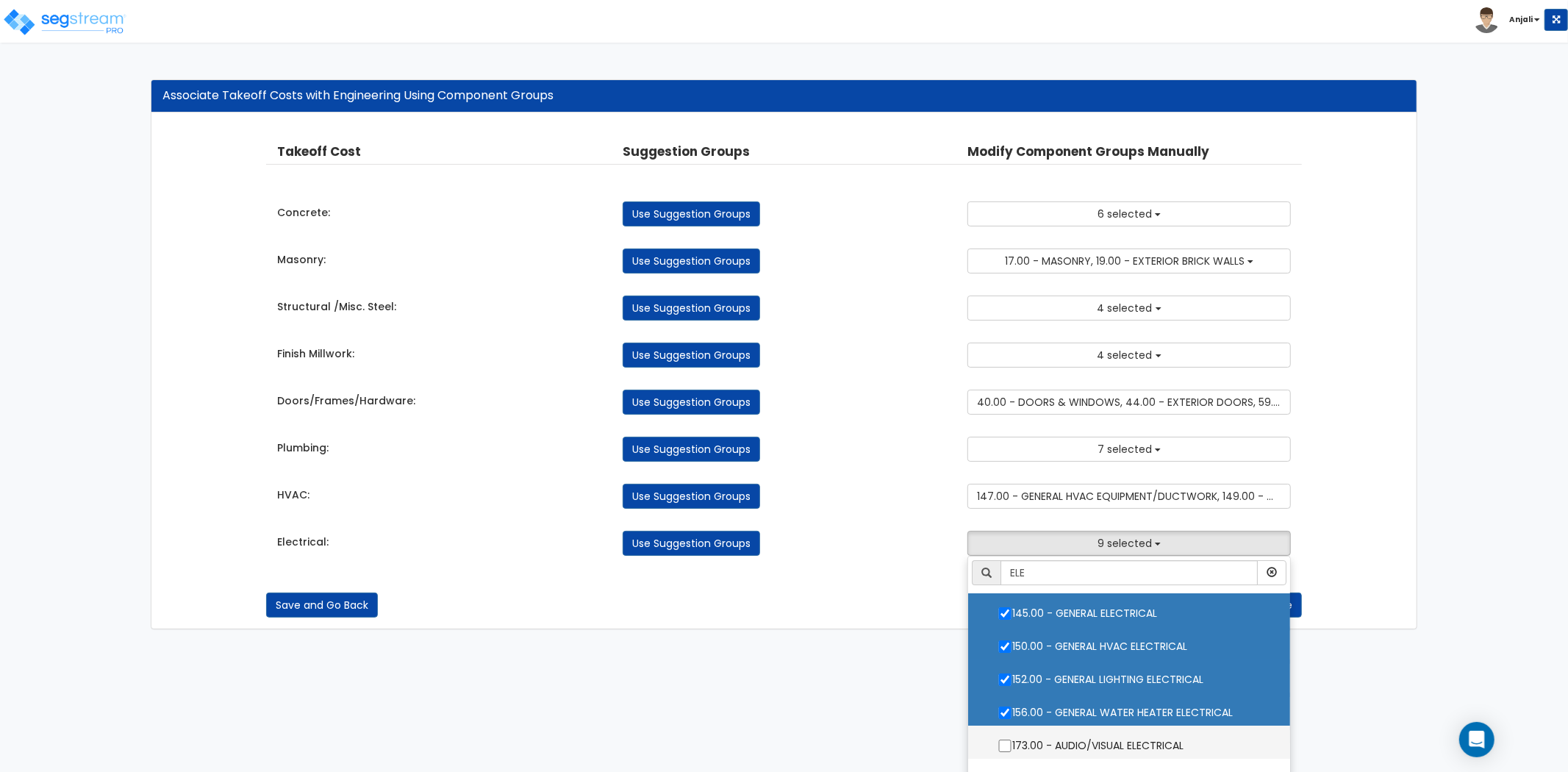
click at [1004, 666] on ul "ELE 2.00 - GENERAL REQUIREMENTS 4.00 - BLDG CLEARING, GRADING, & EXCAVATION 5.0…" at bounding box center [1129, 666] width 323 height 221
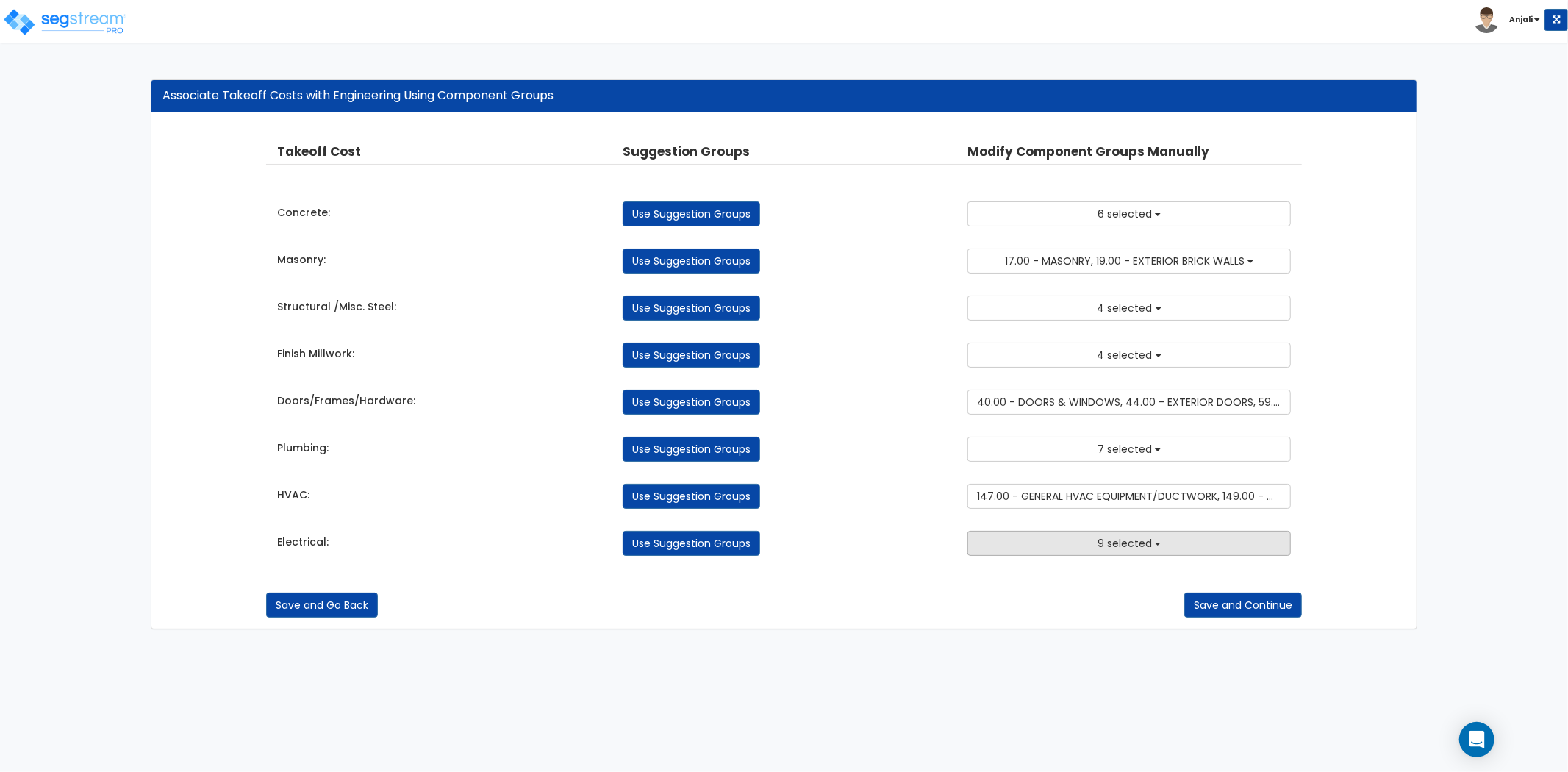
click at [1089, 549] on button "9 selected" at bounding box center [1129, 543] width 323 height 25
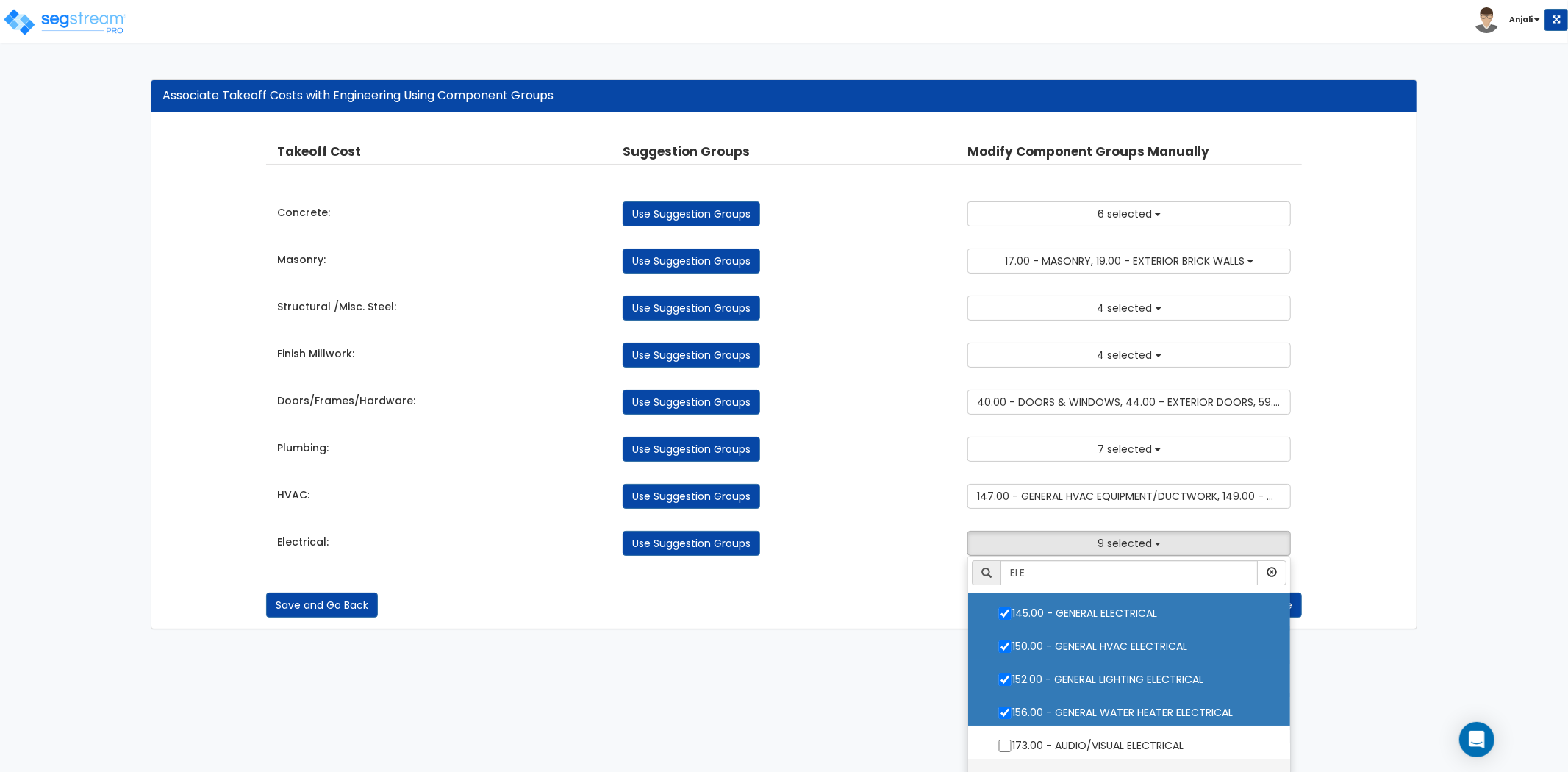
click at [1005, 697] on ul "ELE 2.00 - GENERAL REQUIREMENTS 4.00 - BLDG CLEARING, GRADING, & EXCAVATION 5.0…" at bounding box center [1129, 666] width 323 height 221
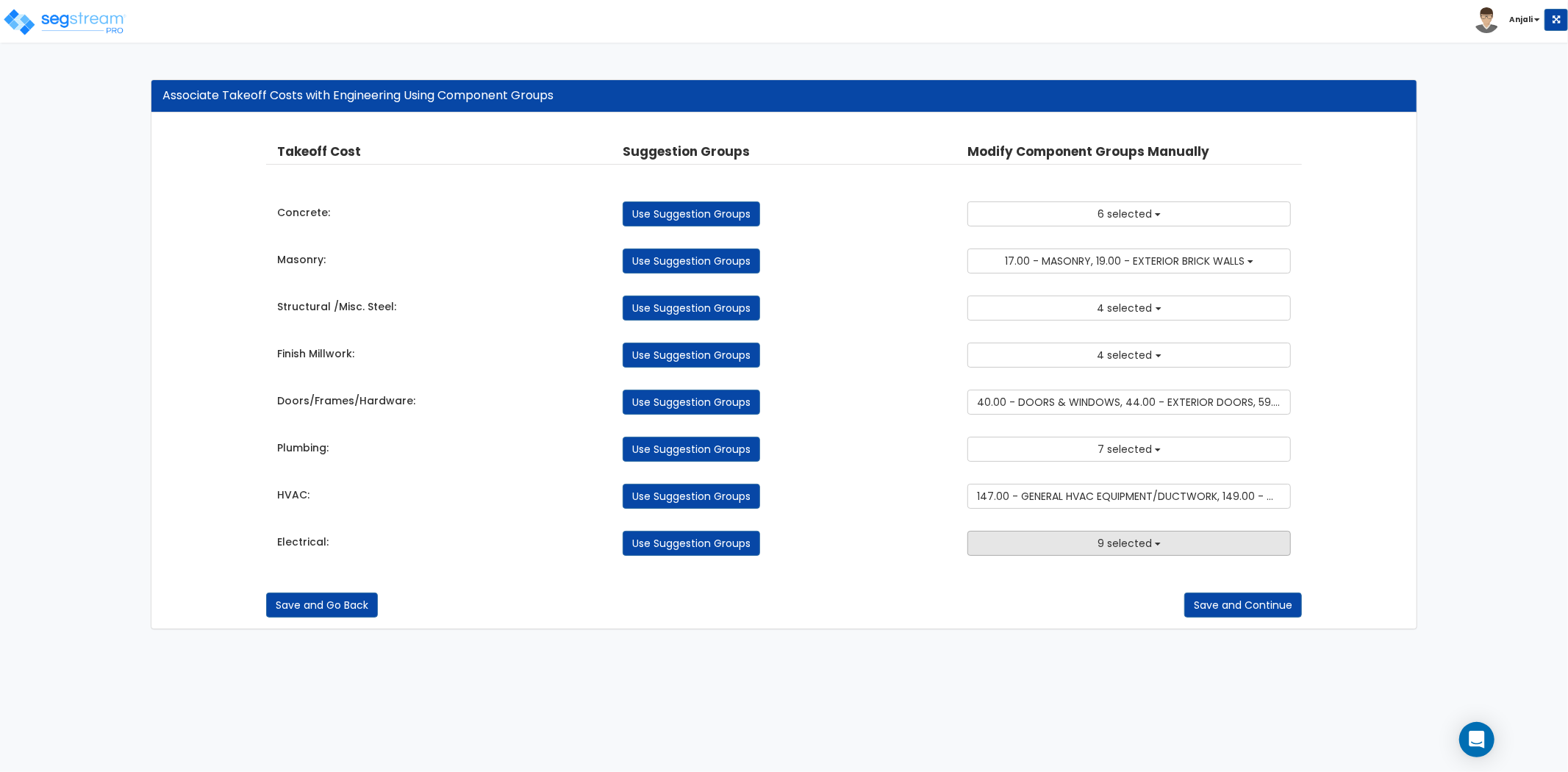
click at [1084, 545] on button "9 selected" at bounding box center [1129, 543] width 323 height 25
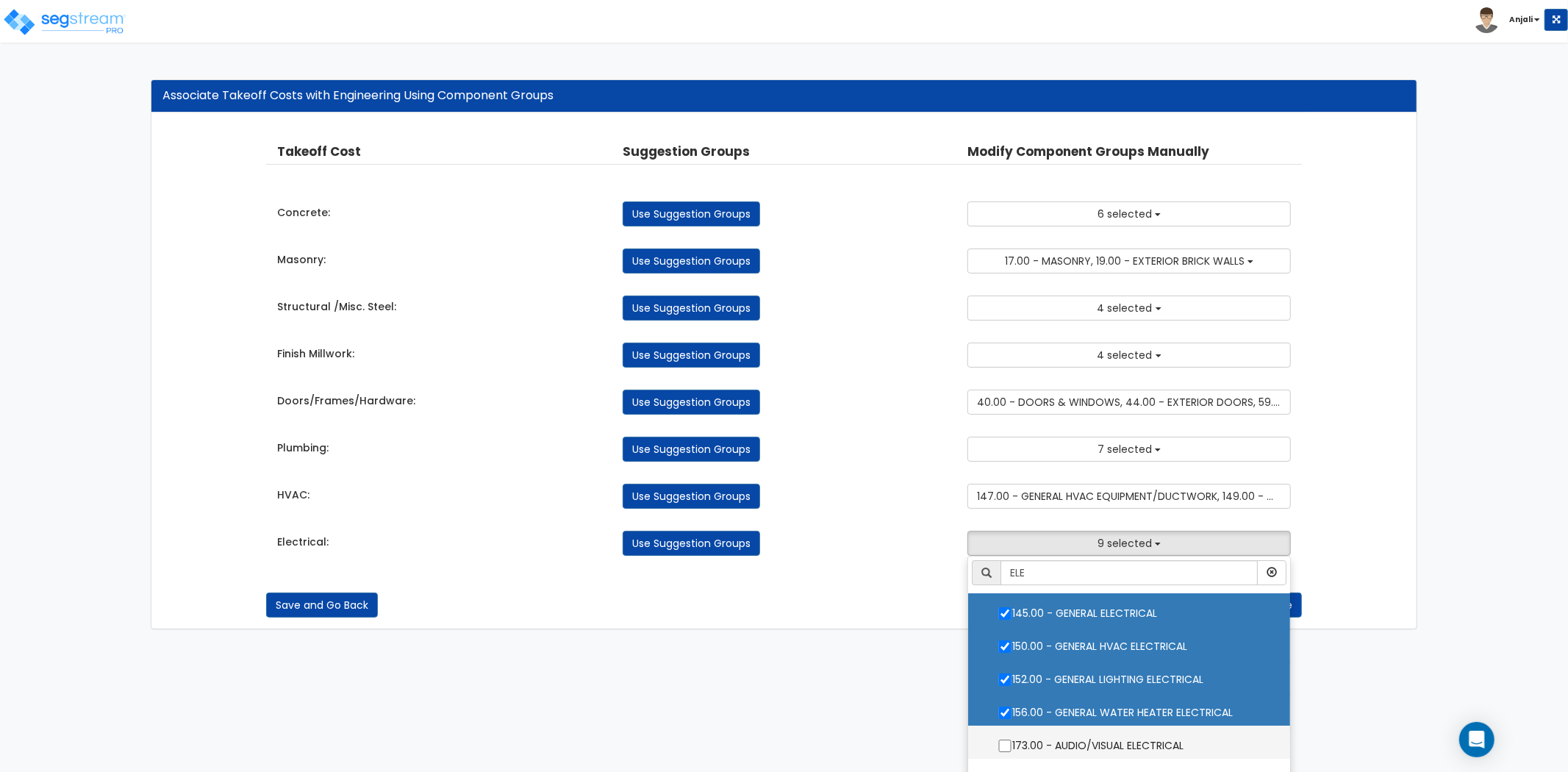
click at [1005, 747] on input "173.00 - AUDIO/VISUAL ELECTRICAL" at bounding box center [1005, 746] width 15 height 13
checkbox input "true"
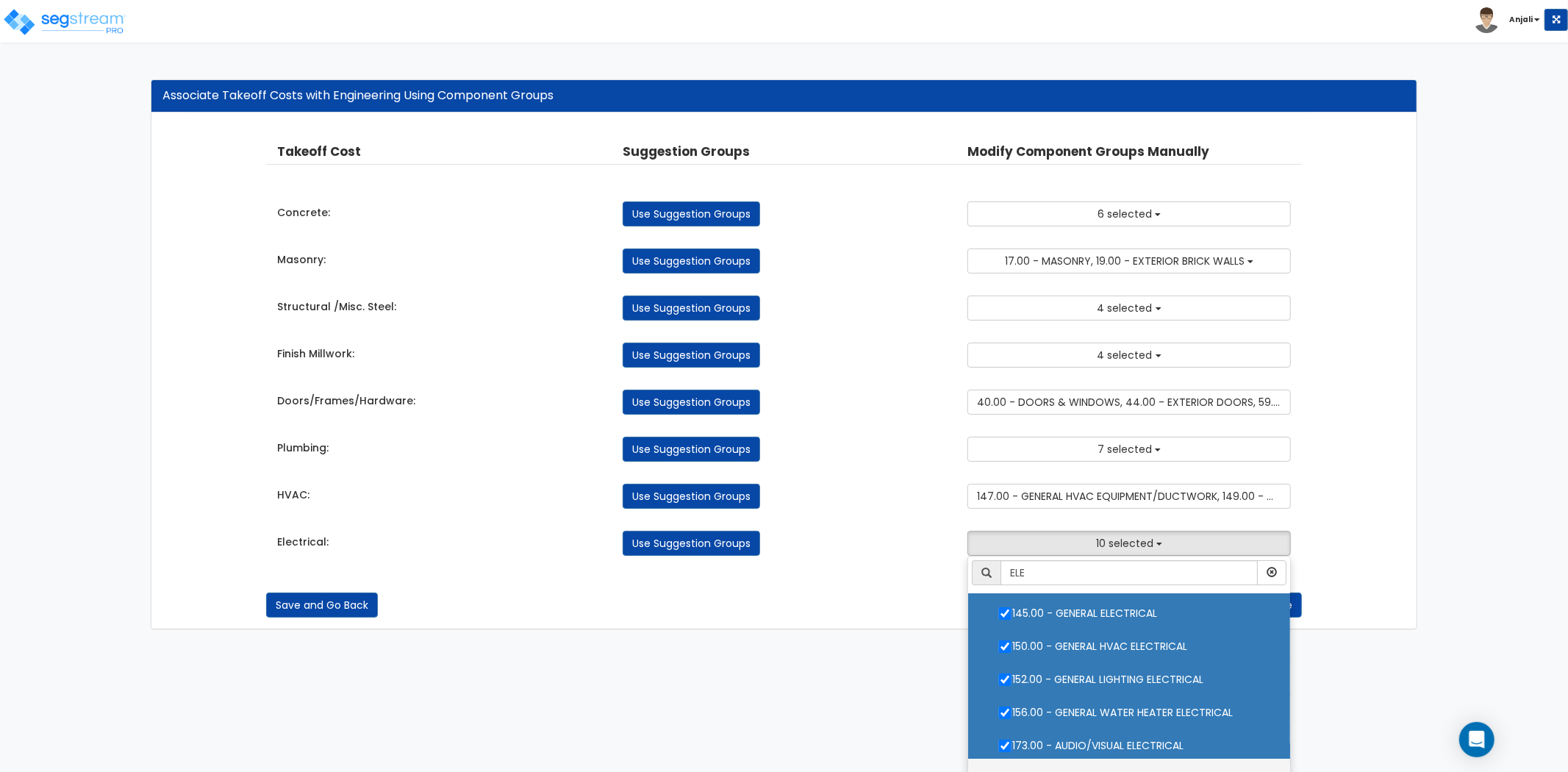
click at [1006, 620] on ul "ELE 2.00 - GENERAL REQUIREMENTS 4.00 - BLDG CLEARING, GRADING, & EXCAVATION 5.0…" at bounding box center [1129, 666] width 323 height 221
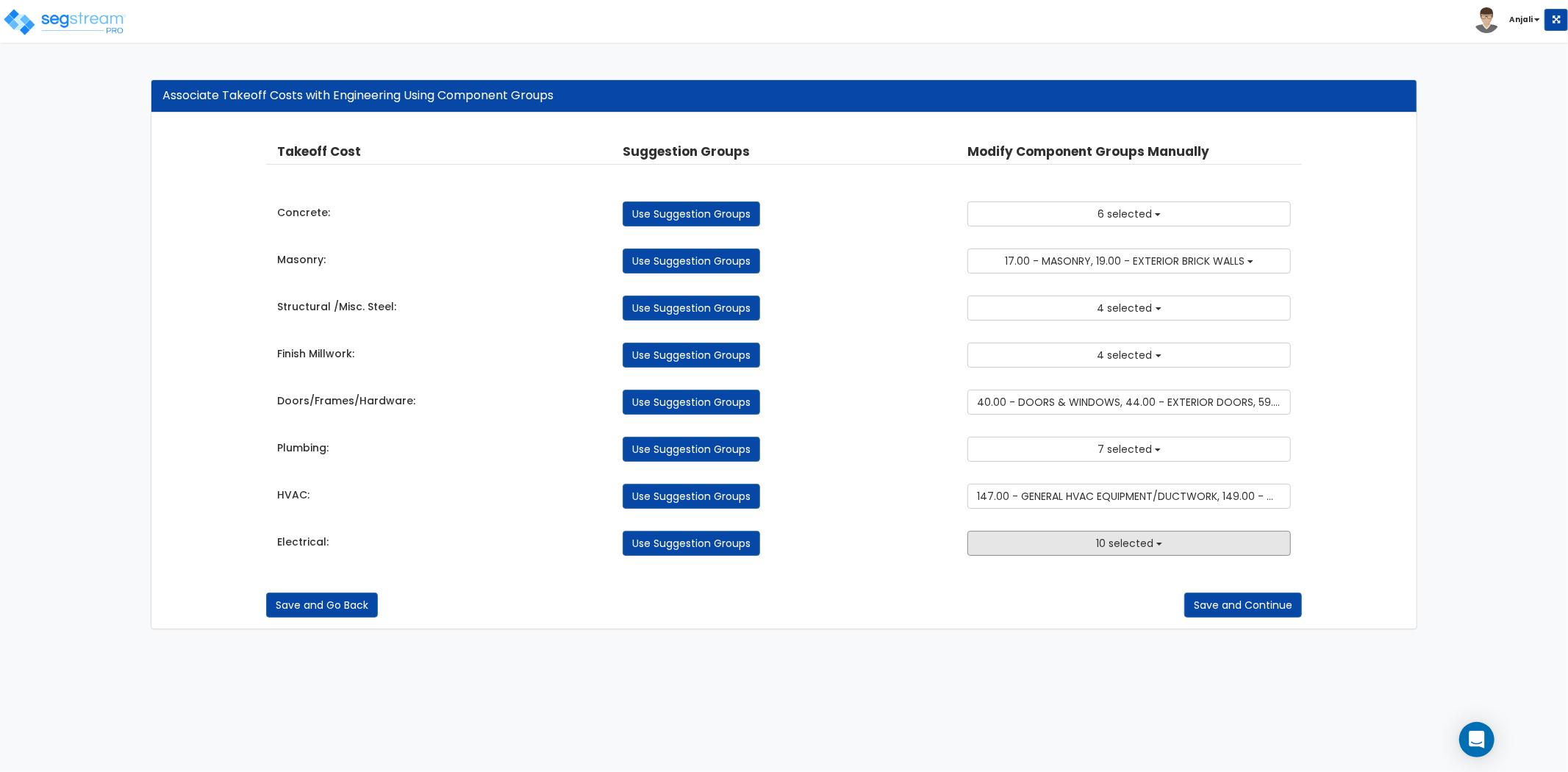
drag, startPoint x: 1071, startPoint y: 549, endPoint x: 1066, endPoint y: 581, distance: 32.4
click at [1071, 549] on button "10 selected" at bounding box center [1129, 543] width 323 height 25
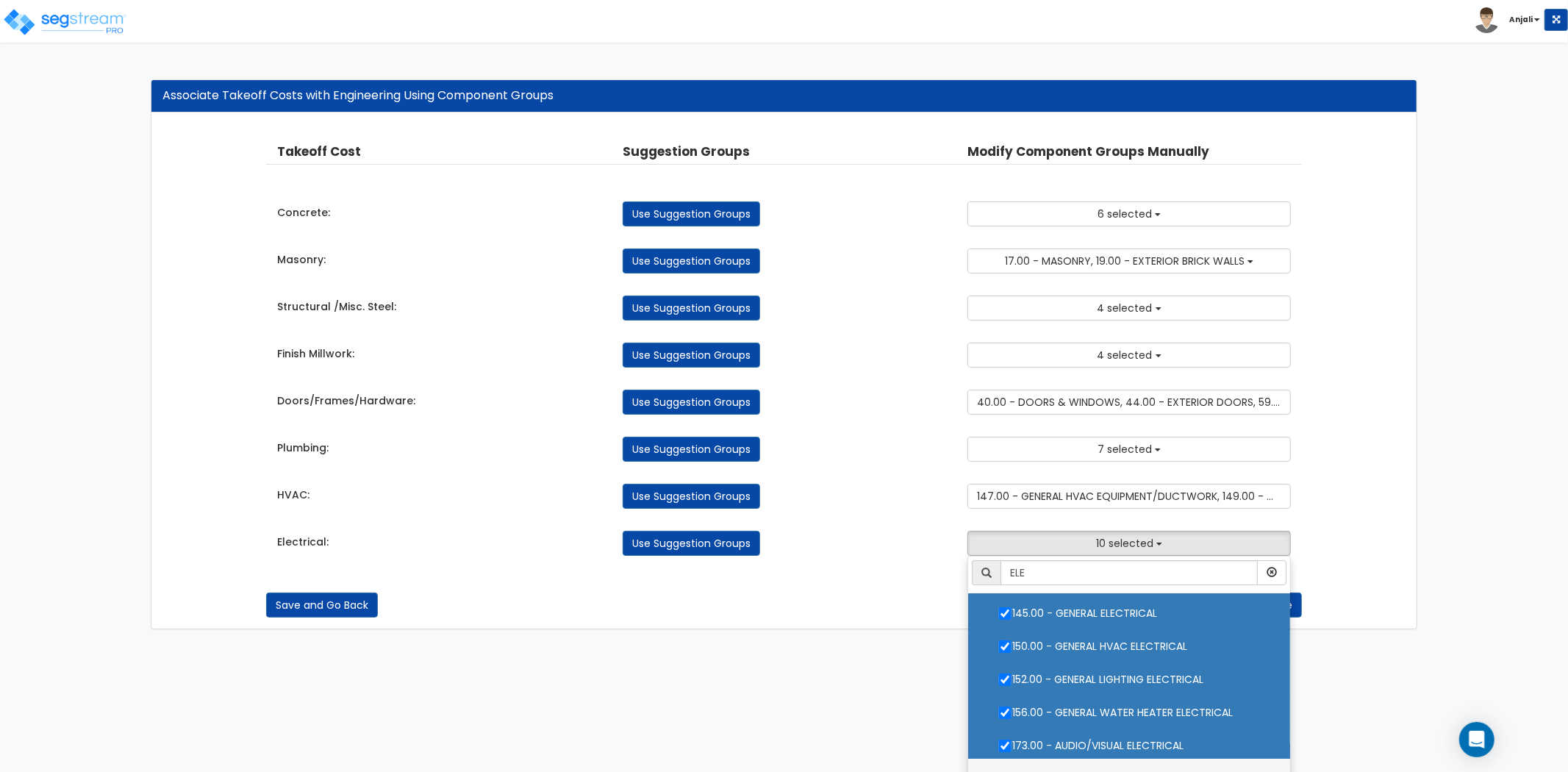
click at [1006, 615] on ul "ELE 2.00 - GENERAL REQUIREMENTS 4.00 - BLDG CLEARING, GRADING, & EXCAVATION 5.0…" at bounding box center [1129, 666] width 323 height 221
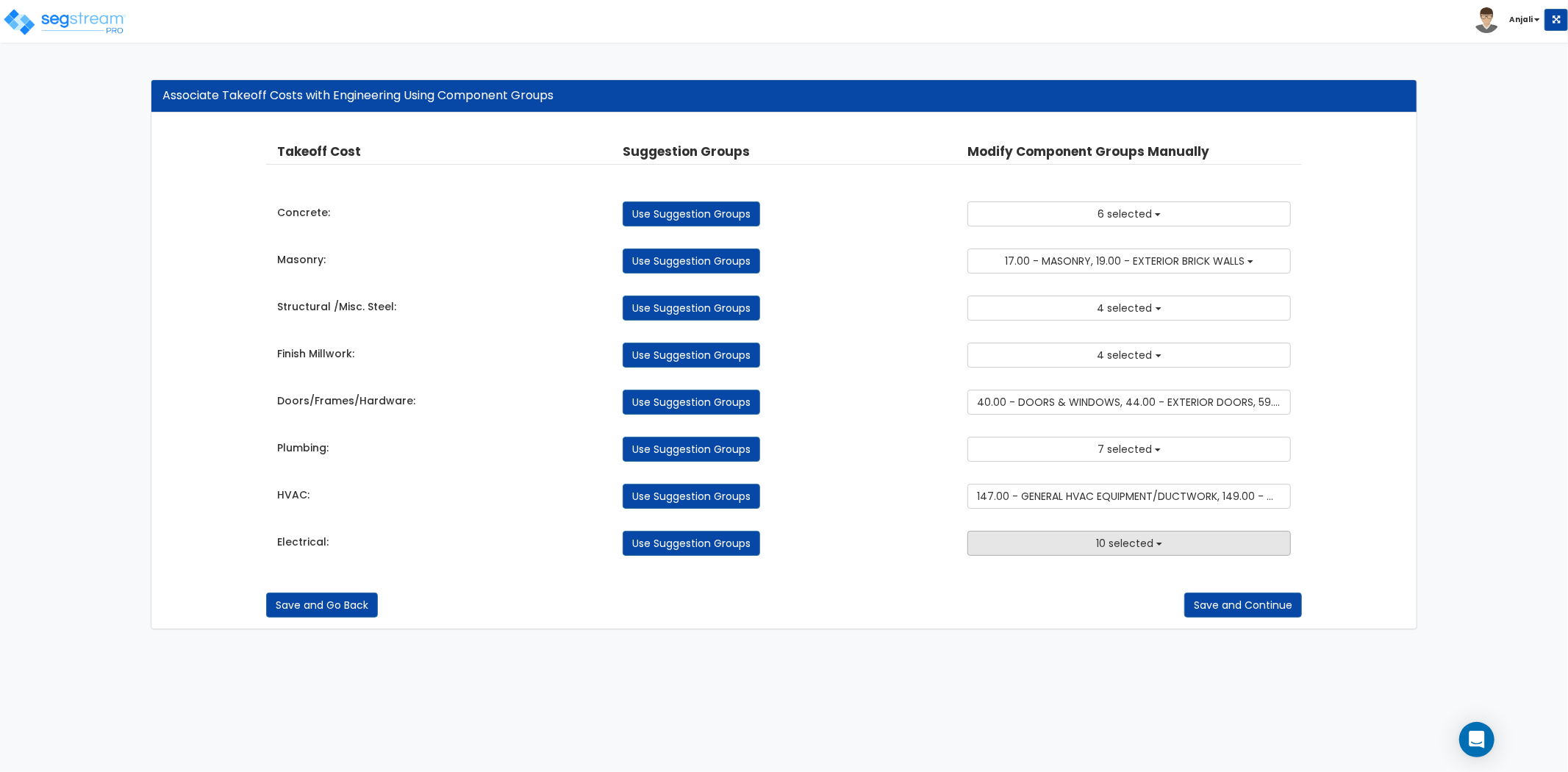
click at [1066, 544] on button "10 selected" at bounding box center [1129, 543] width 323 height 25
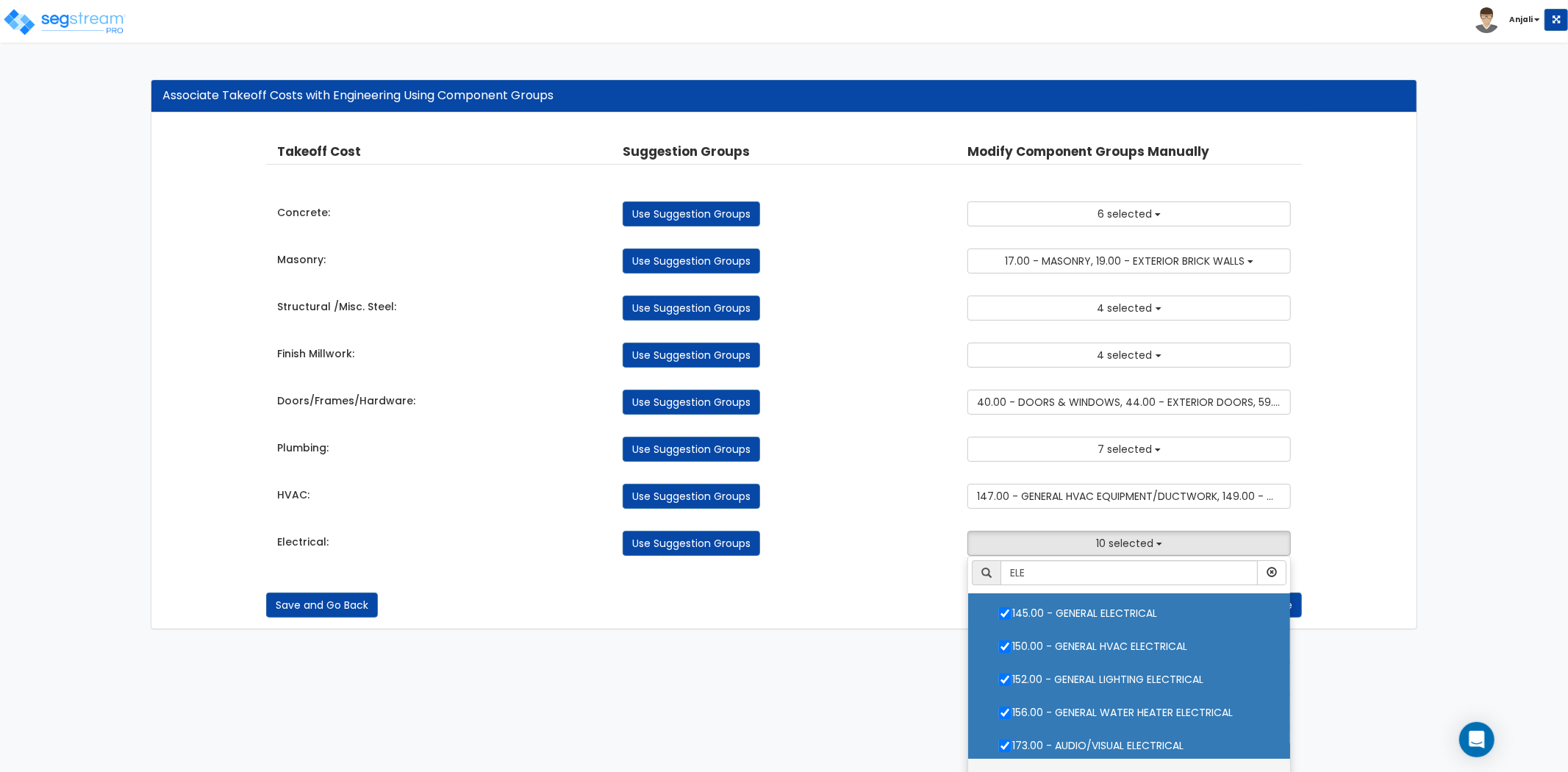
click at [1003, 616] on ul "ELE 2.00 - GENERAL REQUIREMENTS 4.00 - BLDG CLEARING, GRADING, & EXCAVATION 5.0…" at bounding box center [1129, 666] width 323 height 221
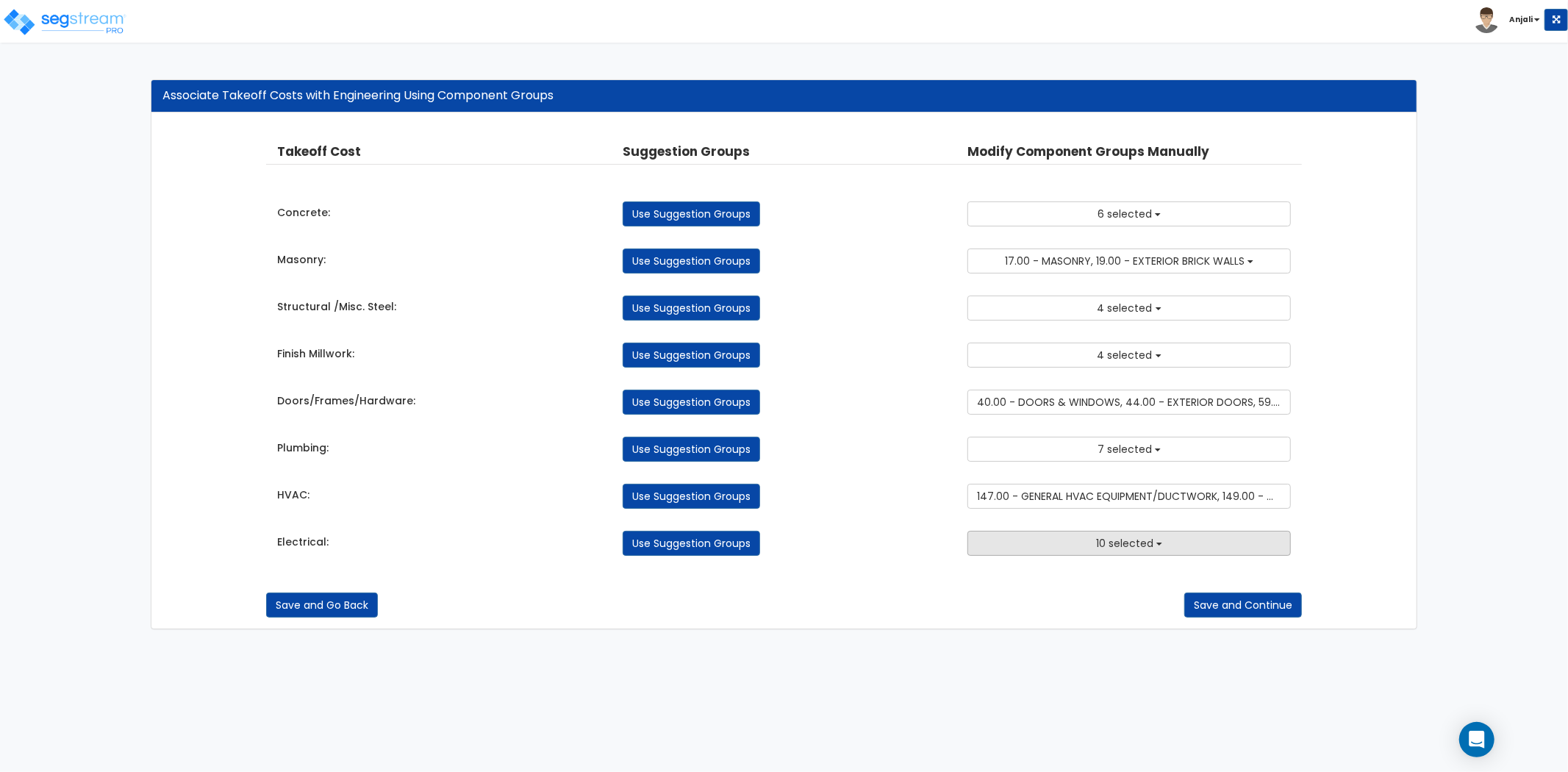
click at [1068, 549] on button "10 selected" at bounding box center [1129, 543] width 323 height 25
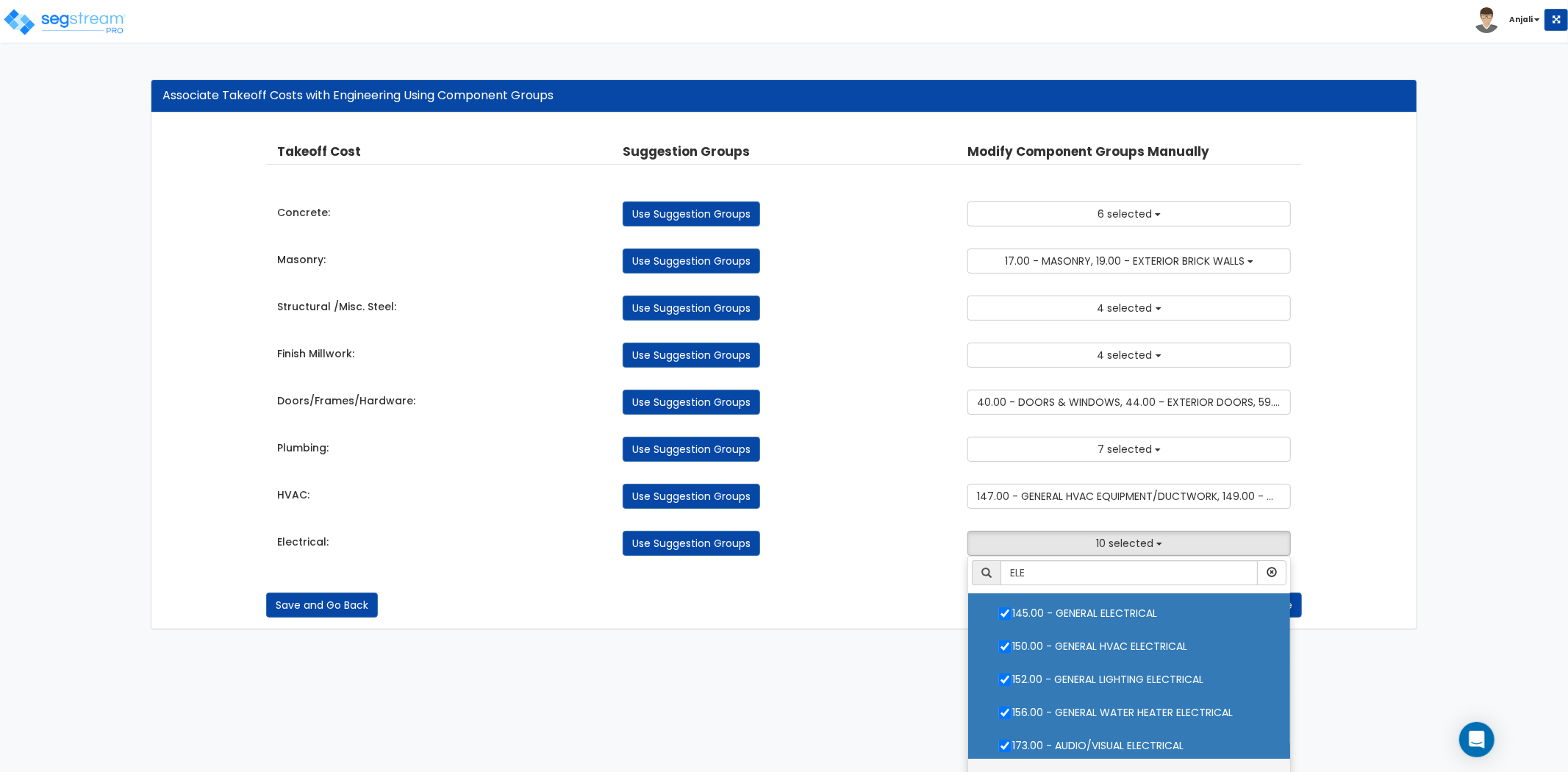
click at [1004, 616] on ul "ELE 2.00 - GENERAL REQUIREMENTS 4.00 - BLDG CLEARING, GRADING, & EXCAVATION 5.0…" at bounding box center [1129, 666] width 323 height 221
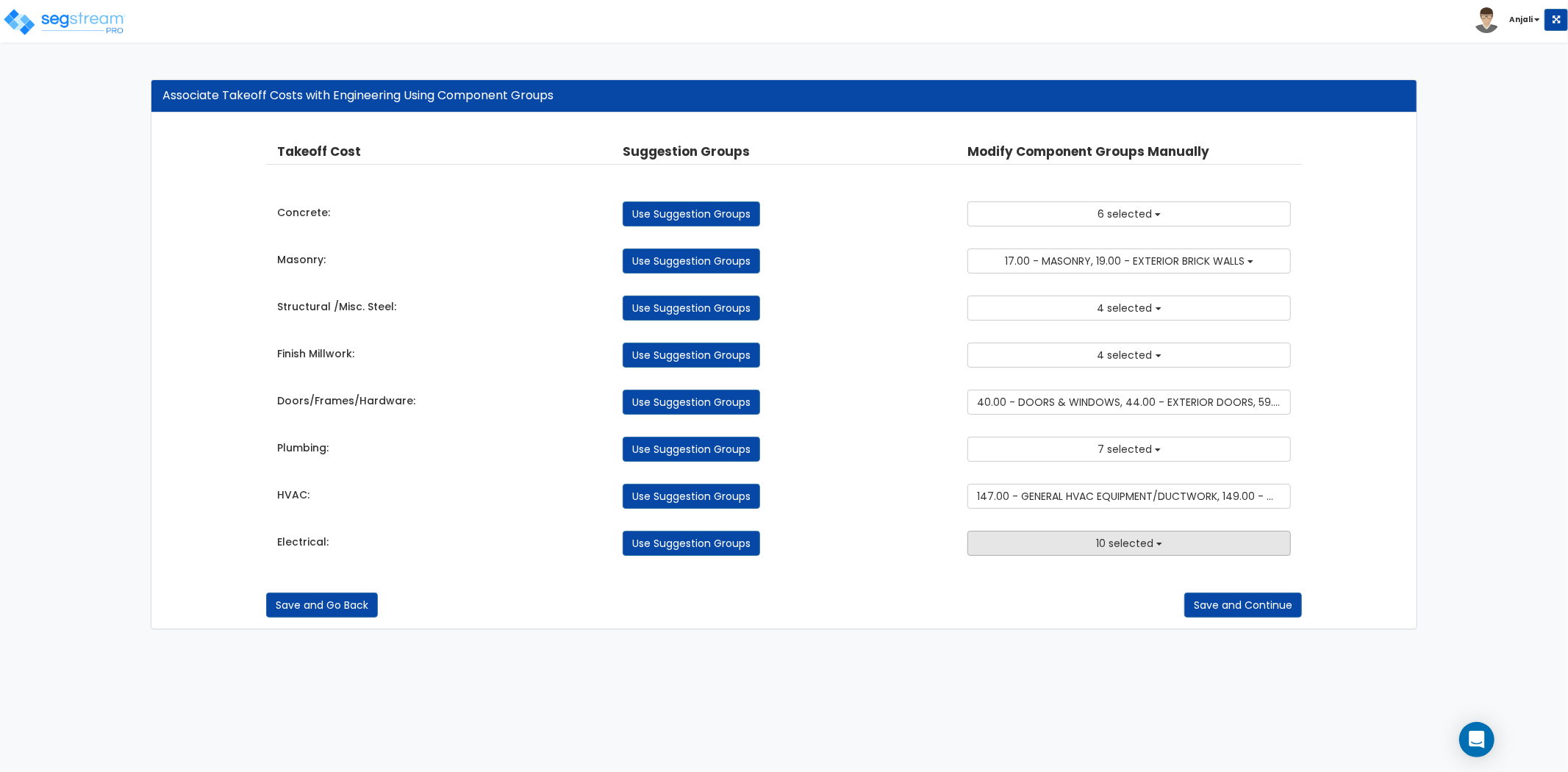
click at [1061, 552] on button "10 selected" at bounding box center [1129, 543] width 323 height 25
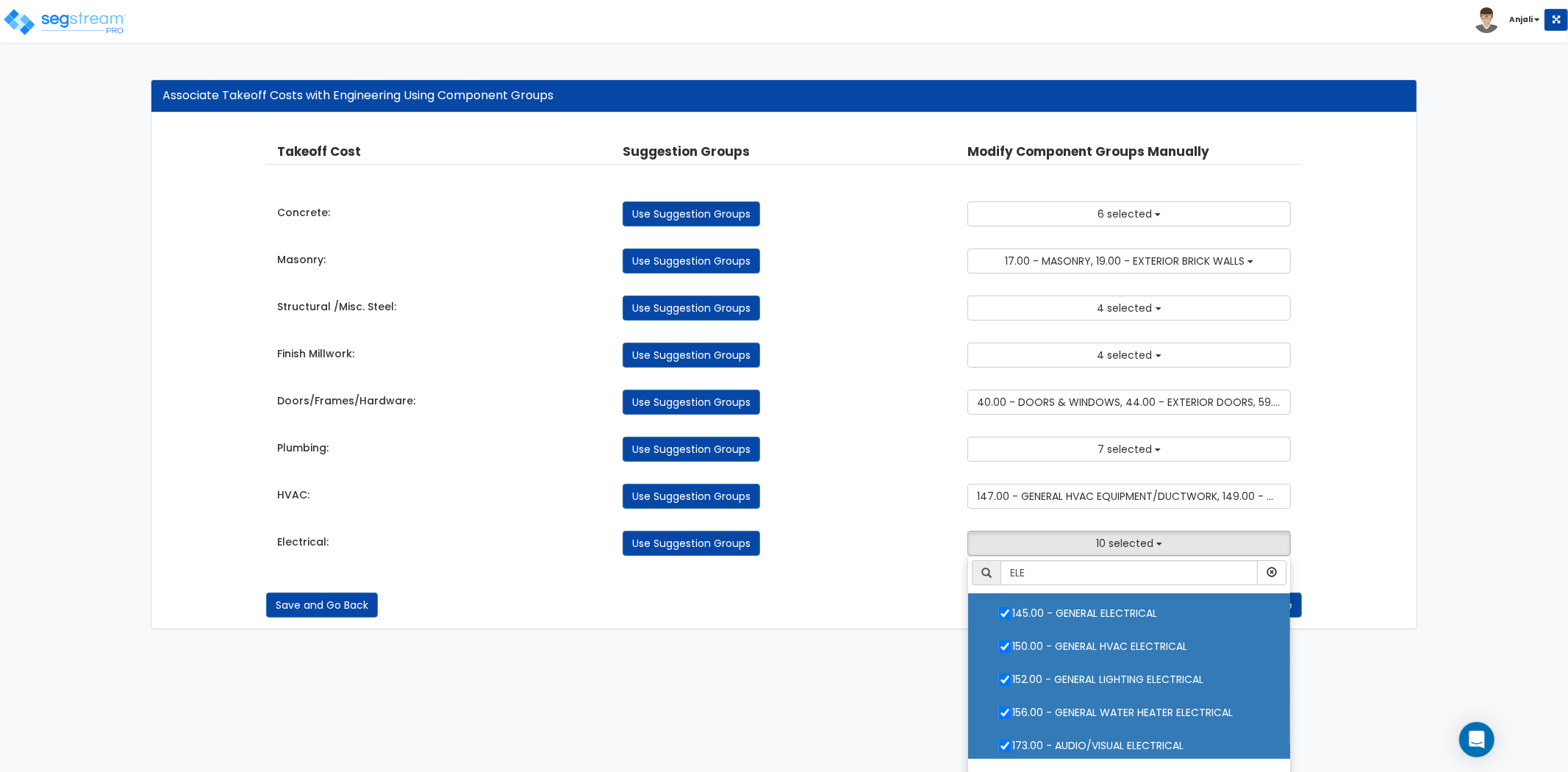
click at [1003, 670] on ul "ELE 2.00 - GENERAL REQUIREMENTS 4.00 - BLDG CLEARING, GRADING, & EXCAVATION 5.0…" at bounding box center [1129, 666] width 323 height 221
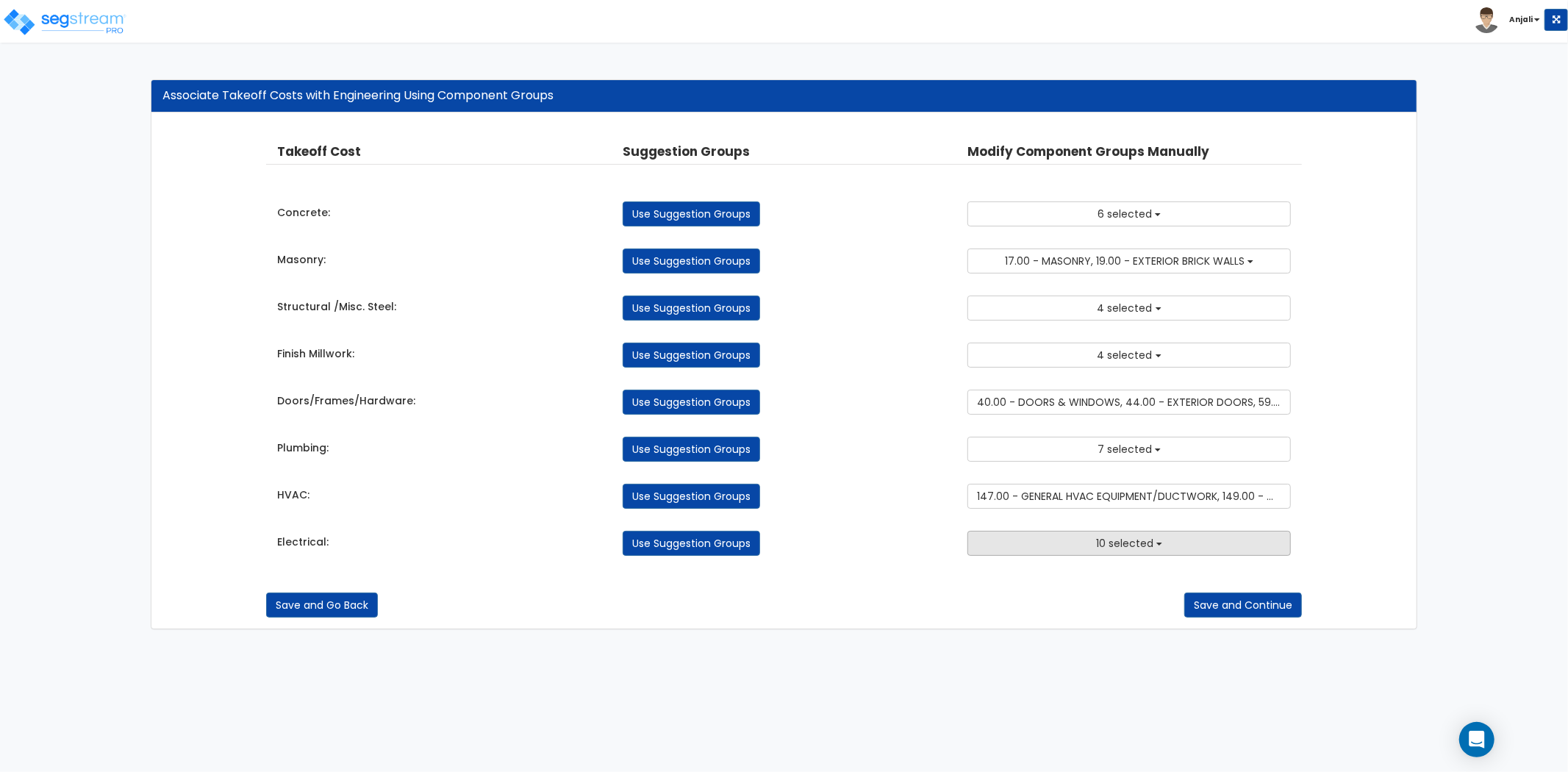
click at [1080, 555] on button "10 selected" at bounding box center [1129, 543] width 323 height 25
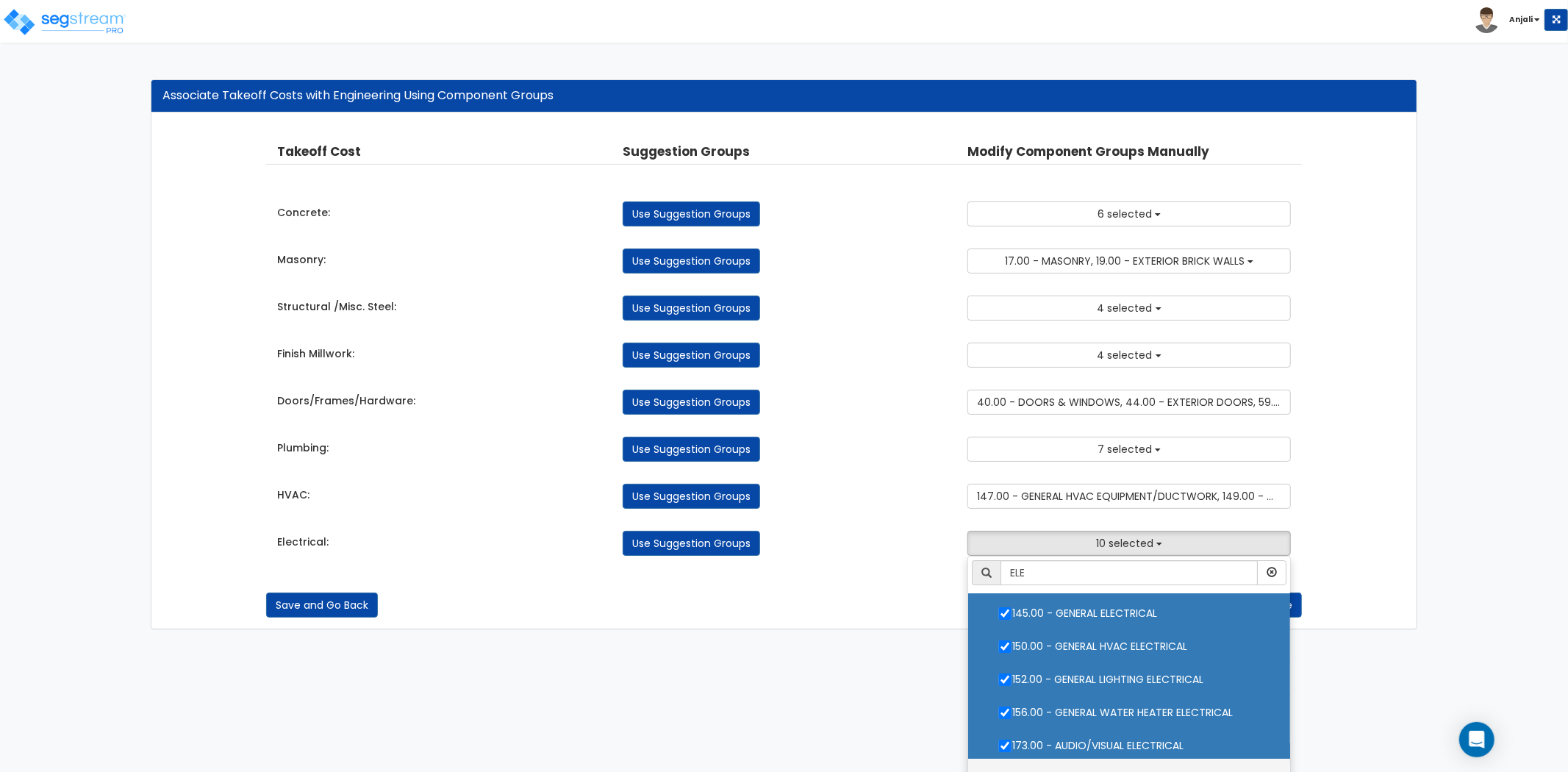
click at [1006, 615] on ul "ELE 2.00 - GENERAL REQUIREMENTS 4.00 - BLDG CLEARING, GRADING, & EXCAVATION 5.0…" at bounding box center [1129, 666] width 323 height 221
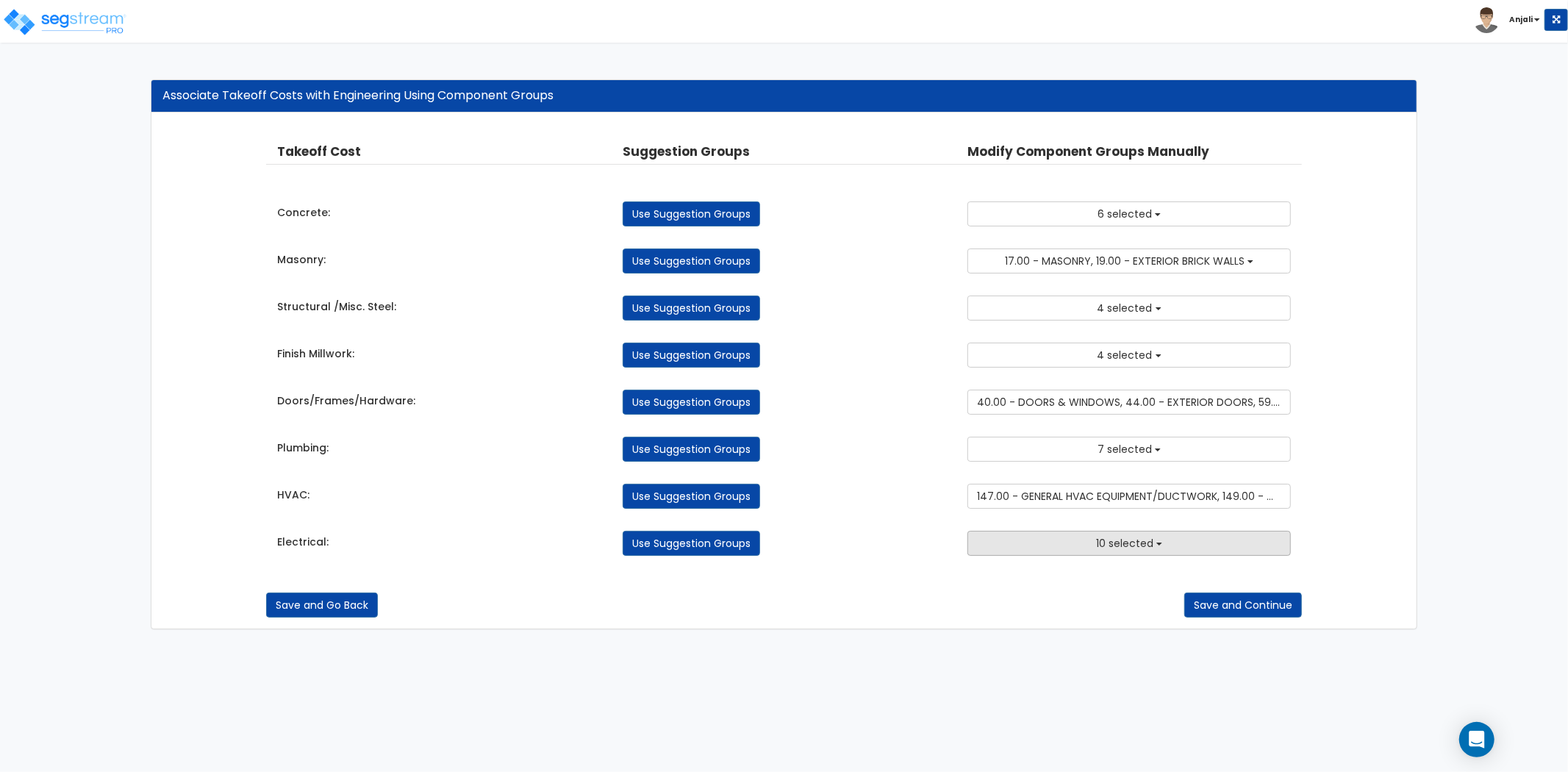
click at [1069, 553] on button "10 selected" at bounding box center [1129, 543] width 323 height 25
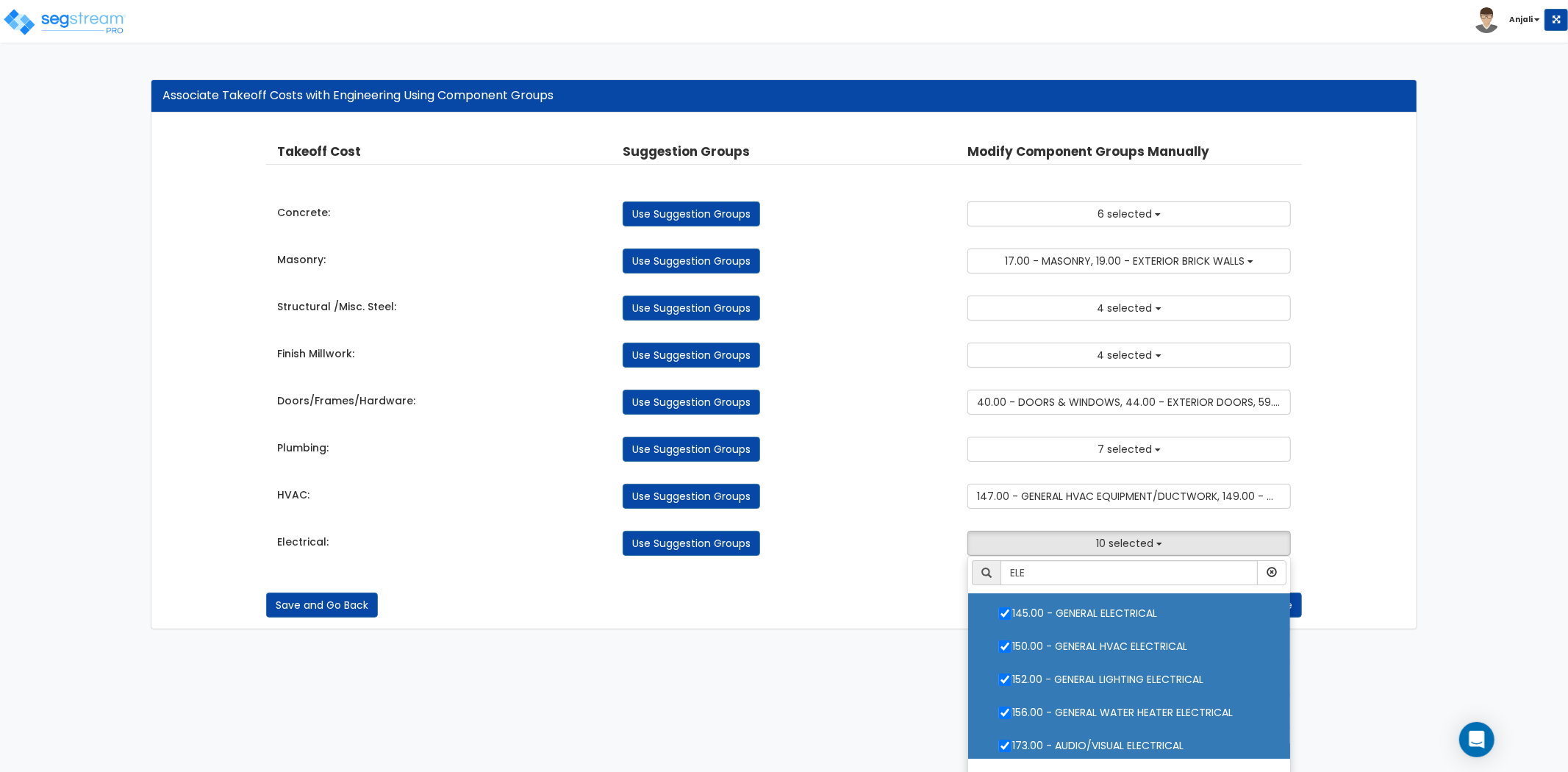
click at [1005, 668] on ul "ELE 2.00 - GENERAL REQUIREMENTS 4.00 - BLDG CLEARING, GRADING, & EXCAVATION 5.0…" at bounding box center [1129, 666] width 323 height 221
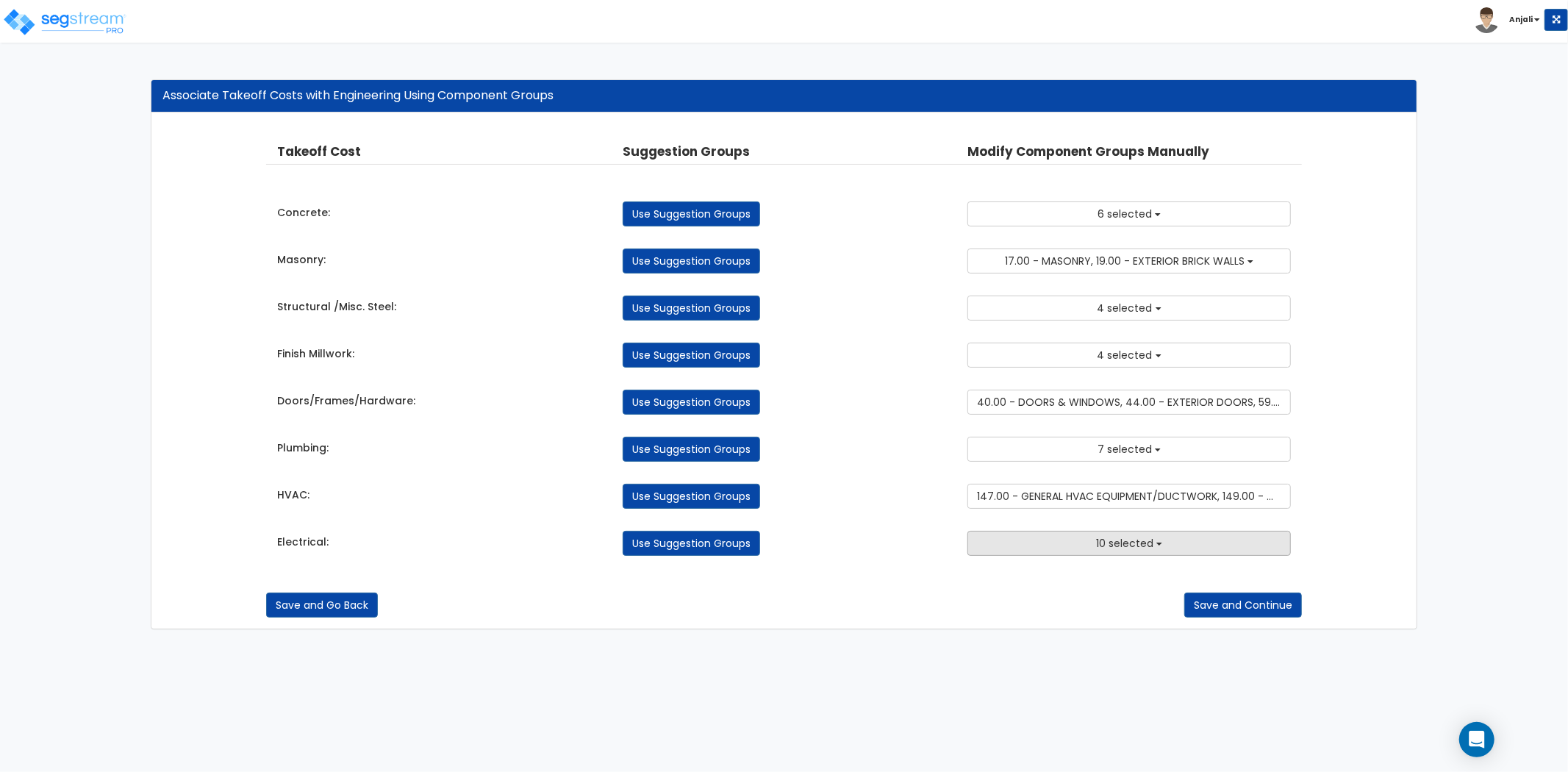
click at [1091, 546] on button "10 selected" at bounding box center [1129, 543] width 323 height 25
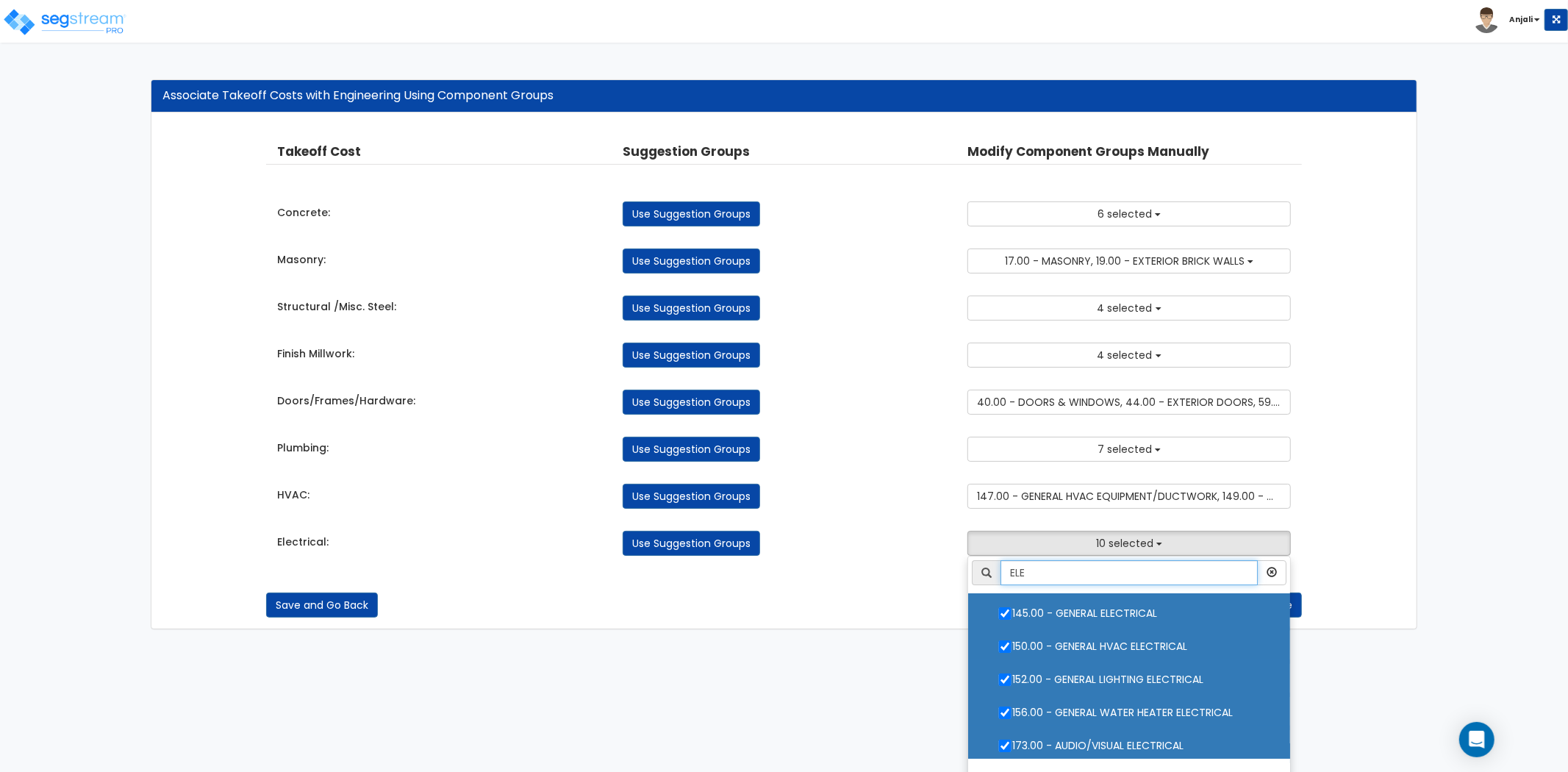
drag, startPoint x: 1046, startPoint y: 570, endPoint x: 950, endPoint y: 570, distance: 96.0
click at [950, 570] on div "Takeoff Cost Suggestion Groups Modify Component Groups Manually Concrete: Use S…" at bounding box center [784, 349] width 1036 height 443
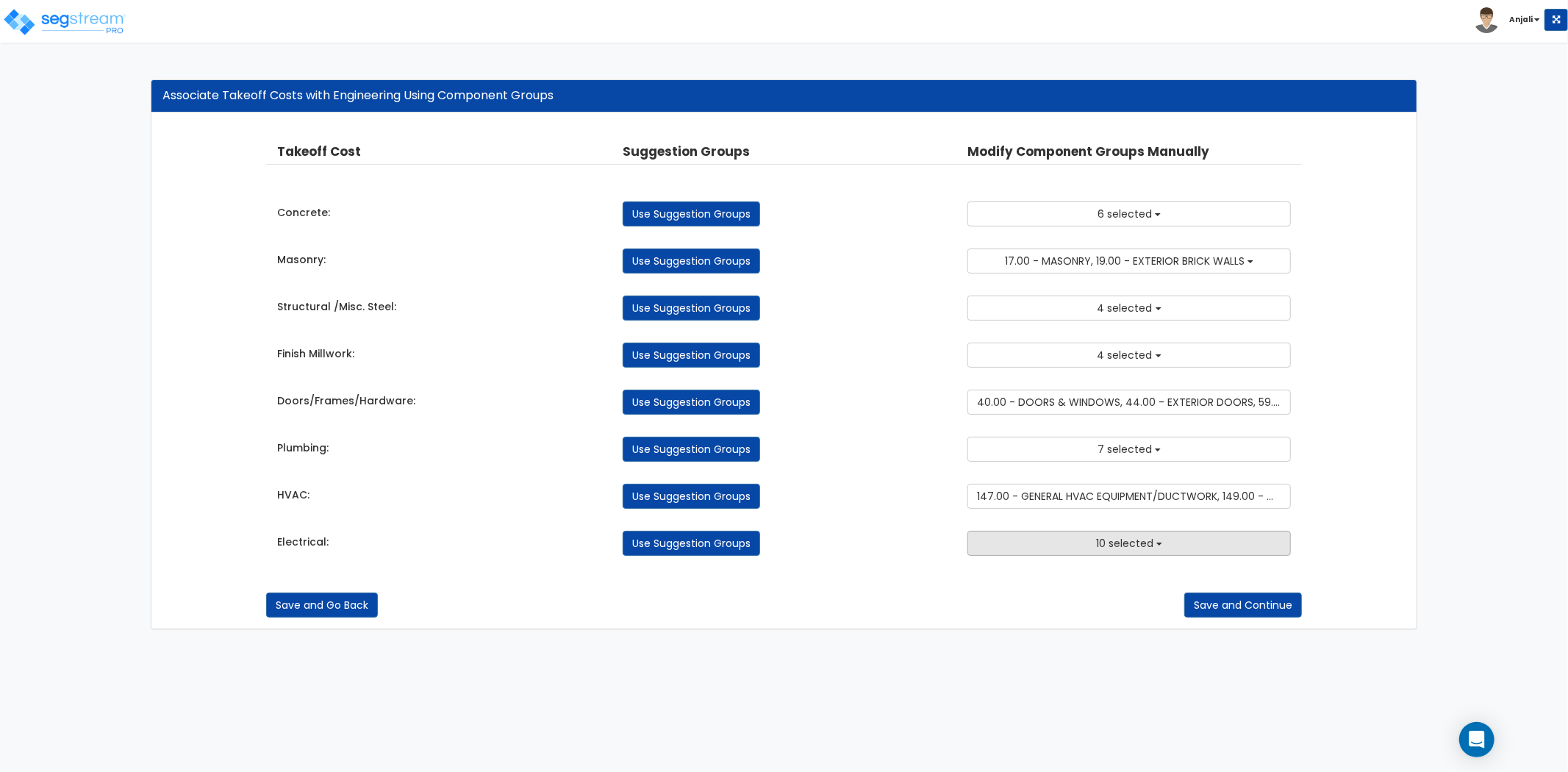
click at [1050, 550] on button "10 selected" at bounding box center [1129, 543] width 323 height 25
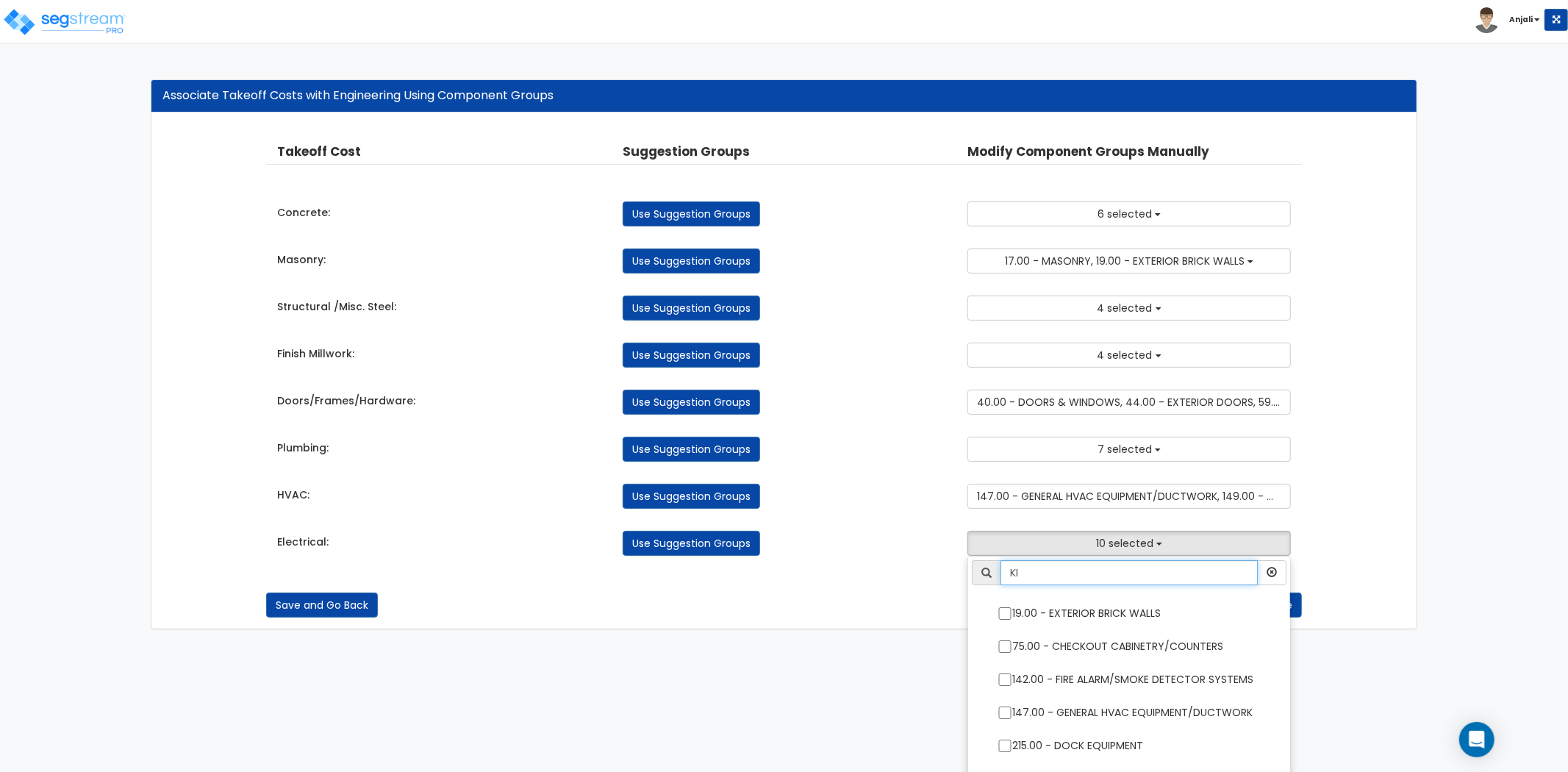
type input "KI"
click at [897, 570] on div "Takeoff Cost Suggestion Groups Modify Component Groups Manually Concrete: Use S…" at bounding box center [784, 349] width 1036 height 443
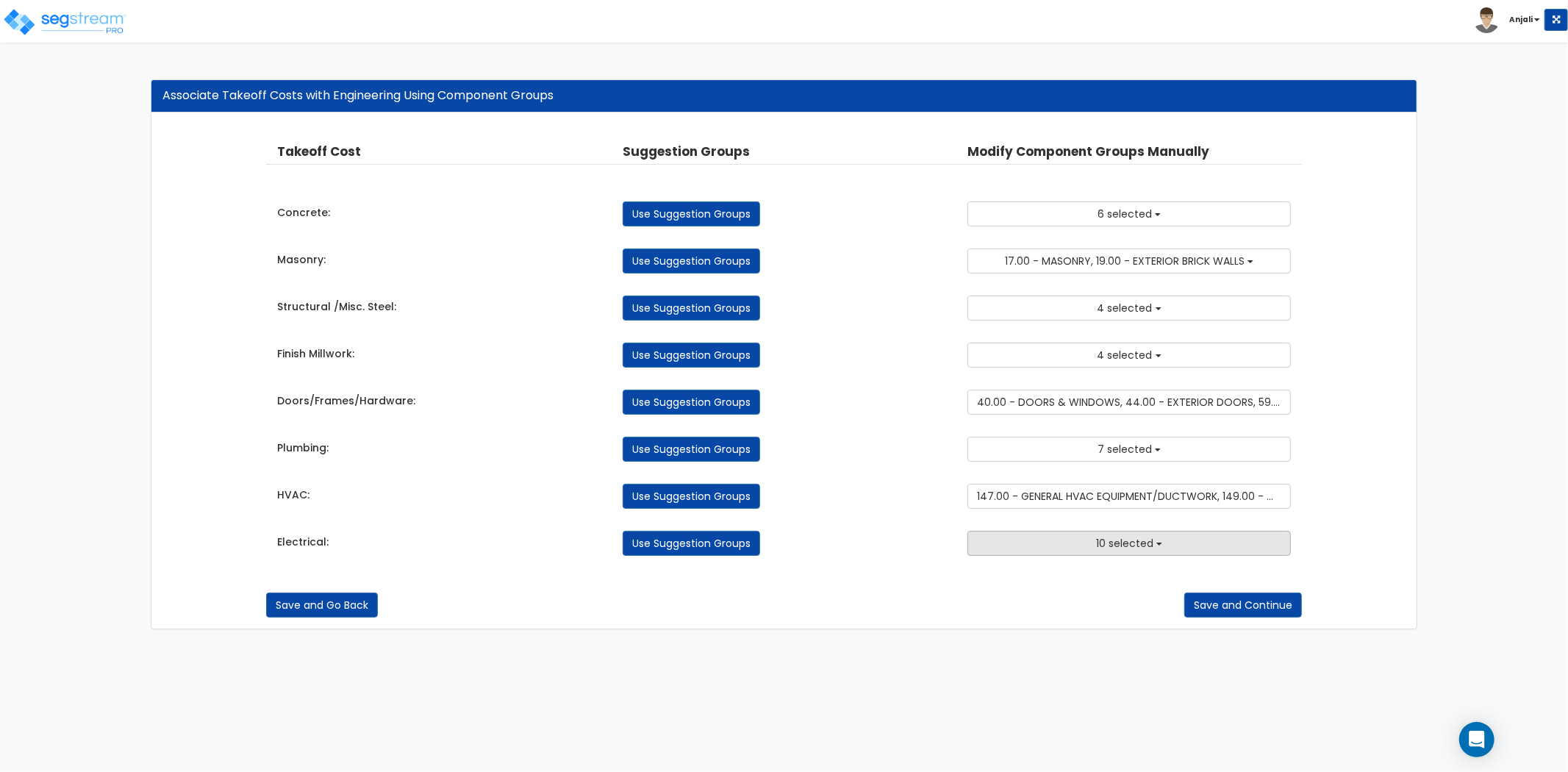
click at [1104, 540] on span "10 selected" at bounding box center [1124, 543] width 57 height 15
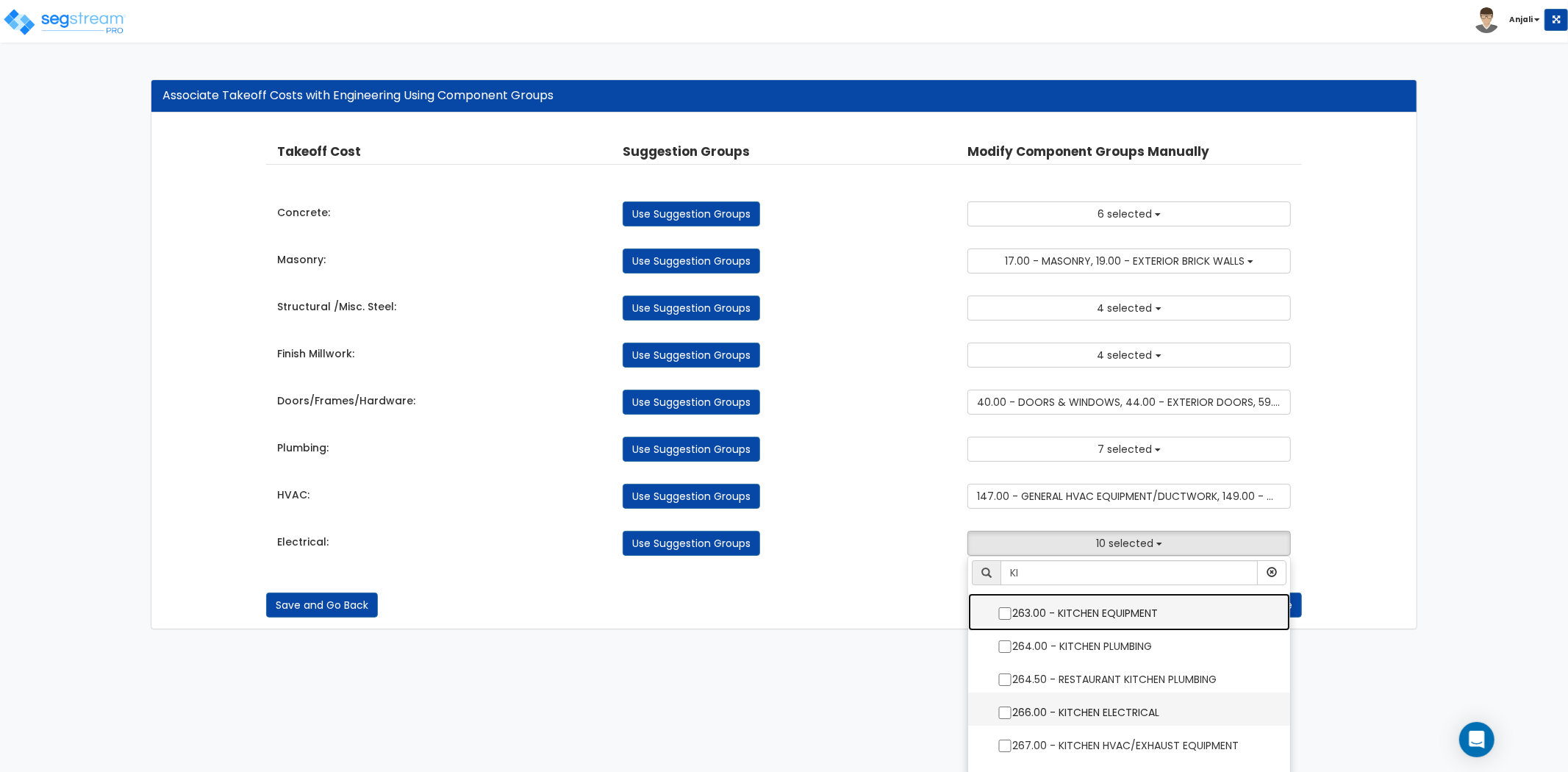
click at [1005, 715] on input "266.00 - KITCHEN ELECTRICAL" at bounding box center [1005, 713] width 15 height 13
checkbox input "true"
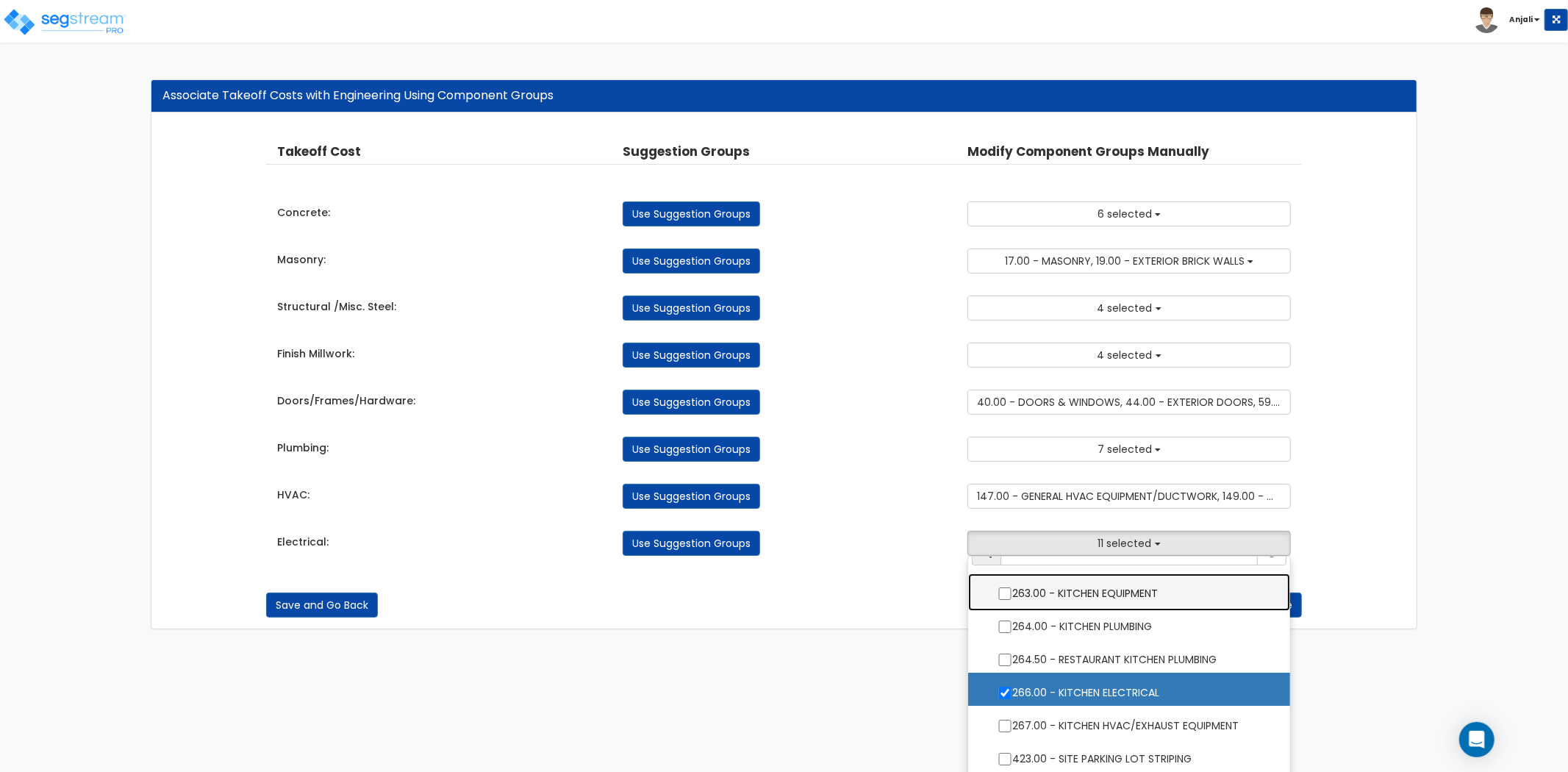
scroll to position [5, 0]
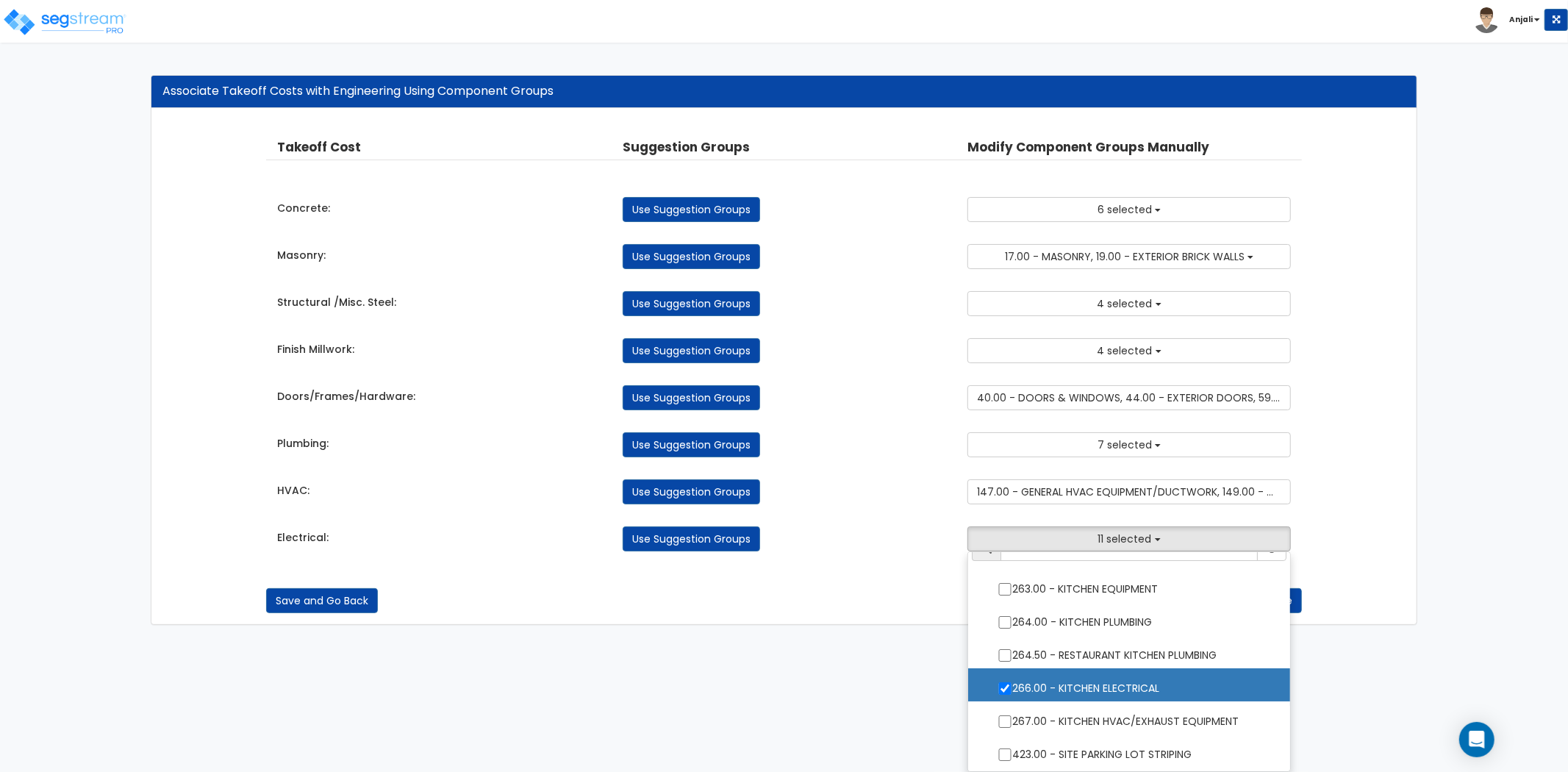
click at [891, 607] on div "Save and Go Back Save and Continue" at bounding box center [784, 600] width 1036 height 25
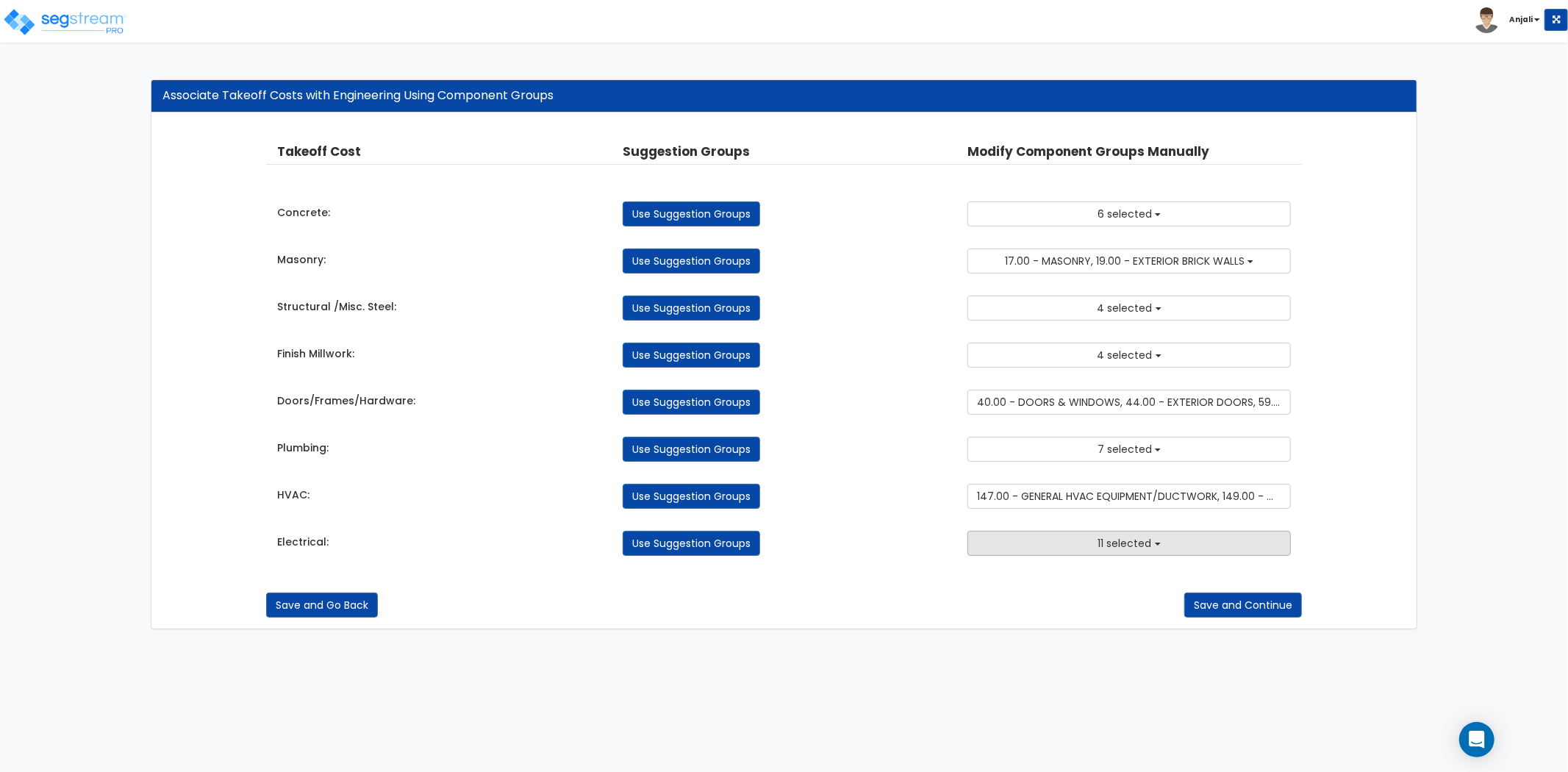
click at [1082, 551] on button "11 selected" at bounding box center [1129, 543] width 323 height 25
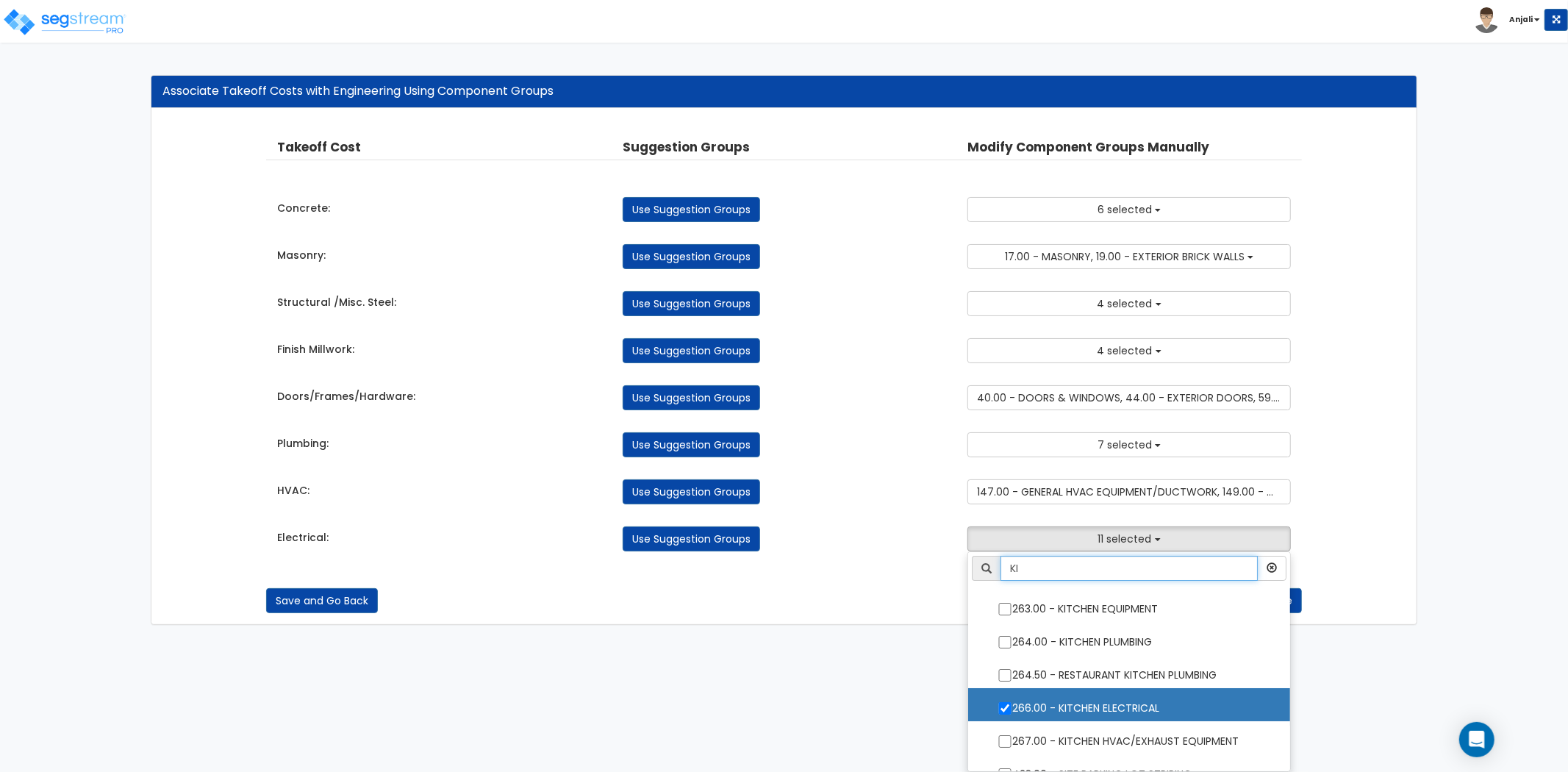
drag, startPoint x: 1054, startPoint y: 568, endPoint x: 1004, endPoint y: 568, distance: 50.0
click at [1004, 568] on input "KI" at bounding box center [1129, 568] width 257 height 25
type input "COM"
drag, startPoint x: 841, startPoint y: 546, endPoint x: 891, endPoint y: 559, distance: 51.7
click at [841, 546] on div "Use Suggestion Groups" at bounding box center [784, 538] width 346 height 25
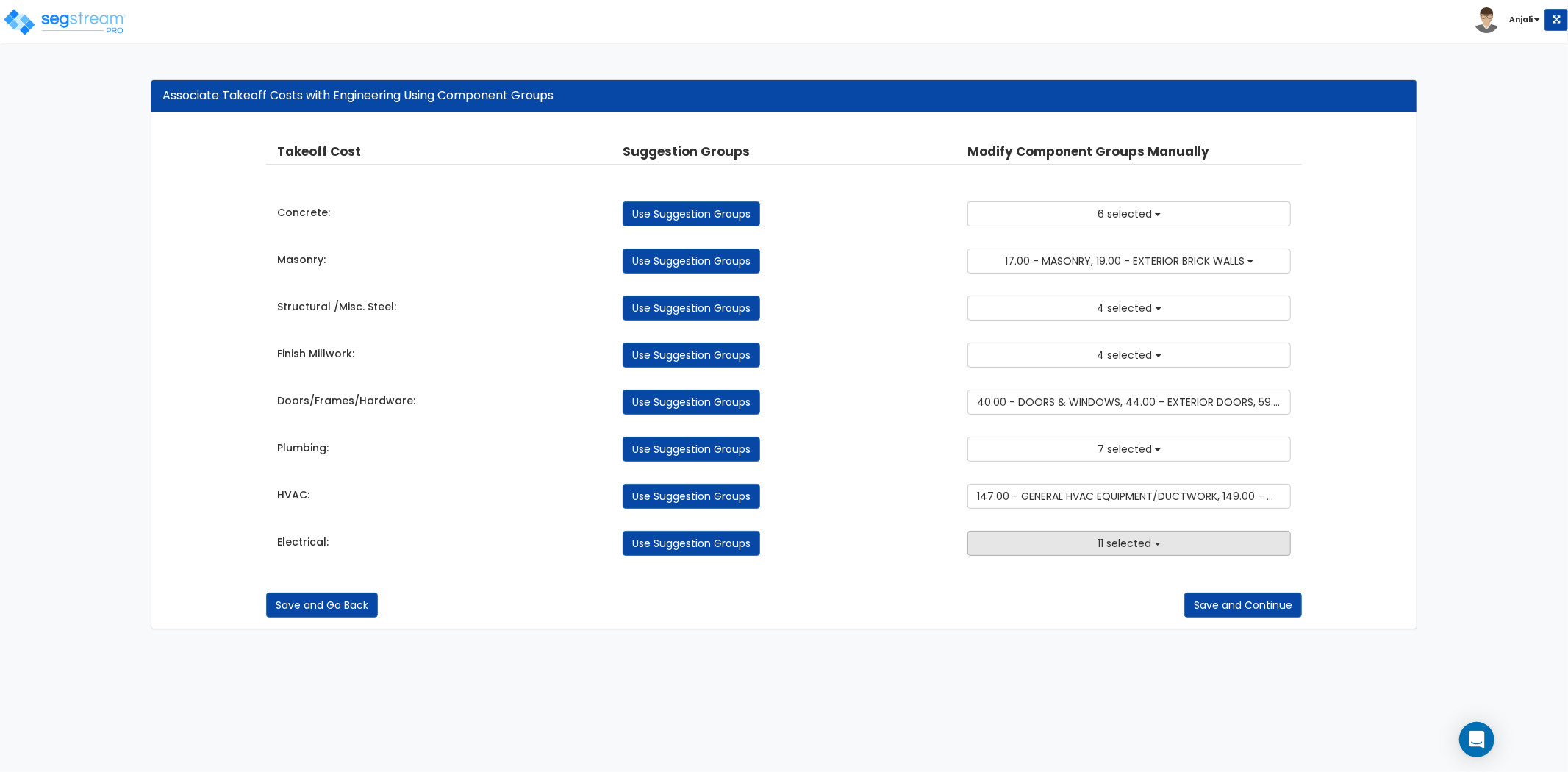
click at [1093, 545] on button "11 selected" at bounding box center [1129, 543] width 323 height 25
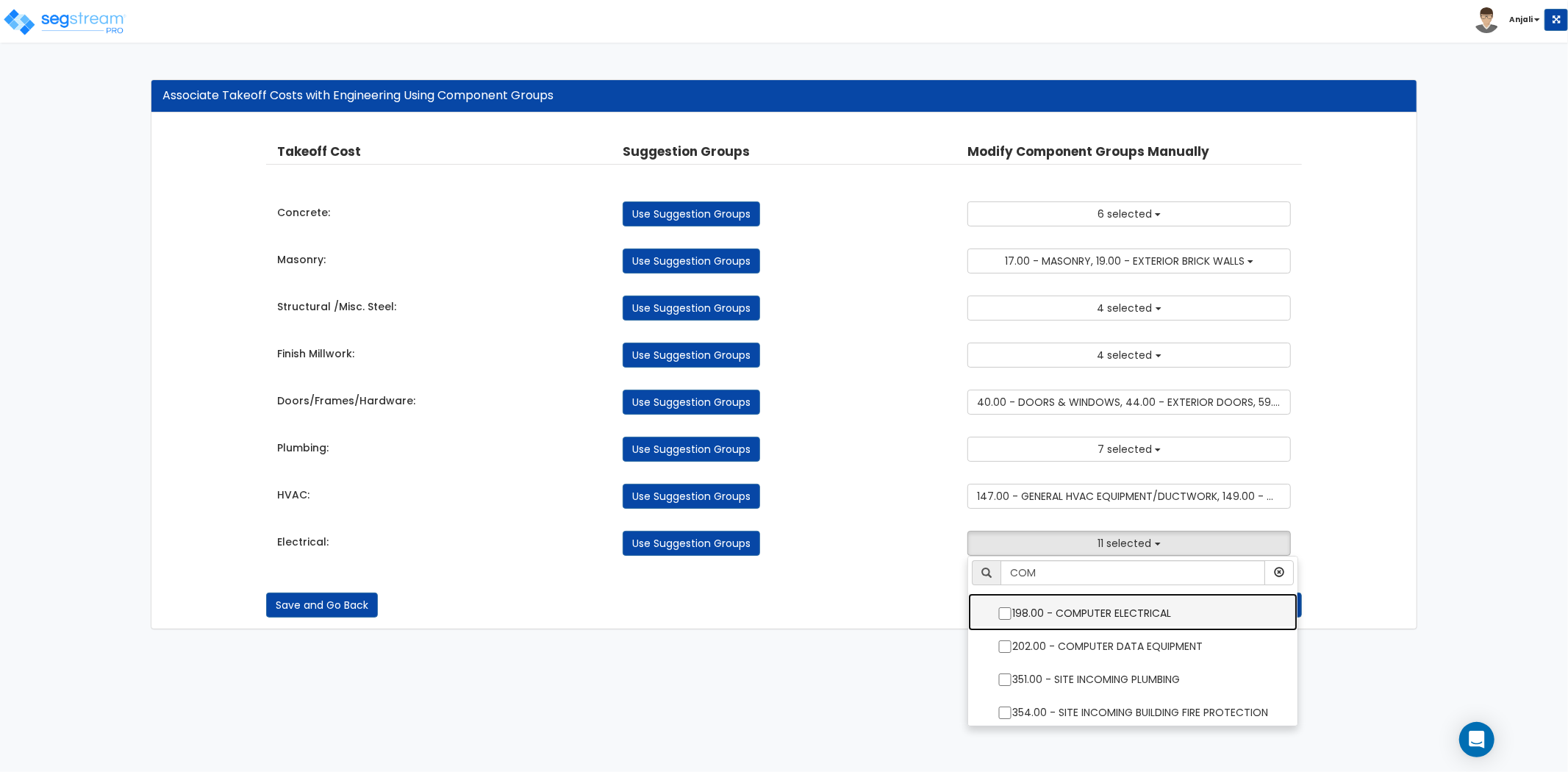
click at [1003, 614] on input "198.00 - COMPUTER ELECTRICAL" at bounding box center [1005, 613] width 15 height 13
checkbox input "true"
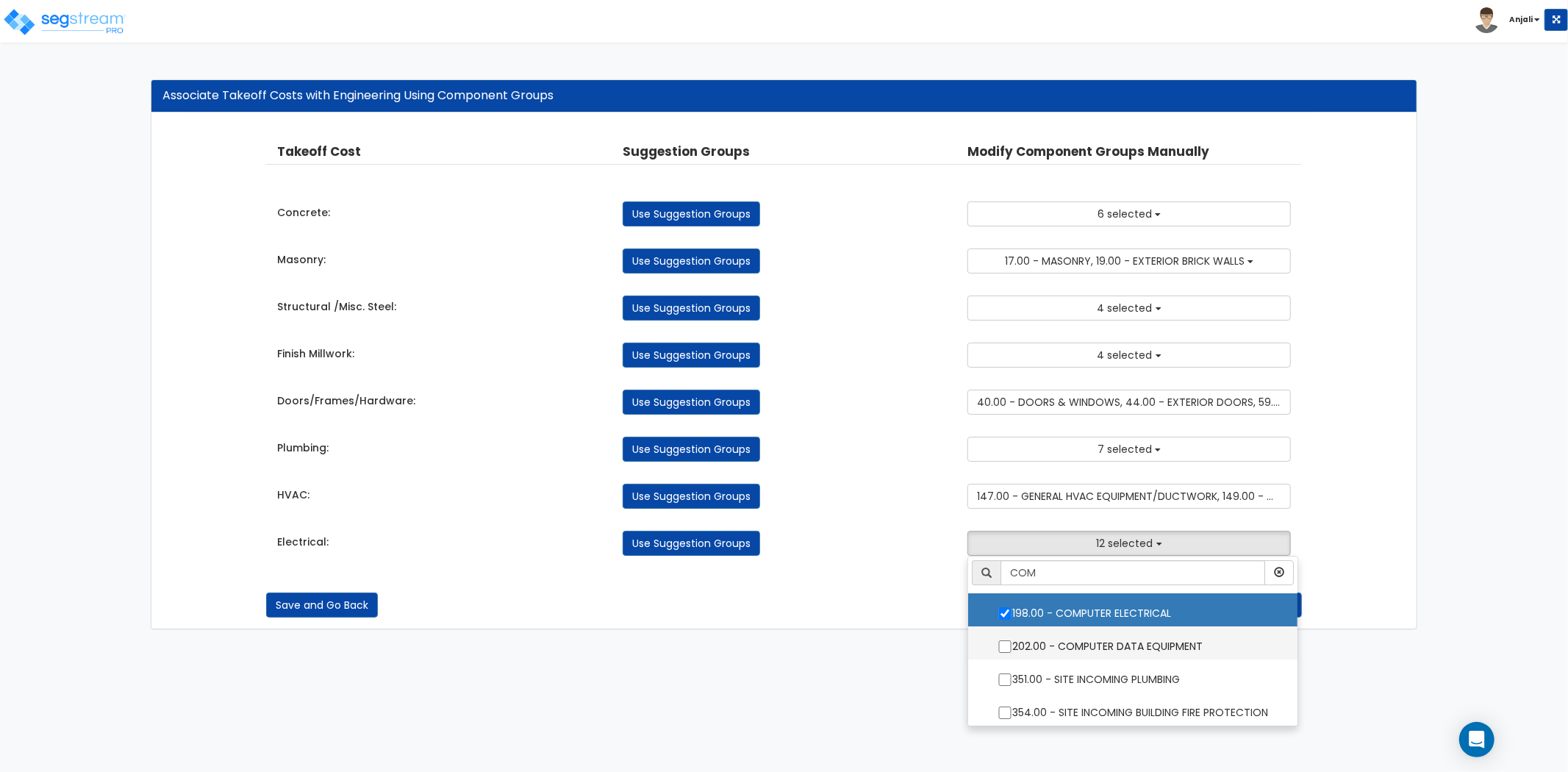
click at [1003, 645] on input "202.00 - COMPUTER DATA EQUIPMENT" at bounding box center [1005, 647] width 15 height 13
checkbox input "true"
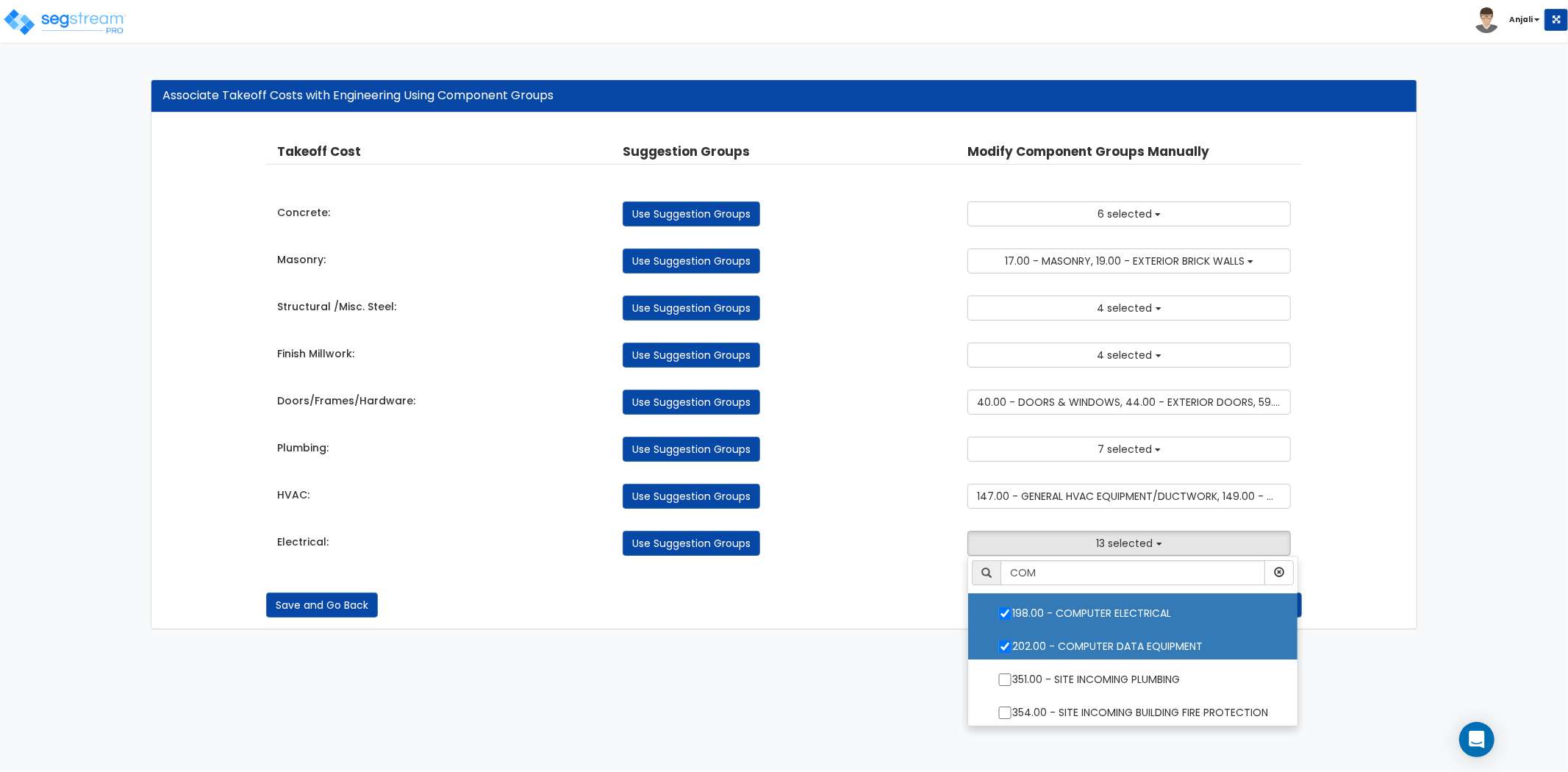
drag, startPoint x: 903, startPoint y: 622, endPoint x: 936, endPoint y: 603, distance: 38.1
click at [903, 622] on div "Takeoff Cost Suggestion Groups Modify Component Groups Manually Concrete: 5.00 …" at bounding box center [784, 370] width 1266 height 516
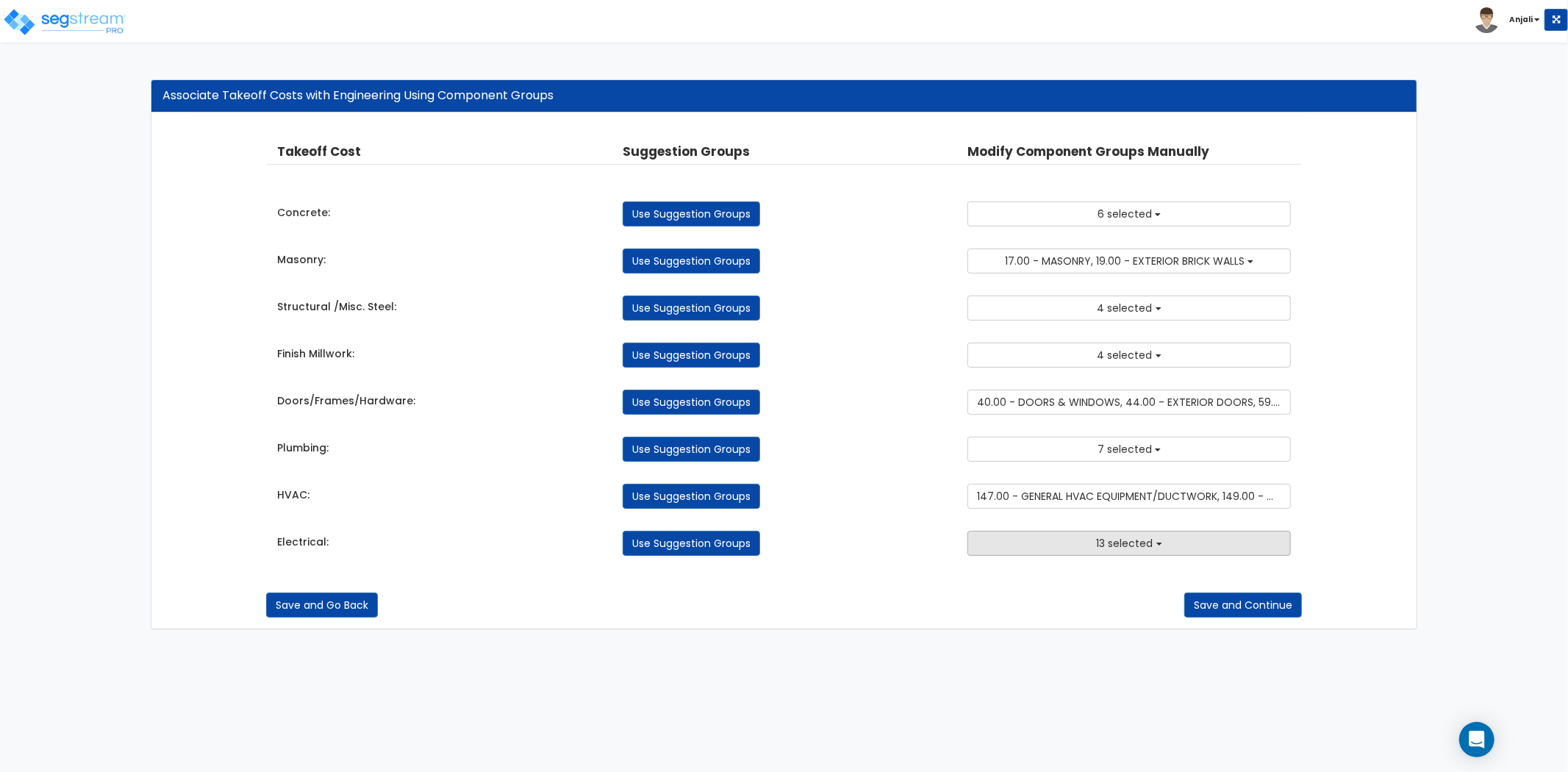
click at [1040, 556] on button "13 selected" at bounding box center [1129, 543] width 323 height 25
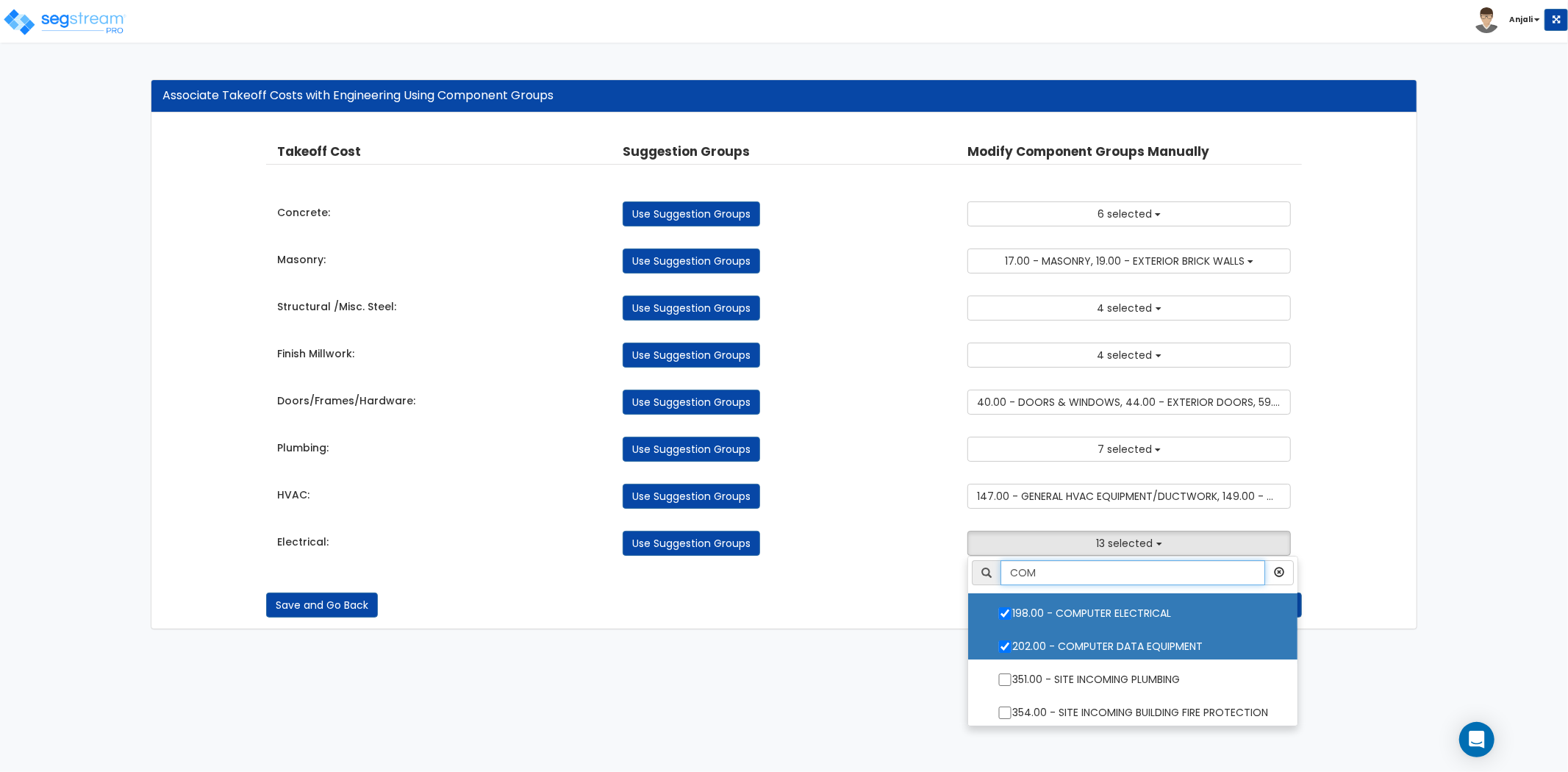
drag, startPoint x: 1053, startPoint y: 568, endPoint x: 997, endPoint y: 569, distance: 56.0
click at [997, 569] on div "COM" at bounding box center [1133, 572] width 322 height 25
type input "ELE"
click at [913, 575] on div "Save and Go Back Save and Continue" at bounding box center [784, 594] width 1036 height 47
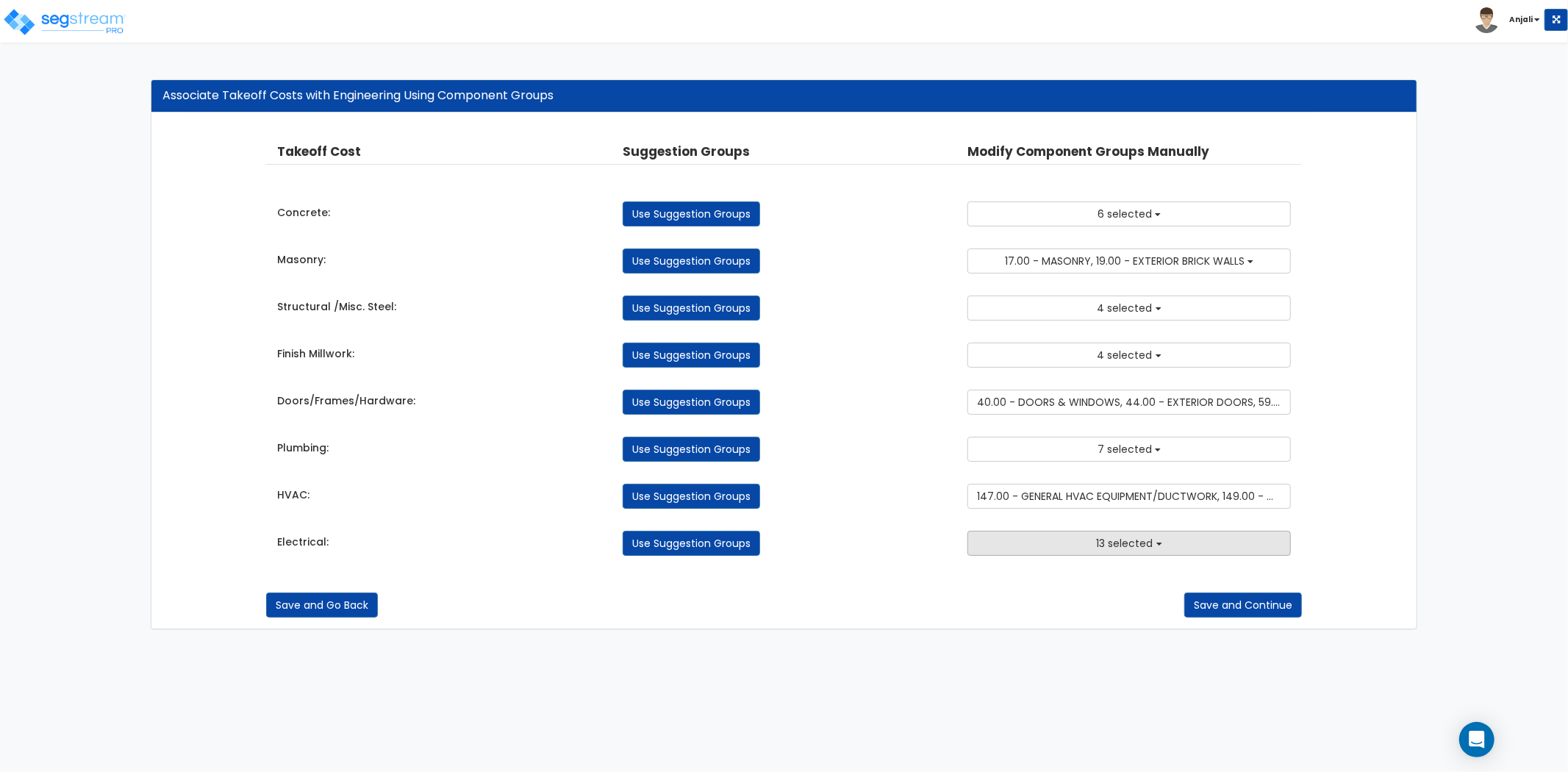
click at [1068, 548] on button "13 selected" at bounding box center [1129, 543] width 323 height 25
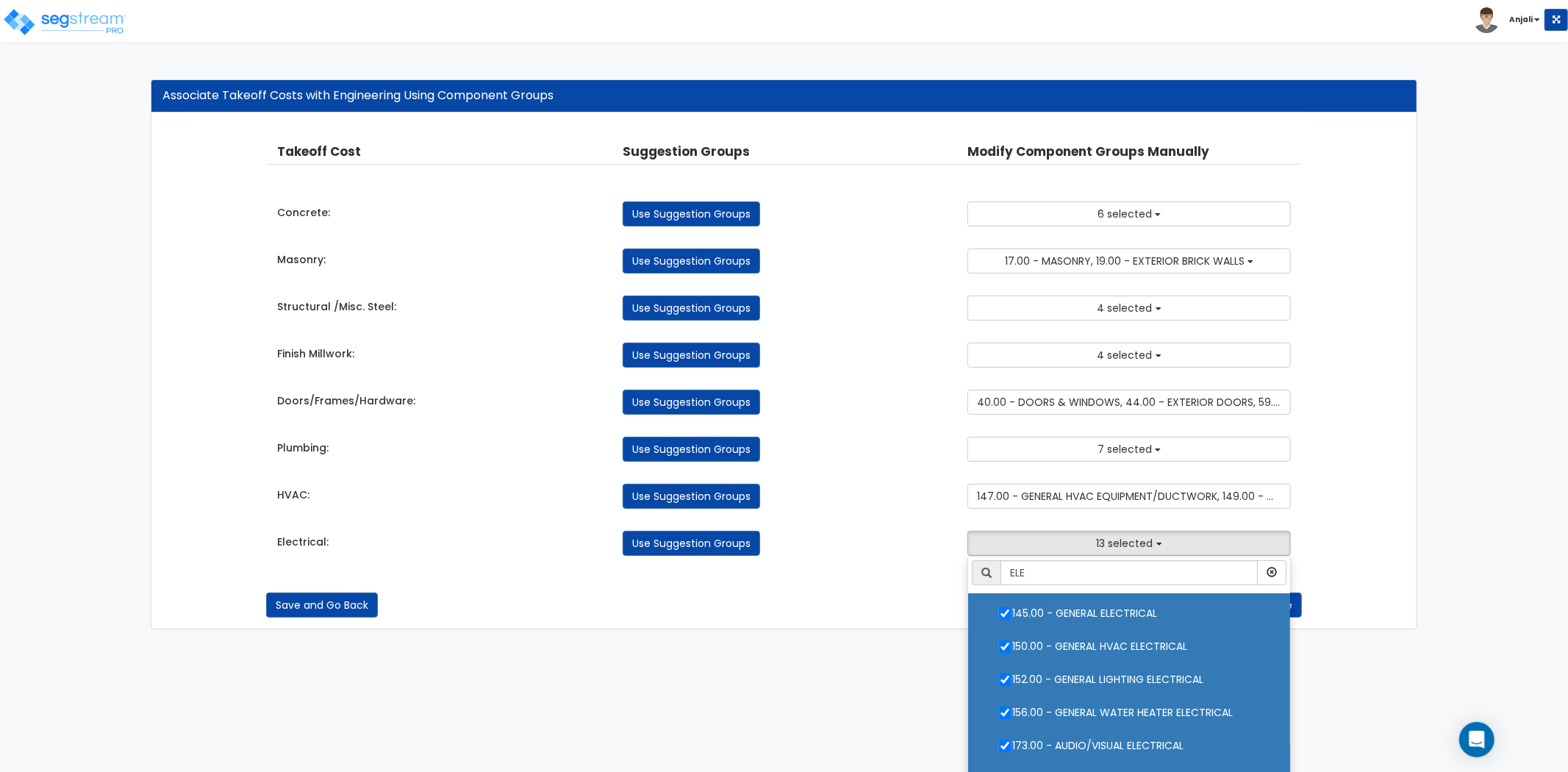
click at [1005, 662] on ul "ELE 2.00 - GENERAL REQUIREMENTS 4.00 - BLDG CLEARING, GRADING, & EXCAVATION 5.0…" at bounding box center [1129, 666] width 323 height 221
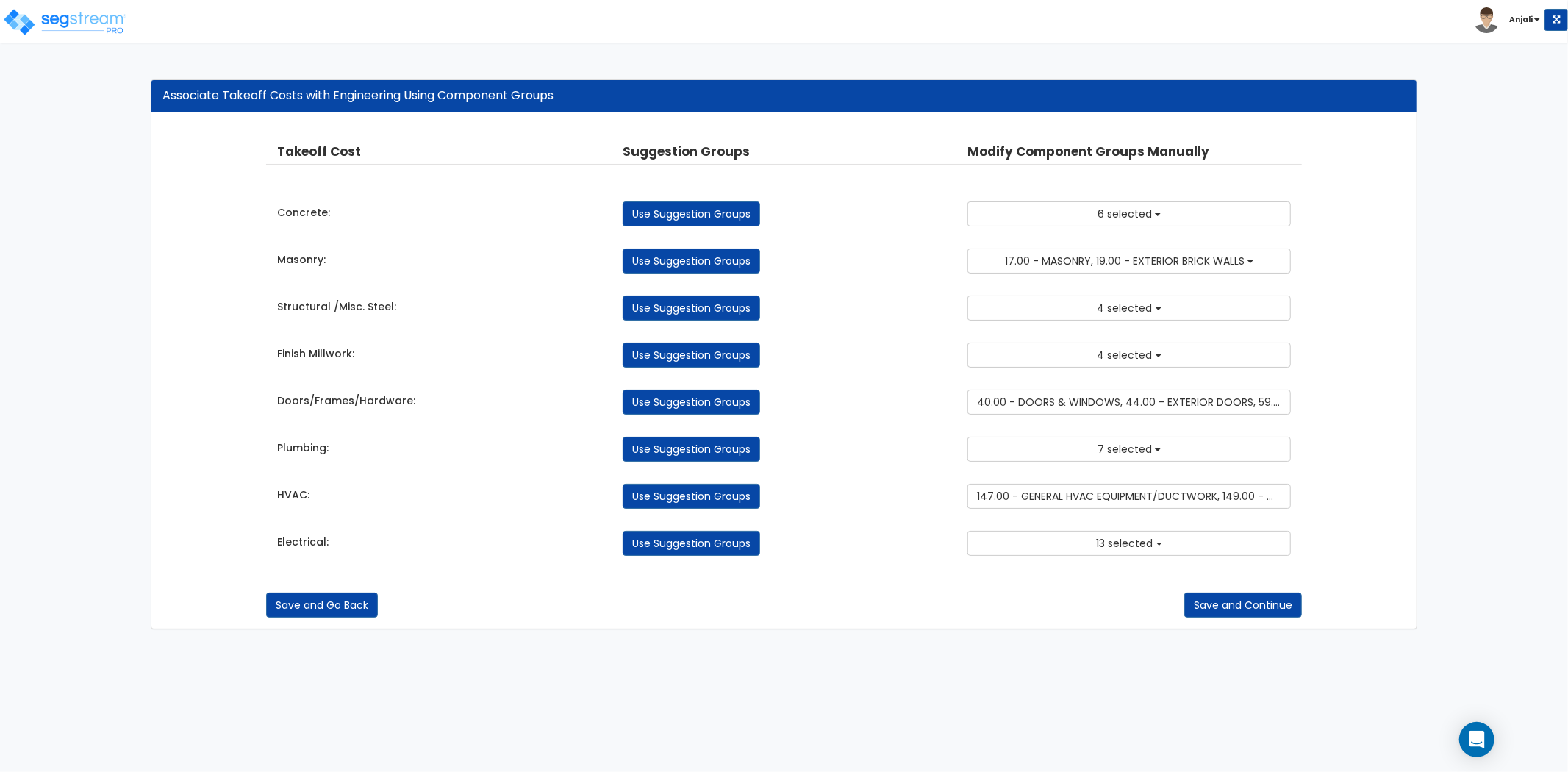
click at [1095, 559] on div "Takeoff Cost Suggestion Groups Modify Component Groups Manually Concrete: Use S…" at bounding box center [784, 349] width 1036 height 443
click at [1096, 539] on button "13 selected" at bounding box center [1129, 543] width 323 height 25
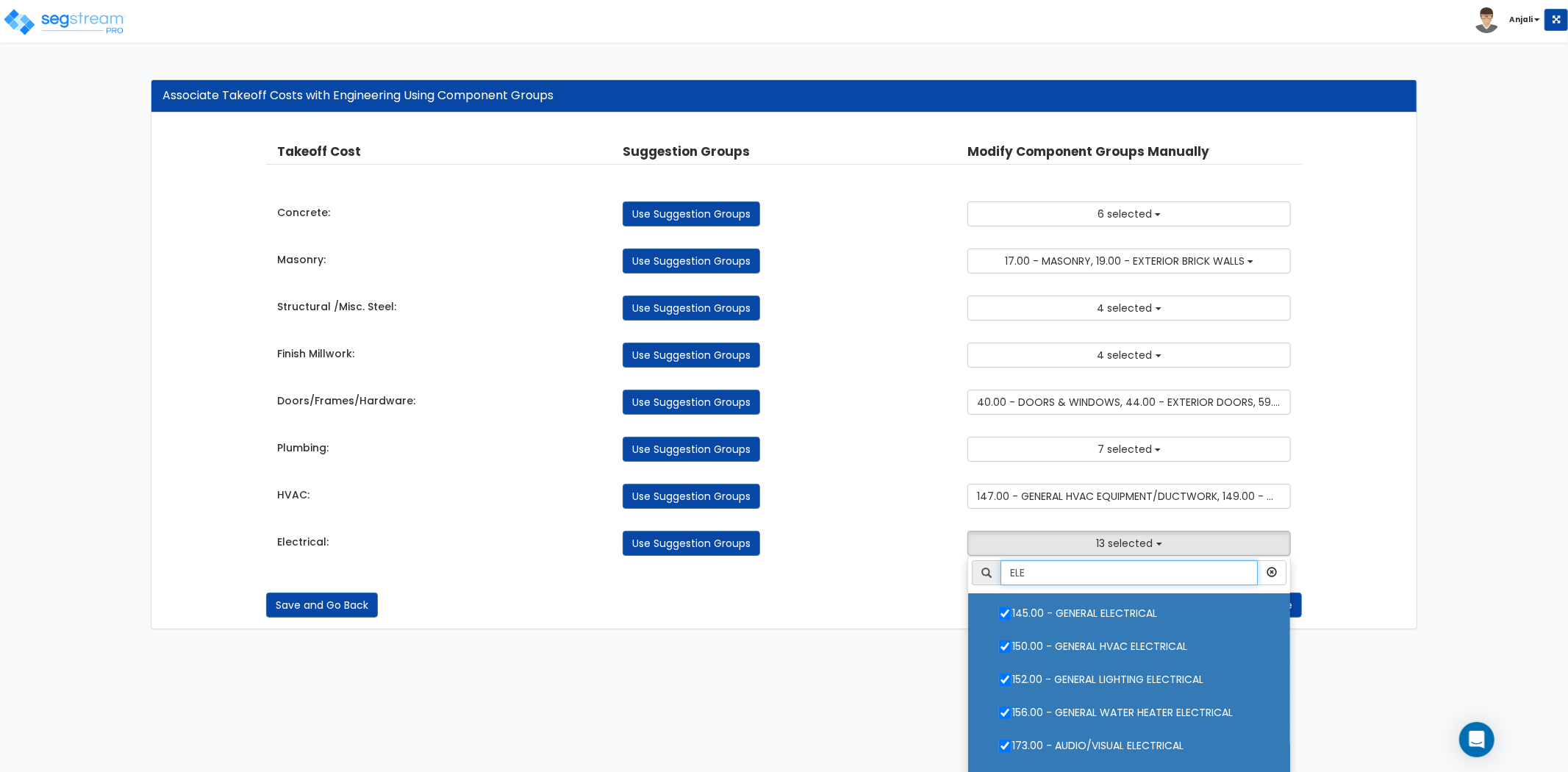
drag, startPoint x: 1061, startPoint y: 569, endPoint x: 969, endPoint y: 569, distance: 92.0
click at [972, 569] on div "ELE" at bounding box center [1129, 572] width 315 height 25
type input "POI"
click at [915, 553] on div "Use Suggestion Groups" at bounding box center [784, 543] width 346 height 25
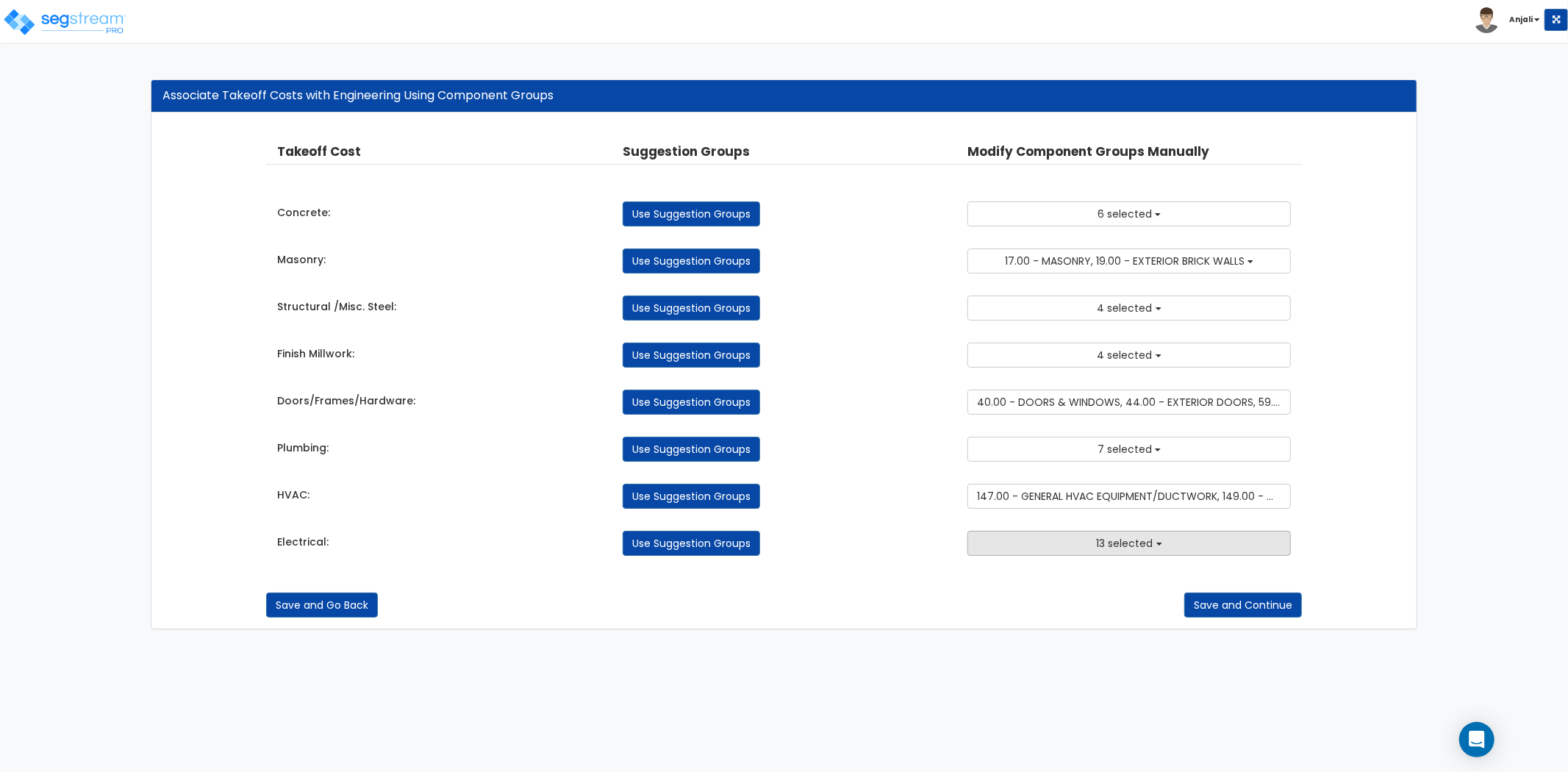
click at [1039, 547] on button "13 selected" at bounding box center [1129, 543] width 323 height 25
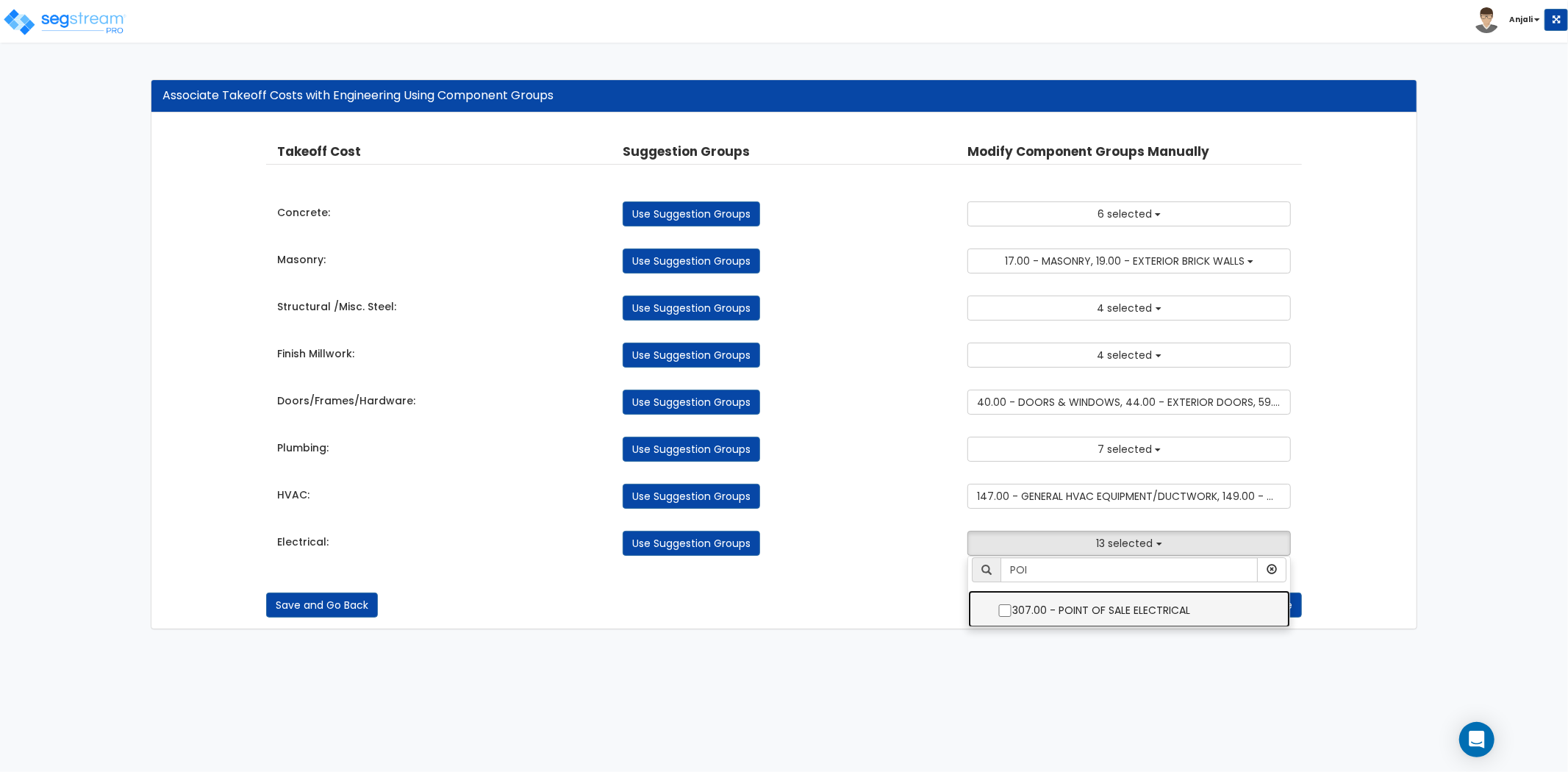
click at [1005, 612] on input "307.00 - POINT OF SALE ELECTRICAL" at bounding box center [1005, 610] width 15 height 13
checkbox input "true"
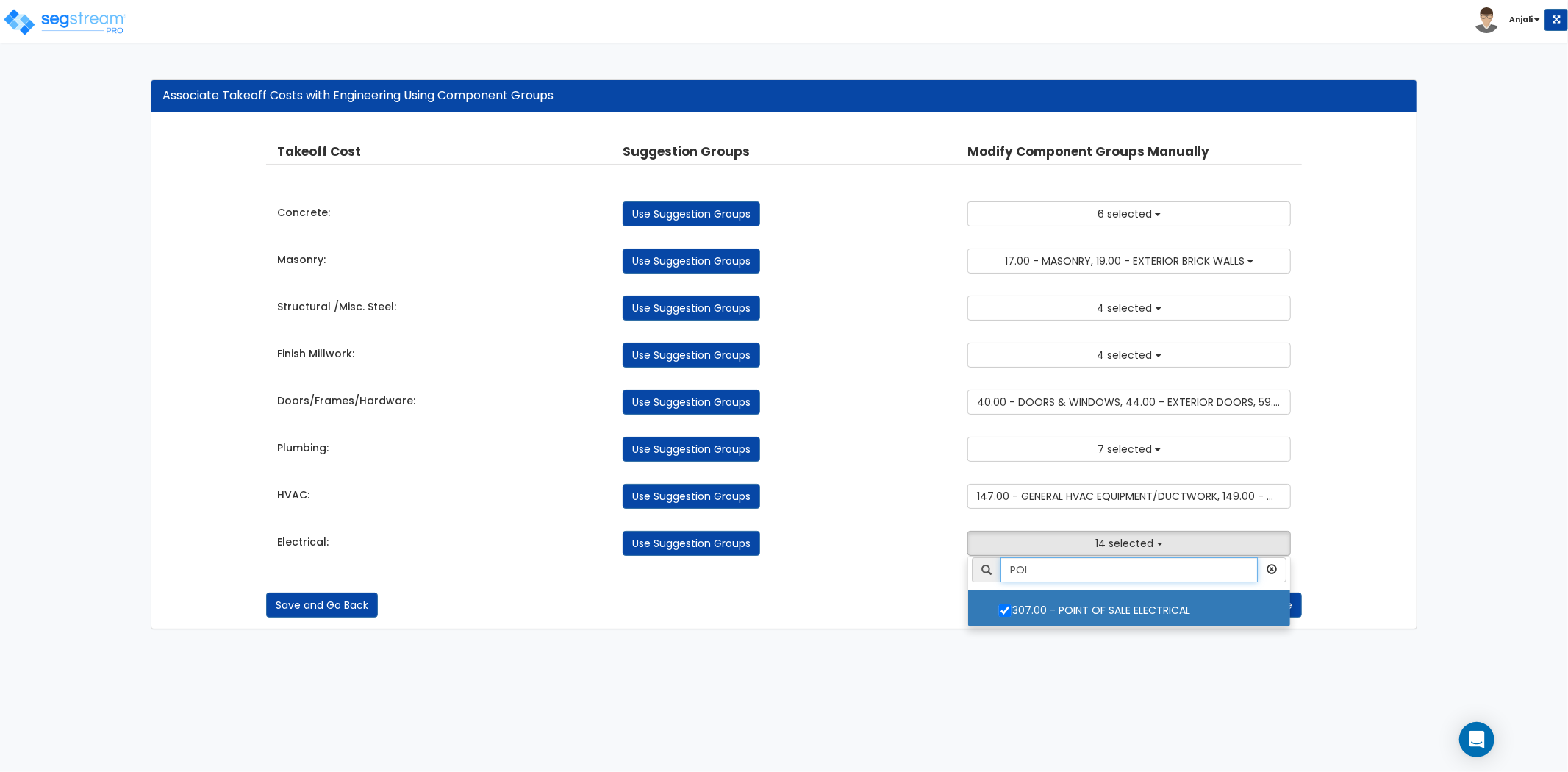
scroll to position [0, 0]
drag, startPoint x: 1031, startPoint y: 571, endPoint x: 1009, endPoint y: 570, distance: 22.0
click at [1009, 570] on input "POI" at bounding box center [1129, 572] width 257 height 25
type input "T"
type input "REF"
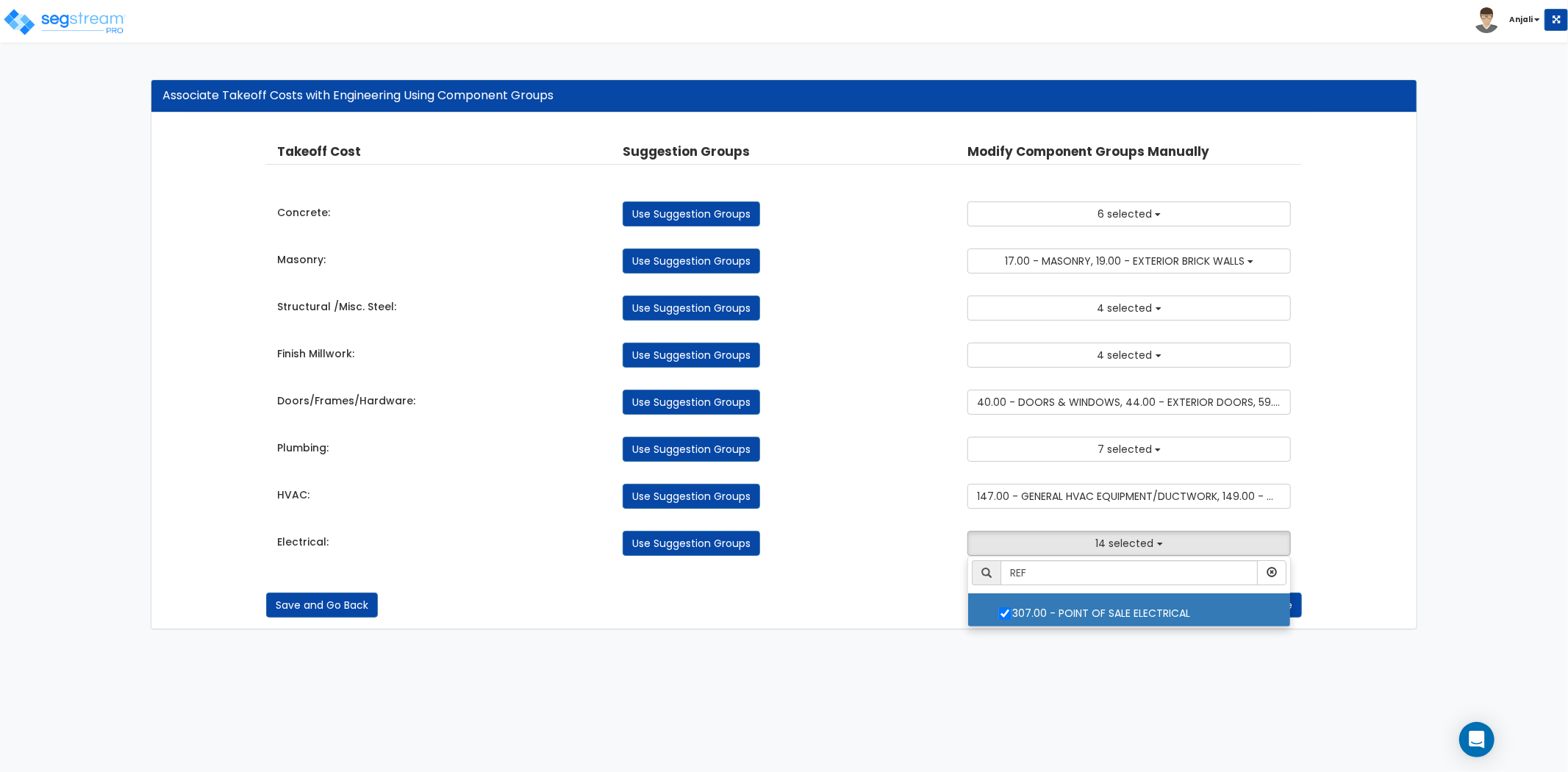
click at [891, 580] on div "Save and Go Back Save and Continue" at bounding box center [784, 594] width 1036 height 47
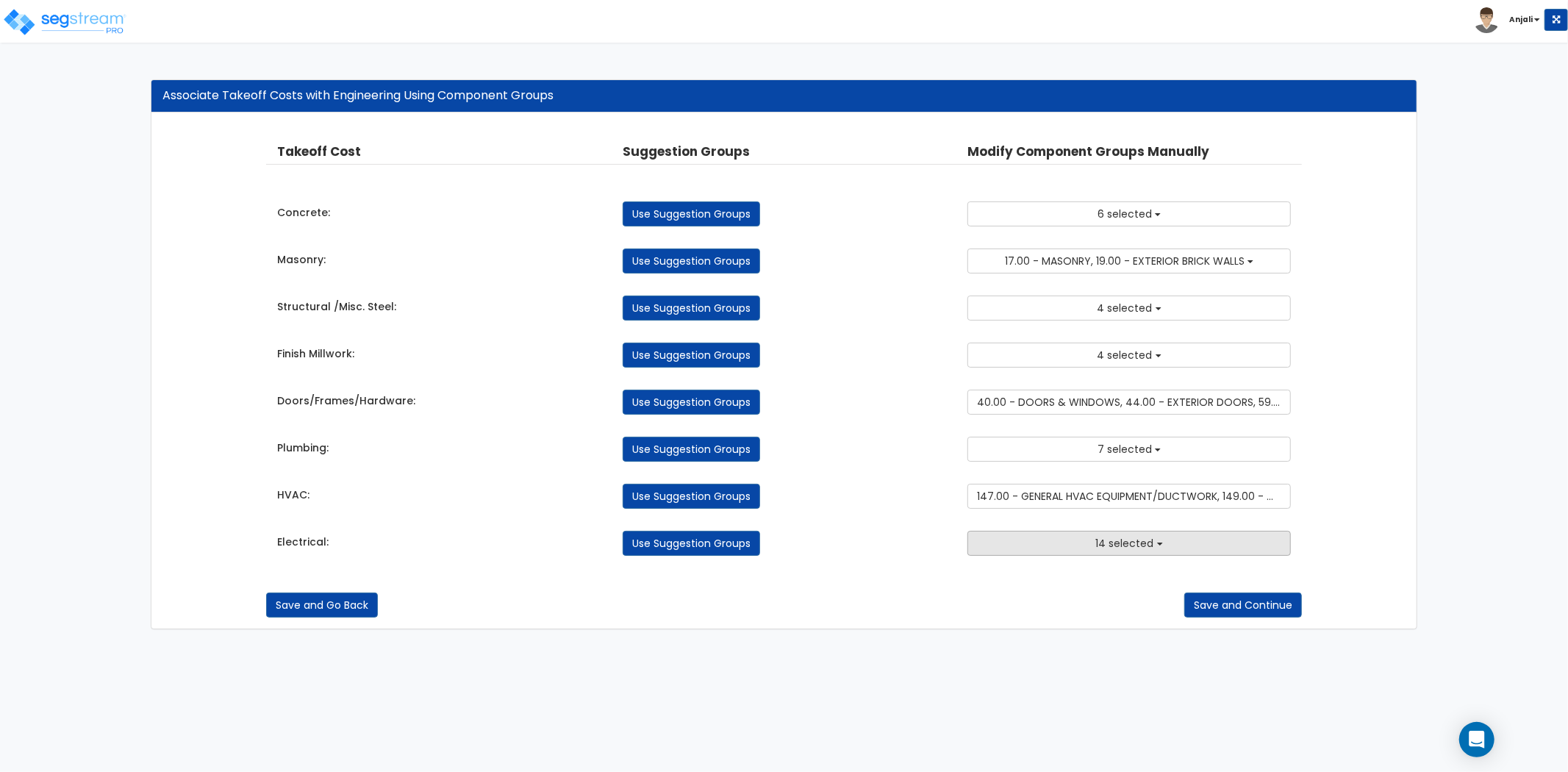
click at [1035, 545] on button "14 selected" at bounding box center [1129, 543] width 323 height 25
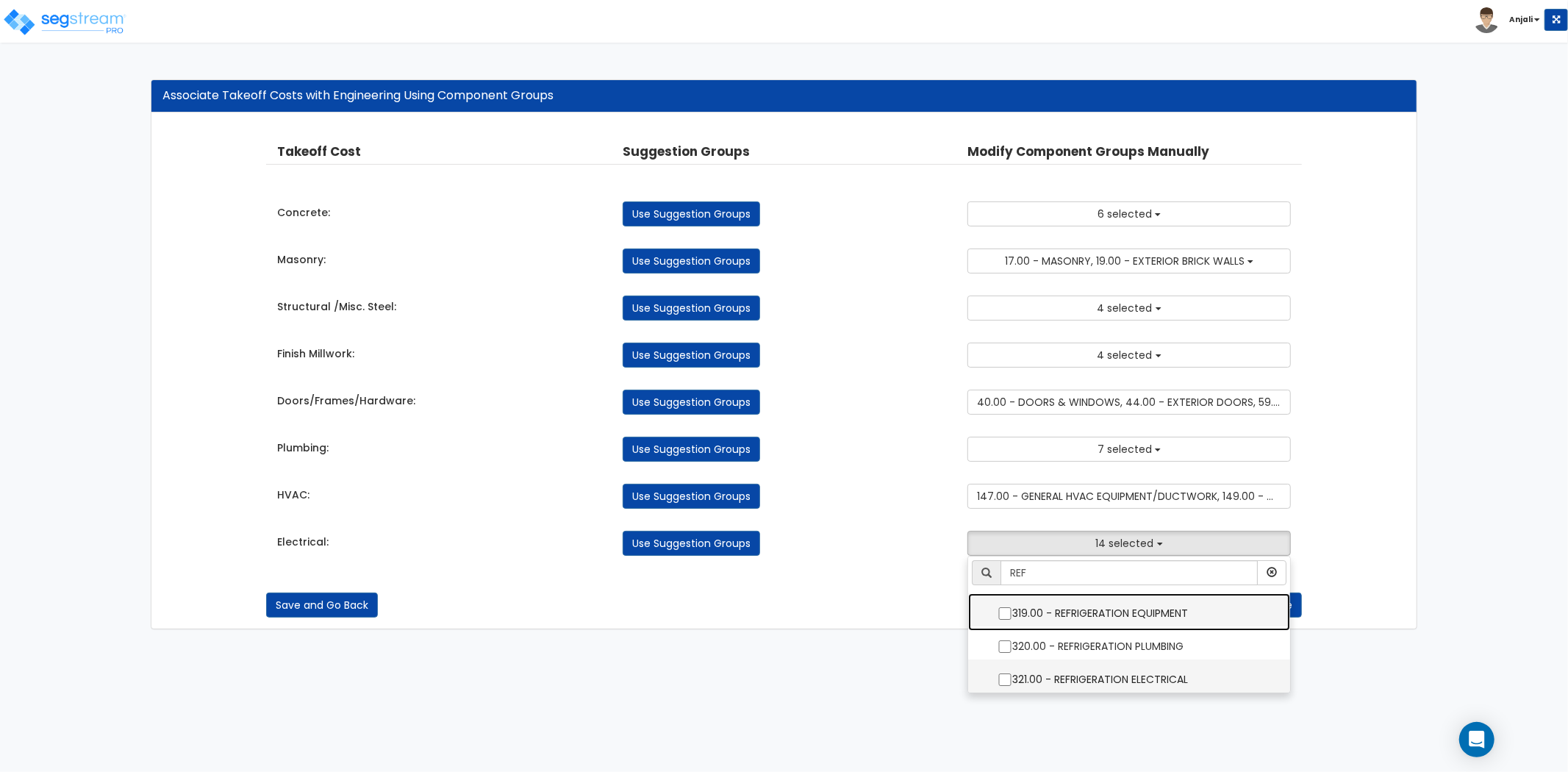
click at [1005, 682] on input "321.00 - REFRIGERATION ELECTRICAL" at bounding box center [1005, 680] width 15 height 13
checkbox input "true"
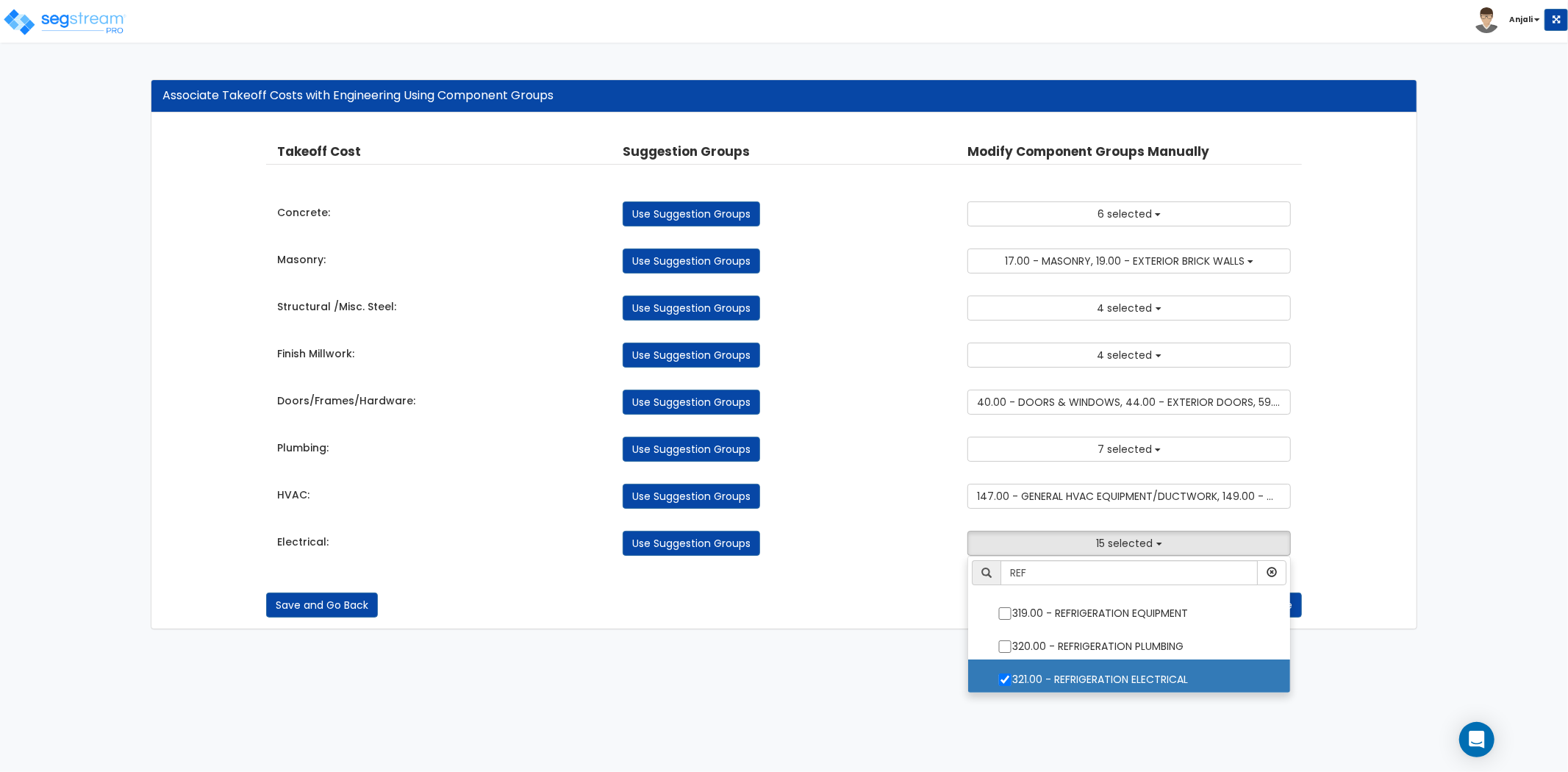
click at [880, 600] on div "Save and Go Back Save and Continue" at bounding box center [784, 604] width 1036 height 25
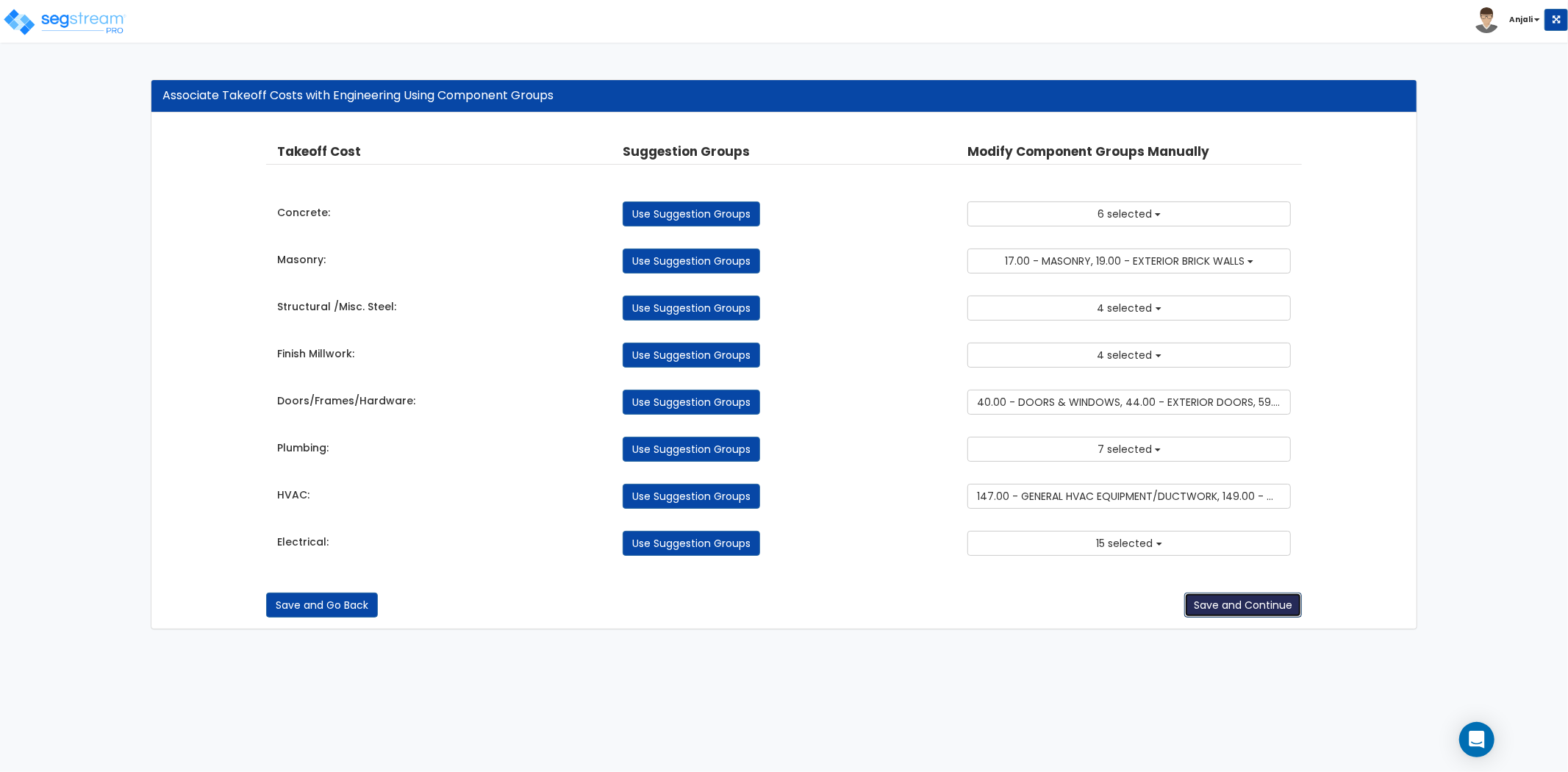
type button "next"
click at [1230, 613] on button "Save and Continue" at bounding box center [1243, 604] width 118 height 25
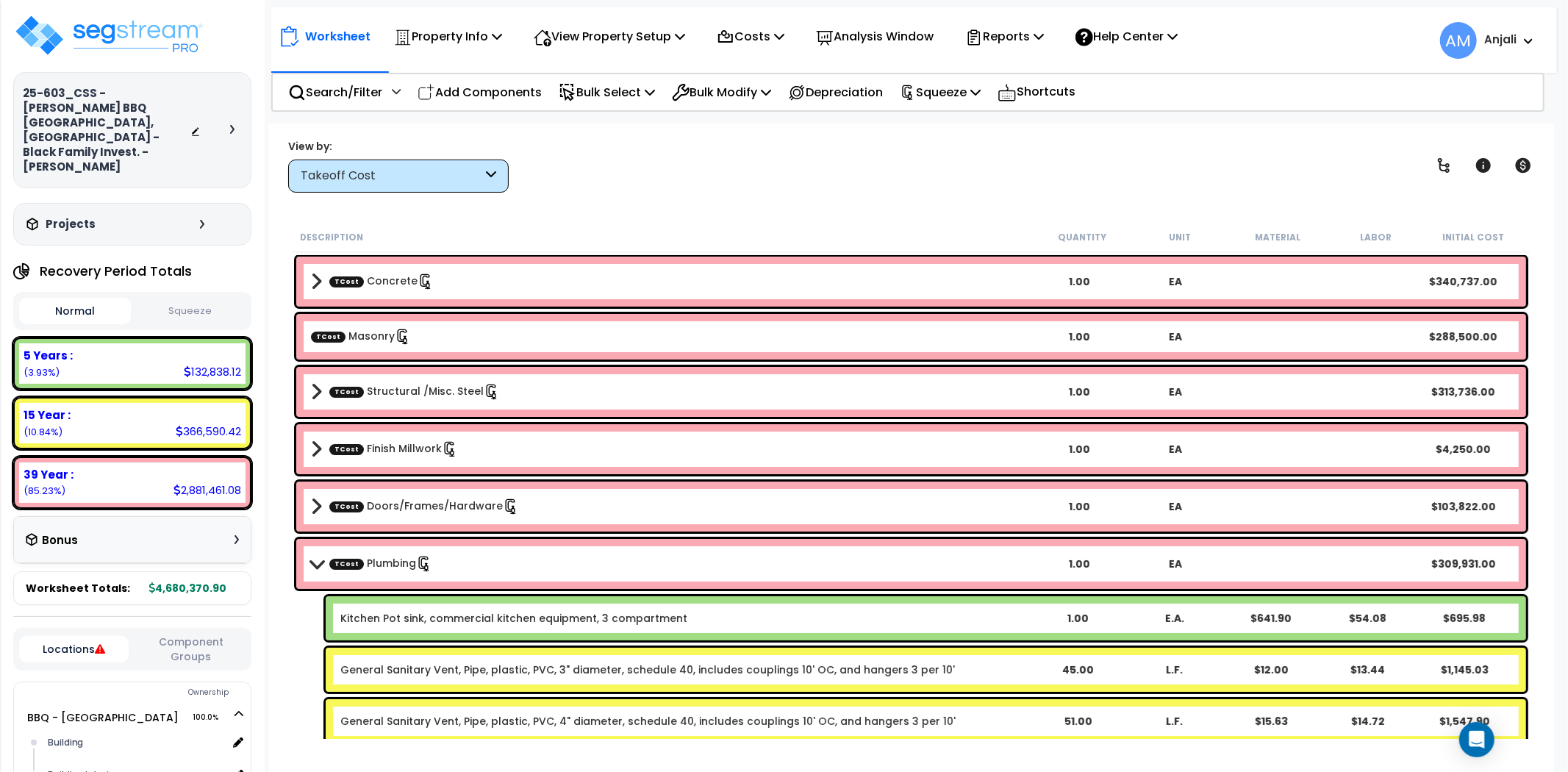
click at [107, 636] on button "Locations" at bounding box center [74, 649] width 110 height 26
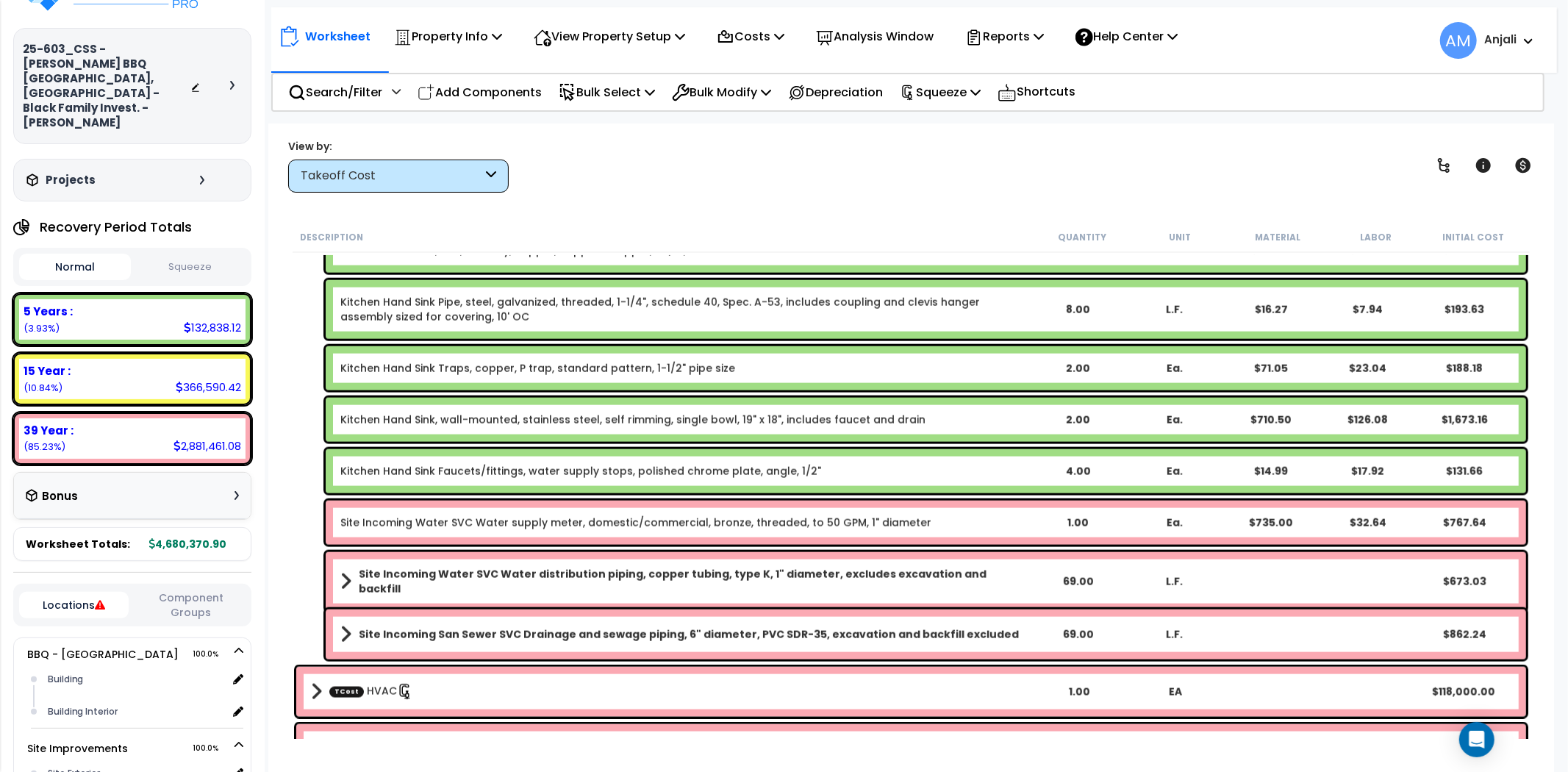
scroll to position [1671, 0]
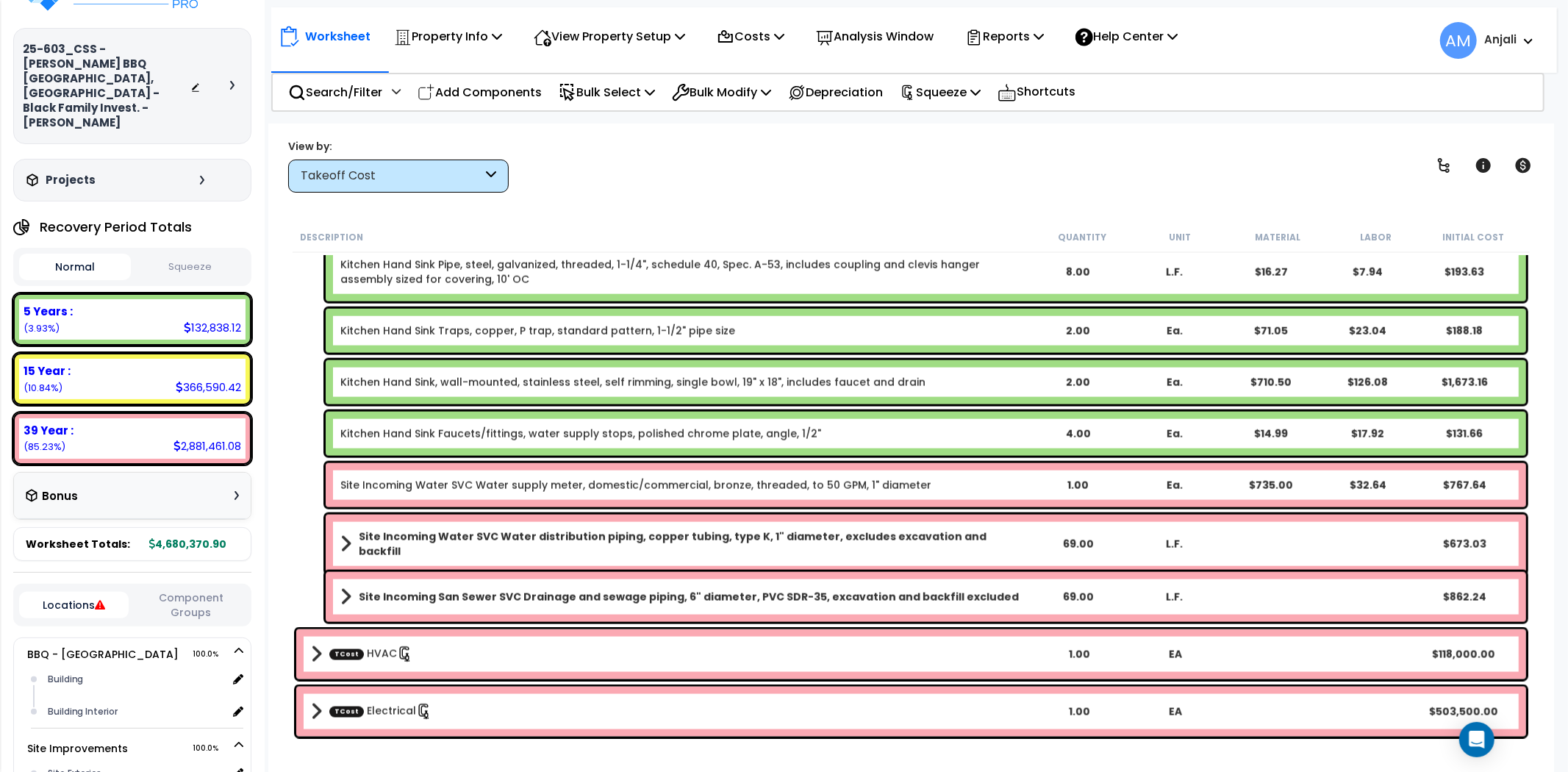
click at [489, 697] on div "TCost Electrical 1.00 EA $503,500.00" at bounding box center [912, 711] width 1230 height 50
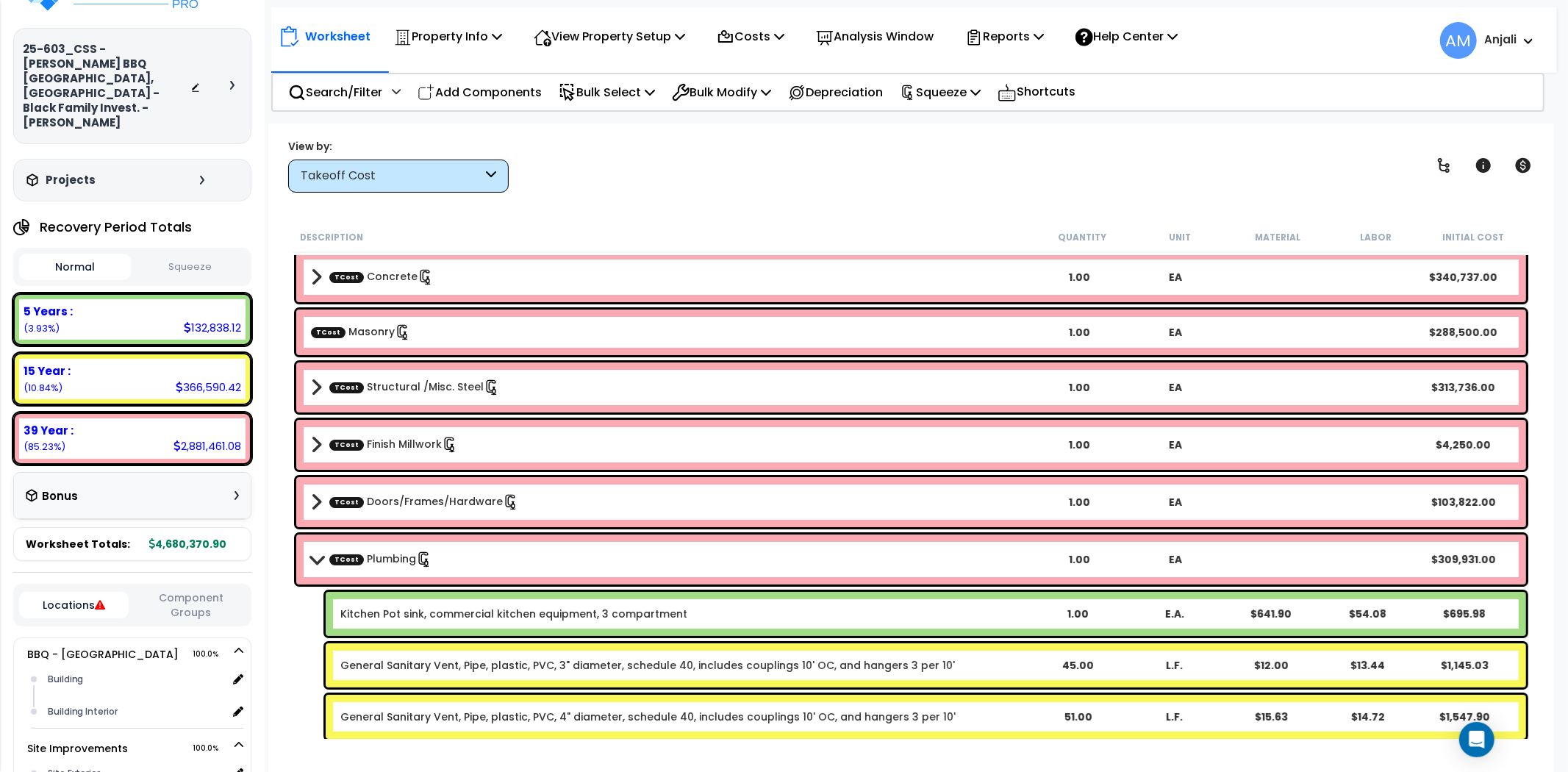
scroll to position [0, 0]
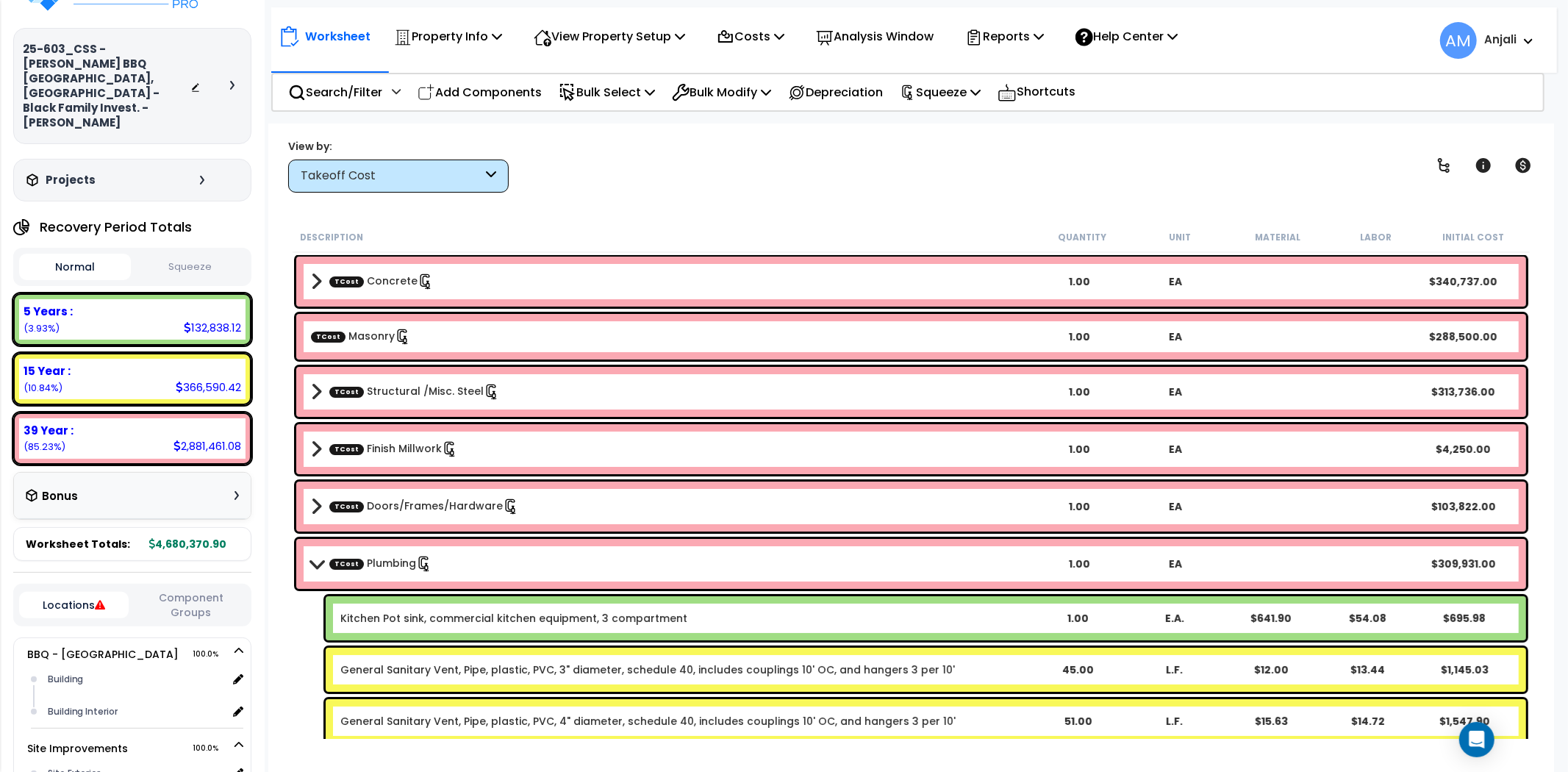
click at [308, 562] on span at bounding box center [316, 563] width 21 height 11
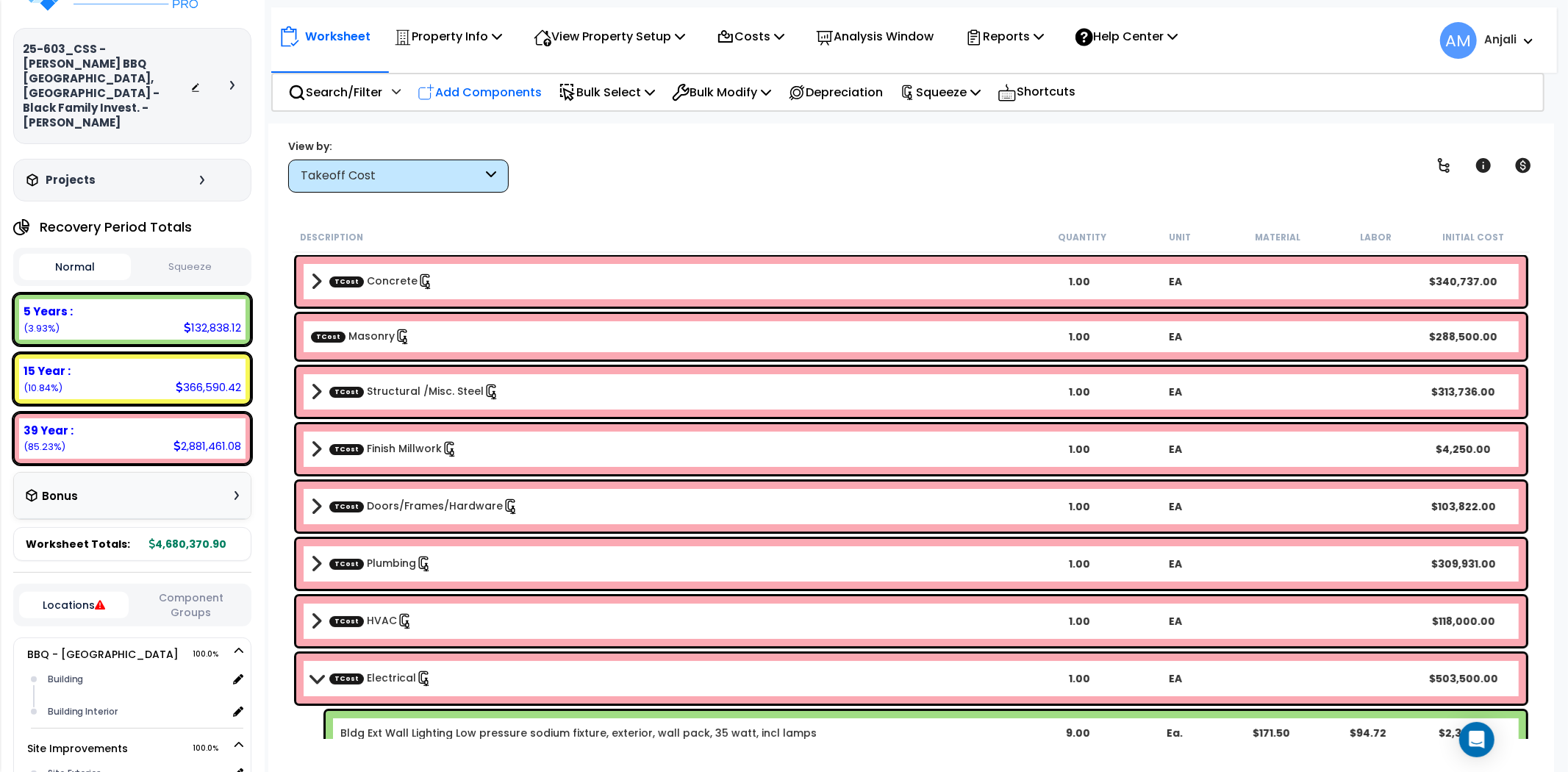
click at [517, 89] on p "Add Components" at bounding box center [480, 92] width 124 height 20
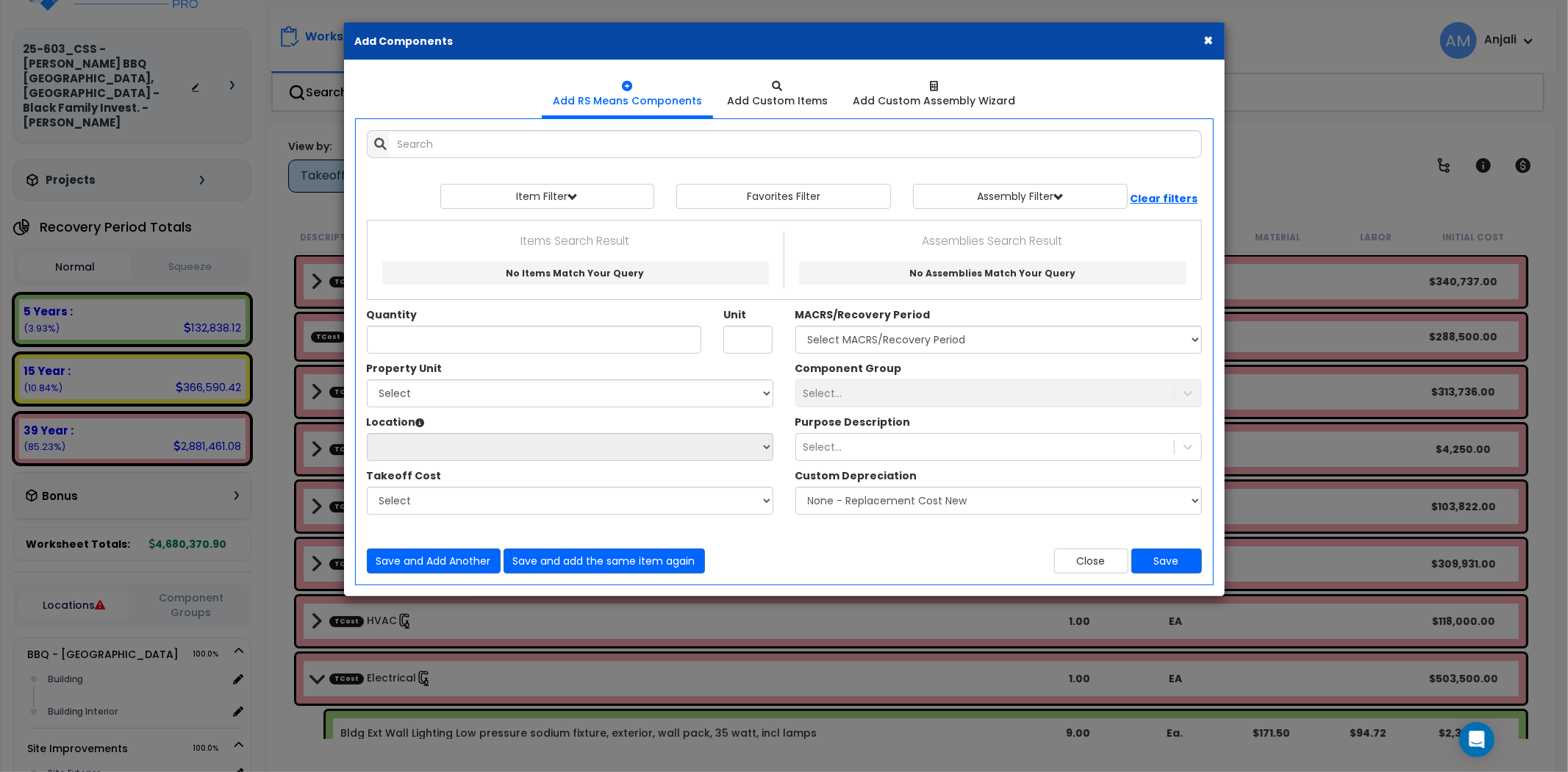
drag, startPoint x: 1203, startPoint y: 39, endPoint x: 1186, endPoint y: 42, distance: 17.3
click at [1205, 39] on button "×" at bounding box center [1209, 39] width 9 height 16
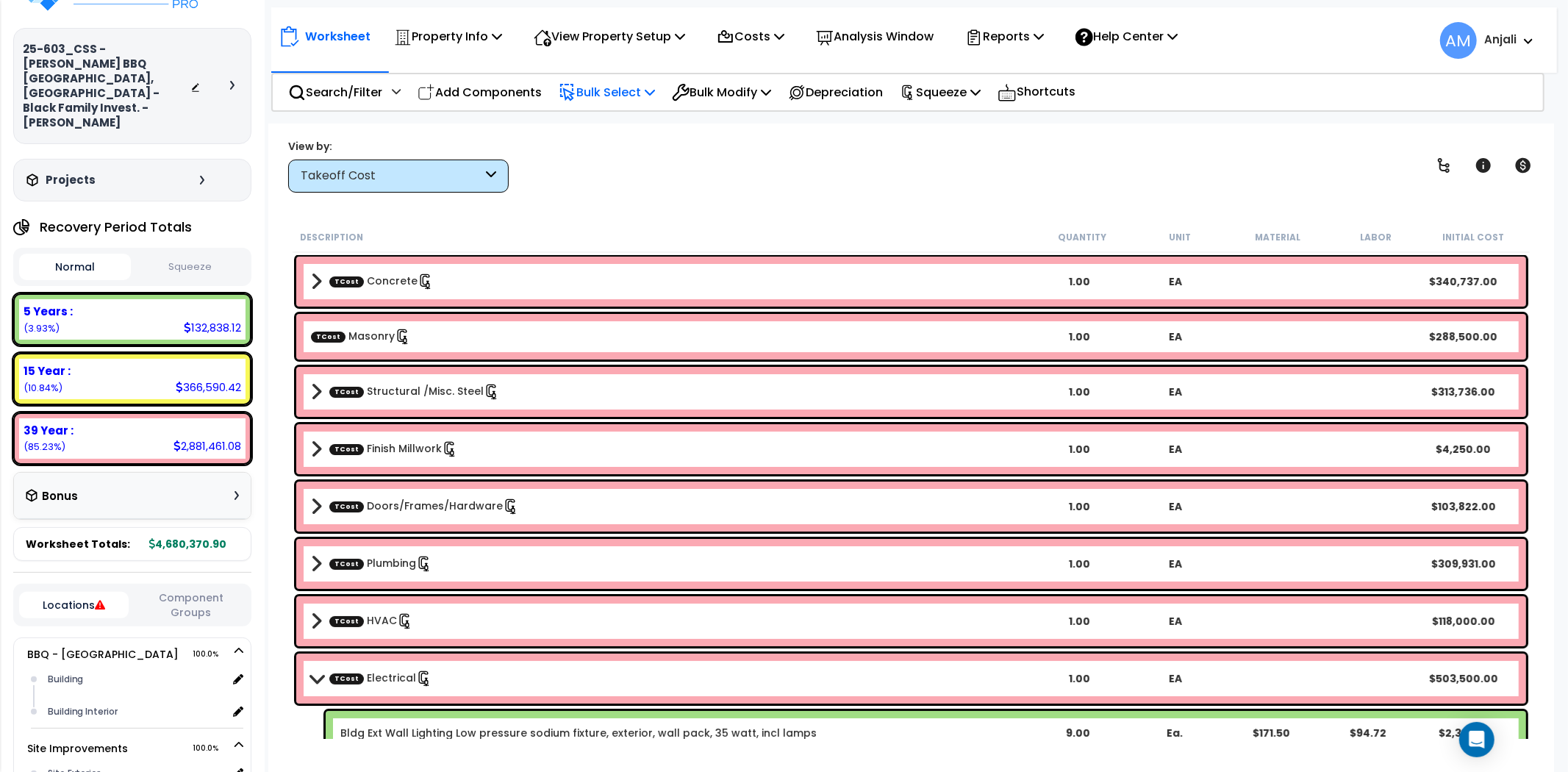
click at [641, 94] on p "Bulk Select" at bounding box center [607, 92] width 97 height 20
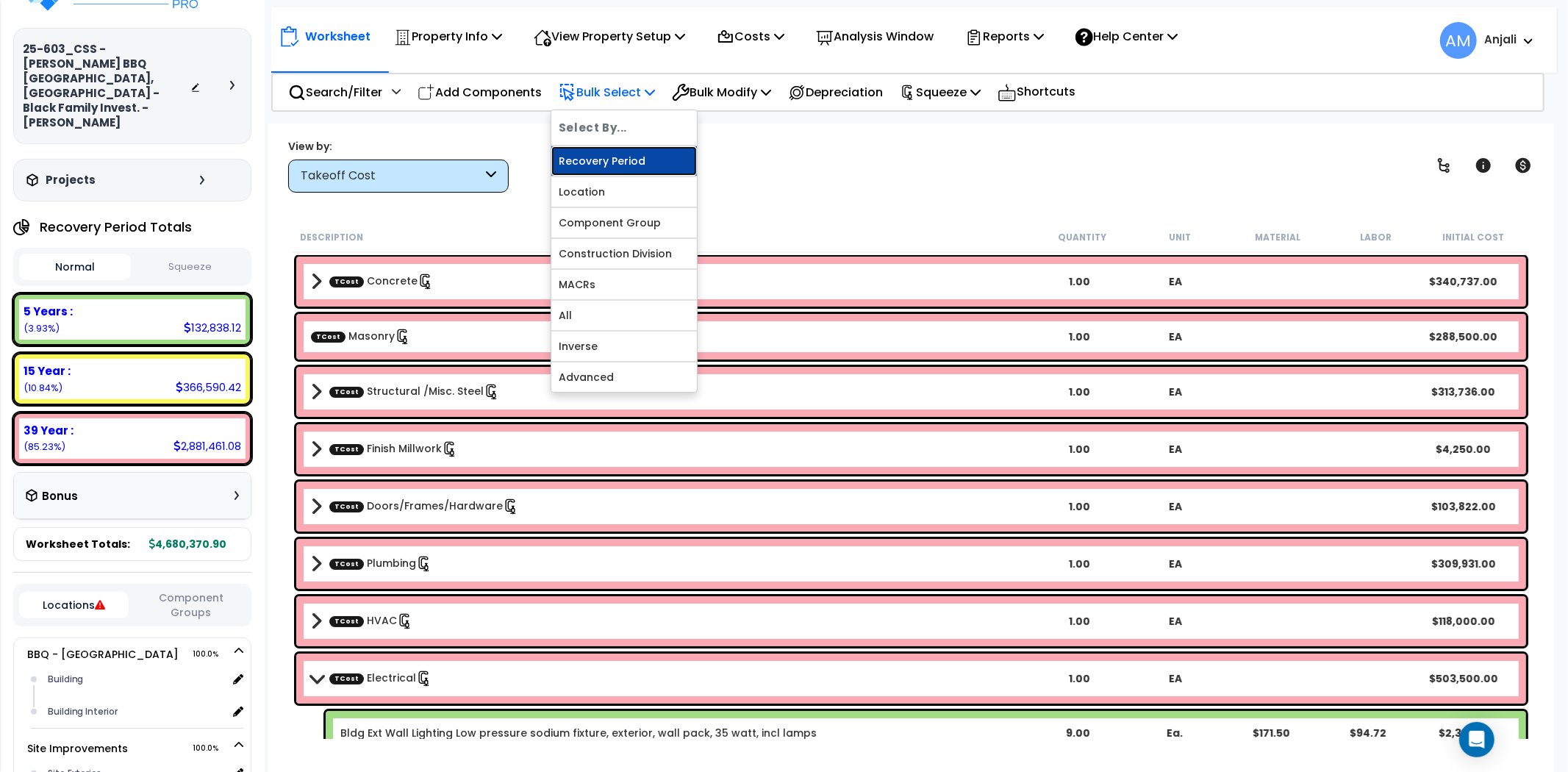
click at [620, 162] on link "Recovery Period" at bounding box center [624, 161] width 146 height 29
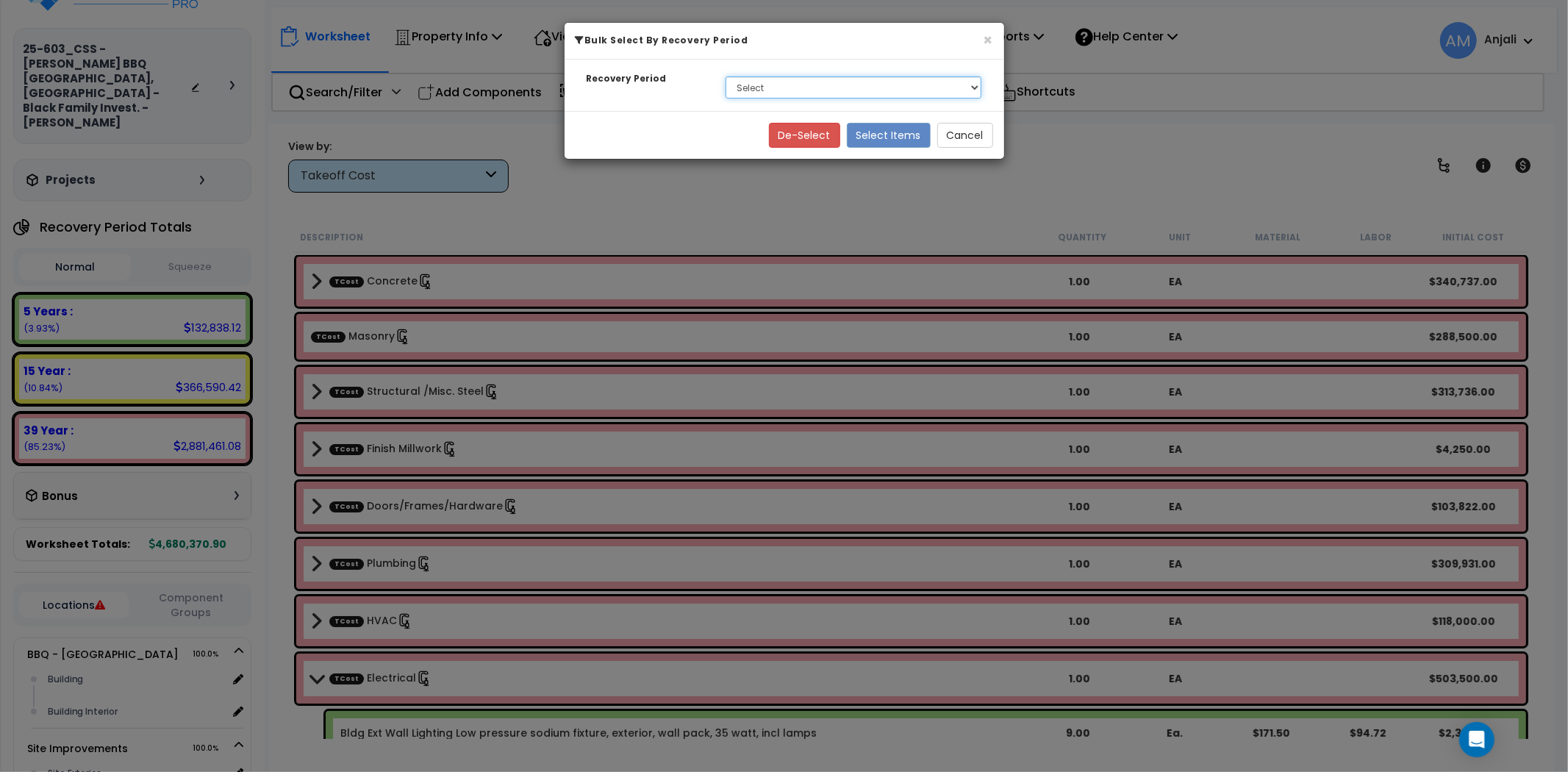
click at [773, 81] on select "Select 5 Years 15 Year 39 Year Soft Cost" at bounding box center [853, 88] width 256 height 22
select select "15Y_1"
click at [726, 77] on select "Select 5 Years 15 Year 39 Year Soft Cost" at bounding box center [853, 88] width 256 height 22
click at [886, 133] on button "Select Items" at bounding box center [889, 135] width 84 height 25
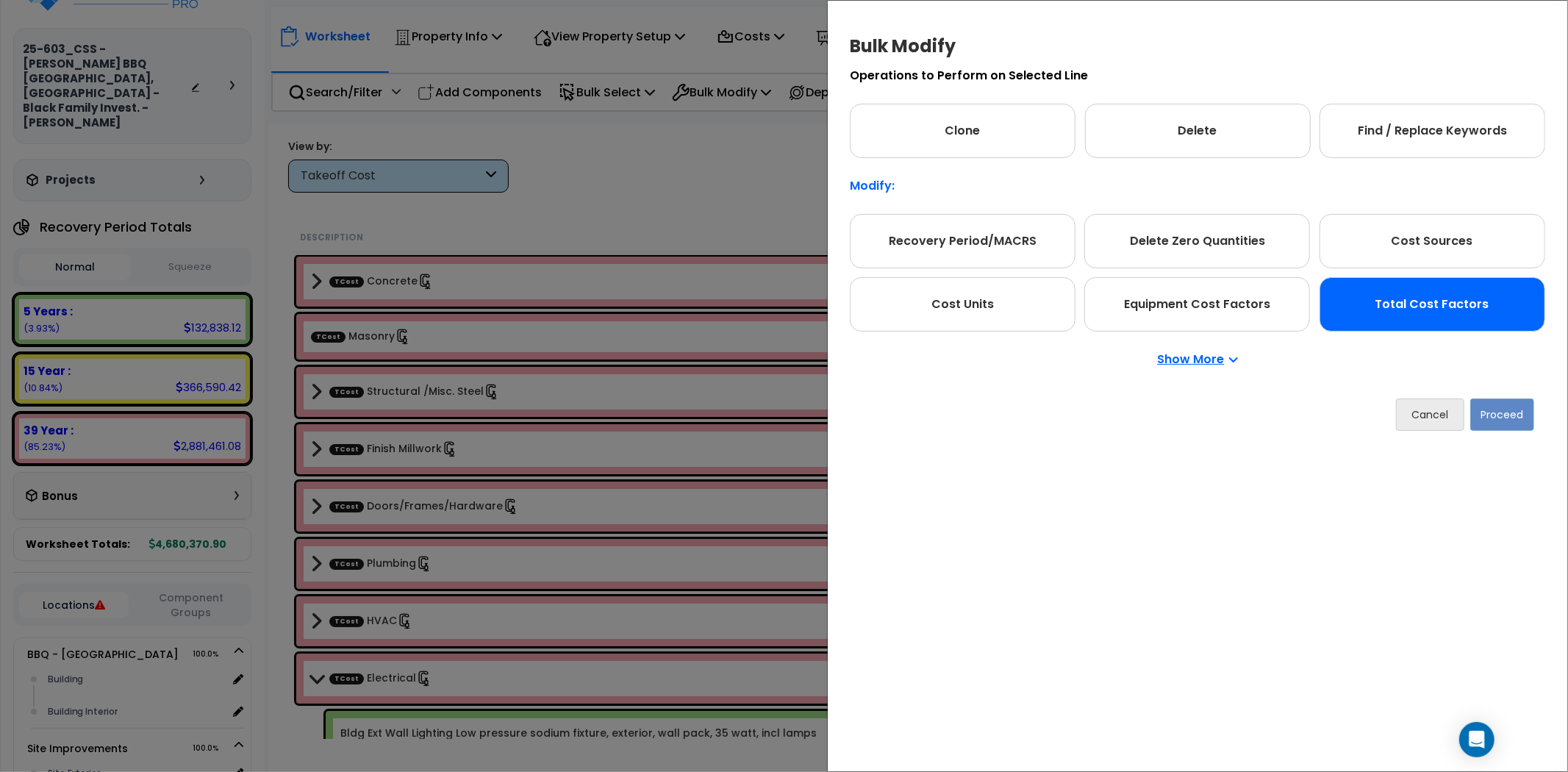
click at [1357, 297] on div "Total Cost Factors" at bounding box center [1432, 305] width 225 height 55
click at [1470, 313] on div "Total Cost Factors" at bounding box center [1432, 305] width 225 height 55
click at [1497, 413] on button "Proceed" at bounding box center [1502, 414] width 64 height 32
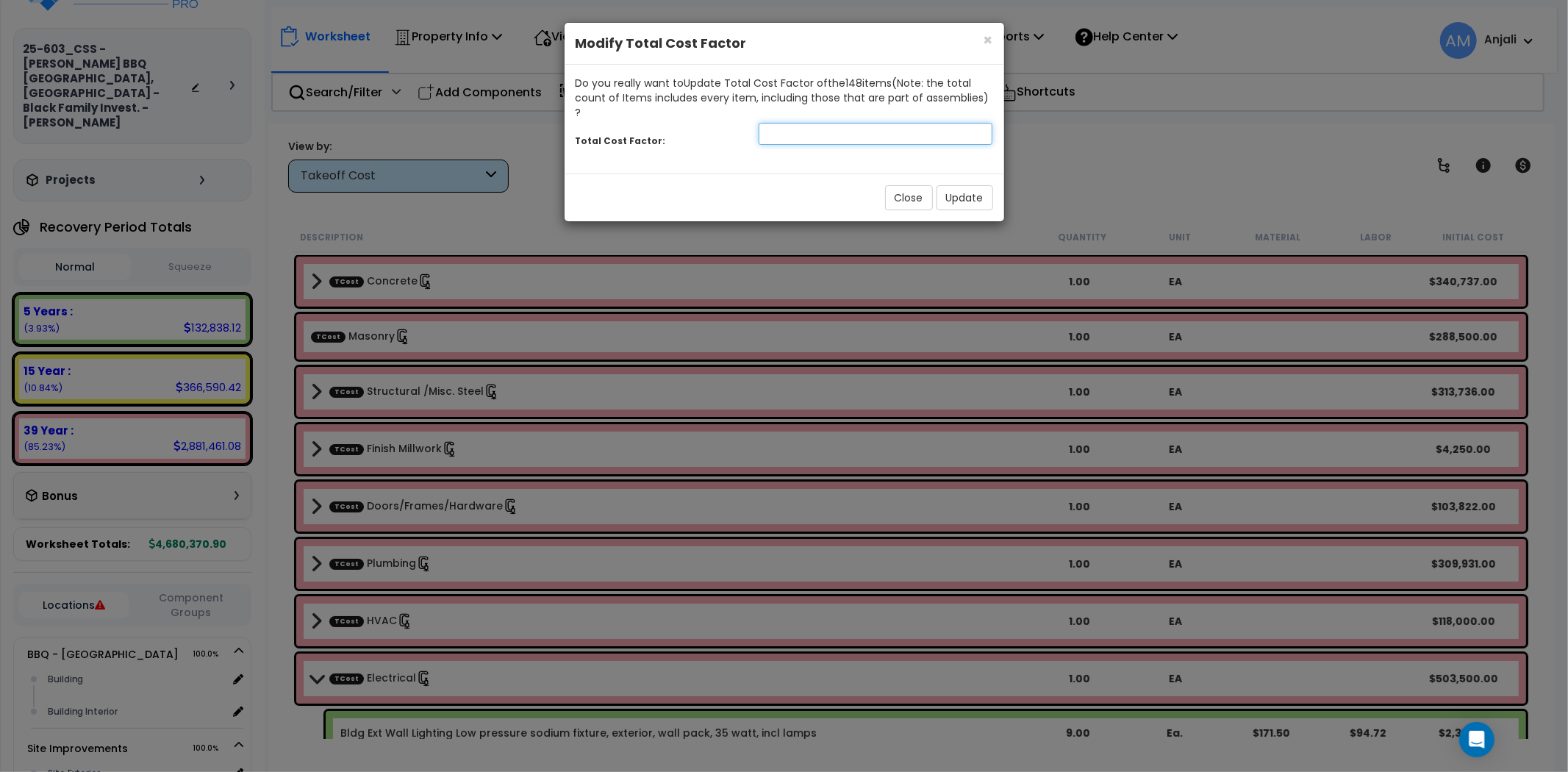
click at [819, 123] on input "number" at bounding box center [875, 134] width 235 height 22
type input "0.85"
click at [972, 185] on button "Update" at bounding box center [965, 197] width 57 height 25
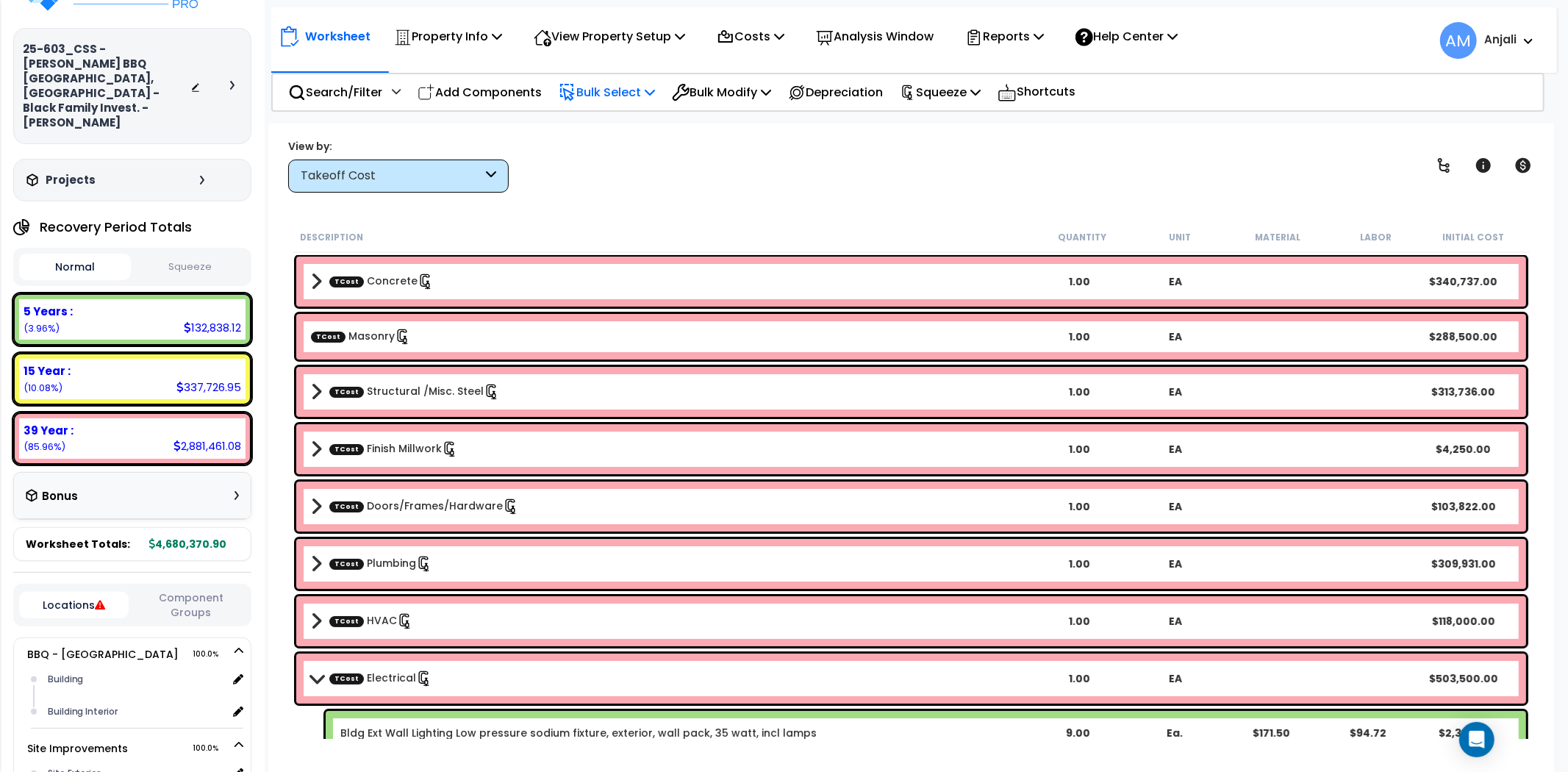
click at [625, 89] on p "Bulk Select" at bounding box center [607, 92] width 97 height 20
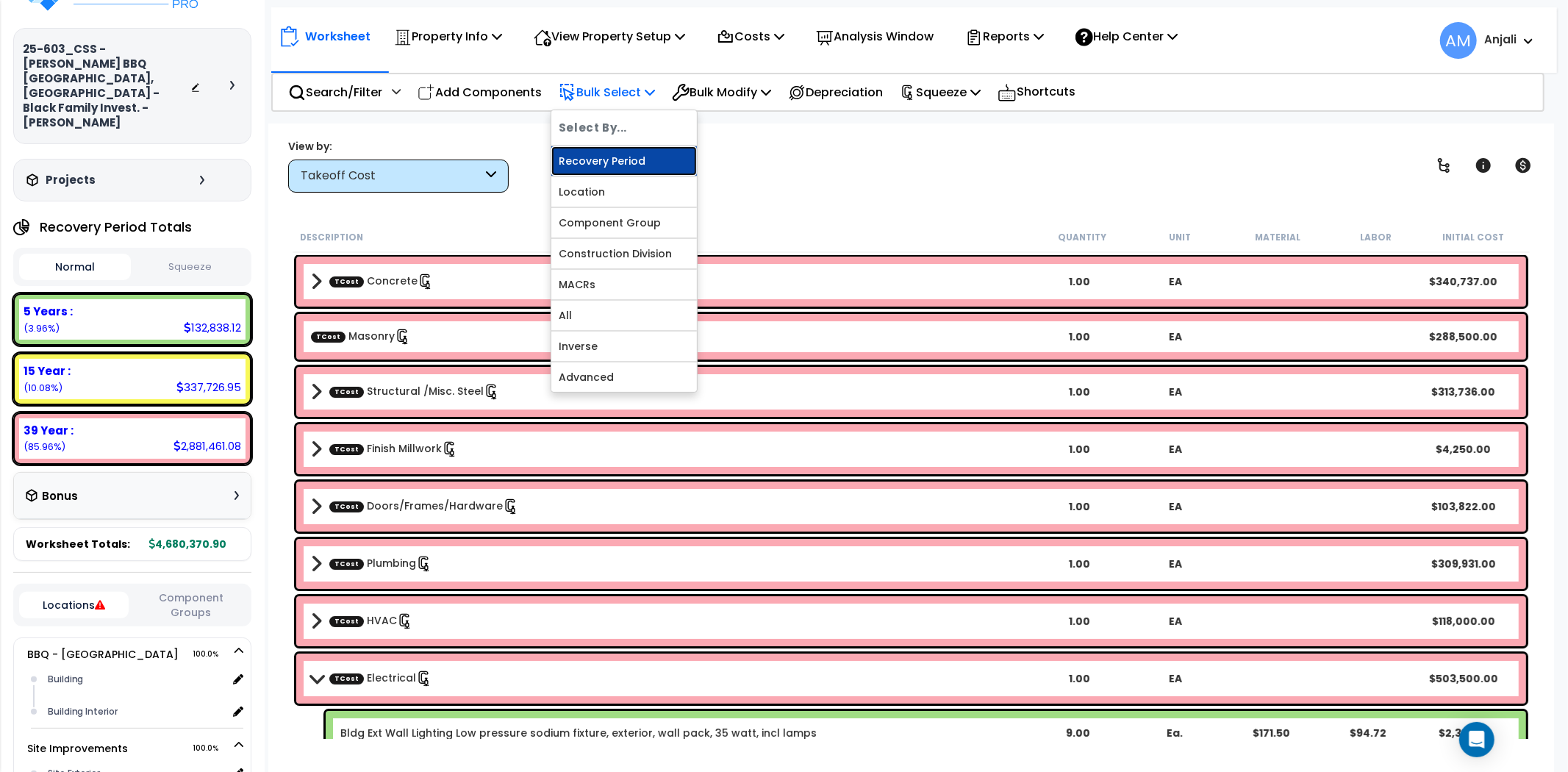
click at [645, 153] on link "Recovery Period" at bounding box center [624, 161] width 146 height 29
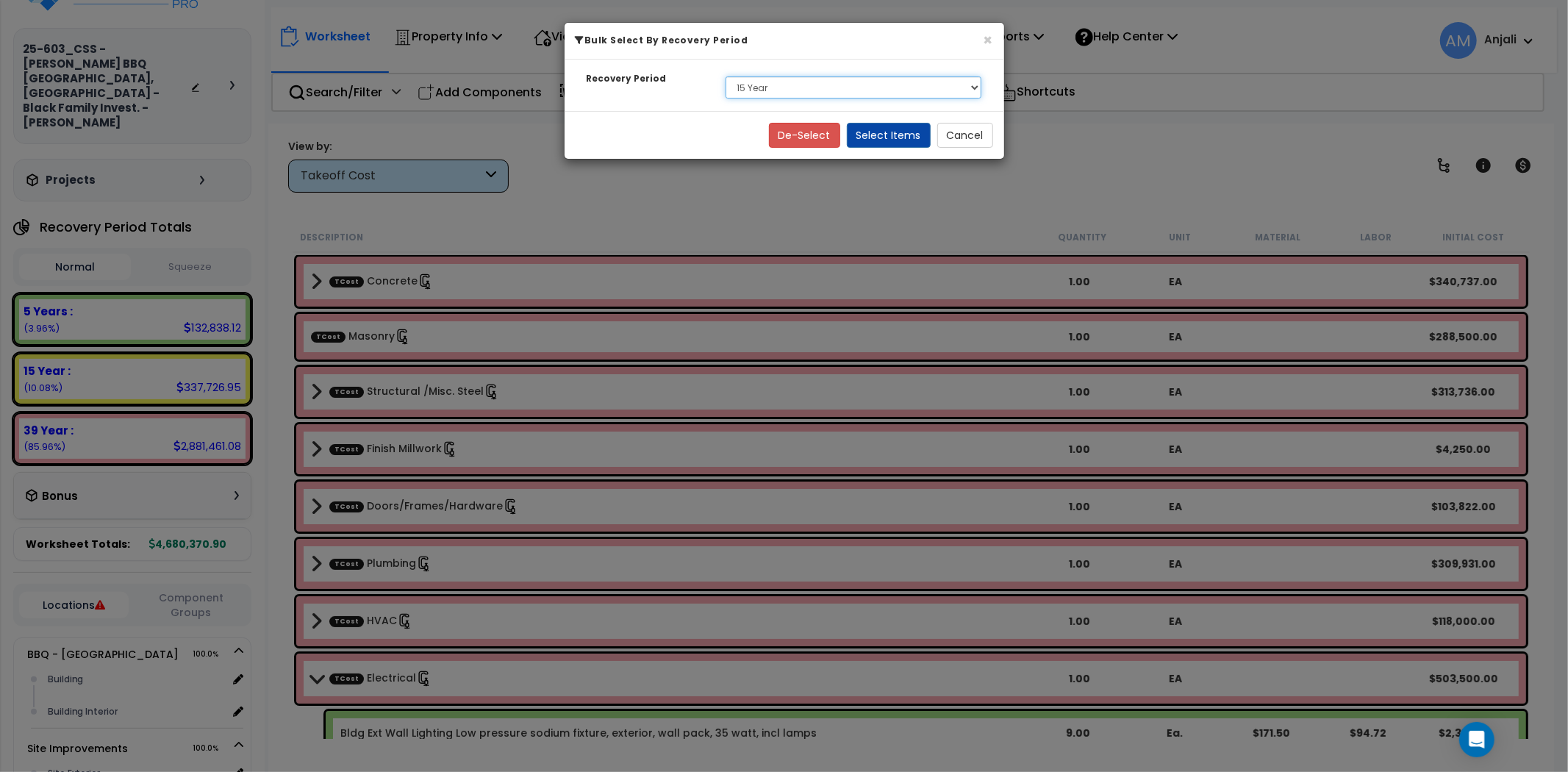
drag, startPoint x: 868, startPoint y: 85, endPoint x: 864, endPoint y: 93, distance: 8.9
click at [868, 85] on select "Select 5 Years 15 Year 39 Year Soft Cost" at bounding box center [853, 88] width 256 height 22
select select "5Y"
click at [726, 77] on select "Select 5 Years 15 Year 39 Year Soft Cost" at bounding box center [853, 88] width 256 height 22
click at [913, 141] on button "Select Items" at bounding box center [889, 135] width 84 height 25
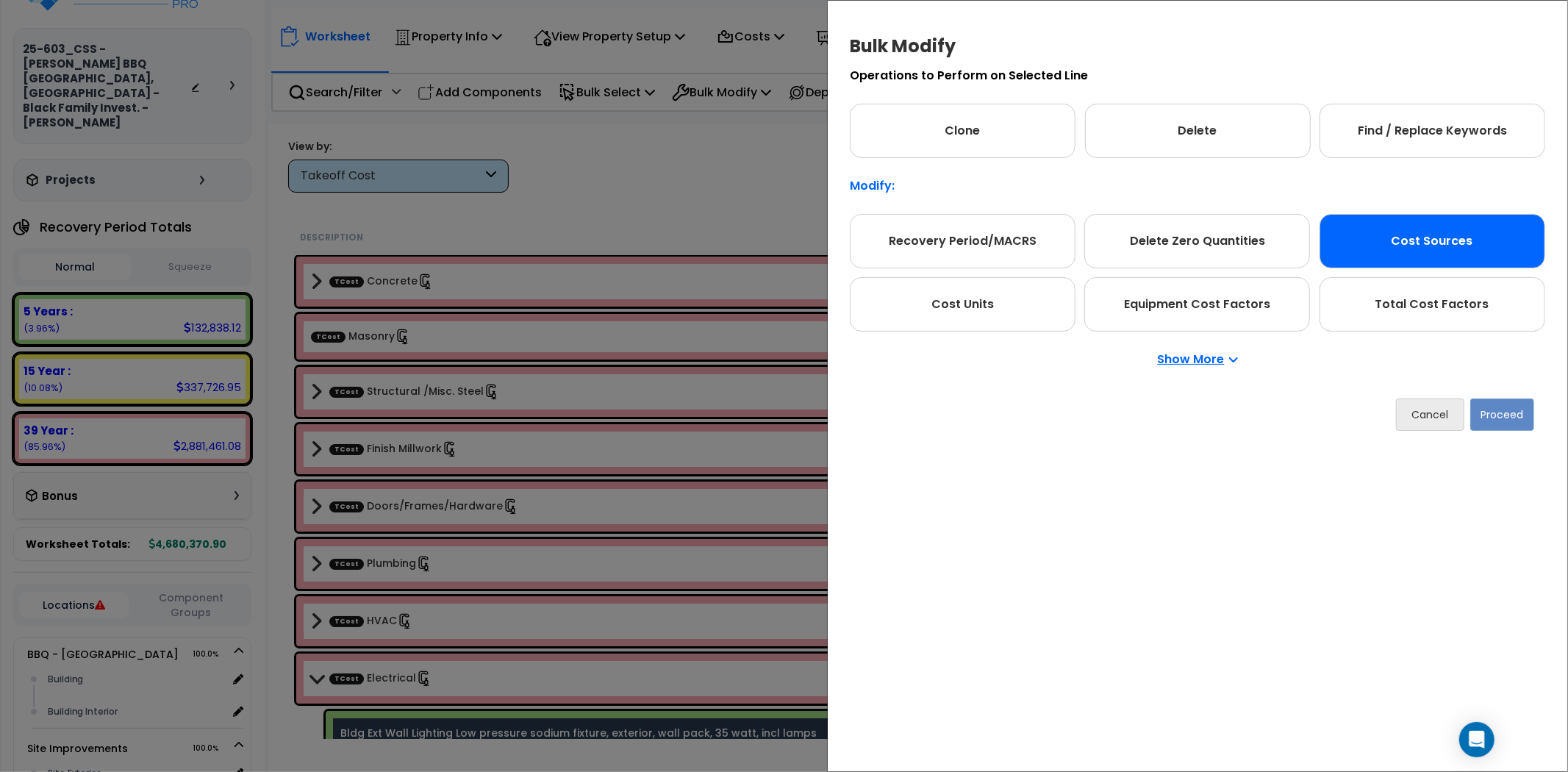
click at [1409, 256] on div "Cost Sources" at bounding box center [1432, 241] width 225 height 55
click at [1491, 420] on button "Proceed" at bounding box center [1502, 414] width 64 height 32
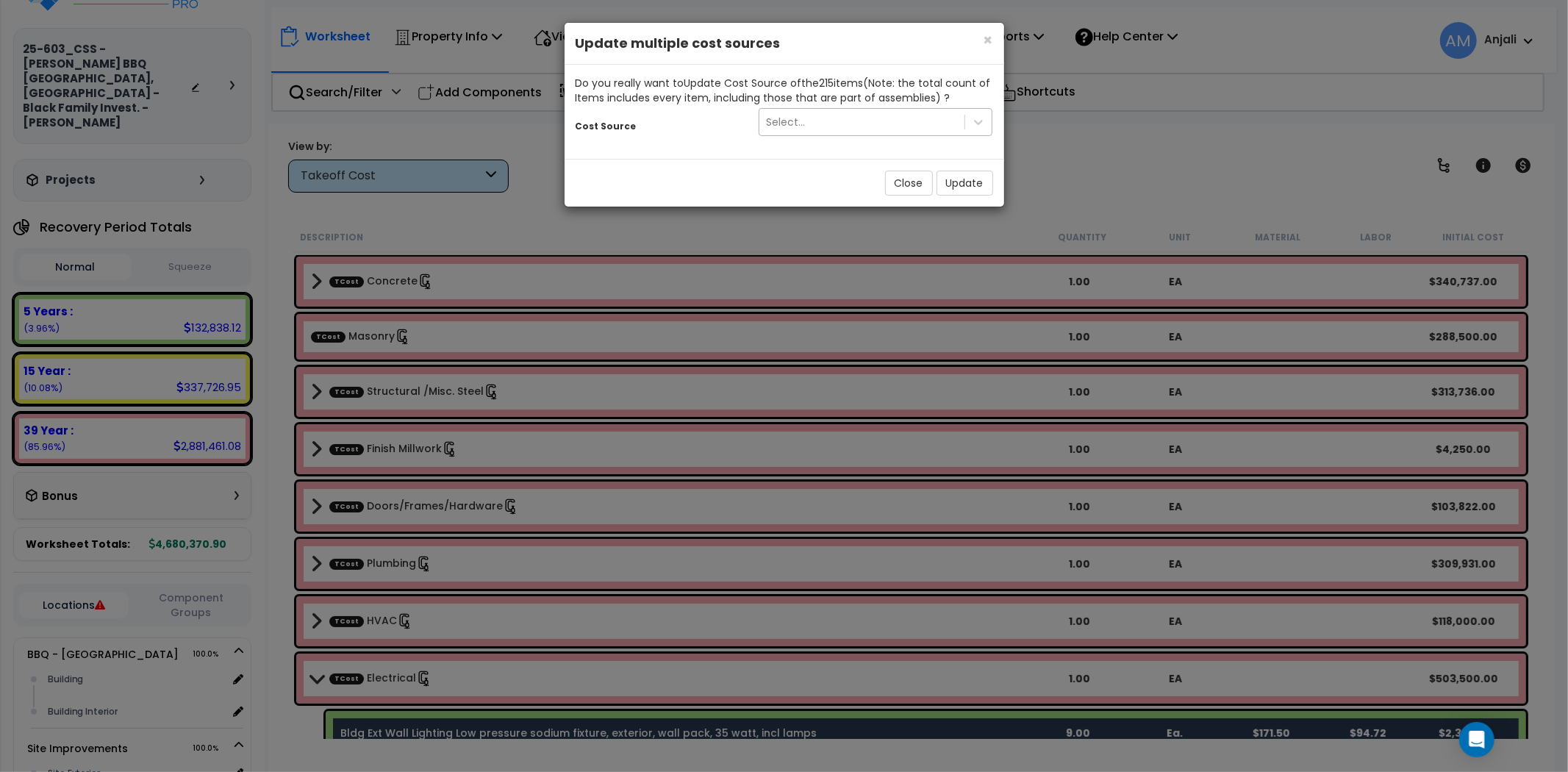
click at [852, 113] on div "Select..." at bounding box center [862, 122] width 206 height 24
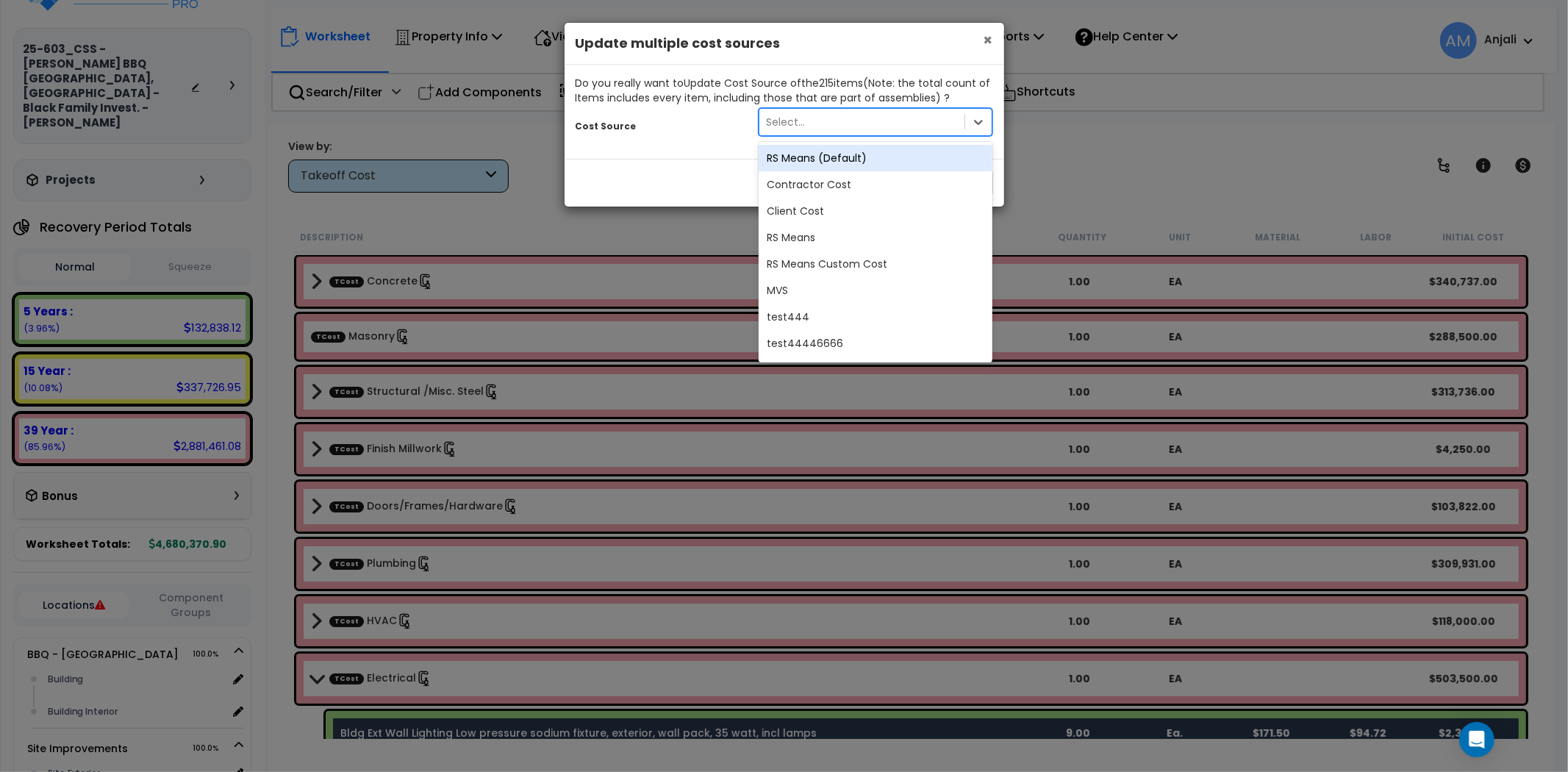
click at [988, 40] on span "×" at bounding box center [988, 39] width 9 height 21
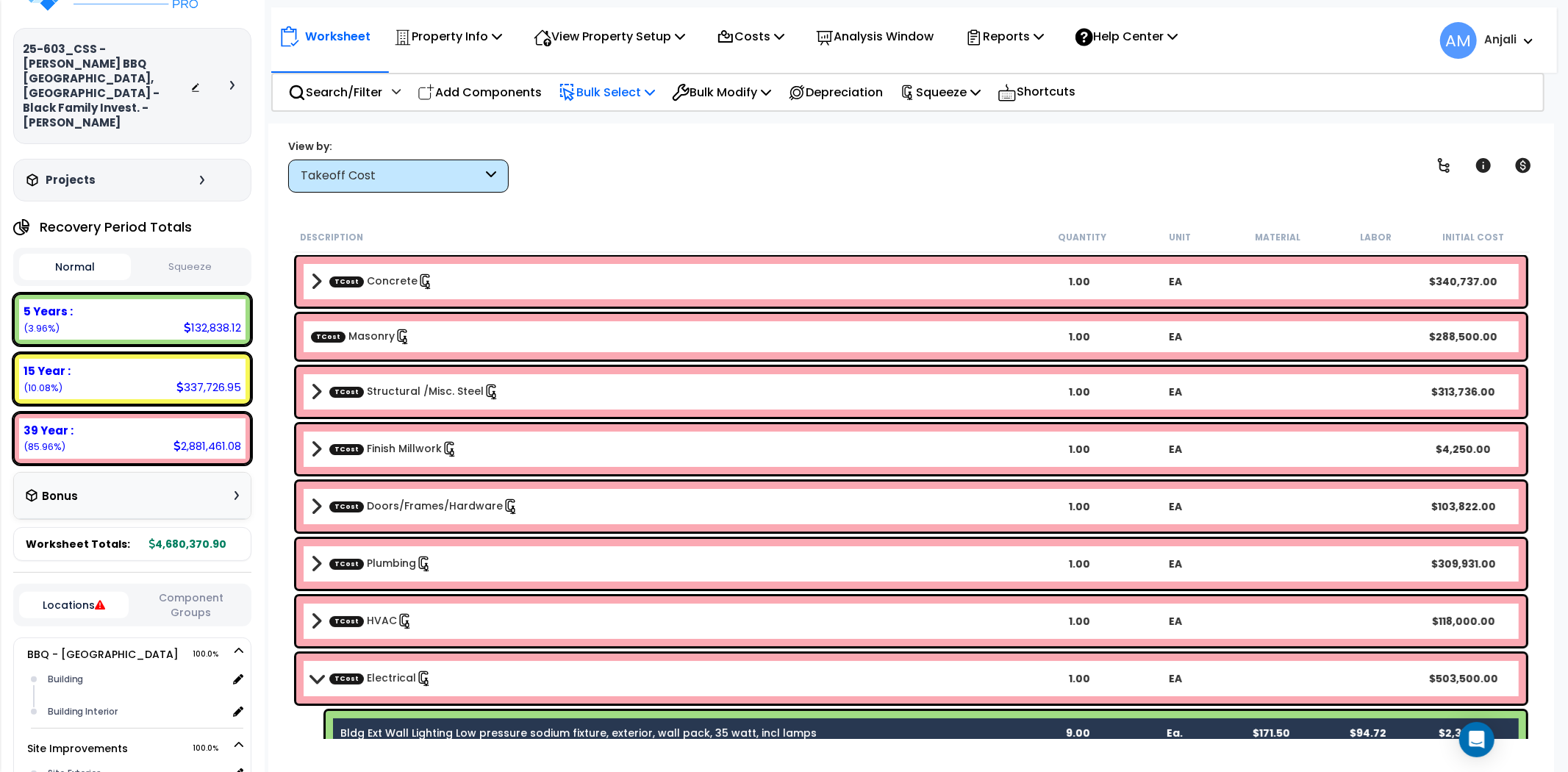
click at [577, 99] on icon at bounding box center [567, 92] width 17 height 17
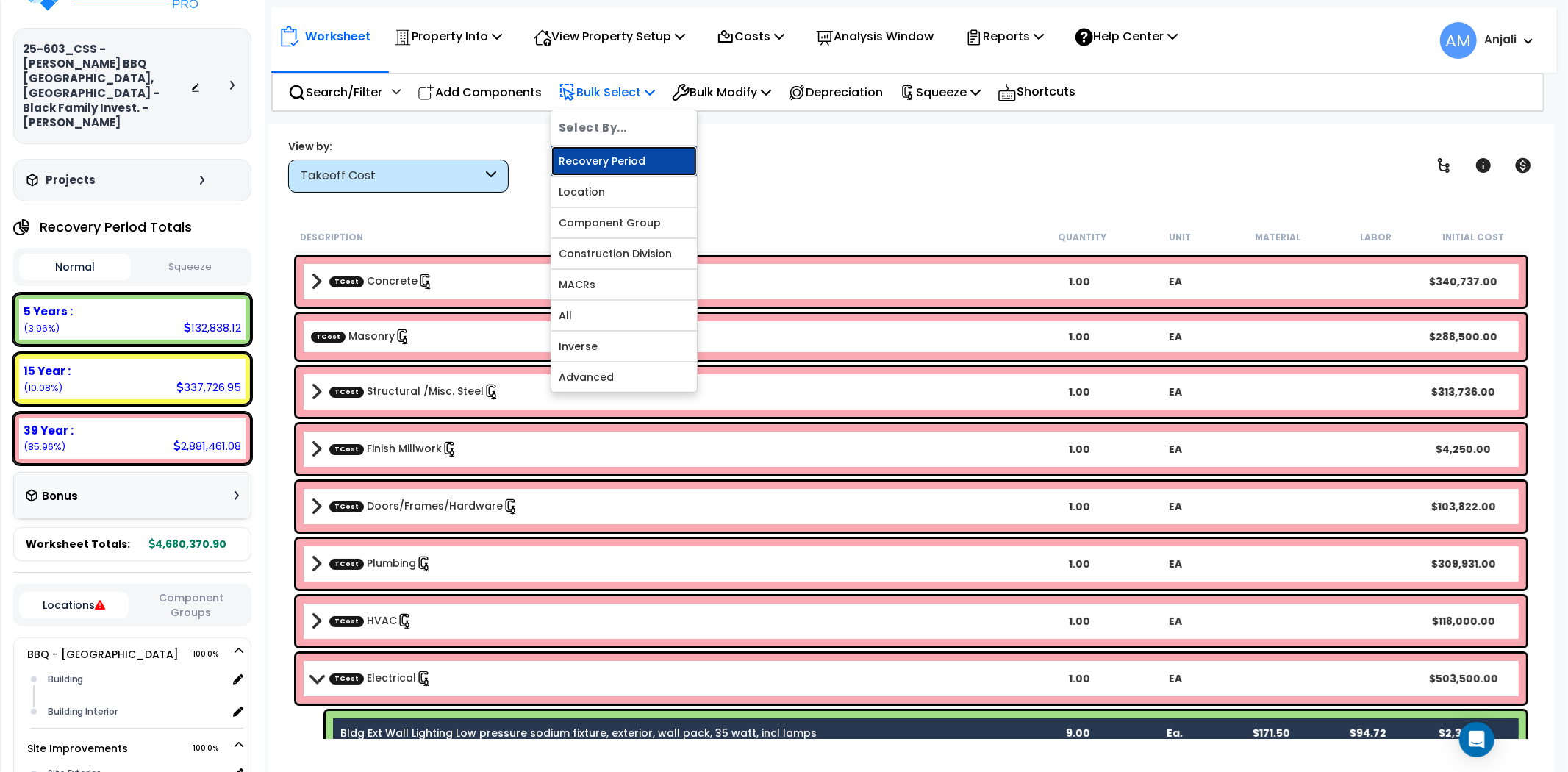
click at [625, 152] on link "Recovery Period" at bounding box center [624, 161] width 146 height 29
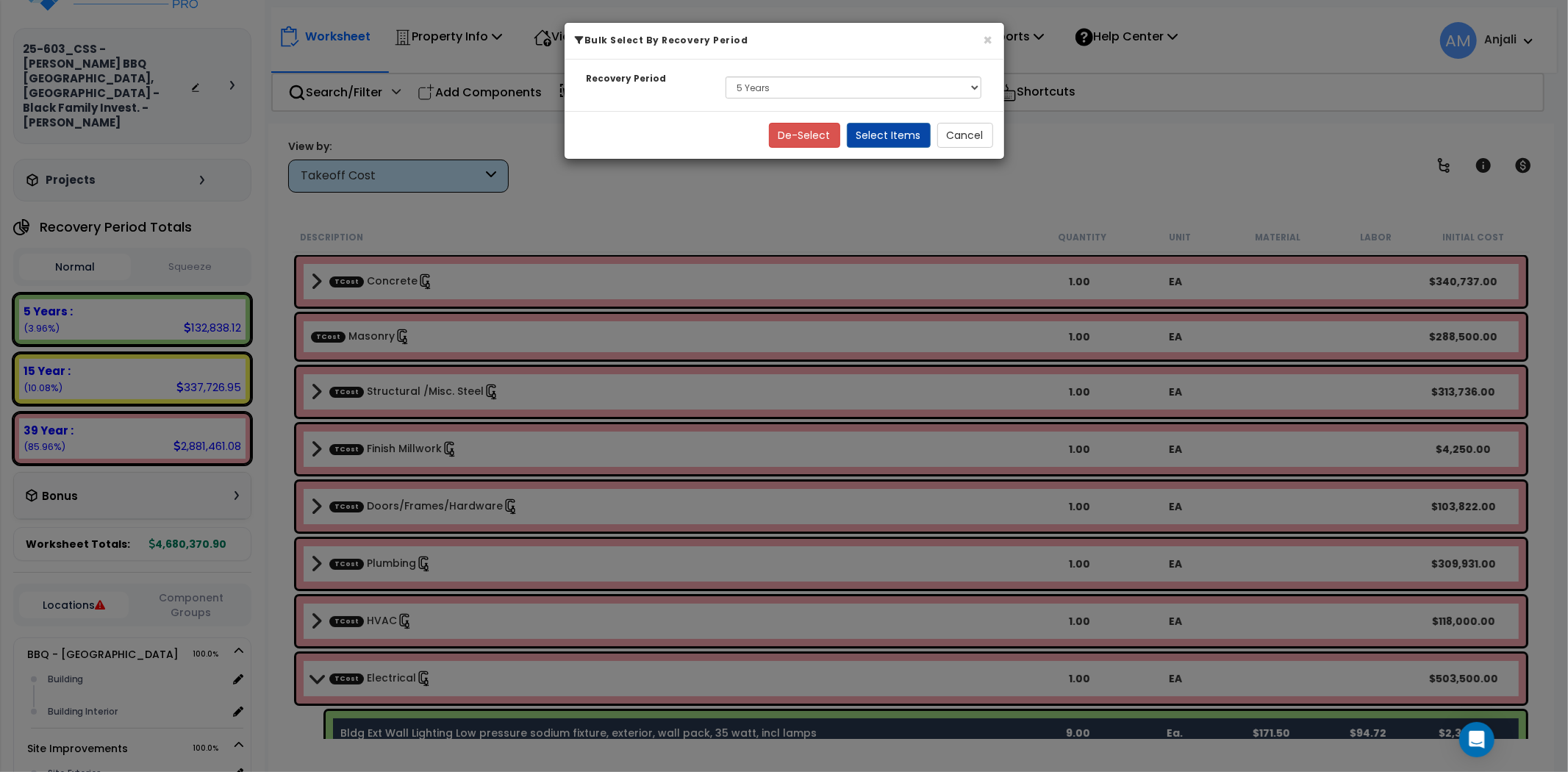
drag, startPoint x: 905, startPoint y: 63, endPoint x: 904, endPoint y: 87, distance: 24.0
click at [905, 65] on div "Recovery Period Select 5 Years 15 Year 39 Year Soft Cost" at bounding box center [785, 85] width 440 height 51
click at [904, 87] on select "Select 5 Years 15 Year 39 Year Soft Cost" at bounding box center [853, 89] width 256 height 22
click at [726, 78] on select "Select 5 Years 15 Year 39 Year Soft Cost" at bounding box center [853, 89] width 256 height 22
click at [929, 133] on button "Select Items" at bounding box center [889, 136] width 84 height 25
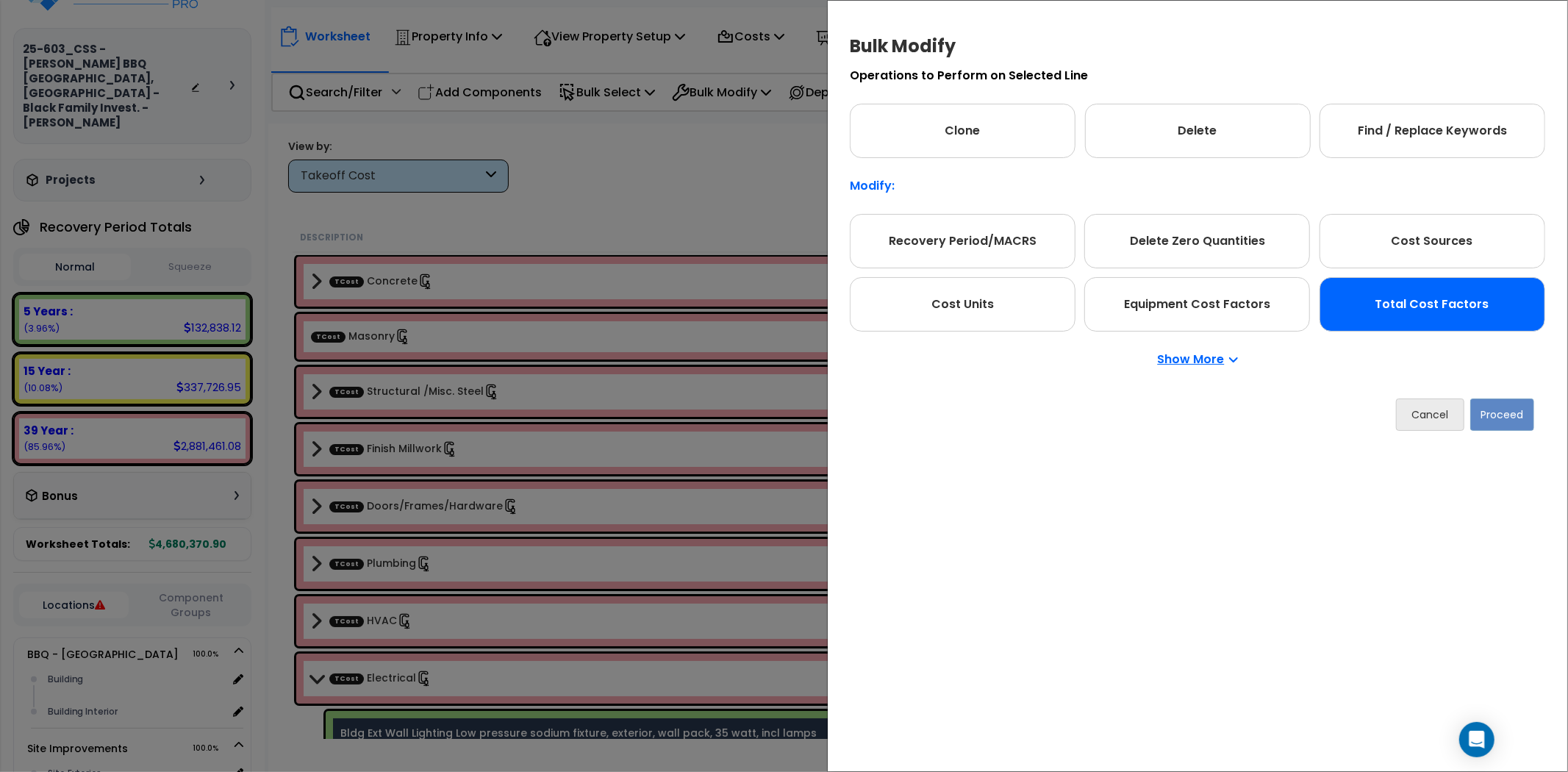
click at [1400, 289] on div "Total Cost Factors" at bounding box center [1432, 305] width 225 height 55
click at [1490, 402] on button "Proceed" at bounding box center [1502, 414] width 64 height 32
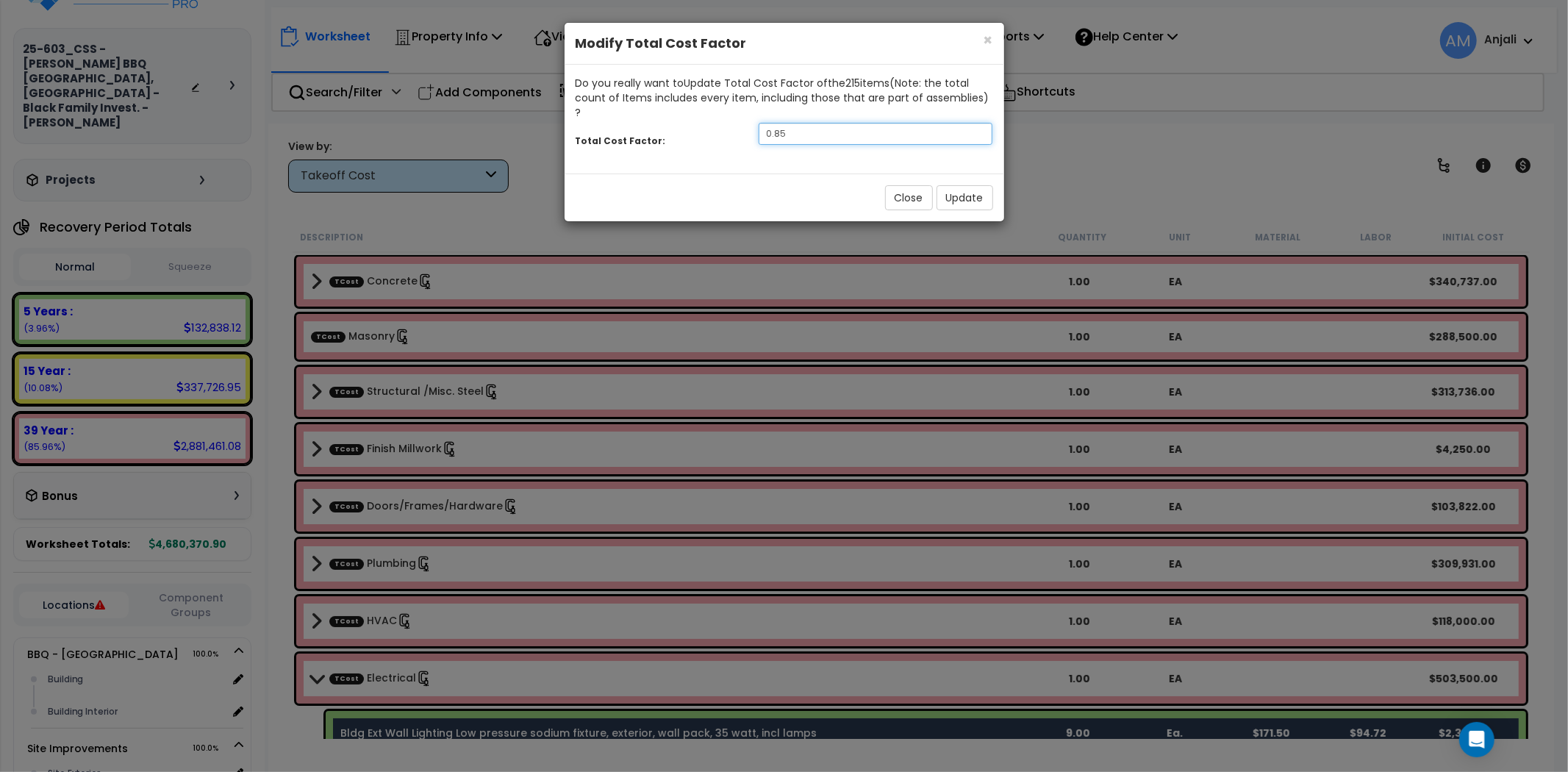
click at [822, 123] on input "0.85" at bounding box center [875, 134] width 235 height 22
drag, startPoint x: 732, startPoint y: 120, endPoint x: 724, endPoint y: 120, distance: 8.0
click at [724, 120] on div "Total Cost Factor: 0.85" at bounding box center [785, 135] width 440 height 32
type input "8"
click at [966, 185] on button "Update" at bounding box center [965, 197] width 57 height 25
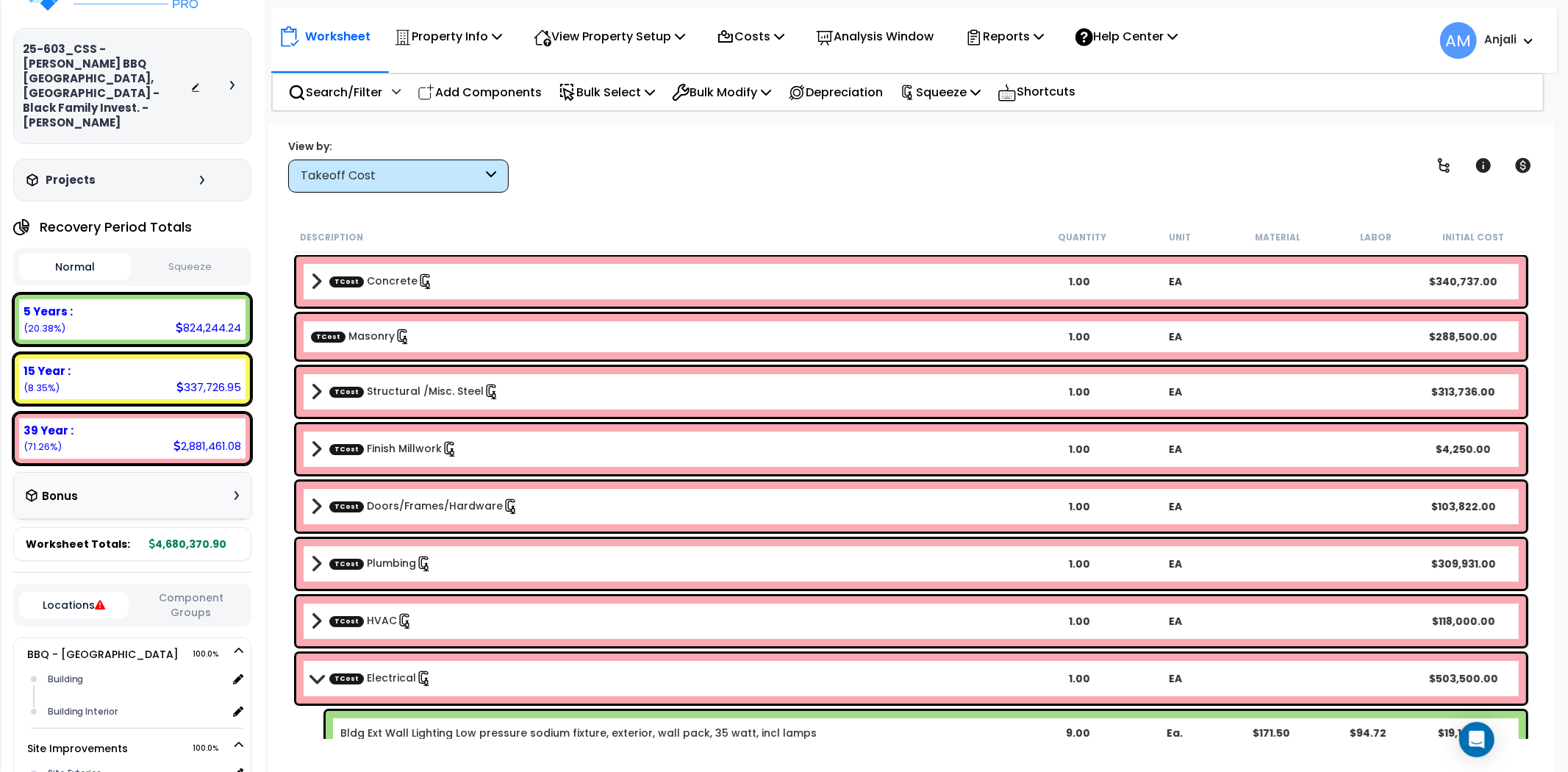
click at [681, 203] on div "Worksheet Property Info Property Setup Add Property Unit Template property Clon…" at bounding box center [911, 509] width 1286 height 772
click at [358, 683] on link "TCost Electrical" at bounding box center [381, 679] width 103 height 16
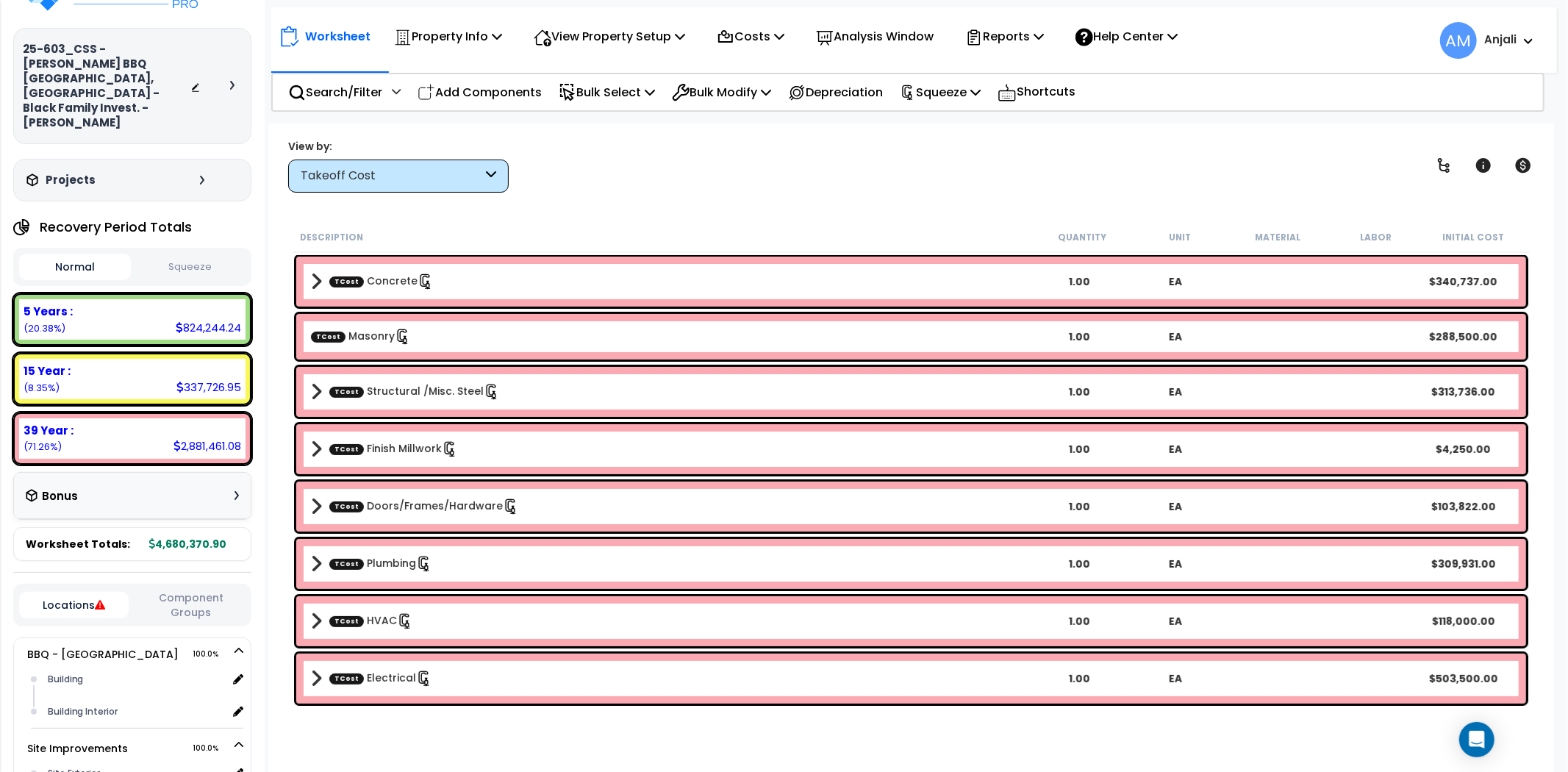
scroll to position [64, 0]
click at [453, 176] on div "Takeoff Cost" at bounding box center [392, 176] width 182 height 17
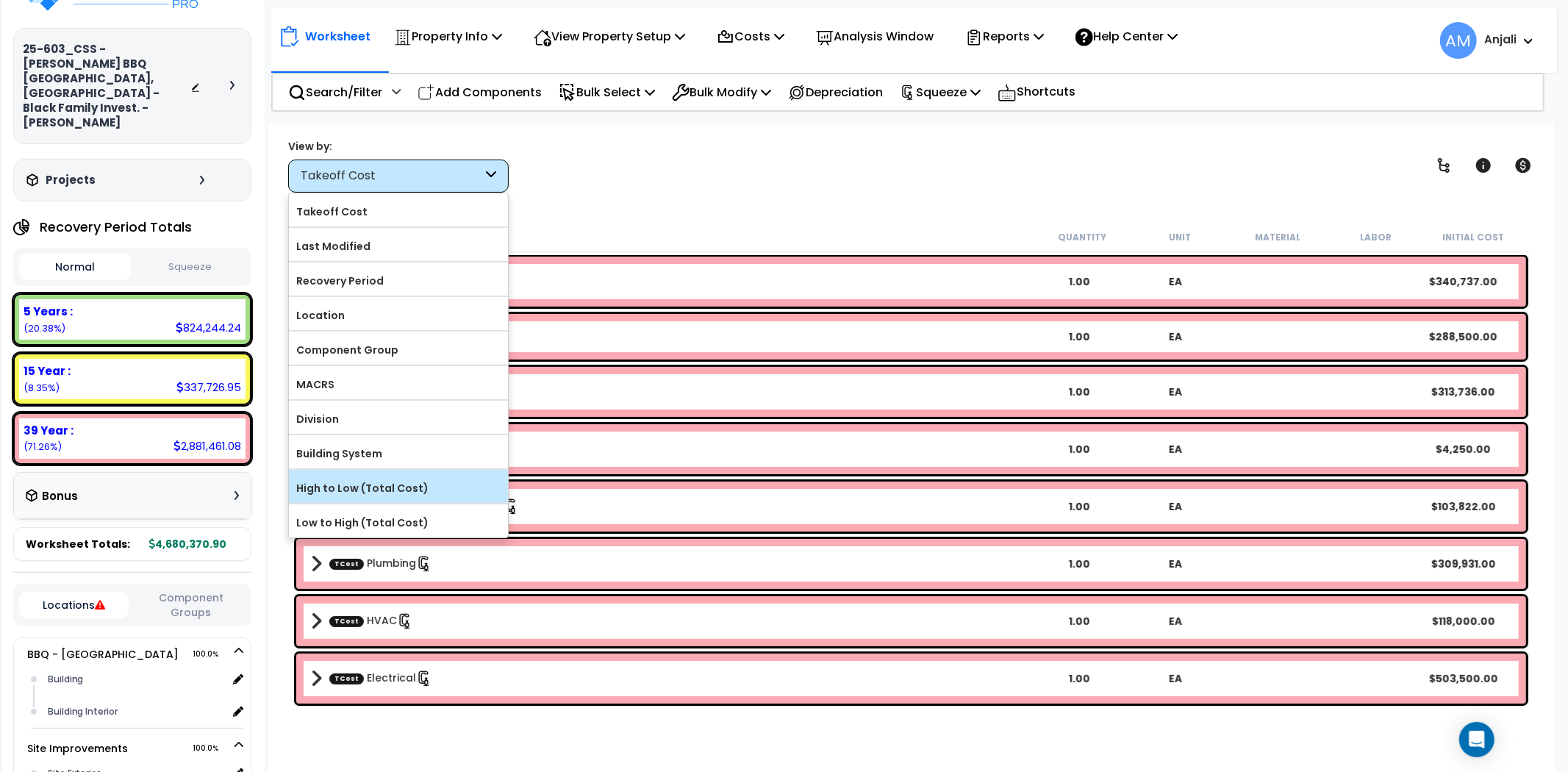
click at [384, 473] on div "High to Low (Total Cost)" at bounding box center [399, 486] width 219 height 33
click at [395, 480] on label "High to Low (Total Cost)" at bounding box center [399, 488] width 219 height 22
click at [0, 0] on input "High to Low (Total Cost)" at bounding box center [0, 0] width 0 height 0
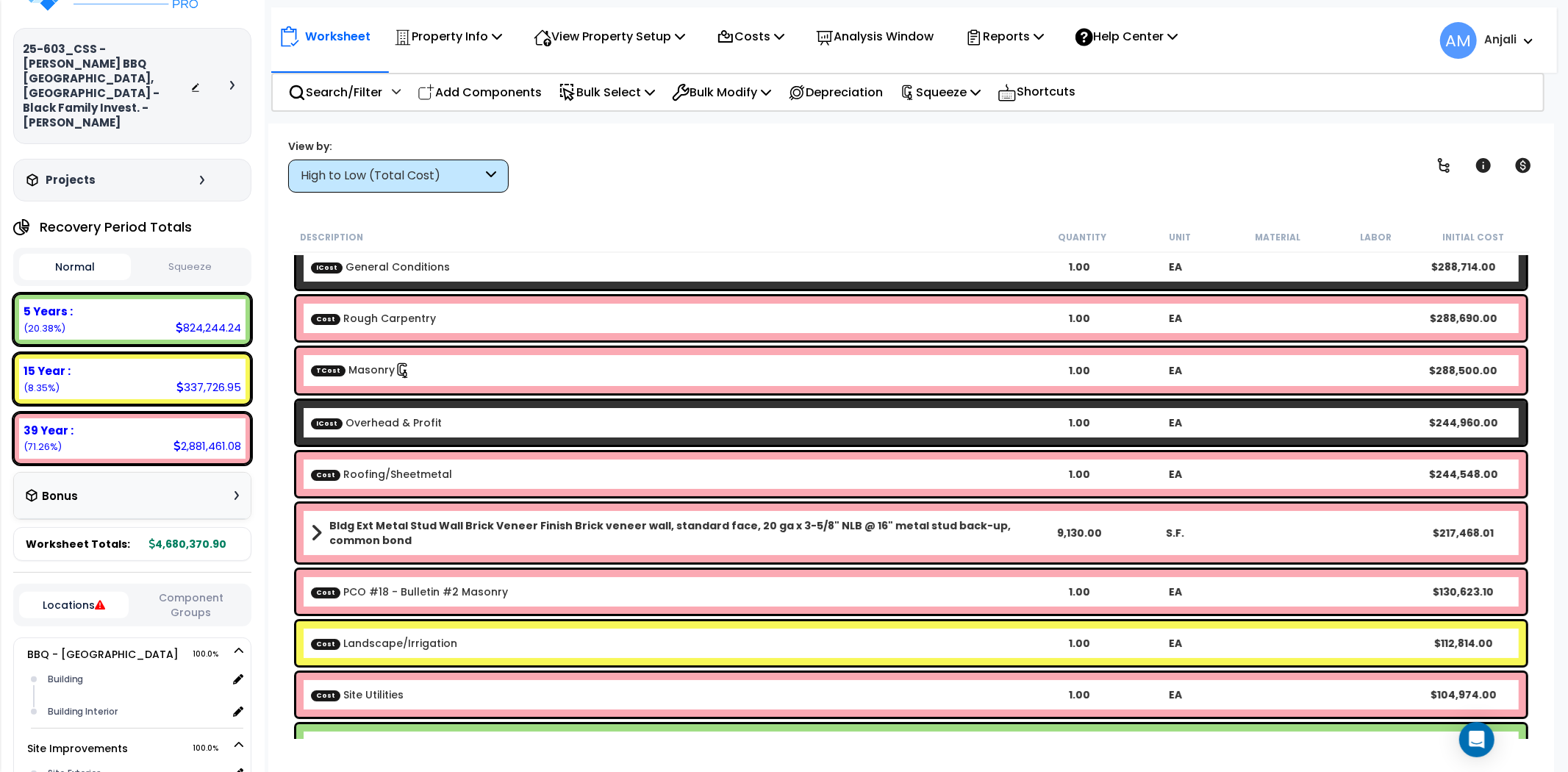
scroll to position [0, 0]
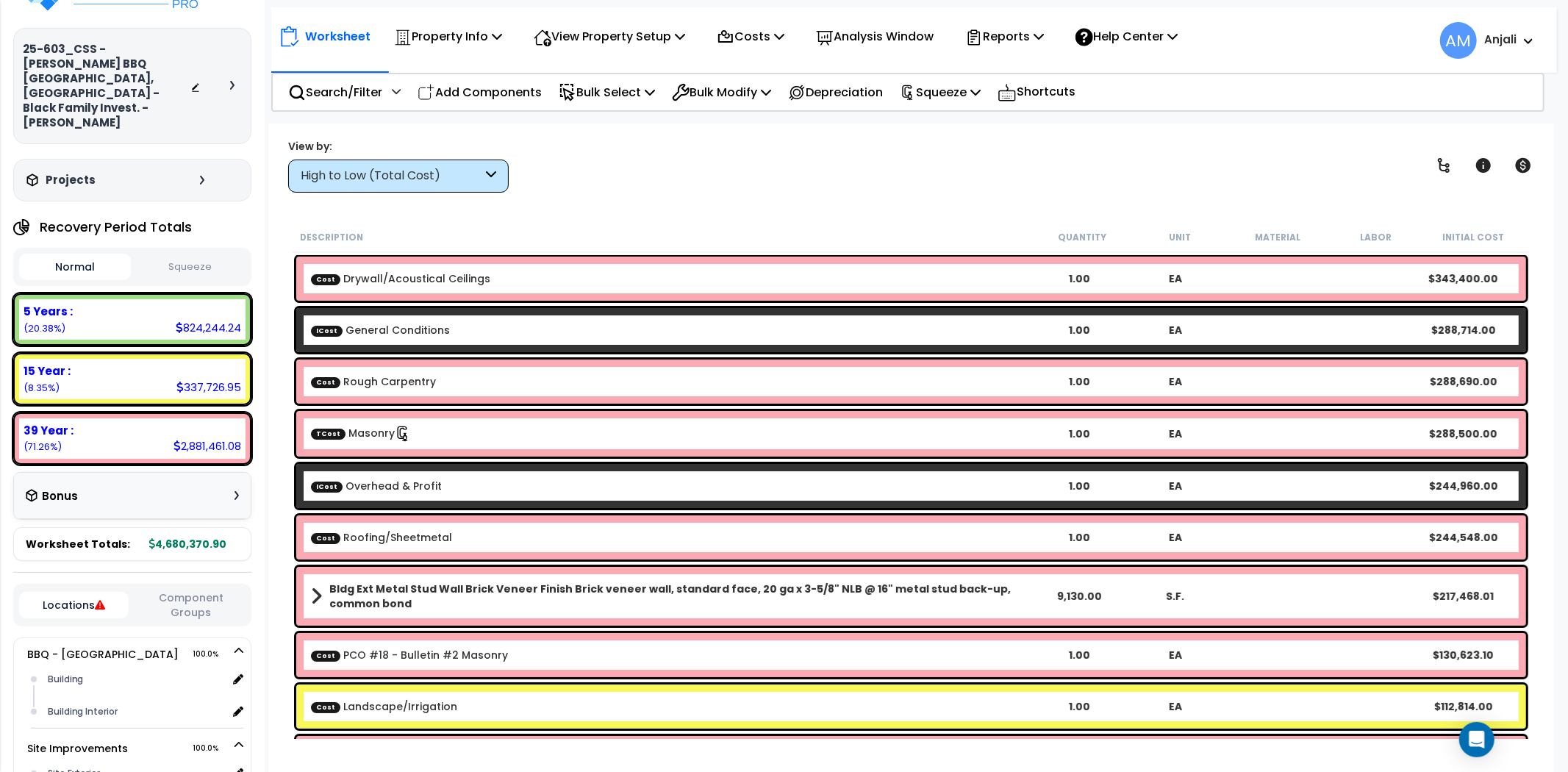
click at [179, 255] on button "Squeeze" at bounding box center [190, 267] width 111 height 26
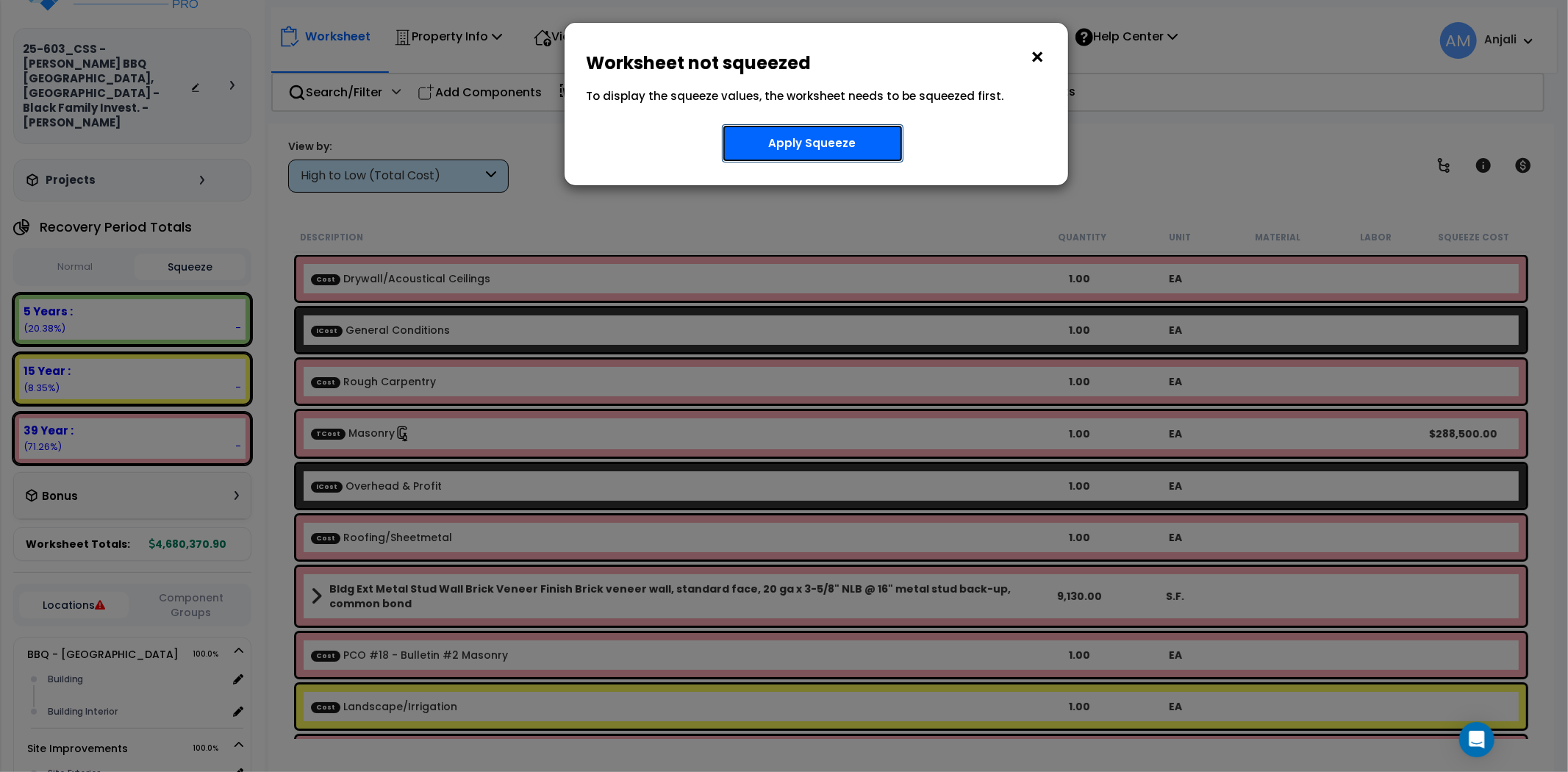
click at [861, 130] on button "Apply Squeeze" at bounding box center [812, 143] width 182 height 38
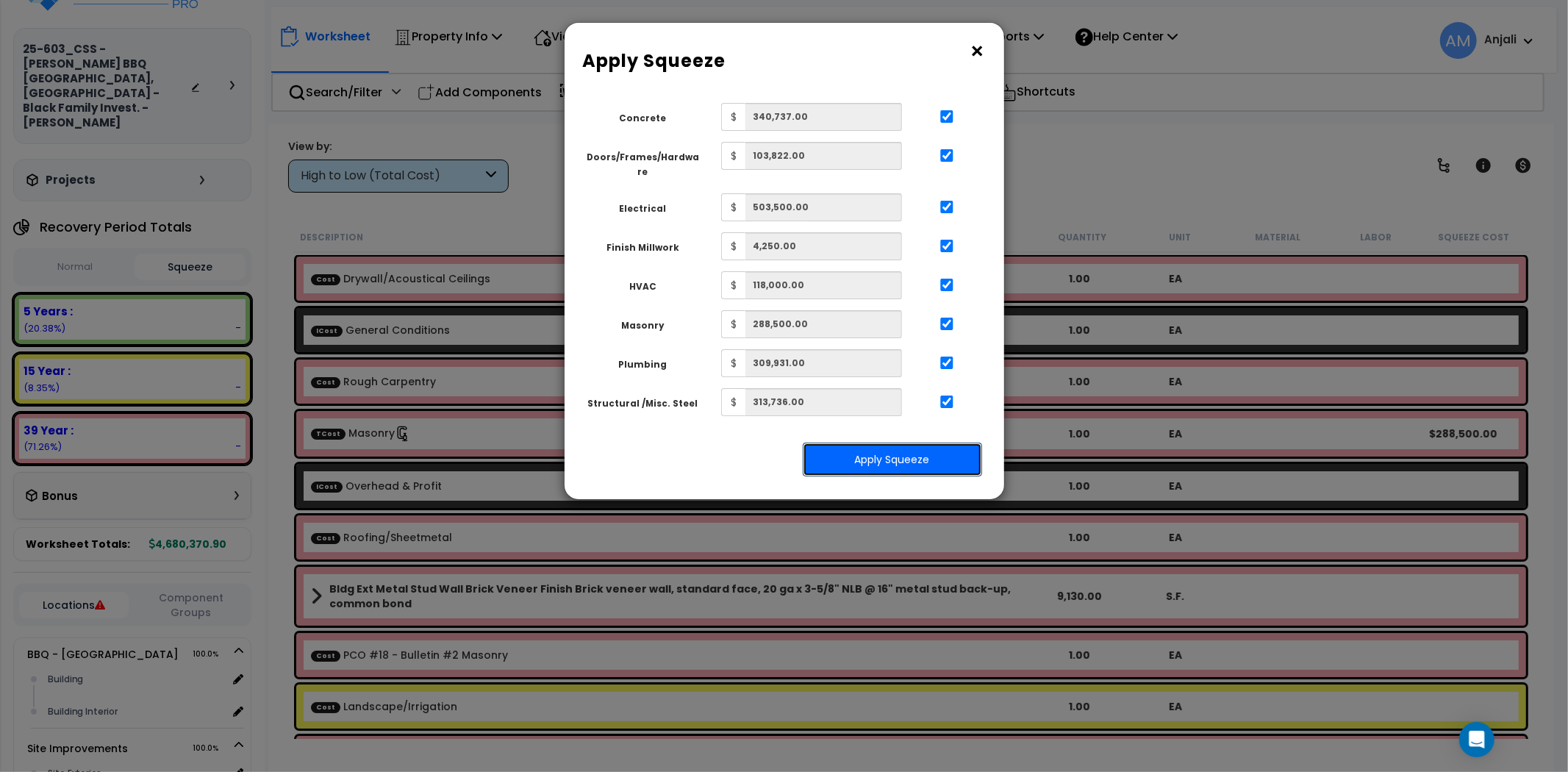
click at [946, 443] on button "Apply Squeeze" at bounding box center [893, 459] width 180 height 34
